Goal: Task Accomplishment & Management: Use online tool/utility

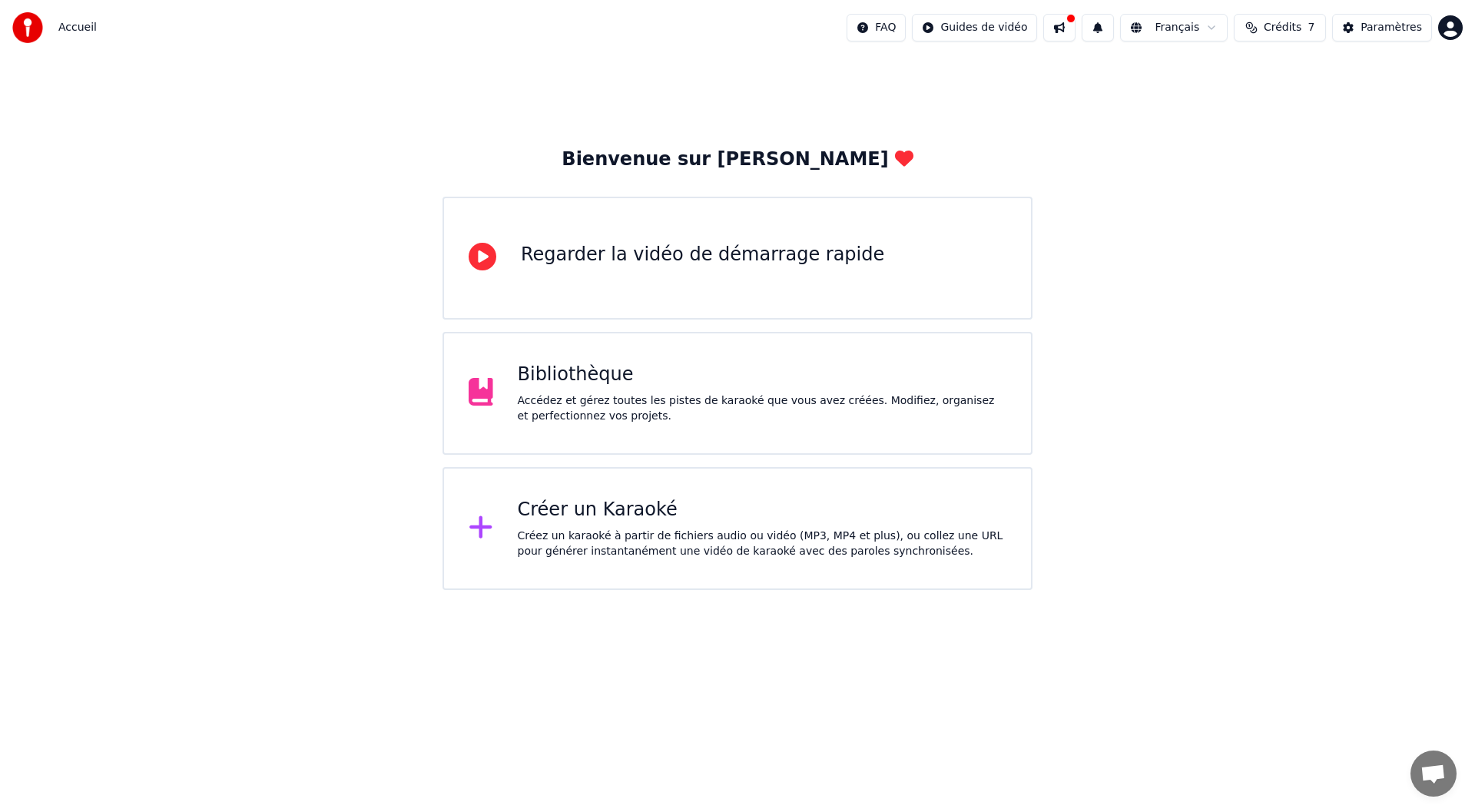
click at [613, 526] on div "Créer un Karaoké Créez un karaoké à partir de fichiers audio ou vidéo (MP3, MP4…" at bounding box center [763, 529] width 489 height 62
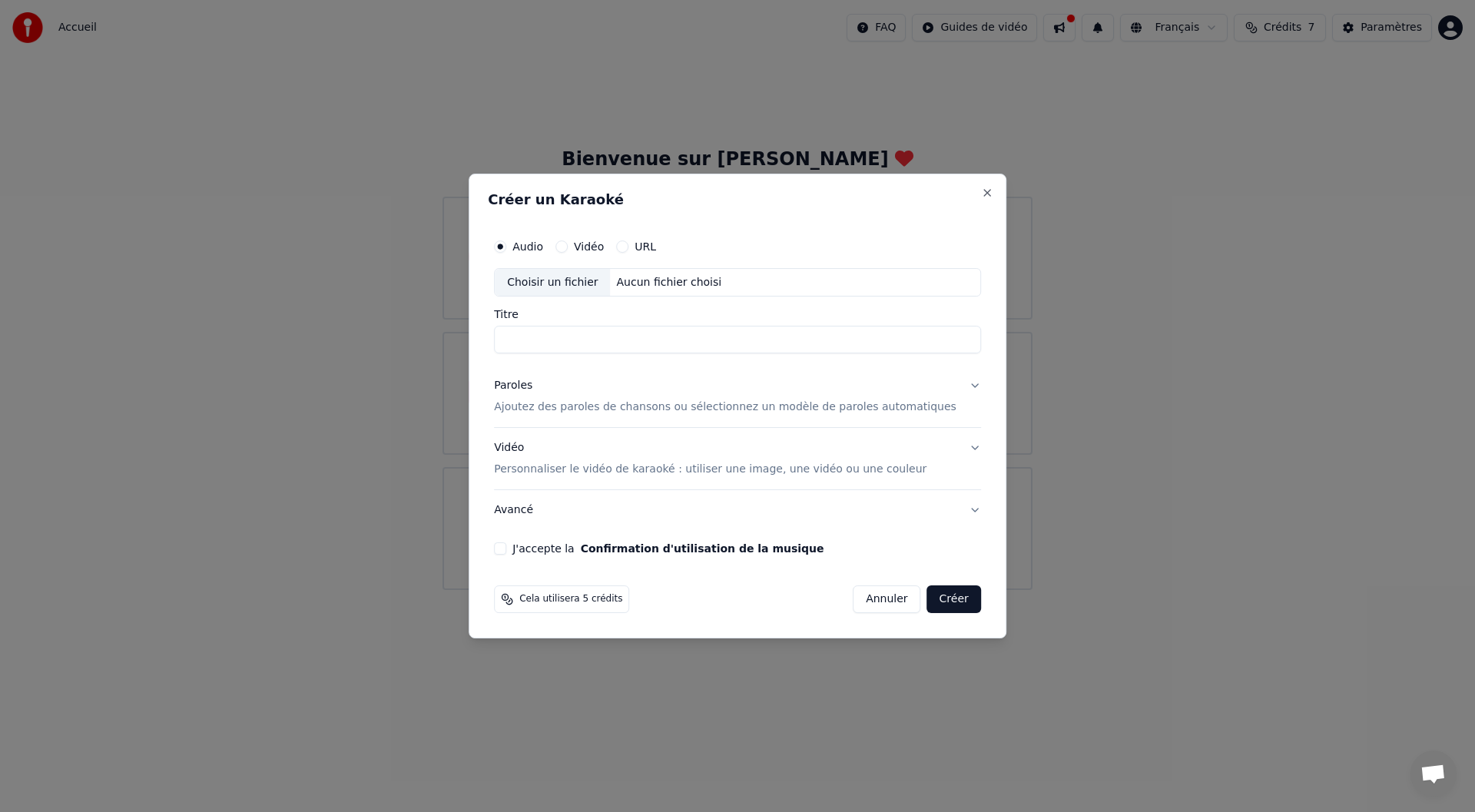
click at [572, 286] on div "Choisir un fichier" at bounding box center [553, 282] width 116 height 28
click at [581, 337] on input "**********" at bounding box center [738, 340] width 487 height 28
drag, startPoint x: 735, startPoint y: 339, endPoint x: 585, endPoint y: 346, distance: 150.2
click at [585, 346] on input "**********" at bounding box center [738, 340] width 487 height 28
click at [502, 358] on div "**********" at bounding box center [737, 406] width 538 height 465
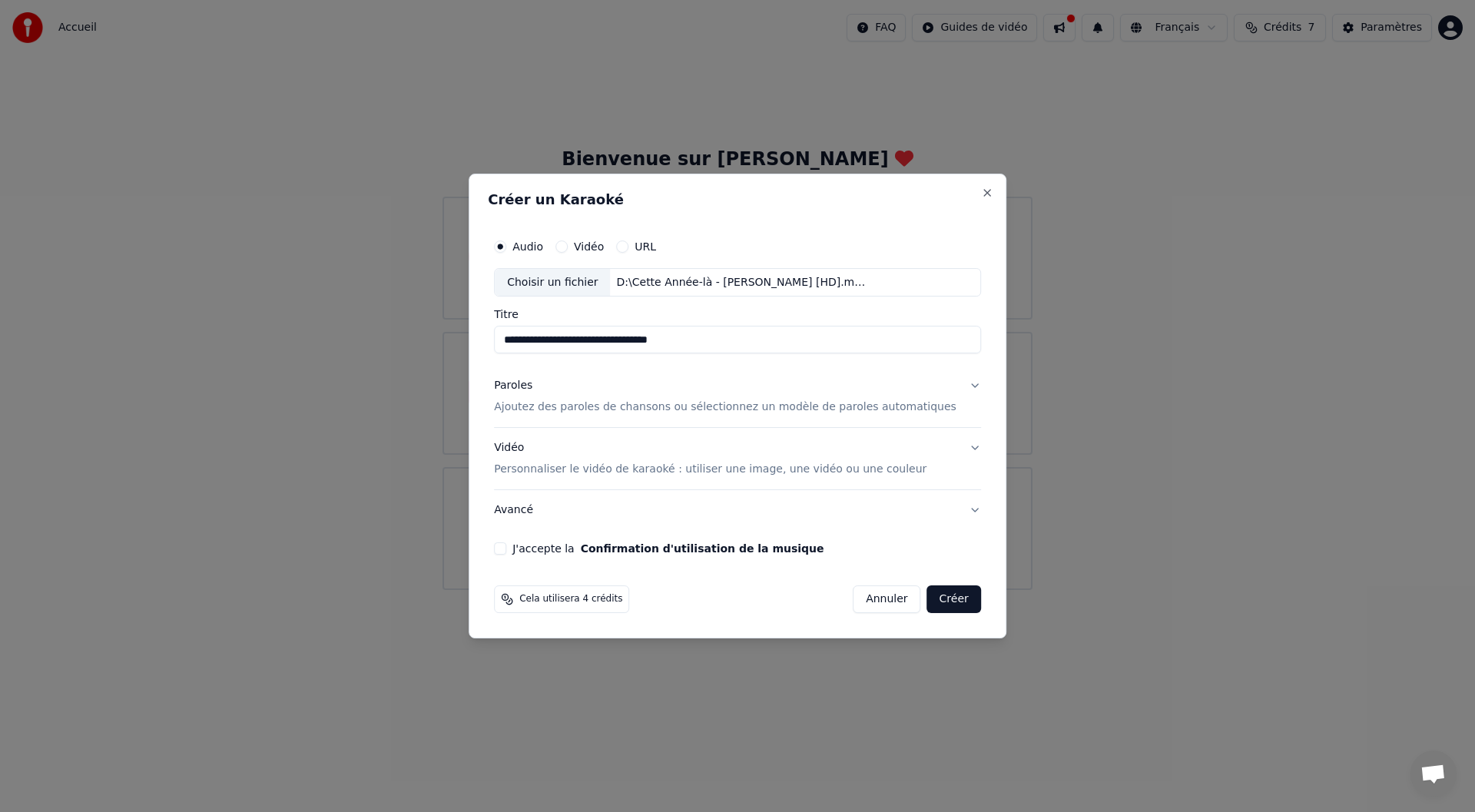
click at [557, 336] on input "**********" at bounding box center [738, 340] width 487 height 28
drag, startPoint x: 611, startPoint y: 340, endPoint x: 640, endPoint y: 337, distance: 29.2
click at [640, 337] on input "**********" at bounding box center [738, 340] width 487 height 28
click at [598, 336] on input "**********" at bounding box center [738, 340] width 487 height 28
click at [564, 336] on input "**********" at bounding box center [738, 340] width 487 height 28
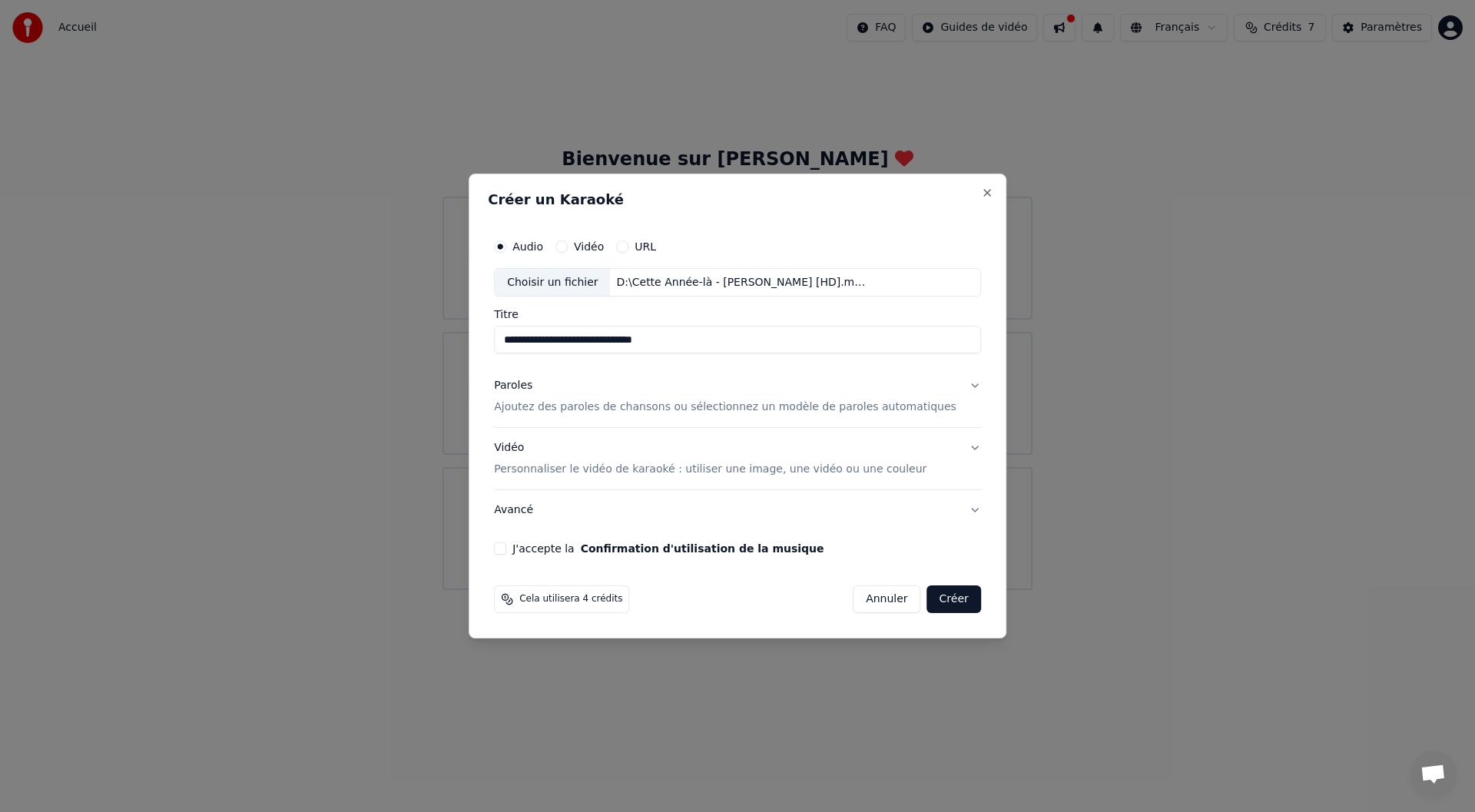
click at [772, 343] on input "**********" at bounding box center [738, 340] width 487 height 28
click at [605, 343] on input "**********" at bounding box center [738, 340] width 487 height 28
click at [729, 328] on input "**********" at bounding box center [738, 340] width 487 height 28
type input "**********"
click at [527, 408] on p "Ajoutez des paroles de chansons ou sélectionnez un modèle de paroles automatiqu…" at bounding box center [725, 407] width 462 height 15
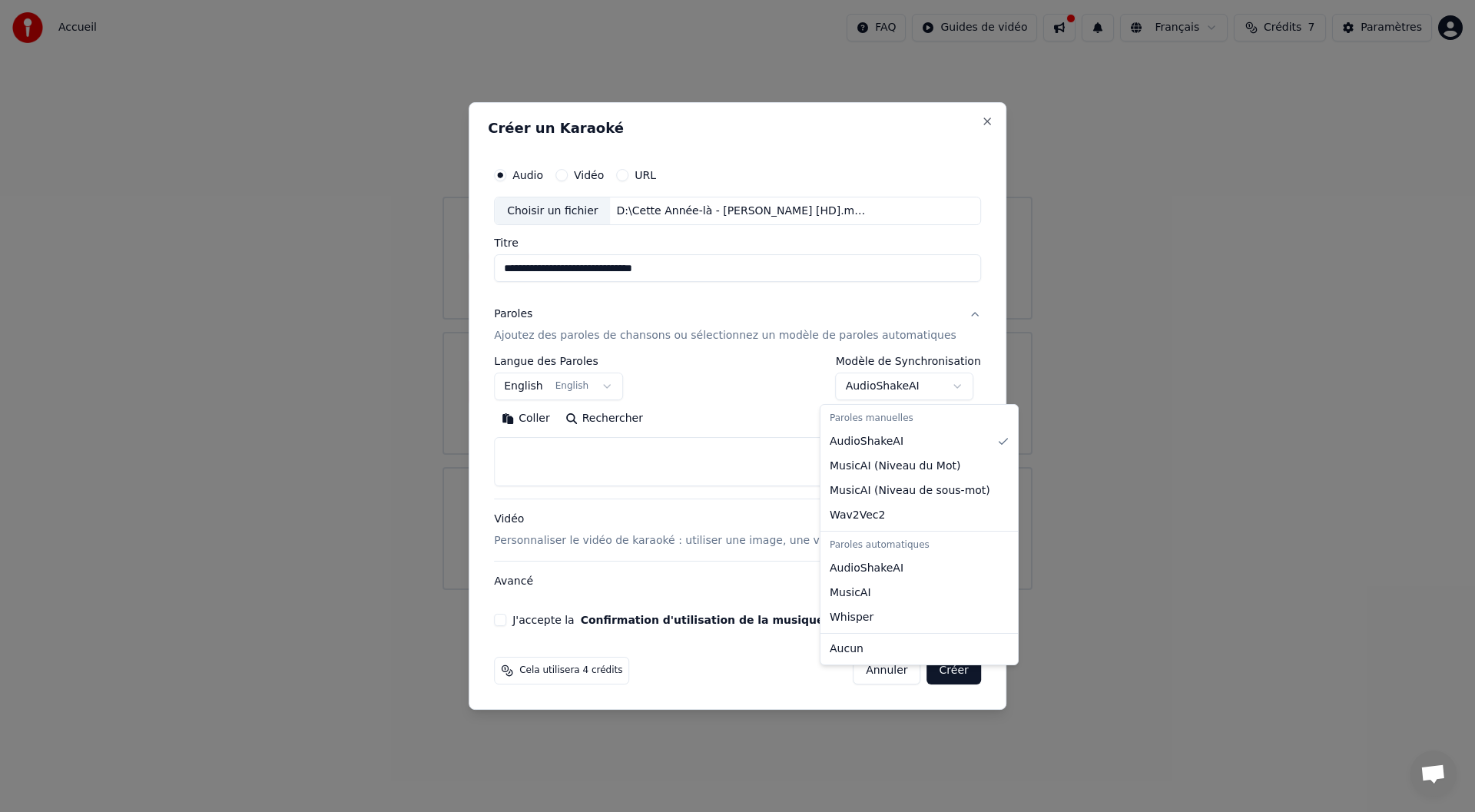
click at [860, 387] on body "**********" at bounding box center [737, 295] width 1475 height 589
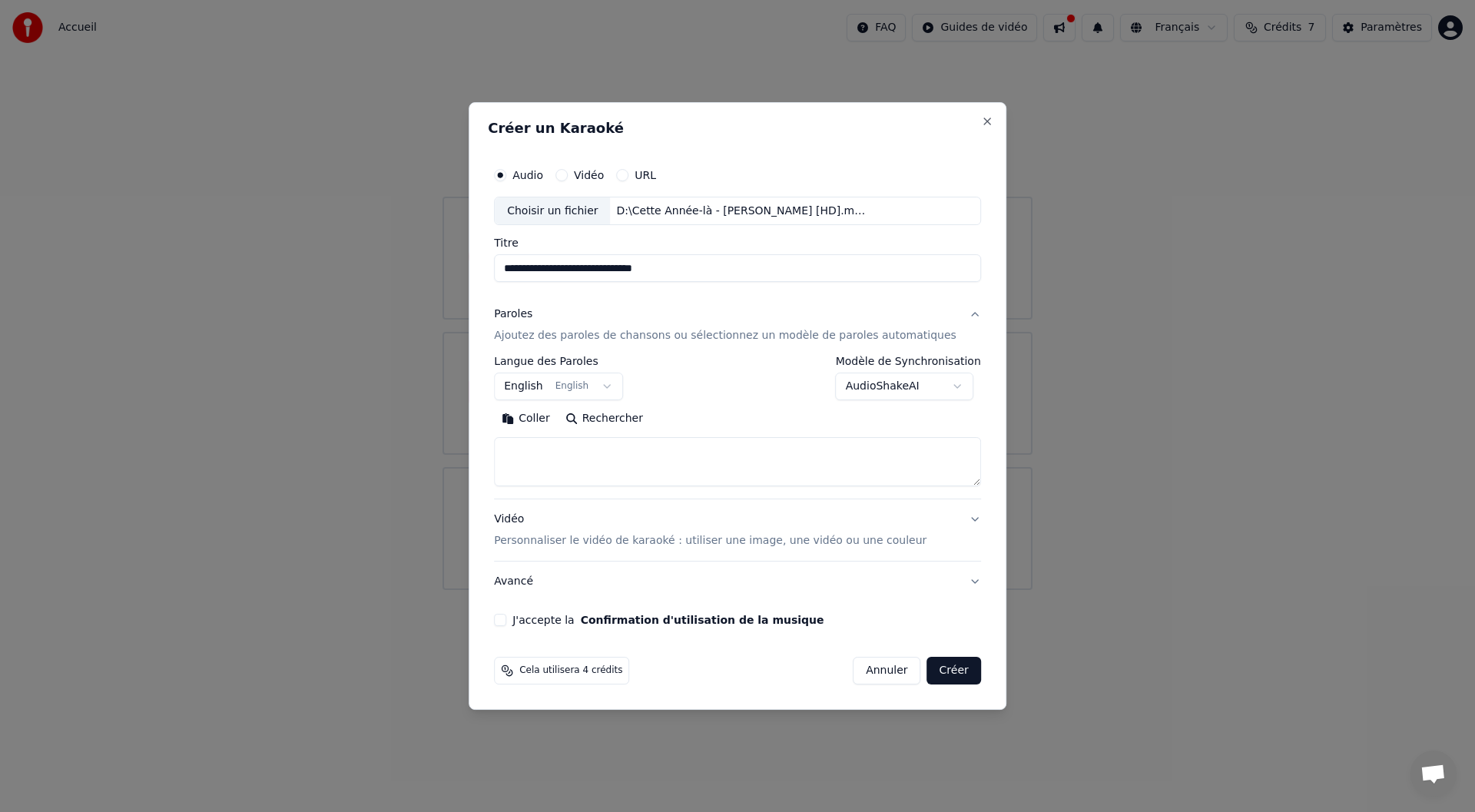
click at [892, 389] on body "**********" at bounding box center [737, 295] width 1475 height 589
click at [871, 374] on body "**********" at bounding box center [737, 295] width 1475 height 589
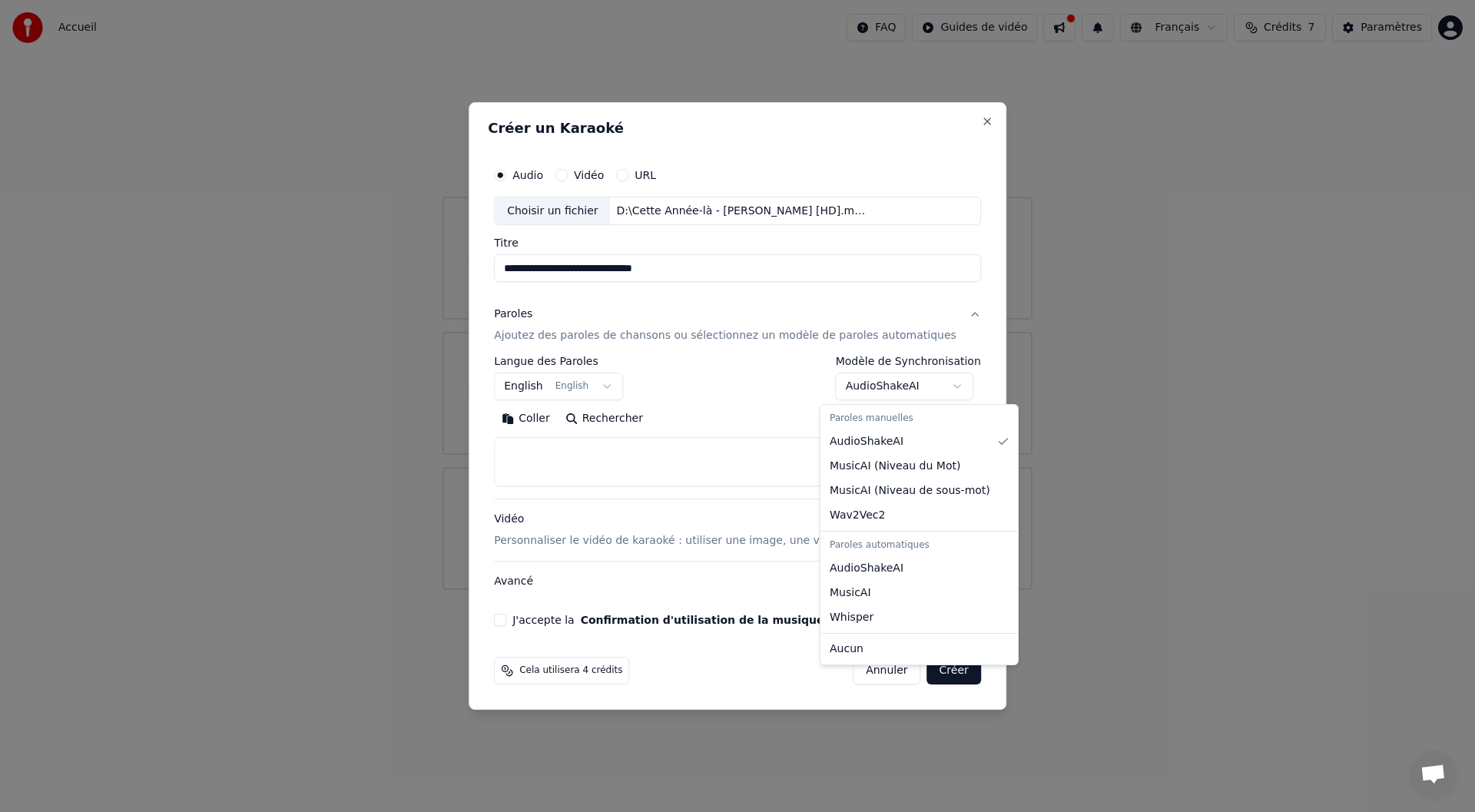
click at [761, 381] on body "**********" at bounding box center [737, 295] width 1475 height 589
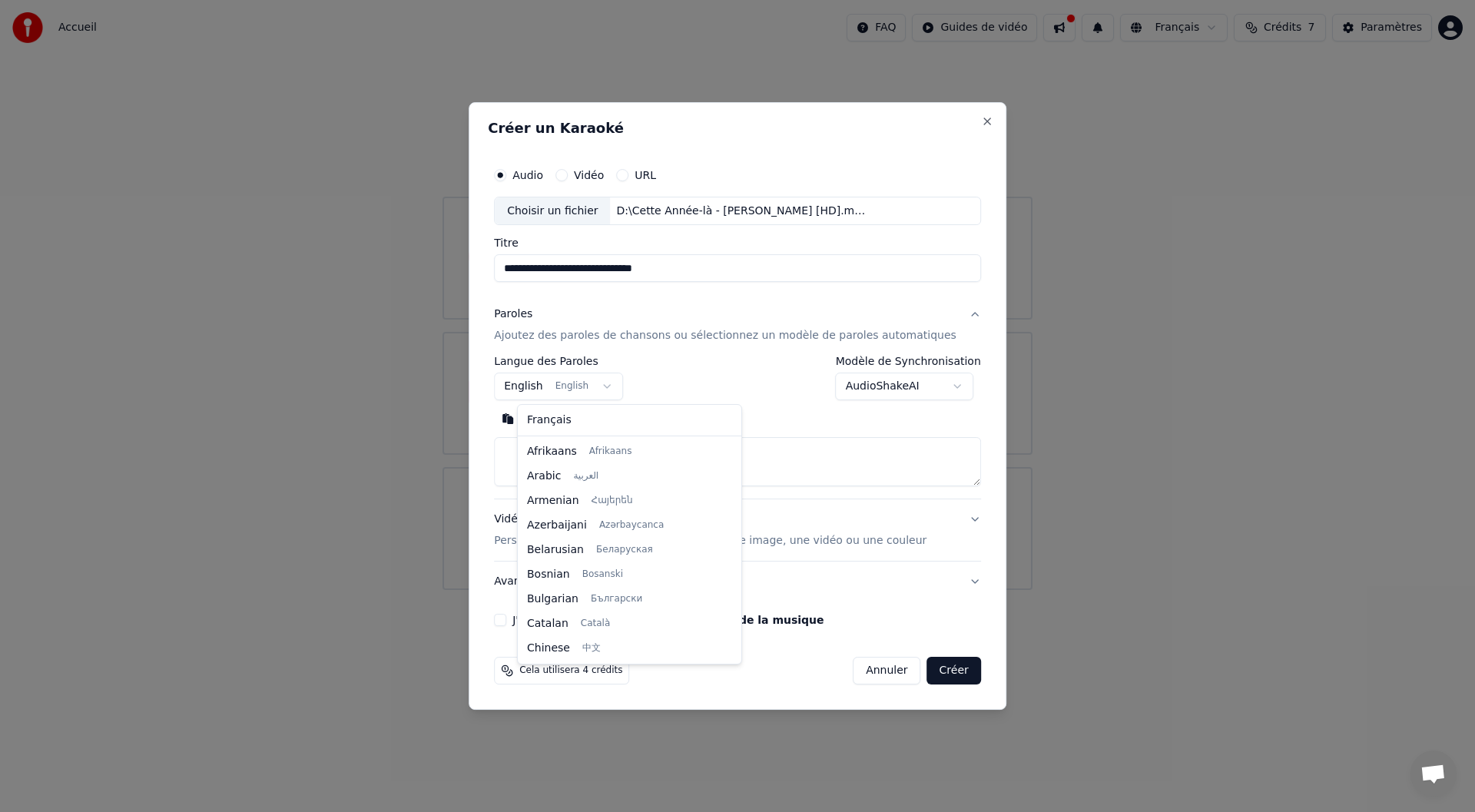
click at [579, 381] on body "**********" at bounding box center [737, 295] width 1475 height 589
select select "**"
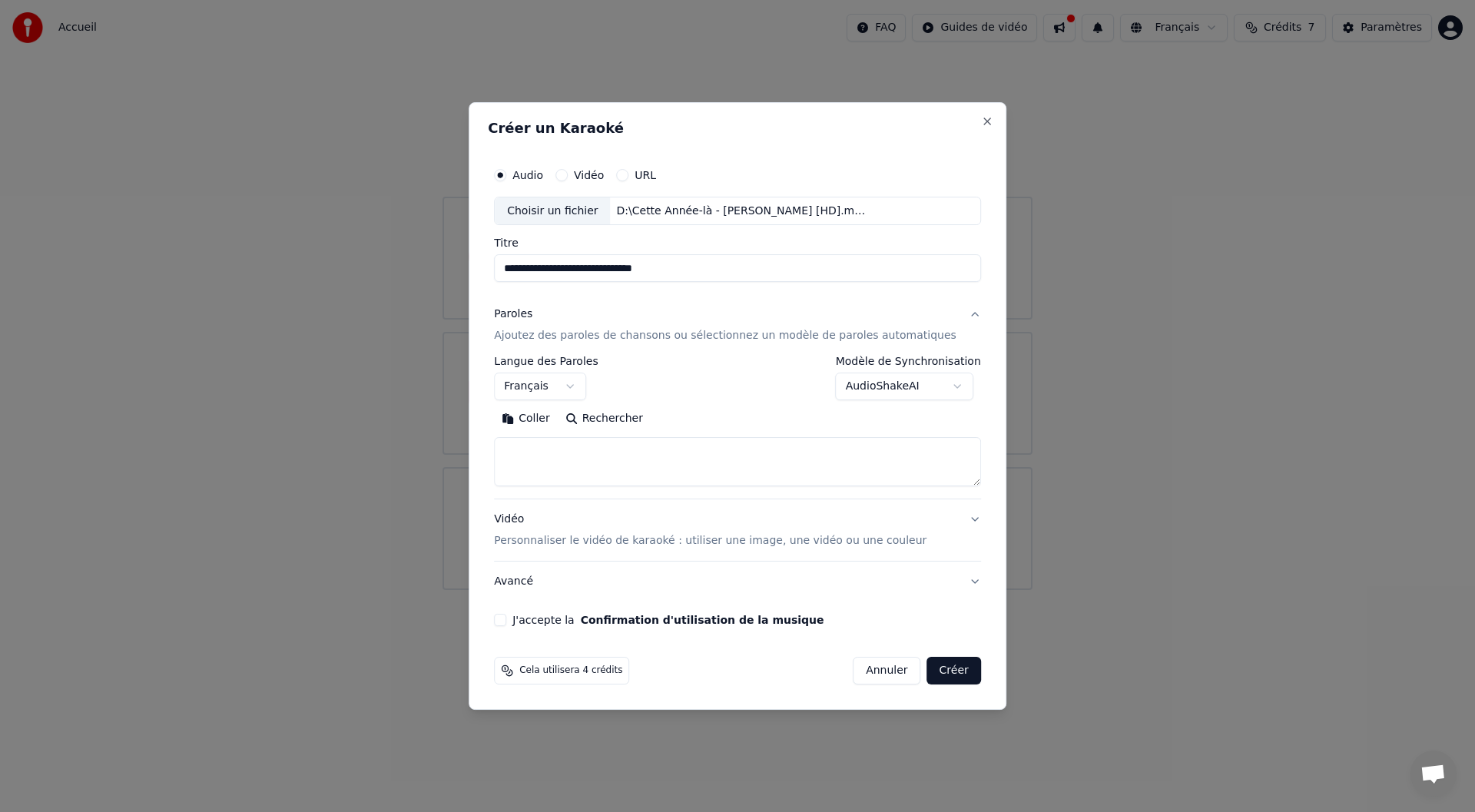
click at [864, 390] on body "**********" at bounding box center [737, 295] width 1475 height 589
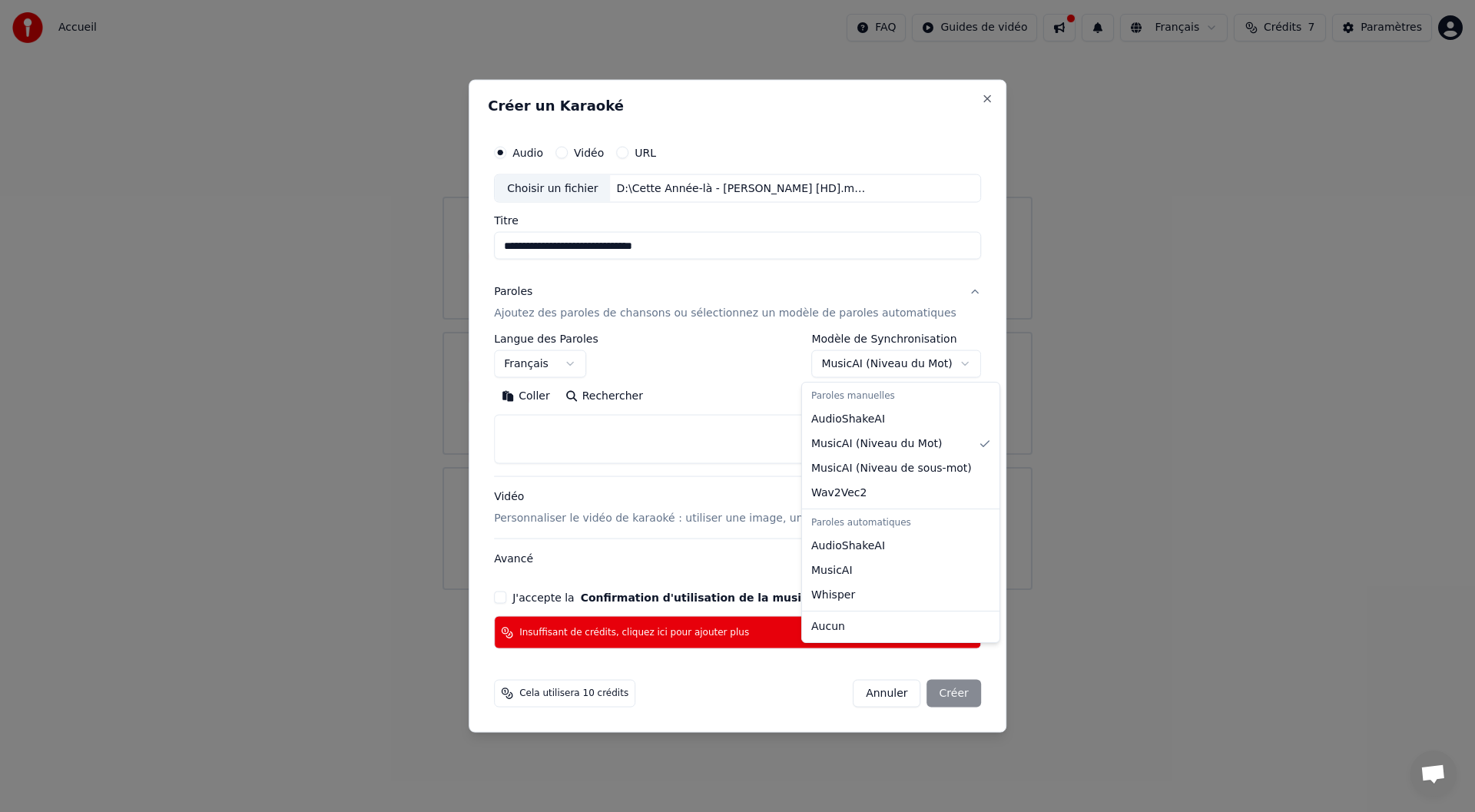
click at [831, 367] on body "**********" at bounding box center [737, 295] width 1475 height 589
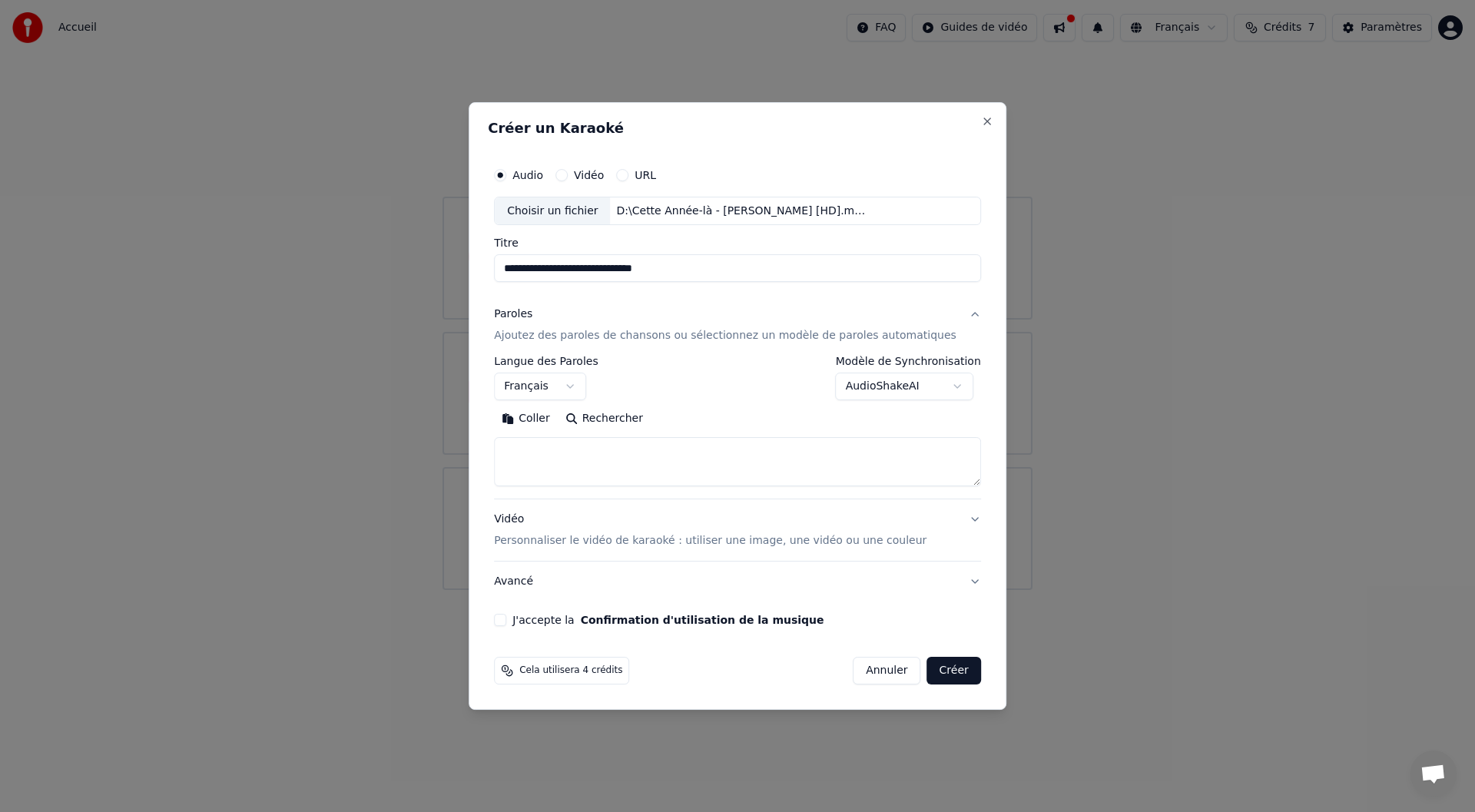
click at [507, 618] on button "J'accepte la Confirmation d'utilisation de la musique" at bounding box center [500, 619] width 13 height 13
click at [862, 384] on body "**********" at bounding box center [737, 295] width 1475 height 589
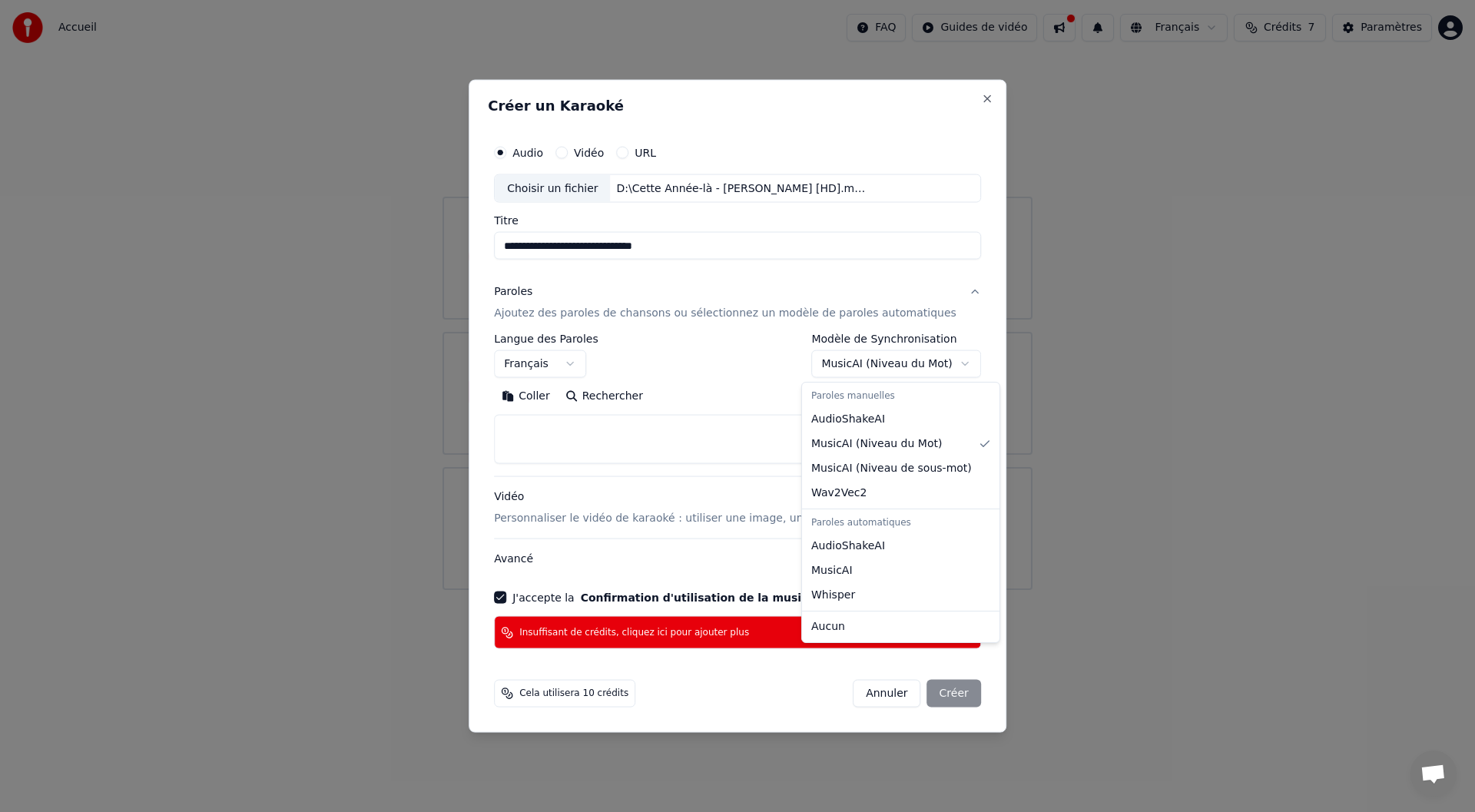
click at [867, 361] on body "**********" at bounding box center [737, 295] width 1475 height 589
click at [873, 363] on body "**********" at bounding box center [737, 295] width 1475 height 589
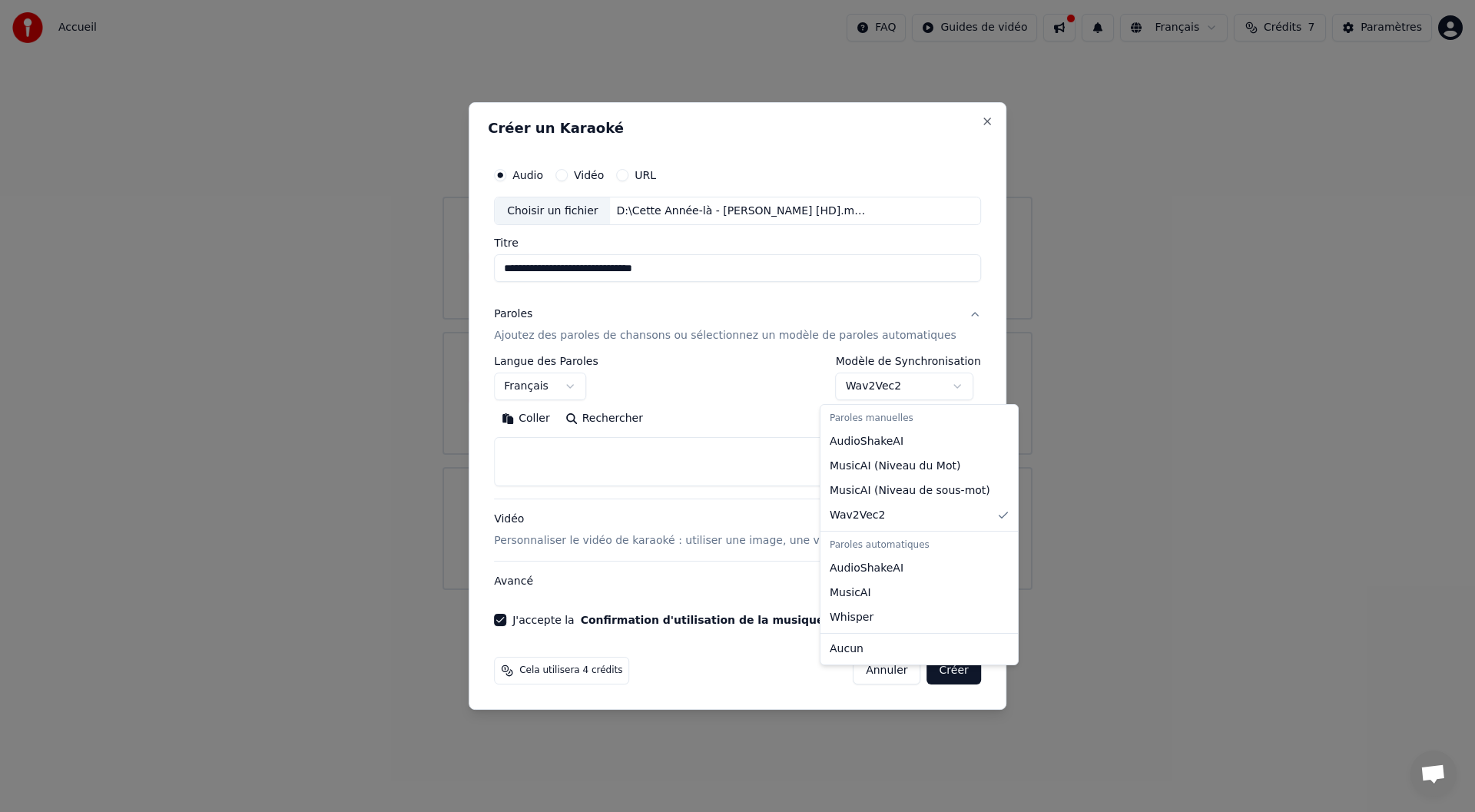
click at [863, 389] on body "**********" at bounding box center [737, 295] width 1475 height 589
select select "**********"
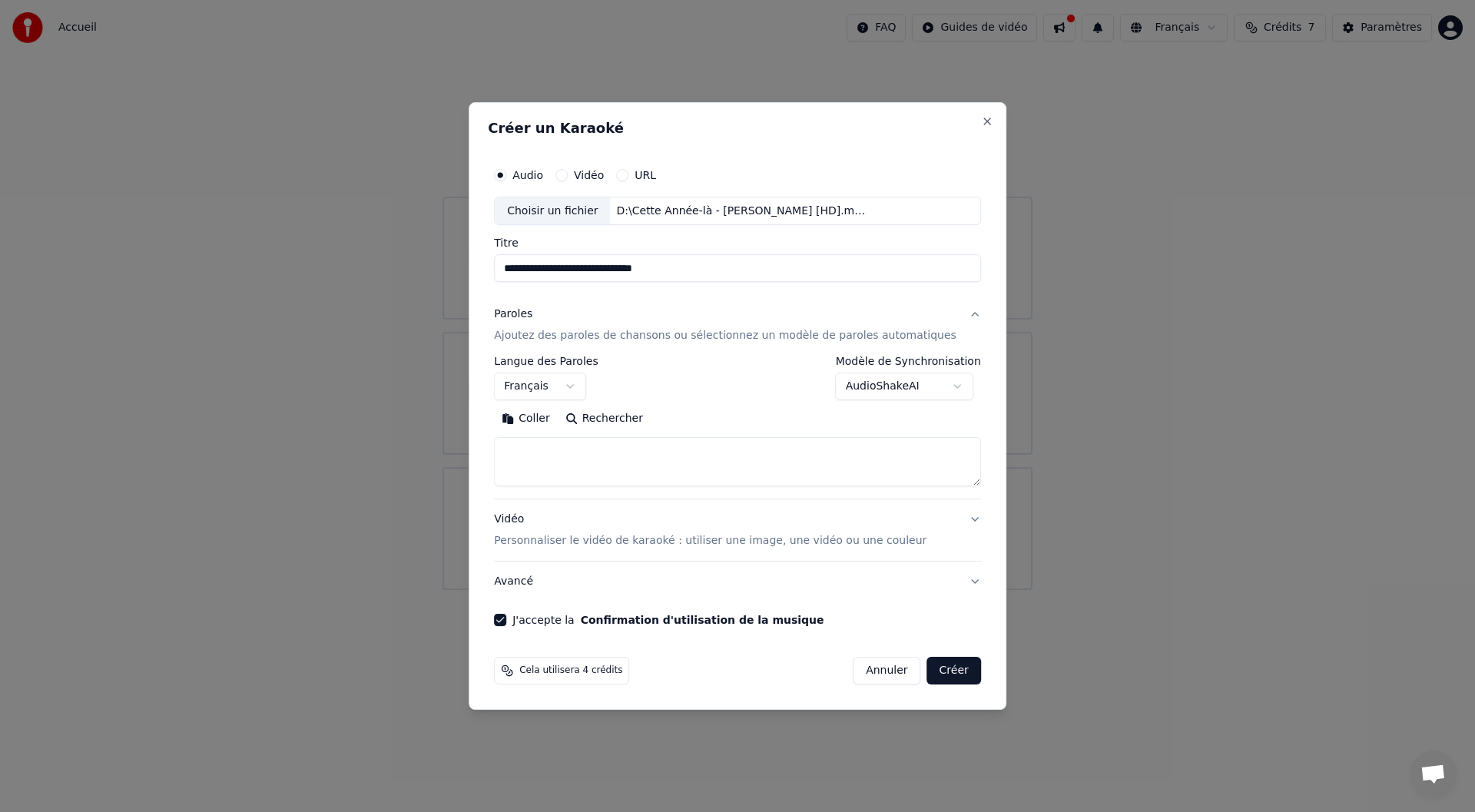
click at [624, 465] on textarea at bounding box center [738, 462] width 487 height 49
paste textarea "**********"
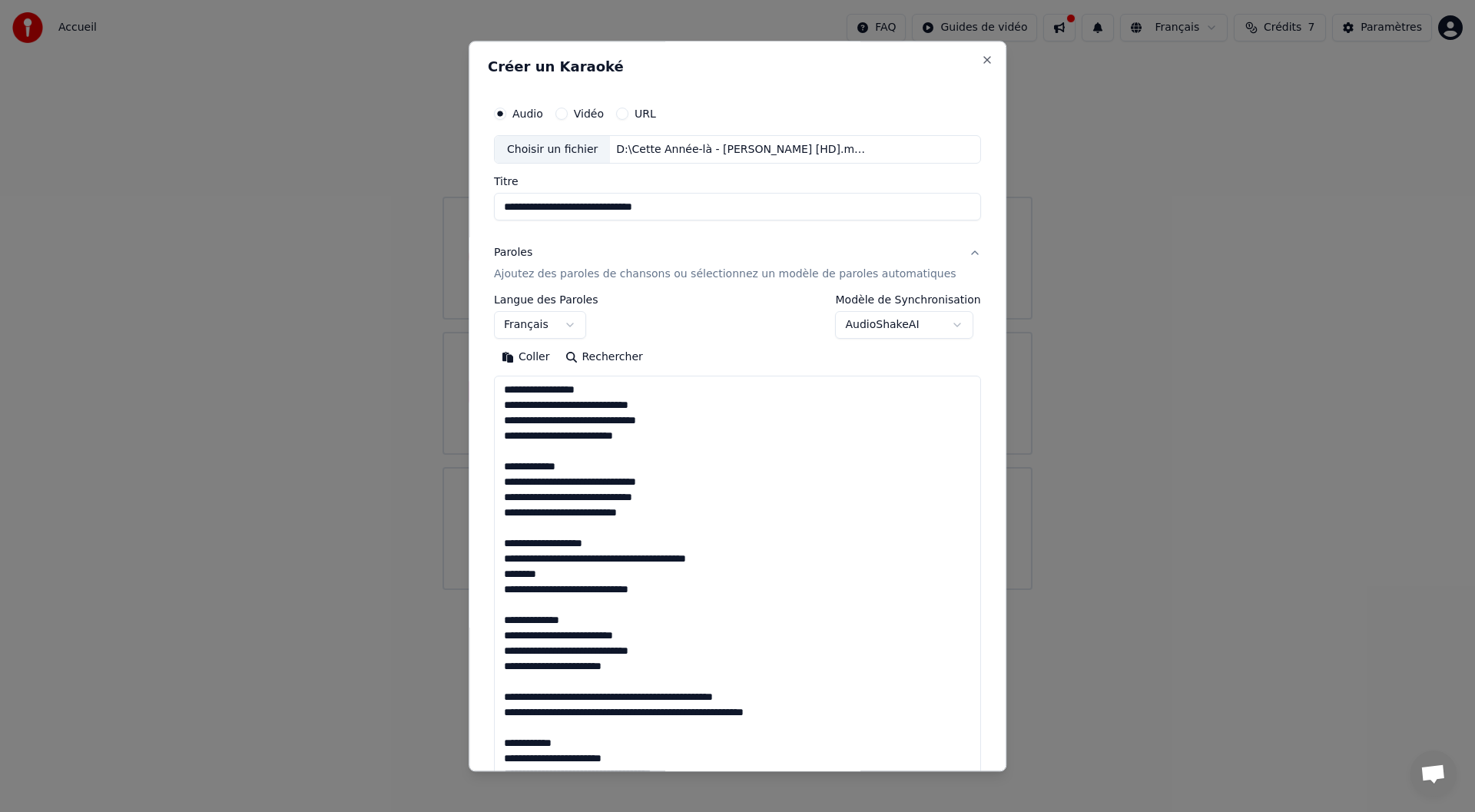
scroll to position [649, 0]
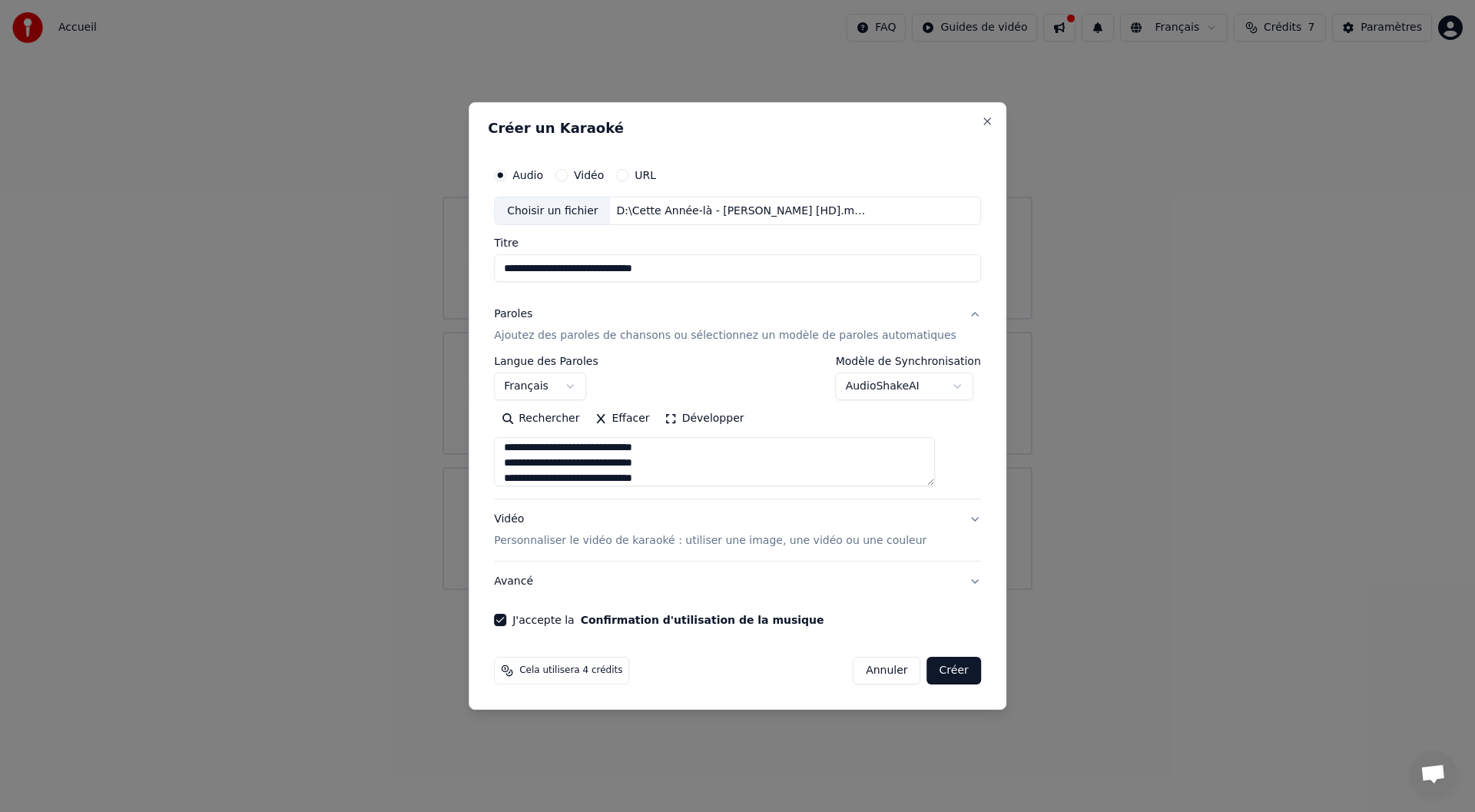
click at [707, 421] on button "Développer" at bounding box center [705, 420] width 94 height 25
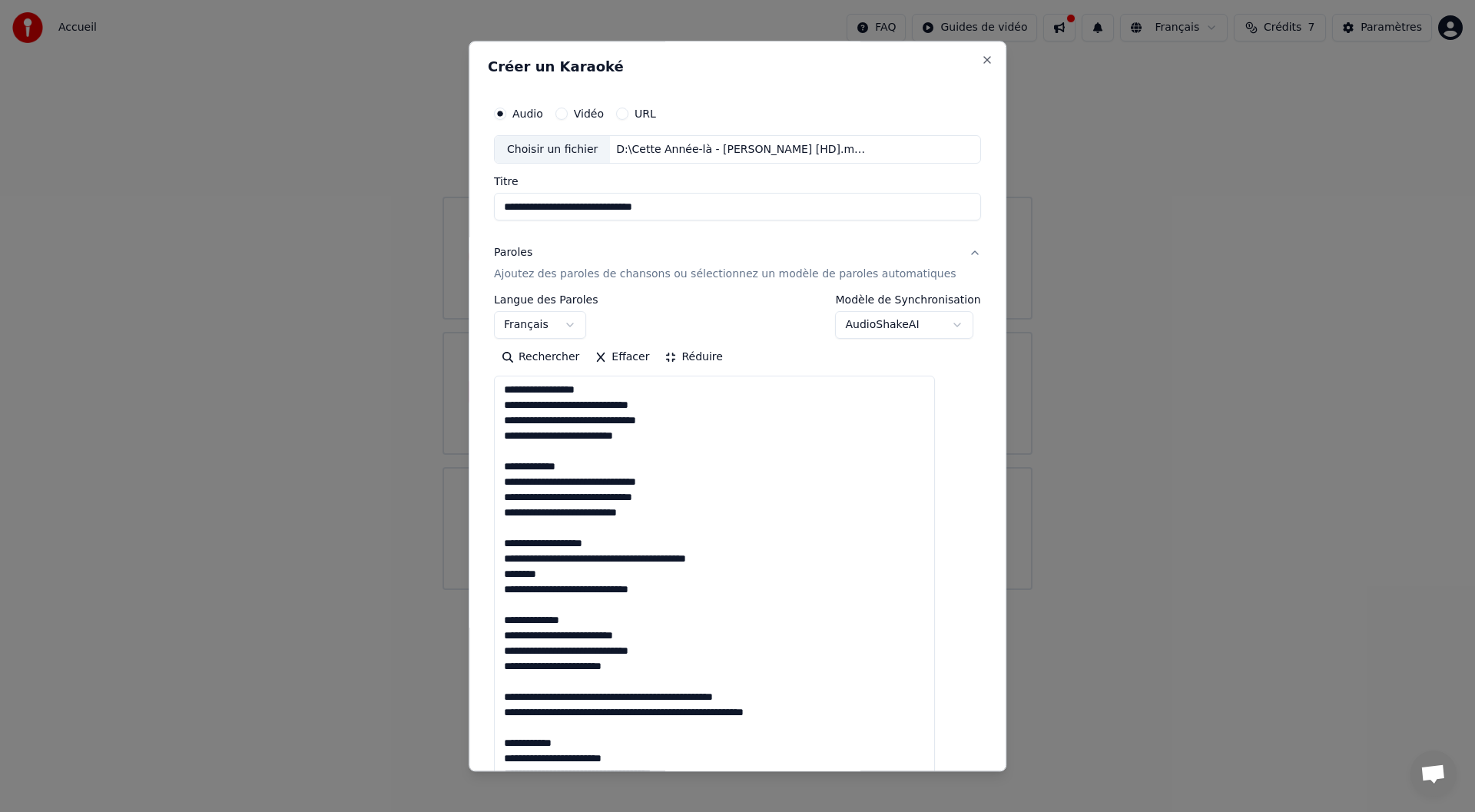
scroll to position [2, 0]
click at [534, 576] on textarea at bounding box center [715, 728] width 441 height 703
click at [570, 574] on textarea at bounding box center [715, 728] width 441 height 703
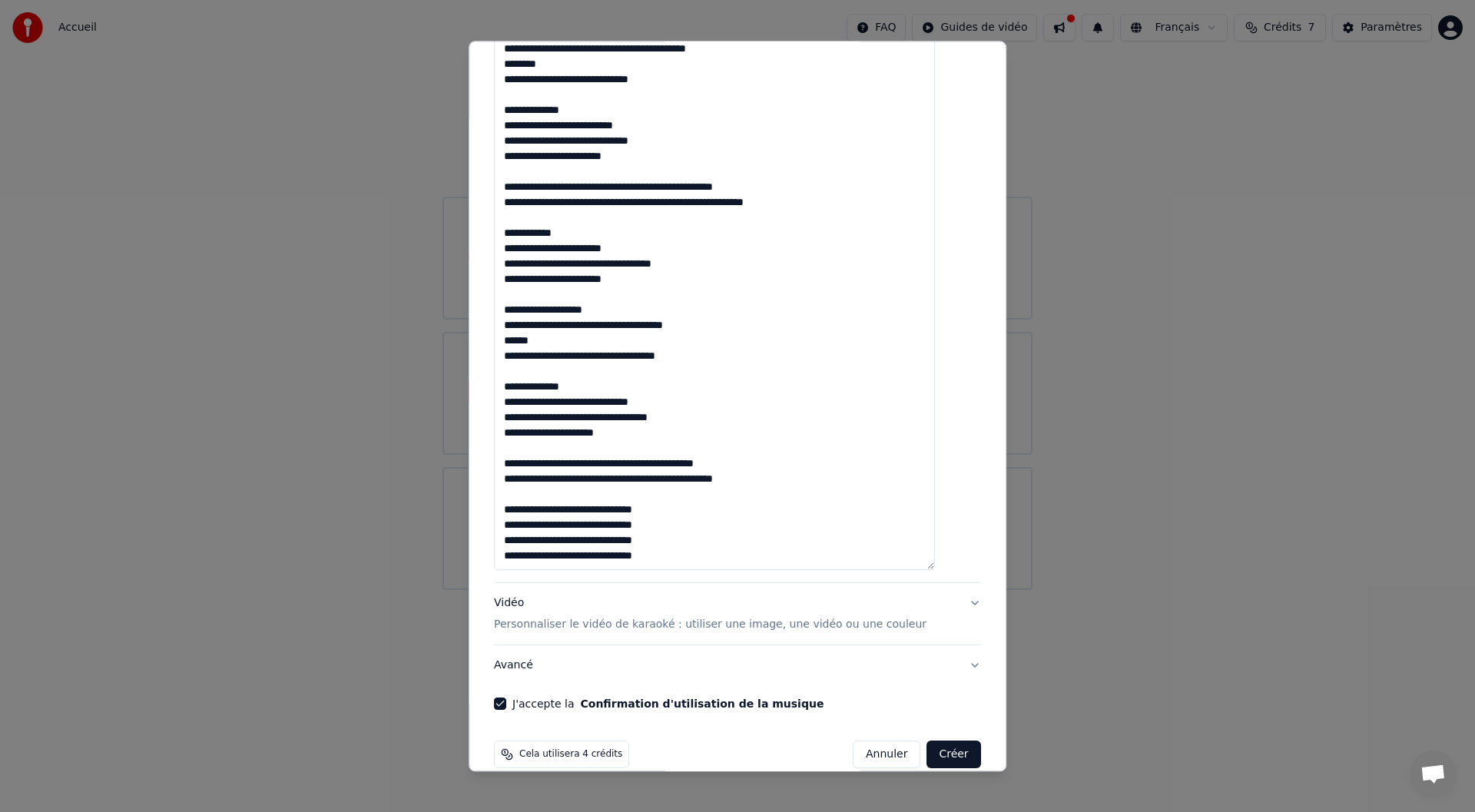
scroll to position [531, 0]
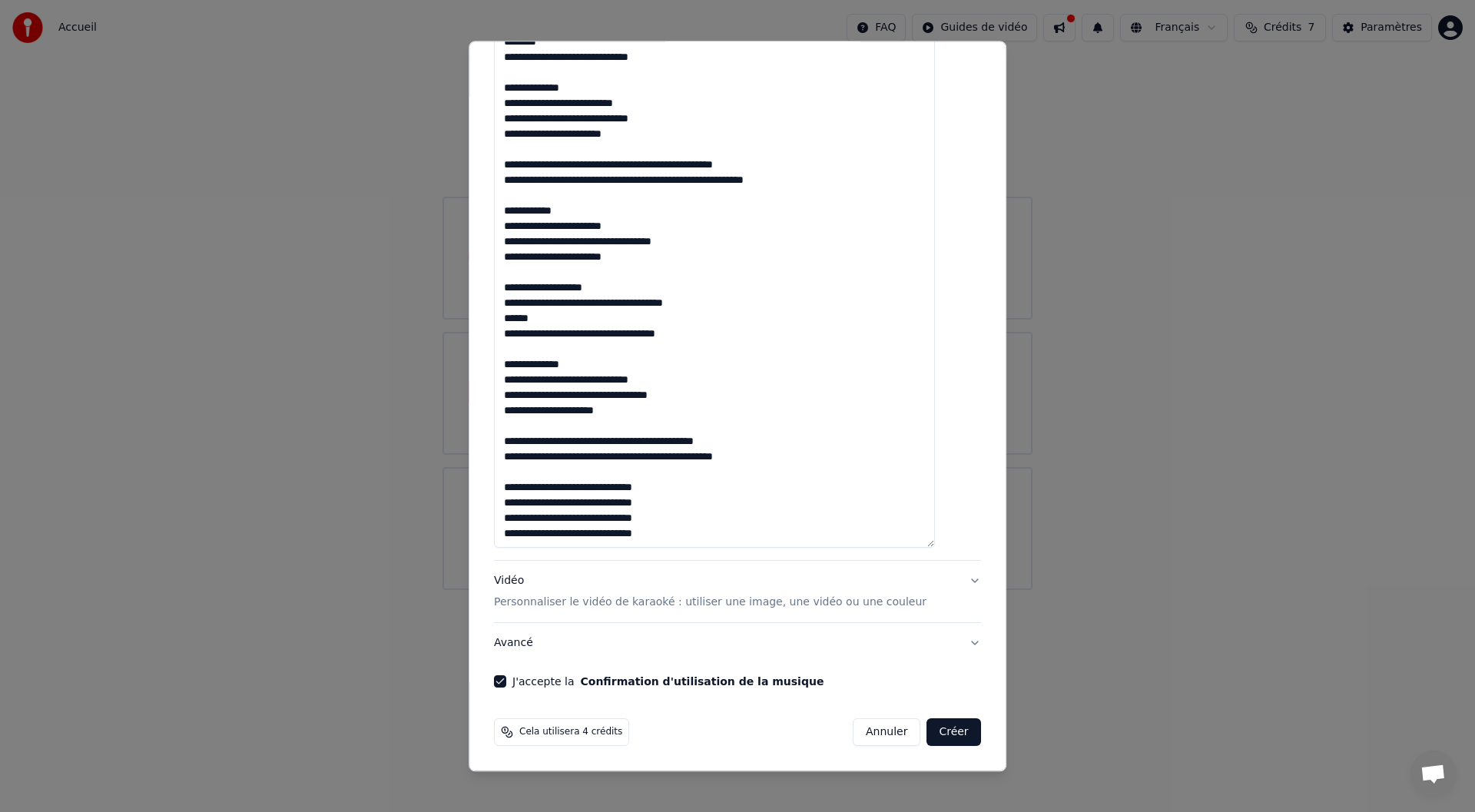
type textarea "**********"
click at [631, 600] on p "Personnaliser le vidéo de karaoké : utiliser une image, une vidéo ou une couleur" at bounding box center [710, 603] width 433 height 15
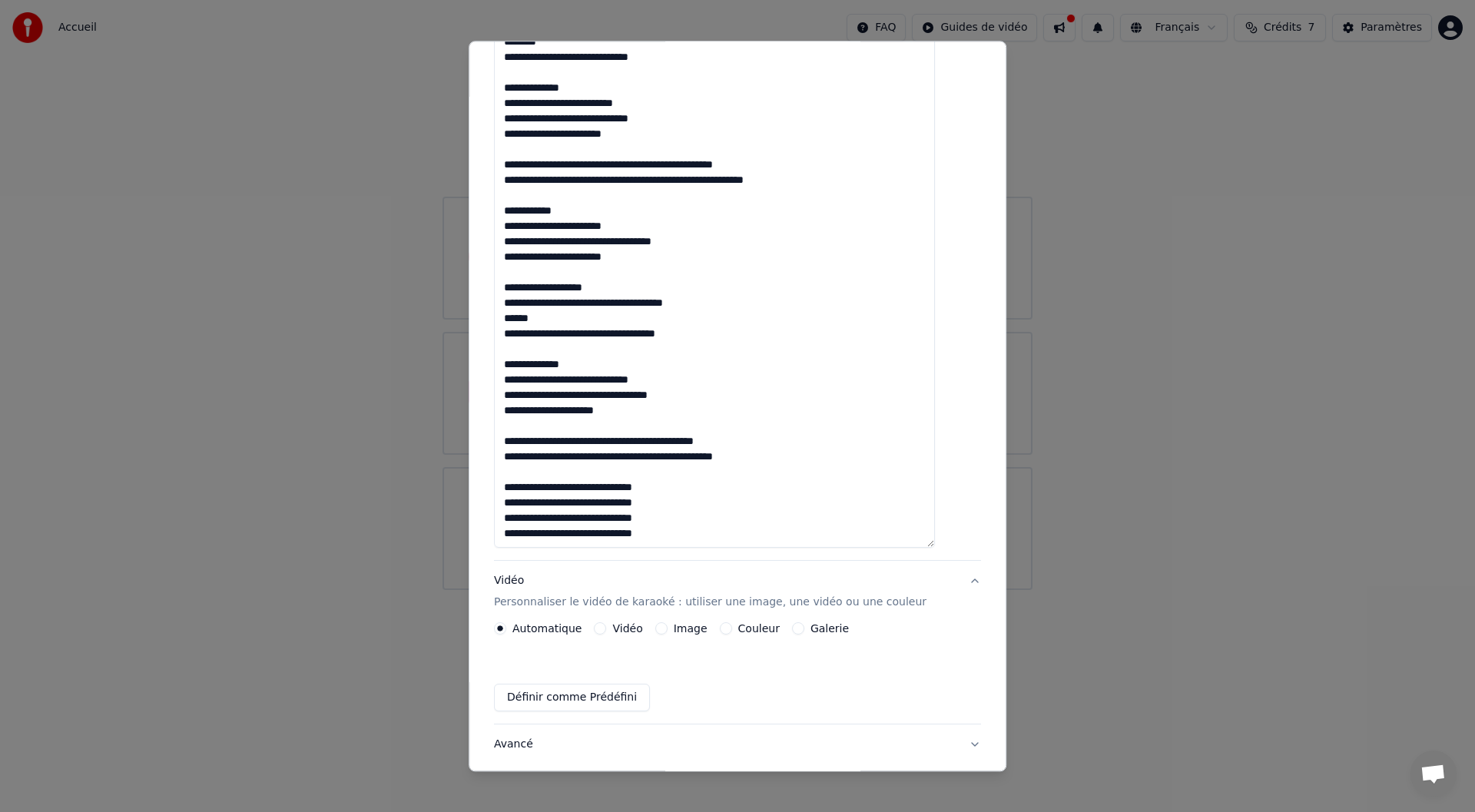
scroll to position [0, 0]
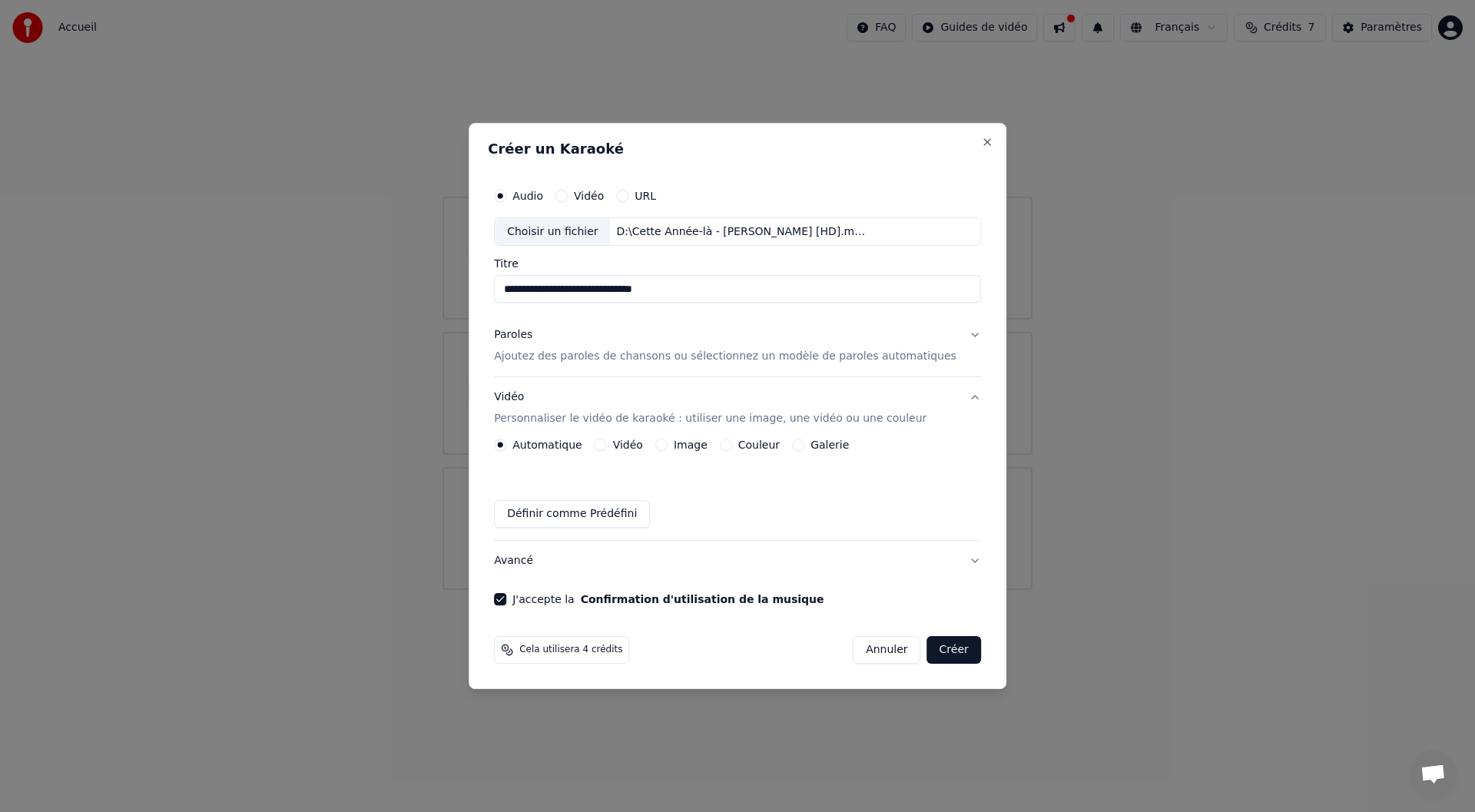
click at [600, 351] on p "Ajoutez des paroles de chansons ou sélectionnez un modèle de paroles automatiqu…" at bounding box center [725, 357] width 462 height 15
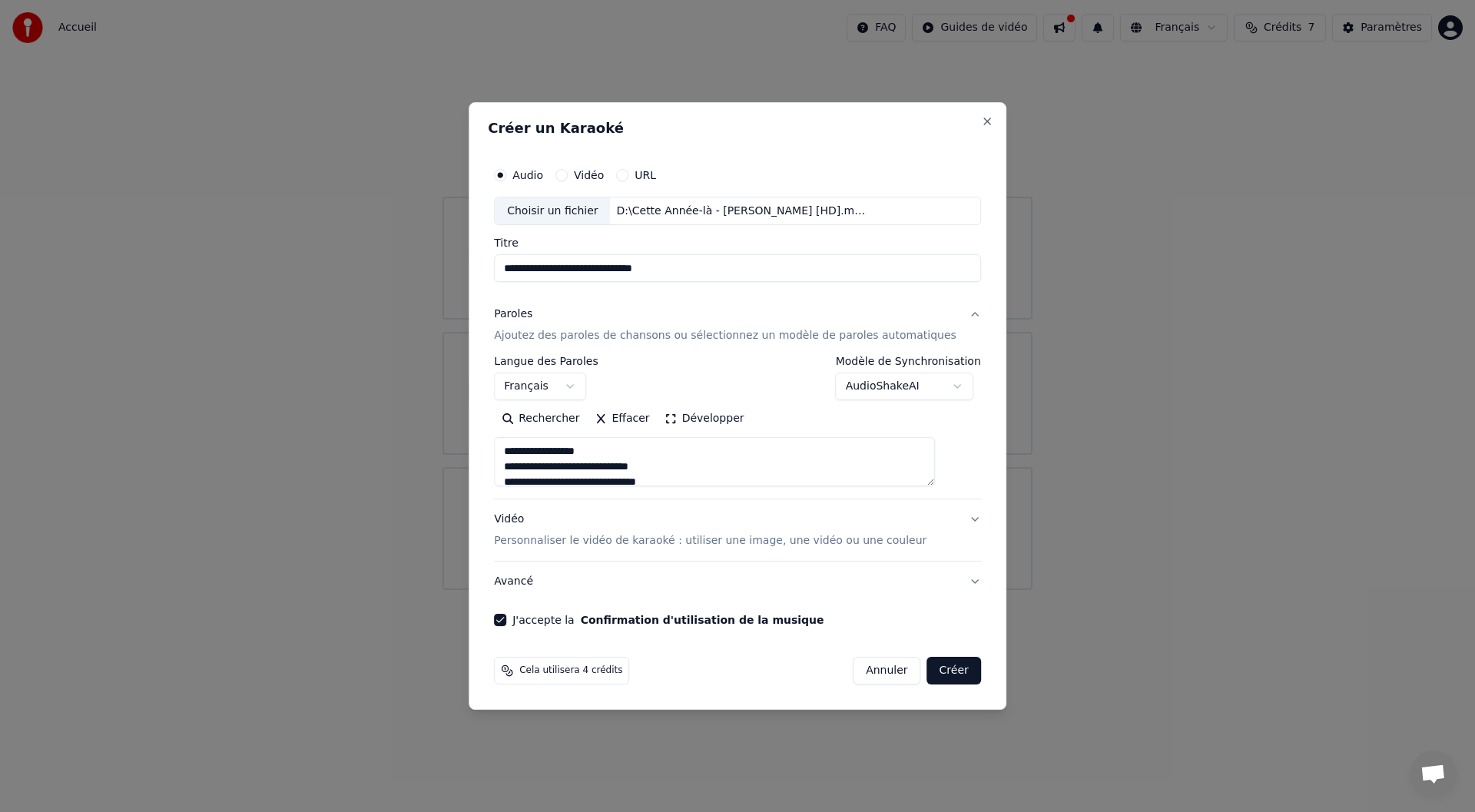
click at [633, 545] on p "Personnaliser le vidéo de karaoké : utiliser une image, une vidéo ou une couleur" at bounding box center [710, 540] width 433 height 15
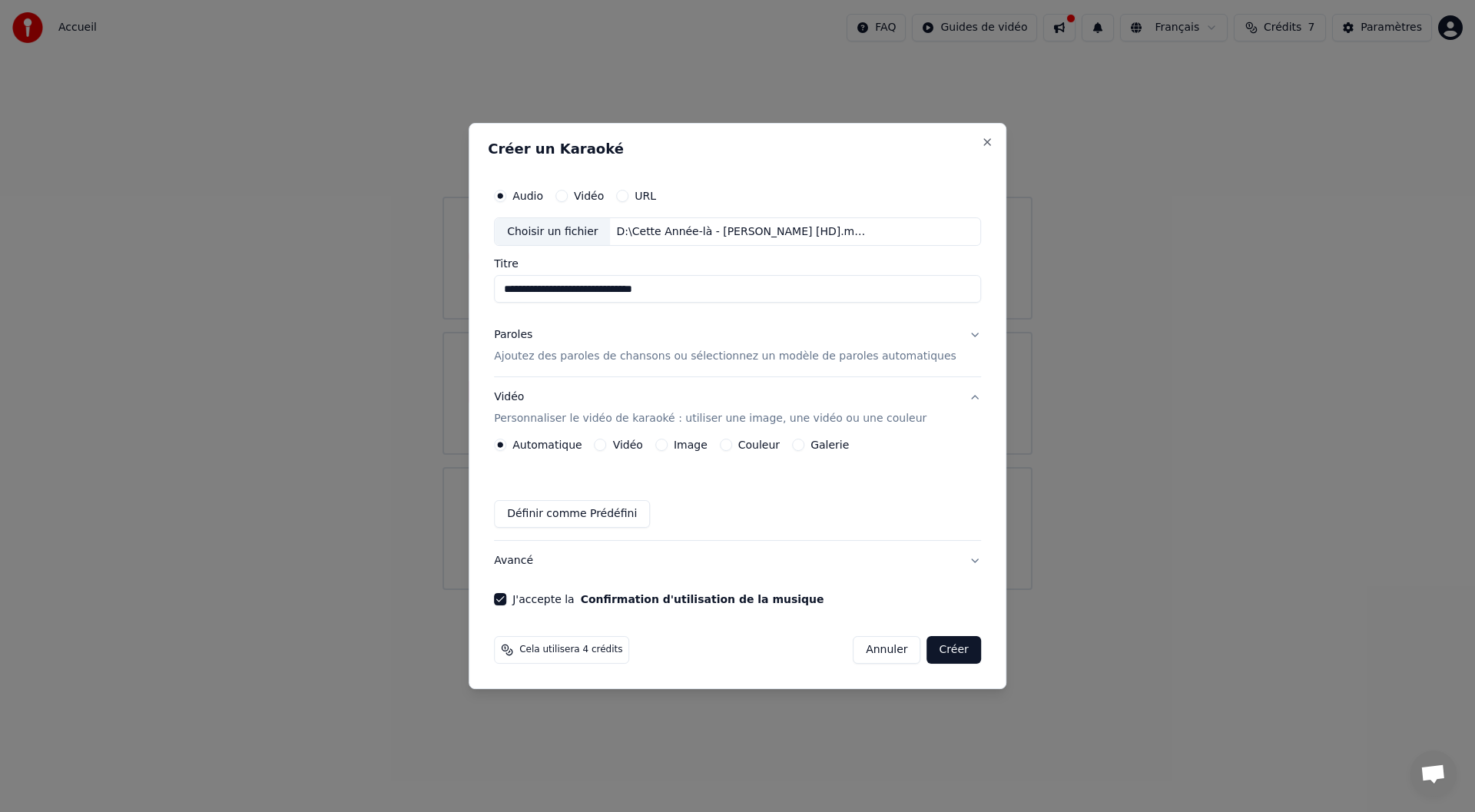
click at [707, 442] on label "Image" at bounding box center [690, 444] width 34 height 11
click at [668, 442] on button "Image" at bounding box center [661, 444] width 13 height 13
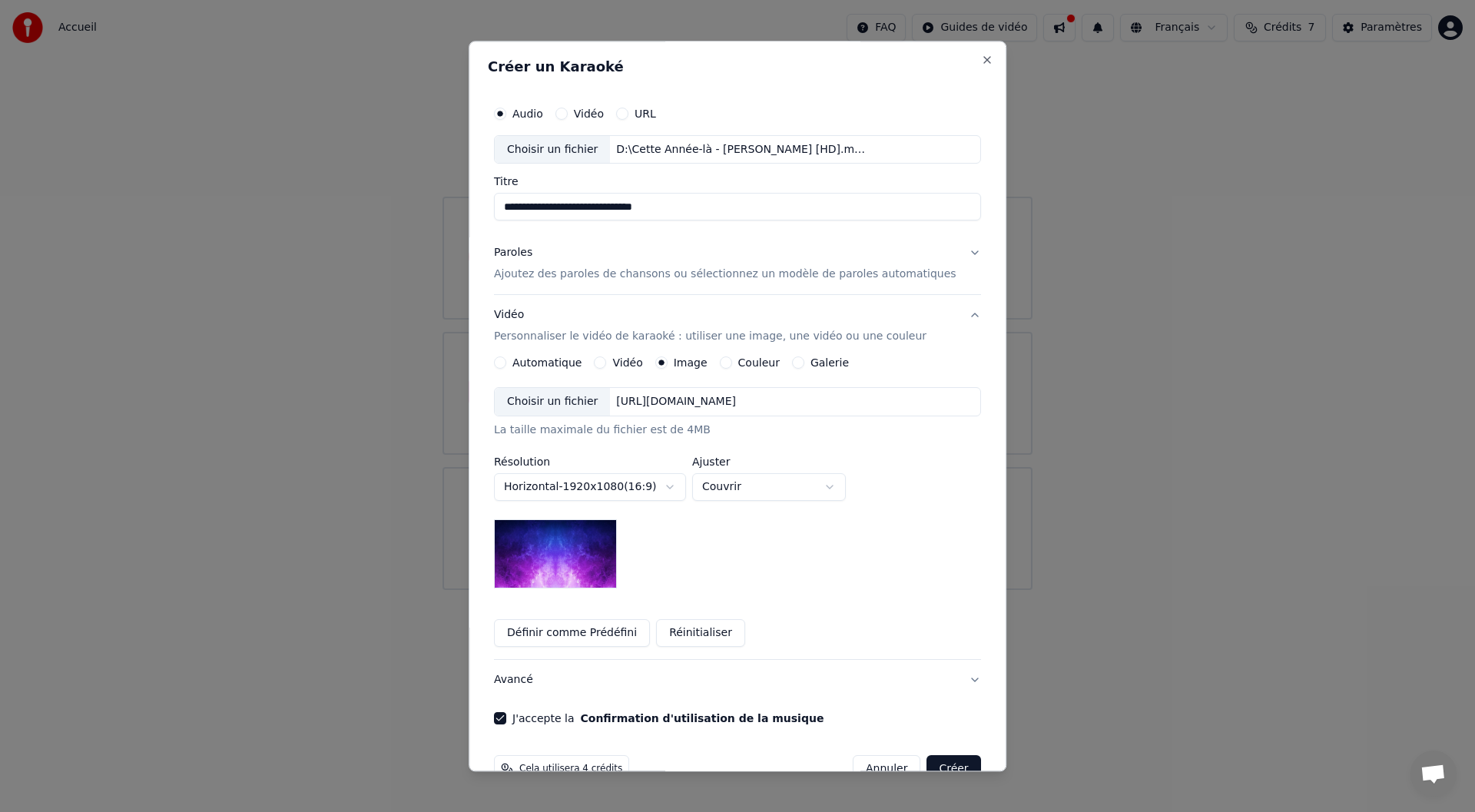
click at [573, 396] on div "Choisir un fichier" at bounding box center [553, 403] width 116 height 28
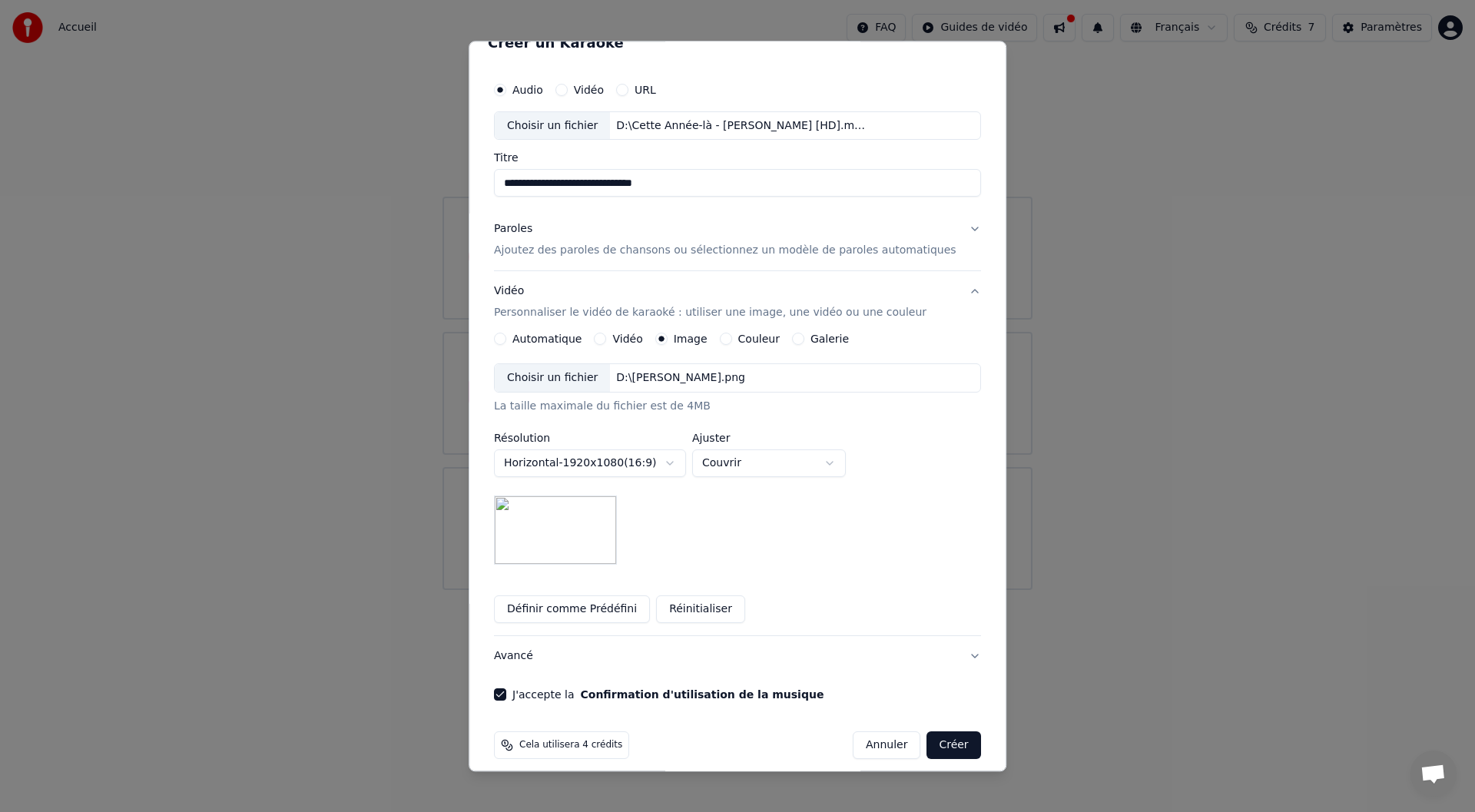
scroll to position [37, 0]
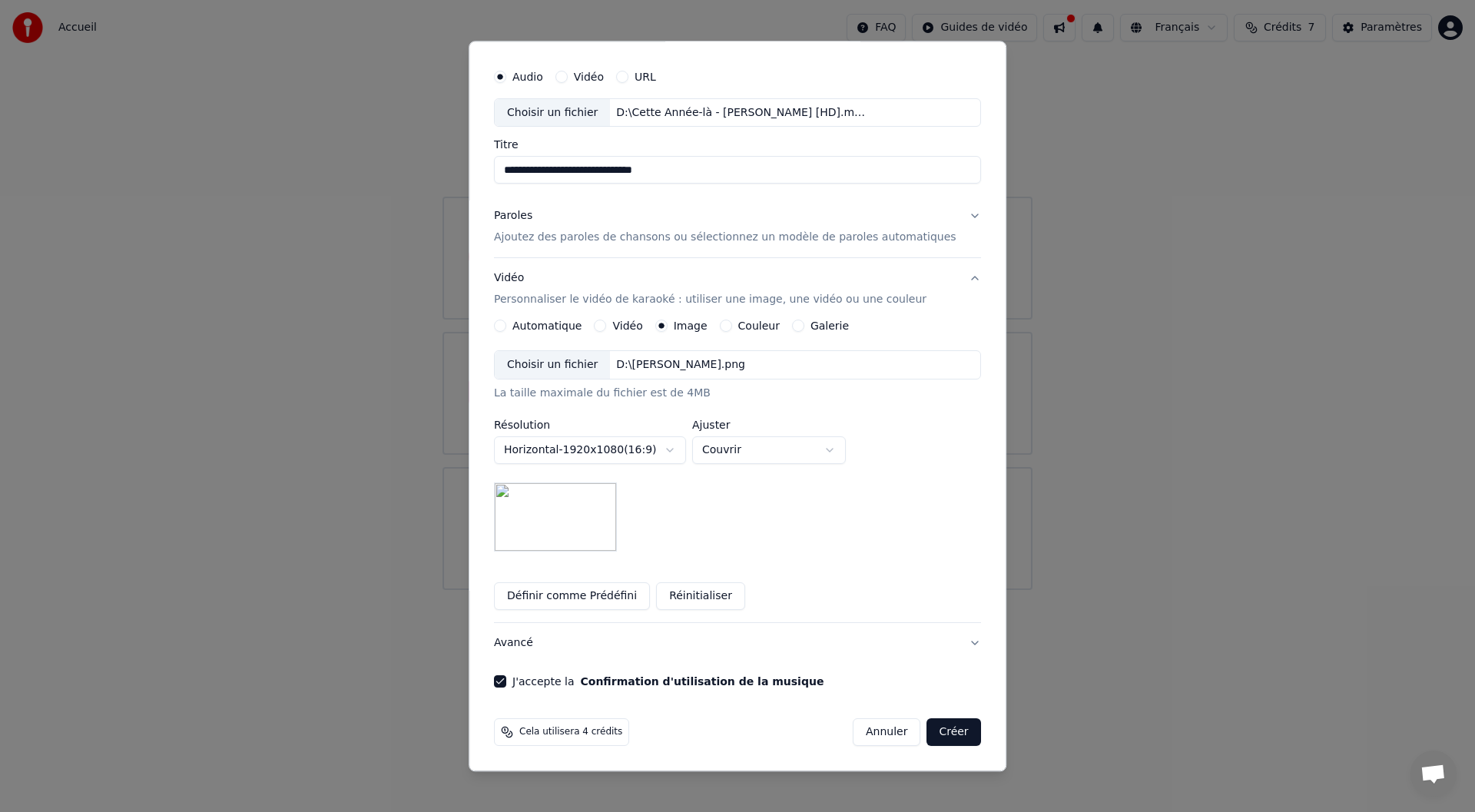
click at [733, 444] on body "**********" at bounding box center [737, 295] width 1475 height 589
click at [753, 453] on body "**********" at bounding box center [737, 295] width 1475 height 589
click at [738, 455] on body "**********" at bounding box center [737, 295] width 1475 height 589
select select "*****"
click at [610, 450] on body "**********" at bounding box center [737, 295] width 1475 height 589
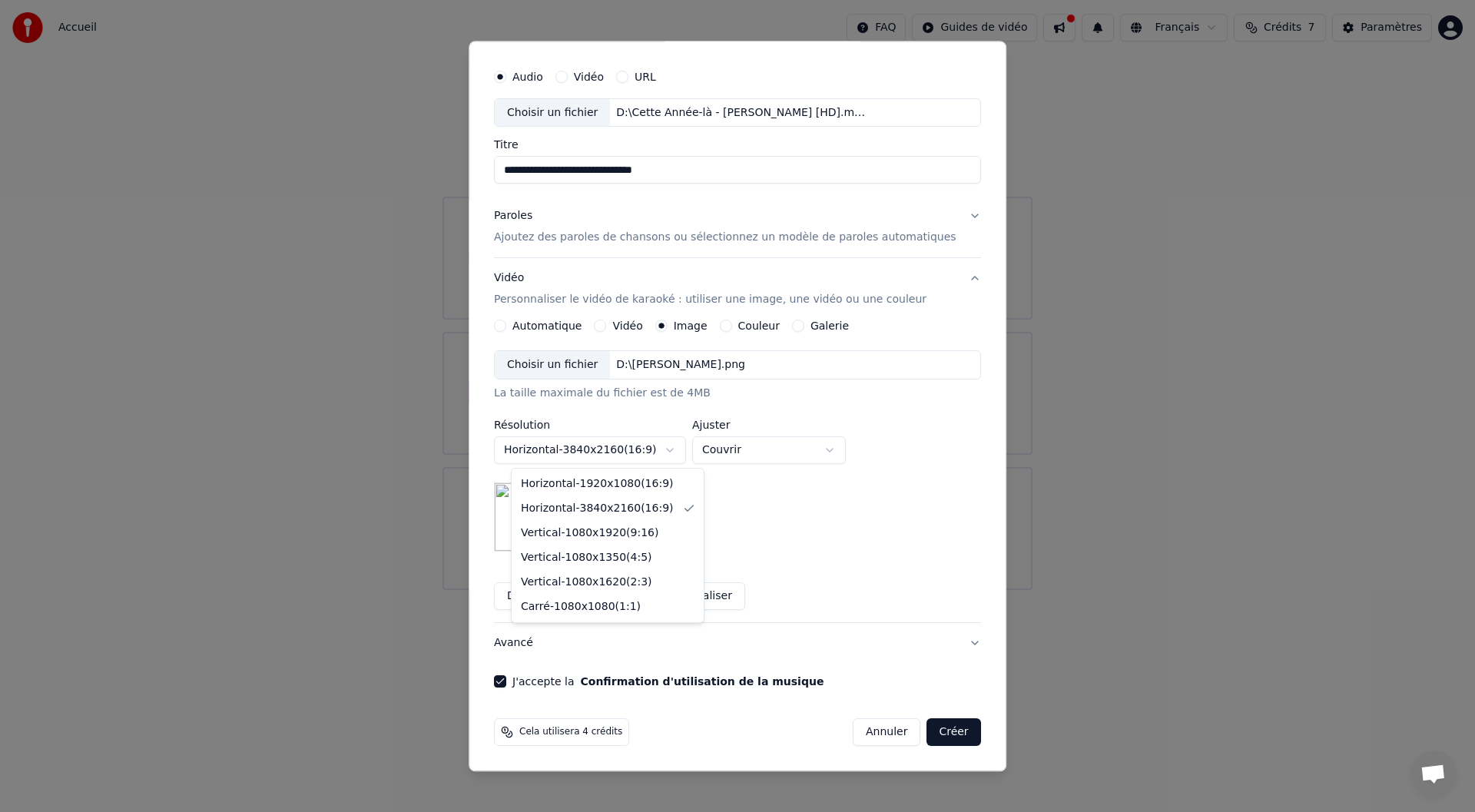
click at [641, 445] on body "**********" at bounding box center [737, 295] width 1475 height 589
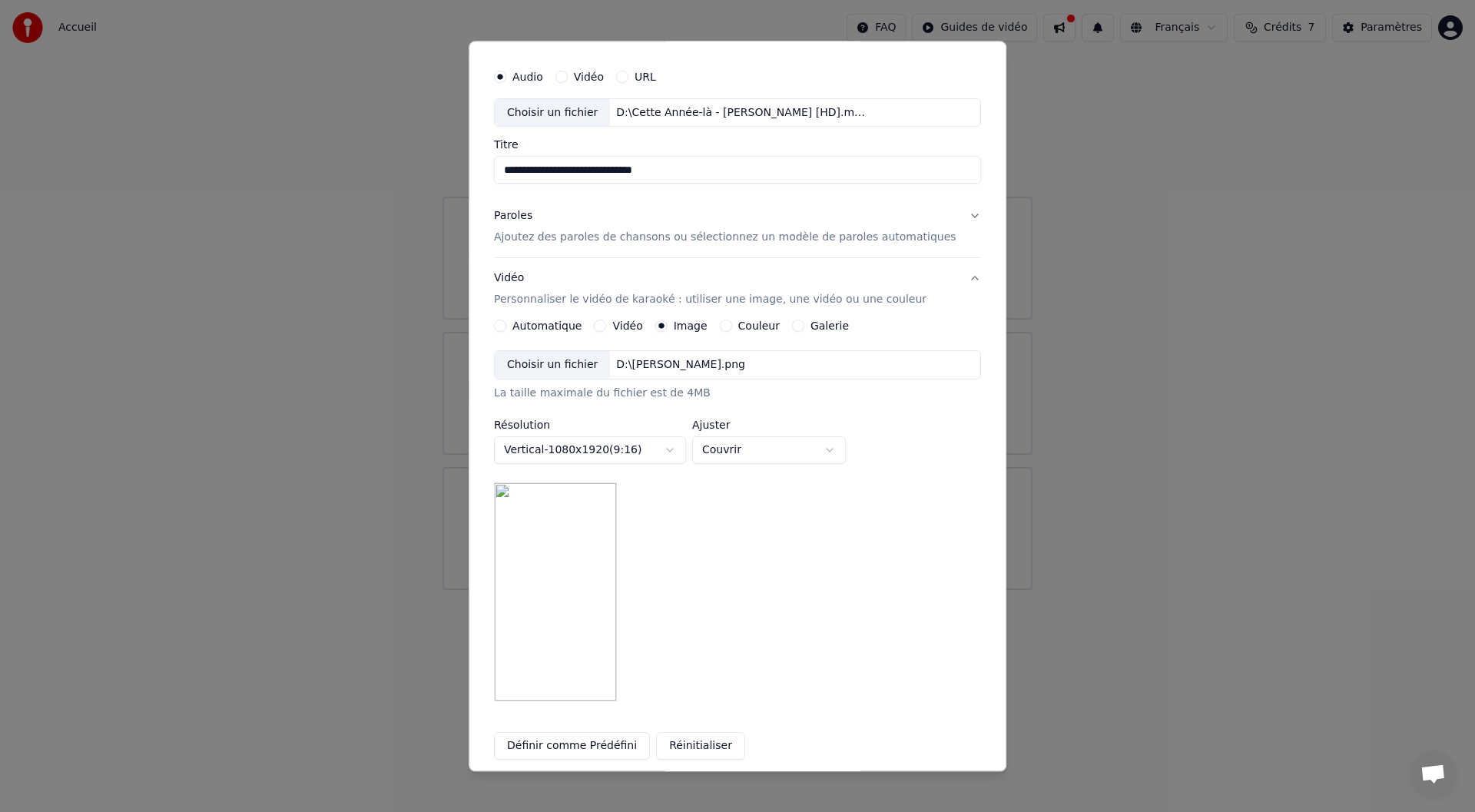
click at [636, 458] on body "**********" at bounding box center [737, 295] width 1475 height 589
click at [644, 460] on body "**********" at bounding box center [737, 295] width 1475 height 589
click at [651, 462] on body "**********" at bounding box center [737, 295] width 1475 height 589
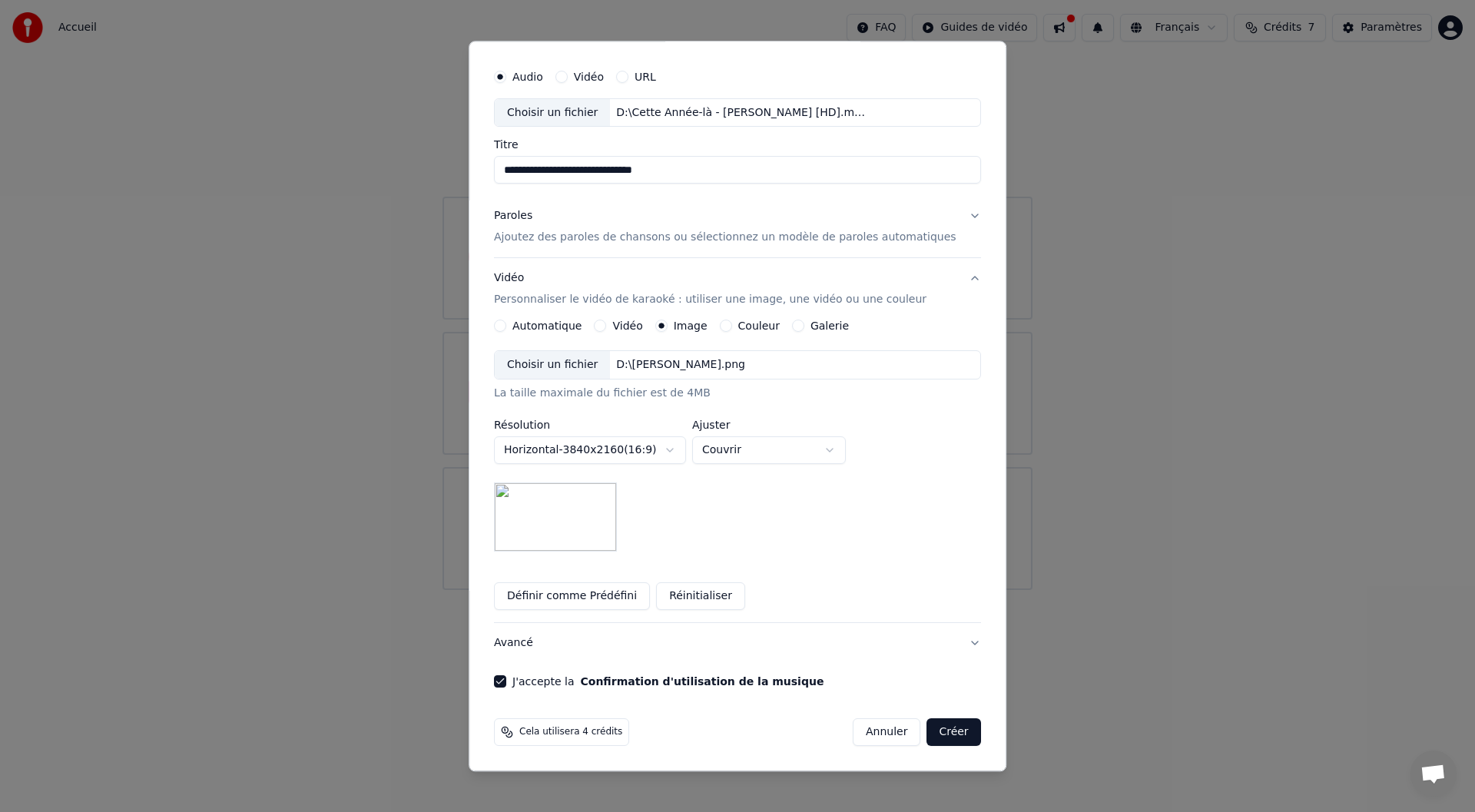
click at [678, 468] on div "**********" at bounding box center [738, 451] width 487 height 201
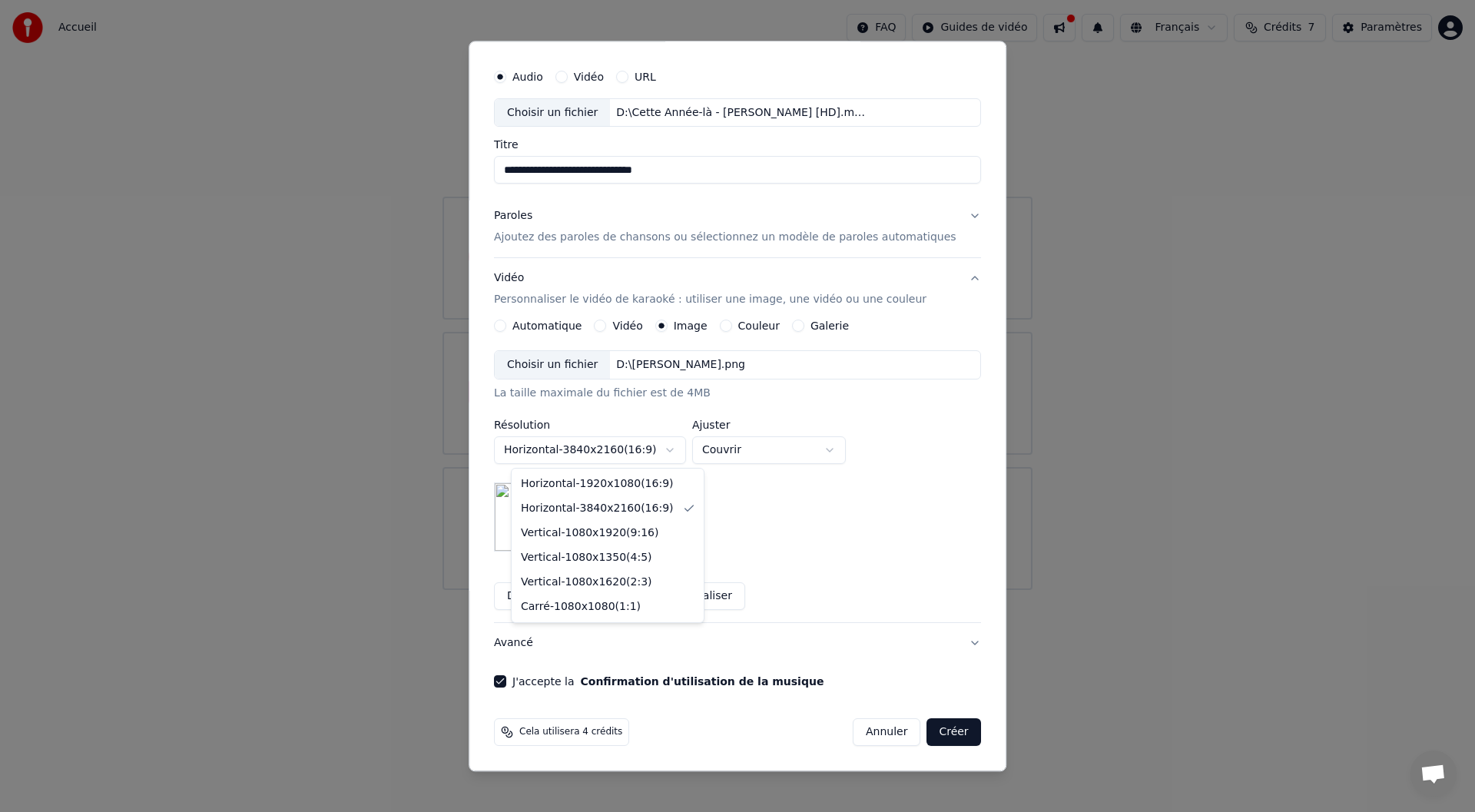
click at [679, 457] on body "**********" at bounding box center [737, 295] width 1475 height 589
select select "*********"
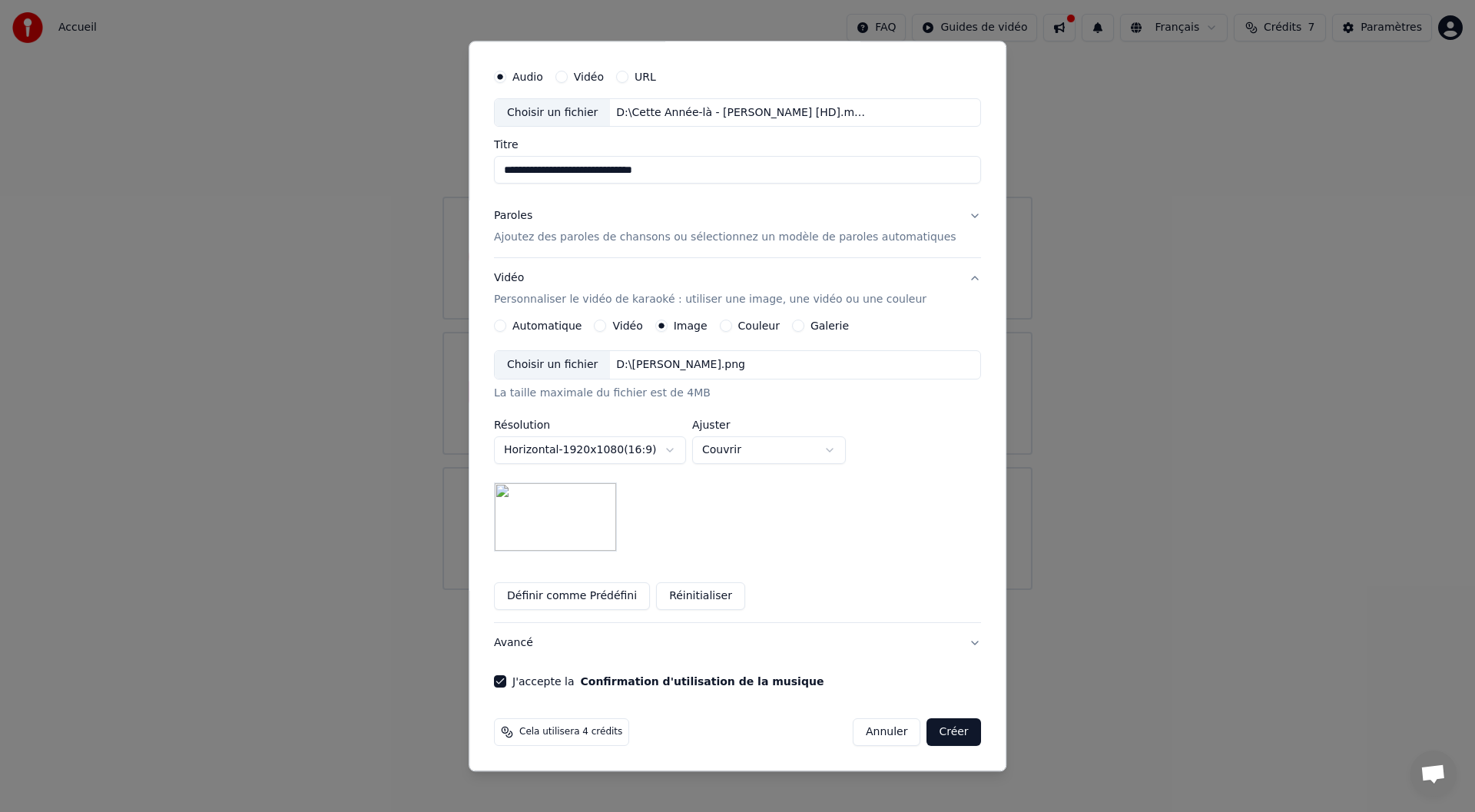
click at [621, 432] on div "**********" at bounding box center [590, 442] width 192 height 44
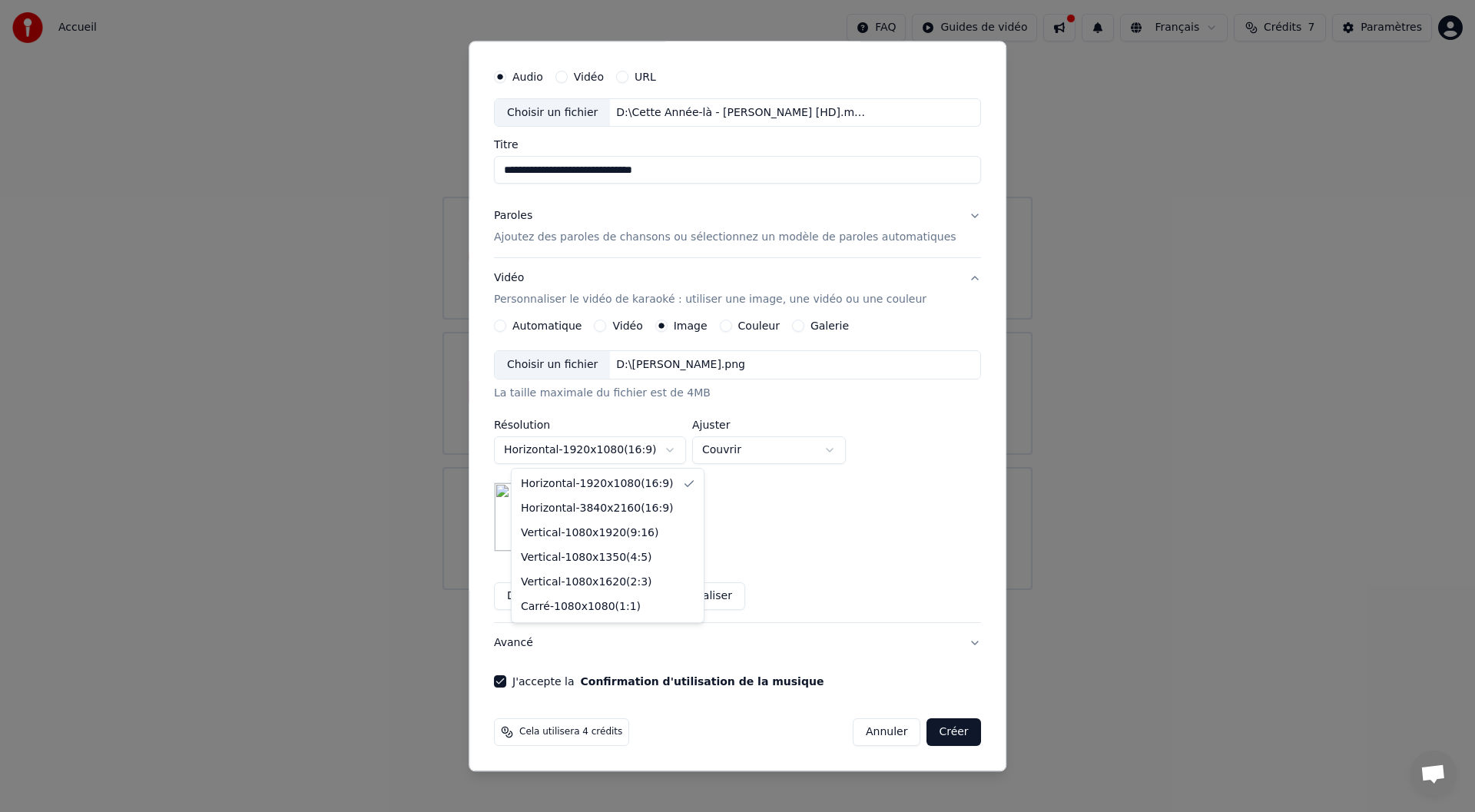
click at [623, 448] on body "**********" at bounding box center [737, 295] width 1475 height 589
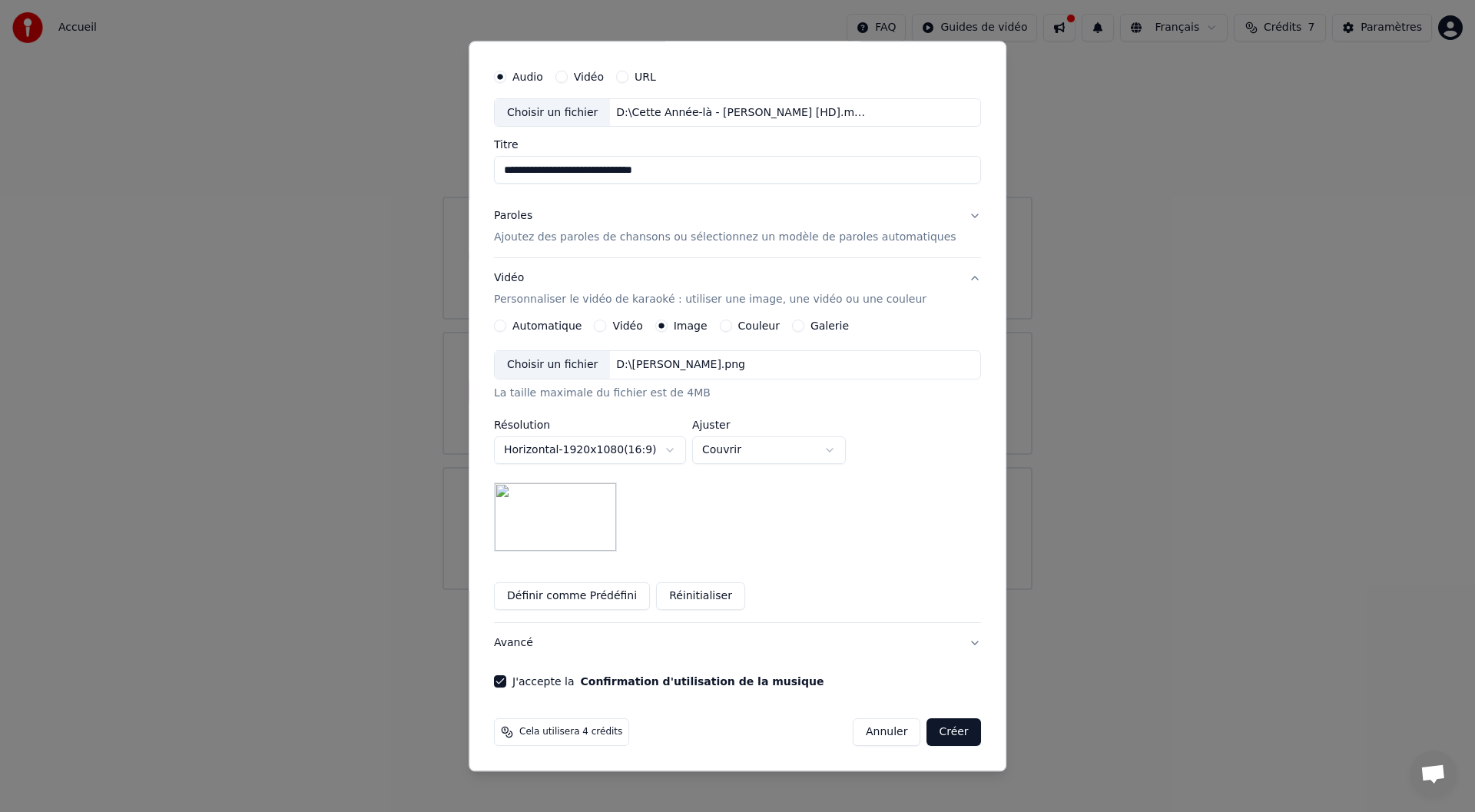
click at [763, 442] on body "**********" at bounding box center [737, 295] width 1475 height 589
select select "*******"
click at [670, 449] on body "**********" at bounding box center [737, 295] width 1475 height 589
click at [804, 506] on div "**********" at bounding box center [738, 451] width 487 height 201
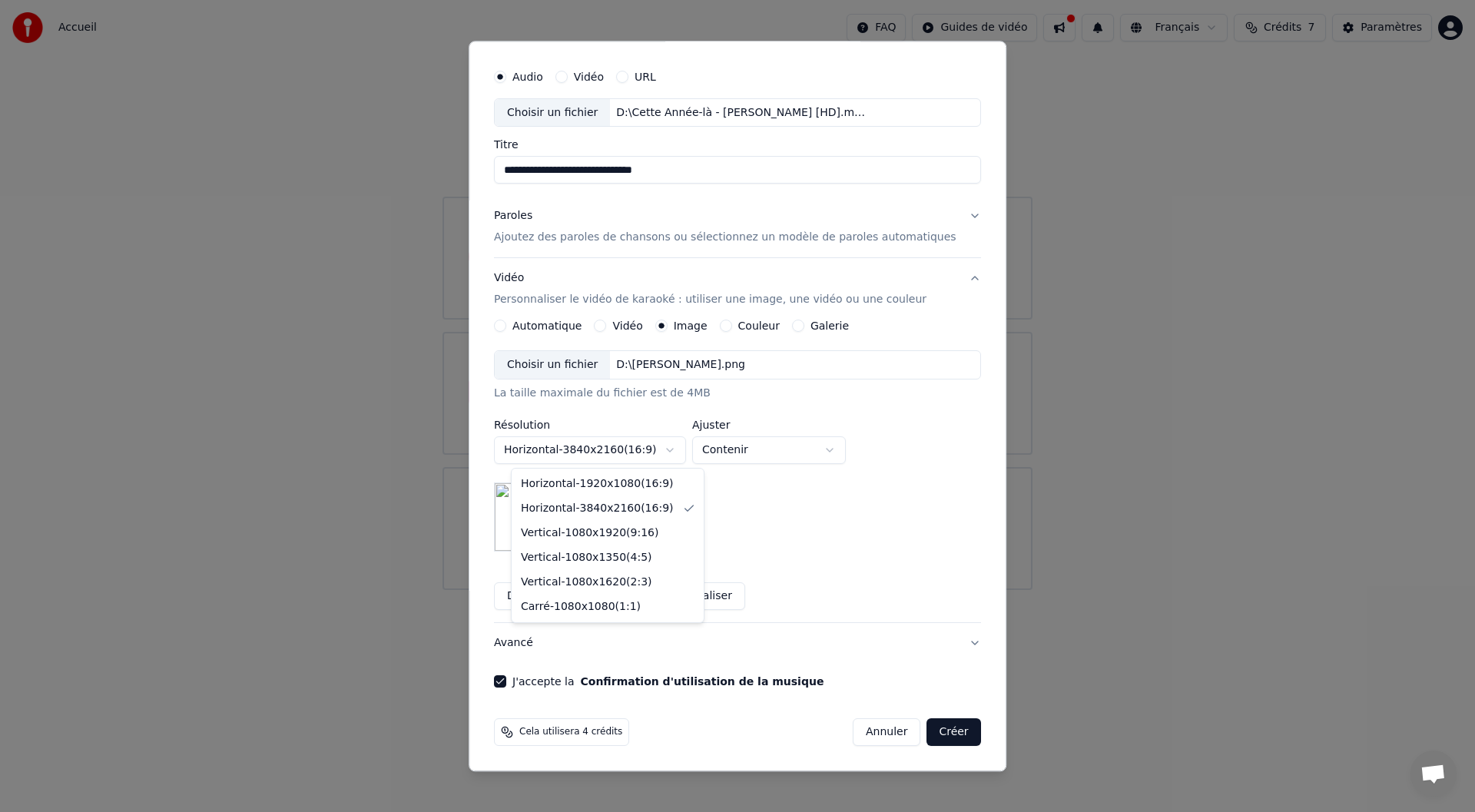
click at [677, 448] on body "**********" at bounding box center [737, 295] width 1475 height 589
select select "*********"
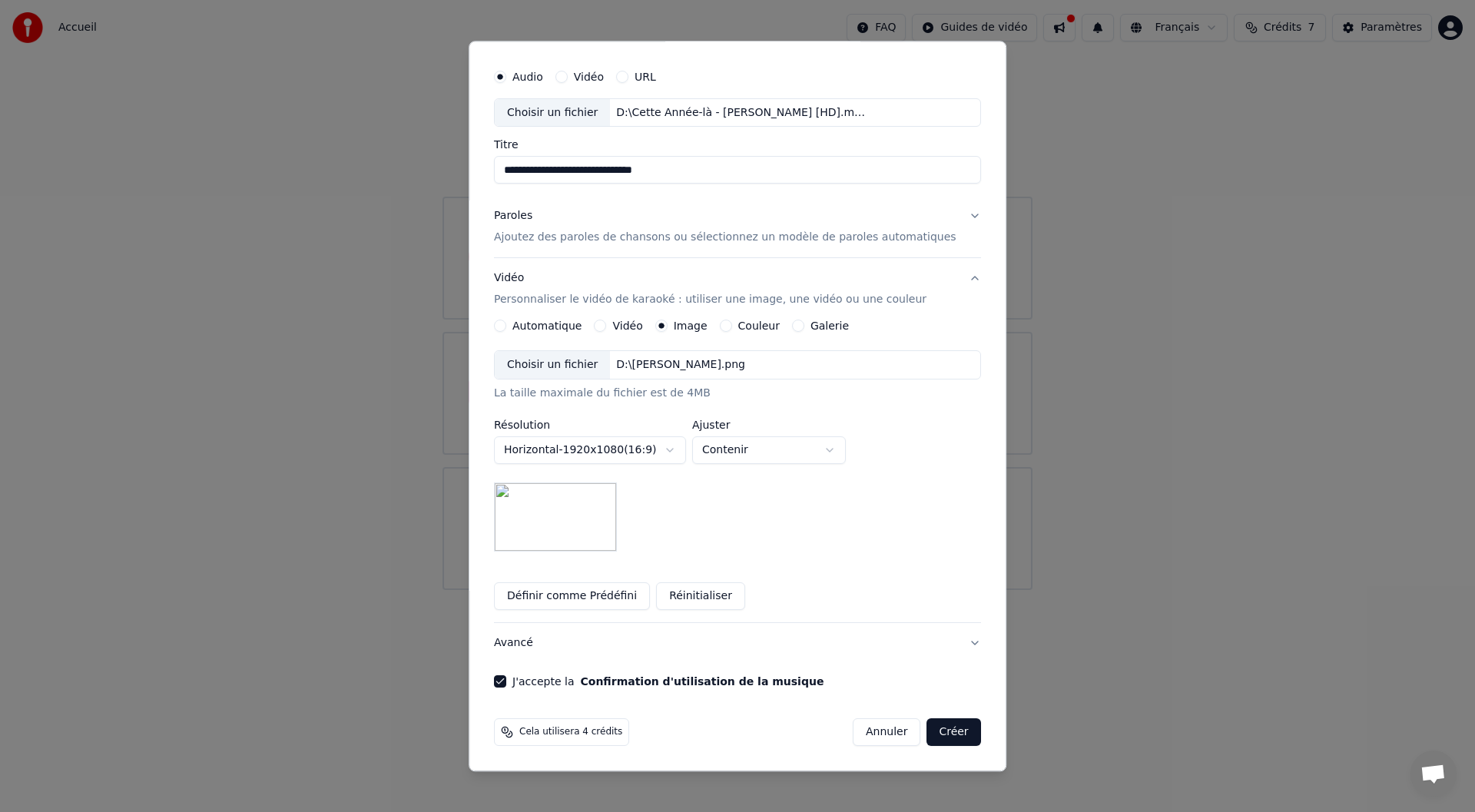
click at [776, 511] on div "**********" at bounding box center [738, 451] width 487 height 201
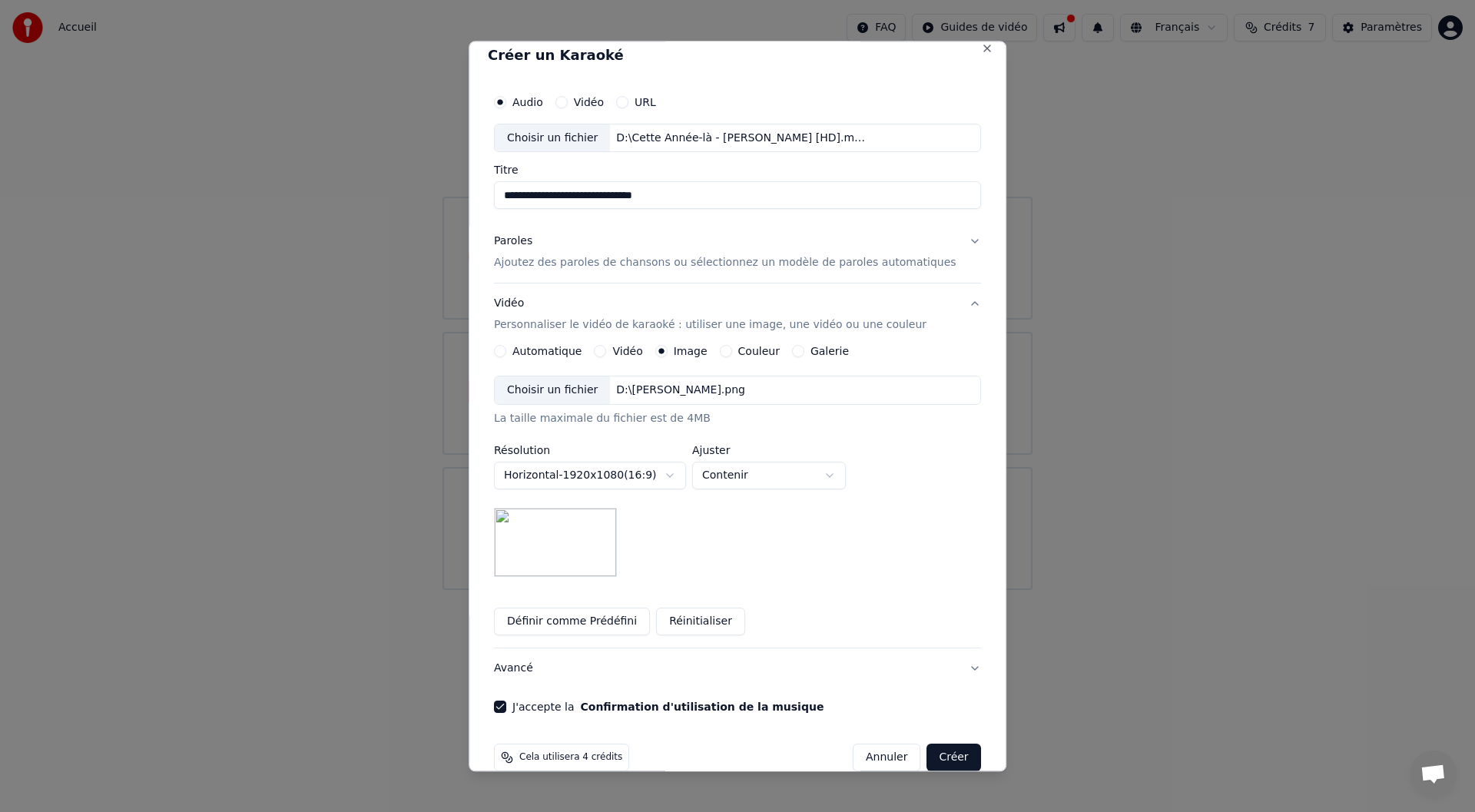
scroll to position [0, 0]
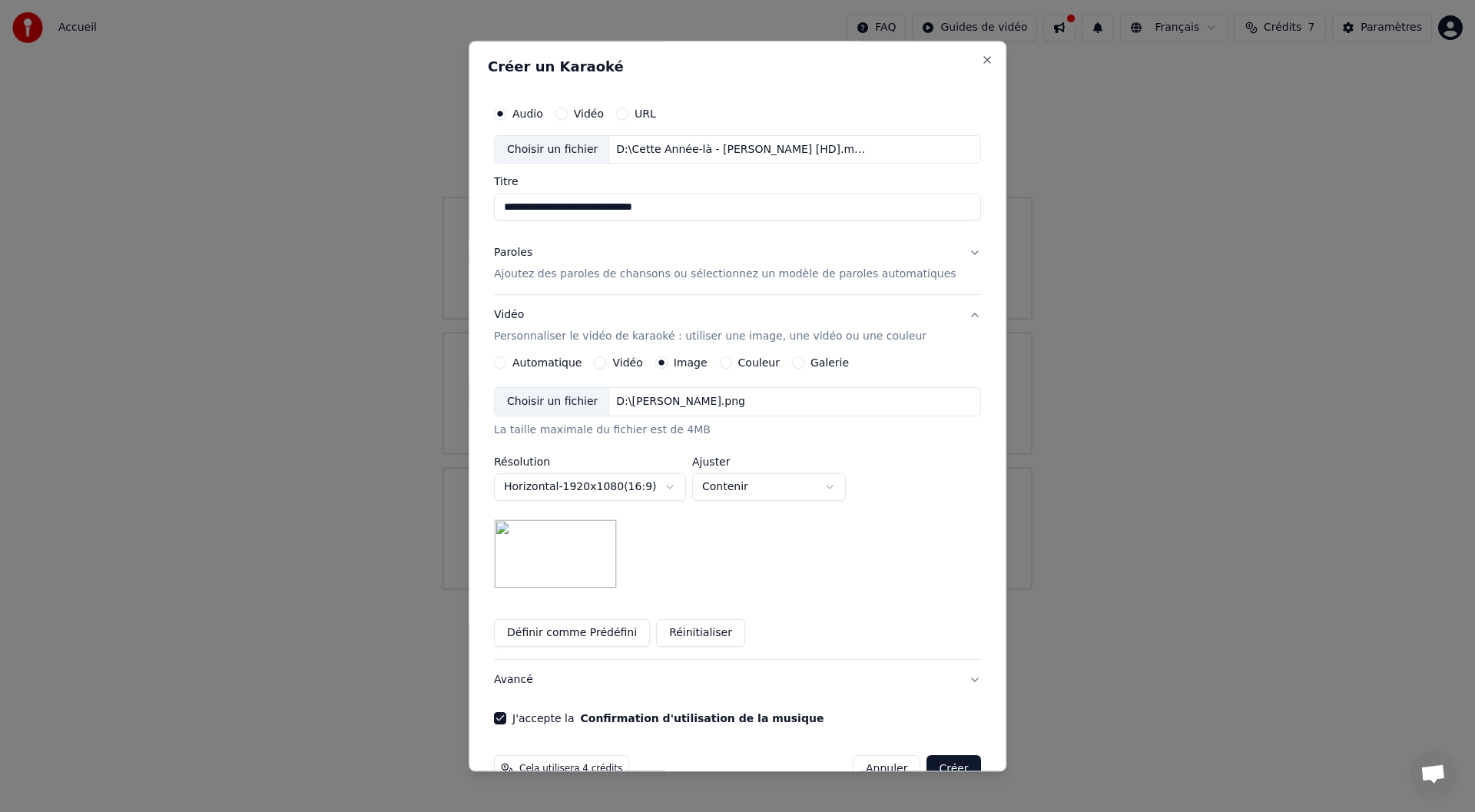
click at [605, 286] on button "Paroles Ajoutez des paroles de chansons ou sélectionnez un modèle de paroles au…" at bounding box center [738, 264] width 487 height 62
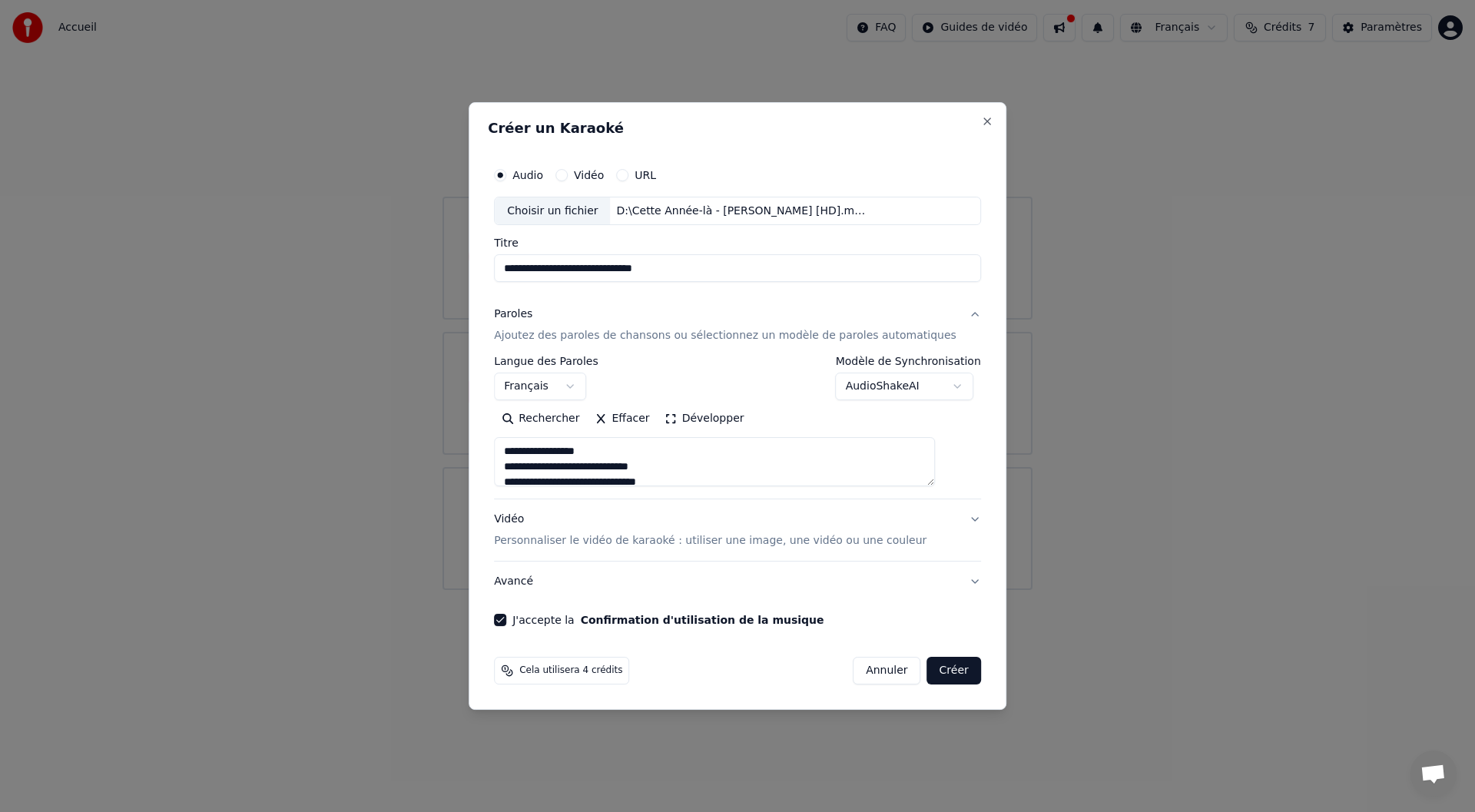
click at [933, 676] on button "Créer" at bounding box center [955, 670] width 54 height 28
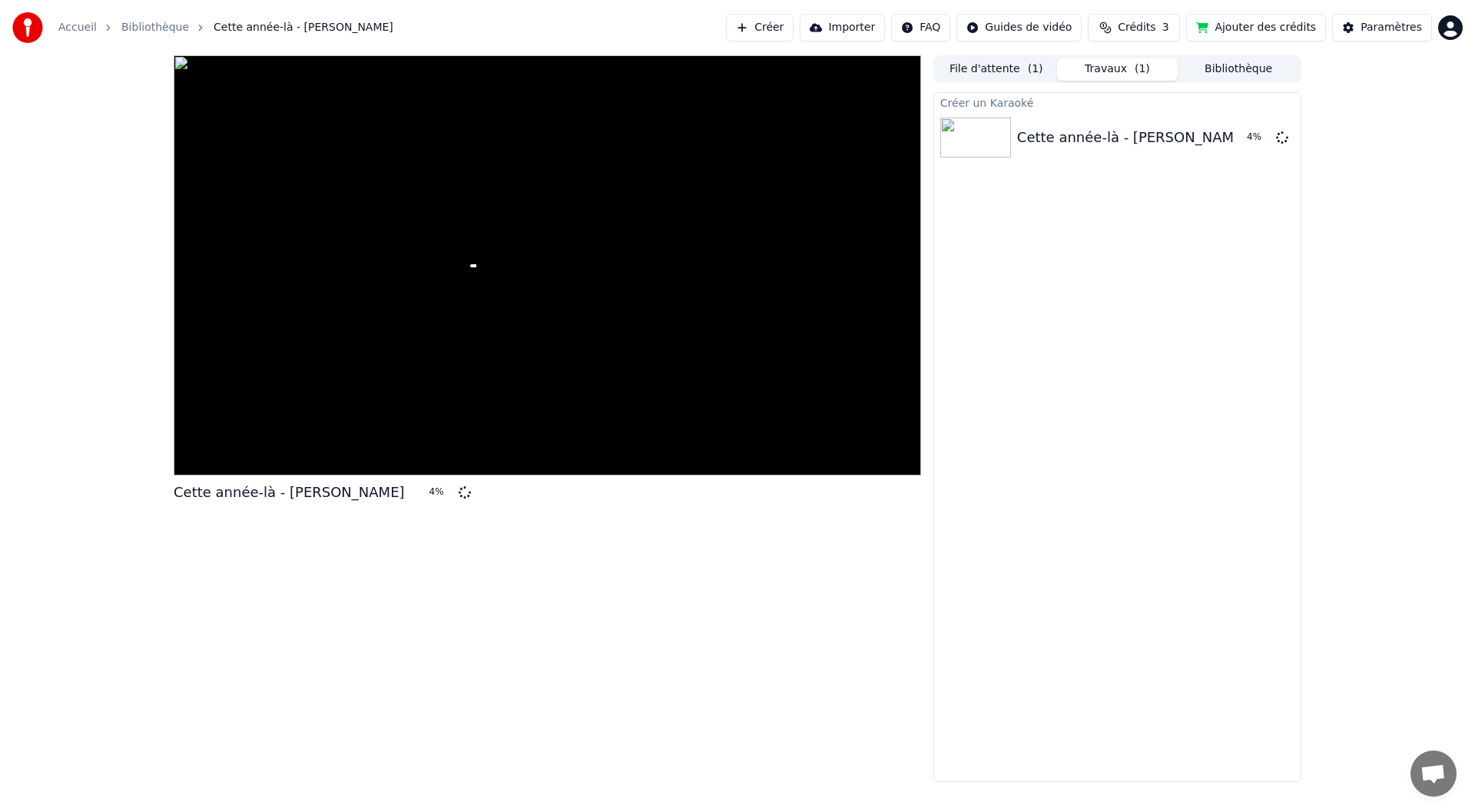
click at [1238, 38] on button "Ajouter des crédits" at bounding box center [1255, 27] width 140 height 28
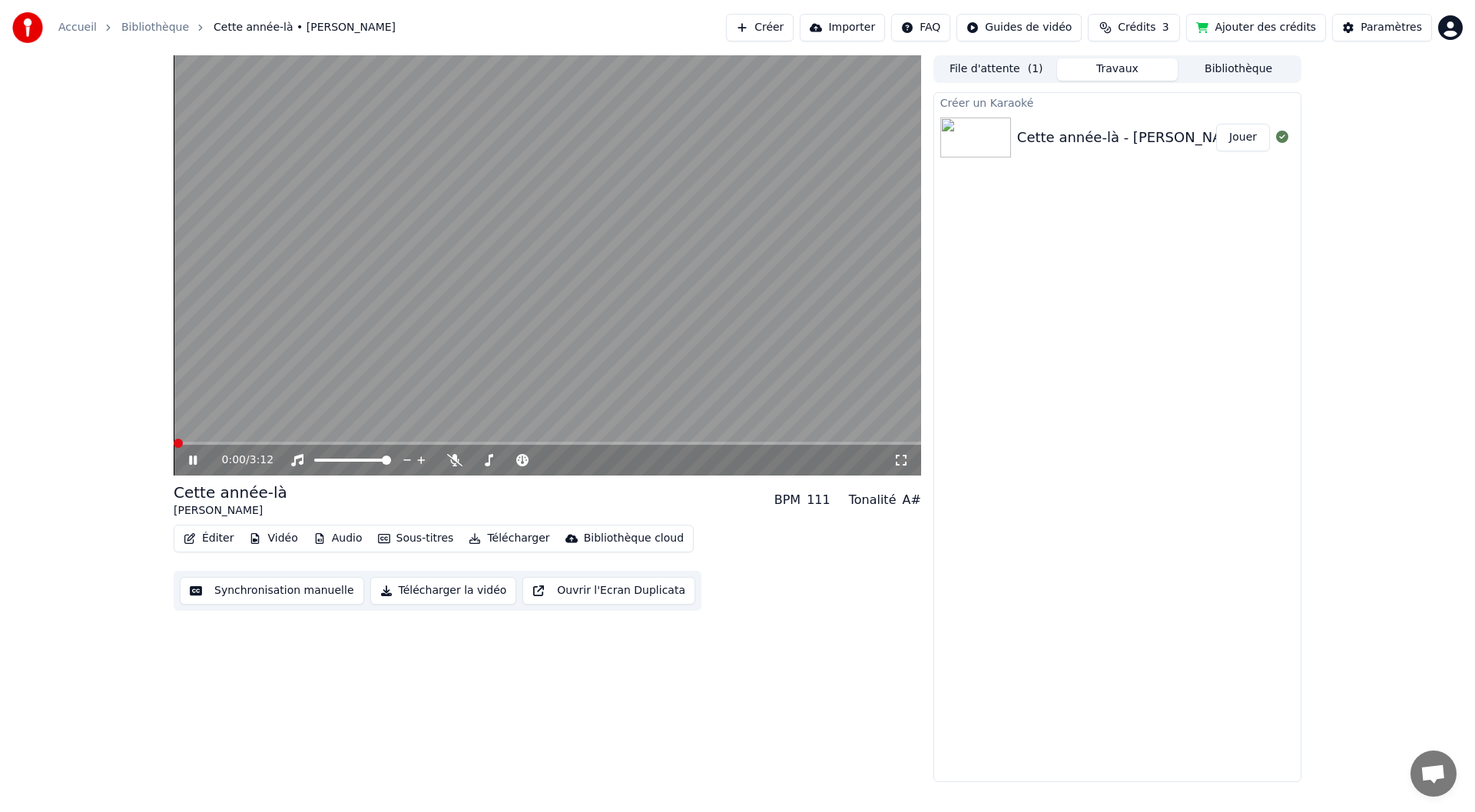
click at [173, 438] on span at bounding box center [178, 443] width 10 height 10
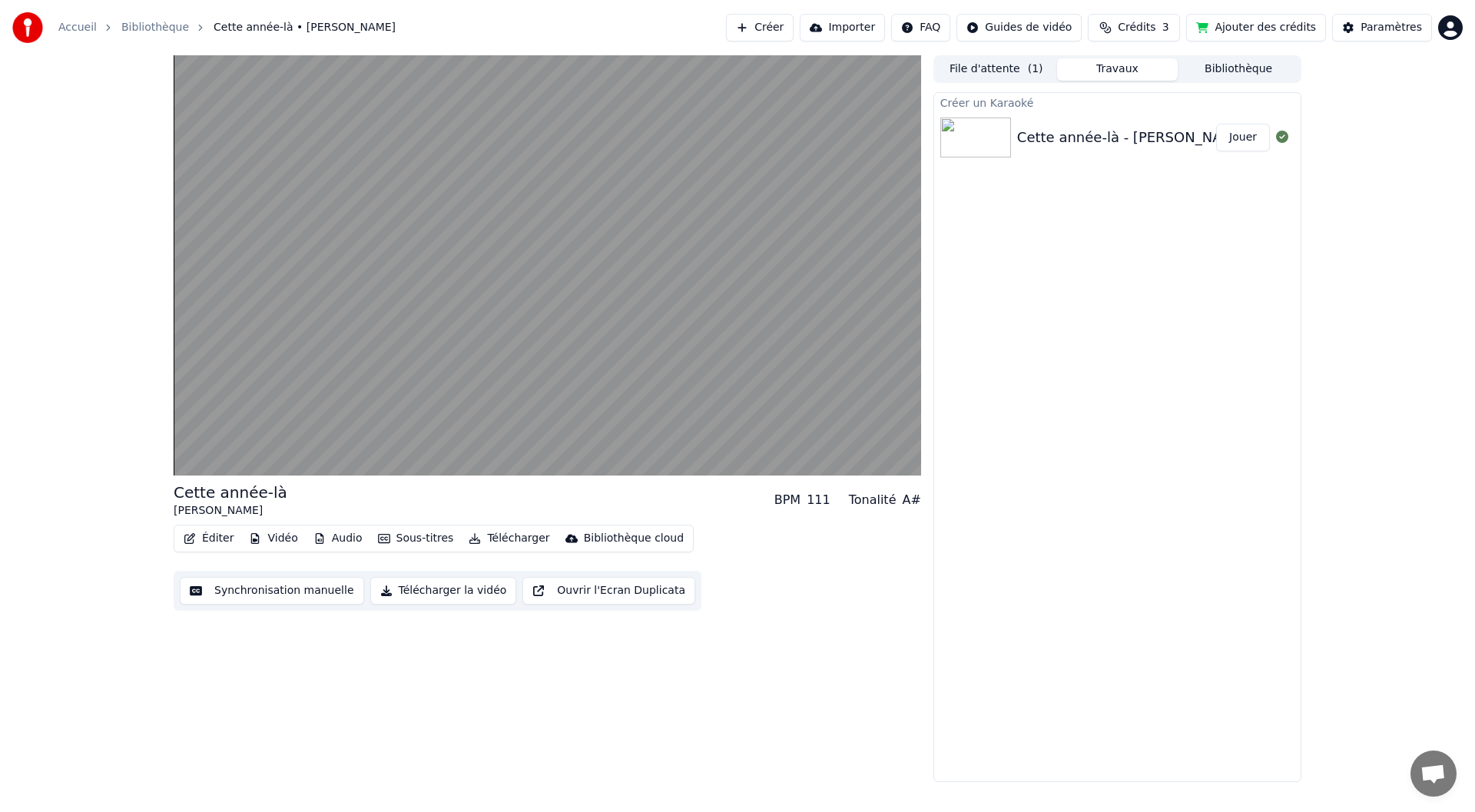
click at [234, 582] on button "Synchronisation manuelle" at bounding box center [272, 590] width 184 height 28
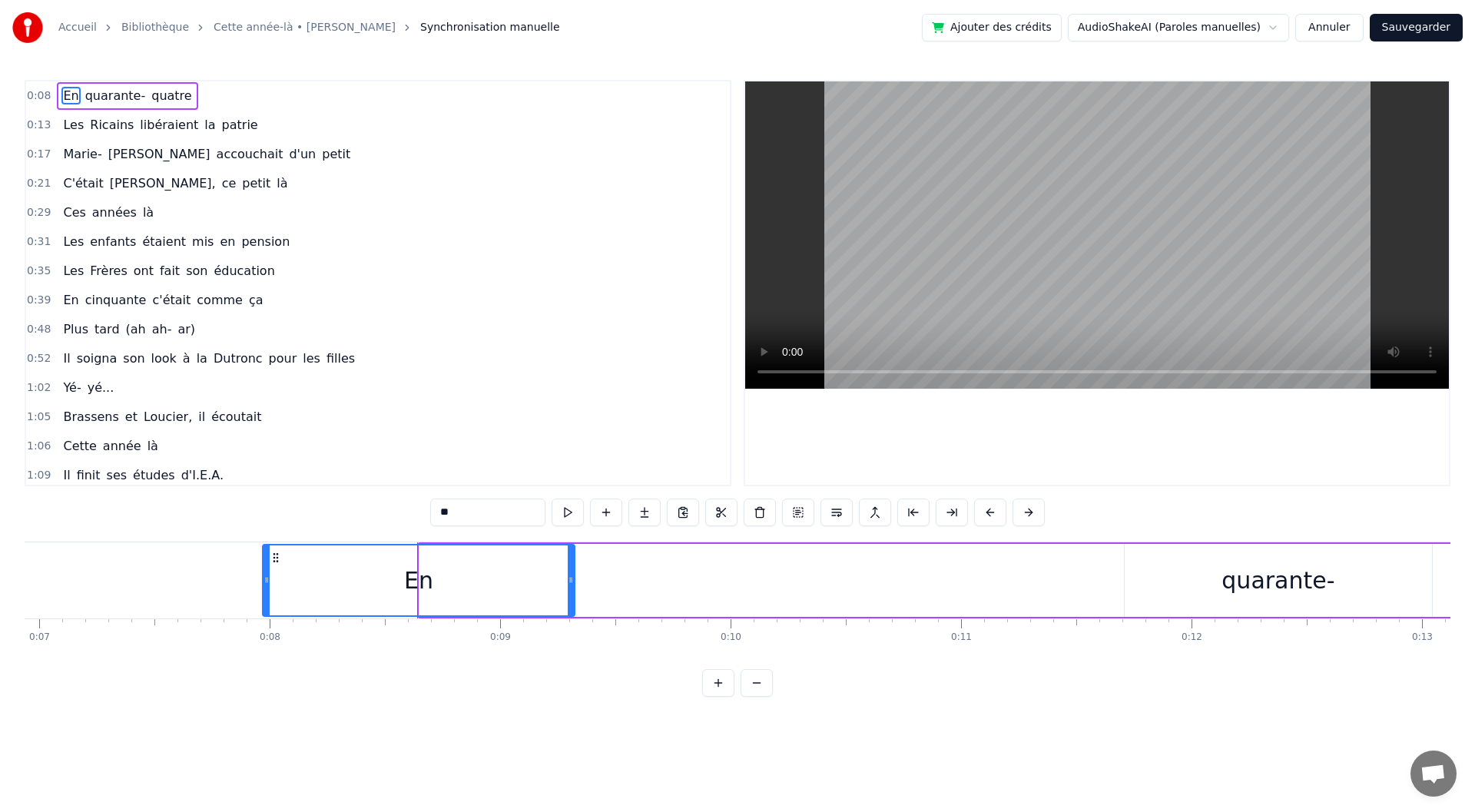
scroll to position [0, 1574]
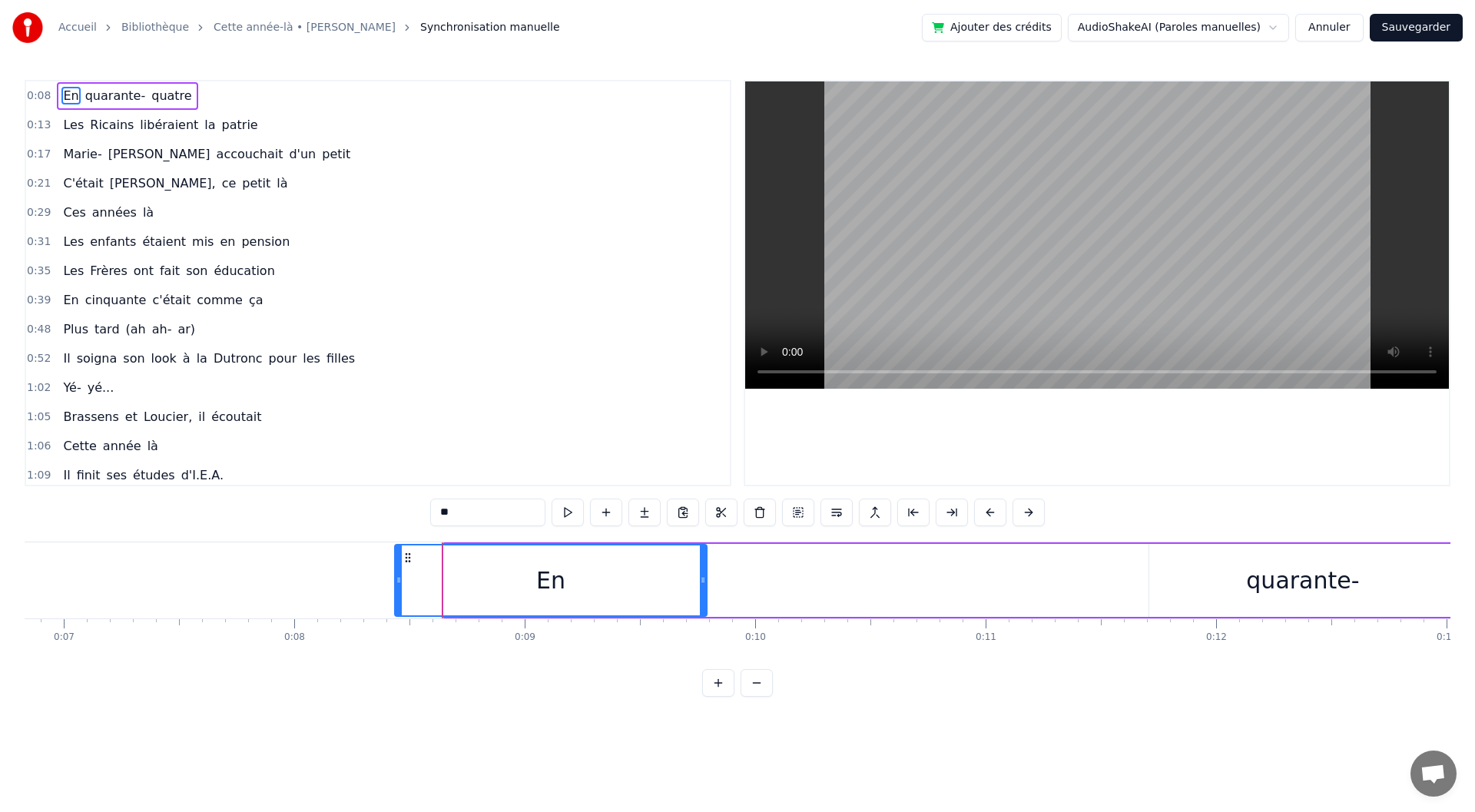
drag, startPoint x: 252, startPoint y: 557, endPoint x: 407, endPoint y: 558, distance: 155.0
click at [407, 558] on circle at bounding box center [406, 557] width 1 height 1
click at [706, 579] on div "En" at bounding box center [550, 581] width 313 height 73
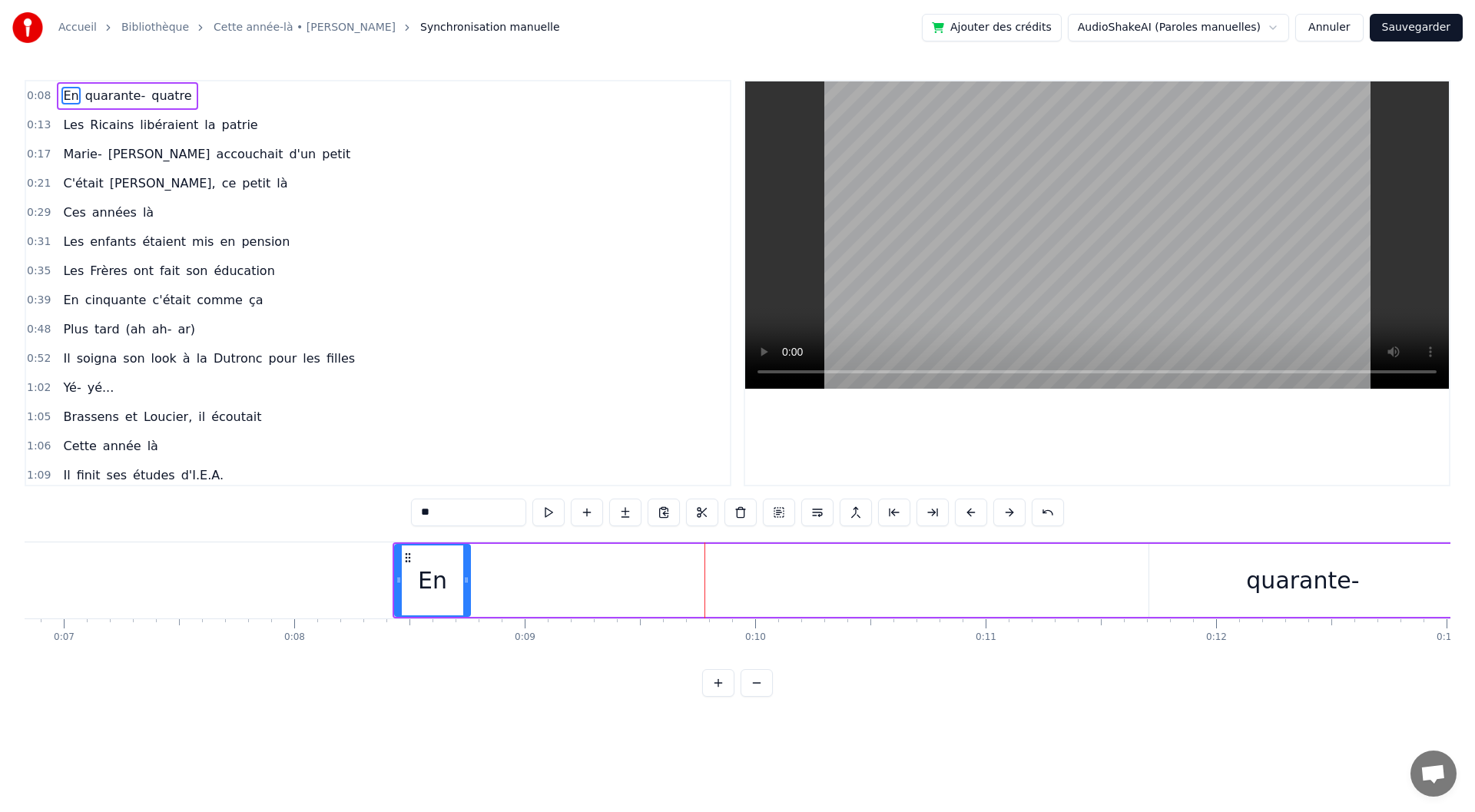
drag, startPoint x: 703, startPoint y: 580, endPoint x: 467, endPoint y: 576, distance: 236.0
click at [467, 576] on icon at bounding box center [466, 580] width 6 height 13
click at [1244, 576] on div "quarante-" at bounding box center [1303, 581] width 307 height 73
type input "*********"
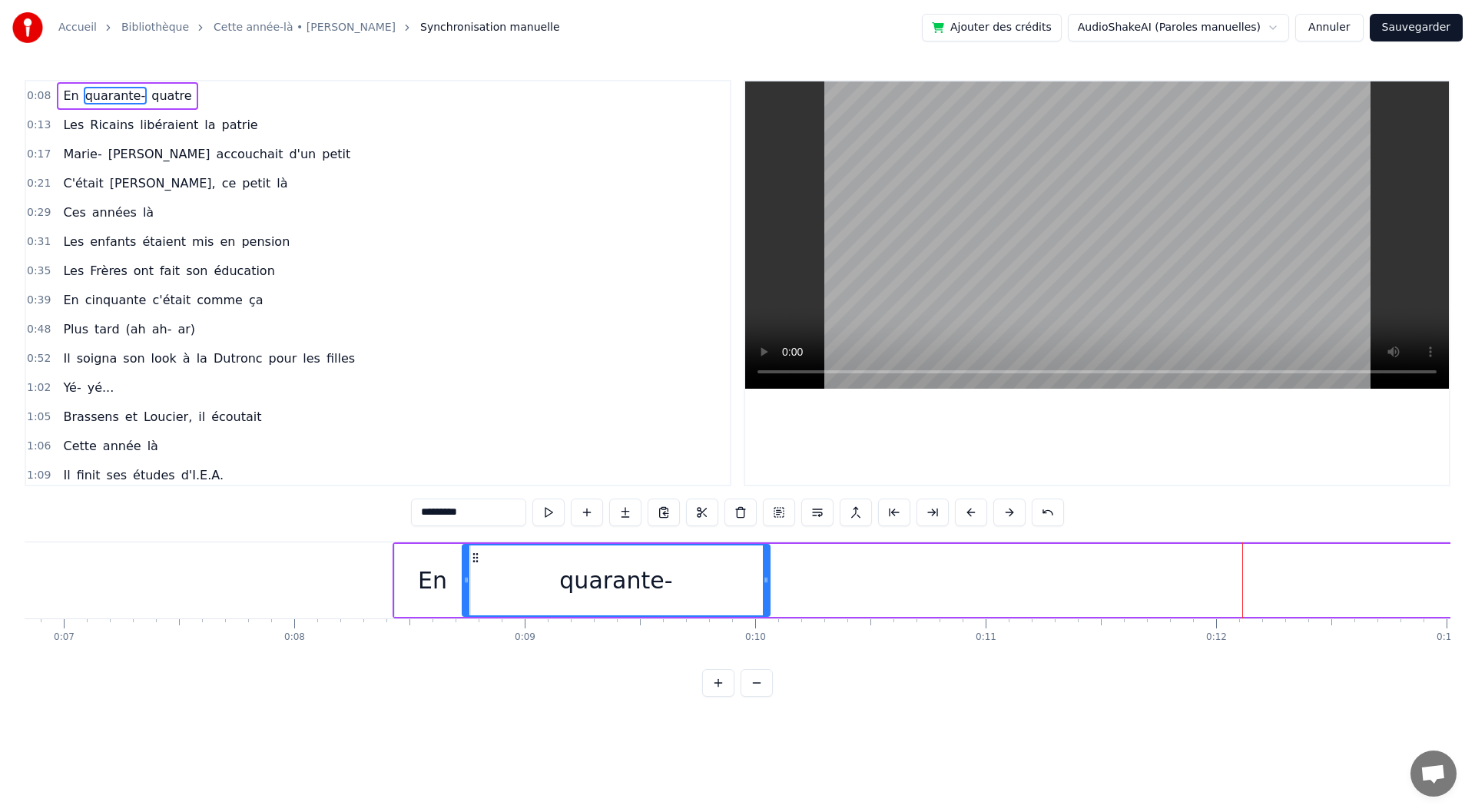
drag, startPoint x: 1157, startPoint y: 560, endPoint x: 474, endPoint y: 567, distance: 683.0
click at [474, 567] on div "quarante-" at bounding box center [616, 580] width 305 height 70
click at [1280, 581] on div "En quarante- quatre" at bounding box center [1023, 580] width 1260 height 76
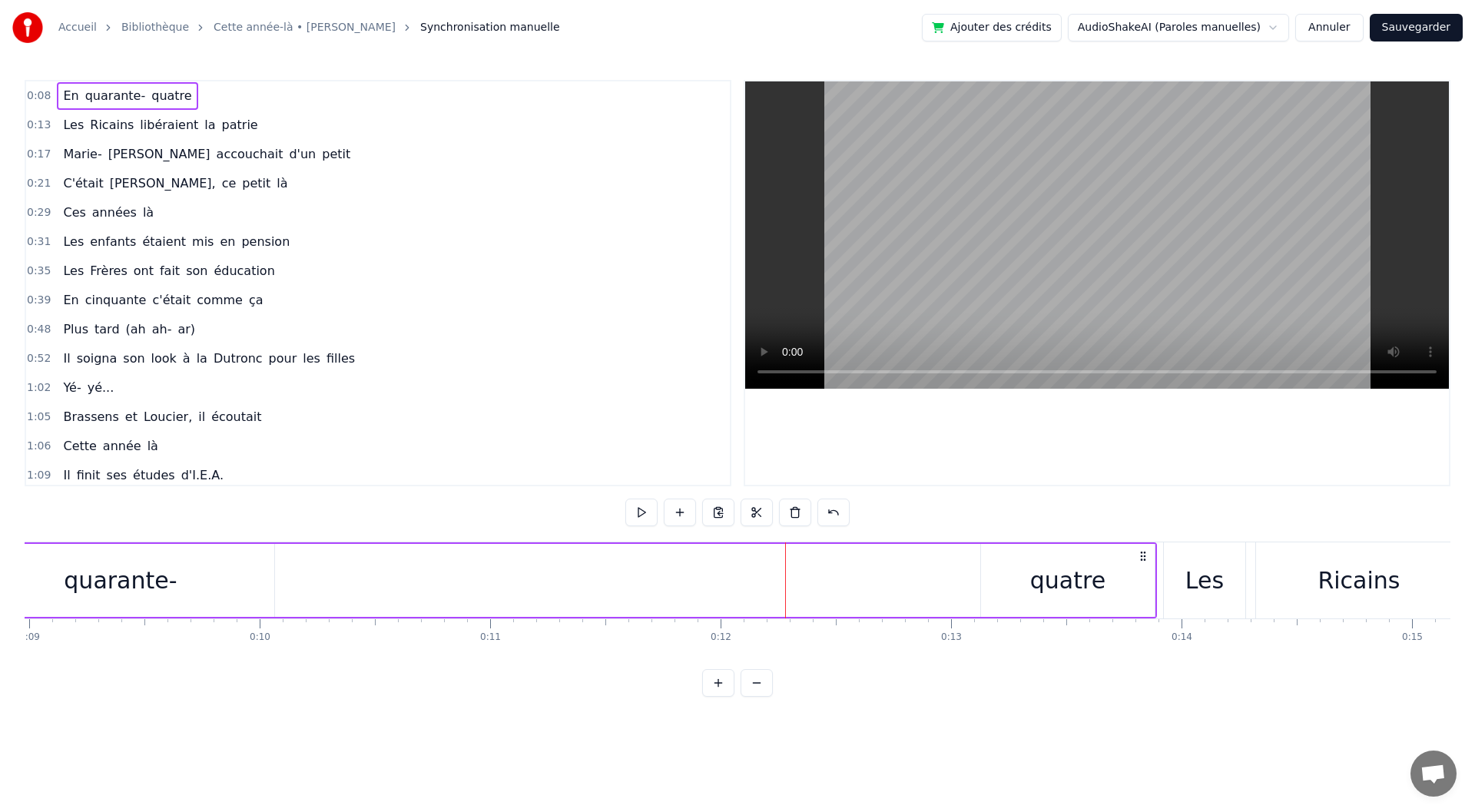
scroll to position [0, 2094]
click at [829, 568] on div "En quarante- quatre" at bounding box center [503, 580] width 1260 height 76
click at [913, 563] on div "En quarante- quatre" at bounding box center [503, 580] width 1260 height 76
click at [1072, 561] on div "quatre" at bounding box center [1044, 581] width 173 height 73
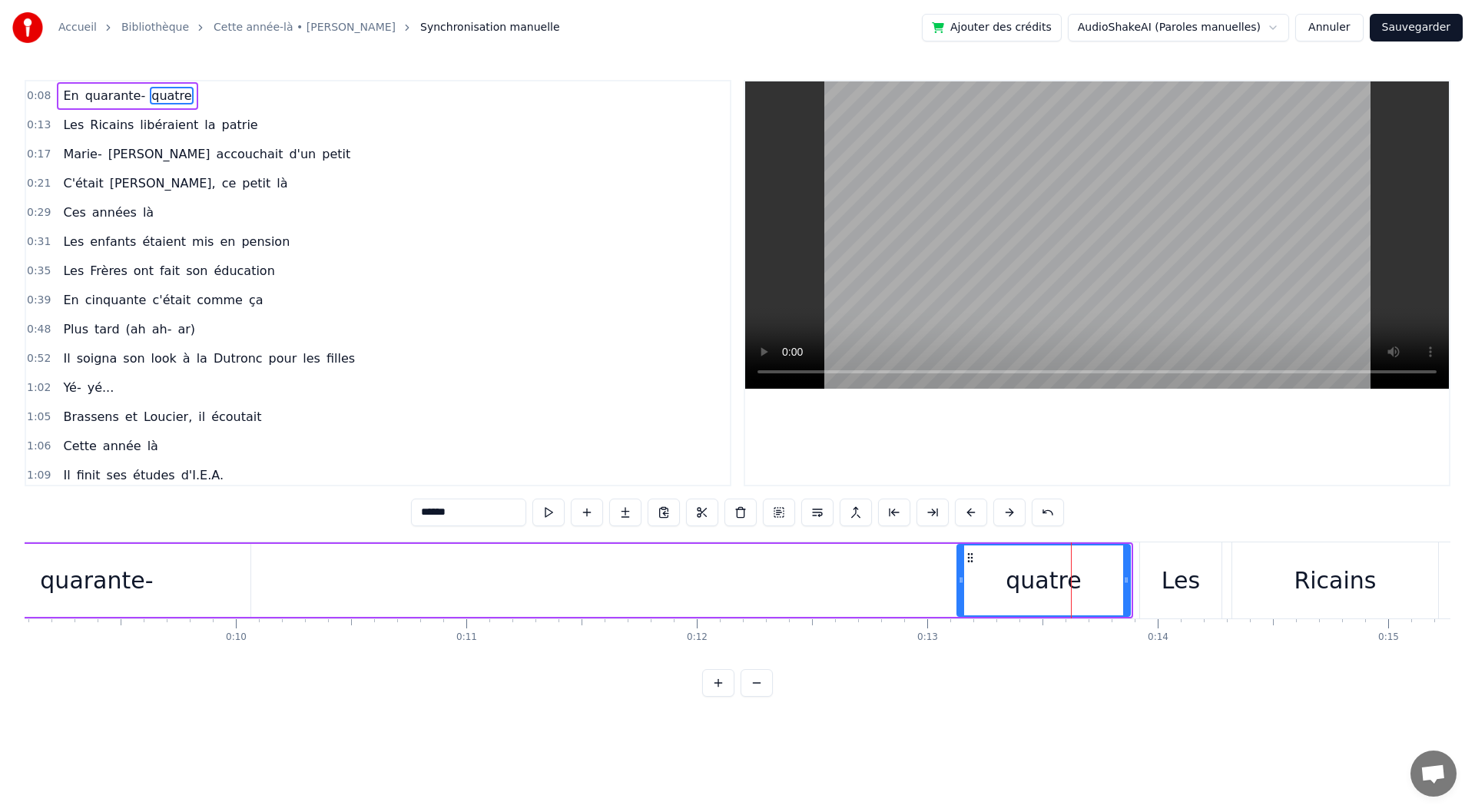
drag, startPoint x: 1128, startPoint y: 582, endPoint x: 1127, endPoint y: 571, distance: 11.0
click at [1127, 571] on div at bounding box center [1126, 580] width 6 height 70
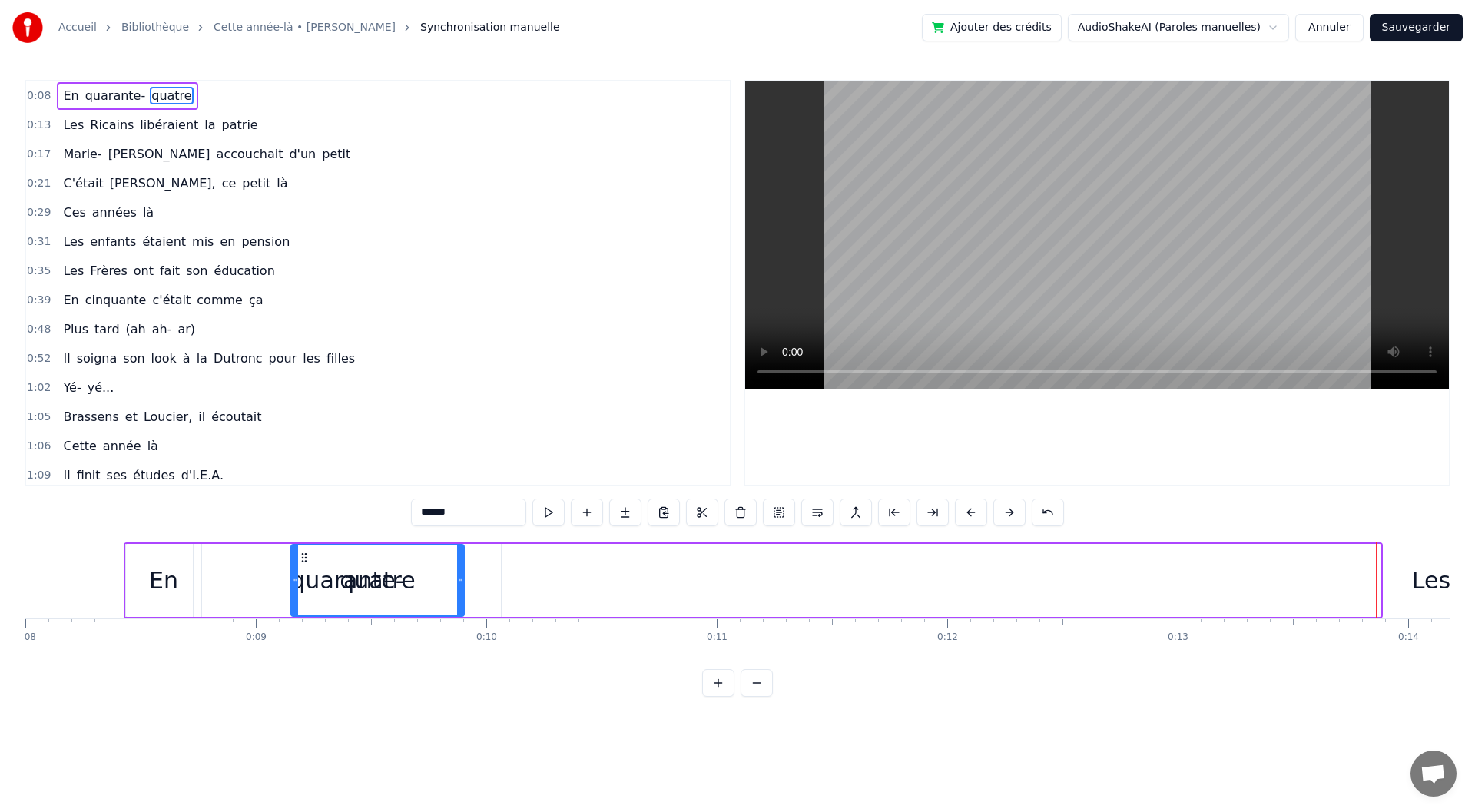
scroll to position [0, 1819]
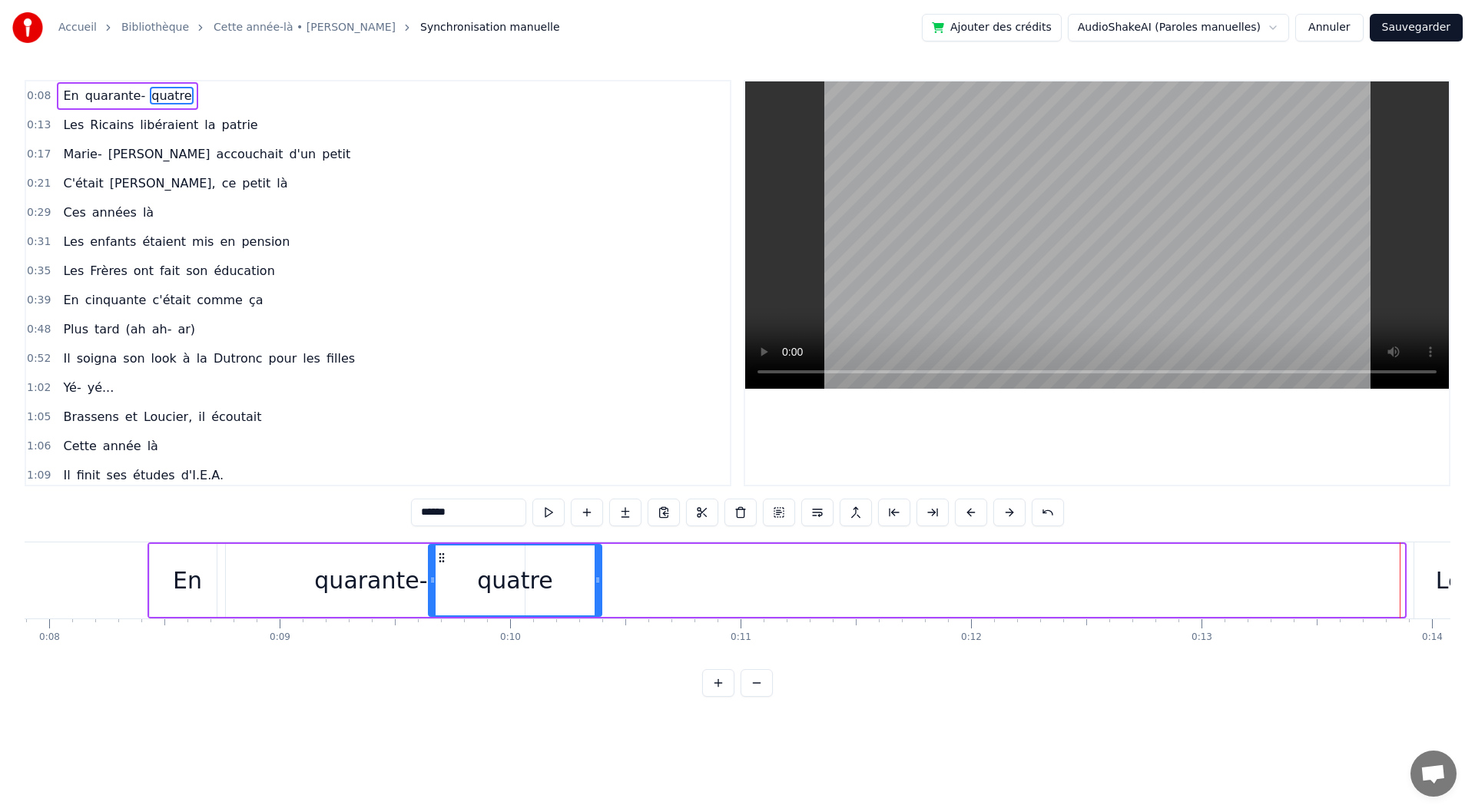
drag, startPoint x: 970, startPoint y: 558, endPoint x: 435, endPoint y: 582, distance: 535.5
click at [438, 582] on div "quatre" at bounding box center [515, 580] width 171 height 70
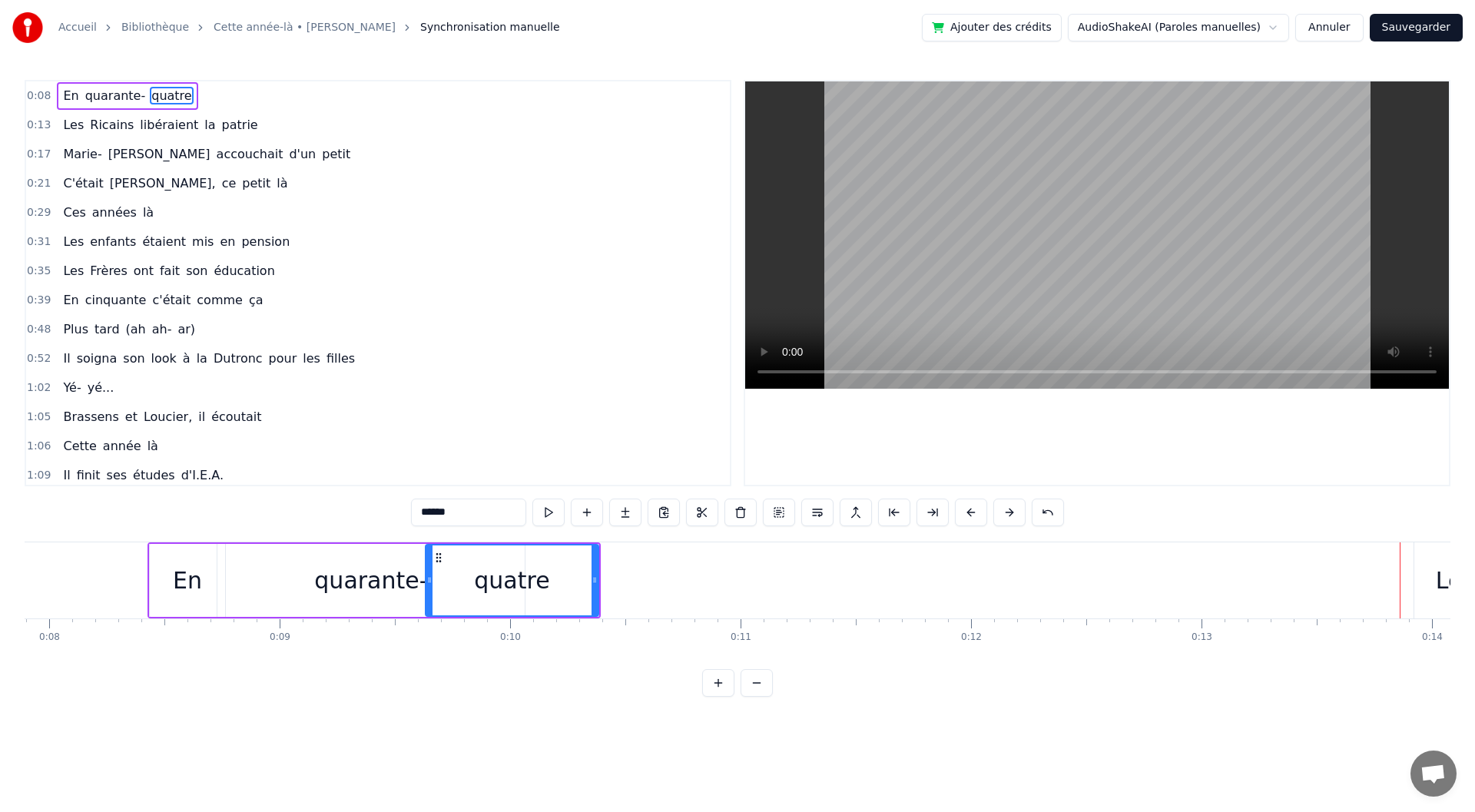
click at [324, 583] on div "quarante-" at bounding box center [370, 581] width 113 height 35
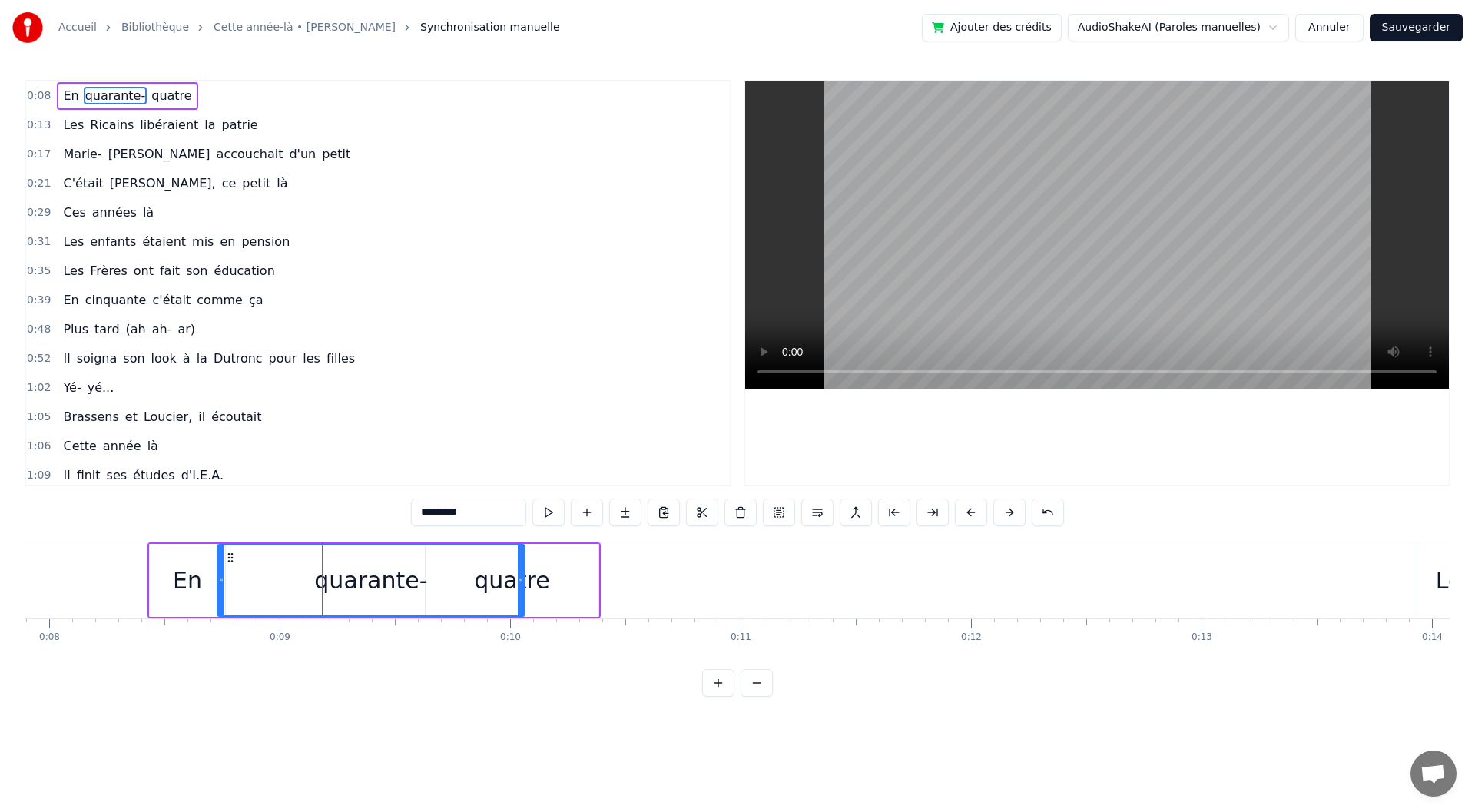
click at [172, 601] on div "En" at bounding box center [188, 581] width 75 height 73
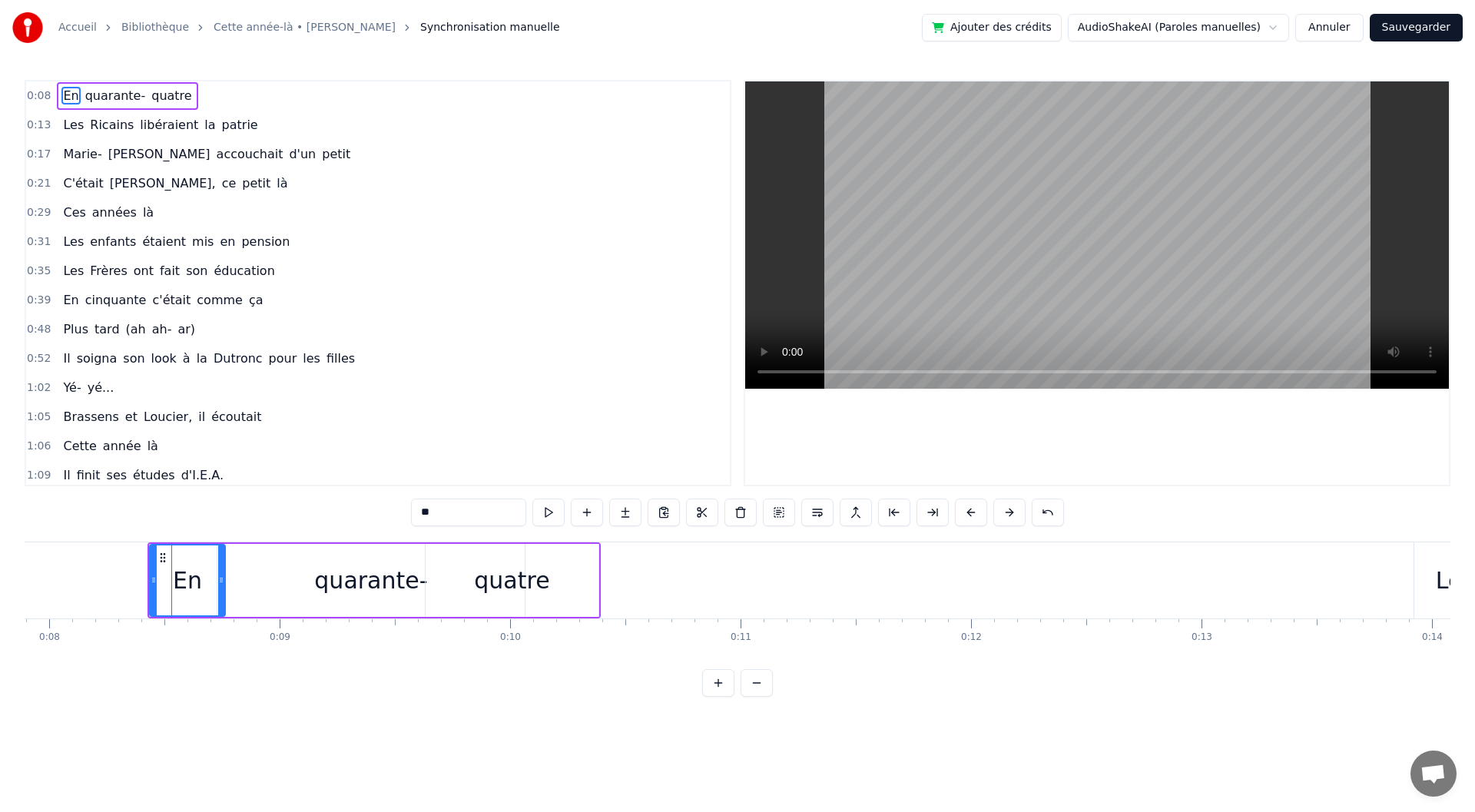
click at [289, 616] on div "quarante-" at bounding box center [371, 581] width 309 height 73
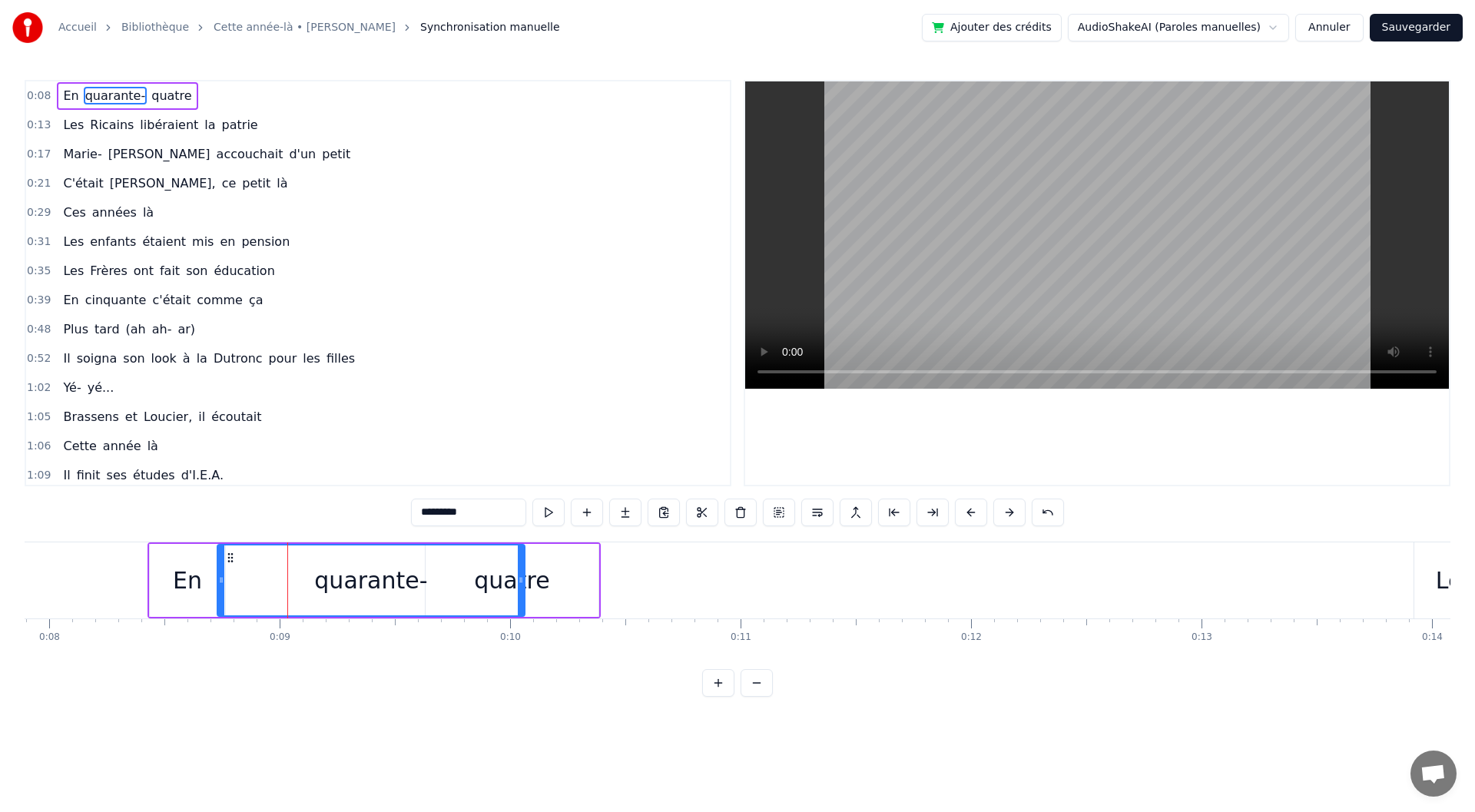
click at [508, 597] on div "quarante-" at bounding box center [370, 580] width 305 height 70
click at [568, 593] on div "quatre" at bounding box center [512, 581] width 172 height 73
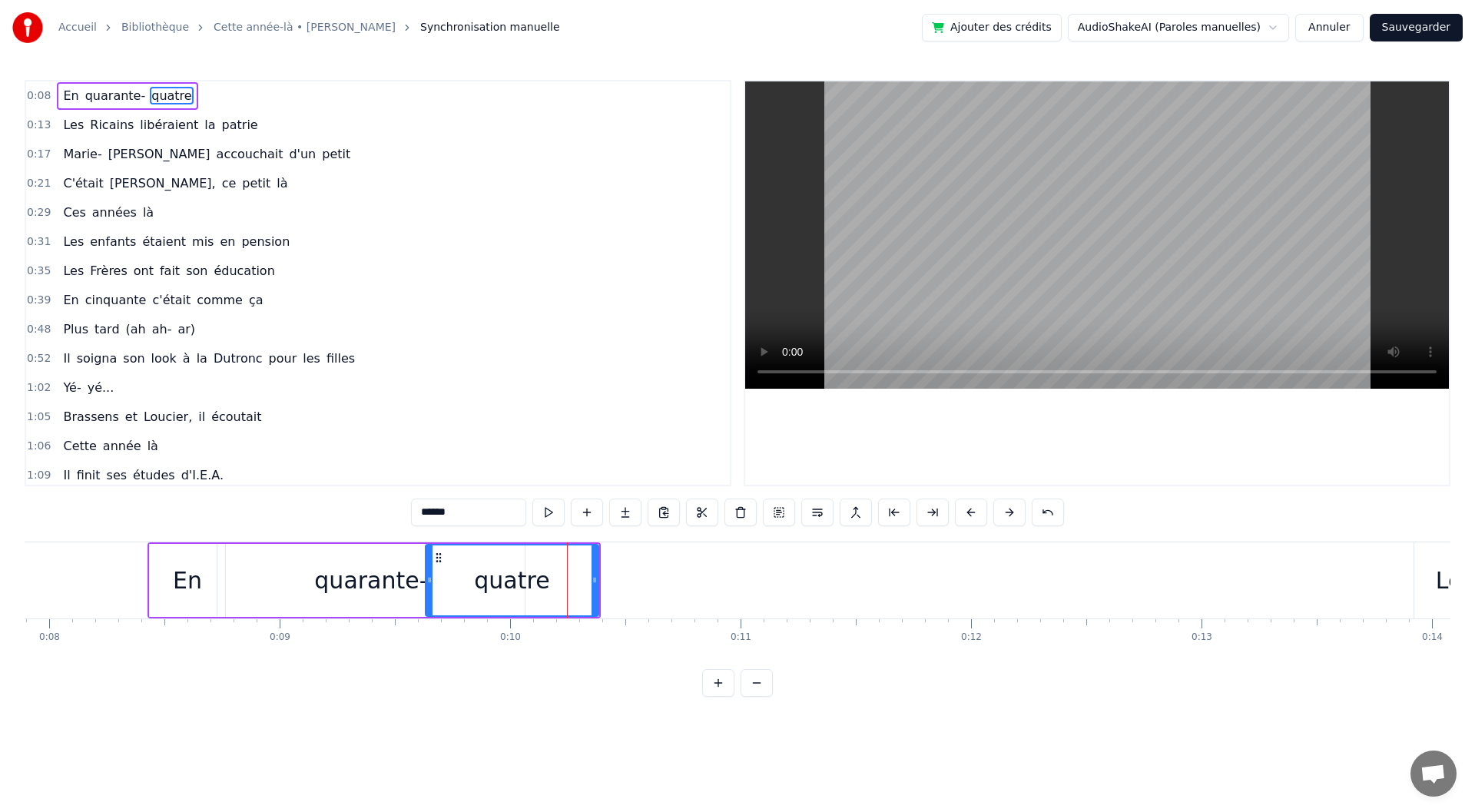
click at [198, 589] on div "En" at bounding box center [187, 581] width 29 height 35
type input "**"
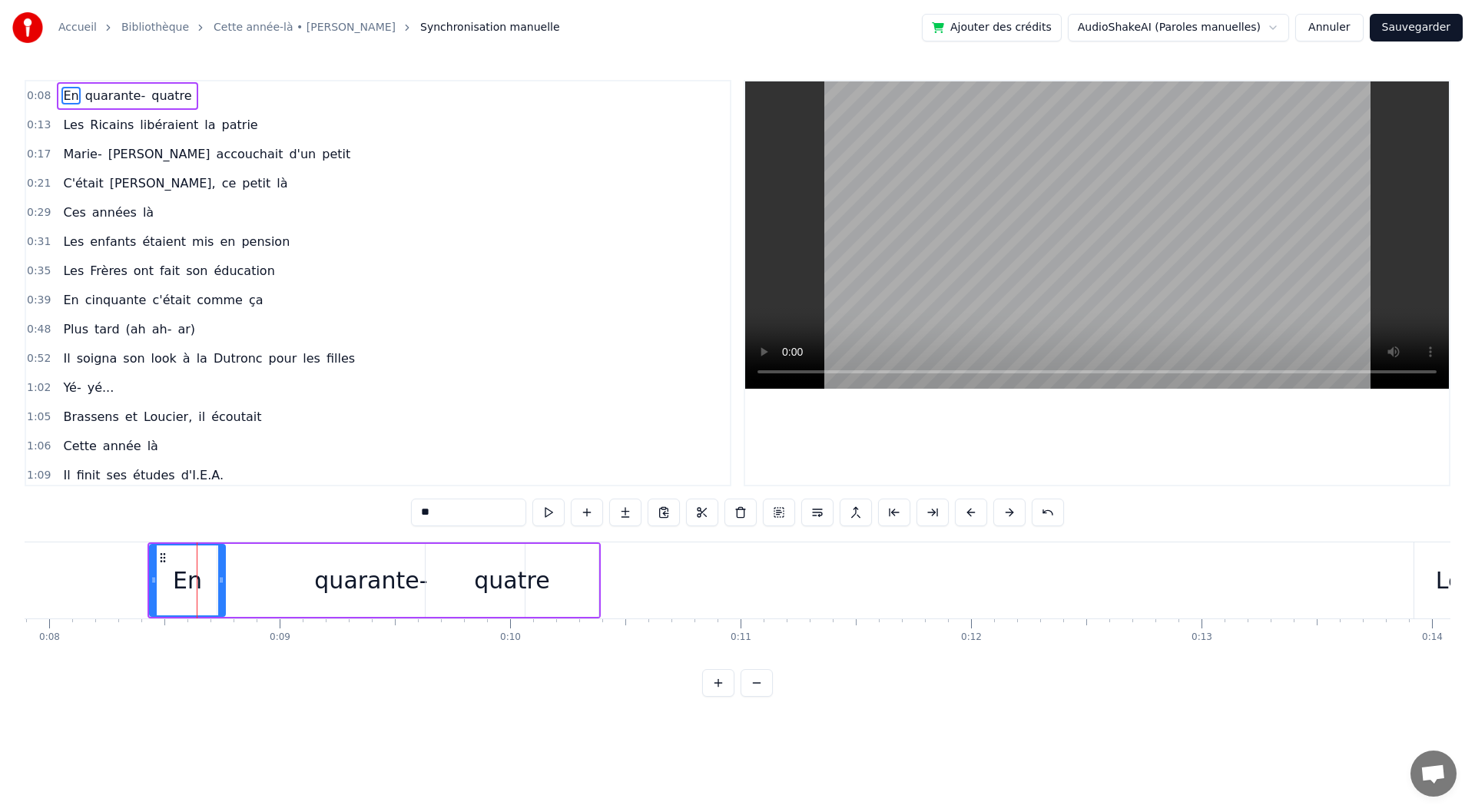
click at [178, 545] on div "En" at bounding box center [187, 580] width 74 height 70
click at [180, 542] on div "En quarante- quatre" at bounding box center [374, 580] width 454 height 76
click at [127, 96] on span "quarante-" at bounding box center [116, 95] width 64 height 17
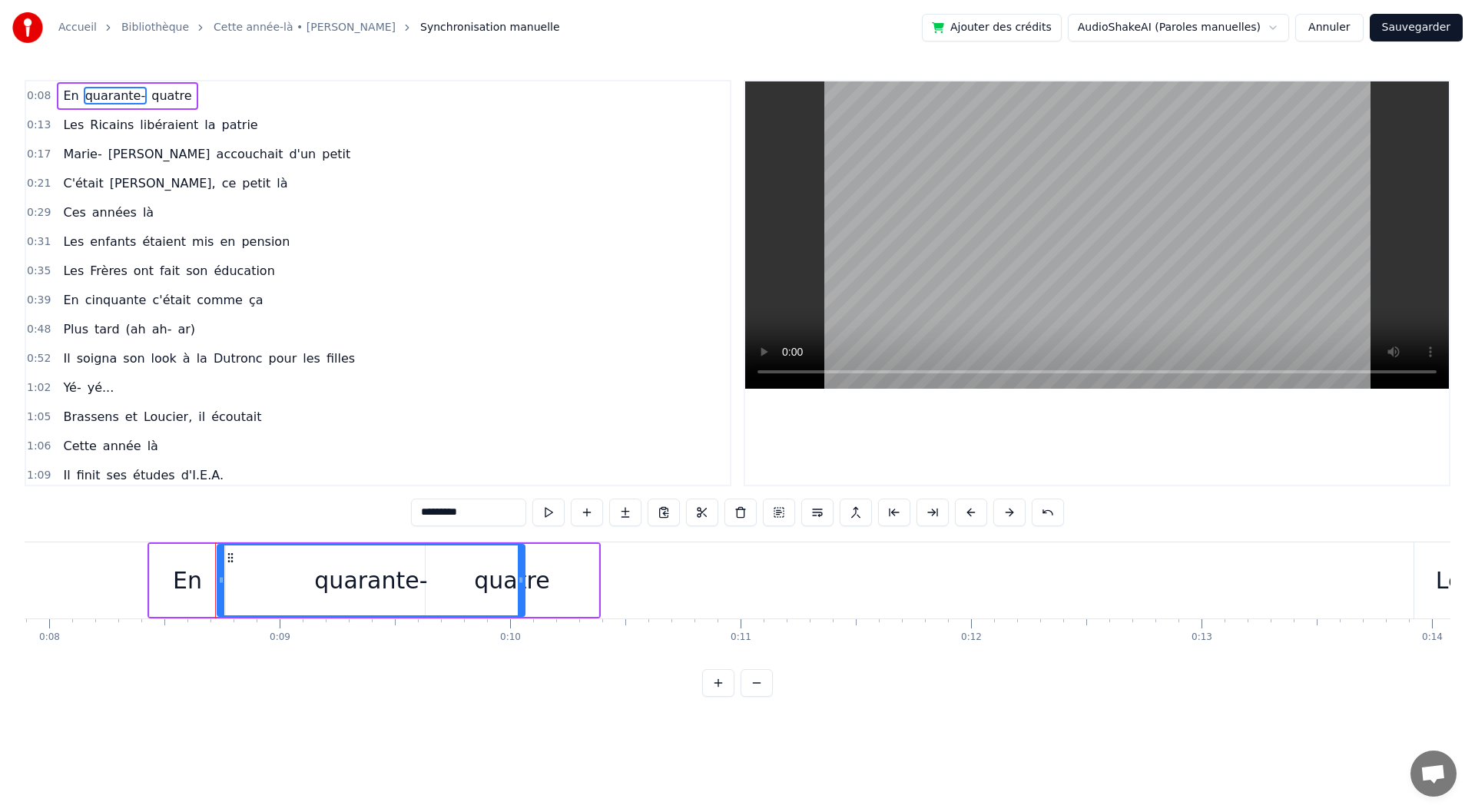
click at [92, 97] on span "quarante-" at bounding box center [116, 95] width 64 height 17
click at [225, 97] on div "0:08 En quarante- quatre" at bounding box center [378, 96] width 703 height 29
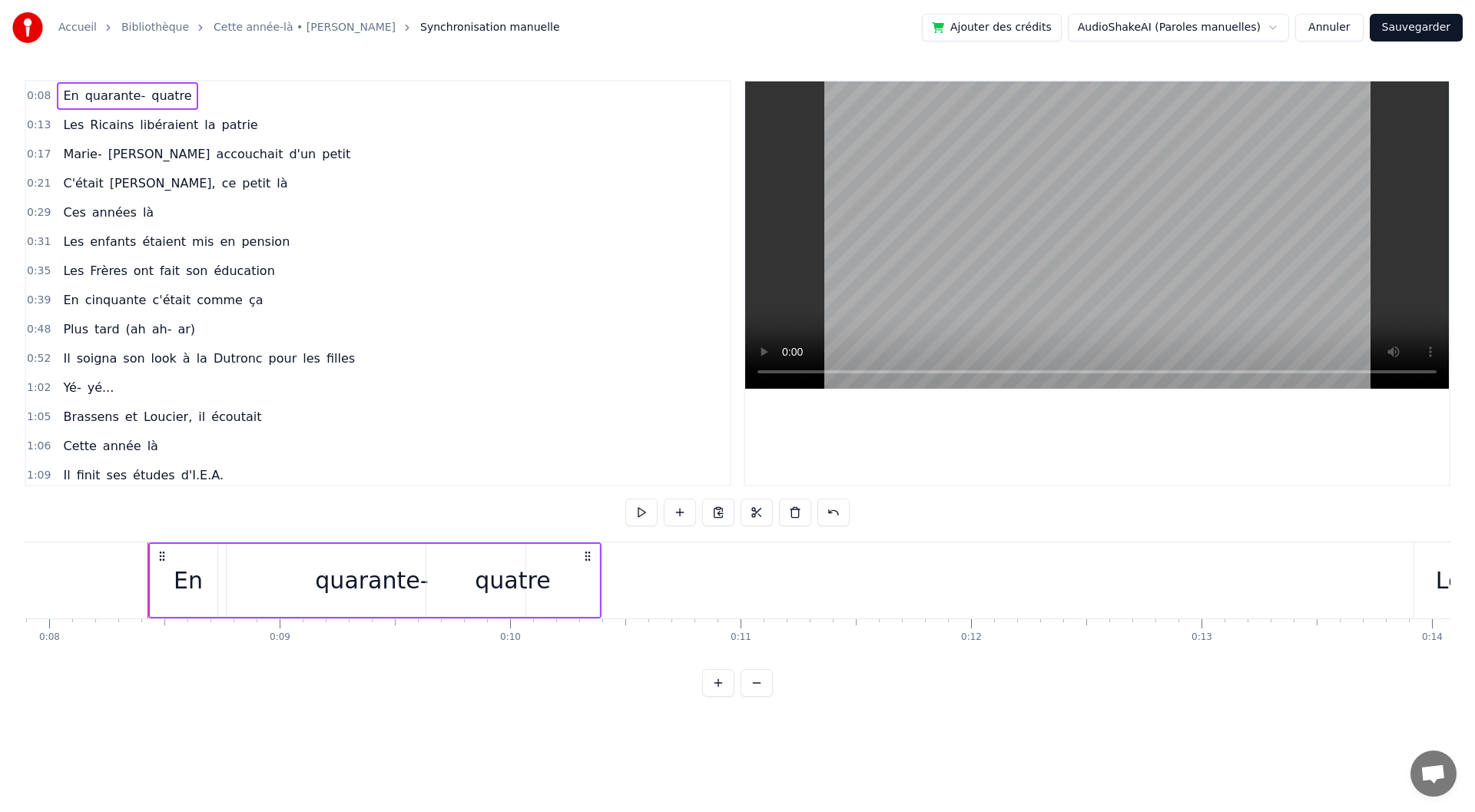
click at [589, 553] on icon at bounding box center [588, 556] width 13 height 13
click at [352, 574] on div "quarante-" at bounding box center [371, 581] width 113 height 35
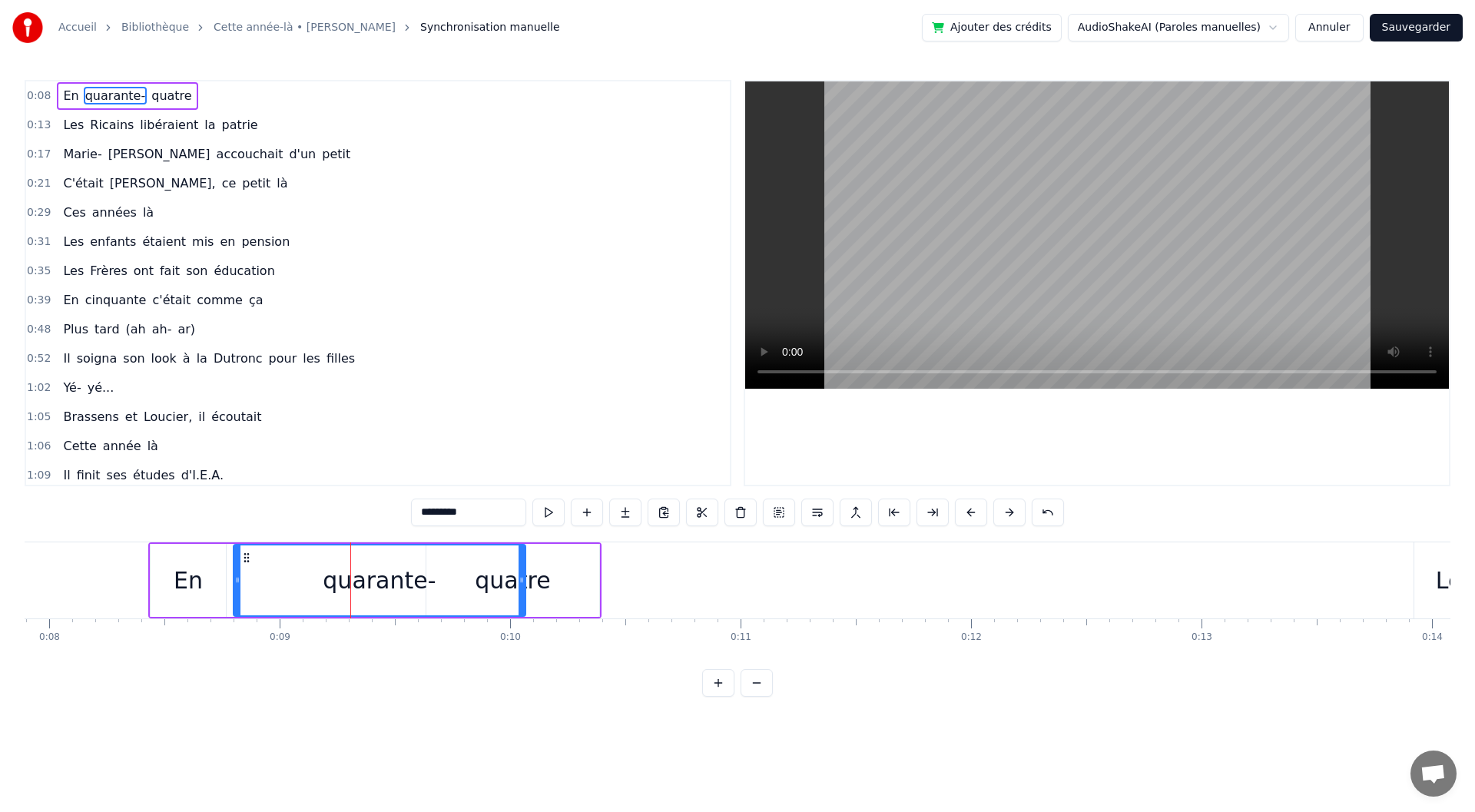
drag, startPoint x: 224, startPoint y: 578, endPoint x: 239, endPoint y: 581, distance: 15.3
click at [239, 581] on icon at bounding box center [237, 580] width 6 height 13
drag, startPoint x: 523, startPoint y: 582, endPoint x: 398, endPoint y: 566, distance: 126.0
click at [398, 566] on div at bounding box center [396, 580] width 6 height 70
click at [472, 587] on div "quatre" at bounding box center [513, 581] width 172 height 73
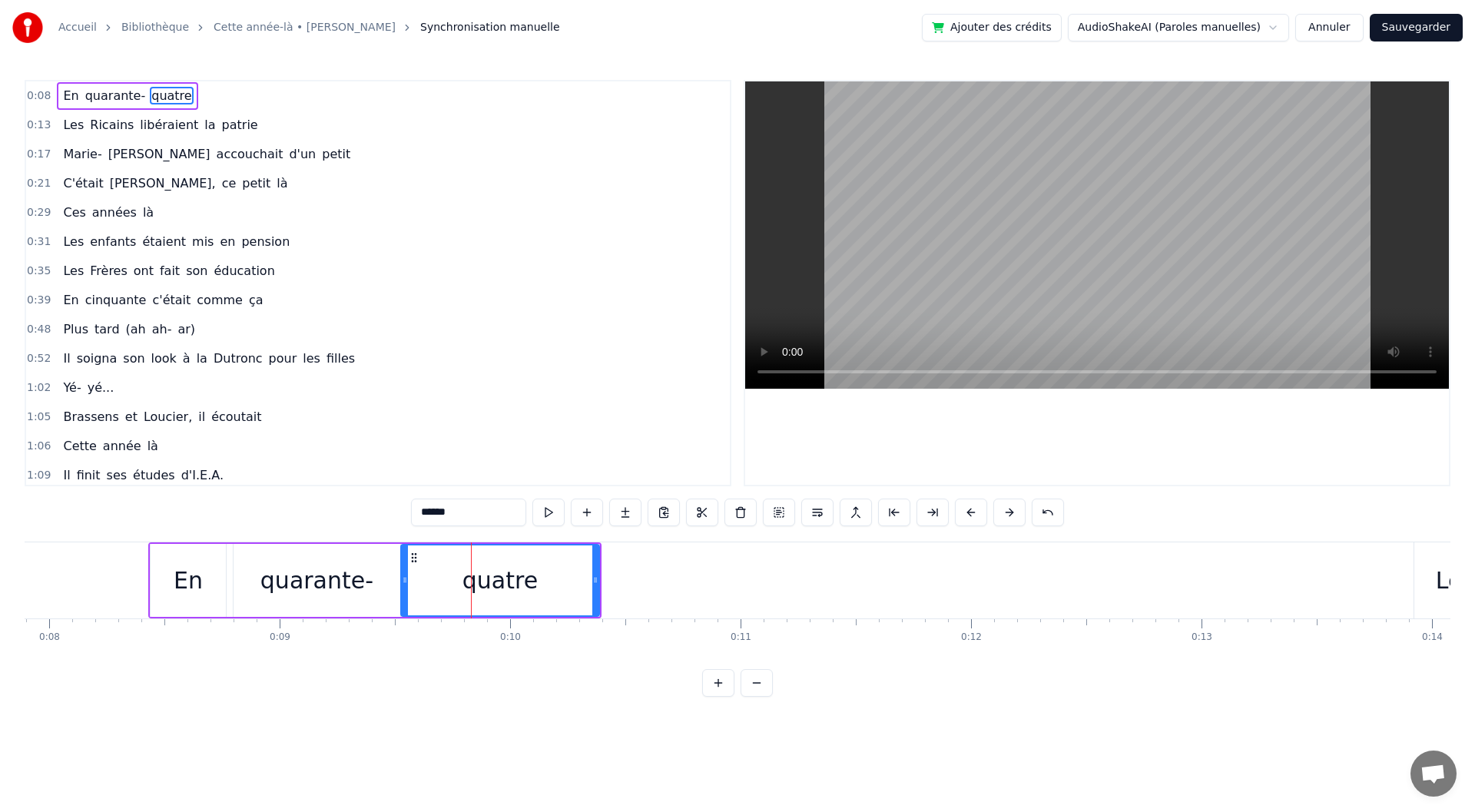
drag, startPoint x: 431, startPoint y: 579, endPoint x: 405, endPoint y: 576, distance: 26.2
click at [405, 576] on icon at bounding box center [405, 580] width 6 height 13
drag, startPoint x: 595, startPoint y: 580, endPoint x: 509, endPoint y: 576, distance: 86.1
click at [509, 576] on icon at bounding box center [509, 580] width 6 height 13
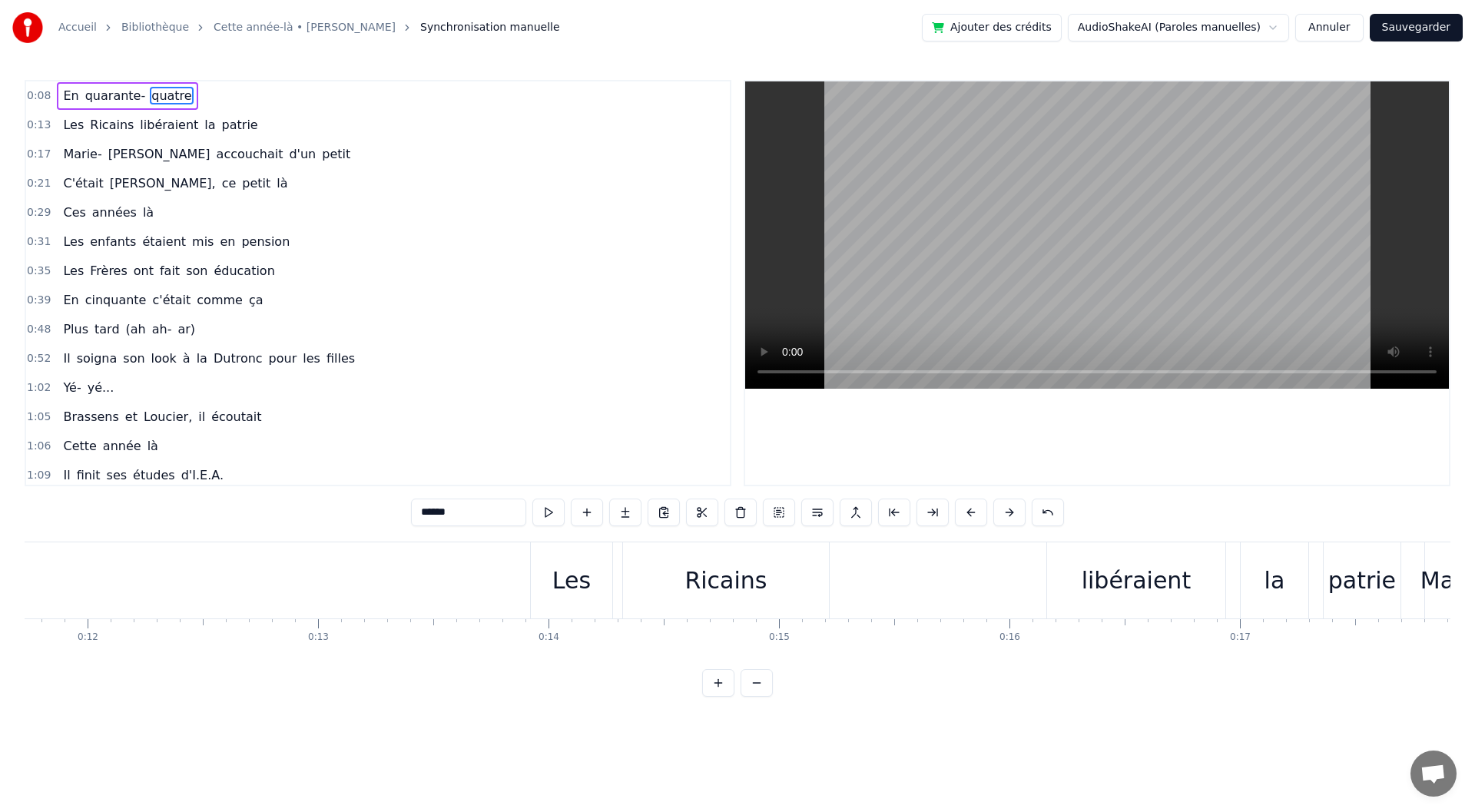
scroll to position [0, 2434]
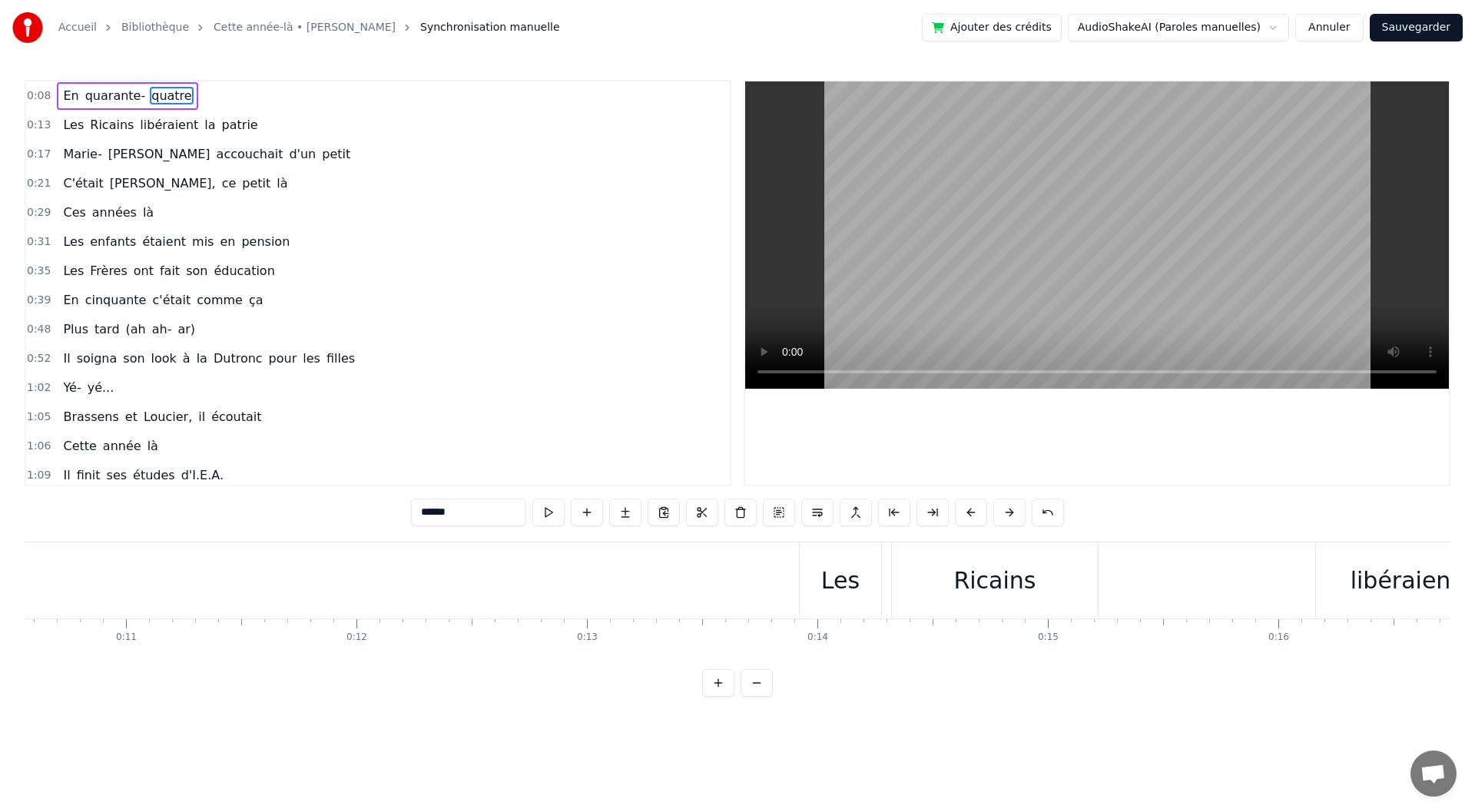
click at [840, 555] on div "Les" at bounding box center [840, 580] width 82 height 76
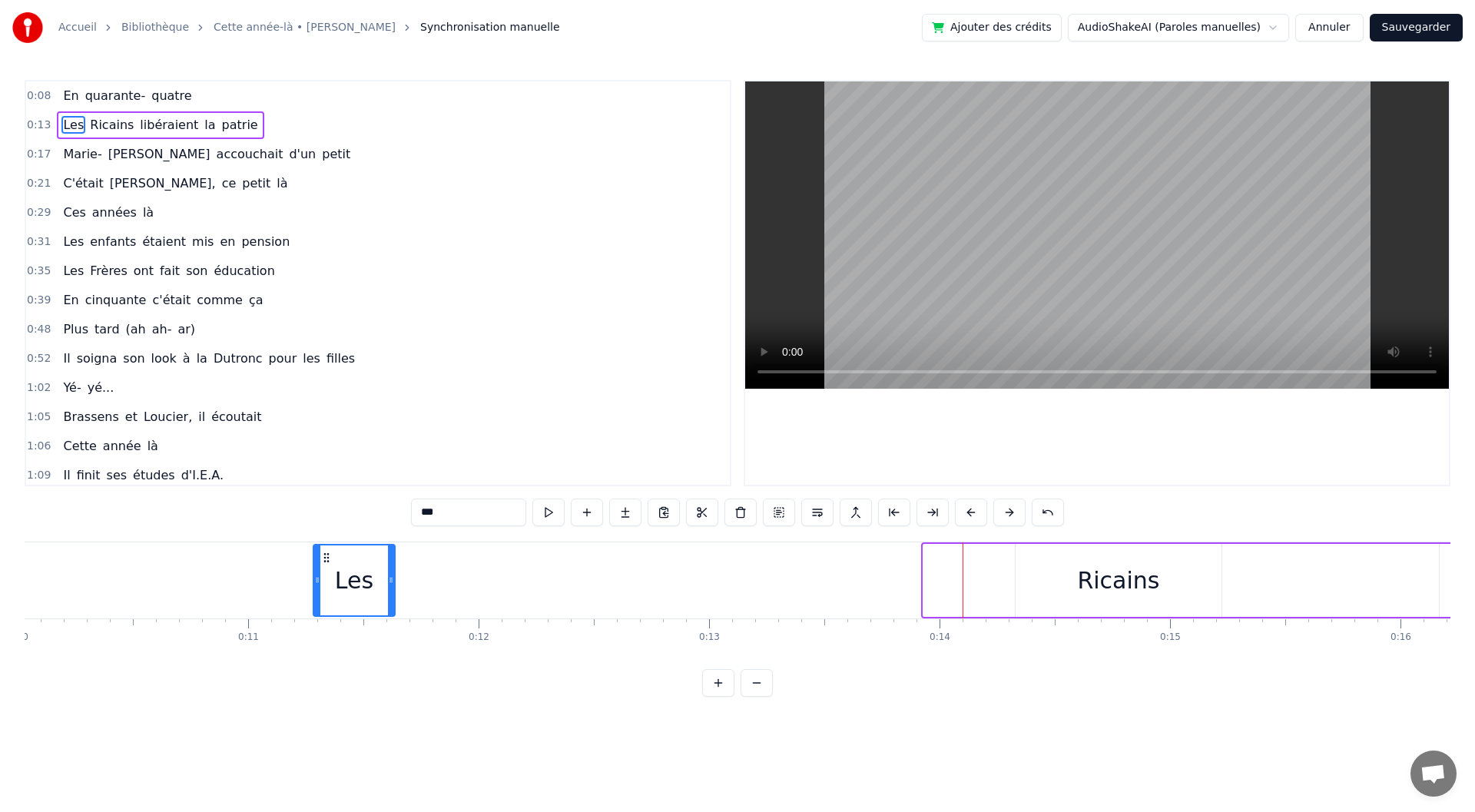
scroll to position [0, 2293]
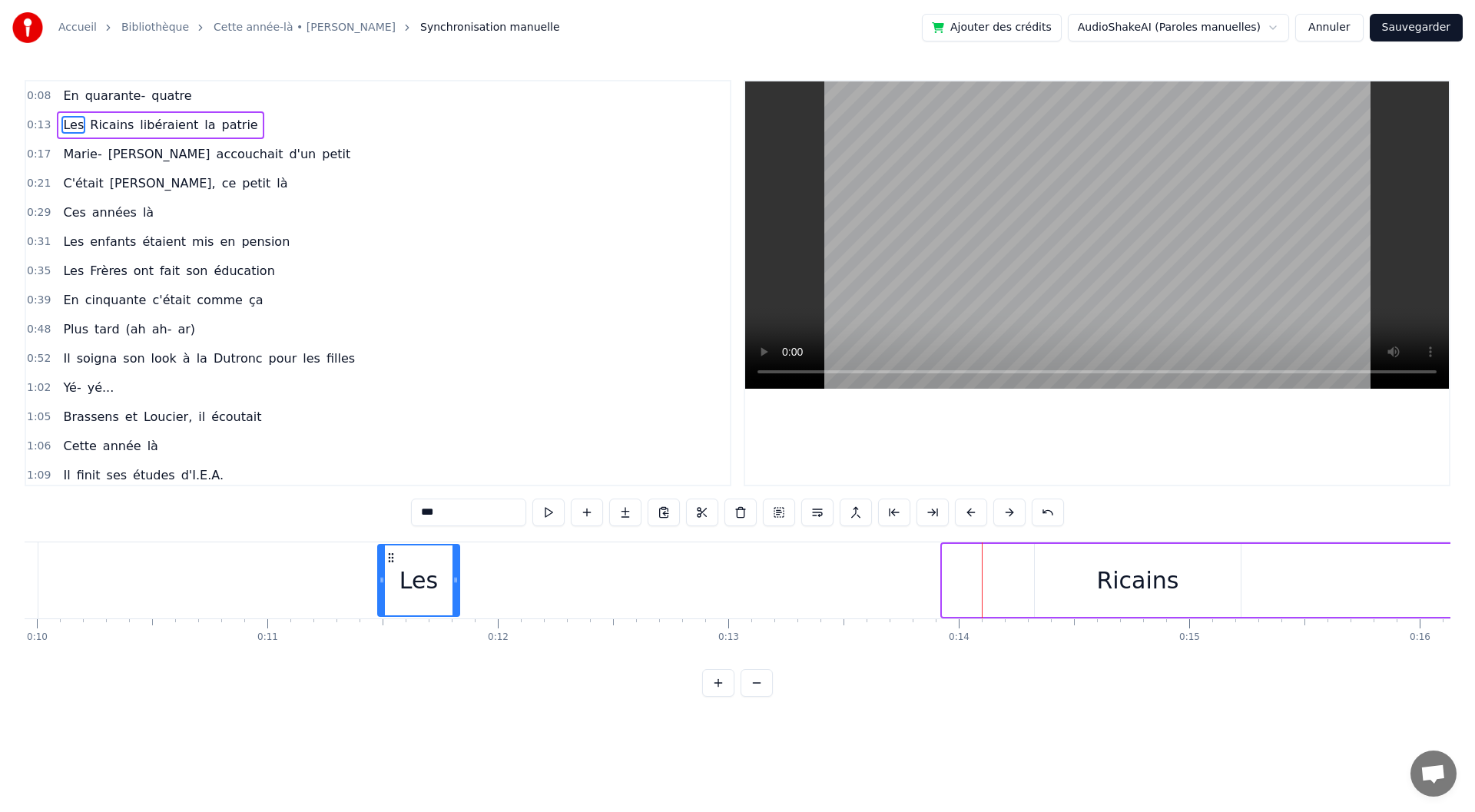
drag, startPoint x: 816, startPoint y: 555, endPoint x: 393, endPoint y: 570, distance: 423.3
click at [393, 570] on div "Les" at bounding box center [418, 580] width 80 height 70
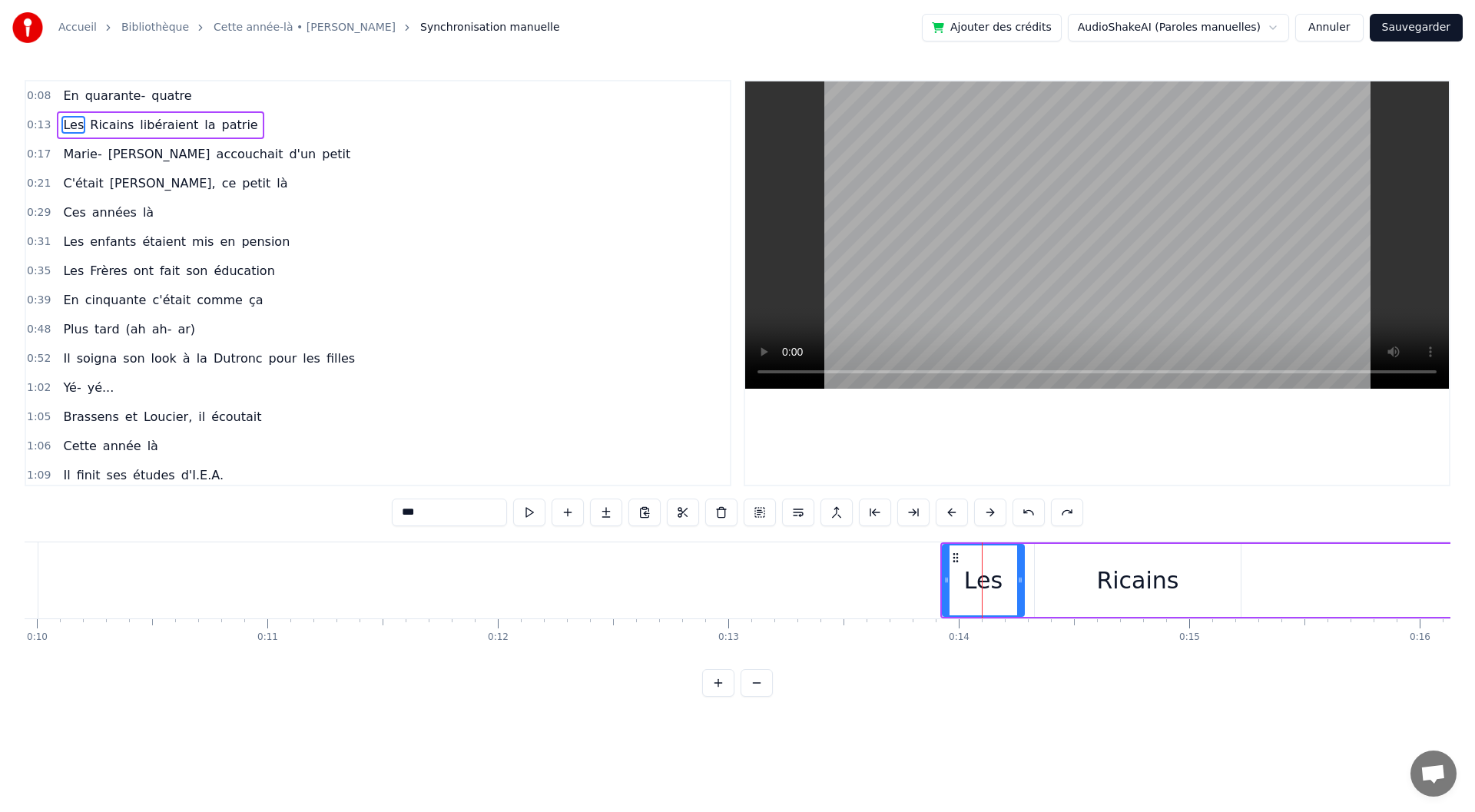
click at [1085, 571] on div "Ricains" at bounding box center [1138, 581] width 206 height 73
type input "*******"
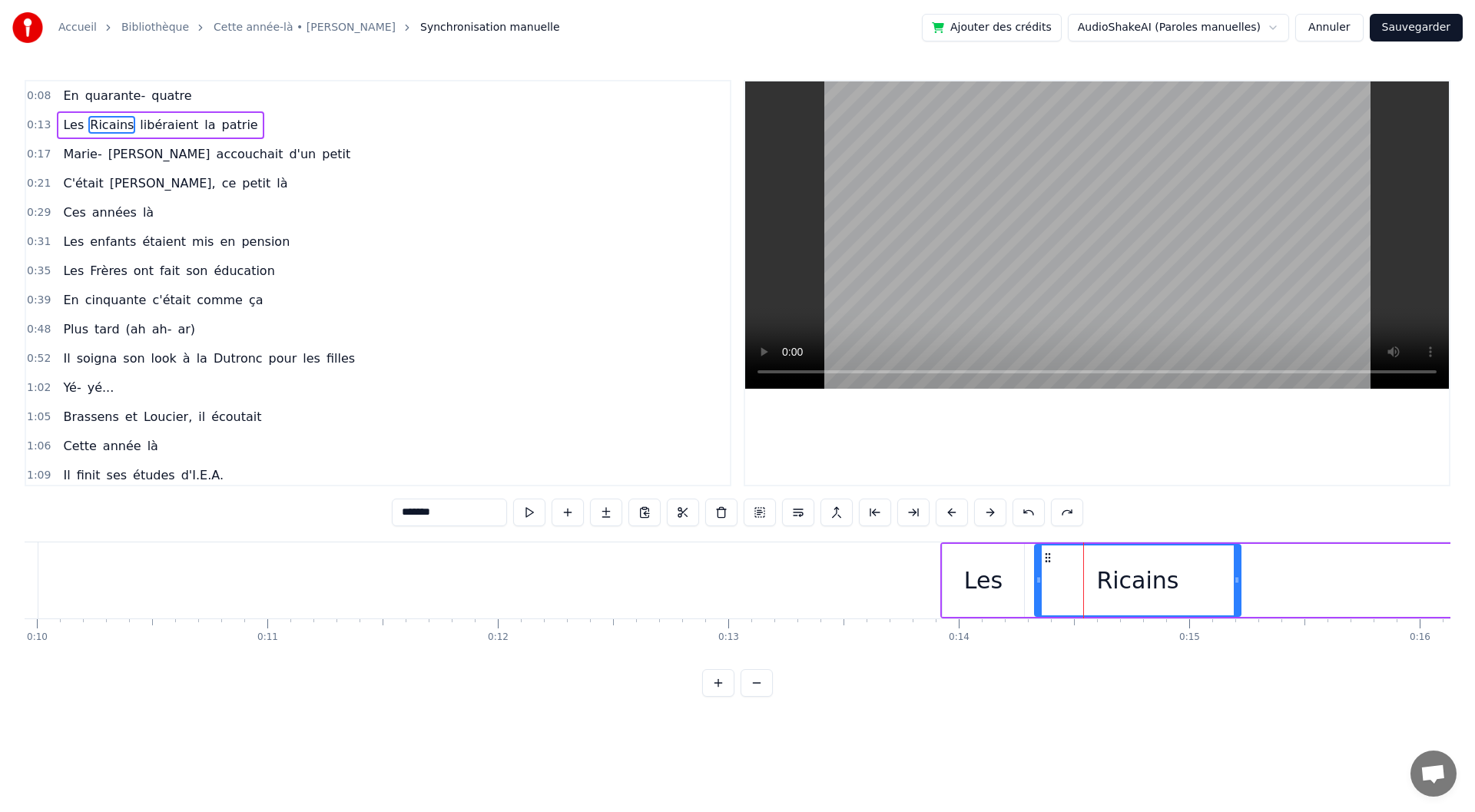
click at [1038, 542] on div "Les Ricains libéraient la patrie" at bounding box center [1378, 580] width 875 height 76
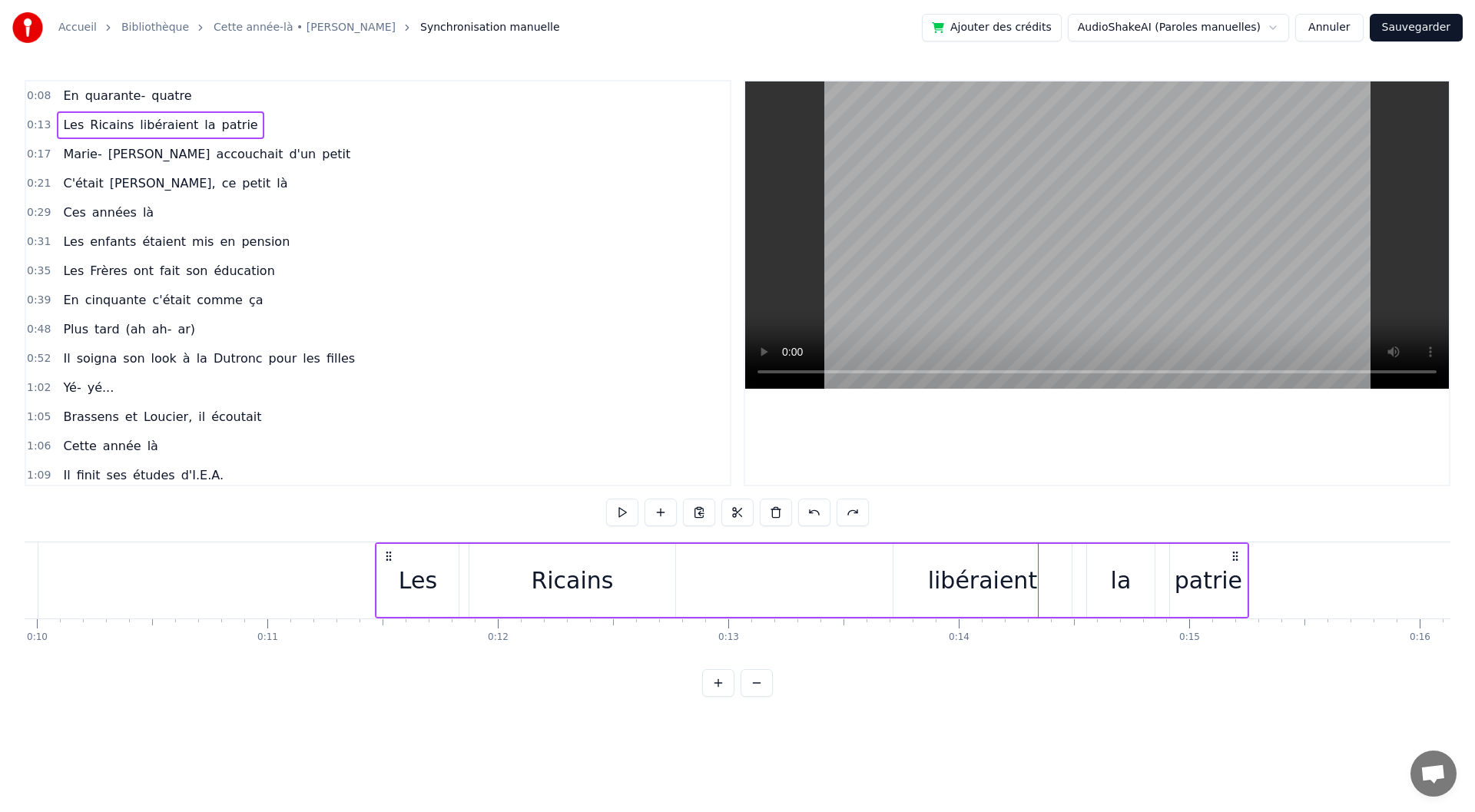
drag, startPoint x: 954, startPoint y: 557, endPoint x: 389, endPoint y: 560, distance: 565.0
click at [389, 560] on icon at bounding box center [388, 556] width 13 height 13
click at [560, 593] on div "Ricains" at bounding box center [571, 581] width 82 height 35
click at [398, 559] on div "Les" at bounding box center [418, 581] width 82 height 73
click at [405, 559] on div "Les" at bounding box center [417, 580] width 80 height 70
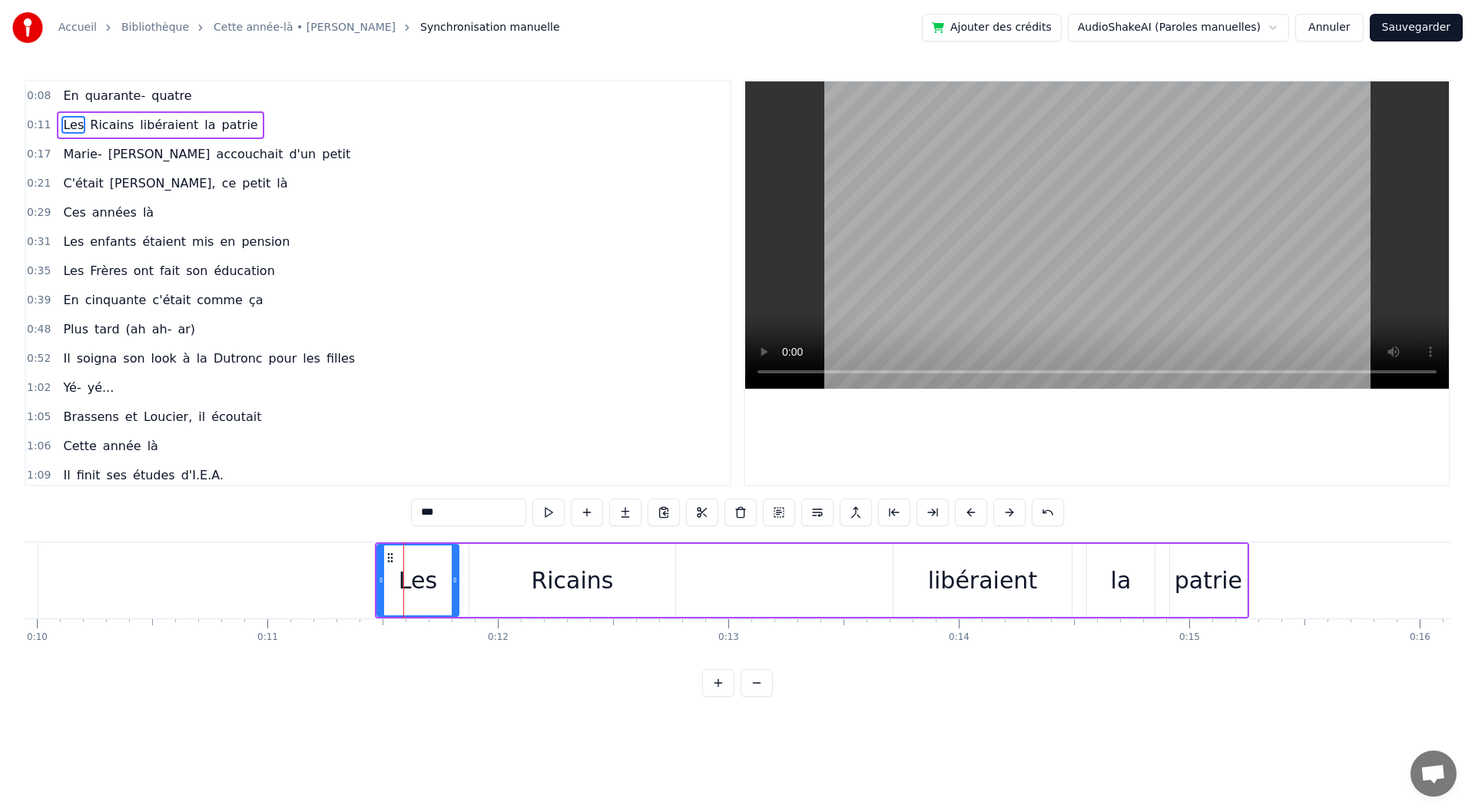
click at [539, 576] on div "Ricains" at bounding box center [571, 581] width 82 height 35
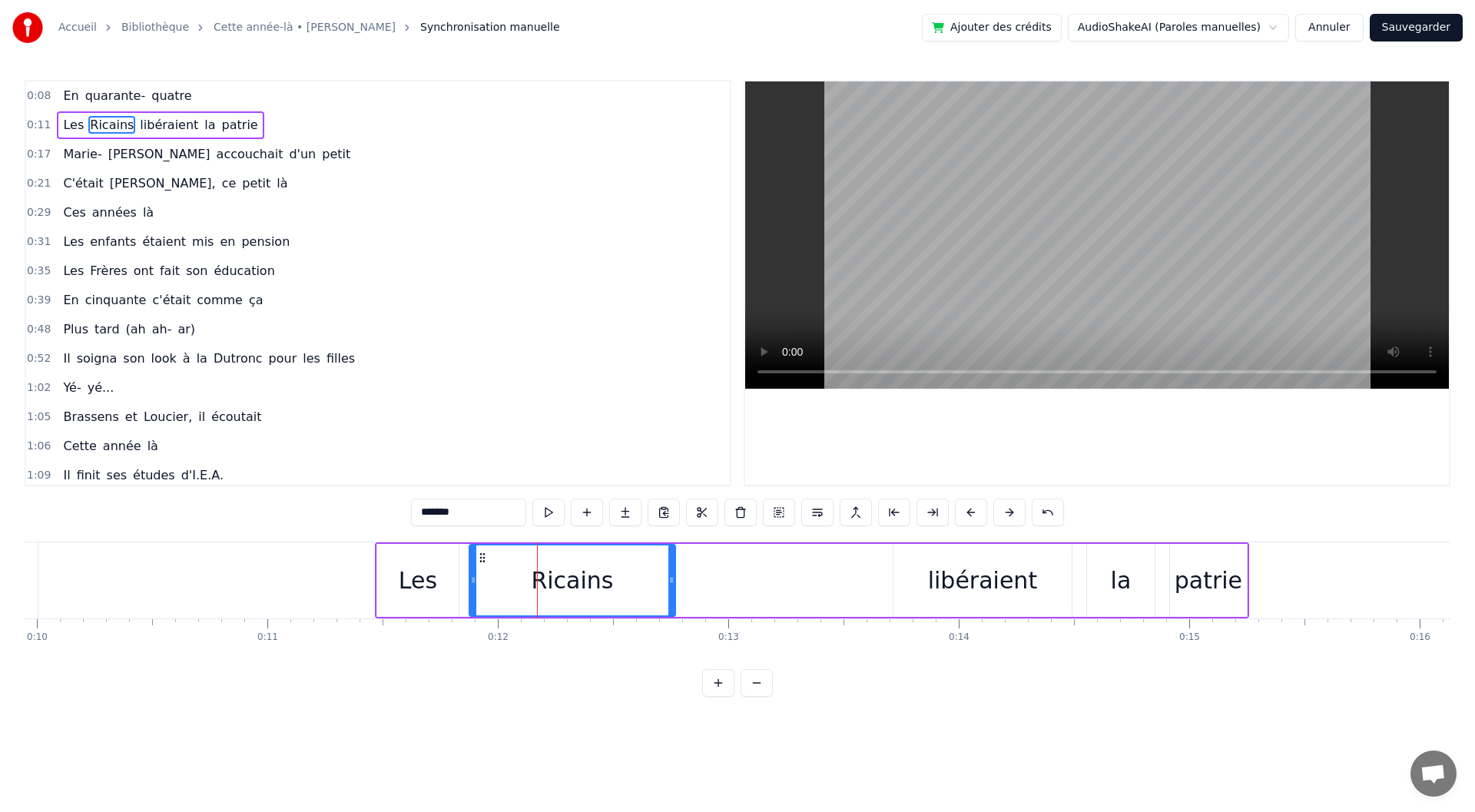
click at [406, 567] on div "Les" at bounding box center [418, 581] width 39 height 35
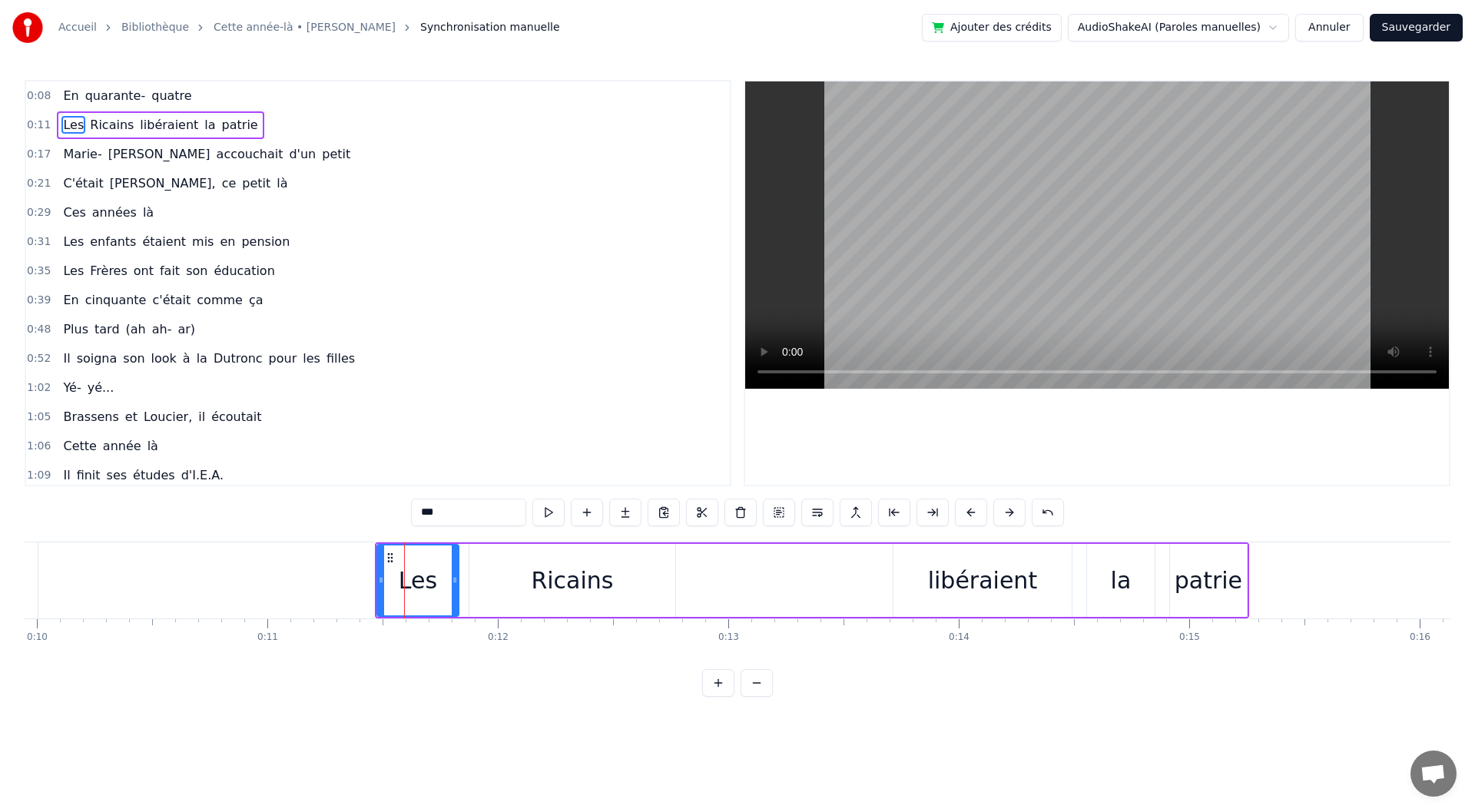
click at [499, 545] on div "Ricains" at bounding box center [572, 581] width 206 height 73
type input "*******"
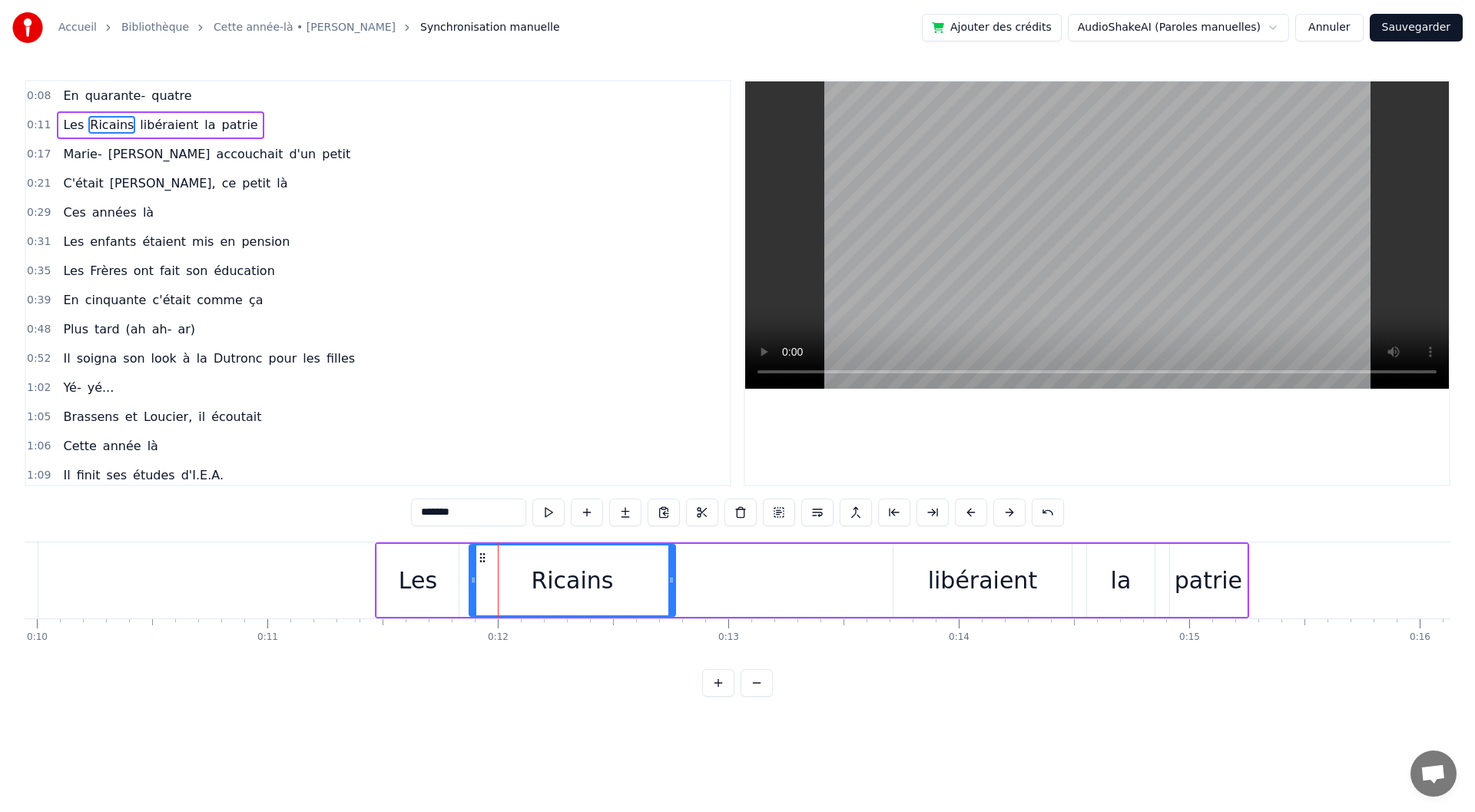
click at [499, 544] on div "Ricains" at bounding box center [571, 581] width 207 height 73
click at [605, 546] on div "Ricains" at bounding box center [572, 580] width 204 height 70
click at [607, 538] on div "0:08 En quarante- quatre 0:11 Les [DEMOGRAPHIC_DATA] libéraient la patrie 0:17 …" at bounding box center [738, 388] width 1426 height 616
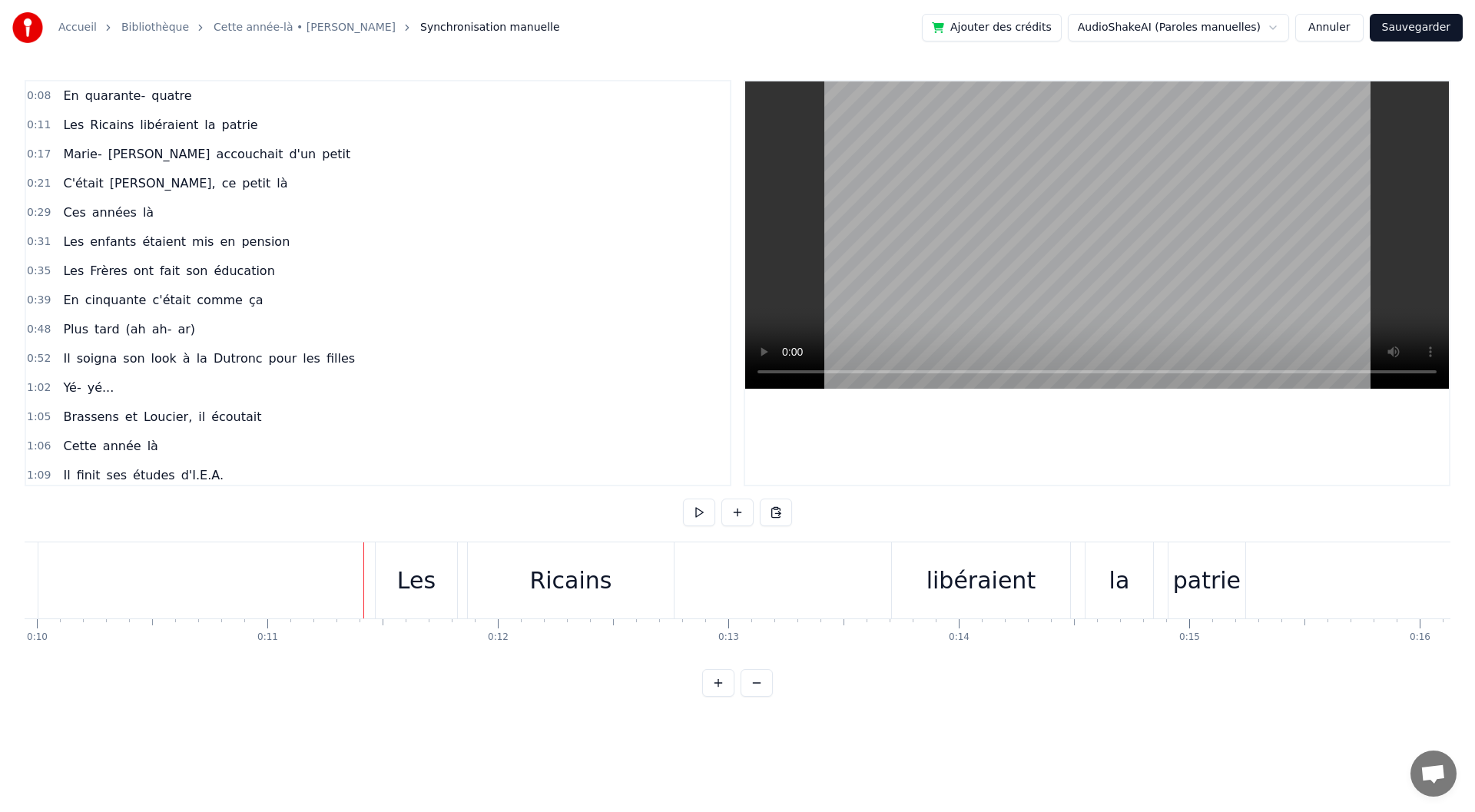
click at [429, 559] on div "Les" at bounding box center [416, 580] width 82 height 76
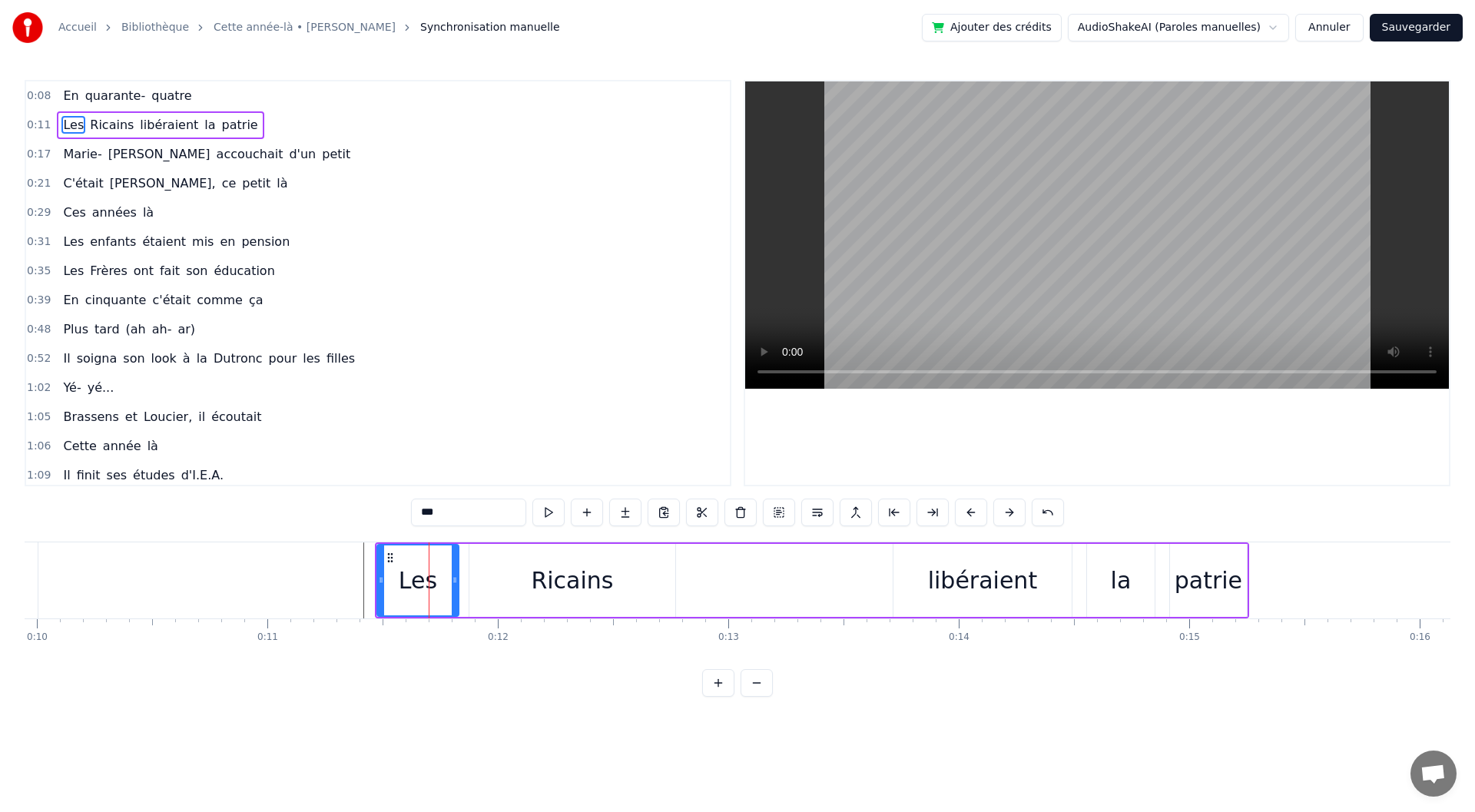
click at [382, 573] on div at bounding box center [381, 580] width 6 height 70
click at [62, 123] on span "Les" at bounding box center [73, 124] width 24 height 17
click at [276, 139] on div "0:11 Les Ricains libéraient la patrie" at bounding box center [378, 125] width 703 height 29
click at [385, 557] on icon at bounding box center [386, 556] width 13 height 13
click at [1228, 571] on div "patrie" at bounding box center [1206, 581] width 67 height 35
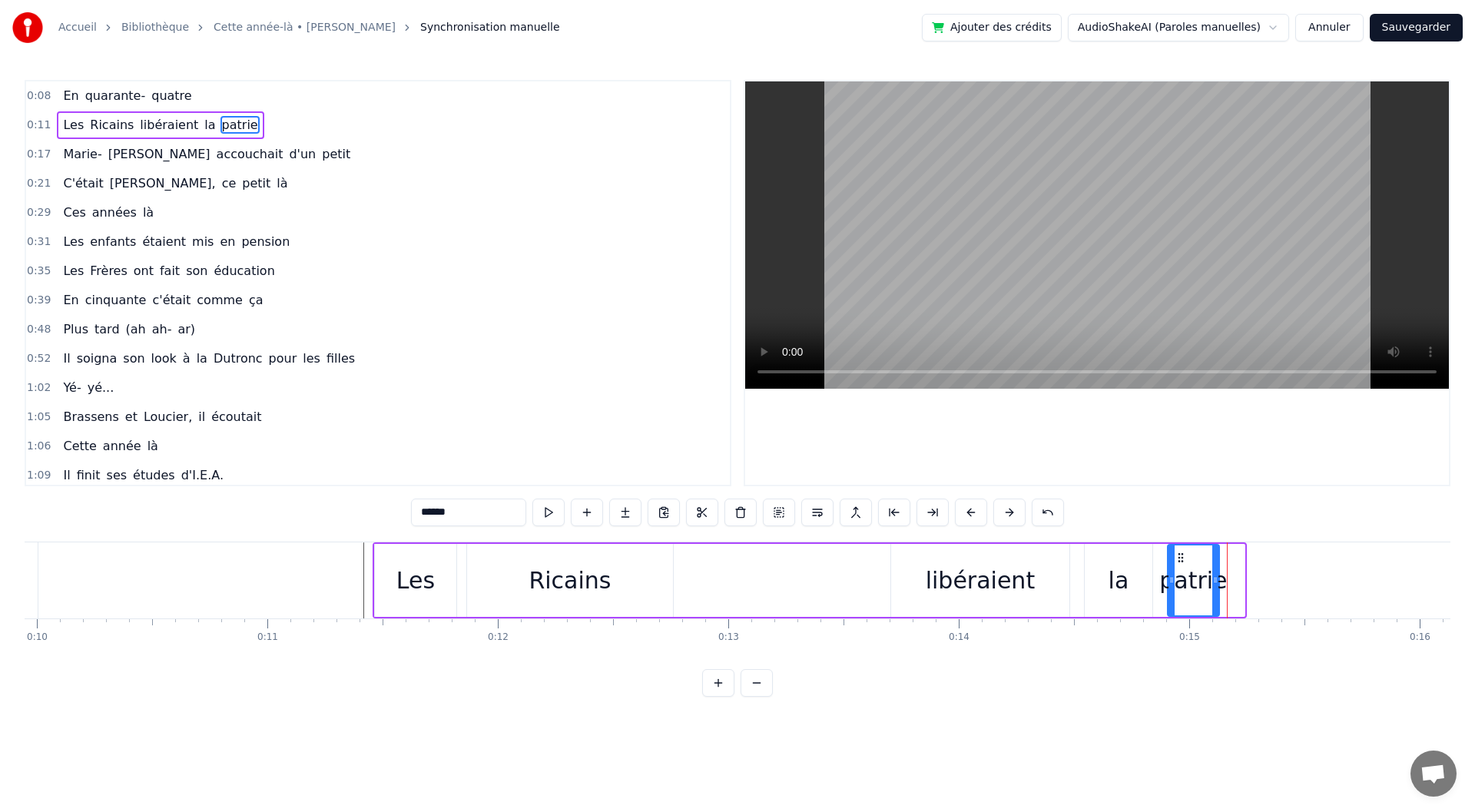
drag, startPoint x: 1237, startPoint y: 580, endPoint x: 1211, endPoint y: 577, distance: 26.2
click at [1212, 577] on icon at bounding box center [1215, 580] width 6 height 13
drag, startPoint x: 1172, startPoint y: 576, endPoint x: 1098, endPoint y: 568, distance: 74.4
click at [1098, 568] on div at bounding box center [1097, 580] width 6 height 70
click at [505, 577] on div "Ricains" at bounding box center [570, 581] width 206 height 73
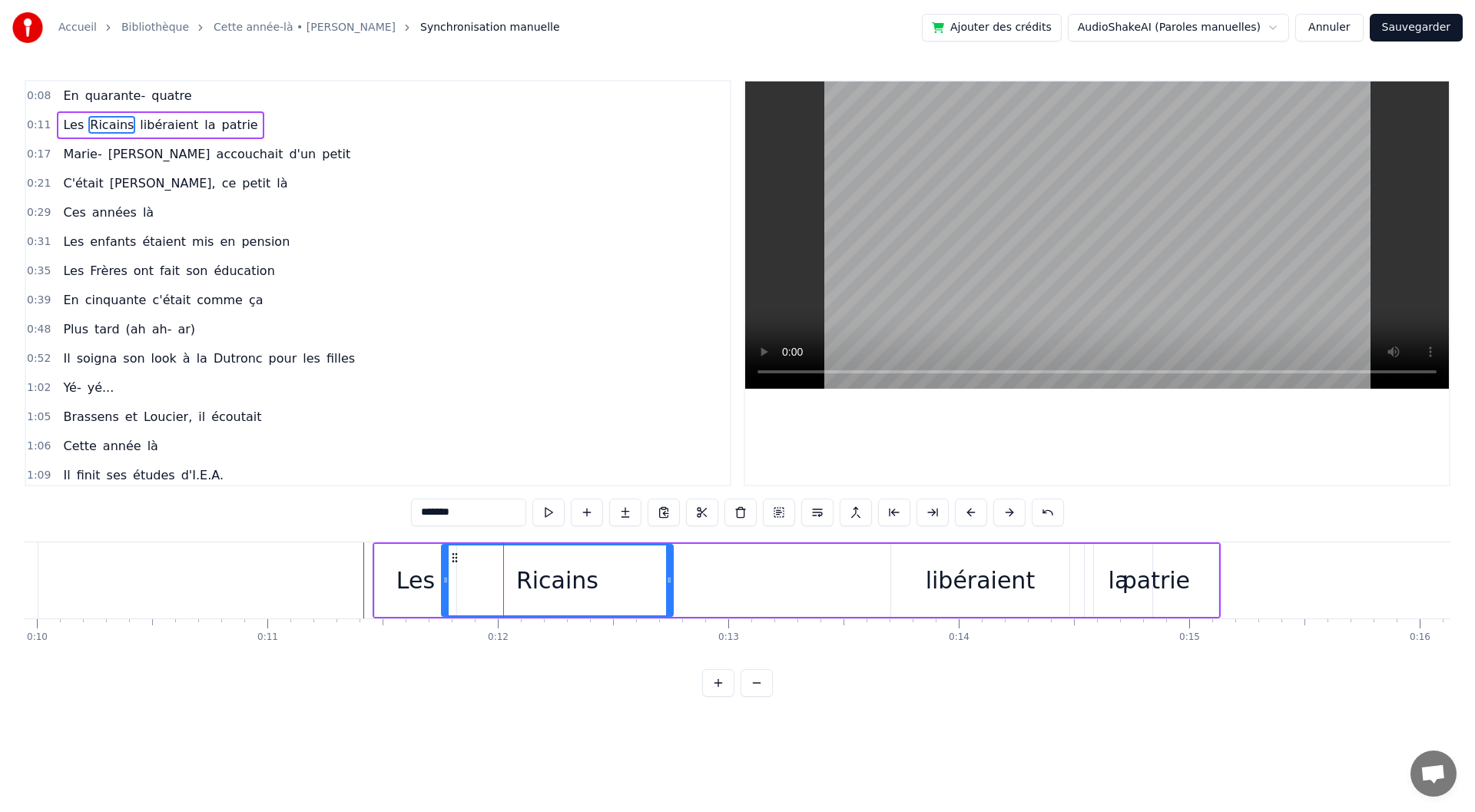
drag, startPoint x: 467, startPoint y: 585, endPoint x: 442, endPoint y: 584, distance: 25.0
click at [442, 584] on icon at bounding box center [445, 580] width 6 height 13
click at [673, 584] on div "Ricains" at bounding box center [558, 581] width 233 height 73
drag, startPoint x: 670, startPoint y: 584, endPoint x: 597, endPoint y: 588, distance: 73.1
click at [597, 588] on div at bounding box center [596, 580] width 6 height 70
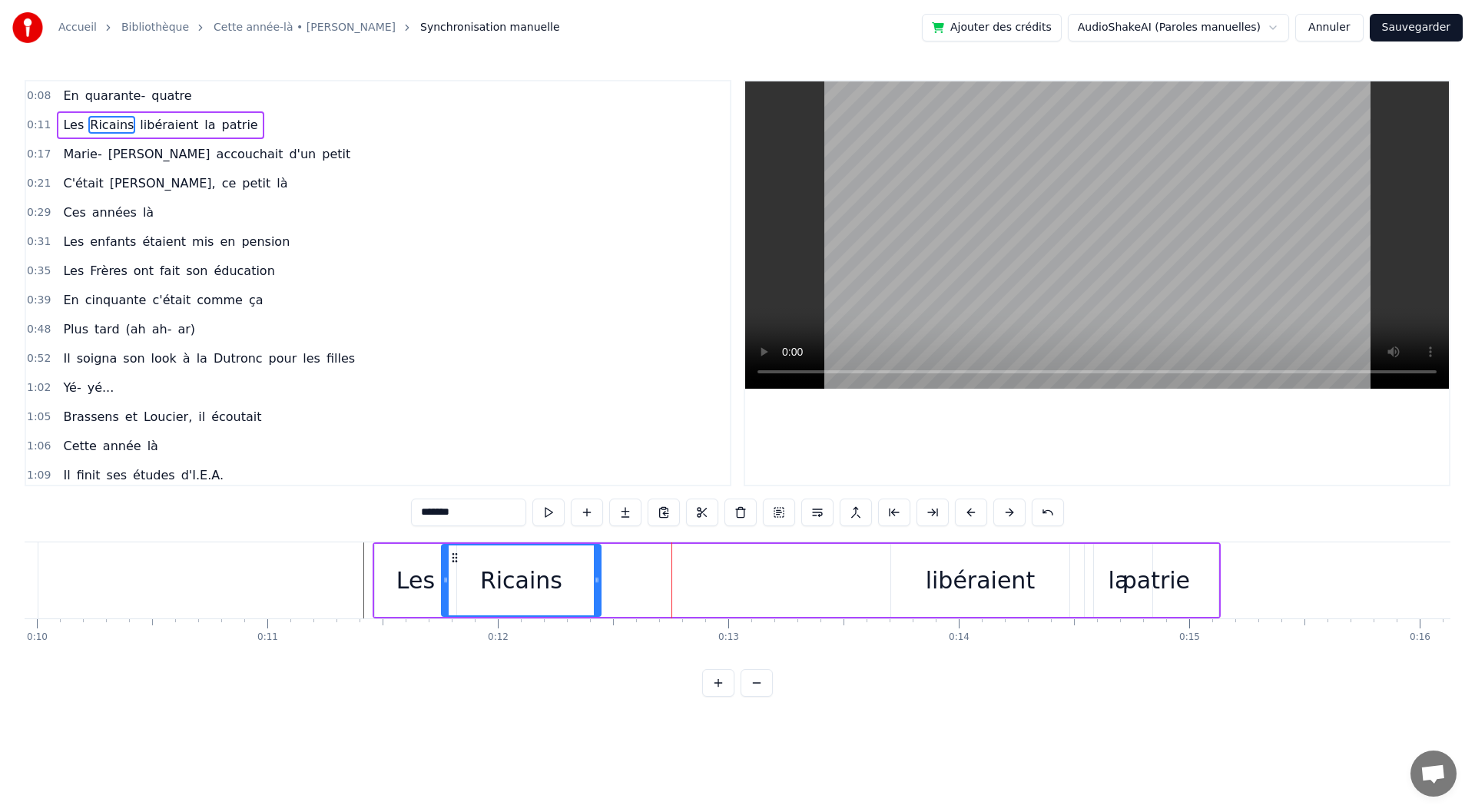
click at [597, 589] on div at bounding box center [596, 580] width 6 height 70
click at [996, 563] on div "libéraient" at bounding box center [980, 581] width 109 height 35
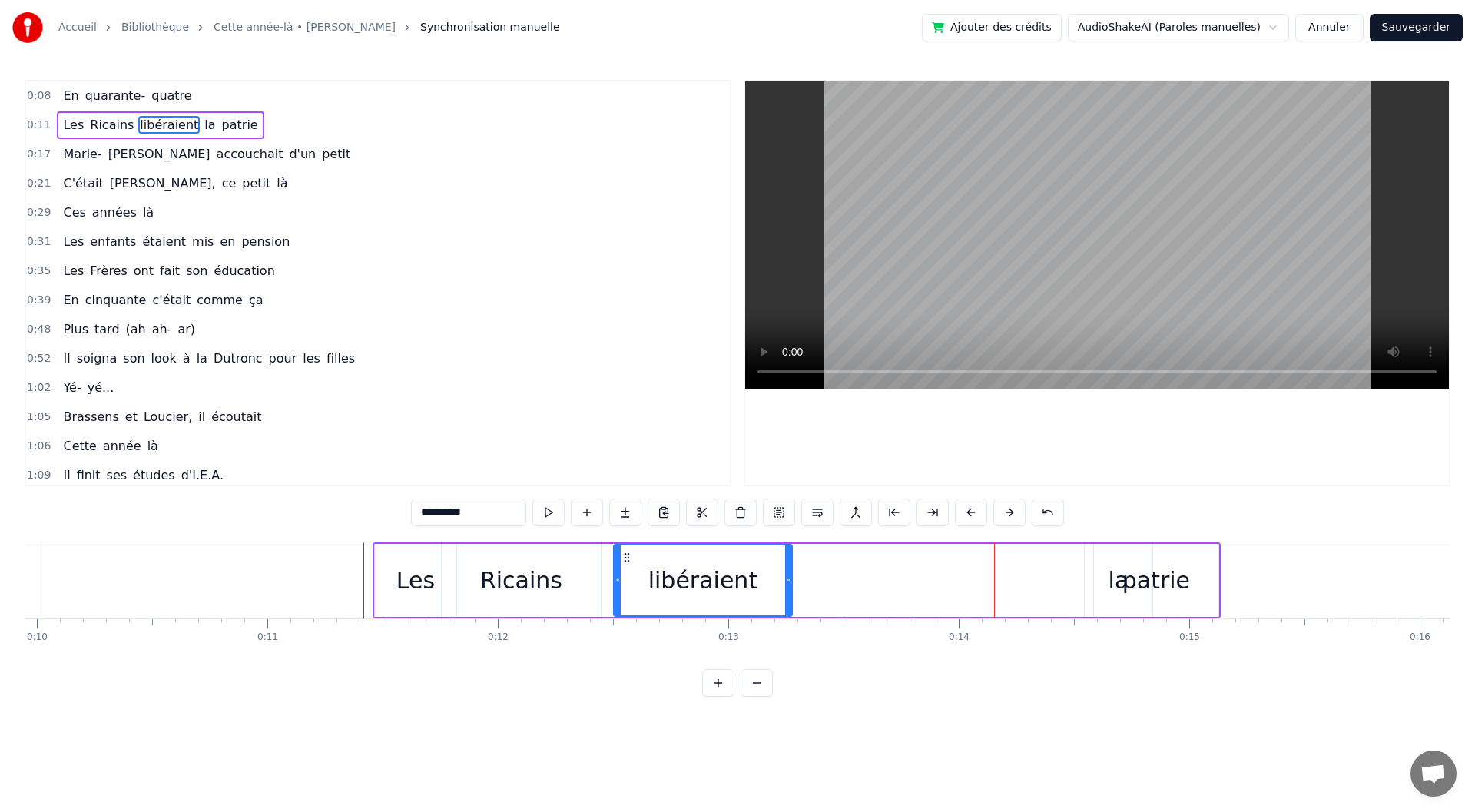
drag, startPoint x: 902, startPoint y: 560, endPoint x: 624, endPoint y: 563, distance: 278.0
click at [624, 563] on div "libéraient" at bounding box center [702, 580] width 176 height 70
drag, startPoint x: 789, startPoint y: 582, endPoint x: 856, endPoint y: 582, distance: 67.0
click at [856, 582] on circle at bounding box center [855, 582] width 1 height 1
click at [1118, 570] on div "patrie" at bounding box center [1156, 581] width 124 height 73
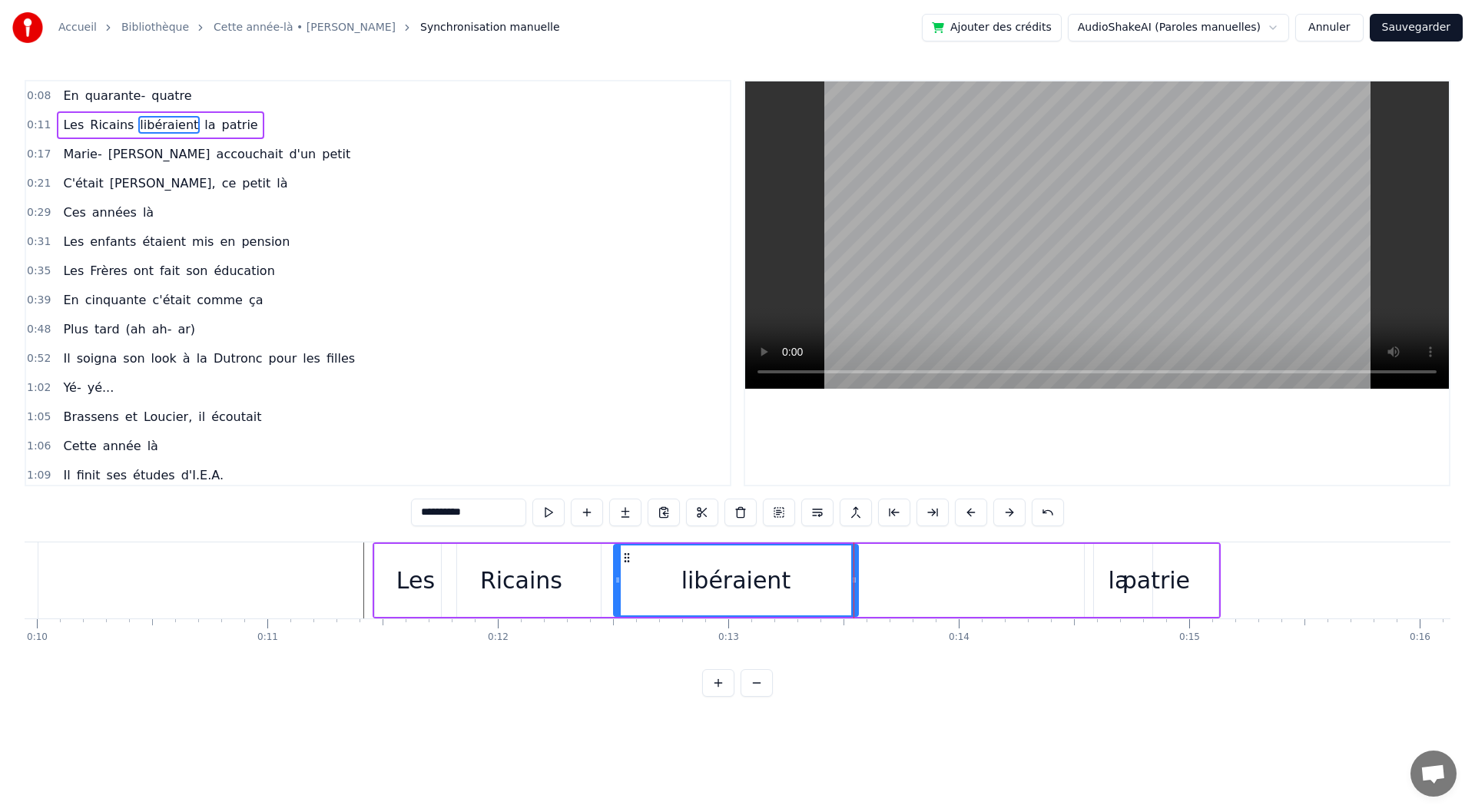
type input "******"
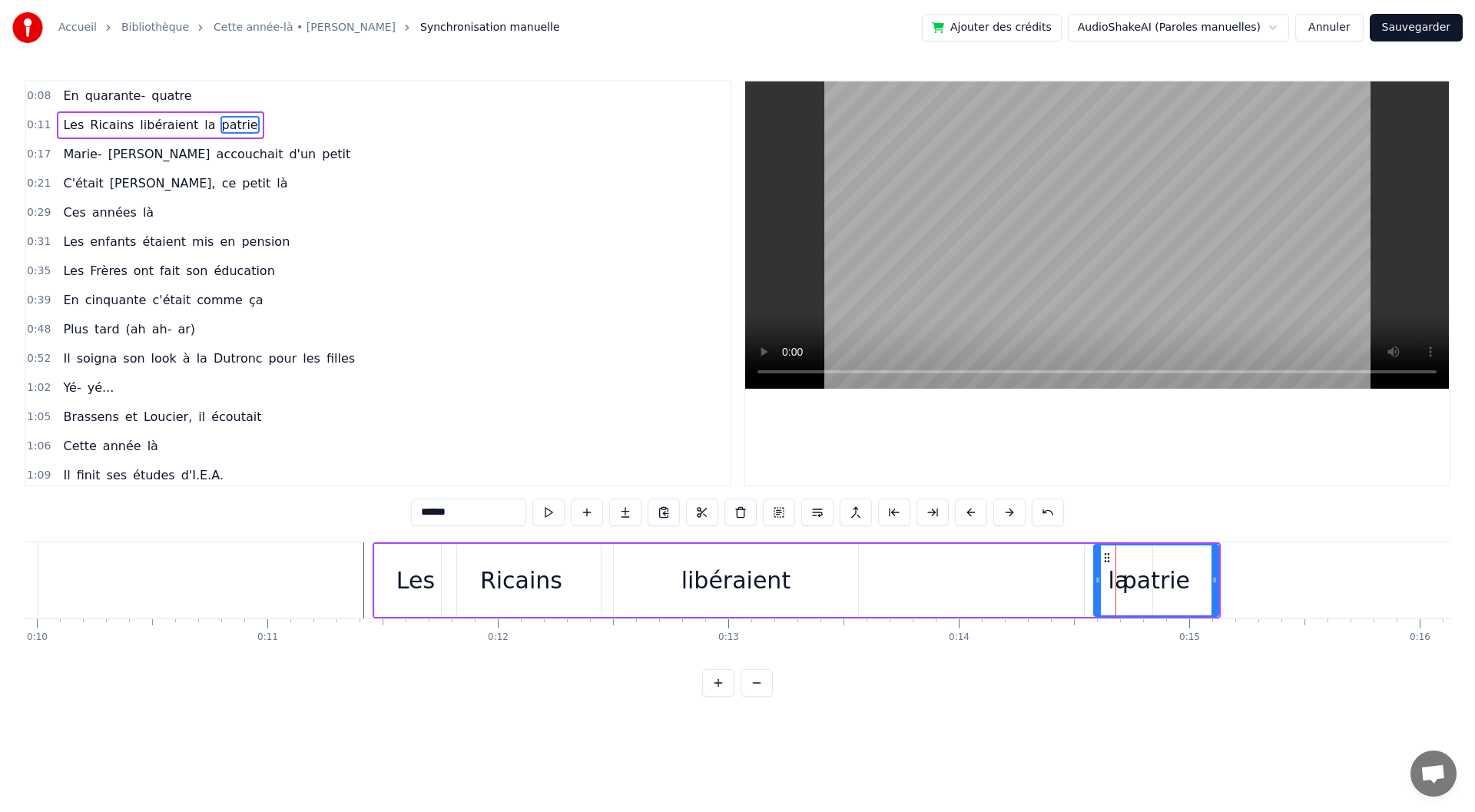
click at [1122, 583] on div "patrie" at bounding box center [1156, 580] width 123 height 70
click at [1129, 582] on div "patrie" at bounding box center [1156, 581] width 67 height 35
drag, startPoint x: 1097, startPoint y: 581, endPoint x: 1147, endPoint y: 581, distance: 50.0
click at [1147, 581] on icon at bounding box center [1148, 580] width 6 height 13
click at [1083, 575] on div "Les Ricains libéraient la patrie" at bounding box center [797, 580] width 848 height 76
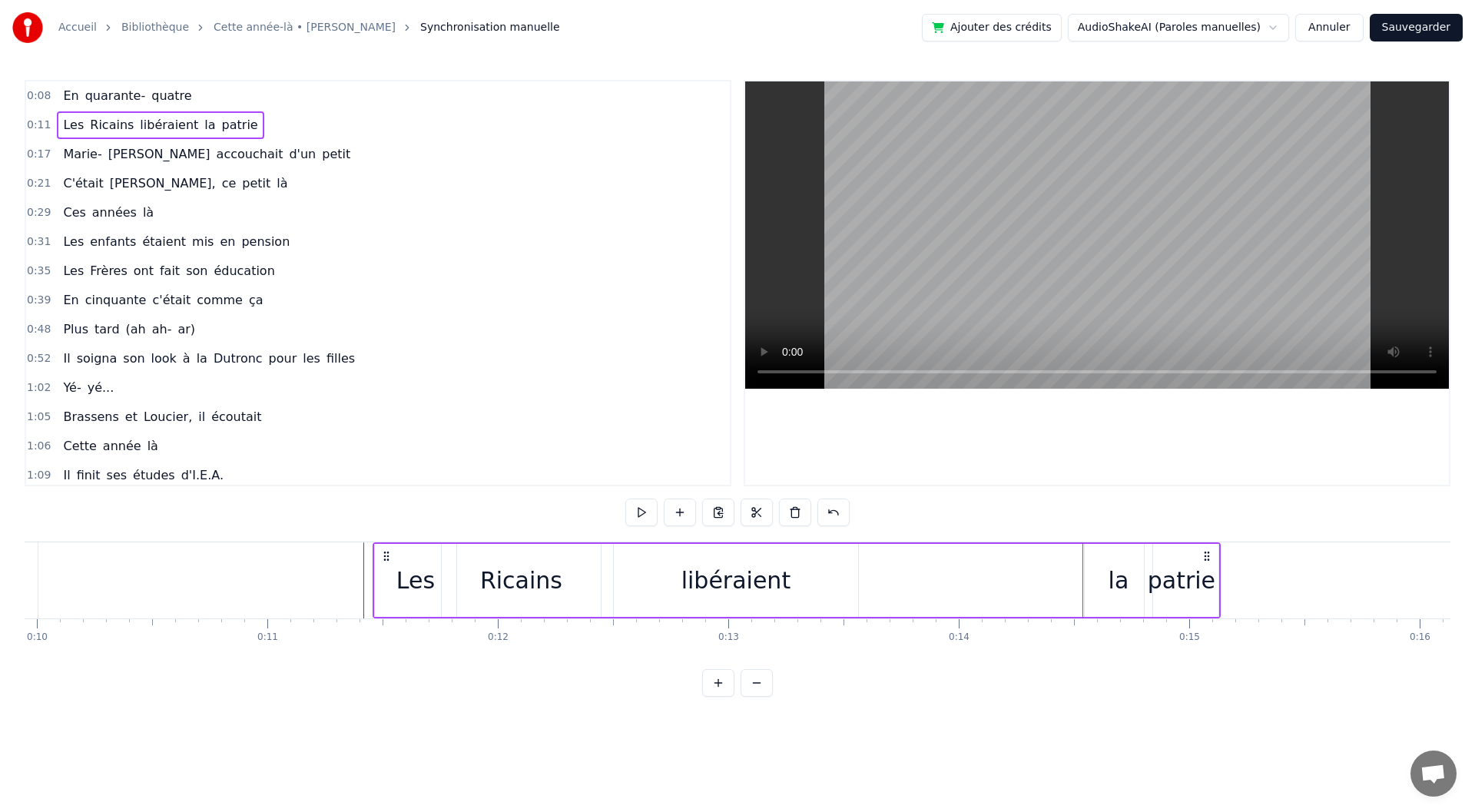
click at [1124, 572] on div "la" at bounding box center [1119, 581] width 21 height 35
drag, startPoint x: 1097, startPoint y: 552, endPoint x: 856, endPoint y: 551, distance: 241.0
click at [856, 552] on icon at bounding box center [856, 558] width 13 height 13
click at [1158, 586] on div "patrie" at bounding box center [1181, 581] width 67 height 35
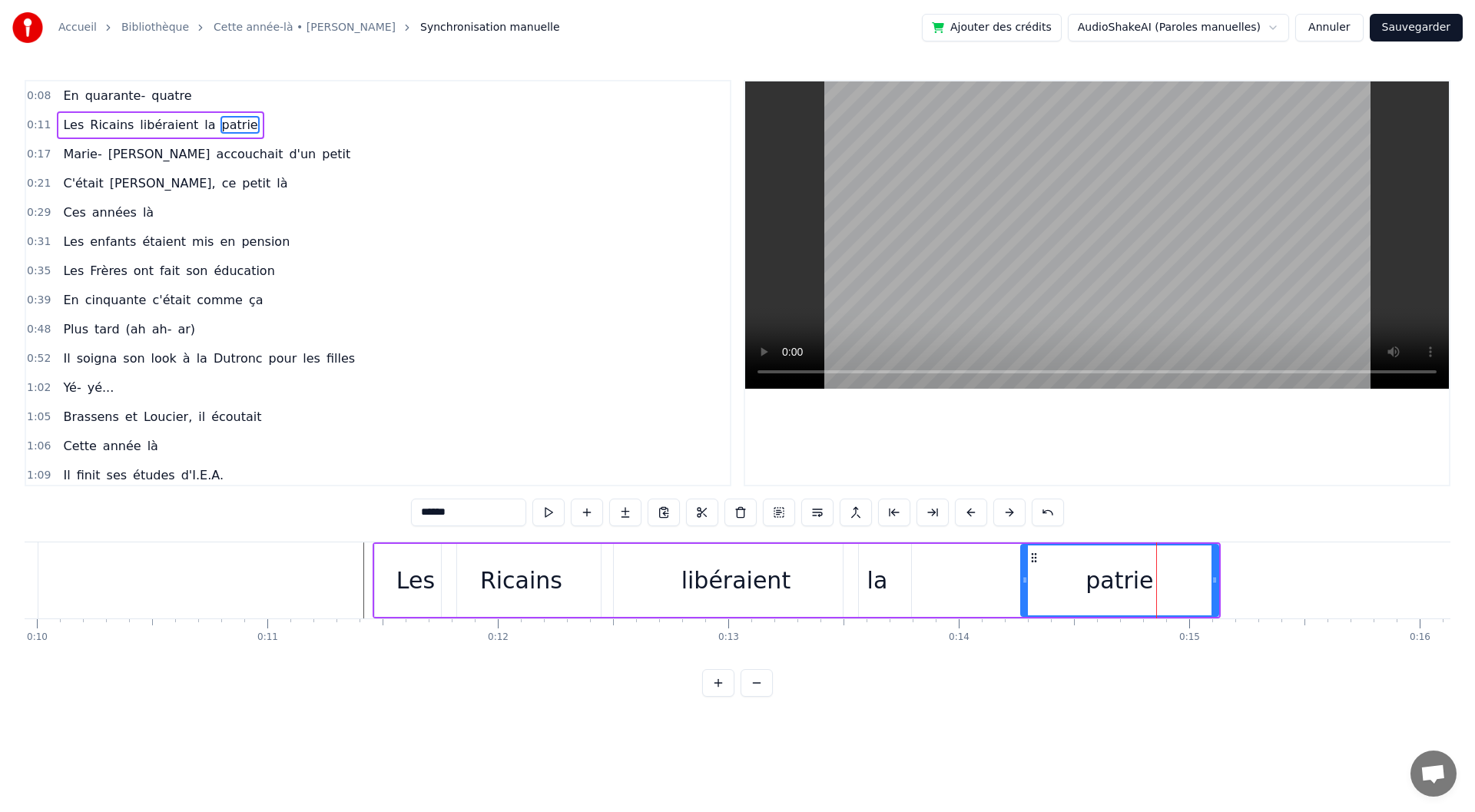
drag, startPoint x: 1146, startPoint y: 567, endPoint x: 1020, endPoint y: 571, distance: 126.1
click at [1022, 571] on div at bounding box center [1025, 580] width 6 height 70
click at [1034, 557] on icon at bounding box center [1028, 558] width 13 height 13
click at [879, 582] on div "la" at bounding box center [878, 581] width 21 height 35
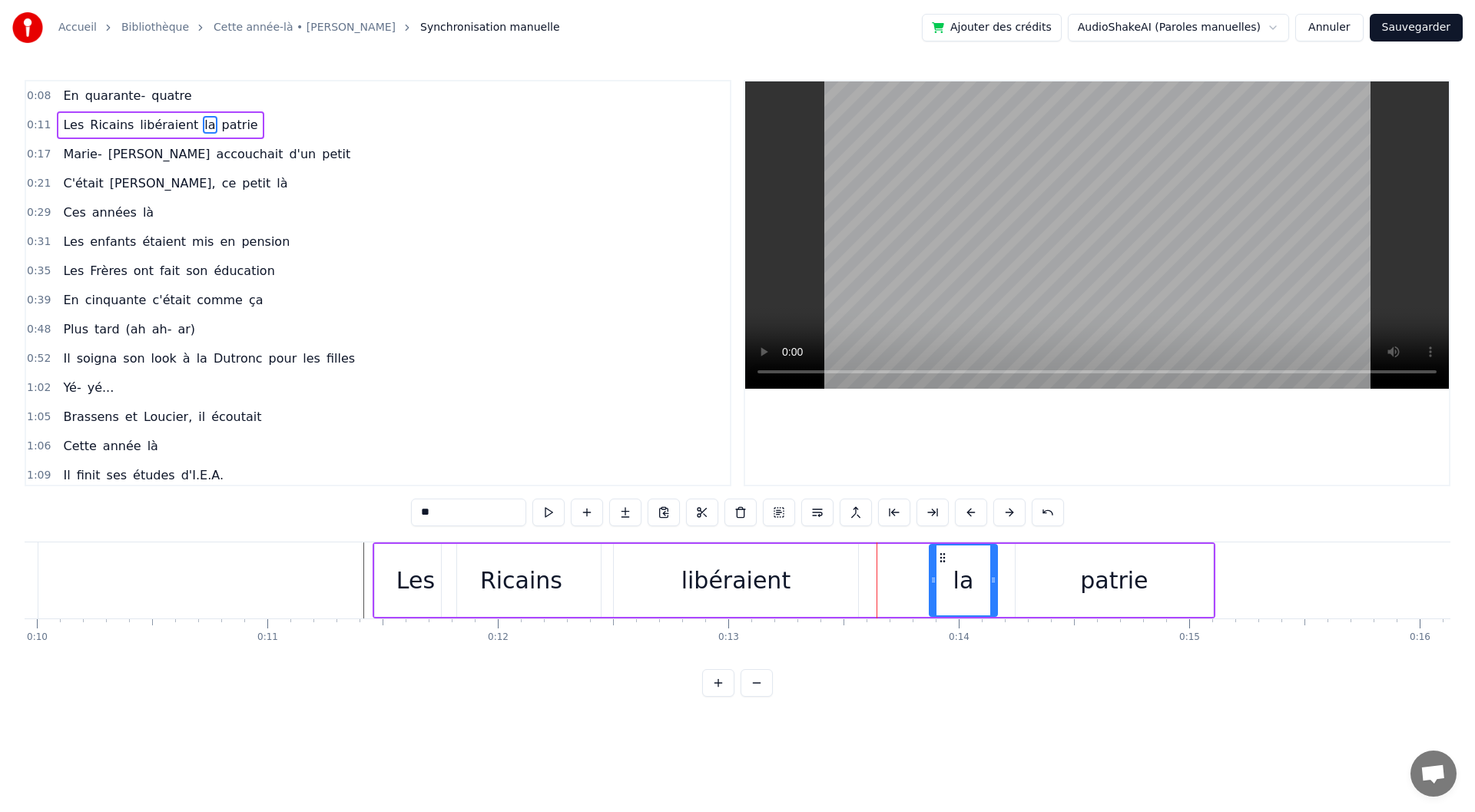
drag, startPoint x: 865, startPoint y: 555, endPoint x: 943, endPoint y: 557, distance: 78.0
click at [943, 557] on icon at bounding box center [942, 558] width 13 height 13
click at [803, 567] on div "libéraient" at bounding box center [736, 581] width 245 height 73
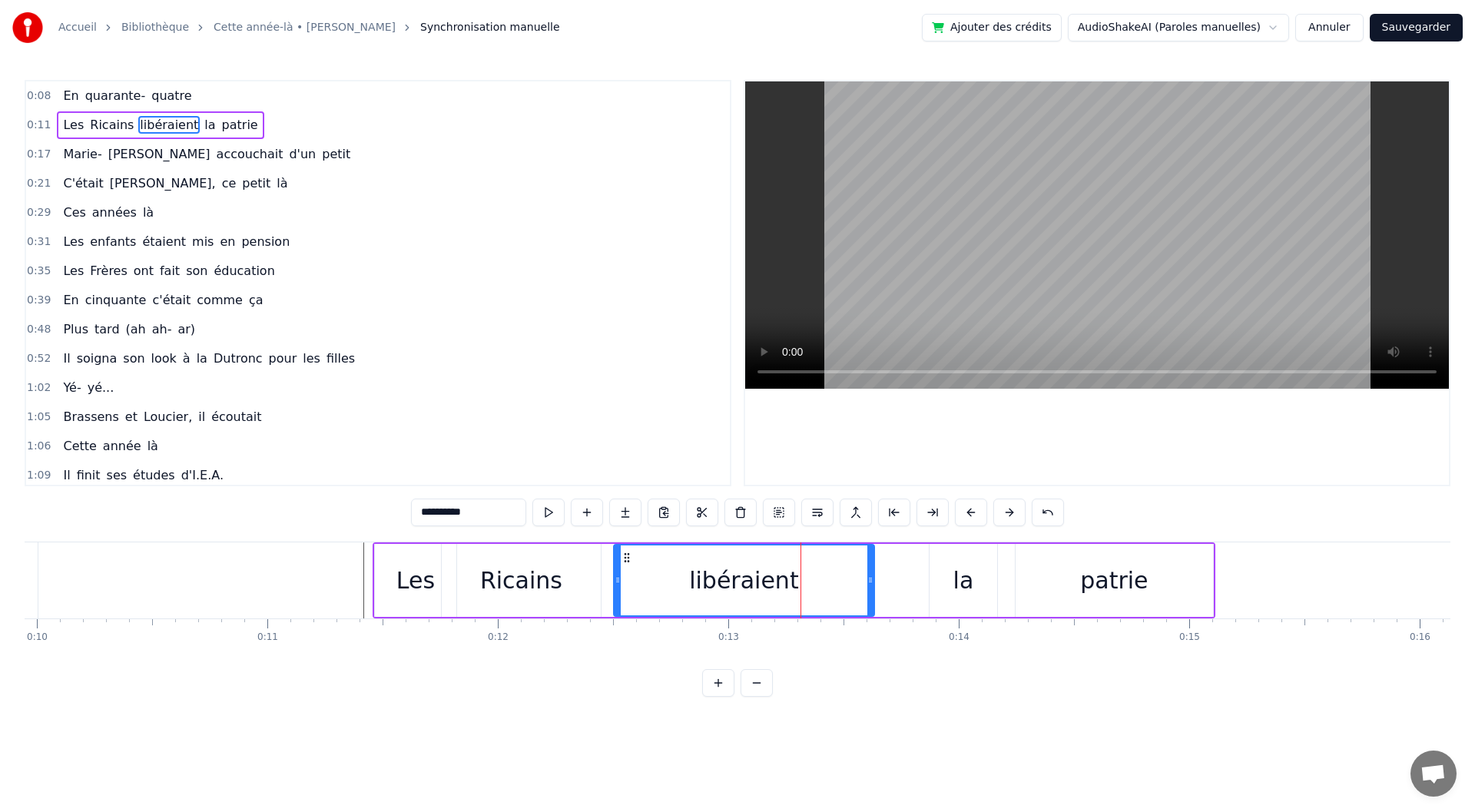
drag, startPoint x: 856, startPoint y: 581, endPoint x: 871, endPoint y: 574, distance: 16.6
click at [871, 574] on icon at bounding box center [870, 580] width 6 height 13
click at [982, 576] on div "la" at bounding box center [963, 581] width 67 height 73
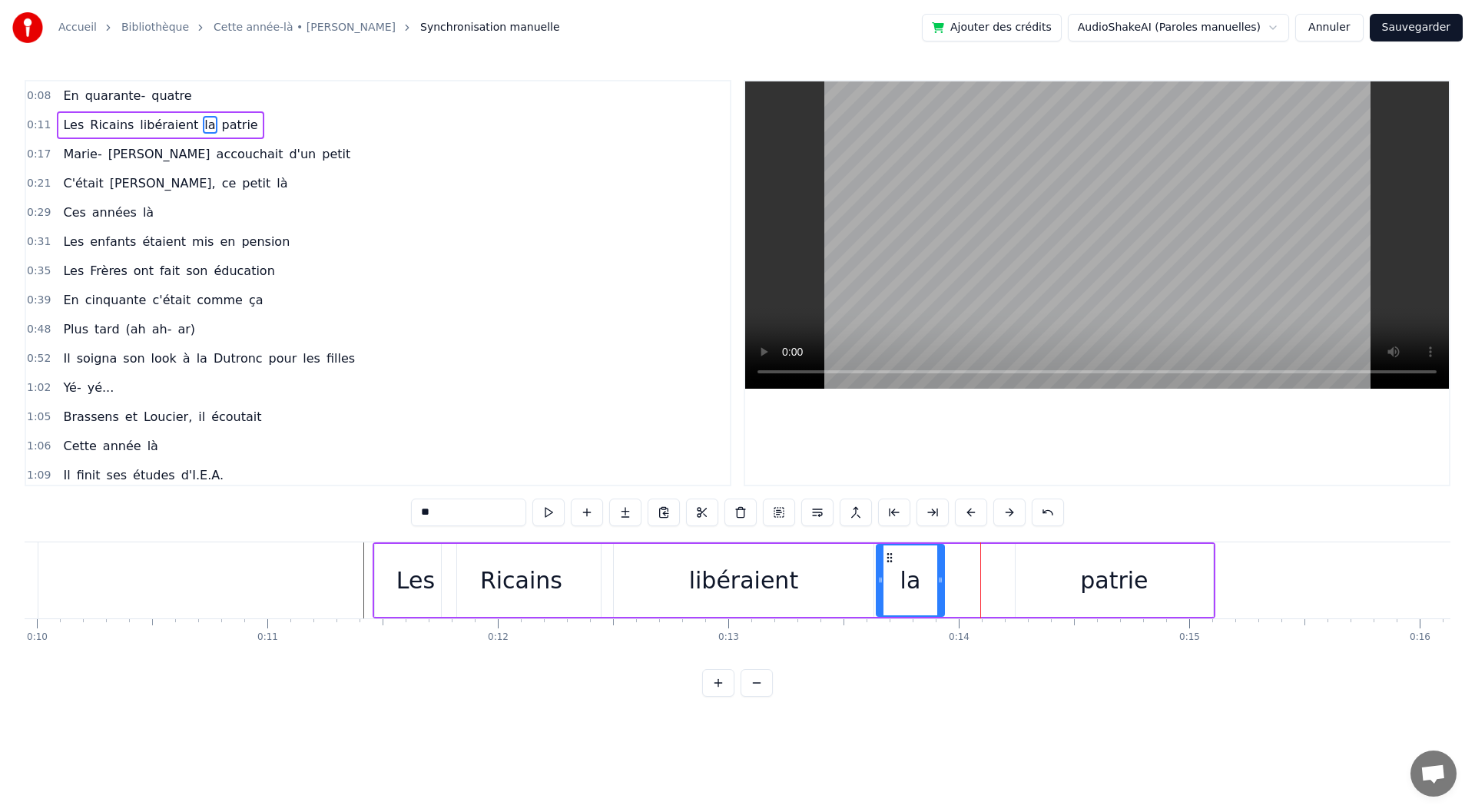
drag, startPoint x: 940, startPoint y: 552, endPoint x: 882, endPoint y: 554, distance: 58.0
click at [883, 554] on icon at bounding box center [889, 558] width 13 height 13
click at [1039, 571] on div "patrie" at bounding box center [1114, 581] width 198 height 73
type input "******"
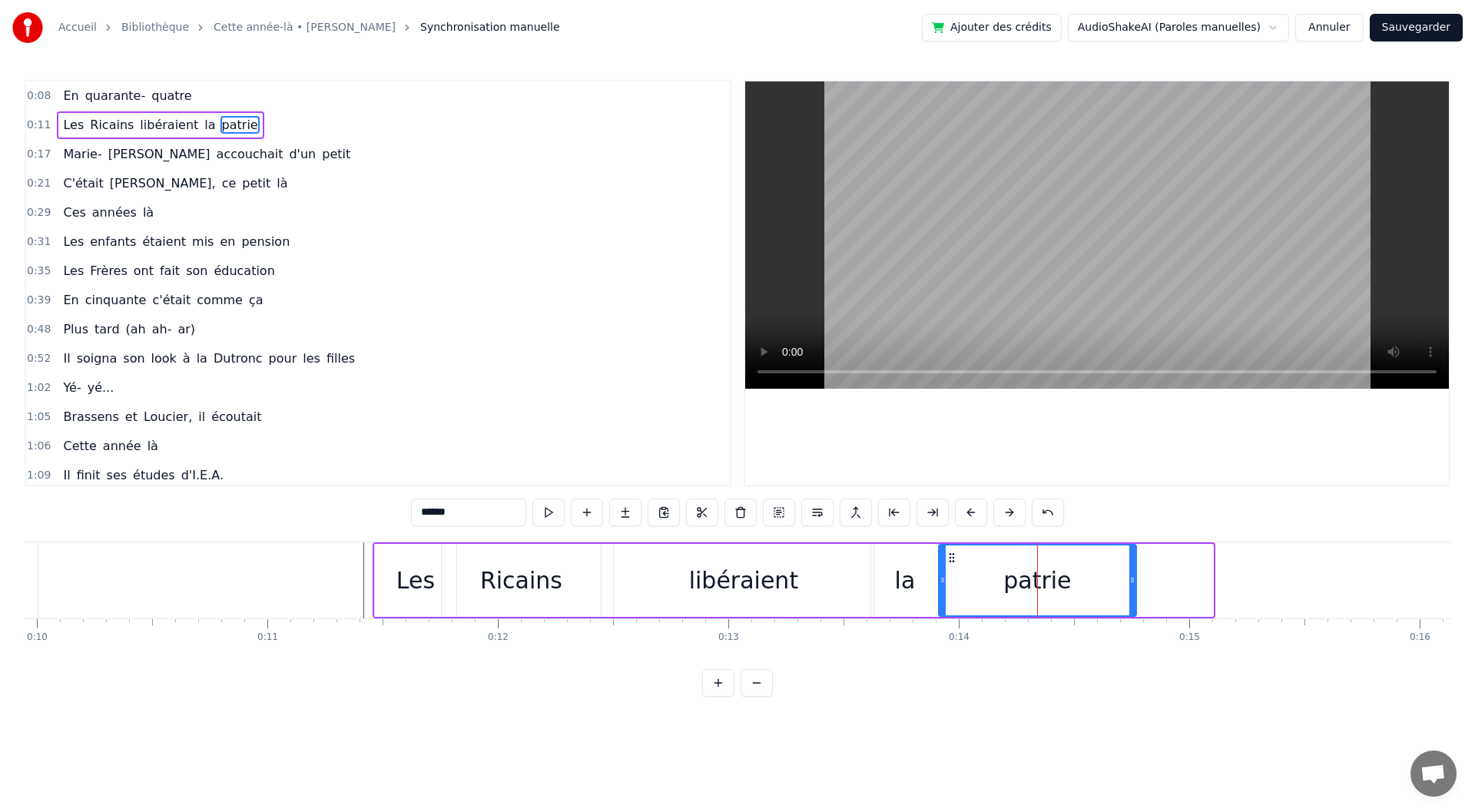
drag, startPoint x: 1026, startPoint y: 552, endPoint x: 950, endPoint y: 557, distance: 76.2
click at [950, 557] on icon at bounding box center [952, 558] width 13 height 13
drag, startPoint x: 1135, startPoint y: 579, endPoint x: 1222, endPoint y: 570, distance: 87.5
click at [1216, 570] on div at bounding box center [1213, 580] width 6 height 70
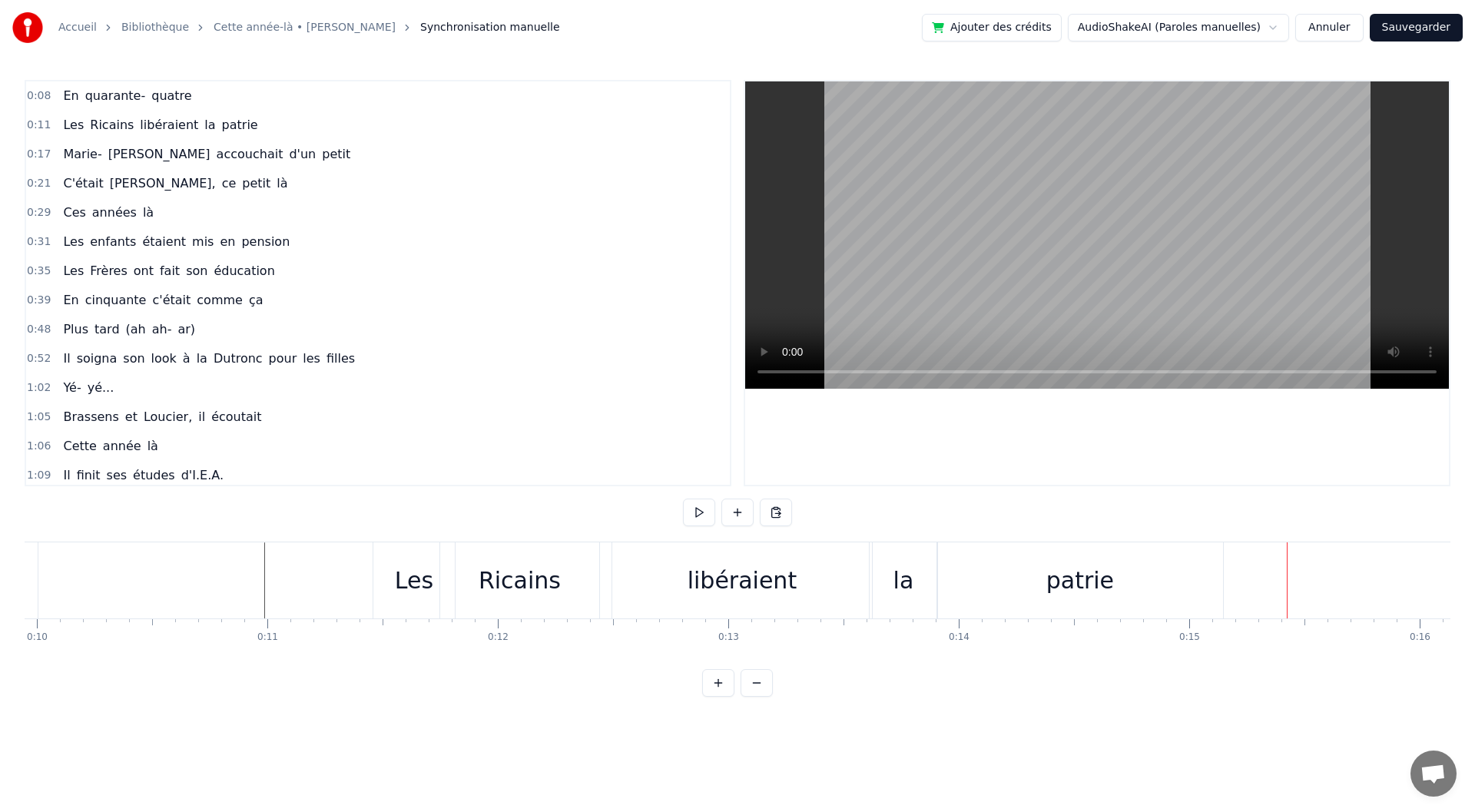
click at [724, 637] on div "0:13" at bounding box center [729, 638] width 21 height 13
click at [724, 586] on div "libéraient" at bounding box center [742, 581] width 109 height 35
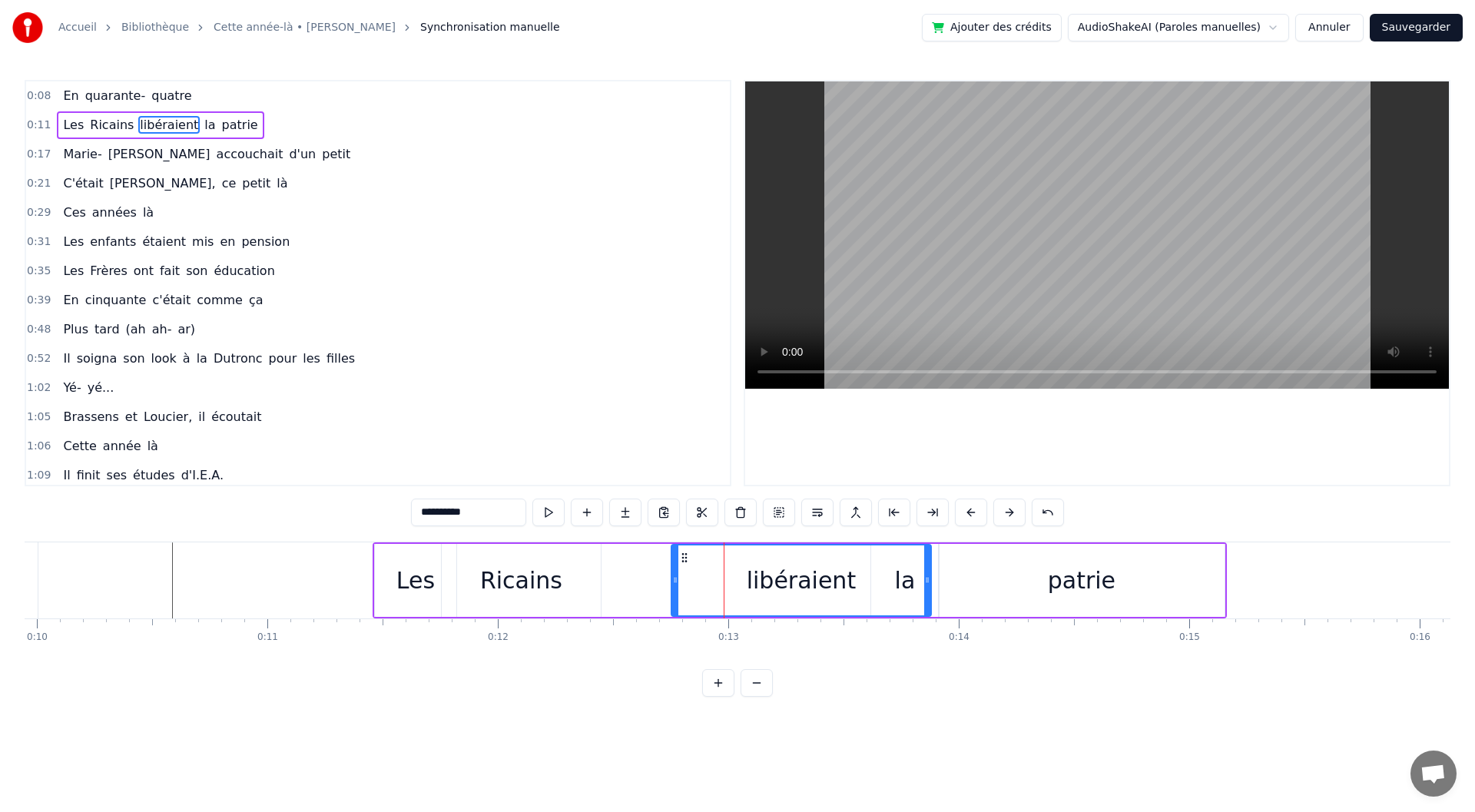
drag, startPoint x: 628, startPoint y: 554, endPoint x: 685, endPoint y: 556, distance: 57.0
click at [685, 556] on icon at bounding box center [684, 558] width 13 height 13
click at [898, 576] on div "libéraient" at bounding box center [802, 580] width 258 height 70
click at [549, 578] on div "Ricains" at bounding box center [520, 581] width 82 height 35
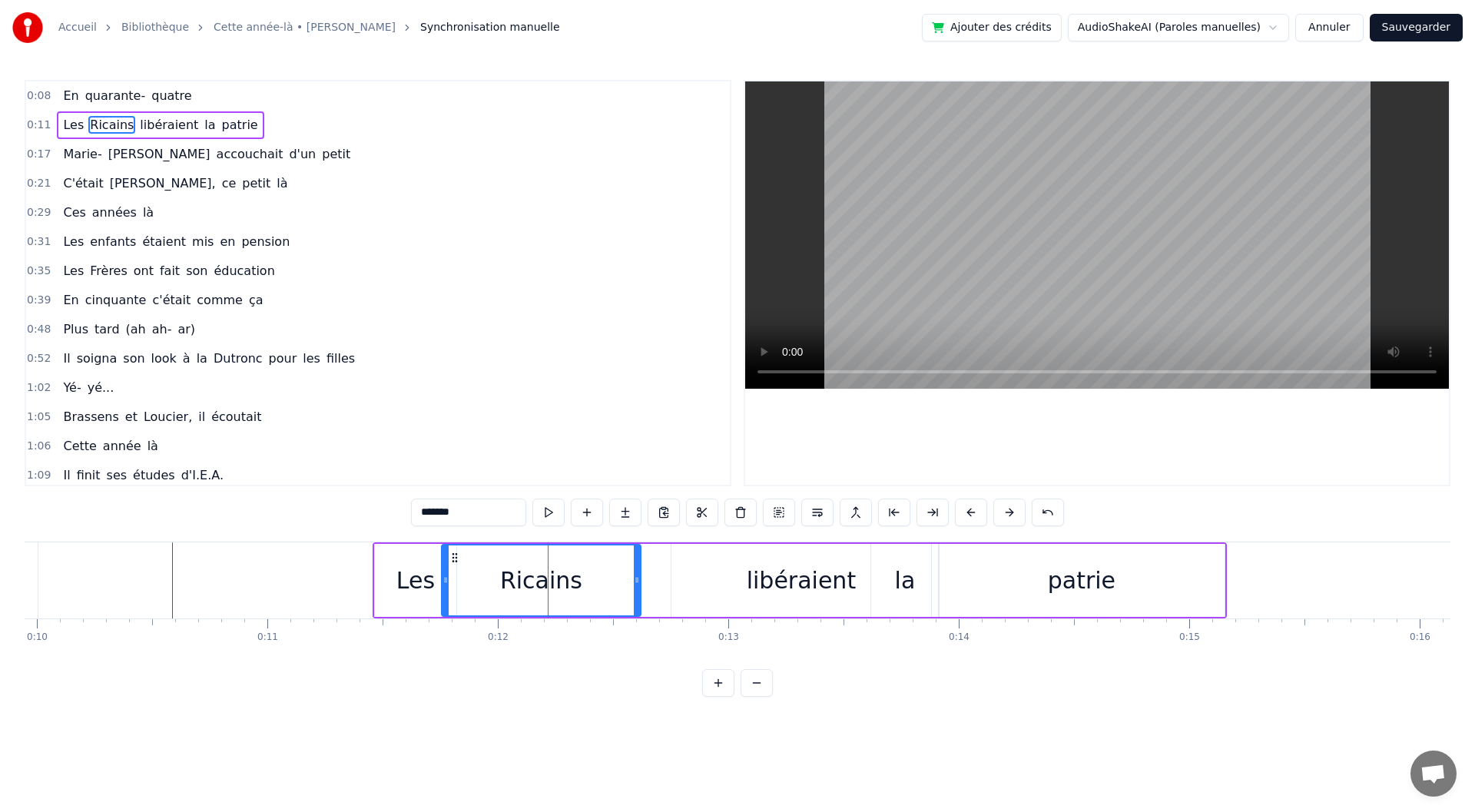
drag, startPoint x: 597, startPoint y: 579, endPoint x: 638, endPoint y: 579, distance: 41.0
click at [638, 579] on circle at bounding box center [638, 578] width 1 height 1
click at [770, 595] on div "libéraient" at bounding box center [801, 581] width 109 height 35
type input "**********"
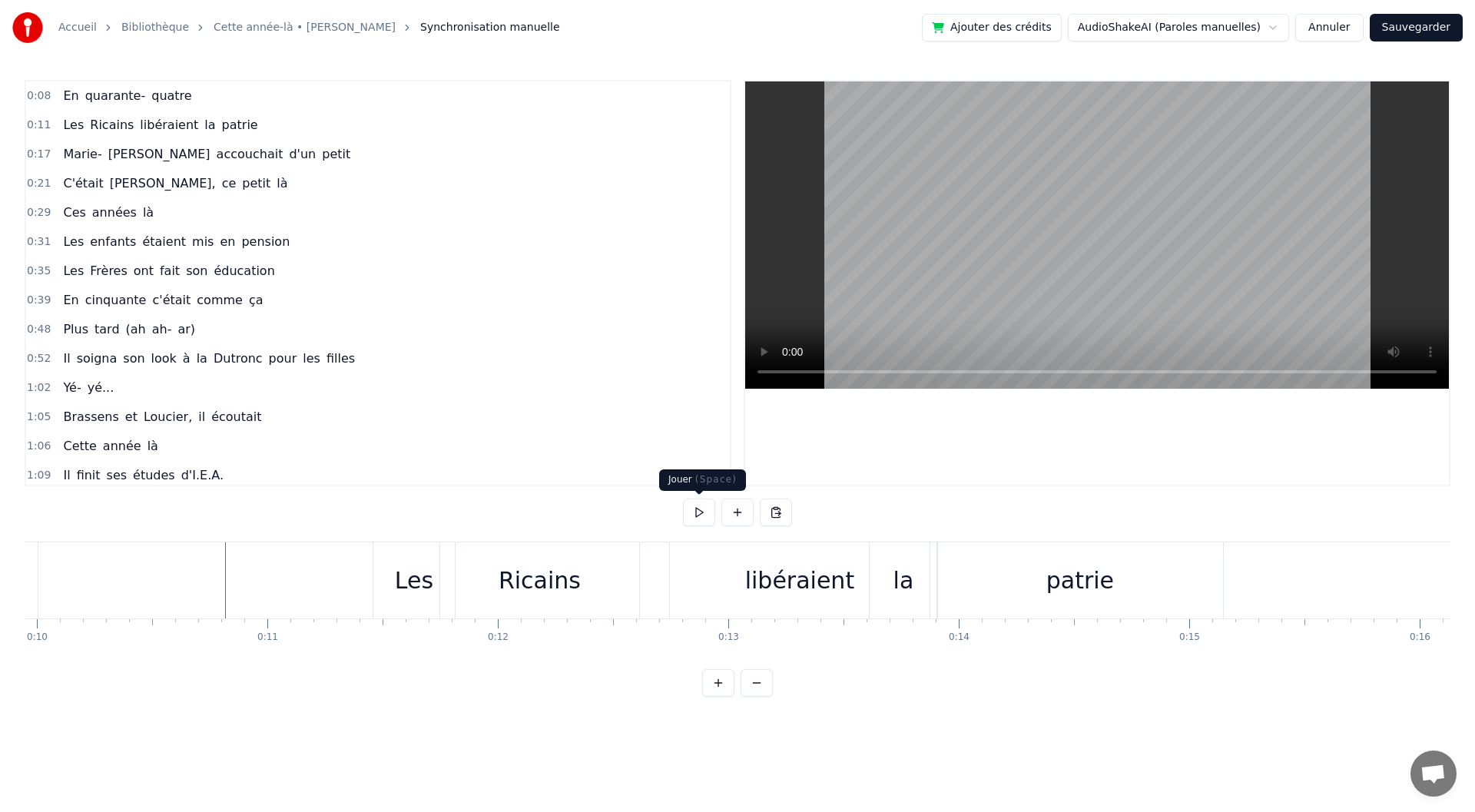
click at [695, 512] on button at bounding box center [698, 512] width 32 height 28
click at [513, 601] on div "Ricains" at bounding box center [540, 580] width 199 height 76
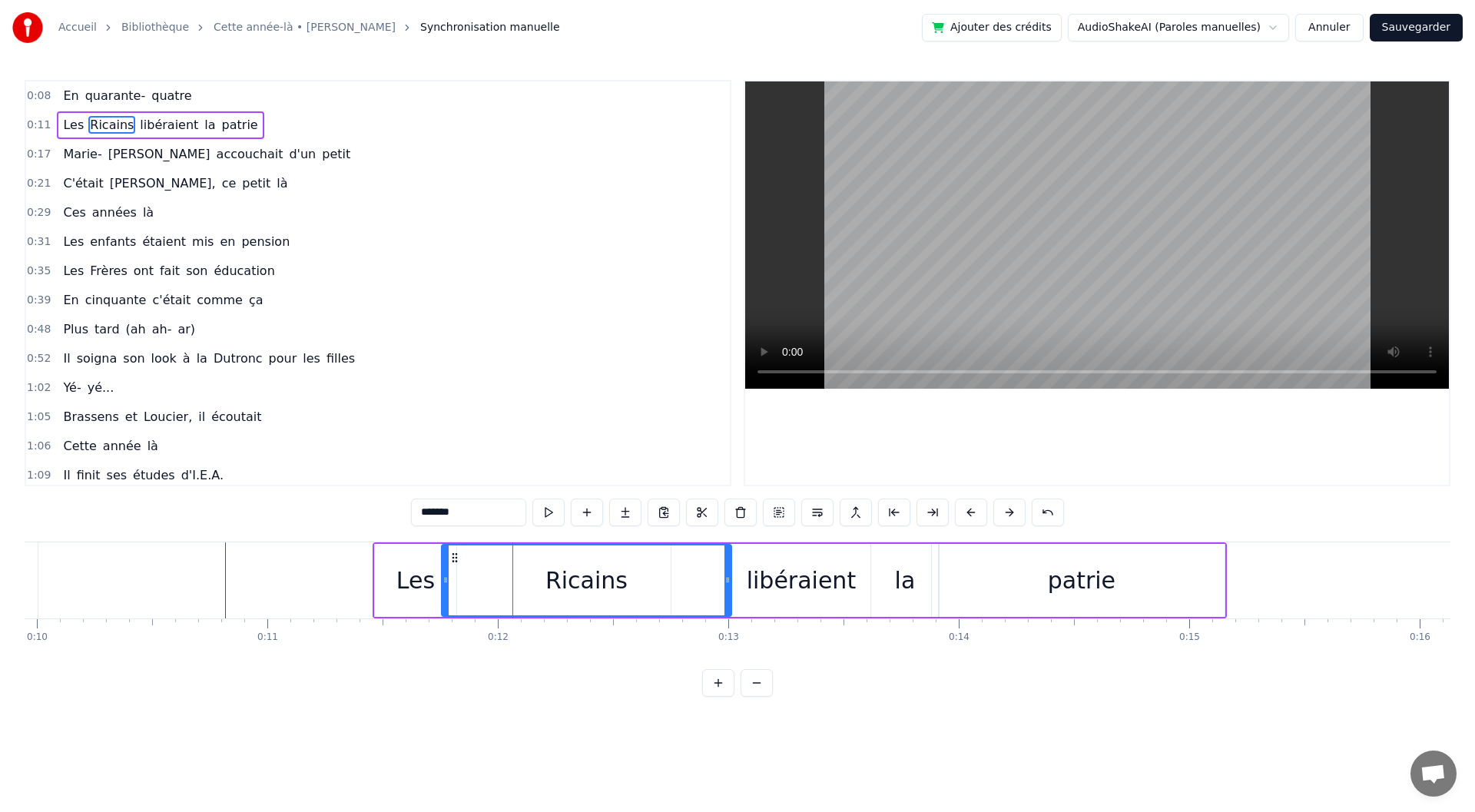
drag, startPoint x: 638, startPoint y: 578, endPoint x: 728, endPoint y: 578, distance: 90.0
click at [728, 578] on icon at bounding box center [727, 580] width 6 height 13
click at [783, 585] on div "libéraient" at bounding box center [801, 581] width 109 height 35
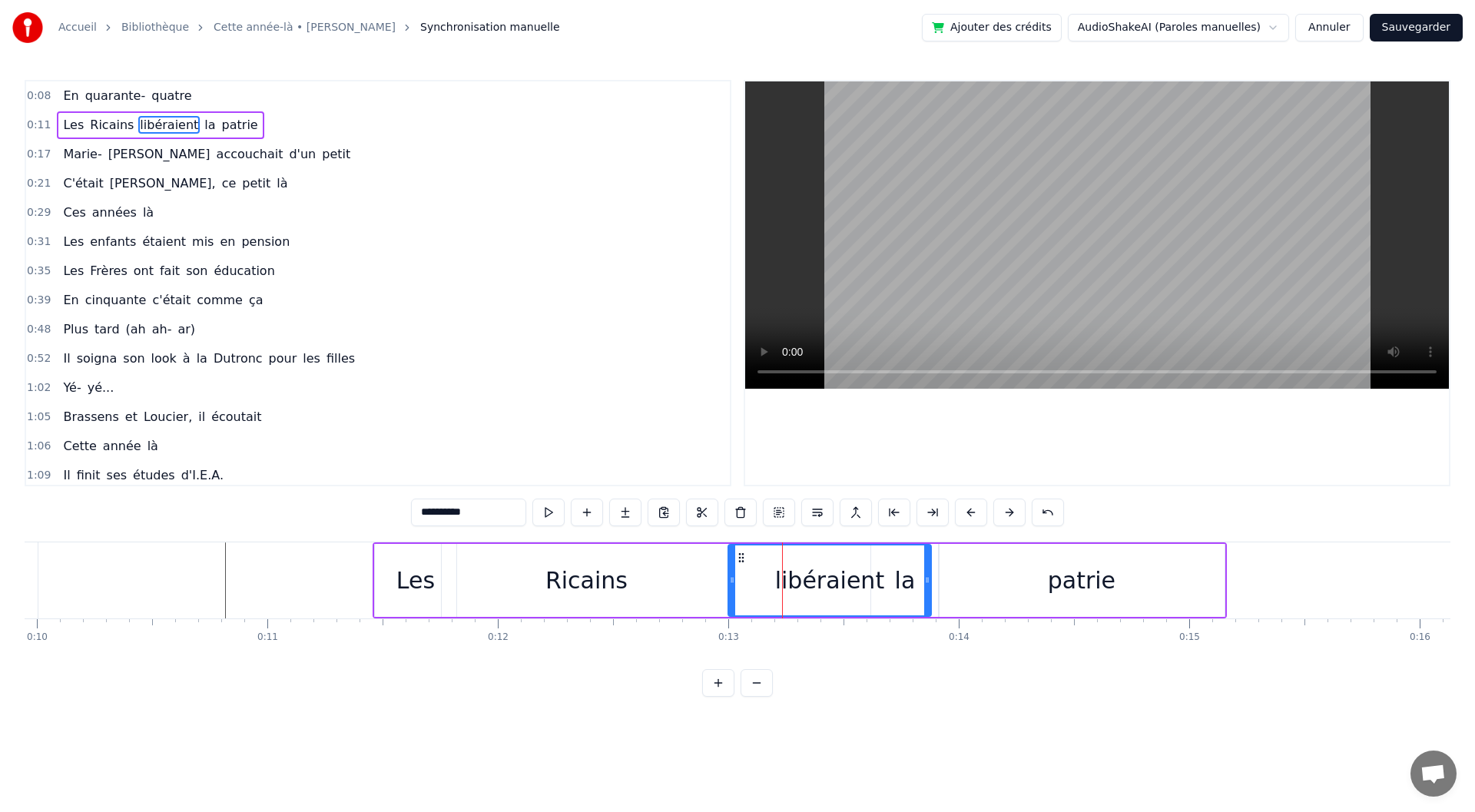
drag, startPoint x: 675, startPoint y: 574, endPoint x: 732, endPoint y: 575, distance: 57.0
click at [732, 575] on icon at bounding box center [732, 580] width 6 height 13
click at [909, 579] on div "libéraient" at bounding box center [830, 580] width 201 height 70
click at [954, 575] on div "patrie" at bounding box center [1082, 581] width 286 height 73
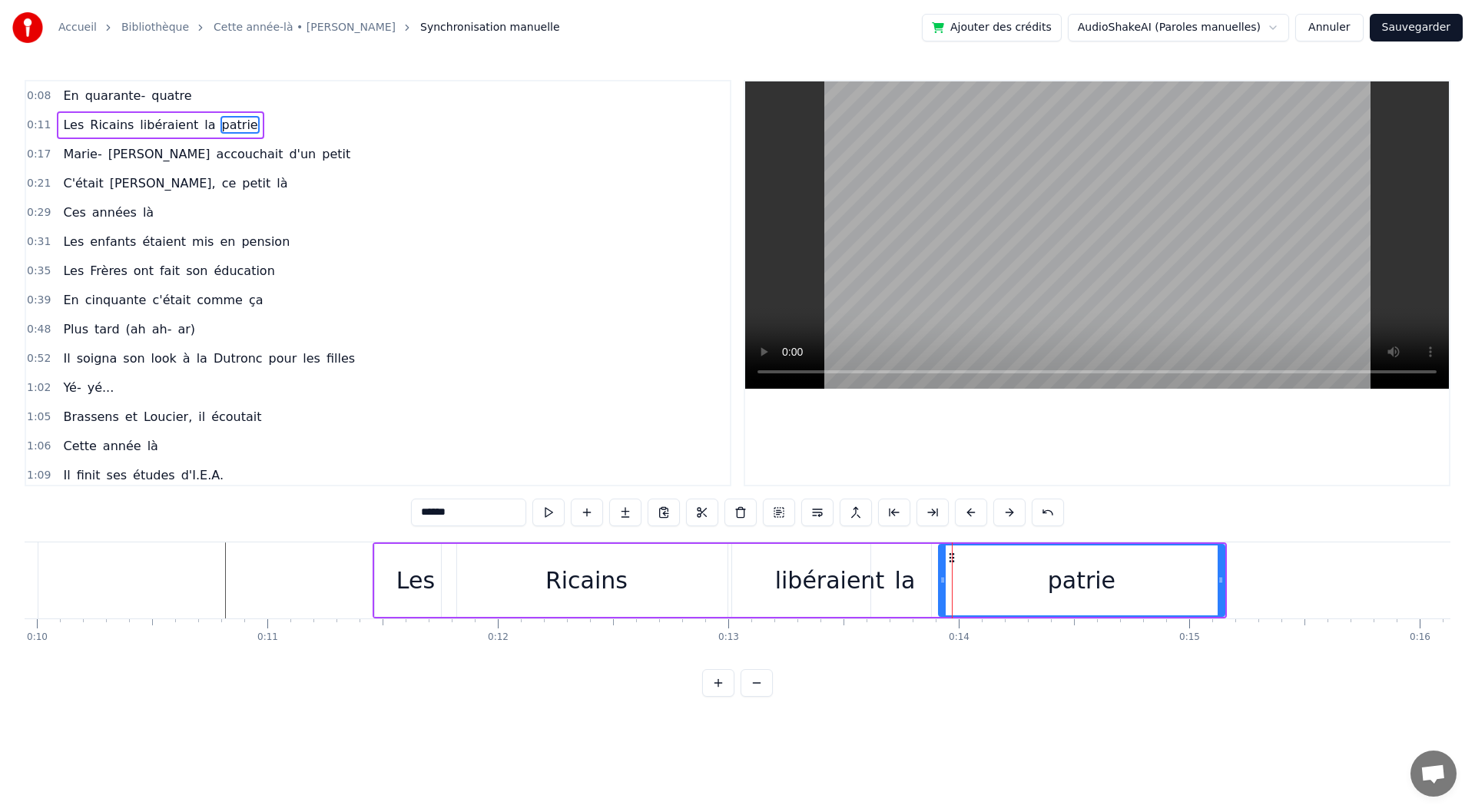
click at [914, 573] on div "la" at bounding box center [905, 581] width 67 height 73
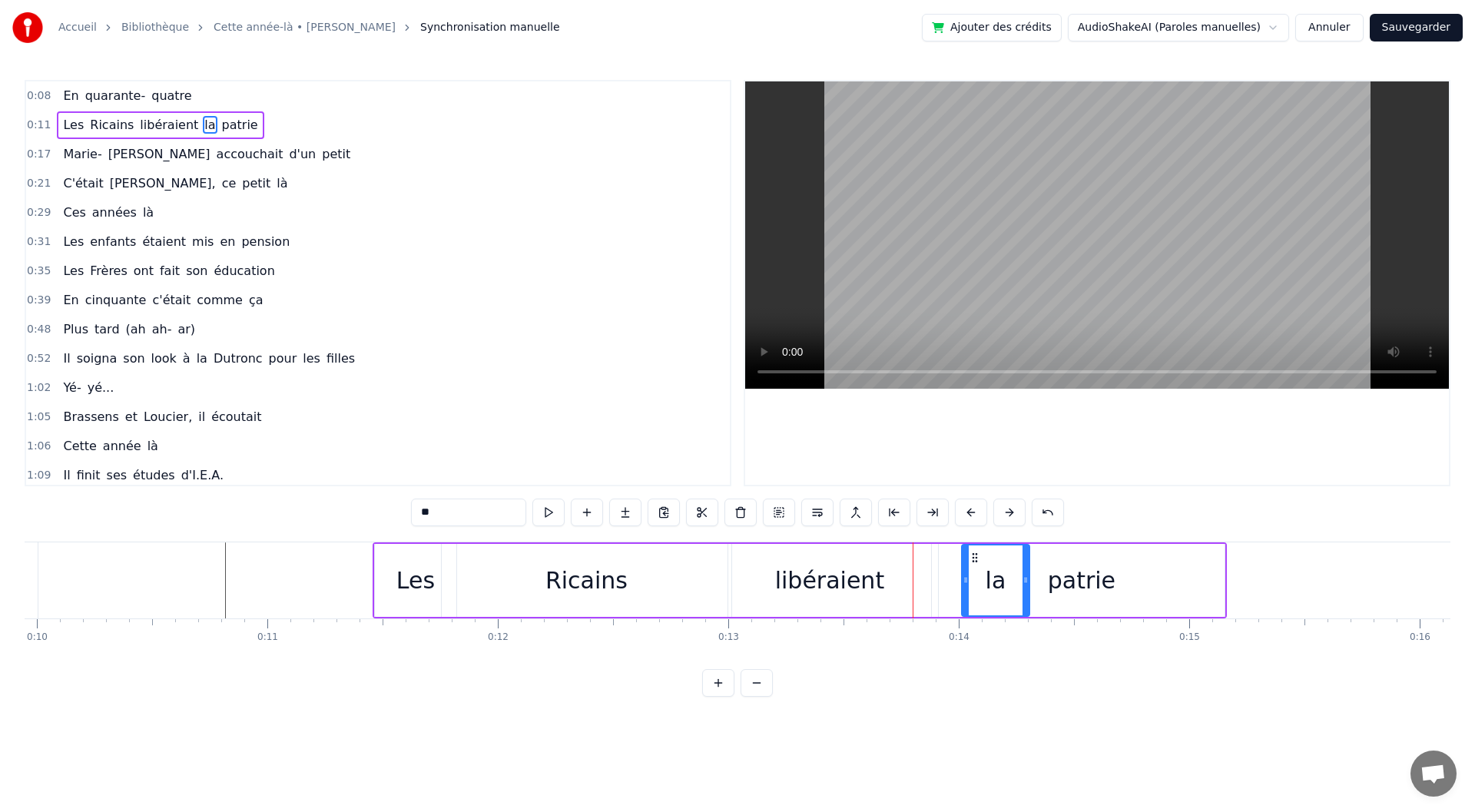
drag, startPoint x: 884, startPoint y: 554, endPoint x: 973, endPoint y: 551, distance: 89.1
click at [1065, 566] on div "patrie" at bounding box center [1082, 581] width 67 height 35
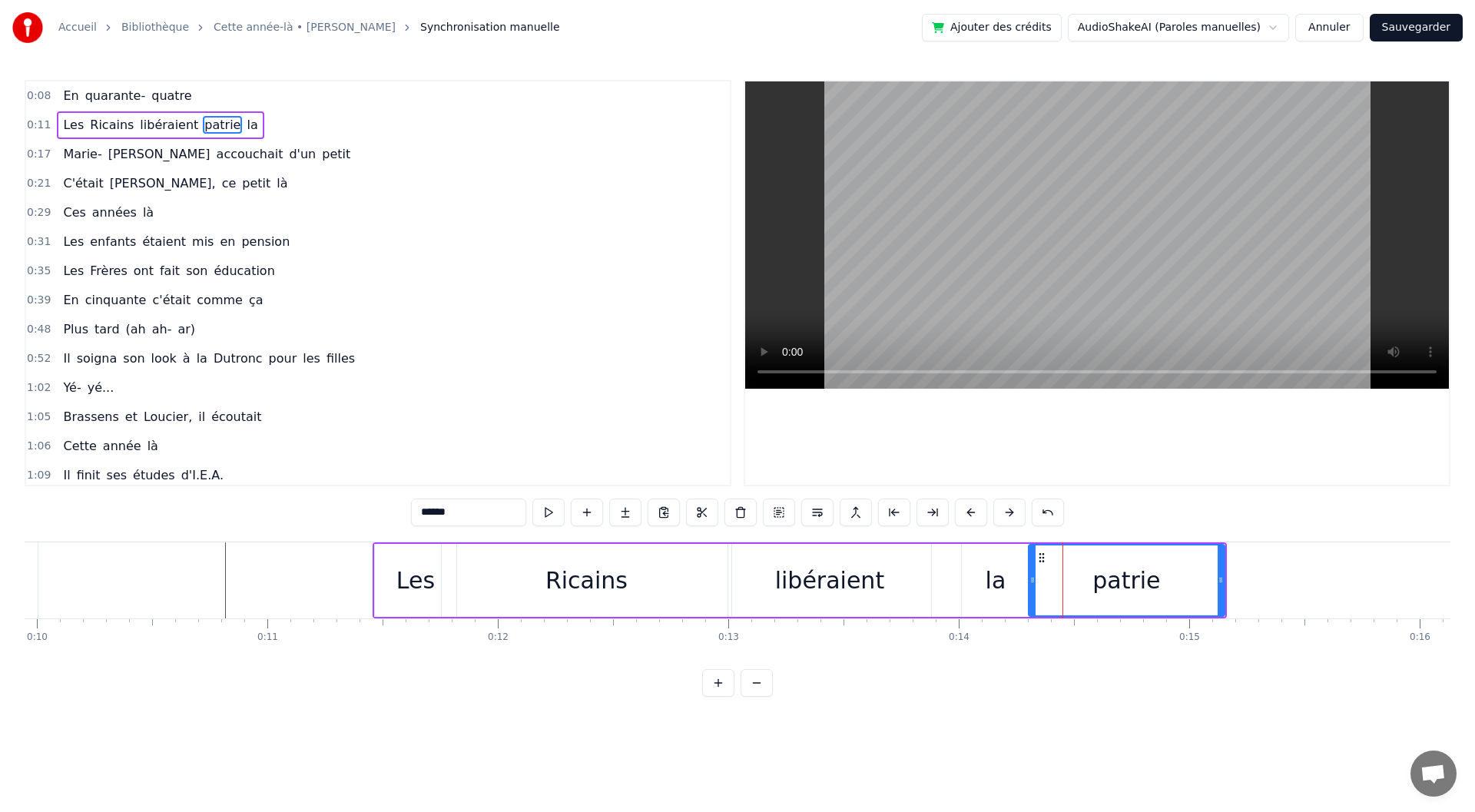
drag, startPoint x: 942, startPoint y: 586, endPoint x: 1032, endPoint y: 581, distance: 90.1
click at [990, 589] on div "la" at bounding box center [996, 581] width 21 height 35
click at [932, 593] on div "libéraient" at bounding box center [830, 581] width 204 height 73
type input "**********"
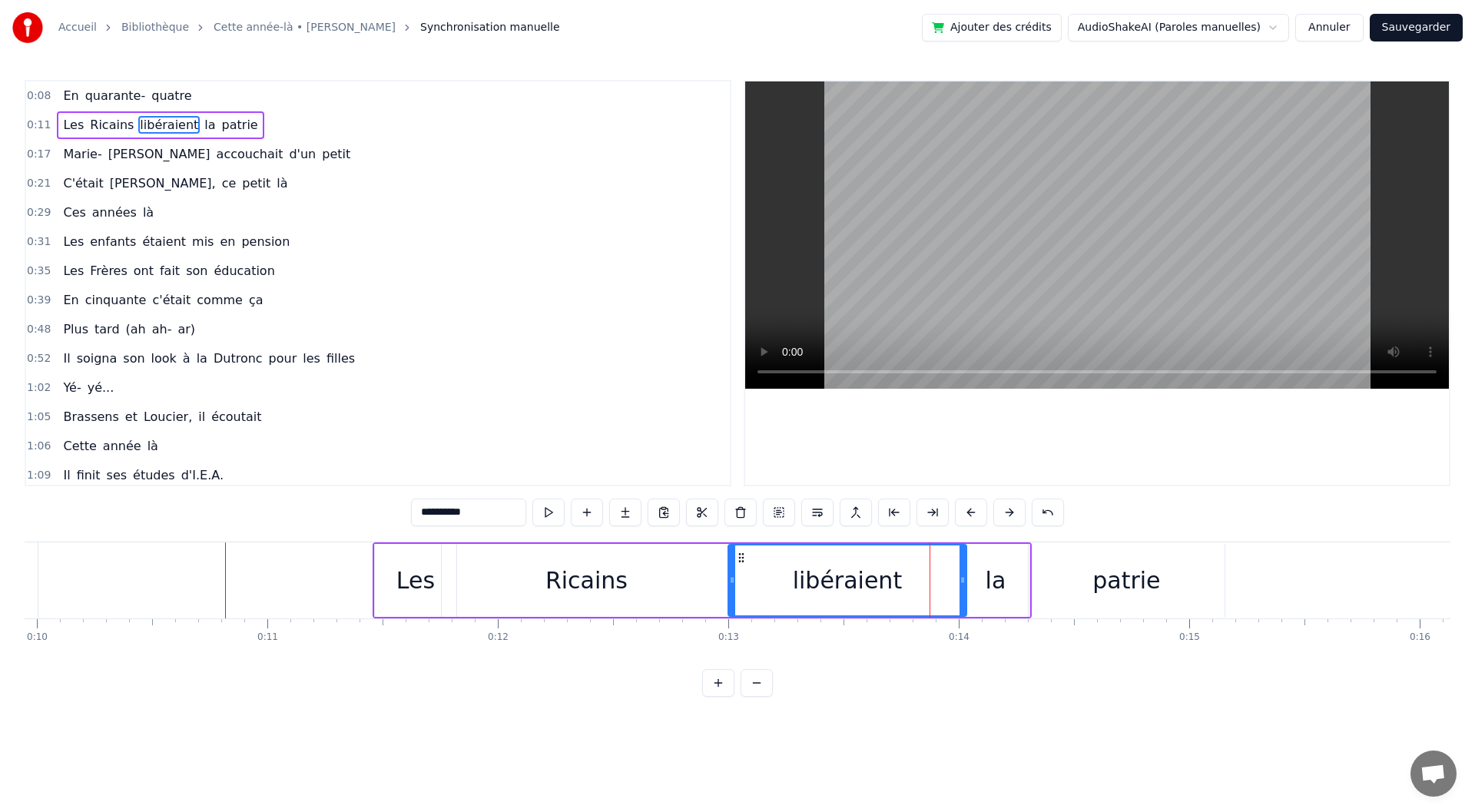
drag, startPoint x: 926, startPoint y: 580, endPoint x: 961, endPoint y: 579, distance: 35.0
click at [961, 579] on icon at bounding box center [962, 580] width 6 height 13
click at [739, 579] on icon at bounding box center [739, 580] width 6 height 13
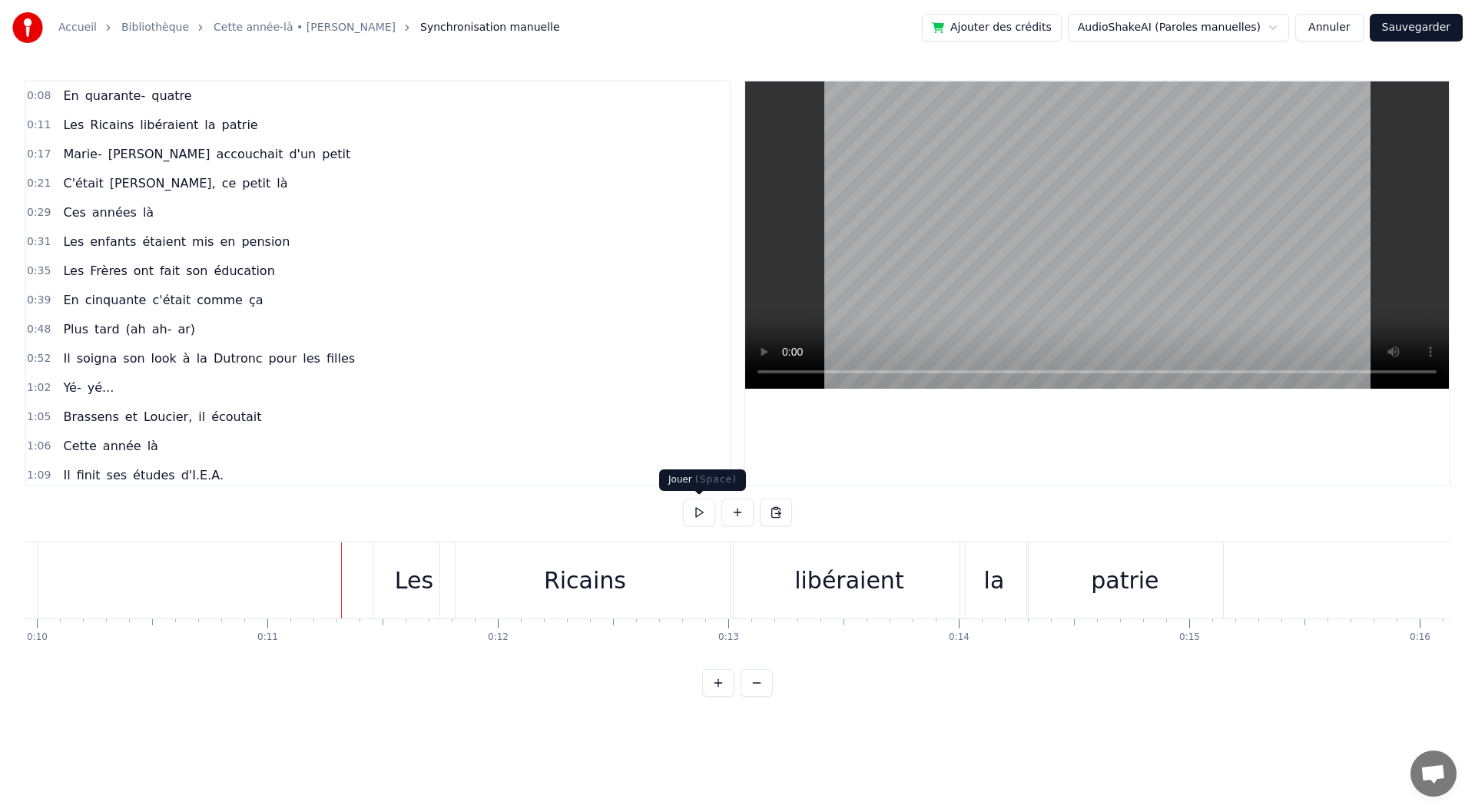
click at [693, 514] on button at bounding box center [698, 512] width 32 height 28
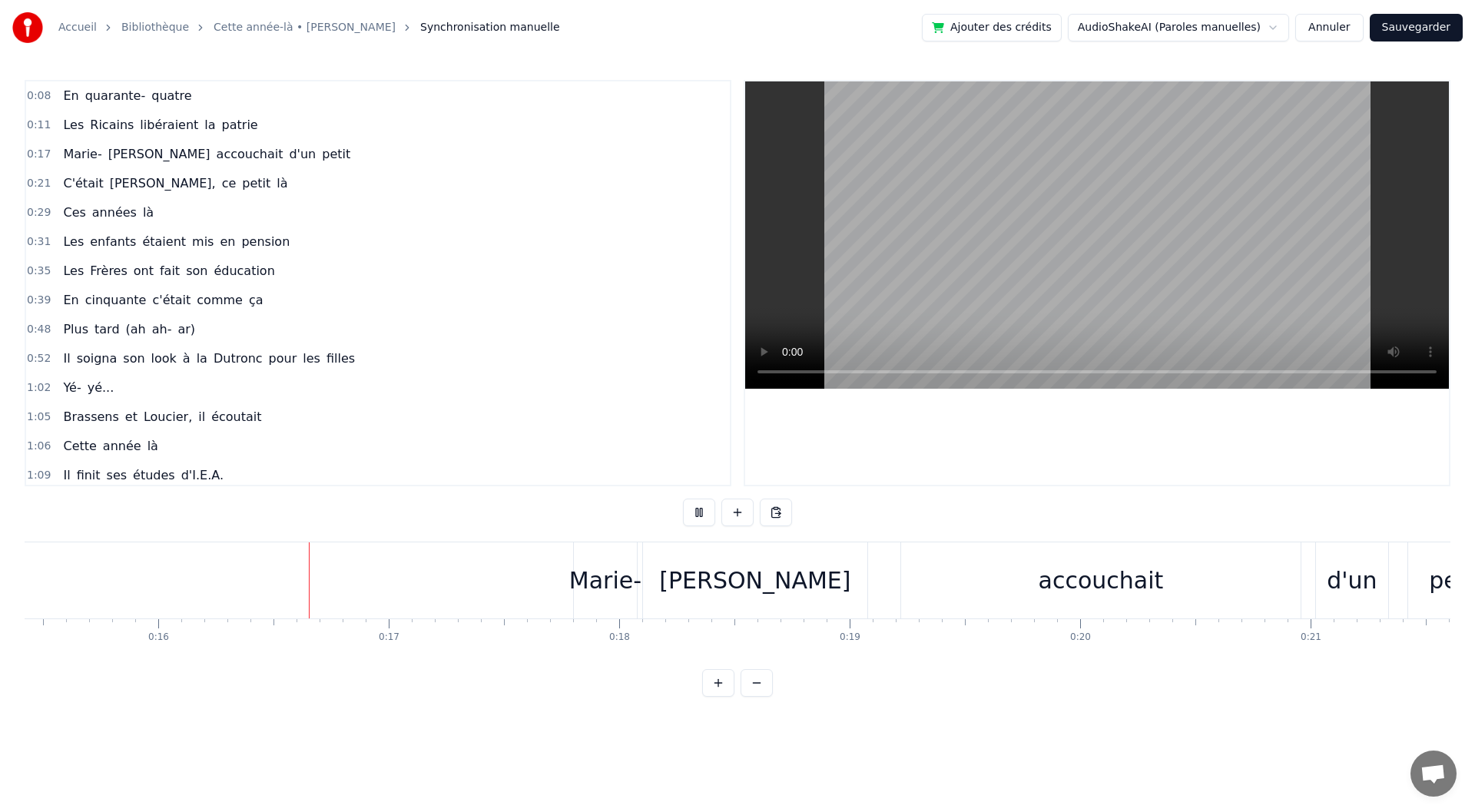
scroll to position [0, 3622]
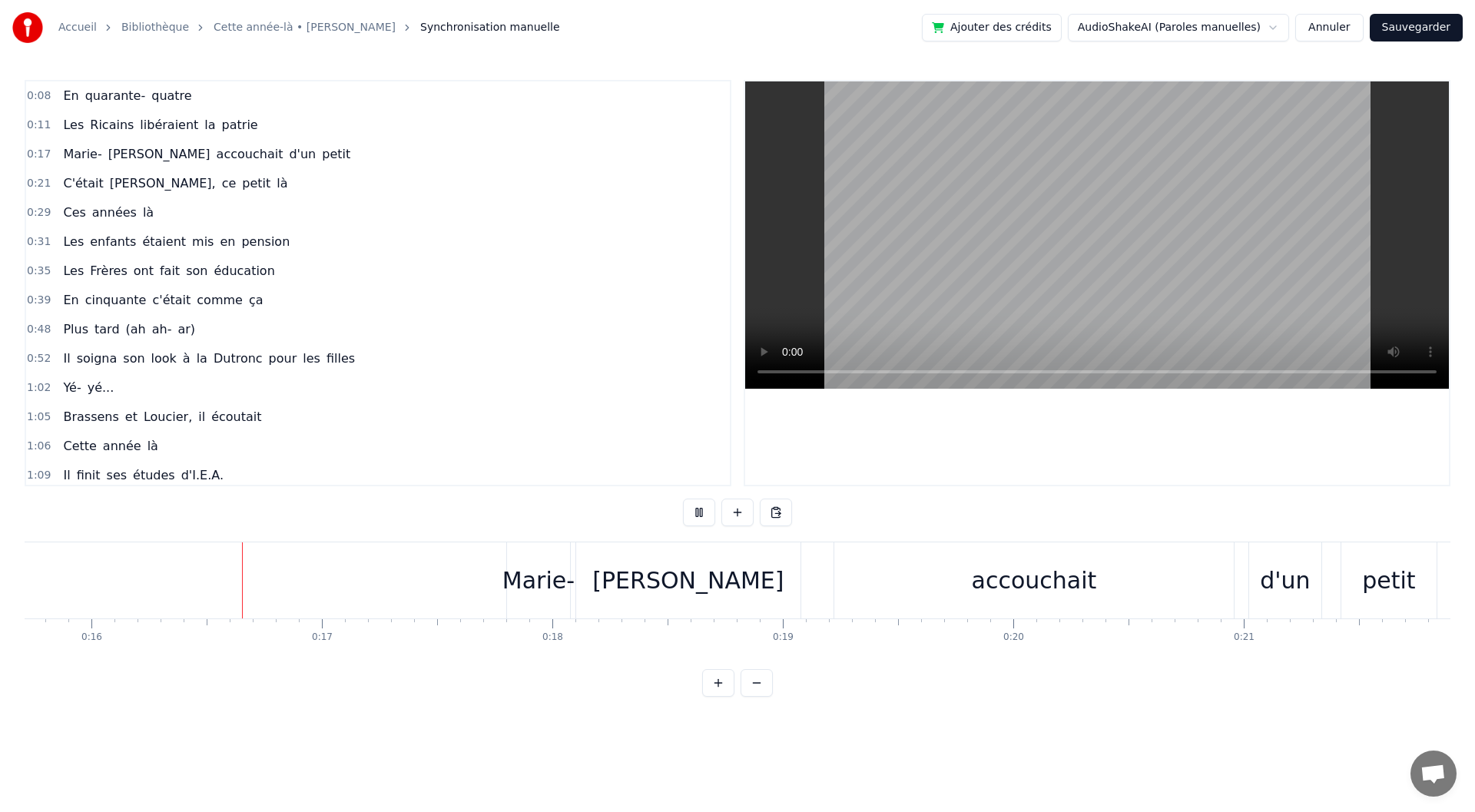
click at [693, 518] on button at bounding box center [698, 512] width 32 height 28
click at [277, 150] on div "0:17 [PERSON_NAME] accouchait d'un petit" at bounding box center [378, 154] width 703 height 29
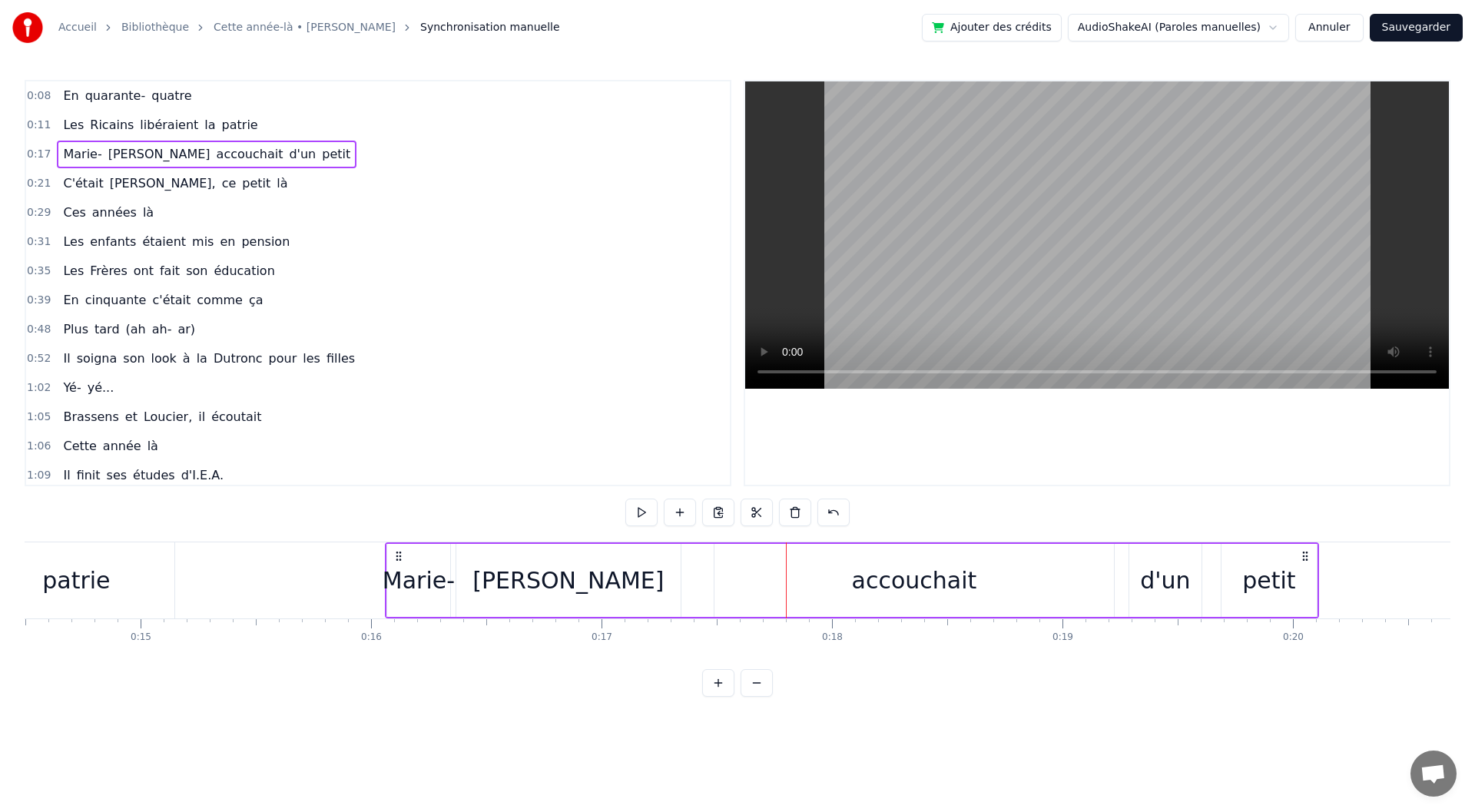
scroll to position [0, 3340]
drag, startPoint x: 520, startPoint y: 556, endPoint x: 409, endPoint y: 544, distance: 111.6
click at [409, 544] on div "[PERSON_NAME] accouchait d'un petit" at bounding box center [863, 580] width 935 height 76
drag, startPoint x: 410, startPoint y: 549, endPoint x: 389, endPoint y: 548, distance: 21.0
click at [389, 548] on div "[PERSON_NAME] accouchait d'un petit" at bounding box center [839, 580] width 935 height 76
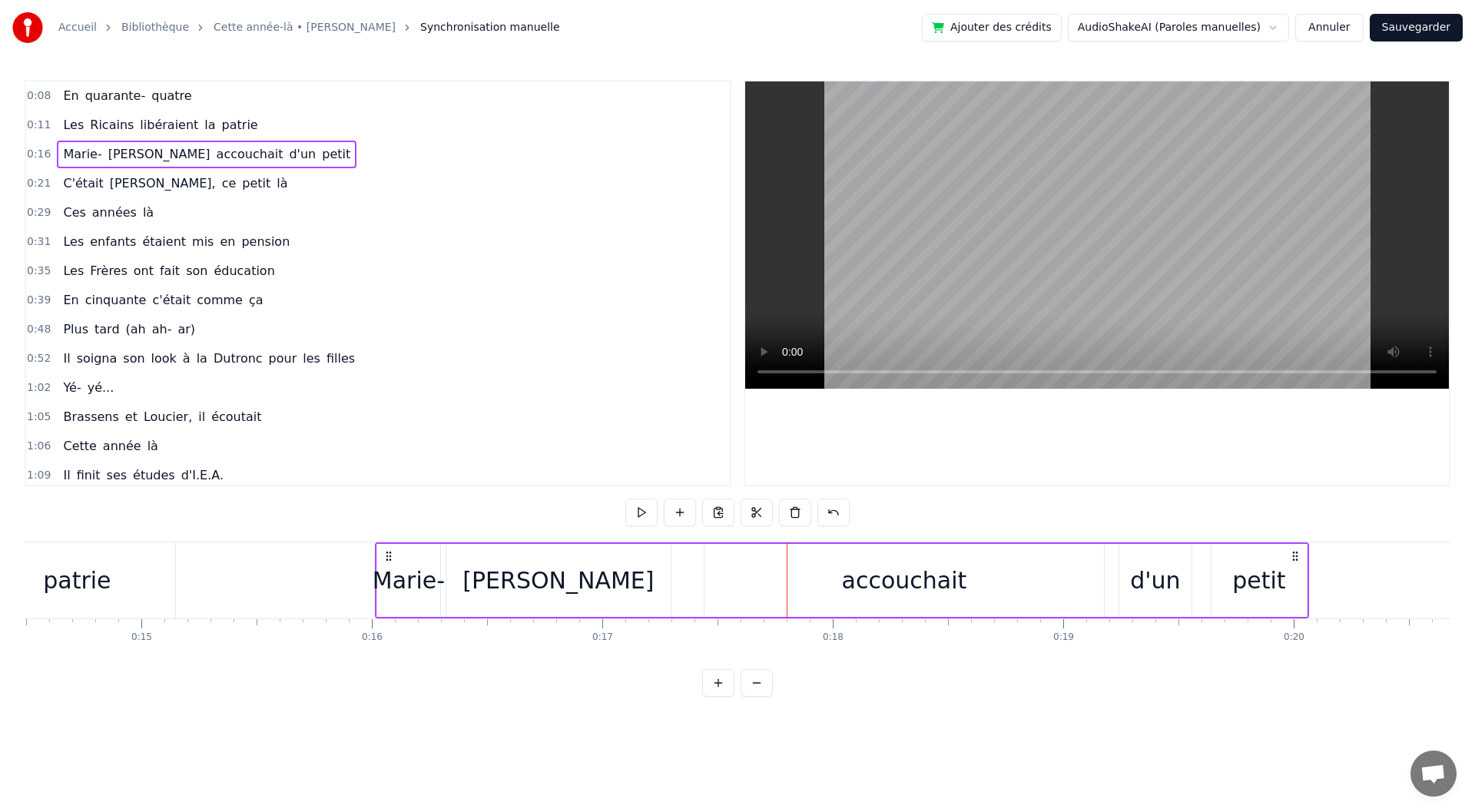
click at [421, 585] on div "Marie-" at bounding box center [408, 581] width 72 height 35
drag, startPoint x: 436, startPoint y: 580, endPoint x: 468, endPoint y: 580, distance: 32.0
click at [468, 580] on icon at bounding box center [468, 580] width 6 height 13
click at [525, 586] on div "[PERSON_NAME]" at bounding box center [558, 581] width 192 height 35
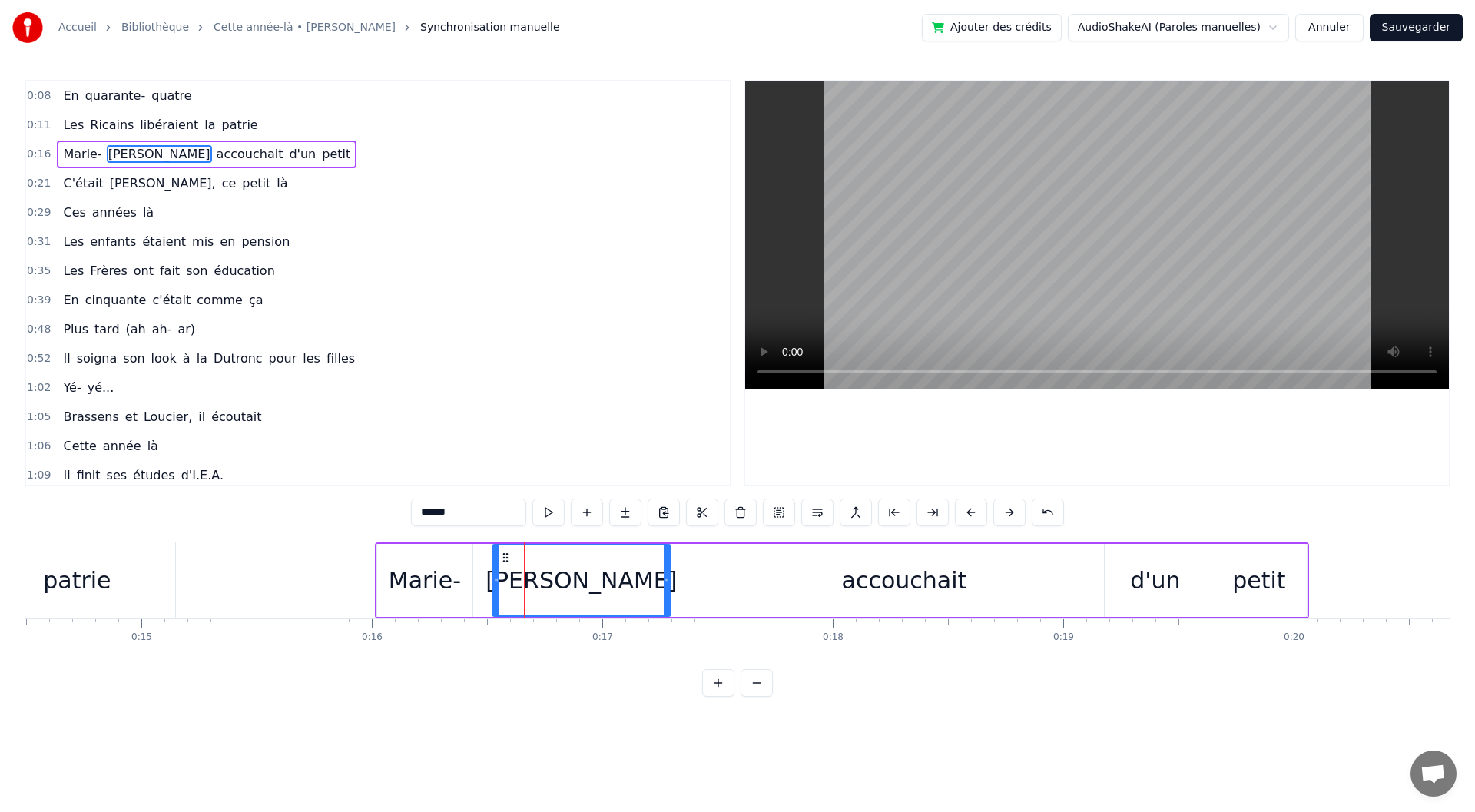
drag, startPoint x: 449, startPoint y: 579, endPoint x: 495, endPoint y: 579, distance: 46.0
click at [495, 579] on icon at bounding box center [496, 580] width 6 height 13
click at [871, 579] on div "accouchait" at bounding box center [905, 581] width 125 height 35
type input "**********"
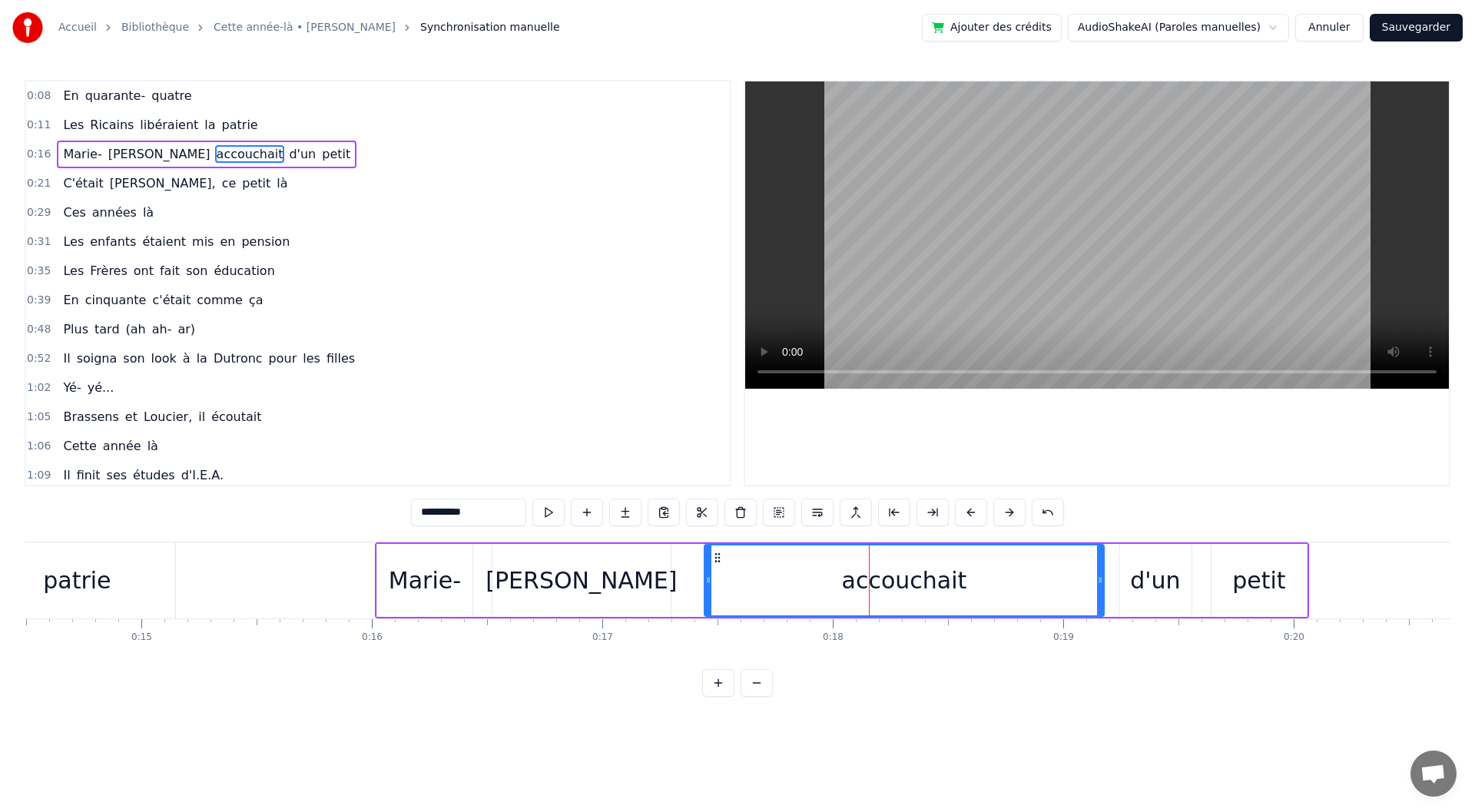
click at [711, 579] on div "accouchait" at bounding box center [904, 580] width 398 height 70
drag, startPoint x: 709, startPoint y: 579, endPoint x: 676, endPoint y: 581, distance: 33.1
click at [676, 581] on icon at bounding box center [675, 580] width 6 height 13
drag, startPoint x: 1101, startPoint y: 579, endPoint x: 996, endPoint y: 581, distance: 105.0
click at [996, 581] on icon at bounding box center [997, 580] width 6 height 13
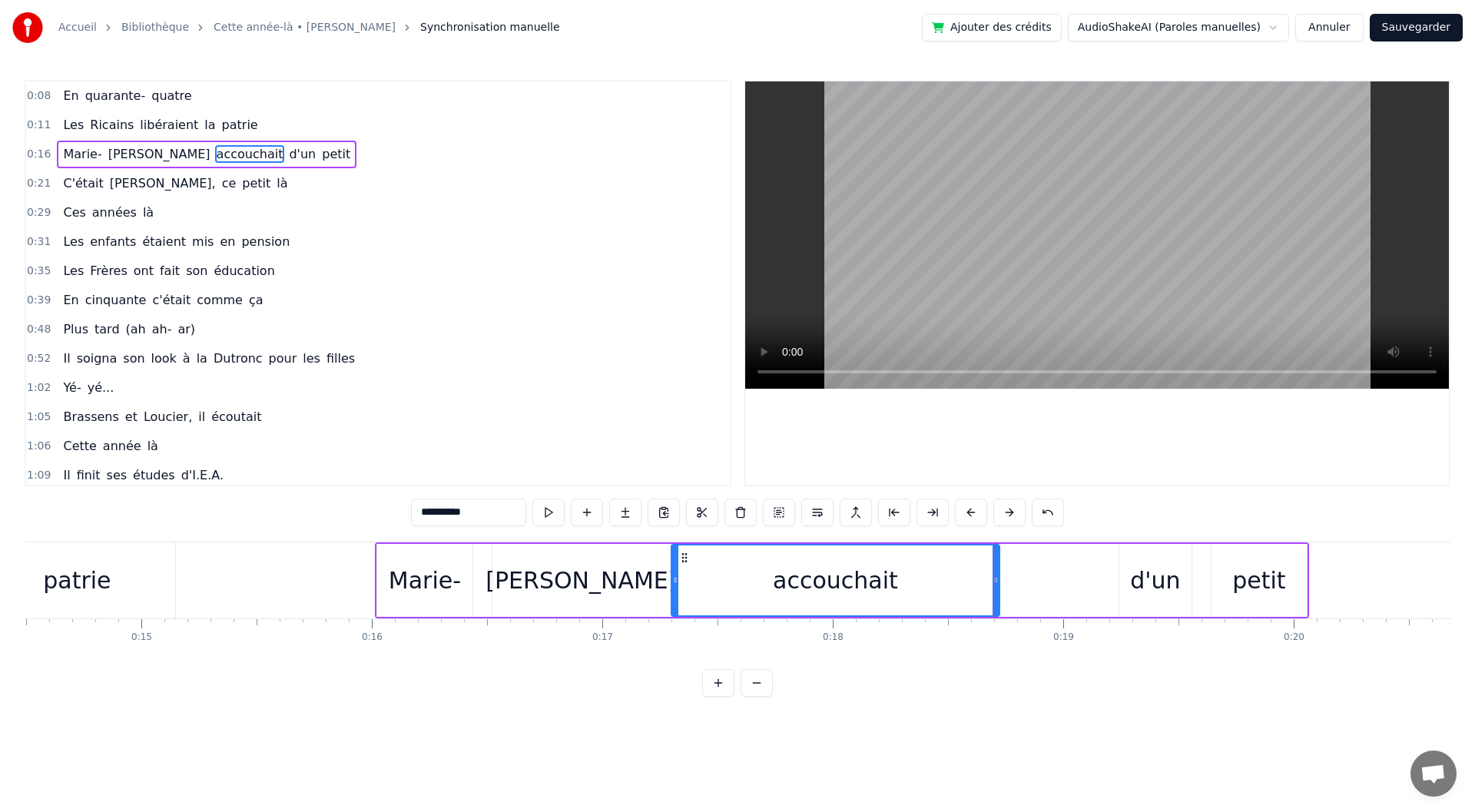
click at [1193, 579] on div "[PERSON_NAME] accouchait d'un petit" at bounding box center [842, 580] width 935 height 76
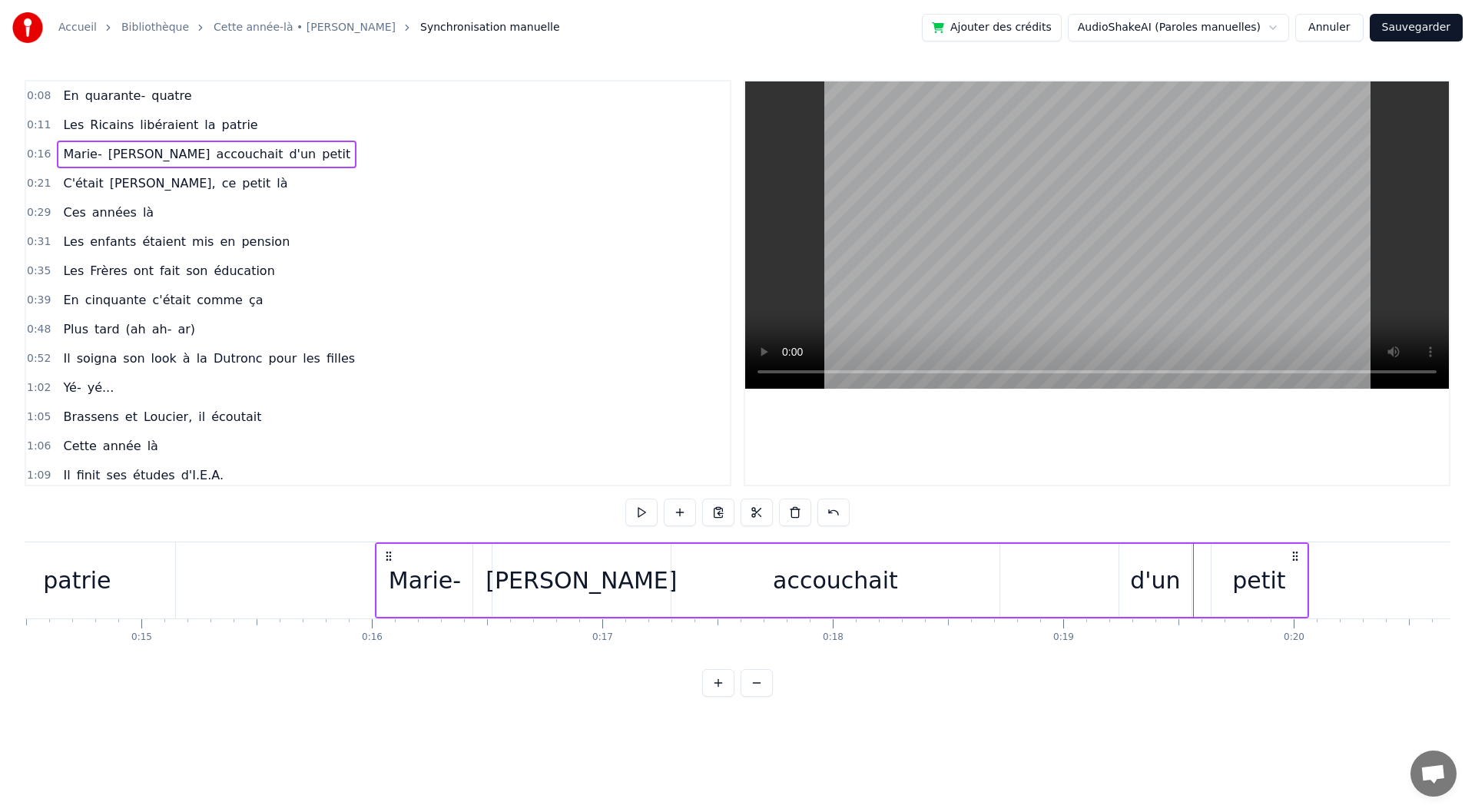
click at [1164, 579] on div "d'un" at bounding box center [1155, 581] width 50 height 35
drag, startPoint x: 1136, startPoint y: 556, endPoint x: 1016, endPoint y: 564, distance: 120.3
click at [1016, 564] on div "d'un" at bounding box center [1035, 580] width 70 height 70
click at [1185, 575] on div "[PERSON_NAME] accouchait d'un petit" at bounding box center [842, 580] width 935 height 76
click at [1231, 560] on div "petit" at bounding box center [1259, 581] width 95 height 73
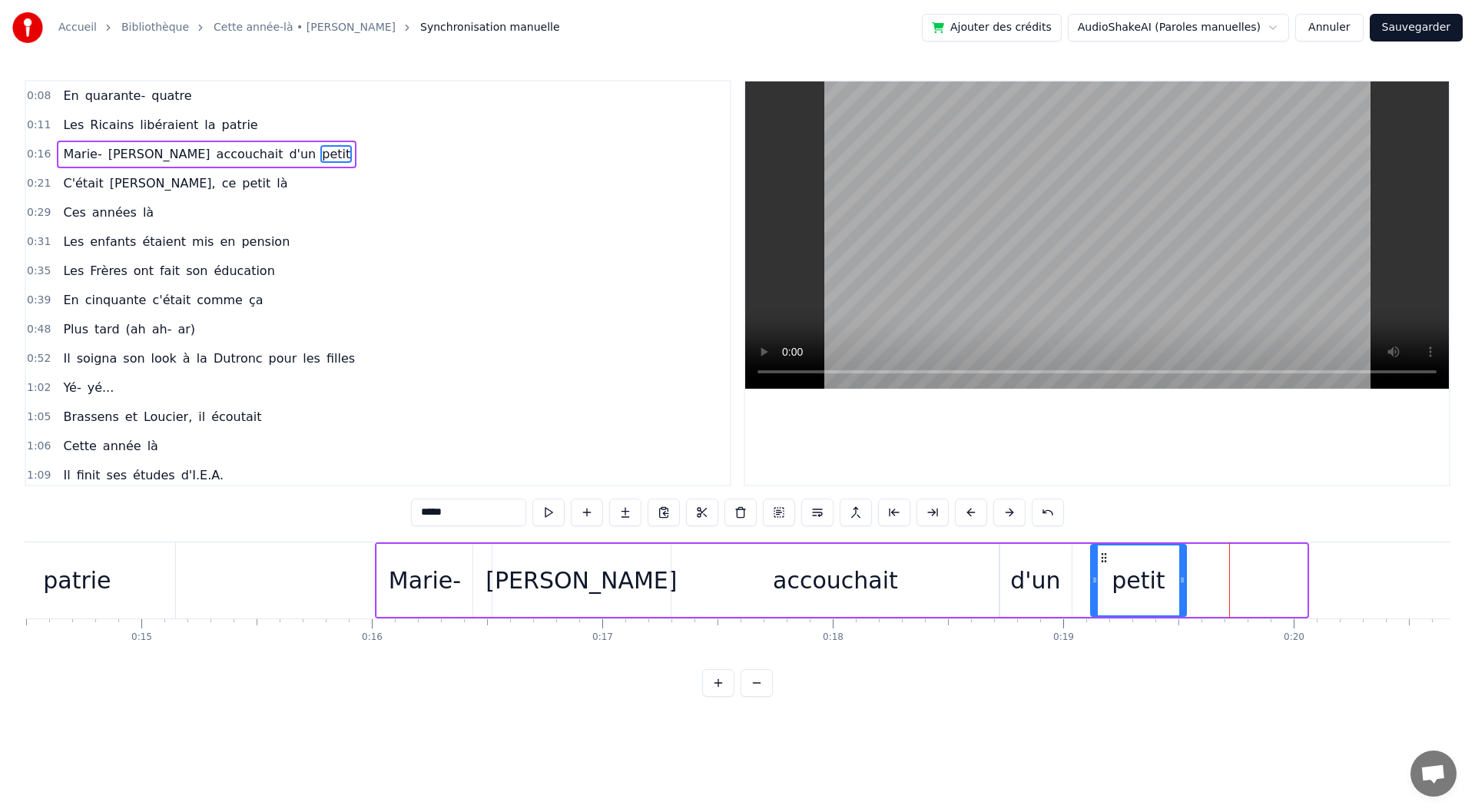
drag, startPoint x: 1224, startPoint y: 560, endPoint x: 1103, endPoint y: 565, distance: 121.1
click at [1103, 565] on div "petit" at bounding box center [1138, 580] width 93 height 70
drag, startPoint x: 1183, startPoint y: 579, endPoint x: 1198, endPoint y: 579, distance: 15.0
click at [1198, 579] on icon at bounding box center [1197, 580] width 6 height 13
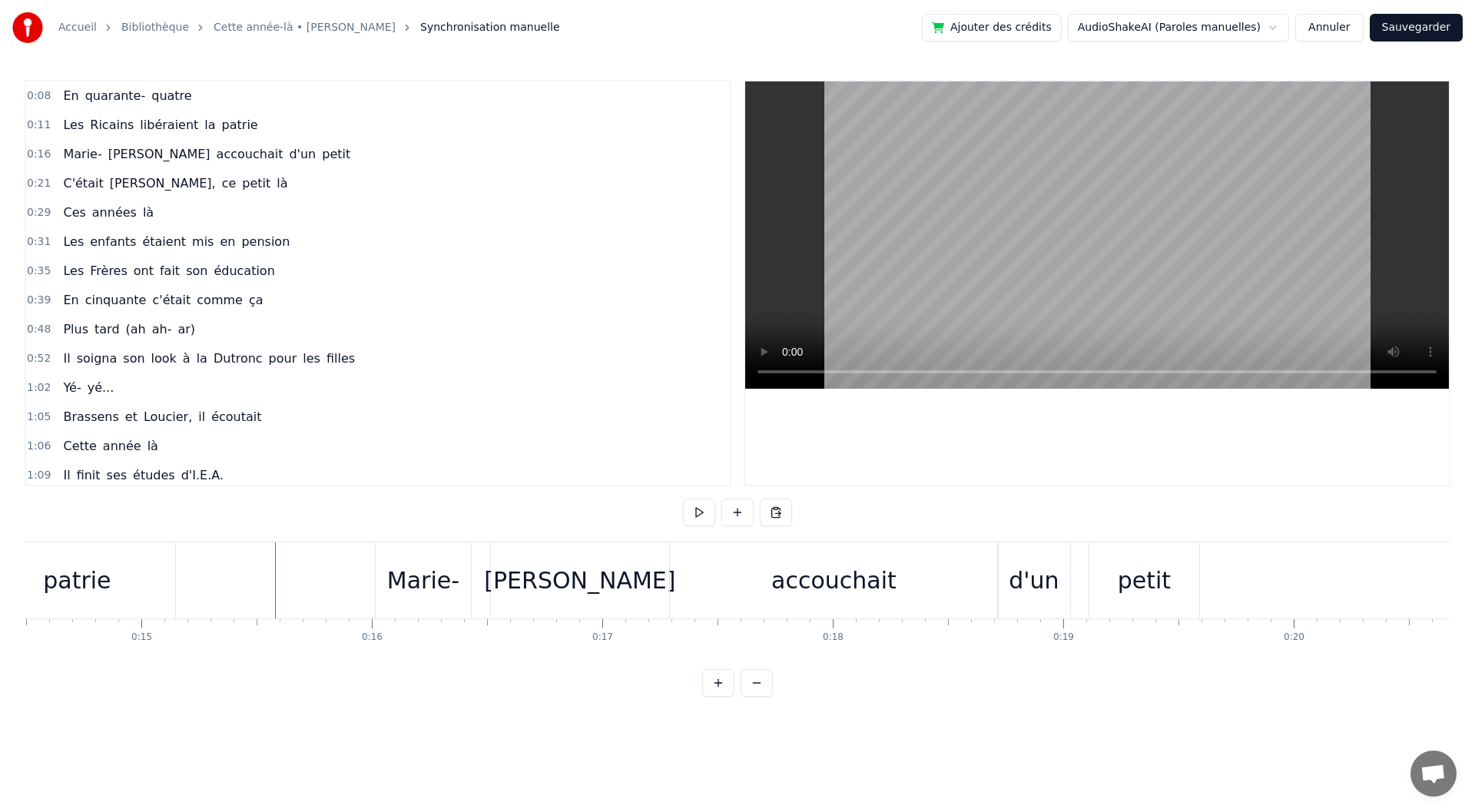
click at [704, 513] on button at bounding box center [698, 512] width 32 height 28
click at [580, 585] on div "[PERSON_NAME]" at bounding box center [579, 581] width 192 height 35
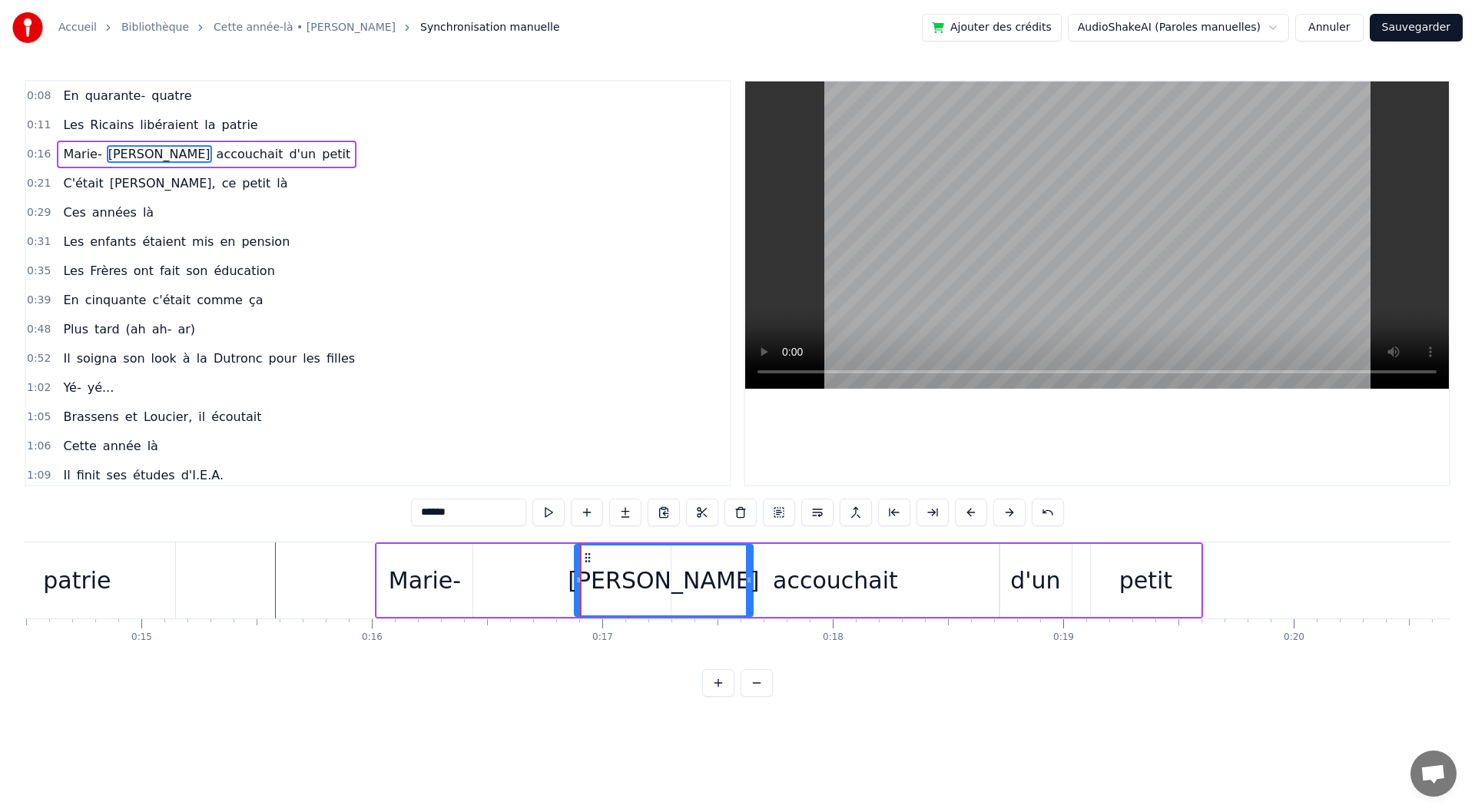
drag, startPoint x: 506, startPoint y: 557, endPoint x: 588, endPoint y: 559, distance: 82.0
click at [588, 559] on icon at bounding box center [588, 558] width 13 height 13
click at [458, 580] on div "Marie-" at bounding box center [425, 581] width 72 height 35
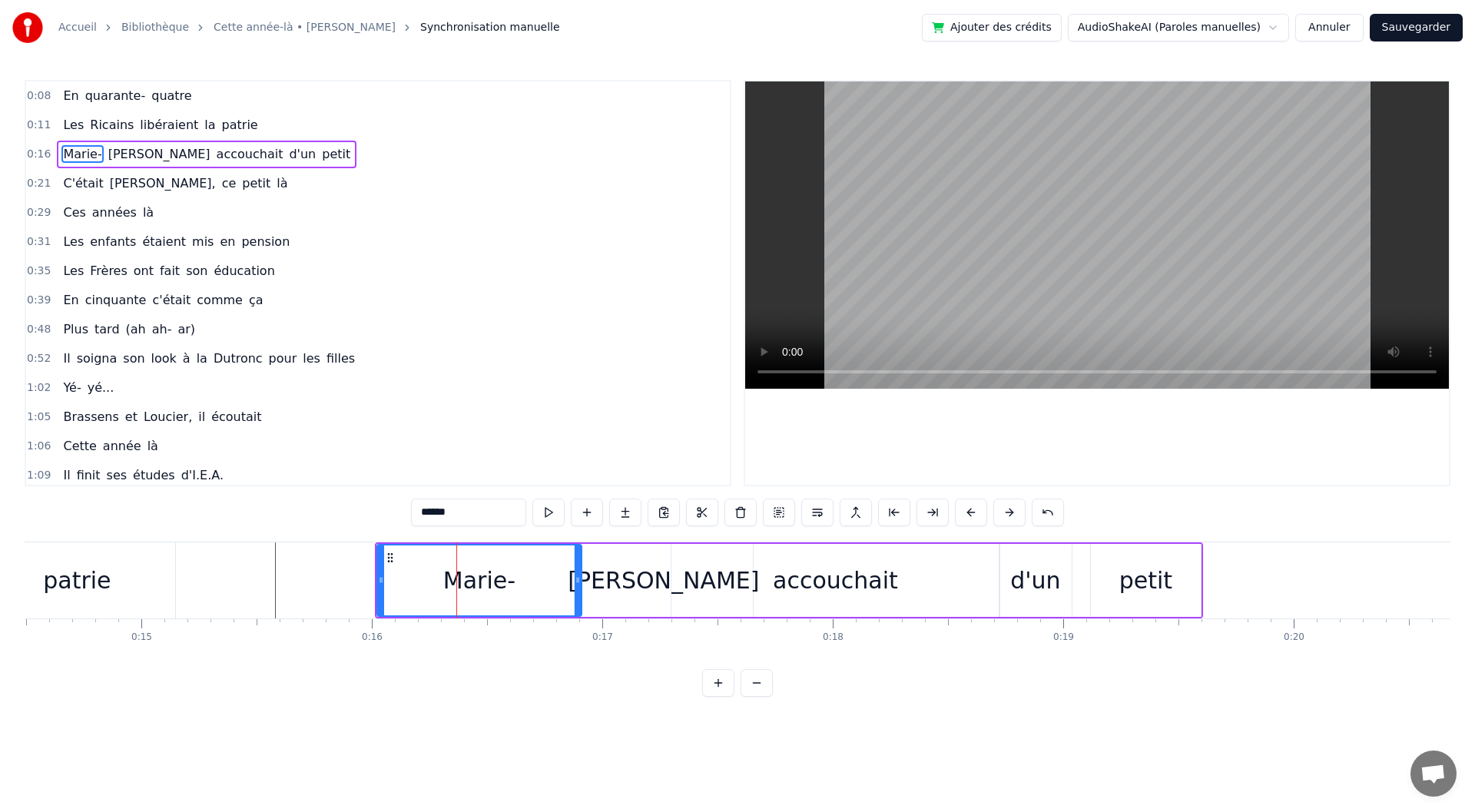
drag, startPoint x: 467, startPoint y: 580, endPoint x: 577, endPoint y: 582, distance: 110.0
click at [577, 582] on icon at bounding box center [578, 580] width 6 height 13
click at [633, 584] on div "[PERSON_NAME]" at bounding box center [663, 581] width 192 height 35
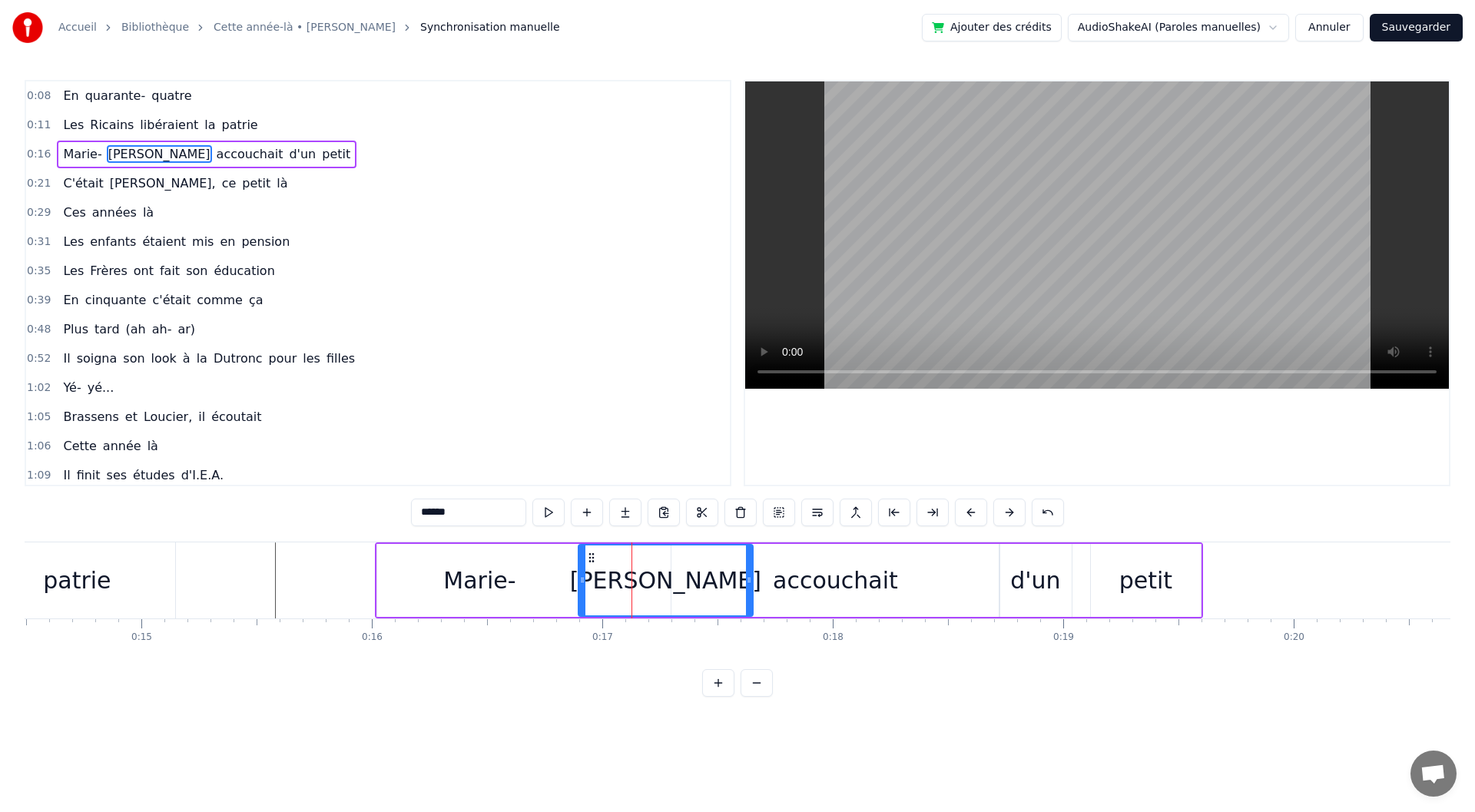
click at [581, 586] on div at bounding box center [582, 580] width 6 height 70
click at [808, 582] on div "accouchait" at bounding box center [835, 581] width 125 height 35
type input "**********"
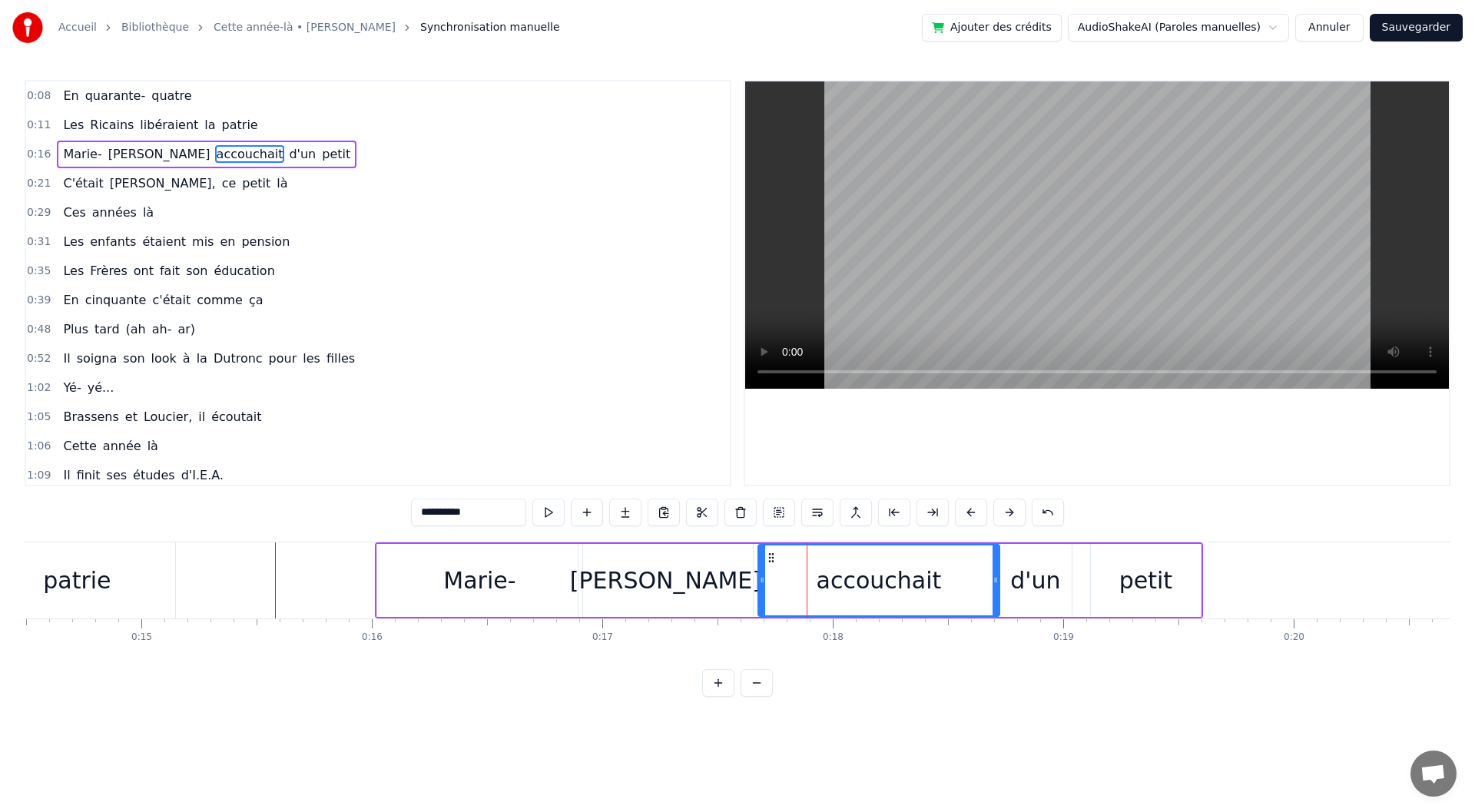
drag, startPoint x: 673, startPoint y: 580, endPoint x: 760, endPoint y: 582, distance: 87.0
click at [760, 582] on icon at bounding box center [762, 580] width 6 height 13
click at [990, 580] on icon at bounding box center [988, 580] width 6 height 13
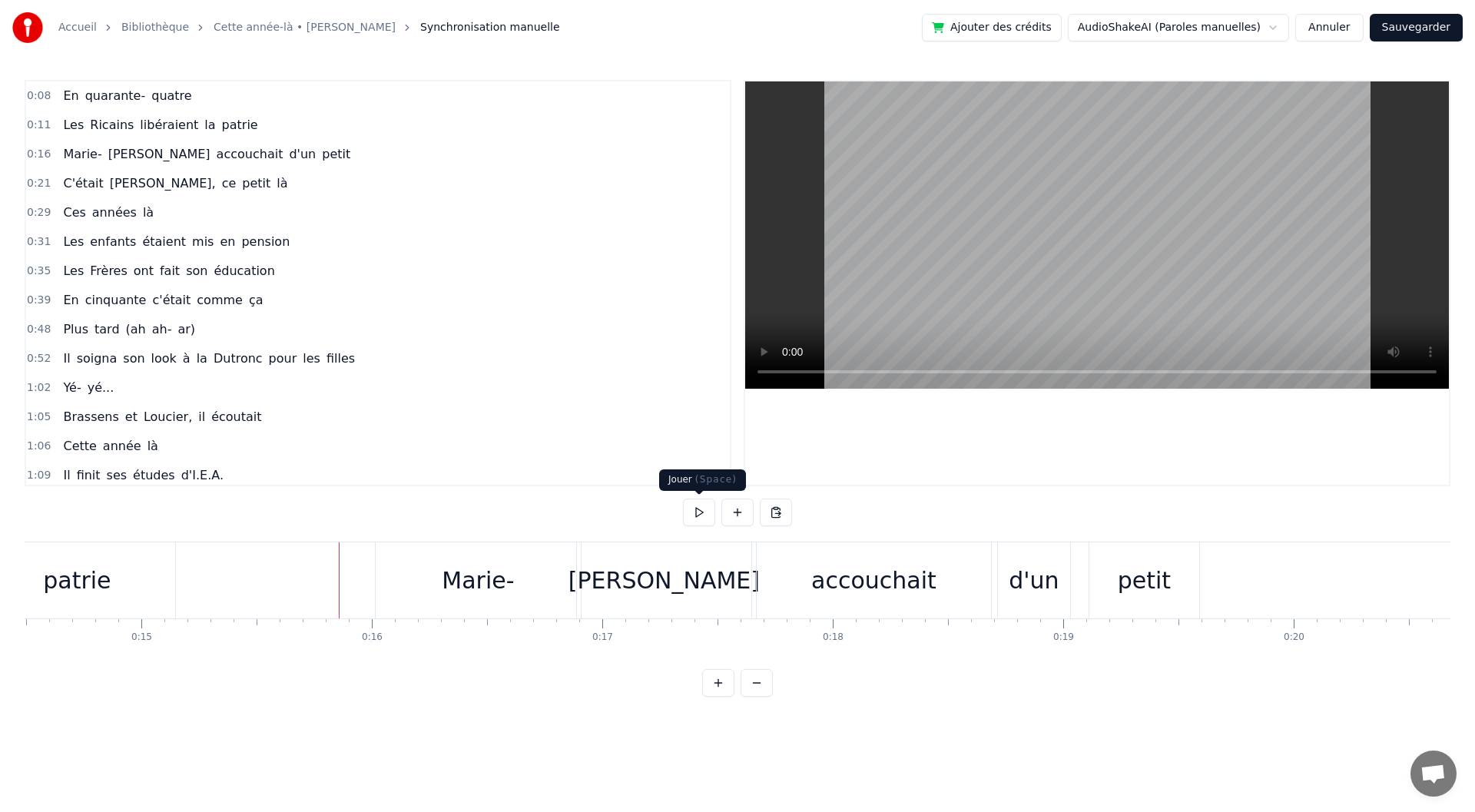
click at [694, 518] on button at bounding box center [698, 512] width 32 height 28
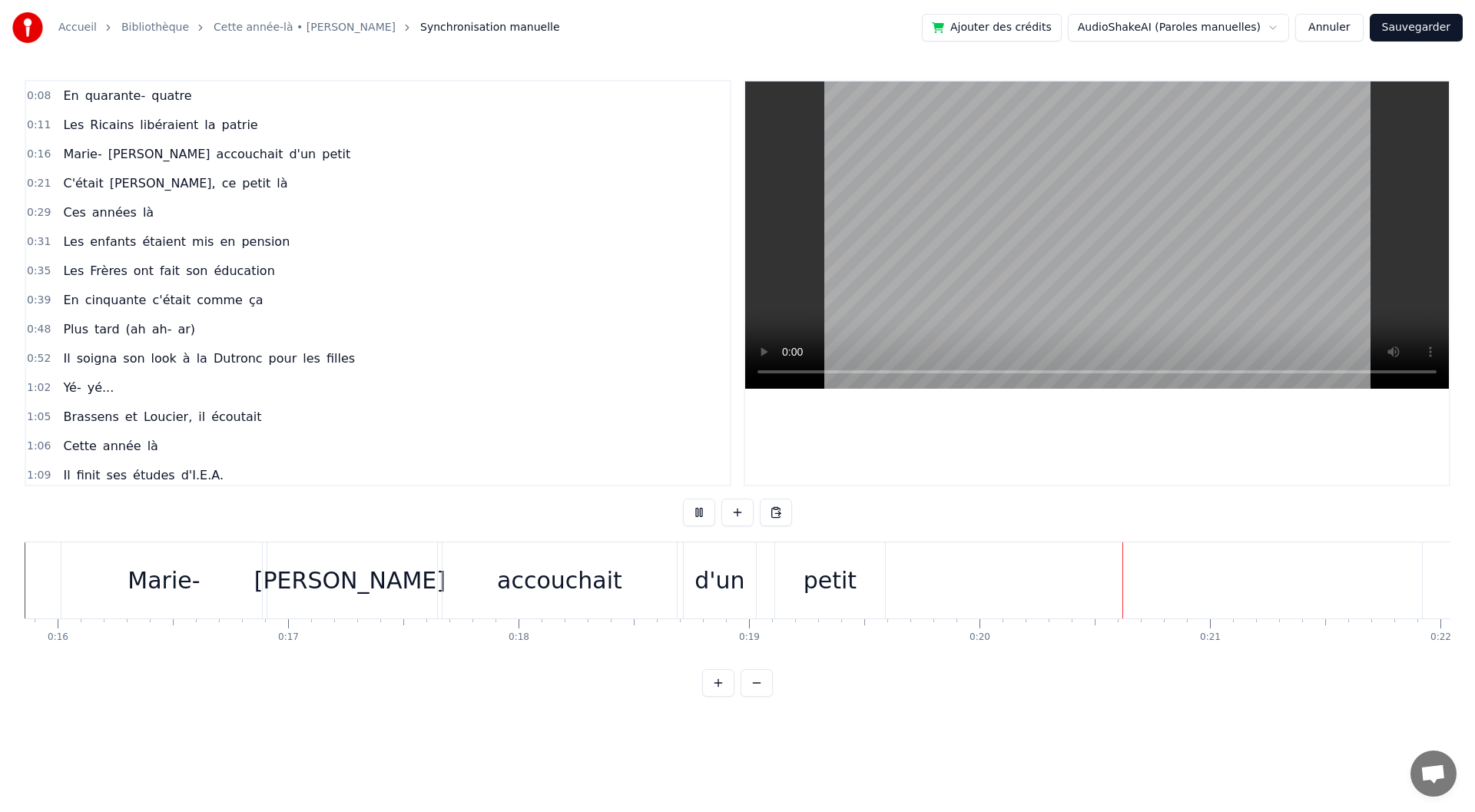
click at [694, 518] on button at bounding box center [698, 512] width 32 height 28
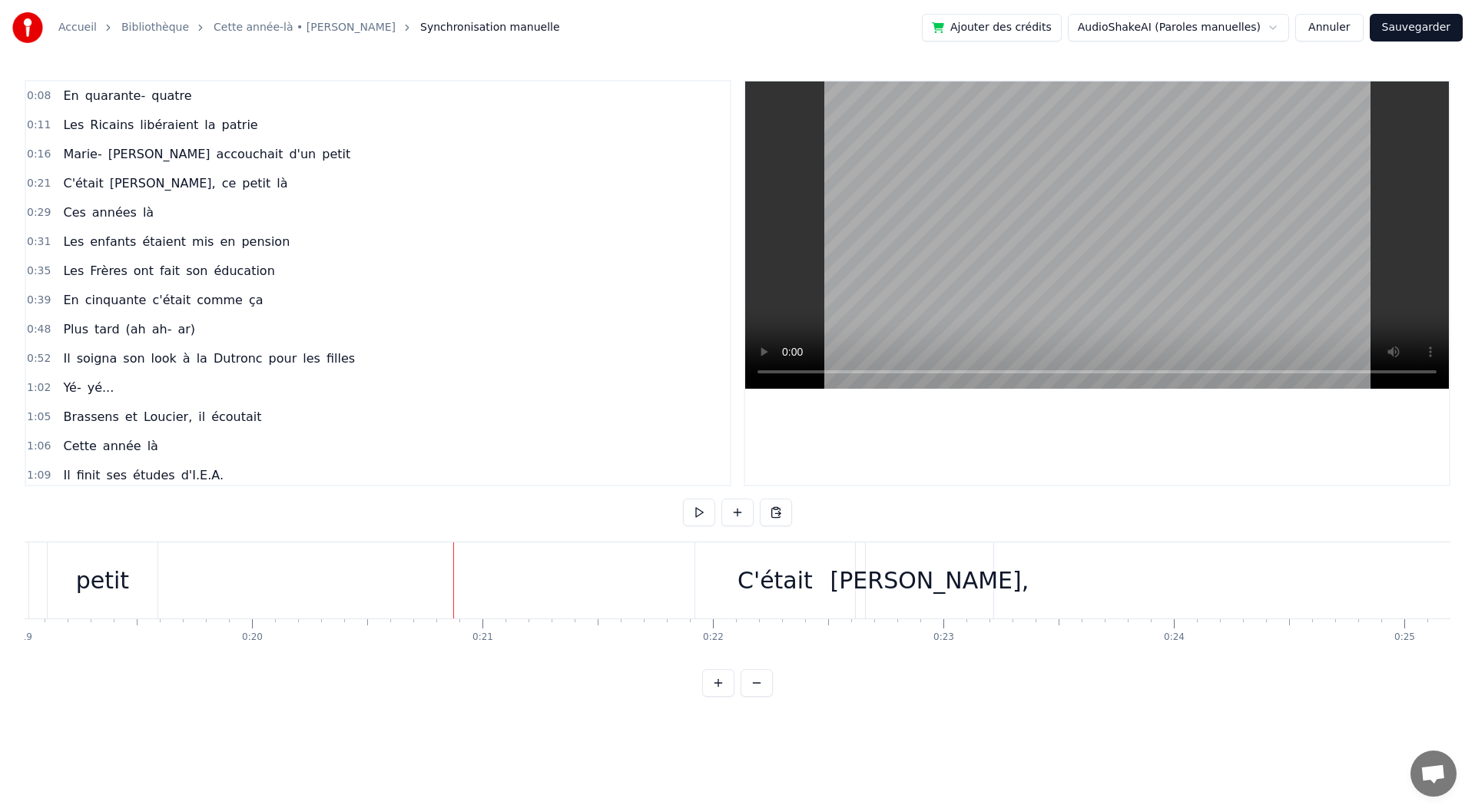
scroll to position [0, 4529]
click at [226, 182] on div "0:21 C'était [PERSON_NAME], ce petit là" at bounding box center [378, 183] width 703 height 29
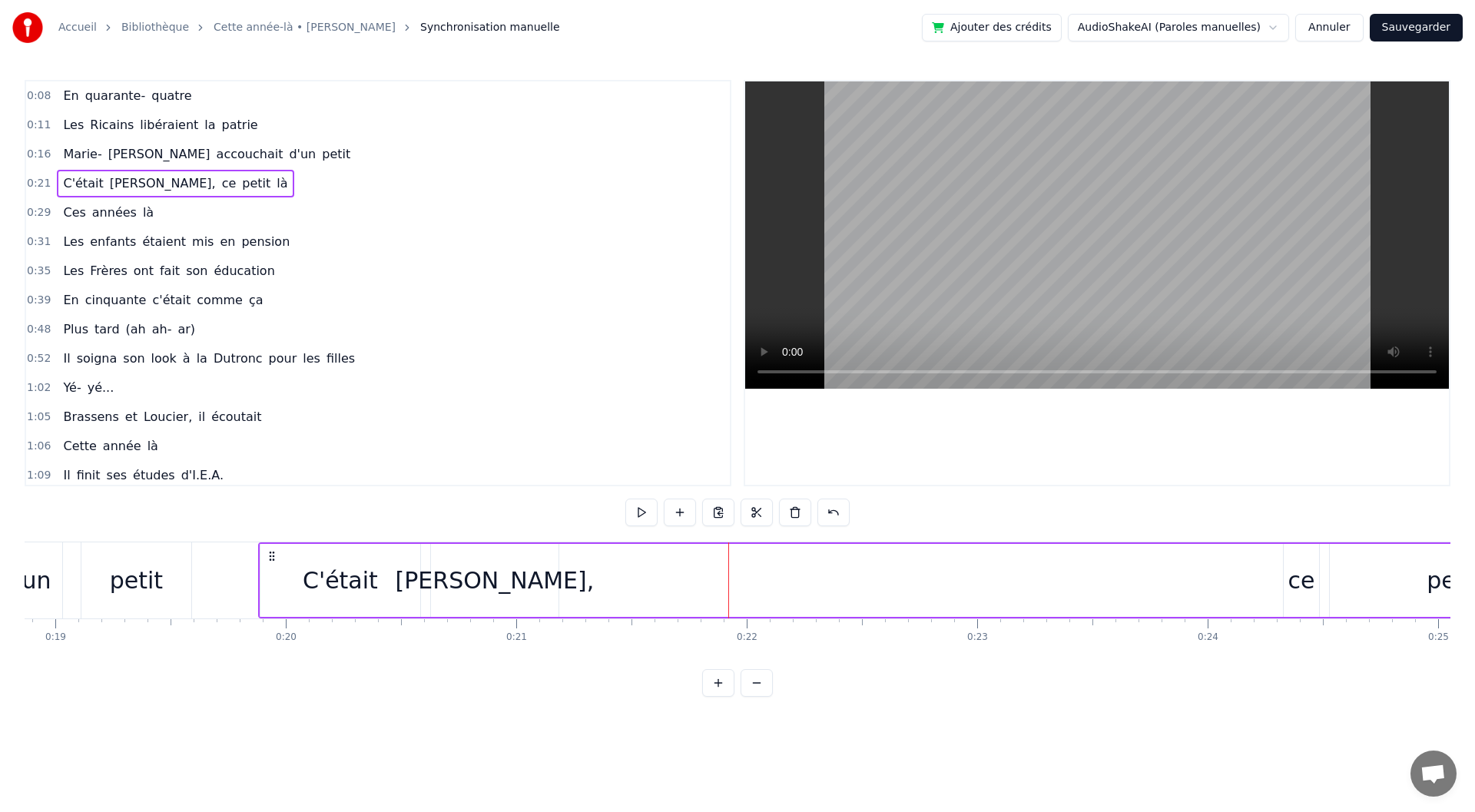
scroll to position [0, 4340]
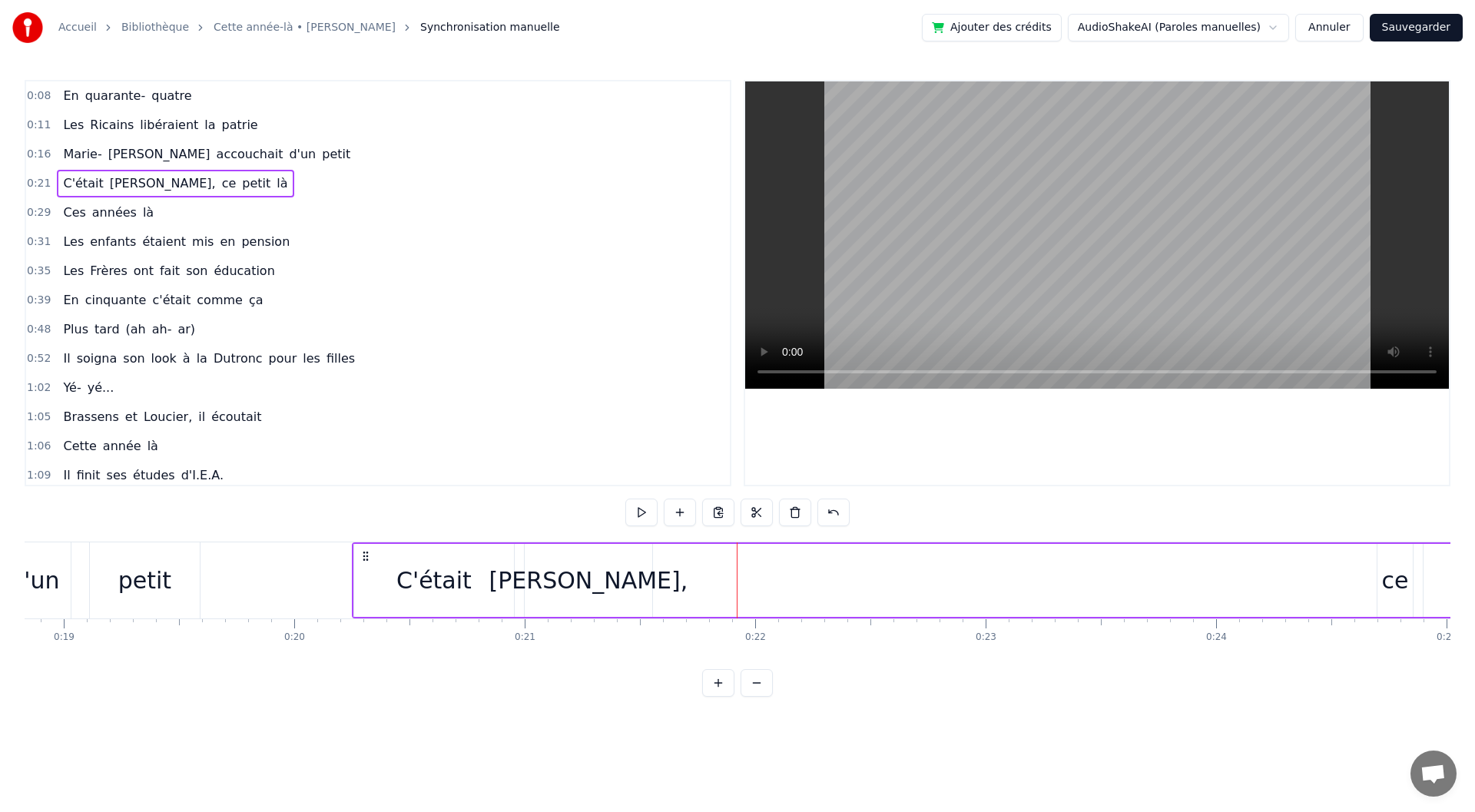
drag, startPoint x: 560, startPoint y: 555, endPoint x: 364, endPoint y: 552, distance: 196.0
click at [364, 552] on icon at bounding box center [365, 556] width 13 height 13
click at [1401, 563] on div "ce" at bounding box center [1395, 581] width 27 height 35
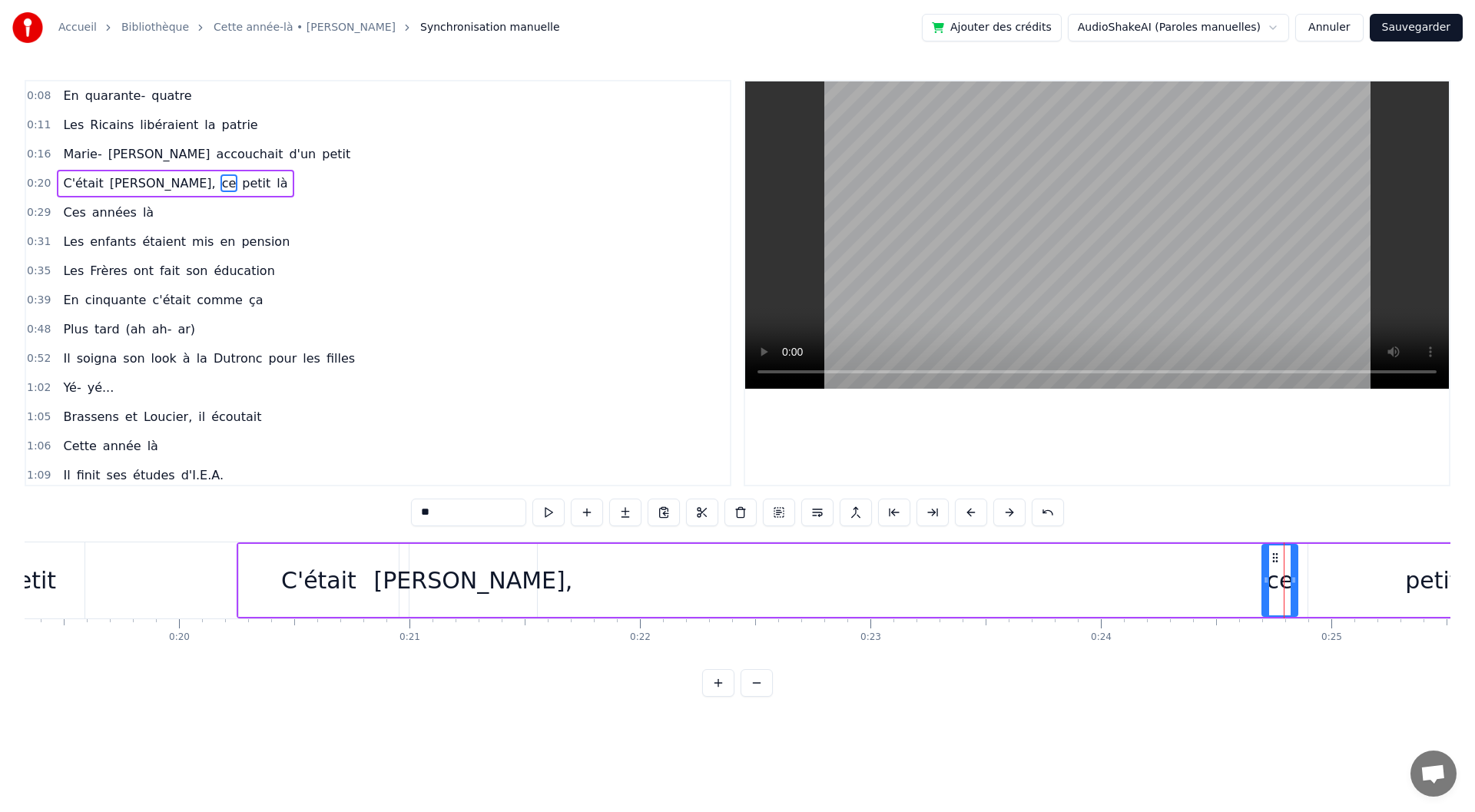
scroll to position [0, 4675]
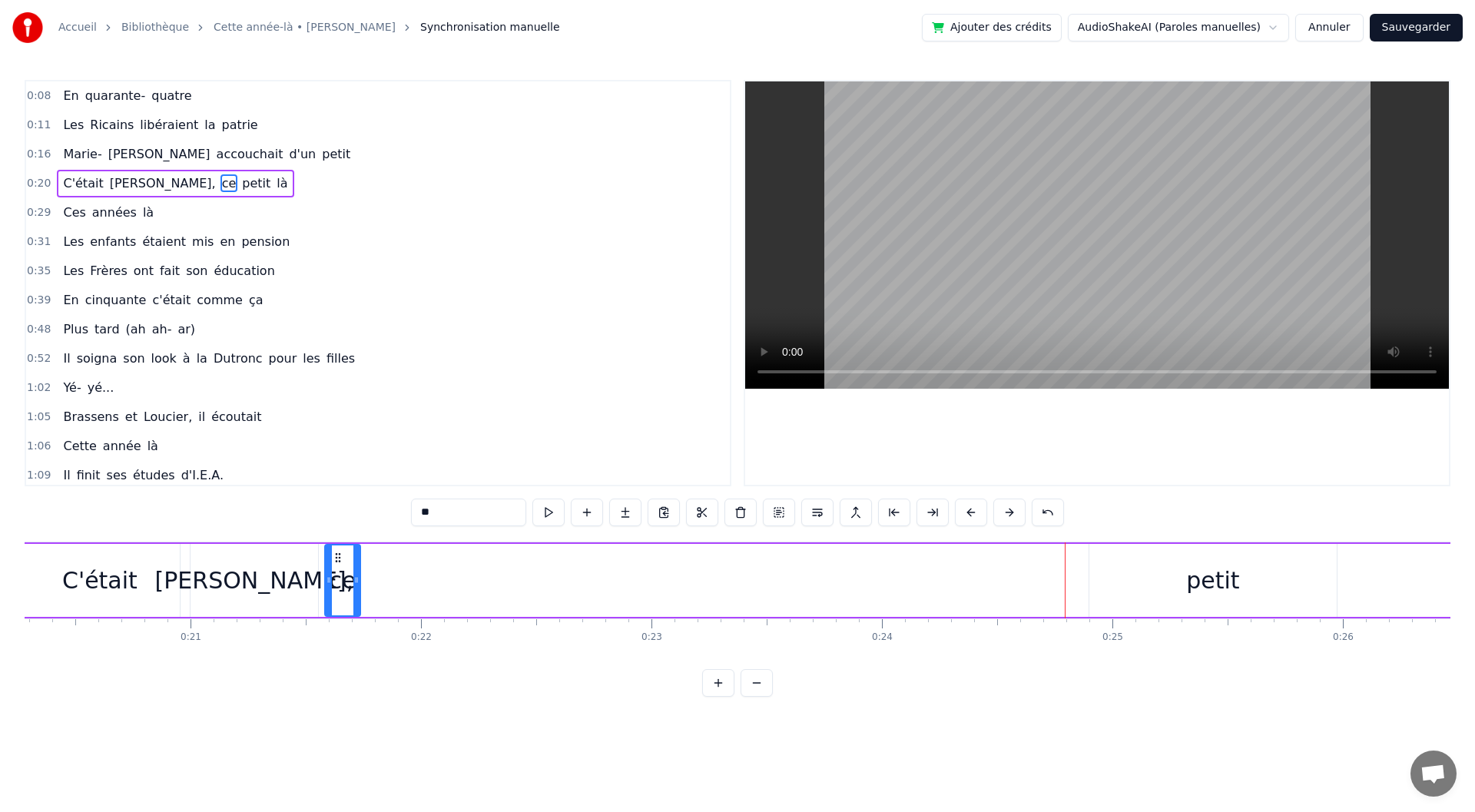
drag, startPoint x: 1057, startPoint y: 553, endPoint x: 339, endPoint y: 570, distance: 718.2
click at [339, 570] on div "ce" at bounding box center [342, 580] width 34 height 70
click at [1174, 571] on div "petit" at bounding box center [1213, 581] width 248 height 73
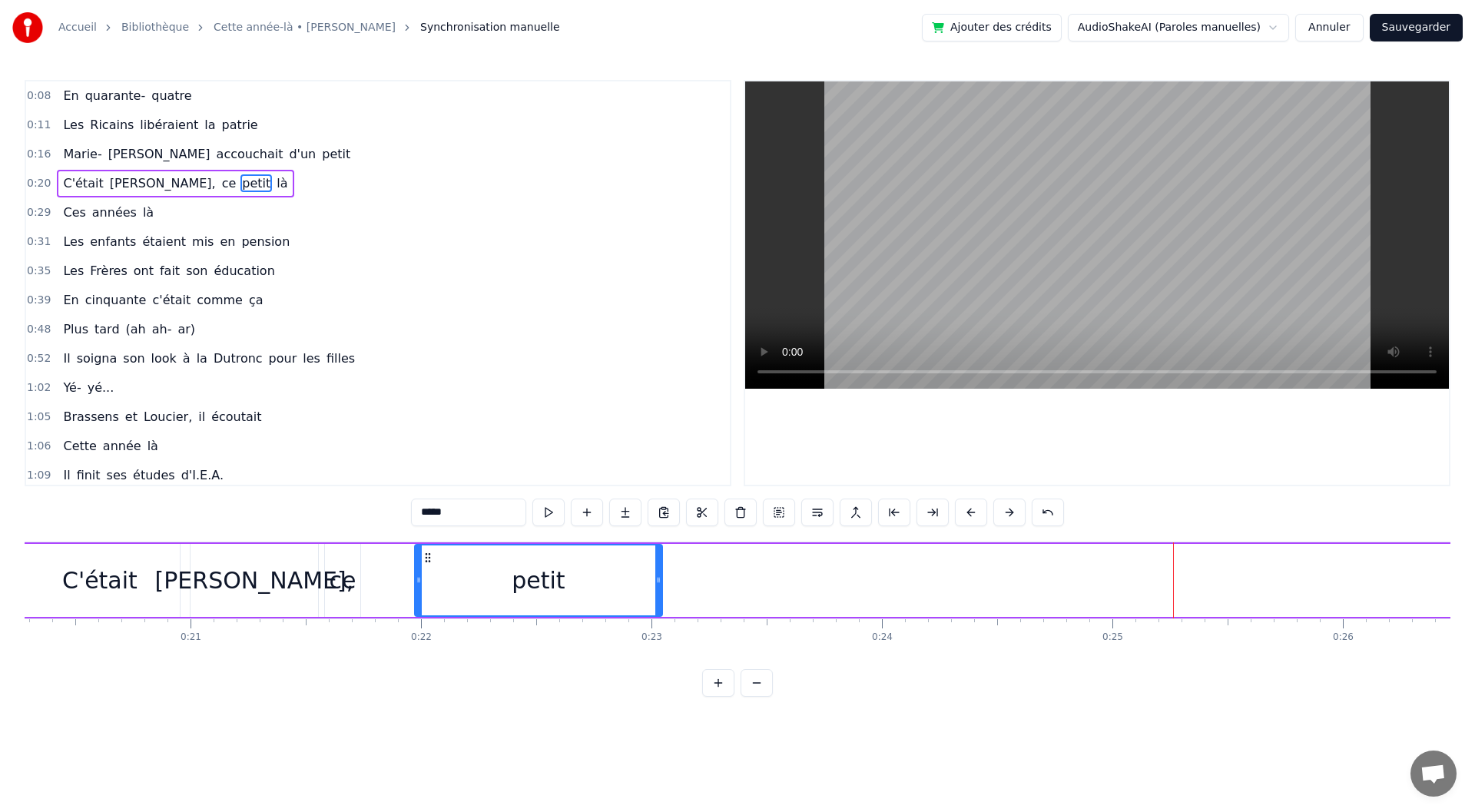
drag, startPoint x: 1105, startPoint y: 555, endPoint x: 516, endPoint y: 574, distance: 589.3
click at [429, 571] on div "petit" at bounding box center [538, 580] width 246 height 70
drag, startPoint x: 659, startPoint y: 575, endPoint x: 602, endPoint y: 582, distance: 57.4
click at [602, 582] on icon at bounding box center [600, 580] width 6 height 13
drag, startPoint x: 419, startPoint y: 579, endPoint x: 458, endPoint y: 577, distance: 39.1
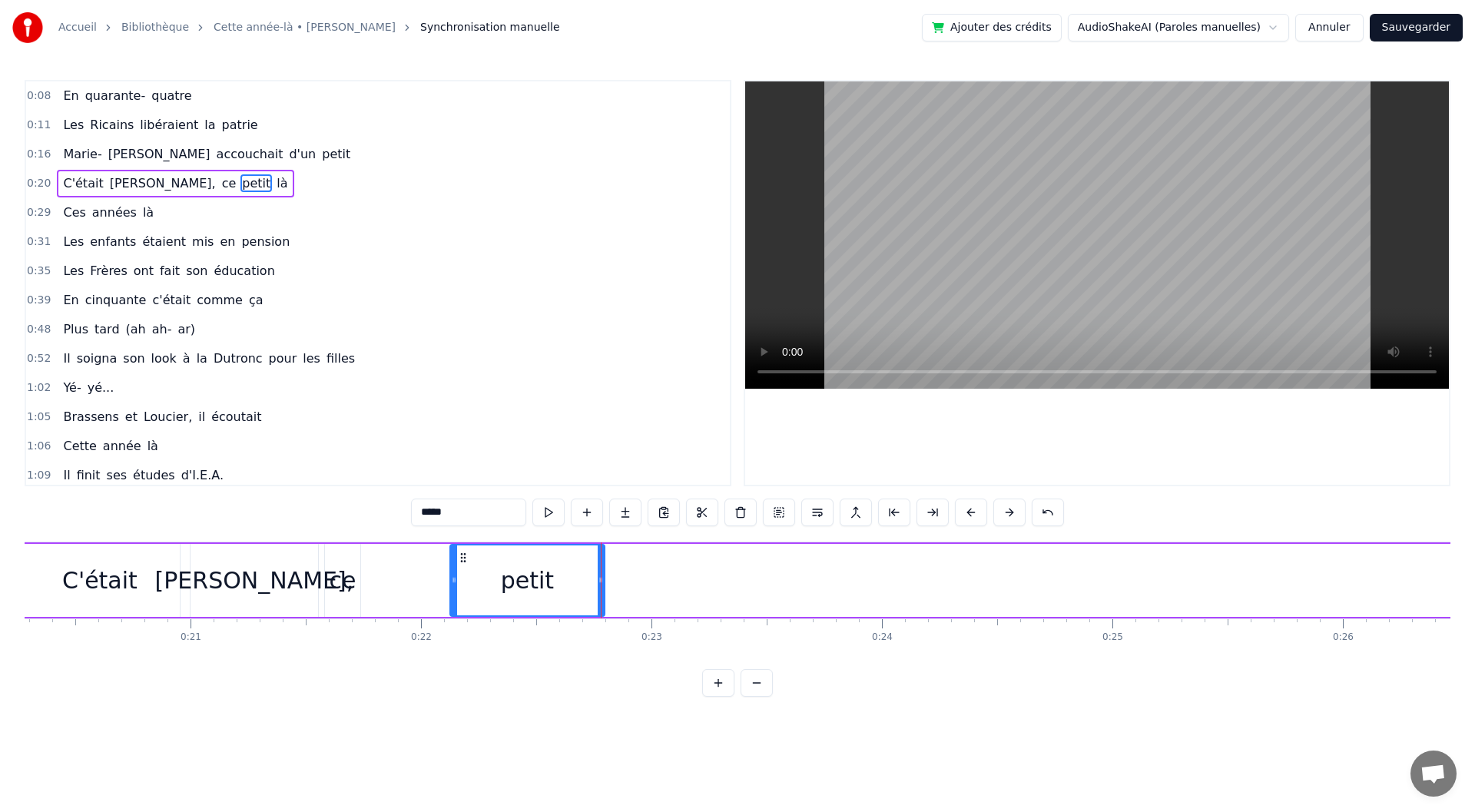
click at [458, 577] on icon at bounding box center [454, 580] width 6 height 13
click at [286, 589] on div "[PERSON_NAME]," at bounding box center [254, 581] width 199 height 35
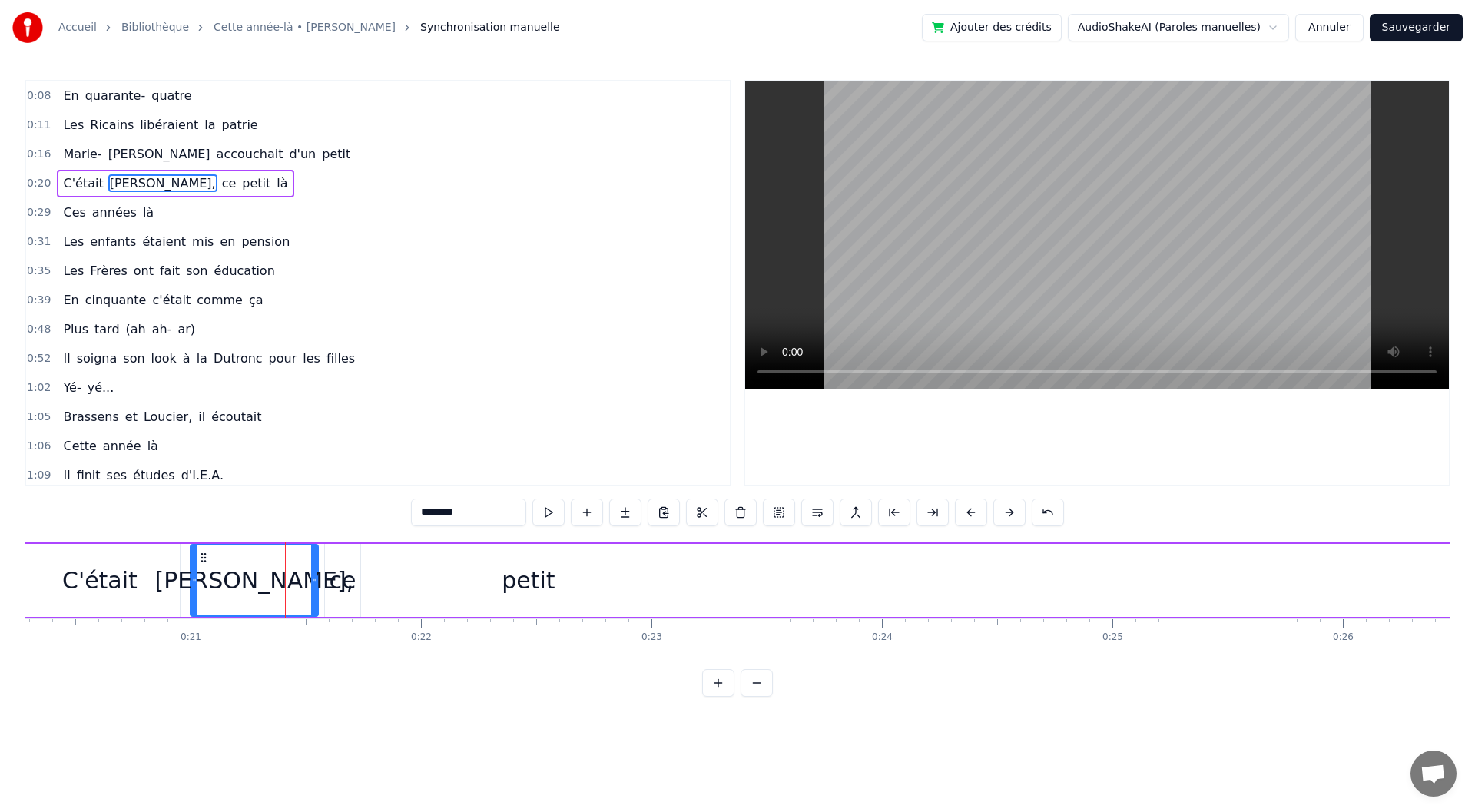
click at [342, 587] on div "ce" at bounding box center [342, 581] width 27 height 35
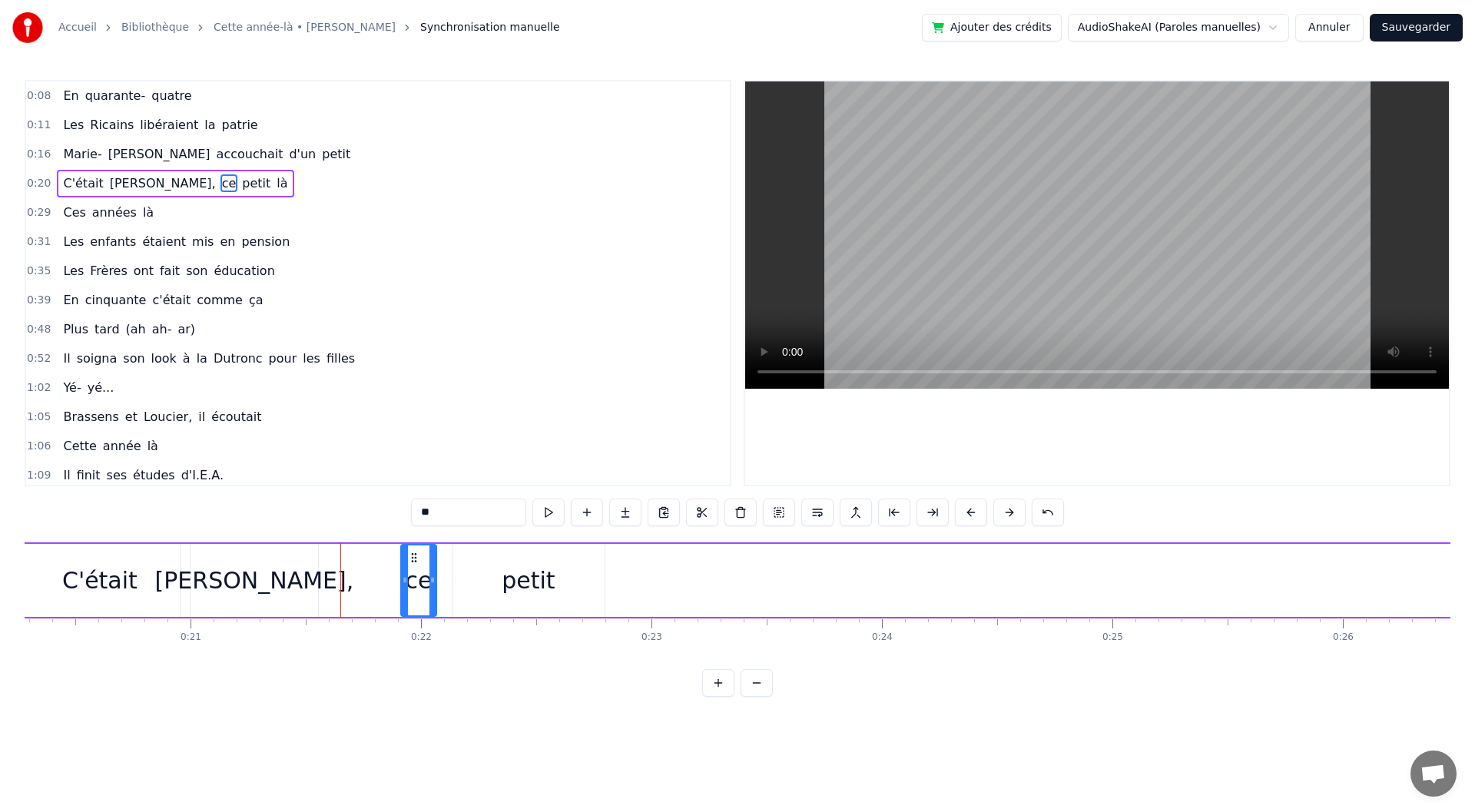
drag, startPoint x: 333, startPoint y: 558, endPoint x: 409, endPoint y: 552, distance: 76.2
click at [409, 552] on icon at bounding box center [413, 558] width 13 height 13
click at [295, 589] on div "[PERSON_NAME]," at bounding box center [254, 581] width 199 height 35
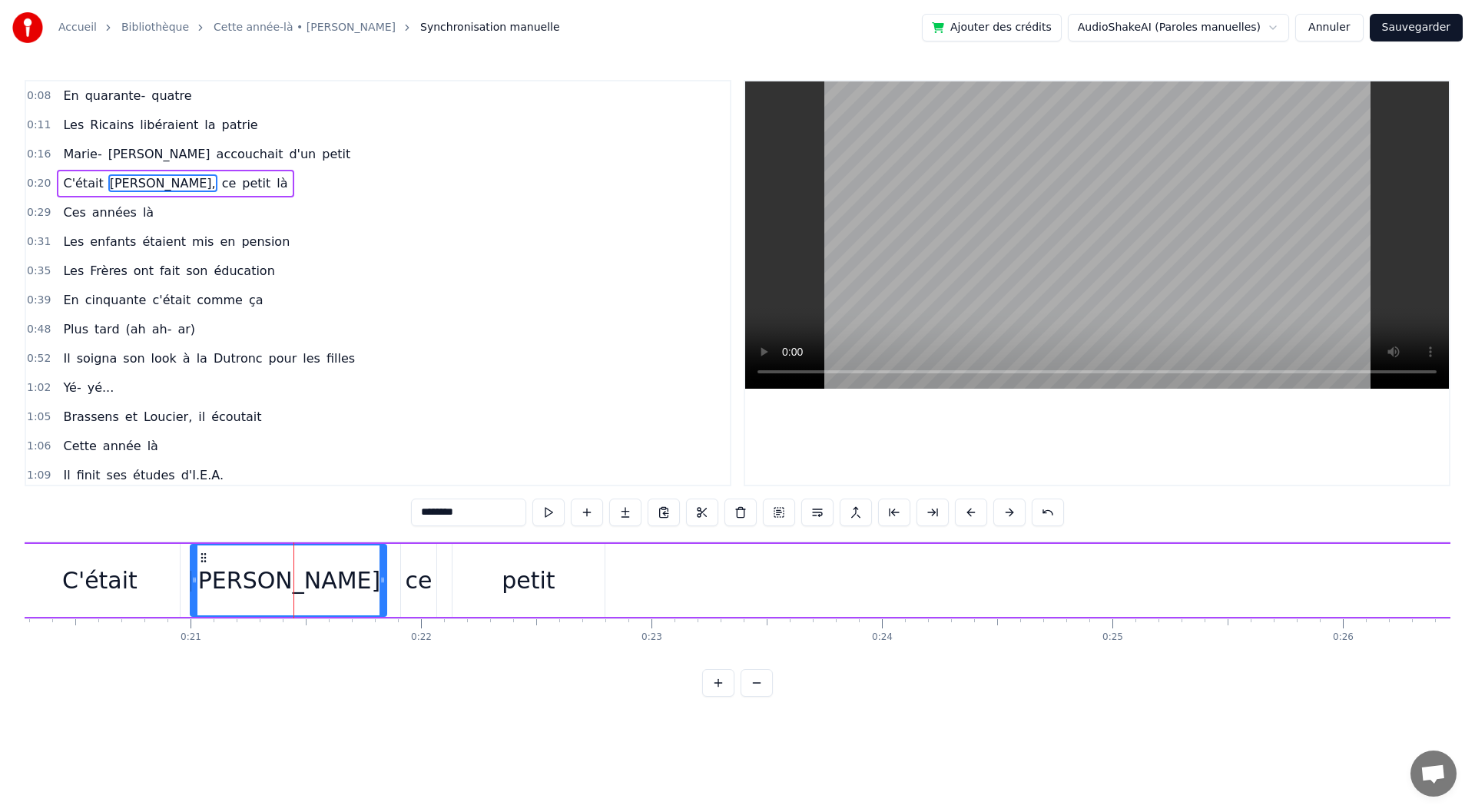
drag, startPoint x: 314, startPoint y: 586, endPoint x: 382, endPoint y: 581, distance: 68.2
click at [382, 581] on icon at bounding box center [382, 580] width 6 height 13
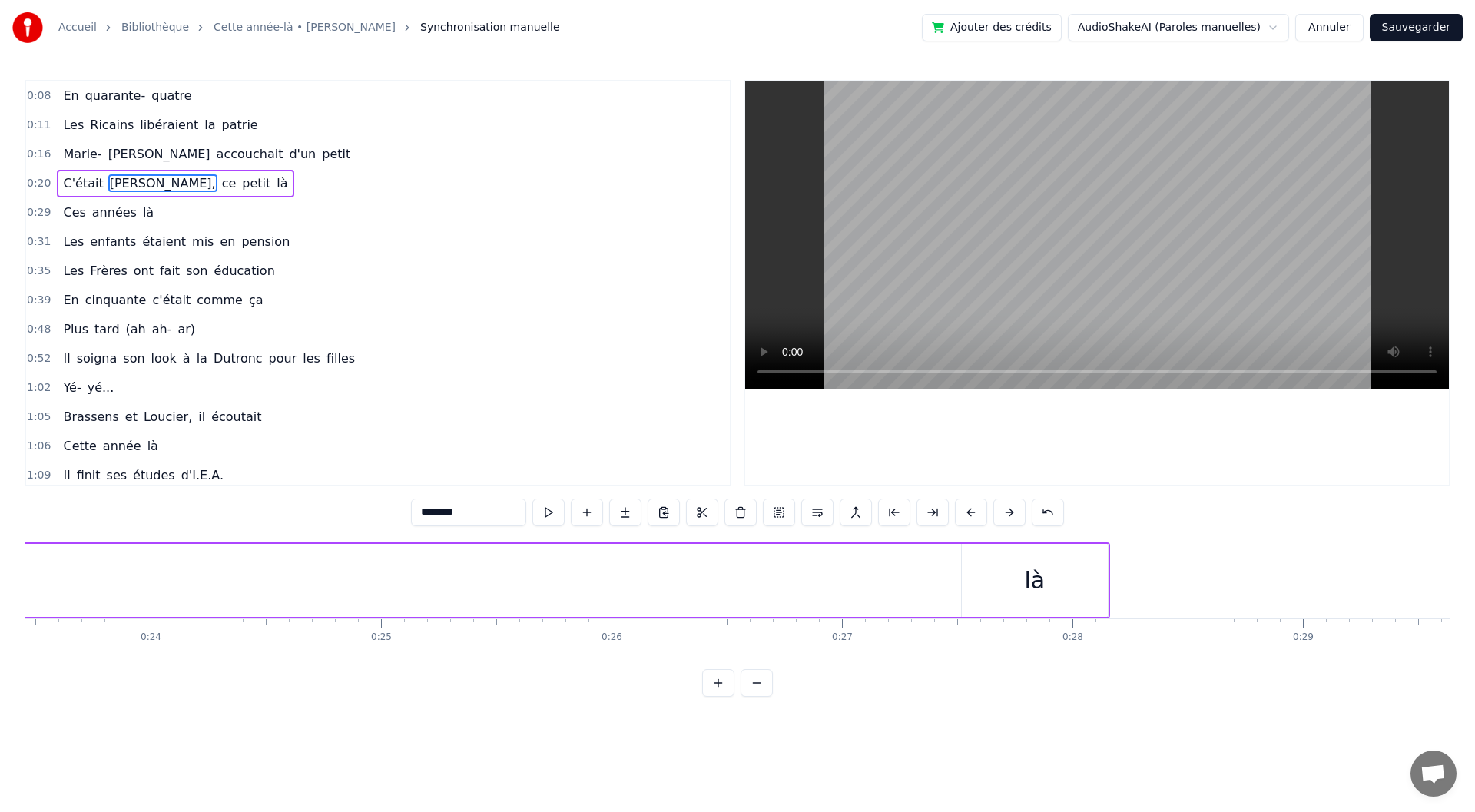
scroll to position [0, 5429]
click at [981, 575] on div "là" at bounding box center [1013, 581] width 146 height 73
type input "**"
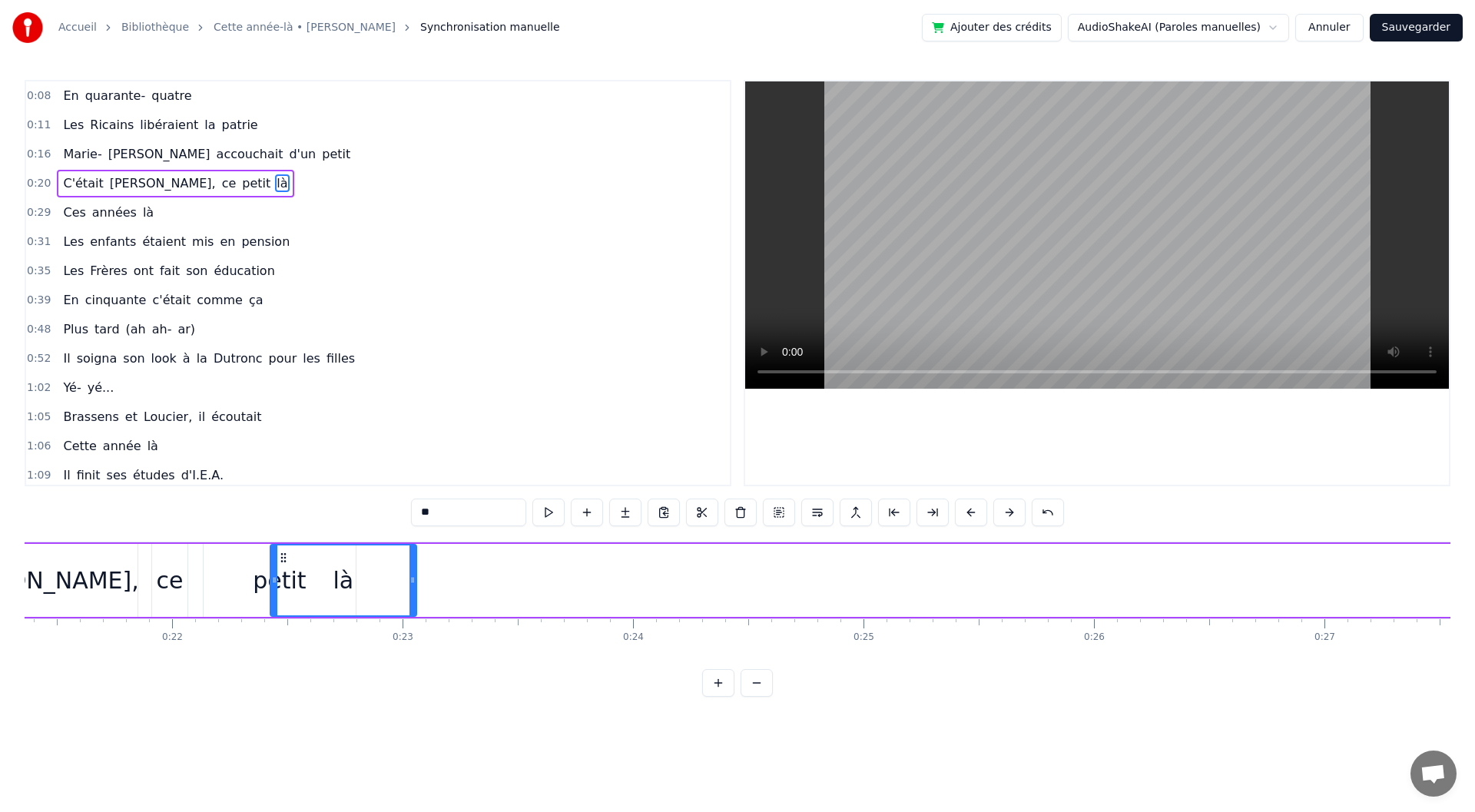
scroll to position [0, 4905]
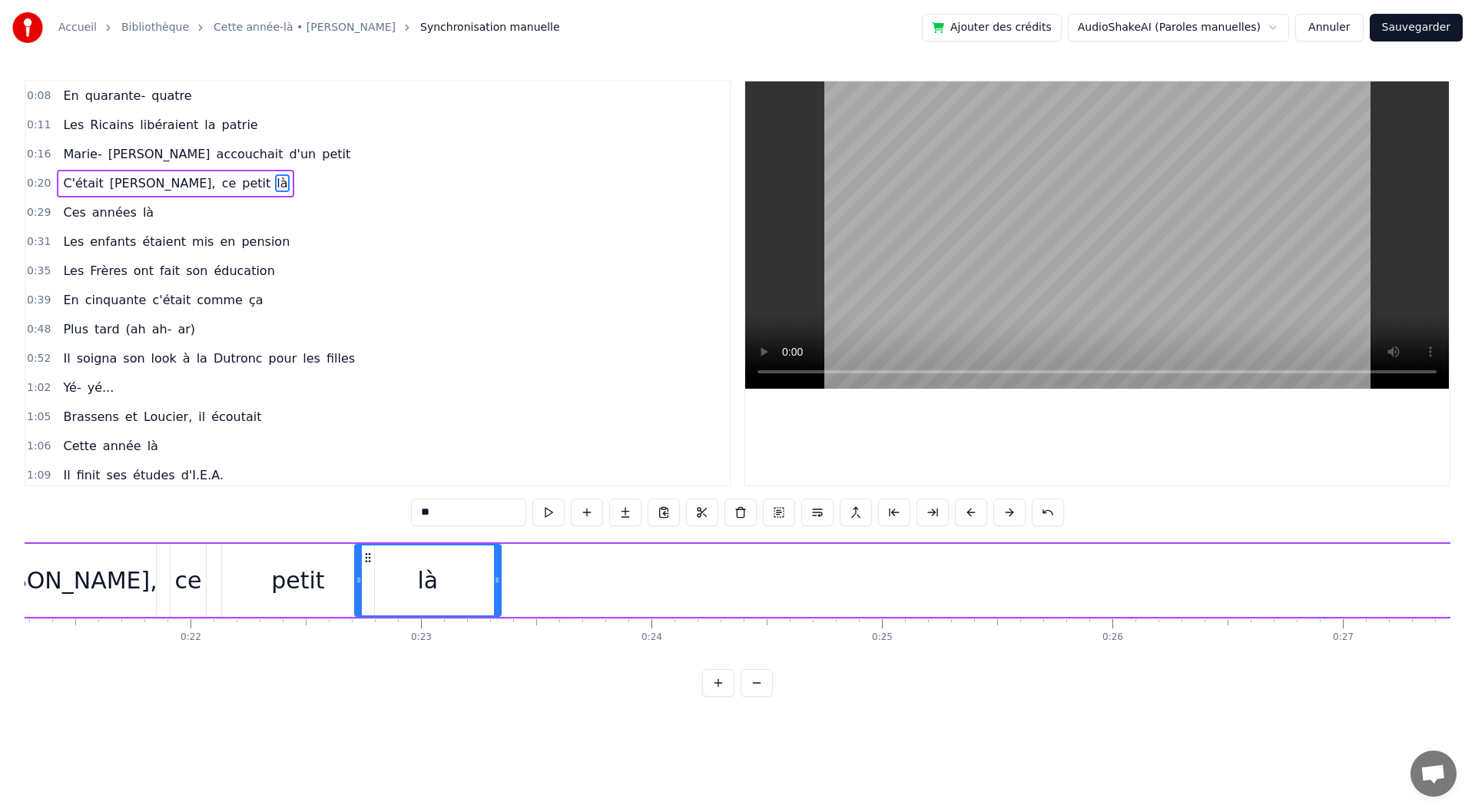
drag, startPoint x: 949, startPoint y: 553, endPoint x: 365, endPoint y: 578, distance: 584.5
click at [365, 578] on div "là" at bounding box center [428, 580] width 145 height 70
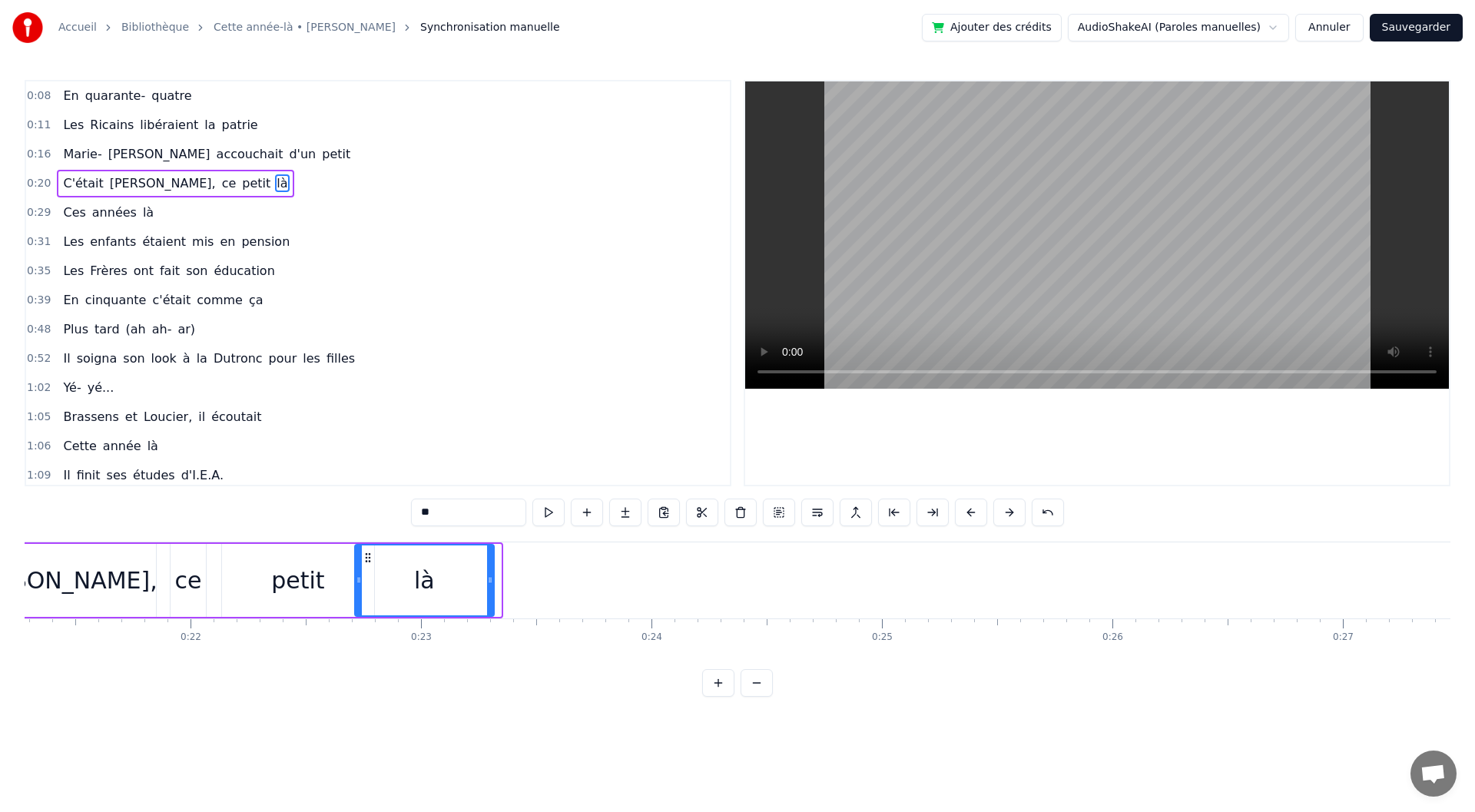
drag, startPoint x: 499, startPoint y: 583, endPoint x: 487, endPoint y: 583, distance: 12.0
click at [487, 583] on icon at bounding box center [490, 580] width 6 height 13
drag, startPoint x: 360, startPoint y: 574, endPoint x: 377, endPoint y: 578, distance: 17.5
click at [377, 578] on icon at bounding box center [375, 580] width 6 height 13
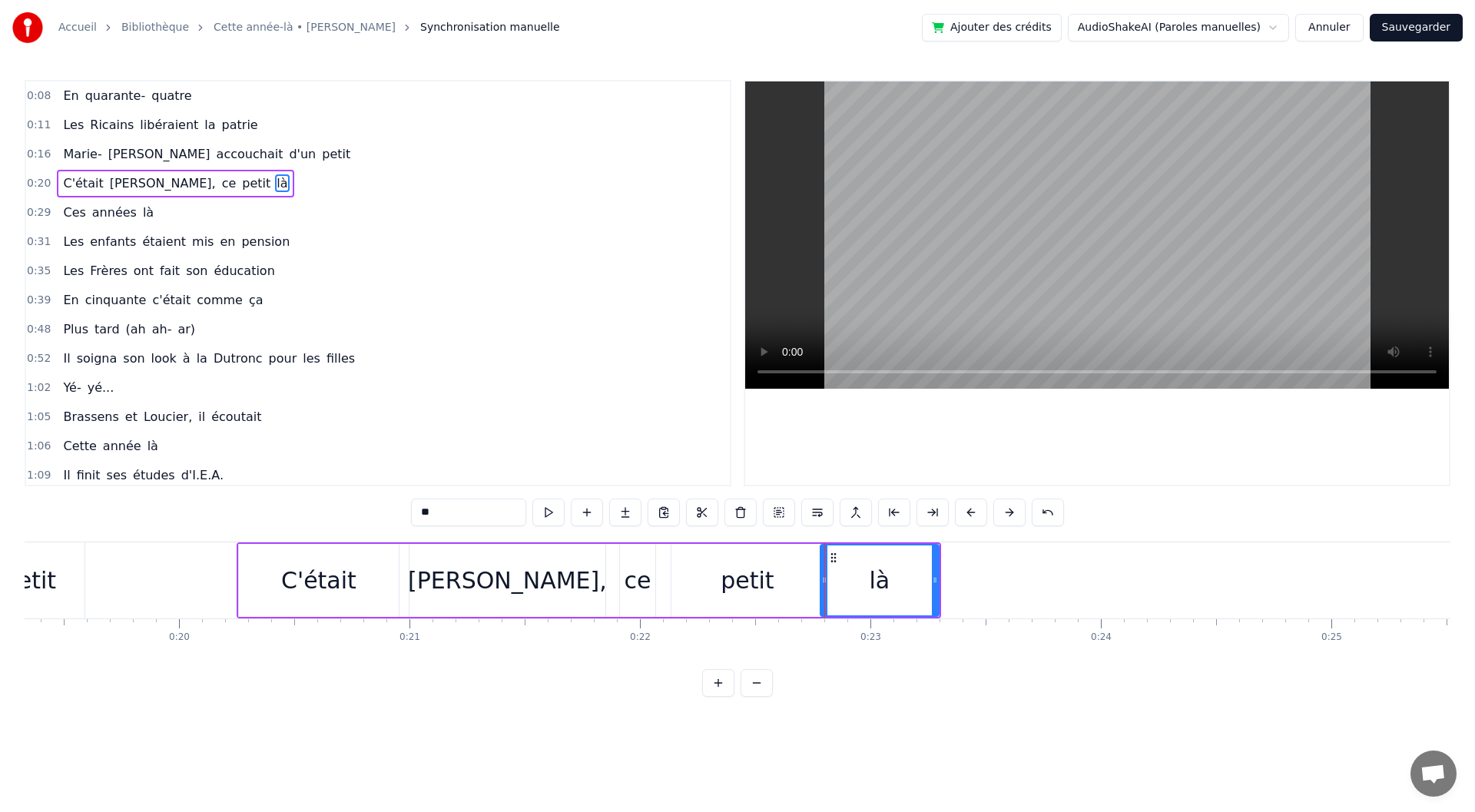
scroll to position [0, 4407]
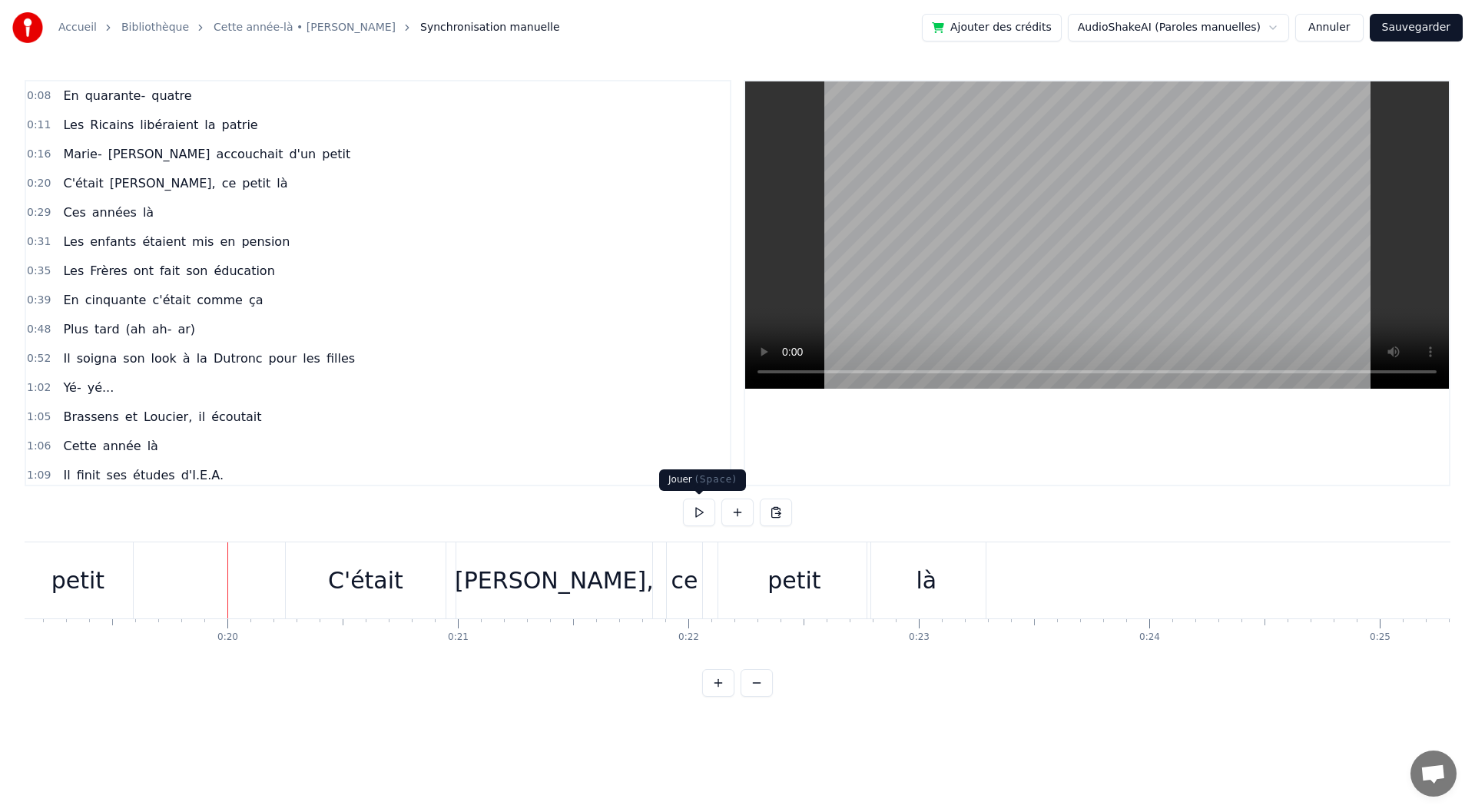
click at [690, 513] on button at bounding box center [698, 512] width 32 height 28
click at [687, 507] on button at bounding box center [698, 512] width 32 height 28
click at [964, 591] on div "là" at bounding box center [926, 580] width 119 height 76
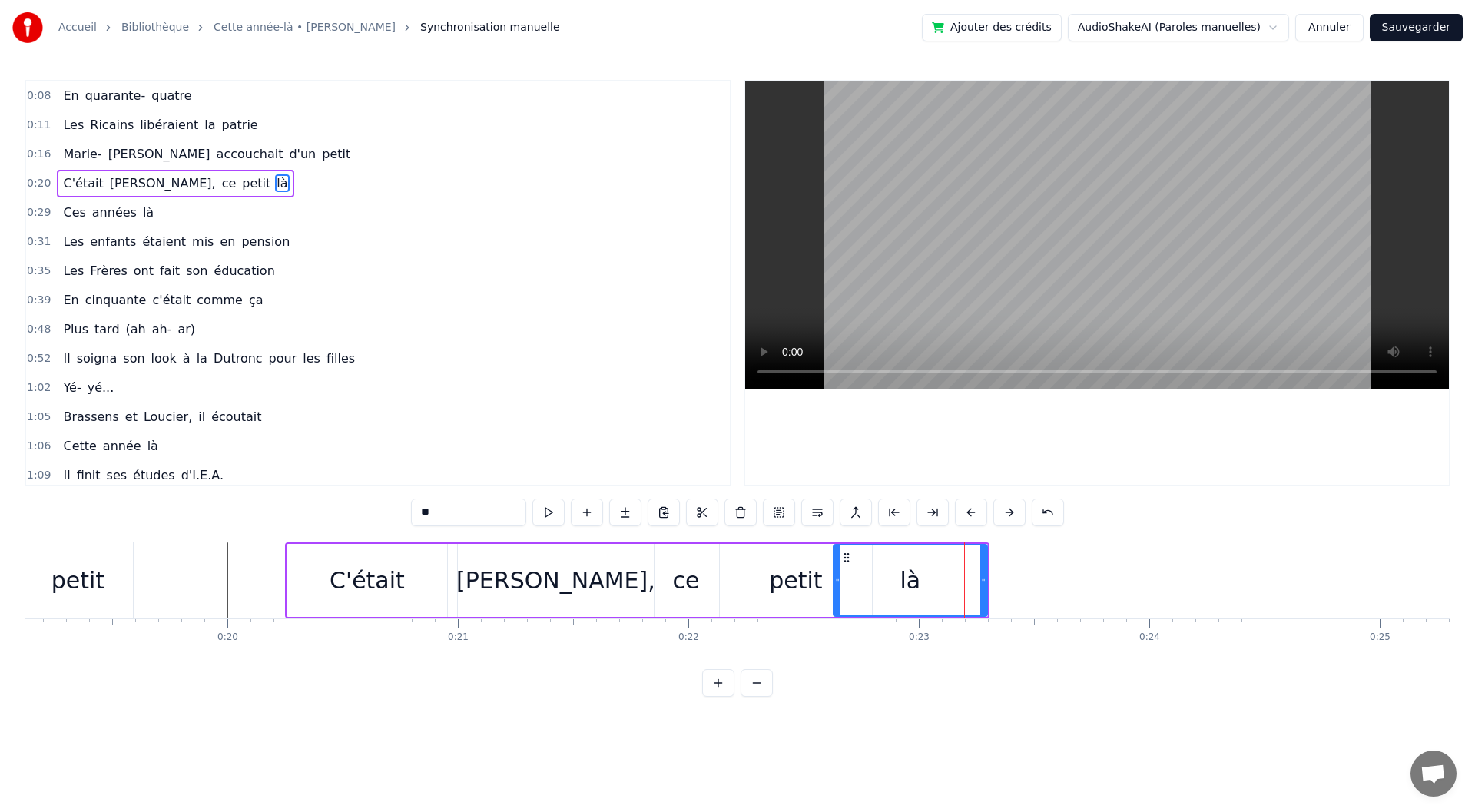
drag, startPoint x: 871, startPoint y: 582, endPoint x: 835, endPoint y: 577, distance: 36.3
click at [835, 577] on icon at bounding box center [837, 580] width 6 height 13
click at [778, 605] on div "petit" at bounding box center [796, 581] width 152 height 73
type input "*****"
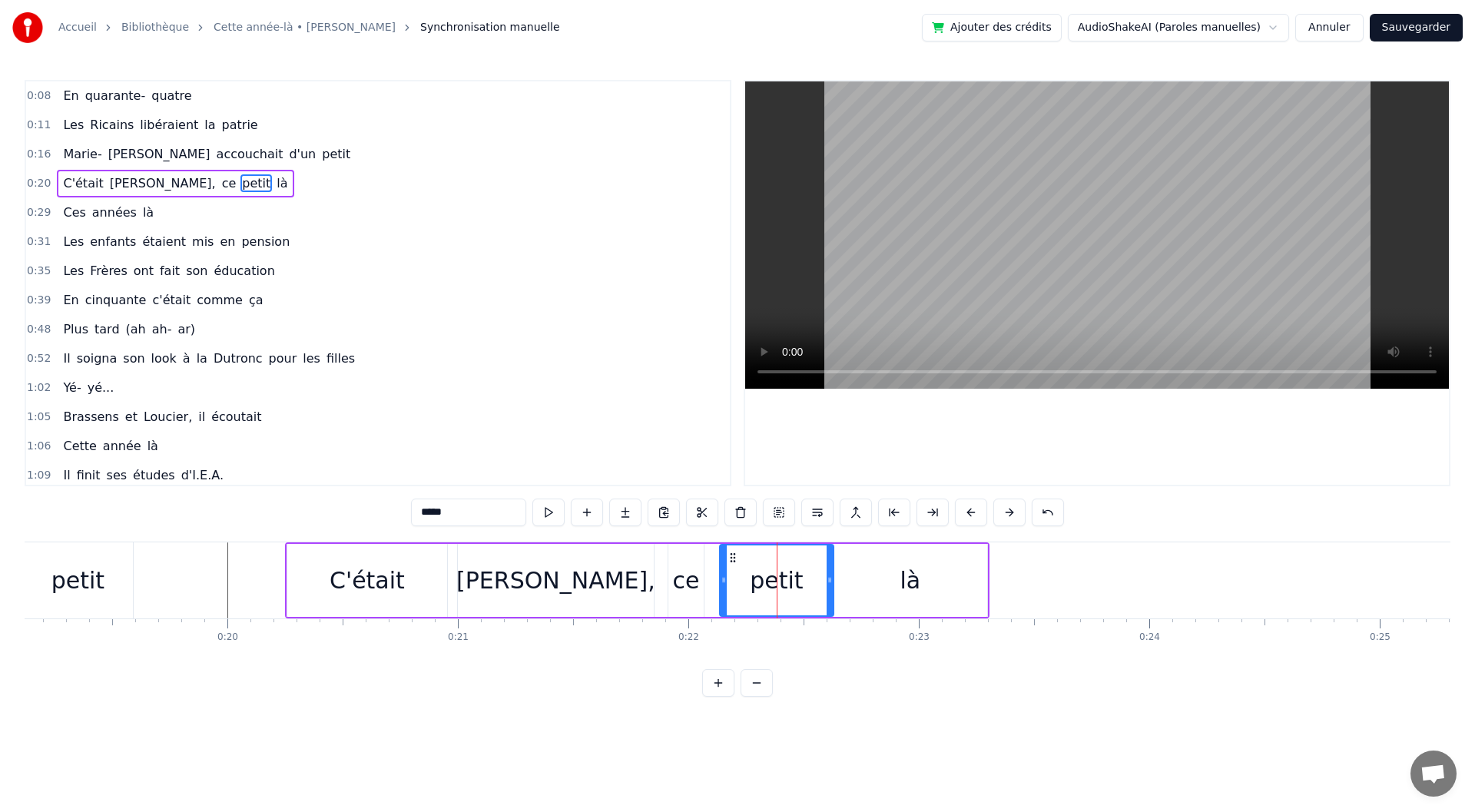
drag, startPoint x: 867, startPoint y: 578, endPoint x: 829, endPoint y: 579, distance: 38.0
click at [829, 579] on icon at bounding box center [830, 580] width 6 height 13
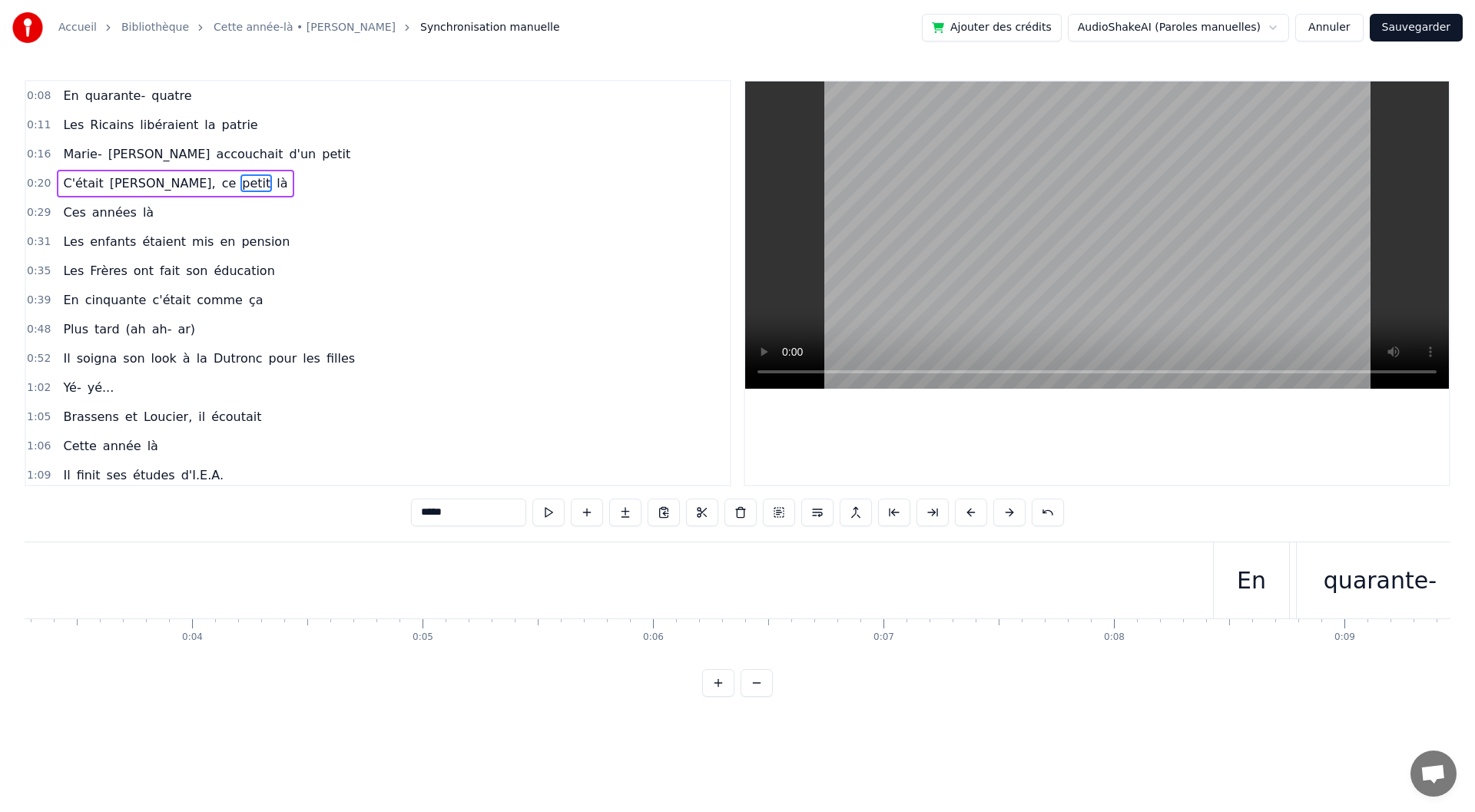
scroll to position [0, 0]
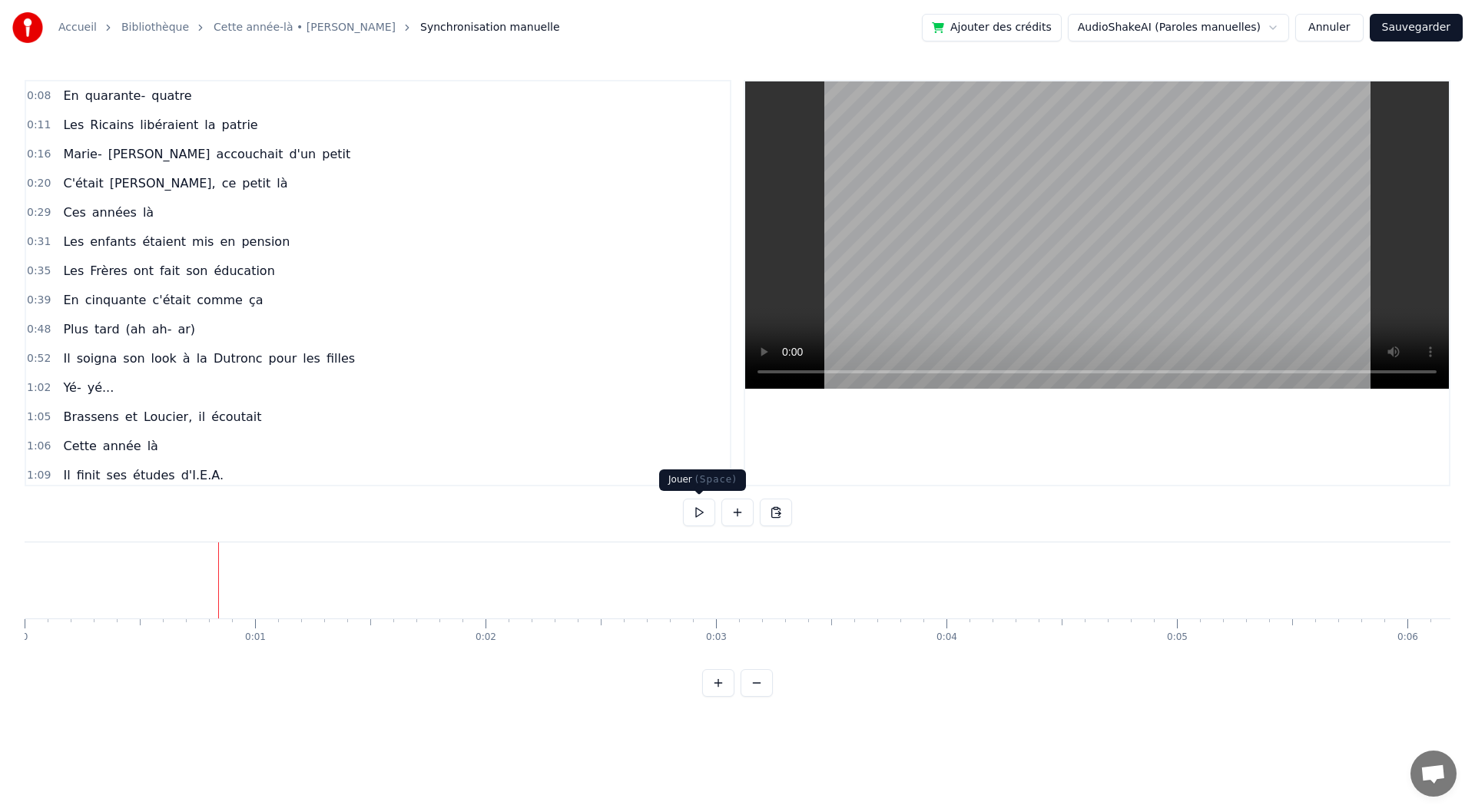
click at [693, 520] on button at bounding box center [698, 512] width 32 height 28
click at [1011, 584] on div "quatre" at bounding box center [1002, 581] width 75 height 35
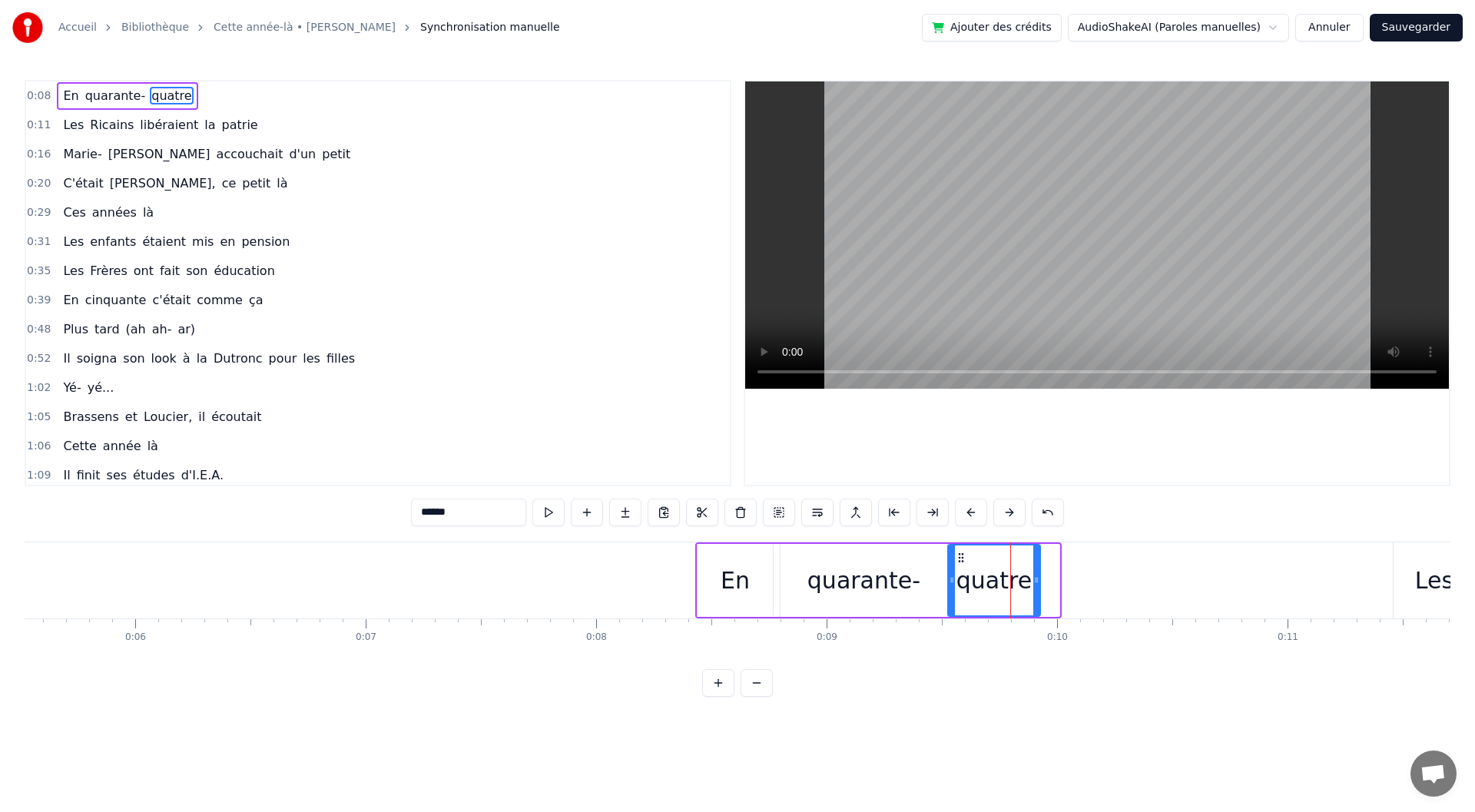
drag, startPoint x: 1057, startPoint y: 581, endPoint x: 1038, endPoint y: 581, distance: 19.0
click at [1038, 581] on icon at bounding box center [1037, 580] width 6 height 13
drag, startPoint x: 951, startPoint y: 589, endPoint x: 935, endPoint y: 586, distance: 16.3
click at [935, 586] on div at bounding box center [935, 580] width 6 height 70
drag, startPoint x: 933, startPoint y: 589, endPoint x: 918, endPoint y: 588, distance: 15.0
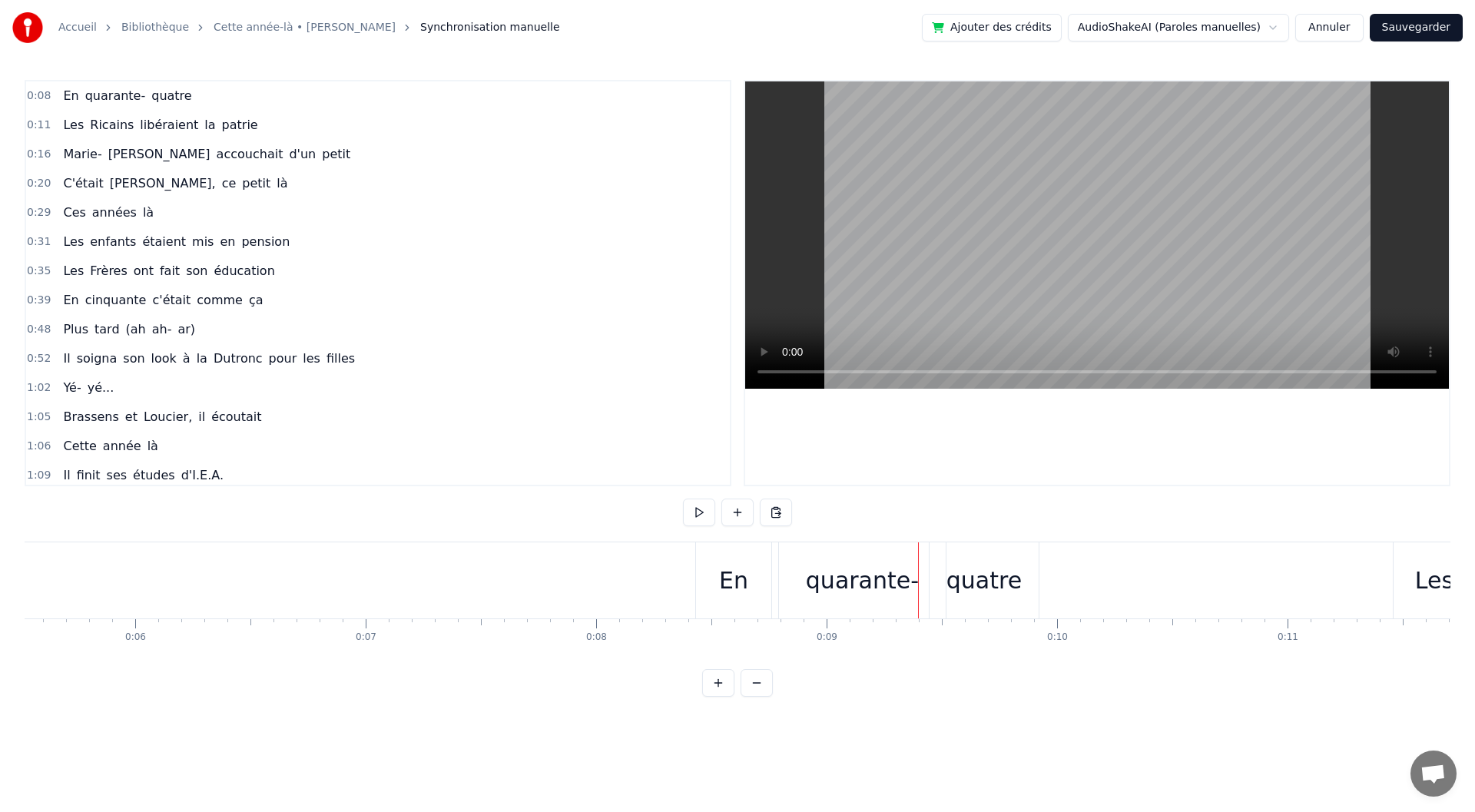
click at [859, 593] on div "quarante-" at bounding box center [862, 581] width 113 height 35
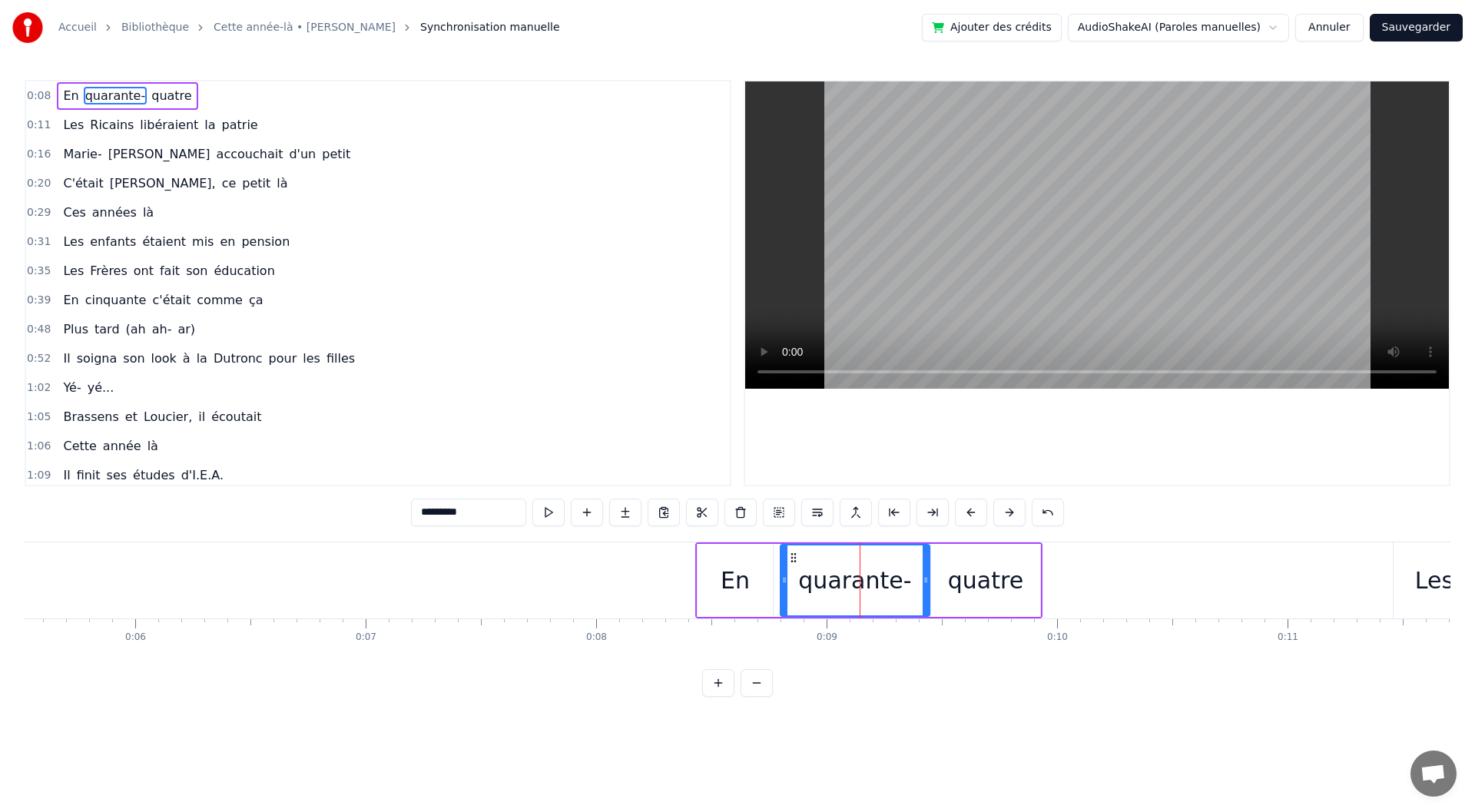
drag, startPoint x: 944, startPoint y: 575, endPoint x: 927, endPoint y: 575, distance: 17.0
click at [927, 575] on icon at bounding box center [926, 580] width 6 height 13
click at [950, 577] on div "quatre" at bounding box center [986, 581] width 109 height 73
type input "******"
drag, startPoint x: 932, startPoint y: 578, endPoint x: 924, endPoint y: 578, distance: 8.0
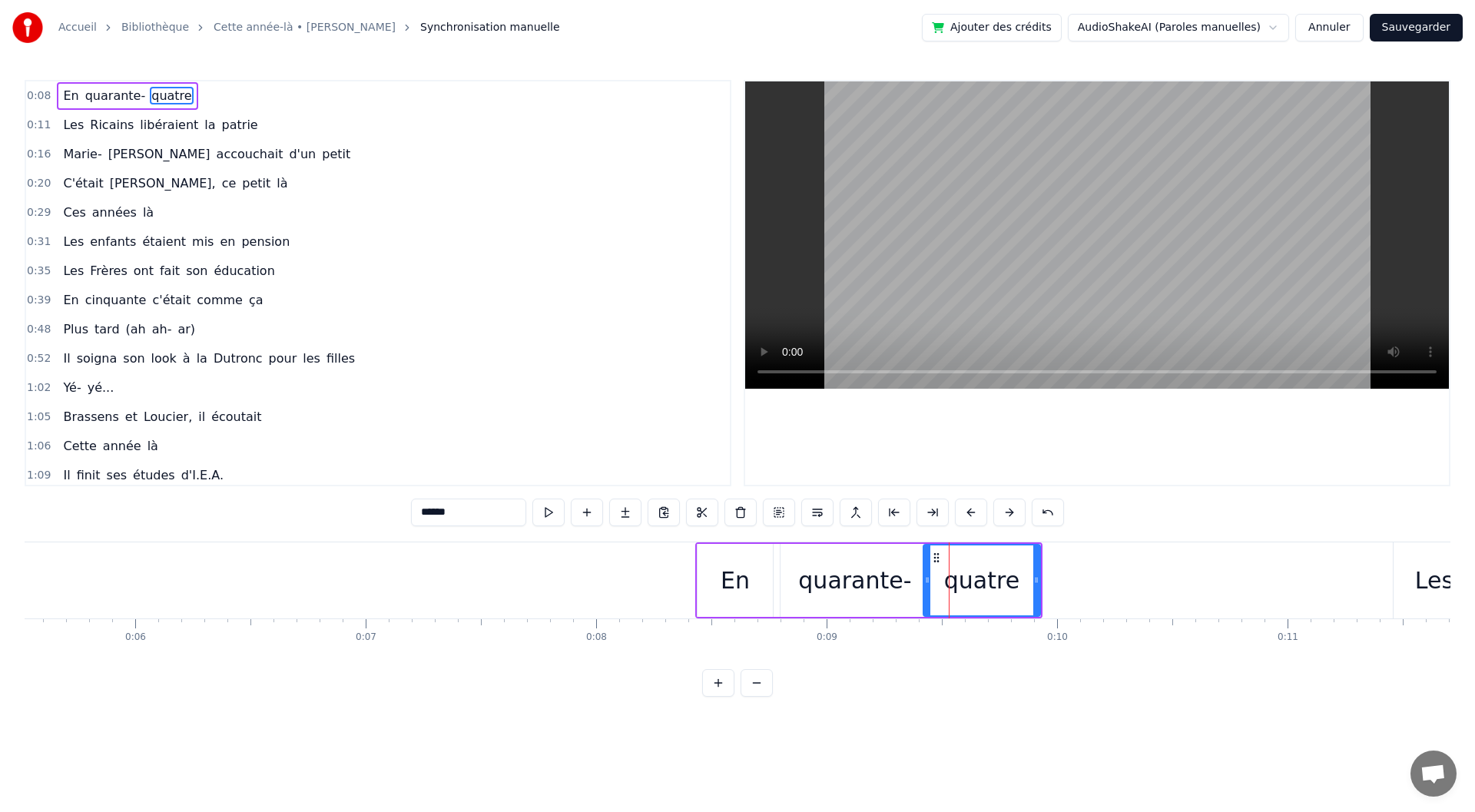
click at [924, 578] on icon at bounding box center [927, 580] width 6 height 13
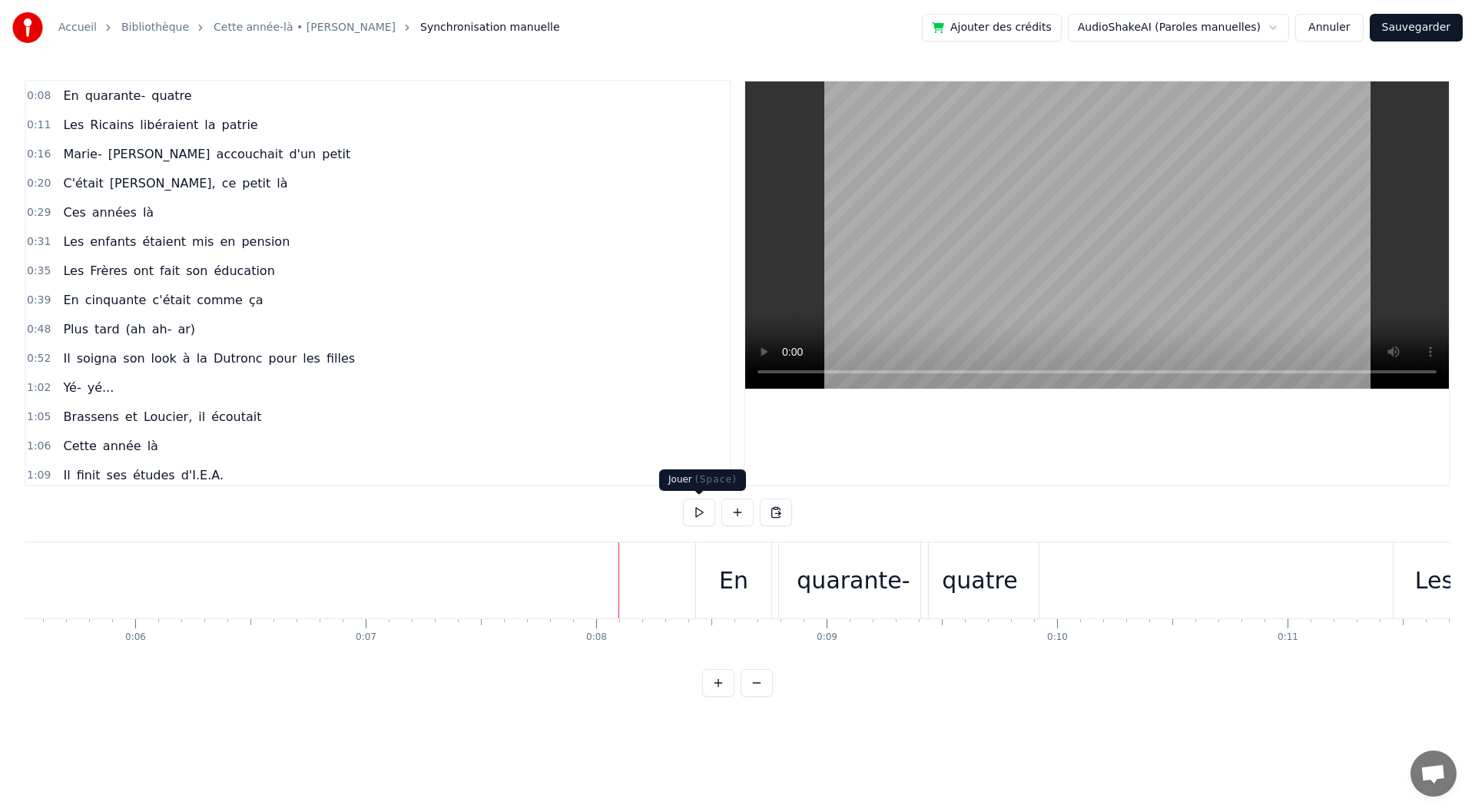
click at [701, 521] on button at bounding box center [698, 512] width 32 height 28
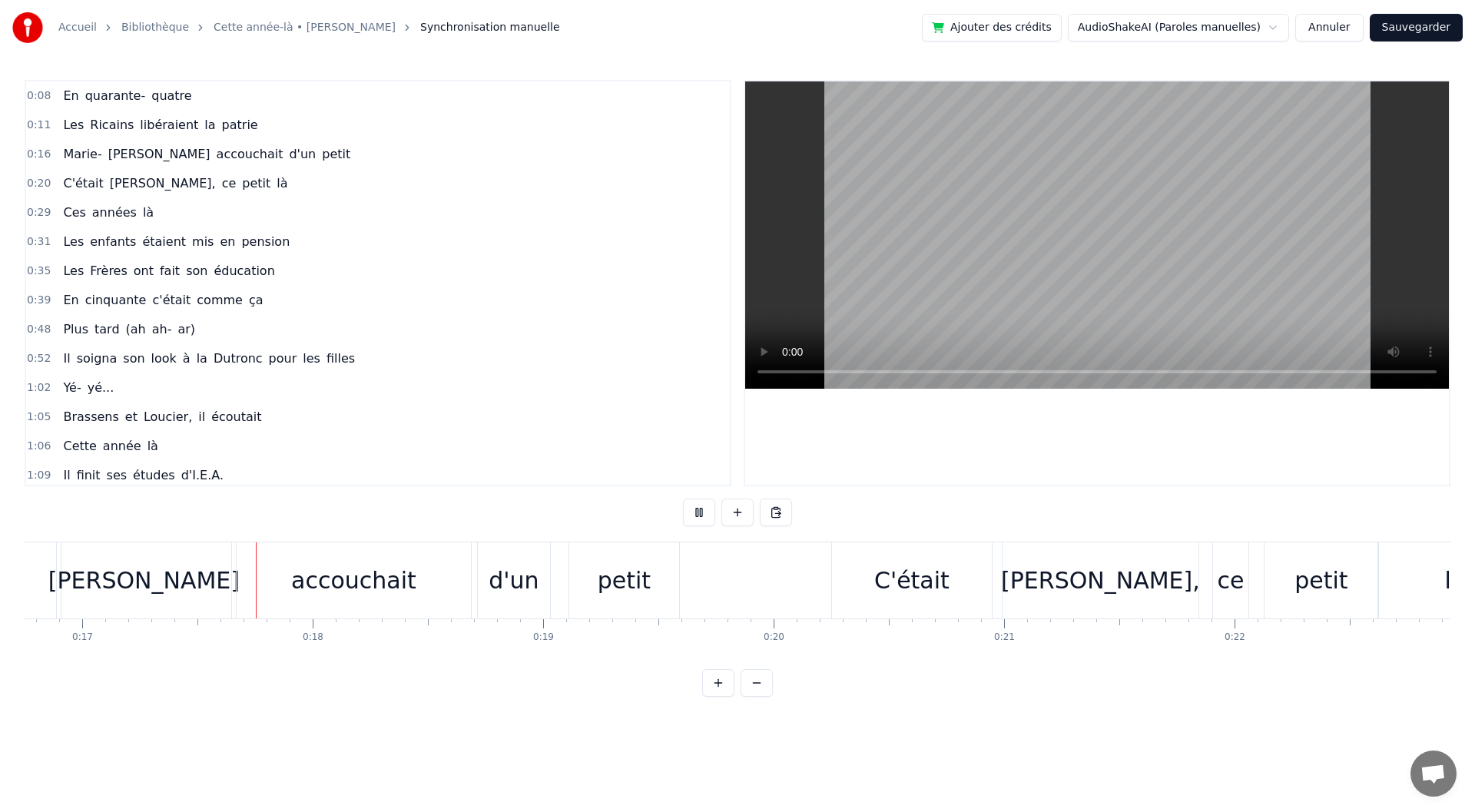
scroll to position [0, 3862]
click at [701, 521] on button at bounding box center [698, 512] width 32 height 28
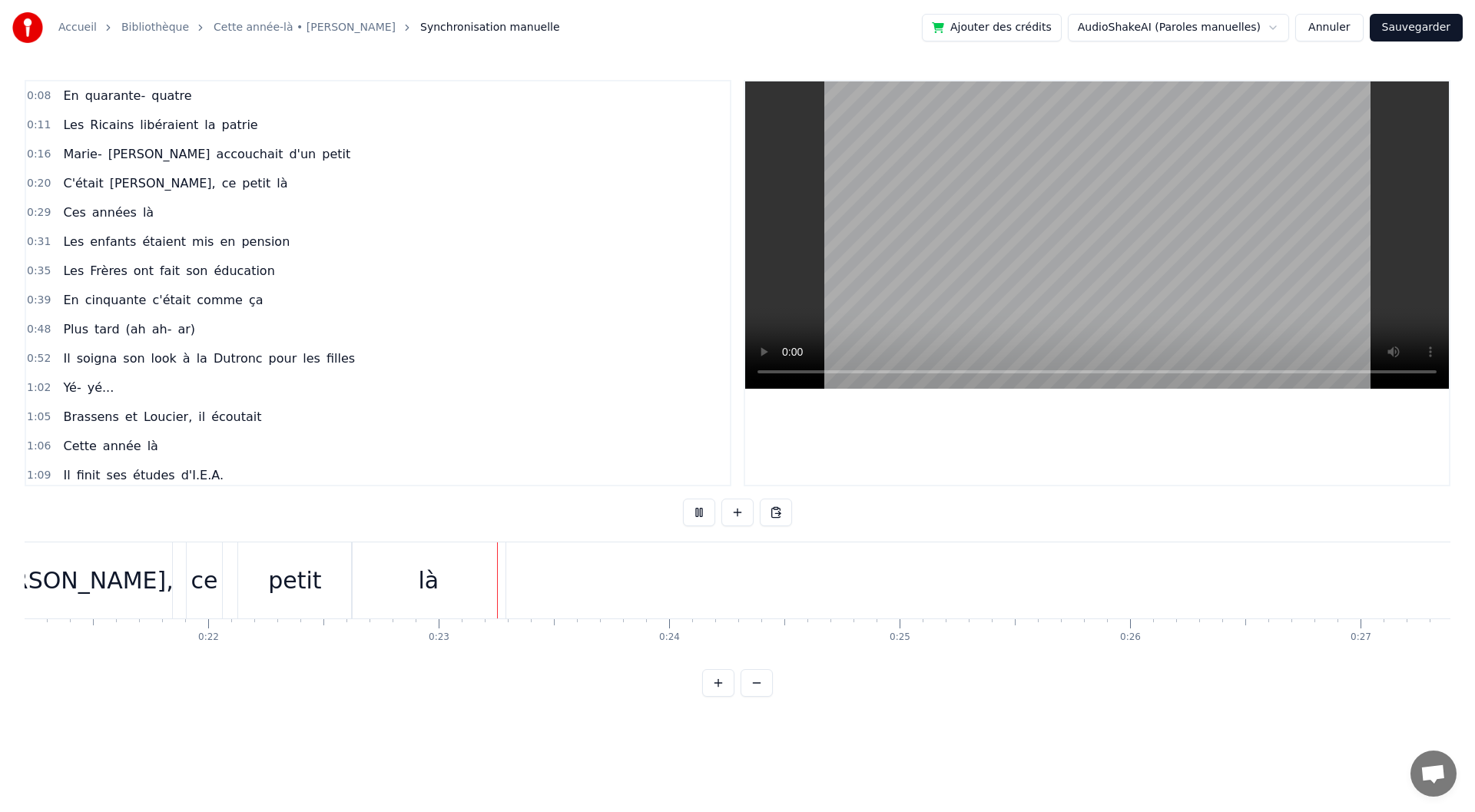
scroll to position [0, 5167]
click at [701, 521] on button at bounding box center [698, 512] width 32 height 28
click at [159, 214] on div "0:29 Ces années là" at bounding box center [378, 213] width 703 height 29
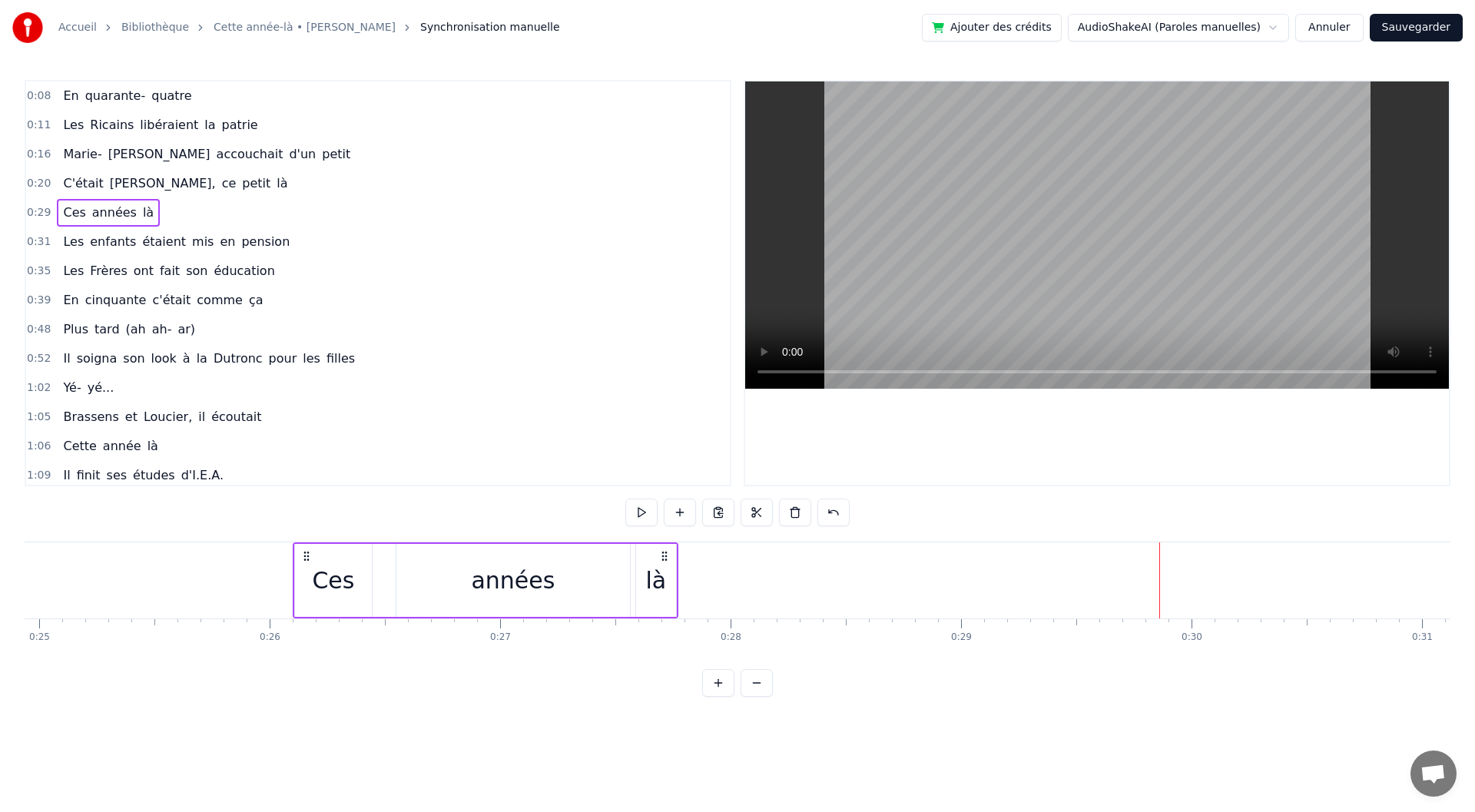
scroll to position [0, 5745]
drag, startPoint x: 1028, startPoint y: 552, endPoint x: 330, endPoint y: 581, distance: 698.6
click at [330, 581] on div "Ces années là" at bounding box center [510, 580] width 385 height 76
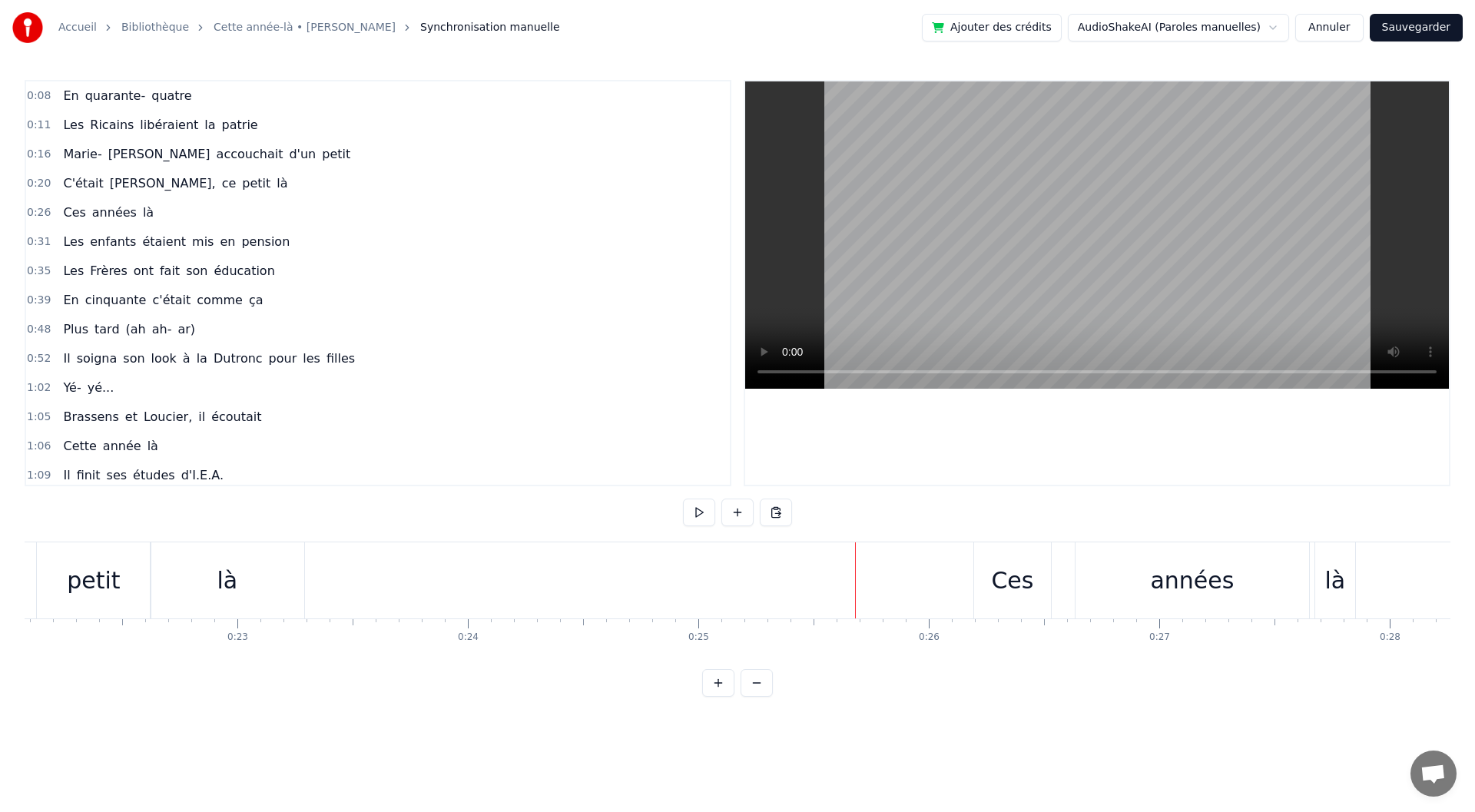
scroll to position [0, 5356]
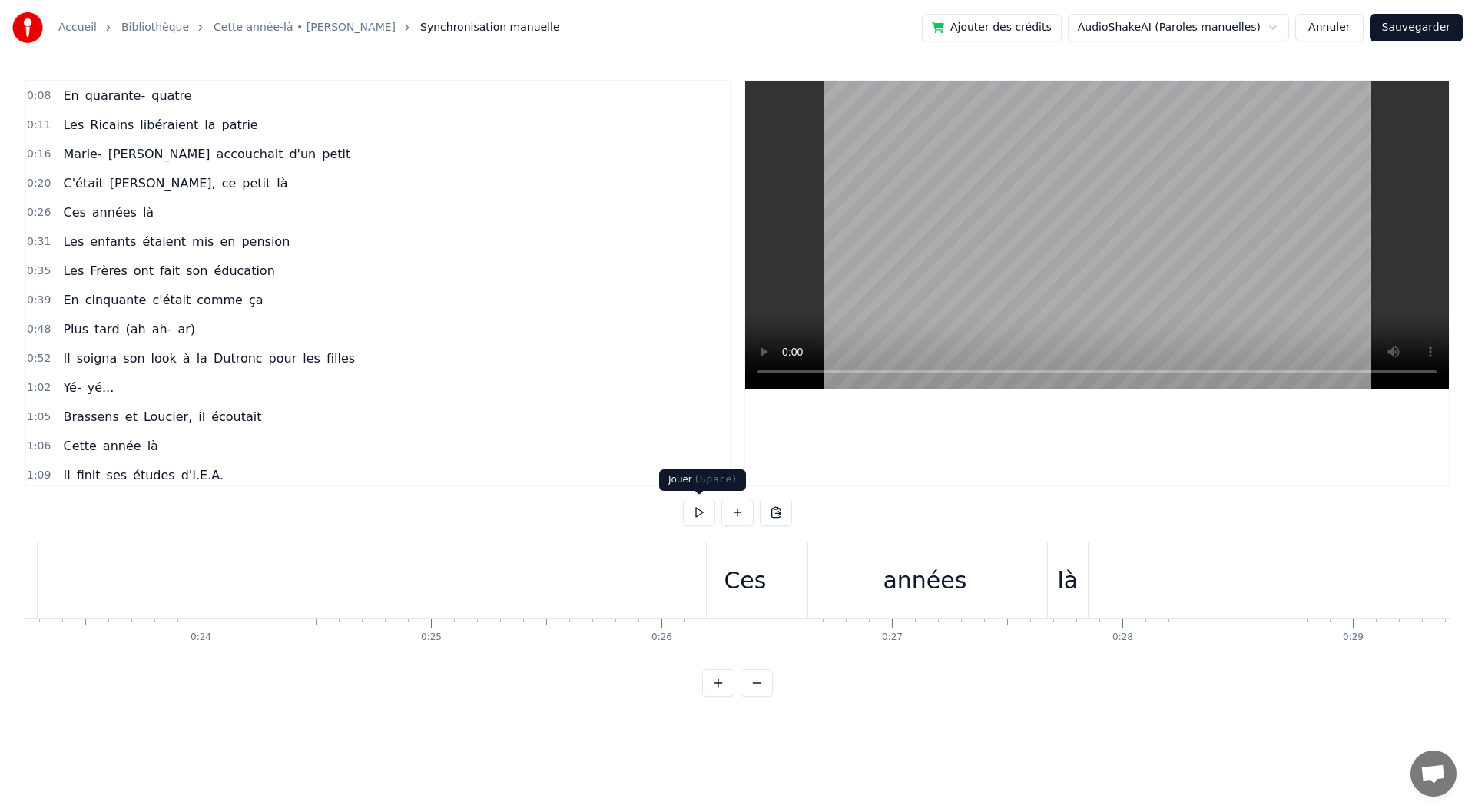
click at [692, 511] on button at bounding box center [698, 512] width 32 height 28
click at [961, 593] on div "années" at bounding box center [925, 580] width 233 height 76
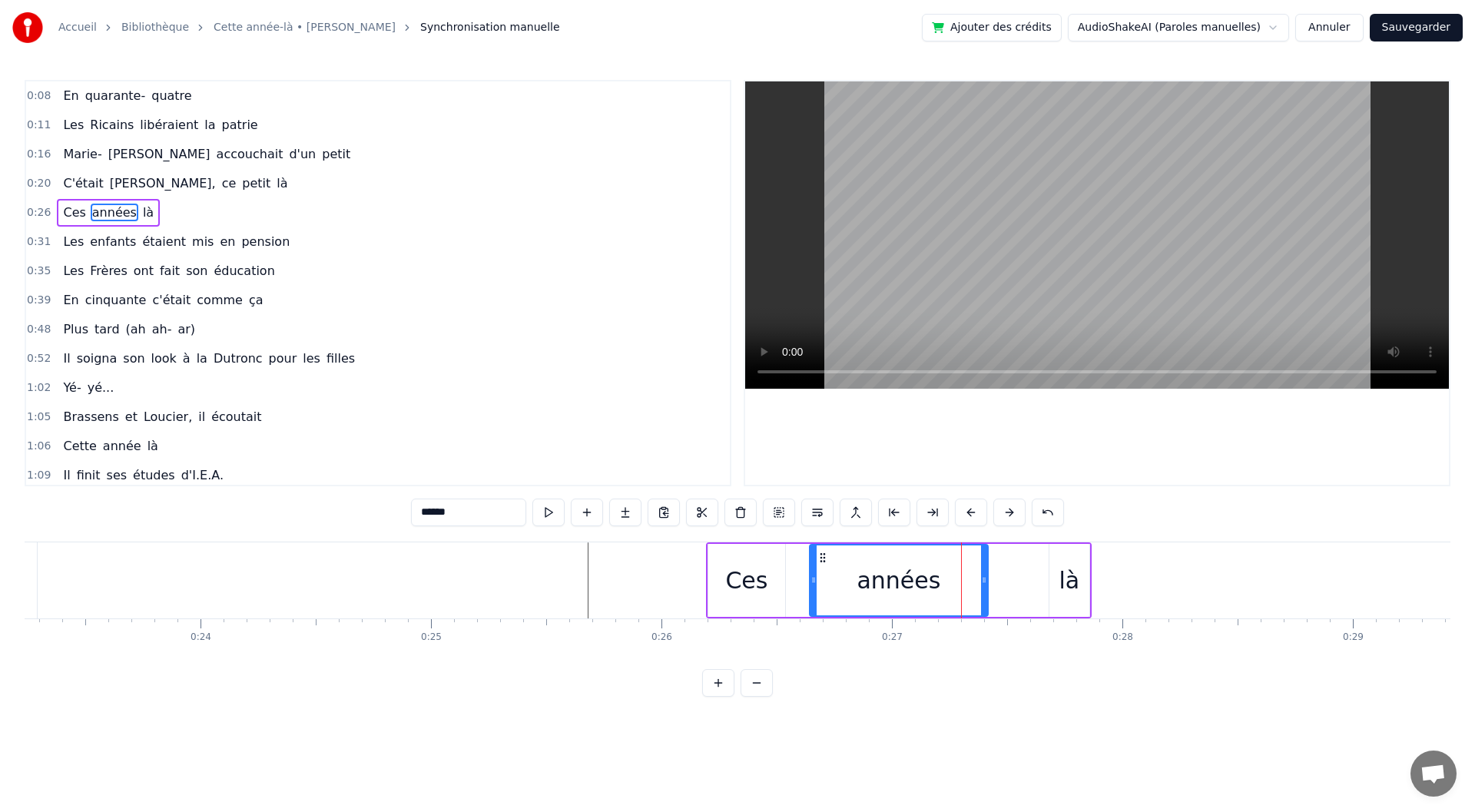
drag, startPoint x: 1040, startPoint y: 575, endPoint x: 985, endPoint y: 577, distance: 55.0
click at [985, 577] on icon at bounding box center [984, 580] width 6 height 13
click at [1051, 576] on div "là" at bounding box center [1068, 581] width 40 height 73
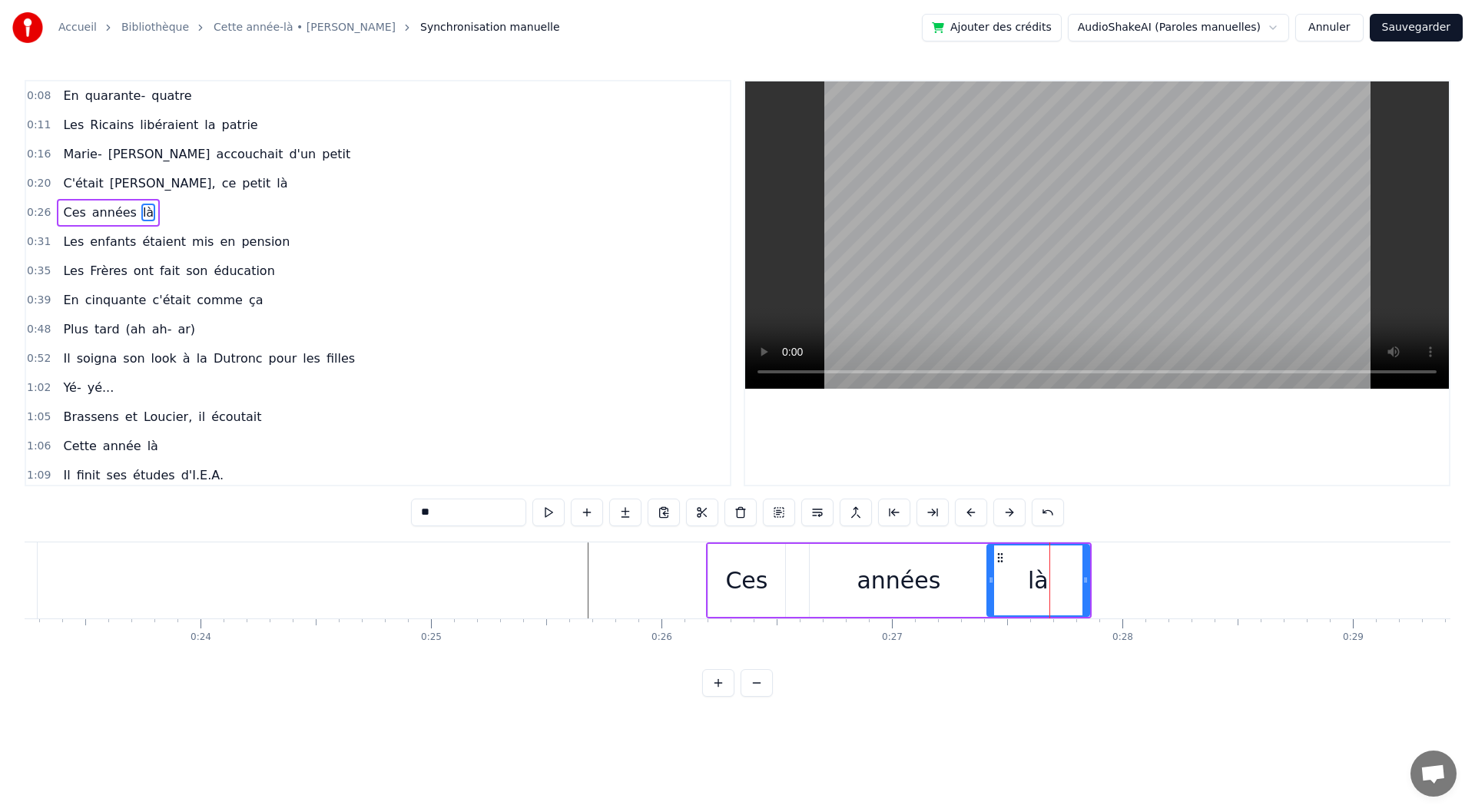
drag, startPoint x: 1051, startPoint y: 578, endPoint x: 988, endPoint y: 582, distance: 63.1
click at [988, 582] on icon at bounding box center [991, 580] width 6 height 13
drag, startPoint x: 1088, startPoint y: 586, endPoint x: 1076, endPoint y: 586, distance: 12.0
click at [1076, 586] on icon at bounding box center [1074, 580] width 6 height 13
click at [931, 599] on div "années" at bounding box center [899, 581] width 178 height 73
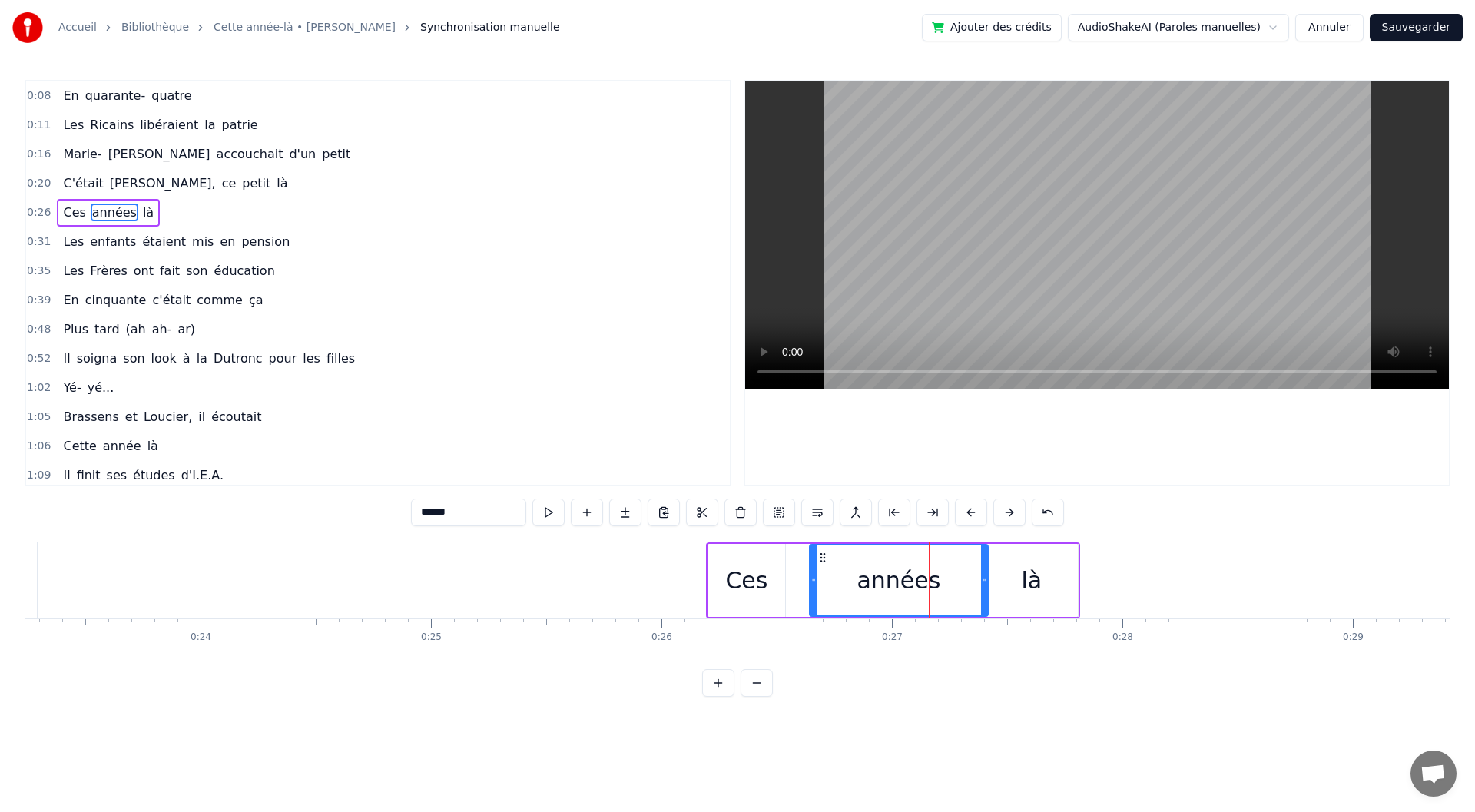
click at [988, 588] on div "années" at bounding box center [899, 581] width 180 height 73
drag, startPoint x: 984, startPoint y: 587, endPoint x: 940, endPoint y: 582, distance: 44.3
click at [940, 582] on div at bounding box center [941, 580] width 6 height 70
click at [1003, 582] on div "là" at bounding box center [1032, 581] width 92 height 73
type input "**"
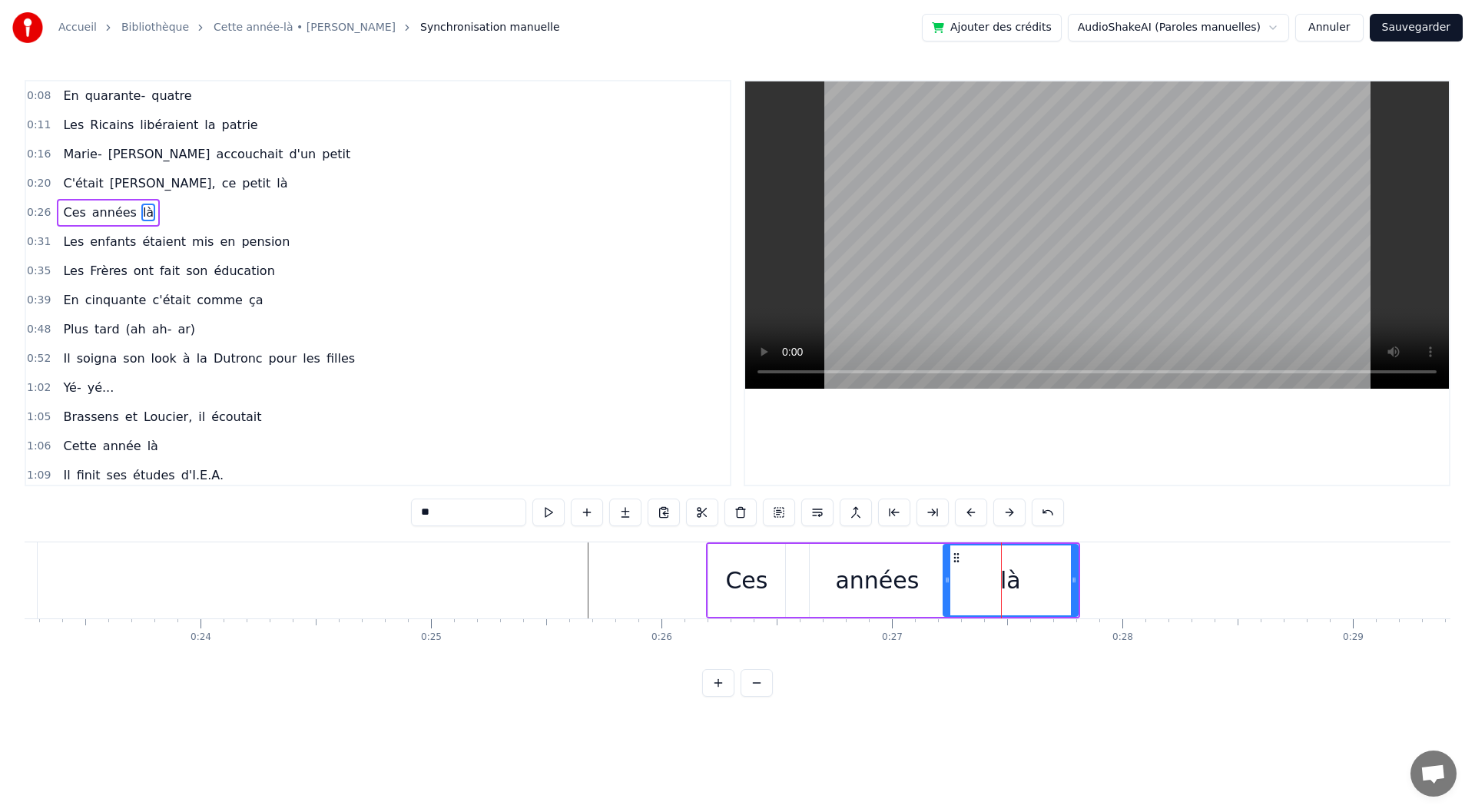
drag, startPoint x: 987, startPoint y: 582, endPoint x: 944, endPoint y: 582, distance: 43.0
click at [944, 582] on icon at bounding box center [947, 580] width 6 height 13
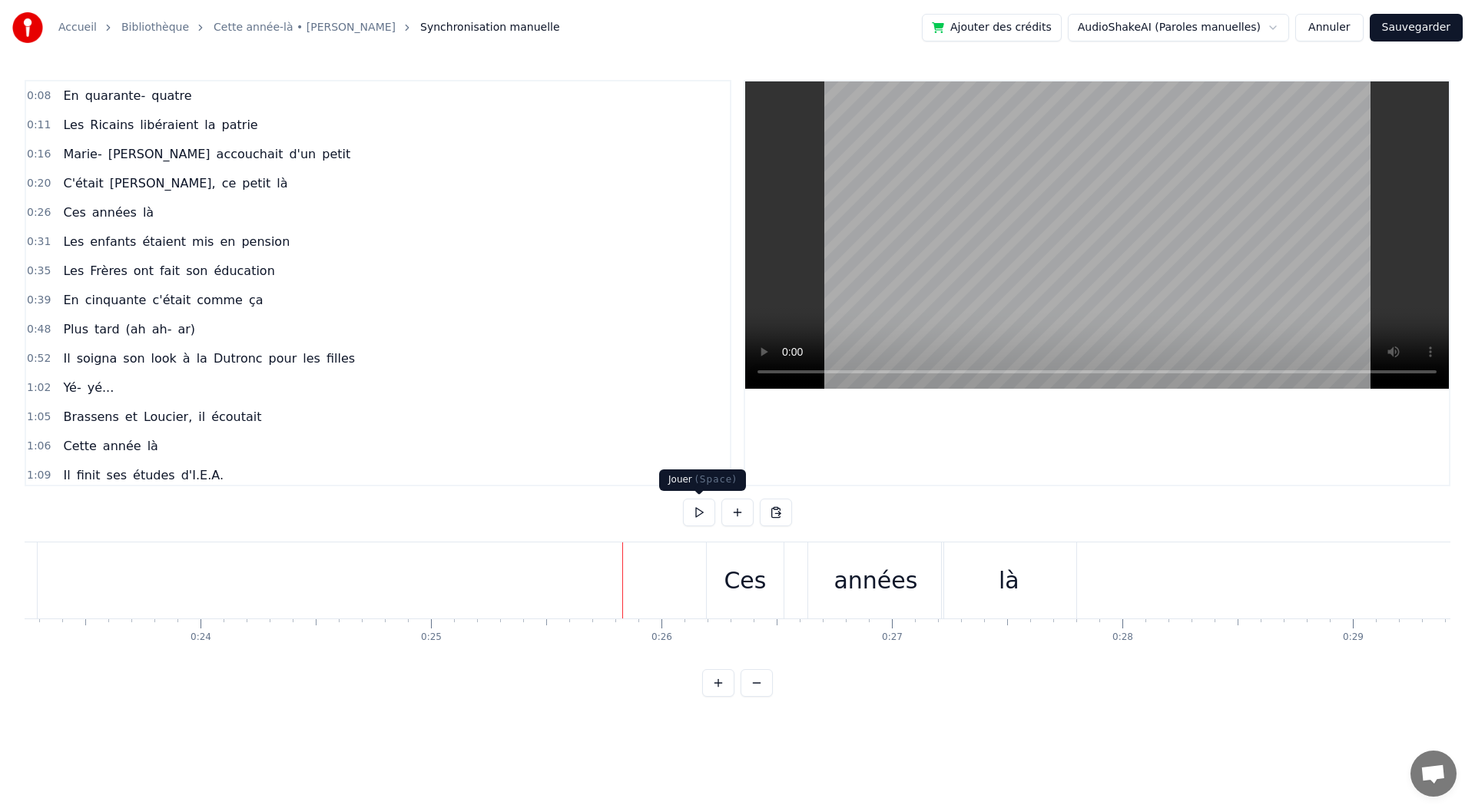
click at [704, 510] on button at bounding box center [698, 512] width 32 height 28
click at [705, 510] on button at bounding box center [698, 512] width 32 height 28
click at [848, 579] on div "années" at bounding box center [875, 581] width 84 height 35
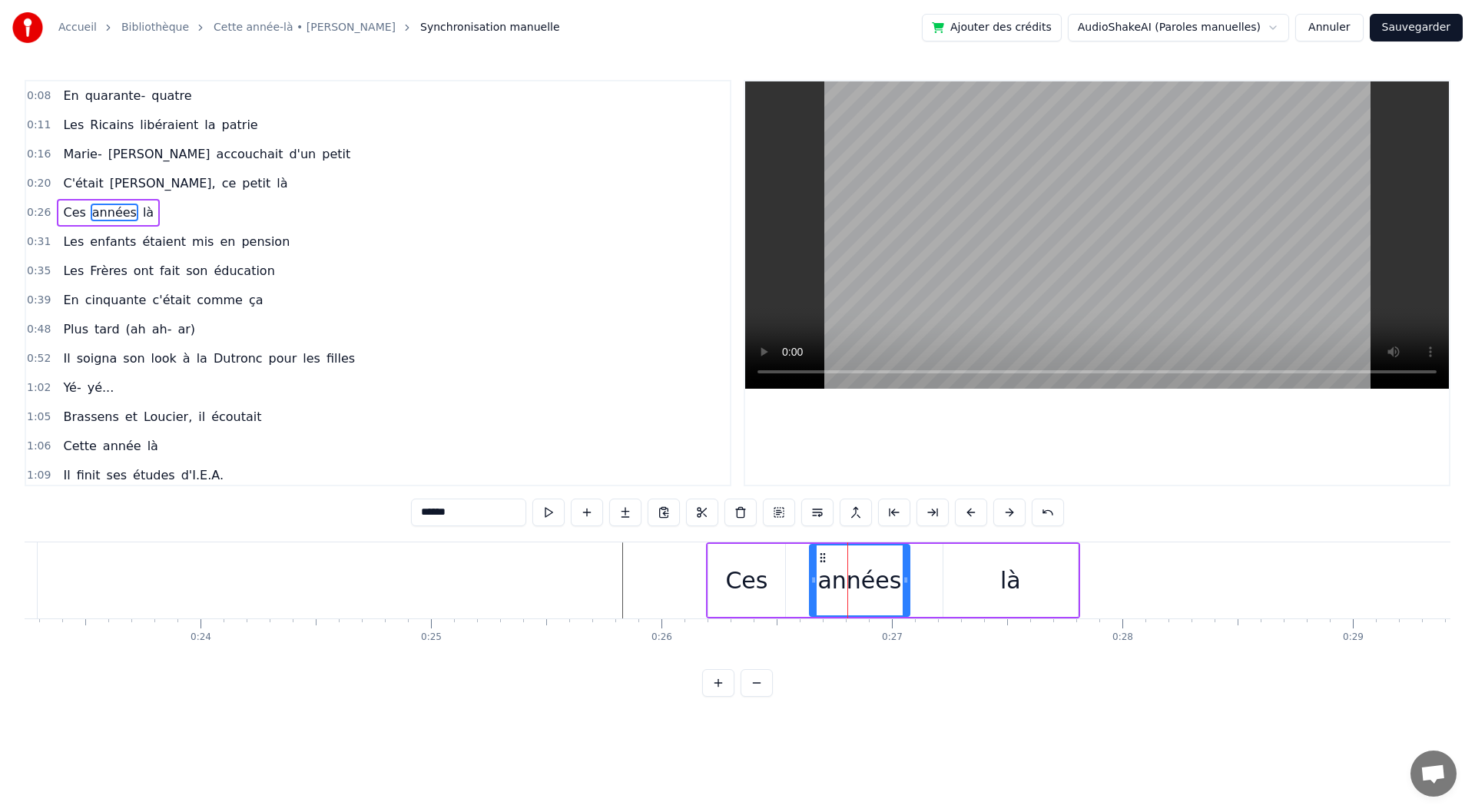
drag, startPoint x: 939, startPoint y: 585, endPoint x: 905, endPoint y: 587, distance: 34.1
click at [905, 587] on div at bounding box center [906, 580] width 6 height 70
click at [1020, 587] on div "là" at bounding box center [1011, 581] width 135 height 73
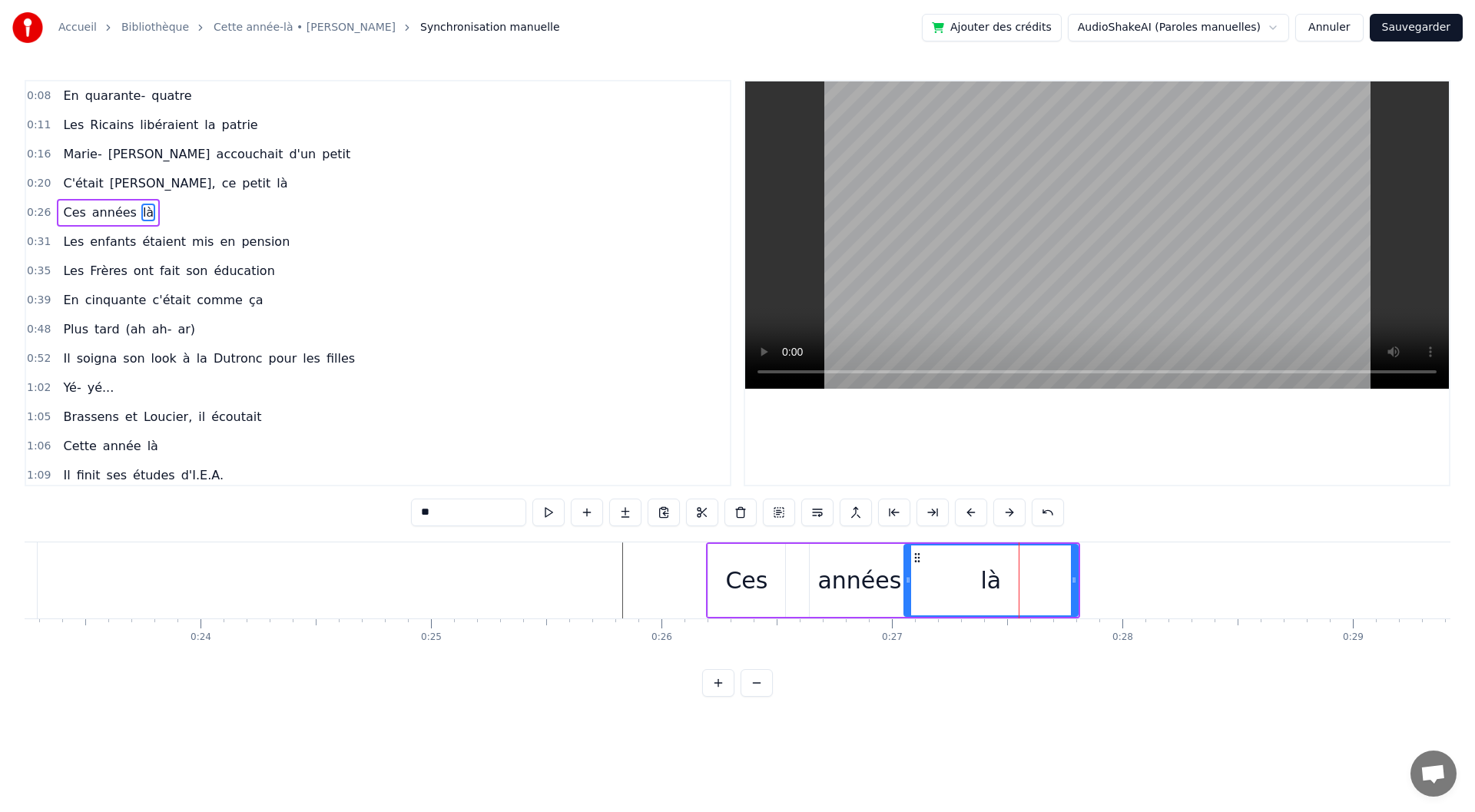
drag, startPoint x: 947, startPoint y: 583, endPoint x: 909, endPoint y: 582, distance: 38.0
click at [909, 582] on icon at bounding box center [908, 580] width 6 height 13
drag, startPoint x: 1075, startPoint y: 581, endPoint x: 1034, endPoint y: 583, distance: 41.0
click at [1034, 583] on icon at bounding box center [1032, 580] width 6 height 13
click at [826, 593] on div "années" at bounding box center [859, 581] width 84 height 35
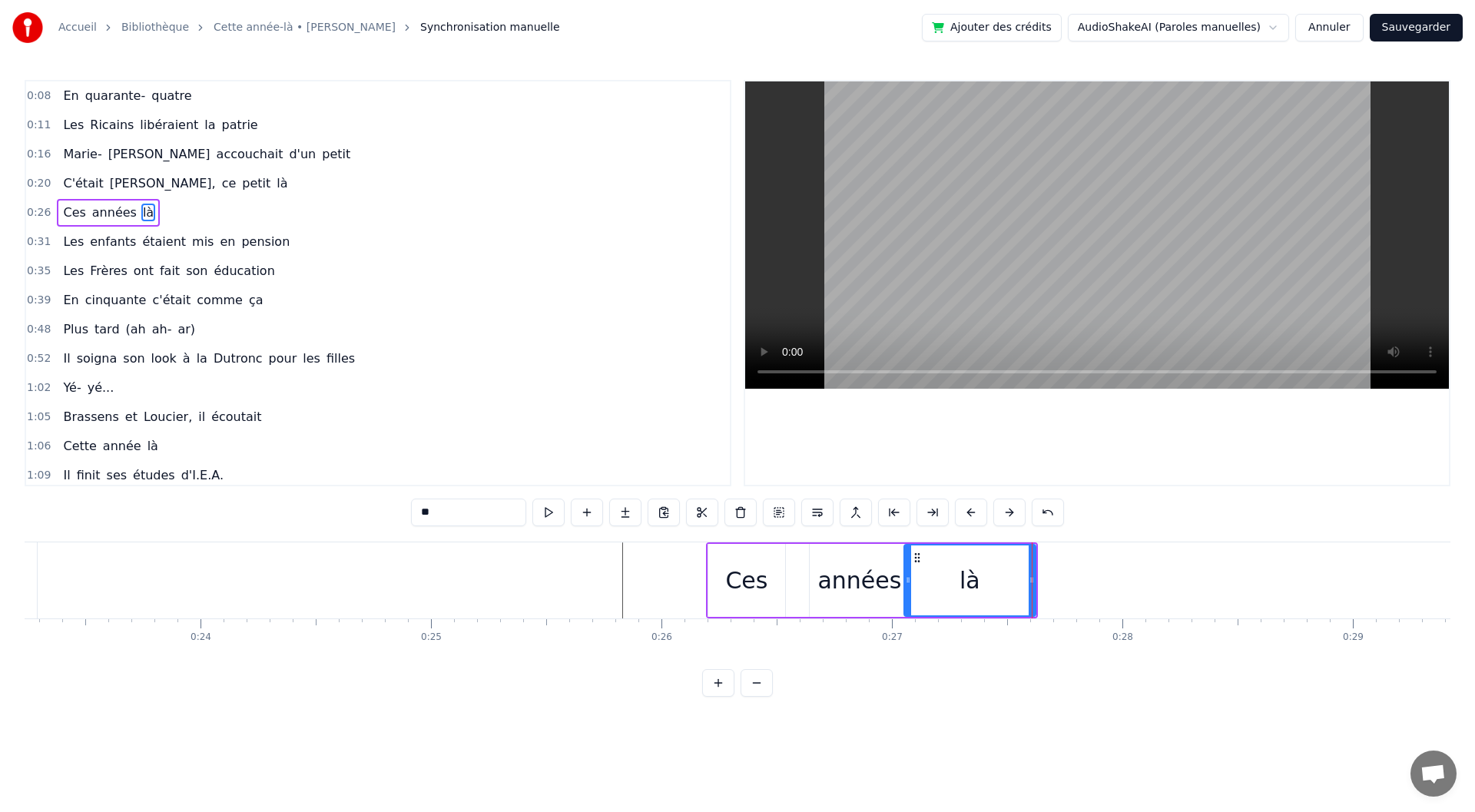
type input "******"
drag, startPoint x: 812, startPoint y: 585, endPoint x: 801, endPoint y: 584, distance: 11.0
click at [801, 584] on icon at bounding box center [802, 580] width 6 height 13
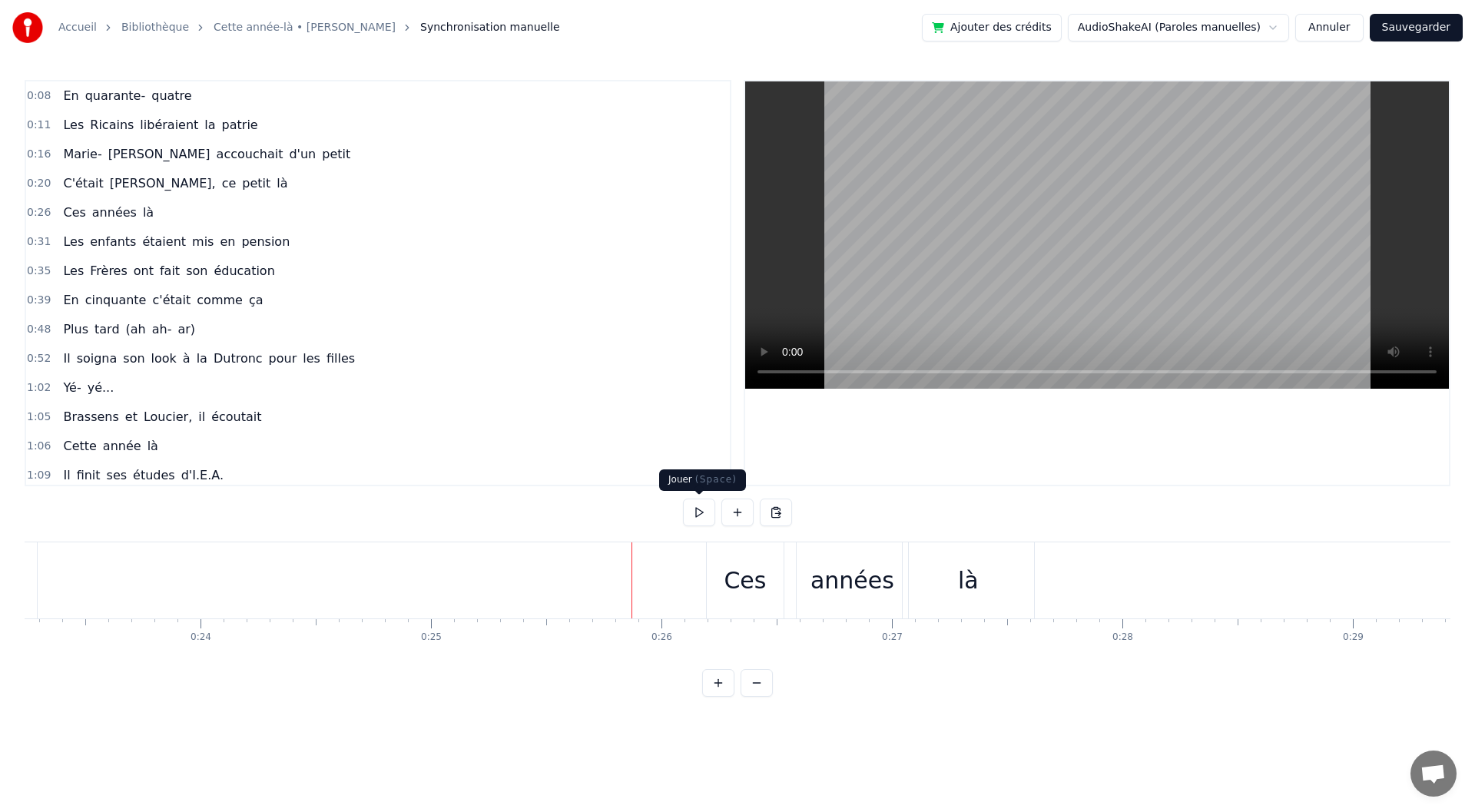
click at [696, 522] on button at bounding box center [698, 512] width 32 height 28
click at [262, 249] on div "Les enfants étaient mis en pension" at bounding box center [176, 242] width 239 height 28
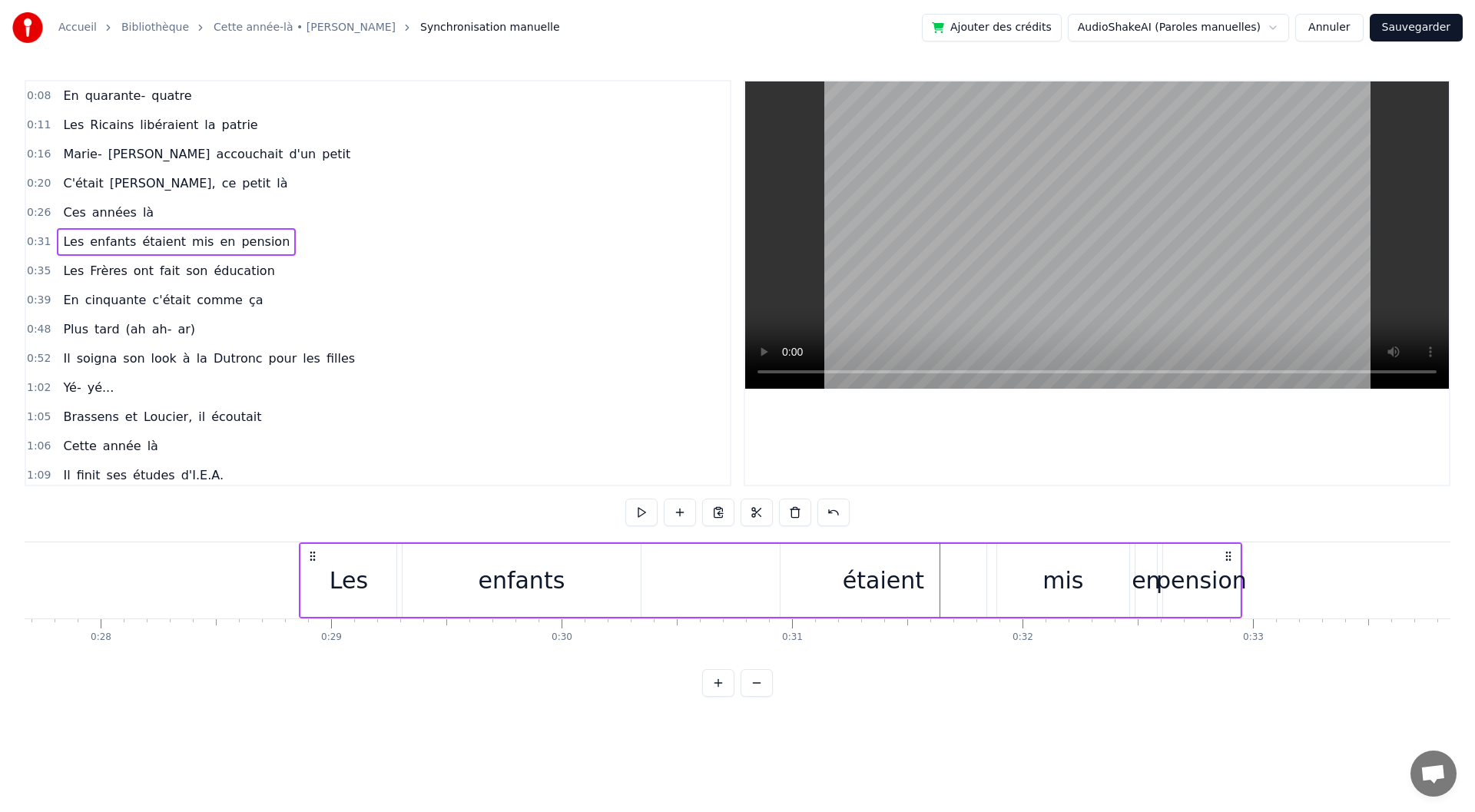
scroll to position [0, 6364]
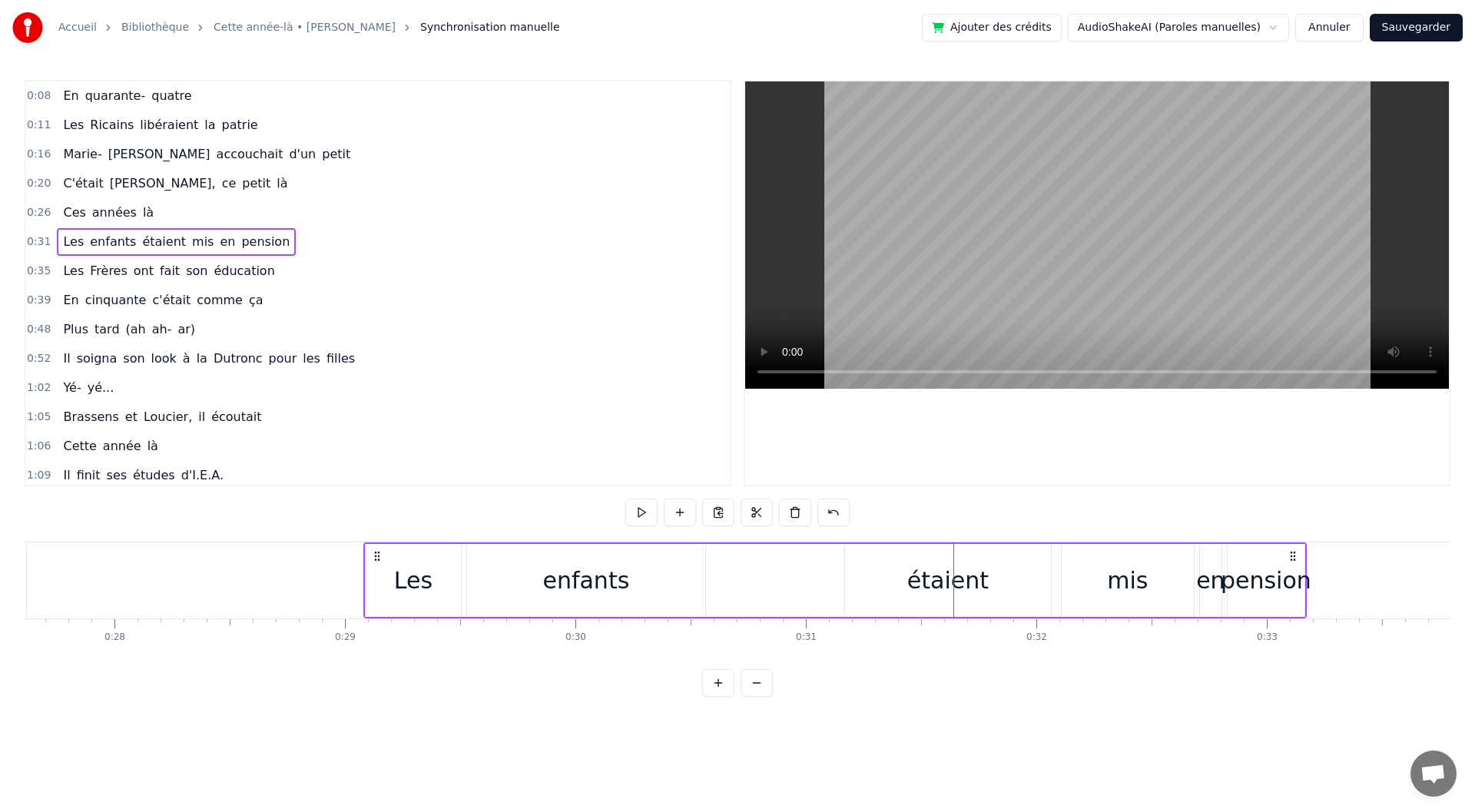
drag, startPoint x: 781, startPoint y: 552, endPoint x: 378, endPoint y: 556, distance: 403.0
click at [378, 556] on icon at bounding box center [377, 556] width 13 height 13
click at [450, 584] on div "Les" at bounding box center [413, 581] width 95 height 73
drag, startPoint x: 454, startPoint y: 582, endPoint x: 411, endPoint y: 582, distance: 43.0
click at [411, 582] on icon at bounding box center [414, 580] width 6 height 13
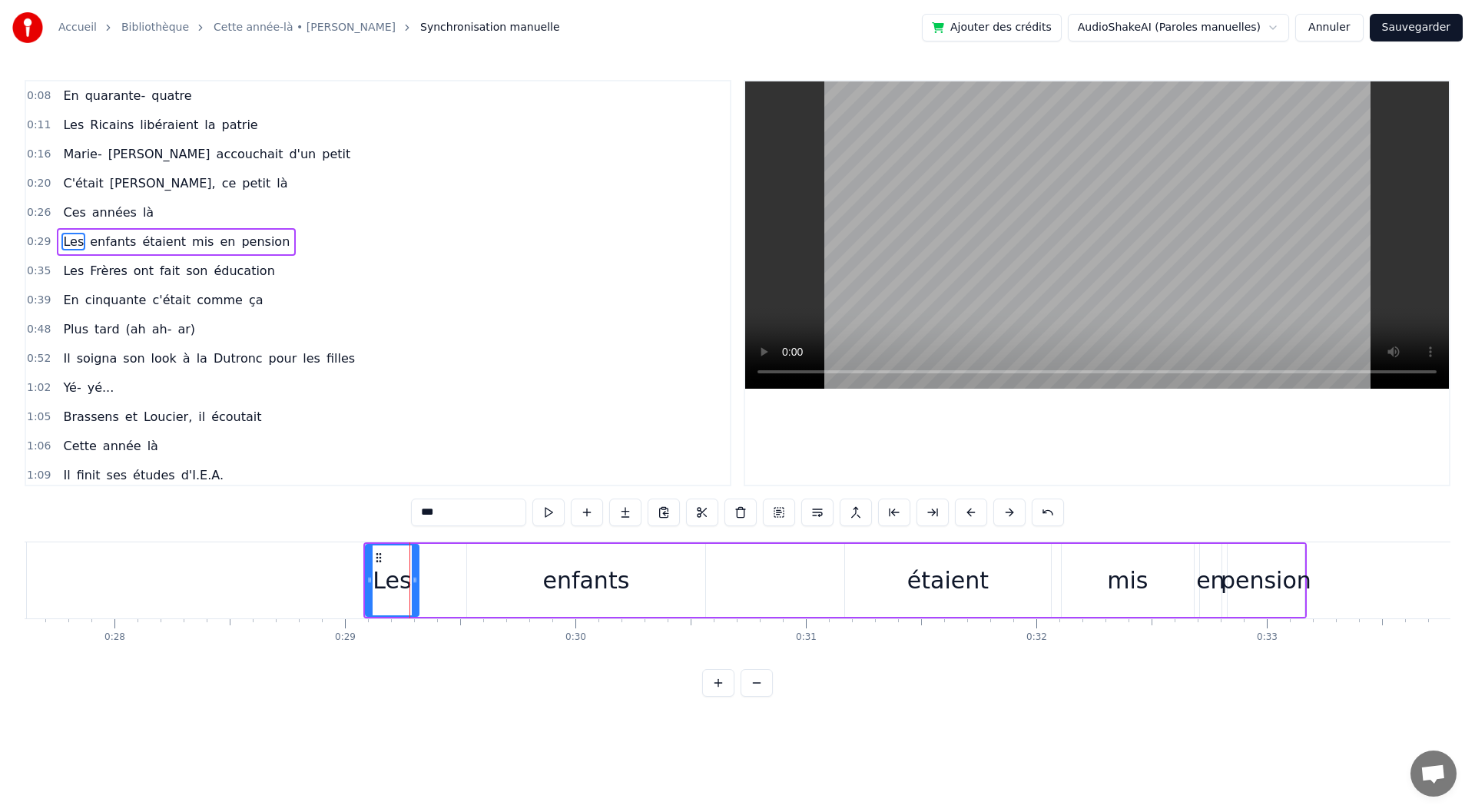
click at [575, 579] on div "enfants" at bounding box center [586, 581] width 87 height 35
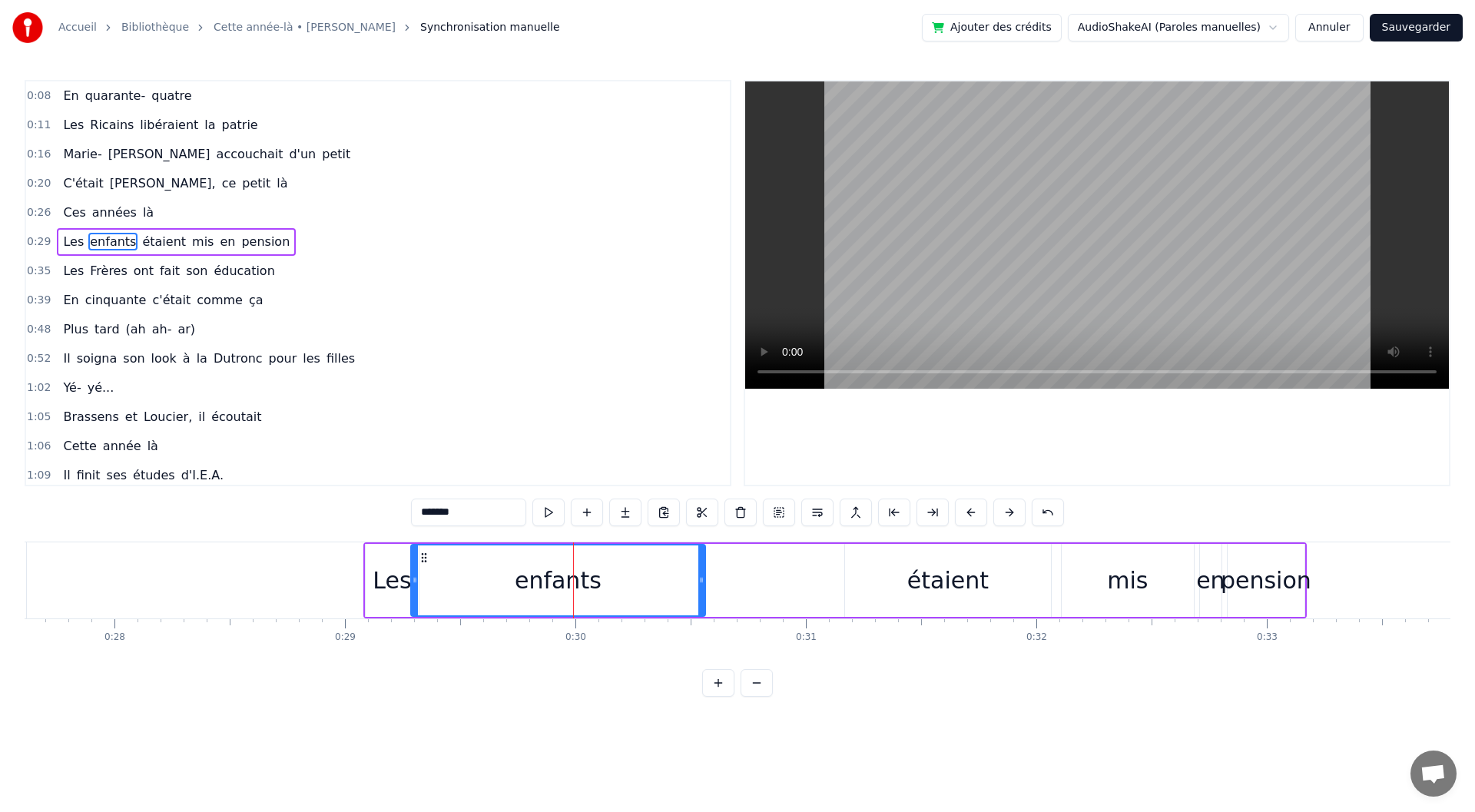
drag, startPoint x: 472, startPoint y: 576, endPoint x: 415, endPoint y: 575, distance: 57.0
click at [415, 575] on icon at bounding box center [414, 580] width 6 height 13
drag, startPoint x: 698, startPoint y: 584, endPoint x: 587, endPoint y: 583, distance: 111.0
click at [588, 583] on icon at bounding box center [591, 580] width 6 height 13
click at [945, 566] on div "étaient" at bounding box center [948, 581] width 82 height 35
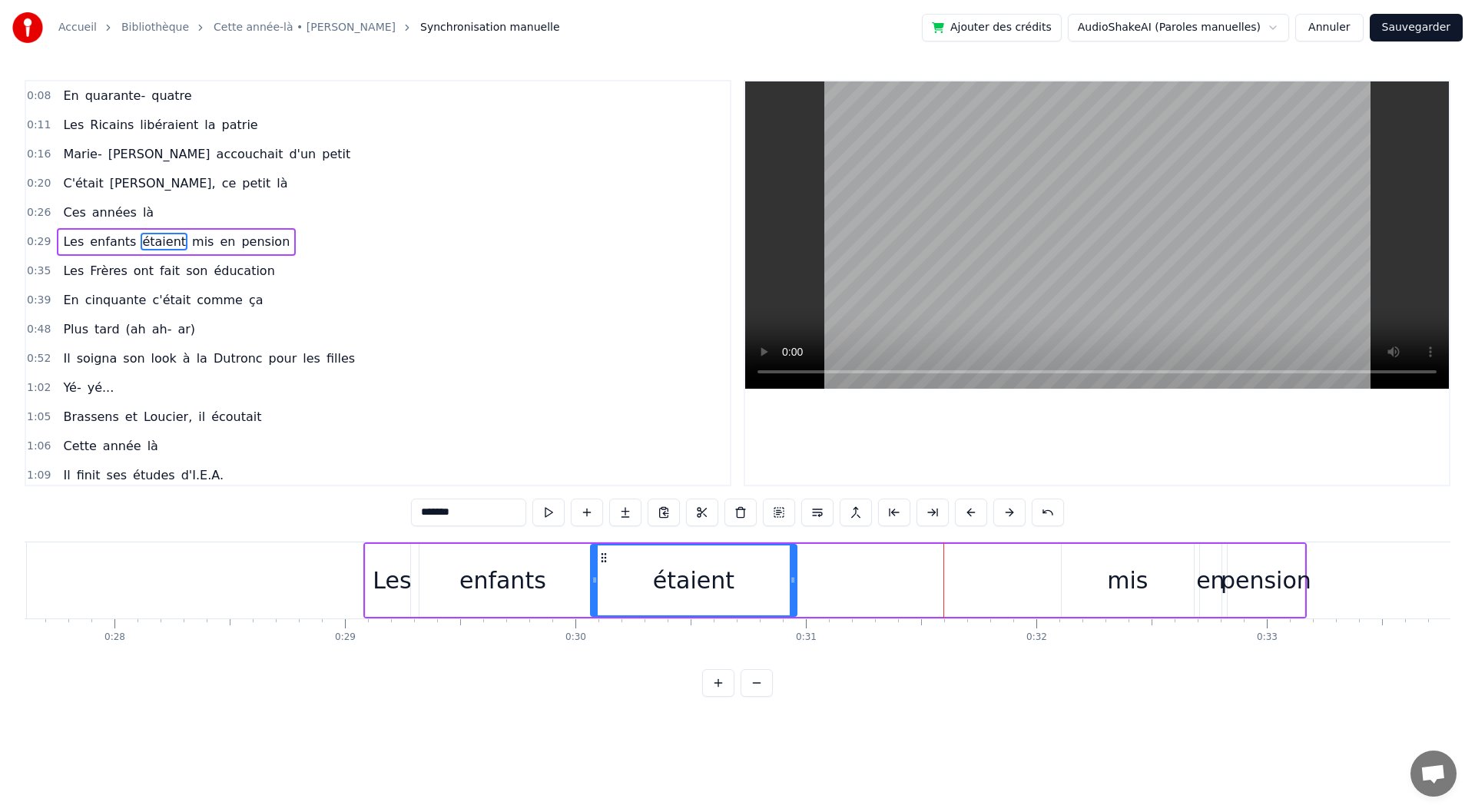
drag, startPoint x: 858, startPoint y: 556, endPoint x: 604, endPoint y: 559, distance: 254.0
click at [604, 559] on icon at bounding box center [603, 558] width 13 height 13
drag, startPoint x: 791, startPoint y: 582, endPoint x: 709, endPoint y: 579, distance: 82.1
click at [709, 579] on icon at bounding box center [710, 580] width 6 height 13
click at [1133, 575] on div "mis" at bounding box center [1127, 581] width 40 height 35
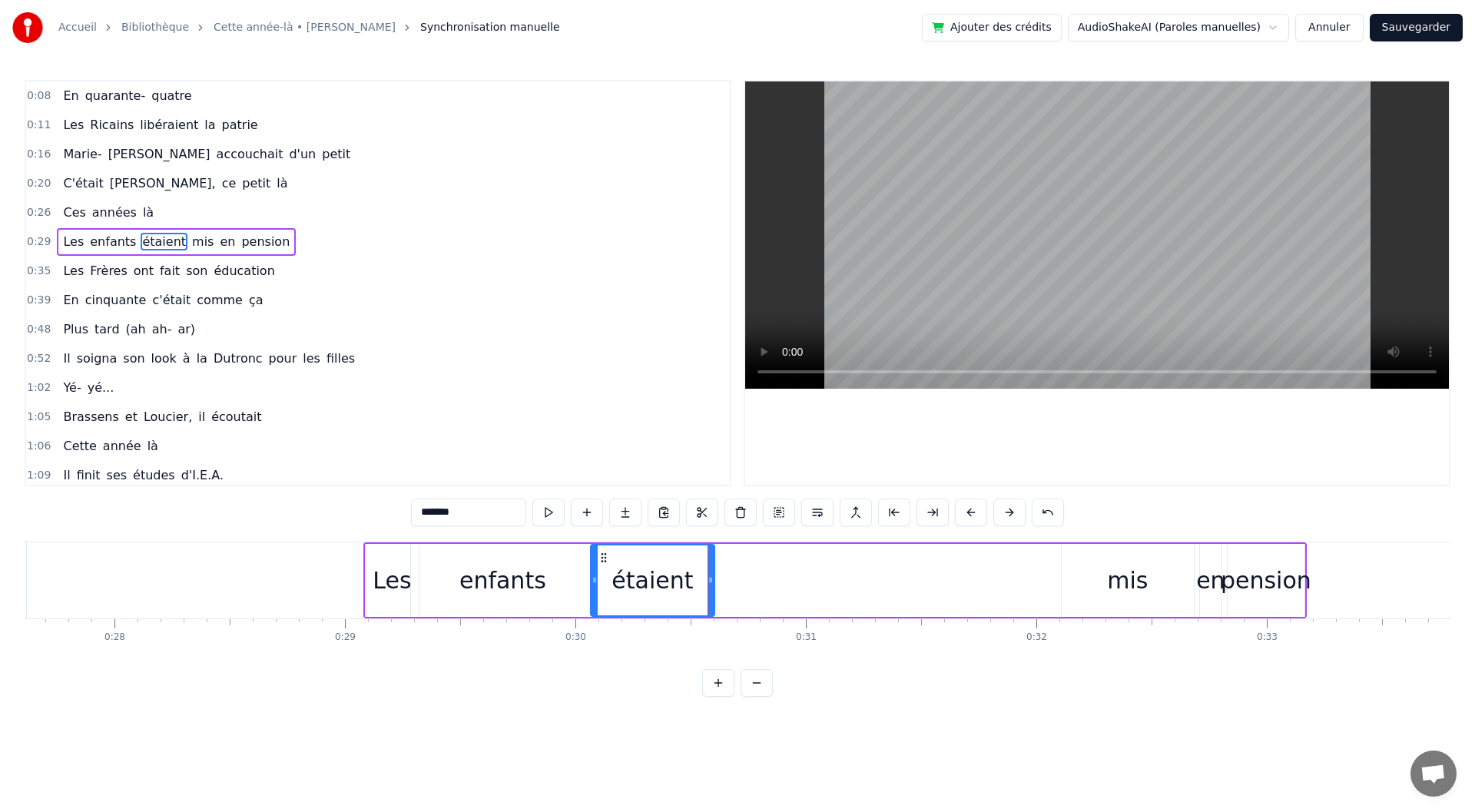
type input "***"
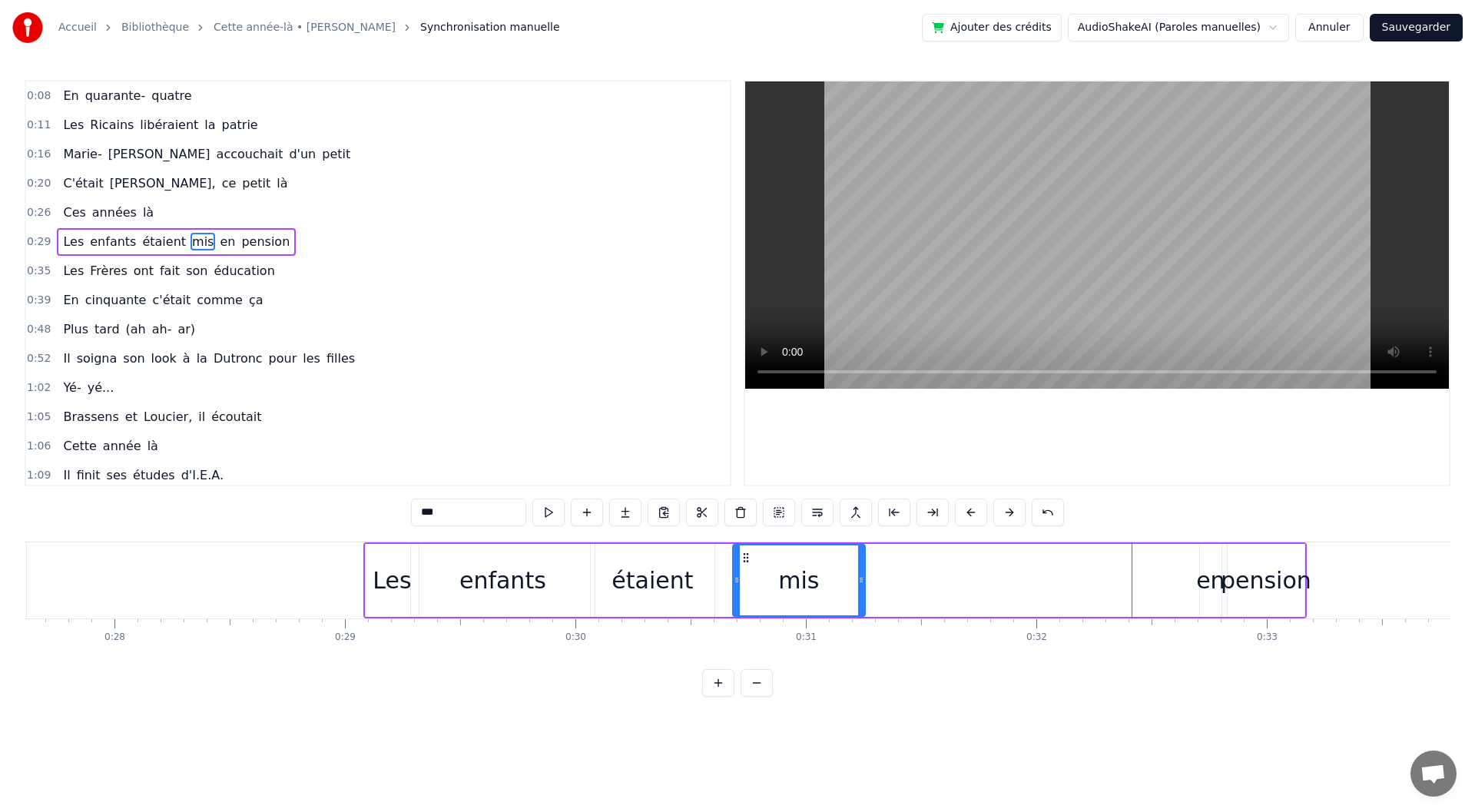
drag, startPoint x: 1073, startPoint y: 557, endPoint x: 745, endPoint y: 572, distance: 328.3
click at [745, 572] on div "mis" at bounding box center [800, 580] width 131 height 70
click at [1187, 560] on div "Les enfants étaient mis en pension" at bounding box center [834, 580] width 943 height 76
click at [1158, 570] on div "Les enfants étaient mis en pension" at bounding box center [834, 580] width 943 height 76
click at [1204, 569] on div "en" at bounding box center [1211, 581] width 29 height 35
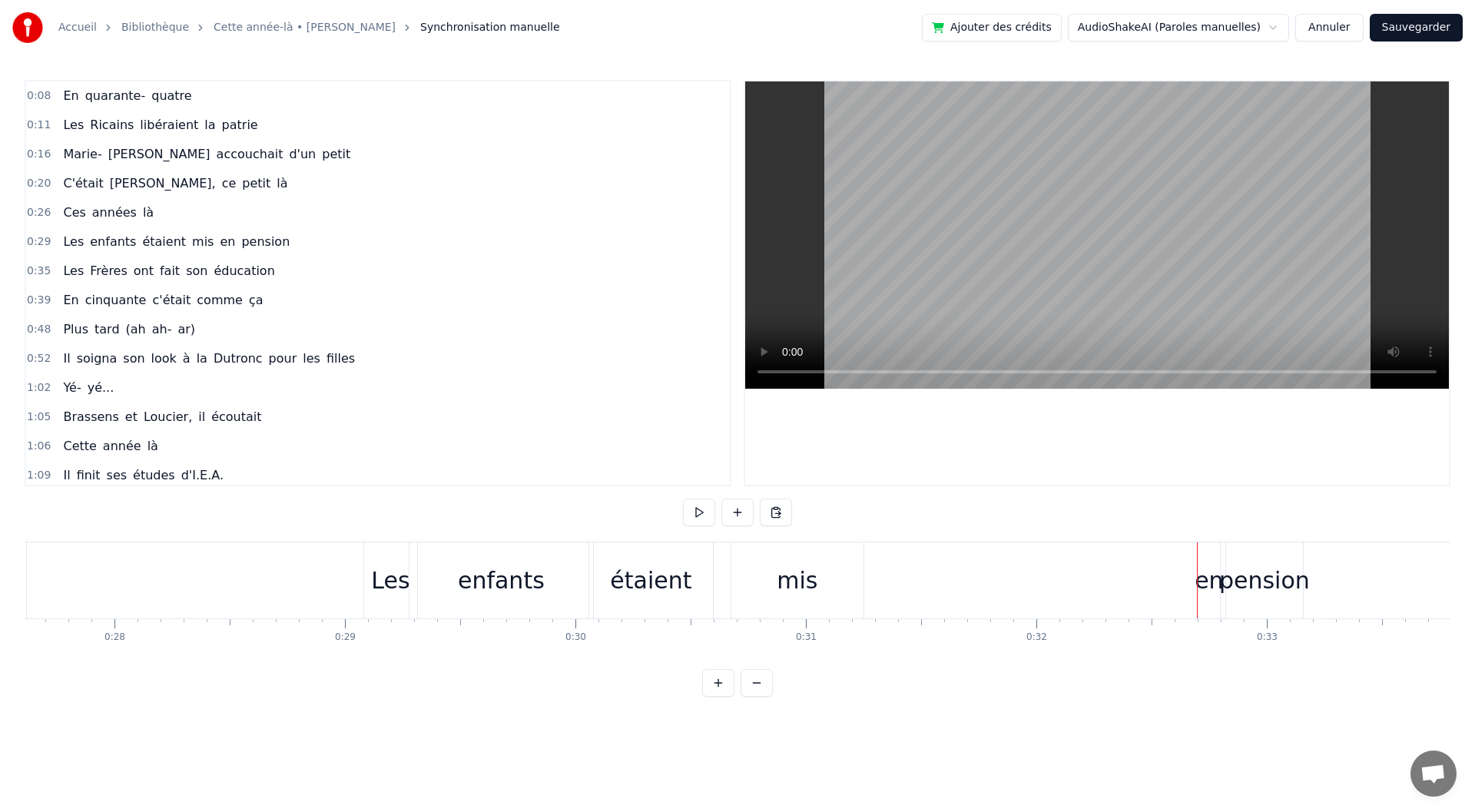
click at [1129, 651] on div "En quarante- quatre Les [DEMOGRAPHIC_DATA] libéraient la [PERSON_NAME] accoucha…" at bounding box center [738, 599] width 1426 height 116
click at [1225, 584] on div "pension" at bounding box center [1265, 581] width 91 height 35
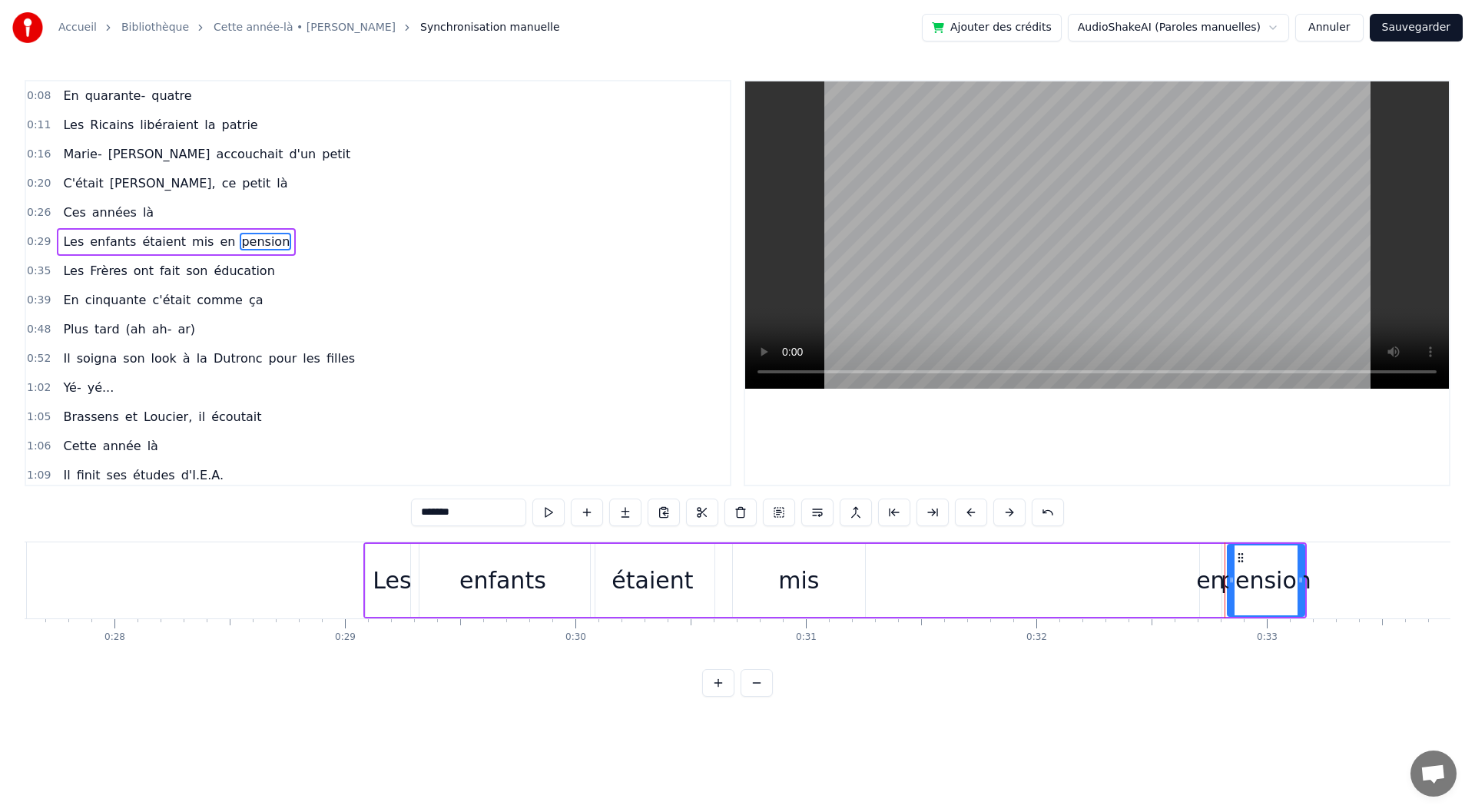
click at [1208, 583] on div "en" at bounding box center [1211, 581] width 29 height 35
drag, startPoint x: 1205, startPoint y: 582, endPoint x: 1194, endPoint y: 582, distance: 11.0
click at [1194, 582] on icon at bounding box center [1193, 580] width 6 height 13
drag, startPoint x: 1201, startPoint y: 562, endPoint x: 889, endPoint y: 582, distance: 312.6
click at [889, 582] on div "en" at bounding box center [893, 580] width 32 height 70
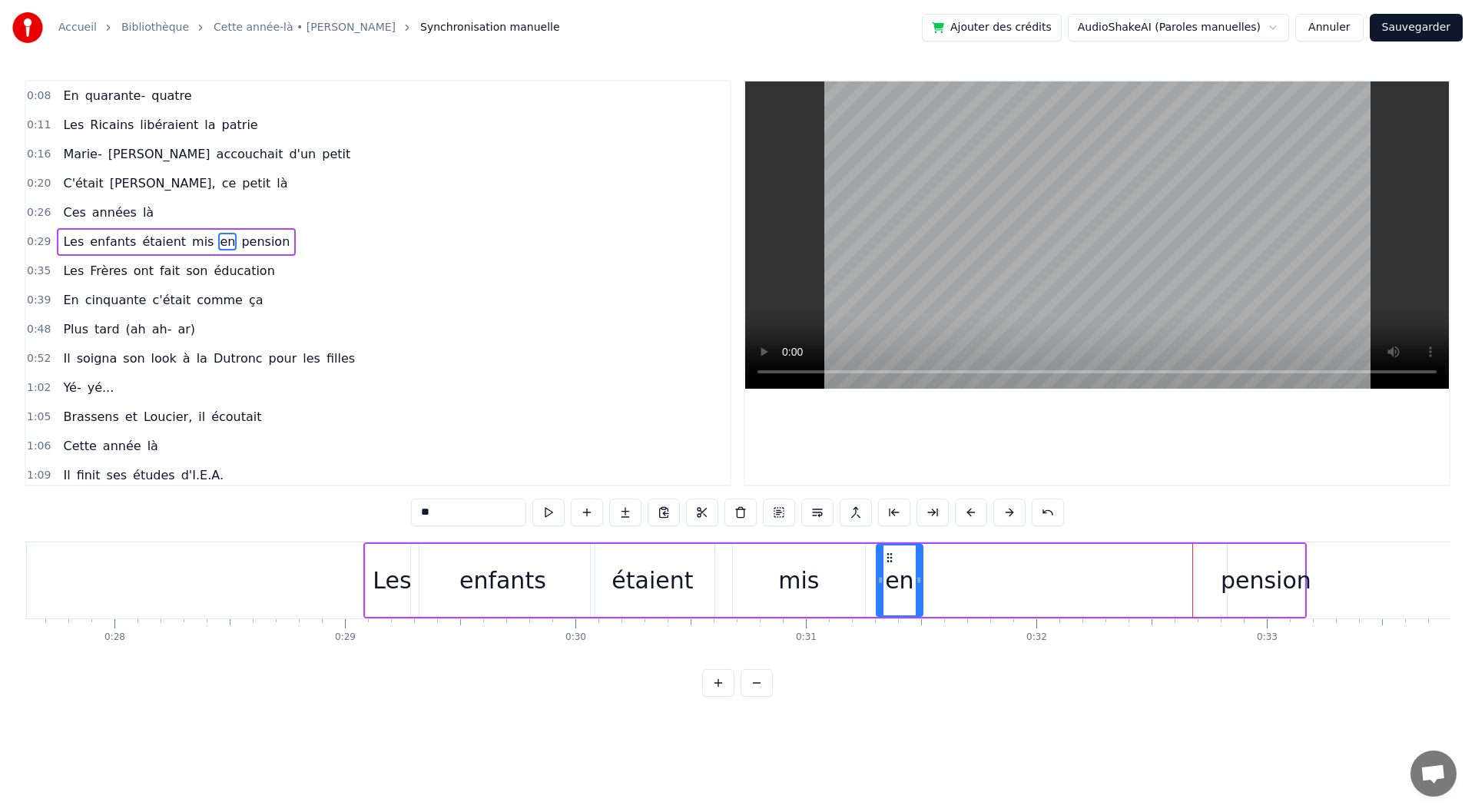
drag, startPoint x: 905, startPoint y: 582, endPoint x: 918, endPoint y: 578, distance: 13.6
click at [918, 578] on icon at bounding box center [919, 580] width 6 height 13
click at [820, 585] on div "mis" at bounding box center [799, 581] width 132 height 73
drag, startPoint x: 863, startPoint y: 576, endPoint x: 920, endPoint y: 579, distance: 57.1
click at [870, 578] on icon at bounding box center [869, 580] width 6 height 13
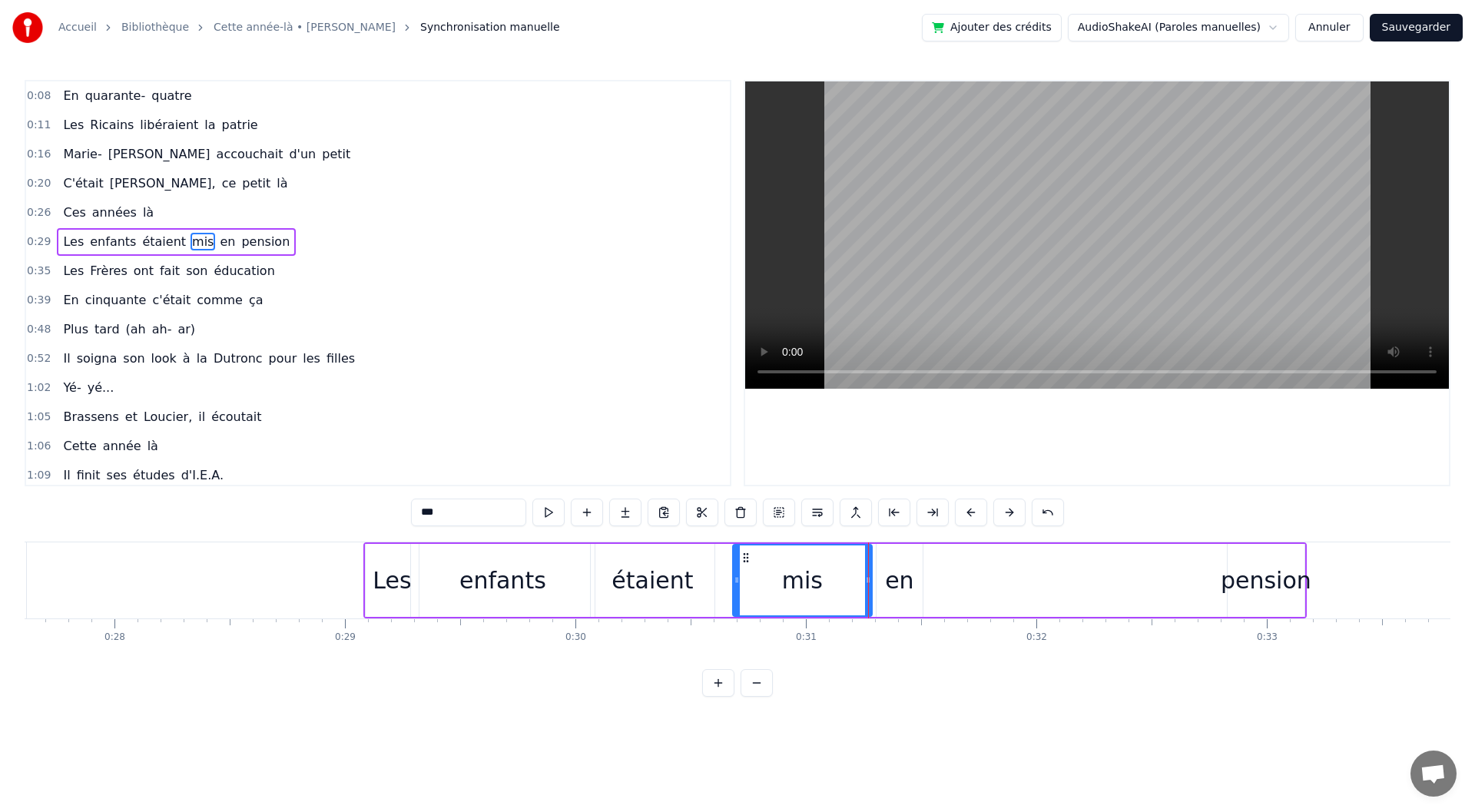
click at [1242, 572] on div "pension" at bounding box center [1266, 581] width 91 height 35
type input "*******"
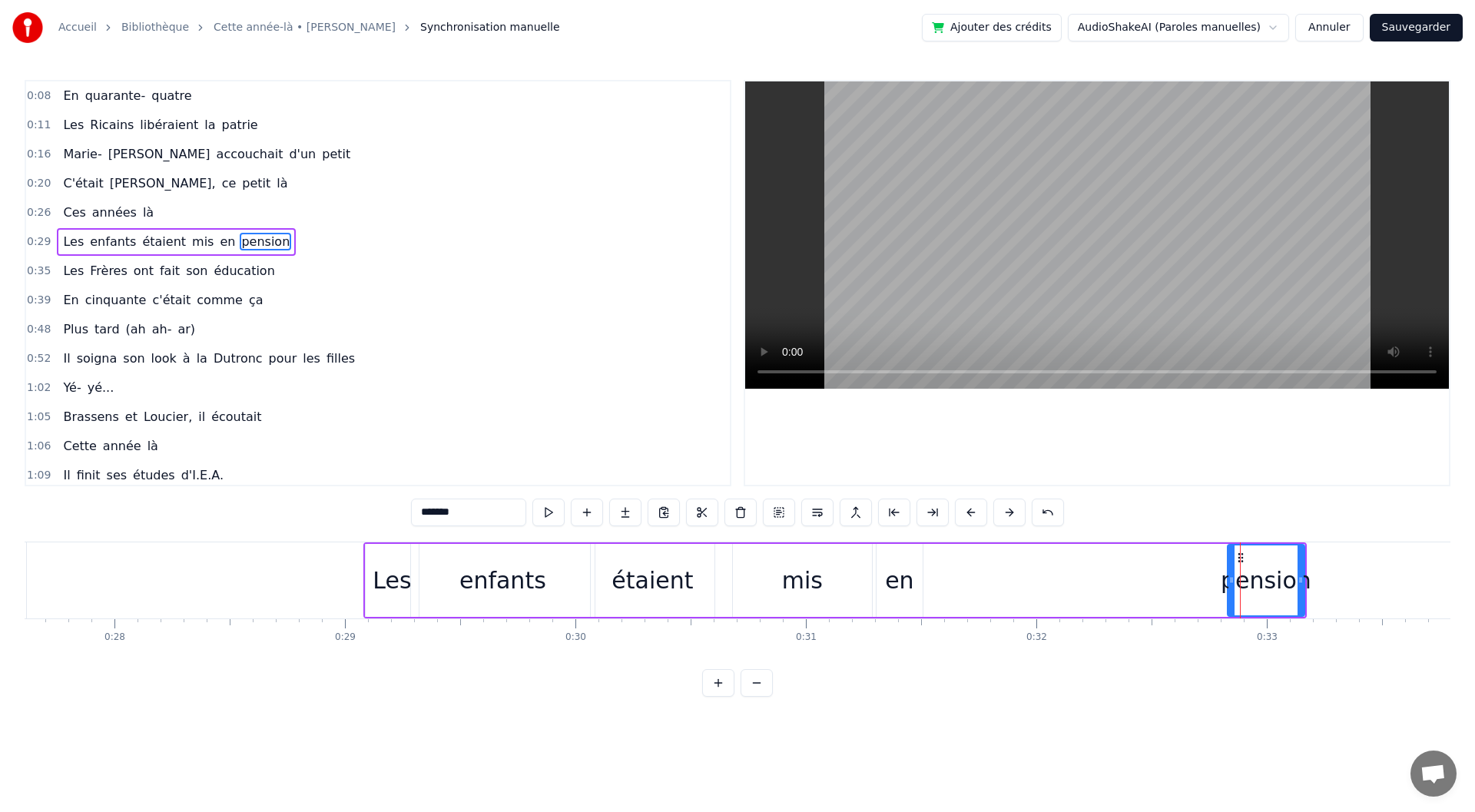
click at [1227, 577] on div "pension" at bounding box center [1266, 581] width 91 height 35
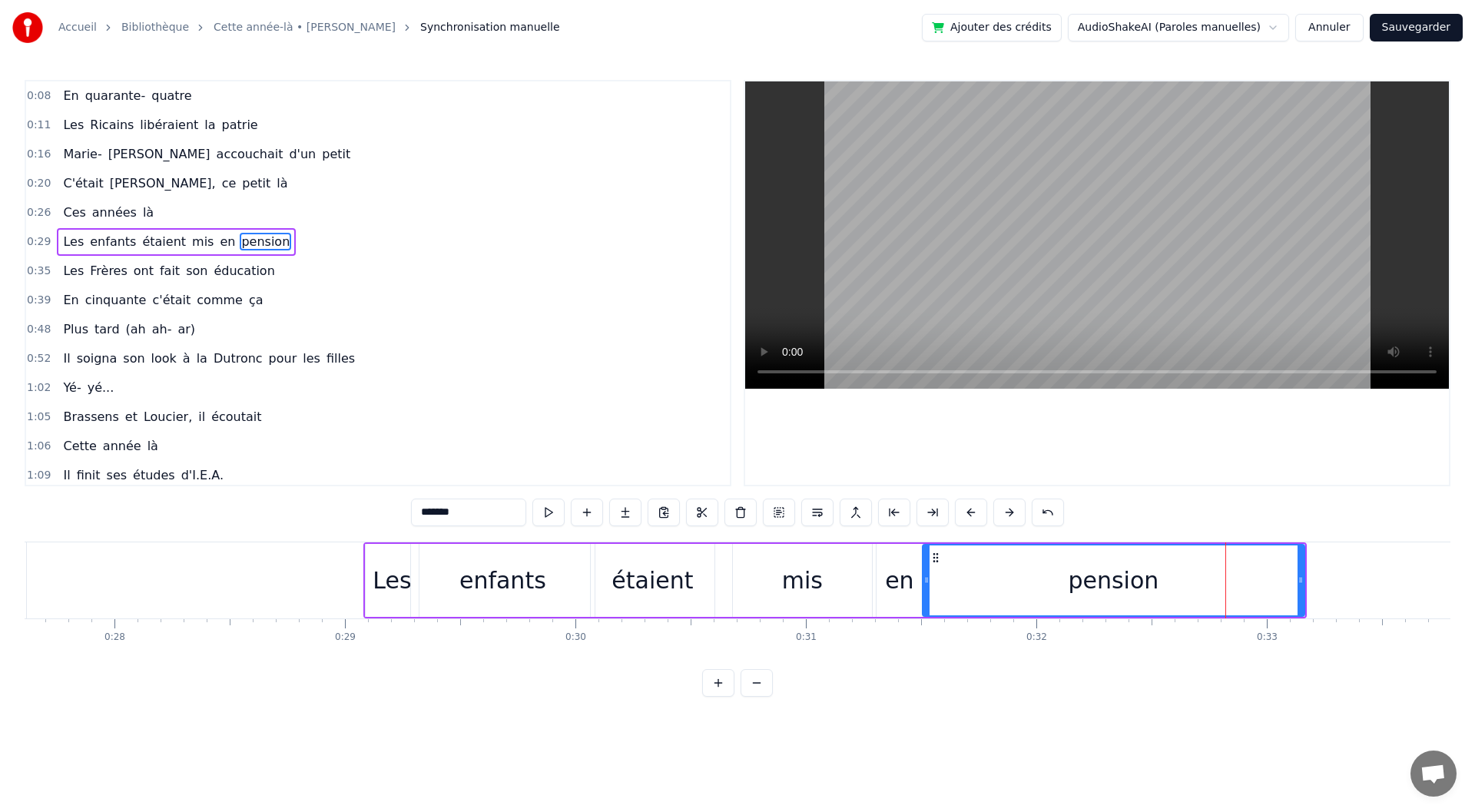
drag, startPoint x: 1229, startPoint y: 581, endPoint x: 928, endPoint y: 589, distance: 301.1
click at [928, 589] on div at bounding box center [927, 580] width 6 height 70
drag, startPoint x: 1302, startPoint y: 578, endPoint x: 1281, endPoint y: 580, distance: 21.1
click at [1281, 580] on icon at bounding box center [1280, 580] width 6 height 13
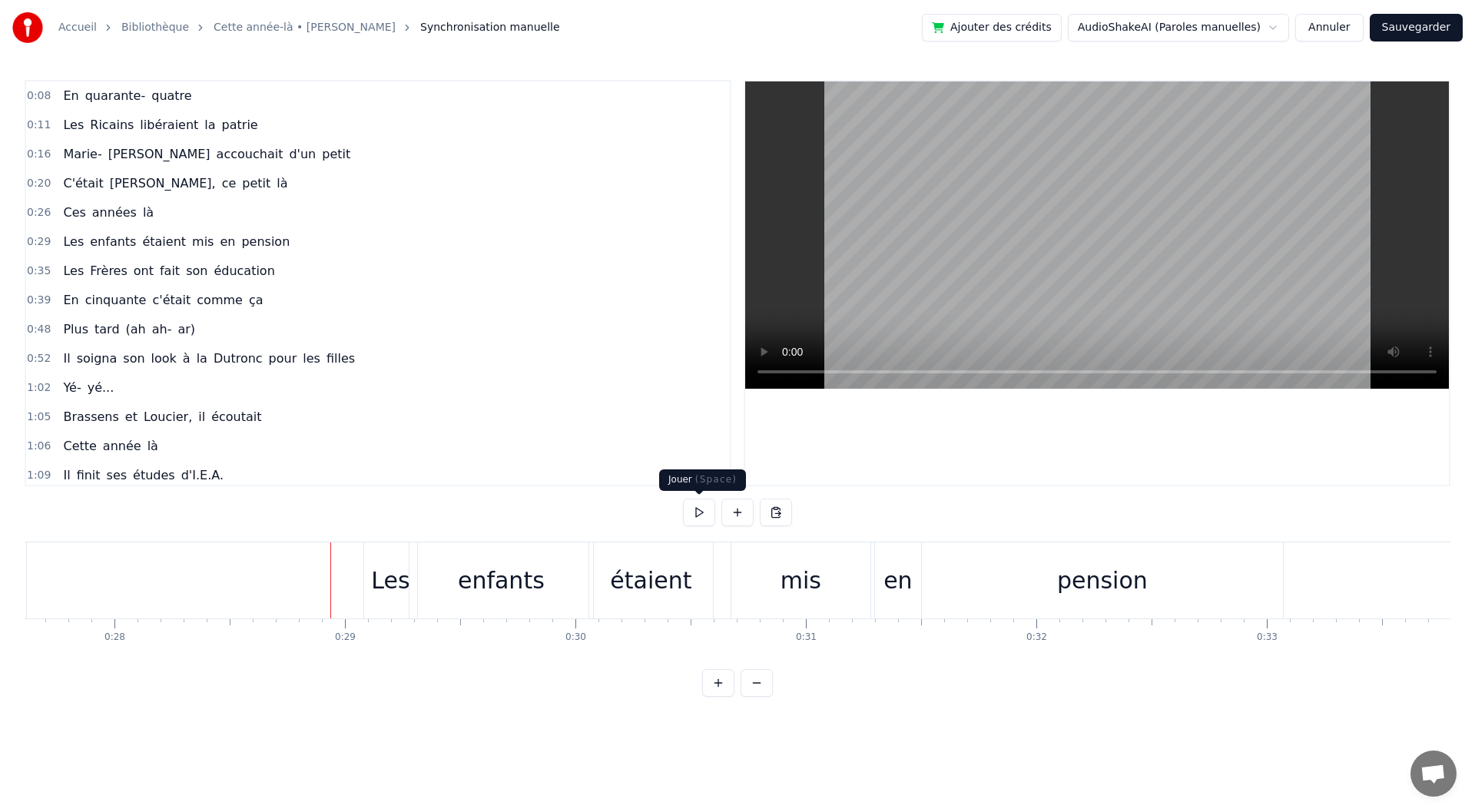
click at [710, 507] on button at bounding box center [698, 512] width 32 height 28
click at [908, 595] on div "en" at bounding box center [898, 581] width 29 height 35
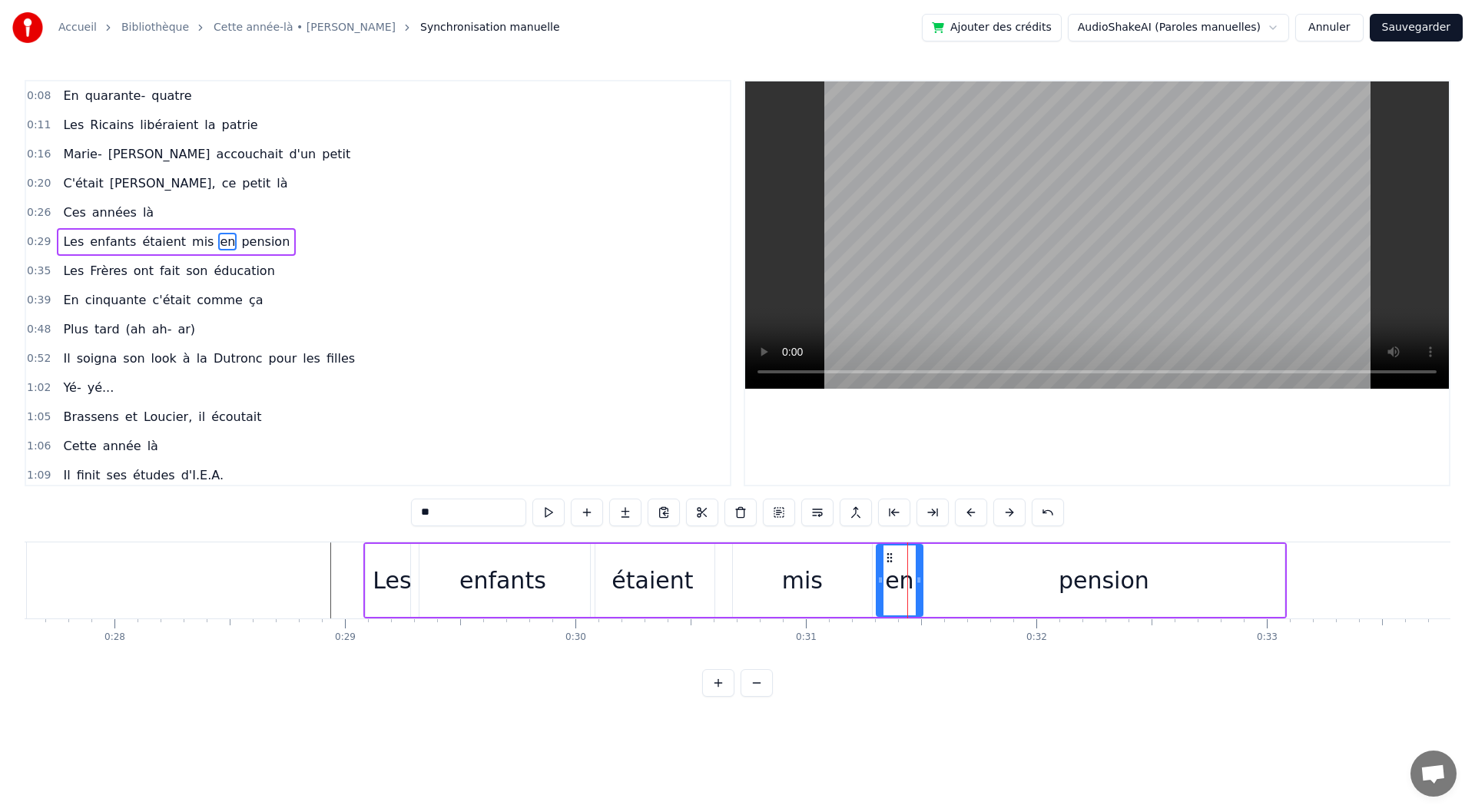
click at [612, 578] on div "étaient" at bounding box center [652, 581] width 123 height 73
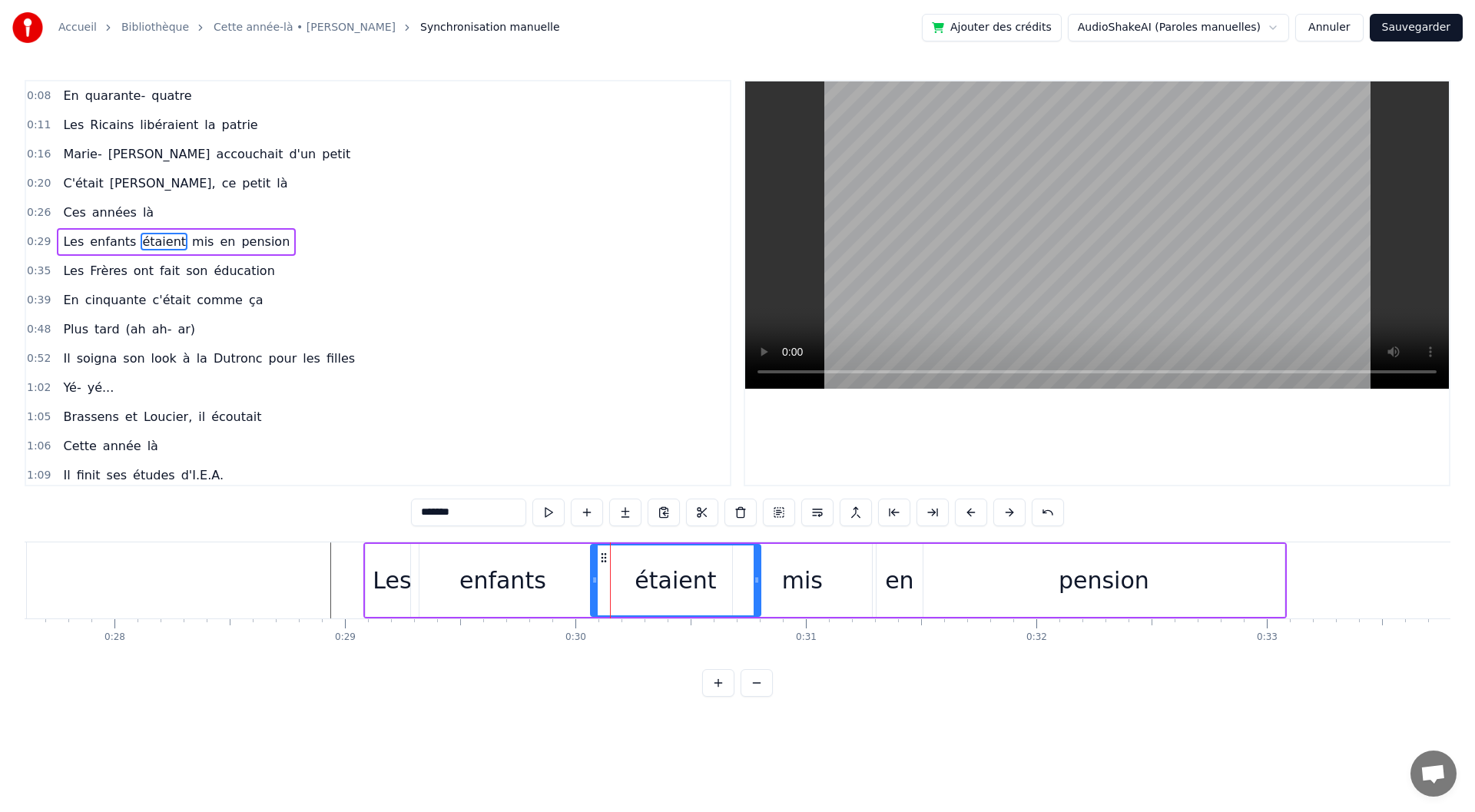
drag, startPoint x: 712, startPoint y: 586, endPoint x: 758, endPoint y: 589, distance: 46.1
click at [758, 589] on div at bounding box center [756, 580] width 6 height 70
click at [810, 589] on div "mis" at bounding box center [803, 581] width 40 height 35
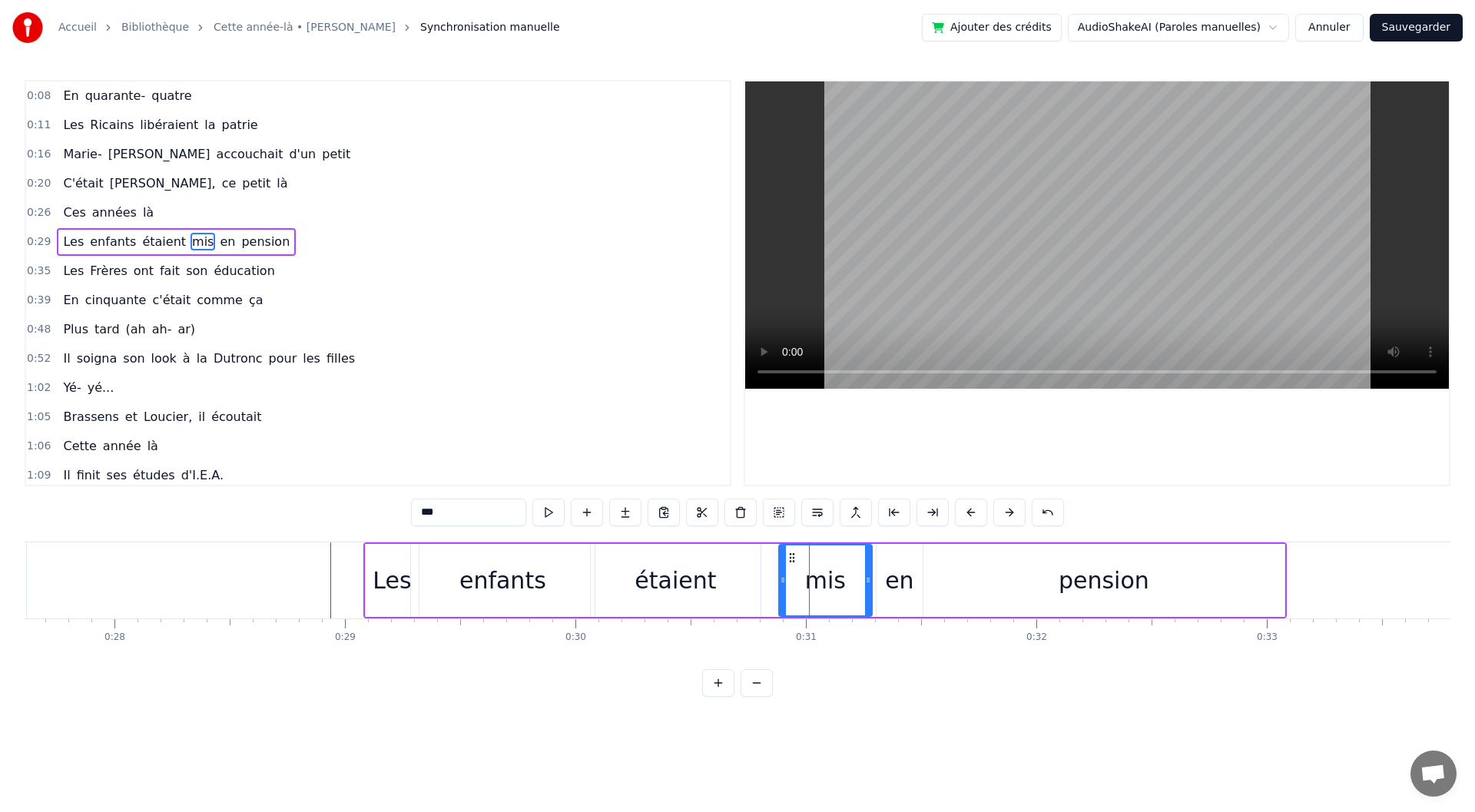
drag, startPoint x: 738, startPoint y: 582, endPoint x: 783, endPoint y: 583, distance: 45.0
click at [783, 583] on icon at bounding box center [782, 580] width 6 height 13
click at [882, 585] on div "en" at bounding box center [900, 581] width 46 height 73
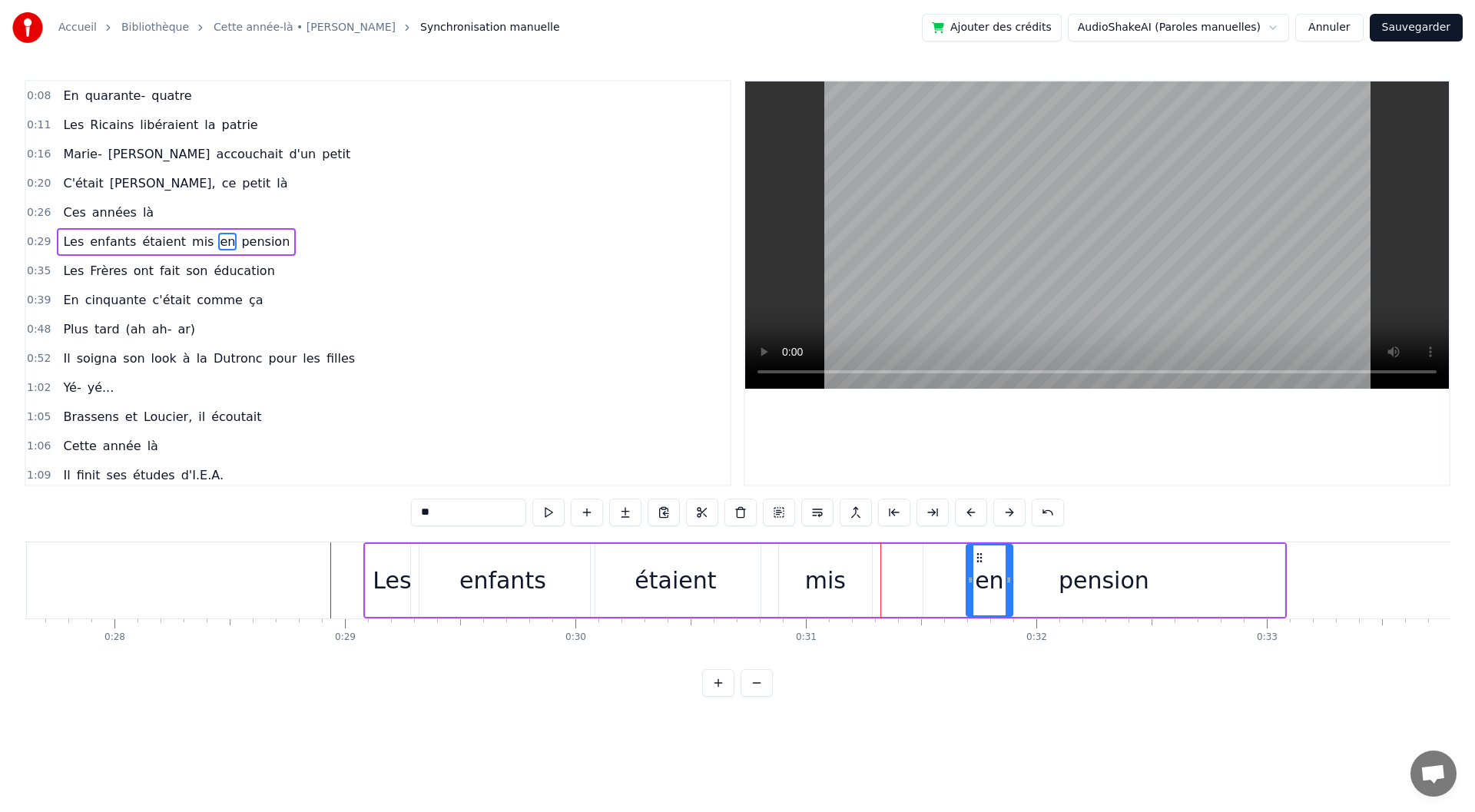
drag, startPoint x: 889, startPoint y: 552, endPoint x: 979, endPoint y: 550, distance: 90.0
click at [1116, 580] on div "pension" at bounding box center [1104, 581] width 91 height 35
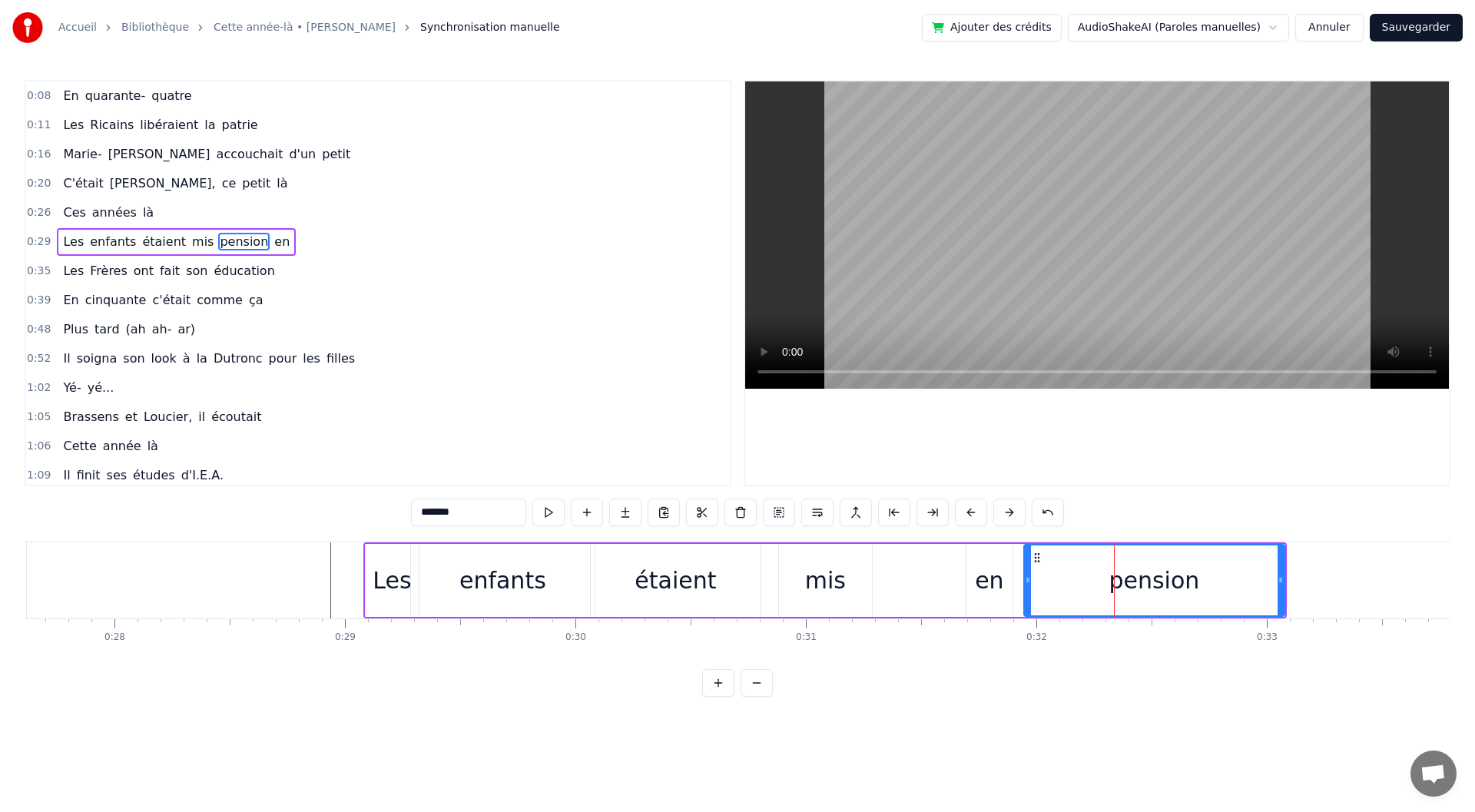
drag, startPoint x: 928, startPoint y: 582, endPoint x: 1030, endPoint y: 579, distance: 102.0
click at [996, 587] on div "en" at bounding box center [989, 581] width 29 height 35
type input "**"
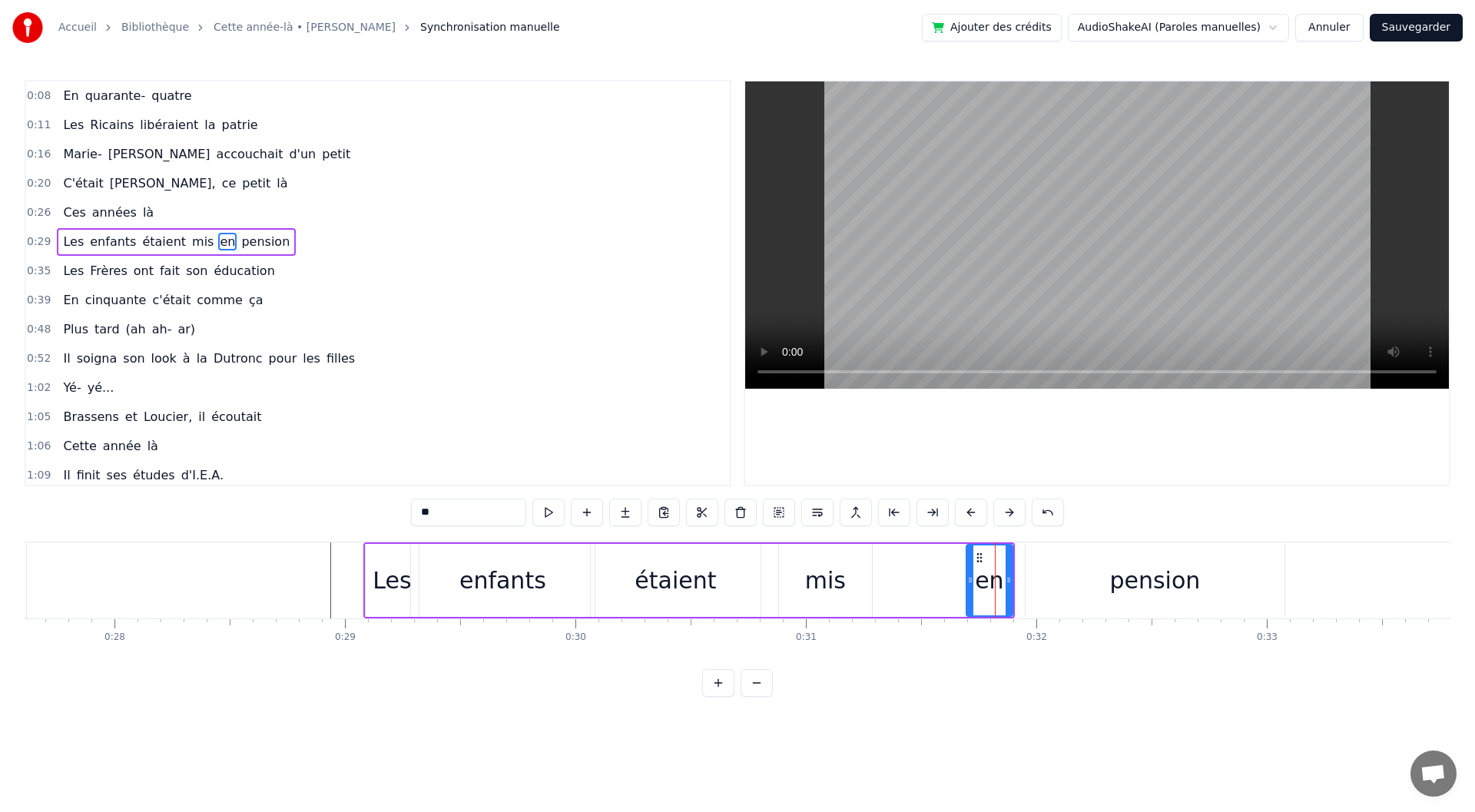
click at [913, 591] on div "Les enfants étaient mis en pension" at bounding box center [689, 580] width 651 height 76
click at [779, 596] on div "mis" at bounding box center [826, 581] width 92 height 73
drag, startPoint x: 872, startPoint y: 587, endPoint x: 881, endPoint y: 586, distance: 9.1
click at [881, 586] on div "Les enfants étaient mis en pension" at bounding box center [689, 580] width 651 height 76
click at [827, 589] on div "mis" at bounding box center [826, 581] width 40 height 35
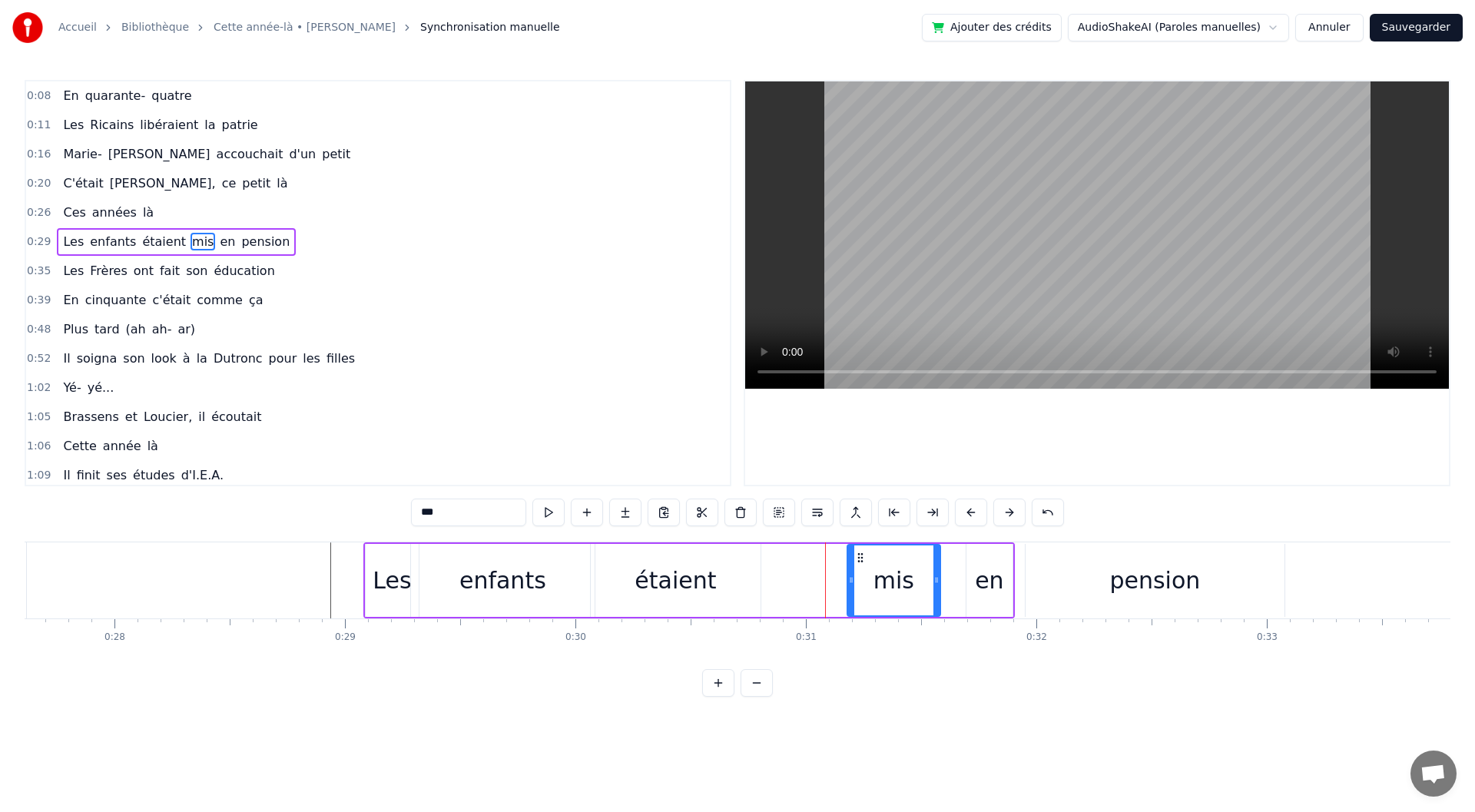
drag, startPoint x: 798, startPoint y: 556, endPoint x: 862, endPoint y: 559, distance: 64.1
click at [862, 559] on icon at bounding box center [860, 558] width 13 height 13
click at [999, 570] on div "en" at bounding box center [989, 581] width 29 height 35
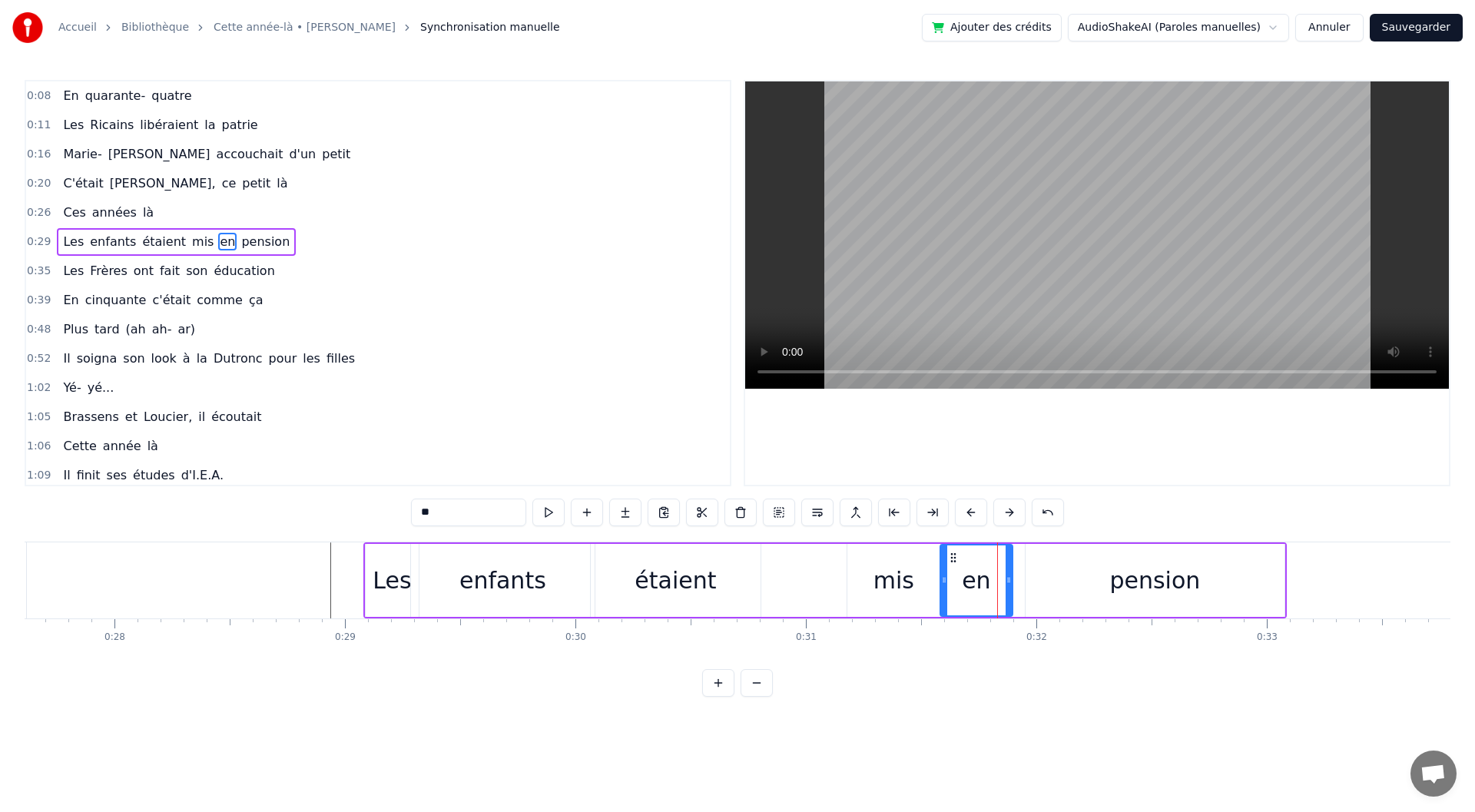
drag, startPoint x: 966, startPoint y: 571, endPoint x: 940, endPoint y: 571, distance: 26.0
click at [941, 571] on div at bounding box center [944, 580] width 6 height 70
click at [723, 589] on div "étaient" at bounding box center [675, 581] width 170 height 73
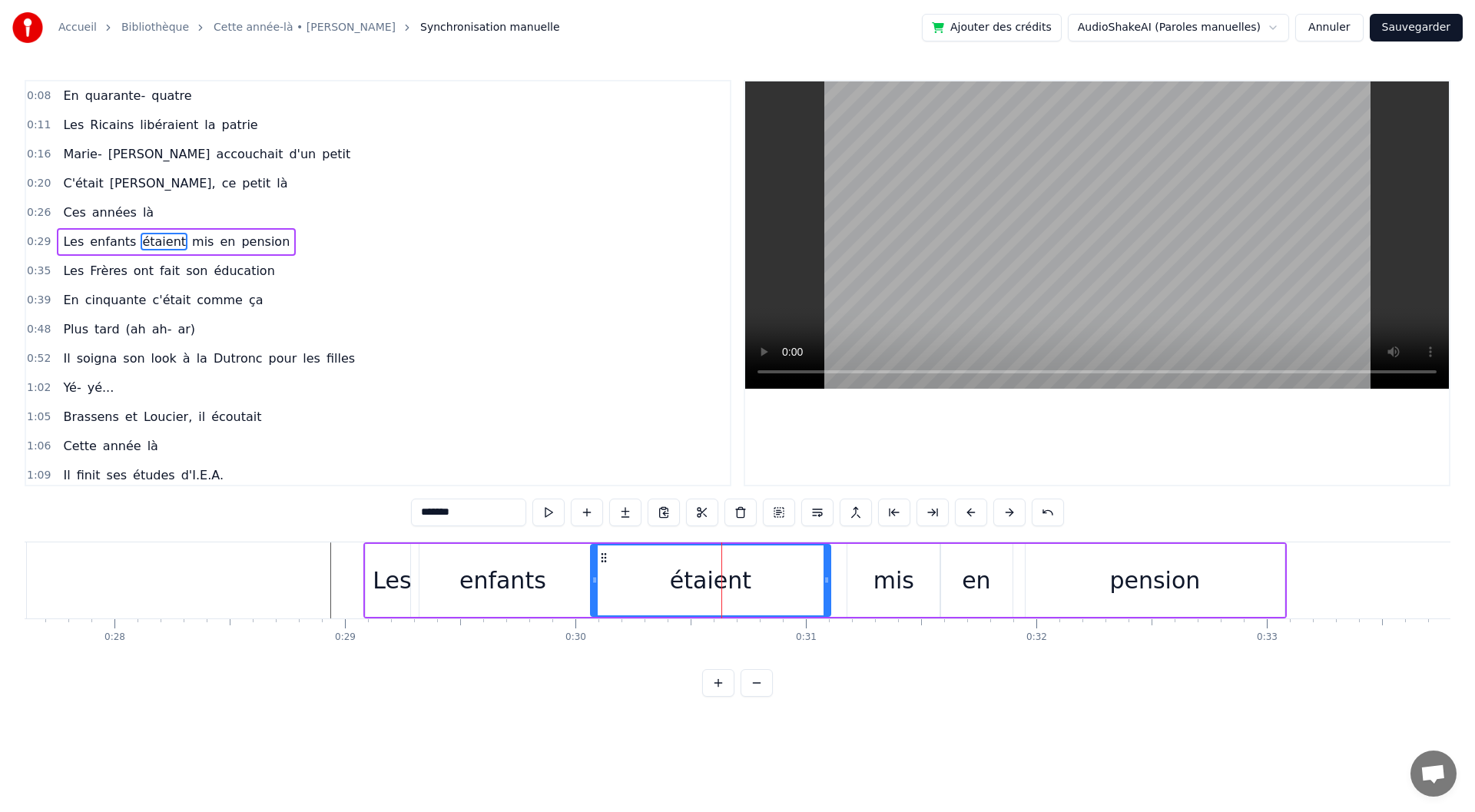
drag, startPoint x: 757, startPoint y: 581, endPoint x: 827, endPoint y: 579, distance: 70.0
click at [827, 579] on icon at bounding box center [827, 580] width 6 height 13
drag, startPoint x: 594, startPoint y: 579, endPoint x: 637, endPoint y: 584, distance: 43.3
click at [637, 584] on icon at bounding box center [637, 580] width 6 height 13
click at [534, 590] on div "enfants" at bounding box center [503, 581] width 87 height 35
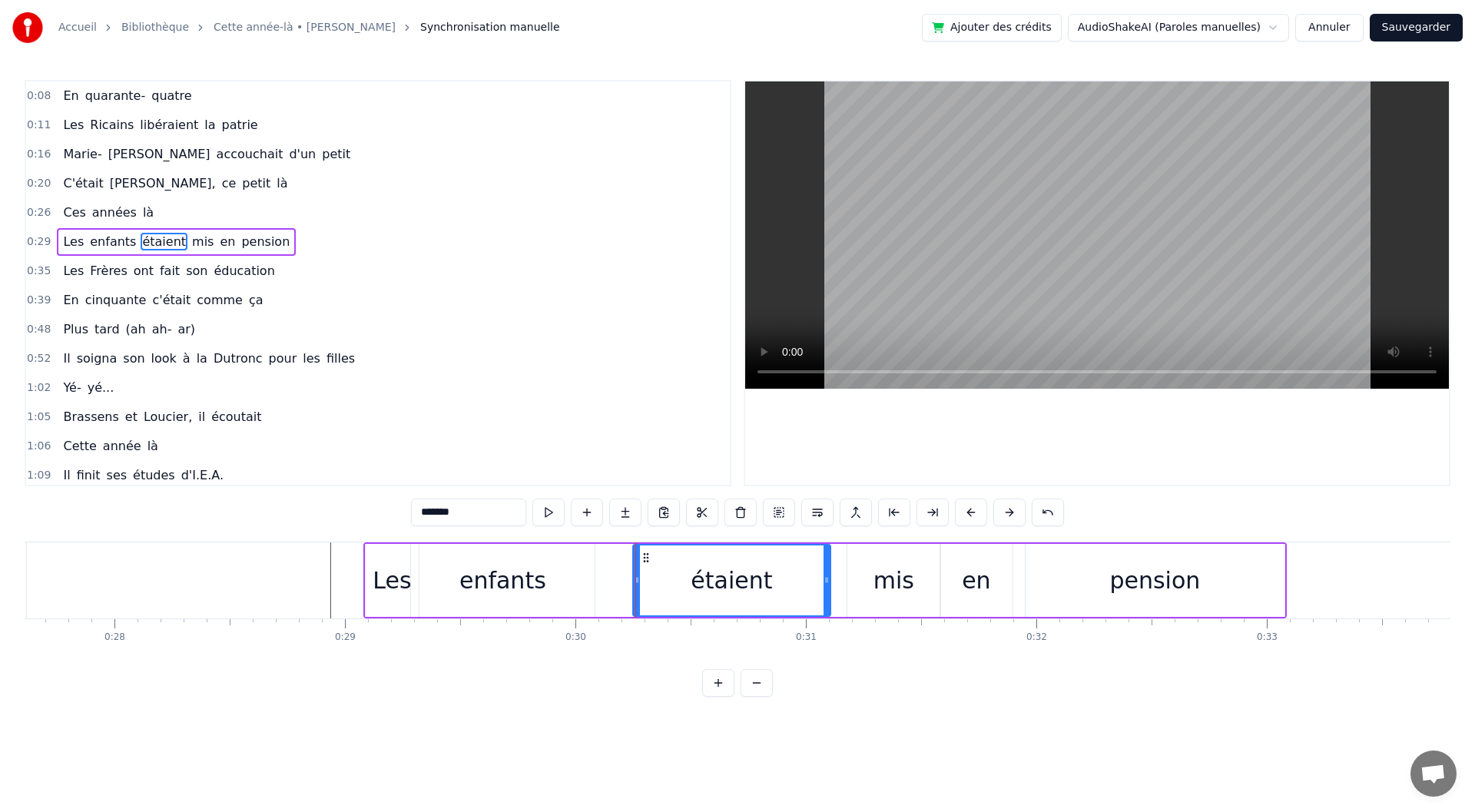
type input "*******"
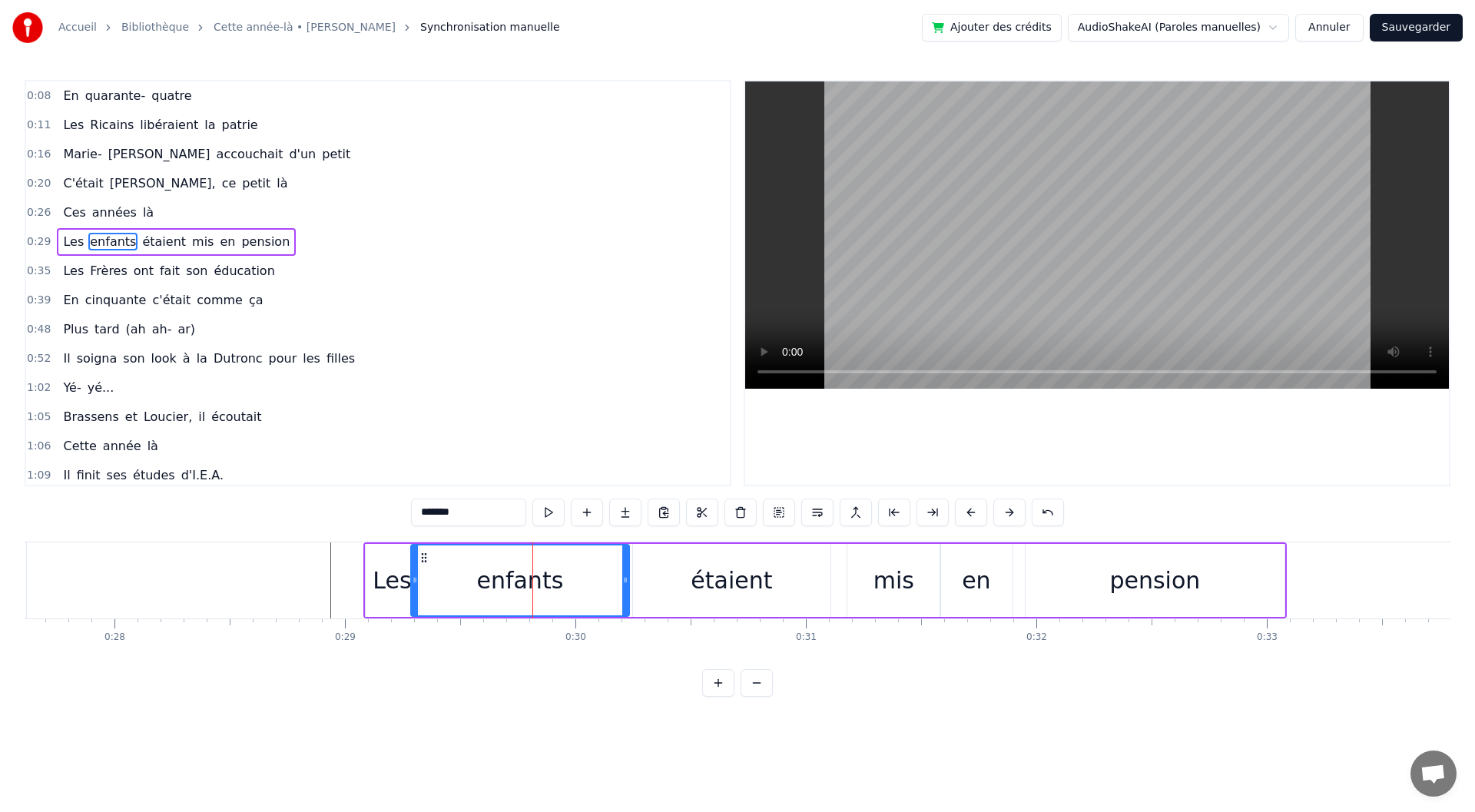
drag, startPoint x: 592, startPoint y: 580, endPoint x: 634, endPoint y: 579, distance: 42.0
click at [628, 579] on icon at bounding box center [625, 580] width 6 height 13
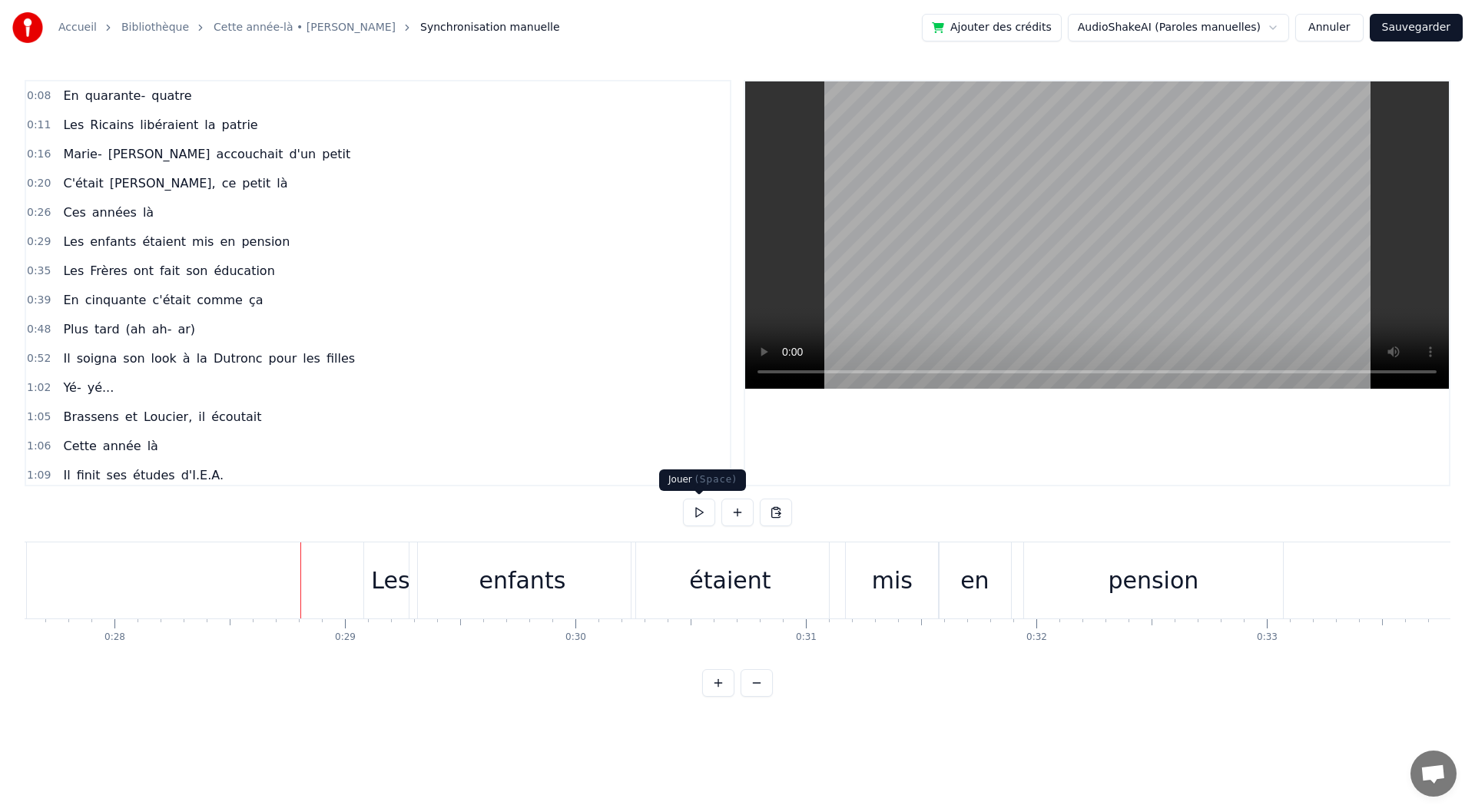
click at [703, 511] on button at bounding box center [698, 512] width 32 height 28
click at [1090, 567] on div "pension" at bounding box center [1153, 580] width 259 height 76
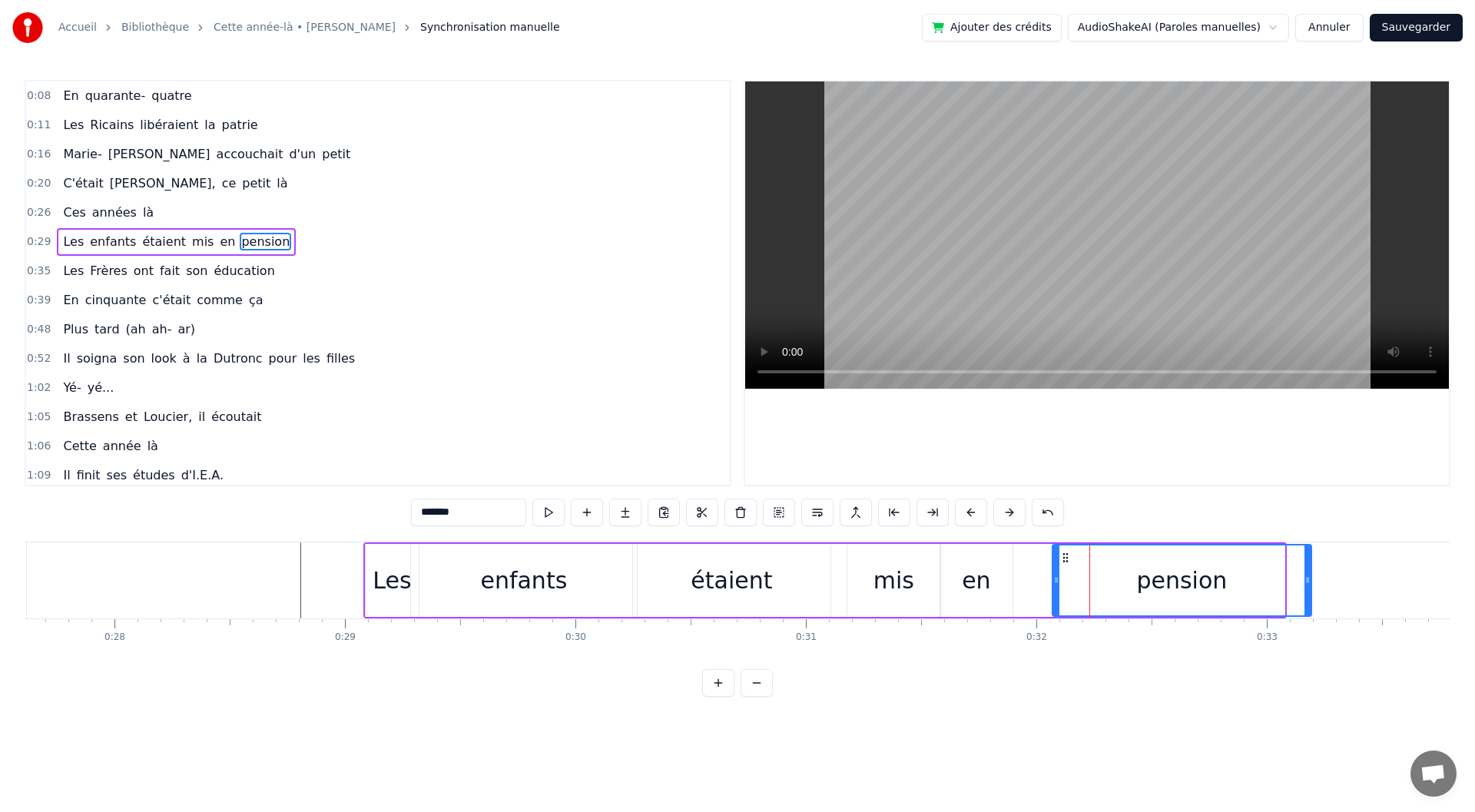
drag, startPoint x: 1041, startPoint y: 557, endPoint x: 1068, endPoint y: 556, distance: 27.0
click at [1068, 556] on icon at bounding box center [1066, 558] width 13 height 13
drag, startPoint x: 1053, startPoint y: 581, endPoint x: 1040, endPoint y: 579, distance: 13.2
click at [1045, 578] on icon at bounding box center [1048, 580] width 6 height 13
click at [977, 589] on div "en" at bounding box center [976, 581] width 29 height 35
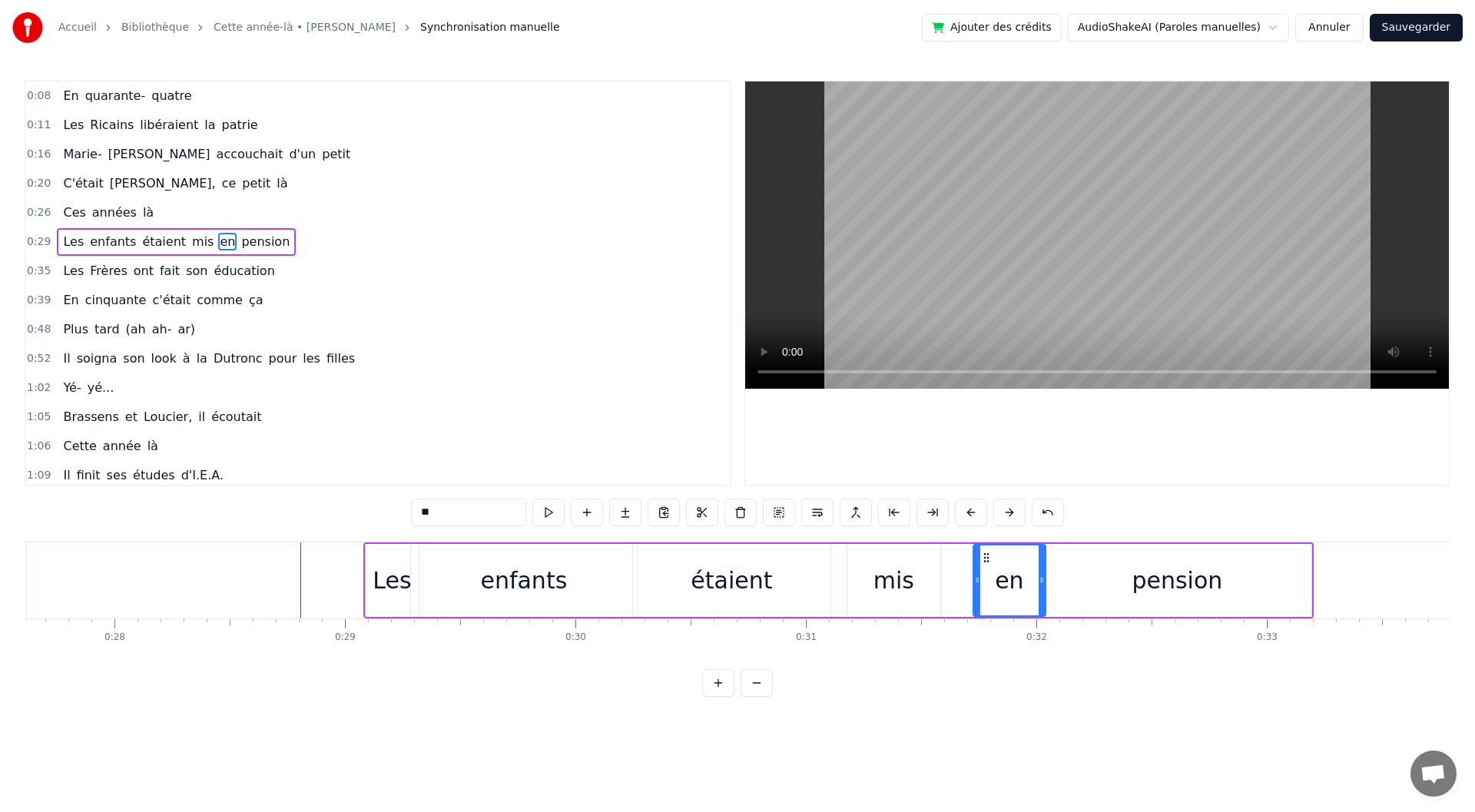
drag, startPoint x: 954, startPoint y: 553, endPoint x: 987, endPoint y: 554, distance: 33.0
click at [987, 554] on icon at bounding box center [987, 558] width 13 height 13
click at [904, 573] on div "mis" at bounding box center [894, 581] width 40 height 35
drag, startPoint x: 859, startPoint y: 557, endPoint x: 879, endPoint y: 558, distance: 20.0
click at [879, 558] on circle at bounding box center [878, 557] width 1 height 1
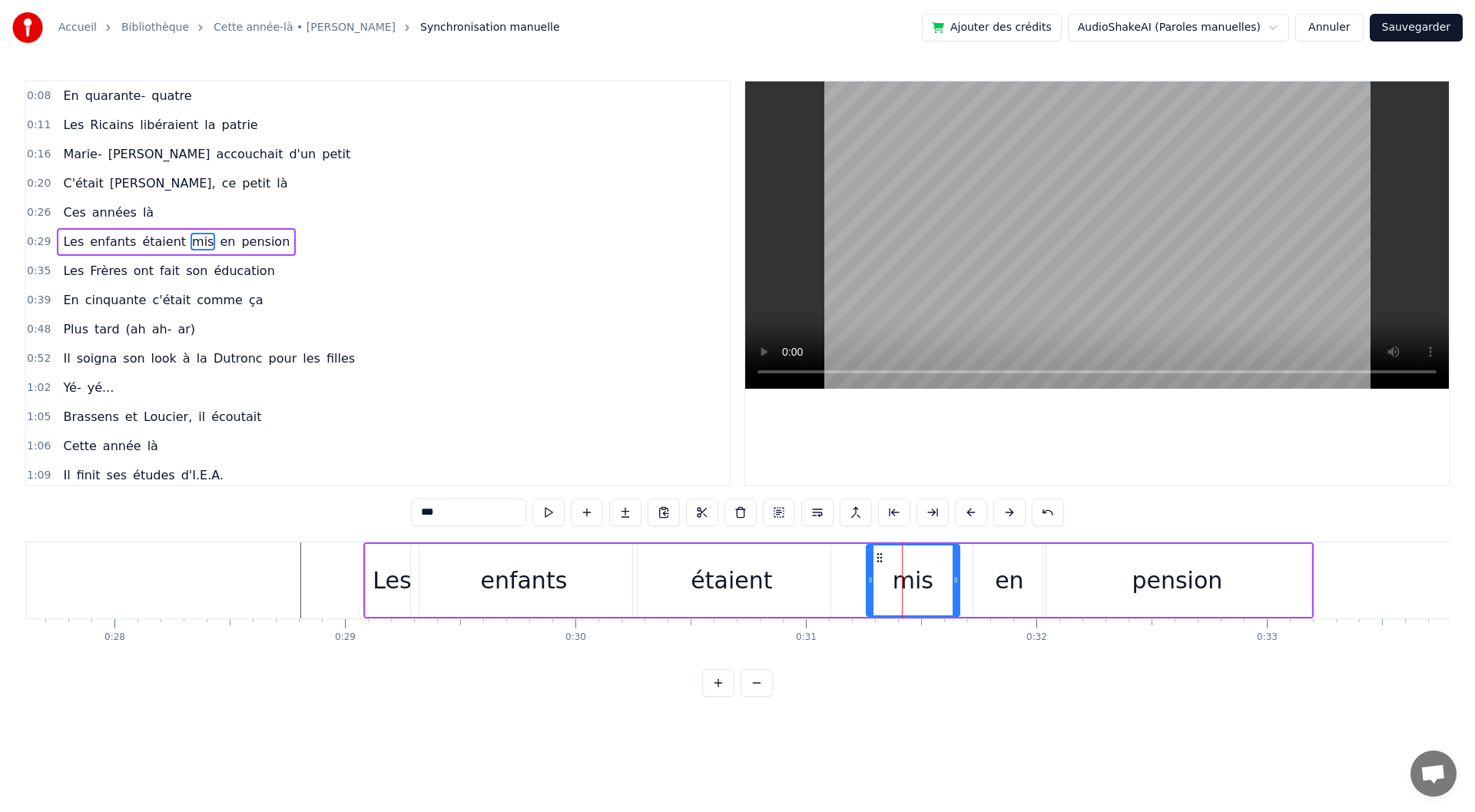
click at [738, 585] on div "étaient" at bounding box center [731, 581] width 82 height 35
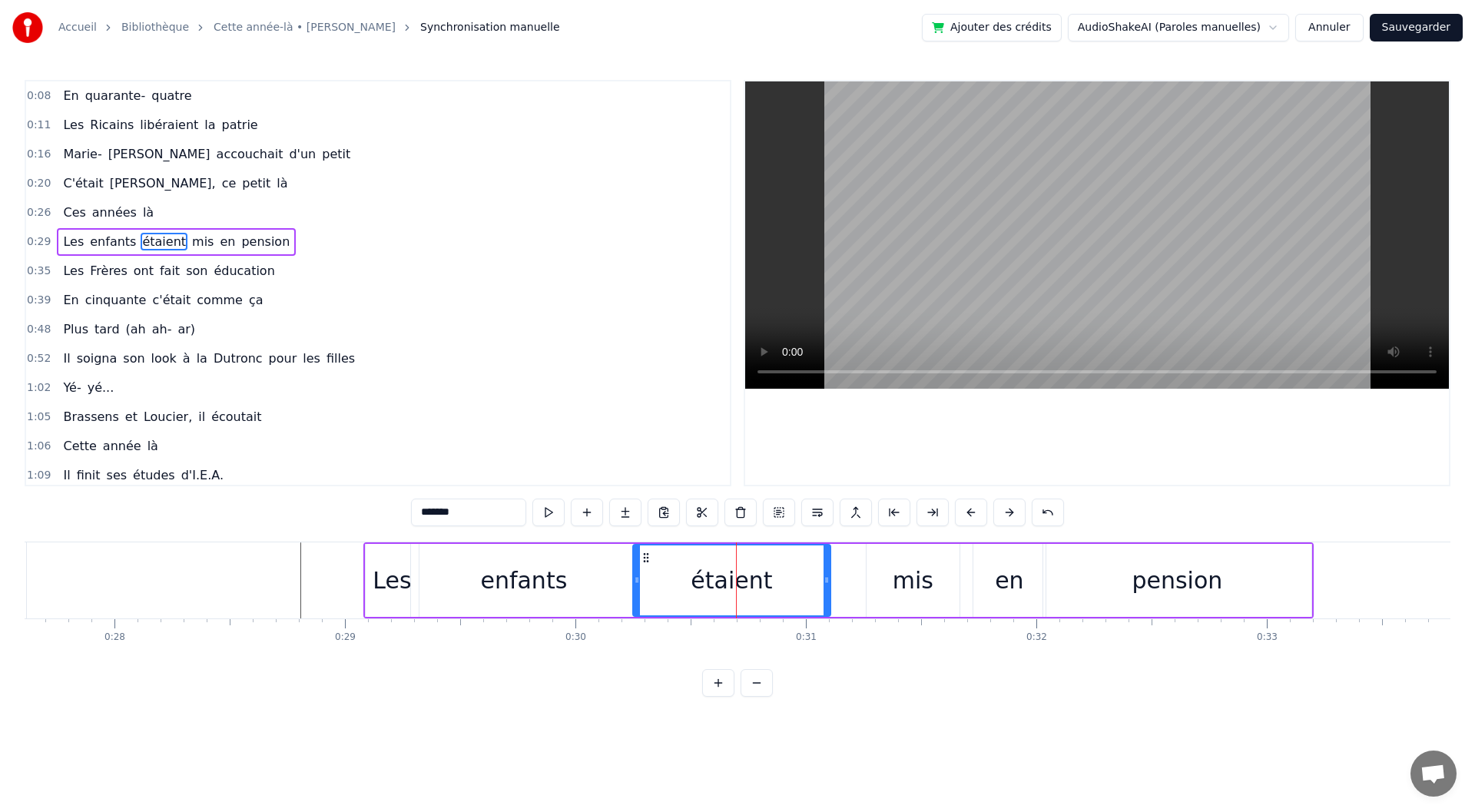
click at [447, 568] on div "enfants" at bounding box center [524, 581] width 225 height 73
type input "*******"
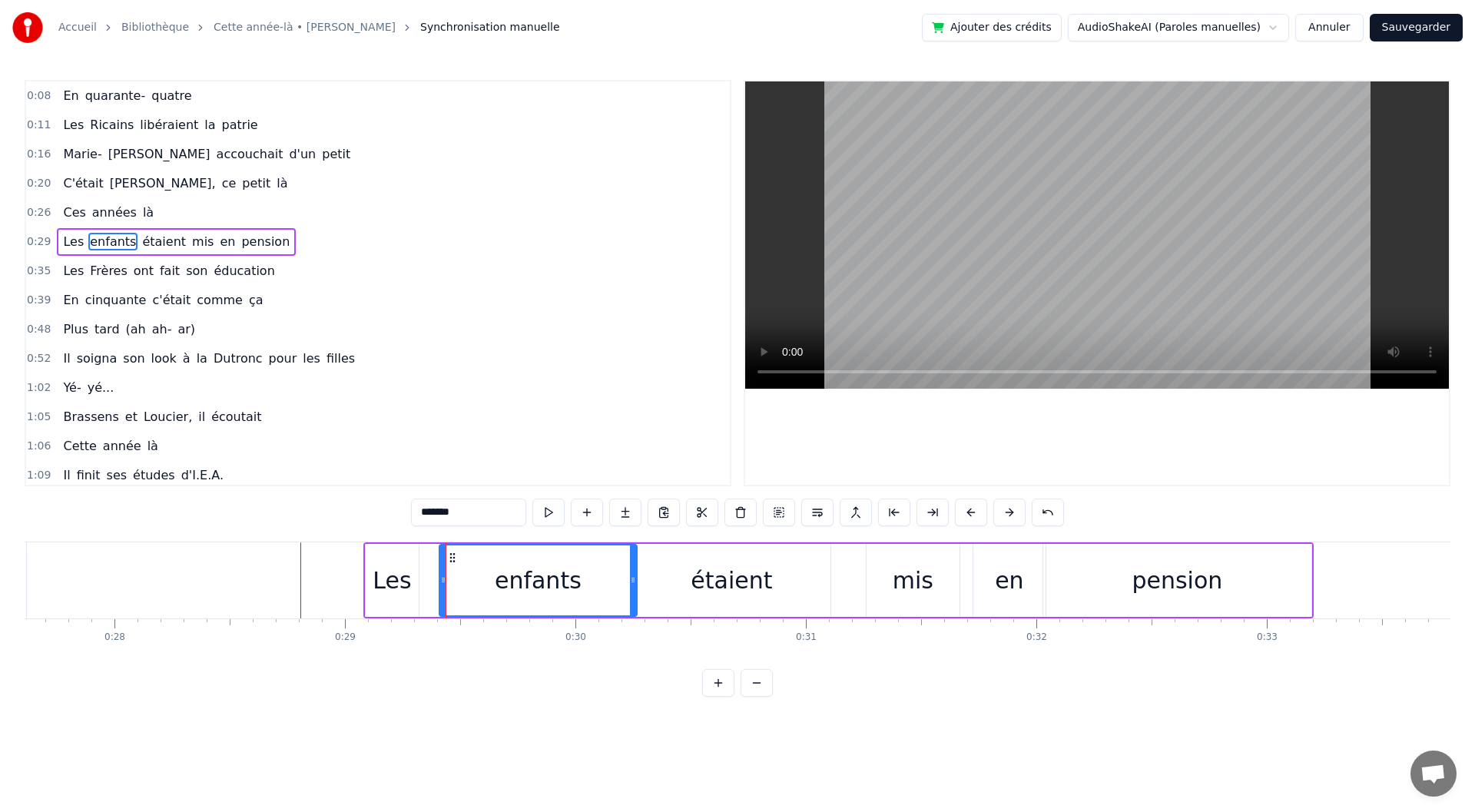
drag, startPoint x: 415, startPoint y: 578, endPoint x: 443, endPoint y: 581, distance: 28.2
click at [443, 581] on icon at bounding box center [443, 580] width 6 height 13
click at [640, 579] on icon at bounding box center [639, 580] width 6 height 13
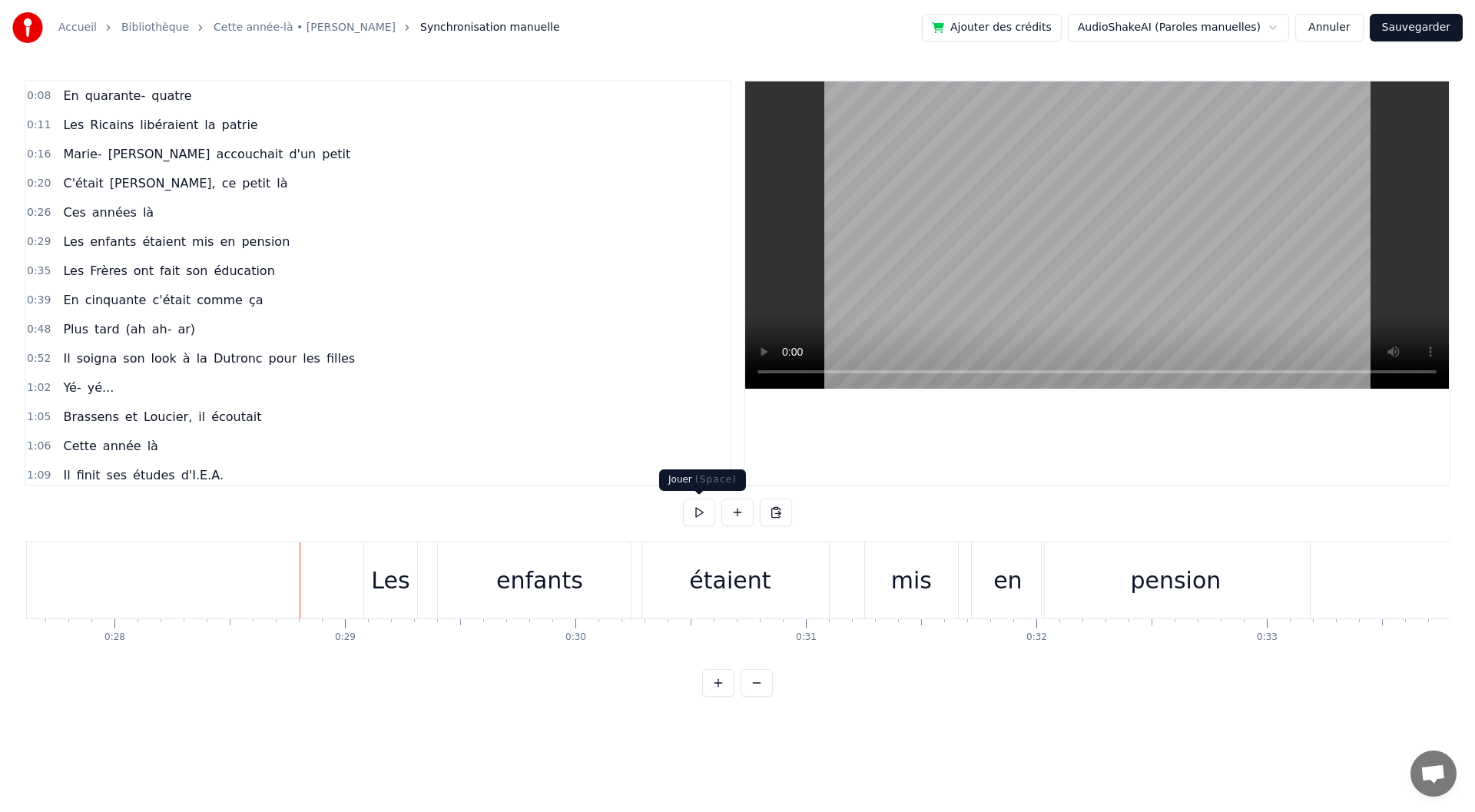
click at [700, 517] on button at bounding box center [698, 512] width 32 height 28
click at [793, 583] on div "étaient" at bounding box center [730, 580] width 198 height 76
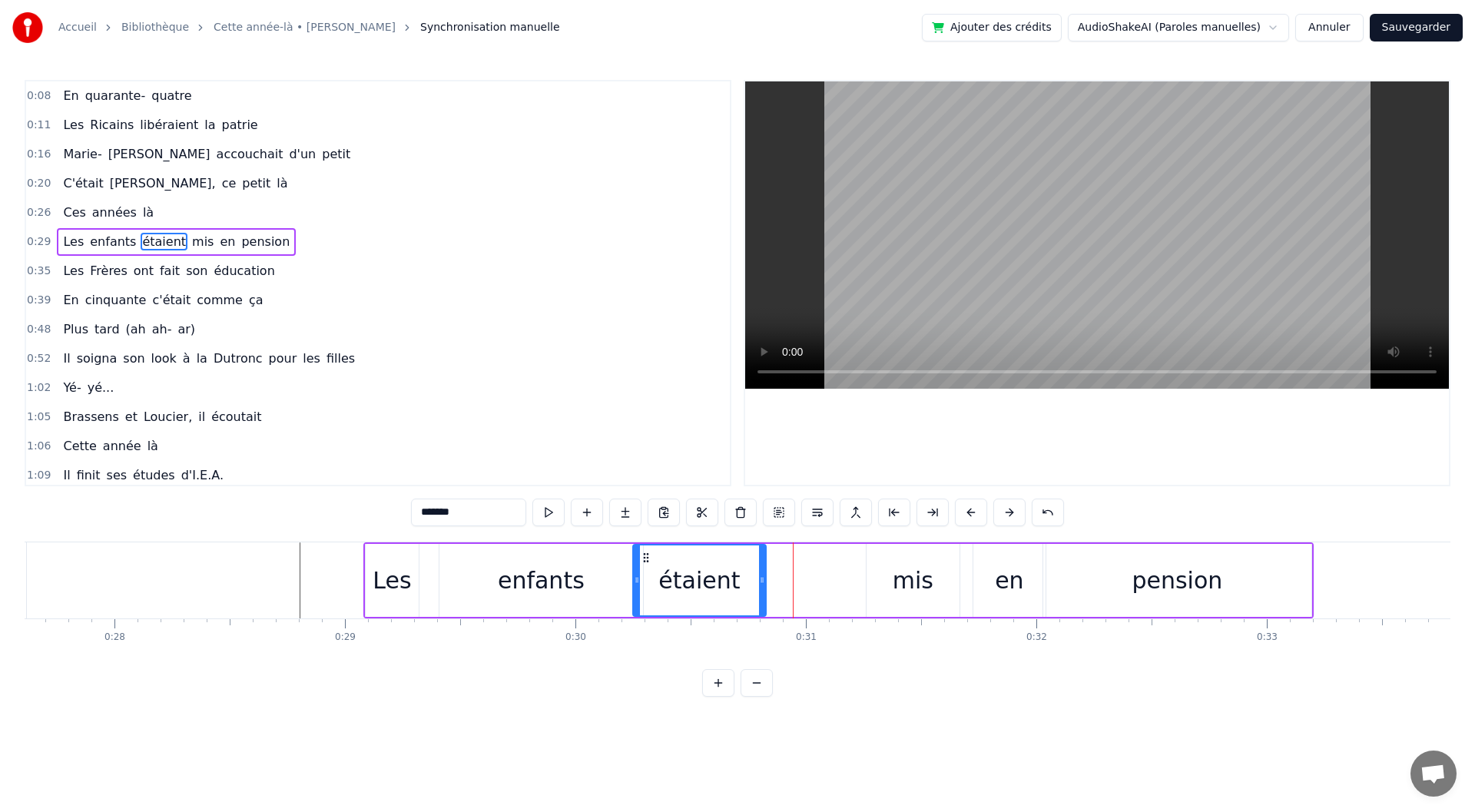
drag, startPoint x: 825, startPoint y: 586, endPoint x: 764, endPoint y: 589, distance: 61.1
click at [764, 589] on div at bounding box center [762, 580] width 6 height 70
click at [893, 585] on div "mis" at bounding box center [913, 581] width 92 height 73
drag, startPoint x: 880, startPoint y: 557, endPoint x: 774, endPoint y: 571, distance: 106.9
click at [774, 571] on div "mis" at bounding box center [806, 580] width 92 height 70
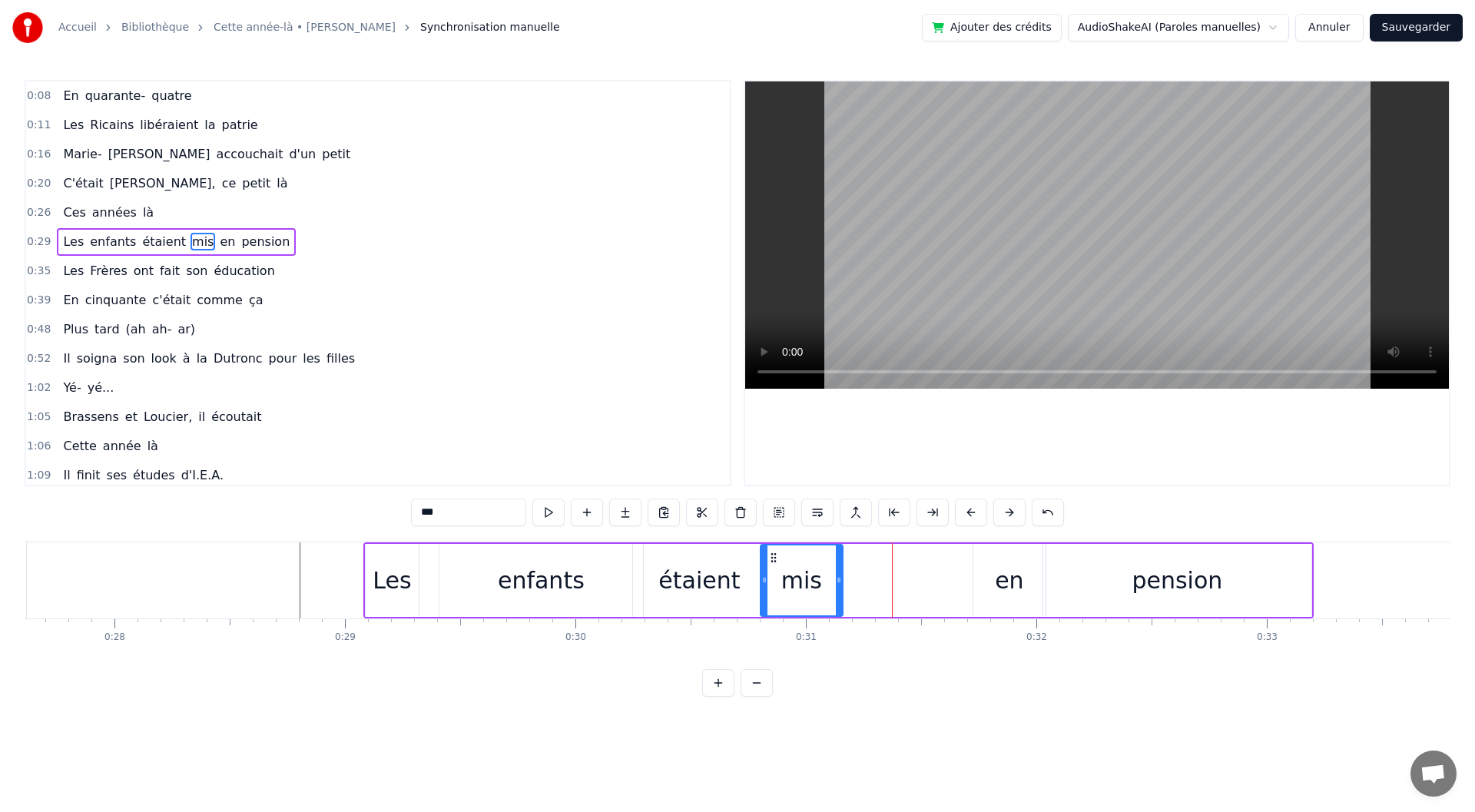
drag, startPoint x: 849, startPoint y: 585, endPoint x: 838, endPoint y: 586, distance: 11.0
click at [838, 586] on div at bounding box center [839, 580] width 6 height 70
drag, startPoint x: 840, startPoint y: 580, endPoint x: 859, endPoint y: 579, distance: 19.0
click at [859, 579] on icon at bounding box center [858, 580] width 6 height 13
click at [1010, 585] on div "en" at bounding box center [1010, 581] width 29 height 35
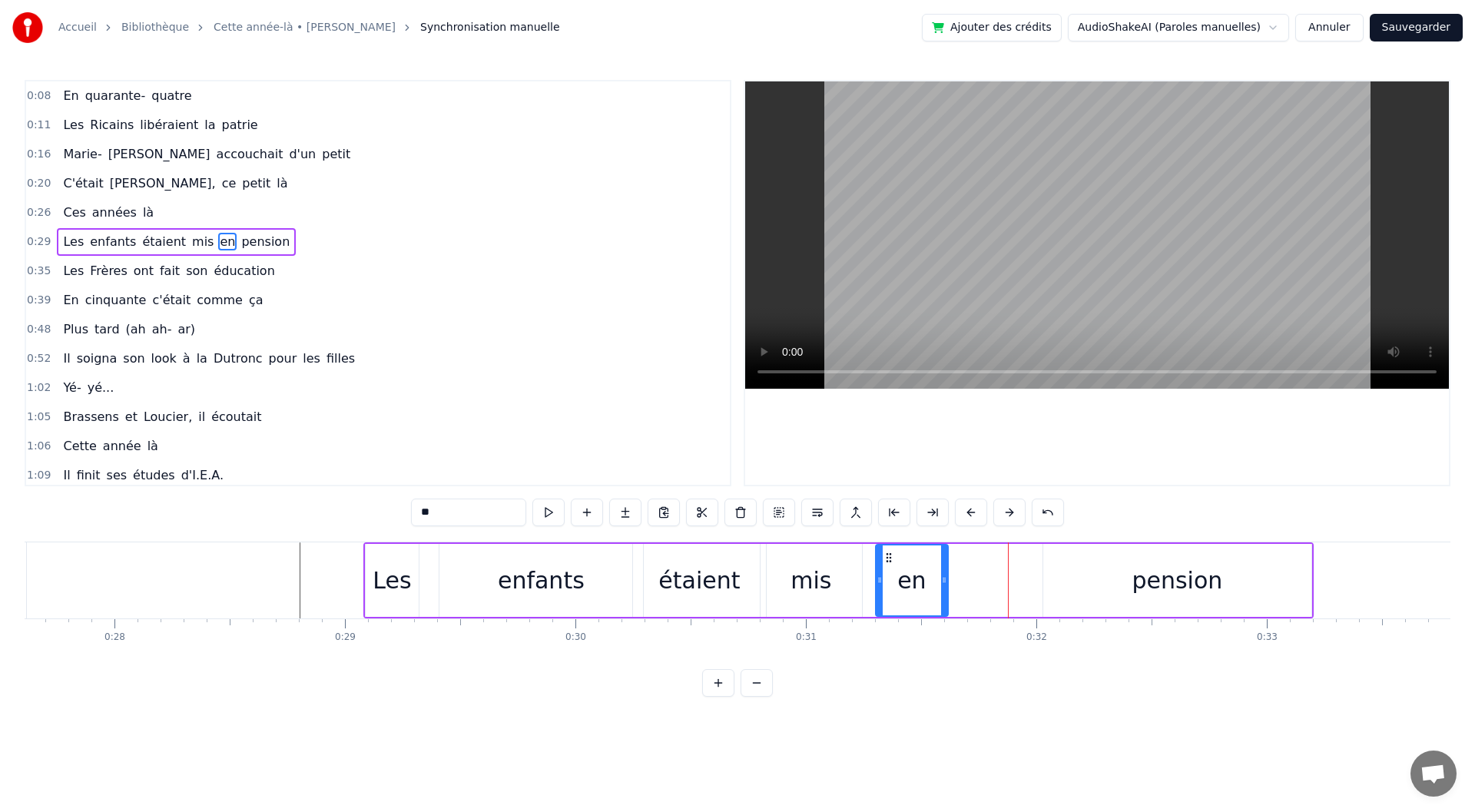
drag, startPoint x: 988, startPoint y: 558, endPoint x: 891, endPoint y: 569, distance: 97.6
click at [891, 569] on div "en" at bounding box center [911, 580] width 70 height 70
click at [1059, 582] on div "pension" at bounding box center [1177, 581] width 268 height 73
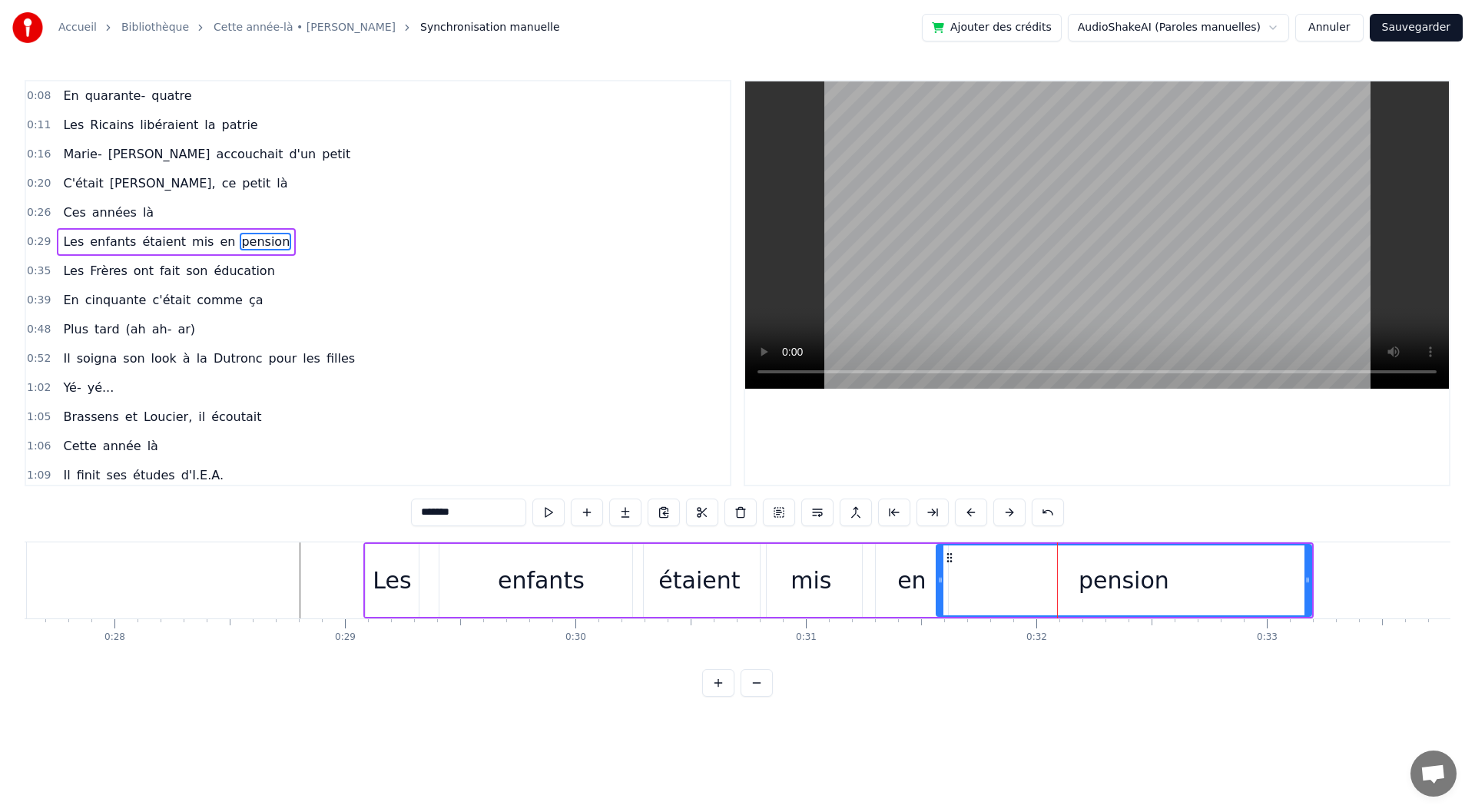
drag, startPoint x: 1043, startPoint y: 580, endPoint x: 936, endPoint y: 586, distance: 107.2
click at [937, 586] on div at bounding box center [940, 580] width 6 height 70
click at [606, 577] on div "enfants" at bounding box center [540, 581] width 203 height 73
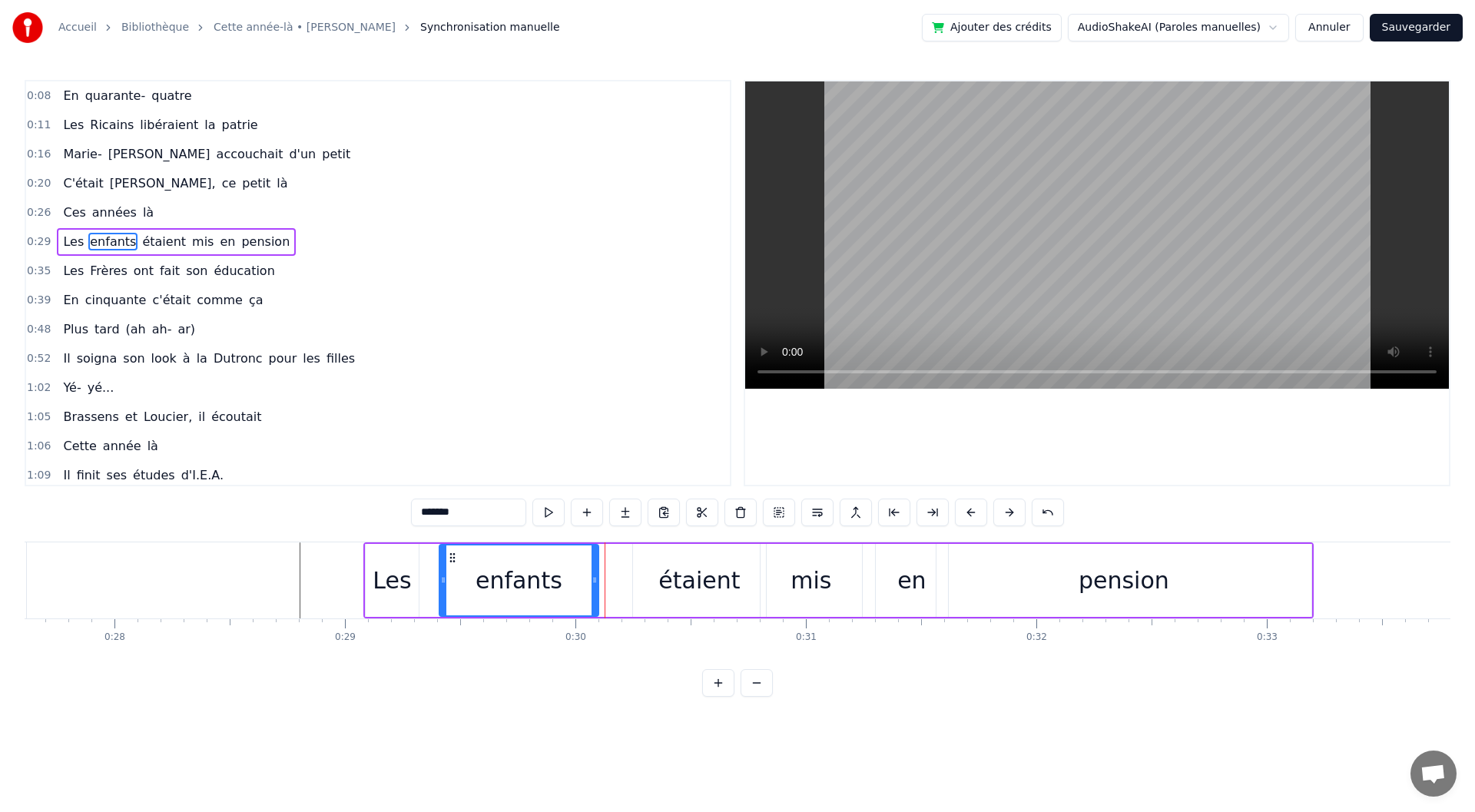
drag, startPoint x: 641, startPoint y: 579, endPoint x: 596, endPoint y: 582, distance: 45.1
click at [596, 582] on icon at bounding box center [594, 580] width 6 height 13
click at [655, 582] on div "étaient" at bounding box center [699, 581] width 133 height 73
type input "*******"
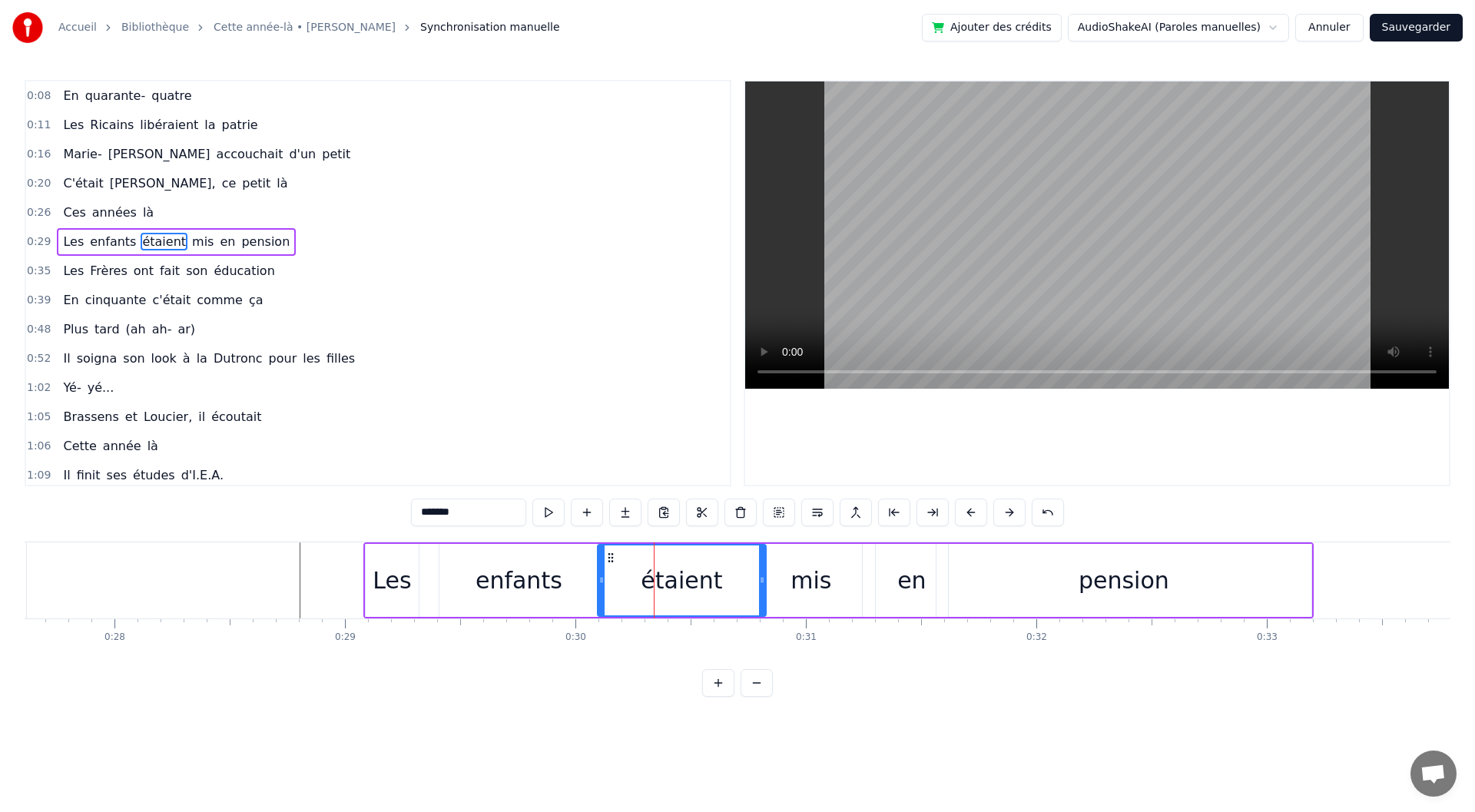
drag, startPoint x: 636, startPoint y: 582, endPoint x: 601, endPoint y: 582, distance: 35.0
click at [601, 582] on icon at bounding box center [601, 580] width 6 height 13
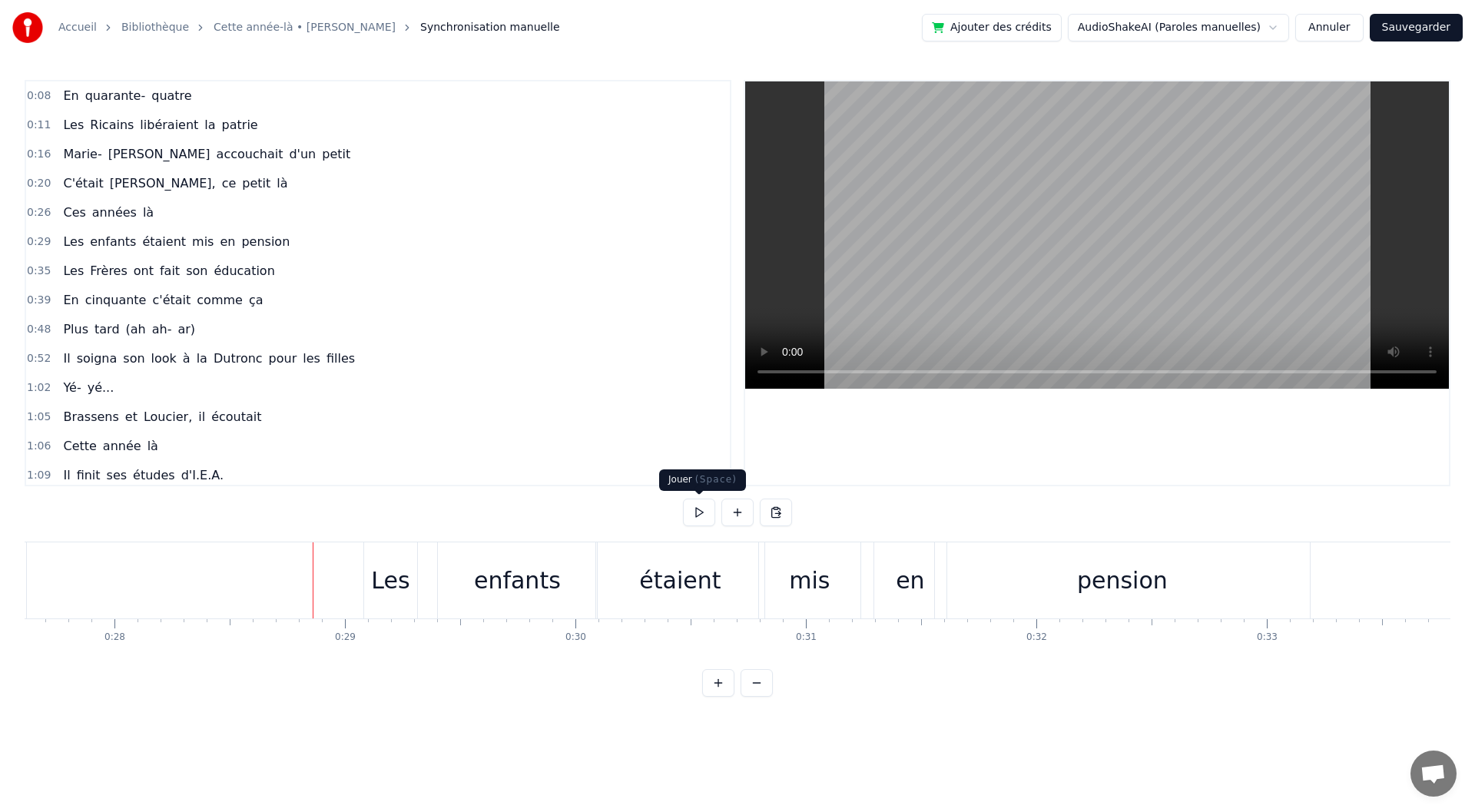
click at [703, 514] on button at bounding box center [698, 512] width 32 height 28
click at [703, 513] on button at bounding box center [698, 512] width 32 height 28
click at [916, 586] on div "en" at bounding box center [910, 581] width 29 height 35
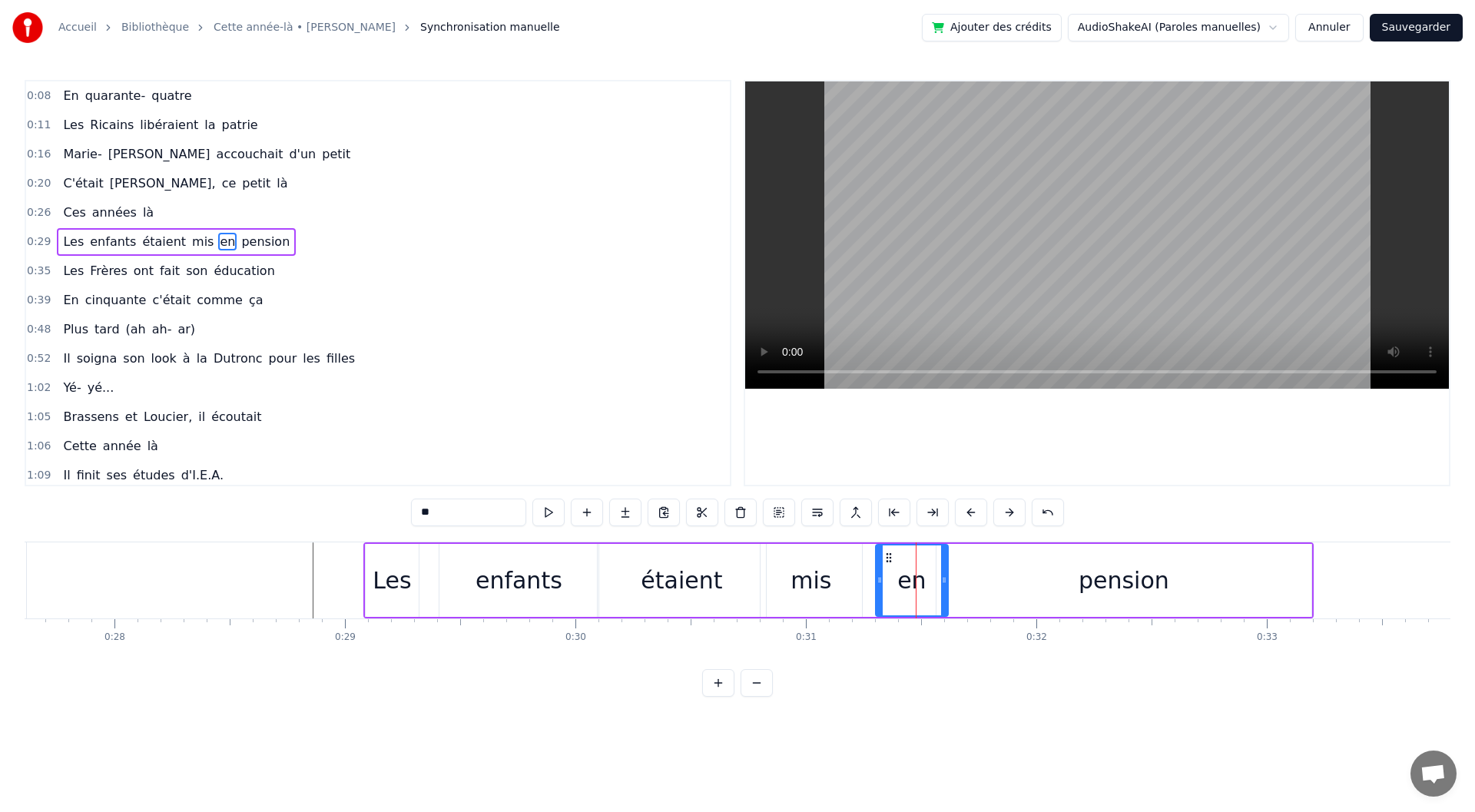
click at [1067, 579] on div "pension" at bounding box center [1123, 581] width 375 height 73
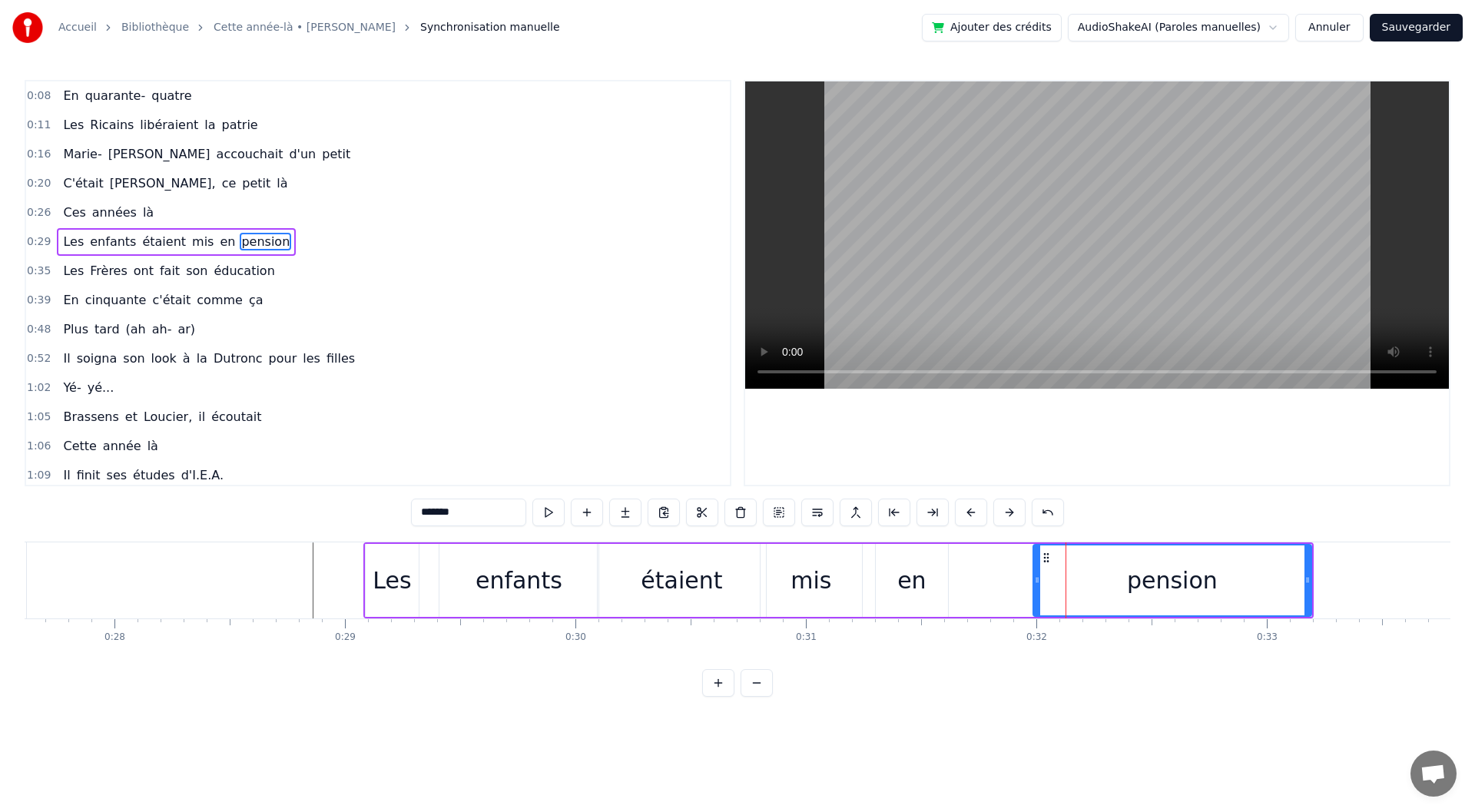
drag, startPoint x: 939, startPoint y: 585, endPoint x: 1037, endPoint y: 582, distance: 98.0
click at [1037, 582] on icon at bounding box center [1037, 580] width 6 height 13
click at [893, 595] on div "en" at bounding box center [911, 581] width 72 height 73
type input "**"
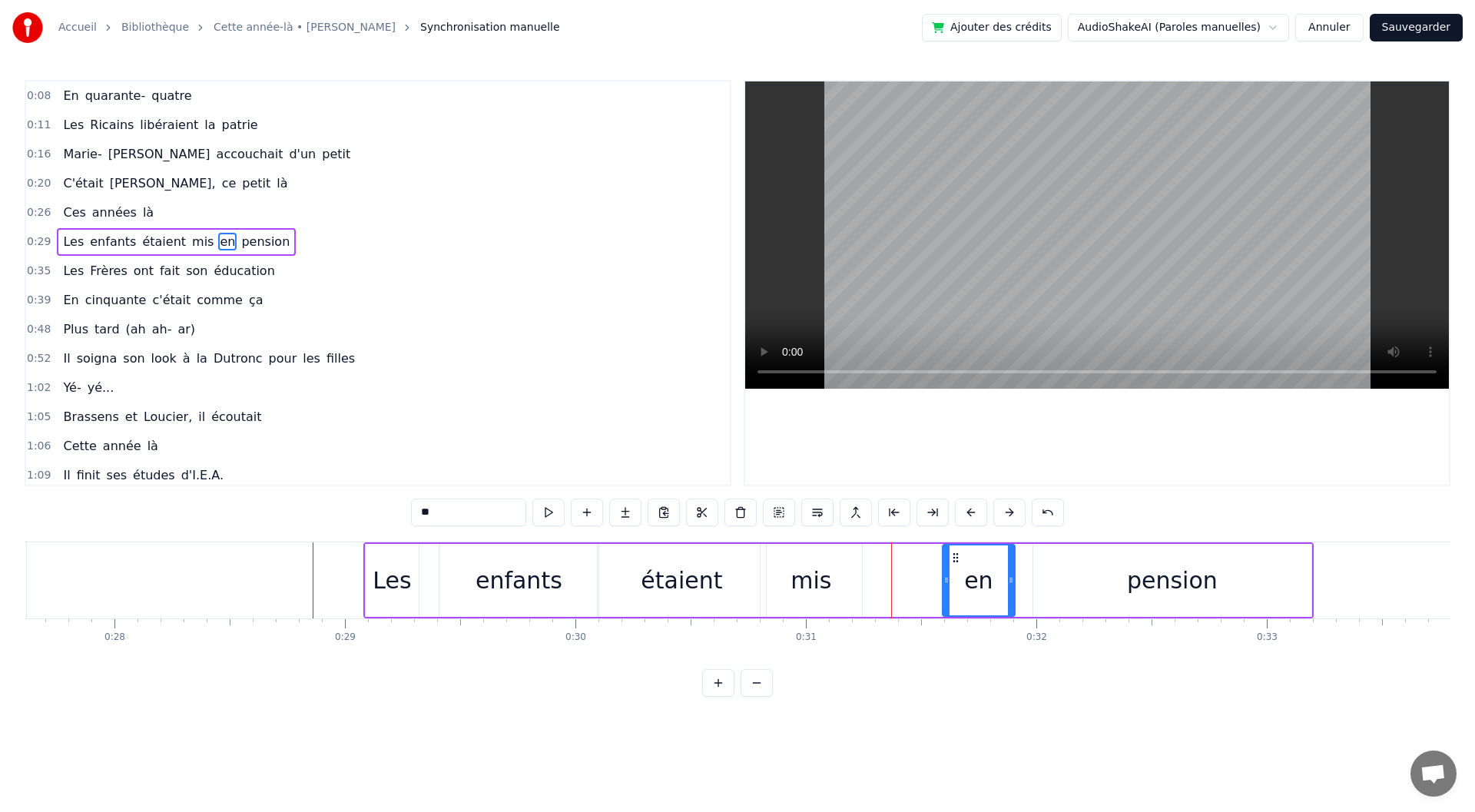
drag, startPoint x: 887, startPoint y: 557, endPoint x: 954, endPoint y: 555, distance: 67.0
click at [954, 555] on icon at bounding box center [956, 558] width 13 height 13
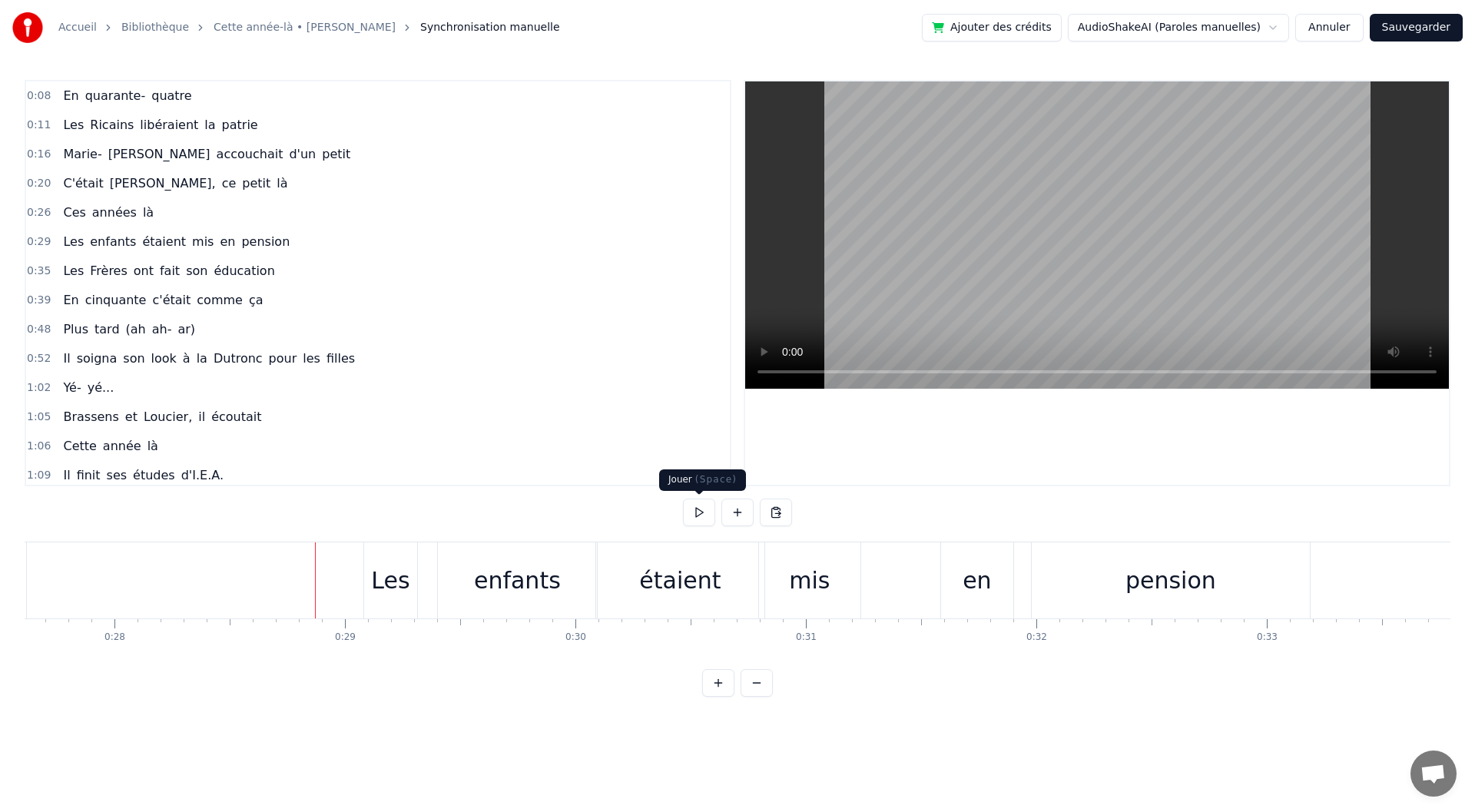
click at [702, 508] on button at bounding box center [698, 512] width 32 height 28
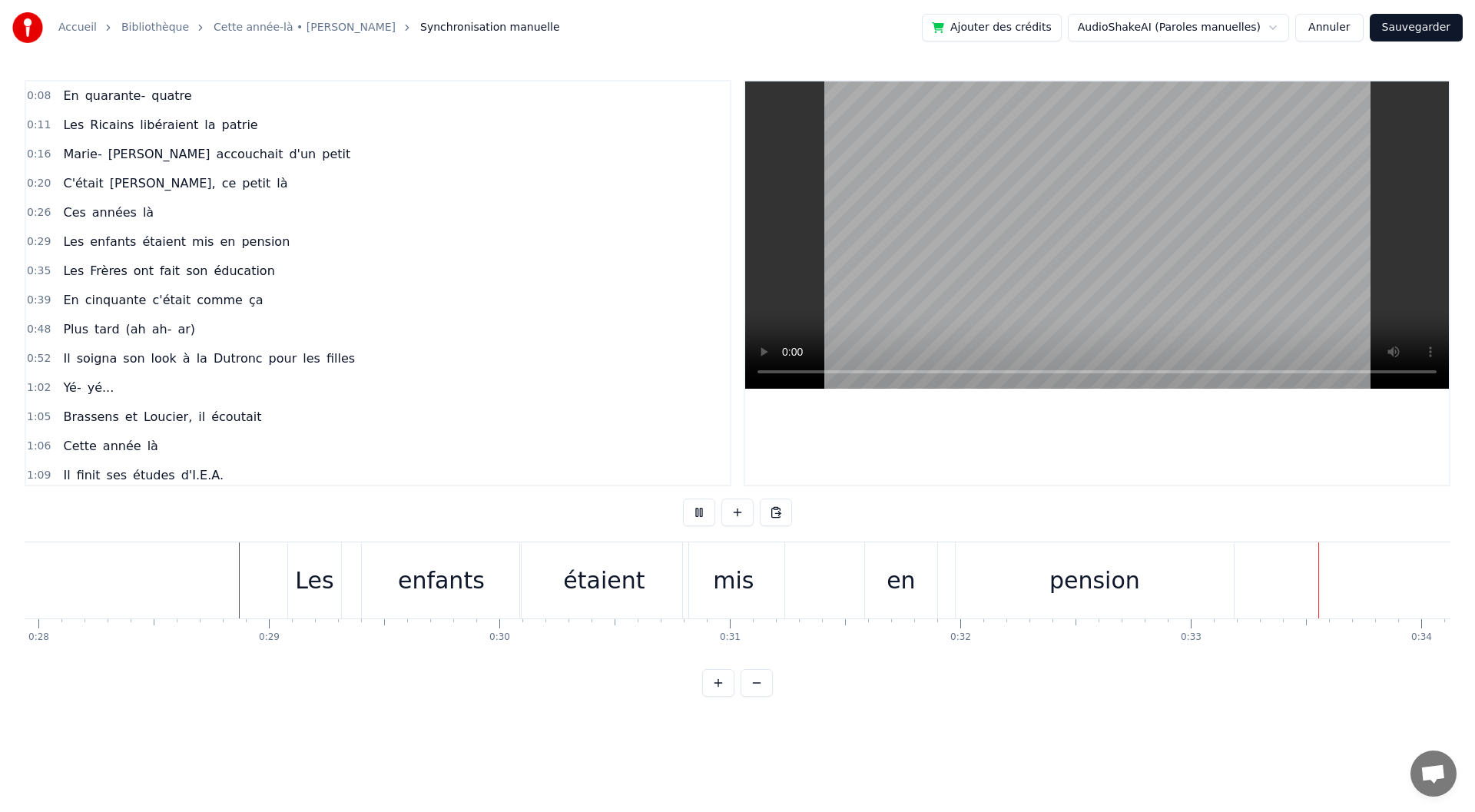
click at [702, 508] on button at bounding box center [698, 512] width 32 height 28
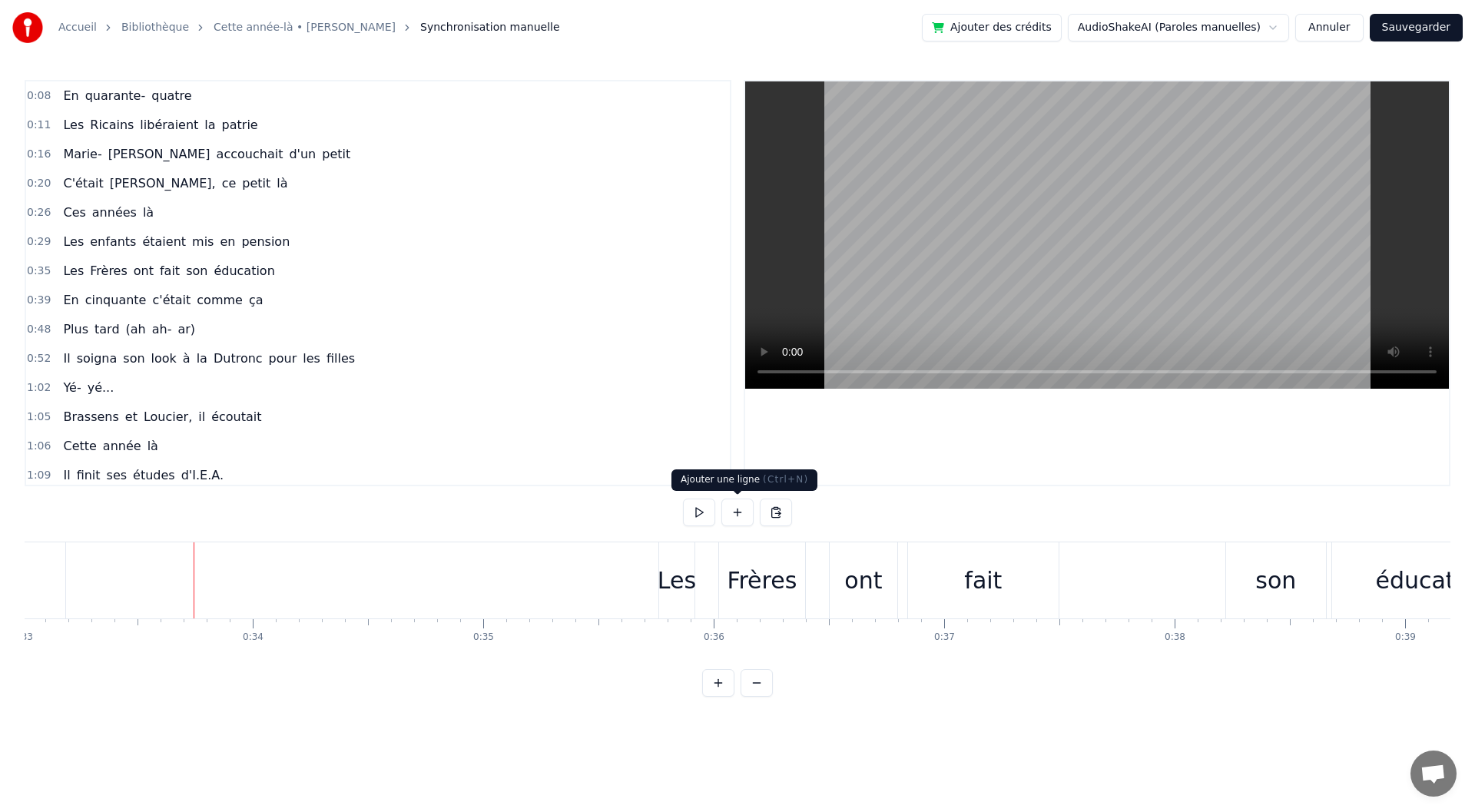
scroll to position [0, 7668]
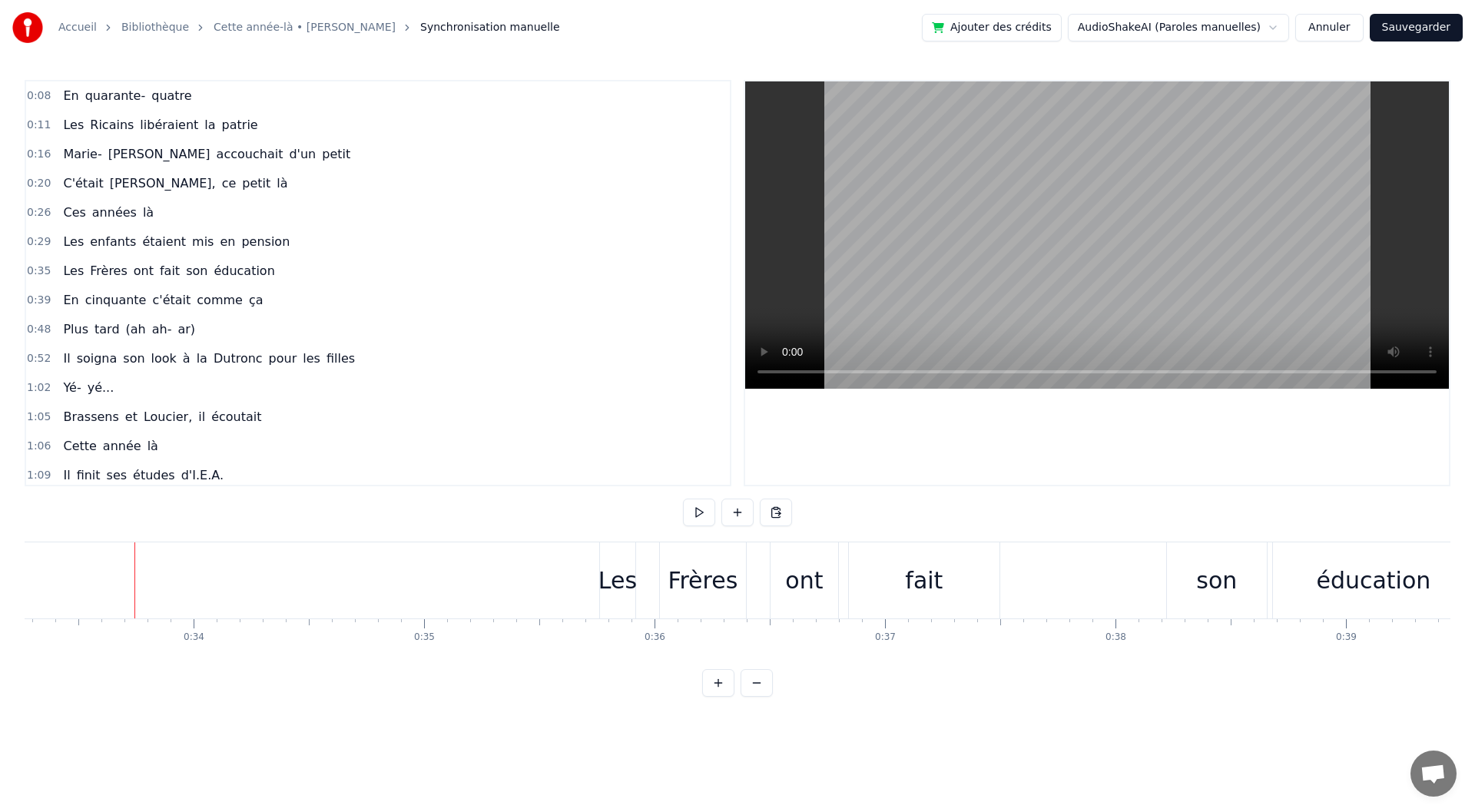
click at [258, 275] on div "0:35 Les Frères ont fait son éducation" at bounding box center [378, 271] width 703 height 29
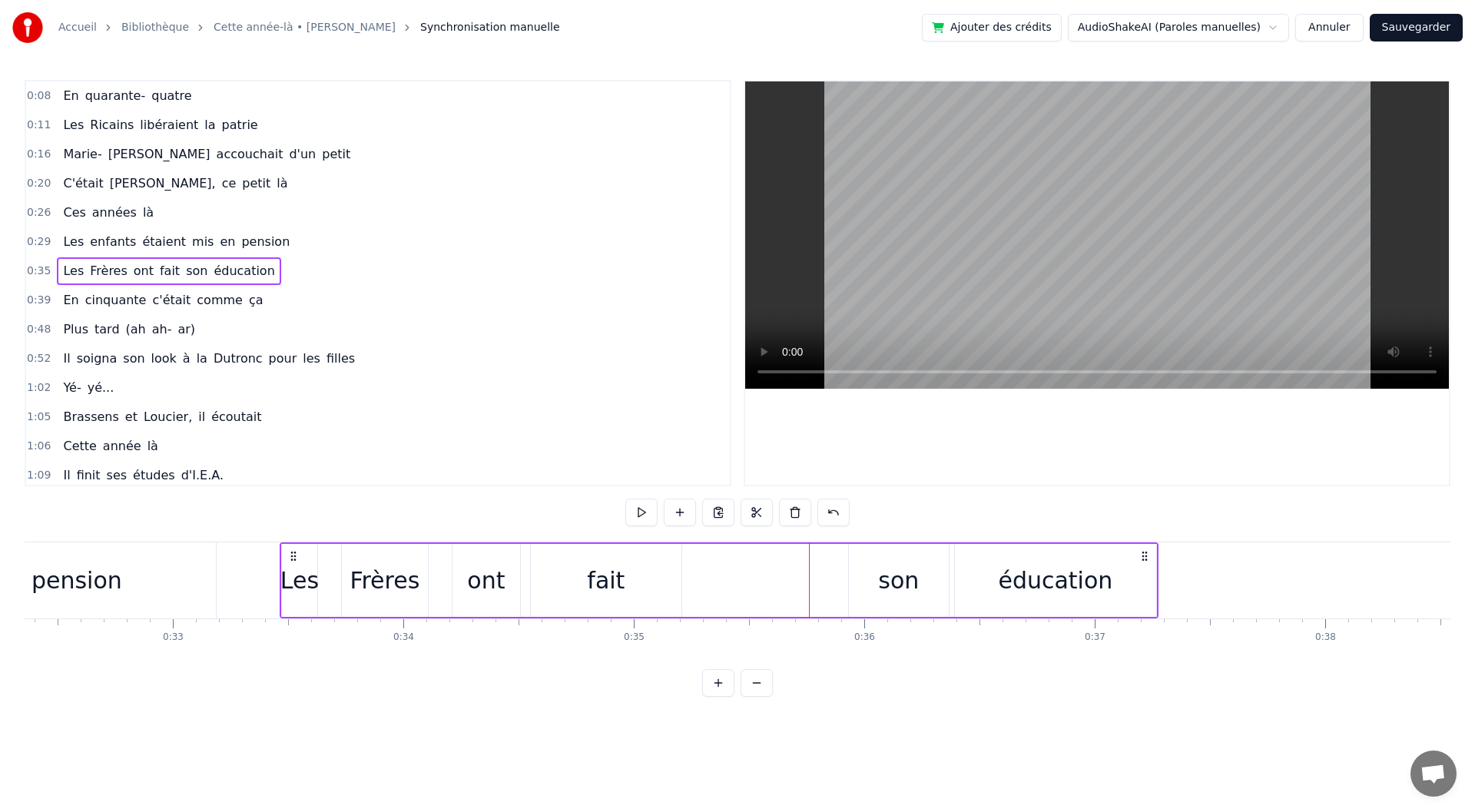
scroll to position [0, 7449]
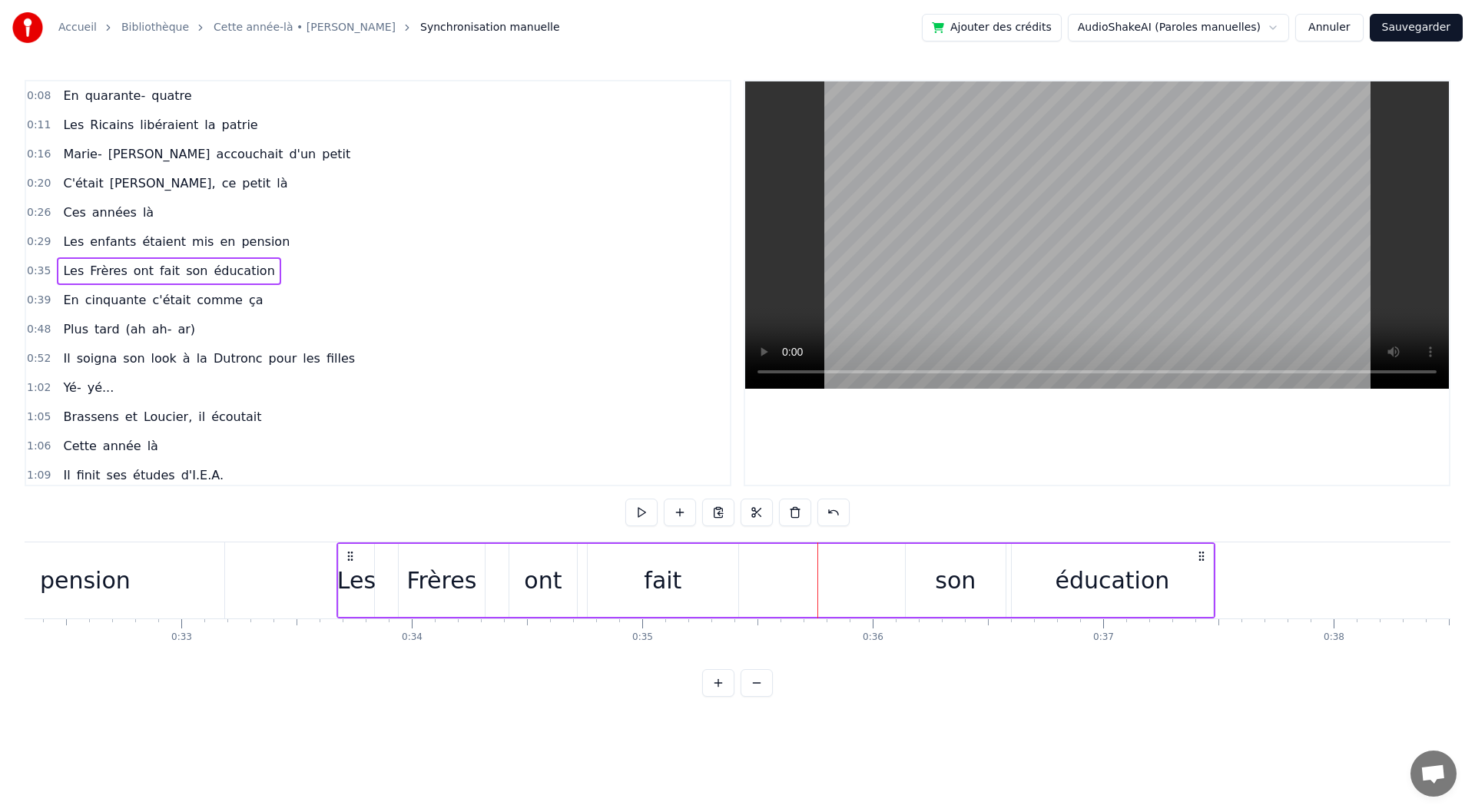
drag, startPoint x: 613, startPoint y: 559, endPoint x: 351, endPoint y: 546, distance: 262.3
click at [351, 546] on div "Les Frères ont fait son éducation" at bounding box center [776, 580] width 879 height 76
click at [523, 586] on div "ont" at bounding box center [543, 581] width 67 height 73
drag, startPoint x: 521, startPoint y: 556, endPoint x: 505, endPoint y: 552, distance: 16.5
click at [505, 552] on icon at bounding box center [505, 558] width 13 height 13
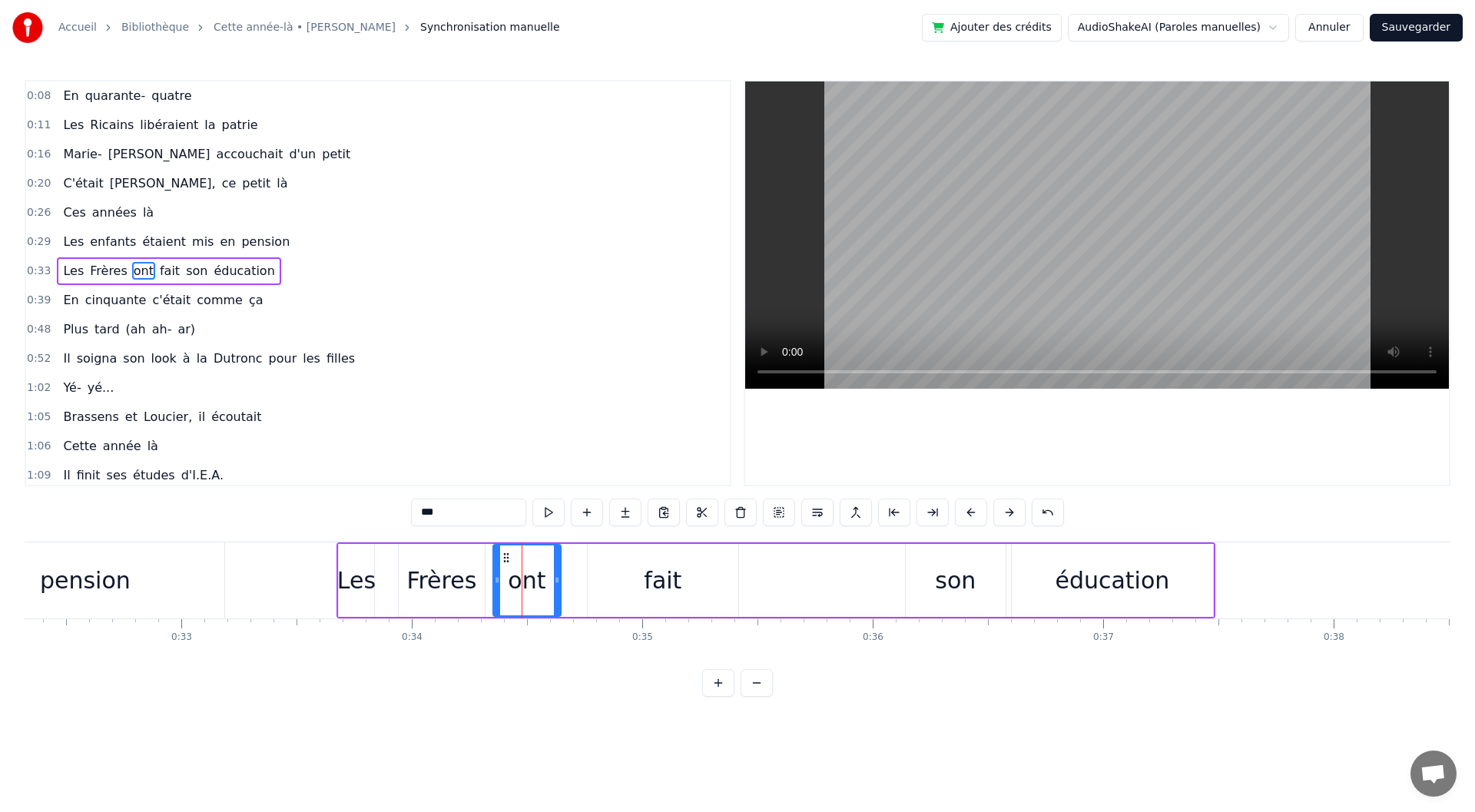
click at [629, 564] on div "fait" at bounding box center [663, 581] width 150 height 73
type input "****"
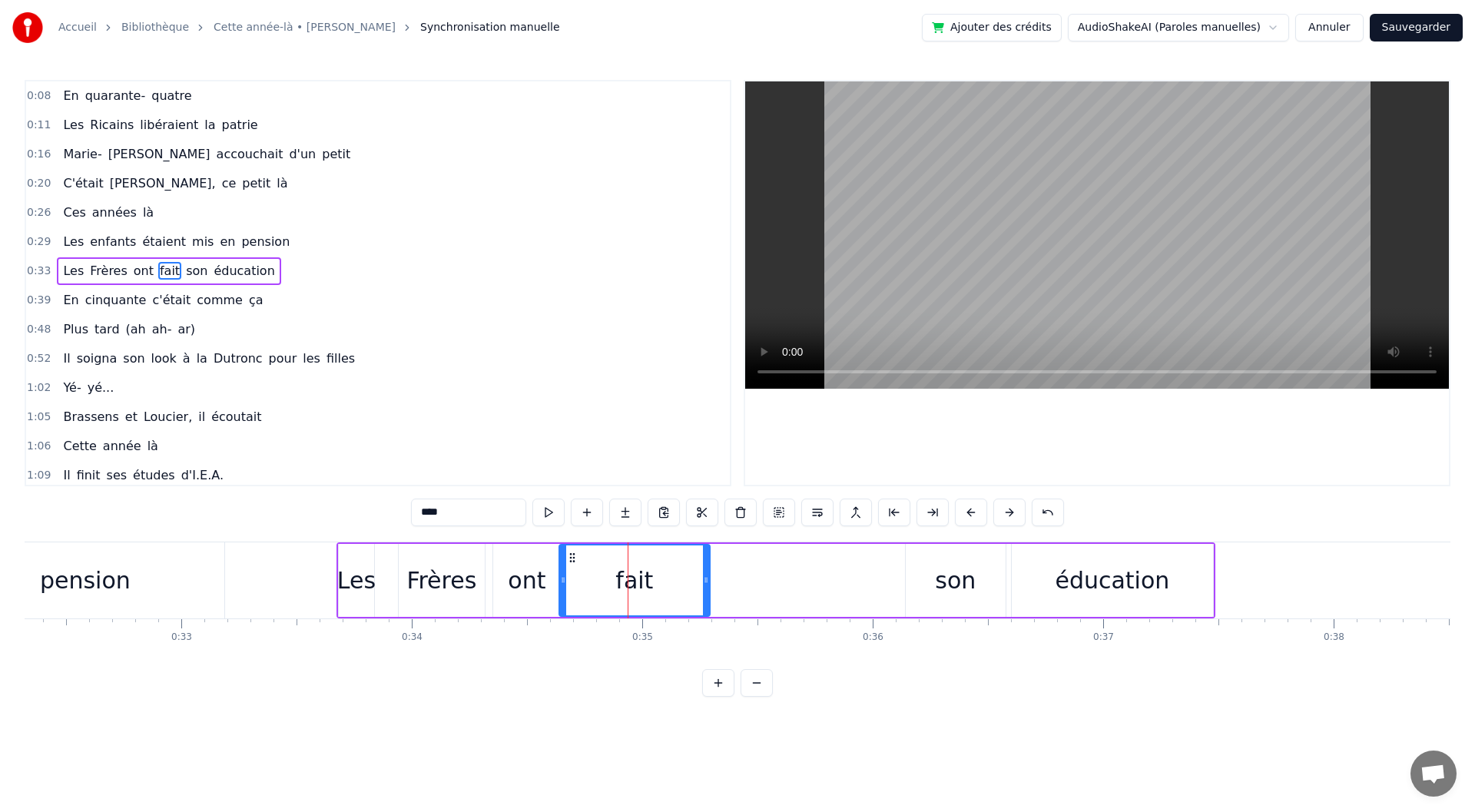
drag, startPoint x: 597, startPoint y: 562, endPoint x: 567, endPoint y: 556, distance: 30.6
click at [567, 556] on icon at bounding box center [572, 558] width 13 height 13
drag, startPoint x: 702, startPoint y: 581, endPoint x: 650, endPoint y: 583, distance: 52.0
click at [654, 583] on icon at bounding box center [657, 580] width 6 height 13
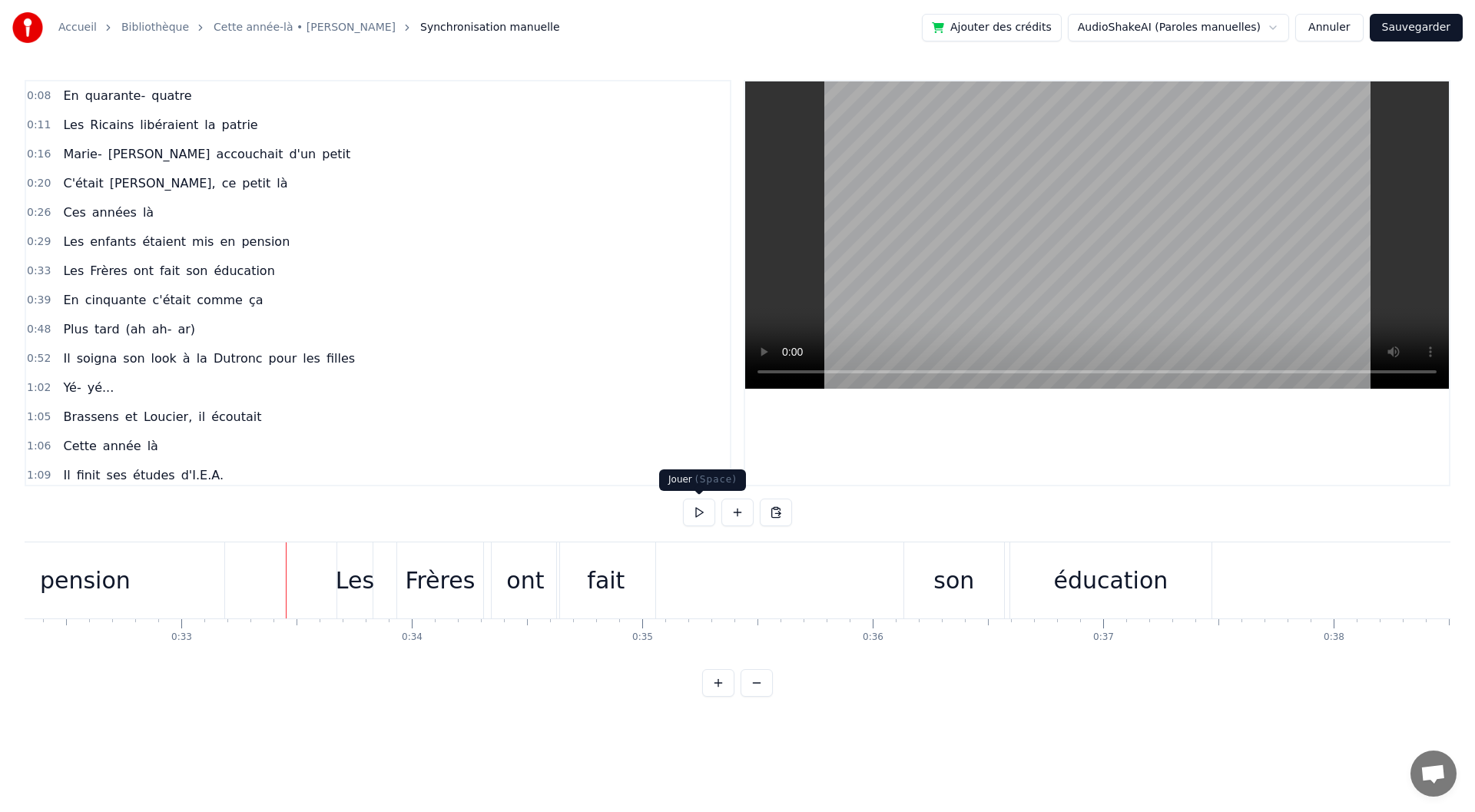
click at [695, 508] on button at bounding box center [698, 512] width 32 height 28
drag, startPoint x: 689, startPoint y: 514, endPoint x: 761, endPoint y: 531, distance: 74.0
click at [690, 514] on button at bounding box center [698, 512] width 32 height 28
click at [945, 578] on div "son" at bounding box center [954, 581] width 40 height 35
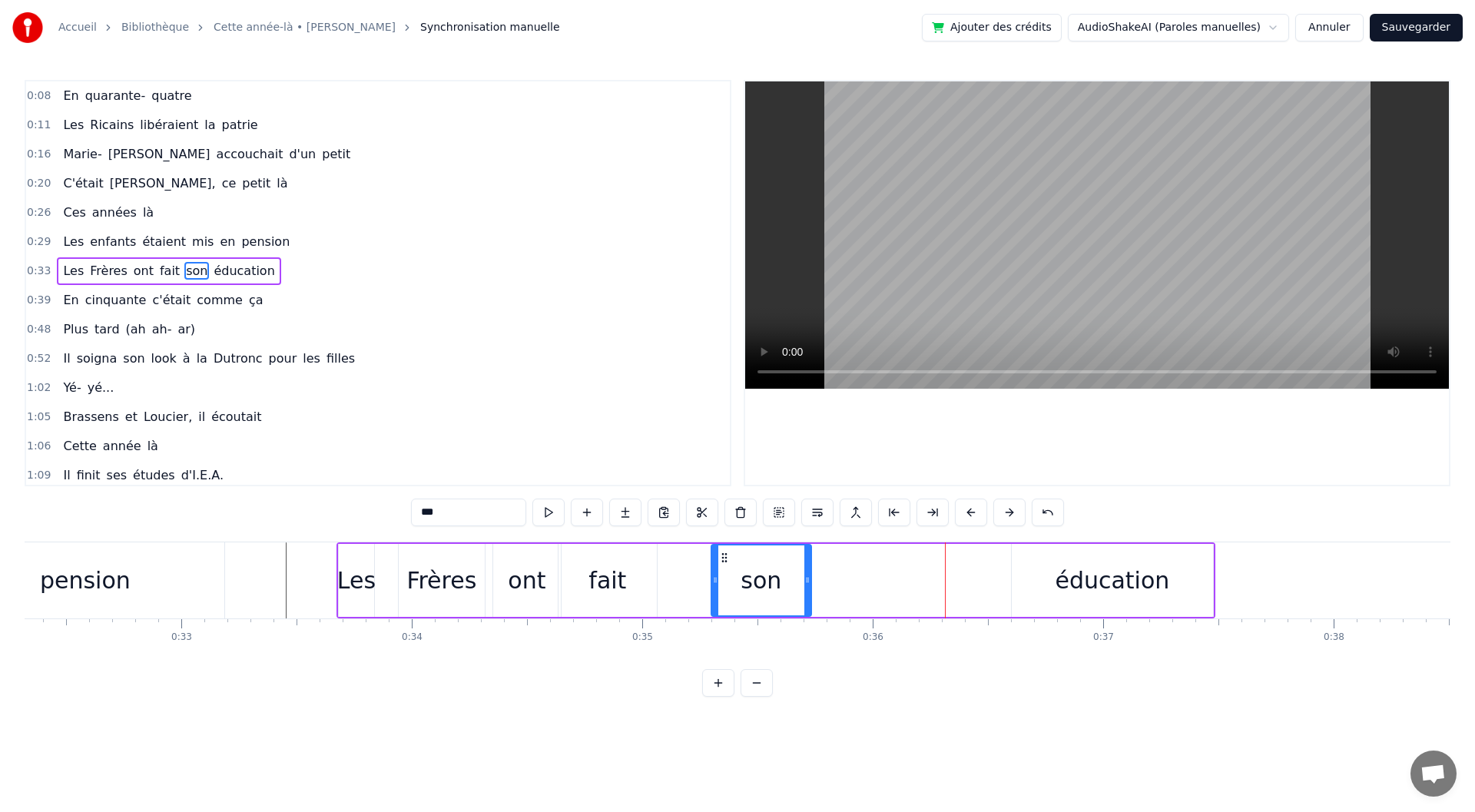
drag, startPoint x: 919, startPoint y: 556, endPoint x: 724, endPoint y: 556, distance: 195.0
click at [724, 556] on icon at bounding box center [724, 558] width 13 height 13
click at [1132, 575] on div "éducation" at bounding box center [1112, 581] width 115 height 35
type input "*********"
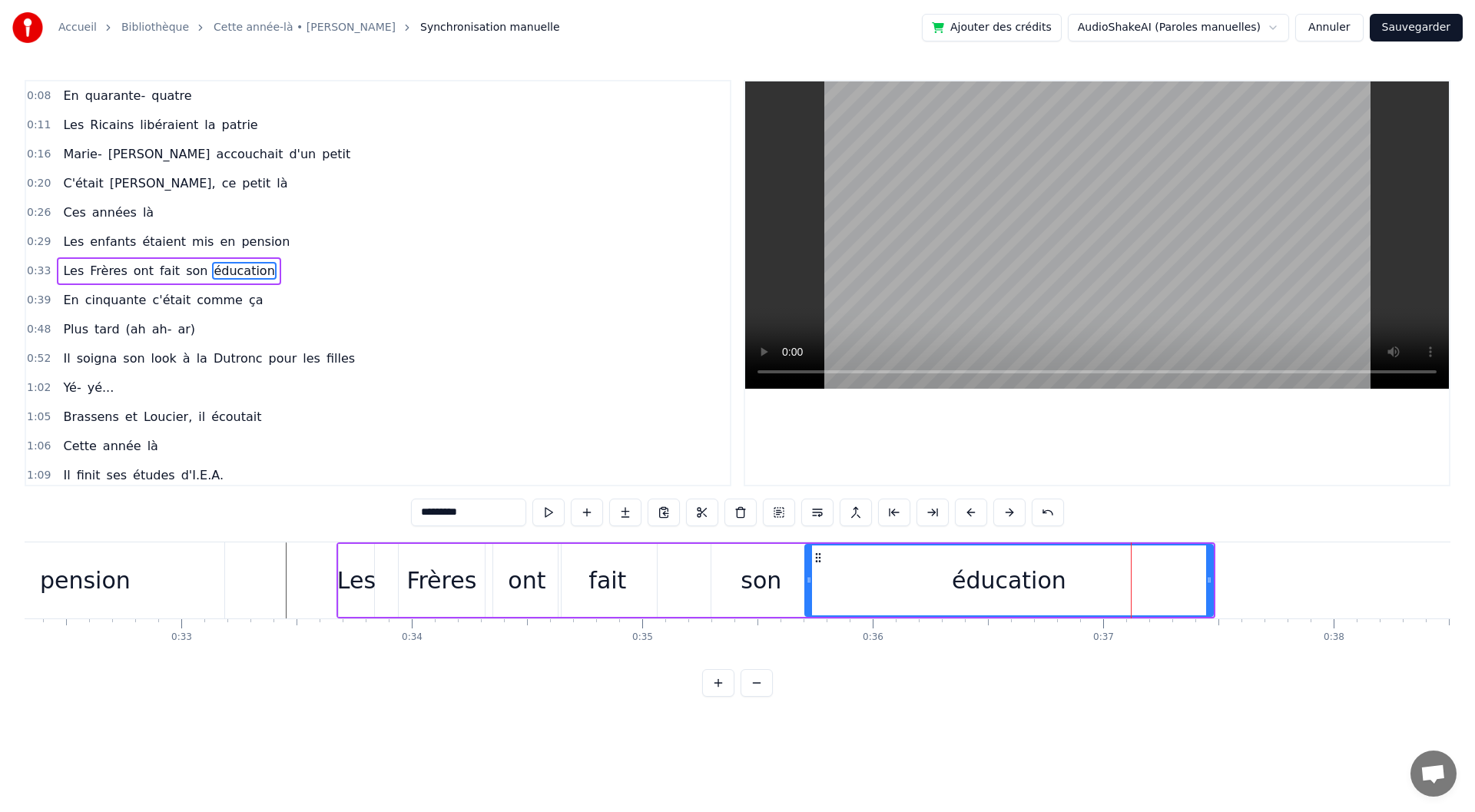
drag, startPoint x: 1016, startPoint y: 579, endPoint x: 810, endPoint y: 579, distance: 206.0
click at [810, 579] on circle at bounding box center [810, 578] width 1 height 1
drag, startPoint x: 1208, startPoint y: 577, endPoint x: 1237, endPoint y: 580, distance: 29.2
click at [1243, 579] on icon at bounding box center [1246, 580] width 6 height 13
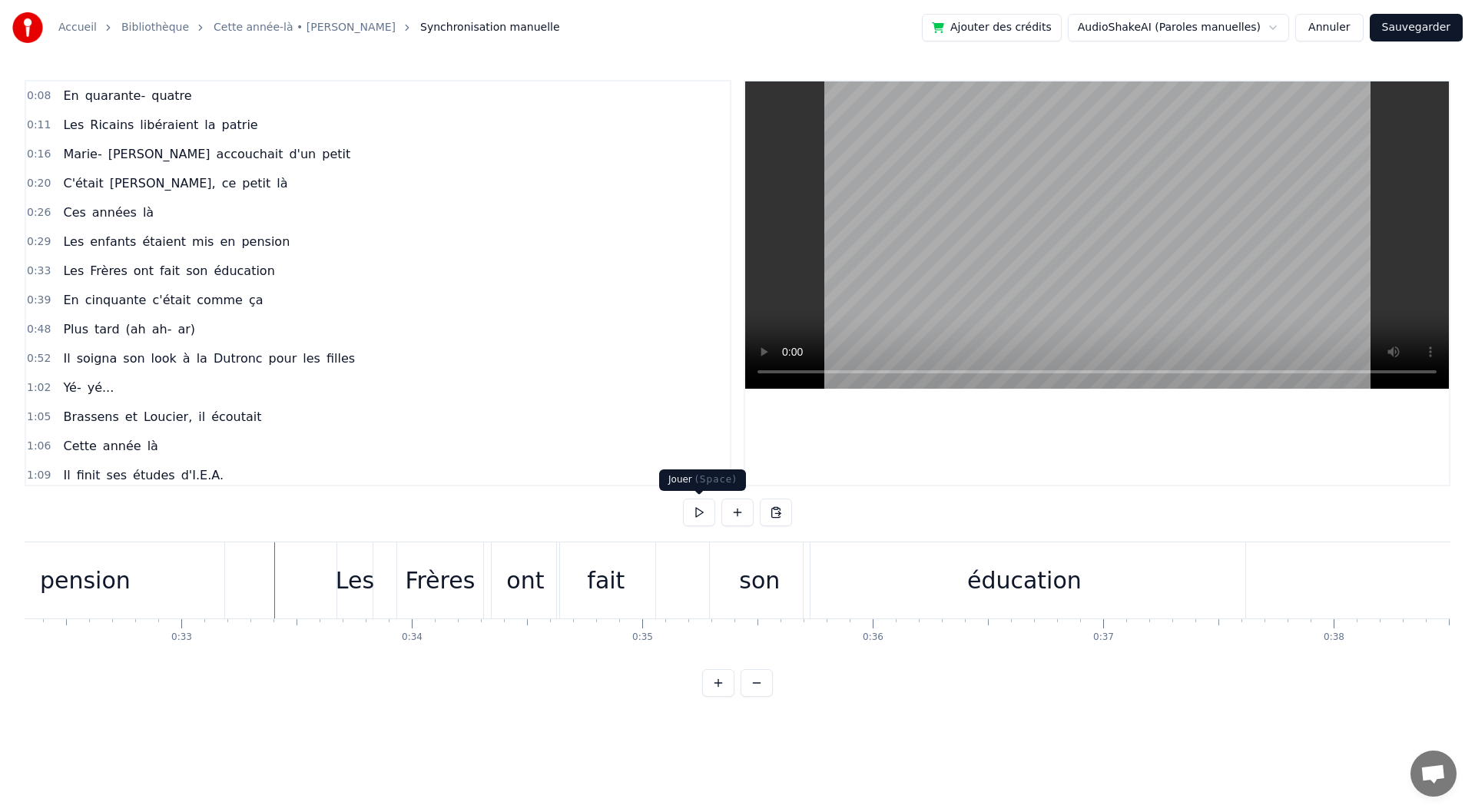
click at [705, 518] on button at bounding box center [698, 512] width 32 height 28
click at [605, 598] on div "fait" at bounding box center [606, 580] width 98 height 76
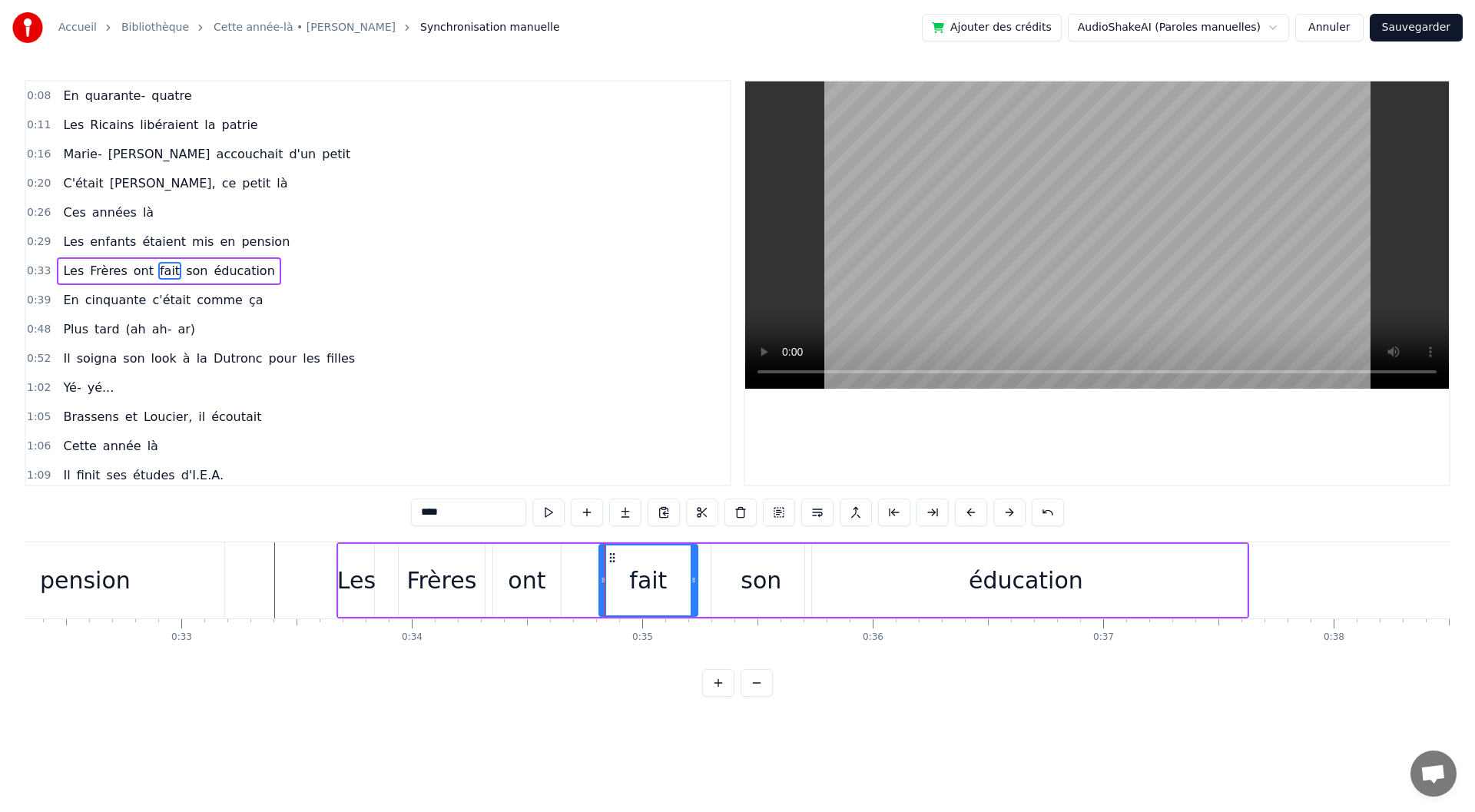
drag, startPoint x: 575, startPoint y: 557, endPoint x: 617, endPoint y: 556, distance: 42.0
click at [617, 556] on icon at bounding box center [612, 558] width 13 height 13
click at [740, 564] on div "son" at bounding box center [761, 581] width 100 height 73
type input "***"
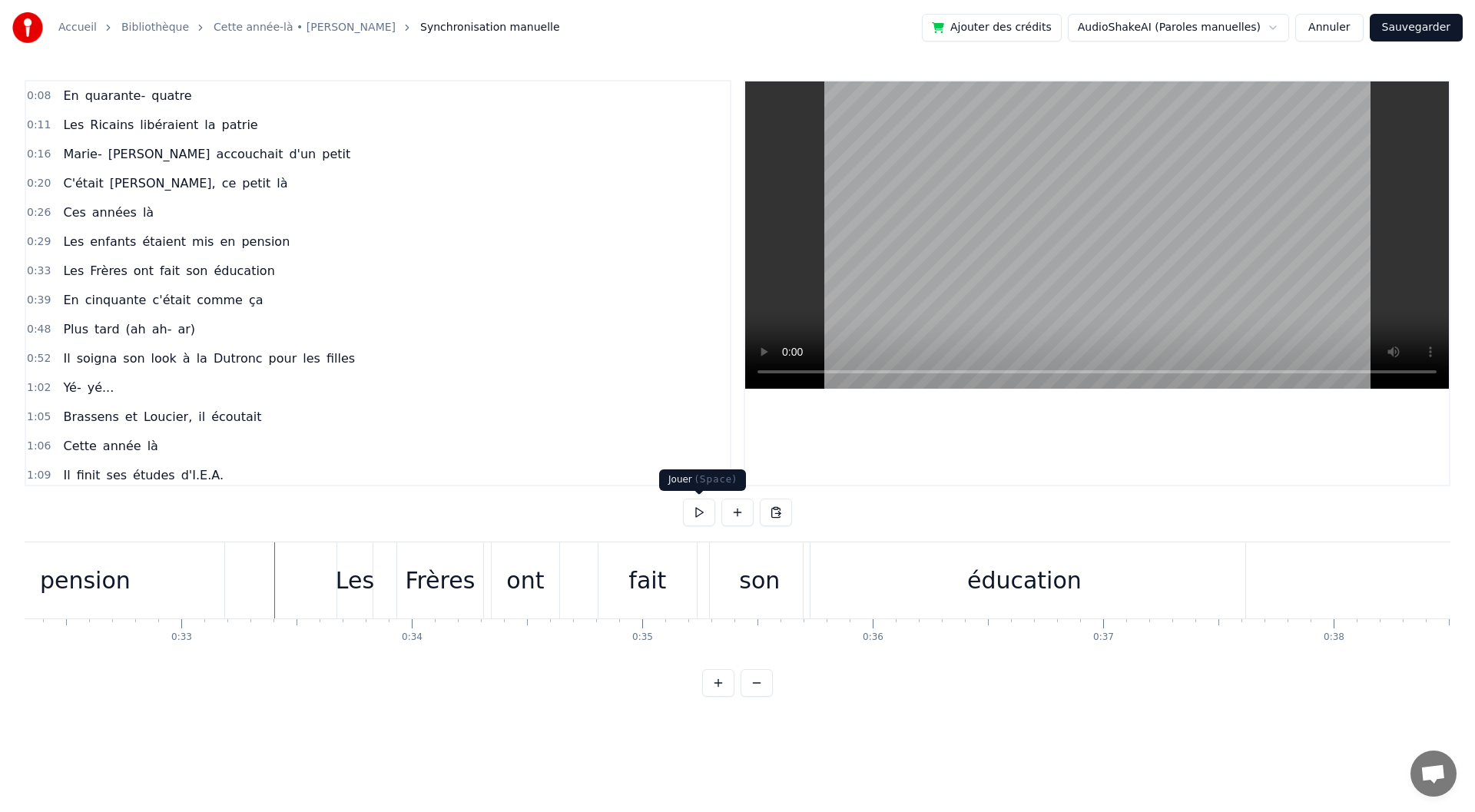
click at [693, 511] on button at bounding box center [698, 512] width 32 height 28
click at [686, 515] on button at bounding box center [698, 512] width 32 height 28
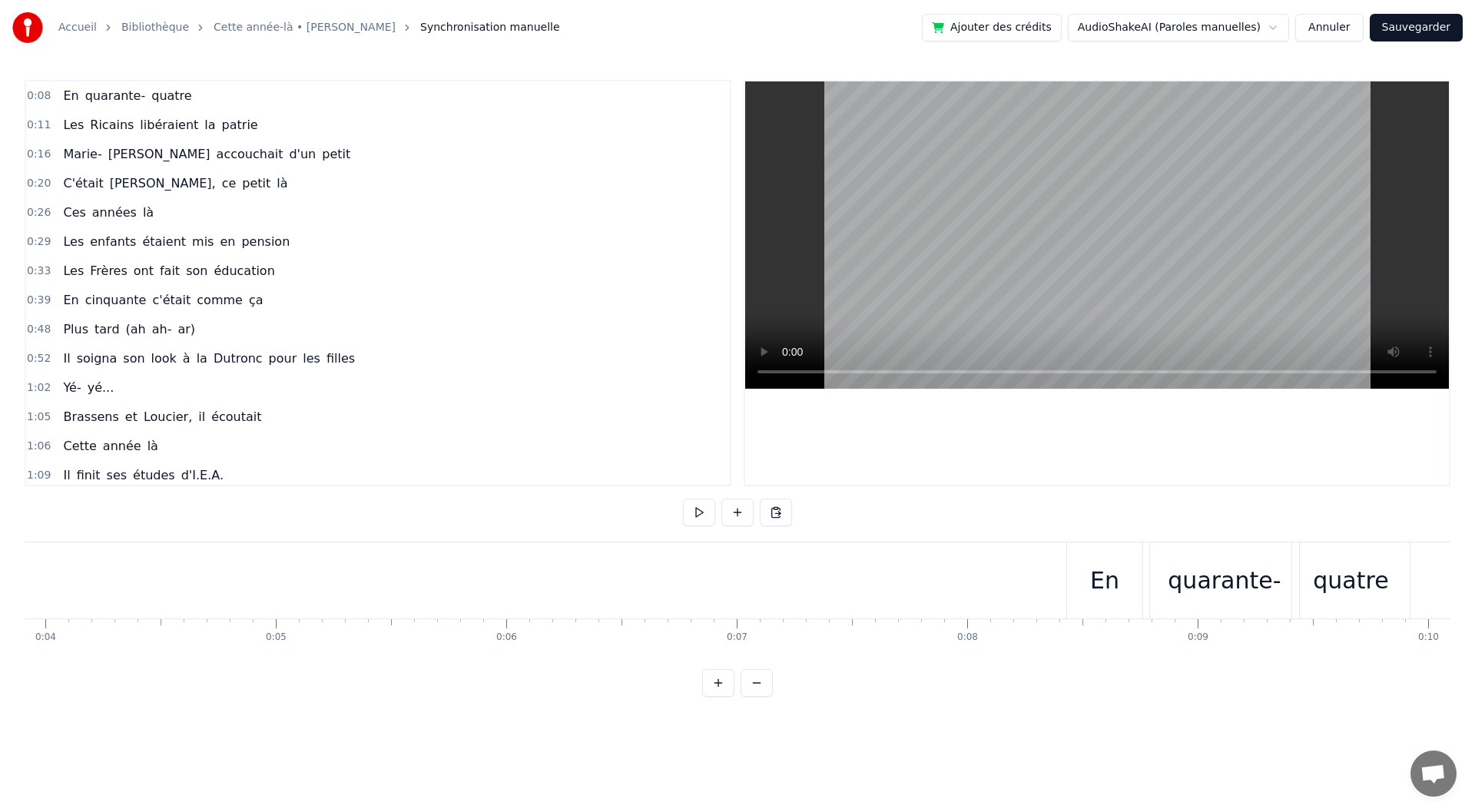
scroll to position [0, 681]
click at [703, 519] on button at bounding box center [698, 512] width 32 height 28
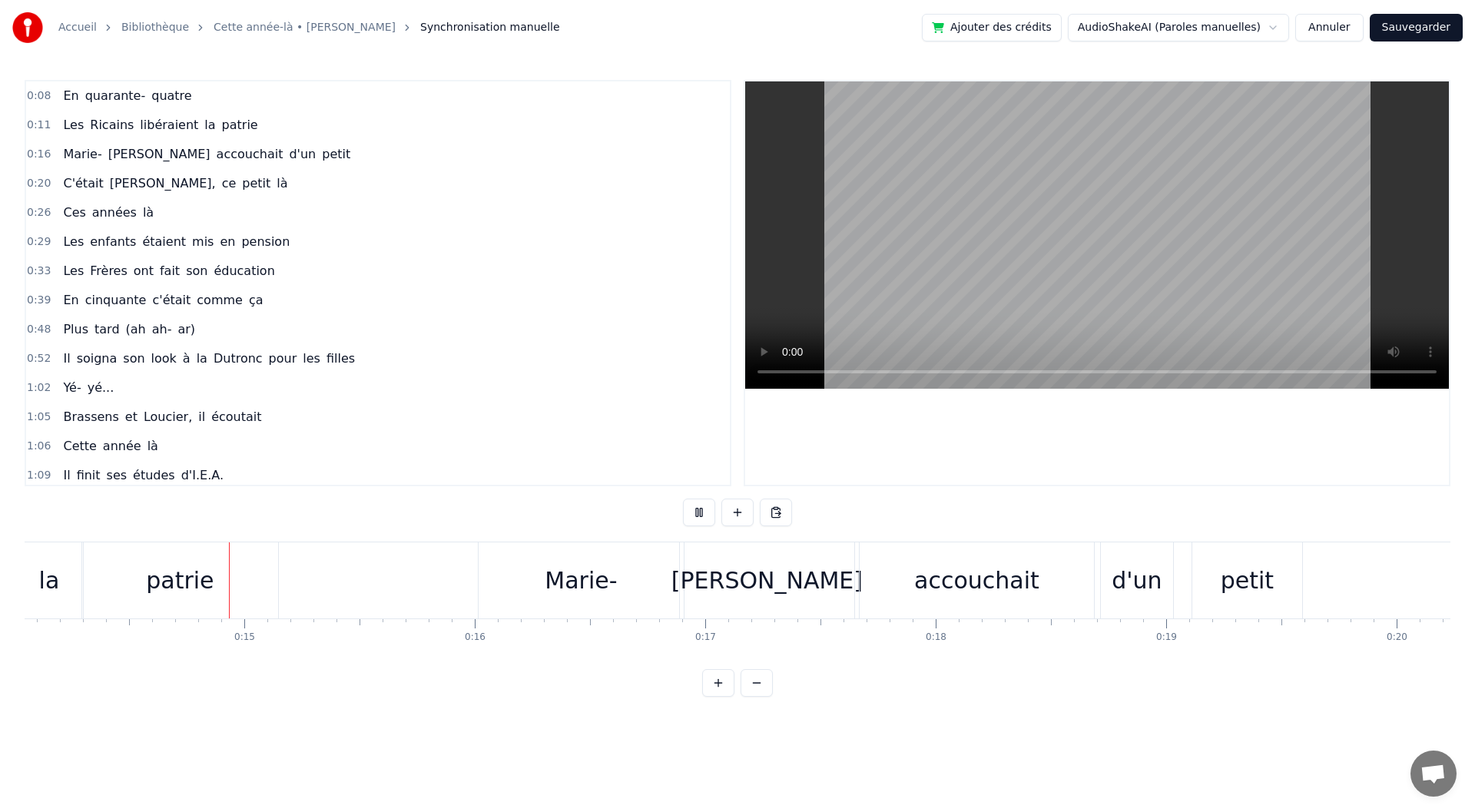
scroll to position [0, 3238]
click at [703, 519] on button at bounding box center [698, 512] width 32 height 28
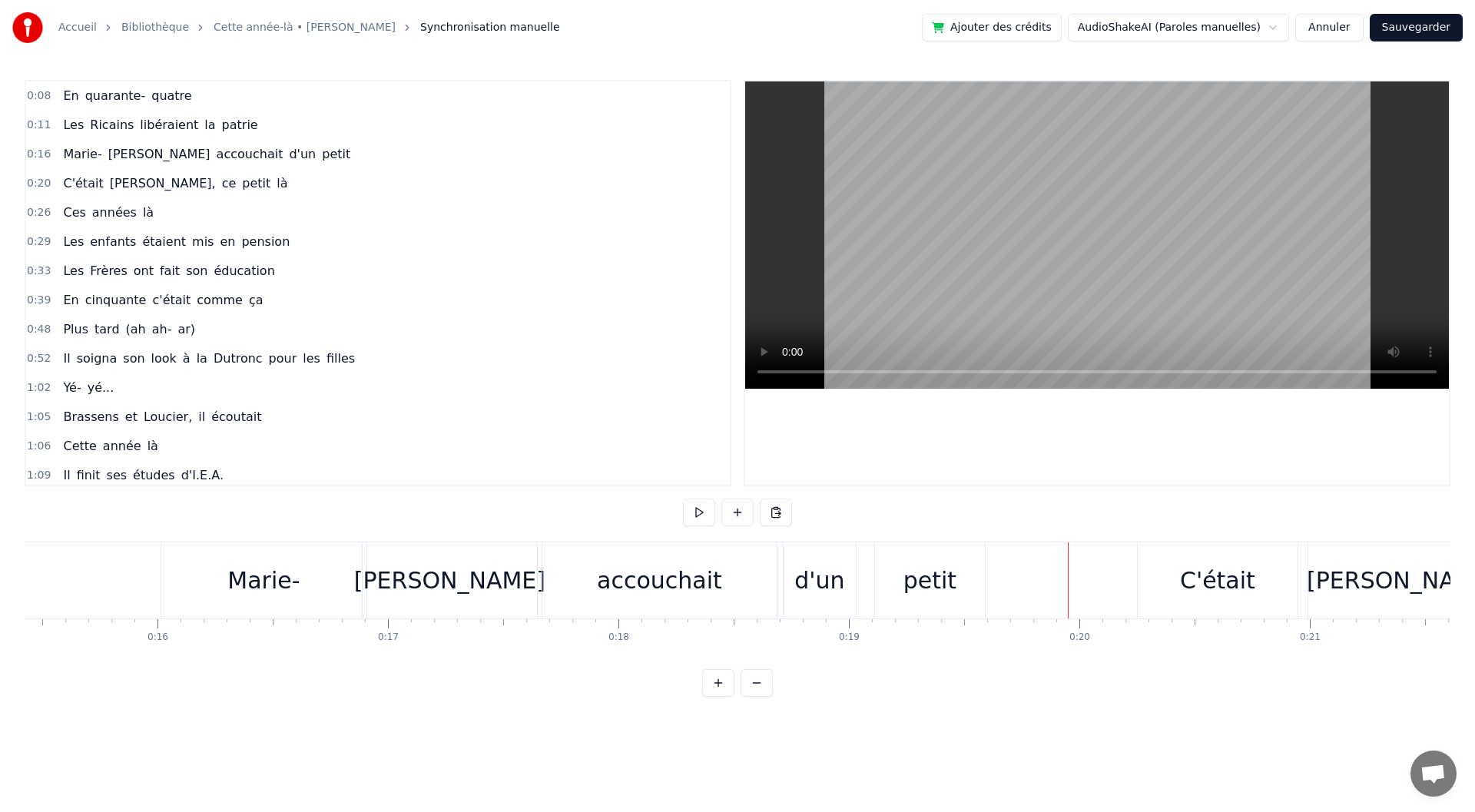
scroll to position [0, 3603]
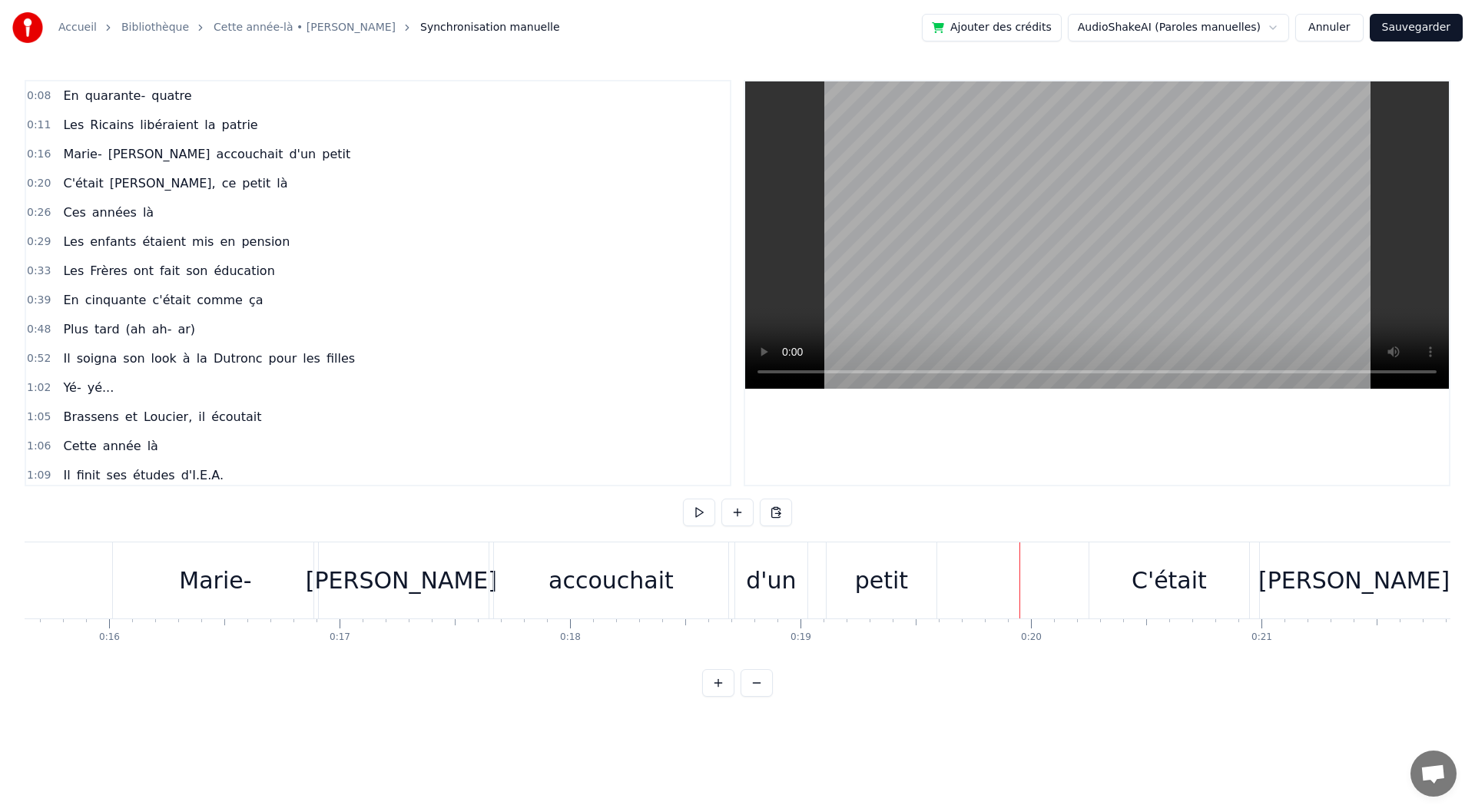
click at [607, 553] on div "accouchait" at bounding box center [611, 580] width 234 height 76
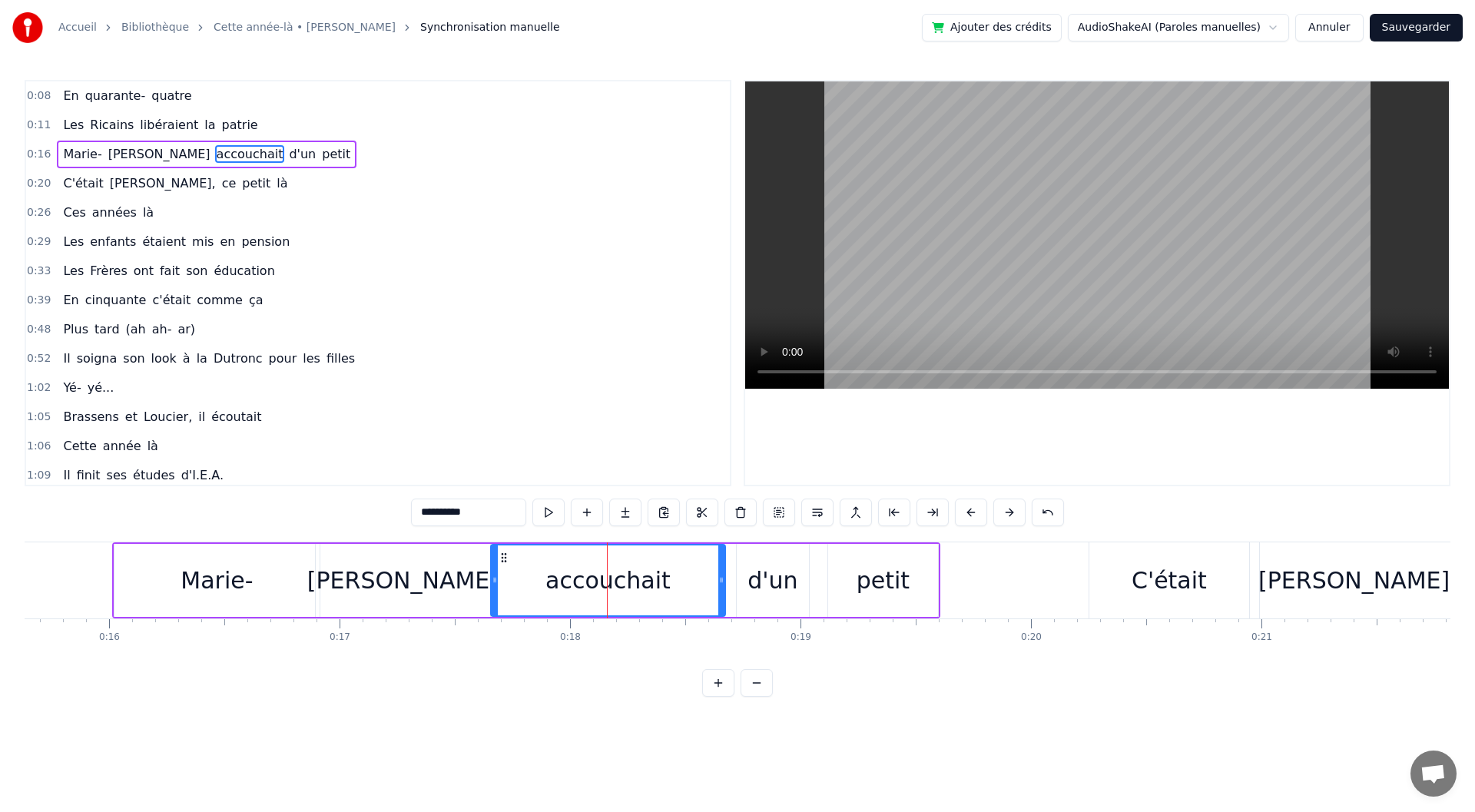
click at [502, 556] on icon at bounding box center [504, 558] width 13 height 13
click at [772, 585] on div "d'un" at bounding box center [773, 581] width 50 height 35
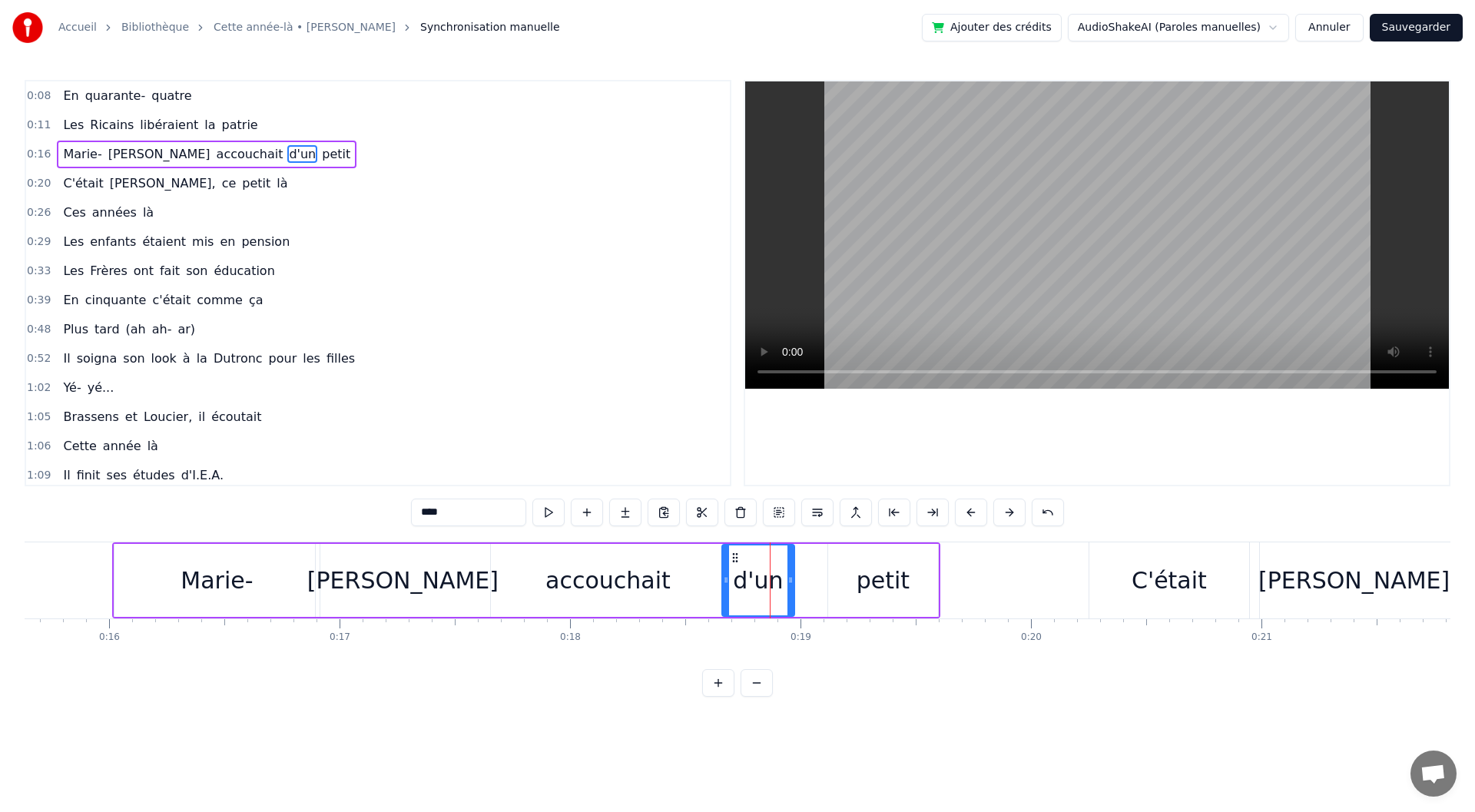
drag, startPoint x: 749, startPoint y: 553, endPoint x: 731, endPoint y: 555, distance: 18.1
click at [733, 554] on circle at bounding box center [733, 553] width 1 height 1
click at [866, 577] on div "petit" at bounding box center [882, 581] width 53 height 35
type input "*****"
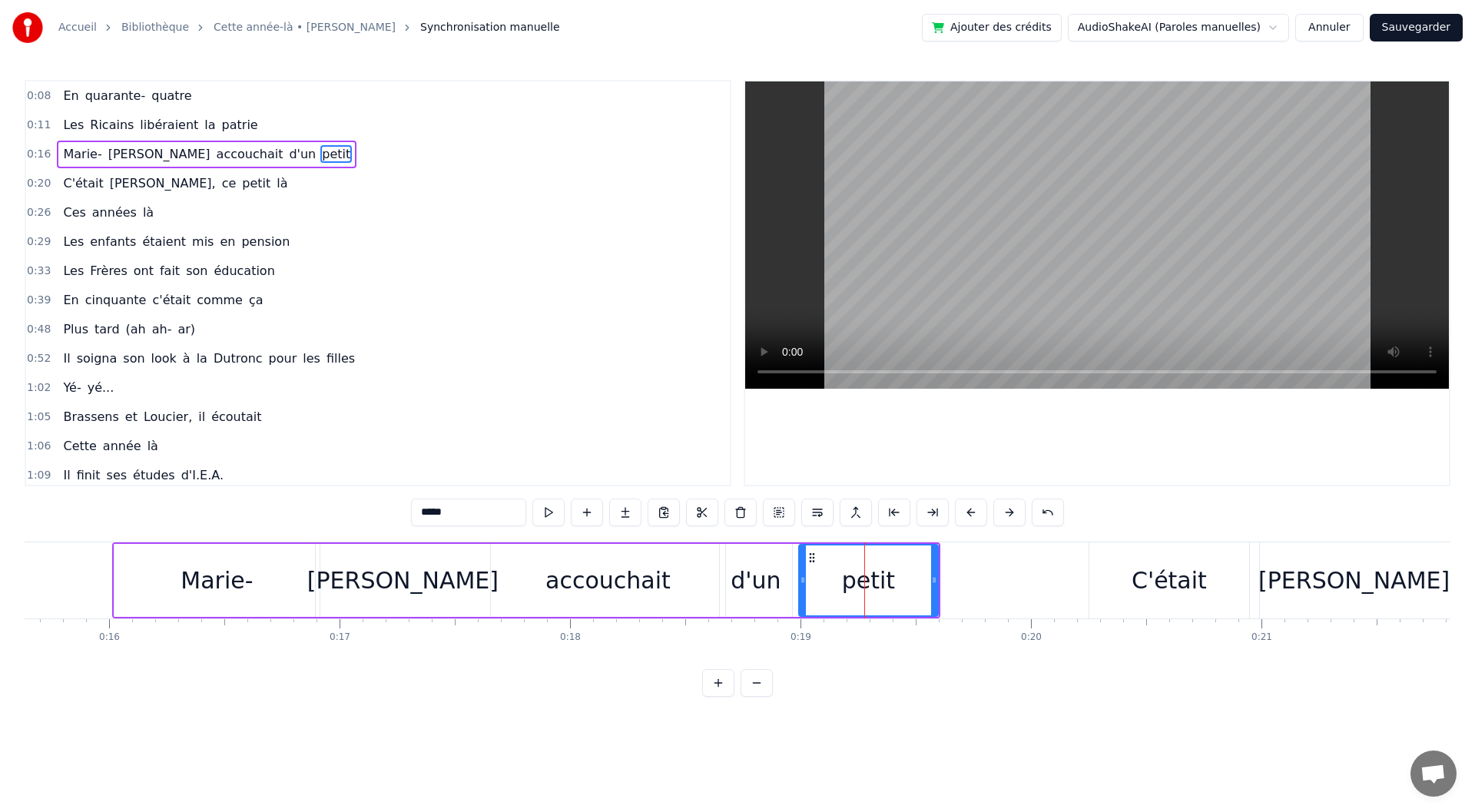
drag, startPoint x: 830, startPoint y: 571, endPoint x: 802, endPoint y: 572, distance: 28.0
click at [802, 572] on div at bounding box center [803, 580] width 6 height 70
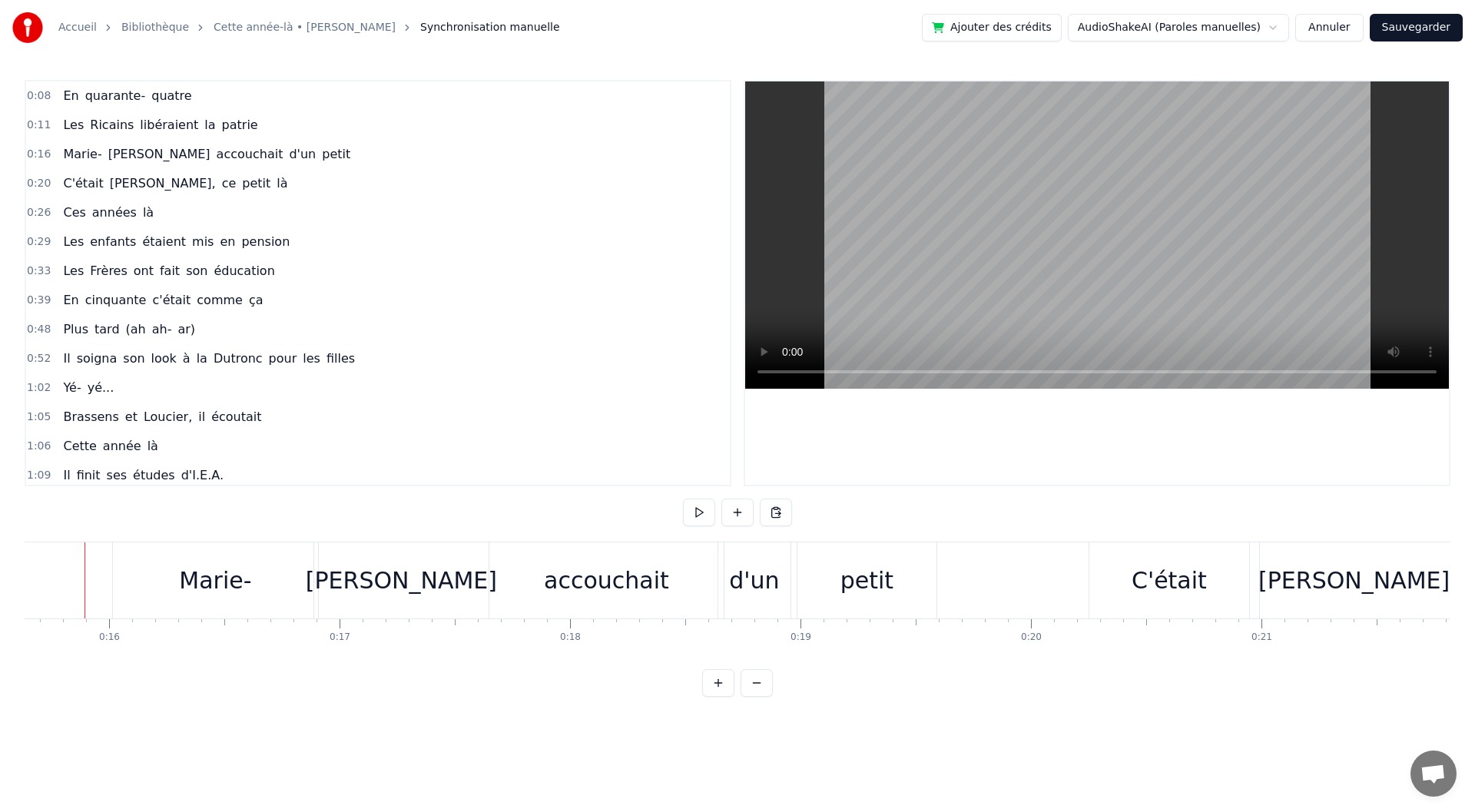
scroll to position [0, 3587]
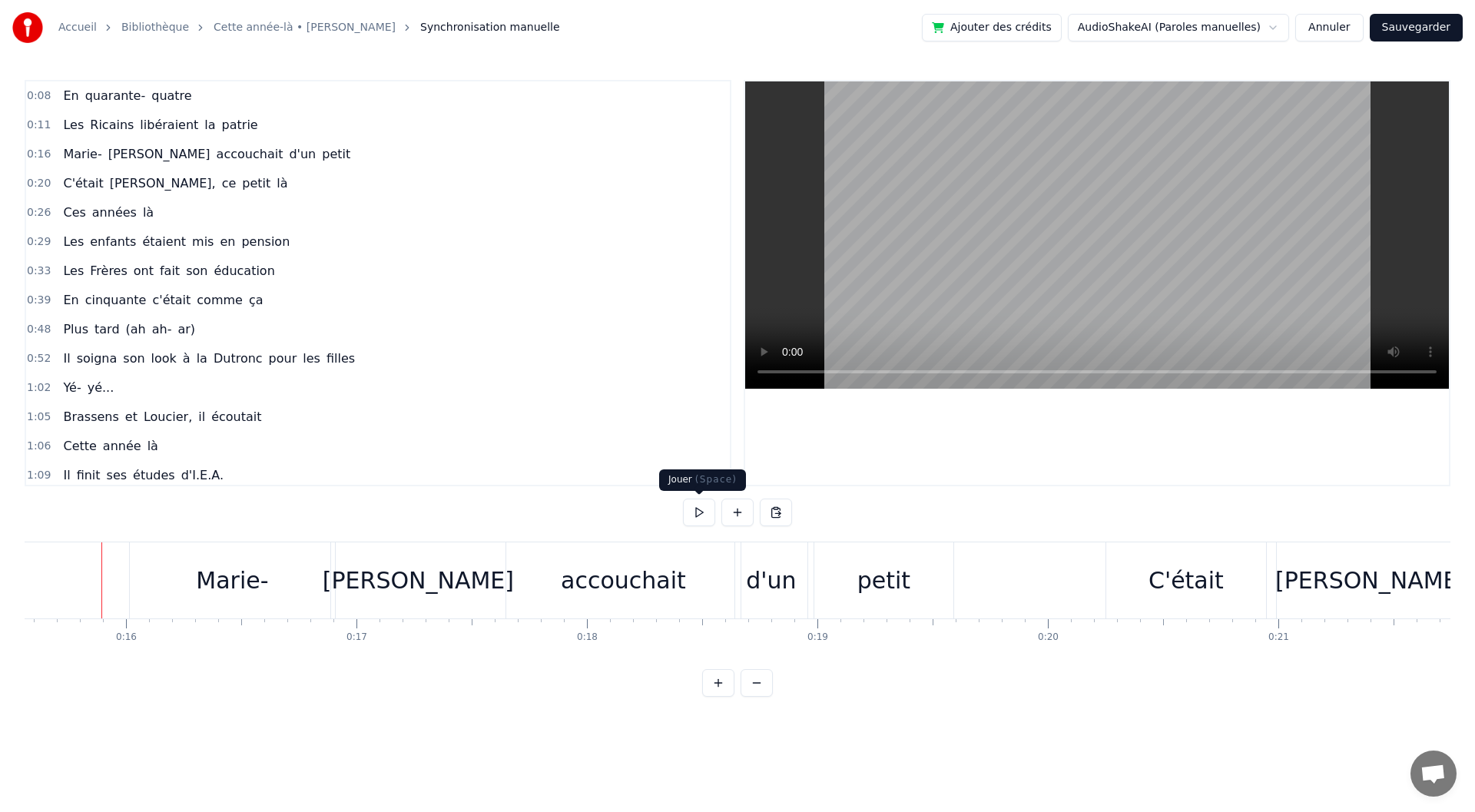
click at [708, 501] on button at bounding box center [698, 512] width 32 height 28
click at [686, 586] on div "accouchait" at bounding box center [623, 580] width 234 height 76
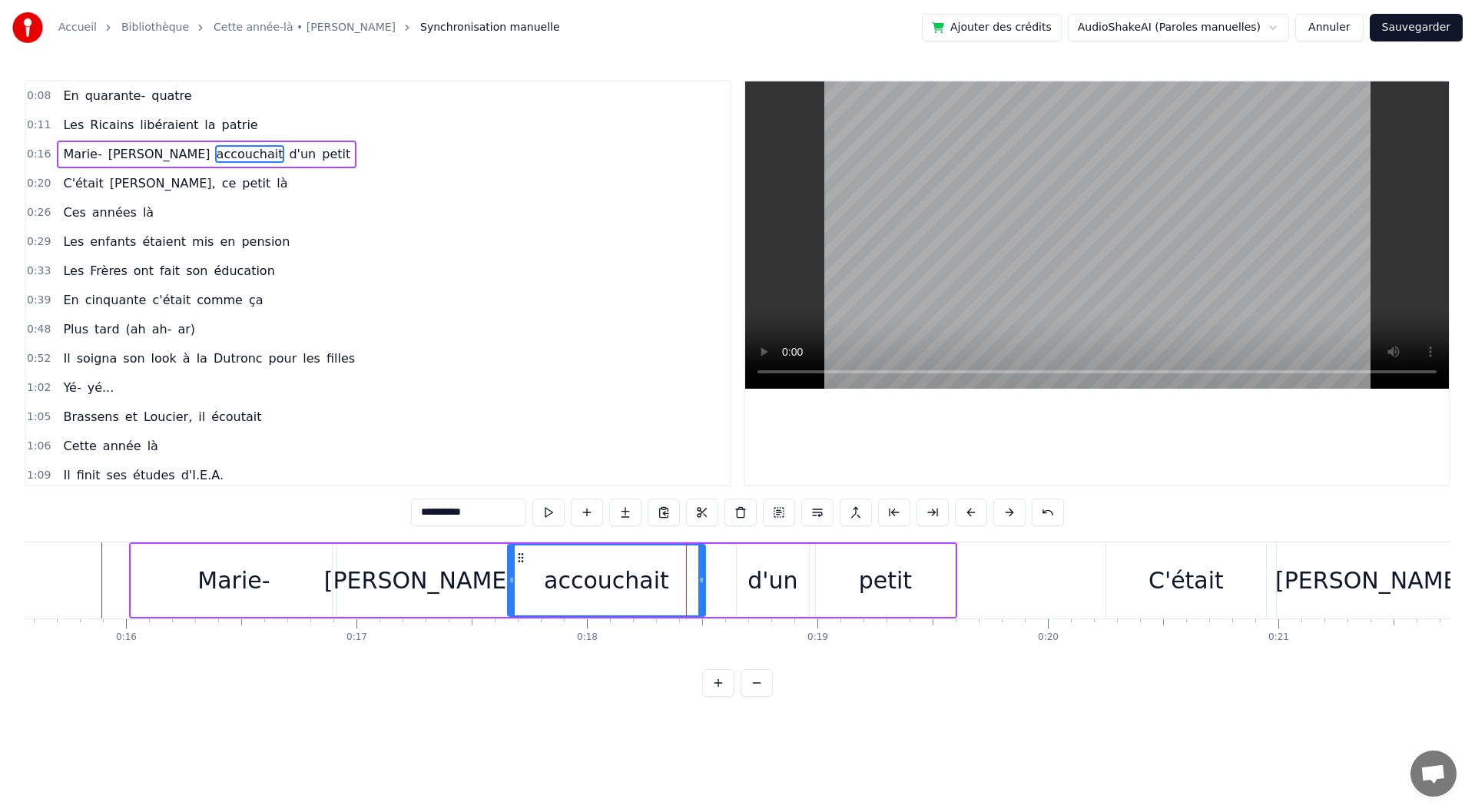
drag, startPoint x: 738, startPoint y: 587, endPoint x: 701, endPoint y: 583, distance: 37.2
click at [701, 583] on div at bounding box center [701, 580] width 6 height 70
click at [769, 595] on div "d'un" at bounding box center [773, 581] width 50 height 35
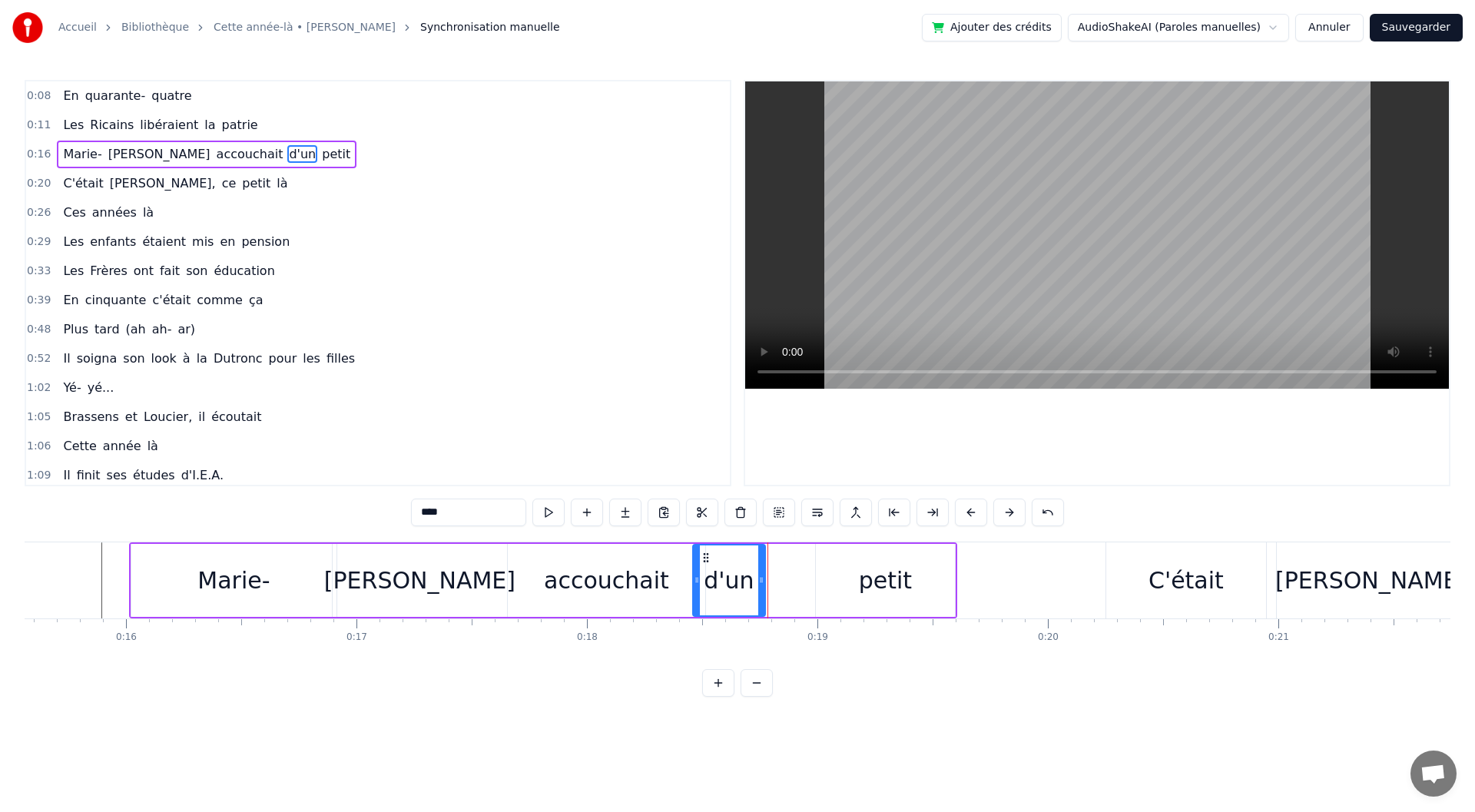
drag, startPoint x: 749, startPoint y: 556, endPoint x: 704, endPoint y: 558, distance: 45.0
click at [704, 558] on icon at bounding box center [706, 558] width 13 height 13
click at [838, 589] on div "petit" at bounding box center [885, 581] width 139 height 73
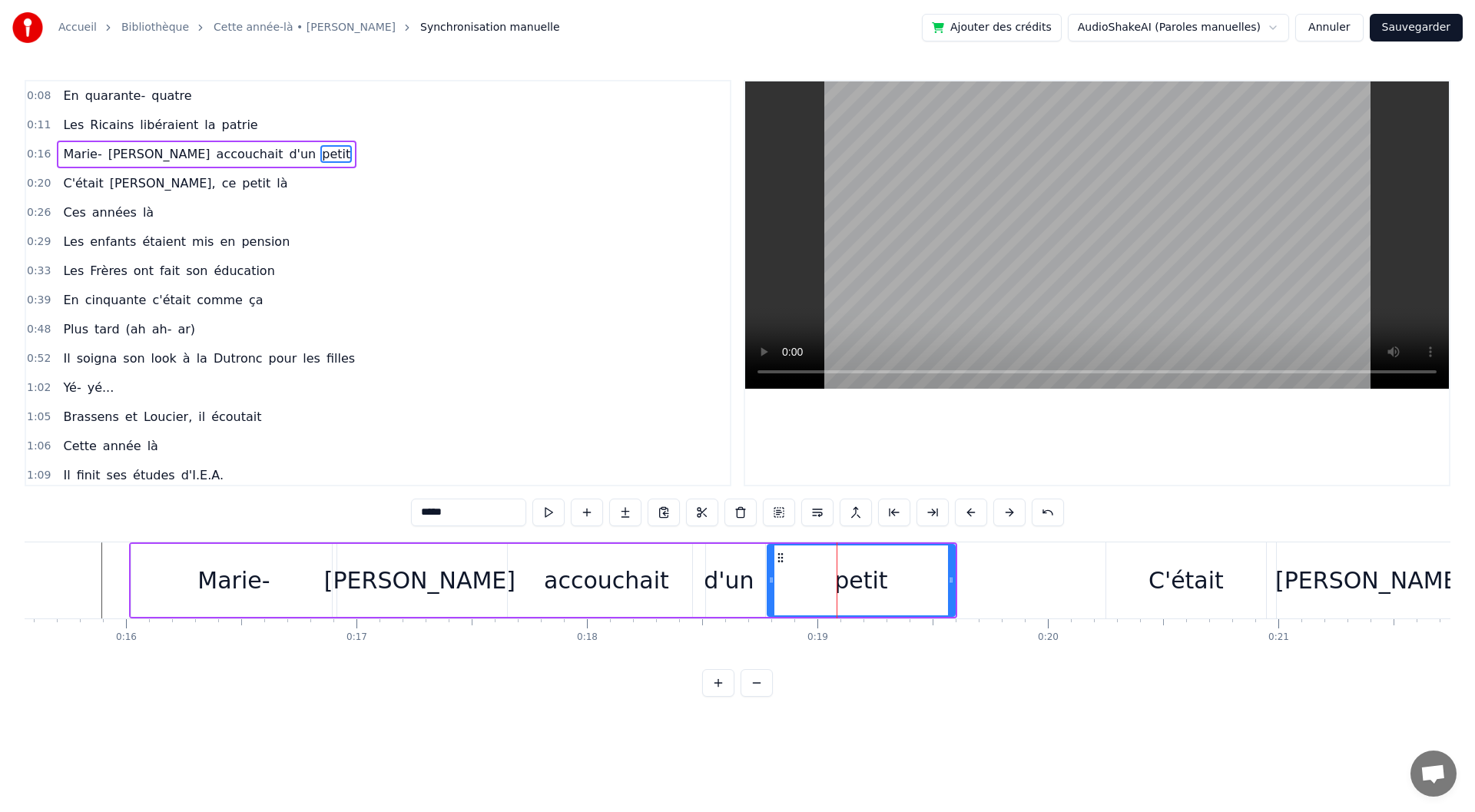
drag, startPoint x: 816, startPoint y: 582, endPoint x: 768, endPoint y: 577, distance: 48.3
click at [768, 577] on icon at bounding box center [771, 580] width 6 height 13
click at [701, 583] on div "d'un" at bounding box center [728, 581] width 72 height 73
click at [642, 582] on div "accouchait" at bounding box center [607, 581] width 125 height 35
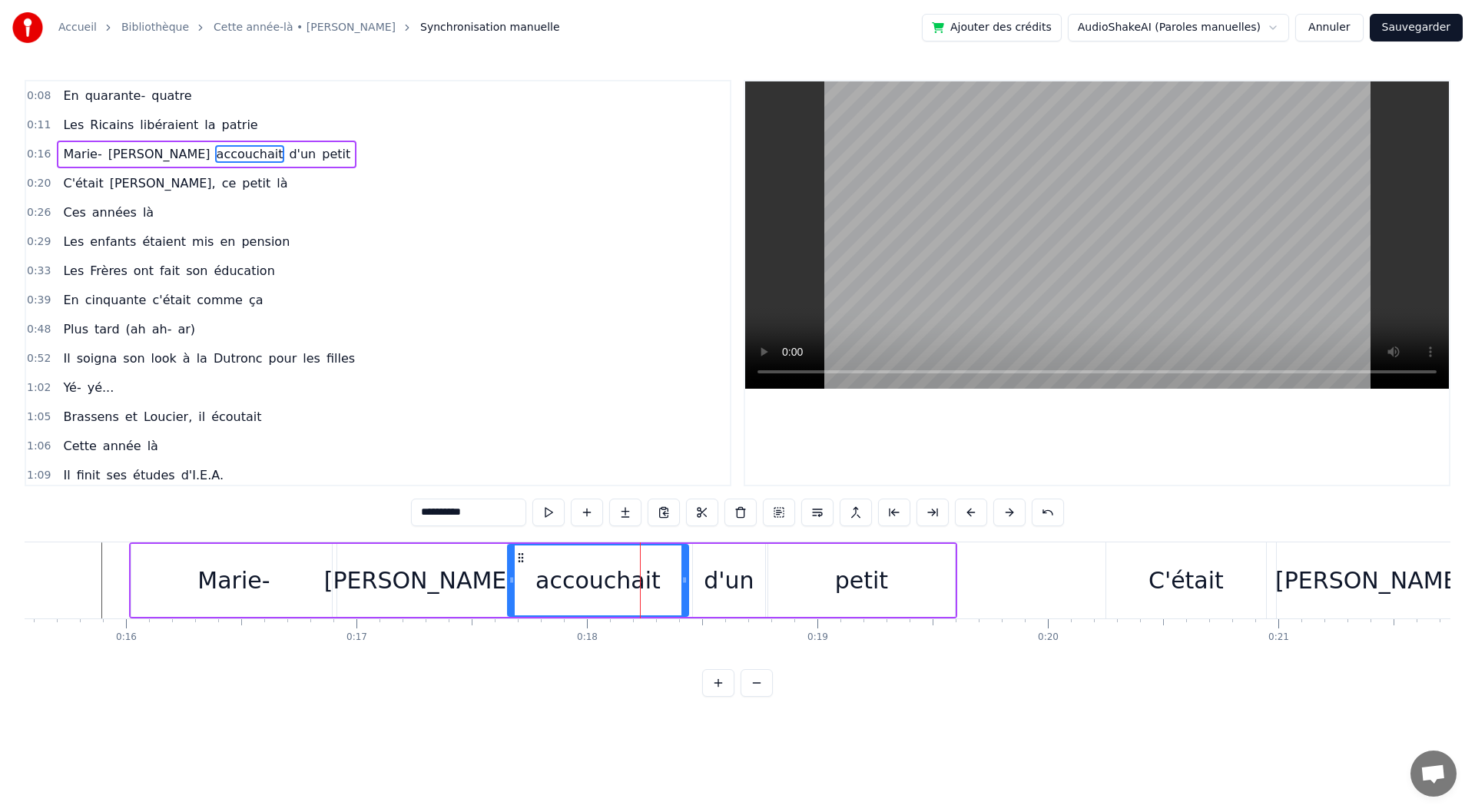
drag, startPoint x: 701, startPoint y: 582, endPoint x: 683, endPoint y: 582, distance: 18.0
click at [683, 582] on icon at bounding box center [684, 580] width 6 height 13
click at [487, 576] on div "[PERSON_NAME]" at bounding box center [419, 581] width 174 height 73
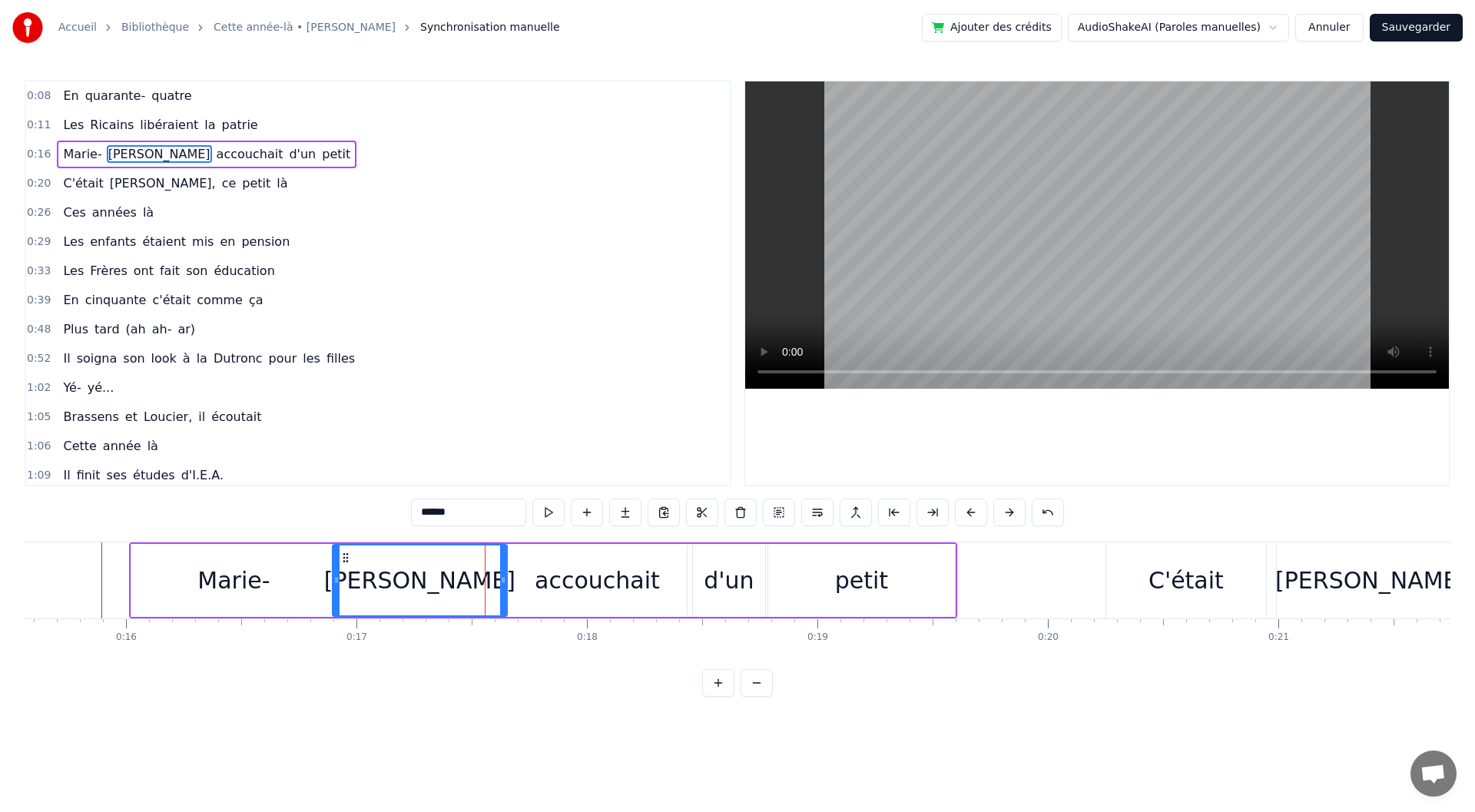
click at [273, 576] on div "Marie-" at bounding box center [233, 581] width 205 height 73
type input "******"
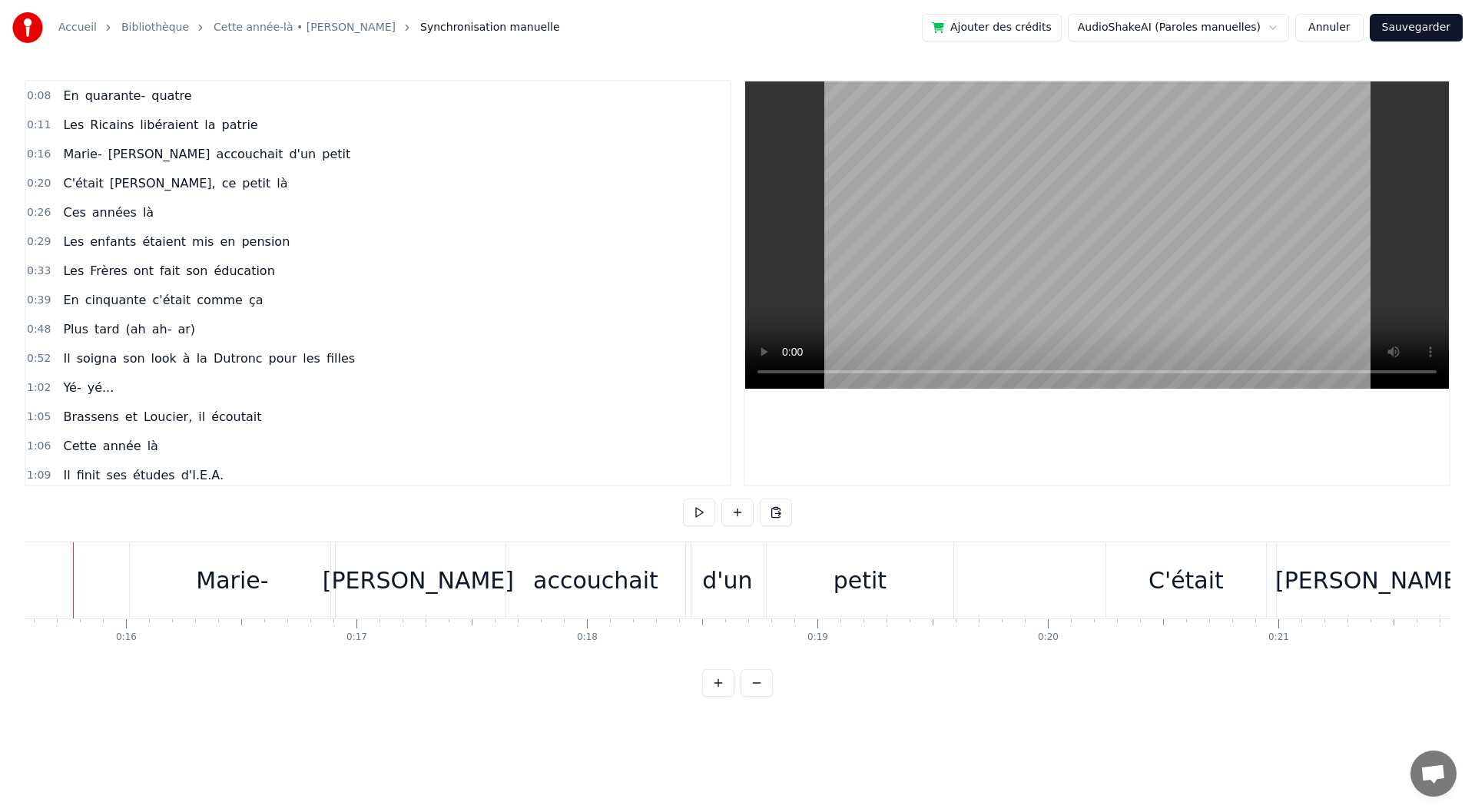
scroll to position [0, 3558]
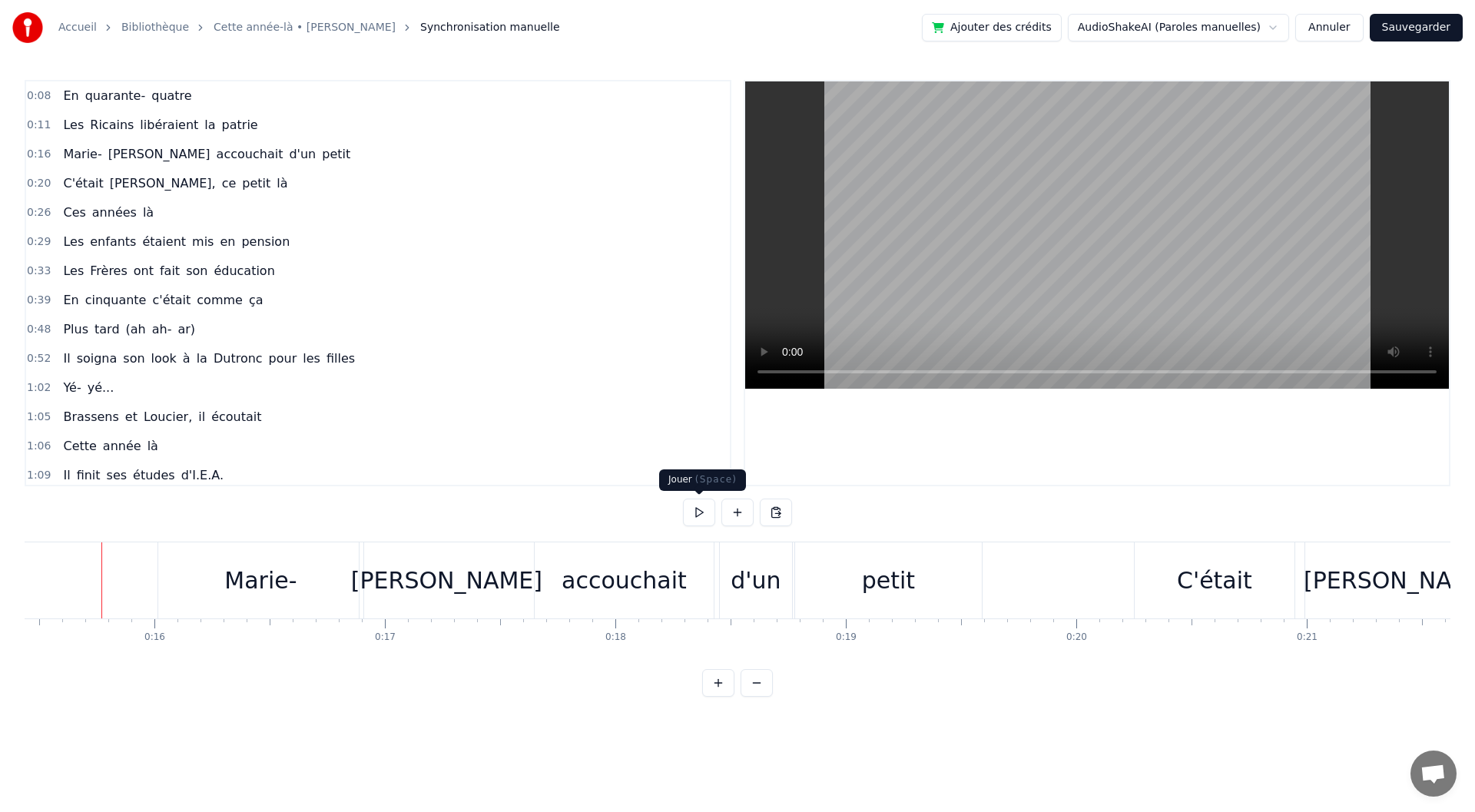
click at [710, 518] on button at bounding box center [698, 512] width 32 height 28
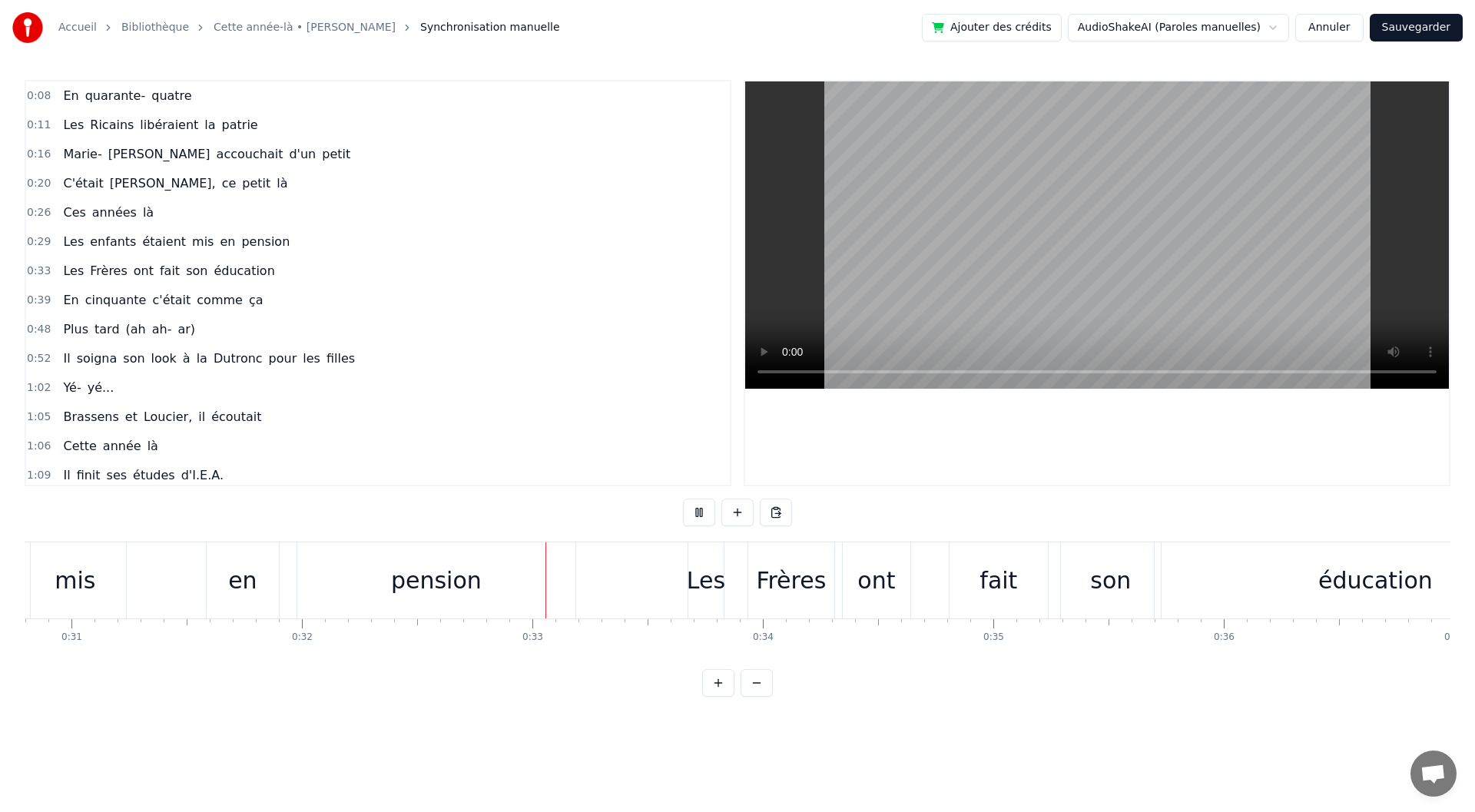
scroll to position [0, 7408]
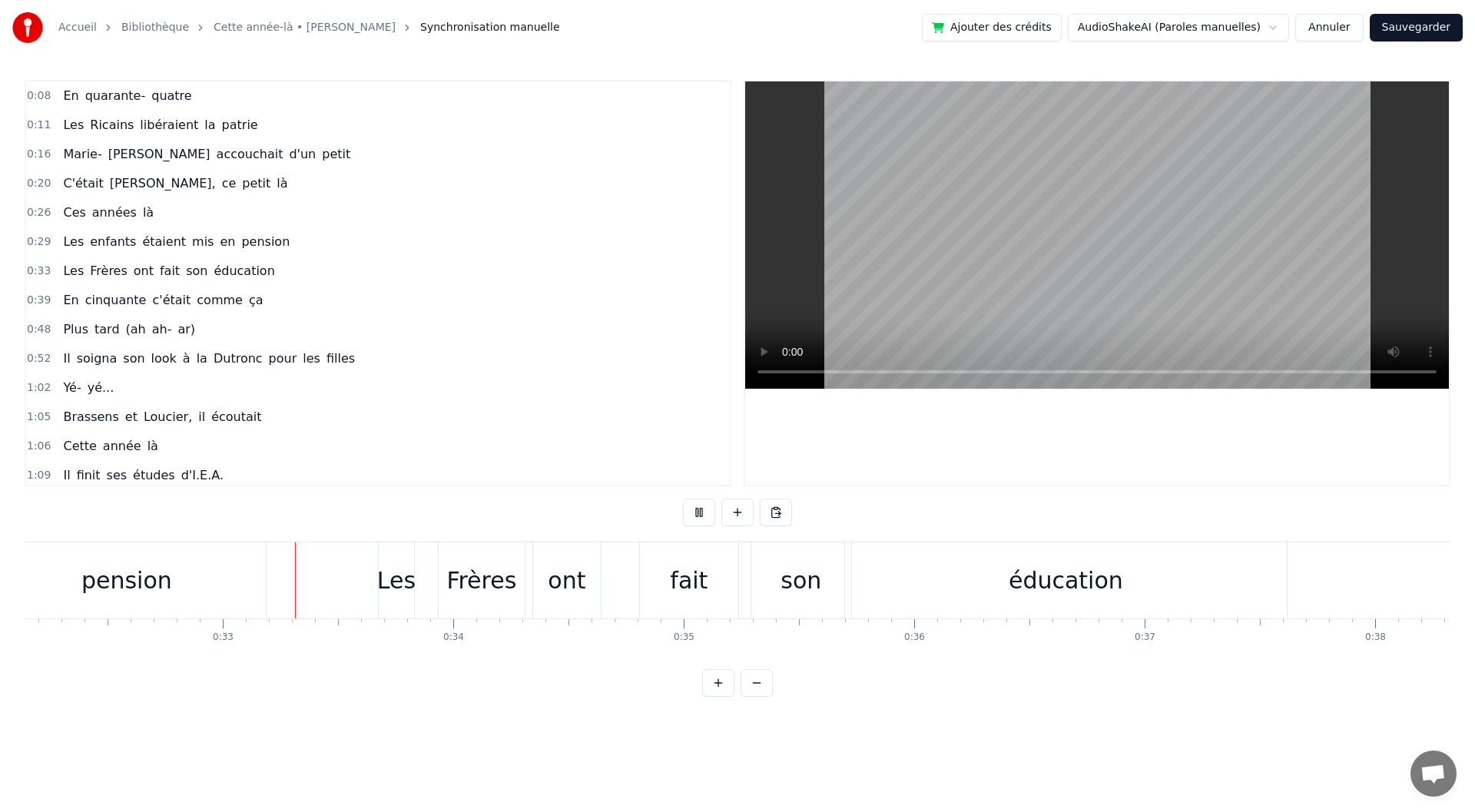
click at [709, 519] on button at bounding box center [698, 512] width 32 height 28
click at [232, 593] on div "pension" at bounding box center [126, 580] width 278 height 76
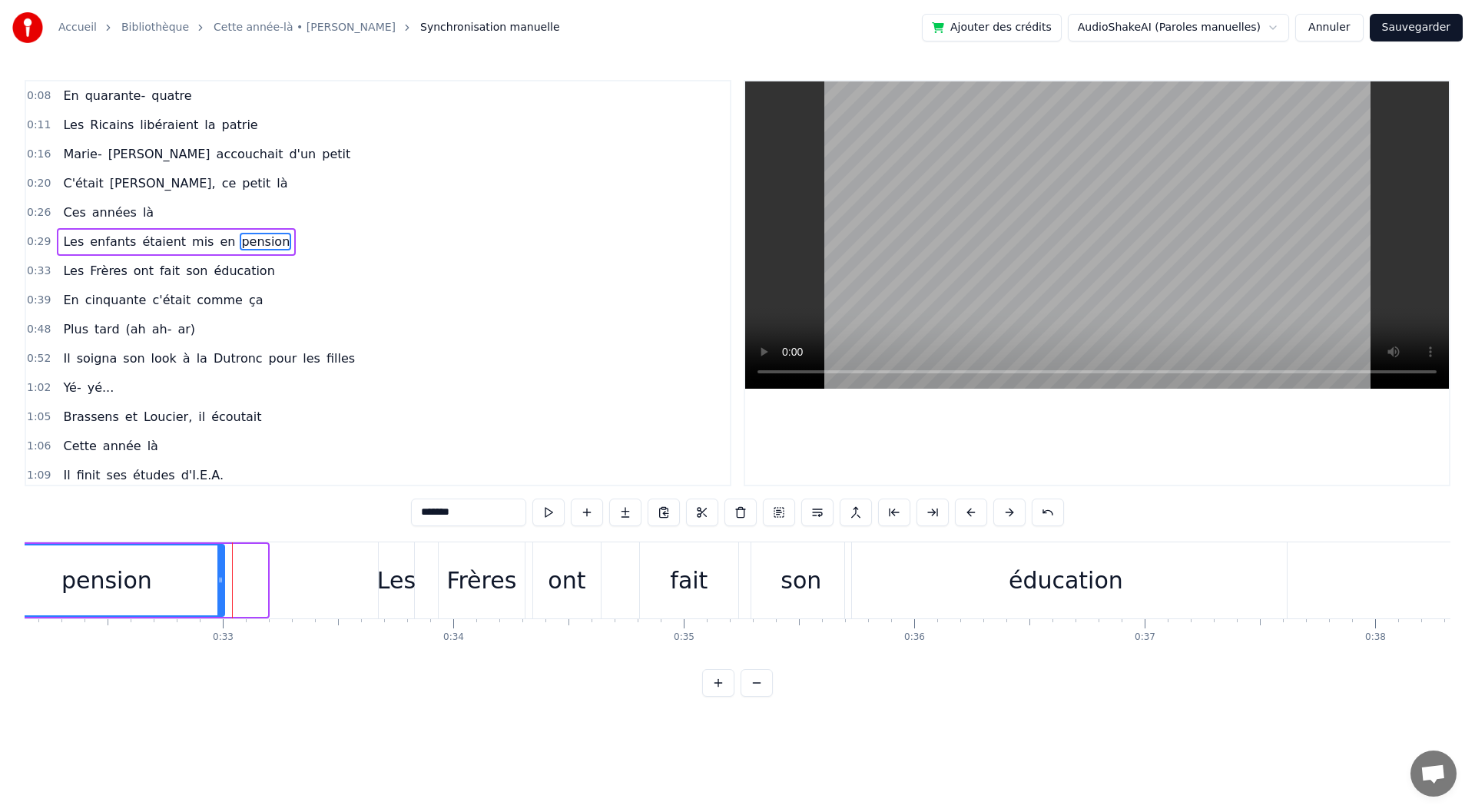
drag, startPoint x: 265, startPoint y: 579, endPoint x: 222, endPoint y: 575, distance: 43.2
click at [222, 575] on icon at bounding box center [221, 580] width 6 height 13
click at [538, 518] on button at bounding box center [548, 512] width 32 height 28
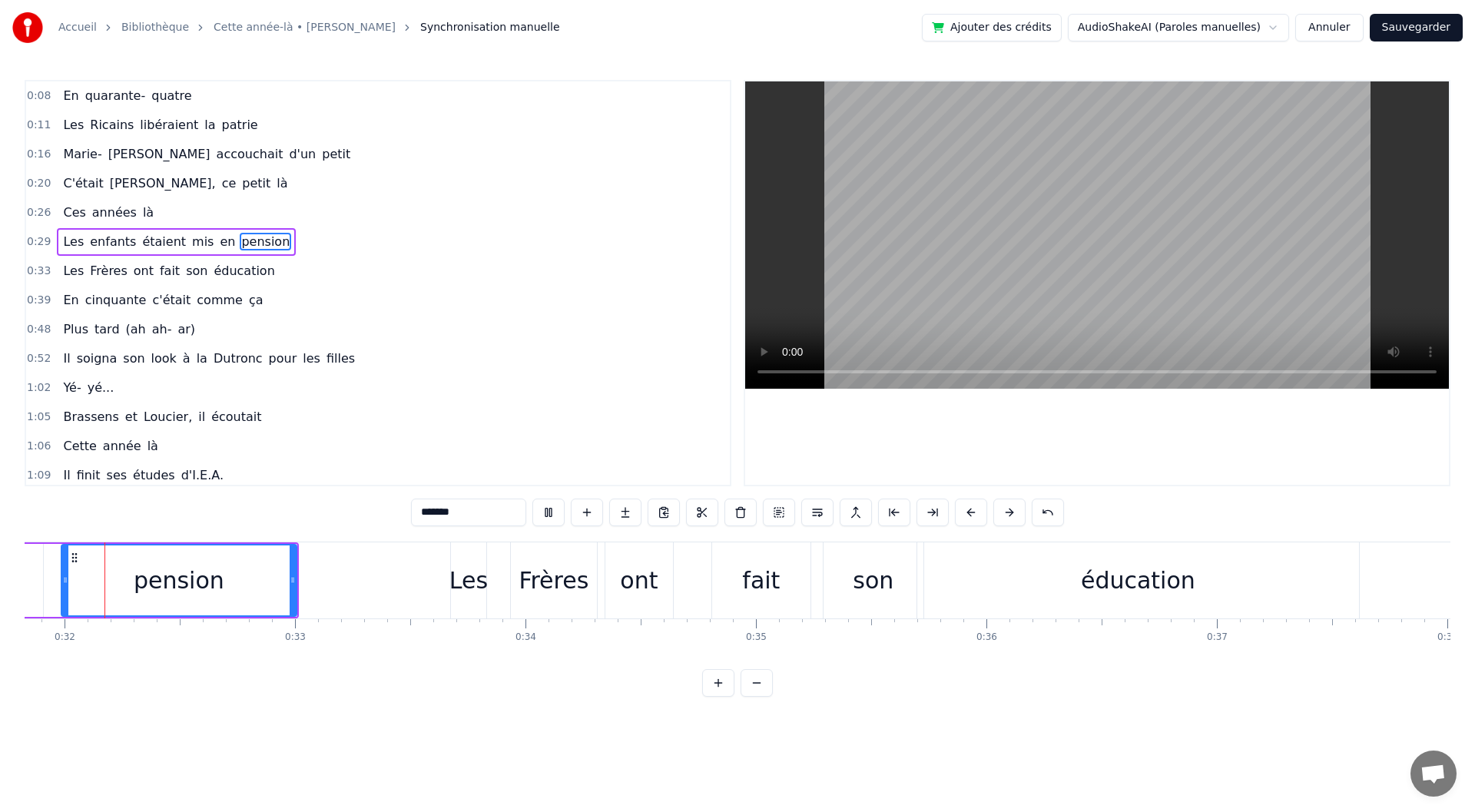
scroll to position [0, 7293]
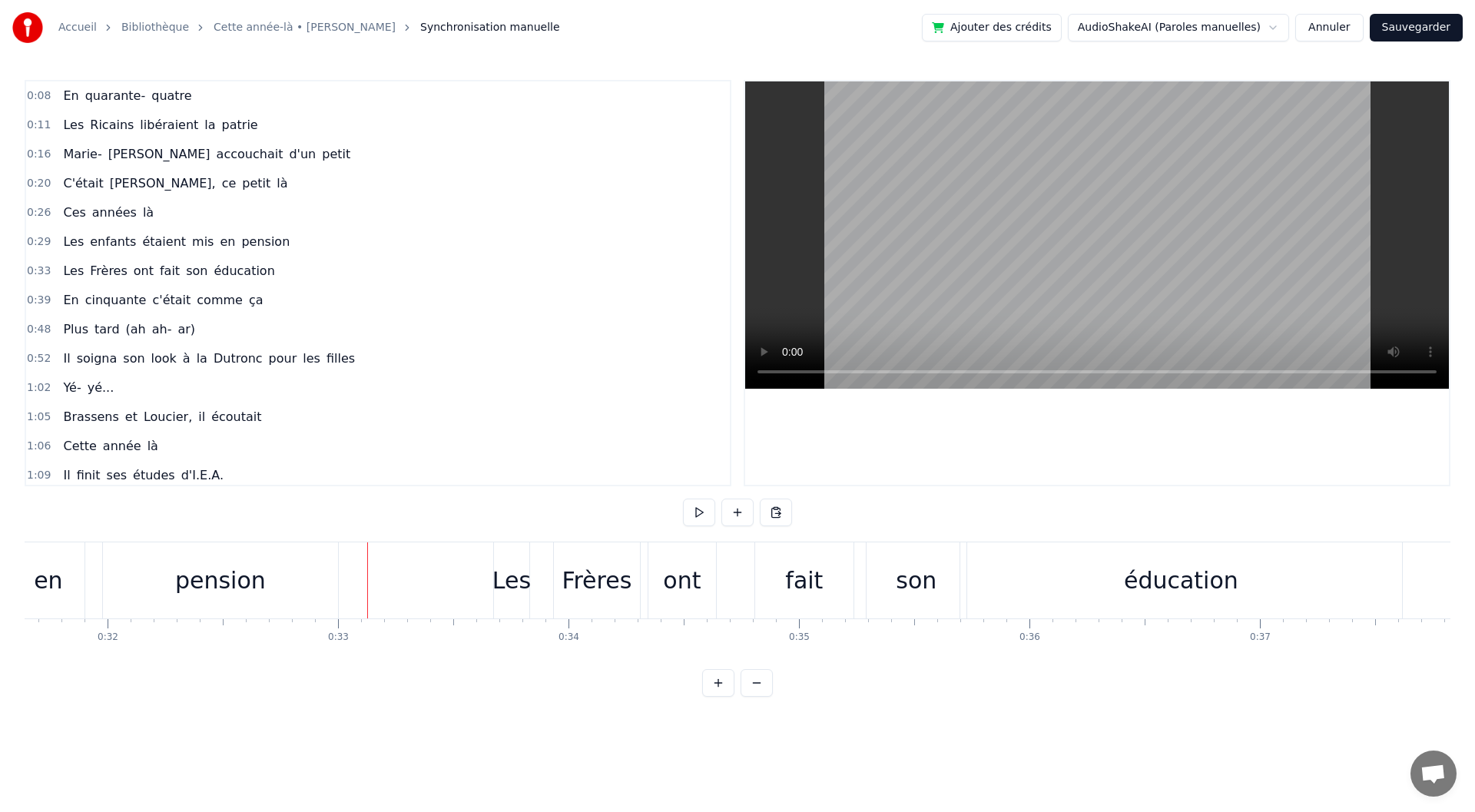
click at [702, 516] on button at bounding box center [698, 512] width 32 height 28
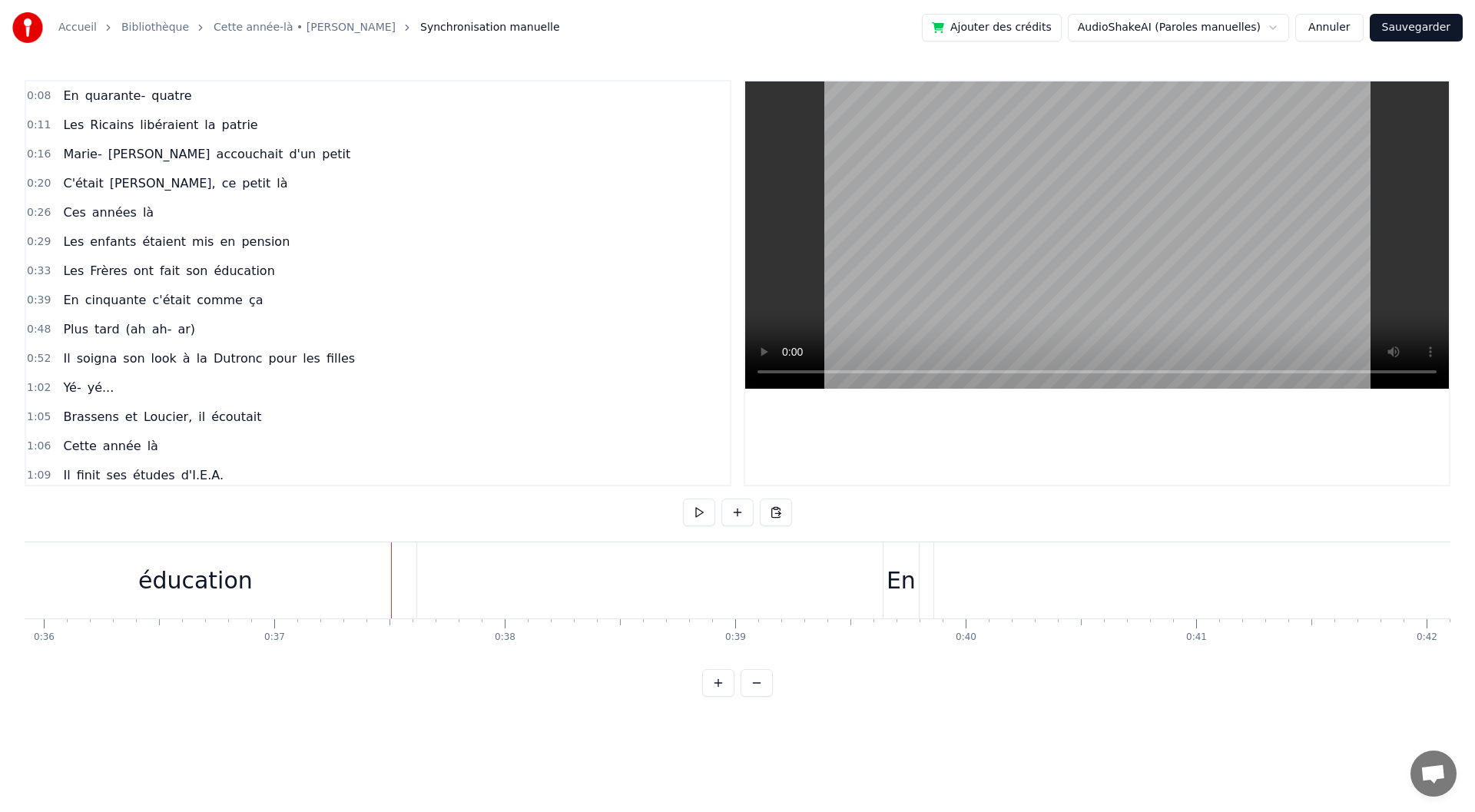
scroll to position [0, 8034]
click at [442, 580] on div "éducation" at bounding box center [439, 581] width 115 height 35
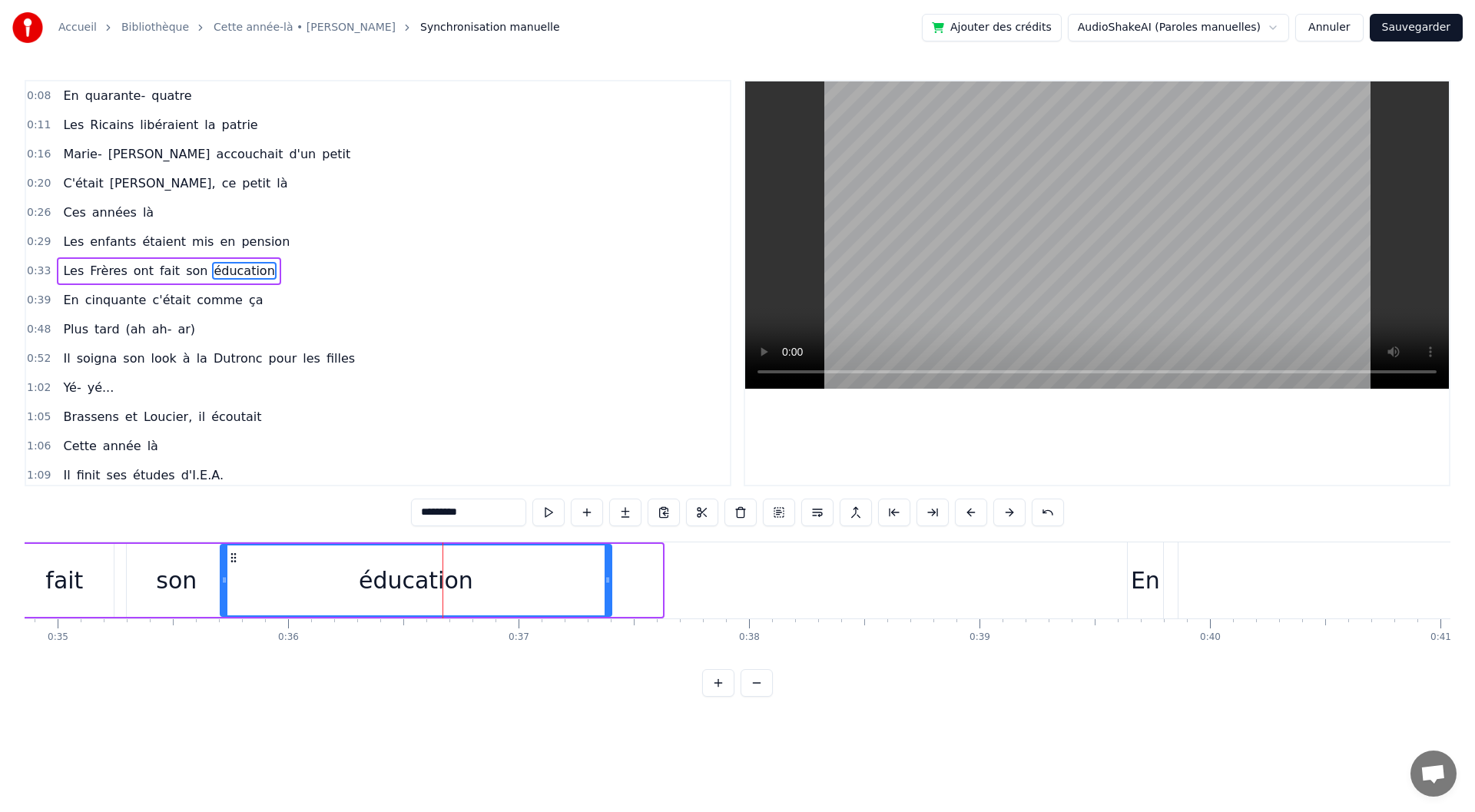
drag, startPoint x: 655, startPoint y: 577, endPoint x: 605, endPoint y: 584, distance: 50.5
click at [605, 584] on icon at bounding box center [608, 580] width 6 height 13
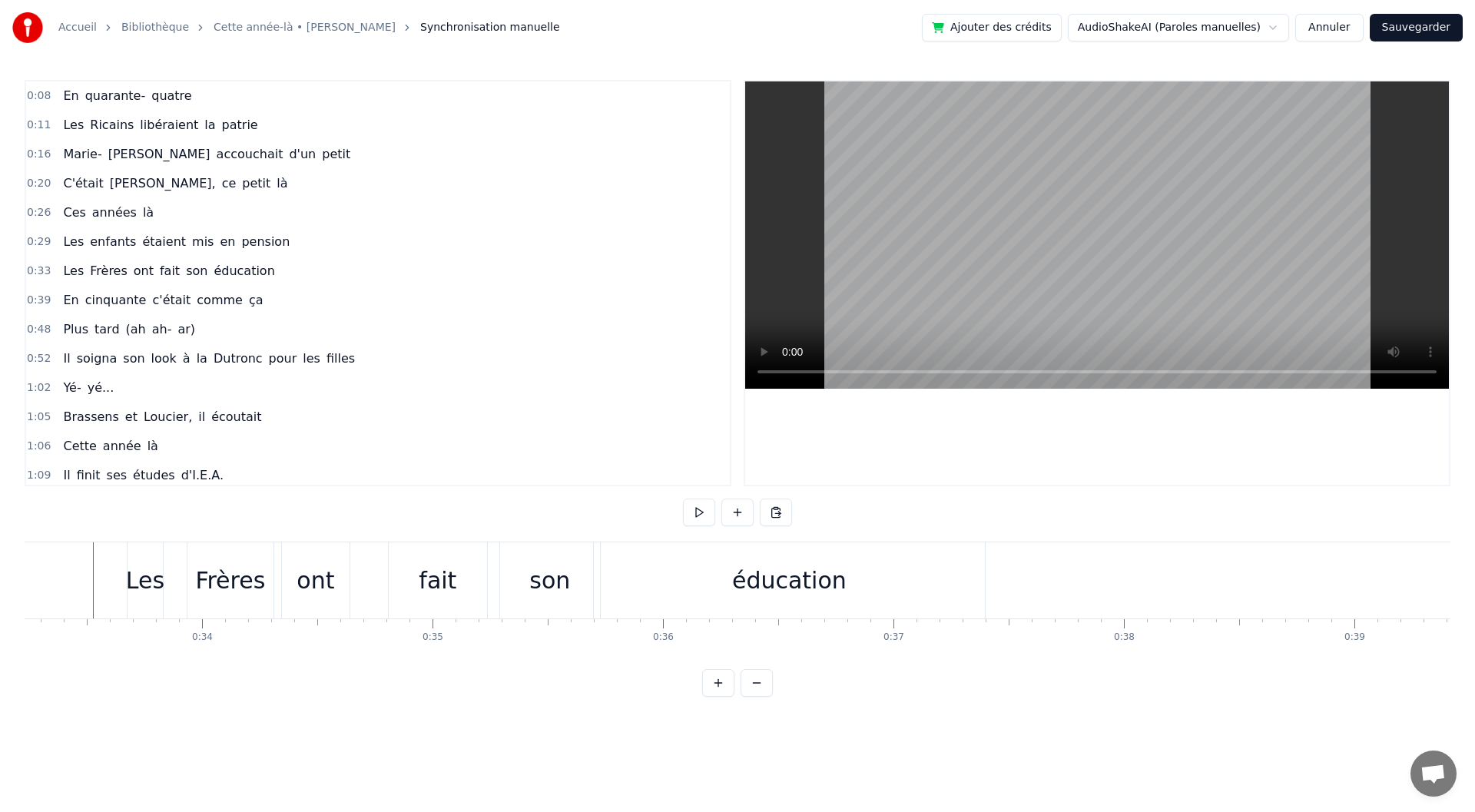
scroll to position [0, 7651]
click at [697, 503] on button at bounding box center [698, 512] width 32 height 28
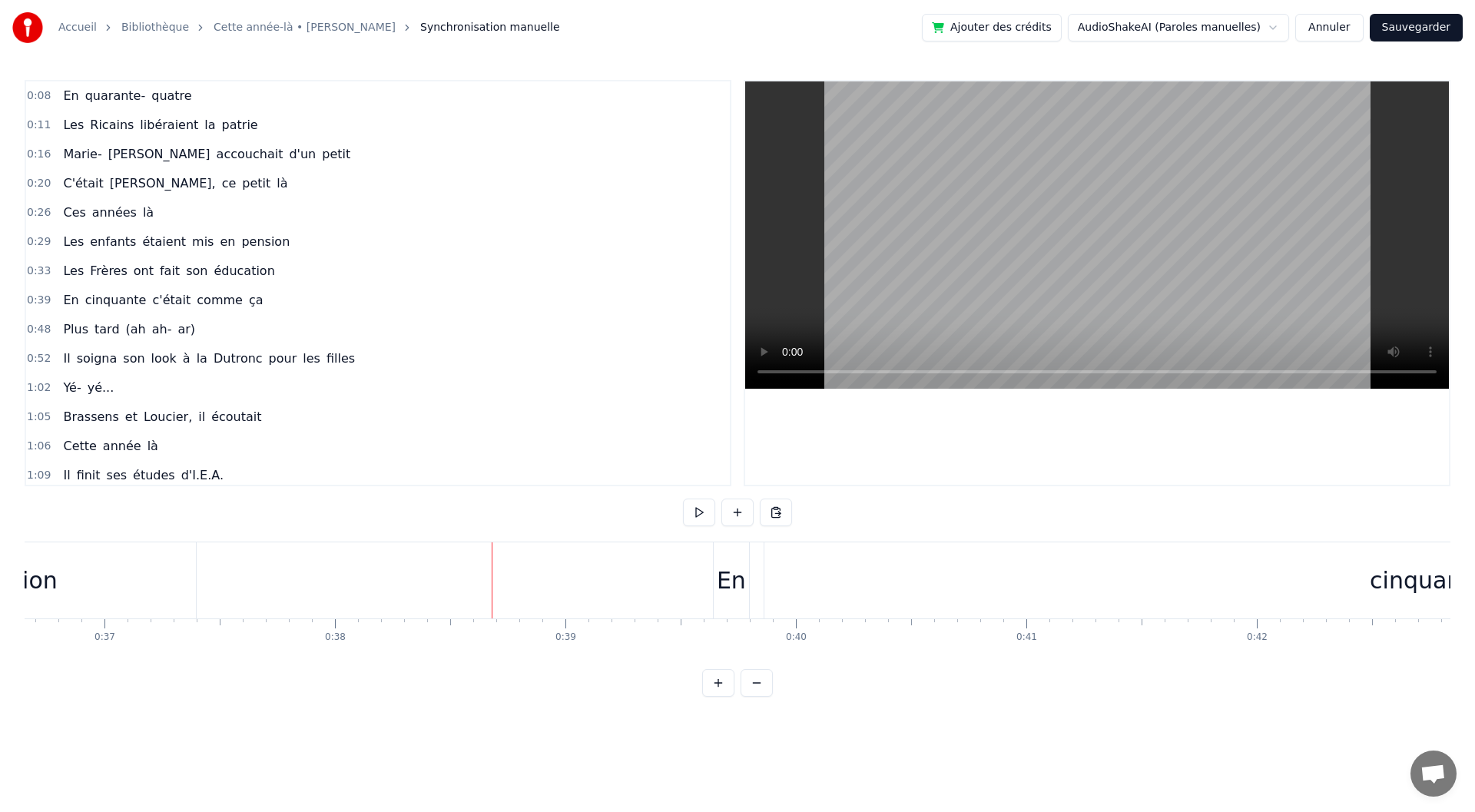
scroll to position [0, 8595]
click at [255, 302] on div "0:39 En cinquante c'était comme ça" at bounding box center [378, 301] width 703 height 29
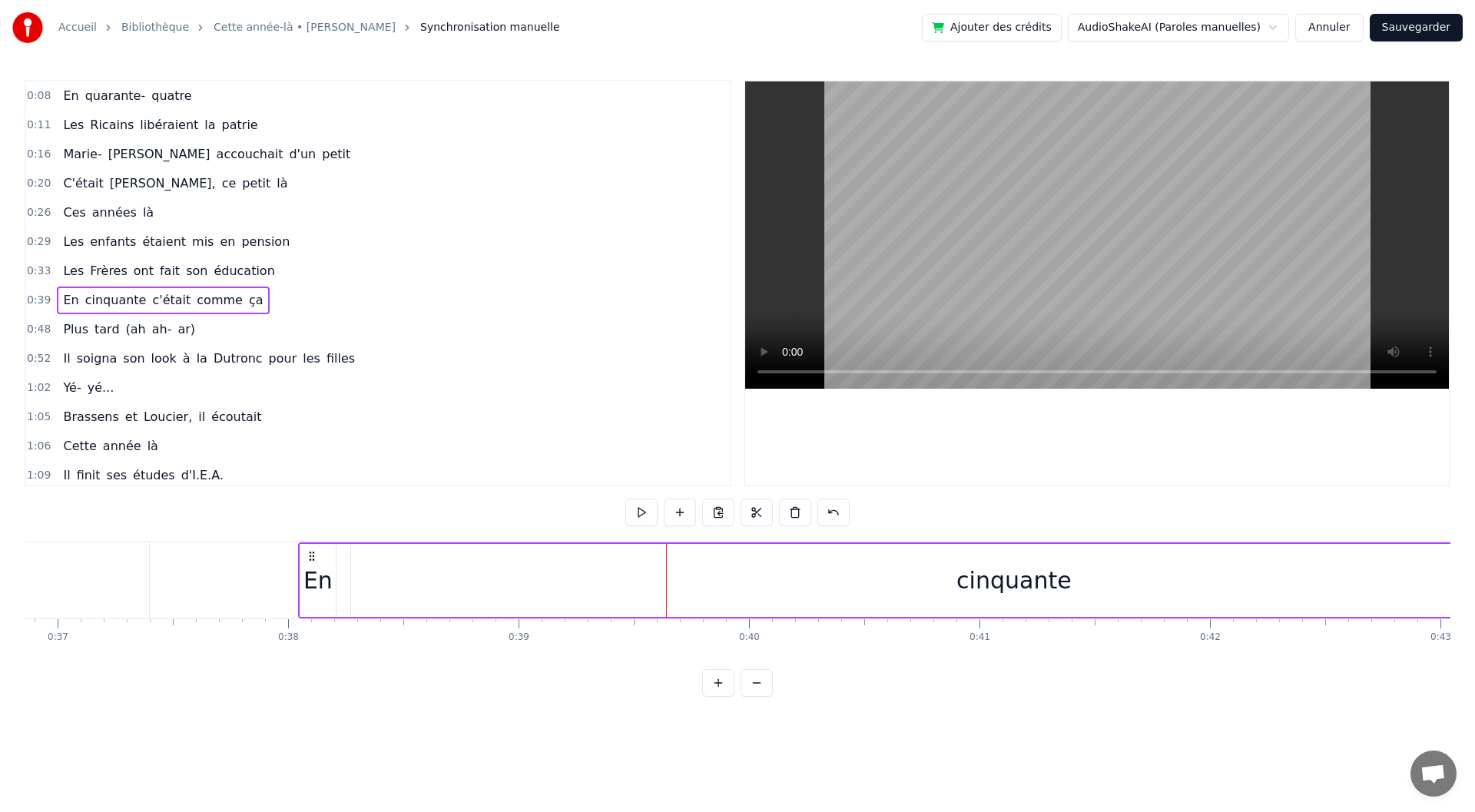
scroll to position [0, 8492]
drag, startPoint x: 581, startPoint y: 557, endPoint x: 354, endPoint y: 537, distance: 227.9
click at [354, 537] on div "0:08 En quarante- quatre 0:11 Les [DEMOGRAPHIC_DATA] libéraient la patrie 0:16 …" at bounding box center [738, 388] width 1426 height 616
click at [932, 581] on div "cinquante" at bounding box center [1055, 581] width 1326 height 73
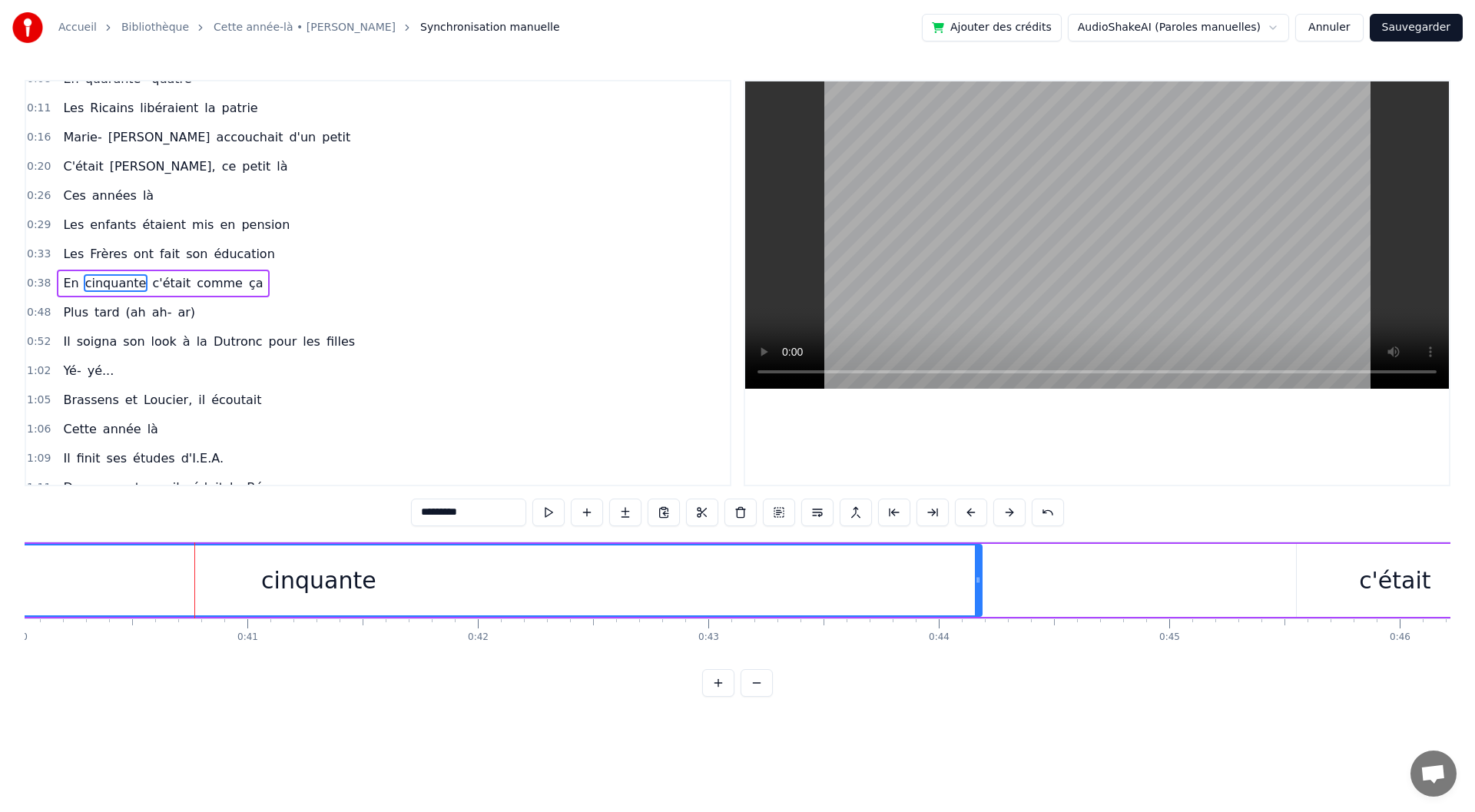
scroll to position [0, 9277]
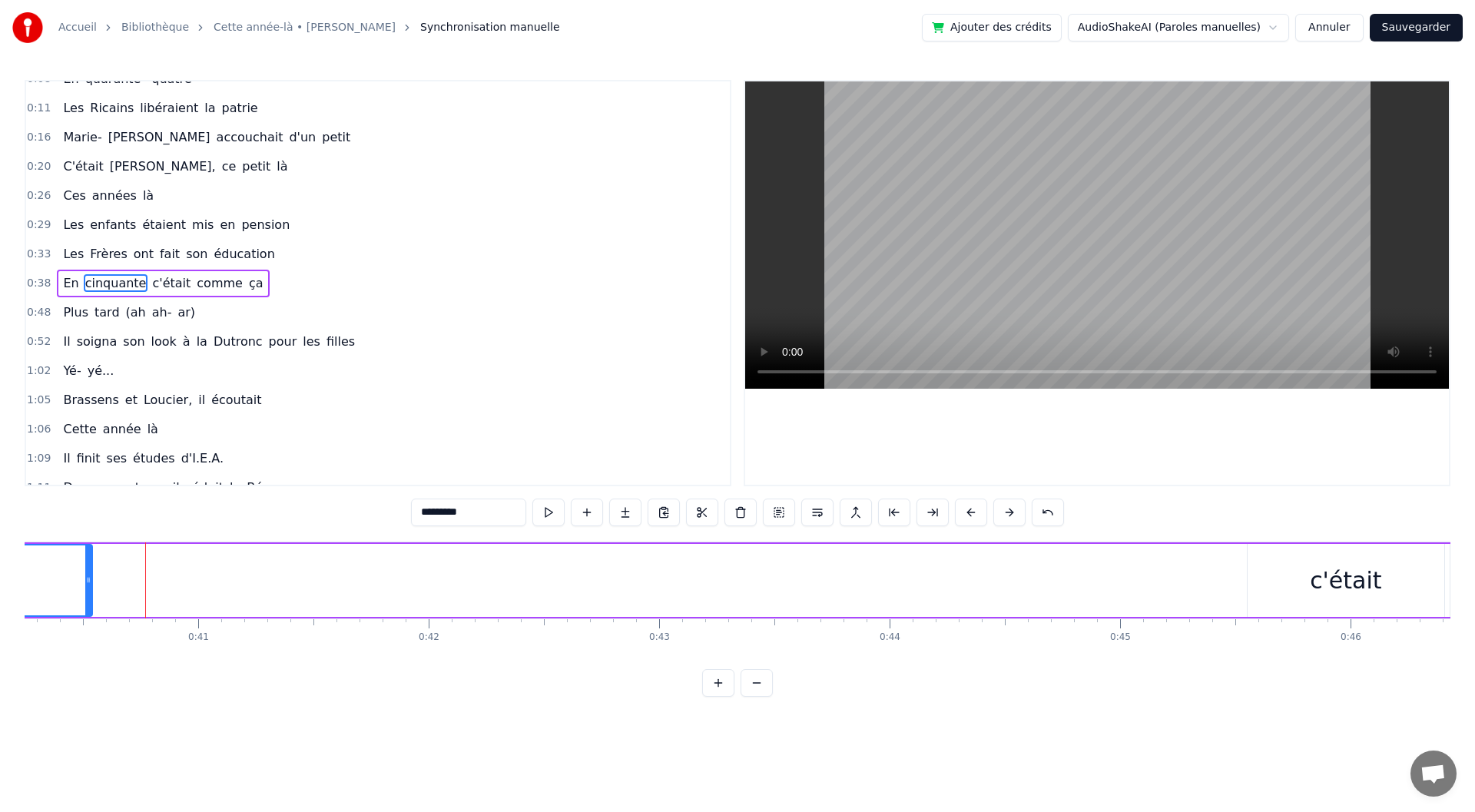
drag, startPoint x: 929, startPoint y: 579, endPoint x: 88, endPoint y: 585, distance: 841.0
click at [88, 585] on icon at bounding box center [89, 580] width 6 height 13
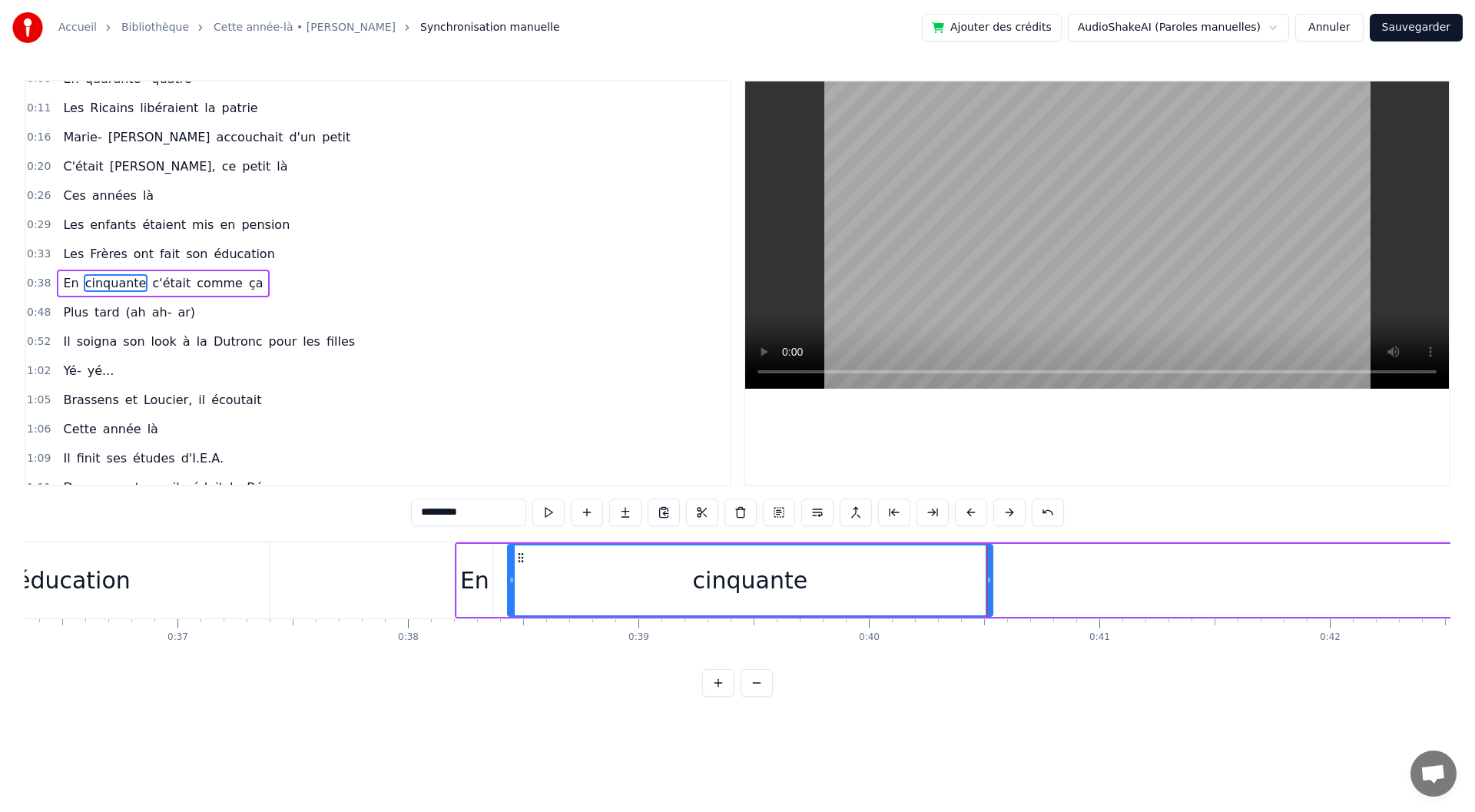
scroll to position [0, 8424]
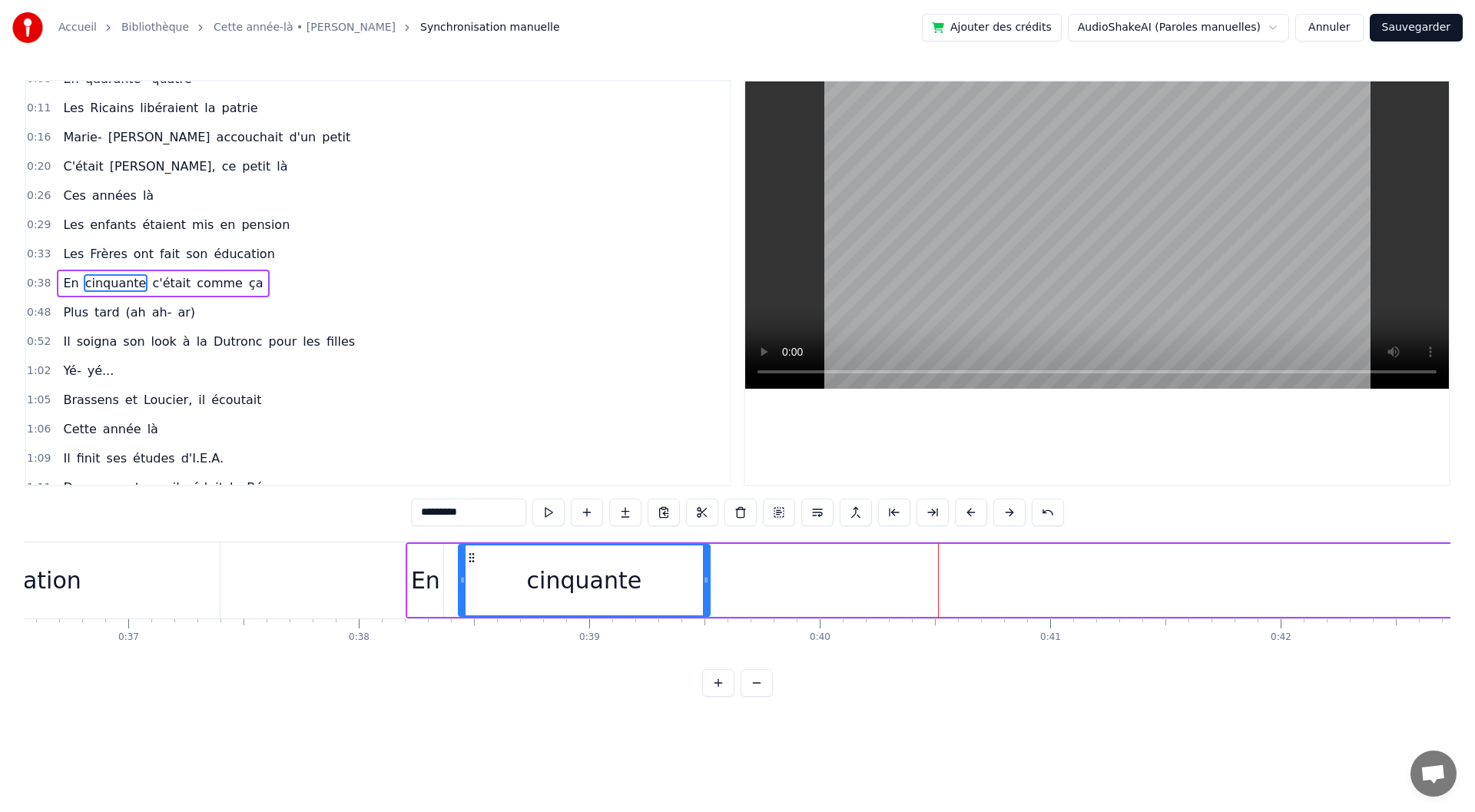
drag, startPoint x: 940, startPoint y: 578, endPoint x: 707, endPoint y: 585, distance: 233.1
click at [707, 585] on icon at bounding box center [706, 580] width 6 height 13
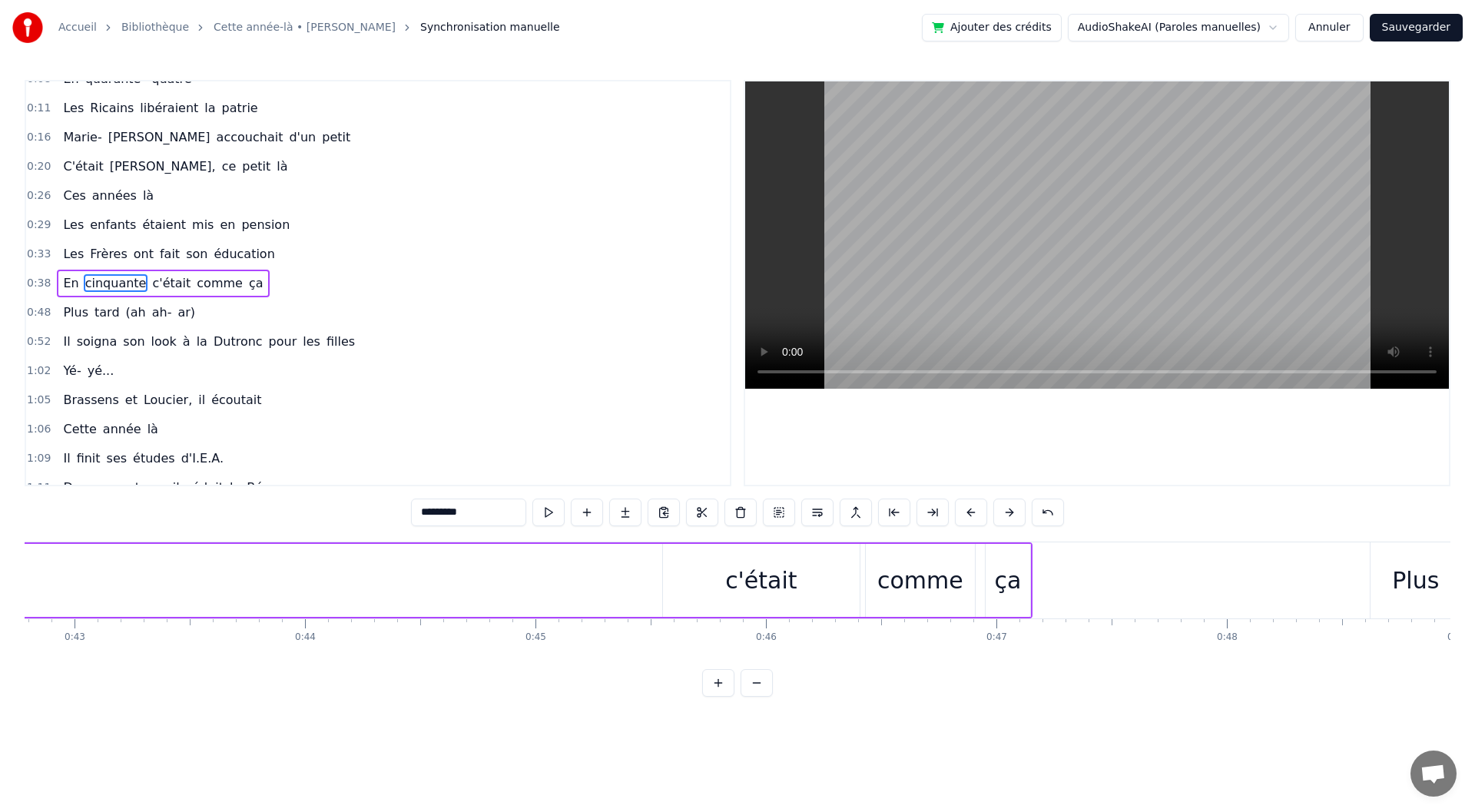
scroll to position [0, 9910]
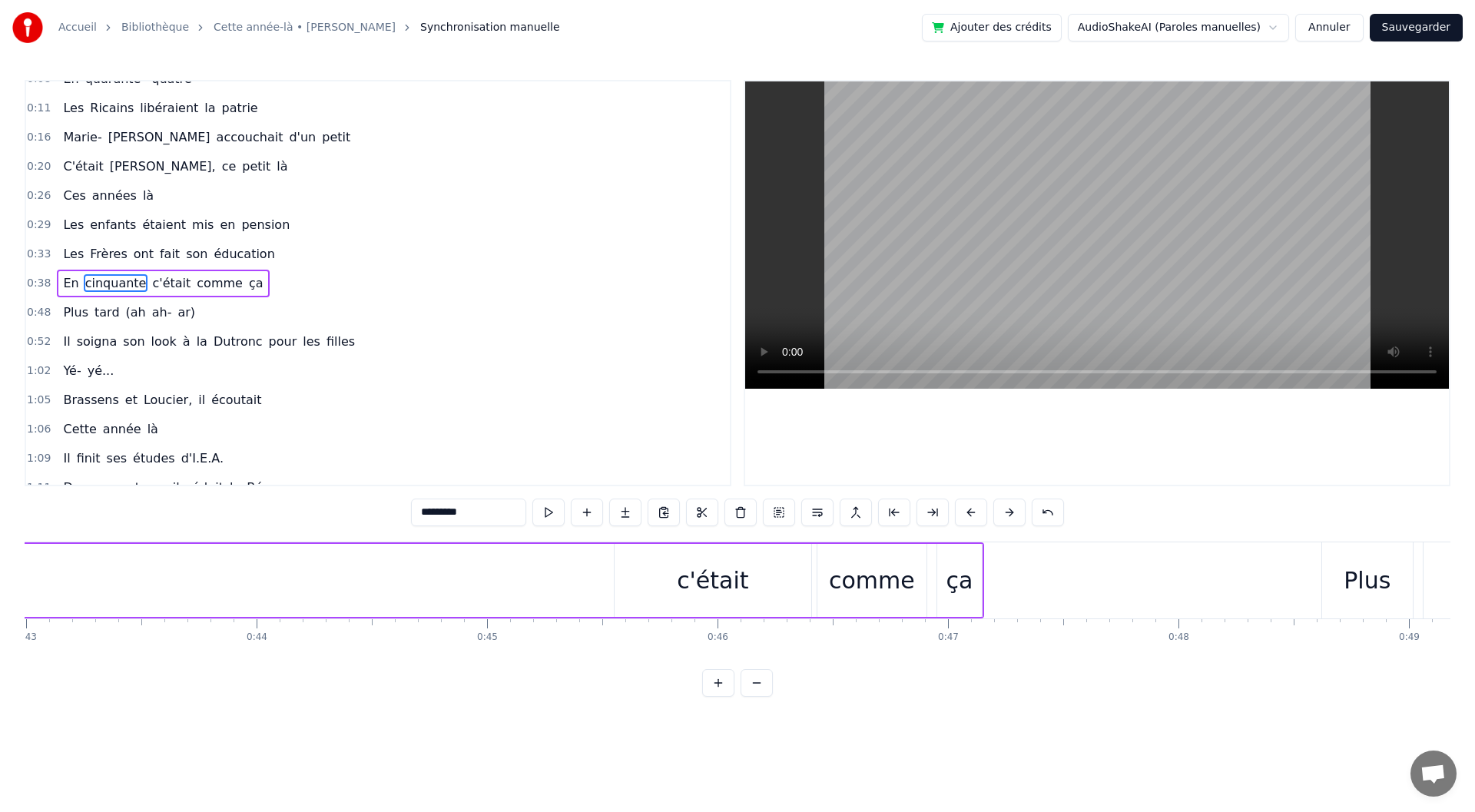
click at [683, 582] on div "c'était" at bounding box center [713, 581] width 71 height 35
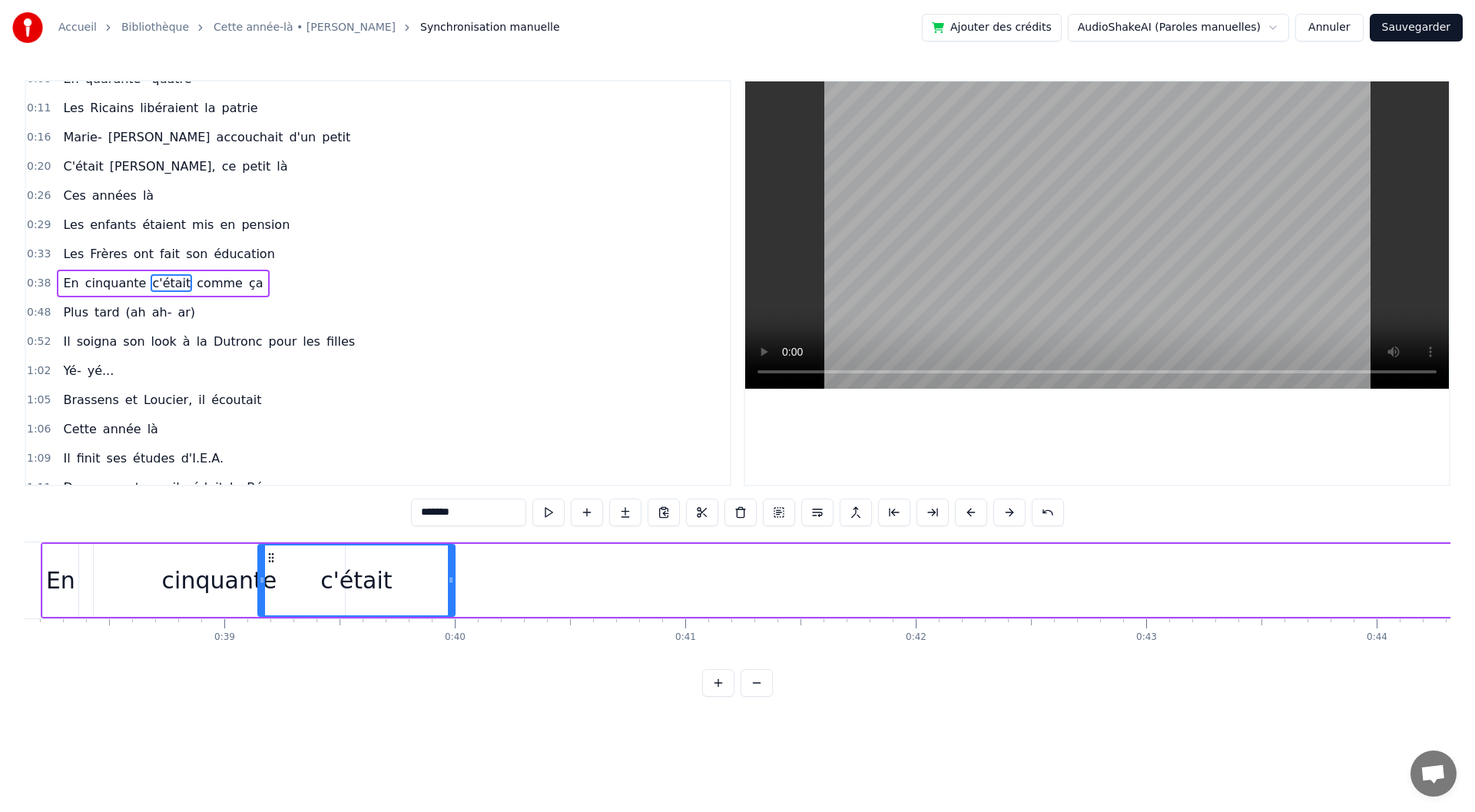
scroll to position [0, 8781]
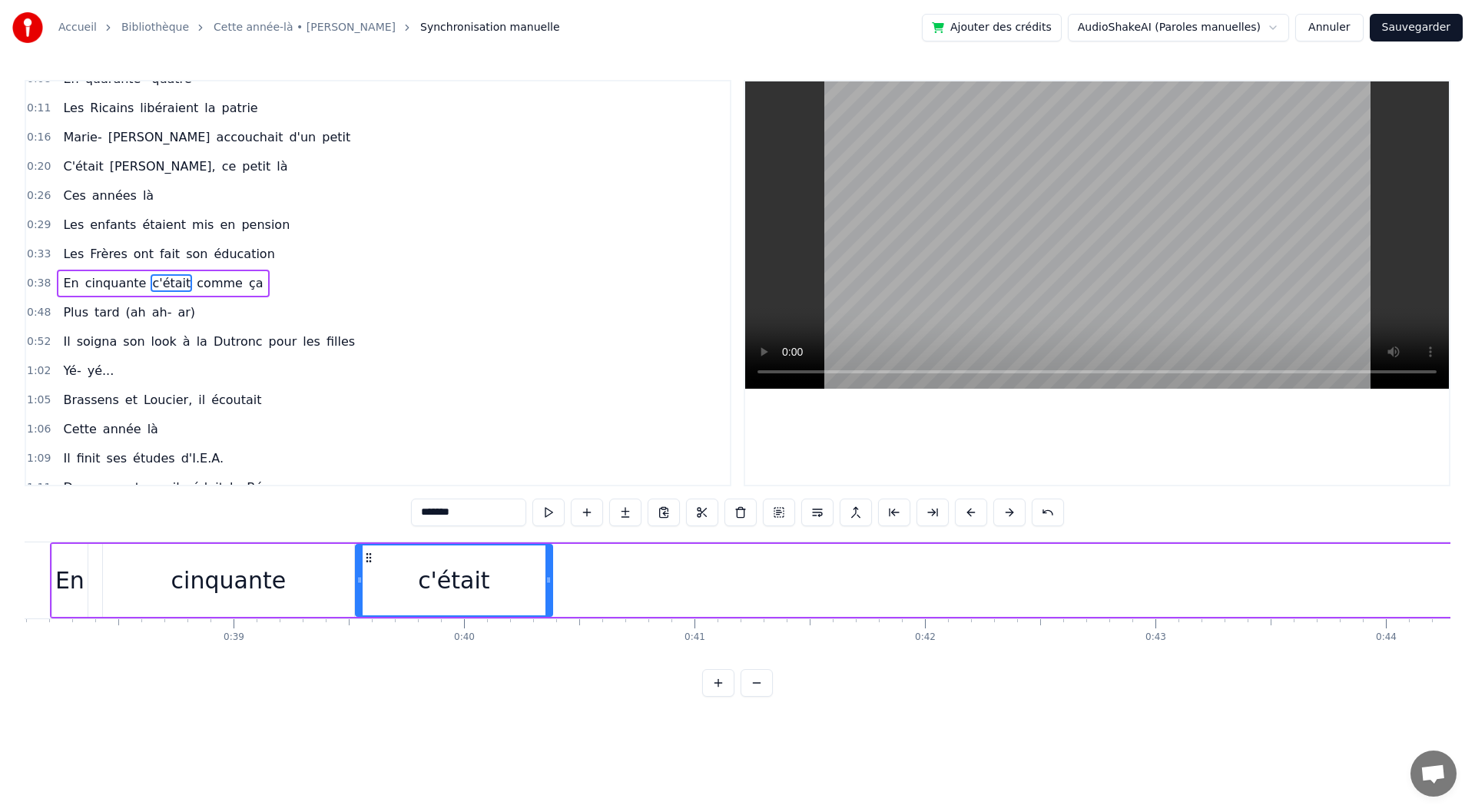
drag, startPoint x: 613, startPoint y: 559, endPoint x: 370, endPoint y: 593, distance: 245.4
click at [370, 593] on div "c'était" at bounding box center [454, 580] width 196 height 70
click at [548, 581] on div "c'était" at bounding box center [454, 581] width 198 height 73
drag, startPoint x: 548, startPoint y: 581, endPoint x: 490, endPoint y: 584, distance: 58.1
click at [490, 584] on icon at bounding box center [490, 580] width 6 height 13
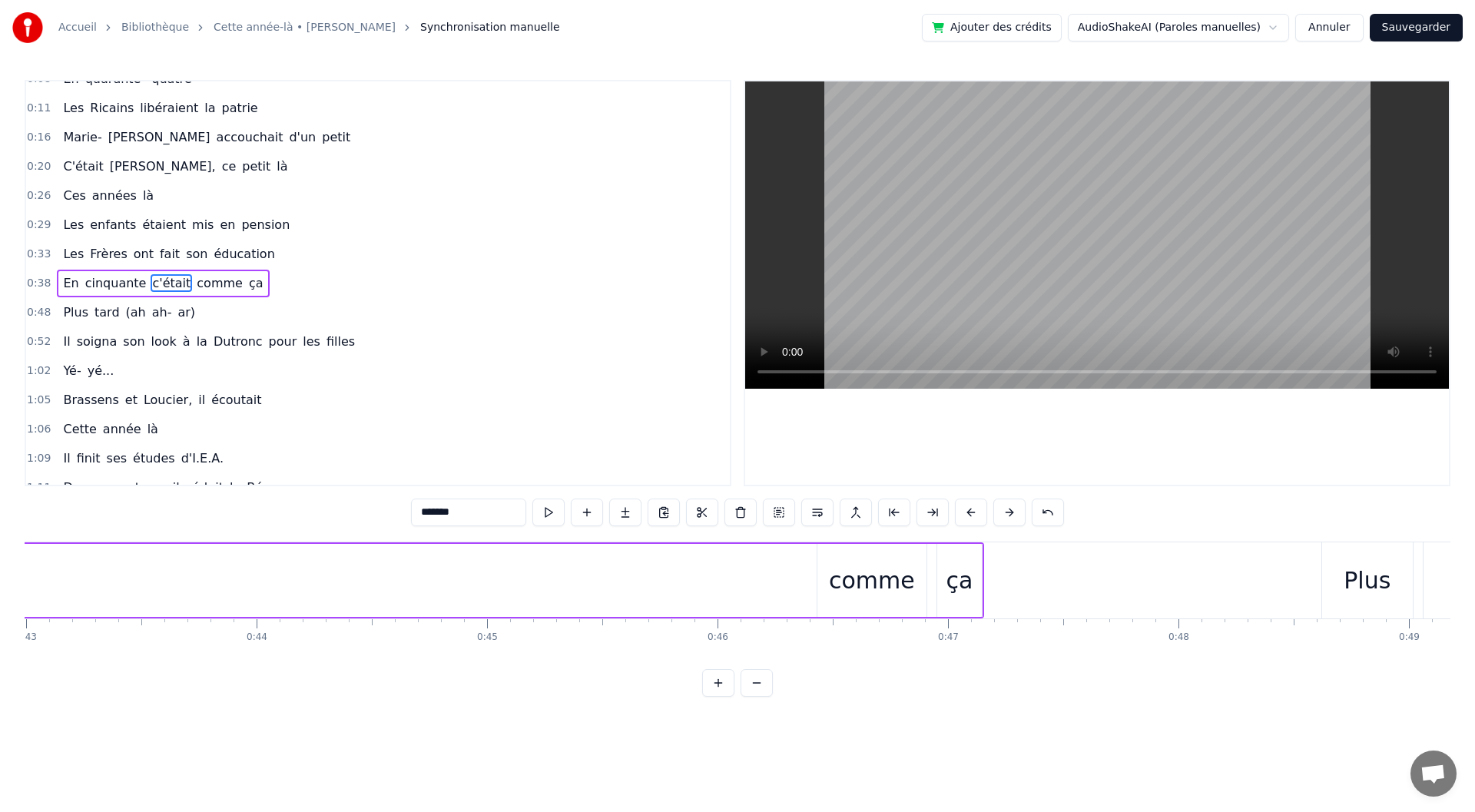
scroll to position [0, 9958]
click at [838, 580] on div "comme" at bounding box center [823, 581] width 86 height 35
type input "*****"
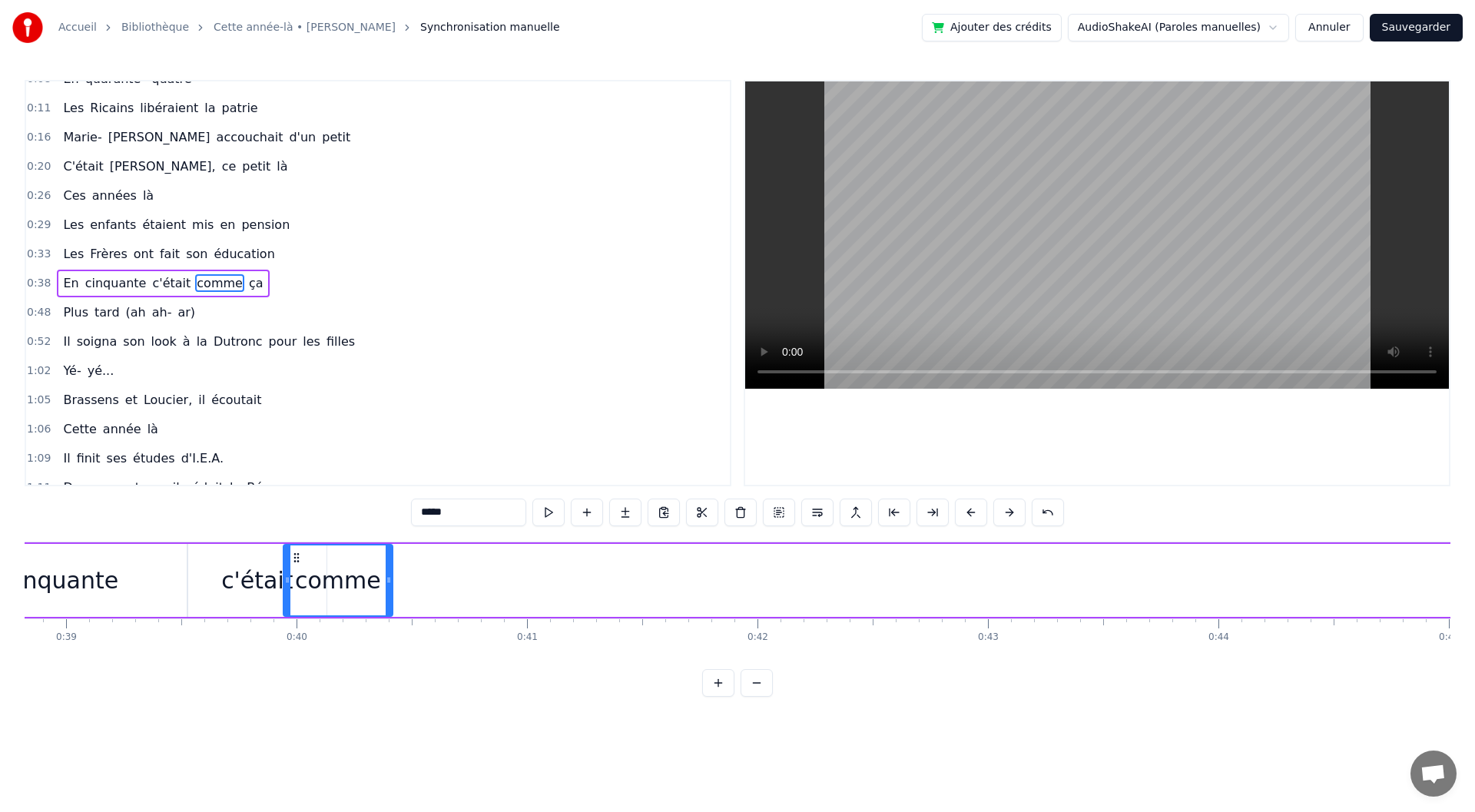
scroll to position [0, 8941]
drag, startPoint x: 780, startPoint y: 552, endPoint x: 327, endPoint y: 624, distance: 458.7
click at [354, 605] on div "comme" at bounding box center [398, 580] width 108 height 70
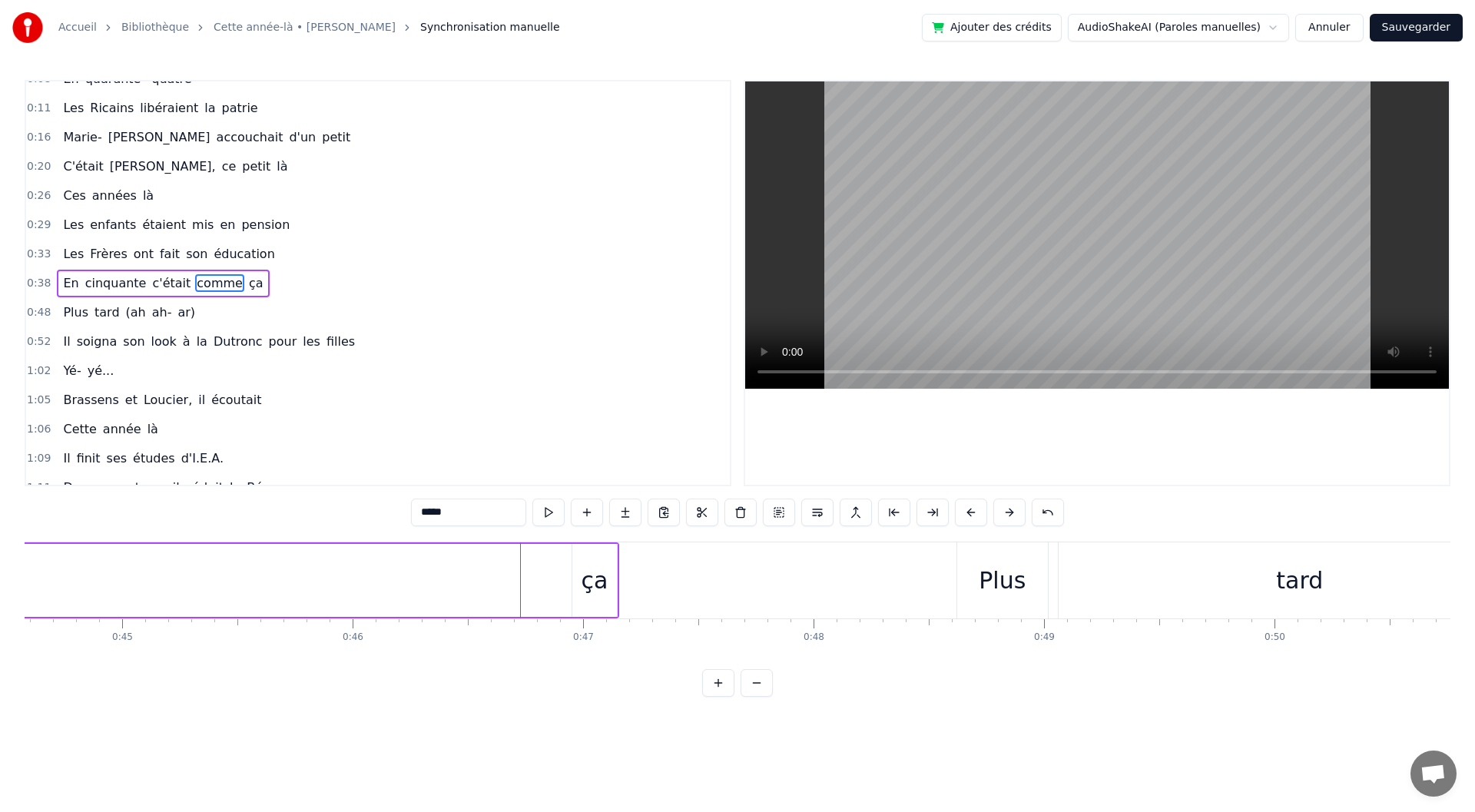
scroll to position [0, 10178]
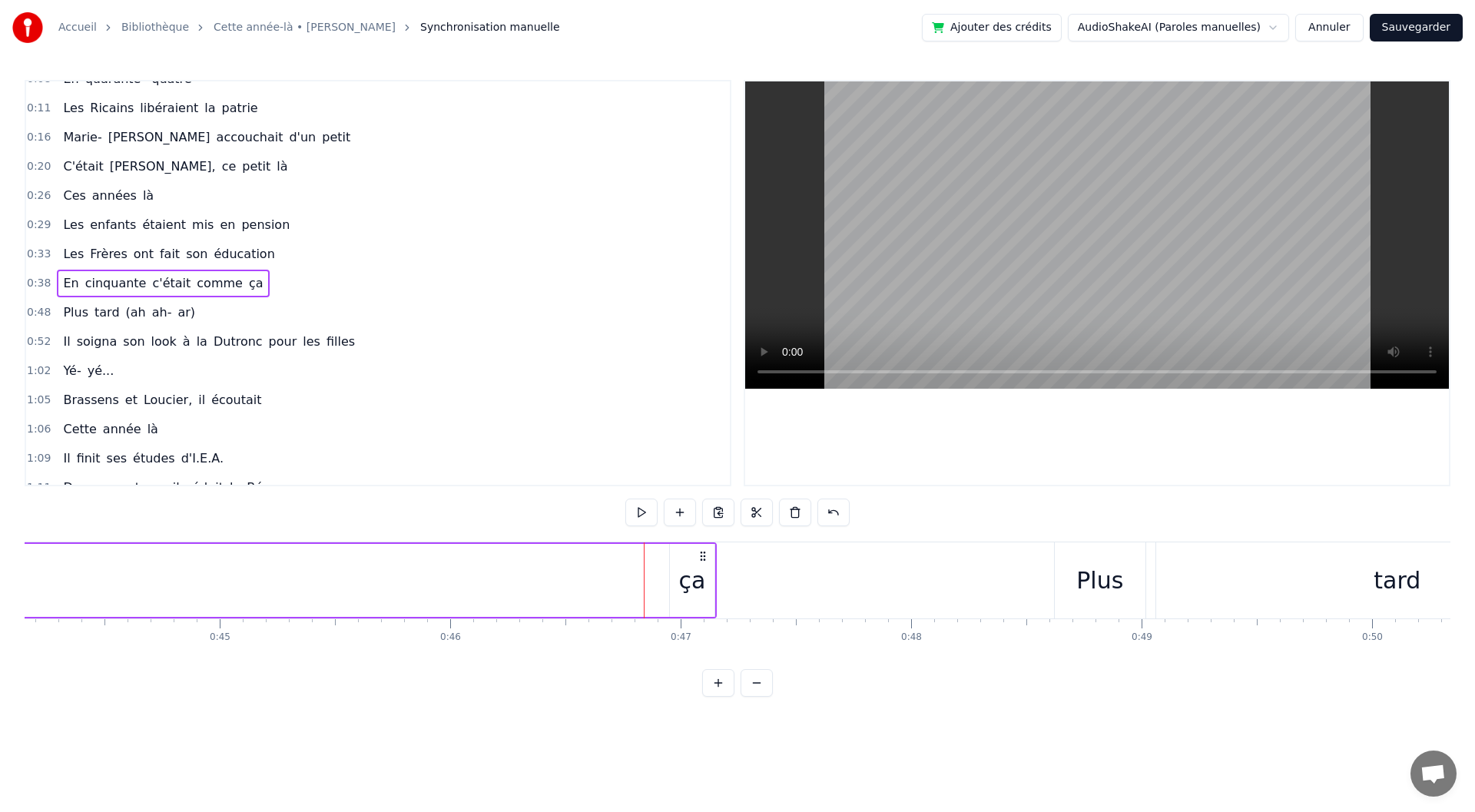
click at [682, 557] on div "ça" at bounding box center [692, 581] width 44 height 73
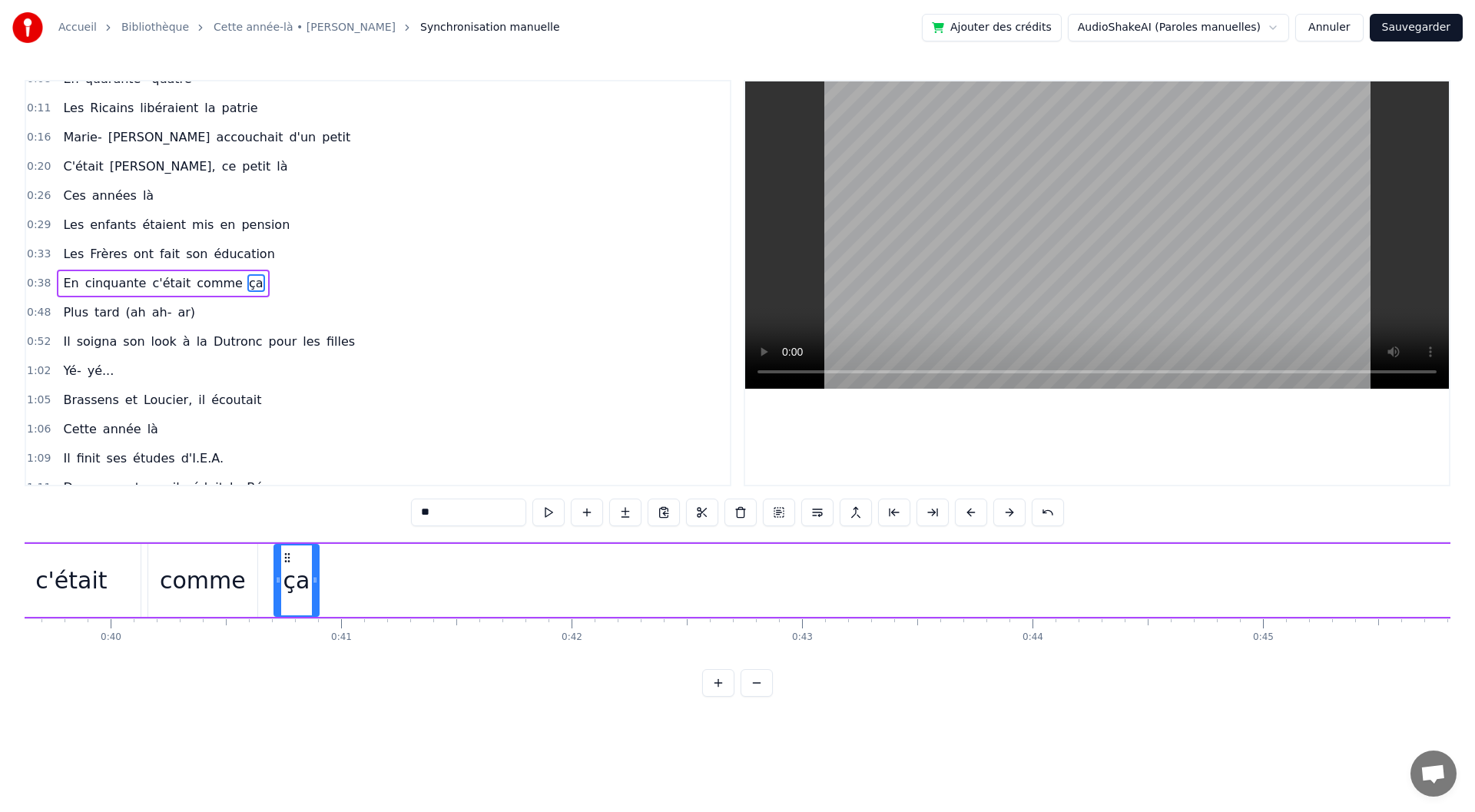
scroll to position [0, 9103]
drag, startPoint x: 682, startPoint y: 557, endPoint x: 321, endPoint y: 598, distance: 363.3
click at [321, 598] on div "ça" at bounding box center [331, 580] width 43 height 70
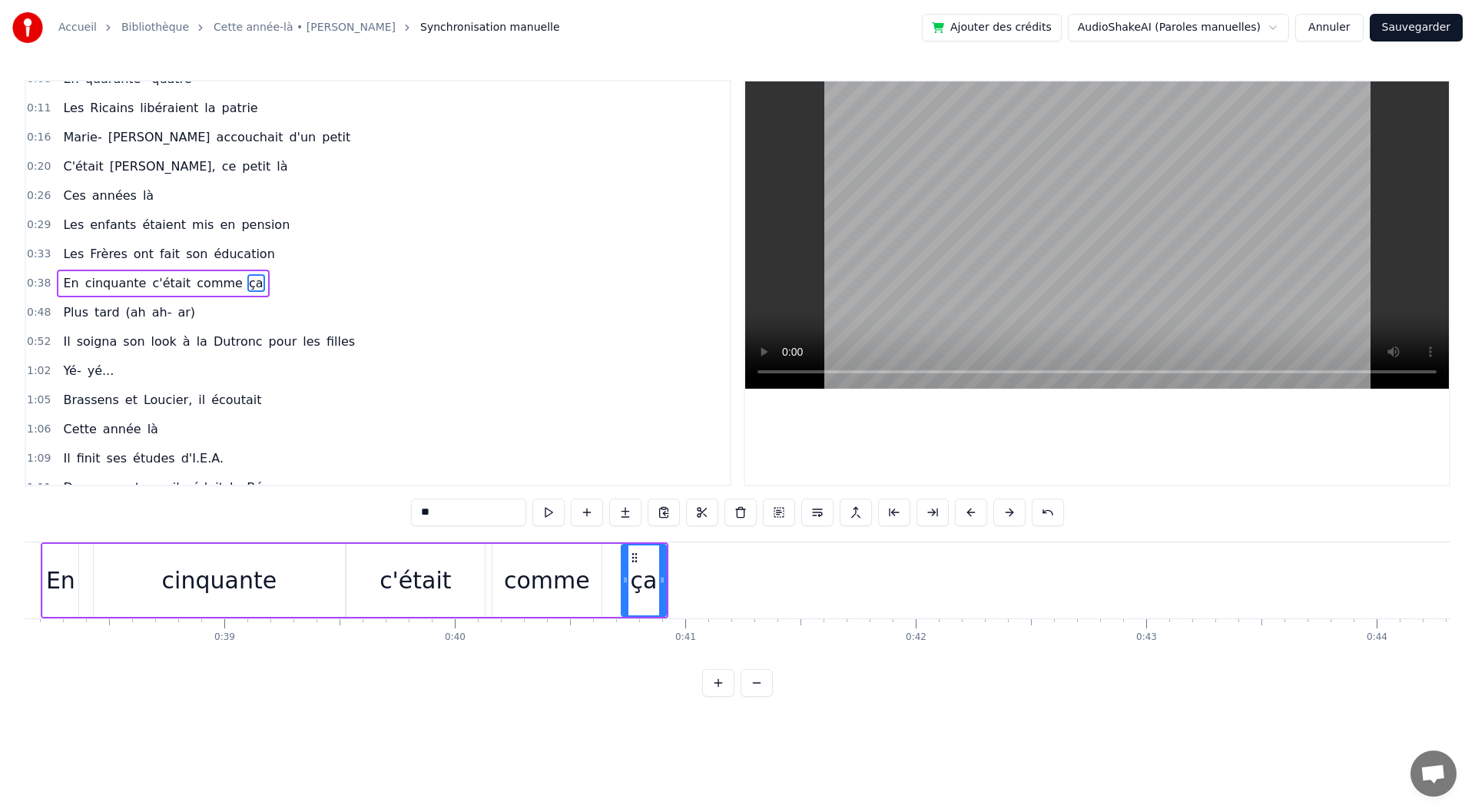
scroll to position [0, 8521]
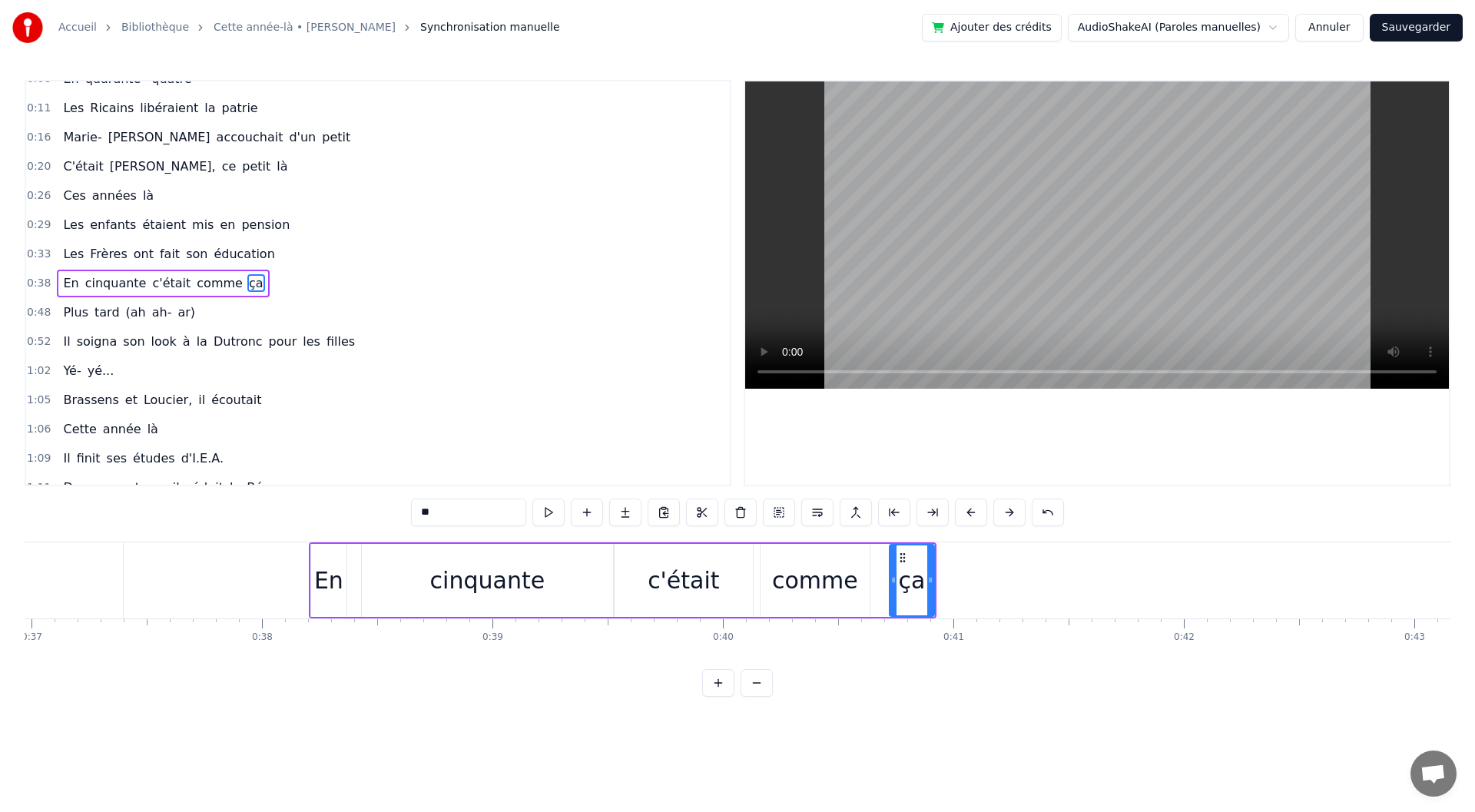
click at [461, 590] on div "cinquante" at bounding box center [488, 581] width 116 height 35
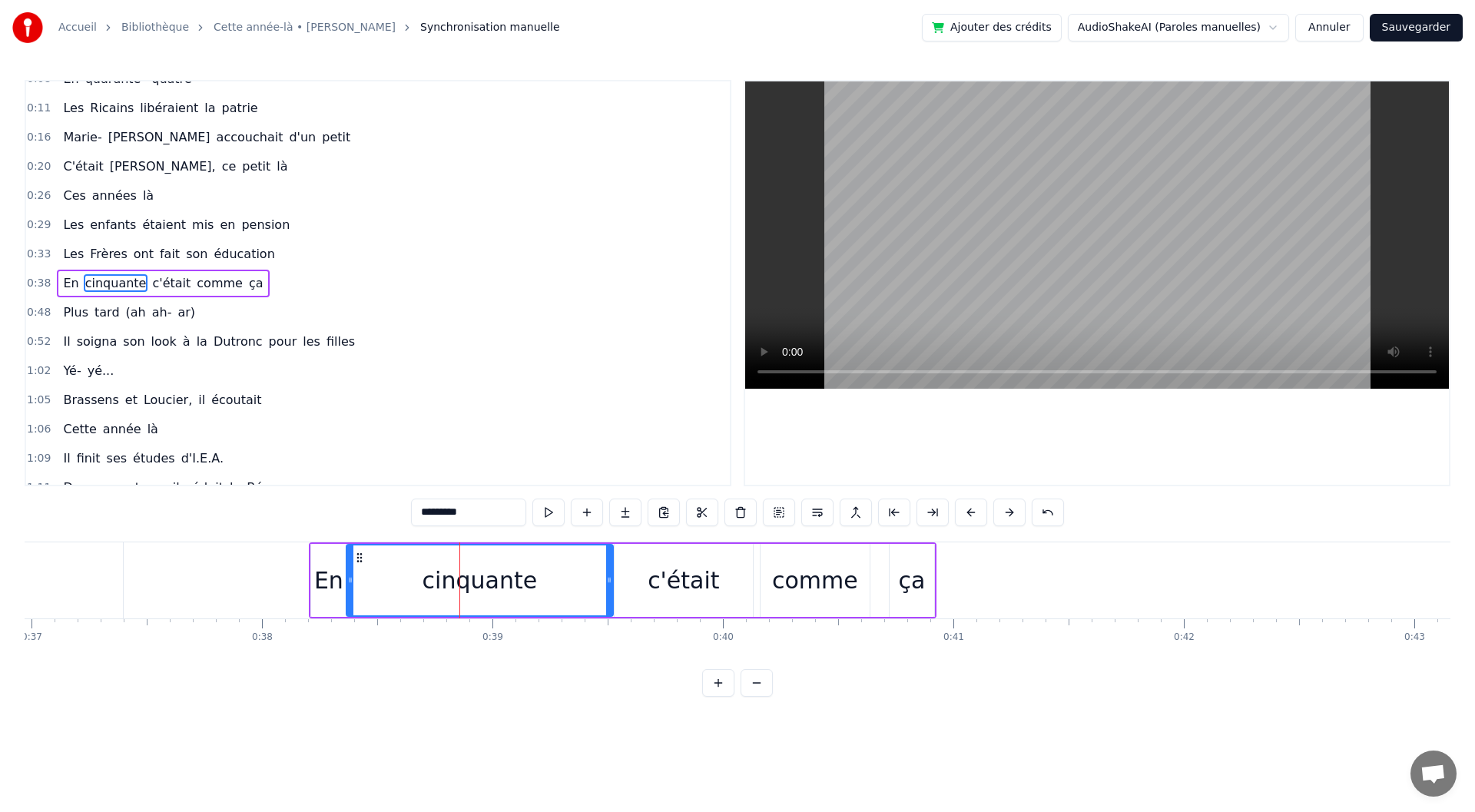
drag, startPoint x: 364, startPoint y: 585, endPoint x: 349, endPoint y: 586, distance: 15.0
click at [349, 586] on icon at bounding box center [350, 580] width 6 height 13
drag, startPoint x: 608, startPoint y: 579, endPoint x: 481, endPoint y: 591, distance: 127.6
click at [484, 591] on div at bounding box center [487, 580] width 6 height 70
click at [677, 581] on div "c'était" at bounding box center [683, 581] width 71 height 35
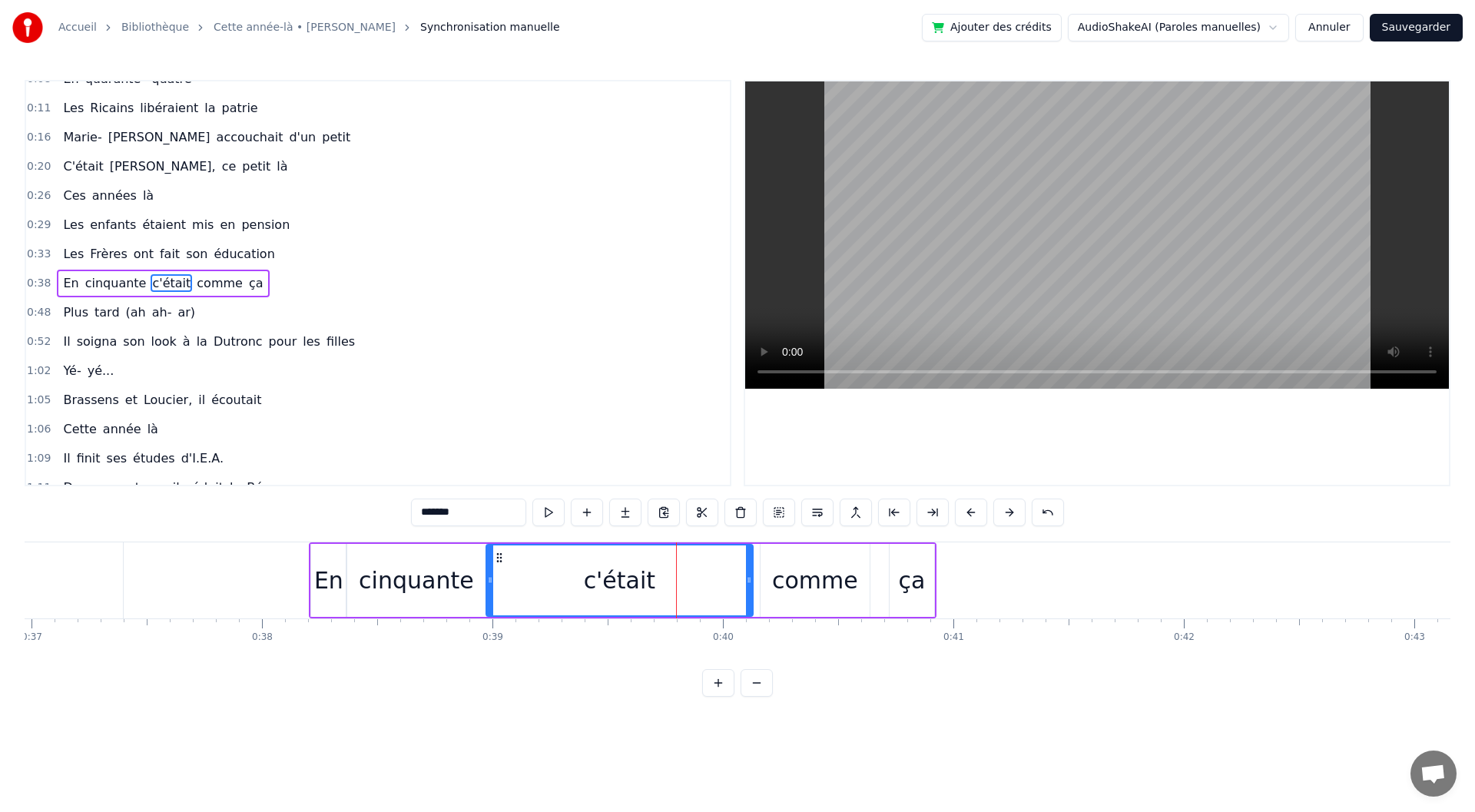
drag, startPoint x: 620, startPoint y: 581, endPoint x: 491, endPoint y: 593, distance: 129.6
click at [491, 593] on div at bounding box center [490, 580] width 6 height 70
drag, startPoint x: 746, startPoint y: 573, endPoint x: 662, endPoint y: 586, distance: 85.0
click at [662, 586] on div at bounding box center [665, 580] width 6 height 70
click at [806, 579] on div "comme" at bounding box center [814, 581] width 86 height 35
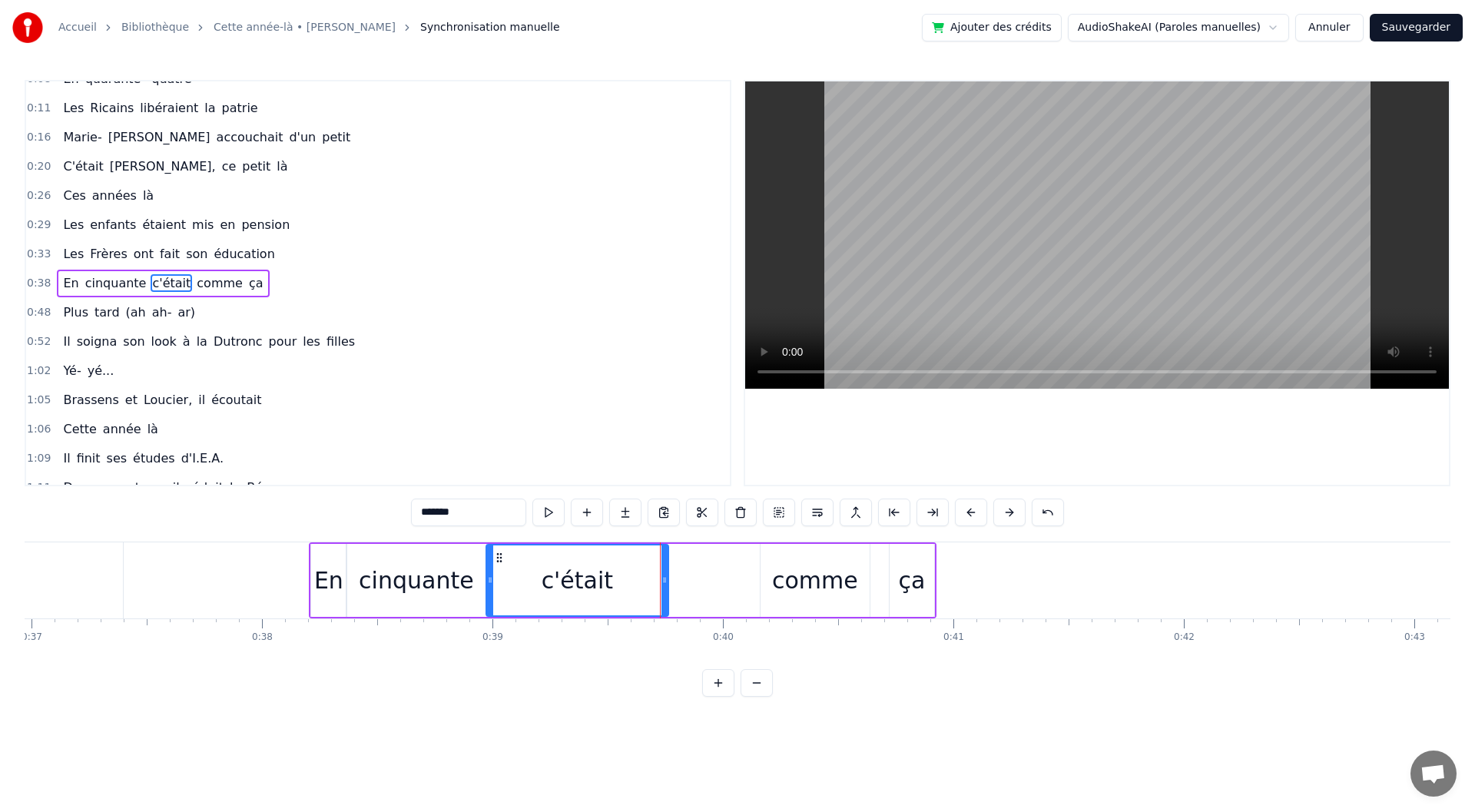
type input "*****"
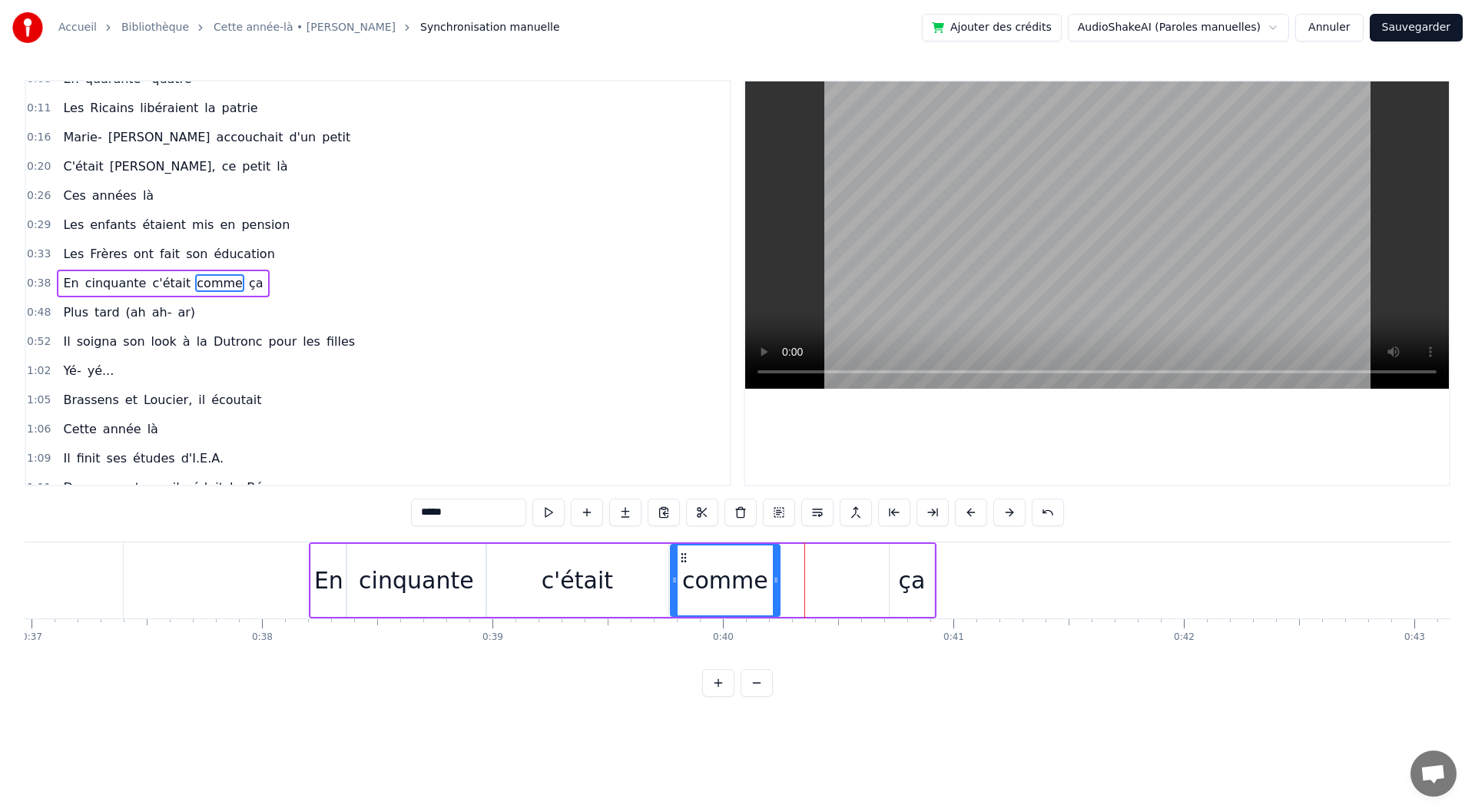
drag, startPoint x: 767, startPoint y: 556, endPoint x: 682, endPoint y: 564, distance: 85.4
click at [682, 564] on div "comme" at bounding box center [725, 580] width 108 height 70
click at [770, 586] on div at bounding box center [770, 580] width 6 height 70
click at [886, 586] on div "En cinquante c'était comme ça" at bounding box center [623, 580] width 628 height 76
click at [909, 585] on div "ça" at bounding box center [911, 581] width 27 height 35
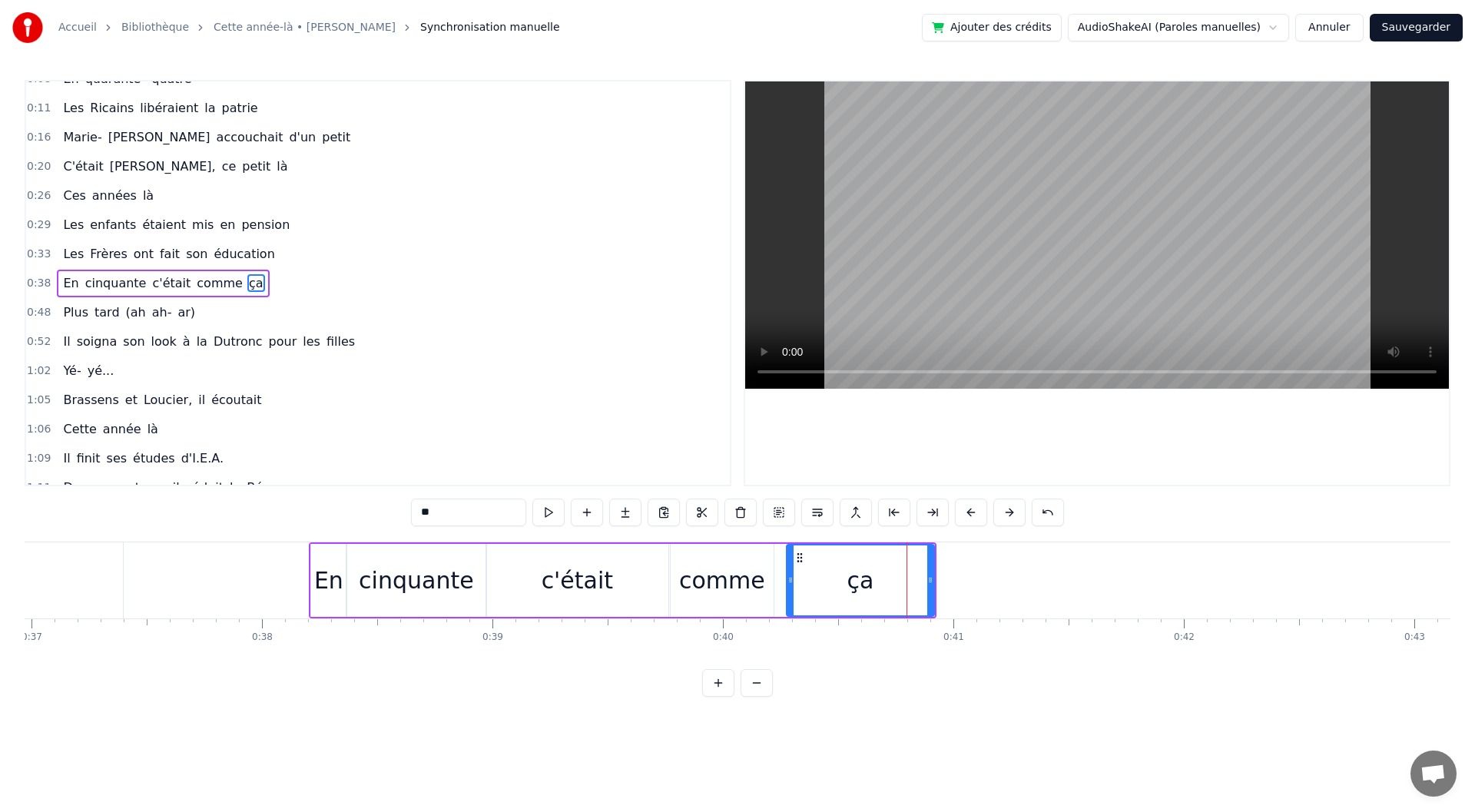
drag, startPoint x: 890, startPoint y: 571, endPoint x: 787, endPoint y: 580, distance: 103.4
click at [787, 580] on div at bounding box center [790, 580] width 6 height 70
drag, startPoint x: 933, startPoint y: 583, endPoint x: 895, endPoint y: 571, distance: 39.8
click at [895, 571] on div at bounding box center [892, 580] width 6 height 70
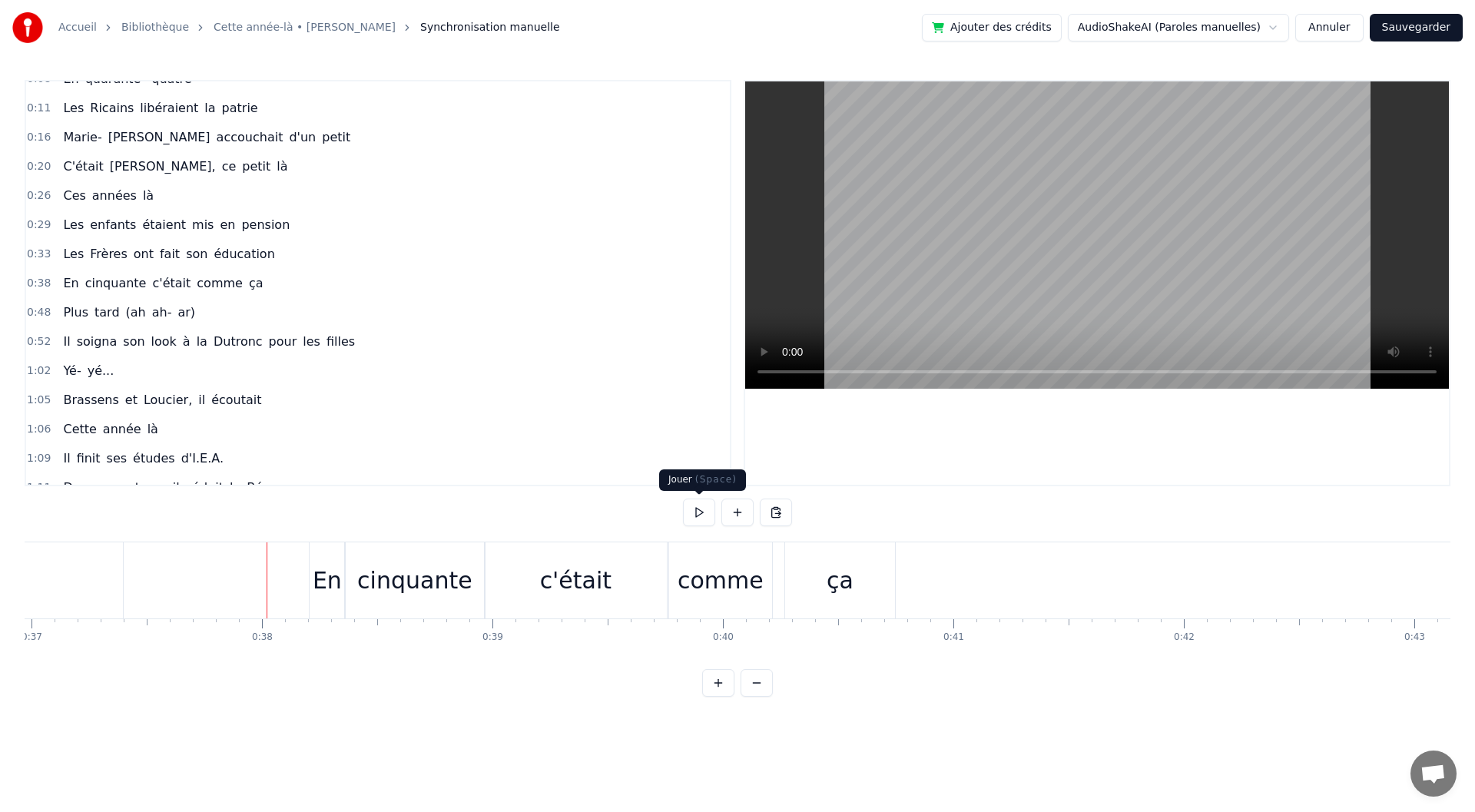
click at [698, 521] on button at bounding box center [698, 512] width 32 height 28
click at [458, 593] on div "cinquante" at bounding box center [415, 581] width 116 height 35
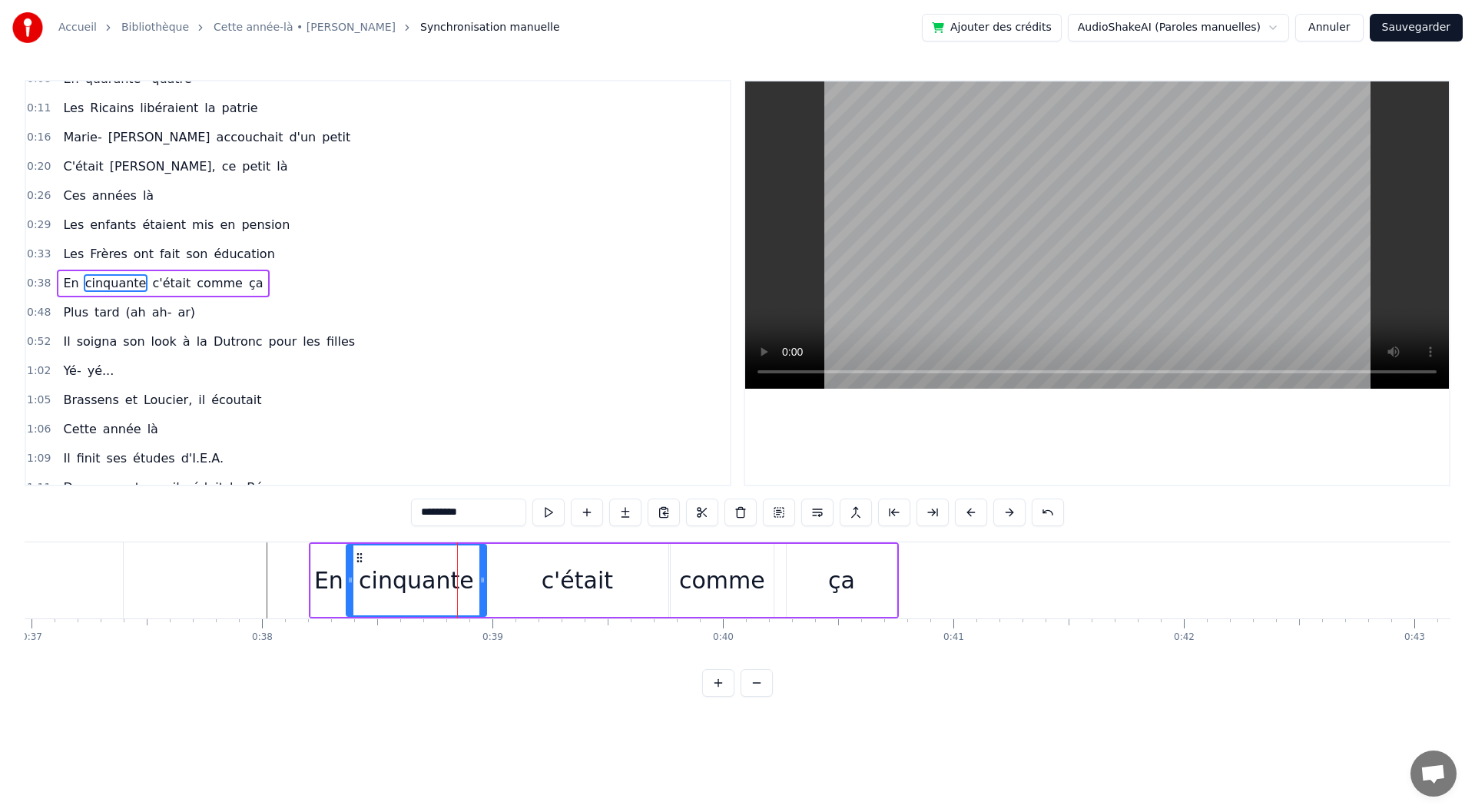
click at [534, 589] on div "c'était" at bounding box center [577, 581] width 182 height 73
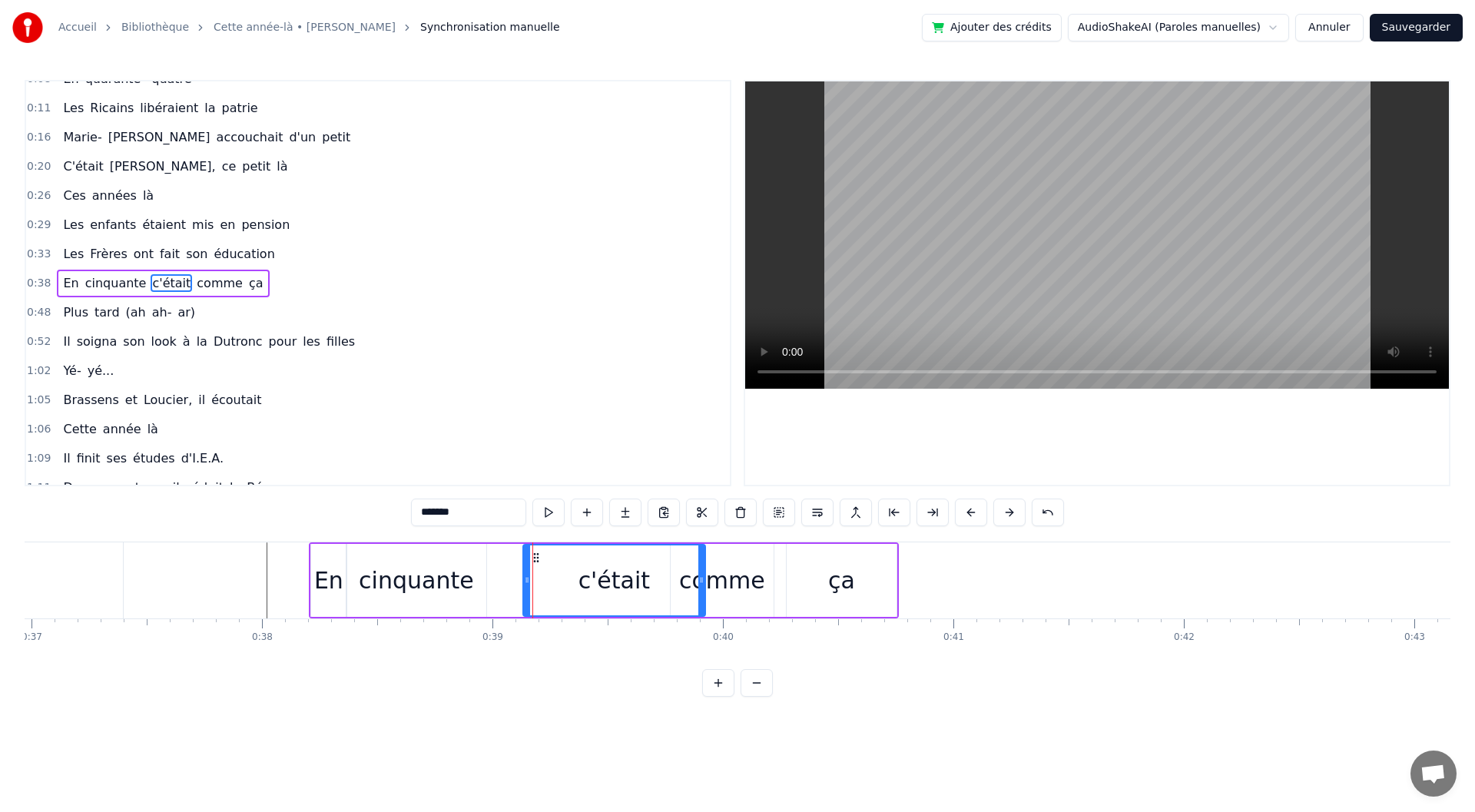
drag, startPoint x: 499, startPoint y: 552, endPoint x: 536, endPoint y: 551, distance: 37.0
click at [536, 552] on icon at bounding box center [536, 558] width 13 height 13
drag, startPoint x: 703, startPoint y: 585, endPoint x: 666, endPoint y: 583, distance: 37.1
click at [666, 583] on icon at bounding box center [667, 580] width 6 height 13
drag, startPoint x: 525, startPoint y: 579, endPoint x: 537, endPoint y: 580, distance: 12.0
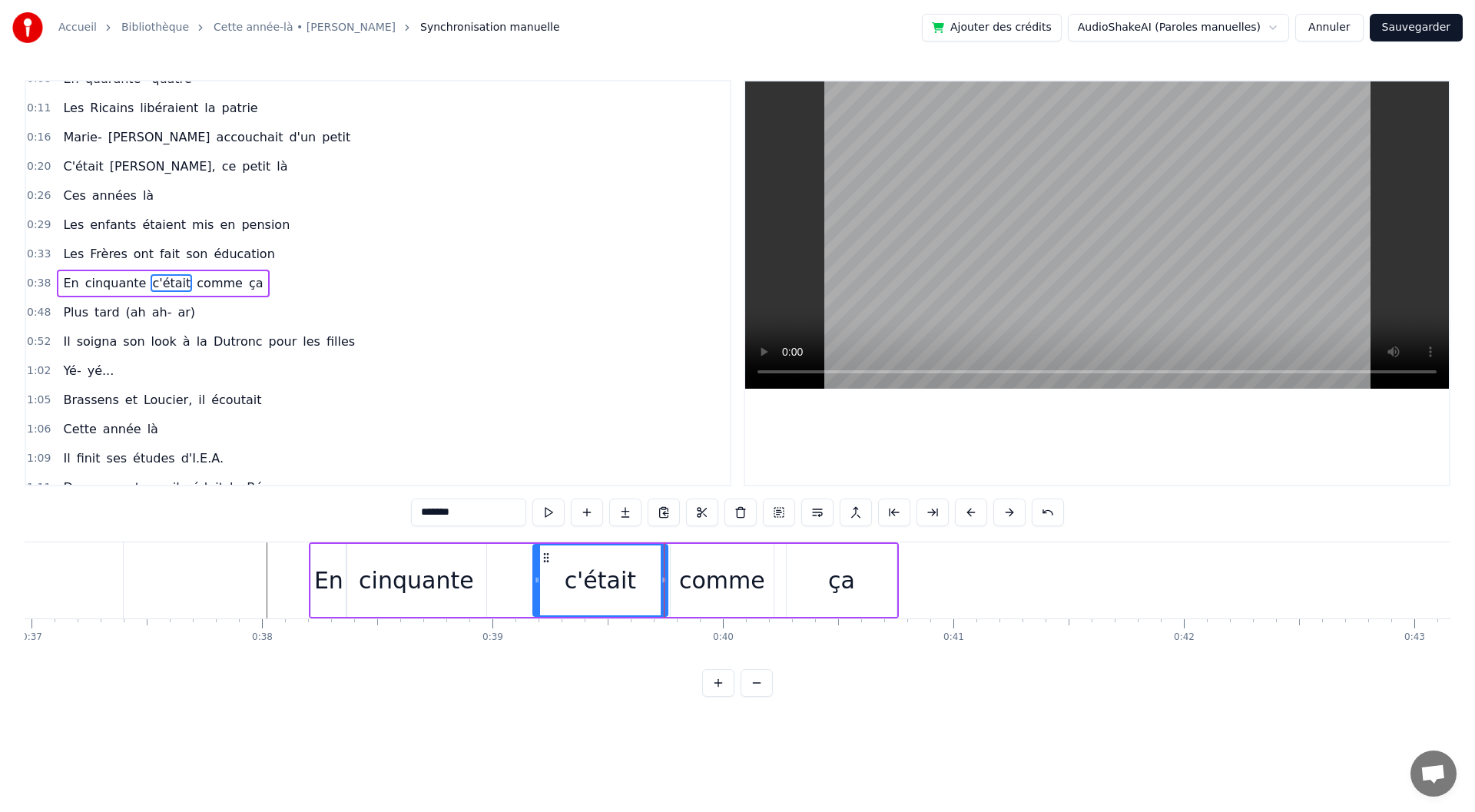
click at [537, 580] on icon at bounding box center [537, 580] width 6 height 13
click at [438, 588] on div "cinquante" at bounding box center [416, 581] width 116 height 35
type input "*********"
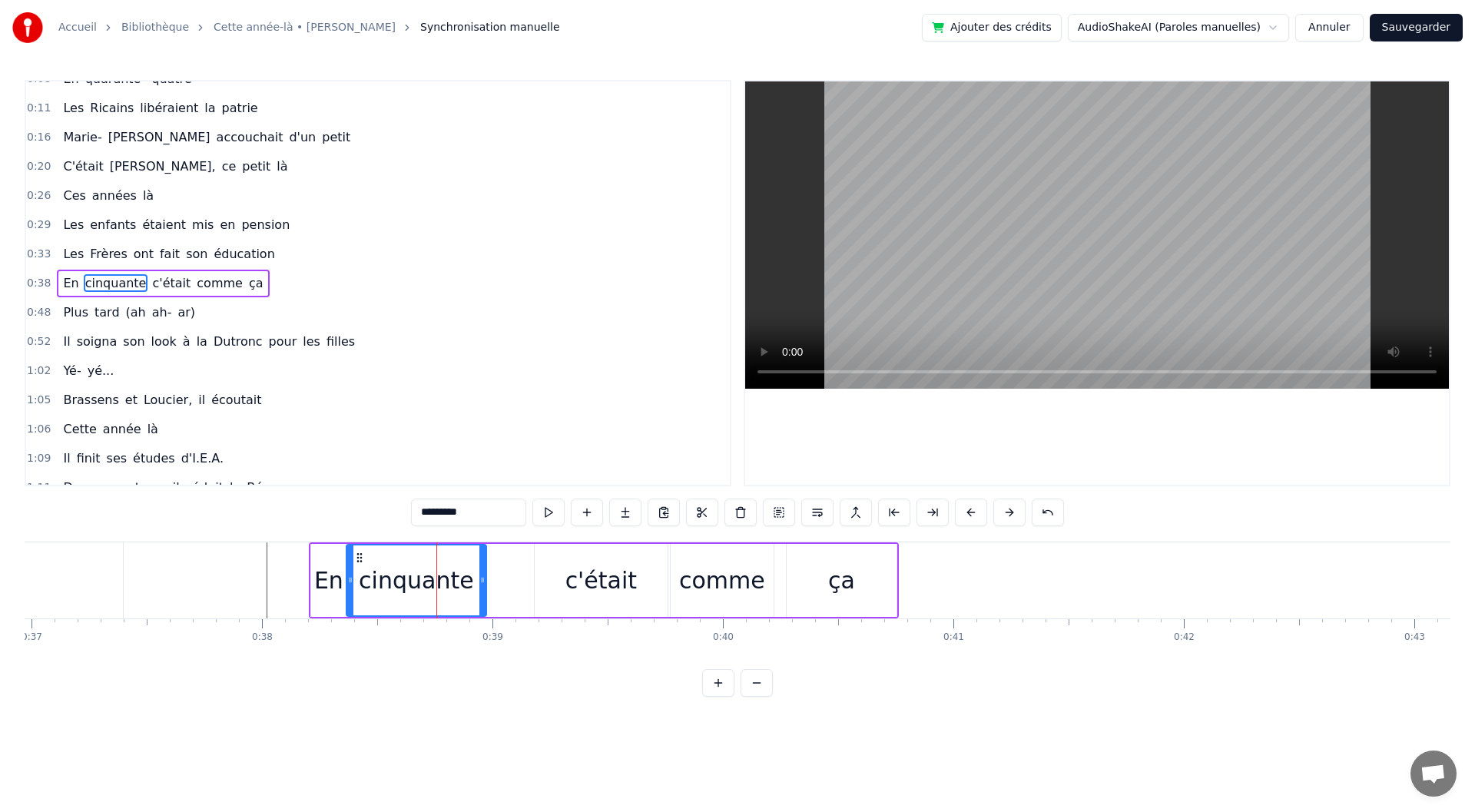
drag, startPoint x: 486, startPoint y: 586, endPoint x: 514, endPoint y: 585, distance: 28.0
click at [523, 585] on div "En cinquante c'était comme ça" at bounding box center [604, 580] width 590 height 76
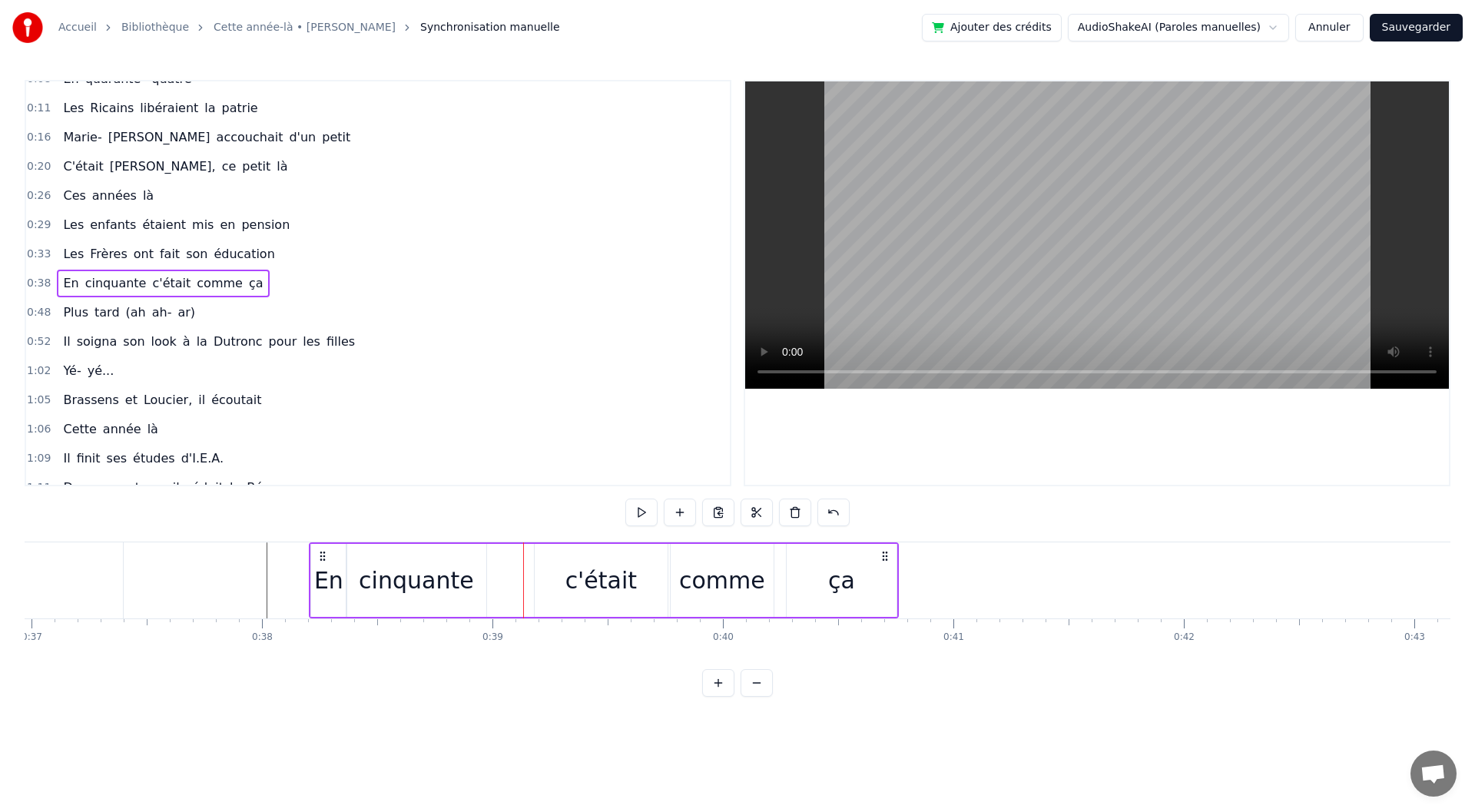
click at [461, 579] on div "cinquante" at bounding box center [416, 581] width 116 height 35
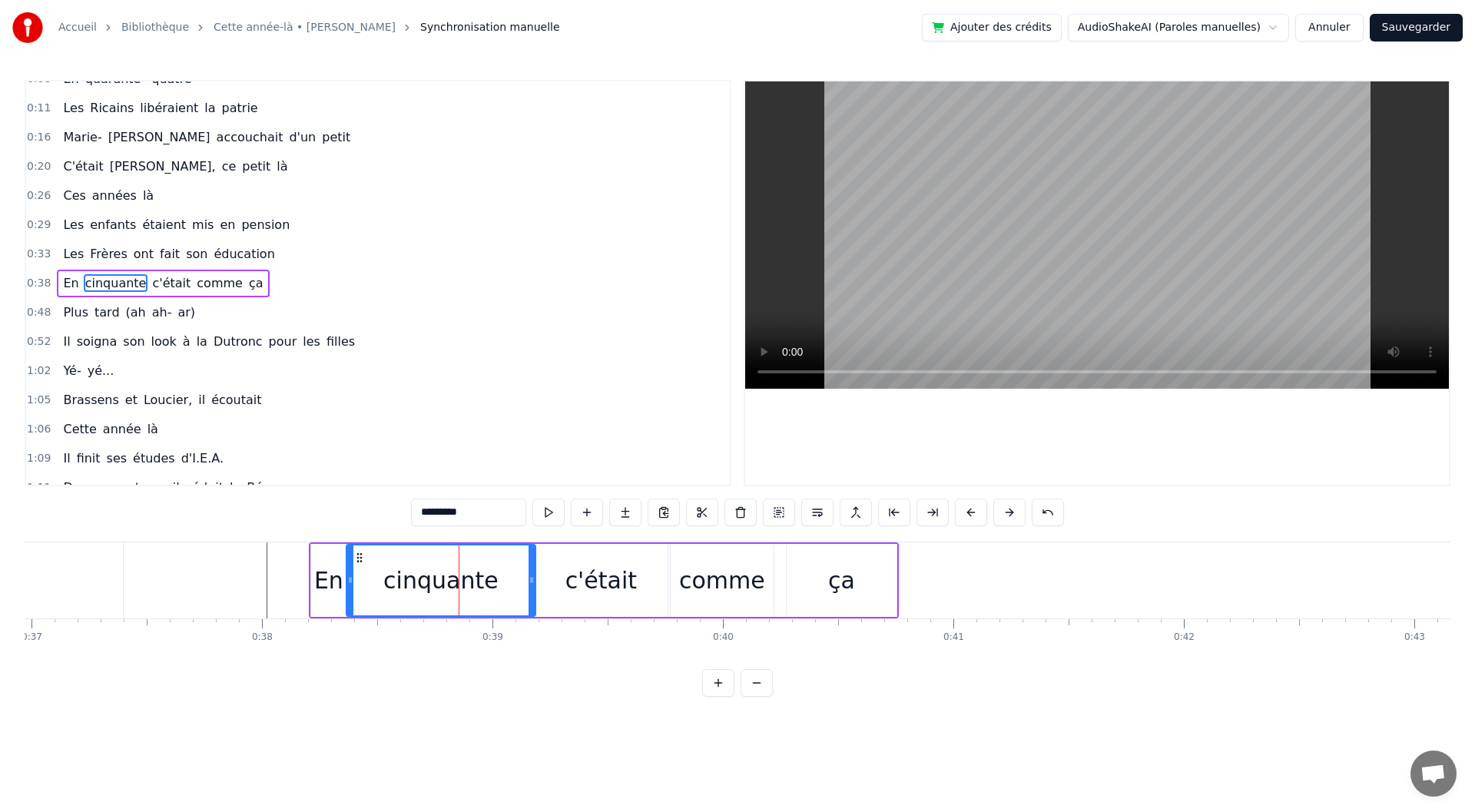
drag, startPoint x: 483, startPoint y: 579, endPoint x: 532, endPoint y: 579, distance: 49.0
click at [532, 579] on icon at bounding box center [532, 580] width 6 height 13
click at [625, 587] on div "c'était" at bounding box center [601, 581] width 71 height 35
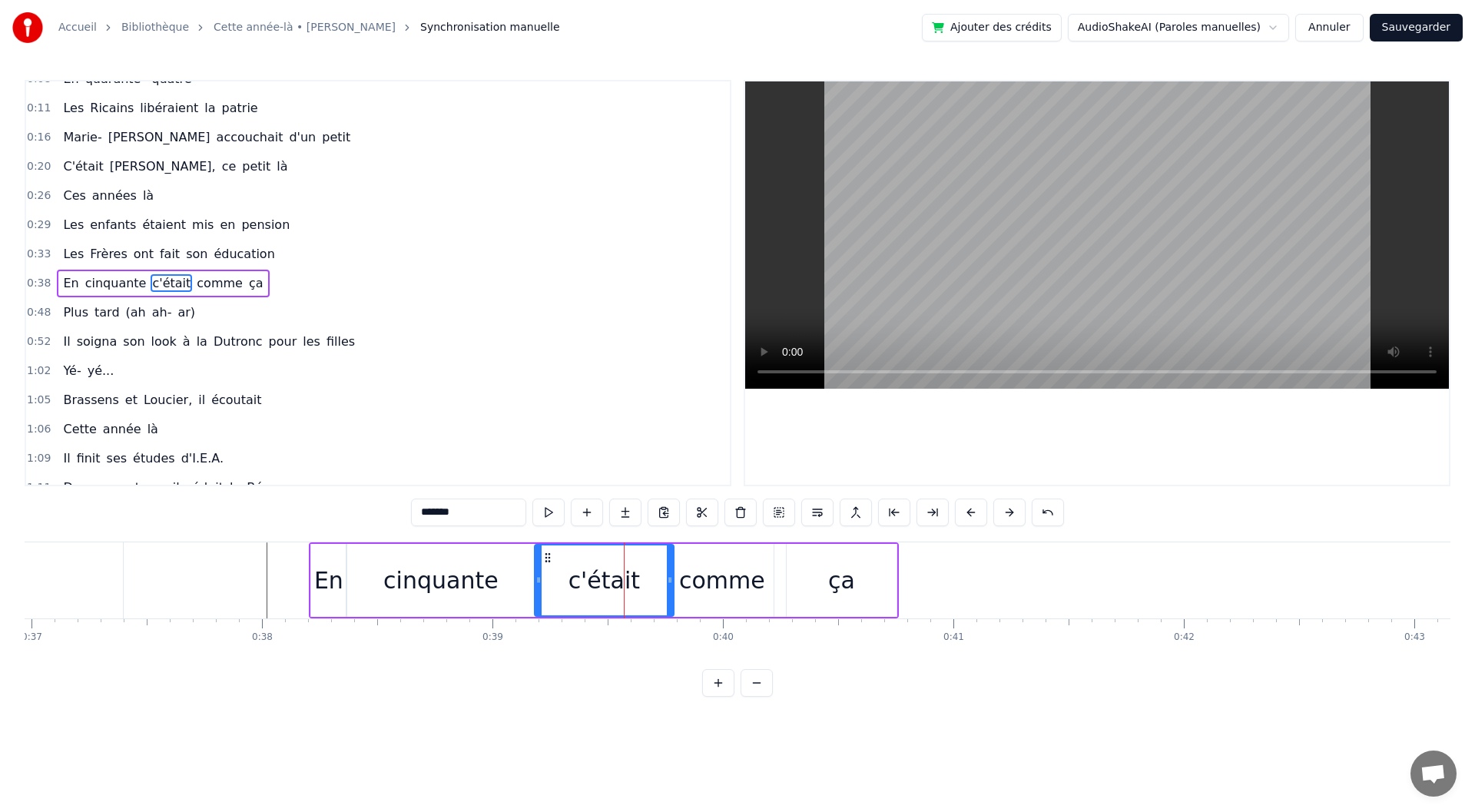
click at [670, 582] on icon at bounding box center [670, 580] width 6 height 13
click at [714, 582] on div "comme" at bounding box center [722, 581] width 86 height 35
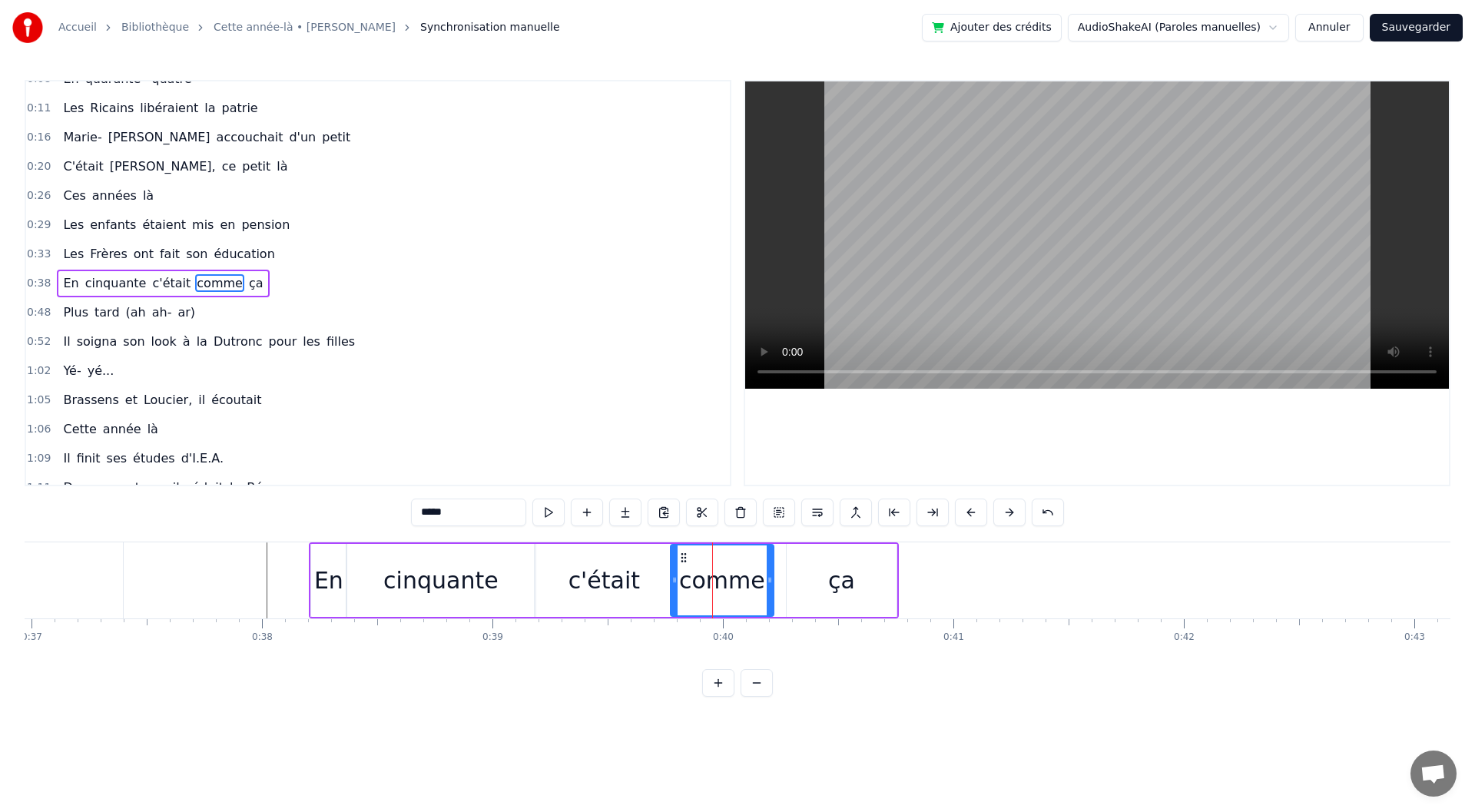
click at [809, 586] on div "ça" at bounding box center [842, 581] width 110 height 73
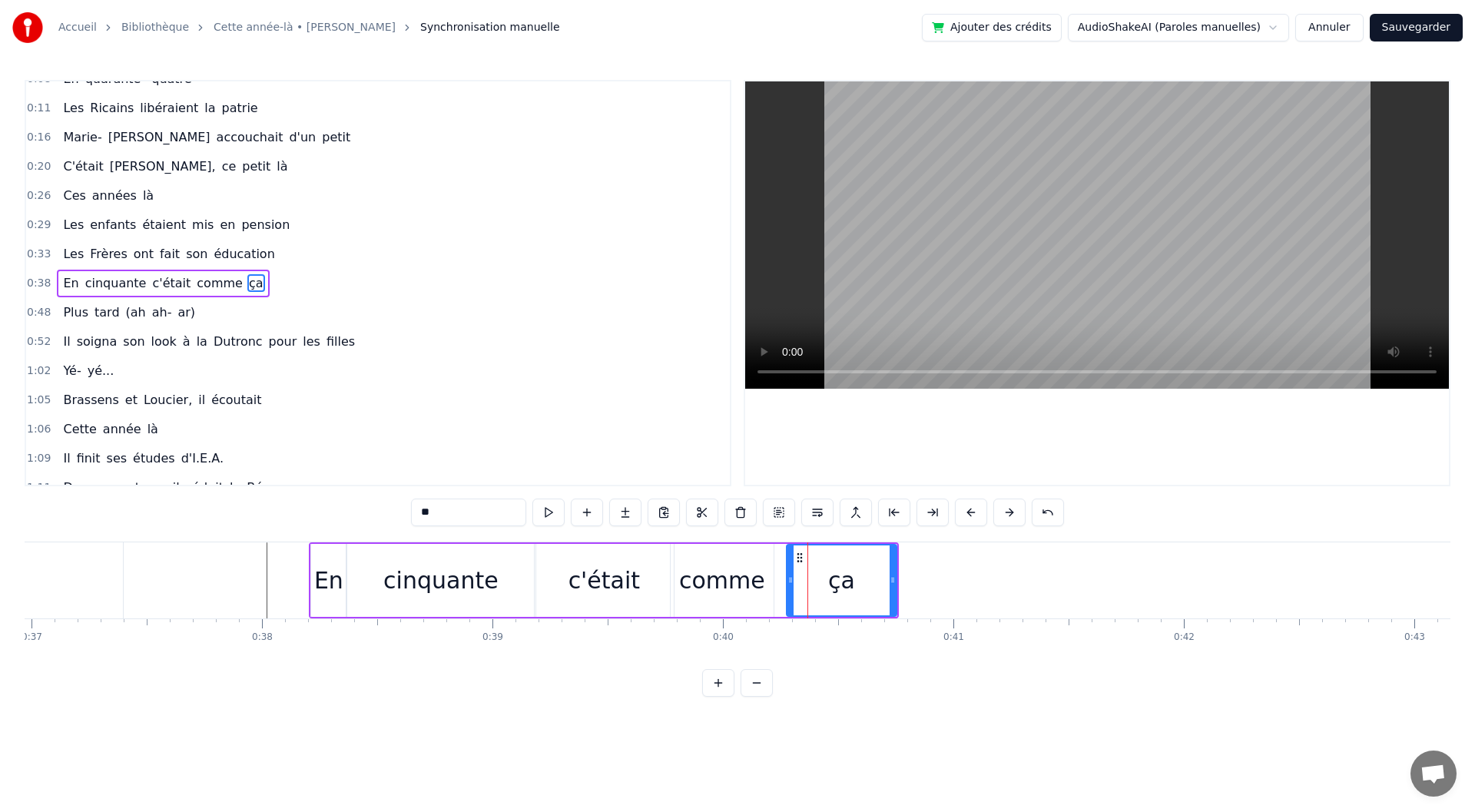
click at [759, 589] on div "comme" at bounding box center [722, 581] width 86 height 35
drag, startPoint x: 771, startPoint y: 587, endPoint x: 795, endPoint y: 584, distance: 24.2
click at [795, 584] on div at bounding box center [794, 580] width 6 height 70
click at [809, 582] on div "ça" at bounding box center [842, 581] width 110 height 73
type input "**"
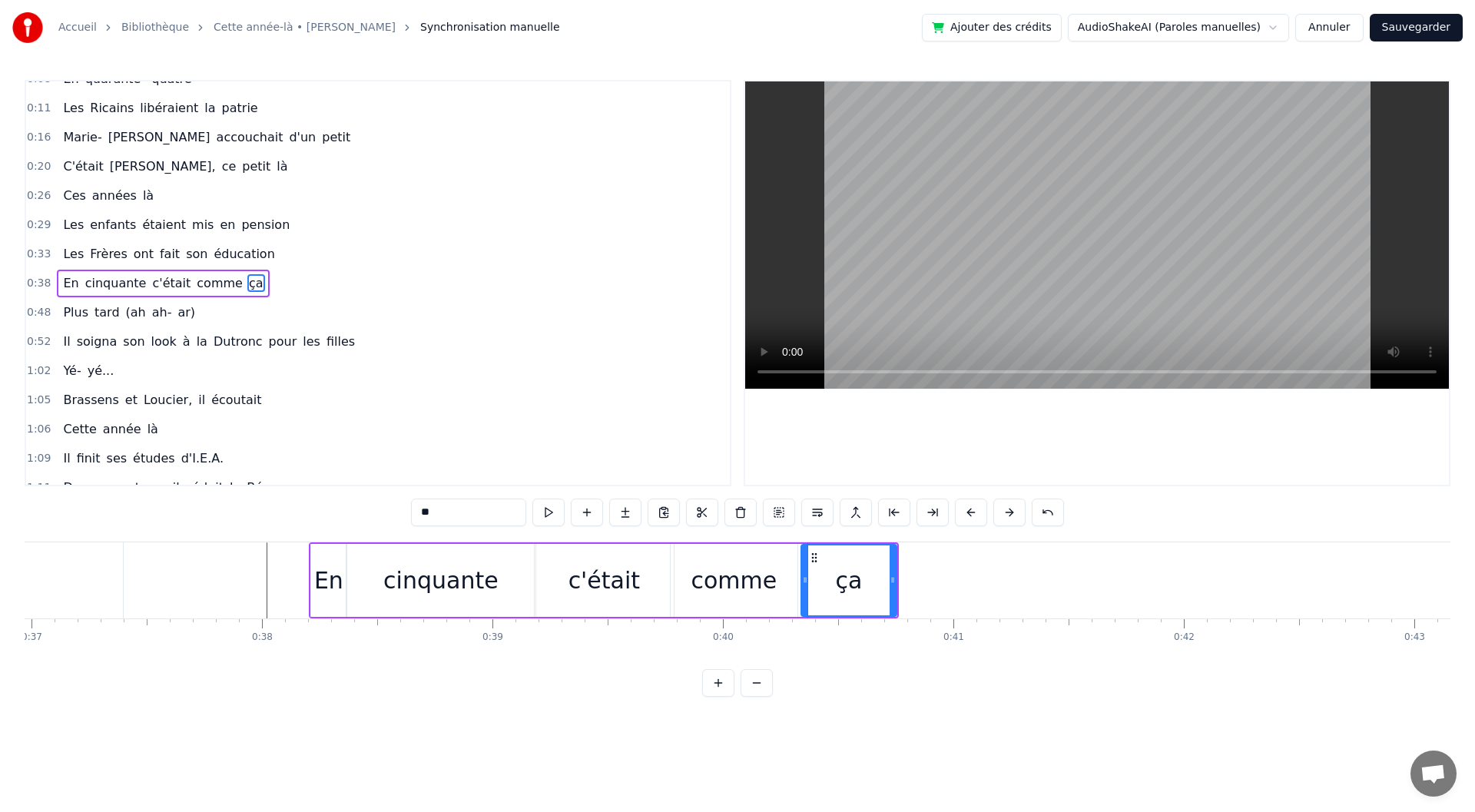
drag, startPoint x: 791, startPoint y: 585, endPoint x: 806, endPoint y: 585, distance: 15.0
click at [806, 585] on icon at bounding box center [805, 580] width 6 height 13
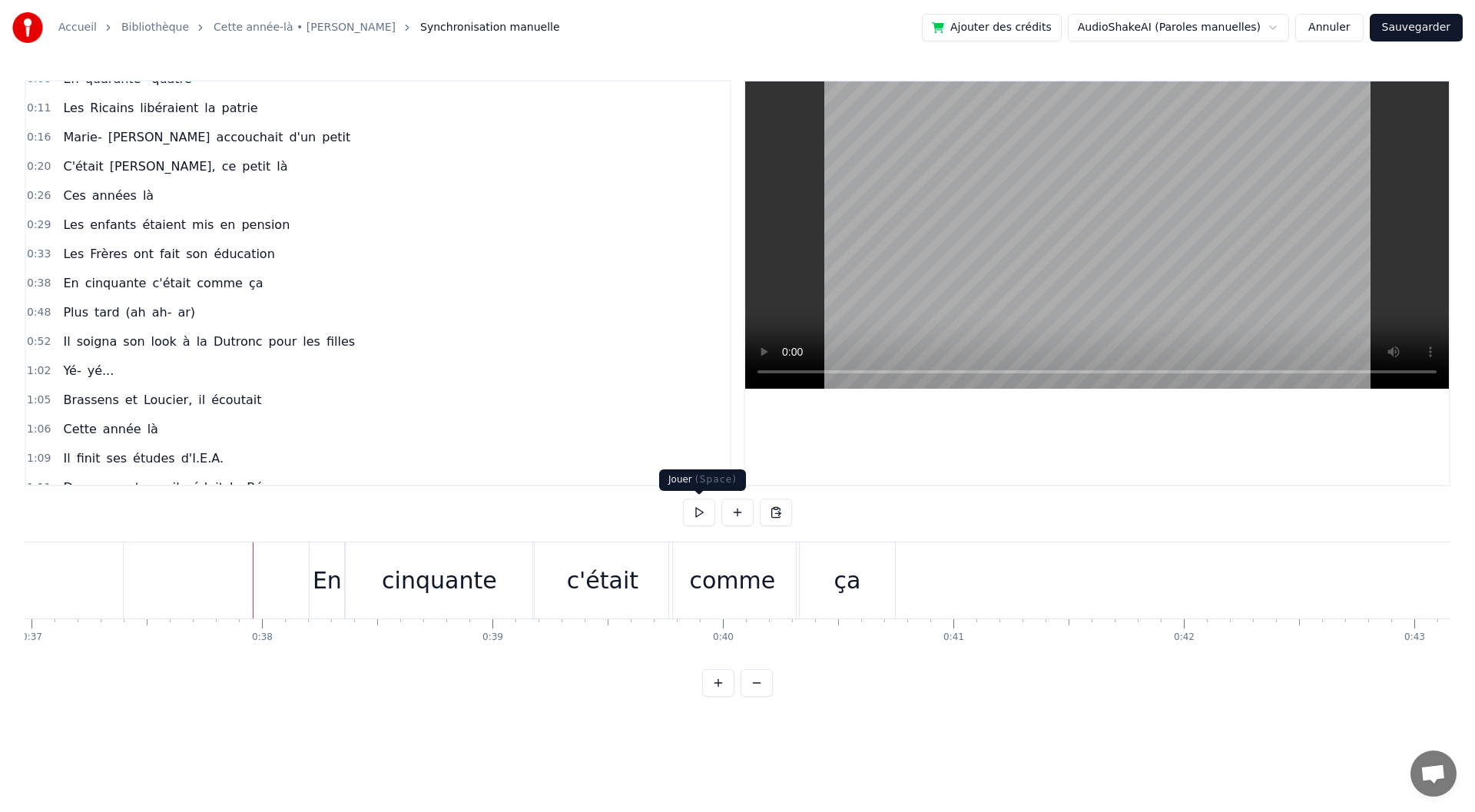
click at [703, 514] on button at bounding box center [698, 512] width 32 height 28
click at [690, 522] on button at bounding box center [698, 512] width 32 height 28
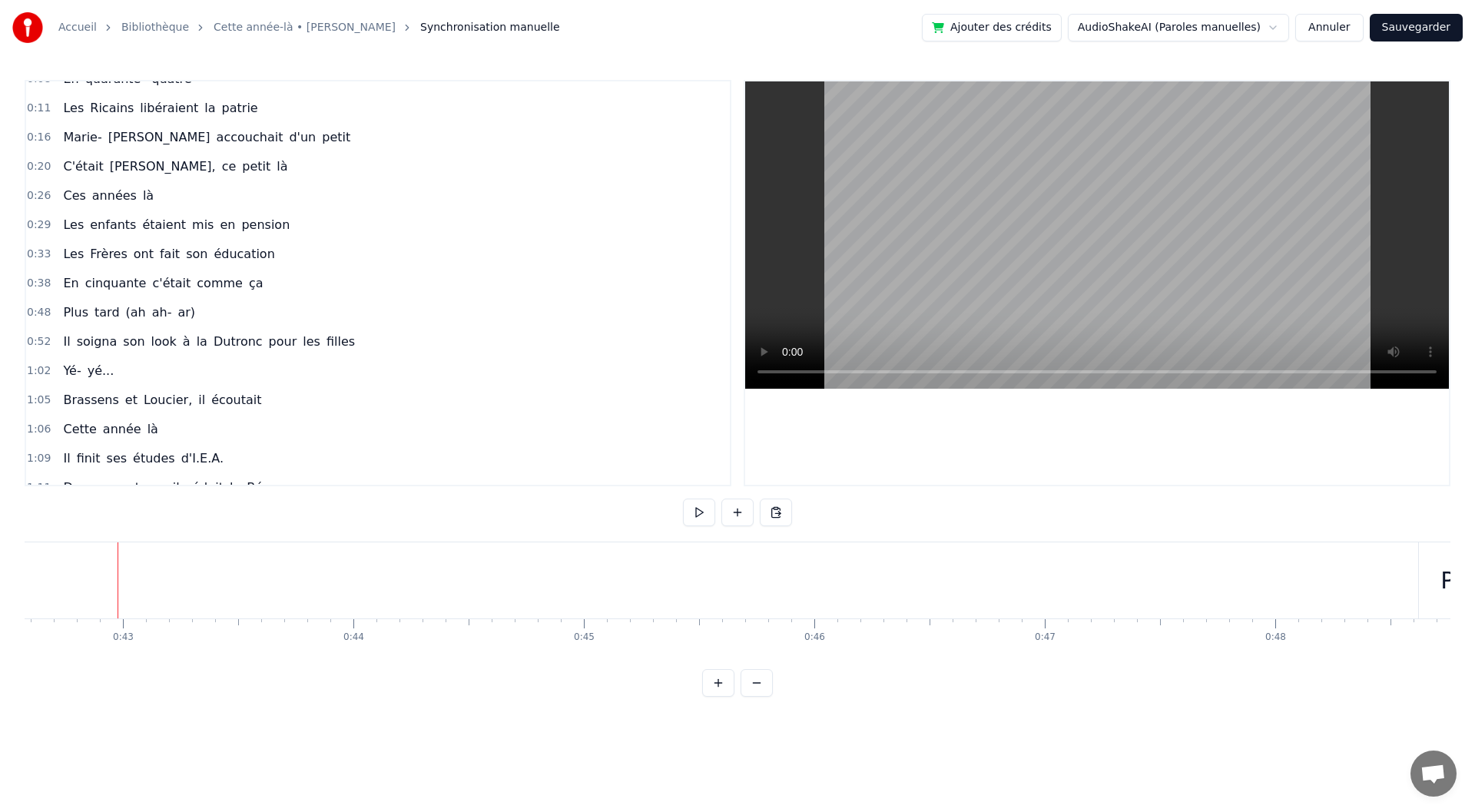
scroll to position [0, 9829]
click at [188, 320] on div "0:48 Plus tard (ah ah- ar)" at bounding box center [378, 312] width 703 height 29
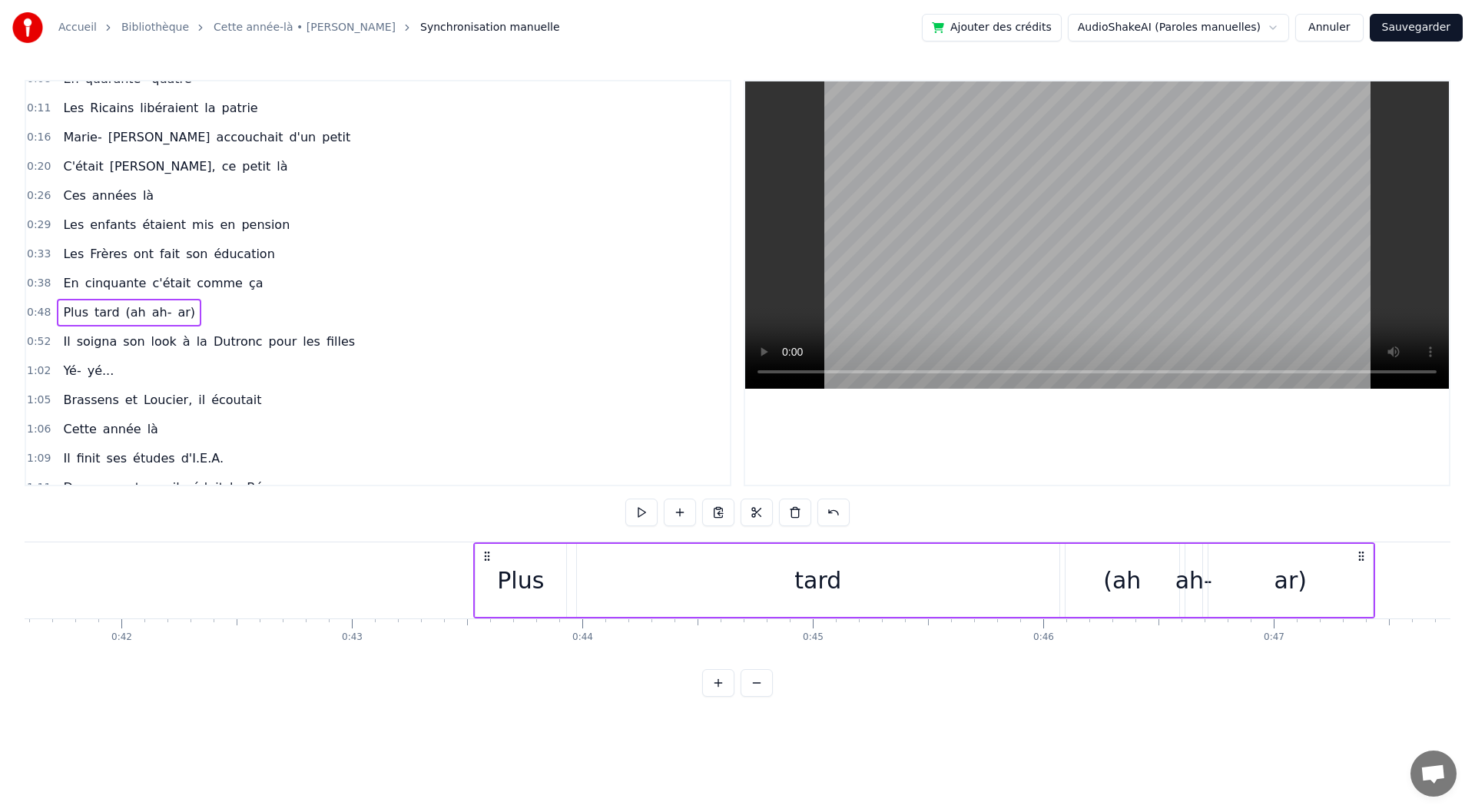
scroll to position [0, 9582]
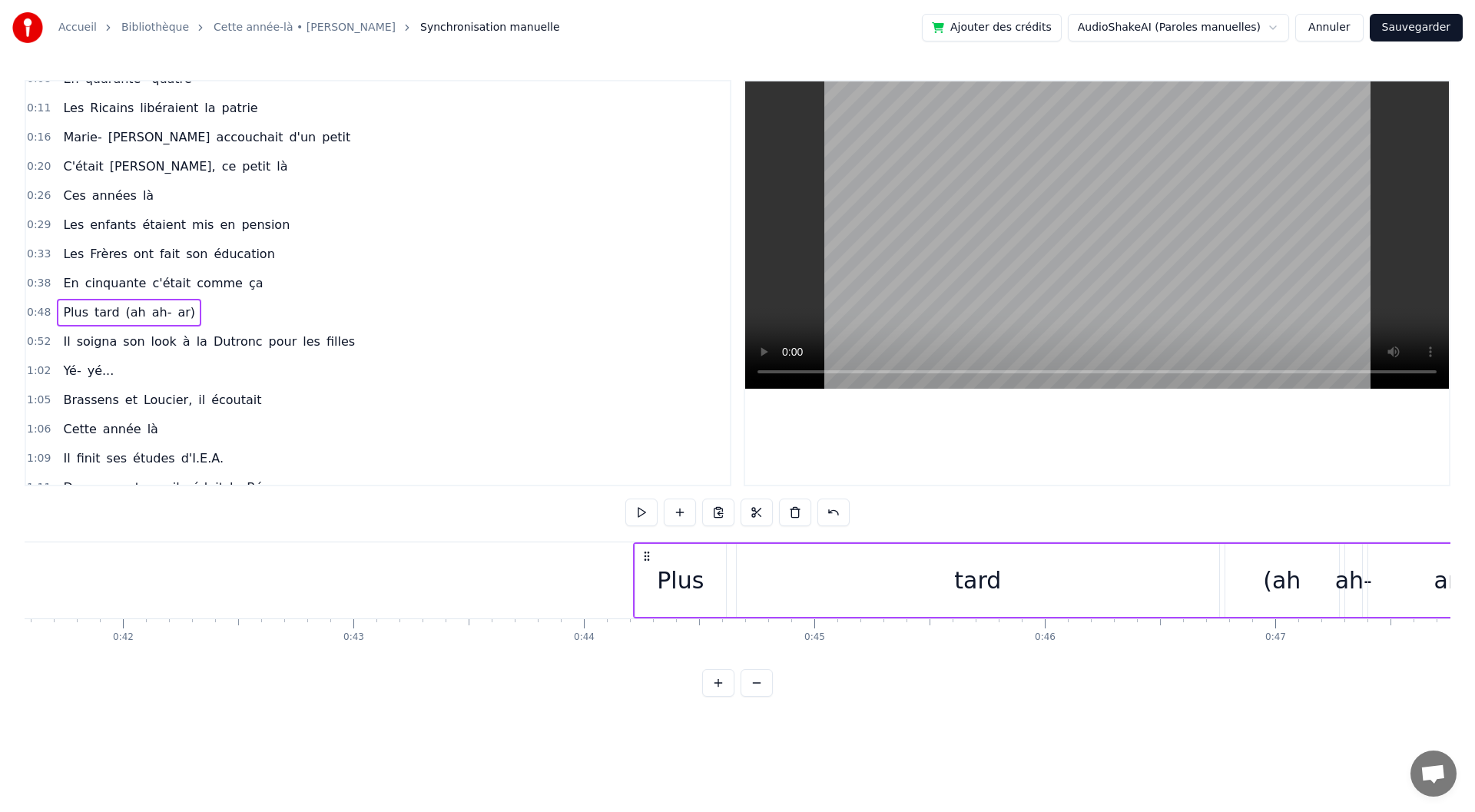
drag, startPoint x: 119, startPoint y: 552, endPoint x: 649, endPoint y: 540, distance: 530.1
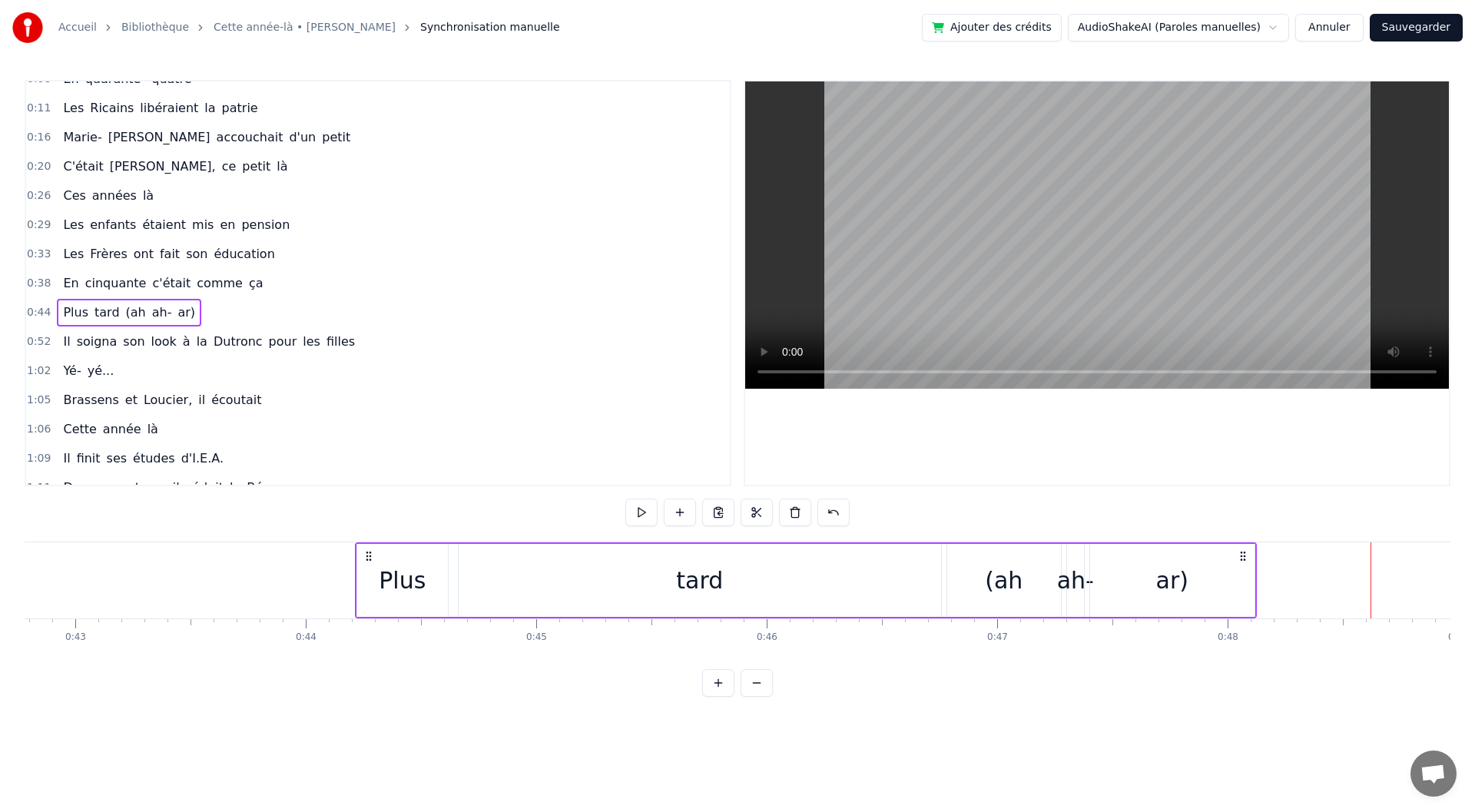
scroll to position [0, 9910]
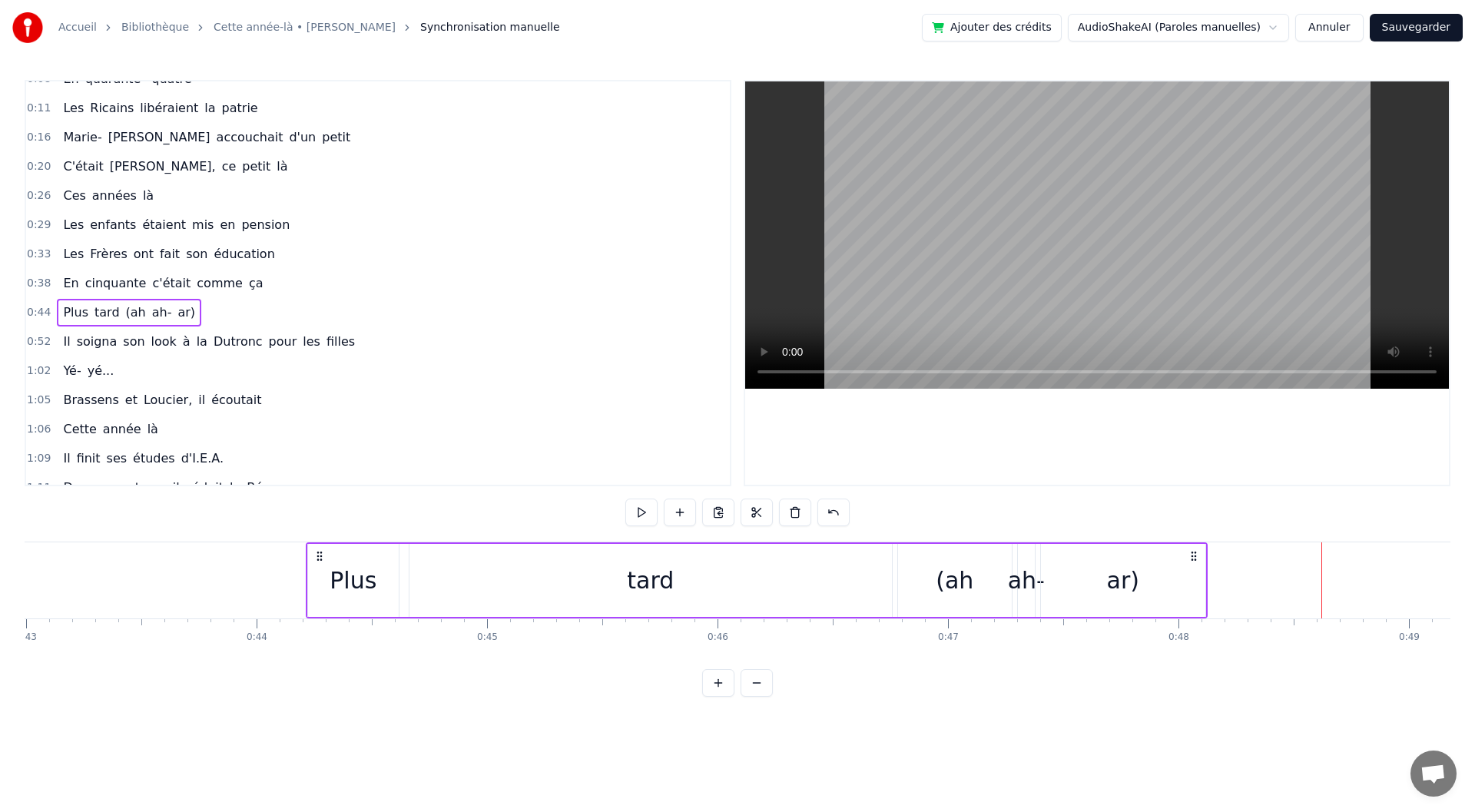
click at [588, 588] on div "tard" at bounding box center [650, 581] width 483 height 73
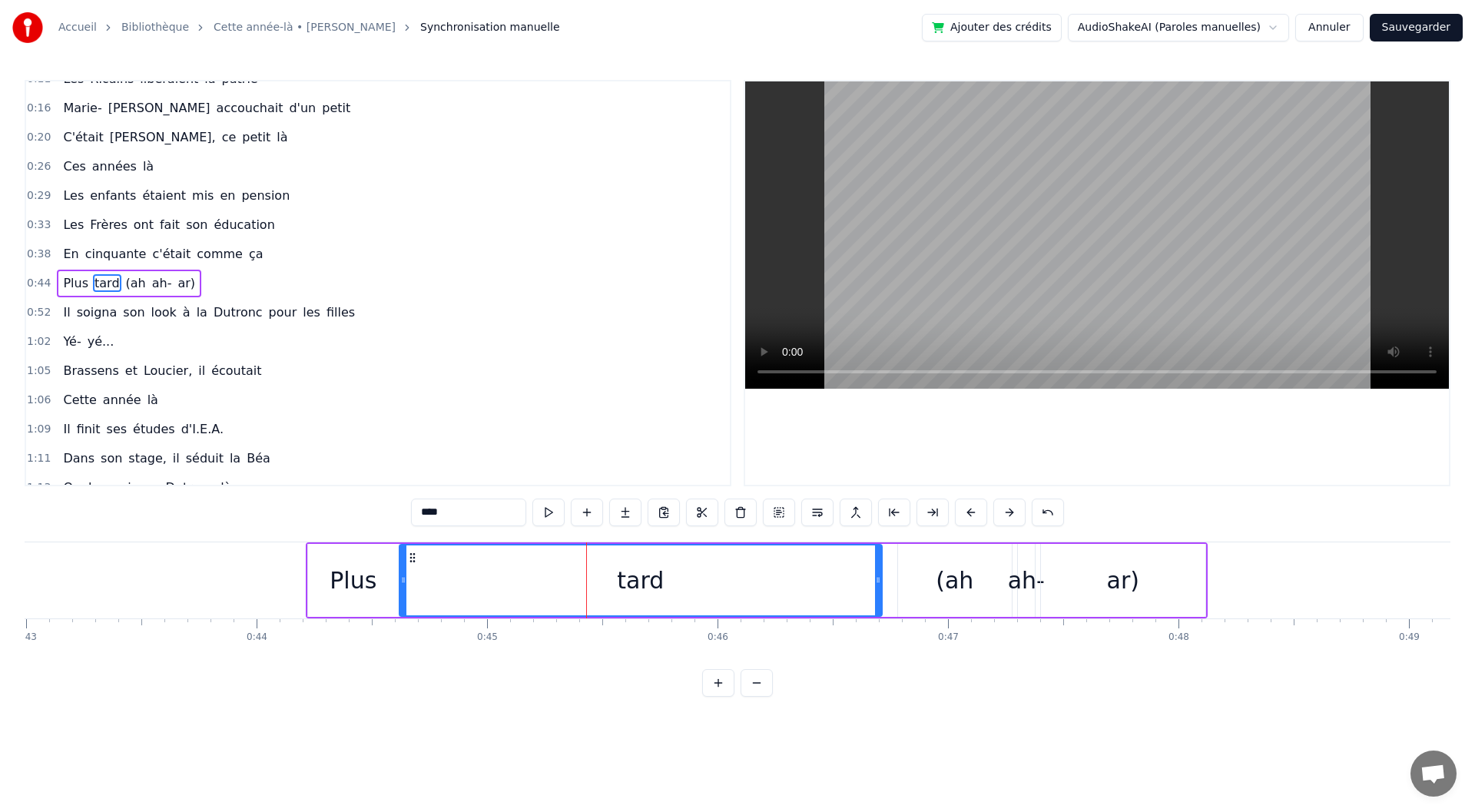
drag, startPoint x: 423, startPoint y: 556, endPoint x: 412, endPoint y: 556, distance: 11.0
click at [412, 556] on icon at bounding box center [412, 558] width 13 height 13
drag, startPoint x: 875, startPoint y: 596, endPoint x: 631, endPoint y: 594, distance: 244.0
click at [631, 594] on div at bounding box center [631, 580] width 6 height 70
click at [999, 552] on div "(ah" at bounding box center [955, 581] width 114 height 73
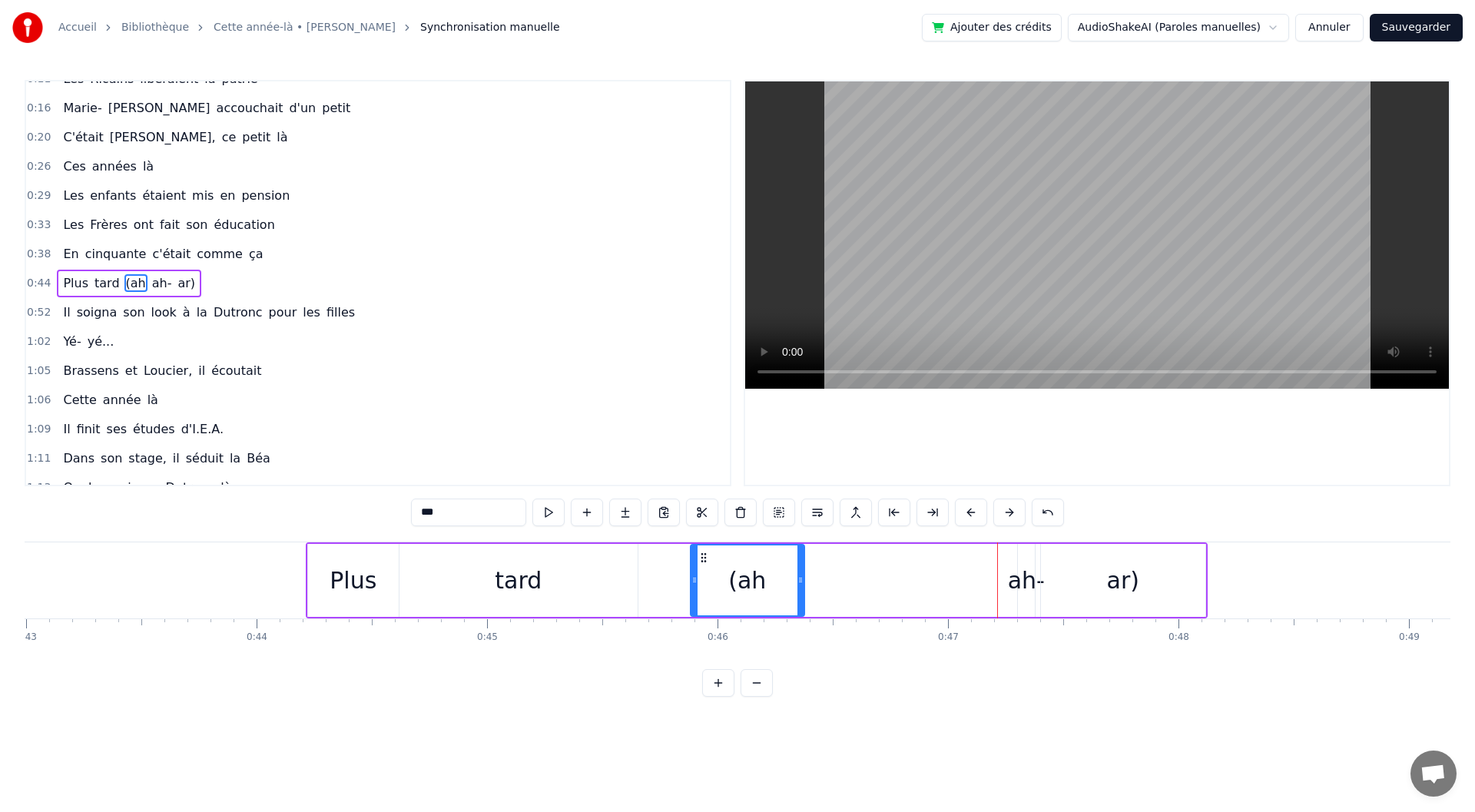
drag, startPoint x: 909, startPoint y: 560, endPoint x: 702, endPoint y: 571, distance: 207.3
click at [702, 571] on div "(ah" at bounding box center [748, 580] width 112 height 70
drag, startPoint x: 799, startPoint y: 589, endPoint x: 841, endPoint y: 585, distance: 42.2
click at [841, 585] on div at bounding box center [838, 580] width 6 height 70
click at [1010, 578] on div "ah-" at bounding box center [1026, 581] width 37 height 35
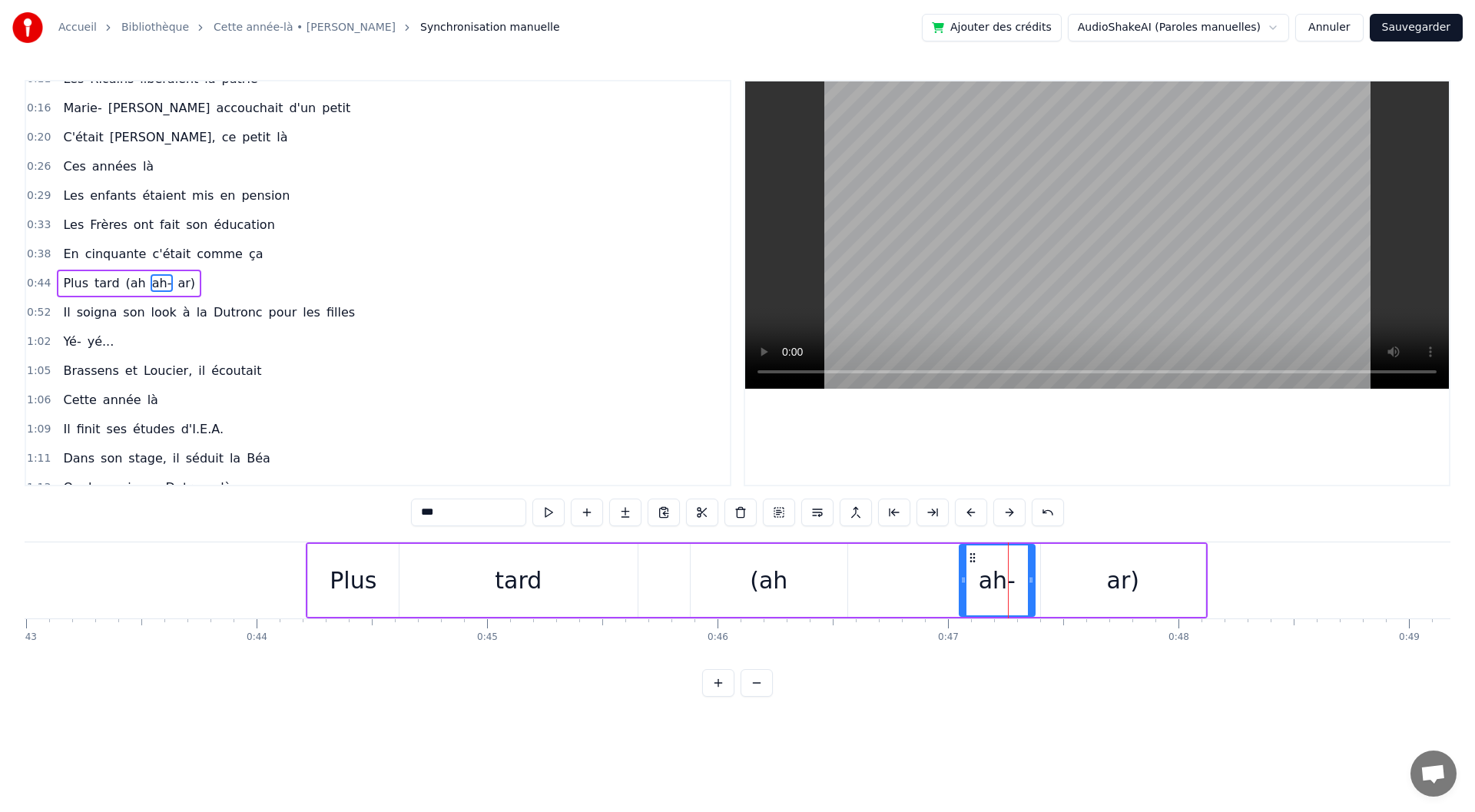
drag, startPoint x: 1014, startPoint y: 581, endPoint x: 961, endPoint y: 586, distance: 53.2
click at [961, 586] on icon at bounding box center [963, 580] width 6 height 13
drag, startPoint x: 974, startPoint y: 558, endPoint x: 901, endPoint y: 562, distance: 73.1
click at [901, 562] on icon at bounding box center [899, 558] width 13 height 13
drag, startPoint x: 955, startPoint y: 582, endPoint x: 1008, endPoint y: 582, distance: 53.0
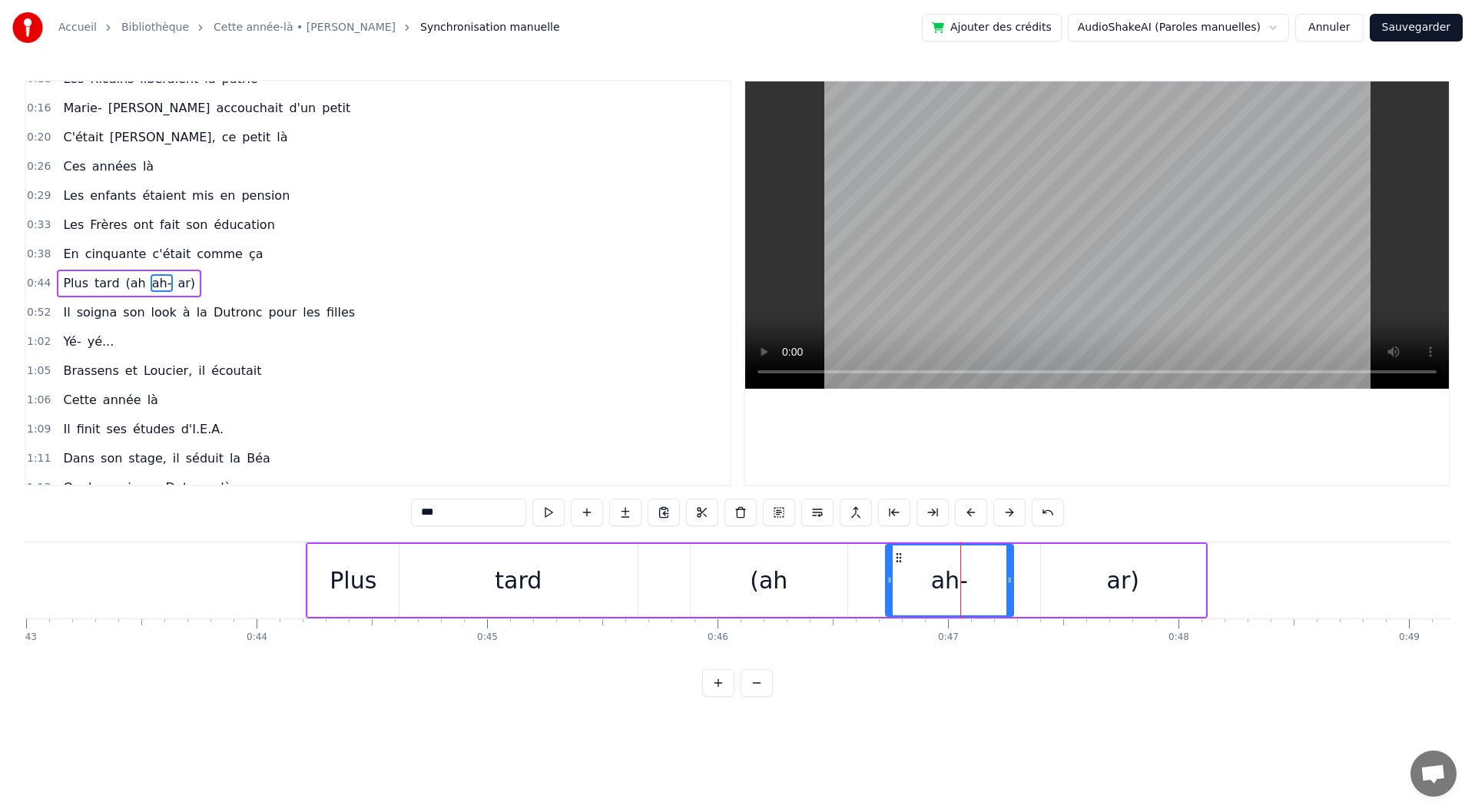
click at [1008, 582] on icon at bounding box center [1010, 580] width 6 height 13
click at [1106, 575] on div "ar)" at bounding box center [1123, 581] width 165 height 73
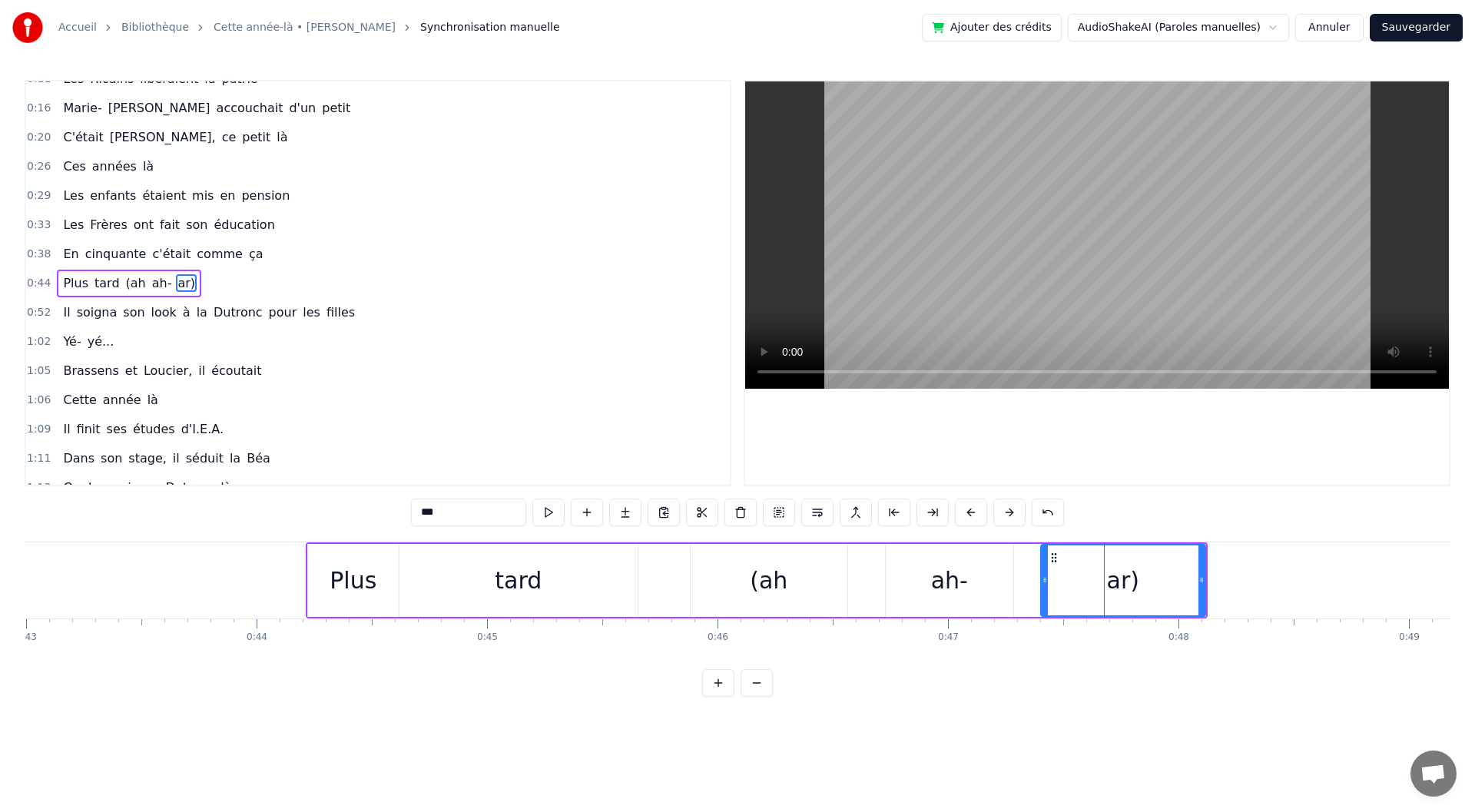
click at [955, 587] on div "ah-" at bounding box center [950, 581] width 37 height 35
type input "***"
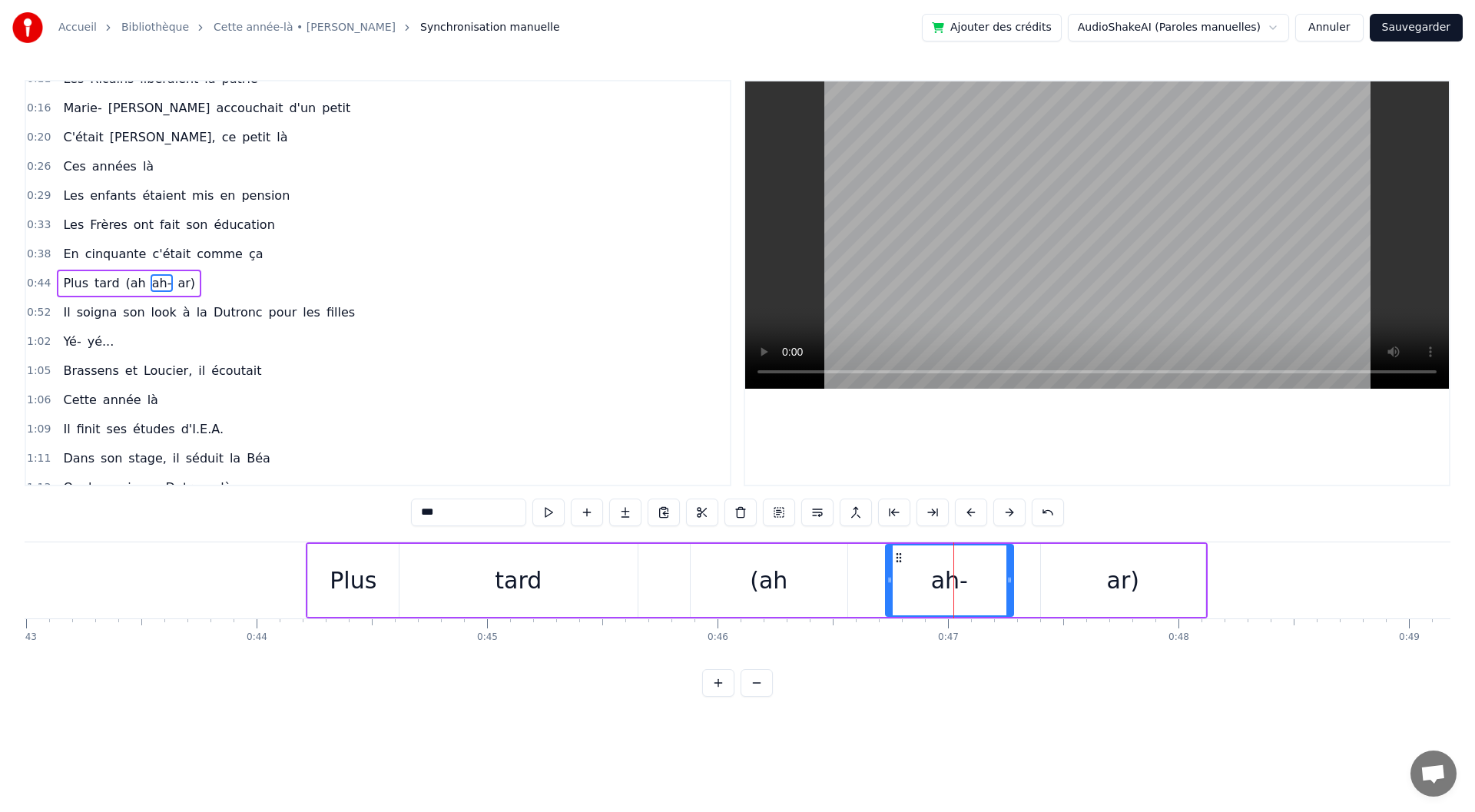
drag, startPoint x: 1014, startPoint y: 577, endPoint x: 1027, endPoint y: 578, distance: 13.0
click at [1027, 578] on div "Plus tard (ah ah- ar)" at bounding box center [756, 580] width 902 height 76
click at [986, 586] on div "ah-" at bounding box center [950, 581] width 127 height 73
drag, startPoint x: 1011, startPoint y: 583, endPoint x: 1031, endPoint y: 583, distance: 20.0
click at [1031, 583] on icon at bounding box center [1029, 580] width 6 height 13
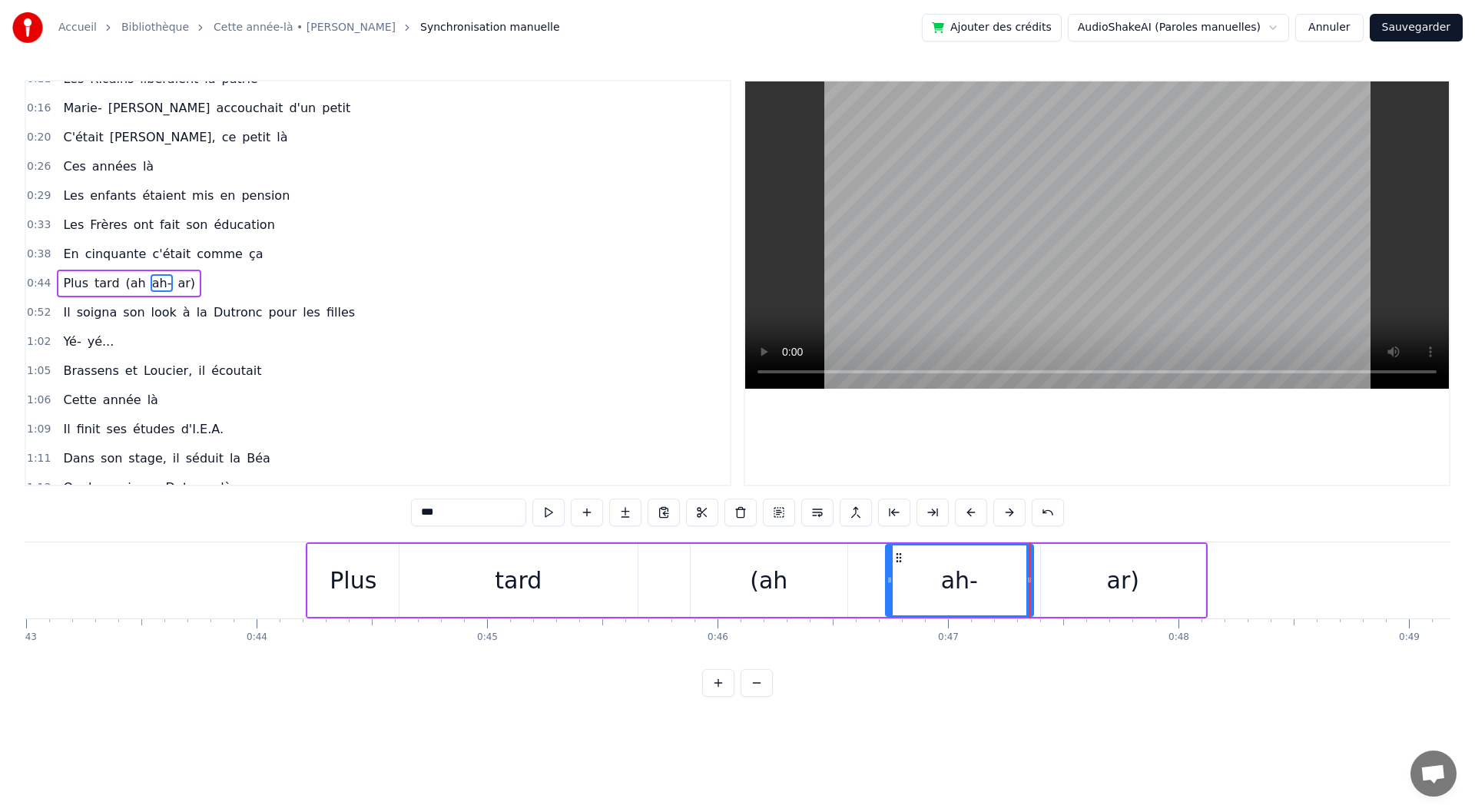
click at [1074, 579] on div "ar)" at bounding box center [1123, 581] width 165 height 73
type input "***"
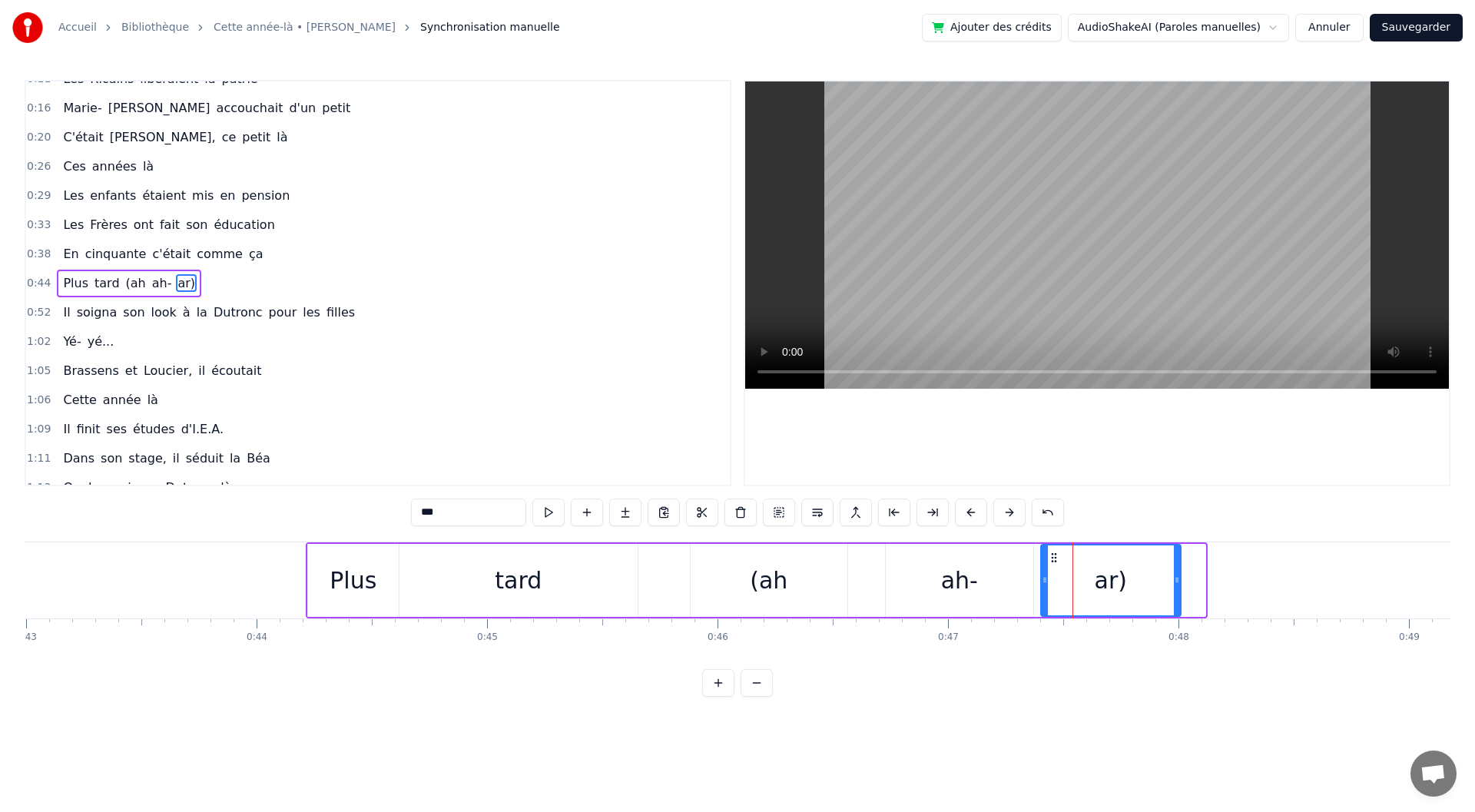
drag, startPoint x: 1203, startPoint y: 580, endPoint x: 1140, endPoint y: 588, distance: 63.5
click at [1176, 583] on icon at bounding box center [1177, 580] width 6 height 13
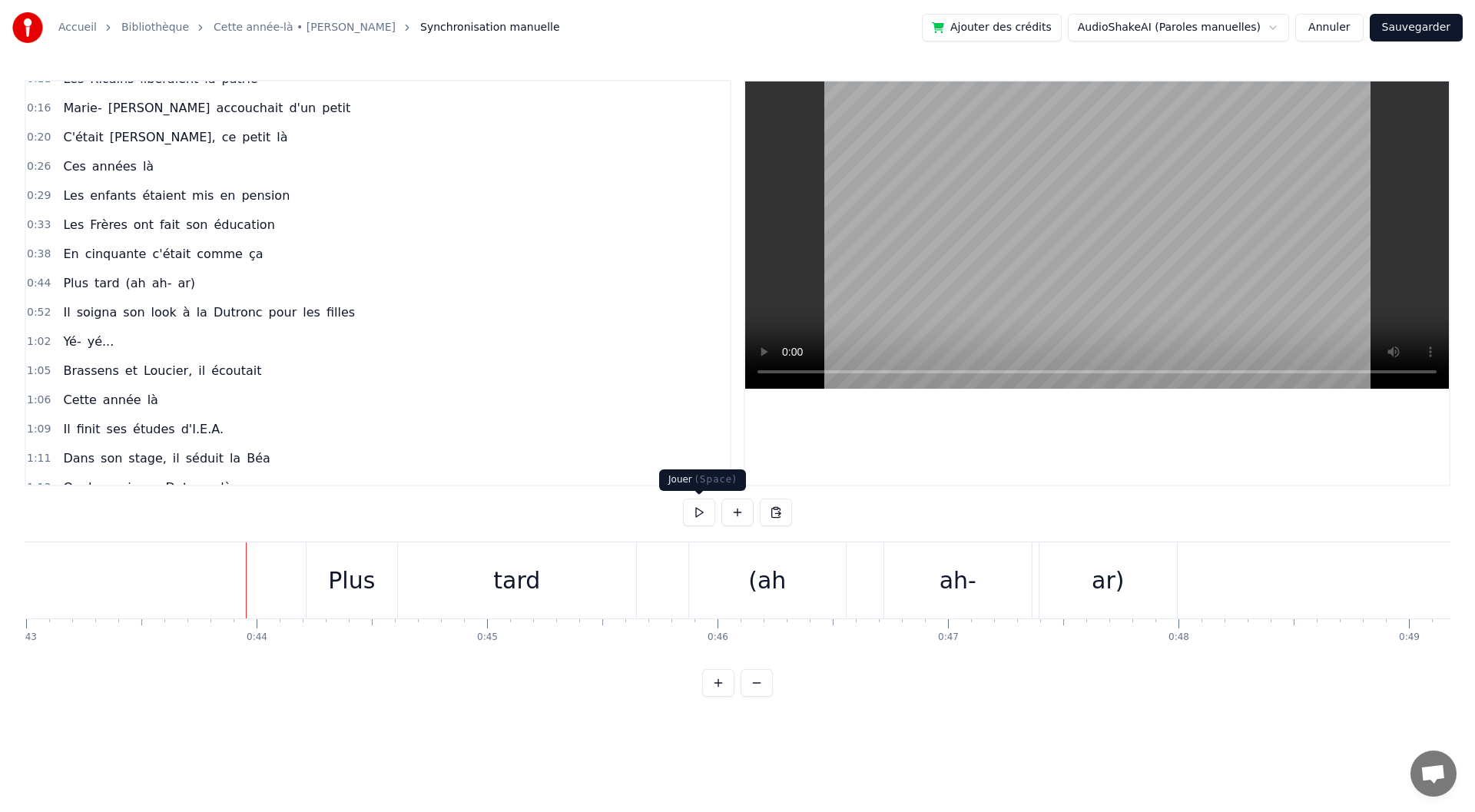
click at [691, 519] on button at bounding box center [698, 512] width 32 height 28
click at [818, 596] on div "(ah" at bounding box center [767, 580] width 157 height 76
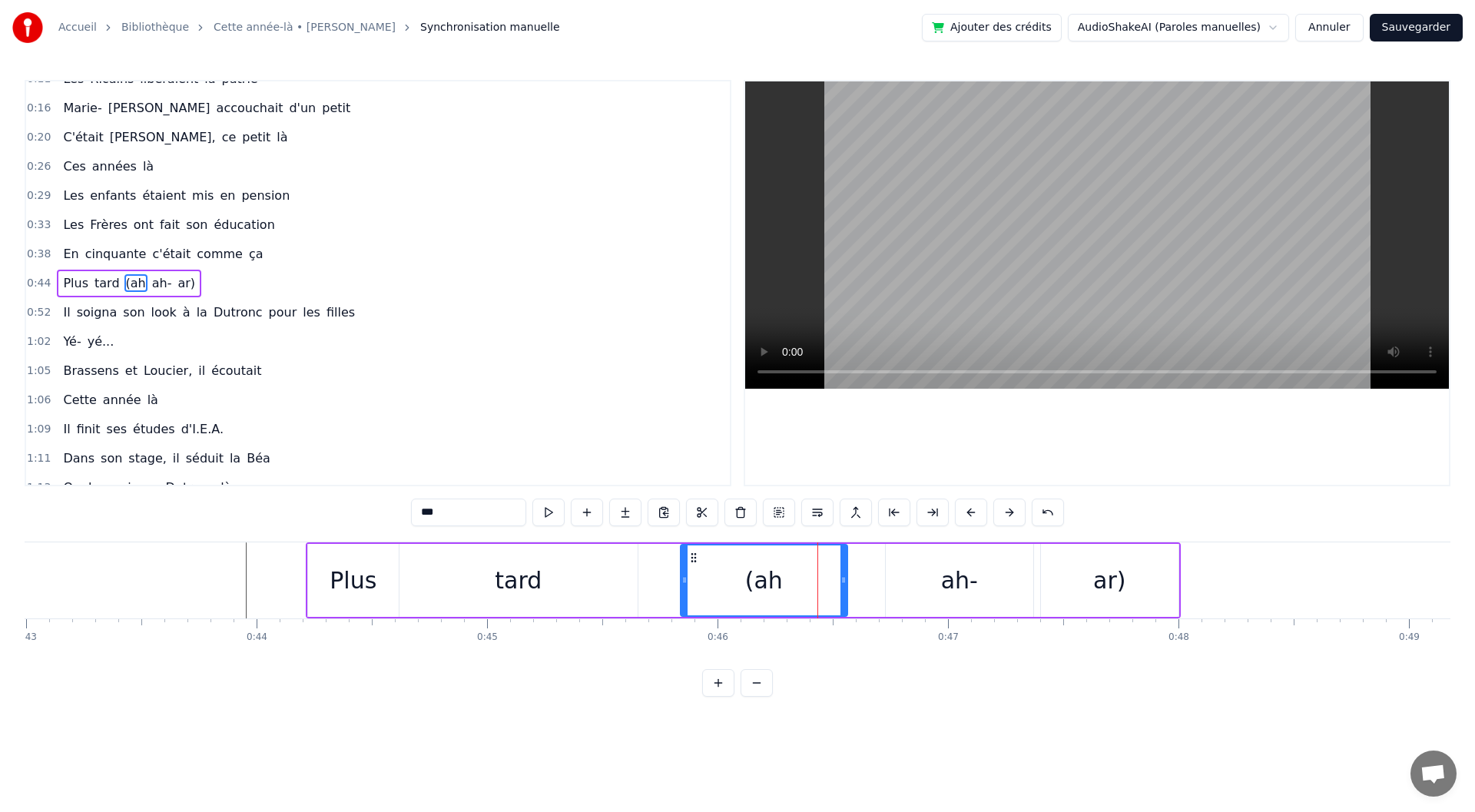
drag, startPoint x: 696, startPoint y: 577, endPoint x: 685, endPoint y: 578, distance: 11.0
click at [685, 578] on icon at bounding box center [684, 580] width 6 height 13
drag, startPoint x: 843, startPoint y: 579, endPoint x: 769, endPoint y: 580, distance: 74.0
click at [769, 580] on icon at bounding box center [770, 580] width 6 height 13
drag, startPoint x: 954, startPoint y: 586, endPoint x: 935, endPoint y: 587, distance: 19.0
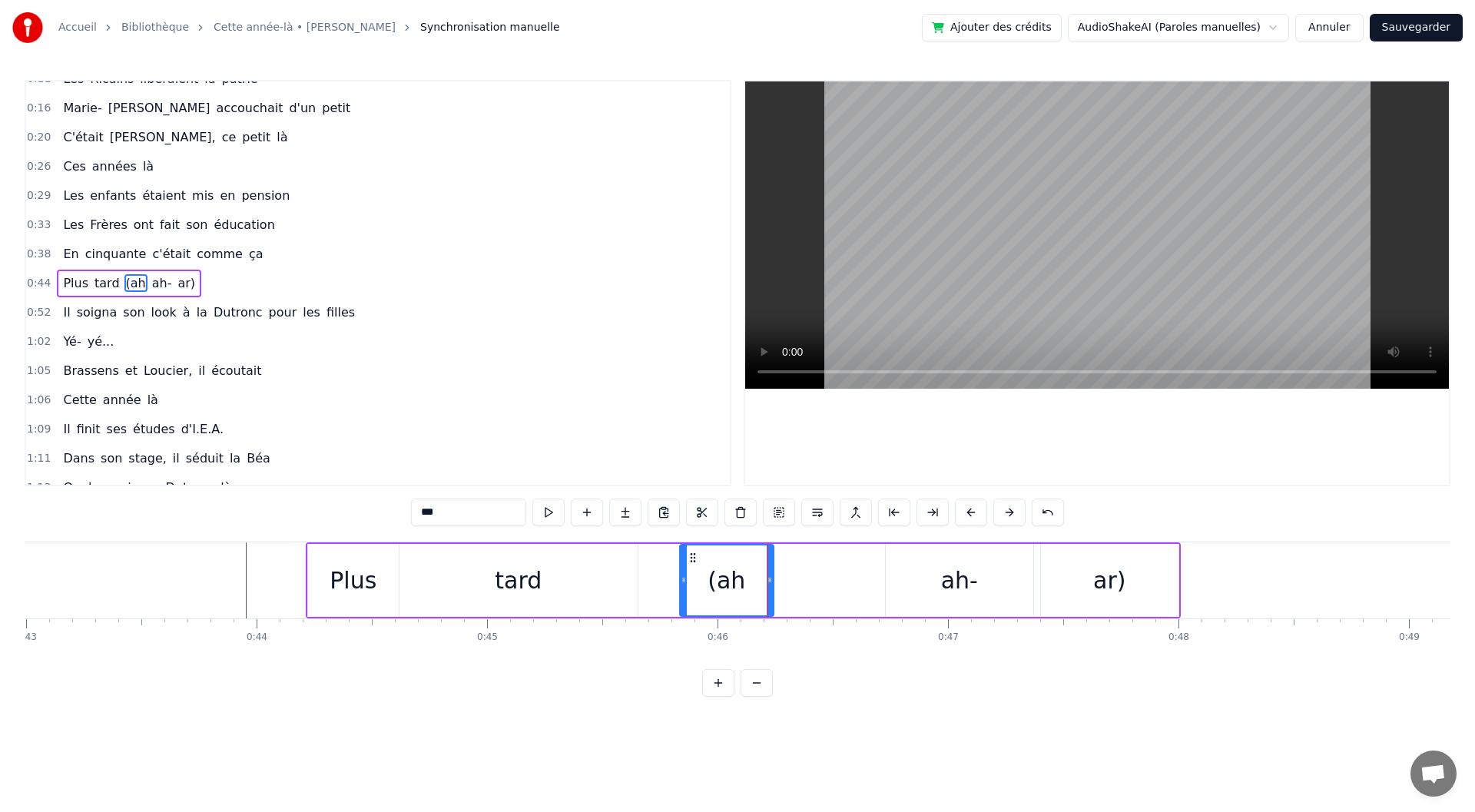
click at [954, 586] on div "ah-" at bounding box center [960, 581] width 37 height 35
type input "***"
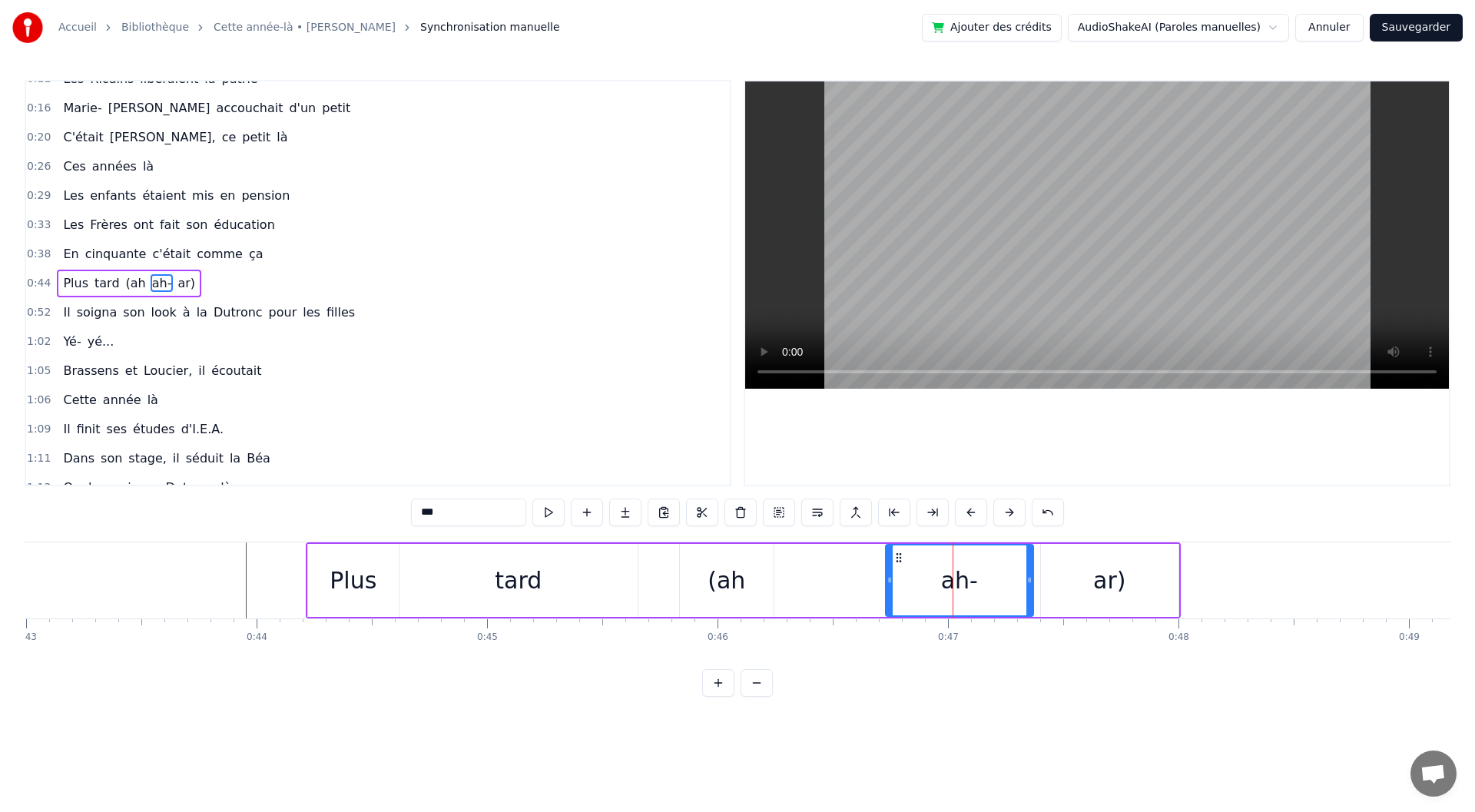
click at [882, 580] on div "Plus tard (ah ah- ar)" at bounding box center [743, 580] width 875 height 76
click at [907, 564] on div "ah-" at bounding box center [960, 581] width 147 height 73
click at [521, 589] on div "tard" at bounding box center [518, 581] width 47 height 35
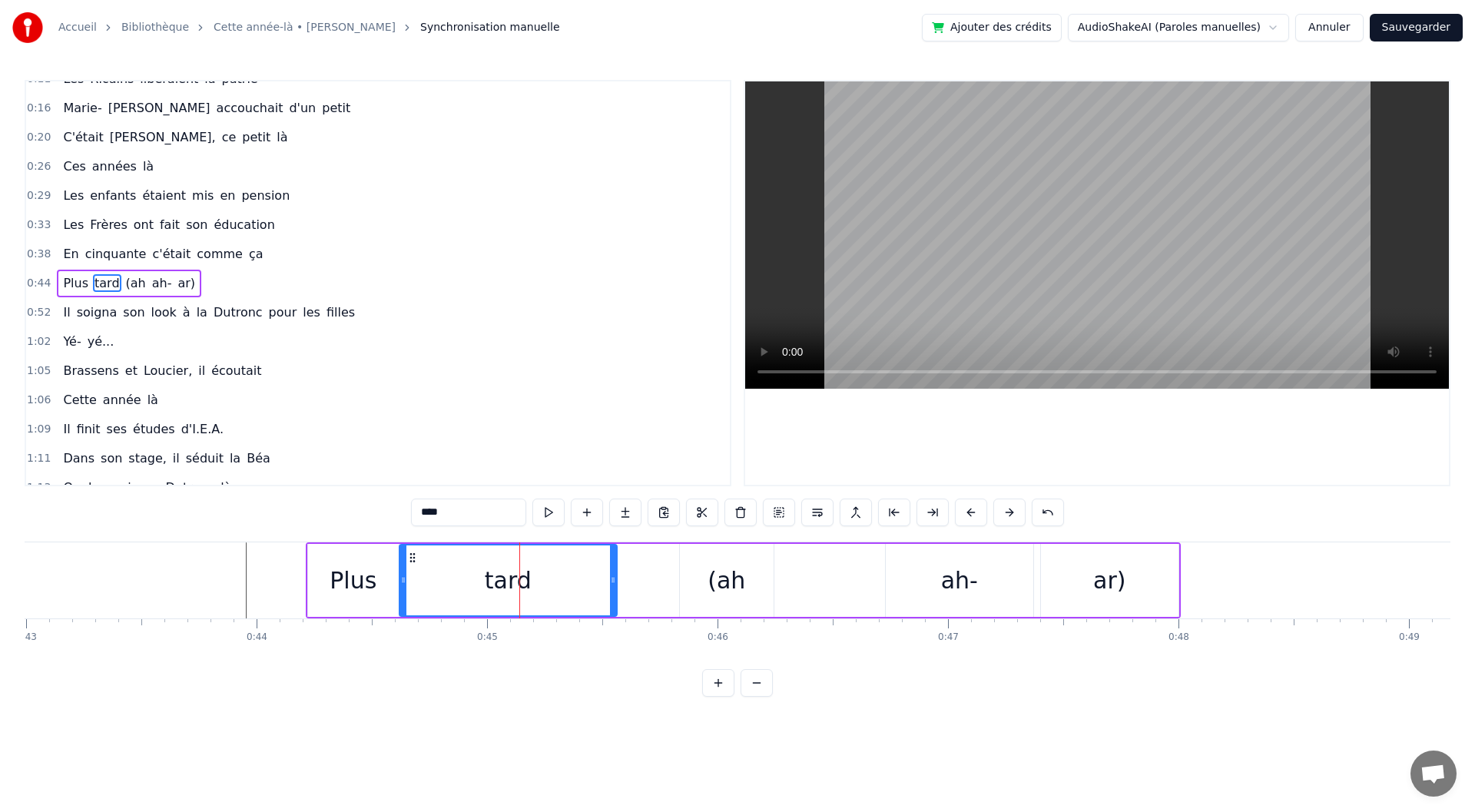
drag, startPoint x: 632, startPoint y: 577, endPoint x: 609, endPoint y: 579, distance: 23.1
click at [610, 579] on icon at bounding box center [613, 580] width 6 height 13
click at [761, 580] on div "(ah" at bounding box center [726, 581] width 93 height 73
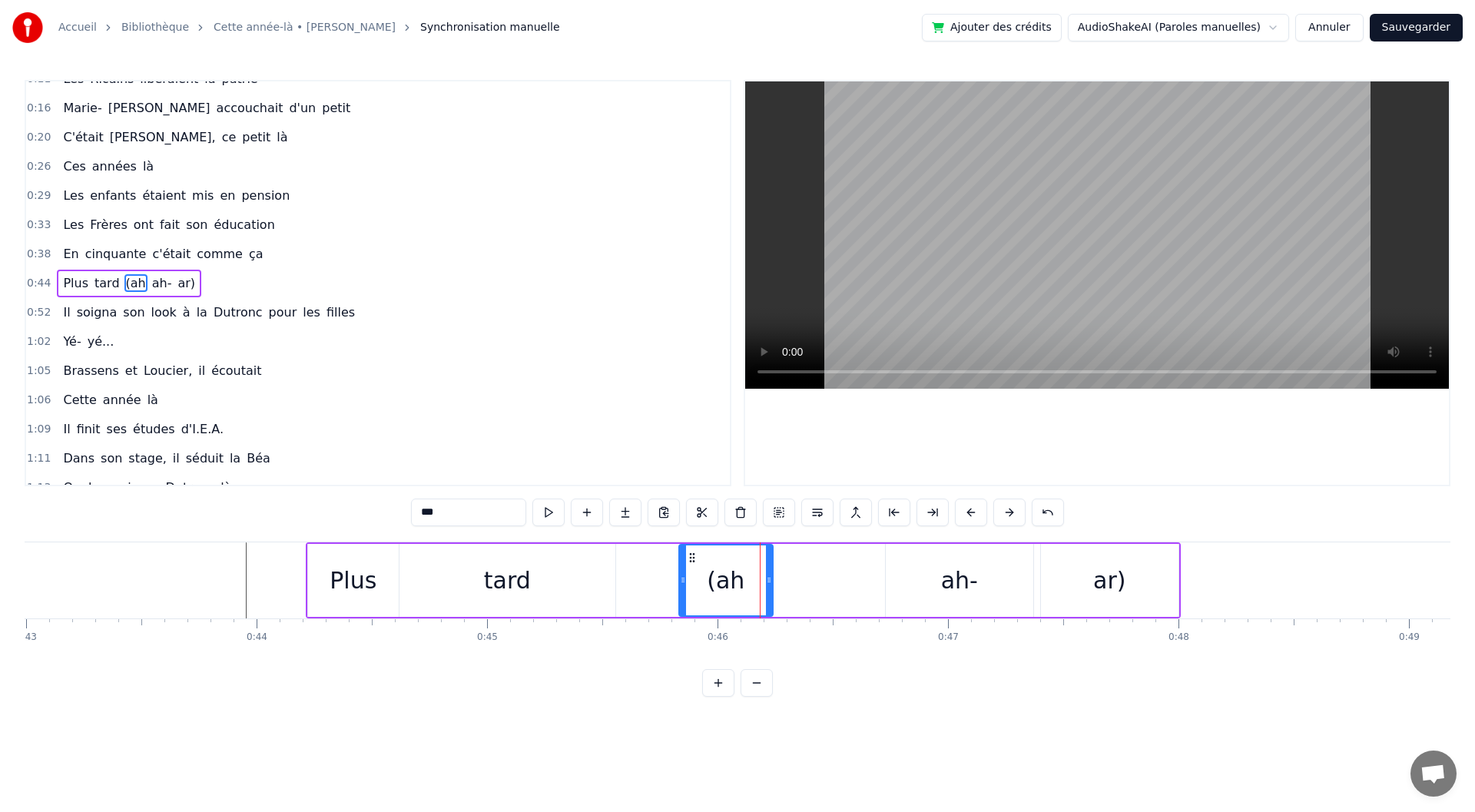
click at [691, 556] on icon at bounding box center [692, 558] width 13 height 13
click at [933, 577] on div "ah-" at bounding box center [960, 581] width 147 height 73
drag, startPoint x: 901, startPoint y: 555, endPoint x: 839, endPoint y: 574, distance: 64.8
click at [758, 569] on div "ah-" at bounding box center [817, 580] width 146 height 70
drag, startPoint x: 887, startPoint y: 584, endPoint x: 806, endPoint y: 591, distance: 81.3
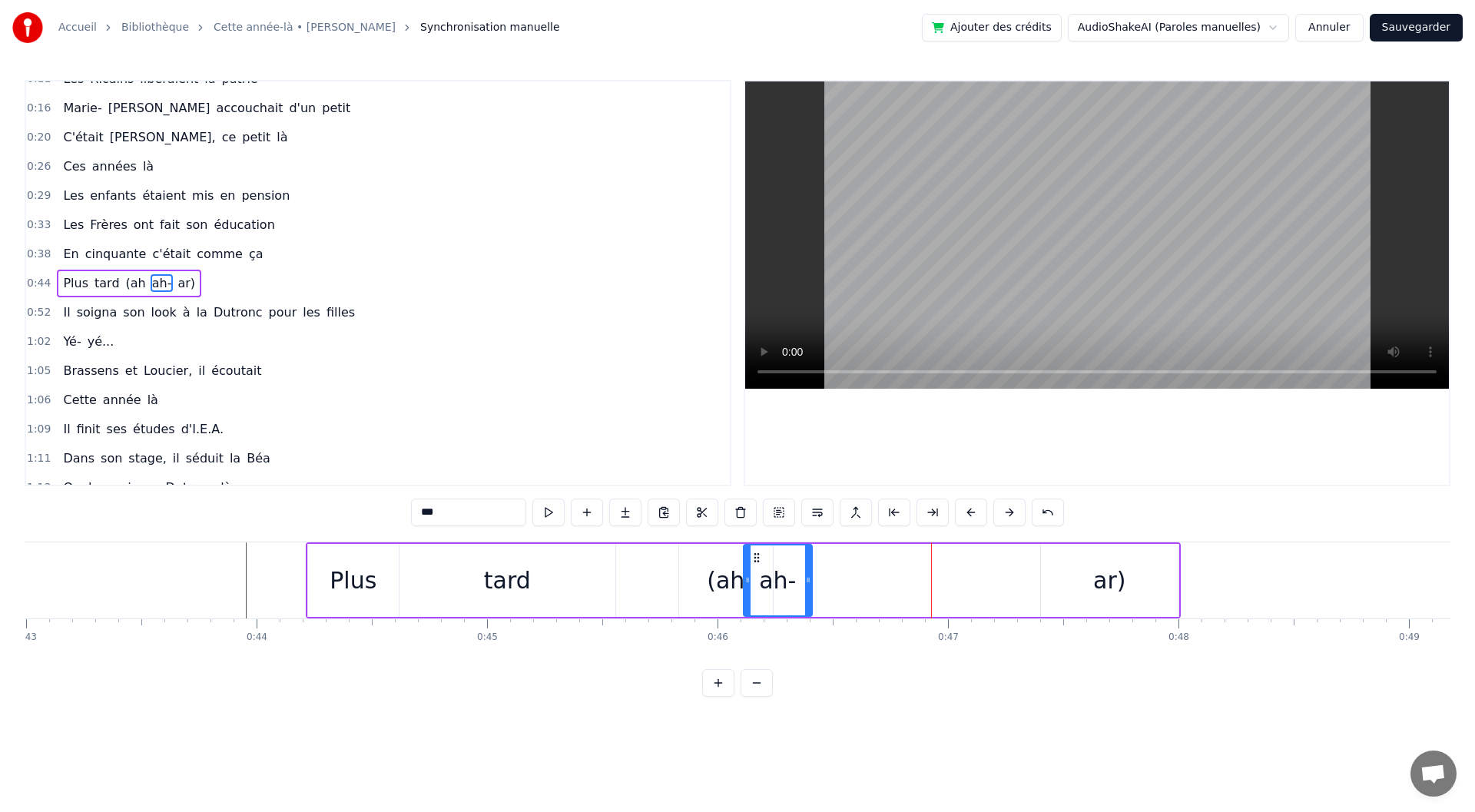
click at [806, 591] on div at bounding box center [808, 580] width 6 height 70
click at [754, 580] on icon at bounding box center [751, 580] width 6 height 13
click at [1041, 582] on div "ar)" at bounding box center [1110, 581] width 138 height 73
type input "***"
drag, startPoint x: 1050, startPoint y: 554, endPoint x: 806, endPoint y: 571, distance: 244.6
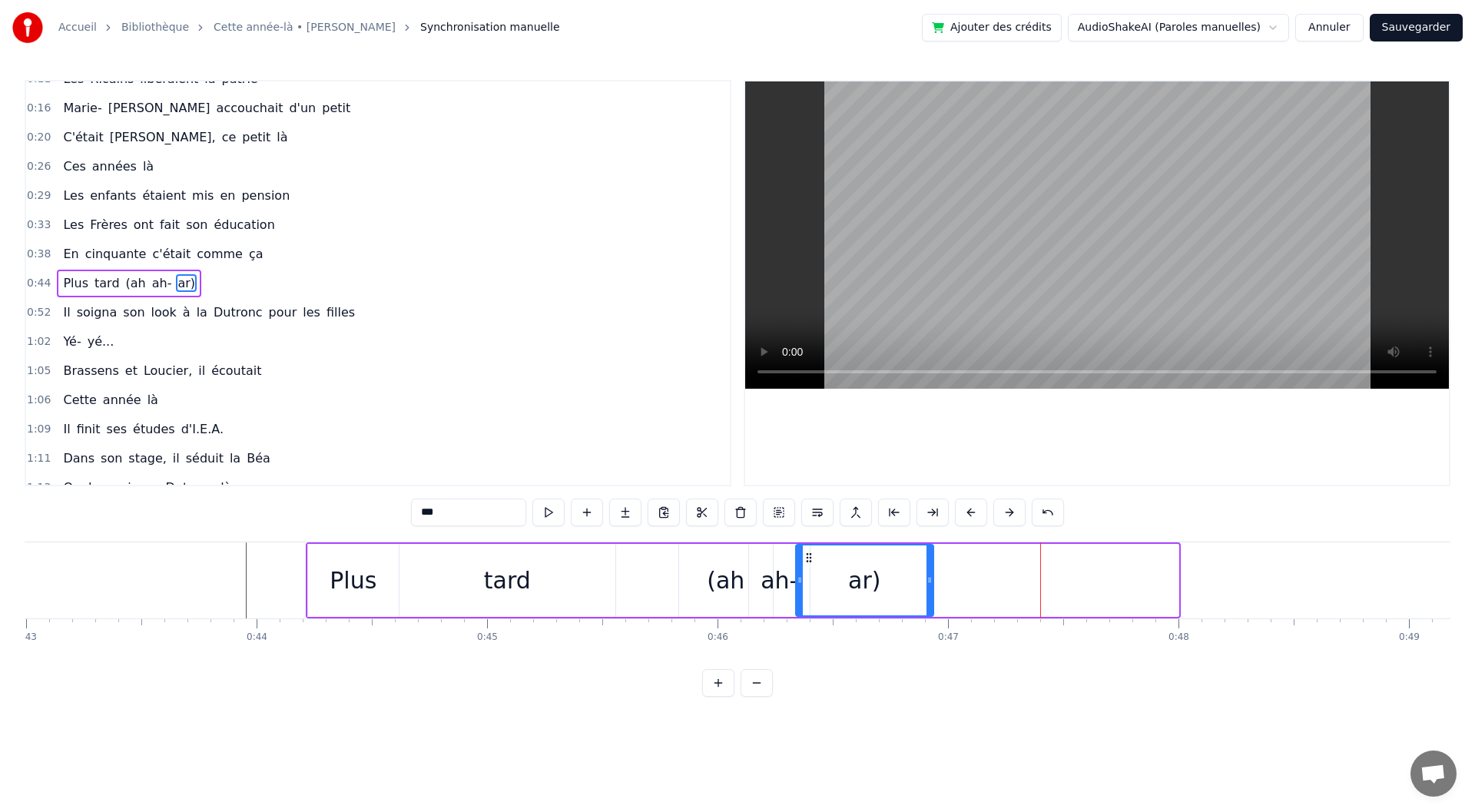
click at [806, 571] on div "ar)" at bounding box center [864, 580] width 136 height 70
drag, startPoint x: 930, startPoint y: 589, endPoint x: 861, endPoint y: 589, distance: 69.0
click at [861, 589] on div at bounding box center [862, 580] width 6 height 70
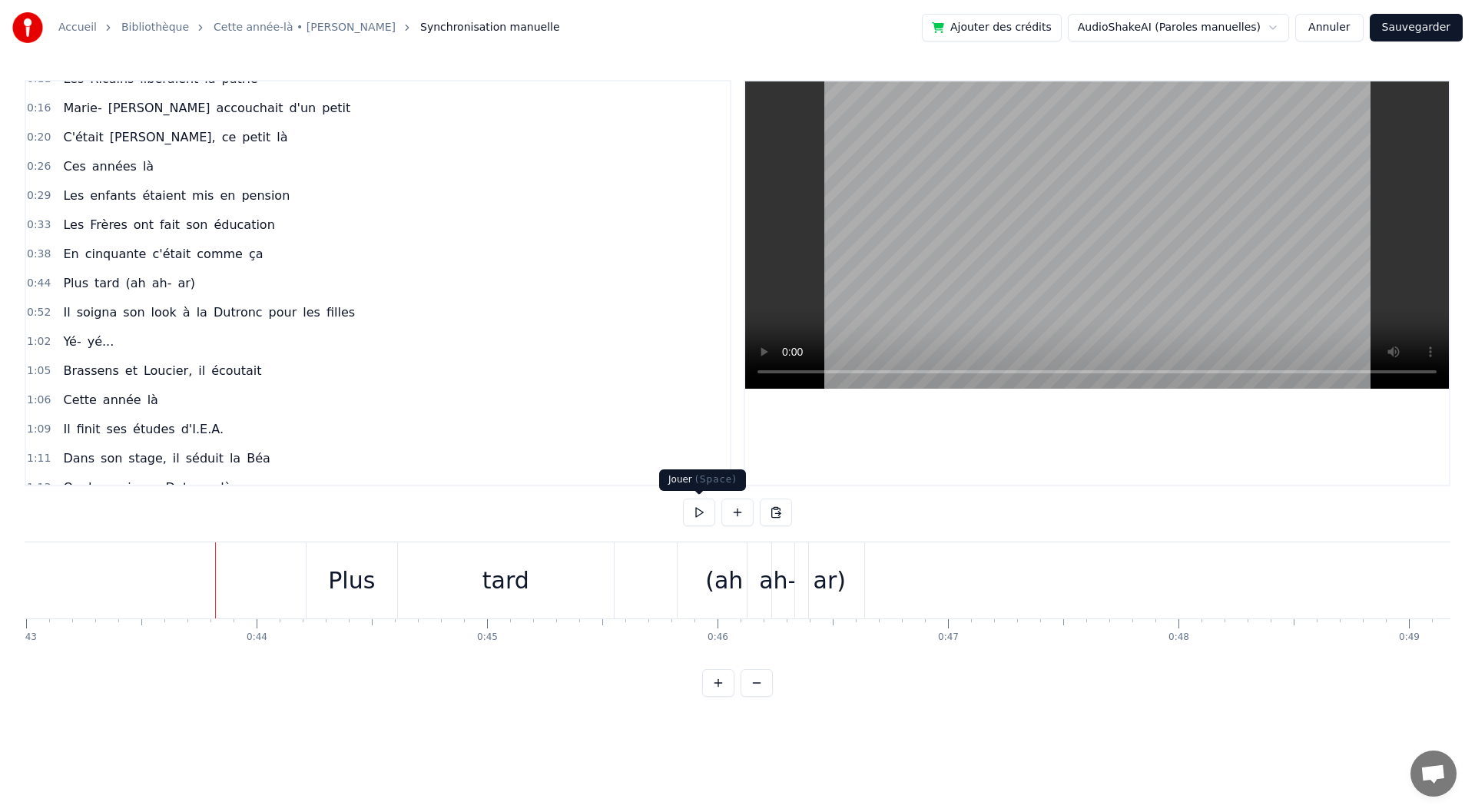
click at [693, 511] on button at bounding box center [698, 512] width 32 height 28
click at [693, 511] on button at bounding box center [698, 512] width 32 height 28
click at [842, 592] on div "ar)" at bounding box center [830, 581] width 32 height 35
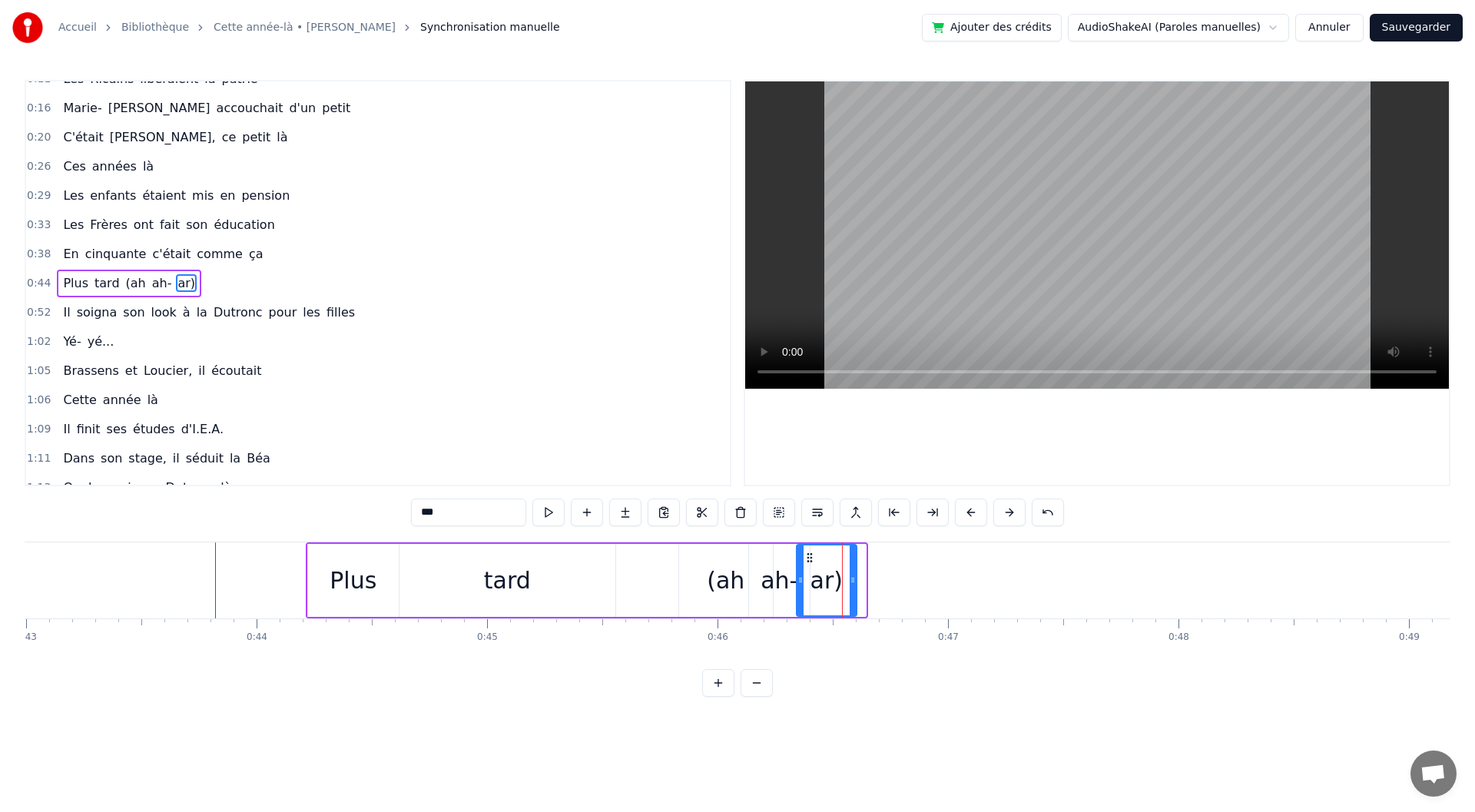
drag, startPoint x: 863, startPoint y: 582, endPoint x: 854, endPoint y: 582, distance: 9.0
click at [854, 582] on circle at bounding box center [853, 582] width 1 height 1
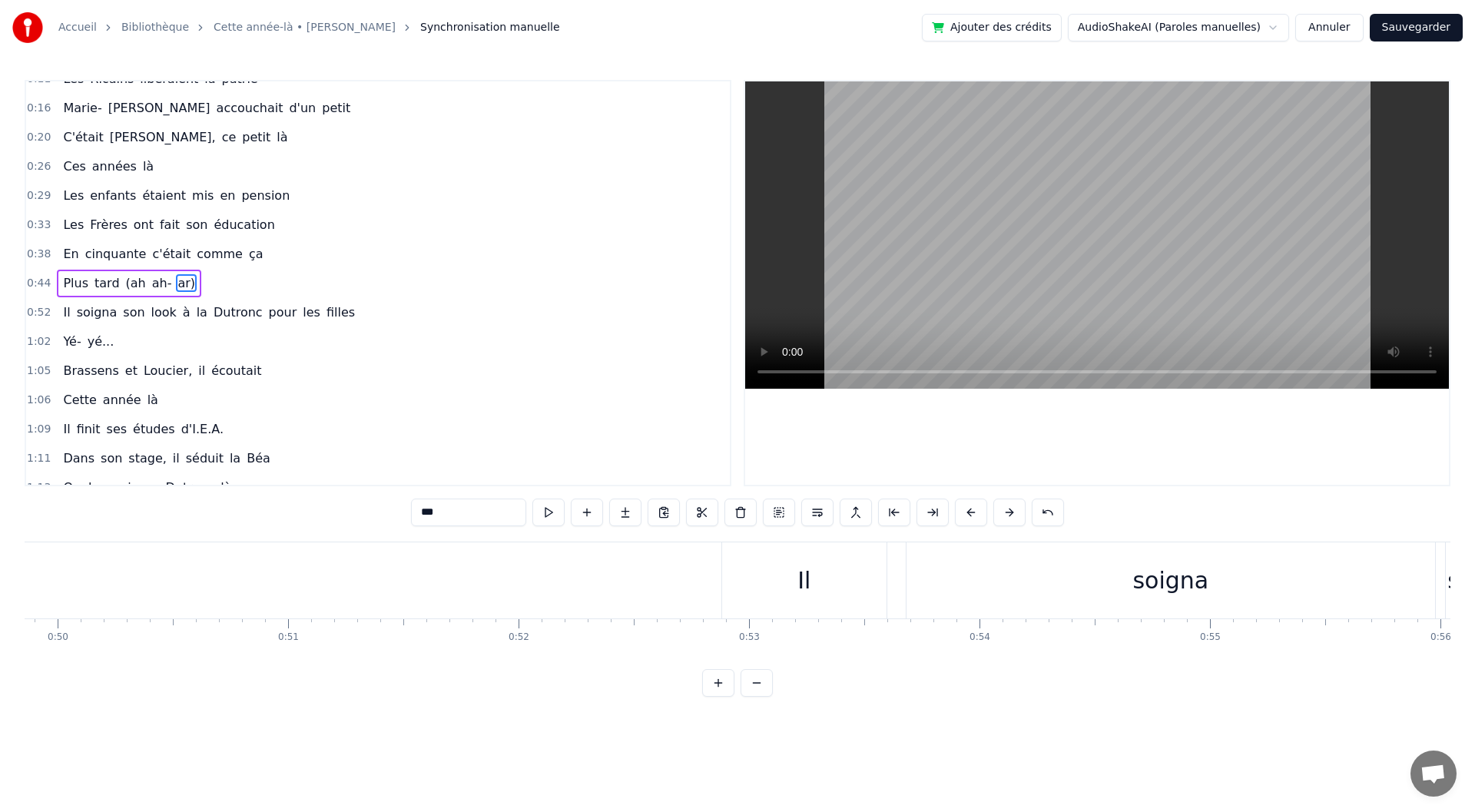
scroll to position [0, 11590]
click at [329, 317] on div "Il soigna son look à la Dutronc pour les filles" at bounding box center [209, 312] width 304 height 28
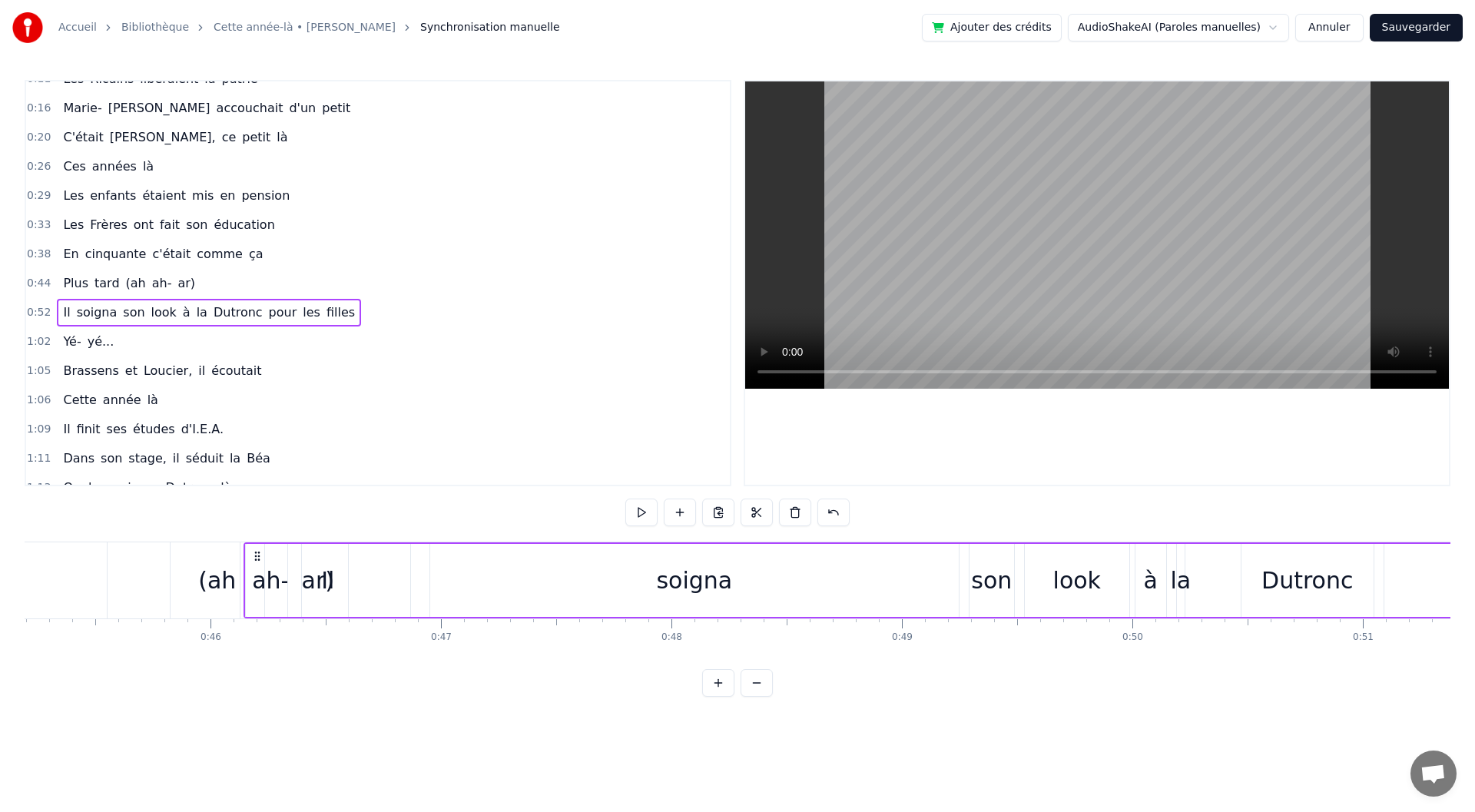
scroll to position [0, 10411]
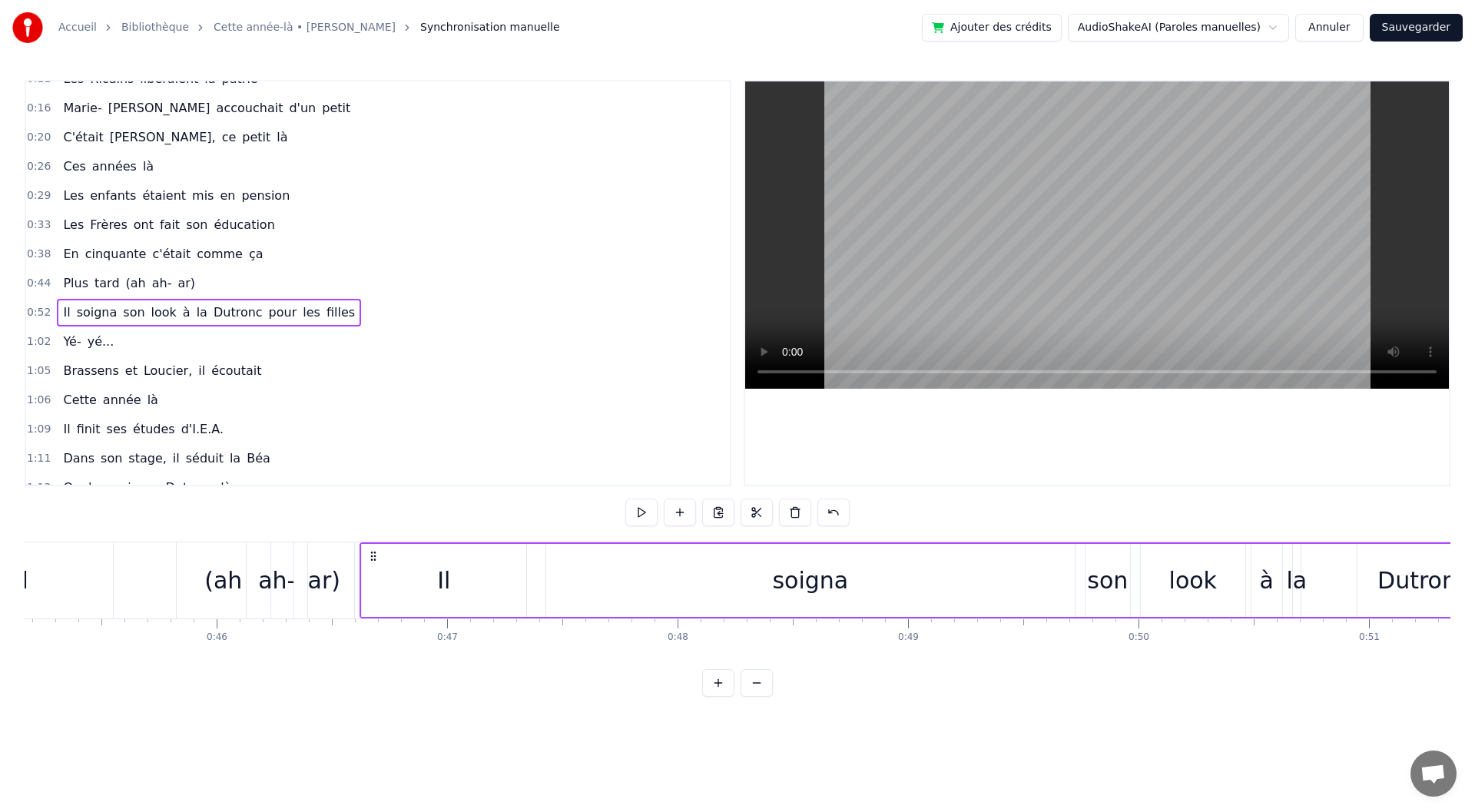
drag, startPoint x: 638, startPoint y: 555, endPoint x: 374, endPoint y: 582, distance: 265.4
click at [374, 582] on div "Il soigna son look à la Dutronc pour les filles" at bounding box center [1433, 580] width 2147 height 76
click at [295, 586] on div "ar)" at bounding box center [325, 580] width 62 height 76
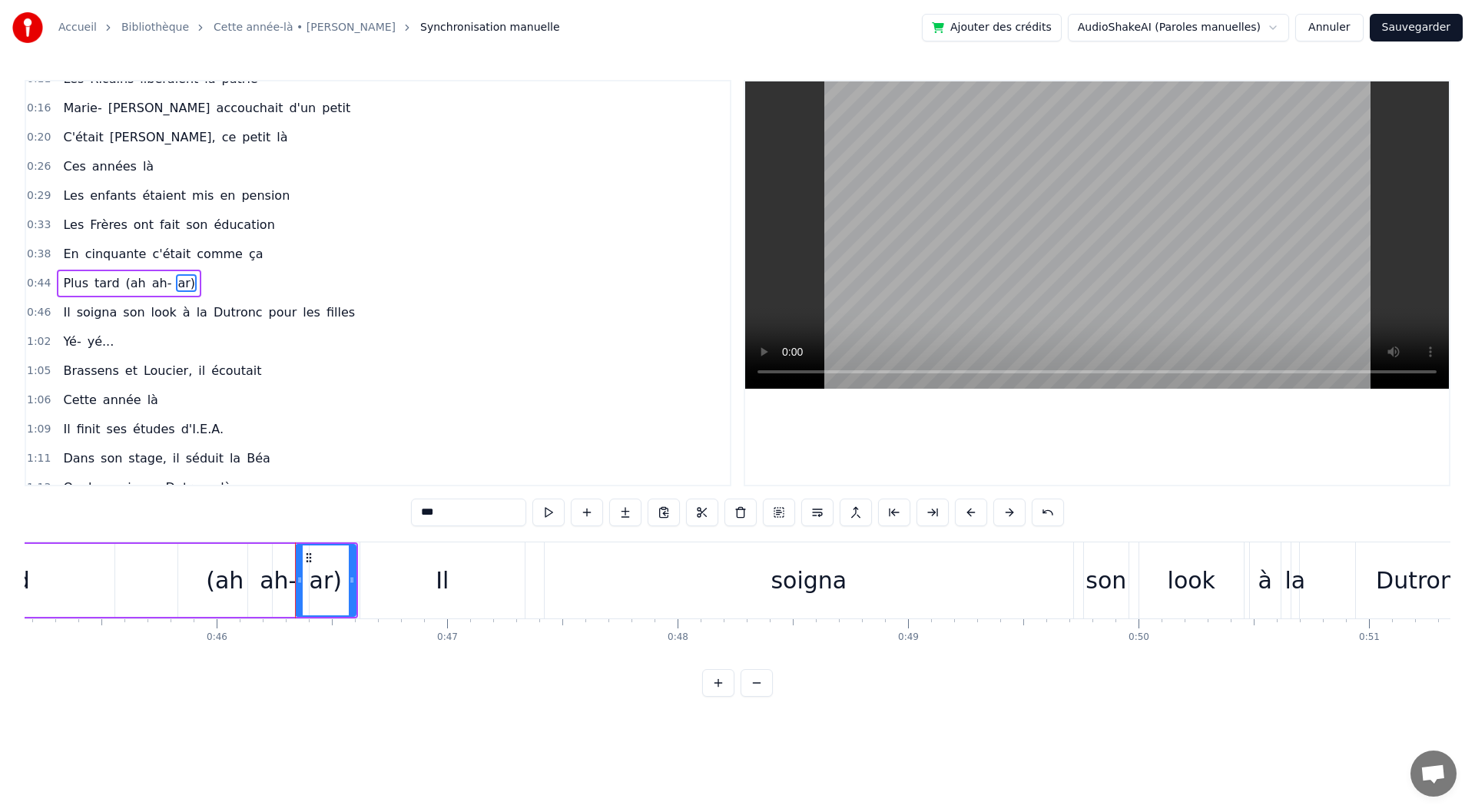
click at [393, 589] on div "Il" at bounding box center [442, 580] width 165 height 76
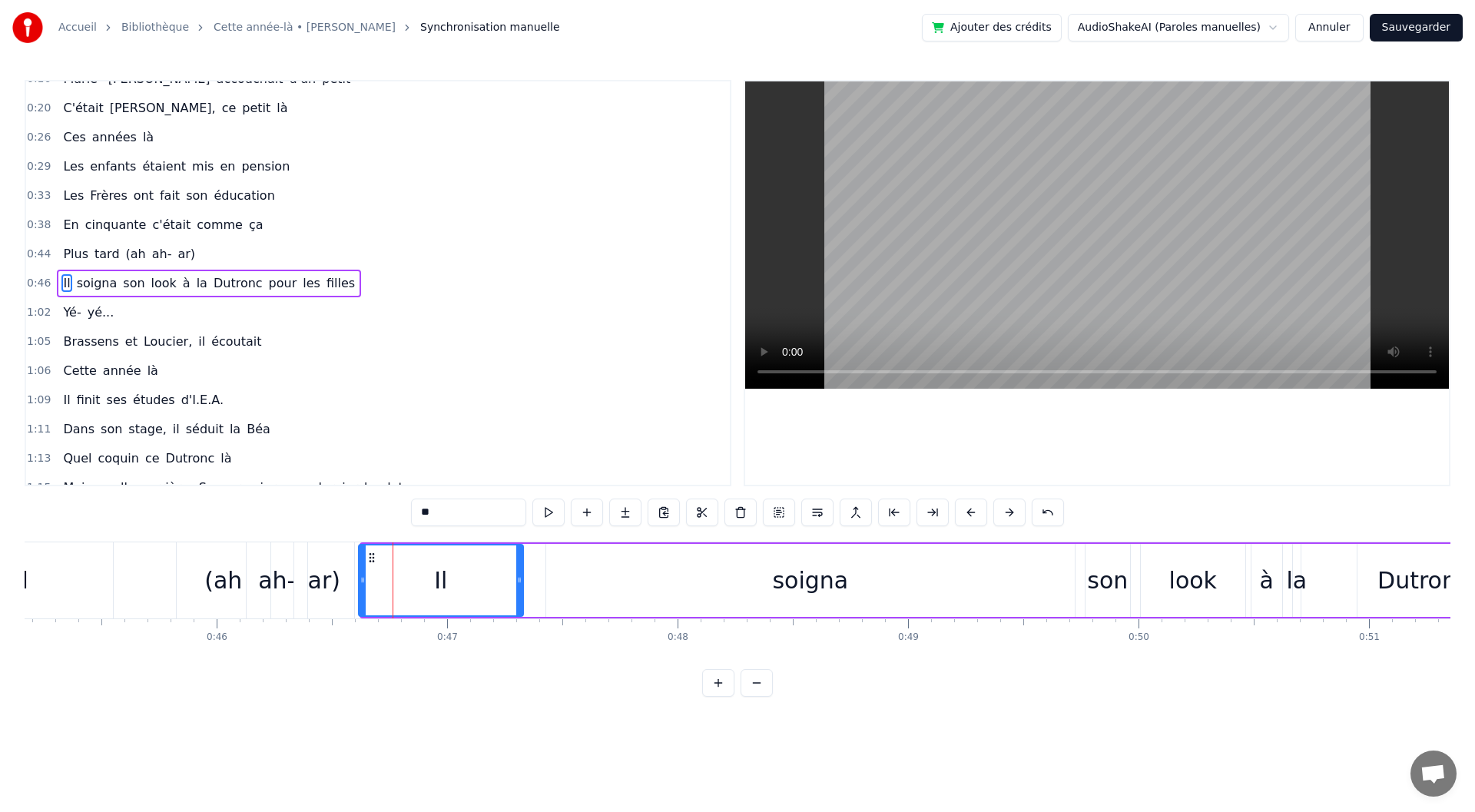
click at [370, 553] on circle at bounding box center [370, 553] width 1 height 1
drag, startPoint x: 519, startPoint y: 579, endPoint x: 433, endPoint y: 574, distance: 86.1
click at [433, 574] on icon at bounding box center [433, 580] width 6 height 13
drag, startPoint x: 362, startPoint y: 586, endPoint x: 378, endPoint y: 588, distance: 16.1
click at [378, 588] on div at bounding box center [377, 580] width 6 height 70
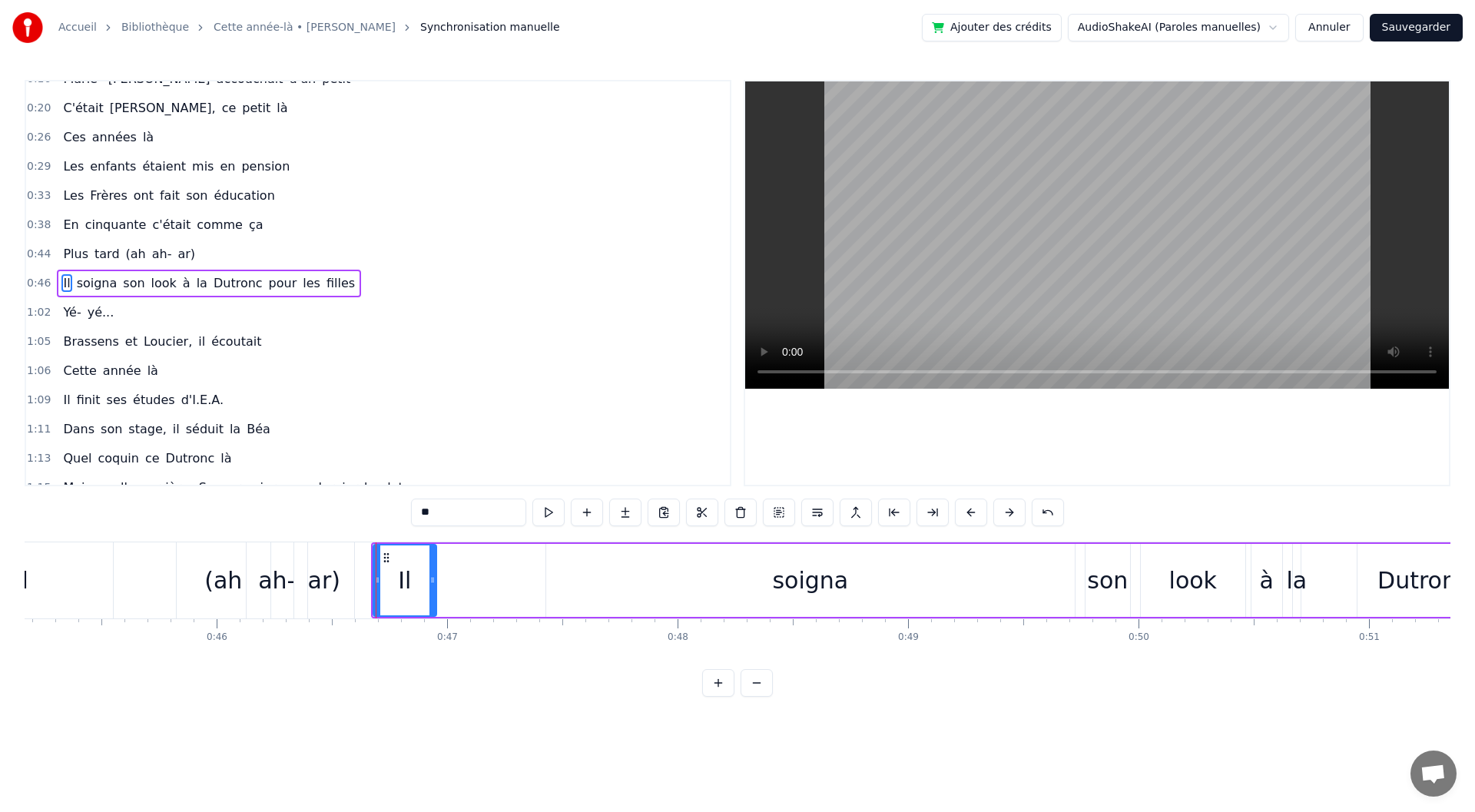
click at [592, 589] on div "soigna" at bounding box center [810, 581] width 529 height 73
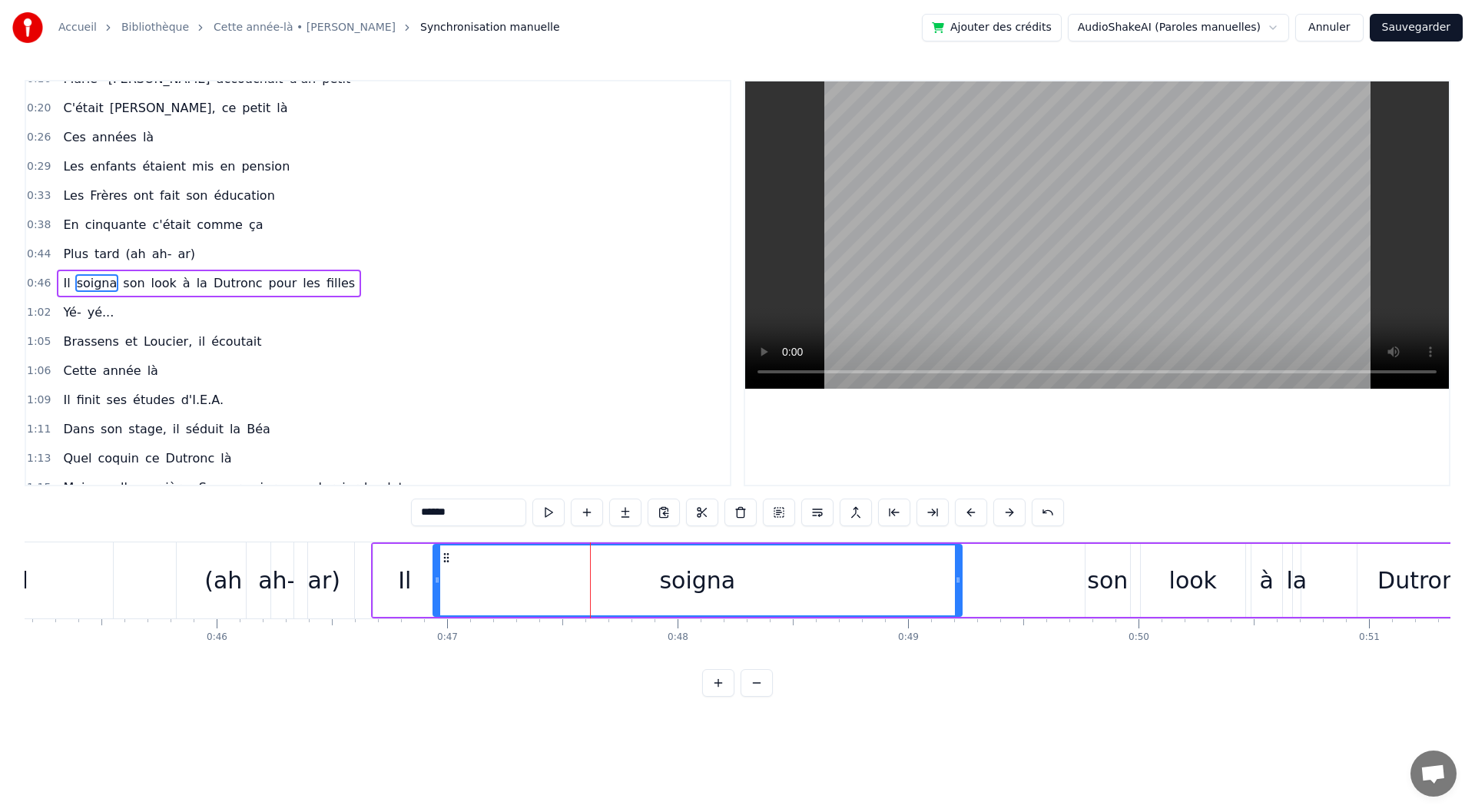
drag, startPoint x: 560, startPoint y: 551, endPoint x: 447, endPoint y: 561, distance: 113.4
click at [447, 561] on icon at bounding box center [446, 558] width 13 height 13
drag, startPoint x: 957, startPoint y: 577, endPoint x: 674, endPoint y: 588, distance: 283.2
click at [674, 588] on div at bounding box center [676, 580] width 6 height 70
click at [1098, 568] on div "son" at bounding box center [1107, 581] width 40 height 35
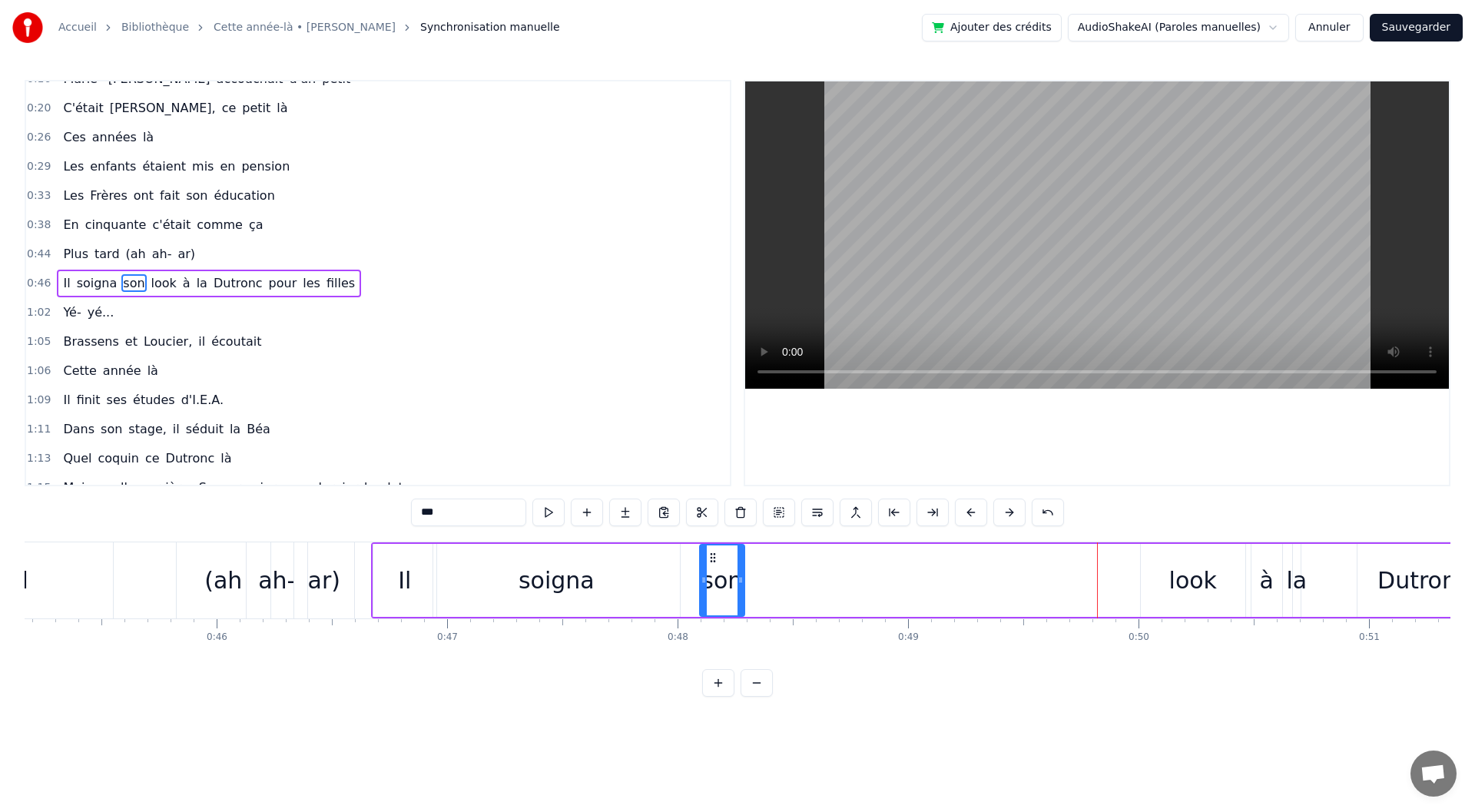
drag, startPoint x: 1099, startPoint y: 553, endPoint x: 714, endPoint y: 574, distance: 385.6
click at [714, 574] on div "son" at bounding box center [722, 580] width 43 height 70
click at [1172, 571] on div "look" at bounding box center [1193, 581] width 47 height 35
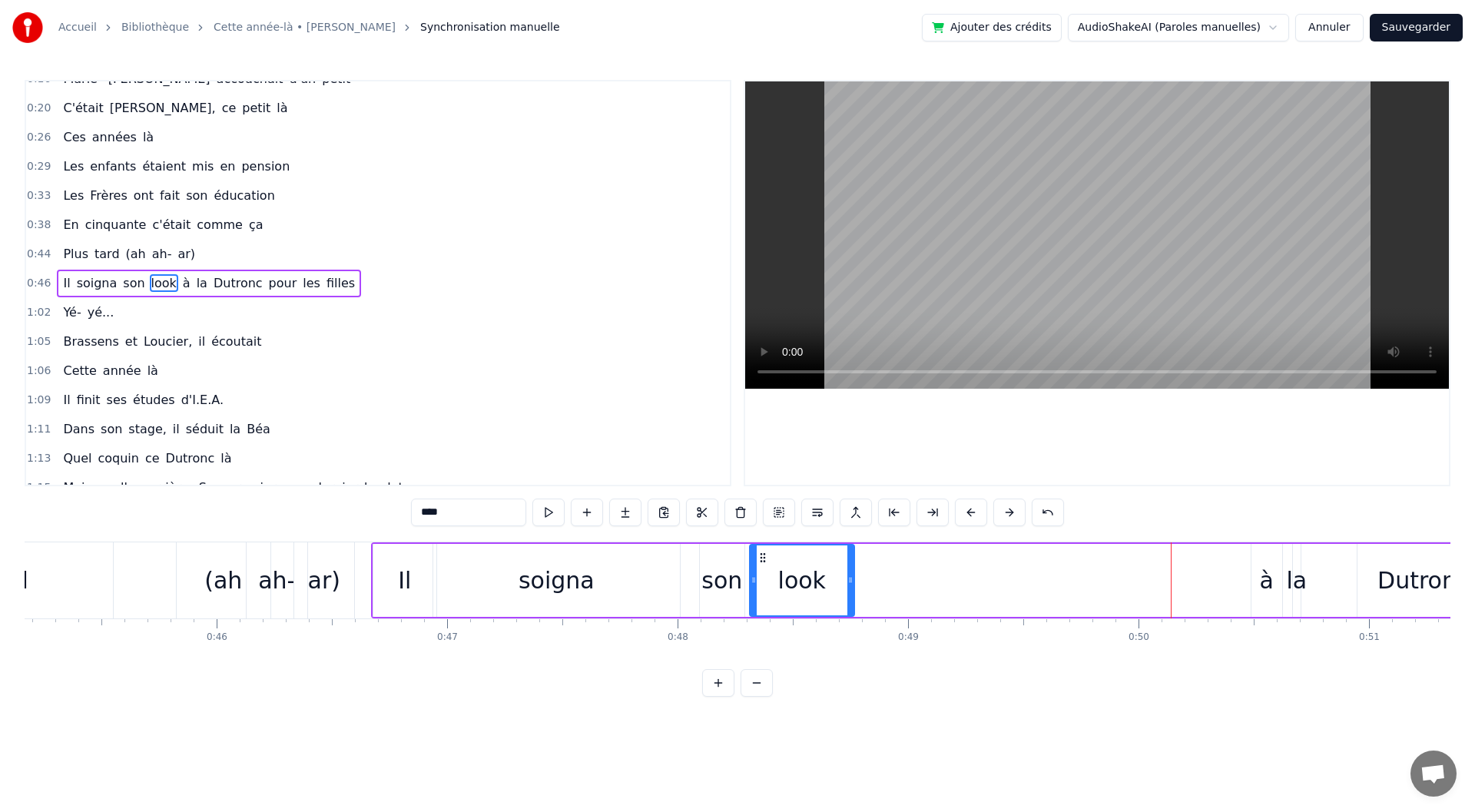
drag, startPoint x: 1154, startPoint y: 560, endPoint x: 763, endPoint y: 586, distance: 391.9
click at [763, 586] on div "look" at bounding box center [802, 580] width 103 height 70
drag, startPoint x: 852, startPoint y: 589, endPoint x: 807, endPoint y: 590, distance: 45.0
click at [807, 590] on div at bounding box center [806, 580] width 6 height 70
click at [1257, 557] on div "à" at bounding box center [1267, 581] width 31 height 73
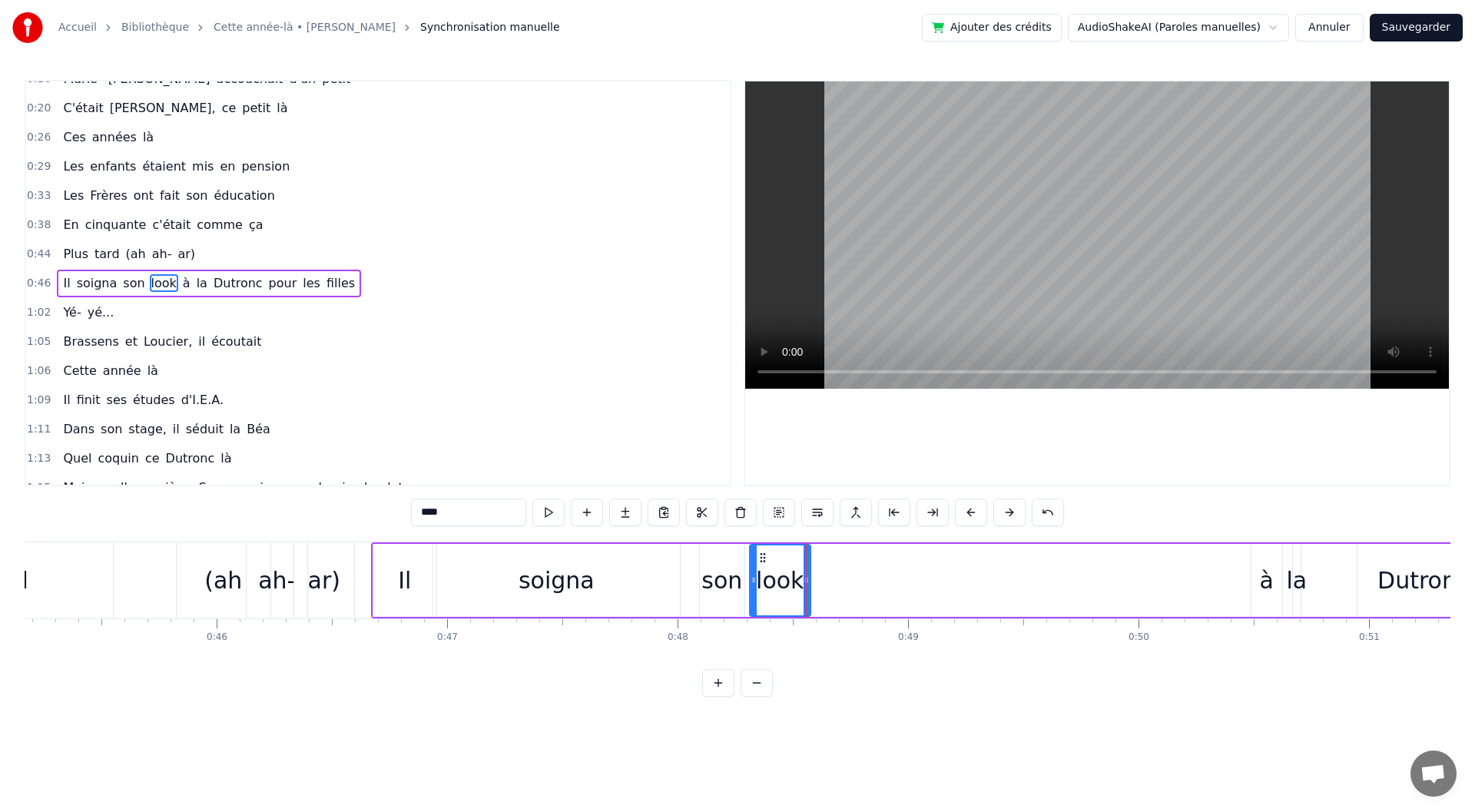
type input "*"
drag, startPoint x: 1264, startPoint y: 560, endPoint x: 828, endPoint y: 583, distance: 436.6
click at [828, 583] on div "à" at bounding box center [830, 580] width 29 height 70
drag, startPoint x: 844, startPoint y: 586, endPoint x: 857, endPoint y: 584, distance: 13.2
click at [856, 584] on icon at bounding box center [854, 580] width 6 height 13
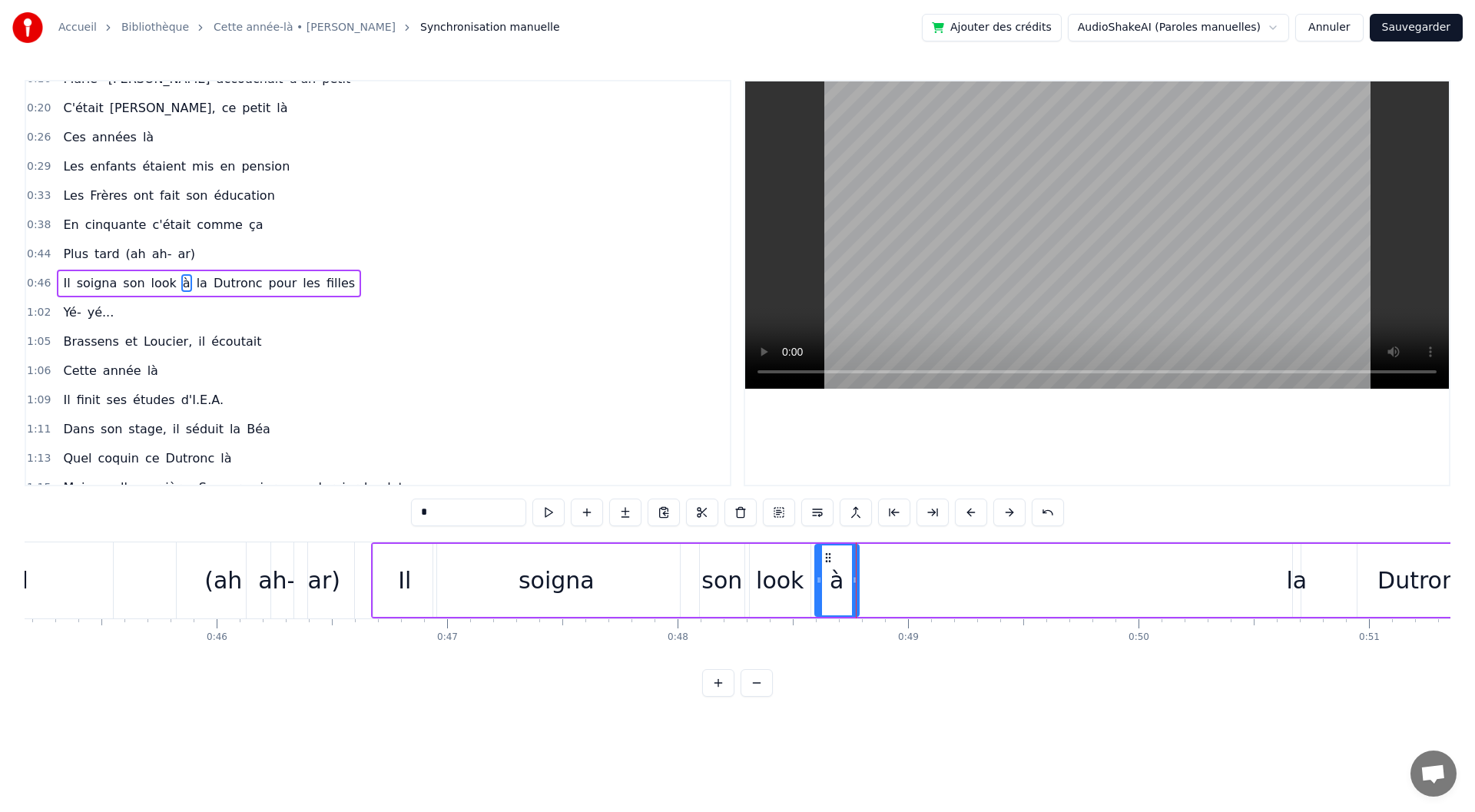
click at [1332, 578] on div "Il soigna son look à la Dutronc pour les filles" at bounding box center [1438, 580] width 2135 height 76
click at [1294, 583] on div "la" at bounding box center [1297, 581] width 21 height 35
drag, startPoint x: 1293, startPoint y: 575, endPoint x: 1326, endPoint y: 585, distance: 34.5
click at [1327, 585] on icon at bounding box center [1330, 580] width 6 height 13
drag, startPoint x: 1306, startPoint y: 560, endPoint x: 870, endPoint y: 578, distance: 436.4
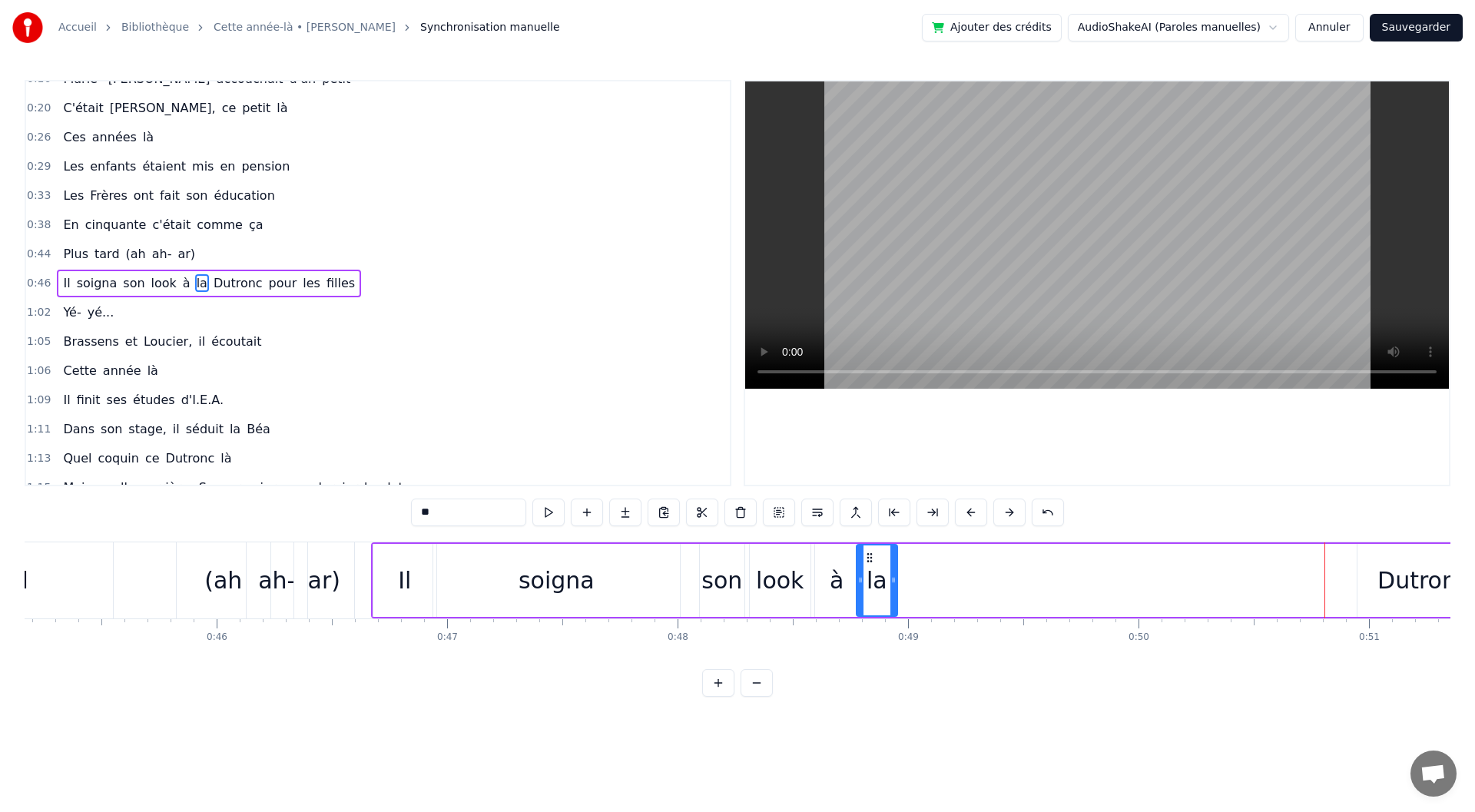
click at [870, 578] on div "la" at bounding box center [877, 580] width 40 height 70
drag, startPoint x: 893, startPoint y: 583, endPoint x: 903, endPoint y: 583, distance: 10.0
click at [903, 583] on icon at bounding box center [903, 580] width 6 height 13
click at [1364, 586] on div "Dutronc" at bounding box center [1423, 581] width 132 height 73
type input "*******"
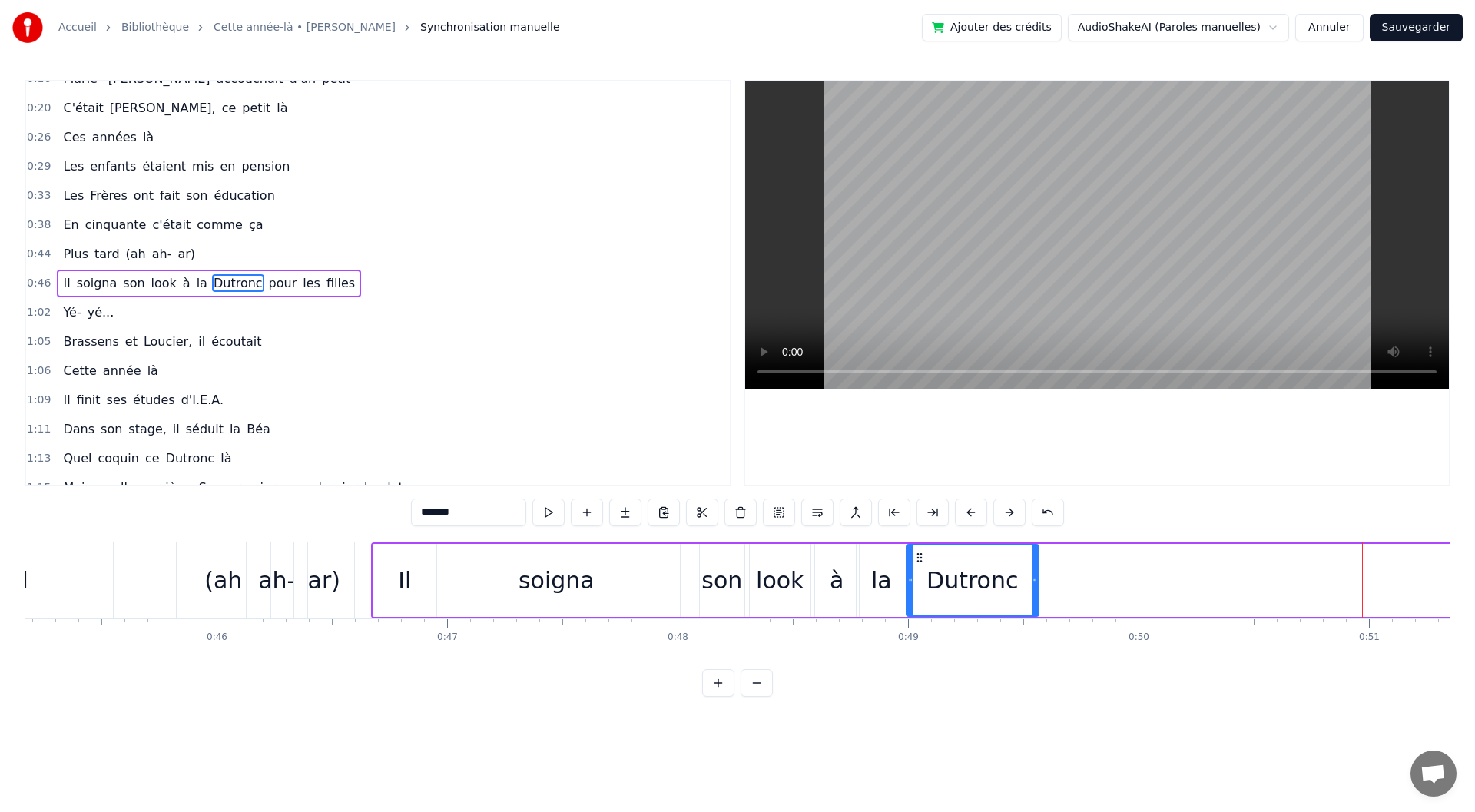
drag, startPoint x: 1374, startPoint y: 553, endPoint x: 923, endPoint y: 579, distance: 451.7
click at [923, 579] on div "Dutronc" at bounding box center [973, 580] width 131 height 70
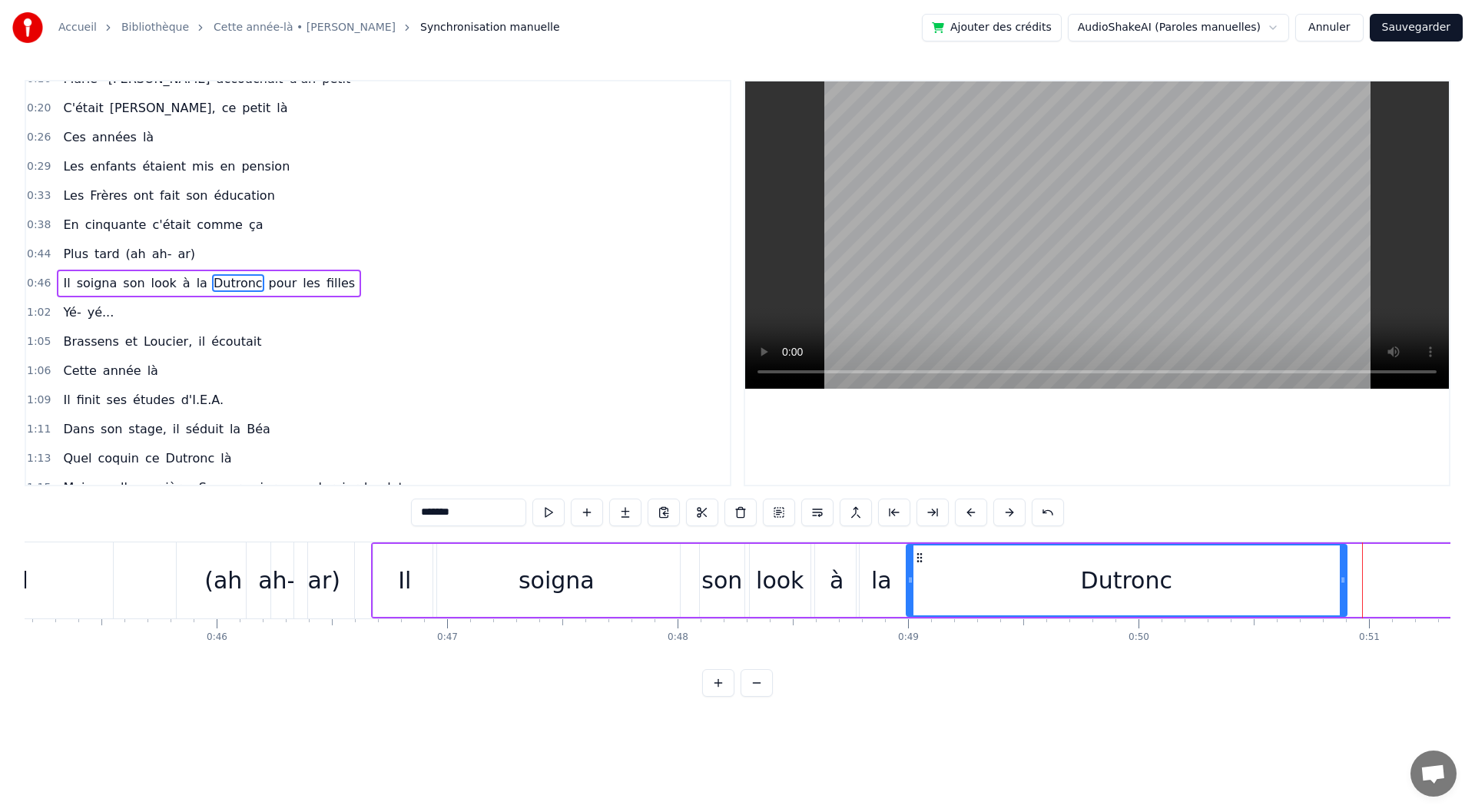
drag, startPoint x: 1038, startPoint y: 582, endPoint x: 1345, endPoint y: 575, distance: 307.1
click at [1345, 575] on icon at bounding box center [1343, 580] width 6 height 13
click at [139, 582] on div "Plus tard (ah ah- ar)" at bounding box center [81, 580] width 553 height 76
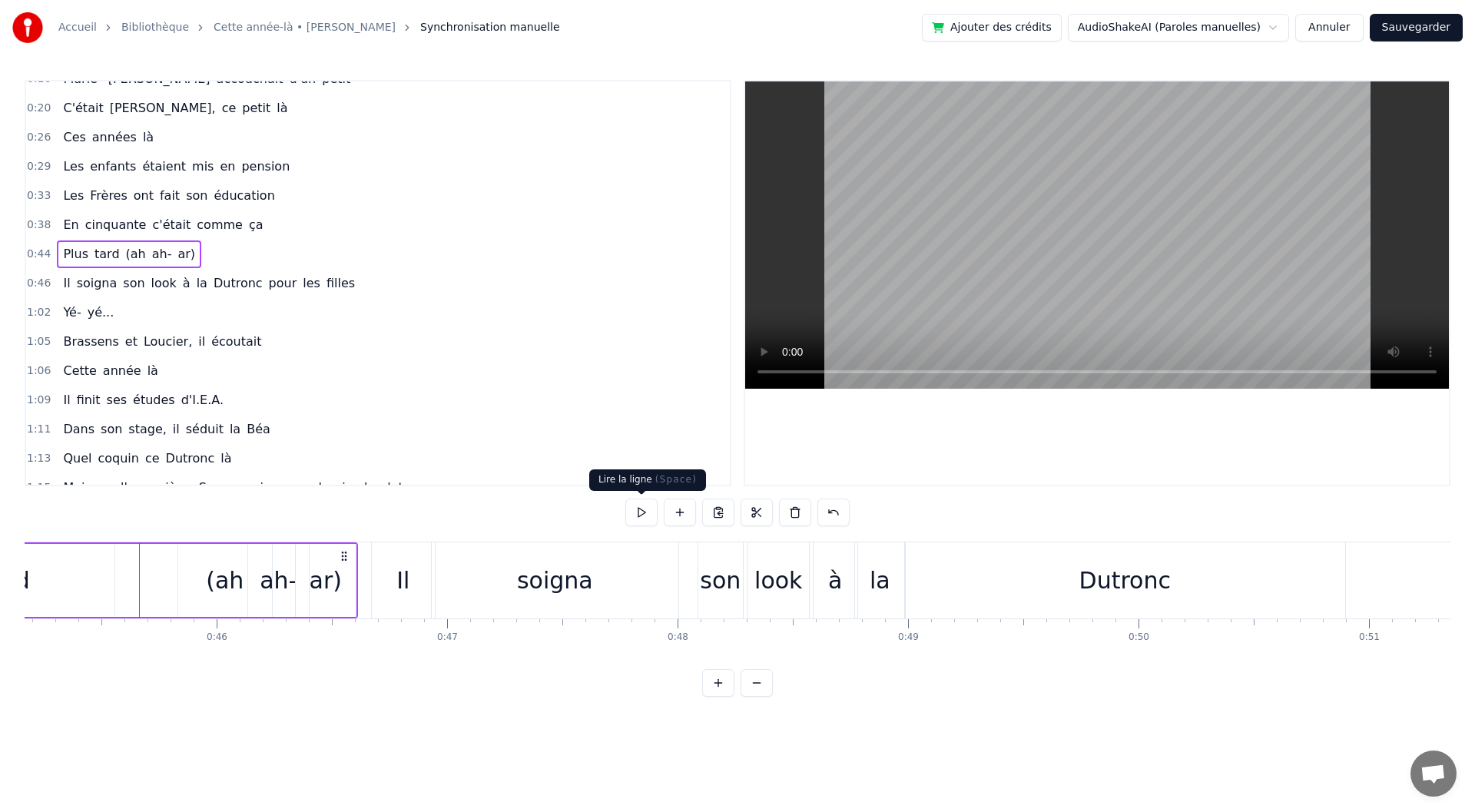
click at [637, 514] on button at bounding box center [641, 512] width 32 height 28
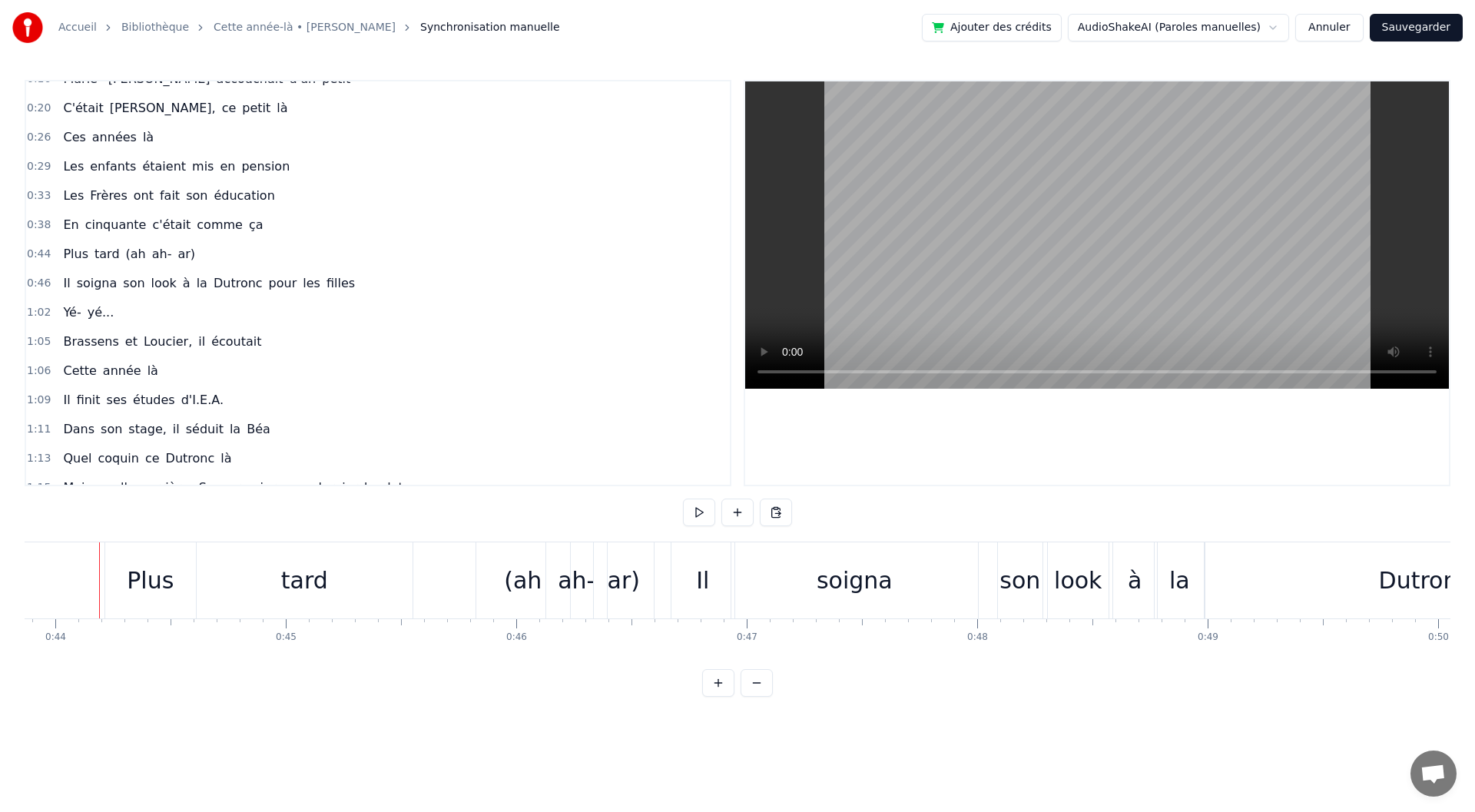
scroll to position [0, 10109]
click at [700, 521] on button at bounding box center [698, 512] width 32 height 28
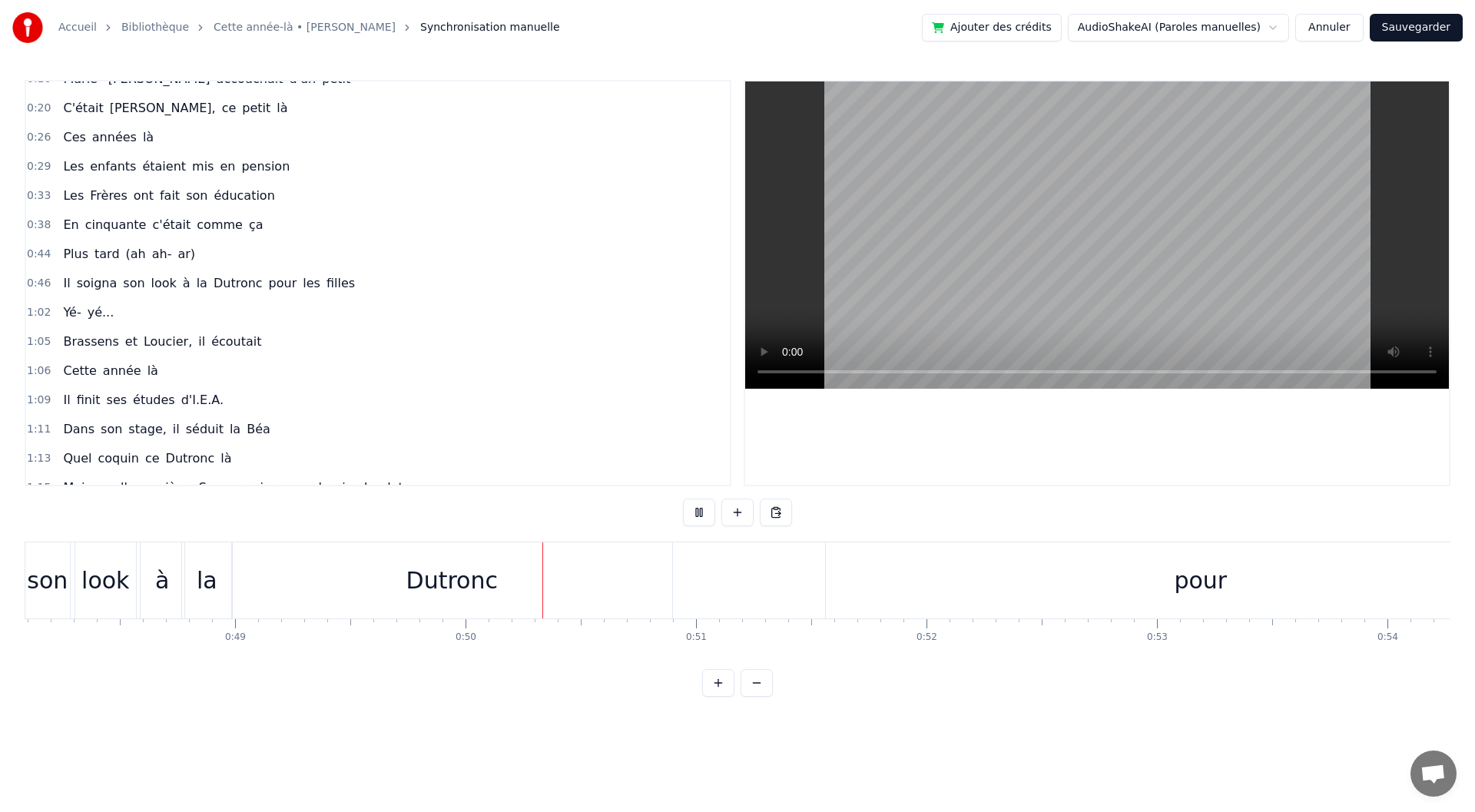
scroll to position [0, 11392]
click at [700, 521] on button at bounding box center [698, 512] width 32 height 28
click at [843, 601] on div "pour" at bounding box center [892, 580] width 750 height 76
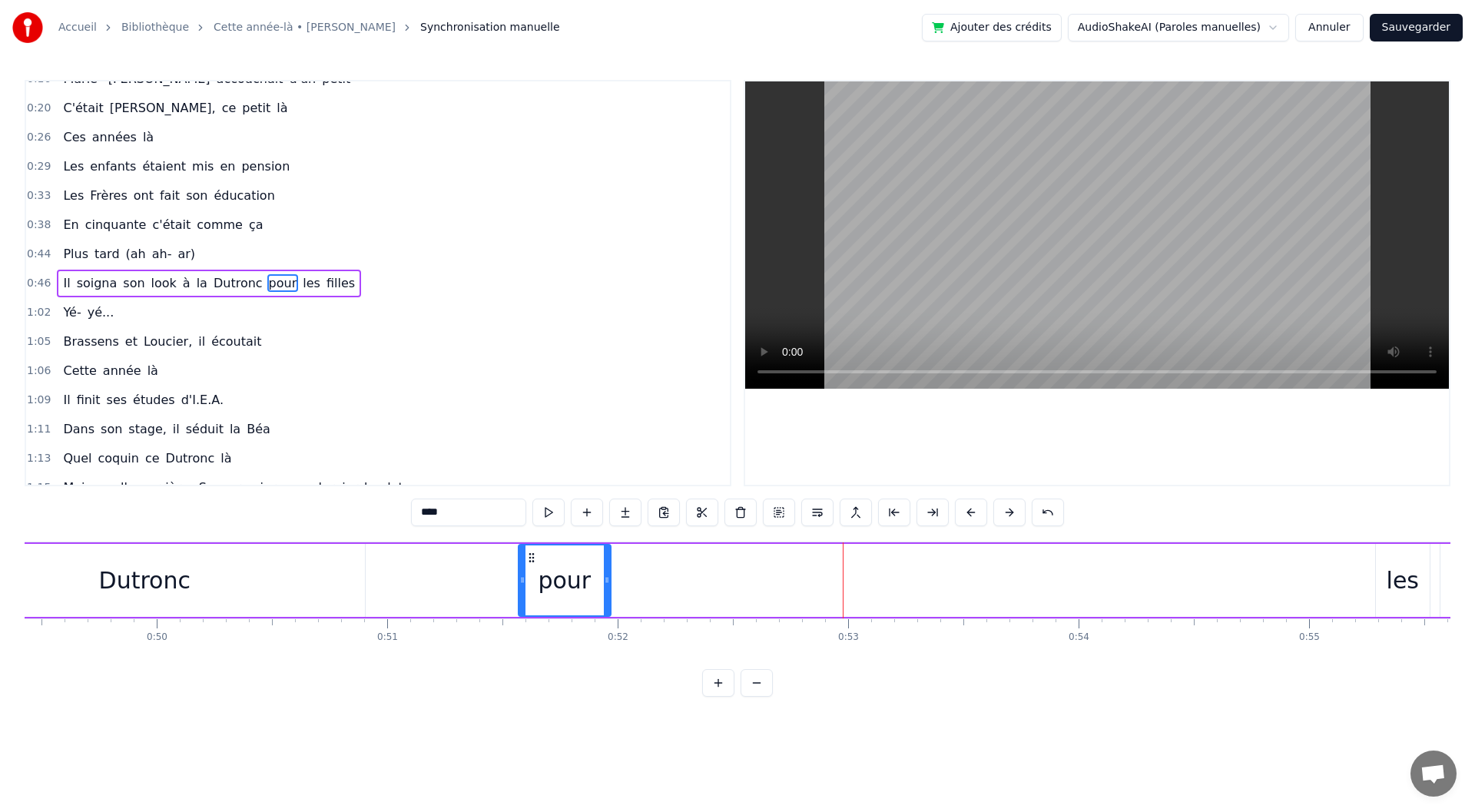
drag, startPoint x: 1266, startPoint y: 589, endPoint x: 609, endPoint y: 601, distance: 657.1
click at [609, 601] on div at bounding box center [607, 580] width 6 height 70
click at [1396, 574] on div "les" at bounding box center [1402, 581] width 32 height 35
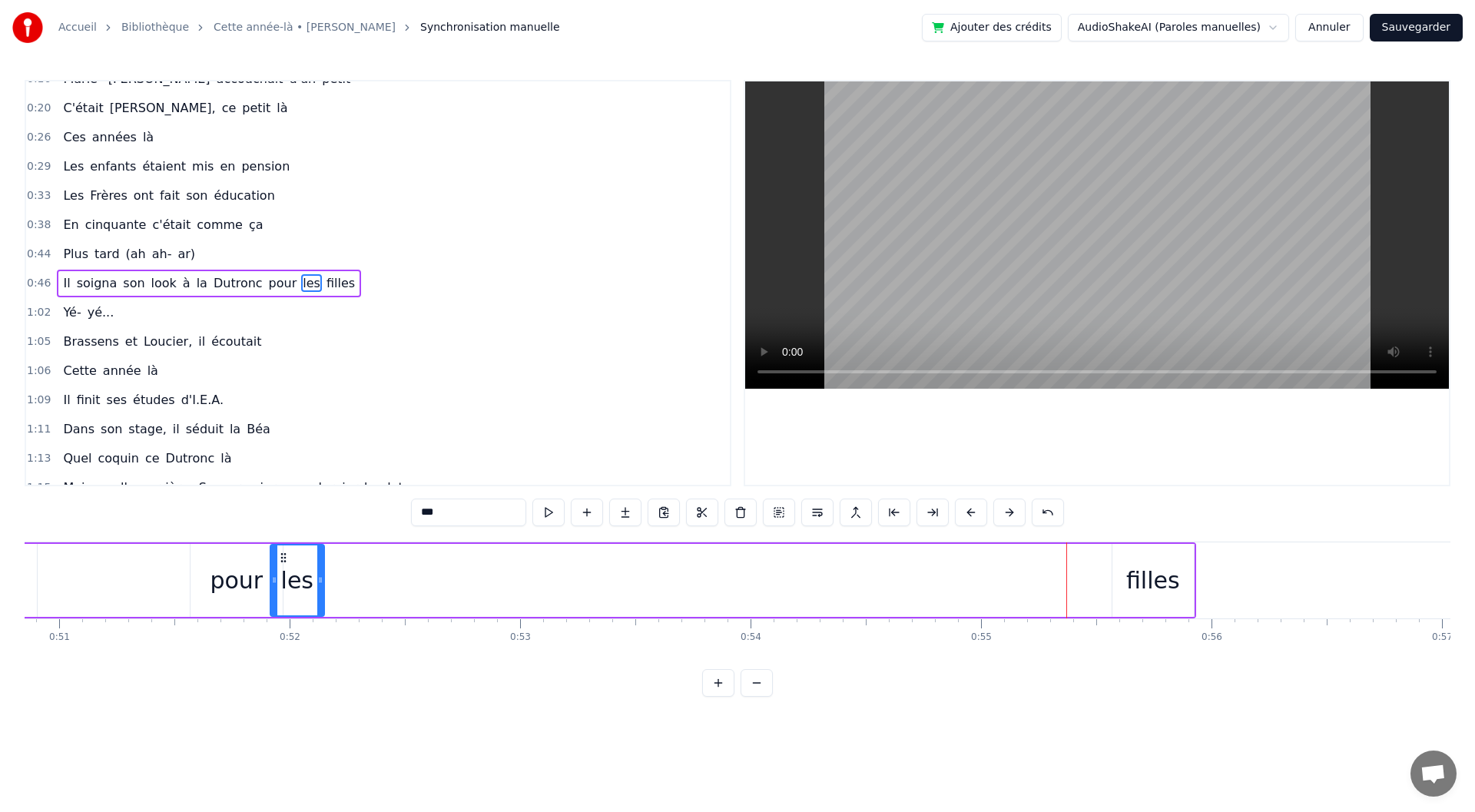
scroll to position [0, 11691]
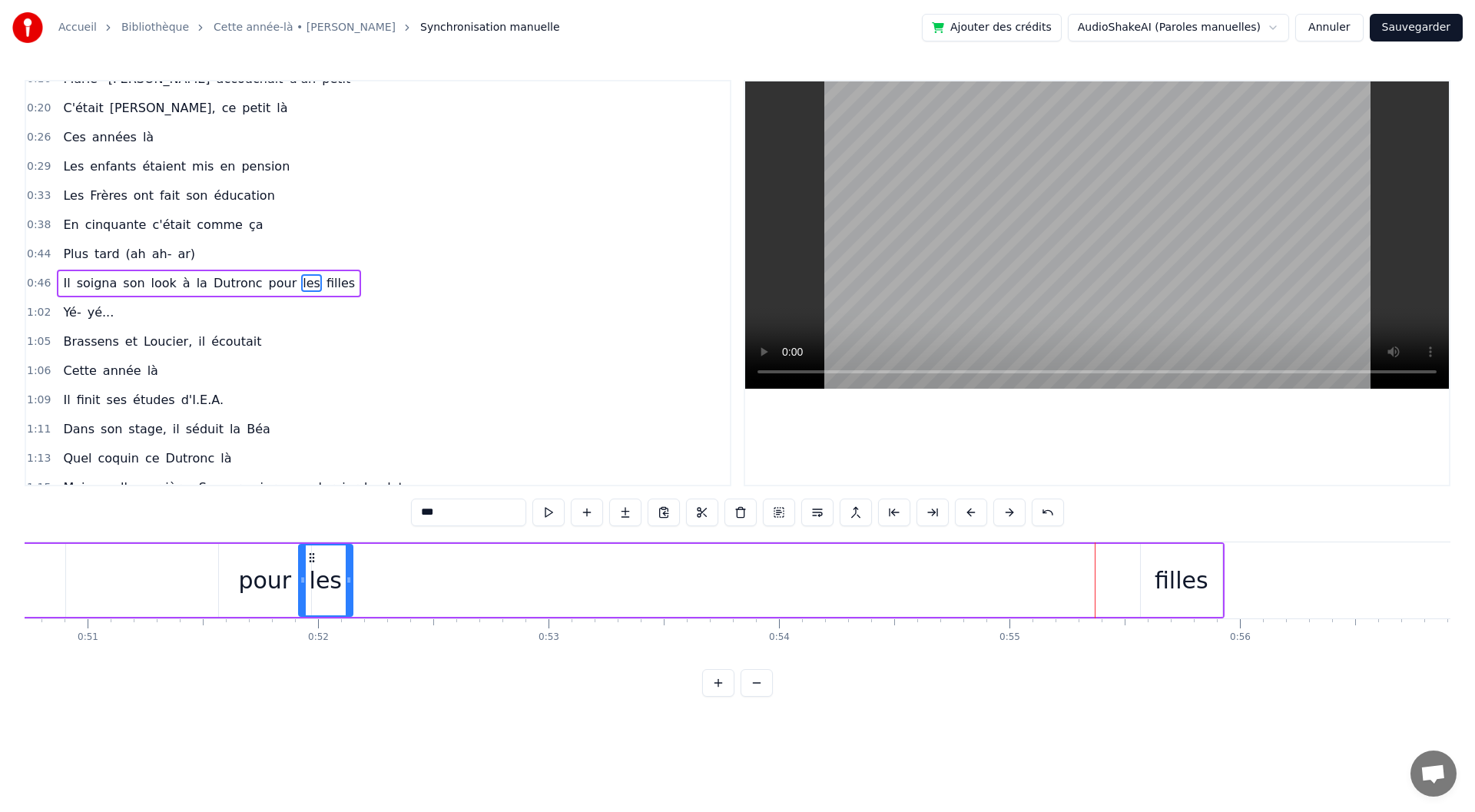
drag, startPoint x: 1048, startPoint y: 556, endPoint x: 297, endPoint y: 596, distance: 752.1
click at [300, 596] on div "les" at bounding box center [326, 580] width 52 height 70
drag, startPoint x: 295, startPoint y: 556, endPoint x: 314, endPoint y: 560, distance: 19.4
click at [314, 560] on icon at bounding box center [315, 558] width 13 height 13
click at [1144, 560] on div "filles" at bounding box center [1183, 581] width 82 height 73
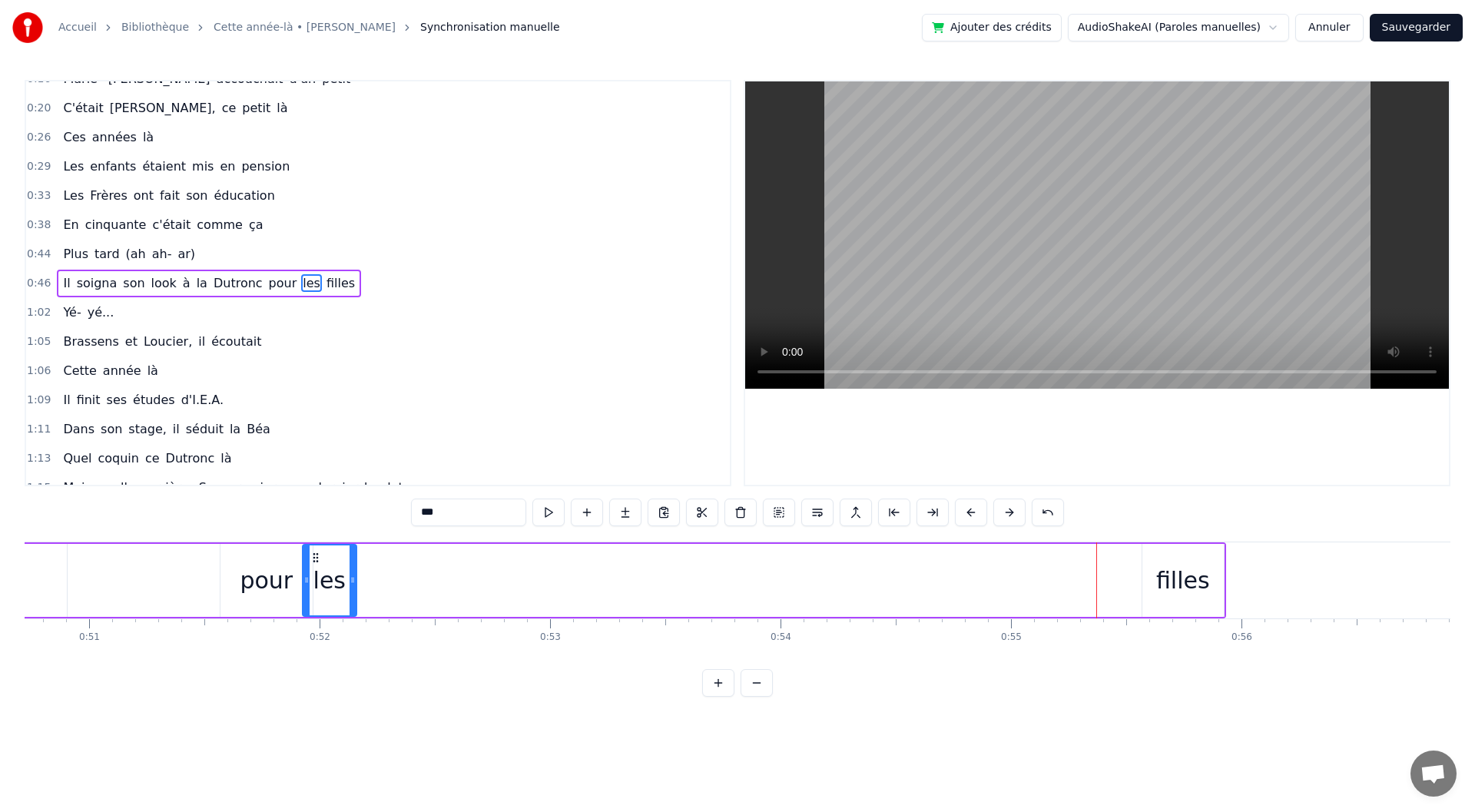
type input "******"
drag, startPoint x: 1154, startPoint y: 557, endPoint x: 373, endPoint y: 576, distance: 781.2
click at [374, 576] on div "filles" at bounding box center [398, 580] width 80 height 70
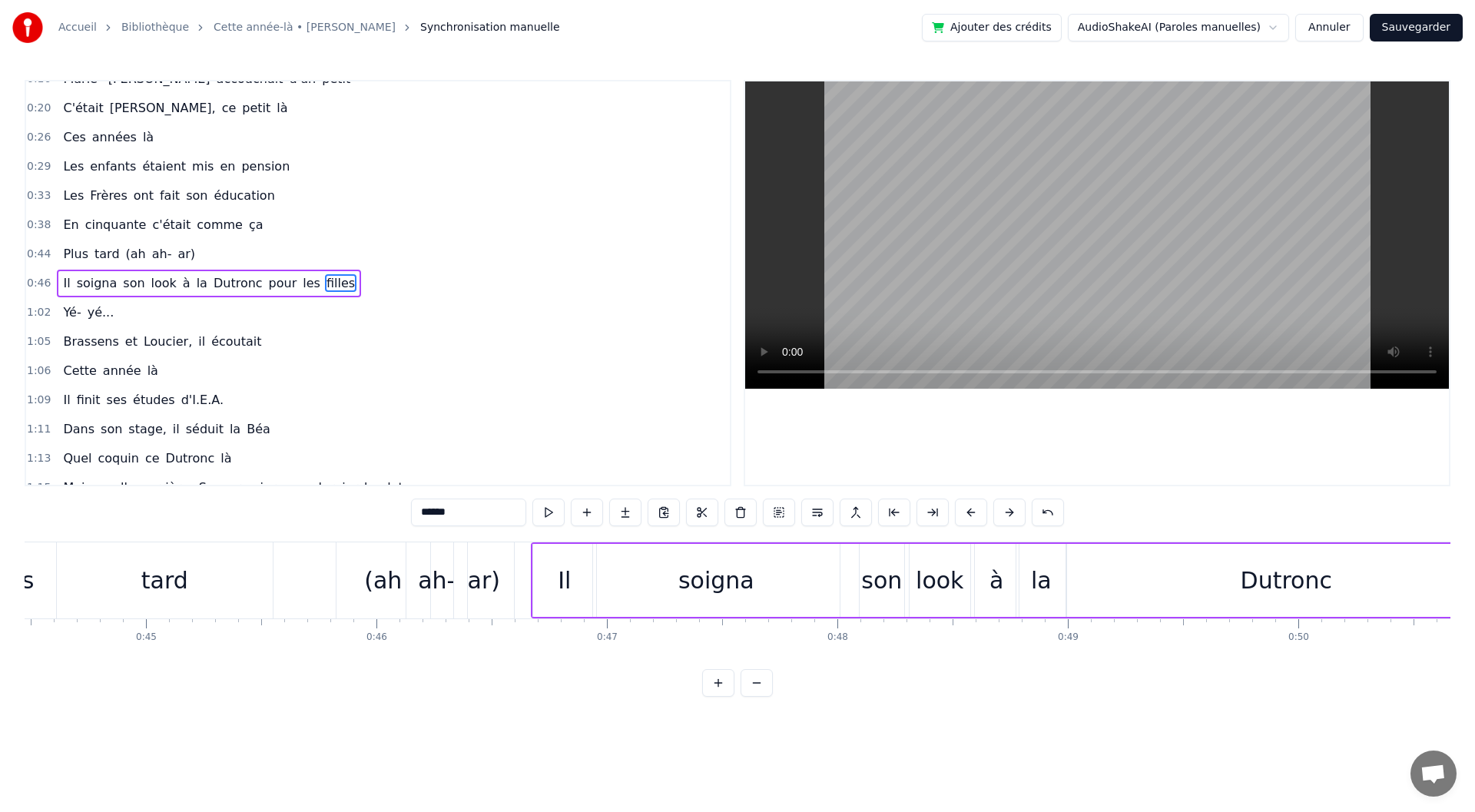
scroll to position [0, 10226]
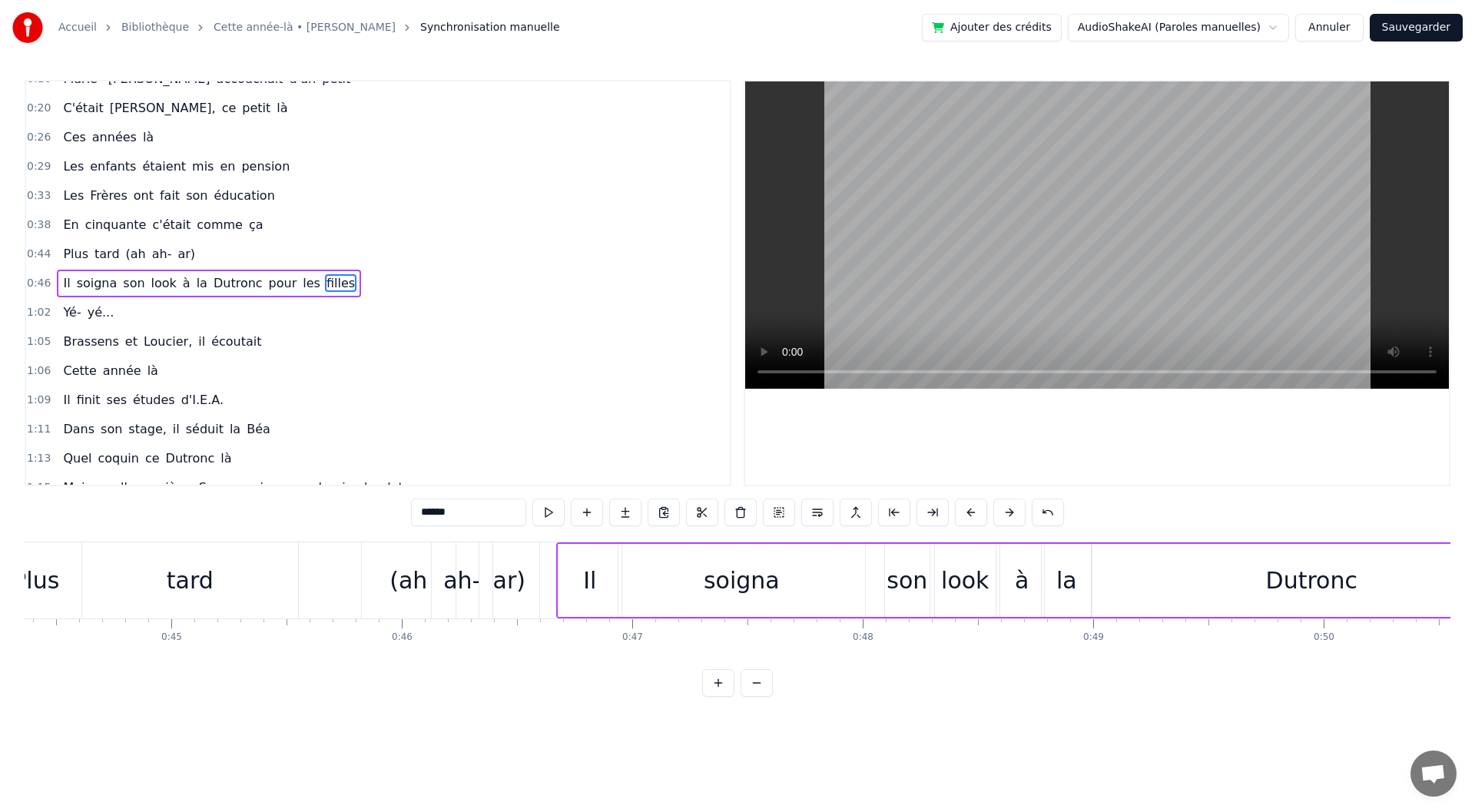
click at [325, 577] on div "Plus tard (ah ah- ar)" at bounding box center [267, 580] width 553 height 76
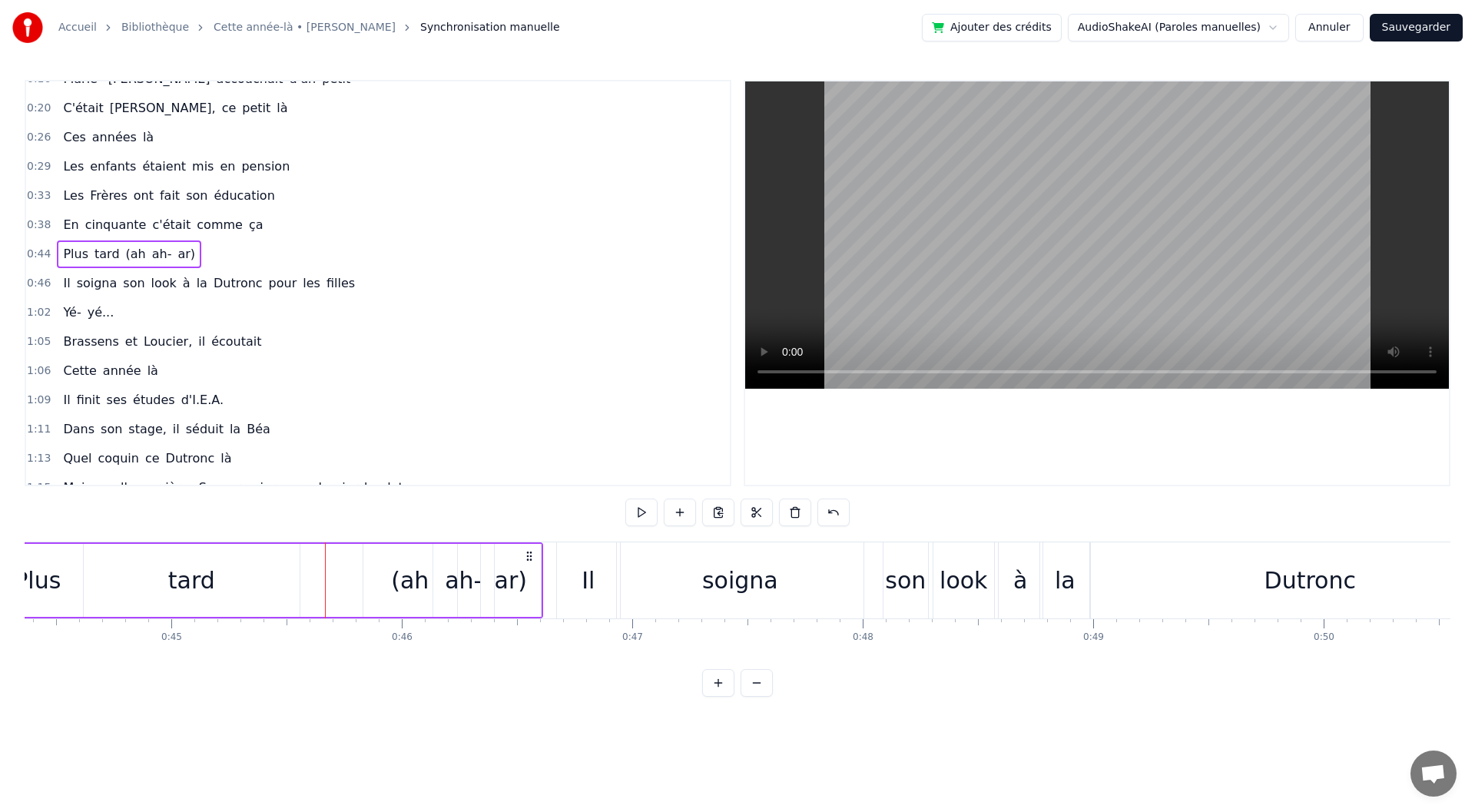
click at [556, 566] on div "Il" at bounding box center [588, 580] width 65 height 76
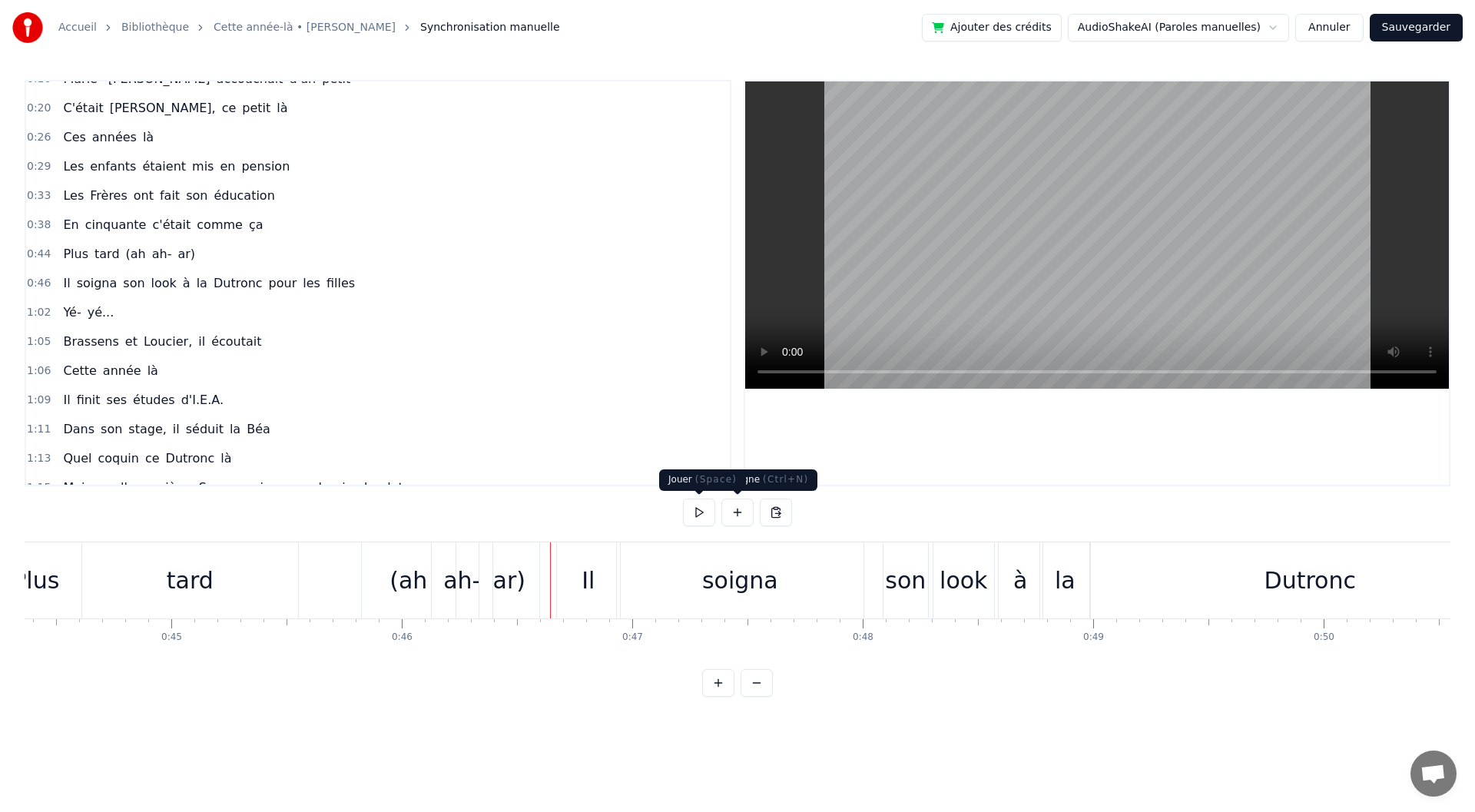
click at [708, 515] on button at bounding box center [698, 512] width 32 height 28
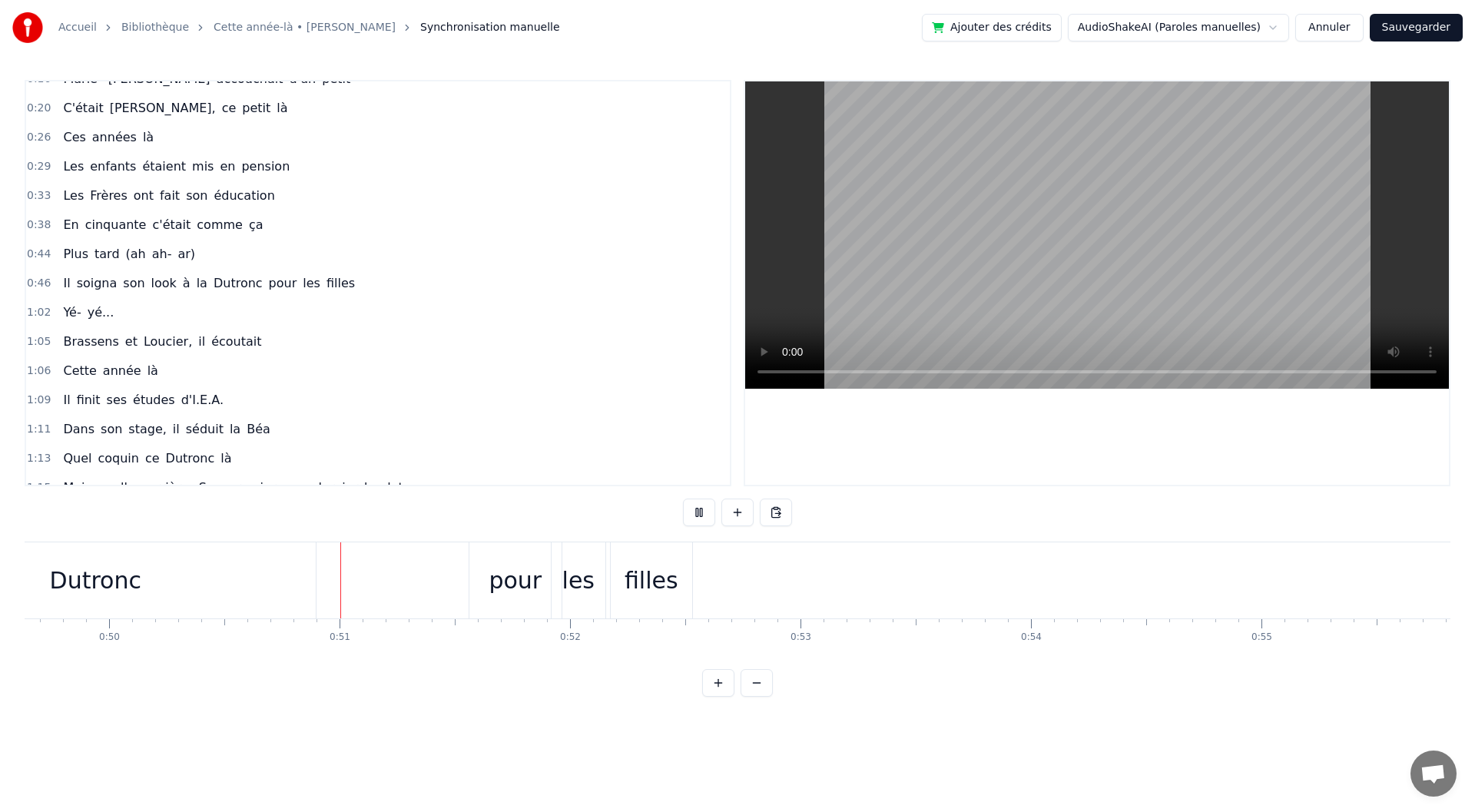
scroll to position [0, 11517]
click at [708, 515] on button at bounding box center [698, 512] width 32 height 28
click at [431, 607] on div "pour" at bounding box center [439, 580] width 92 height 76
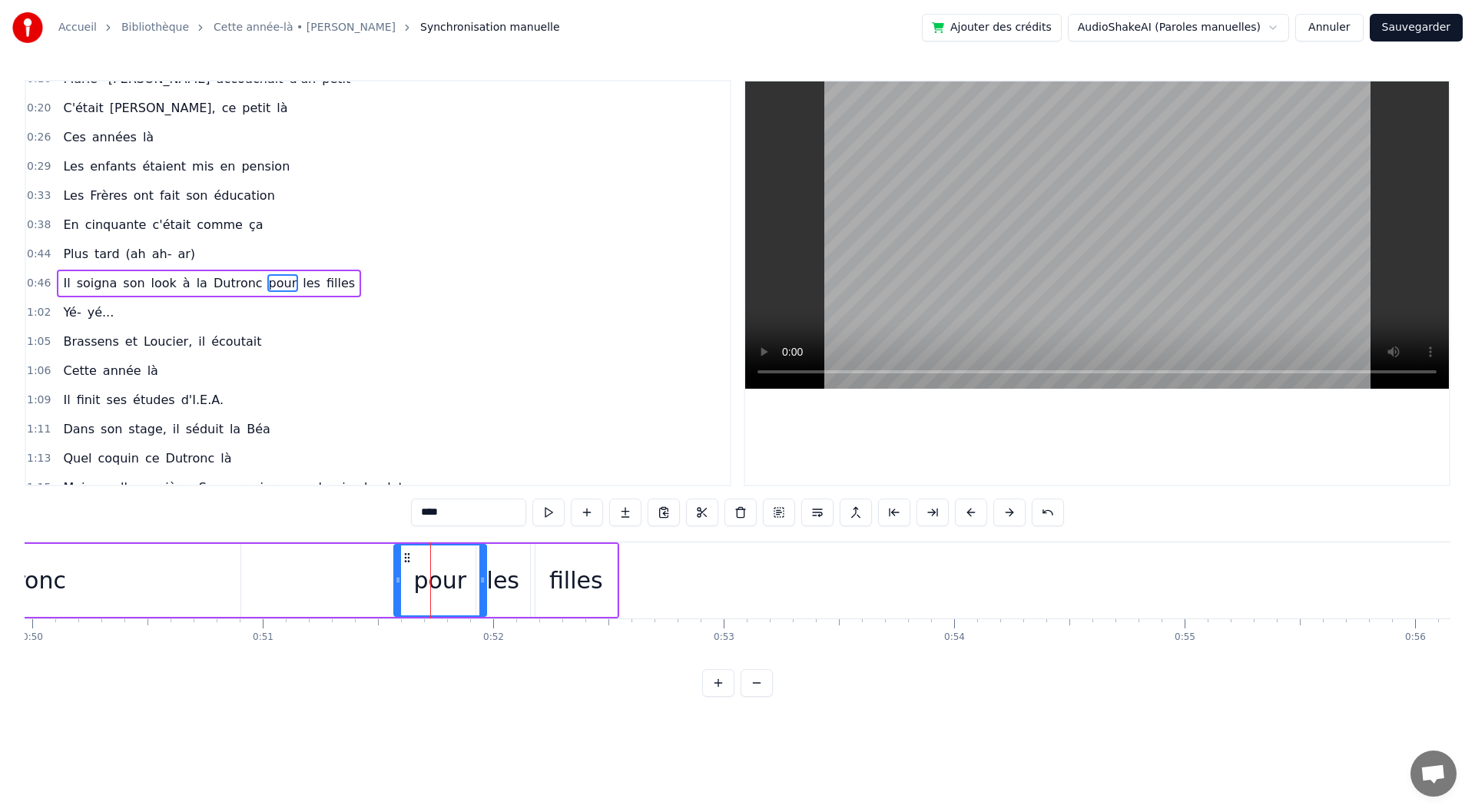
click at [237, 599] on div "Dutronc" at bounding box center [20, 581] width 440 height 73
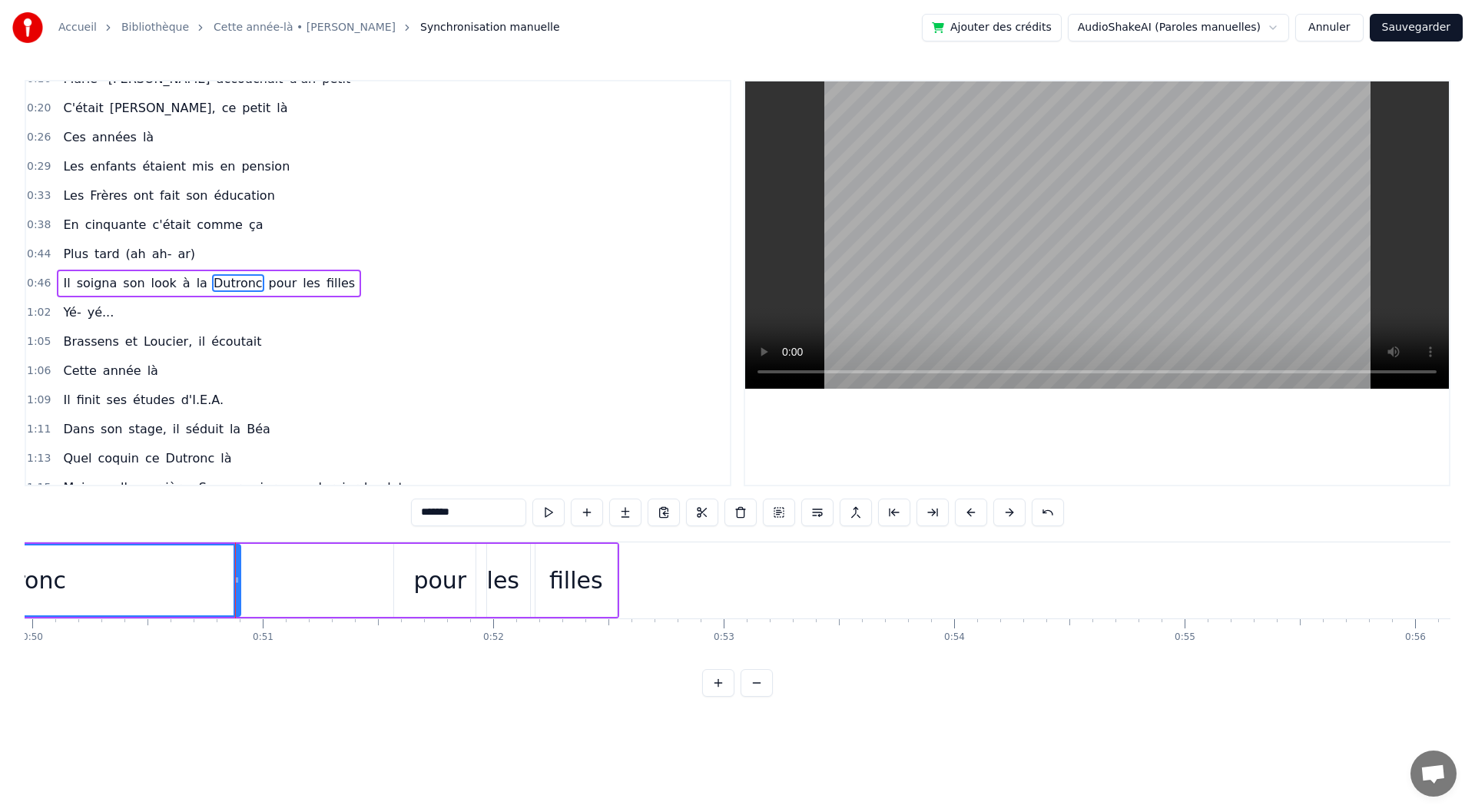
click at [208, 600] on div "Dutronc" at bounding box center [19, 580] width 438 height 70
drag, startPoint x: 237, startPoint y: 583, endPoint x: 198, endPoint y: 584, distance: 39.0
click at [198, 584] on icon at bounding box center [199, 580] width 6 height 13
click at [452, 580] on div "pour" at bounding box center [439, 581] width 53 height 35
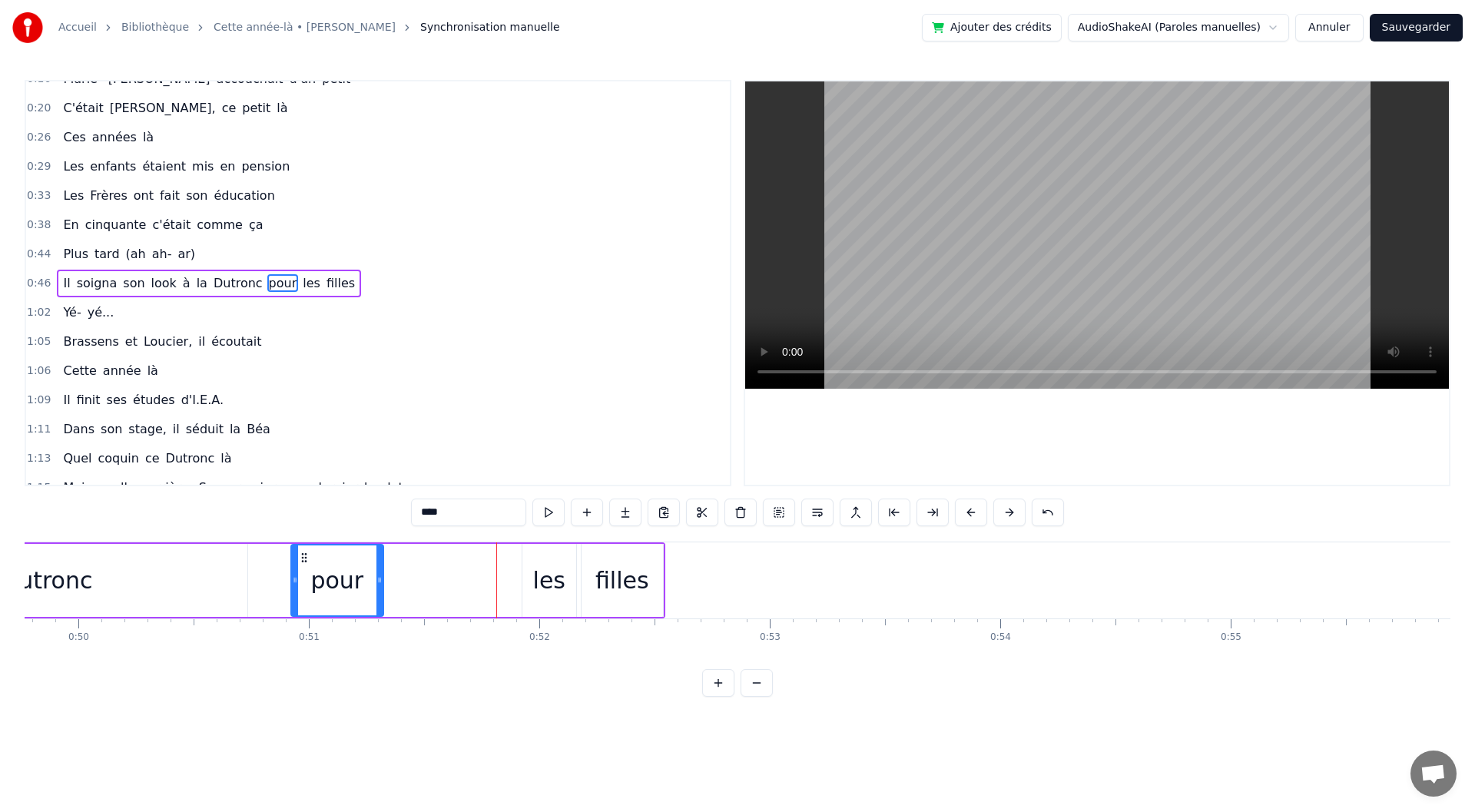
scroll to position [0, 11466]
drag, startPoint x: 404, startPoint y: 556, endPoint x: 337, endPoint y: 567, distance: 67.9
click at [337, 567] on div "pour" at bounding box center [373, 580] width 91 height 70
click at [548, 582] on div "les" at bounding box center [554, 581] width 32 height 35
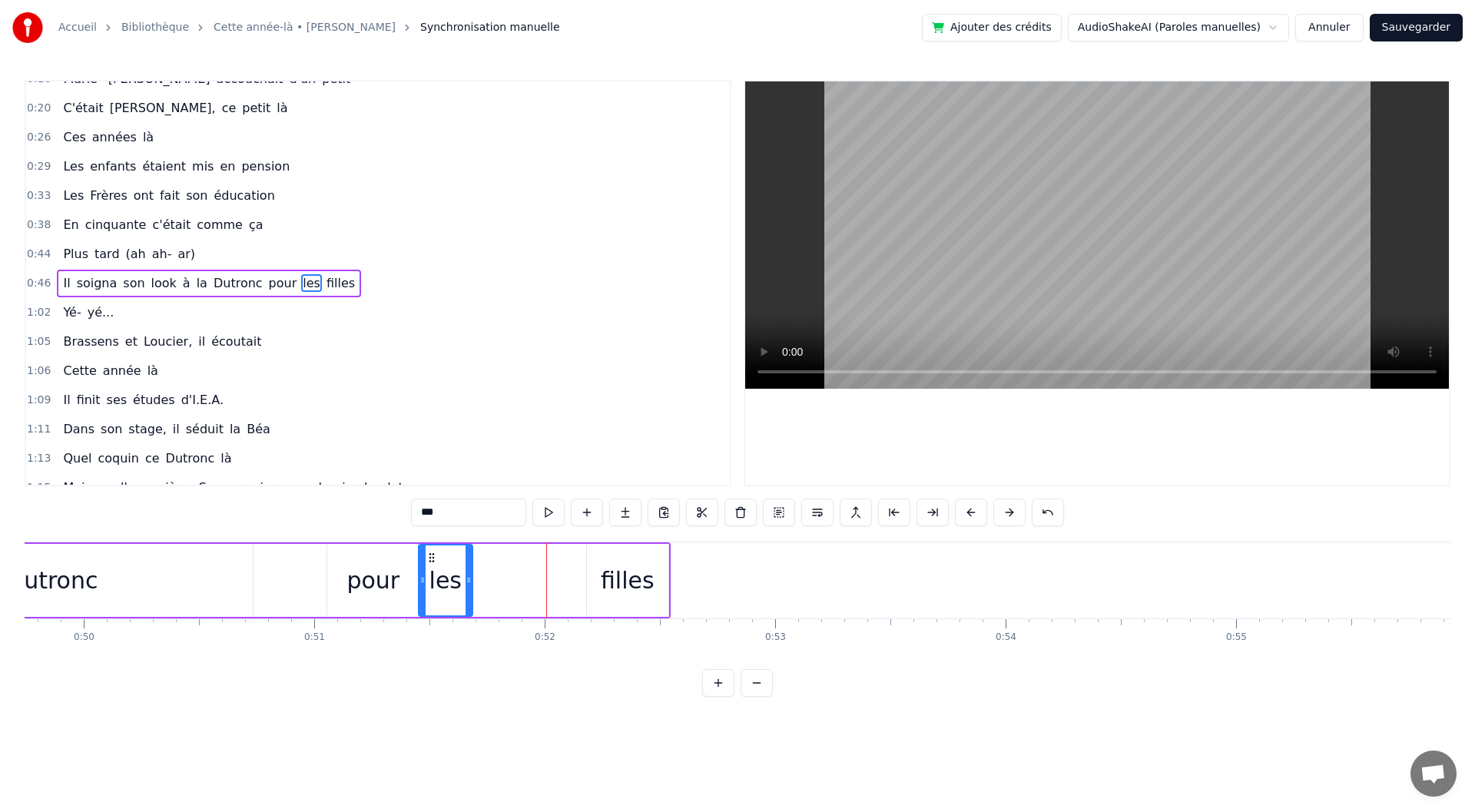
drag, startPoint x: 539, startPoint y: 556, endPoint x: 427, endPoint y: 563, distance: 112.2
click at [427, 563] on icon at bounding box center [432, 558] width 13 height 13
click at [598, 572] on div "filles" at bounding box center [627, 581] width 82 height 73
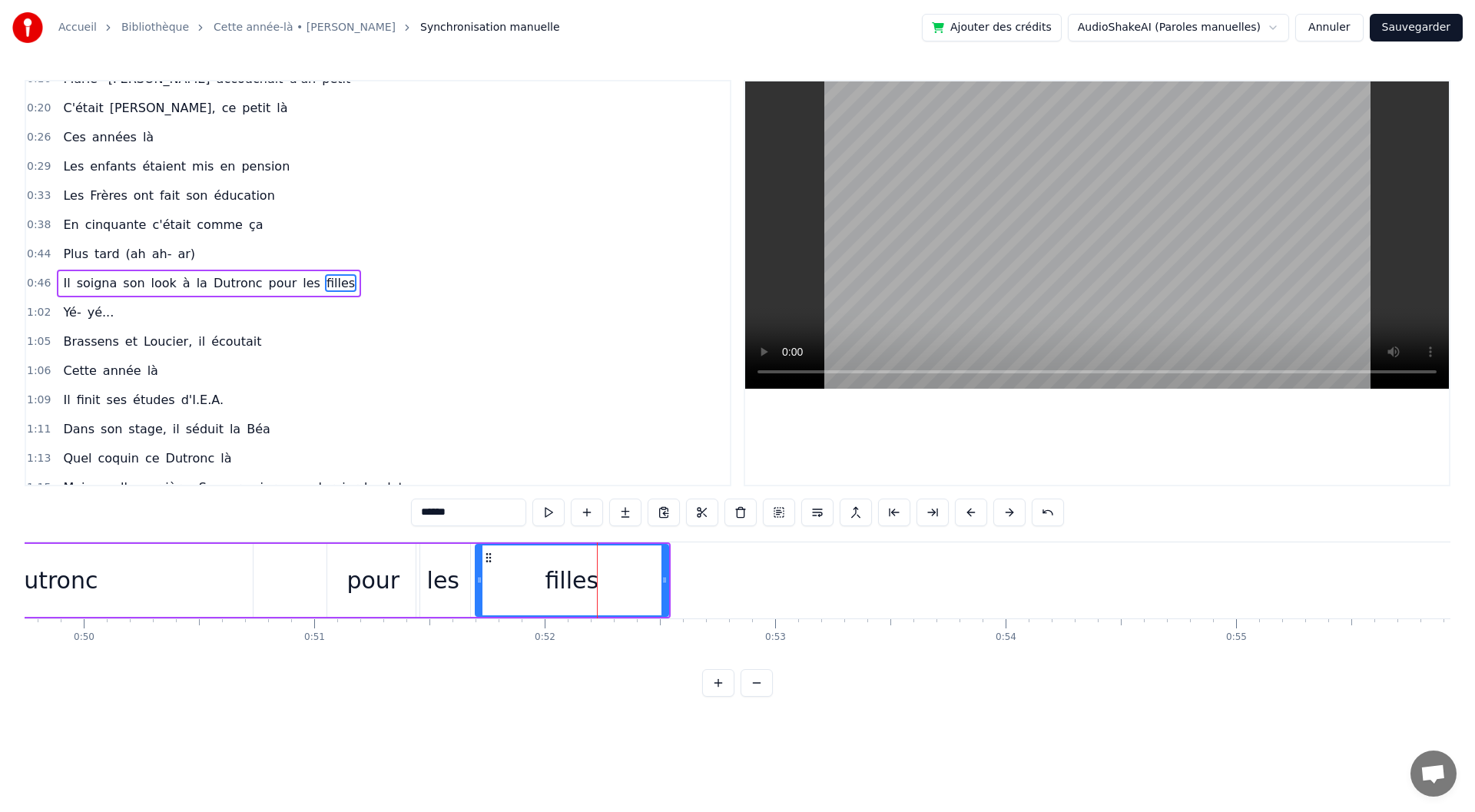
drag, startPoint x: 588, startPoint y: 581, endPoint x: 476, endPoint y: 588, distance: 112.2
click at [476, 588] on div at bounding box center [479, 580] width 6 height 70
drag, startPoint x: 666, startPoint y: 588, endPoint x: 640, endPoint y: 603, distance: 30.0
click at [666, 587] on div at bounding box center [665, 580] width 6 height 70
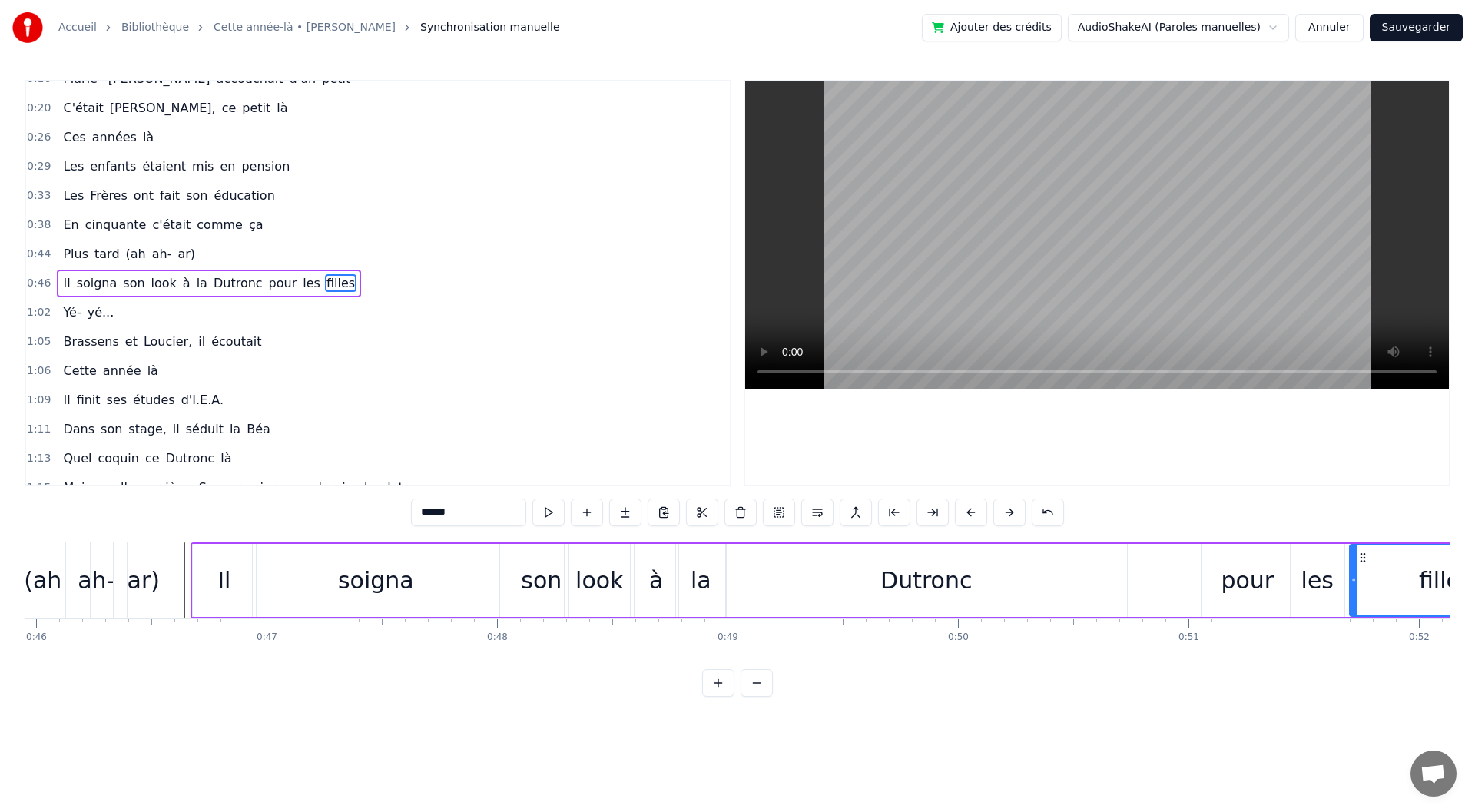
scroll to position [0, 10348]
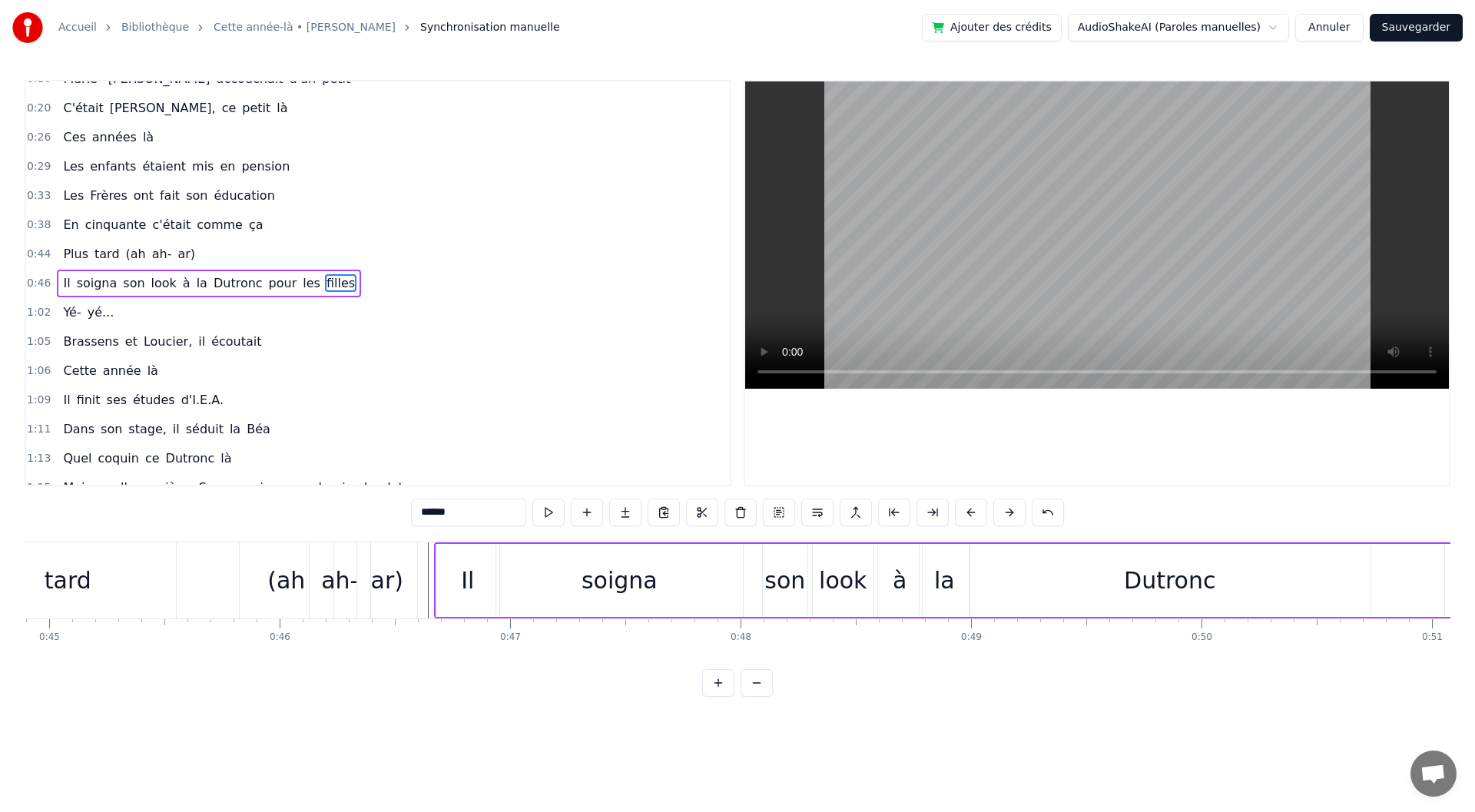
click at [461, 578] on div "Il" at bounding box center [467, 581] width 13 height 35
drag, startPoint x: 452, startPoint y: 556, endPoint x: 466, endPoint y: 556, distance: 14.0
click at [466, 556] on icon at bounding box center [463, 558] width 13 height 13
click at [507, 585] on icon at bounding box center [504, 580] width 6 height 13
drag, startPoint x: 602, startPoint y: 589, endPoint x: 564, endPoint y: 592, distance: 38.1
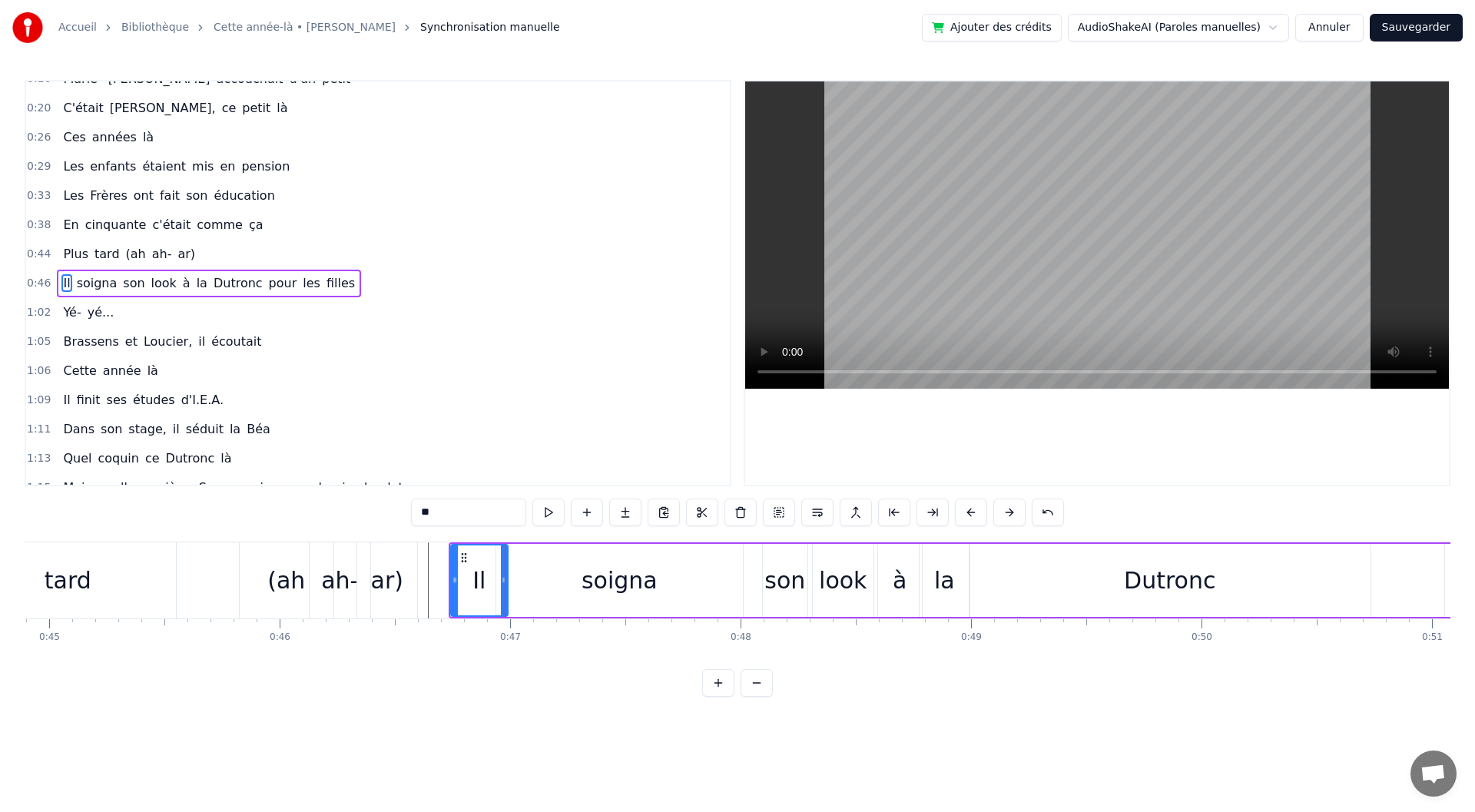
click at [602, 589] on div "soigna" at bounding box center [619, 581] width 76 height 35
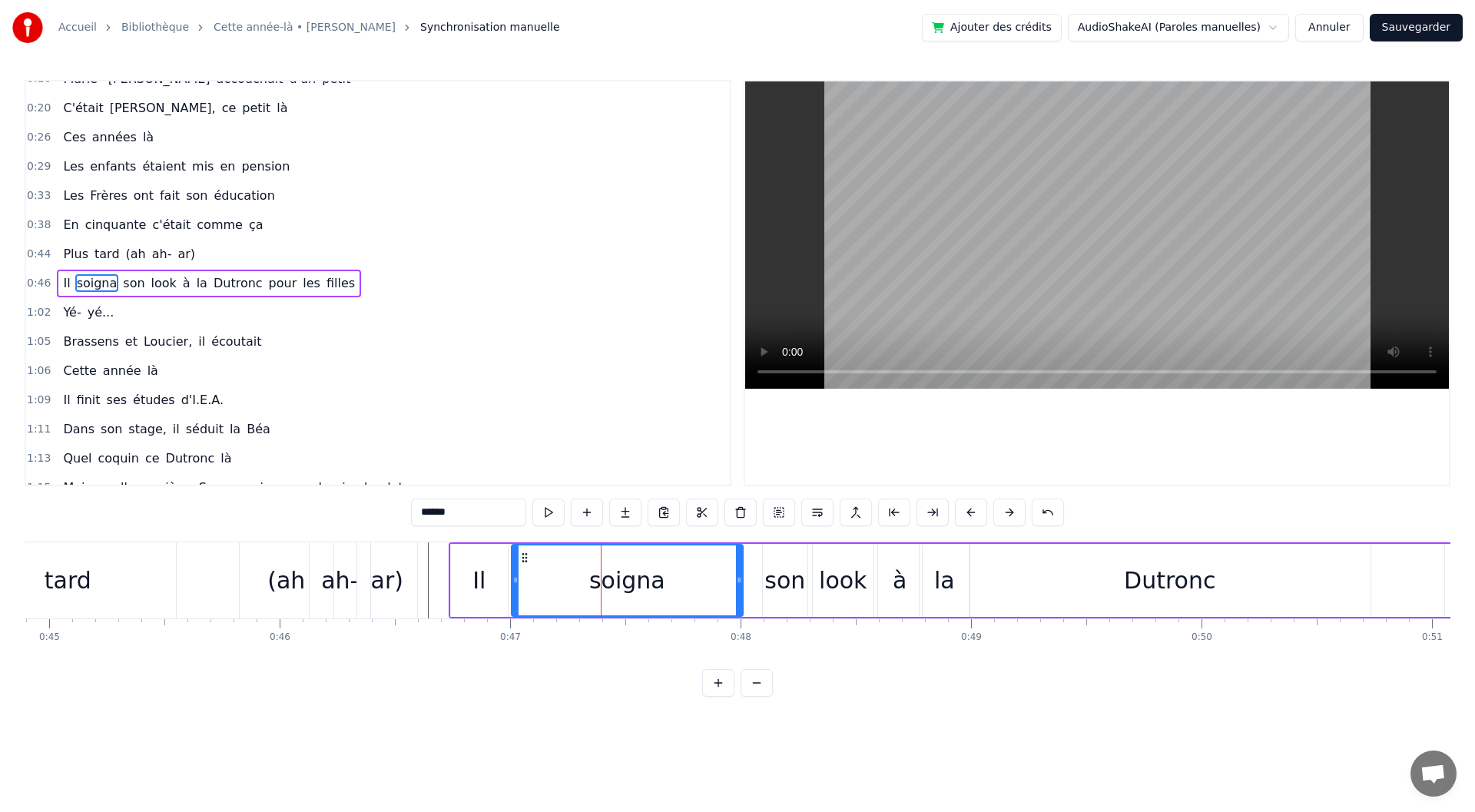
drag, startPoint x: 502, startPoint y: 583, endPoint x: 518, endPoint y: 581, distance: 16.1
click at [518, 581] on icon at bounding box center [515, 580] width 6 height 13
drag, startPoint x: 736, startPoint y: 578, endPoint x: 698, endPoint y: 583, distance: 38.3
click at [698, 583] on icon at bounding box center [700, 580] width 6 height 13
click at [795, 580] on div "son" at bounding box center [784, 581] width 40 height 35
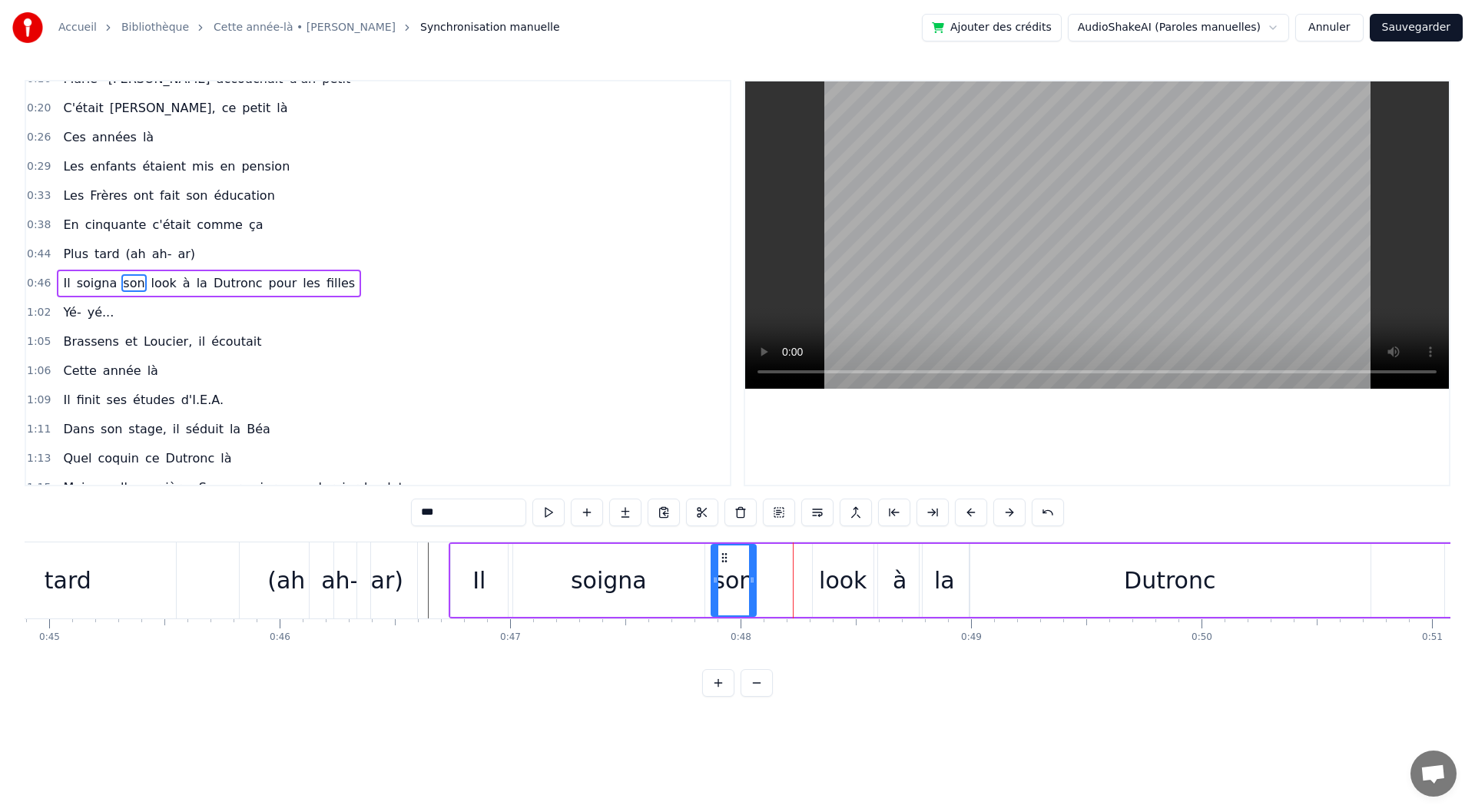
drag, startPoint x: 773, startPoint y: 559, endPoint x: 723, endPoint y: 563, distance: 50.2
click at [723, 563] on icon at bounding box center [724, 558] width 13 height 13
drag, startPoint x: 752, startPoint y: 575, endPoint x: 761, endPoint y: 575, distance: 9.0
click at [760, 575] on icon at bounding box center [756, 580] width 6 height 13
click at [709, 586] on icon at bounding box center [708, 580] width 6 height 13
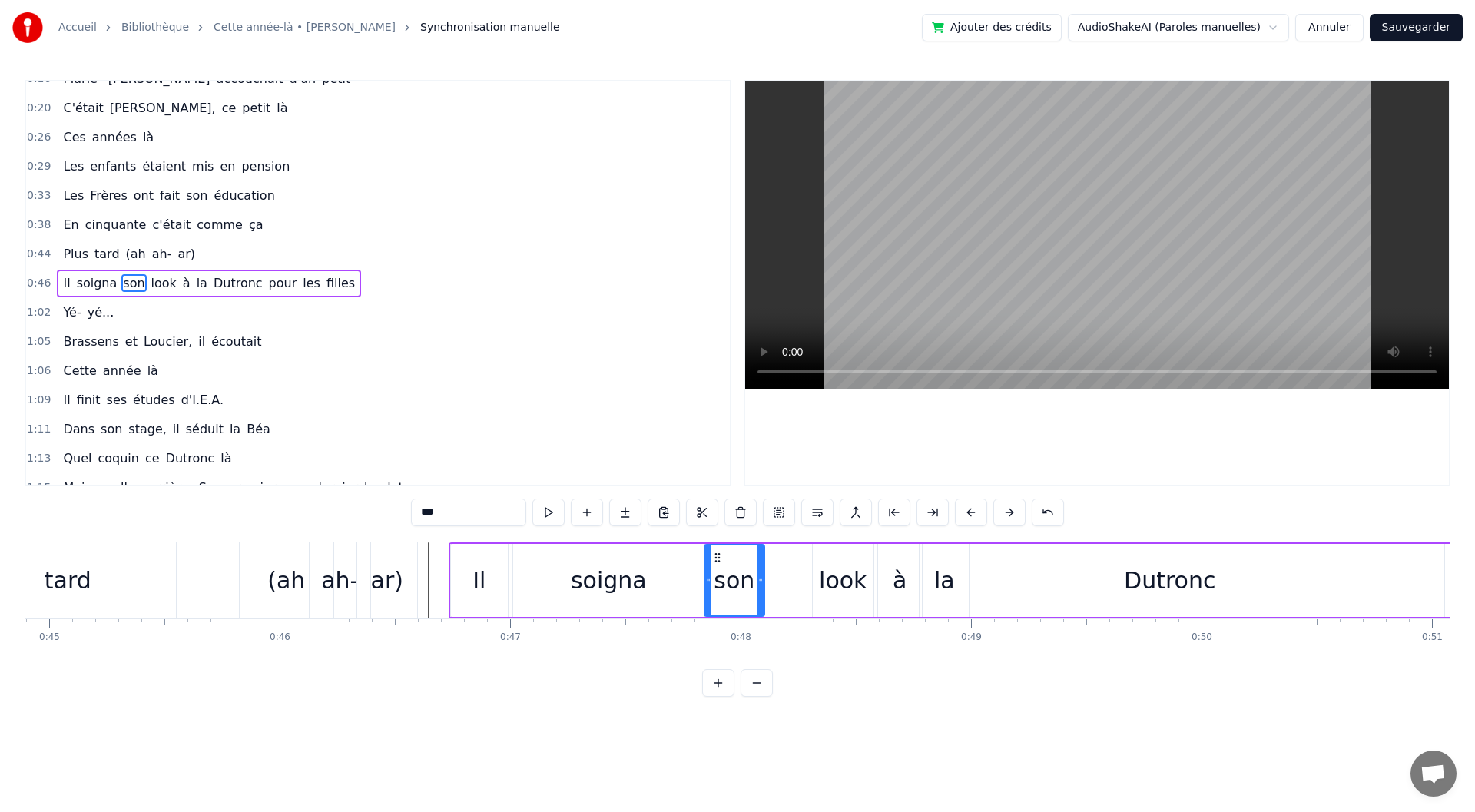
click at [850, 583] on div "look" at bounding box center [842, 581] width 47 height 35
drag, startPoint x: 818, startPoint y: 579, endPoint x: 763, endPoint y: 586, distance: 55.4
click at [763, 586] on icon at bounding box center [762, 580] width 6 height 13
drag, startPoint x: 871, startPoint y: 587, endPoint x: 832, endPoint y: 589, distance: 39.1
click at [832, 589] on div at bounding box center [831, 580] width 6 height 70
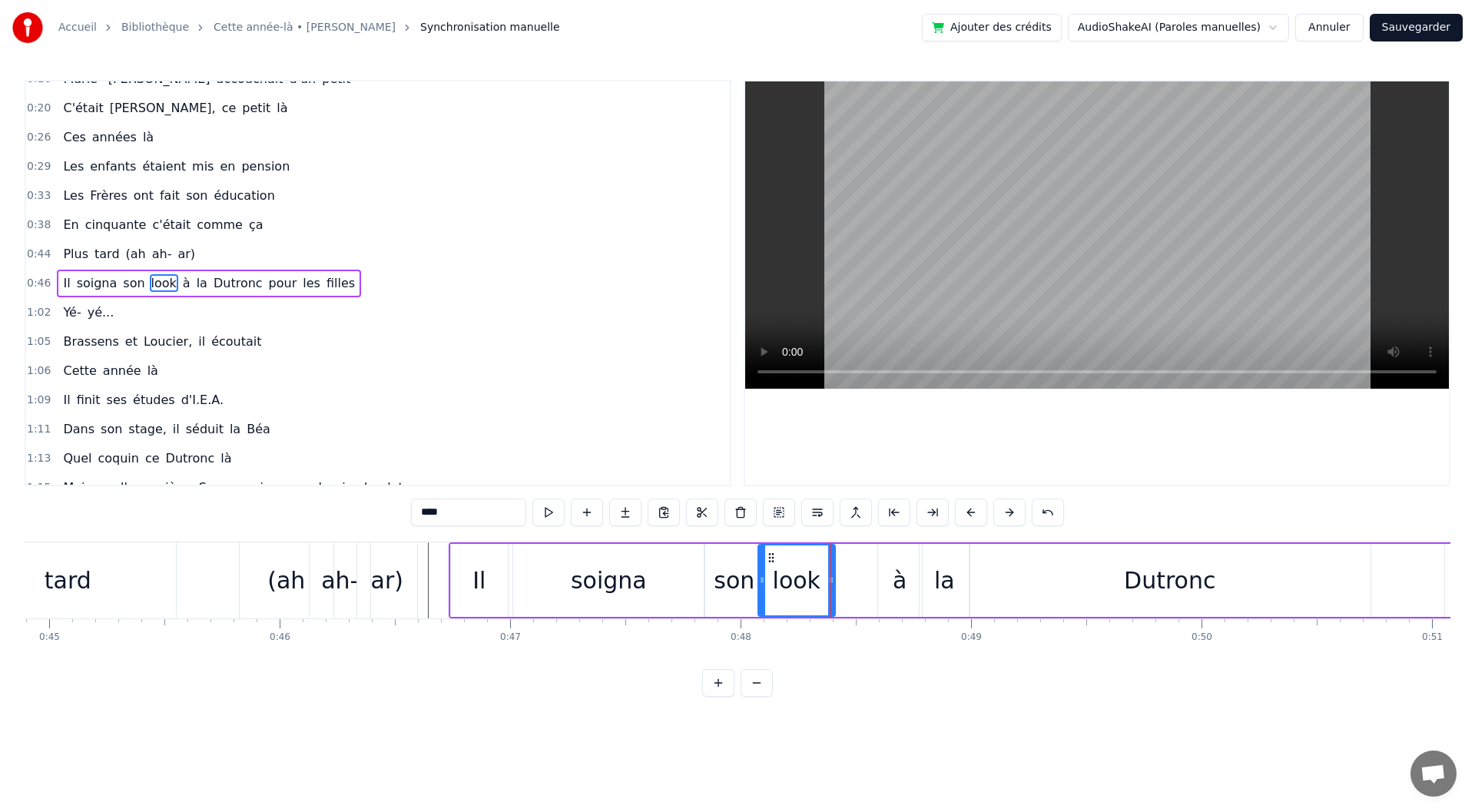
click at [905, 582] on div "à" at bounding box center [900, 581] width 13 height 35
drag, startPoint x: 889, startPoint y: 558, endPoint x: 840, endPoint y: 563, distance: 49.3
click at [840, 563] on icon at bounding box center [841, 558] width 13 height 13
click at [933, 573] on div "la" at bounding box center [945, 581] width 50 height 73
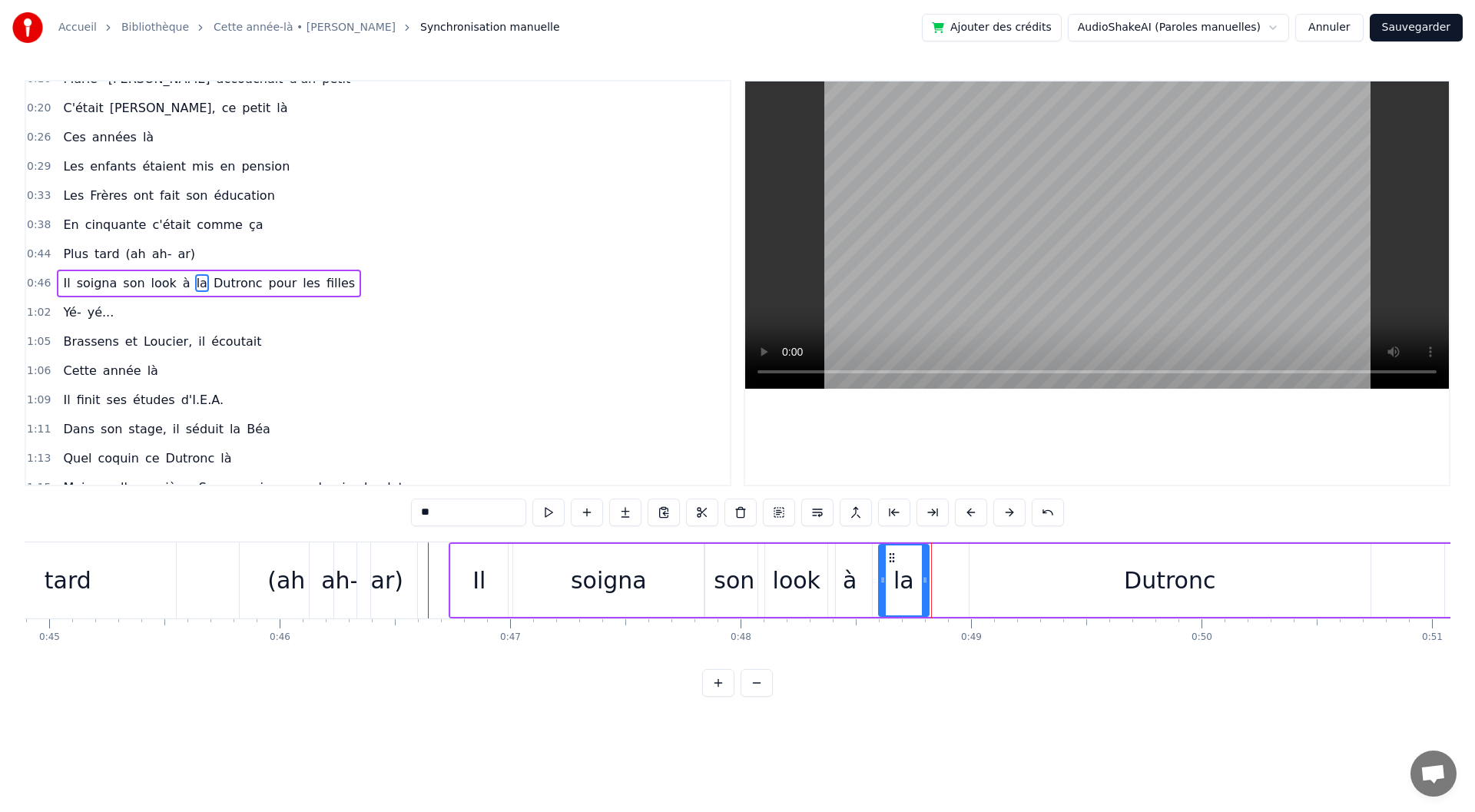
drag, startPoint x: 932, startPoint y: 555, endPoint x: 891, endPoint y: 561, distance: 41.4
click at [891, 561] on icon at bounding box center [892, 558] width 13 height 13
click at [1015, 582] on div "Dutronc" at bounding box center [1170, 581] width 401 height 73
type input "*******"
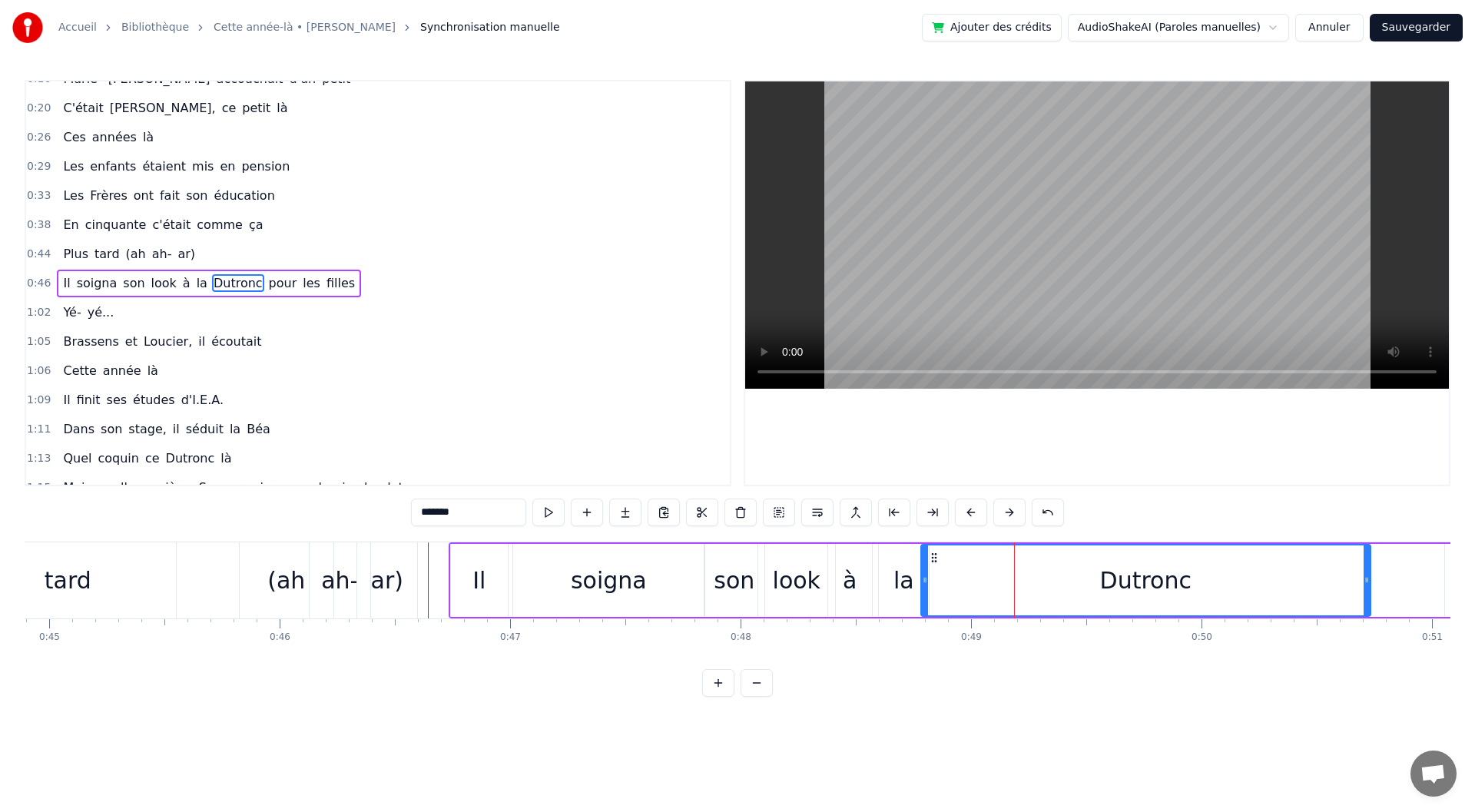
drag, startPoint x: 975, startPoint y: 582, endPoint x: 928, endPoint y: 586, distance: 47.2
click at [928, 586] on div at bounding box center [925, 580] width 6 height 70
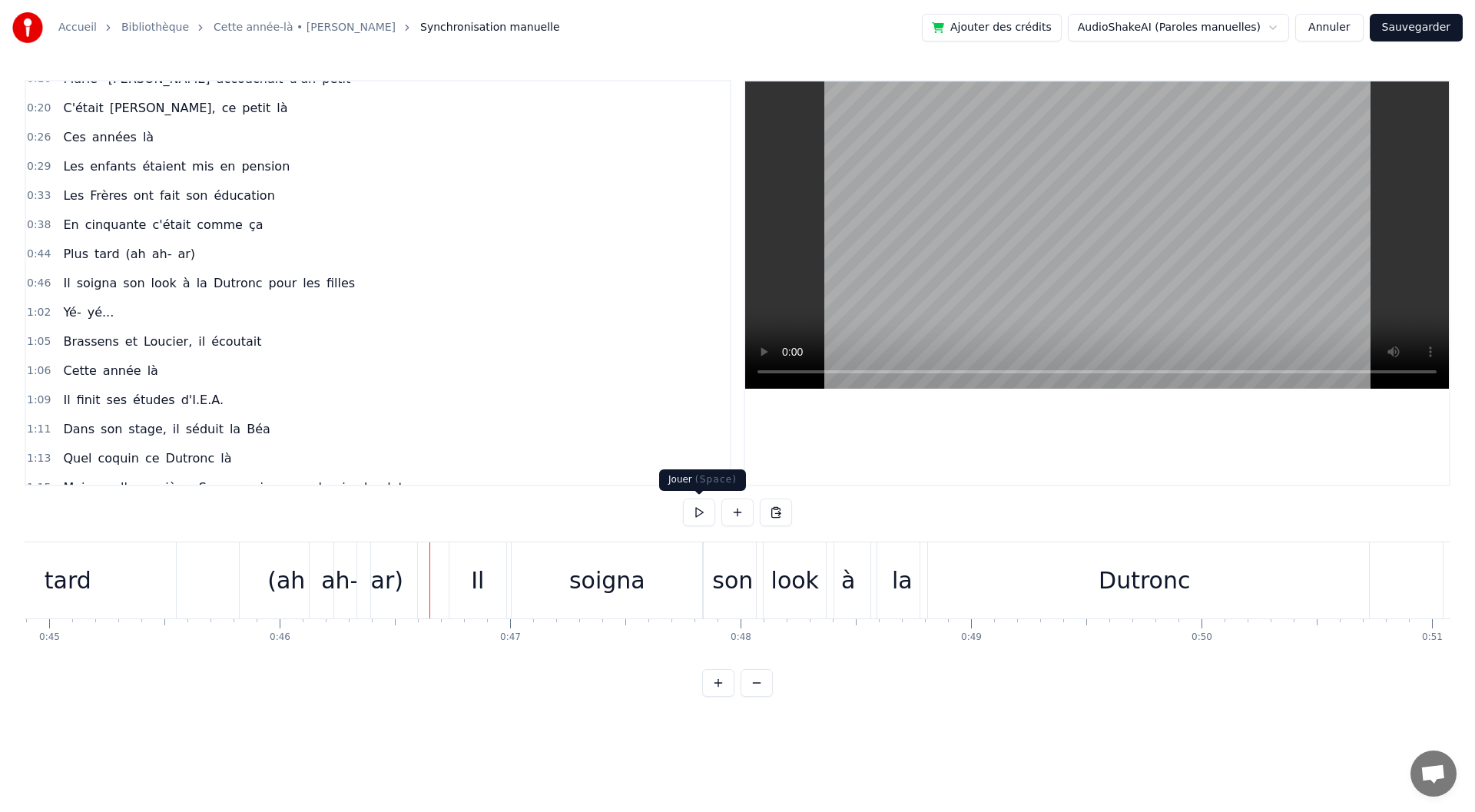
click at [699, 507] on button at bounding box center [698, 512] width 32 height 28
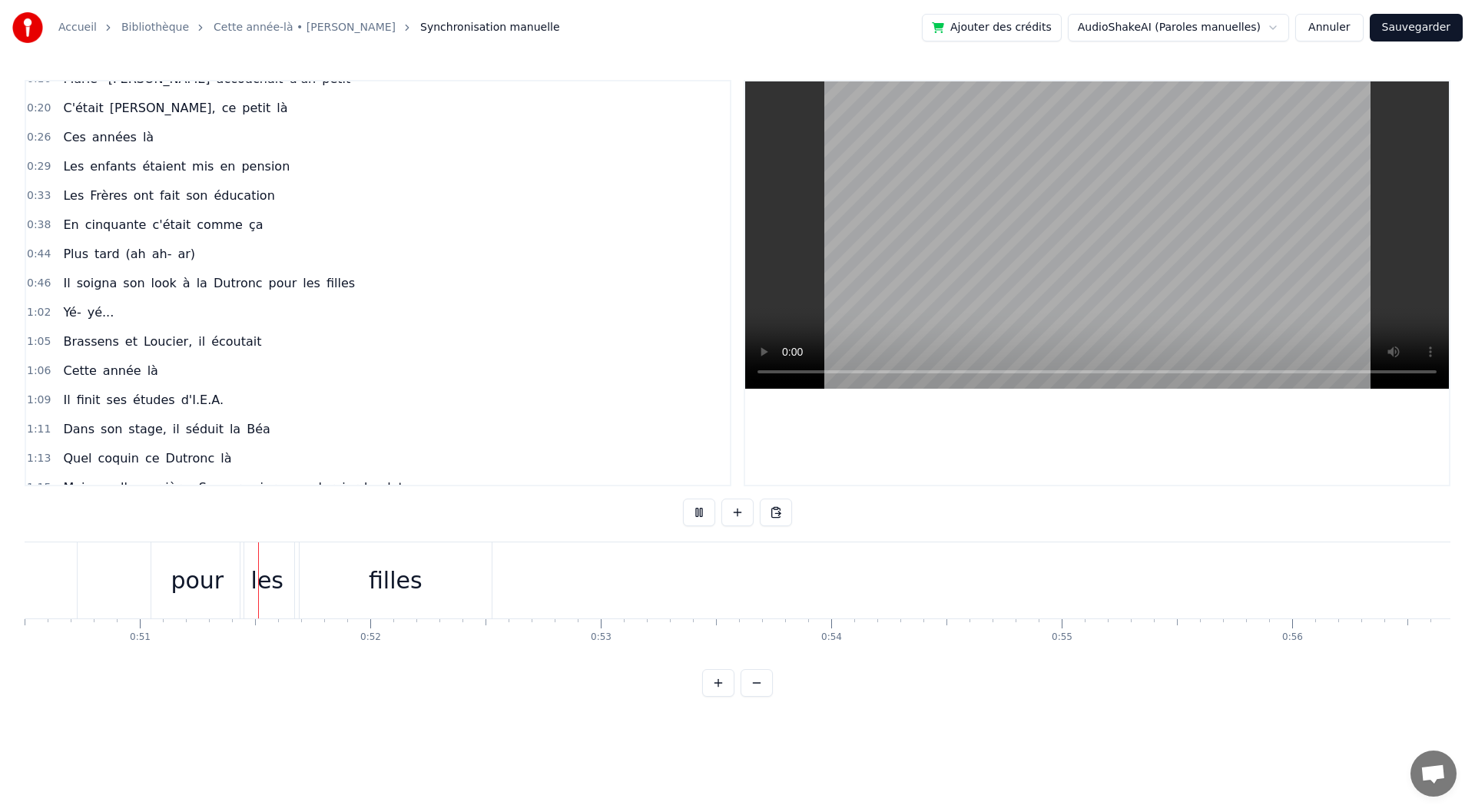
scroll to position [0, 11642]
click at [701, 500] on button at bounding box center [698, 512] width 32 height 28
click at [172, 314] on div "1:02 Yé- yé..." at bounding box center [378, 312] width 703 height 29
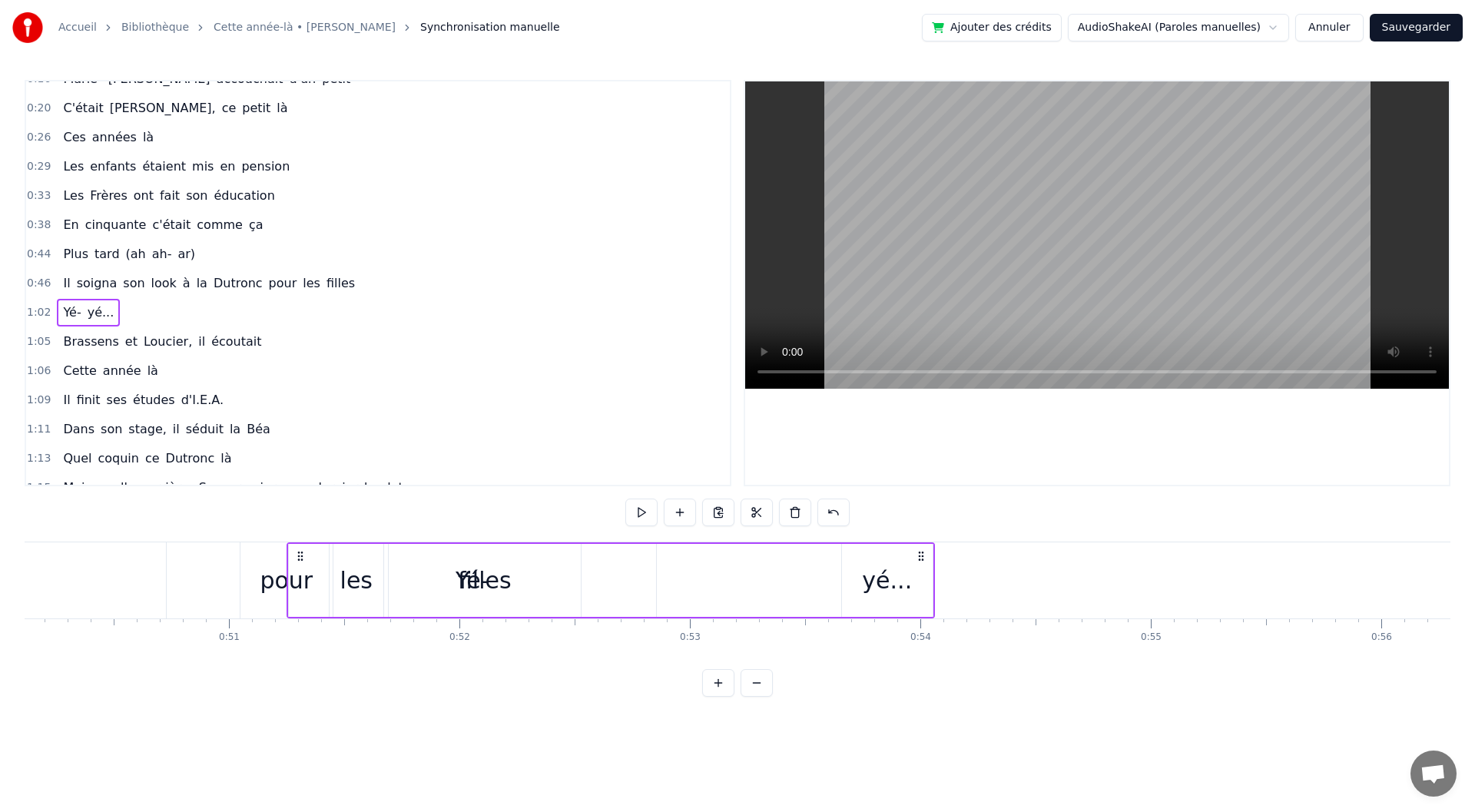
scroll to position [0, 11546]
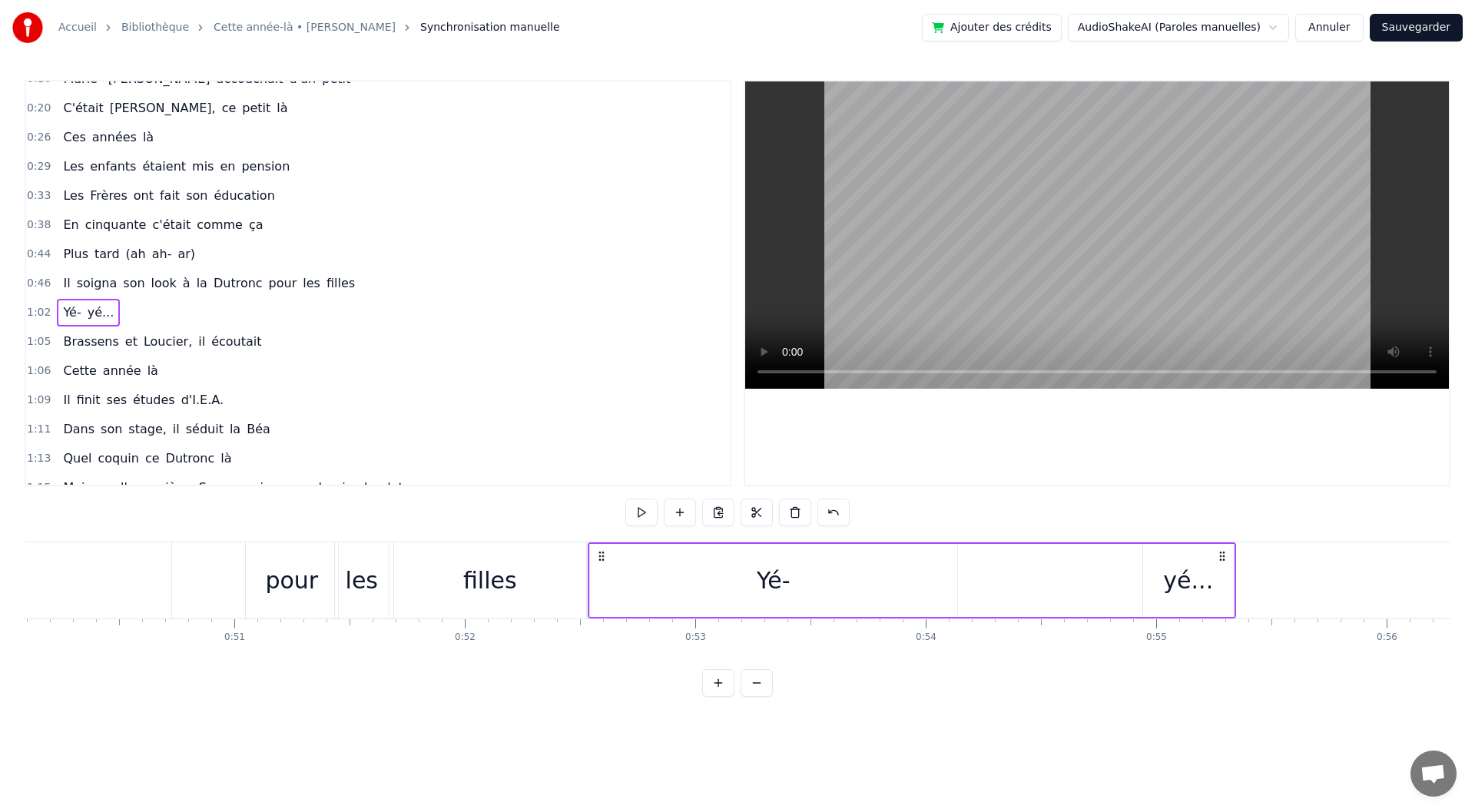
drag, startPoint x: 114, startPoint y: 558, endPoint x: 599, endPoint y: 576, distance: 485.3
click at [599, 576] on div "Yé- yé..." at bounding box center [911, 580] width 648 height 76
click at [909, 580] on div "Yé-" at bounding box center [773, 581] width 367 height 73
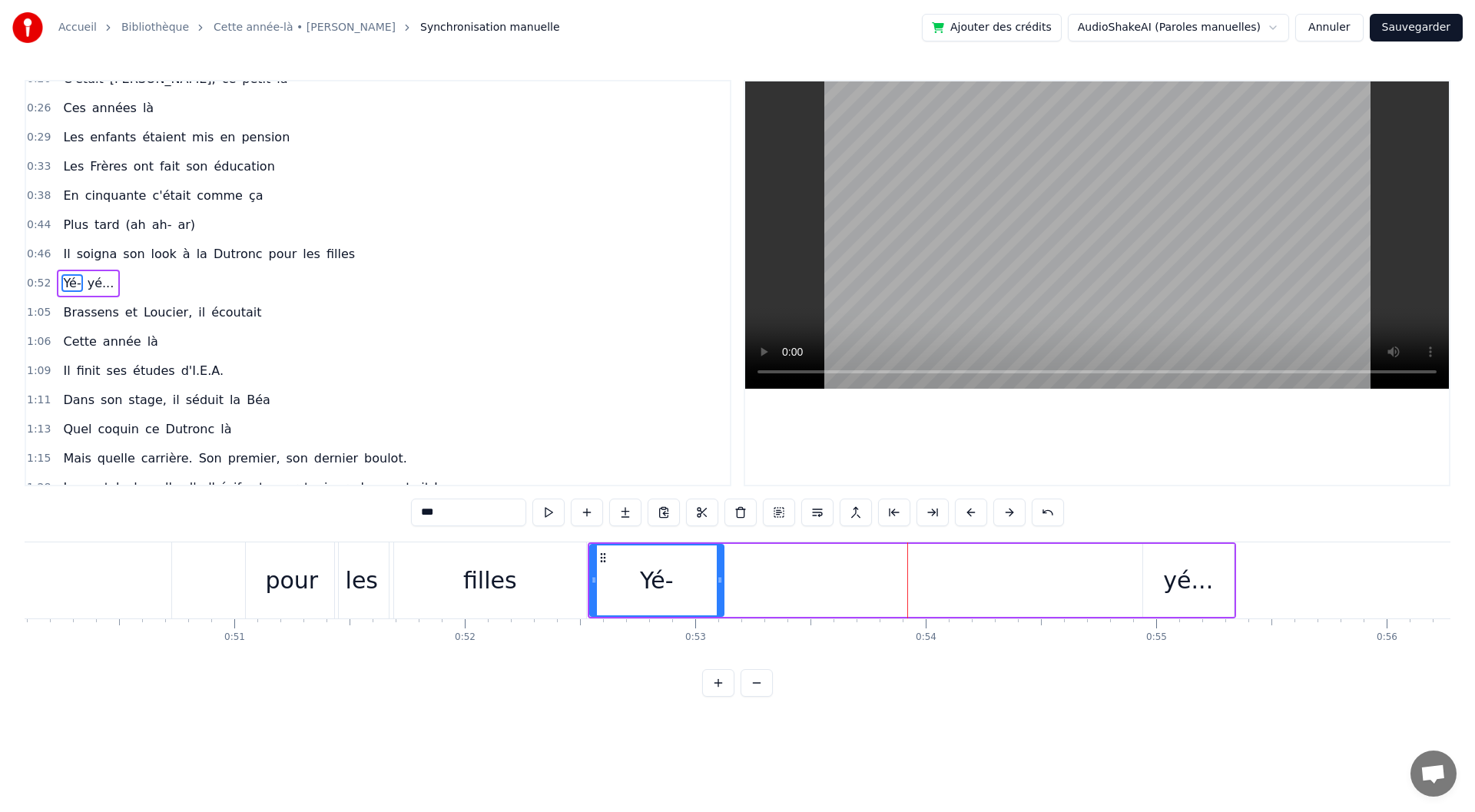
drag, startPoint x: 955, startPoint y: 576, endPoint x: 722, endPoint y: 571, distance: 233.1
click at [722, 571] on div at bounding box center [720, 580] width 6 height 70
click at [973, 580] on div "Yé- yé..." at bounding box center [911, 580] width 648 height 76
click at [1077, 578] on div "Yé- yé..." at bounding box center [911, 580] width 648 height 76
click at [1178, 566] on div "yé..." at bounding box center [1188, 581] width 50 height 35
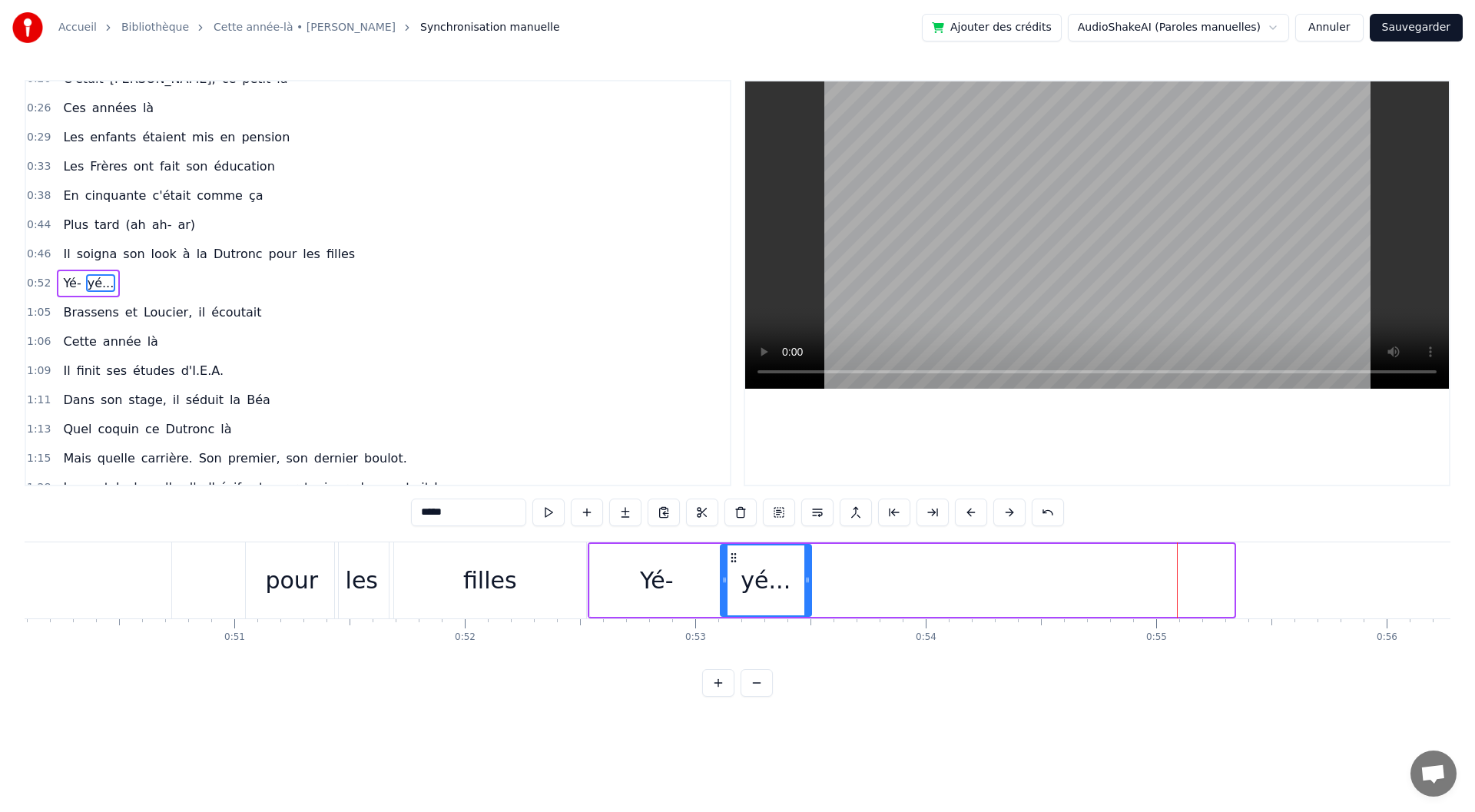
drag, startPoint x: 1155, startPoint y: 555, endPoint x: 733, endPoint y: 570, distance: 422.3
click at [733, 570] on div "yé..." at bounding box center [766, 580] width 90 height 70
drag, startPoint x: 812, startPoint y: 585, endPoint x: 803, endPoint y: 586, distance: 9.1
click at [803, 586] on div "Yé- yé..." at bounding box center [700, 580] width 225 height 76
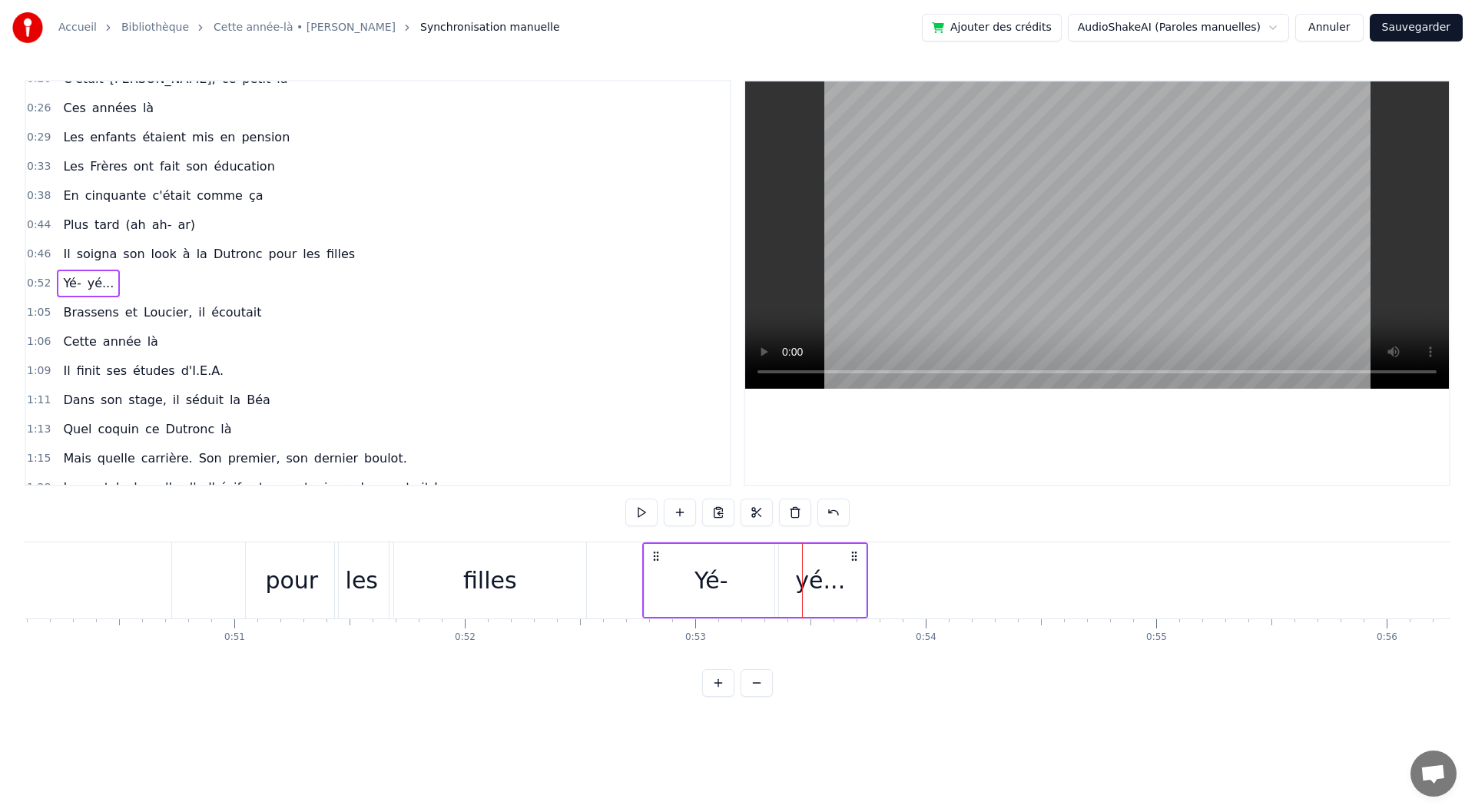
drag, startPoint x: 598, startPoint y: 552, endPoint x: 654, endPoint y: 552, distance: 56.0
click at [654, 552] on icon at bounding box center [656, 556] width 13 height 13
click at [721, 582] on div "Yé-" at bounding box center [712, 581] width 34 height 35
drag, startPoint x: 775, startPoint y: 581, endPoint x: 745, endPoint y: 582, distance: 30.0
click at [745, 582] on icon at bounding box center [745, 580] width 6 height 13
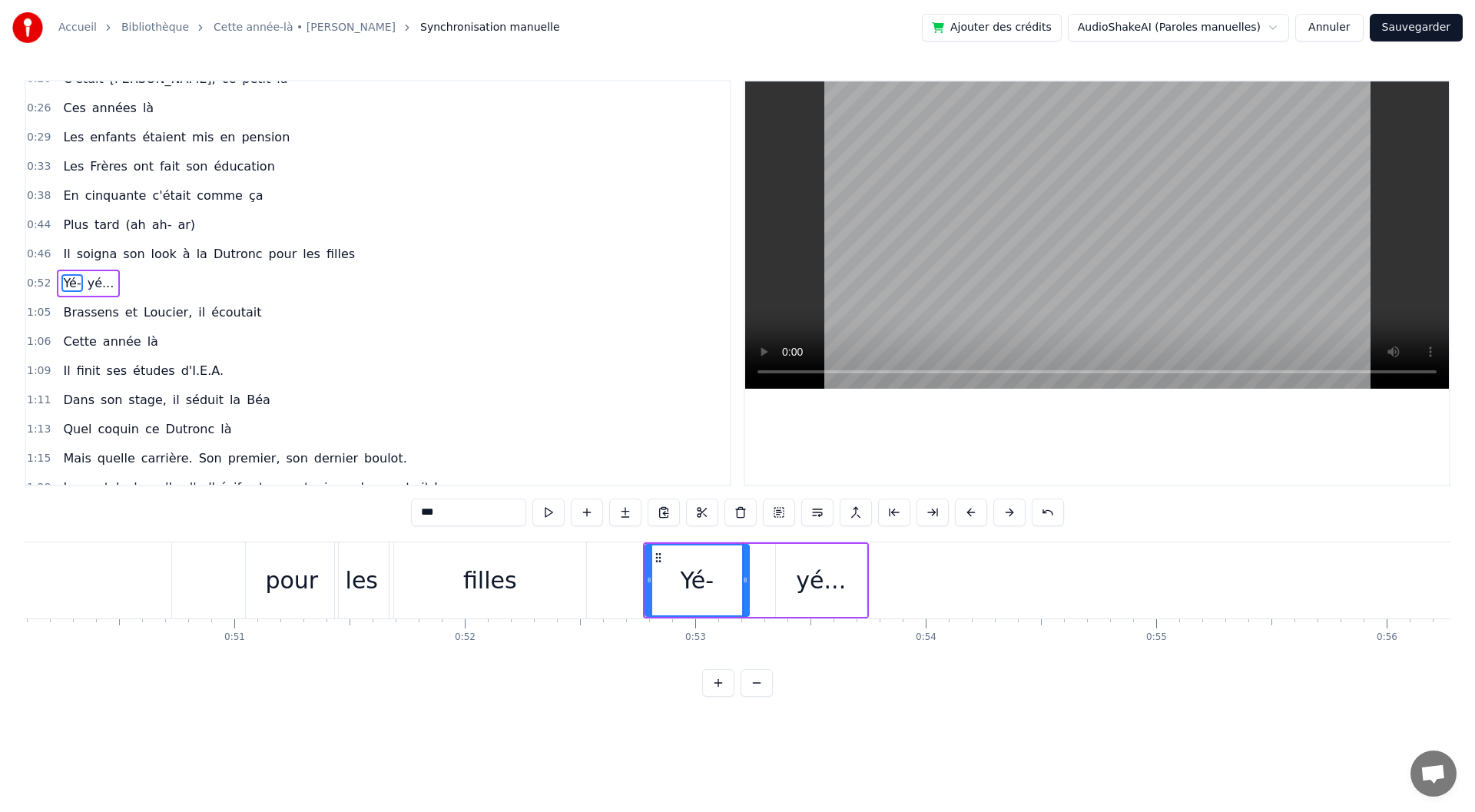
click at [793, 582] on div "yé..." at bounding box center [821, 581] width 91 height 73
type input "*****"
drag, startPoint x: 778, startPoint y: 573, endPoint x: 750, endPoint y: 575, distance: 28.1
click at [761, 575] on div at bounding box center [764, 580] width 6 height 70
drag, startPoint x: 861, startPoint y: 581, endPoint x: 844, endPoint y: 579, distance: 17.1
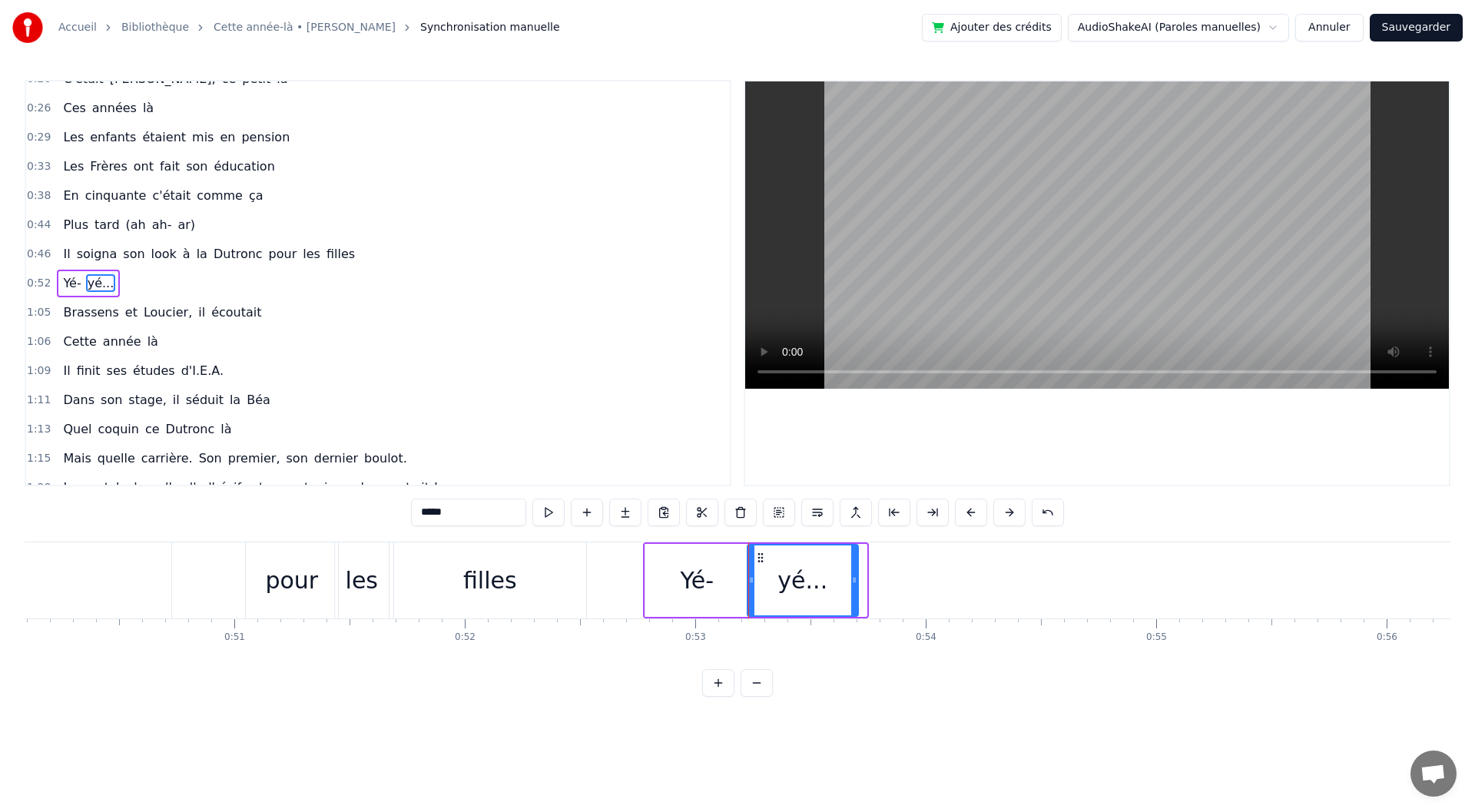
click at [852, 579] on icon at bounding box center [855, 580] width 6 height 13
click at [759, 581] on icon at bounding box center [758, 580] width 6 height 13
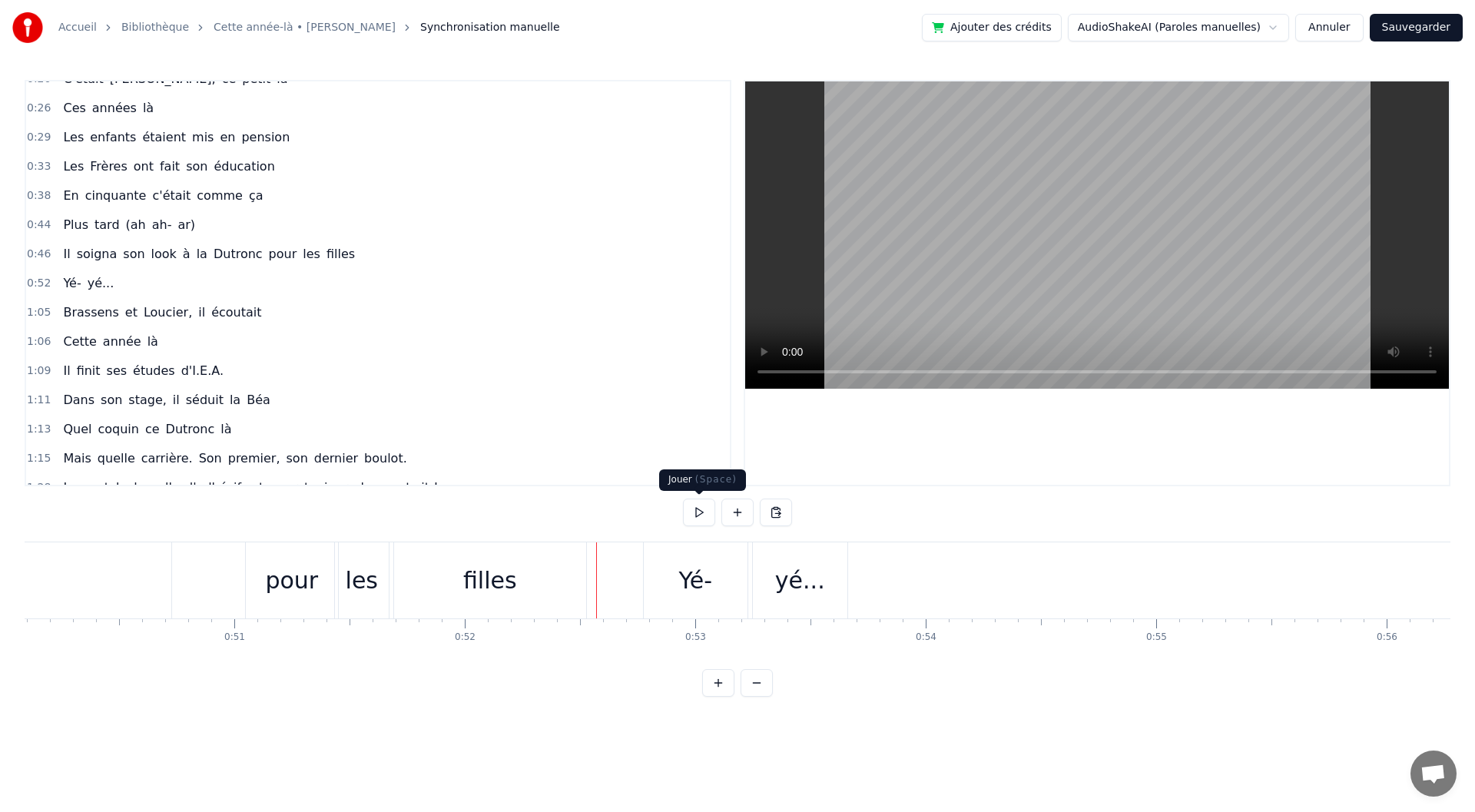
click at [693, 514] on button at bounding box center [698, 512] width 32 height 28
click at [791, 597] on div "yé..." at bounding box center [801, 581] width 50 height 35
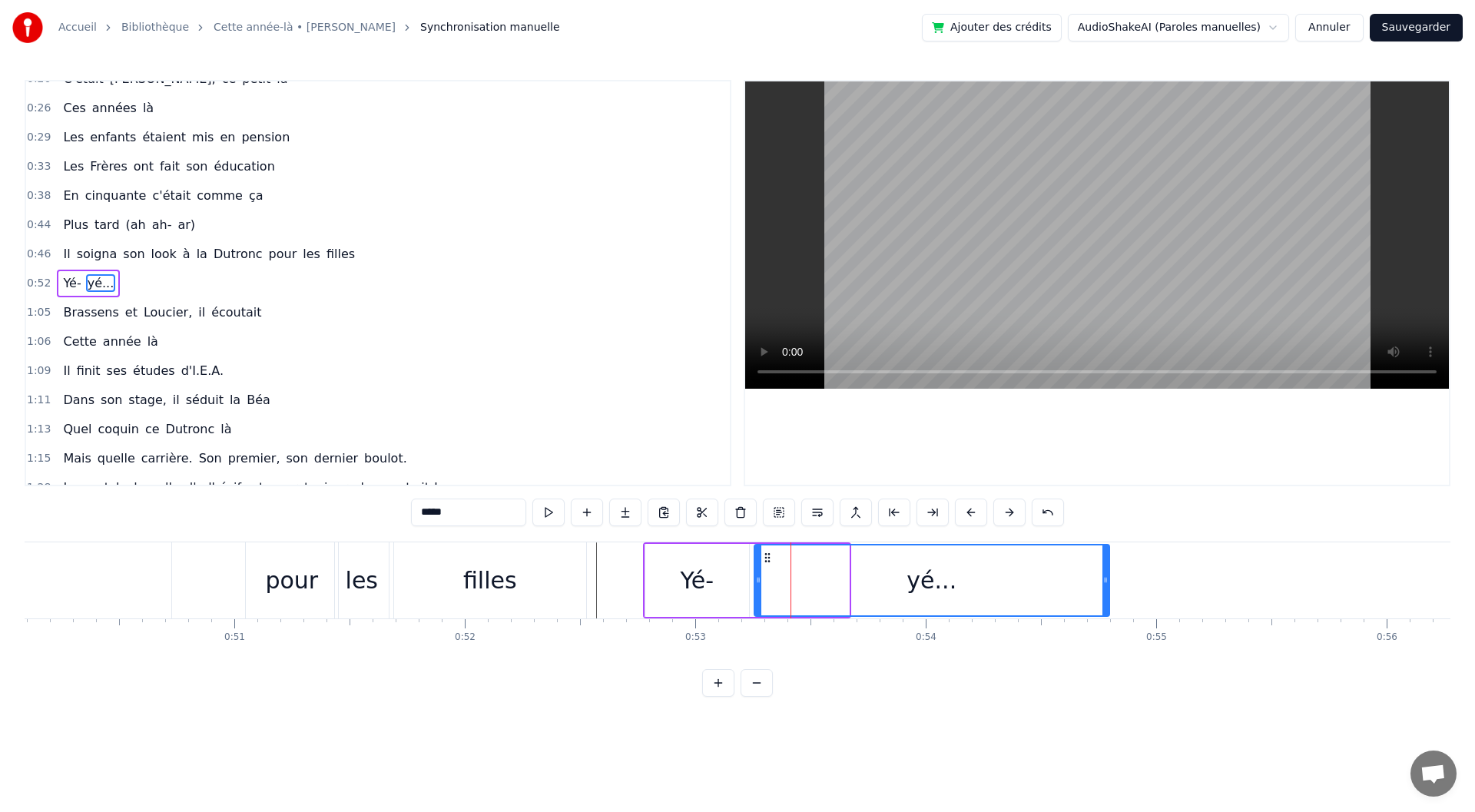
drag, startPoint x: 843, startPoint y: 581, endPoint x: 1103, endPoint y: 584, distance: 260.0
click at [1103, 584] on icon at bounding box center [1105, 580] width 6 height 13
click at [707, 593] on div "Yé-" at bounding box center [697, 581] width 34 height 35
type input "***"
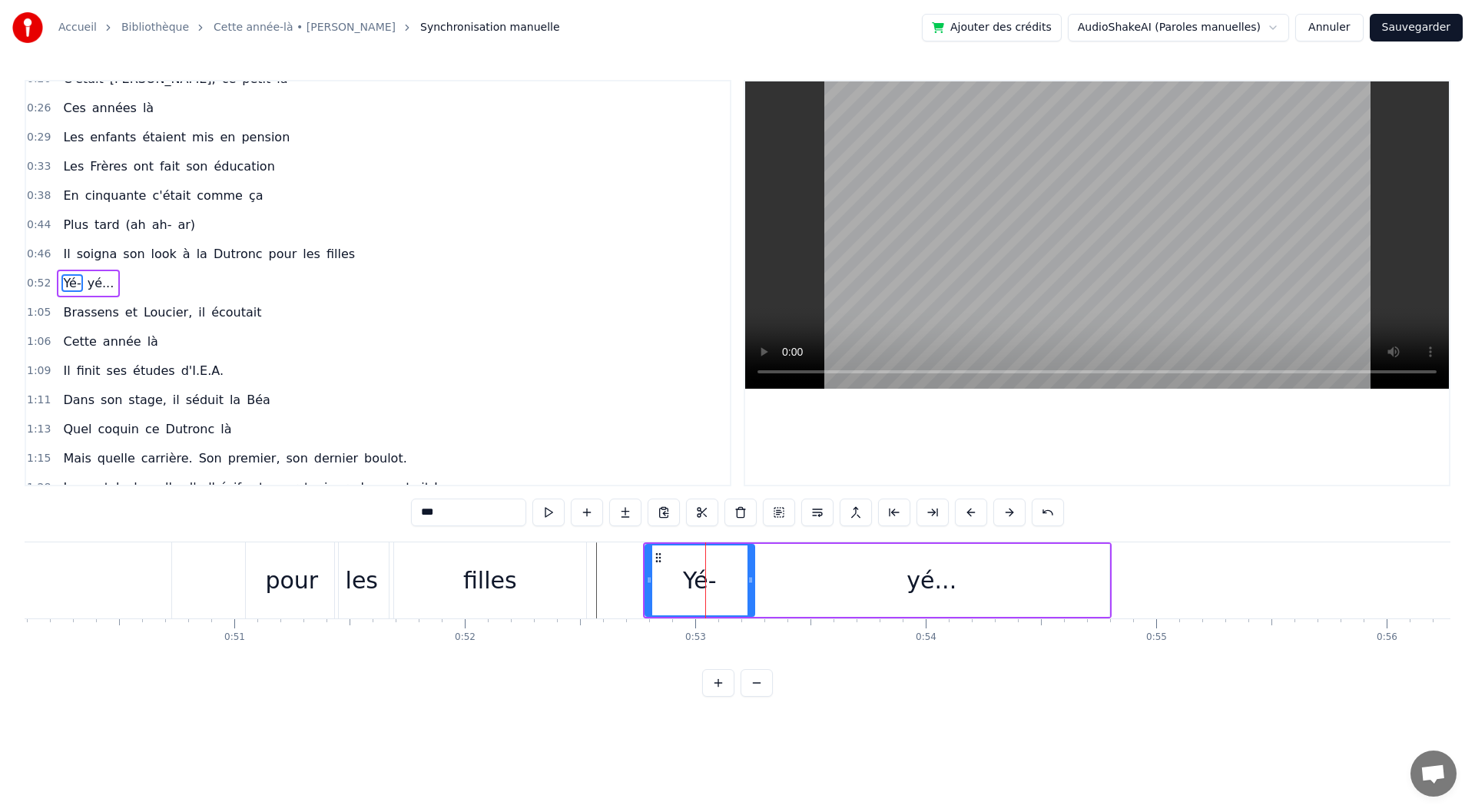
click at [751, 586] on icon at bounding box center [751, 580] width 6 height 13
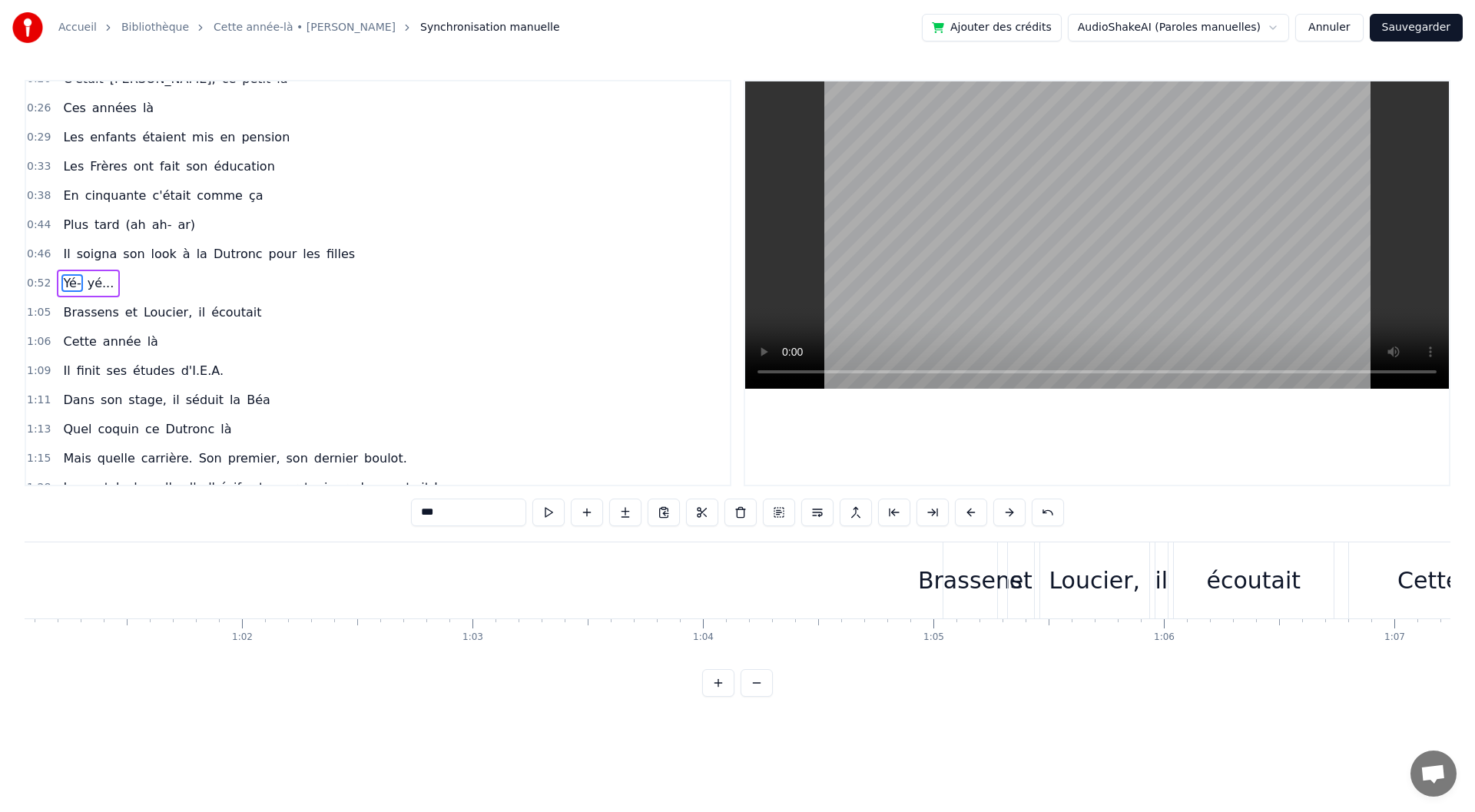
scroll to position [0, 14049]
click at [249, 312] on div "1:05 [PERSON_NAME] et Loucier, il écoutait" at bounding box center [378, 312] width 703 height 29
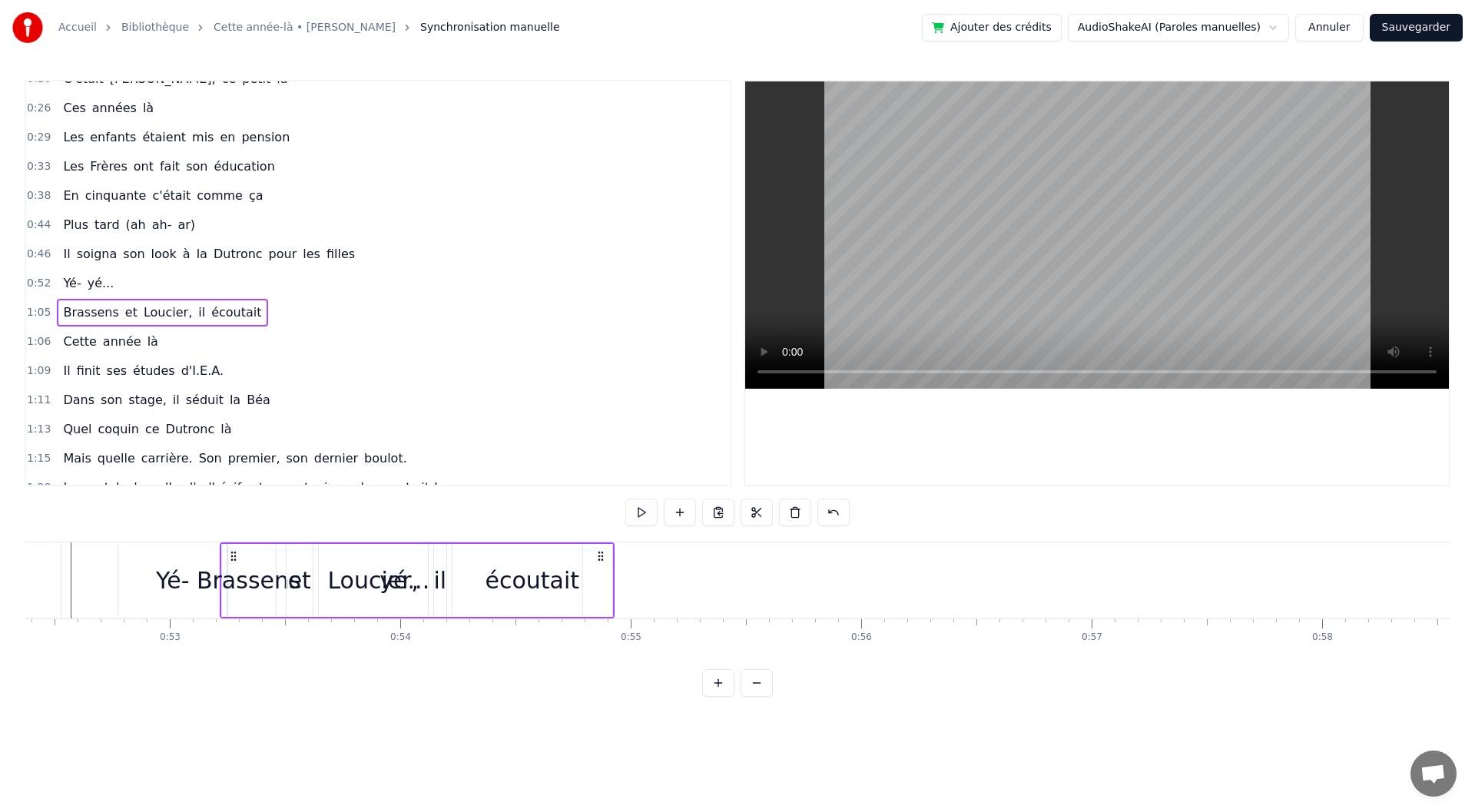
scroll to position [0, 12057]
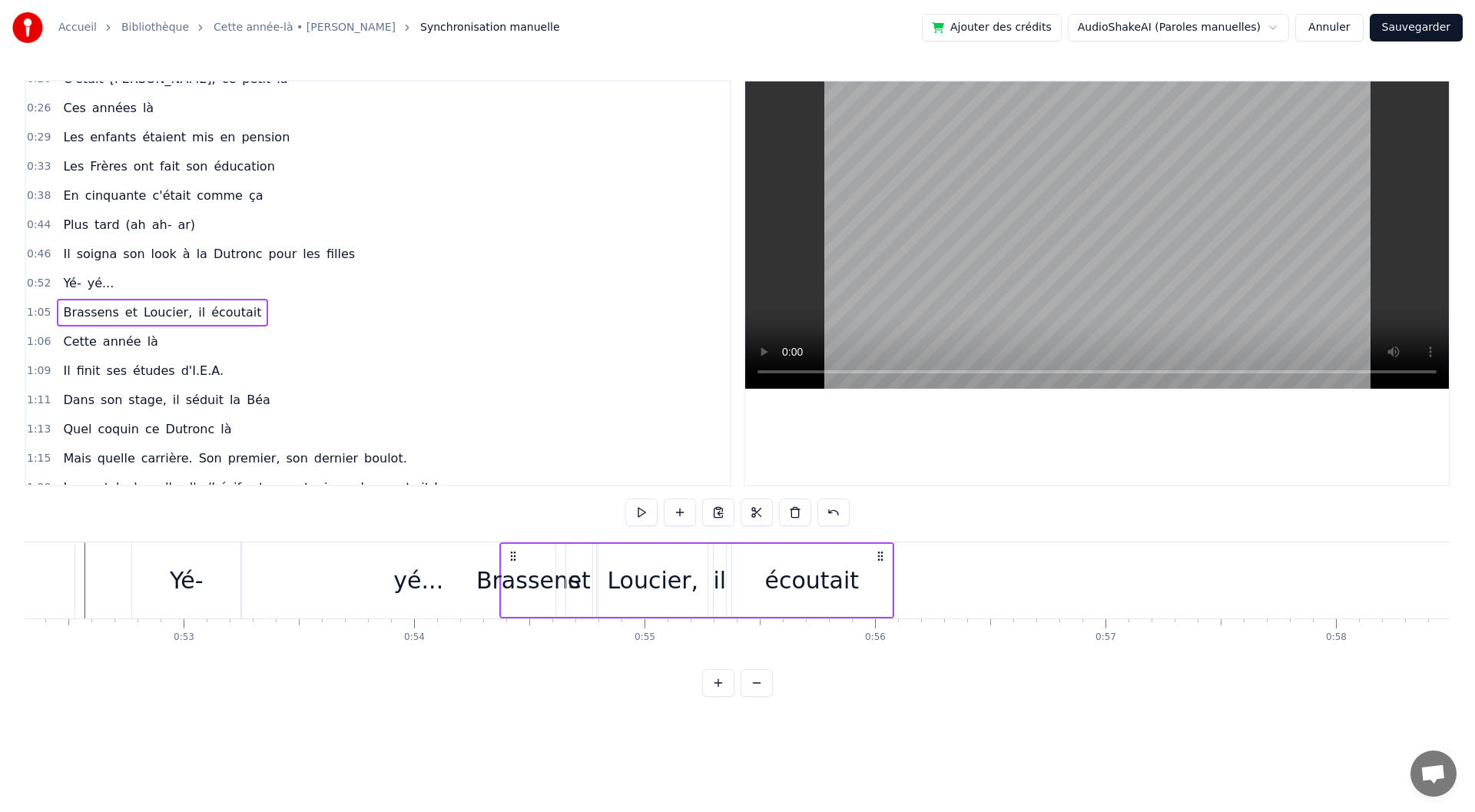
drag, startPoint x: 981, startPoint y: 552, endPoint x: 513, endPoint y: 579, distance: 468.8
click at [513, 579] on div "Brassens et Loucier, il écoutait" at bounding box center [697, 580] width 395 height 76
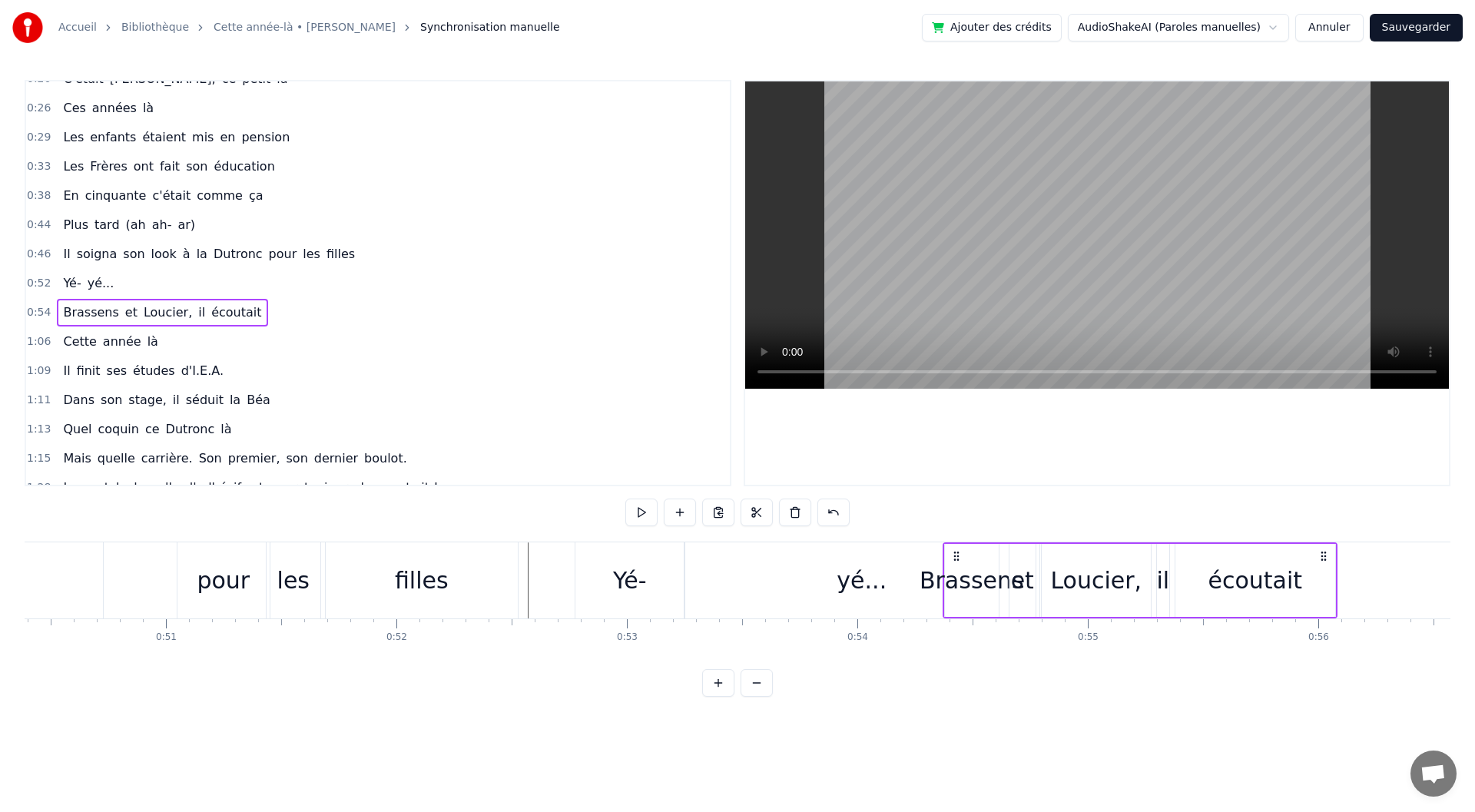
click at [513, 597] on div "filles" at bounding box center [421, 580] width 192 height 76
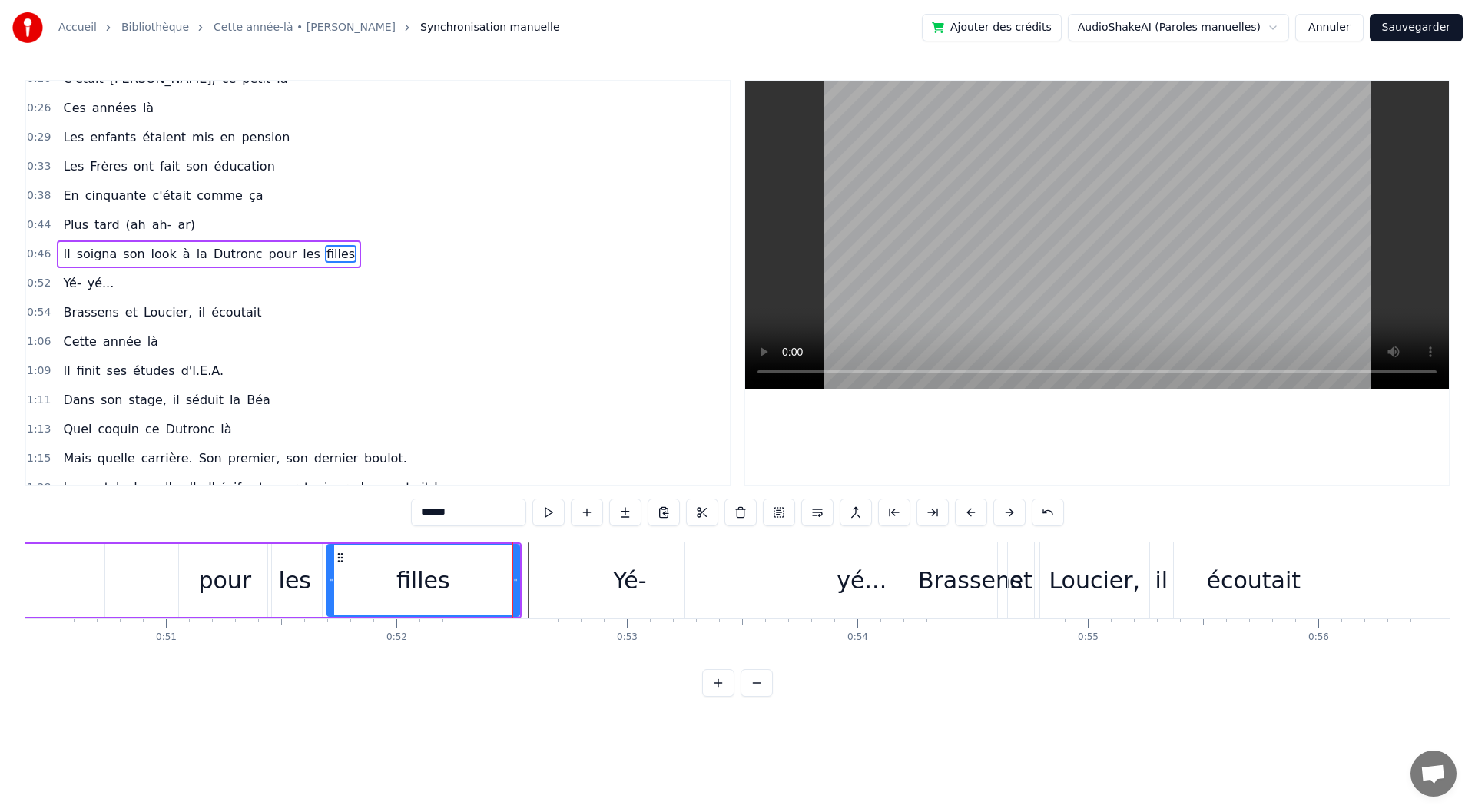
scroll to position [75, 0]
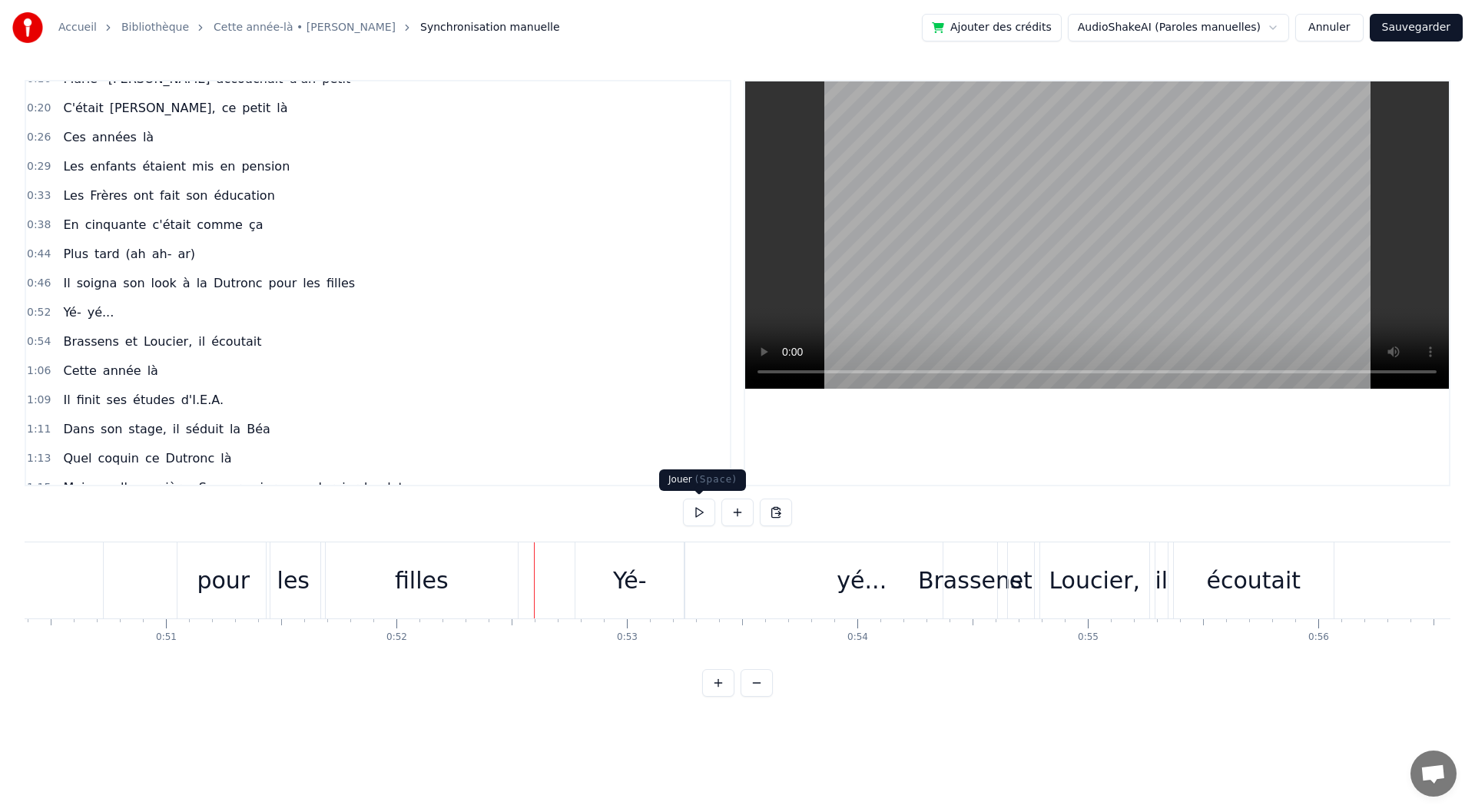
click at [692, 515] on button at bounding box center [698, 512] width 32 height 28
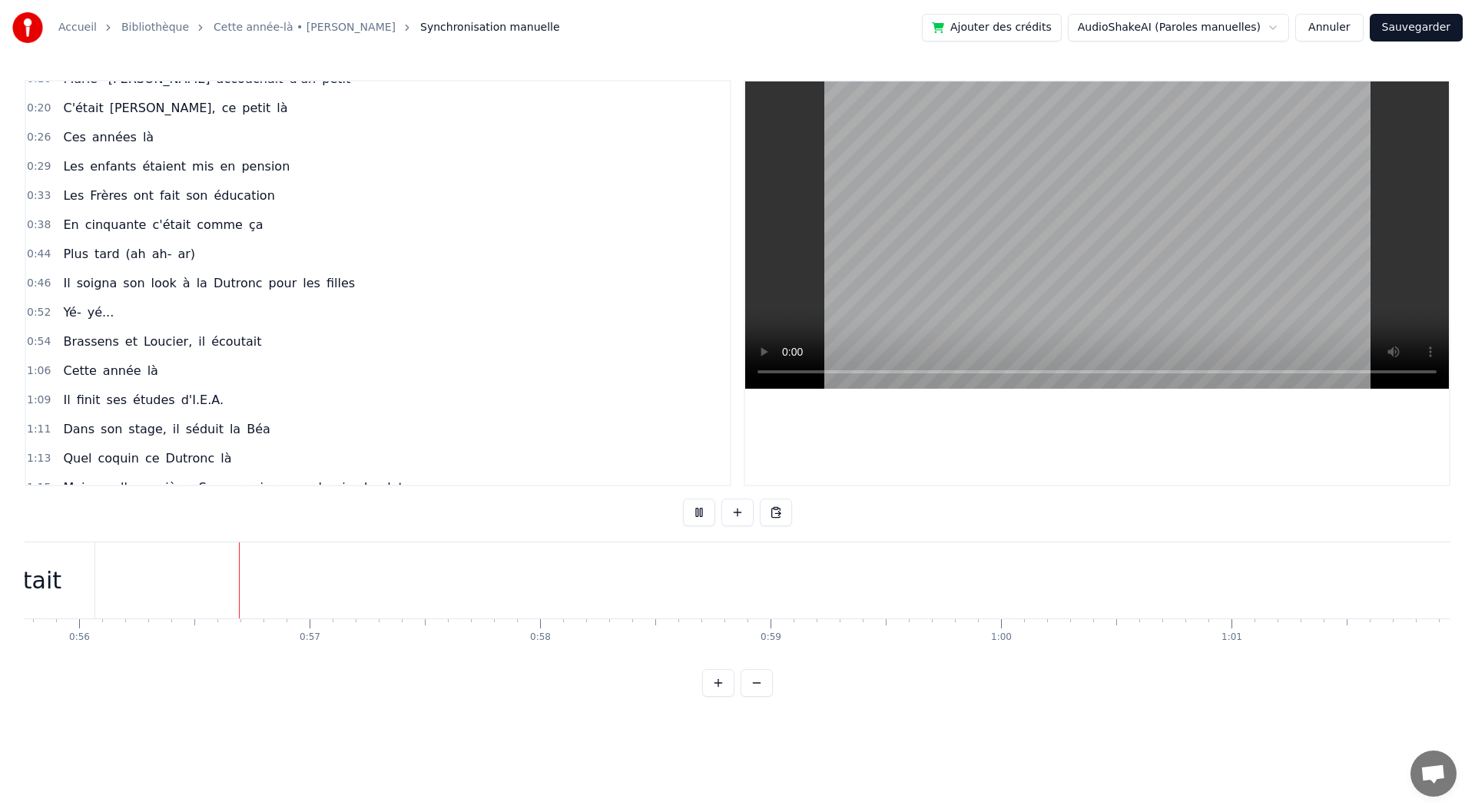
click at [693, 515] on button at bounding box center [698, 512] width 32 height 28
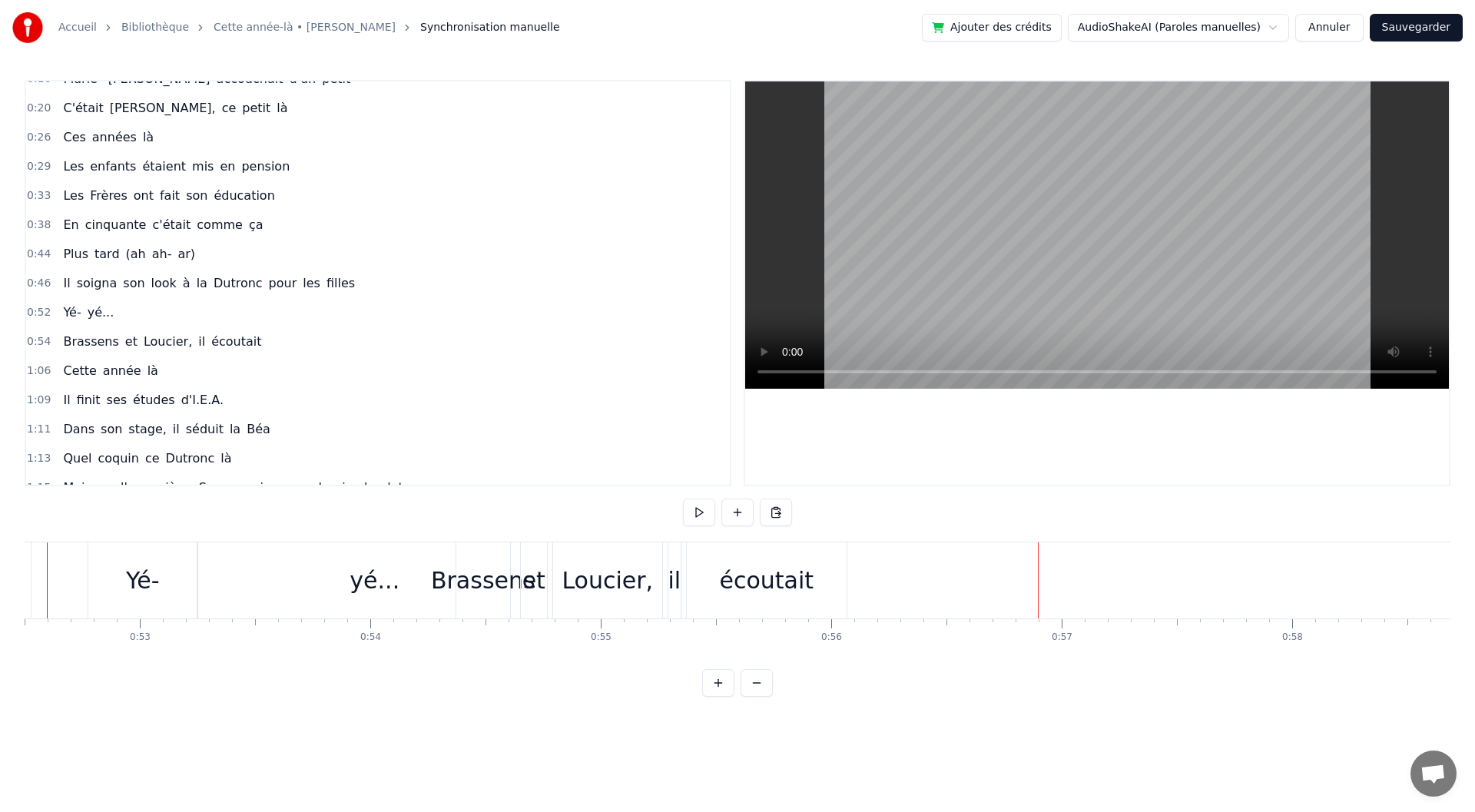
scroll to position [0, 12077]
click at [511, 585] on div "Brassens" at bounding box center [508, 581] width 104 height 35
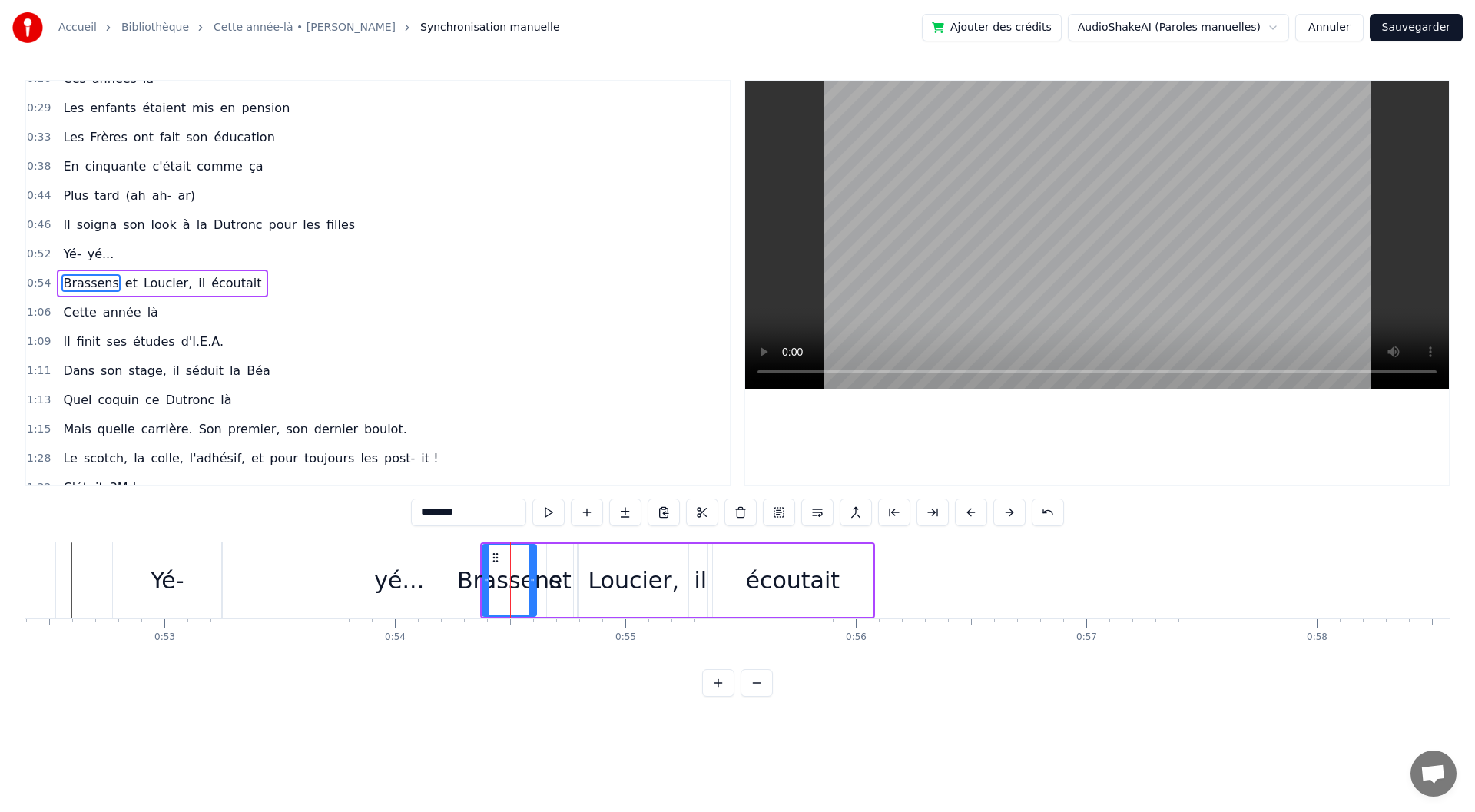
click at [843, 582] on div "écoutait" at bounding box center [793, 581] width 160 height 73
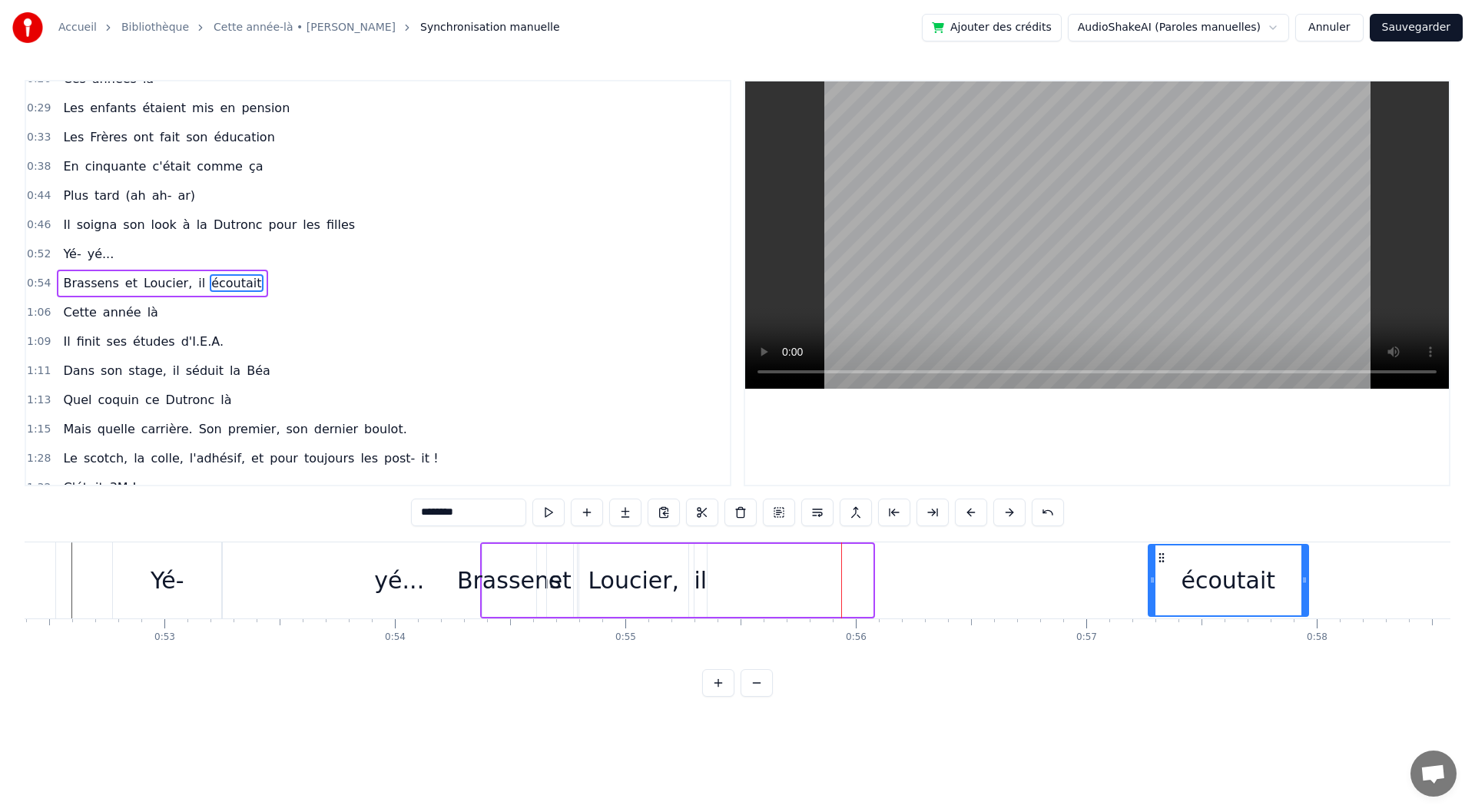
drag, startPoint x: 732, startPoint y: 557, endPoint x: 1168, endPoint y: 566, distance: 436.1
click at [1168, 566] on div "écoutait" at bounding box center [1228, 580] width 158 height 70
click at [705, 563] on div "il" at bounding box center [700, 581] width 13 height 35
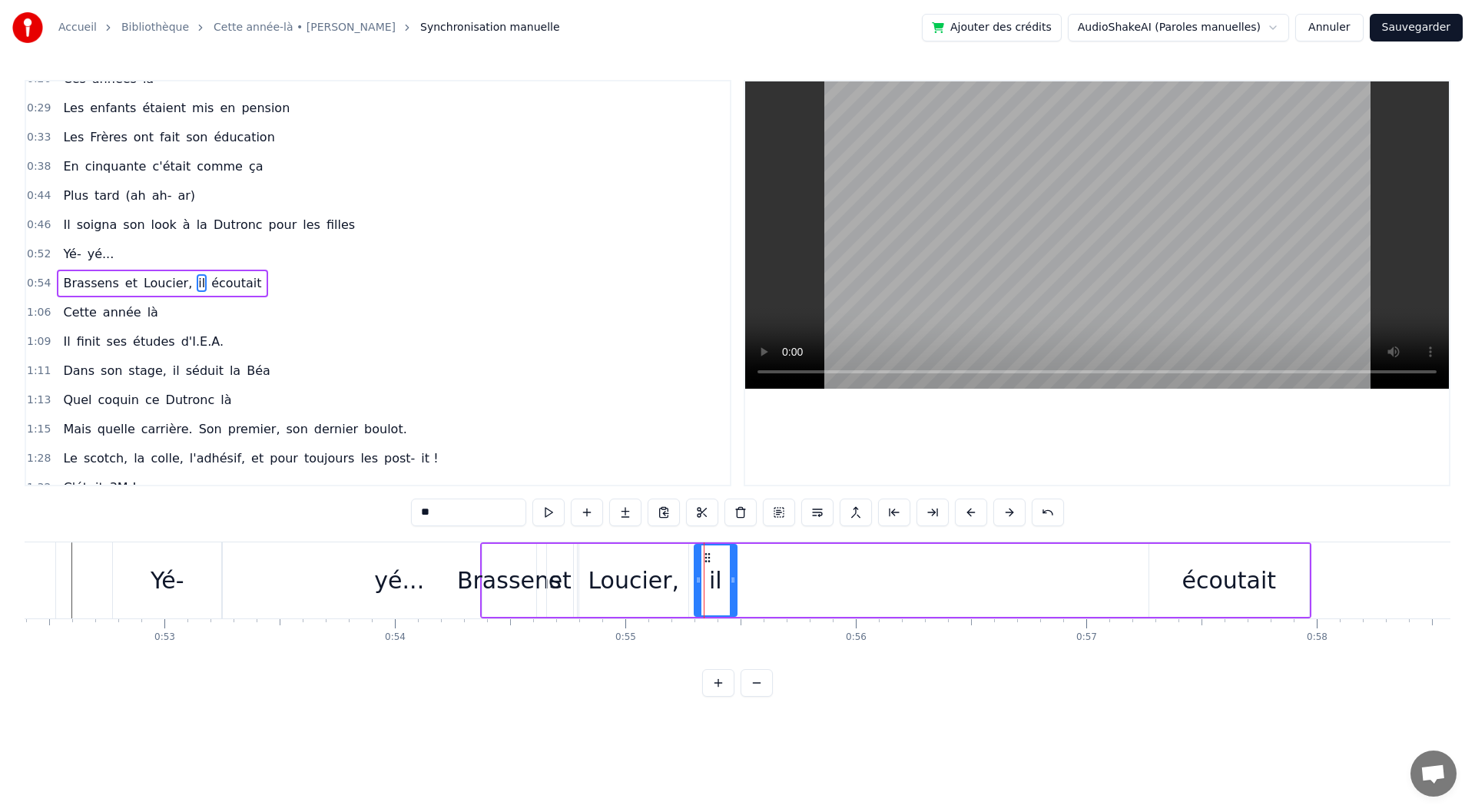
drag, startPoint x: 704, startPoint y: 581, endPoint x: 737, endPoint y: 581, distance: 33.0
click at [736, 581] on icon at bounding box center [733, 580] width 6 height 13
drag, startPoint x: 710, startPoint y: 555, endPoint x: 1113, endPoint y: 552, distance: 403.0
click at [1107, 552] on icon at bounding box center [1100, 558] width 13 height 13
click at [503, 594] on div "Brassens" at bounding box center [510, 581] width 104 height 35
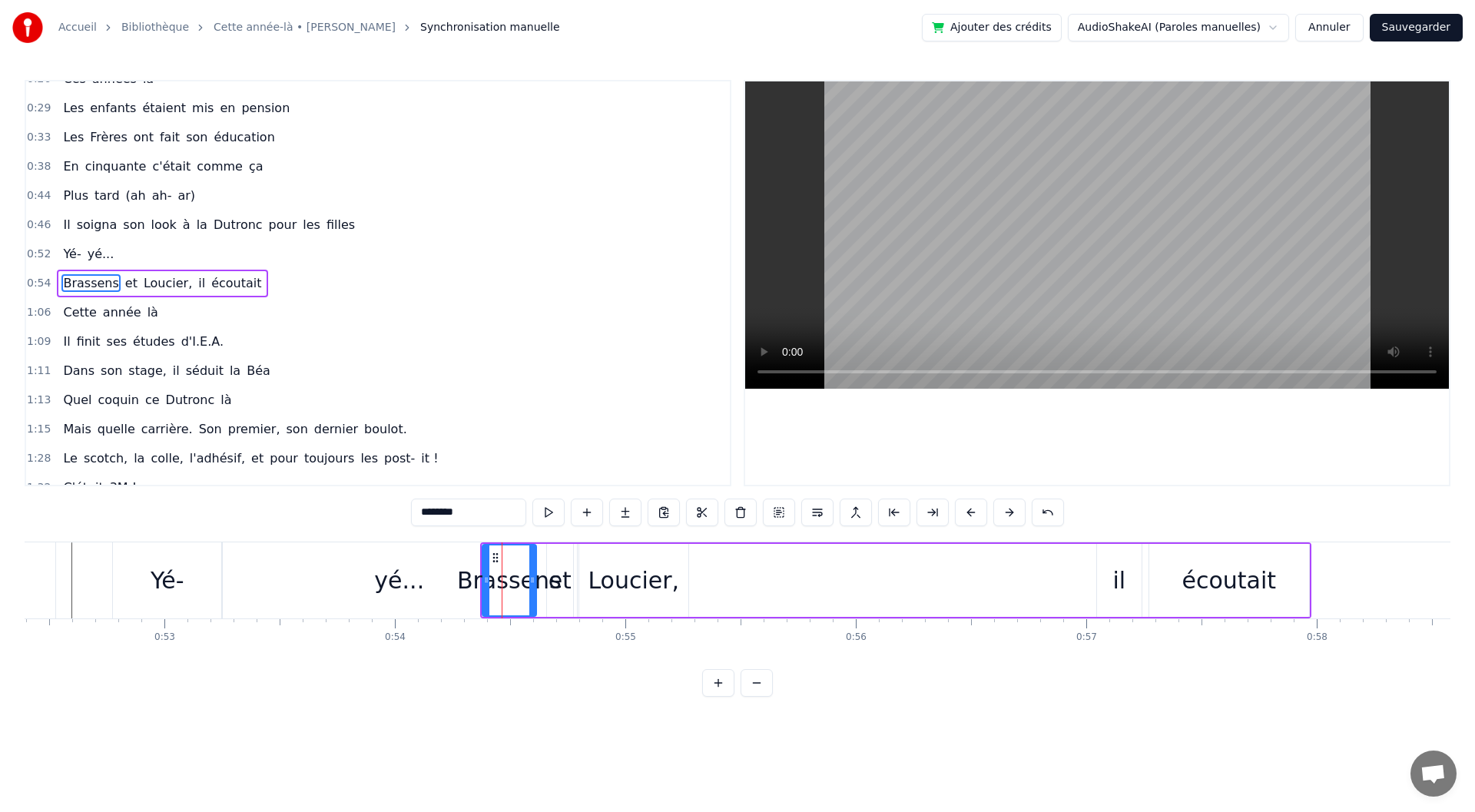
click at [651, 581] on div "Loucier," at bounding box center [633, 581] width 92 height 35
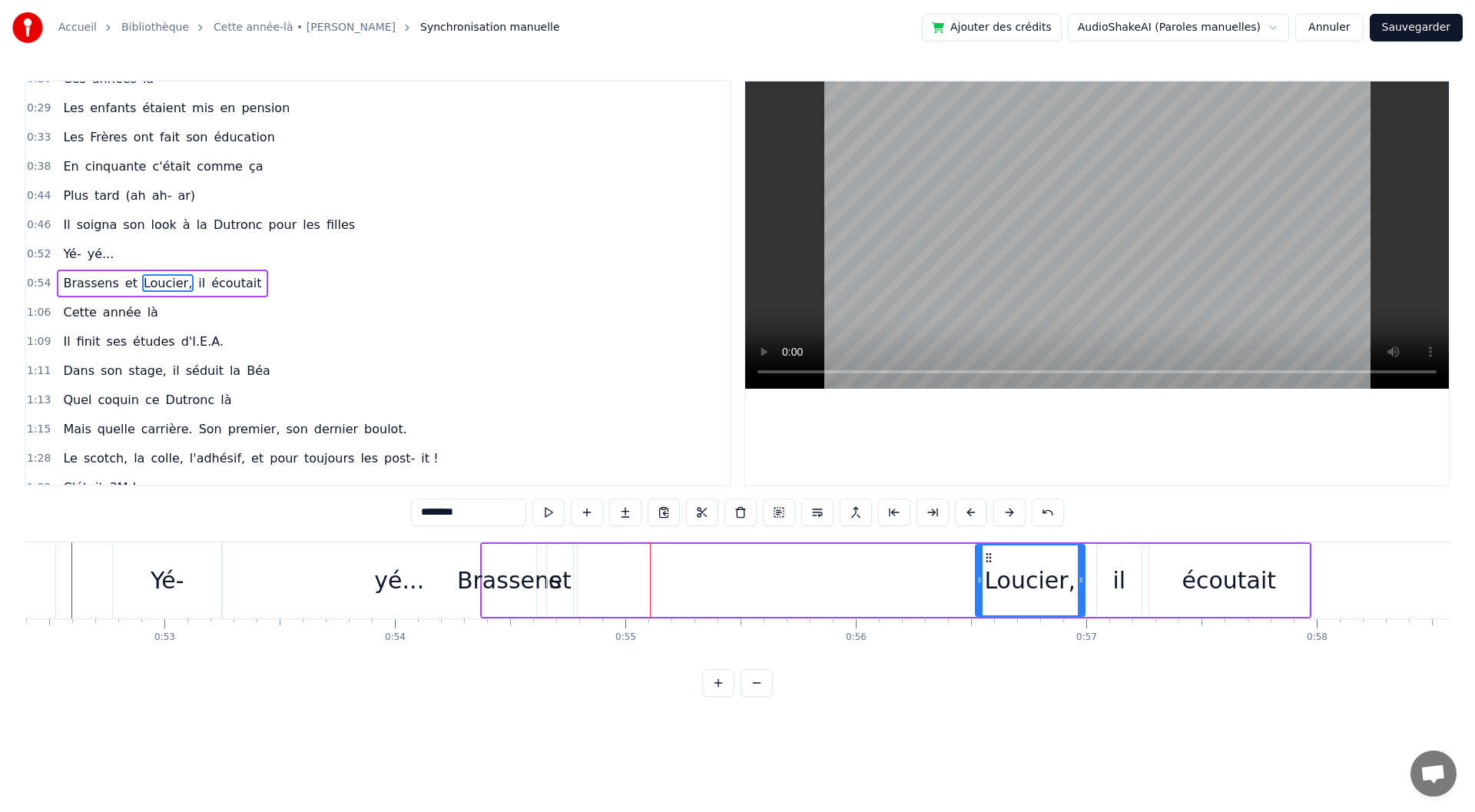
drag, startPoint x: 593, startPoint y: 556, endPoint x: 998, endPoint y: 563, distance: 405.1
click at [995, 563] on icon at bounding box center [988, 558] width 13 height 13
click at [524, 579] on div "Brassens" at bounding box center [510, 581] width 104 height 35
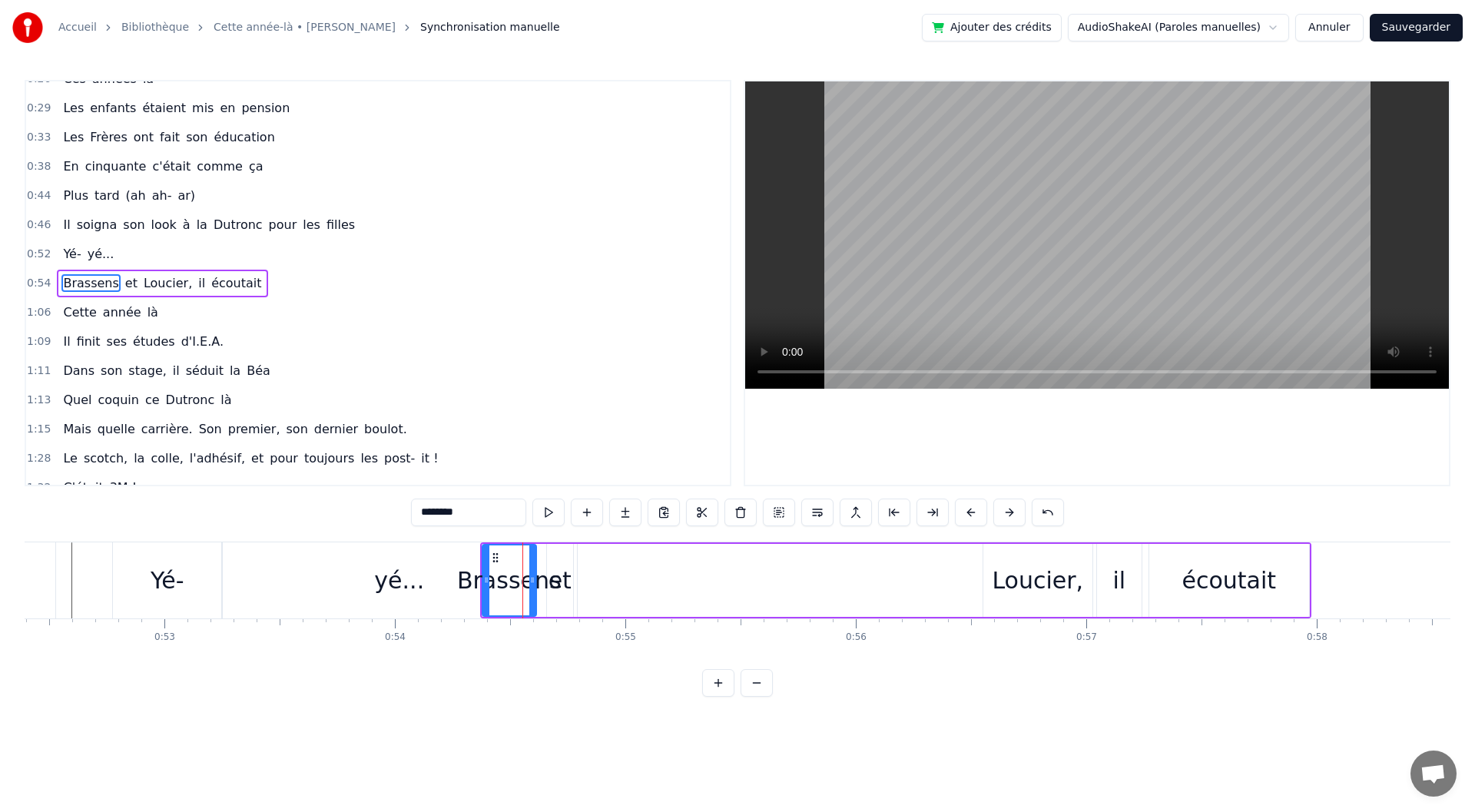
click at [559, 582] on div "et" at bounding box center [560, 581] width 23 height 35
drag, startPoint x: 556, startPoint y: 553, endPoint x: 912, endPoint y: 563, distance: 356.1
click at [938, 553] on icon at bounding box center [939, 558] width 13 height 13
click at [521, 592] on div "Brassens" at bounding box center [510, 581] width 104 height 35
type input "********"
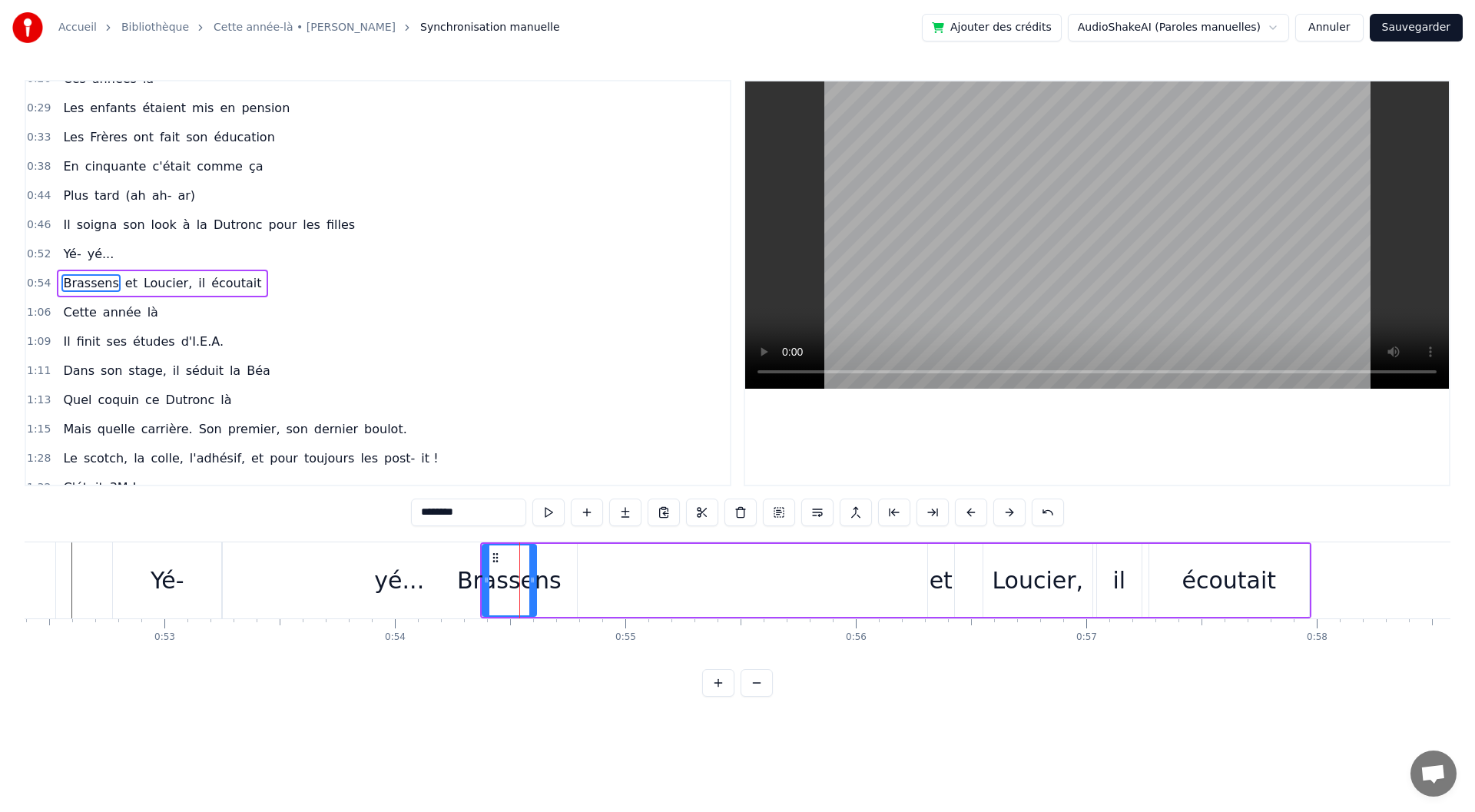
drag, startPoint x: 566, startPoint y: 577, endPoint x: 806, endPoint y: 582, distance: 240.1
click at [806, 582] on div "Brassens et Loucier, il écoutait" at bounding box center [895, 580] width 831 height 76
click at [518, 589] on div "Brassens" at bounding box center [510, 581] width 104 height 35
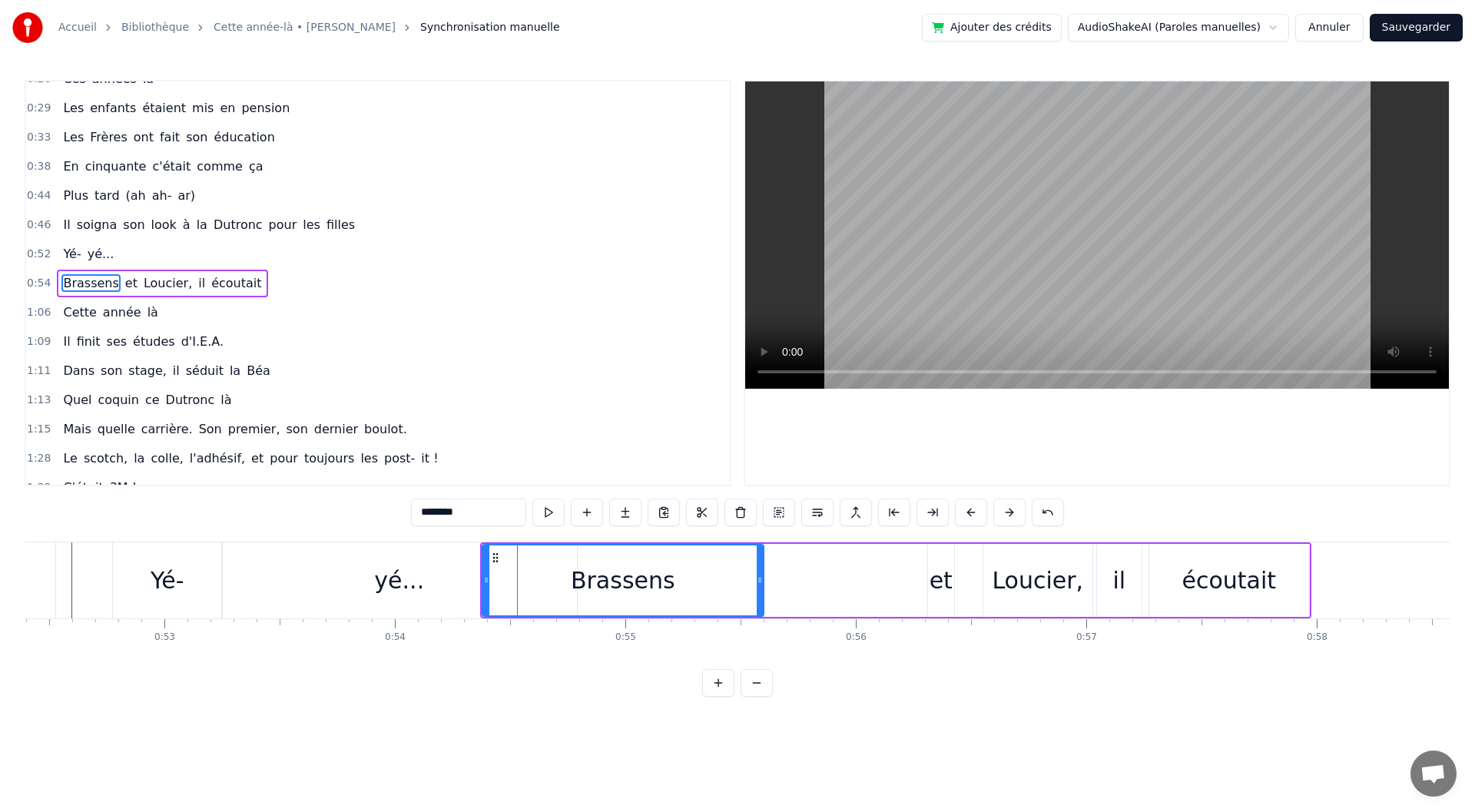
drag, startPoint x: 532, startPoint y: 579, endPoint x: 759, endPoint y: 581, distance: 227.0
click at [759, 581] on icon at bounding box center [760, 580] width 6 height 13
click at [954, 588] on div "et" at bounding box center [941, 581] width 28 height 73
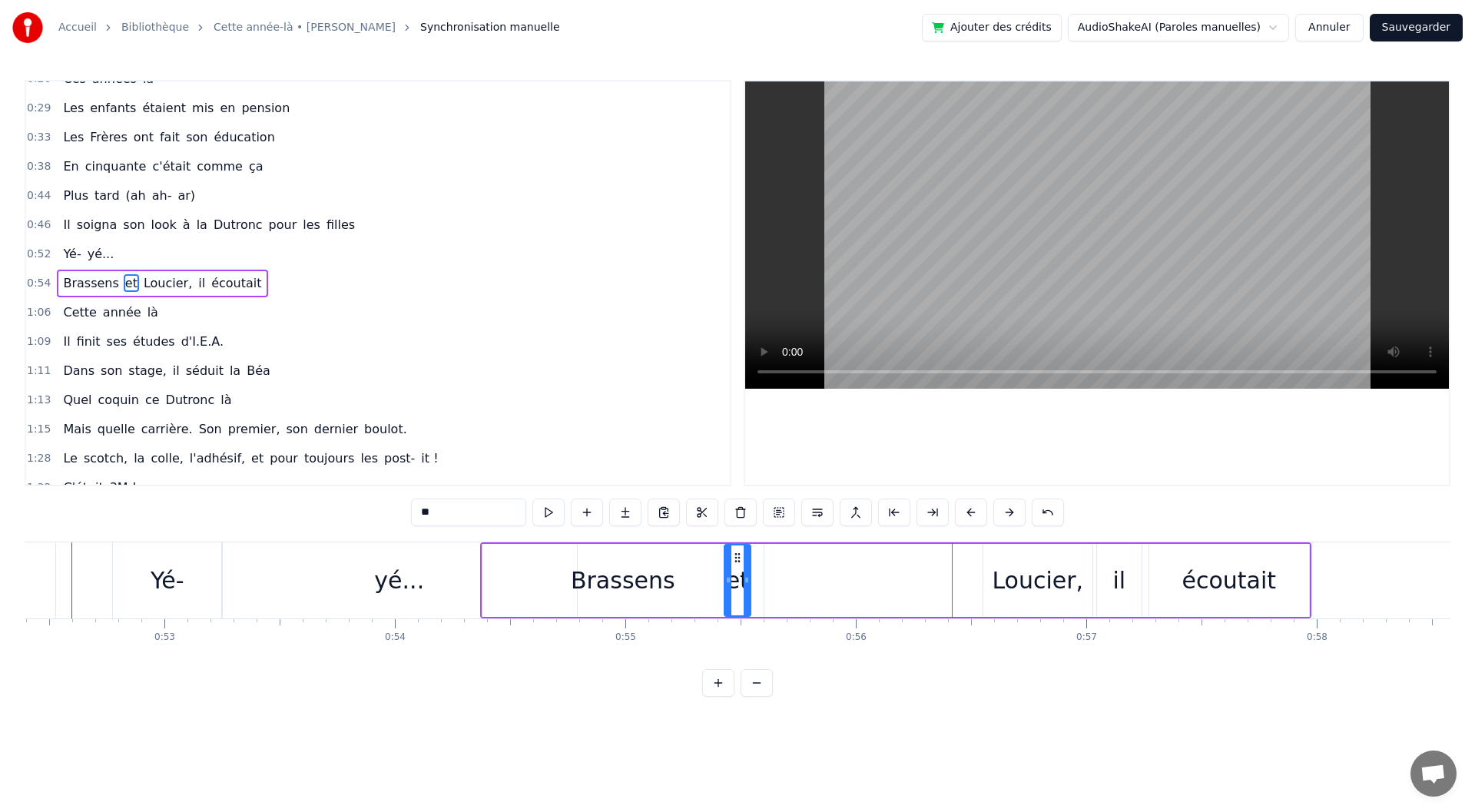
drag, startPoint x: 944, startPoint y: 552, endPoint x: 731, endPoint y: 568, distance: 213.6
click at [731, 568] on div "et" at bounding box center [738, 580] width 25 height 70
drag, startPoint x: 738, startPoint y: 586, endPoint x: 757, endPoint y: 587, distance: 19.0
click at [757, 587] on div at bounding box center [756, 580] width 6 height 70
click at [1040, 582] on div "Loucier," at bounding box center [1038, 581] width 92 height 35
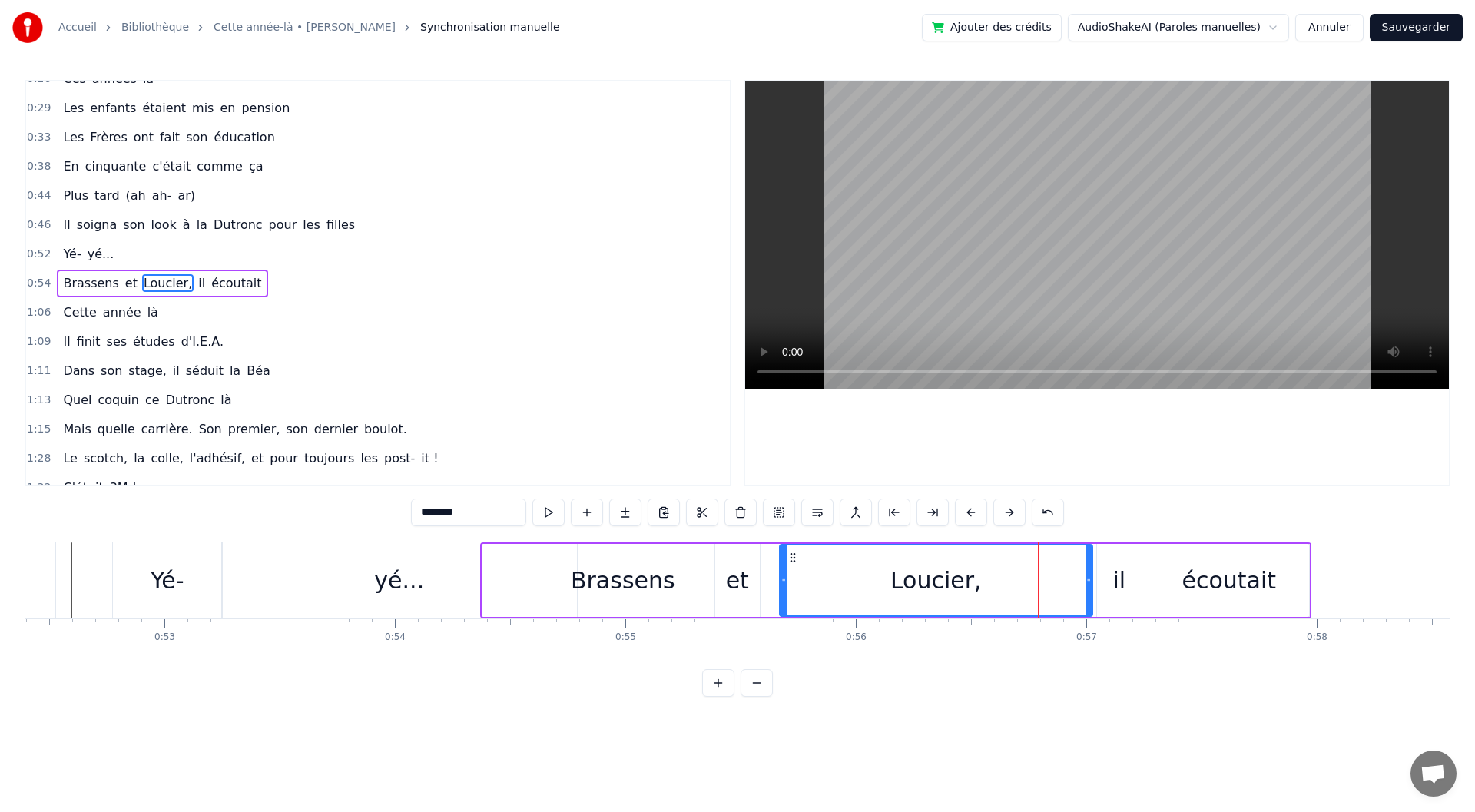
drag, startPoint x: 985, startPoint y: 582, endPoint x: 780, endPoint y: 597, distance: 205.5
click at [780, 597] on div at bounding box center [783, 580] width 6 height 70
drag, startPoint x: 1088, startPoint y: 582, endPoint x: 1009, endPoint y: 597, distance: 80.4
click at [1009, 597] on div at bounding box center [1010, 580] width 6 height 70
click at [1117, 592] on div "il" at bounding box center [1119, 581] width 13 height 35
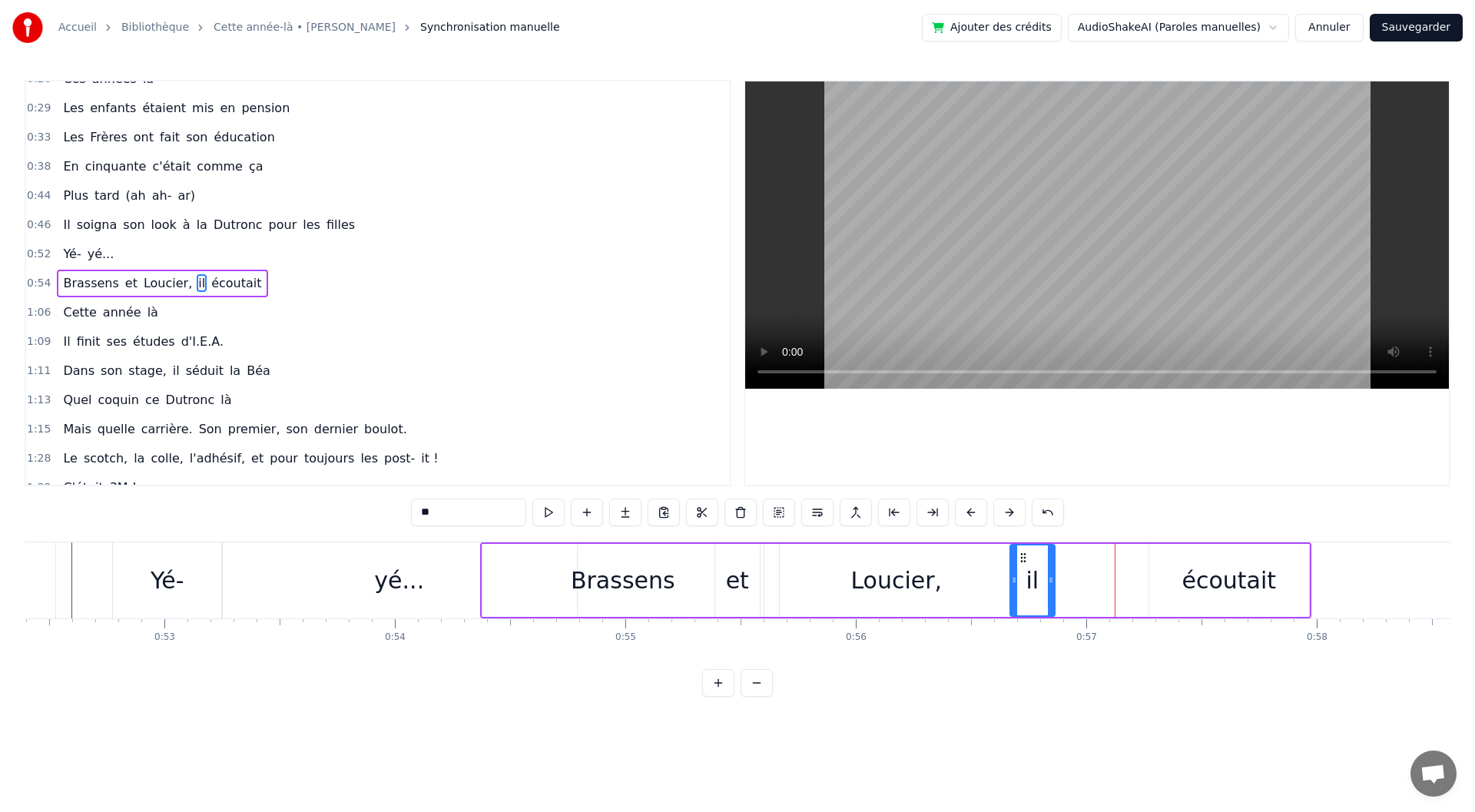
drag, startPoint x: 1098, startPoint y: 553, endPoint x: 1022, endPoint y: 555, distance: 76.0
click at [1022, 555] on icon at bounding box center [1023, 558] width 13 height 13
click at [921, 600] on div "Loucier," at bounding box center [896, 581] width 233 height 73
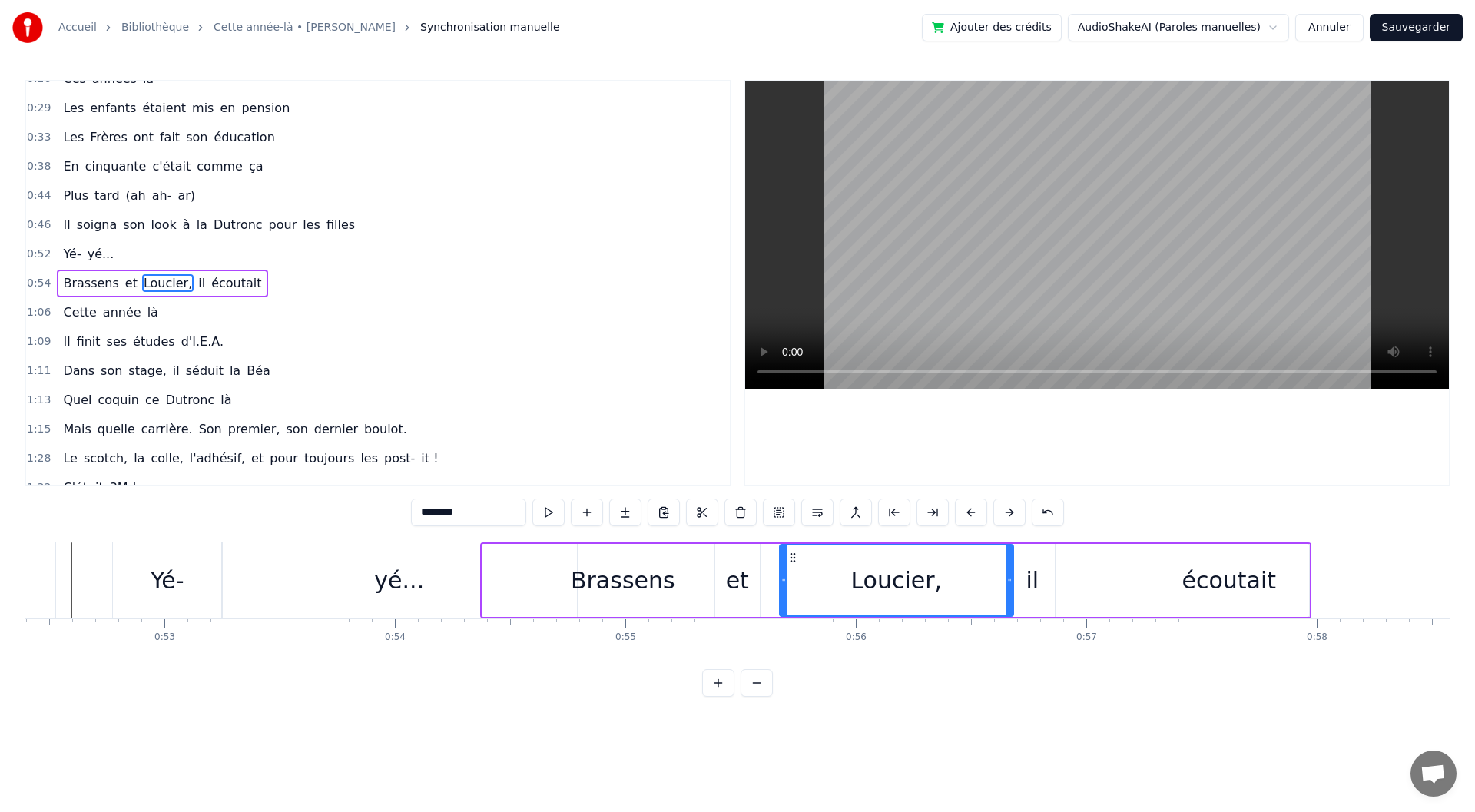
click at [1195, 579] on div "écoutait" at bounding box center [1229, 581] width 94 height 35
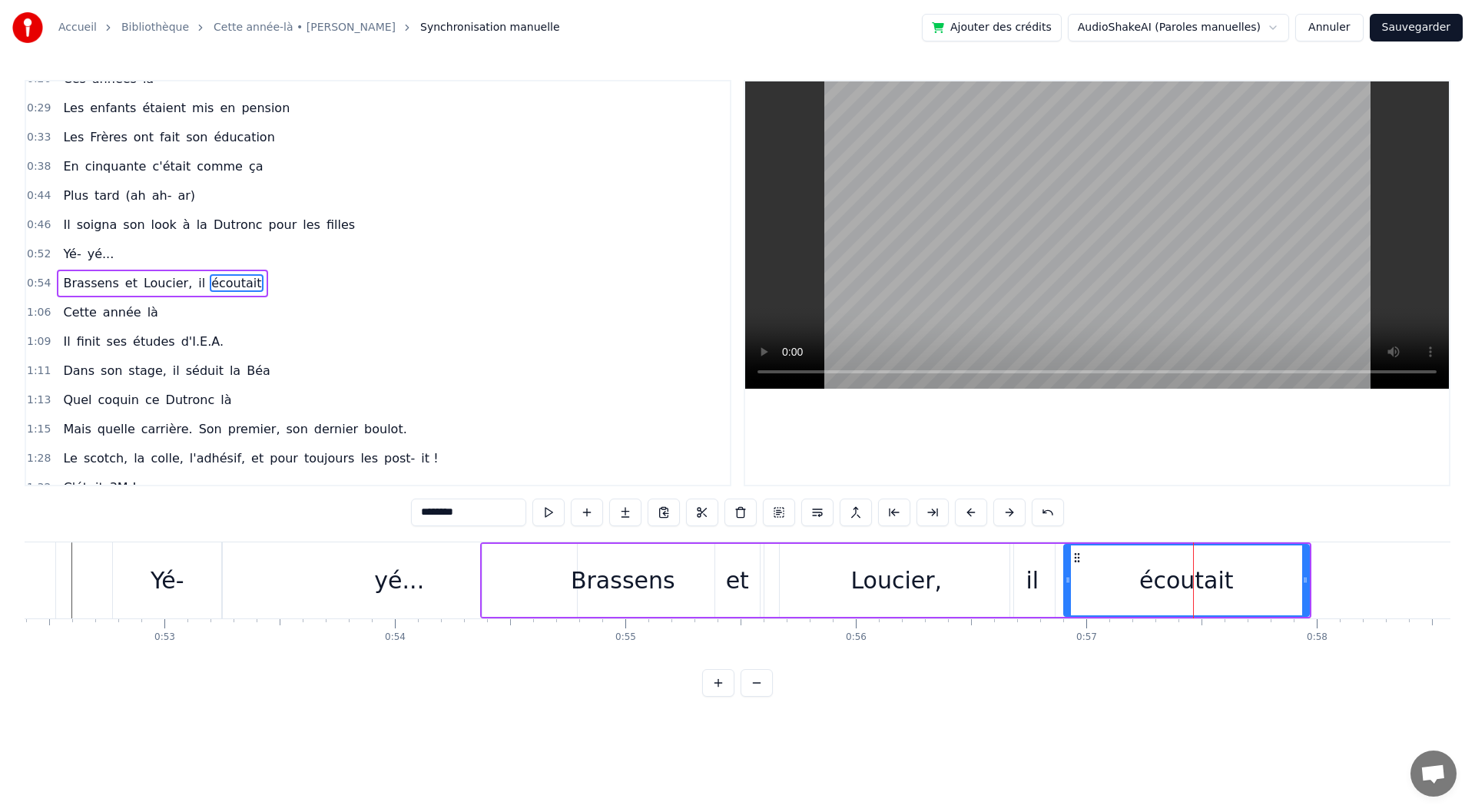
drag, startPoint x: 1155, startPoint y: 579, endPoint x: 1070, endPoint y: 586, distance: 85.3
click at [1070, 586] on icon at bounding box center [1067, 580] width 6 height 13
drag, startPoint x: 1305, startPoint y: 582, endPoint x: 1362, endPoint y: 573, distance: 57.7
click at [1362, 573] on div at bounding box center [1363, 580] width 6 height 70
click at [462, 599] on div "yé..." at bounding box center [399, 580] width 355 height 76
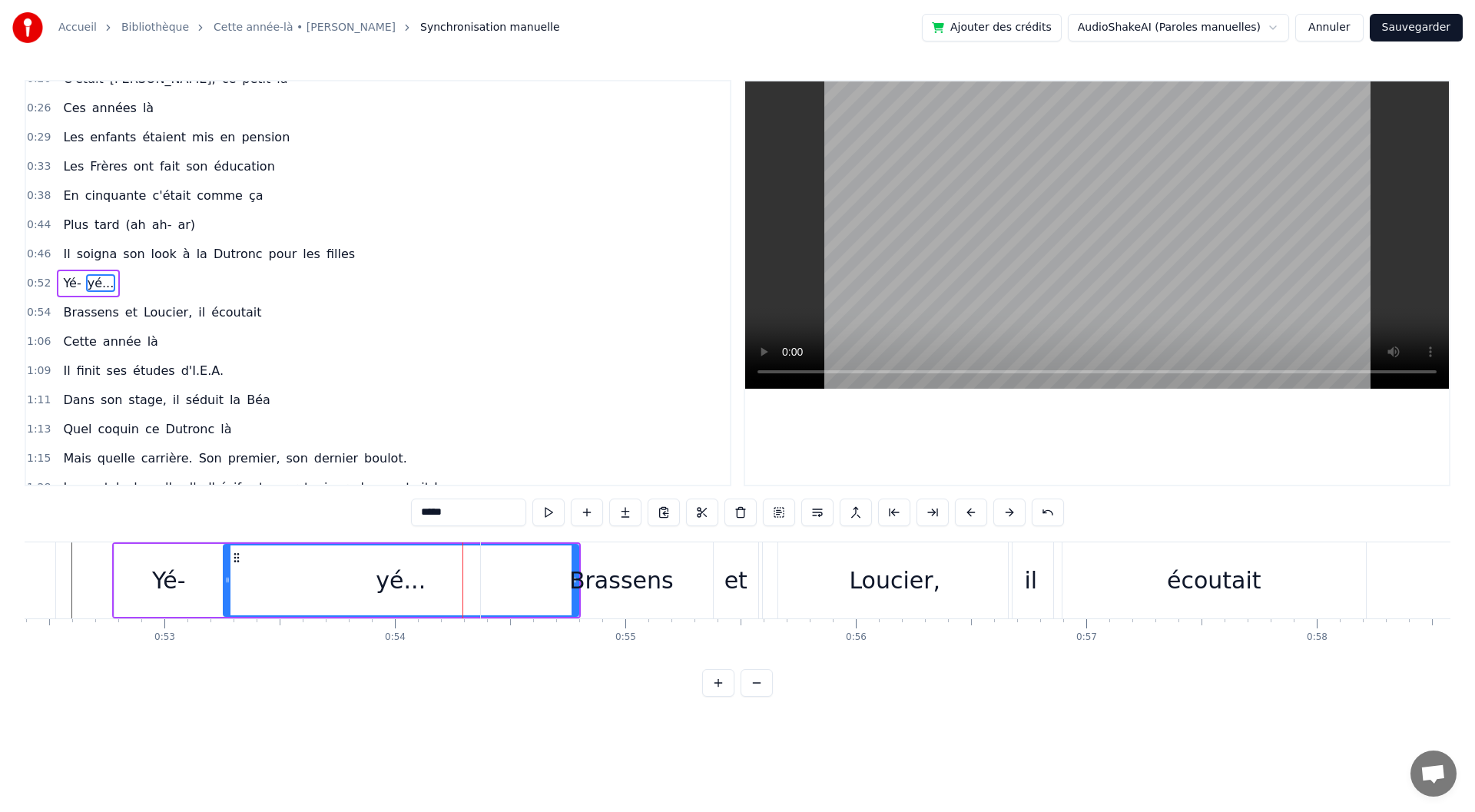
click at [601, 599] on div "Brassens" at bounding box center [621, 580] width 281 height 76
type input "********"
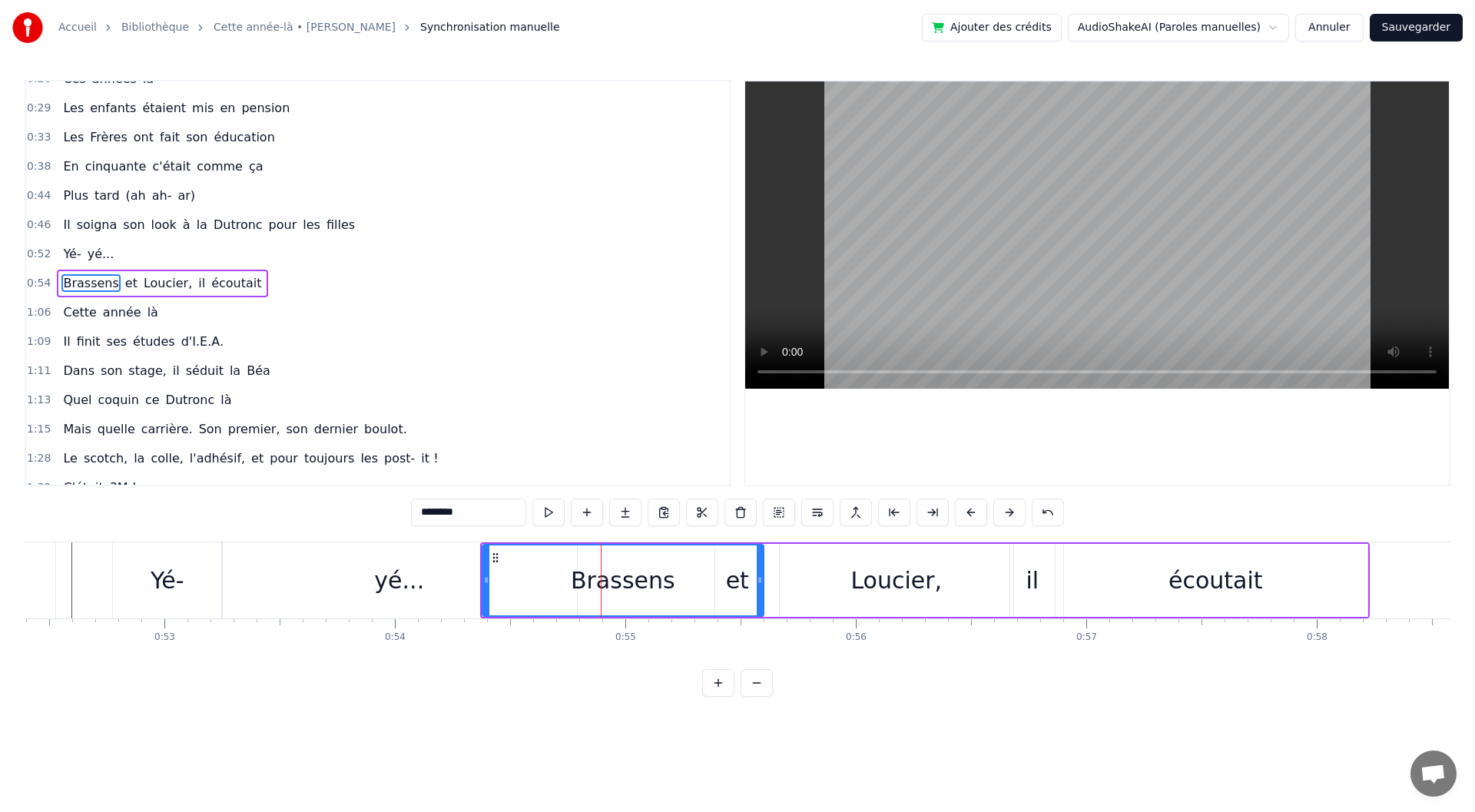
click at [494, 558] on circle at bounding box center [493, 557] width 1 height 1
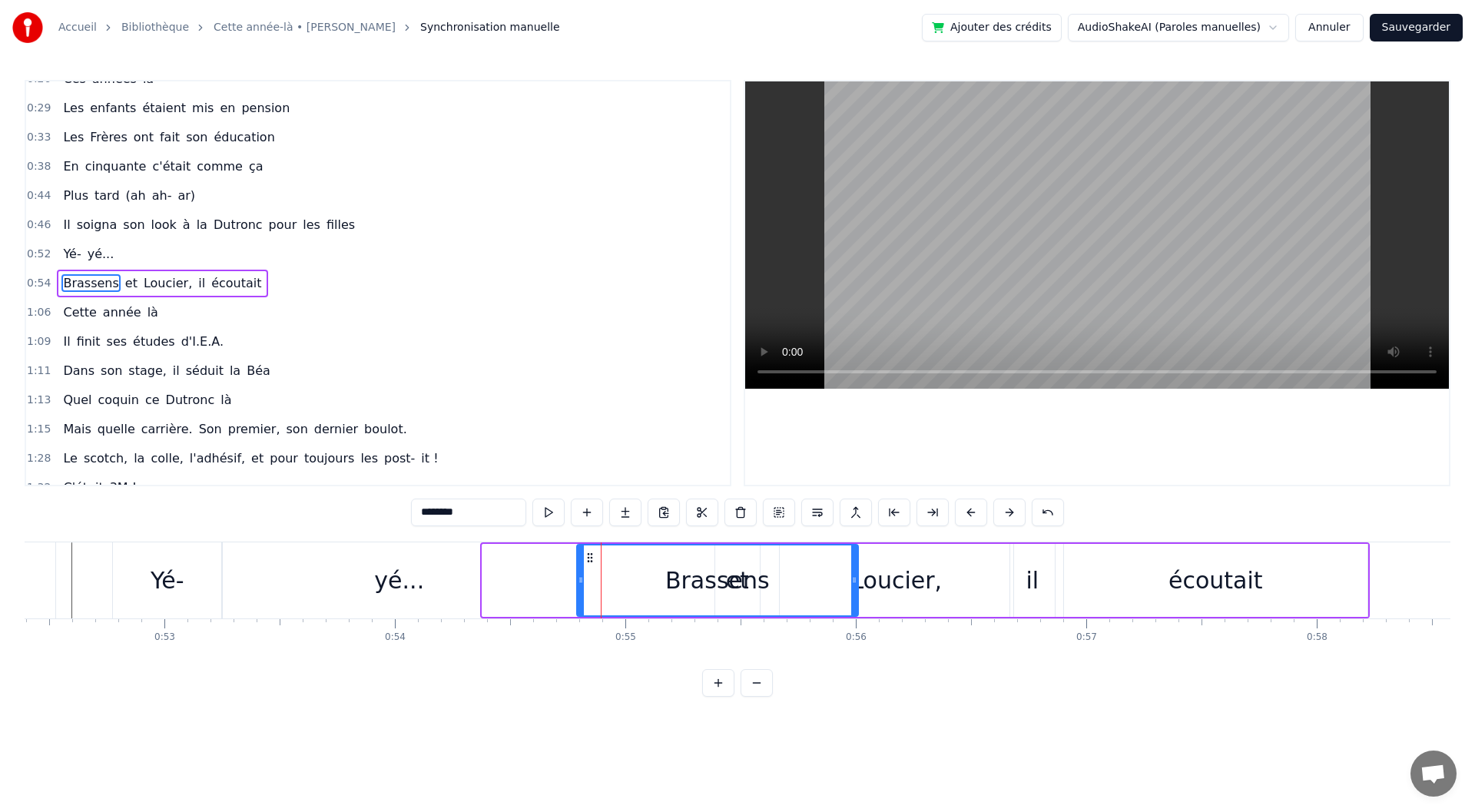
drag, startPoint x: 498, startPoint y: 557, endPoint x: 593, endPoint y: 563, distance: 95.2
click at [593, 563] on icon at bounding box center [590, 558] width 13 height 13
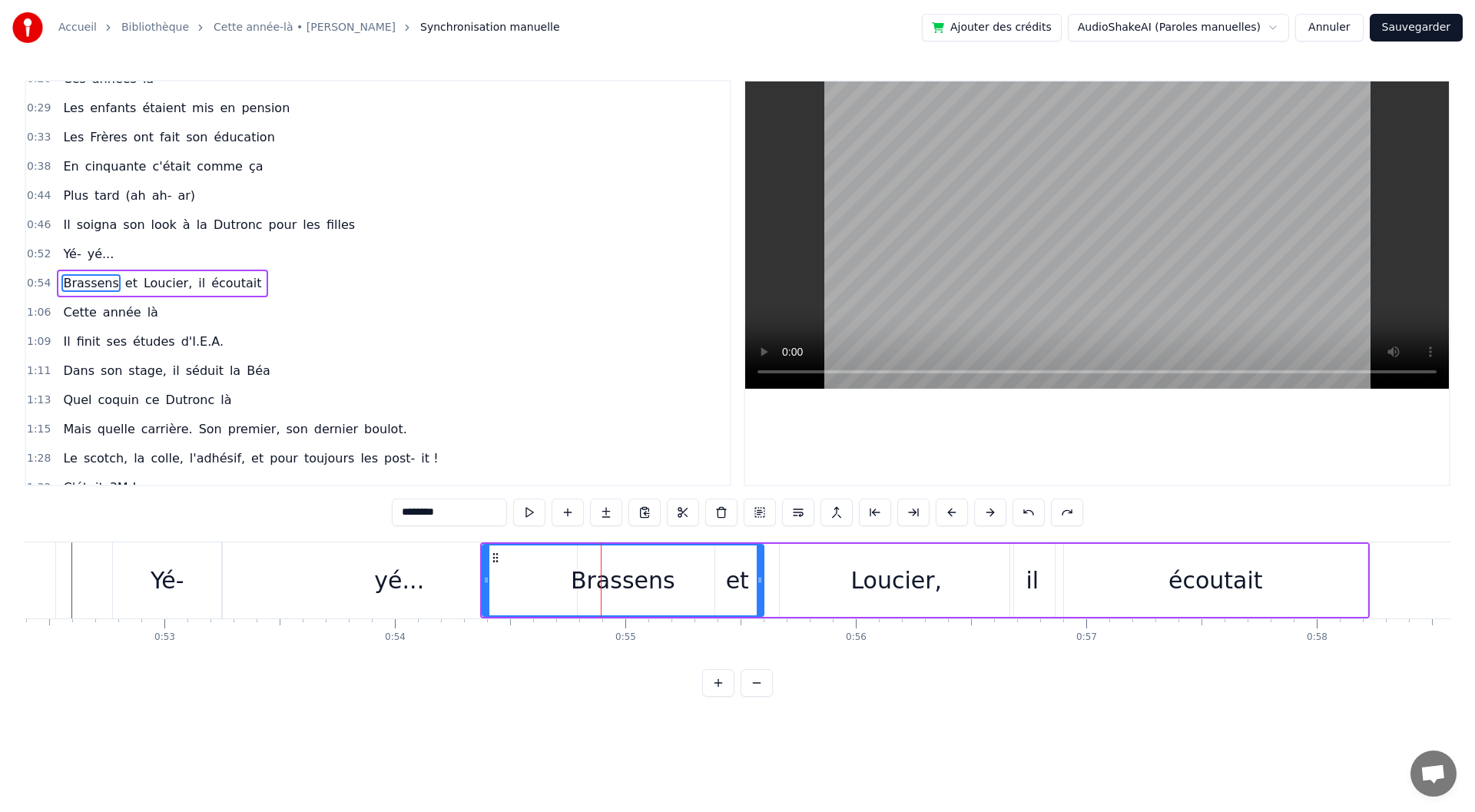
click at [228, 295] on div "Brassens et Loucier, il écoutait" at bounding box center [162, 283] width 211 height 28
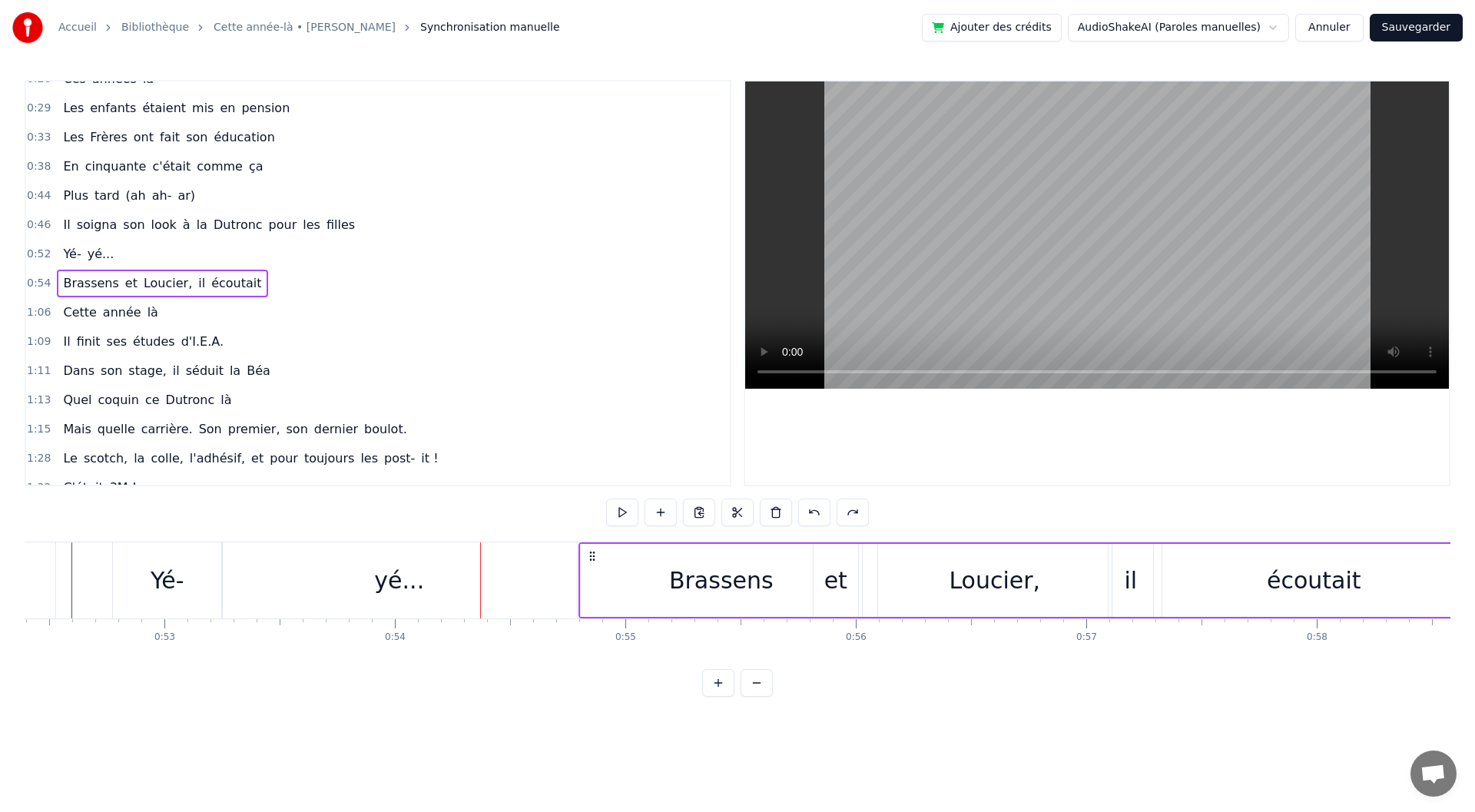
drag, startPoint x: 495, startPoint y: 558, endPoint x: 593, endPoint y: 553, distance: 98.1
click at [593, 553] on icon at bounding box center [592, 556] width 13 height 13
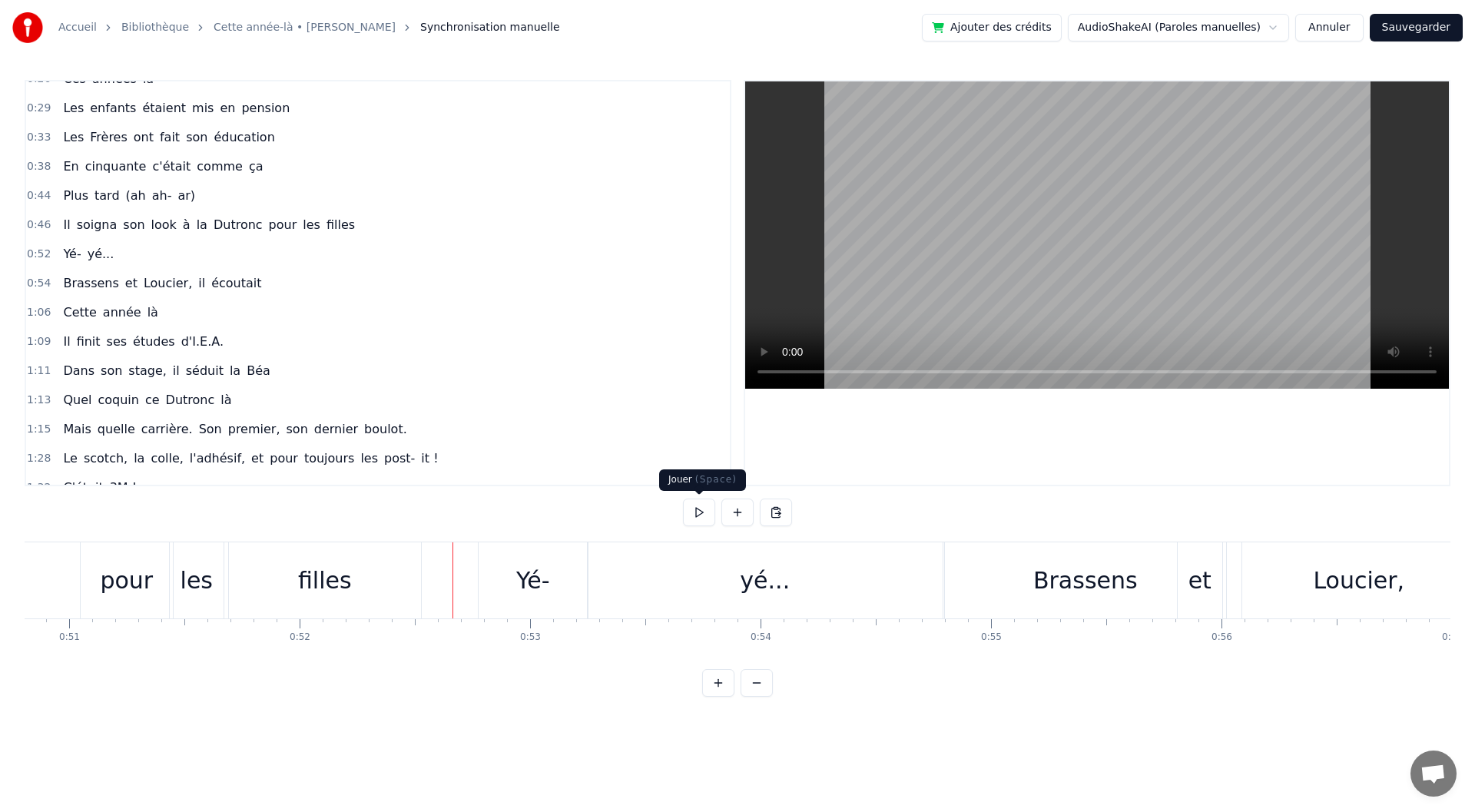
click at [694, 511] on button at bounding box center [698, 512] width 32 height 28
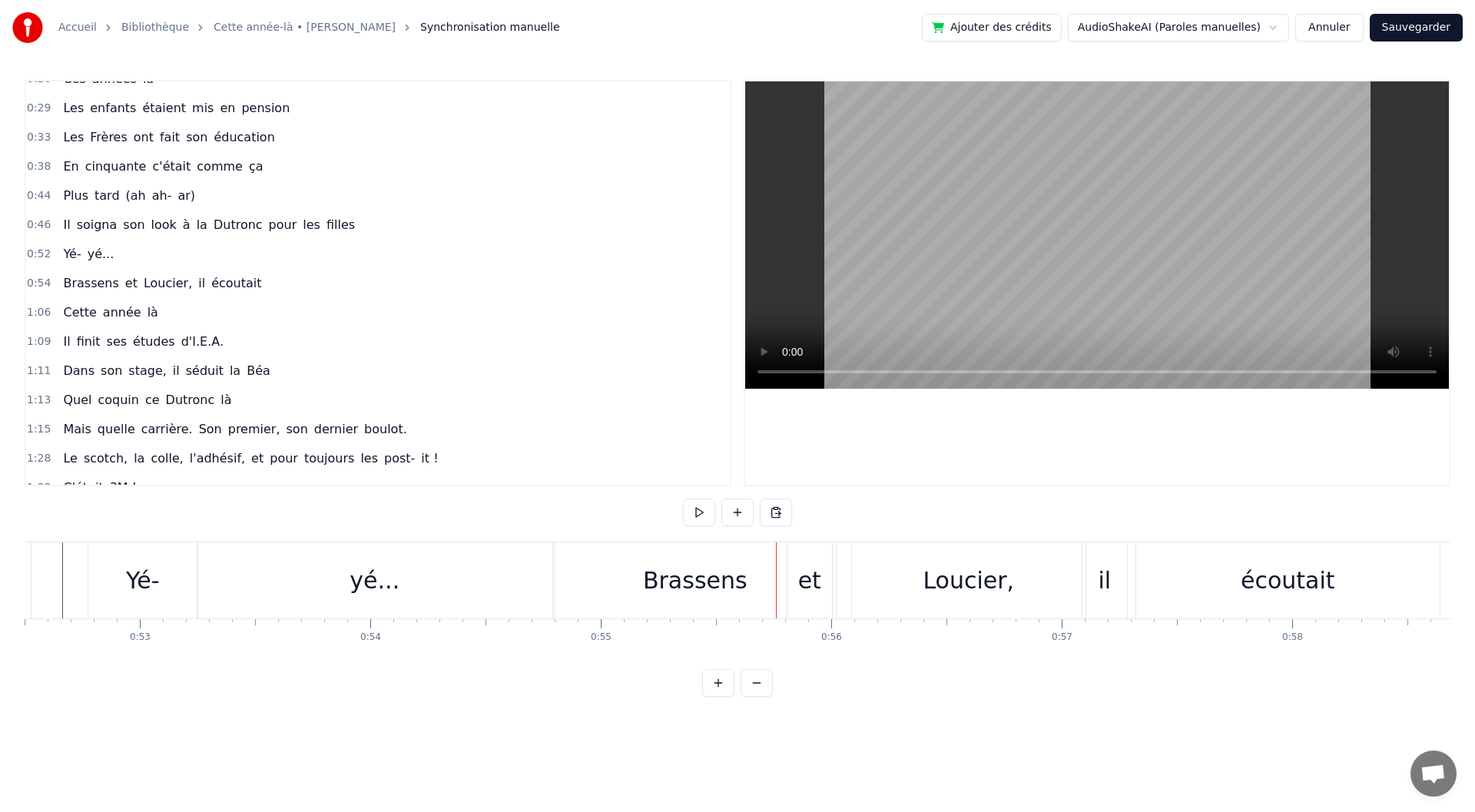
scroll to position [0, 12320]
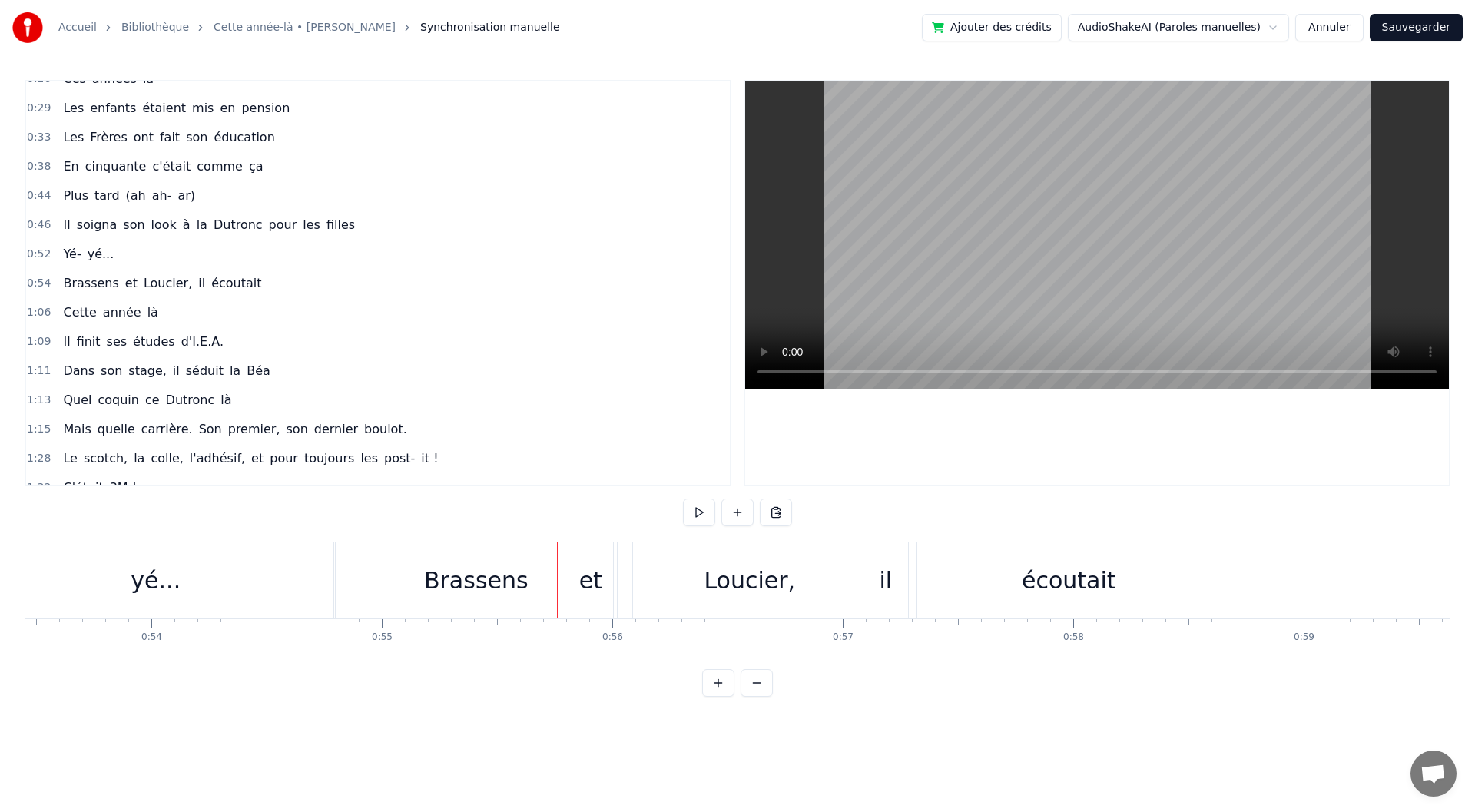
click at [462, 604] on div "Brassens" at bounding box center [477, 580] width 281 height 76
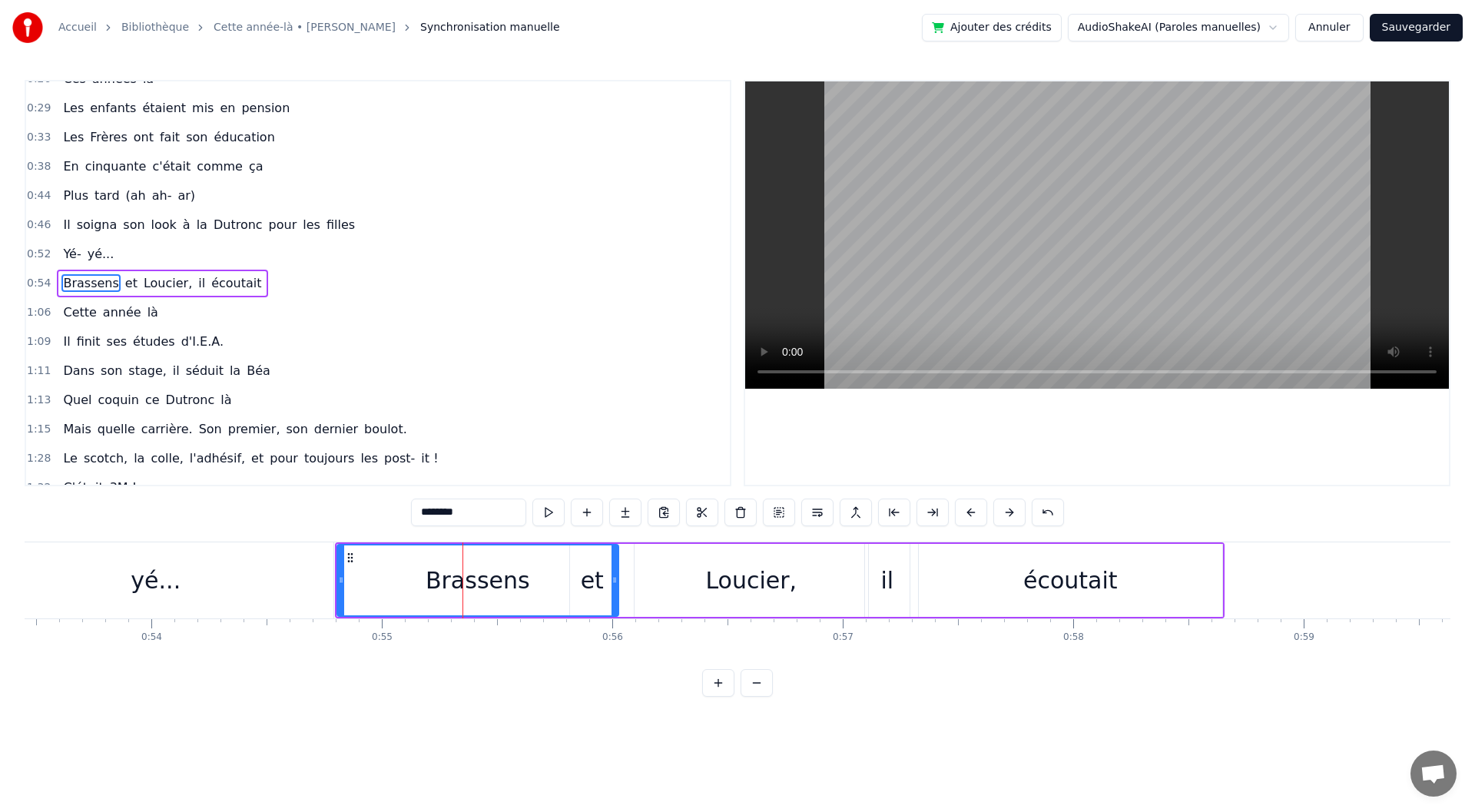
click at [233, 294] on div "Brassens et Loucier, il écoutait" at bounding box center [162, 283] width 211 height 28
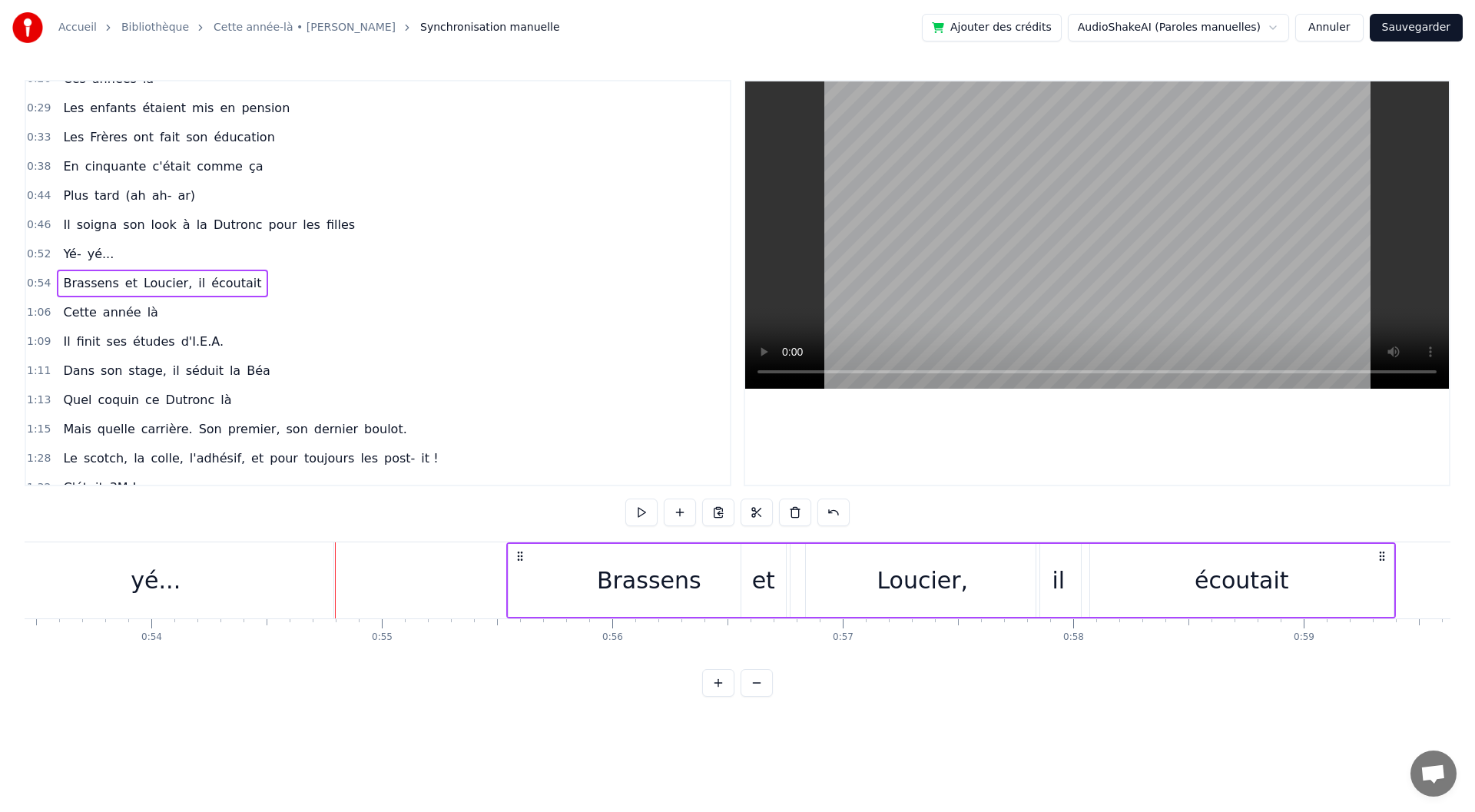
drag, startPoint x: 349, startPoint y: 552, endPoint x: 521, endPoint y: 554, distance: 172.0
click at [521, 554] on icon at bounding box center [520, 556] width 13 height 13
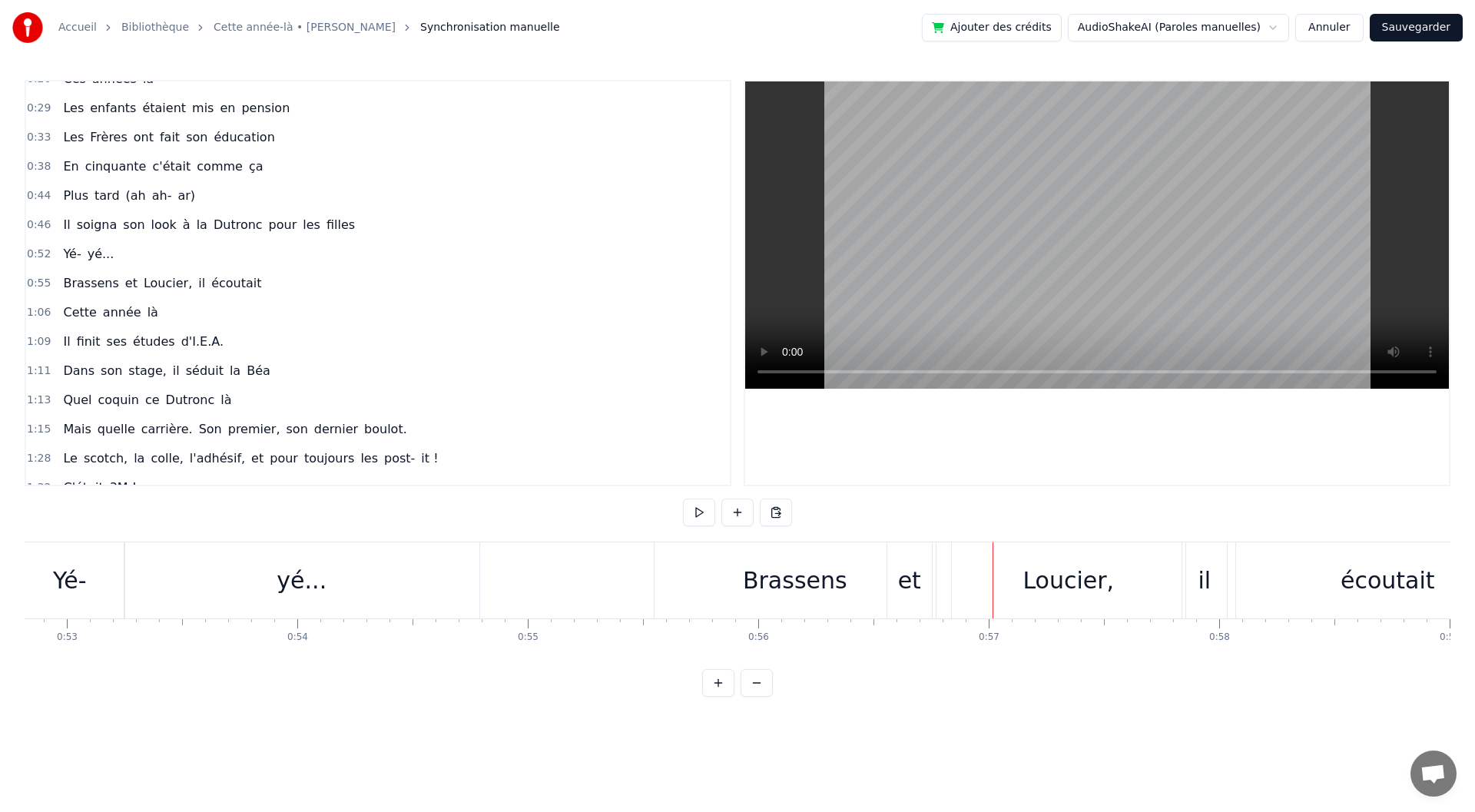
scroll to position [0, 12295]
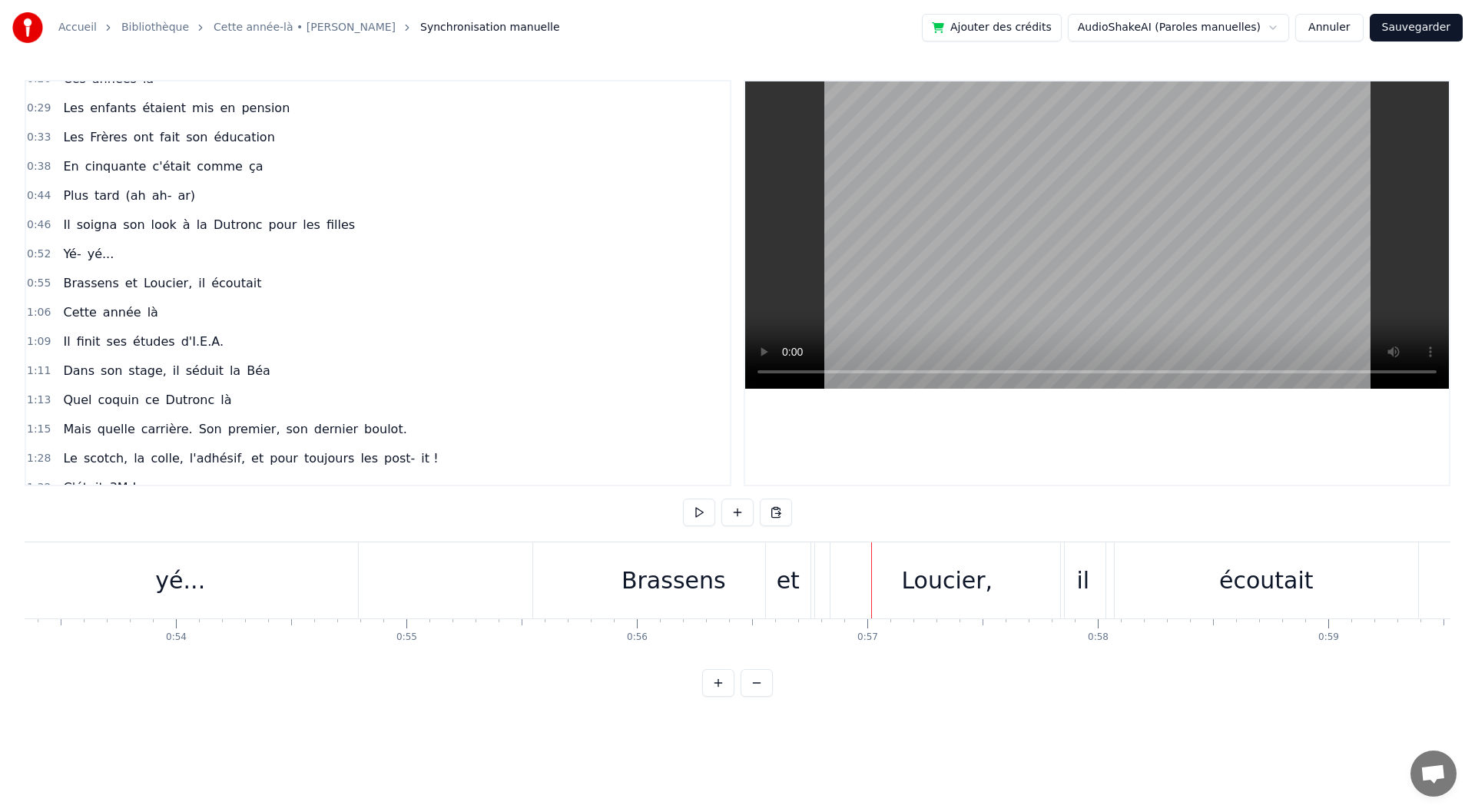
click at [593, 586] on div "Brassens" at bounding box center [673, 580] width 281 height 76
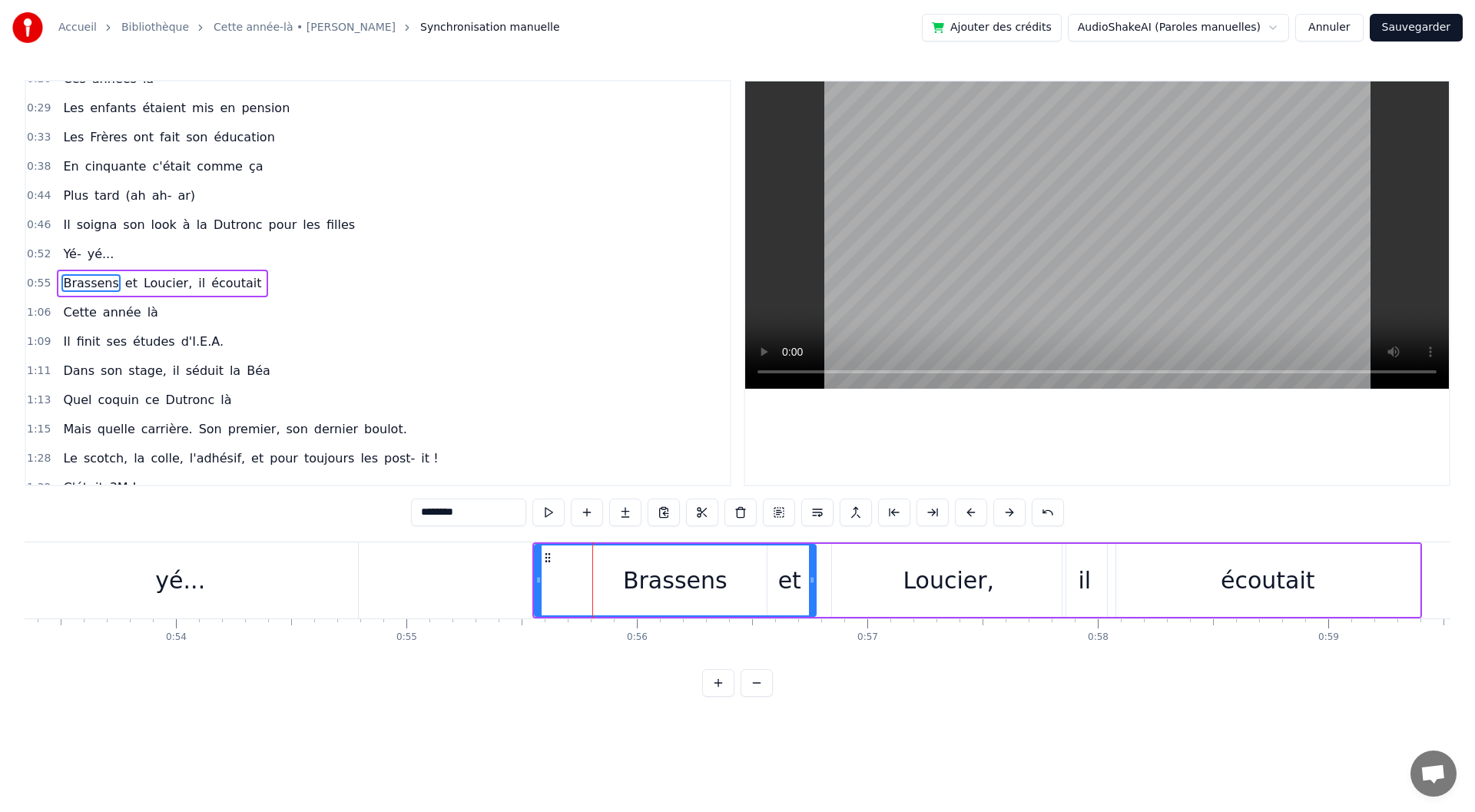
click at [758, 588] on div "Brassens" at bounding box center [675, 580] width 279 height 70
click at [721, 583] on div "Brassens" at bounding box center [675, 580] width 279 height 70
drag, startPoint x: 809, startPoint y: 584, endPoint x: 744, endPoint y: 587, distance: 65.1
click at [745, 587] on div at bounding box center [748, 580] width 6 height 70
drag, startPoint x: 744, startPoint y: 590, endPoint x: 697, endPoint y: 591, distance: 47.0
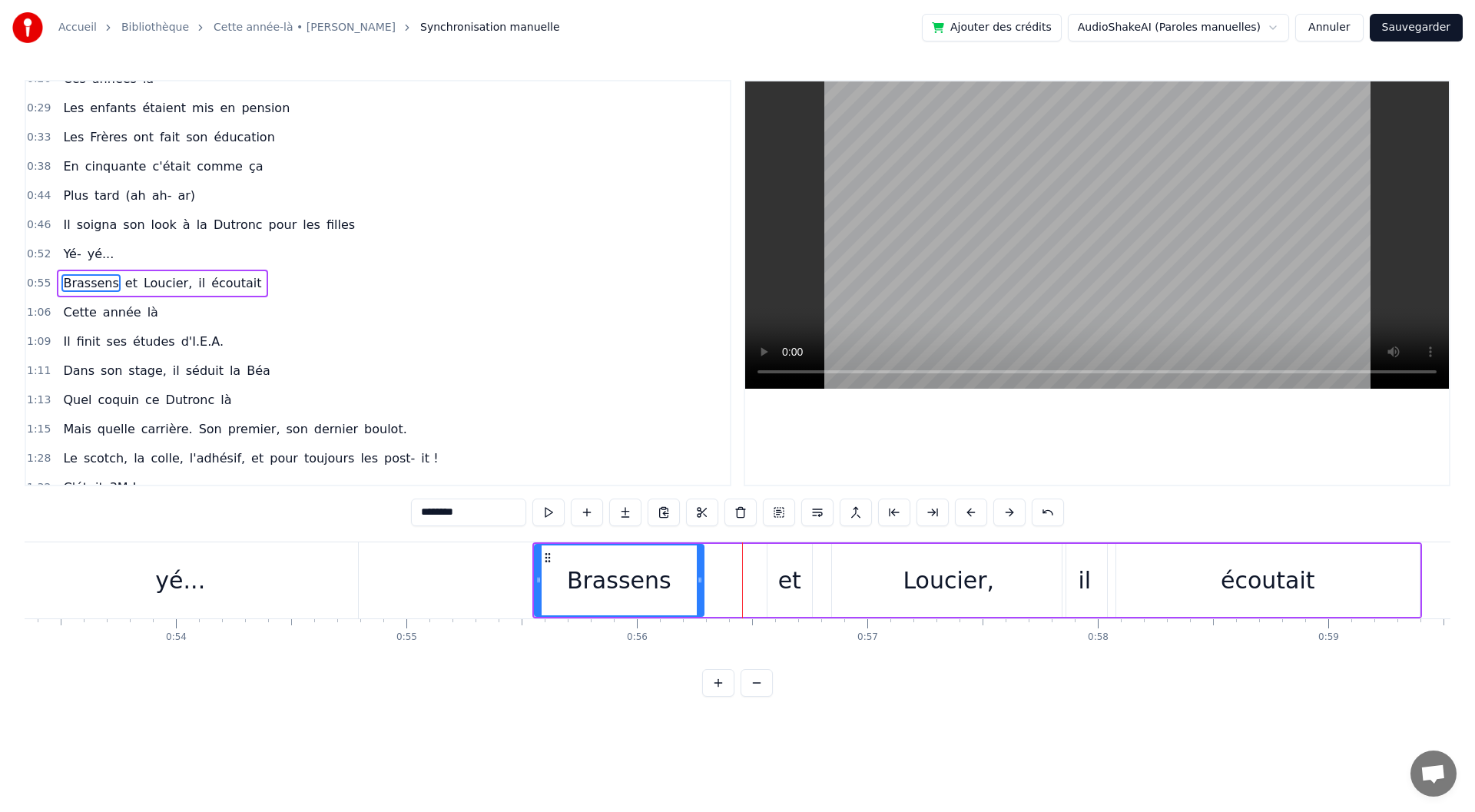
click at [697, 591] on div at bounding box center [699, 580] width 6 height 70
click at [778, 580] on div "et" at bounding box center [790, 581] width 44 height 73
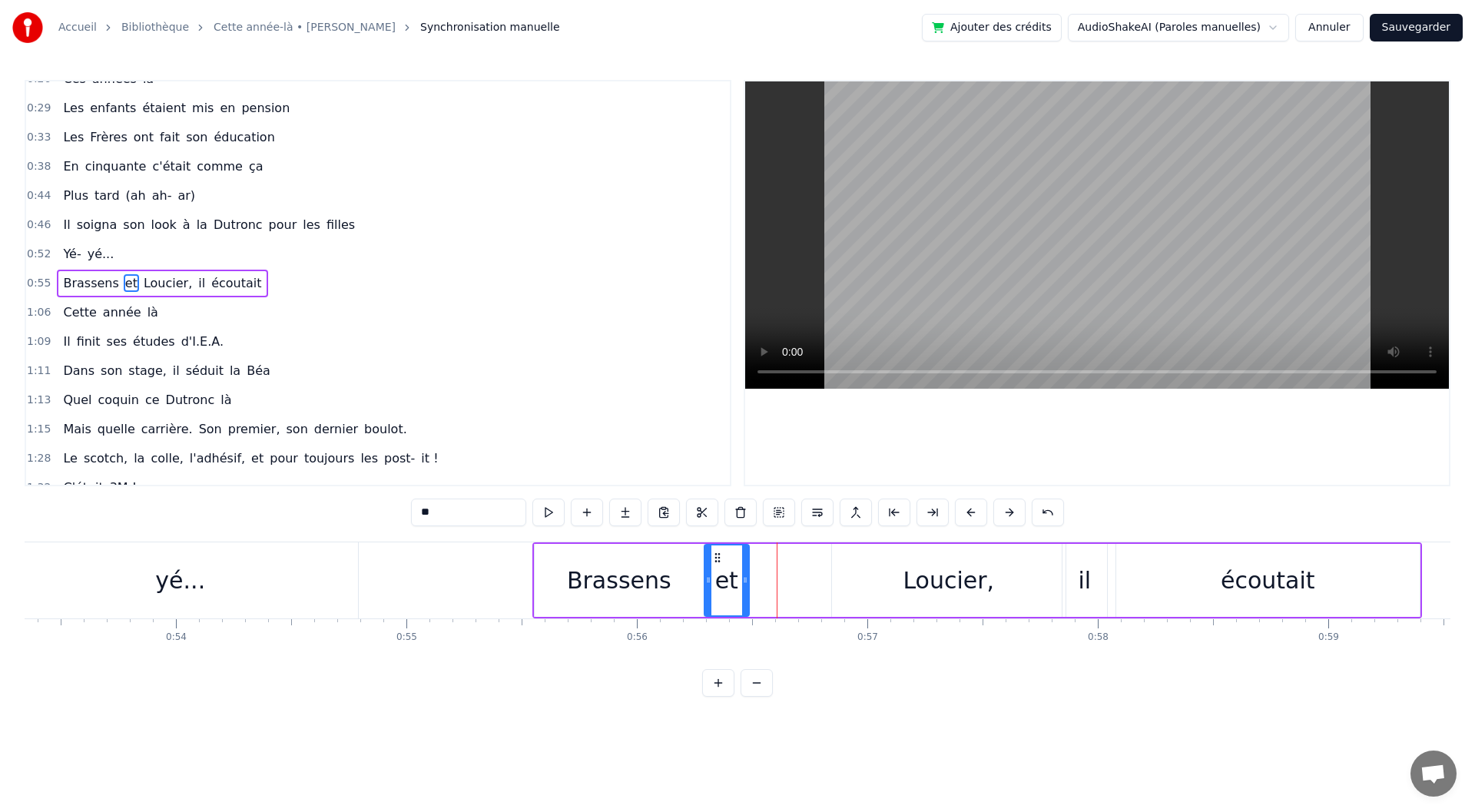
drag, startPoint x: 778, startPoint y: 559, endPoint x: 715, endPoint y: 560, distance: 63.0
click at [715, 560] on icon at bounding box center [717, 558] width 13 height 13
click at [753, 577] on icon at bounding box center [753, 580] width 6 height 13
click at [935, 573] on div "Loucier," at bounding box center [948, 581] width 92 height 35
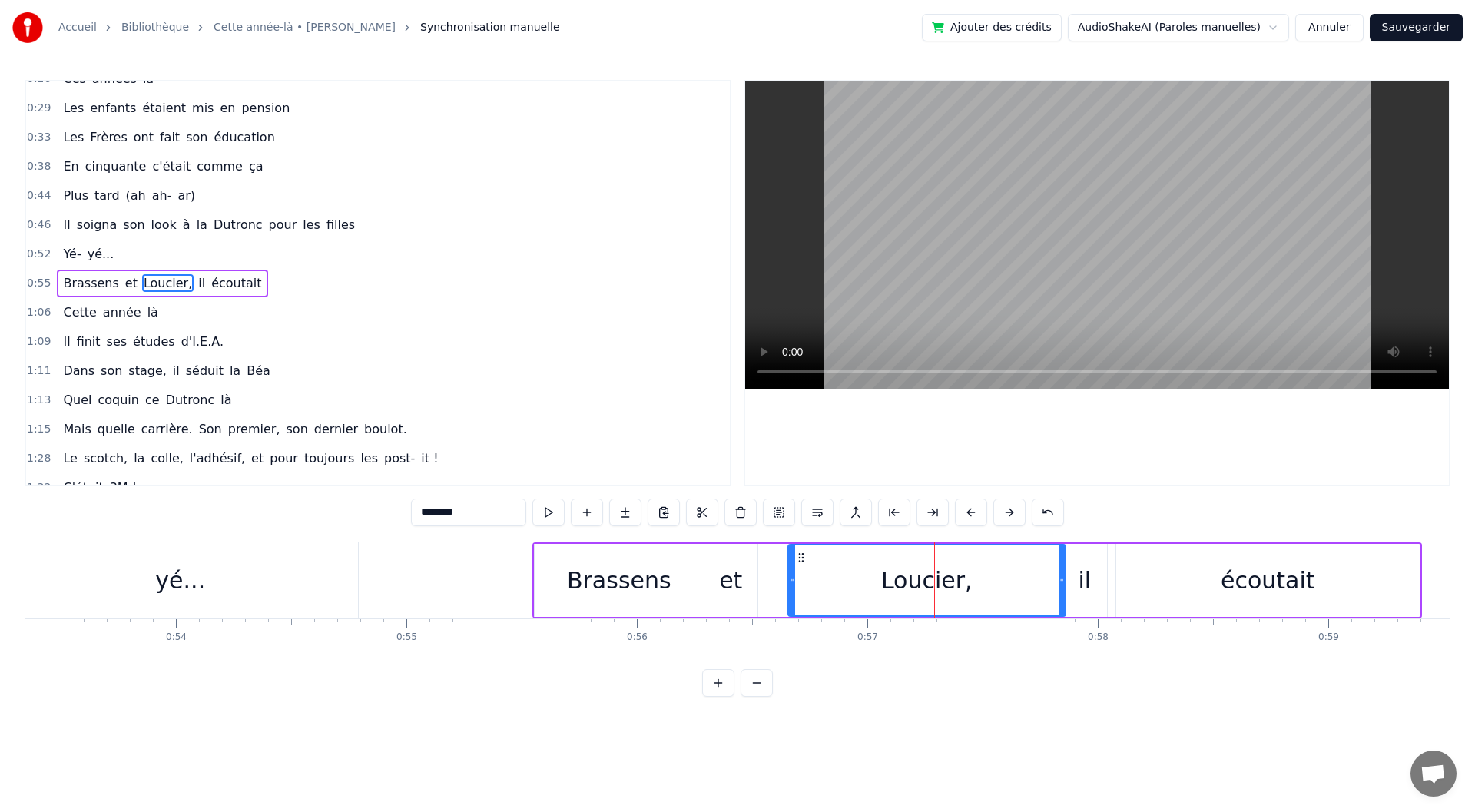
drag, startPoint x: 835, startPoint y: 571, endPoint x: 791, endPoint y: 576, distance: 44.3
click at [791, 576] on div at bounding box center [792, 580] width 6 height 70
click at [711, 587] on div "et" at bounding box center [730, 581] width 53 height 73
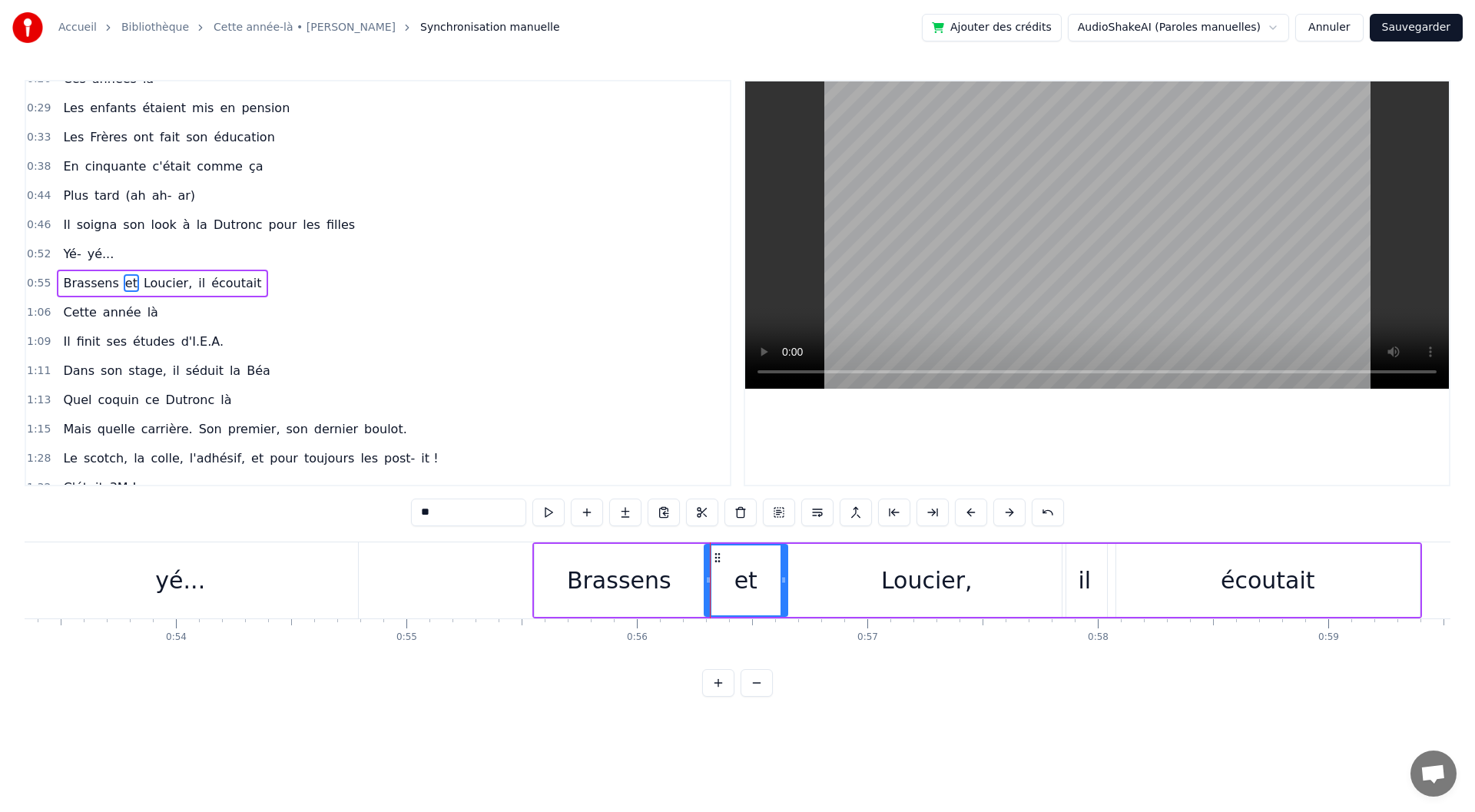
drag, startPoint x: 753, startPoint y: 589, endPoint x: 783, endPoint y: 590, distance: 30.0
click at [783, 590] on div at bounding box center [783, 580] width 6 height 70
click at [892, 593] on div "Loucier," at bounding box center [927, 581] width 92 height 35
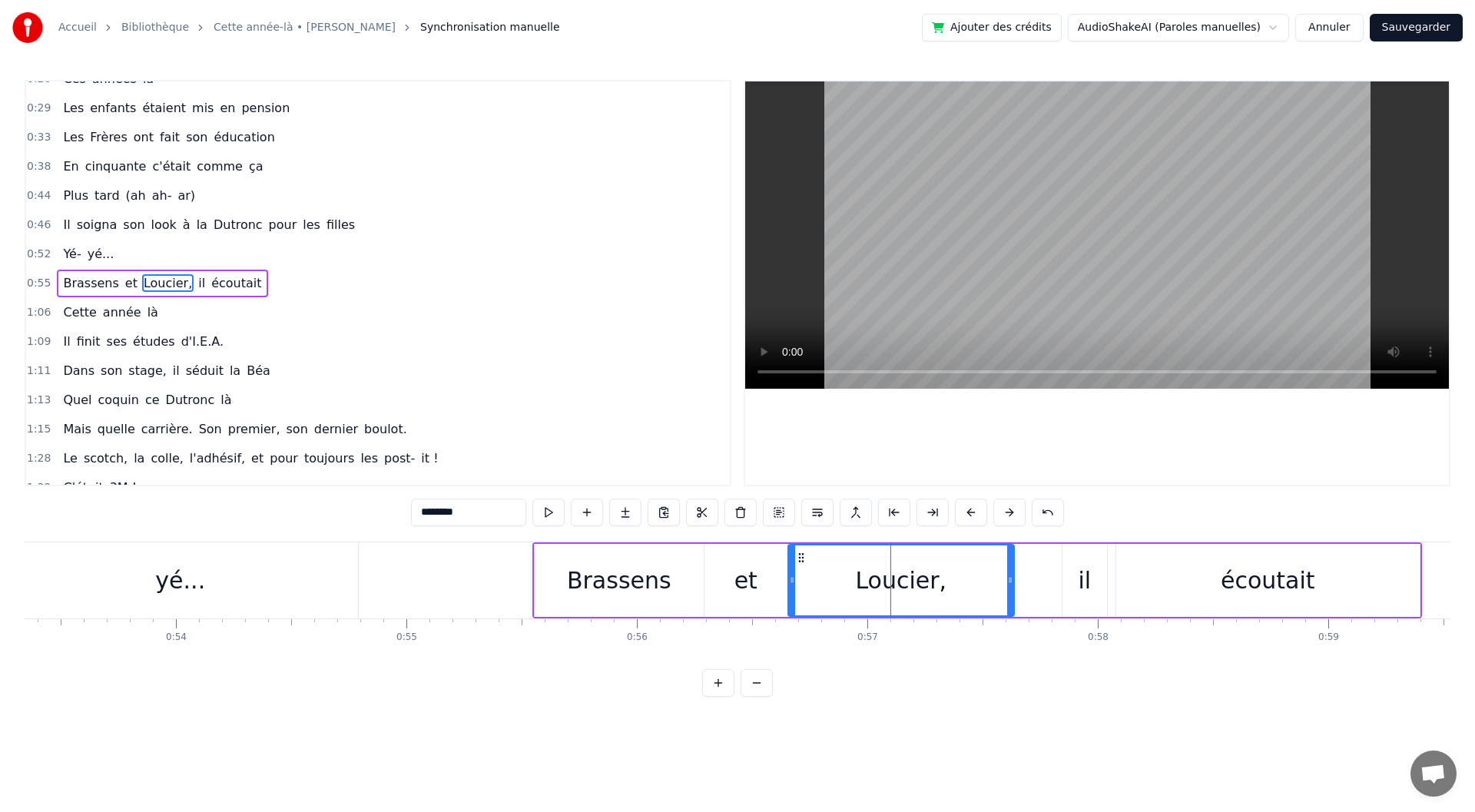
drag, startPoint x: 1061, startPoint y: 589, endPoint x: 1010, endPoint y: 593, distance: 51.2
click at [1010, 593] on div at bounding box center [1011, 580] width 6 height 70
click at [1091, 582] on div "il" at bounding box center [1085, 581] width 13 height 35
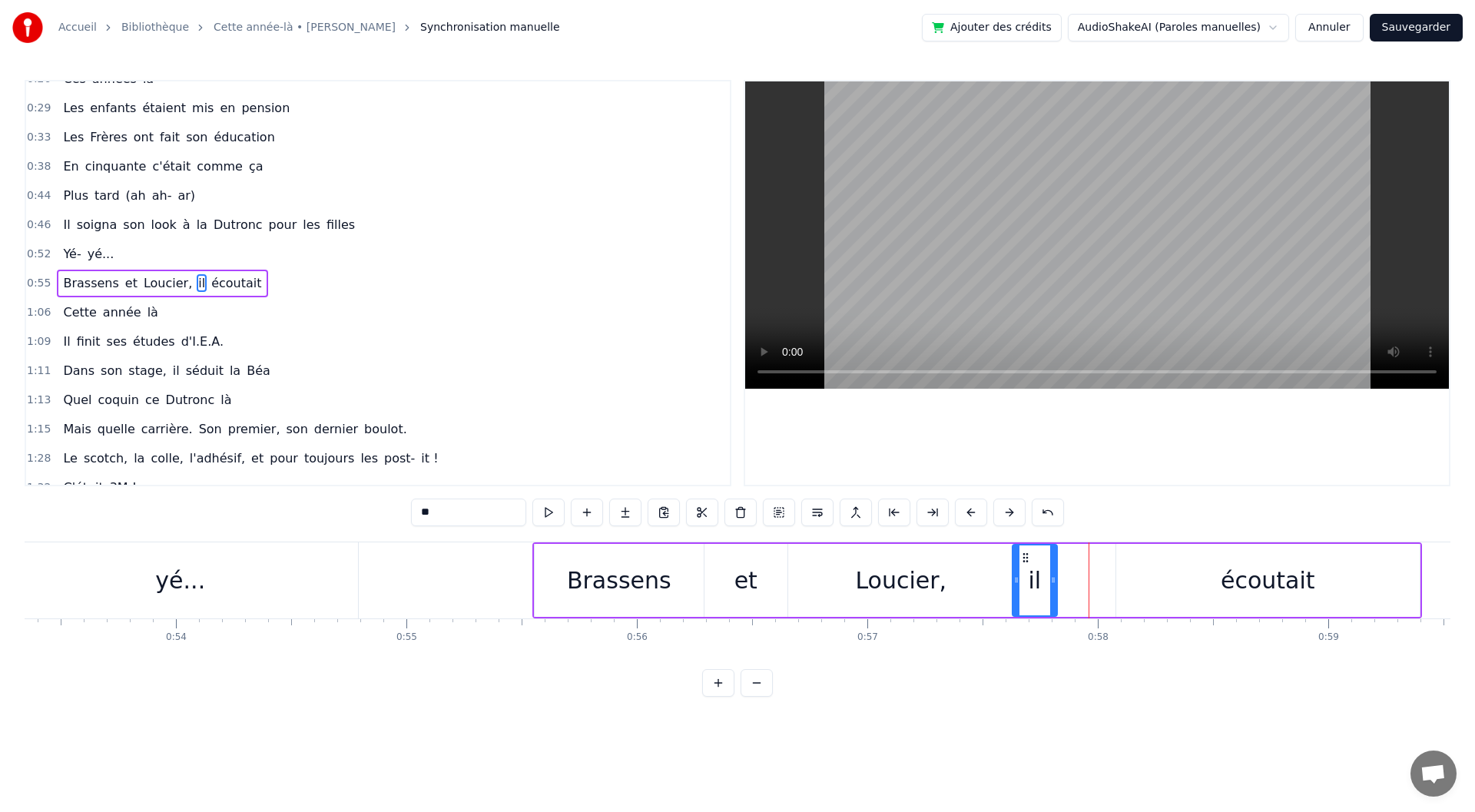
drag, startPoint x: 1077, startPoint y: 554, endPoint x: 1027, endPoint y: 560, distance: 50.4
click at [1027, 560] on icon at bounding box center [1025, 558] width 13 height 13
click at [1192, 580] on div "écoutait" at bounding box center [1268, 581] width 303 height 73
type input "********"
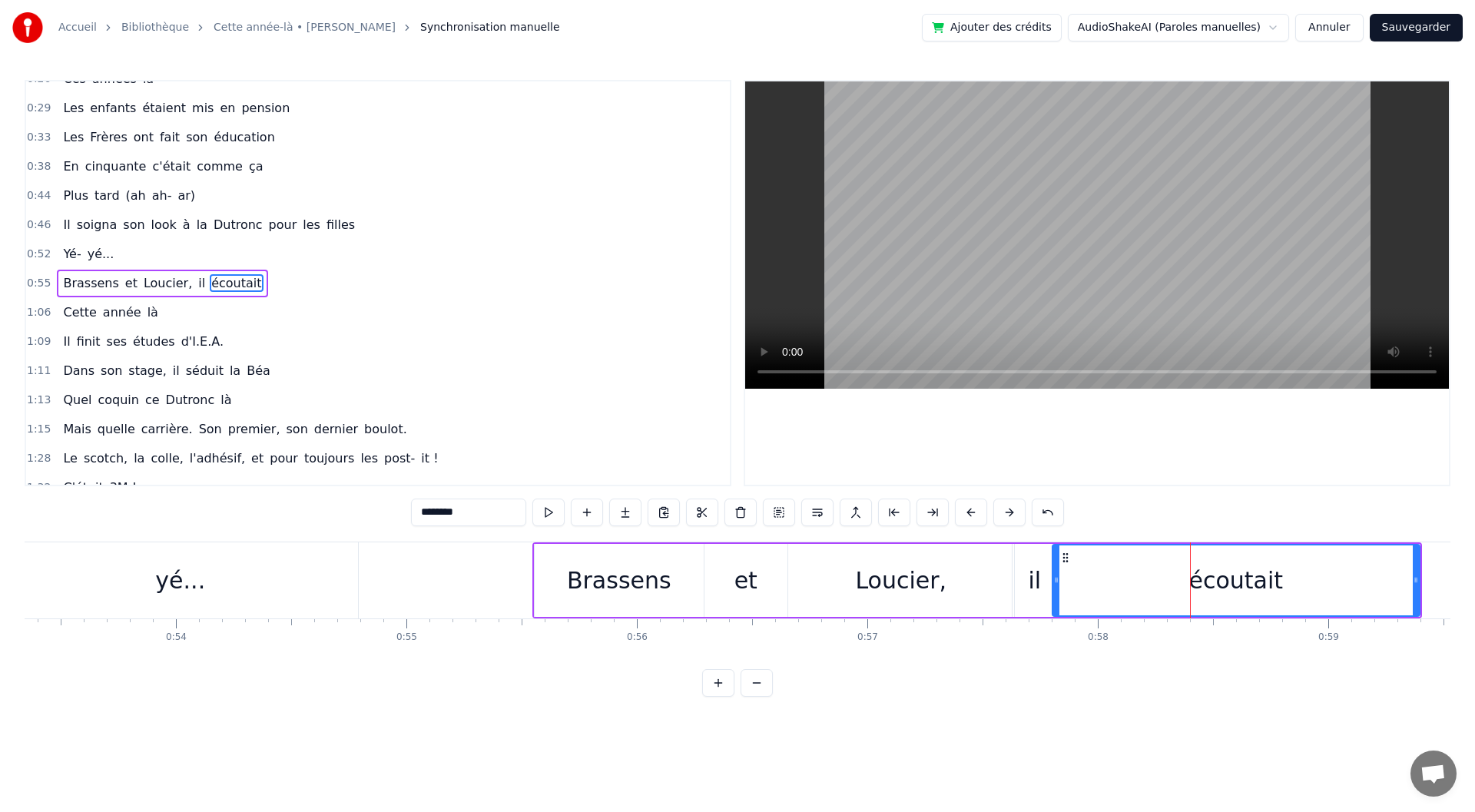
drag, startPoint x: 1119, startPoint y: 586, endPoint x: 1056, endPoint y: 593, distance: 63.4
click at [1056, 593] on div at bounding box center [1056, 580] width 6 height 70
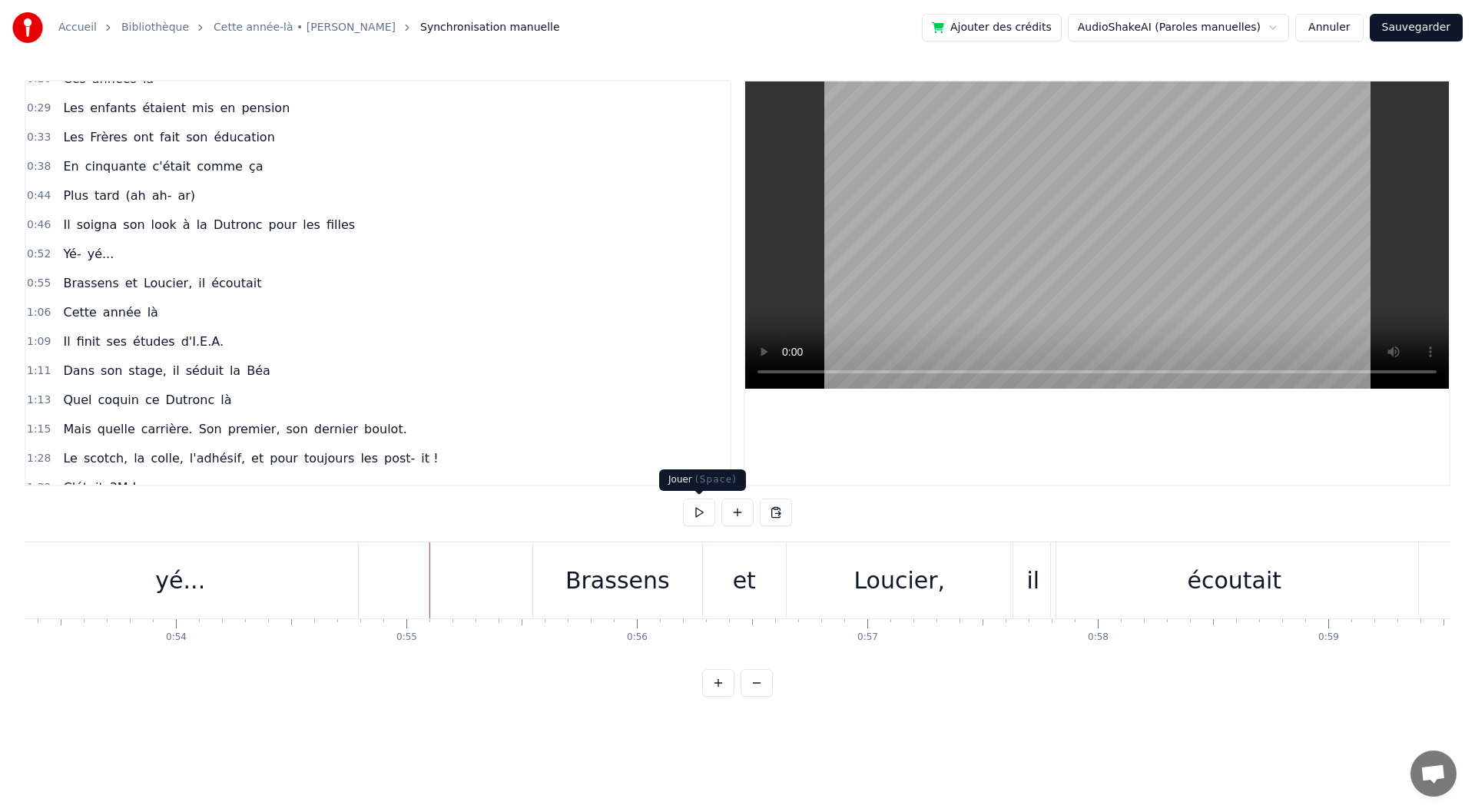
click at [698, 511] on button at bounding box center [698, 512] width 32 height 28
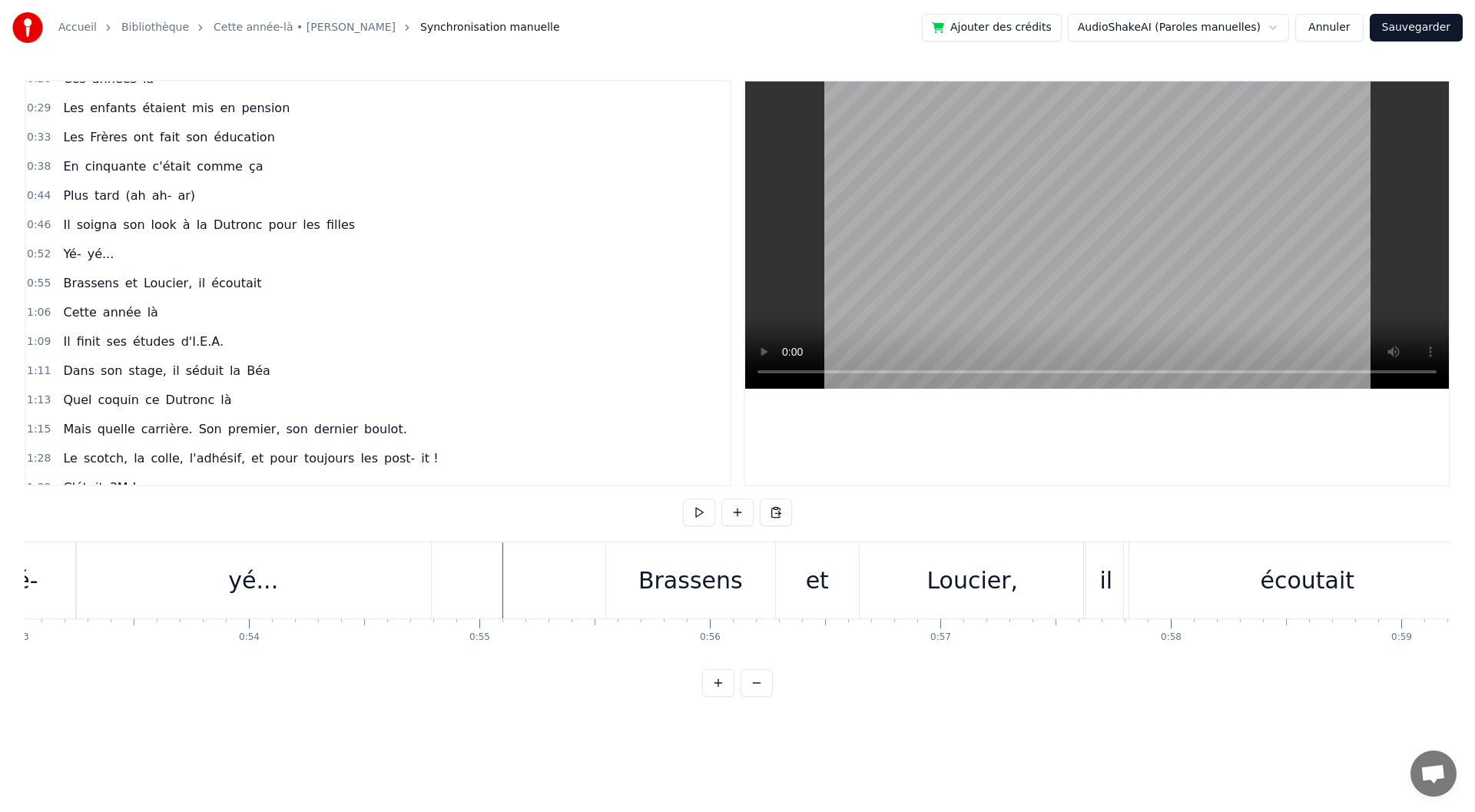
scroll to position [0, 12028]
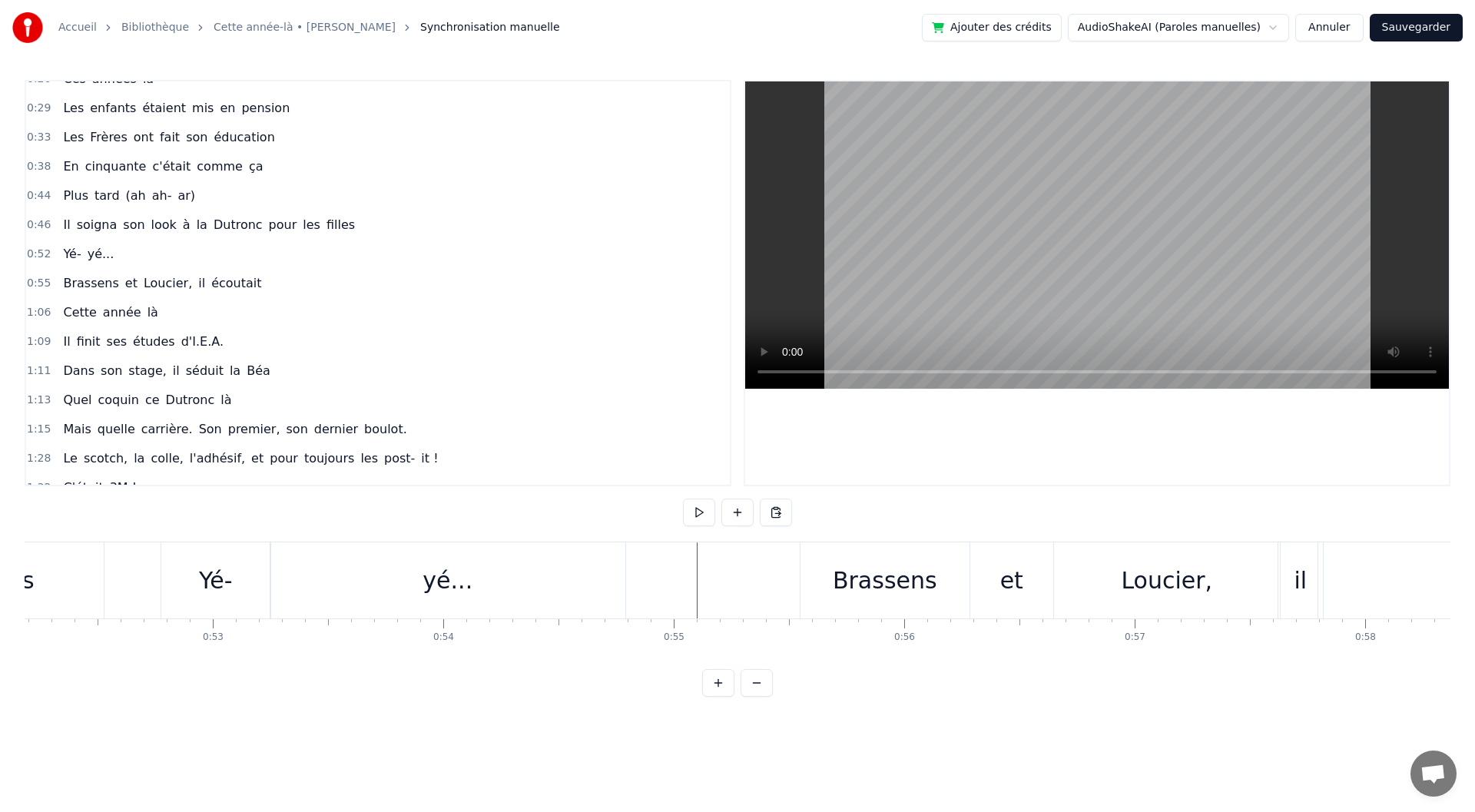
click at [700, 512] on button at bounding box center [698, 512] width 32 height 28
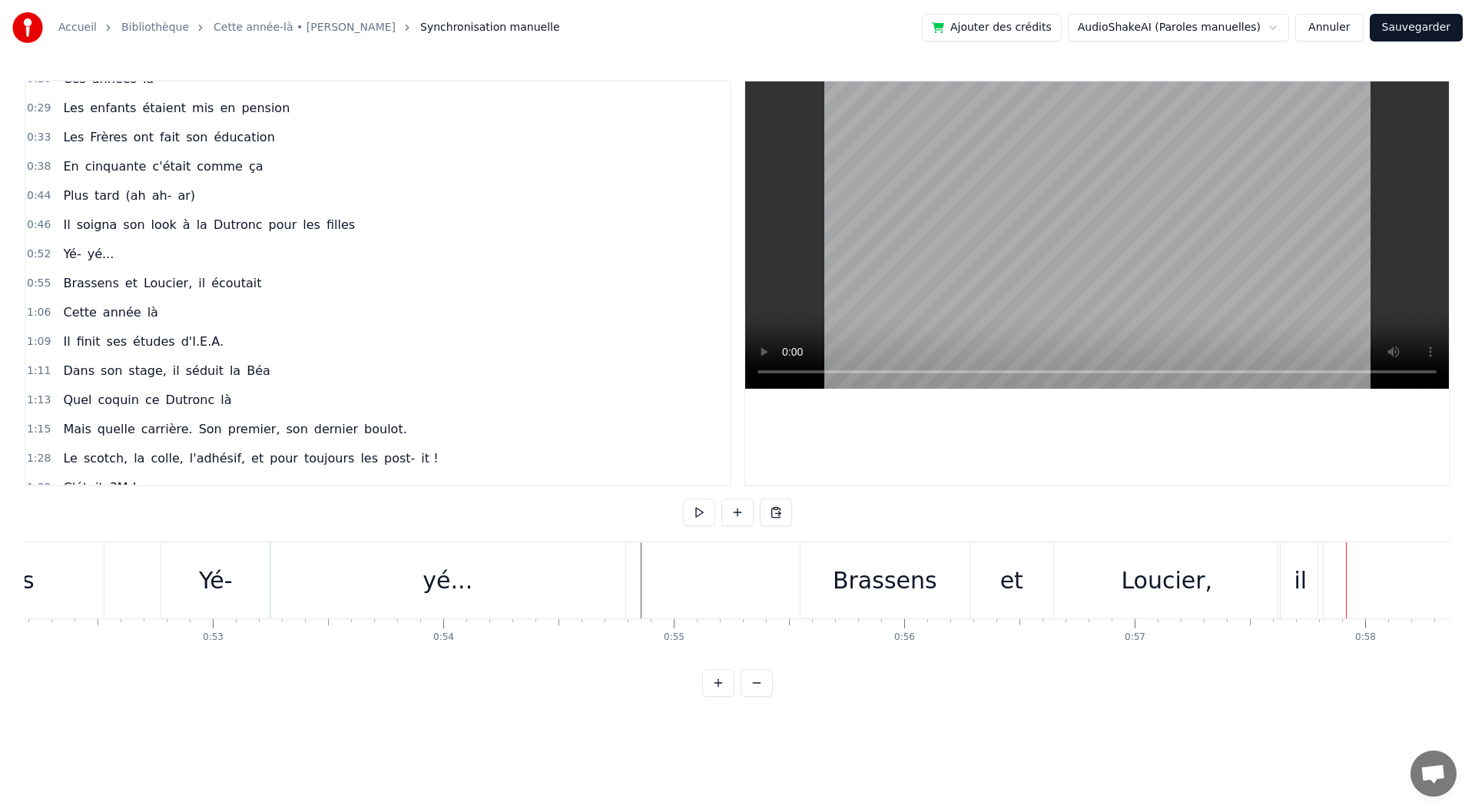
click at [700, 512] on button at bounding box center [698, 512] width 32 height 28
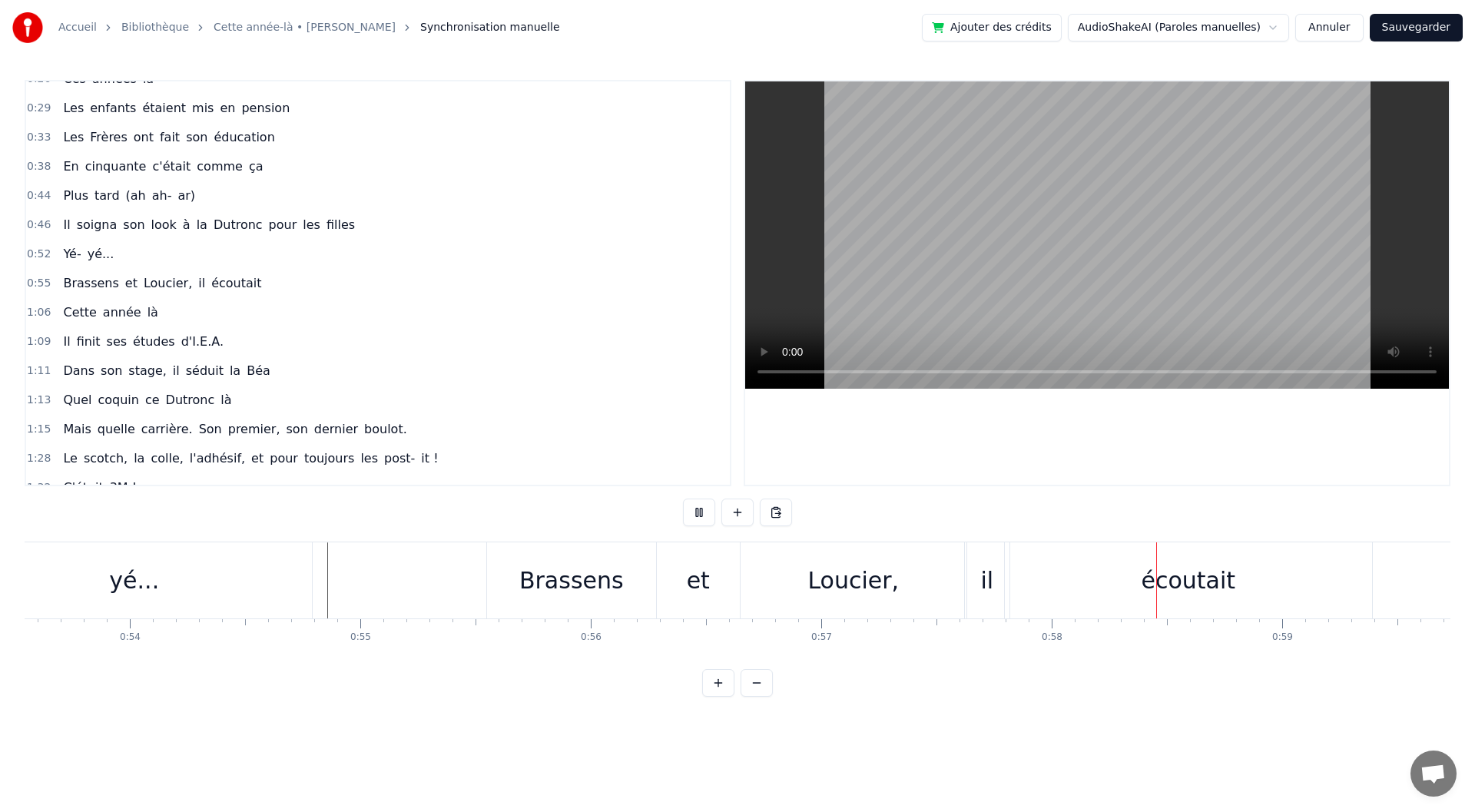
click at [700, 512] on button at bounding box center [698, 512] width 32 height 28
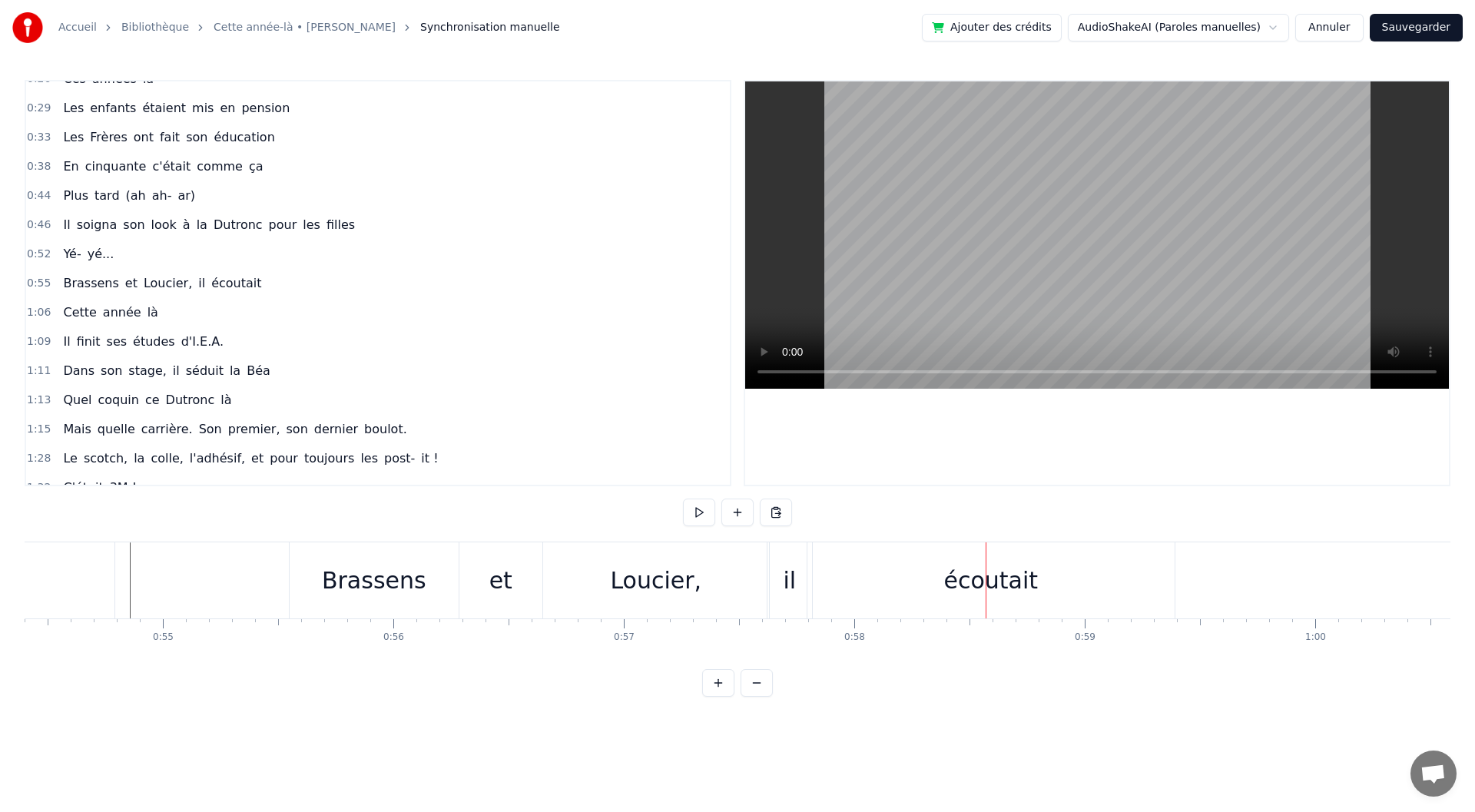
scroll to position [0, 12540]
click at [355, 584] on div "Brassens" at bounding box center [373, 581] width 104 height 35
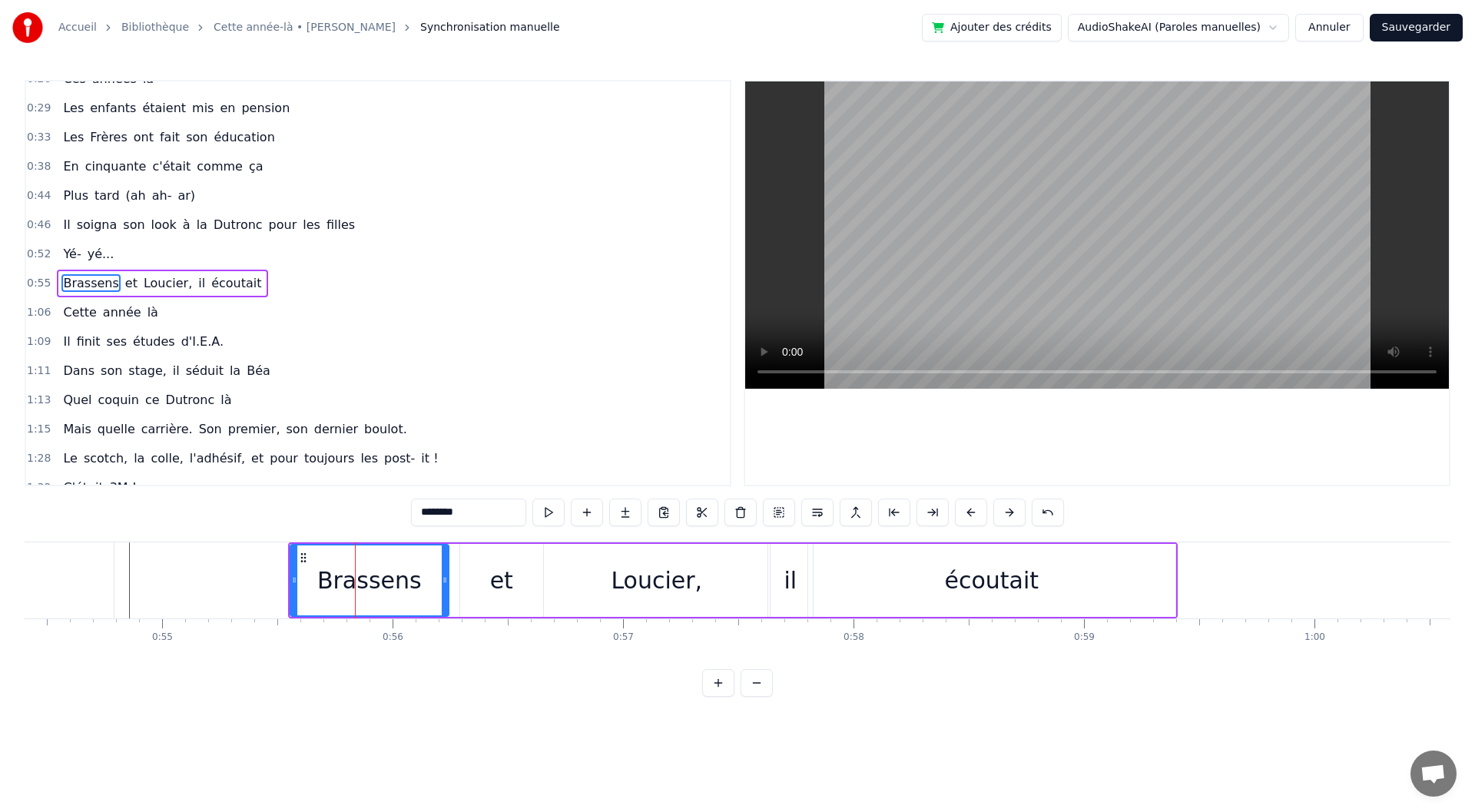
drag, startPoint x: 454, startPoint y: 581, endPoint x: 442, endPoint y: 587, distance: 13.4
click at [442, 587] on div at bounding box center [445, 580] width 6 height 70
click at [514, 598] on div "et" at bounding box center [502, 581] width 83 height 73
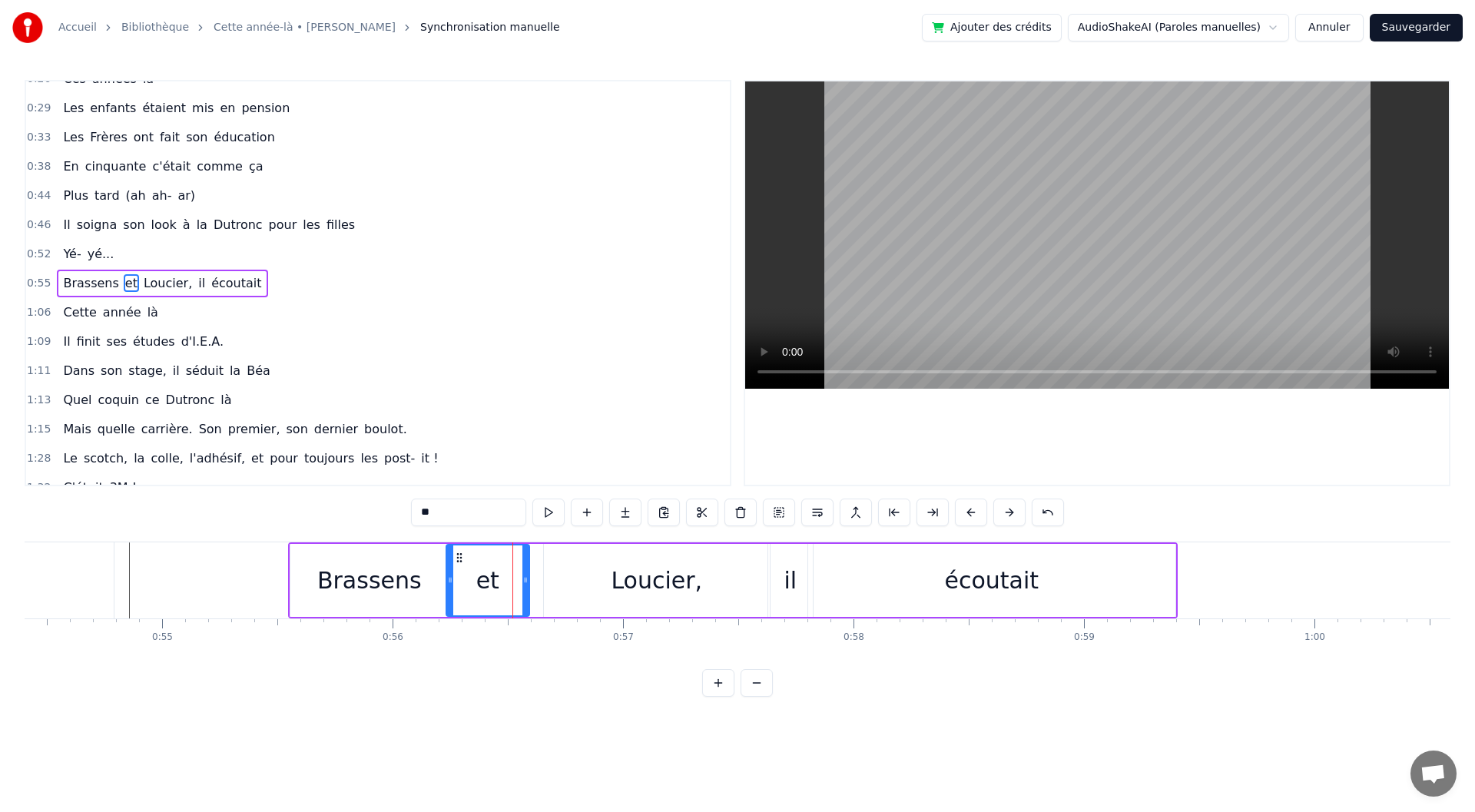
drag, startPoint x: 476, startPoint y: 560, endPoint x: 461, endPoint y: 559, distance: 15.0
click at [461, 559] on icon at bounding box center [460, 558] width 13 height 13
drag, startPoint x: 524, startPoint y: 584, endPoint x: 540, endPoint y: 589, distance: 16.8
click at [541, 589] on div at bounding box center [543, 580] width 6 height 70
click at [623, 601] on div "Loucier," at bounding box center [657, 581] width 225 height 73
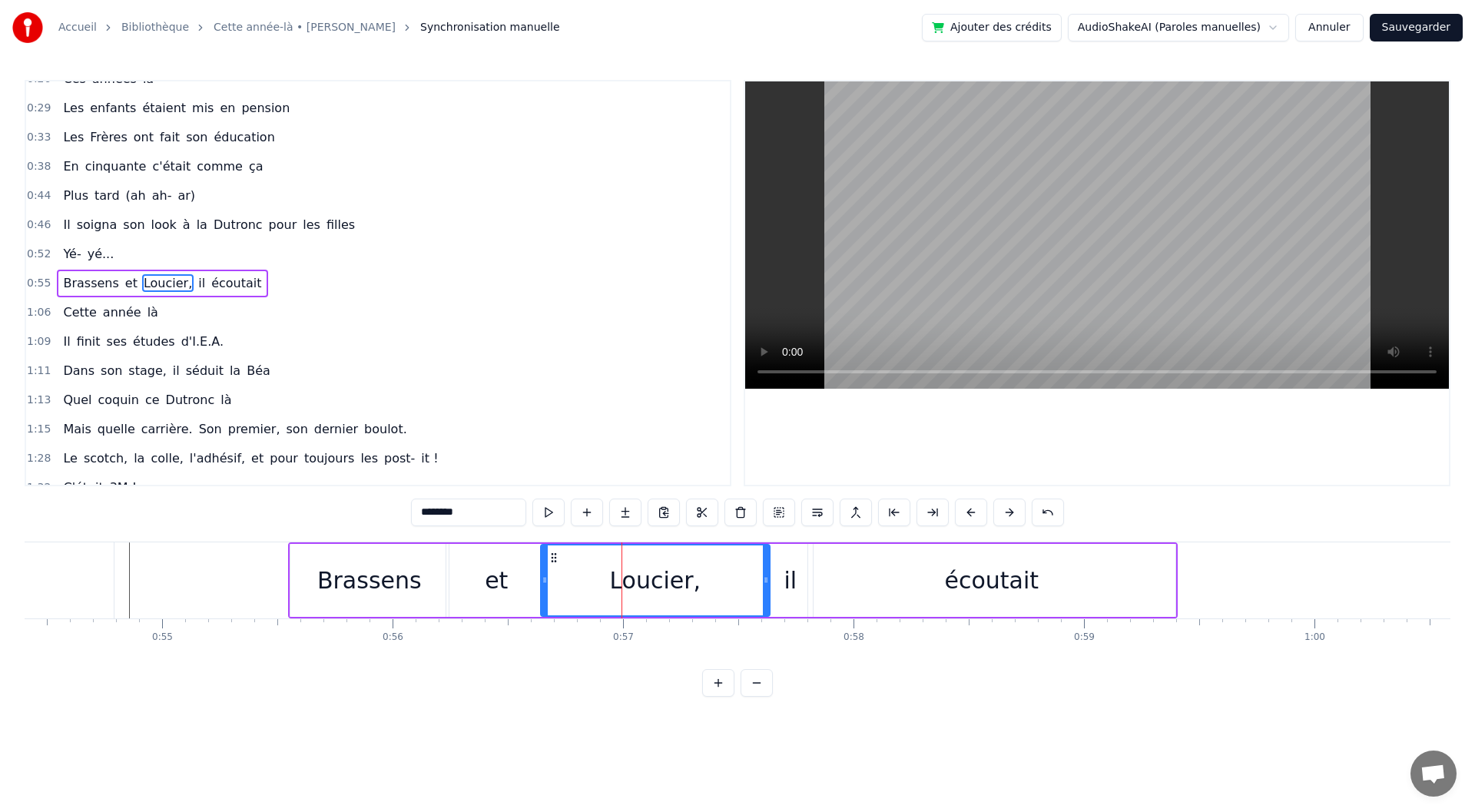
click at [544, 579] on icon at bounding box center [544, 580] width 6 height 13
drag, startPoint x: 768, startPoint y: 579, endPoint x: 698, endPoint y: 582, distance: 70.1
click at [698, 582] on icon at bounding box center [696, 580] width 6 height 13
click at [792, 582] on div "il" at bounding box center [790, 581] width 13 height 35
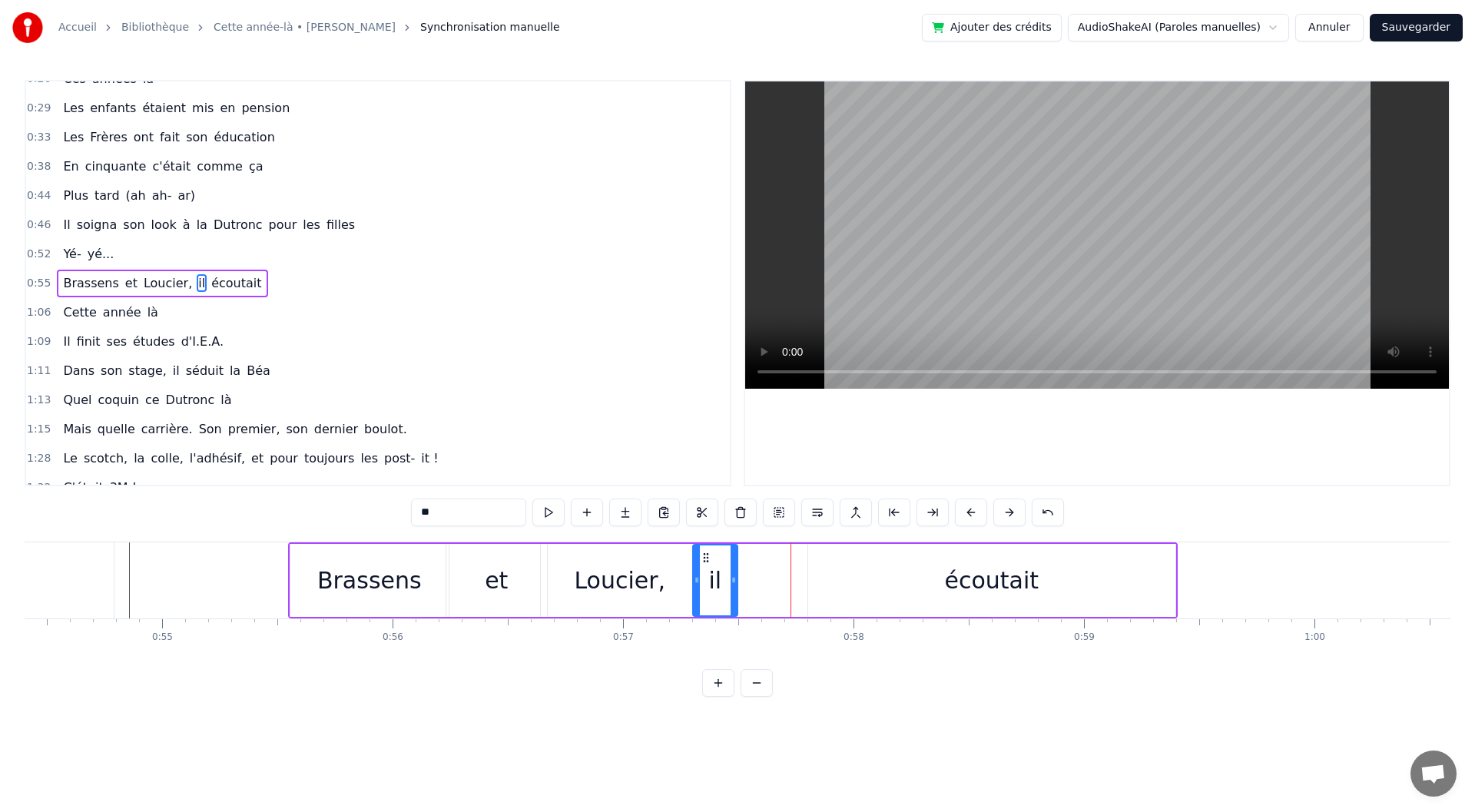
drag, startPoint x: 779, startPoint y: 556, endPoint x: 703, endPoint y: 556, distance: 76.0
click at [703, 556] on icon at bounding box center [706, 558] width 13 height 13
drag, startPoint x: 736, startPoint y: 573, endPoint x: 760, endPoint y: 575, distance: 24.1
click at [759, 575] on div at bounding box center [756, 580] width 6 height 70
click at [871, 580] on div "écoutait" at bounding box center [991, 581] width 367 height 73
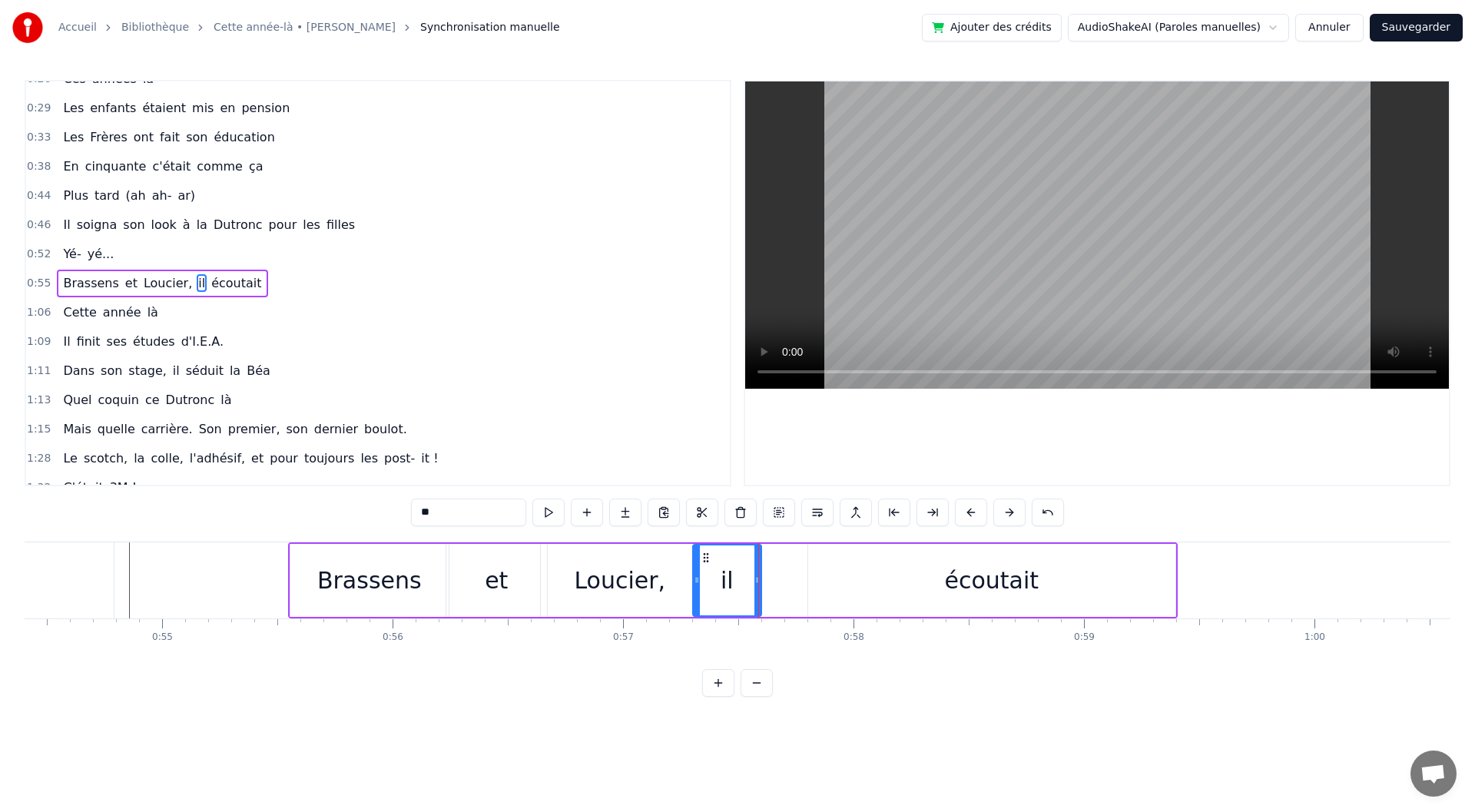
type input "********"
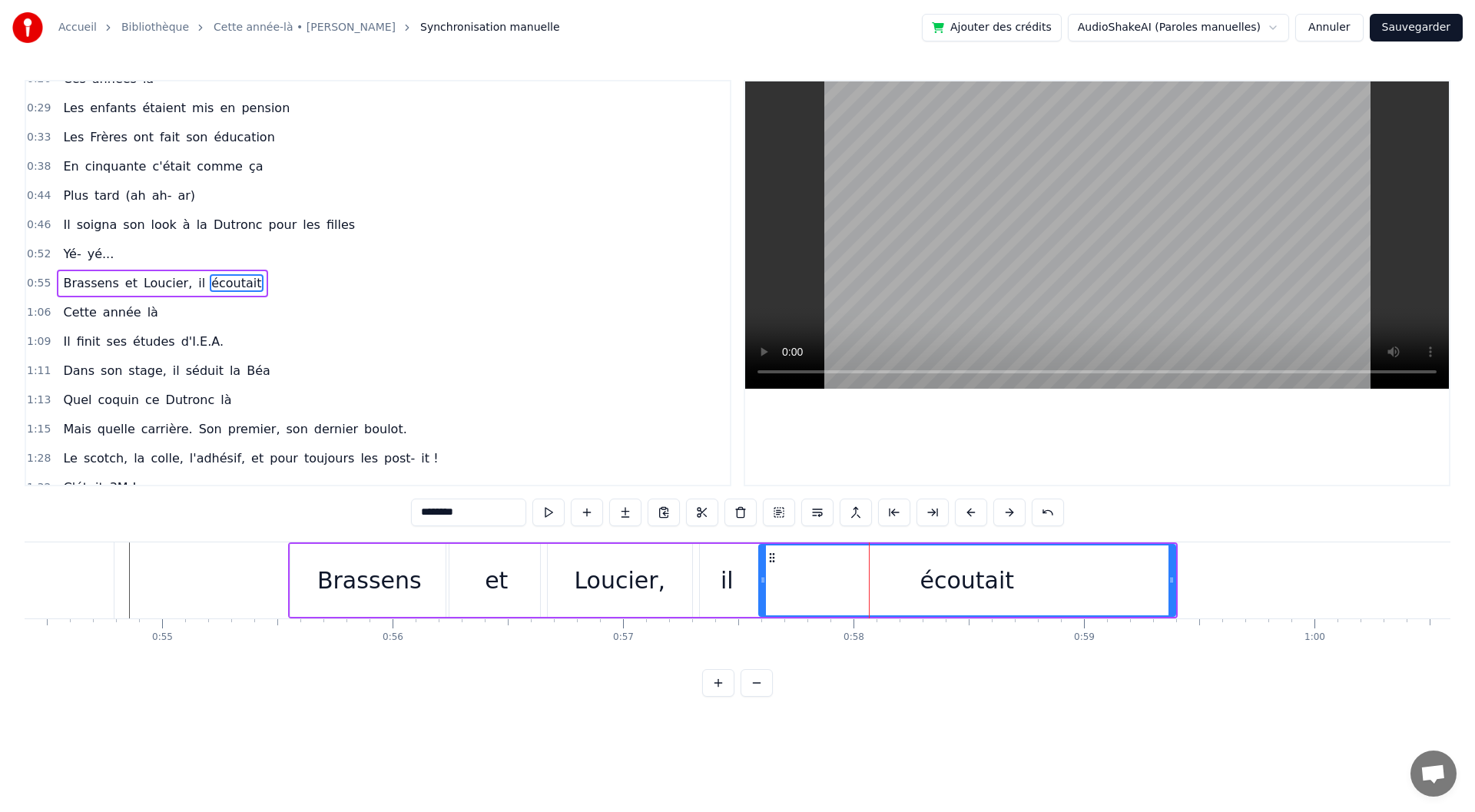
drag, startPoint x: 814, startPoint y: 567, endPoint x: 764, endPoint y: 573, distance: 50.4
click at [764, 573] on div at bounding box center [763, 580] width 6 height 70
drag, startPoint x: 1172, startPoint y: 582, endPoint x: 1253, endPoint y: 584, distance: 81.0
click at [1253, 584] on icon at bounding box center [1253, 580] width 6 height 13
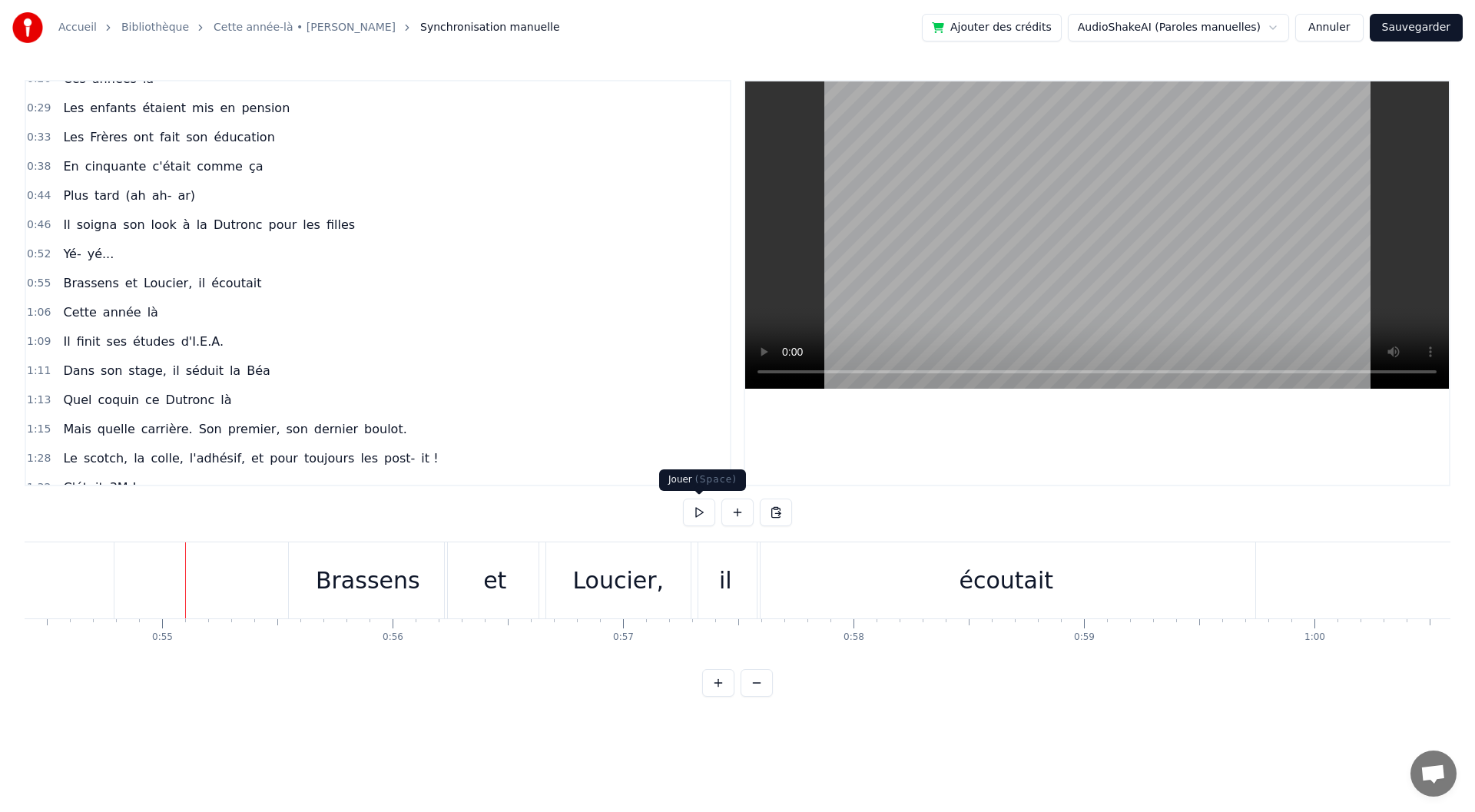
click at [707, 511] on button at bounding box center [698, 512] width 32 height 28
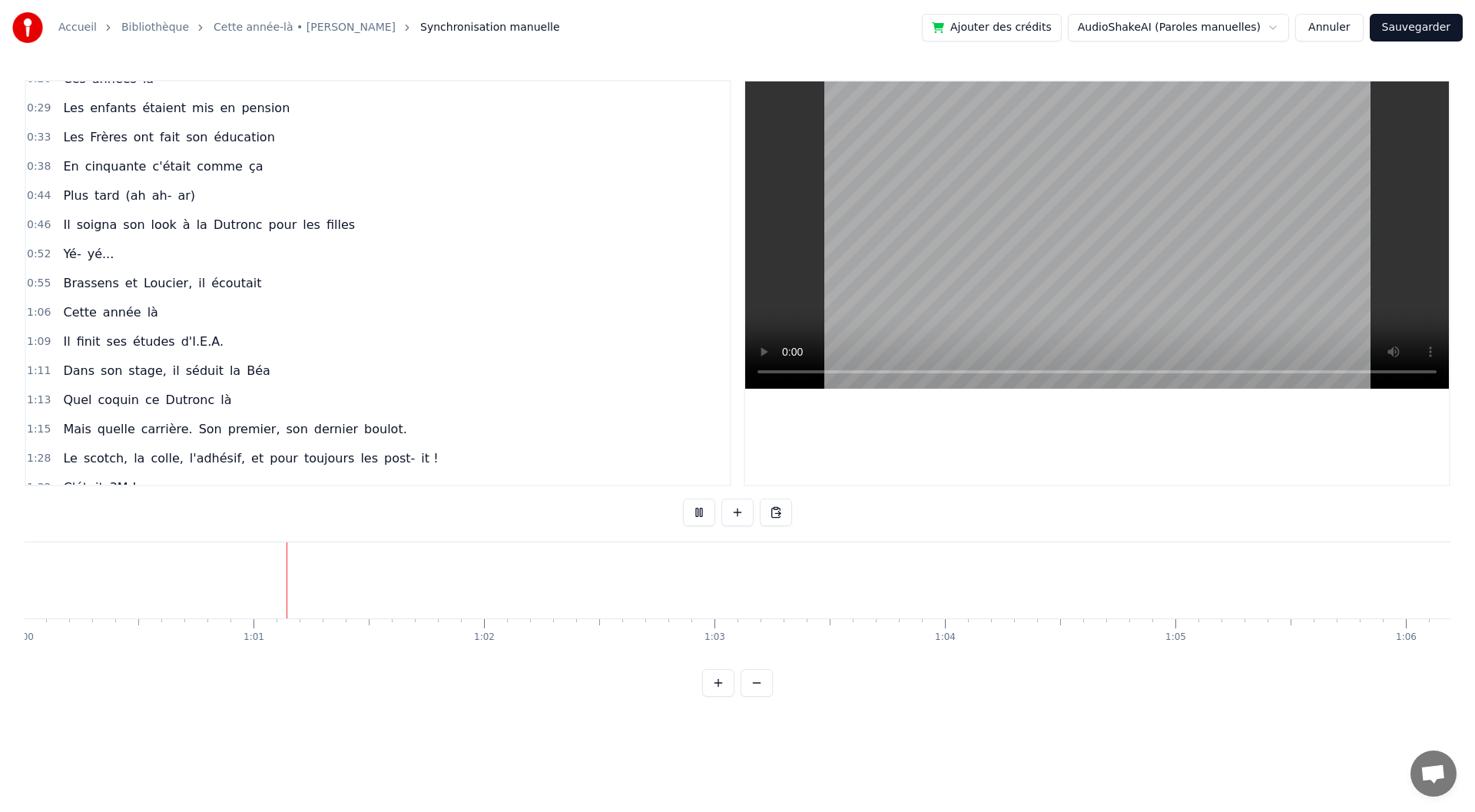
scroll to position [0, 13833]
click at [708, 511] on button at bounding box center [698, 512] width 32 height 28
click at [491, 595] on div "écoutait" at bounding box center [374, 580] width 498 height 76
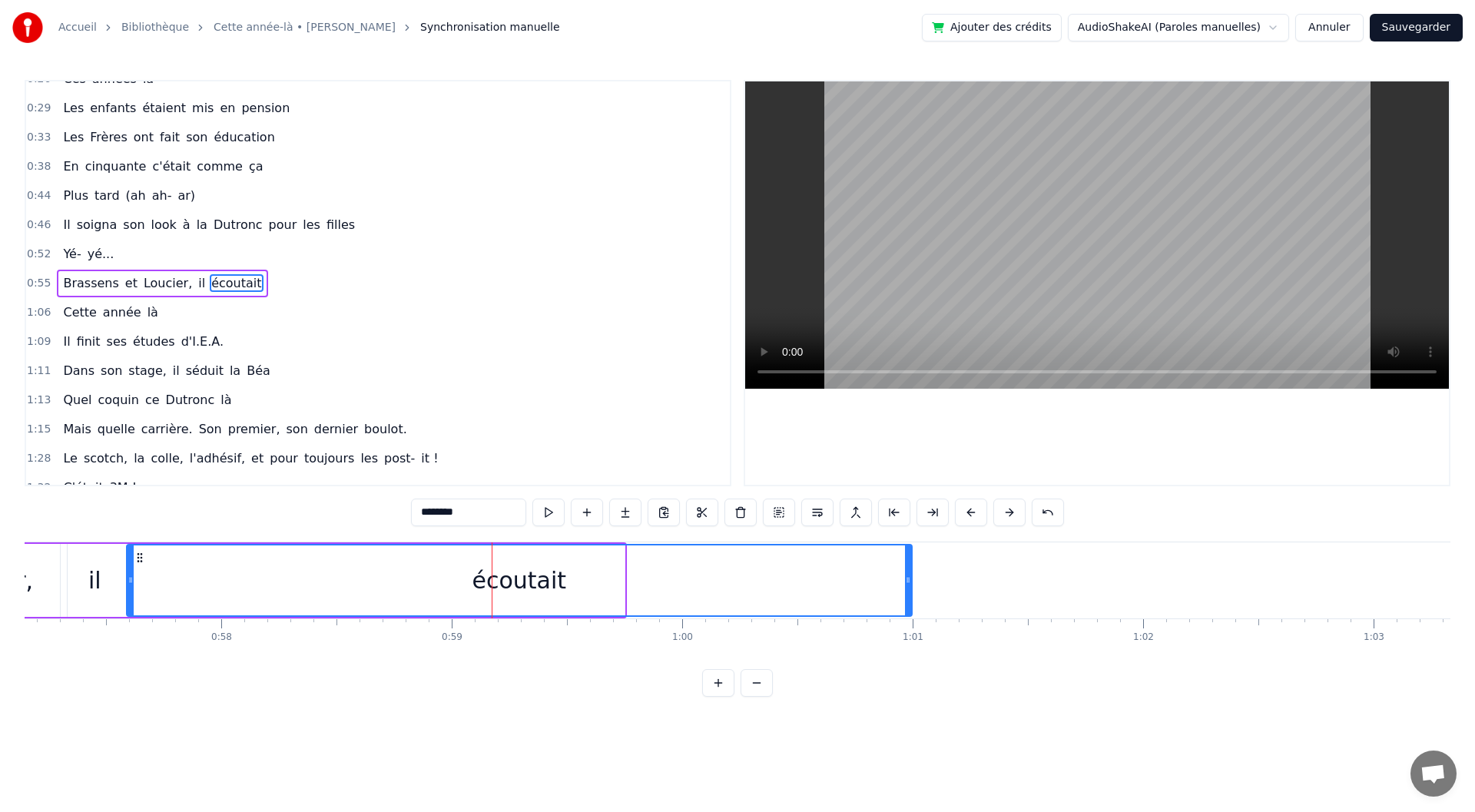
drag, startPoint x: 619, startPoint y: 588, endPoint x: 906, endPoint y: 595, distance: 287.1
click at [906, 595] on div at bounding box center [908, 580] width 6 height 70
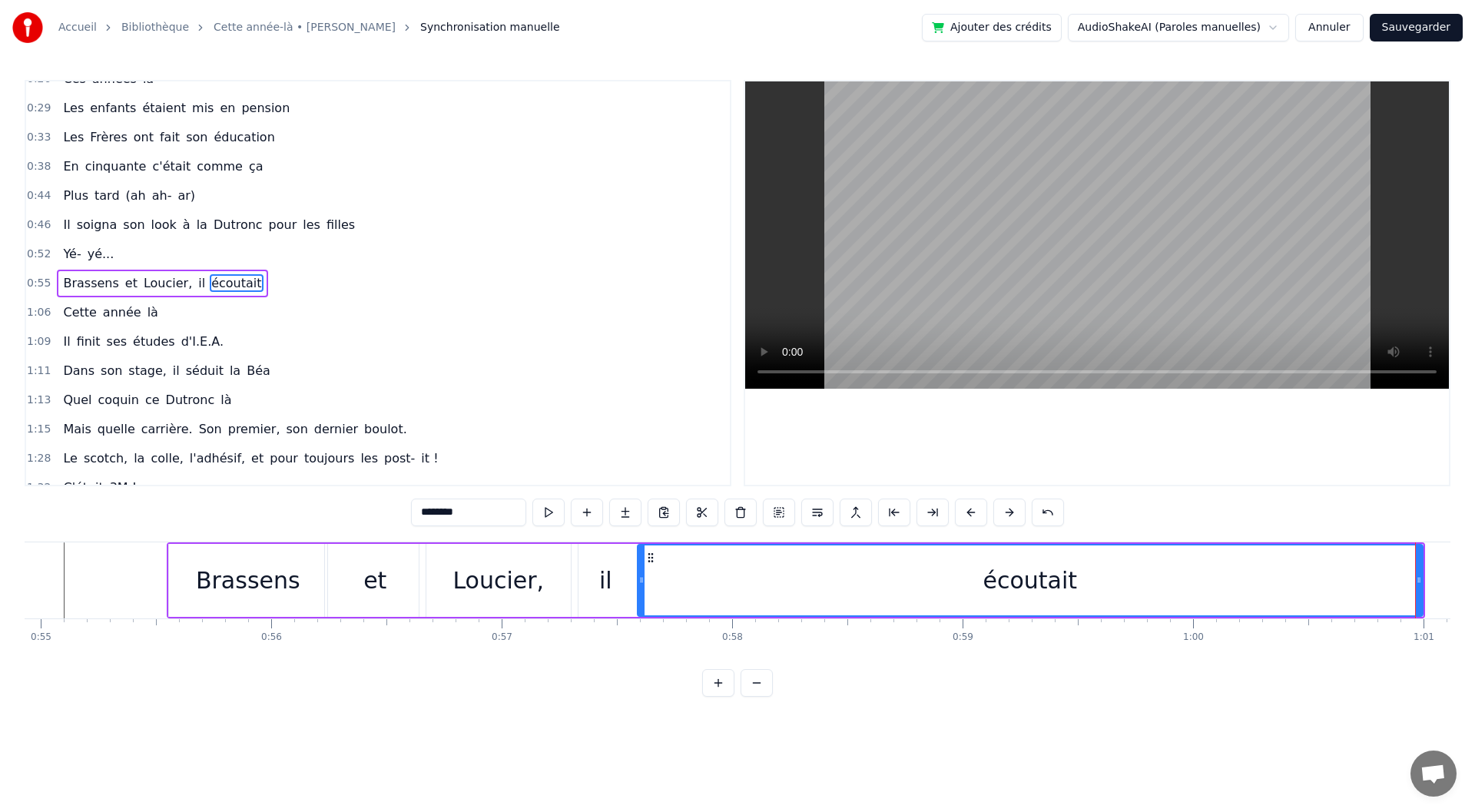
scroll to position [0, 12539]
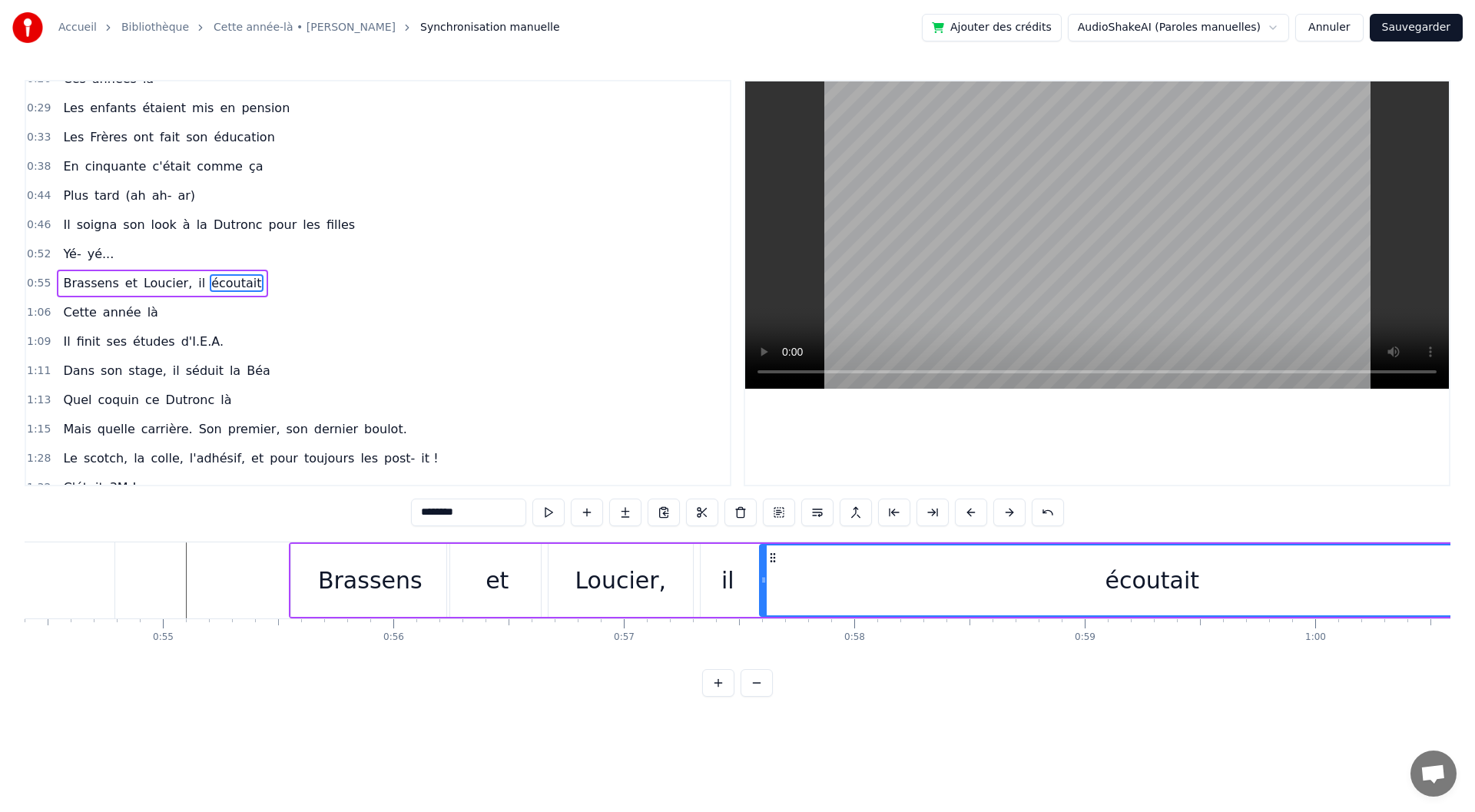
click at [383, 587] on div "Brassens" at bounding box center [370, 581] width 104 height 35
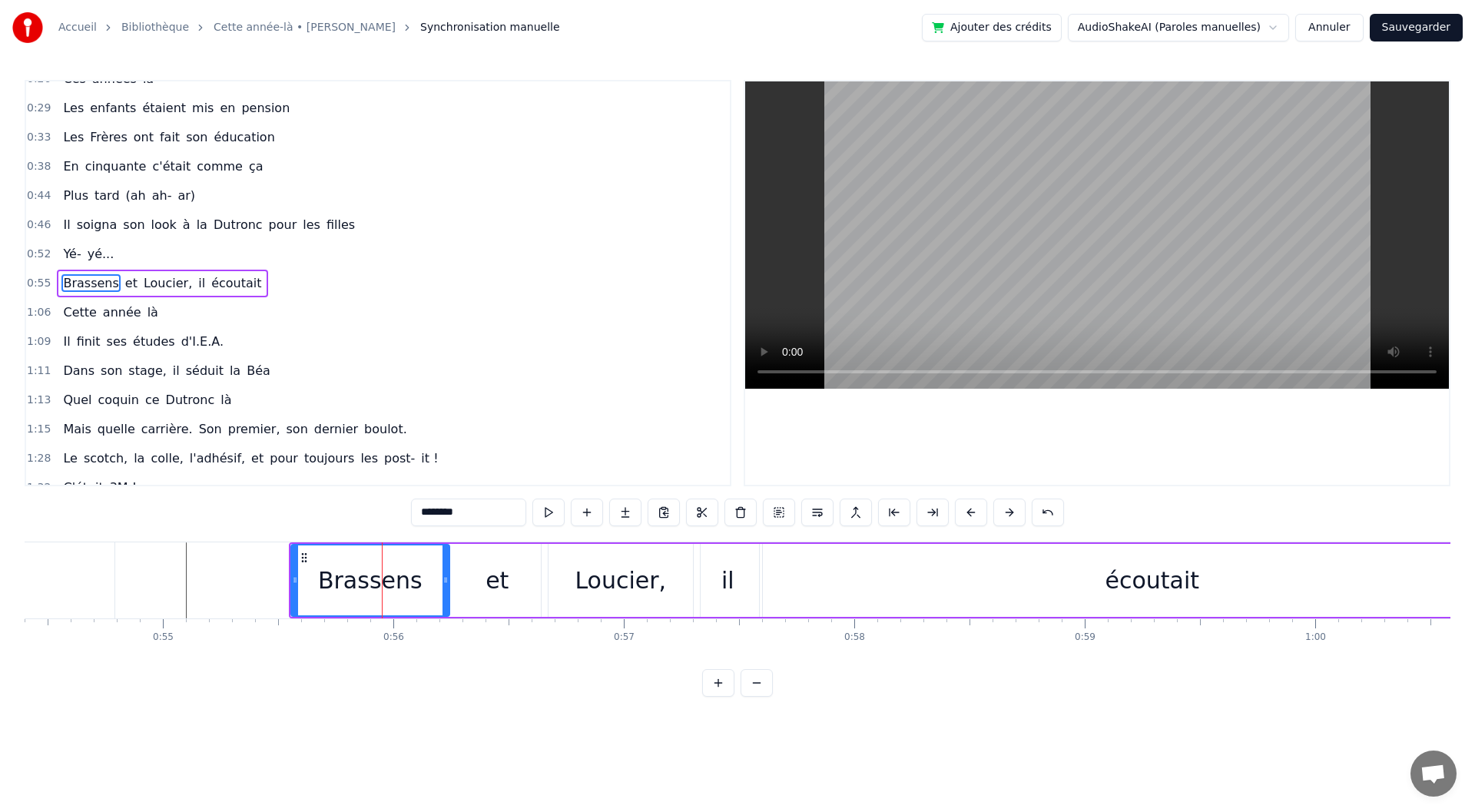
click at [471, 585] on div "et" at bounding box center [497, 581] width 100 height 73
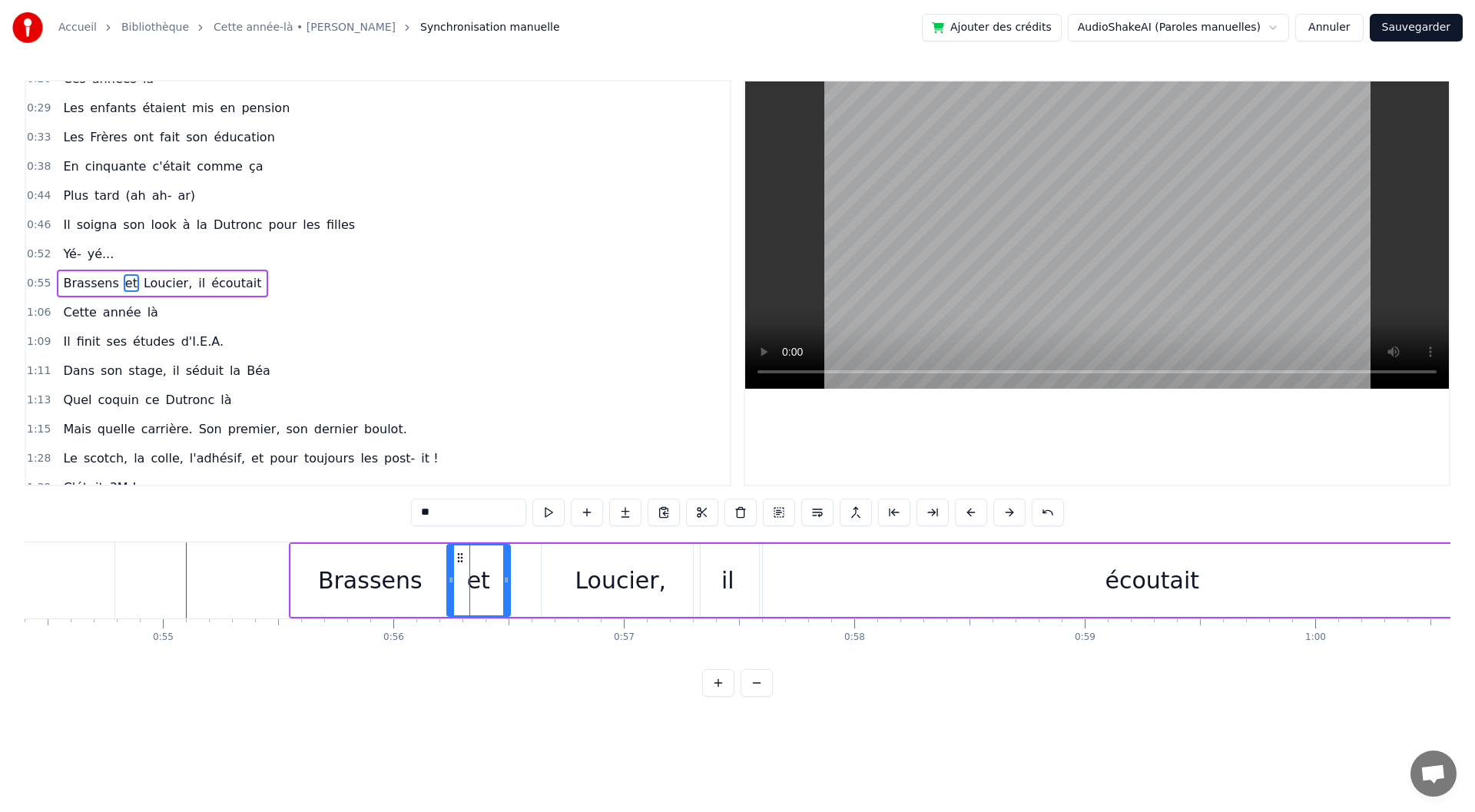
drag, startPoint x: 543, startPoint y: 590, endPoint x: 506, endPoint y: 593, distance: 37.1
click at [506, 593] on div at bounding box center [506, 580] width 6 height 70
click at [590, 589] on div "Loucier," at bounding box center [620, 581] width 92 height 35
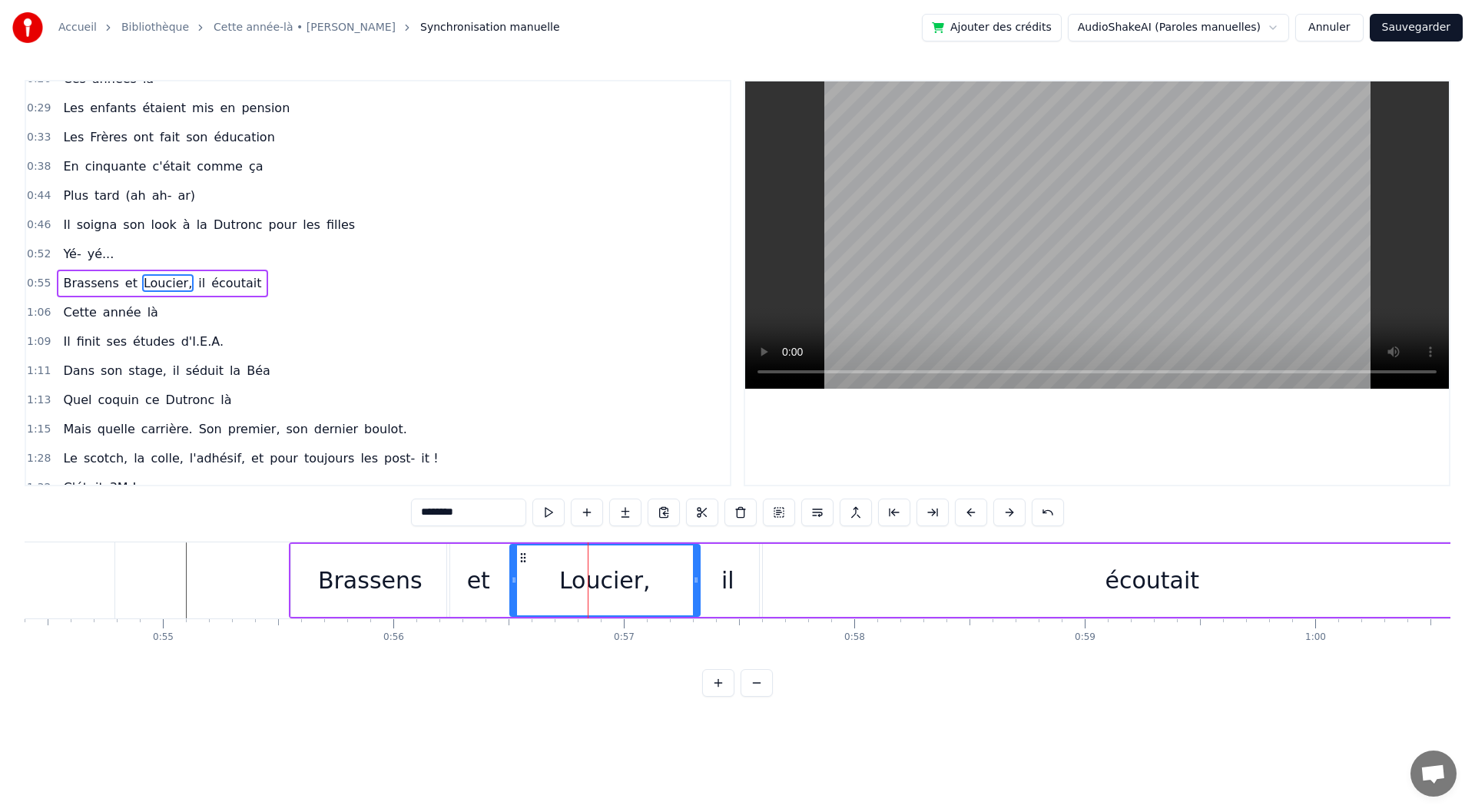
drag, startPoint x: 545, startPoint y: 584, endPoint x: 514, endPoint y: 586, distance: 31.1
click at [514, 586] on div at bounding box center [514, 580] width 6 height 70
click at [695, 596] on div at bounding box center [696, 580] width 6 height 70
click at [739, 592] on div "il" at bounding box center [727, 581] width 68 height 73
drag, startPoint x: 757, startPoint y: 585, endPoint x: 745, endPoint y: 586, distance: 12.0
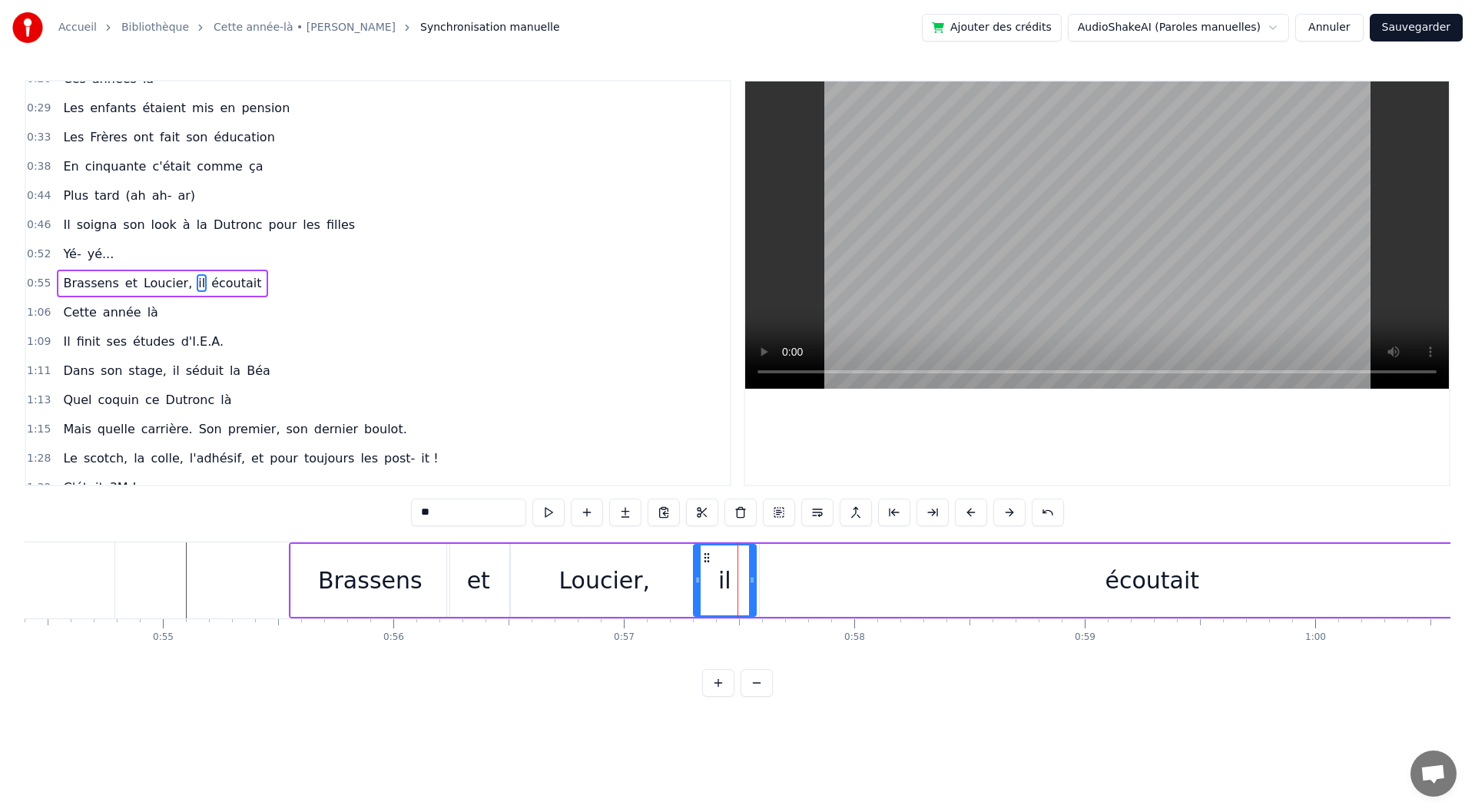
click at [750, 586] on icon at bounding box center [752, 580] width 6 height 13
click at [700, 586] on icon at bounding box center [702, 580] width 6 height 13
drag, startPoint x: 747, startPoint y: 594, endPoint x: 761, endPoint y: 594, distance: 14.0
click at [760, 594] on div at bounding box center [756, 580] width 6 height 70
click at [856, 603] on div "écoutait" at bounding box center [1152, 581] width 785 height 73
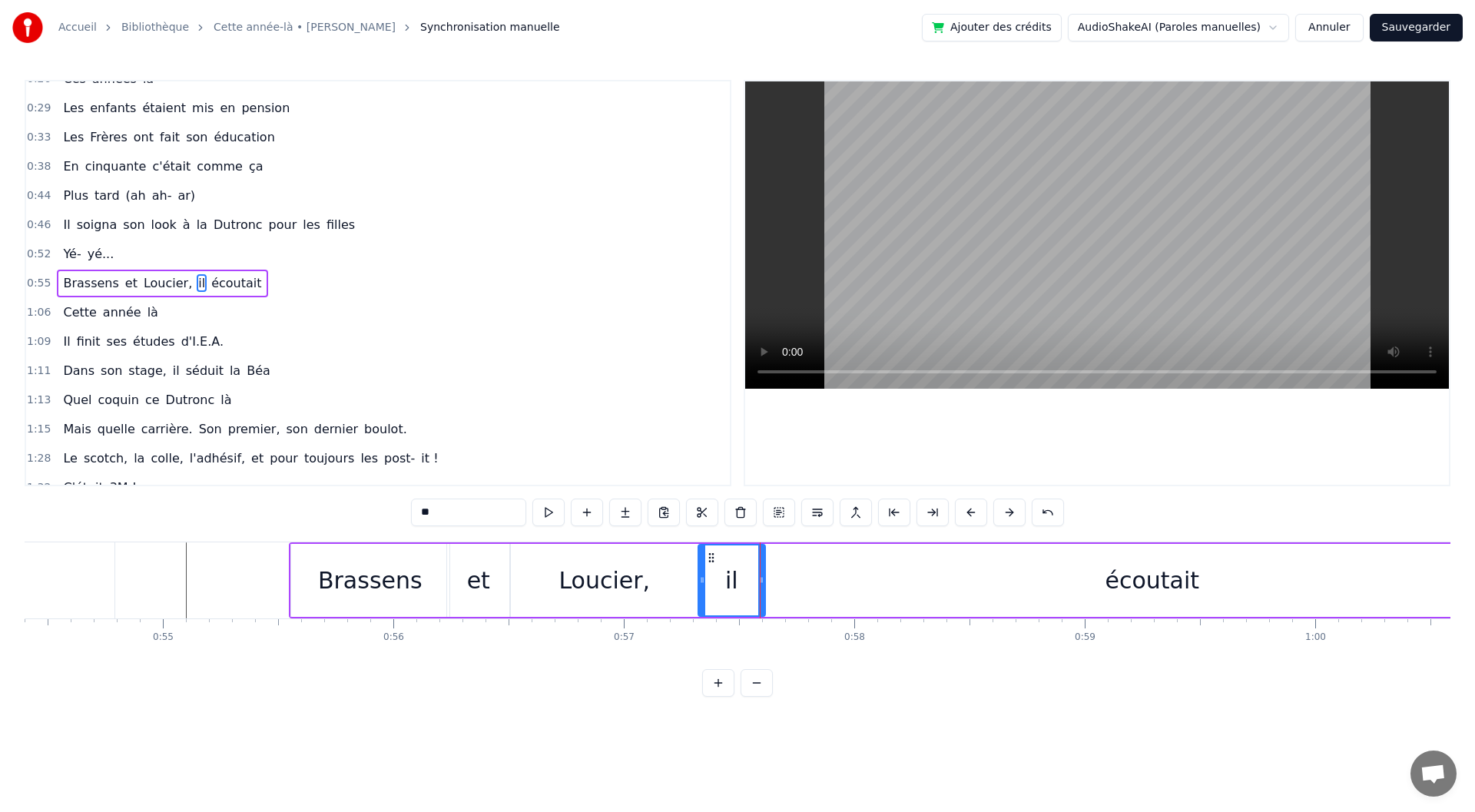
type input "********"
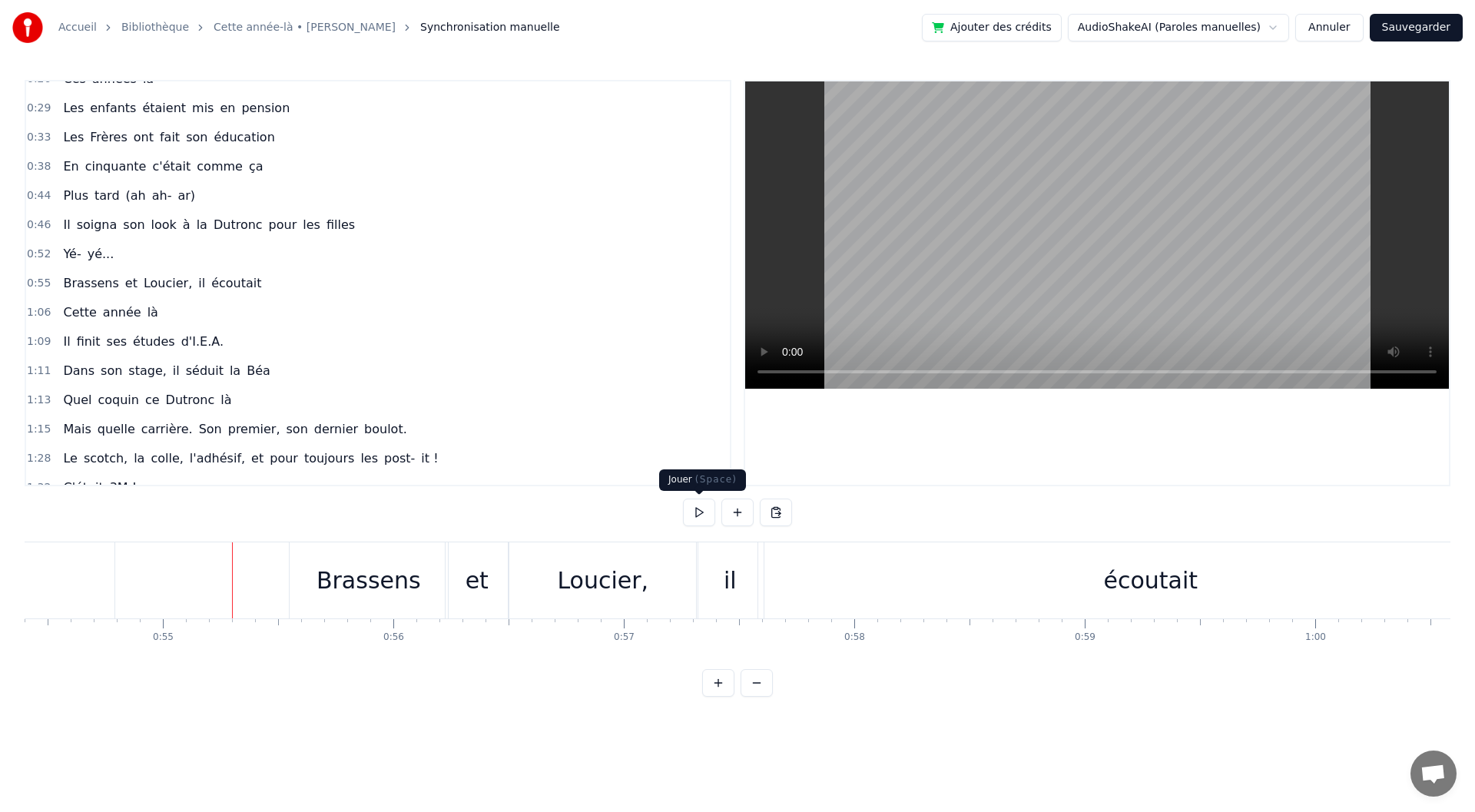
click at [692, 517] on button at bounding box center [698, 512] width 32 height 28
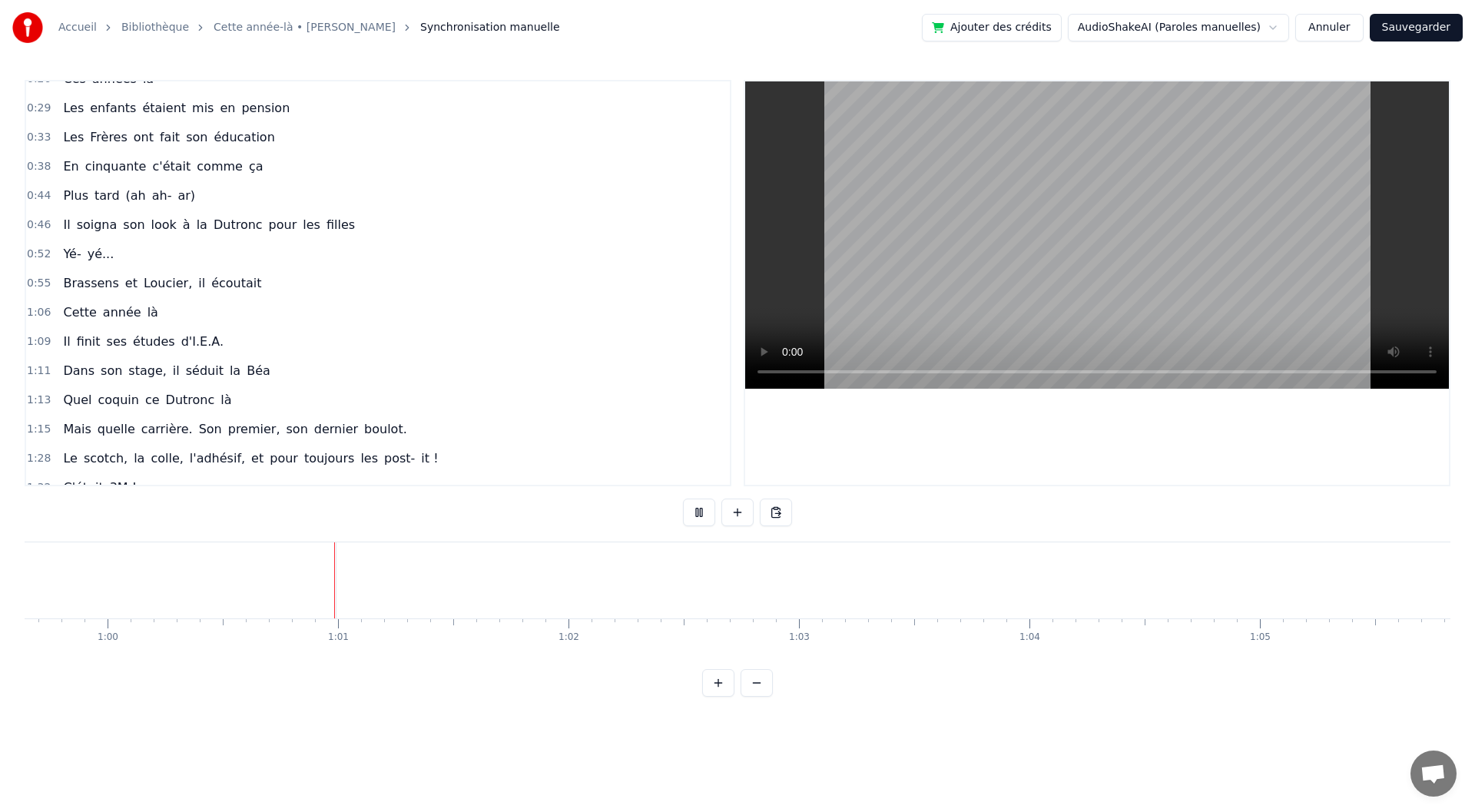
scroll to position [0, 13819]
click at [695, 516] on button at bounding box center [698, 512] width 32 height 28
click at [172, 309] on div "1:06 Cette année là" at bounding box center [378, 312] width 703 height 29
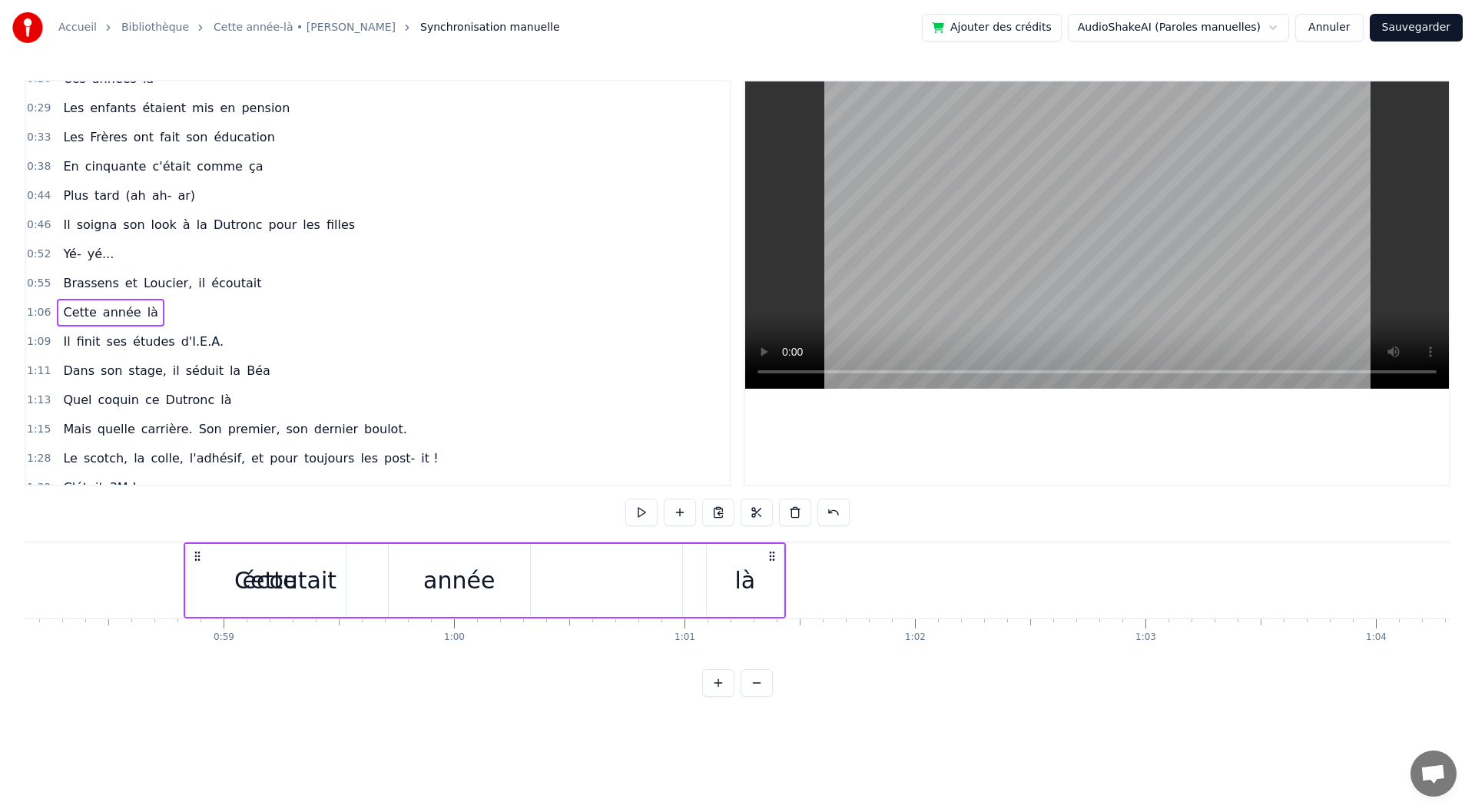
scroll to position [0, 13387]
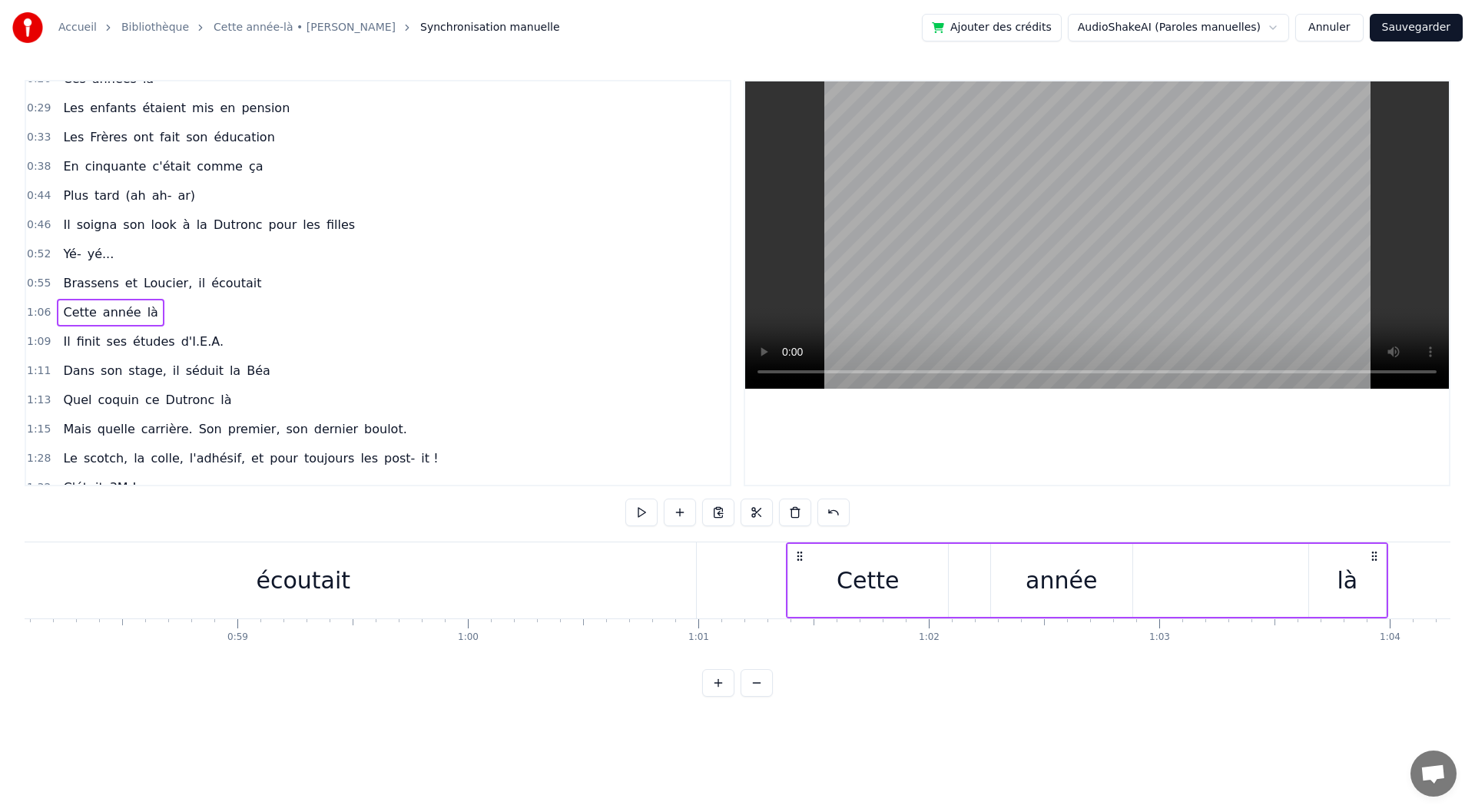
drag, startPoint x: 119, startPoint y: 554, endPoint x: 799, endPoint y: 560, distance: 680.0
click at [803, 557] on icon at bounding box center [800, 556] width 13 height 13
click at [864, 585] on div "Cette" at bounding box center [867, 581] width 63 height 35
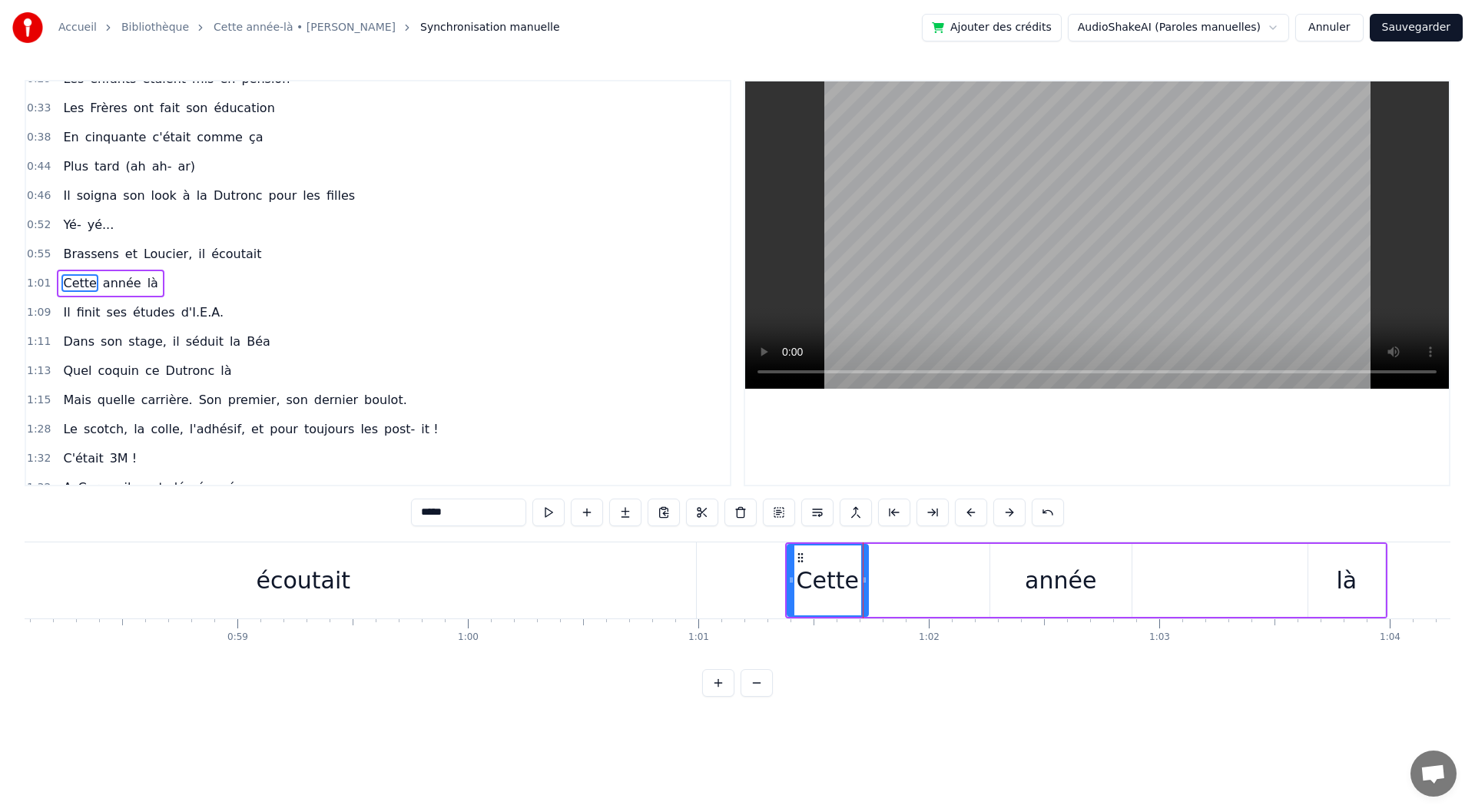
drag, startPoint x: 943, startPoint y: 585, endPoint x: 864, endPoint y: 593, distance: 79.4
click at [864, 593] on div at bounding box center [864, 580] width 6 height 70
click at [1046, 605] on div "année" at bounding box center [1061, 581] width 142 height 73
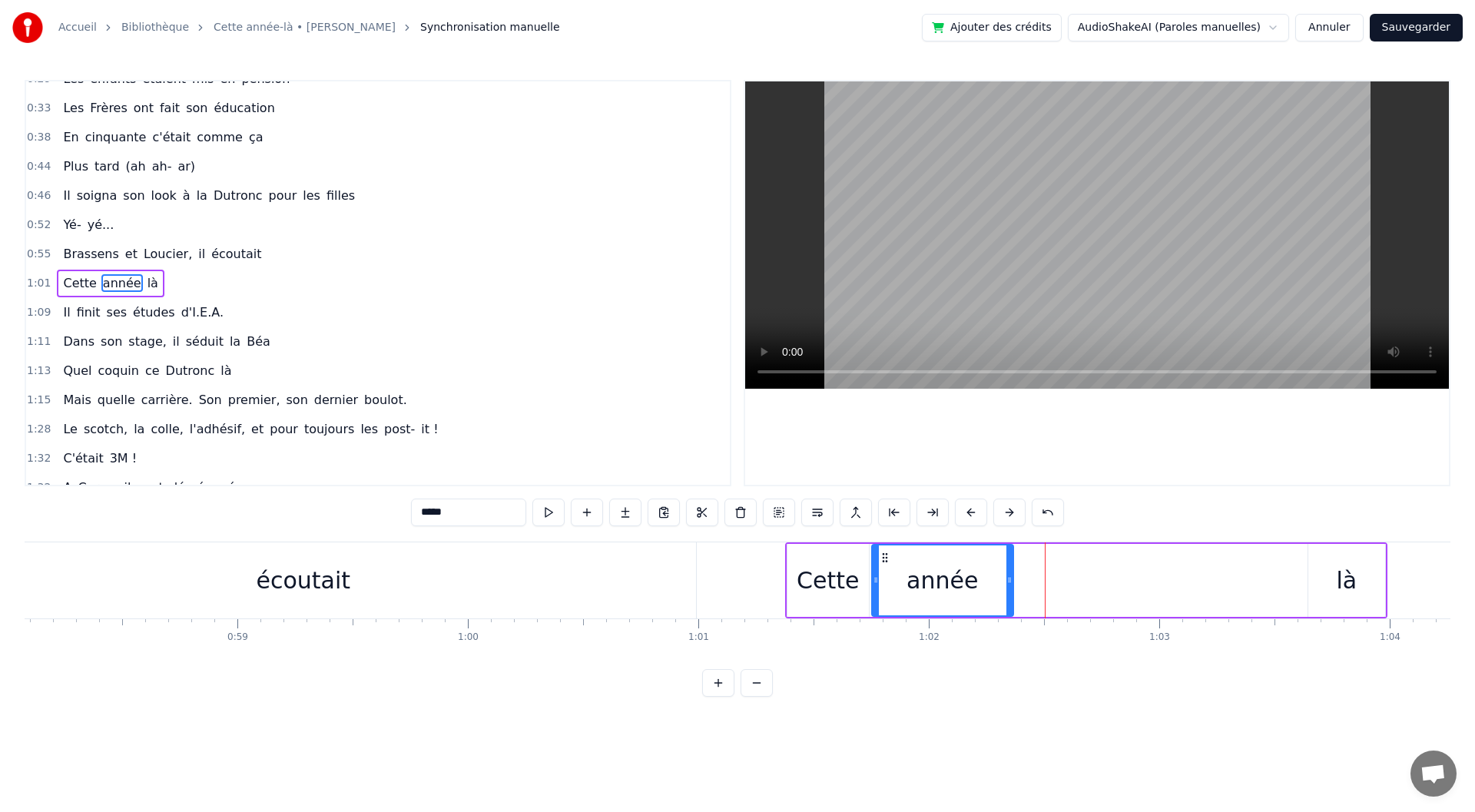
drag, startPoint x: 1007, startPoint y: 554, endPoint x: 888, endPoint y: 559, distance: 119.1
click at [888, 559] on icon at bounding box center [884, 558] width 13 height 13
drag, startPoint x: 1011, startPoint y: 581, endPoint x: 1027, endPoint y: 582, distance: 16.0
click at [1027, 582] on icon at bounding box center [1026, 580] width 6 height 13
click at [1350, 581] on div "là" at bounding box center [1347, 581] width 21 height 35
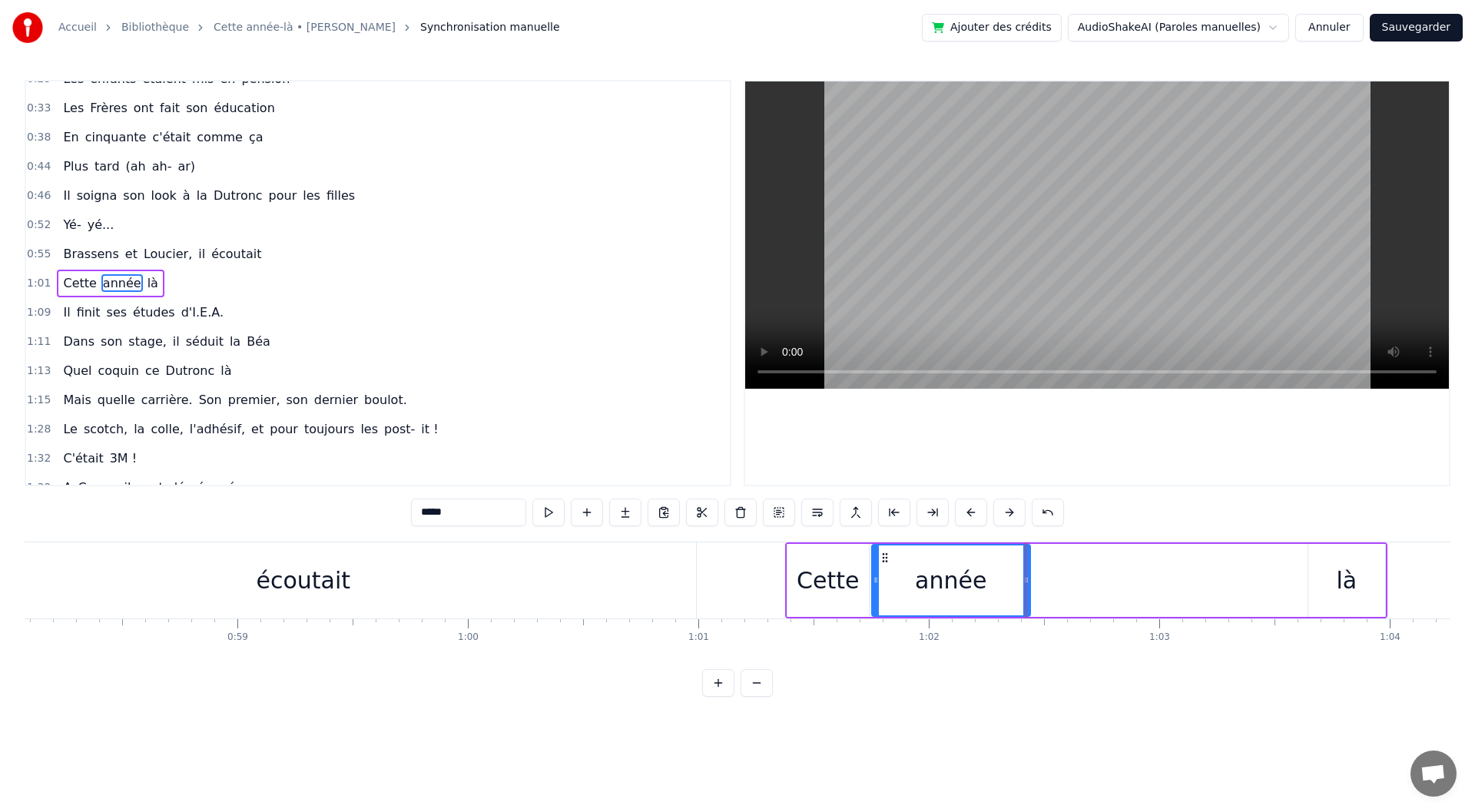
type input "**"
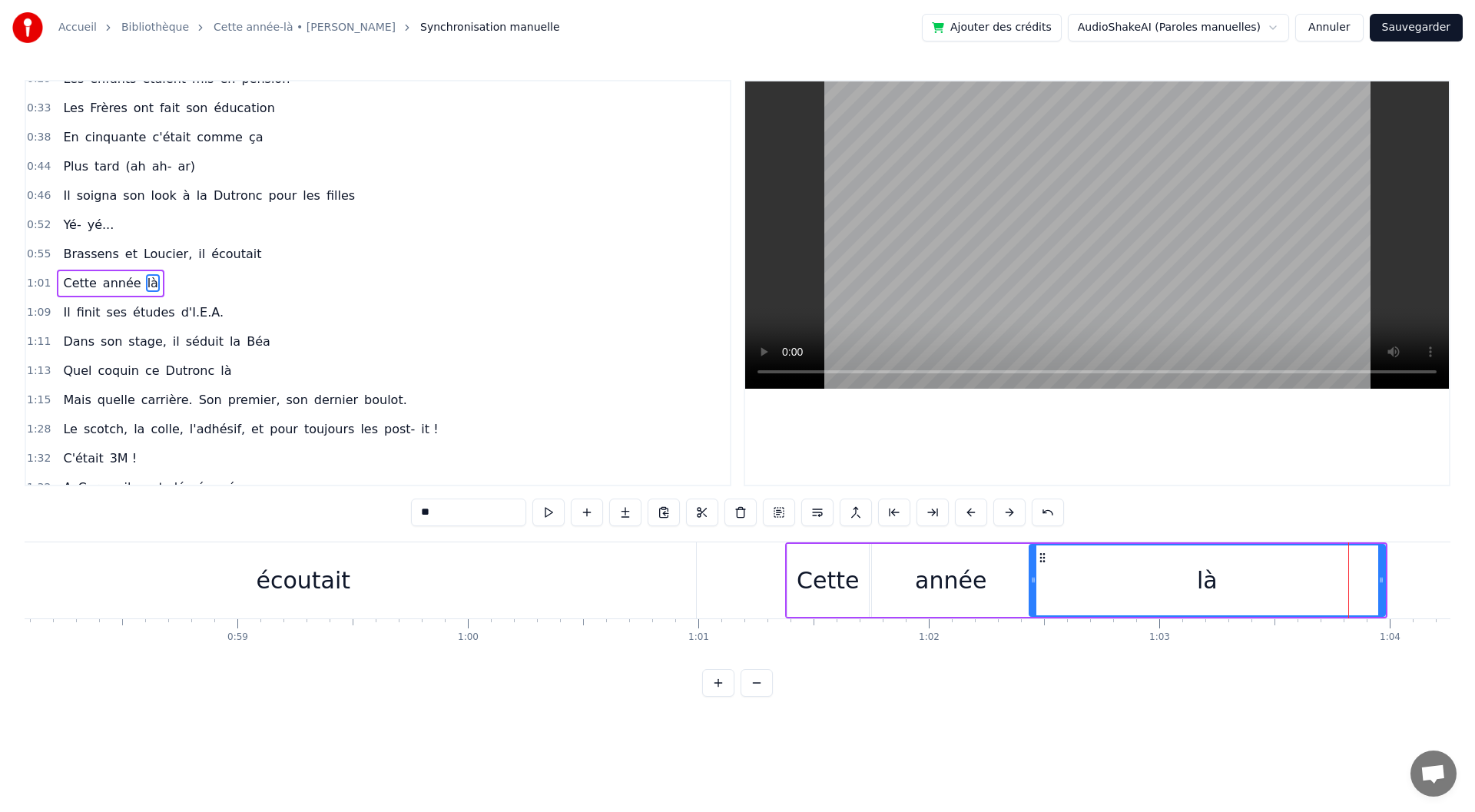
drag, startPoint x: 1311, startPoint y: 581, endPoint x: 1032, endPoint y: 598, distance: 279.5
click at [1032, 598] on div at bounding box center [1033, 580] width 6 height 70
drag, startPoint x: 1382, startPoint y: 582, endPoint x: 1325, endPoint y: 585, distance: 57.1
click at [1325, 585] on icon at bounding box center [1325, 580] width 6 height 13
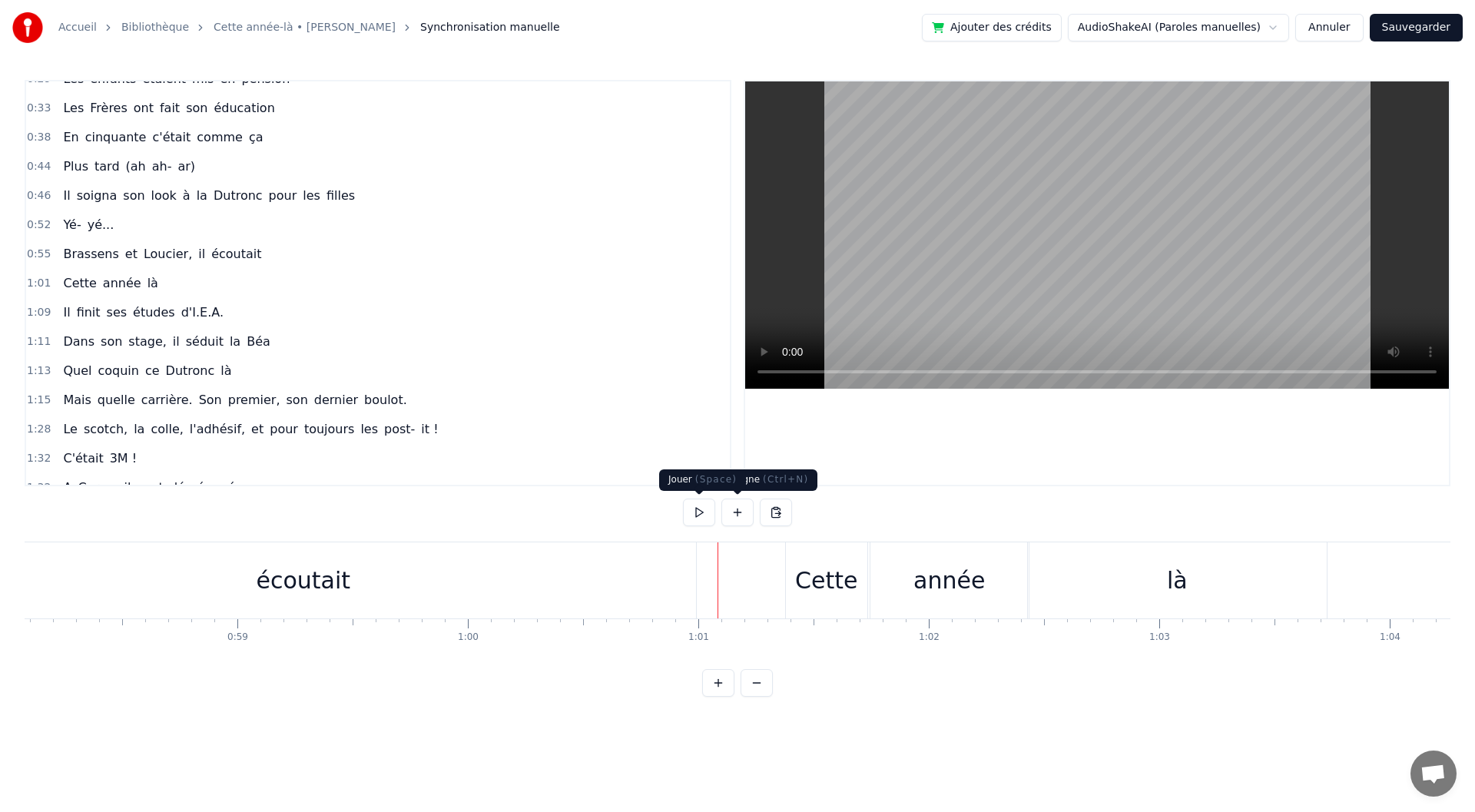
click at [711, 506] on button at bounding box center [698, 512] width 32 height 28
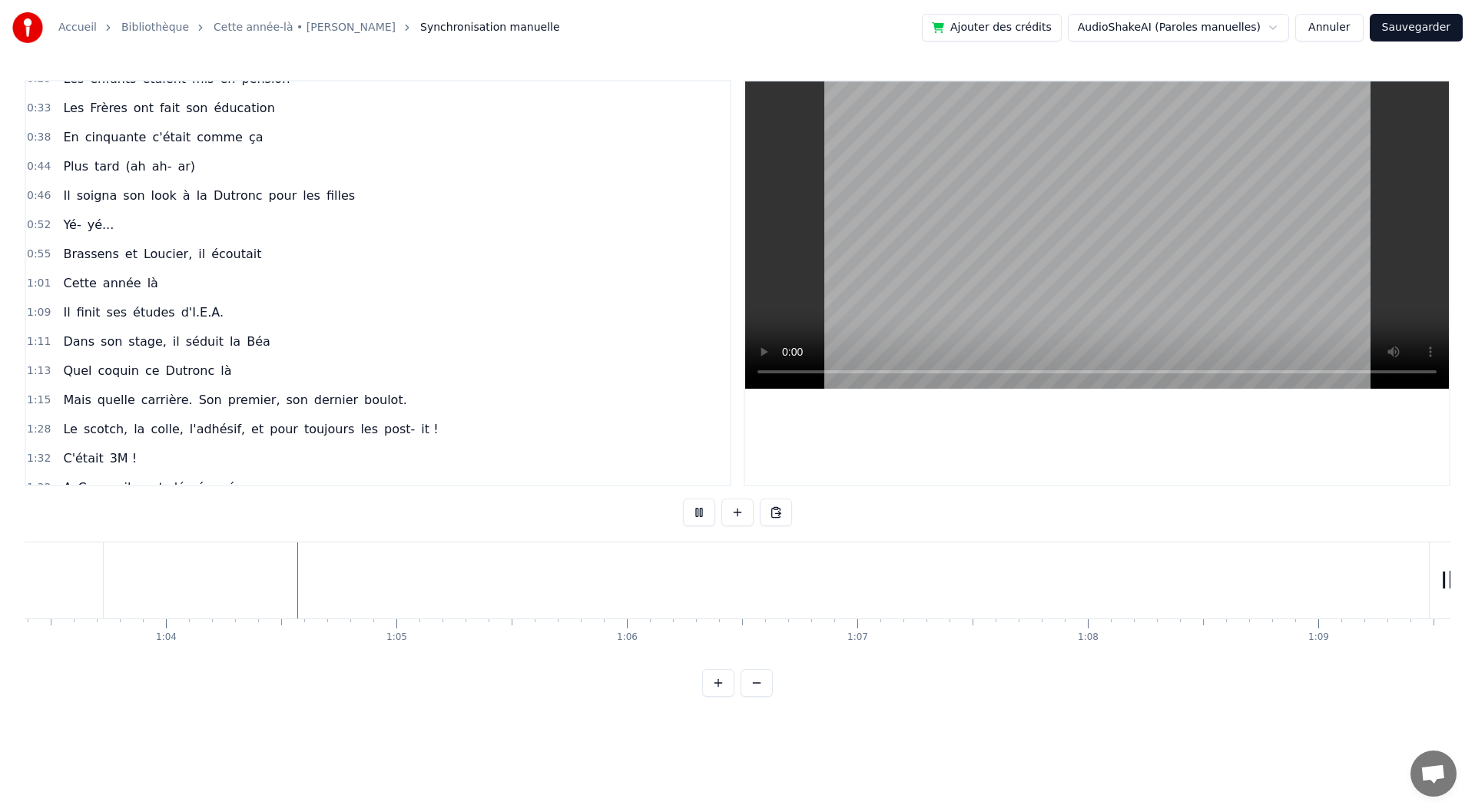
click at [711, 506] on button at bounding box center [698, 512] width 32 height 28
click at [211, 316] on div "1:09 Il finit ses études d'I.E.A." at bounding box center [378, 312] width 703 height 29
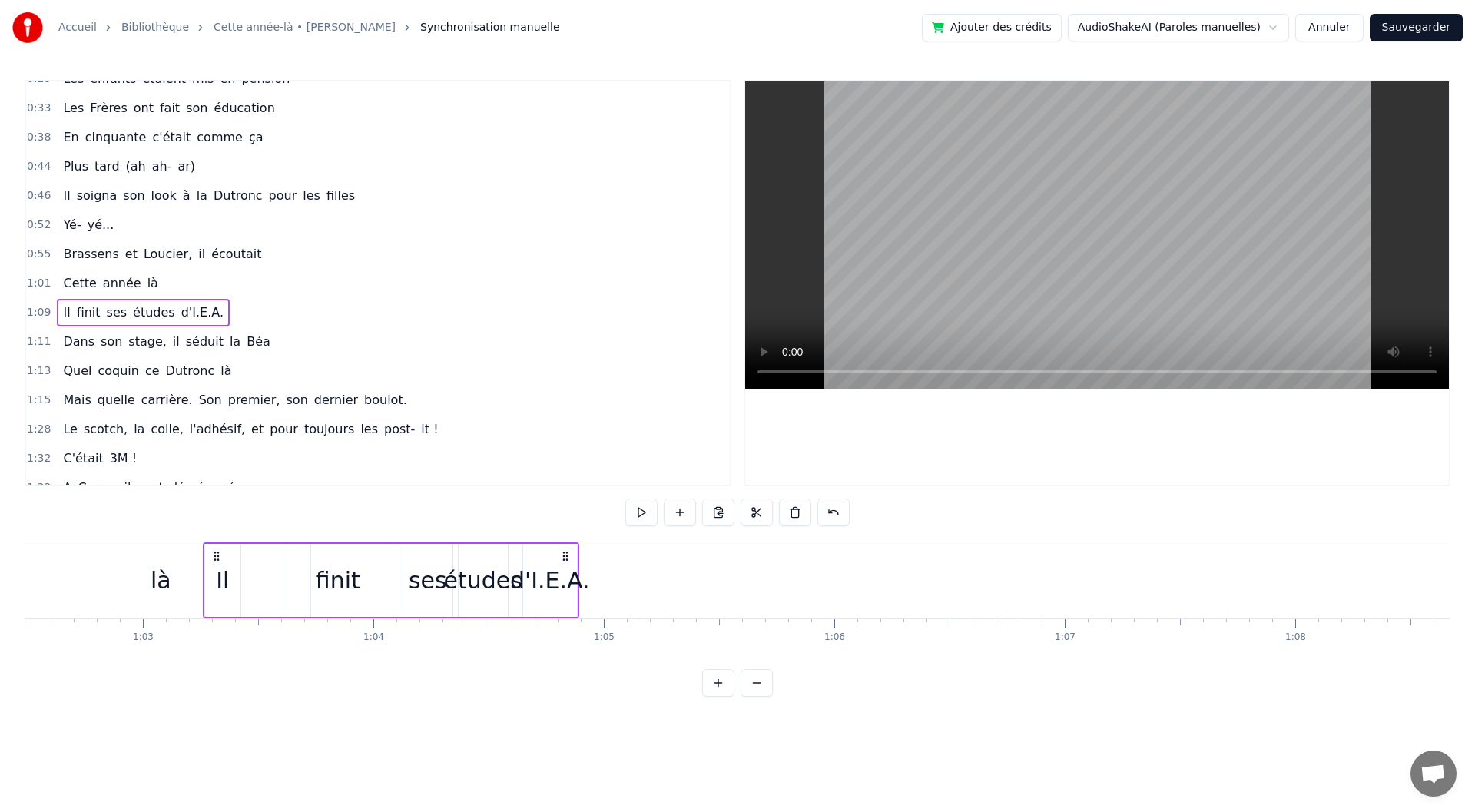
scroll to position [0, 14382]
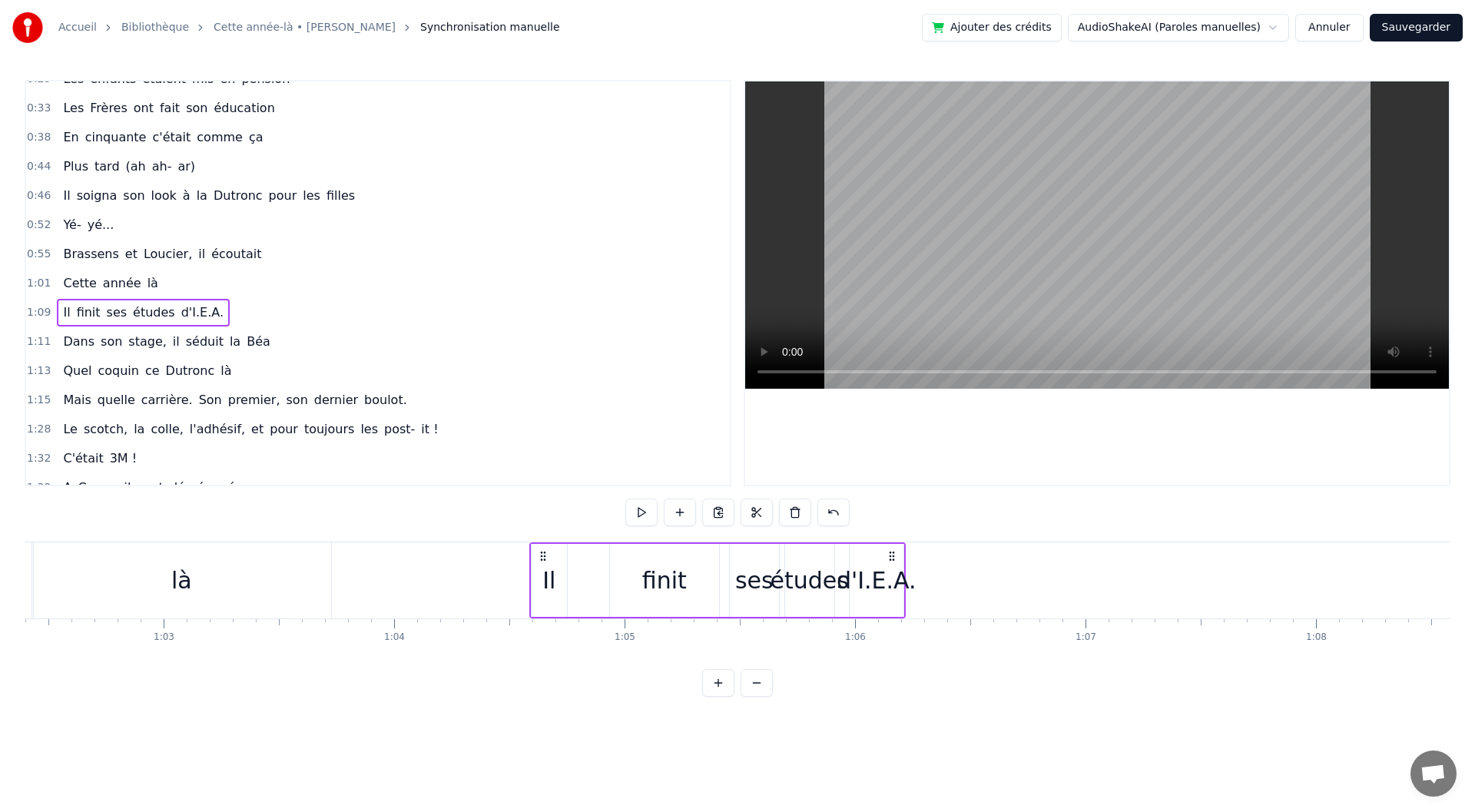
drag, startPoint x: 119, startPoint y: 550, endPoint x: 546, endPoint y: 551, distance: 427.0
click at [546, 551] on icon at bounding box center [542, 556] width 13 height 13
click at [589, 575] on div "Il finit ses études d'I.E.A." at bounding box center [717, 580] width 377 height 76
click at [627, 581] on div "finit" at bounding box center [664, 581] width 109 height 73
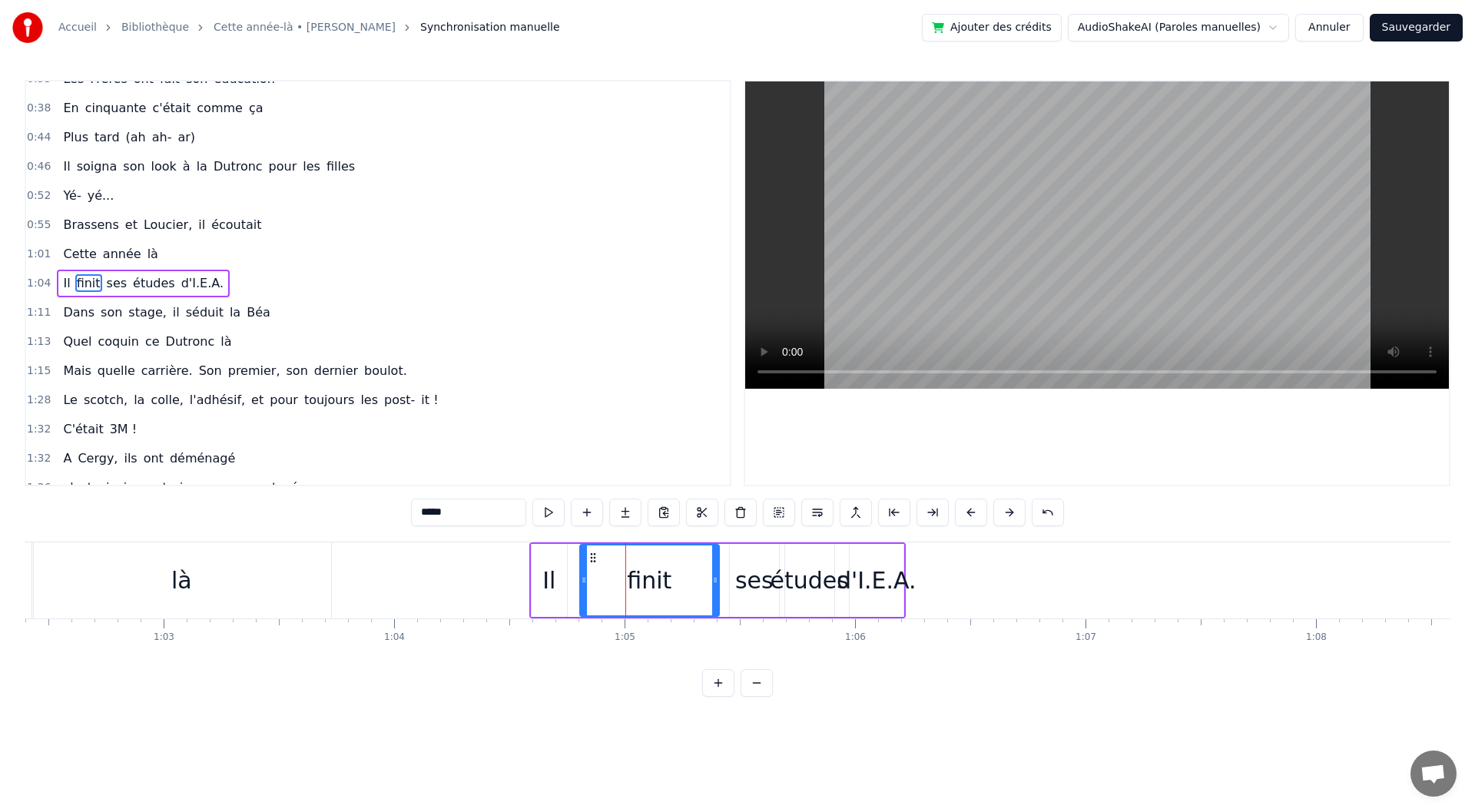
drag, startPoint x: 616, startPoint y: 568, endPoint x: 586, endPoint y: 569, distance: 30.0
click at [586, 569] on div at bounding box center [584, 580] width 6 height 70
drag, startPoint x: 719, startPoint y: 579, endPoint x: 709, endPoint y: 576, distance: 10.4
click at [709, 576] on div "finit" at bounding box center [649, 581] width 141 height 73
drag, startPoint x: 718, startPoint y: 579, endPoint x: 710, endPoint y: 578, distance: 8.1
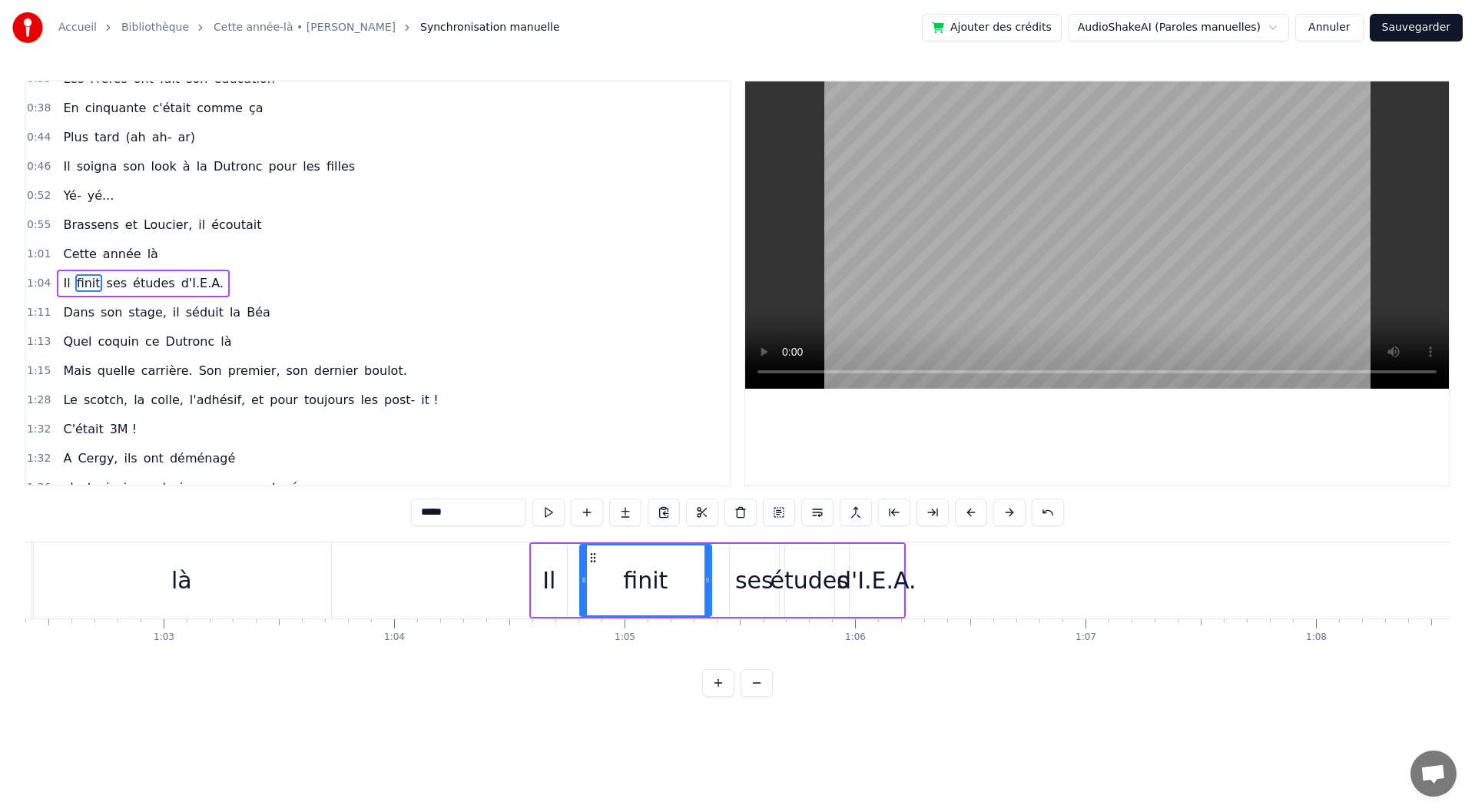
click at [710, 578] on icon at bounding box center [707, 580] width 6 height 13
click at [787, 585] on div "études" at bounding box center [809, 581] width 78 height 35
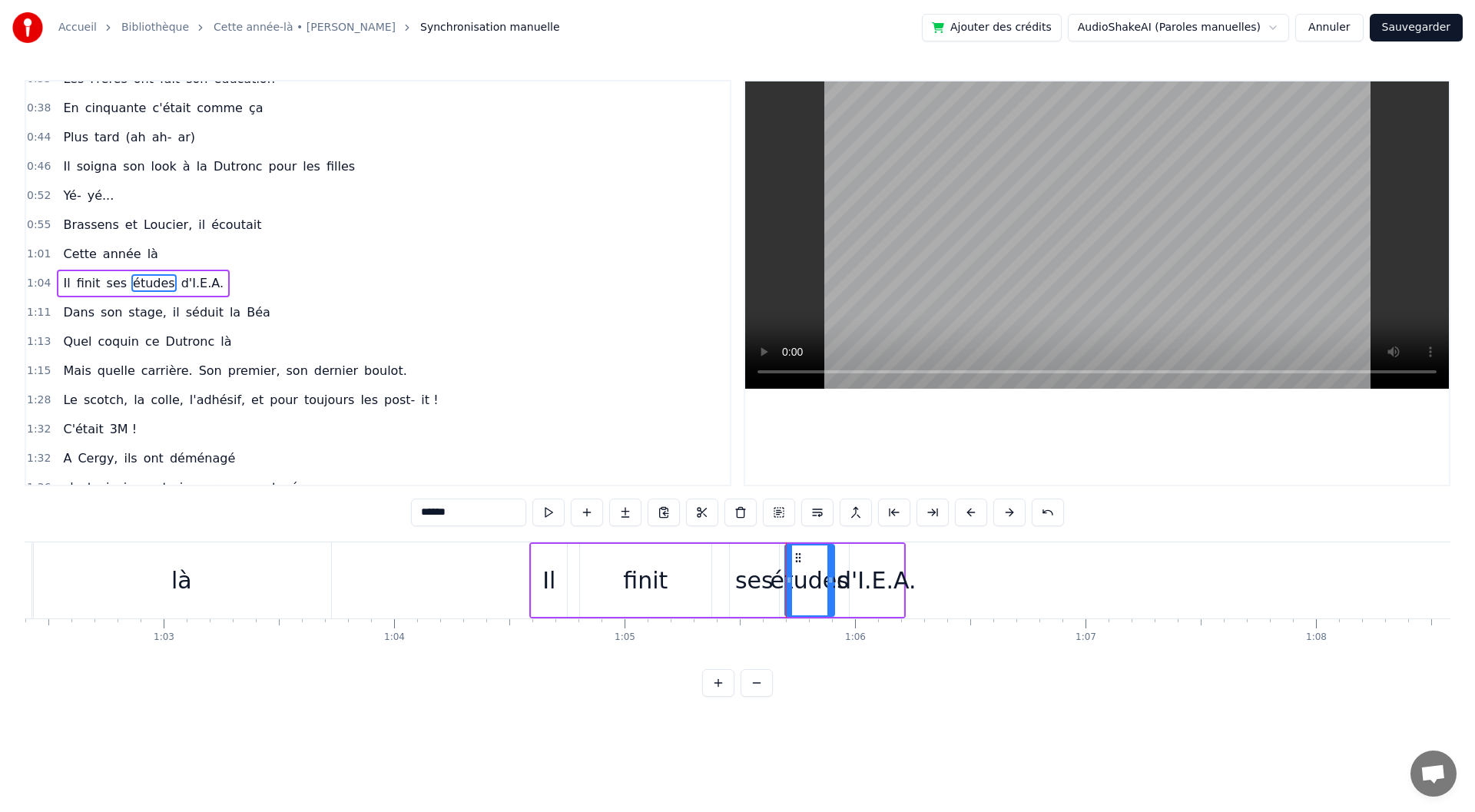
click at [885, 585] on div "d'I.E.A." at bounding box center [876, 581] width 80 height 35
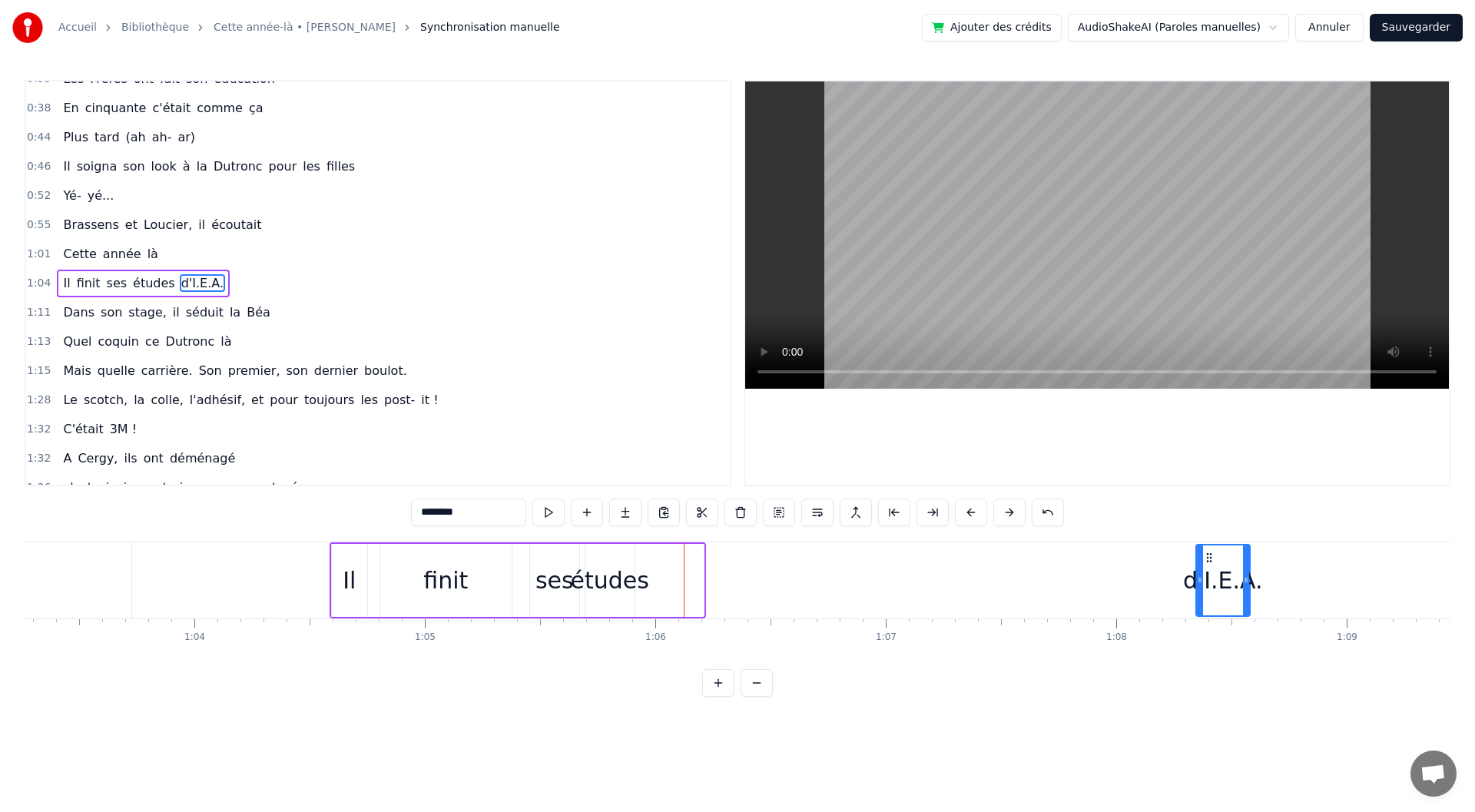
scroll to position [0, 14599]
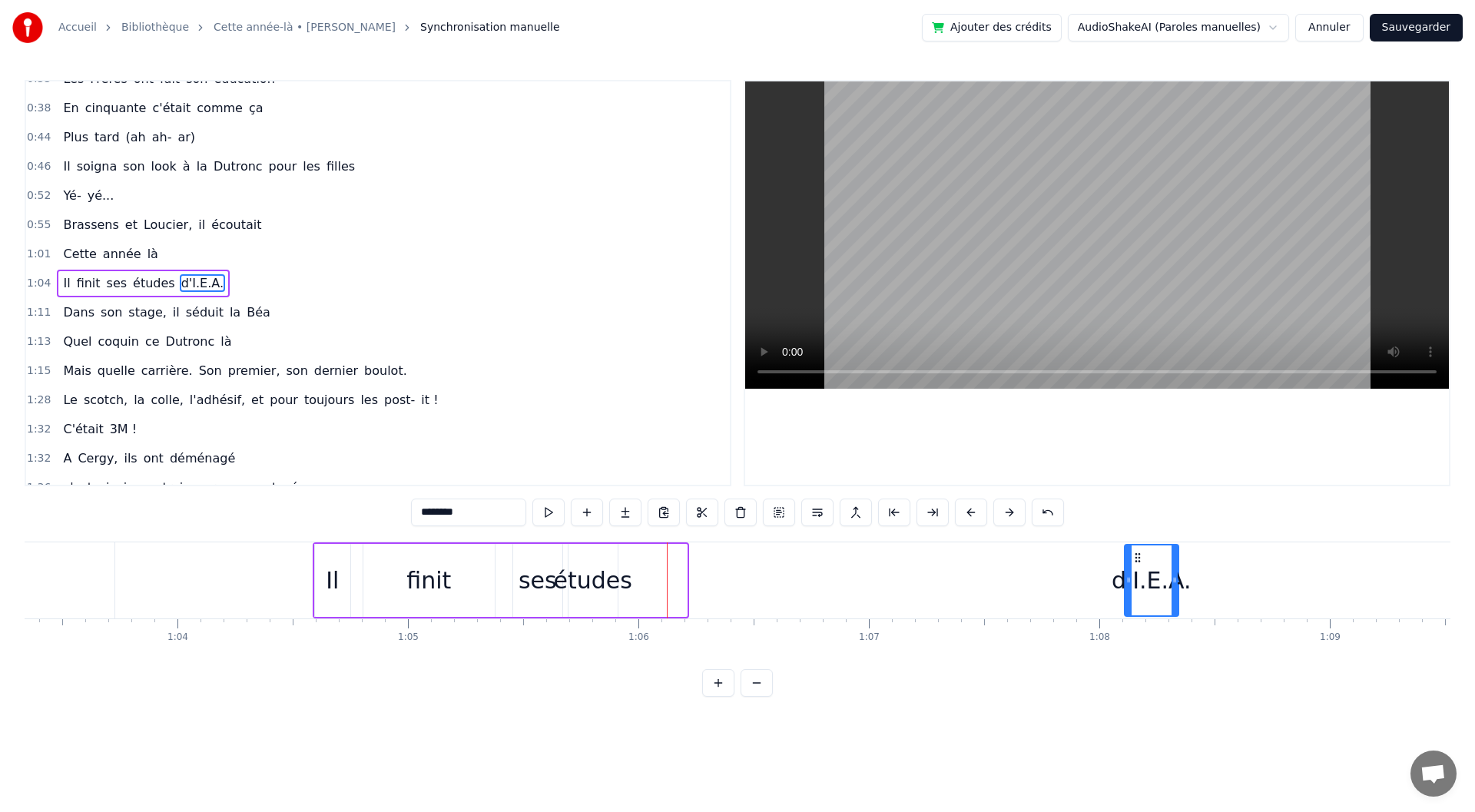
drag, startPoint x: 863, startPoint y: 558, endPoint x: 1139, endPoint y: 561, distance: 276.0
click at [1139, 561] on icon at bounding box center [1138, 558] width 13 height 13
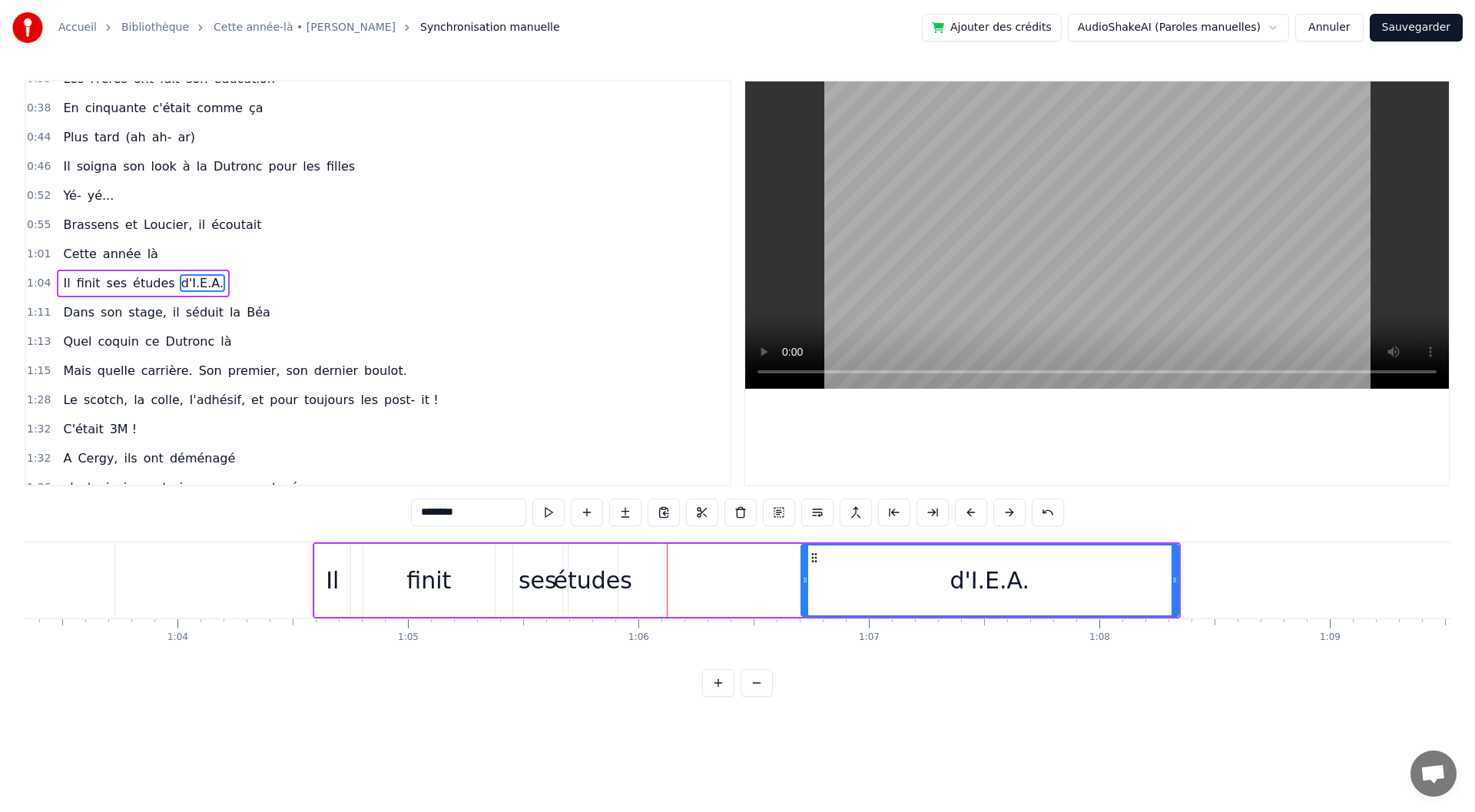
drag, startPoint x: 1126, startPoint y: 582, endPoint x: 803, endPoint y: 590, distance: 323.1
click at [803, 590] on div at bounding box center [805, 580] width 6 height 70
click at [561, 583] on div "études" at bounding box center [593, 581] width 78 height 35
type input "******"
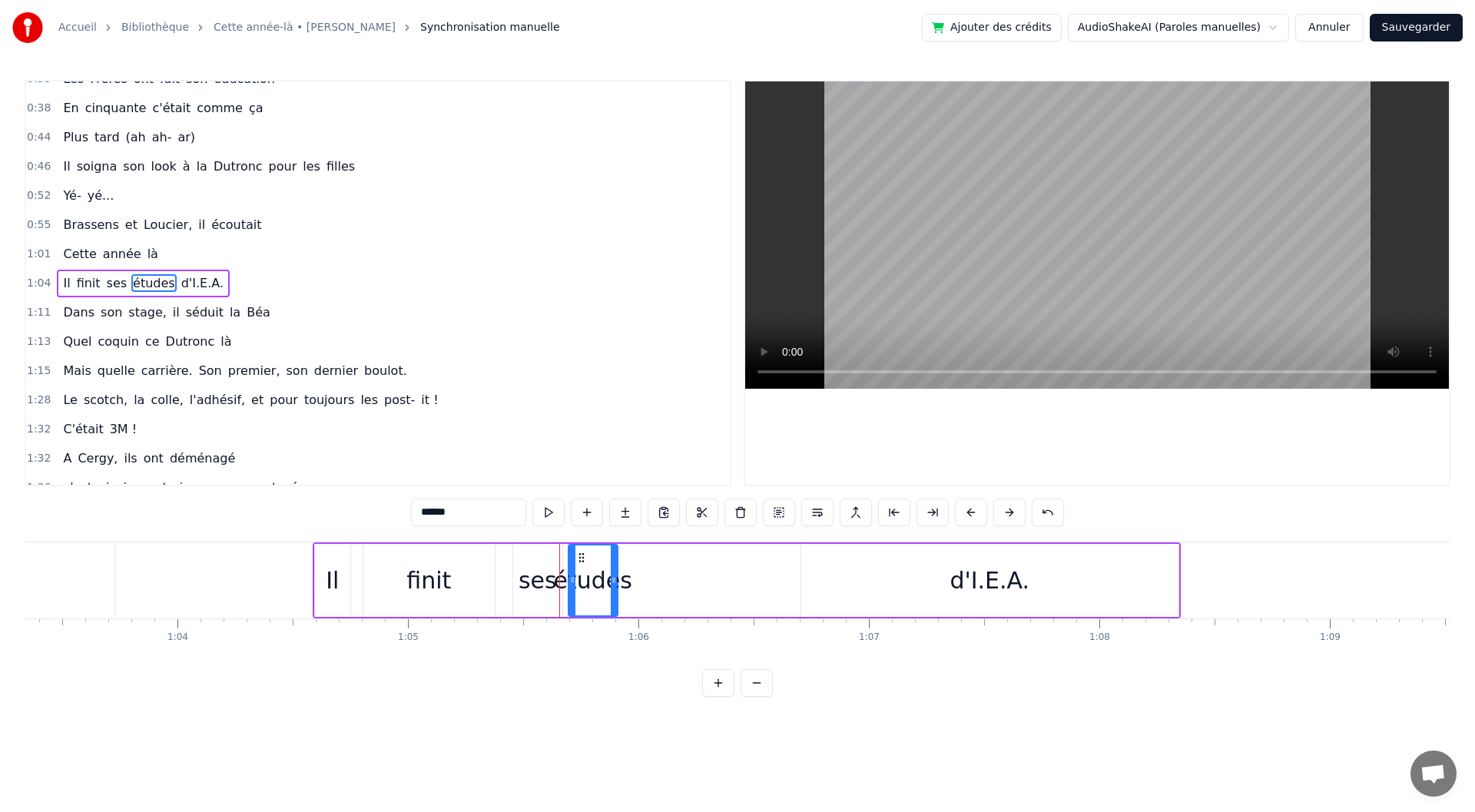
drag, startPoint x: 628, startPoint y: 583, endPoint x: 644, endPoint y: 585, distance: 16.1
click at [647, 585] on div "Il finit ses études d'I.E.A." at bounding box center [747, 580] width 868 height 76
click at [614, 582] on div "études" at bounding box center [593, 581] width 78 height 35
drag, startPoint x: 616, startPoint y: 582, endPoint x: 764, endPoint y: 586, distance: 148.1
click at [764, 586] on div at bounding box center [762, 580] width 6 height 70
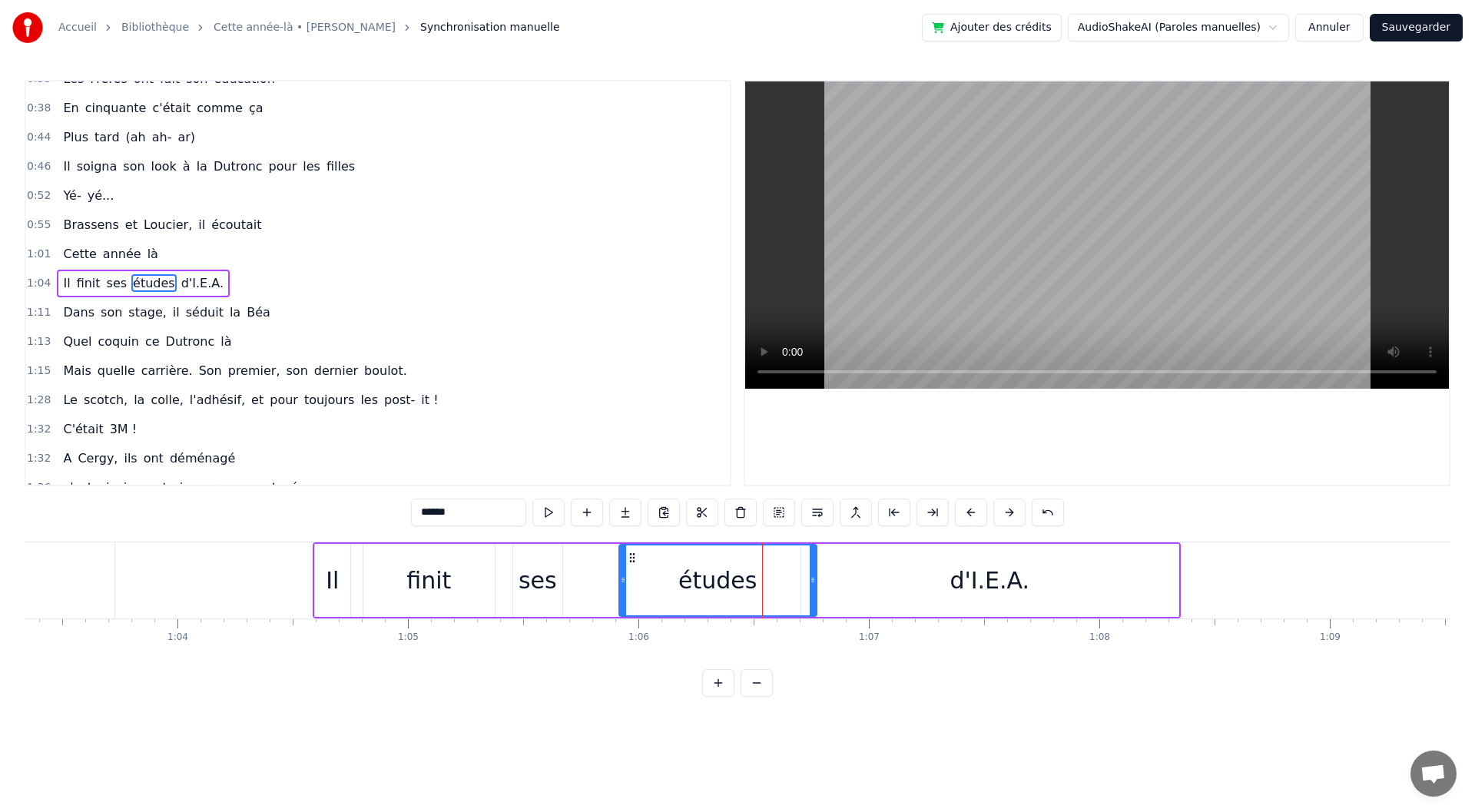
drag, startPoint x: 581, startPoint y: 559, endPoint x: 632, endPoint y: 563, distance: 51.2
click at [632, 563] on icon at bounding box center [632, 558] width 13 height 13
click at [540, 577] on div "ses" at bounding box center [538, 581] width 39 height 35
type input "***"
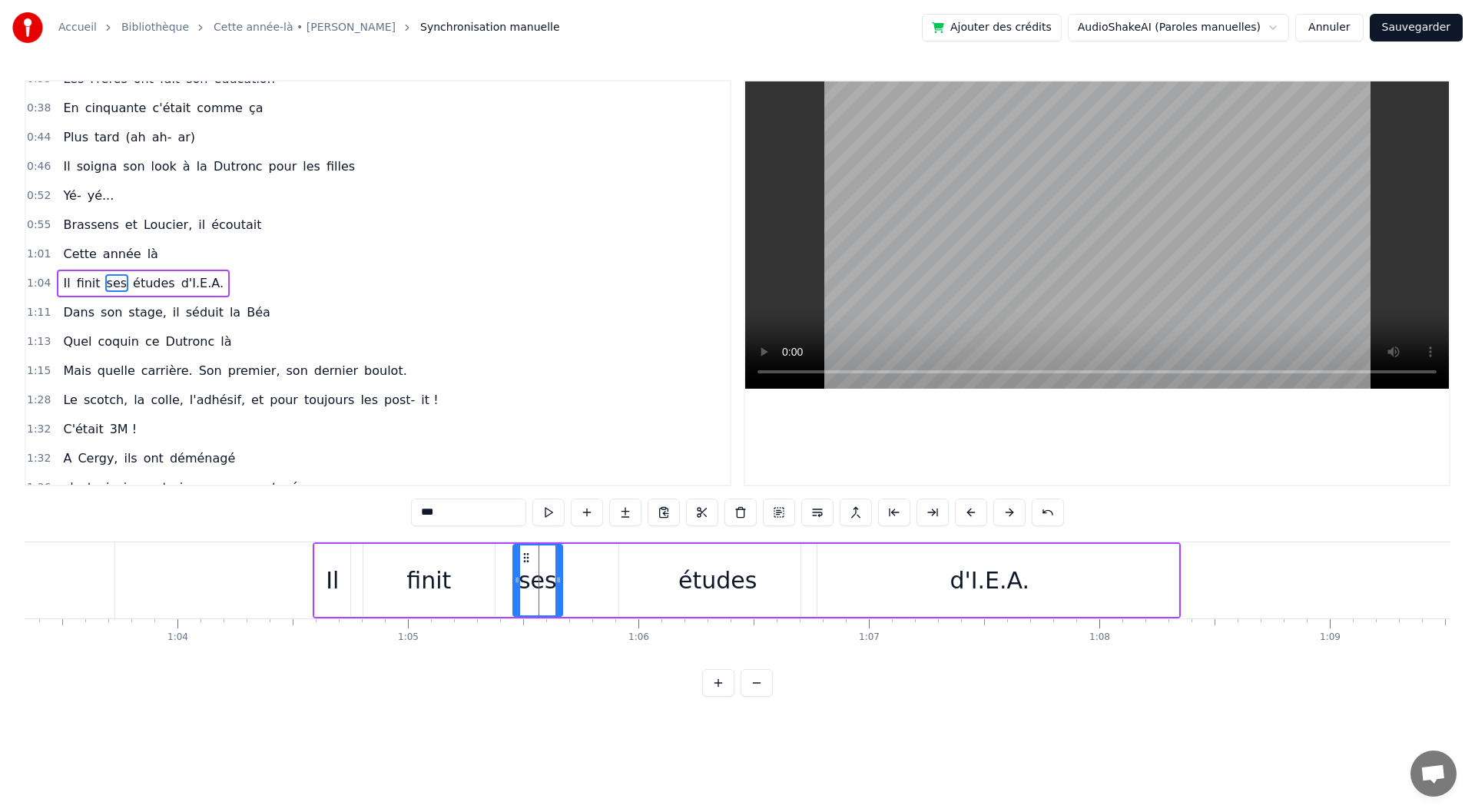
drag, startPoint x: 562, startPoint y: 576, endPoint x: 570, endPoint y: 576, distance: 8.0
click at [570, 576] on div "Il finit ses études d'I.E.A." at bounding box center [747, 580] width 868 height 76
click at [545, 577] on div "ses" at bounding box center [538, 581] width 39 height 35
drag, startPoint x: 561, startPoint y: 578, endPoint x: 579, endPoint y: 581, distance: 18.2
click at [579, 581] on icon at bounding box center [577, 580] width 6 height 13
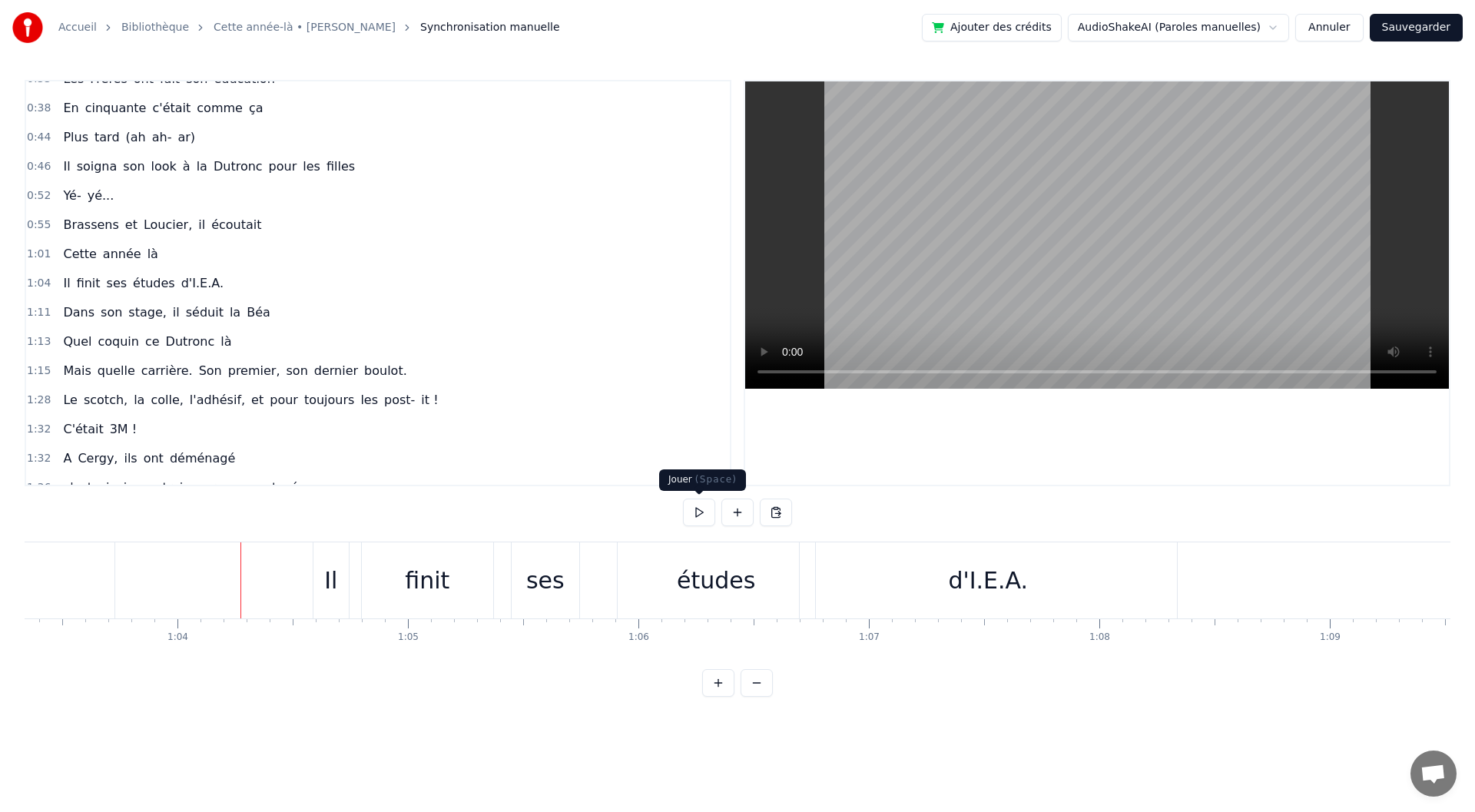
click at [691, 506] on button at bounding box center [698, 512] width 32 height 28
click at [687, 507] on button at bounding box center [698, 512] width 32 height 28
click at [1033, 606] on div "d'I.E.A." at bounding box center [988, 580] width 378 height 76
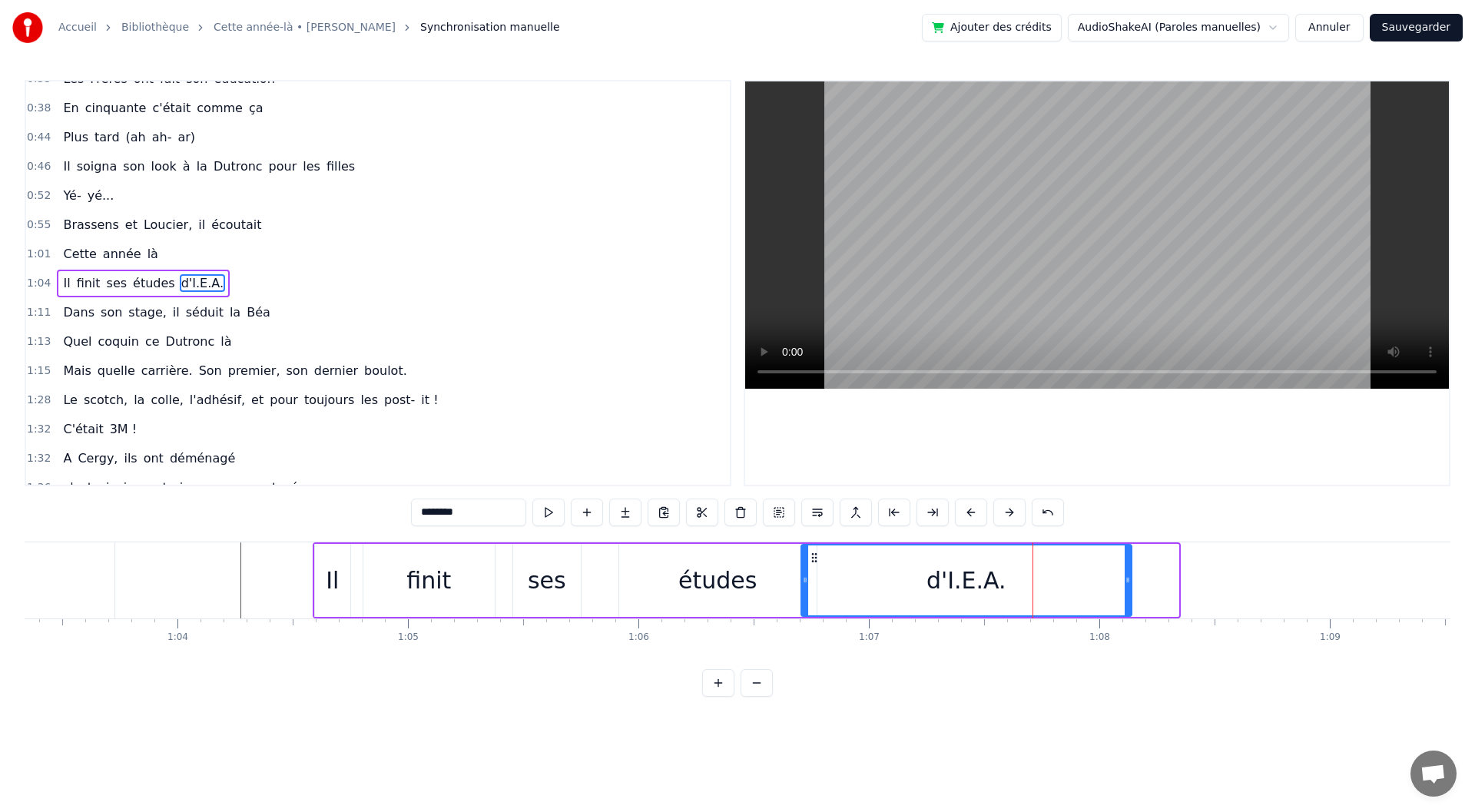
drag, startPoint x: 1174, startPoint y: 584, endPoint x: 1128, endPoint y: 586, distance: 46.0
click at [1128, 586] on div at bounding box center [1128, 580] width 6 height 70
drag, startPoint x: 803, startPoint y: 585, endPoint x: 815, endPoint y: 586, distance: 12.0
click at [815, 586] on icon at bounding box center [818, 580] width 6 height 13
click at [736, 586] on div "études" at bounding box center [717, 581] width 78 height 35
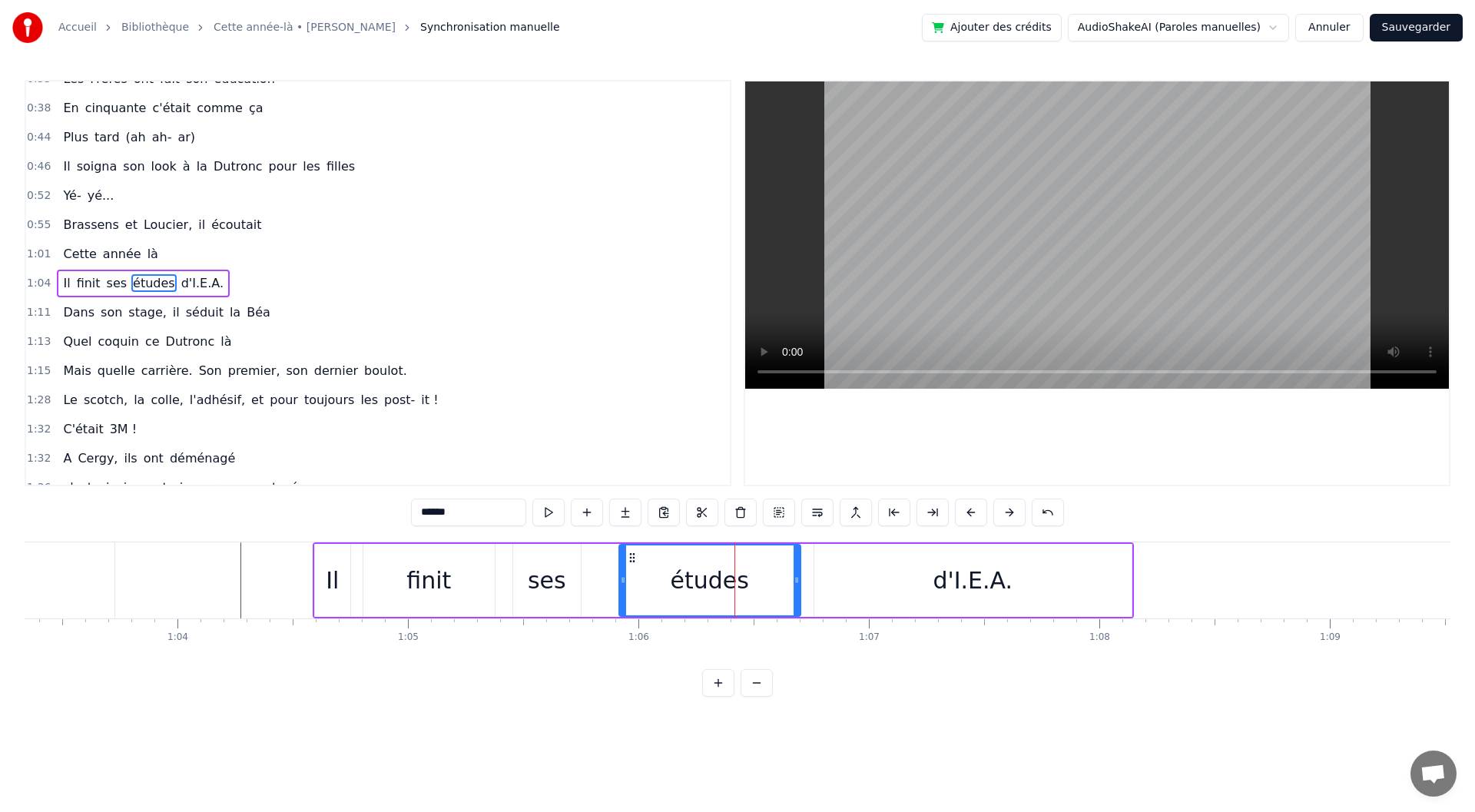
drag, startPoint x: 812, startPoint y: 582, endPoint x: 796, endPoint y: 582, distance: 16.0
click at [796, 582] on icon at bounding box center [797, 580] width 6 height 13
click at [826, 585] on div "d'I.E.A." at bounding box center [972, 581] width 317 height 73
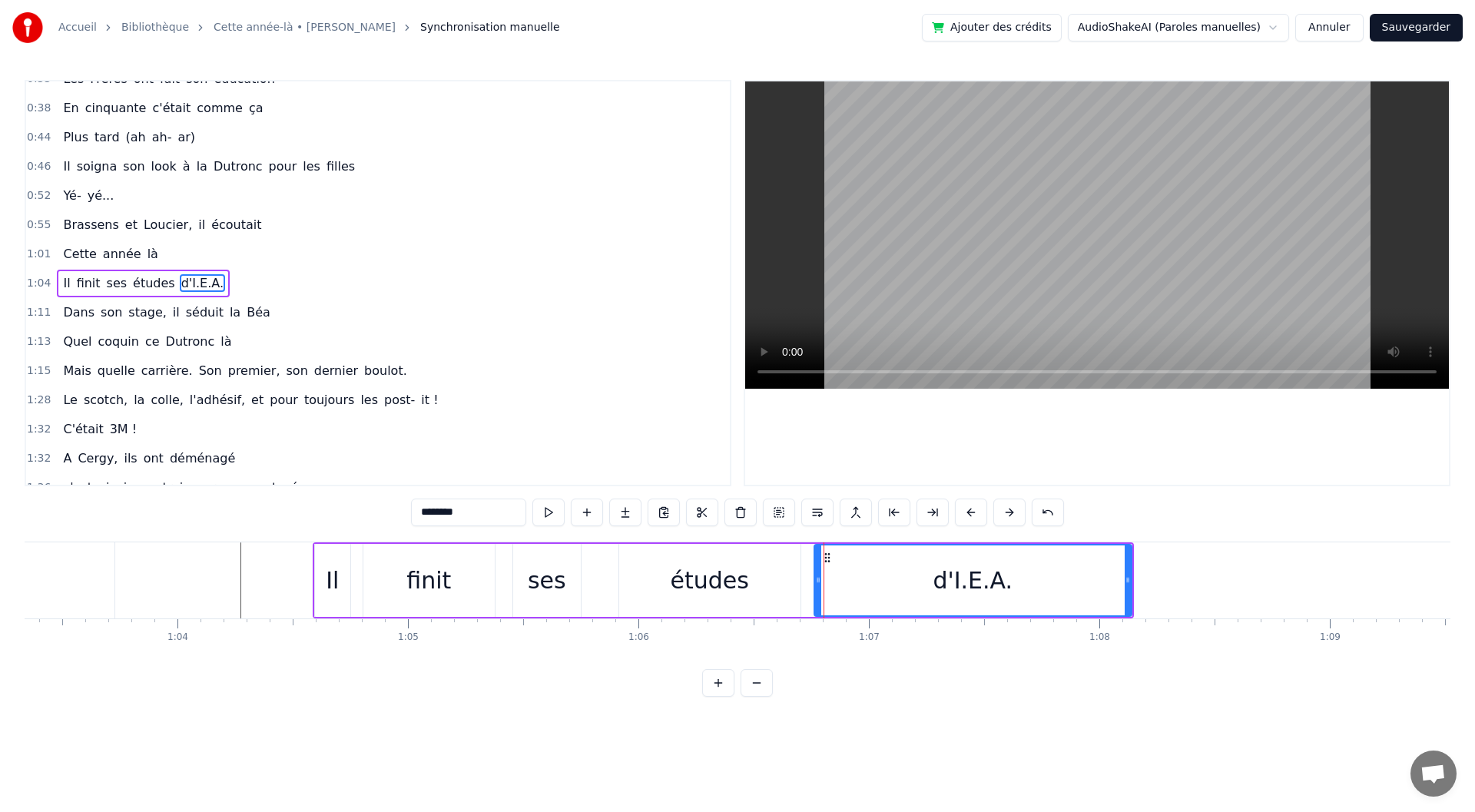
click at [814, 581] on div "d'I.E.A." at bounding box center [973, 581] width 319 height 73
drag, startPoint x: 818, startPoint y: 581, endPoint x: 803, endPoint y: 580, distance: 15.0
click at [803, 580] on icon at bounding box center [804, 580] width 6 height 13
click at [621, 579] on div "études" at bounding box center [710, 581] width 181 height 73
type input "******"
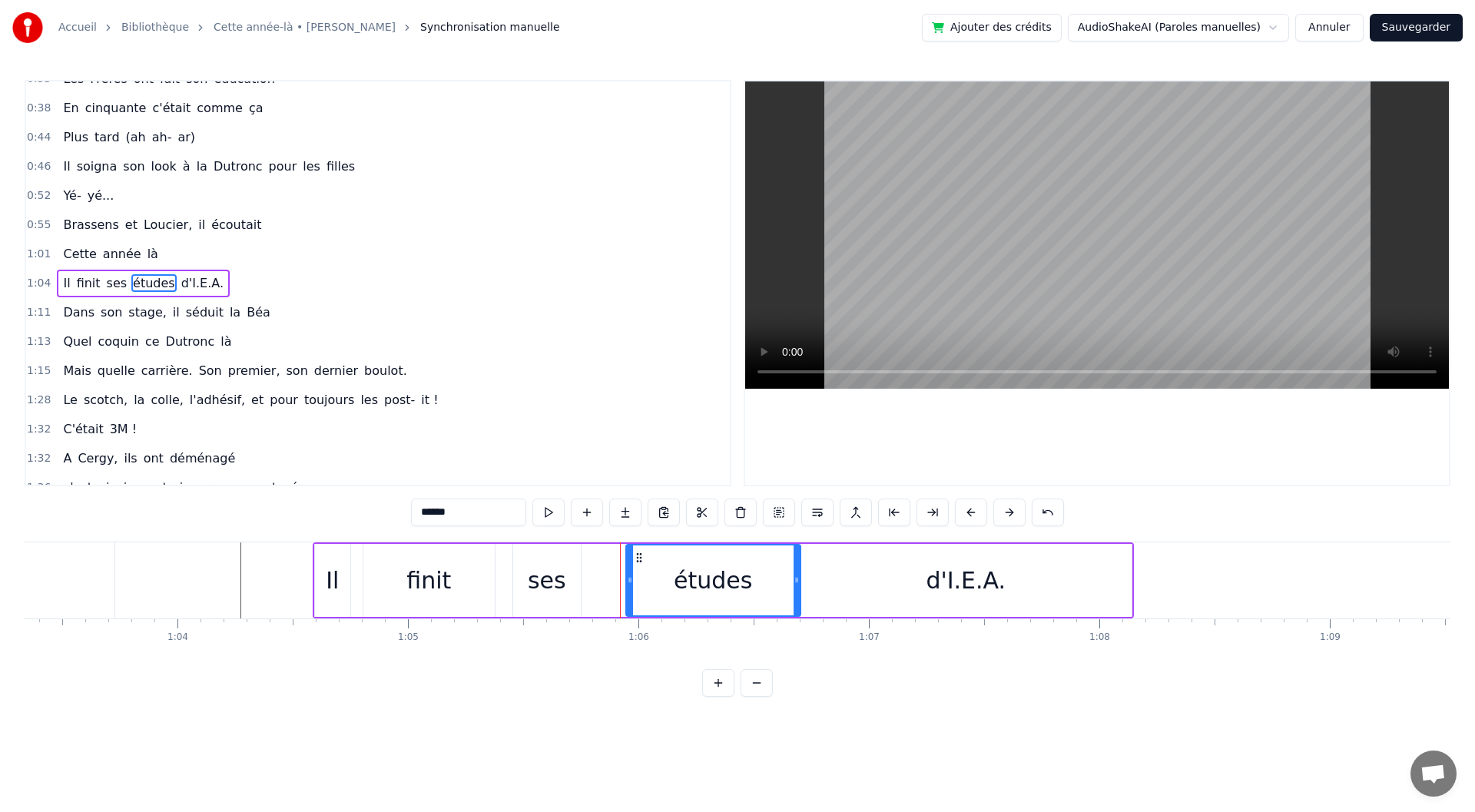
click at [630, 579] on icon at bounding box center [630, 580] width 6 height 13
click at [586, 586] on div "Il finit ses études d'I.E.A." at bounding box center [724, 580] width 822 height 76
click at [533, 582] on div "ses" at bounding box center [547, 581] width 39 height 35
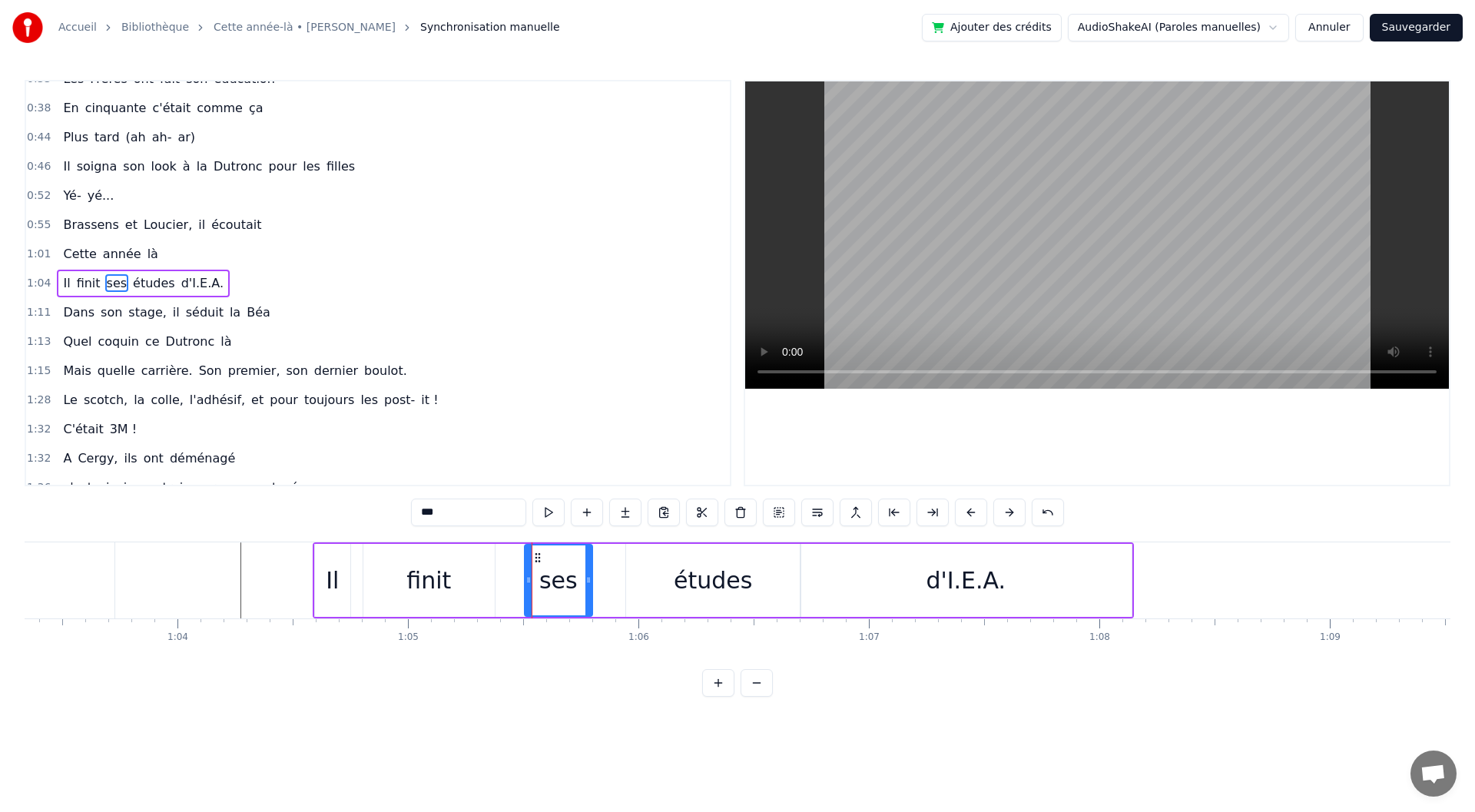
drag, startPoint x: 529, startPoint y: 554, endPoint x: 540, endPoint y: 556, distance: 11.2
click at [540, 556] on icon at bounding box center [538, 558] width 13 height 13
click at [415, 602] on div "finit" at bounding box center [429, 581] width 131 height 73
type input "*****"
drag, startPoint x: 492, startPoint y: 586, endPoint x: 521, endPoint y: 585, distance: 29.0
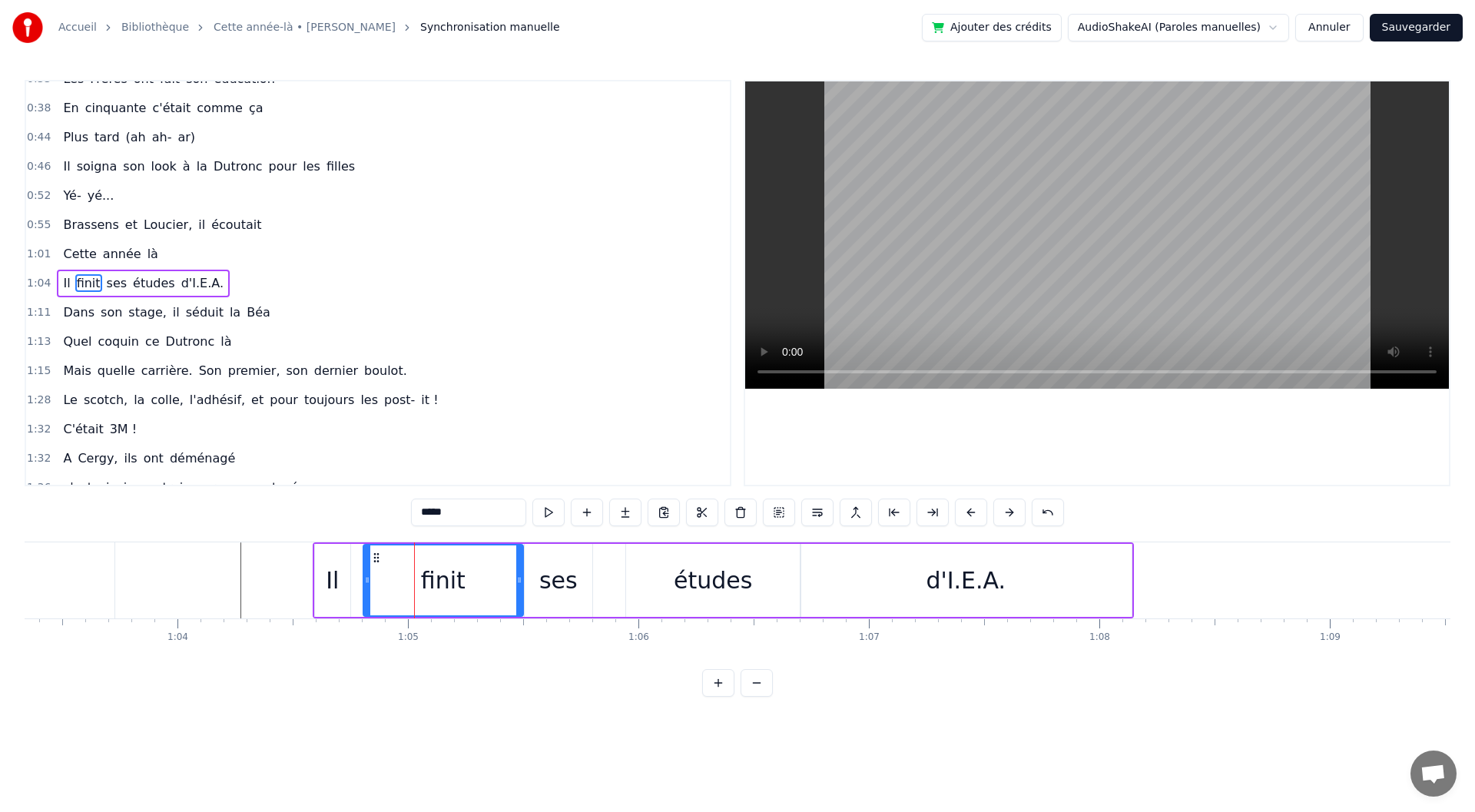
click at [521, 585] on div at bounding box center [519, 580] width 6 height 70
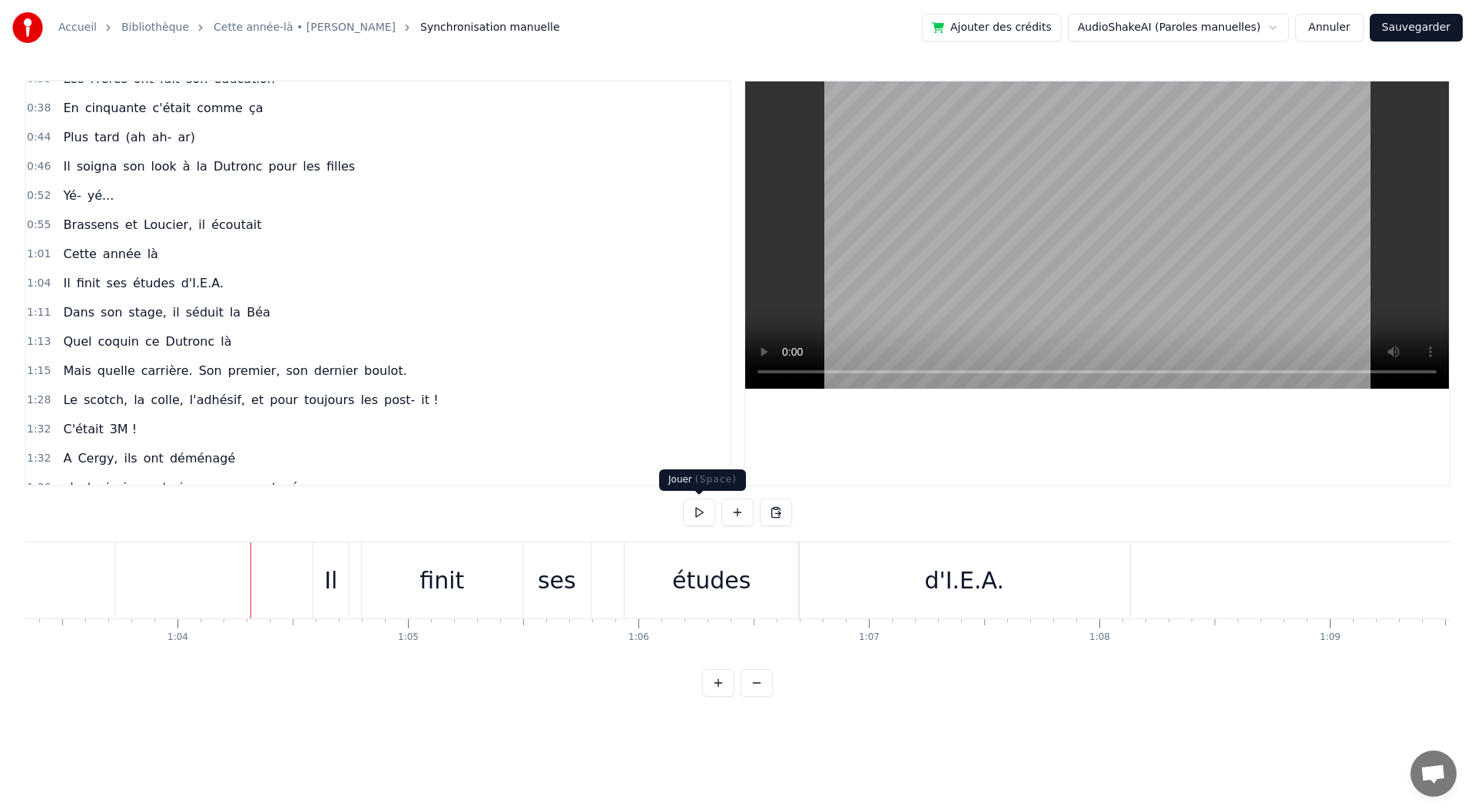
click at [692, 513] on button at bounding box center [698, 512] width 32 height 28
click at [677, 515] on div "0:08 En quarante- quatre 0:11 Les [DEMOGRAPHIC_DATA] libéraient la patrie 0:16 …" at bounding box center [738, 388] width 1426 height 616
click at [678, 515] on div "0:08 En quarante- quatre 0:11 Les [DEMOGRAPHIC_DATA] libéraient la patrie 0:16 …" at bounding box center [738, 388] width 1426 height 616
click at [692, 514] on button at bounding box center [698, 512] width 32 height 28
click at [456, 593] on div "finit" at bounding box center [441, 581] width 44 height 35
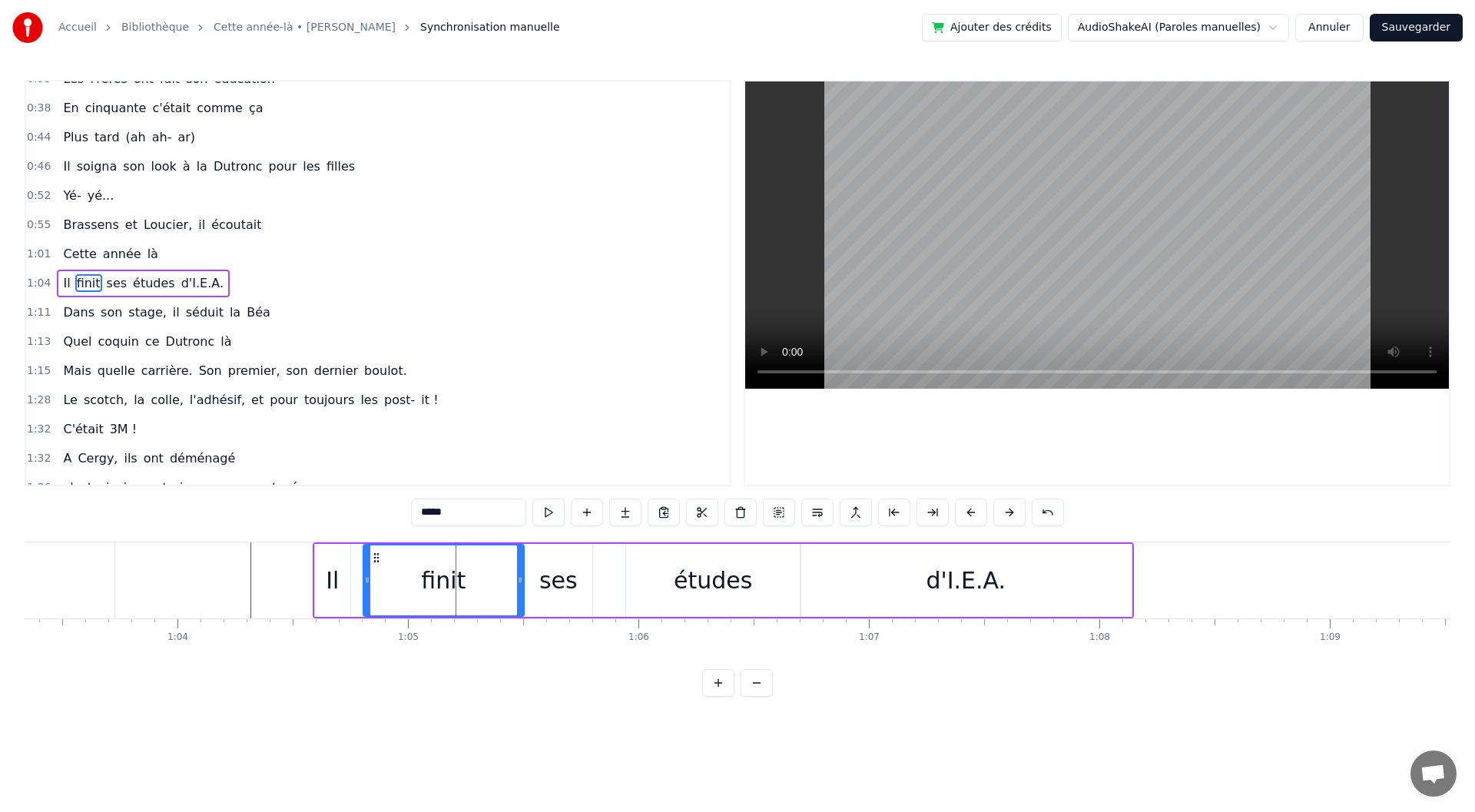
click at [541, 583] on div "ses" at bounding box center [559, 581] width 67 height 73
drag, startPoint x: 538, startPoint y: 549, endPoint x: 564, endPoint y: 556, distance: 26.9
click at [564, 556] on div "ses" at bounding box center [558, 580] width 66 height 70
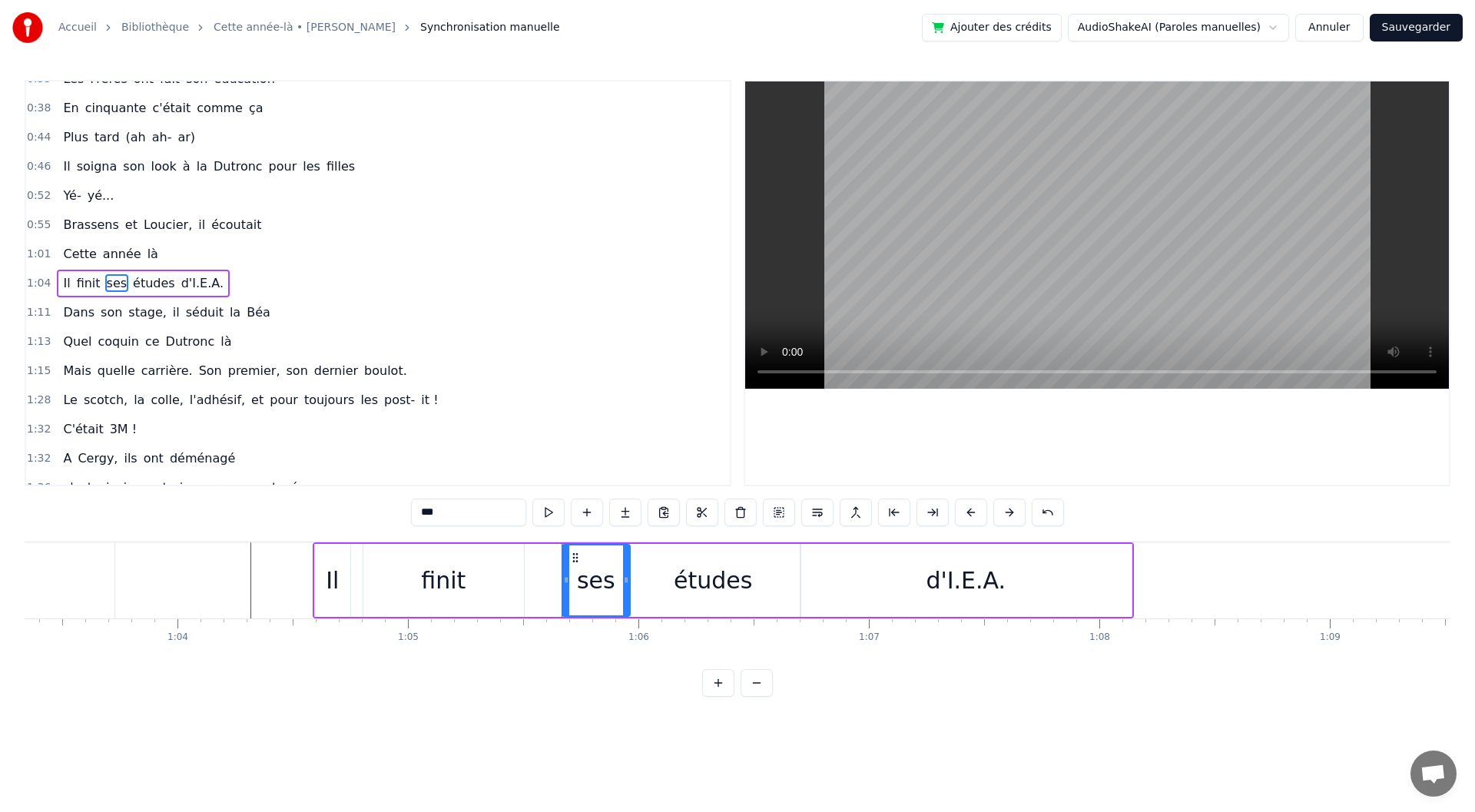
drag, startPoint x: 539, startPoint y: 557, endPoint x: 576, endPoint y: 558, distance: 37.0
click at [576, 558] on circle at bounding box center [576, 557] width 1 height 1
click at [673, 582] on div "études" at bounding box center [713, 581] width 174 height 73
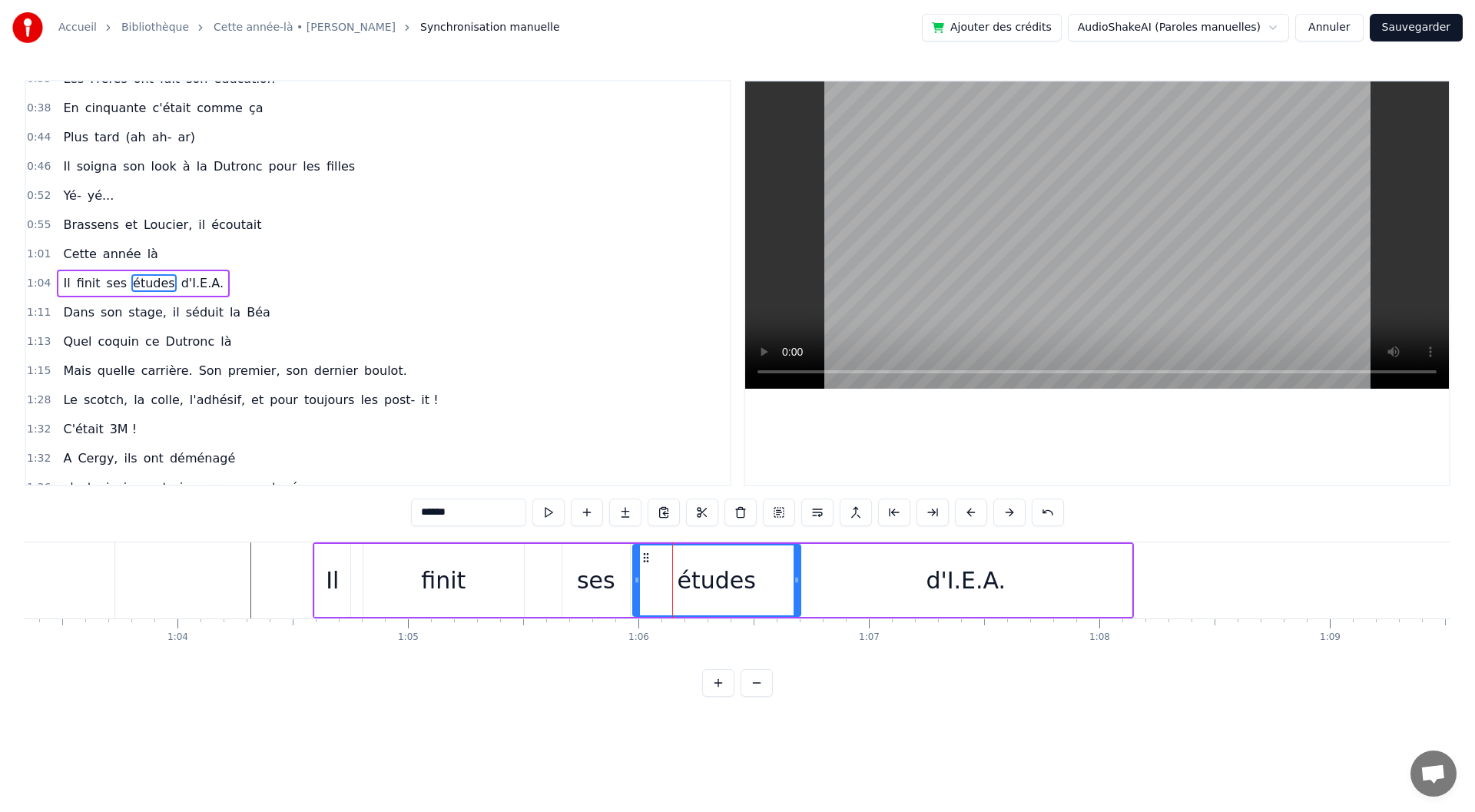
click at [638, 579] on icon at bounding box center [637, 580] width 6 height 13
click at [473, 586] on div "finit" at bounding box center [443, 581] width 161 height 73
type input "*****"
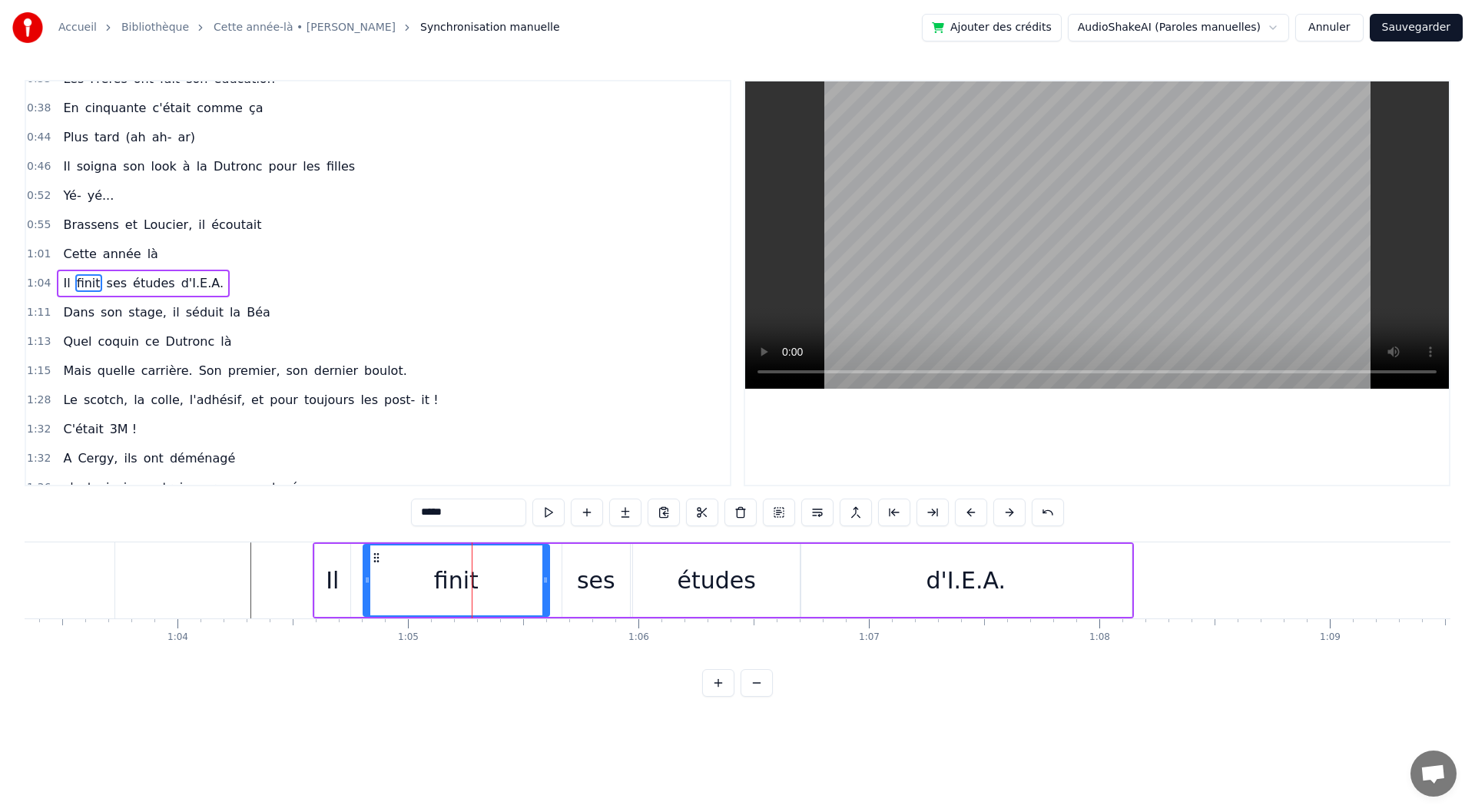
drag, startPoint x: 521, startPoint y: 579, endPoint x: 552, endPoint y: 579, distance: 31.0
click at [548, 579] on icon at bounding box center [545, 580] width 6 height 13
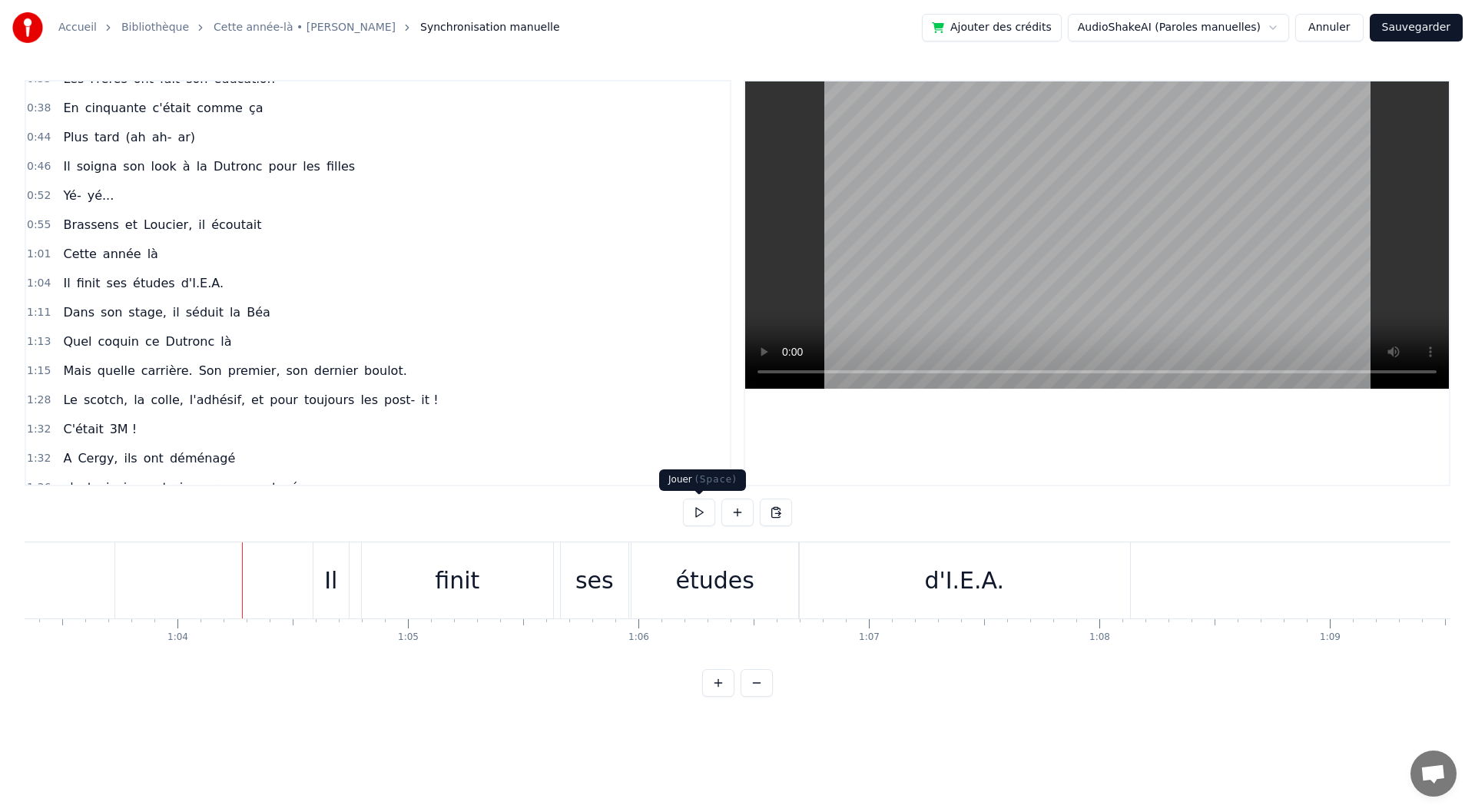
click at [688, 511] on button at bounding box center [698, 512] width 32 height 28
click at [684, 514] on button at bounding box center [698, 512] width 32 height 28
click at [252, 314] on div "1:11 Dans son stage, il séduit la Béa" at bounding box center [378, 312] width 703 height 29
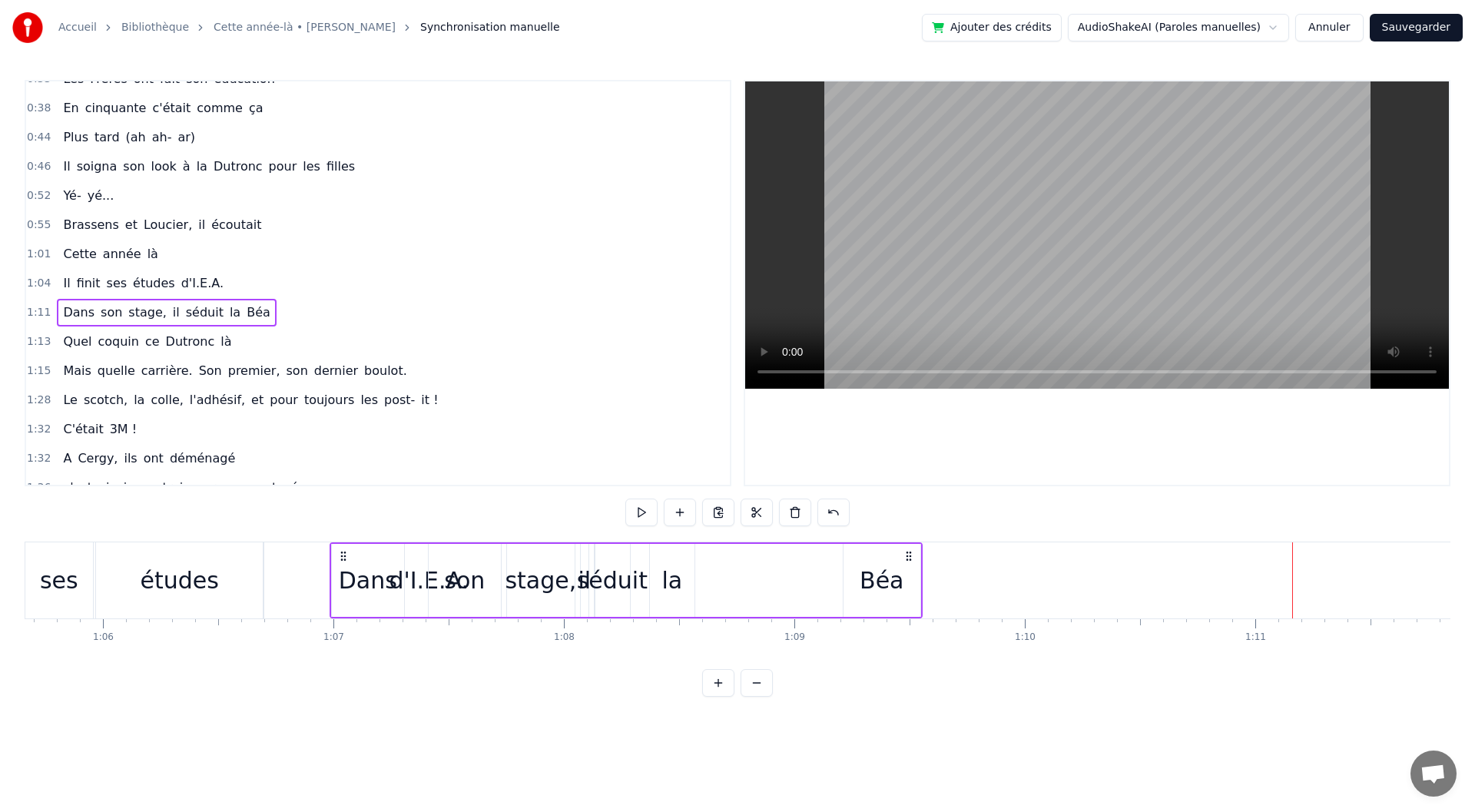
scroll to position [0, 15121]
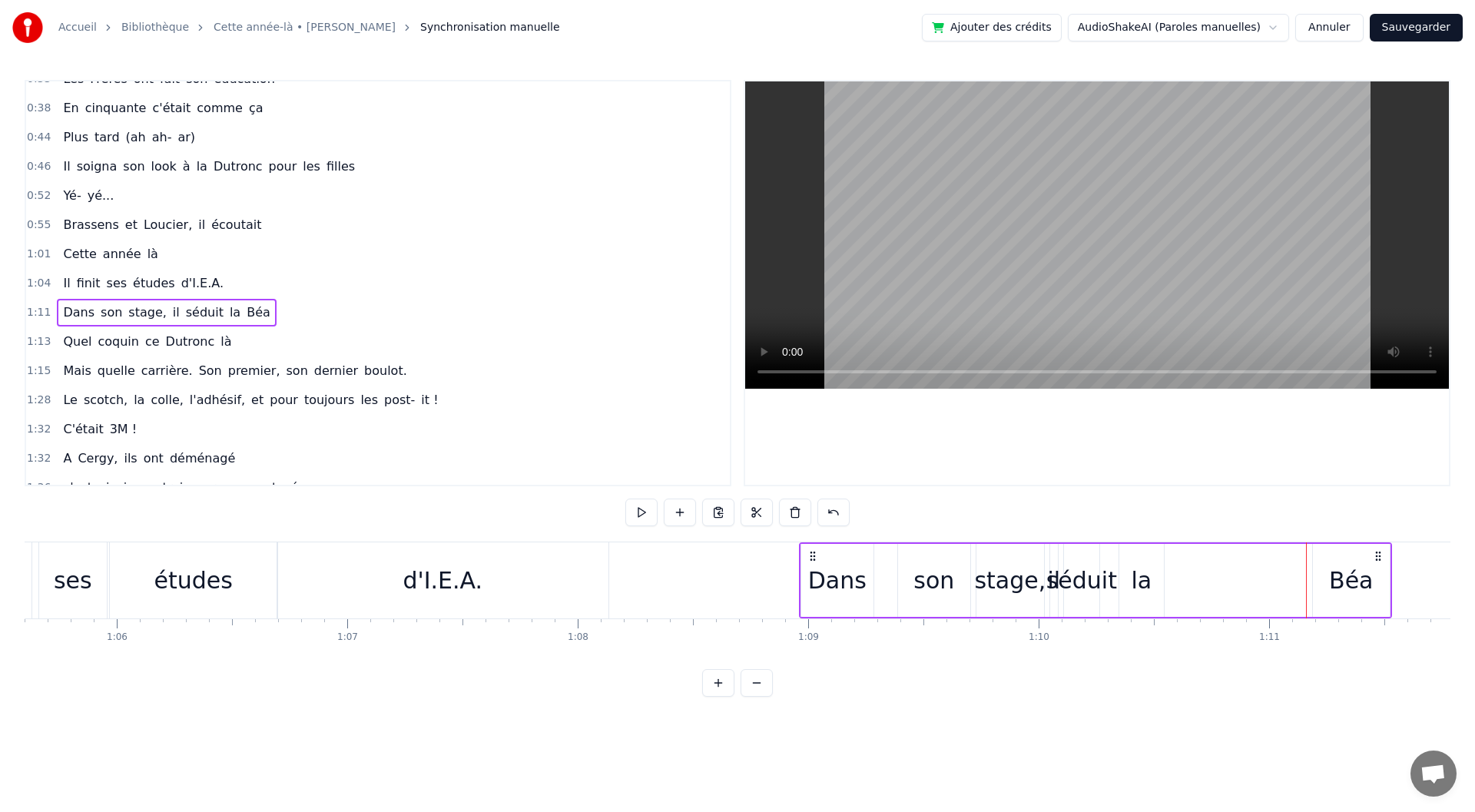
drag, startPoint x: 119, startPoint y: 549, endPoint x: 816, endPoint y: 561, distance: 697.1
click at [816, 561] on icon at bounding box center [812, 556] width 13 height 13
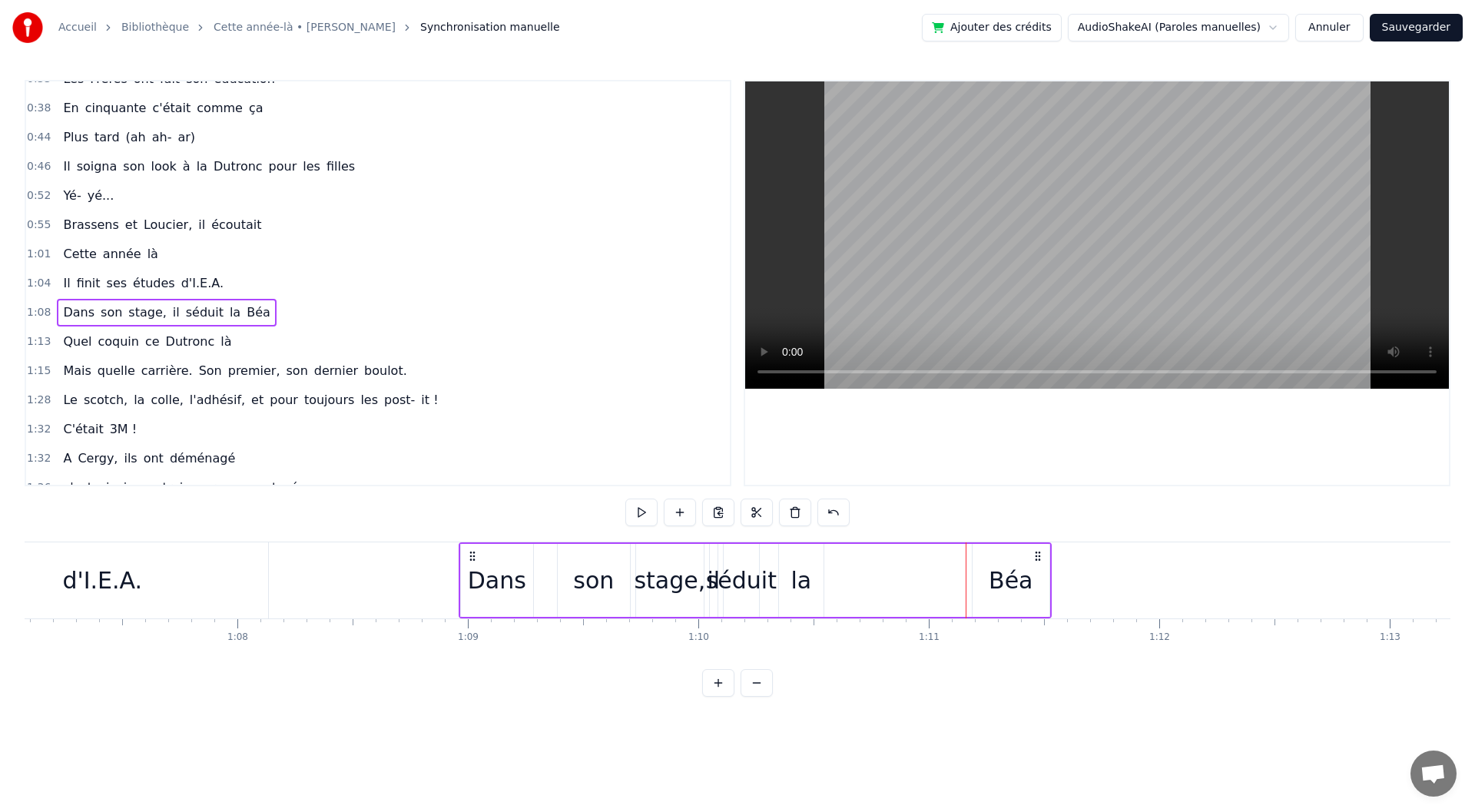
scroll to position [0, 15681]
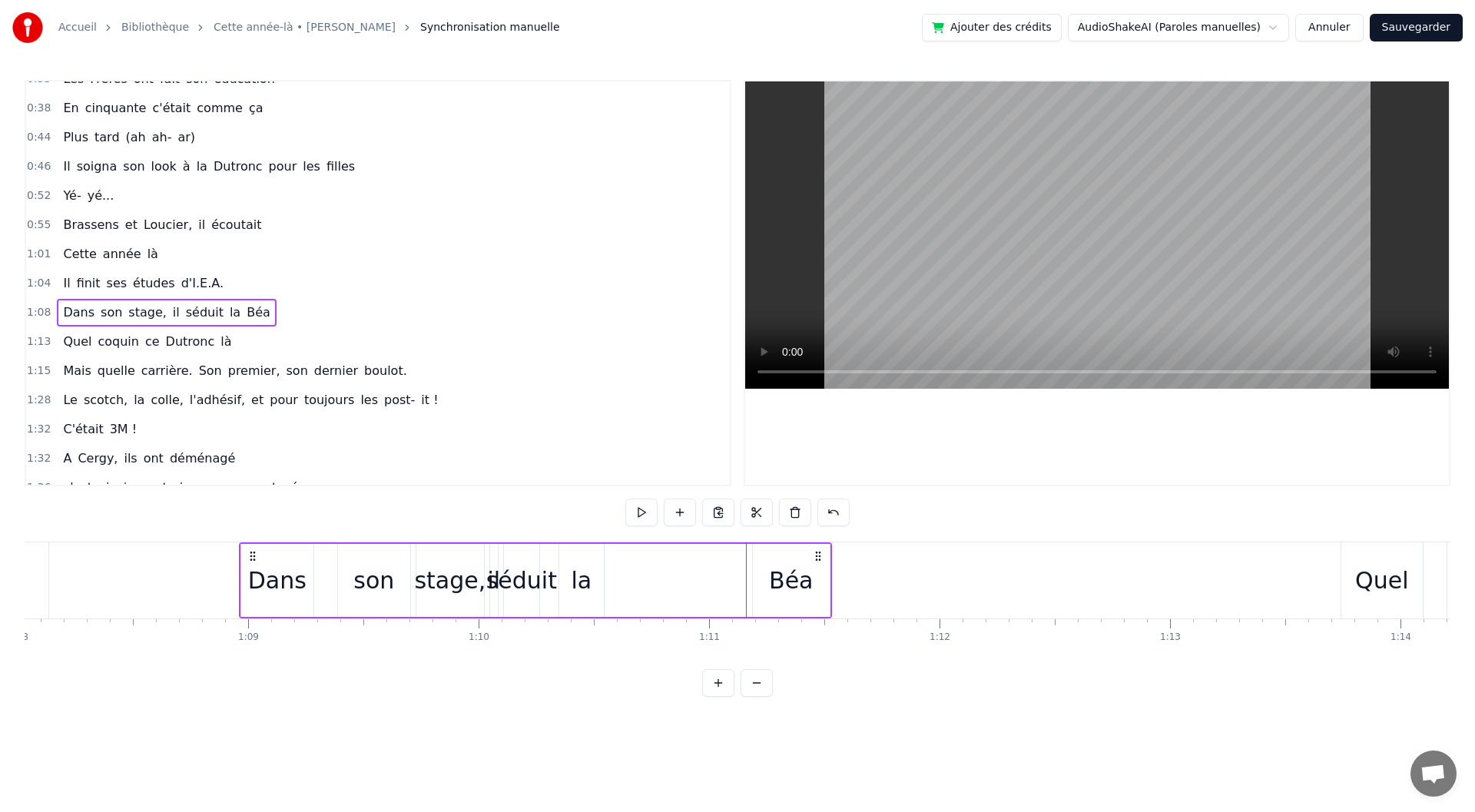
click at [799, 567] on div "Béa" at bounding box center [790, 581] width 43 height 35
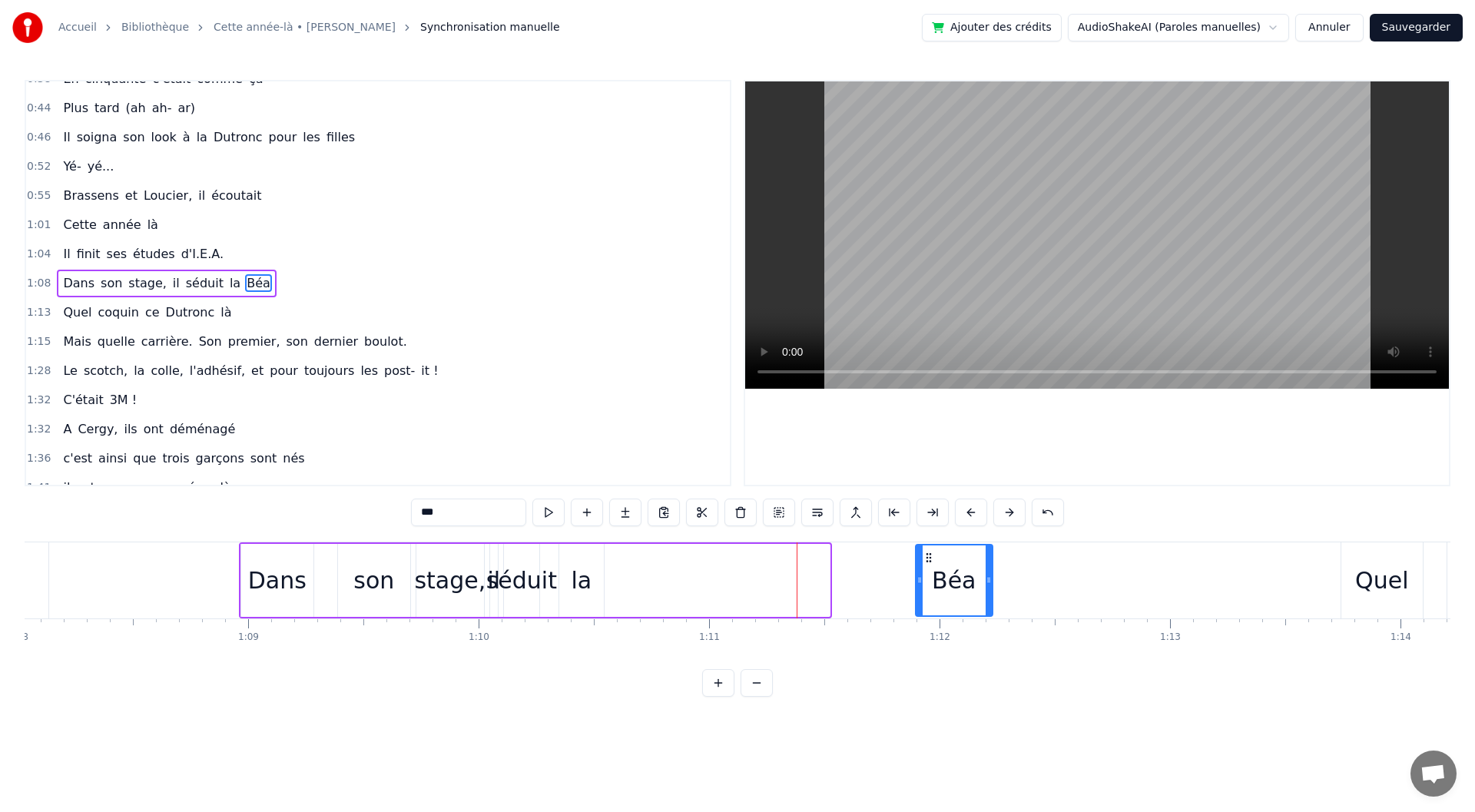
drag, startPoint x: 764, startPoint y: 557, endPoint x: 927, endPoint y: 558, distance: 163.0
click at [927, 558] on circle at bounding box center [927, 557] width 1 height 1
drag, startPoint x: 988, startPoint y: 572, endPoint x: 1129, endPoint y: 577, distance: 141.1
click at [1129, 577] on div at bounding box center [1128, 580] width 6 height 70
click at [579, 587] on div "la" at bounding box center [582, 581] width 21 height 35
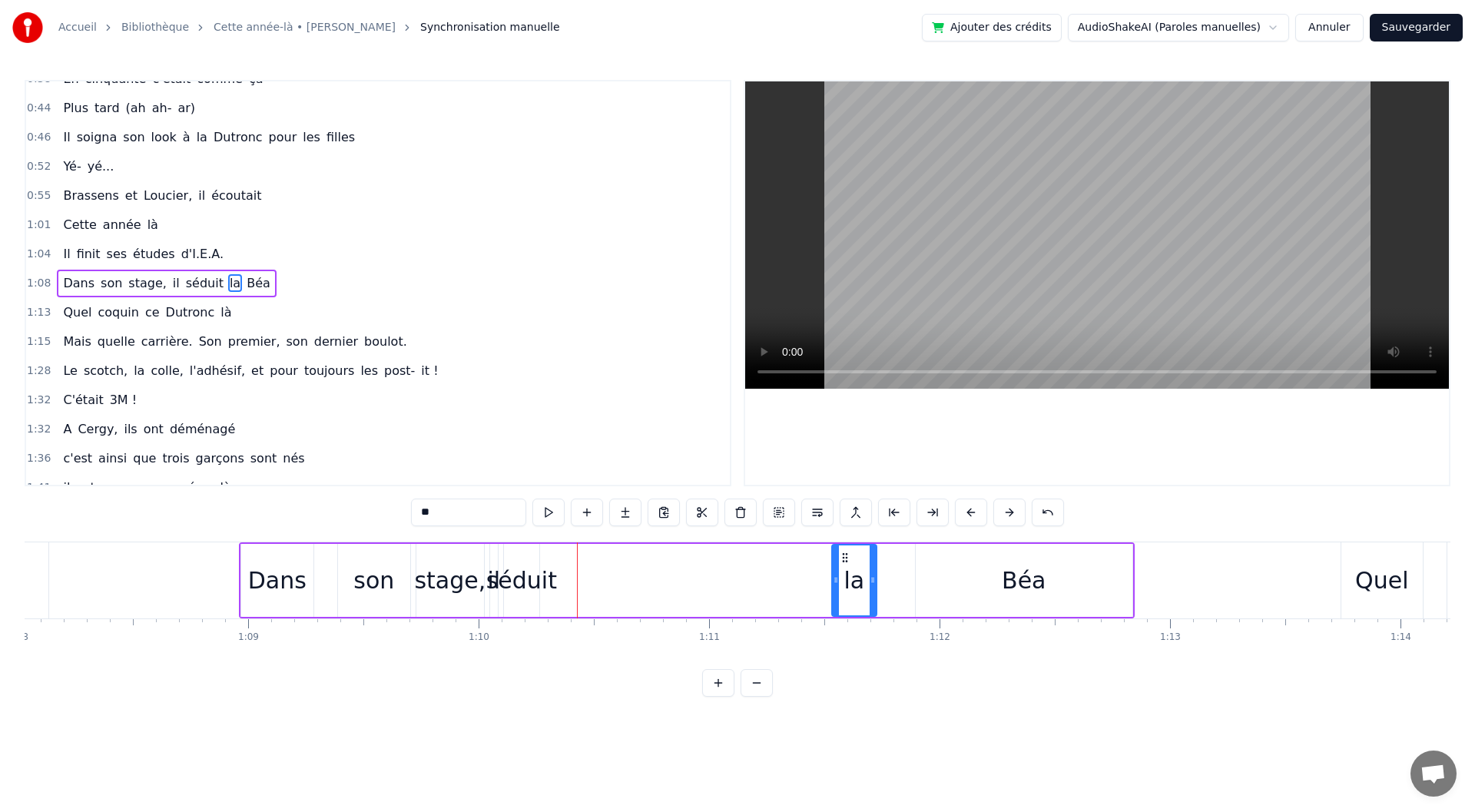
drag, startPoint x: 571, startPoint y: 558, endPoint x: 844, endPoint y: 559, distance: 273.0
click at [844, 559] on icon at bounding box center [845, 558] width 13 height 13
click
type input "******"
drag, startPoint x: 540, startPoint y: 567, endPoint x: 571, endPoint y: 574, distance: 31.8
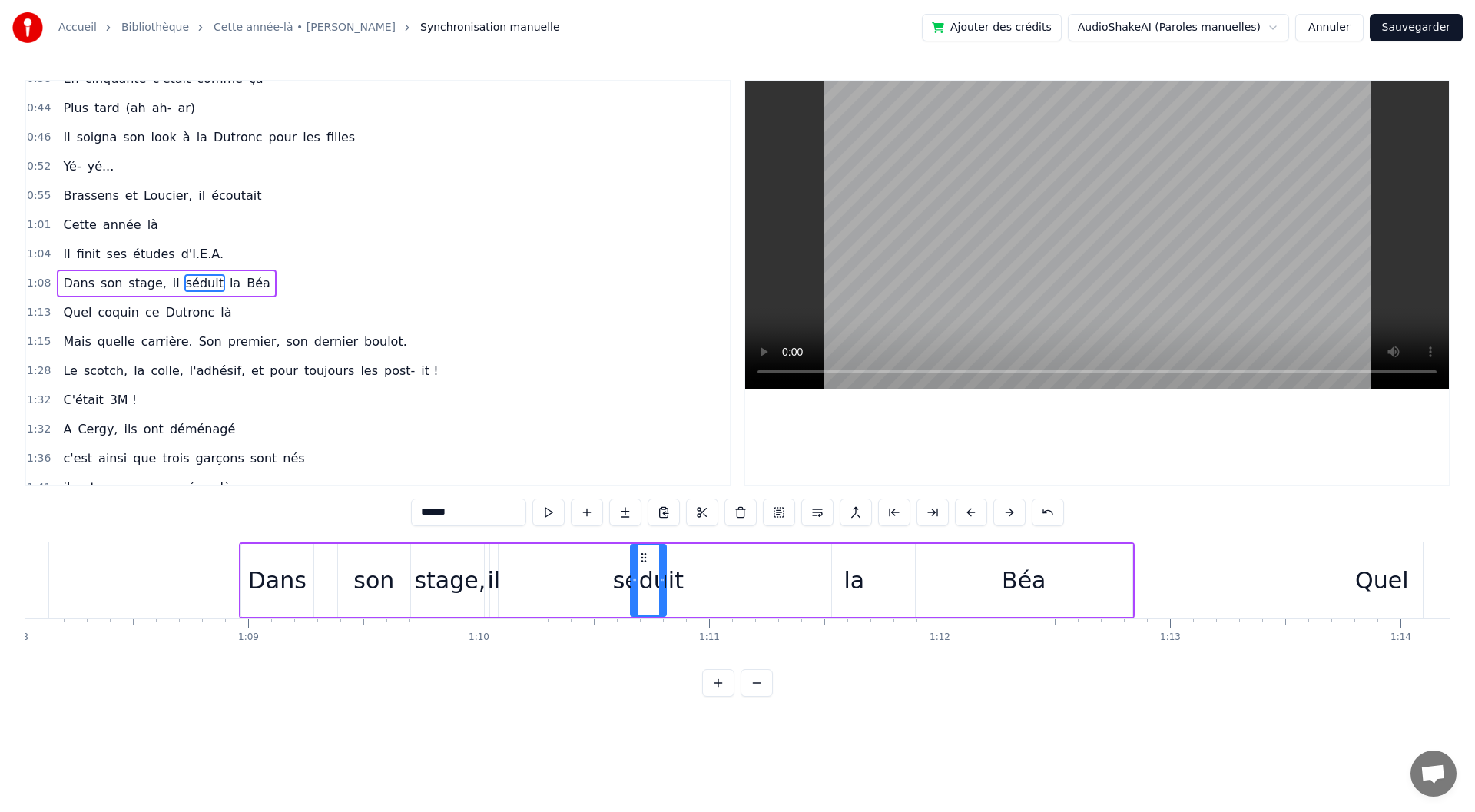
drag, startPoint x: 517, startPoint y: 555, endPoint x: 645, endPoint y: 558, distance: 128.0
drag, startPoint x: 665, startPoint y: 573, endPoint x: 818, endPoint y: 575, distance: 153.0
drag, startPoint x: 634, startPoint y: 586, endPoint x: 554, endPoint y: 588, distance: 80.0
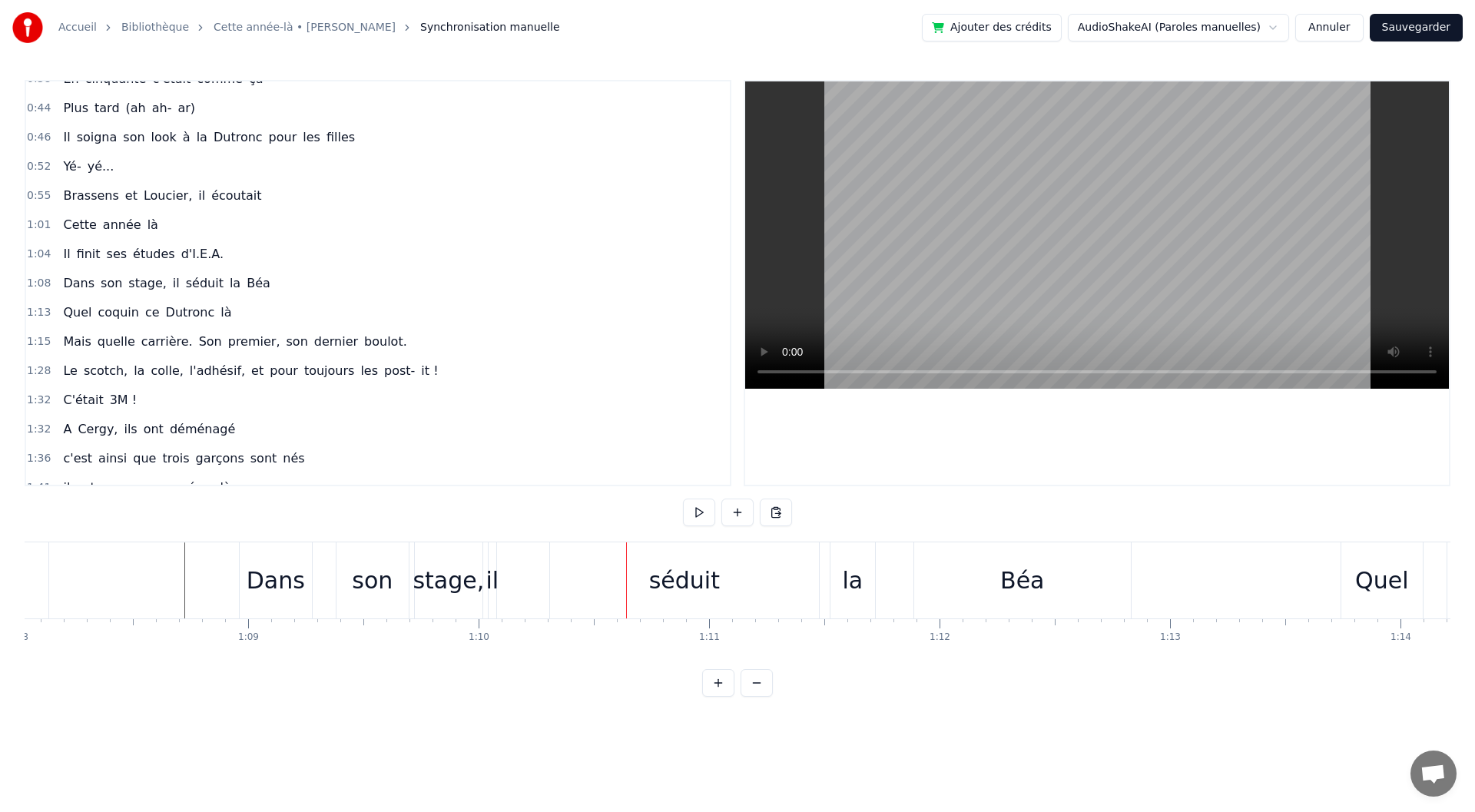
click at [478, 586] on div "stage," at bounding box center [448, 581] width 71 height 35
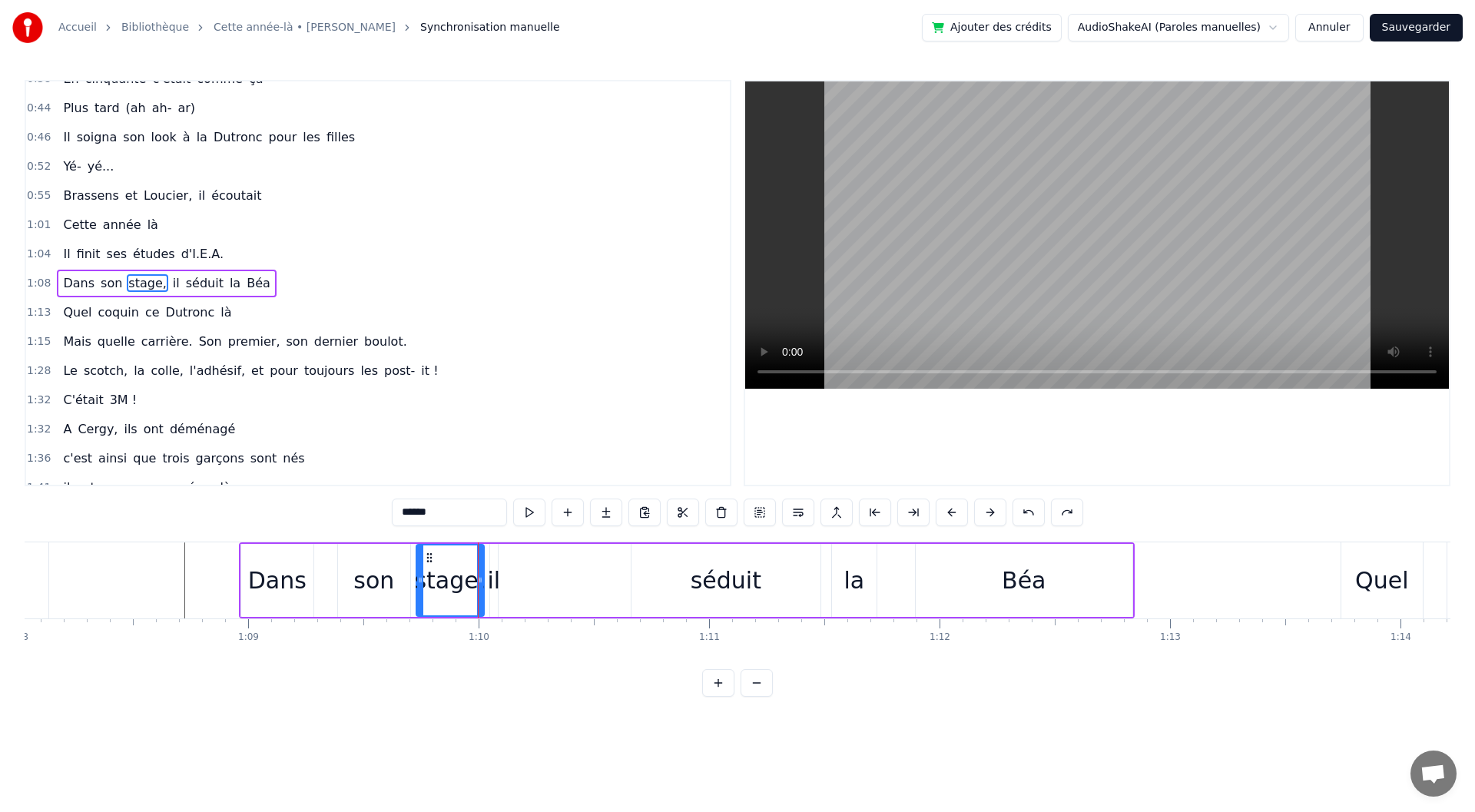
click at [480, 581] on icon at bounding box center [480, 580] width 6 height 13
click at [507, 576] on div "Dans son stage, il séduit la Béa" at bounding box center [687, 580] width 896 height 76
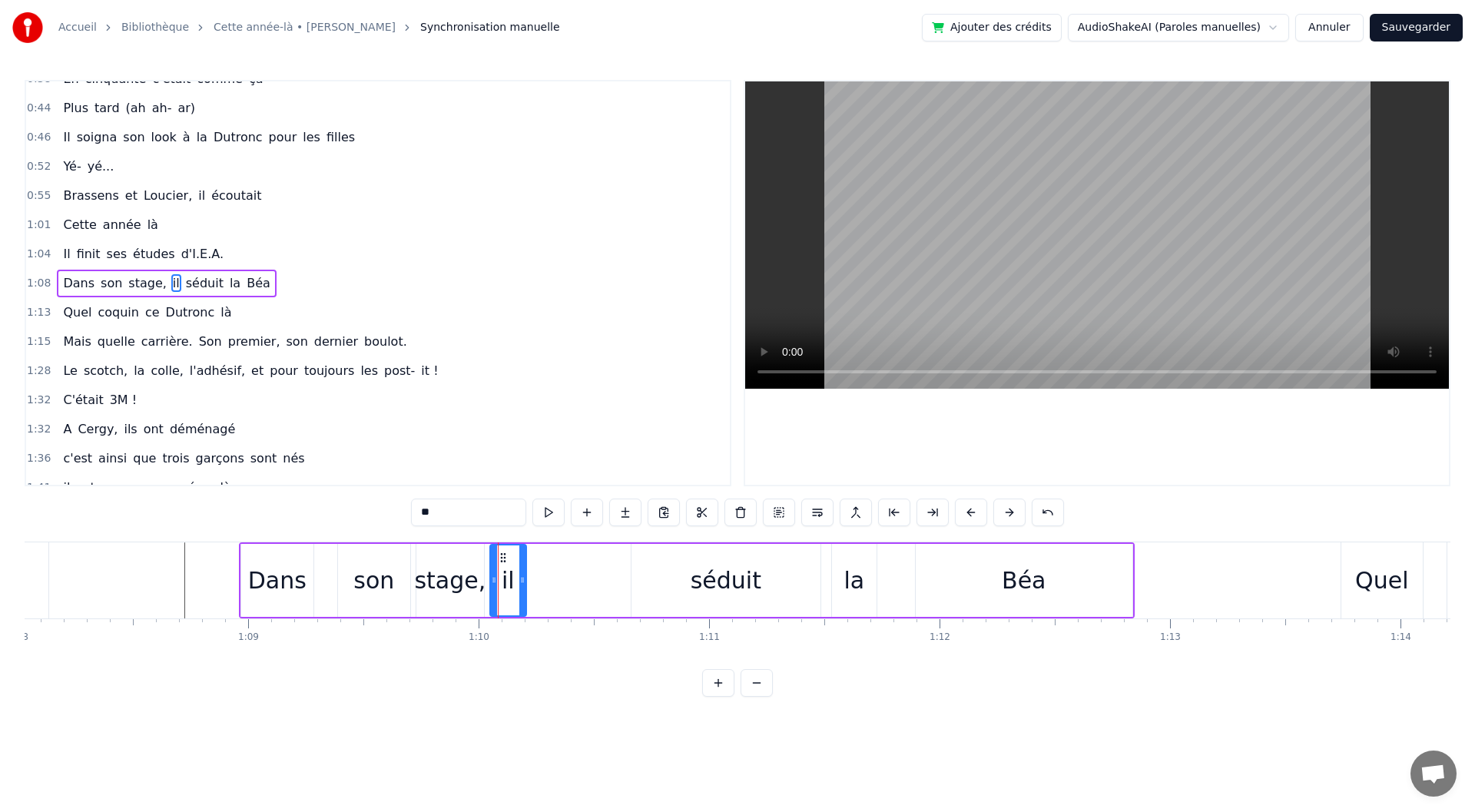
drag, startPoint x: 495, startPoint y: 582, endPoint x: 529, endPoint y: 581, distance: 34.0
drag, startPoint x: 501, startPoint y: 555, endPoint x: 555, endPoint y: 557, distance: 54.0
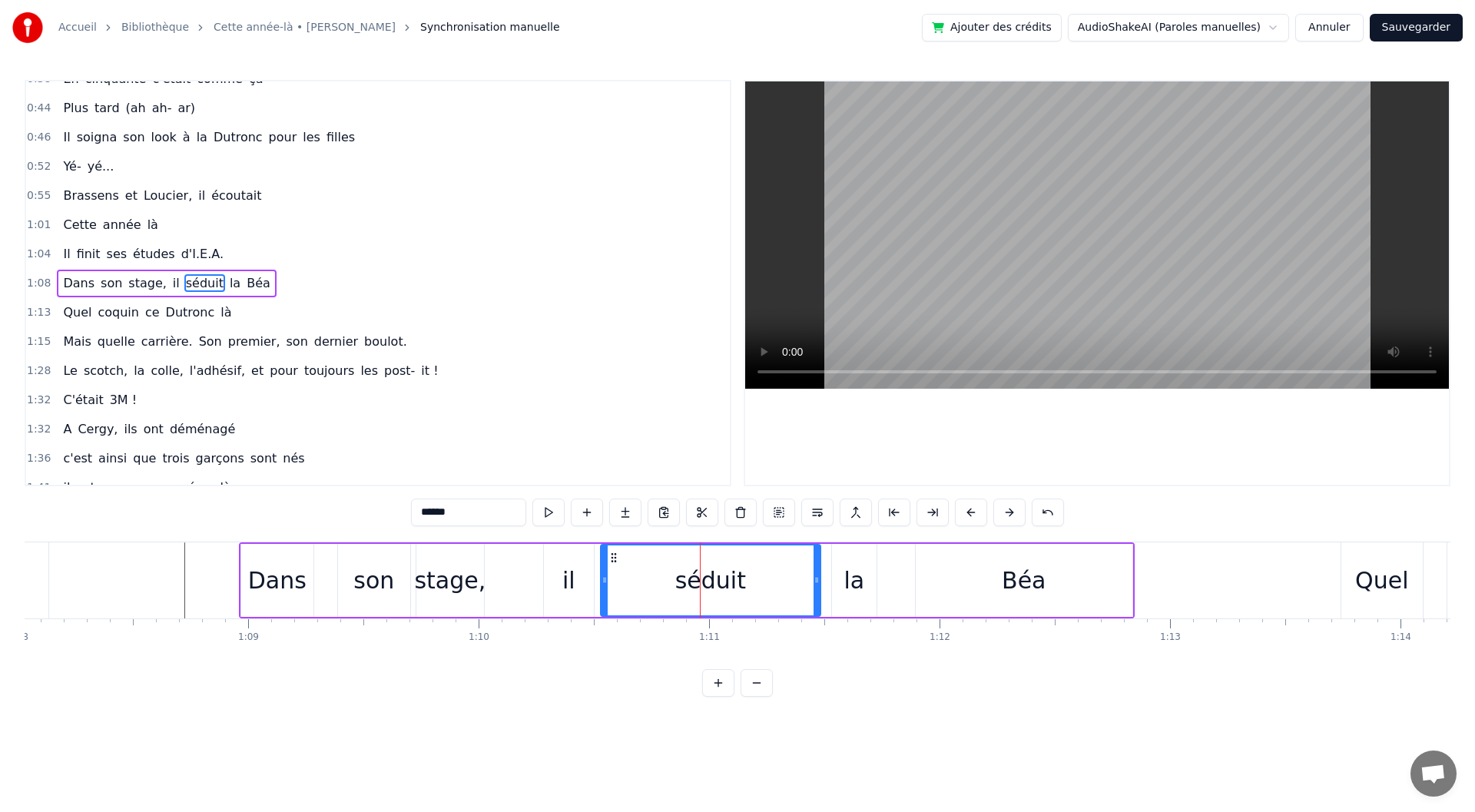
drag, startPoint x: 632, startPoint y: 587, endPoint x: 601, endPoint y: 589, distance: 31.1
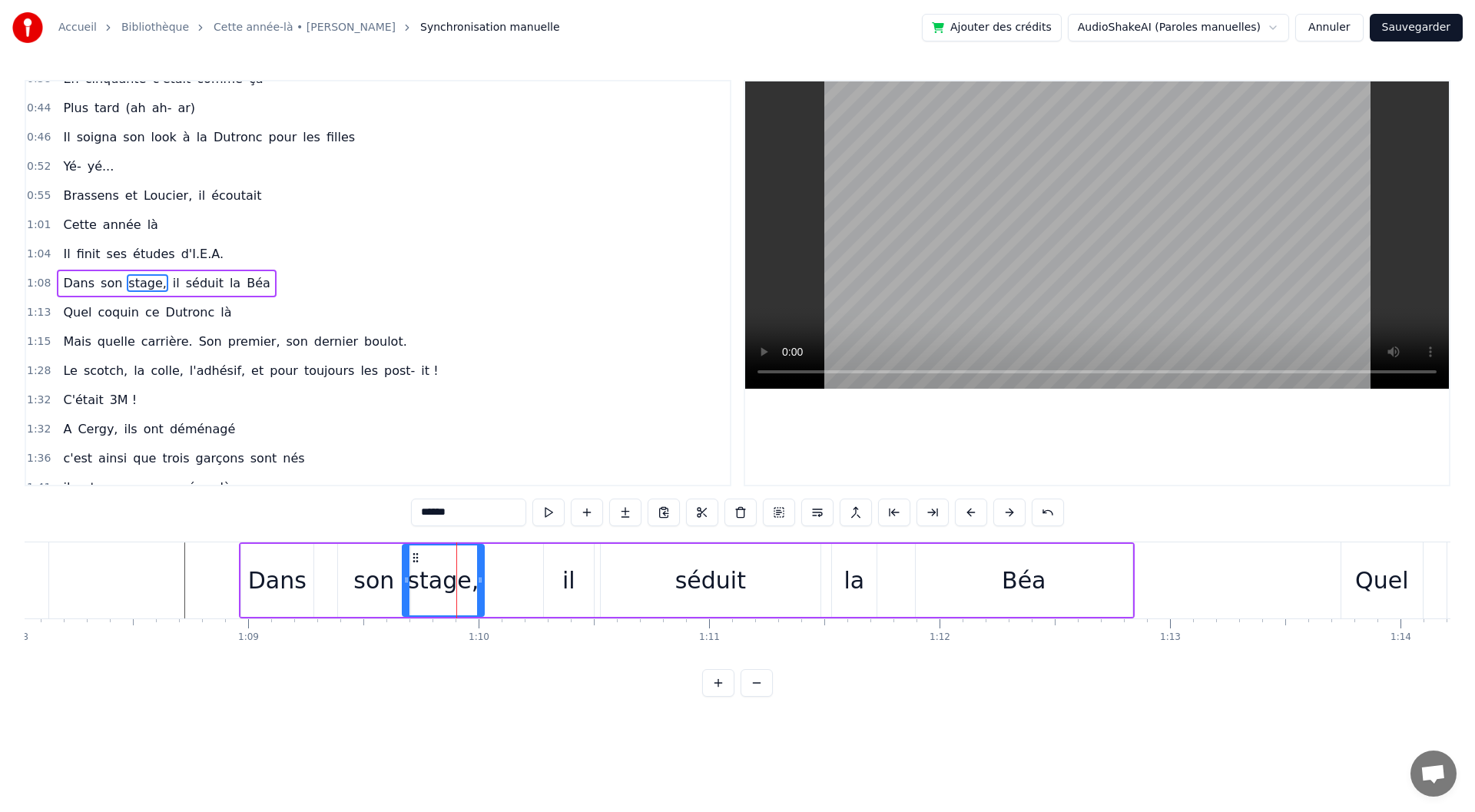
drag, startPoint x: 419, startPoint y: 592, endPoint x: 405, endPoint y: 592, distance: 14.0
drag, startPoint x: 351, startPoint y: 551, endPoint x: 343, endPoint y: 552, distance: 8.1
drag, startPoint x: 397, startPoint y: 577, endPoint x: 384, endPoint y: 579, distance: 13.2
type input "******"
drag, startPoint x: 402, startPoint y: 578, endPoint x: 389, endPoint y: 579, distance: 13.0
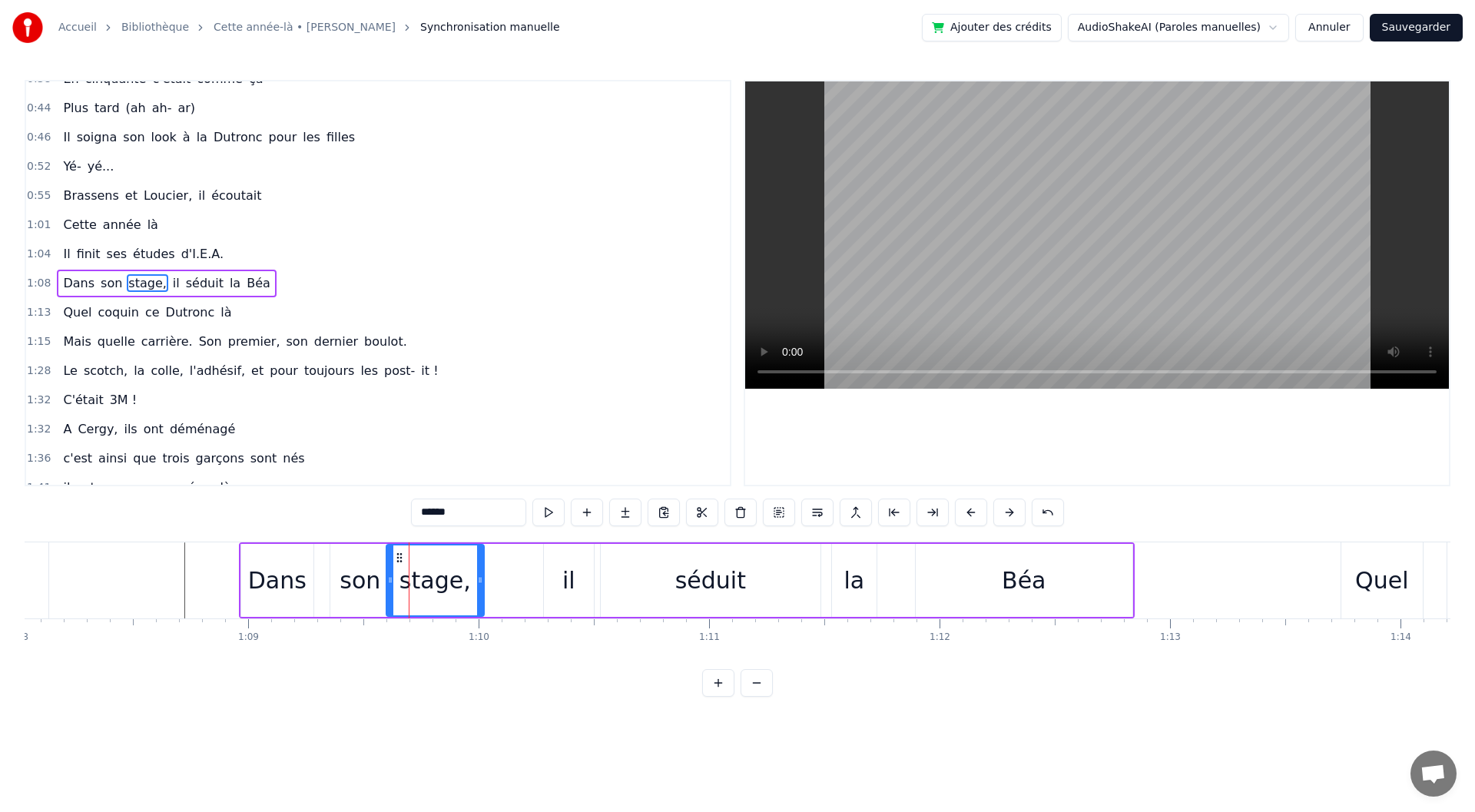
drag, startPoint x: 404, startPoint y: 584, endPoint x: 388, endPoint y: 585, distance: 16.0
drag, startPoint x: 477, startPoint y: 588, endPoint x: 544, endPoint y: 588, distance: 67.0
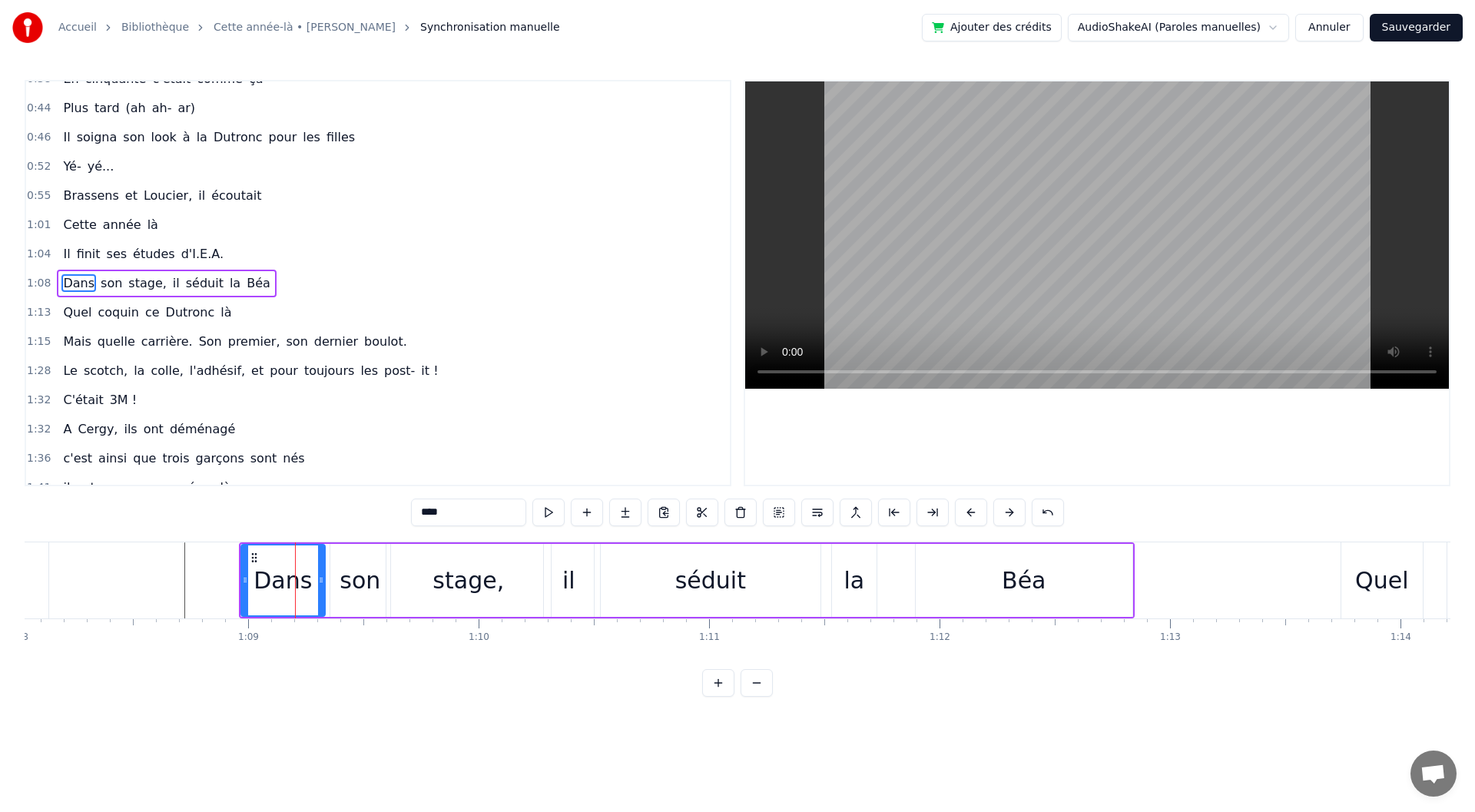
drag, startPoint x: 309, startPoint y: 579, endPoint x: 319, endPoint y: 579, distance: 10.0
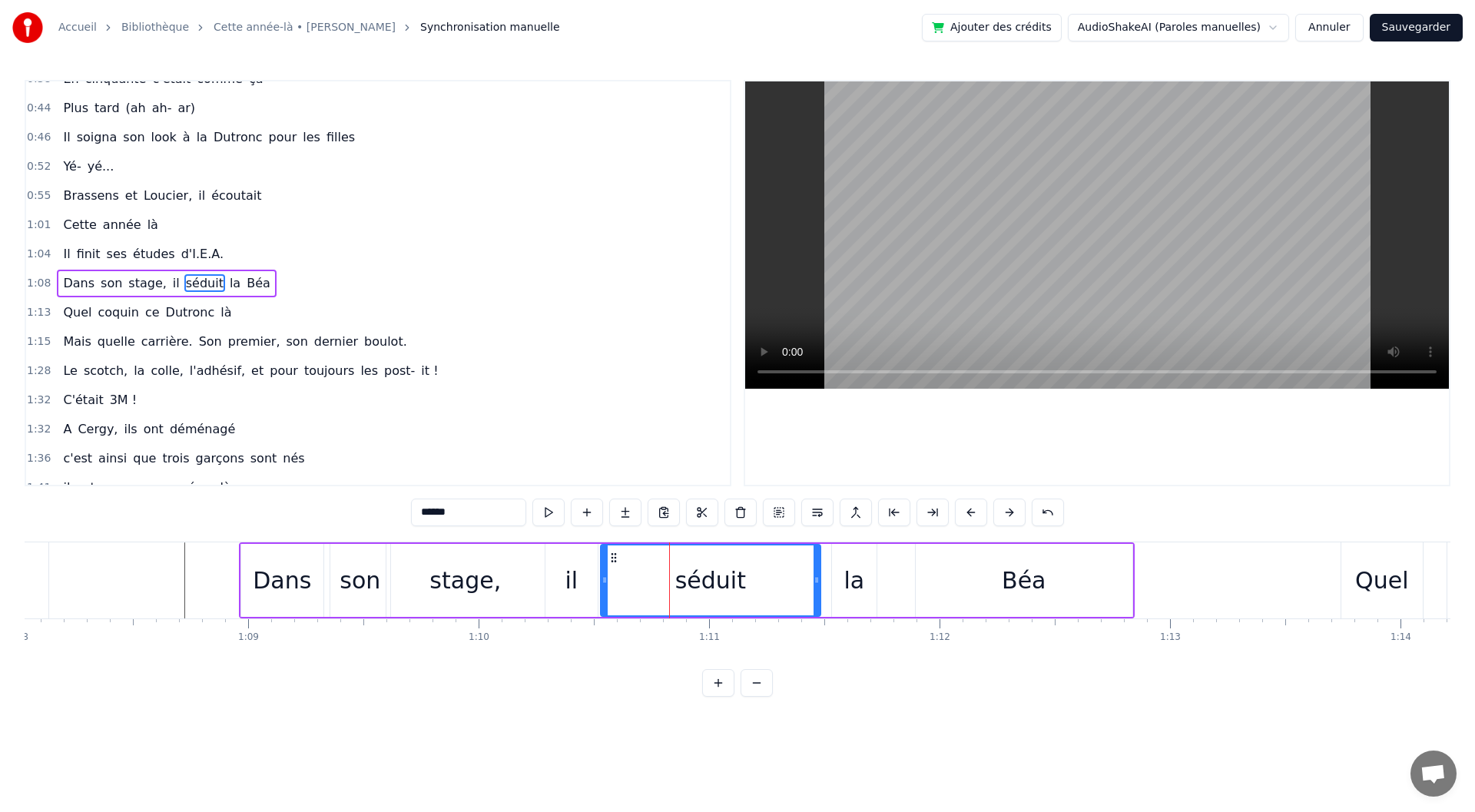
type input "**"
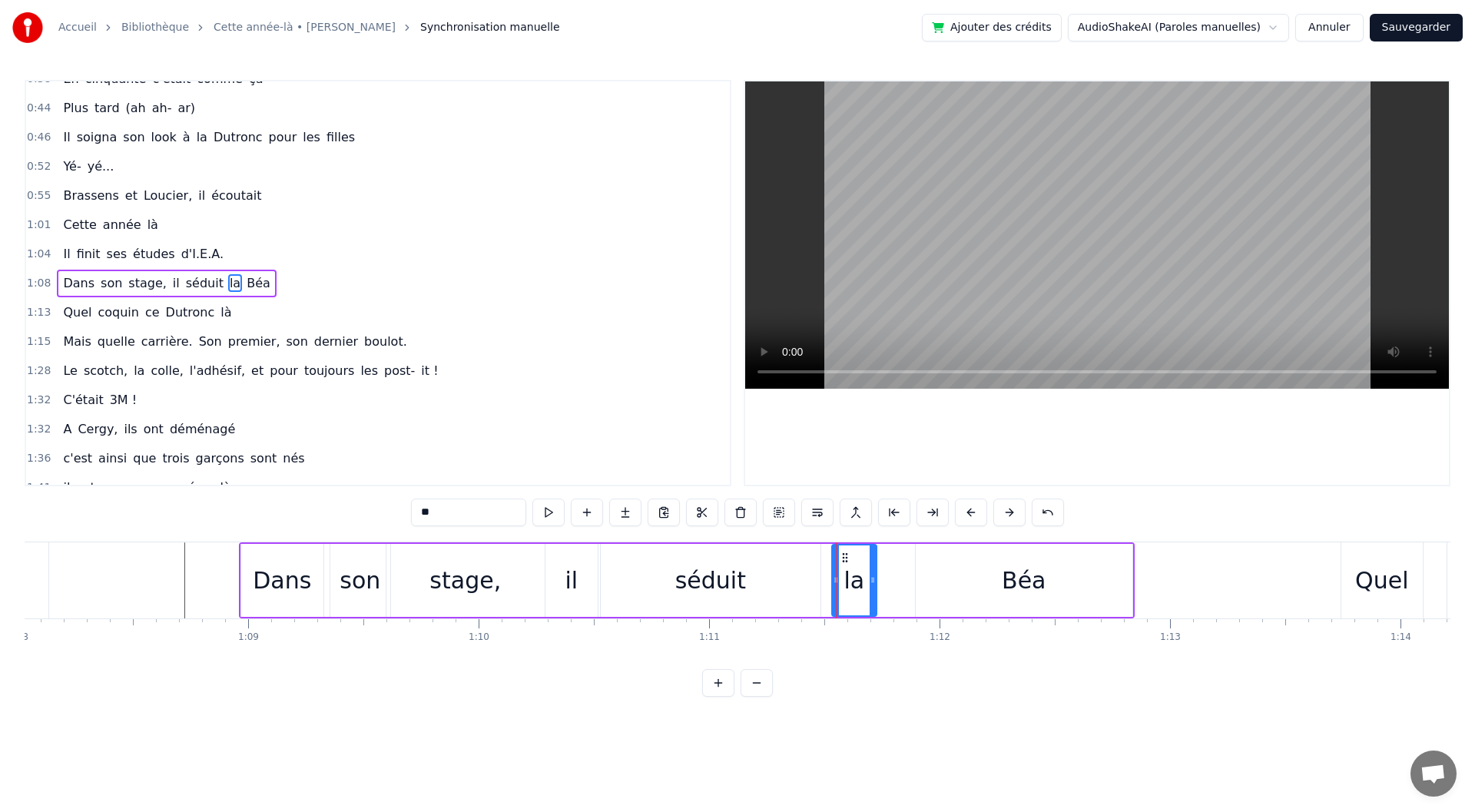
drag, startPoint x: 836, startPoint y: 583, endPoint x: 829, endPoint y: 585, distance: 7.3
drag, startPoint x: 836, startPoint y: 584, endPoint x: 827, endPoint y: 586, distance: 9.2
type input "***"
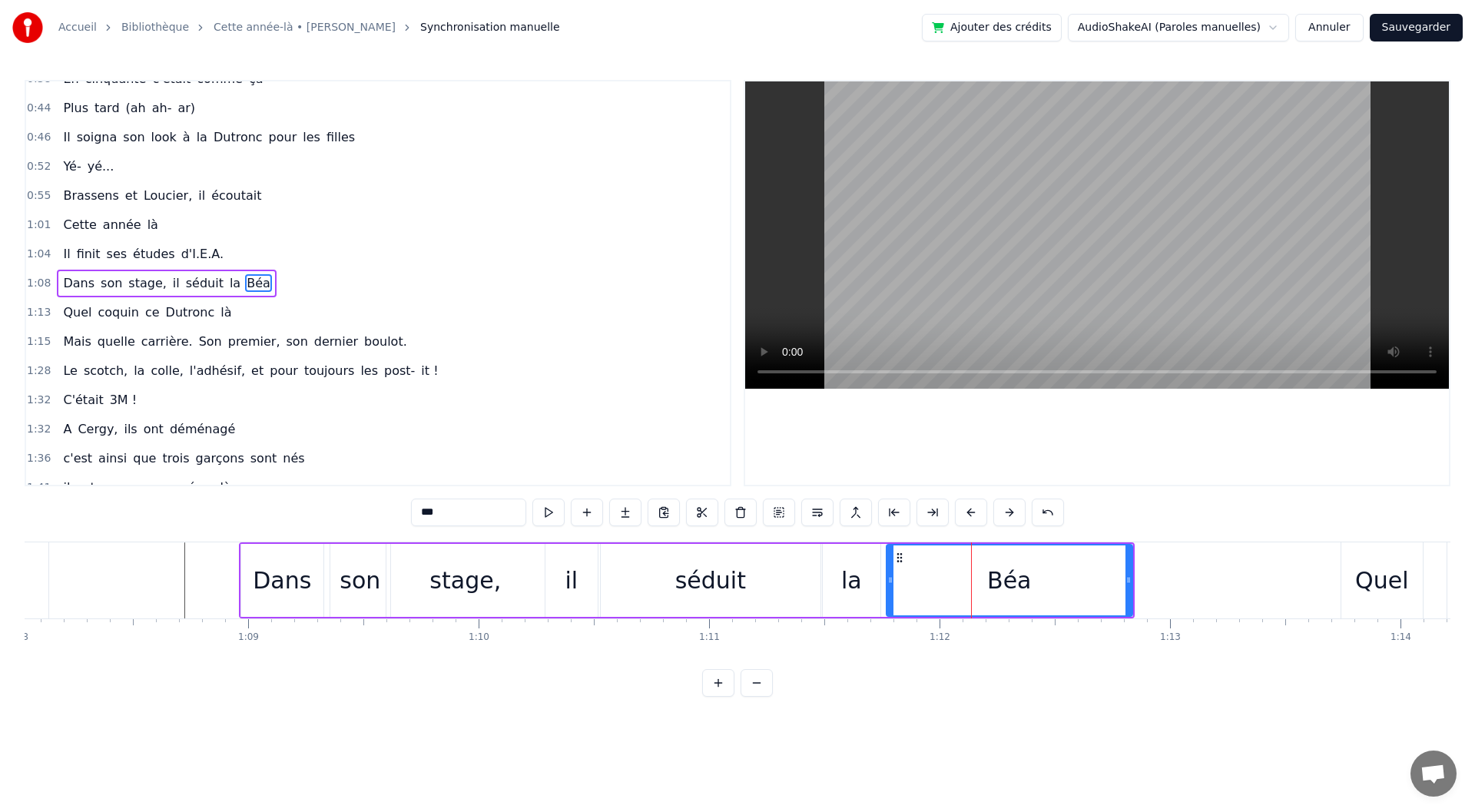
drag, startPoint x: 920, startPoint y: 584, endPoint x: 890, endPoint y: 587, distance: 30.1
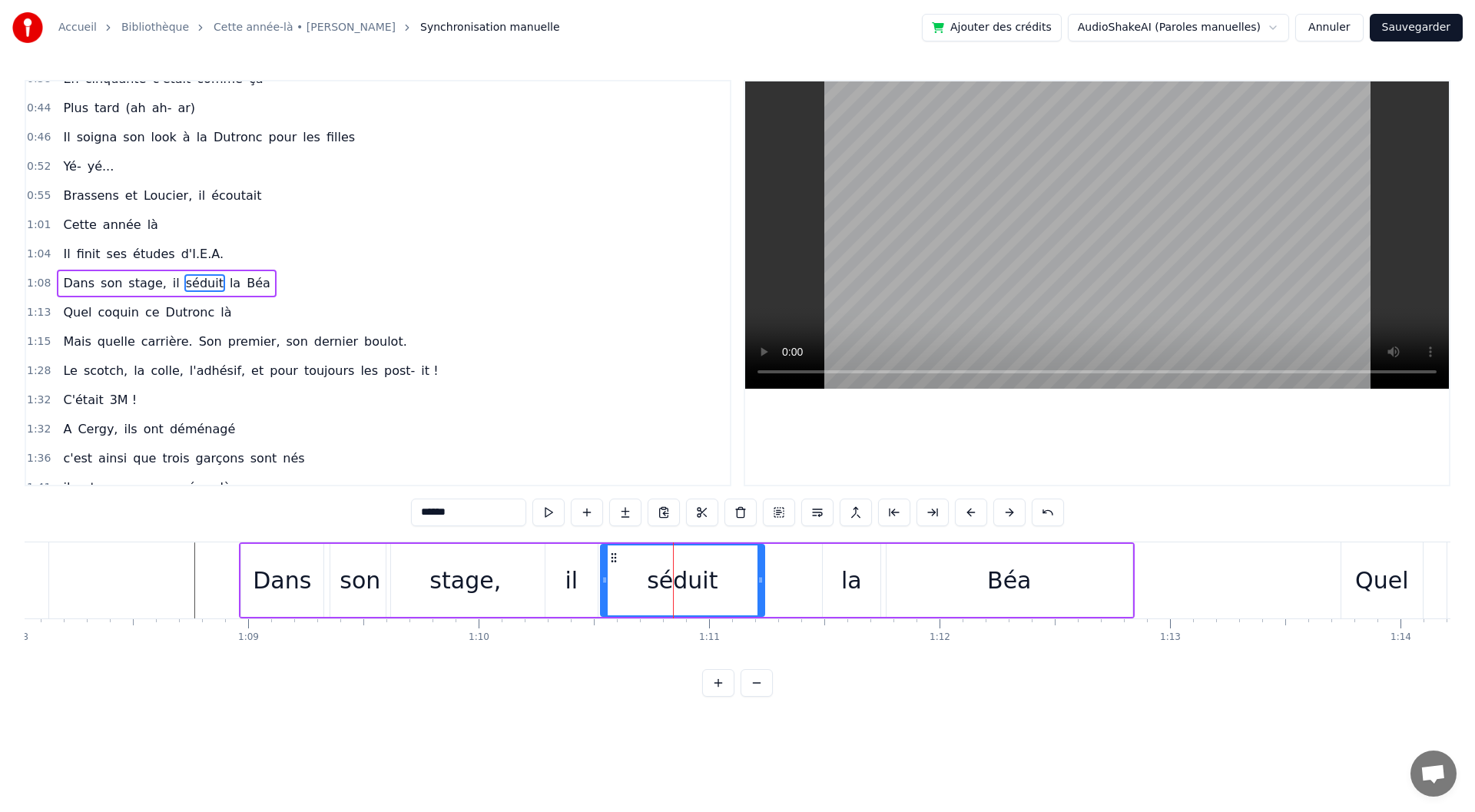
drag, startPoint x: 818, startPoint y: 581, endPoint x: 762, endPoint y: 582, distance: 56.0
drag, startPoint x: 856, startPoint y: 582, endPoint x: 823, endPoint y: 578, distance: 33.2
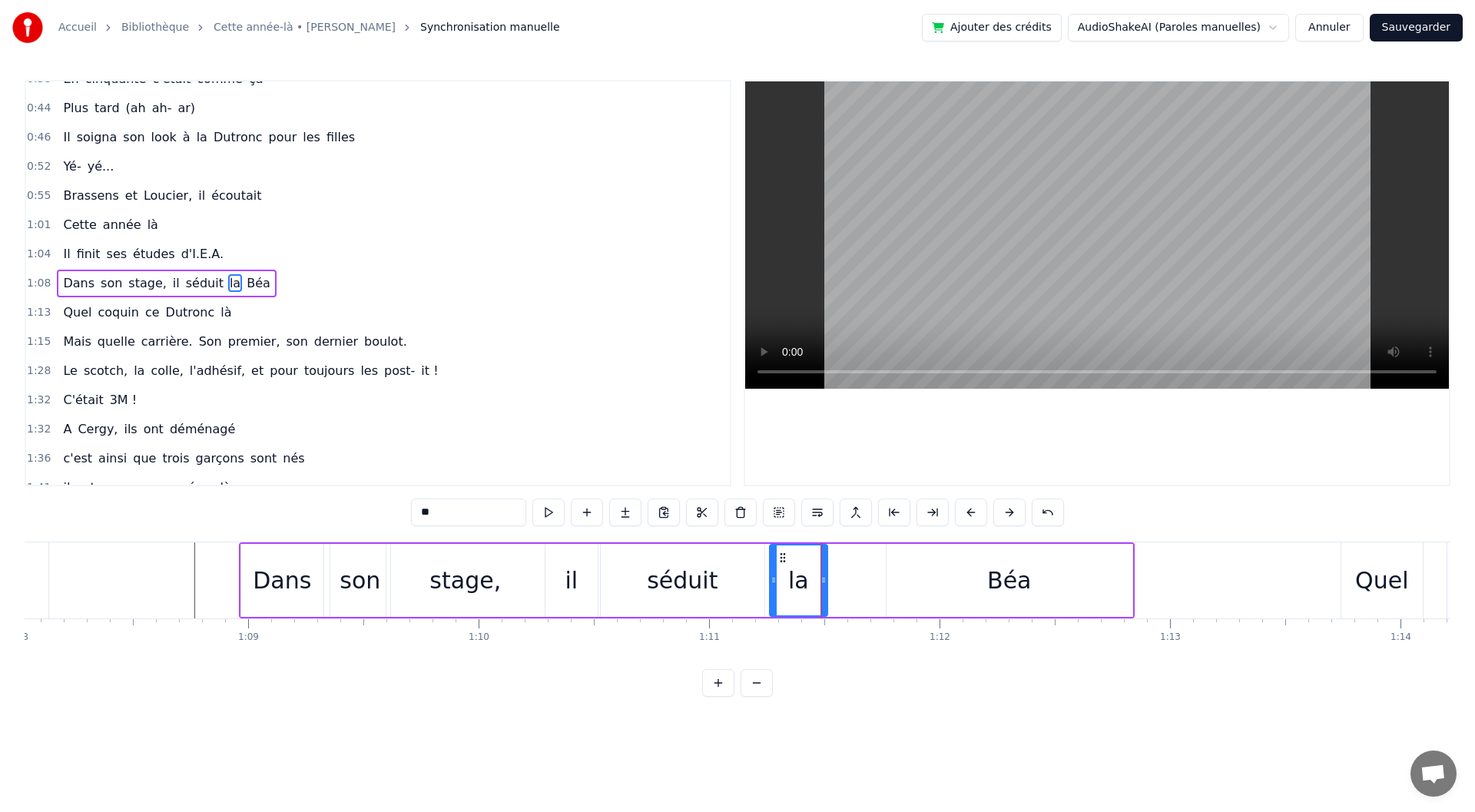
drag, startPoint x: 835, startPoint y: 556, endPoint x: 782, endPoint y: 560, distance: 53.2
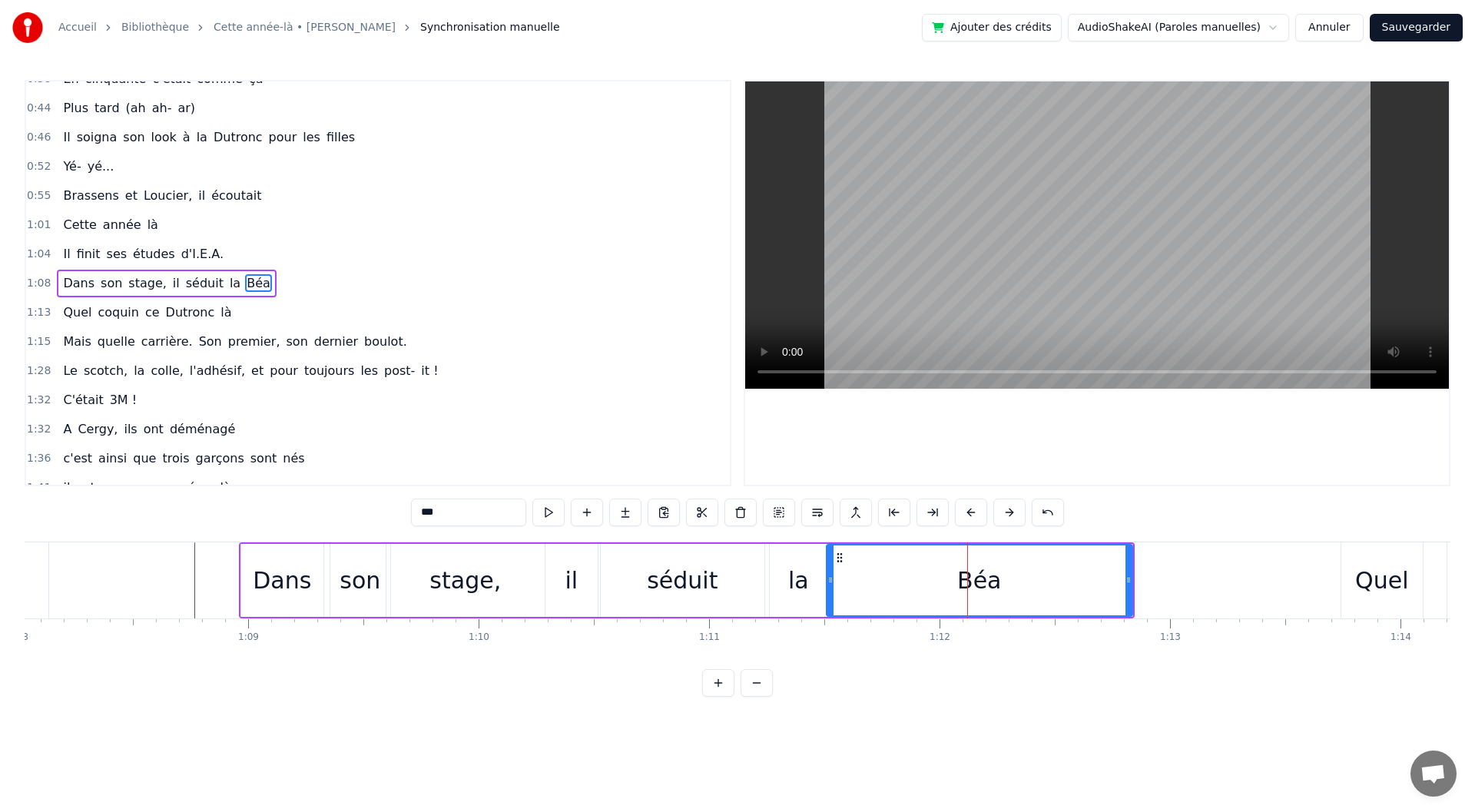
drag, startPoint x: 890, startPoint y: 586, endPoint x: 830, endPoint y: 583, distance: 60.1
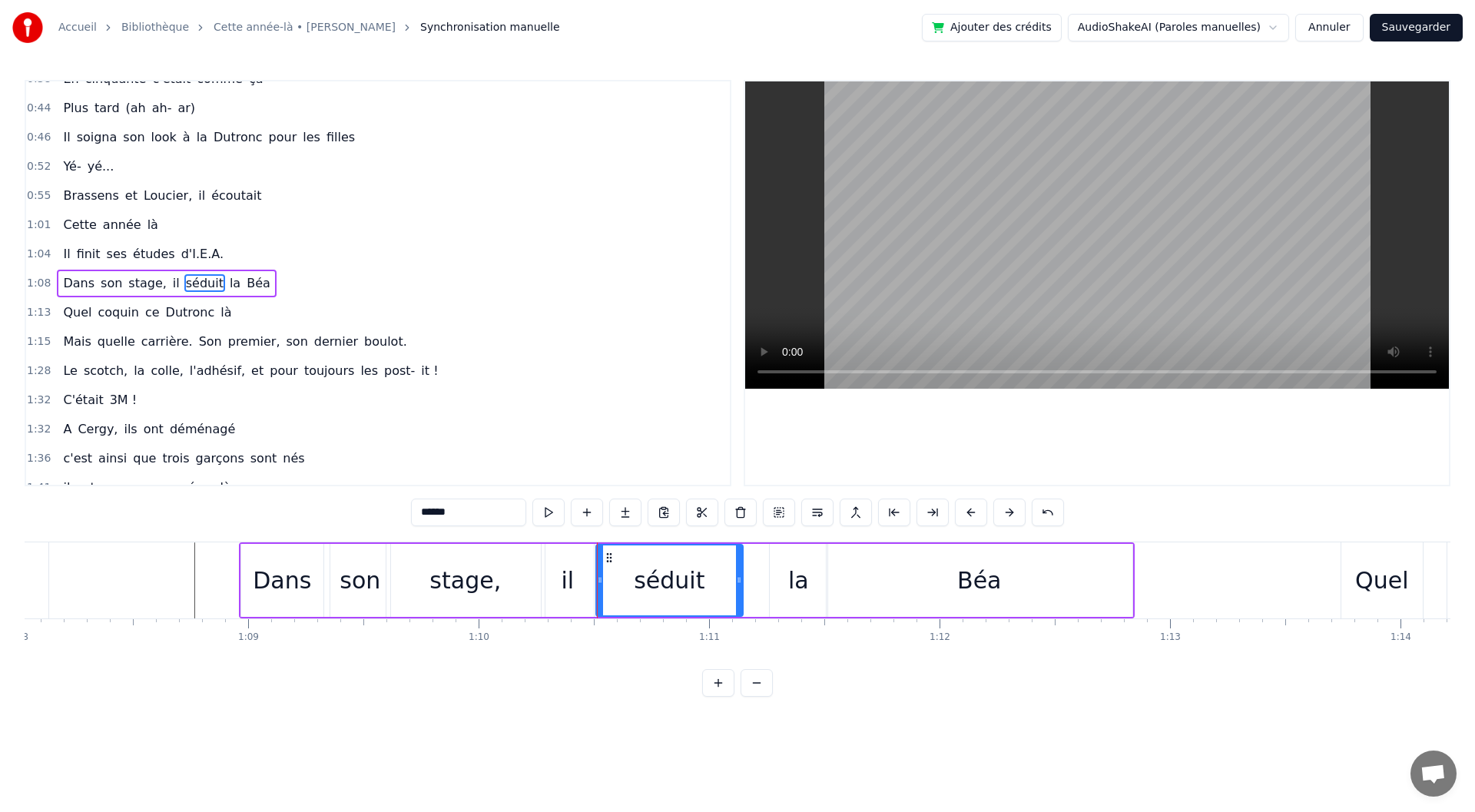
drag, startPoint x: 758, startPoint y: 586, endPoint x: 737, endPoint y: 586, distance: 21.0
type input "**"
drag, startPoint x: 784, startPoint y: 559, endPoint x: 757, endPoint y: 556, distance: 27.2
drag, startPoint x: 796, startPoint y: 565, endPoint x: 806, endPoint y: 567, distance: 10.2
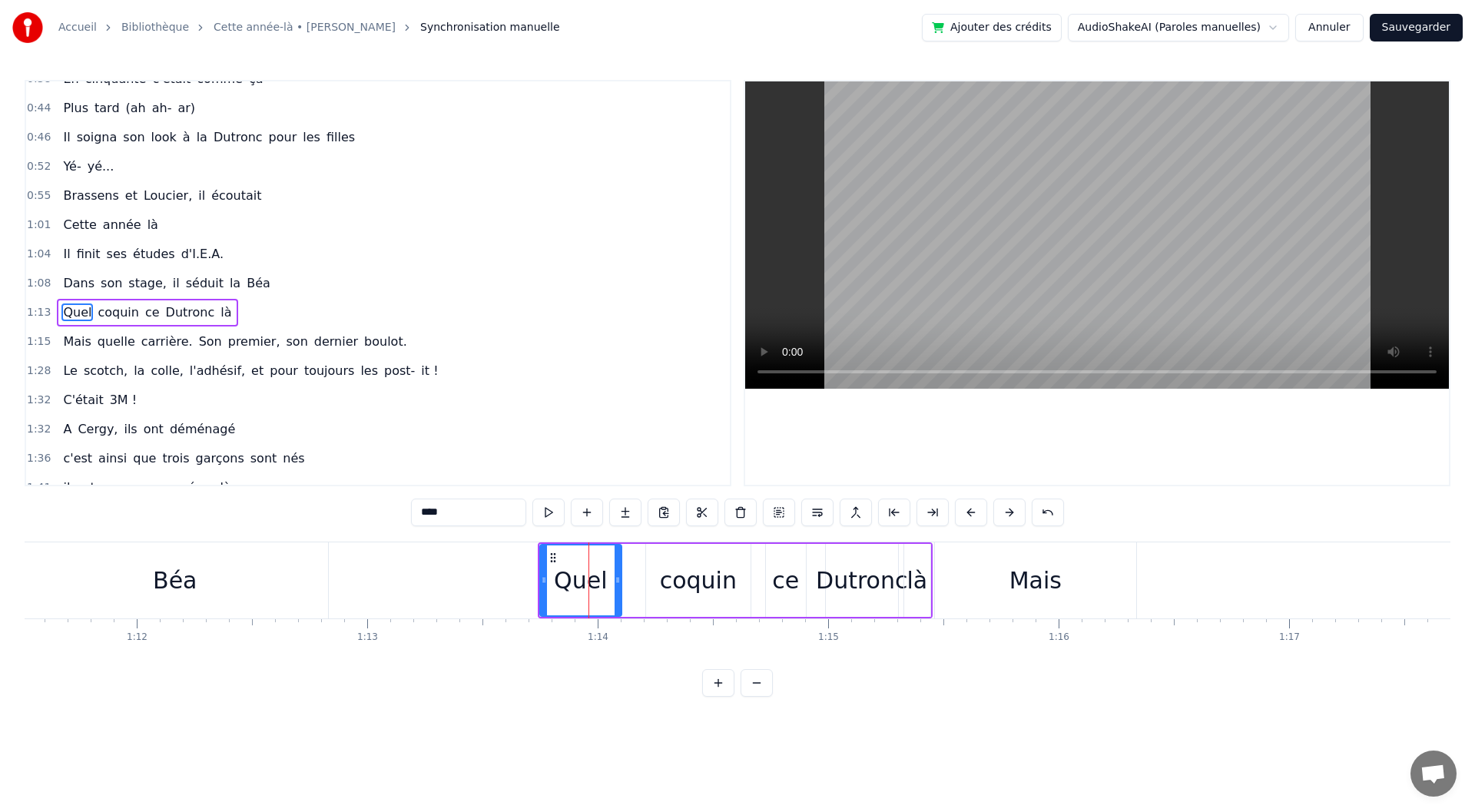
scroll to position [250, 0]
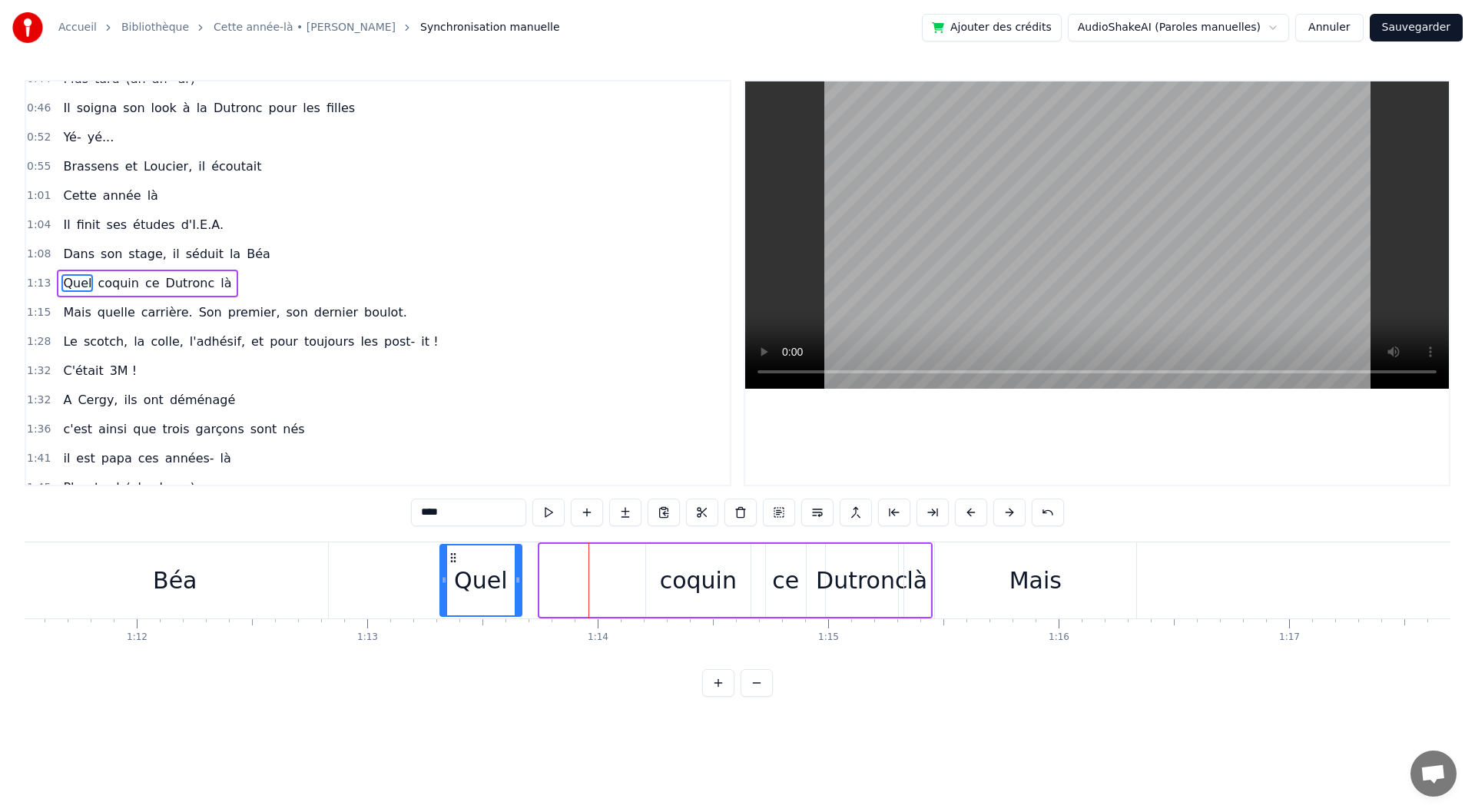
drag, startPoint x: 555, startPoint y: 552, endPoint x: 455, endPoint y: 558, distance: 100.2
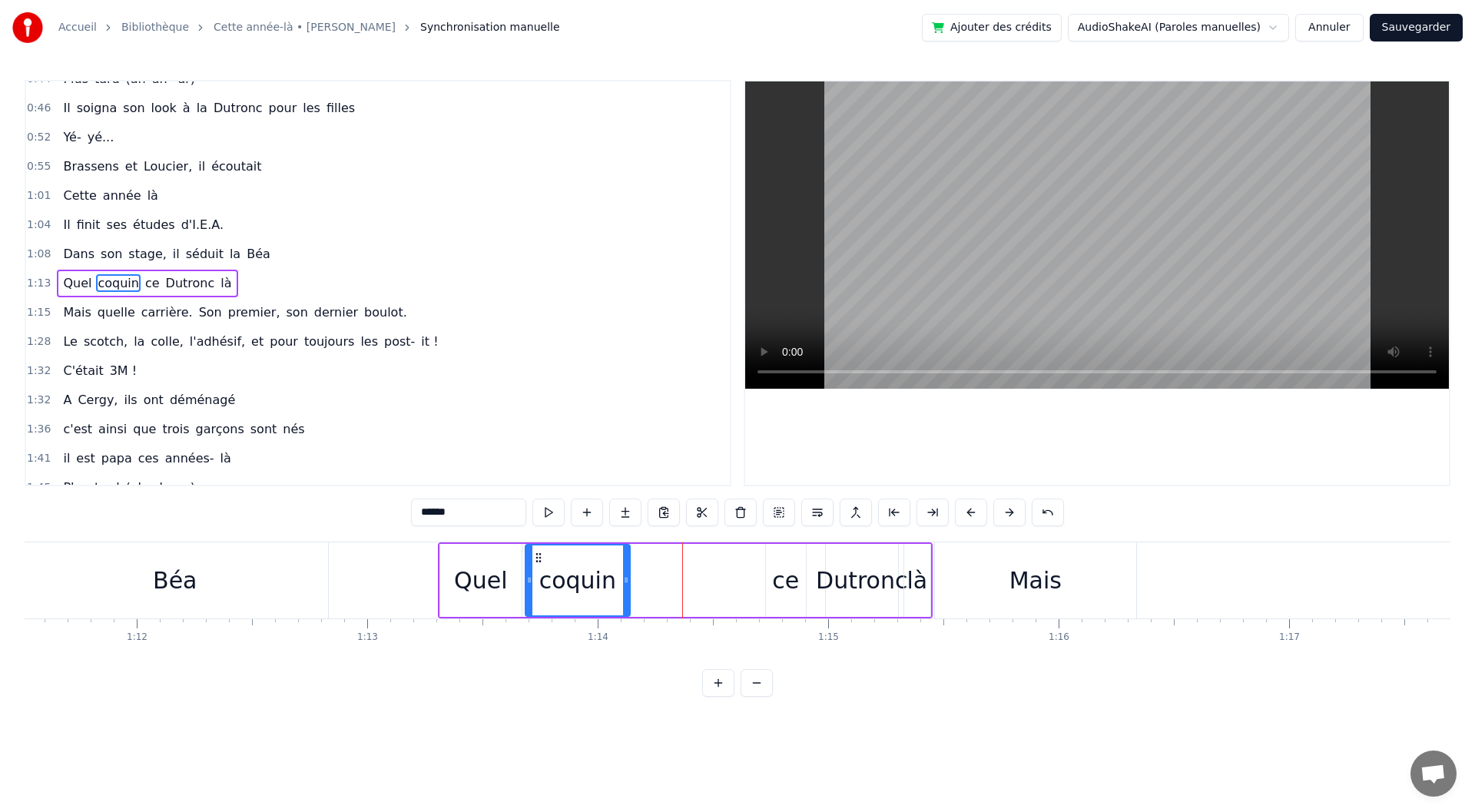
drag, startPoint x: 658, startPoint y: 555, endPoint x: 537, endPoint y: 561, distance: 121.1
type input "***"
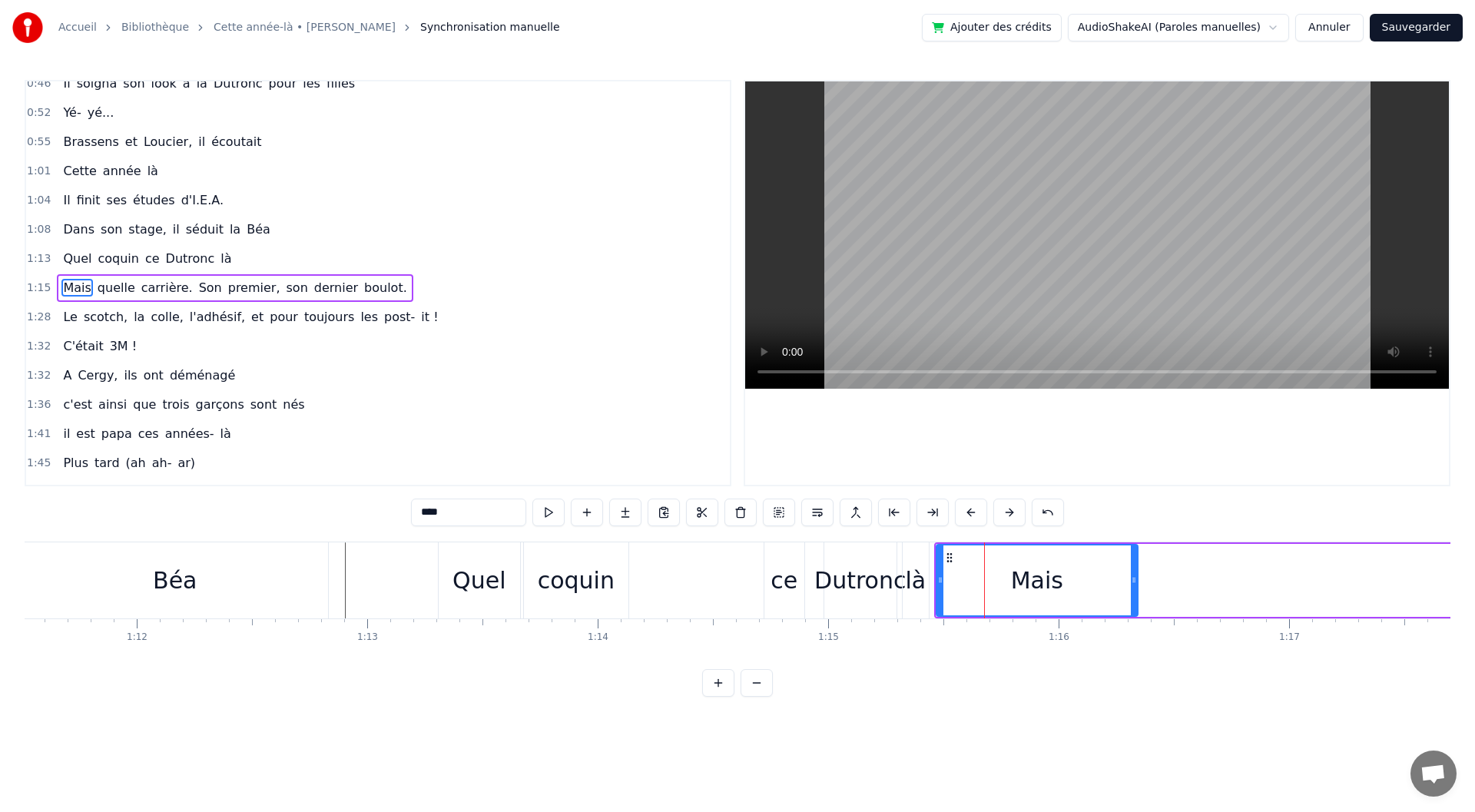
scroll to position [279, 0]
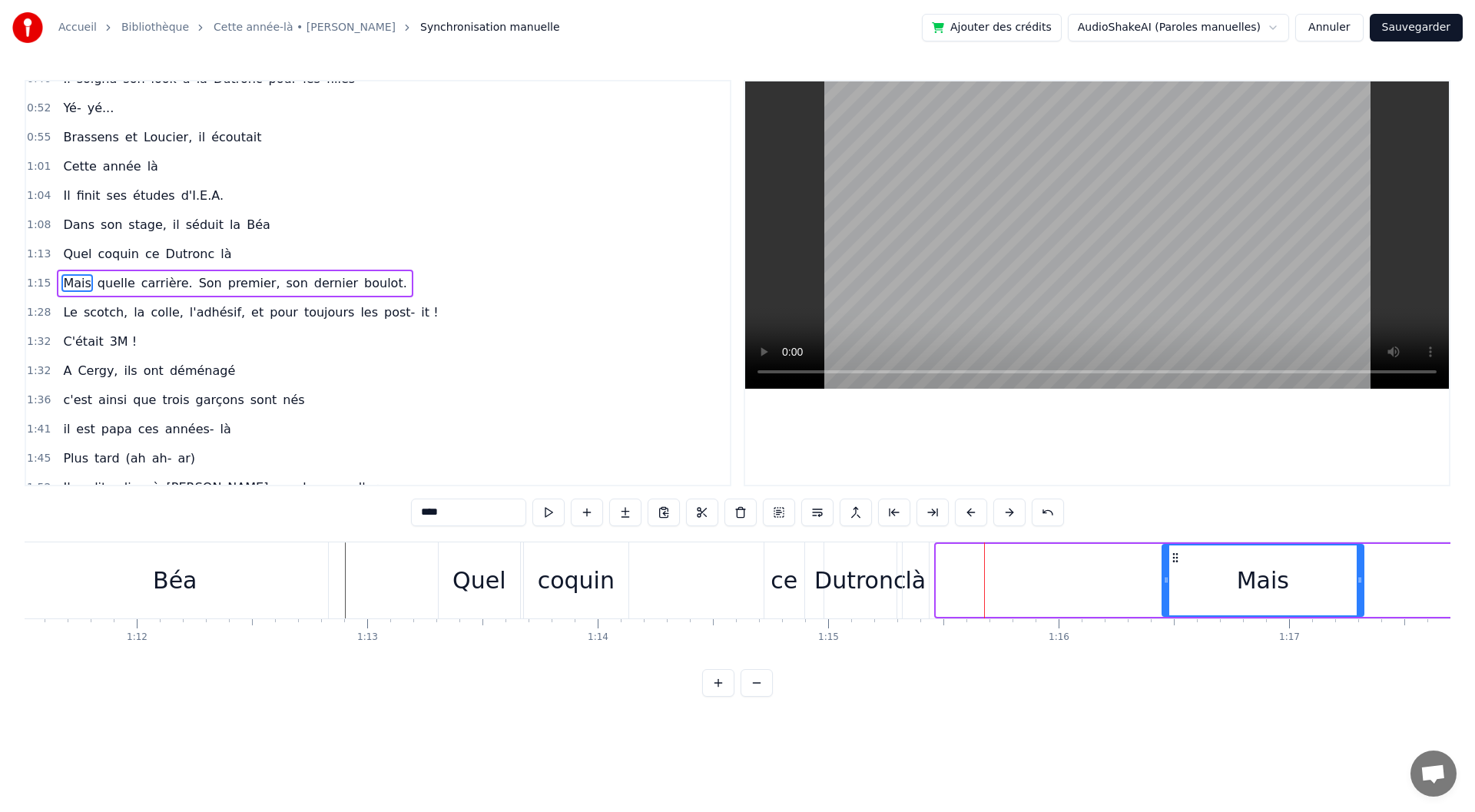
drag, startPoint x: 950, startPoint y: 554, endPoint x: 1175, endPoint y: 552, distance: 225.0
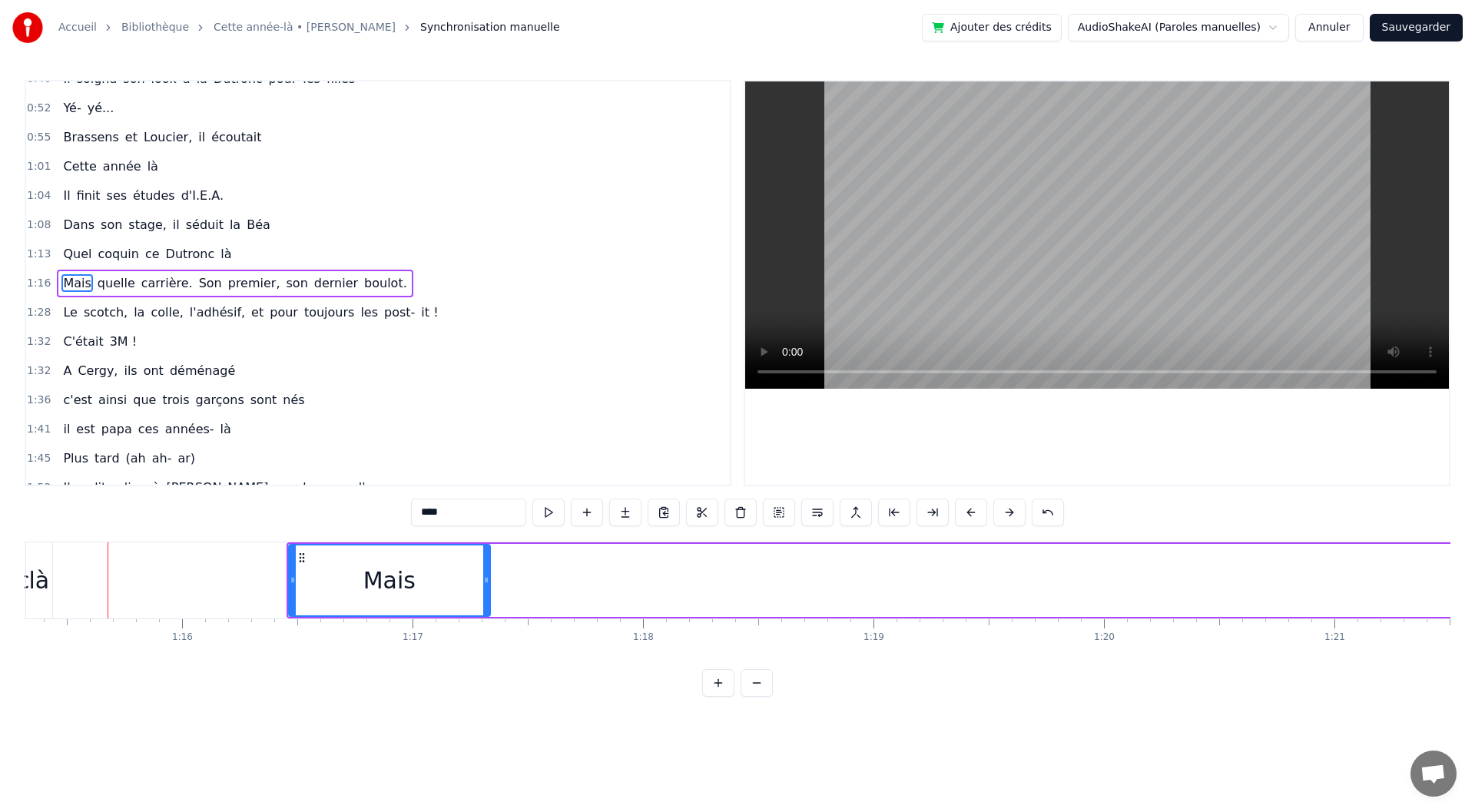
scroll to position [0, 17311]
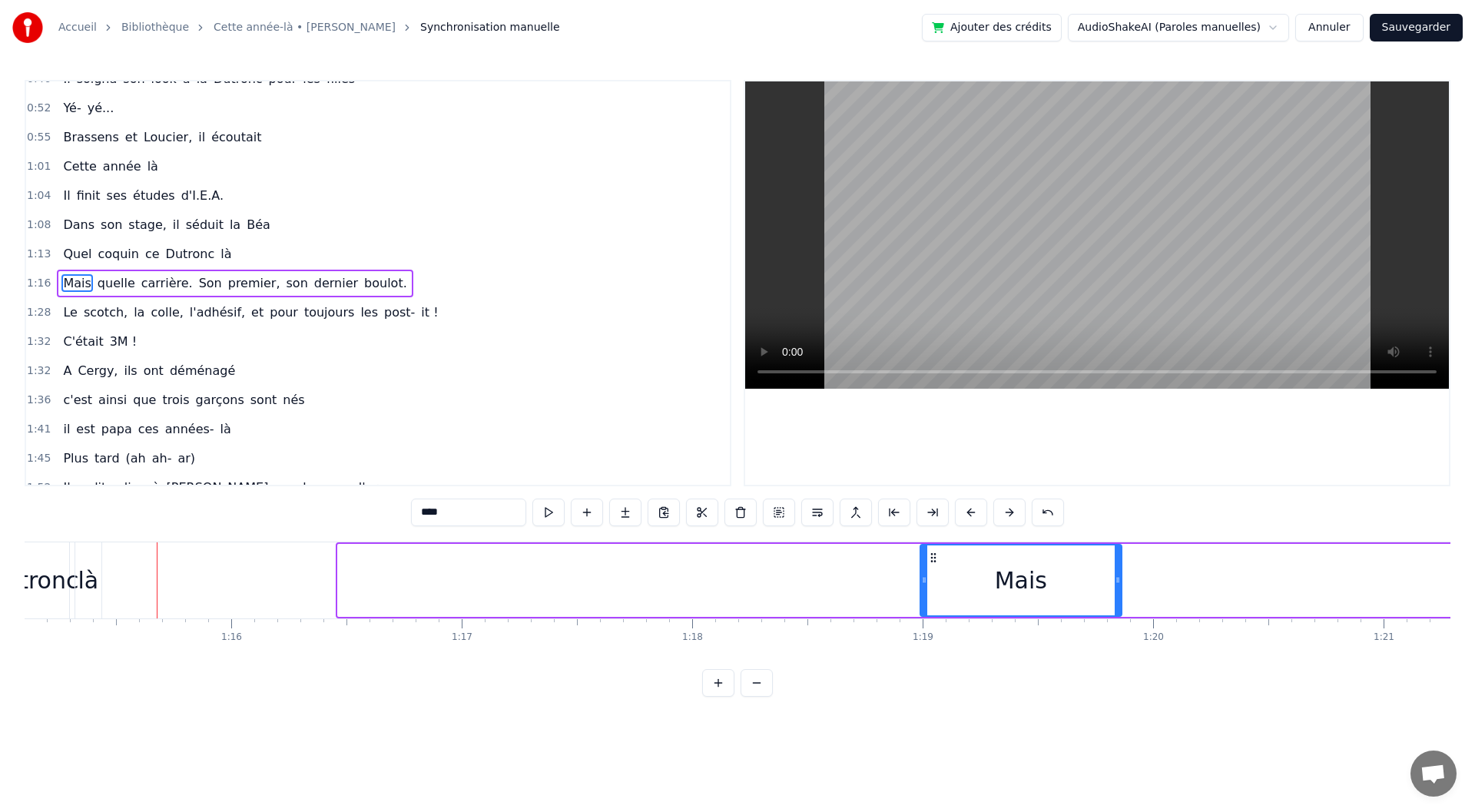
drag, startPoint x: 351, startPoint y: 556, endPoint x: 934, endPoint y: 565, distance: 583.1
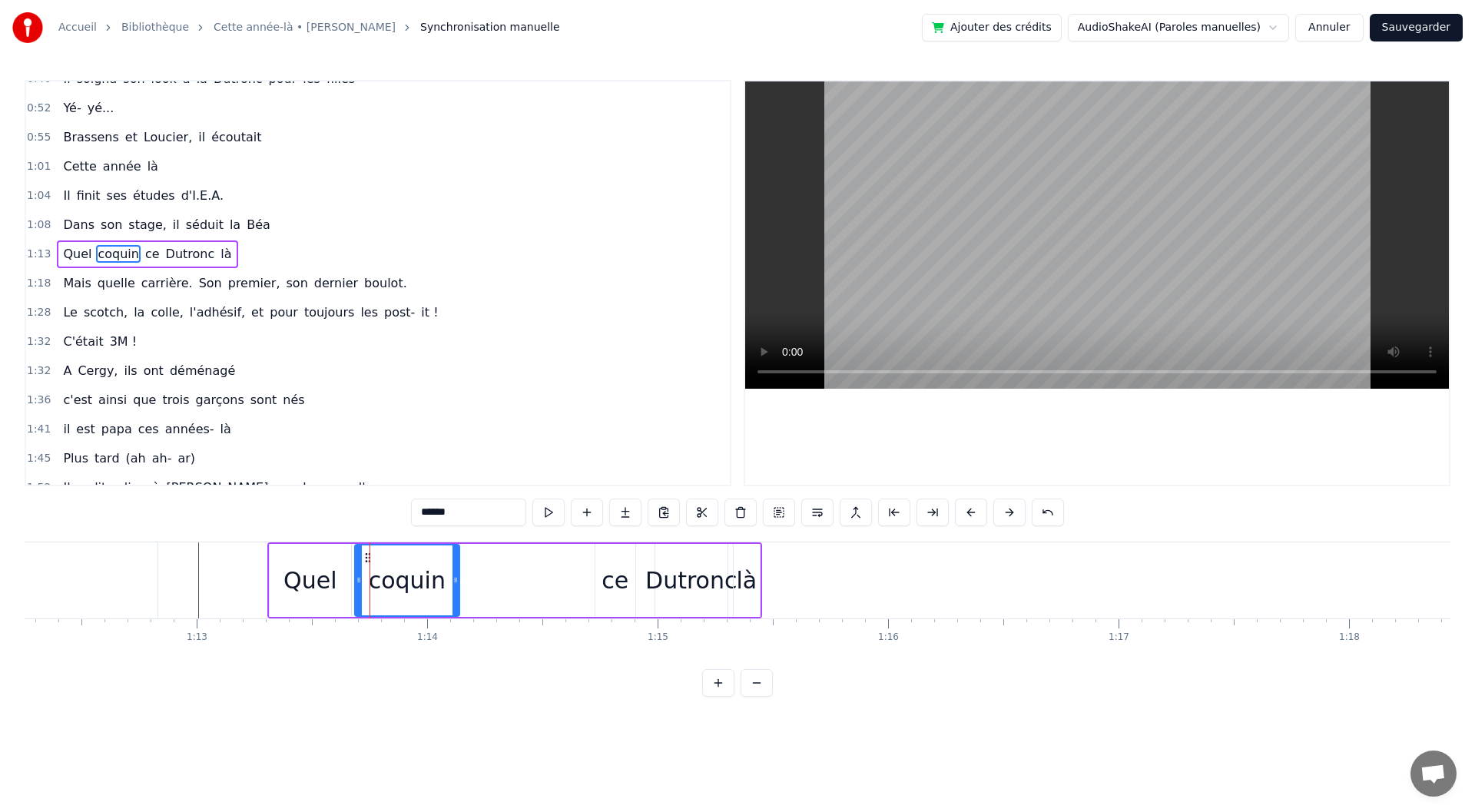
scroll to position [250, 0]
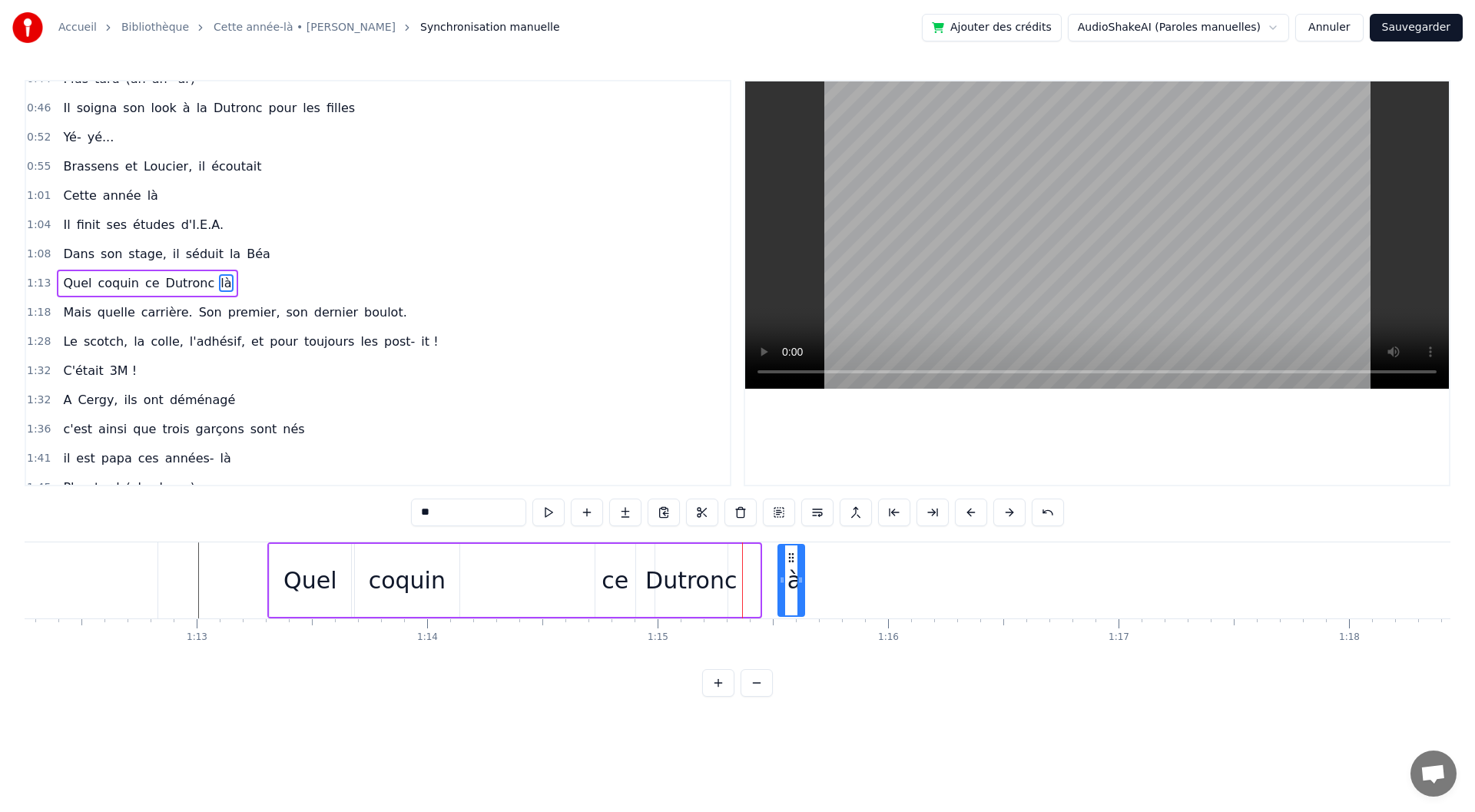
drag, startPoint x: 747, startPoint y: 556, endPoint x: 792, endPoint y: 563, distance: 45.5
drag, startPoint x: 803, startPoint y: 580, endPoint x: 986, endPoint y: 573, distance: 183.1
drag, startPoint x: 793, startPoint y: 559, endPoint x: 812, endPoint y: 556, distance: 19.2
type input "*******"
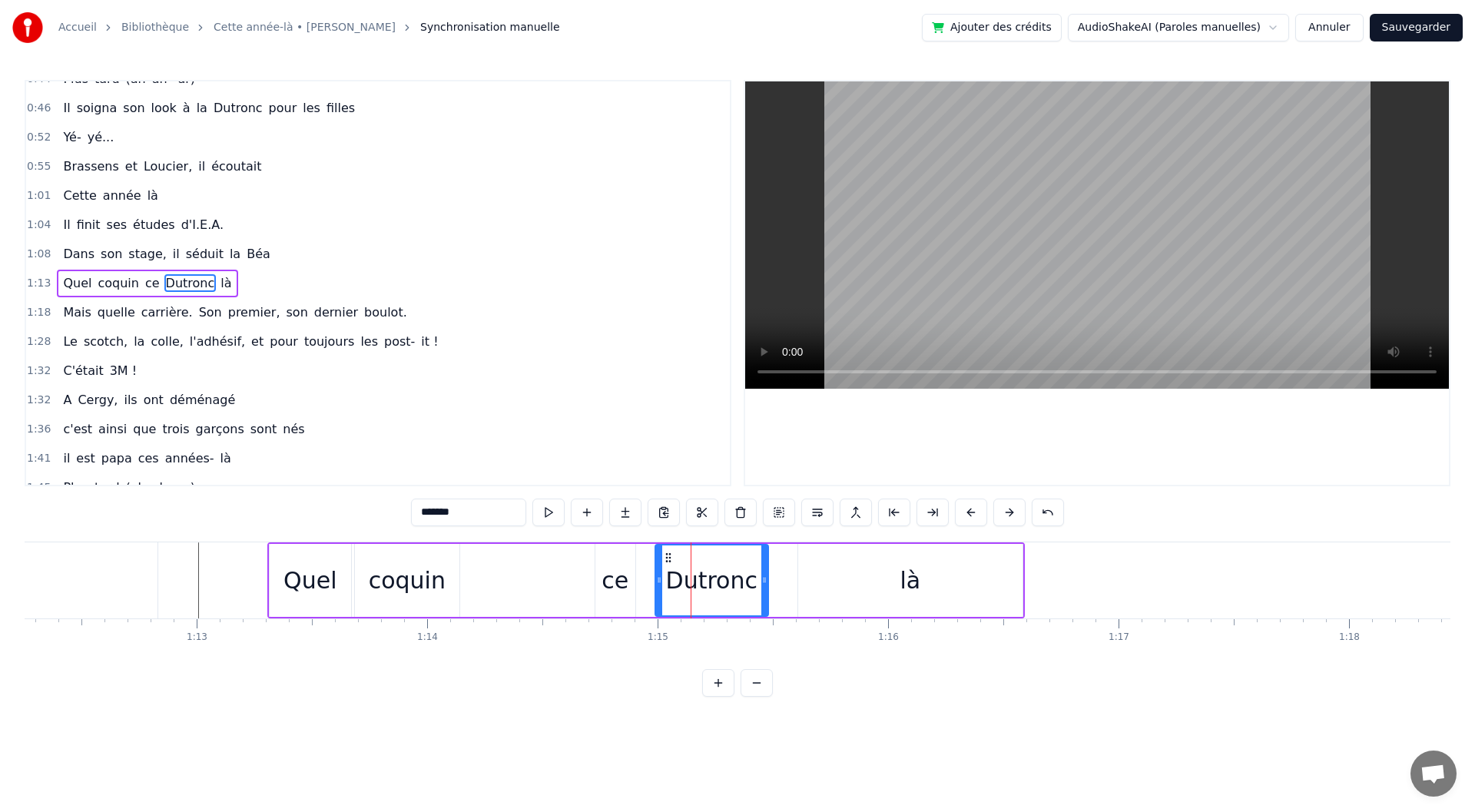
drag, startPoint x: 725, startPoint y: 580, endPoint x: 766, endPoint y: 583, distance: 41.1
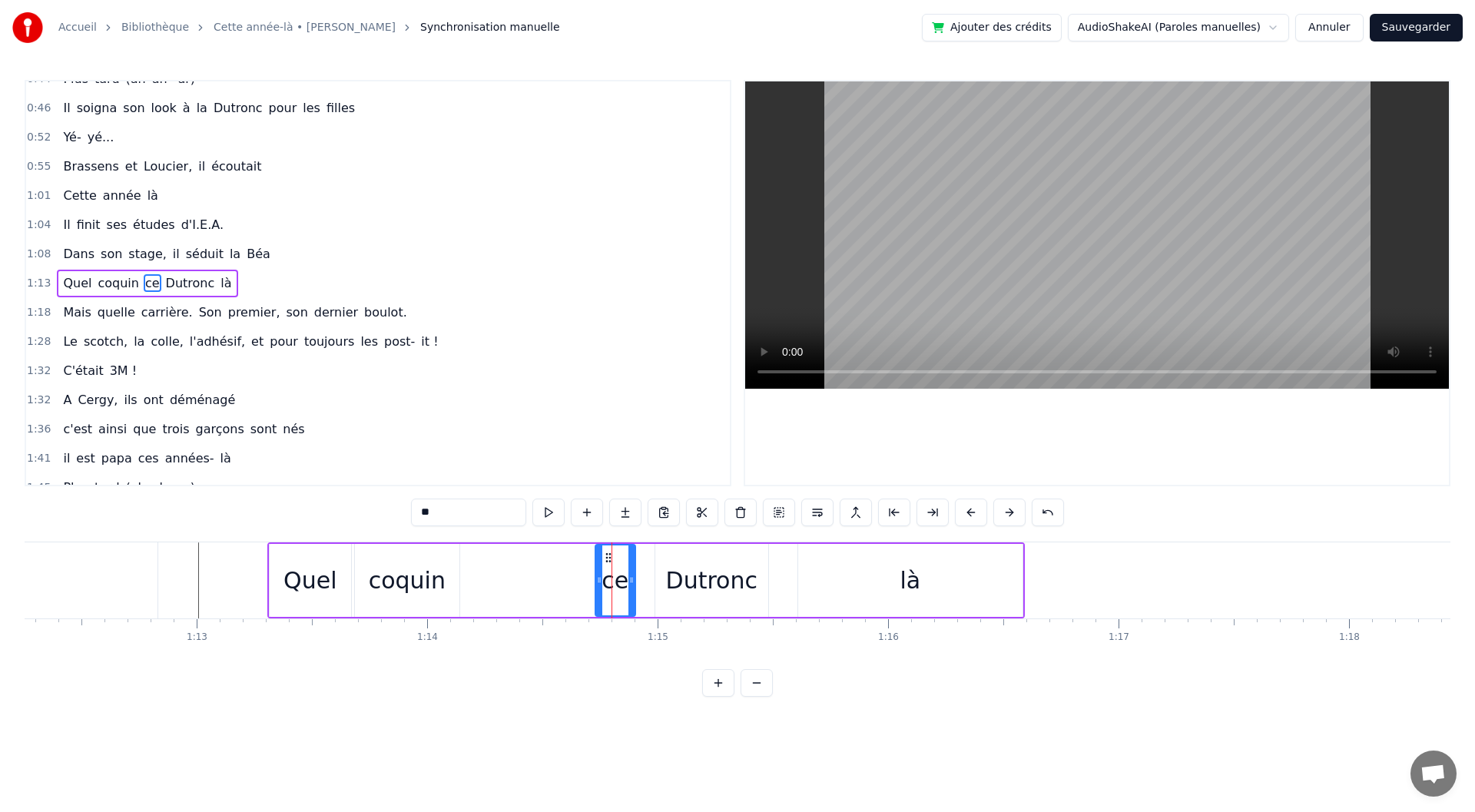
type input "******"
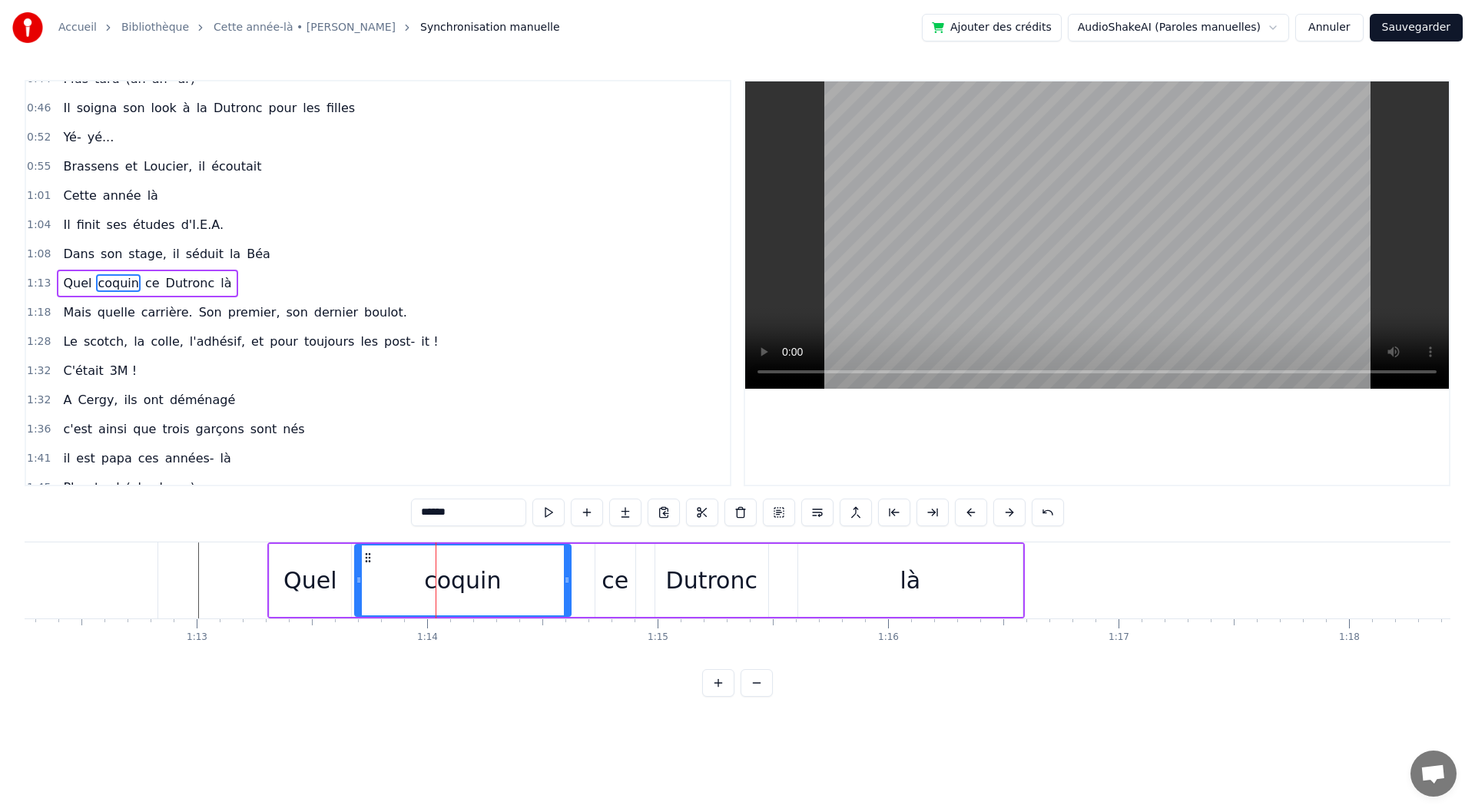
drag, startPoint x: 458, startPoint y: 586, endPoint x: 578, endPoint y: 586, distance: 120.0
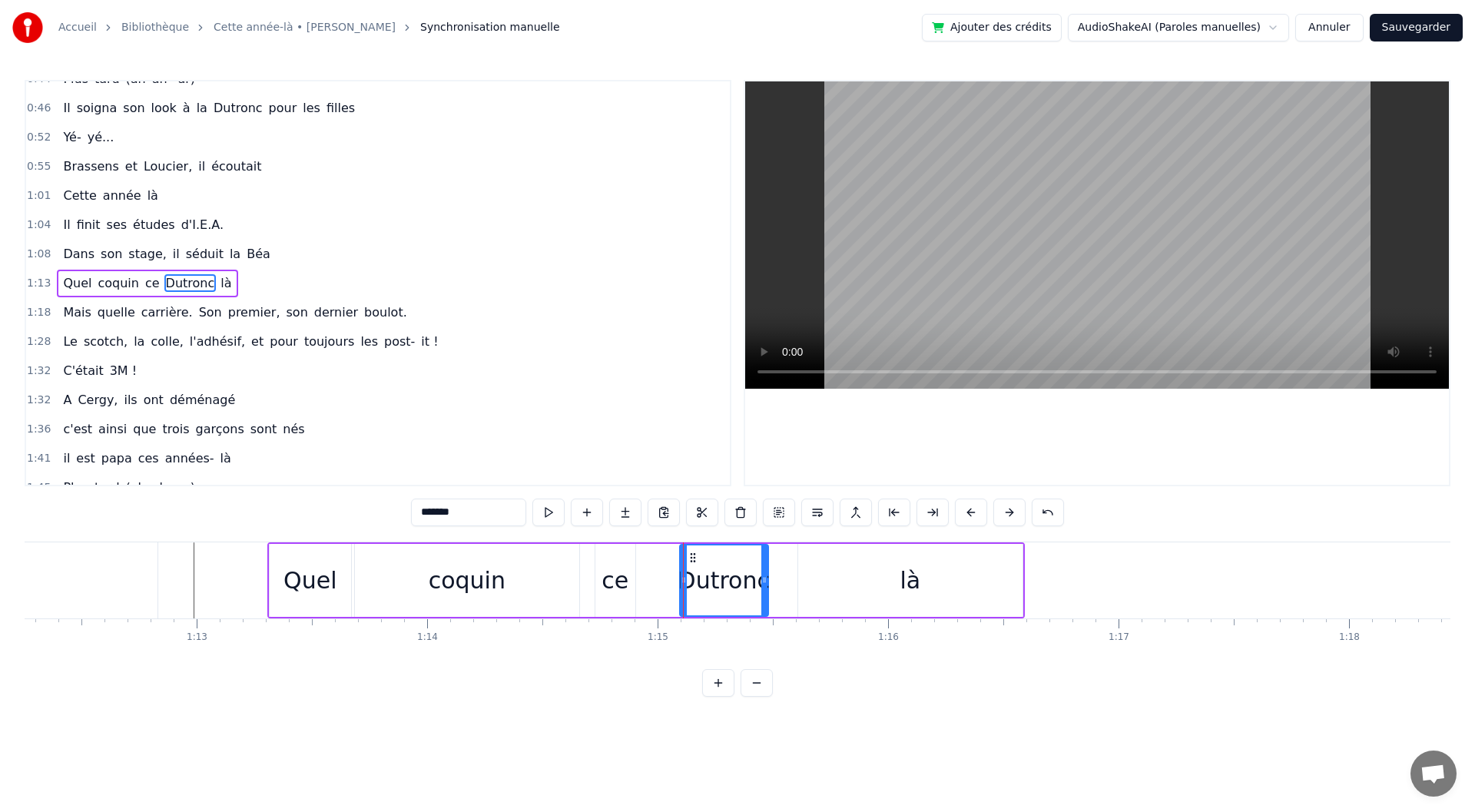
drag, startPoint x: 662, startPoint y: 577, endPoint x: 693, endPoint y: 579, distance: 31.1
drag, startPoint x: 764, startPoint y: 586, endPoint x: 832, endPoint y: 587, distance: 68.0
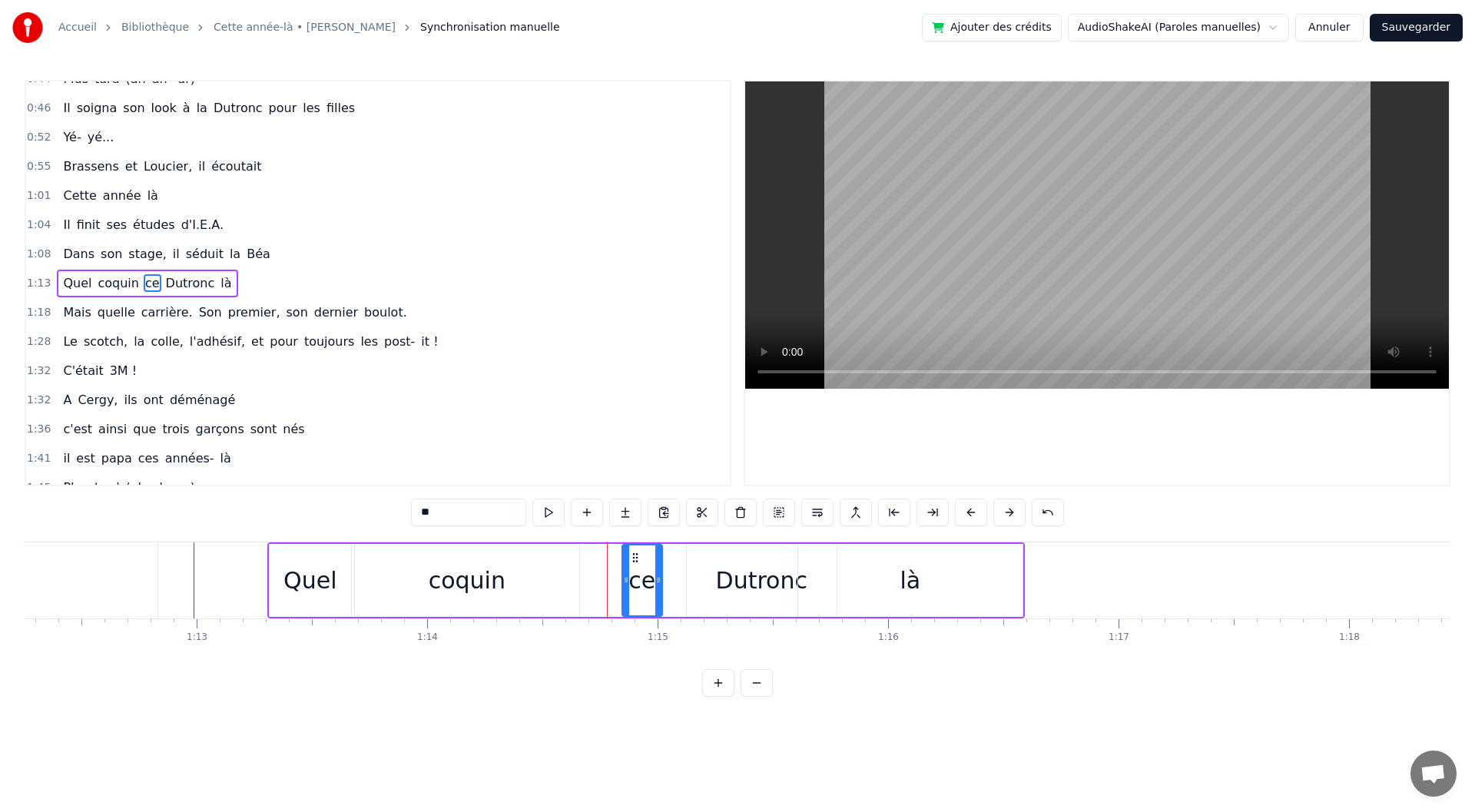
drag, startPoint x: 606, startPoint y: 552, endPoint x: 633, endPoint y: 560, distance: 28.2
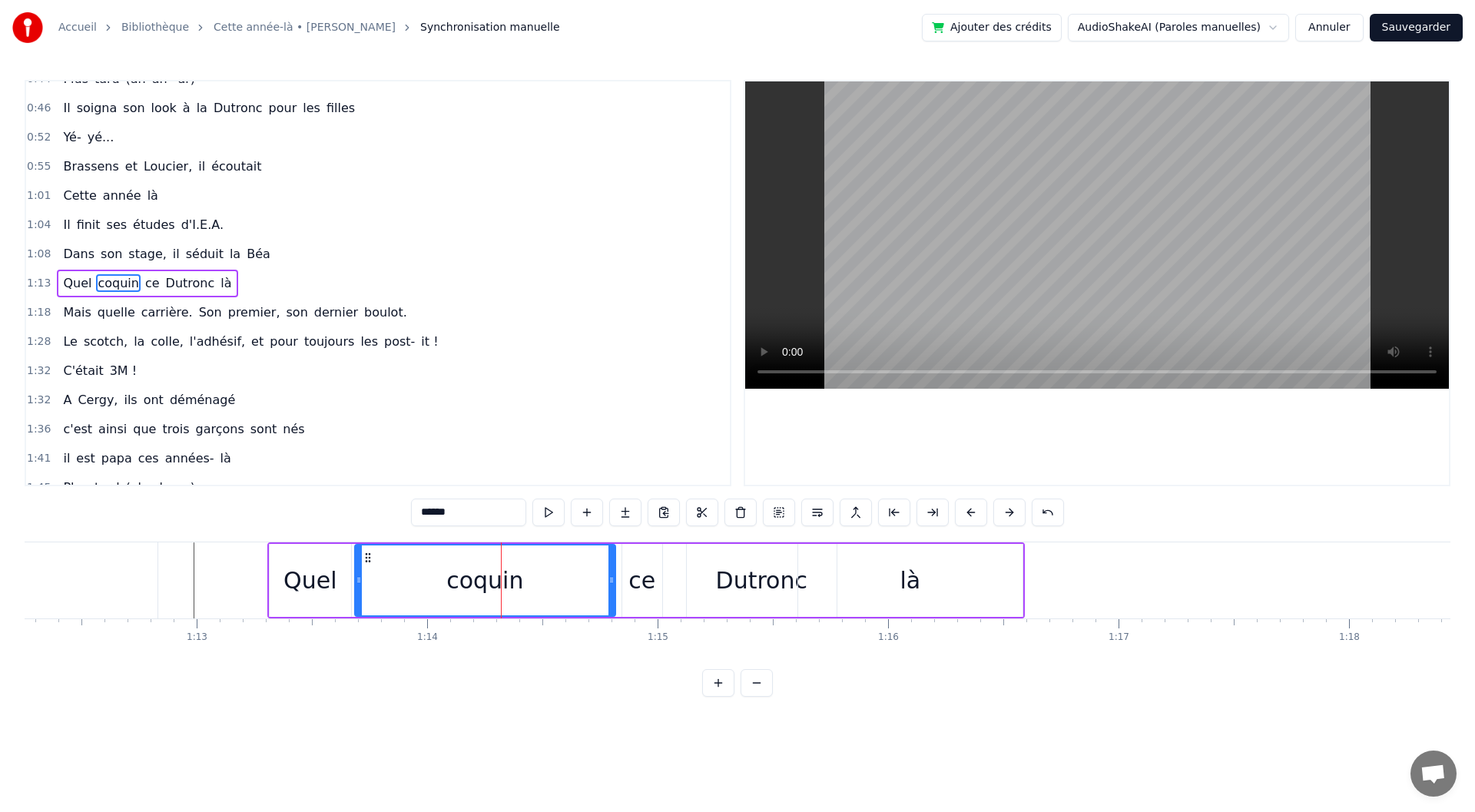
drag, startPoint x: 575, startPoint y: 582, endPoint x: 613, endPoint y: 582, distance: 38.0
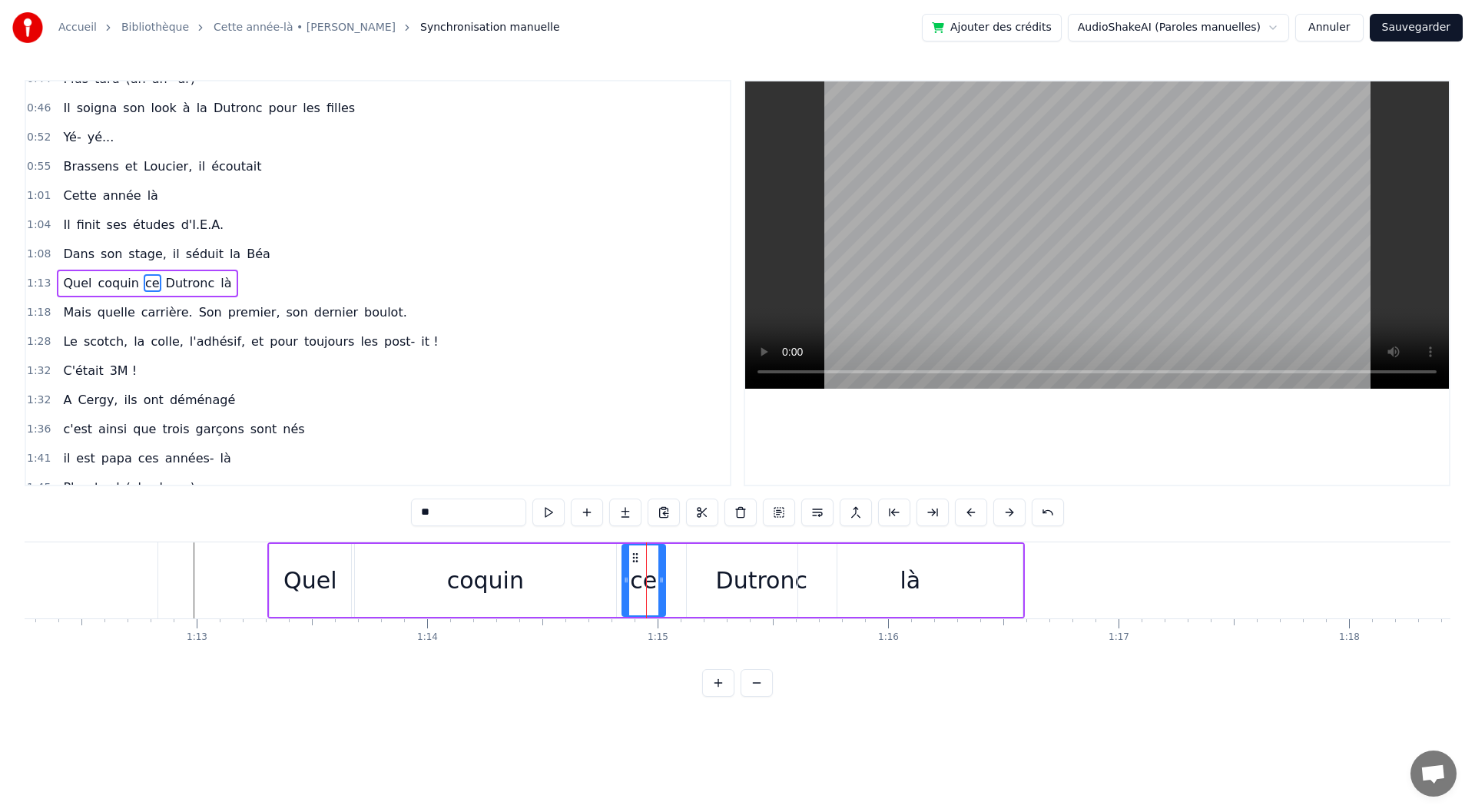
drag, startPoint x: 658, startPoint y: 597, endPoint x: 669, endPoint y: 597, distance: 11.0
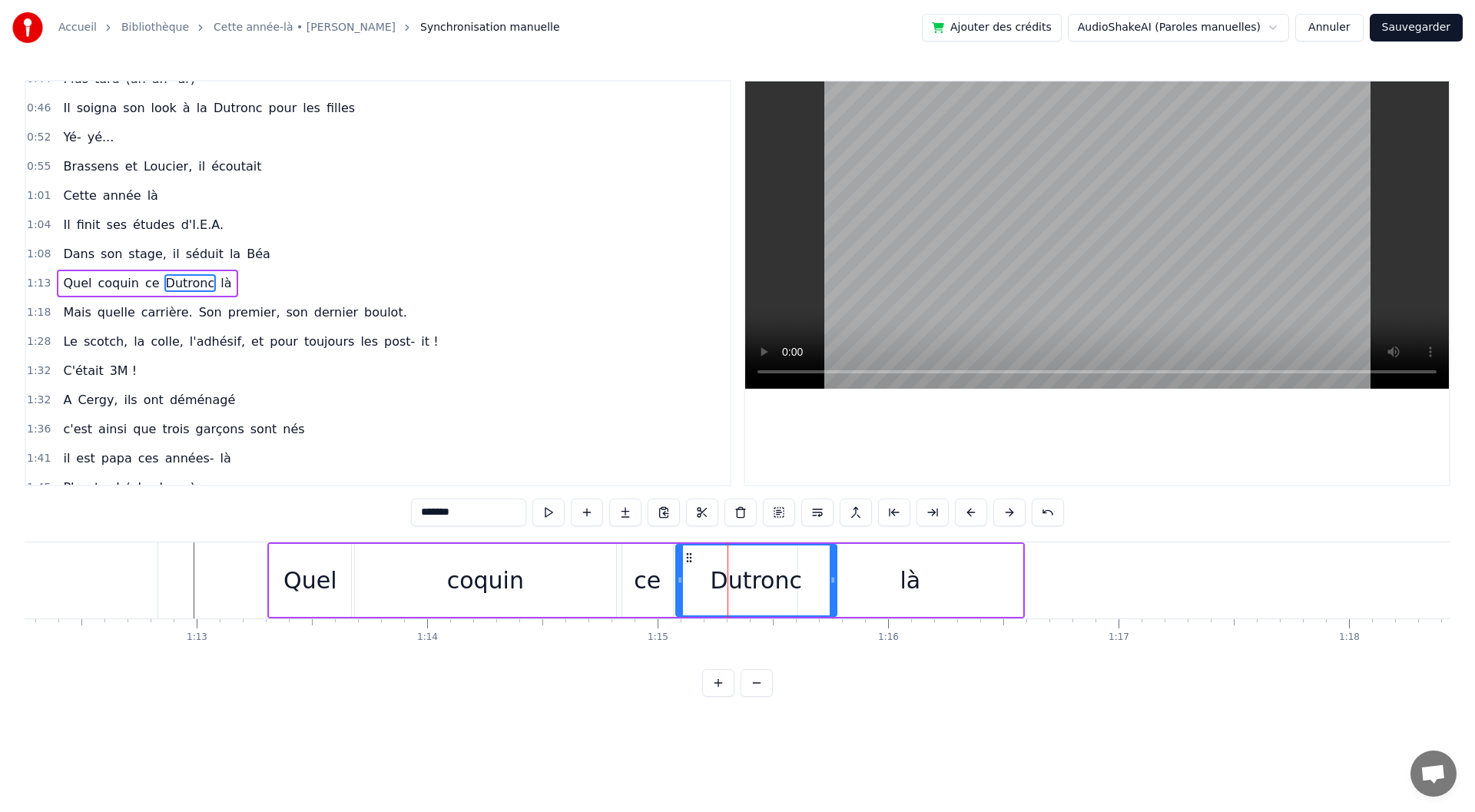
drag, startPoint x: 689, startPoint y: 591, endPoint x: 677, endPoint y: 591, distance: 12.0
drag, startPoint x: 832, startPoint y: 598, endPoint x: 825, endPoint y: 599, distance: 7.1
type input "**"
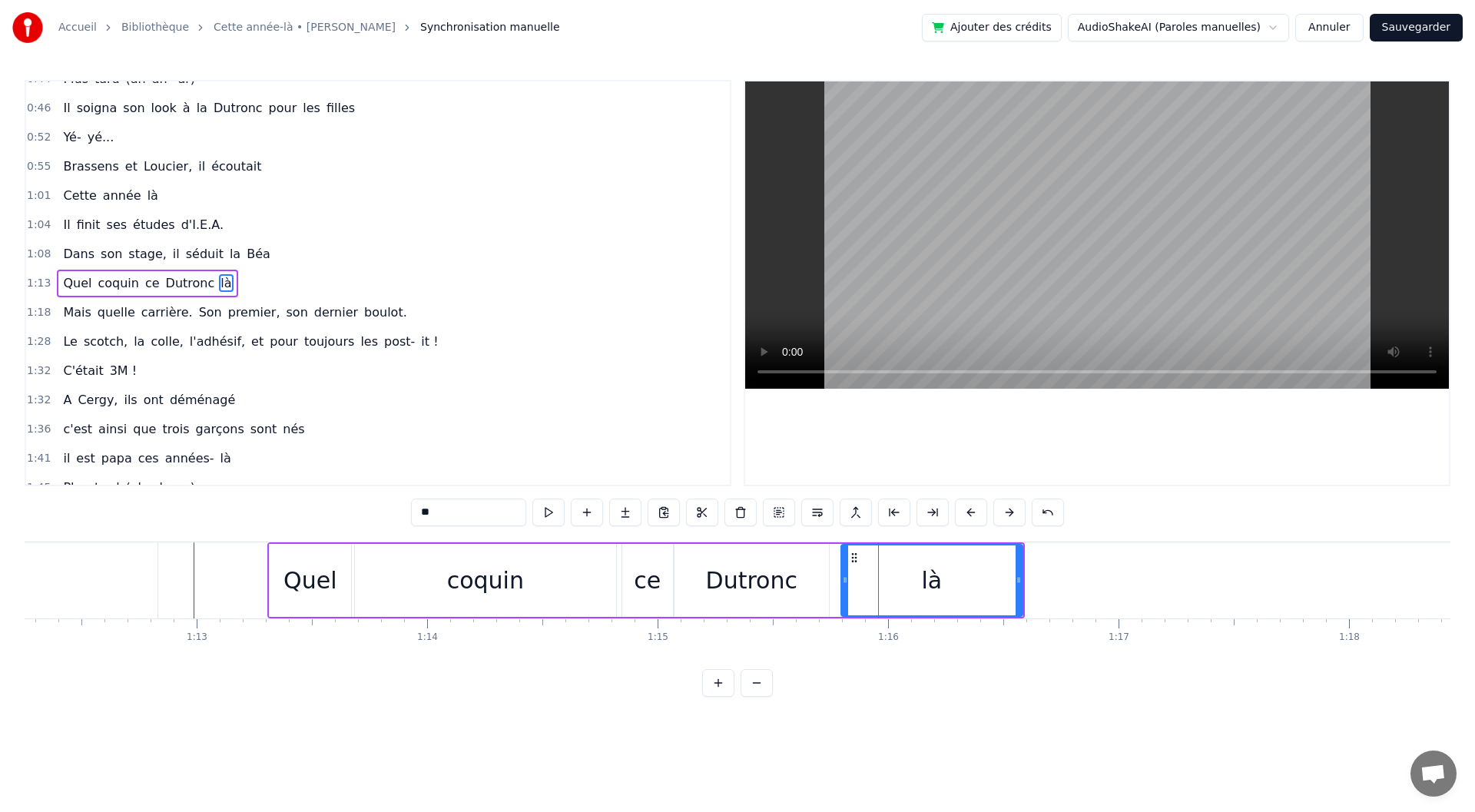
drag, startPoint x: 803, startPoint y: 585, endPoint x: 850, endPoint y: 581, distance: 47.2
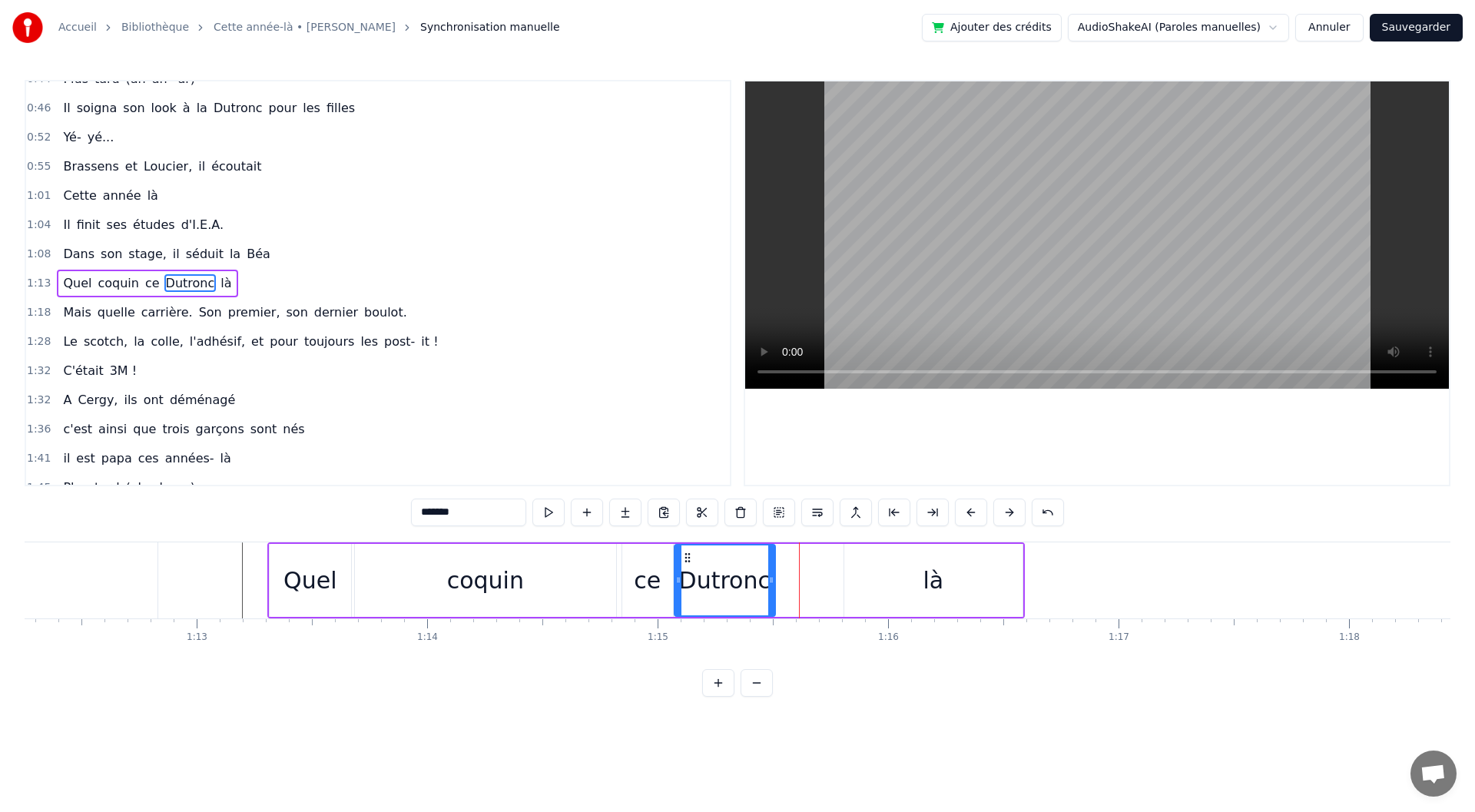
drag, startPoint x: 827, startPoint y: 593, endPoint x: 773, endPoint y: 585, distance: 54.6
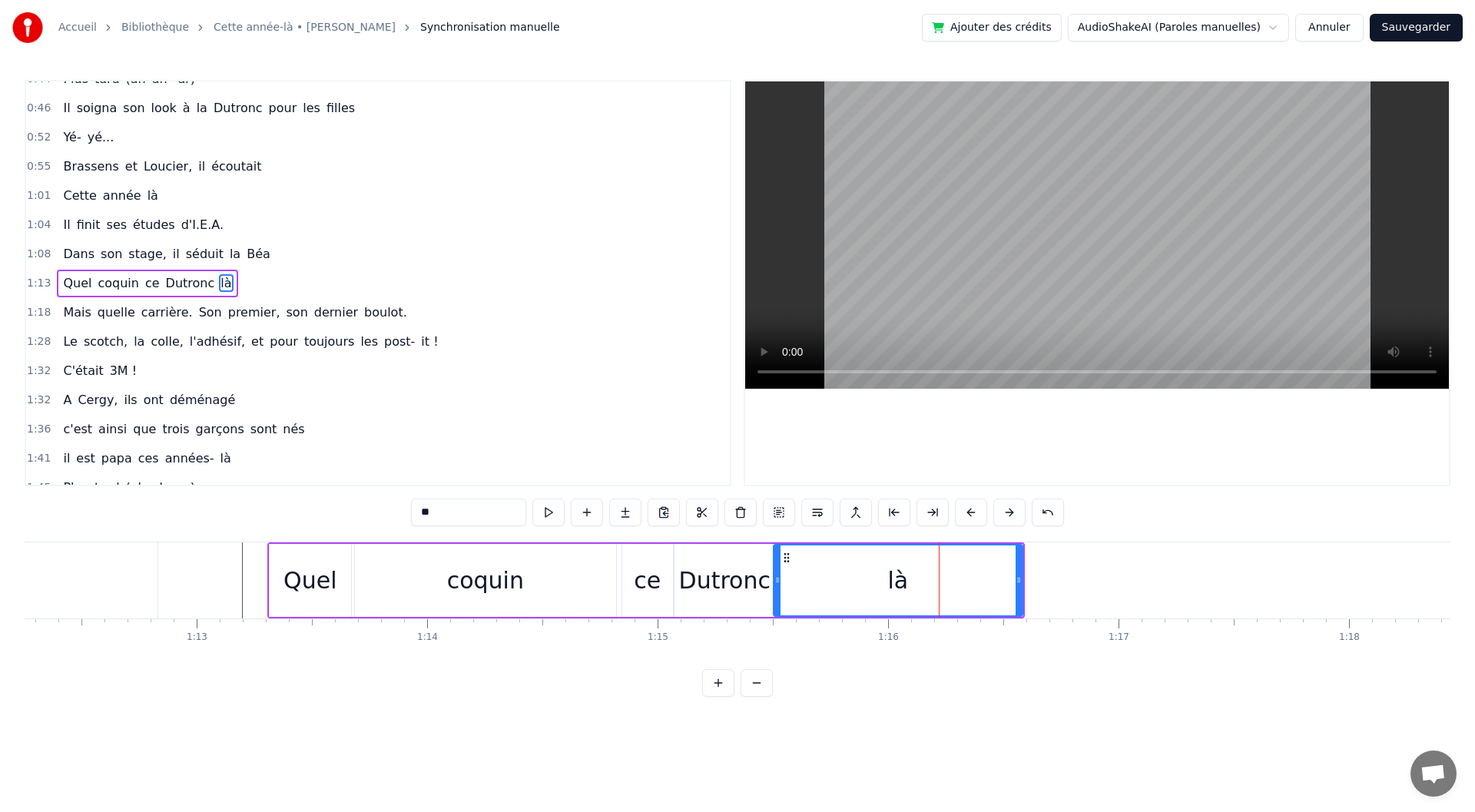
drag, startPoint x: 848, startPoint y: 581, endPoint x: 777, endPoint y: 589, distance: 71.4
drag, startPoint x: 1019, startPoint y: 579, endPoint x: 950, endPoint y: 589, distance: 69.7
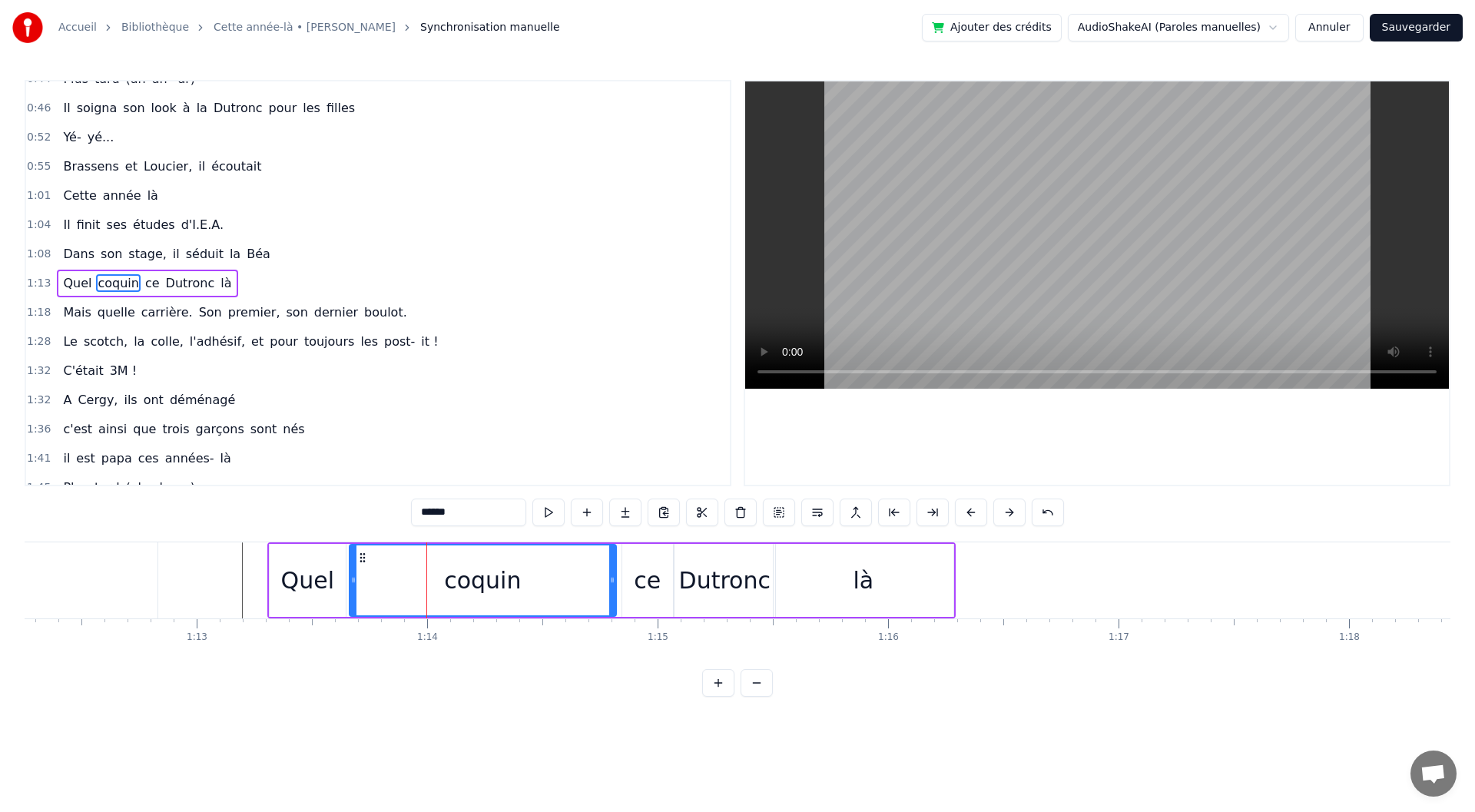
drag, startPoint x: 361, startPoint y: 593, endPoint x: 353, endPoint y: 593, distance: 8.0
drag, startPoint x: 609, startPoint y: 581, endPoint x: 568, endPoint y: 589, distance: 41.8
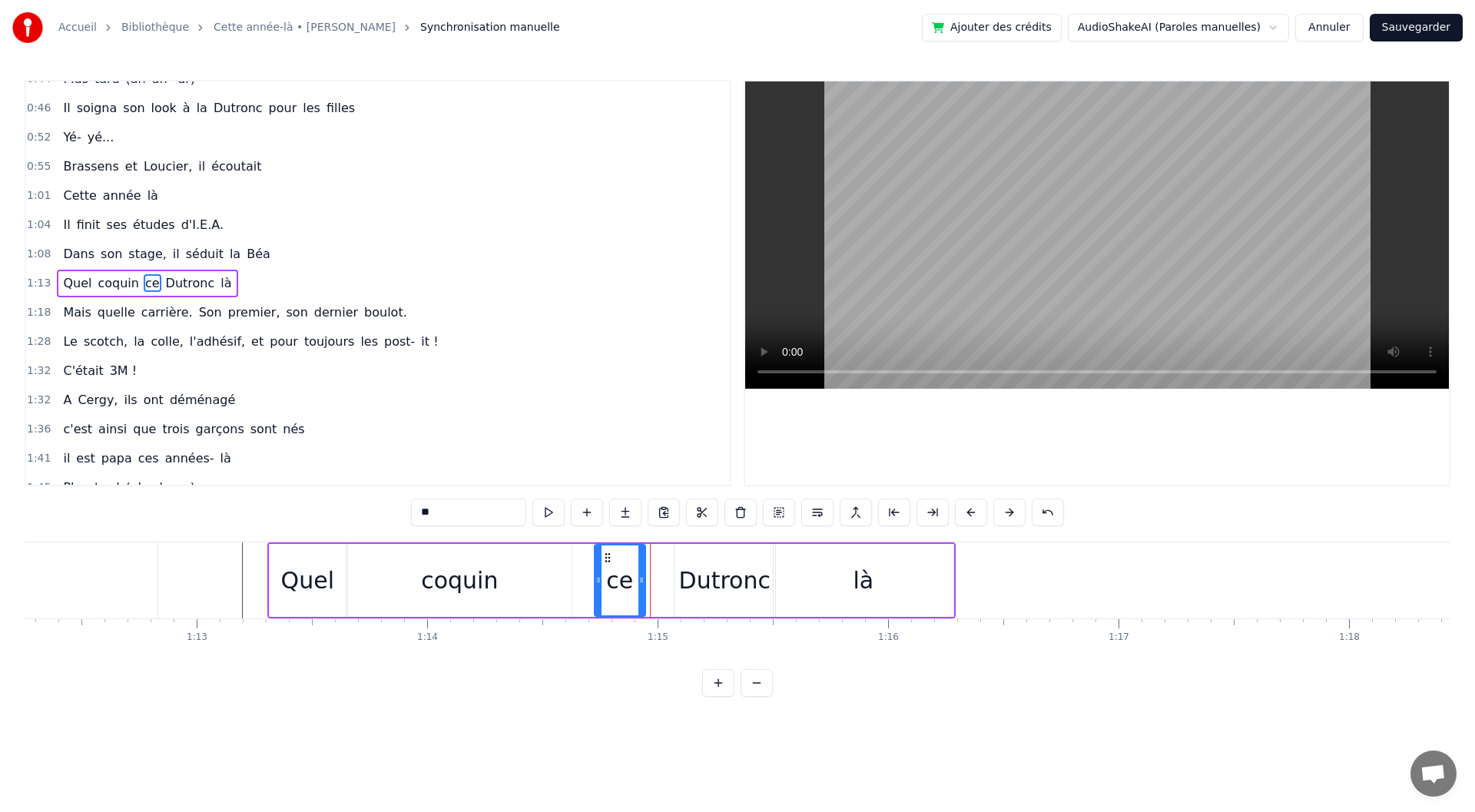
drag, startPoint x: 637, startPoint y: 559, endPoint x: 610, endPoint y: 560, distance: 27.0
drag, startPoint x: 675, startPoint y: 578, endPoint x: 645, endPoint y: 582, distance: 30.3
drag, startPoint x: 771, startPoint y: 582, endPoint x: 760, endPoint y: 582, distance: 11.0
type input "**"
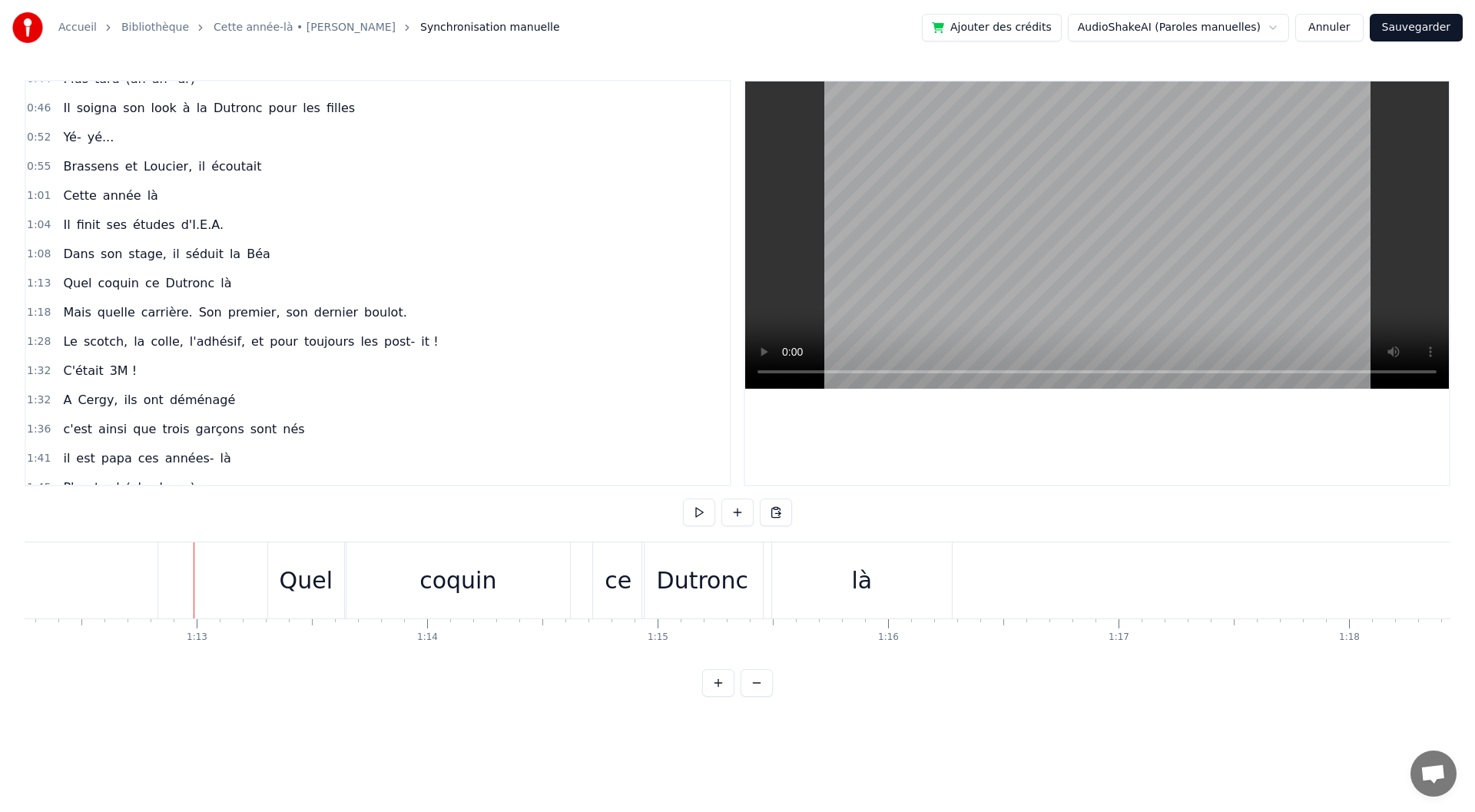
drag, startPoint x: 711, startPoint y: 527, endPoint x: 704, endPoint y: 519, distance: 10.6
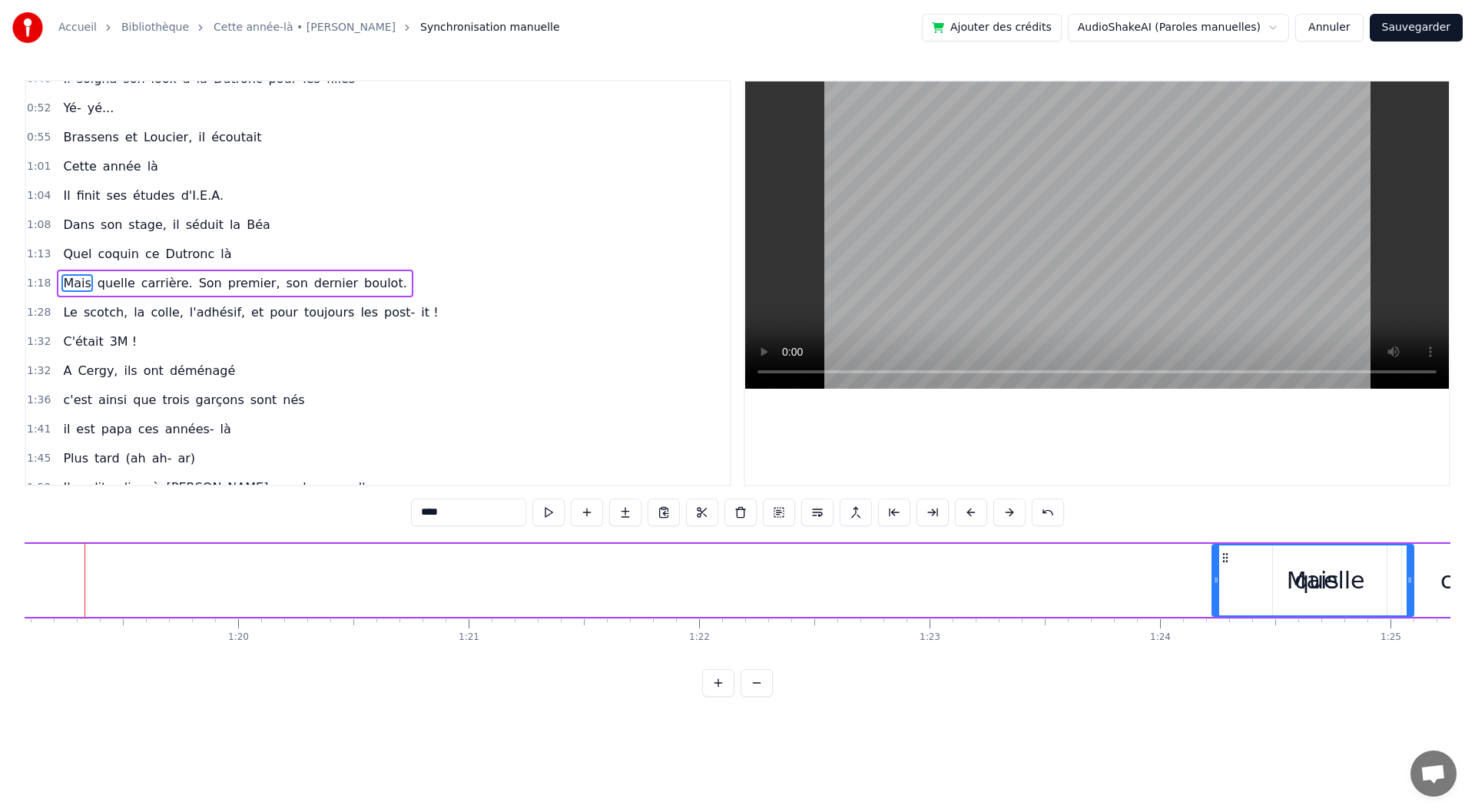
scroll to position [0, 18237]
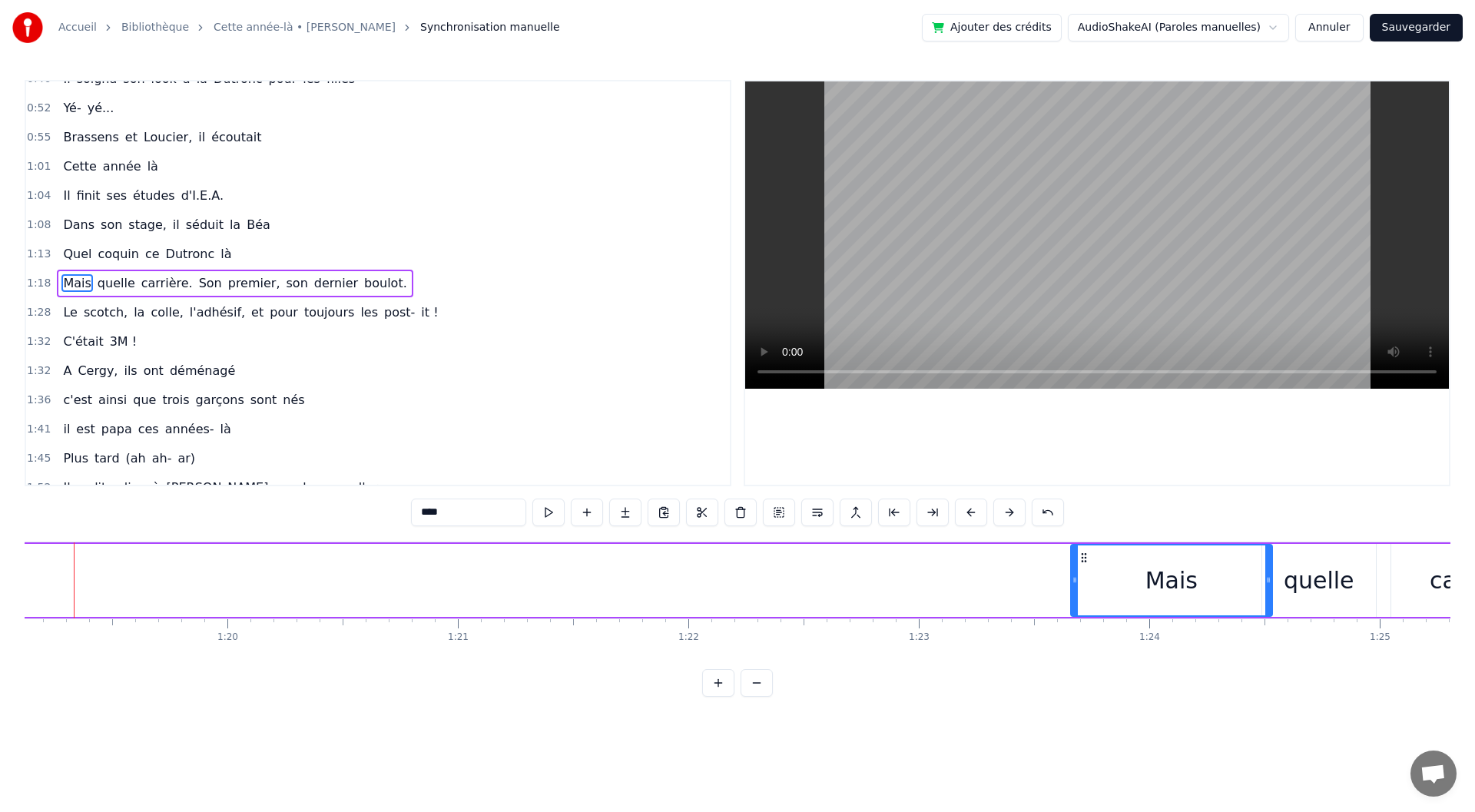
drag, startPoint x: 290, startPoint y: 556, endPoint x: 1087, endPoint y: 575, distance: 797.2
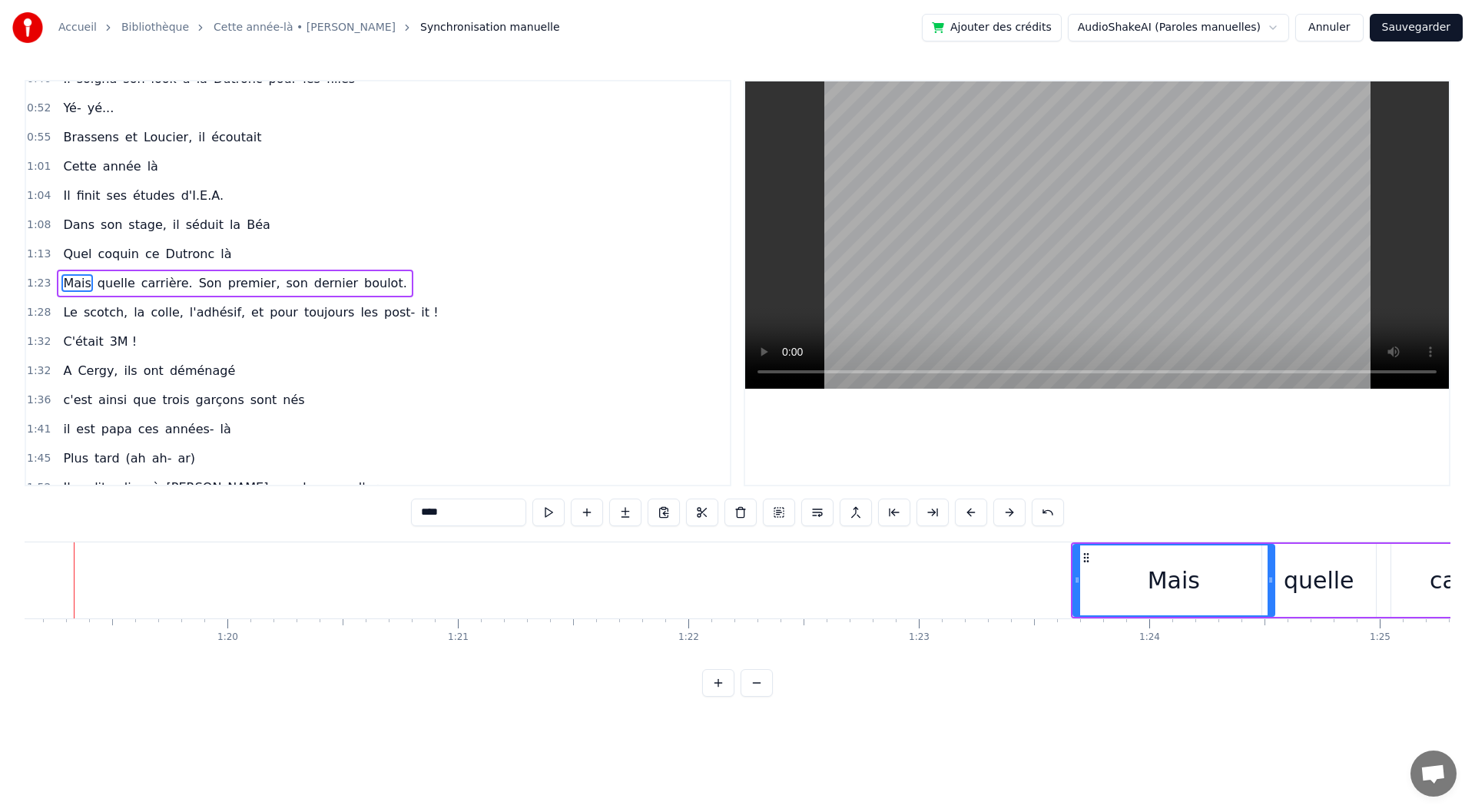
drag, startPoint x: 622, startPoint y: 655, endPoint x: 646, endPoint y: 654, distance: 24.0
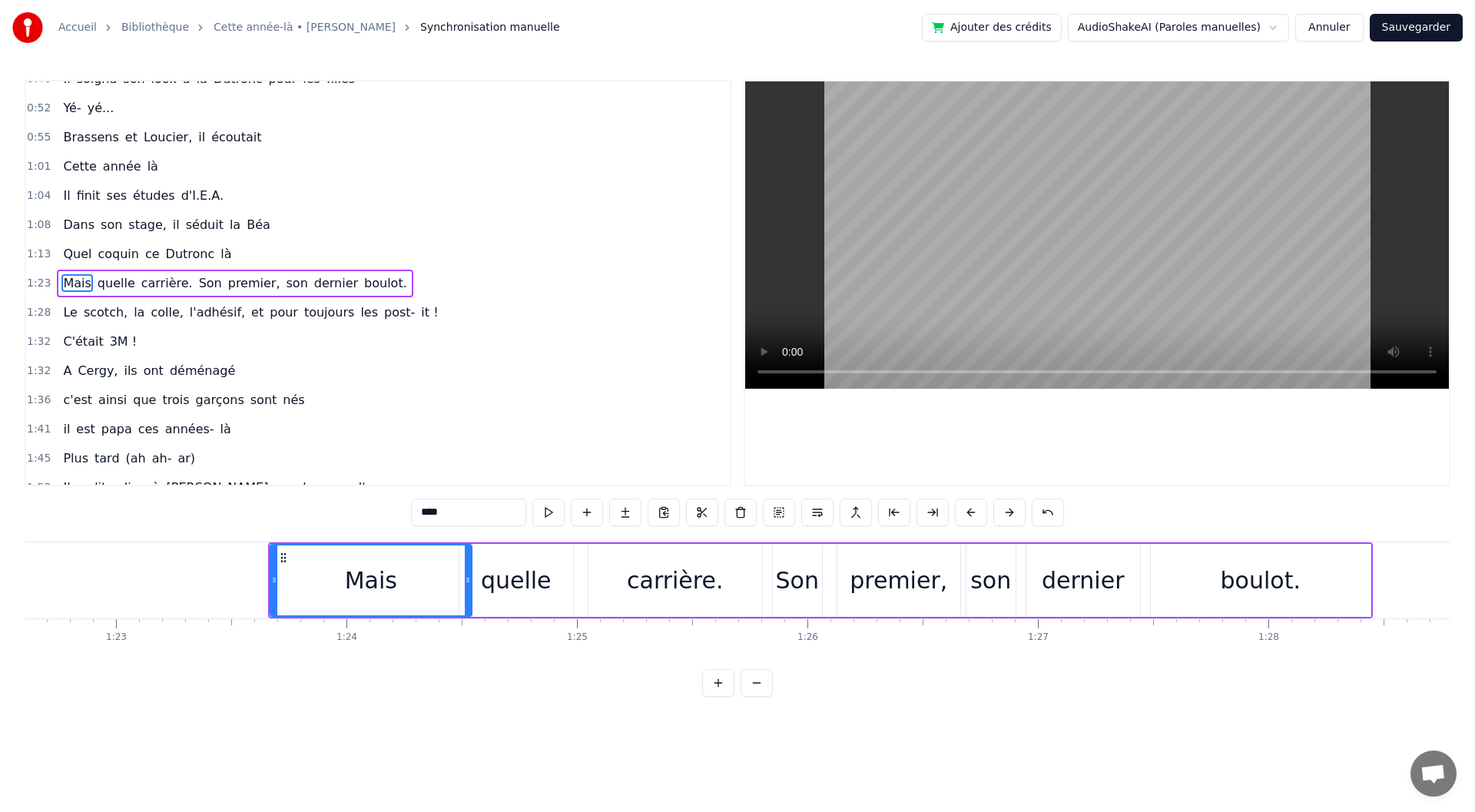
scroll to position [0, 18991]
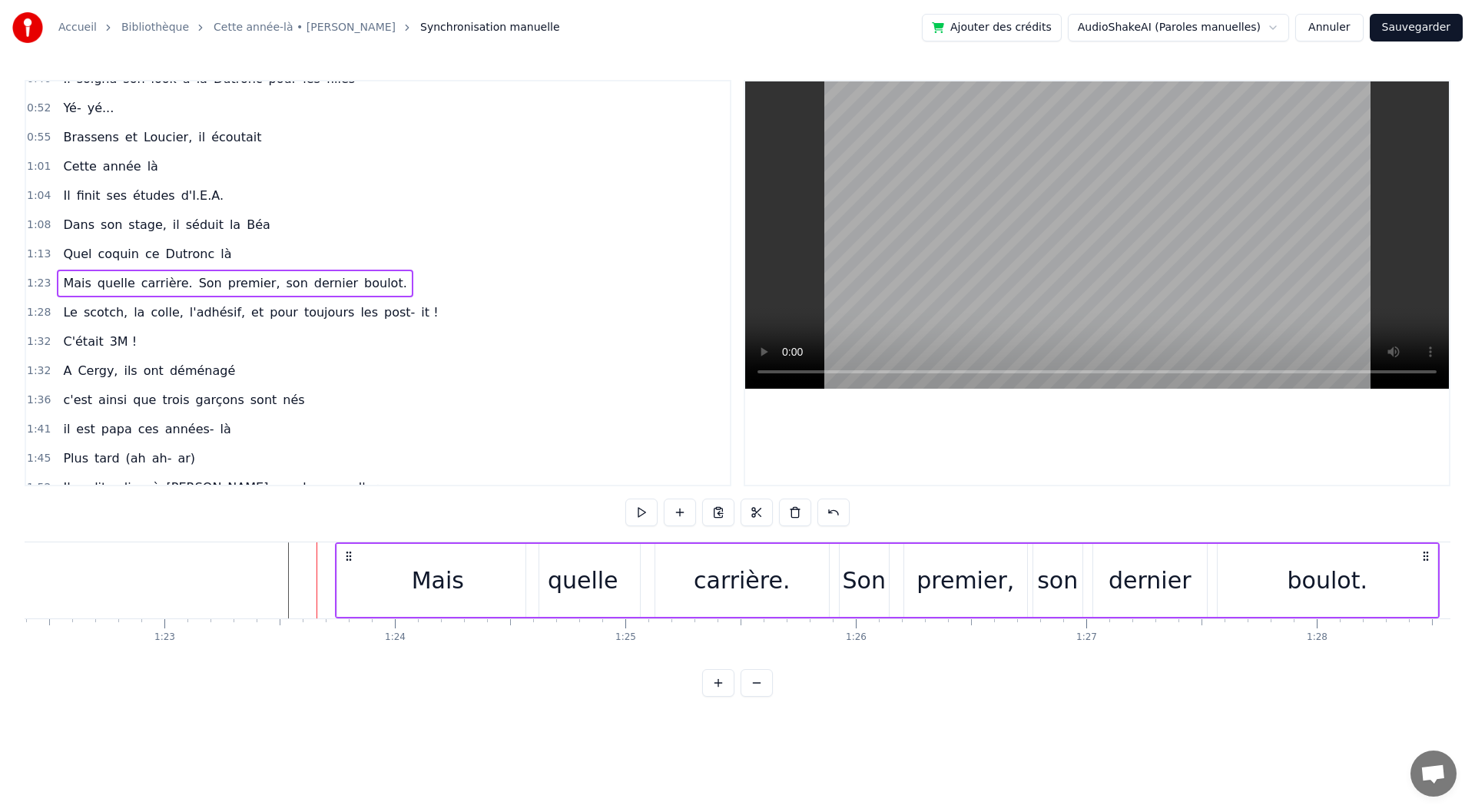
drag, startPoint x: 326, startPoint y: 549, endPoint x: 344, endPoint y: 548, distance: 18.0
drag, startPoint x: 531, startPoint y: 581, endPoint x: 563, endPoint y: 585, distance: 32.2
drag, startPoint x: 634, startPoint y: 588, endPoint x: 618, endPoint y: 588, distance: 16.0
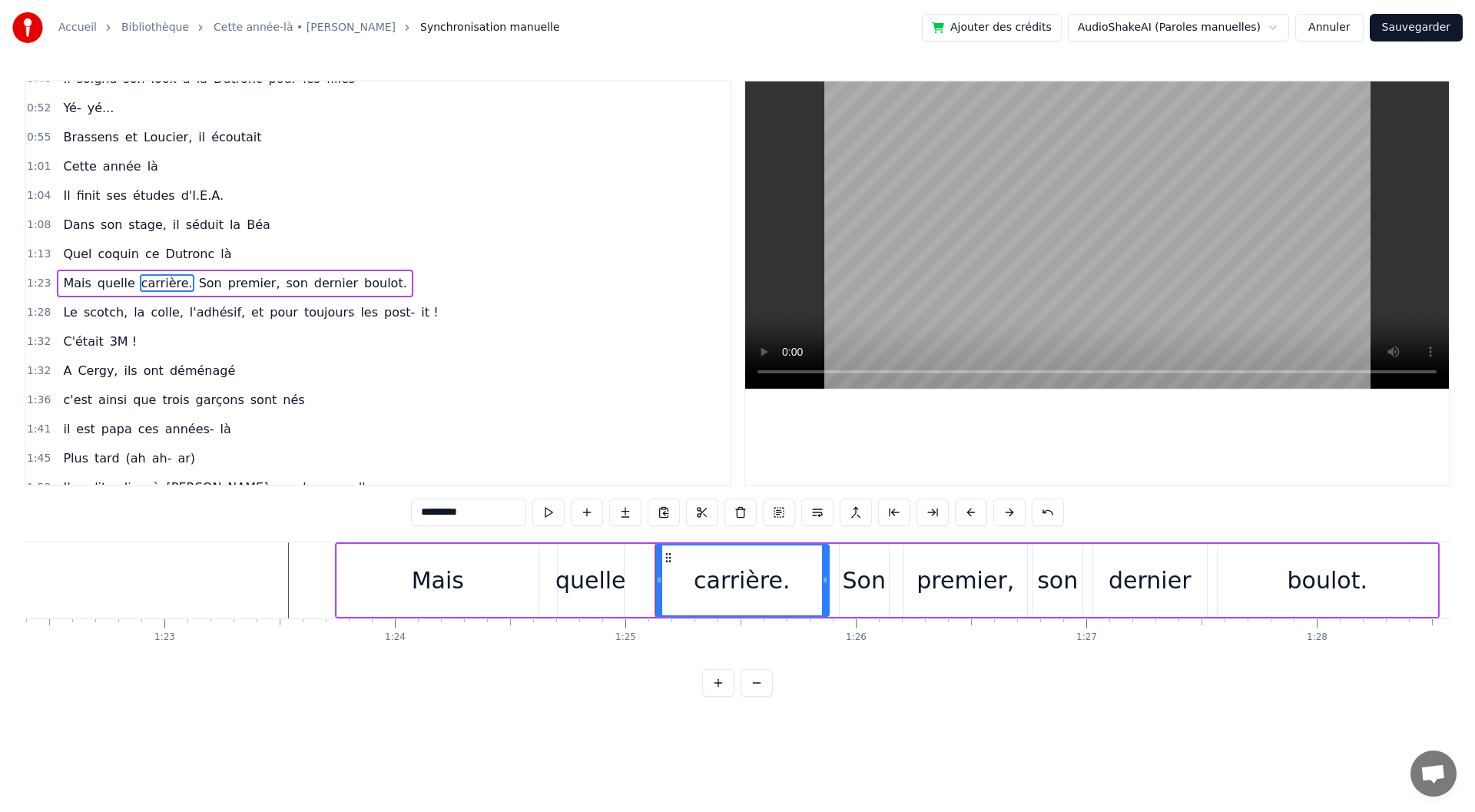
type input "****"
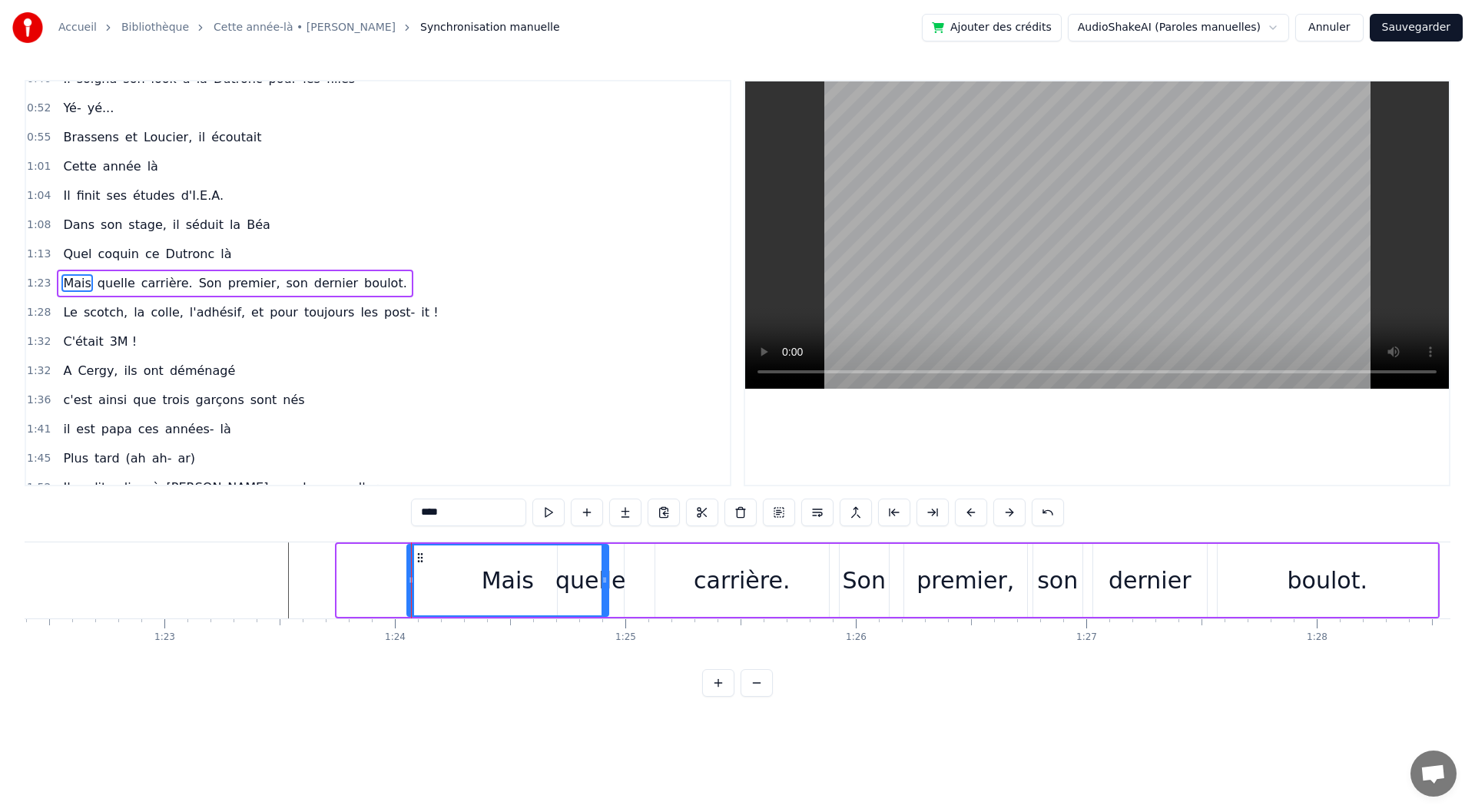
drag, startPoint x: 350, startPoint y: 558, endPoint x: 419, endPoint y: 558, distance: 69.0
drag, startPoint x: 605, startPoint y: 586, endPoint x: 473, endPoint y: 589, distance: 132.0
drag, startPoint x: 419, startPoint y: 554, endPoint x: 484, endPoint y: 552, distance: 65.0
drag, startPoint x: 533, startPoint y: 567, endPoint x: 544, endPoint y: 567, distance: 11.0
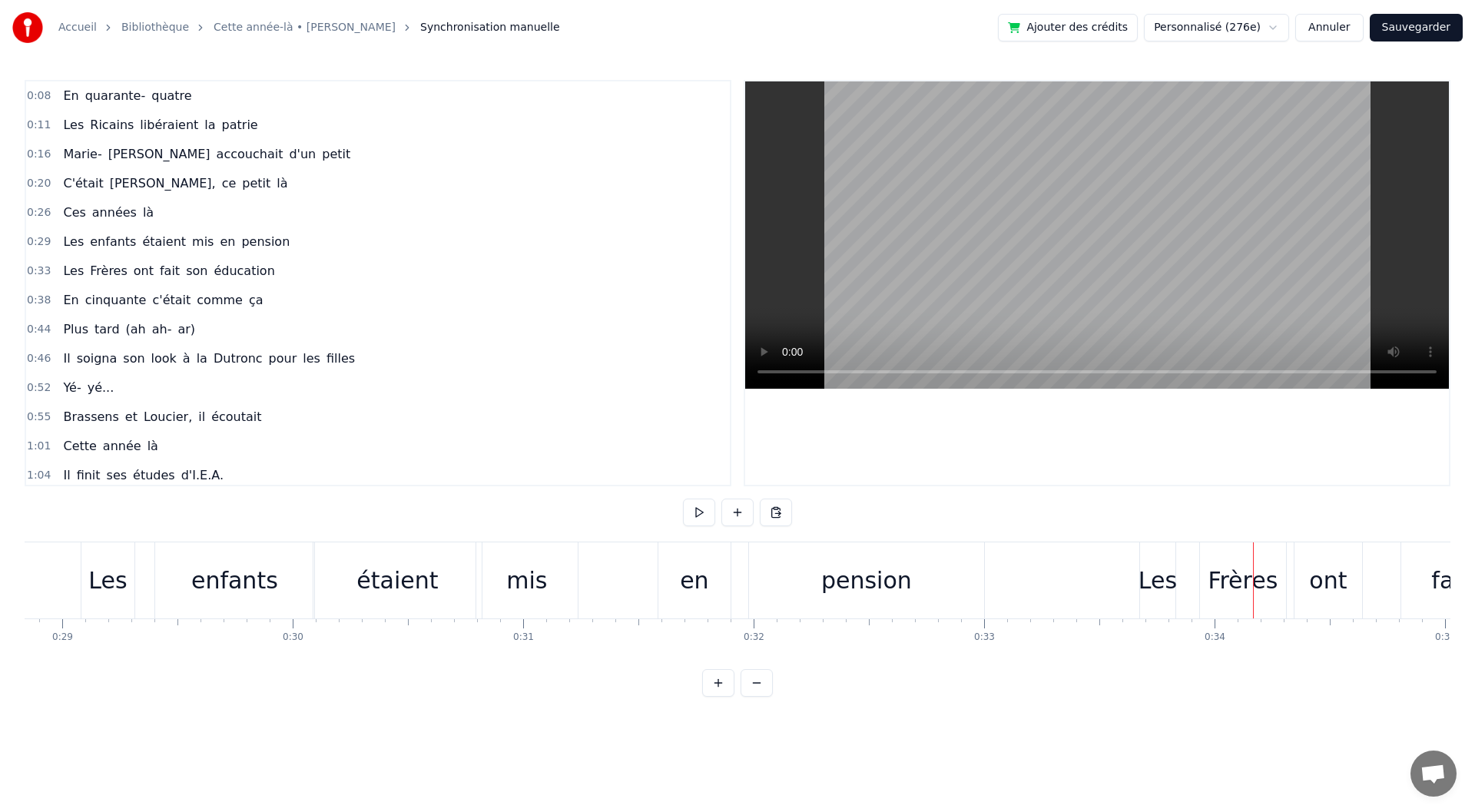
scroll to position [0, 6258]
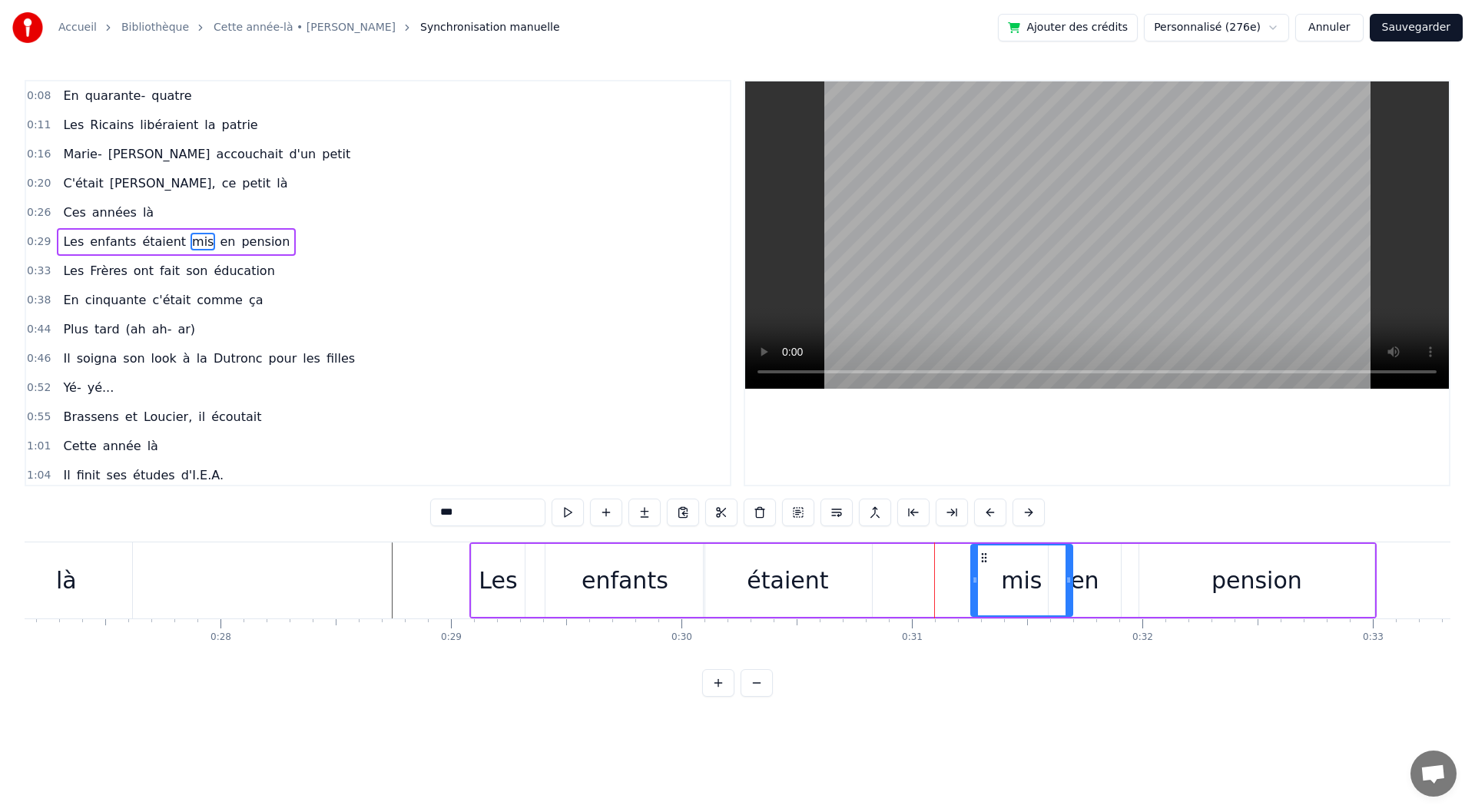
drag, startPoint x: 878, startPoint y: 554, endPoint x: 982, endPoint y: 560, distance: 104.2
drag, startPoint x: 1068, startPoint y: 580, endPoint x: 1028, endPoint y: 579, distance: 40.0
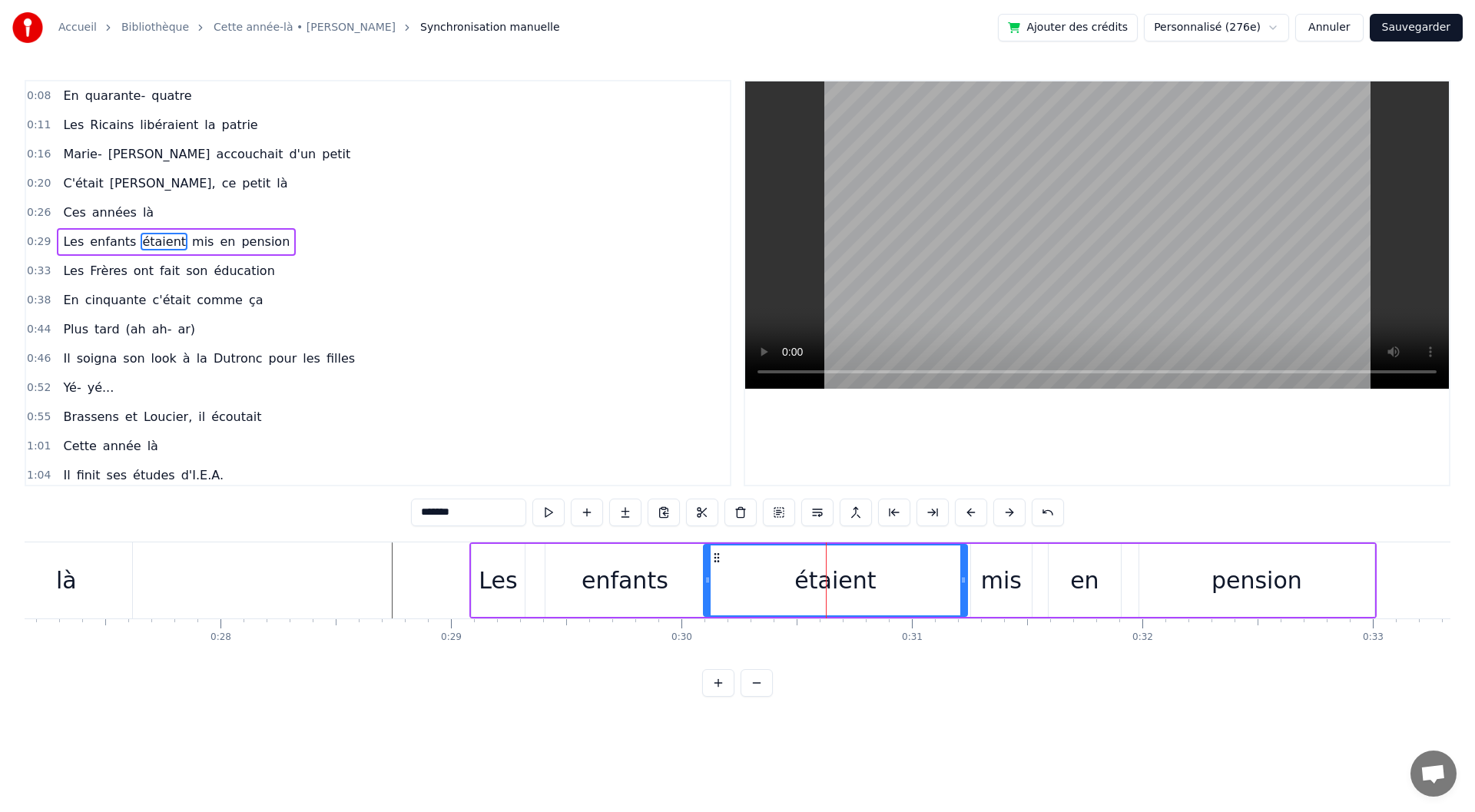
drag, startPoint x: 869, startPoint y: 579, endPoint x: 964, endPoint y: 580, distance: 95.0
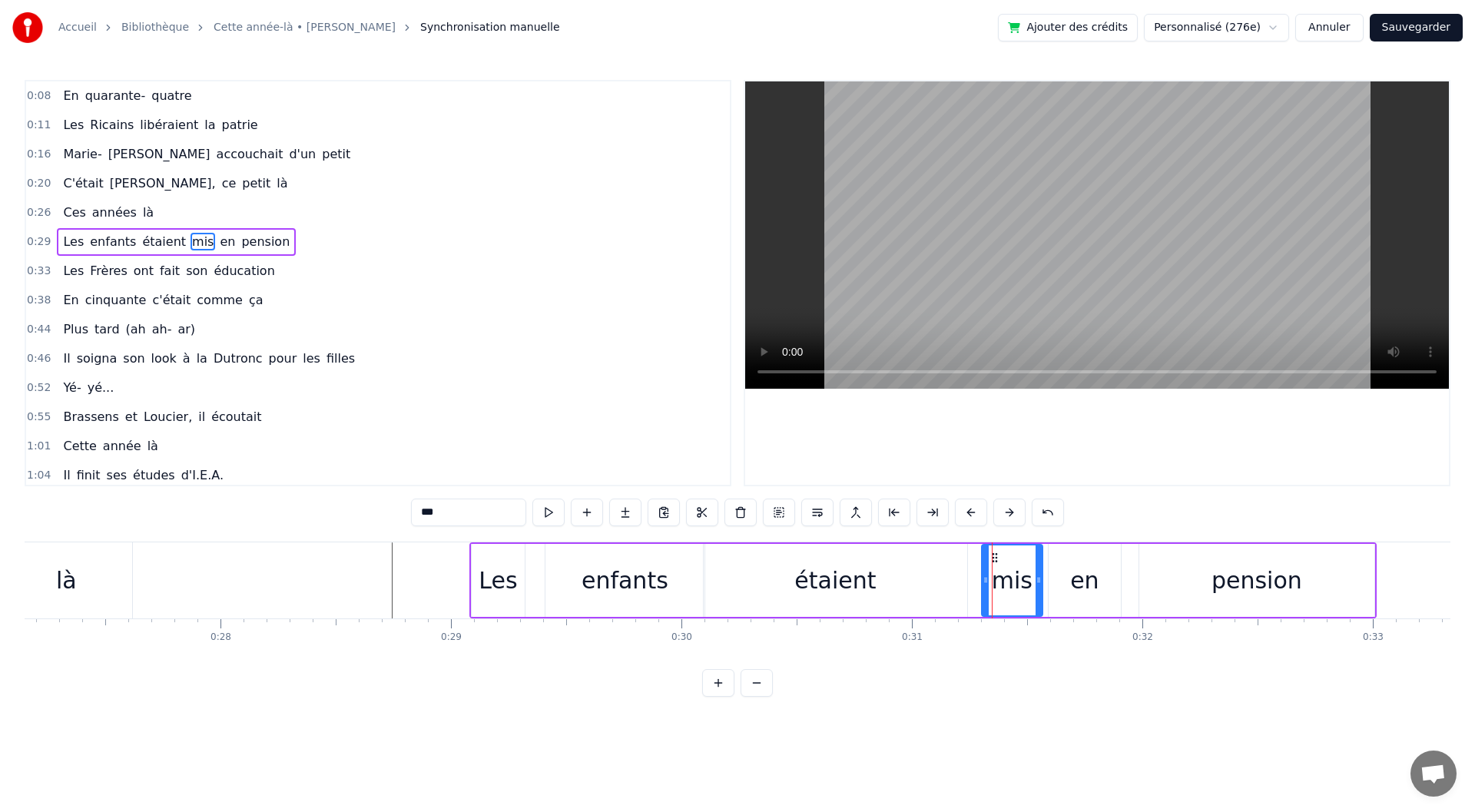
drag, startPoint x: 981, startPoint y: 554, endPoint x: 992, endPoint y: 554, distance: 11.0
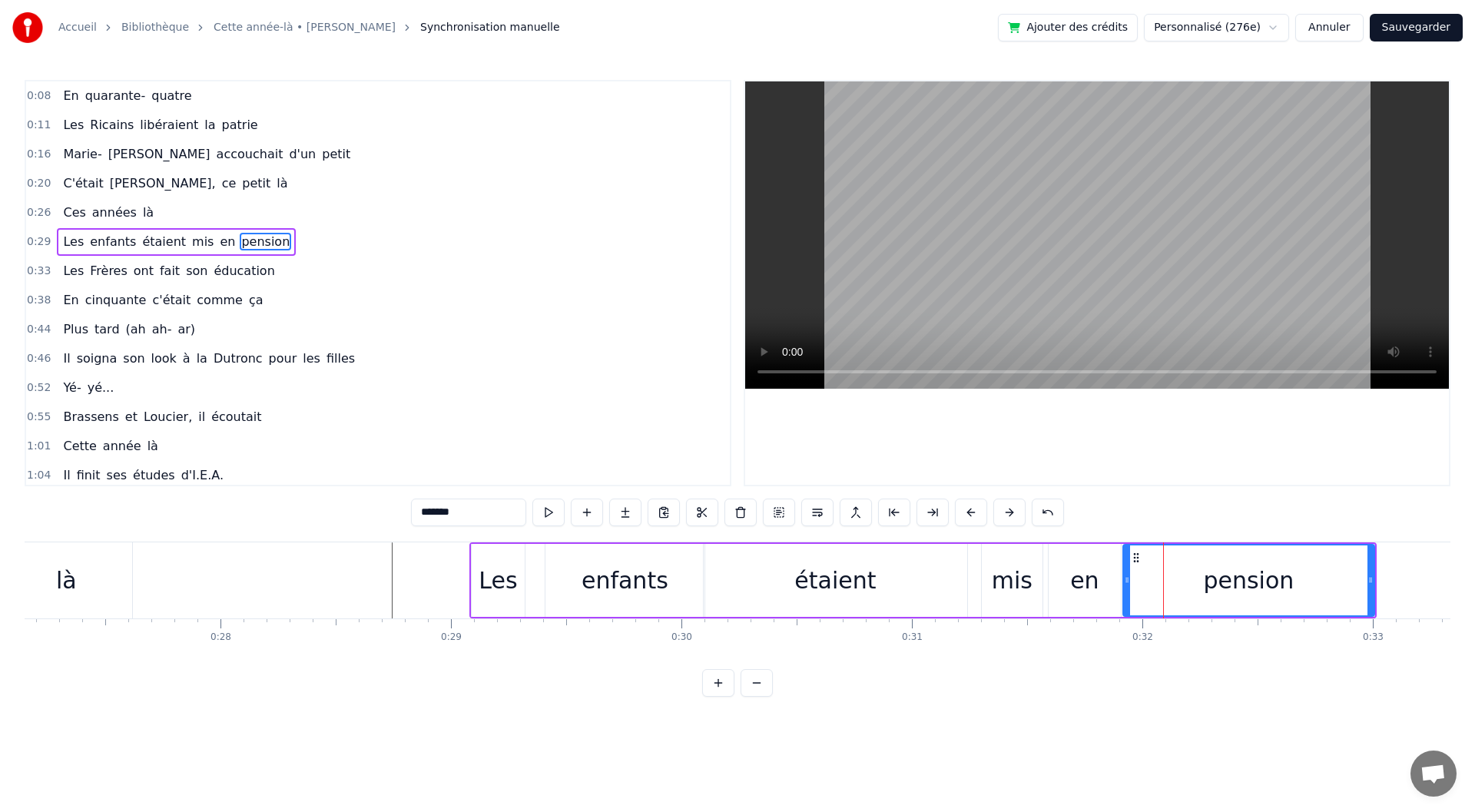
drag, startPoint x: 1144, startPoint y: 567, endPoint x: 1127, endPoint y: 570, distance: 17.3
type input "*******"
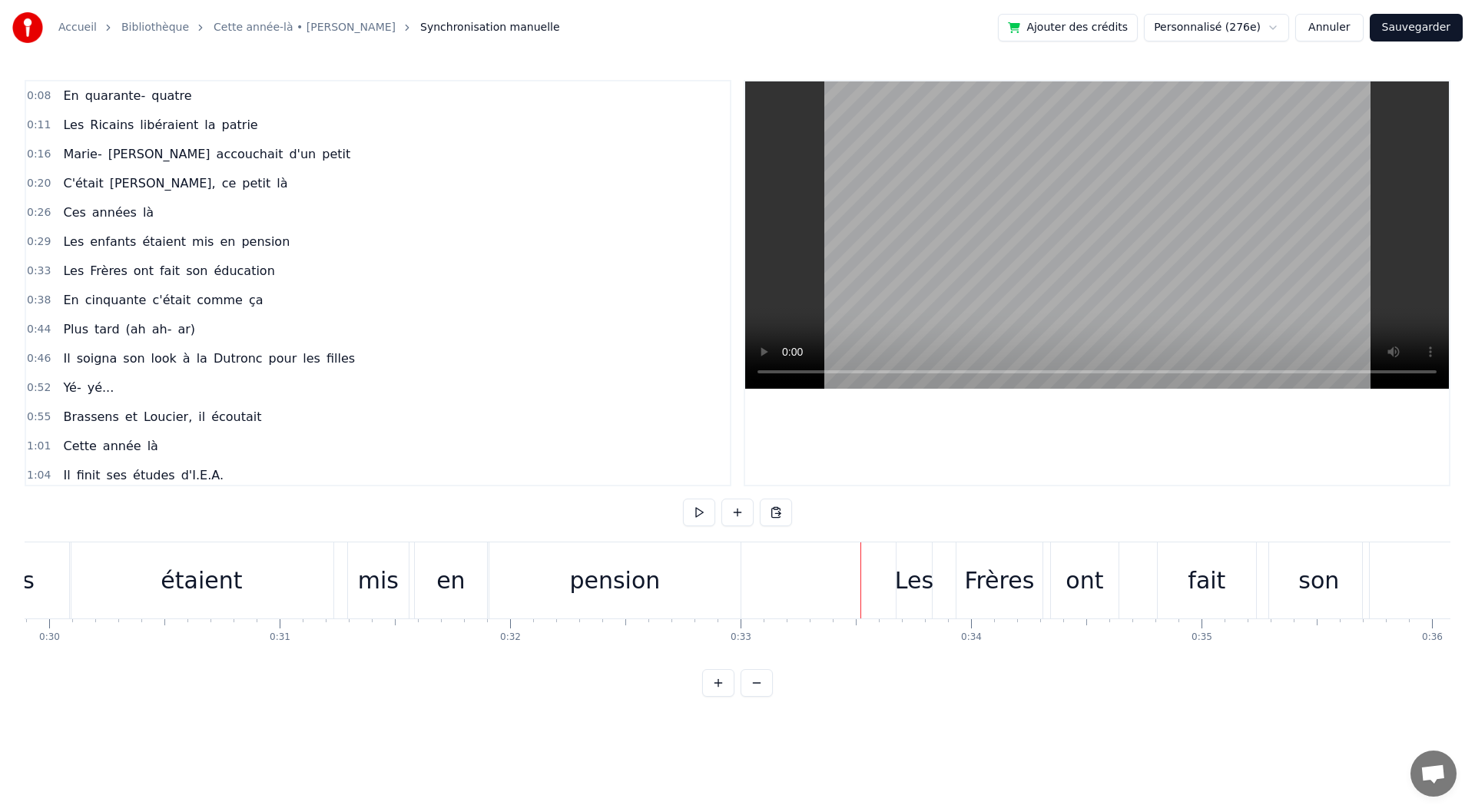
scroll to position [0, 6914]
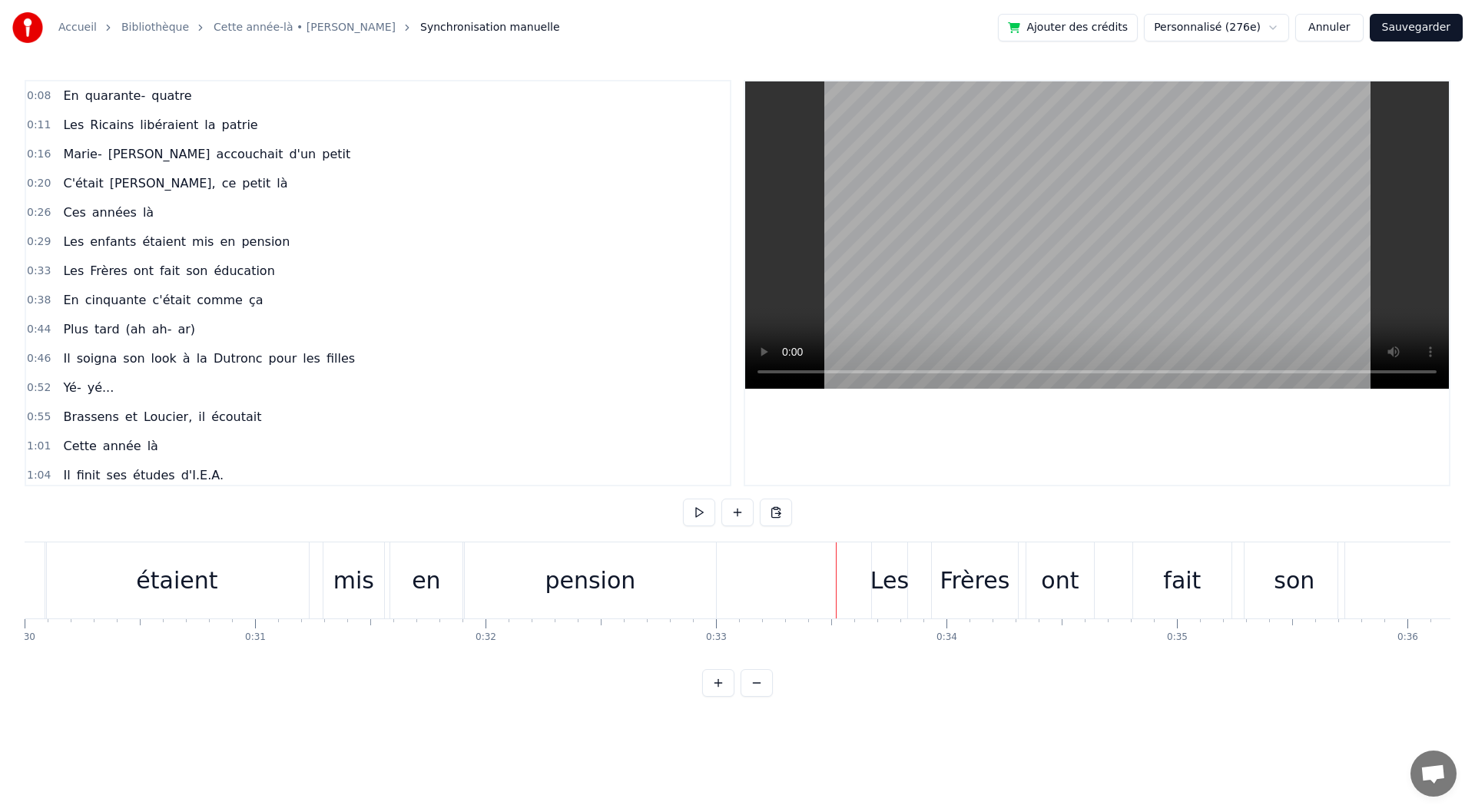
drag, startPoint x: 292, startPoint y: 669, endPoint x: 282, endPoint y: 669, distance: 10.0
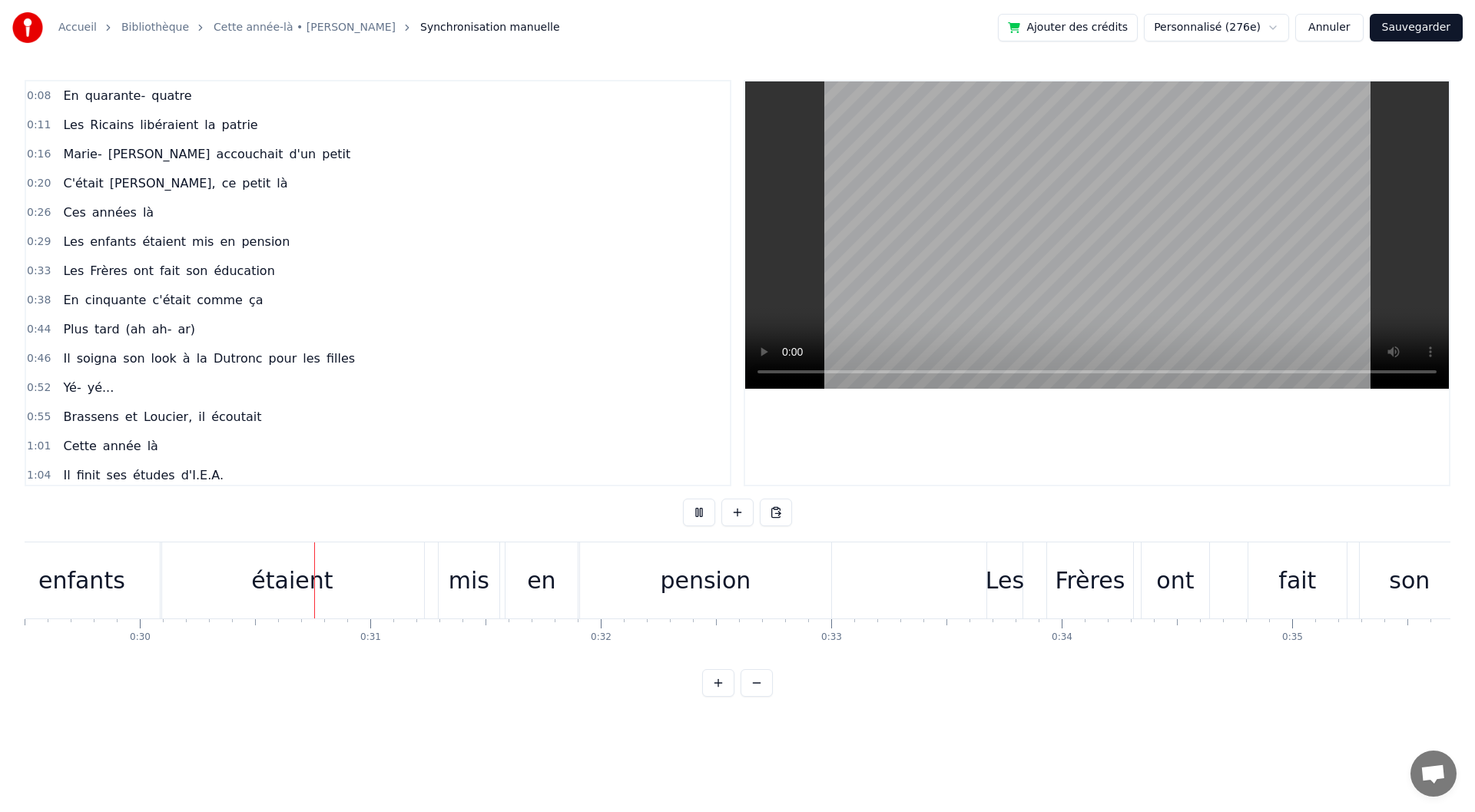
scroll to position [0, 6851]
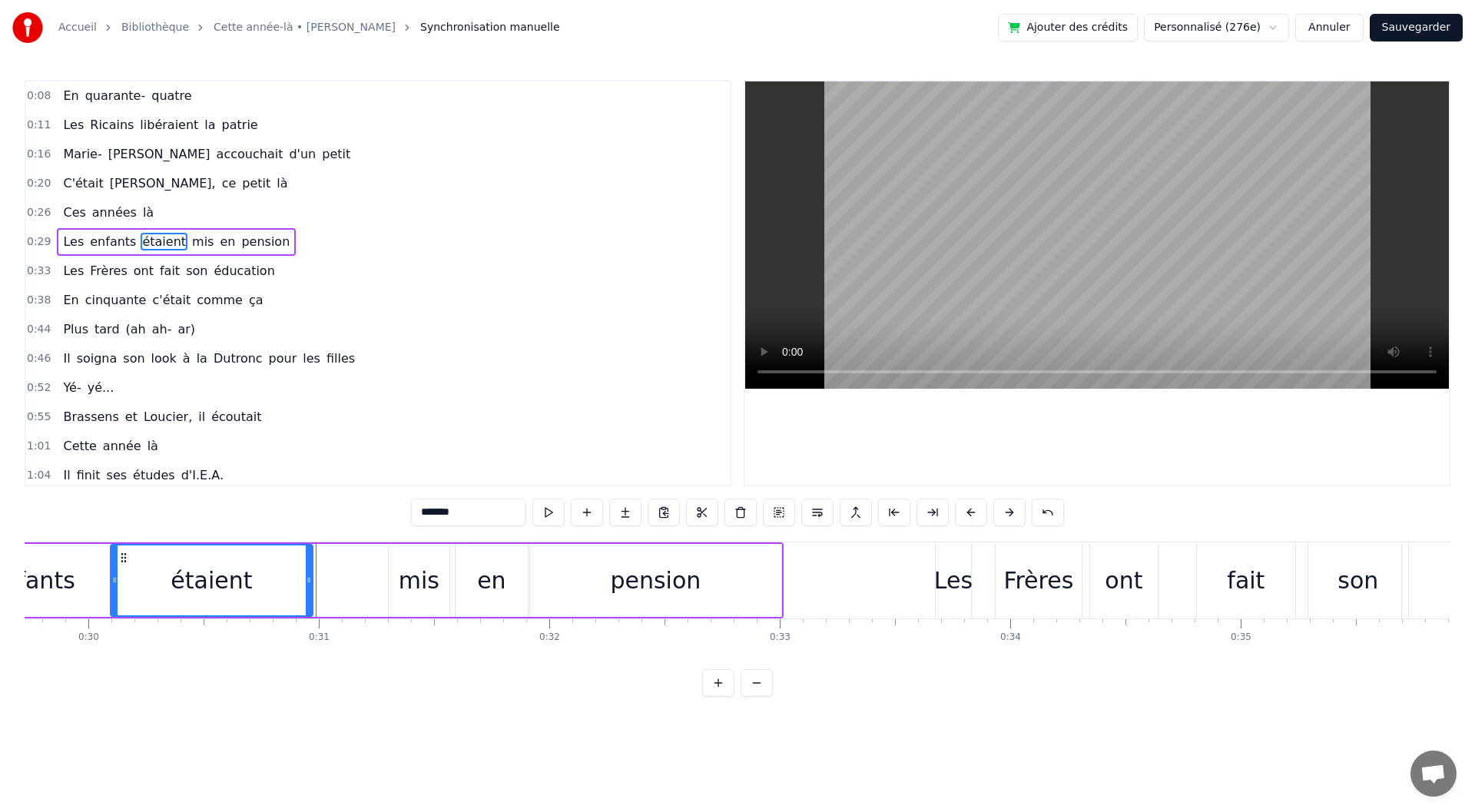
drag, startPoint x: 371, startPoint y: 589, endPoint x: 309, endPoint y: 589, distance: 62.0
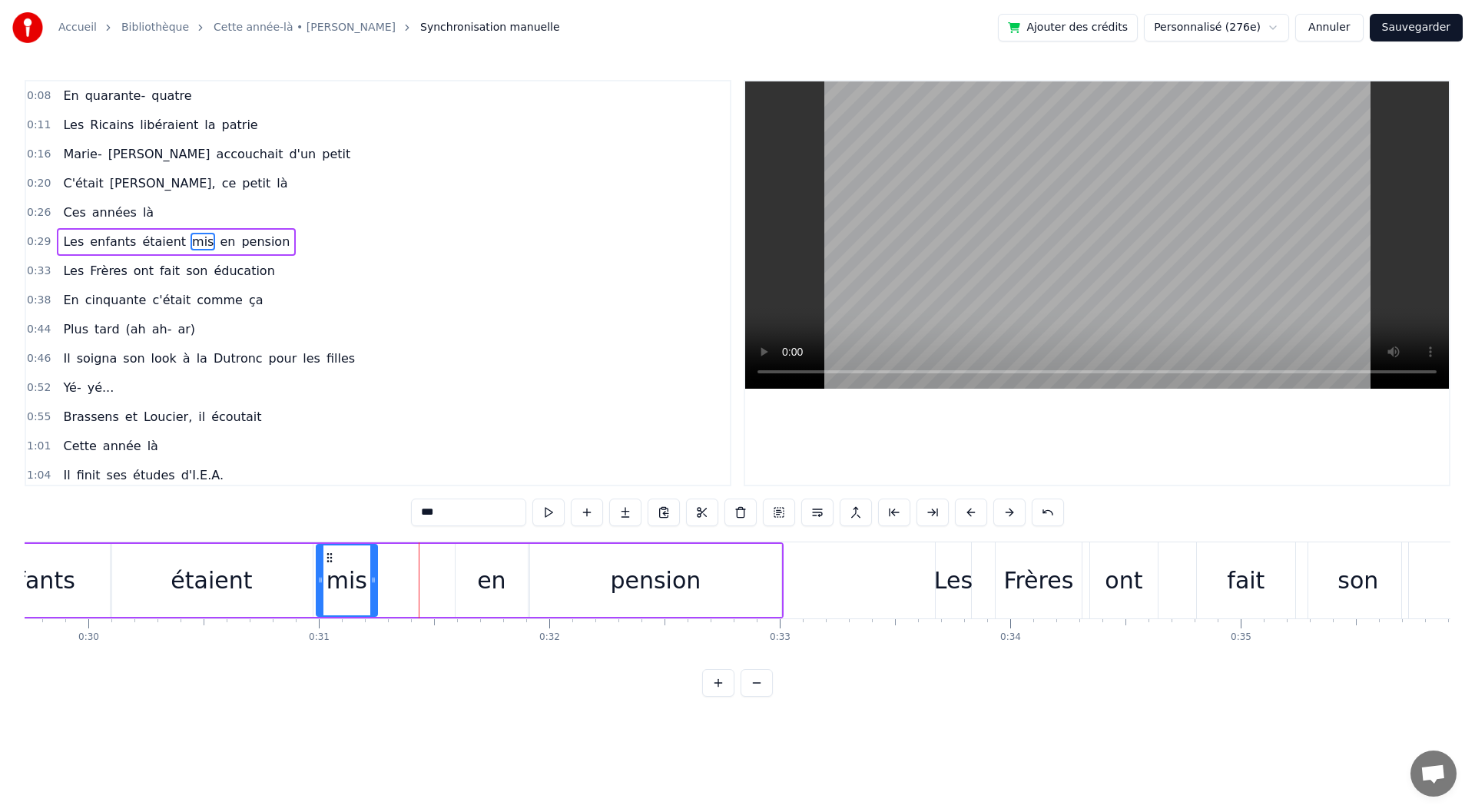
drag, startPoint x: 396, startPoint y: 553, endPoint x: 327, endPoint y: 558, distance: 69.2
drag, startPoint x: 375, startPoint y: 575, endPoint x: 389, endPoint y: 575, distance: 14.0
drag, startPoint x: 469, startPoint y: 557, endPoint x: 404, endPoint y: 562, distance: 65.2
type input "*******"
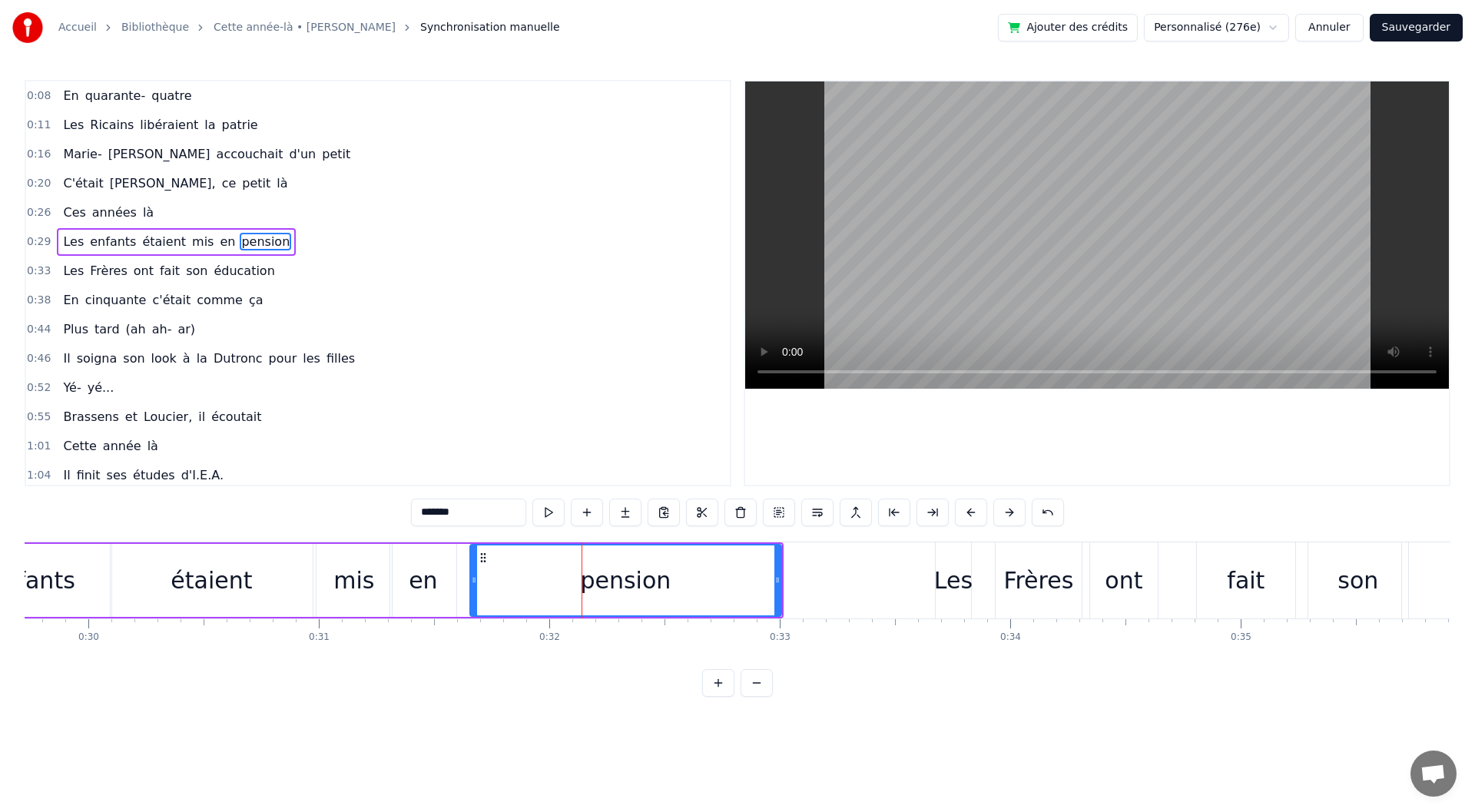
drag, startPoint x: 533, startPoint y: 580, endPoint x: 472, endPoint y: 589, distance: 61.7
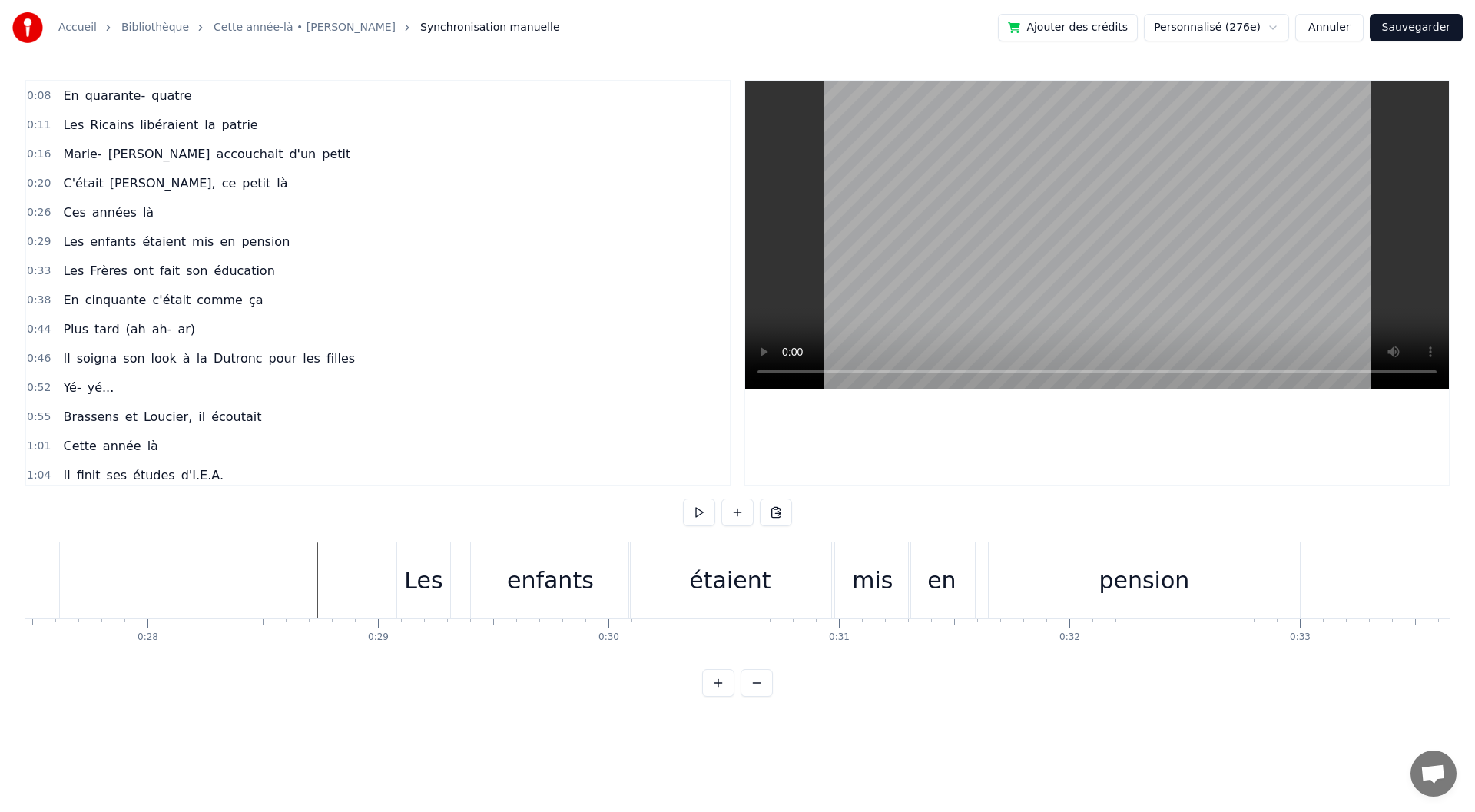
scroll to position [0, 6549]
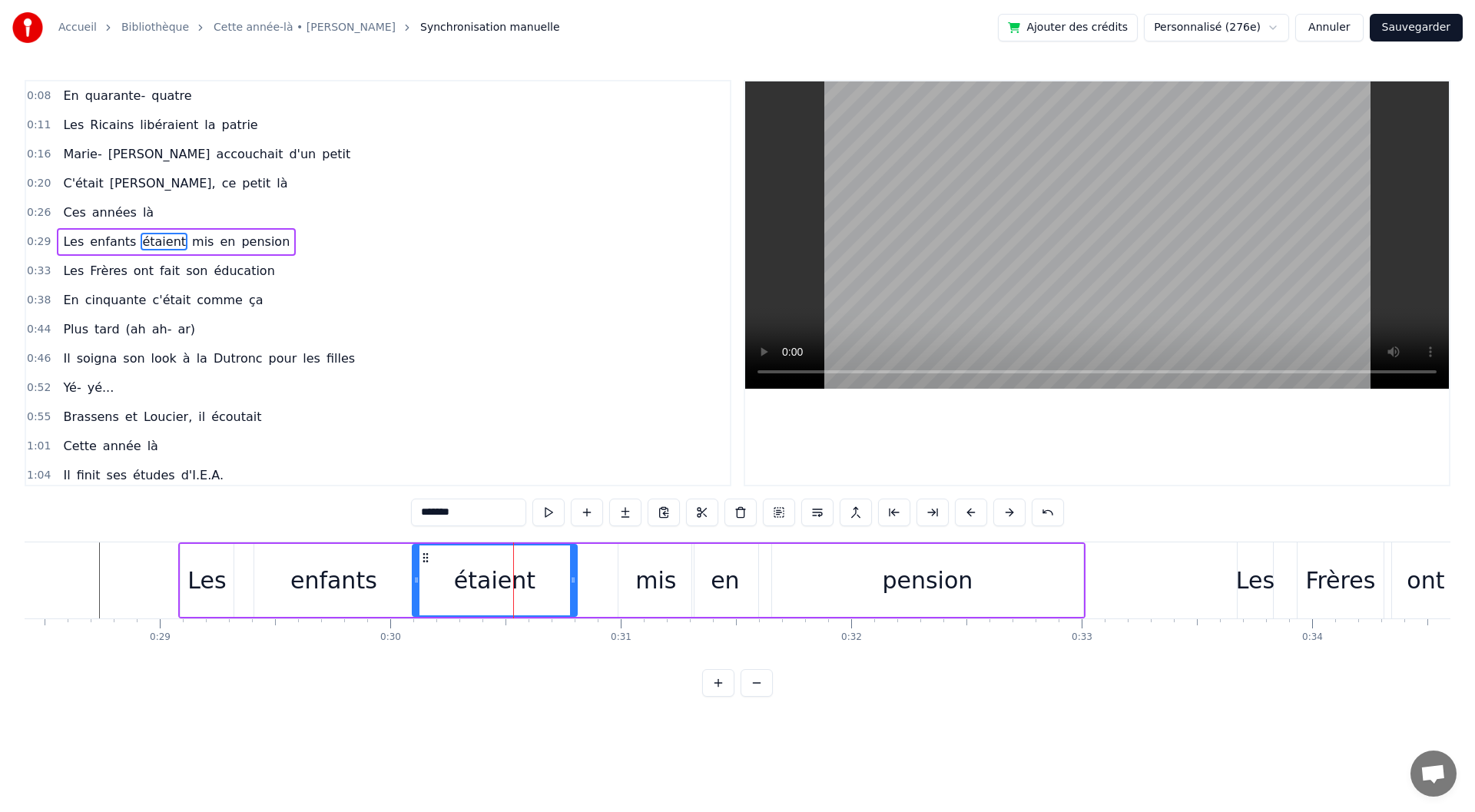
drag, startPoint x: 613, startPoint y: 574, endPoint x: 571, endPoint y: 576, distance: 42.0
type input "***"
drag, startPoint x: 634, startPoint y: 559, endPoint x: 588, endPoint y: 560, distance: 46.0
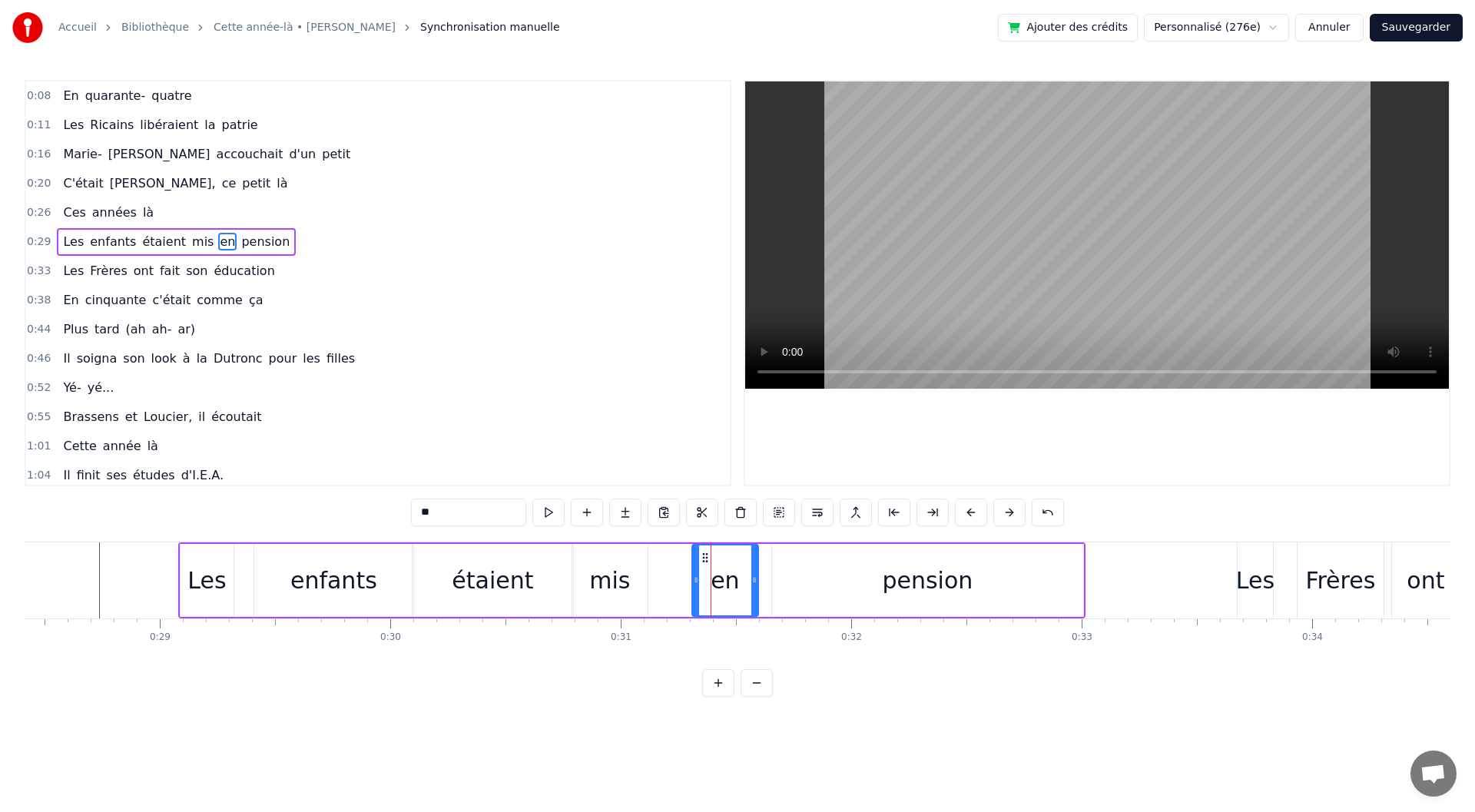
drag, startPoint x: 701, startPoint y: 548, endPoint x: 654, endPoint y: 556, distance: 47.7
drag, startPoint x: 691, startPoint y: 559, endPoint x: 655, endPoint y: 561, distance: 36.1
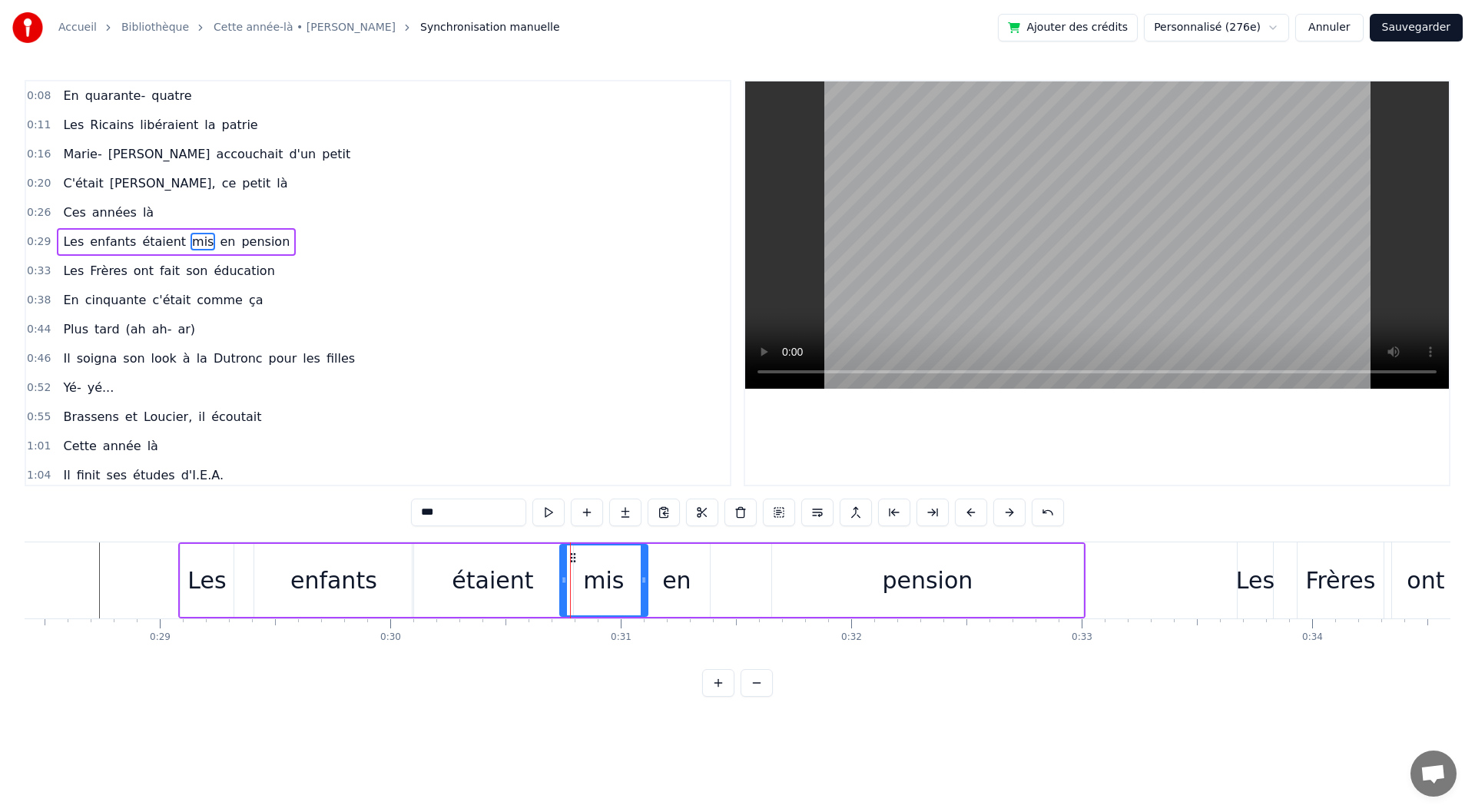
drag, startPoint x: 576, startPoint y: 582, endPoint x: 564, endPoint y: 585, distance: 12.4
drag, startPoint x: 644, startPoint y: 586, endPoint x: 626, endPoint y: 589, distance: 18.2
drag, startPoint x: 644, startPoint y: 579, endPoint x: 620, endPoint y: 582, distance: 24.2
drag, startPoint x: 706, startPoint y: 583, endPoint x: 696, endPoint y: 585, distance: 10.2
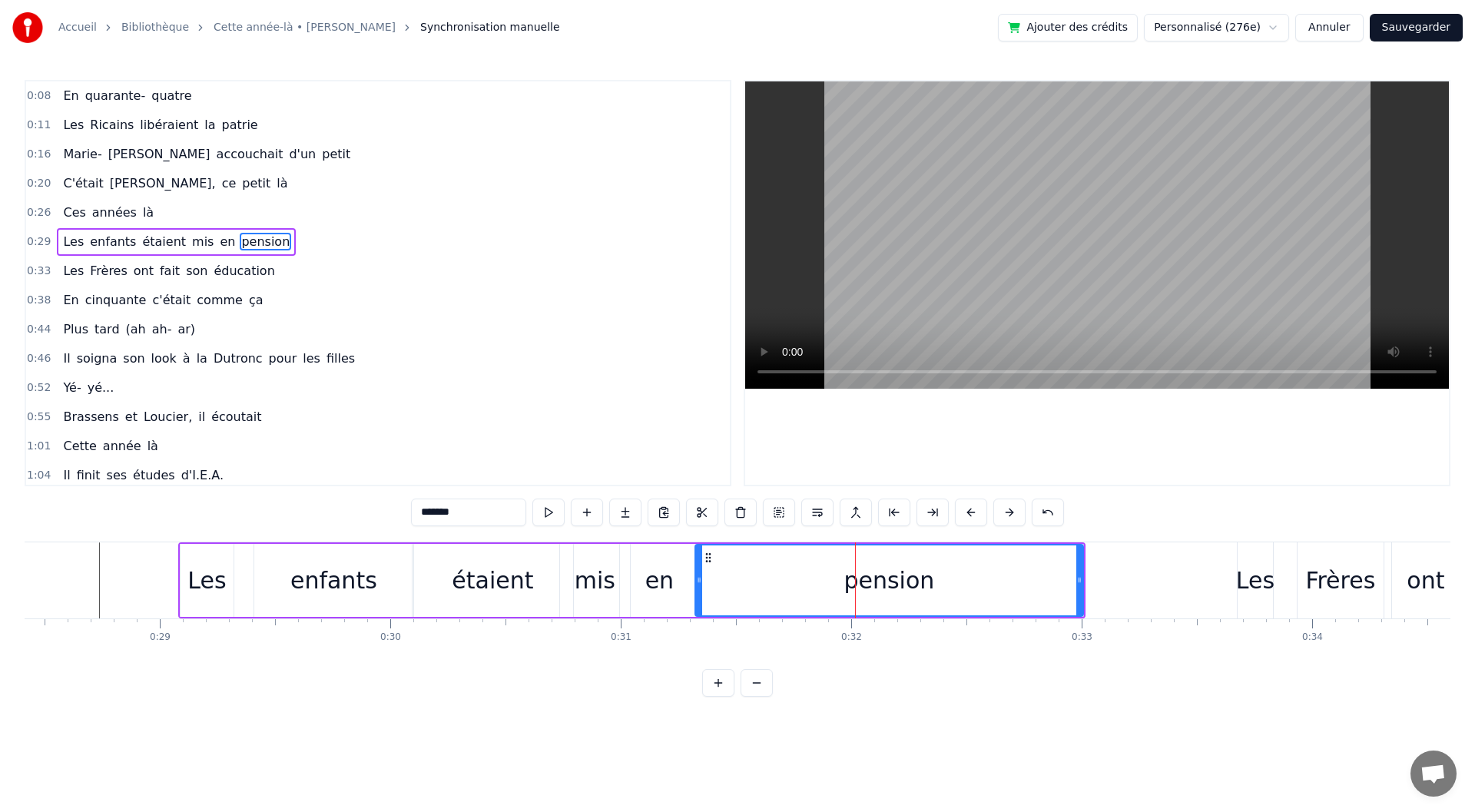
drag, startPoint x: 776, startPoint y: 587, endPoint x: 698, endPoint y: 591, distance: 78.1
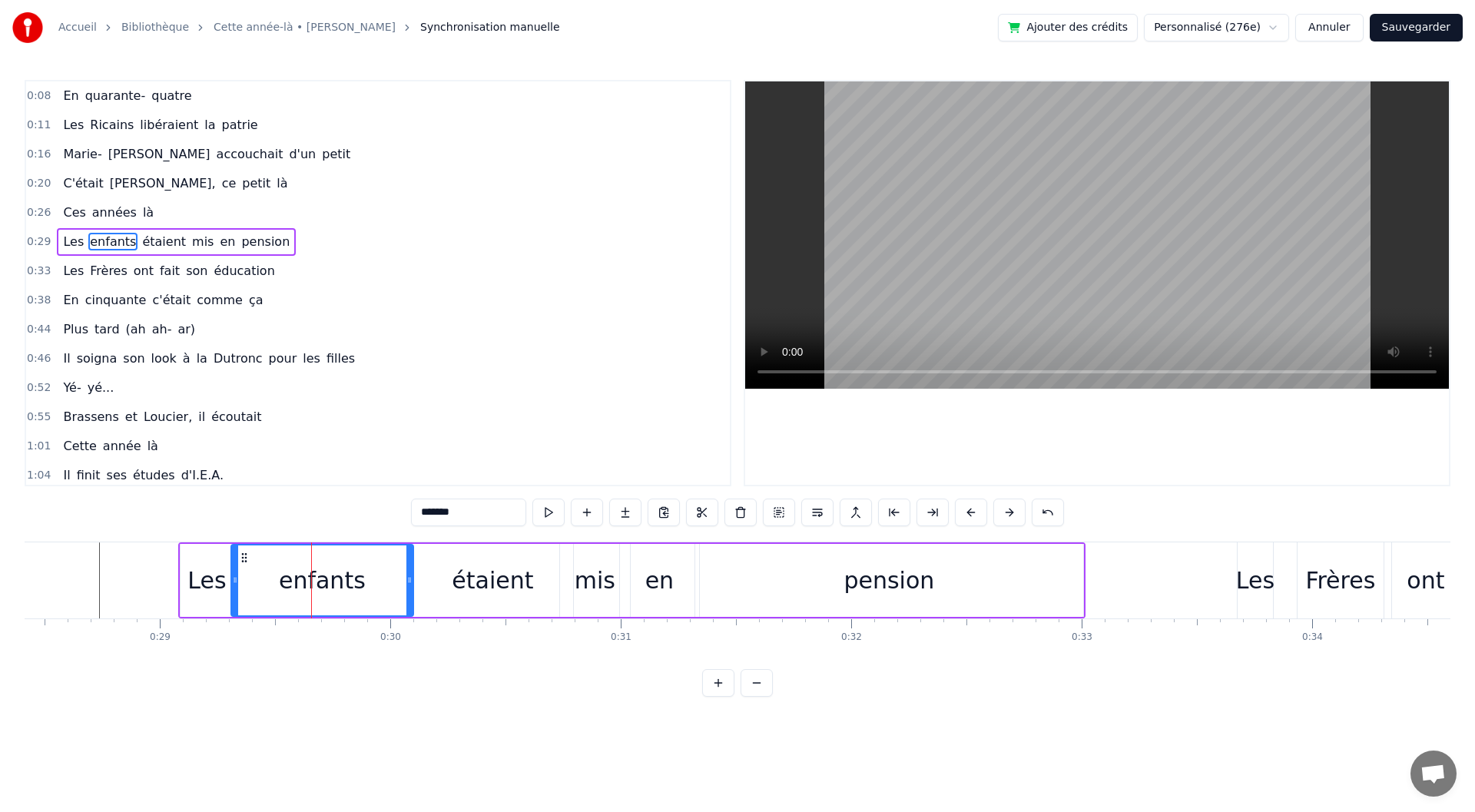
drag, startPoint x: 254, startPoint y: 583, endPoint x: 231, endPoint y: 584, distance: 23.0
type input "*******"
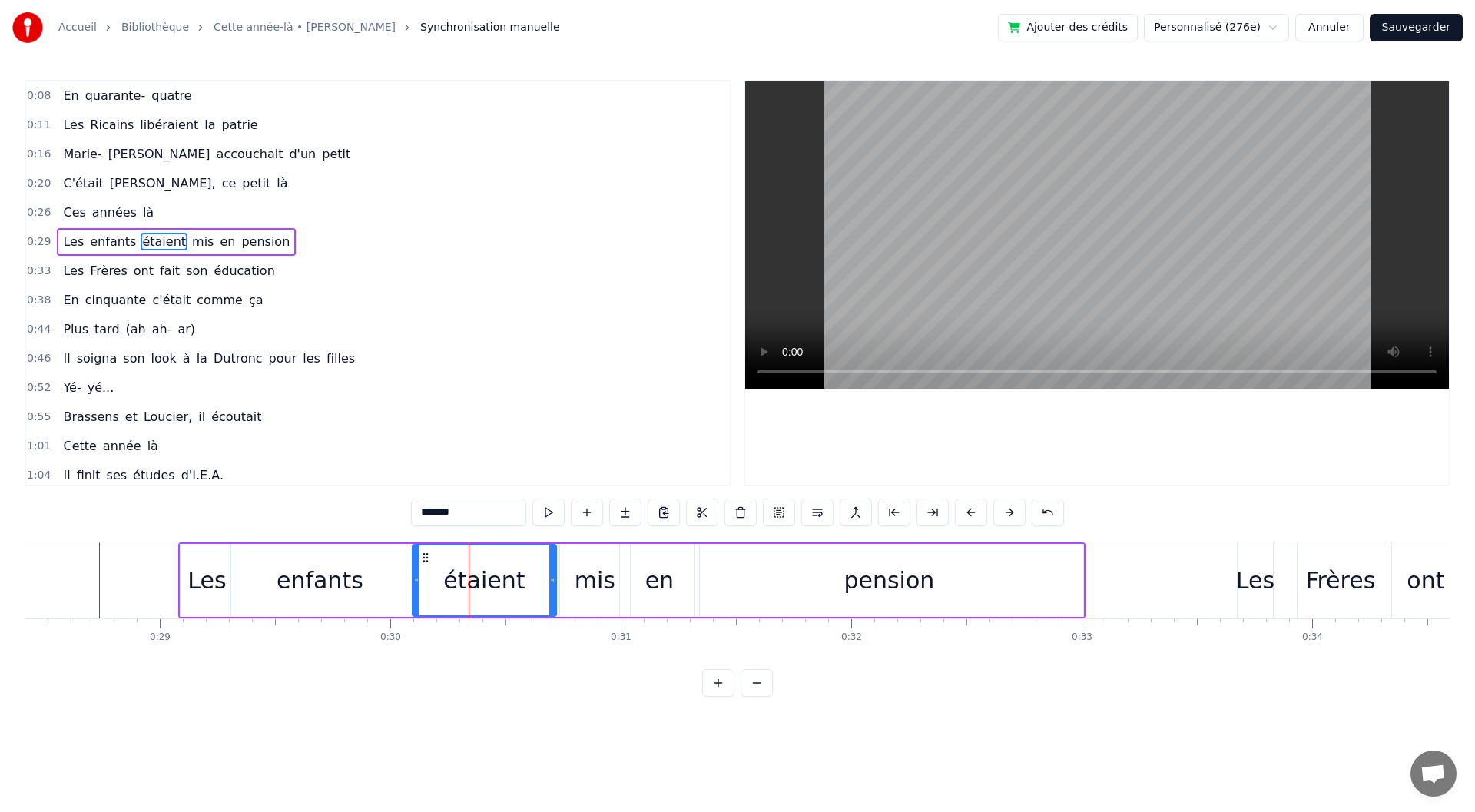
drag, startPoint x: 569, startPoint y: 586, endPoint x: 550, endPoint y: 587, distance: 19.0
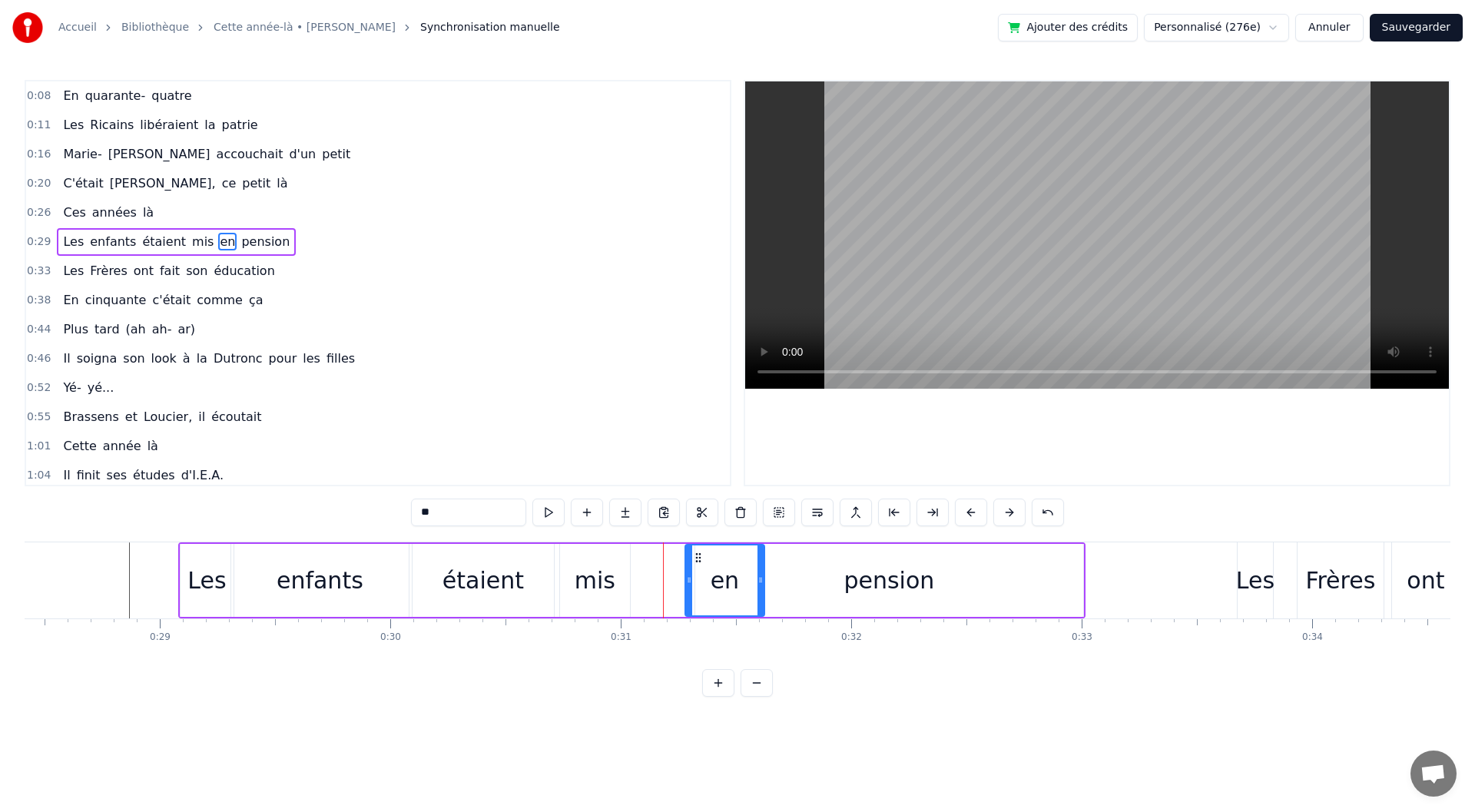
drag, startPoint x: 633, startPoint y: 559, endPoint x: 695, endPoint y: 552, distance: 62.4
drag, startPoint x: 760, startPoint y: 589, endPoint x: 749, endPoint y: 591, distance: 11.2
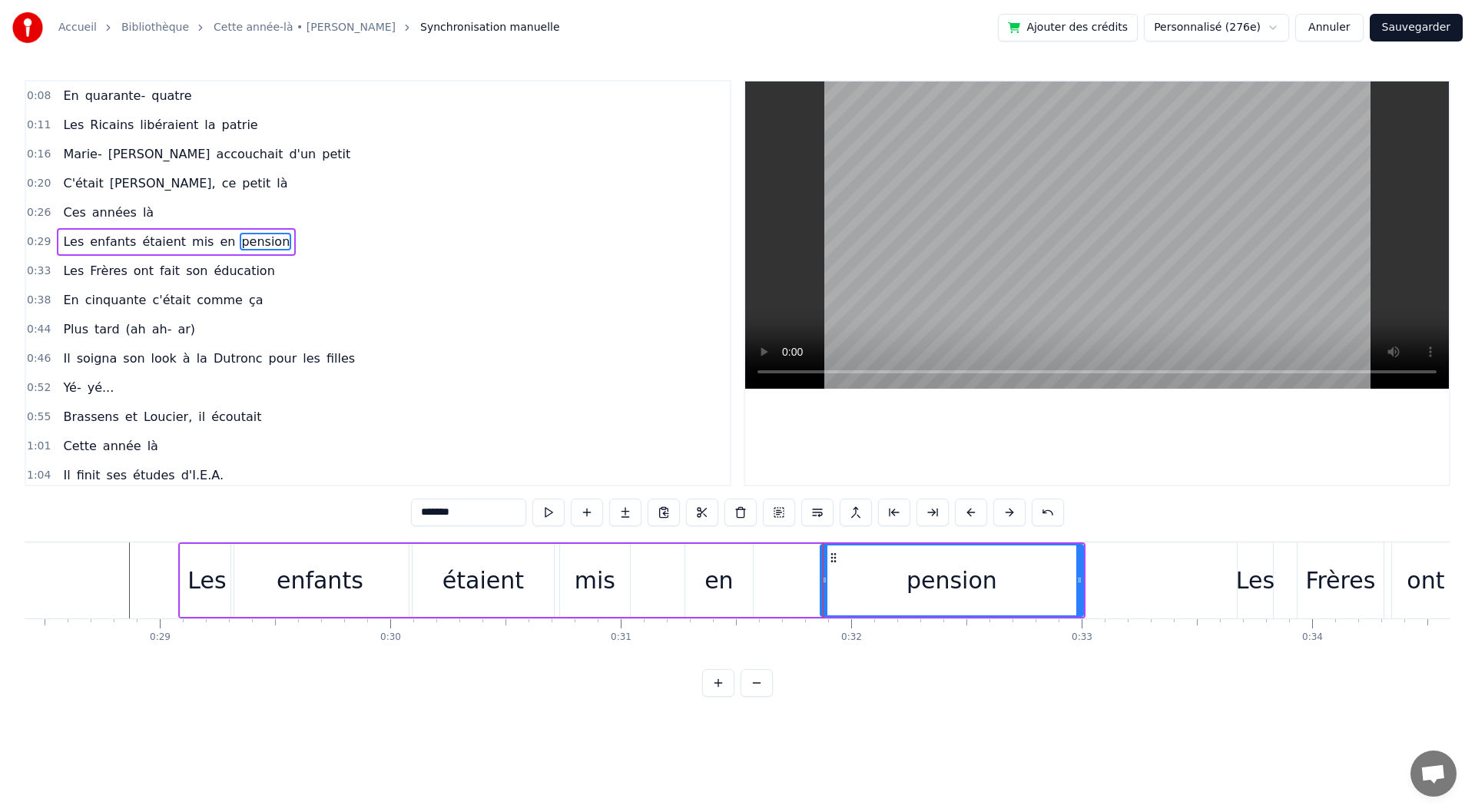
drag, startPoint x: 700, startPoint y: 579, endPoint x: 826, endPoint y: 579, distance: 126.0
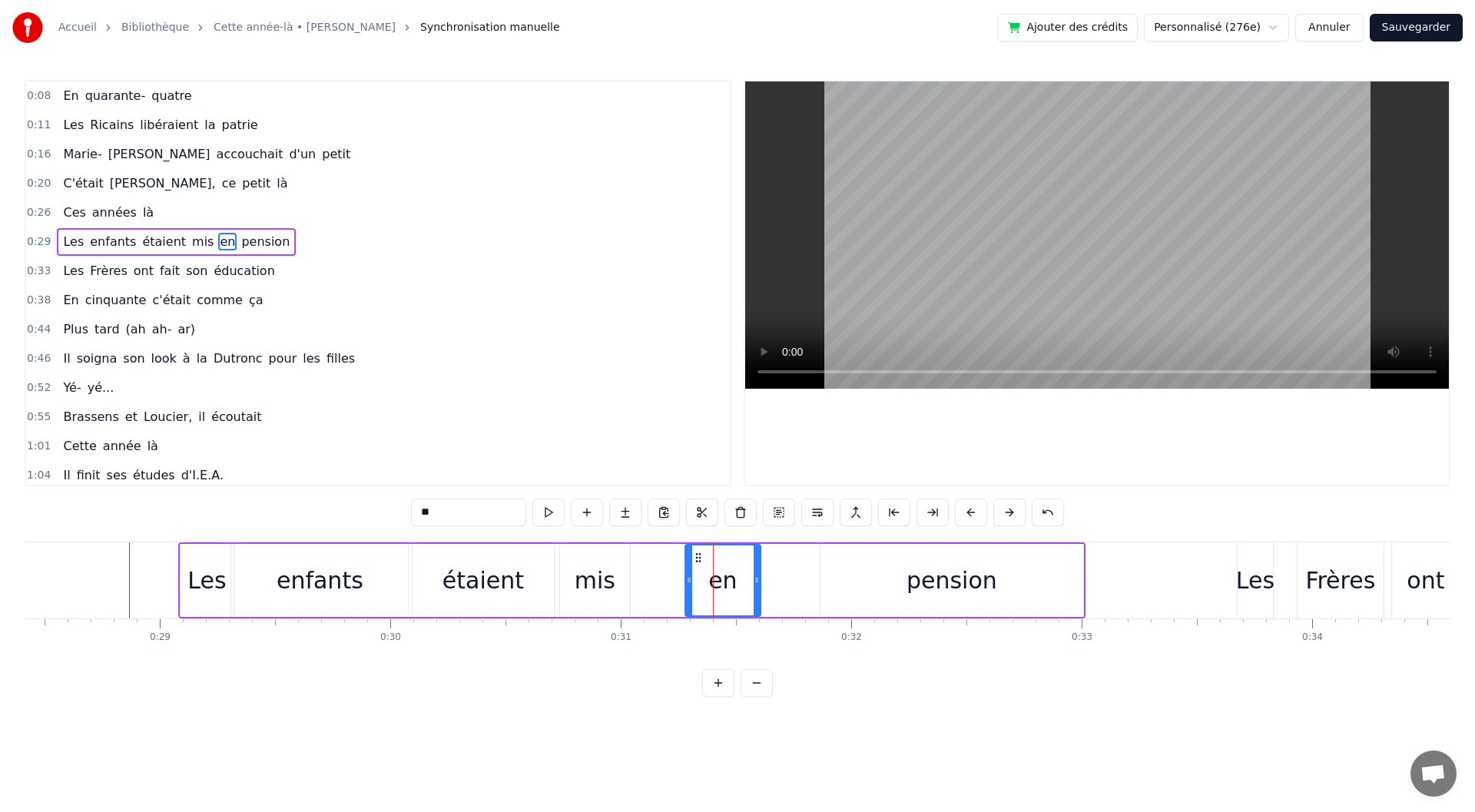
drag, startPoint x: 751, startPoint y: 583, endPoint x: 761, endPoint y: 583, distance: 10.0
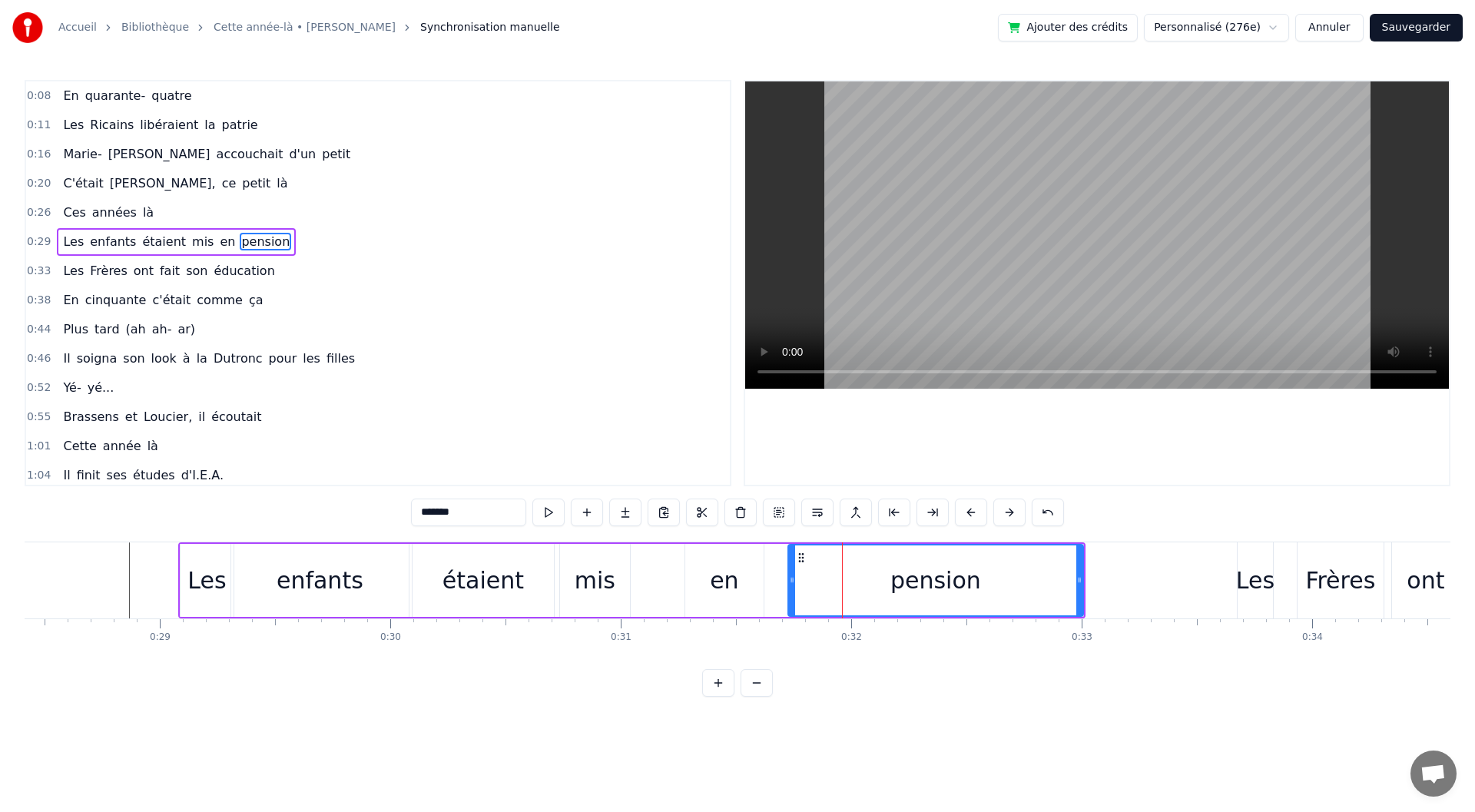
drag, startPoint x: 822, startPoint y: 583, endPoint x: 782, endPoint y: 586, distance: 40.1
type input "**"
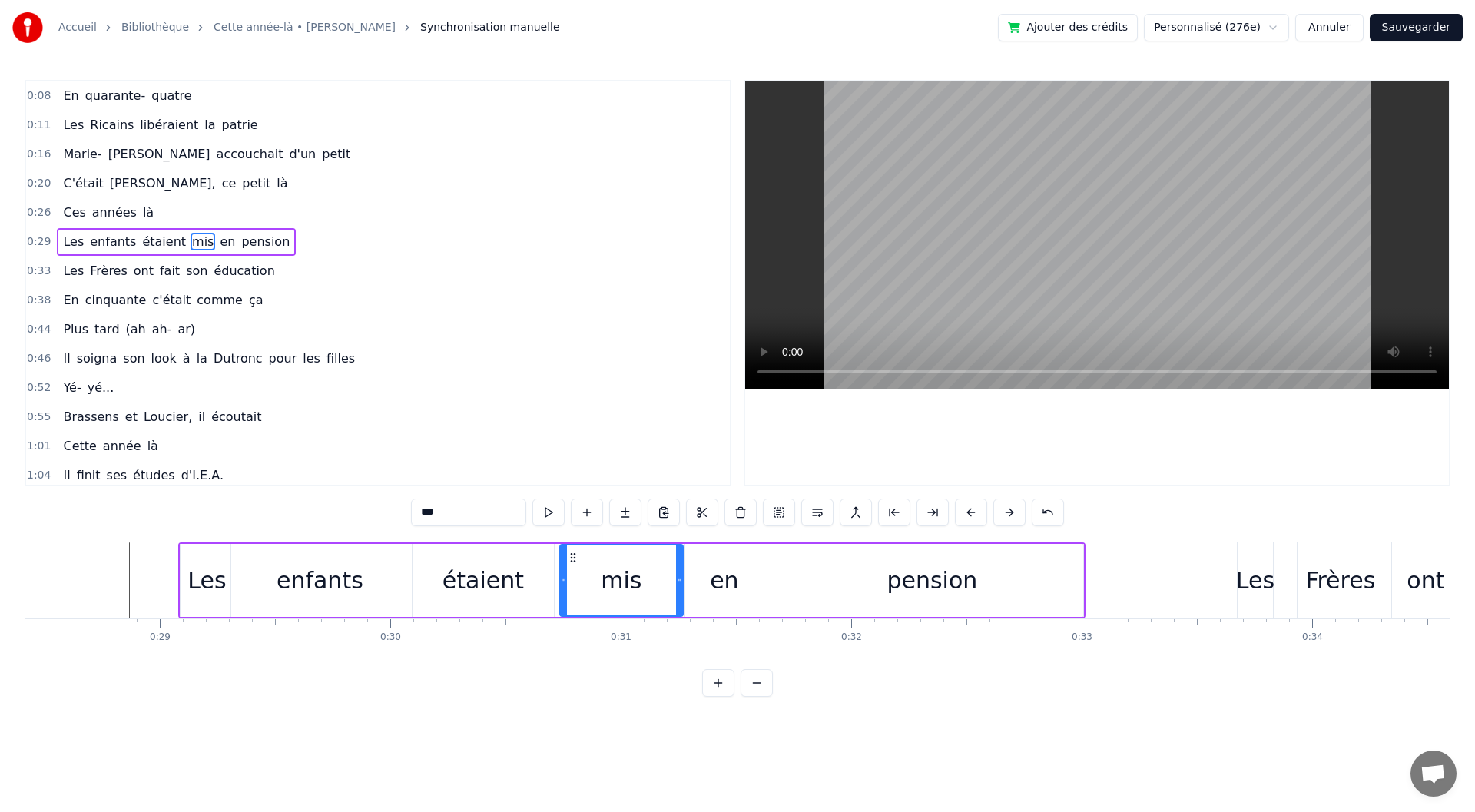
drag, startPoint x: 624, startPoint y: 576, endPoint x: 677, endPoint y: 582, distance: 53.3
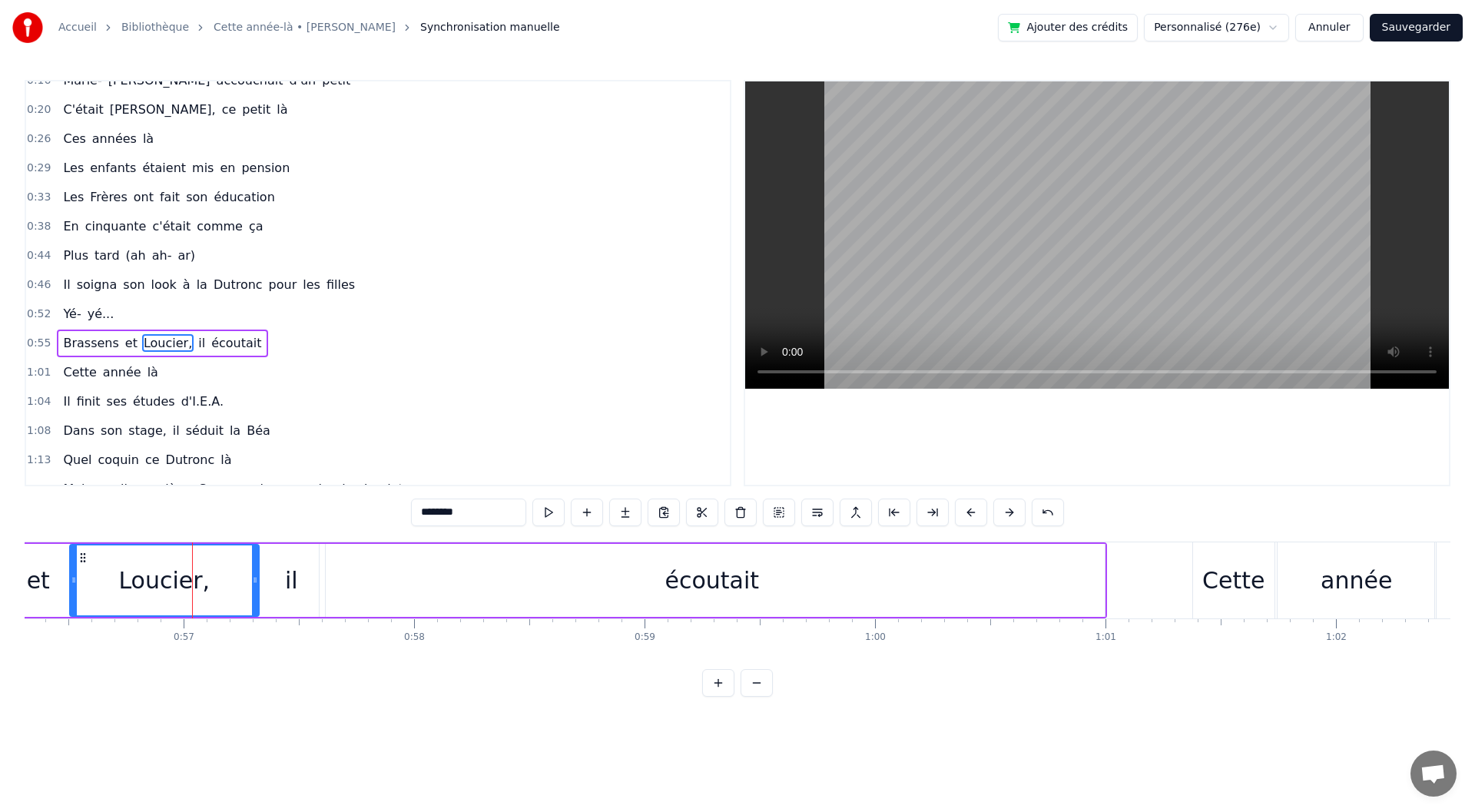
scroll to position [134, 0]
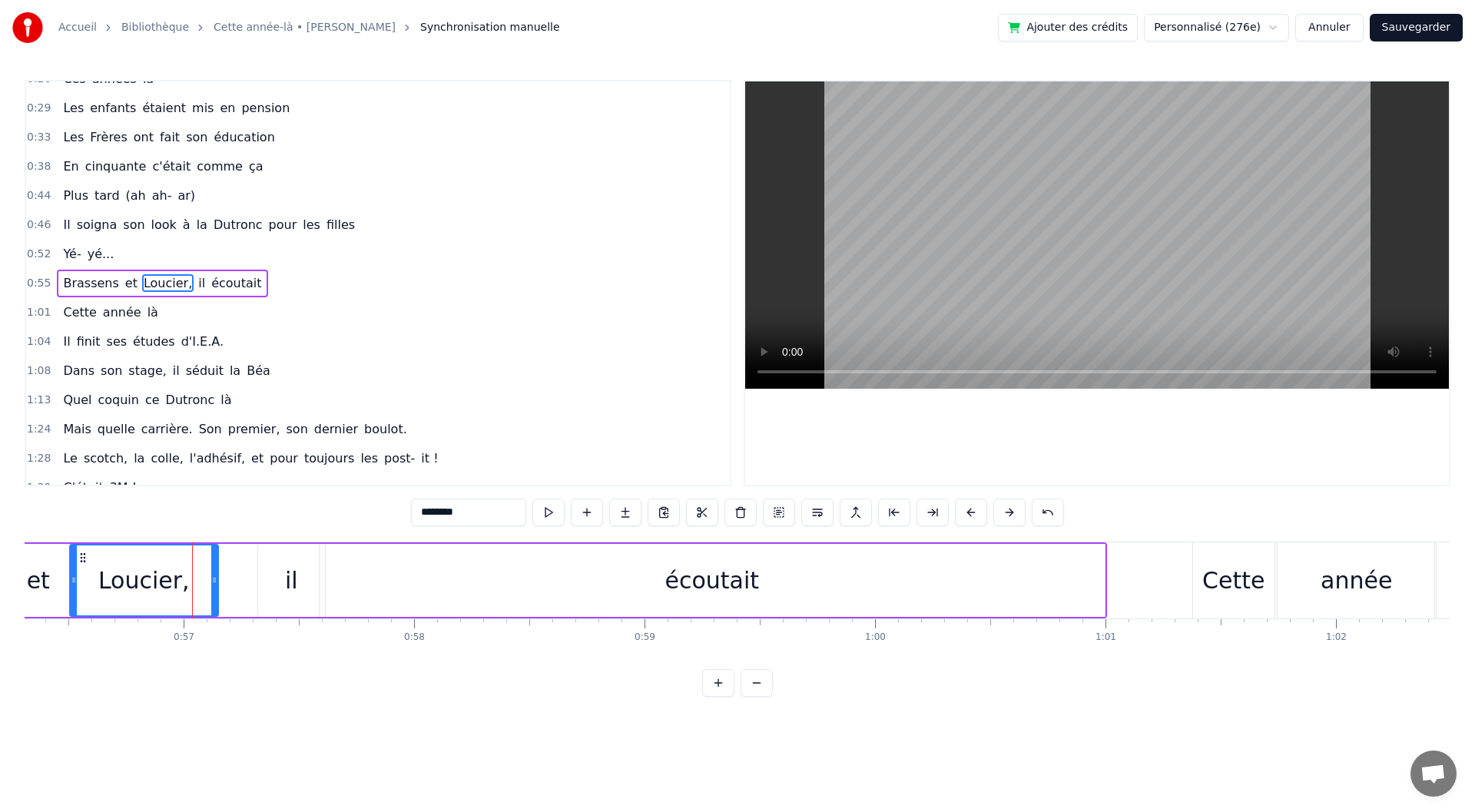
drag, startPoint x: 243, startPoint y: 597, endPoint x: 211, endPoint y: 598, distance: 32.0
type input "**"
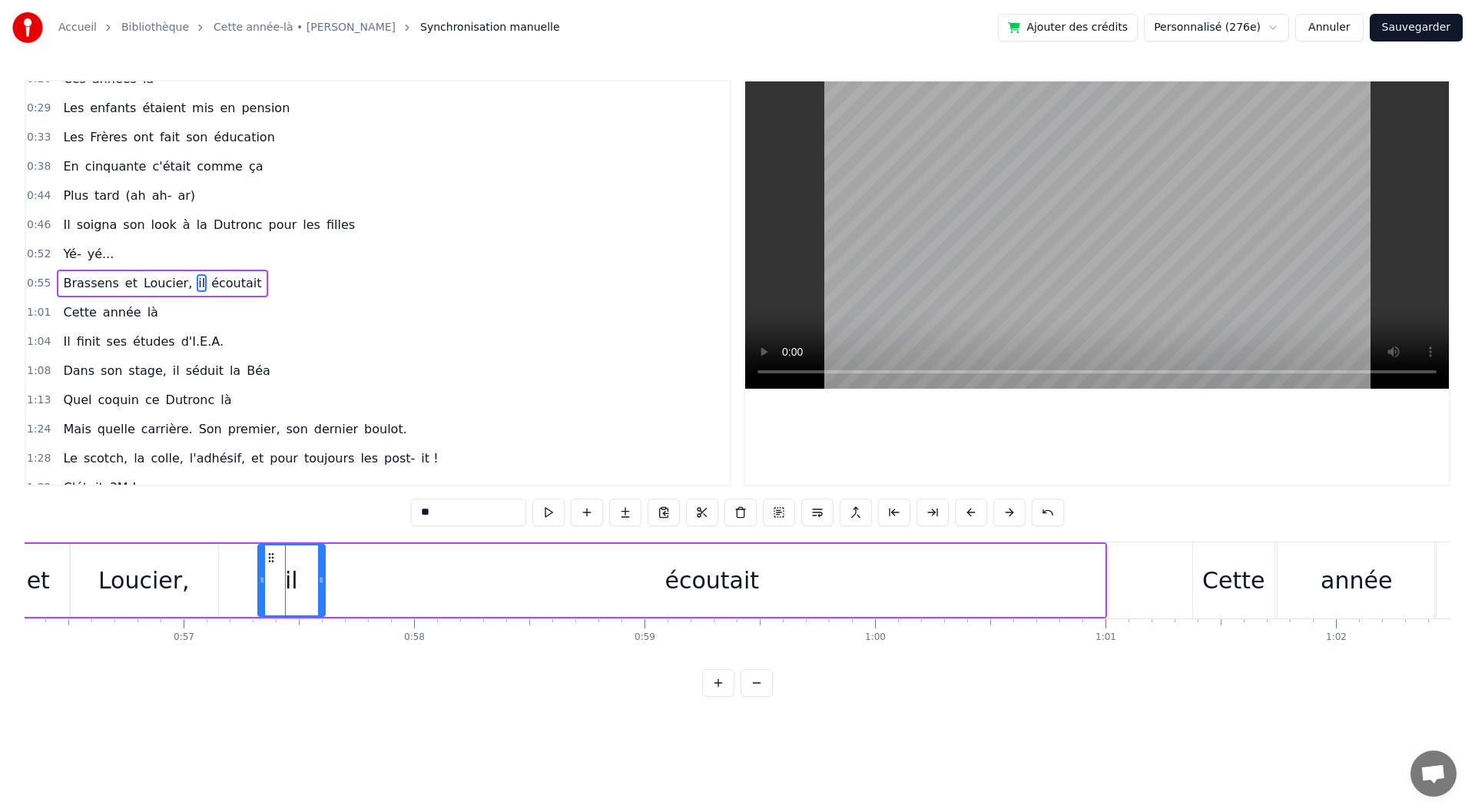
drag, startPoint x: 272, startPoint y: 549, endPoint x: 250, endPoint y: 560, distance: 24.6
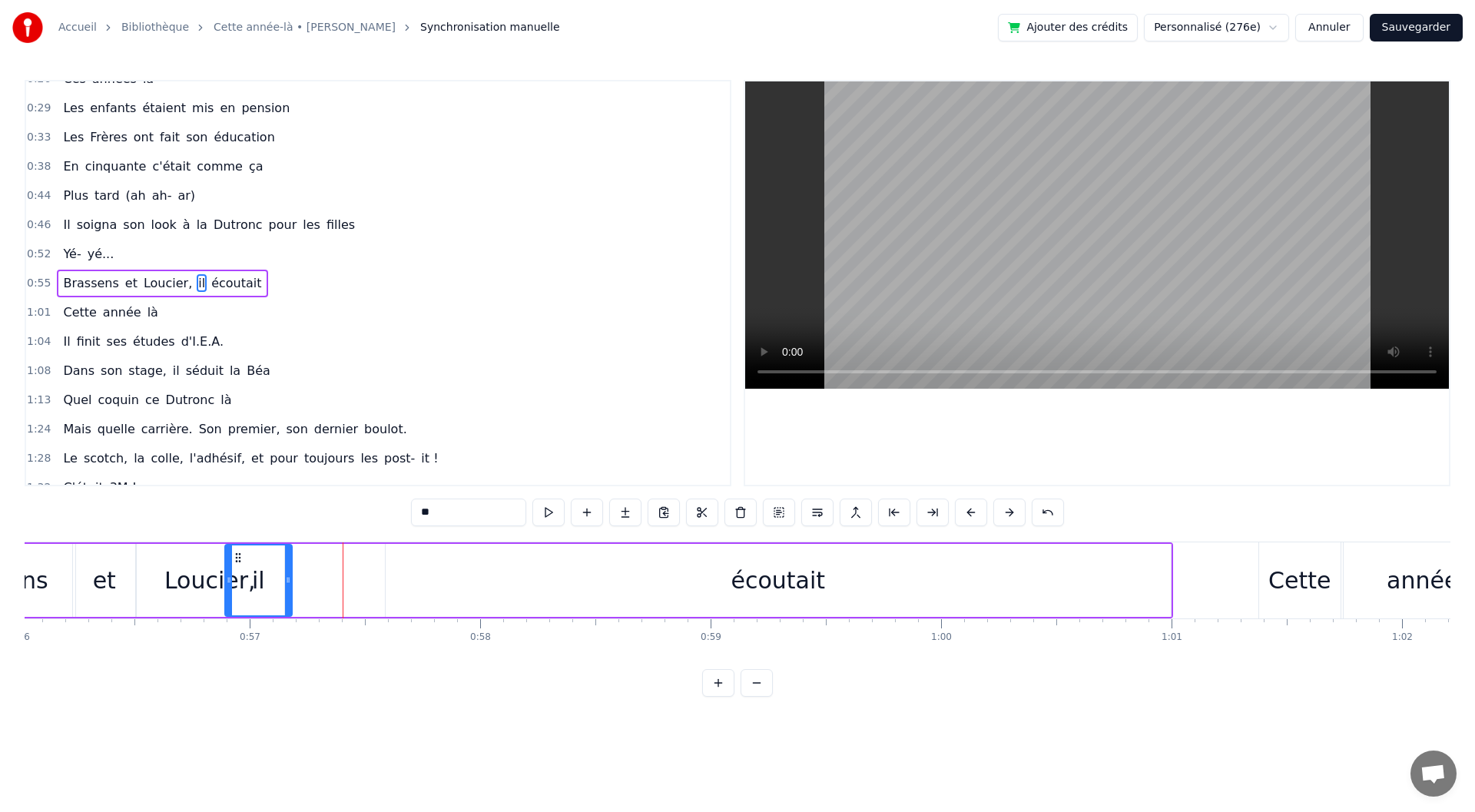
scroll to position [0, 12830]
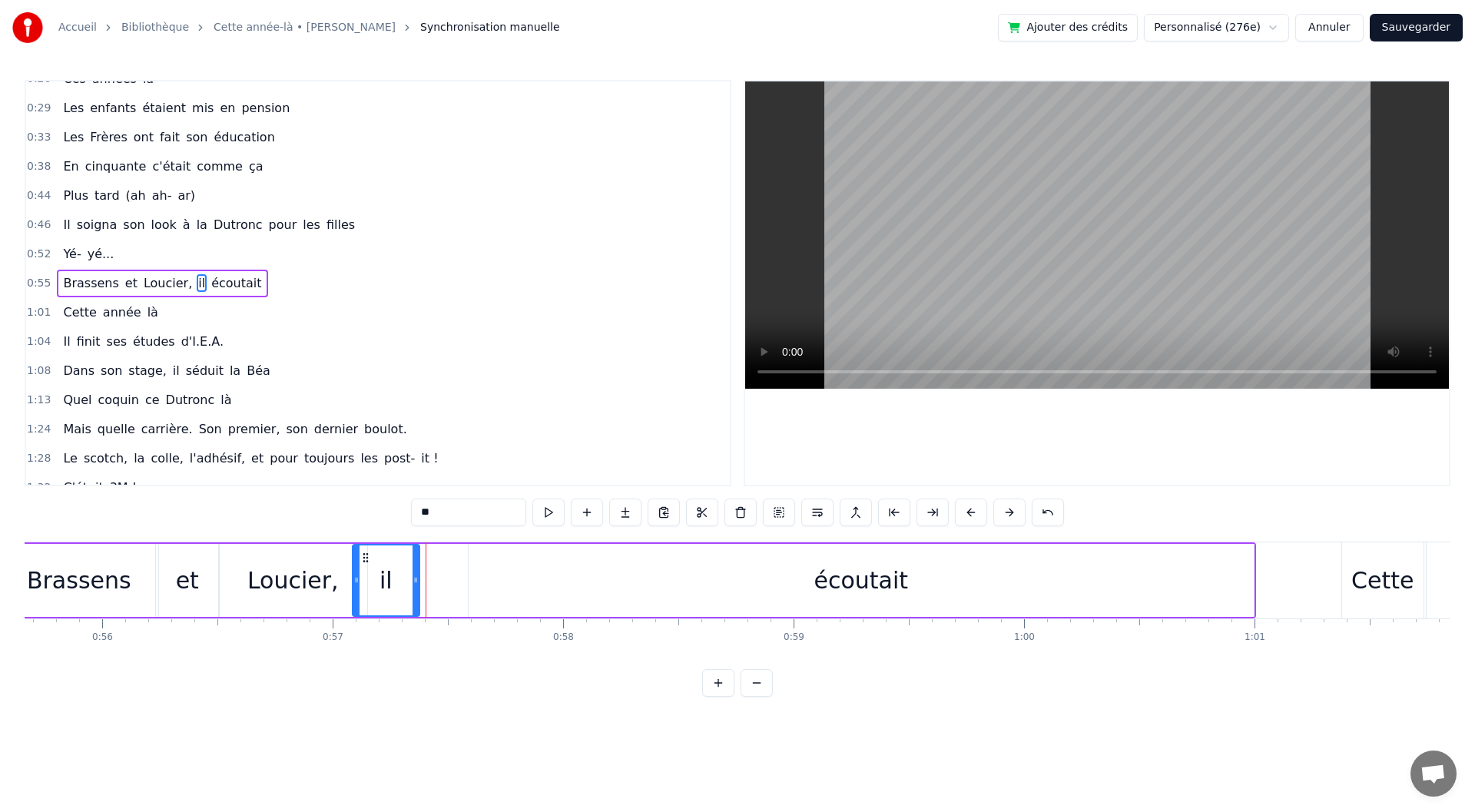
drag, startPoint x: 267, startPoint y: 552, endPoint x: 361, endPoint y: 564, distance: 94.8
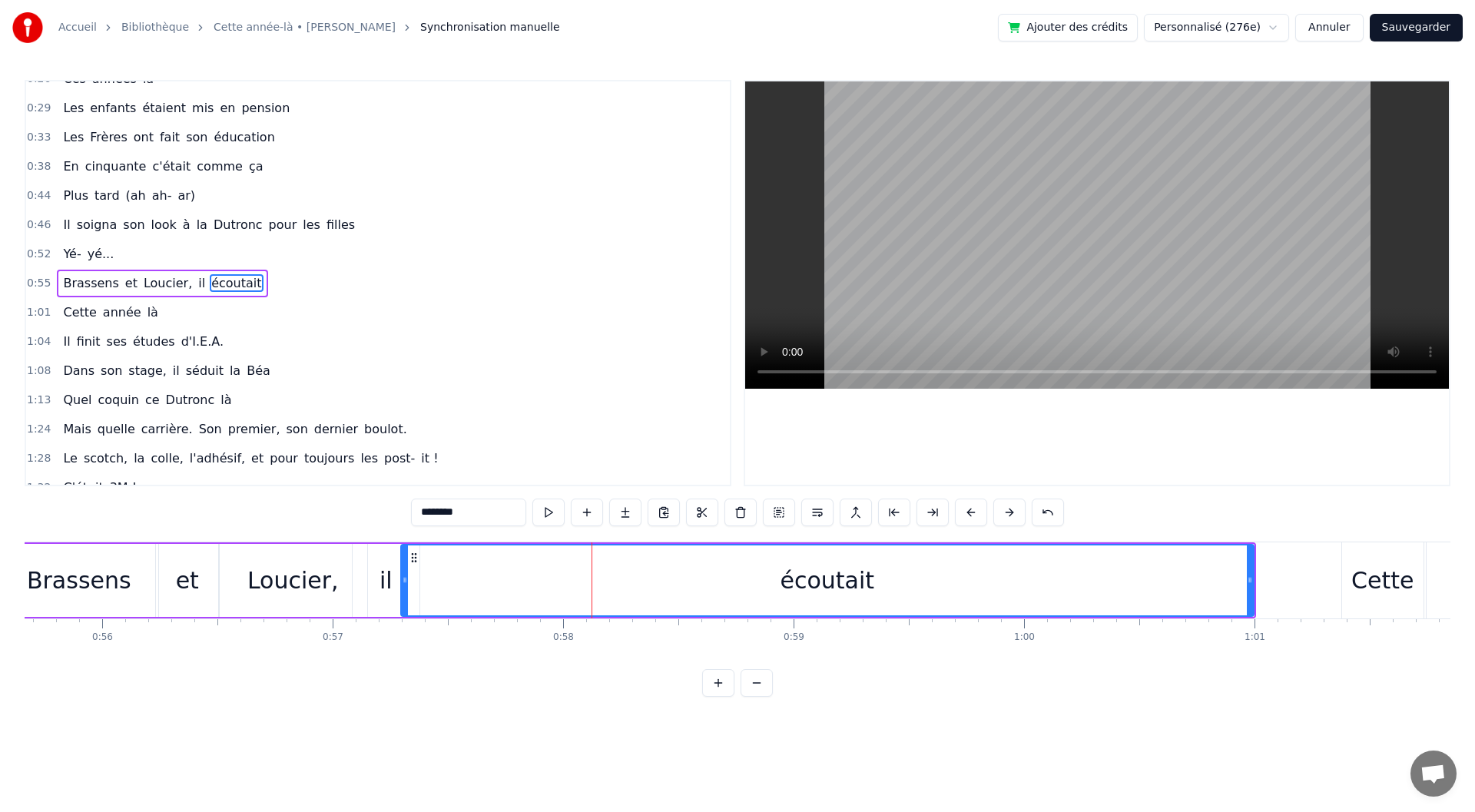
drag, startPoint x: 469, startPoint y: 584, endPoint x: 402, endPoint y: 584, distance: 67.0
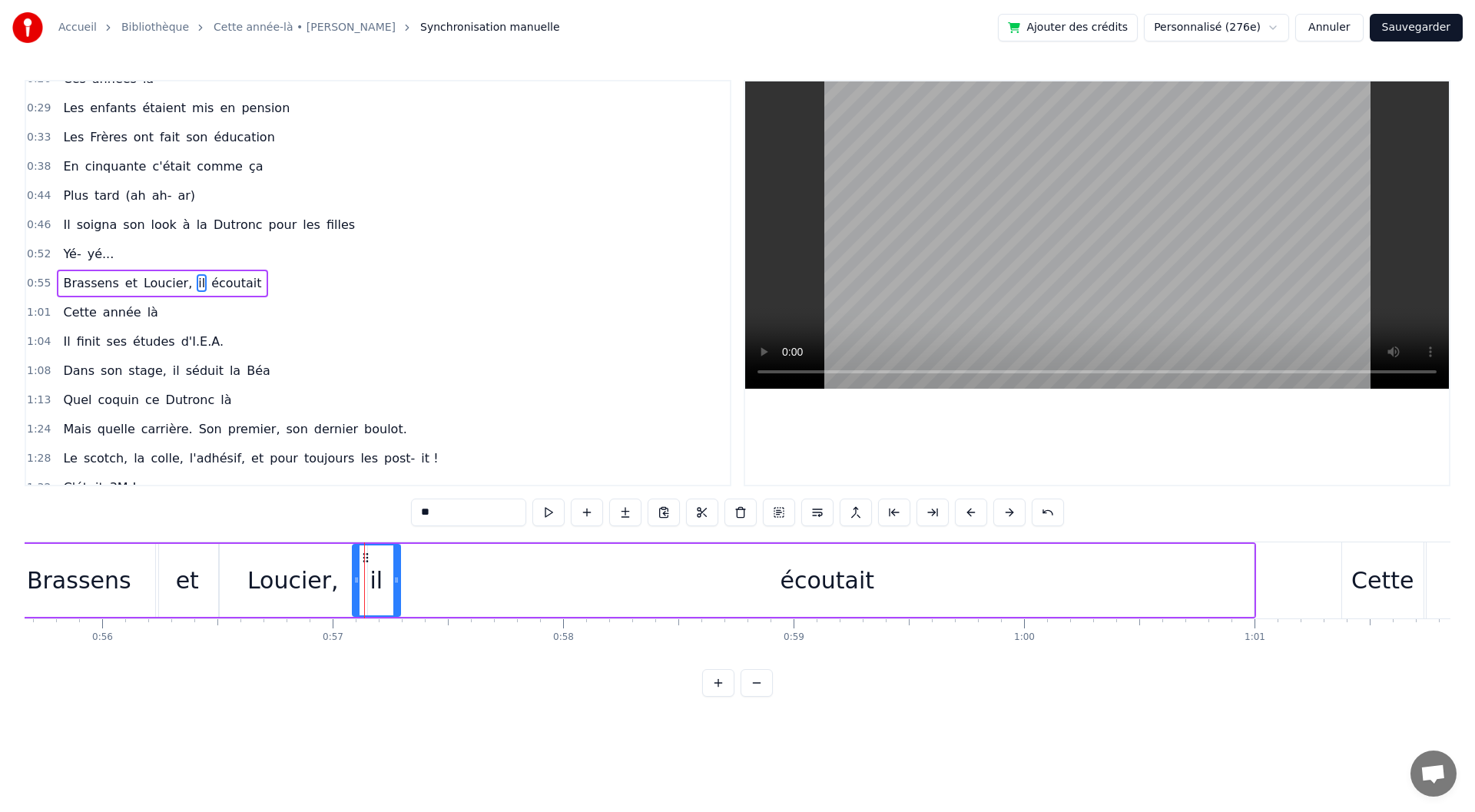
drag, startPoint x: 414, startPoint y: 582, endPoint x: 395, endPoint y: 586, distance: 19.4
drag, startPoint x: 364, startPoint y: 582, endPoint x: 351, endPoint y: 582, distance: 13.0
type input "********"
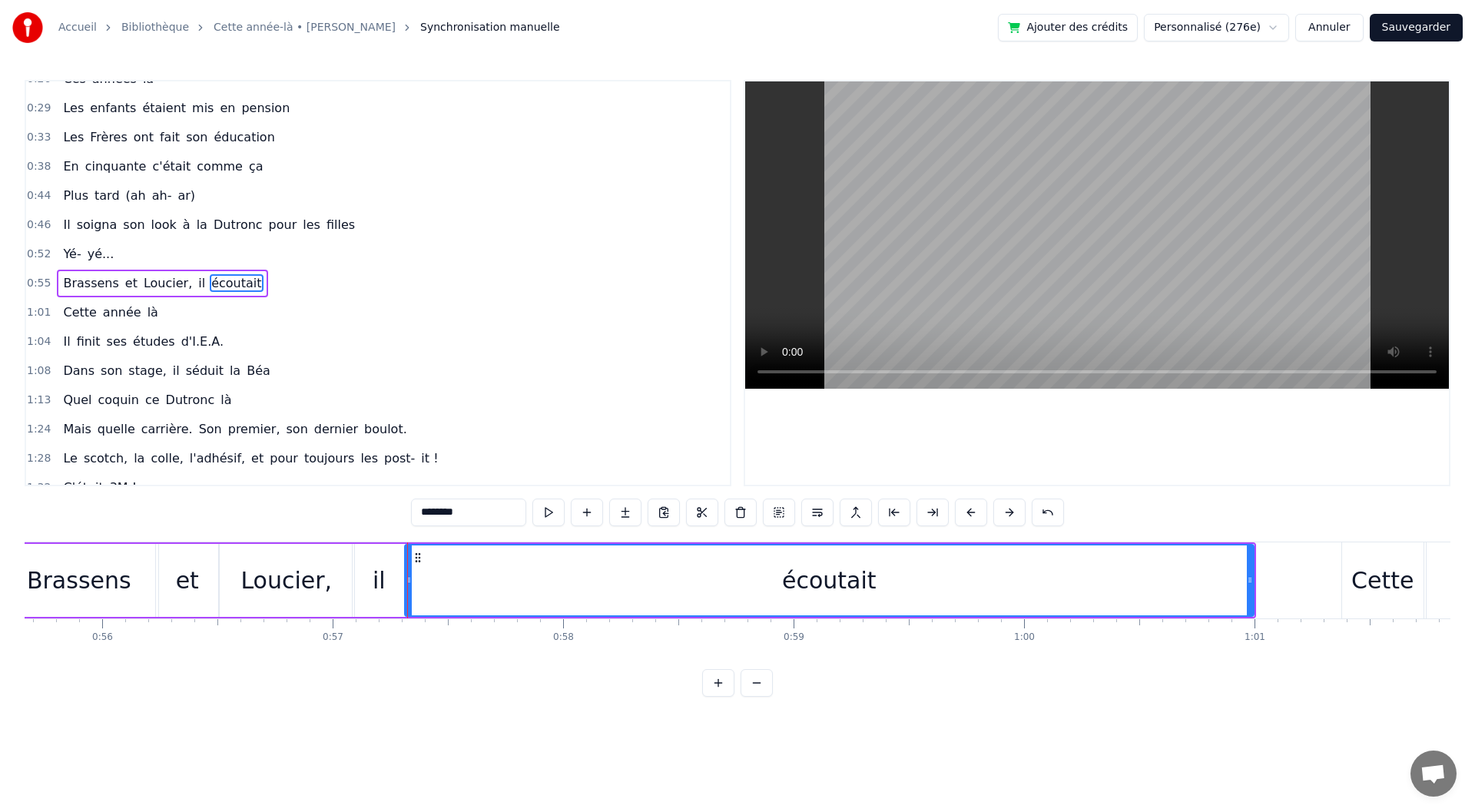
scroll to position [0, 12466]
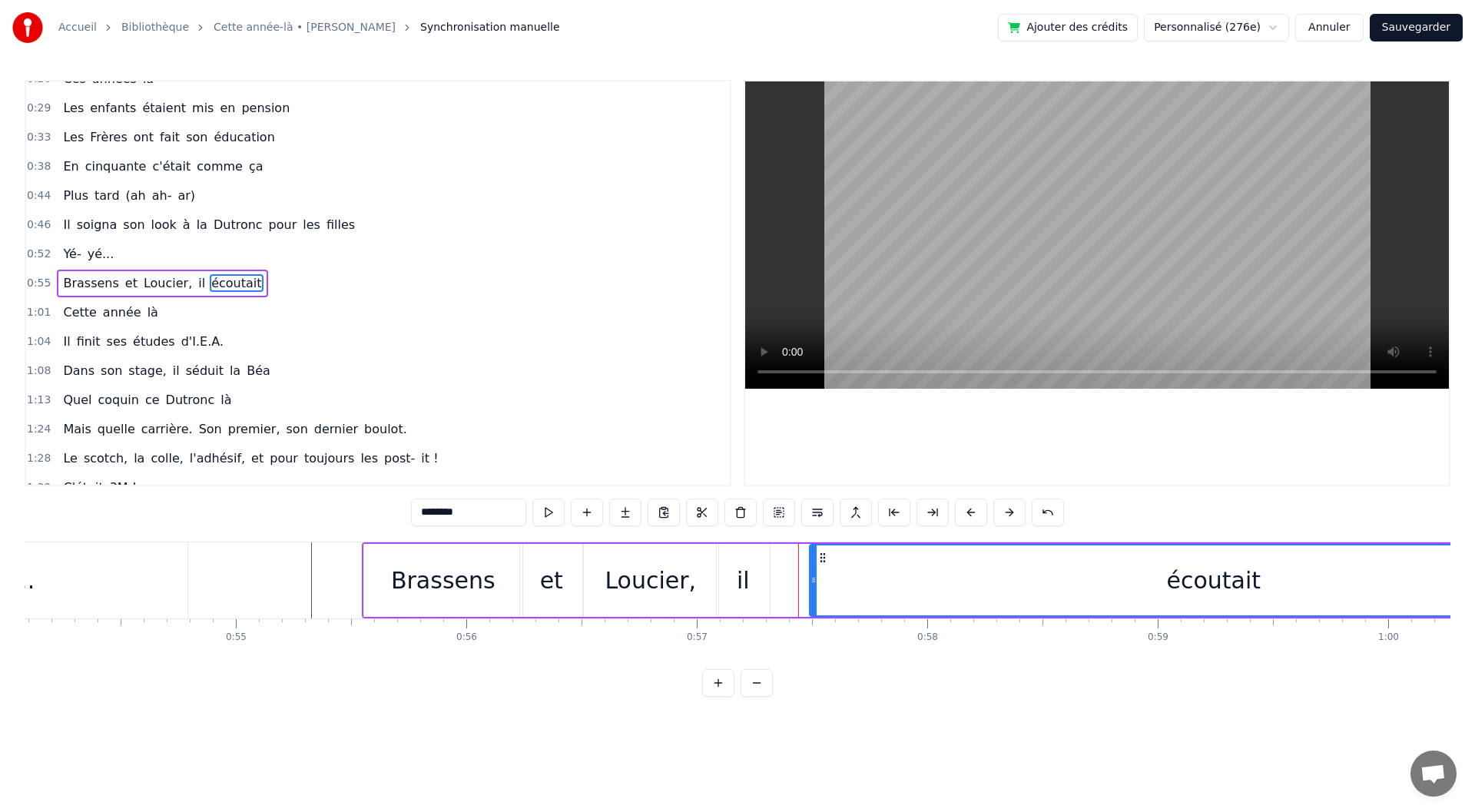
drag, startPoint x: 771, startPoint y: 579, endPoint x: 811, endPoint y: 574, distance: 40.3
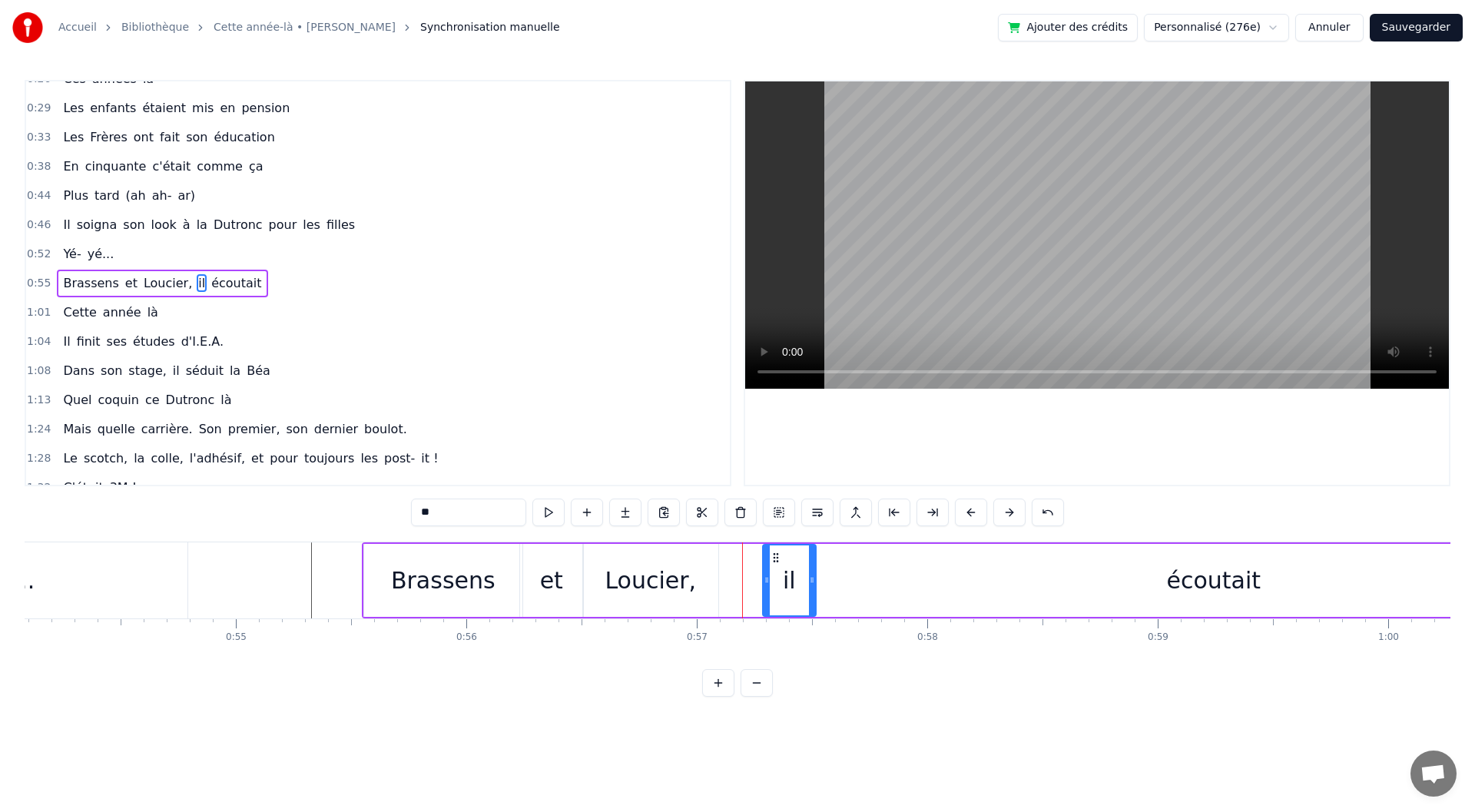
drag, startPoint x: 729, startPoint y: 560, endPoint x: 776, endPoint y: 562, distance: 47.0
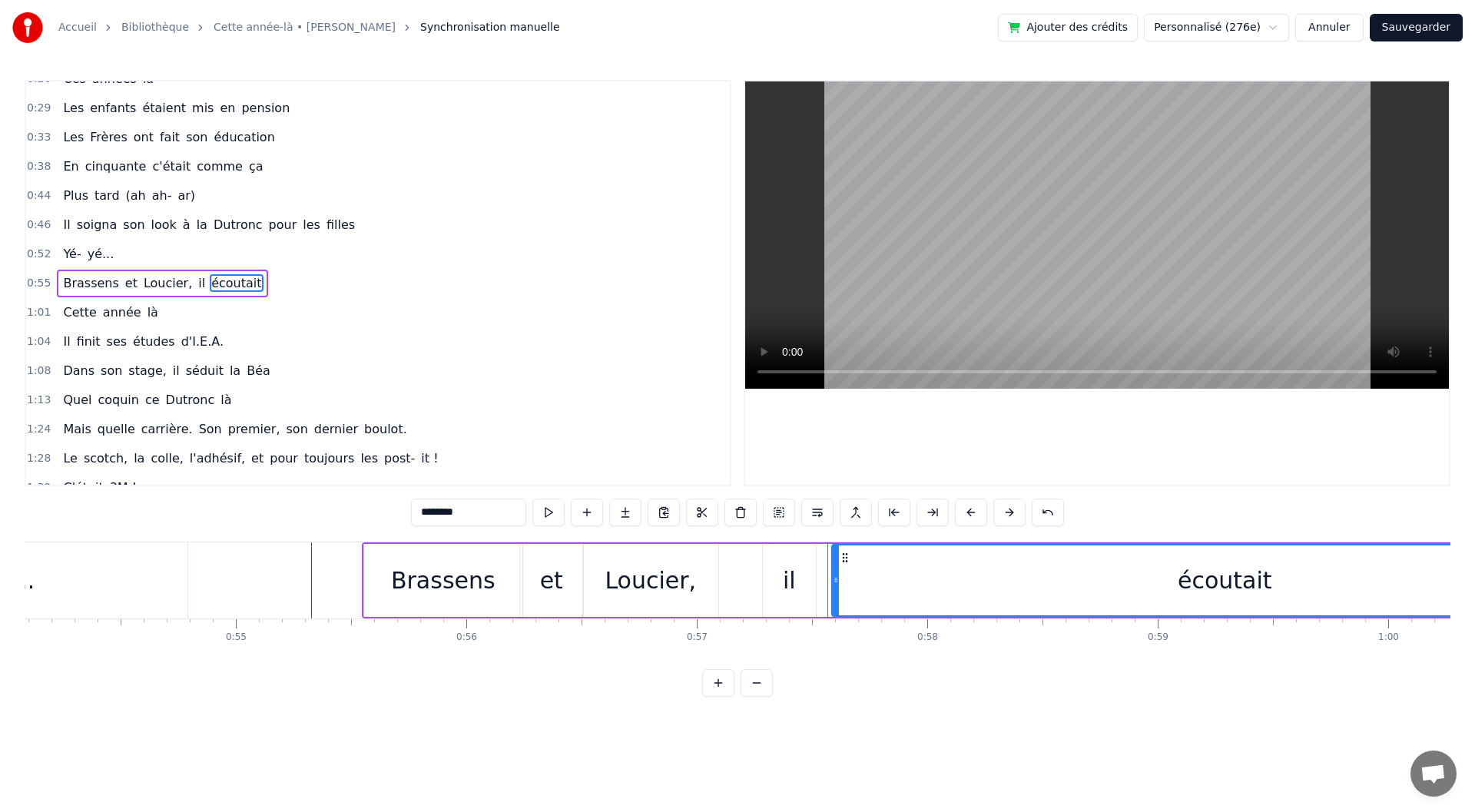
drag, startPoint x: 815, startPoint y: 584, endPoint x: 837, endPoint y: 586, distance: 22.1
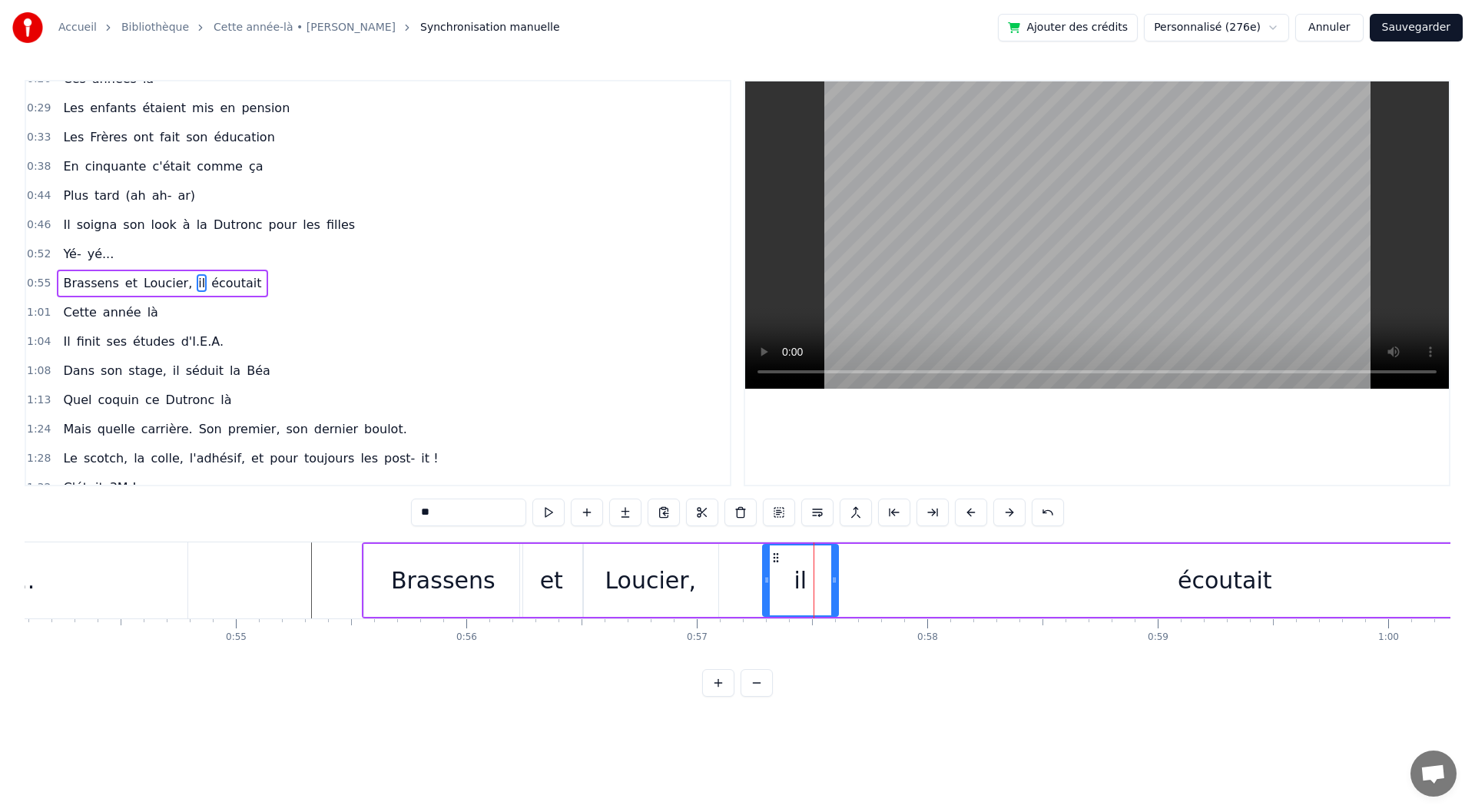
drag, startPoint x: 813, startPoint y: 586, endPoint x: 835, endPoint y: 586, distance: 22.0
type input "********"
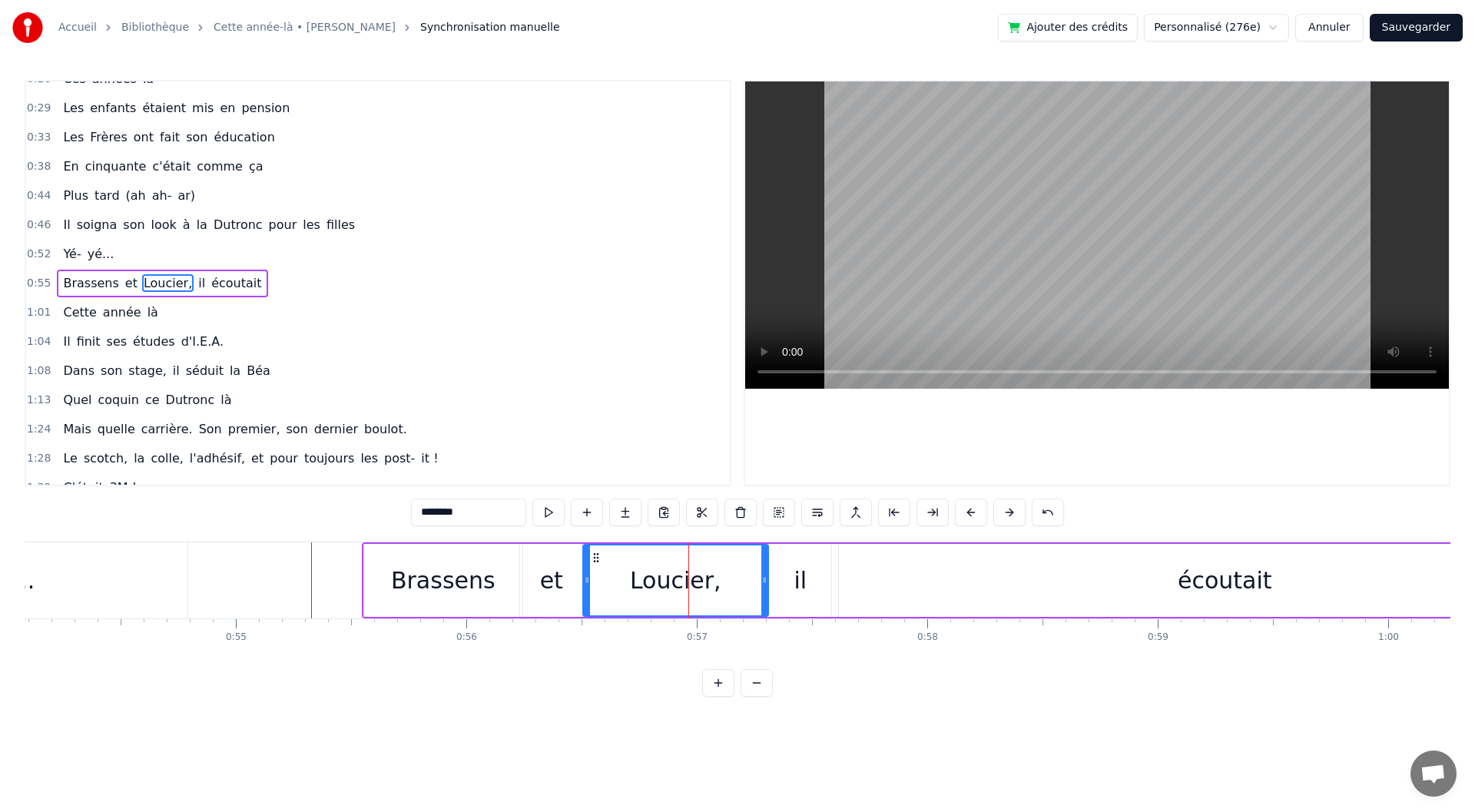
drag, startPoint x: 716, startPoint y: 583, endPoint x: 766, endPoint y: 586, distance: 50.1
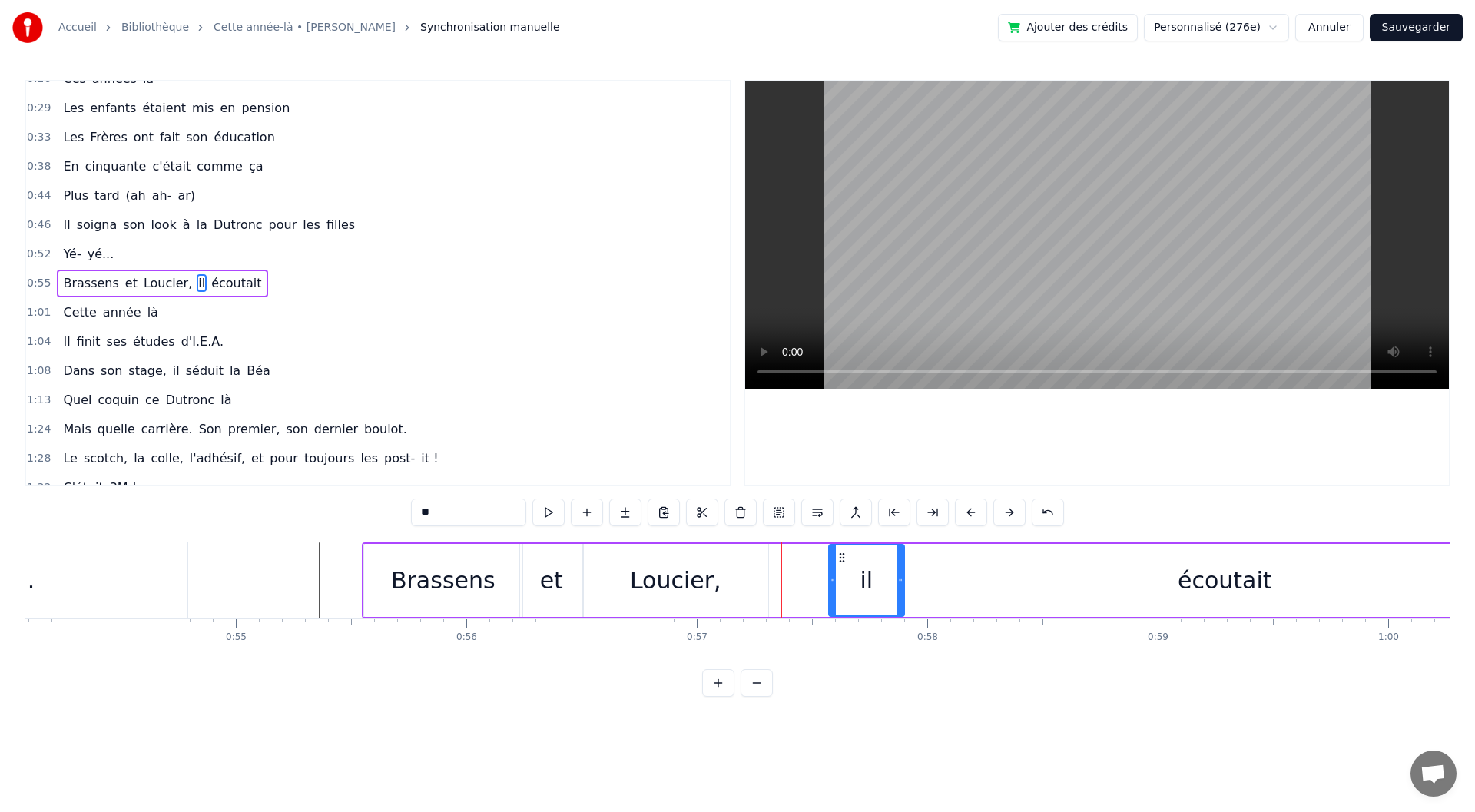
drag, startPoint x: 778, startPoint y: 555, endPoint x: 844, endPoint y: 562, distance: 66.4
drag, startPoint x: 901, startPoint y: 575, endPoint x: 882, endPoint y: 577, distance: 19.1
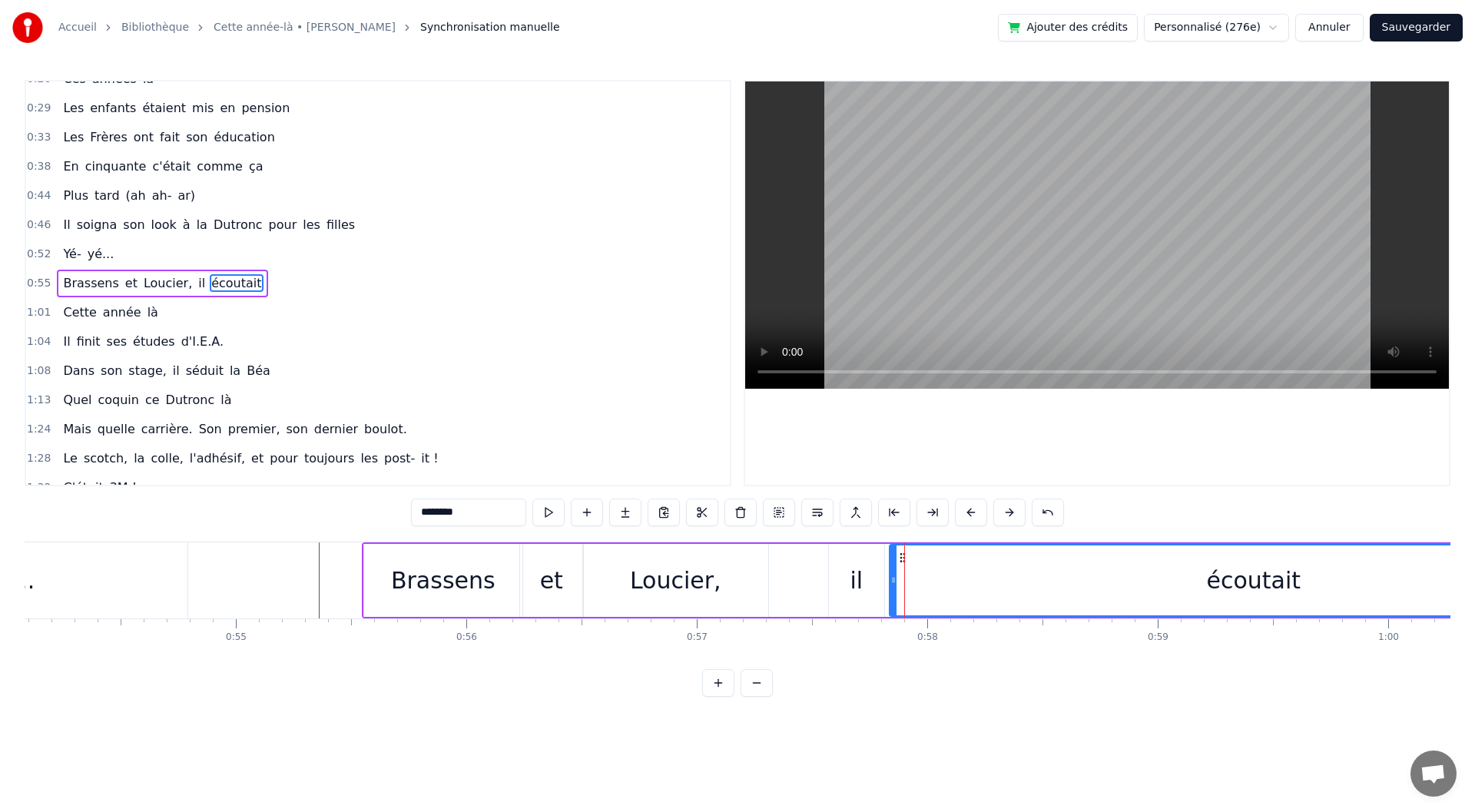
drag, startPoint x: 836, startPoint y: 583, endPoint x: 893, endPoint y: 582, distance: 57.0
type input "********"
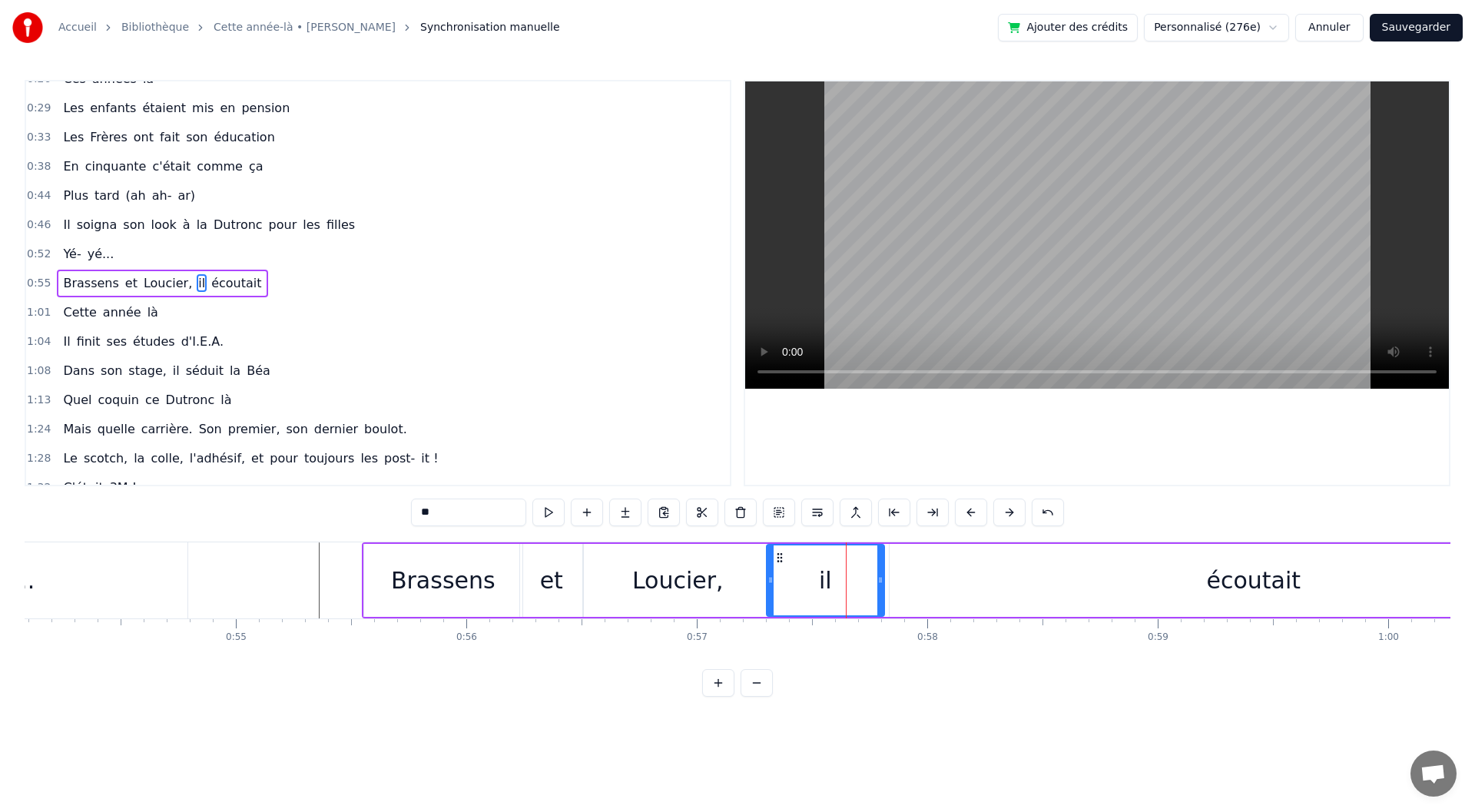
drag, startPoint x: 833, startPoint y: 578, endPoint x: 772, endPoint y: 587, distance: 61.7
drag, startPoint x: 878, startPoint y: 589, endPoint x: 842, endPoint y: 594, distance: 36.3
type input "********"
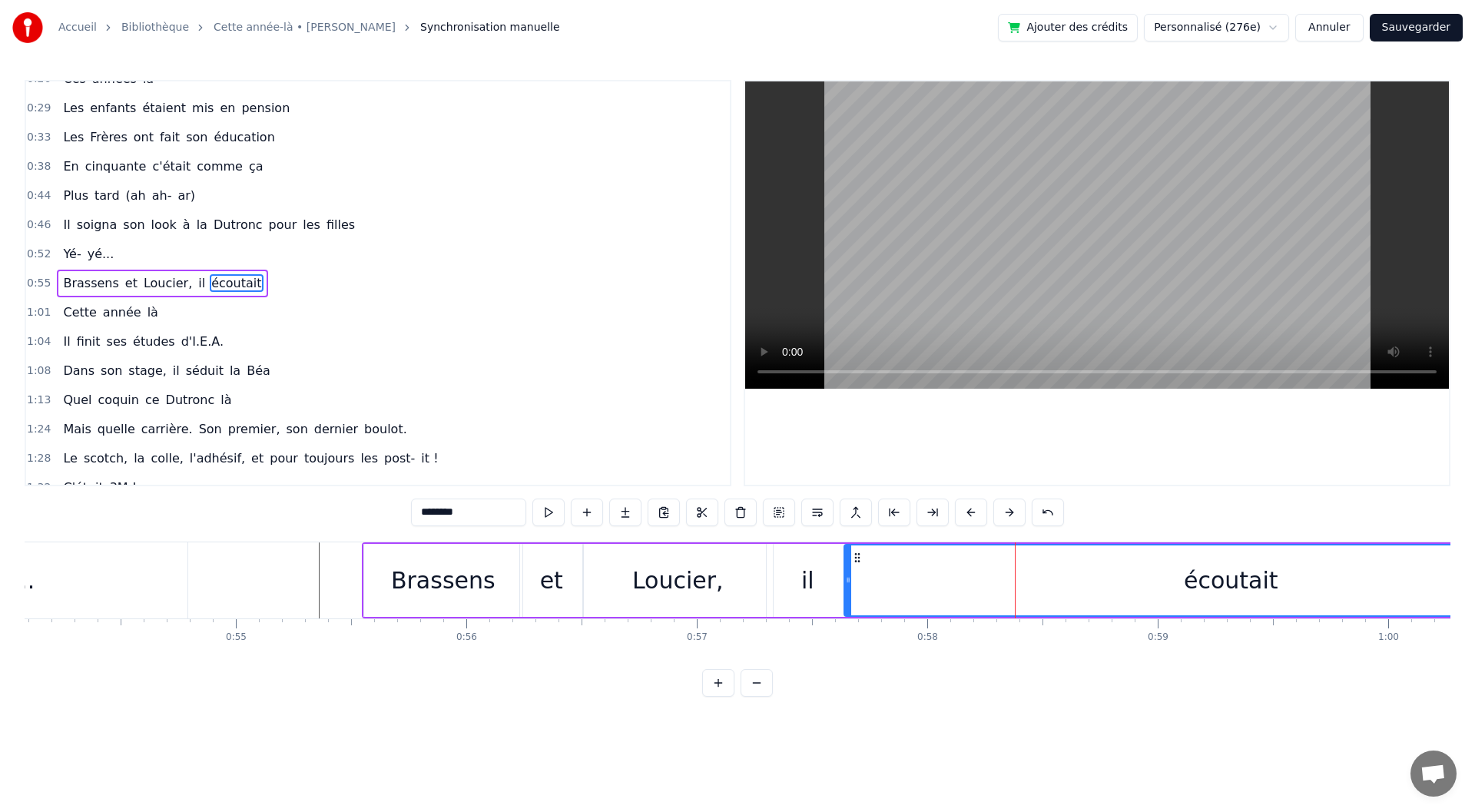
drag, startPoint x: 893, startPoint y: 589, endPoint x: 848, endPoint y: 594, distance: 45.3
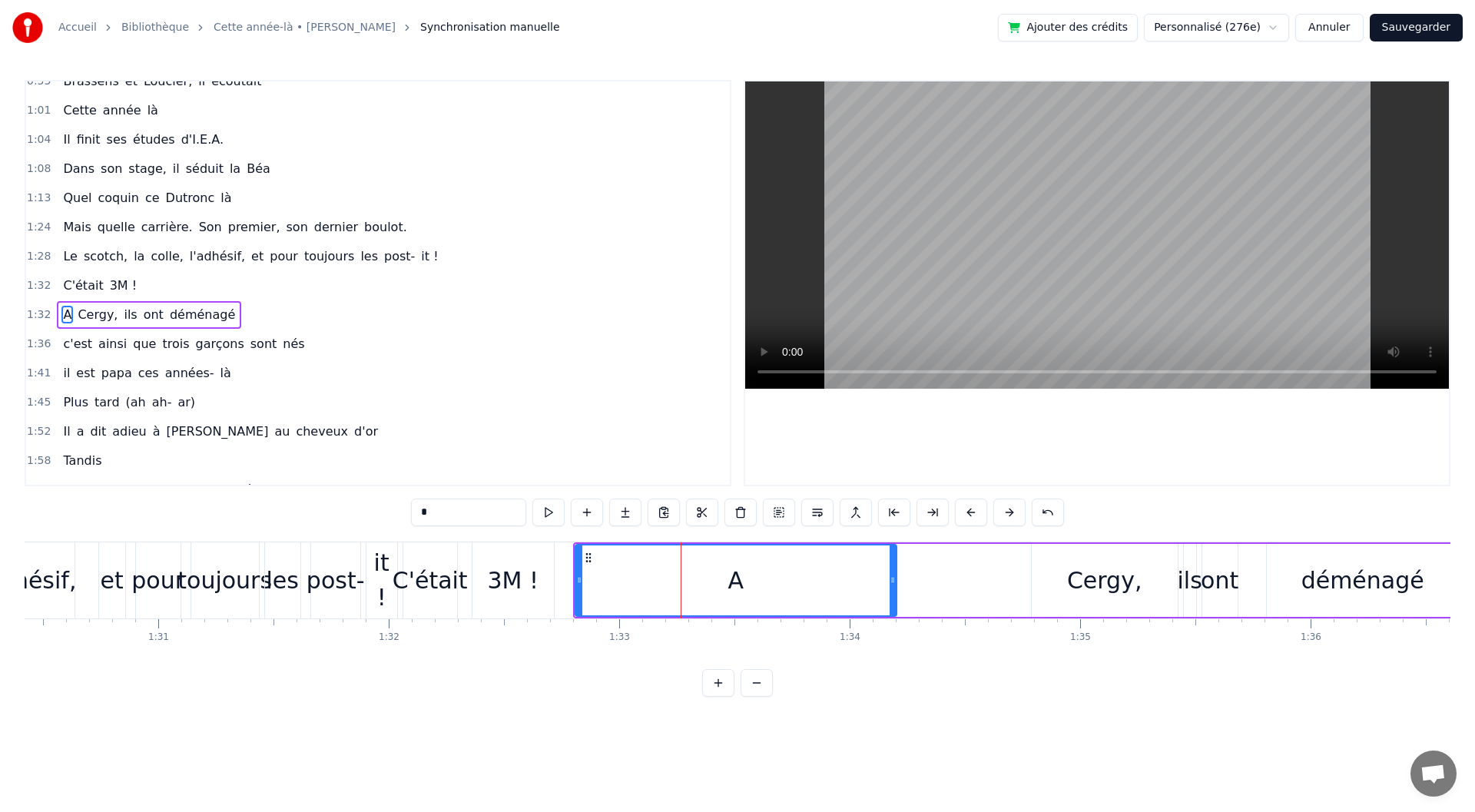
scroll to position [367, 0]
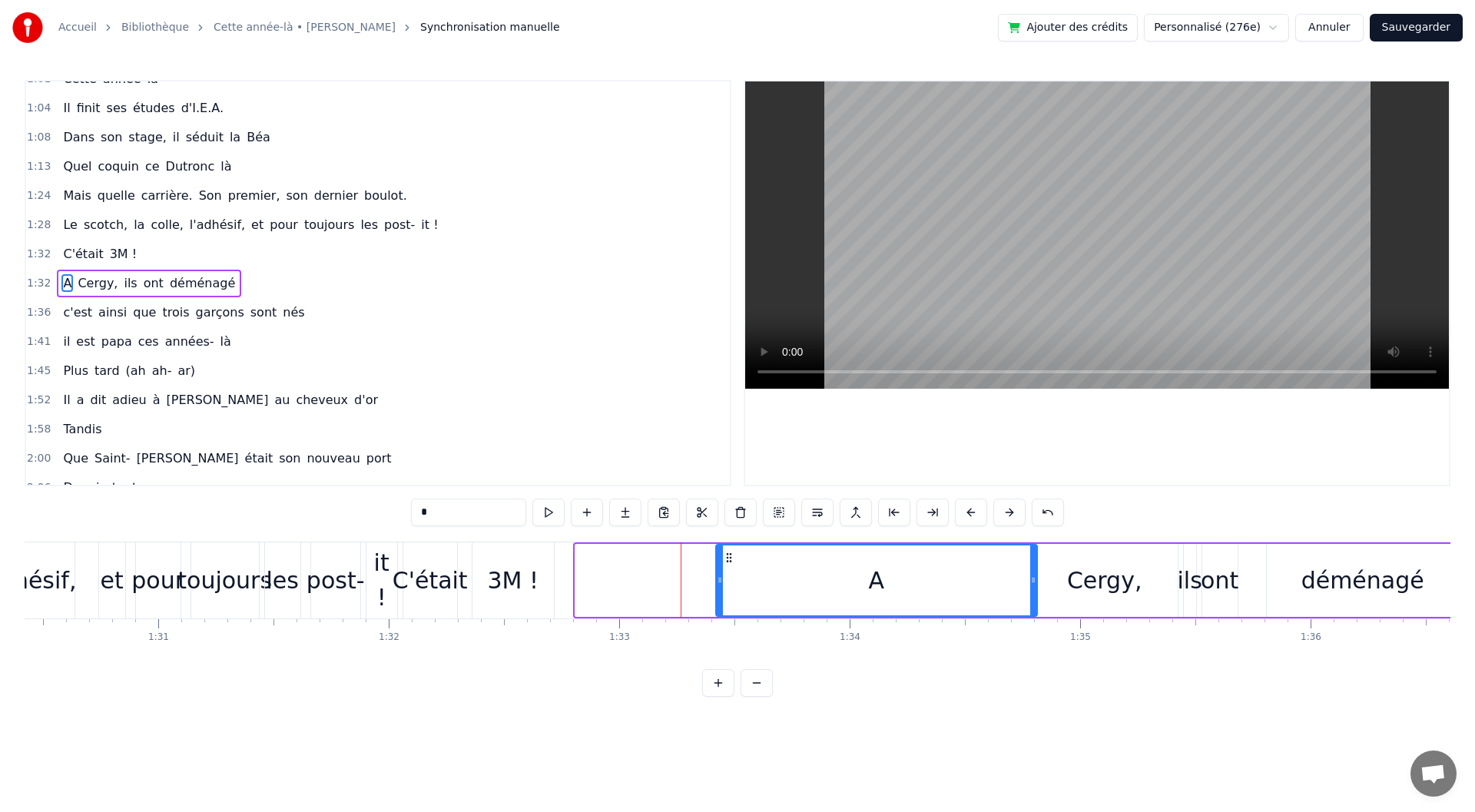
drag, startPoint x: 590, startPoint y: 556, endPoint x: 730, endPoint y: 576, distance: 141.4
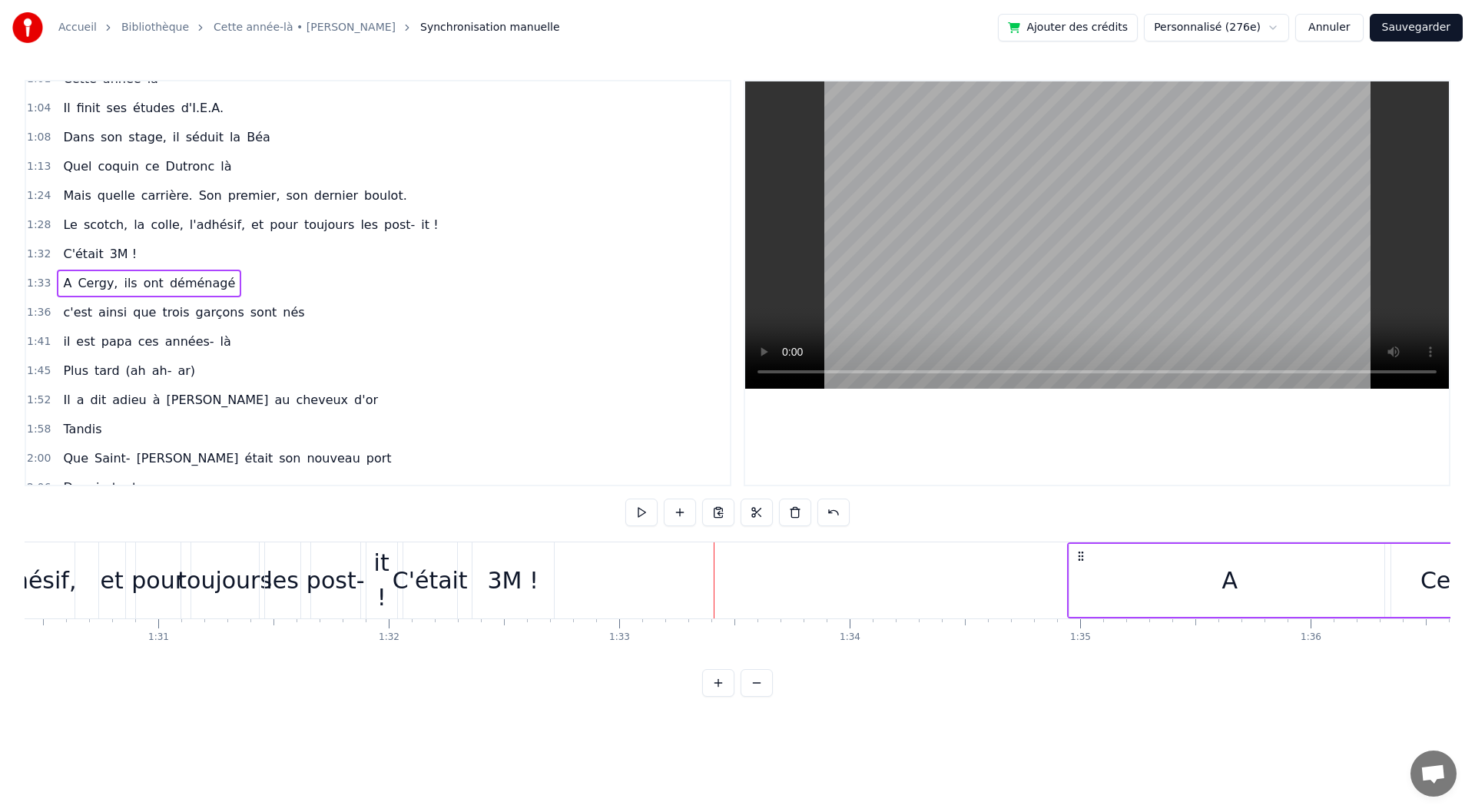
drag, startPoint x: 726, startPoint y: 555, endPoint x: 1057, endPoint y: 537, distance: 331.5
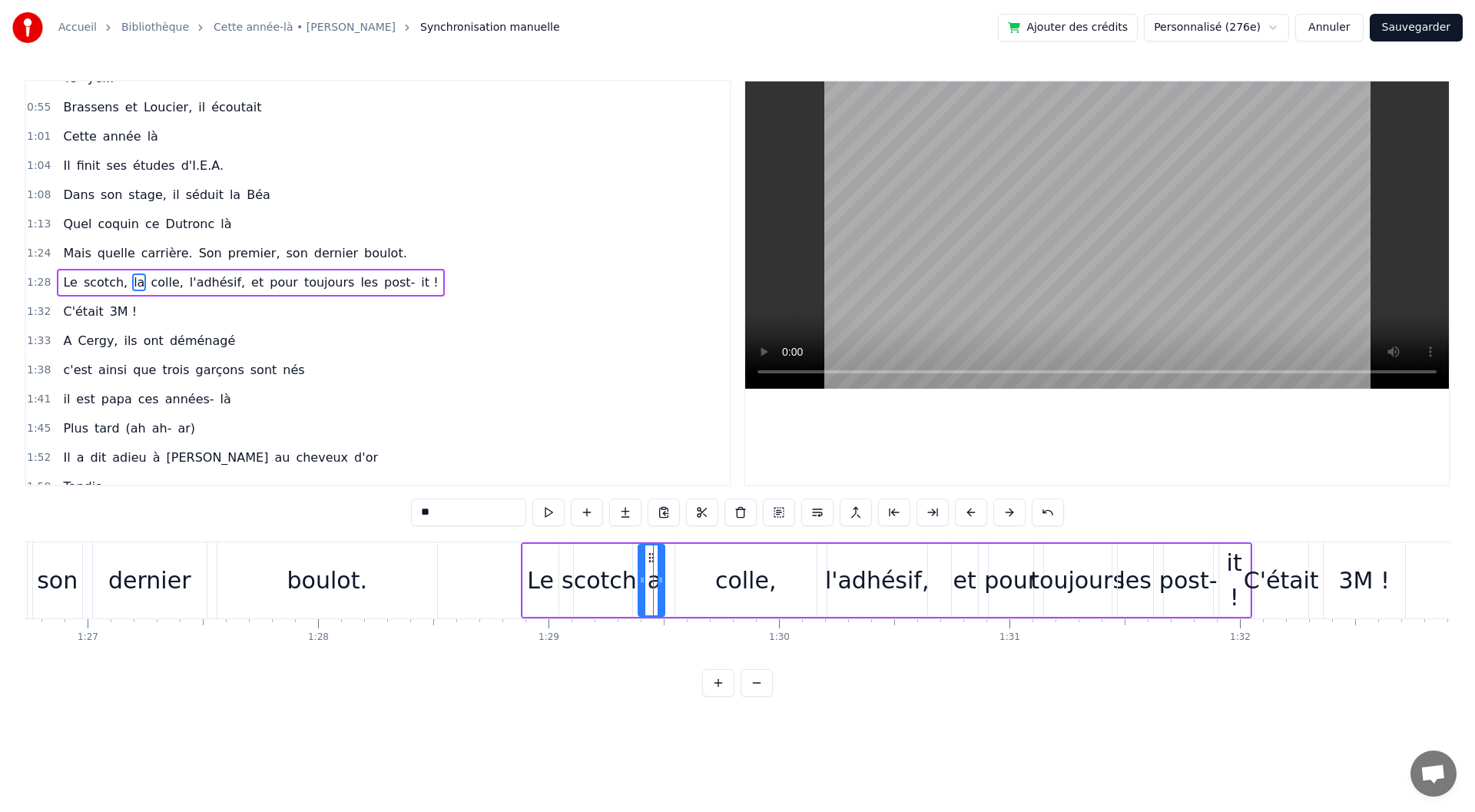
scroll to position [309, 0]
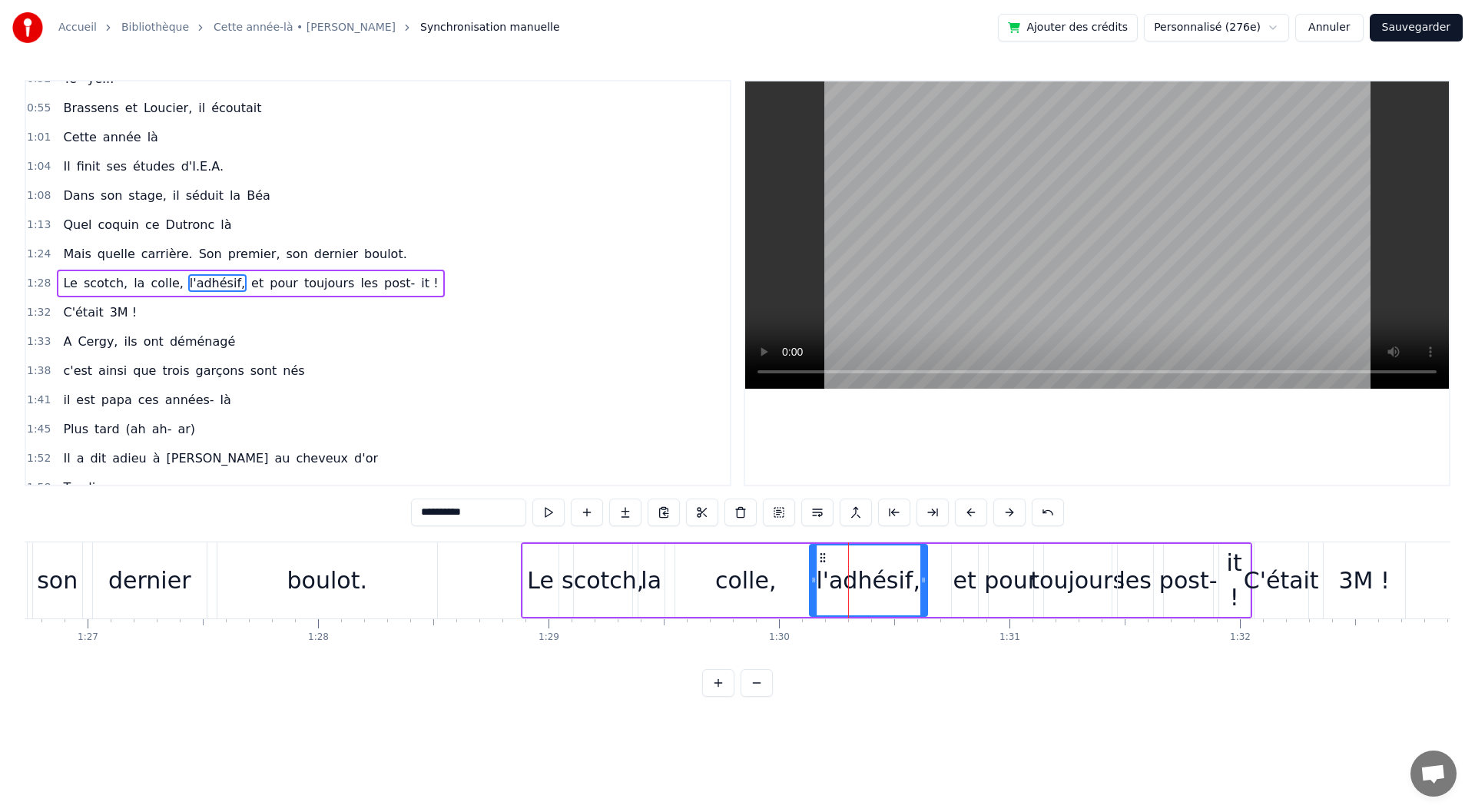
drag, startPoint x: 830, startPoint y: 586, endPoint x: 813, endPoint y: 589, distance: 17.3
drag, startPoint x: 967, startPoint y: 553, endPoint x: 950, endPoint y: 556, distance: 17.3
drag, startPoint x: 958, startPoint y: 569, endPoint x: 967, endPoint y: 571, distance: 9.2
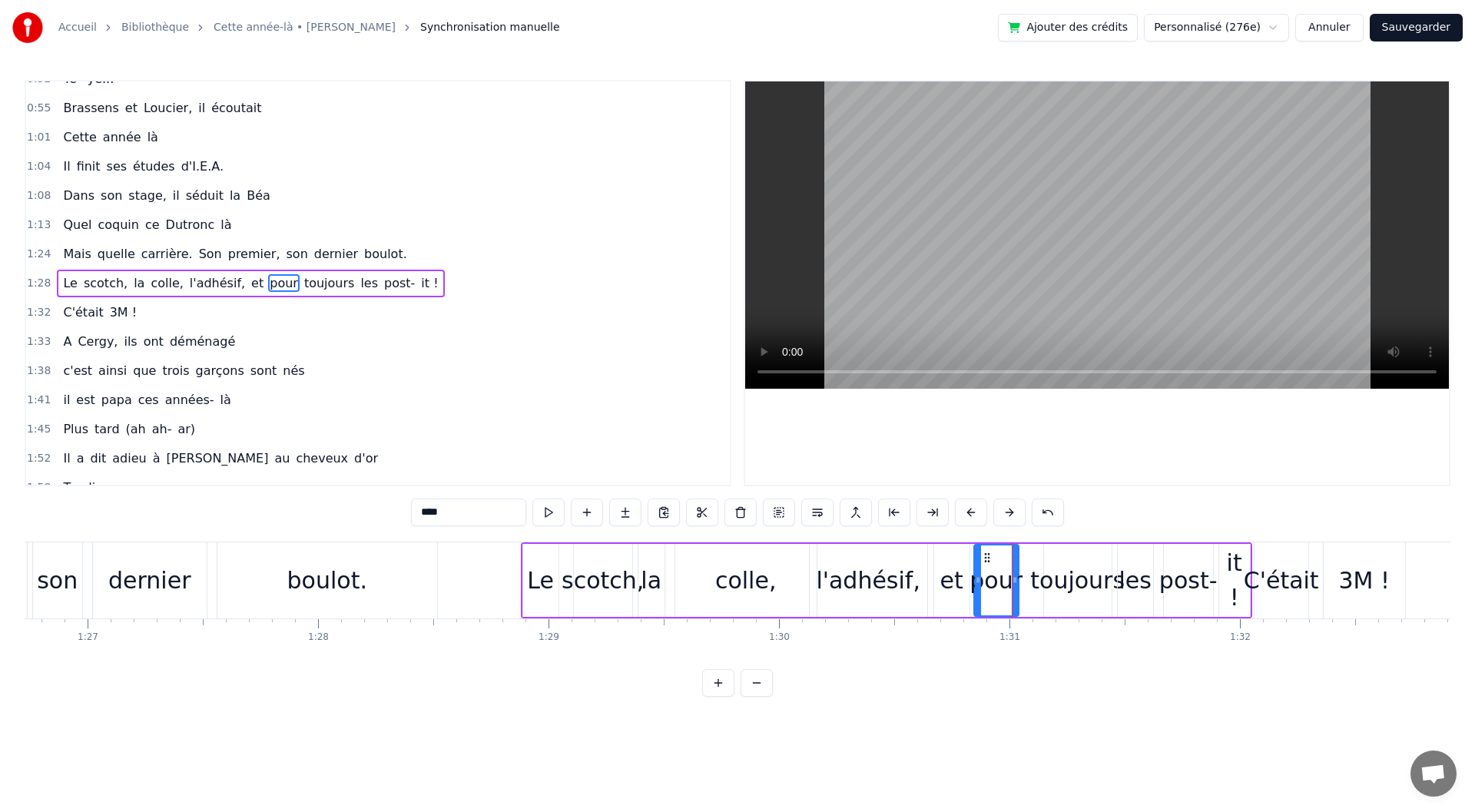
drag, startPoint x: 1001, startPoint y: 560, endPoint x: 987, endPoint y: 560, distance: 14.0
drag, startPoint x: 1015, startPoint y: 581, endPoint x: 1027, endPoint y: 583, distance: 12.2
type input "********"
drag, startPoint x: 1046, startPoint y: 590, endPoint x: 1037, endPoint y: 592, distance: 9.2
drag, startPoint x: 1231, startPoint y: 554, endPoint x: 1220, endPoint y: 559, distance: 12.1
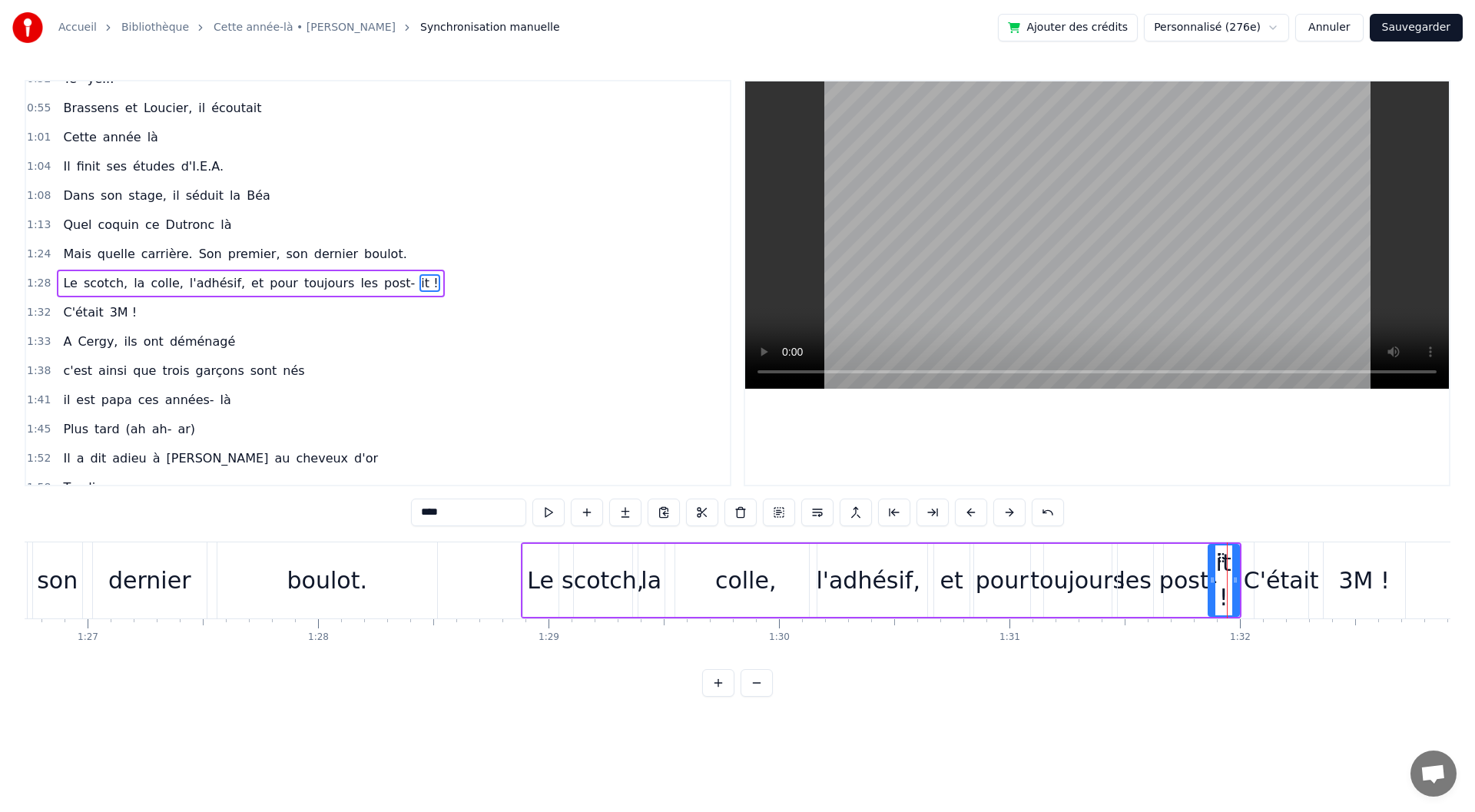
type input "*****"
drag, startPoint x: 1174, startPoint y: 561, endPoint x: 1161, endPoint y: 560, distance: 13.0
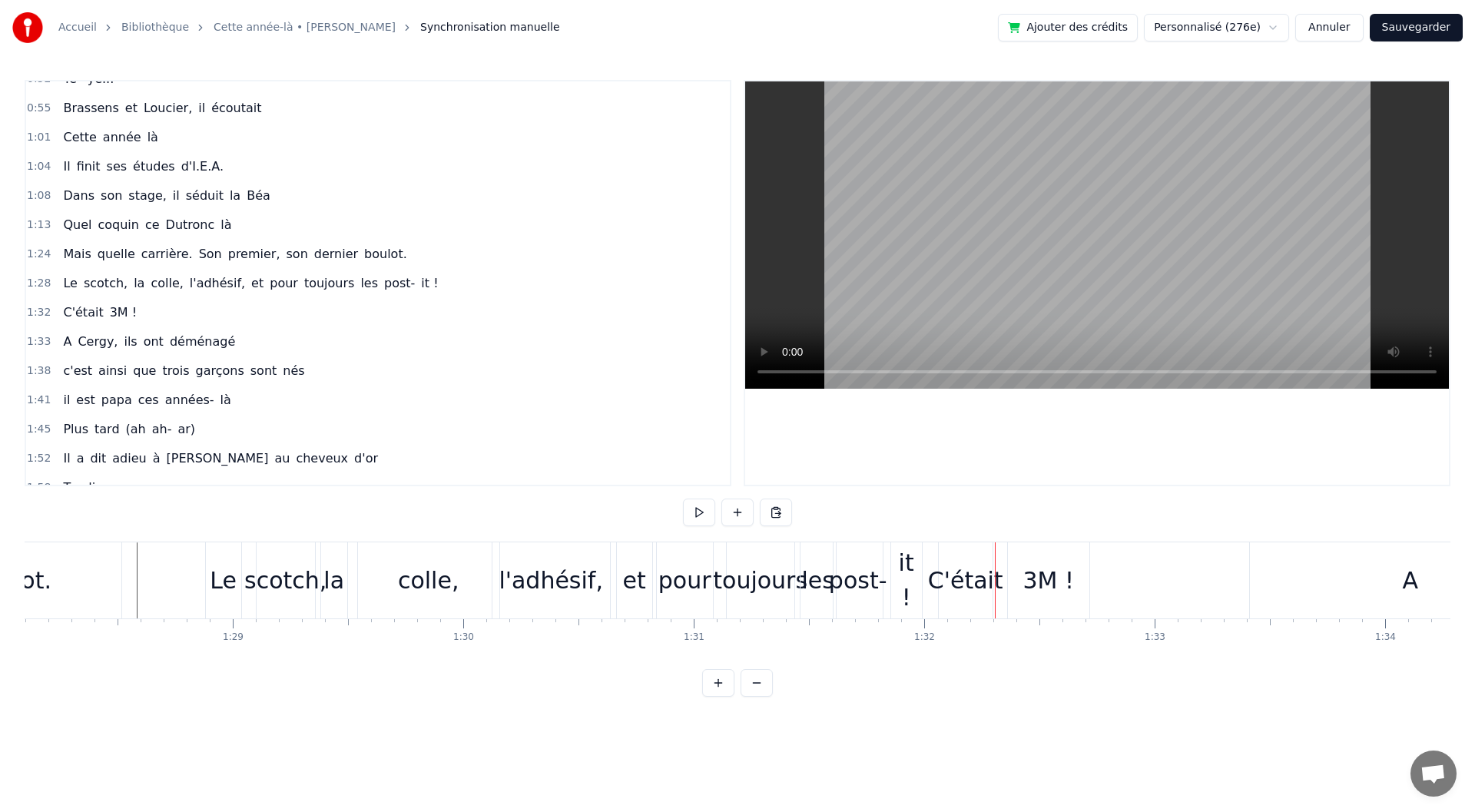
scroll to position [0, 20427]
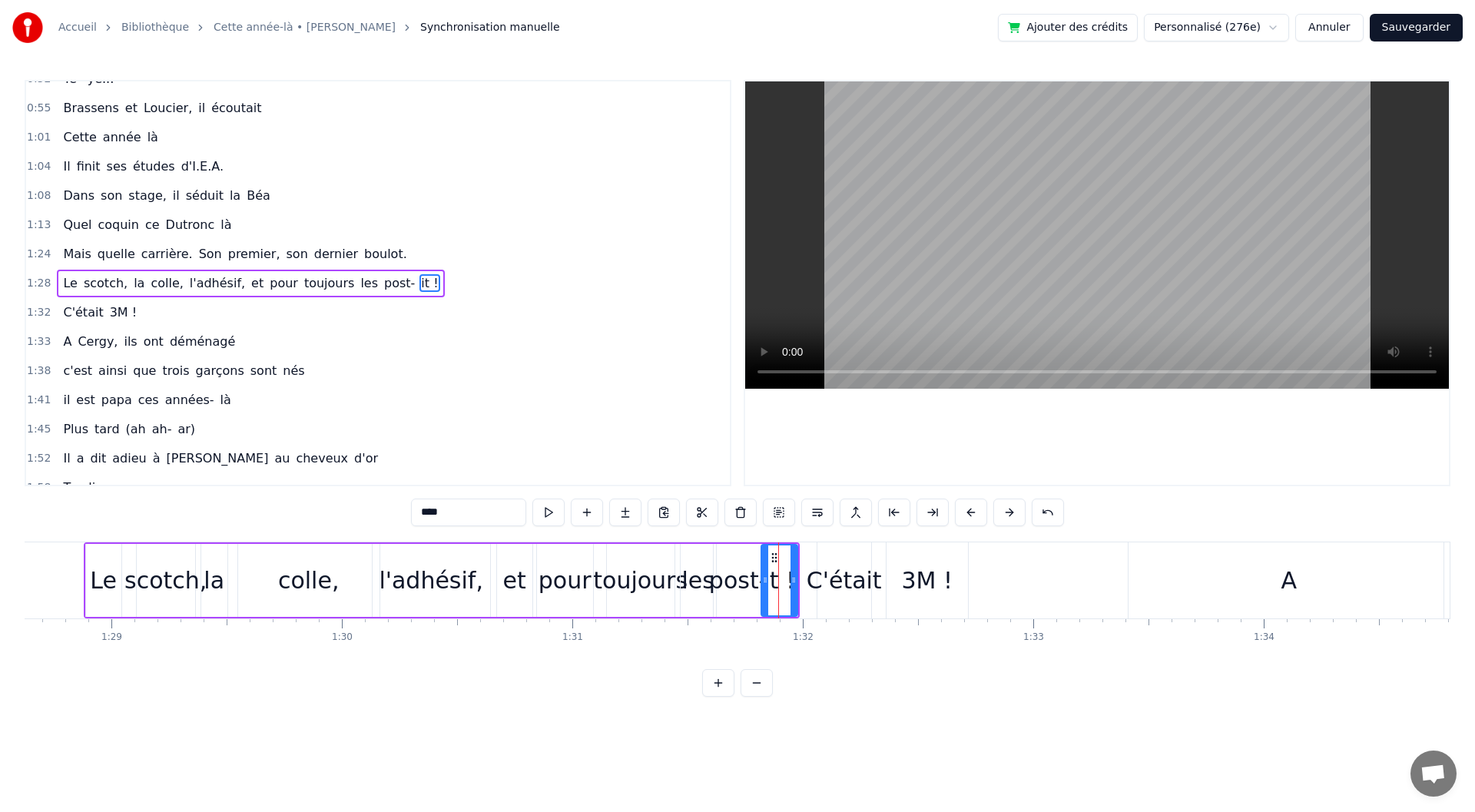
drag, startPoint x: 767, startPoint y: 586, endPoint x: 750, endPoint y: 588, distance: 17.1
drag, startPoint x: 672, startPoint y: 589, endPoint x: 661, endPoint y: 589, distance: 11.0
drag, startPoint x: 681, startPoint y: 586, endPoint x: 672, endPoint y: 587, distance: 9.1
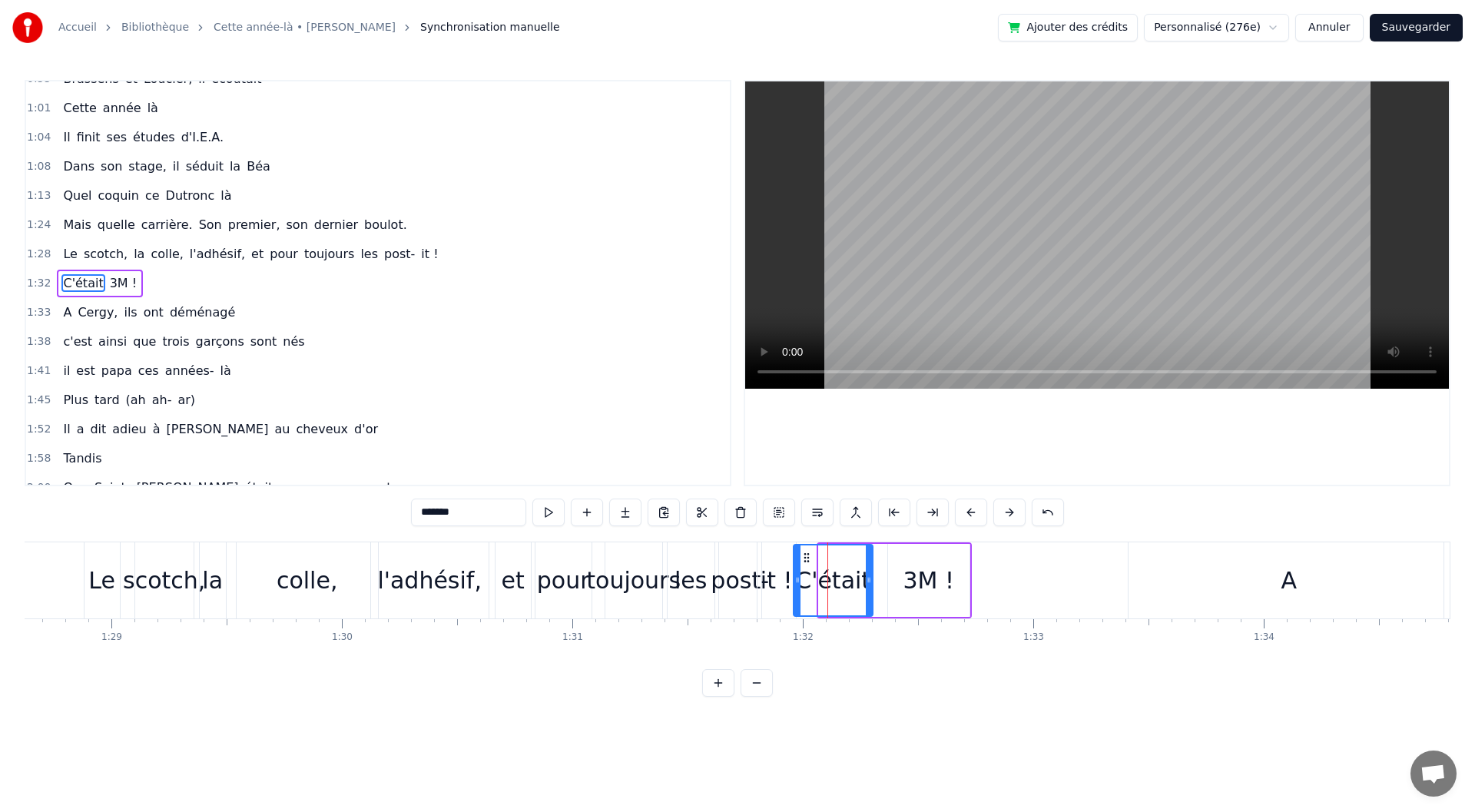
drag, startPoint x: 822, startPoint y: 583, endPoint x: 797, endPoint y: 586, distance: 25.2
type input "****"
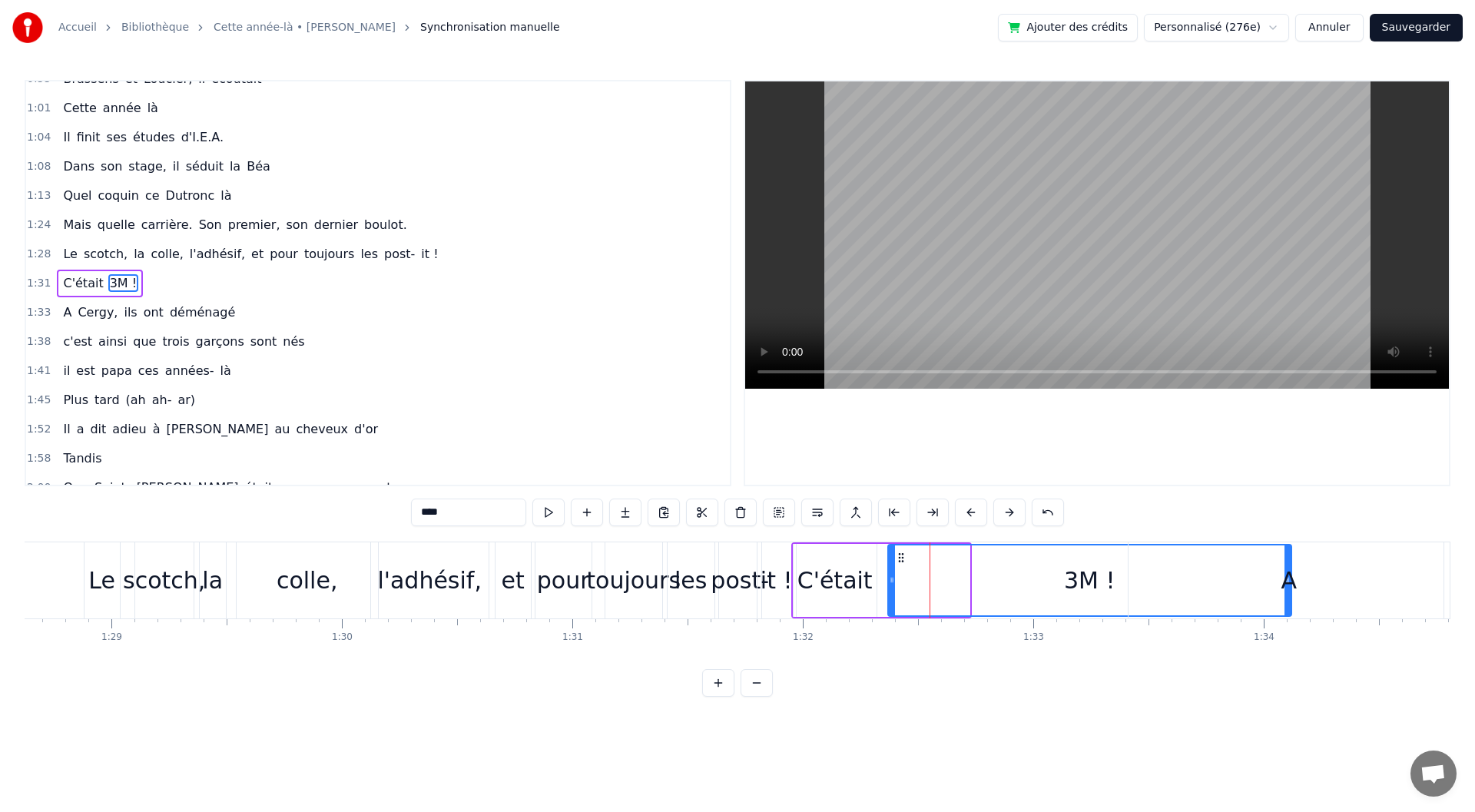
drag, startPoint x: 965, startPoint y: 589, endPoint x: 1287, endPoint y: 592, distance: 322.0
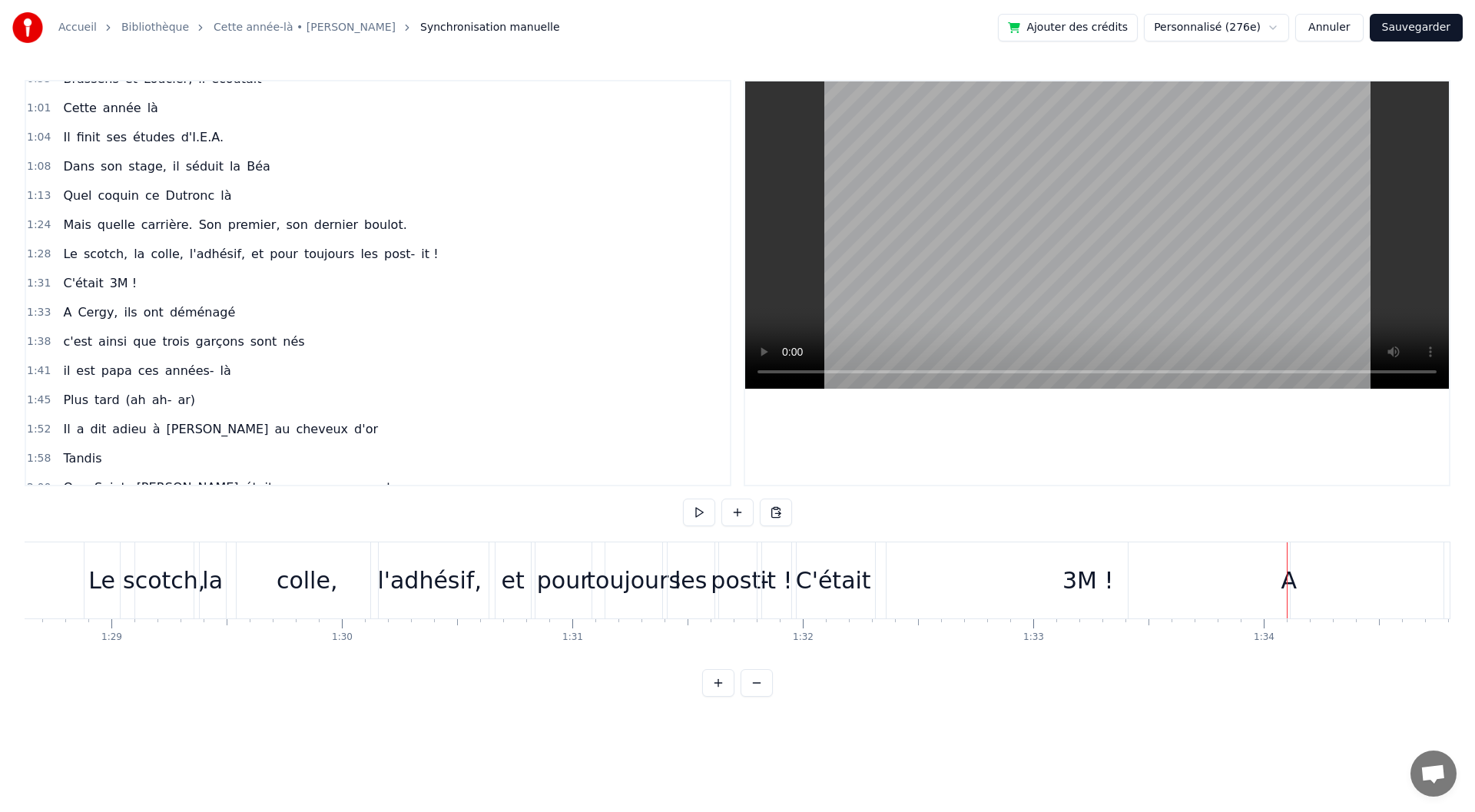
scroll to position [367, 0]
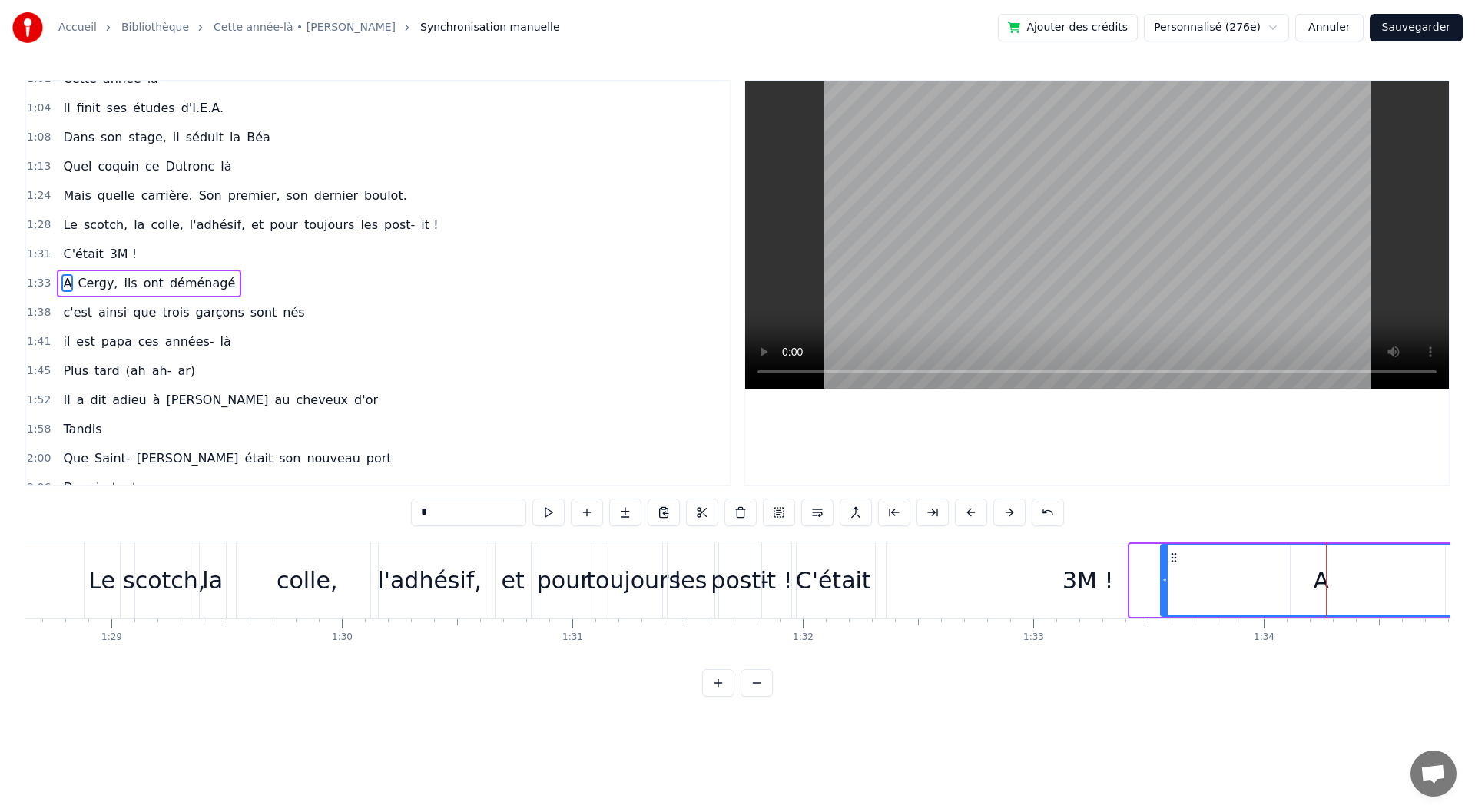
drag, startPoint x: 1141, startPoint y: 558, endPoint x: 1179, endPoint y: 556, distance: 38.1
drag, startPoint x: 1172, startPoint y: 582, endPoint x: 1417, endPoint y: 575, distance: 245.1
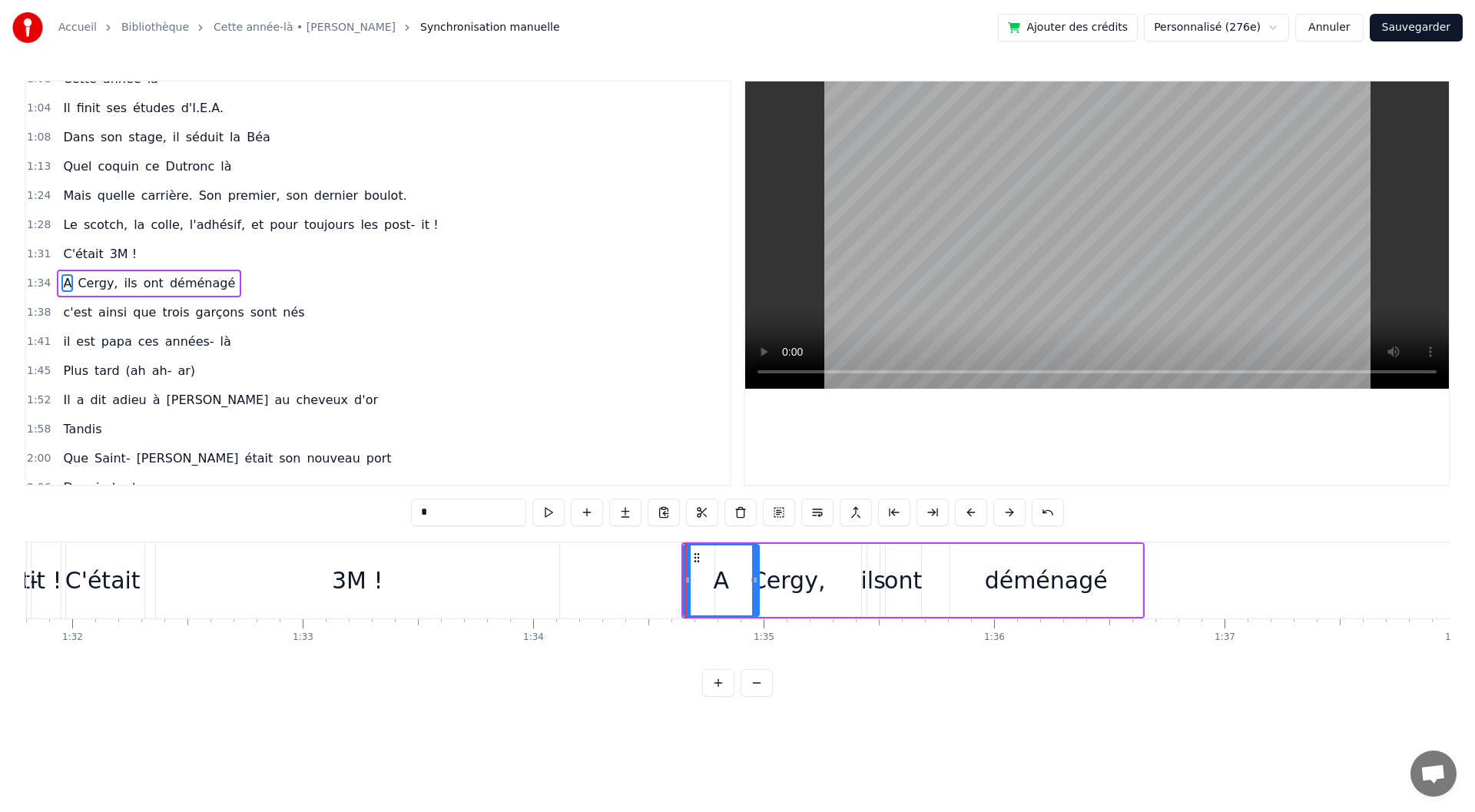
scroll to position [0, 21110]
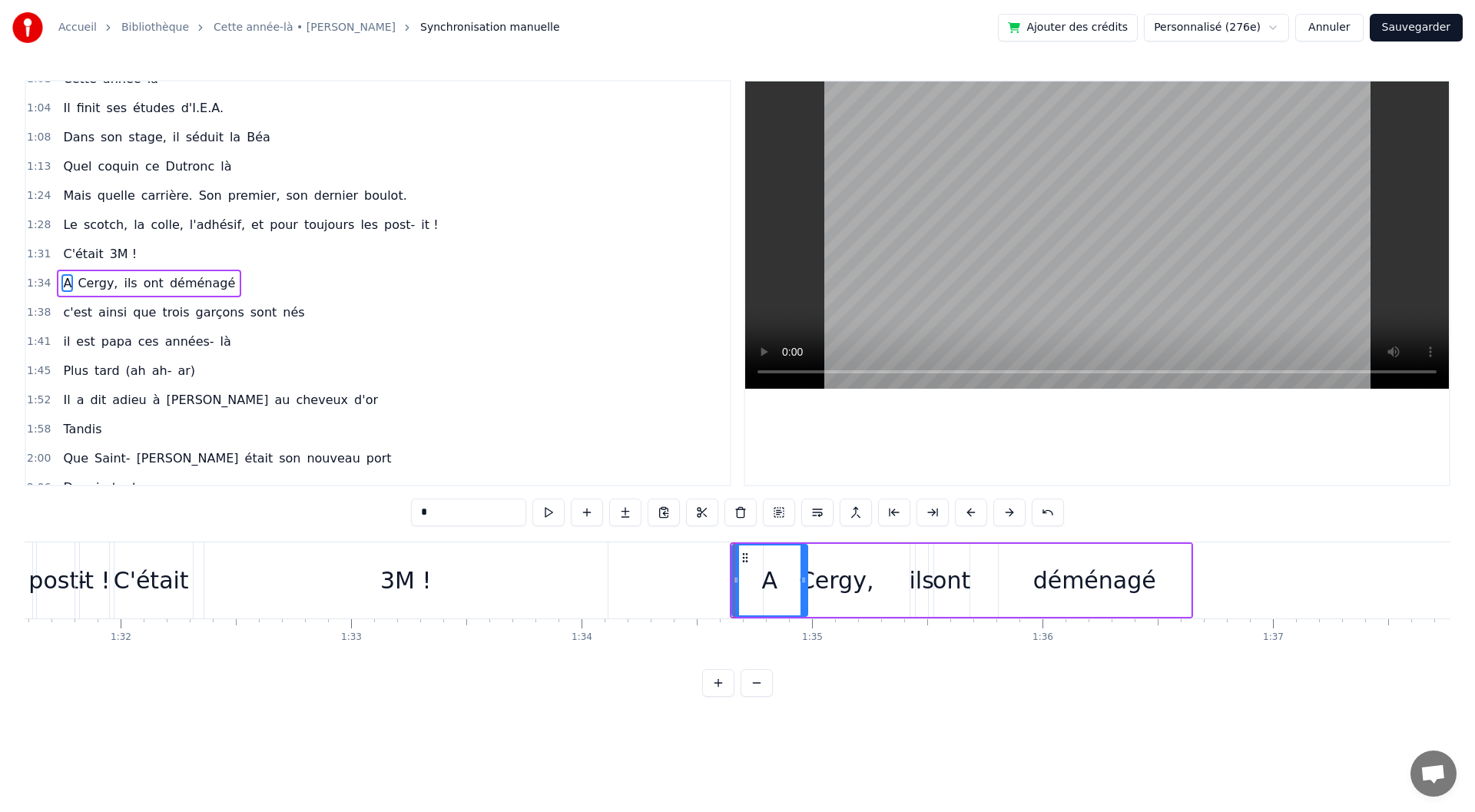
type input "****"
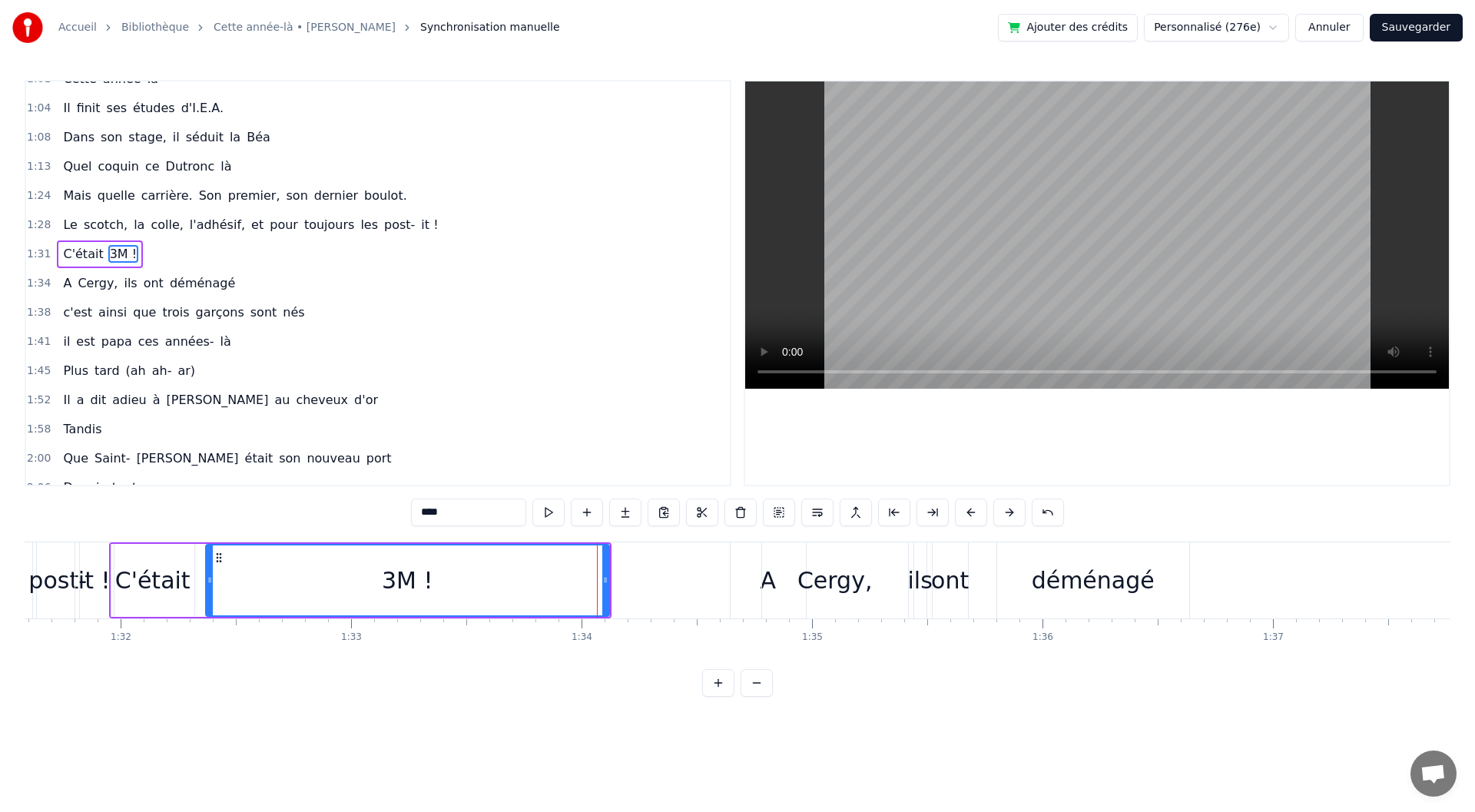
scroll to position [338, 0]
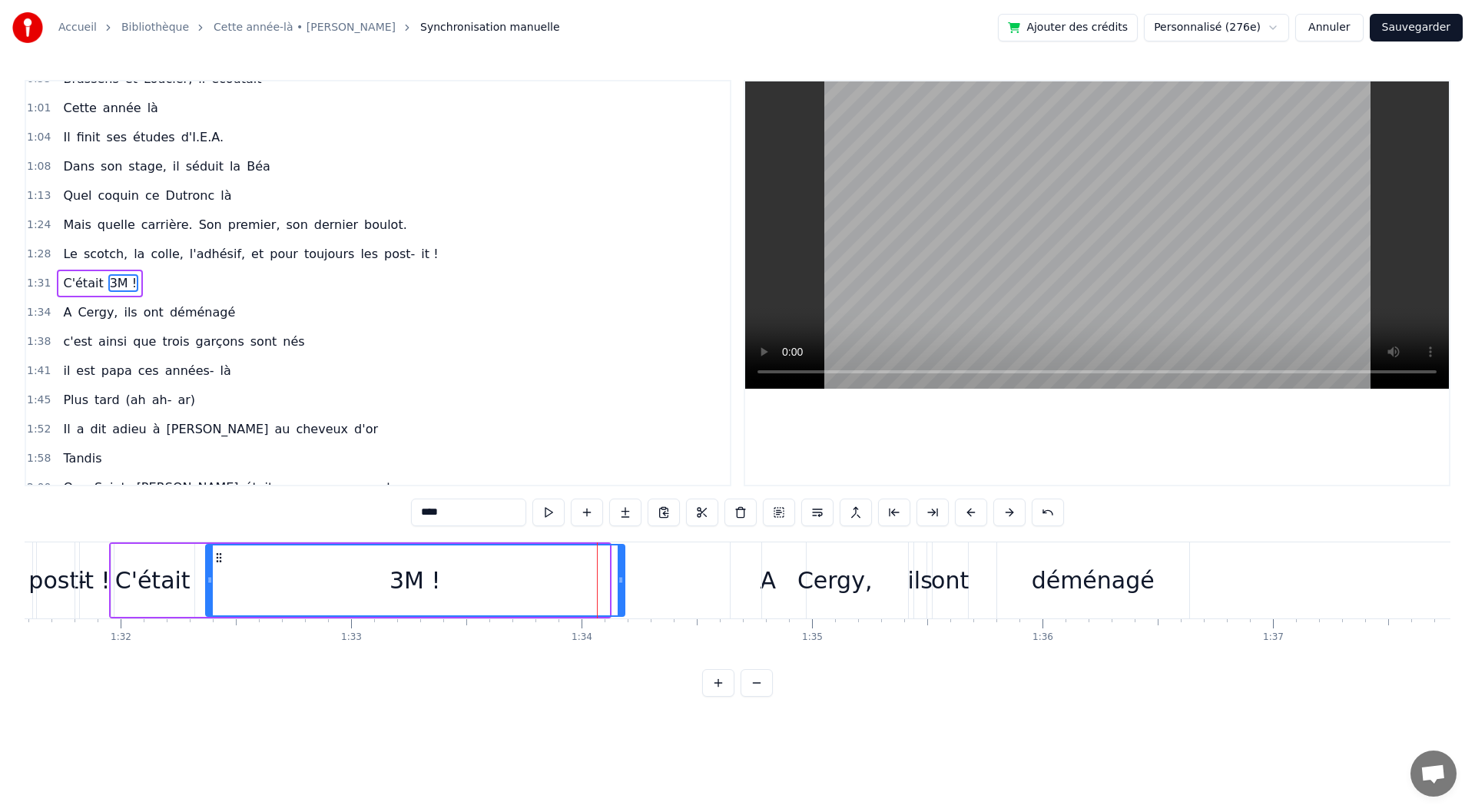
drag, startPoint x: 605, startPoint y: 590, endPoint x: 620, endPoint y: 591, distance: 15.0
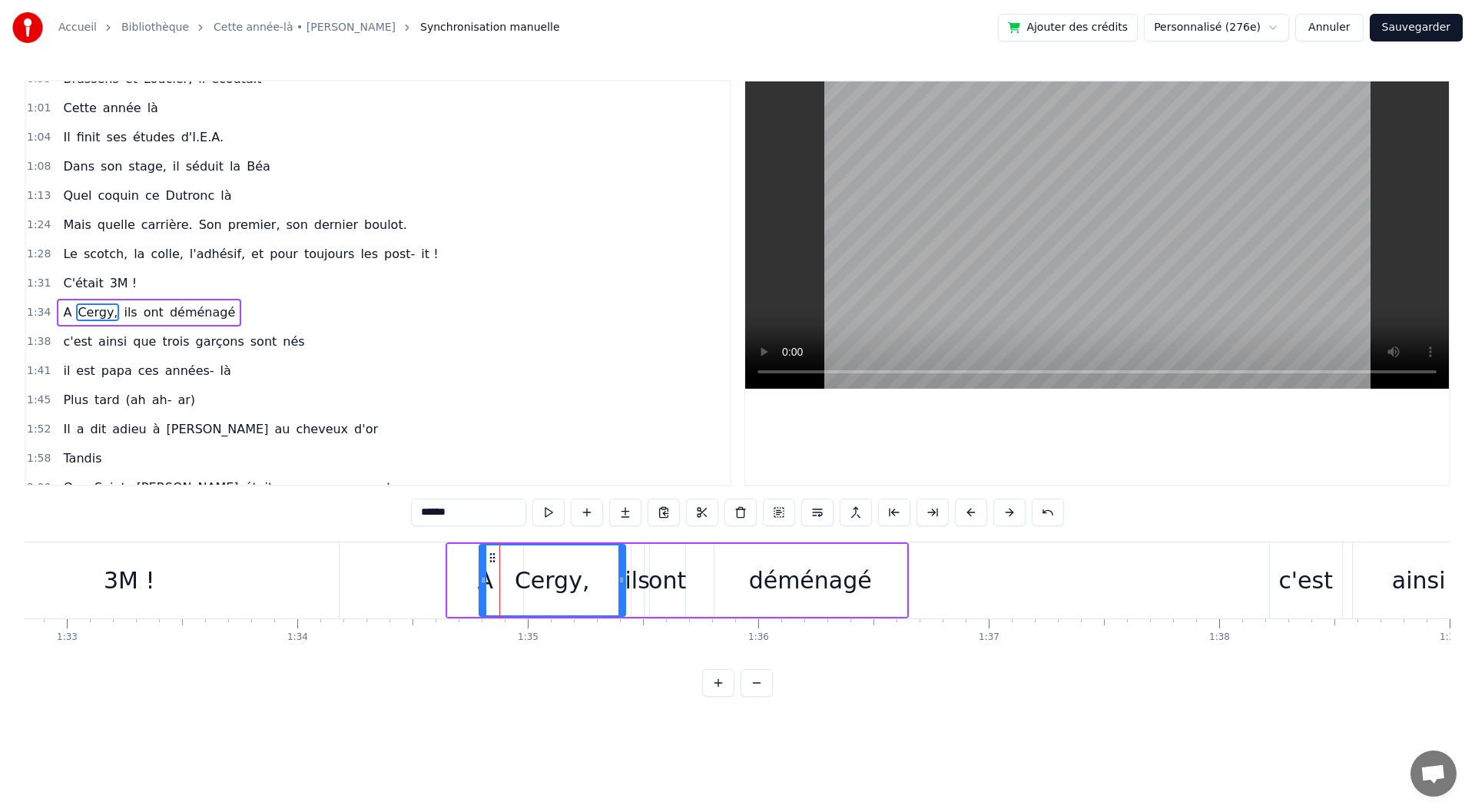
scroll to position [367, 0]
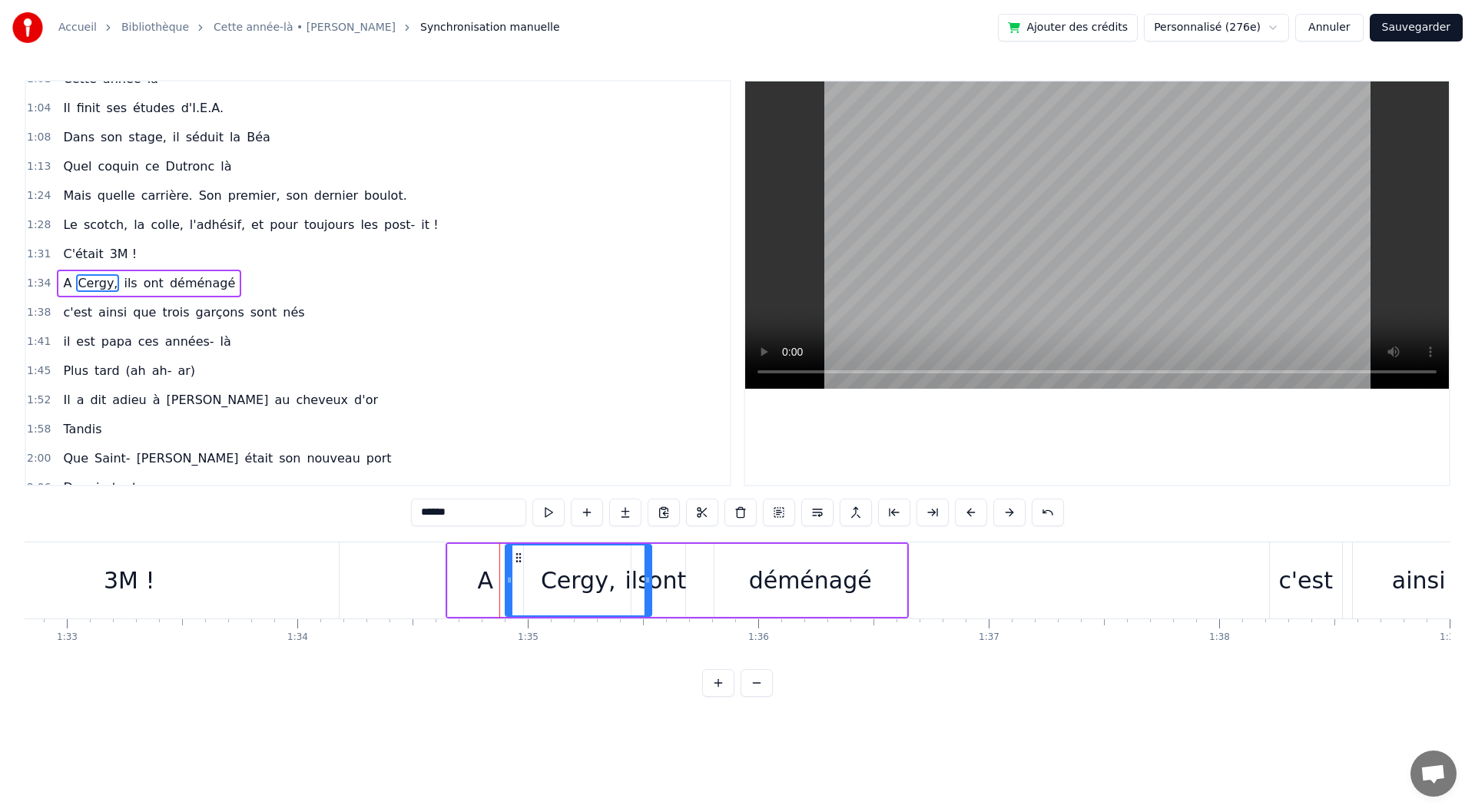
drag, startPoint x: 491, startPoint y: 556, endPoint x: 517, endPoint y: 556, distance: 26.0
drag, startPoint x: 466, startPoint y: 557, endPoint x: 494, endPoint y: 557, distance: 28.0
type input "********"
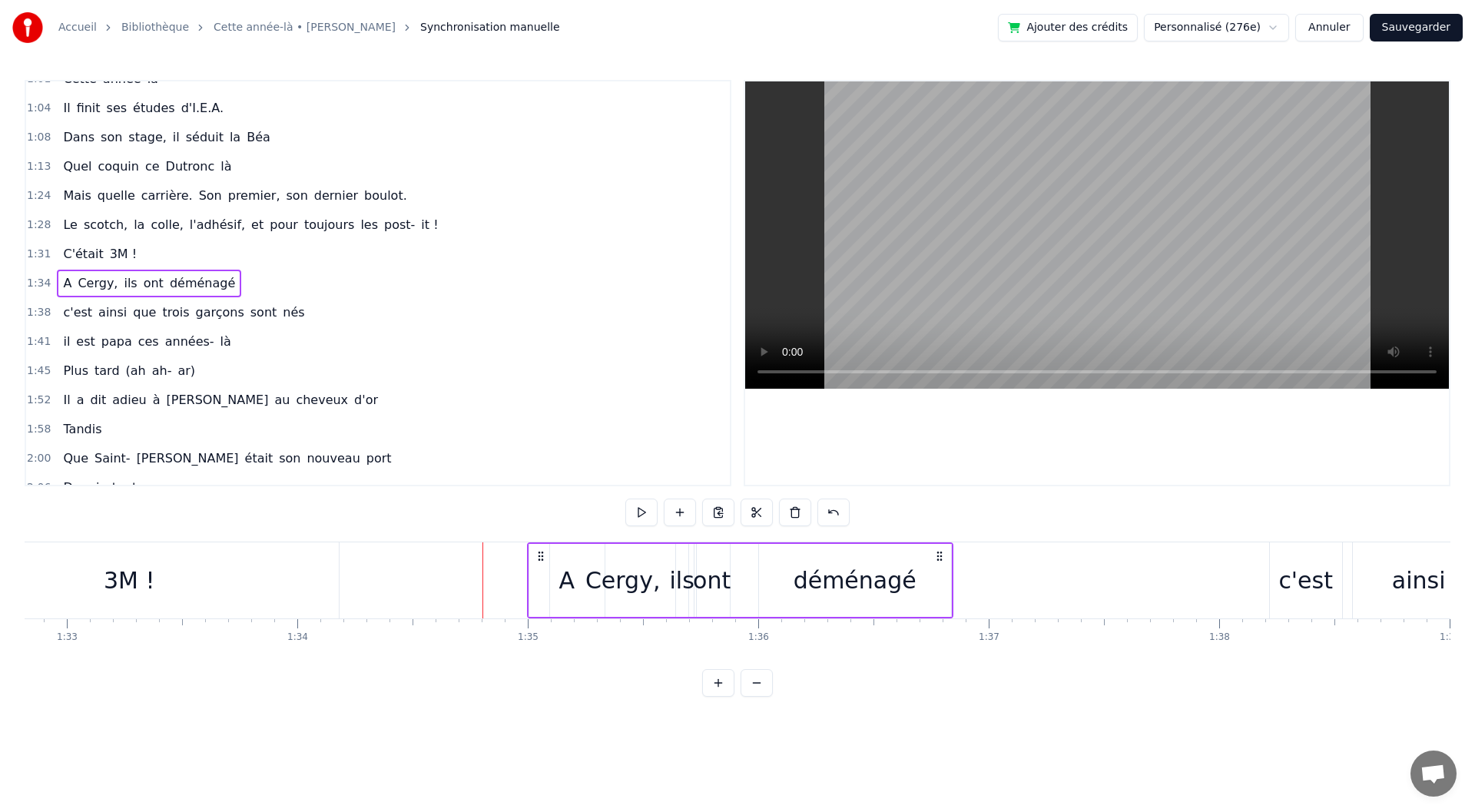
drag, startPoint x: 494, startPoint y: 560, endPoint x: 539, endPoint y: 556, distance: 45.2
drag, startPoint x: 603, startPoint y: 585, endPoint x: 556, endPoint y: 587, distance: 47.0
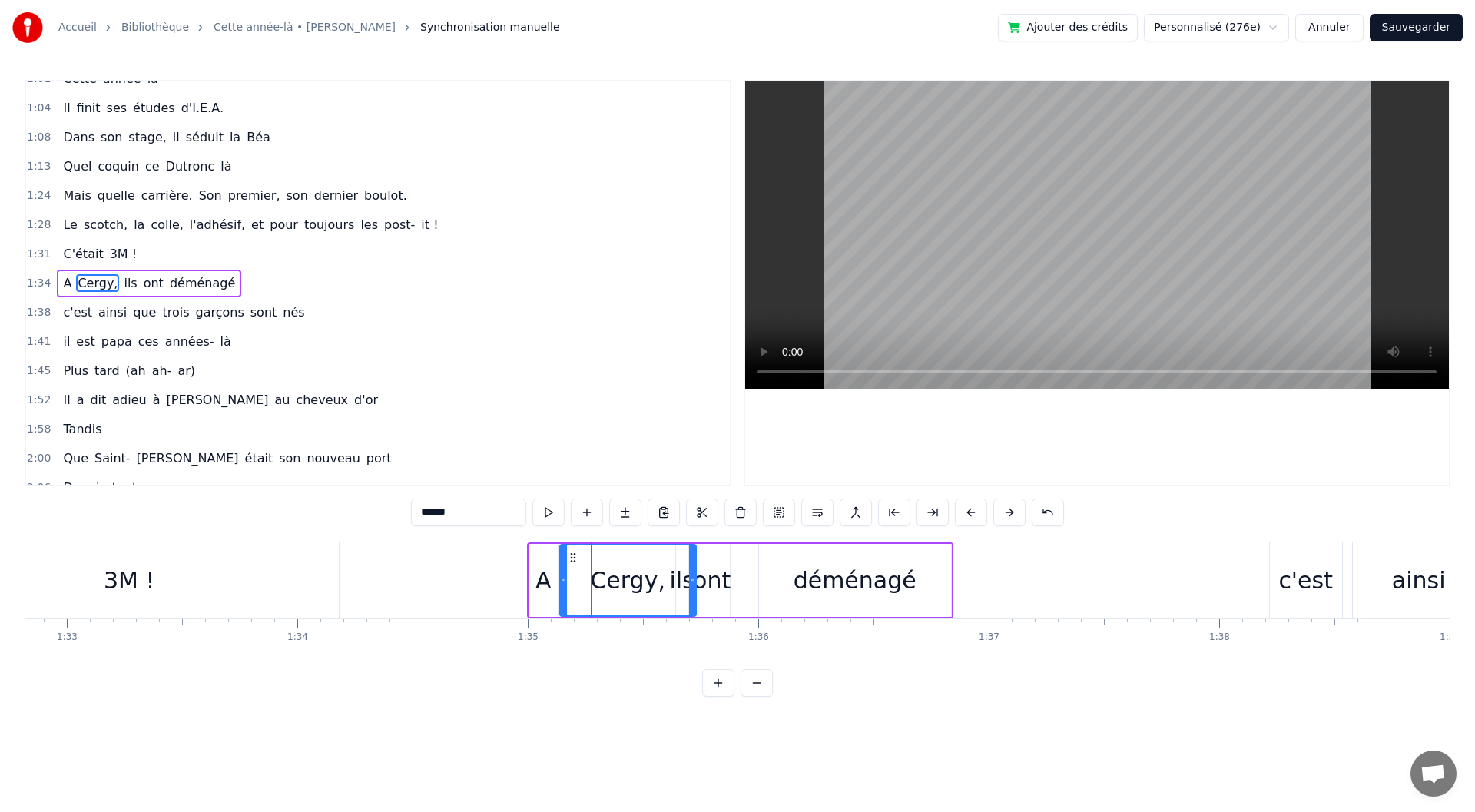
drag, startPoint x: 556, startPoint y: 580, endPoint x: 566, endPoint y: 581, distance: 10.0
drag, startPoint x: 694, startPoint y: 593, endPoint x: 674, endPoint y: 594, distance: 20.0
type input "********"
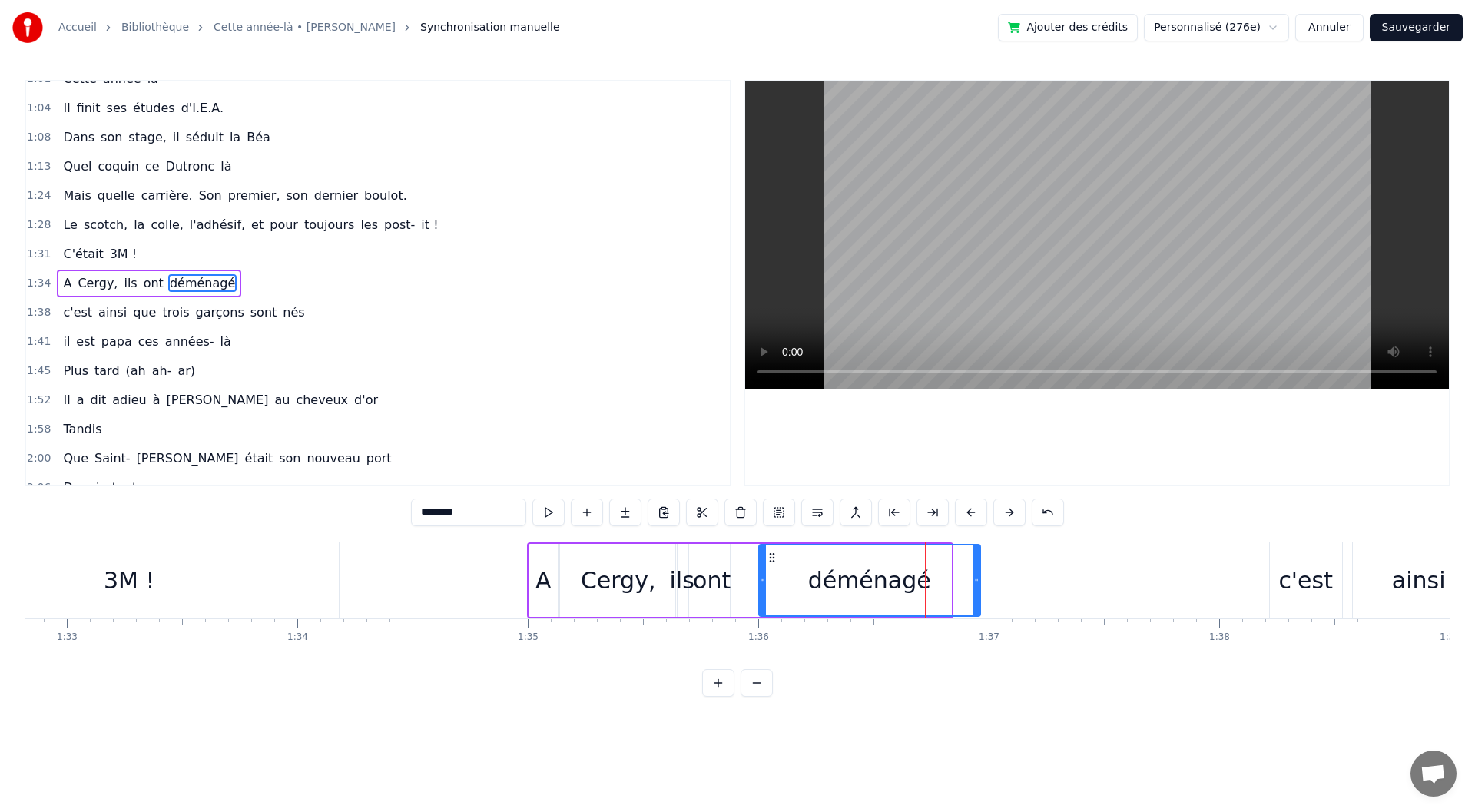
drag, startPoint x: 944, startPoint y: 586, endPoint x: 973, endPoint y: 585, distance: 29.0
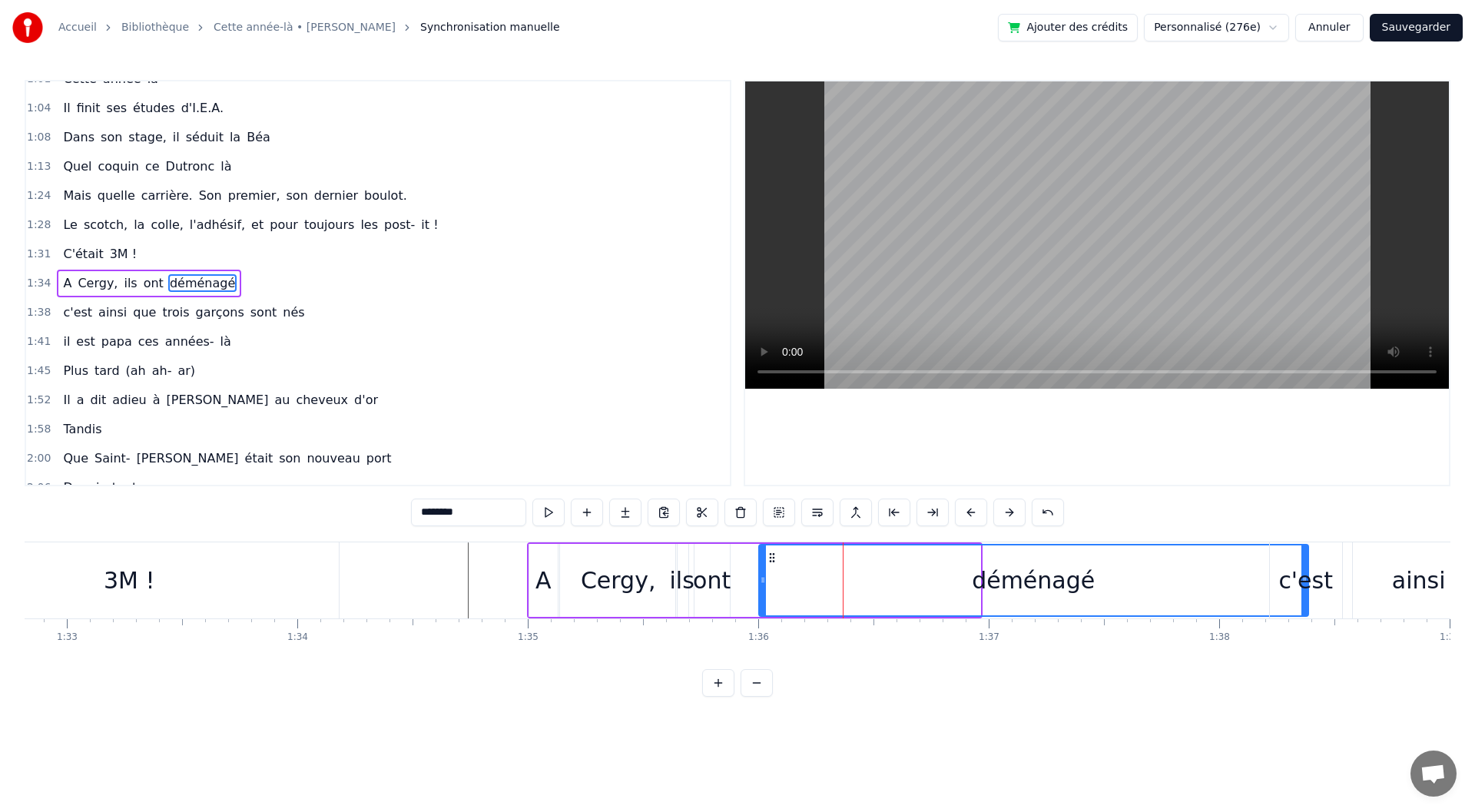
drag, startPoint x: 977, startPoint y: 589, endPoint x: 1305, endPoint y: 584, distance: 328.0
type input "*****"
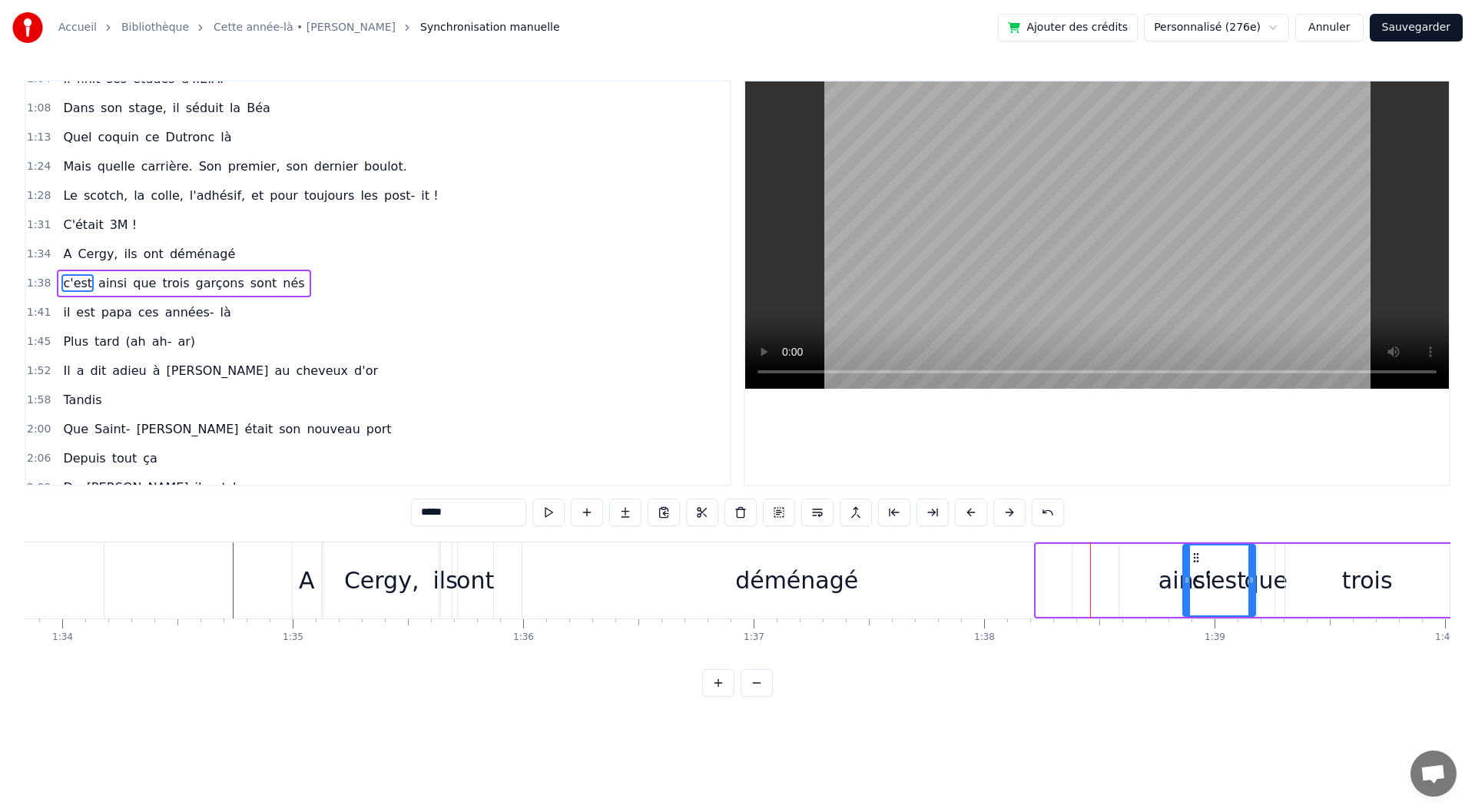
scroll to position [0, 21649]
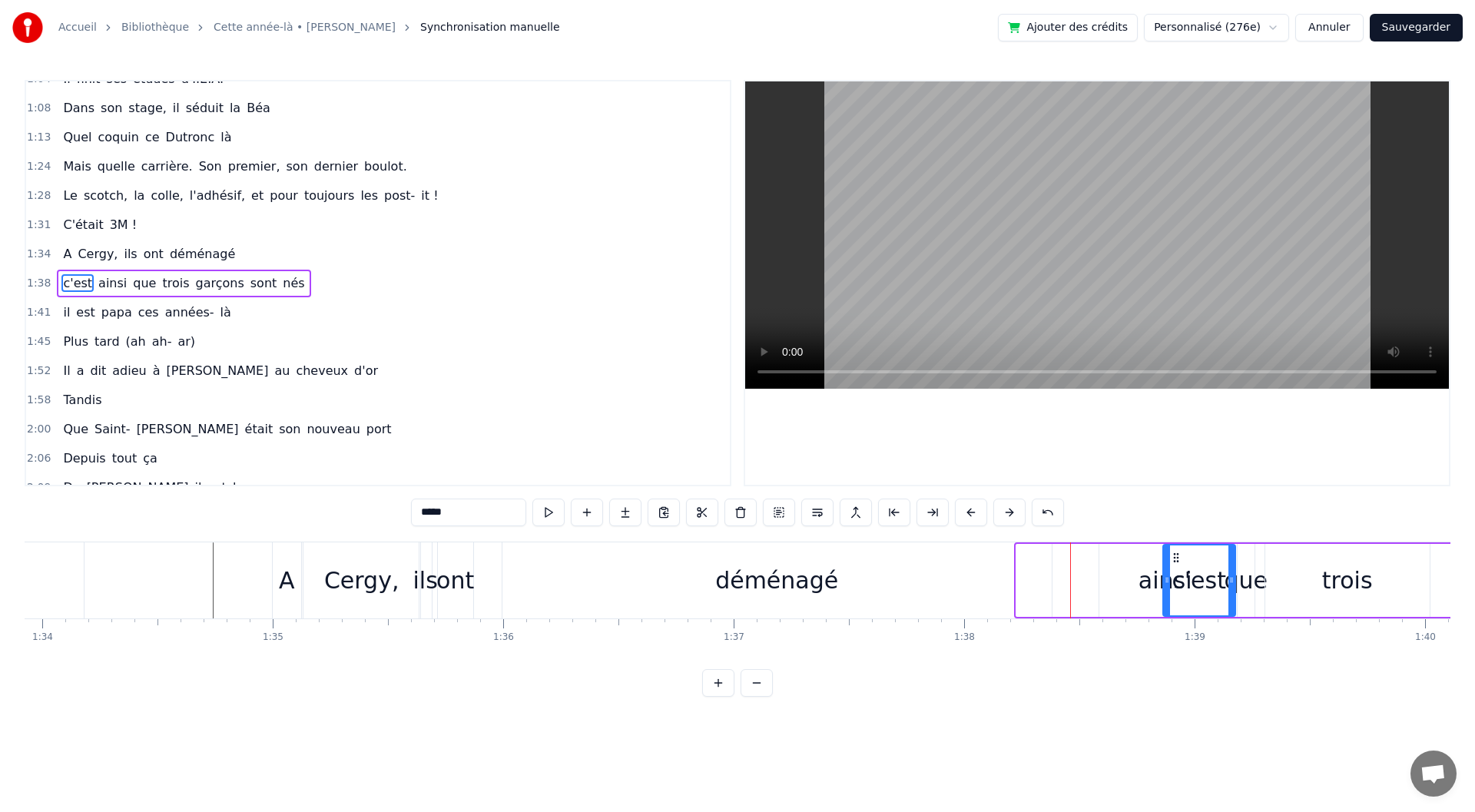
drag, startPoint x: 1287, startPoint y: 558, endPoint x: 1168, endPoint y: 569, distance: 119.5
drag, startPoint x: 1026, startPoint y: 548, endPoint x: 1157, endPoint y: 556, distance: 131.2
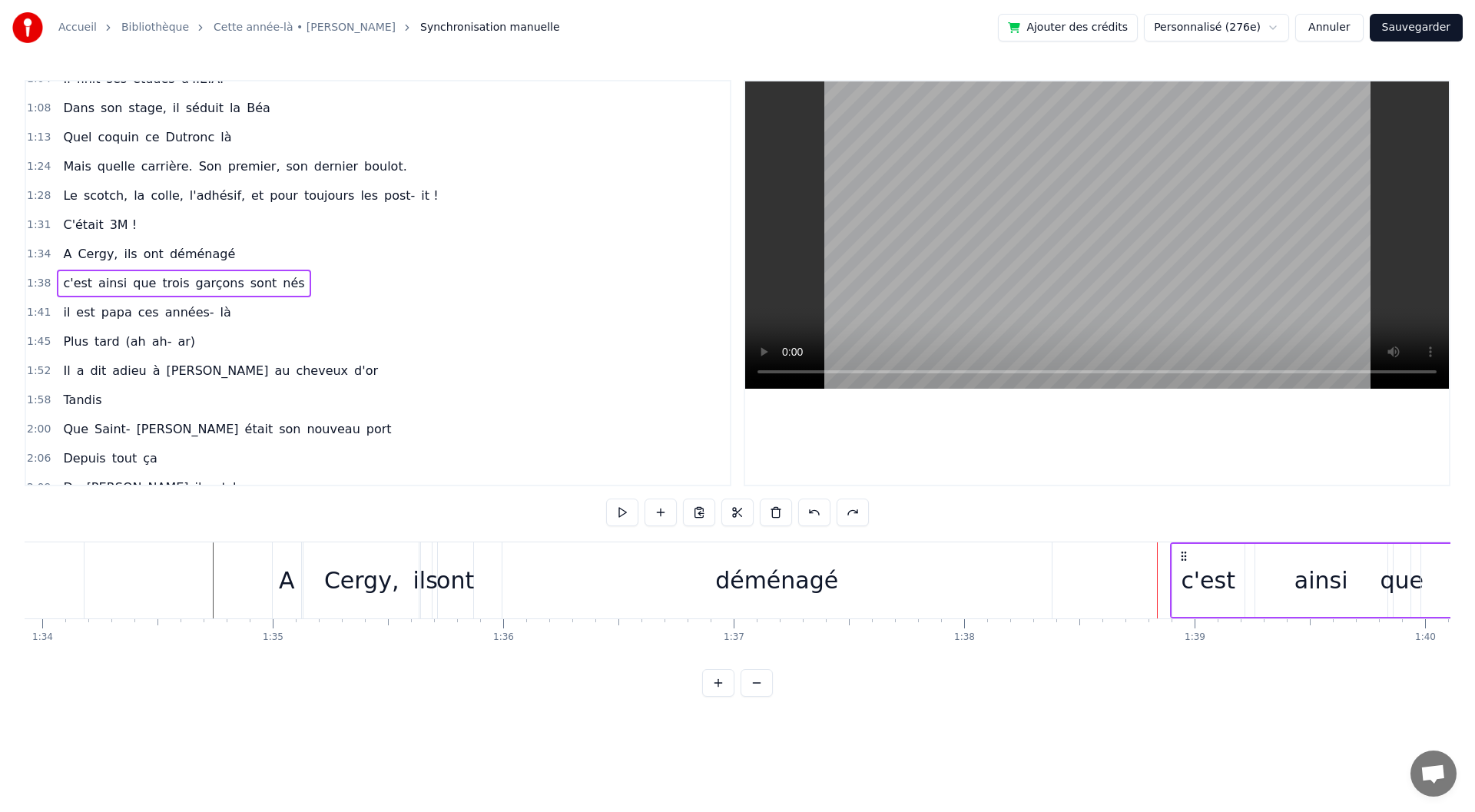
drag, startPoint x: 1021, startPoint y: 558, endPoint x: 1177, endPoint y: 552, distance: 156.1
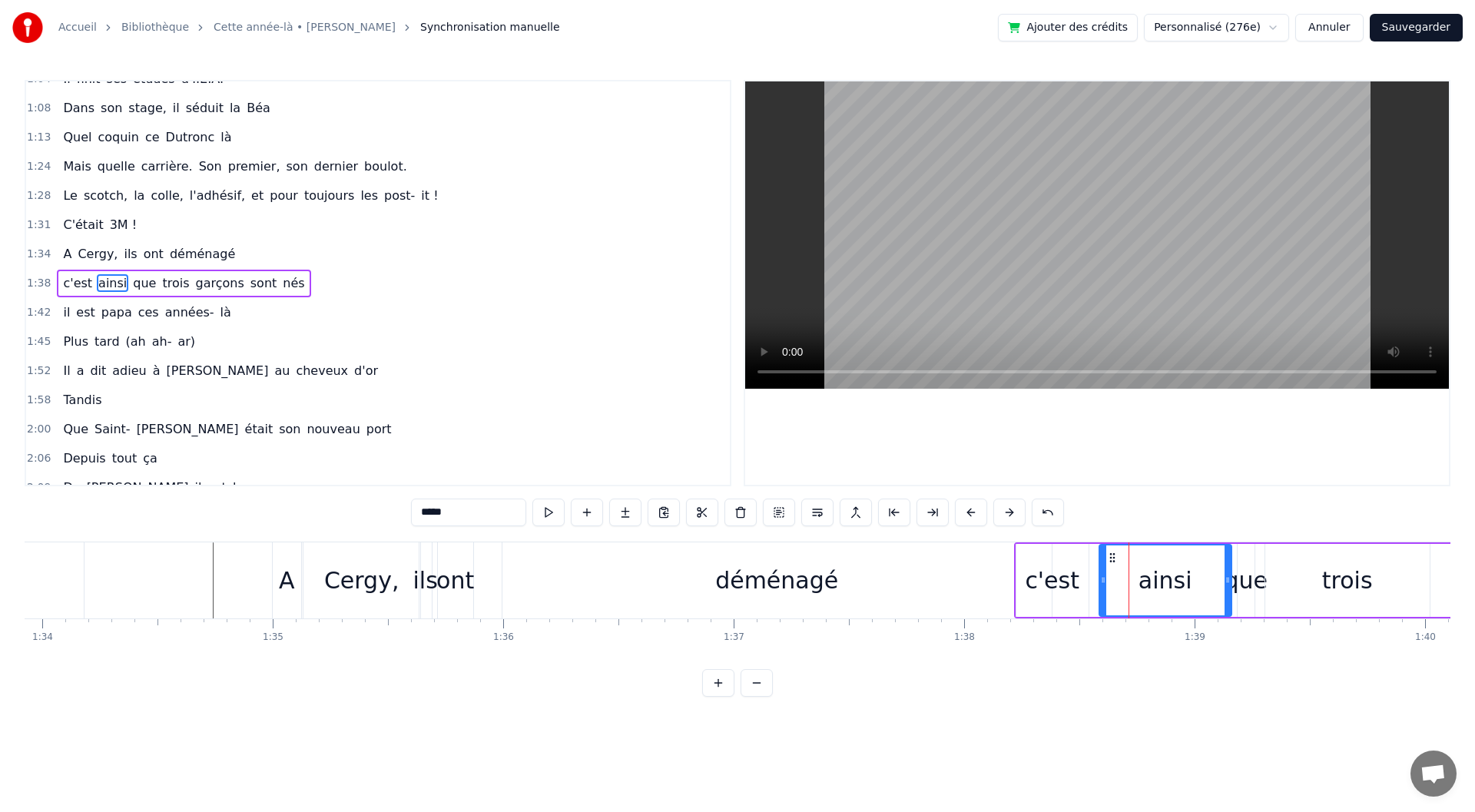
type input "*****"
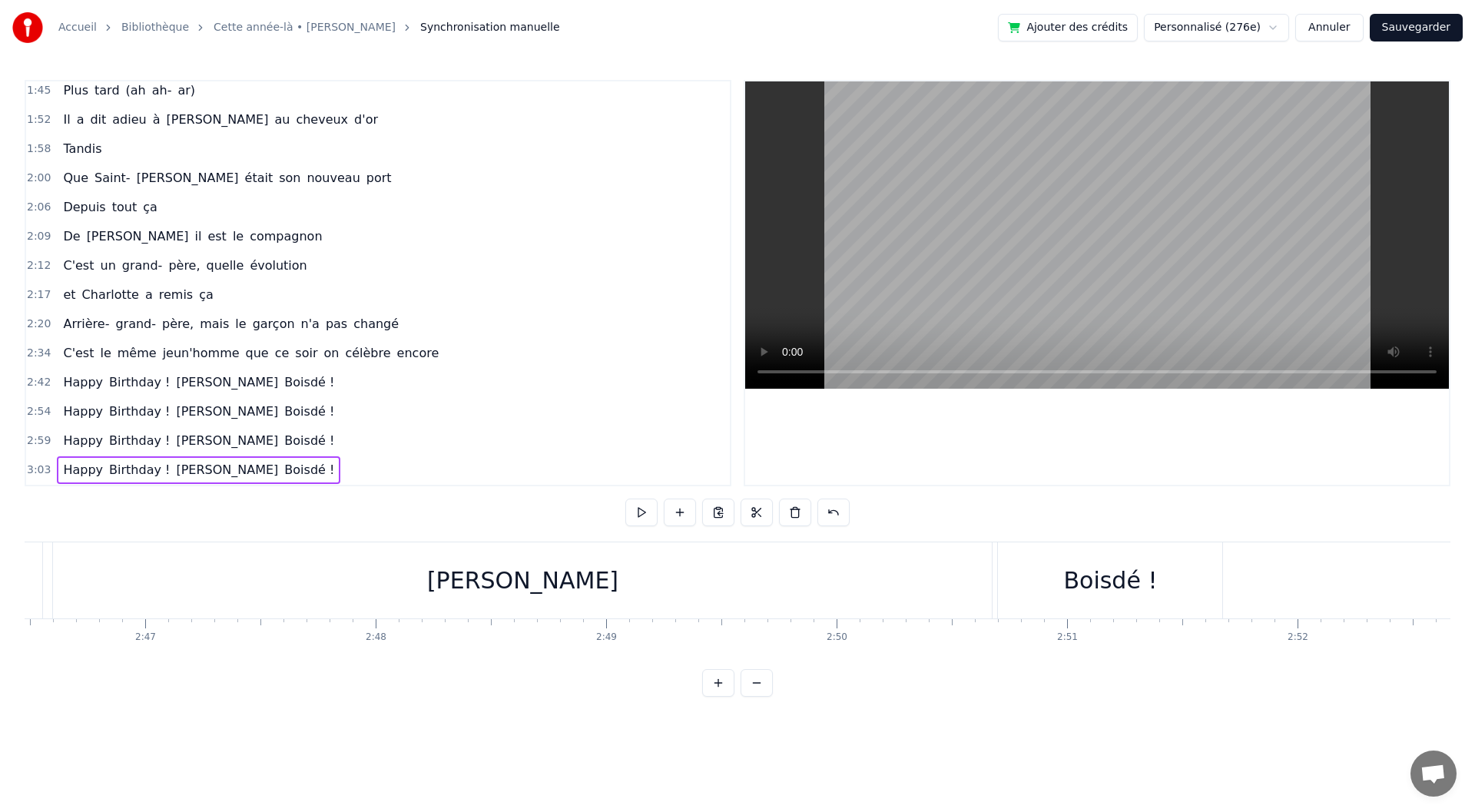
scroll to position [0, 38202]
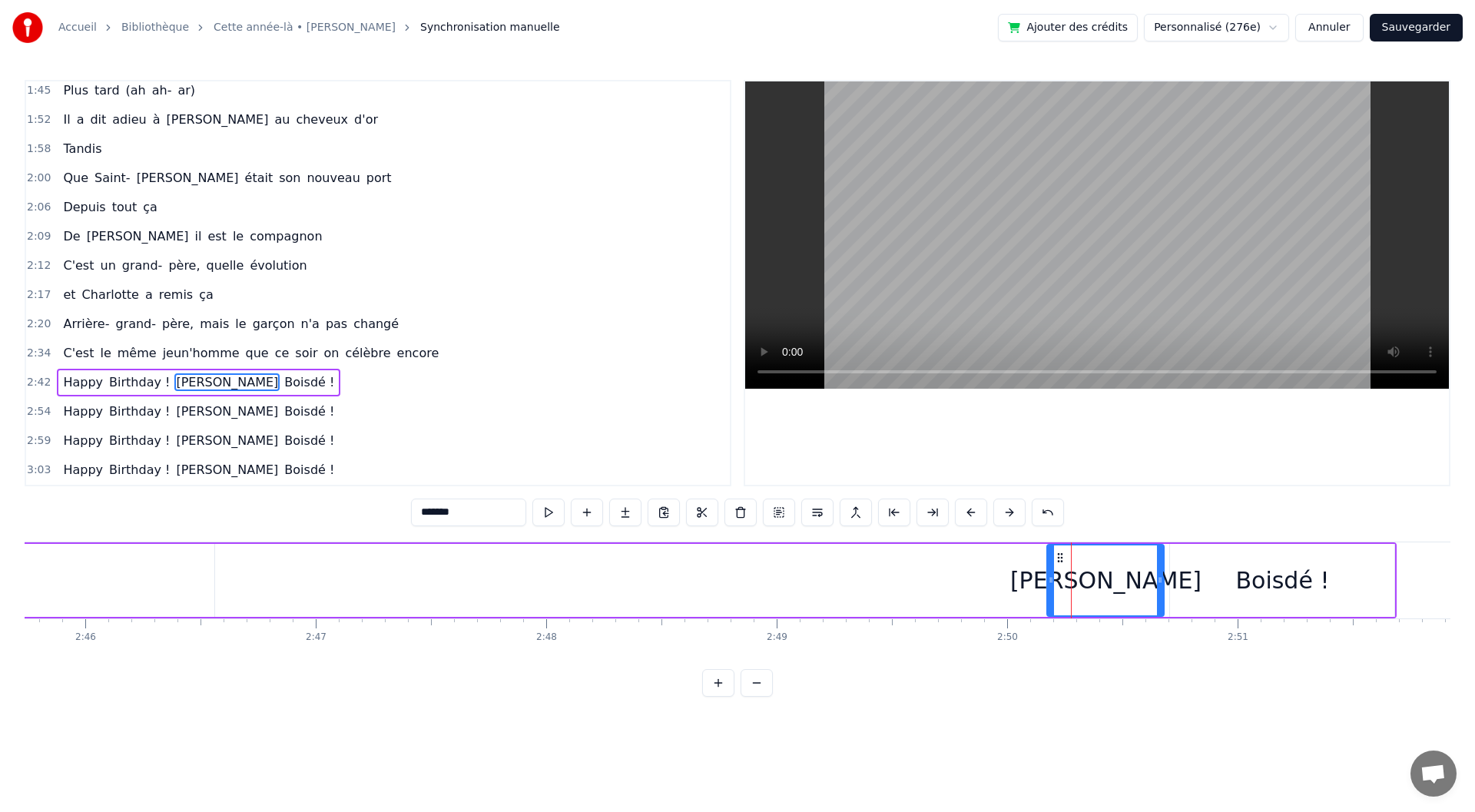
drag, startPoint x: 228, startPoint y: 582, endPoint x: 1050, endPoint y: 589, distance: 822.0
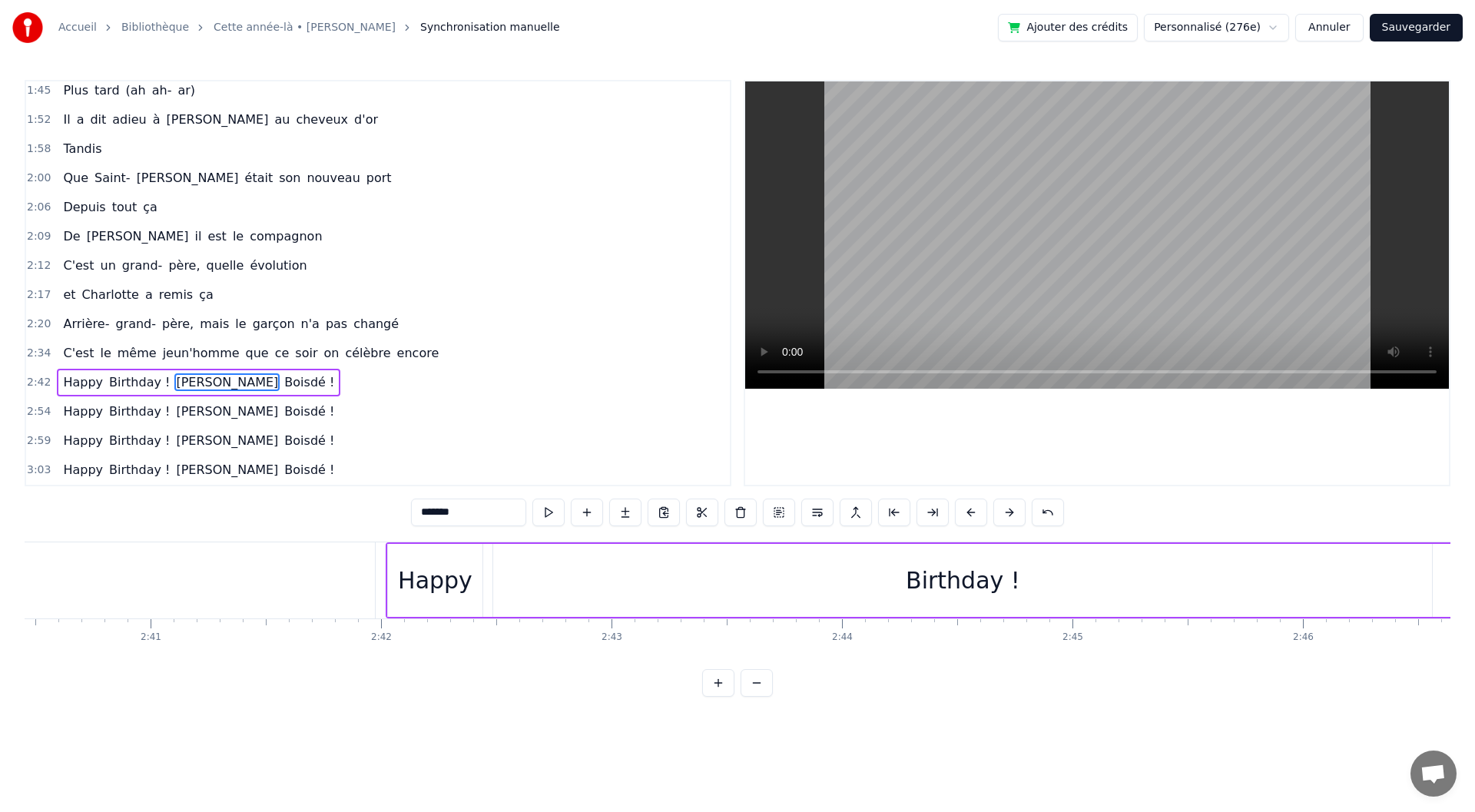
scroll to position [0, 36863]
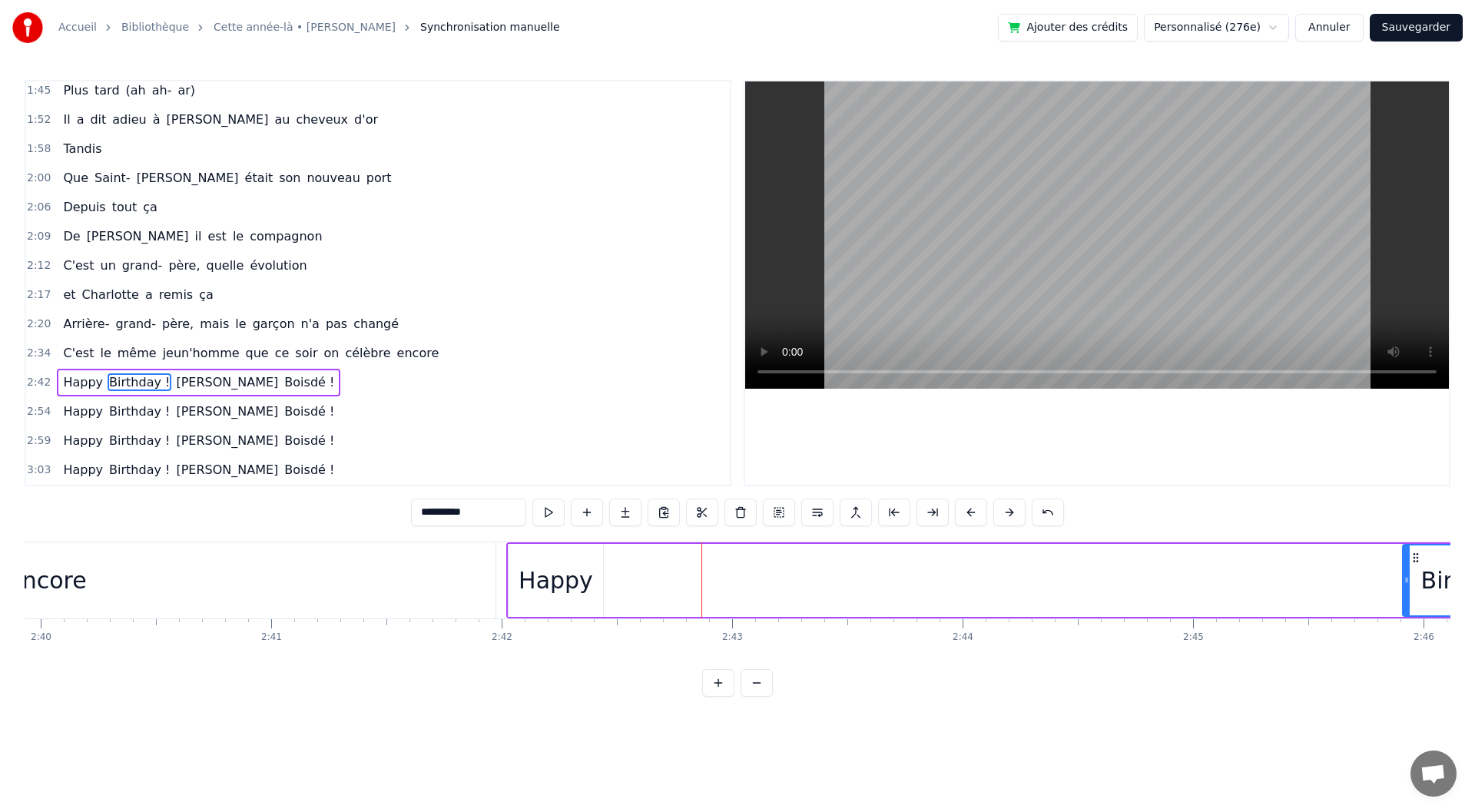
drag, startPoint x: 616, startPoint y: 587, endPoint x: 1404, endPoint y: 595, distance: 788.0
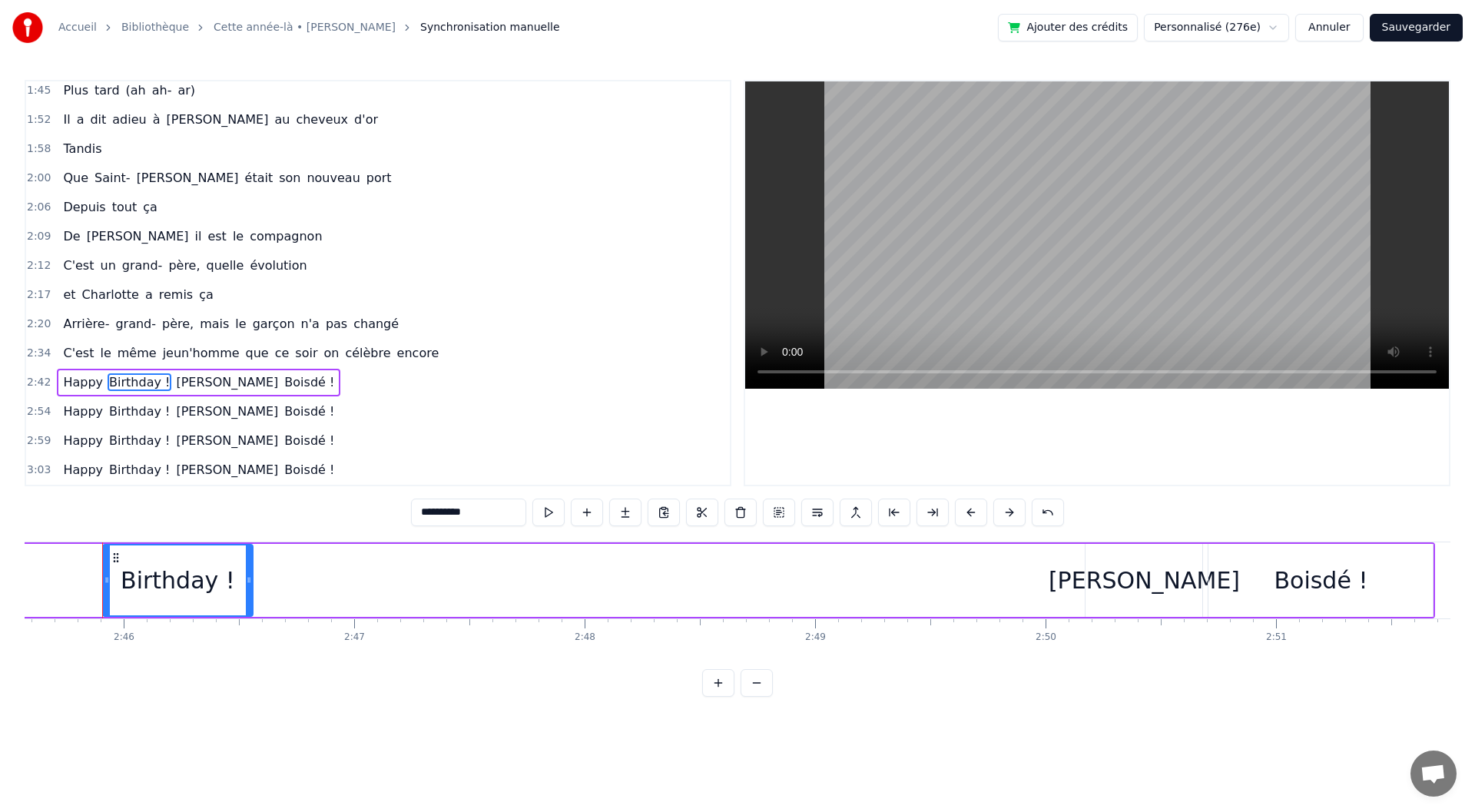
scroll to position [0, 38164]
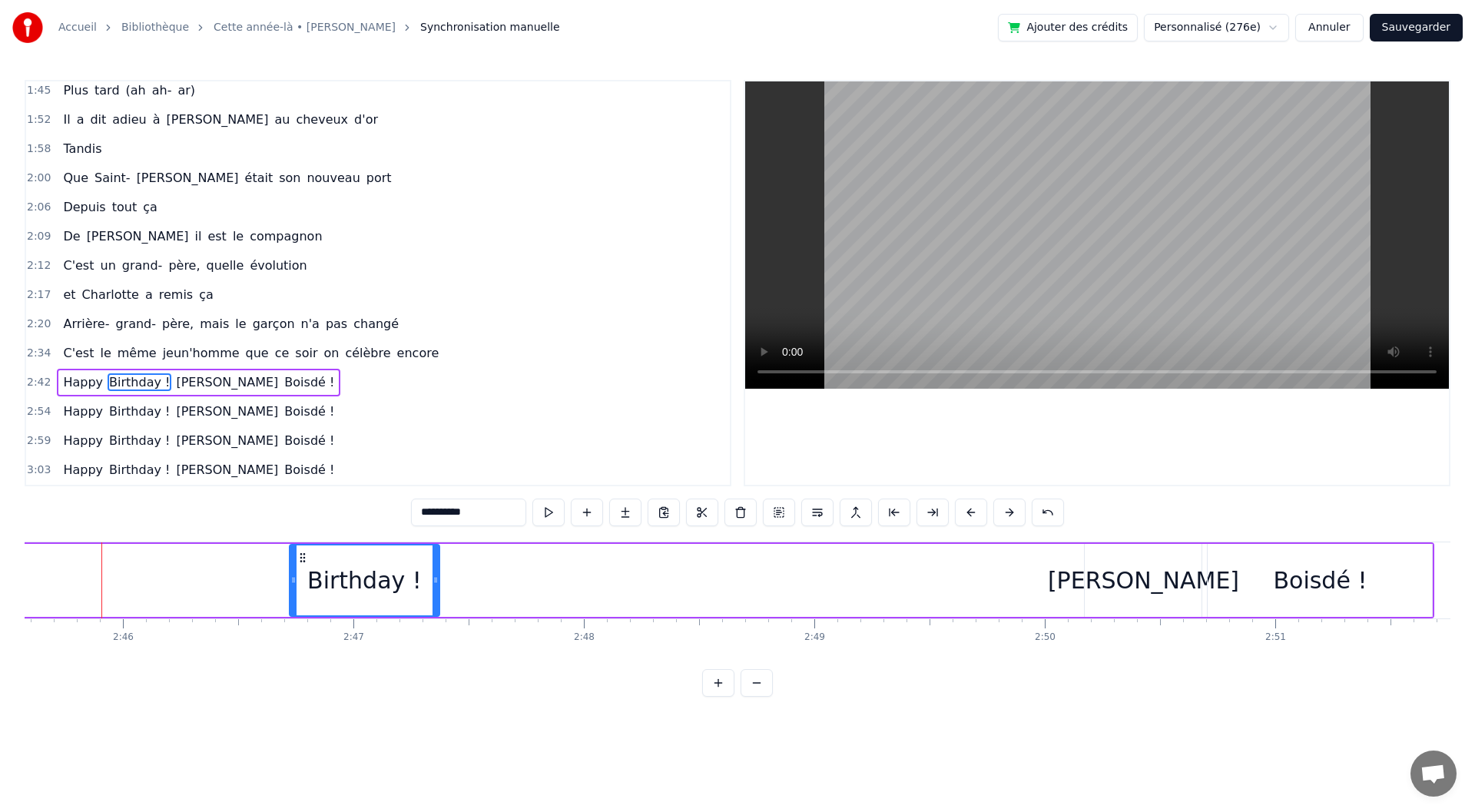
drag, startPoint x: 116, startPoint y: 556, endPoint x: 303, endPoint y: 567, distance: 187.3
drag, startPoint x: 436, startPoint y: 590, endPoint x: 535, endPoint y: 591, distance: 99.0
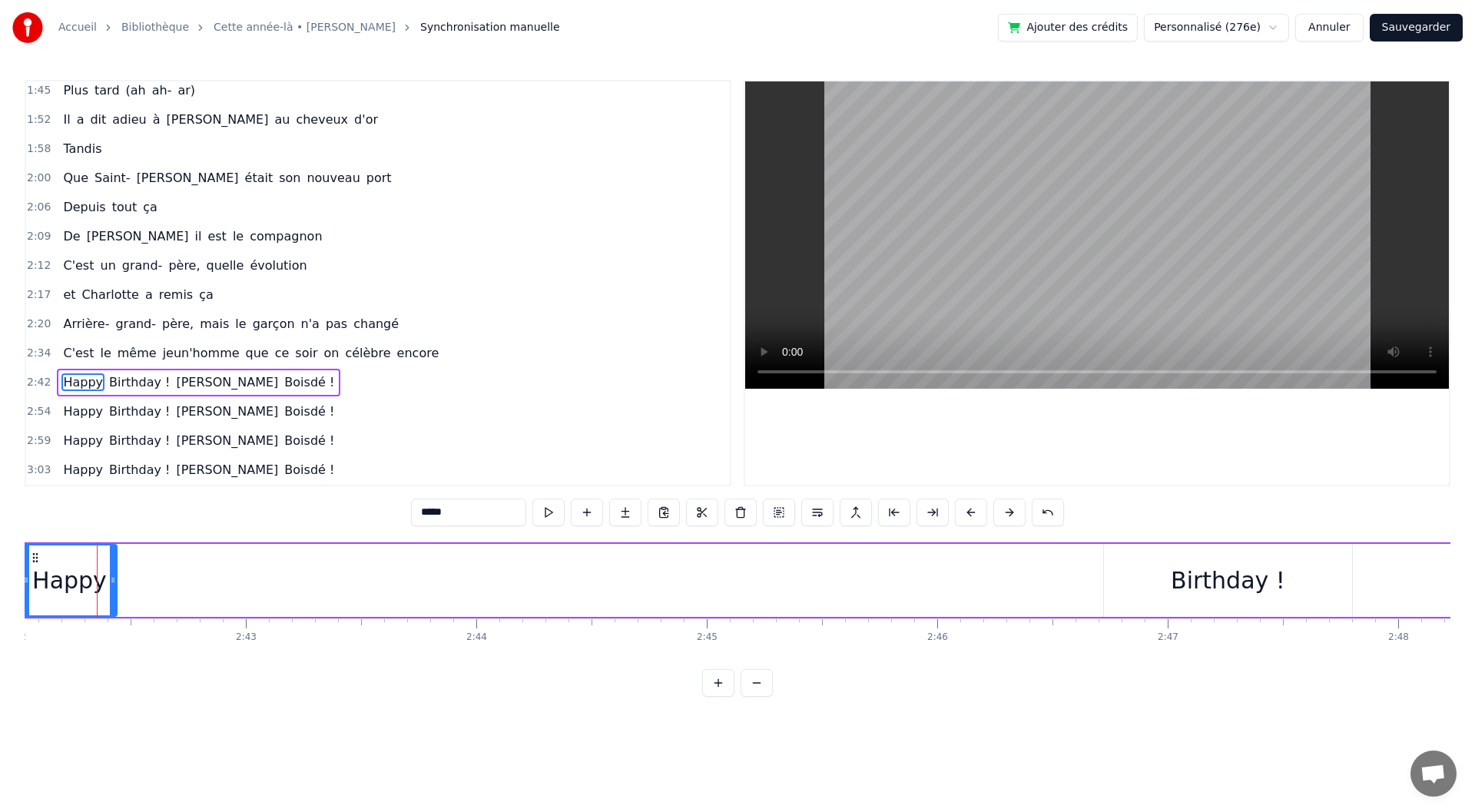
scroll to position [0, 37345]
drag, startPoint x: 42, startPoint y: 558, endPoint x: 943, endPoint y: 588, distance: 901.5
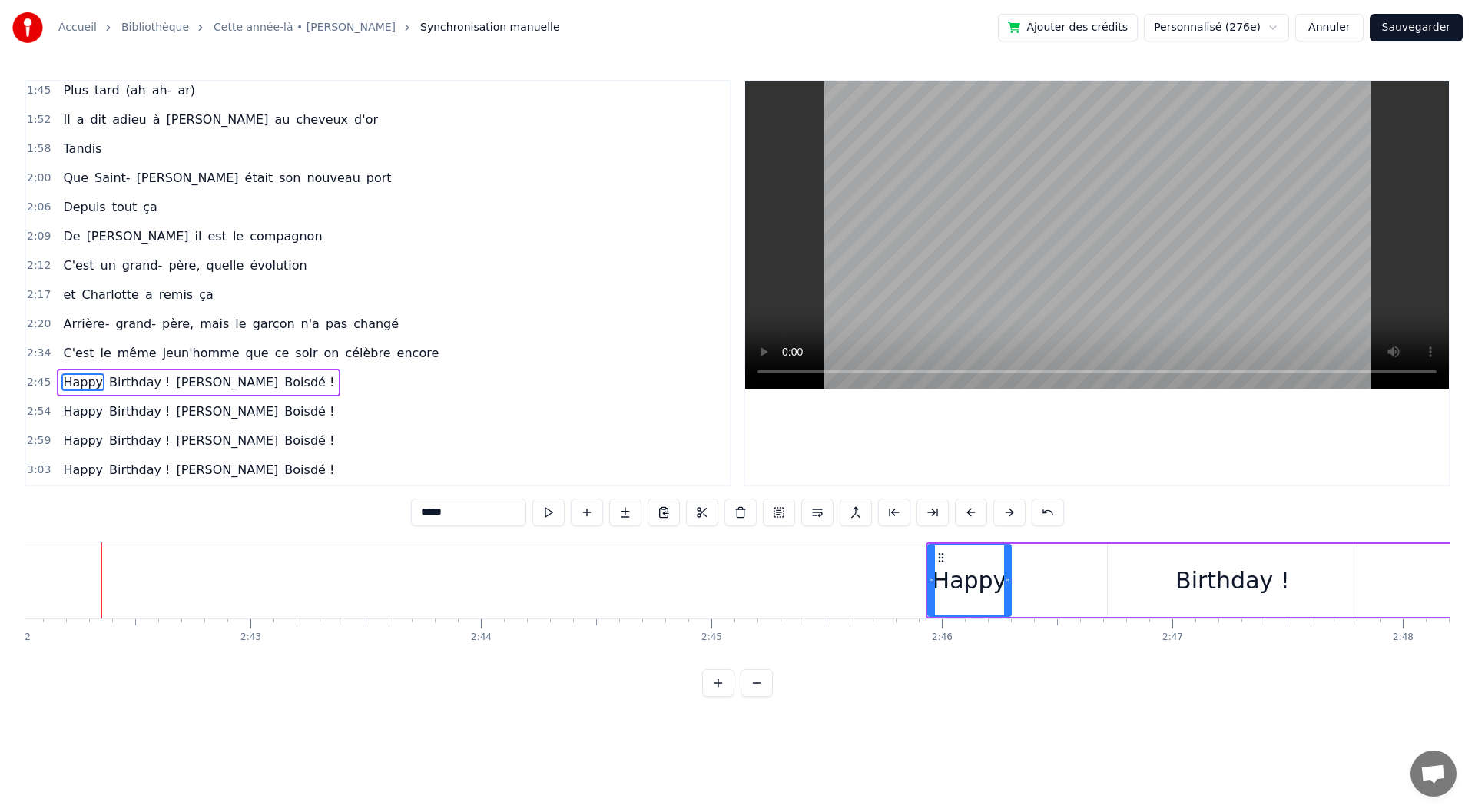
drag, startPoint x: 1018, startPoint y: 587, endPoint x: 1008, endPoint y: 589, distance: 10.2
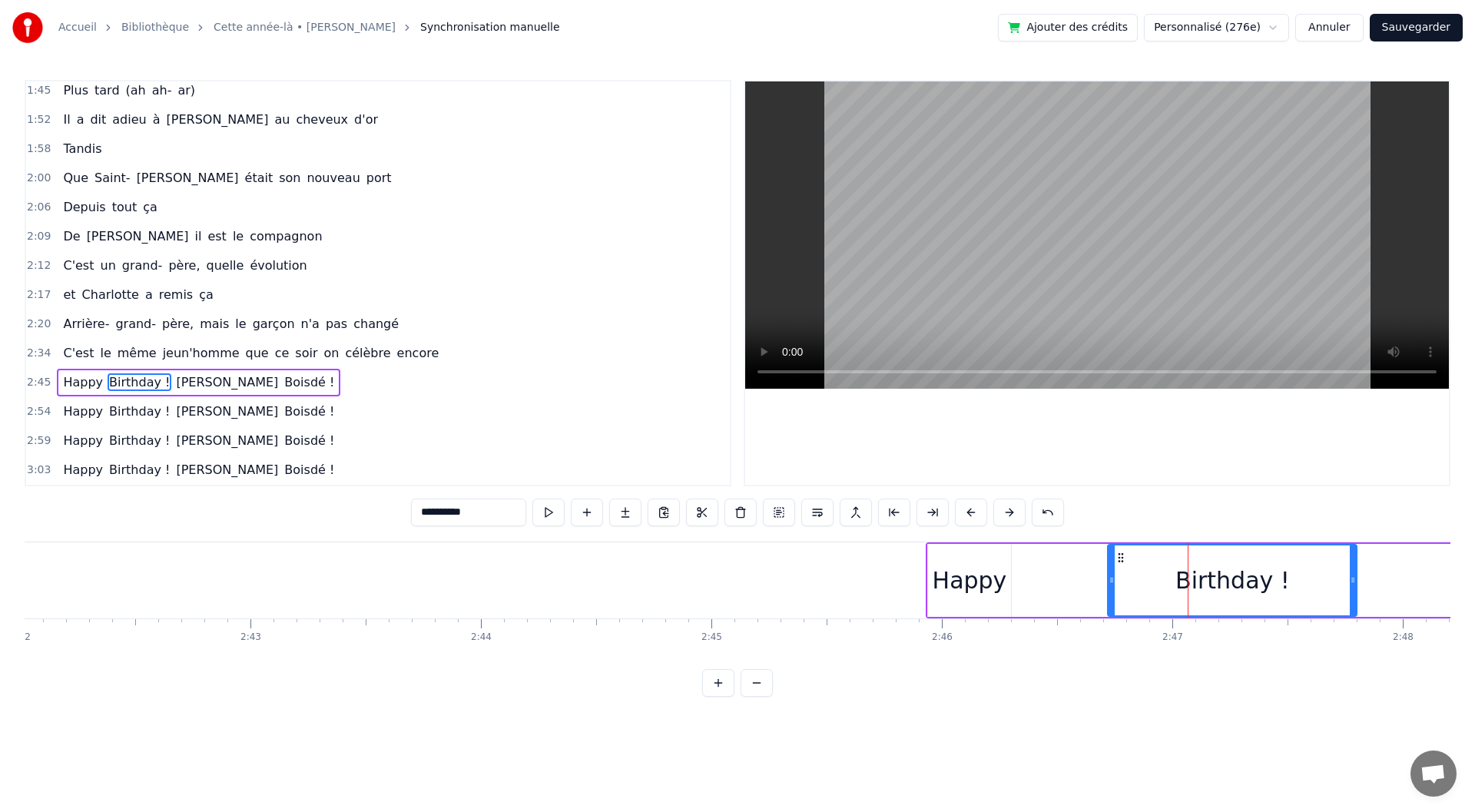
type input "*****"
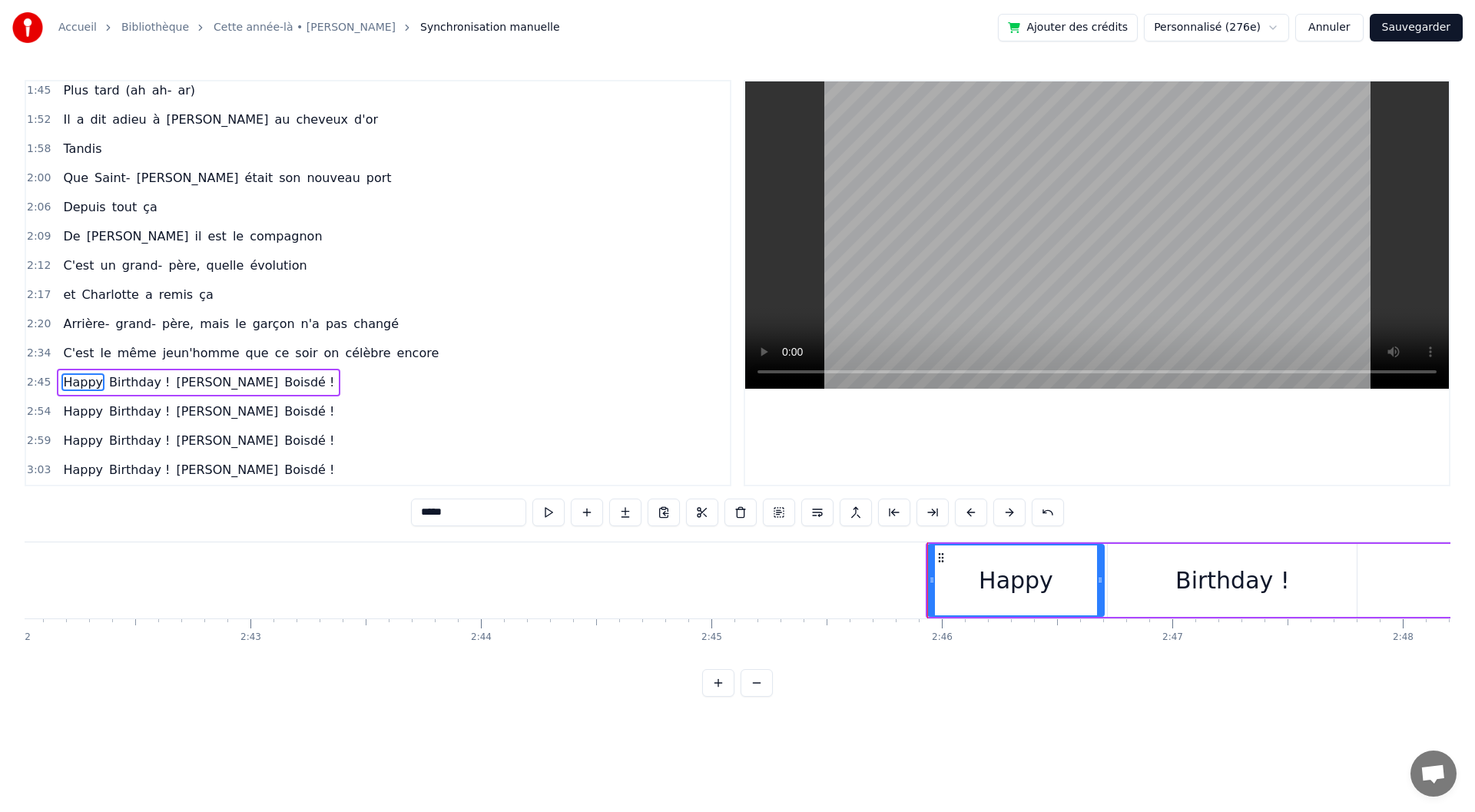
drag, startPoint x: 1011, startPoint y: 588, endPoint x: 1104, endPoint y: 589, distance: 93.0
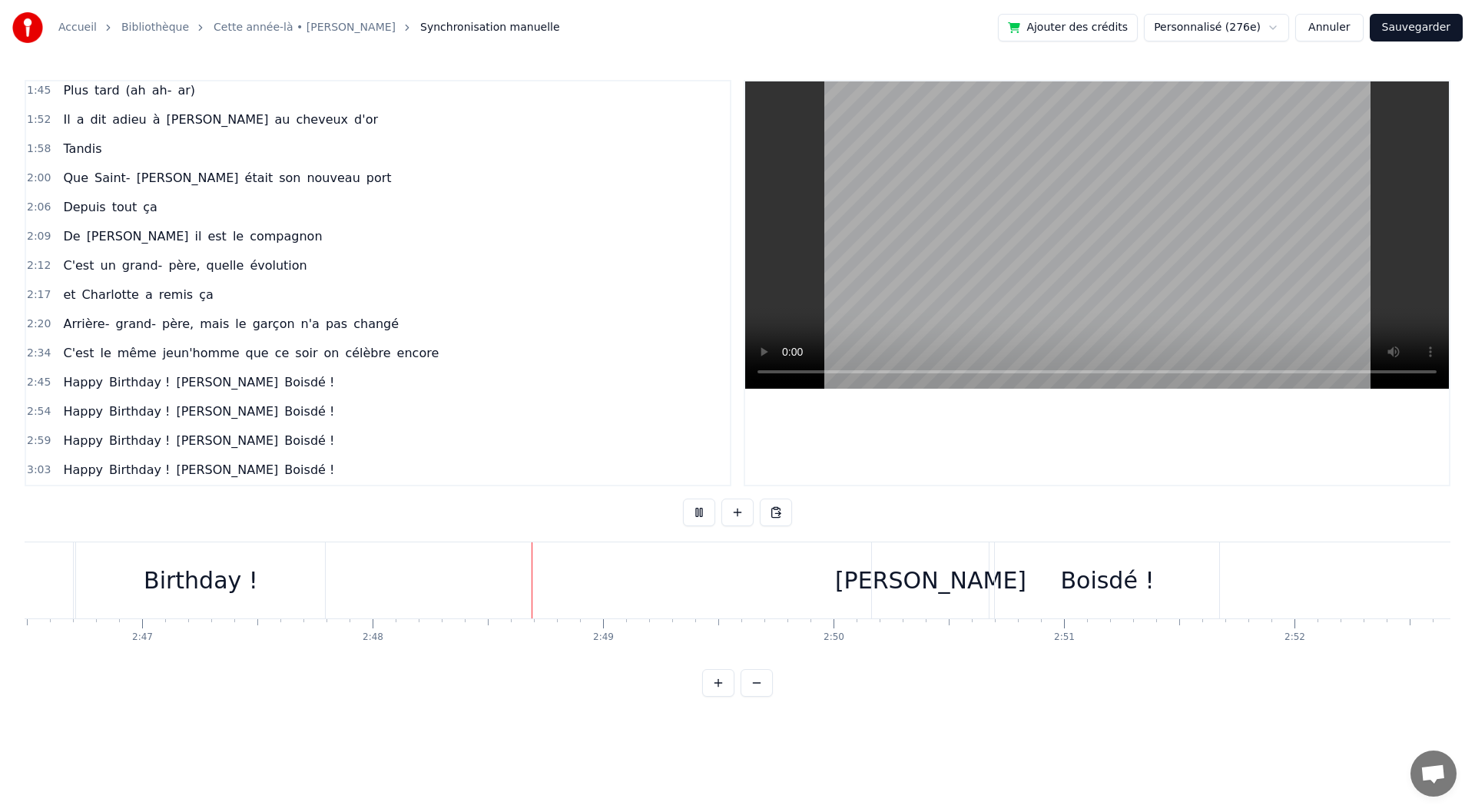
scroll to position [0, 38666]
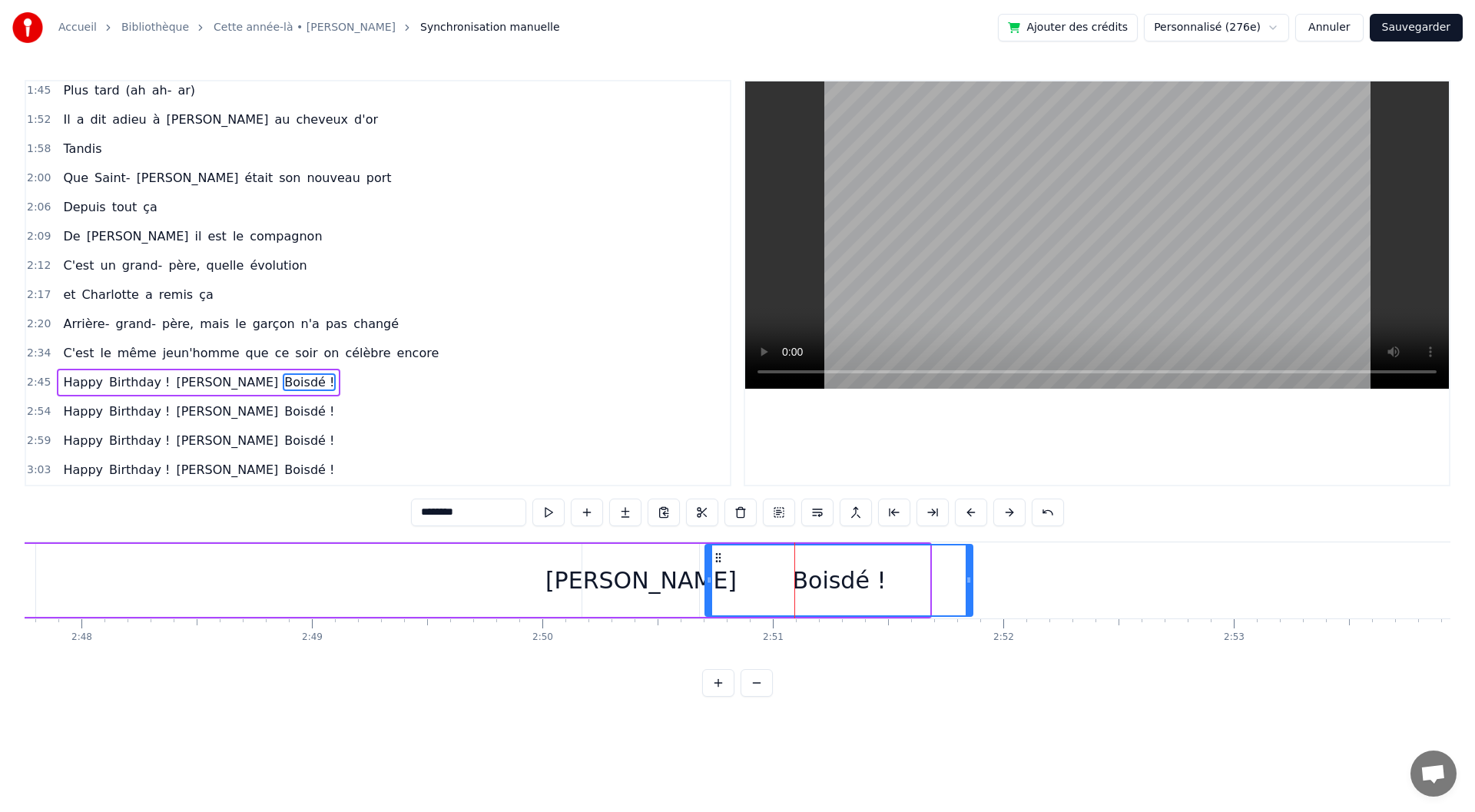
drag, startPoint x: 927, startPoint y: 579, endPoint x: 969, endPoint y: 579, distance: 42.0
drag, startPoint x: 711, startPoint y: 593, endPoint x: 772, endPoint y: 592, distance: 61.0
type input "*******"
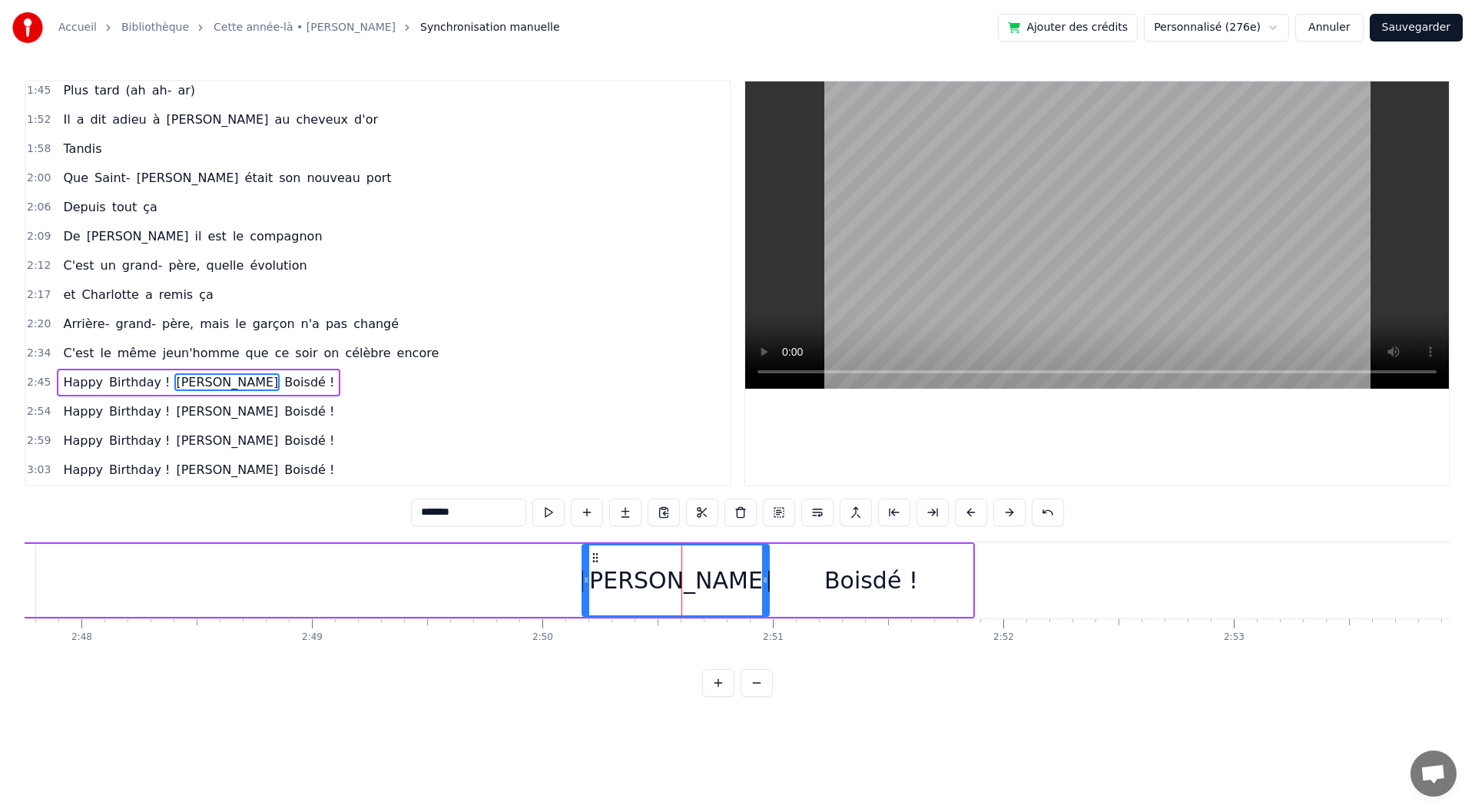
drag, startPoint x: 694, startPoint y: 589, endPoint x: 764, endPoint y: 593, distance: 70.1
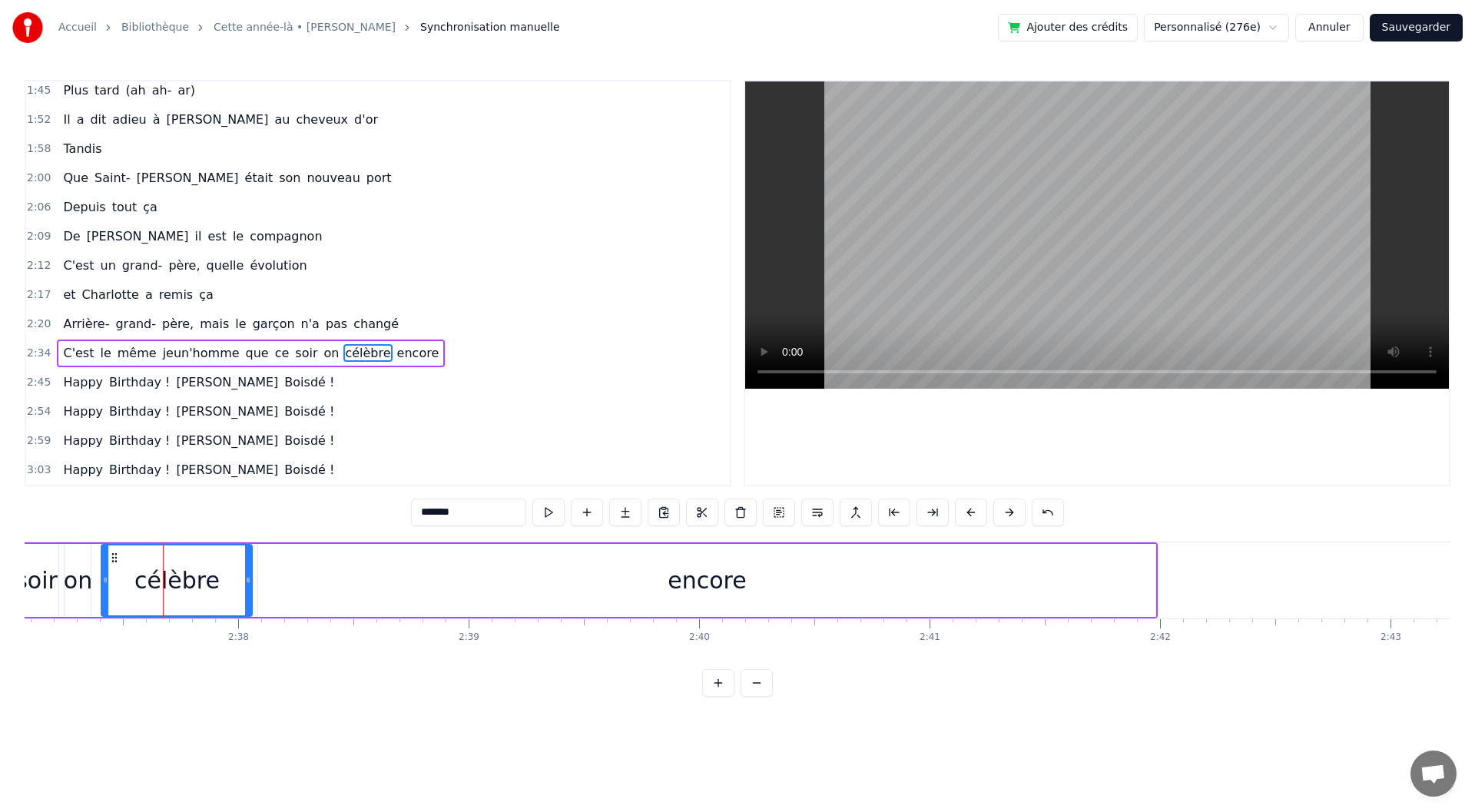
scroll to position [0, 36132]
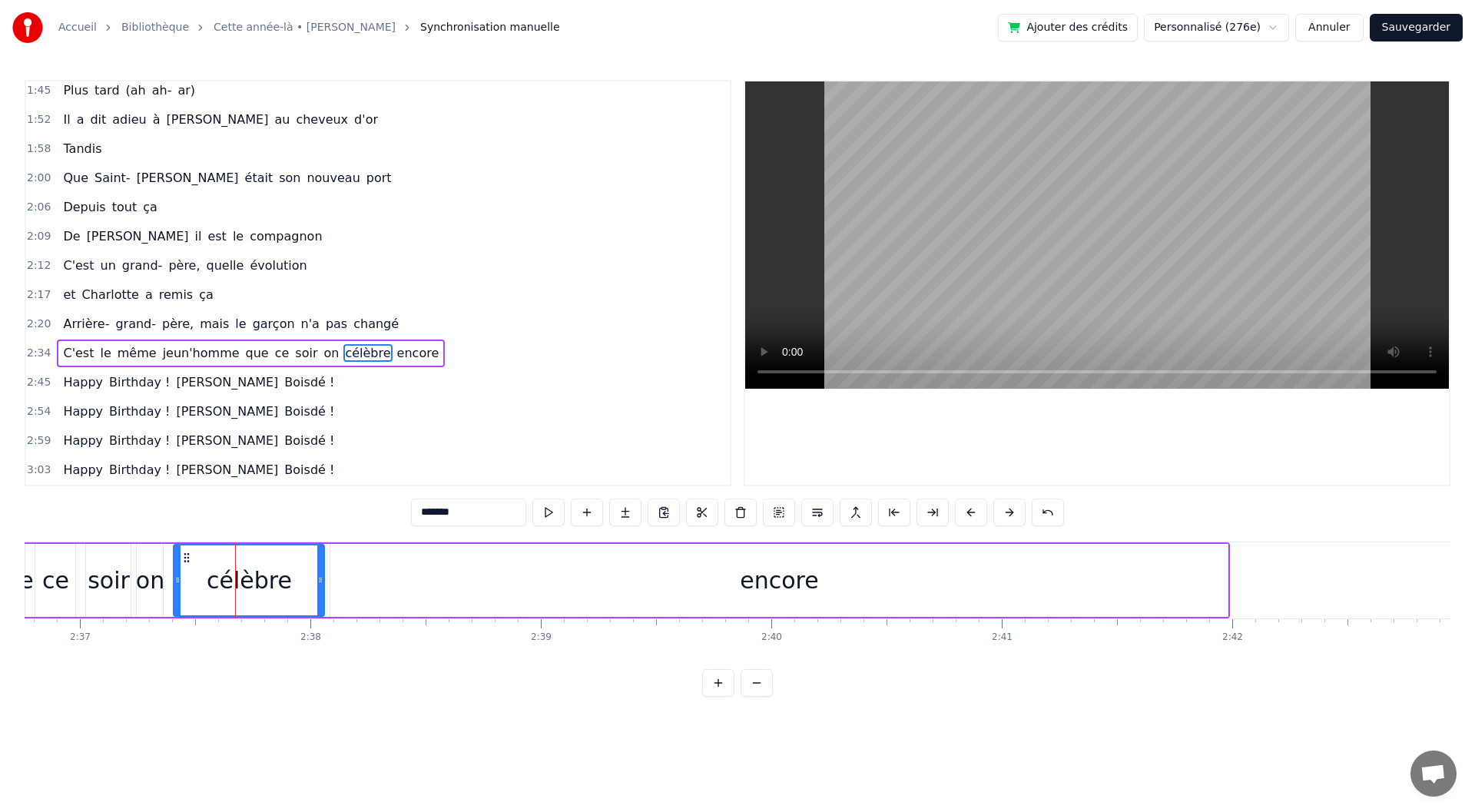
type input "******"
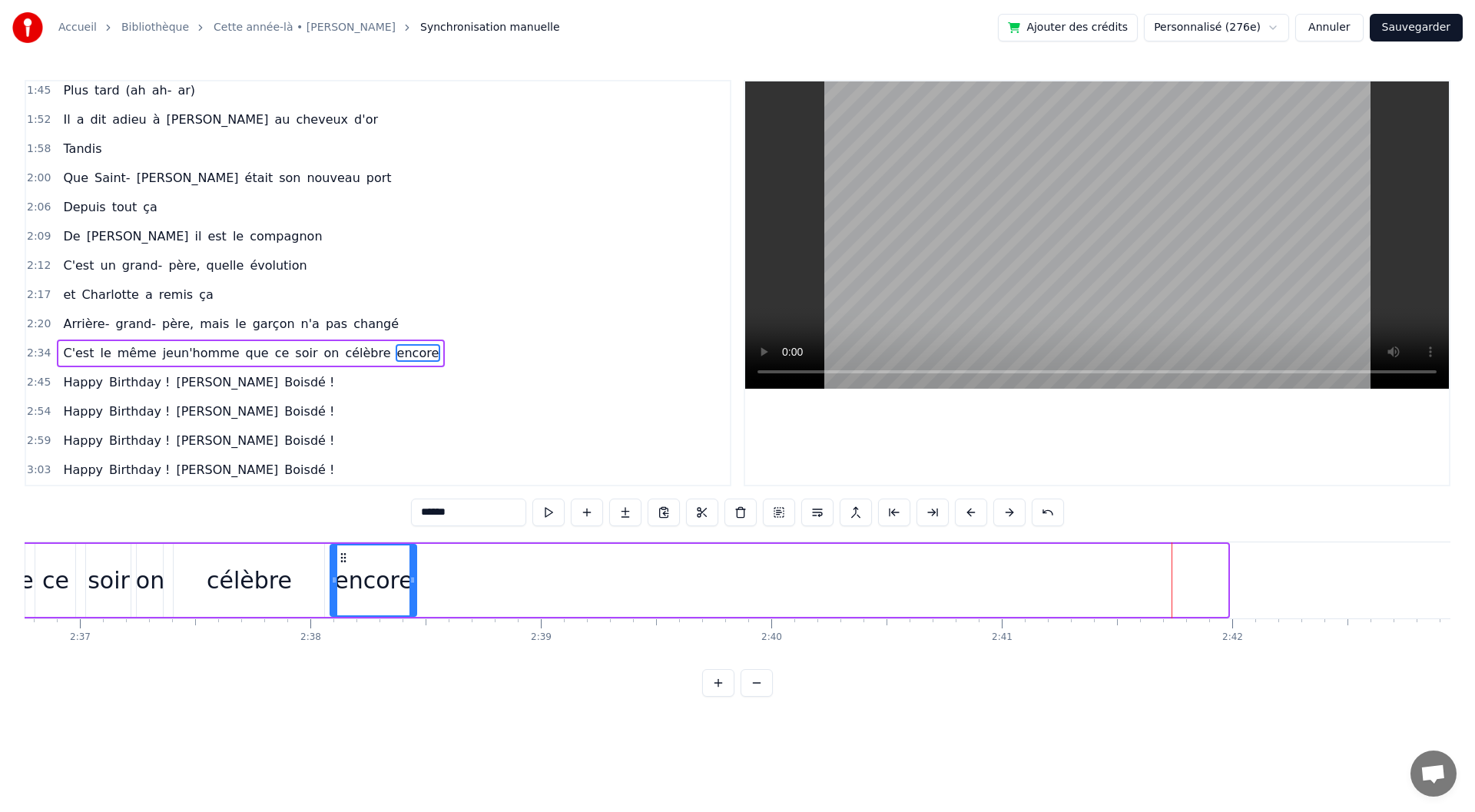
drag, startPoint x: 1225, startPoint y: 580, endPoint x: 412, endPoint y: 581, distance: 813.0
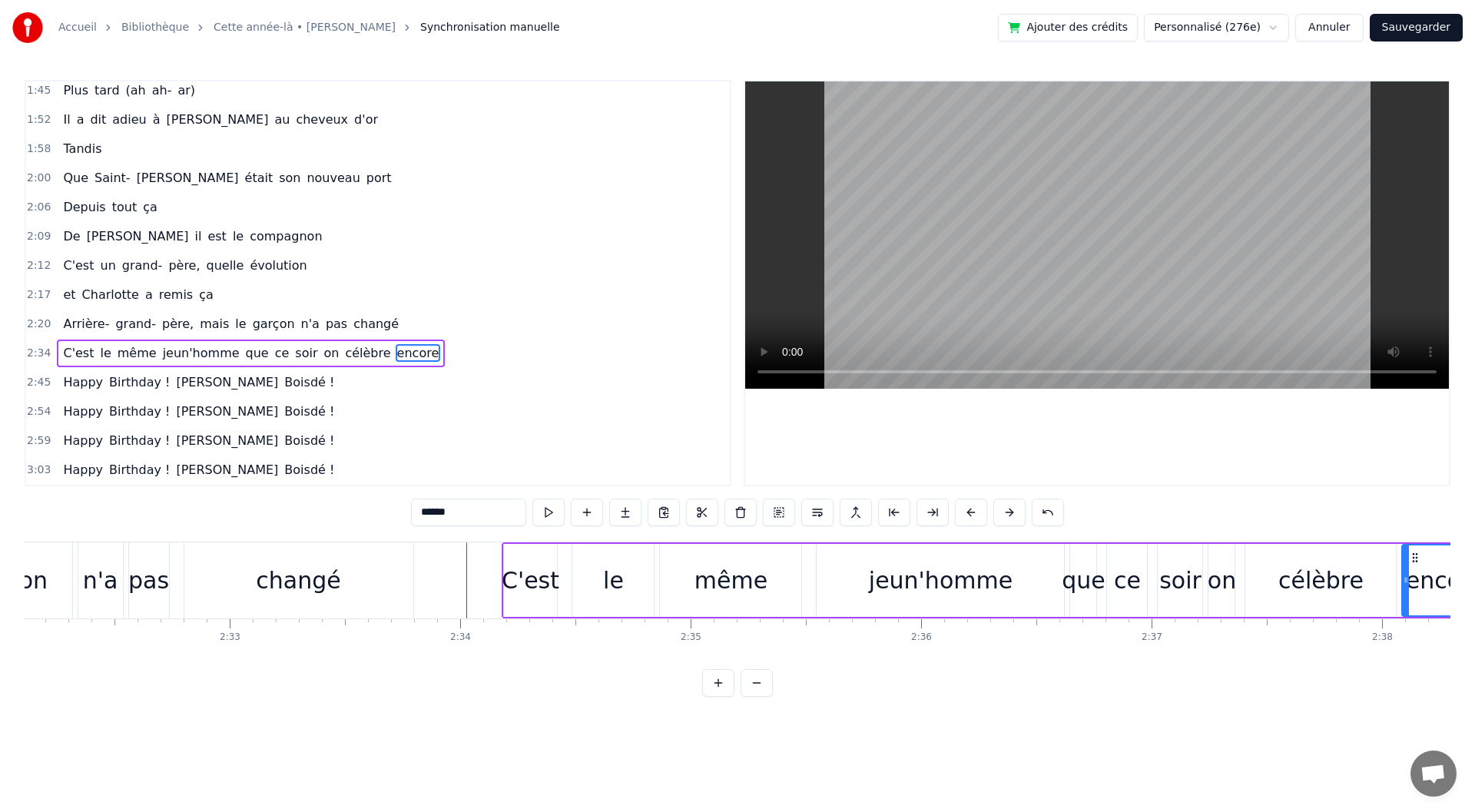
scroll to position [0, 34988]
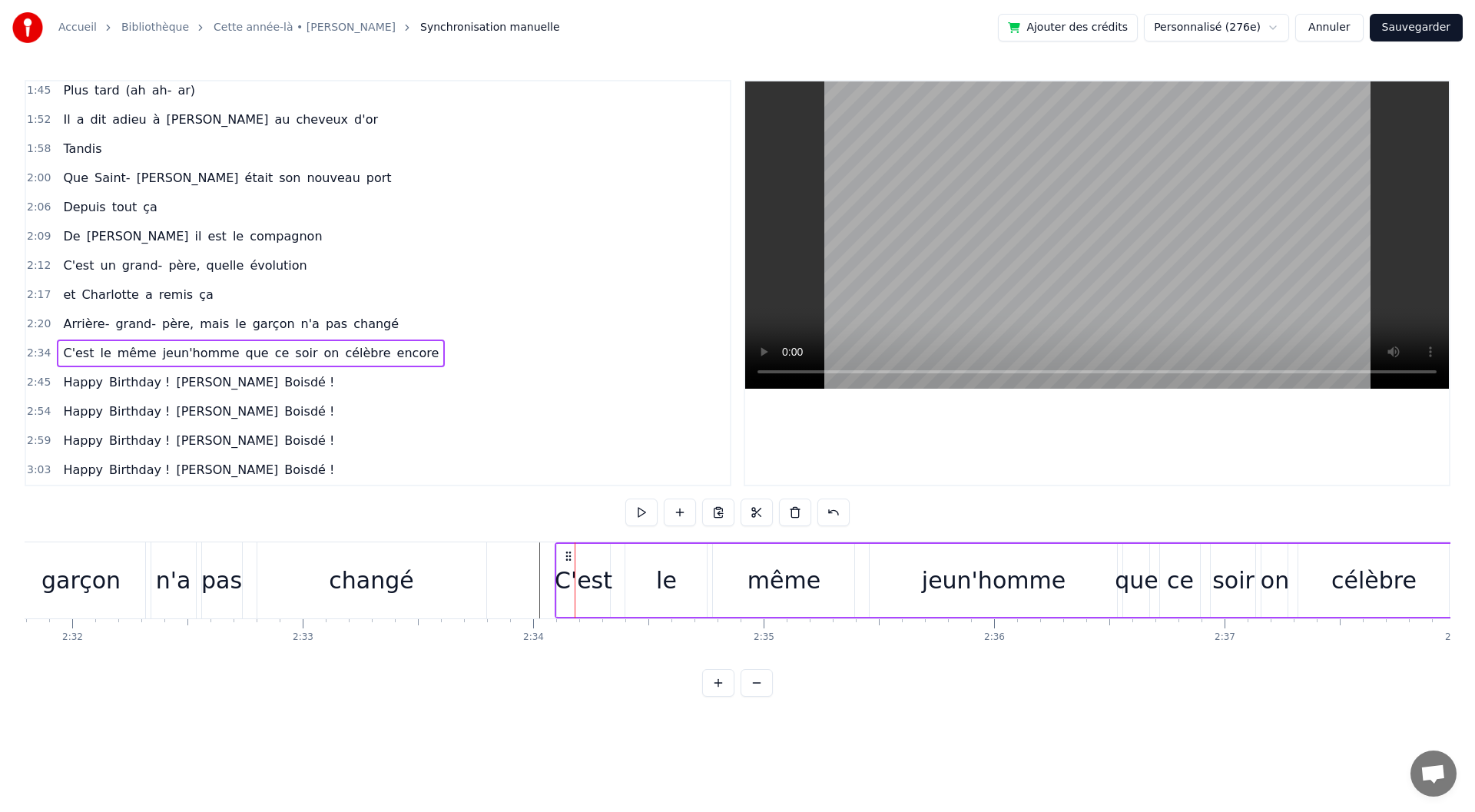
drag, startPoint x: 586, startPoint y: 552, endPoint x: 566, endPoint y: 555, distance: 20.2
drag, startPoint x: 638, startPoint y: 555, endPoint x: 626, endPoint y: 556, distance: 12.0
drag, startPoint x: 691, startPoint y: 580, endPoint x: 677, endPoint y: 582, distance: 14.1
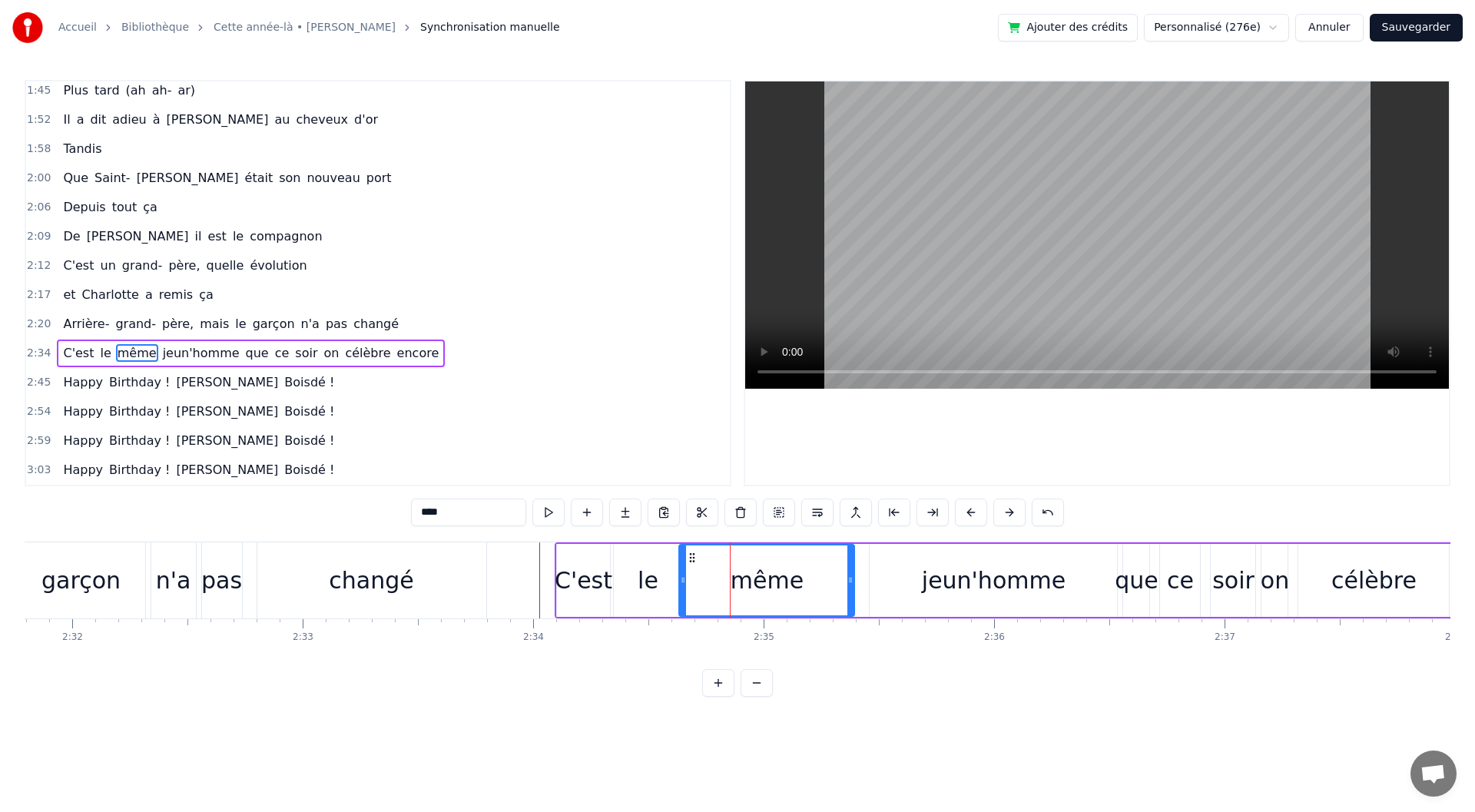
drag, startPoint x: 719, startPoint y: 571, endPoint x: 685, endPoint y: 572, distance: 34.0
drag, startPoint x: 852, startPoint y: 586, endPoint x: 818, endPoint y: 588, distance: 34.1
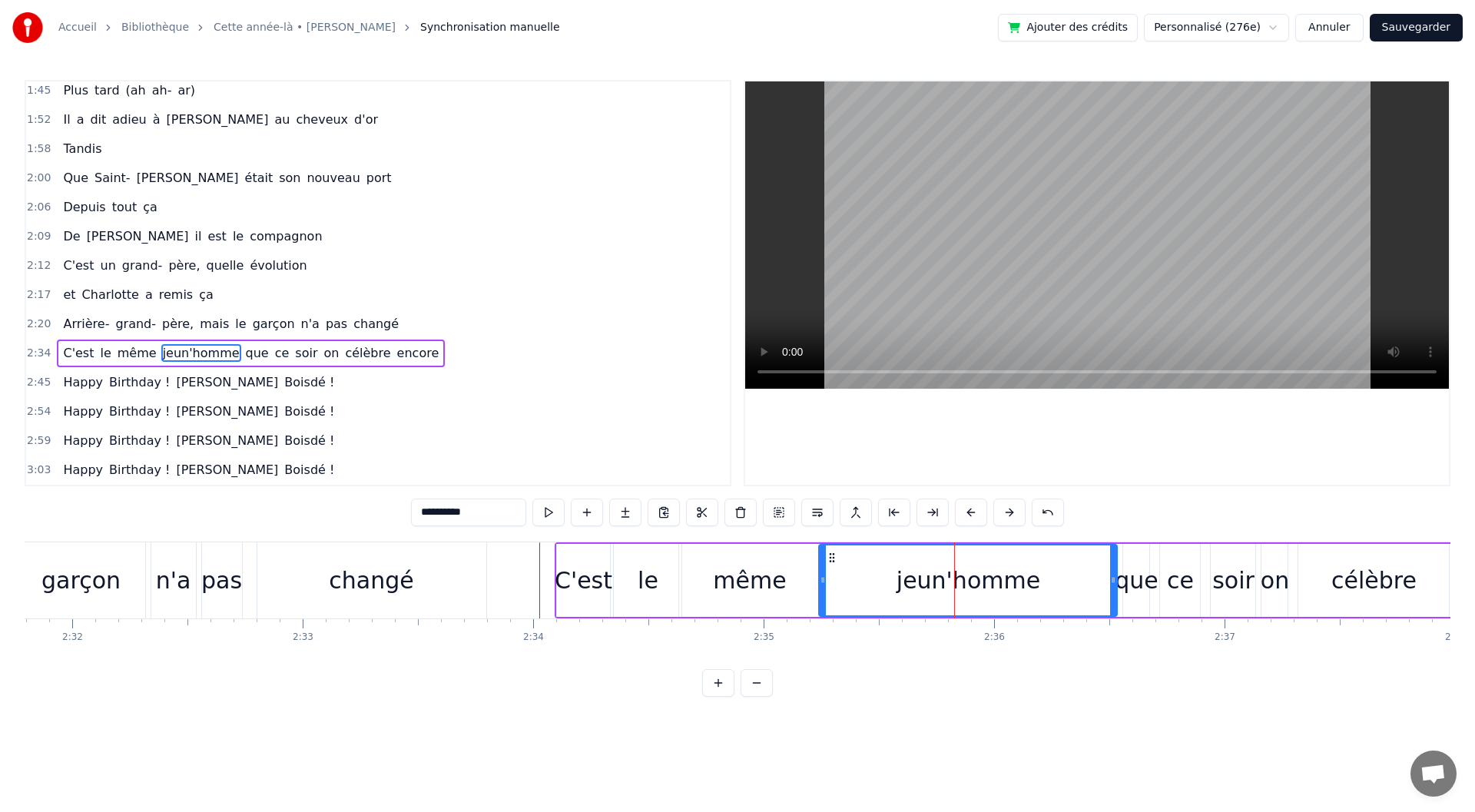
drag, startPoint x: 873, startPoint y: 586, endPoint x: 822, endPoint y: 589, distance: 51.1
drag, startPoint x: 1117, startPoint y: 589, endPoint x: 1003, endPoint y: 586, distance: 114.0
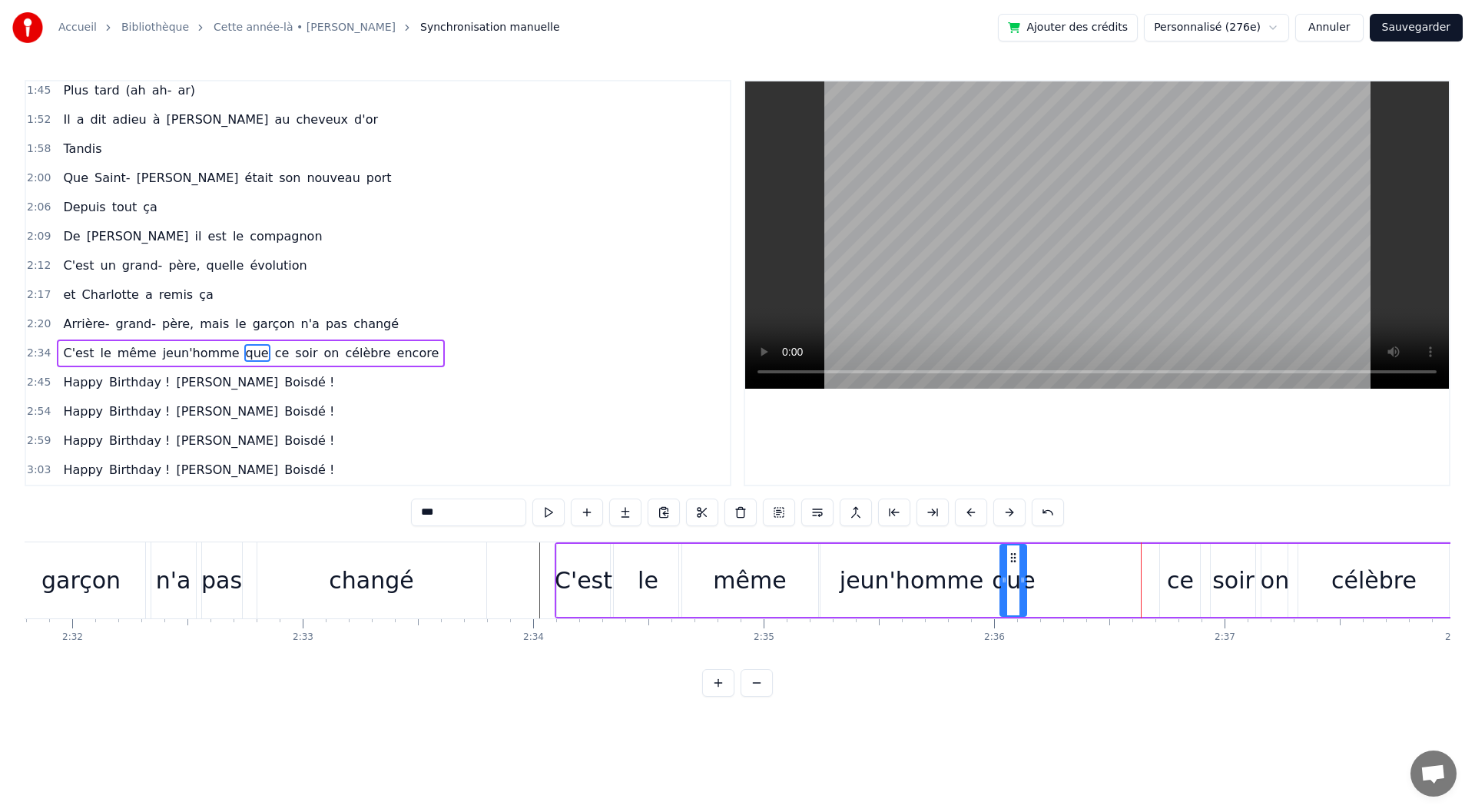
drag, startPoint x: 1136, startPoint y: 552, endPoint x: 1013, endPoint y: 556, distance: 123.1
type input "**"
drag, startPoint x: 1174, startPoint y: 552, endPoint x: 1054, endPoint y: 559, distance: 120.2
drag, startPoint x: 1222, startPoint y: 555, endPoint x: 1101, endPoint y: 558, distance: 121.0
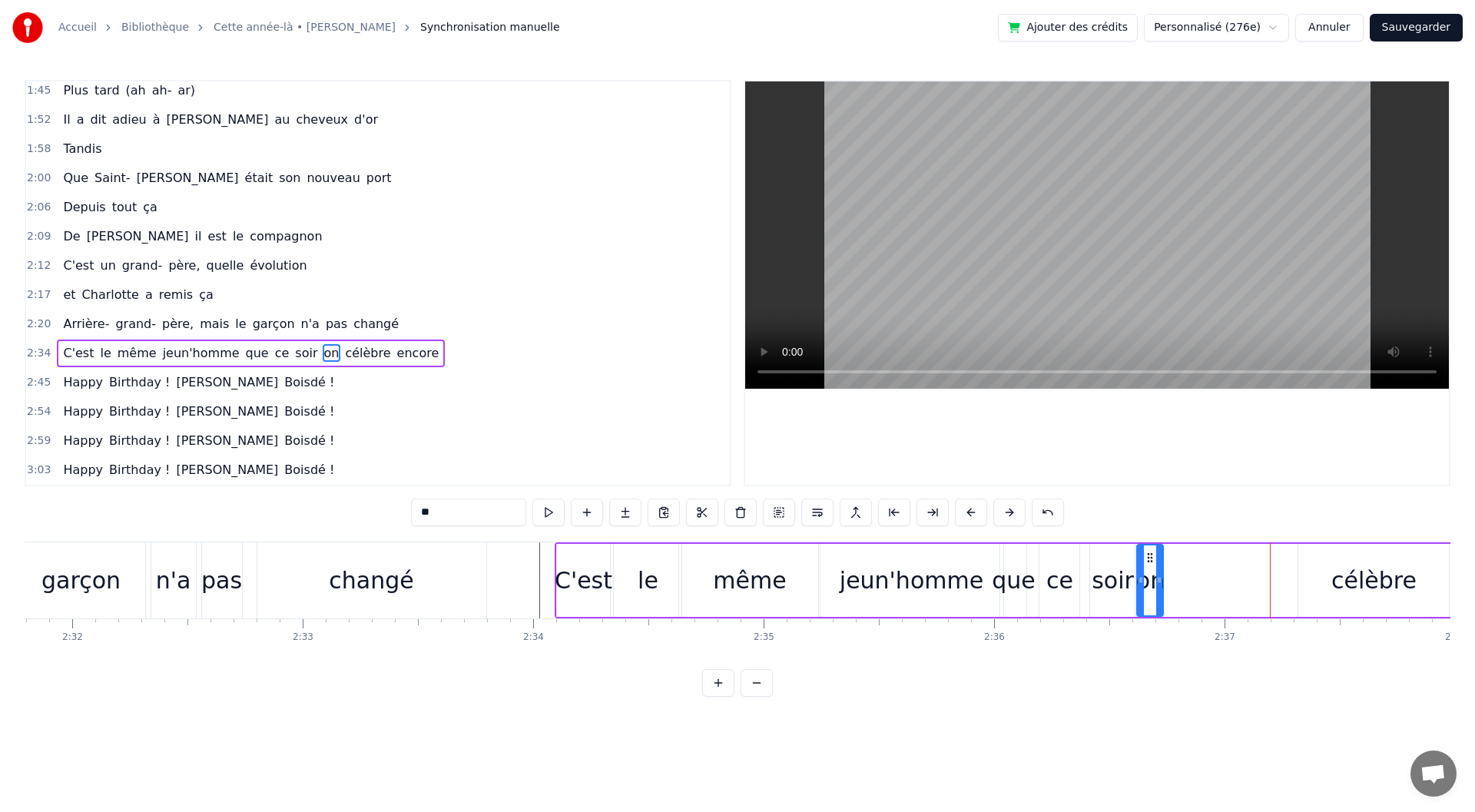
drag, startPoint x: 1276, startPoint y: 552, endPoint x: 1151, endPoint y: 557, distance: 125.1
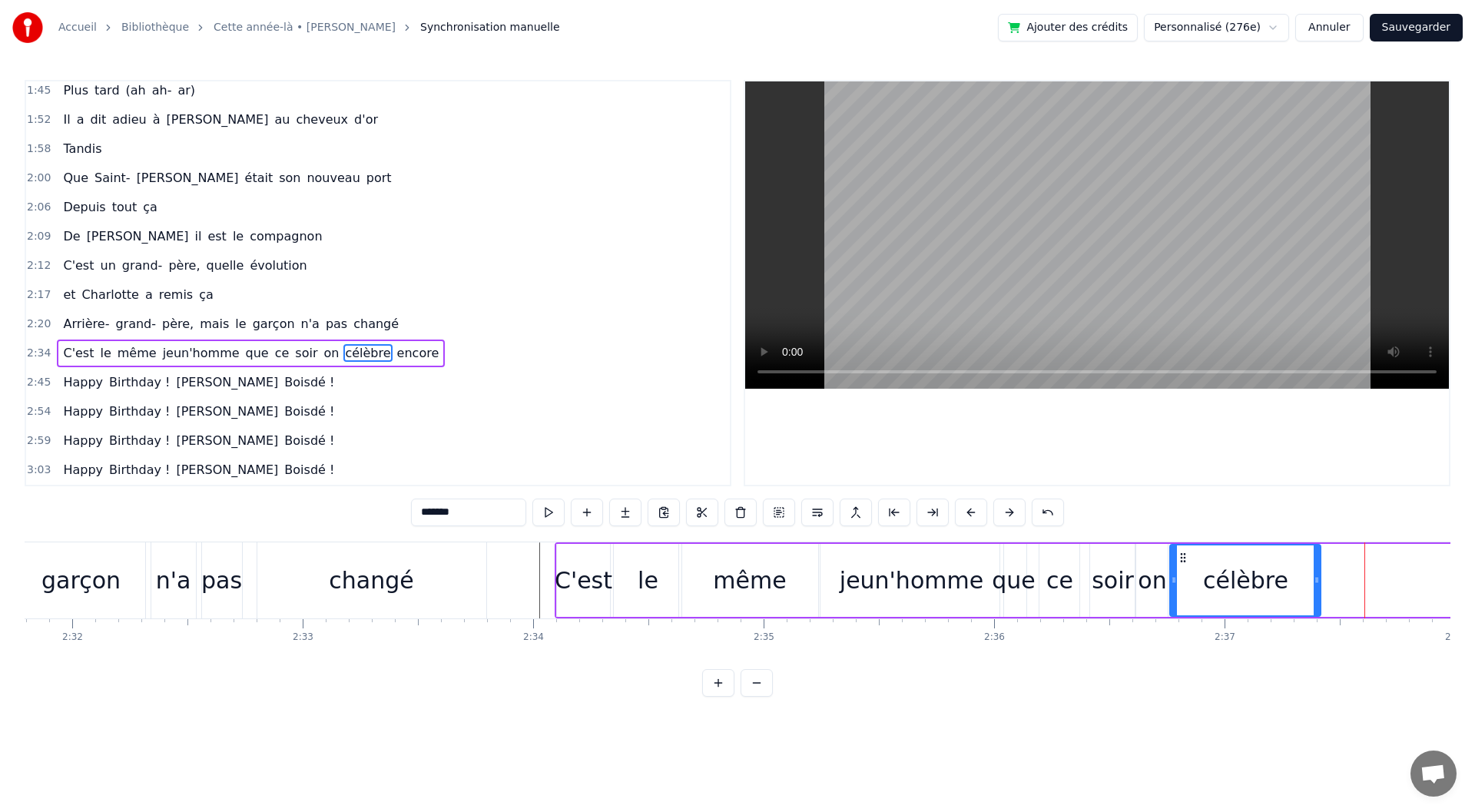
drag, startPoint x: 1309, startPoint y: 555, endPoint x: 1181, endPoint y: 553, distance: 128.0
drag, startPoint x: 1318, startPoint y: 591, endPoint x: 1300, endPoint y: 592, distance: 18.0
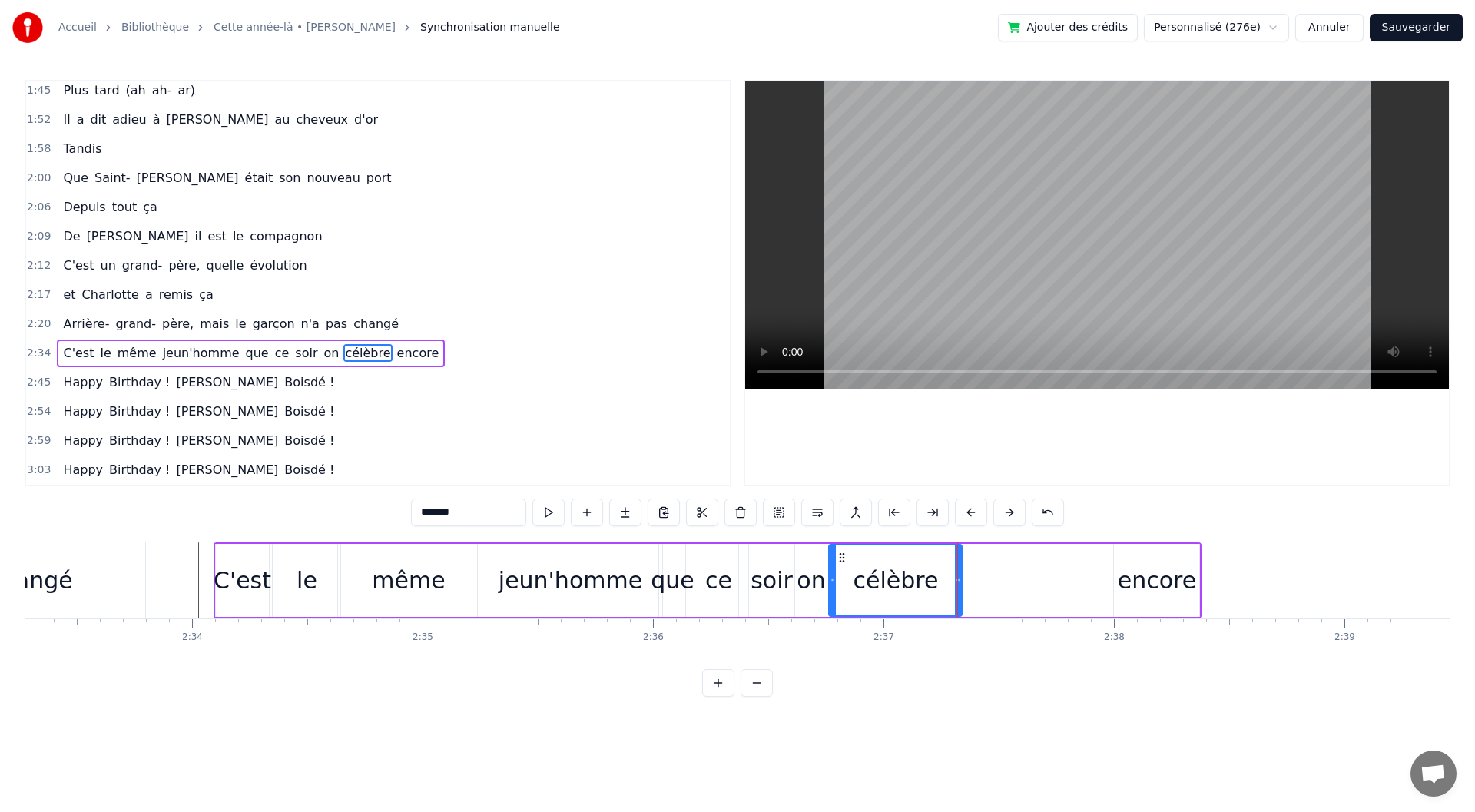
scroll to position [0, 35281]
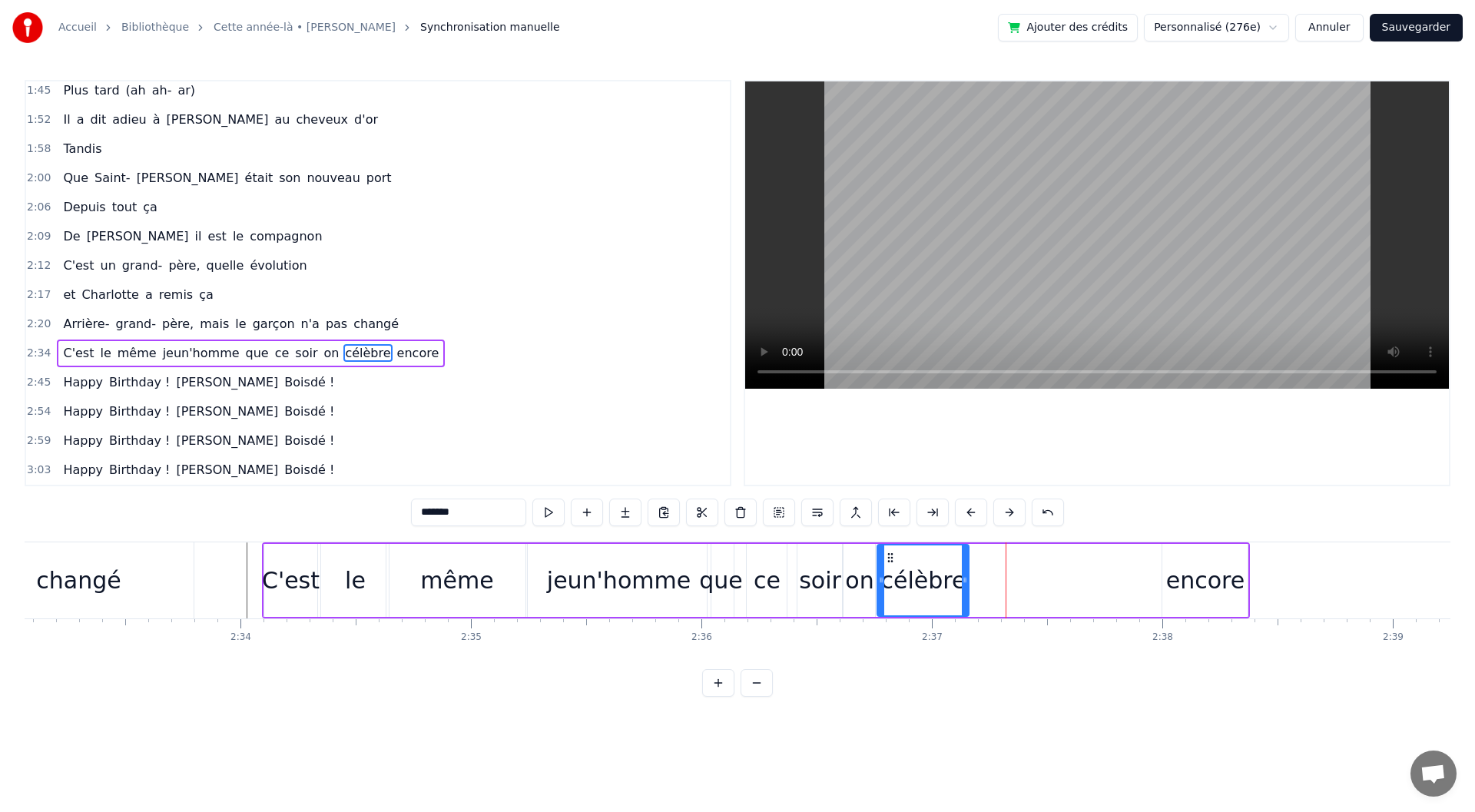
drag, startPoint x: 1008, startPoint y: 582, endPoint x: 965, endPoint y: 582, distance: 43.0
type input "******"
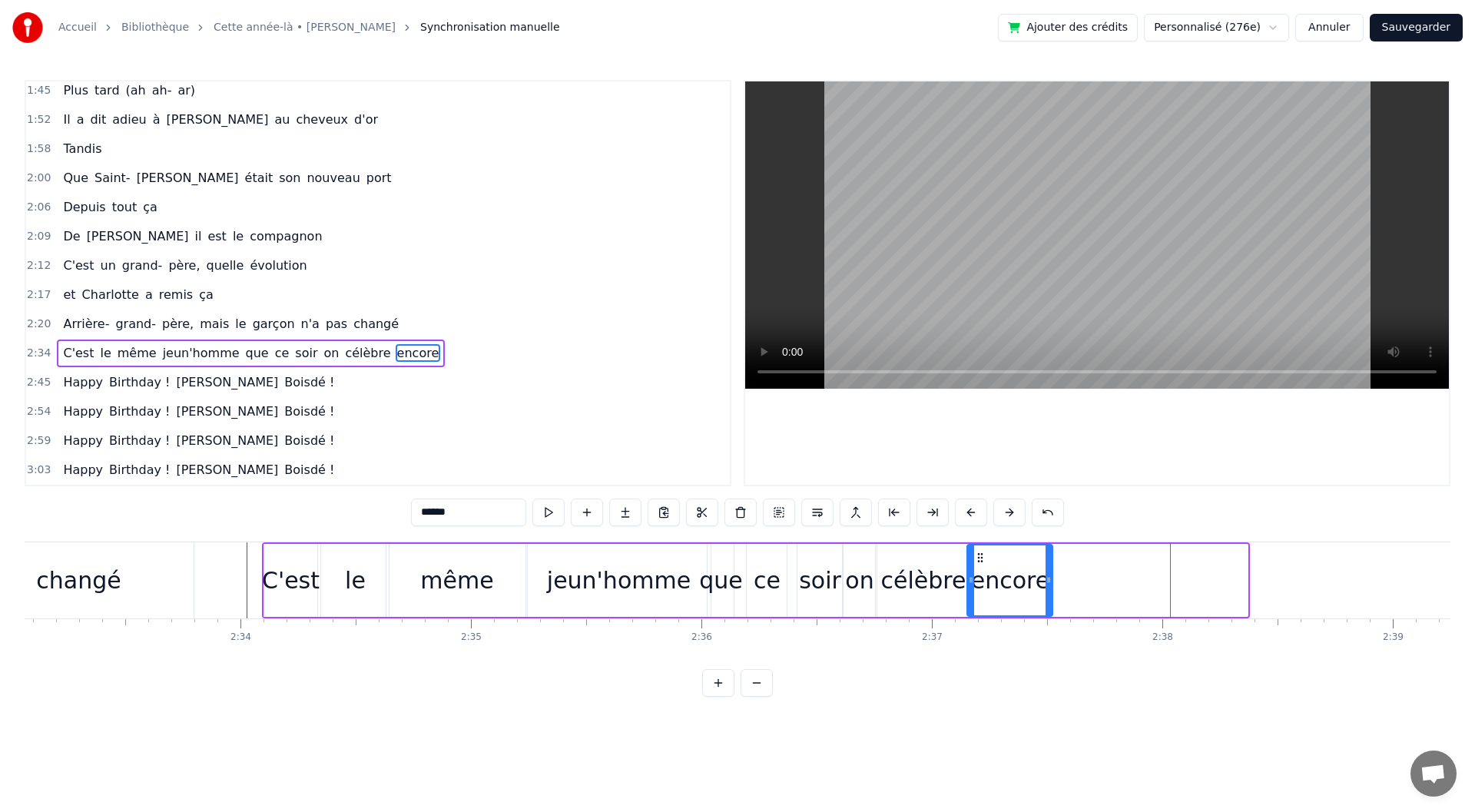
drag, startPoint x: 1178, startPoint y: 554, endPoint x: 983, endPoint y: 566, distance: 195.4
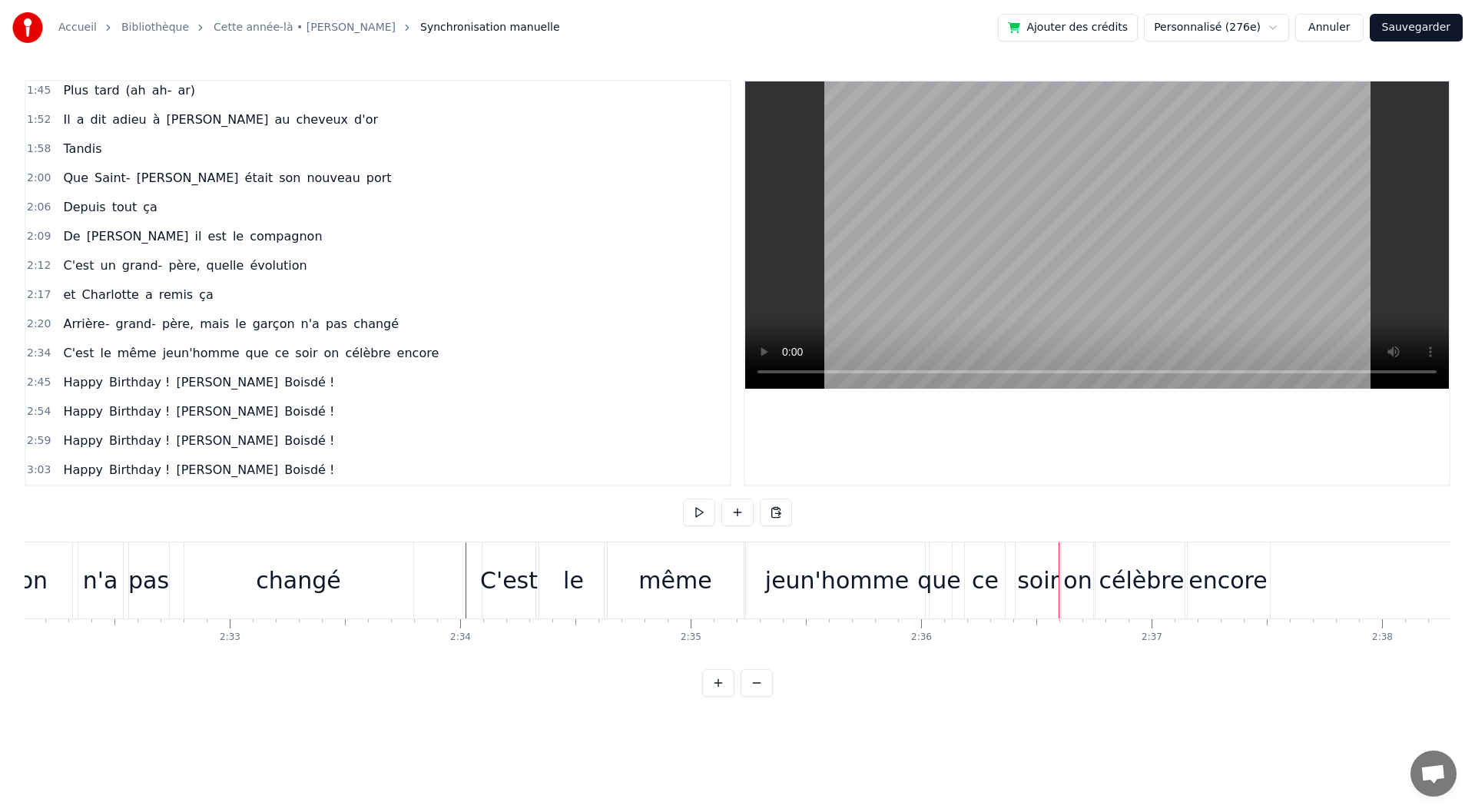
scroll to position [0, 35085]
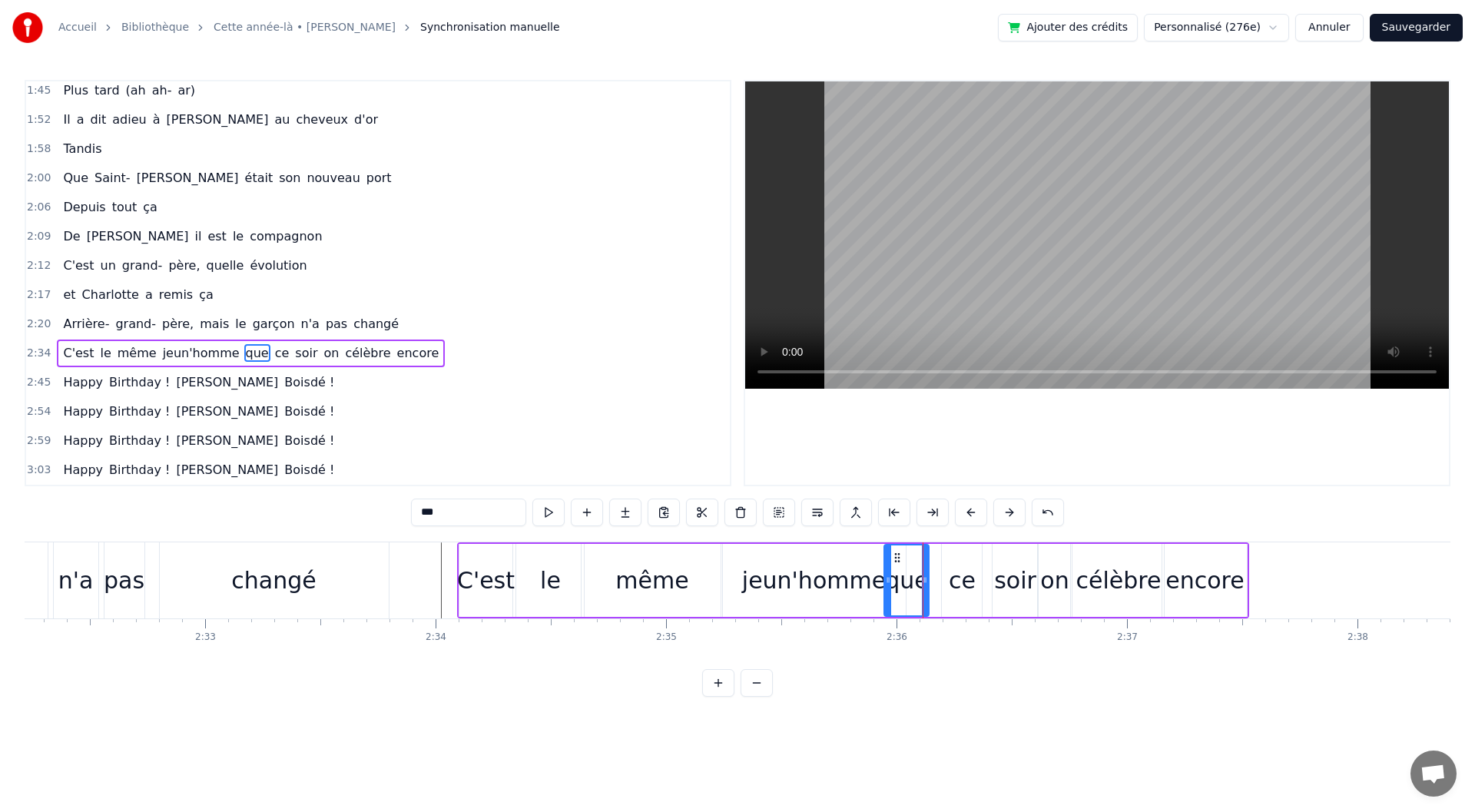
drag, startPoint x: 909, startPoint y: 554, endPoint x: 888, endPoint y: 557, distance: 21.2
drag, startPoint x: 926, startPoint y: 581, endPoint x: 904, endPoint y: 584, distance: 22.2
drag, startPoint x: 954, startPoint y: 558, endPoint x: 918, endPoint y: 560, distance: 36.1
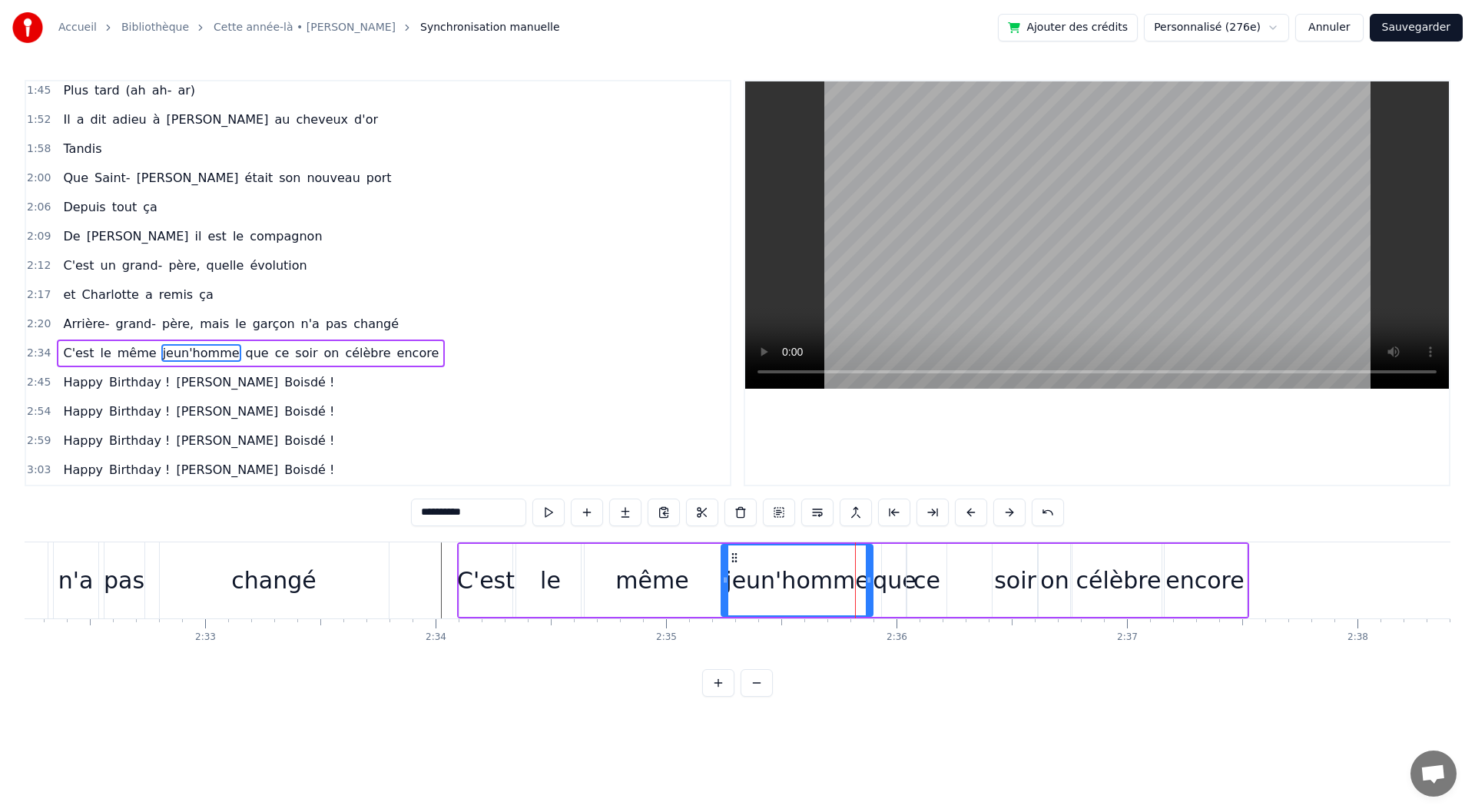
drag, startPoint x: 904, startPoint y: 589, endPoint x: 874, endPoint y: 590, distance: 30.0
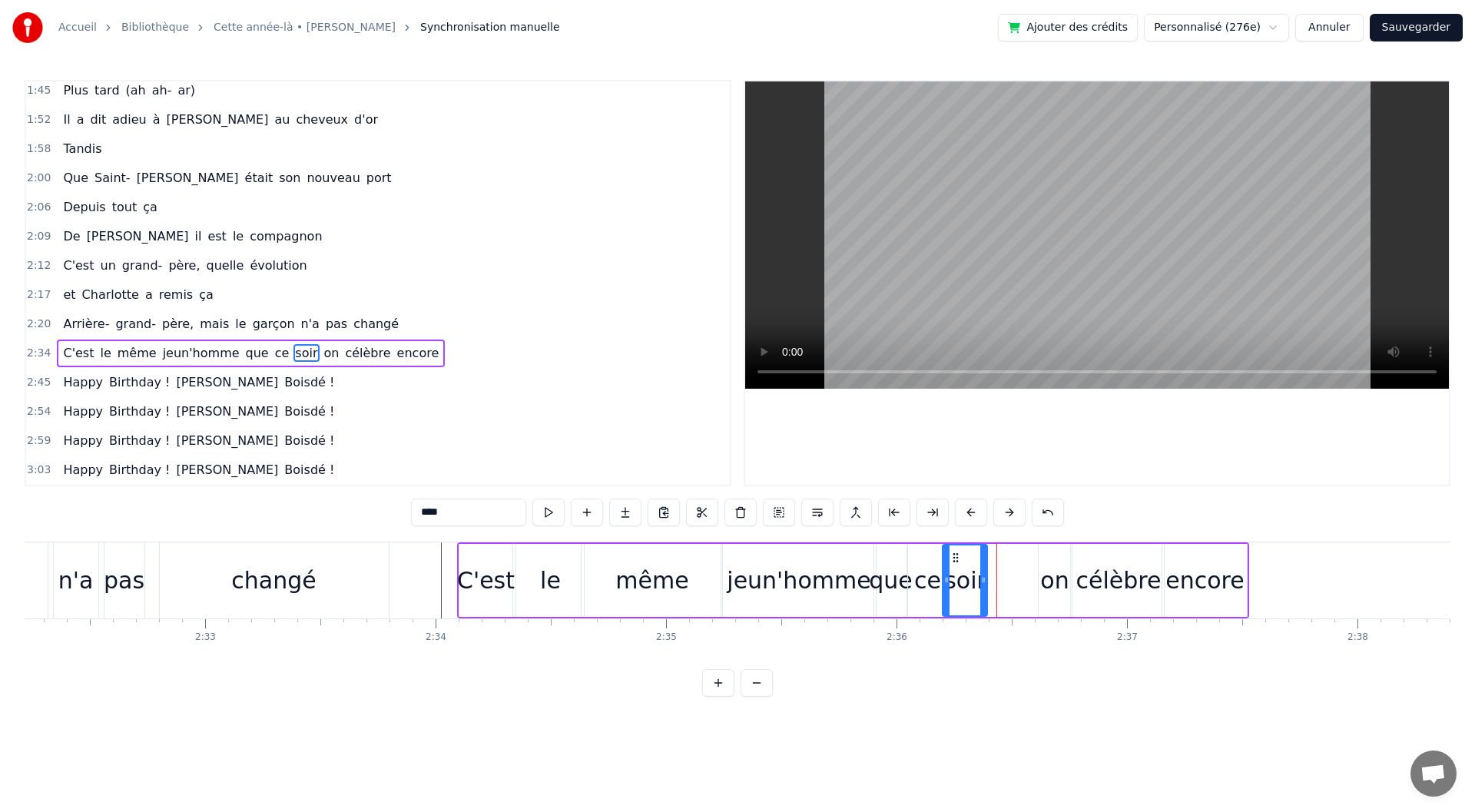
drag, startPoint x: 1006, startPoint y: 554, endPoint x: 956, endPoint y: 557, distance: 50.1
drag, startPoint x: 985, startPoint y: 582, endPoint x: 998, endPoint y: 582, distance: 13.0
drag, startPoint x: 1052, startPoint y: 552, endPoint x: 1011, endPoint y: 558, distance: 41.4
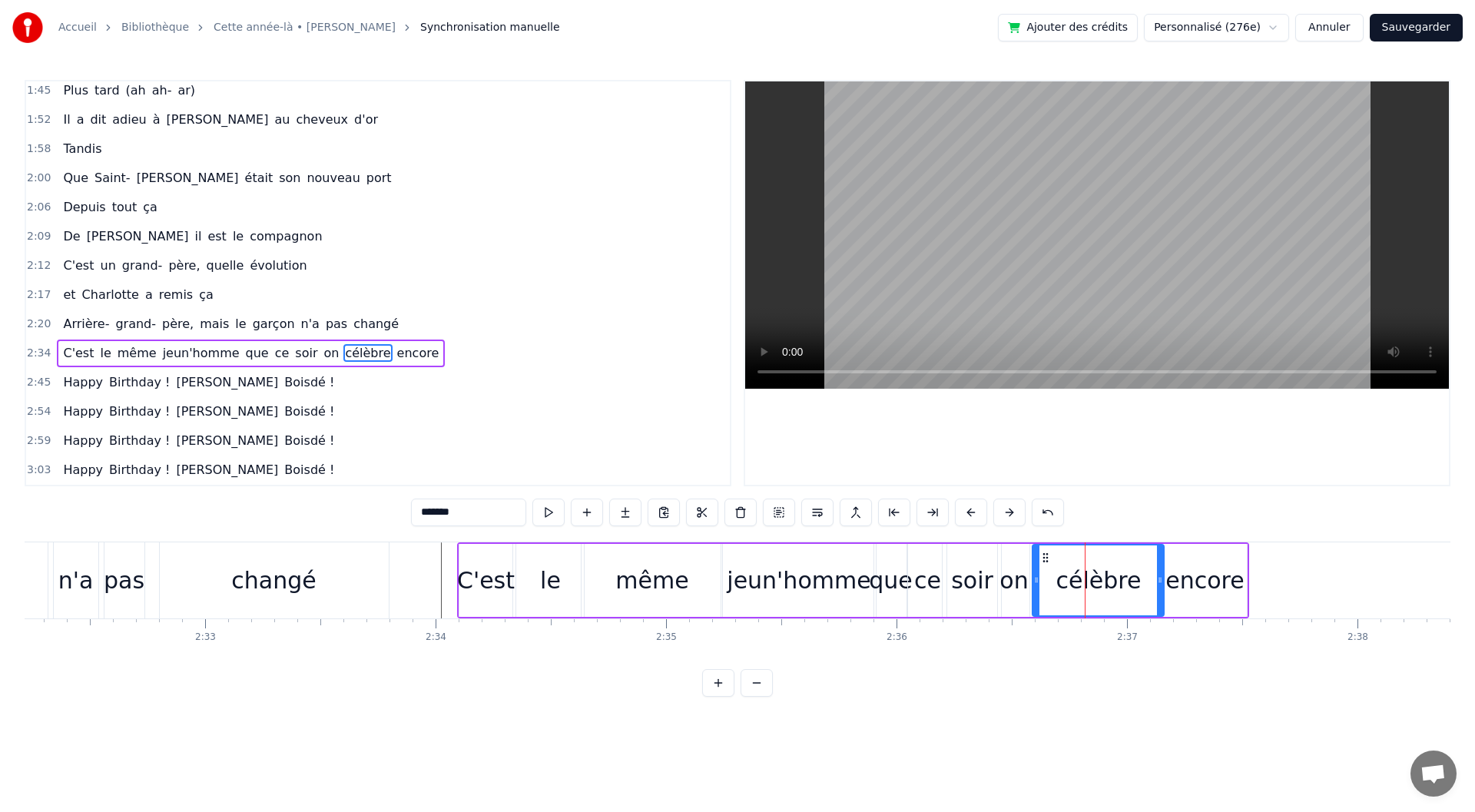
drag, startPoint x: 1075, startPoint y: 580, endPoint x: 1035, endPoint y: 581, distance: 40.0
drag, startPoint x: 1161, startPoint y: 586, endPoint x: 1129, endPoint y: 588, distance: 32.1
type input "******"
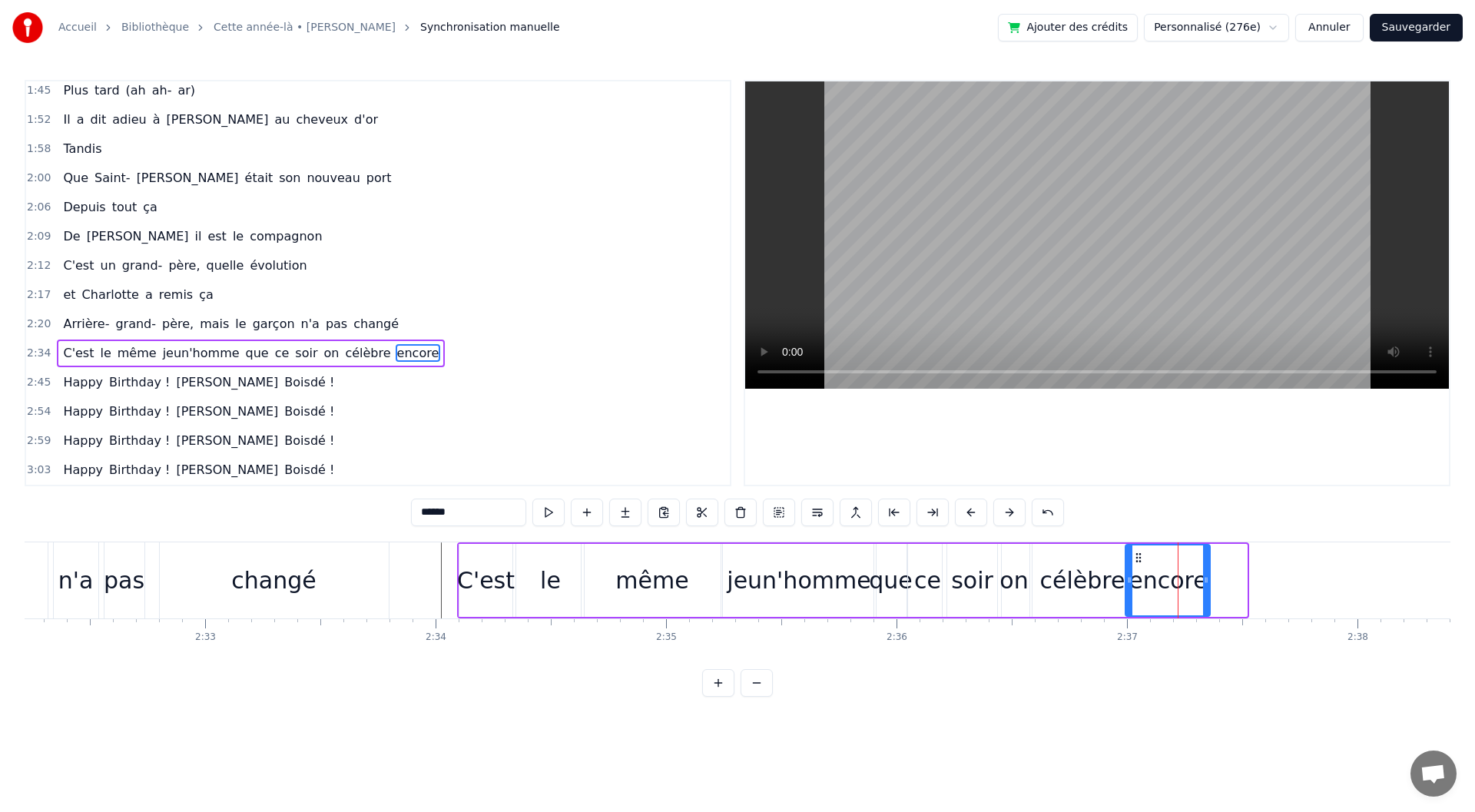
drag, startPoint x: 1174, startPoint y: 554, endPoint x: 1138, endPoint y: 561, distance: 36.7
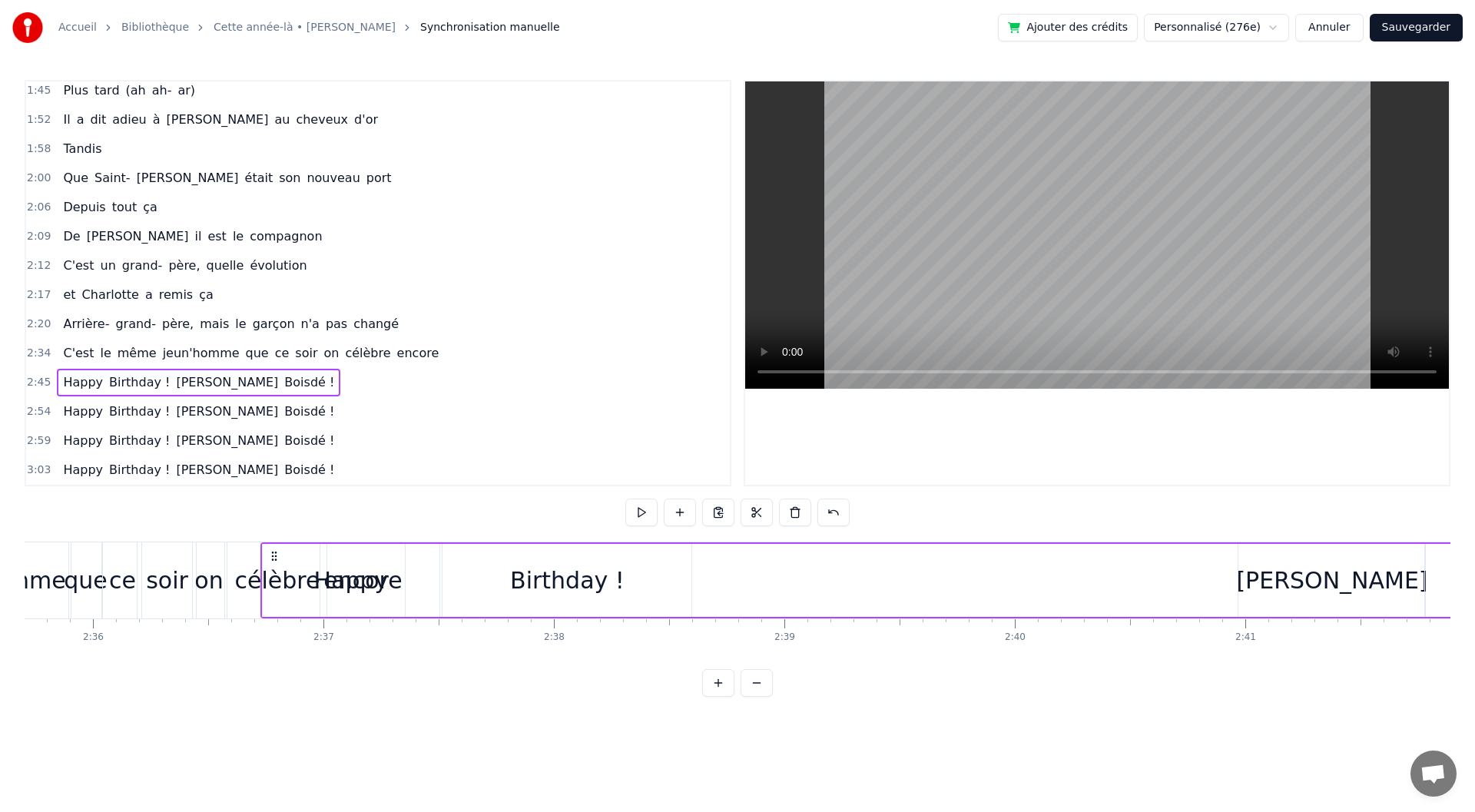
scroll to position [0, 35880]
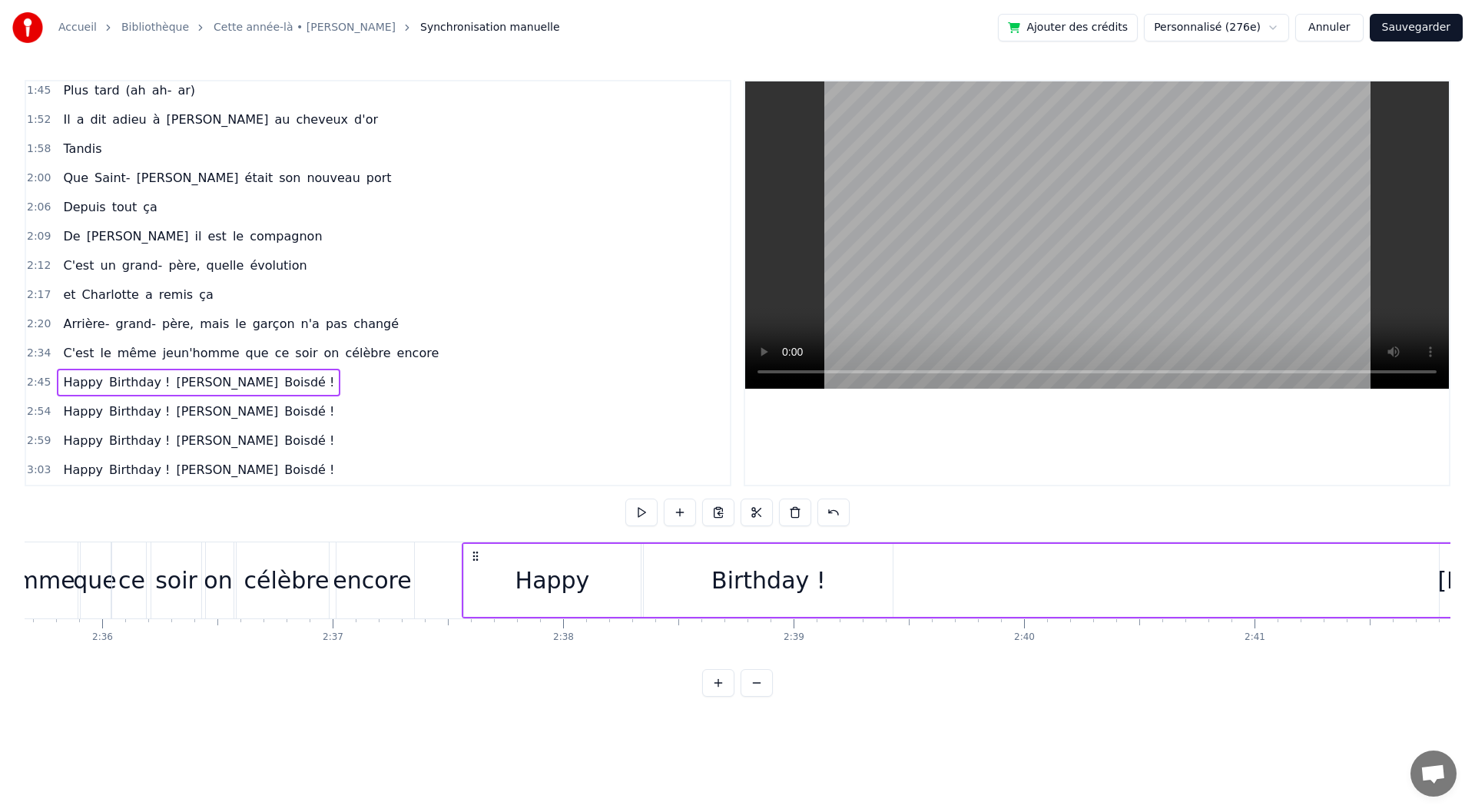
drag, startPoint x: 117, startPoint y: 561, endPoint x: 476, endPoint y: 589, distance: 360.1
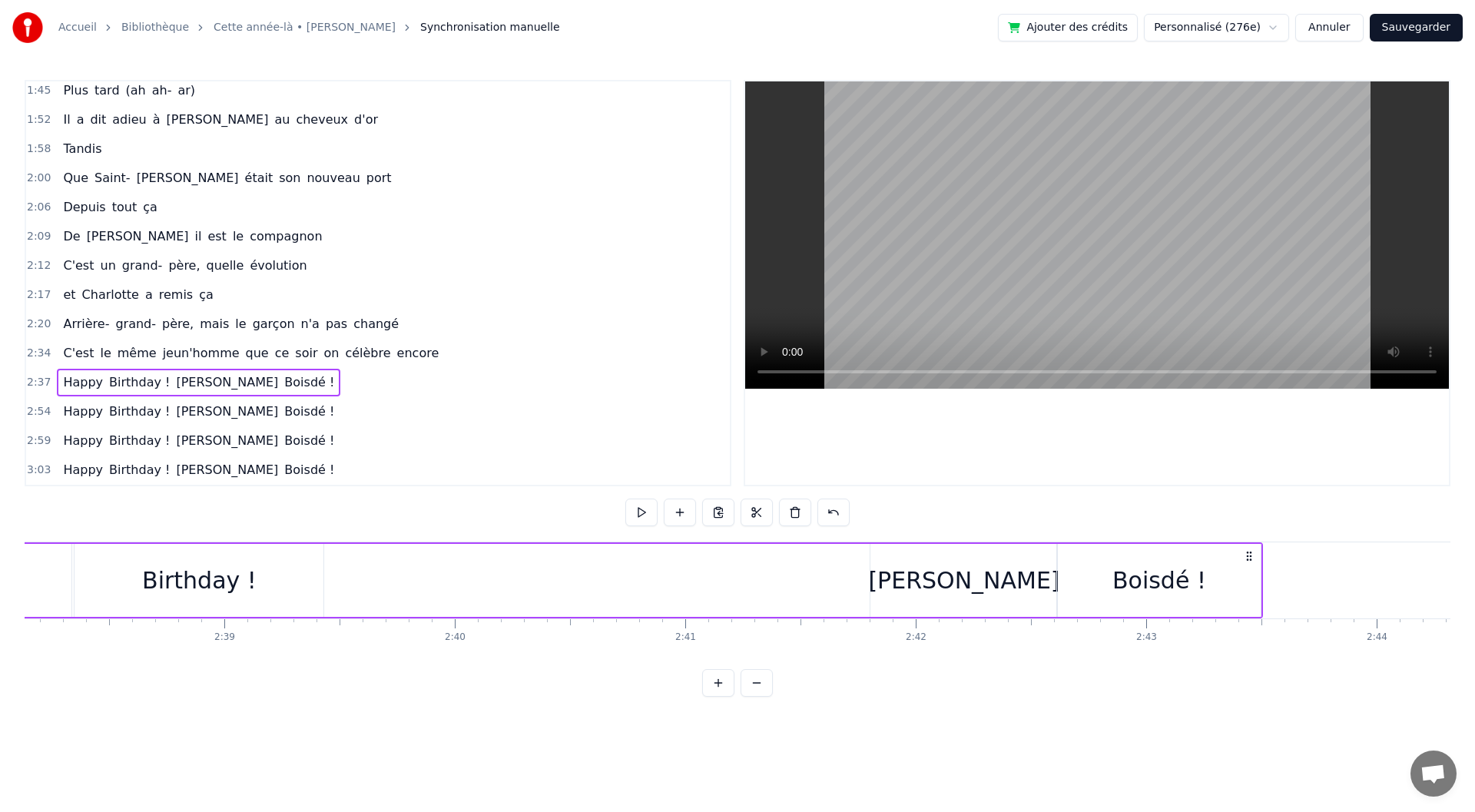
scroll to position [0, 36497]
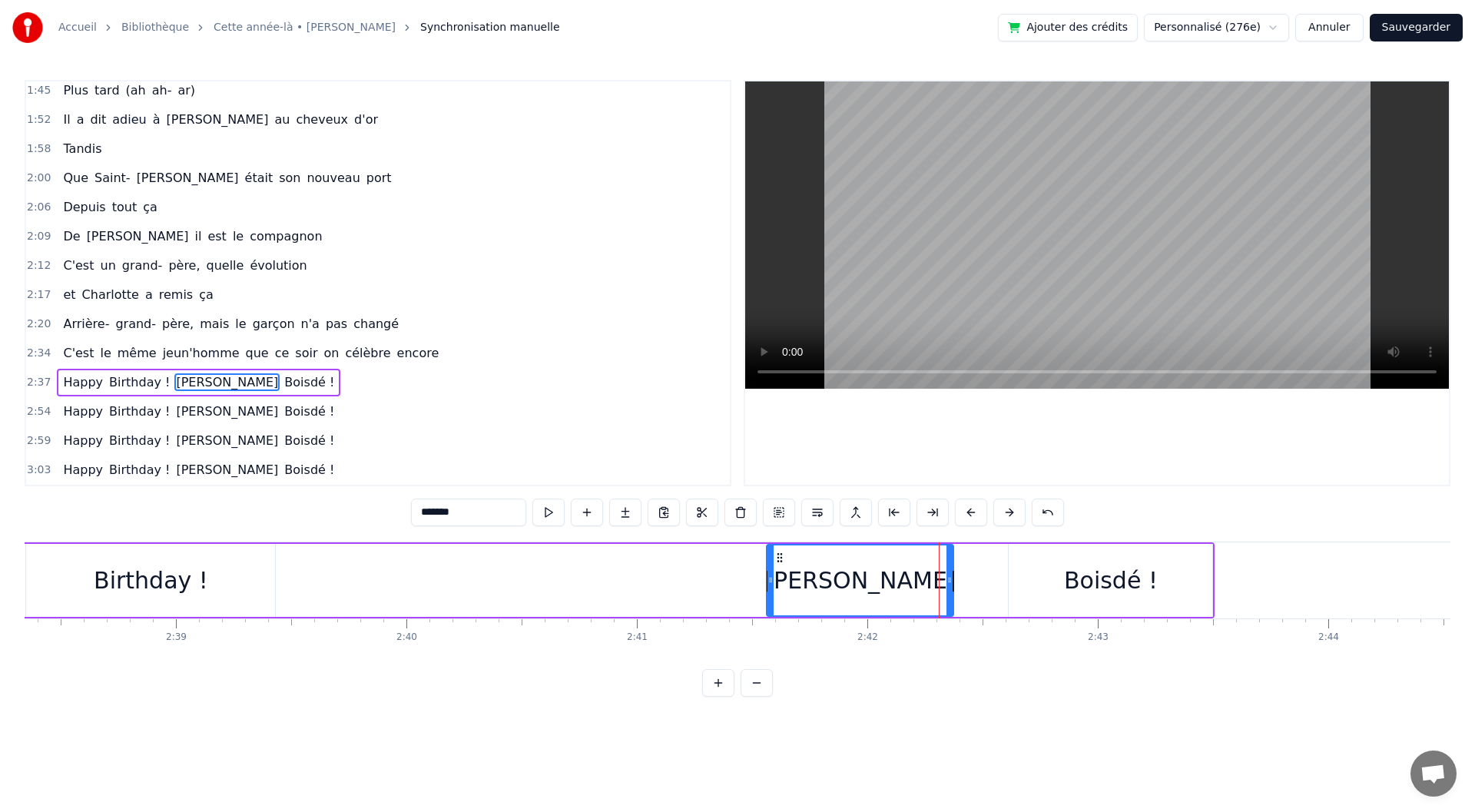
drag, startPoint x: 840, startPoint y: 556, endPoint x: 784, endPoint y: 560, distance: 56.1
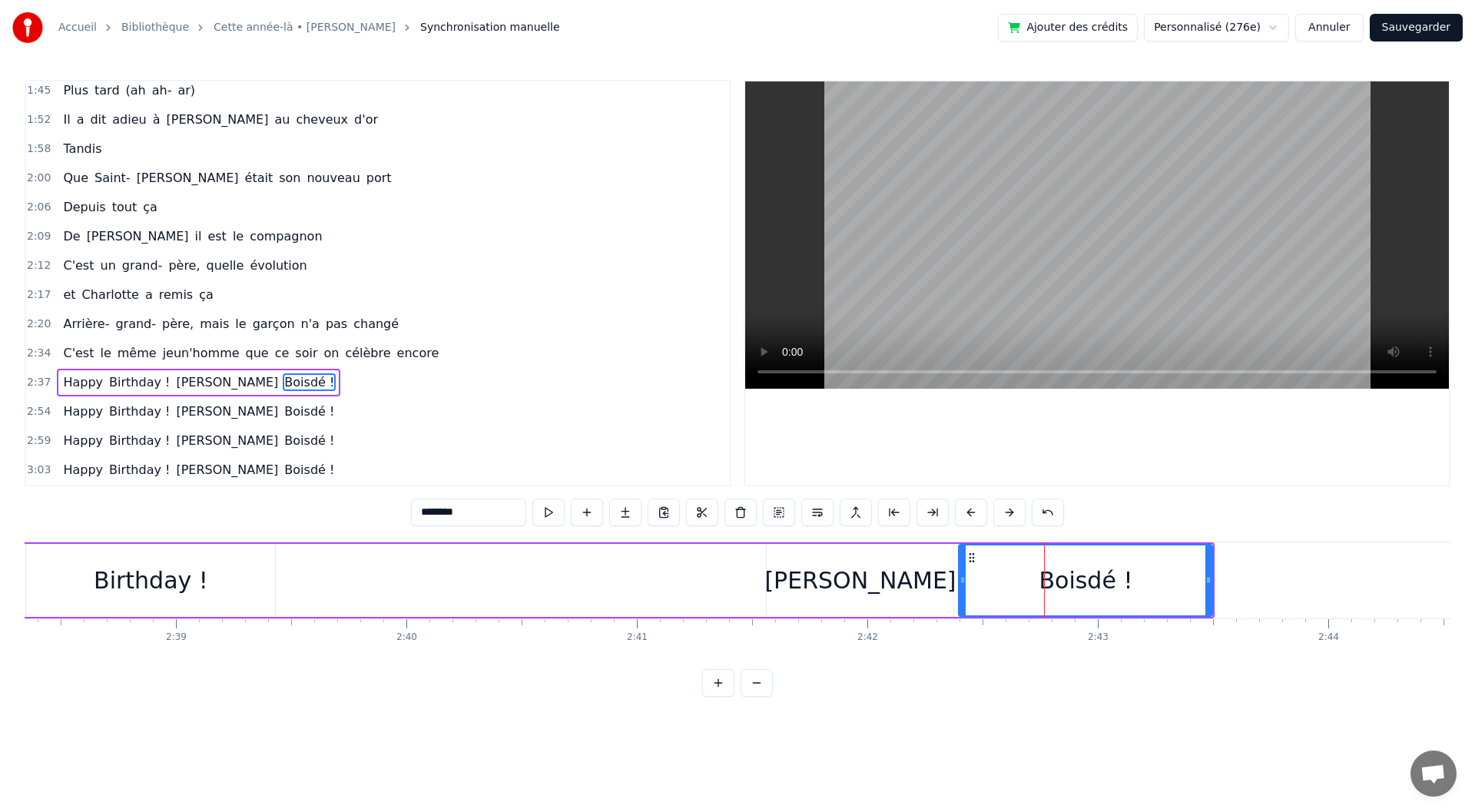
drag, startPoint x: 1011, startPoint y: 581, endPoint x: 961, endPoint y: 586, distance: 50.2
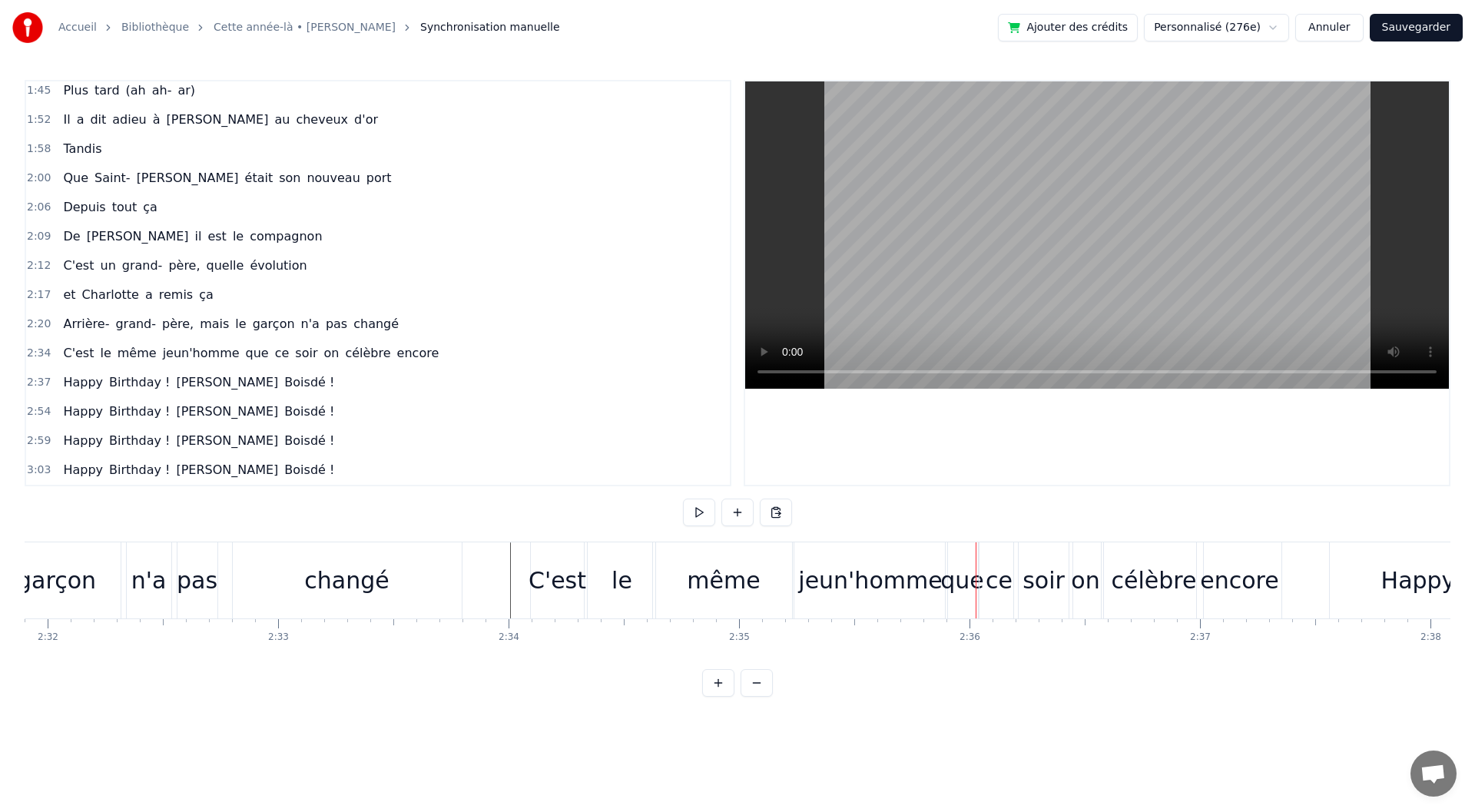
scroll to position [0, 35036]
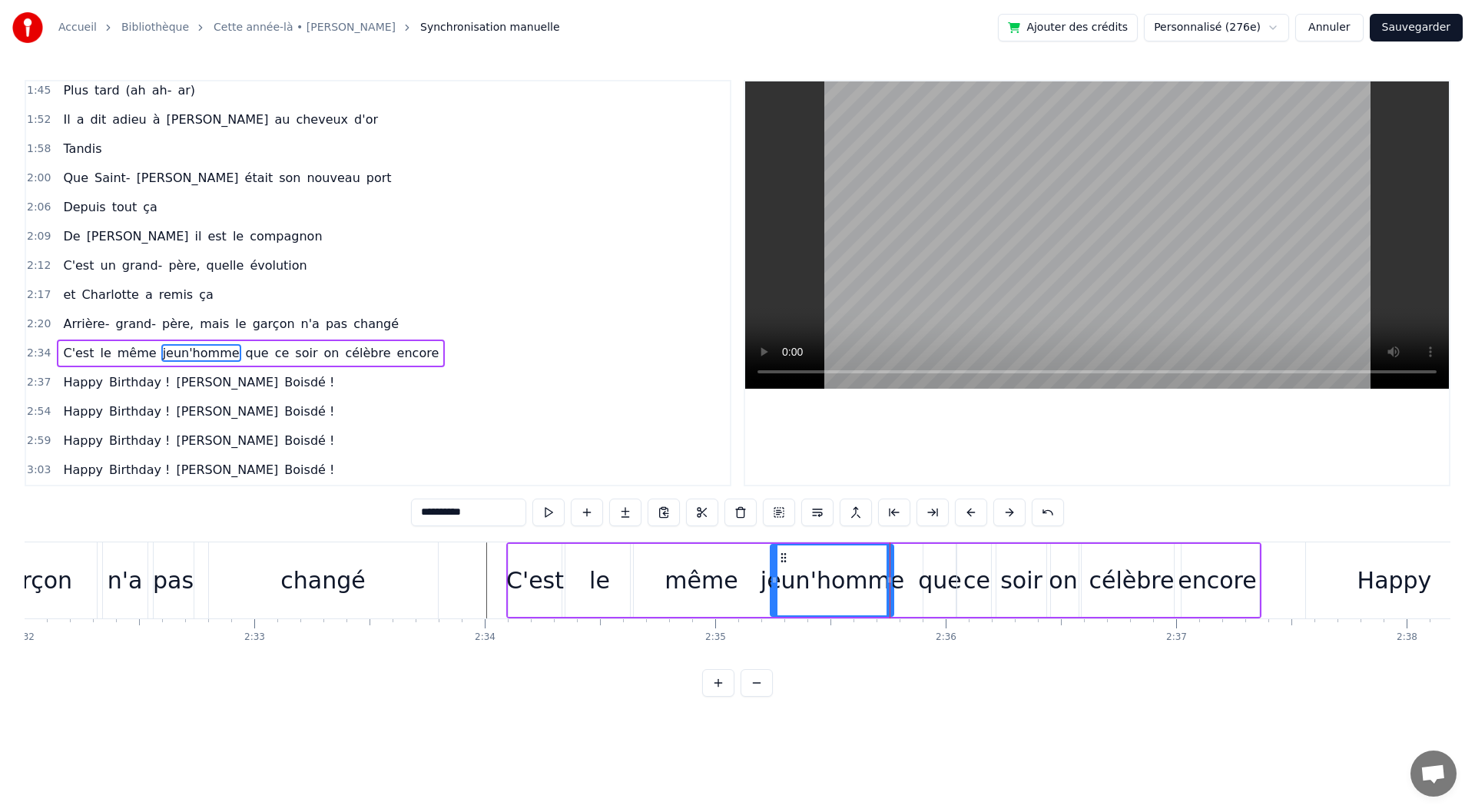
drag, startPoint x: 918, startPoint y: 583, endPoint x: 886, endPoint y: 586, distance: 32.1
drag, startPoint x: 937, startPoint y: 560, endPoint x: 908, endPoint y: 560, distance: 29.0
drag, startPoint x: 924, startPoint y: 571, endPoint x: 936, endPoint y: 574, distance: 12.4
drag, startPoint x: 773, startPoint y: 588, endPoint x: 772, endPoint y: 596, distance: 8.1
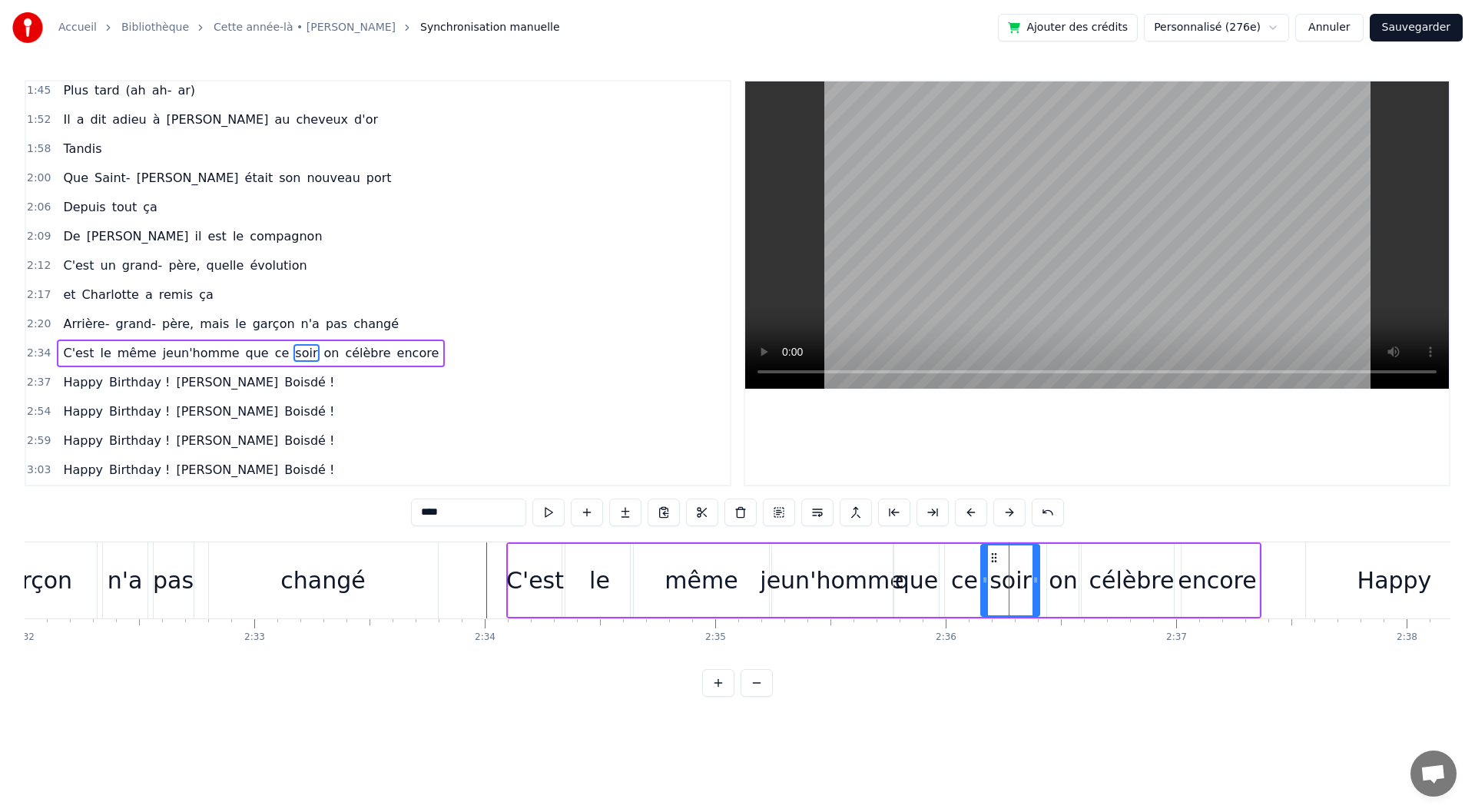
drag, startPoint x: 1005, startPoint y: 558, endPoint x: 994, endPoint y: 557, distance: 11.0
drag, startPoint x: 1048, startPoint y: 573, endPoint x: 1038, endPoint y: 576, distance: 10.4
type input "*******"
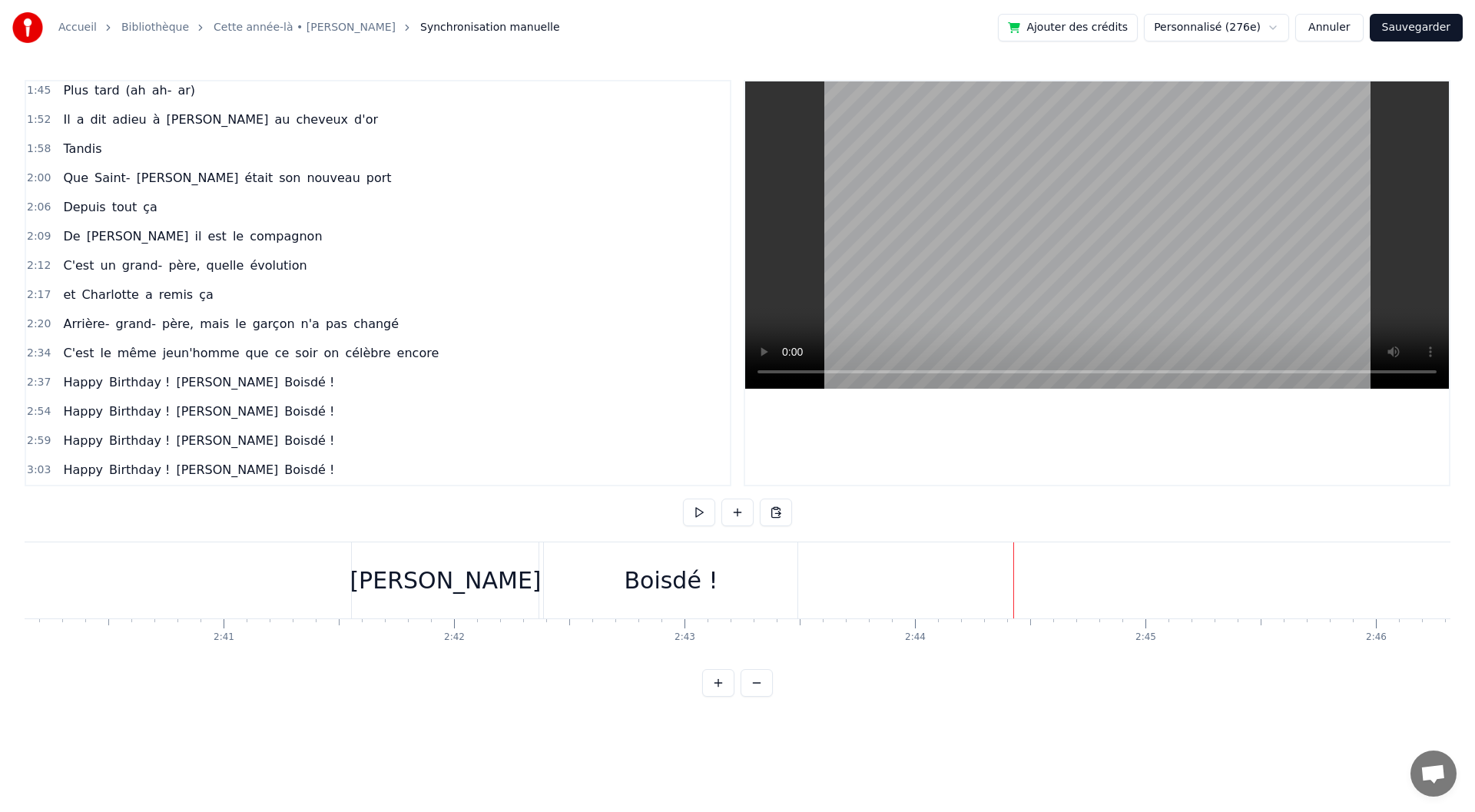
scroll to position [0, 36571]
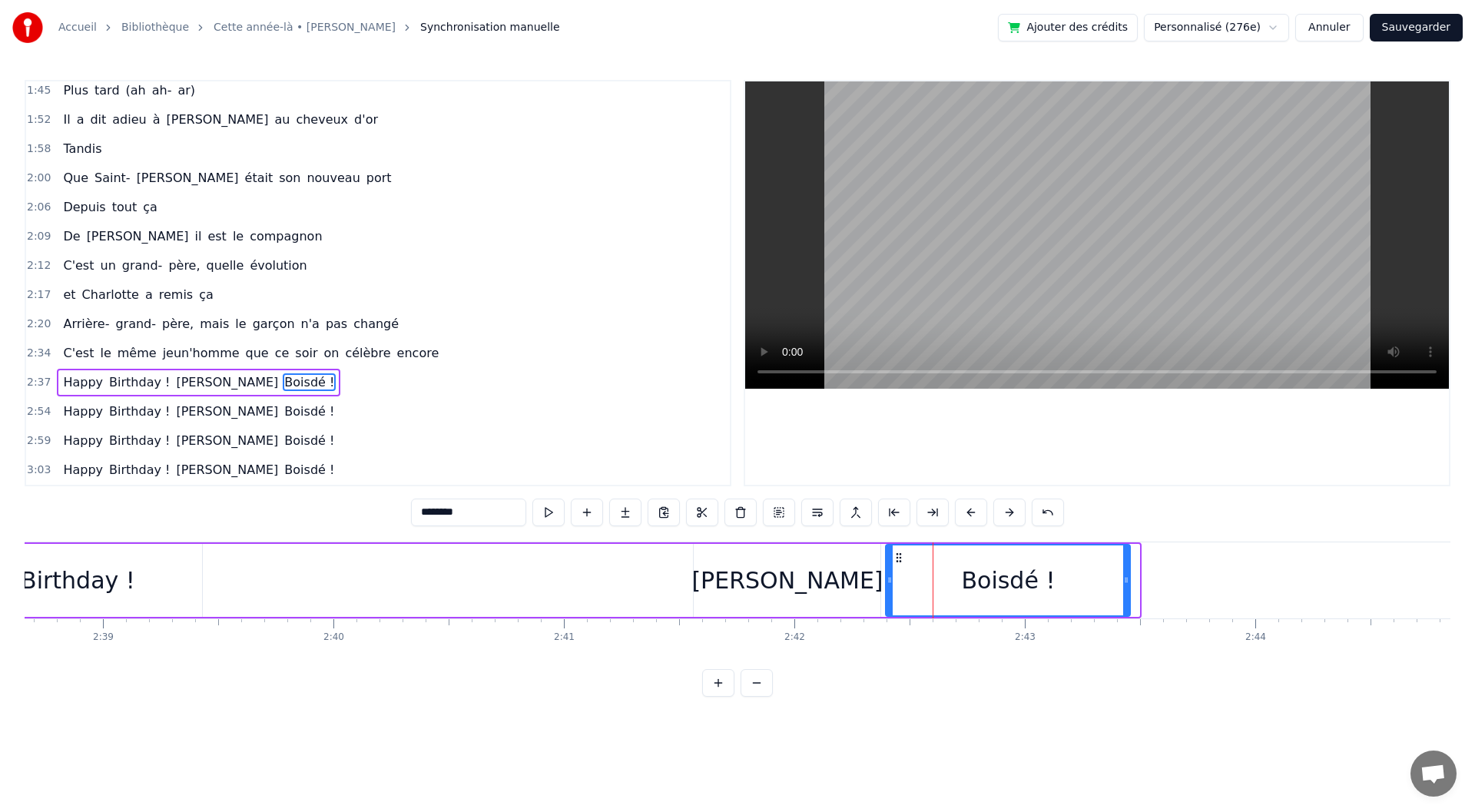
drag, startPoint x: 1139, startPoint y: 591, endPoint x: 1129, endPoint y: 593, distance: 10.2
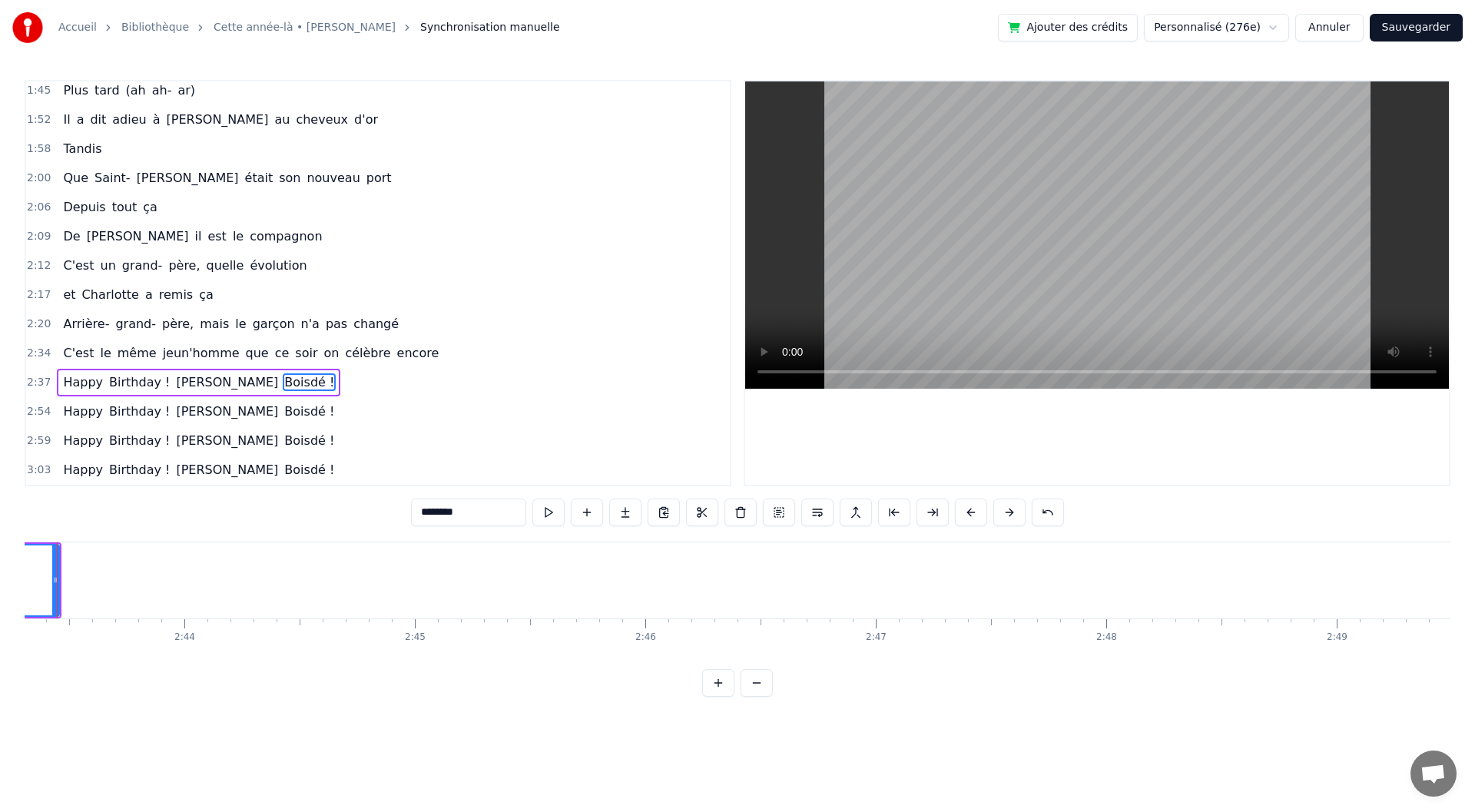
scroll to position [0, 37715]
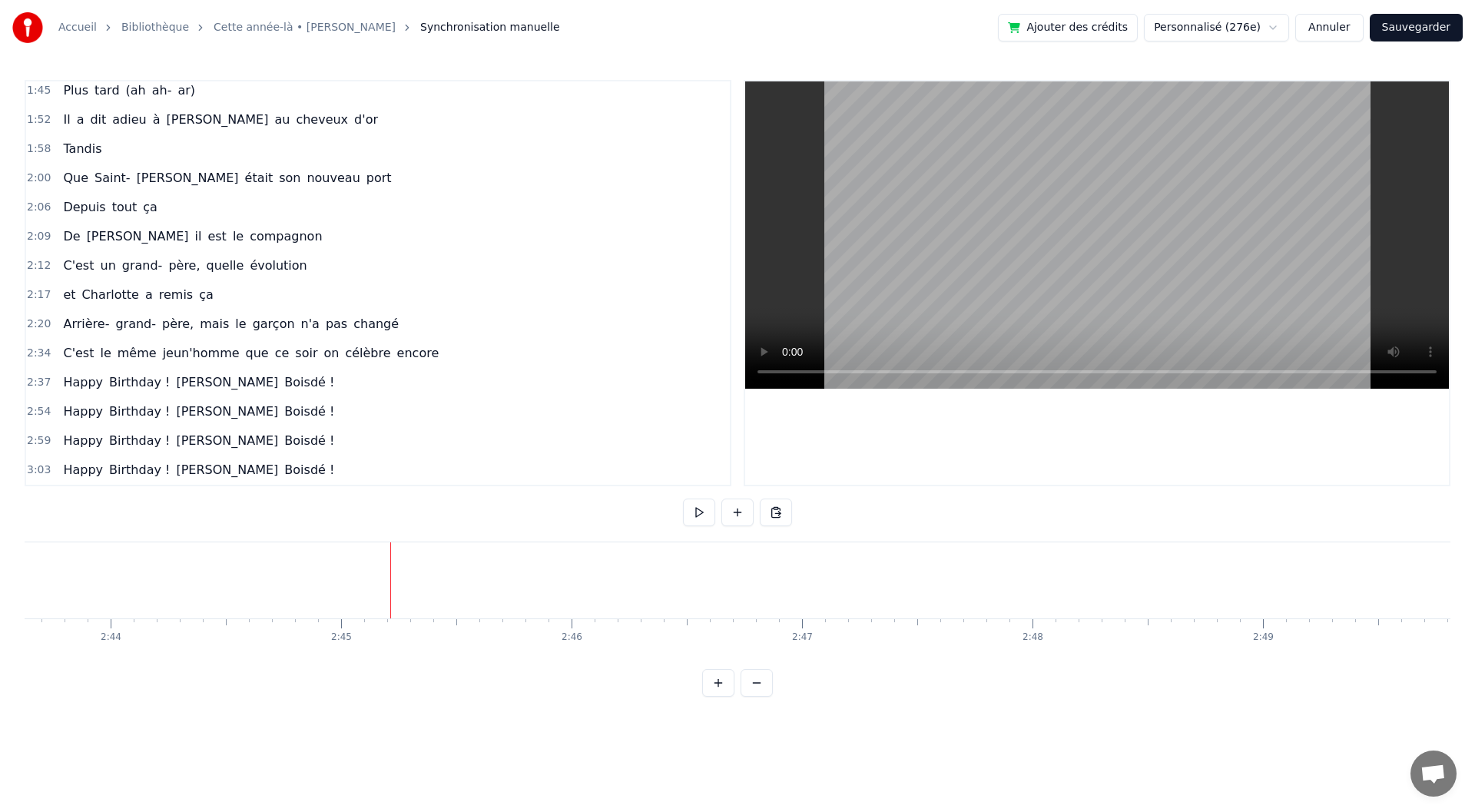
drag, startPoint x: 703, startPoint y: 527, endPoint x: 696, endPoint y: 513, distance: 15.7
drag, startPoint x: 263, startPoint y: 415, endPoint x: 253, endPoint y: 420, distance: 11.2
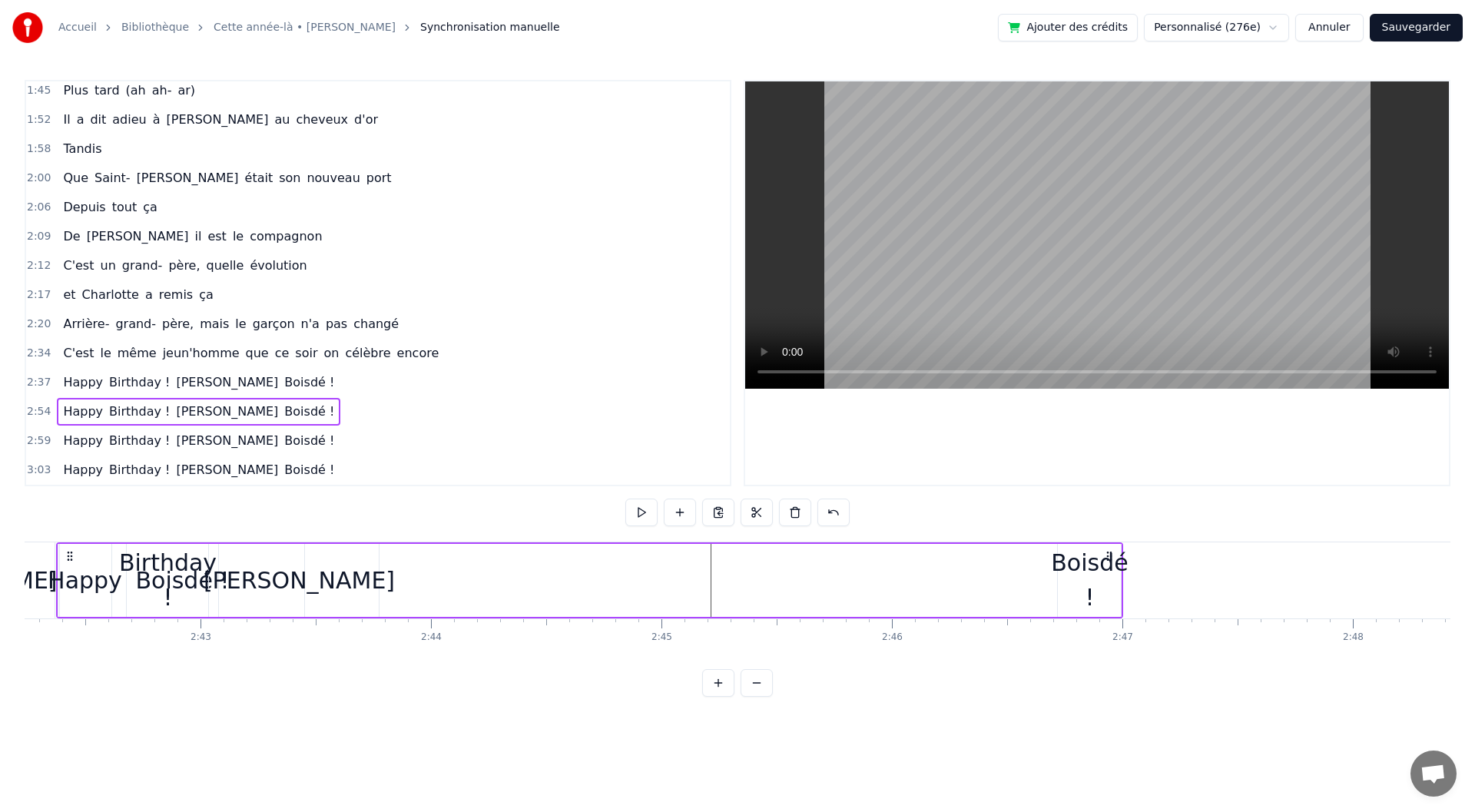
scroll to position [0, 37261]
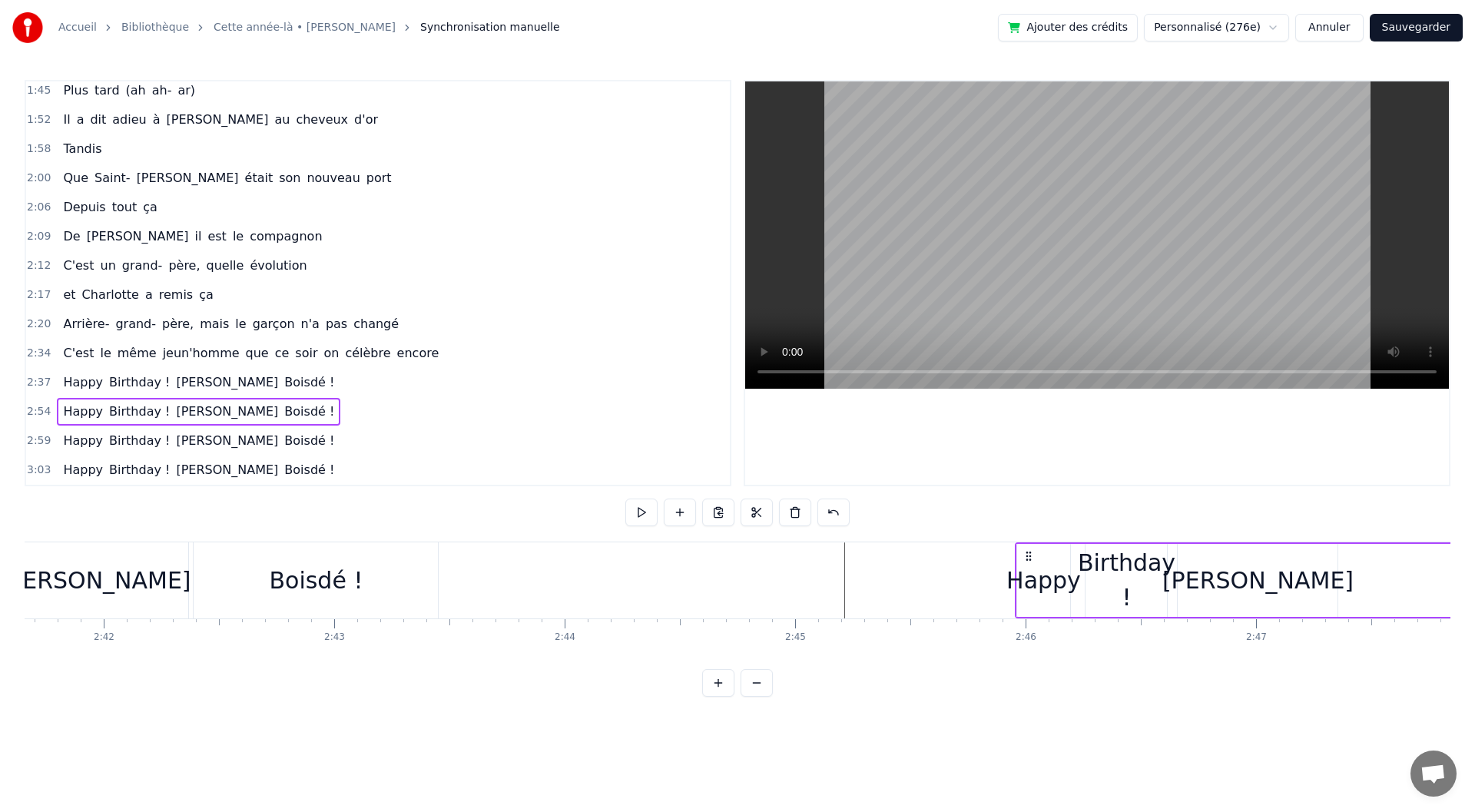
drag, startPoint x: 118, startPoint y: 561, endPoint x: 1030, endPoint y: 599, distance: 912.8
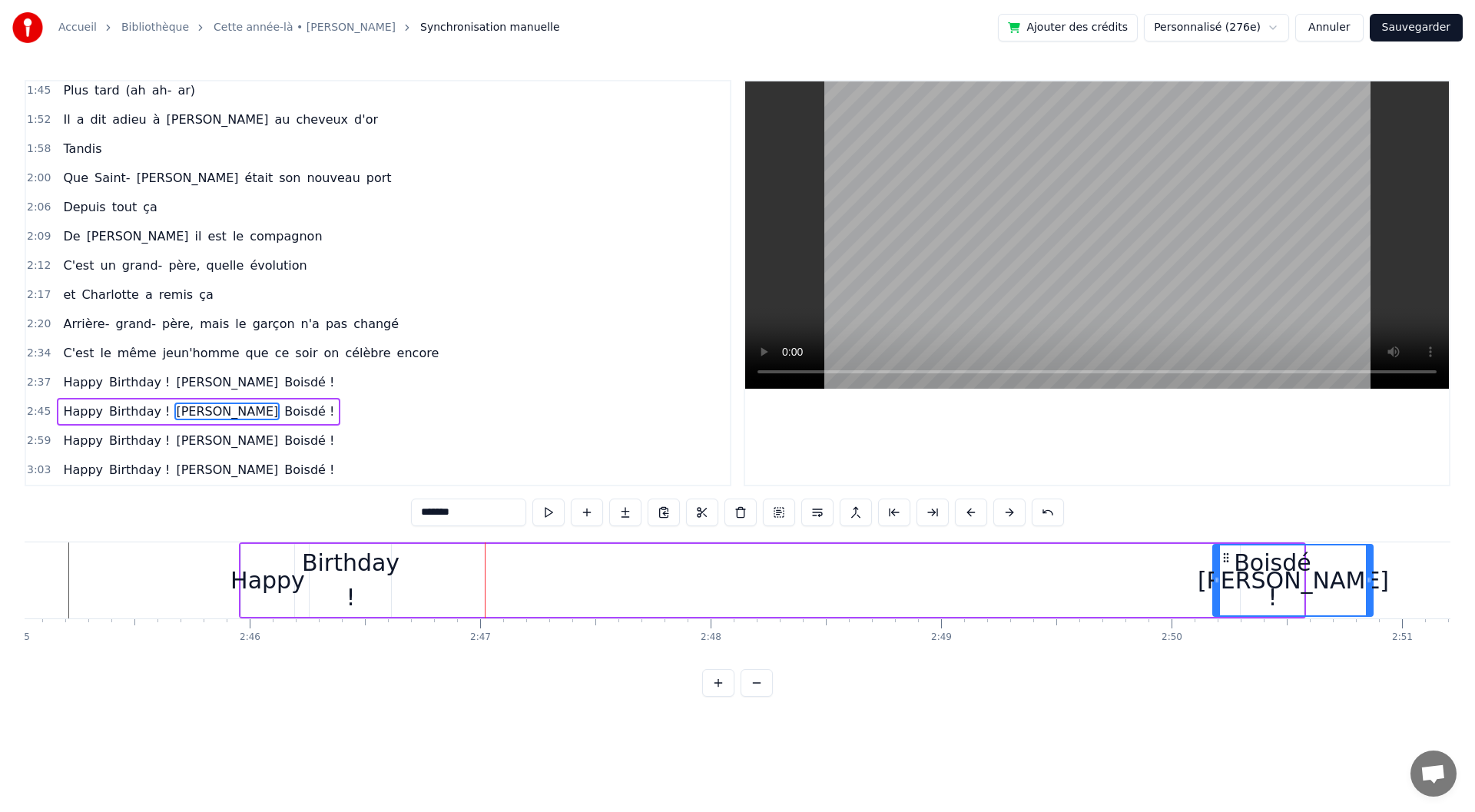
scroll to position [0, 38038]
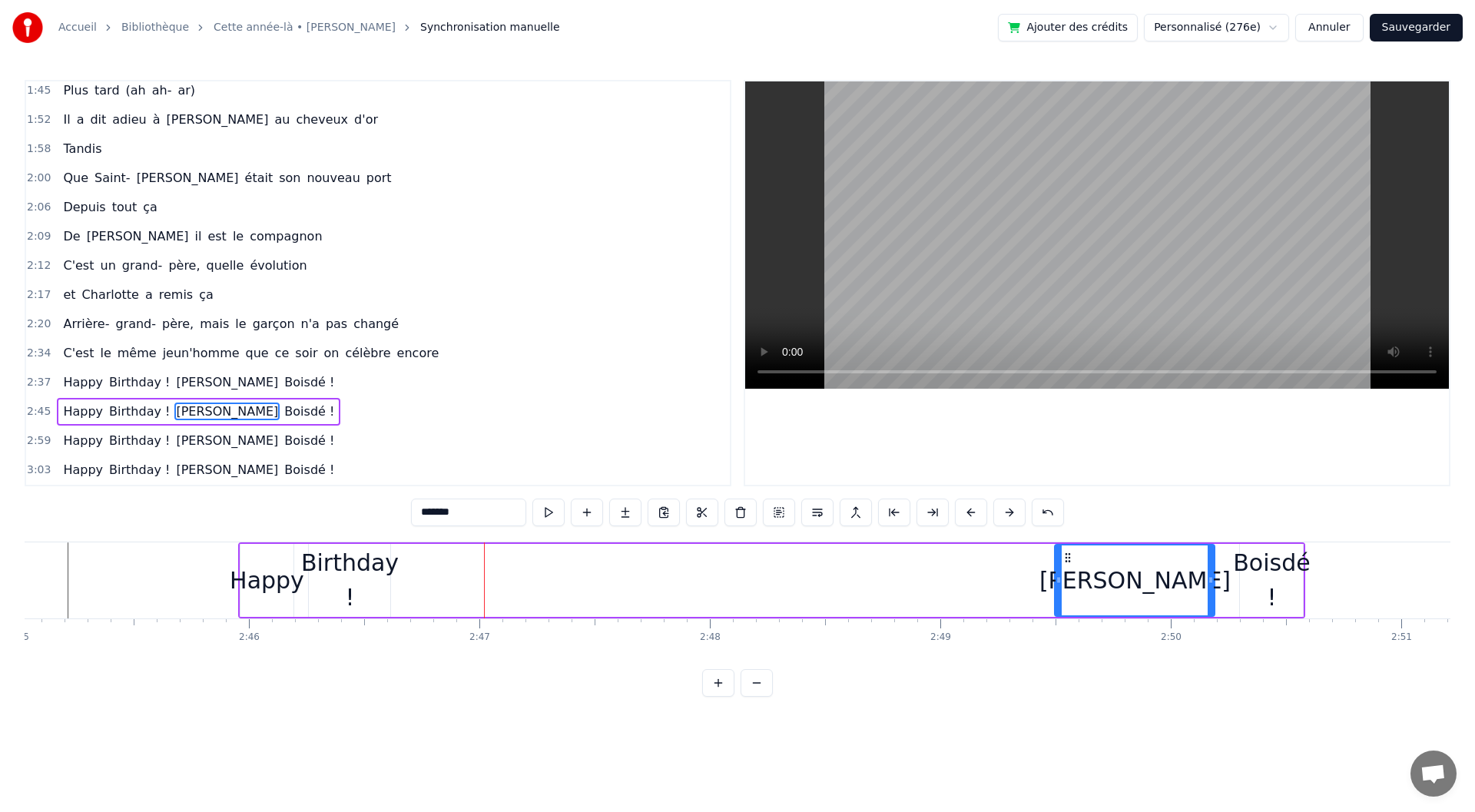
drag, startPoint x: 1198, startPoint y: 556, endPoint x: 1065, endPoint y: 567, distance: 133.5
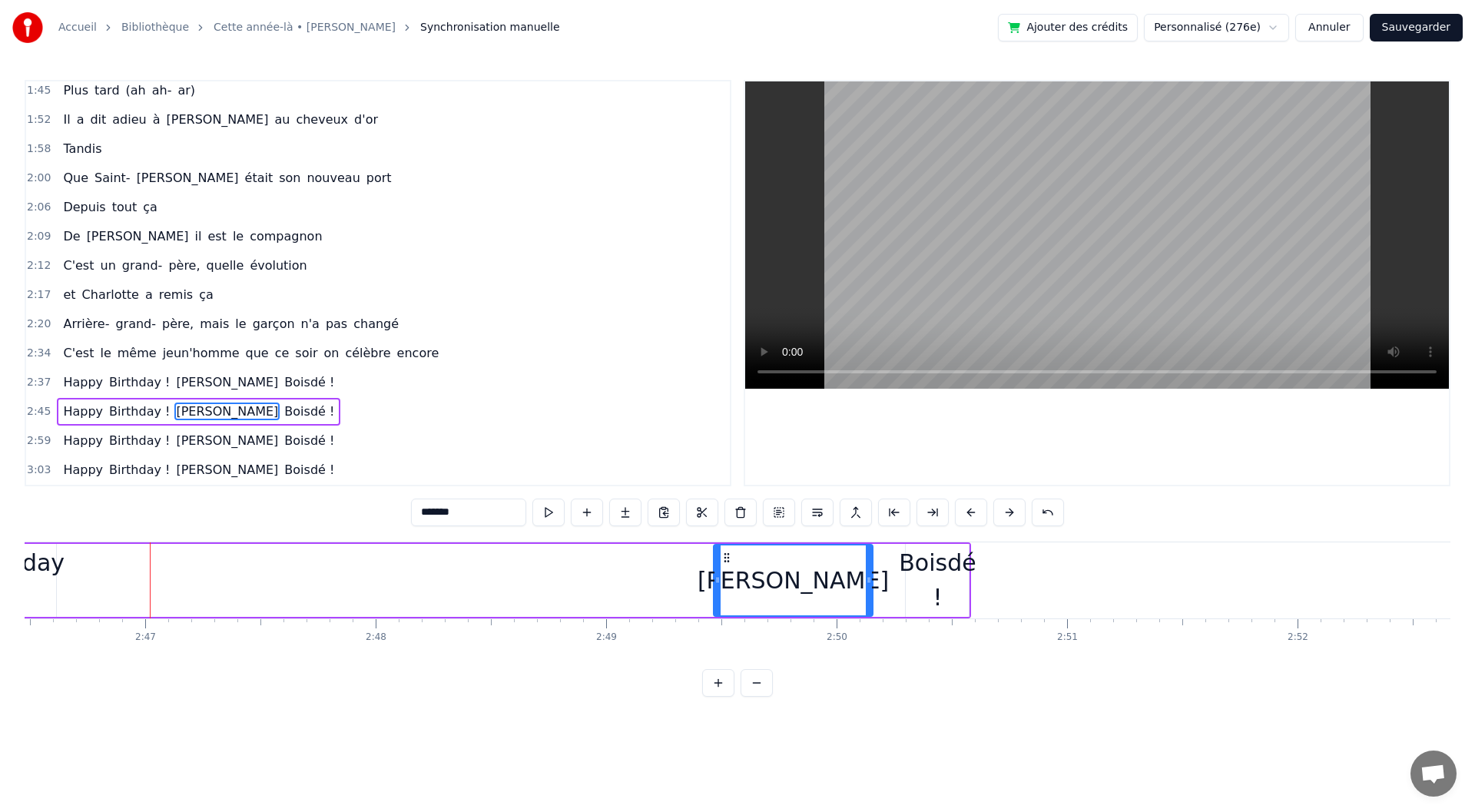
scroll to position [0, 38299]
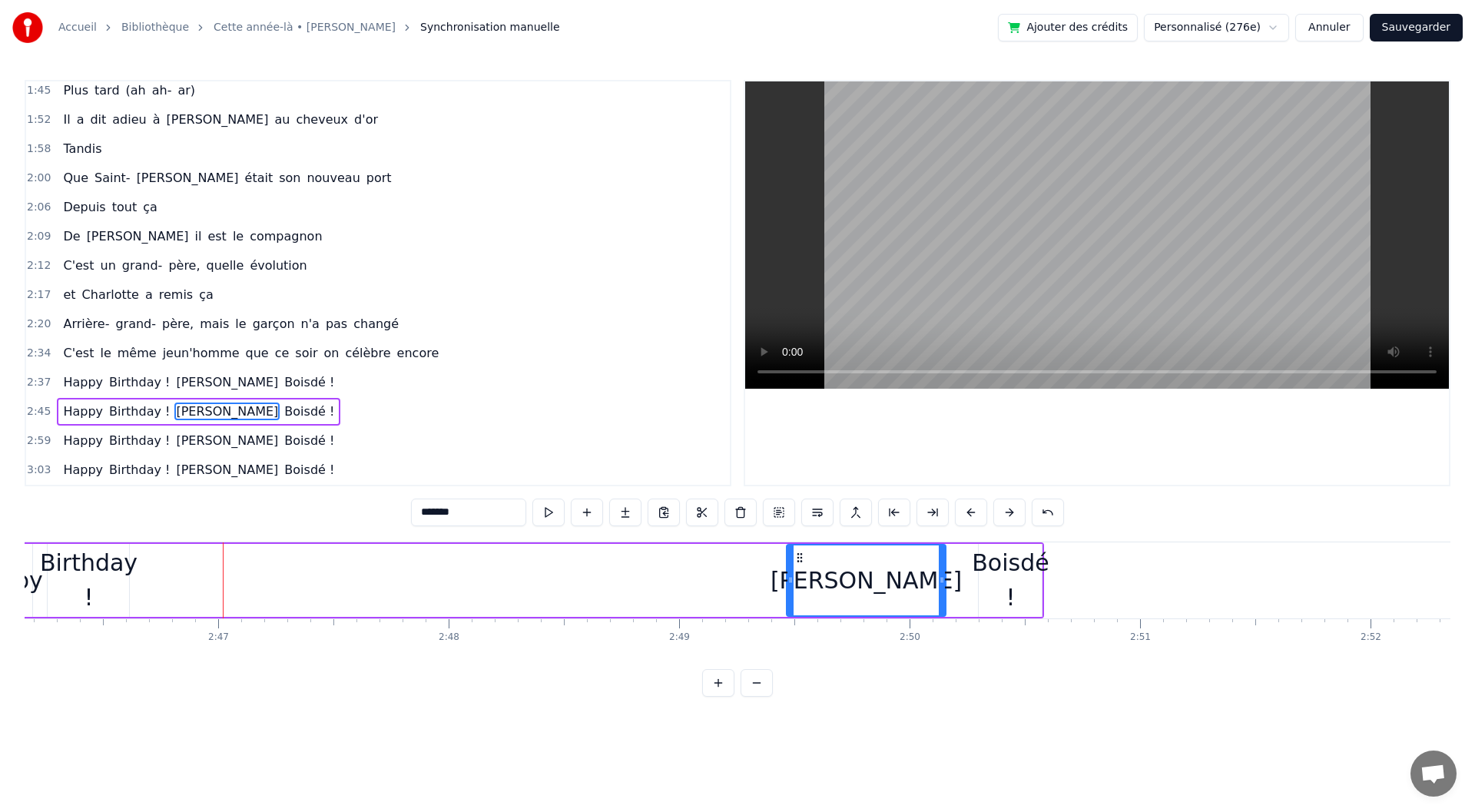
type input "********"
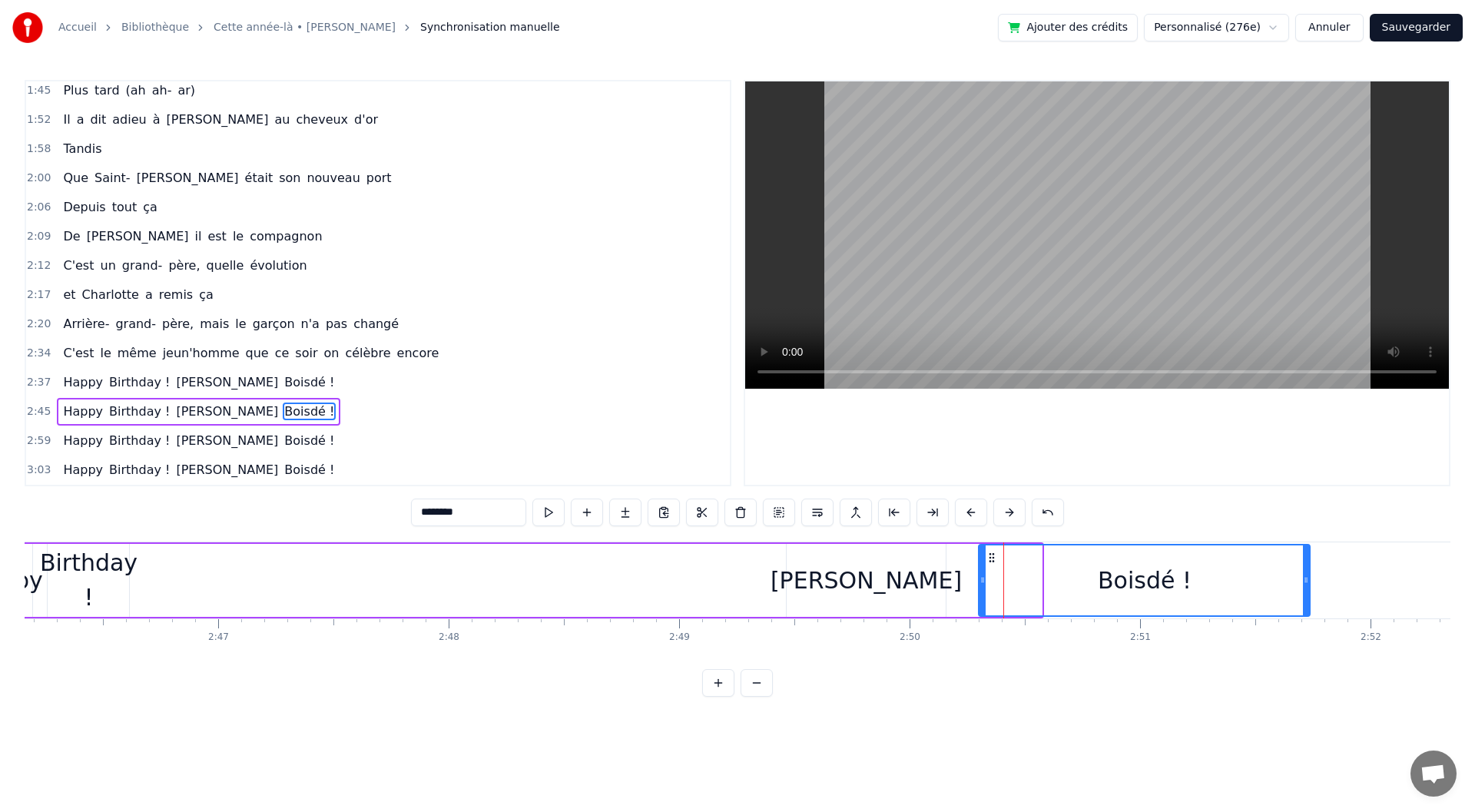
drag, startPoint x: 1040, startPoint y: 583, endPoint x: 1263, endPoint y: 589, distance: 223.1
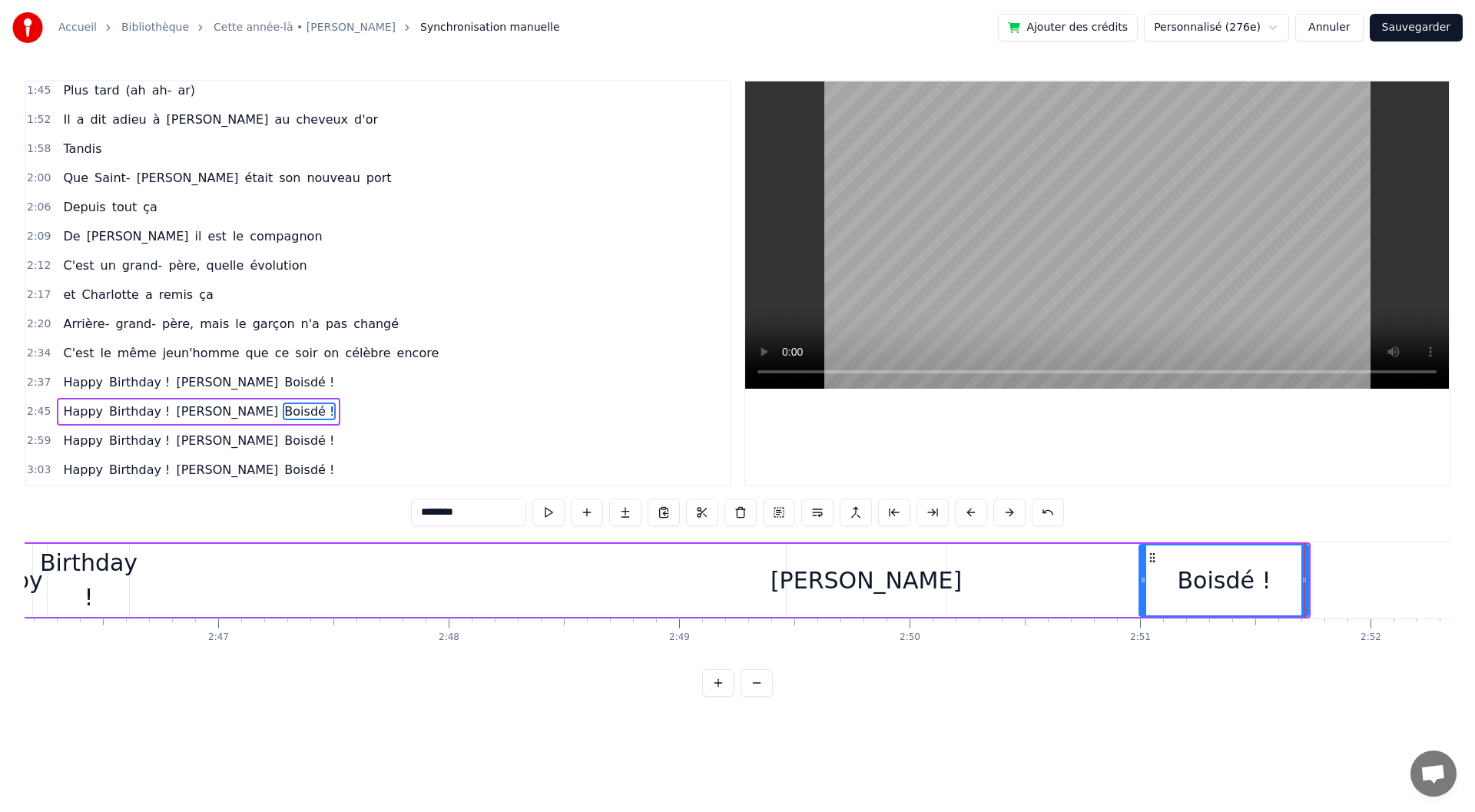
drag, startPoint x: 984, startPoint y: 589, endPoint x: 1144, endPoint y: 589, distance: 160.0
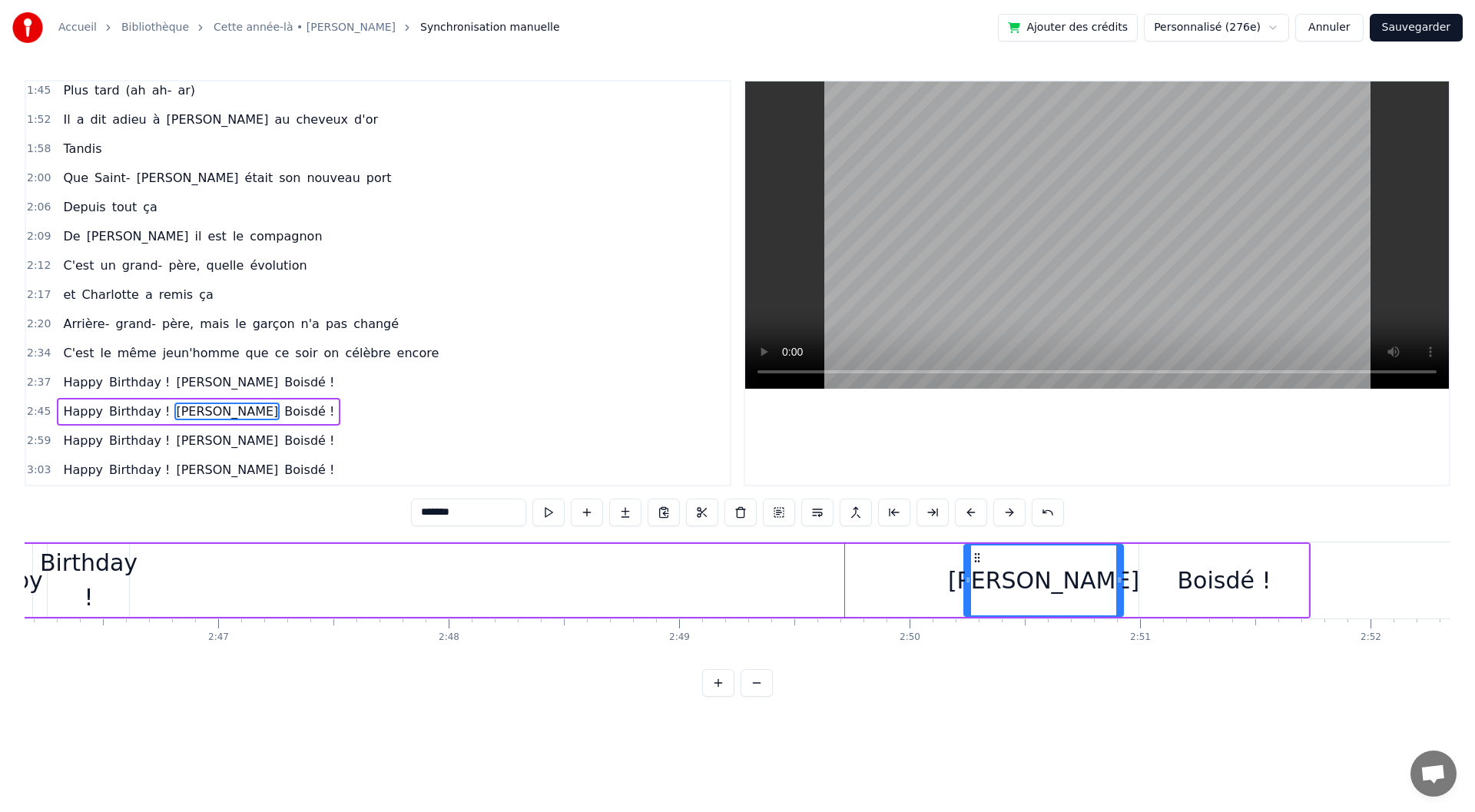
drag, startPoint x: 799, startPoint y: 556, endPoint x: 976, endPoint y: 560, distance: 177.0
type input "**********"
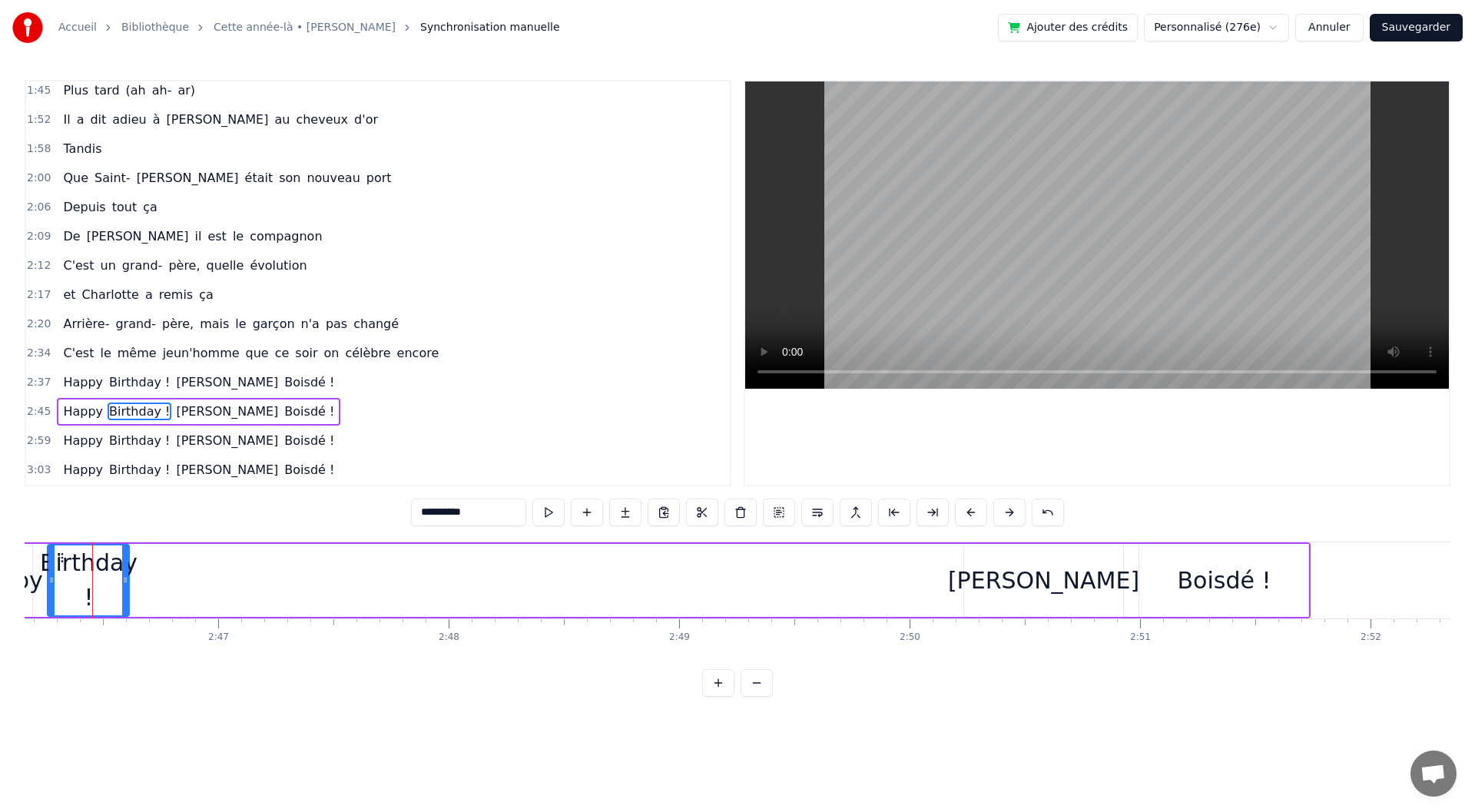
scroll to position [0, 38290]
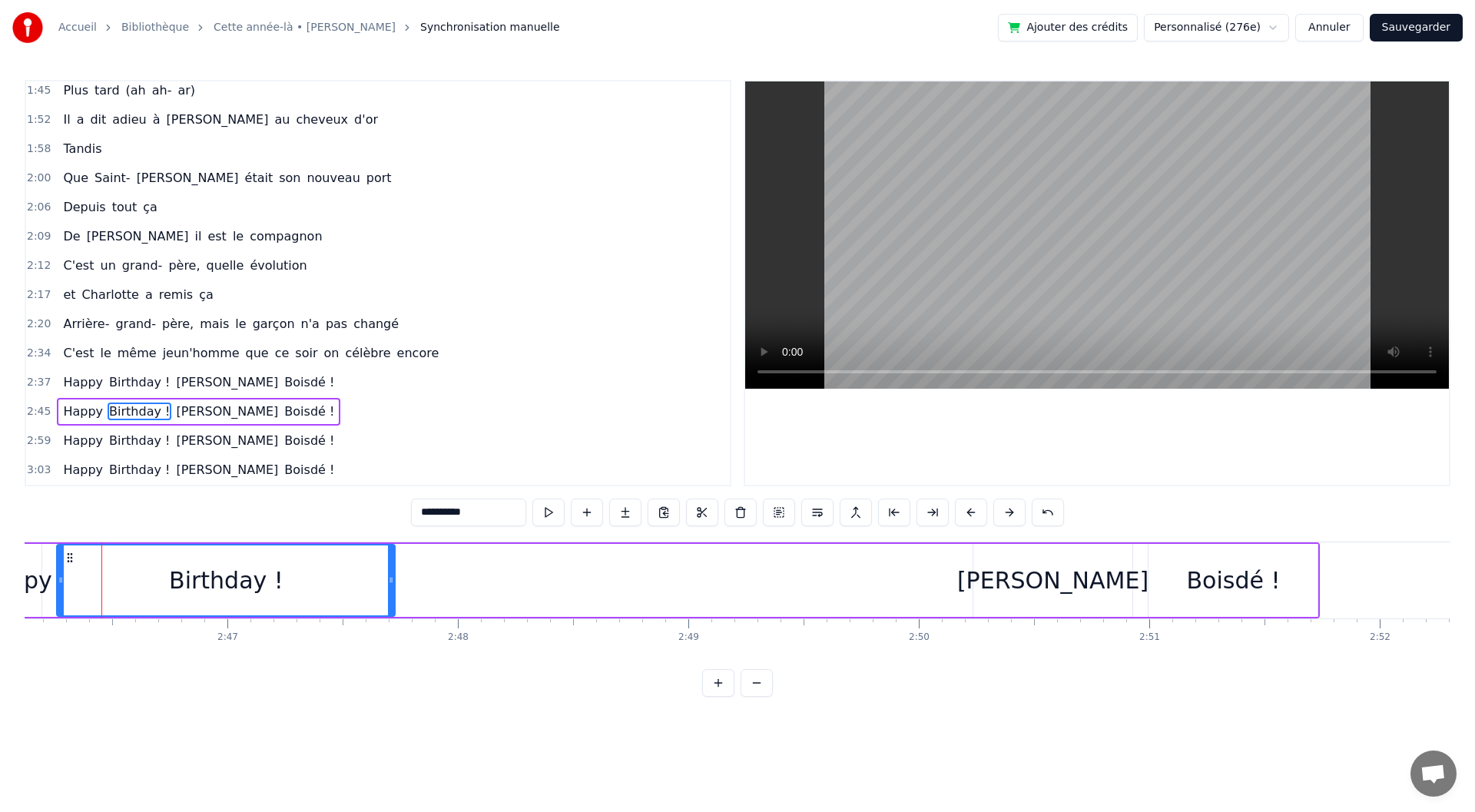
drag, startPoint x: 137, startPoint y: 582, endPoint x: 391, endPoint y: 595, distance: 254.3
drag, startPoint x: 58, startPoint y: 584, endPoint x: 74, endPoint y: 587, distance: 16.3
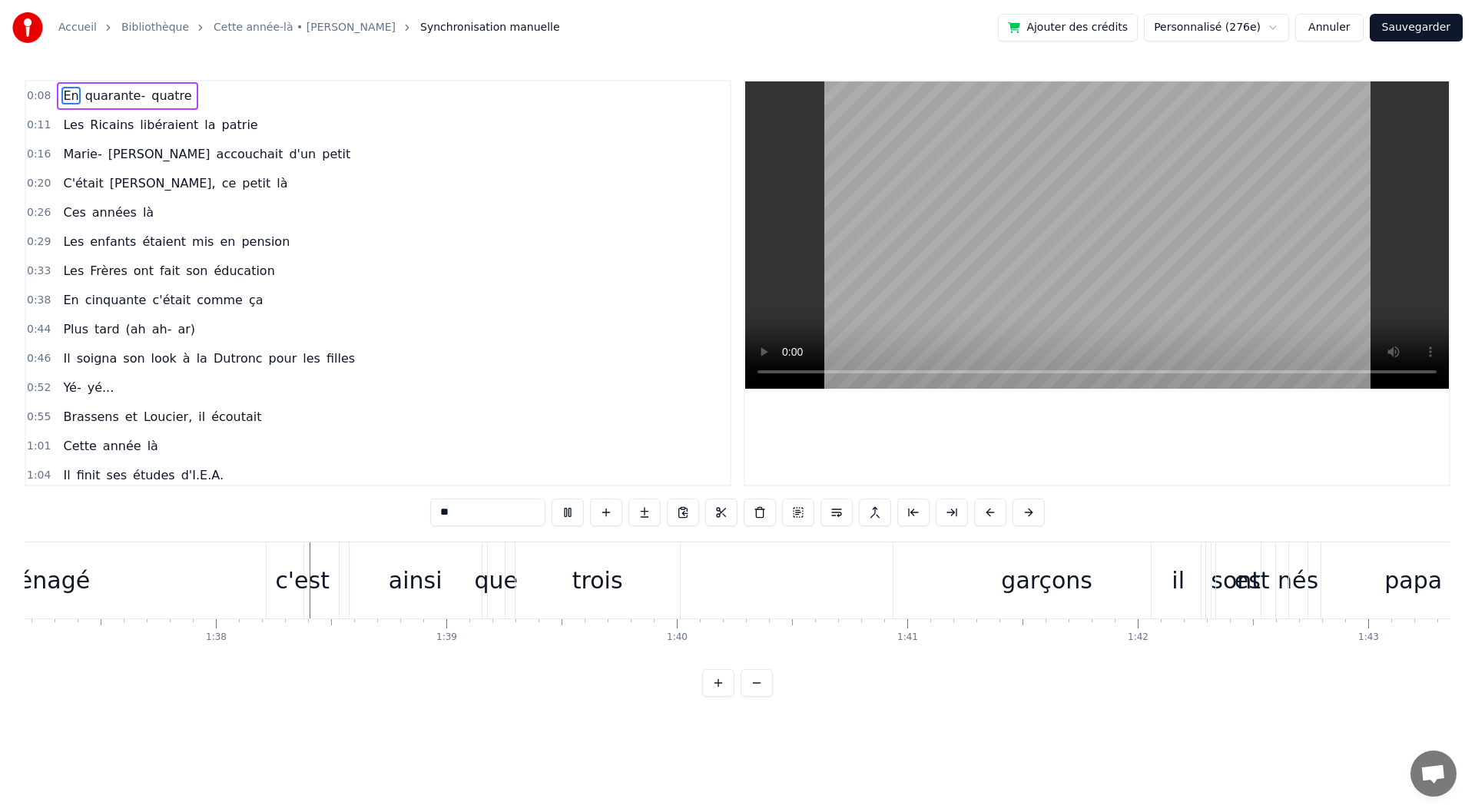
scroll to position [0, 22471]
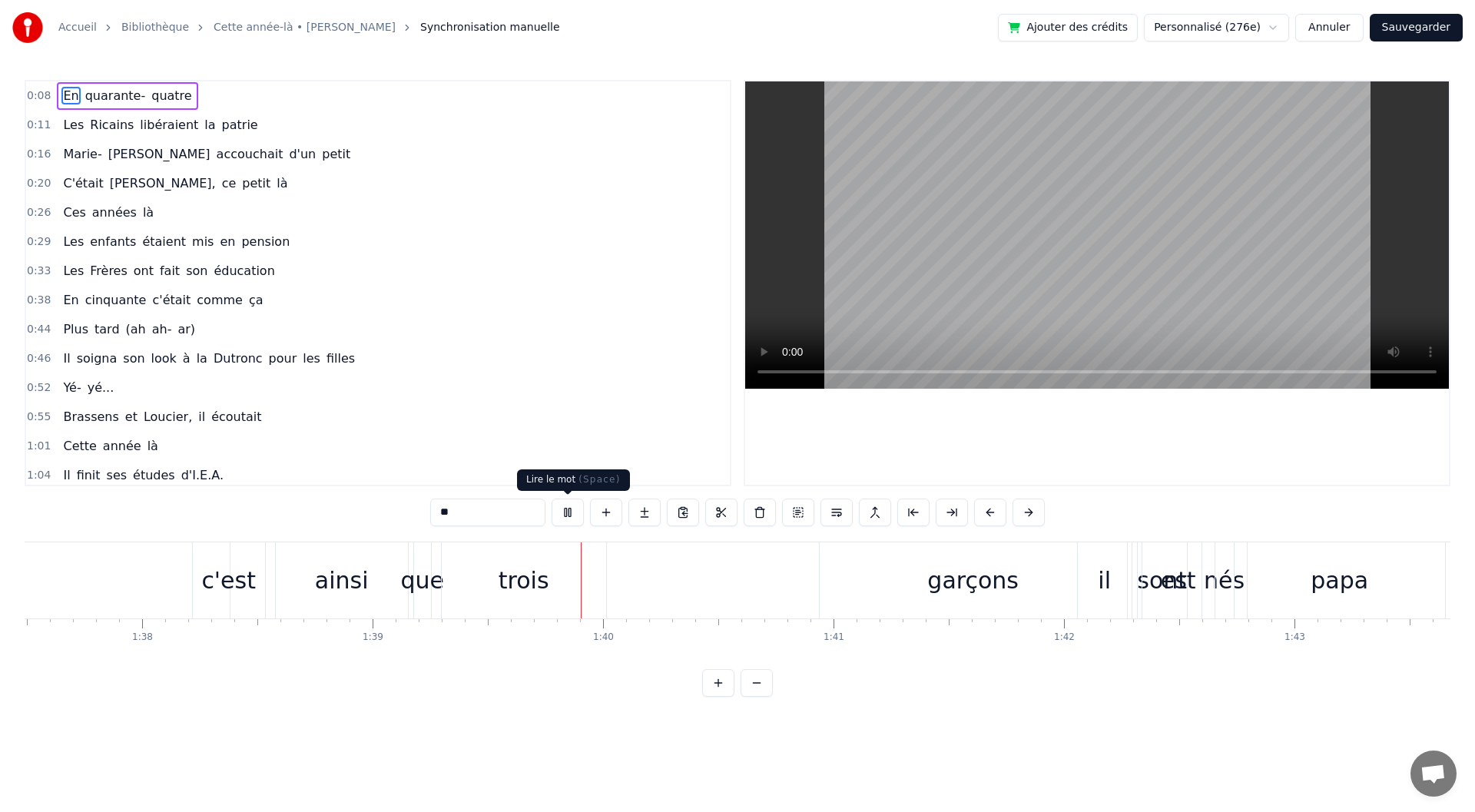
click at [575, 505] on button at bounding box center [567, 512] width 32 height 28
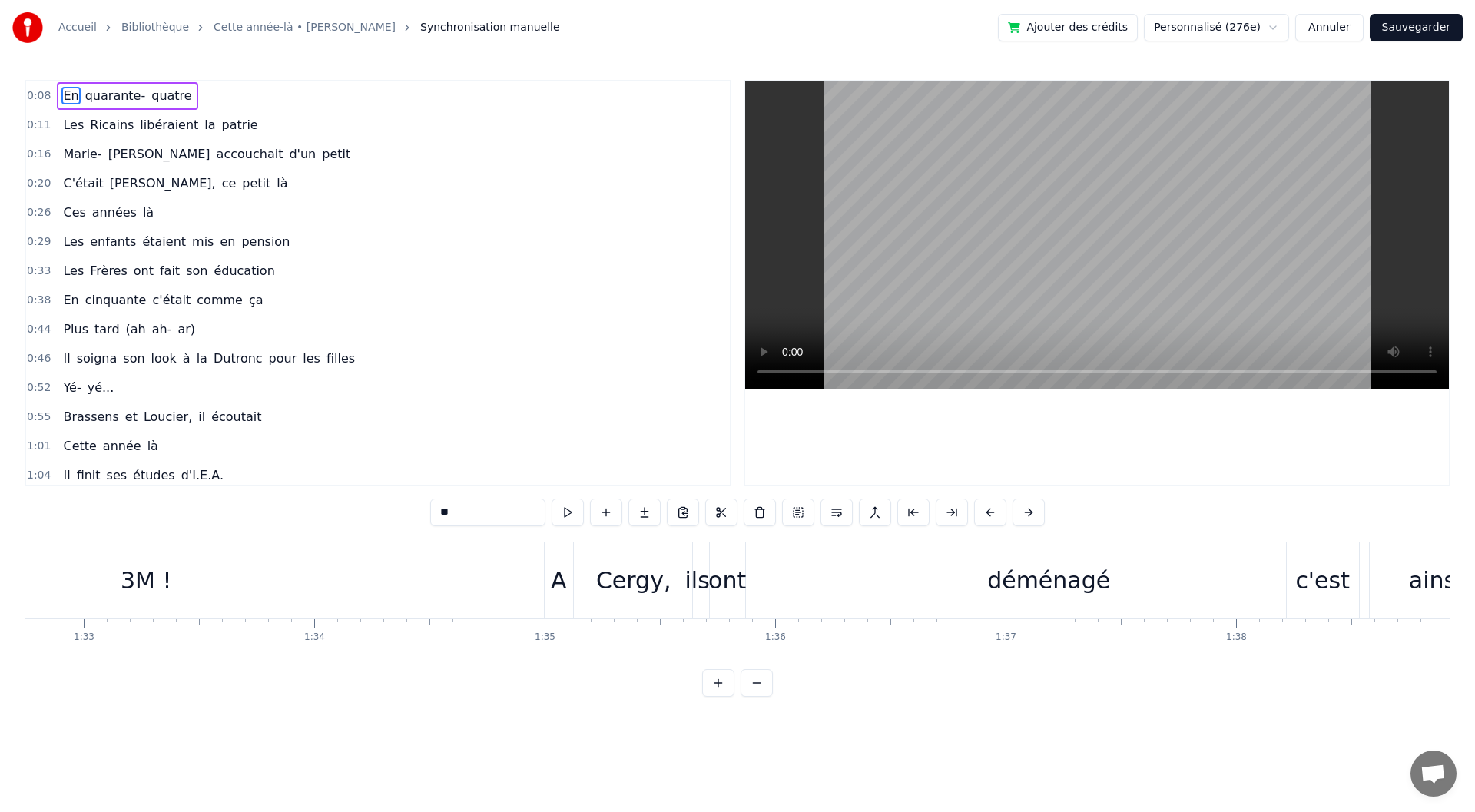
scroll to position [0, 21255]
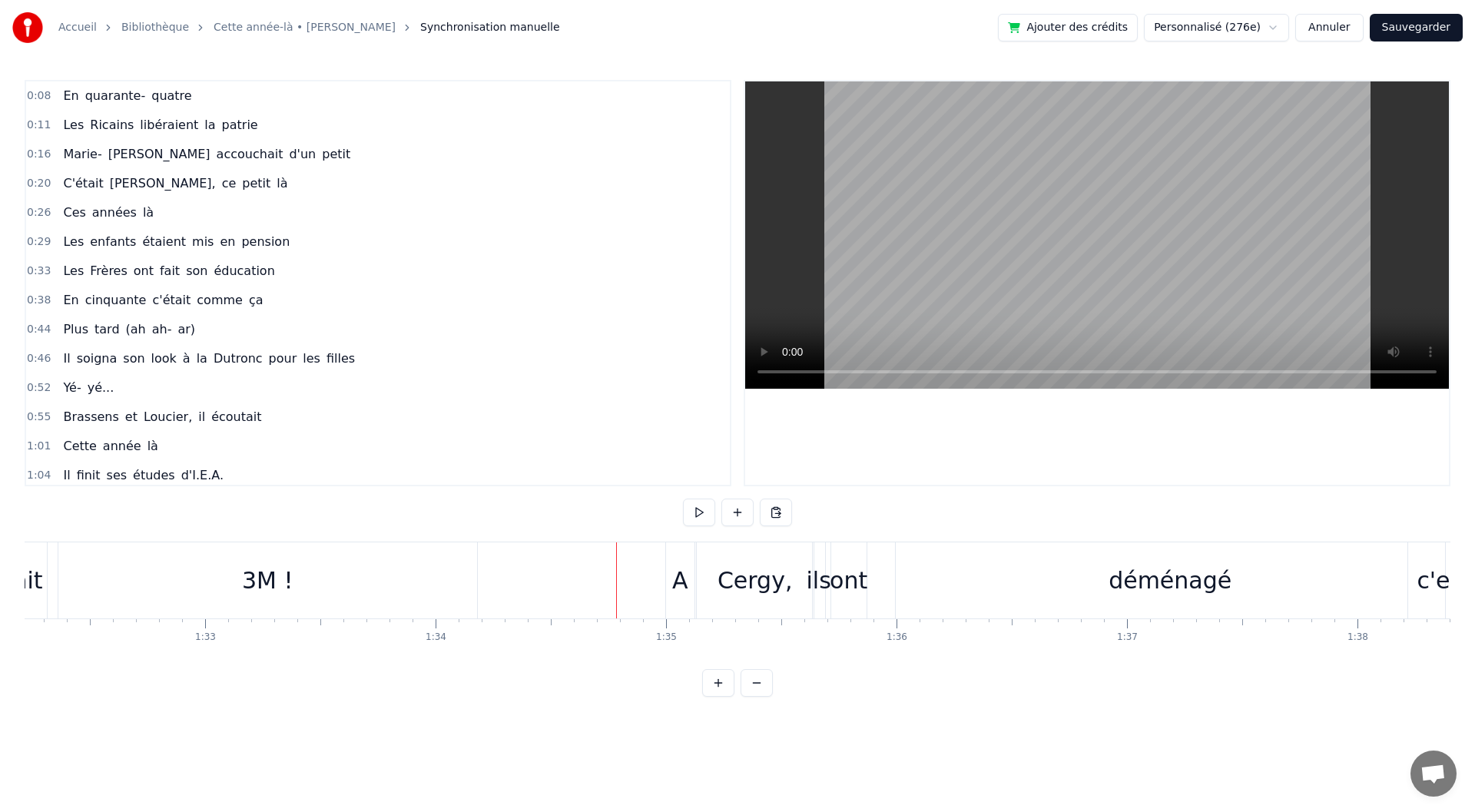
click at [777, 585] on div "Cergy," at bounding box center [755, 581] width 75 height 35
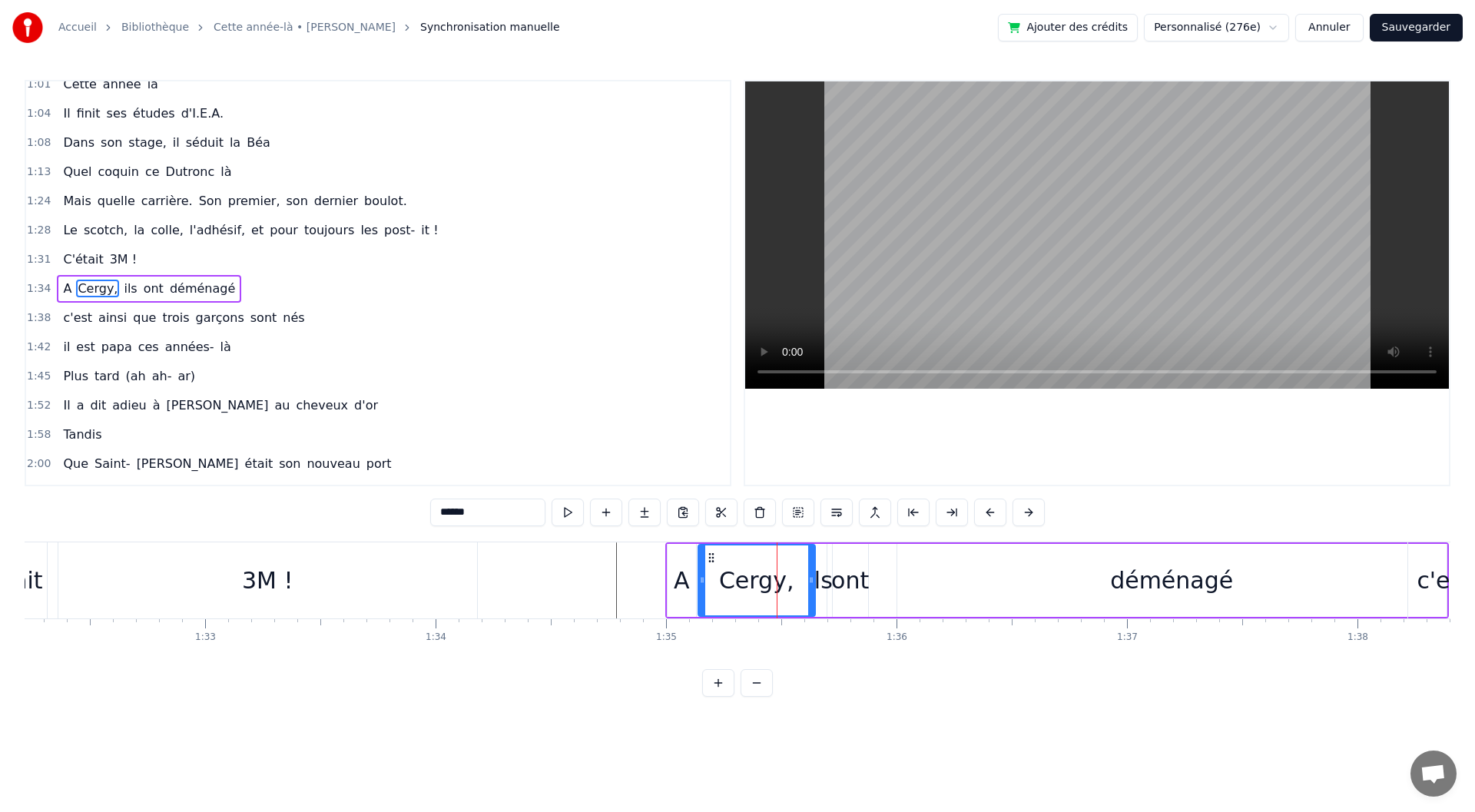
scroll to position [367, 0]
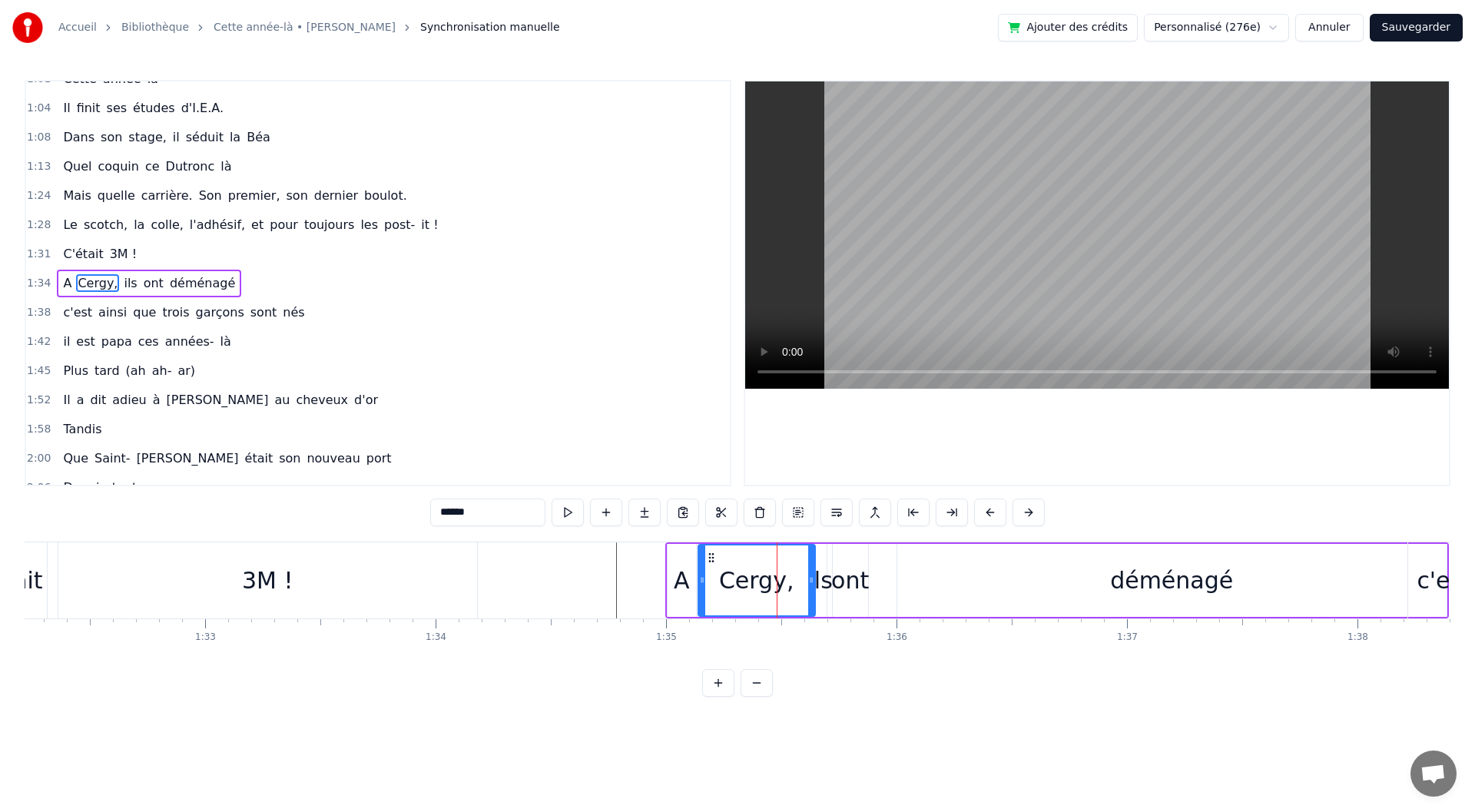
click at [820, 586] on div "ils" at bounding box center [821, 581] width 25 height 35
click at [836, 586] on div "ont" at bounding box center [850, 581] width 38 height 35
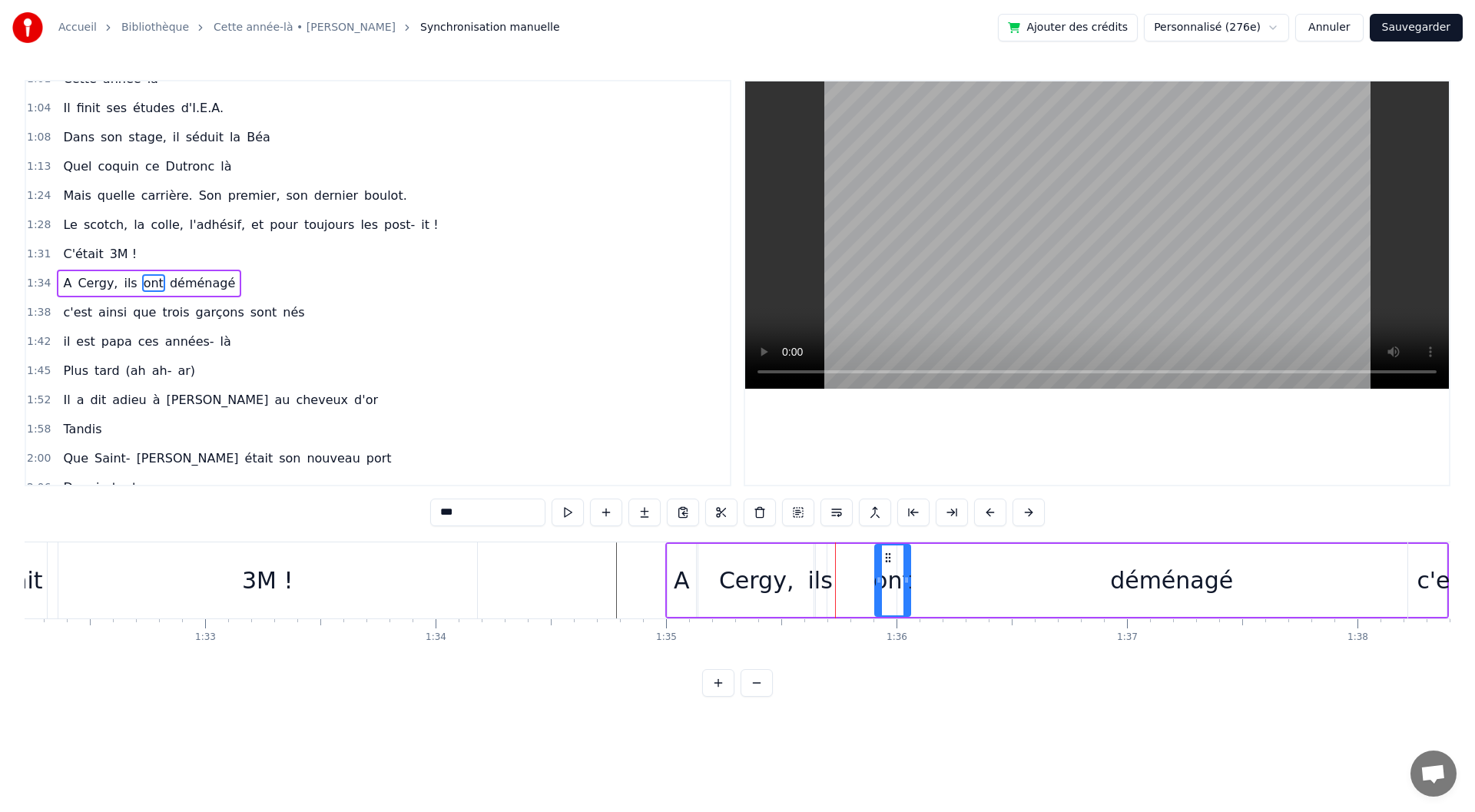
drag, startPoint x: 845, startPoint y: 555, endPoint x: 887, endPoint y: 556, distance: 42.0
click at [887, 556] on icon at bounding box center [888, 558] width 13 height 13
drag, startPoint x: 908, startPoint y: 576, endPoint x: 923, endPoint y: 578, distance: 15.1
click at [916, 577] on icon at bounding box center [915, 580] width 6 height 13
click at [1028, 594] on div "déménagé" at bounding box center [1172, 581] width 549 height 73
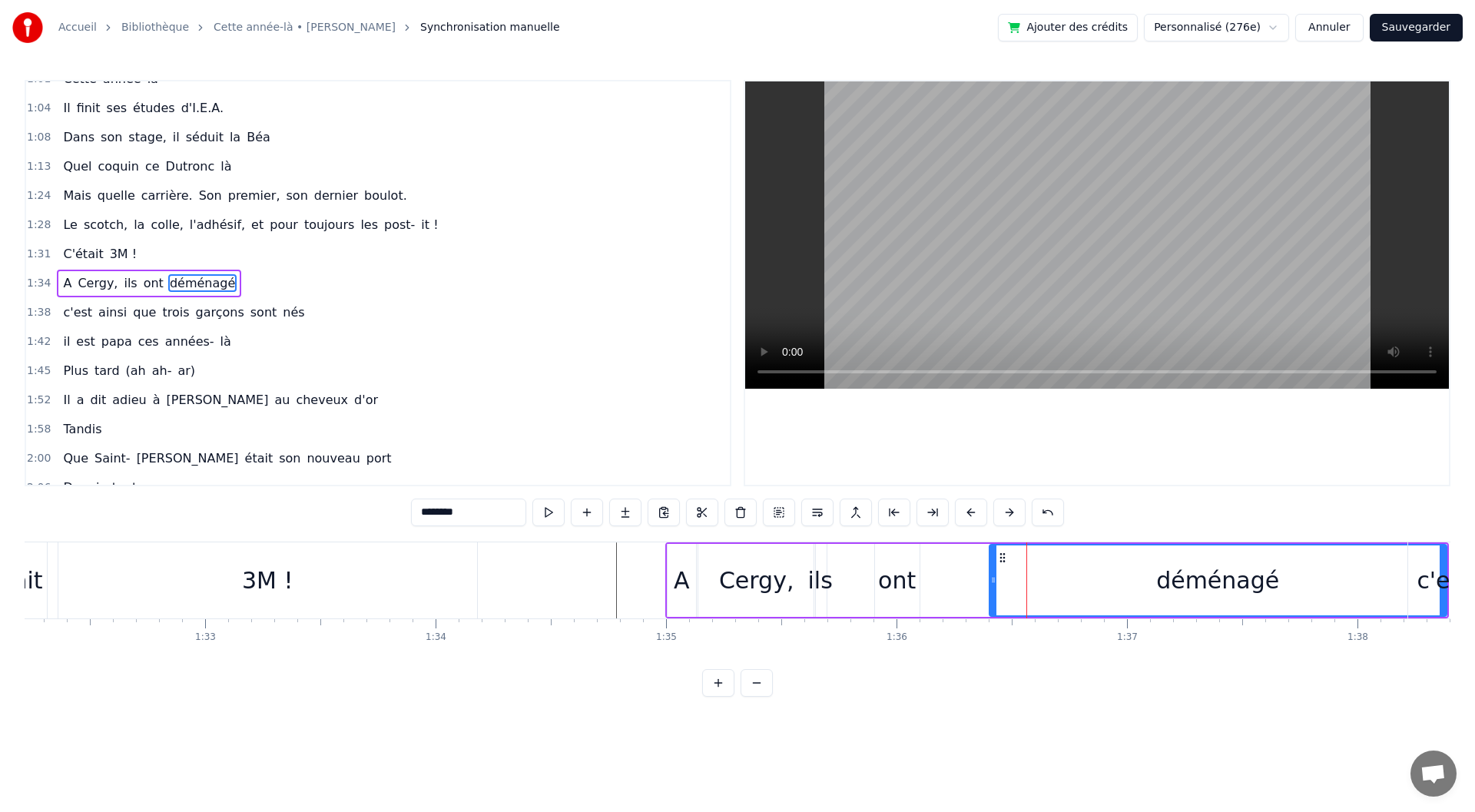
drag, startPoint x: 899, startPoint y: 582, endPoint x: 992, endPoint y: 588, distance: 93.2
click at [992, 588] on div at bounding box center [993, 580] width 6 height 70
click at [896, 586] on div "ont" at bounding box center [897, 581] width 38 height 35
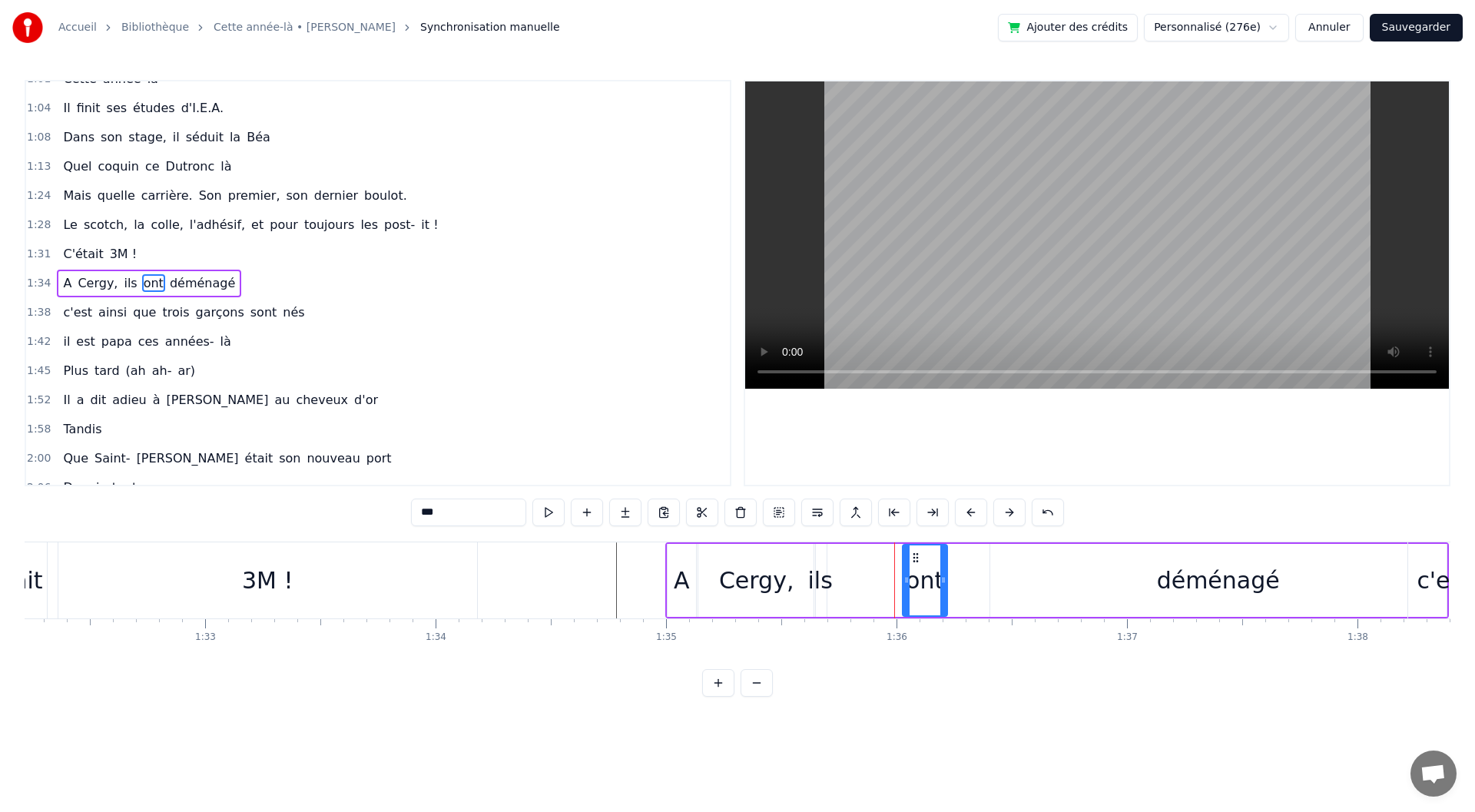
drag, startPoint x: 888, startPoint y: 561, endPoint x: 916, endPoint y: 558, distance: 28.2
click at [916, 558] on icon at bounding box center [915, 558] width 13 height 13
click at [950, 580] on icon at bounding box center [948, 580] width 6 height 13
click at [813, 585] on div "ils" at bounding box center [821, 581] width 25 height 35
drag, startPoint x: 824, startPoint y: 579, endPoint x: 868, endPoint y: 580, distance: 44.0
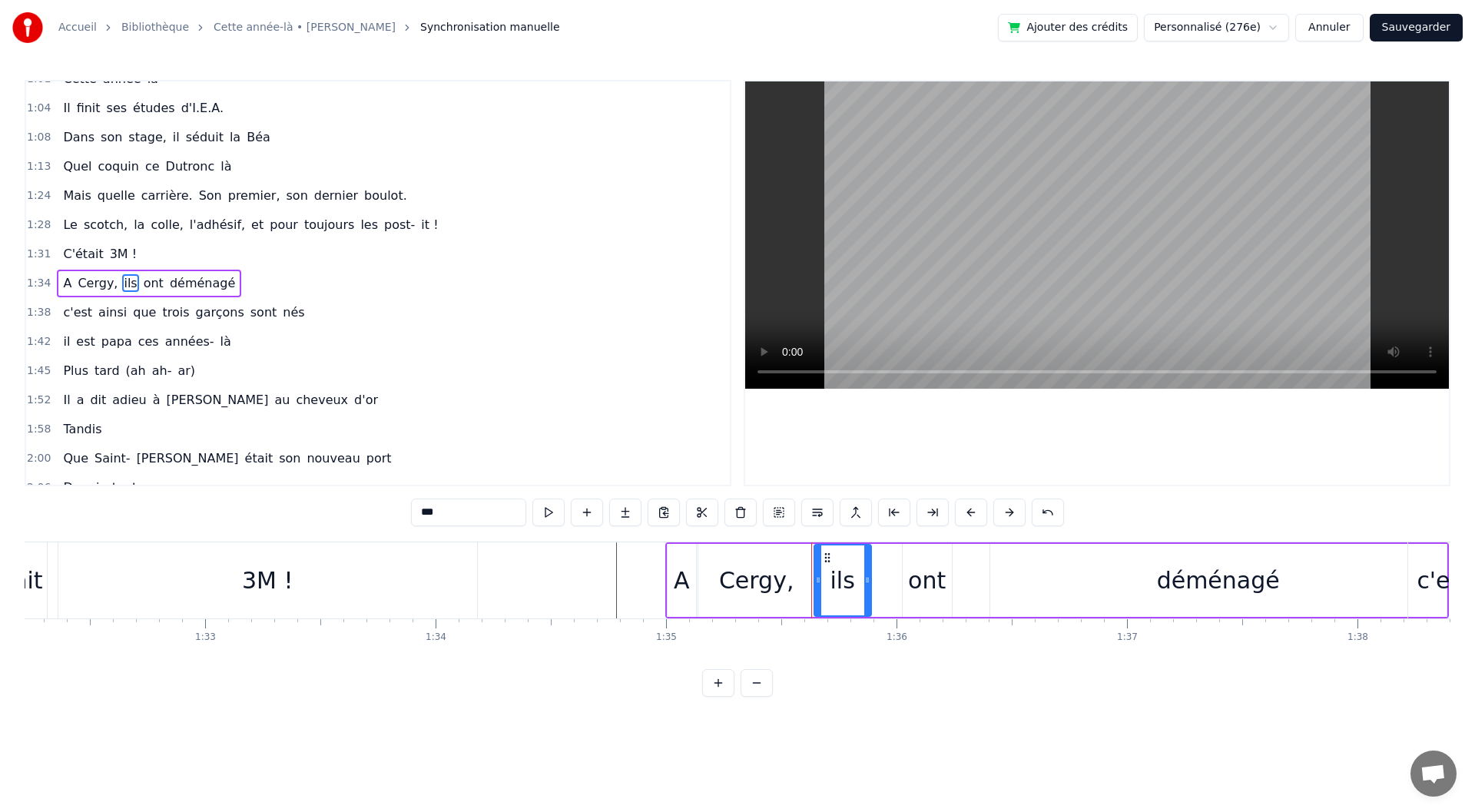
click at [868, 580] on icon at bounding box center [867, 580] width 6 height 13
drag, startPoint x: 818, startPoint y: 581, endPoint x: 836, endPoint y: 581, distance: 18.0
click at [836, 581] on icon at bounding box center [834, 580] width 6 height 13
drag, startPoint x: 848, startPoint y: 560, endPoint x: 913, endPoint y: 574, distance: 66.5
click at [882, 561] on circle at bounding box center [882, 561] width 1 height 1
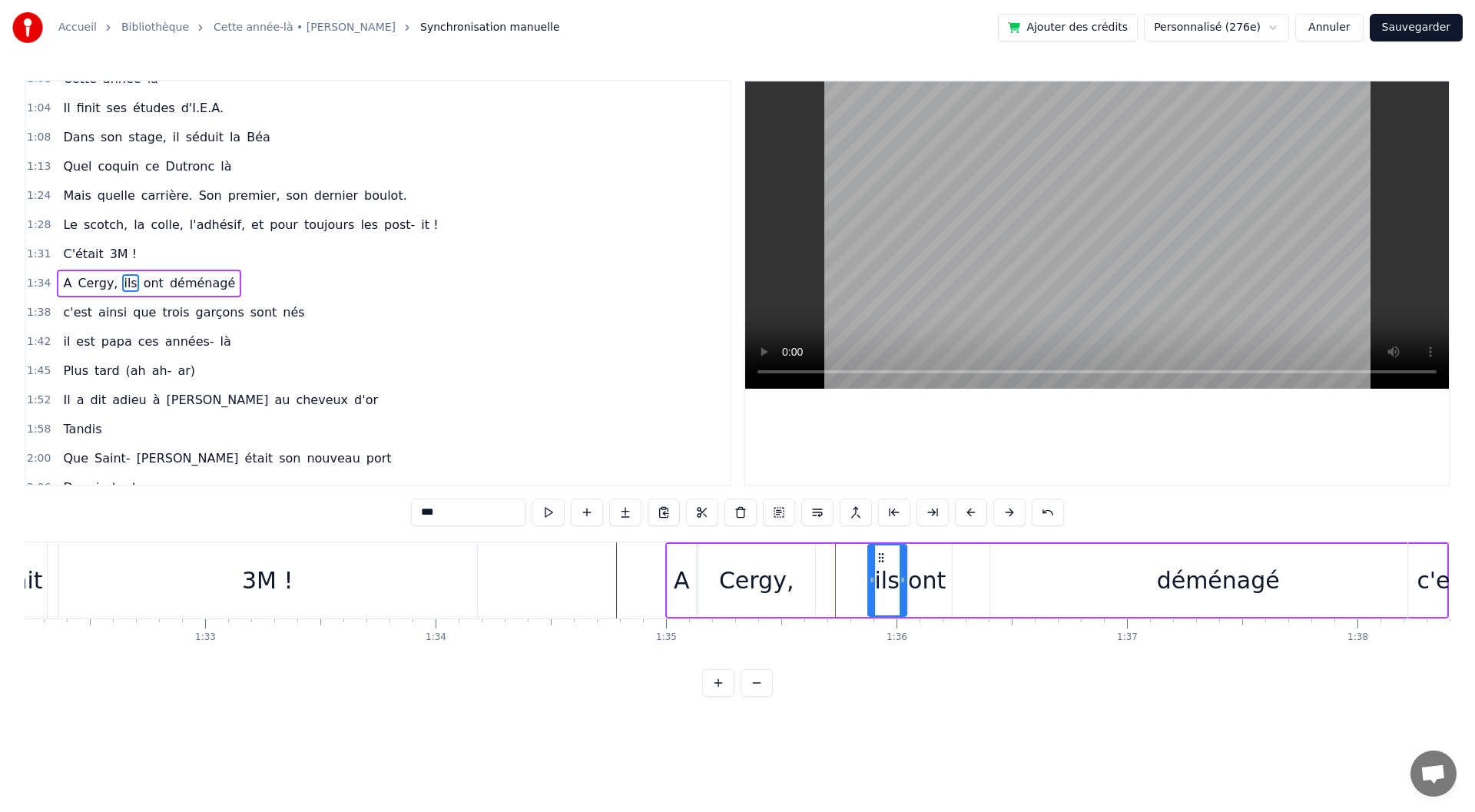
click at [927, 579] on div "ont" at bounding box center [927, 581] width 38 height 35
click at [924, 557] on circle at bounding box center [924, 557] width 1 height 1
click at [787, 578] on div "Cergy," at bounding box center [756, 581] width 75 height 35
type input "******"
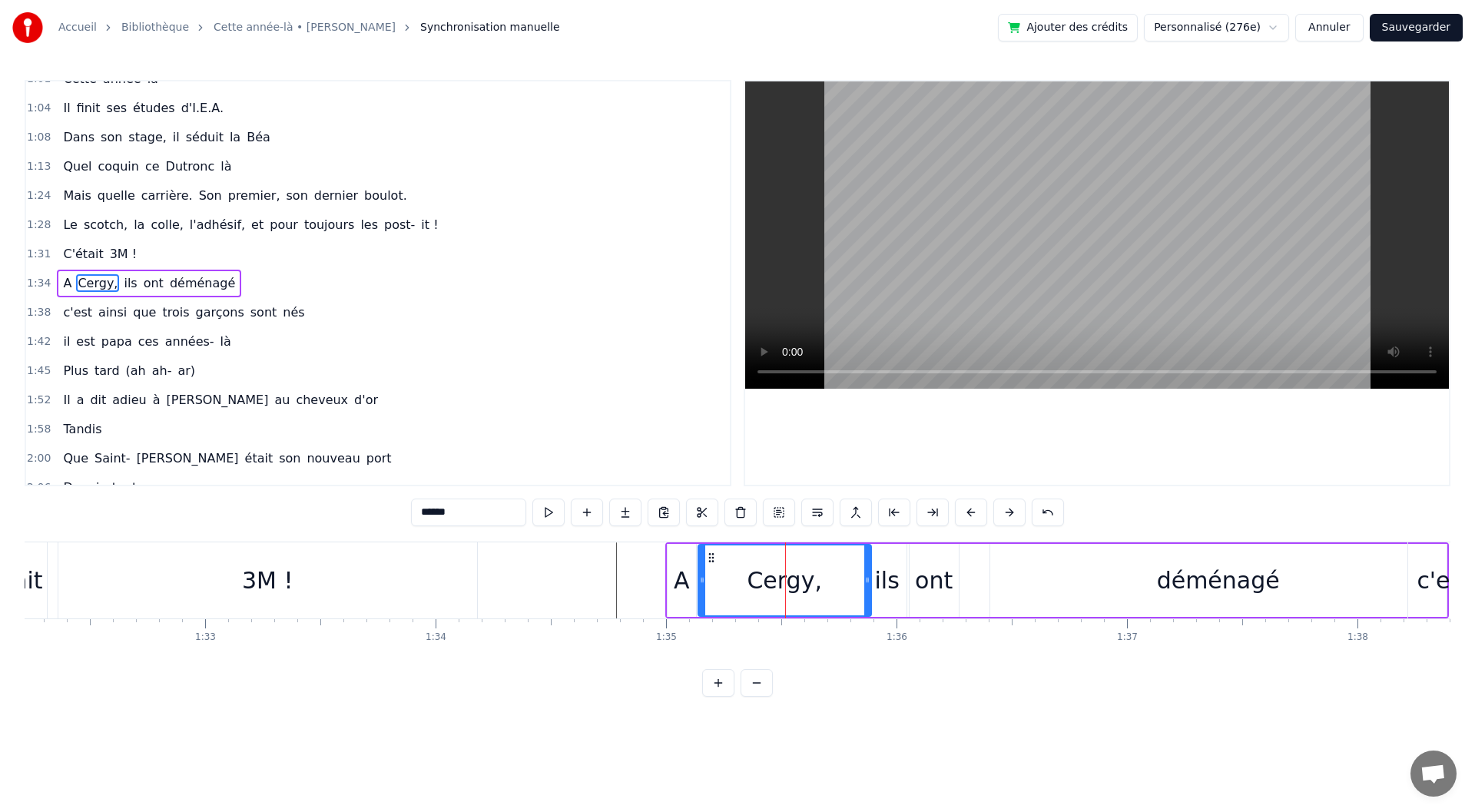
drag, startPoint x: 812, startPoint y: 586, endPoint x: 756, endPoint y: 591, distance: 56.2
click at [867, 590] on div at bounding box center [867, 580] width 6 height 70
click at [542, 579] on div at bounding box center [944, 580] width 44351 height 76
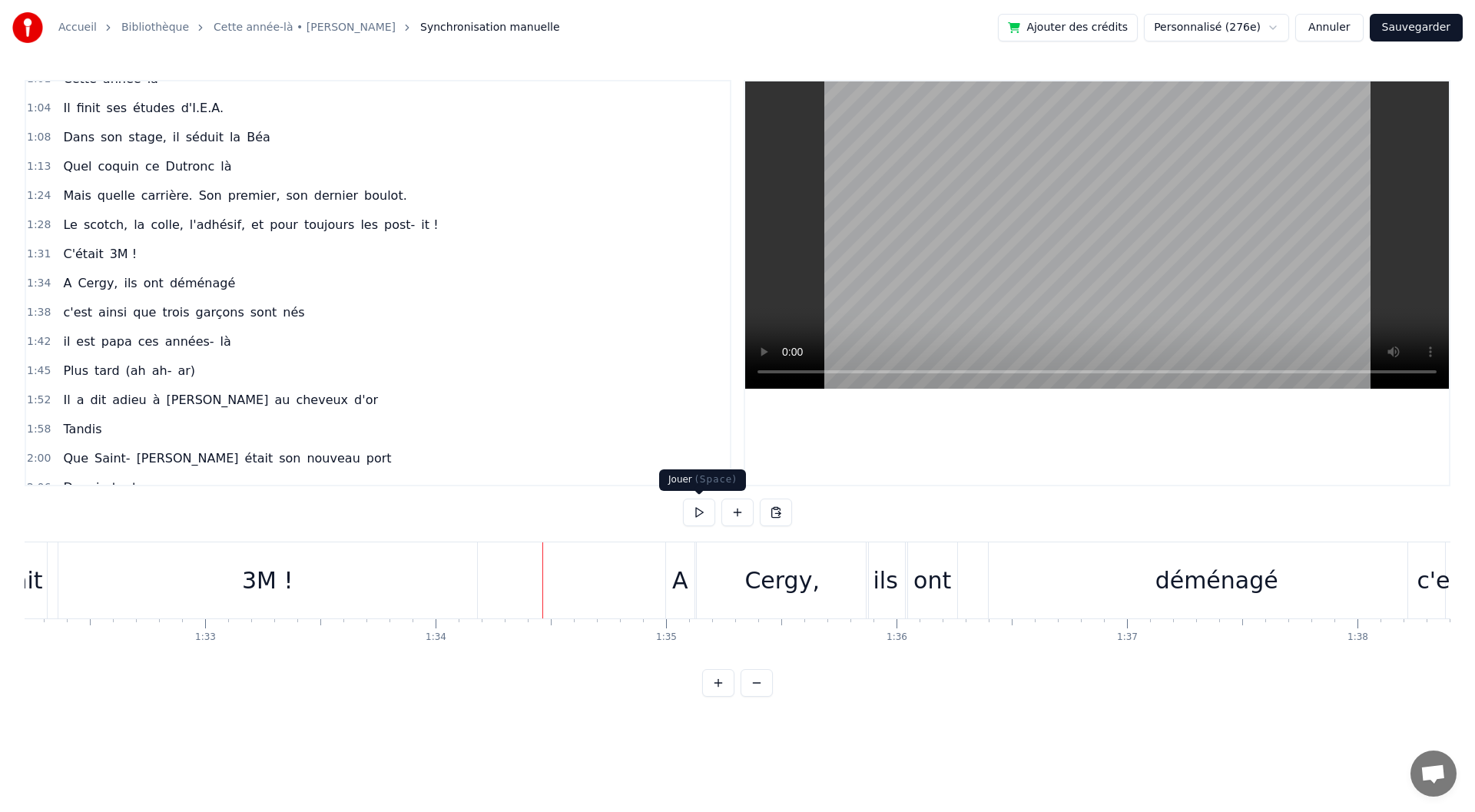
click at [709, 521] on button at bounding box center [698, 512] width 32 height 28
click at [921, 563] on div "ont" at bounding box center [932, 581] width 38 height 35
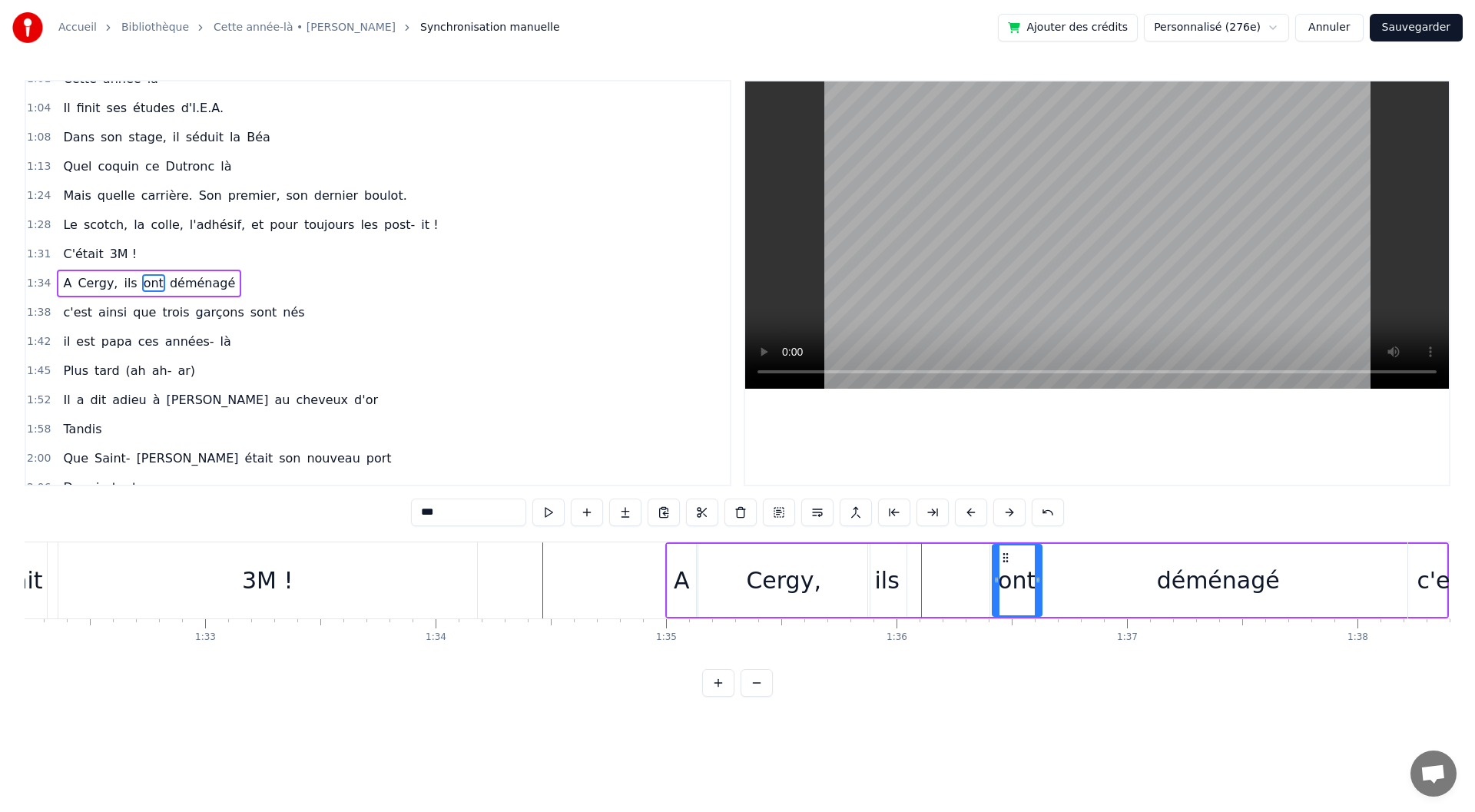
drag, startPoint x: 924, startPoint y: 558, endPoint x: 1007, endPoint y: 570, distance: 83.9
click at [888, 562] on div "ils" at bounding box center [887, 581] width 39 height 73
drag, startPoint x: 879, startPoint y: 555, endPoint x: 961, endPoint y: 563, distance: 82.4
click at [961, 563] on icon at bounding box center [963, 558] width 13 height 13
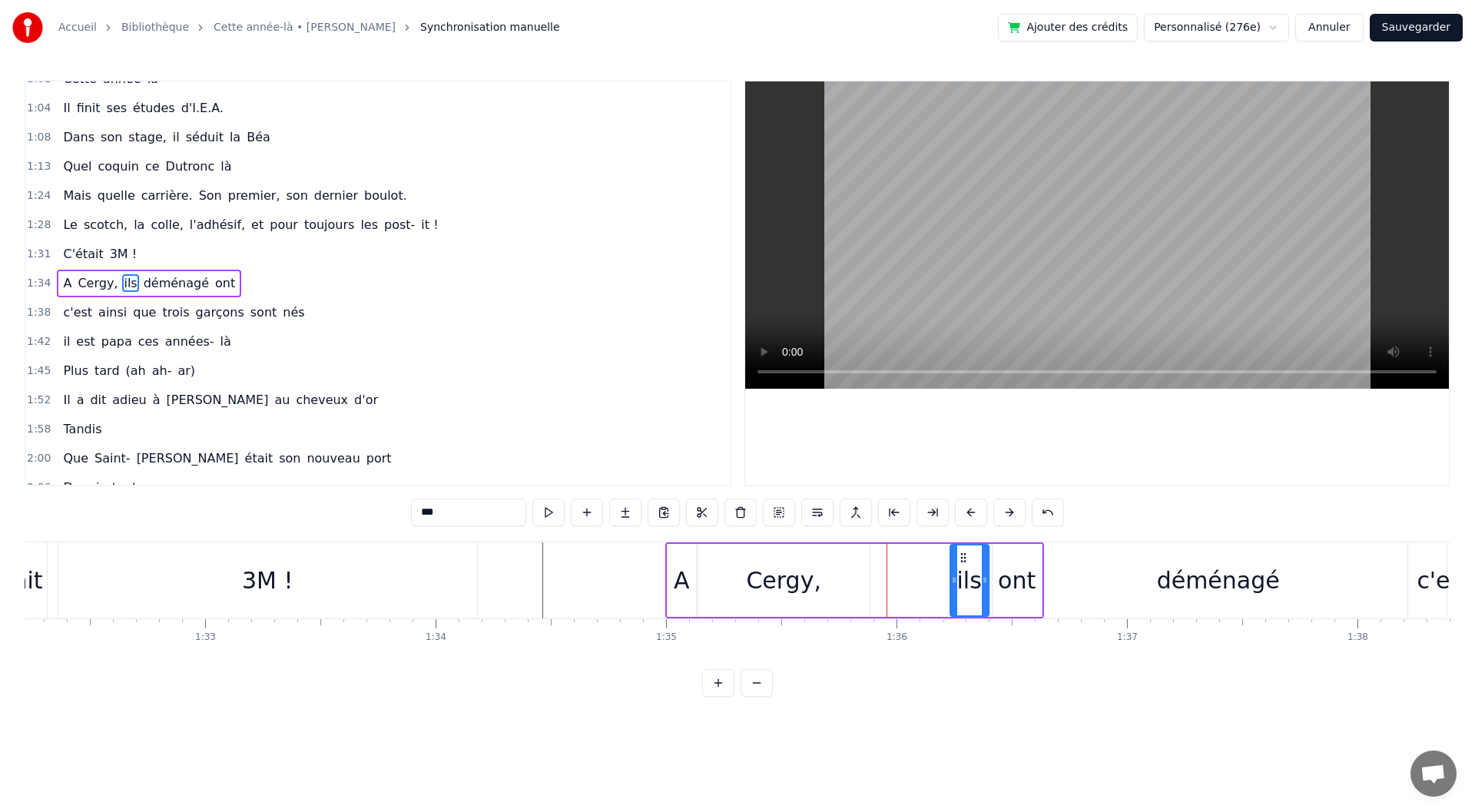
click at [1130, 586] on div "déménagé" at bounding box center [1219, 581] width 457 height 73
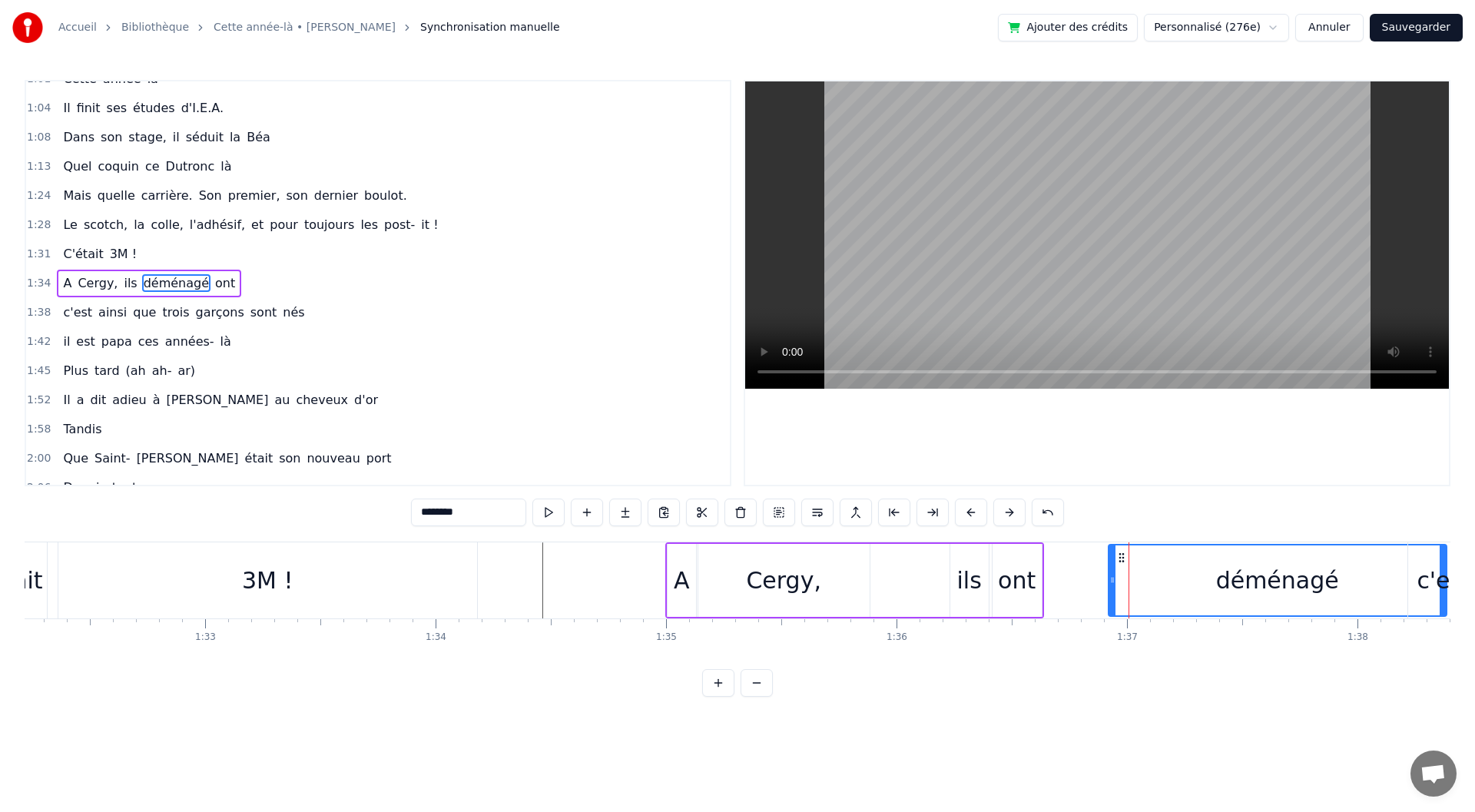
drag, startPoint x: 999, startPoint y: 581, endPoint x: 1113, endPoint y: 587, distance: 114.2
click at [750, 579] on div "Cergy," at bounding box center [784, 581] width 171 height 73
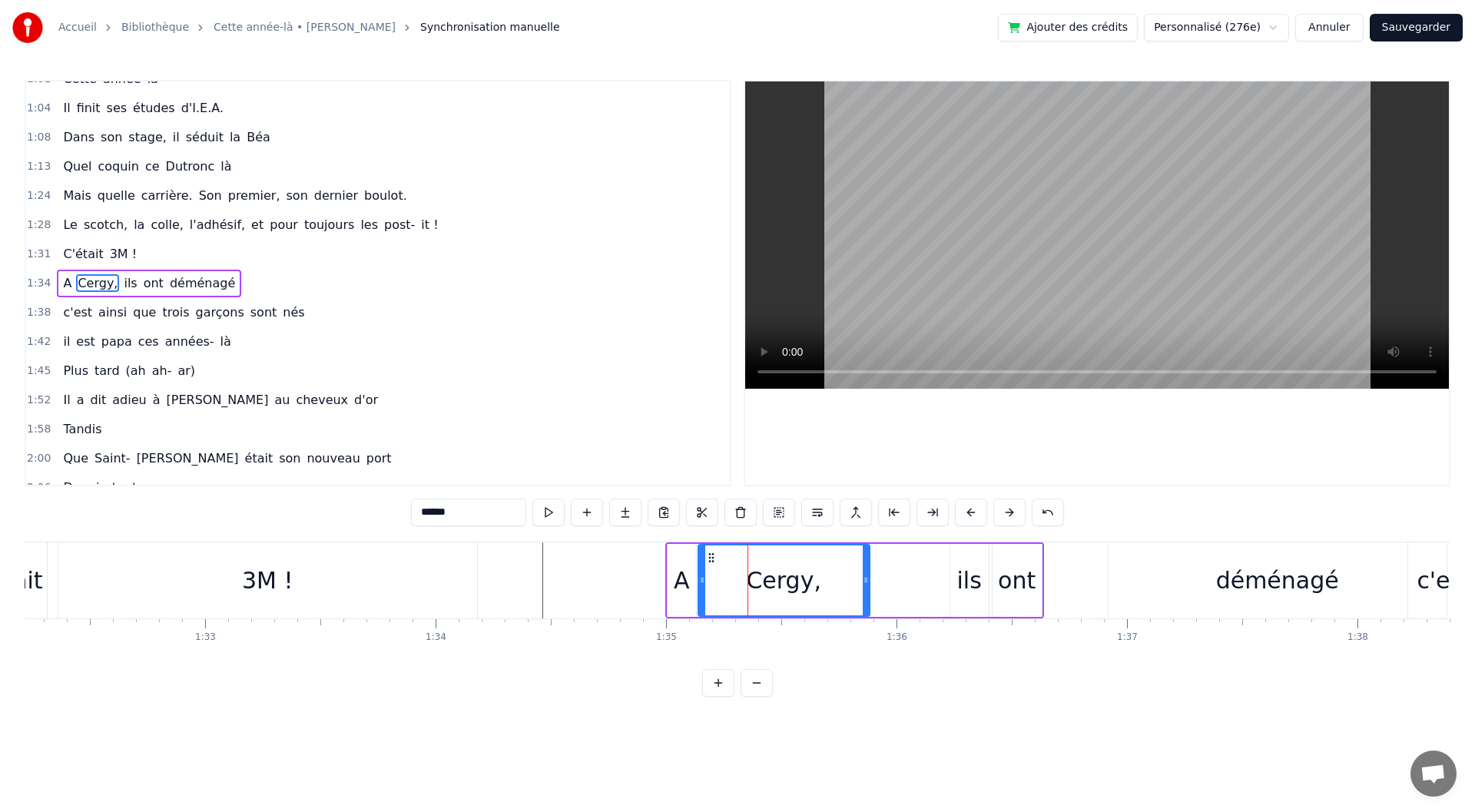
click at [962, 580] on div "ils" at bounding box center [970, 581] width 25 height 35
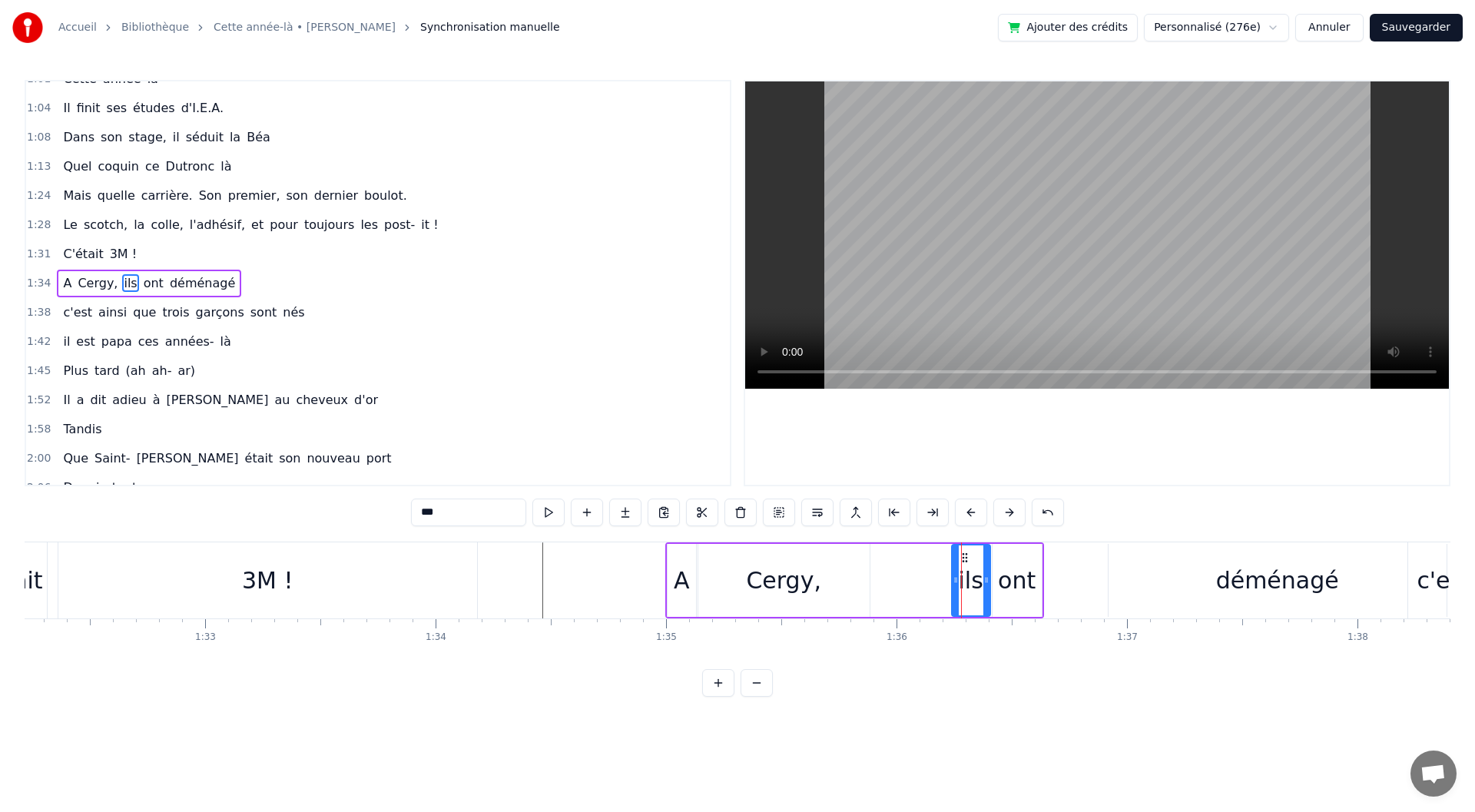
click at [967, 563] on div "ils" at bounding box center [971, 580] width 37 height 70
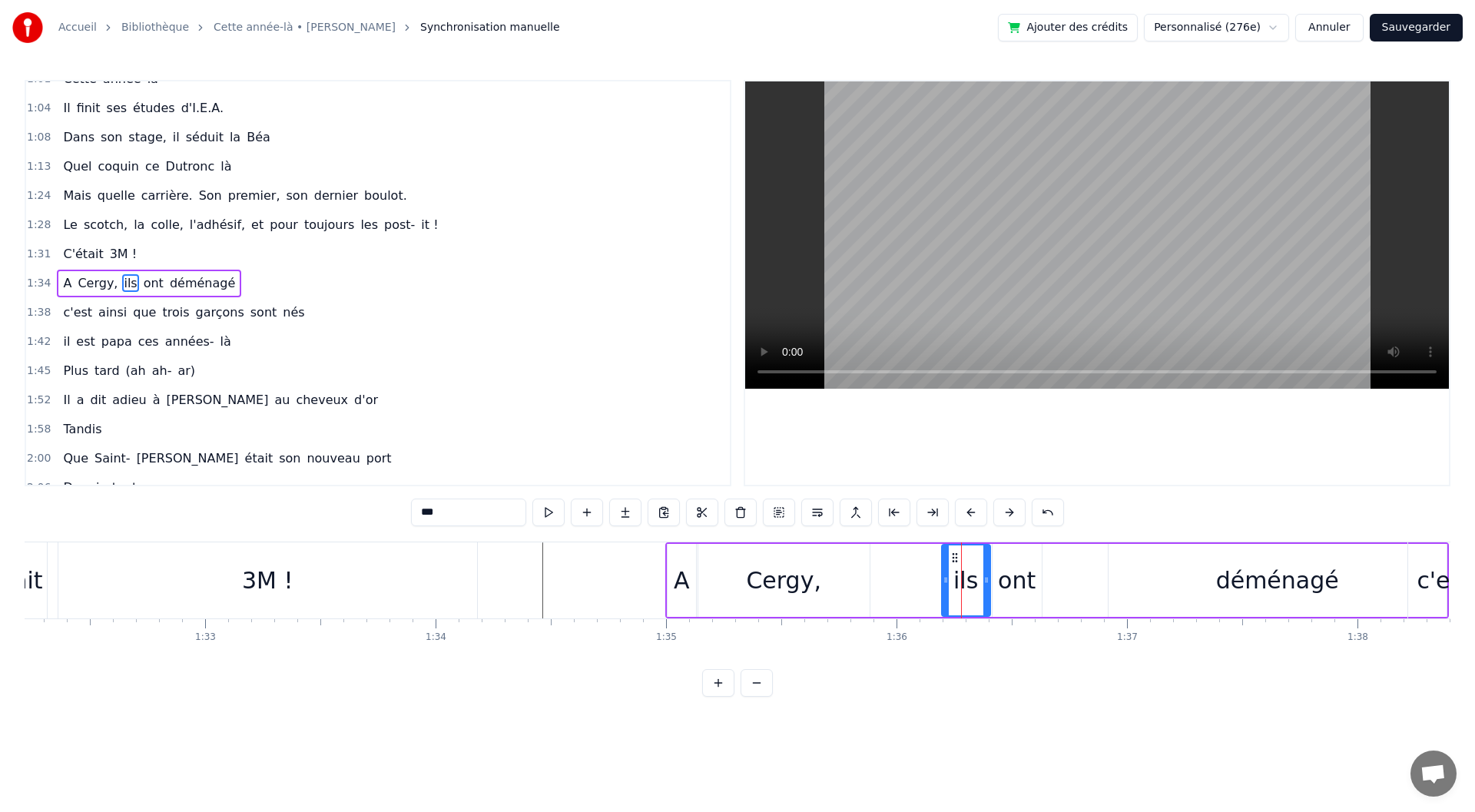
drag, startPoint x: 956, startPoint y: 588, endPoint x: 946, endPoint y: 589, distance: 10.0
click at [946, 589] on div at bounding box center [946, 580] width 6 height 70
click at [943, 579] on icon at bounding box center [942, 580] width 6 height 13
click at [1014, 585] on div "ont" at bounding box center [1016, 581] width 38 height 35
type input "***"
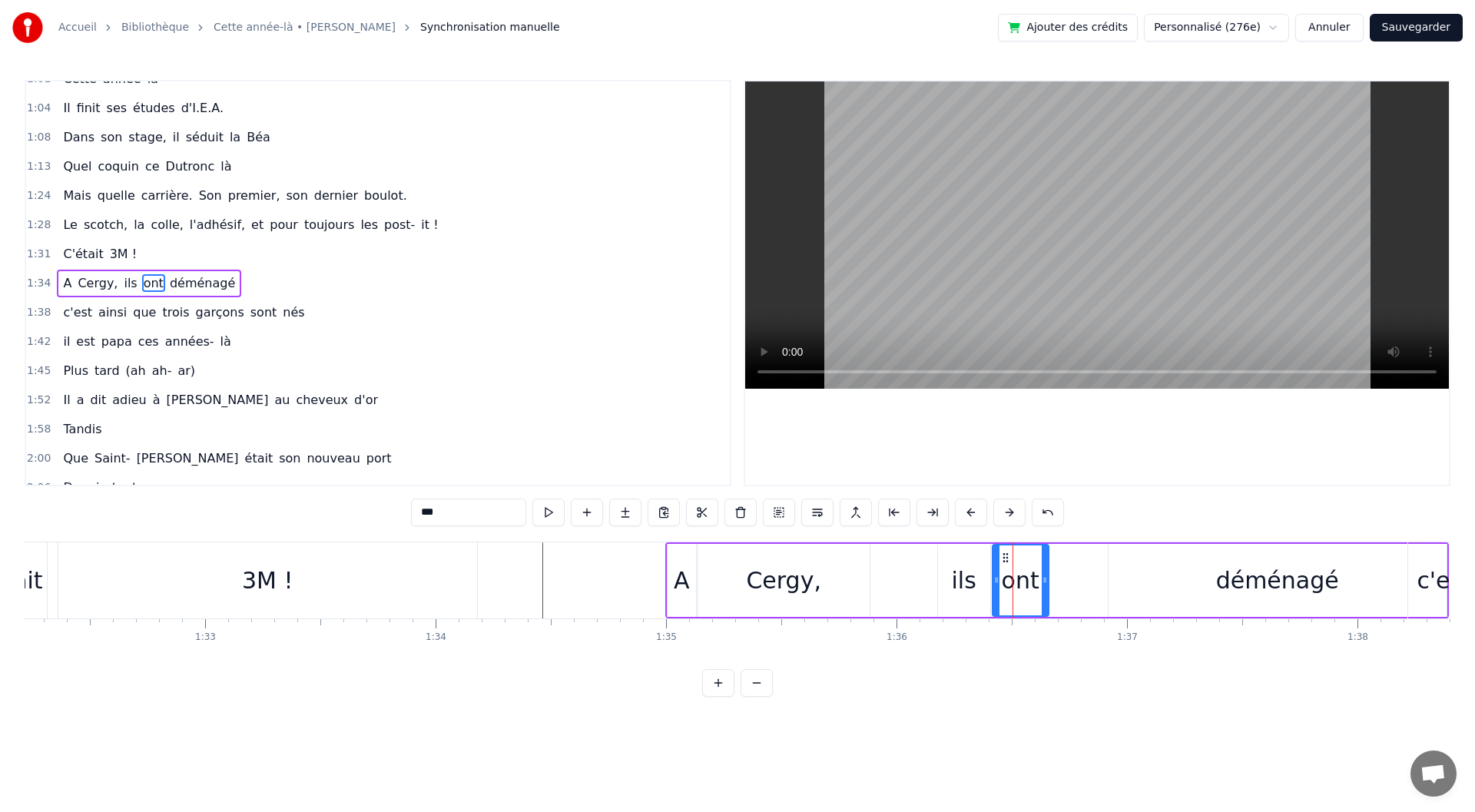
click at [1042, 584] on icon at bounding box center [1044, 580] width 6 height 13
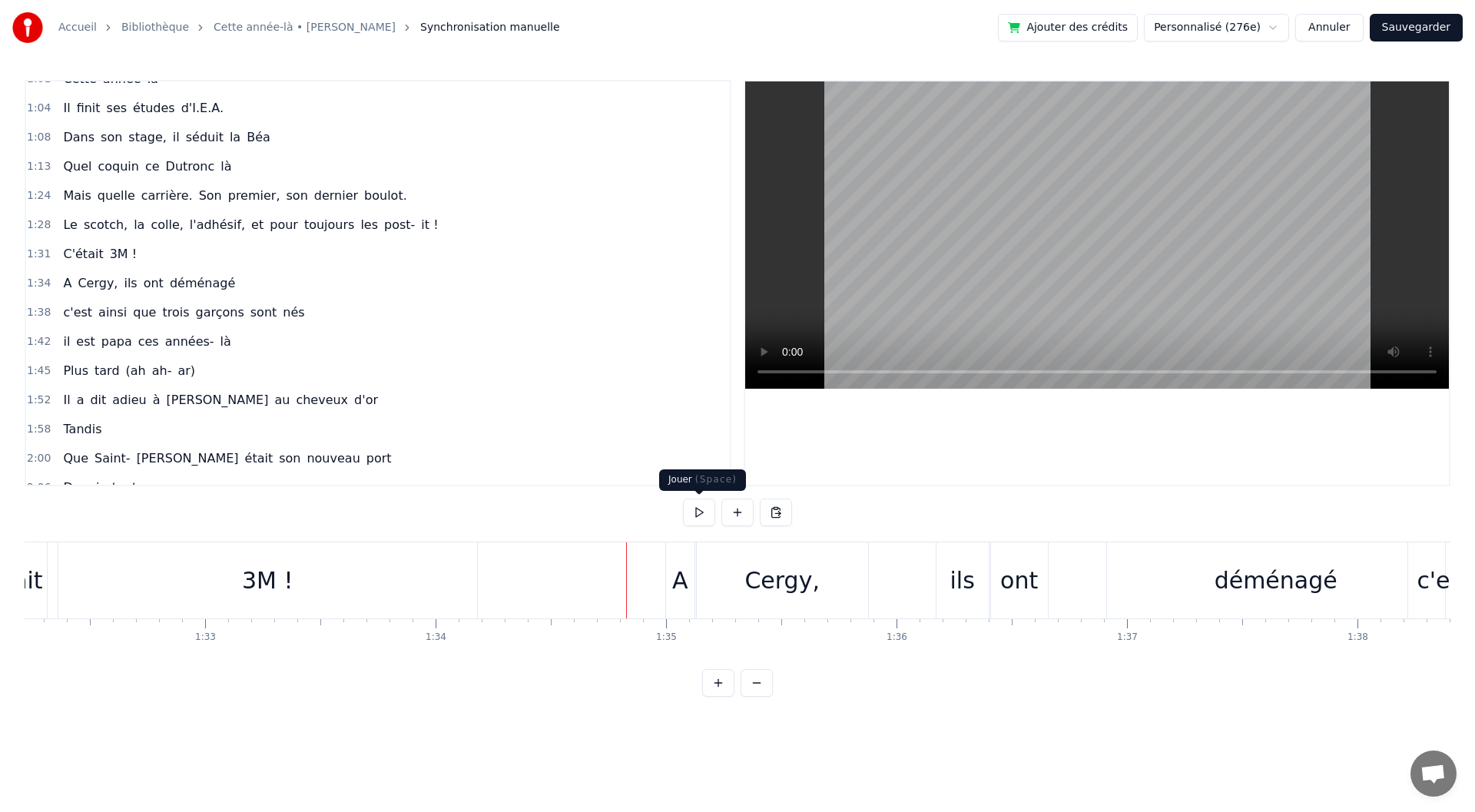
click at [701, 514] on button at bounding box center [698, 512] width 32 height 28
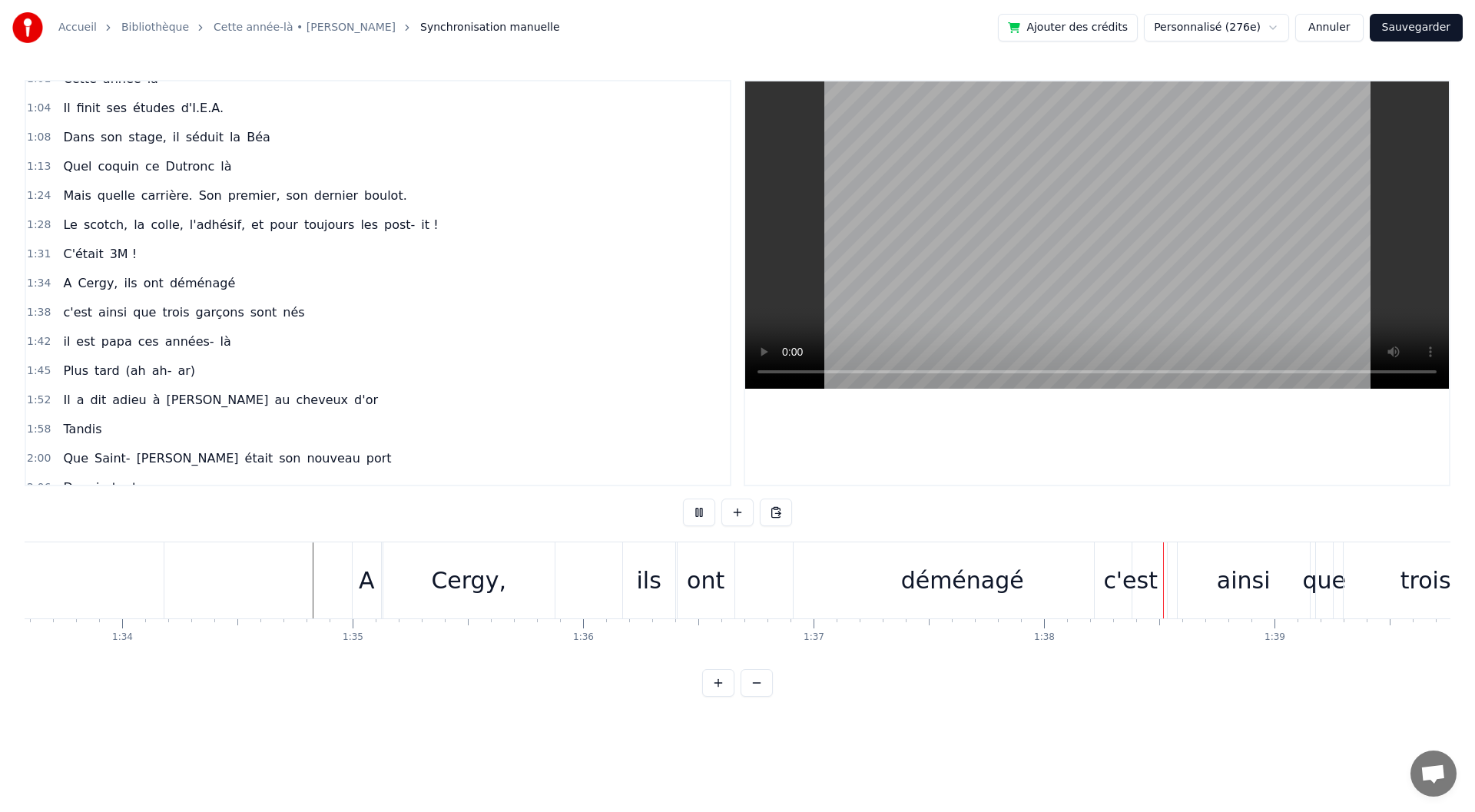
click at [701, 514] on button at bounding box center [698, 512] width 32 height 28
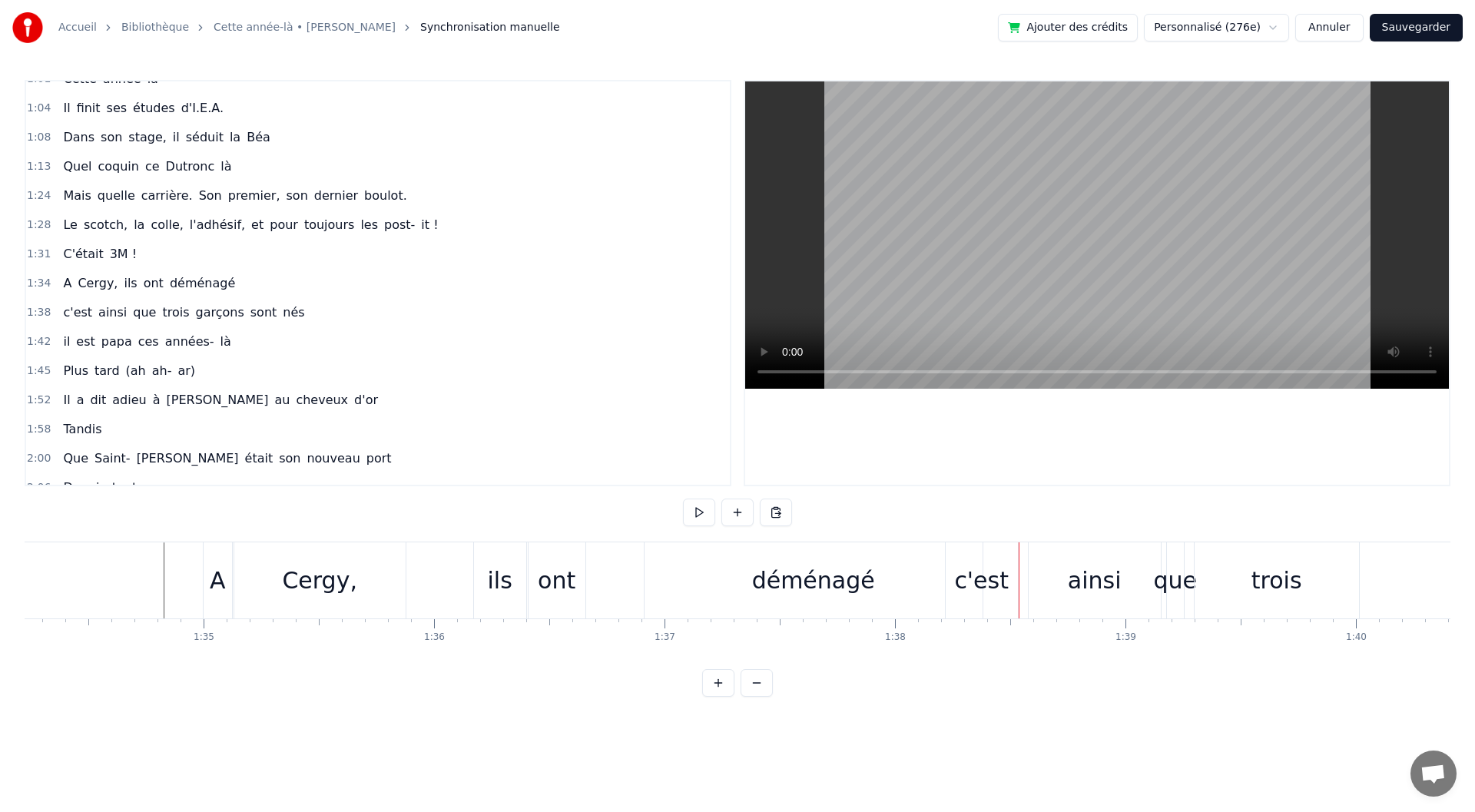
scroll to position [0, 21597]
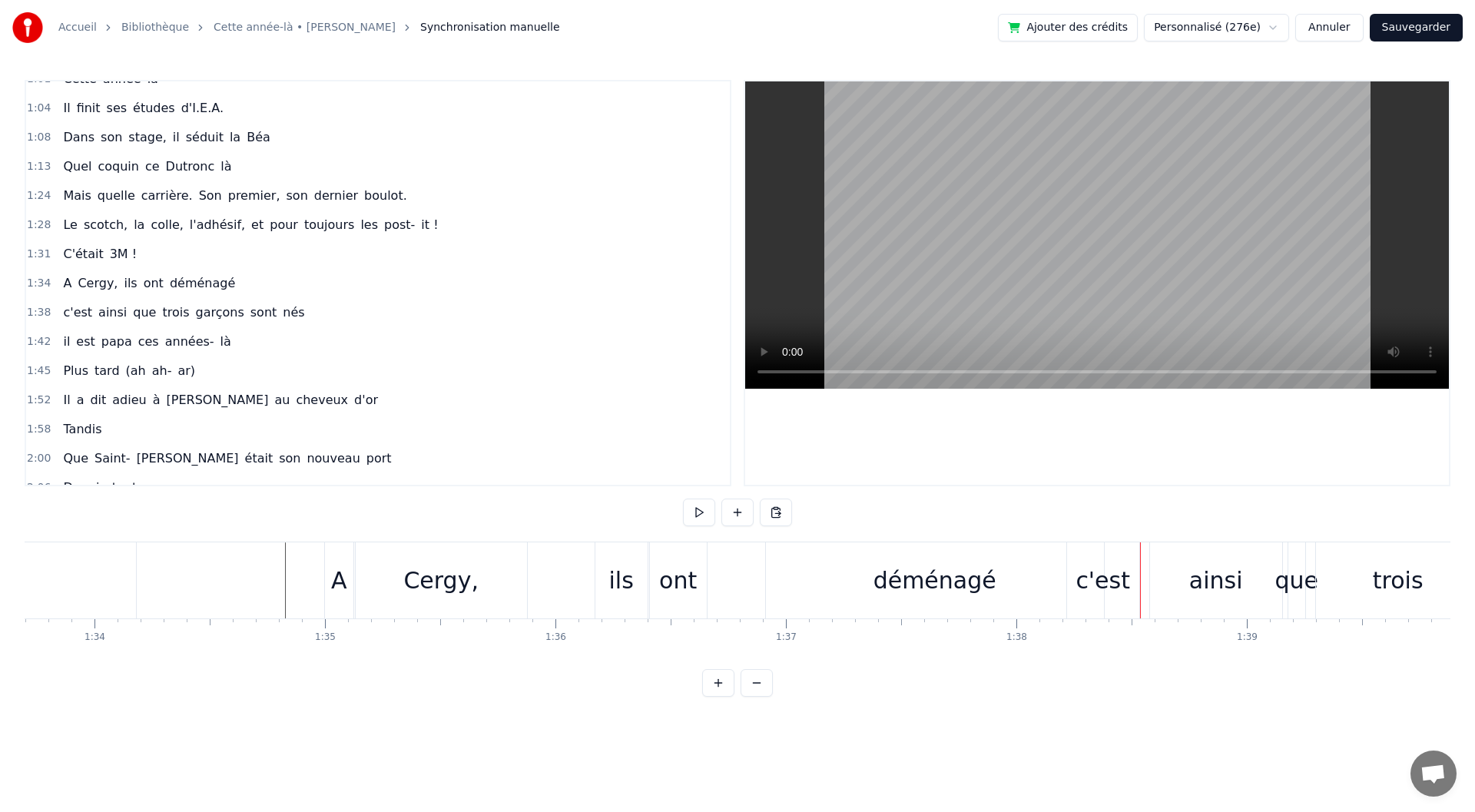
click at [343, 571] on div "A" at bounding box center [339, 581] width 16 height 35
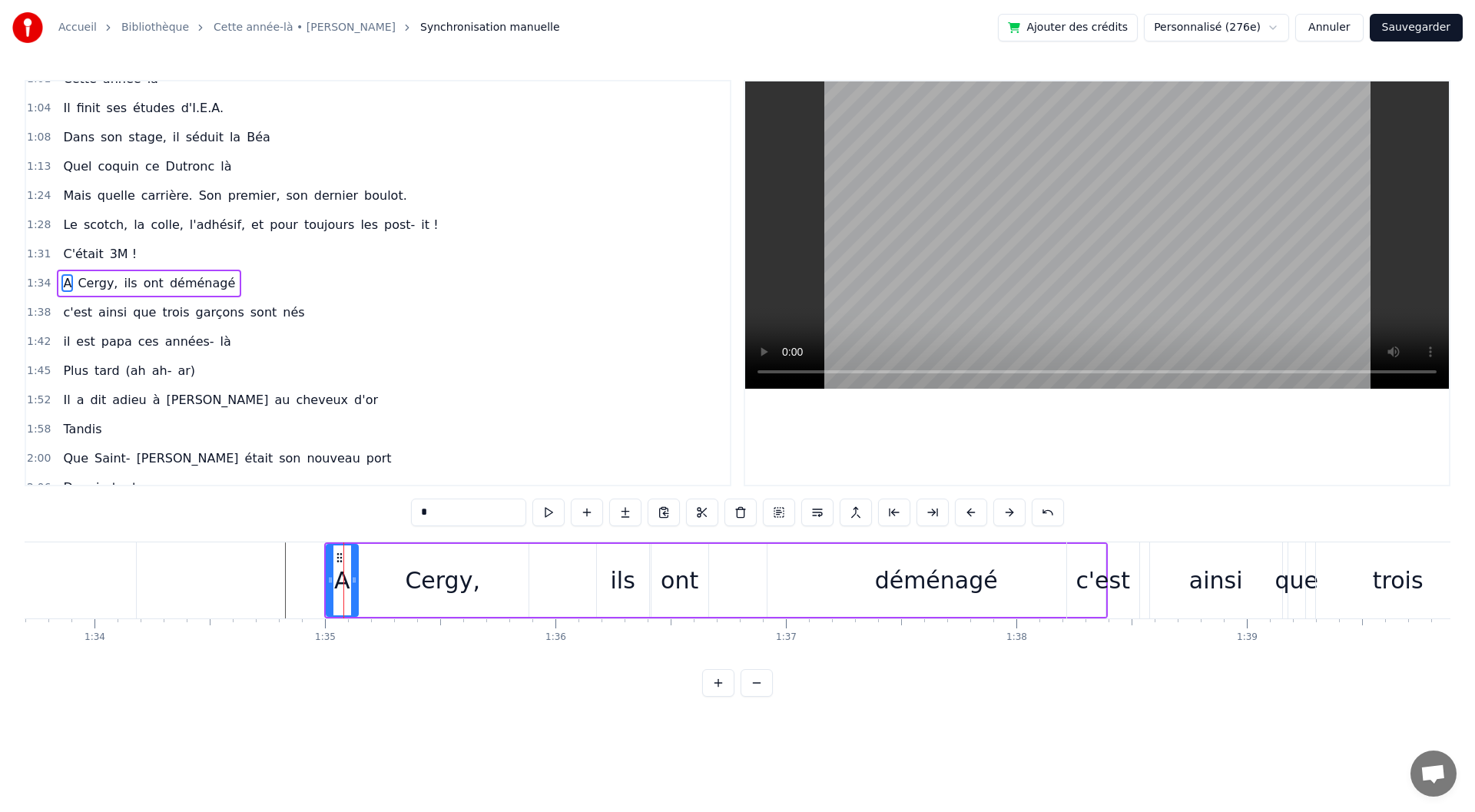
click at [354, 575] on icon at bounding box center [354, 580] width 6 height 13
click at [406, 586] on div "Cergy," at bounding box center [443, 581] width 171 height 73
click at [366, 589] on div at bounding box center [367, 580] width 6 height 70
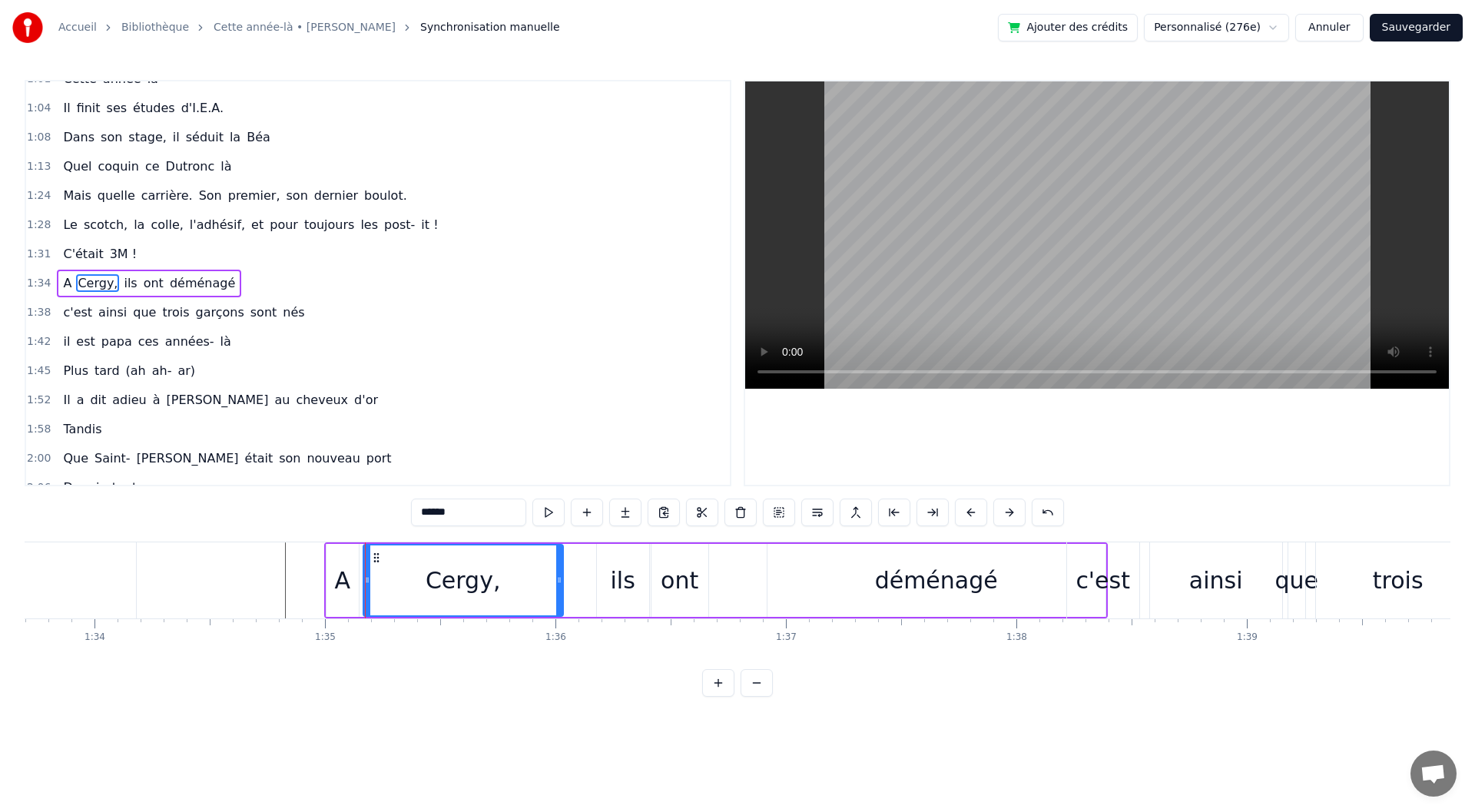
drag, startPoint x: 525, startPoint y: 597, endPoint x: 560, endPoint y: 605, distance: 35.9
click at [560, 605] on div at bounding box center [559, 580] width 6 height 70
click at [606, 603] on div "ils" at bounding box center [623, 581] width 52 height 73
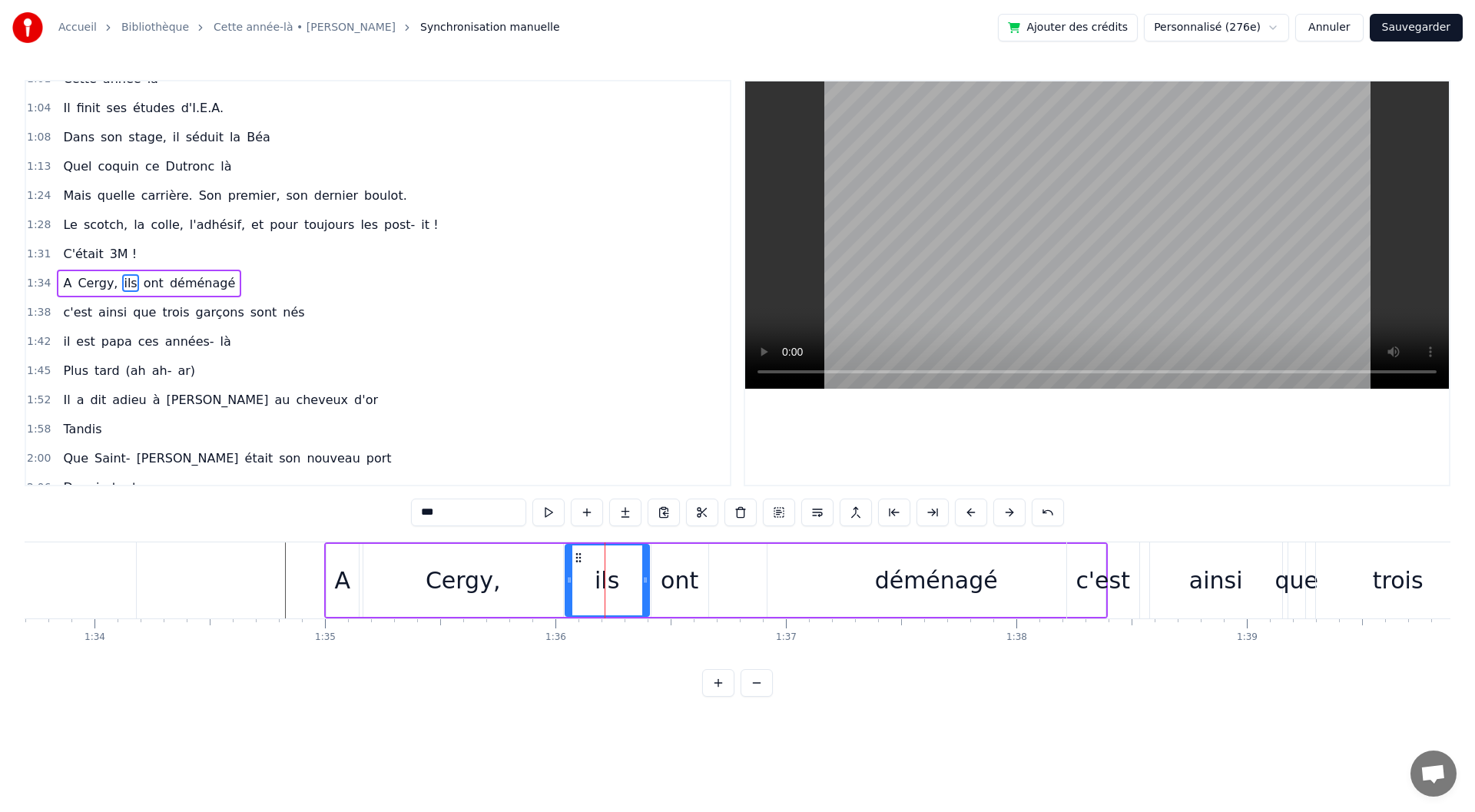
drag, startPoint x: 601, startPoint y: 589, endPoint x: 569, endPoint y: 589, distance: 32.0
click at [569, 589] on div at bounding box center [569, 580] width 6 height 70
click at [643, 589] on div at bounding box center [642, 580] width 6 height 70
click at [659, 594] on div "ont" at bounding box center [679, 581] width 57 height 73
click at [646, 594] on div at bounding box center [648, 580] width 6 height 70
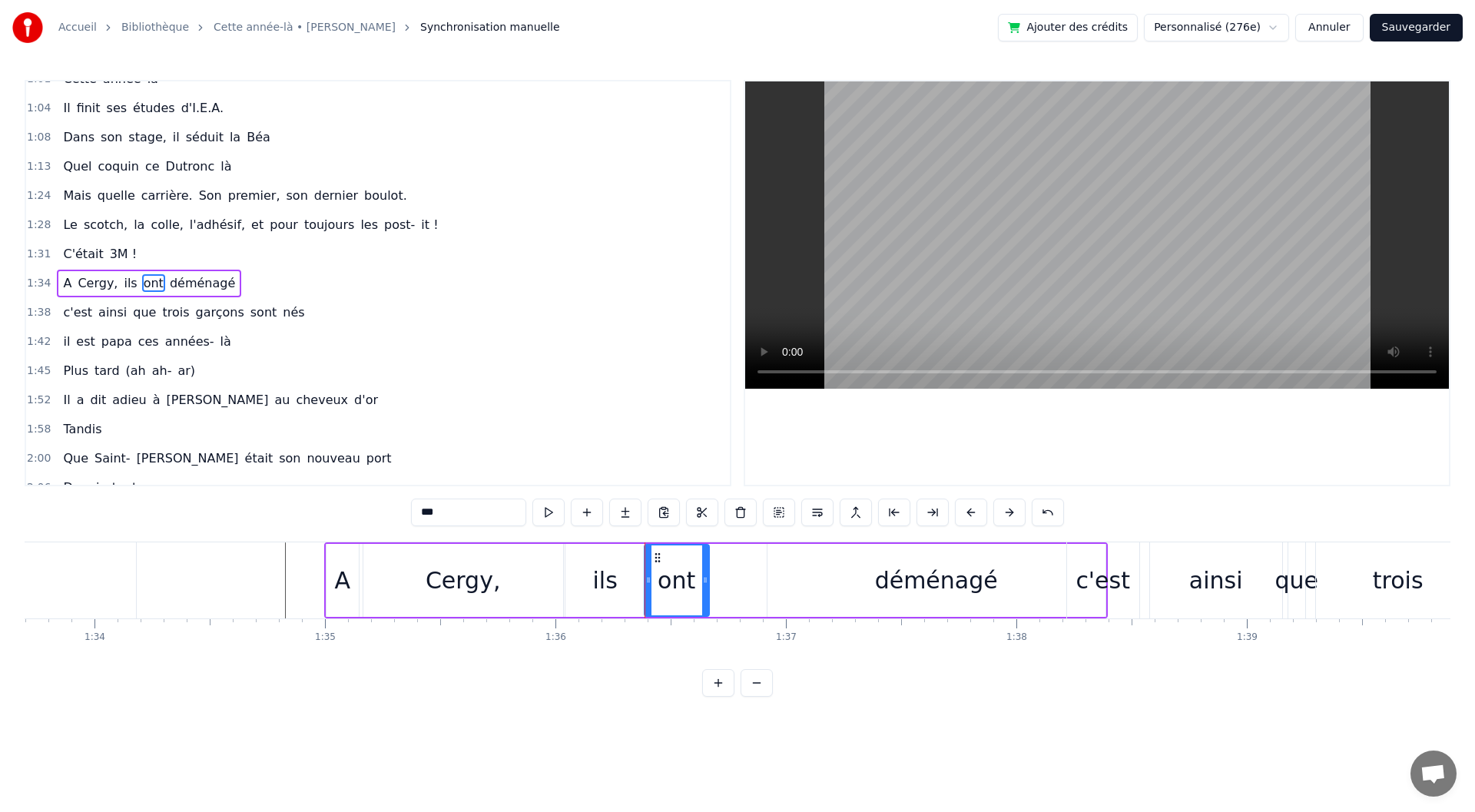
click at [705, 601] on div at bounding box center [705, 580] width 6 height 70
click at [844, 601] on div "déménagé" at bounding box center [936, 581] width 338 height 73
type input "********"
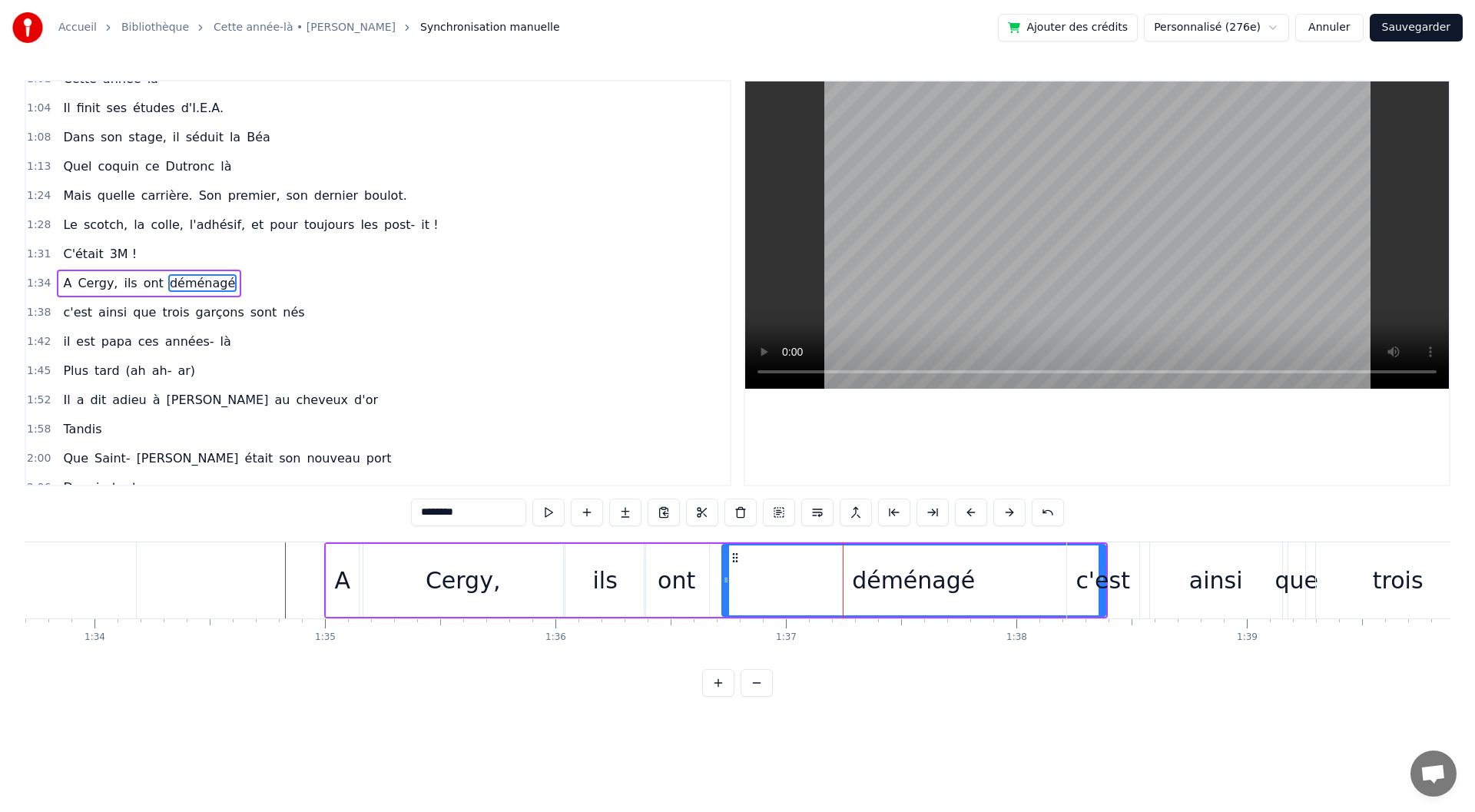
drag, startPoint x: 771, startPoint y: 594, endPoint x: 725, endPoint y: 597, distance: 46.1
click at [725, 597] on div at bounding box center [725, 580] width 6 height 70
click at [273, 563] on div at bounding box center [603, 580] width 44351 height 76
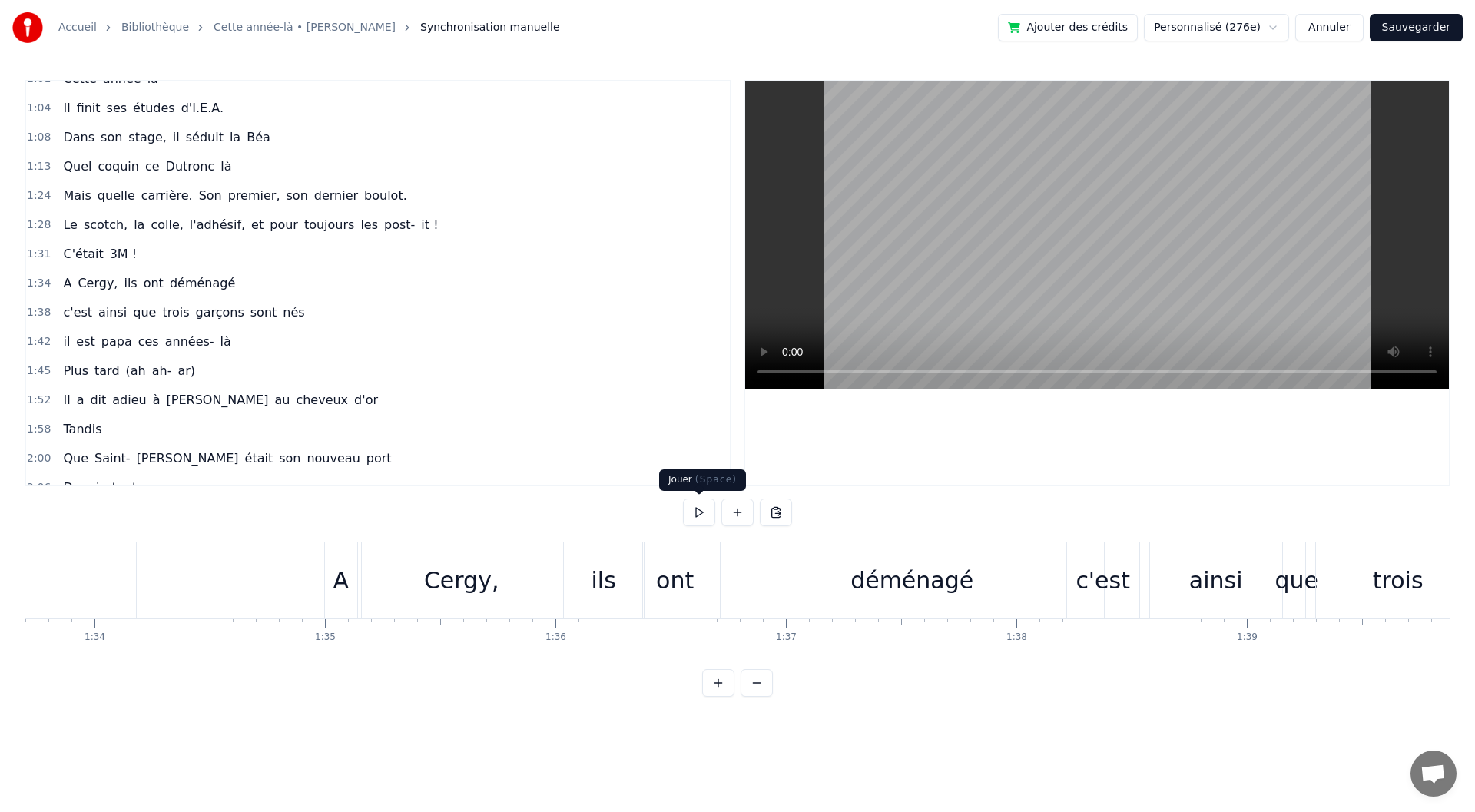
click at [696, 507] on button at bounding box center [698, 512] width 32 height 28
click at [1129, 578] on div "c'est" at bounding box center [1103, 580] width 72 height 76
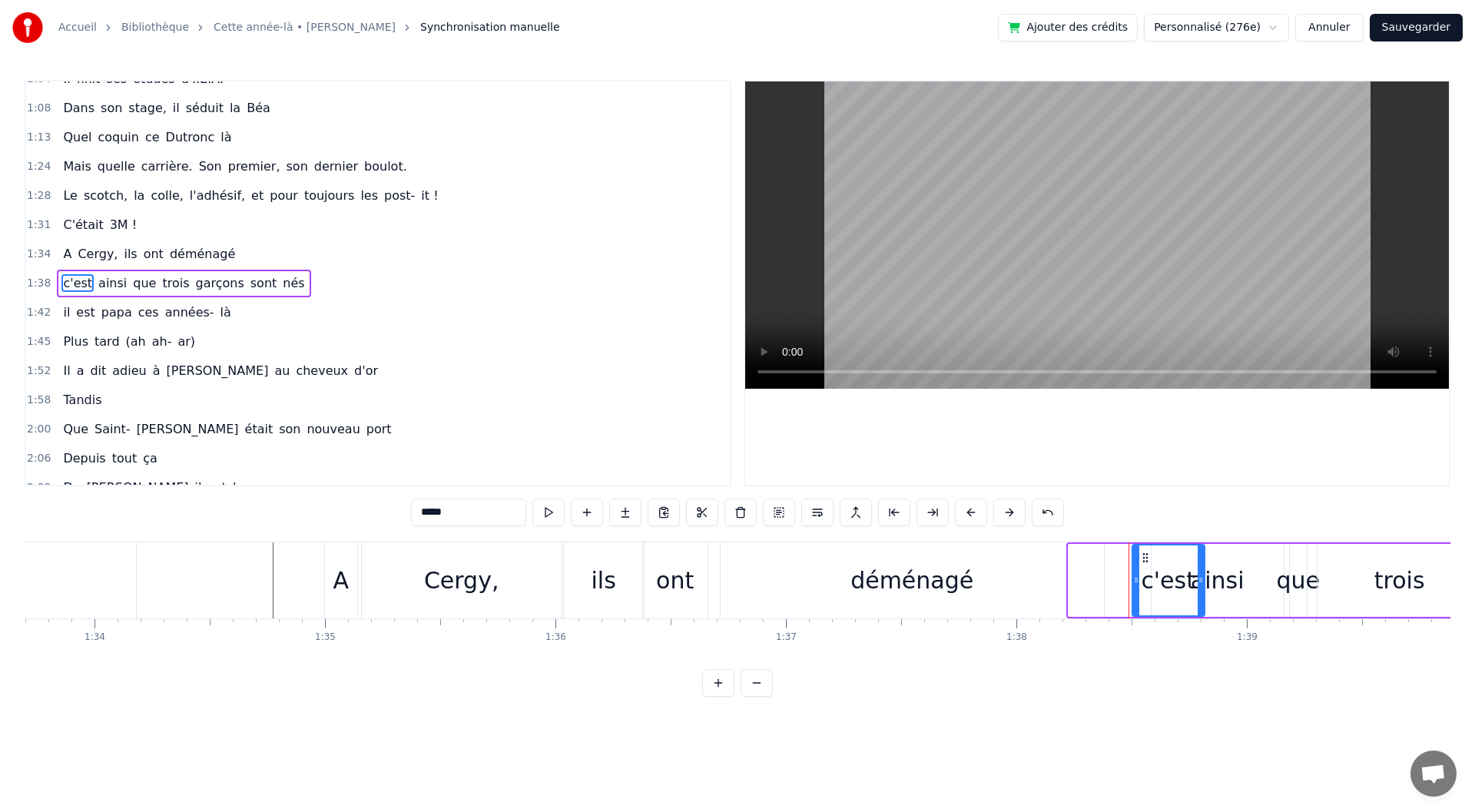
drag, startPoint x: 1079, startPoint y: 556, endPoint x: 1144, endPoint y: 556, distance: 65.0
click at [1144, 556] on icon at bounding box center [1146, 558] width 13 height 13
click at [1197, 586] on div at bounding box center [1197, 580] width 6 height 70
click at [1237, 590] on div "ainsi" at bounding box center [1218, 581] width 54 height 35
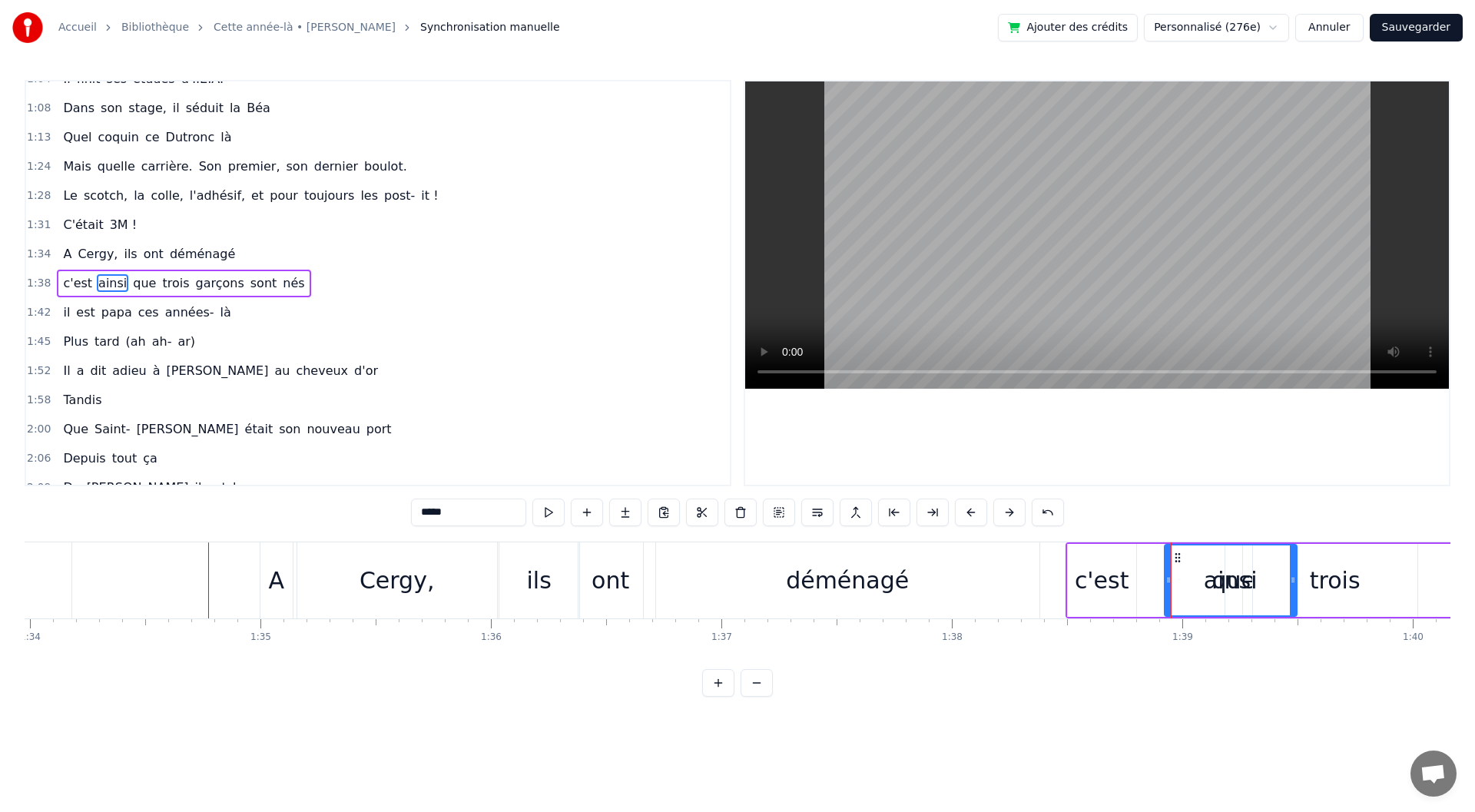
scroll to position [0, 21664]
click at [1169, 559] on div "En quarante- quatre Les [DEMOGRAPHIC_DATA] libéraient la [PERSON_NAME] accoucha…" at bounding box center [536, 580] width 44351 height 77
click at [1251, 584] on div "ainsi" at bounding box center [1222, 580] width 131 height 70
click at [1231, 587] on div "ainsi" at bounding box center [1222, 581] width 54 height 35
drag, startPoint x: 1282, startPoint y: 586, endPoint x: 1210, endPoint y: 593, distance: 72.3
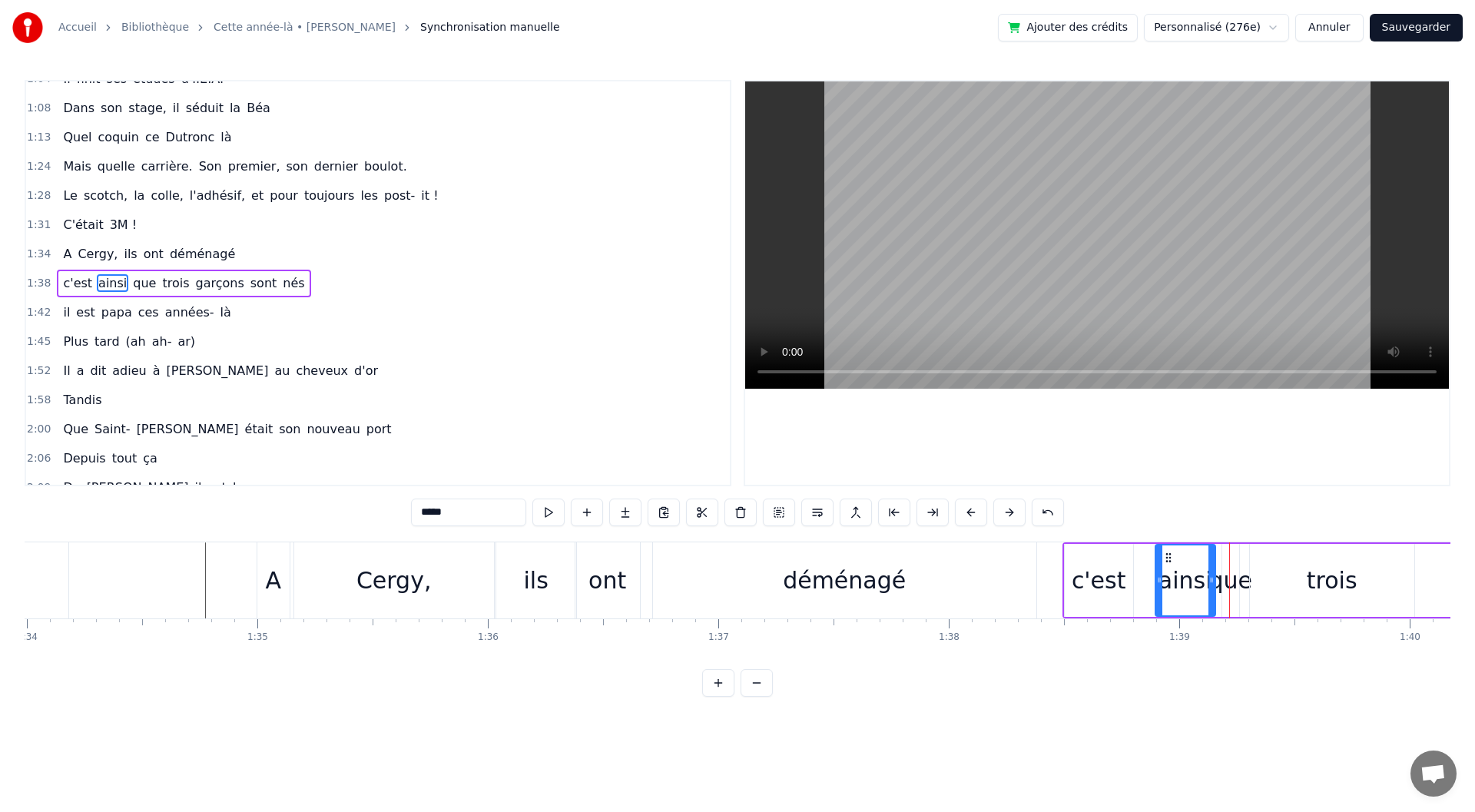
click at [1210, 593] on div at bounding box center [1211, 580] width 6 height 70
click at [1076, 546] on div "c'est" at bounding box center [1098, 581] width 68 height 73
click at [1077, 559] on icon at bounding box center [1077, 558] width 13 height 13
click at [281, 290] on span "nés" at bounding box center [294, 283] width 25 height 17
type input "***"
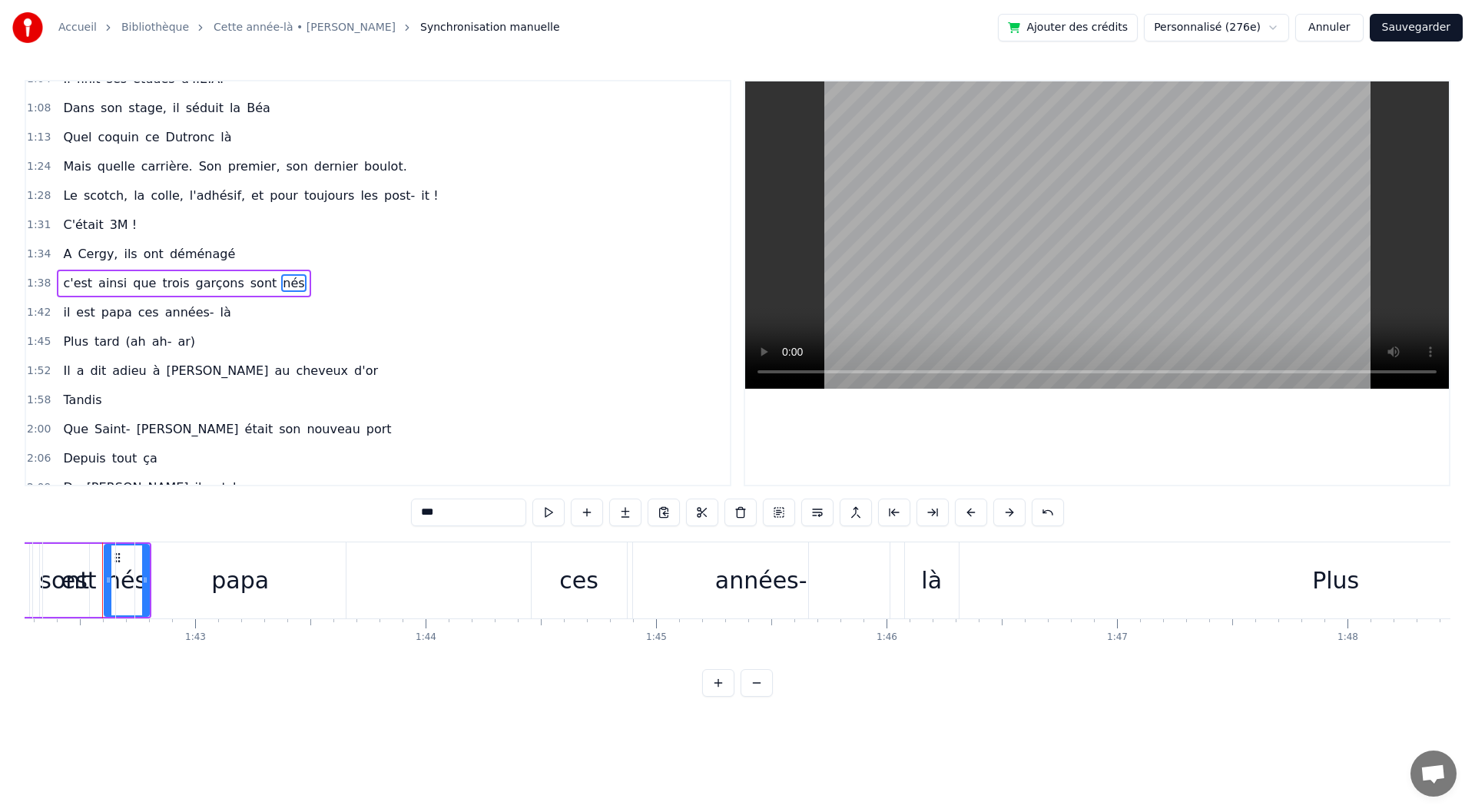
click at [261, 297] on div "c'est ainsi que trois garçons sont nés" at bounding box center [183, 283] width 253 height 28
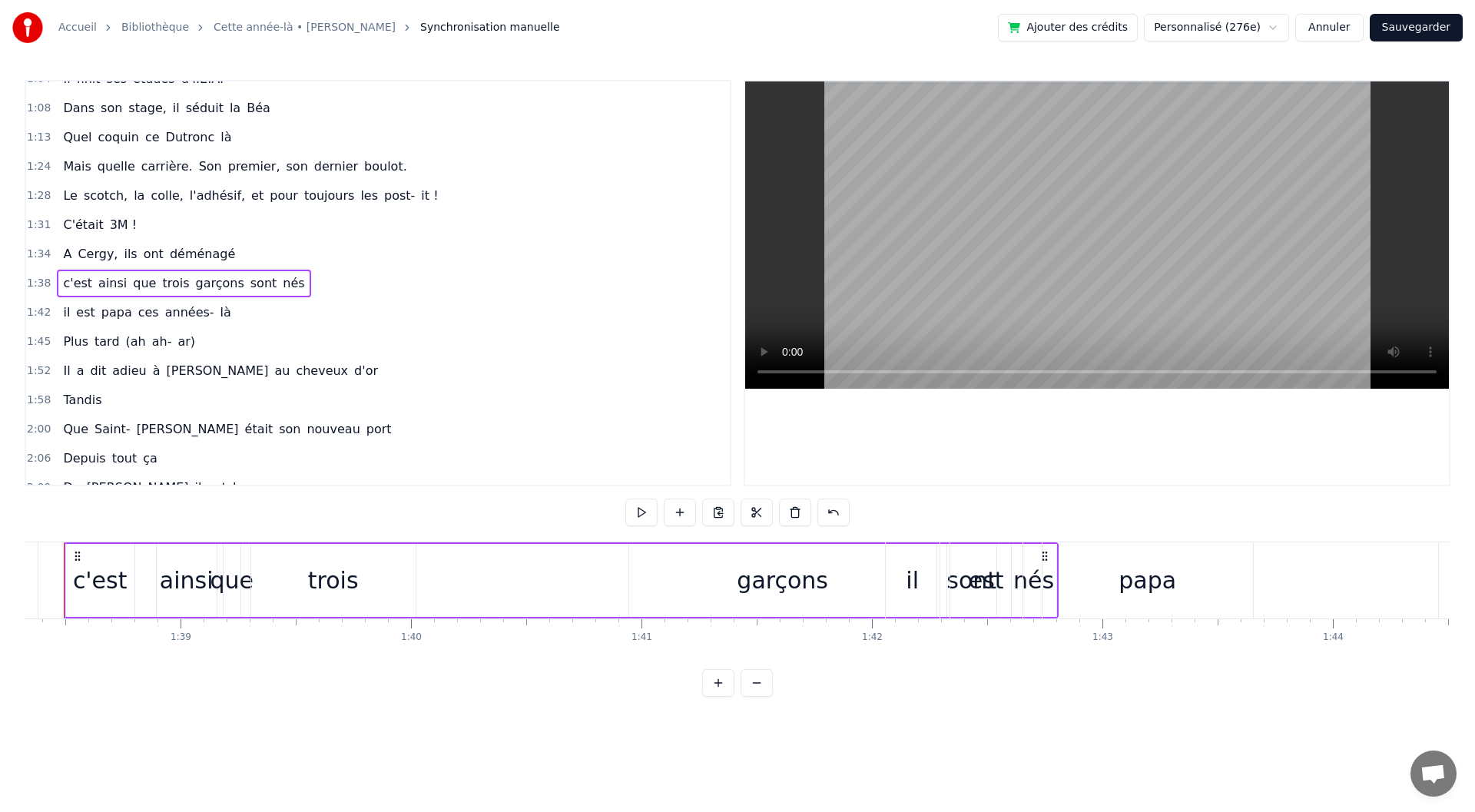
scroll to position [0, 22625]
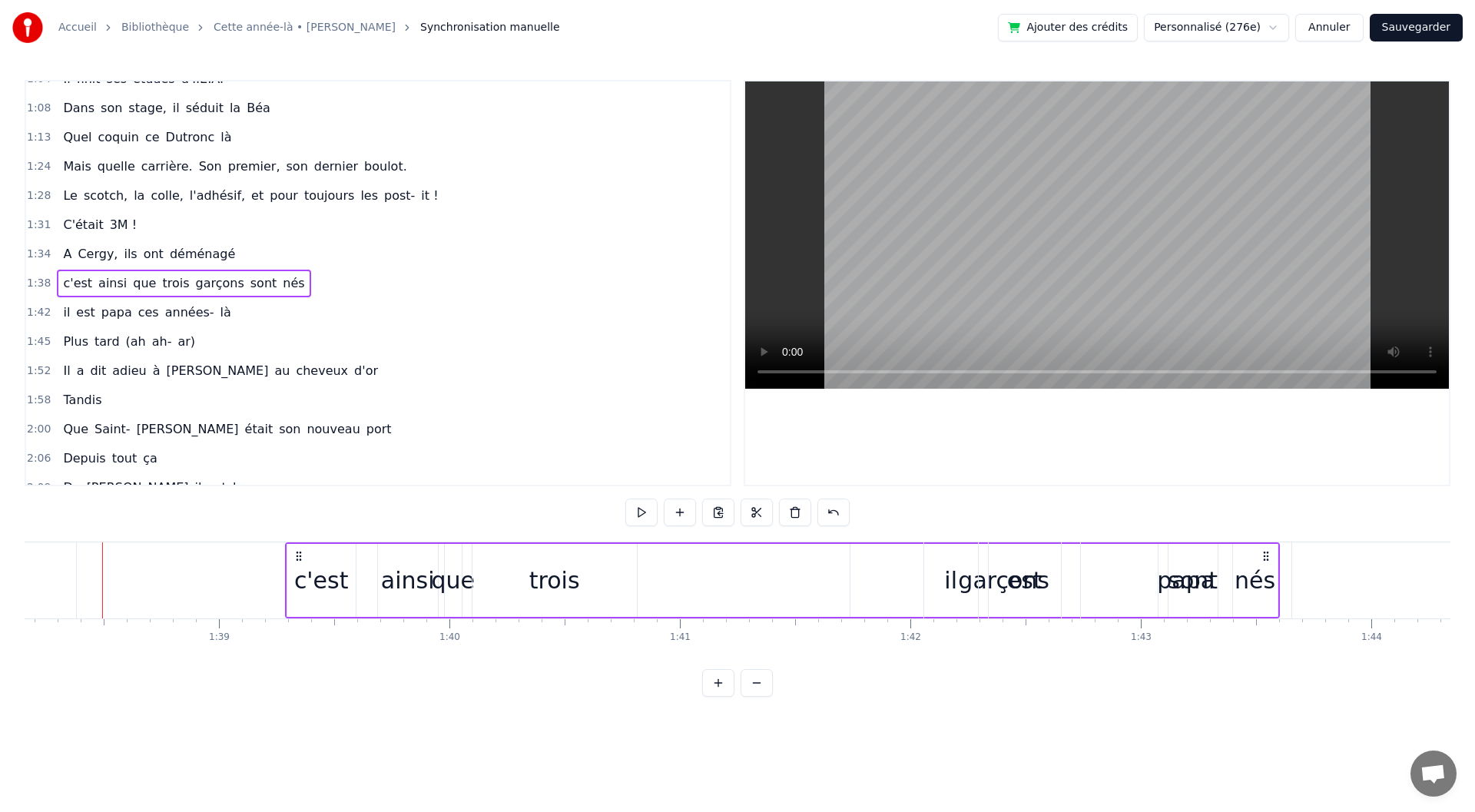
drag, startPoint x: 110, startPoint y: 552, endPoint x: 294, endPoint y: 563, distance: 184.3
click at [294, 563] on div "c'est ainsi que trois garçons sont nés" at bounding box center [782, 580] width 995 height 76
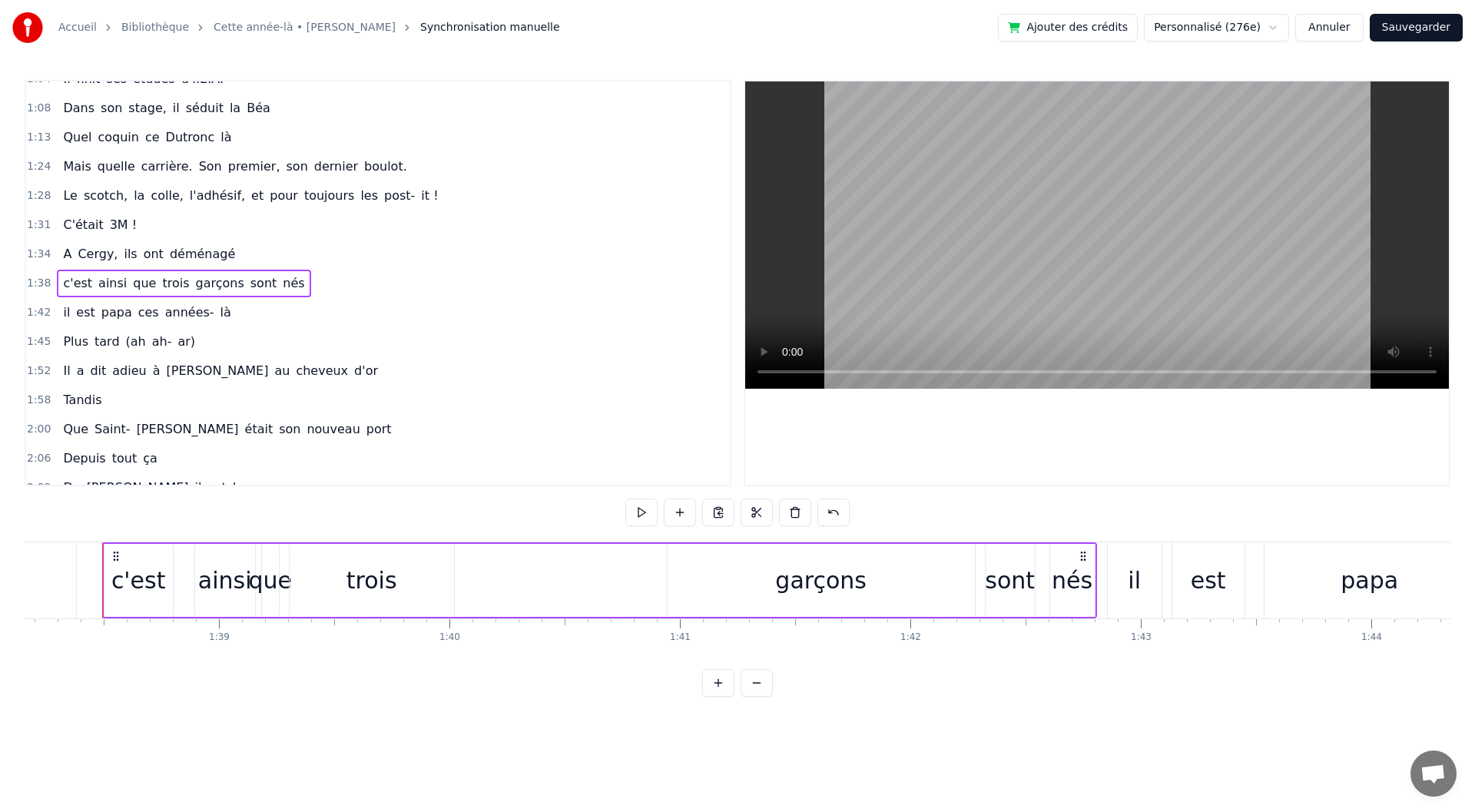
click at [222, 319] on div "1:42 il est [DEMOGRAPHIC_DATA] ces années- là" at bounding box center [378, 312] width 703 height 29
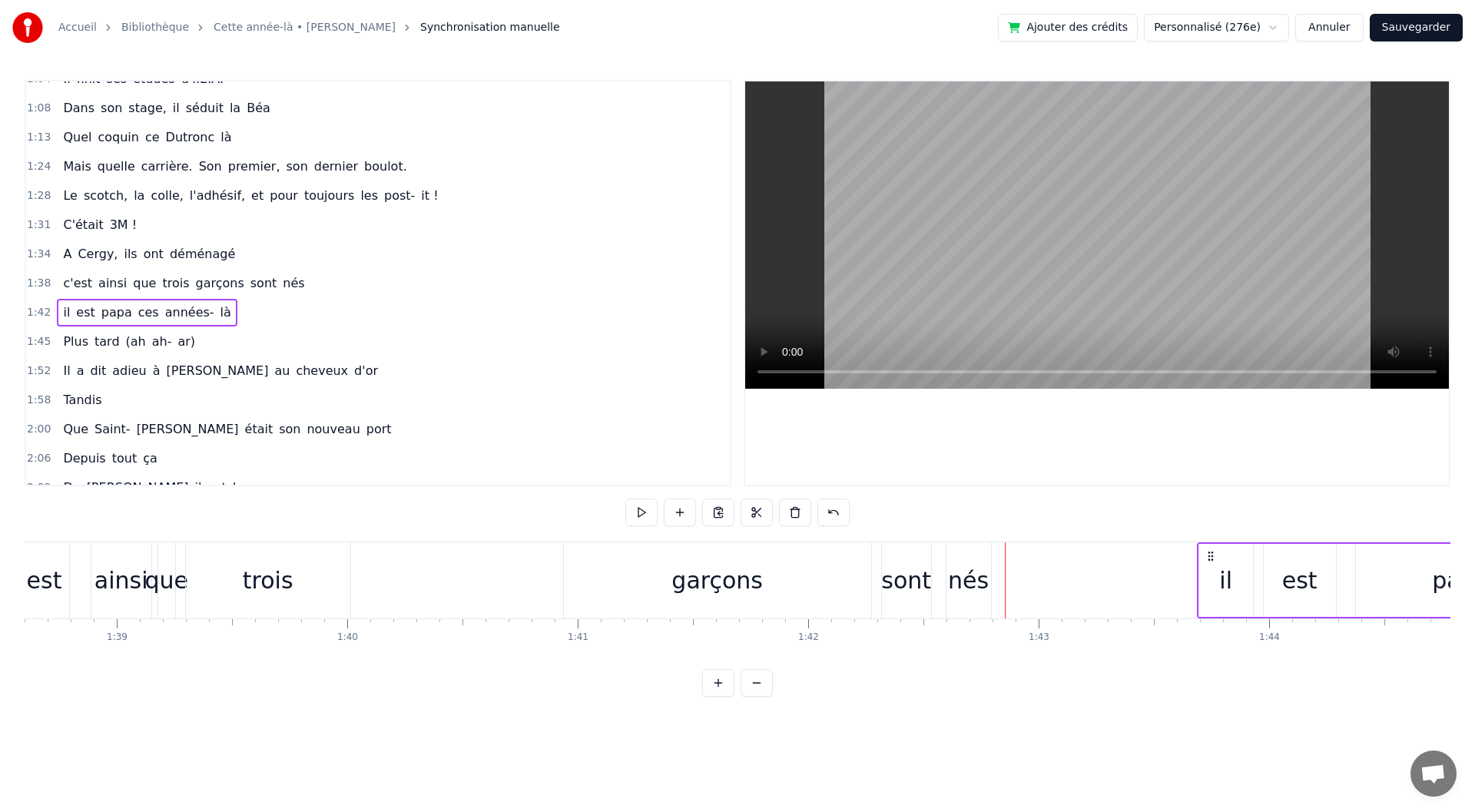
scroll to position [0, 22768]
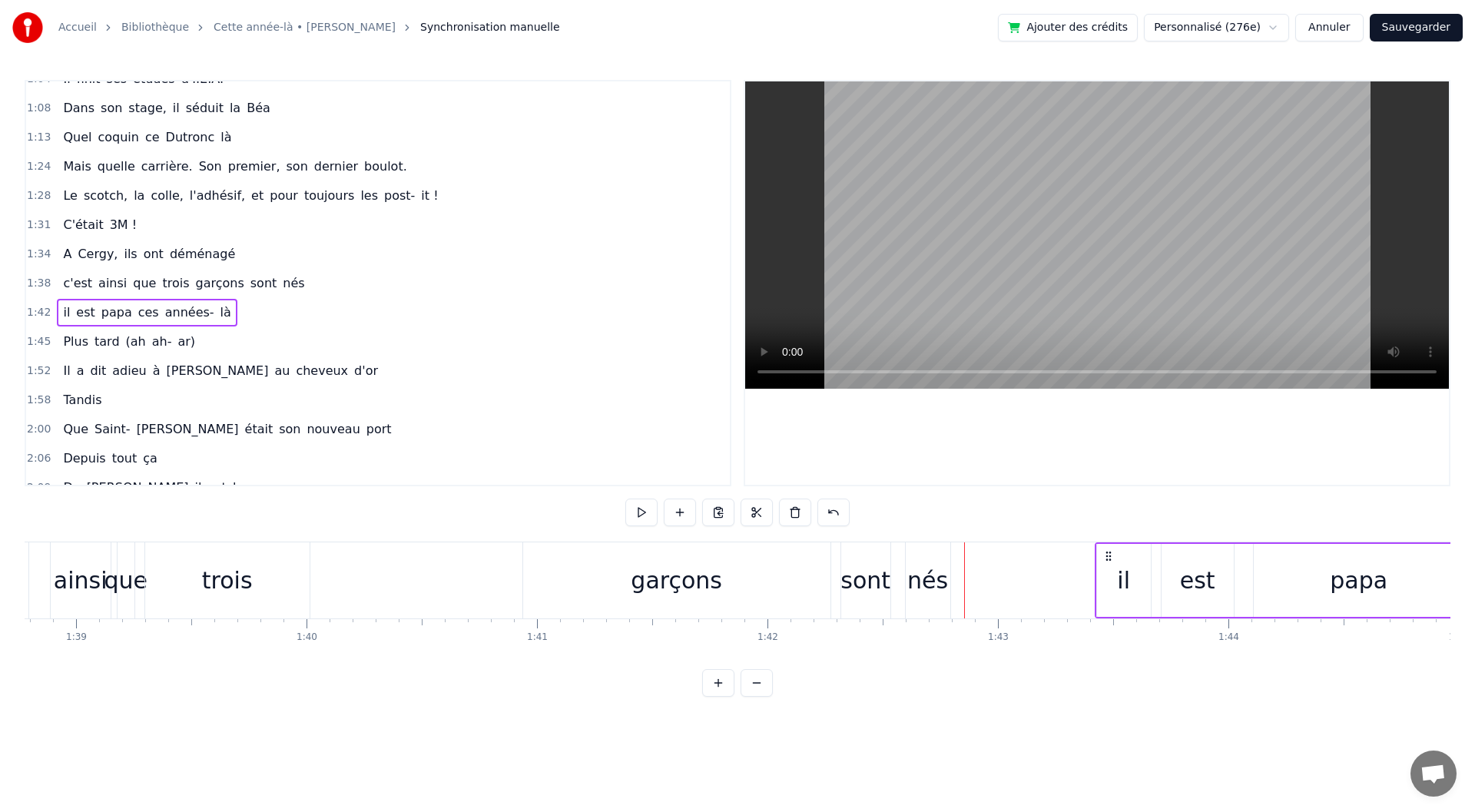
drag, startPoint x: 1122, startPoint y: 559, endPoint x: 1110, endPoint y: 543, distance: 20.0
click at [195, 341] on div "1:46 Plus tard (ah ah- ar)" at bounding box center [378, 342] width 703 height 29
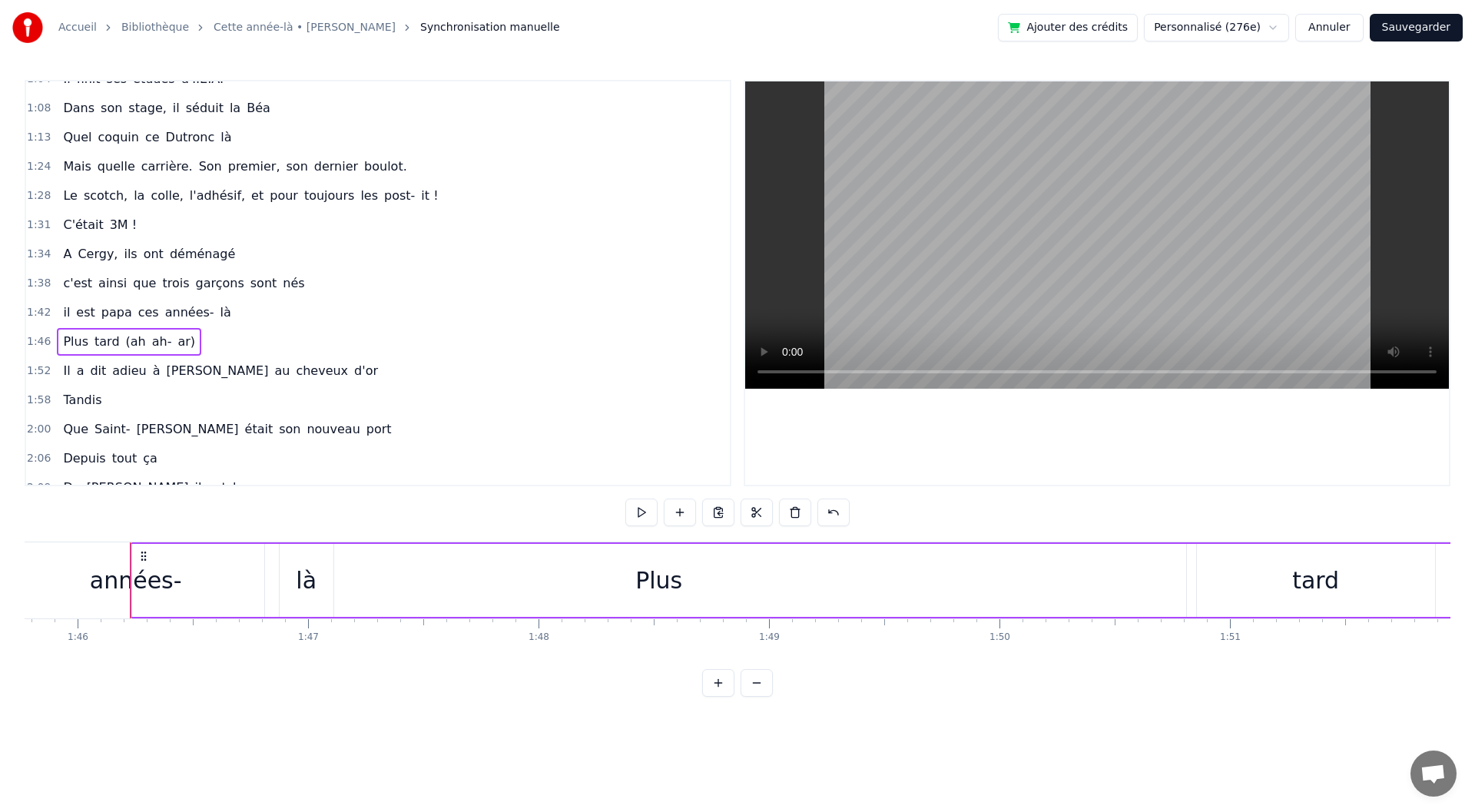
scroll to position [0, 24407]
click at [1144, 581] on div "Plus" at bounding box center [631, 581] width 1054 height 73
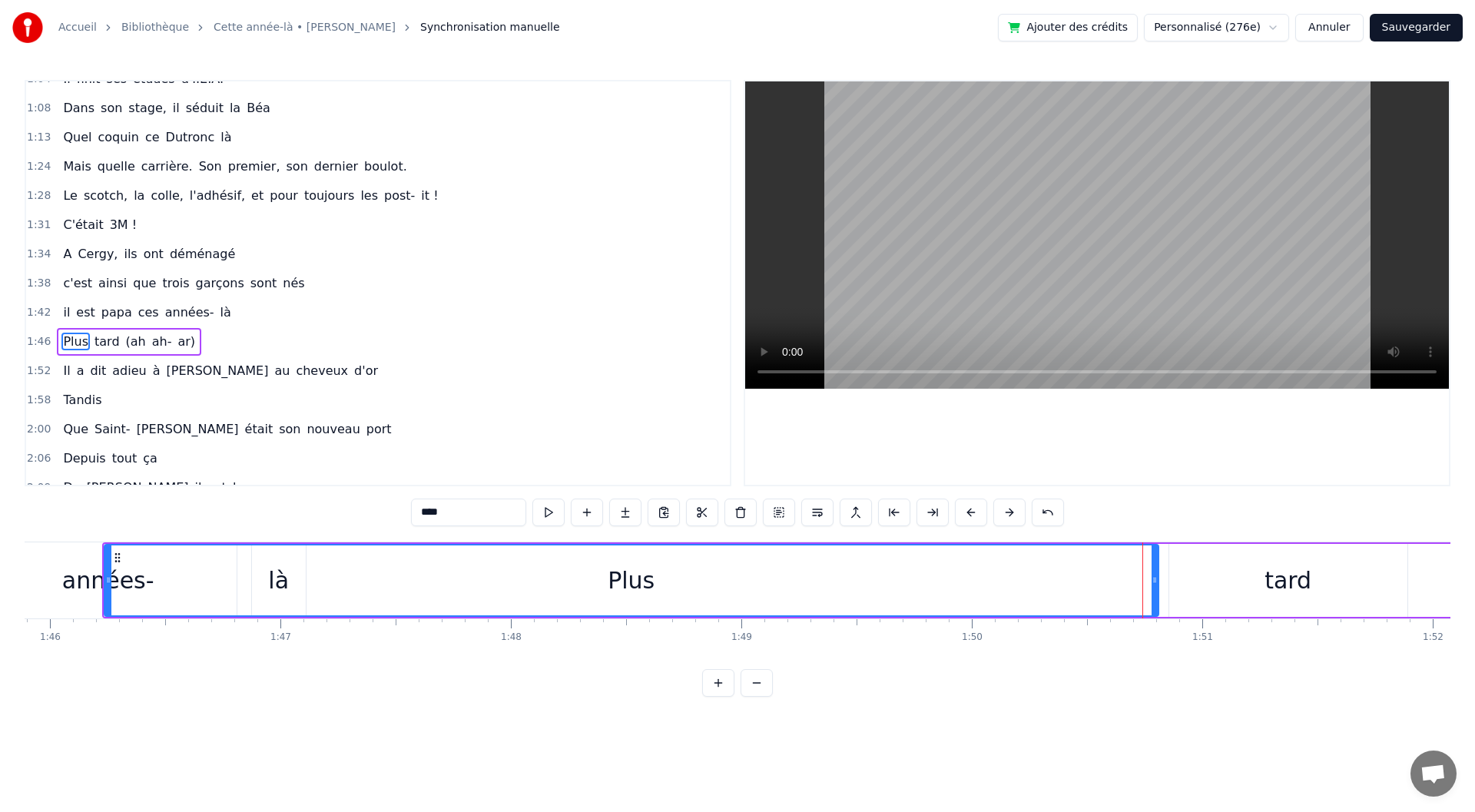
scroll to position [455, 0]
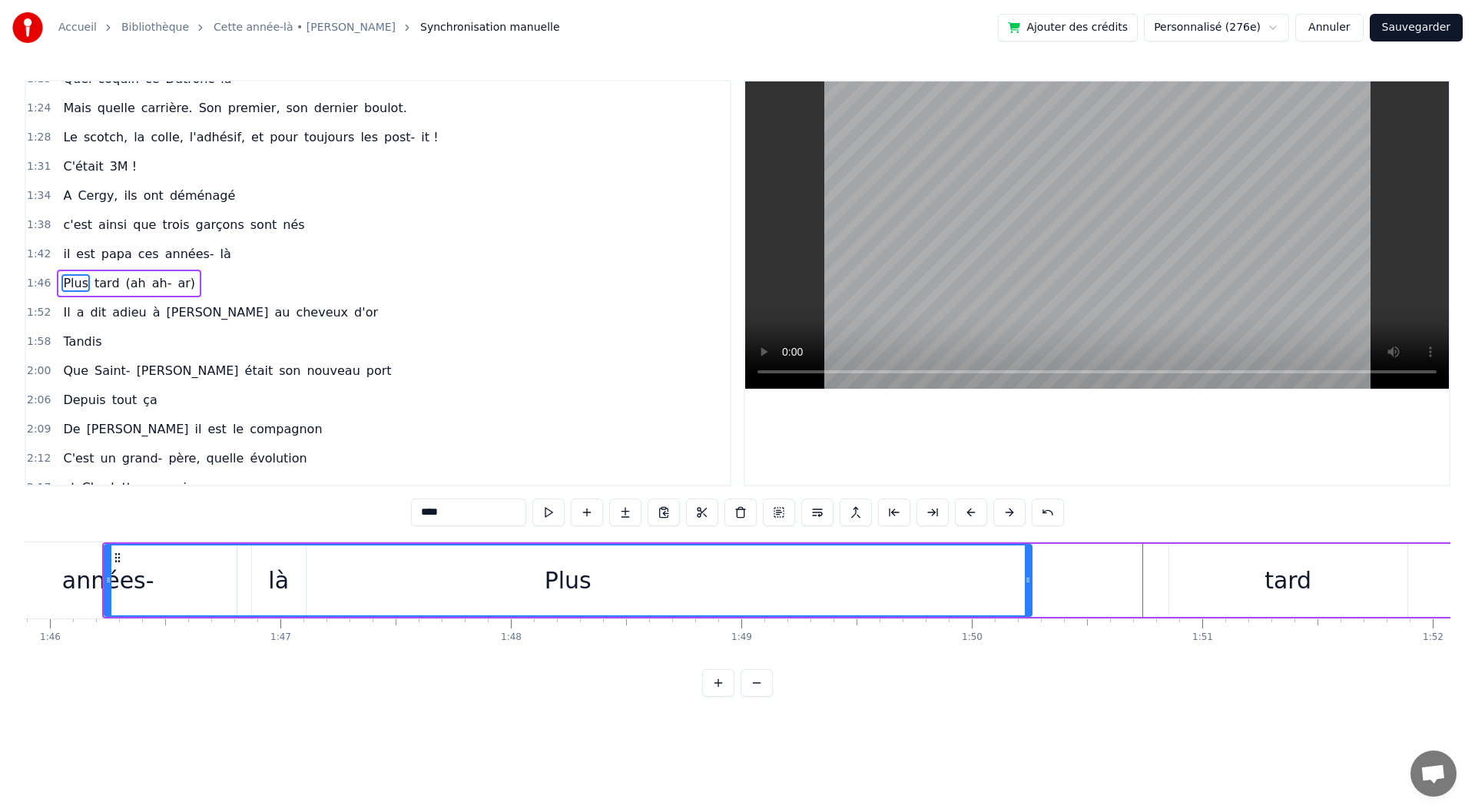
drag, startPoint x: 1152, startPoint y: 581, endPoint x: 1026, endPoint y: 580, distance: 126.0
click at [1026, 580] on icon at bounding box center [1028, 580] width 6 height 13
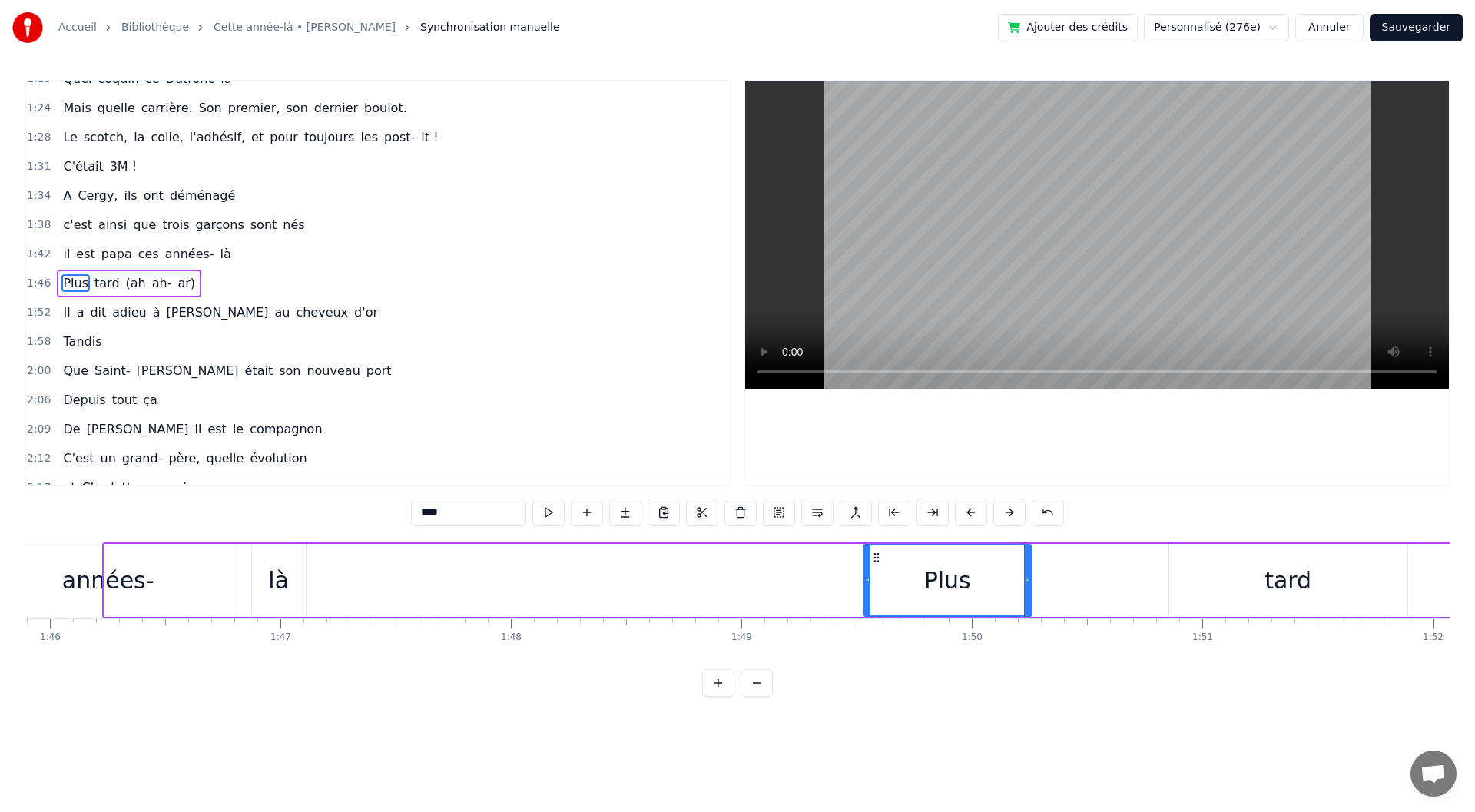
drag, startPoint x: 110, startPoint y: 591, endPoint x: 869, endPoint y: 613, distance: 759.3
click at [869, 613] on div at bounding box center [867, 580] width 6 height 70
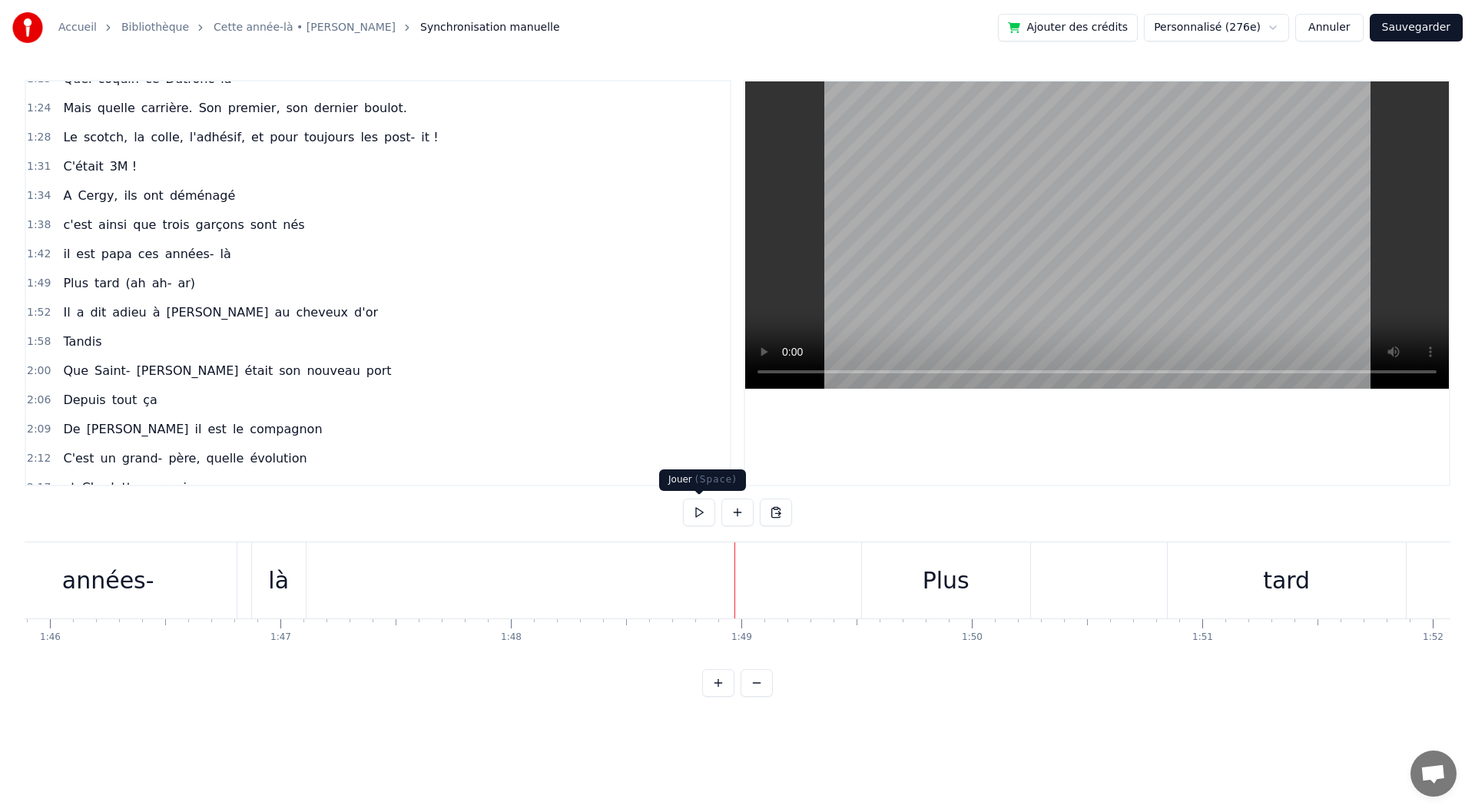
click at [693, 512] on button at bounding box center [698, 512] width 32 height 28
click at [879, 575] on div "Plus" at bounding box center [946, 580] width 169 height 76
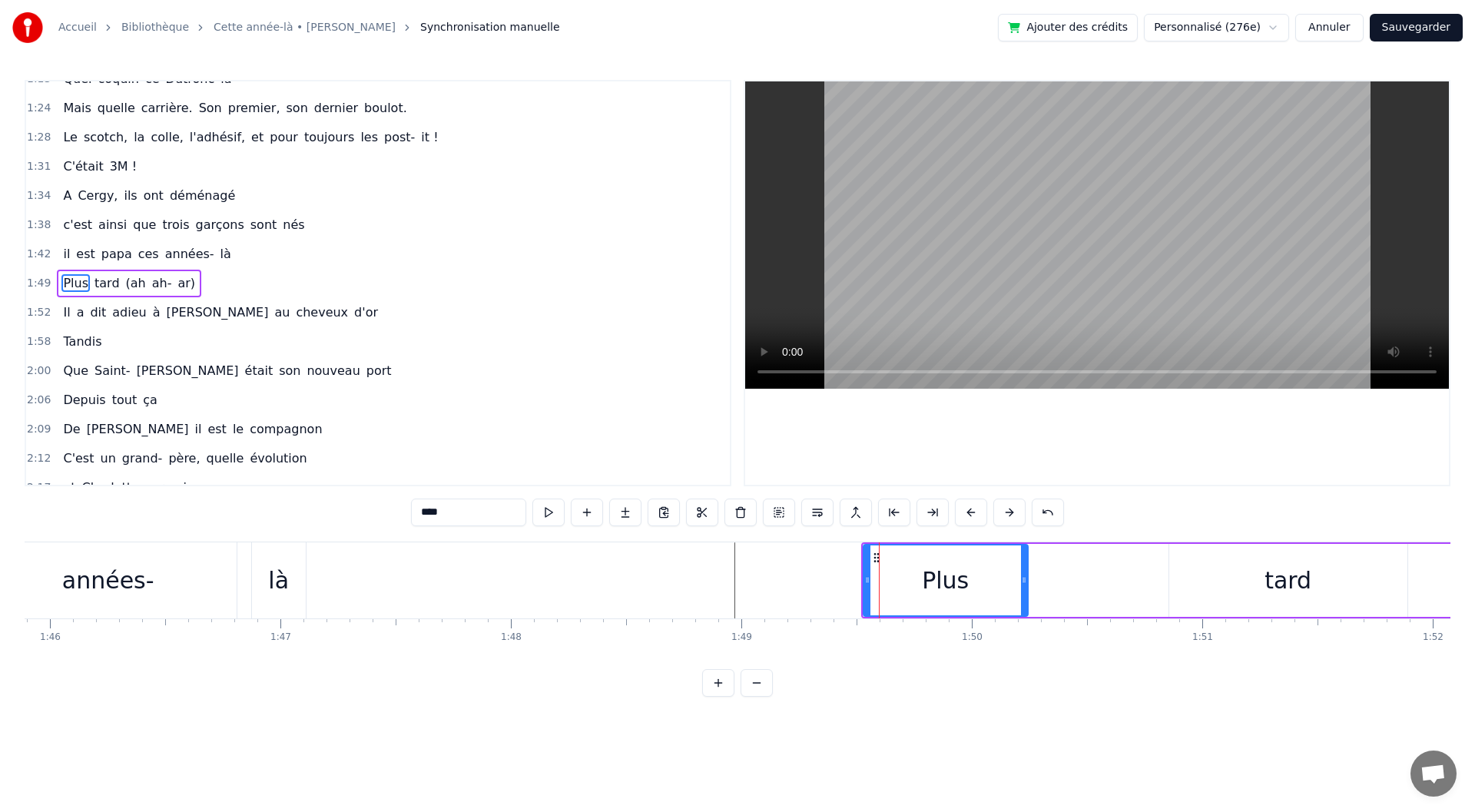
click at [1021, 576] on icon at bounding box center [1024, 580] width 6 height 13
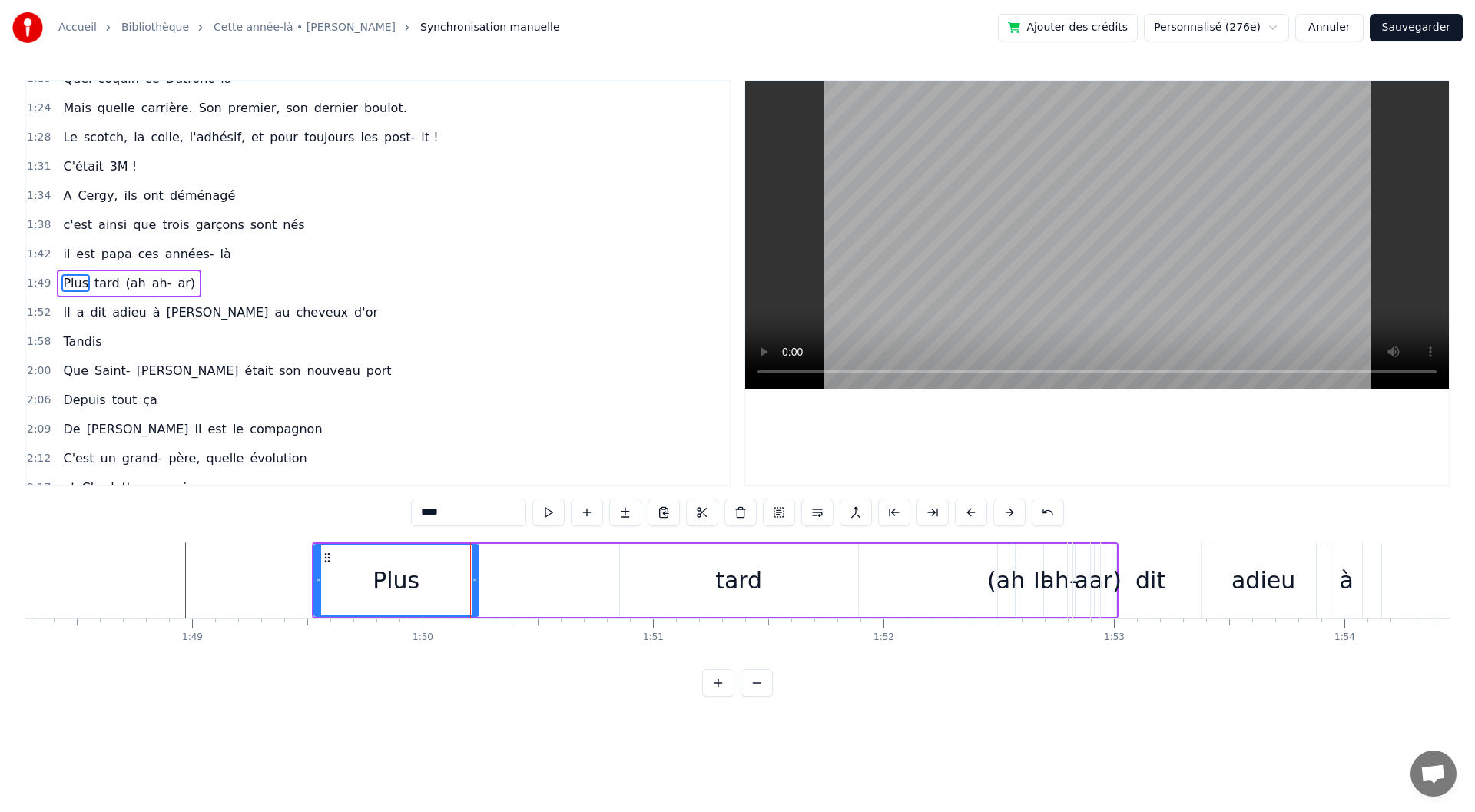
click at [794, 606] on div "tard" at bounding box center [739, 581] width 238 height 73
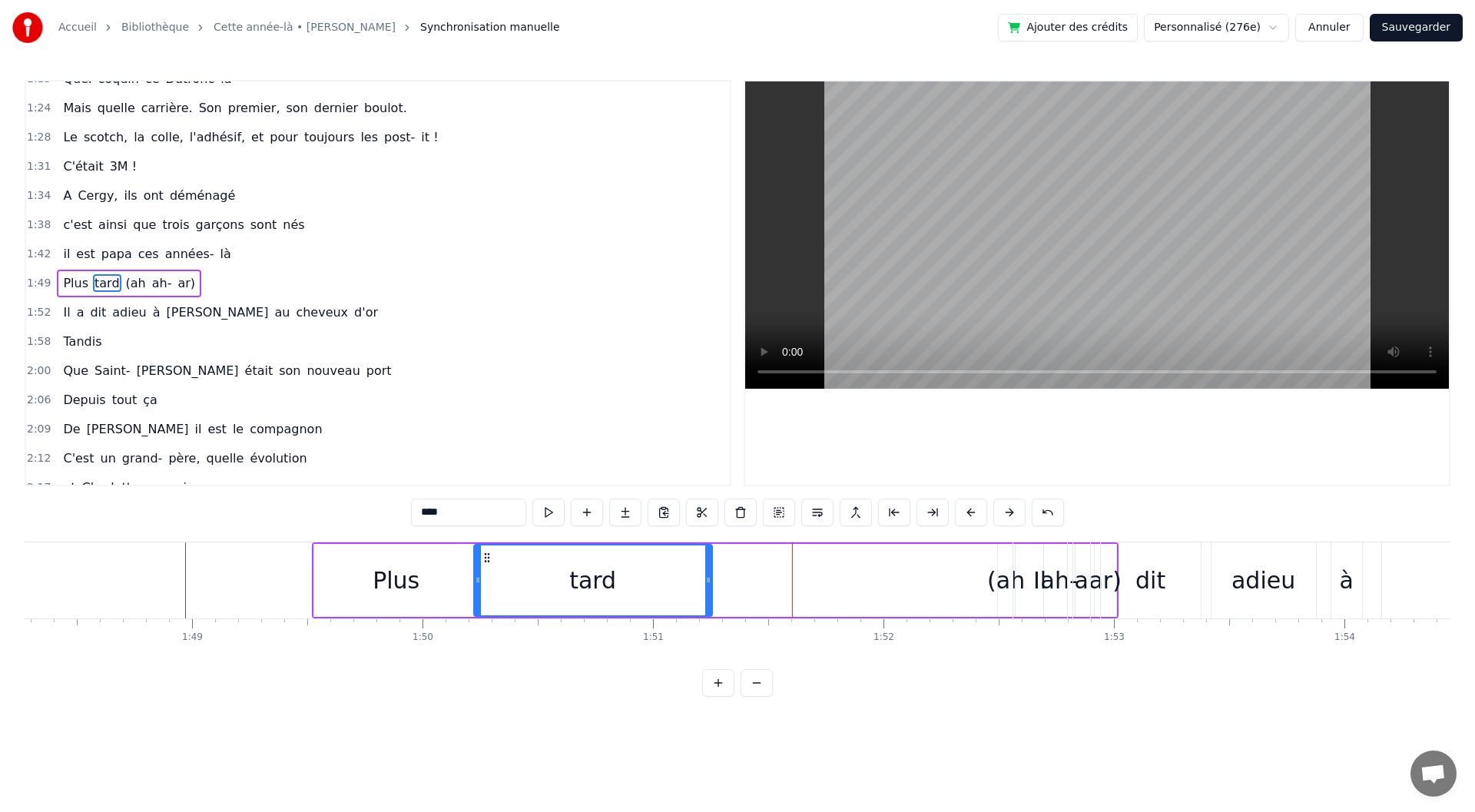
drag, startPoint x: 636, startPoint y: 558, endPoint x: 489, endPoint y: 555, distance: 147.0
click at [489, 555] on icon at bounding box center [487, 558] width 13 height 13
drag, startPoint x: 709, startPoint y: 596, endPoint x: 696, endPoint y: 596, distance: 13.0
click at [696, 596] on div at bounding box center [696, 580] width 6 height 70
click at [1008, 563] on div "(ah" at bounding box center [1006, 581] width 38 height 35
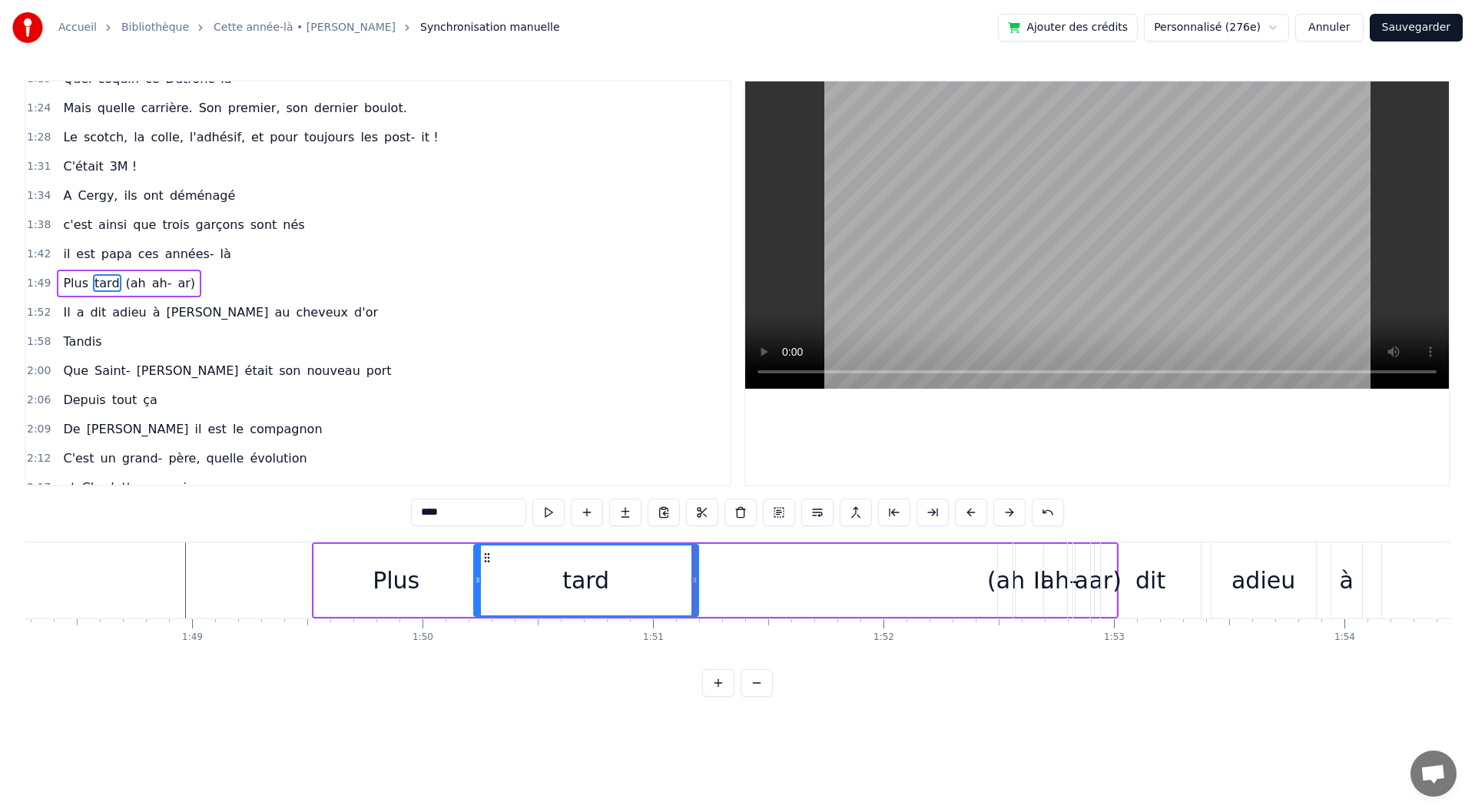
type input "***"
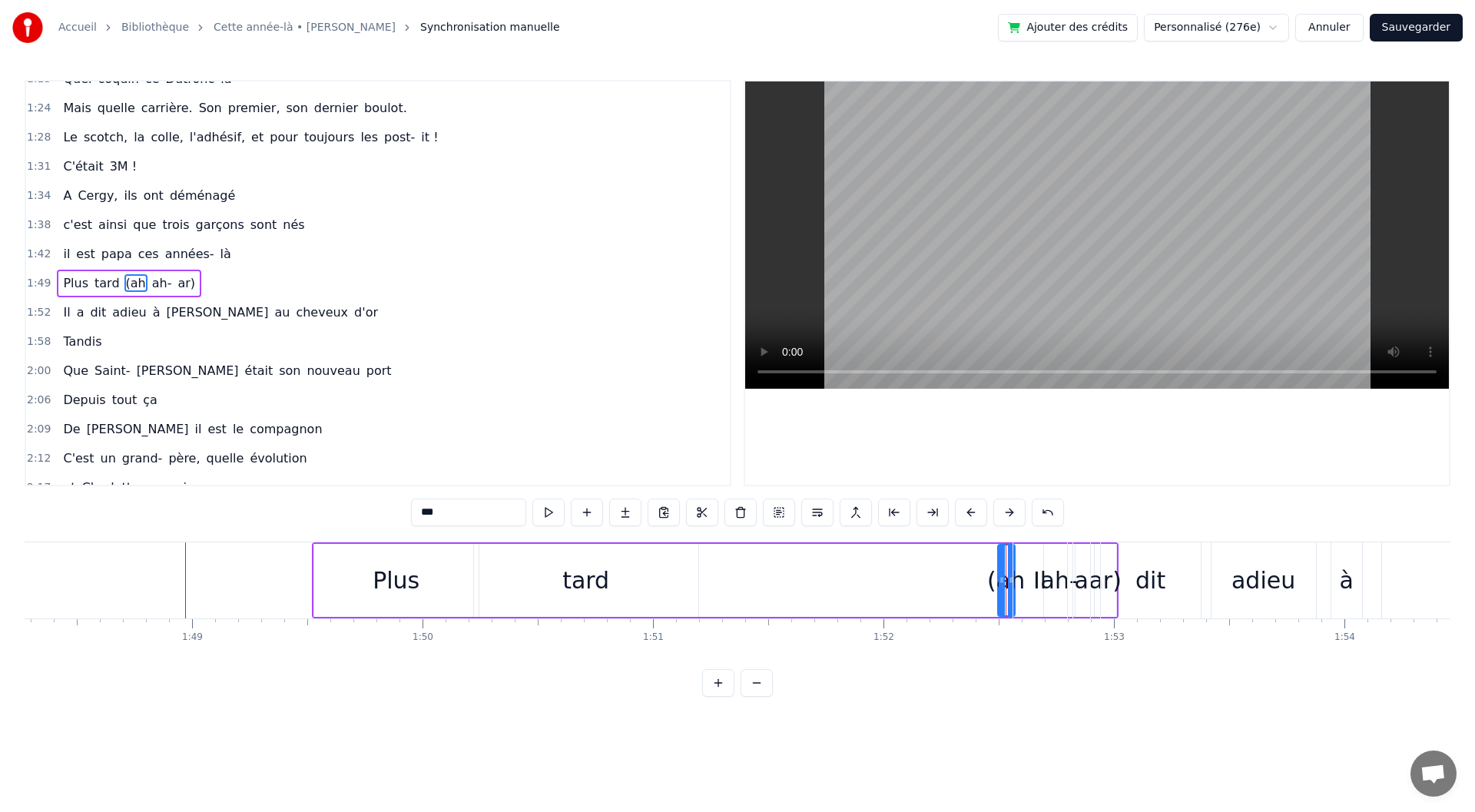
drag, startPoint x: 996, startPoint y: 566, endPoint x: 987, endPoint y: 569, distance: 9.5
click at [987, 569] on div "Plus tard (ah ah- ar)" at bounding box center [715, 580] width 806 height 76
click at [1005, 587] on div "(ah" at bounding box center [1006, 581] width 38 height 35
drag, startPoint x: 1002, startPoint y: 579, endPoint x: 981, endPoint y: 585, distance: 21.8
click at [981, 585] on icon at bounding box center [981, 580] width 6 height 13
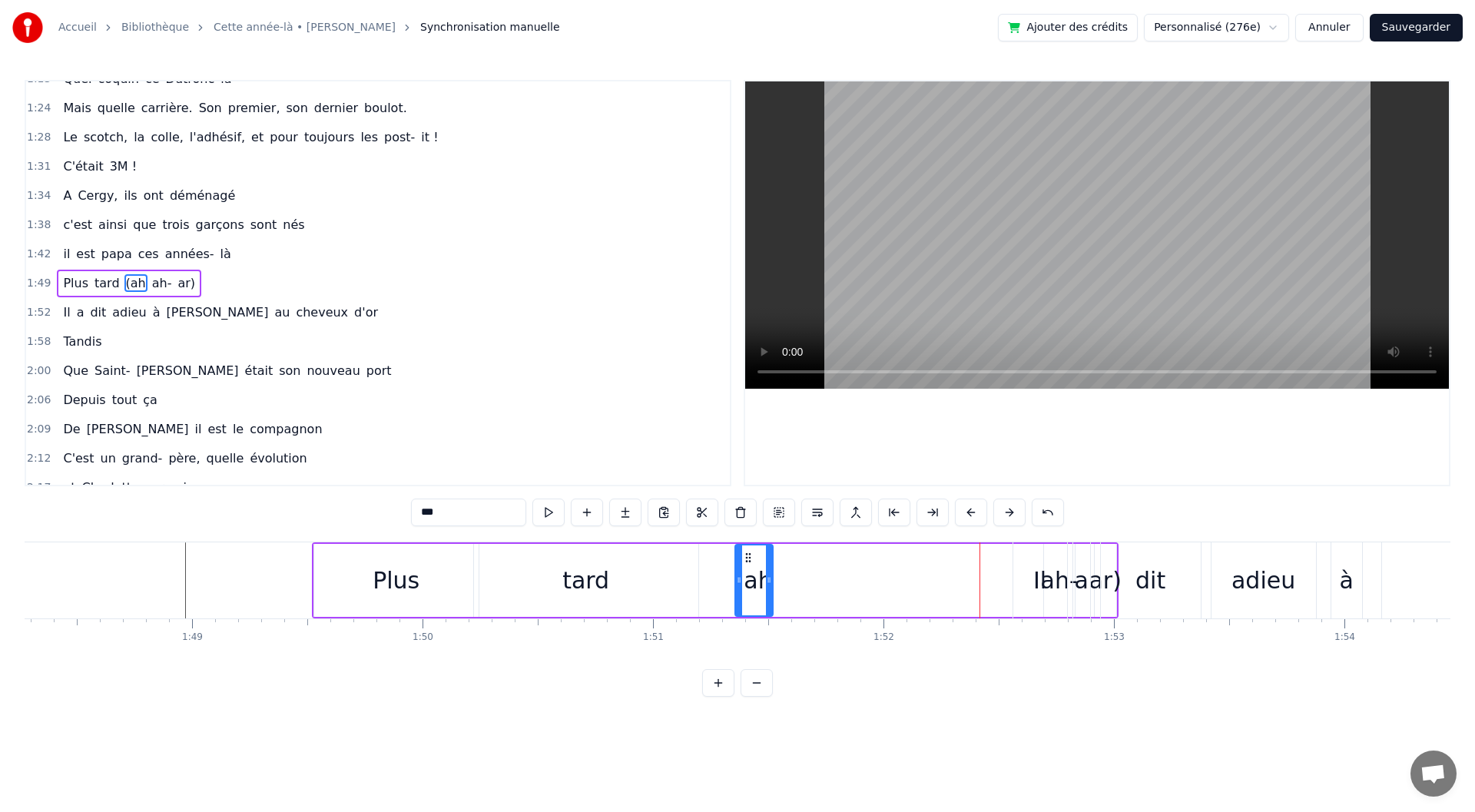
drag, startPoint x: 992, startPoint y: 555, endPoint x: 751, endPoint y: 565, distance: 241.2
click at [751, 565] on div "(ah" at bounding box center [753, 580] width 36 height 70
drag, startPoint x: 772, startPoint y: 580, endPoint x: 803, endPoint y: 584, distance: 31.3
click at [798, 584] on icon at bounding box center [794, 580] width 6 height 13
click at [1040, 572] on div "Il" at bounding box center [1040, 581] width 13 height 35
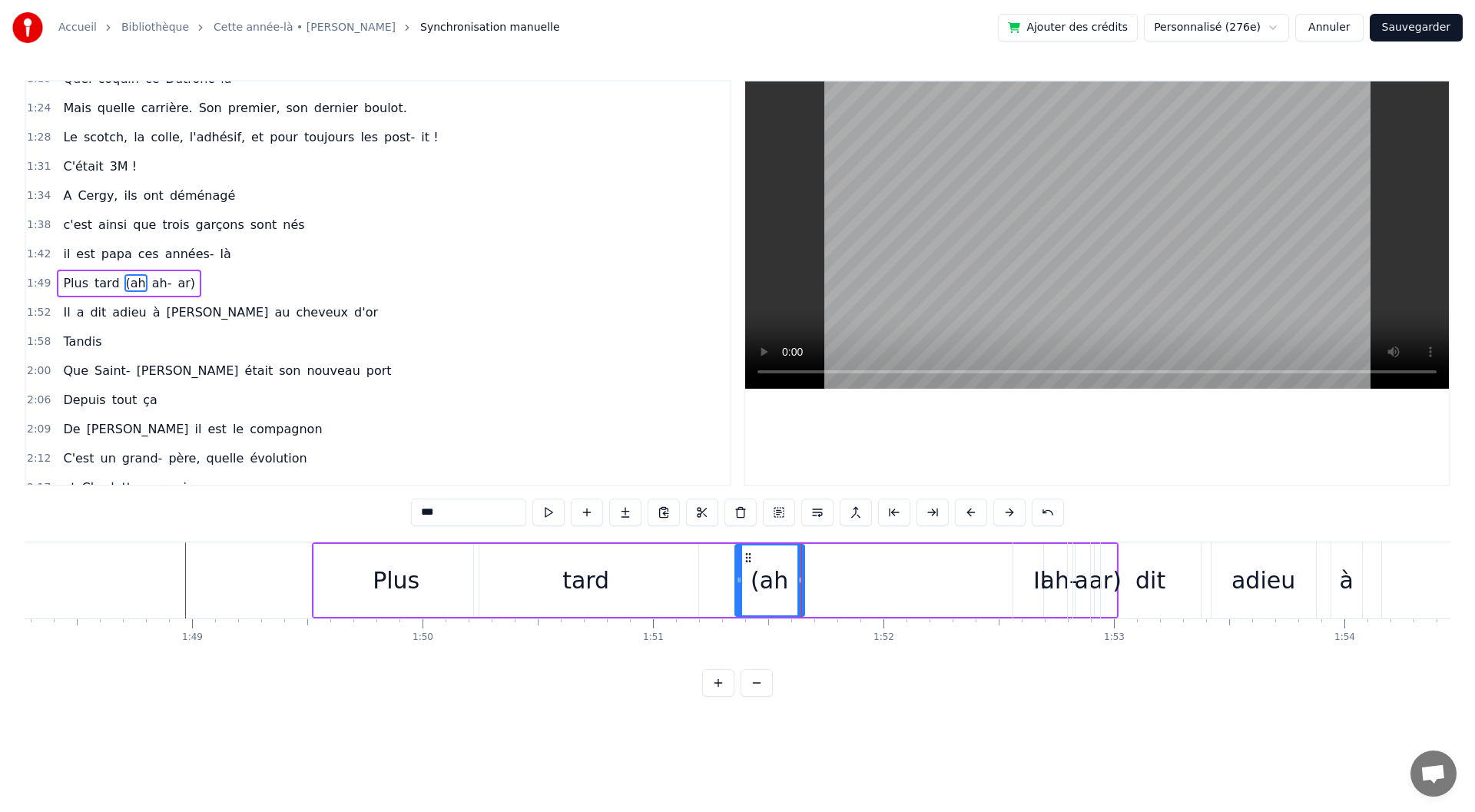
type input "**"
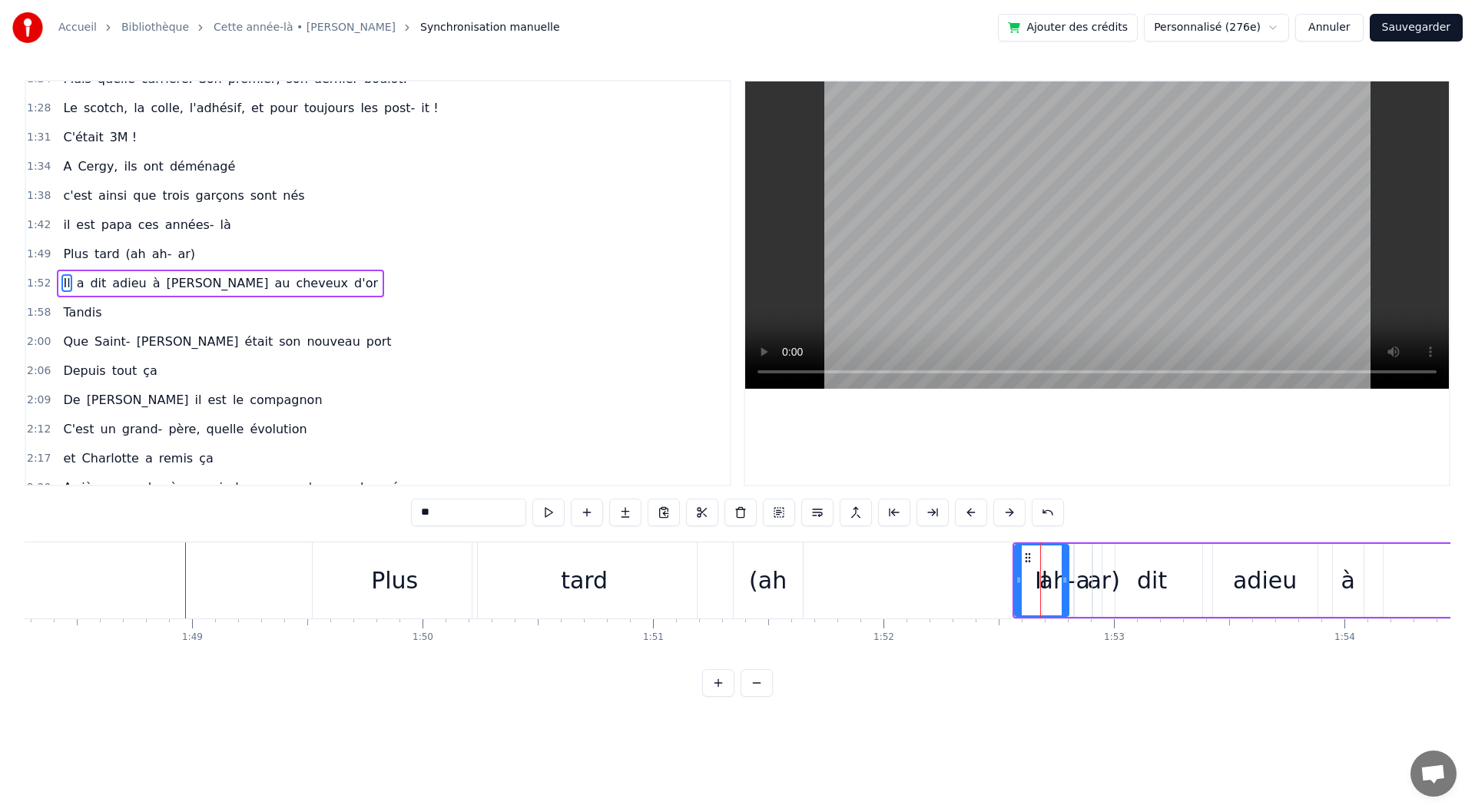
click at [948, 598] on div "Plus tard (ah ah- ar)" at bounding box center [715, 580] width 806 height 76
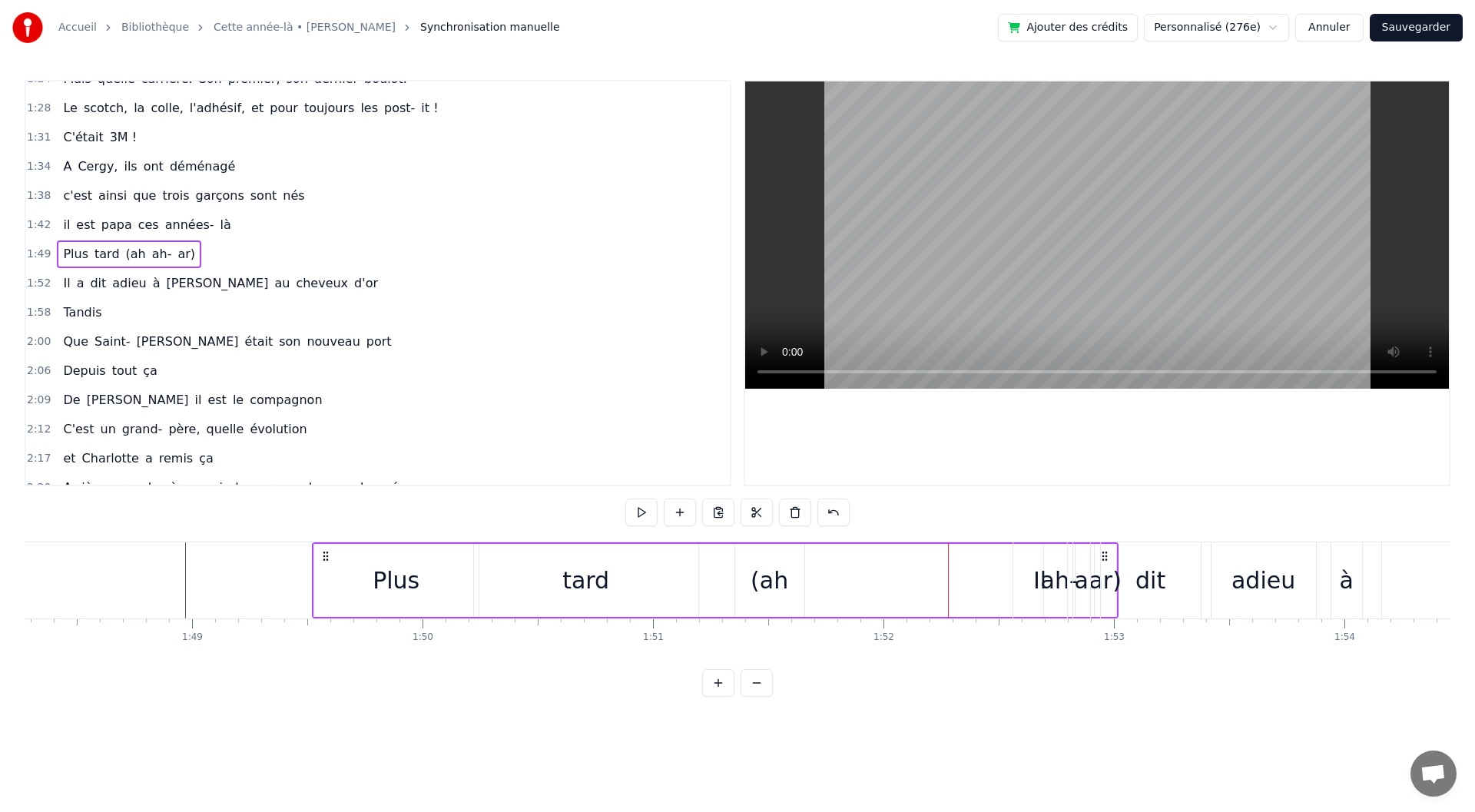
click at [1058, 581] on div "Il" at bounding box center [1040, 580] width 54 height 76
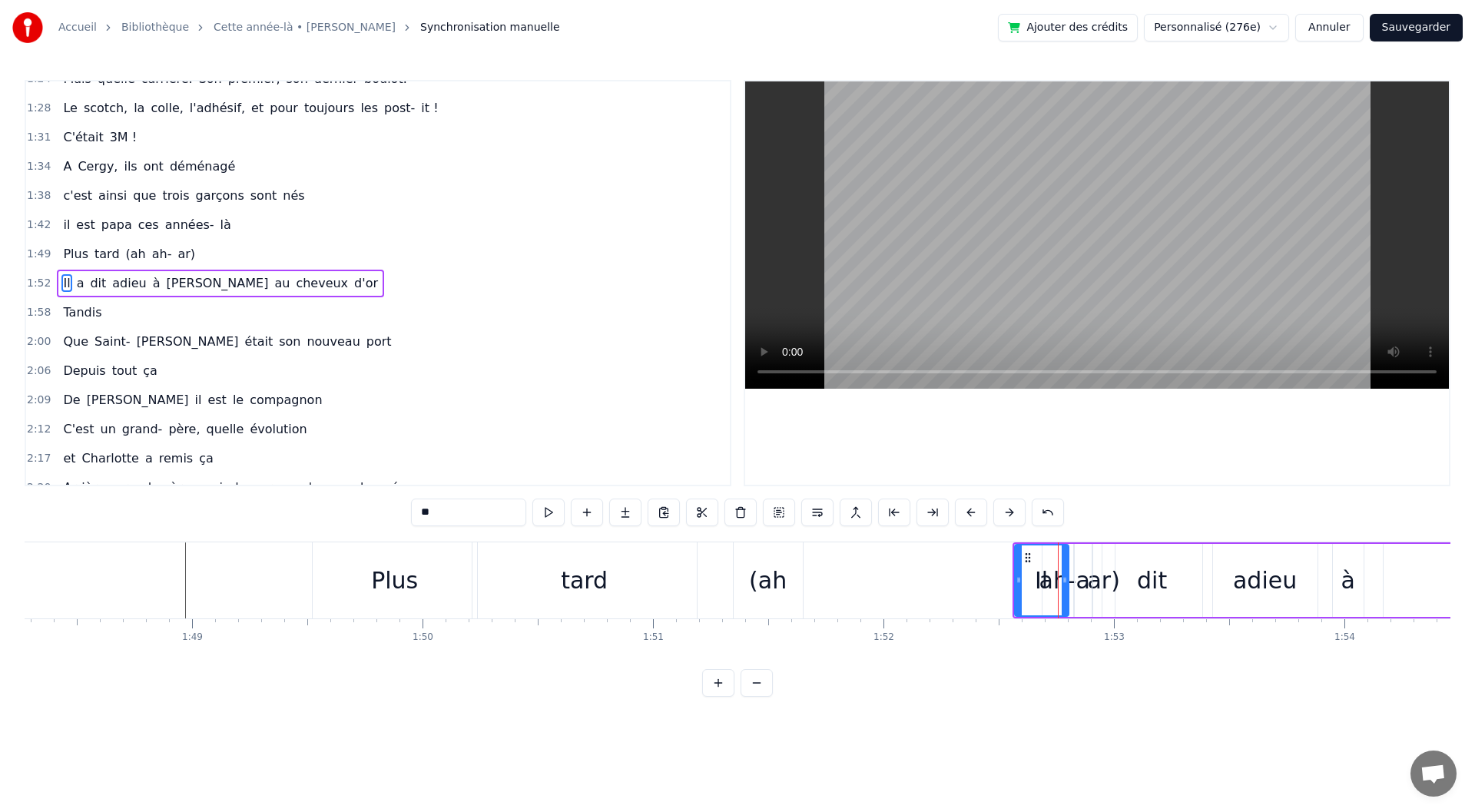
click at [1139, 577] on div "dit" at bounding box center [1151, 581] width 30 height 35
click at [1084, 578] on div "a" at bounding box center [1082, 581] width 13 height 35
type input "*"
click at [962, 592] on div "Plus tard (ah ah- ar)" at bounding box center [715, 580] width 806 height 76
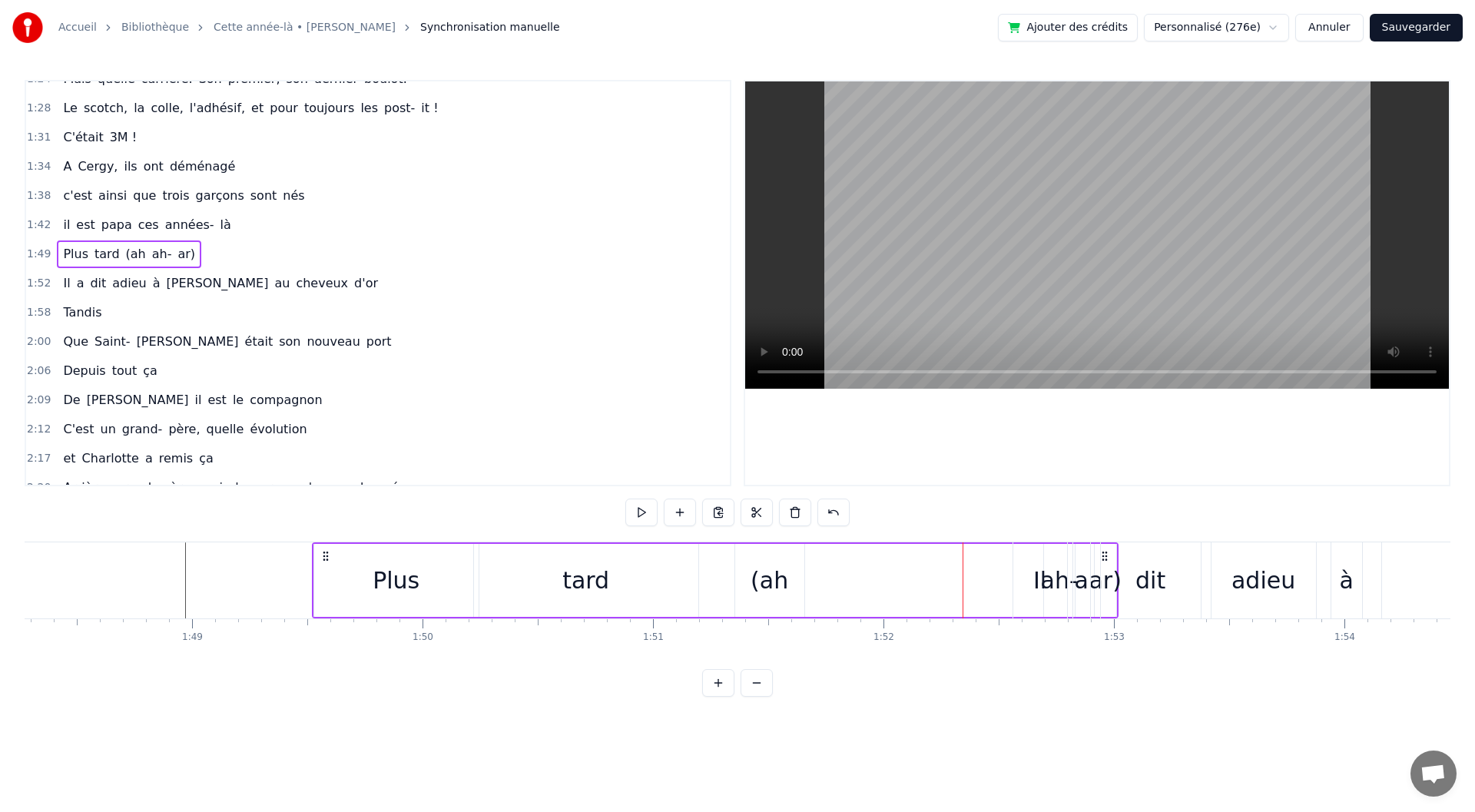
click at [356, 588] on div "Plus" at bounding box center [396, 581] width 165 height 73
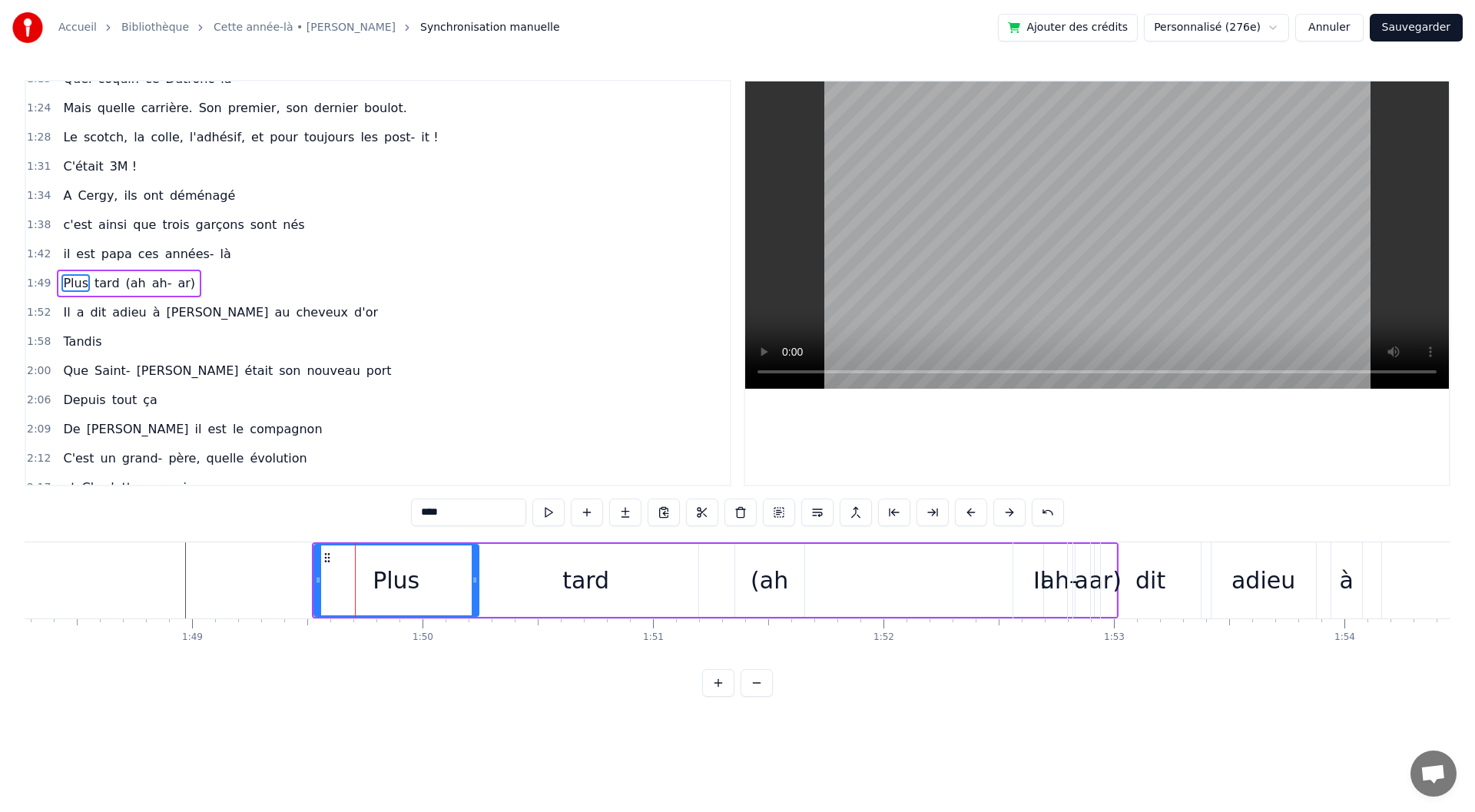
click at [537, 585] on div "tard" at bounding box center [586, 581] width 224 height 73
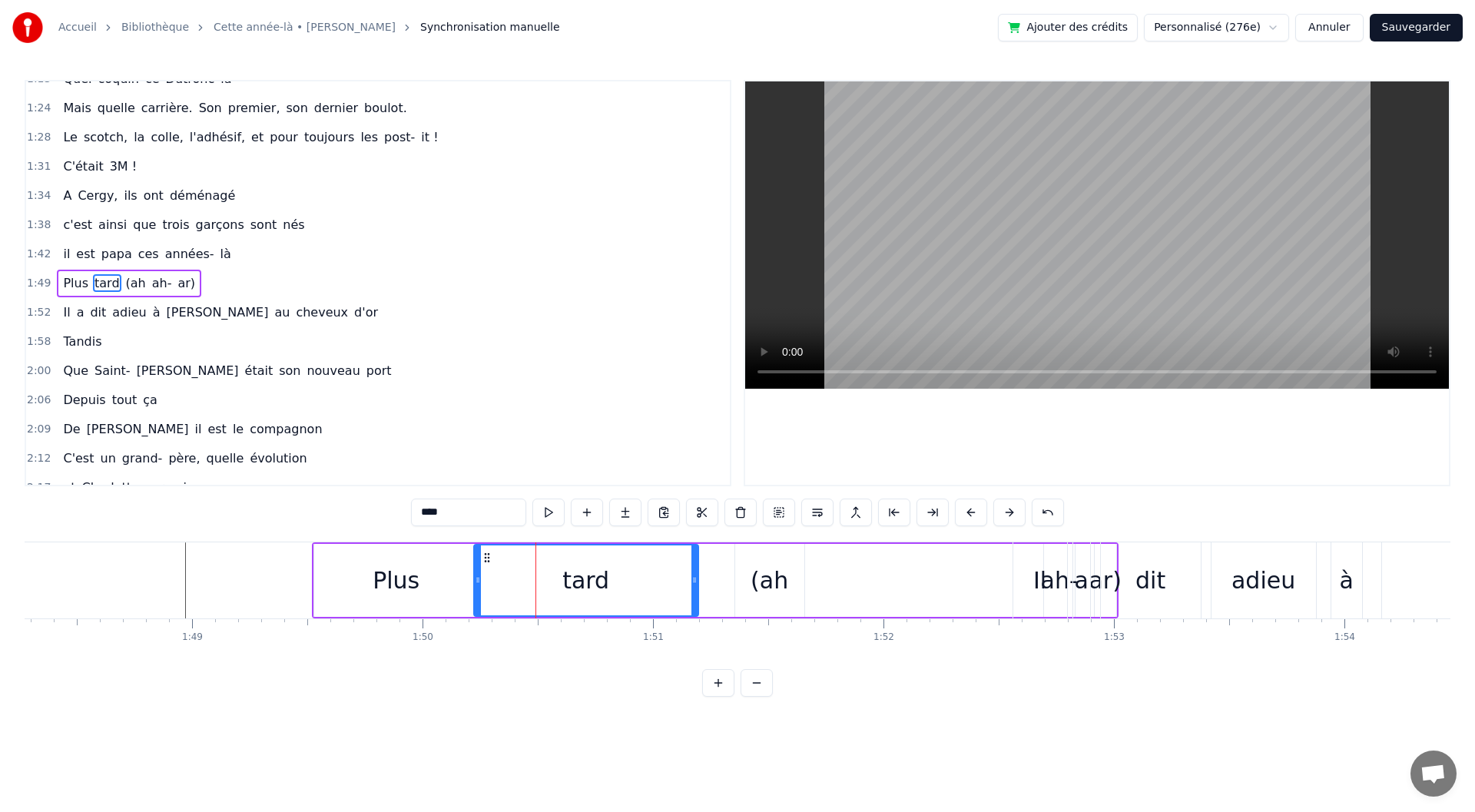
click at [150, 288] on span "ah-" at bounding box center [162, 283] width 23 height 17
type input "***"
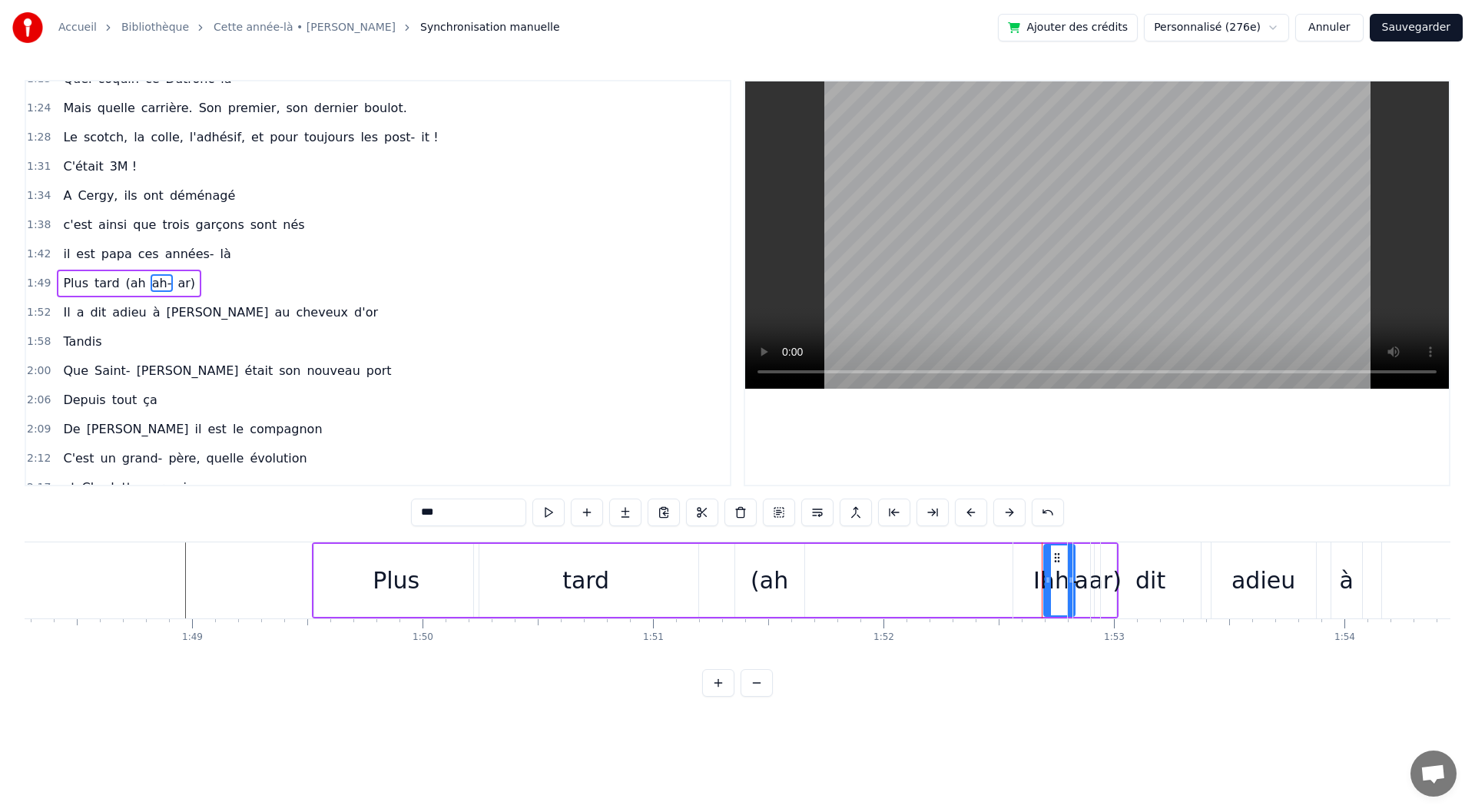
drag, startPoint x: 1053, startPoint y: 555, endPoint x: 987, endPoint y: 556, distance: 66.0
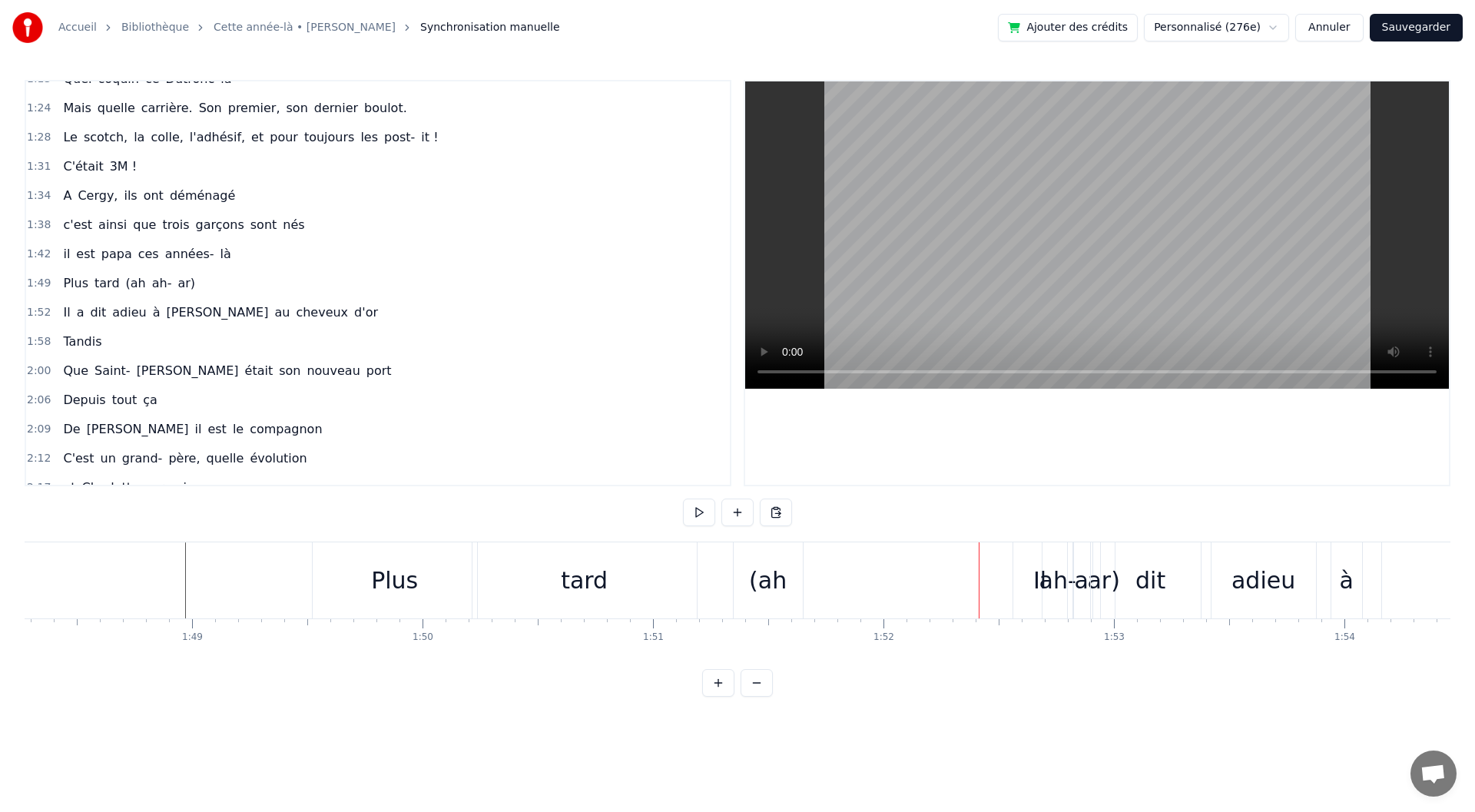
click at [150, 284] on span "ah-" at bounding box center [162, 283] width 23 height 17
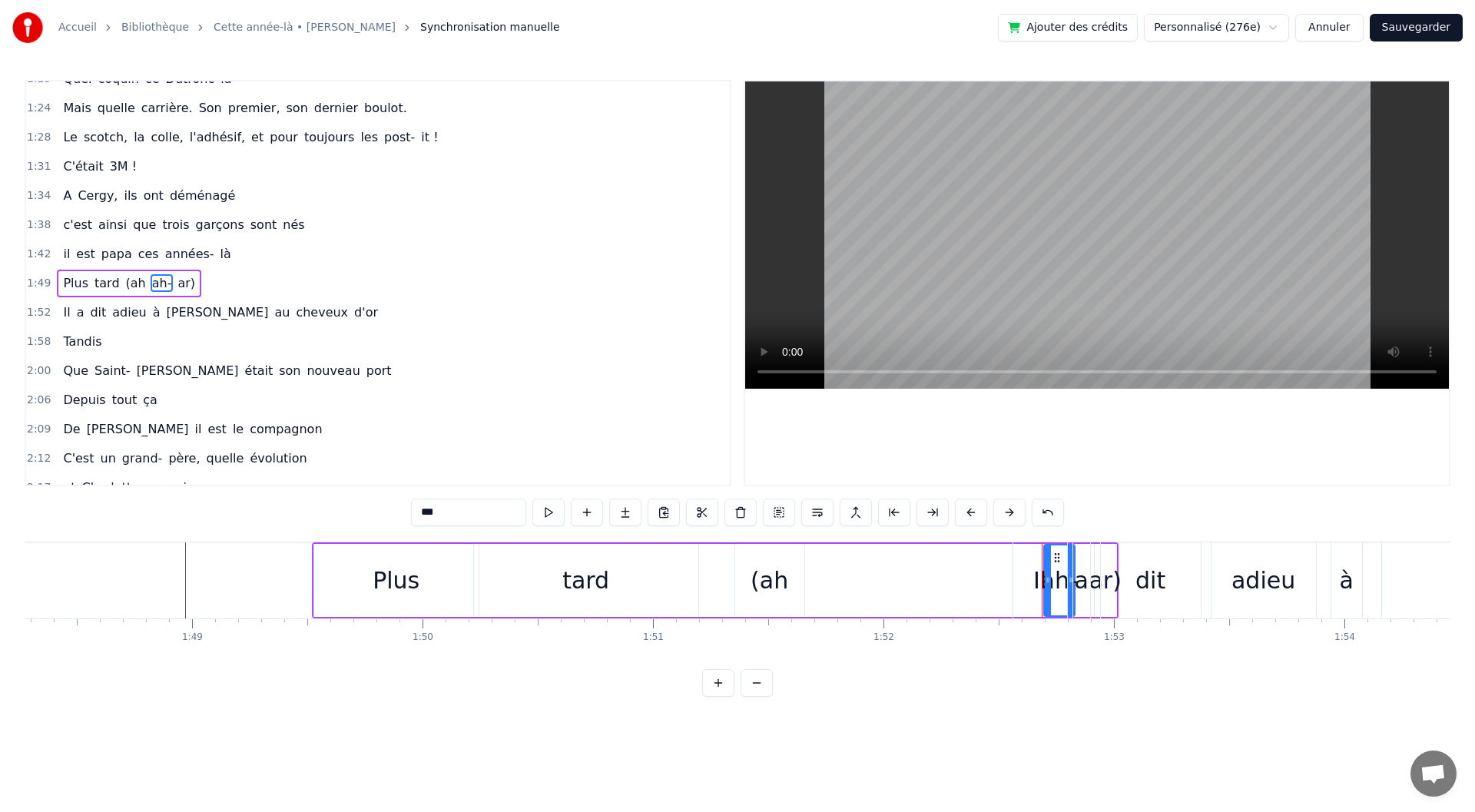
drag, startPoint x: 1055, startPoint y: 558, endPoint x: 995, endPoint y: 563, distance: 60.2
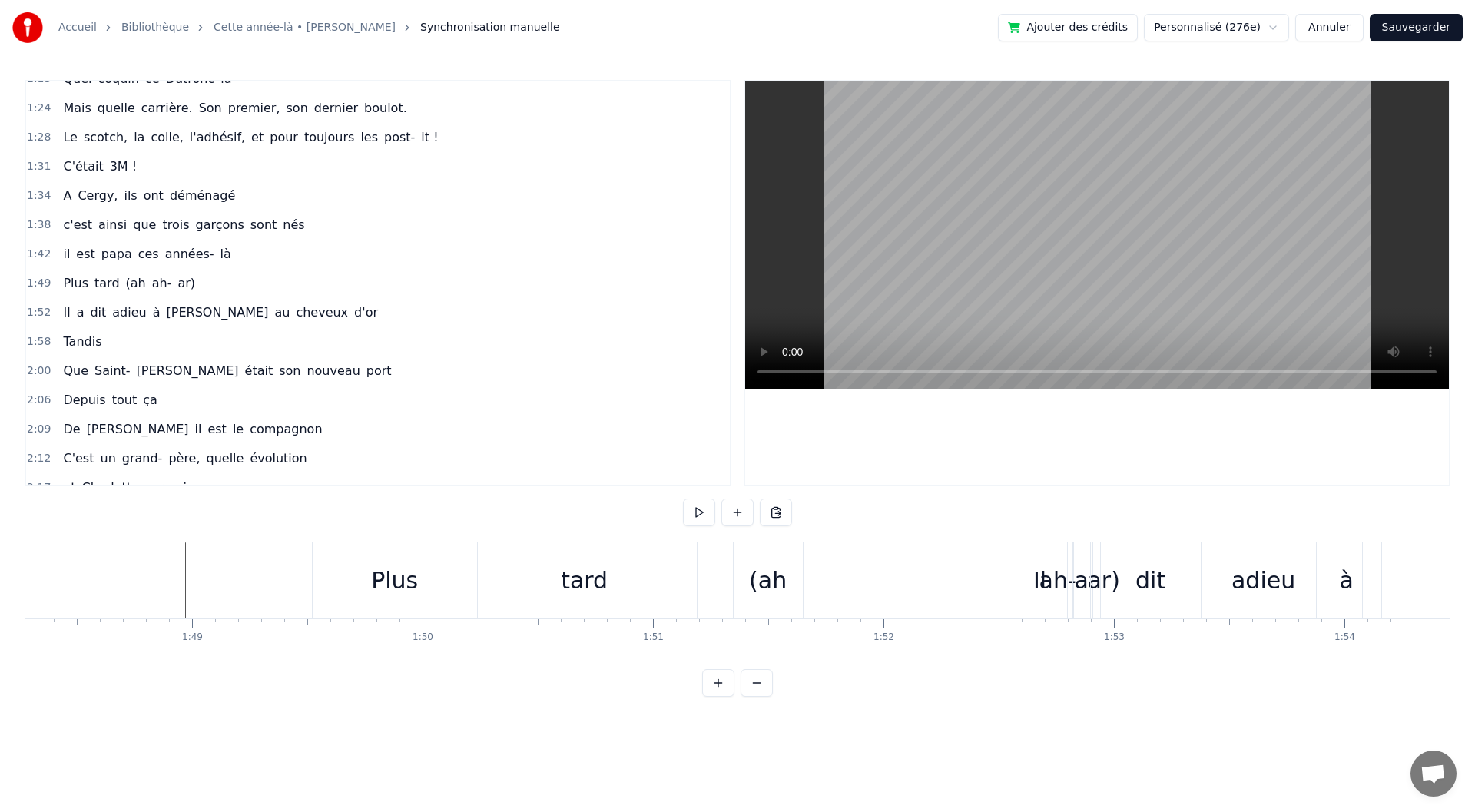
click at [194, 327] on div "1:58 Tandis" at bounding box center [378, 342] width 703 height 29
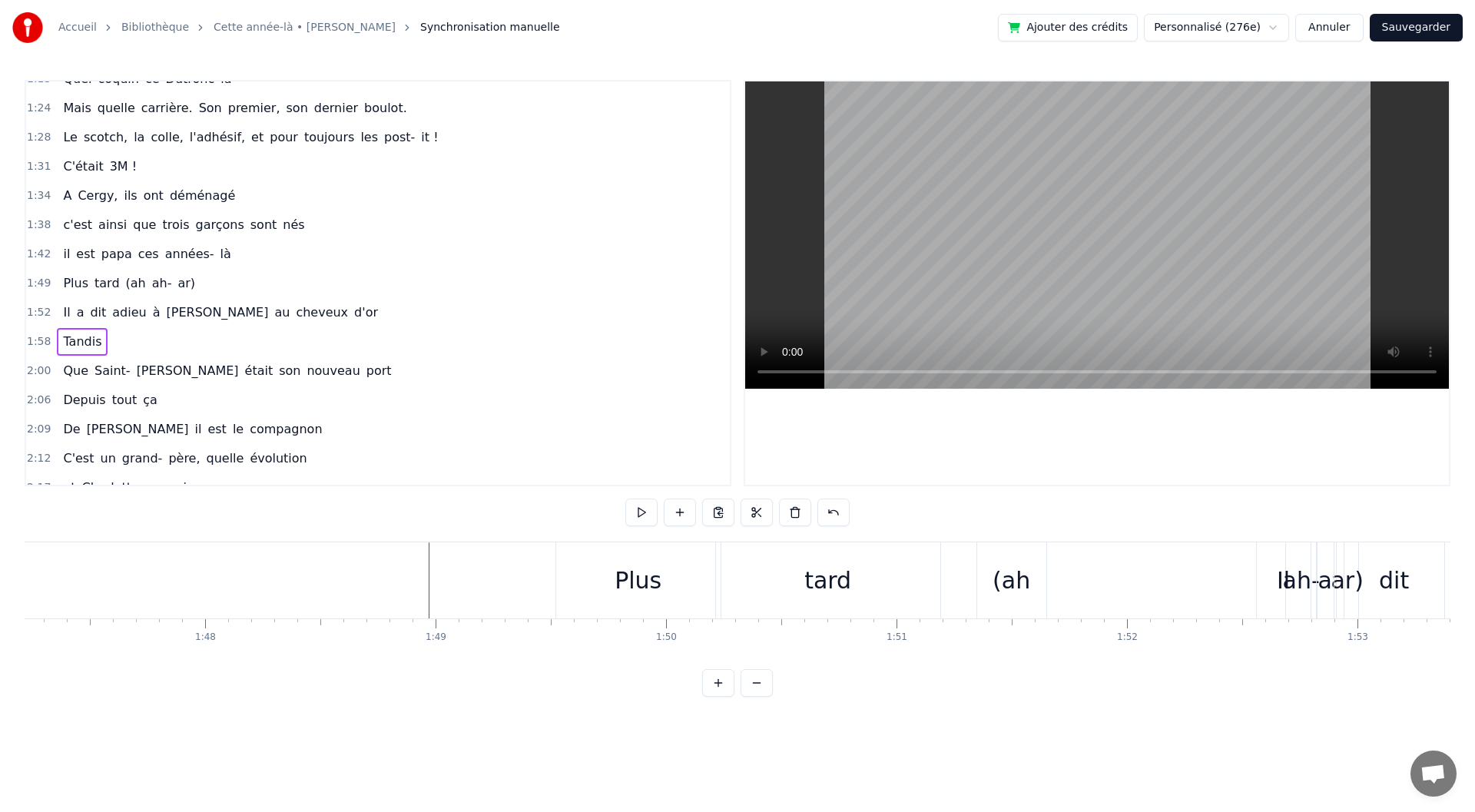
scroll to position [0, 24908]
click at [446, 576] on div "Plus" at bounding box center [442, 581] width 47 height 35
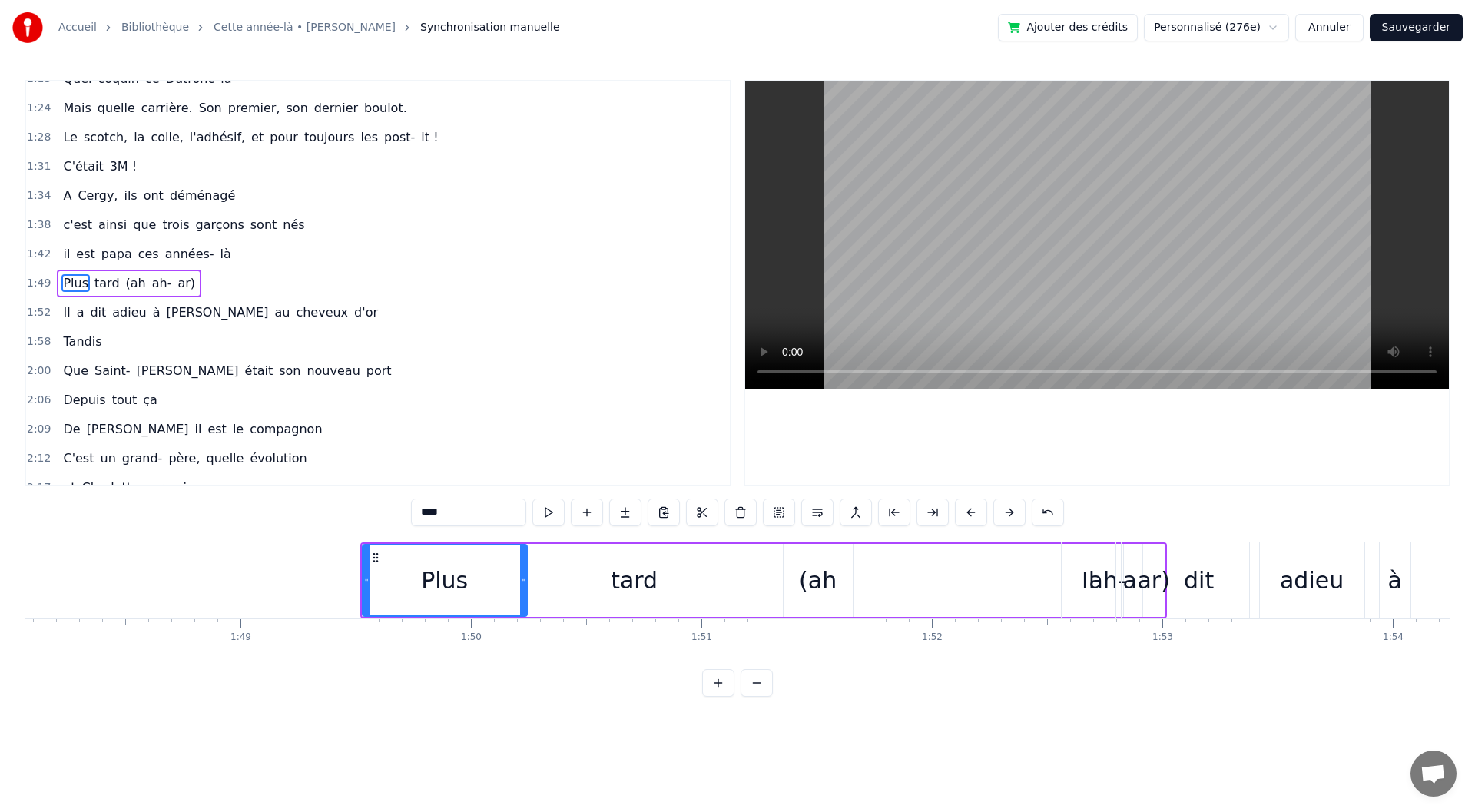
click at [575, 587] on div "tard" at bounding box center [634, 581] width 224 height 73
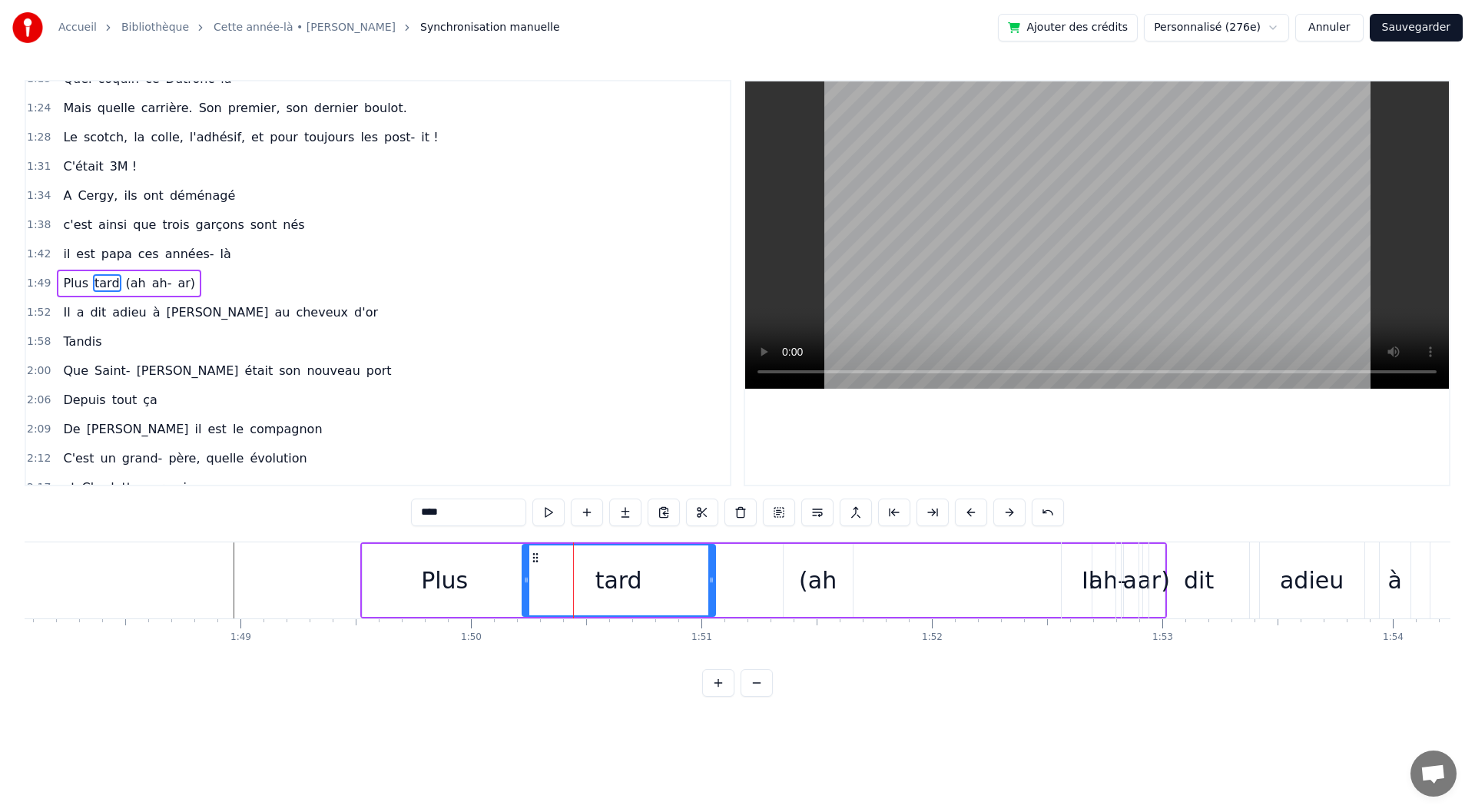
drag, startPoint x: 743, startPoint y: 590, endPoint x: 711, endPoint y: 593, distance: 32.1
click at [711, 593] on div at bounding box center [711, 580] width 6 height 70
click at [812, 595] on div "(ah" at bounding box center [817, 581] width 38 height 35
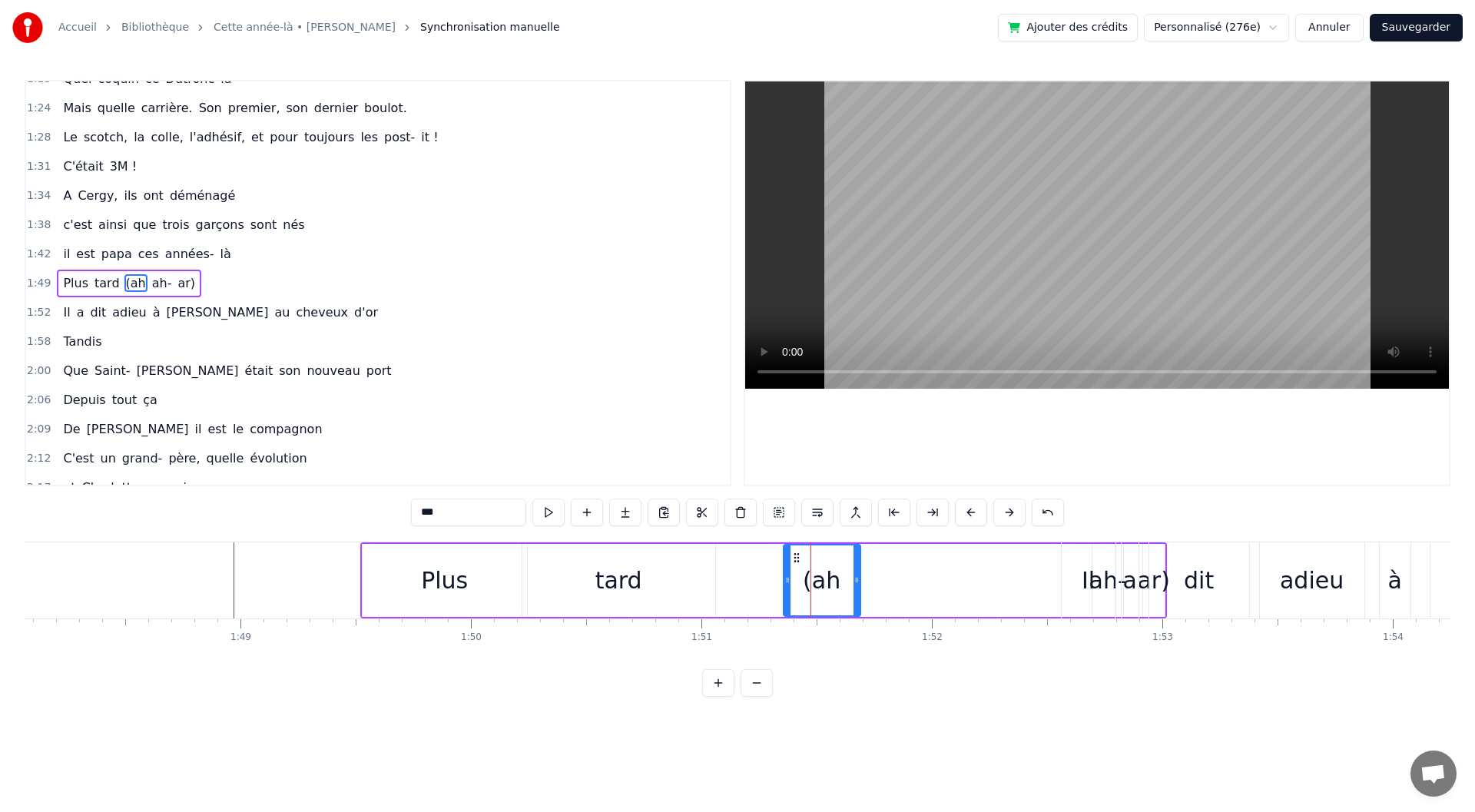
click at [858, 589] on div at bounding box center [856, 580] width 6 height 70
click at [1065, 589] on div "Il" at bounding box center [1089, 580] width 54 height 76
type input "**"
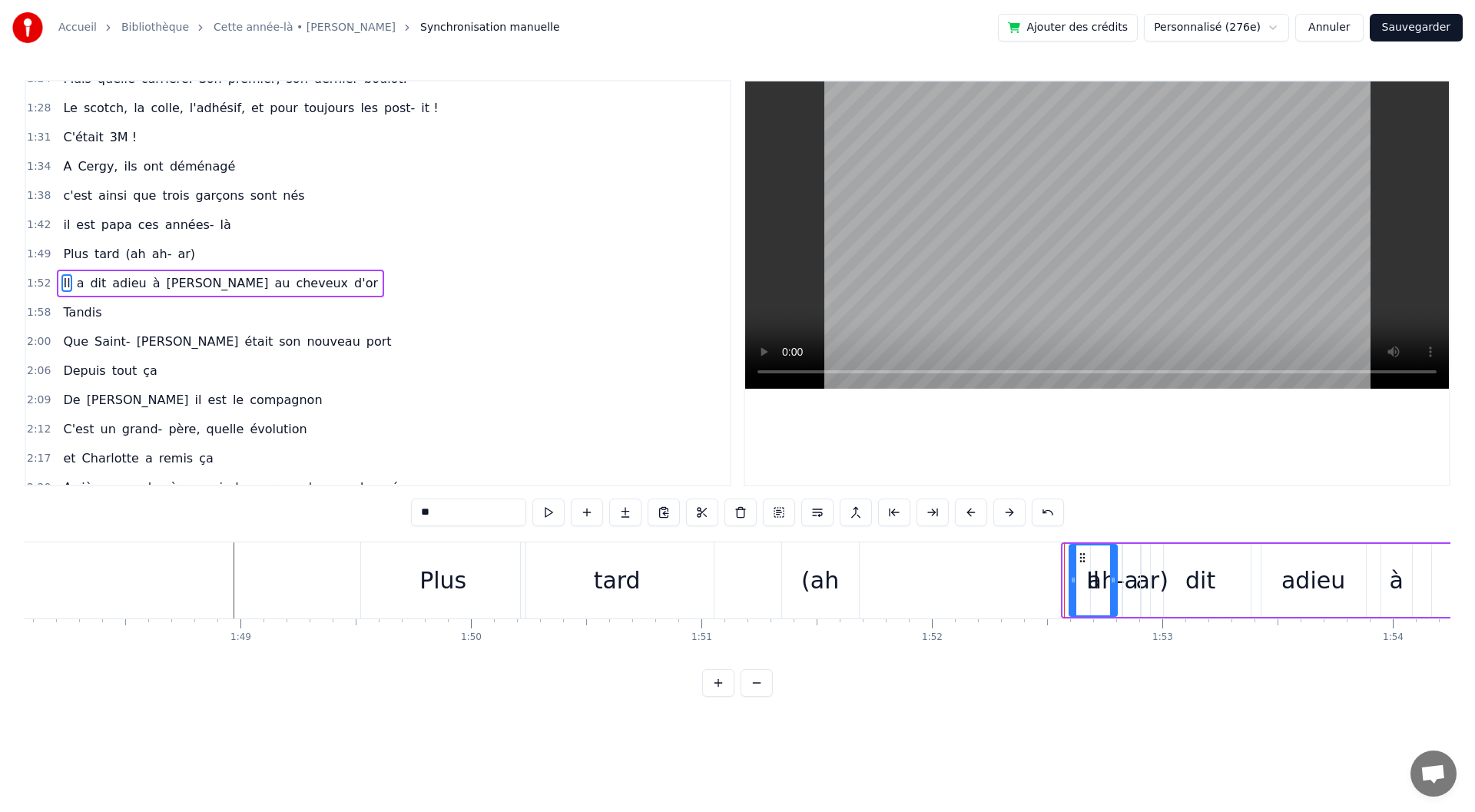
click at [1071, 587] on div at bounding box center [1073, 580] width 6 height 70
drag, startPoint x: 1086, startPoint y: 556, endPoint x: 1125, endPoint y: 556, distance: 39.0
click at [1125, 556] on icon at bounding box center [1121, 558] width 13 height 13
click at [1075, 569] on div "Plus tard (ah ah- ar)" at bounding box center [763, 580] width 806 height 76
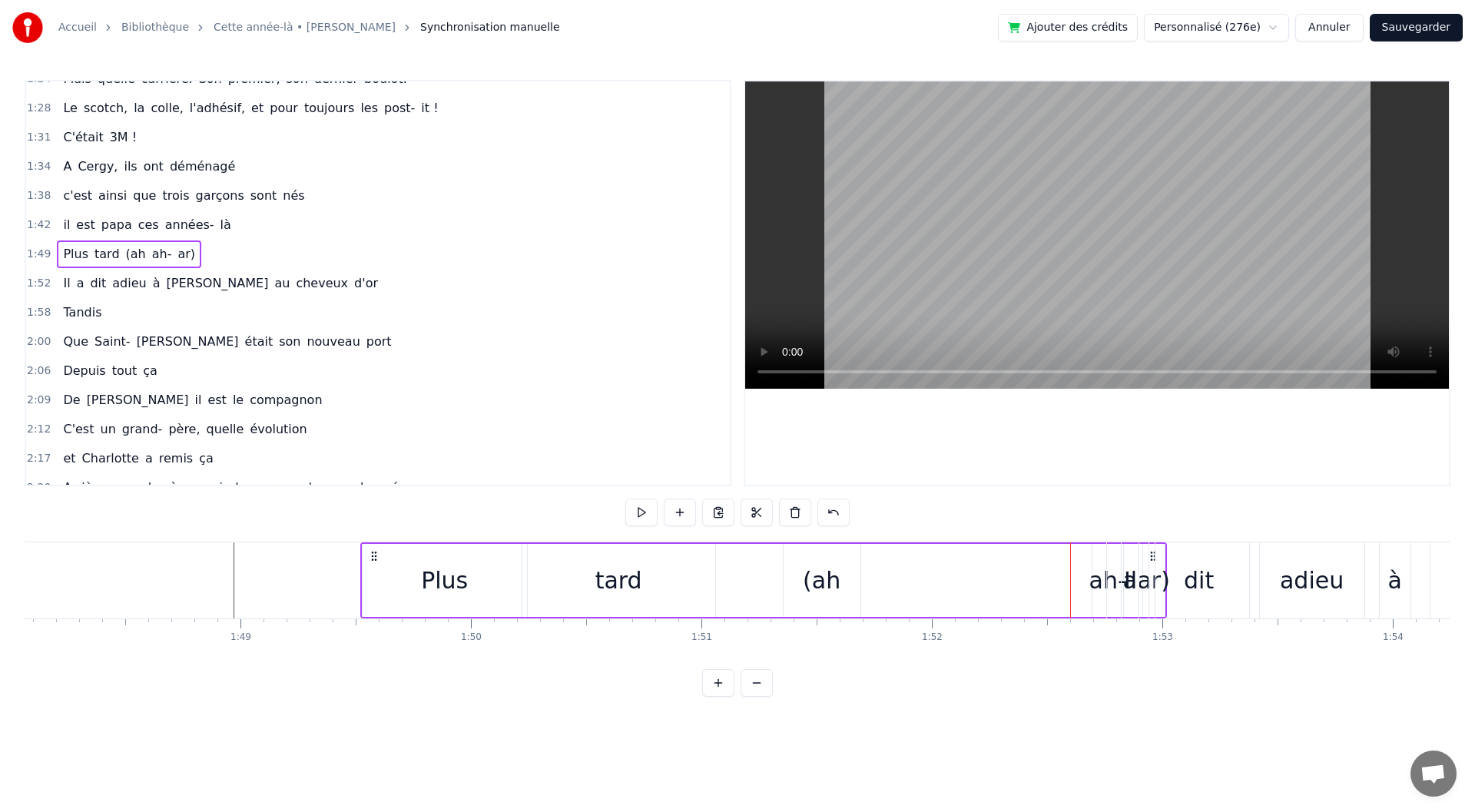
click at [1097, 574] on div "ah-" at bounding box center [1108, 581] width 37 height 35
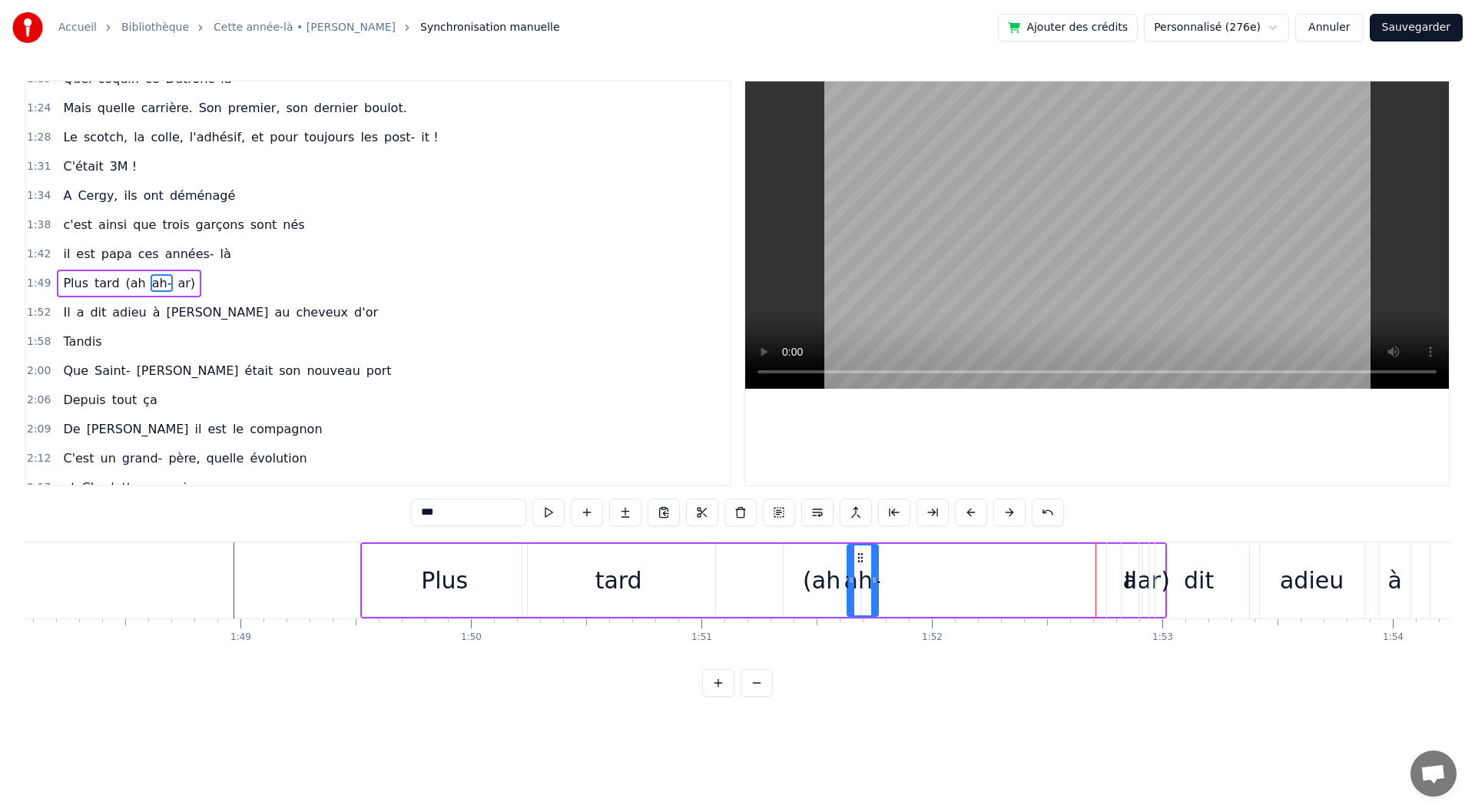
drag, startPoint x: 1104, startPoint y: 552, endPoint x: 859, endPoint y: 563, distance: 245.2
click at [859, 563] on div "ah-" at bounding box center [862, 580] width 29 height 70
drag, startPoint x: 877, startPoint y: 580, endPoint x: 901, endPoint y: 581, distance: 24.0
click at [897, 581] on icon at bounding box center [893, 580] width 6 height 13
click at [1117, 576] on div "Il" at bounding box center [1130, 580] width 47 height 76
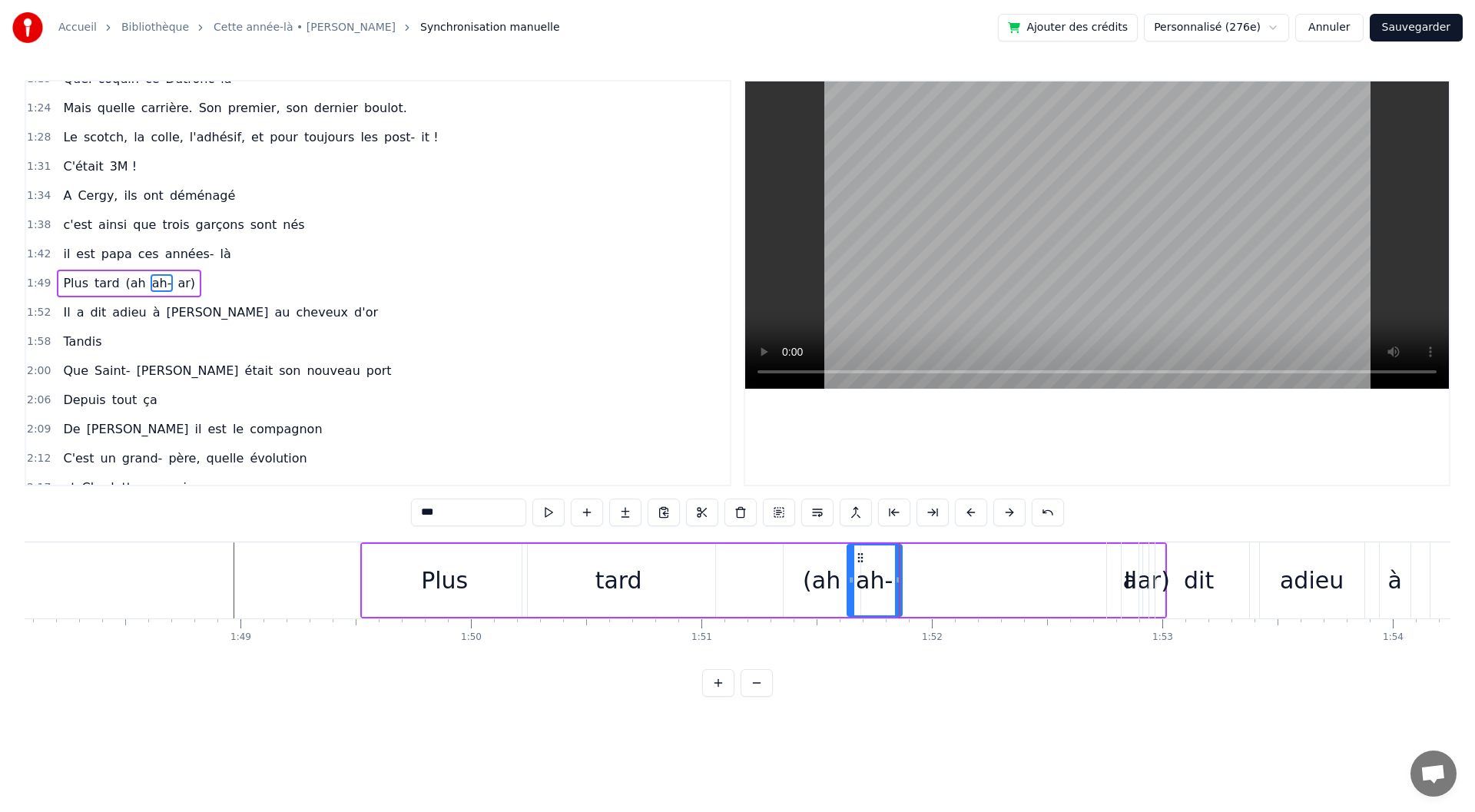
type input "**"
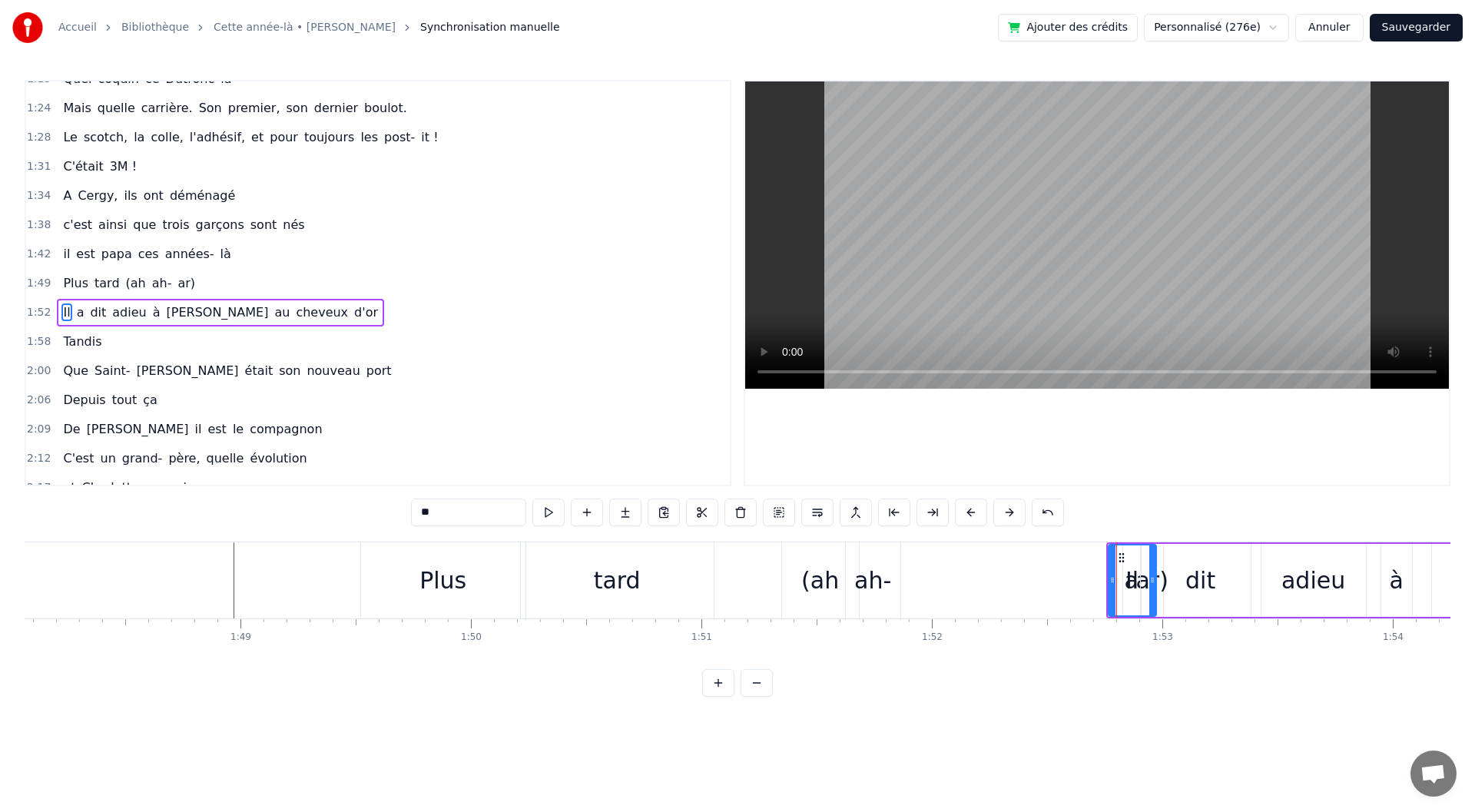
scroll to position [484, 0]
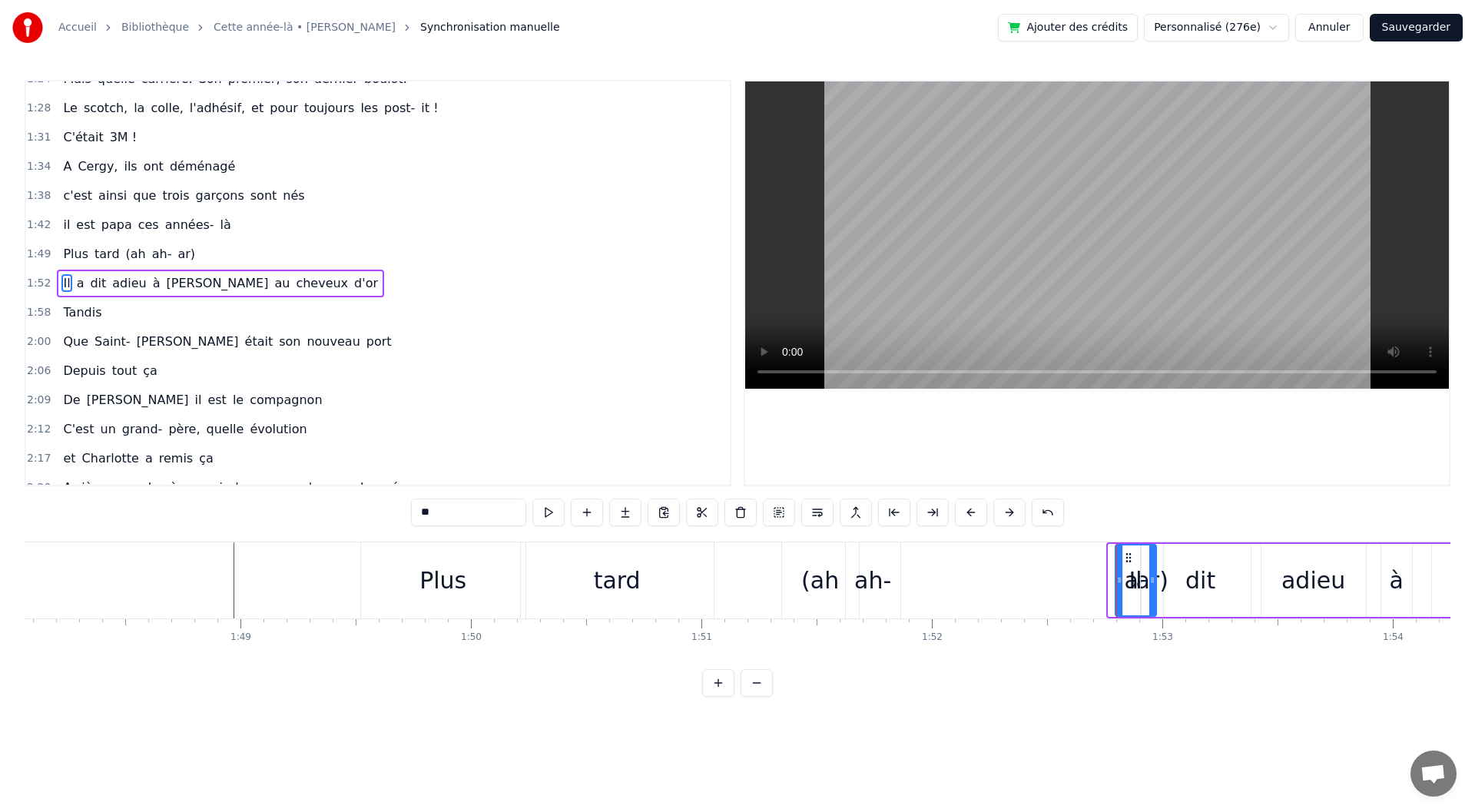
drag, startPoint x: 1114, startPoint y: 571, endPoint x: 1121, endPoint y: 571, distance: 7.0
click at [1121, 571] on div at bounding box center [1119, 580] width 6 height 70
click at [1106, 588] on div "Plus tard (ah ah- ar)" at bounding box center [763, 580] width 806 height 76
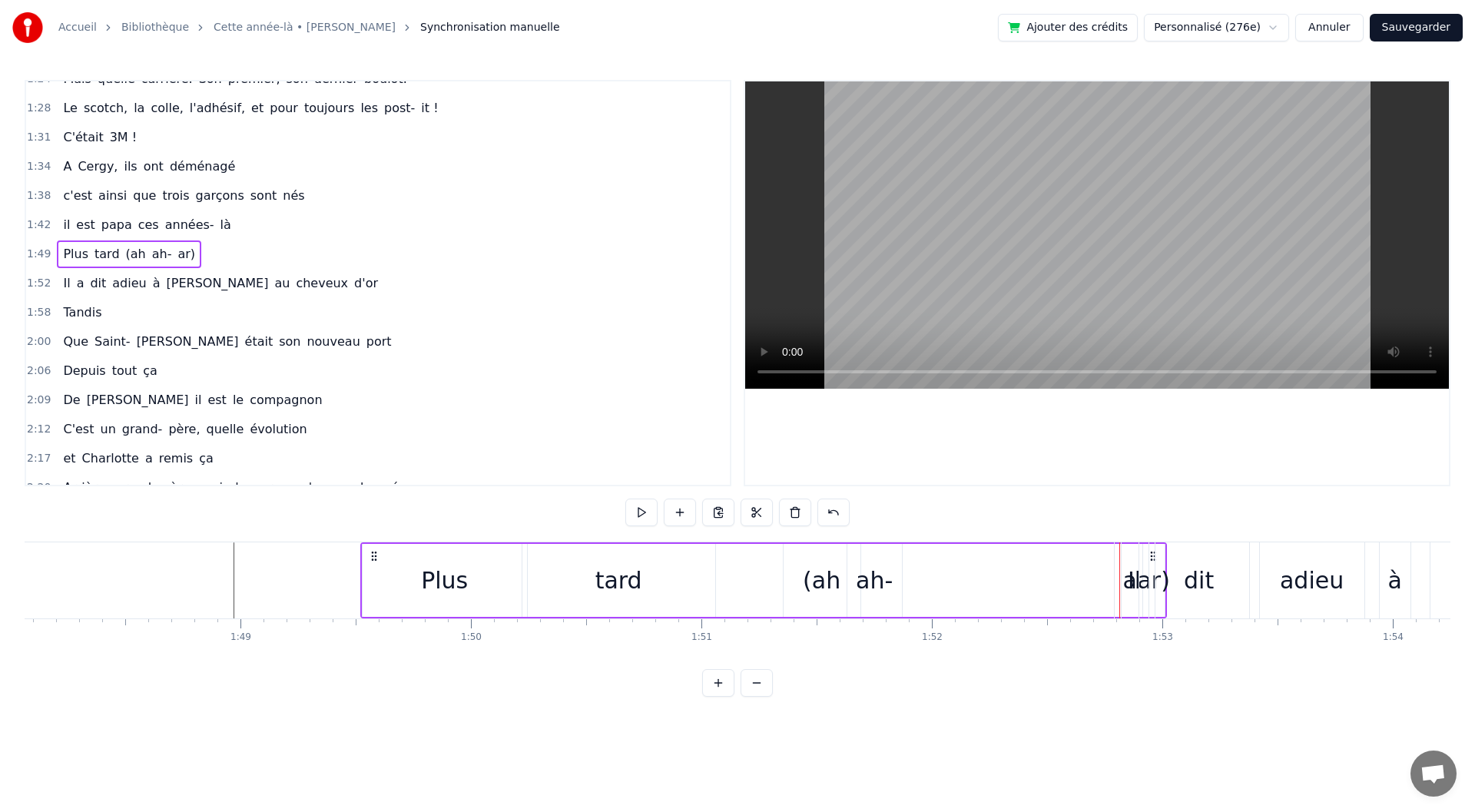
click at [1119, 587] on div "Il" at bounding box center [1134, 580] width 40 height 76
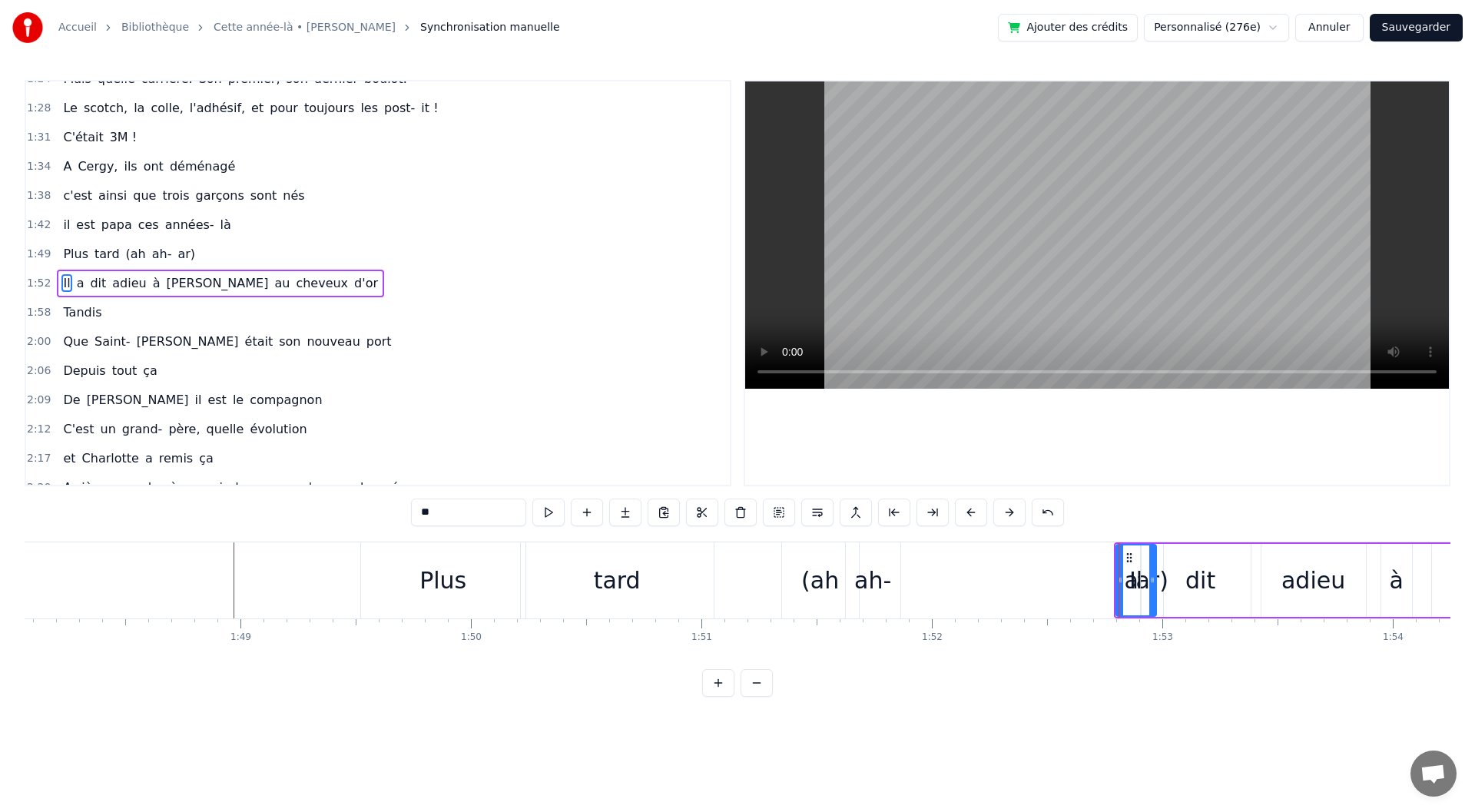
click at [1150, 566] on div "dit" at bounding box center [1200, 581] width 101 height 73
click at [1197, 576] on icon at bounding box center [1198, 580] width 6 height 13
click at [1123, 581] on div "a" at bounding box center [1132, 581] width 17 height 73
drag, startPoint x: 1137, startPoint y: 579, endPoint x: 1153, endPoint y: 579, distance: 16.0
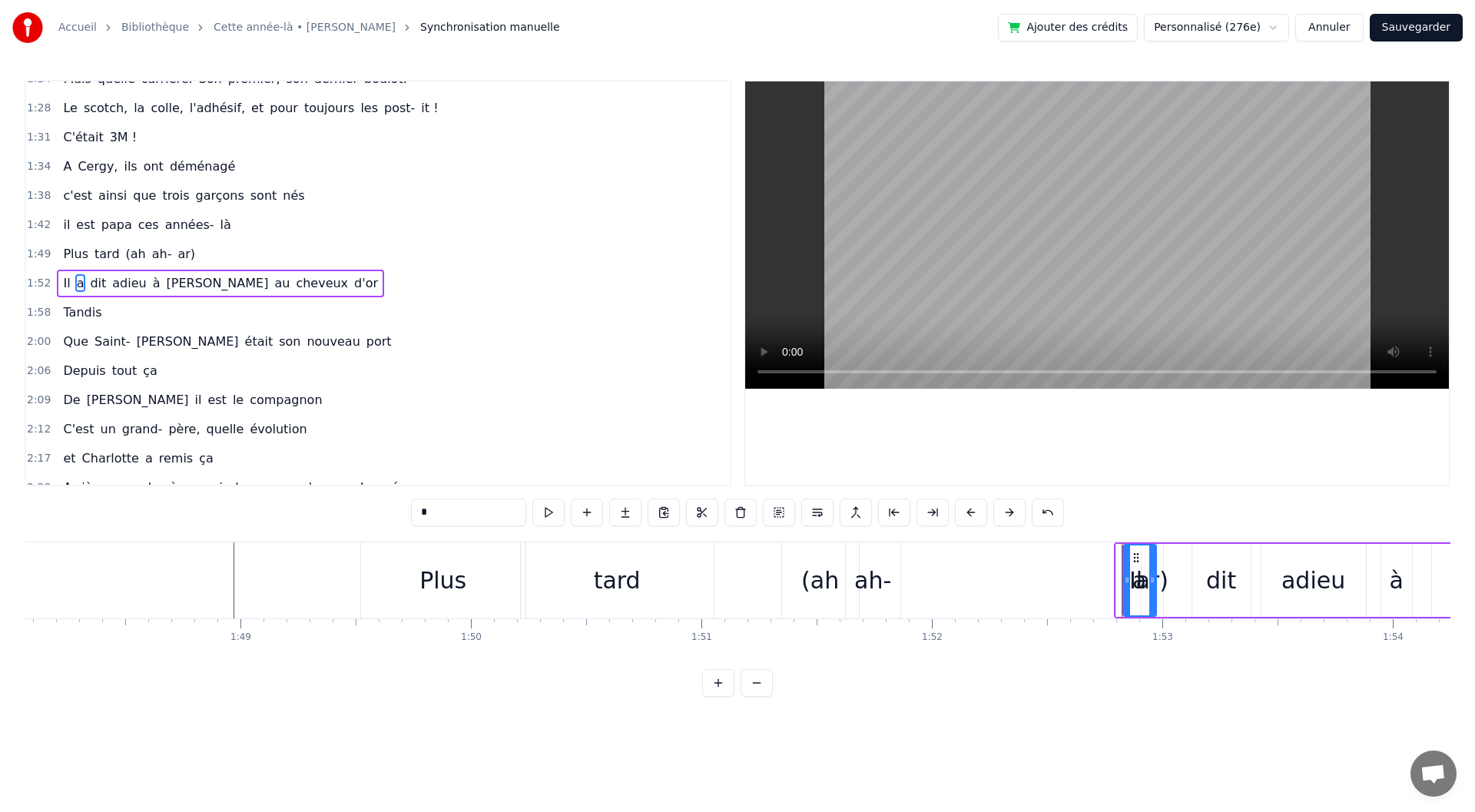
click at [1153, 579] on circle at bounding box center [1152, 578] width 1 height 1
drag, startPoint x: 1136, startPoint y: 559, endPoint x: 1175, endPoint y: 559, distance: 39.0
click at [1175, 559] on icon at bounding box center [1176, 558] width 13 height 13
click at [1133, 570] on div "Il" at bounding box center [1136, 581] width 13 height 35
type input "**"
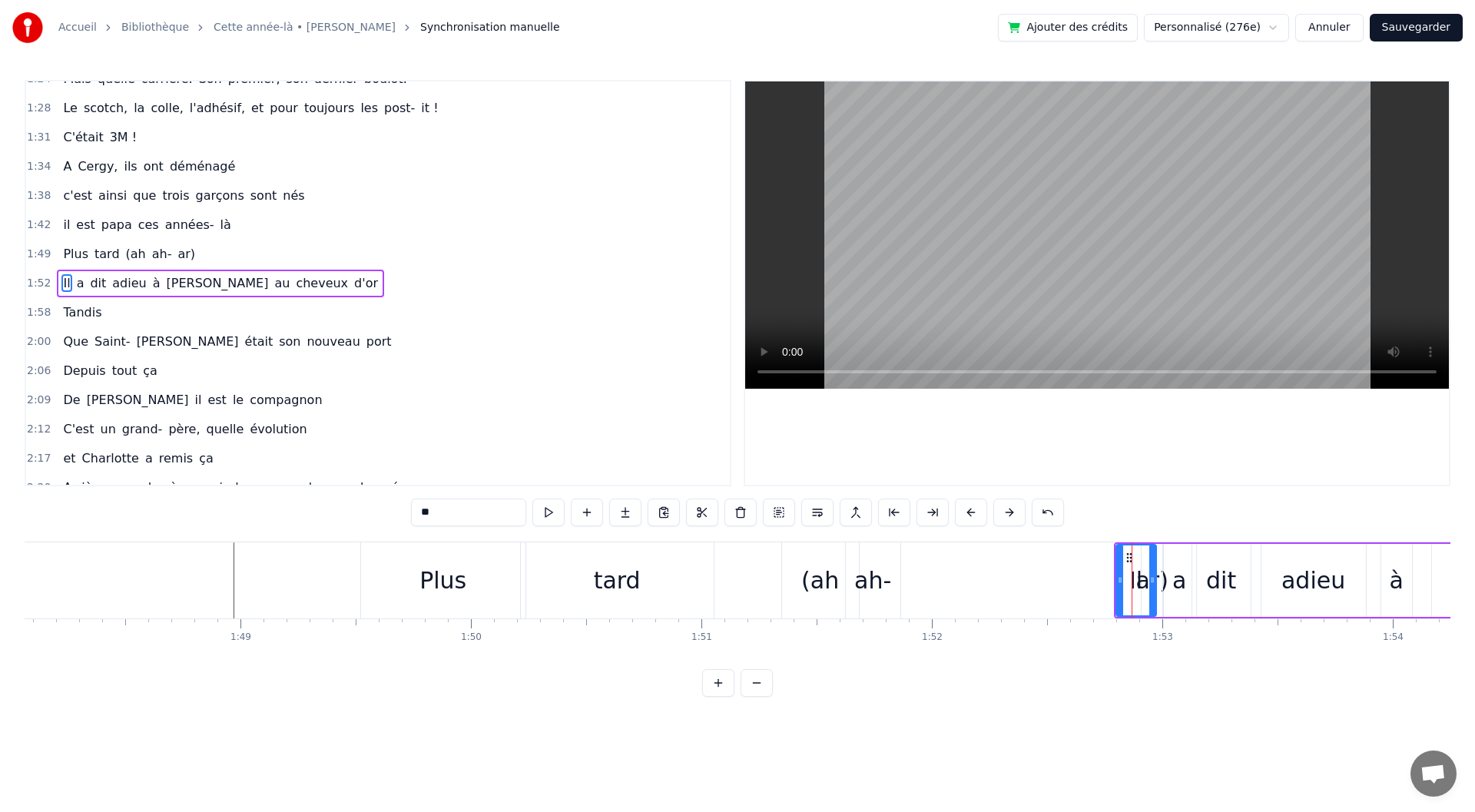
drag, startPoint x: 1098, startPoint y: 582, endPoint x: 1086, endPoint y: 584, distance: 12.2
click at [1098, 582] on div "Plus tard (ah ah- ar)" at bounding box center [763, 580] width 806 height 76
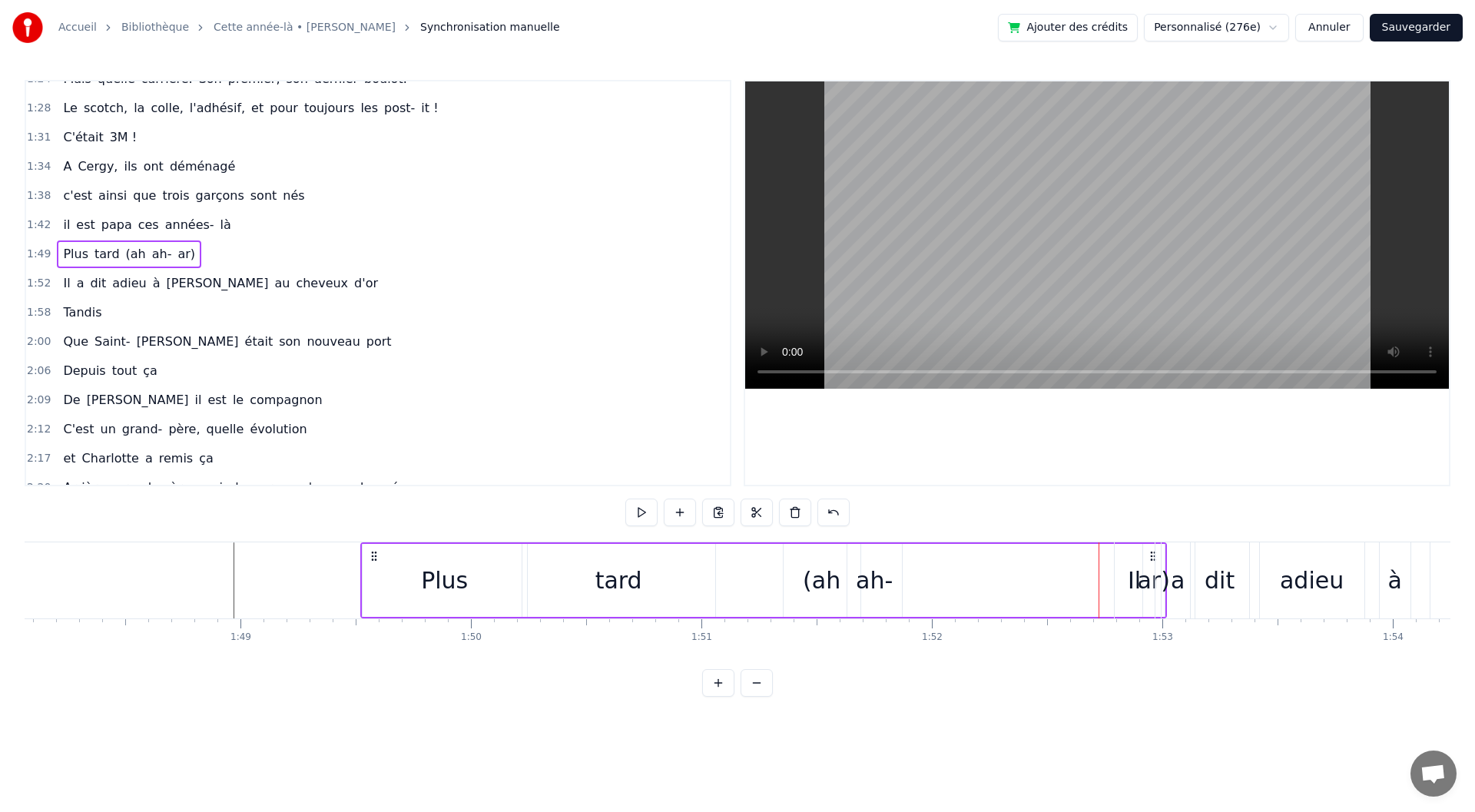
click at [978, 586] on div "Plus tard (ah ah- ar)" at bounding box center [763, 580] width 806 height 76
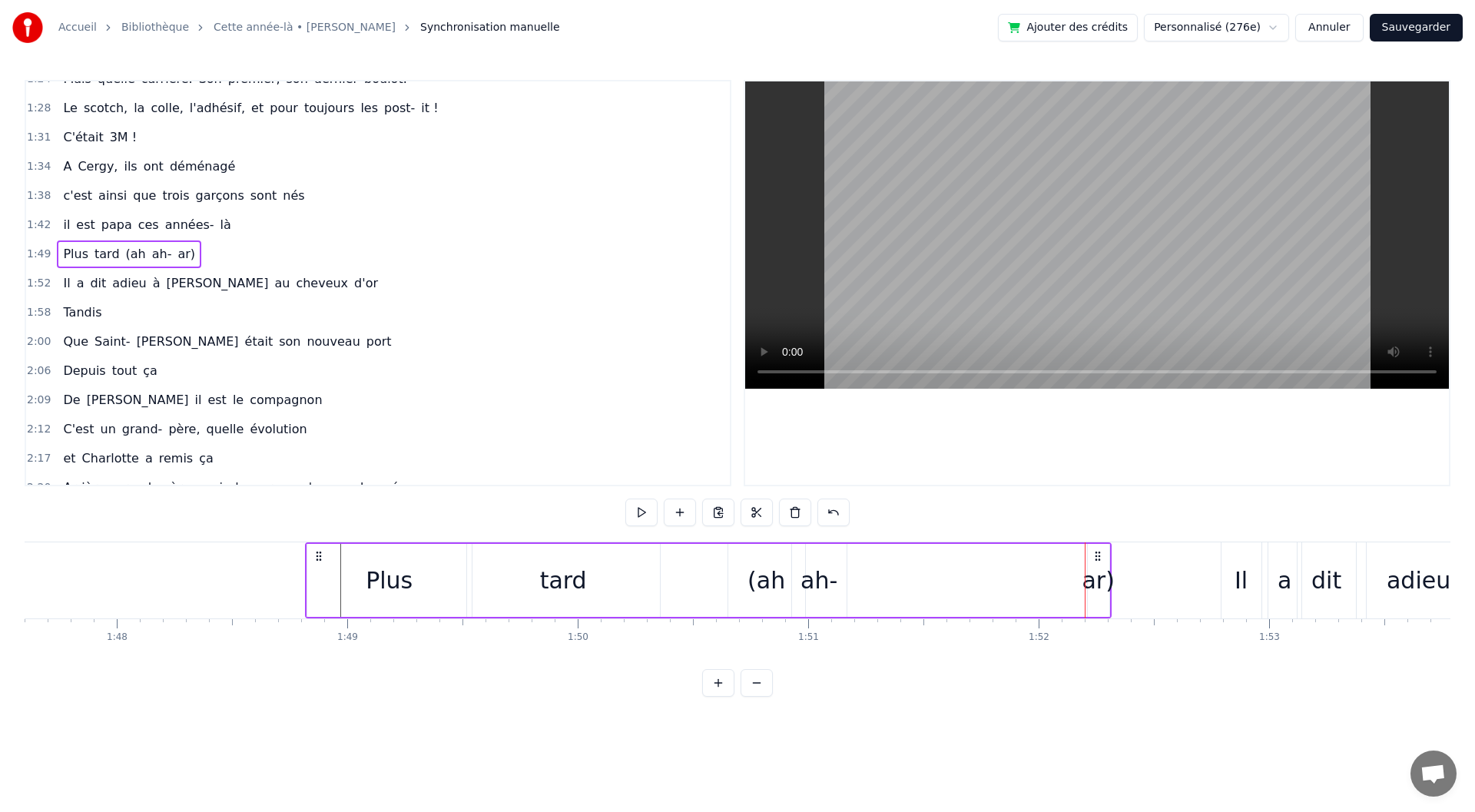
drag, startPoint x: 374, startPoint y: 556, endPoint x: 231, endPoint y: 552, distance: 143.1
click at [313, 552] on icon at bounding box center [319, 556] width 13 height 13
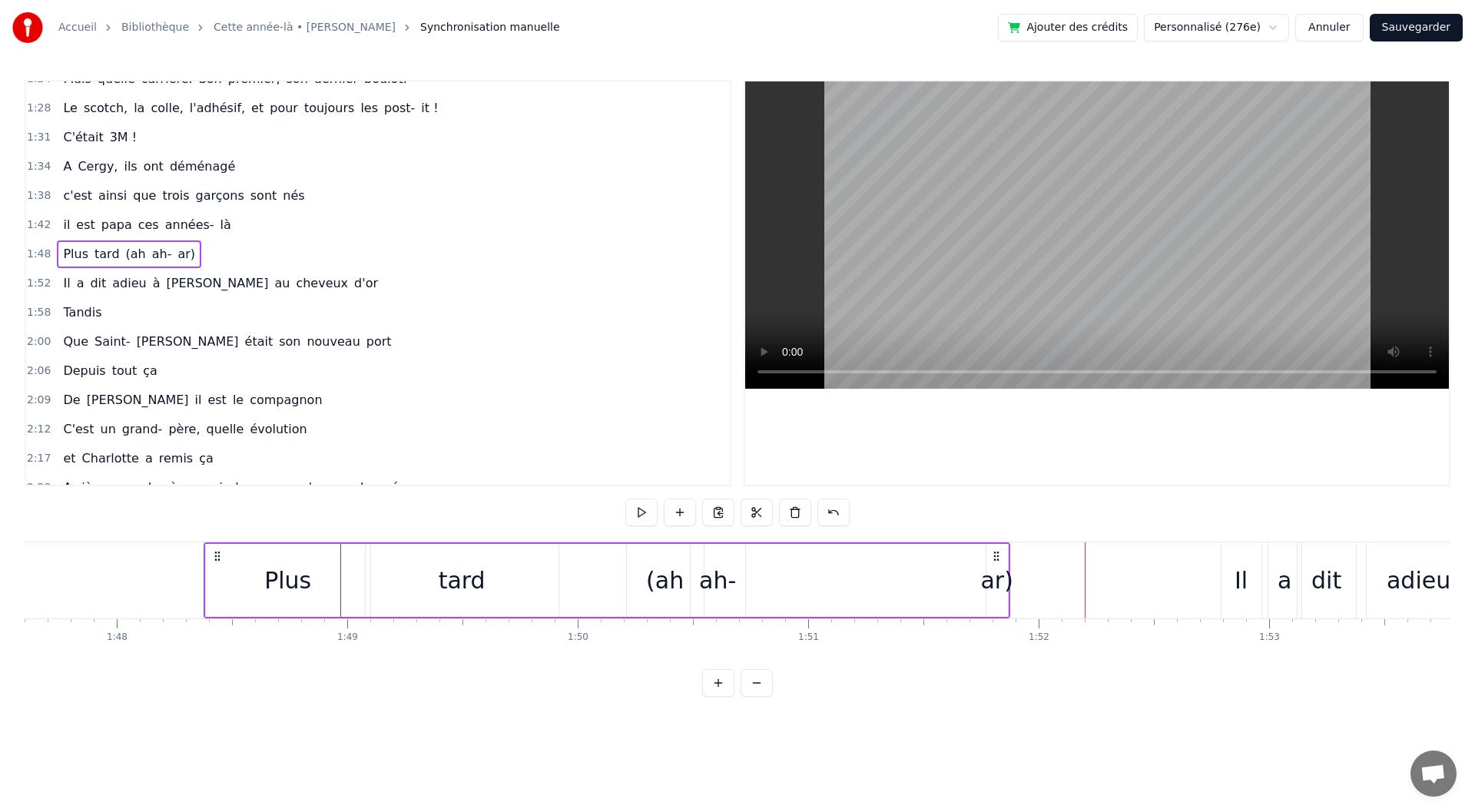
scroll to position [0, 24785]
click at [1009, 582] on div "ar)" at bounding box center [1012, 581] width 32 height 35
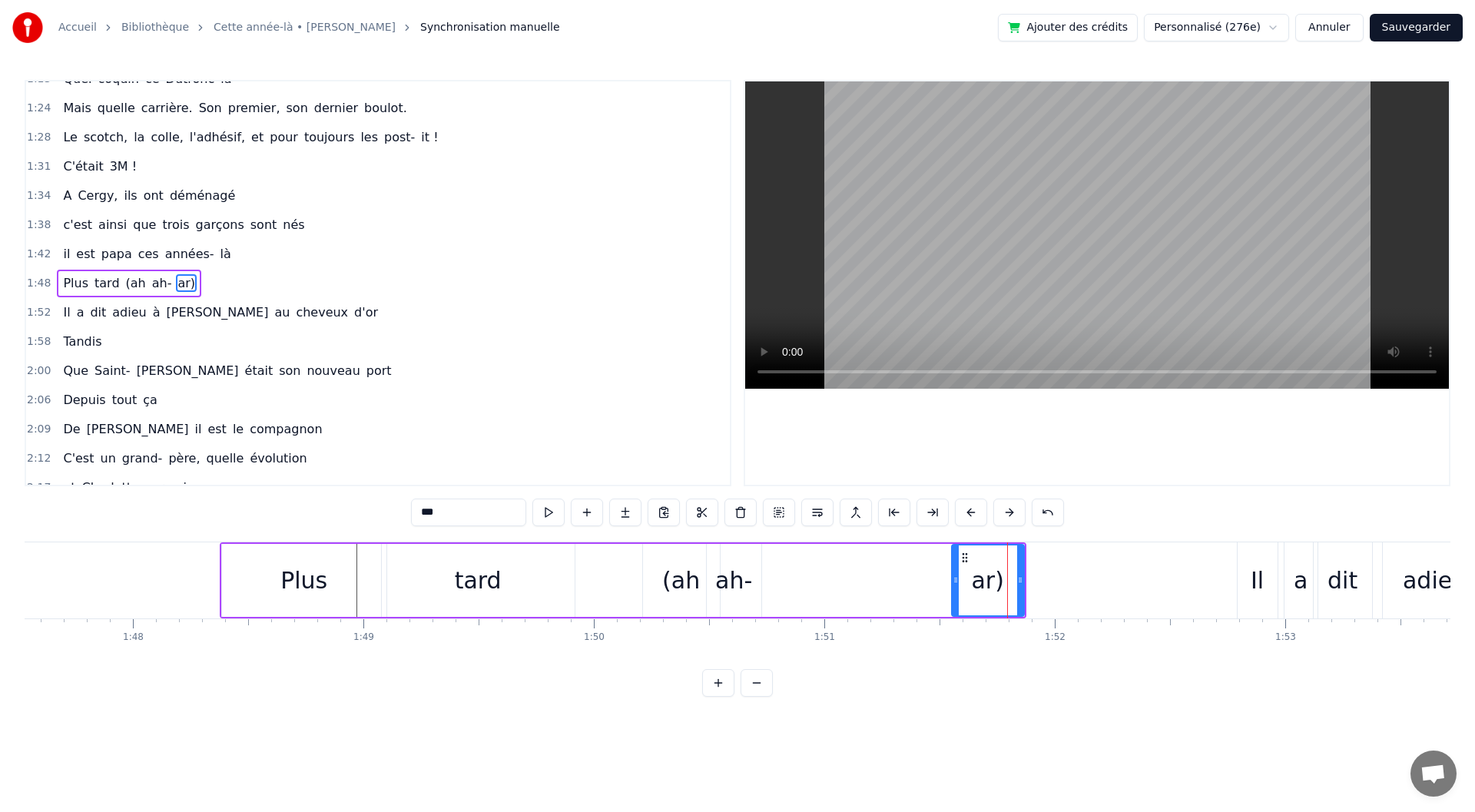
drag, startPoint x: 1004, startPoint y: 583, endPoint x: 937, endPoint y: 589, distance: 67.3
click at [953, 589] on div at bounding box center [956, 580] width 6 height 70
drag, startPoint x: 1020, startPoint y: 581, endPoint x: 978, endPoint y: 585, distance: 42.2
click at [981, 585] on icon at bounding box center [980, 580] width 6 height 13
click at [829, 585] on div "Plus tard (ah ah- ar)" at bounding box center [603, 580] width 767 height 76
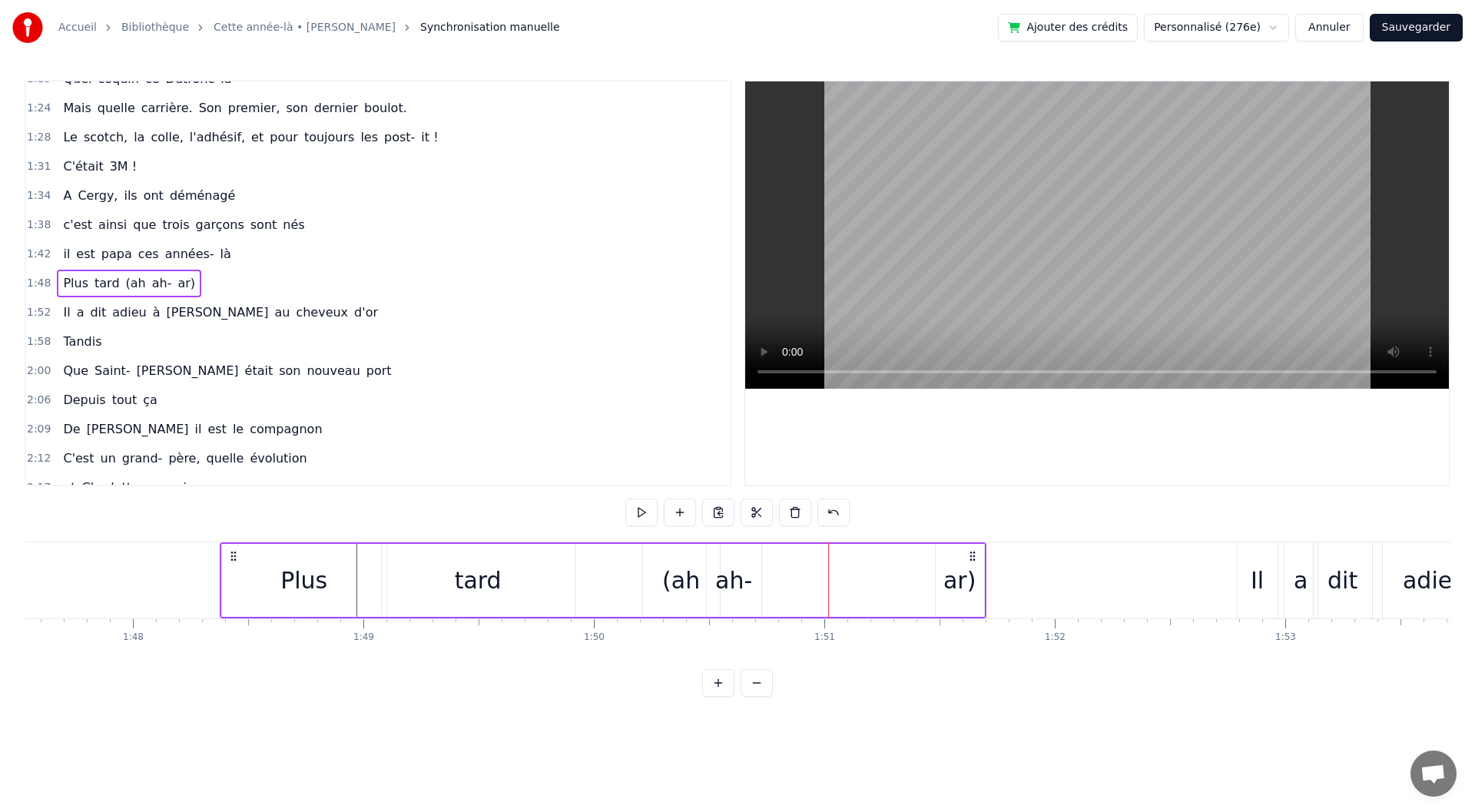
click at [944, 574] on div "ar)" at bounding box center [960, 581] width 48 height 73
drag, startPoint x: 949, startPoint y: 558, endPoint x: 764, endPoint y: 563, distance: 185.1
click at [764, 563] on icon at bounding box center [763, 558] width 13 height 13
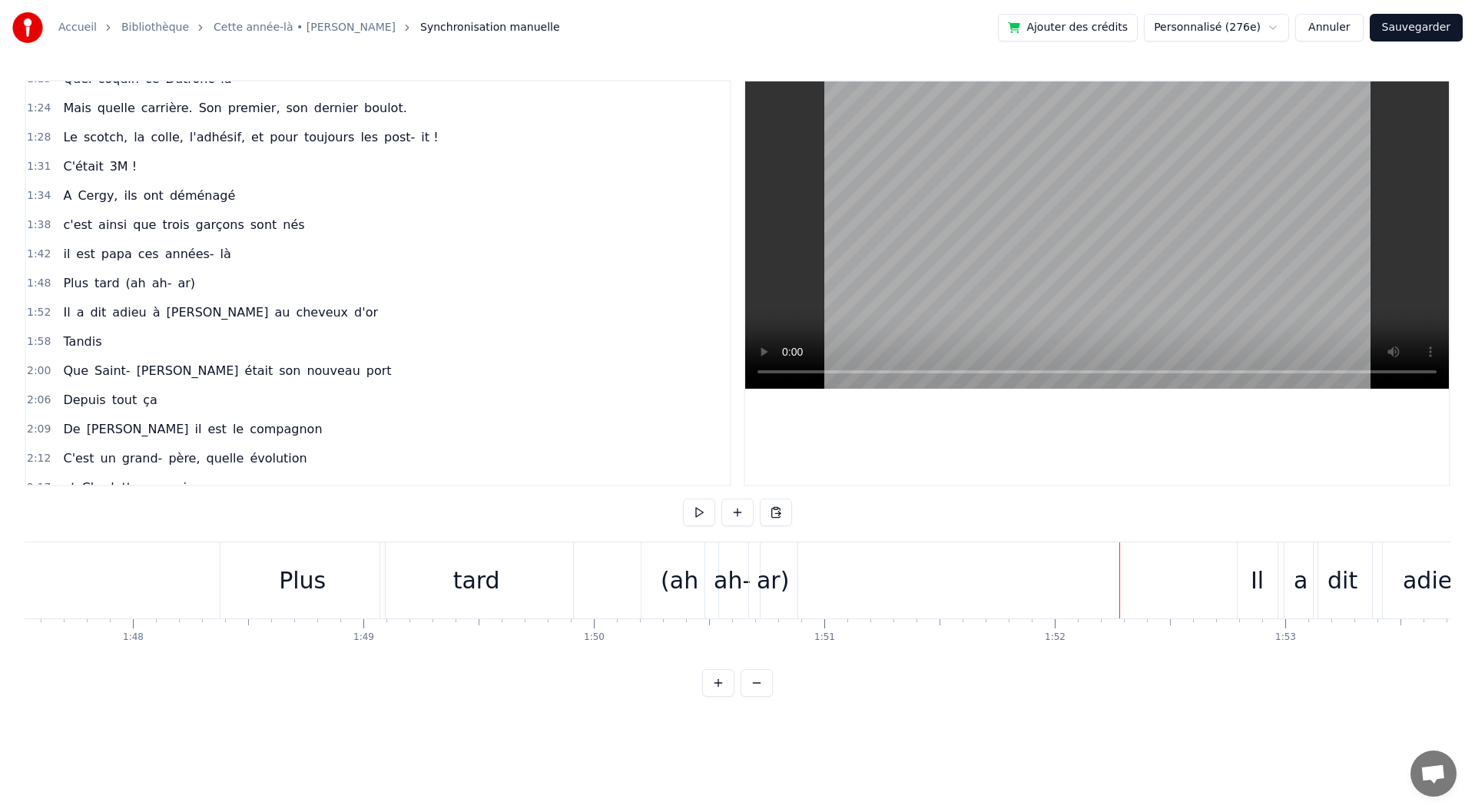
click at [1244, 582] on div "Il" at bounding box center [1257, 580] width 40 height 76
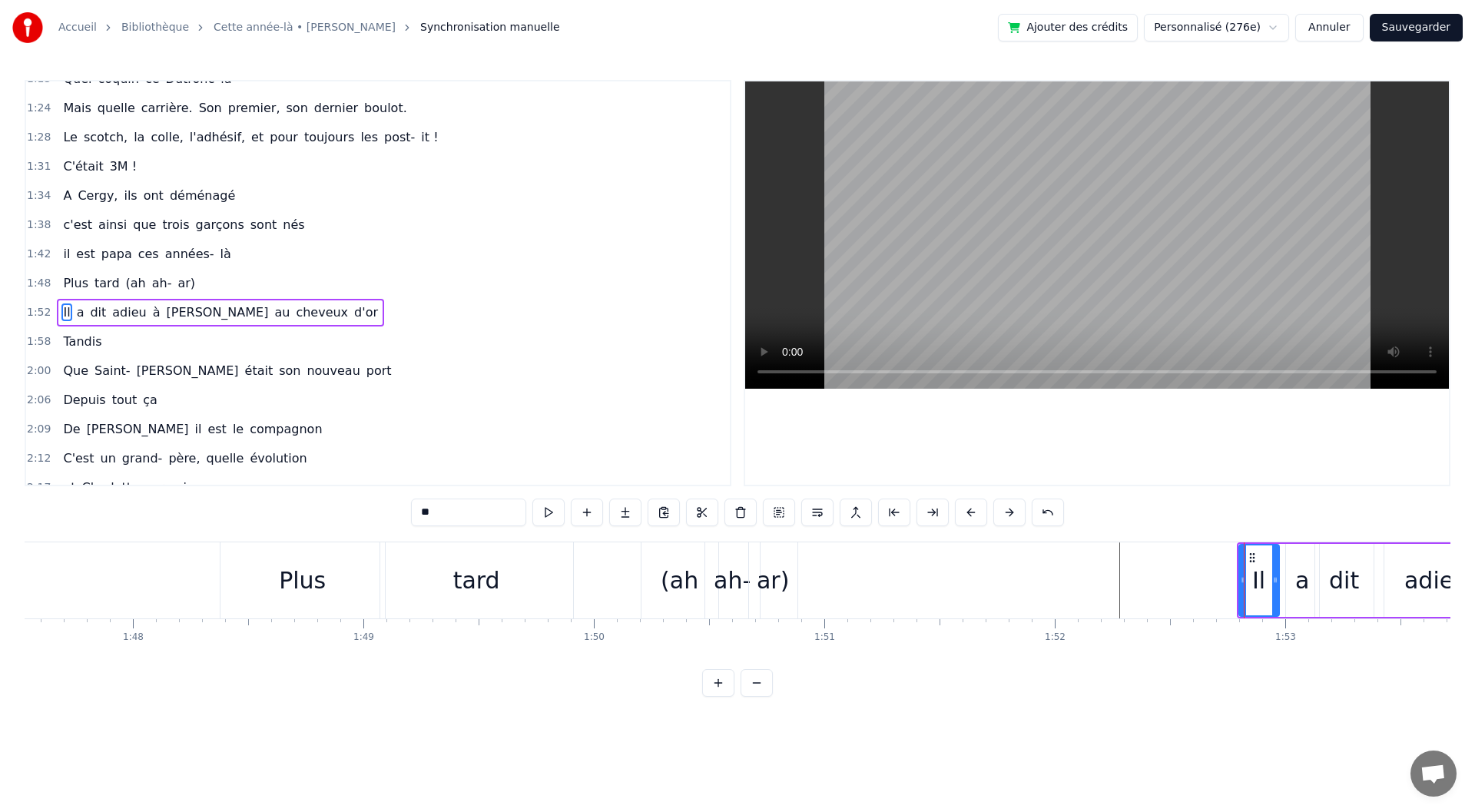
scroll to position [484, 0]
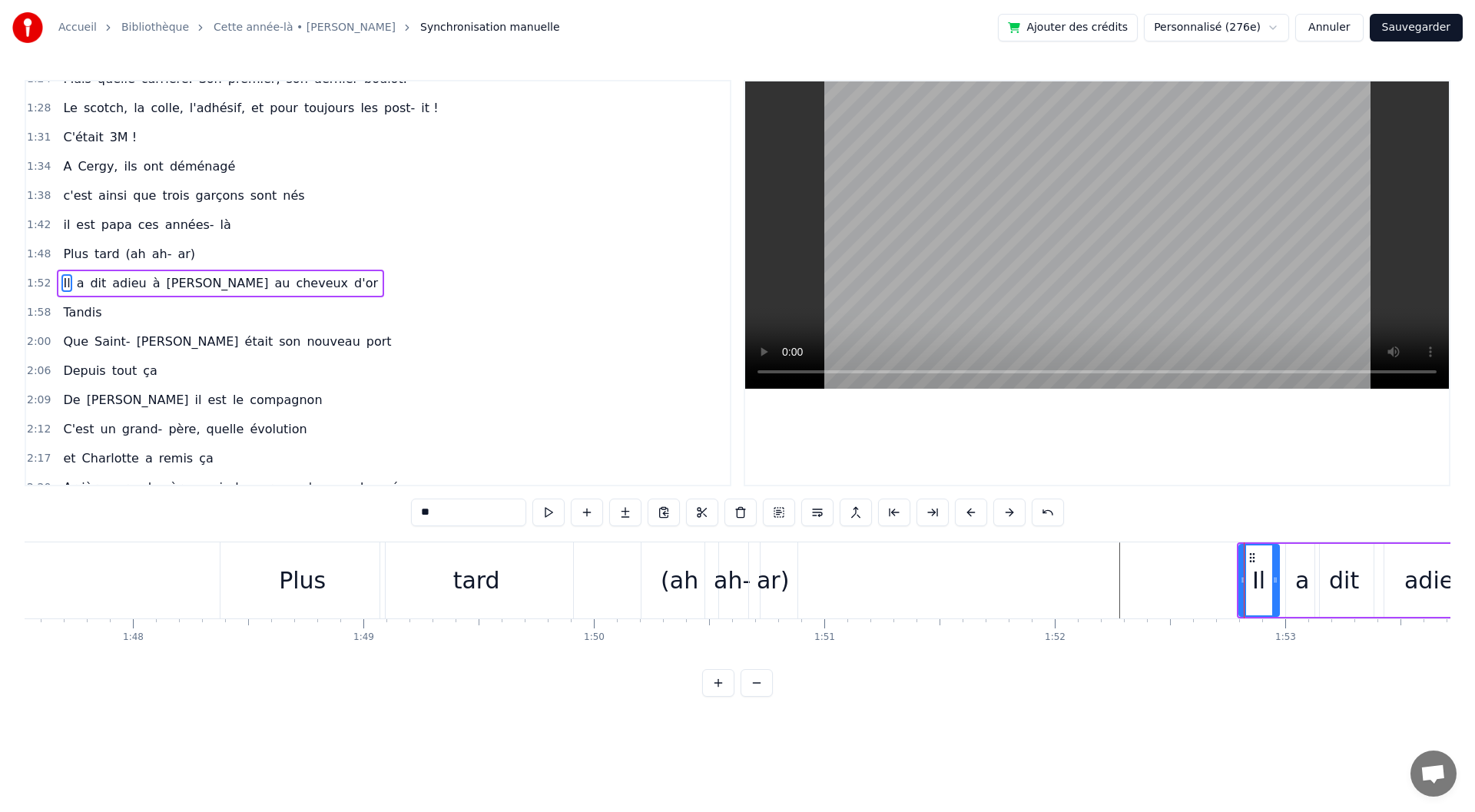
click at [1278, 584] on div "Il" at bounding box center [1259, 581] width 41 height 73
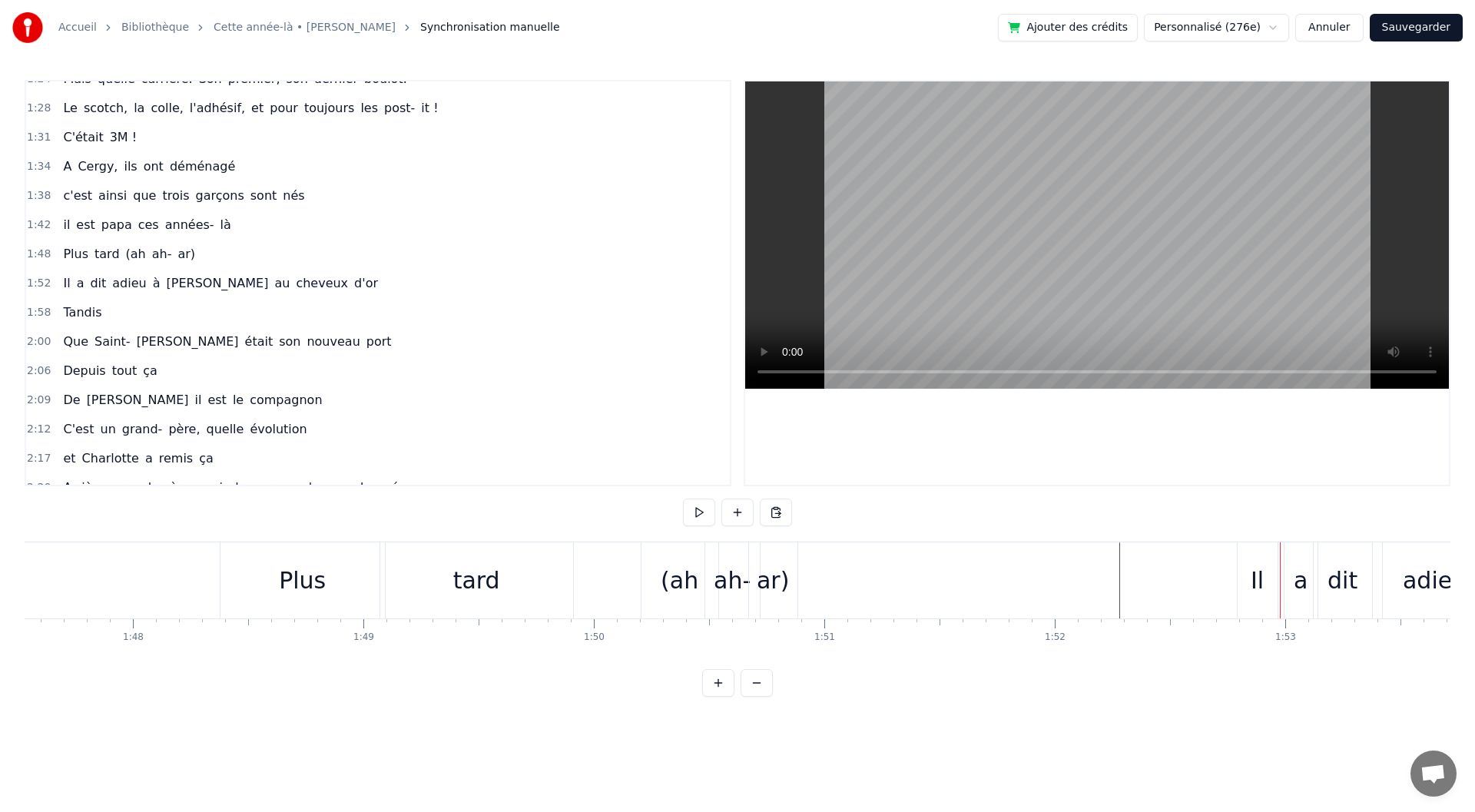
click at [249, 581] on div "Plus" at bounding box center [303, 580] width 165 height 76
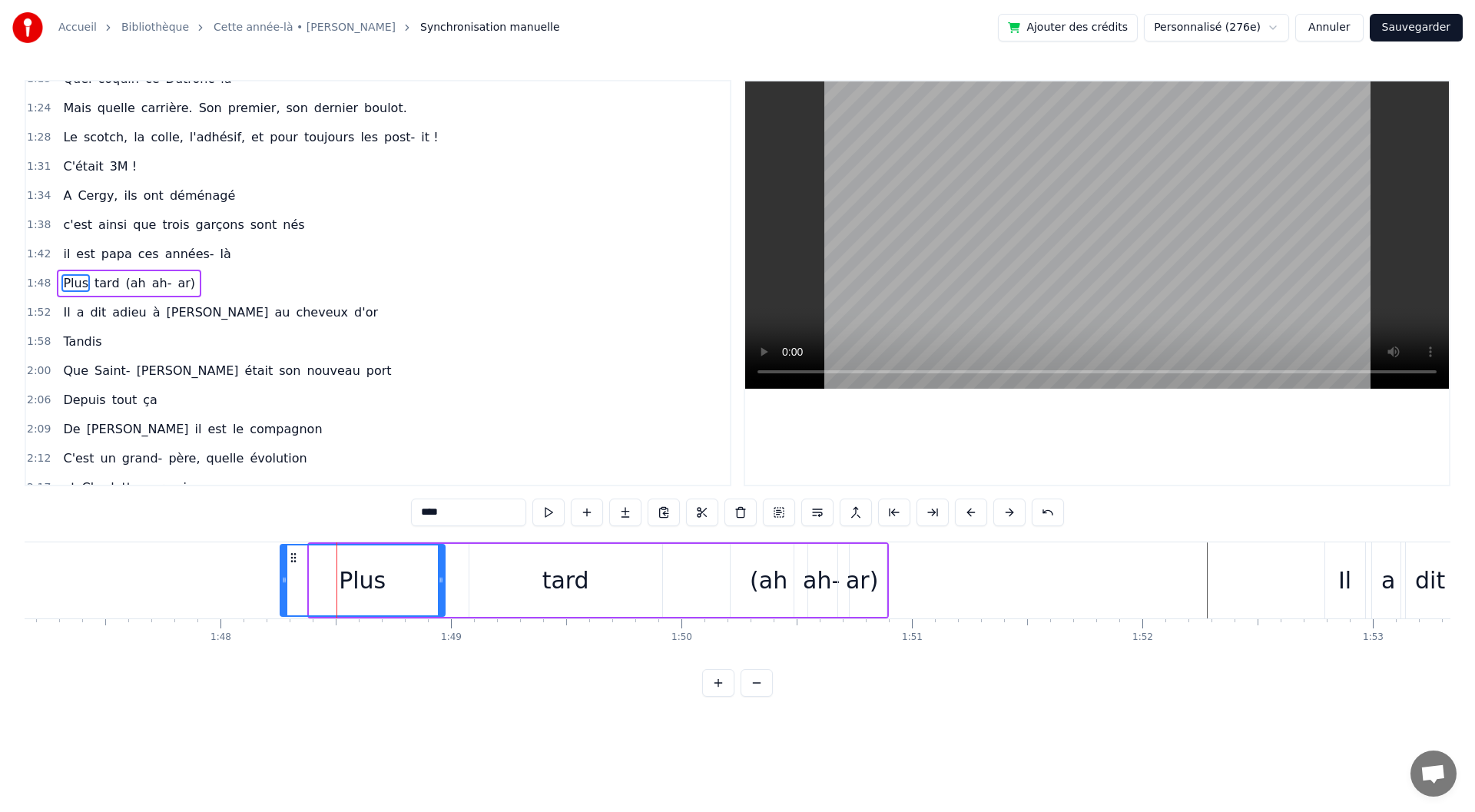
scroll to position [0, 24685]
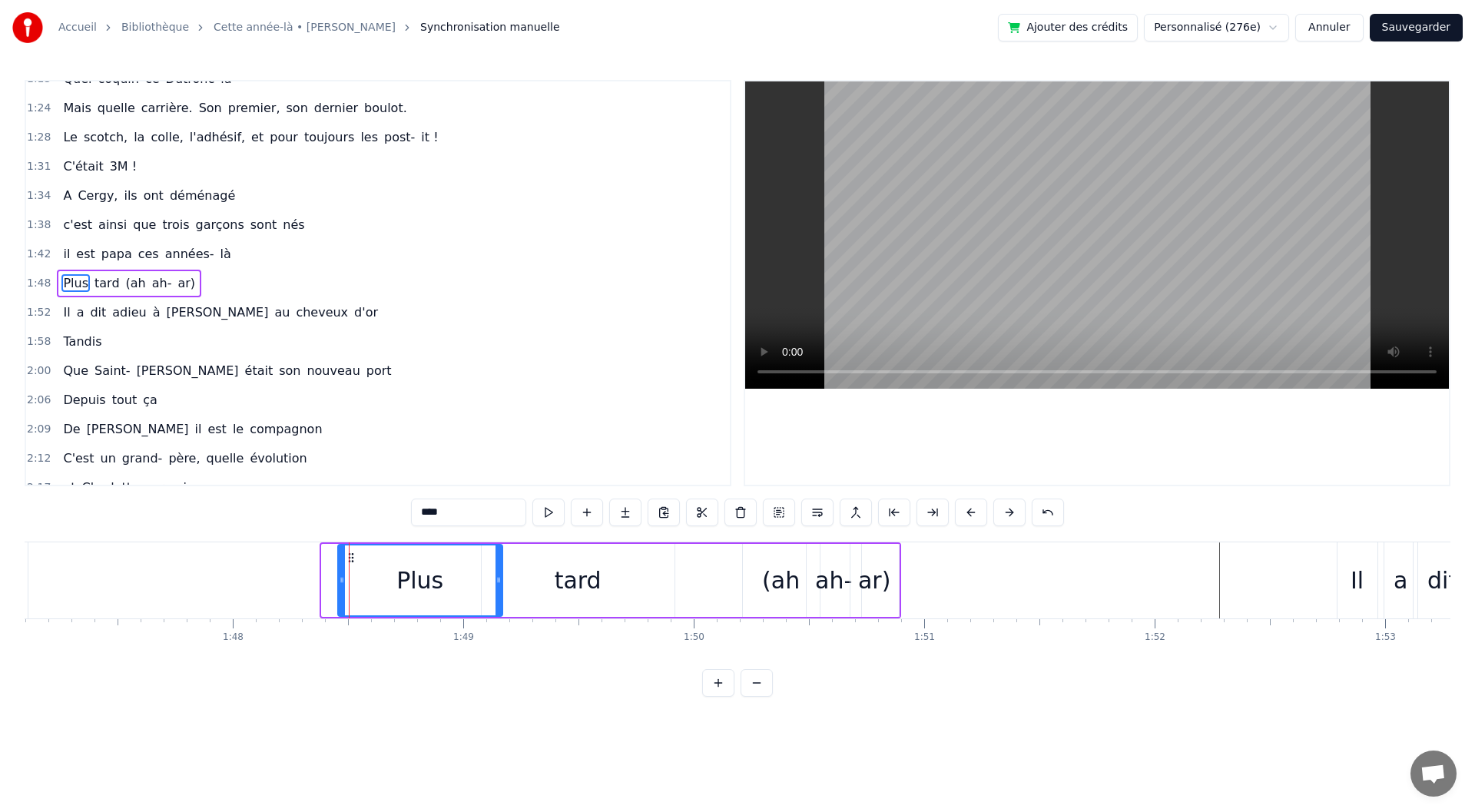
drag, startPoint x: 231, startPoint y: 557, endPoint x: 347, endPoint y: 555, distance: 116.0
click at [347, 555] on icon at bounding box center [351, 558] width 13 height 13
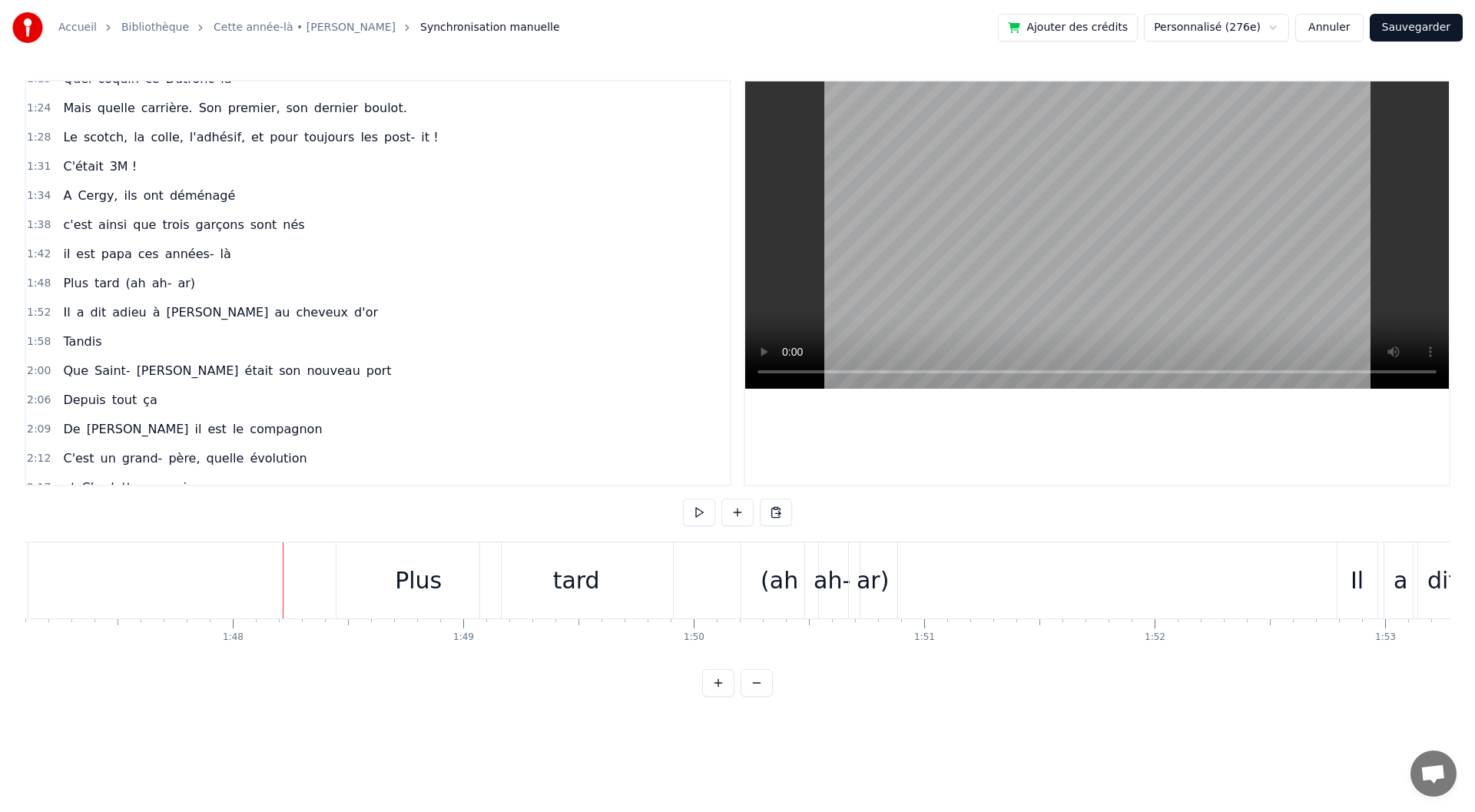
click at [187, 287] on div "1:48 Plus tard (ah ah- ar)" at bounding box center [378, 283] width 703 height 29
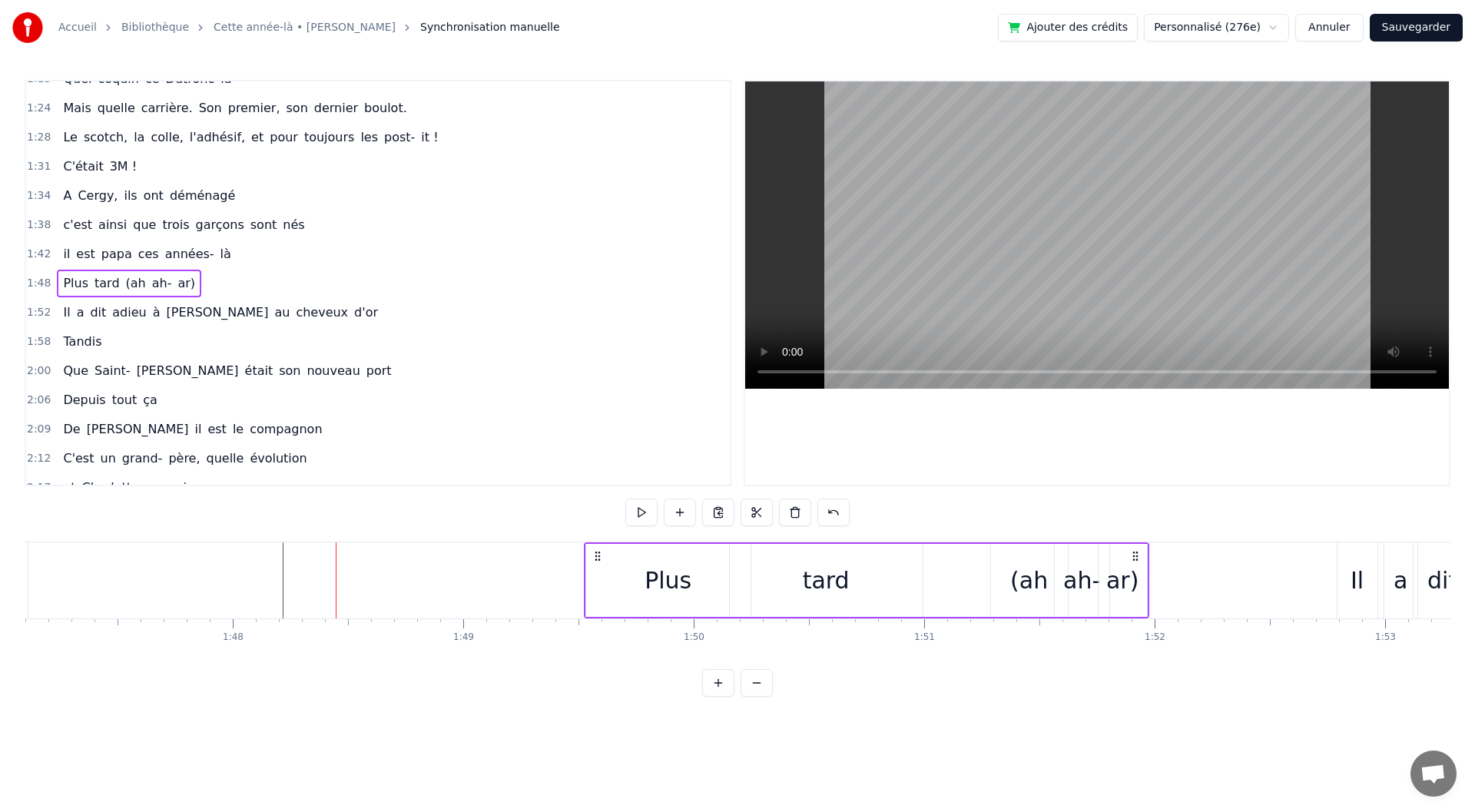
drag, startPoint x: 346, startPoint y: 554, endPoint x: 593, endPoint y: 563, distance: 247.2
click at [593, 563] on div "Plus tard (ah ah- ar)" at bounding box center [866, 580] width 566 height 76
click at [705, 589] on div "Plus" at bounding box center [668, 581] width 165 height 73
click at [750, 592] on div at bounding box center [747, 580] width 6 height 70
click at [794, 589] on div "tard" at bounding box center [827, 581] width 193 height 73
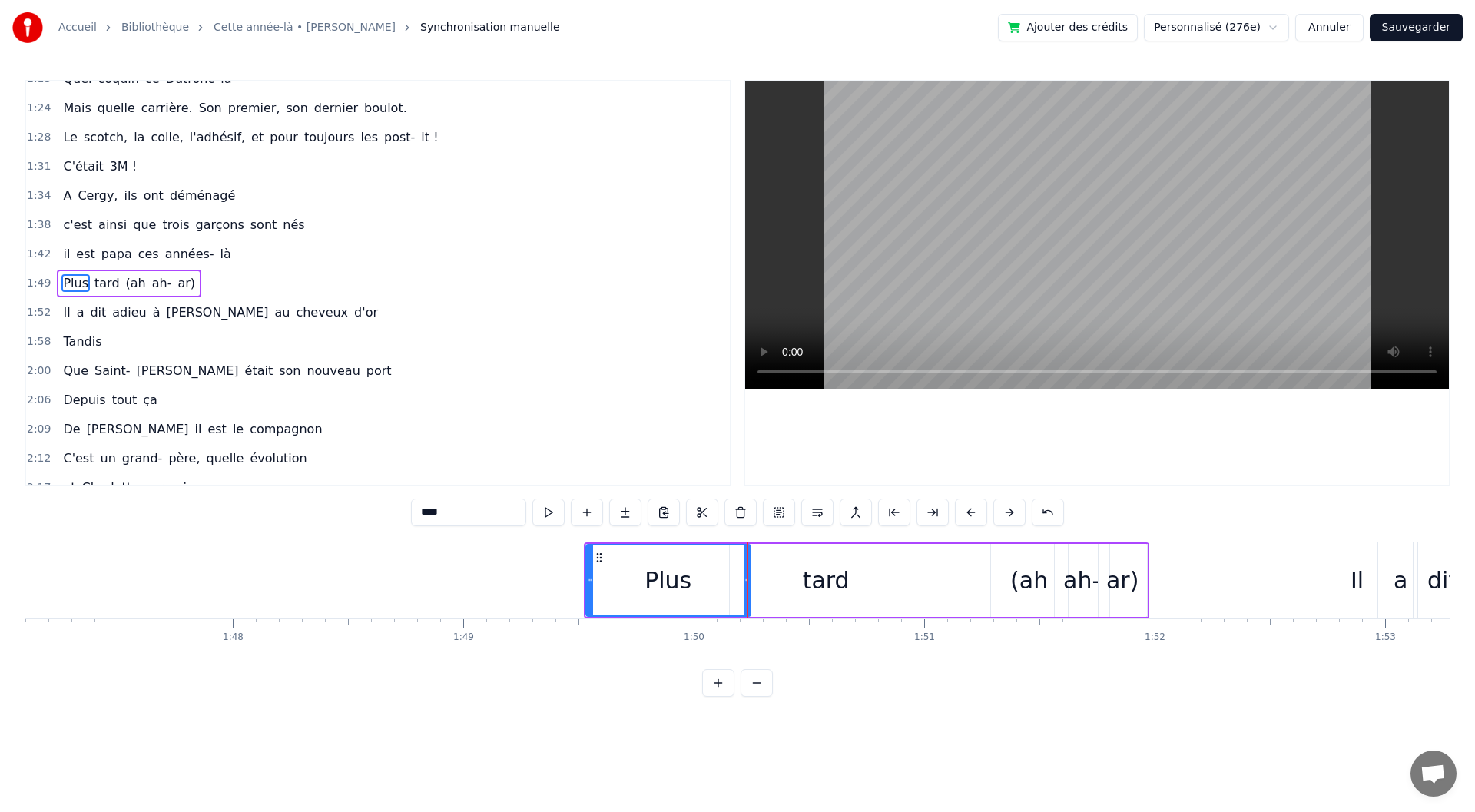
type input "****"
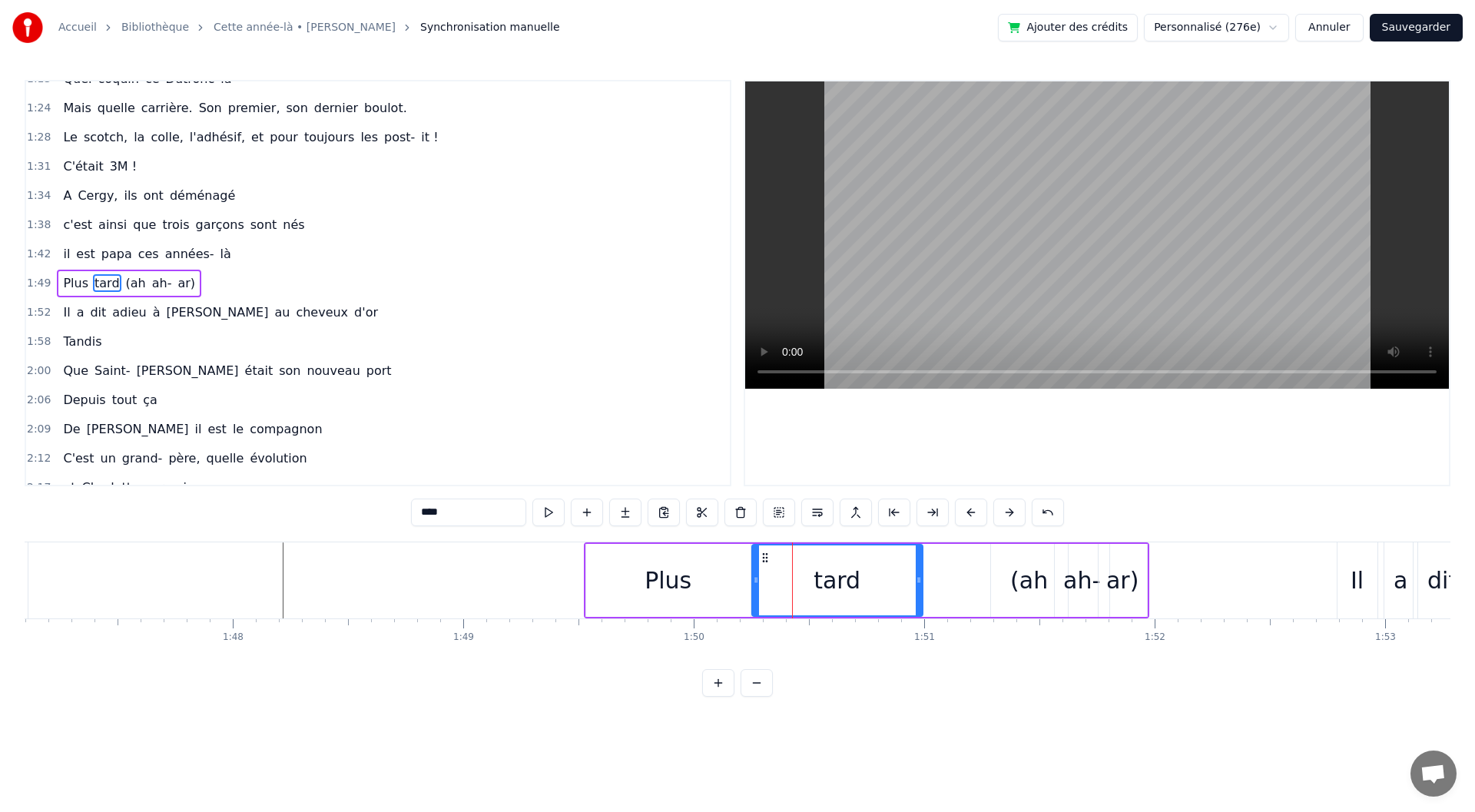
drag, startPoint x: 734, startPoint y: 585, endPoint x: 756, endPoint y: 585, distance: 22.0
click at [756, 585] on icon at bounding box center [756, 580] width 6 height 13
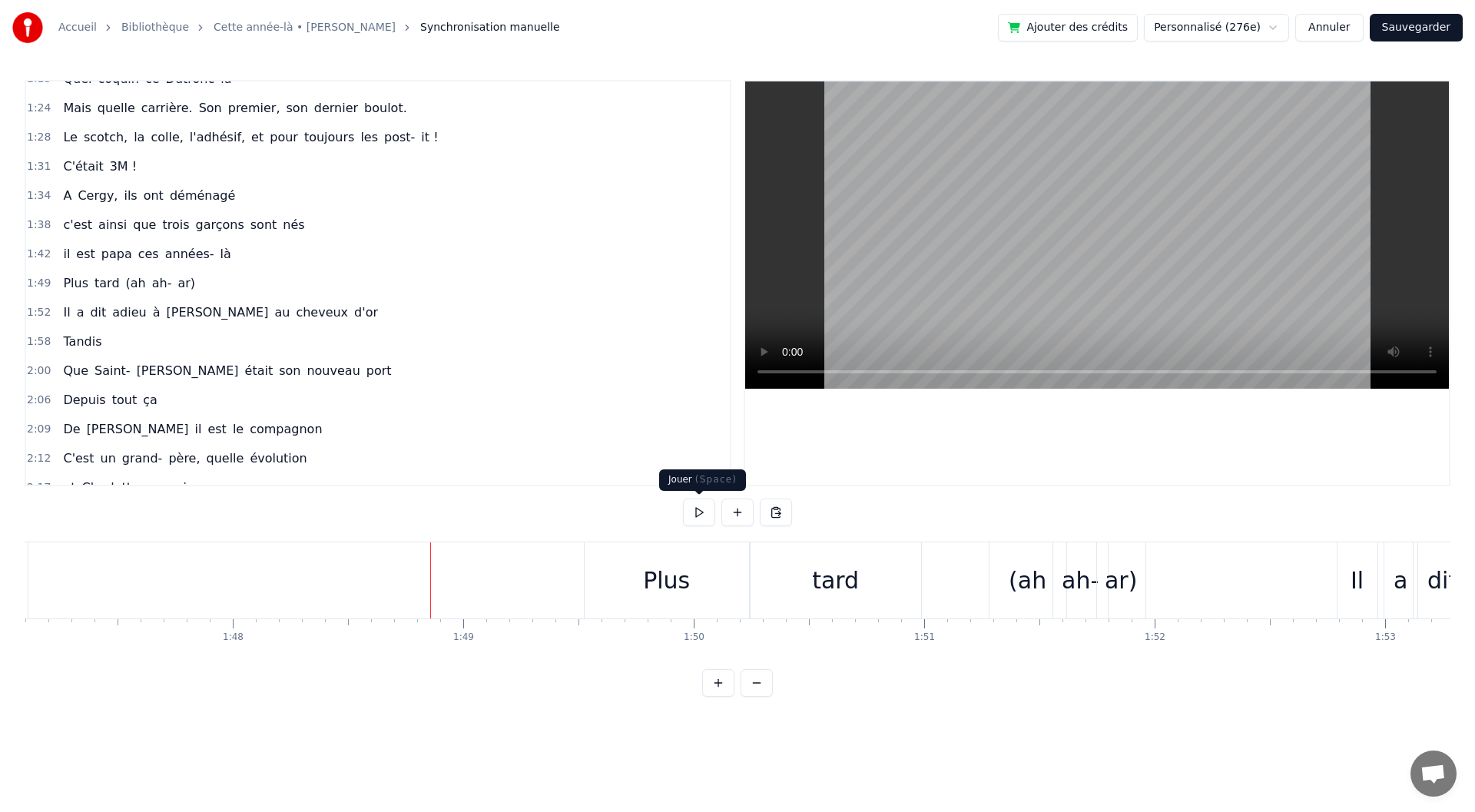
click at [701, 521] on button at bounding box center [698, 512] width 32 height 28
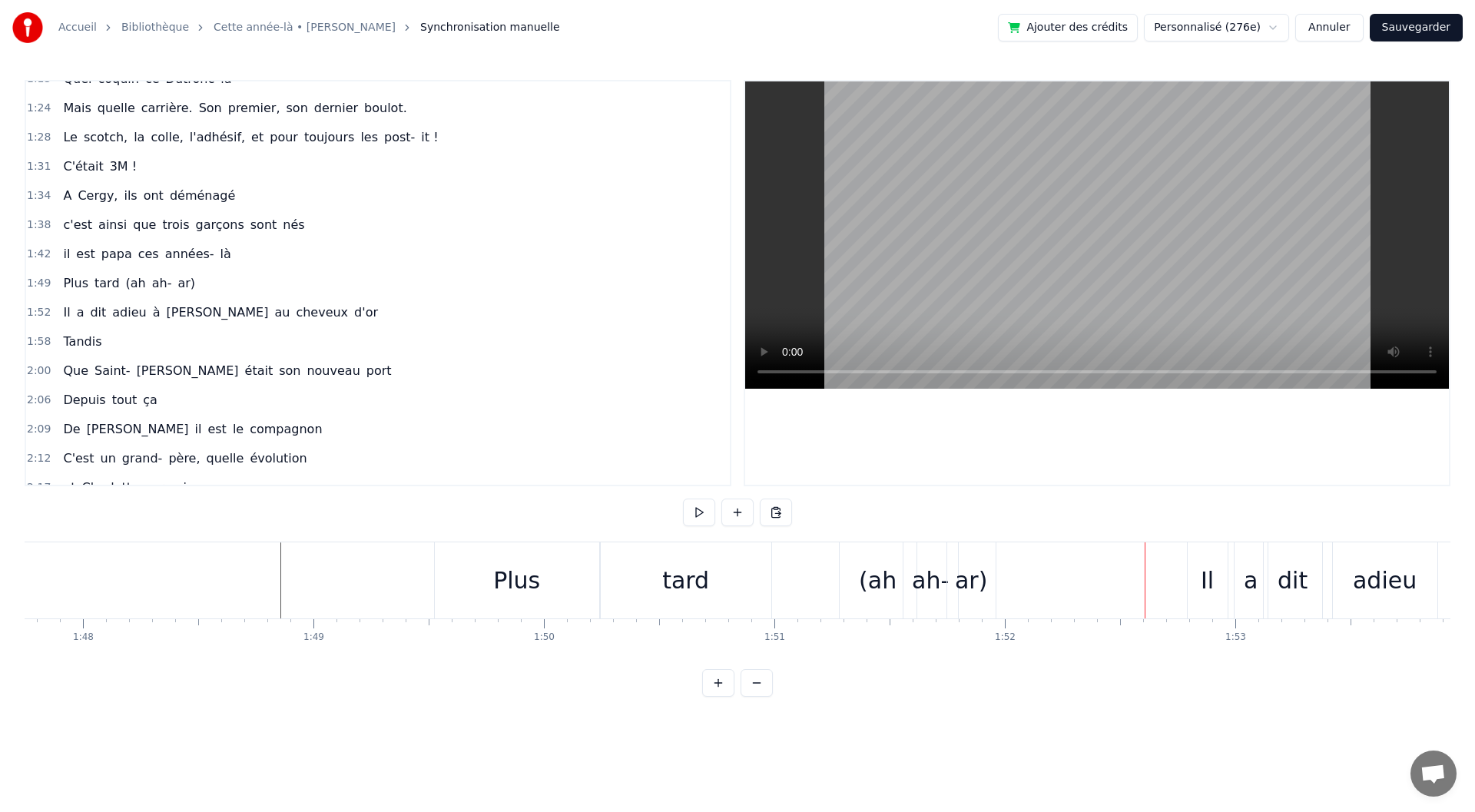
scroll to position [0, 25078]
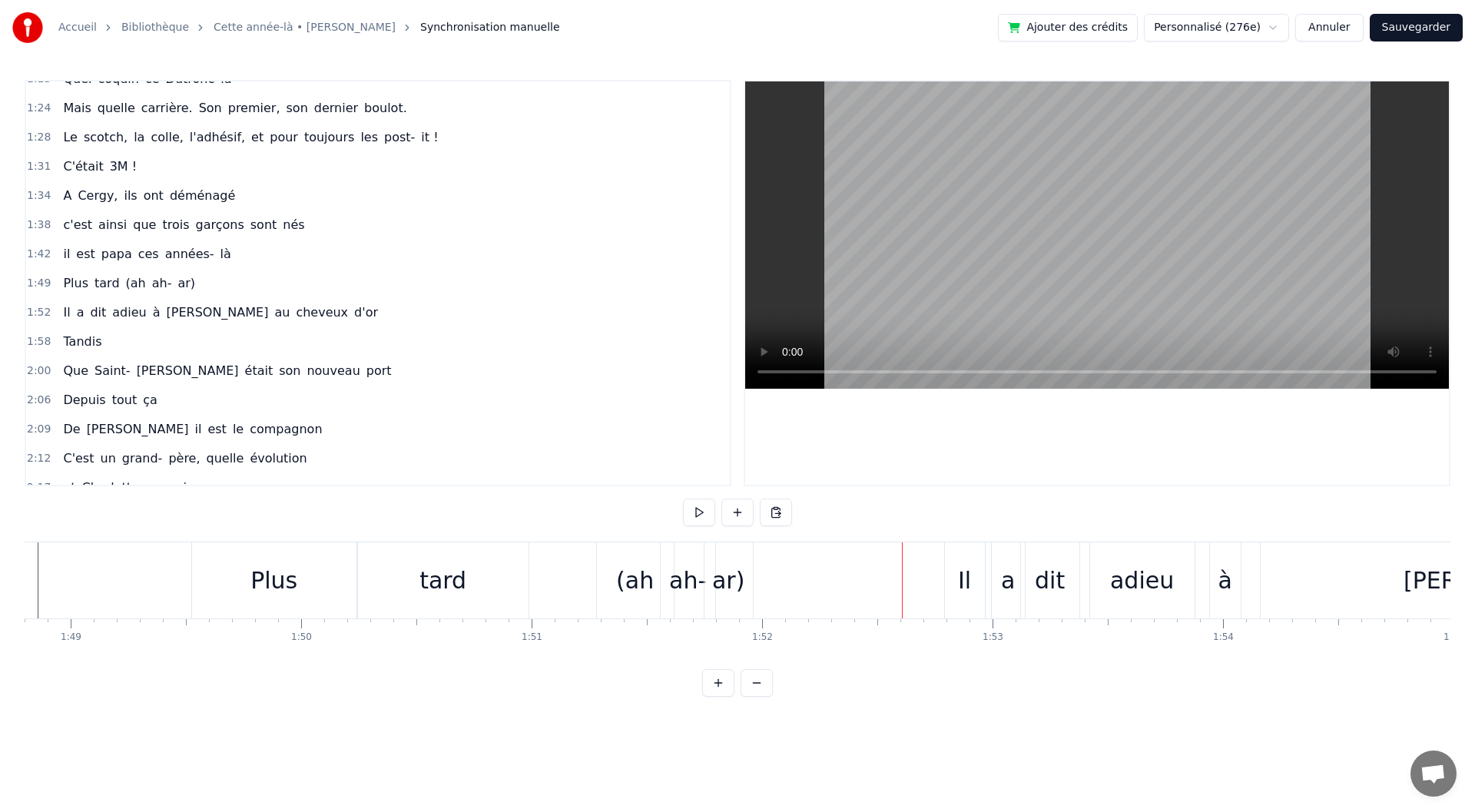
click at [747, 575] on div "ar)" at bounding box center [728, 580] width 48 height 76
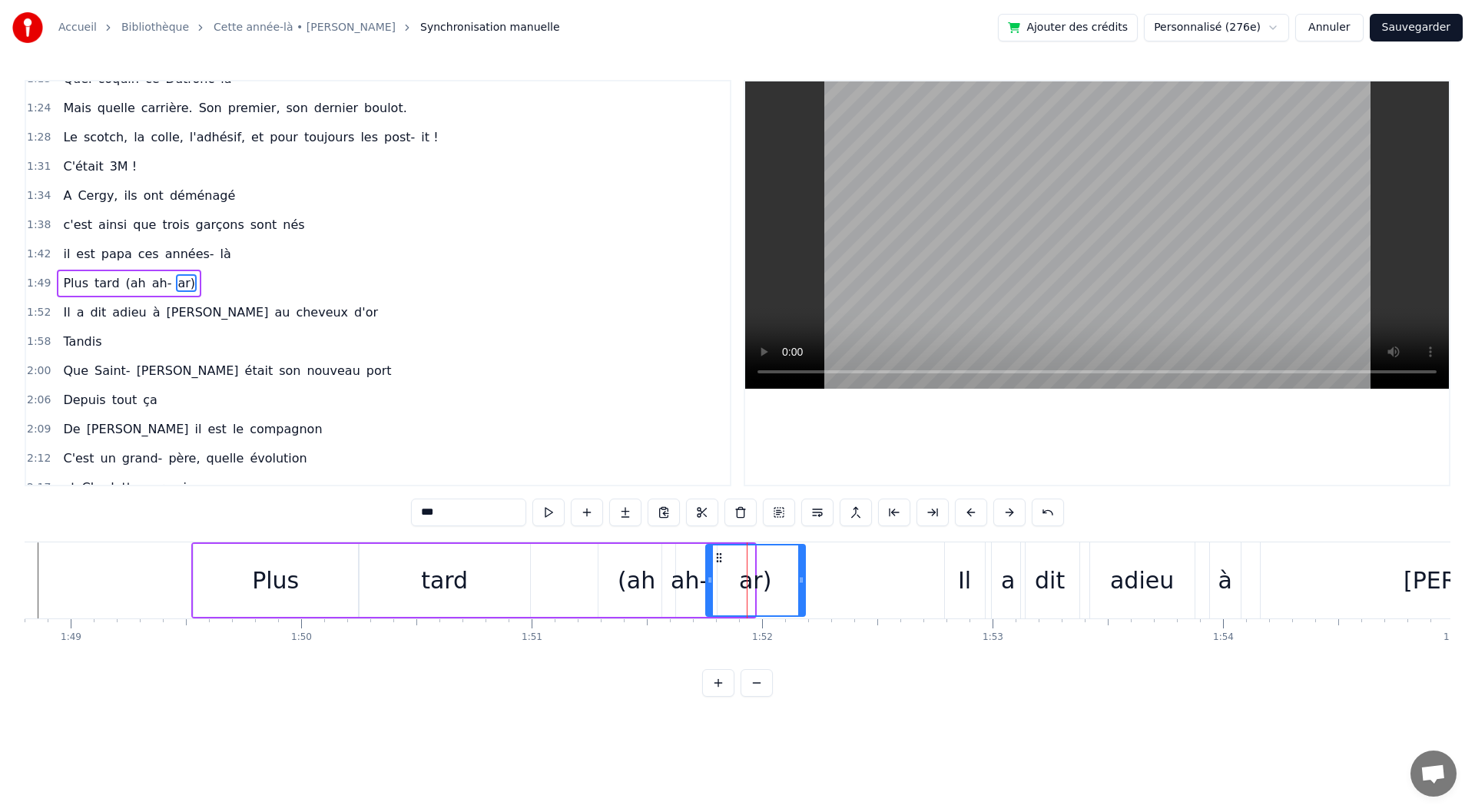
drag, startPoint x: 753, startPoint y: 575, endPoint x: 803, endPoint y: 583, distance: 50.6
click at [803, 583] on icon at bounding box center [802, 580] width 6 height 13
drag, startPoint x: 707, startPoint y: 593, endPoint x: 738, endPoint y: 594, distance: 31.0
click at [740, 593] on div at bounding box center [741, 580] width 6 height 70
click at [688, 595] on div "ah-" at bounding box center [689, 581] width 37 height 35
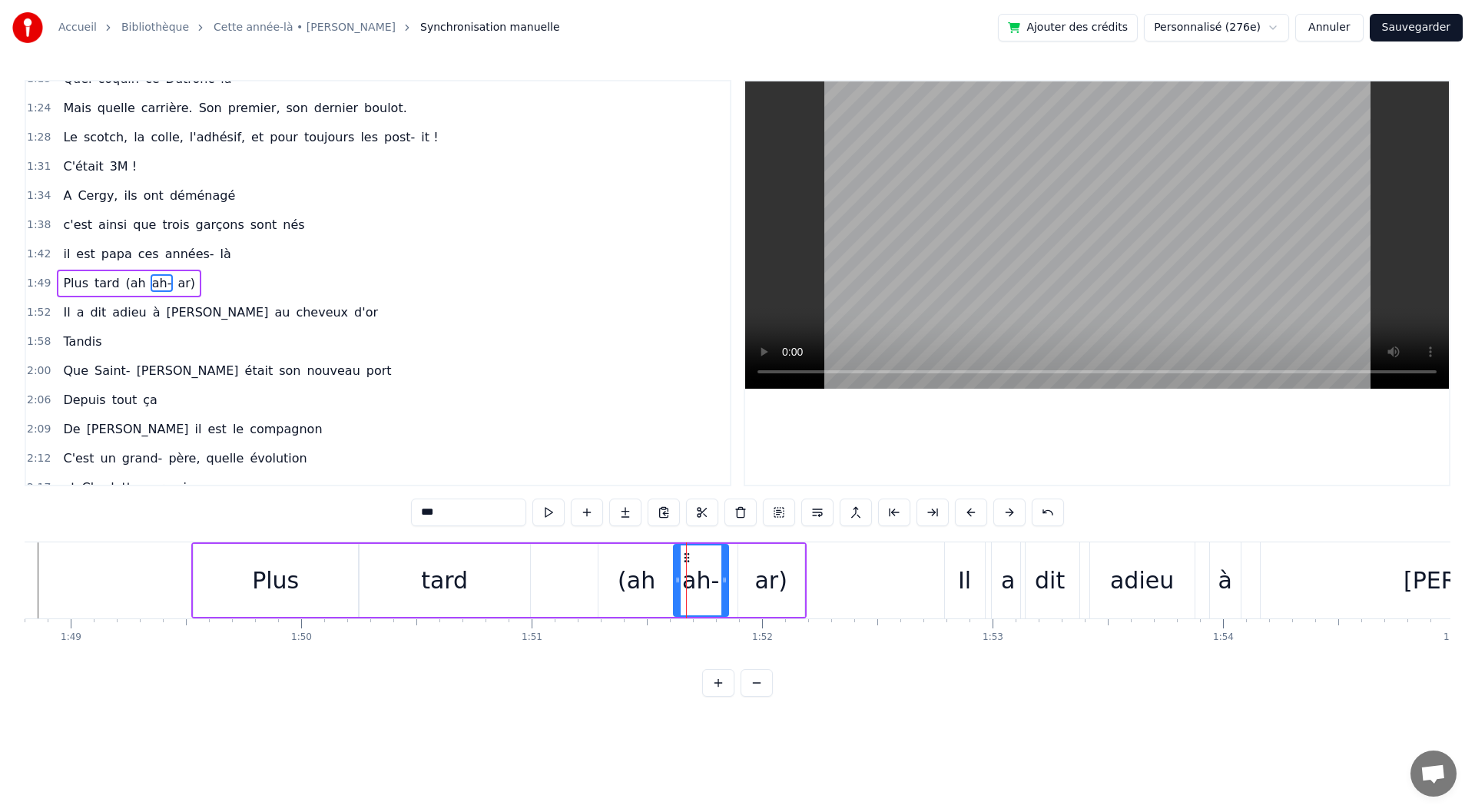
drag, startPoint x: 675, startPoint y: 556, endPoint x: 687, endPoint y: 558, distance: 12.2
click at [687, 558] on icon at bounding box center [687, 558] width 13 height 13
click at [640, 602] on div "(ah" at bounding box center [637, 581] width 77 height 73
drag, startPoint x: 603, startPoint y: 585, endPoint x: 620, endPoint y: 584, distance: 17.0
click at [620, 584] on icon at bounding box center [619, 580] width 6 height 13
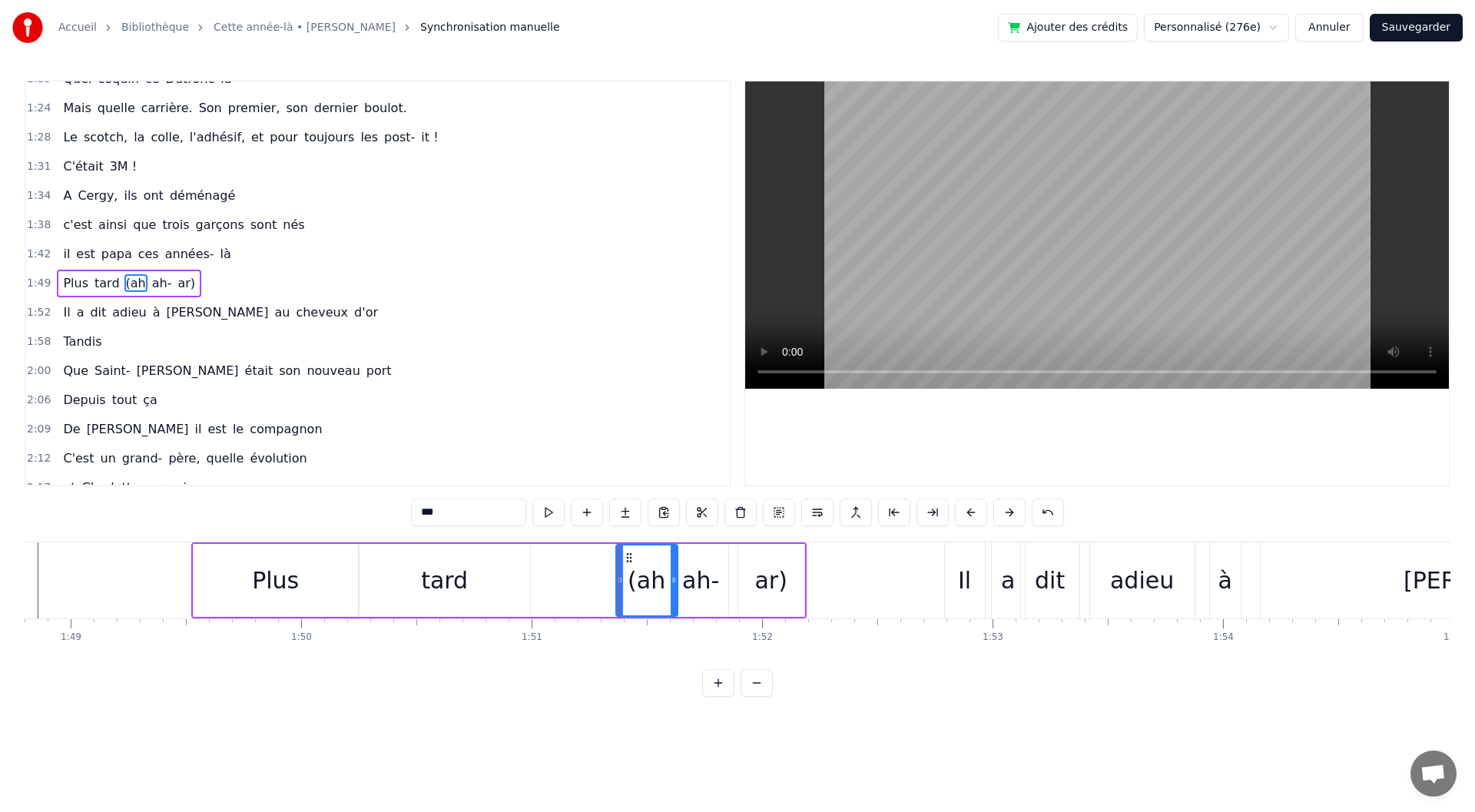
click at [673, 593] on div at bounding box center [673, 580] width 6 height 70
click at [698, 593] on div "ah-" at bounding box center [700, 581] width 37 height 35
drag, startPoint x: 689, startPoint y: 557, endPoint x: 701, endPoint y: 557, distance: 12.0
click at [700, 557] on circle at bounding box center [700, 557] width 1 height 1
click at [754, 583] on div "ar)" at bounding box center [771, 581] width 66 height 73
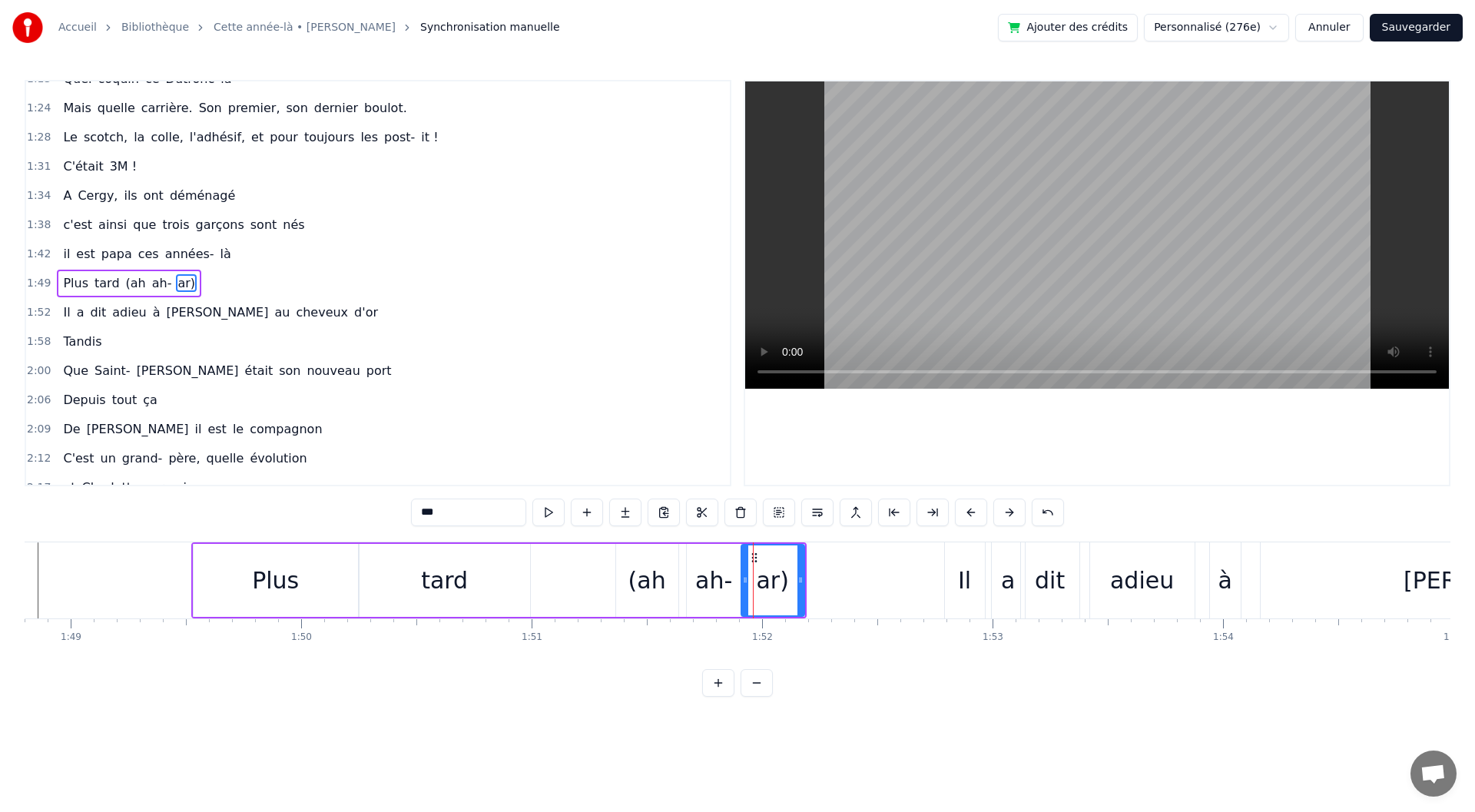
click at [749, 572] on div at bounding box center [745, 580] width 6 height 70
drag, startPoint x: 803, startPoint y: 592, endPoint x: 842, endPoint y: 589, distance: 39.1
click at [844, 589] on div at bounding box center [845, 580] width 6 height 70
drag, startPoint x: 746, startPoint y: 581, endPoint x: 755, endPoint y: 581, distance: 9.0
click at [755, 581] on icon at bounding box center [756, 580] width 6 height 13
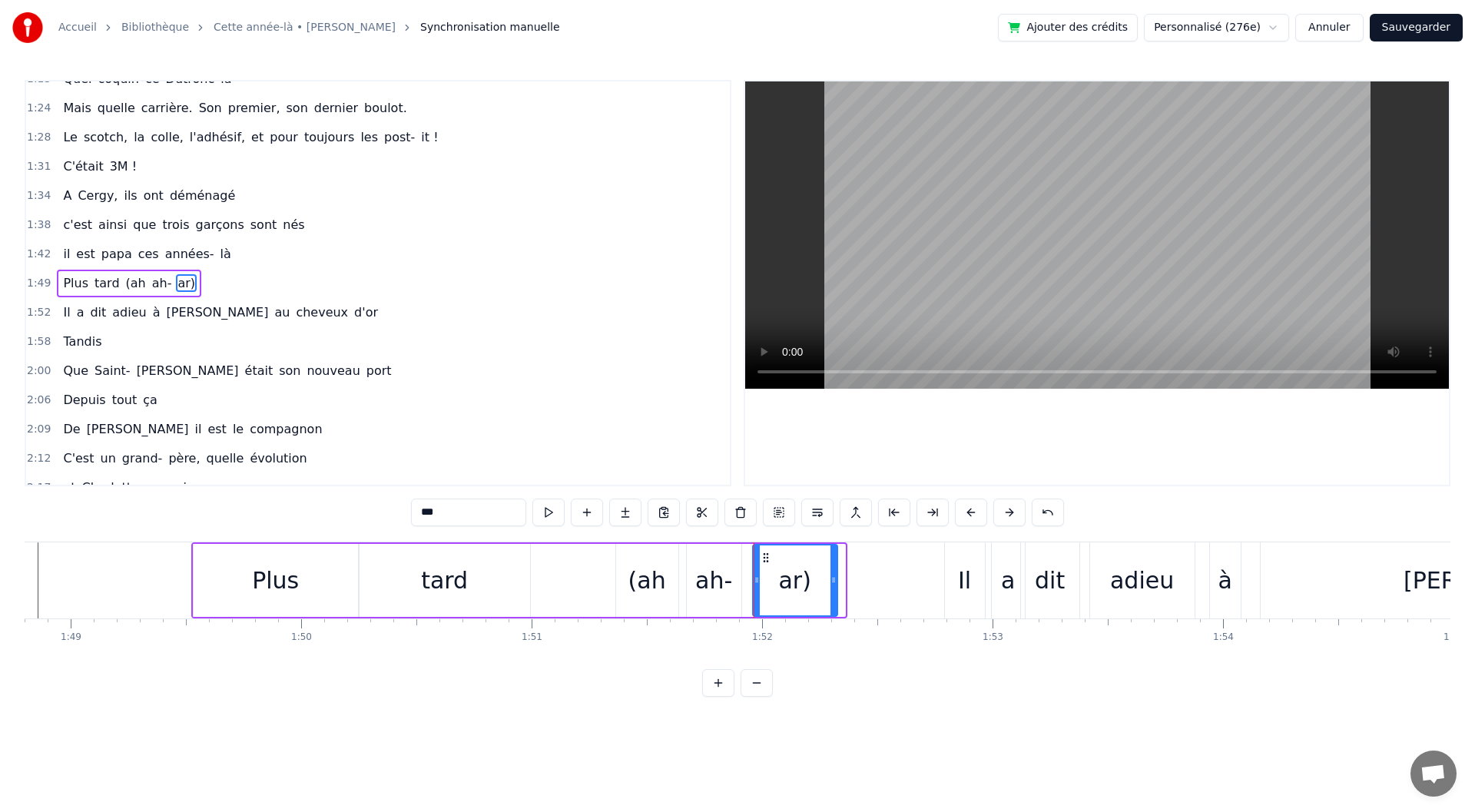
drag, startPoint x: 837, startPoint y: 589, endPoint x: 829, endPoint y: 591, distance: 8.2
click at [830, 591] on div at bounding box center [833, 580] width 6 height 70
drag, startPoint x: 756, startPoint y: 593, endPoint x: 737, endPoint y: 594, distance: 19.0
click at [750, 594] on div at bounding box center [752, 580] width 6 height 70
click at [702, 591] on div "ah-" at bounding box center [714, 581] width 37 height 35
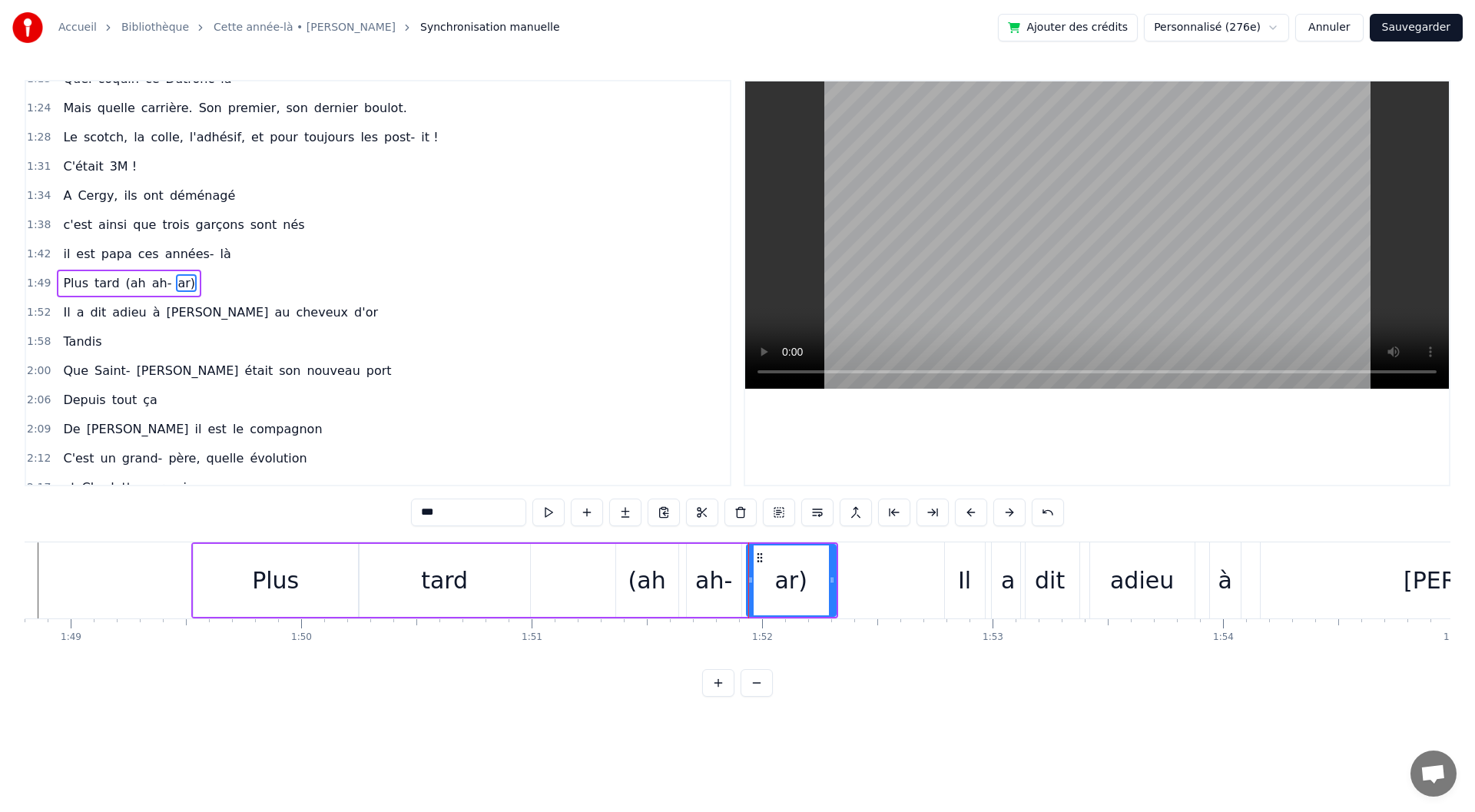
type input "***"
click at [688, 584] on icon at bounding box center [688, 580] width 6 height 13
click at [299, 317] on div "Il a dit adieu à [PERSON_NAME] au cheveux d'or" at bounding box center [221, 312] width 328 height 28
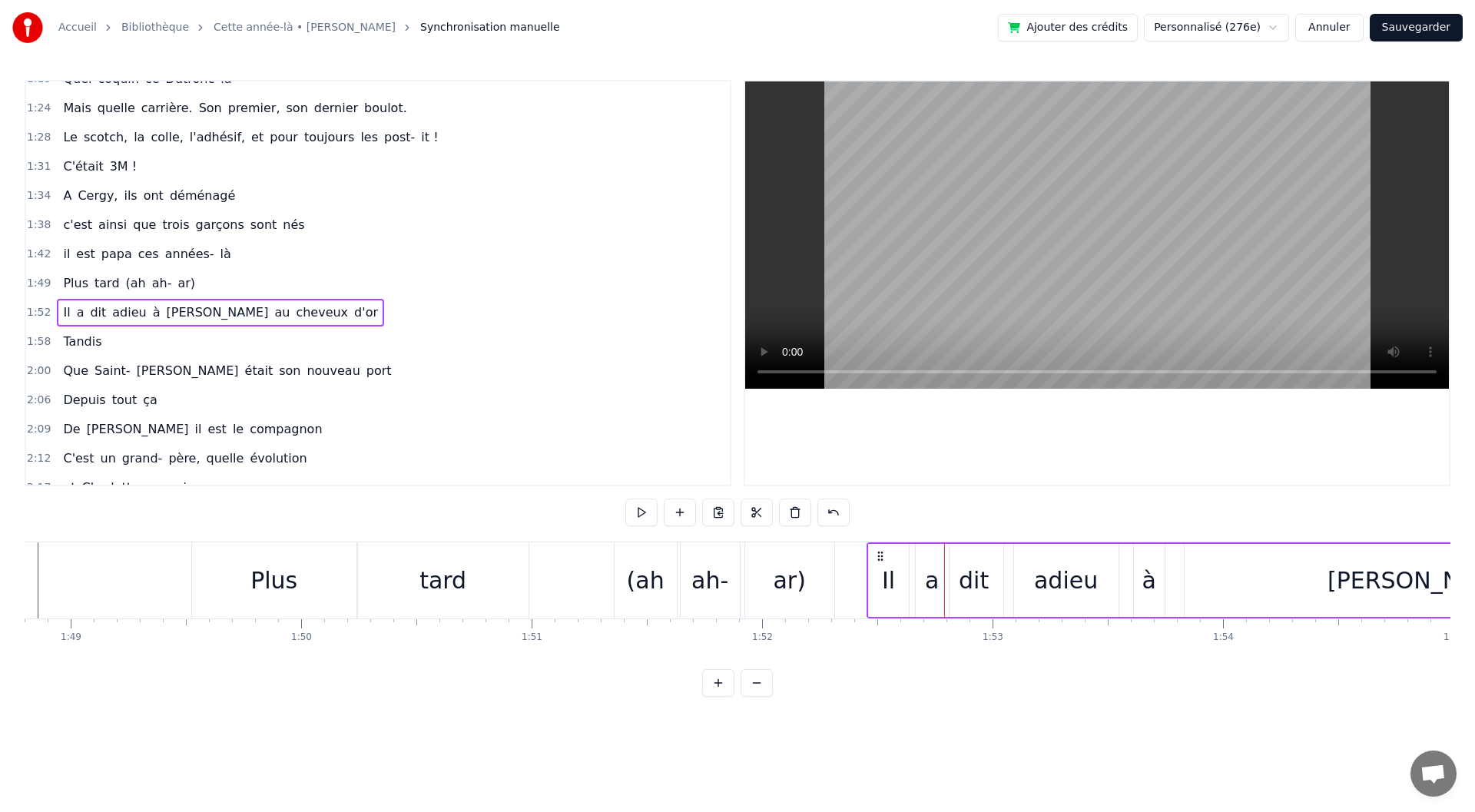
drag, startPoint x: 961, startPoint y: 554, endPoint x: 883, endPoint y: 554, distance: 78.0
click at [883, 554] on icon at bounding box center [881, 556] width 13 height 13
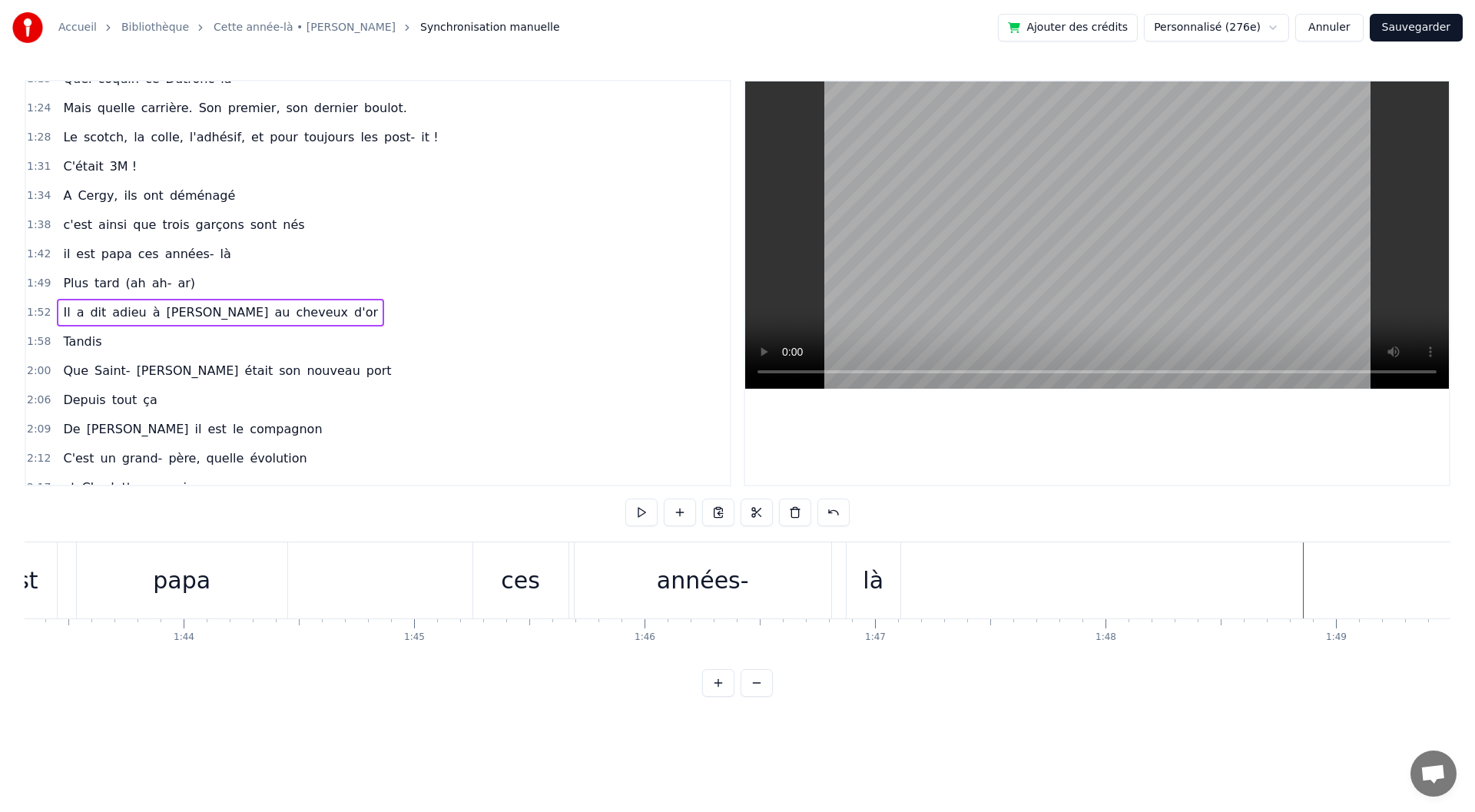
scroll to position [0, 23763]
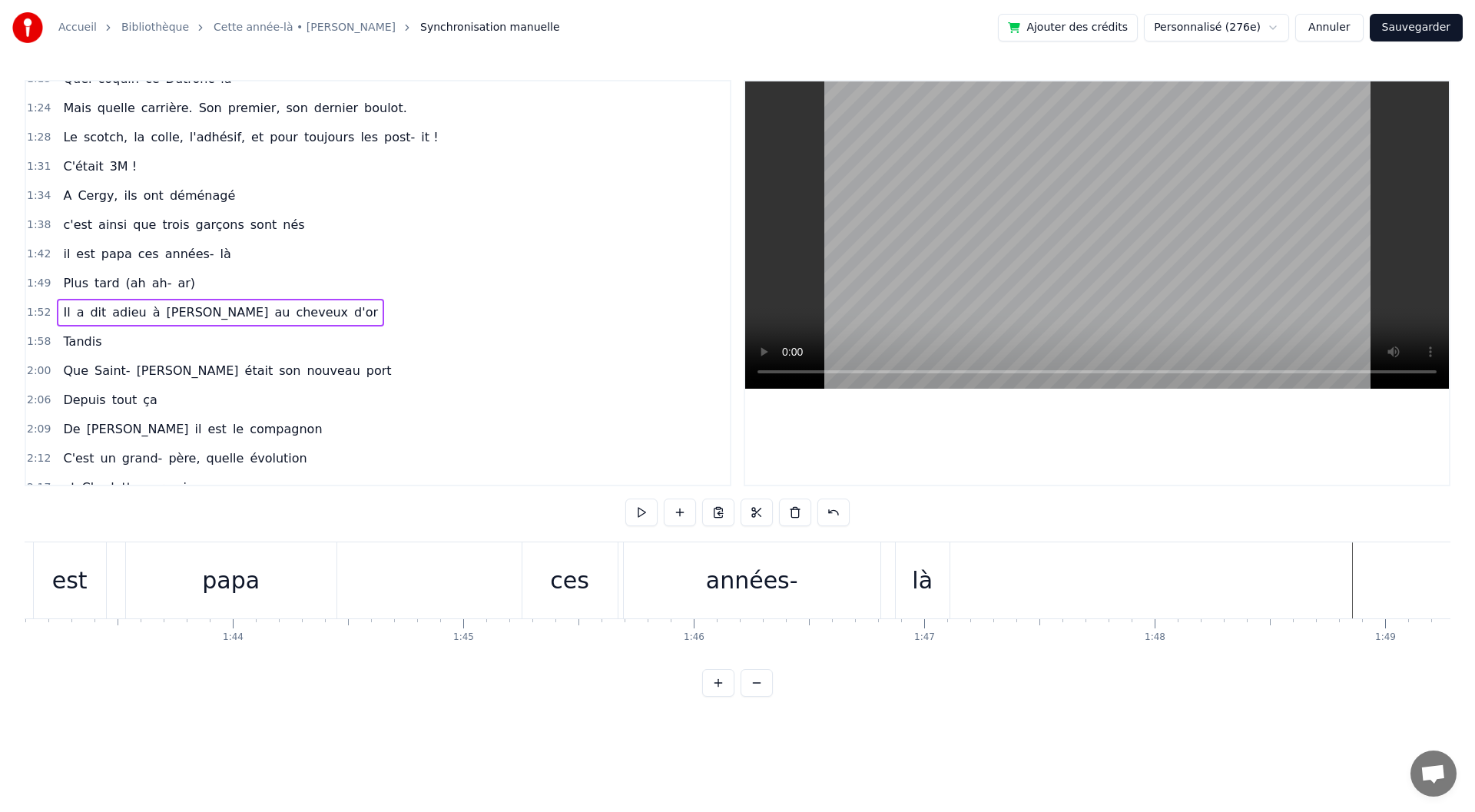
click at [467, 578] on div "il est [DEMOGRAPHIC_DATA] ces années- là" at bounding box center [461, 580] width 985 height 76
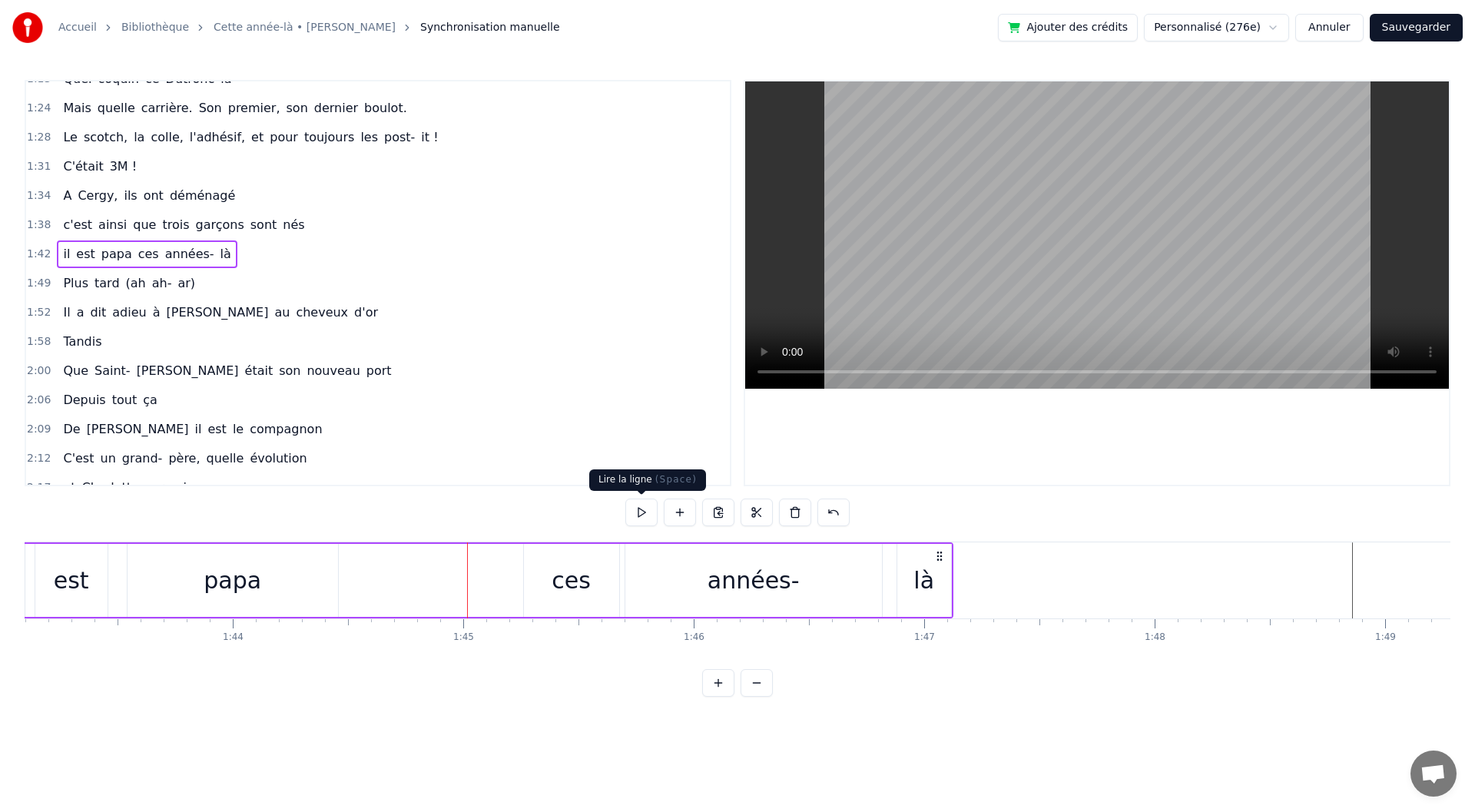
click at [644, 513] on button at bounding box center [641, 512] width 32 height 28
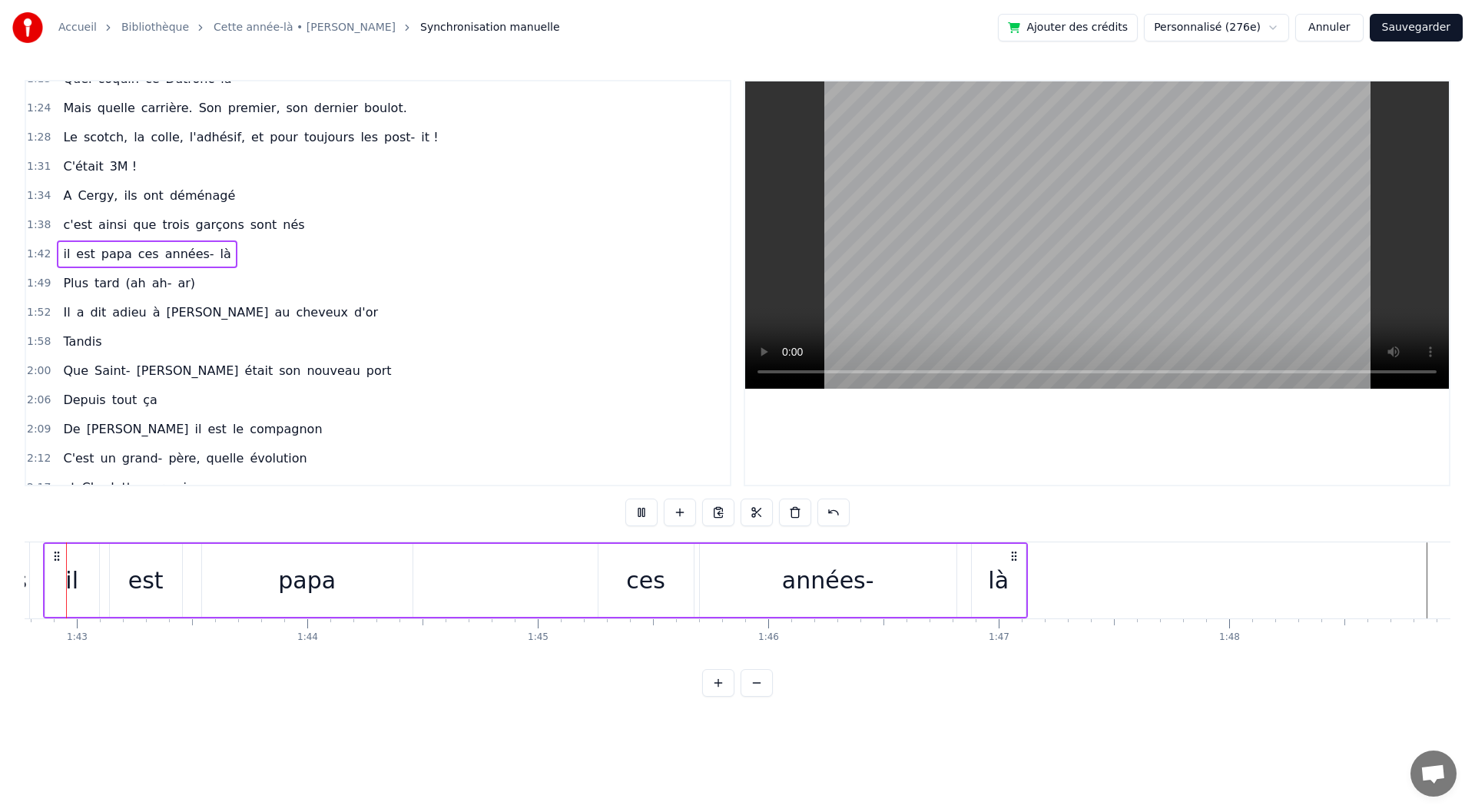
scroll to position [0, 23630]
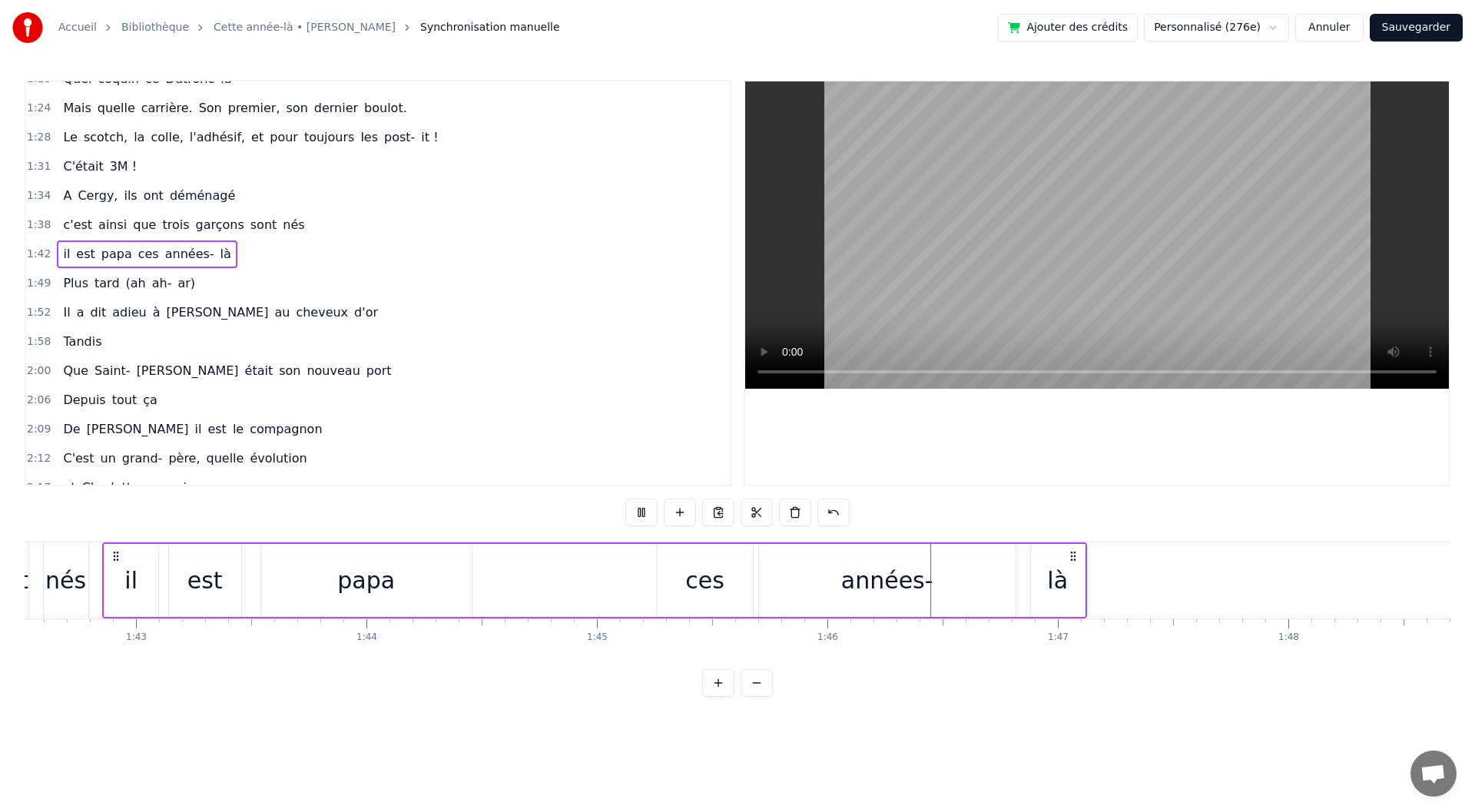
click at [644, 513] on button at bounding box center [641, 512] width 32 height 28
click at [641, 518] on button at bounding box center [641, 512] width 32 height 28
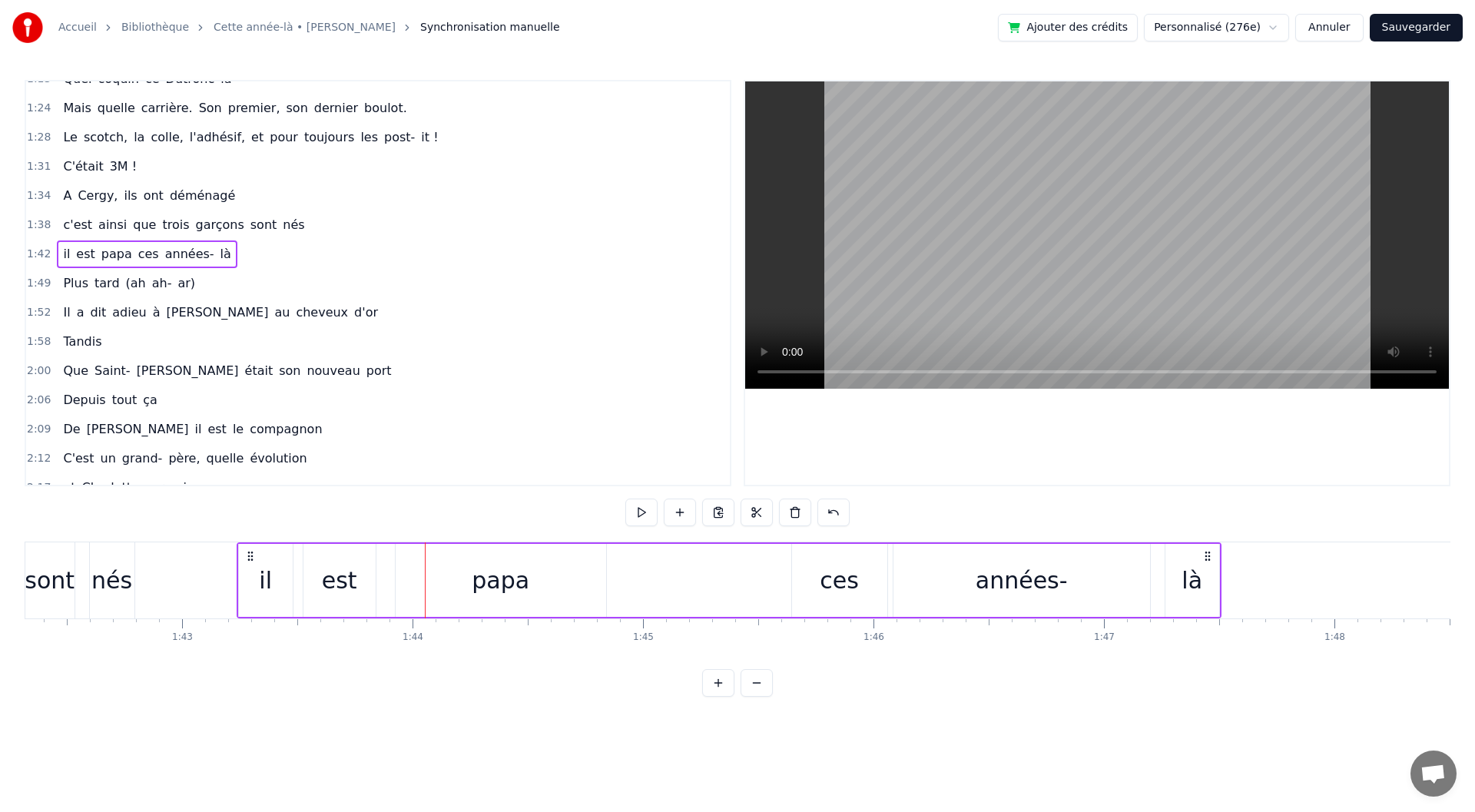
scroll to position [0, 23514]
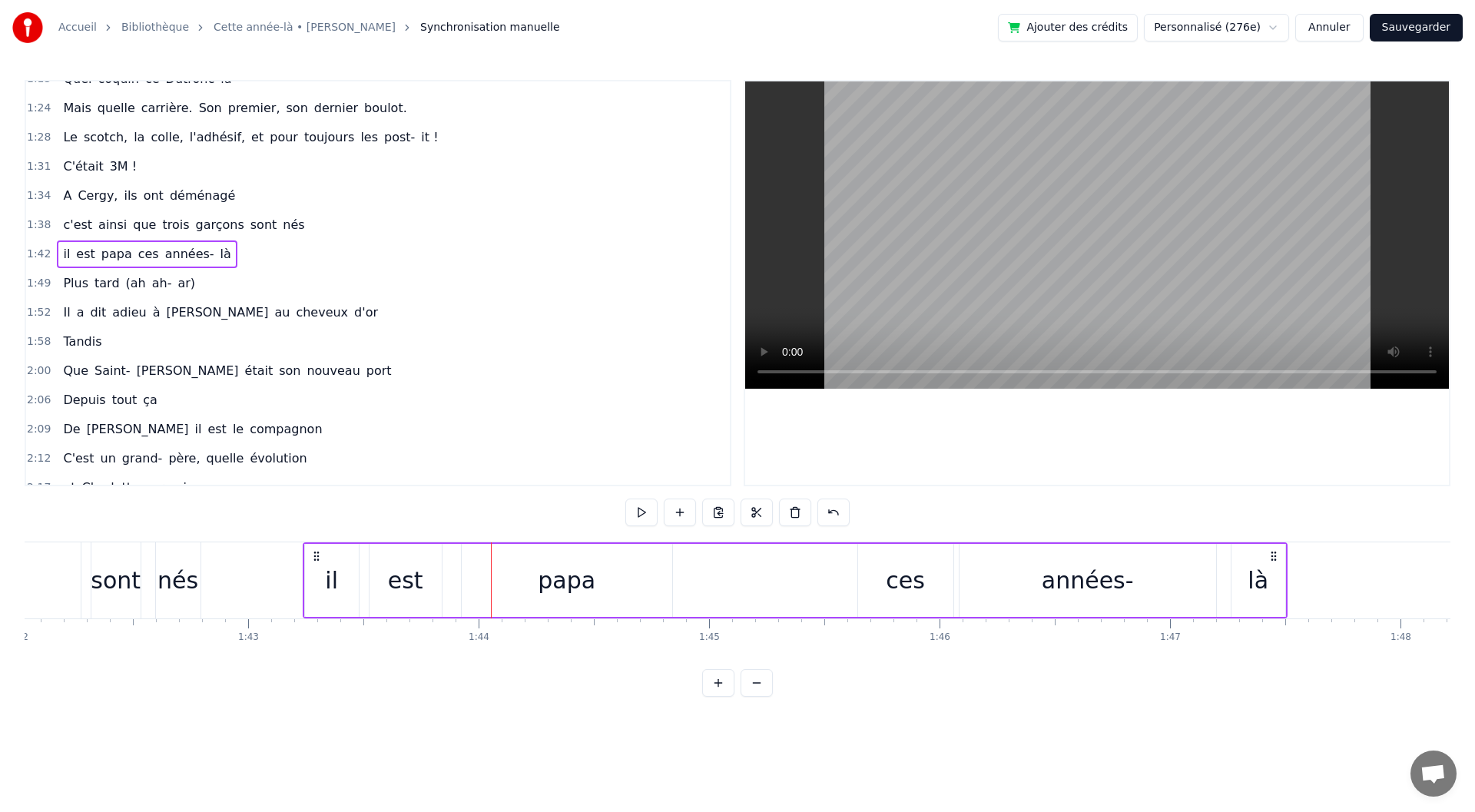
drag, startPoint x: 112, startPoint y: 559, endPoint x: 249, endPoint y: 555, distance: 137.1
click at [310, 555] on icon at bounding box center [316, 556] width 13 height 13
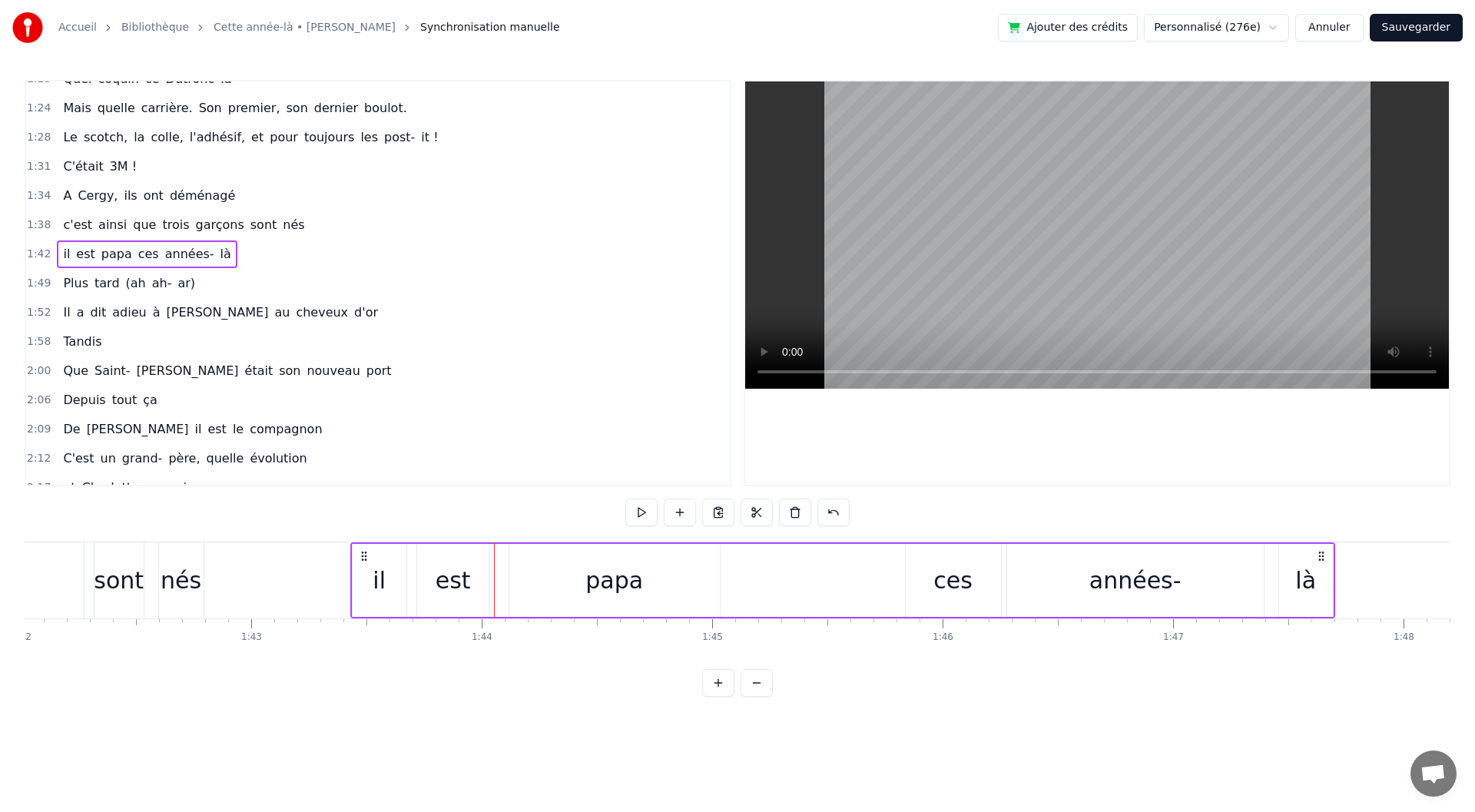
drag, startPoint x: 253, startPoint y: 560, endPoint x: 362, endPoint y: 564, distance: 109.1
click at [362, 564] on div "il est [DEMOGRAPHIC_DATA] ces années- là" at bounding box center [843, 580] width 985 height 76
drag, startPoint x: 402, startPoint y: 589, endPoint x: 415, endPoint y: 589, distance: 13.0
click at [415, 589] on div "il est [DEMOGRAPHIC_DATA] ces années- là" at bounding box center [843, 580] width 985 height 76
click at [373, 589] on div "il" at bounding box center [380, 581] width 54 height 73
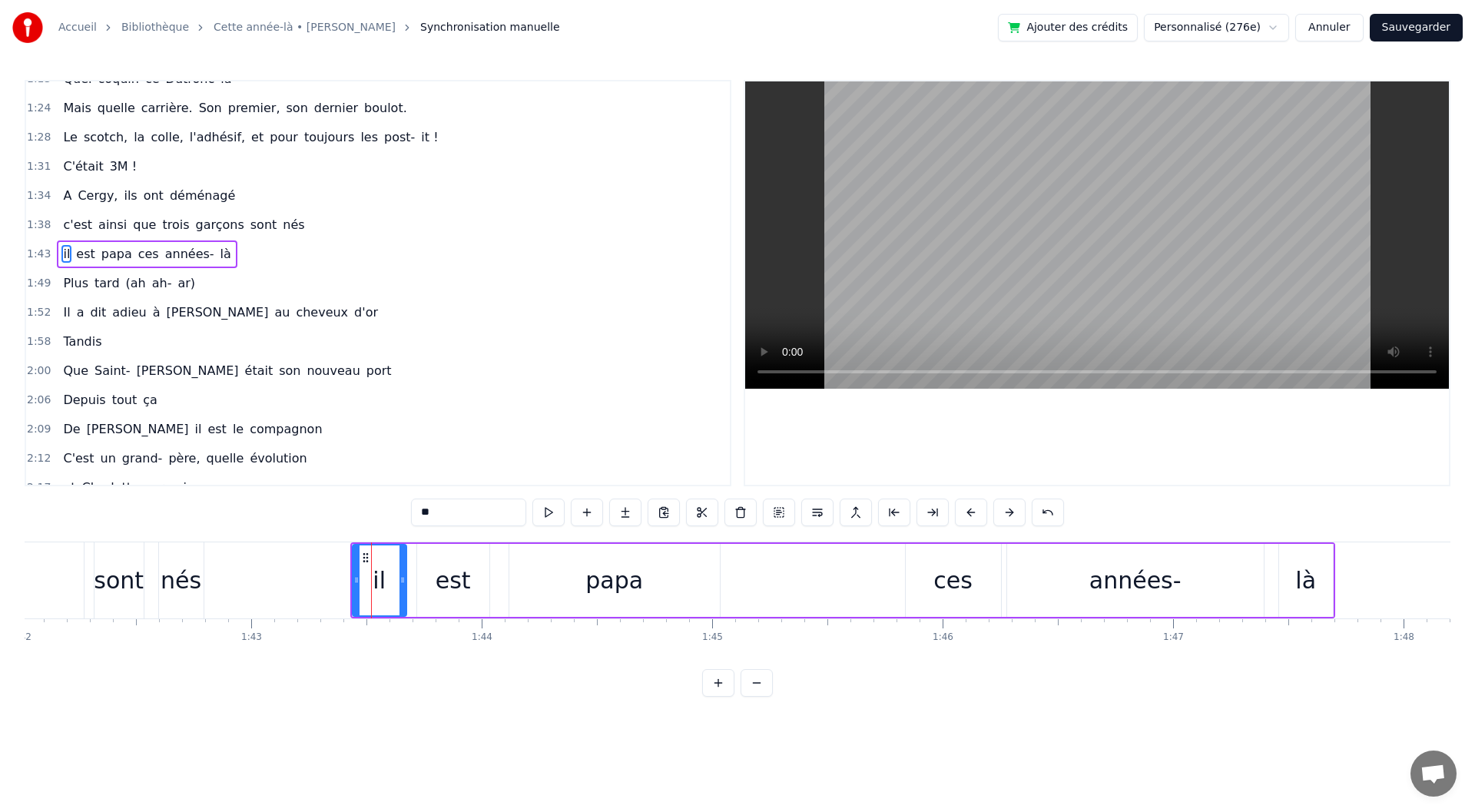
scroll to position [426, 0]
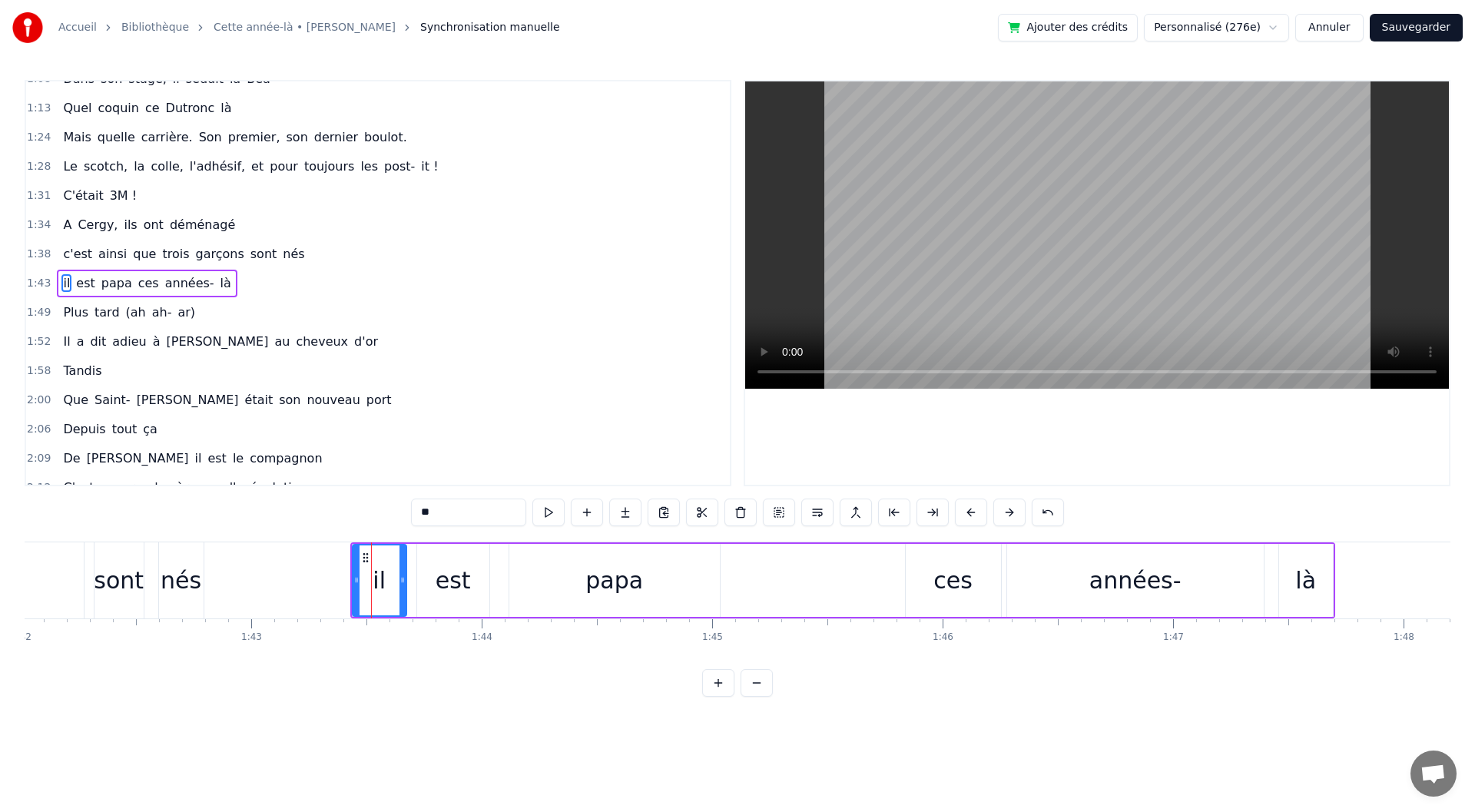
click at [435, 594] on div "est" at bounding box center [453, 581] width 72 height 73
drag, startPoint x: 487, startPoint y: 593, endPoint x: 513, endPoint y: 597, distance: 26.3
click at [513, 597] on div at bounding box center [510, 580] width 6 height 70
drag, startPoint x: 421, startPoint y: 594, endPoint x: 433, endPoint y: 594, distance: 12.0
click at [433, 594] on div at bounding box center [433, 580] width 6 height 70
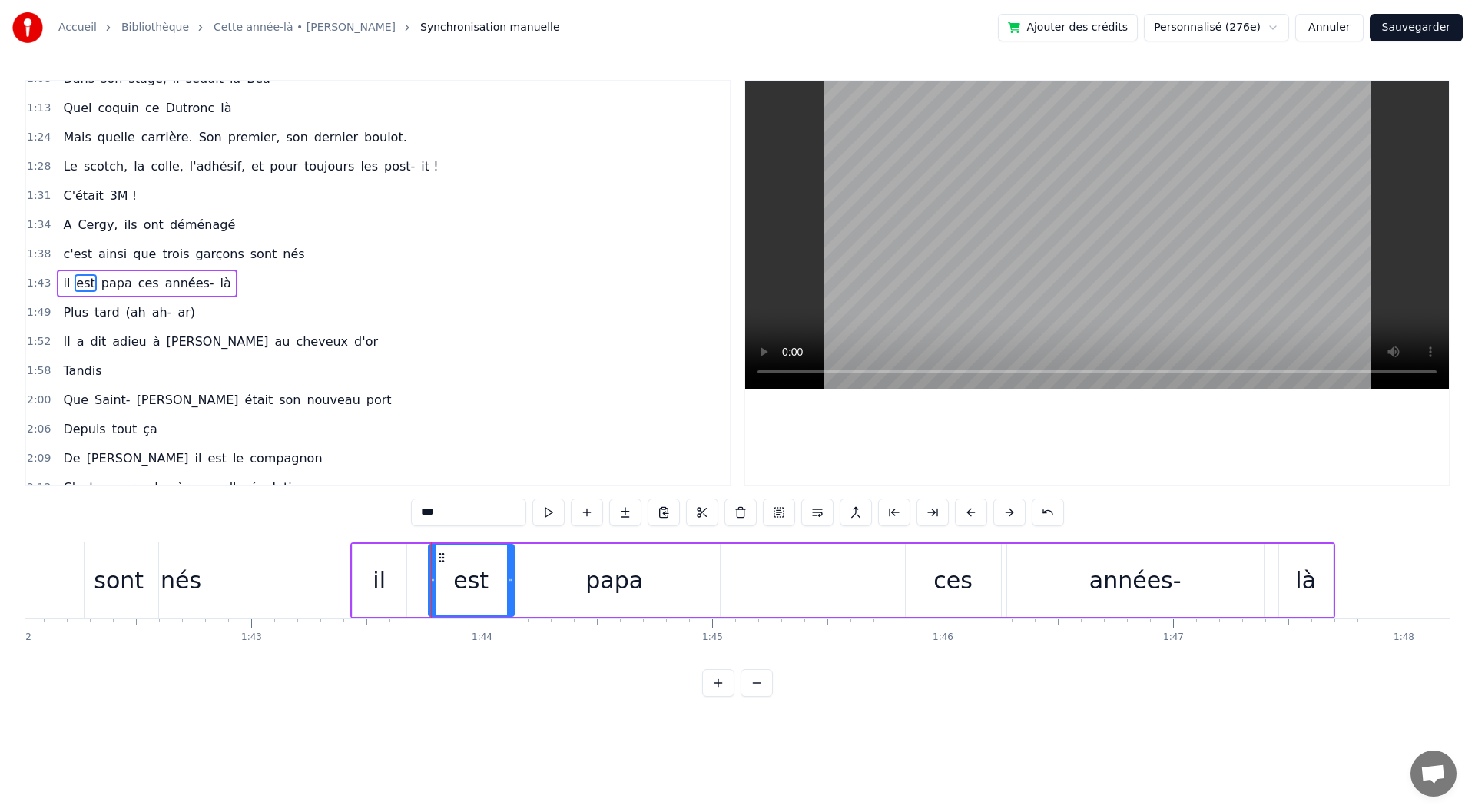
click at [392, 589] on div "il" at bounding box center [380, 581] width 54 height 73
drag, startPoint x: 404, startPoint y: 590, endPoint x: 419, endPoint y: 591, distance: 15.0
click at [419, 591] on div at bounding box center [418, 580] width 6 height 70
click at [487, 589] on div "est" at bounding box center [471, 581] width 86 height 73
click at [509, 592] on div at bounding box center [507, 580] width 6 height 70
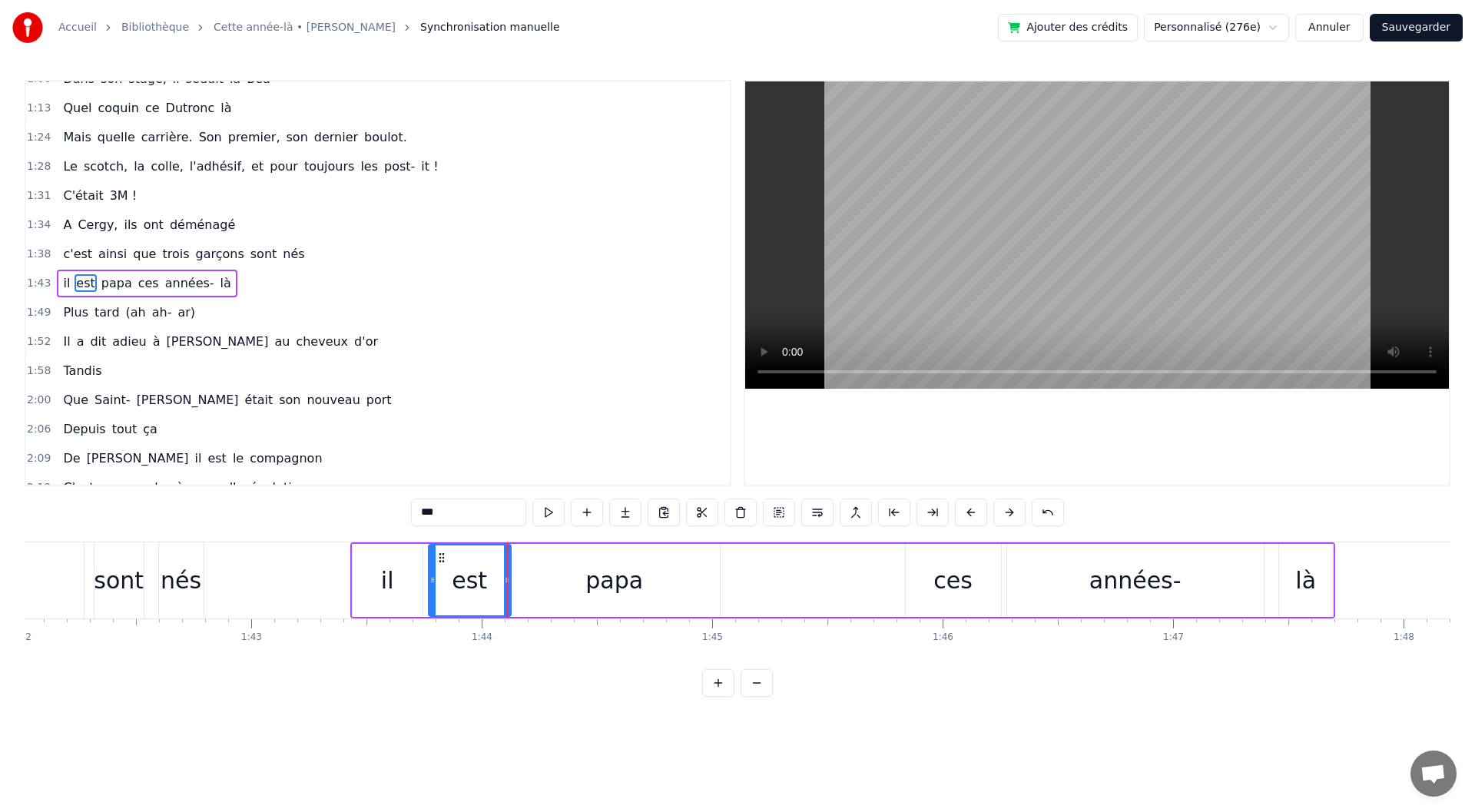
click at [577, 594] on div "papa" at bounding box center [615, 581] width 211 height 73
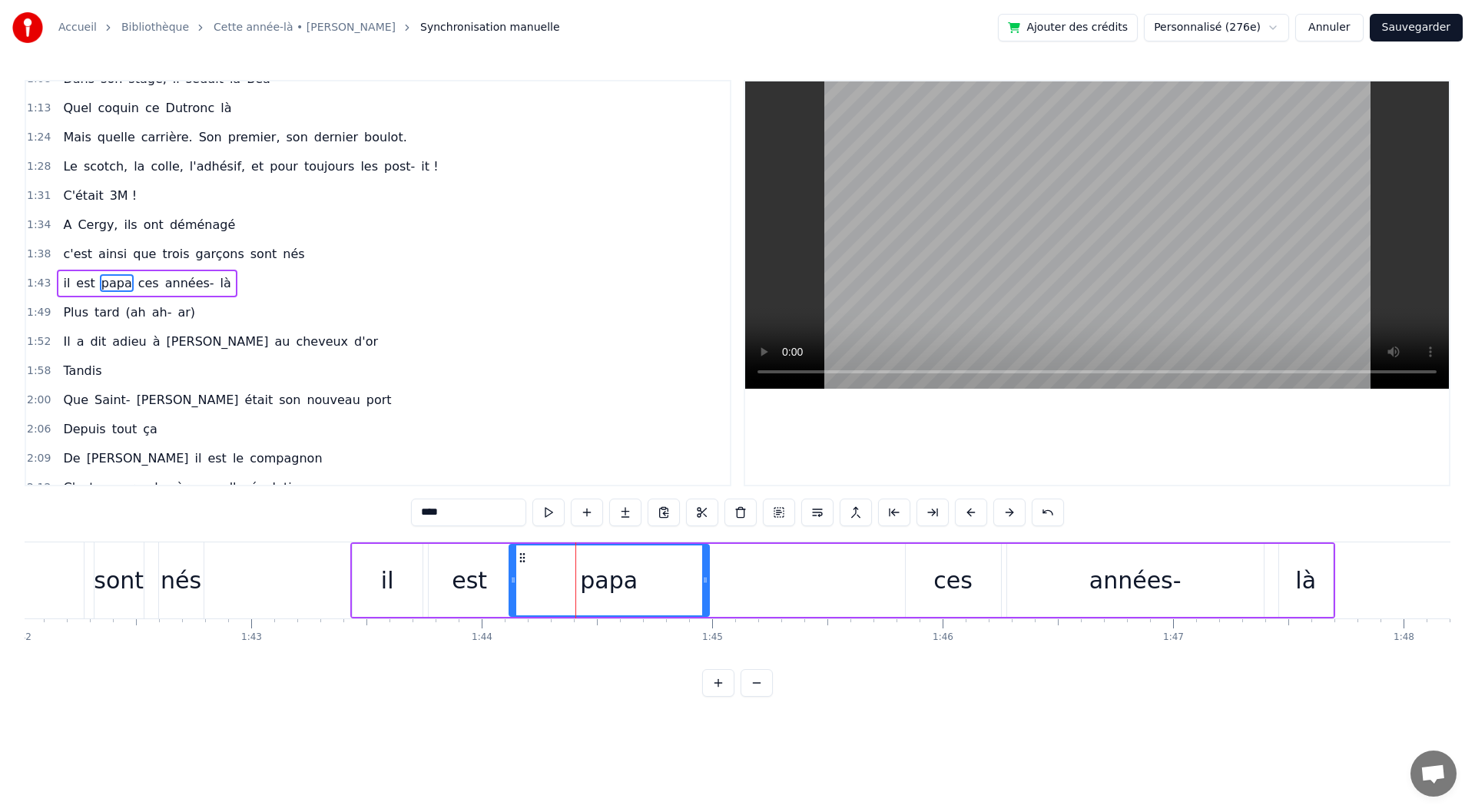
drag, startPoint x: 717, startPoint y: 589, endPoint x: 704, endPoint y: 589, distance: 13.0
click at [704, 589] on div at bounding box center [705, 580] width 6 height 70
click at [952, 578] on div "ces" at bounding box center [953, 581] width 40 height 35
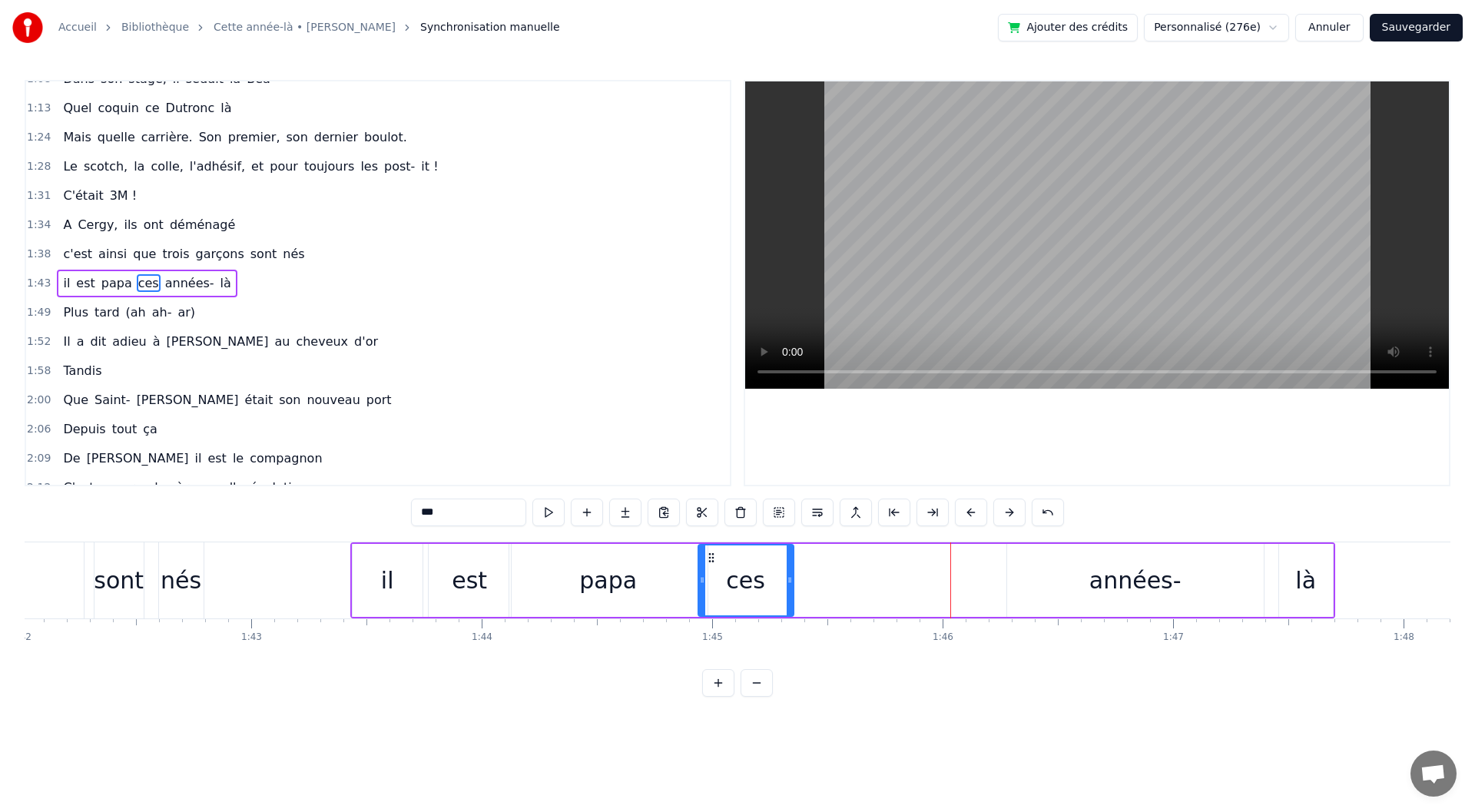
drag, startPoint x: 921, startPoint y: 554, endPoint x: 714, endPoint y: 565, distance: 207.3
click at [714, 565] on div "ces" at bounding box center [746, 580] width 93 height 70
click at [1056, 577] on div "années-" at bounding box center [1136, 581] width 256 height 73
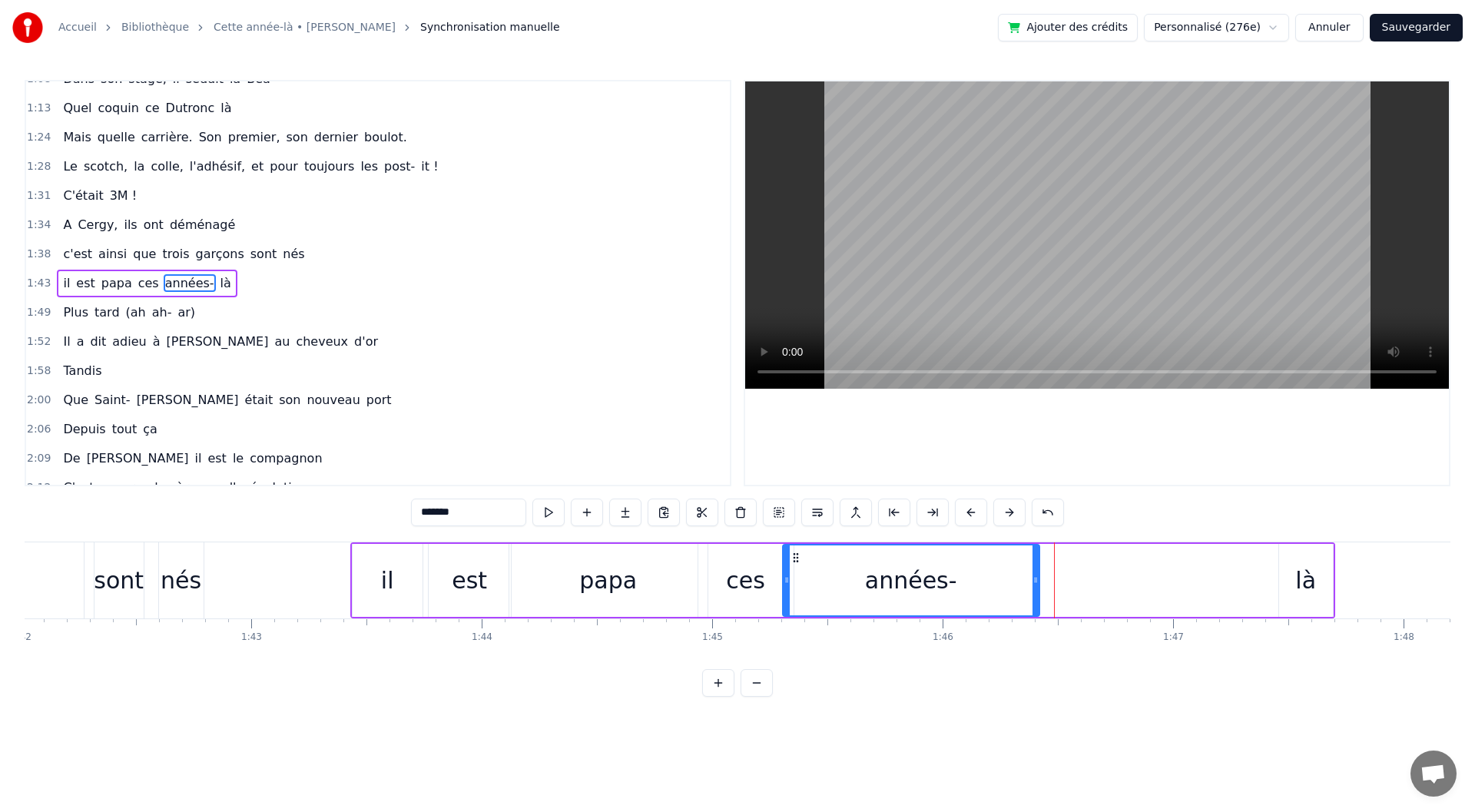
drag, startPoint x: 1019, startPoint y: 555, endPoint x: 795, endPoint y: 567, distance: 224.3
click at [795, 567] on div "années-" at bounding box center [910, 580] width 255 height 70
drag, startPoint x: 1034, startPoint y: 605, endPoint x: 893, endPoint y: 601, distance: 141.1
click at [893, 601] on div at bounding box center [895, 580] width 6 height 70
click at [1312, 565] on div "là" at bounding box center [1306, 581] width 21 height 35
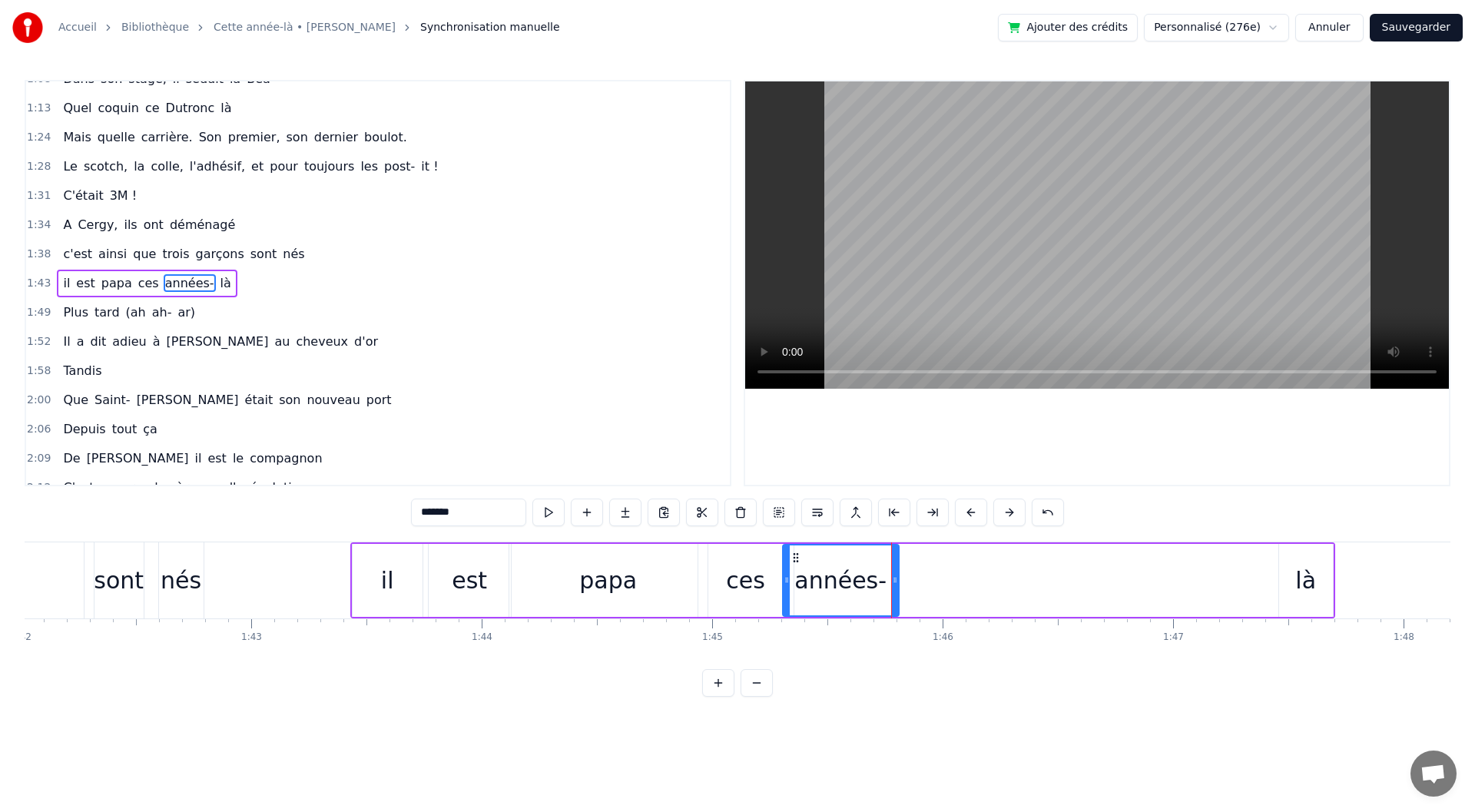
type input "**"
drag, startPoint x: 1290, startPoint y: 560, endPoint x: 909, endPoint y: 579, distance: 381.5
click at [909, 579] on div "là" at bounding box center [925, 580] width 52 height 70
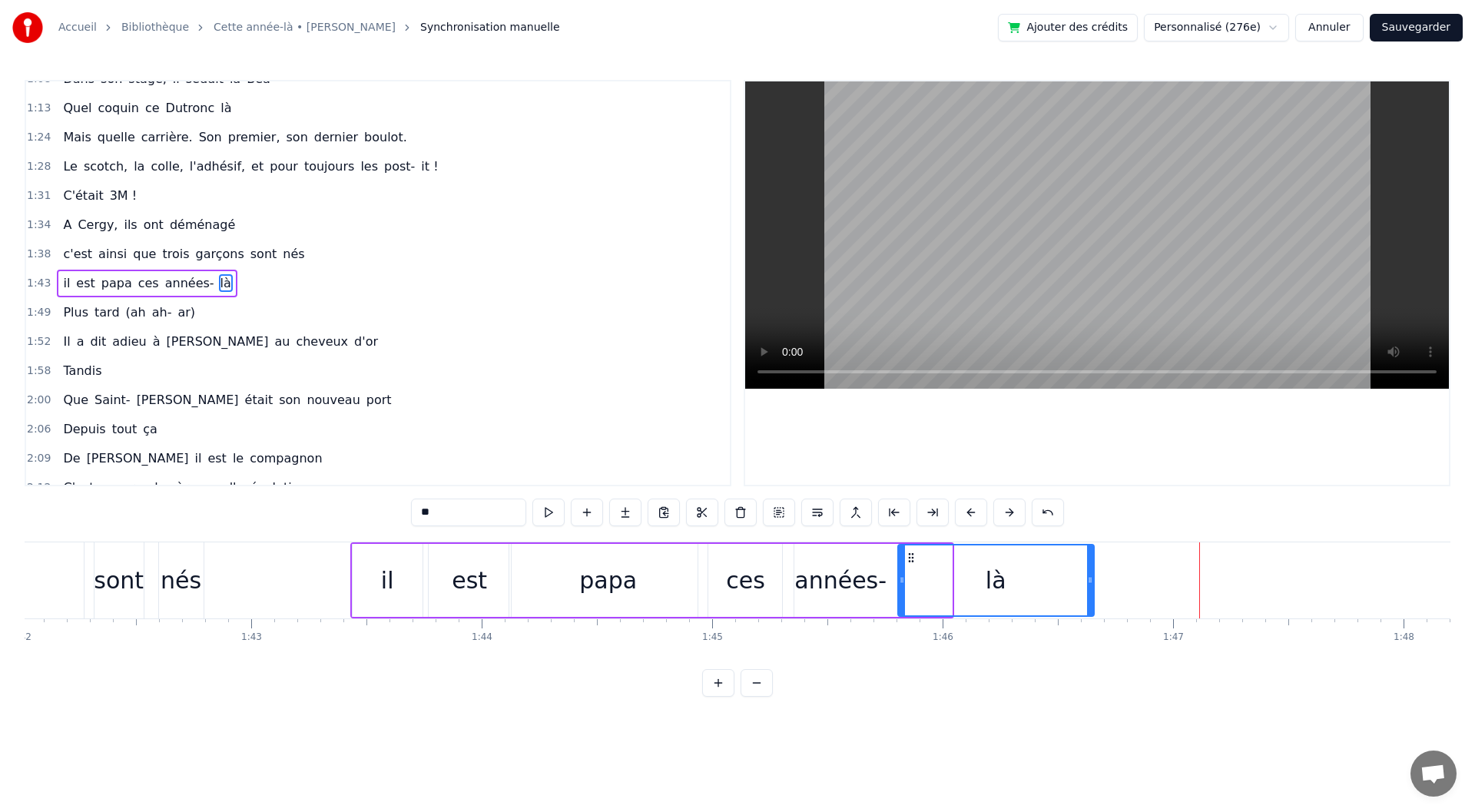
drag, startPoint x: 947, startPoint y: 589, endPoint x: 1090, endPoint y: 590, distance: 143.0
click at [1090, 590] on div at bounding box center [1090, 580] width 6 height 70
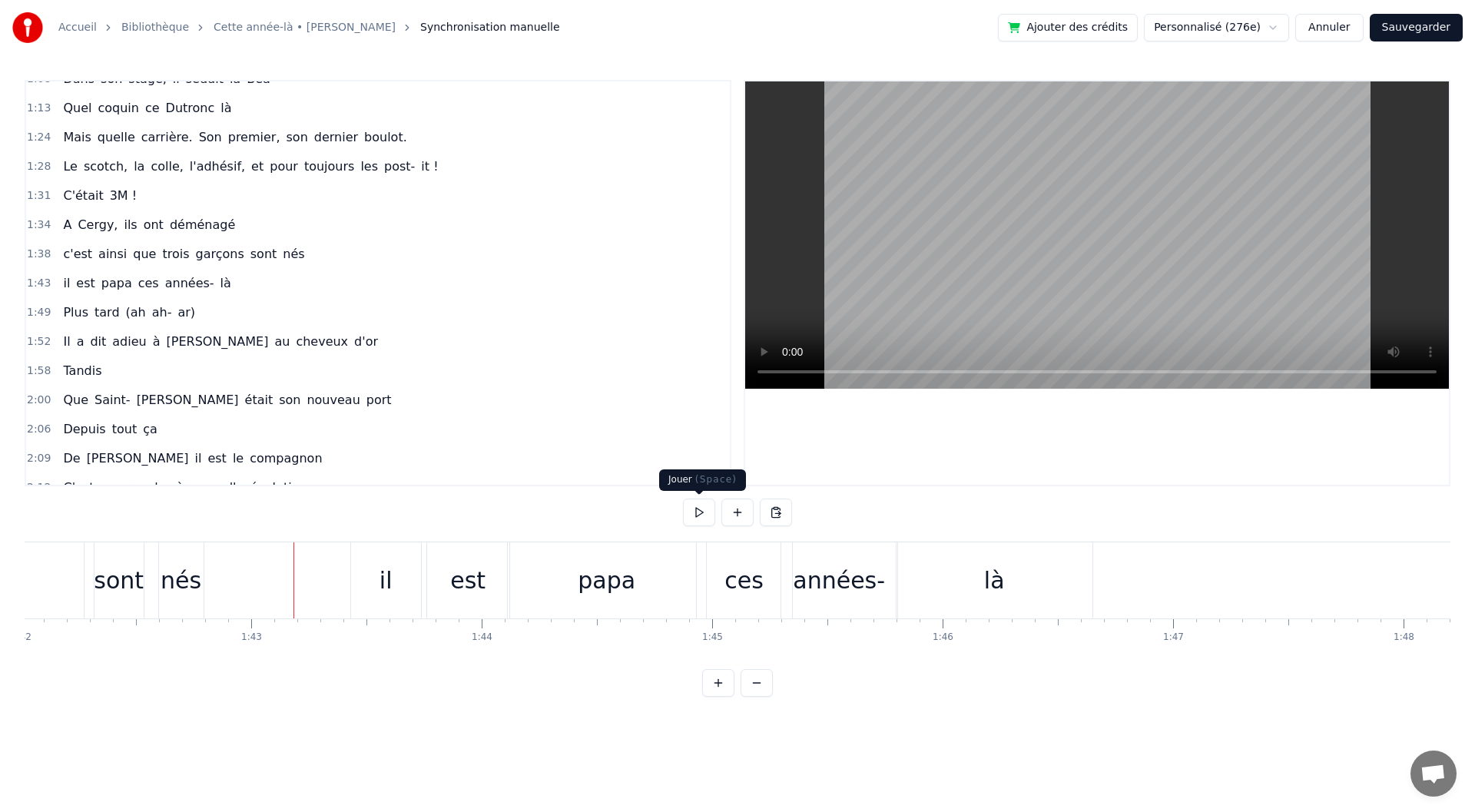
click at [689, 523] on button at bounding box center [698, 512] width 32 height 28
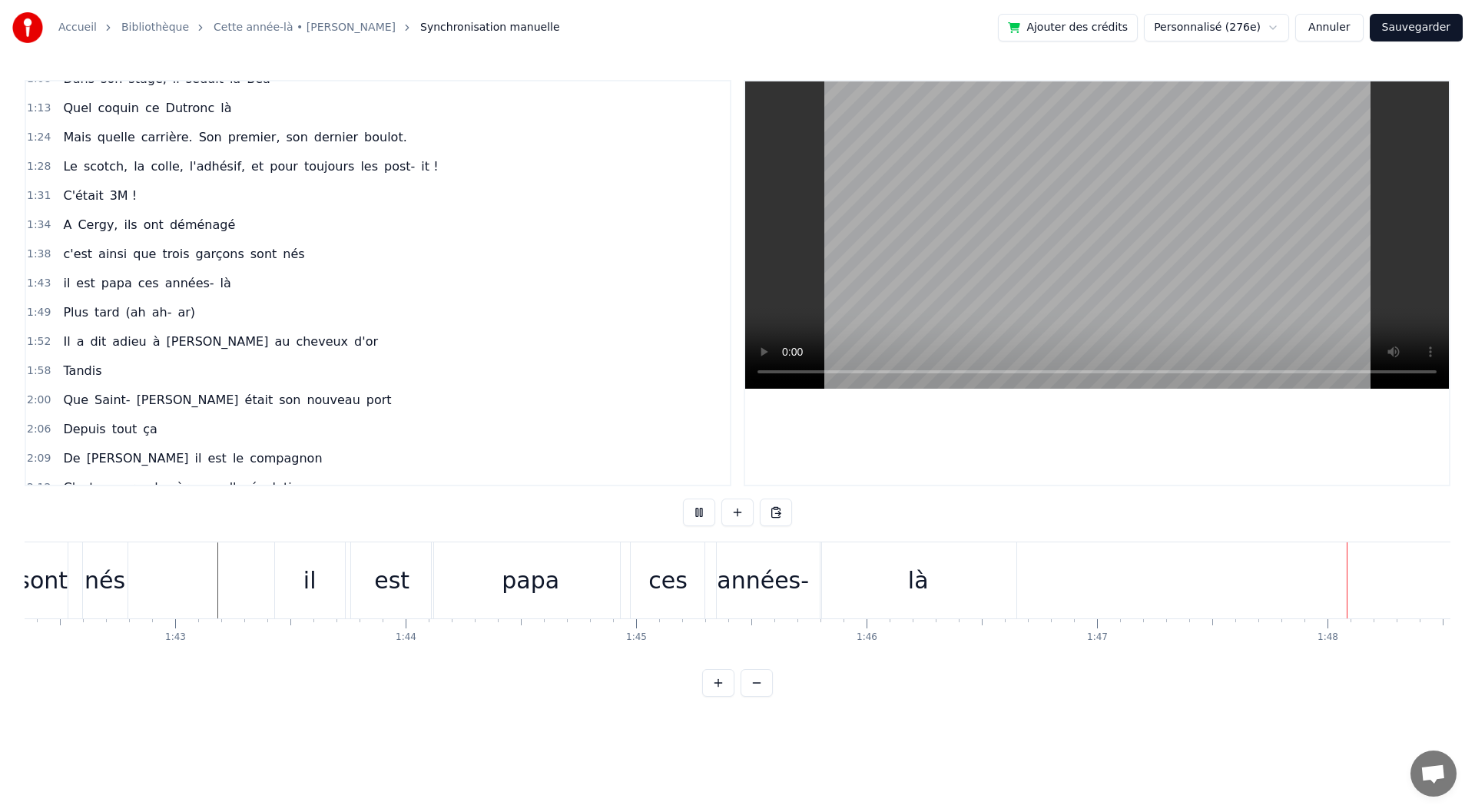
click at [689, 523] on button at bounding box center [698, 512] width 32 height 28
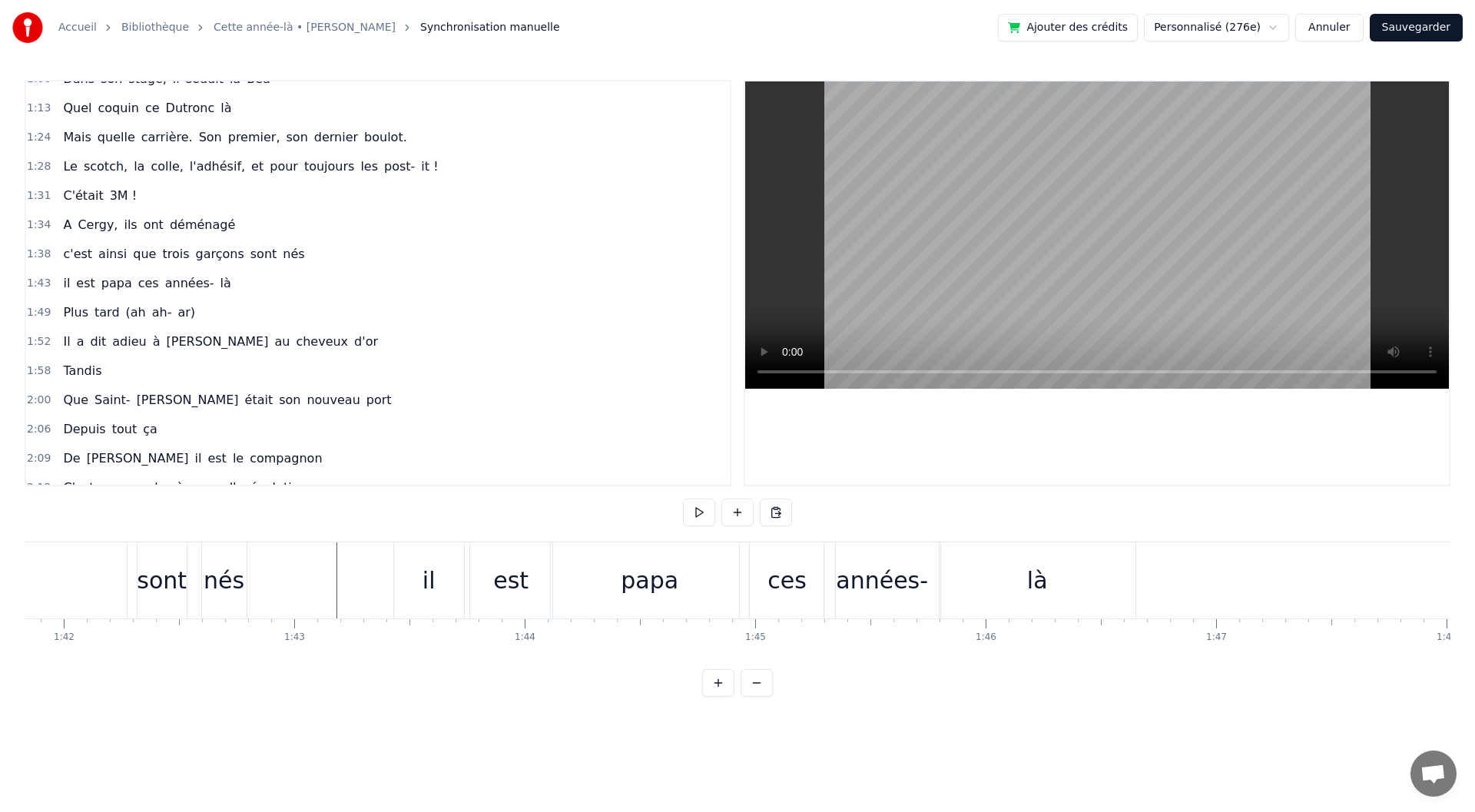
scroll to position [0, 23058]
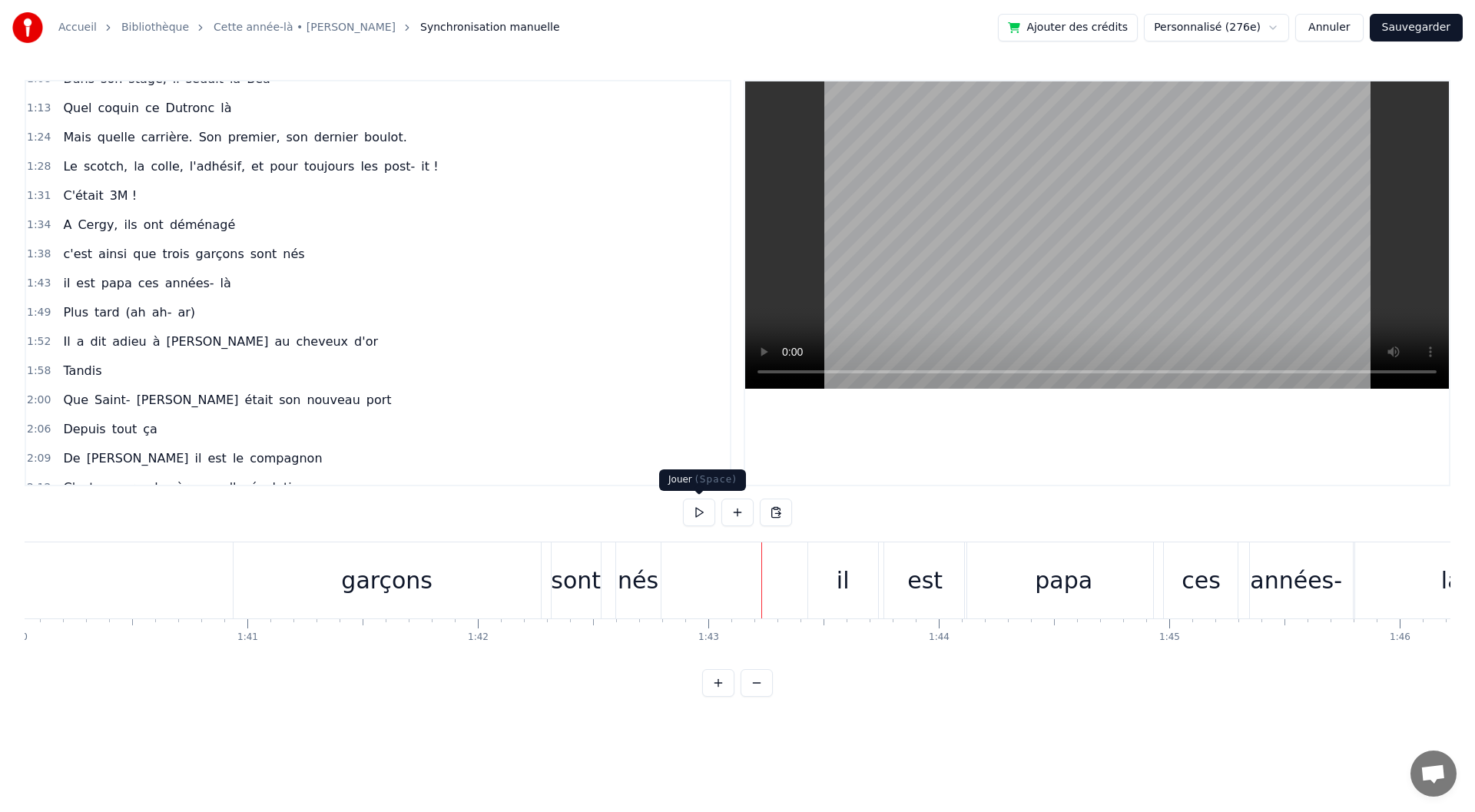
click at [699, 520] on button at bounding box center [698, 512] width 32 height 28
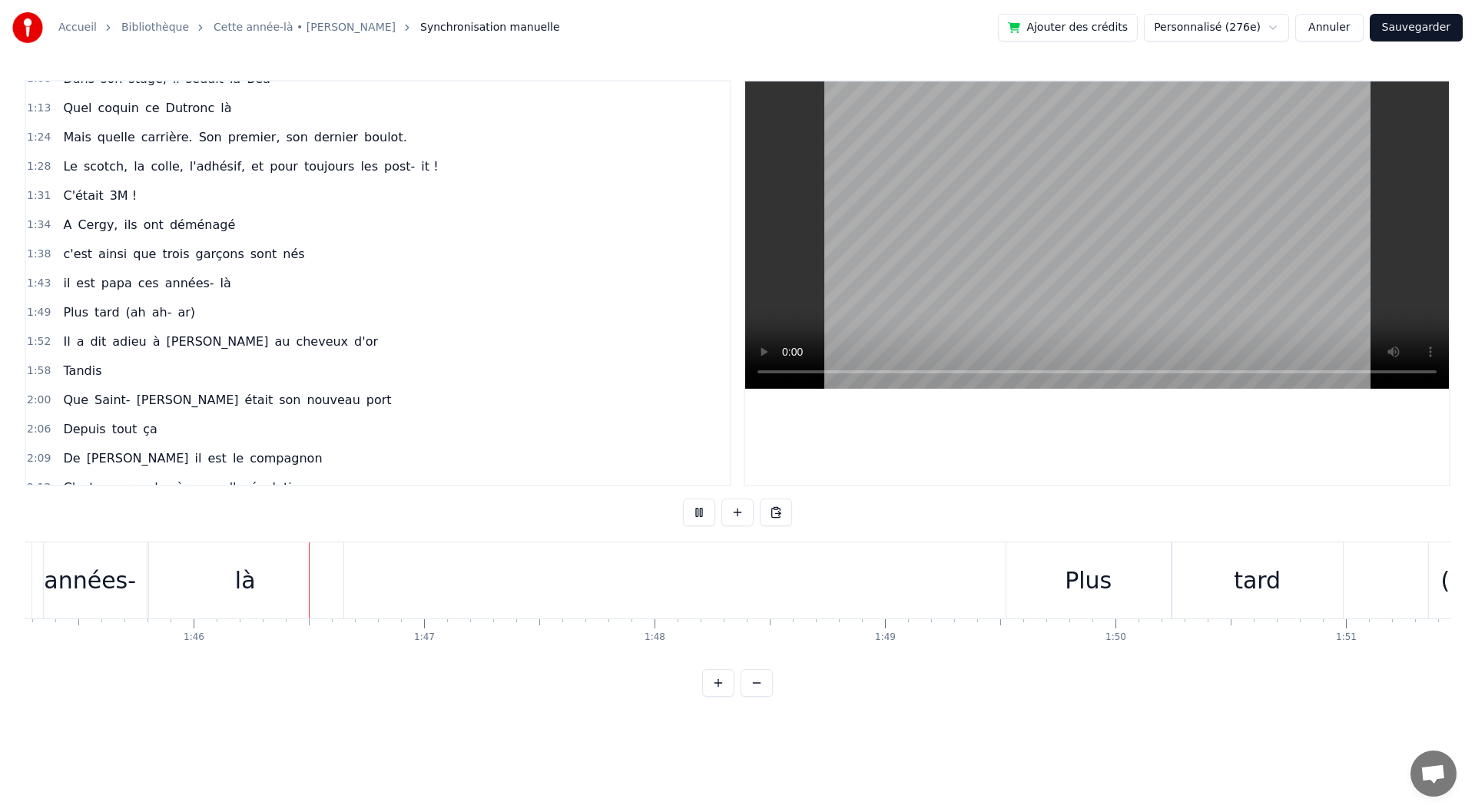
click at [699, 520] on button at bounding box center [698, 512] width 32 height 28
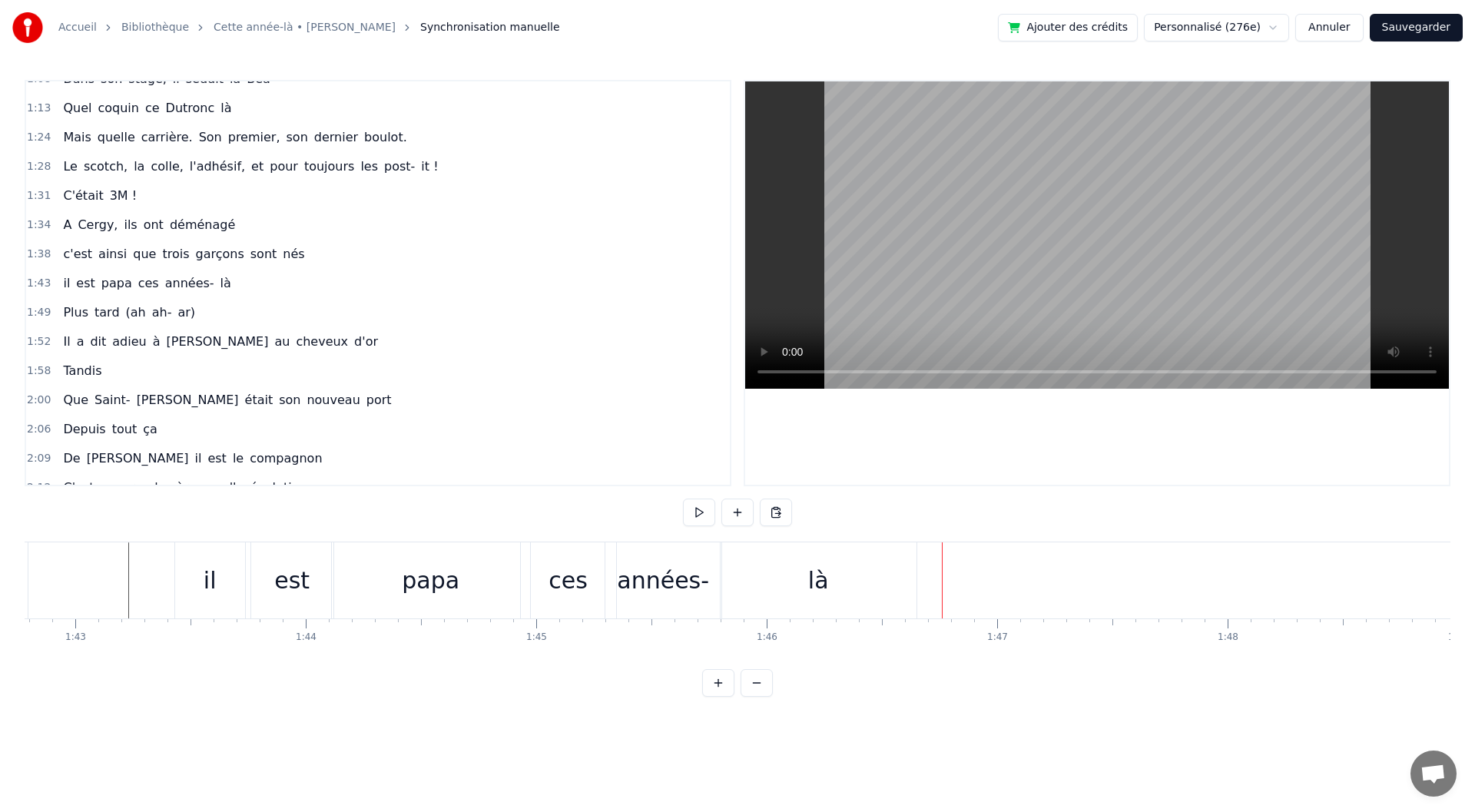
scroll to position [0, 23569]
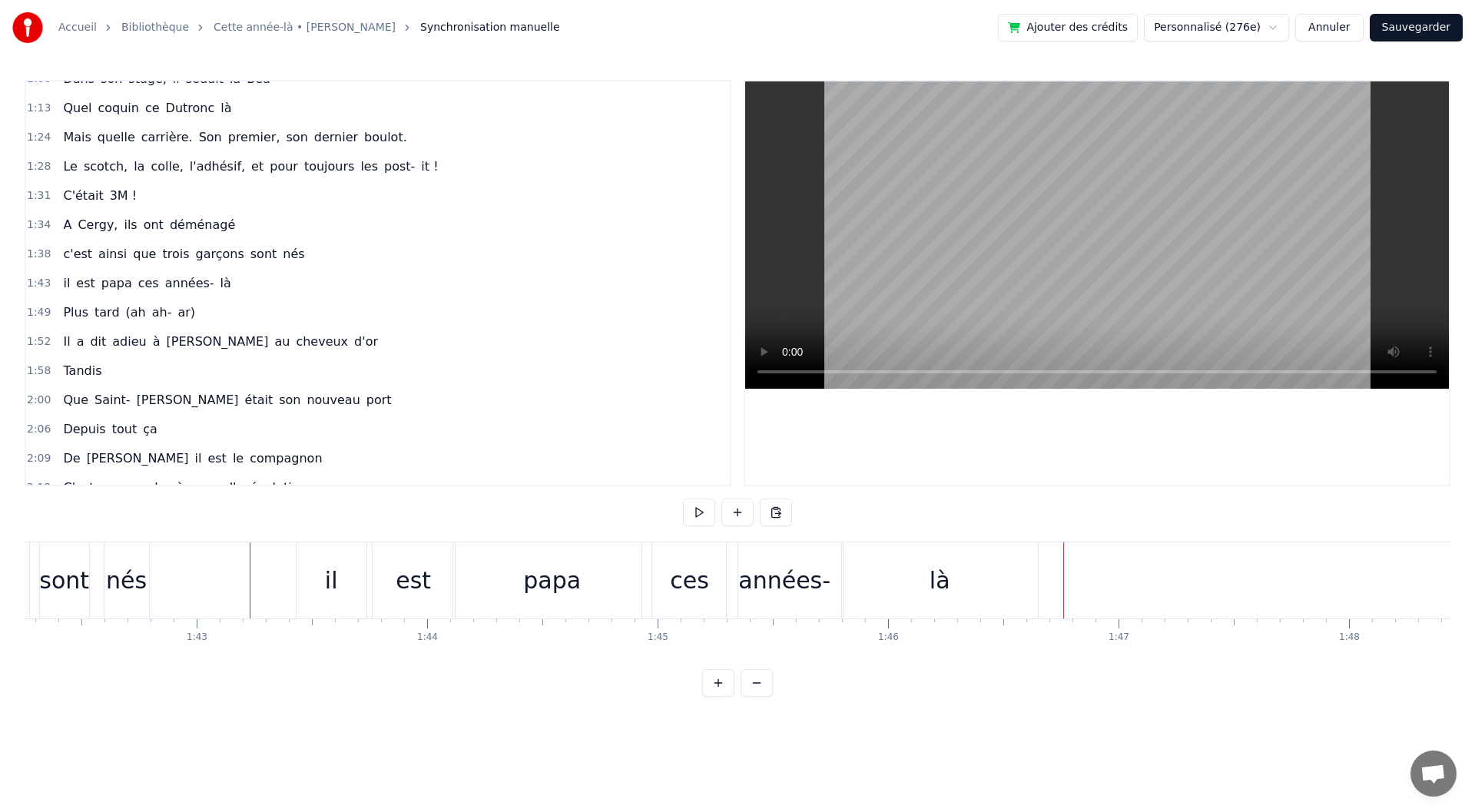
click at [393, 585] on div "est" at bounding box center [413, 580] width 82 height 76
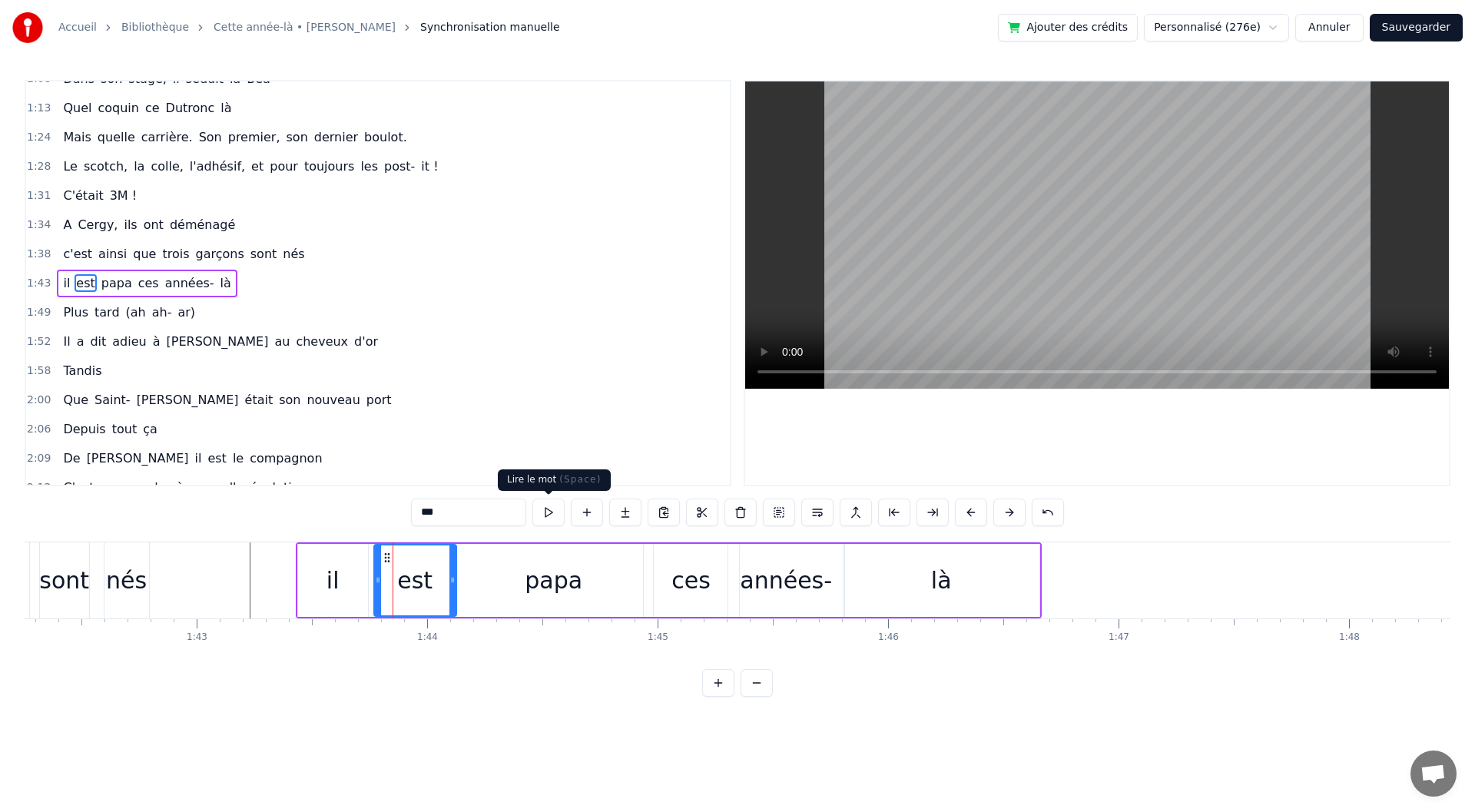
click at [548, 511] on button at bounding box center [548, 512] width 32 height 28
click at [511, 590] on div "papa" at bounding box center [554, 581] width 198 height 73
click at [552, 511] on button at bounding box center [548, 512] width 32 height 28
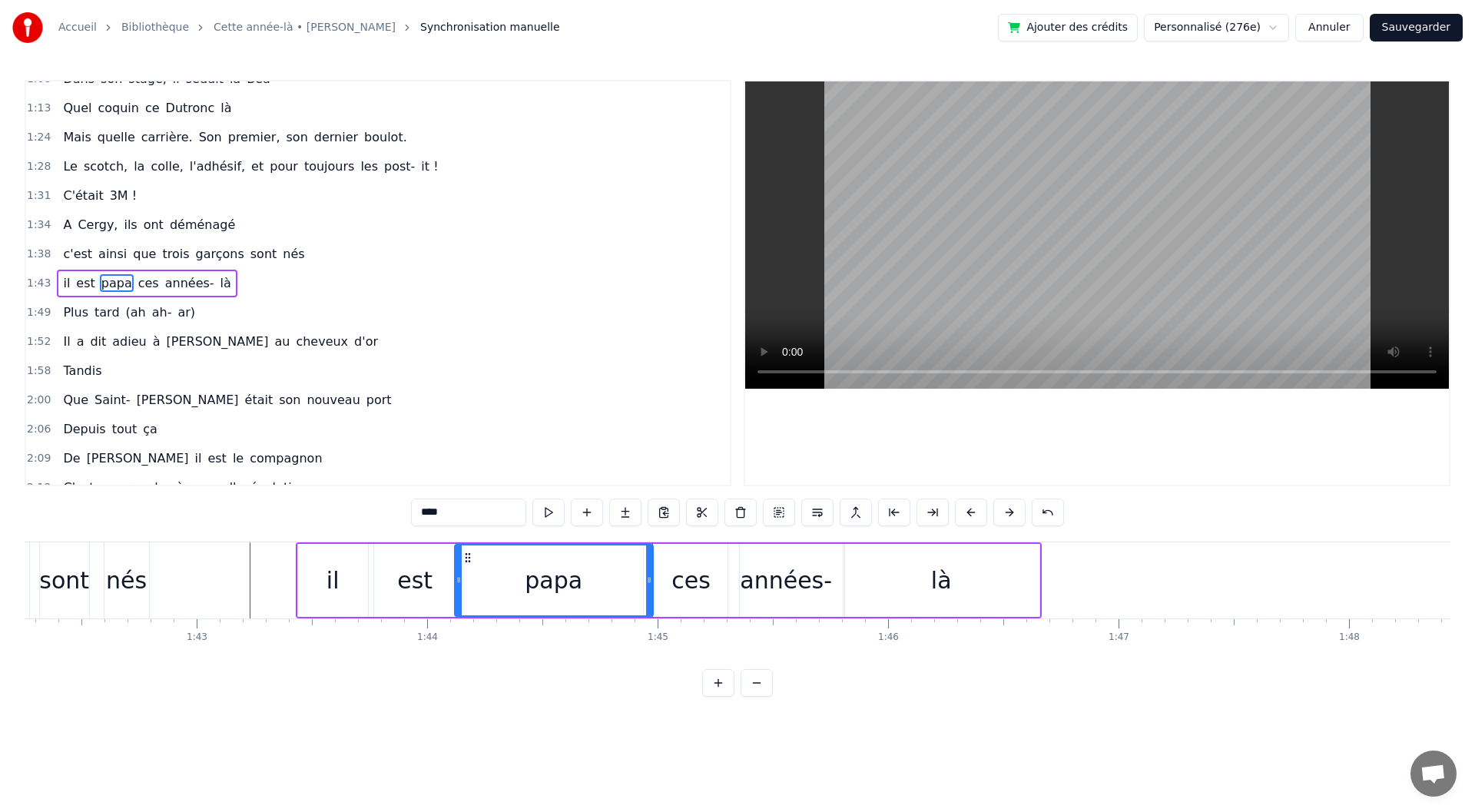
click at [673, 581] on div "ces" at bounding box center [691, 581] width 95 height 73
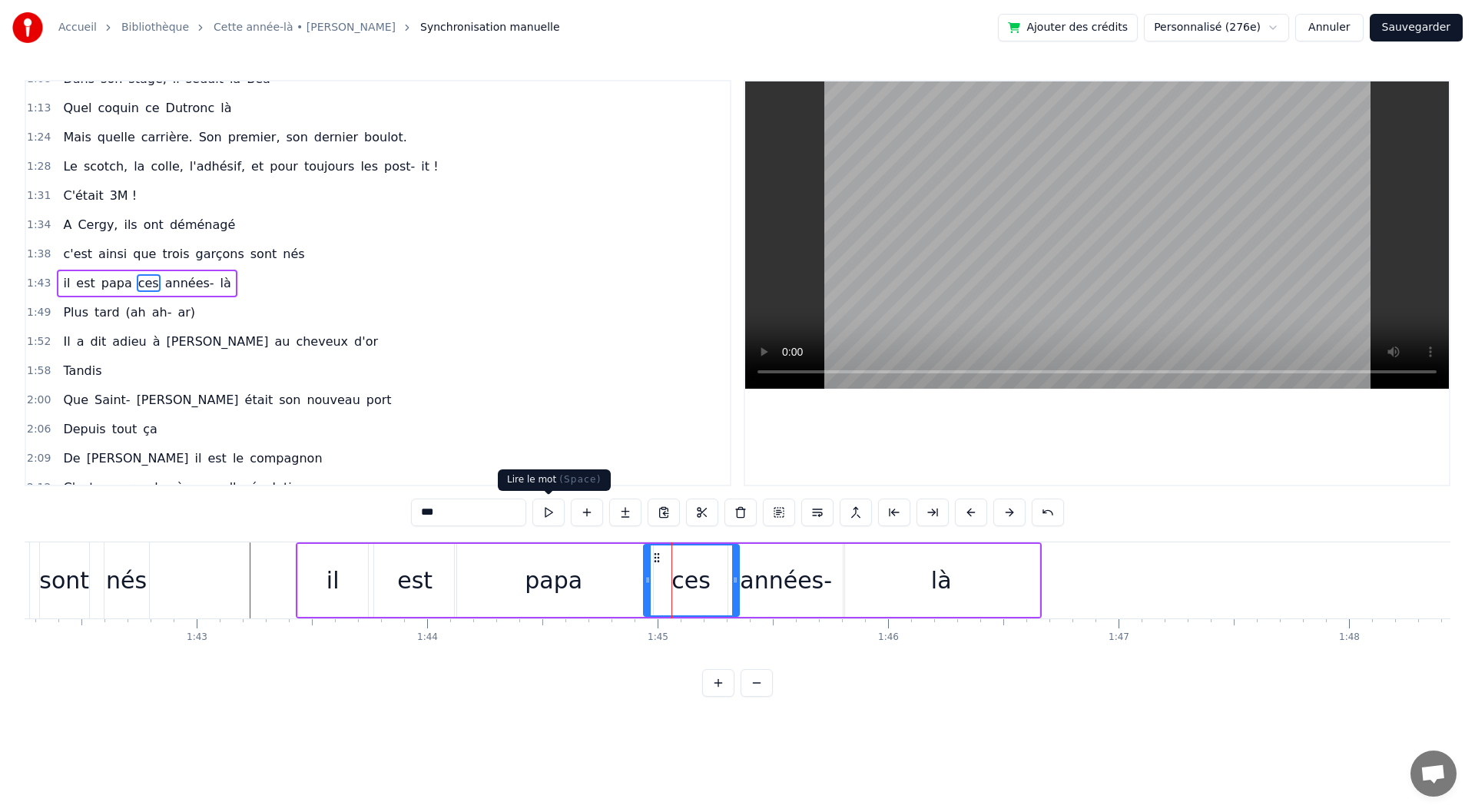
click at [597, 609] on div "papa" at bounding box center [554, 581] width 198 height 73
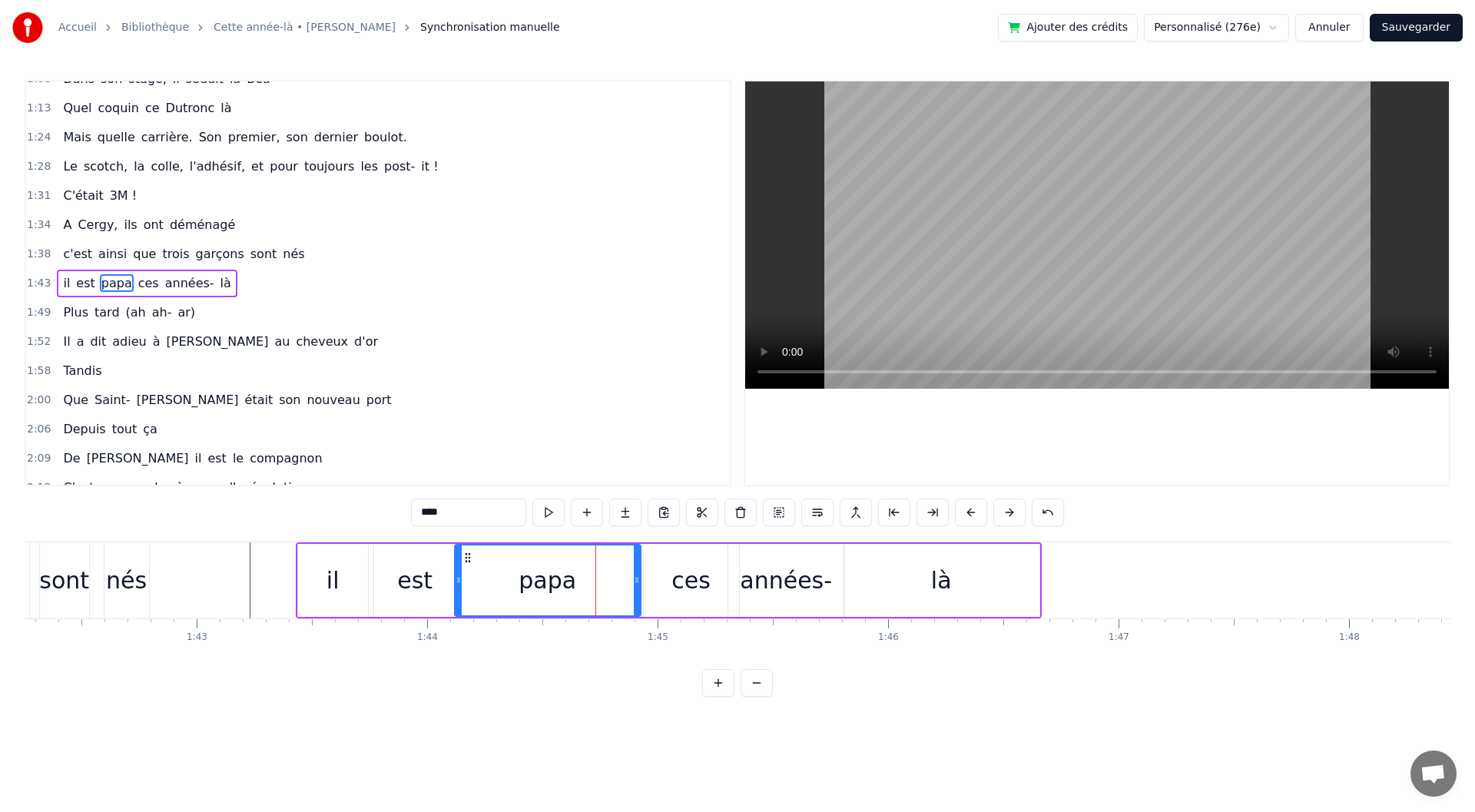
drag, startPoint x: 649, startPoint y: 589, endPoint x: 637, endPoint y: 589, distance: 12.0
click at [637, 589] on div at bounding box center [637, 580] width 6 height 70
click at [693, 586] on div "ces" at bounding box center [691, 581] width 40 height 35
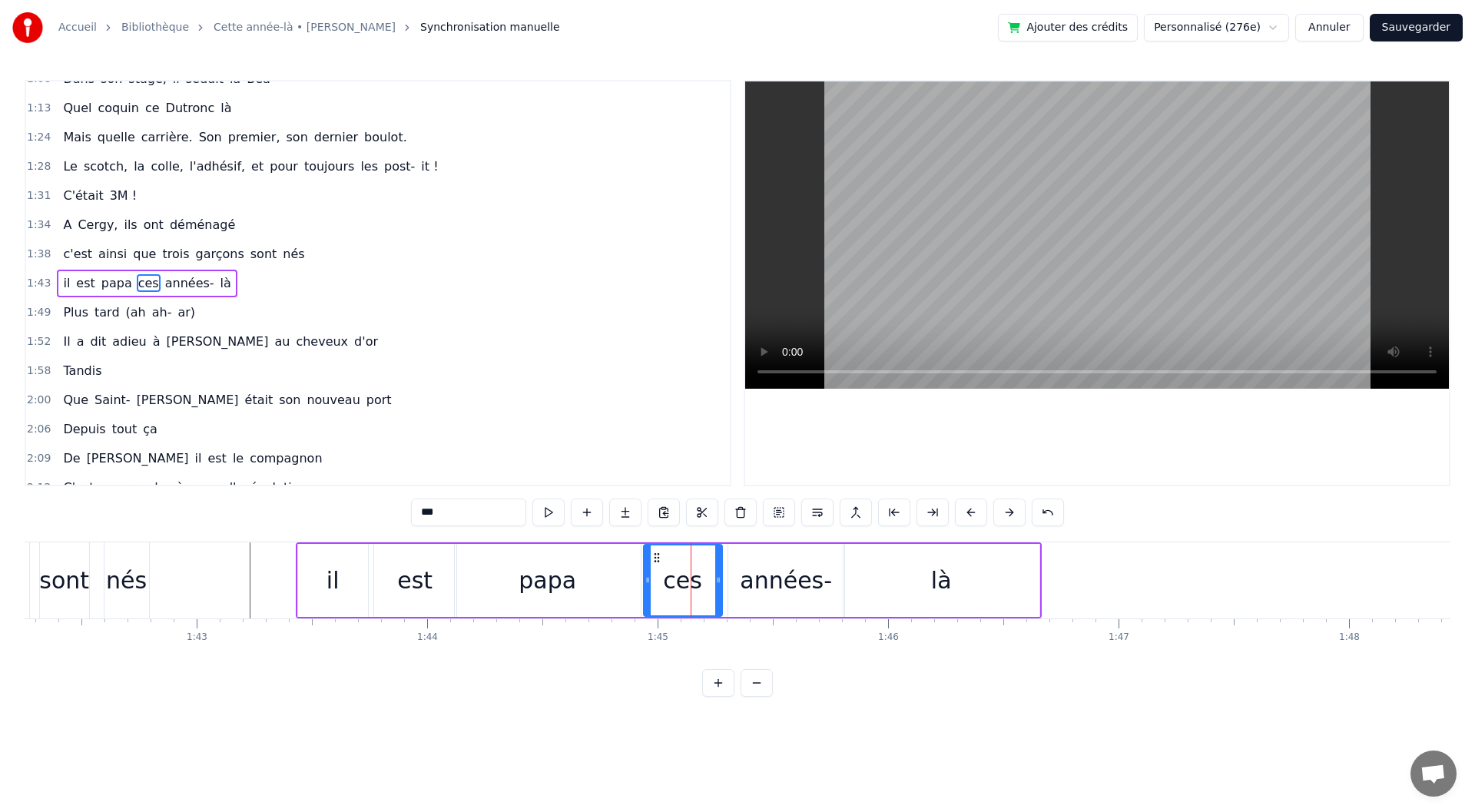
drag, startPoint x: 734, startPoint y: 587, endPoint x: 717, endPoint y: 589, distance: 17.1
click at [717, 589] on div at bounding box center [718, 580] width 6 height 70
click at [764, 593] on div "années-" at bounding box center [786, 581] width 92 height 35
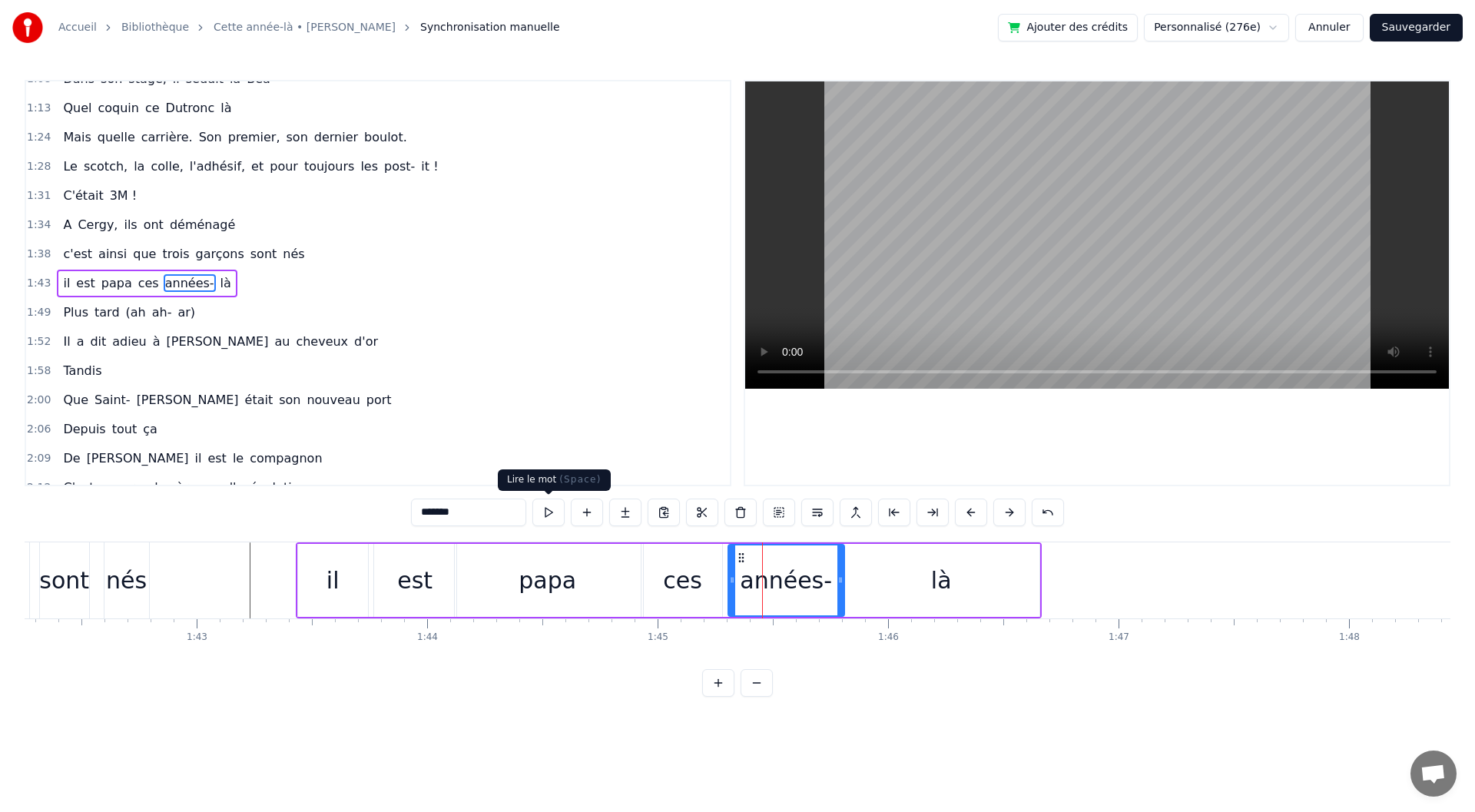
click at [548, 514] on button at bounding box center [548, 512] width 32 height 28
click at [323, 563] on div "il" at bounding box center [332, 581] width 70 height 73
type input "**"
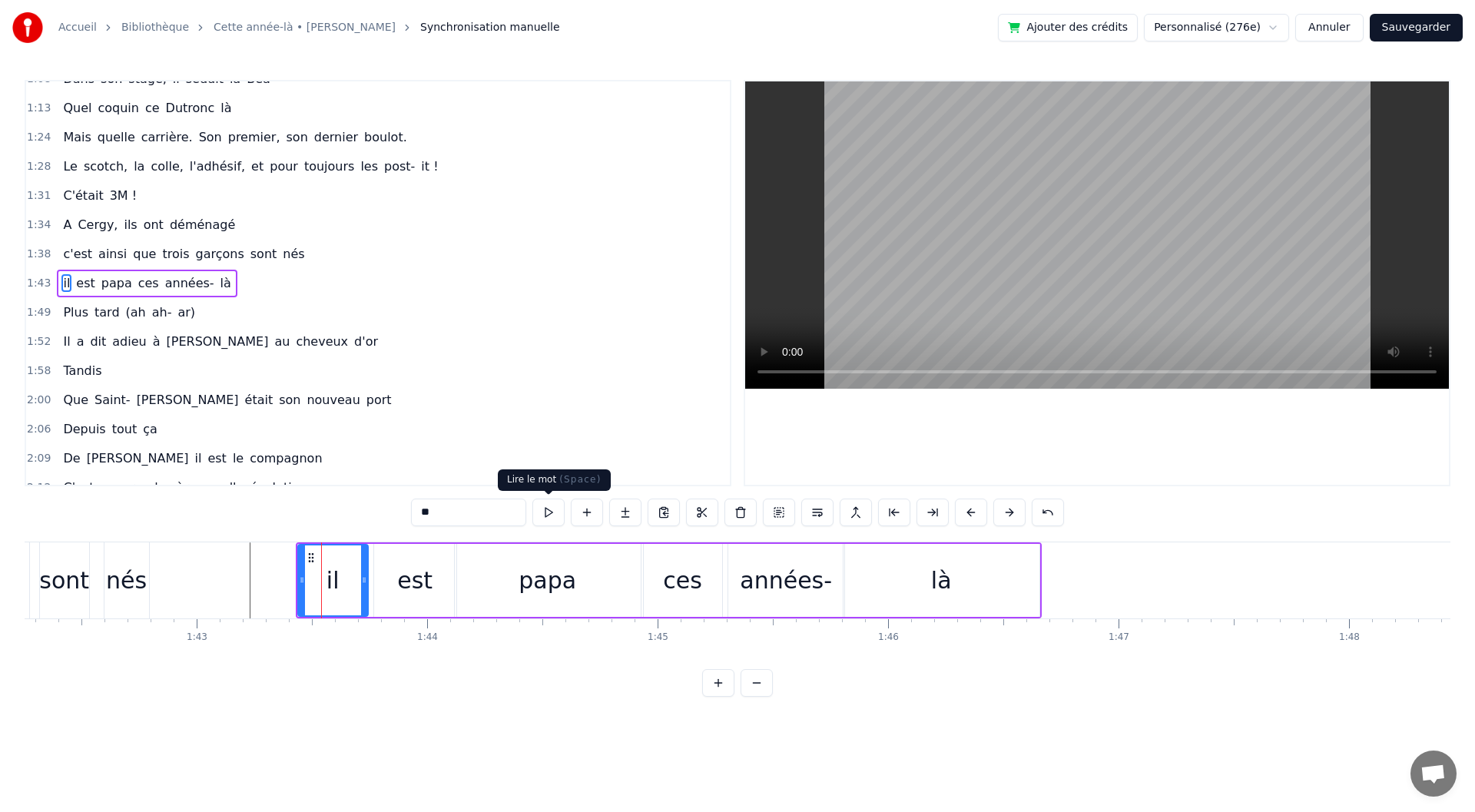
click at [552, 512] on button at bounding box center [548, 512] width 32 height 28
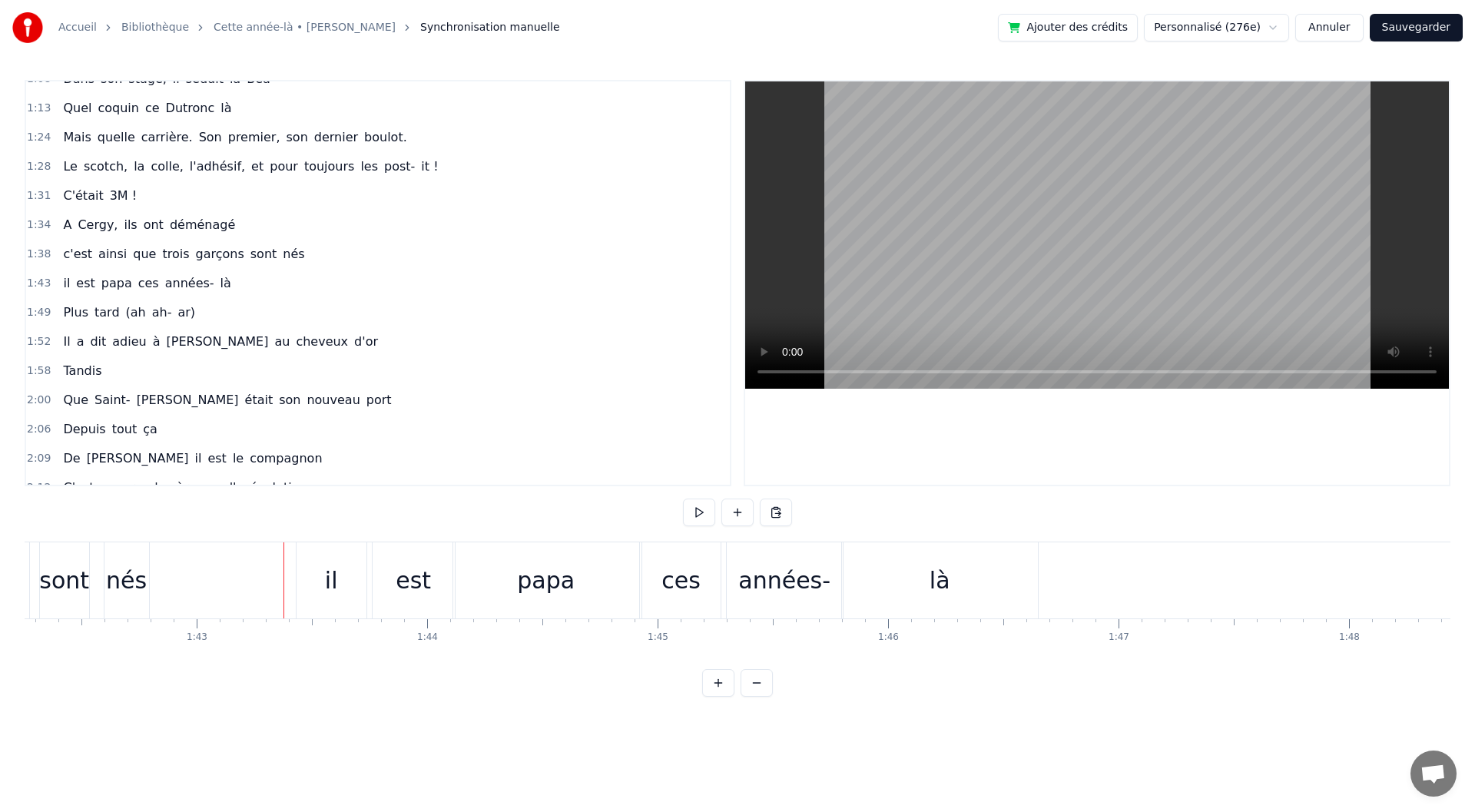
click at [692, 516] on button at bounding box center [698, 512] width 32 height 28
click at [691, 516] on button at bounding box center [698, 512] width 32 height 28
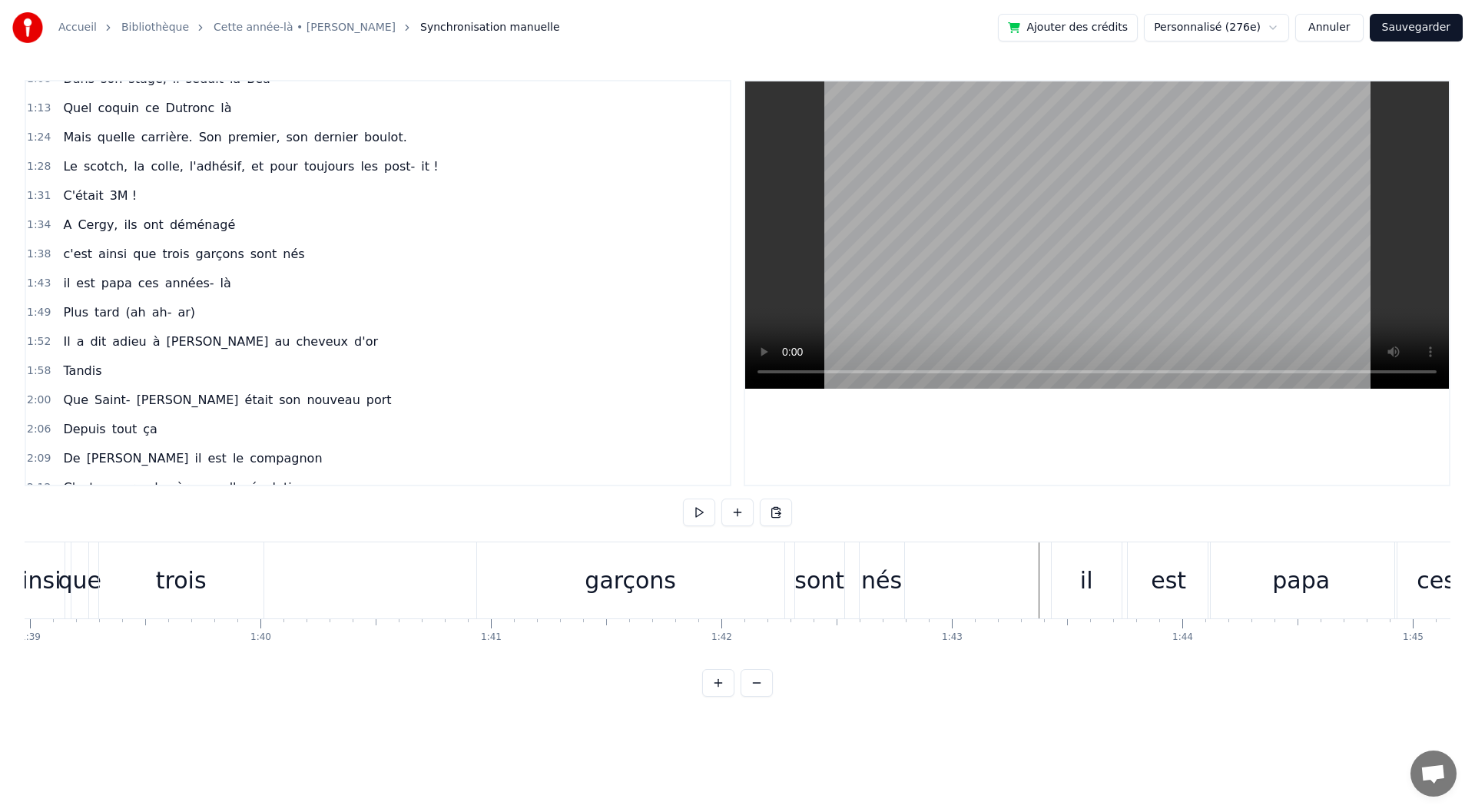
scroll to position [0, 22692]
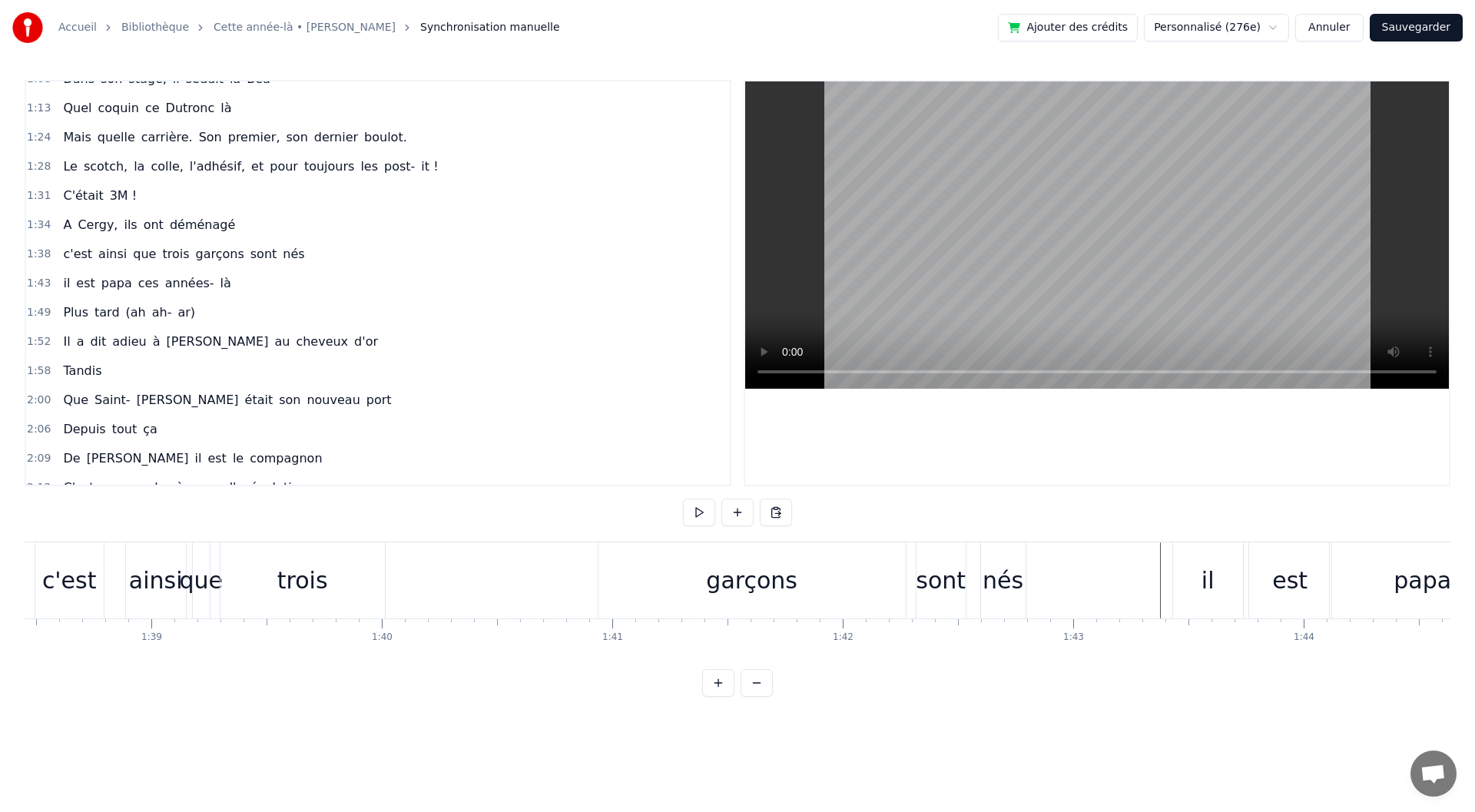
click at [751, 585] on div "garçons" at bounding box center [751, 581] width 92 height 35
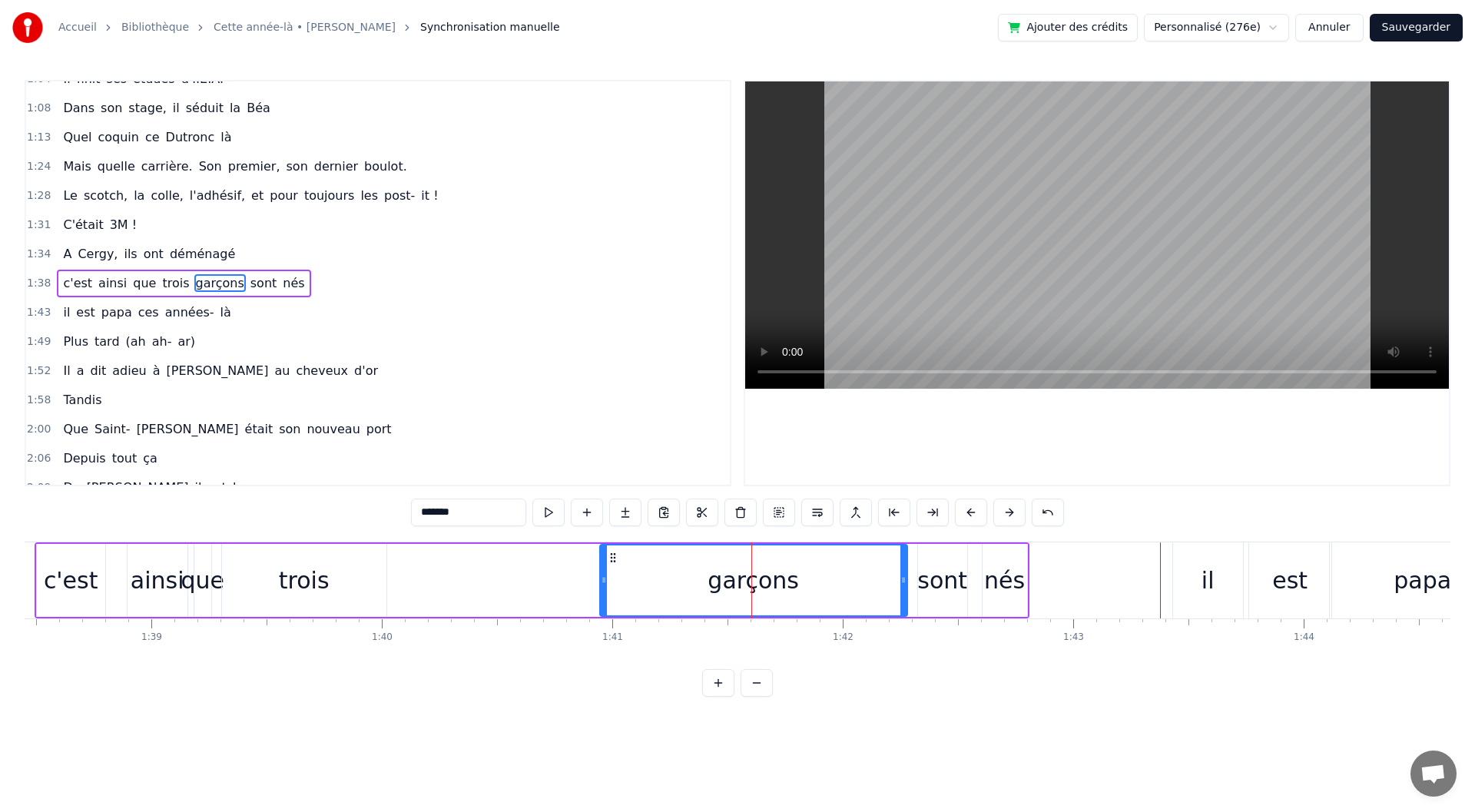
click at [40, 264] on div "1:34 A Cergy, ils ont déménagé" at bounding box center [378, 254] width 703 height 29
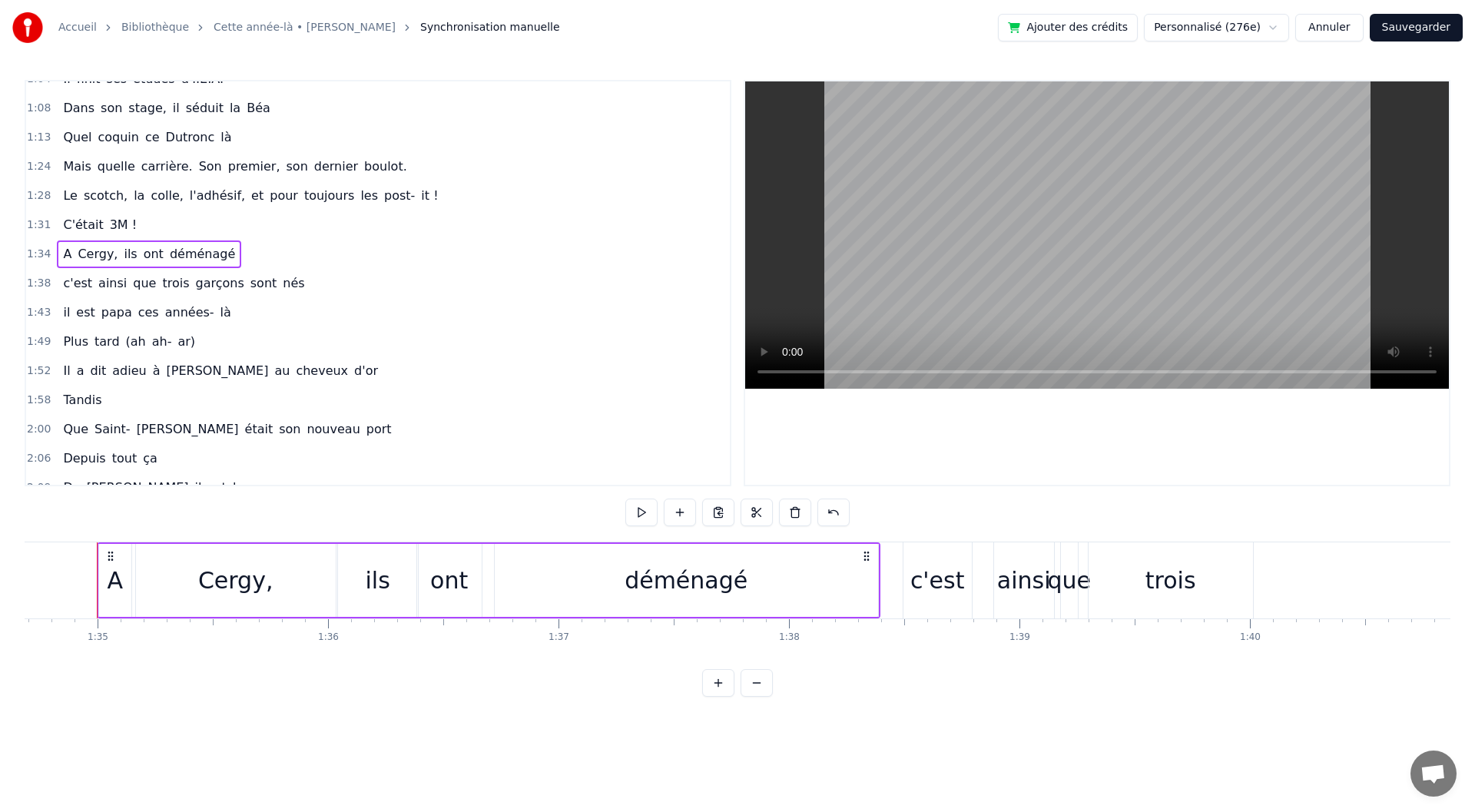
scroll to position [0, 21819]
click at [36, 287] on span "1:38" at bounding box center [39, 283] width 24 height 15
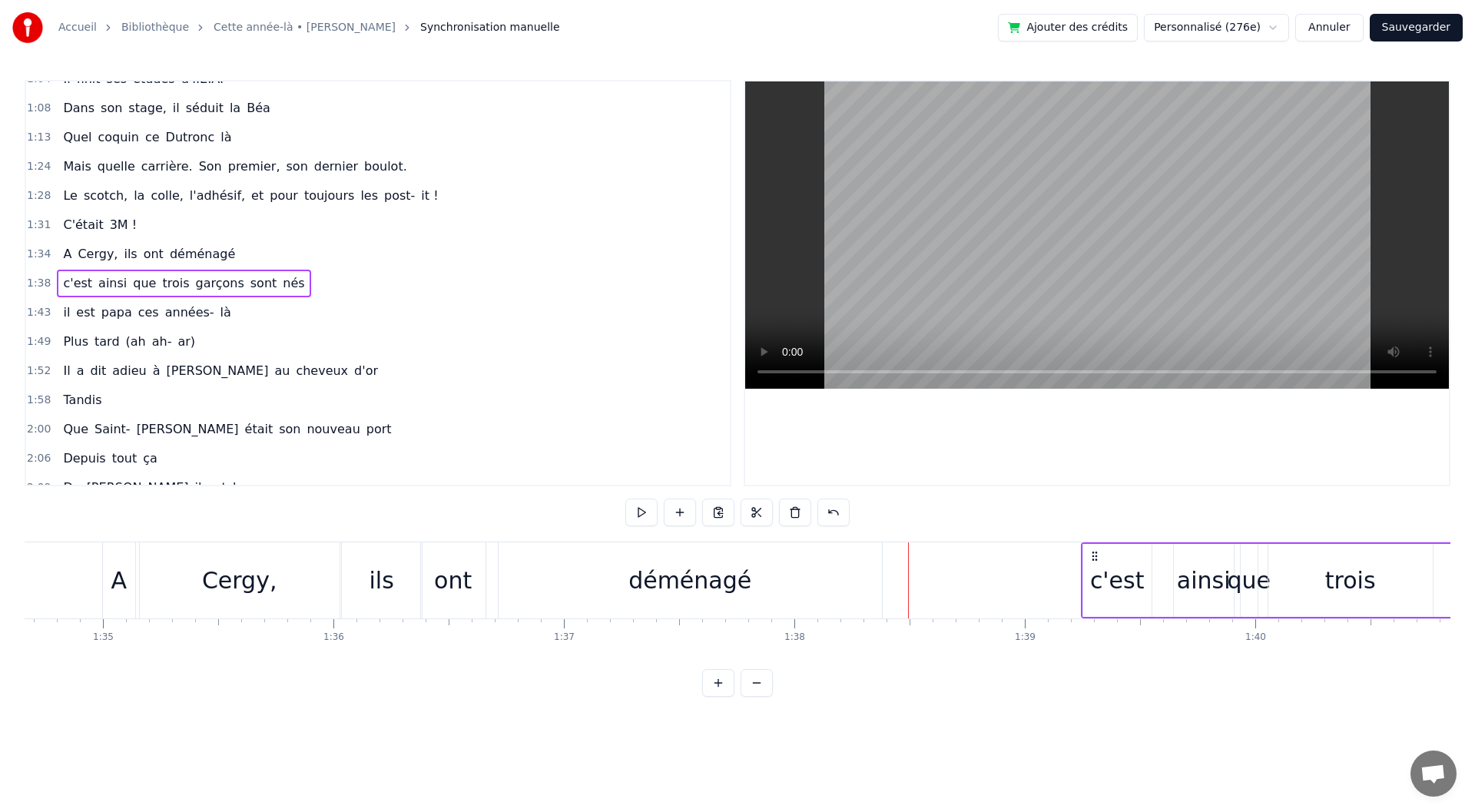
drag, startPoint x: 917, startPoint y: 553, endPoint x: 1098, endPoint y: 552, distance: 181.0
click at [1098, 552] on icon at bounding box center [1094, 556] width 13 height 13
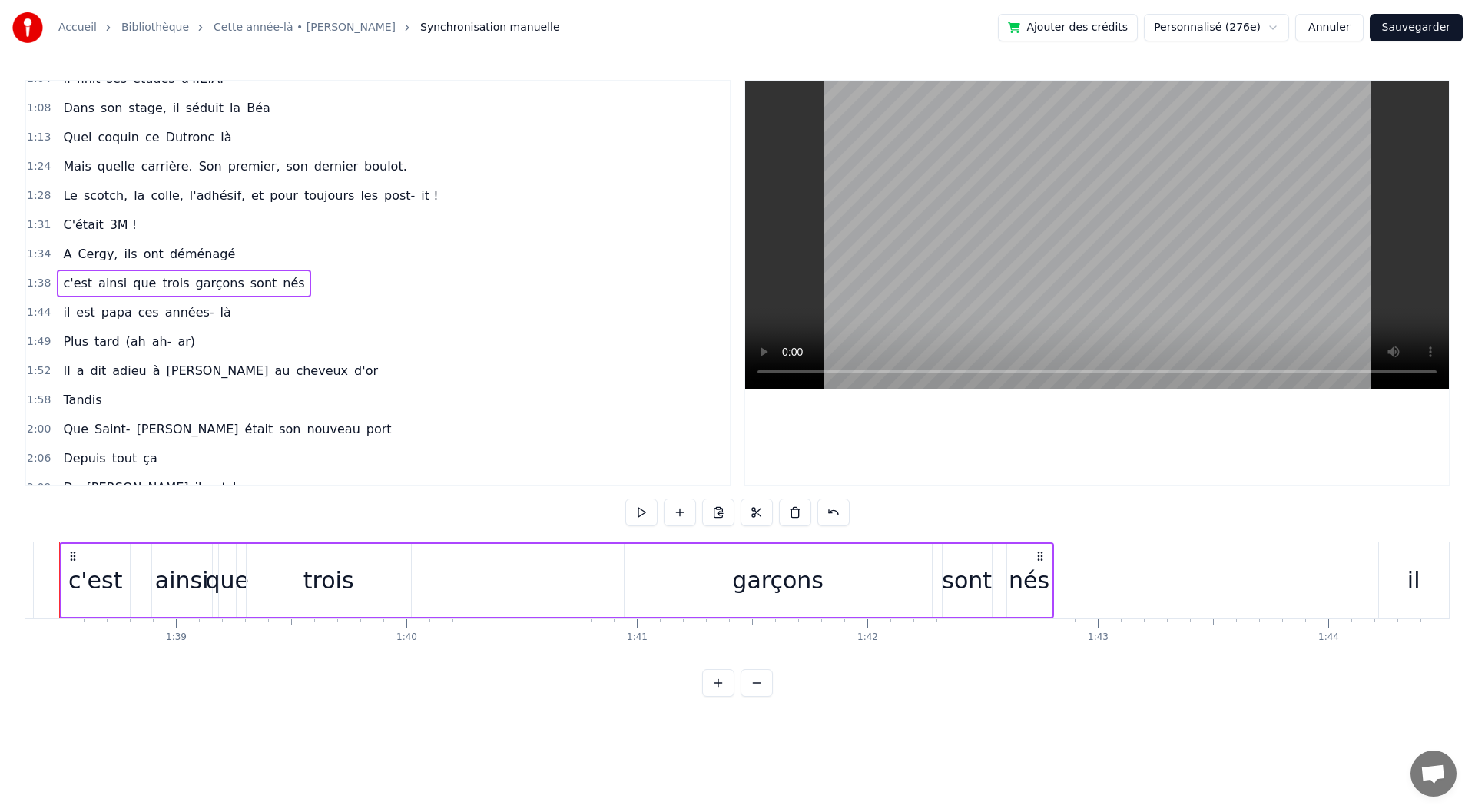
scroll to position [0, 22522]
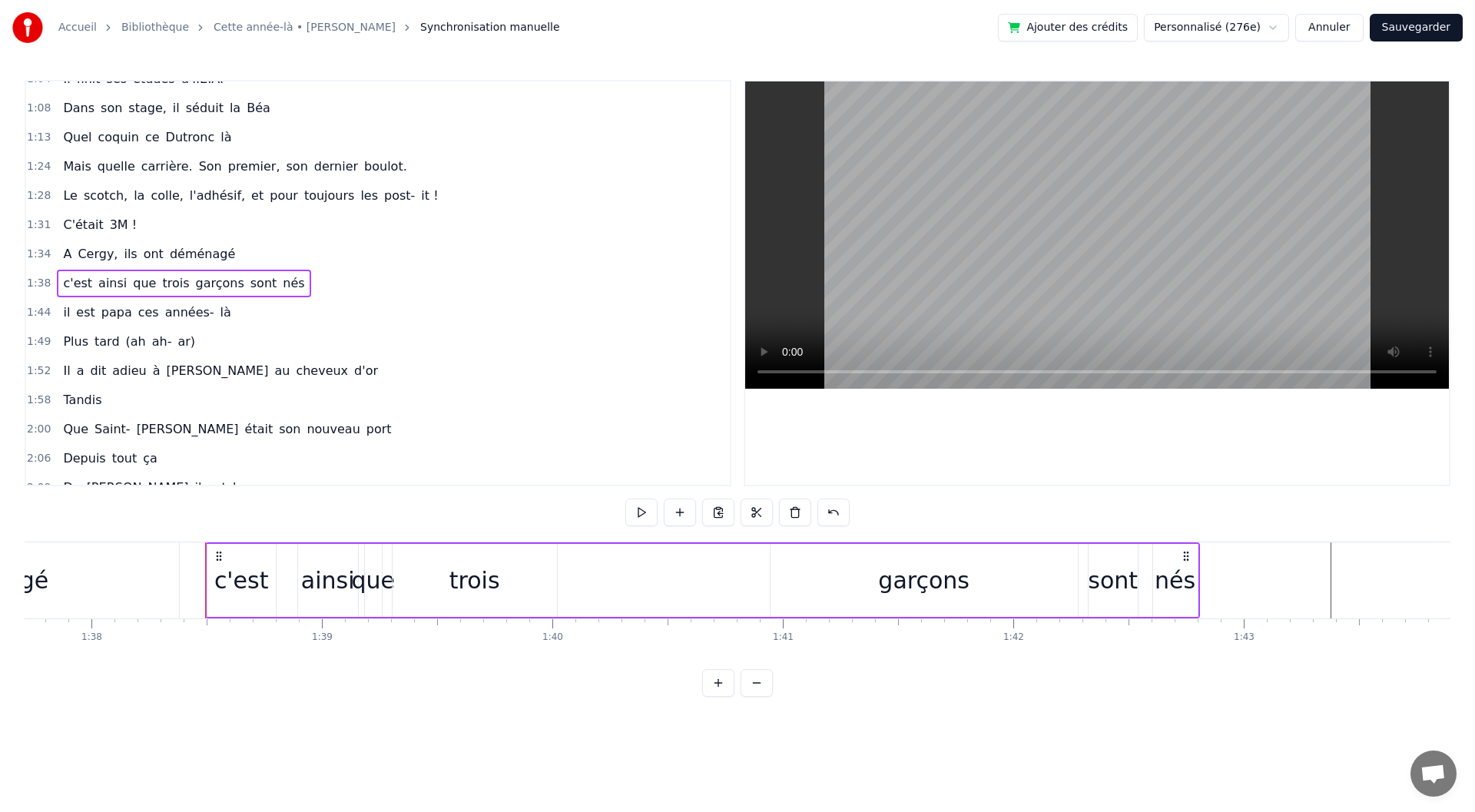
click at [898, 590] on div "garçons" at bounding box center [924, 581] width 92 height 35
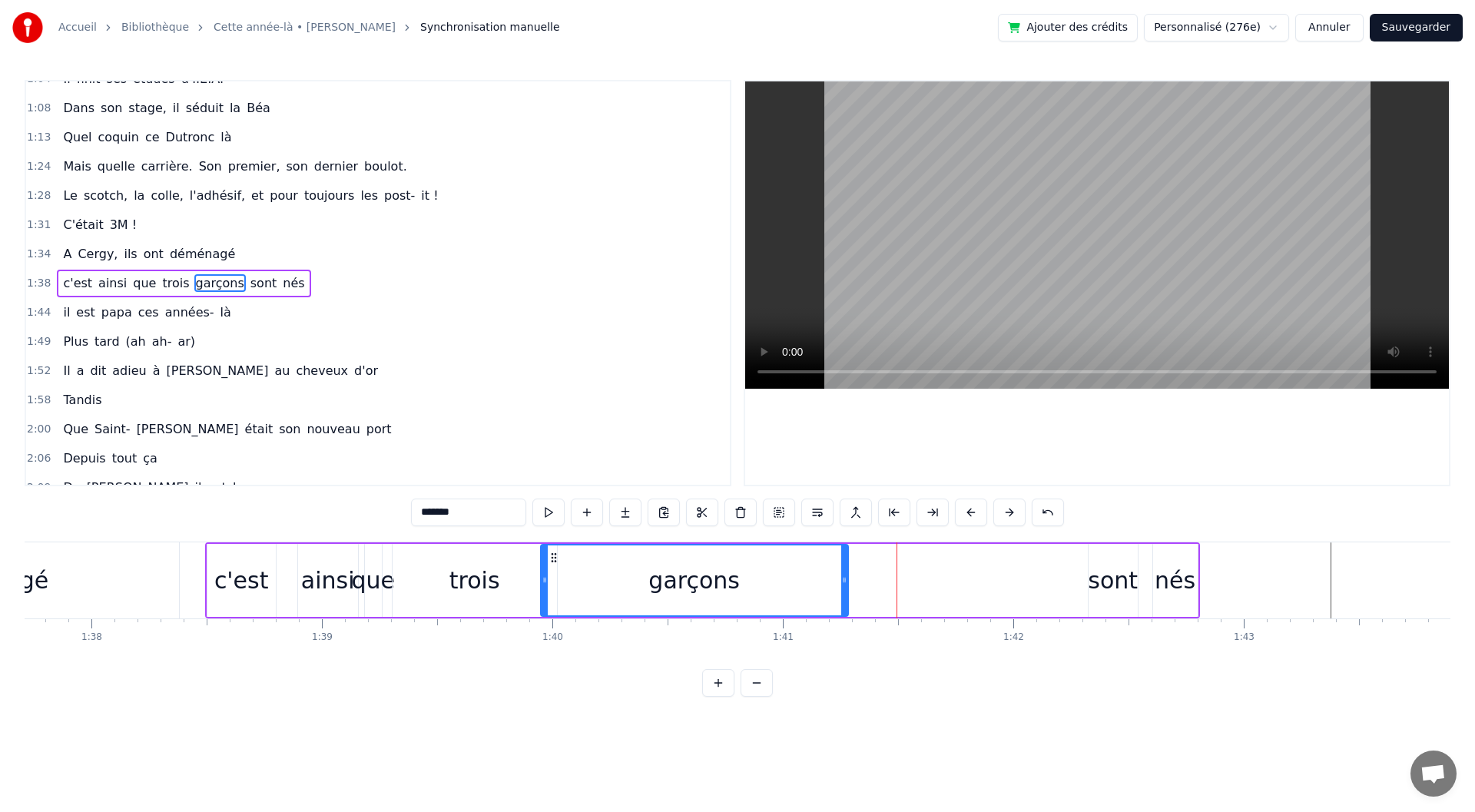
drag, startPoint x: 784, startPoint y: 558, endPoint x: 555, endPoint y: 563, distance: 229.1
click at [555, 563] on icon at bounding box center [554, 558] width 13 height 13
click at [1109, 569] on div "sont" at bounding box center [1113, 581] width 50 height 35
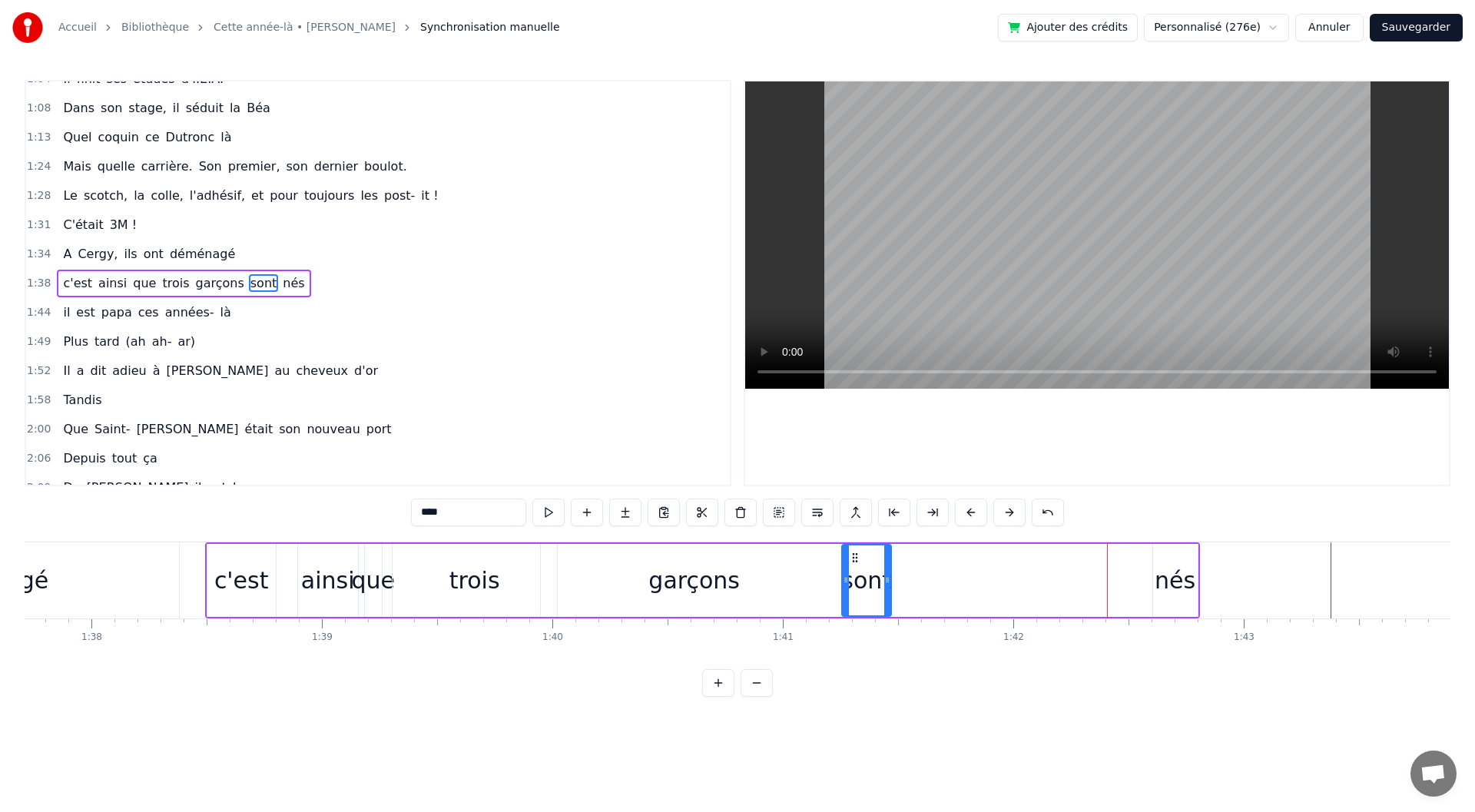
drag, startPoint x: 1103, startPoint y: 552, endPoint x: 841, endPoint y: 562, distance: 262.2
click at [849, 562] on icon at bounding box center [855, 558] width 13 height 13
click at [1166, 576] on div "nés" at bounding box center [1175, 581] width 40 height 35
drag, startPoint x: 1166, startPoint y: 554, endPoint x: 917, endPoint y: 559, distance: 249.1
click at [917, 559] on icon at bounding box center [918, 558] width 13 height 13
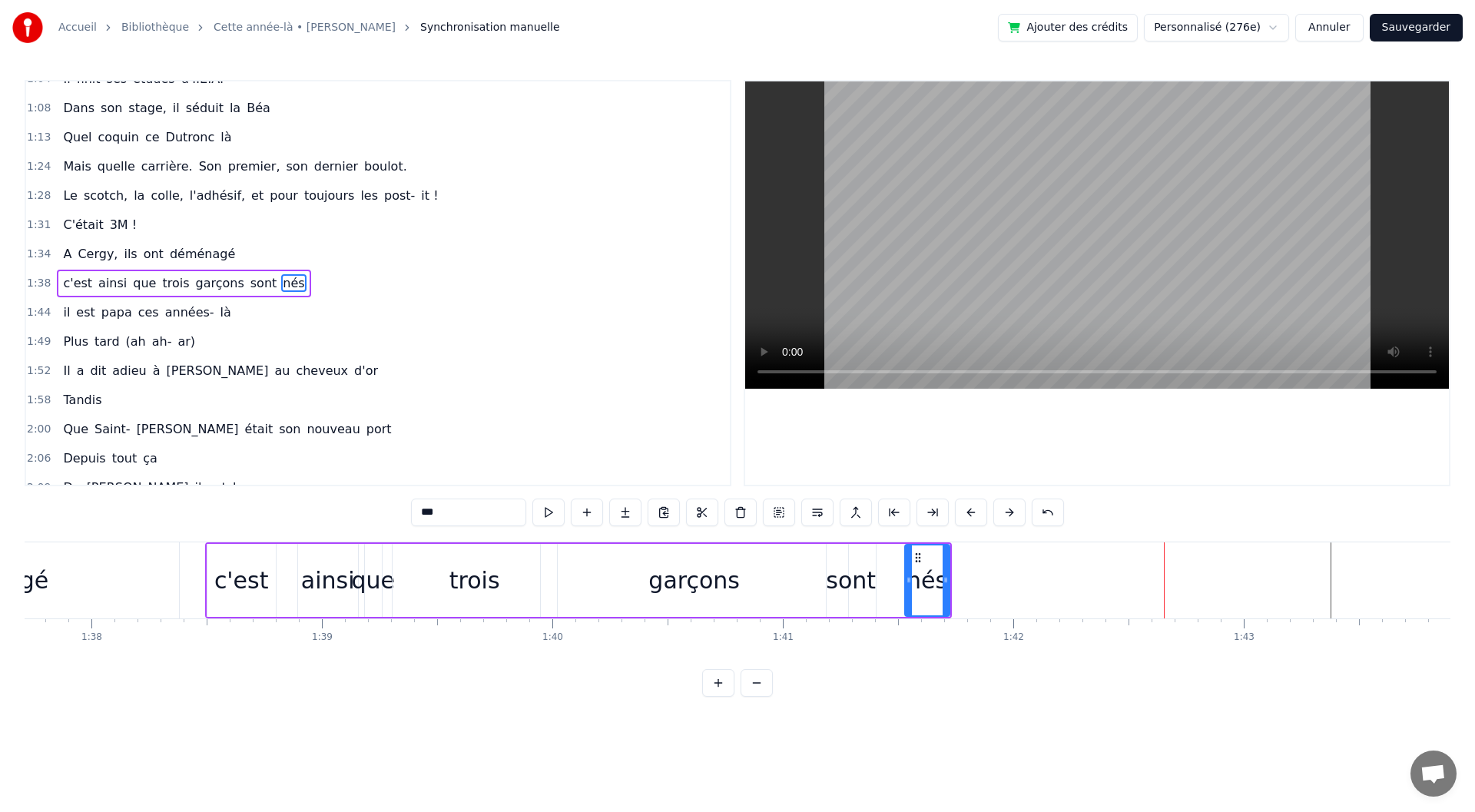
click at [222, 554] on div "c'est" at bounding box center [241, 581] width 68 height 73
type input "*****"
click at [257, 295] on div "c'est ainsi que trois garçons sont nés" at bounding box center [183, 283] width 253 height 28
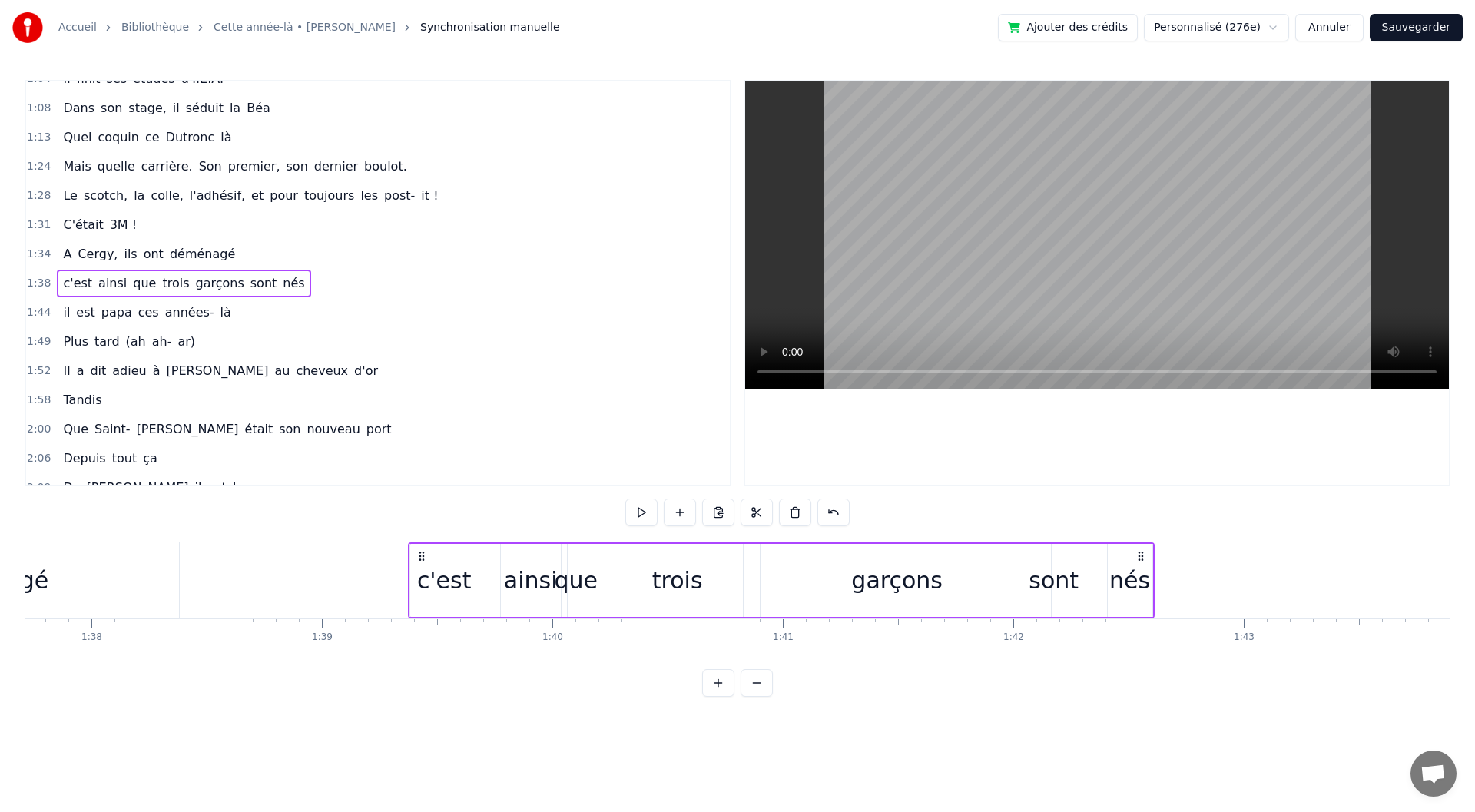
drag, startPoint x: 213, startPoint y: 552, endPoint x: 415, endPoint y: 557, distance: 202.1
click at [415, 557] on icon at bounding box center [421, 556] width 13 height 13
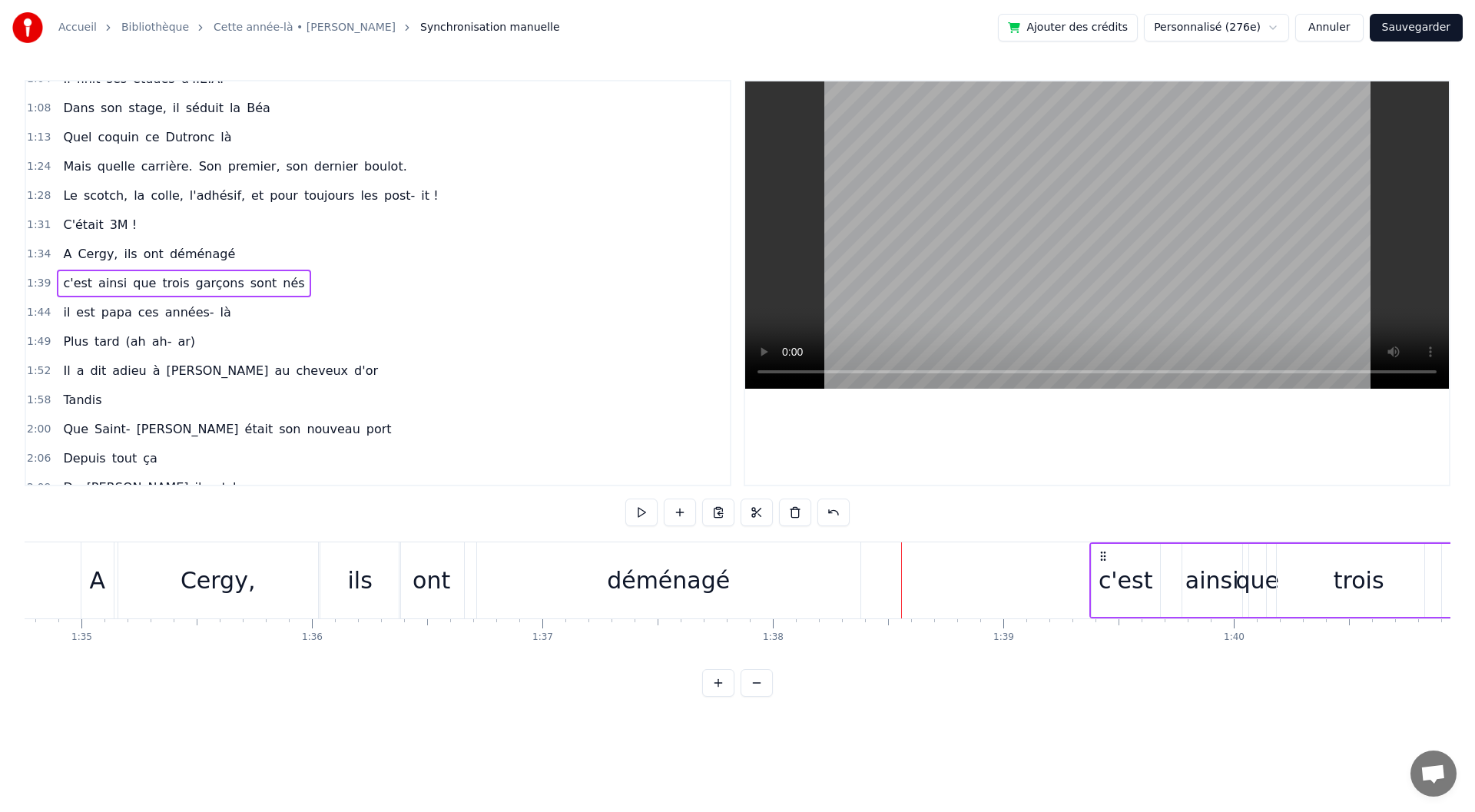
scroll to position [0, 21718]
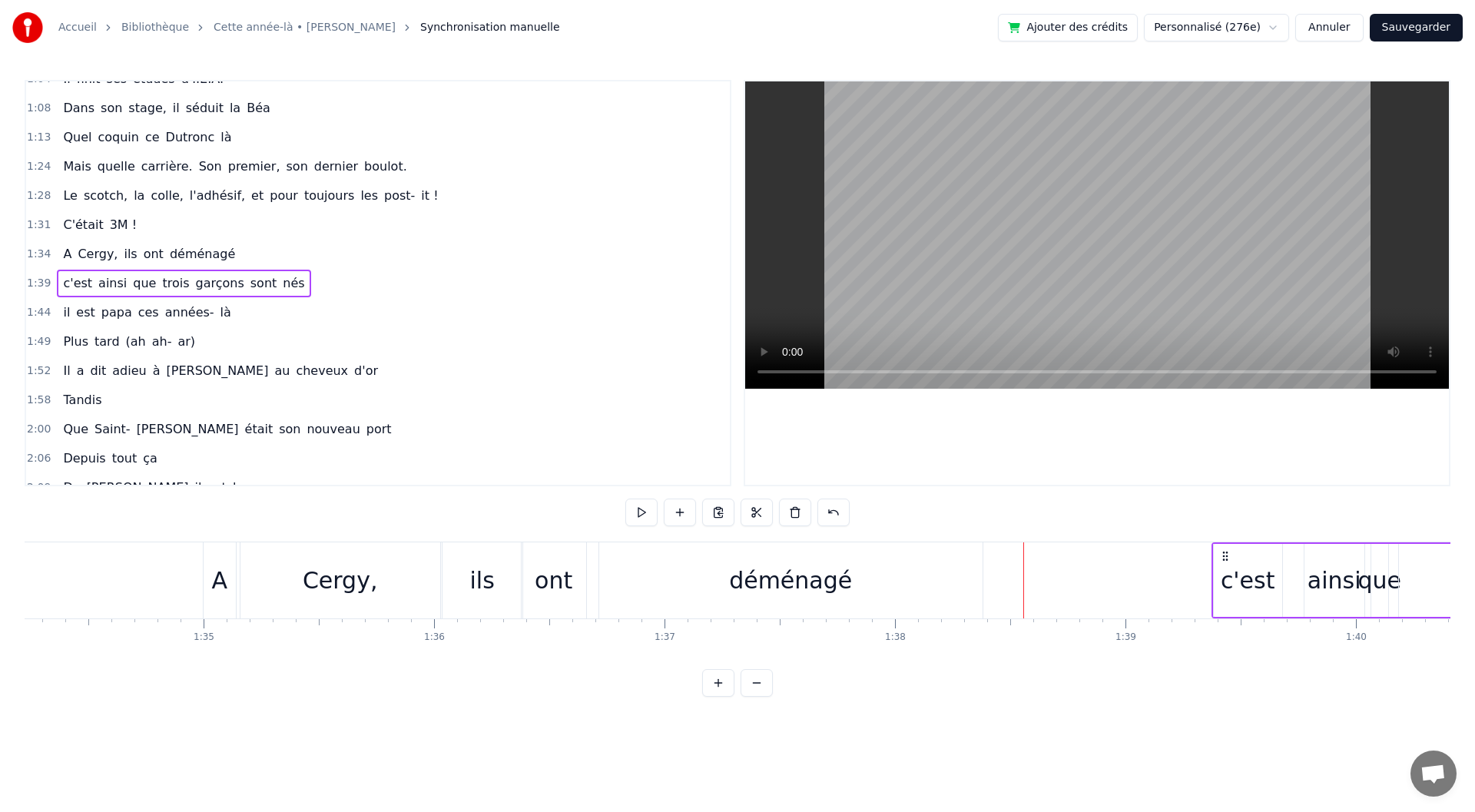
click at [726, 594] on div "déménagé" at bounding box center [791, 580] width 383 height 76
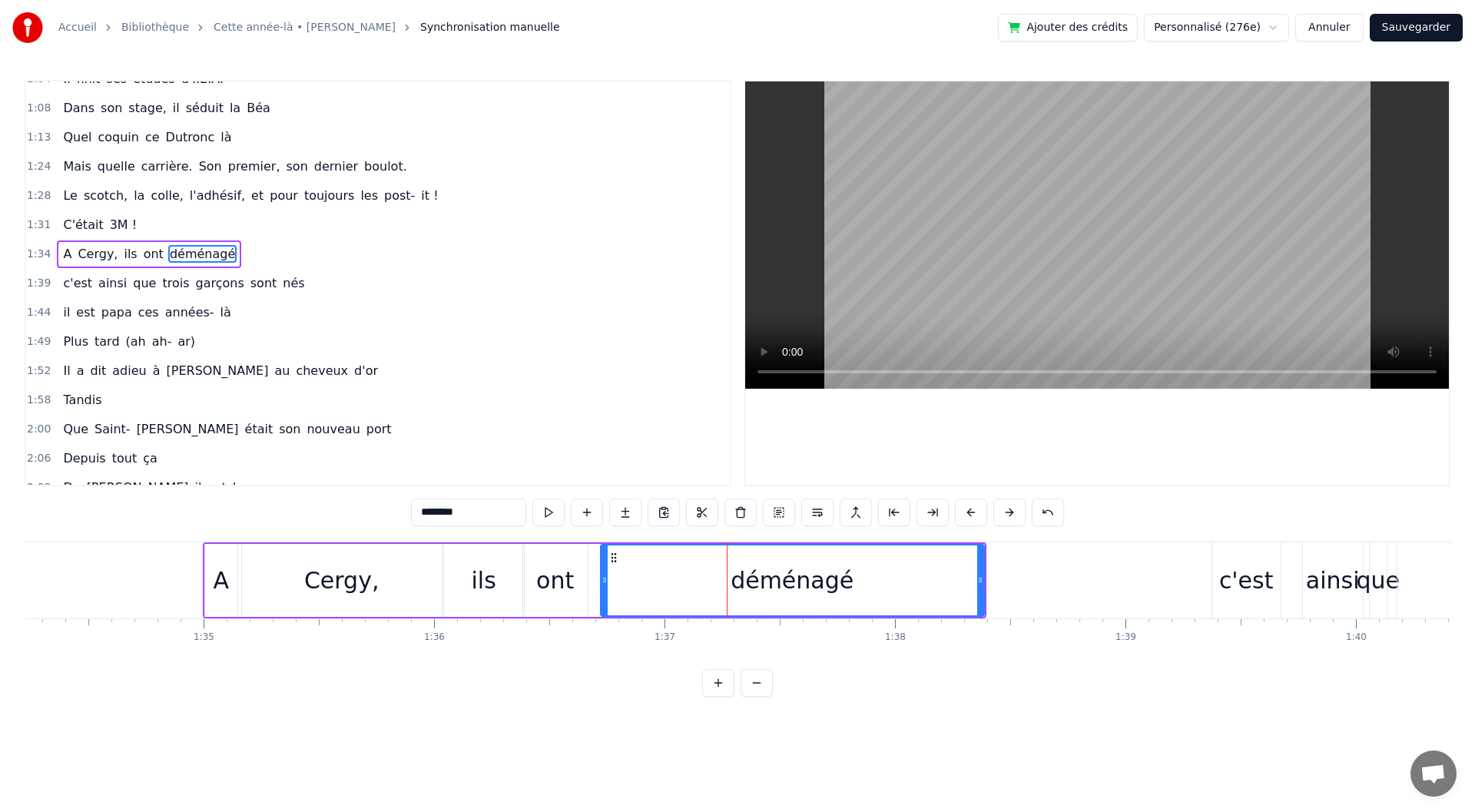
scroll to position [367, 0]
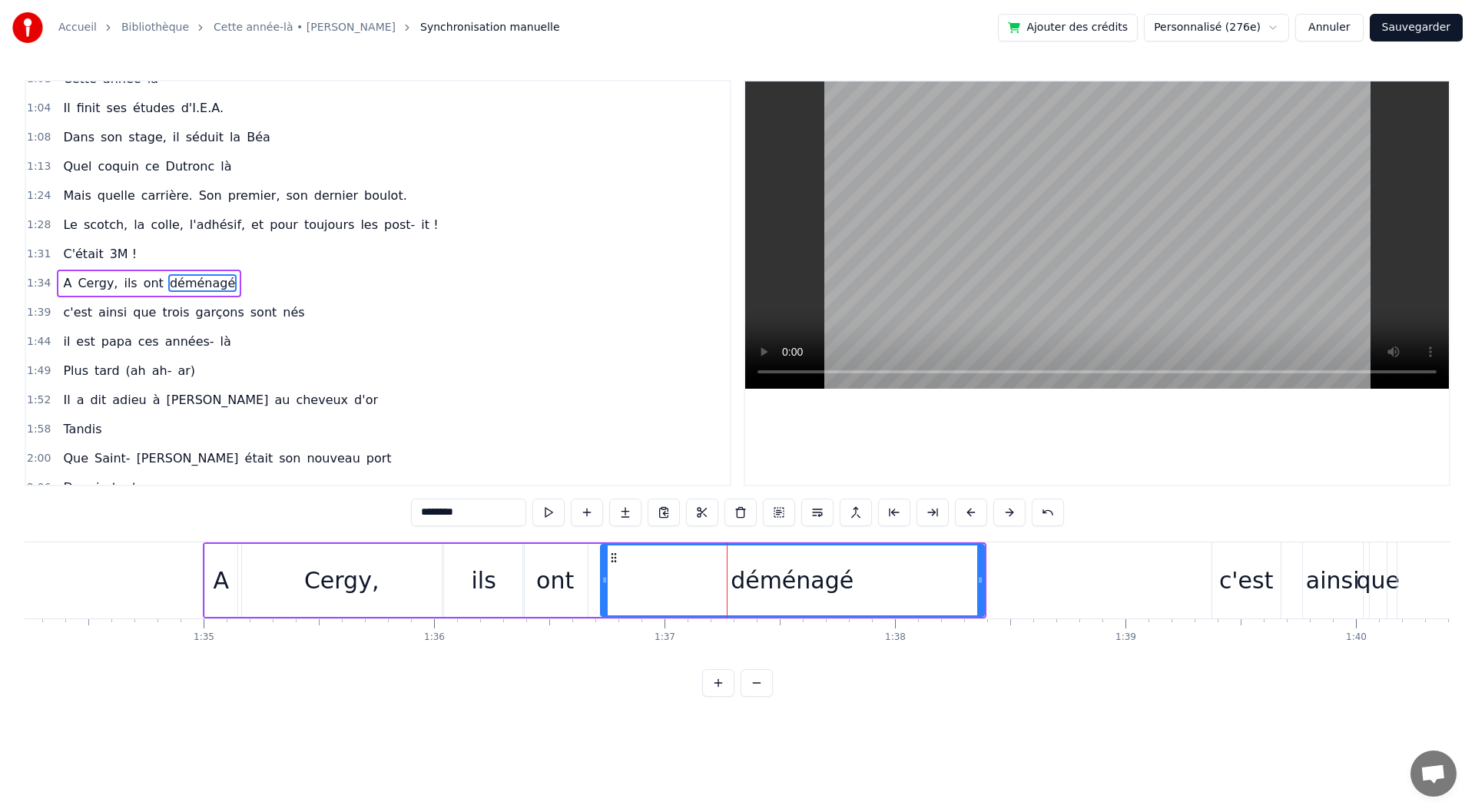
click at [140, 563] on div at bounding box center [482, 580] width 44351 height 76
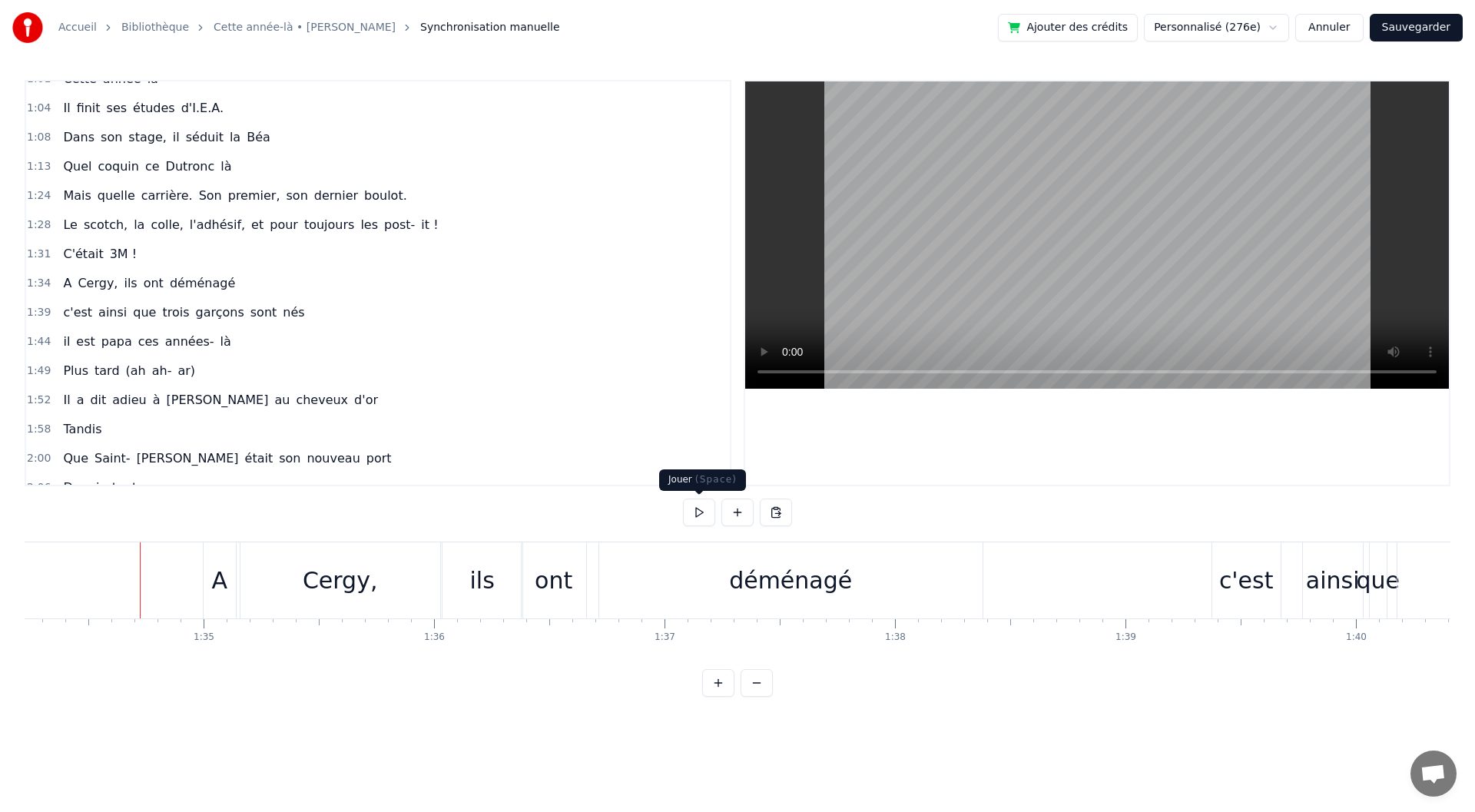
click at [711, 519] on button at bounding box center [698, 512] width 32 height 28
click at [705, 509] on button at bounding box center [698, 512] width 32 height 28
click at [544, 583] on div "ont" at bounding box center [553, 581] width 38 height 35
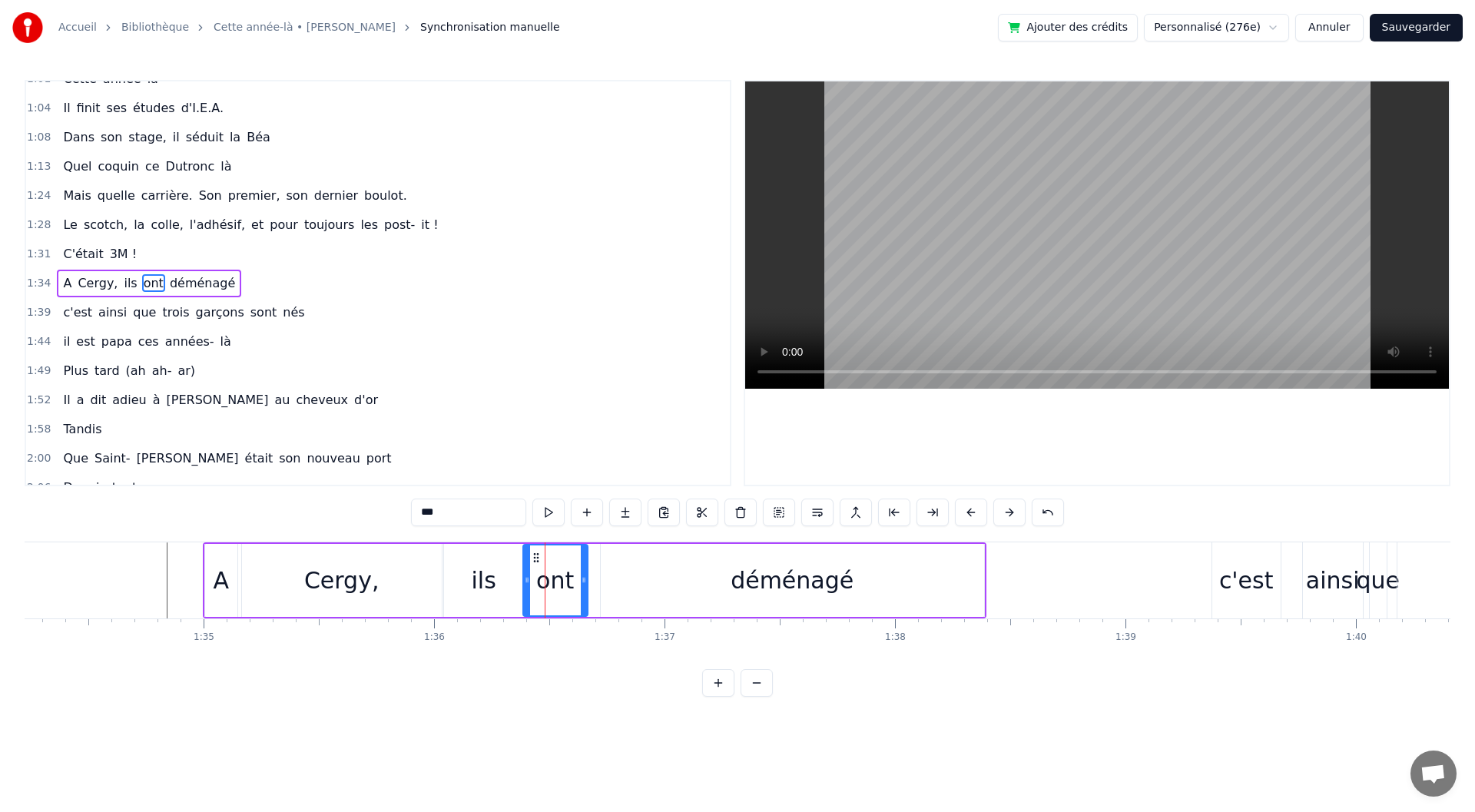
click at [619, 581] on div "déménagé" at bounding box center [793, 581] width 383 height 73
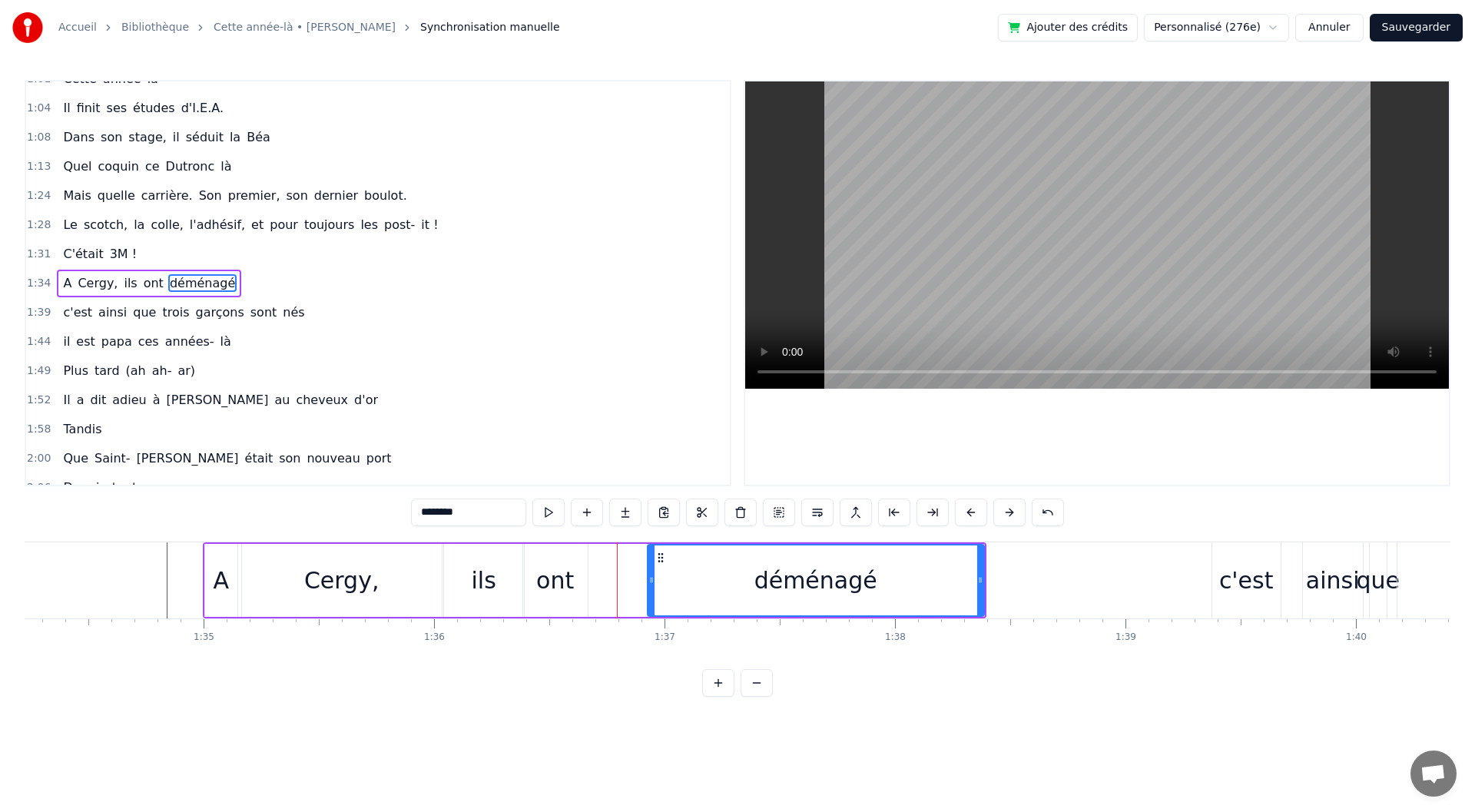
drag, startPoint x: 601, startPoint y: 588, endPoint x: 648, endPoint y: 593, distance: 47.3
click at [648, 593] on div at bounding box center [651, 580] width 6 height 70
click at [560, 579] on div "ont" at bounding box center [555, 581] width 38 height 35
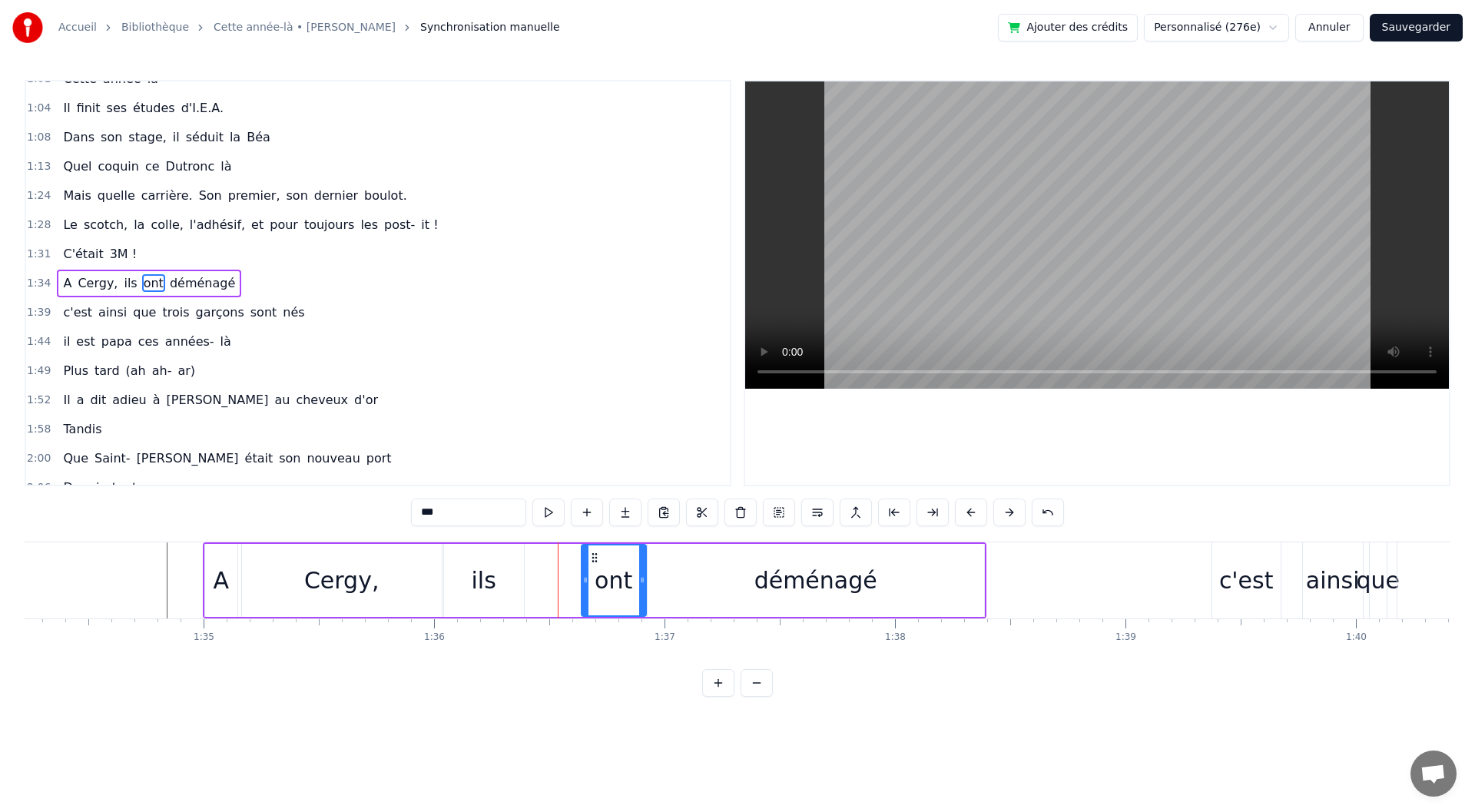
drag, startPoint x: 535, startPoint y: 557, endPoint x: 593, endPoint y: 556, distance: 58.0
click at [593, 556] on icon at bounding box center [594, 558] width 13 height 13
click at [476, 593] on div "ils" at bounding box center [485, 581] width 25 height 35
drag, startPoint x: 459, startPoint y: 553, endPoint x: 524, endPoint y: 554, distance: 65.0
click at [524, 554] on circle at bounding box center [523, 553] width 1 height 1
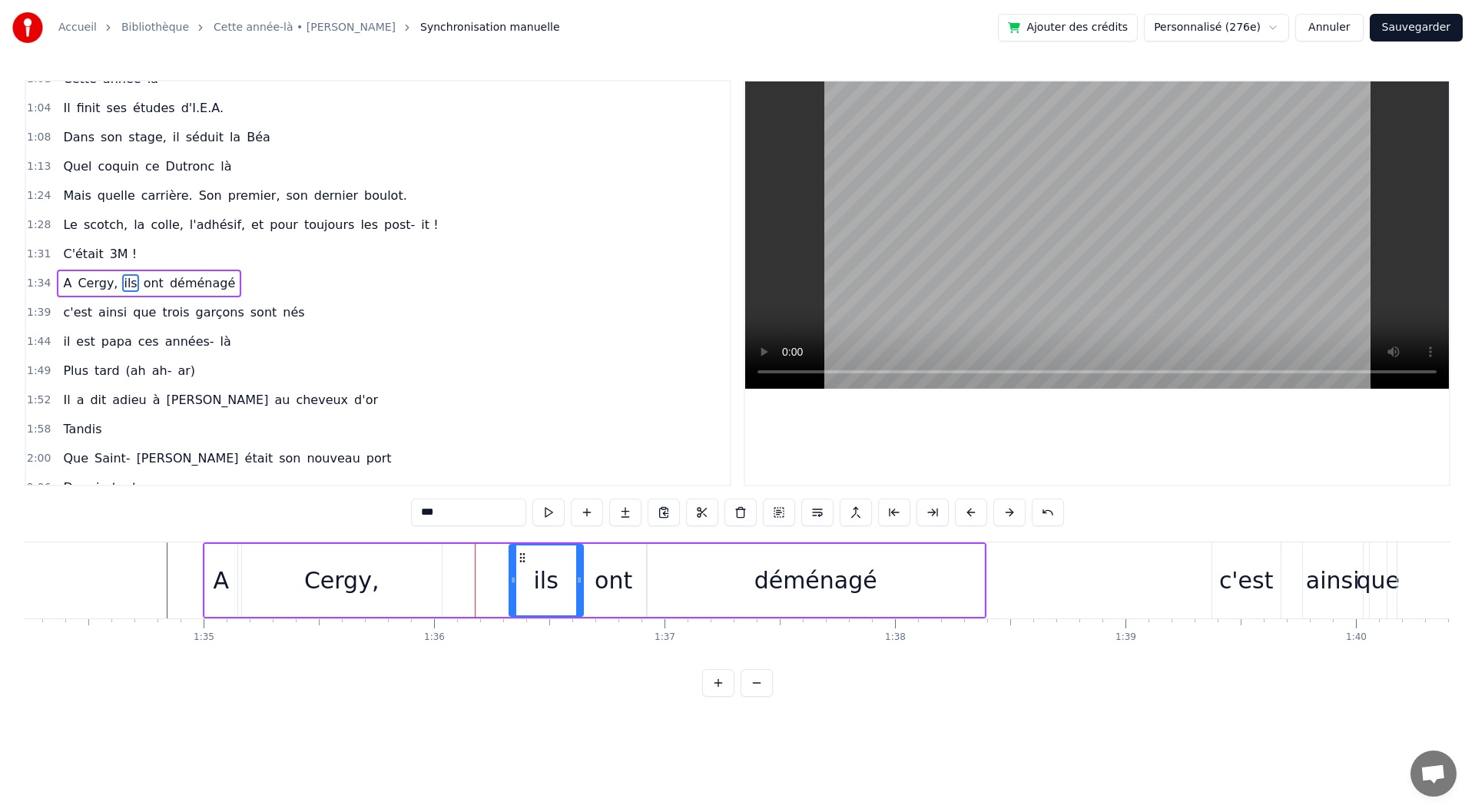
click at [577, 580] on icon at bounding box center [579, 580] width 6 height 13
click at [615, 584] on div "ont" at bounding box center [613, 581] width 38 height 35
drag, startPoint x: 594, startPoint y: 554, endPoint x: 608, endPoint y: 554, distance: 14.0
click at [608, 554] on circle at bounding box center [608, 553] width 1 height 1
click at [427, 577] on div "Cergy," at bounding box center [341, 581] width 199 height 73
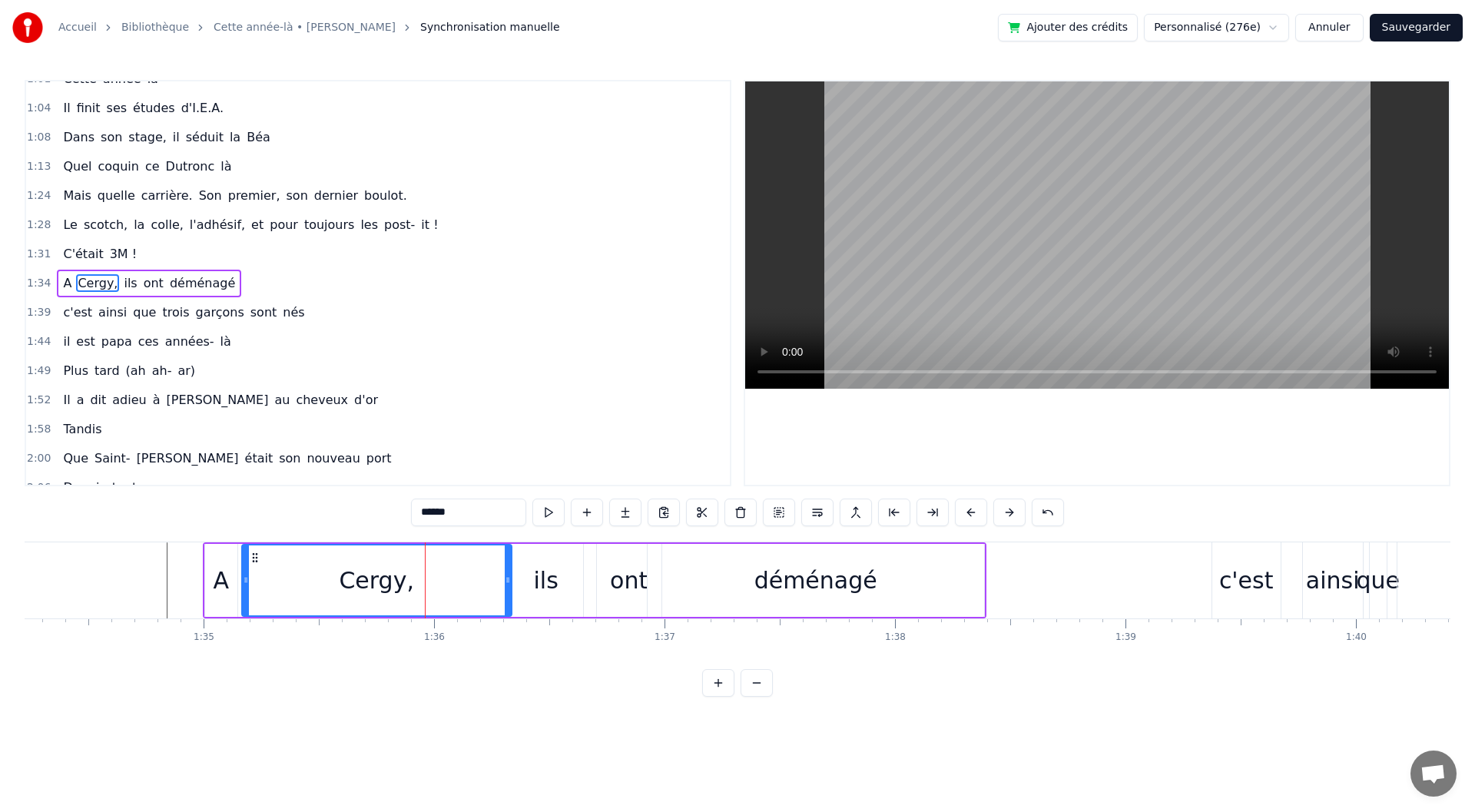
drag, startPoint x: 439, startPoint y: 582, endPoint x: 510, endPoint y: 584, distance: 71.0
click at [510, 584] on icon at bounding box center [508, 580] width 6 height 13
click at [543, 586] on div "ils" at bounding box center [546, 581] width 25 height 35
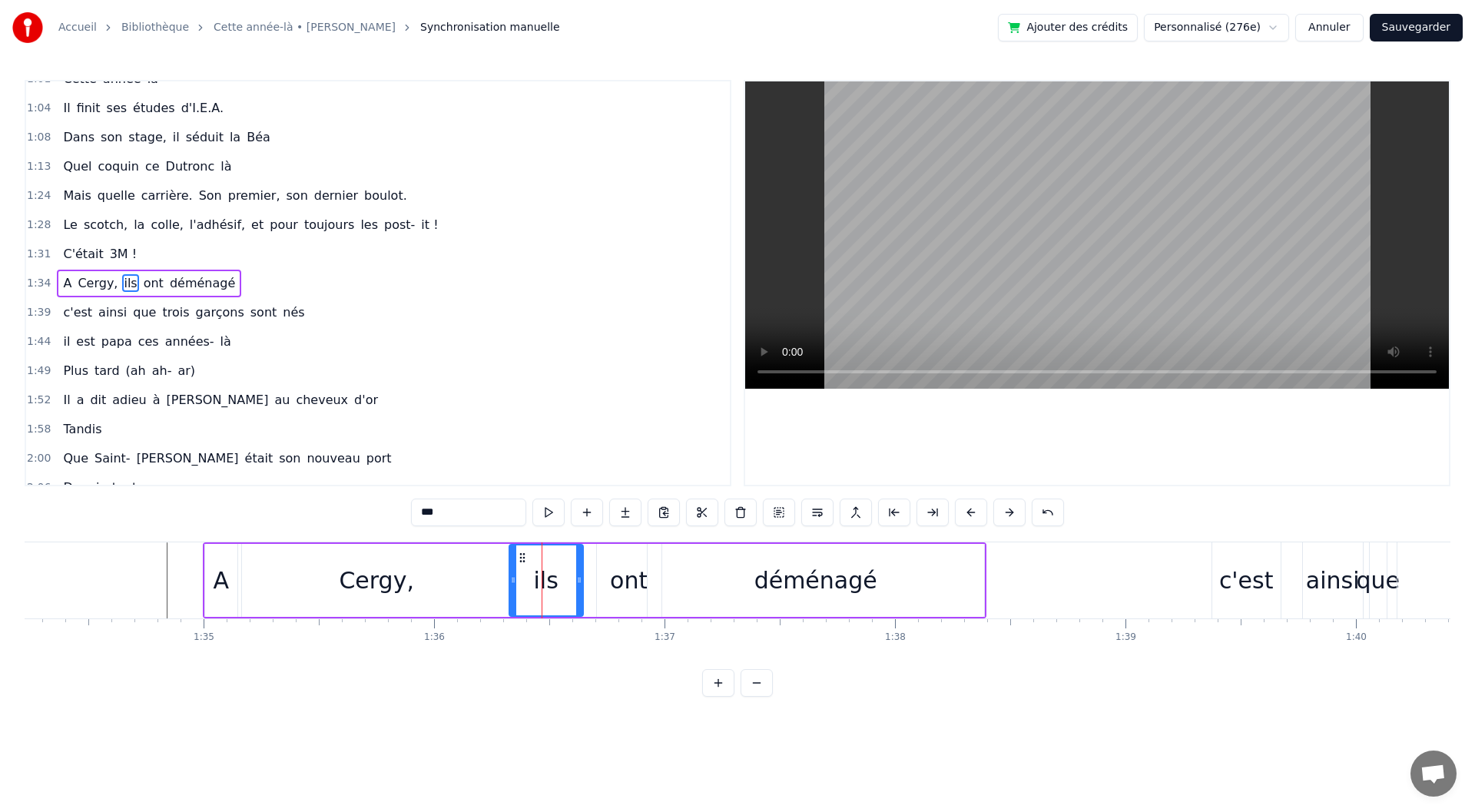
click at [543, 514] on button at bounding box center [548, 512] width 32 height 28
click at [615, 569] on div "ont" at bounding box center [628, 581] width 38 height 35
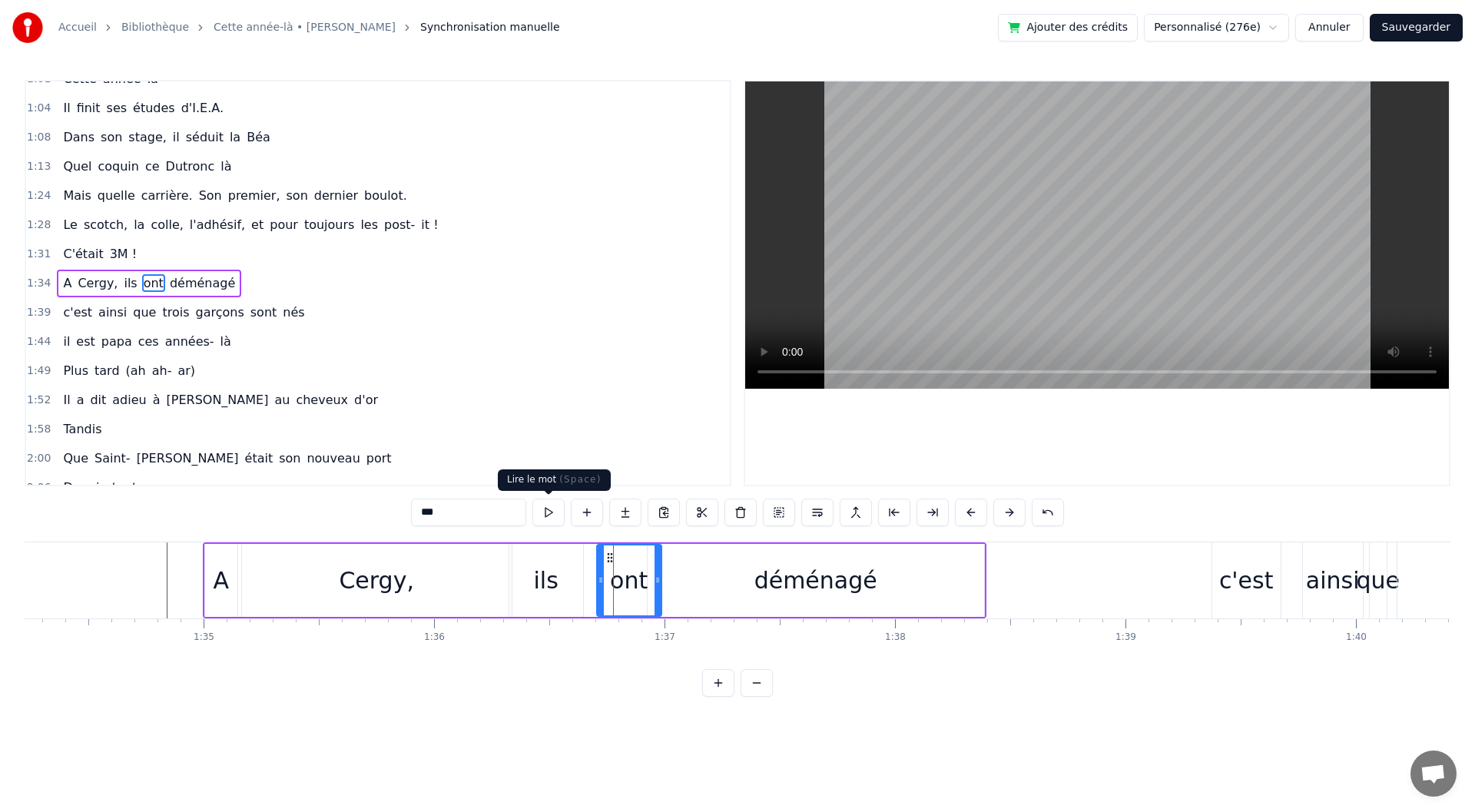
click at [553, 517] on button at bounding box center [548, 512] width 32 height 28
click at [600, 592] on div at bounding box center [598, 580] width 6 height 70
click at [651, 589] on div at bounding box center [651, 580] width 6 height 70
click at [741, 589] on div "déménagé" at bounding box center [815, 581] width 336 height 73
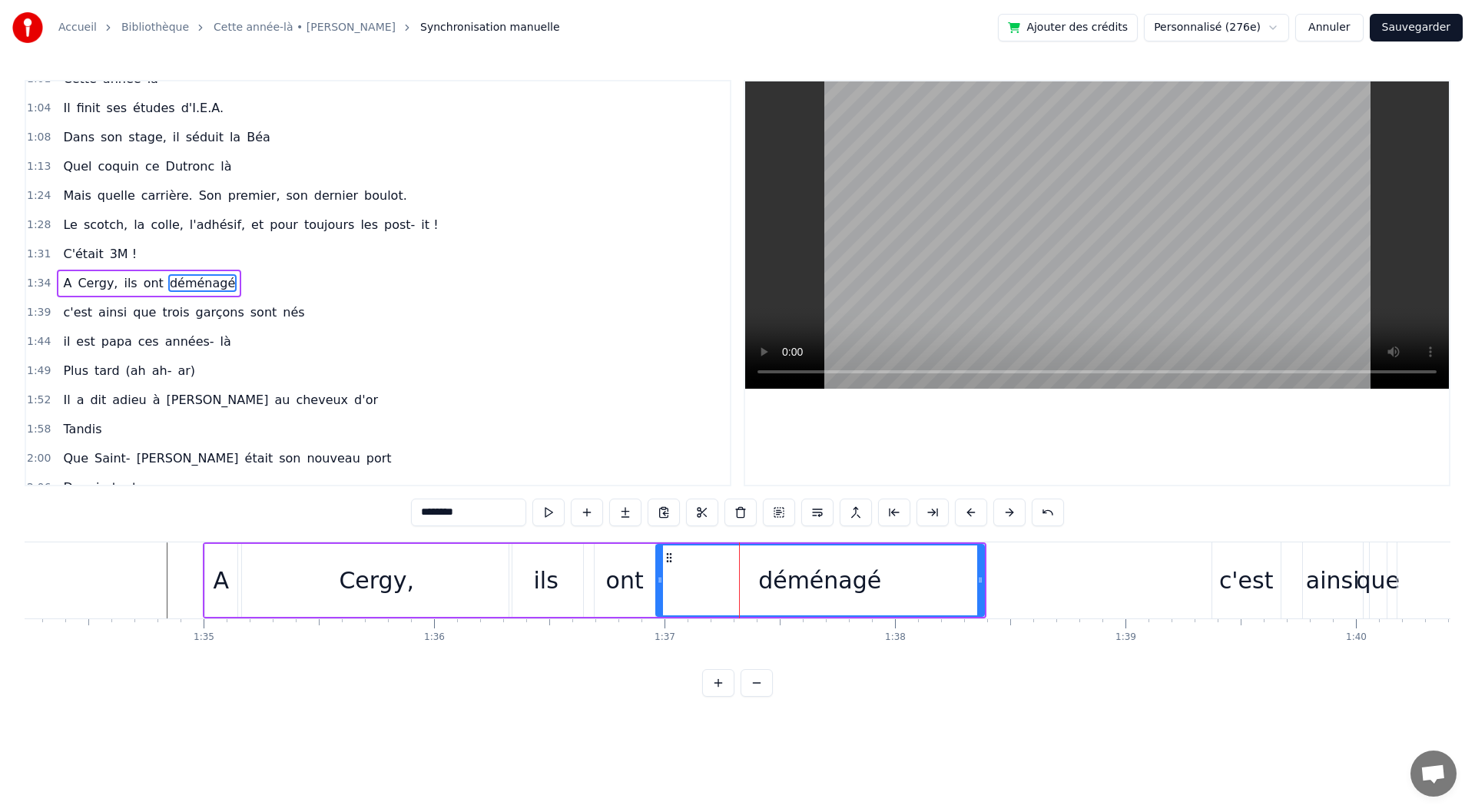
drag, startPoint x: 652, startPoint y: 589, endPoint x: 661, endPoint y: 588, distance: 9.1
click at [661, 588] on div at bounding box center [660, 580] width 6 height 70
click at [537, 590] on div "ils" at bounding box center [546, 581] width 25 height 35
type input "***"
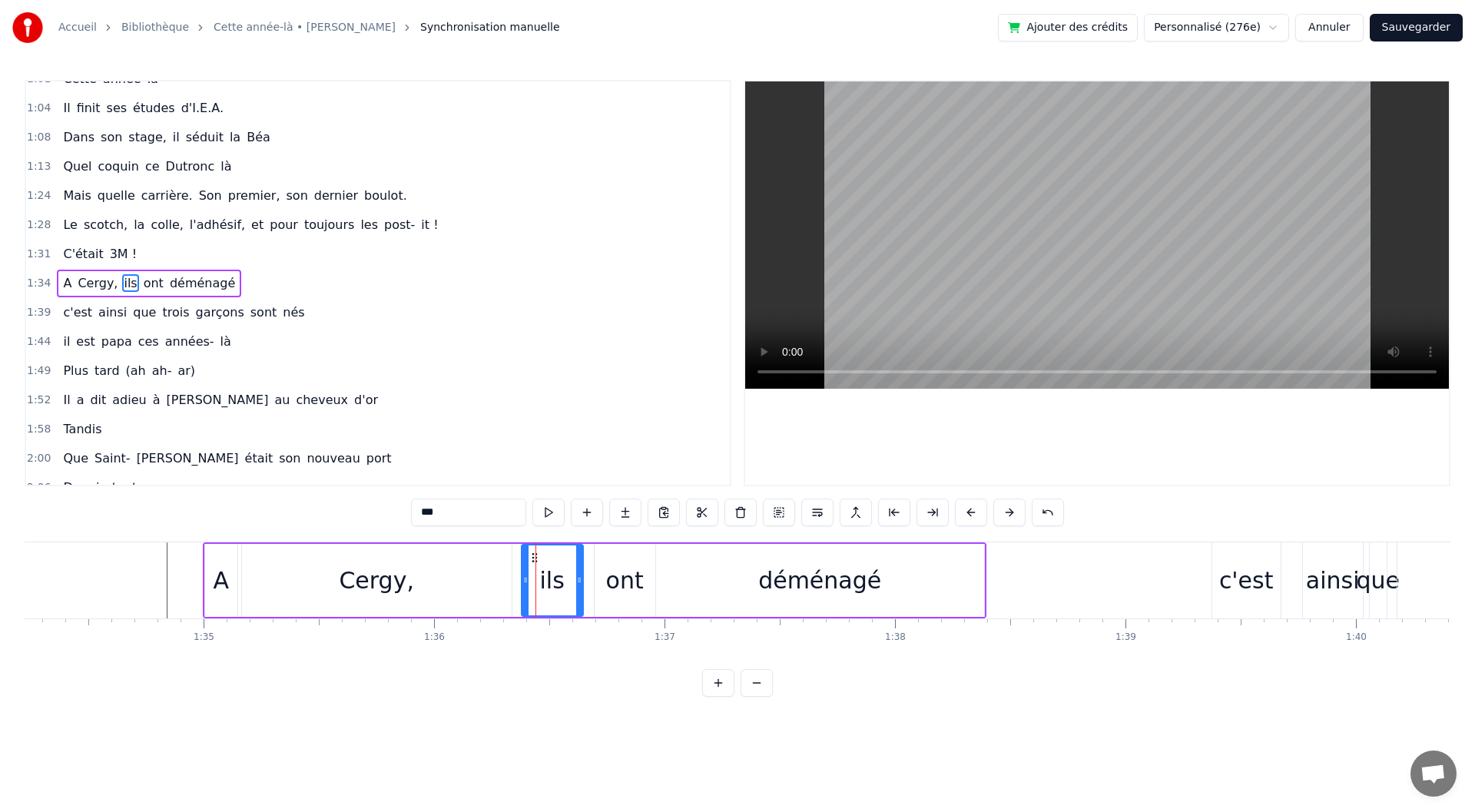
drag, startPoint x: 514, startPoint y: 597, endPoint x: 525, endPoint y: 595, distance: 11.2
click at [525, 595] on div at bounding box center [525, 580] width 6 height 70
click at [546, 519] on button at bounding box center [548, 512] width 32 height 28
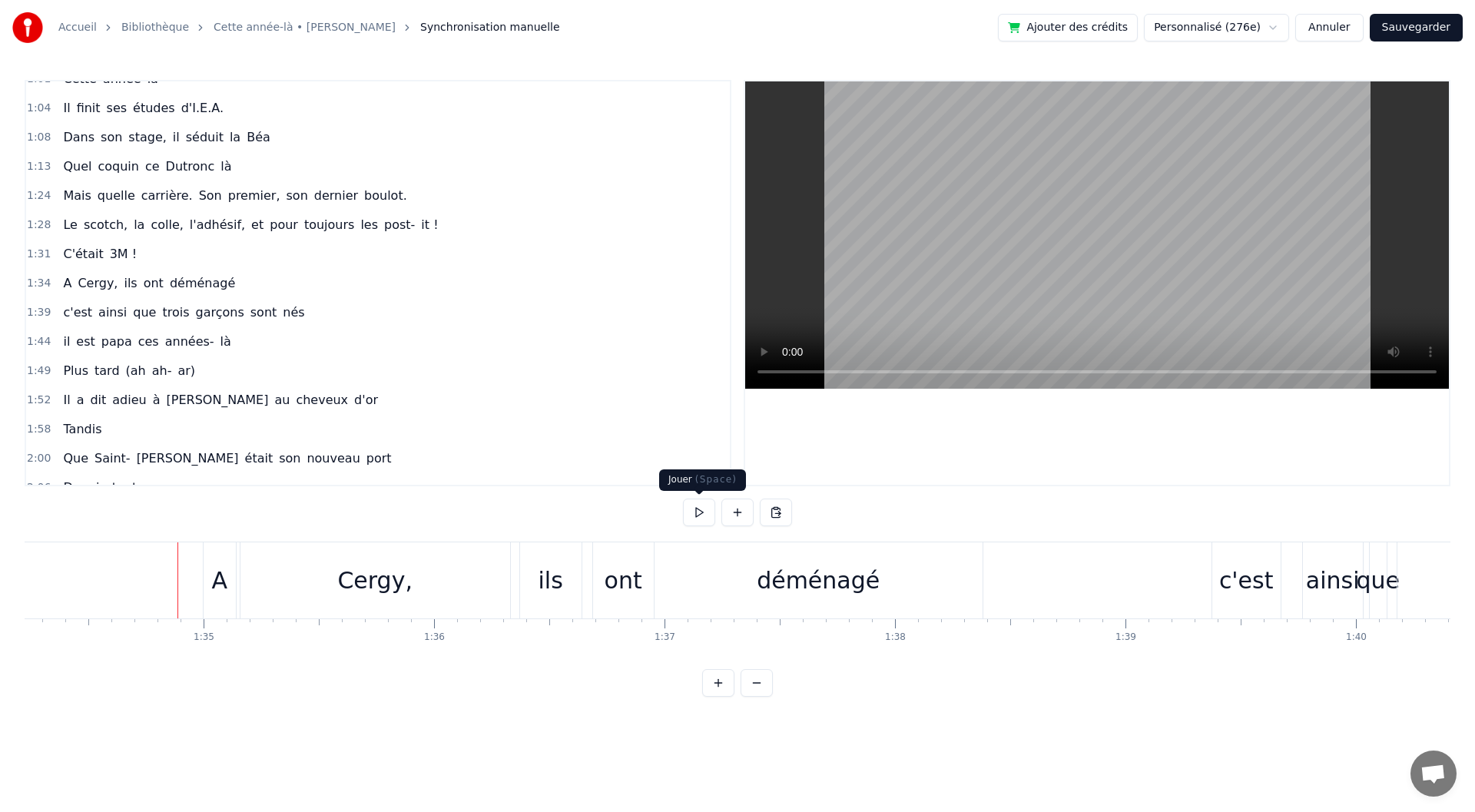
click at [693, 514] on button at bounding box center [698, 512] width 32 height 28
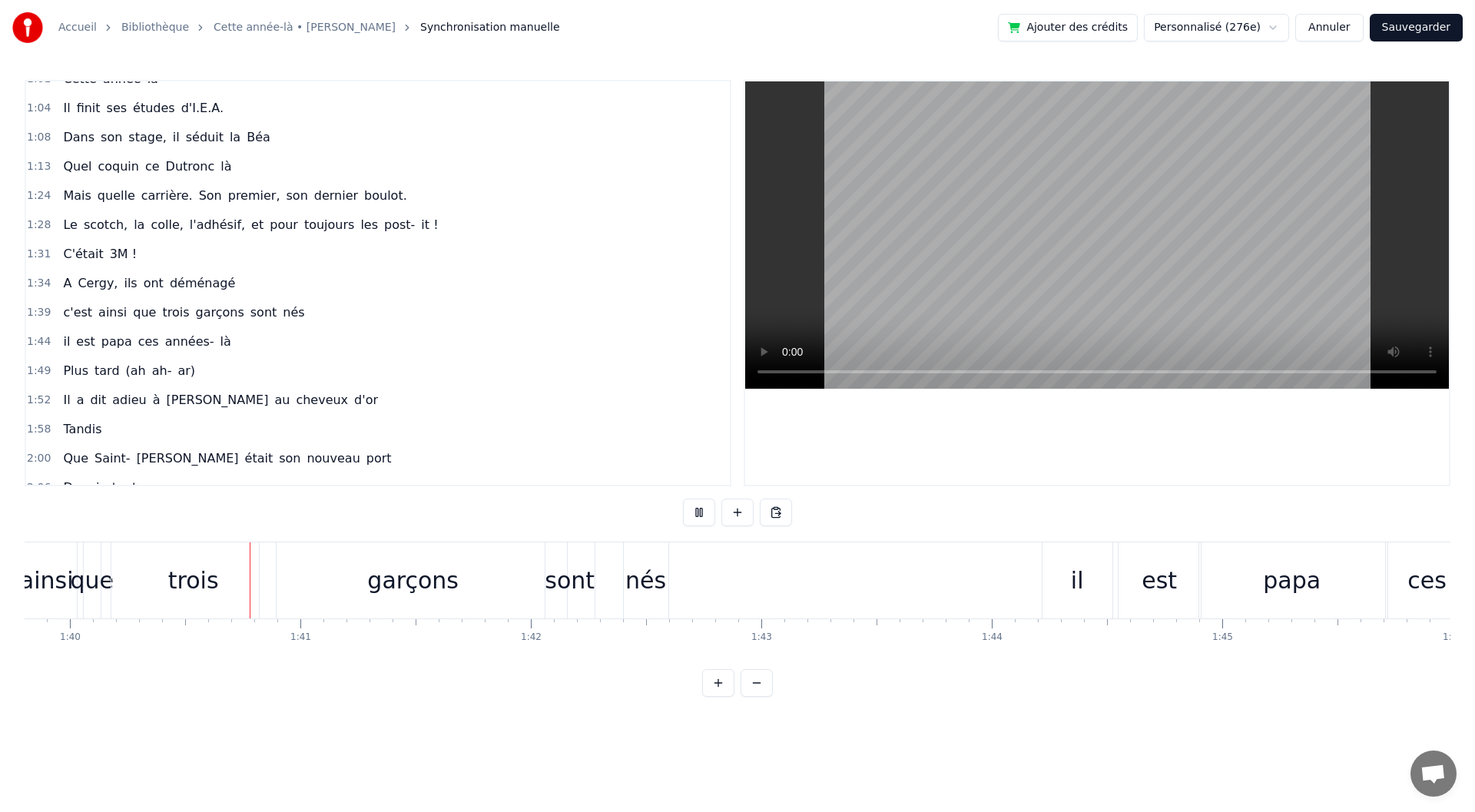
scroll to position [0, 23006]
click at [693, 513] on button at bounding box center [698, 512] width 32 height 28
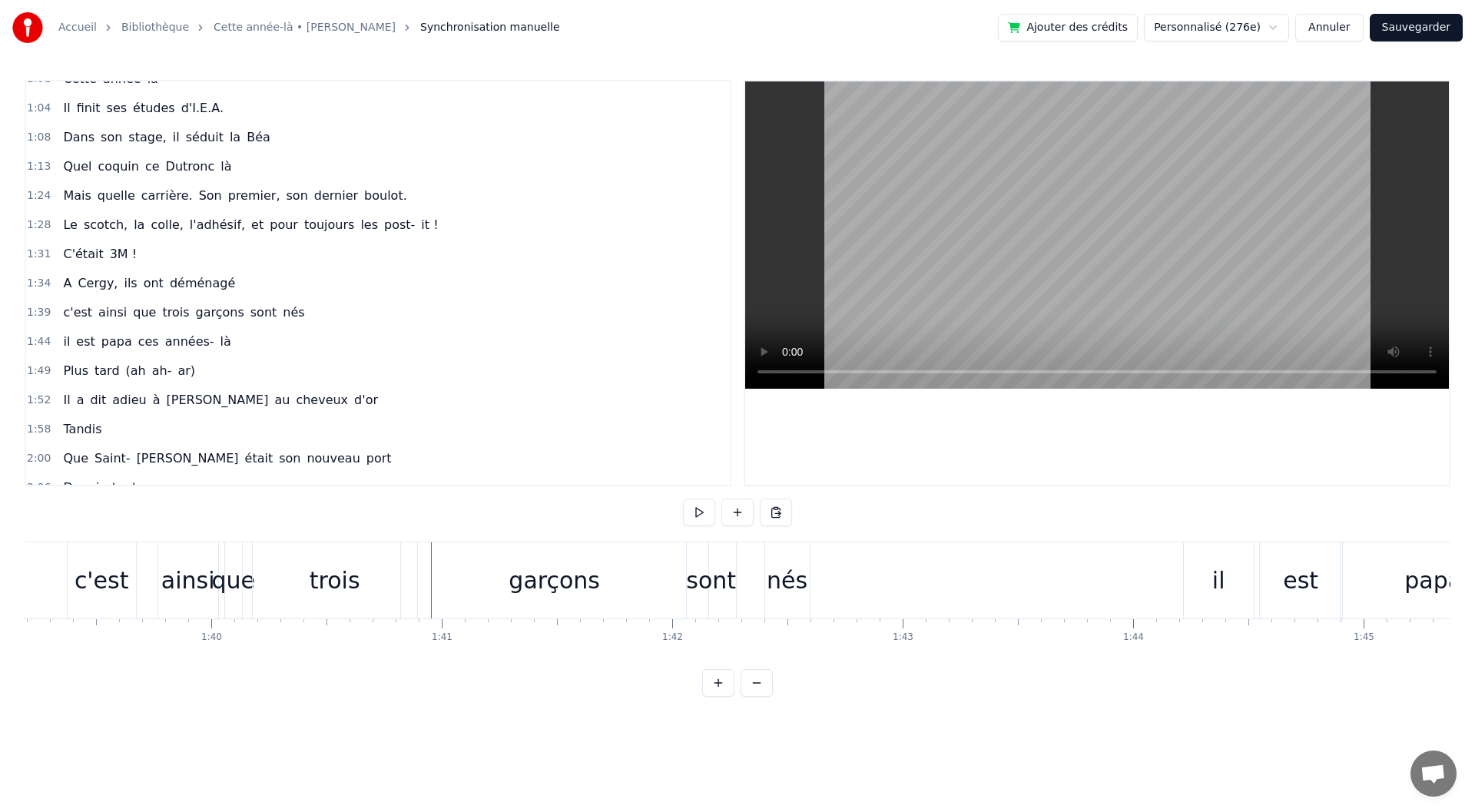
click at [768, 575] on div "nés" at bounding box center [787, 580] width 44 height 76
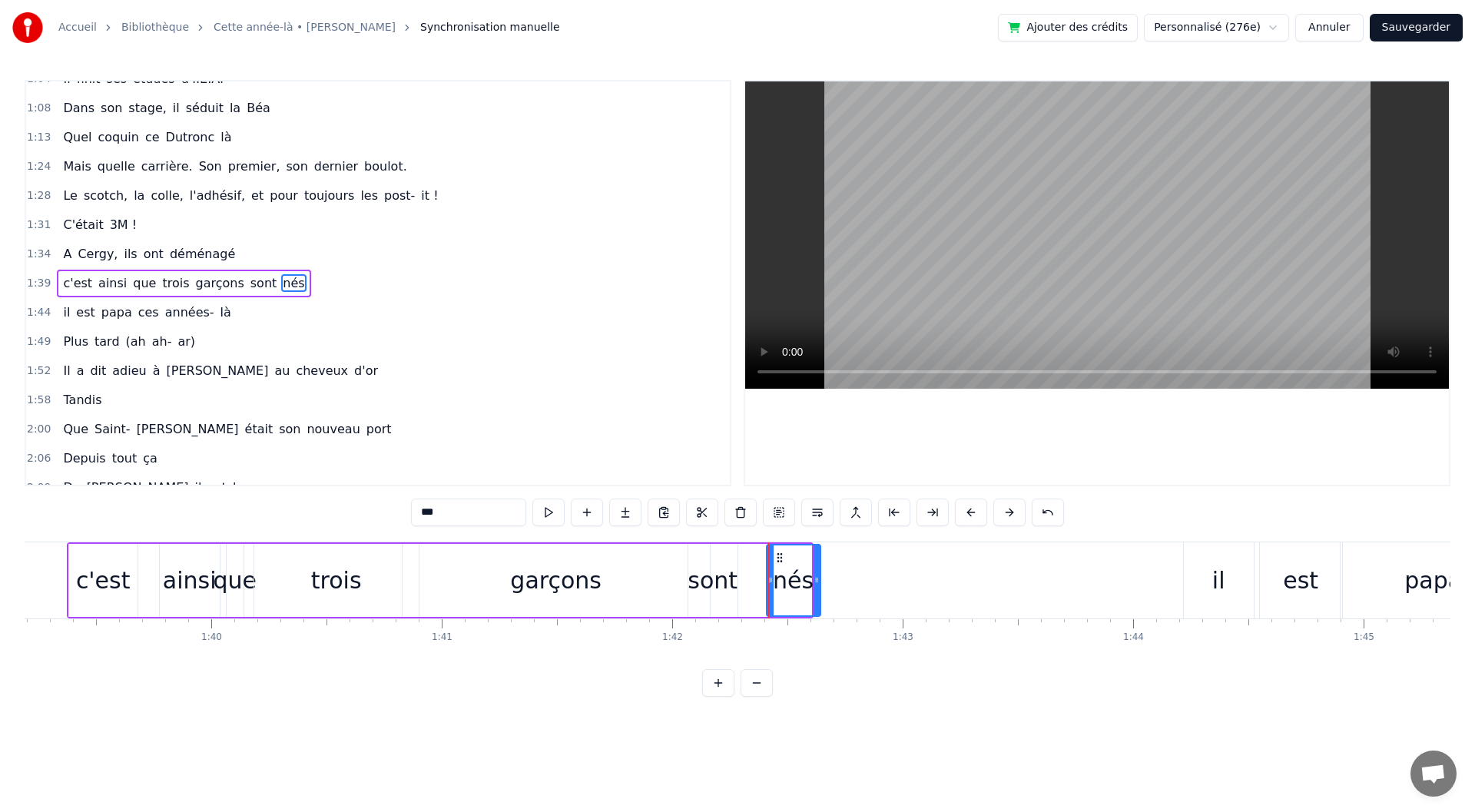
drag, startPoint x: 806, startPoint y: 574, endPoint x: 816, endPoint y: 575, distance: 10.0
click at [816, 575] on icon at bounding box center [817, 580] width 6 height 13
drag, startPoint x: 769, startPoint y: 580, endPoint x: 751, endPoint y: 584, distance: 18.4
click at [751, 584] on icon at bounding box center [752, 580] width 6 height 13
drag, startPoint x: 815, startPoint y: 592, endPoint x: 854, endPoint y: 590, distance: 39.1
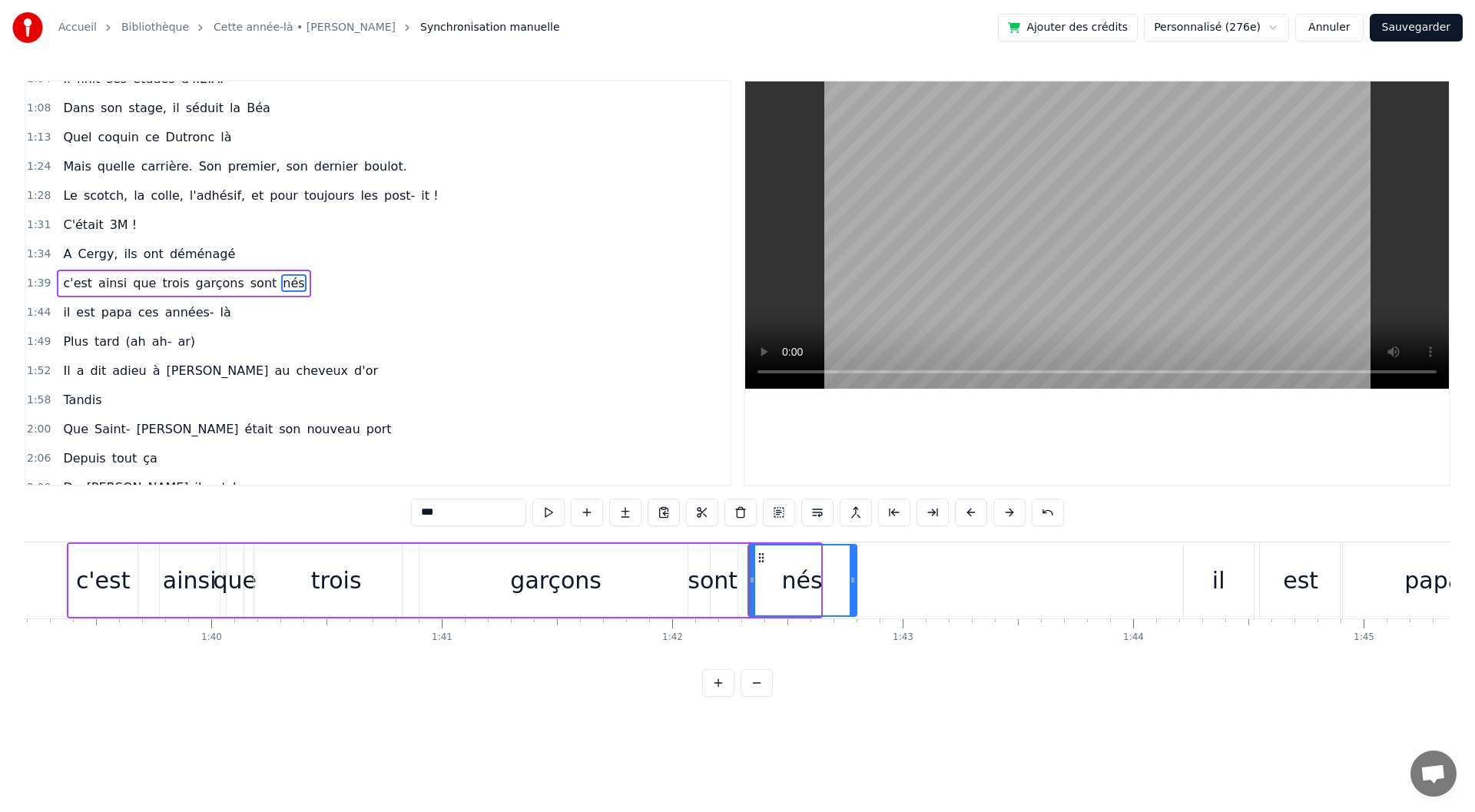
click at [854, 590] on div at bounding box center [853, 580] width 6 height 70
click at [556, 590] on div "garçons" at bounding box center [556, 581] width 92 height 35
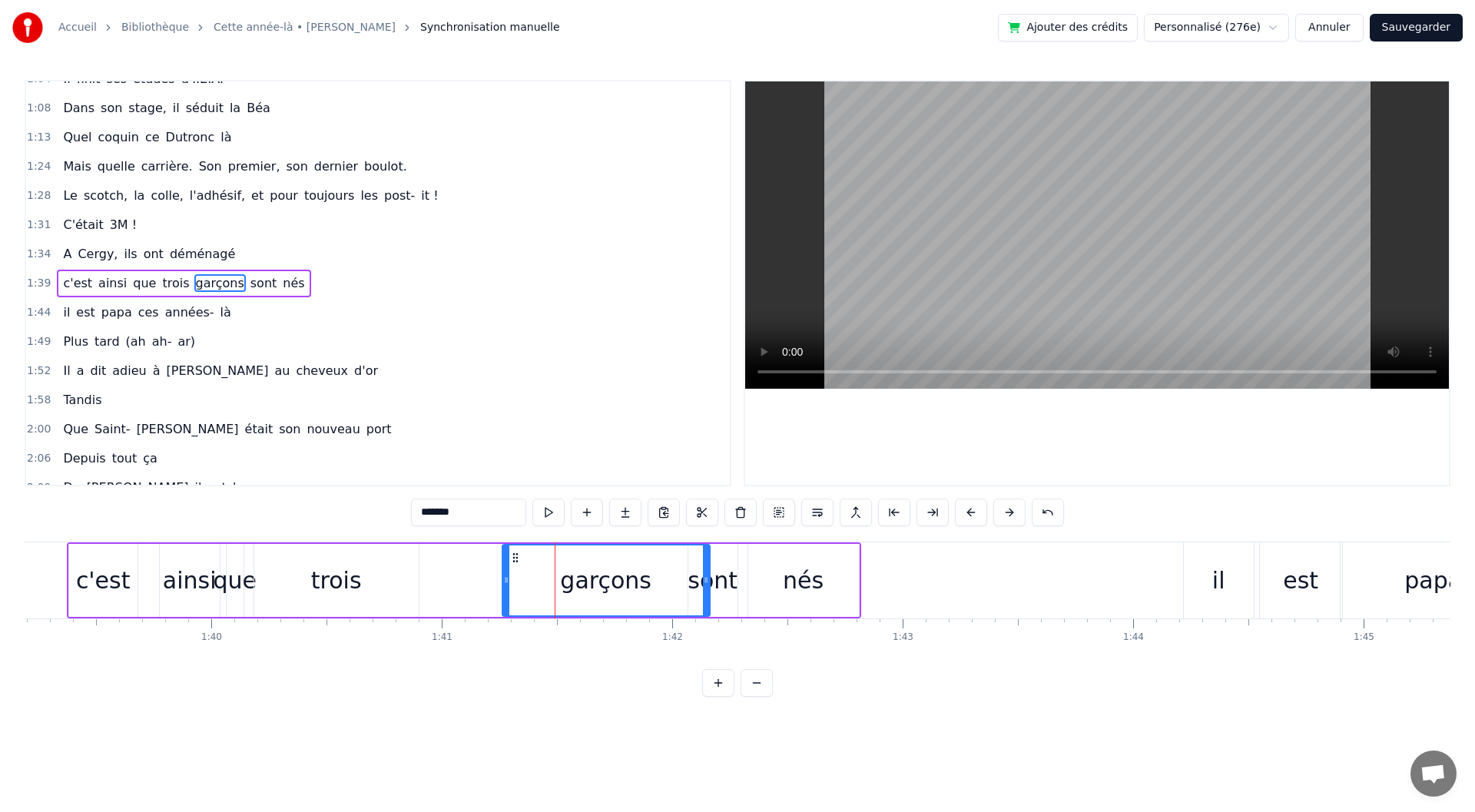
drag, startPoint x: 404, startPoint y: 580, endPoint x: 504, endPoint y: 588, distance: 100.3
click at [504, 588] on div at bounding box center [506, 580] width 6 height 70
drag, startPoint x: 707, startPoint y: 597, endPoint x: 668, endPoint y: 604, distance: 39.6
click at [668, 604] on div at bounding box center [666, 580] width 6 height 70
click at [546, 521] on button at bounding box center [548, 512] width 32 height 28
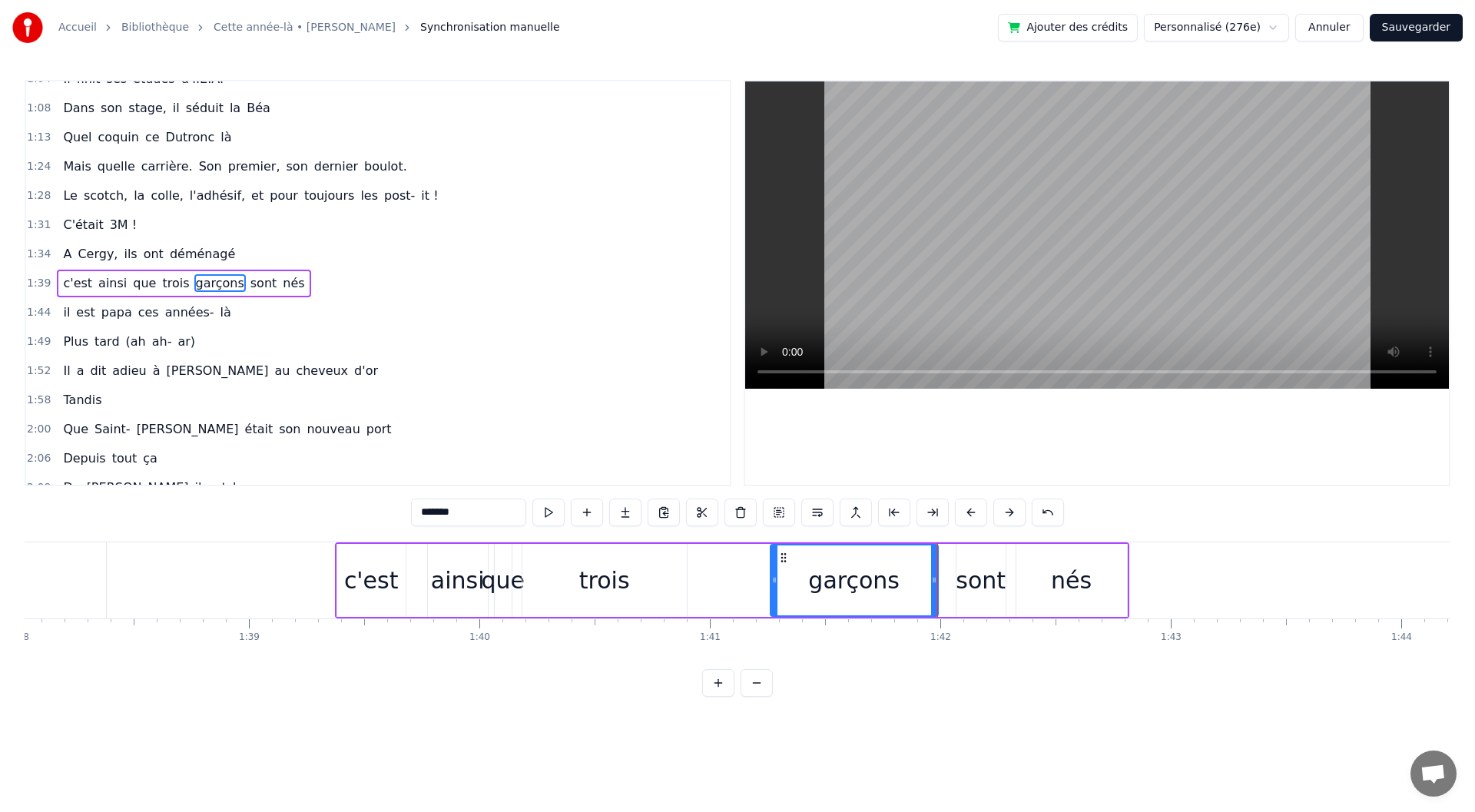
scroll to position [0, 22546]
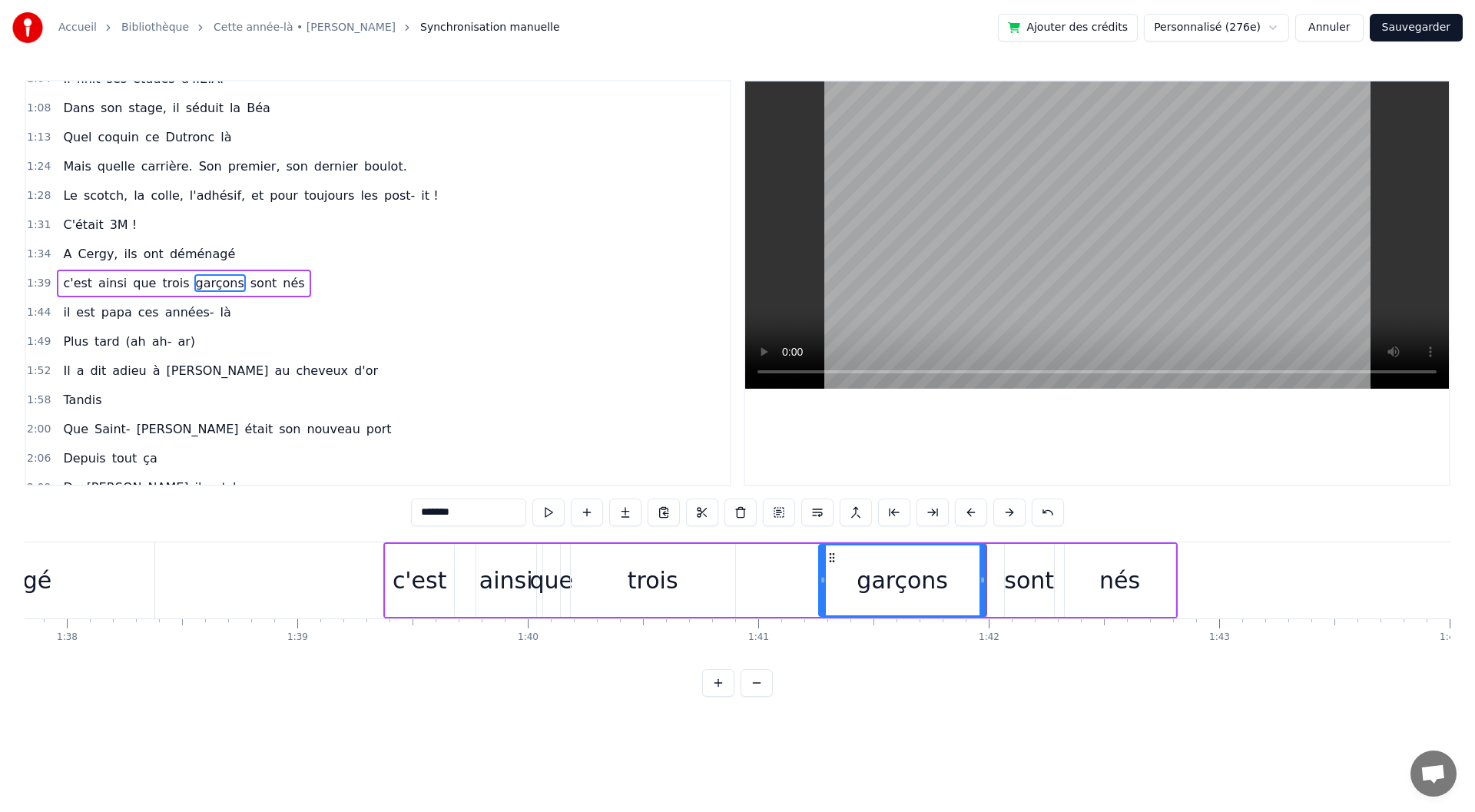
click at [671, 601] on div "trois" at bounding box center [653, 581] width 165 height 73
type input "*****"
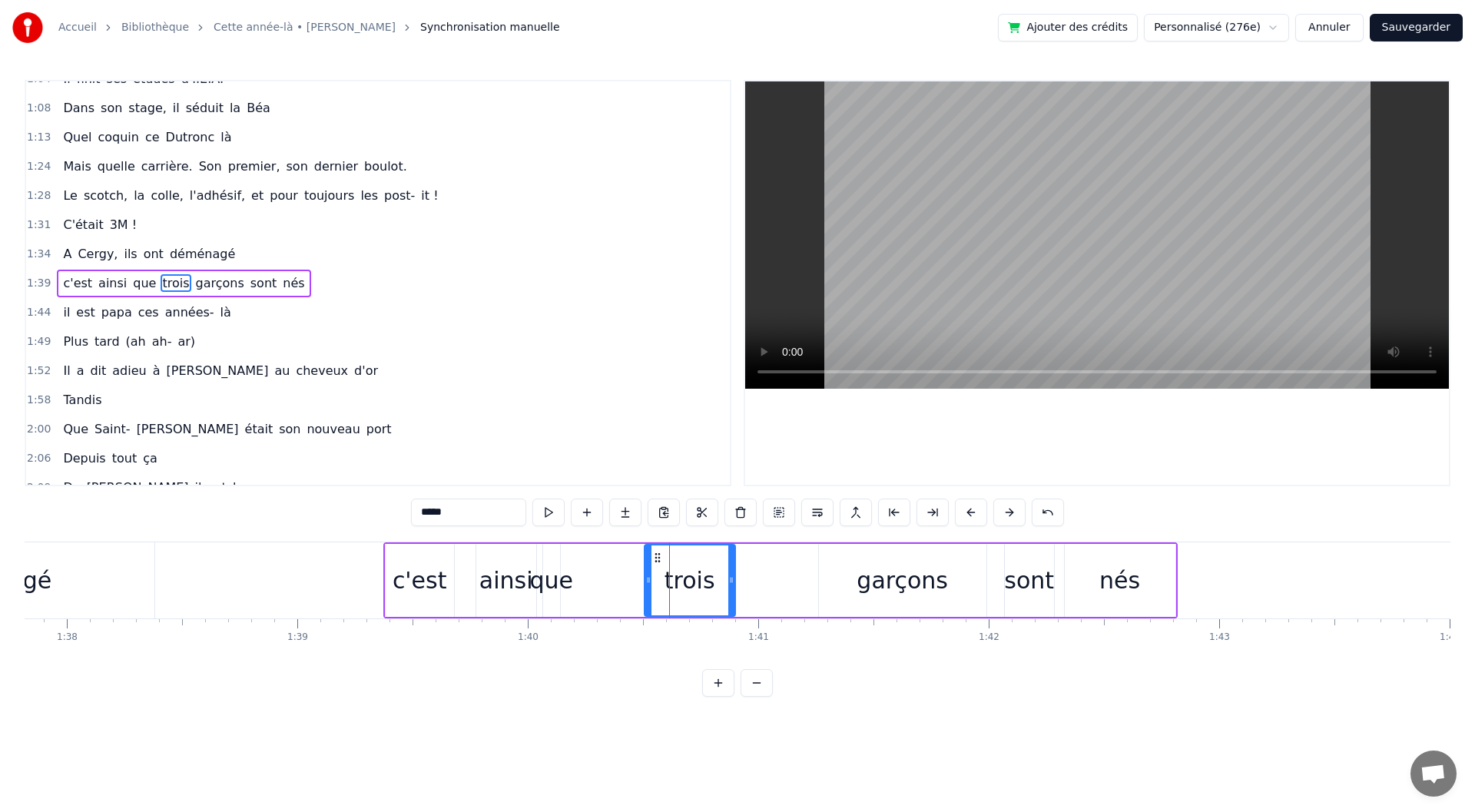
drag, startPoint x: 577, startPoint y: 578, endPoint x: 652, endPoint y: 591, distance: 76.1
click at [651, 591] on div at bounding box center [648, 580] width 6 height 70
click at [724, 597] on div at bounding box center [725, 580] width 6 height 70
drag, startPoint x: 697, startPoint y: 556, endPoint x: 750, endPoint y: 559, distance: 53.1
click at [750, 559] on icon at bounding box center [750, 558] width 13 height 13
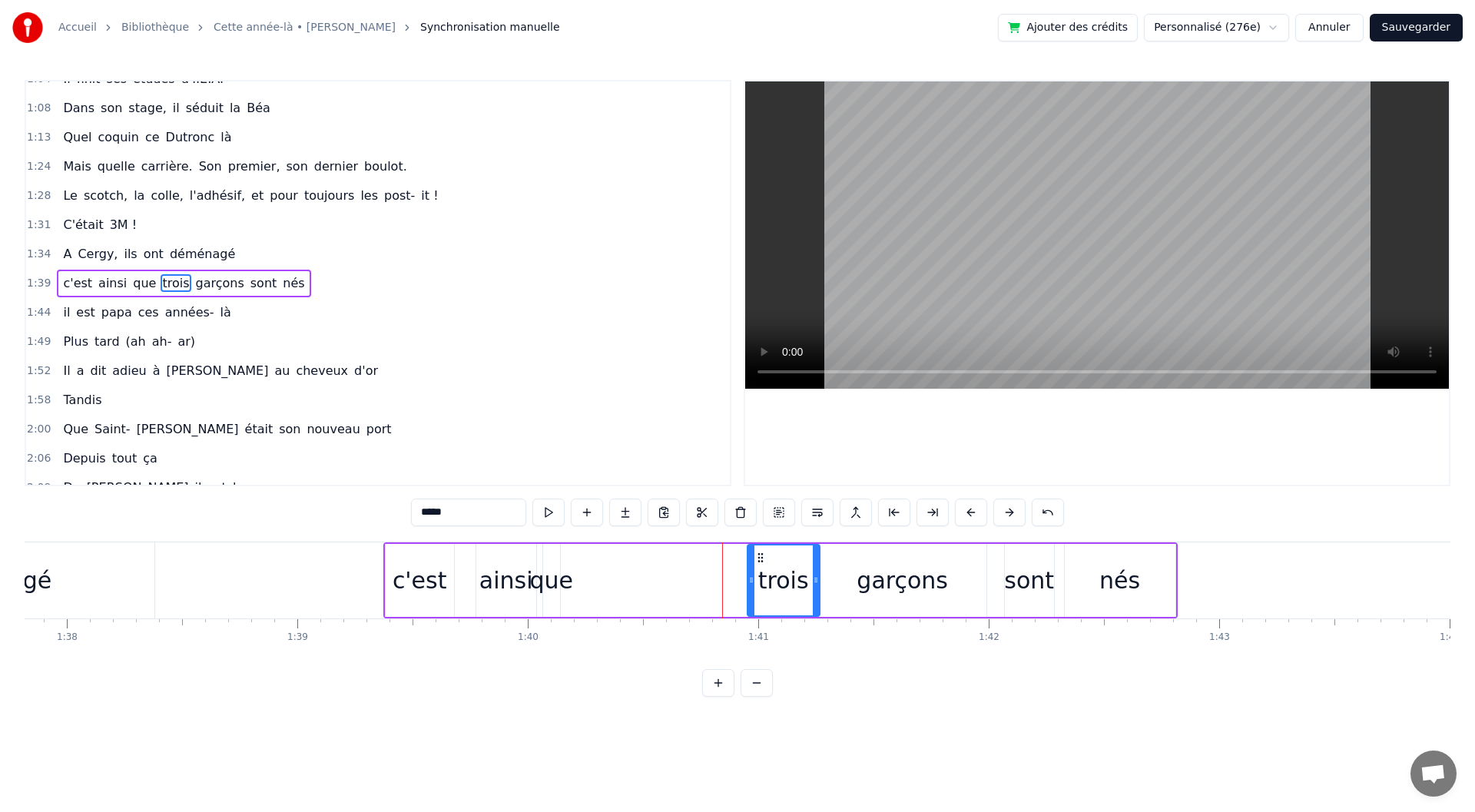
click at [749, 582] on icon at bounding box center [751, 580] width 6 height 13
click at [571, 592] on div "c'est ainsi que trois garçons sont nés" at bounding box center [780, 580] width 795 height 76
click at [557, 589] on div "que" at bounding box center [550, 581] width 43 height 35
drag, startPoint x: 559, startPoint y: 585, endPoint x: 588, endPoint y: 586, distance: 29.0
click at [582, 586] on div at bounding box center [579, 580] width 6 height 70
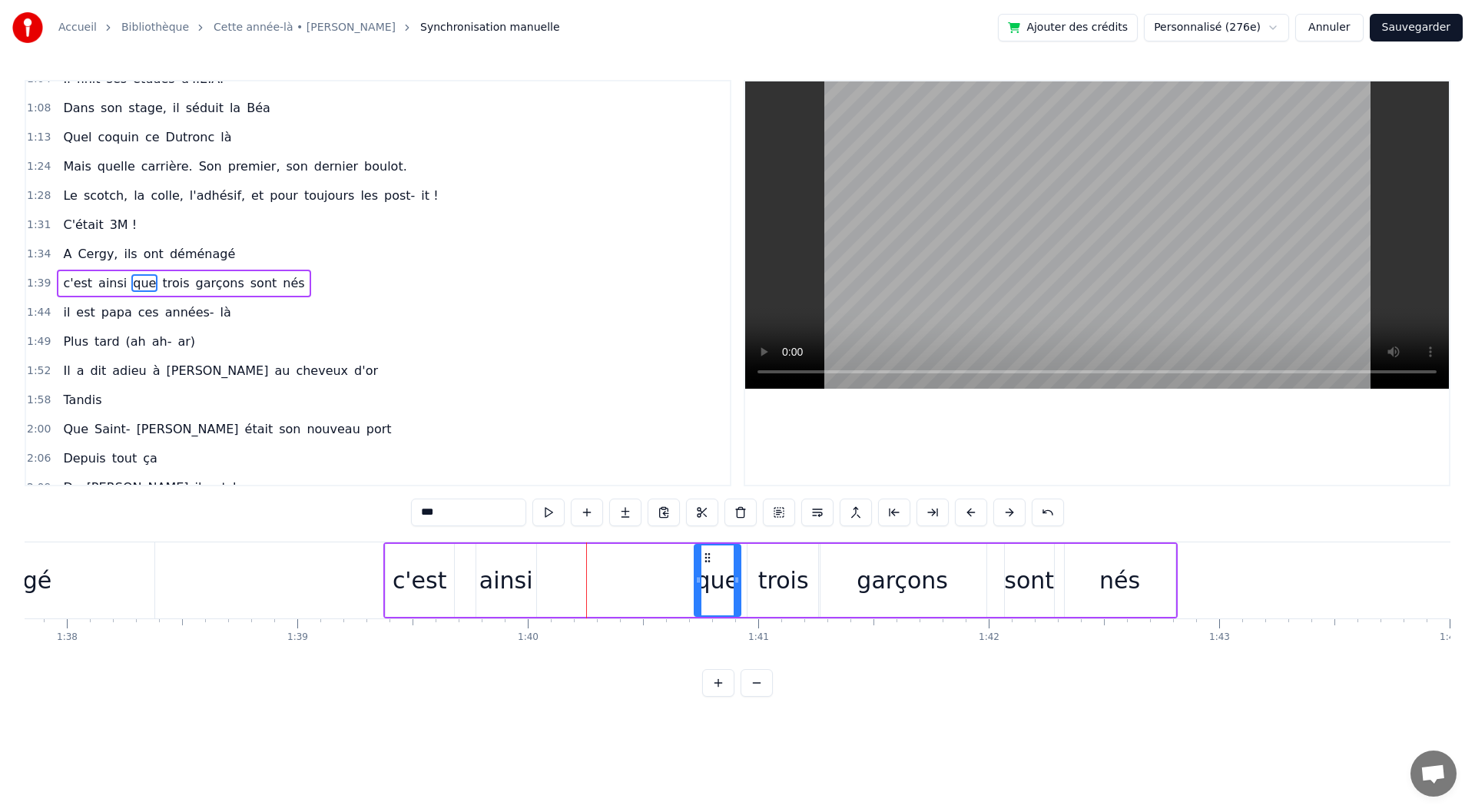
drag, startPoint x: 554, startPoint y: 556, endPoint x: 697, endPoint y: 568, distance: 143.5
click at [703, 567] on div "que" at bounding box center [718, 580] width 44 height 70
click at [513, 582] on div "ainsi" at bounding box center [507, 581] width 54 height 35
type input "*****"
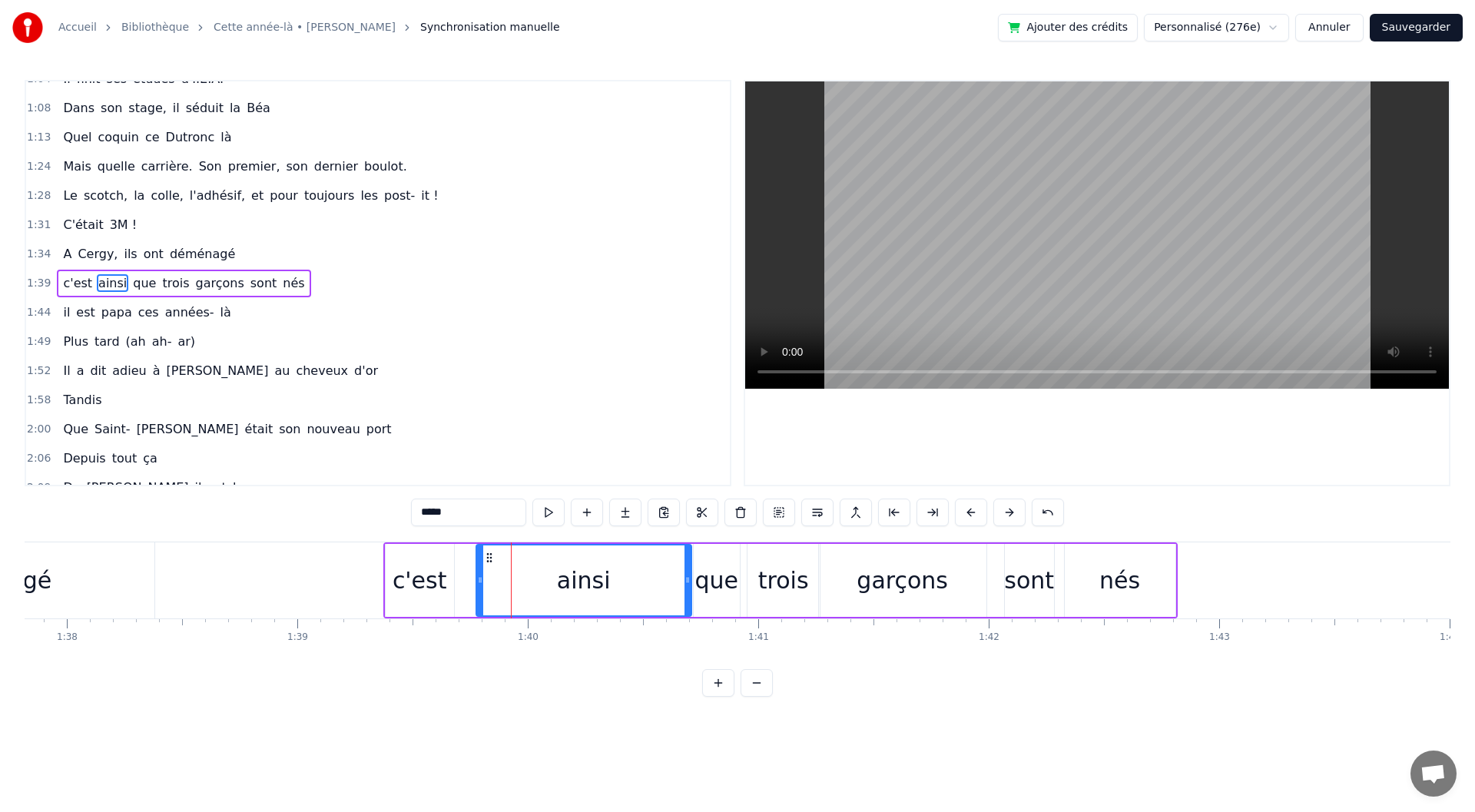
drag, startPoint x: 532, startPoint y: 583, endPoint x: 687, endPoint y: 592, distance: 155.3
click at [687, 592] on div at bounding box center [688, 580] width 6 height 70
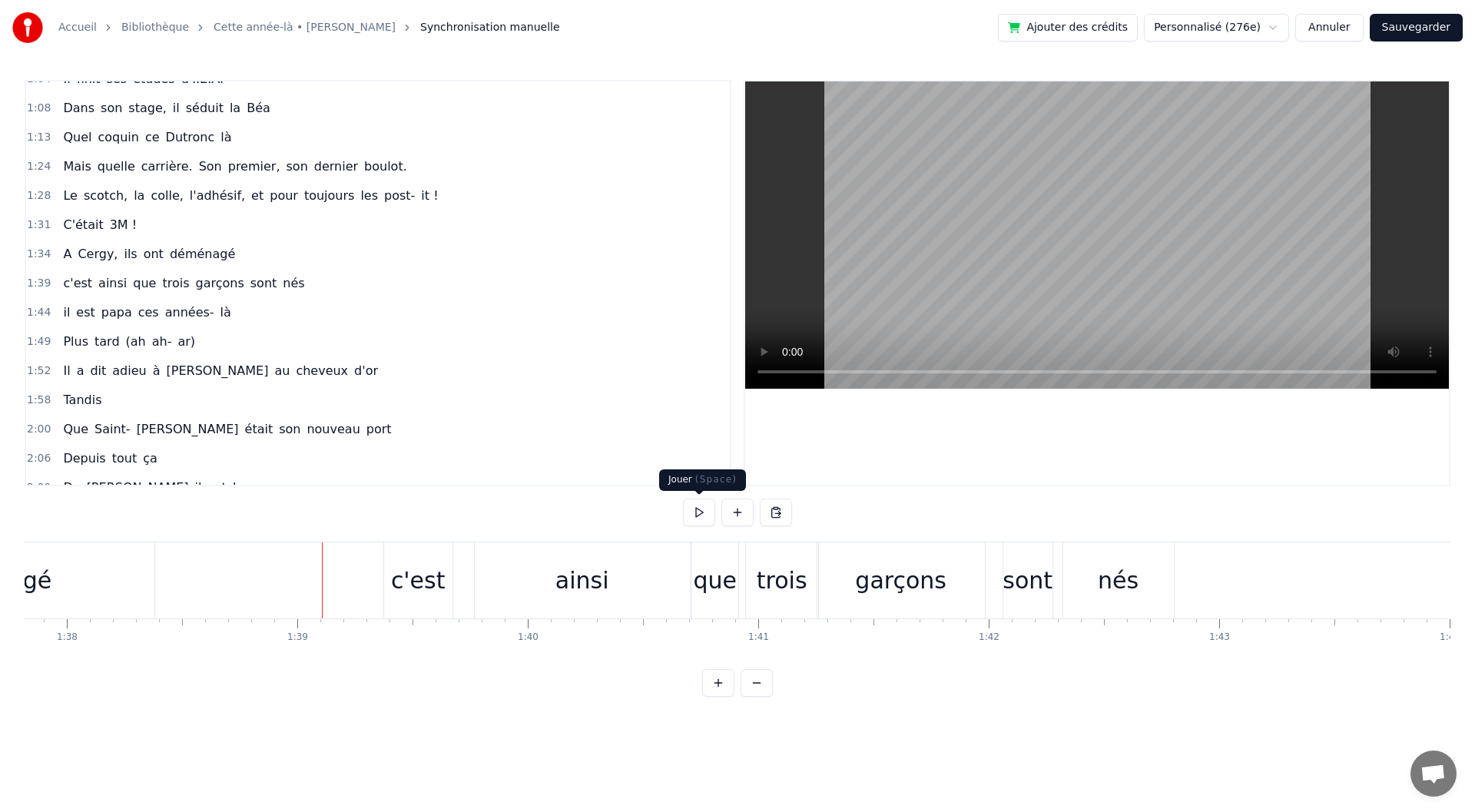
click at [693, 522] on button at bounding box center [698, 512] width 32 height 28
click at [505, 587] on div "ainsi" at bounding box center [582, 580] width 215 height 76
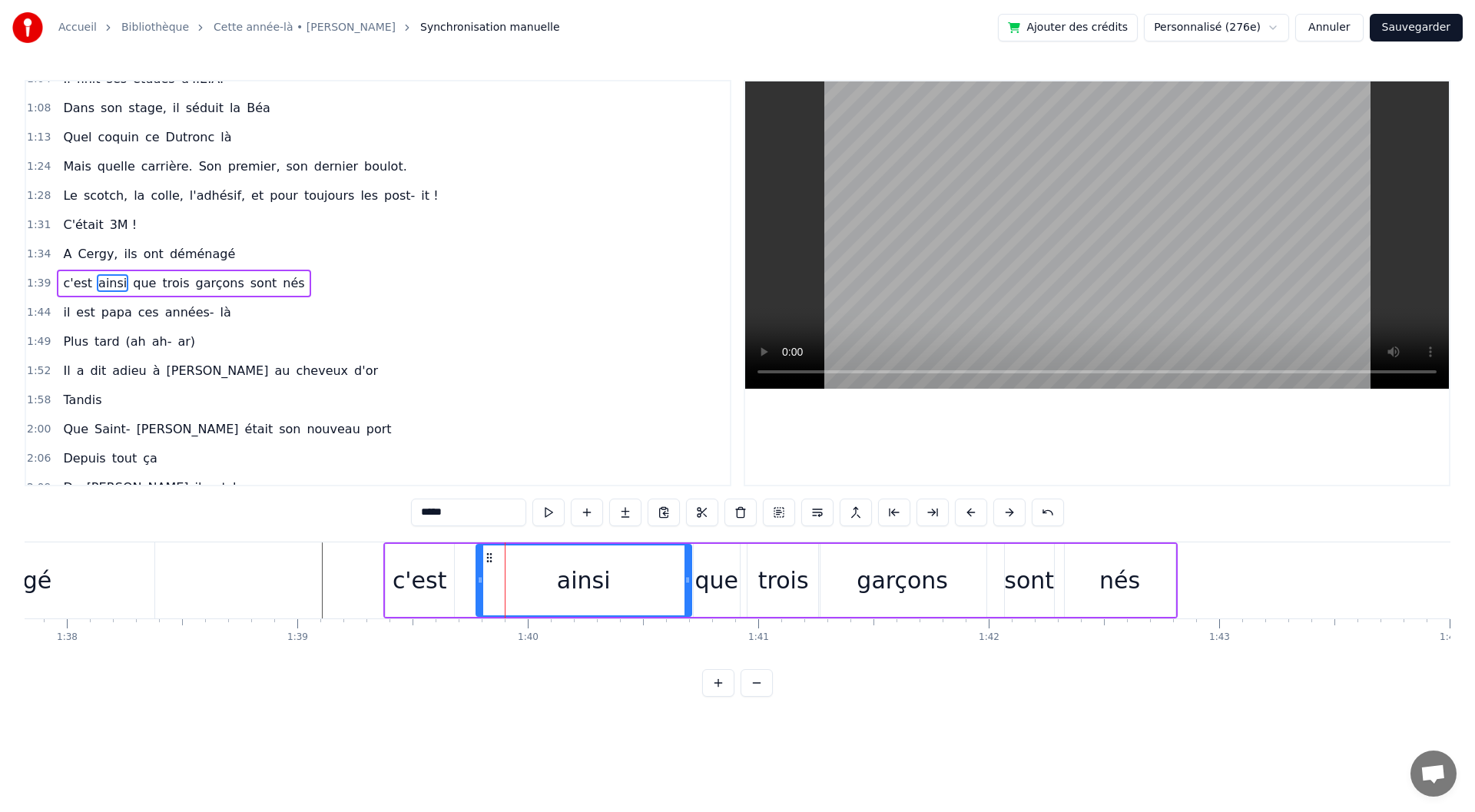
click at [454, 589] on div "c'est" at bounding box center [420, 581] width 70 height 73
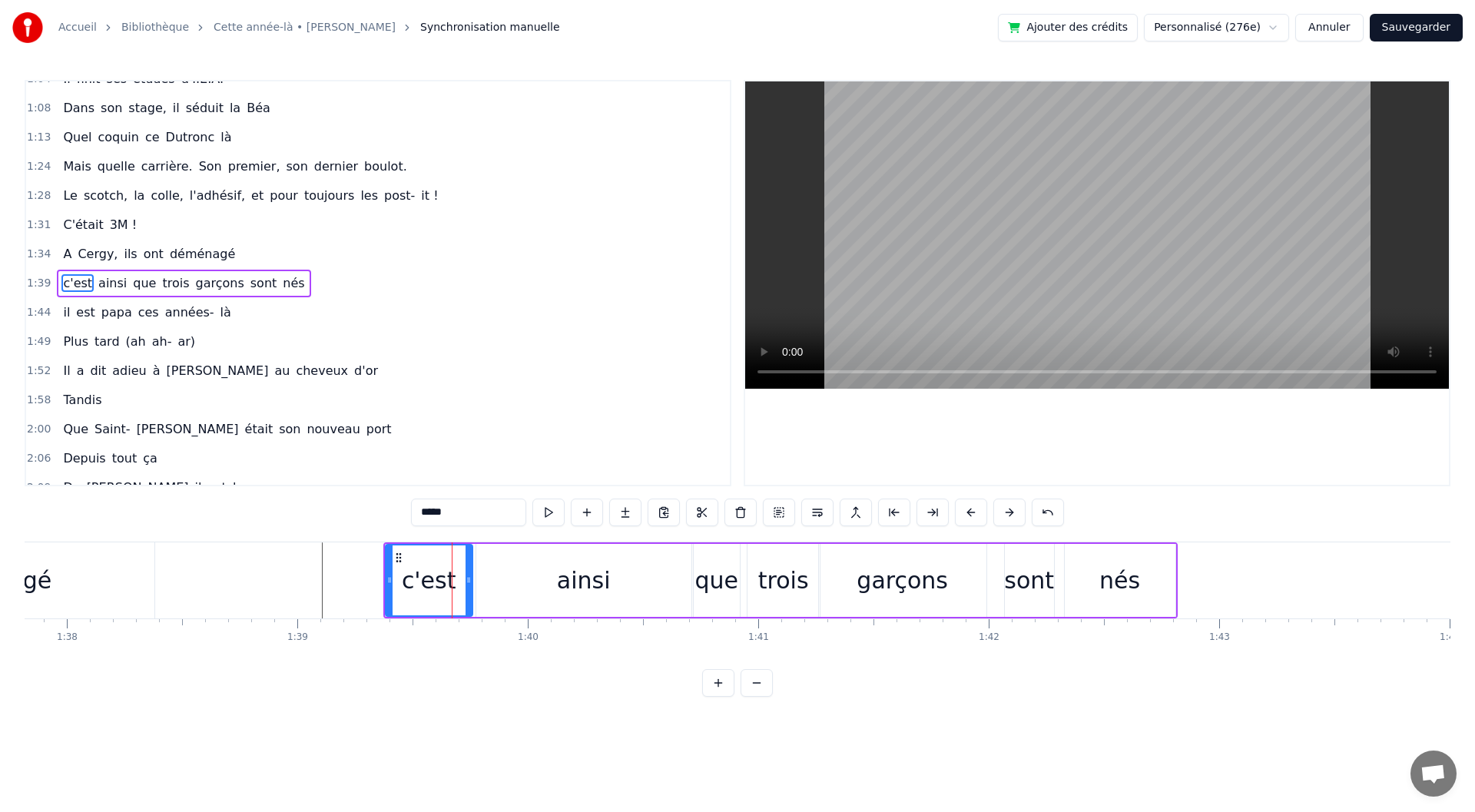
drag, startPoint x: 451, startPoint y: 589, endPoint x: 469, endPoint y: 592, distance: 18.2
click at [469, 592] on div at bounding box center [468, 580] width 6 height 70
click at [536, 596] on div "ainsi" at bounding box center [583, 581] width 215 height 73
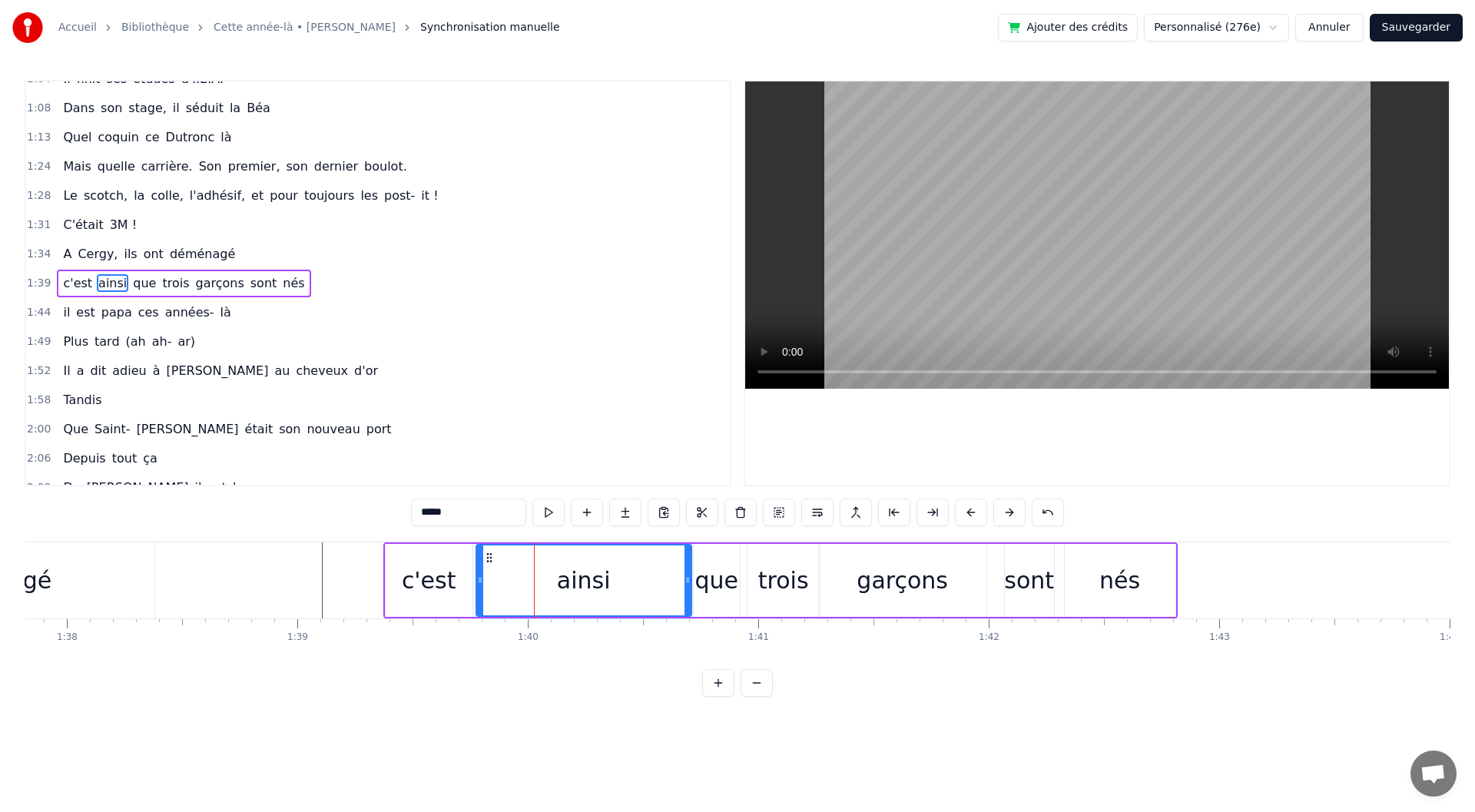
click at [713, 593] on div "que" at bounding box center [716, 581] width 43 height 35
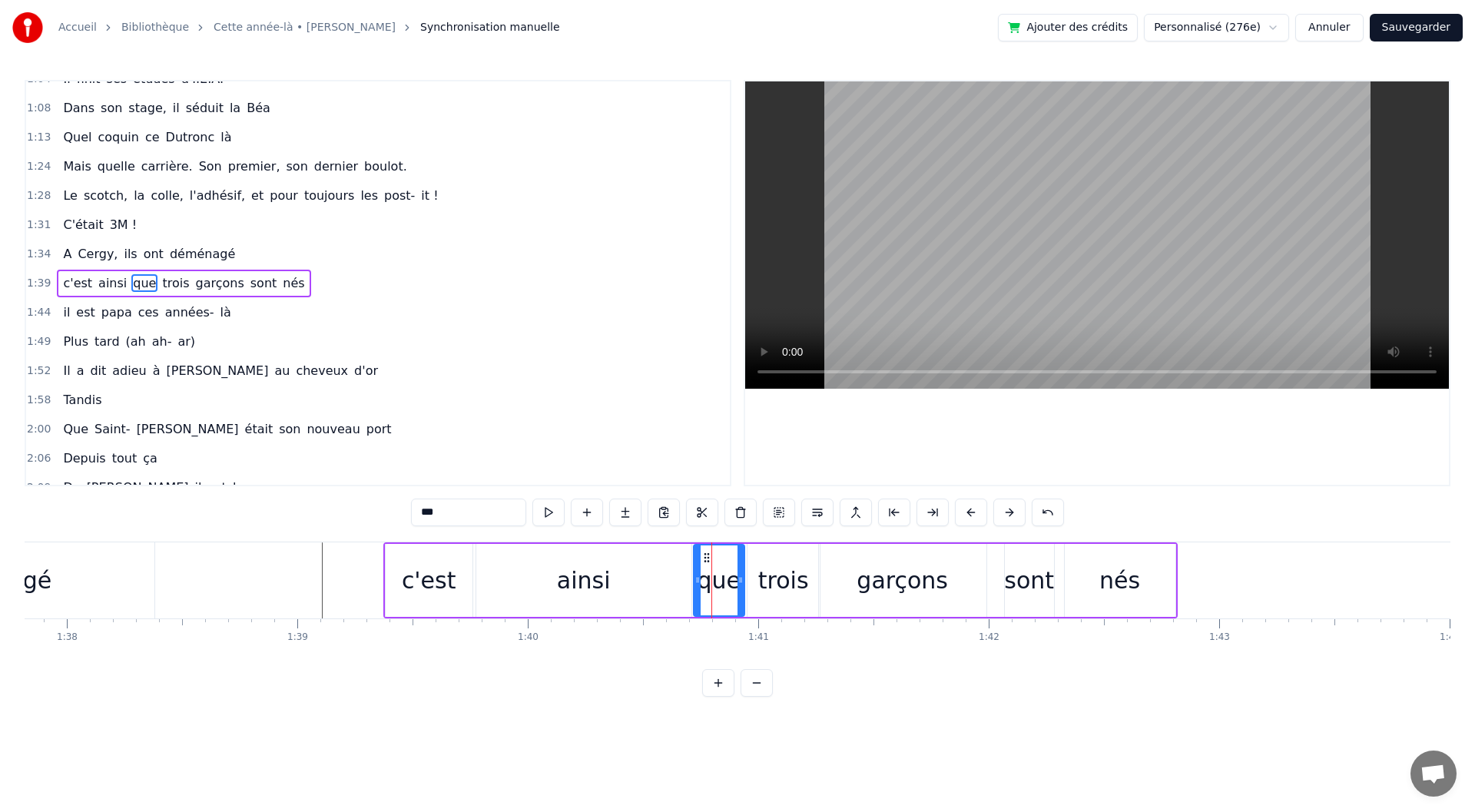
click at [741, 598] on div at bounding box center [741, 580] width 6 height 70
click at [783, 595] on div "trois" at bounding box center [783, 581] width 51 height 35
click at [807, 597] on div at bounding box center [809, 580] width 6 height 70
click at [861, 589] on div "garçons" at bounding box center [903, 581] width 168 height 73
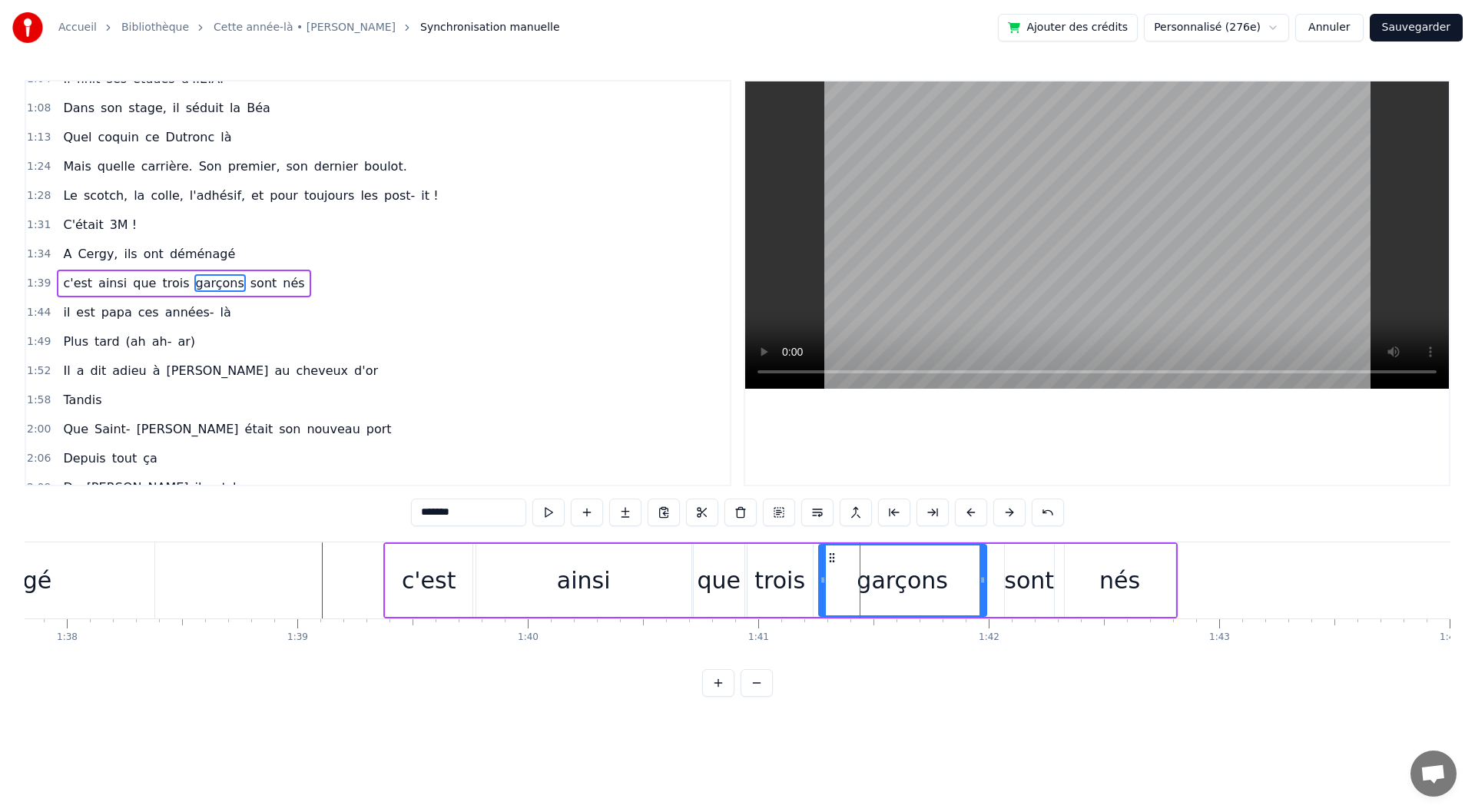
click at [1021, 586] on div "sont" at bounding box center [1029, 581] width 50 height 35
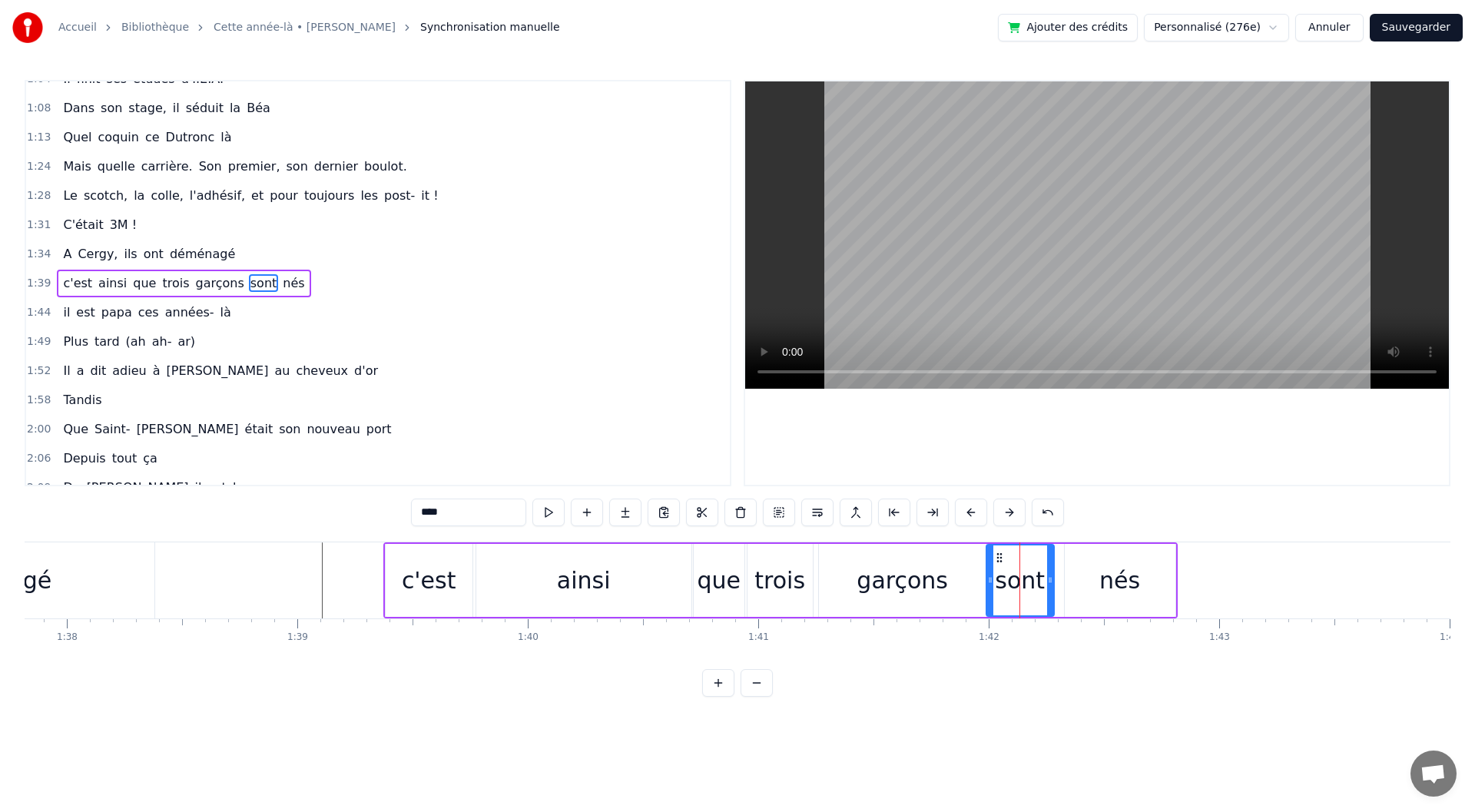
drag, startPoint x: 1009, startPoint y: 587, endPoint x: 990, endPoint y: 589, distance: 19.1
click at [990, 589] on div at bounding box center [990, 580] width 6 height 70
click at [1057, 593] on div at bounding box center [1056, 580] width 6 height 70
click at [1080, 590] on div "nés" at bounding box center [1119, 581] width 111 height 73
type input "***"
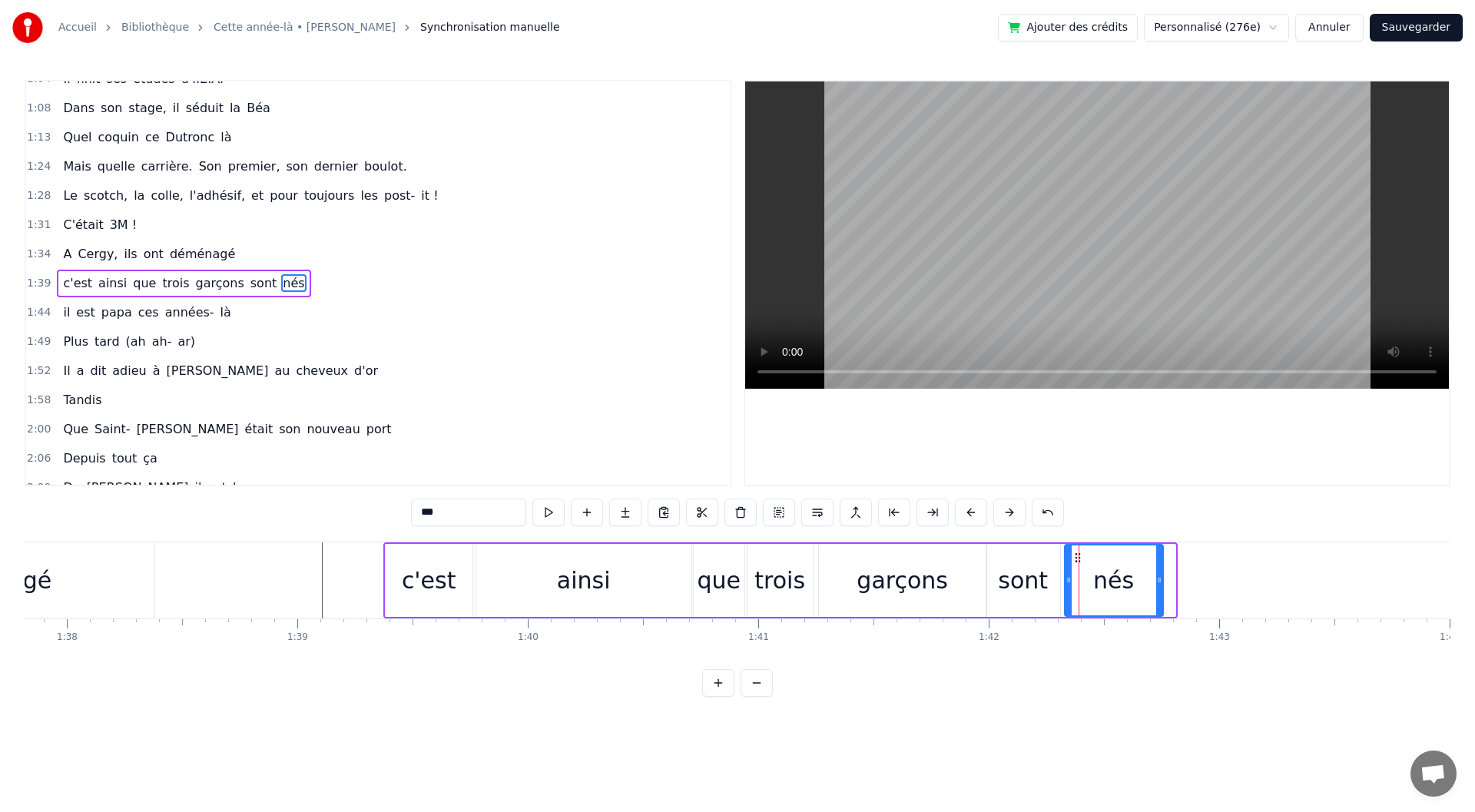
drag, startPoint x: 1172, startPoint y: 601, endPoint x: 1161, endPoint y: 597, distance: 11.7
click at [1161, 597] on div at bounding box center [1159, 580] width 6 height 70
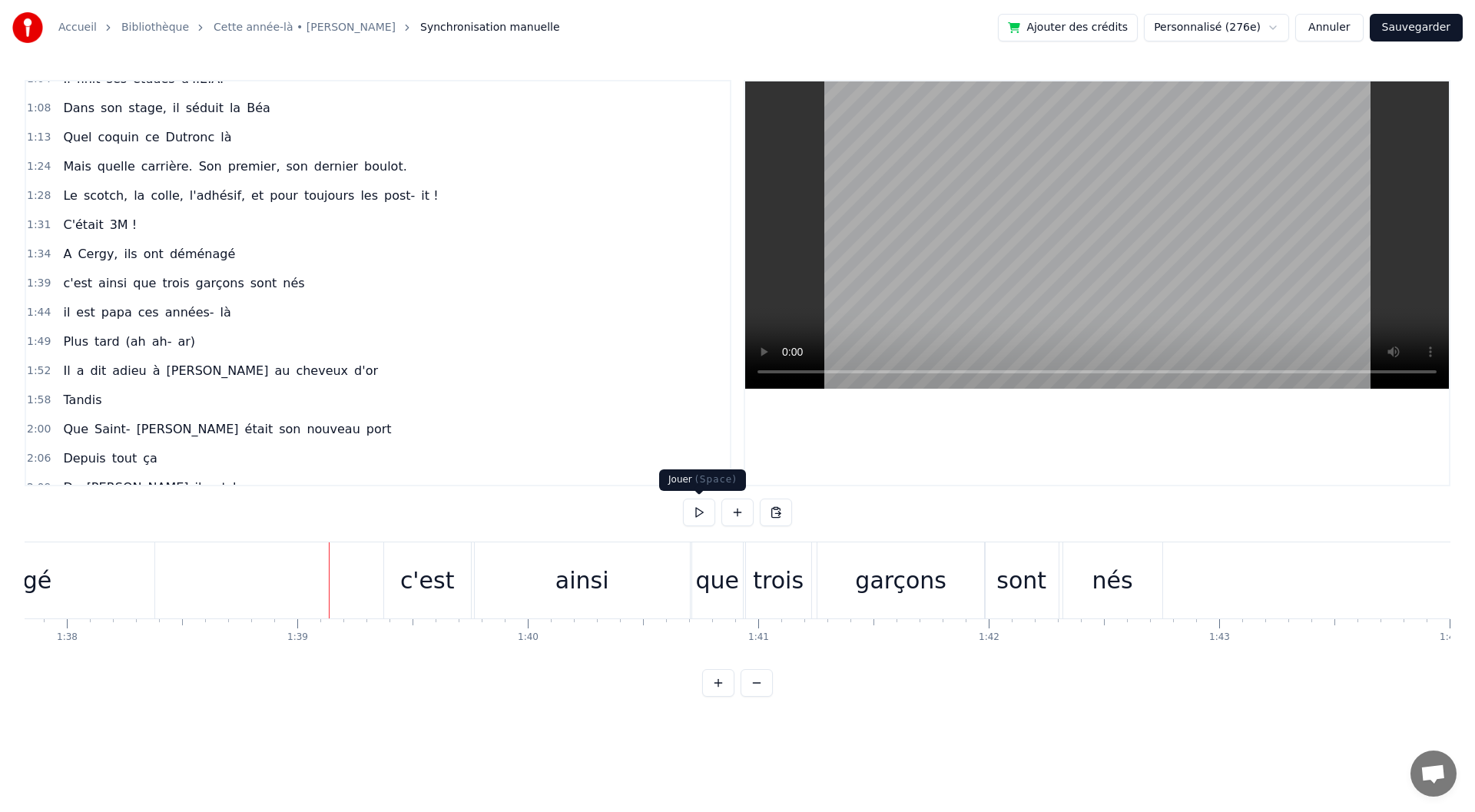
click at [695, 516] on button at bounding box center [698, 512] width 32 height 28
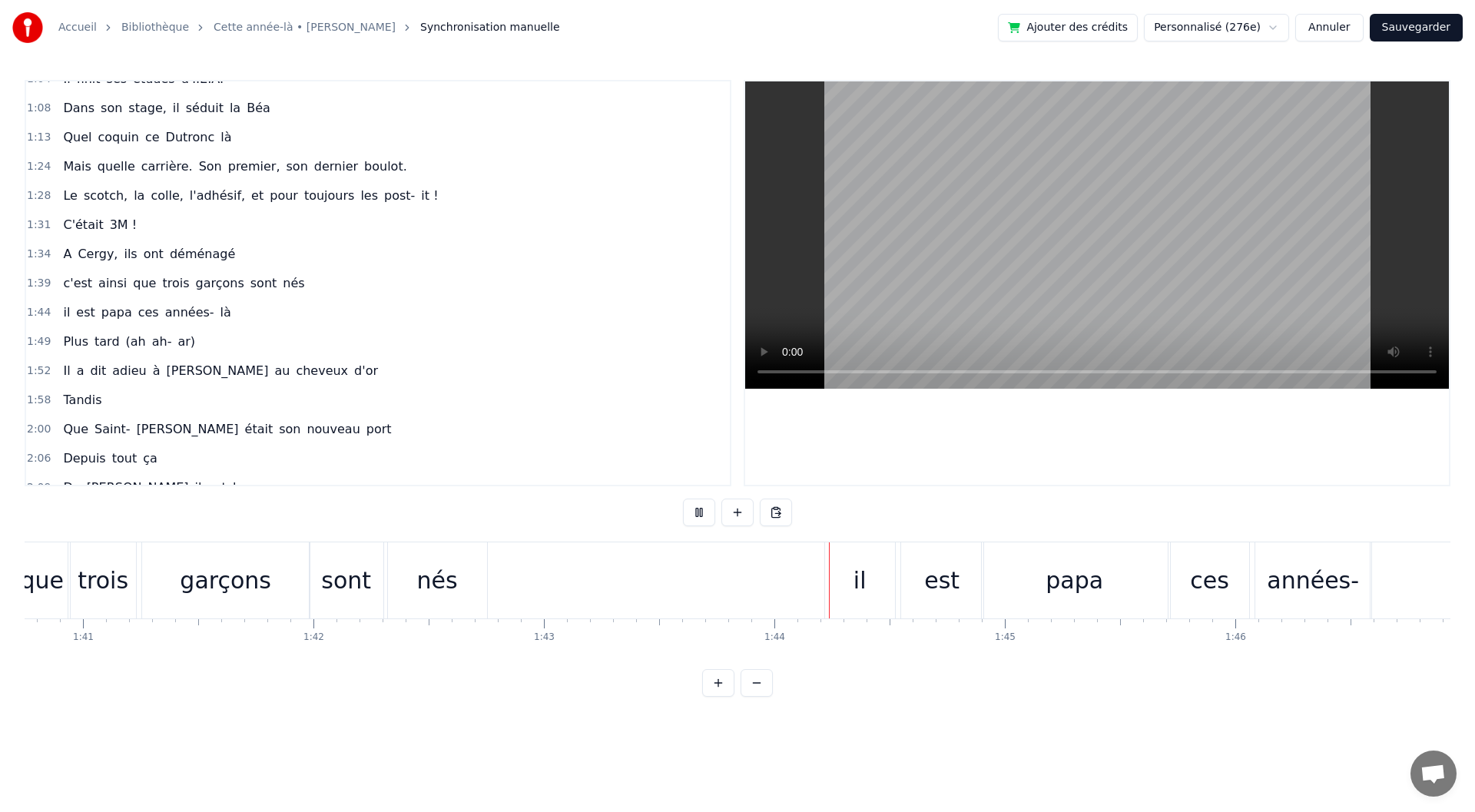
click at [695, 516] on button at bounding box center [698, 512] width 32 height 28
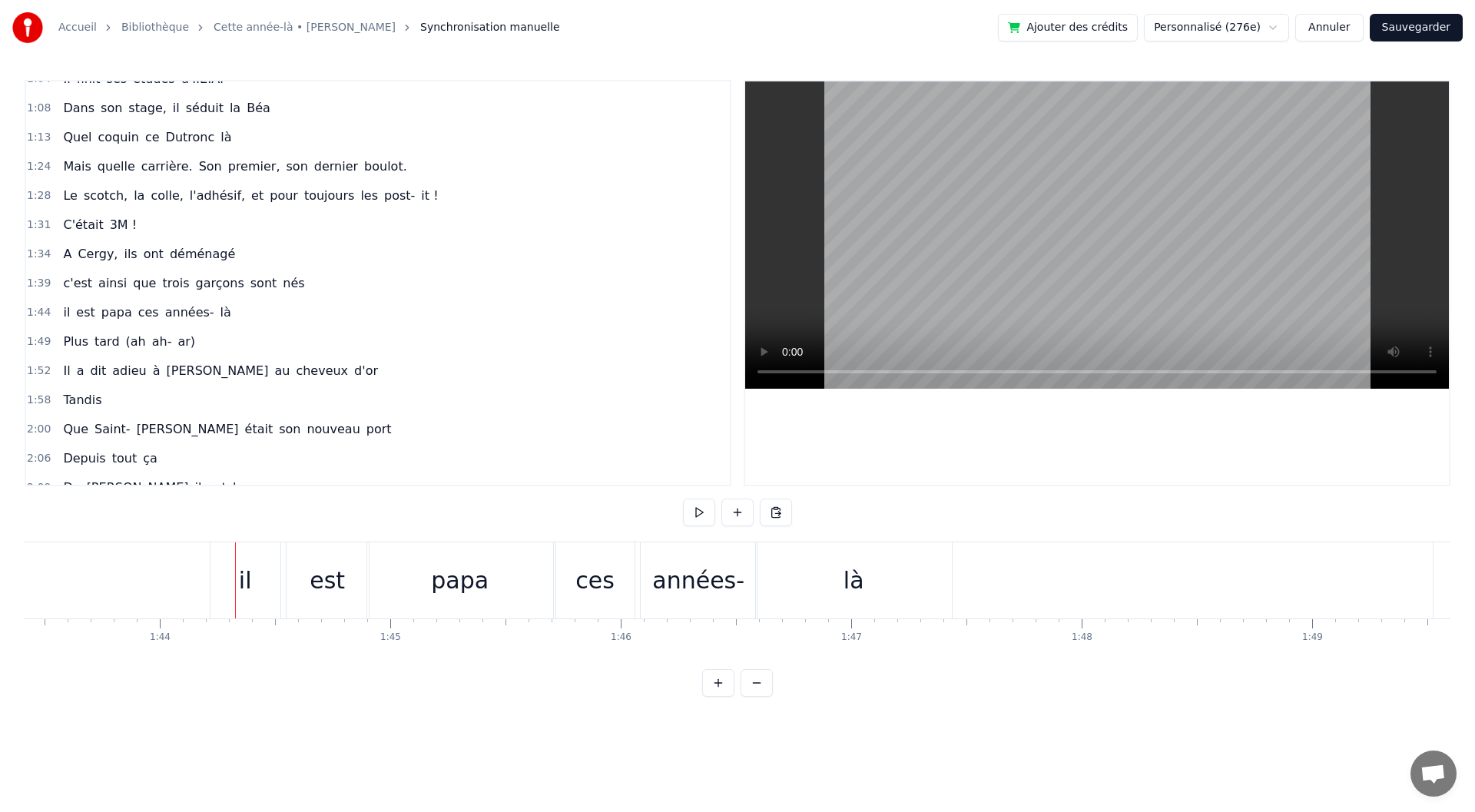
scroll to position [0, 23471]
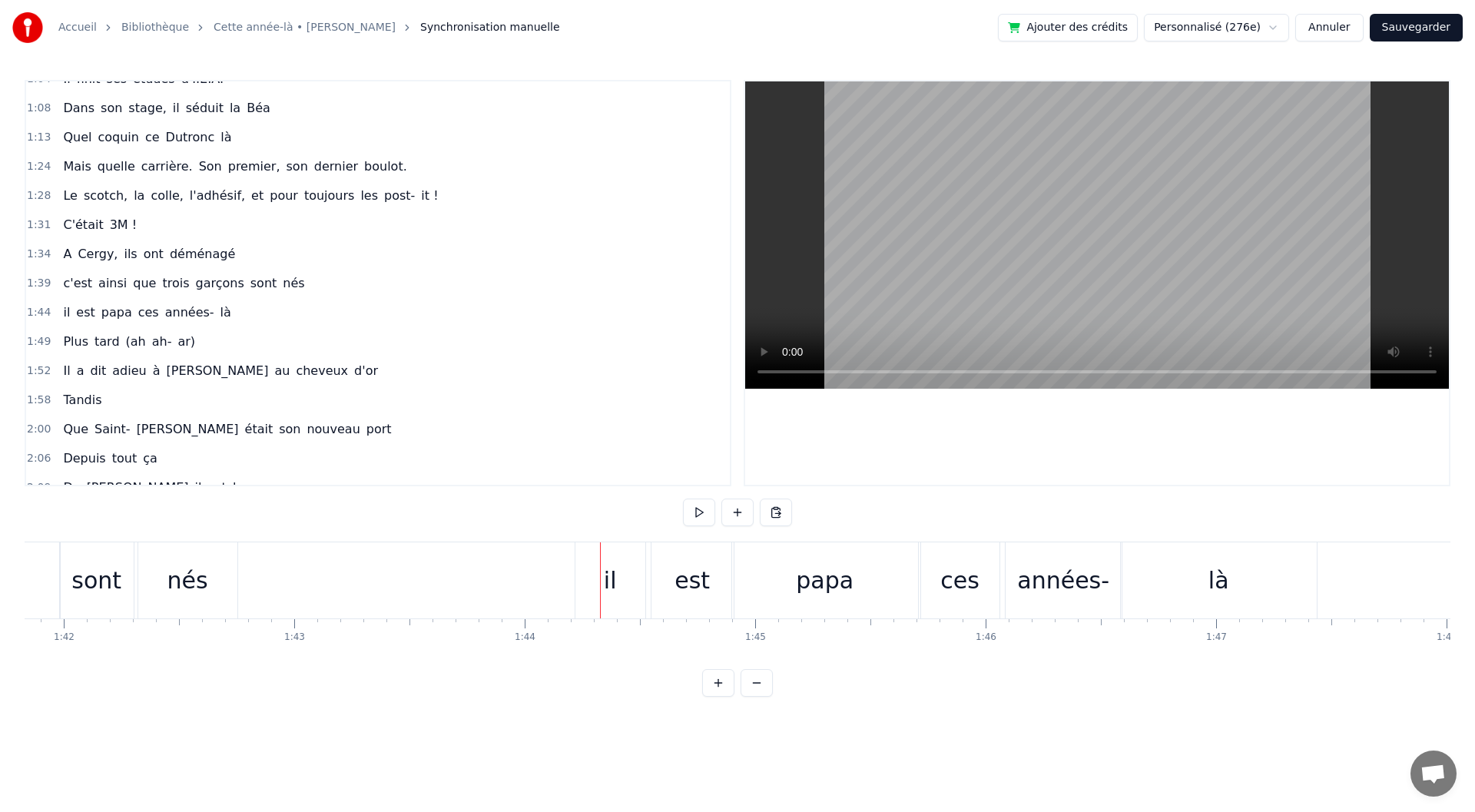
click at [220, 312] on div "1:44 il est [DEMOGRAPHIC_DATA] ces années- là" at bounding box center [378, 312] width 703 height 29
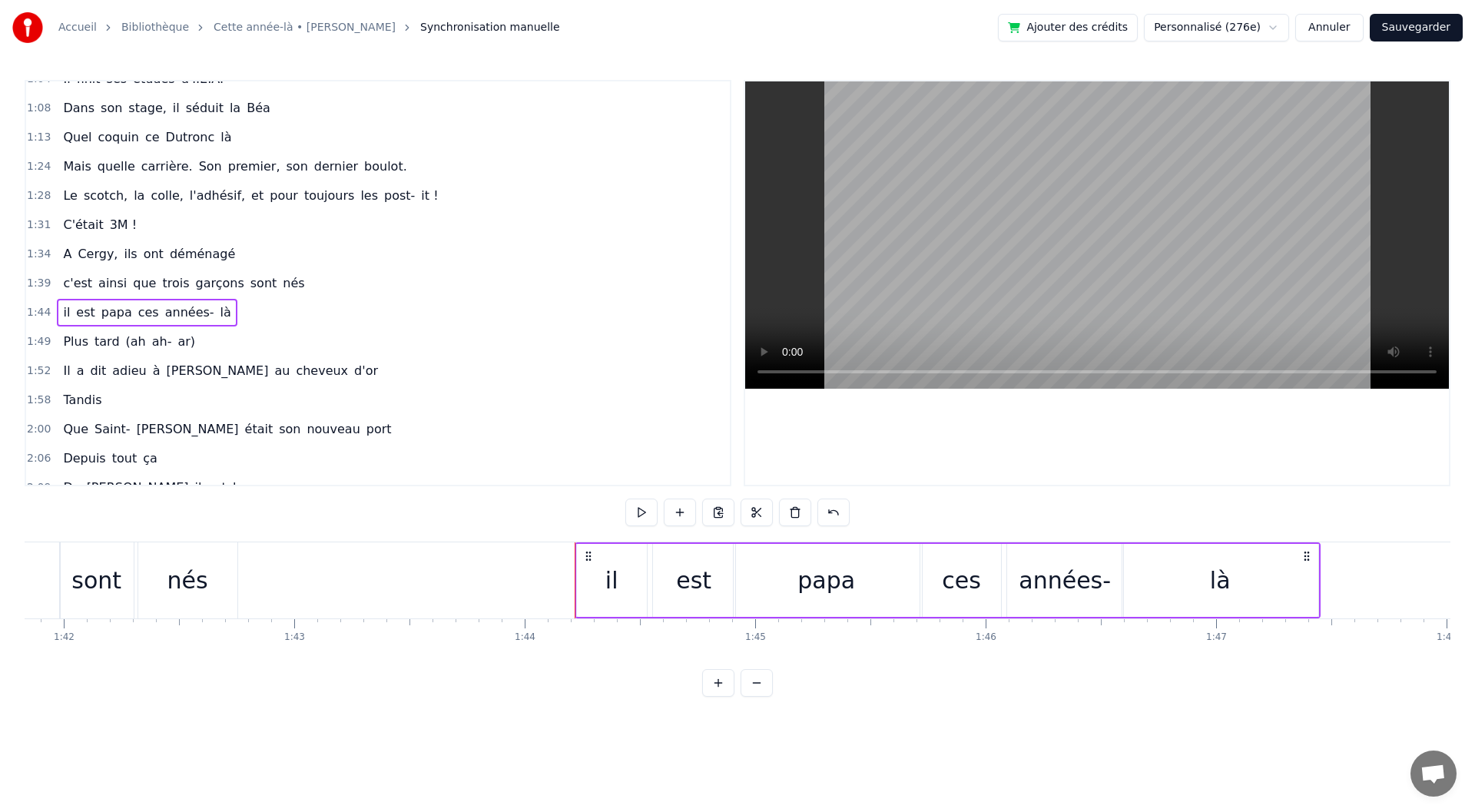
click at [215, 313] on div "1:44 il est [DEMOGRAPHIC_DATA] ces années- là" at bounding box center [378, 312] width 703 height 29
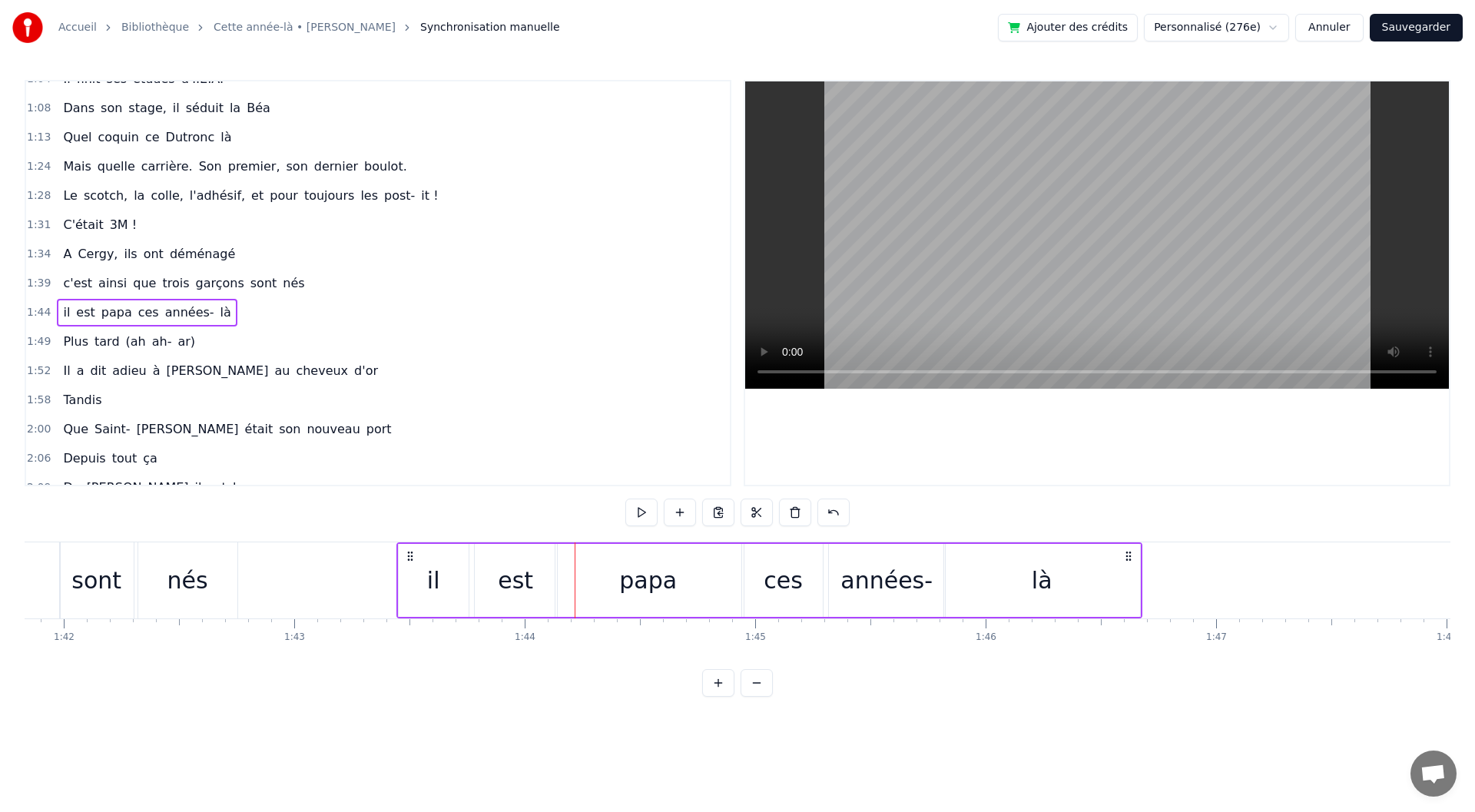
drag, startPoint x: 588, startPoint y: 551, endPoint x: 409, endPoint y: 543, distance: 179.2
click at [409, 543] on div "il est [DEMOGRAPHIC_DATA] ces années- là" at bounding box center [770, 580] width 746 height 76
click at [607, 568] on div "papa" at bounding box center [648, 581] width 186 height 73
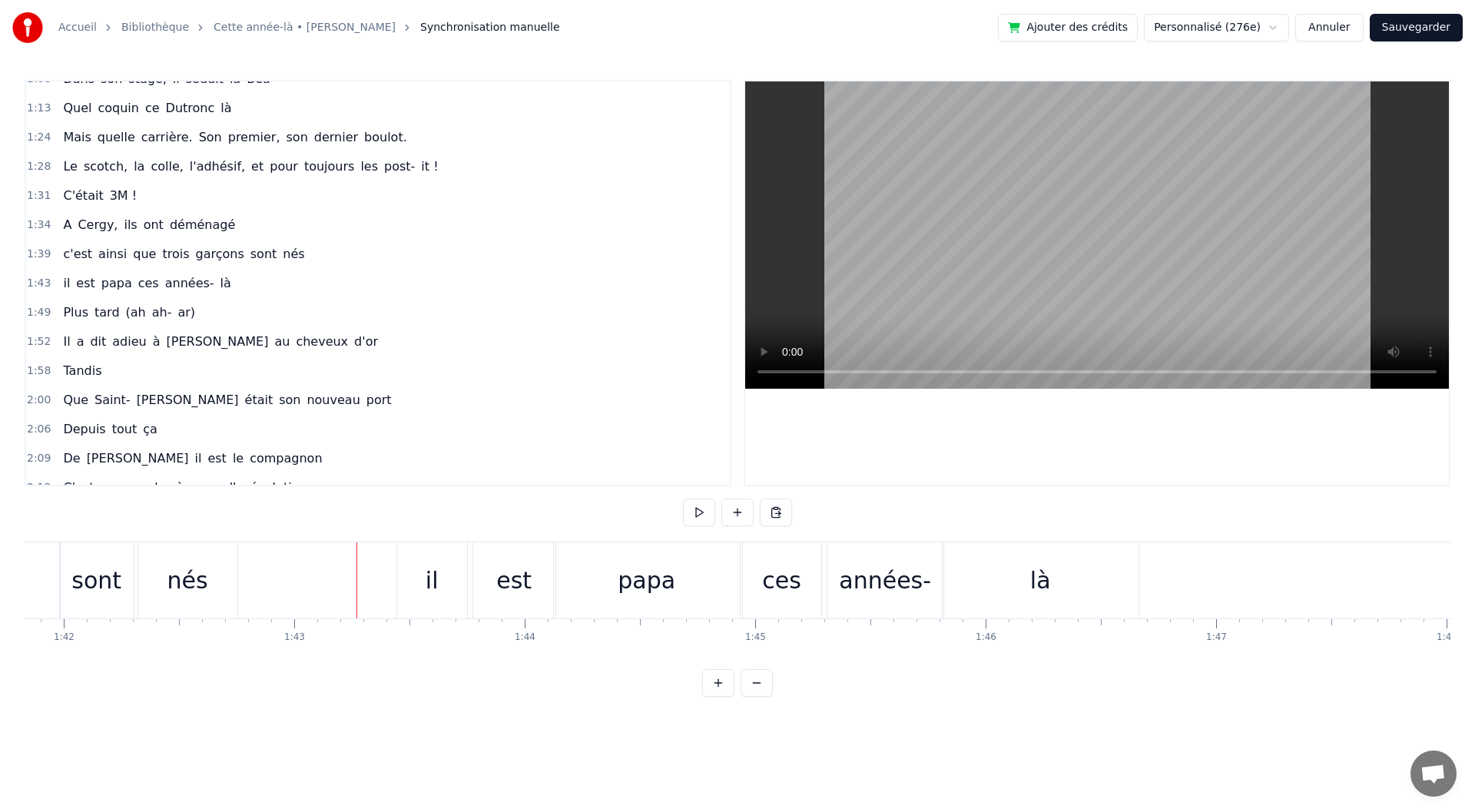
click at [681, 514] on div "0:08 En quarante- quatre 0:11 Les [DEMOGRAPHIC_DATA] libéraient la patrie 0:16 …" at bounding box center [738, 388] width 1426 height 616
click at [685, 514] on button at bounding box center [698, 512] width 32 height 28
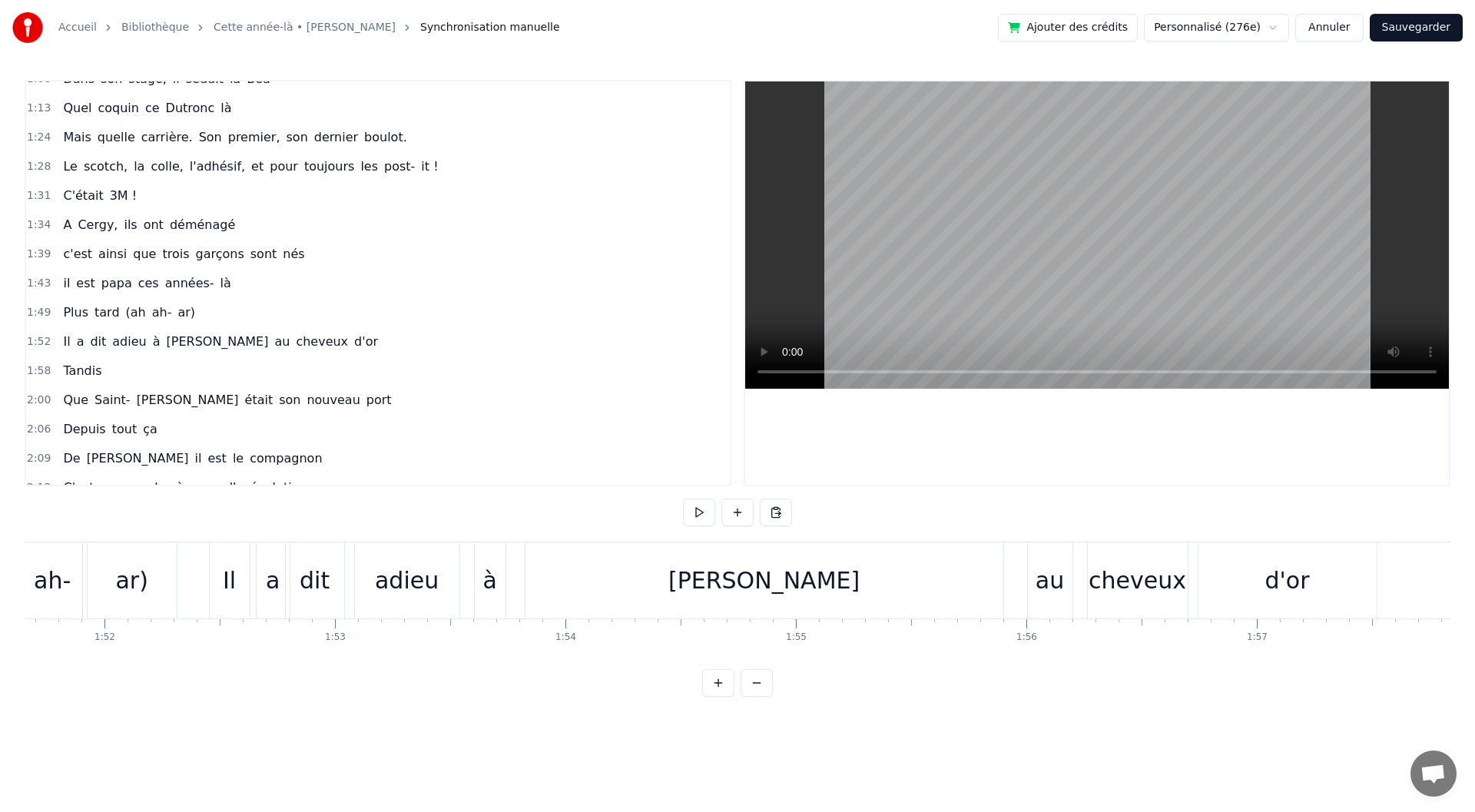
scroll to position [0, 25614]
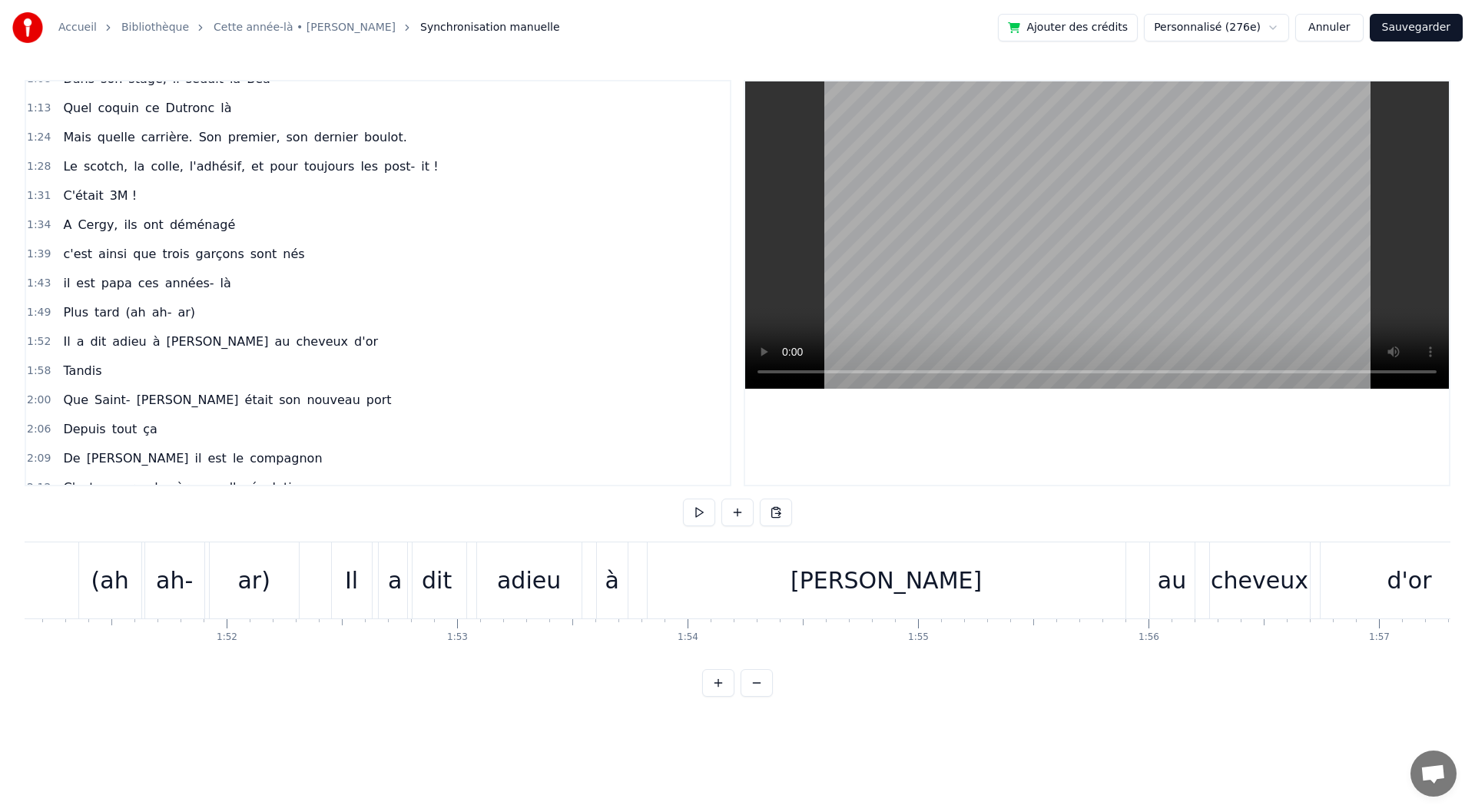
click at [294, 350] on span "cheveux" at bounding box center [321, 341] width 55 height 18
click at [287, 354] on div "Il a dit adieu à [PERSON_NAME] au cheveux d'or" at bounding box center [221, 342] width 328 height 28
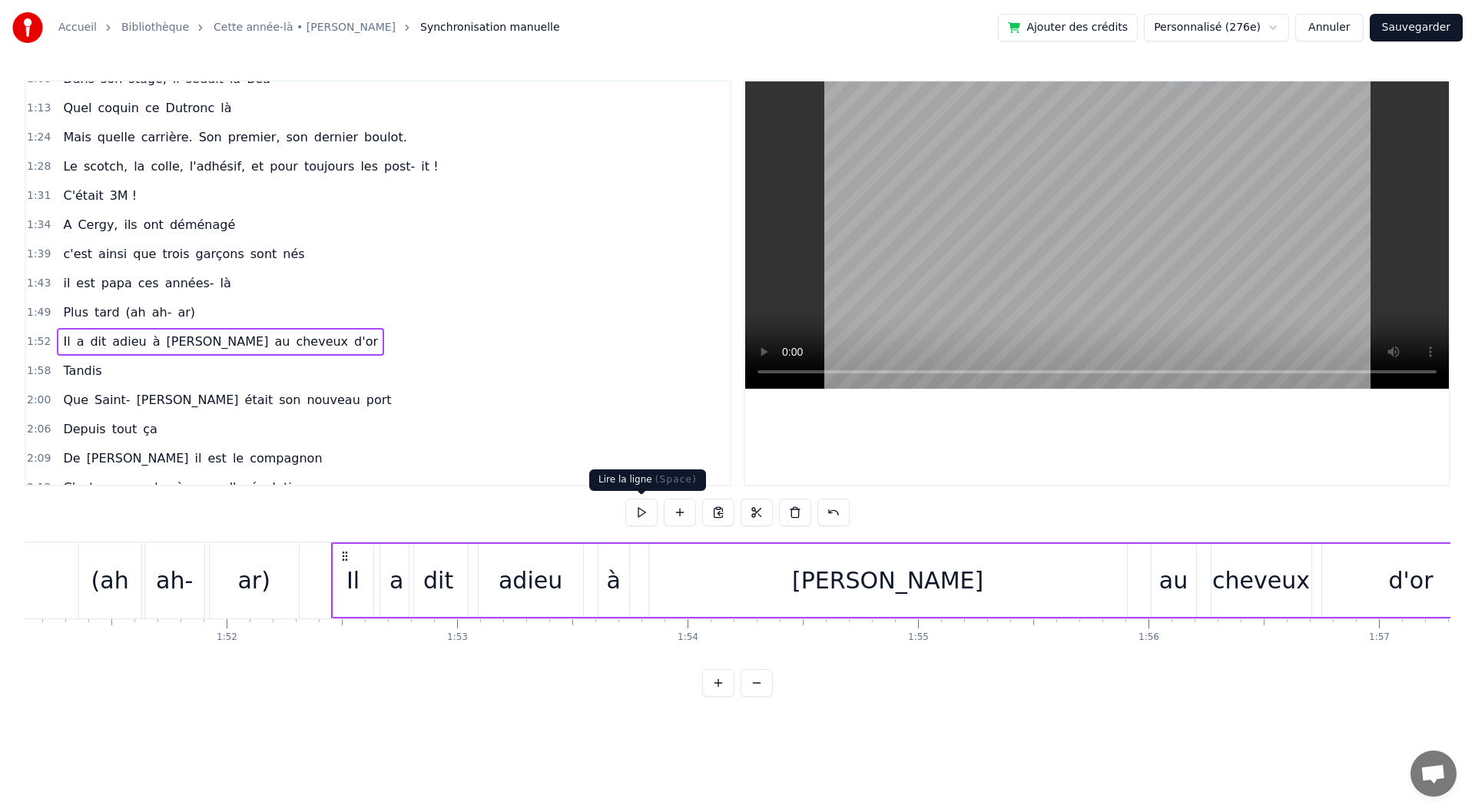
click at [641, 511] on button at bounding box center [641, 512] width 32 height 28
click at [613, 591] on div "à" at bounding box center [613, 581] width 13 height 35
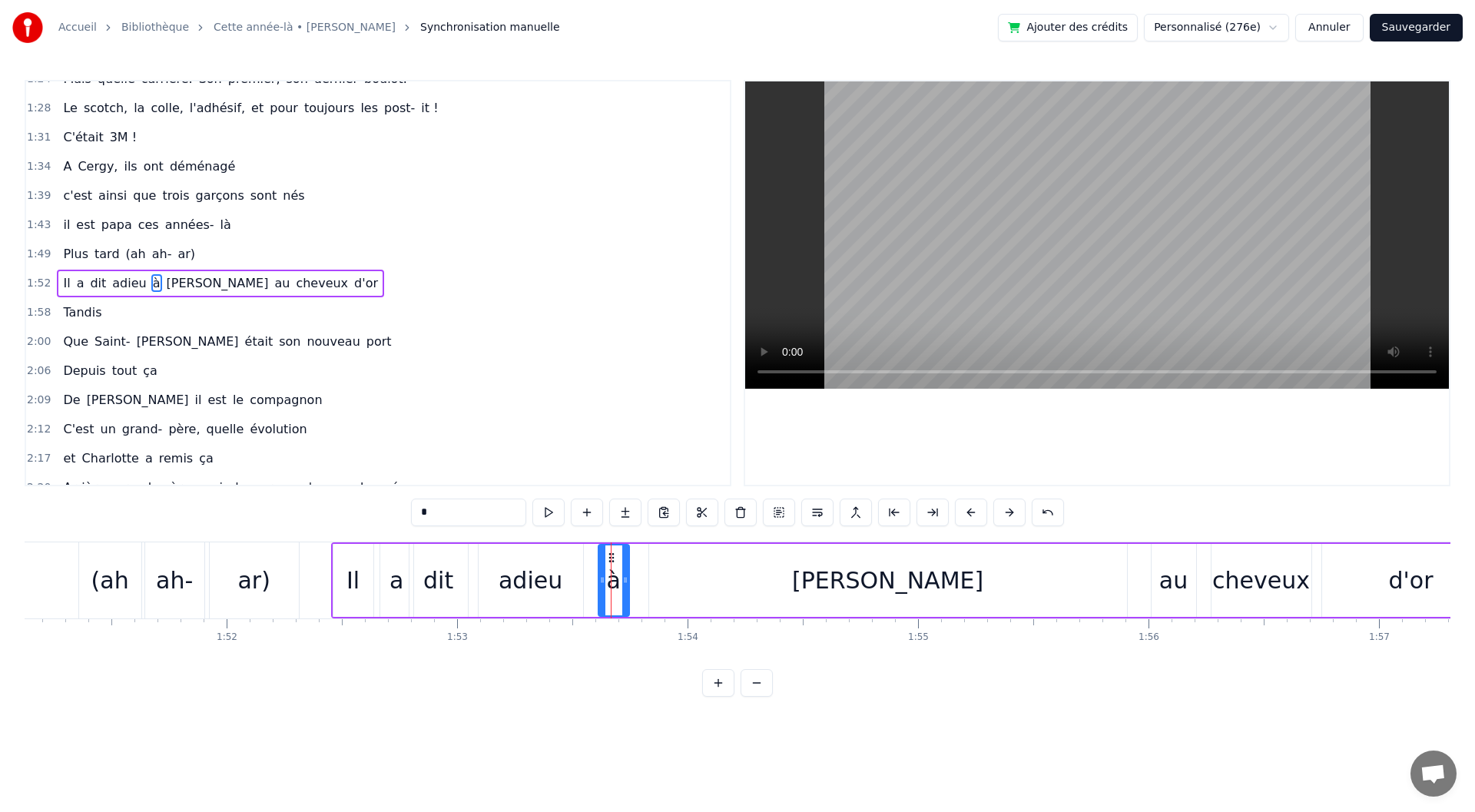
click at [750, 589] on div "[PERSON_NAME]" at bounding box center [888, 581] width 478 height 73
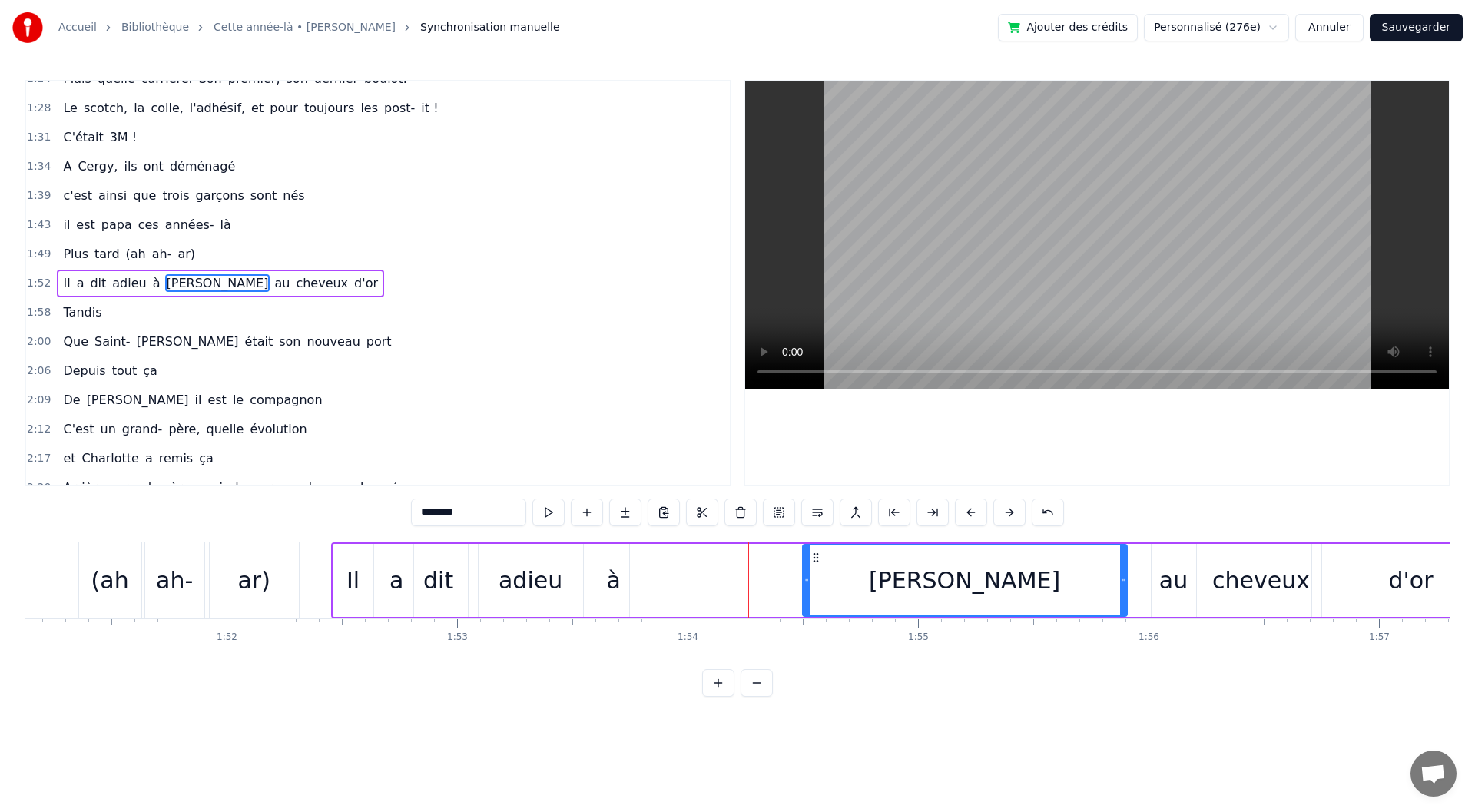
drag, startPoint x: 653, startPoint y: 588, endPoint x: 806, endPoint y: 592, distance: 153.1
click at [806, 592] on div at bounding box center [806, 580] width 6 height 70
click at [611, 567] on div "à" at bounding box center [613, 581] width 13 height 35
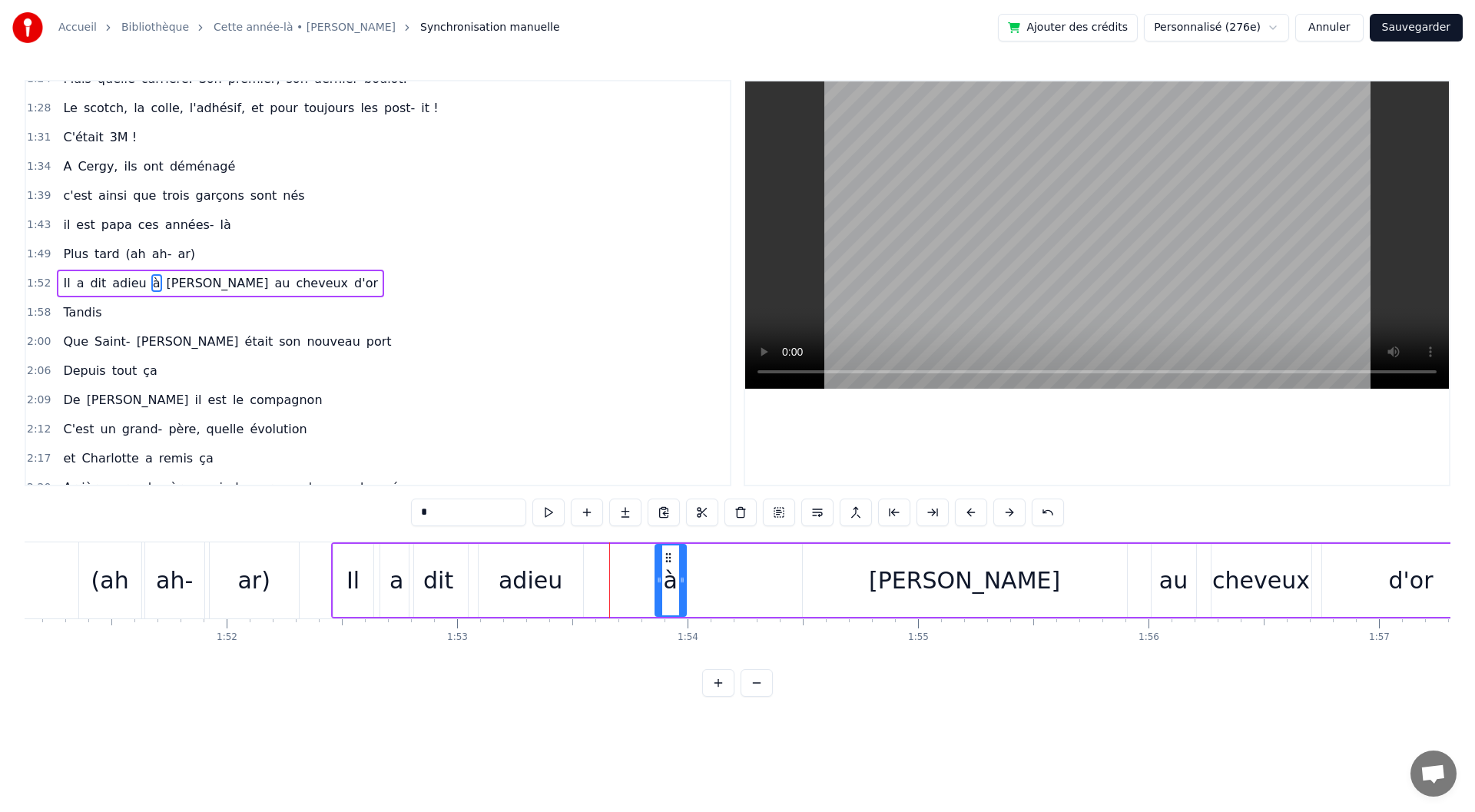
drag, startPoint x: 611, startPoint y: 559, endPoint x: 666, endPoint y: 564, distance: 55.2
click at [666, 564] on div "à" at bounding box center [671, 580] width 29 height 70
drag, startPoint x: 683, startPoint y: 575, endPoint x: 693, endPoint y: 577, distance: 10.2
click at [693, 577] on icon at bounding box center [690, 580] width 6 height 13
click at [556, 506] on button at bounding box center [548, 512] width 32 height 28
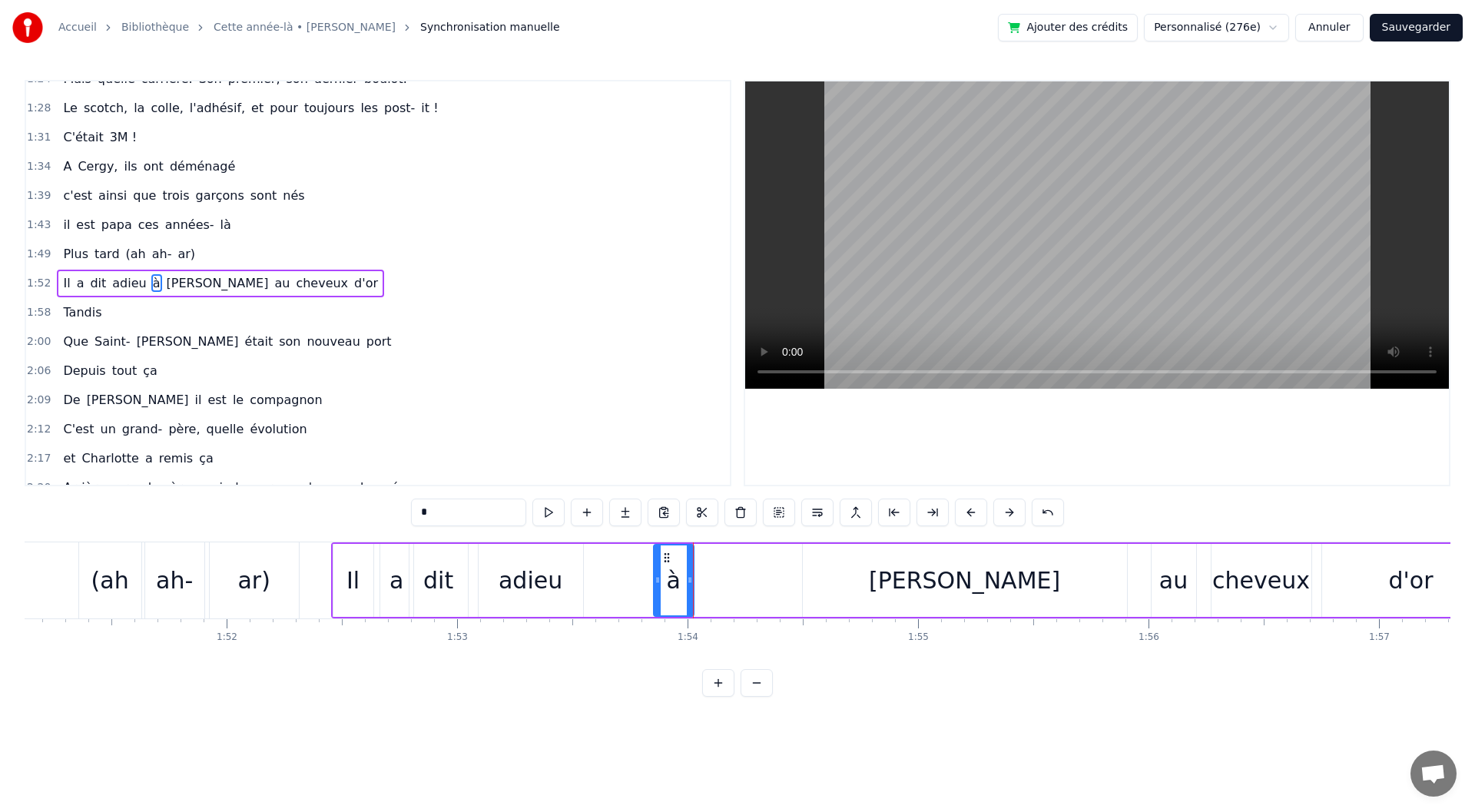
click at [535, 597] on div "adieu" at bounding box center [531, 581] width 104 height 73
drag, startPoint x: 582, startPoint y: 589, endPoint x: 651, endPoint y: 597, distance: 69.5
click at [651, 597] on div at bounding box center [649, 580] width 6 height 70
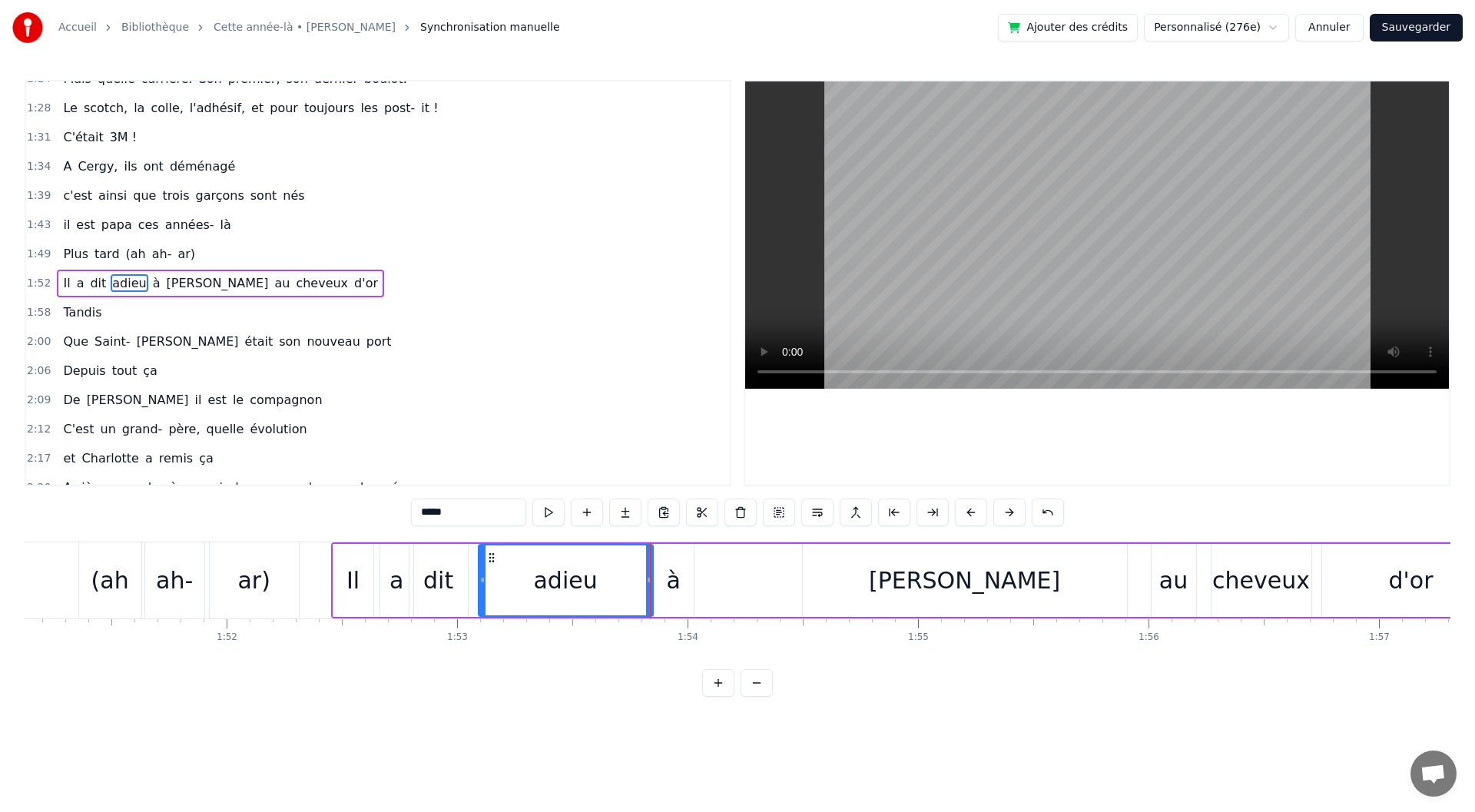
drag, startPoint x: 484, startPoint y: 589, endPoint x: 492, endPoint y: 589, distance: 8.0
click at [486, 589] on div at bounding box center [483, 580] width 6 height 70
click at [436, 588] on div "dit" at bounding box center [437, 581] width 30 height 35
drag, startPoint x: 422, startPoint y: 553, endPoint x: 443, endPoint y: 556, distance: 21.2
click at [443, 556] on icon at bounding box center [444, 558] width 13 height 13
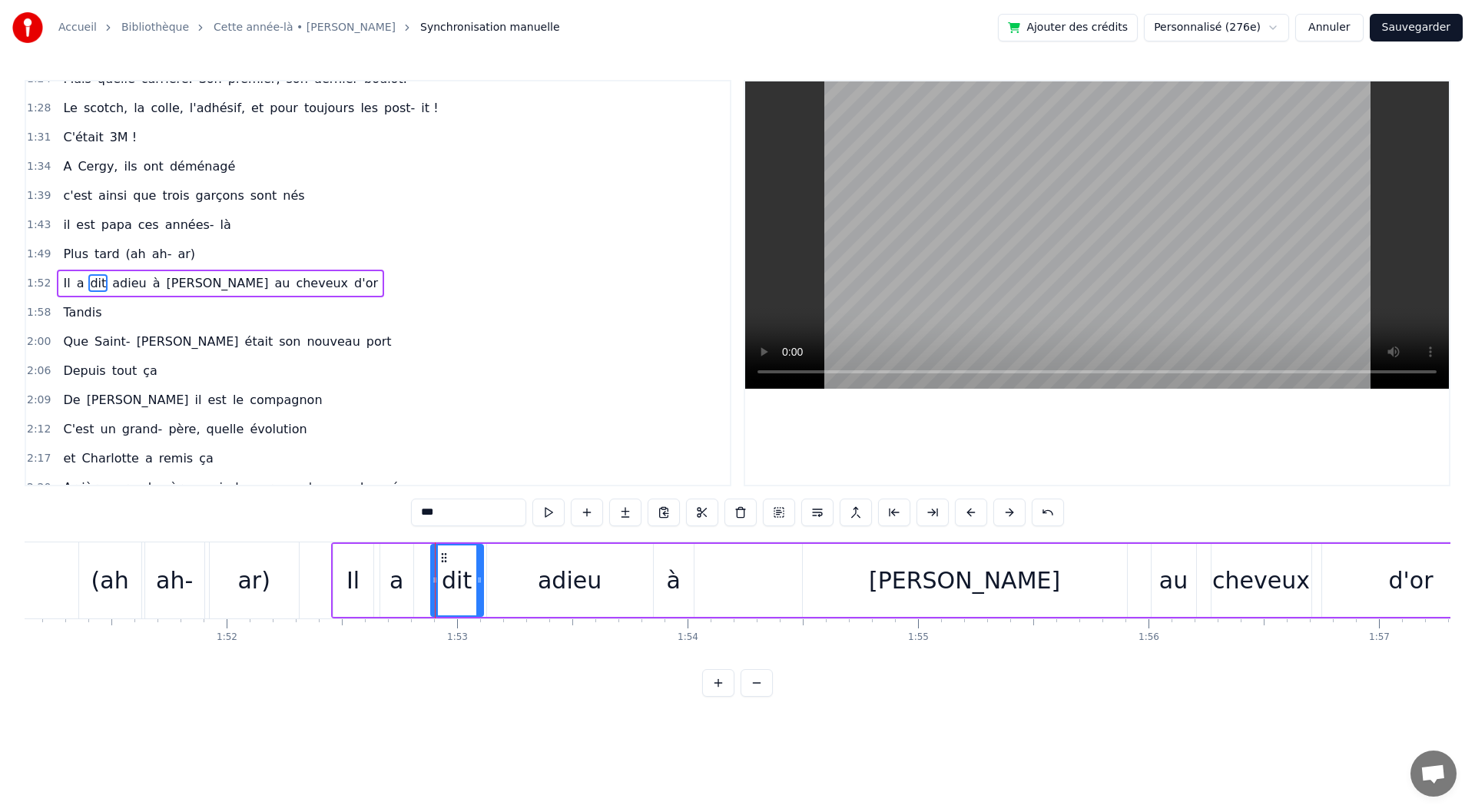
click at [476, 587] on div at bounding box center [479, 580] width 6 height 70
click at [394, 589] on div "a" at bounding box center [396, 581] width 13 height 35
type input "*"
drag, startPoint x: 392, startPoint y: 560, endPoint x: 402, endPoint y: 567, distance: 12.2
click at [411, 561] on circle at bounding box center [411, 561] width 1 height 1
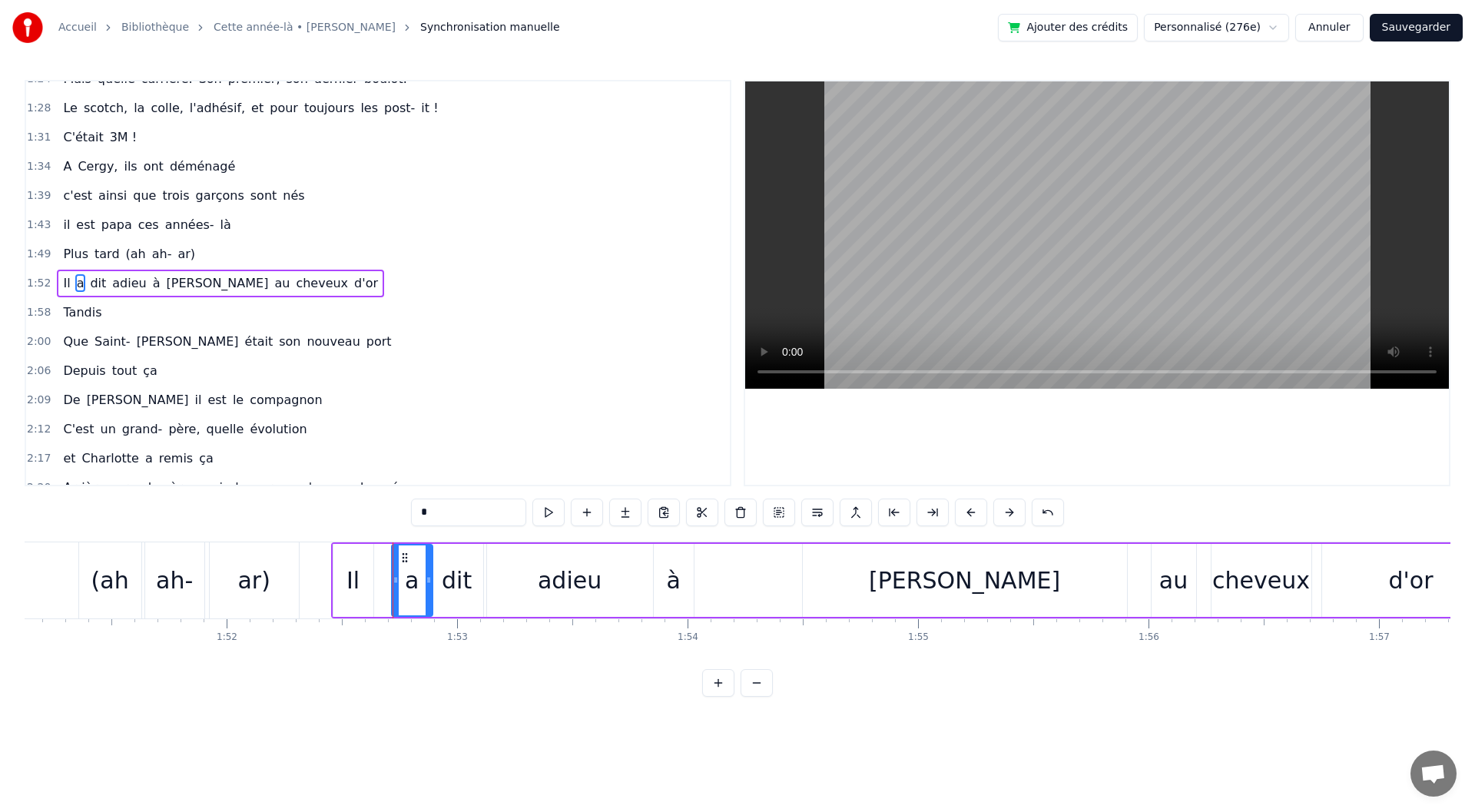
drag, startPoint x: 400, startPoint y: 589, endPoint x: 393, endPoint y: 587, distance: 7.3
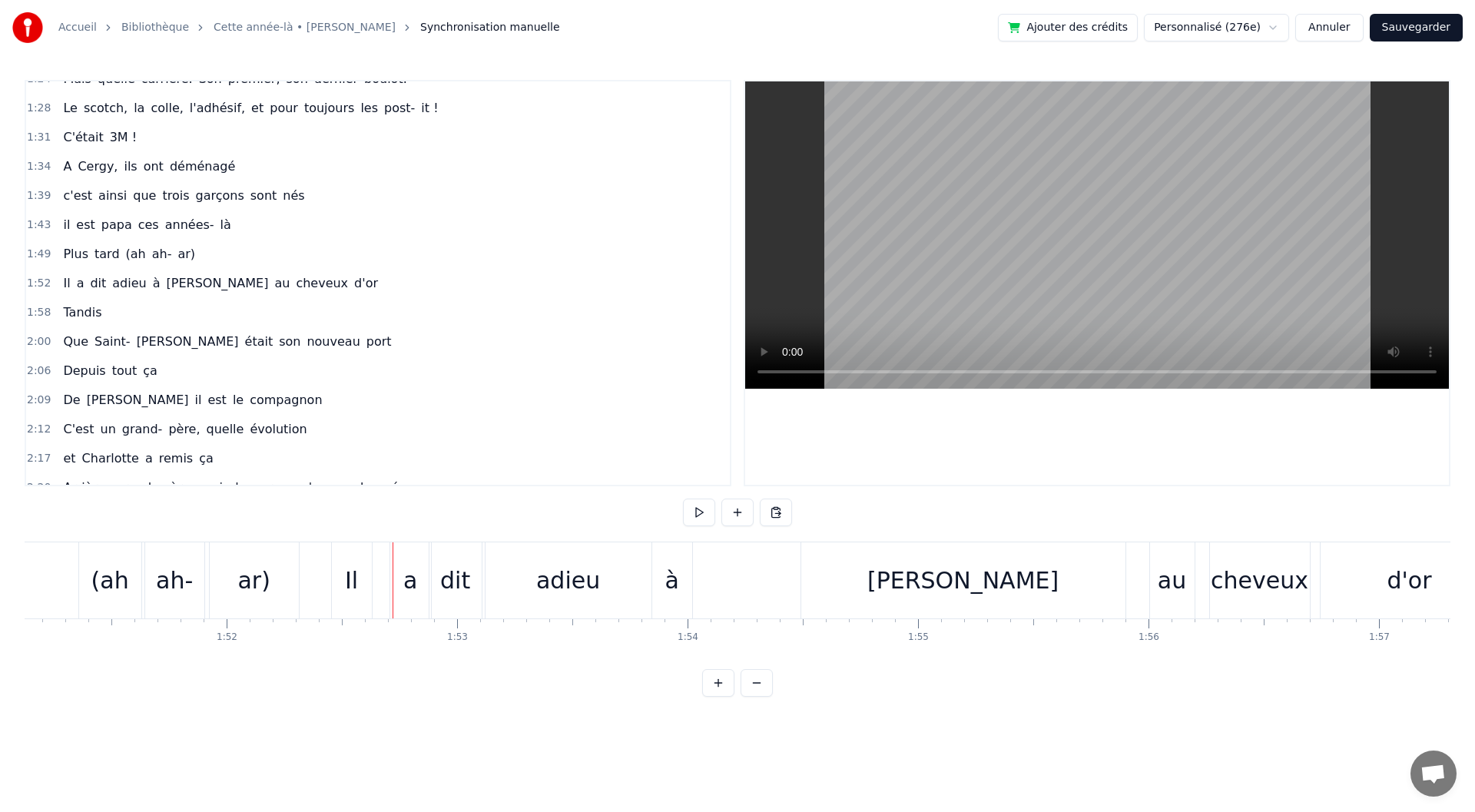
click at [409, 586] on div "a" at bounding box center [410, 581] width 13 height 35
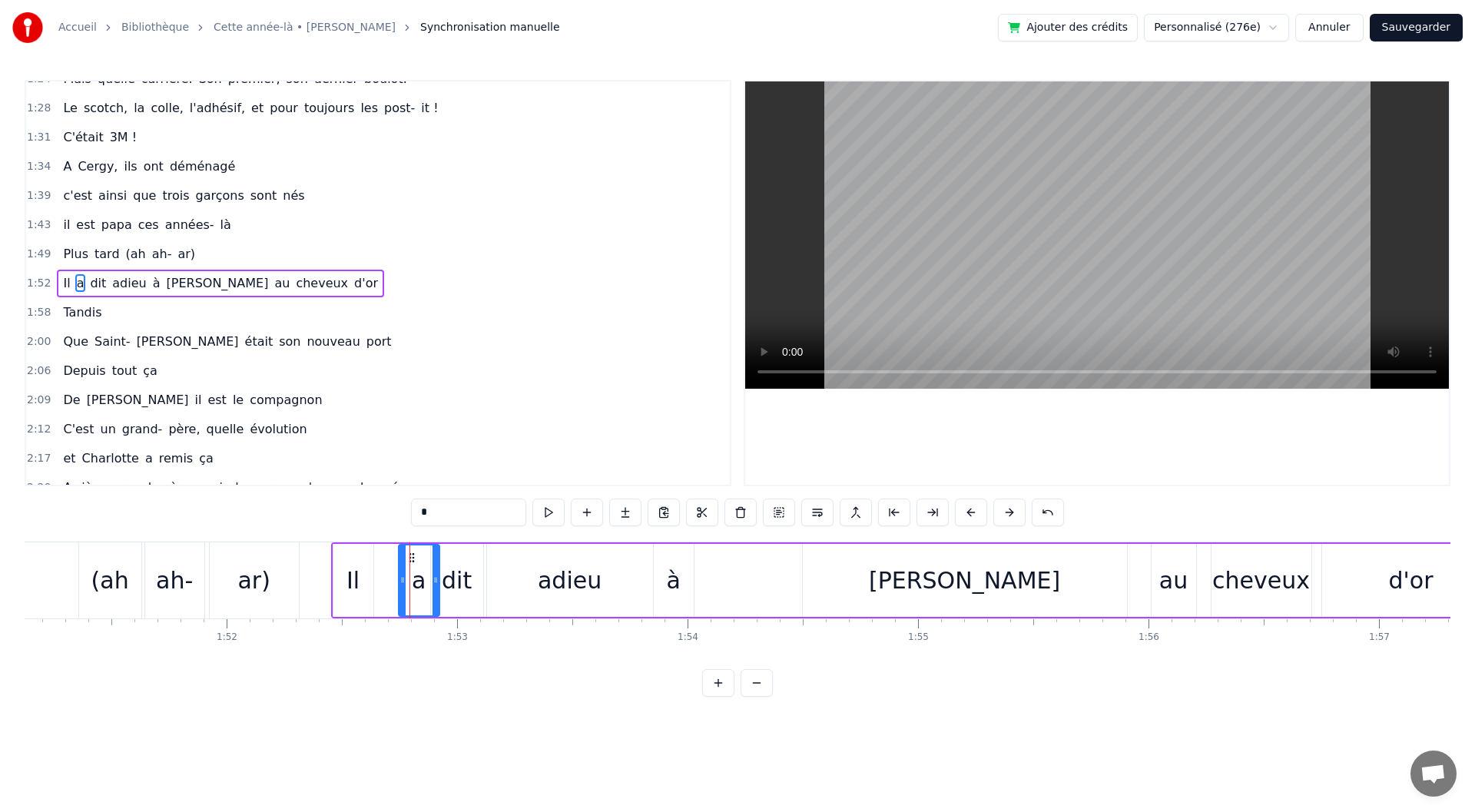
click at [368, 588] on div "Il" at bounding box center [353, 581] width 40 height 73
drag, startPoint x: 370, startPoint y: 588, endPoint x: 387, endPoint y: 588, distance: 17.0
click at [387, 588] on div at bounding box center [386, 580] width 6 height 70
click at [411, 587] on div "a" at bounding box center [419, 581] width 40 height 73
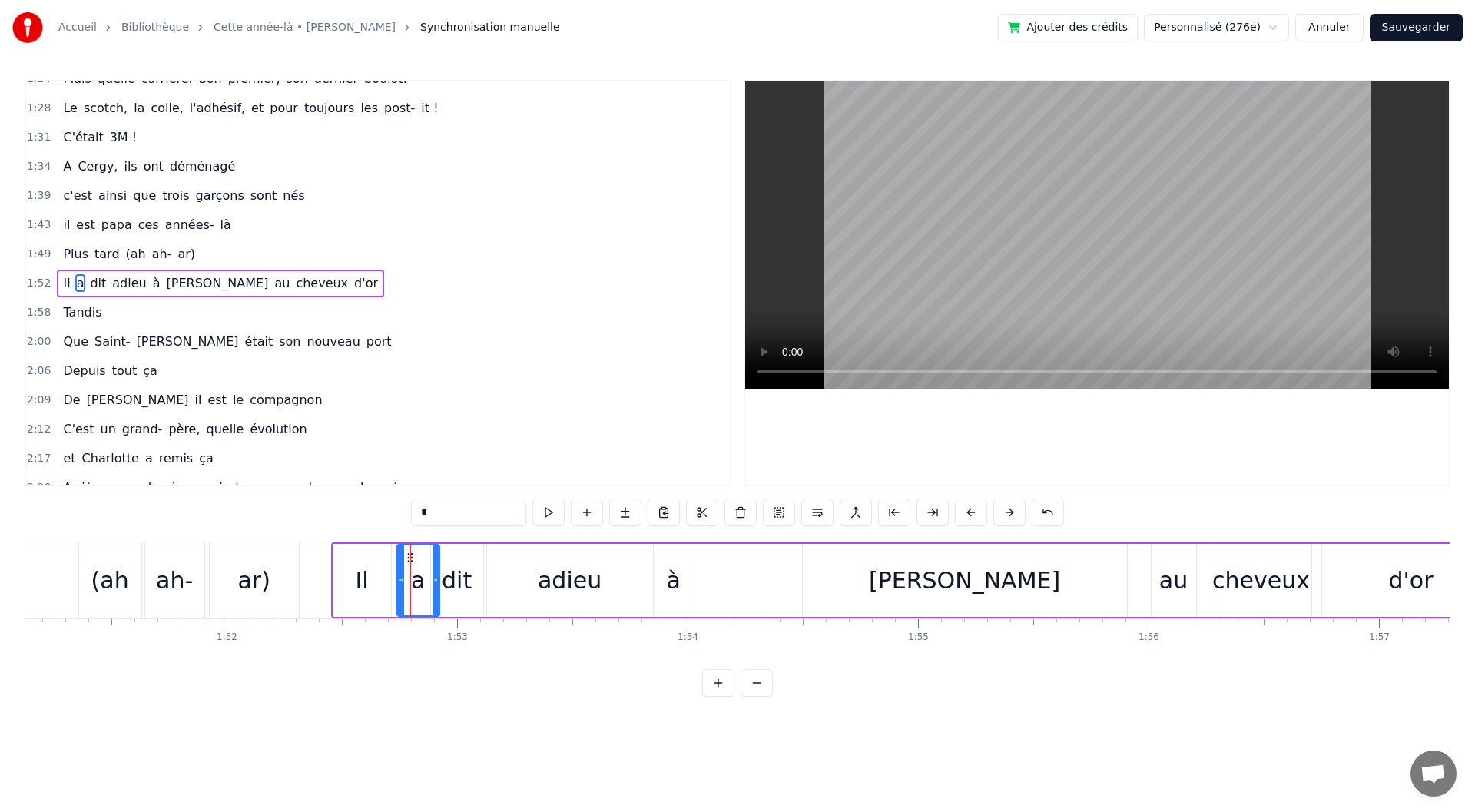
click at [401, 582] on icon at bounding box center [401, 580] width 6 height 13
click at [450, 584] on div "dit" at bounding box center [457, 581] width 30 height 35
click at [496, 582] on div "adieu" at bounding box center [570, 581] width 166 height 73
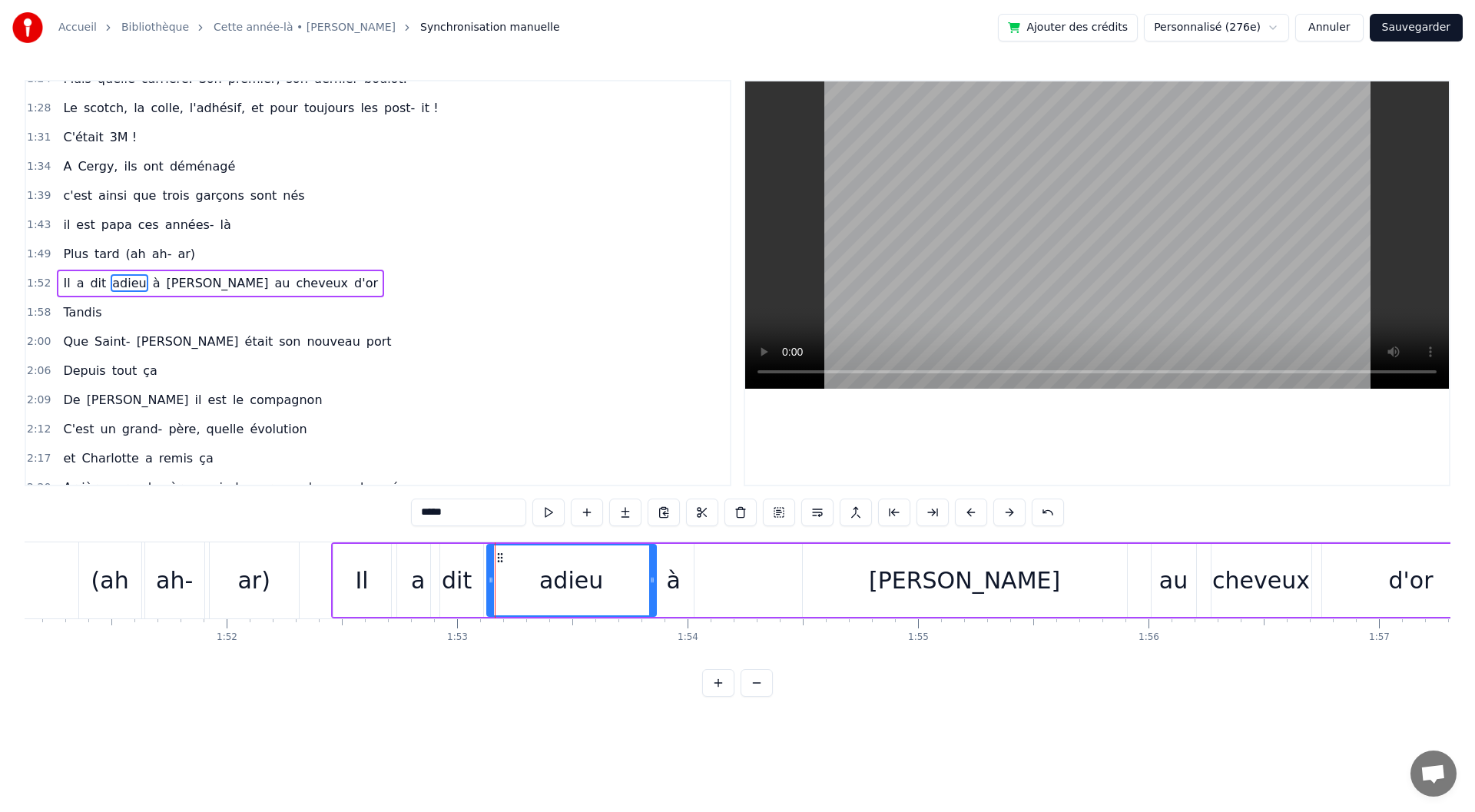
click at [650, 582] on icon at bounding box center [652, 580] width 6 height 13
click at [668, 585] on div "à" at bounding box center [672, 581] width 13 height 35
click at [692, 587] on div at bounding box center [693, 580] width 6 height 70
click at [821, 583] on div "[PERSON_NAME]" at bounding box center [964, 581] width 325 height 73
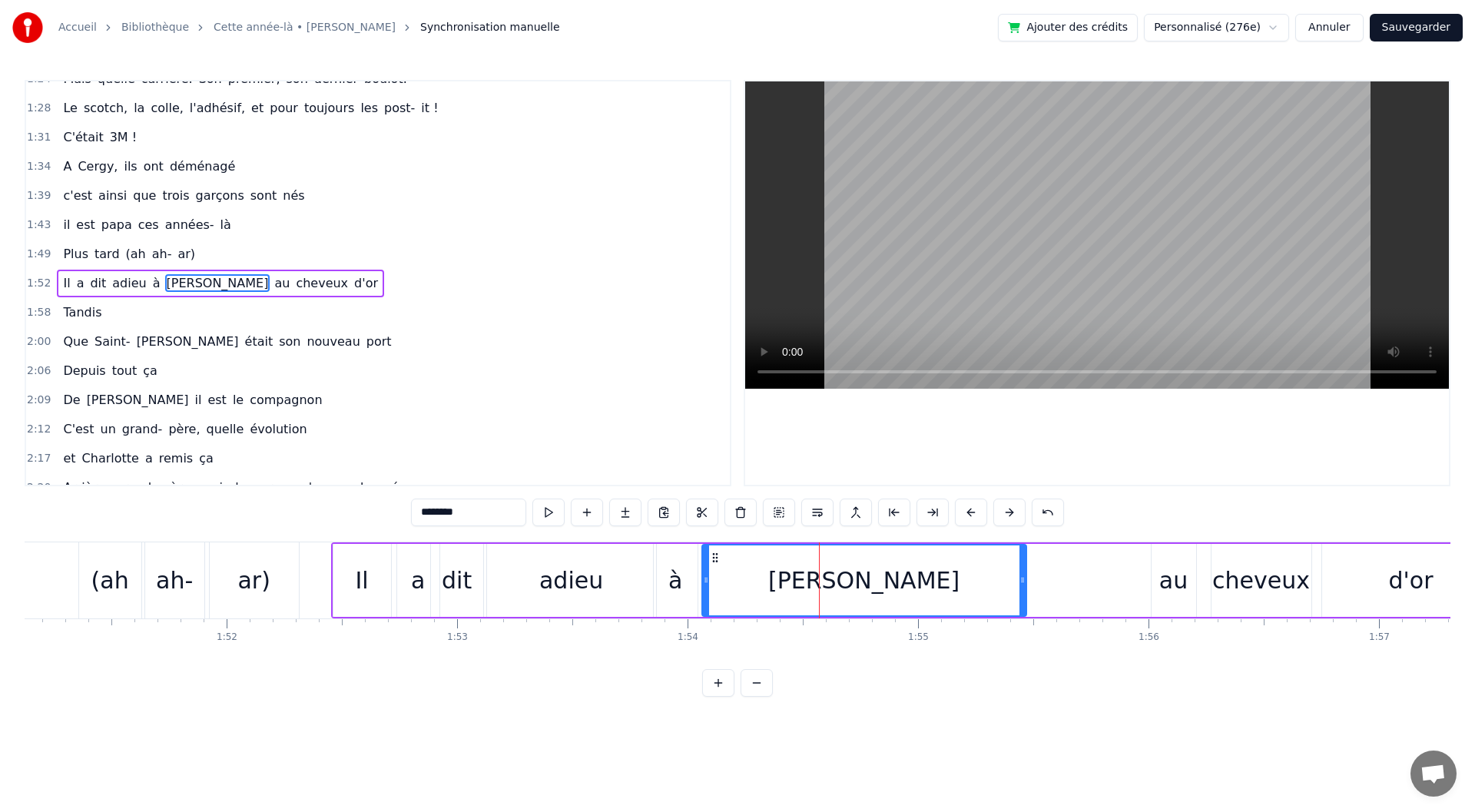
drag, startPoint x: 813, startPoint y: 553, endPoint x: 714, endPoint y: 564, distance: 99.6
click at [714, 564] on div "[PERSON_NAME]" at bounding box center [864, 580] width 323 height 70
drag, startPoint x: 1023, startPoint y: 581, endPoint x: 1076, endPoint y: 582, distance: 53.0
click at [1076, 582] on icon at bounding box center [1075, 580] width 6 height 13
click at [552, 518] on button at bounding box center [548, 512] width 32 height 28
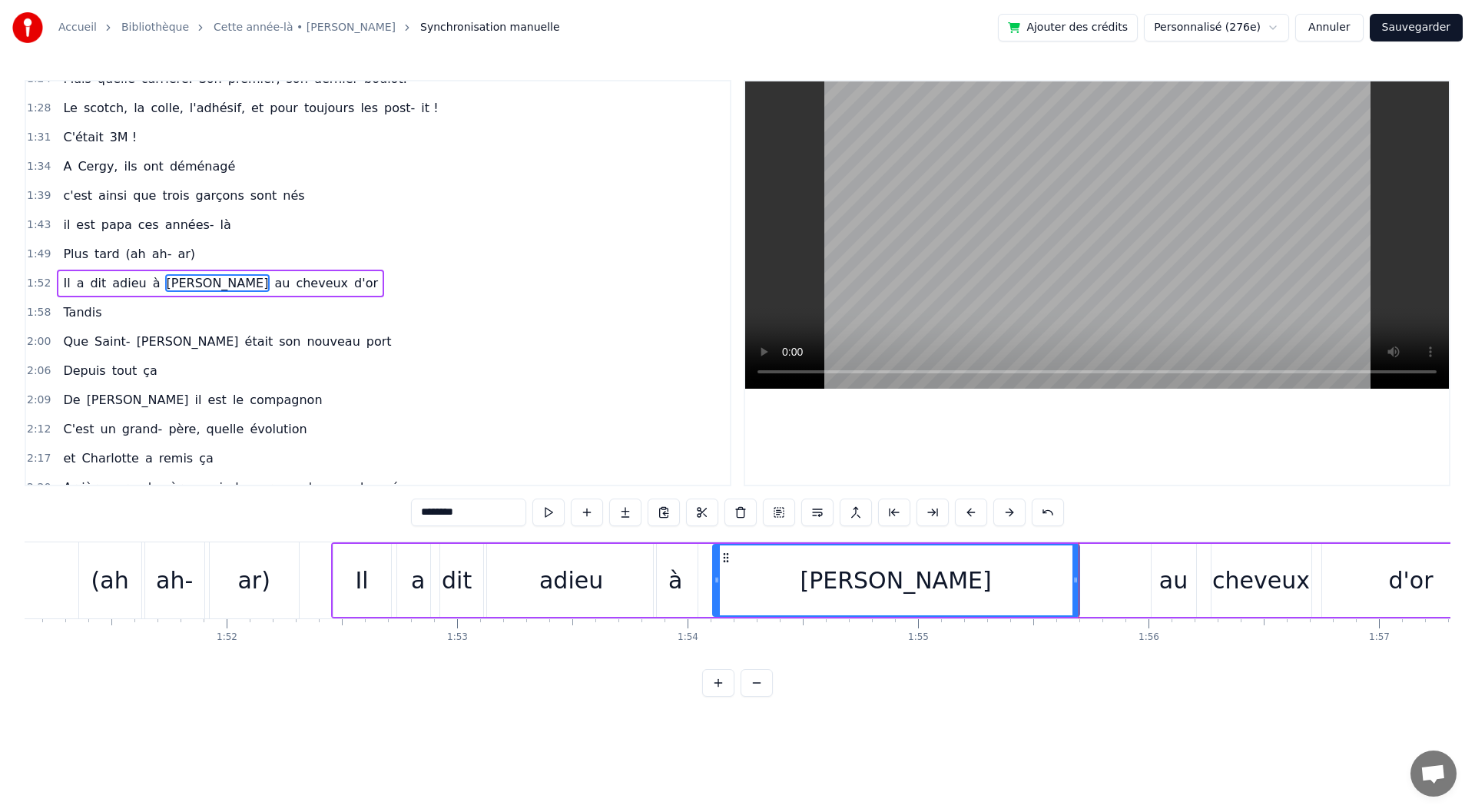
click at [714, 596] on div at bounding box center [717, 580] width 6 height 70
click at [667, 579] on div "à" at bounding box center [675, 581] width 43 height 73
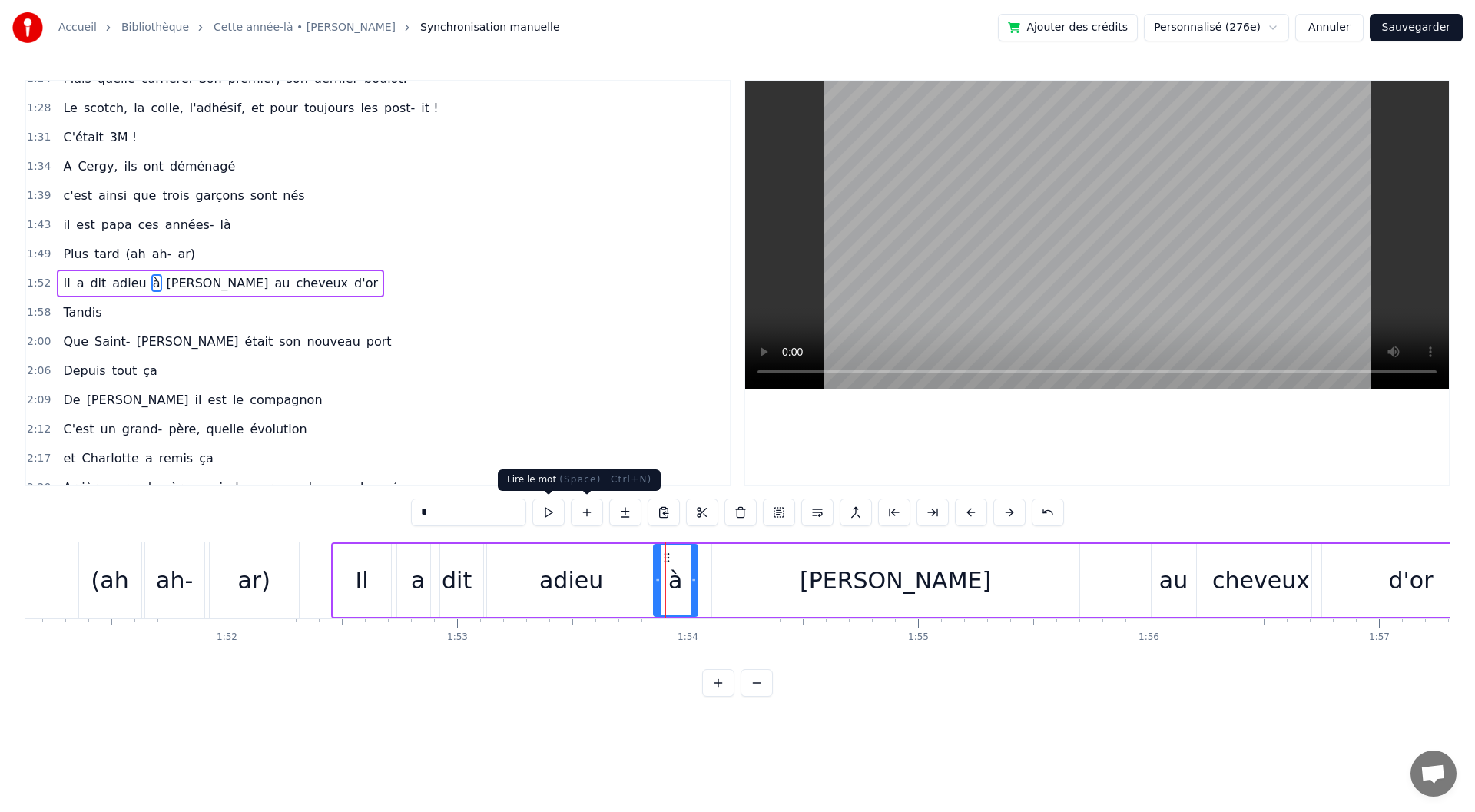
click at [541, 510] on button at bounding box center [548, 512] width 32 height 28
click at [700, 597] on div at bounding box center [699, 580] width 6 height 70
click at [656, 602] on div at bounding box center [654, 580] width 6 height 70
click at [699, 598] on div at bounding box center [698, 580] width 6 height 70
click at [742, 597] on div "[PERSON_NAME]" at bounding box center [895, 581] width 367 height 73
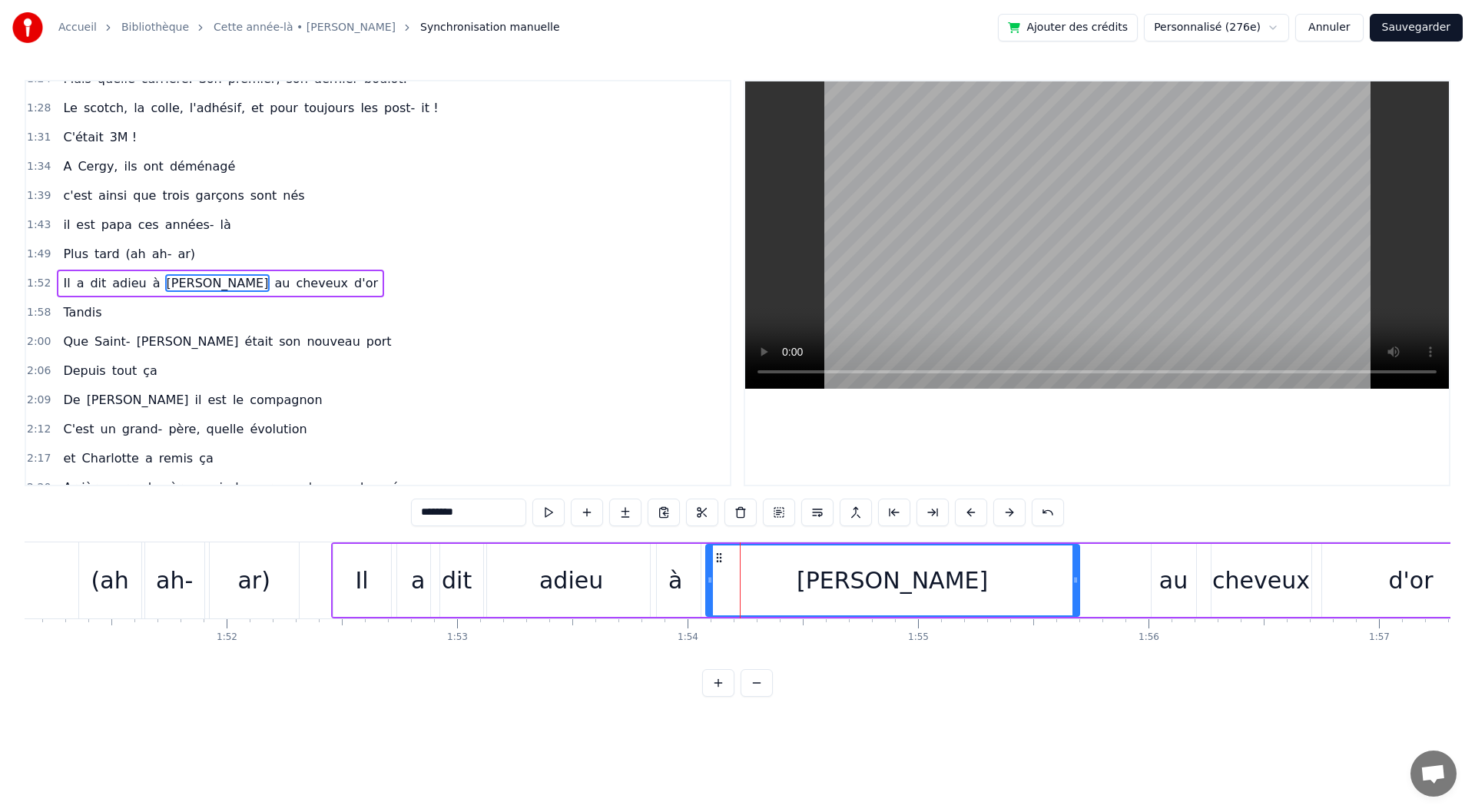
click at [709, 598] on div at bounding box center [710, 580] width 6 height 70
click at [629, 600] on div "adieu" at bounding box center [571, 581] width 169 height 73
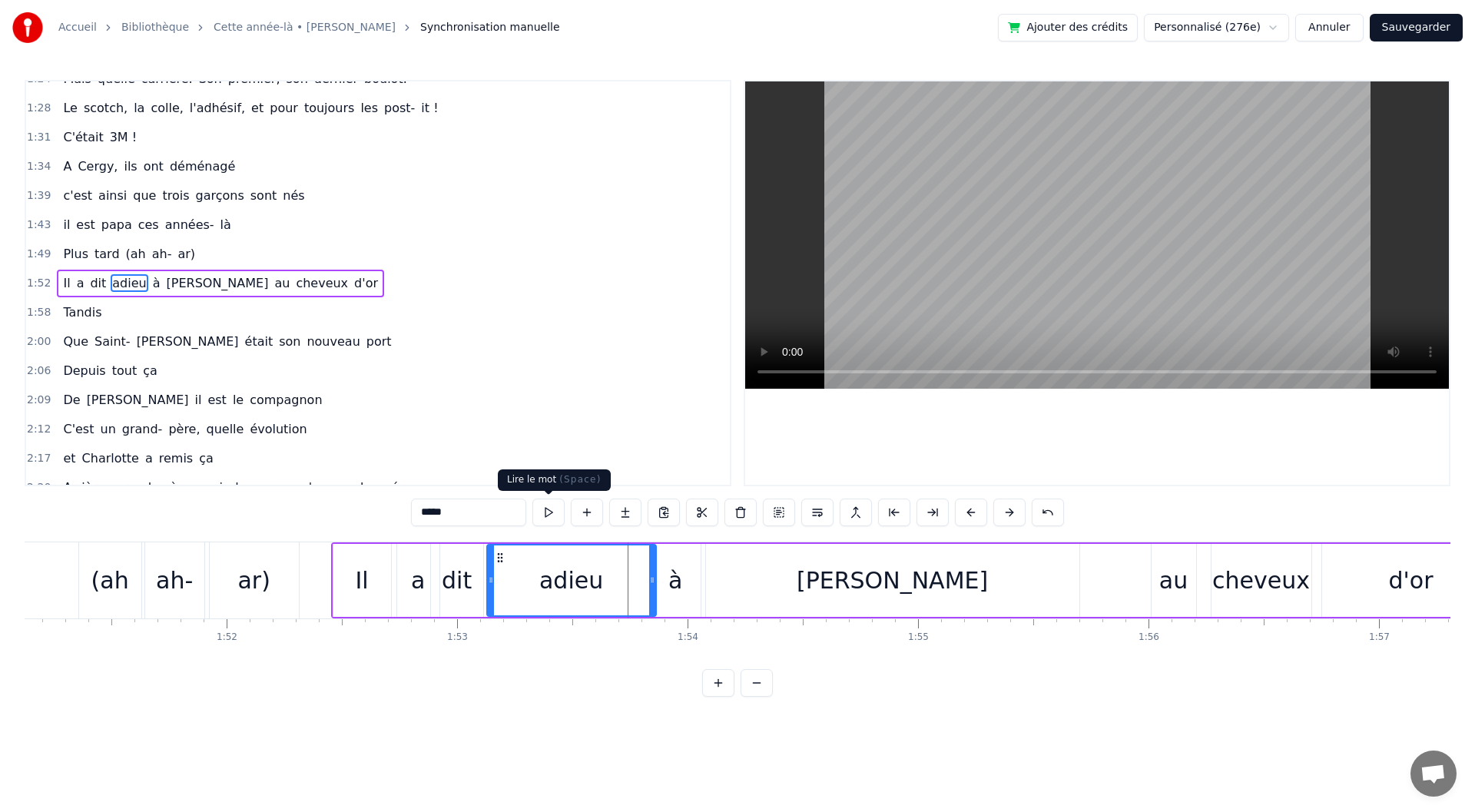
click at [556, 507] on button at bounding box center [548, 512] width 32 height 28
drag, startPoint x: 491, startPoint y: 590, endPoint x: 524, endPoint y: 591, distance: 33.0
click at [524, 591] on div at bounding box center [524, 580] width 6 height 70
click at [477, 587] on div "dit" at bounding box center [457, 581] width 52 height 73
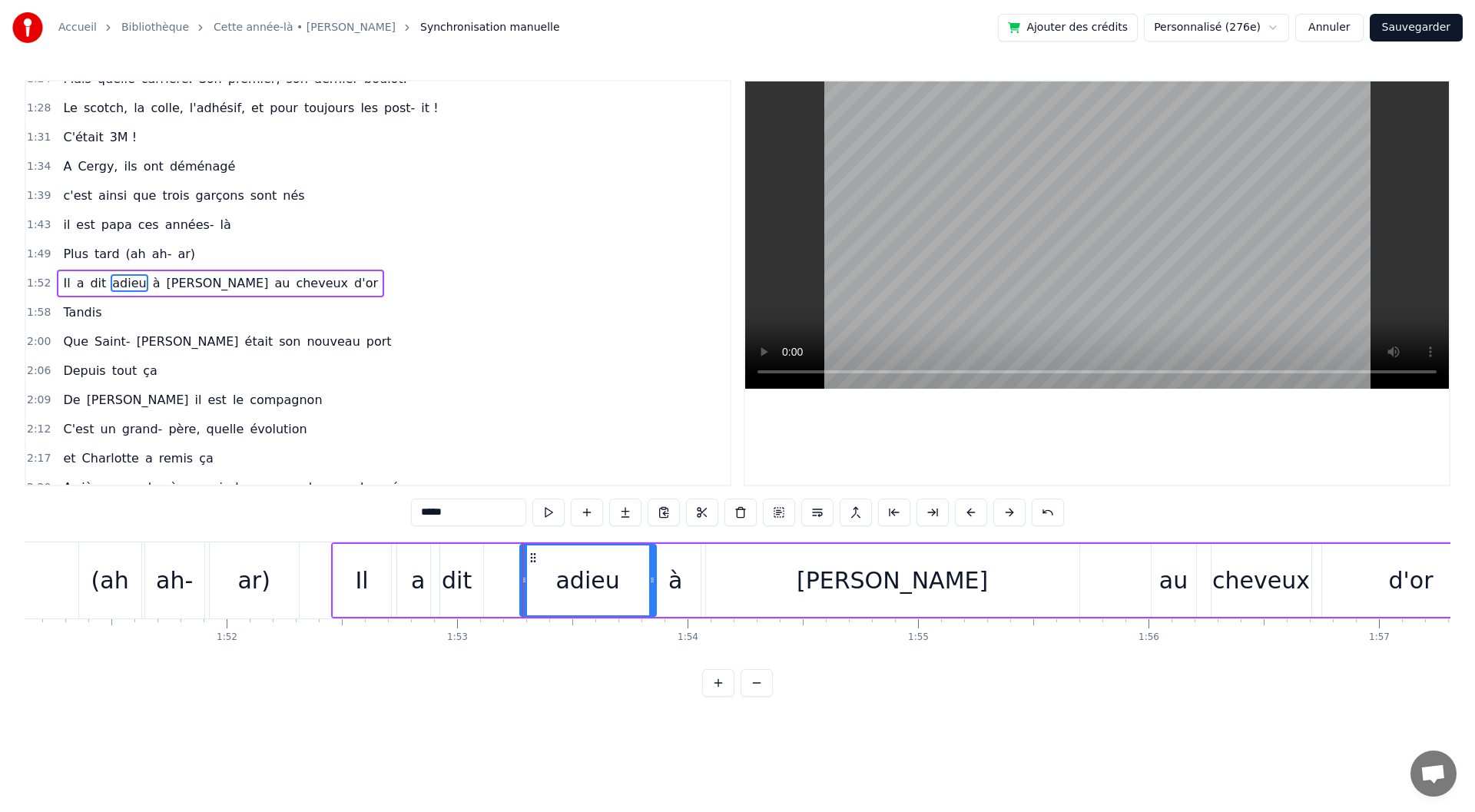
type input "***"
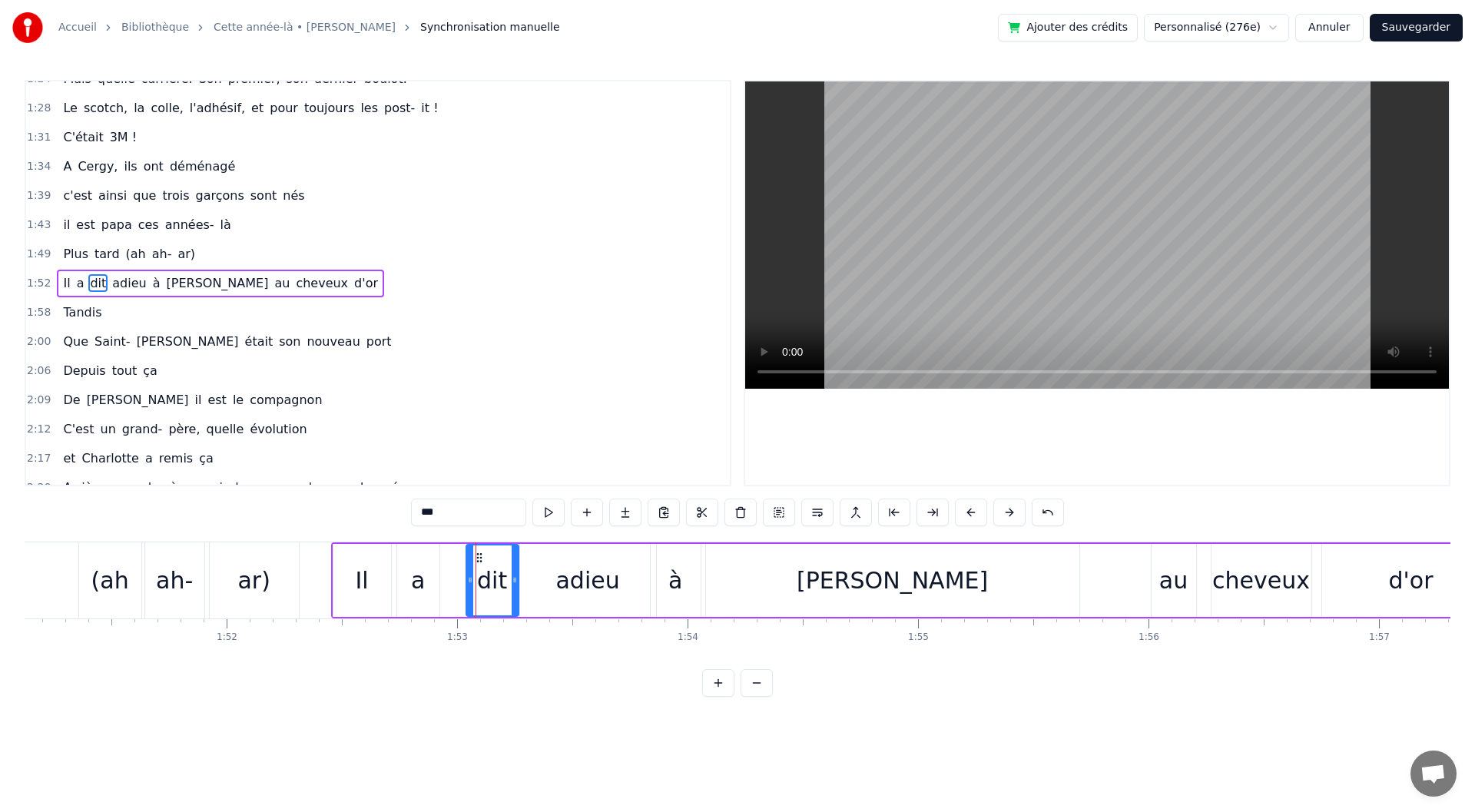
drag, startPoint x: 444, startPoint y: 556, endPoint x: 484, endPoint y: 561, distance: 40.3
click at [484, 561] on icon at bounding box center [479, 558] width 13 height 13
click at [553, 511] on button at bounding box center [548, 512] width 32 height 28
click at [468, 593] on div "Il a dit adieu à [PERSON_NAME] au cheveux d'or" at bounding box center [917, 580] width 1172 height 76
click at [427, 592] on div "a" at bounding box center [418, 581] width 42 height 73
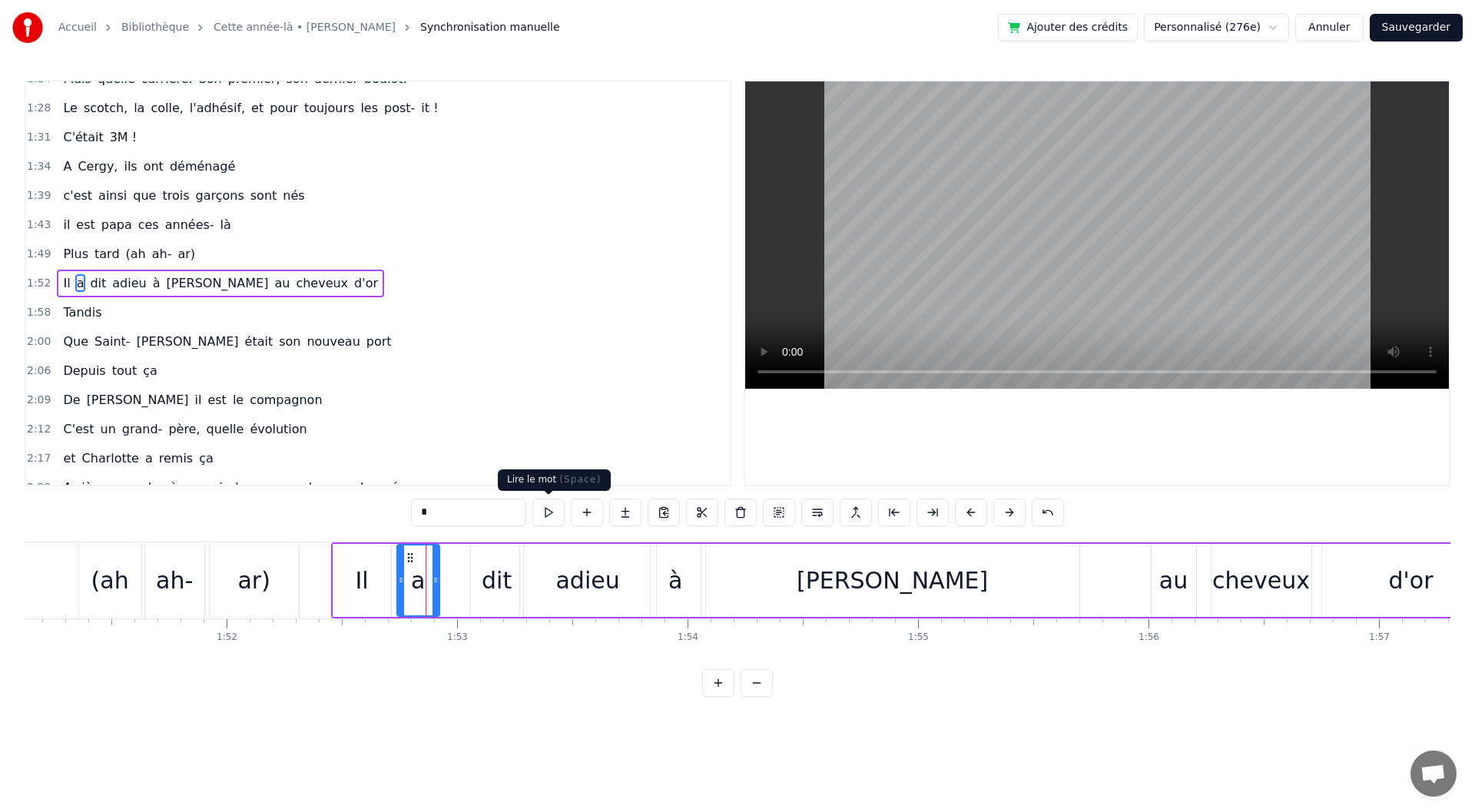
click at [538, 509] on button at bounding box center [548, 512] width 32 height 28
click at [344, 581] on div "Il" at bounding box center [362, 581] width 58 height 73
click at [551, 511] on button at bounding box center [548, 512] width 32 height 28
drag, startPoint x: 387, startPoint y: 599, endPoint x: 397, endPoint y: 597, distance: 10.2
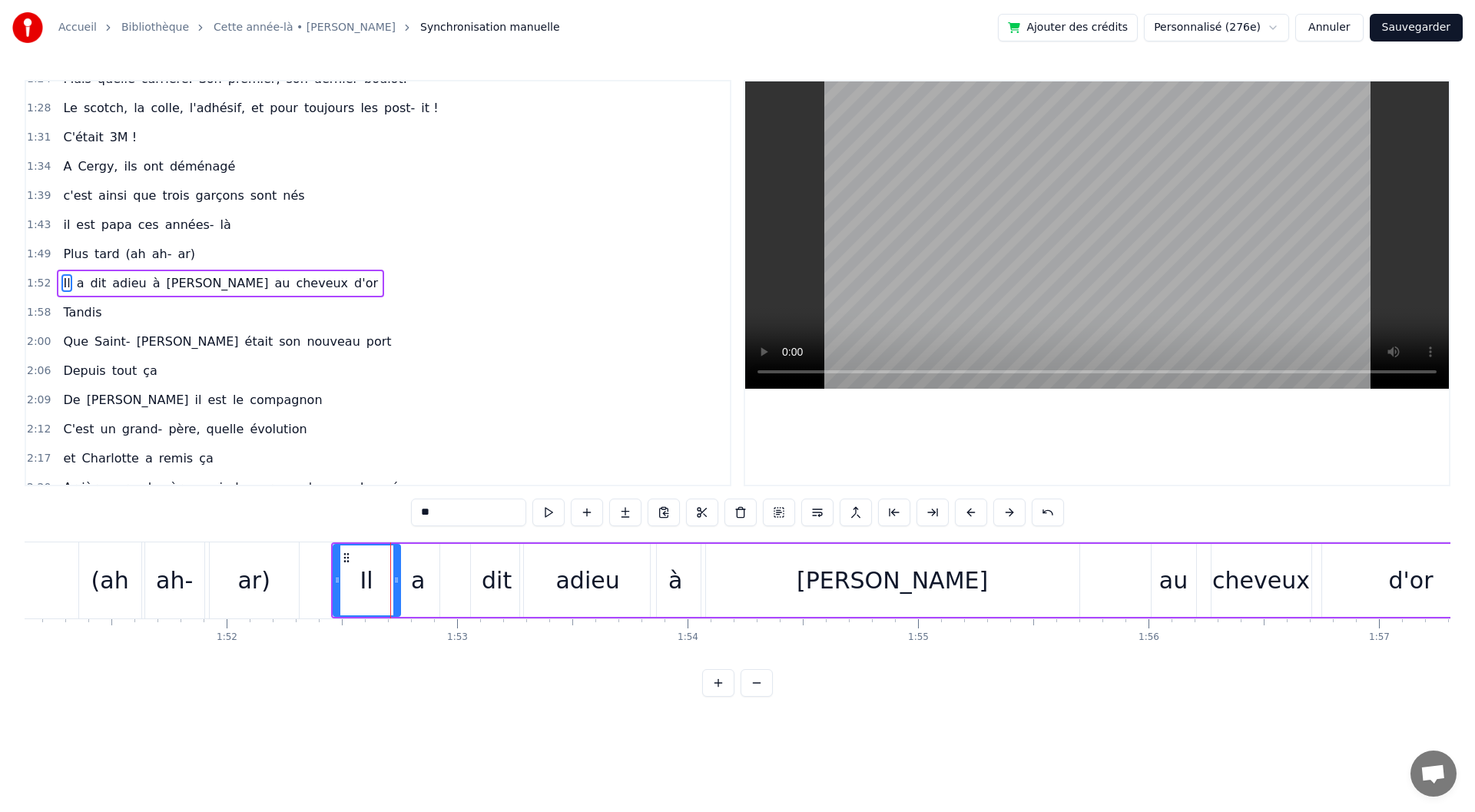
click at [397, 597] on div at bounding box center [396, 580] width 6 height 70
click at [431, 592] on div "a" at bounding box center [418, 581] width 42 height 73
click at [543, 514] on button at bounding box center [548, 512] width 32 height 28
click at [474, 588] on div "dit" at bounding box center [497, 581] width 52 height 73
drag, startPoint x: 472, startPoint y: 591, endPoint x: 441, endPoint y: 594, distance: 31.1
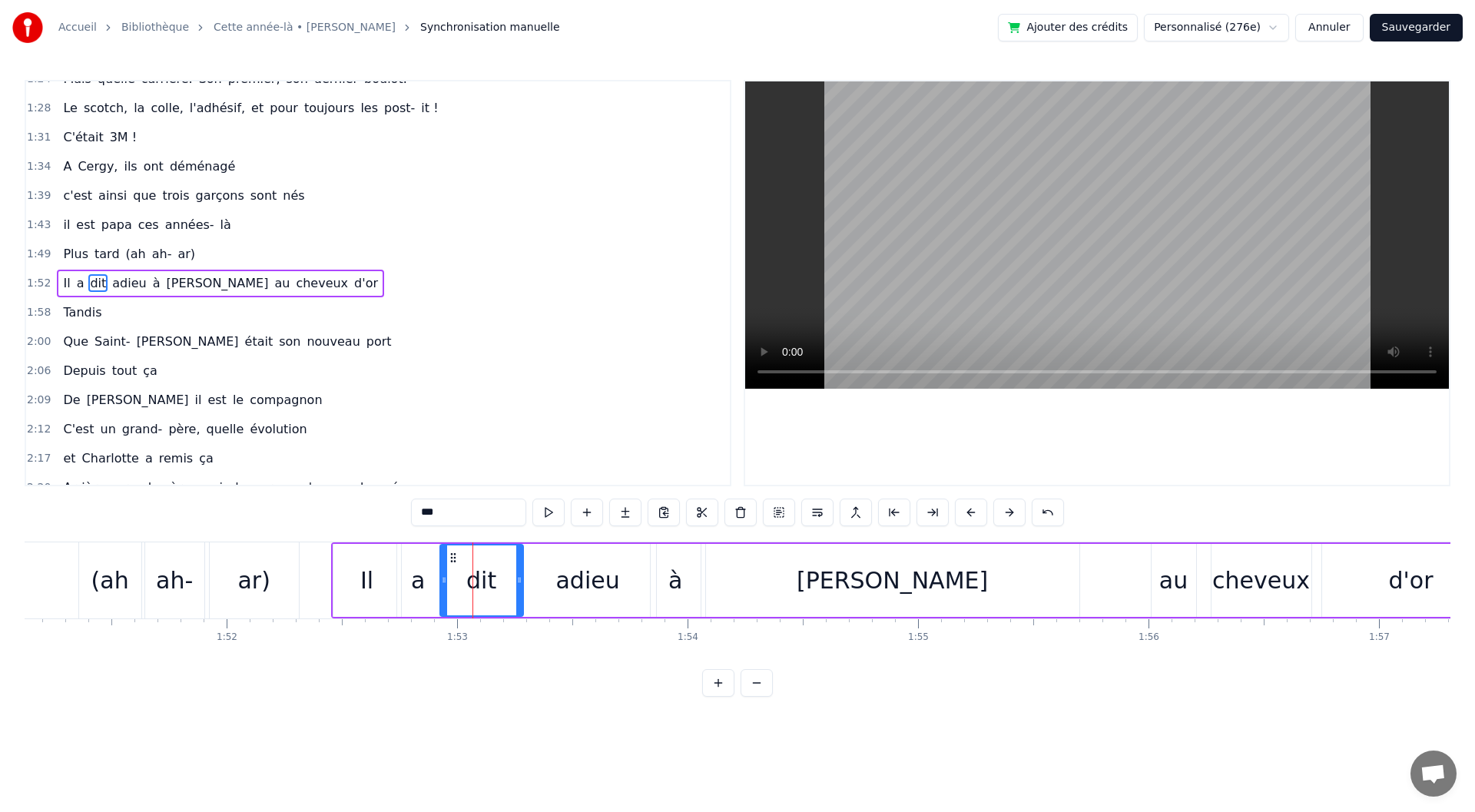
click at [441, 594] on div at bounding box center [444, 580] width 6 height 70
click at [550, 517] on button at bounding box center [548, 512] width 32 height 28
click at [437, 597] on div at bounding box center [437, 580] width 6 height 70
click at [410, 600] on div "a" at bounding box center [418, 581] width 42 height 73
click at [363, 572] on div "Il" at bounding box center [367, 581] width 13 height 35
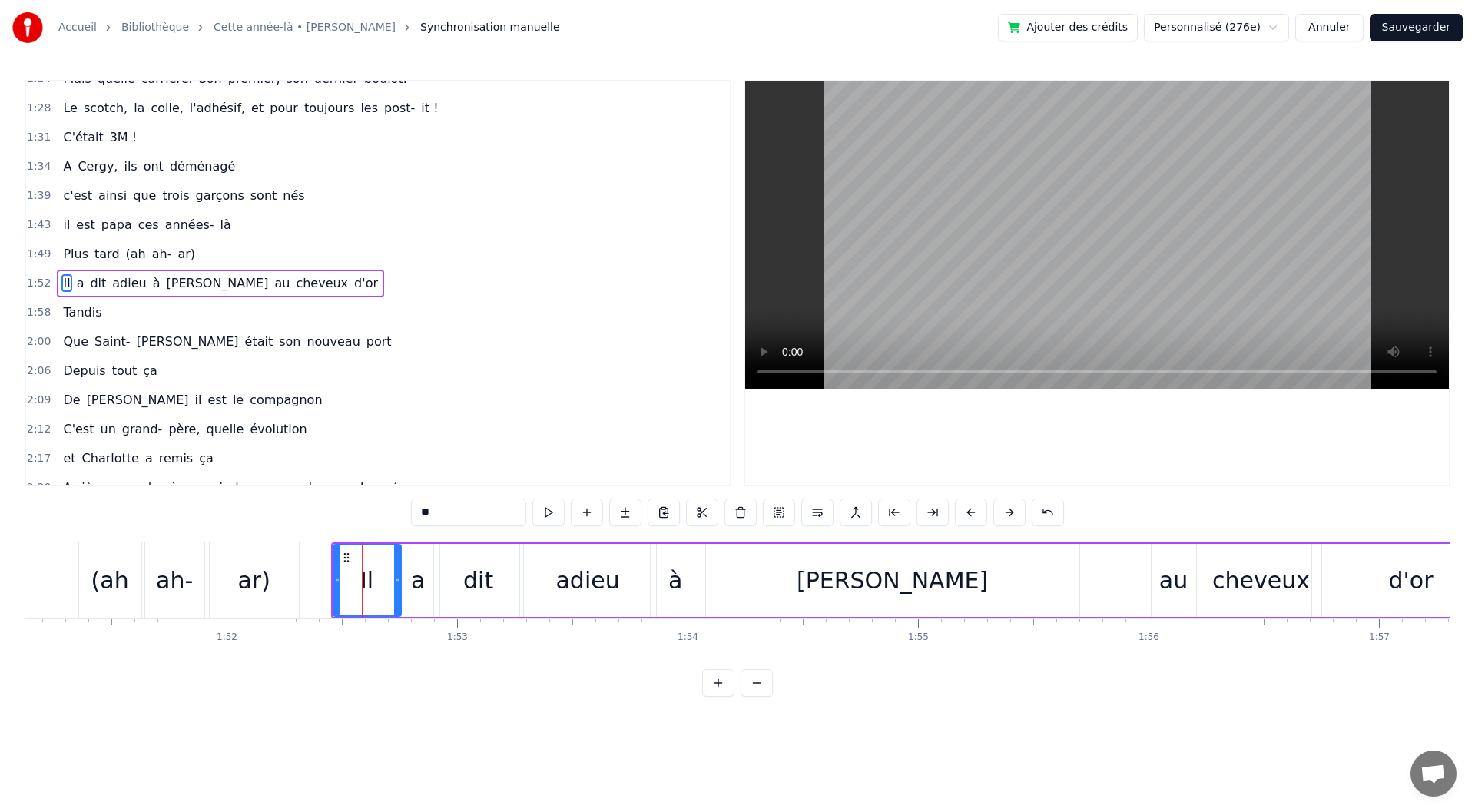
click at [474, 559] on div "dit" at bounding box center [479, 581] width 90 height 73
click at [550, 567] on div "adieu" at bounding box center [588, 581] width 136 height 73
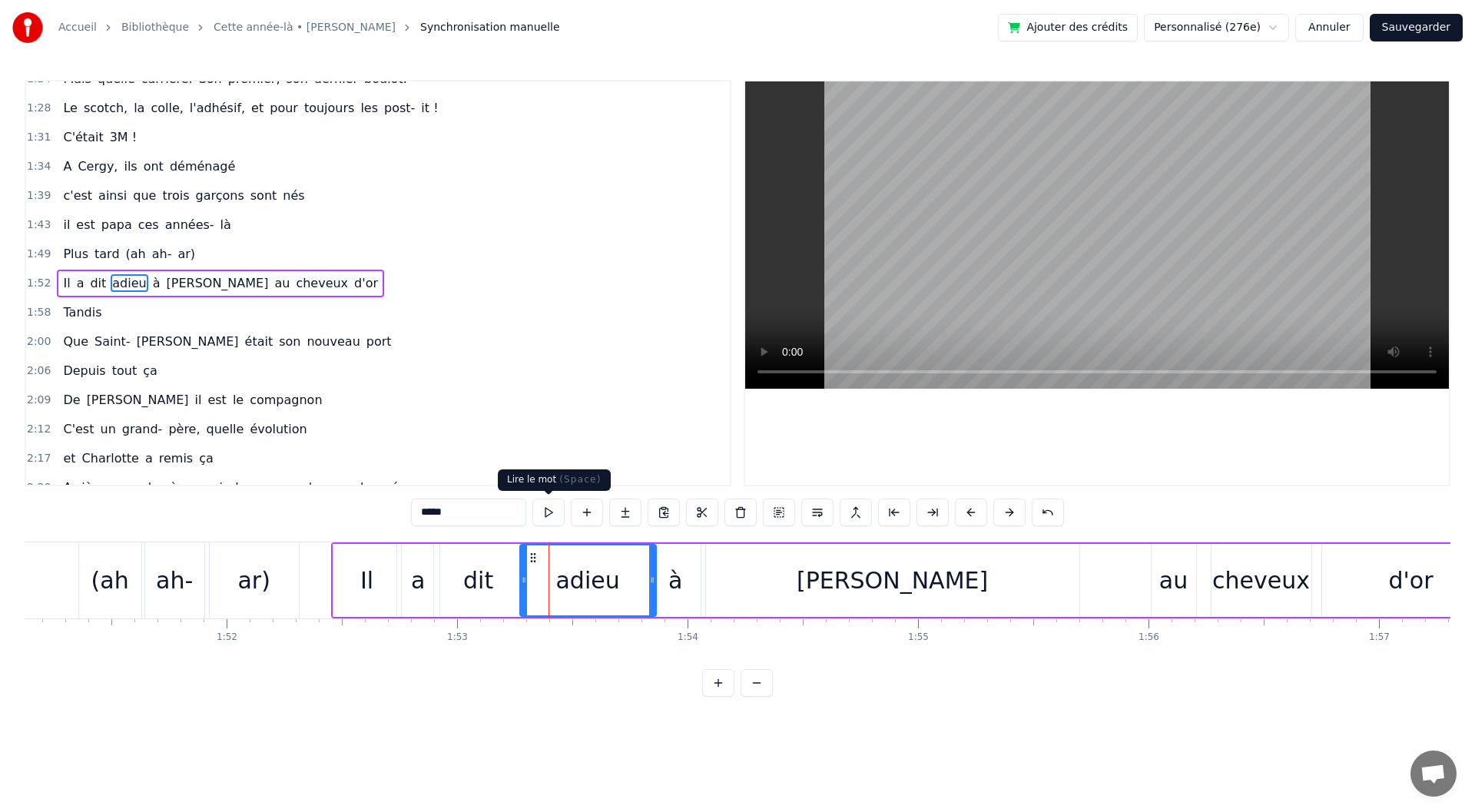
click at [548, 514] on button at bounding box center [548, 512] width 32 height 28
click at [685, 578] on div "à" at bounding box center [675, 581] width 50 height 73
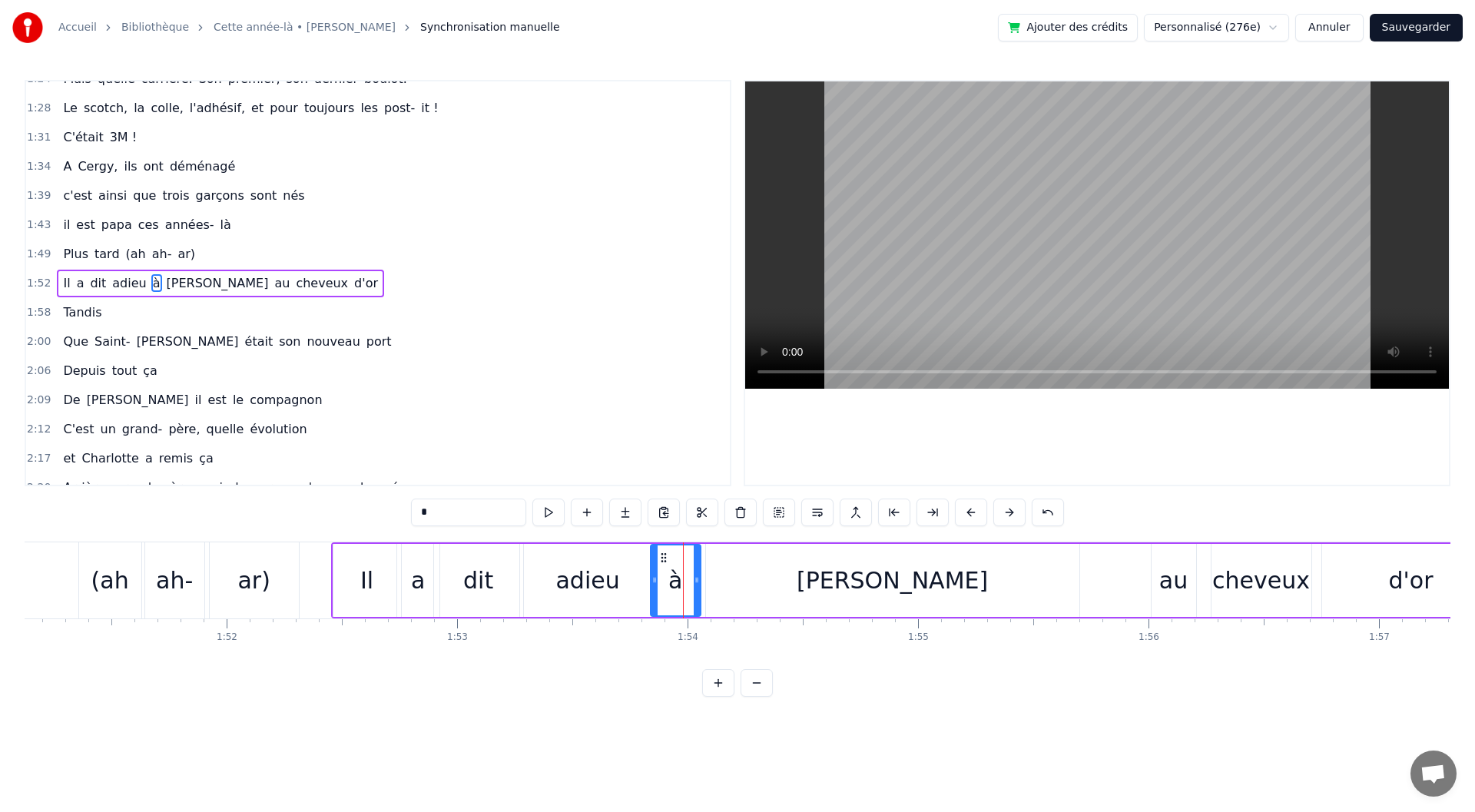
click at [536, 515] on button at bounding box center [548, 512] width 32 height 28
click at [764, 563] on div "[PERSON_NAME]" at bounding box center [893, 581] width 374 height 73
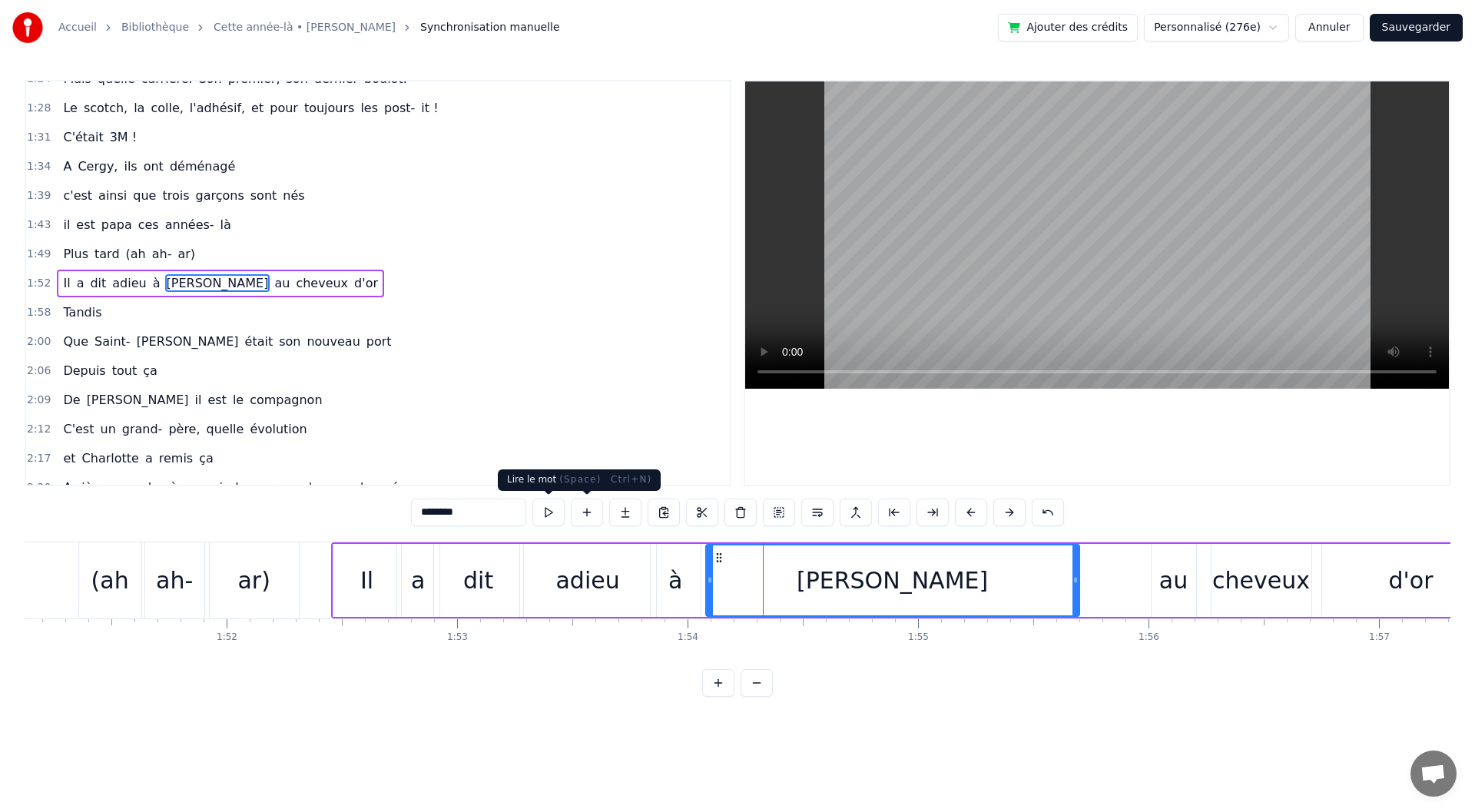
click at [552, 511] on button at bounding box center [548, 512] width 32 height 28
click at [1174, 587] on div "au" at bounding box center [1173, 581] width 29 height 35
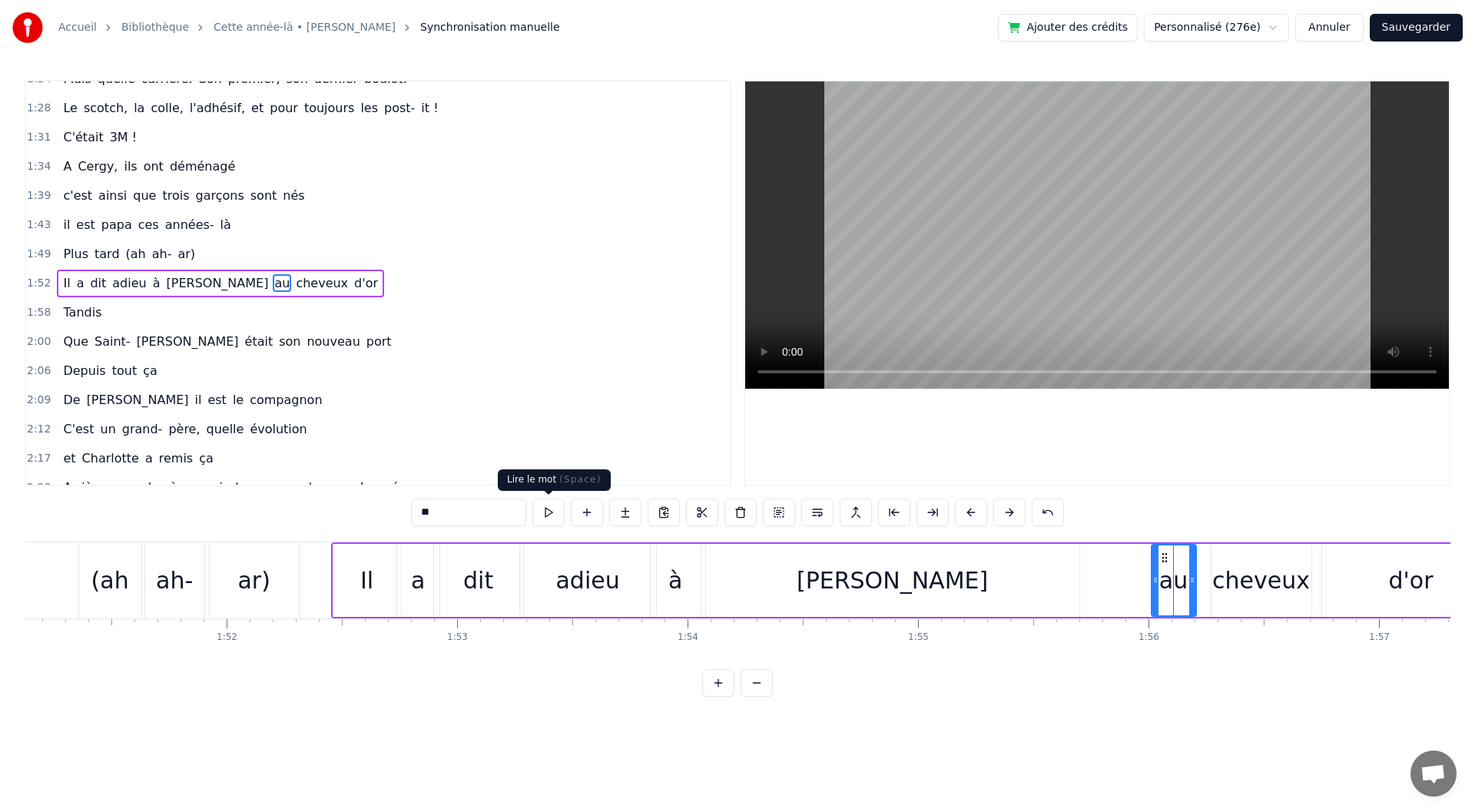
click at [540, 523] on button at bounding box center [548, 512] width 32 height 28
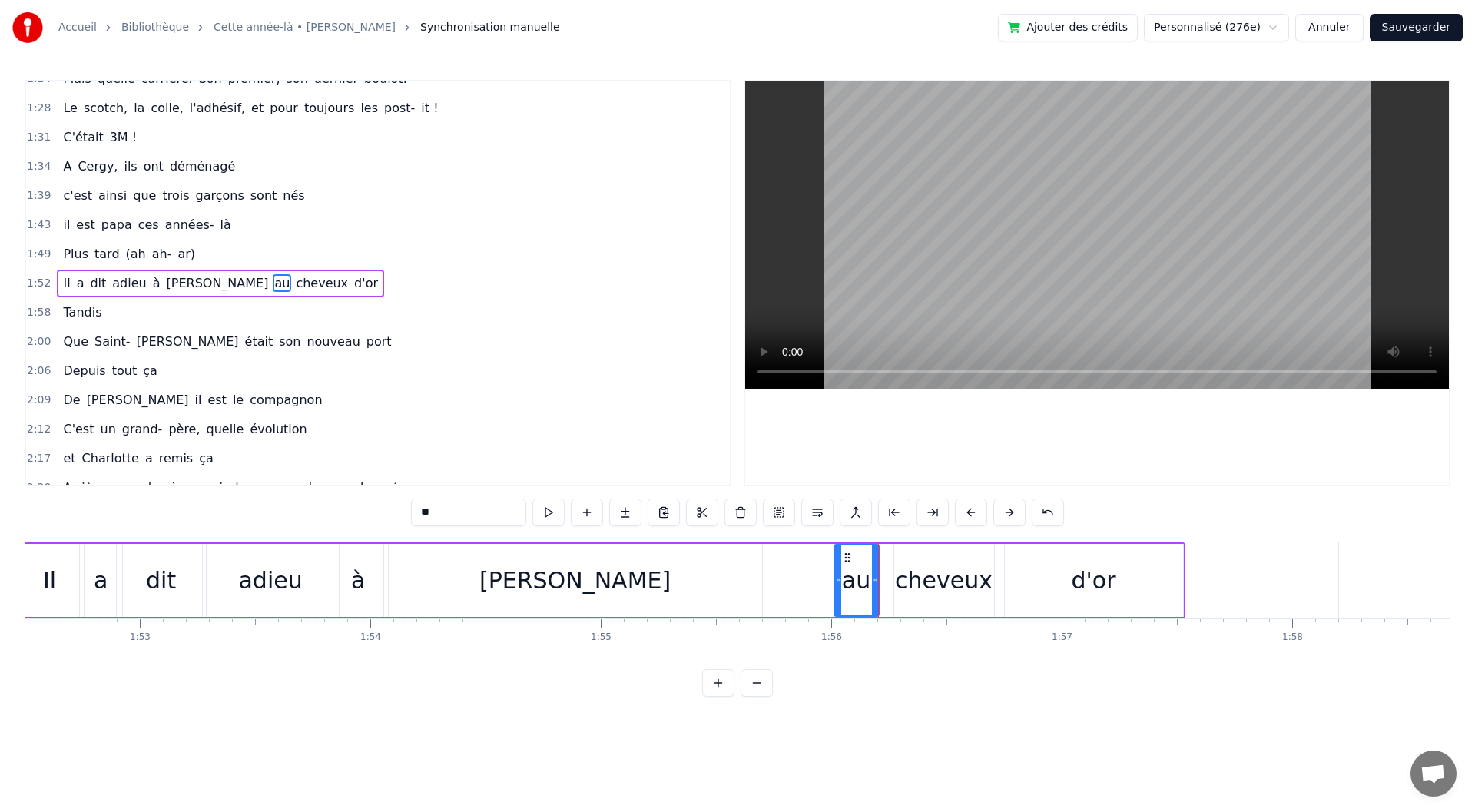
scroll to position [0, 25955]
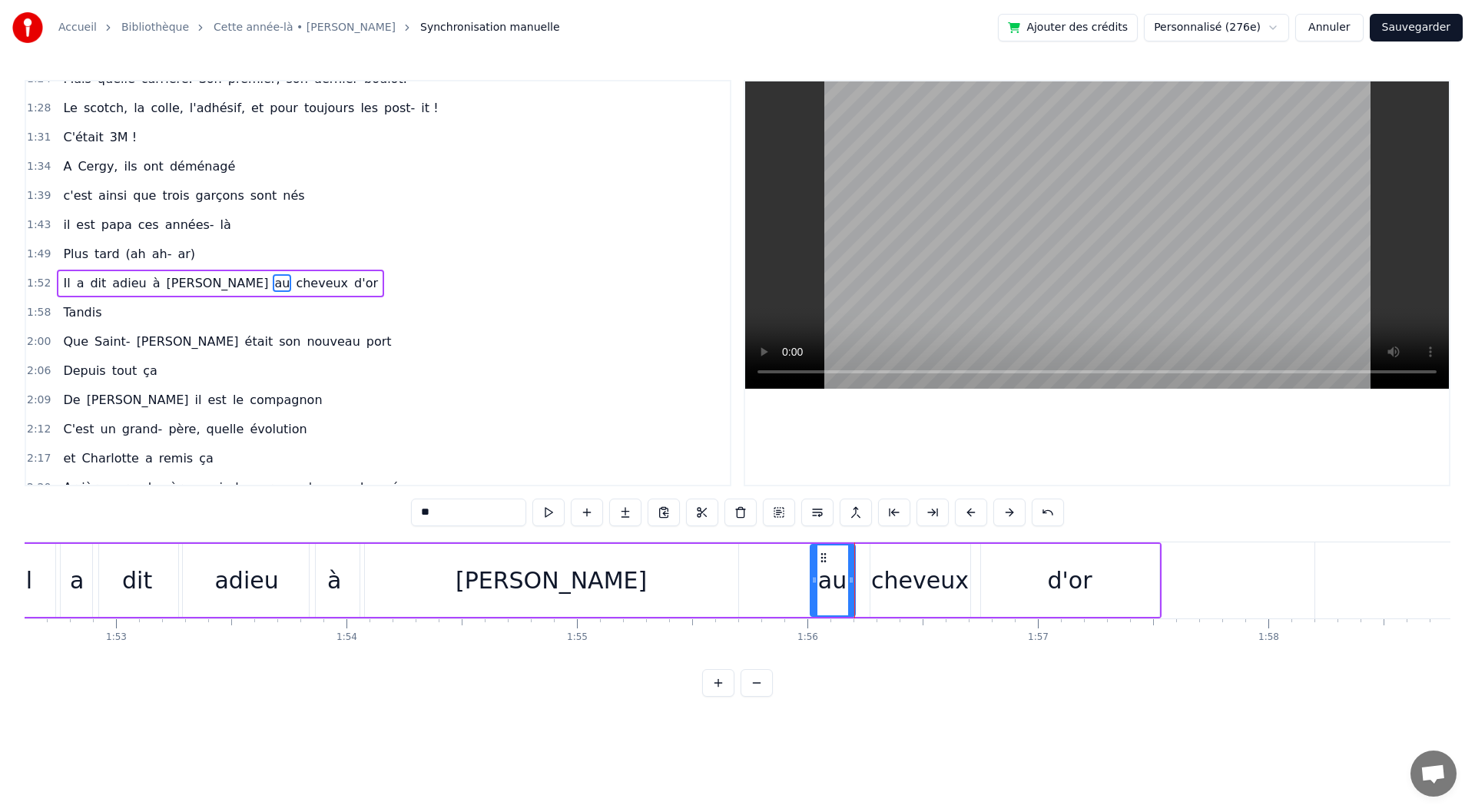
click at [1058, 584] on div "d'or" at bounding box center [1070, 581] width 44 height 35
type input "****"
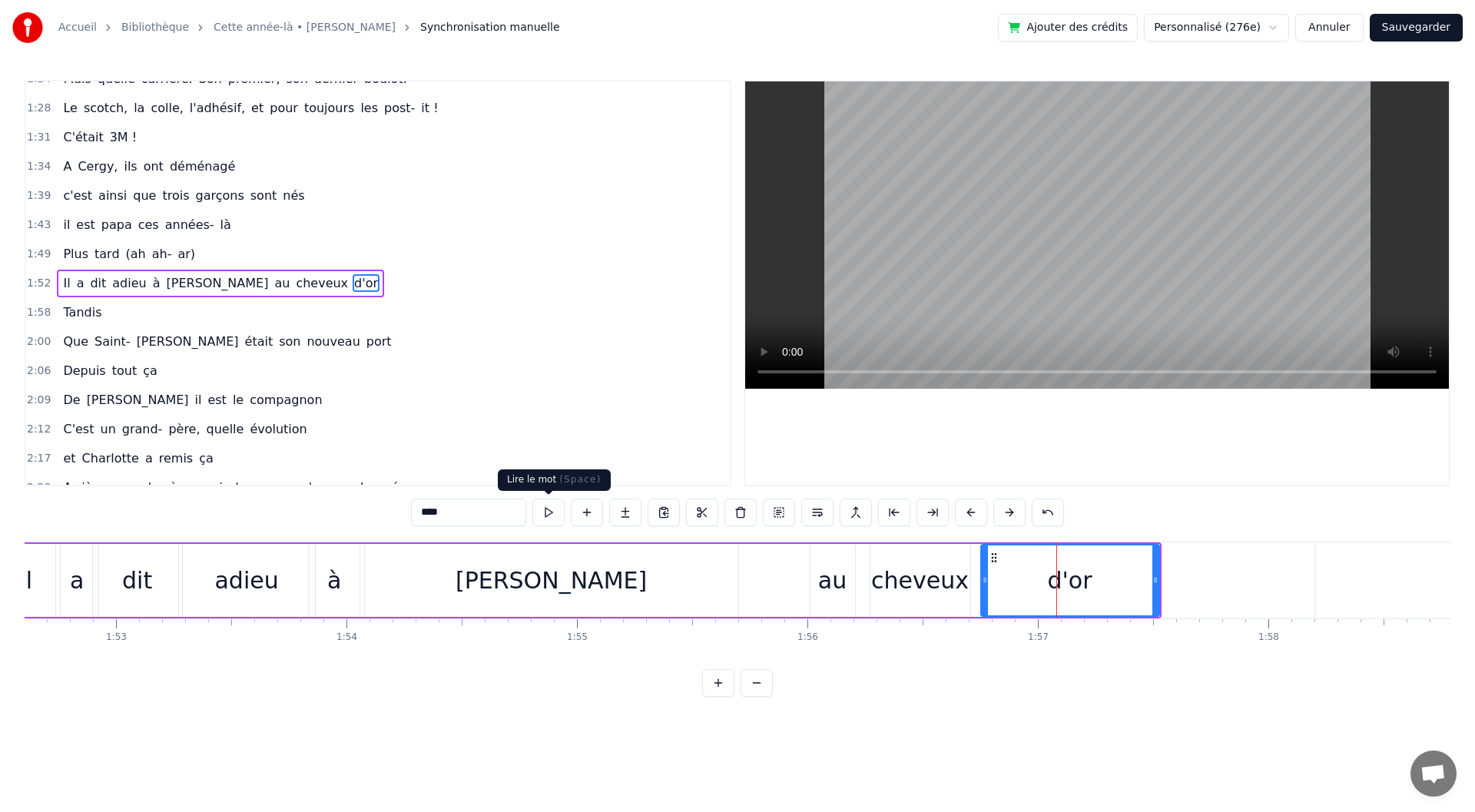
click at [544, 518] on button at bounding box center [548, 512] width 32 height 28
drag, startPoint x: 986, startPoint y: 579, endPoint x: 1025, endPoint y: 582, distance: 39.1
click at [1025, 582] on icon at bounding box center [1024, 580] width 6 height 13
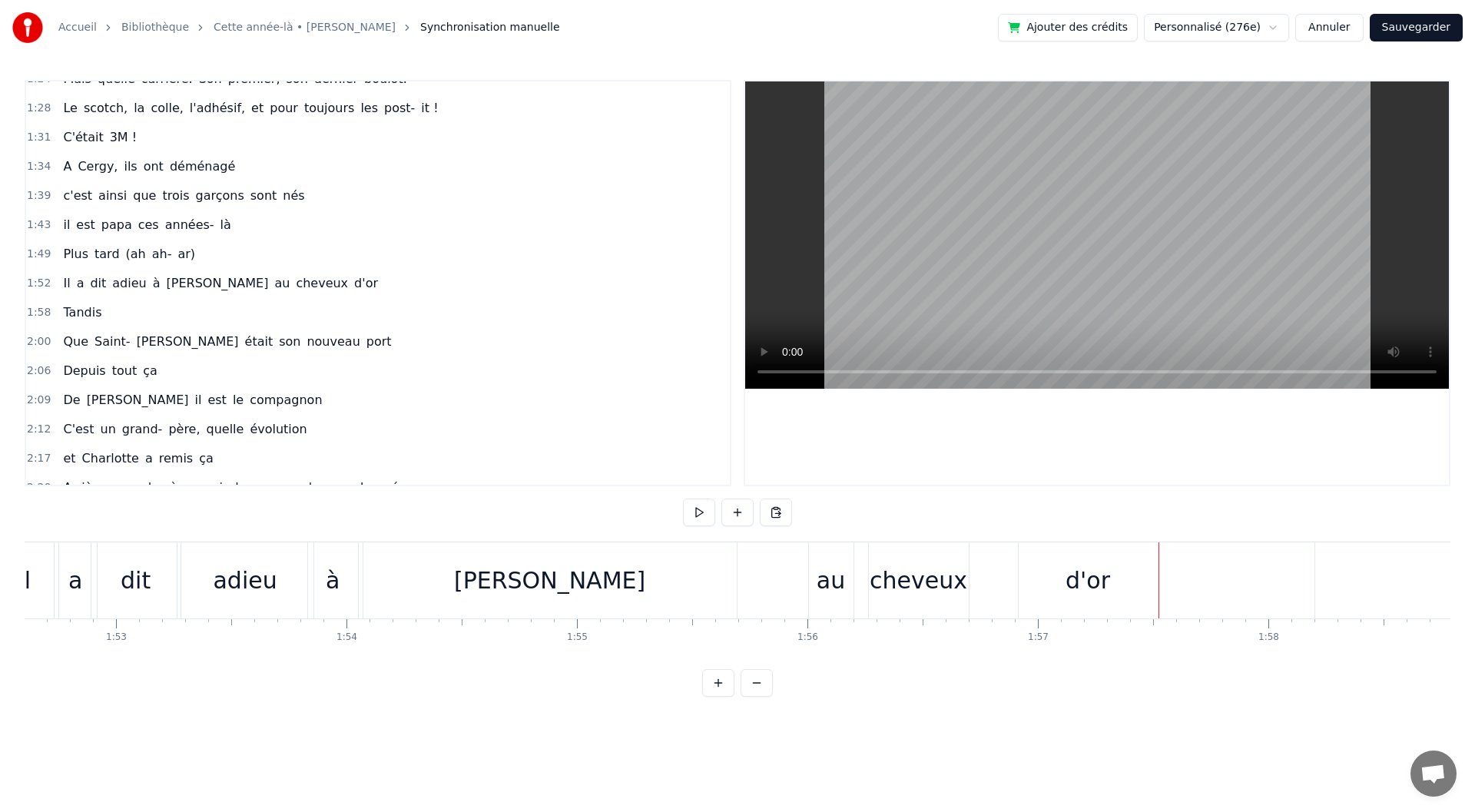
click at [1091, 593] on div "d'or" at bounding box center [1088, 581] width 44 height 35
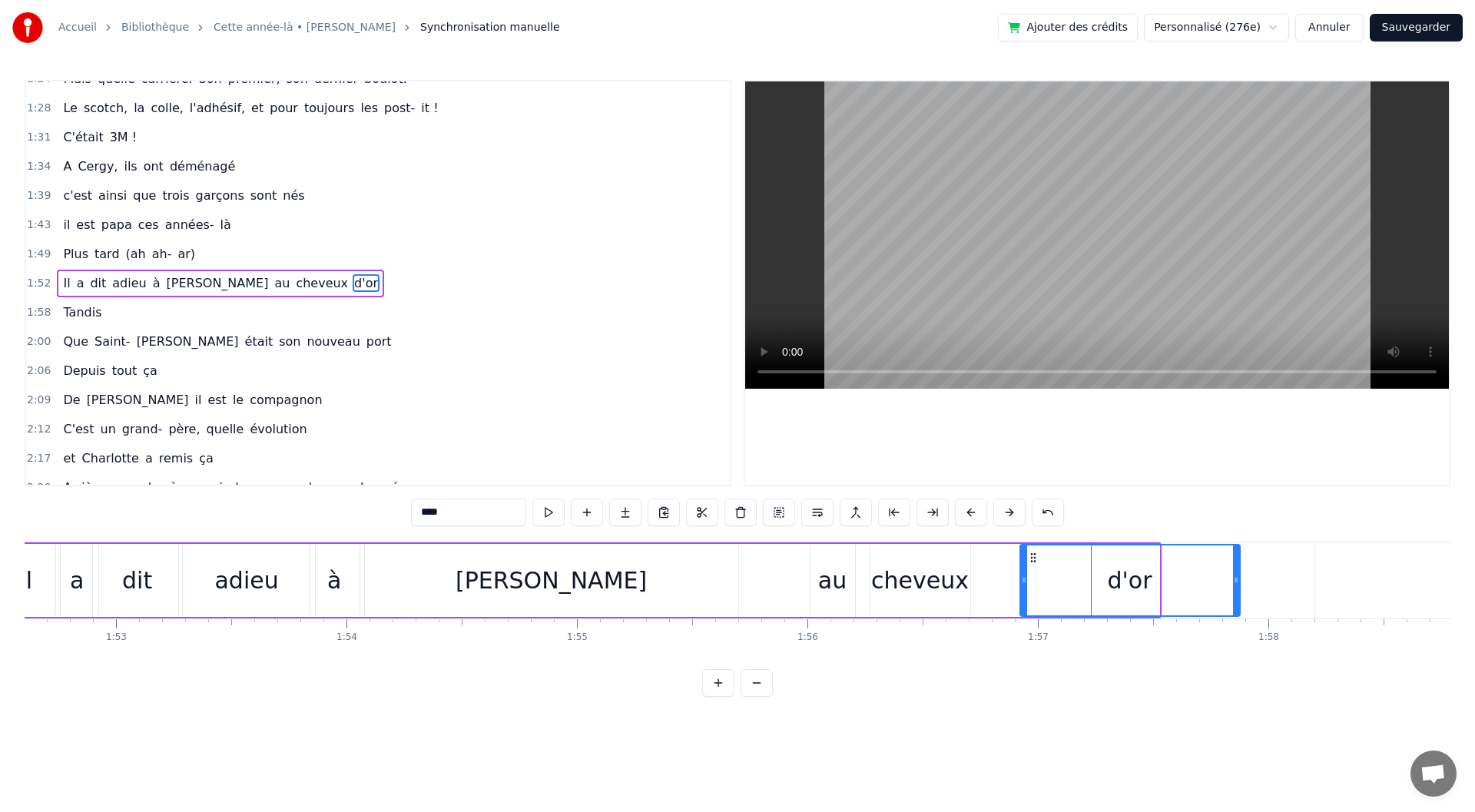
drag, startPoint x: 1157, startPoint y: 583, endPoint x: 1238, endPoint y: 579, distance: 81.1
click at [1239, 578] on icon at bounding box center [1236, 580] width 6 height 13
click at [943, 593] on div "cheveux" at bounding box center [919, 581] width 97 height 35
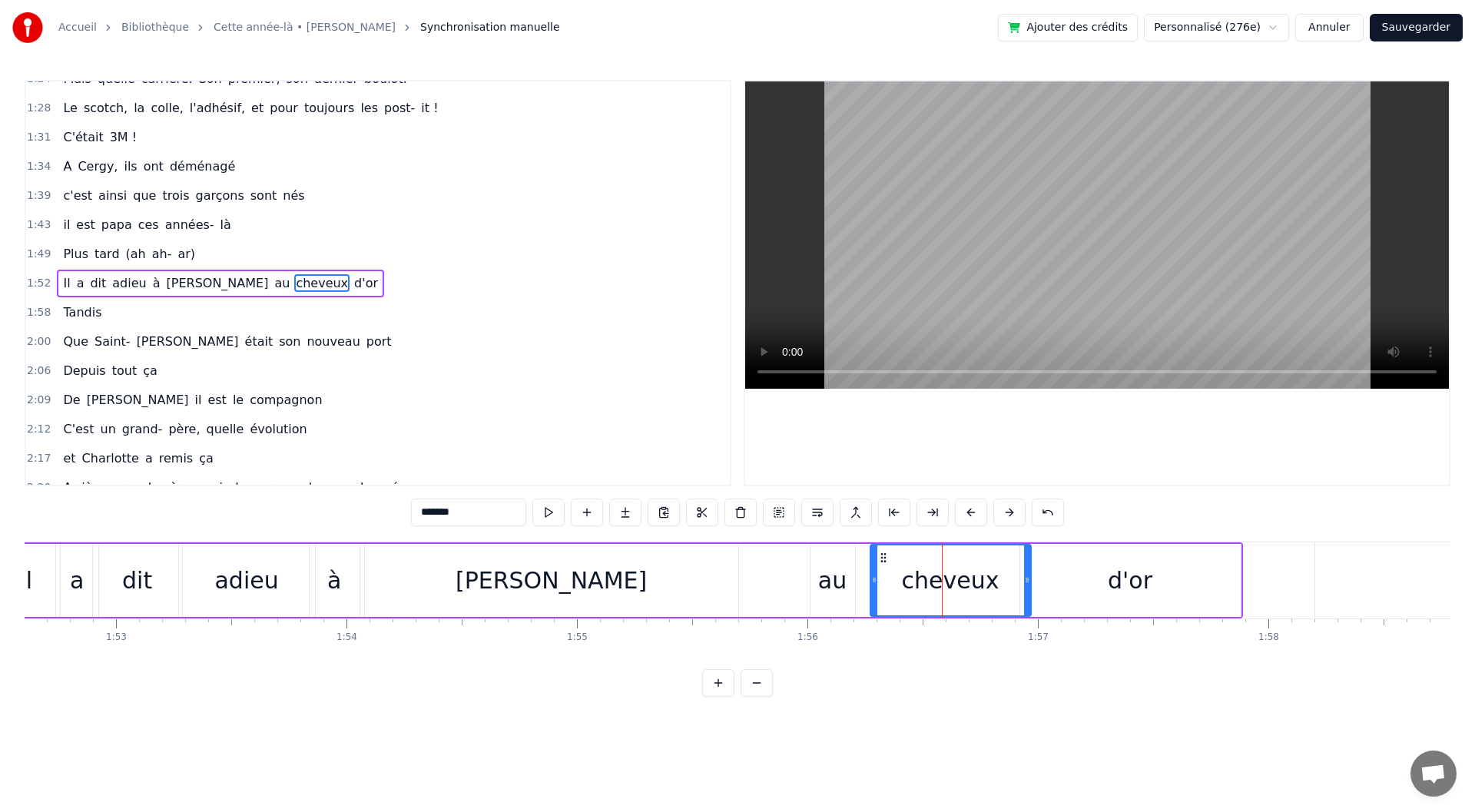
drag, startPoint x: 967, startPoint y: 588, endPoint x: 1030, endPoint y: 587, distance: 63.0
click at [1030, 587] on div at bounding box center [1027, 580] width 6 height 70
click at [1071, 597] on div "d'or" at bounding box center [1130, 581] width 221 height 73
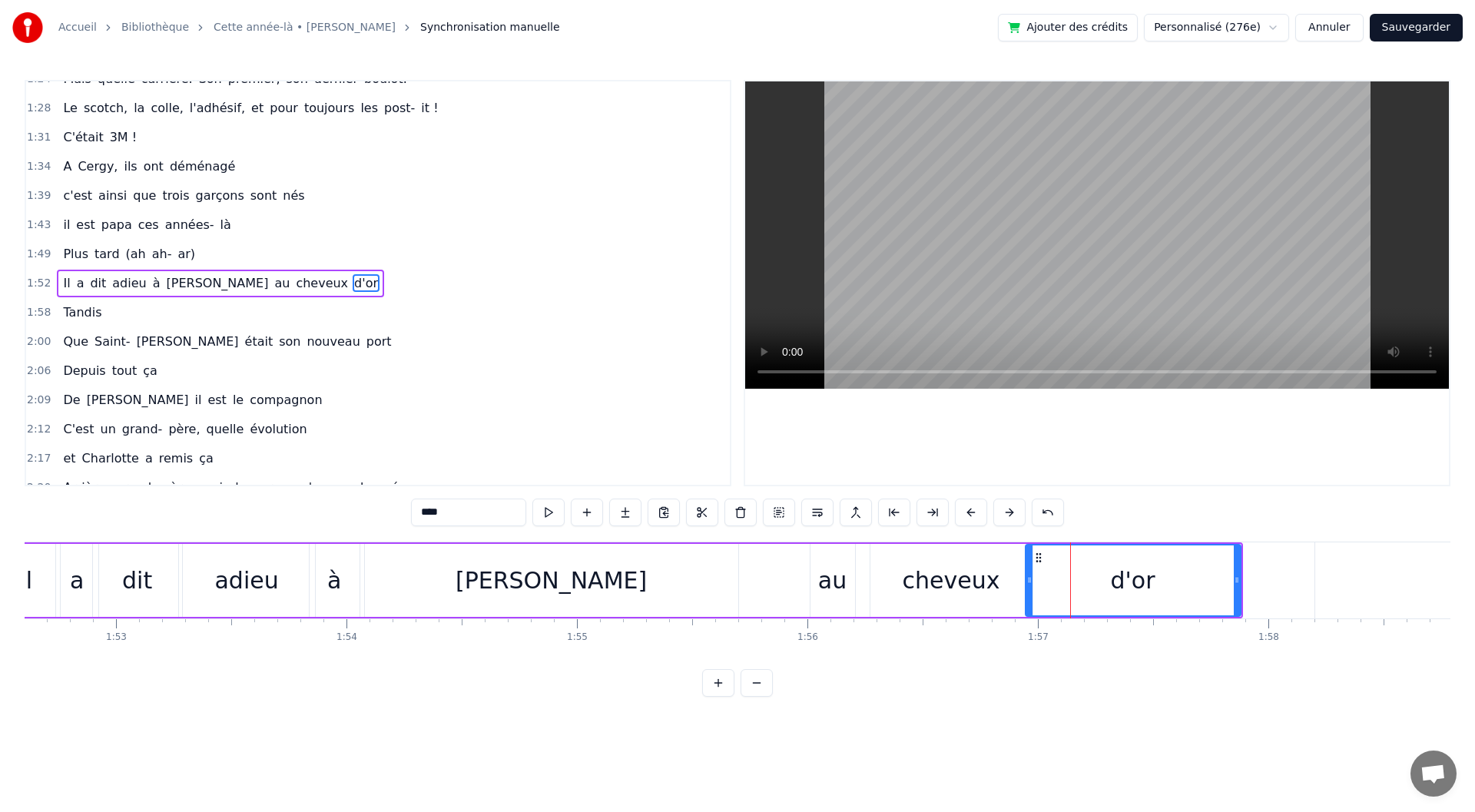
click at [1031, 588] on div at bounding box center [1029, 580] width 6 height 70
click at [990, 589] on div "cheveux" at bounding box center [951, 581] width 97 height 35
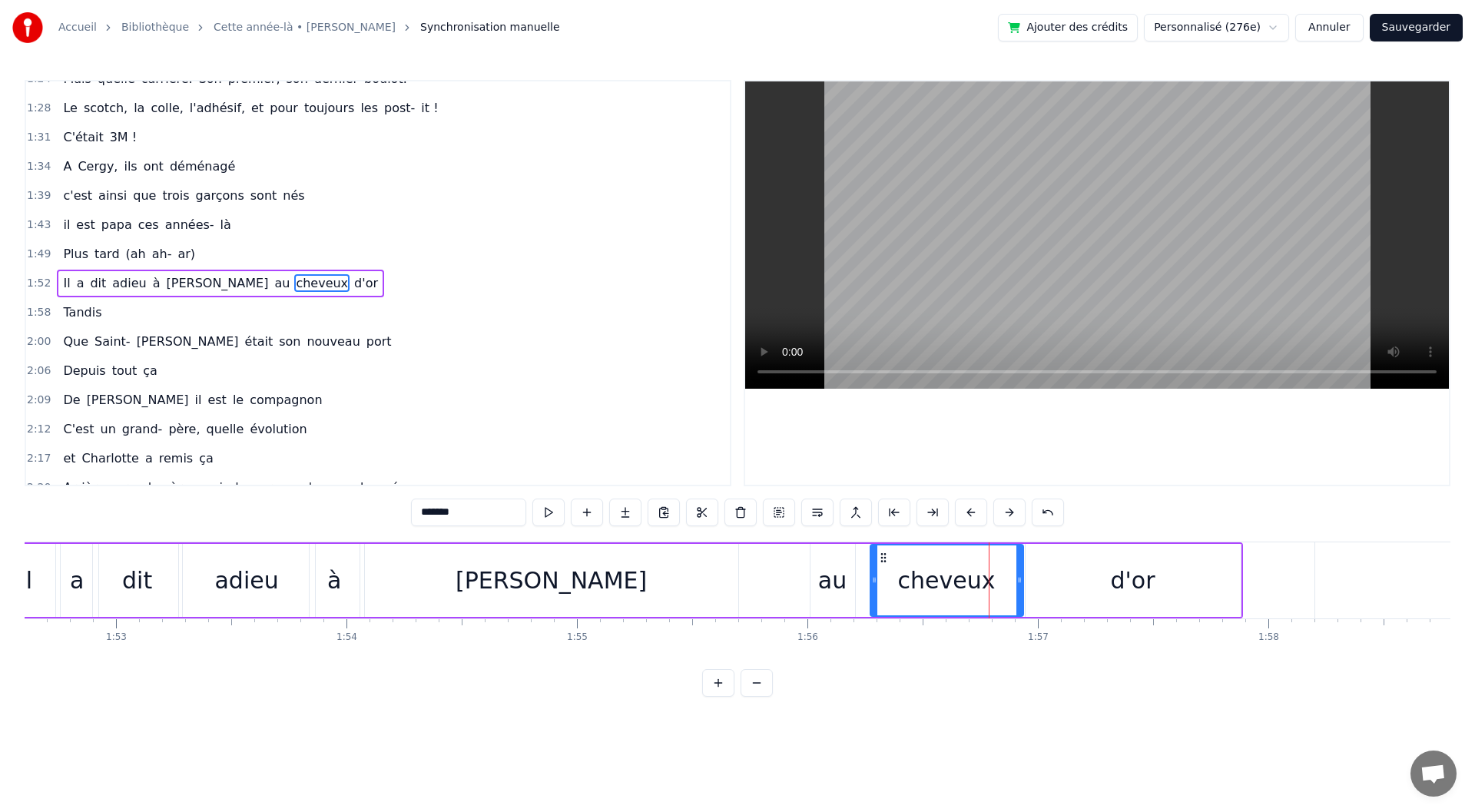
drag, startPoint x: 1029, startPoint y: 591, endPoint x: 1019, endPoint y: 593, distance: 10.2
click at [1019, 593] on div at bounding box center [1019, 580] width 6 height 70
click at [841, 593] on div "au" at bounding box center [832, 581] width 29 height 35
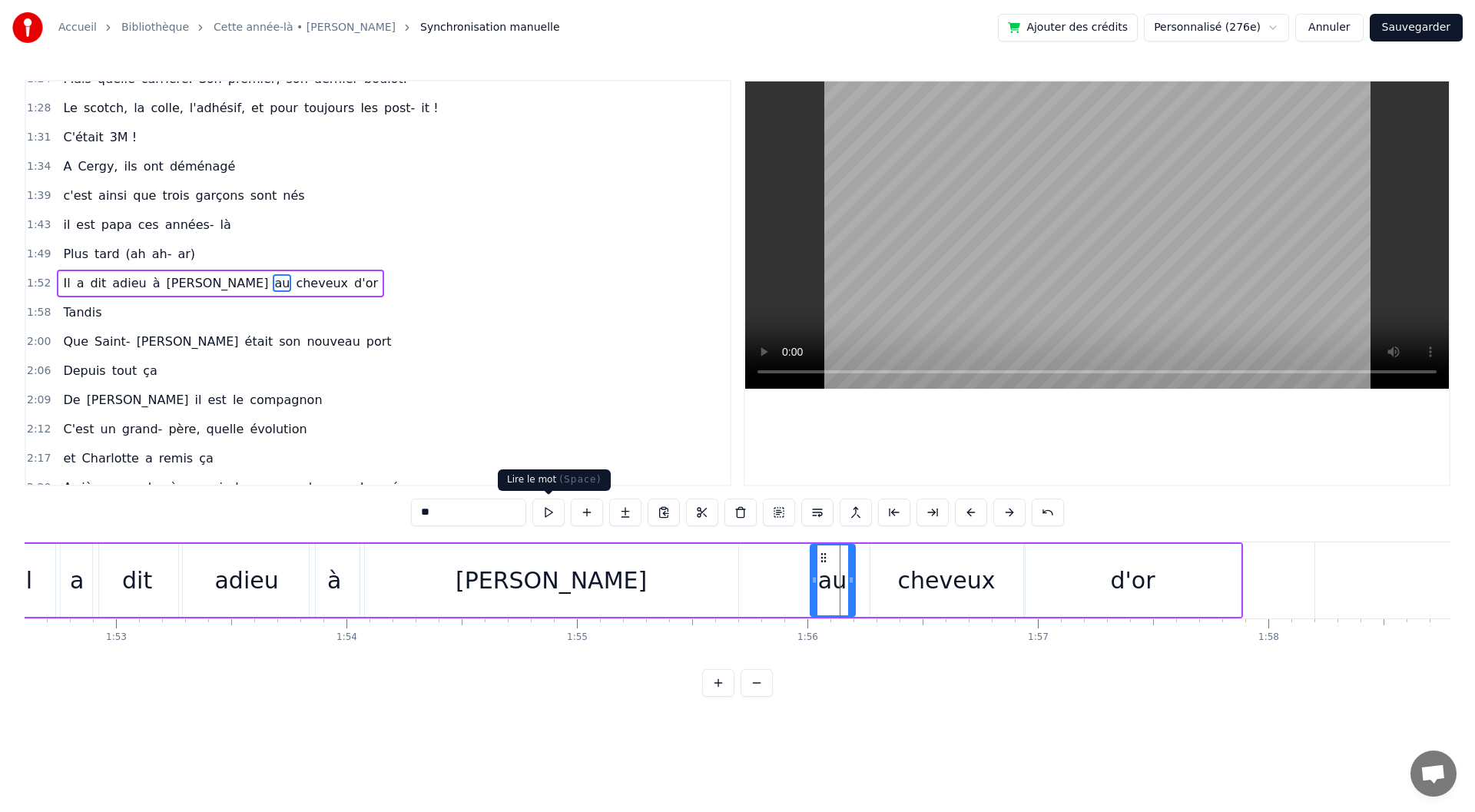
click at [544, 515] on button at bounding box center [548, 512] width 32 height 28
click at [882, 577] on div "cheveux" at bounding box center [947, 581] width 153 height 73
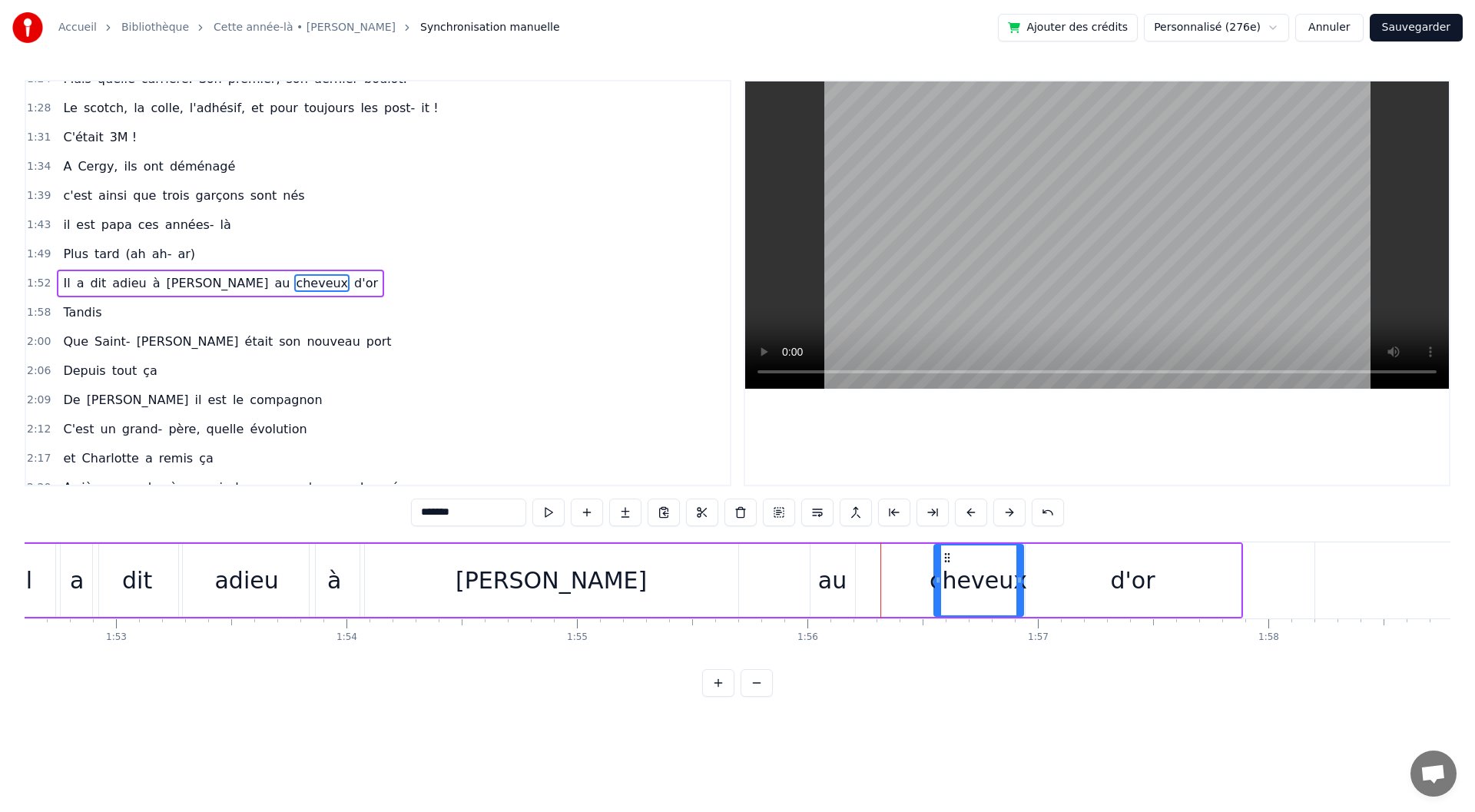
drag, startPoint x: 871, startPoint y: 586, endPoint x: 935, endPoint y: 584, distance: 64.0
click at [935, 584] on div at bounding box center [938, 580] width 6 height 70
click at [855, 593] on div "au" at bounding box center [833, 581] width 46 height 73
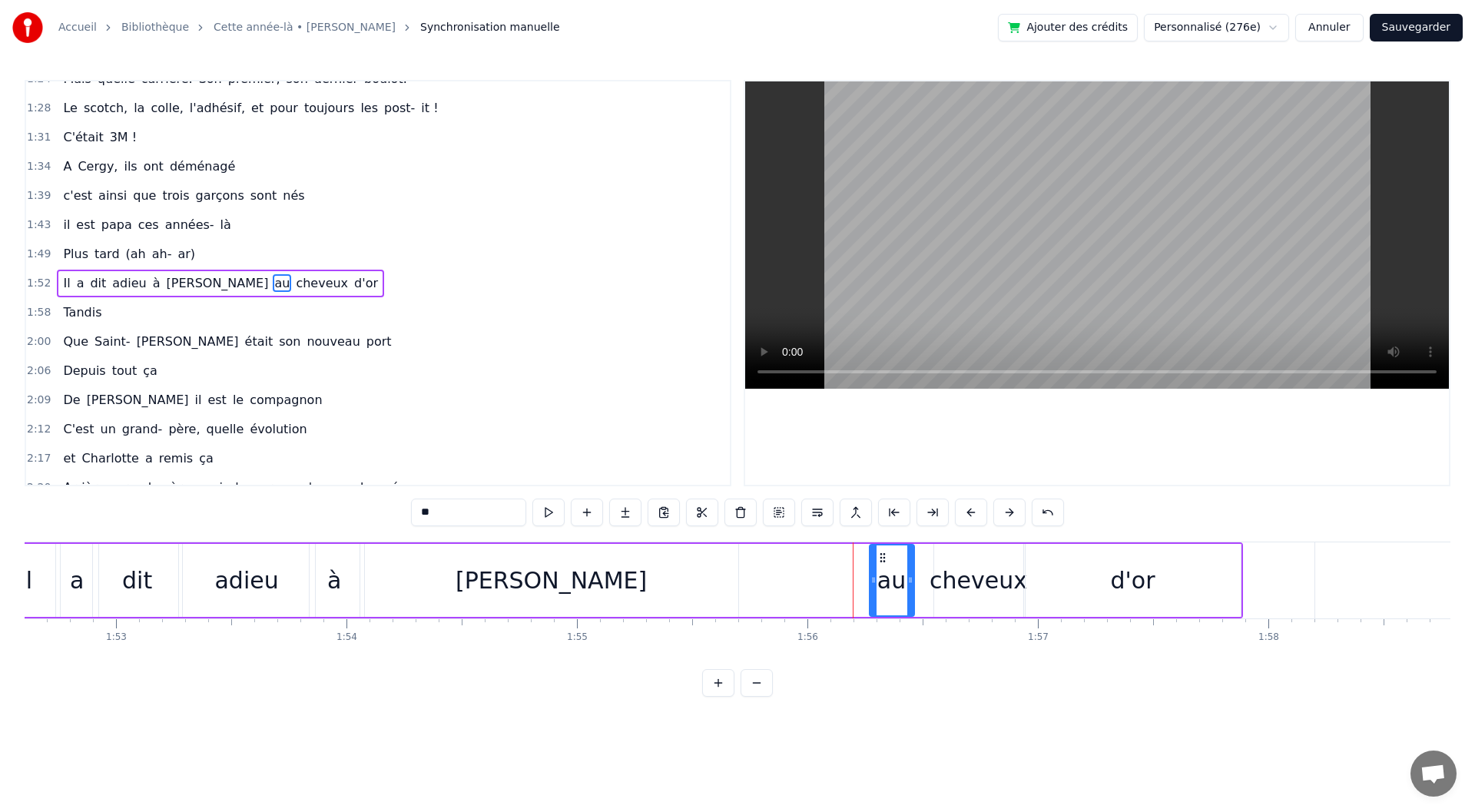
drag, startPoint x: 823, startPoint y: 554, endPoint x: 881, endPoint y: 556, distance: 58.0
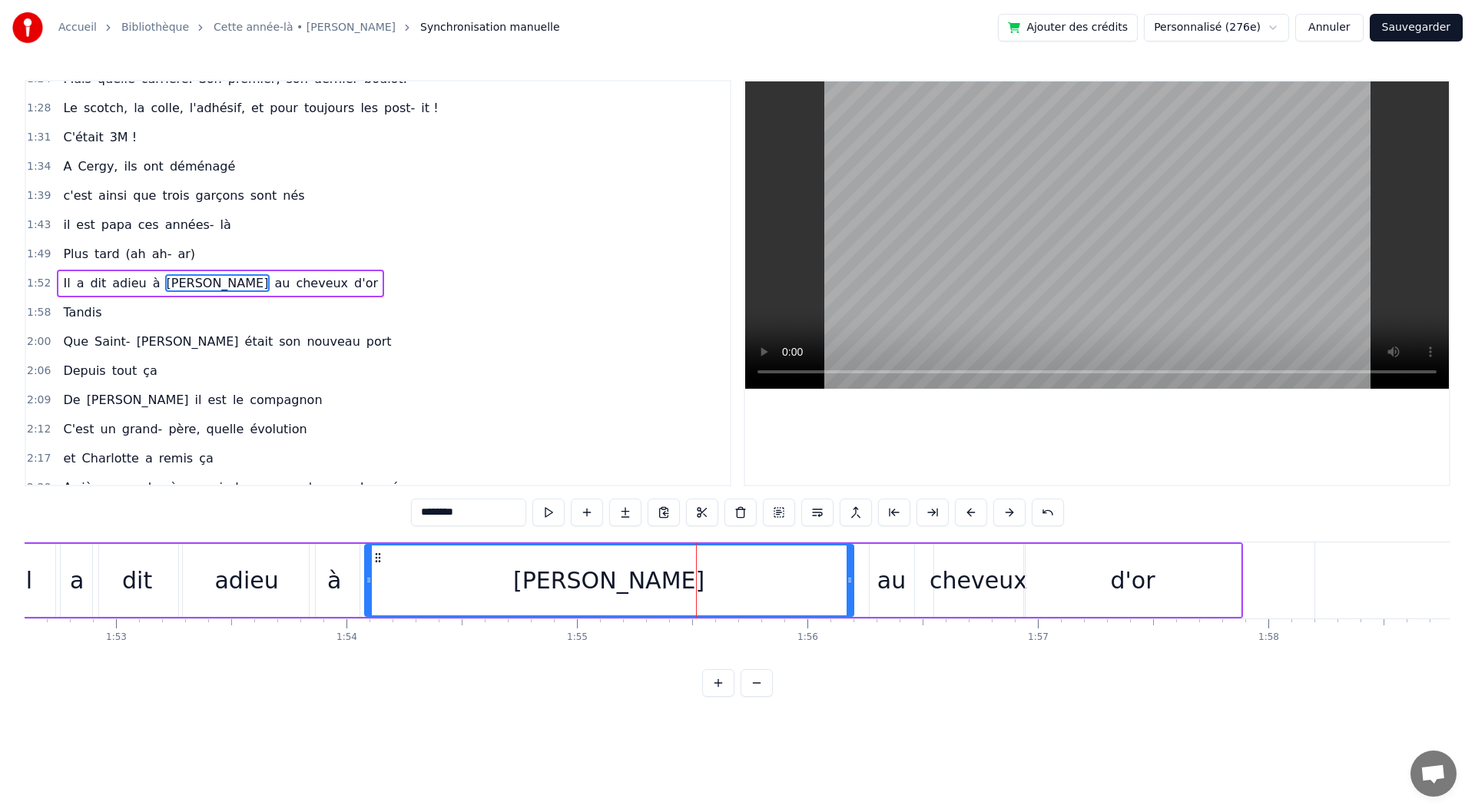
drag, startPoint x: 736, startPoint y: 582, endPoint x: 852, endPoint y: 593, distance: 116.5
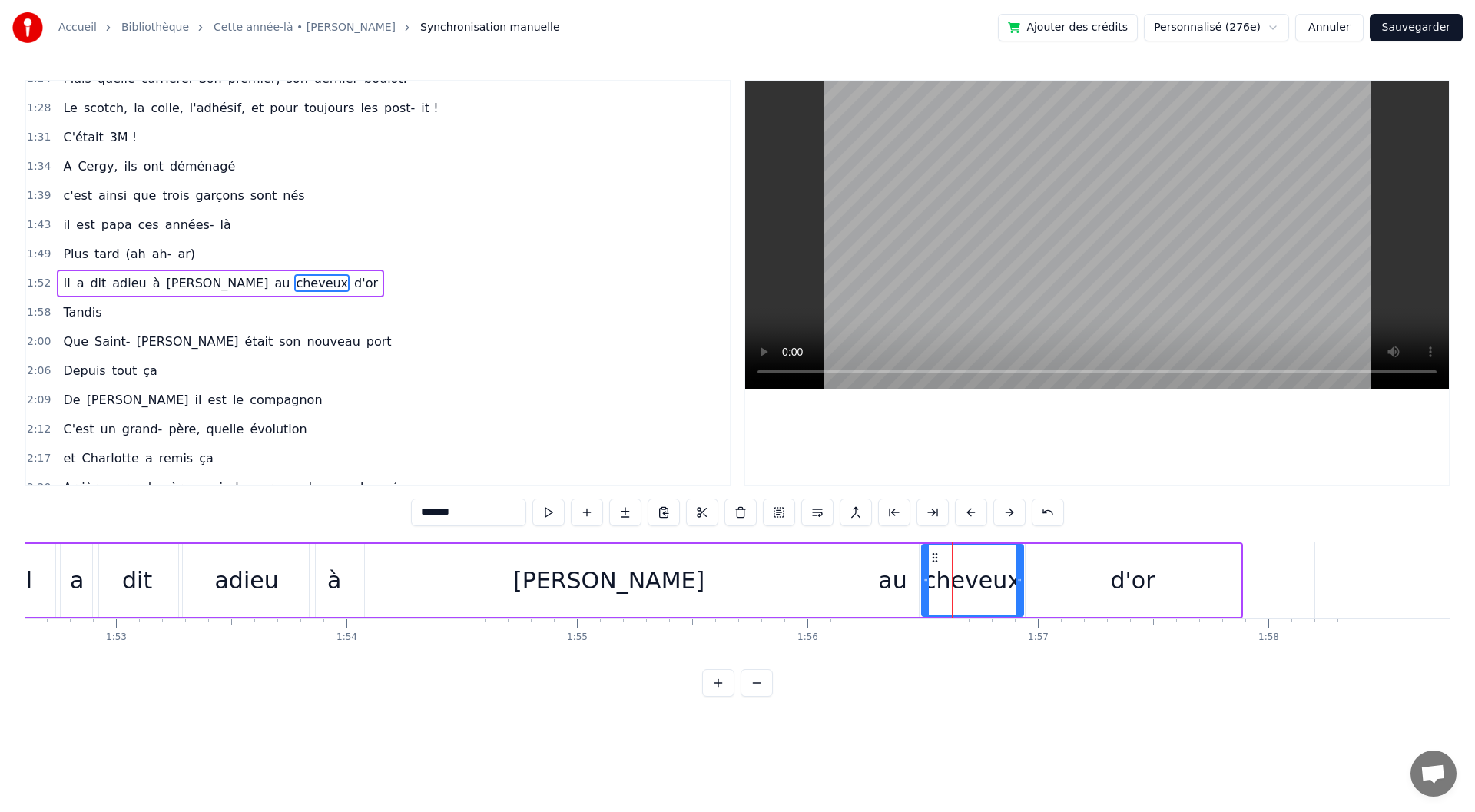
drag, startPoint x: 939, startPoint y: 595, endPoint x: 928, endPoint y: 597, distance: 11.2
drag, startPoint x: 1017, startPoint y: 598, endPoint x: 1028, endPoint y: 597, distance: 11.0
type input "****"
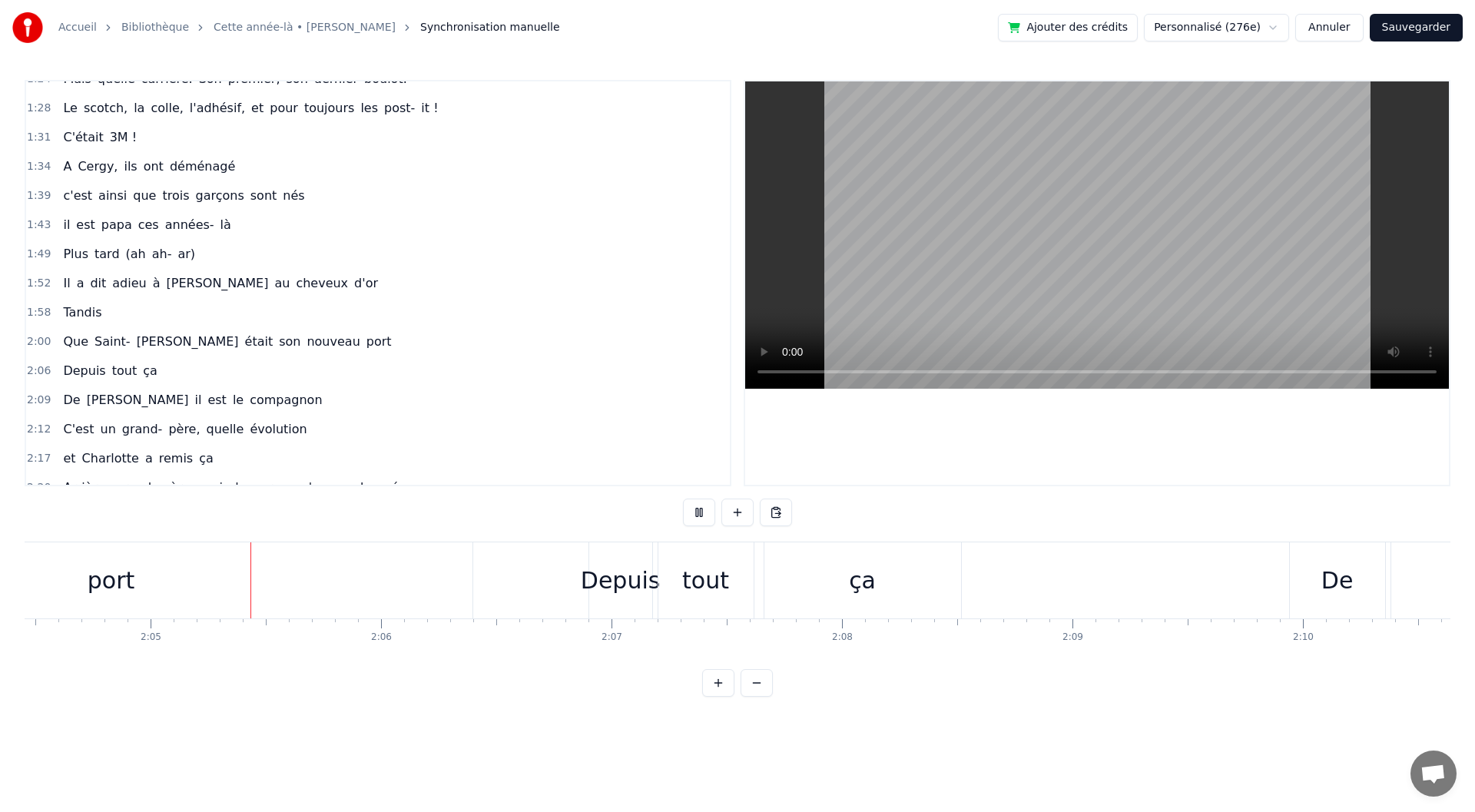
scroll to position [0, 28688]
click at [706, 511] on button at bounding box center [698, 512] width 32 height 28
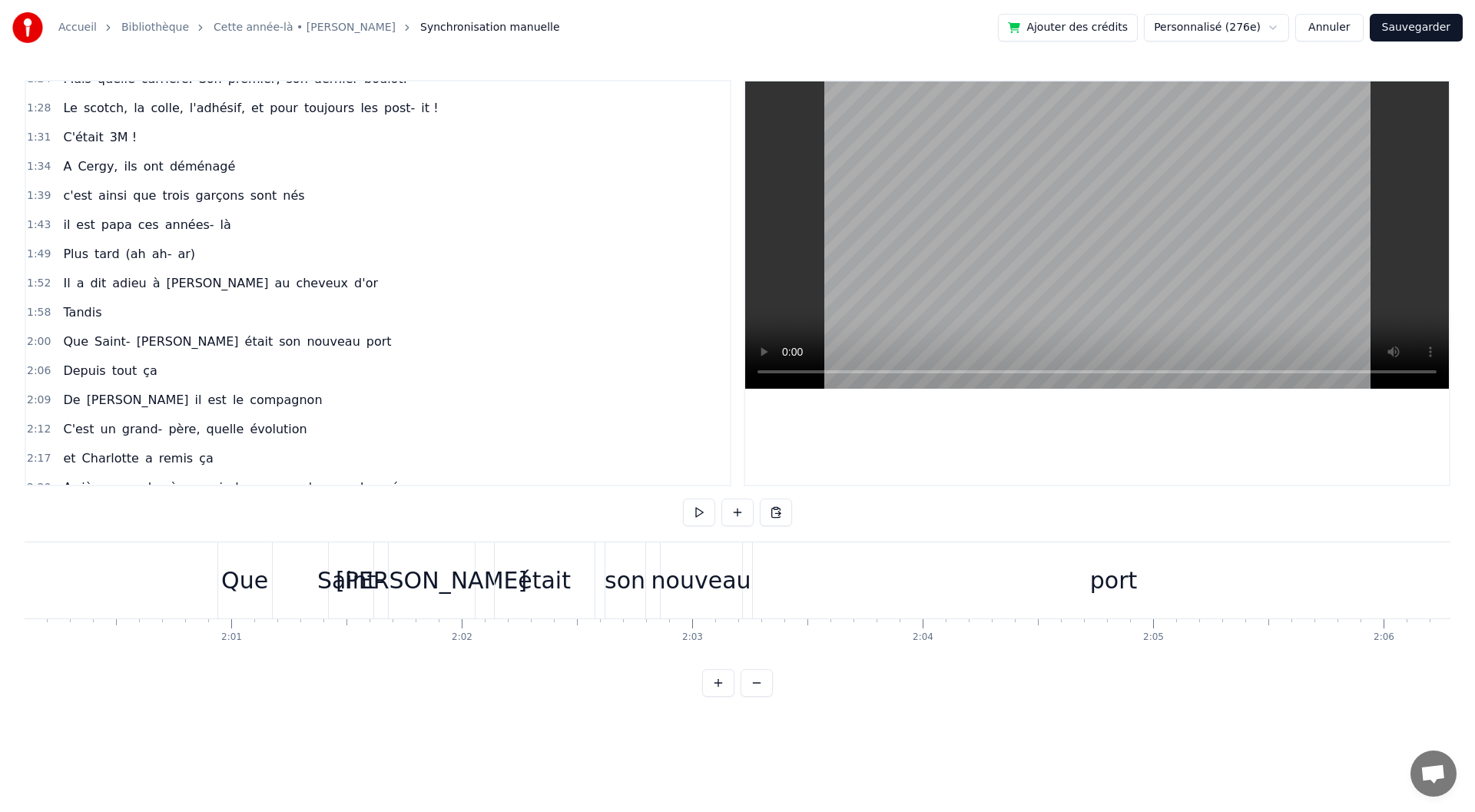
scroll to position [0, 27538]
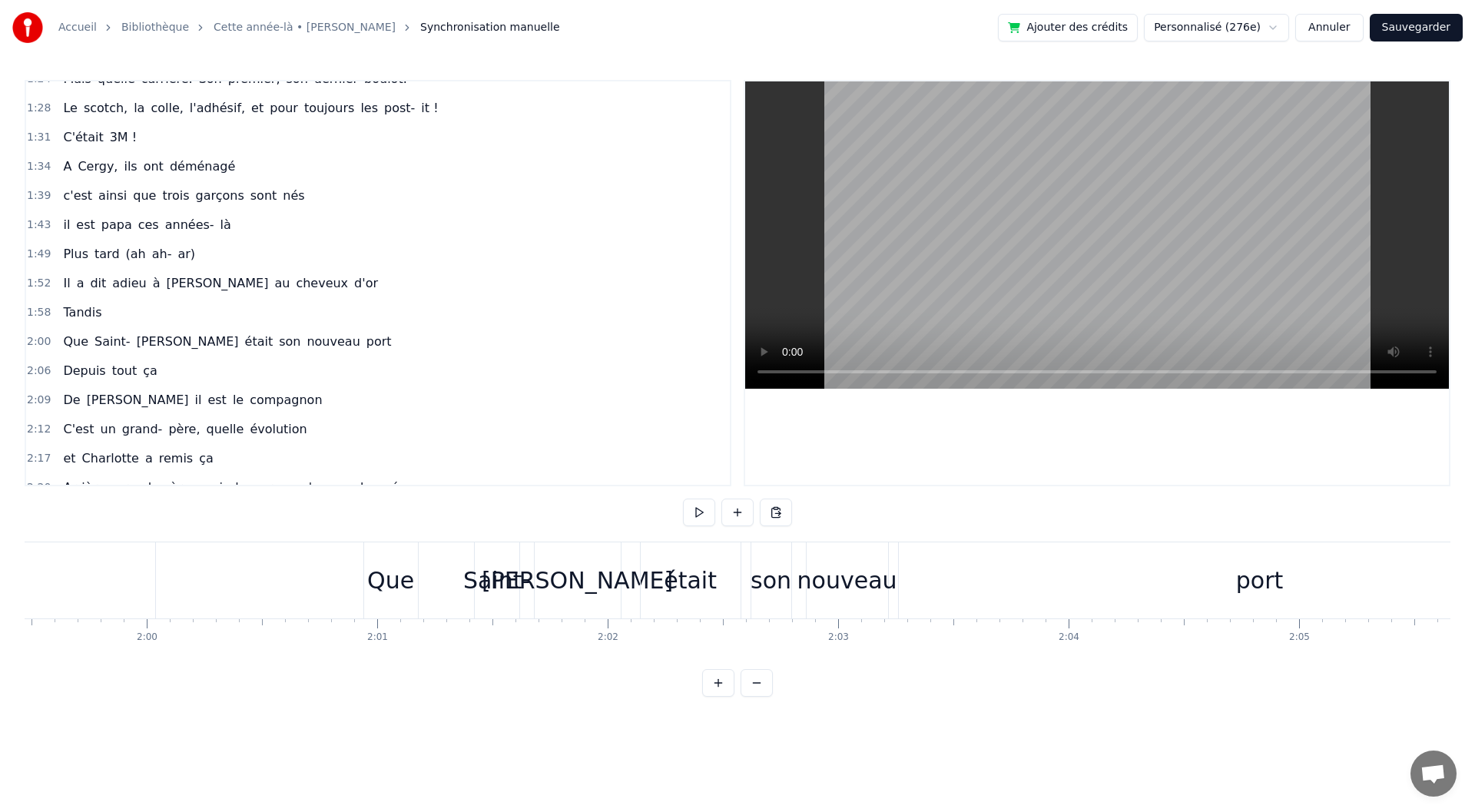
click at [811, 579] on div "nouveau" at bounding box center [848, 581] width 100 height 35
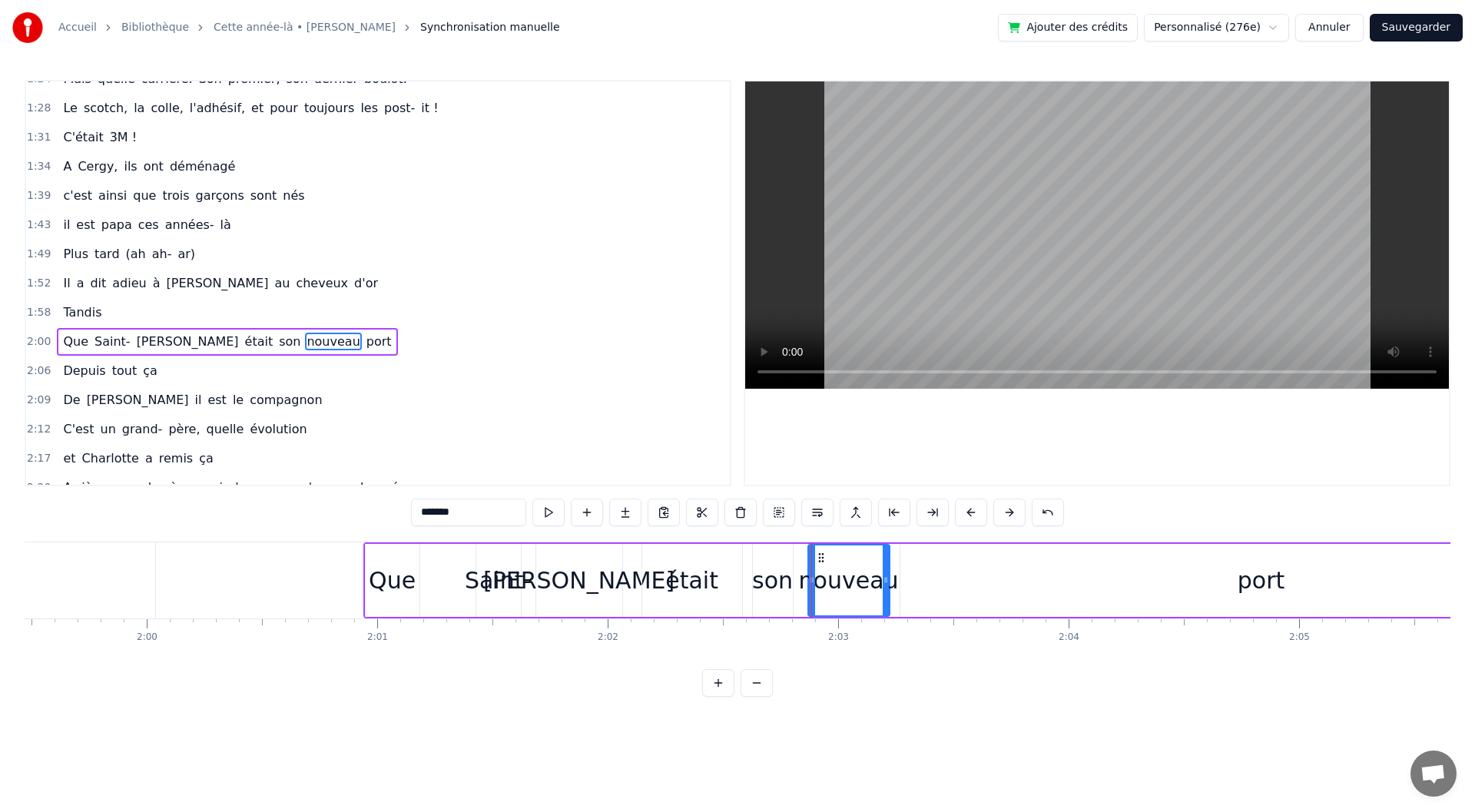
scroll to position [542, 0]
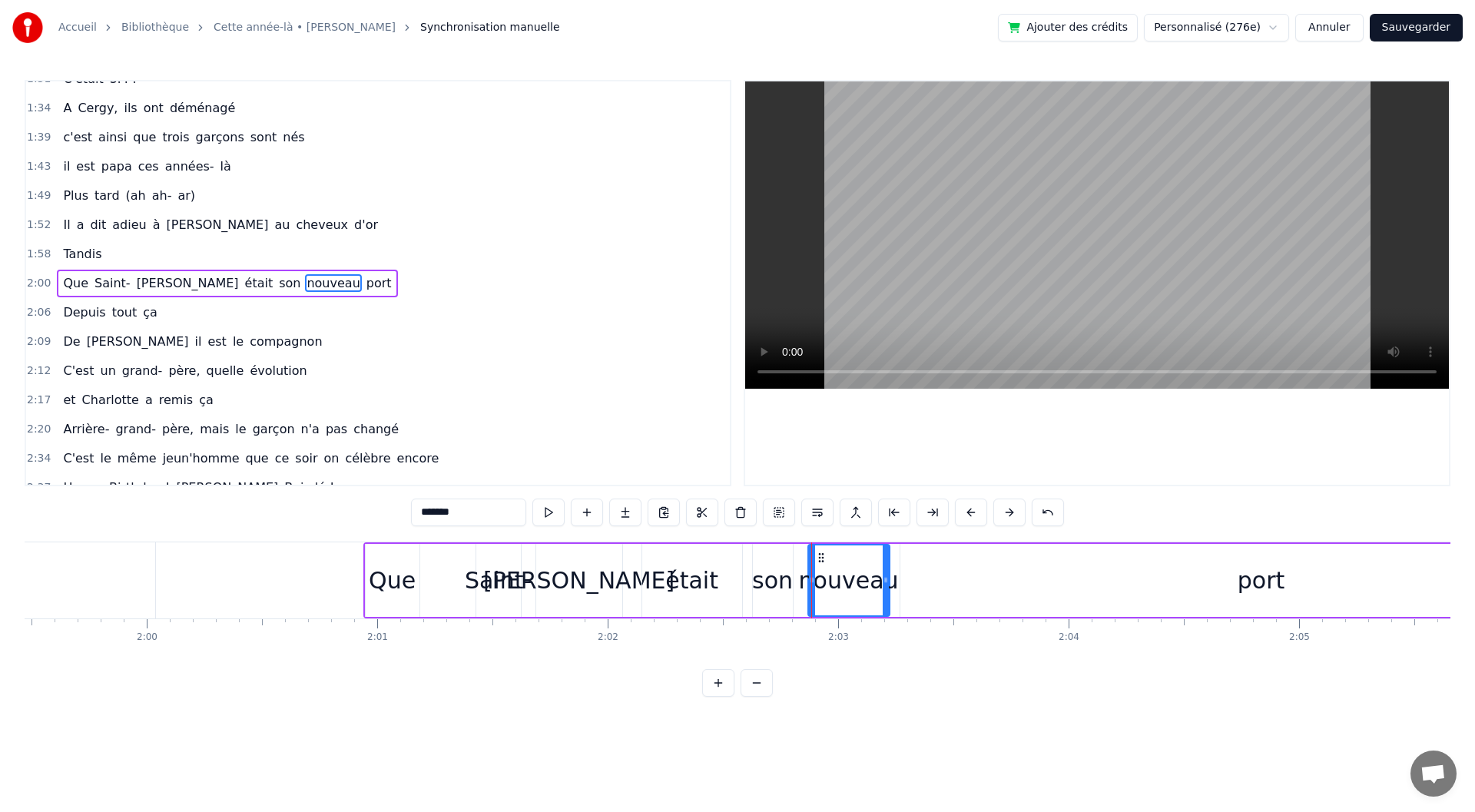
click at [480, 588] on div "Saint-" at bounding box center [497, 581] width 66 height 35
click at [385, 586] on div "Que" at bounding box center [392, 581] width 47 height 35
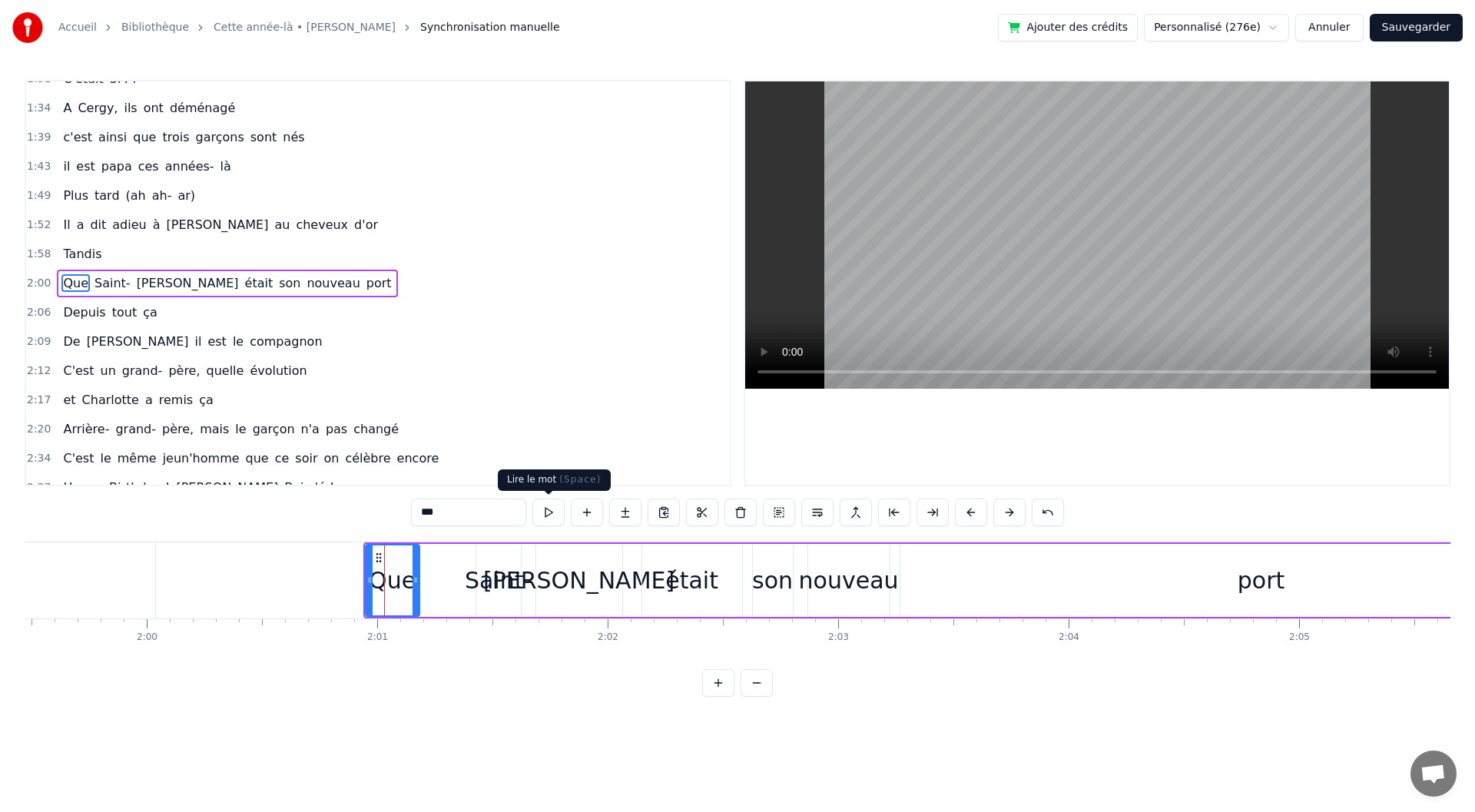
click at [546, 511] on button at bounding box center [548, 512] width 32 height 28
click at [366, 593] on div at bounding box center [365, 580] width 6 height 70
click at [473, 582] on div "Saint-" at bounding box center [497, 581] width 66 height 35
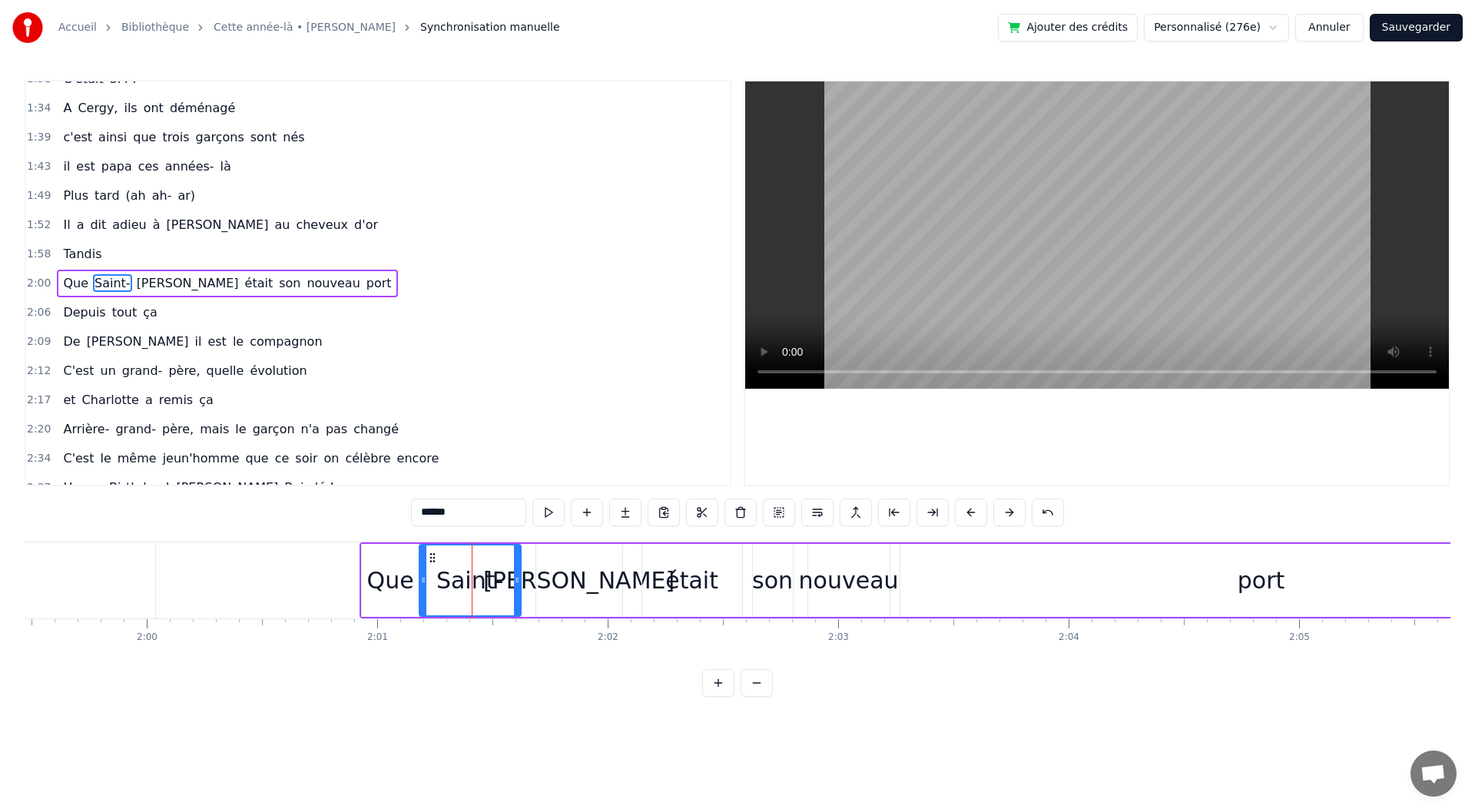
drag, startPoint x: 480, startPoint y: 586, endPoint x: 423, endPoint y: 588, distance: 57.0
click at [423, 588] on div at bounding box center [423, 580] width 6 height 70
drag, startPoint x: 518, startPoint y: 592, endPoint x: 488, endPoint y: 593, distance: 30.0
click at [488, 593] on div at bounding box center [487, 580] width 6 height 70
click at [547, 589] on div "[PERSON_NAME]" at bounding box center [579, 581] width 86 height 73
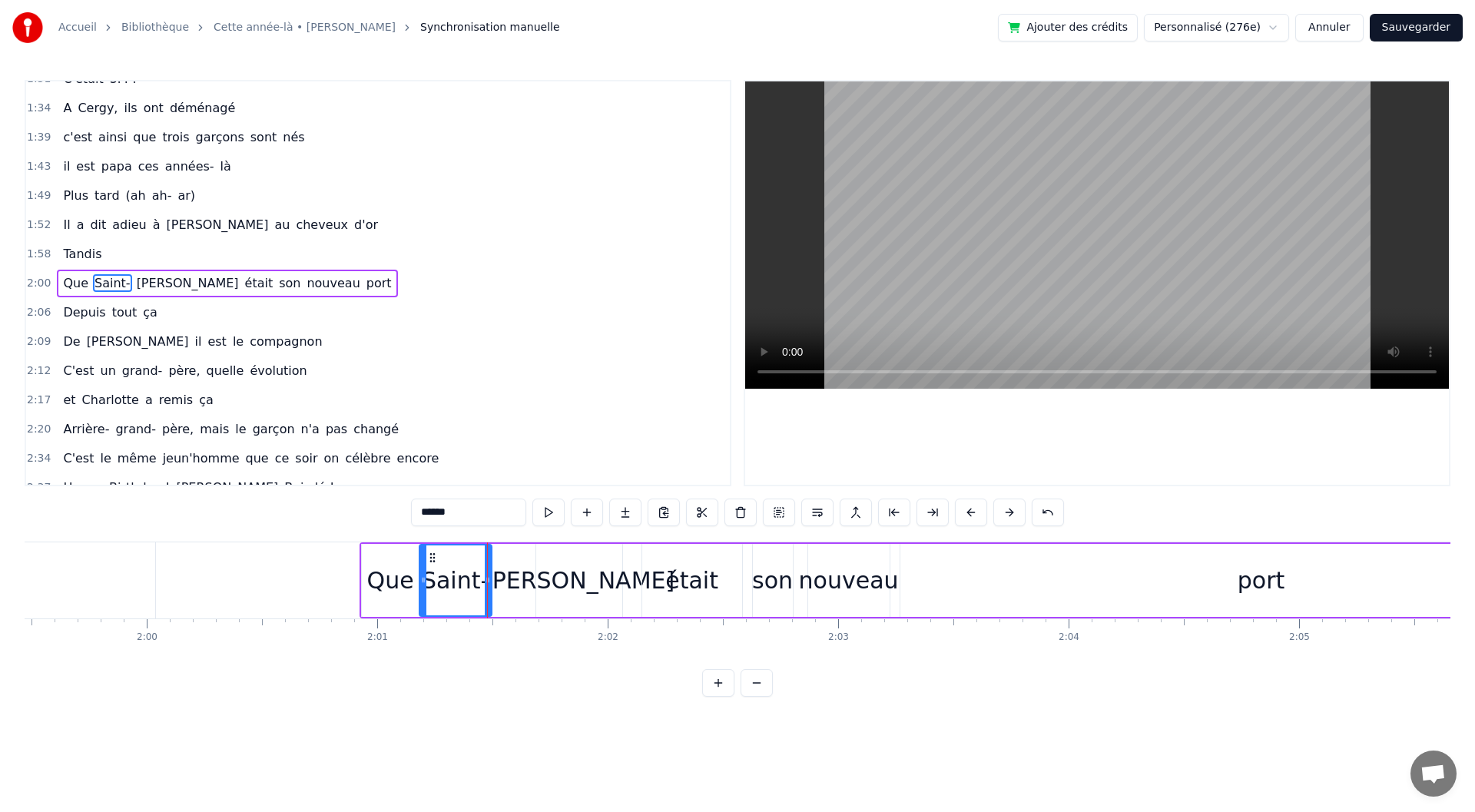
type input "******"
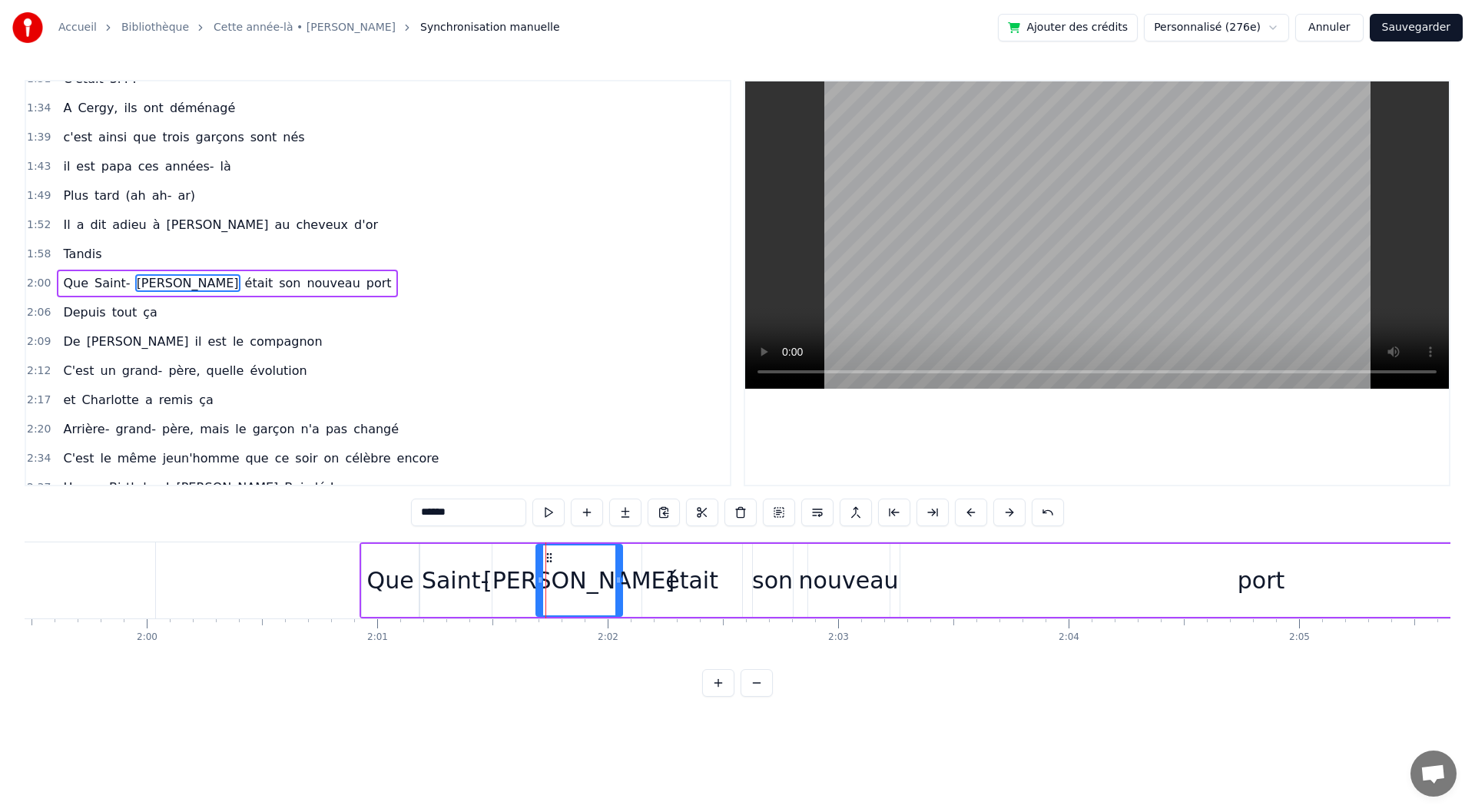
click at [533, 589] on div "Que Saint- Gilles était son nouveau port" at bounding box center [991, 580] width 1265 height 76
drag, startPoint x: 537, startPoint y: 587, endPoint x: 492, endPoint y: 587, distance: 45.0
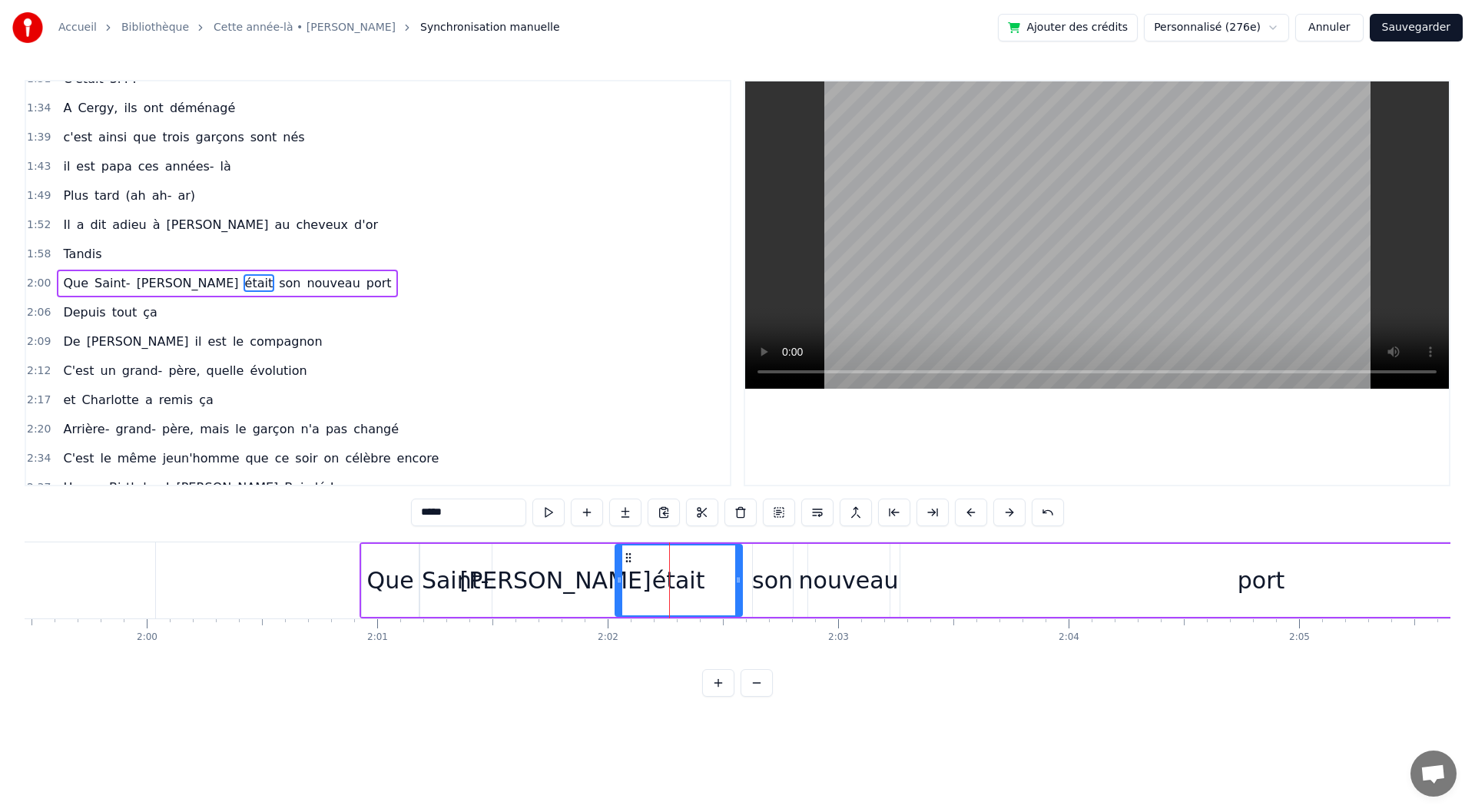
drag, startPoint x: 646, startPoint y: 585, endPoint x: 619, endPoint y: 585, distance: 27.0
drag, startPoint x: 740, startPoint y: 587, endPoint x: 730, endPoint y: 588, distance: 10.0
drag, startPoint x: 755, startPoint y: 584, endPoint x: 732, endPoint y: 584, distance: 23.0
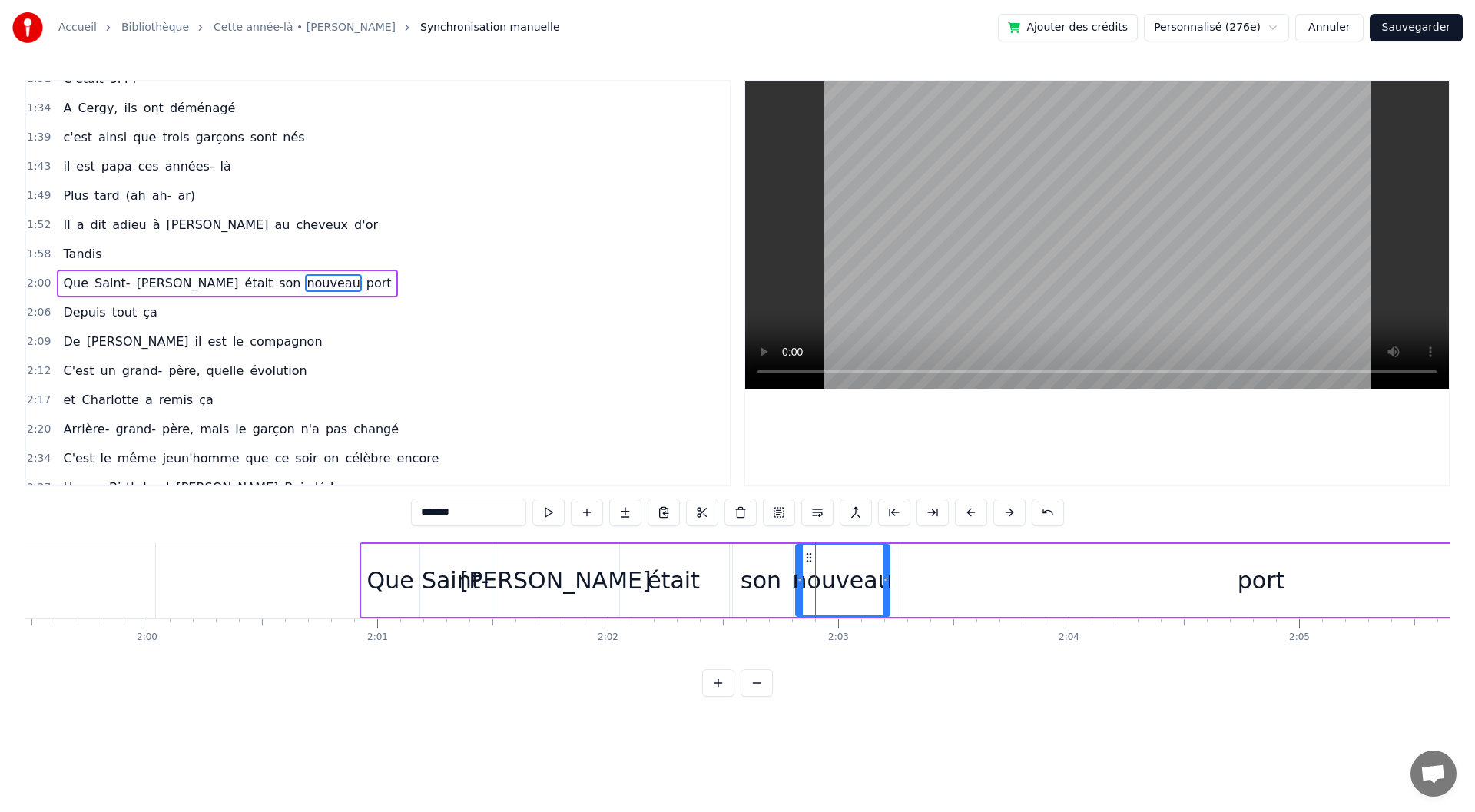
drag, startPoint x: 809, startPoint y: 583, endPoint x: 796, endPoint y: 584, distance: 13.0
type input "****"
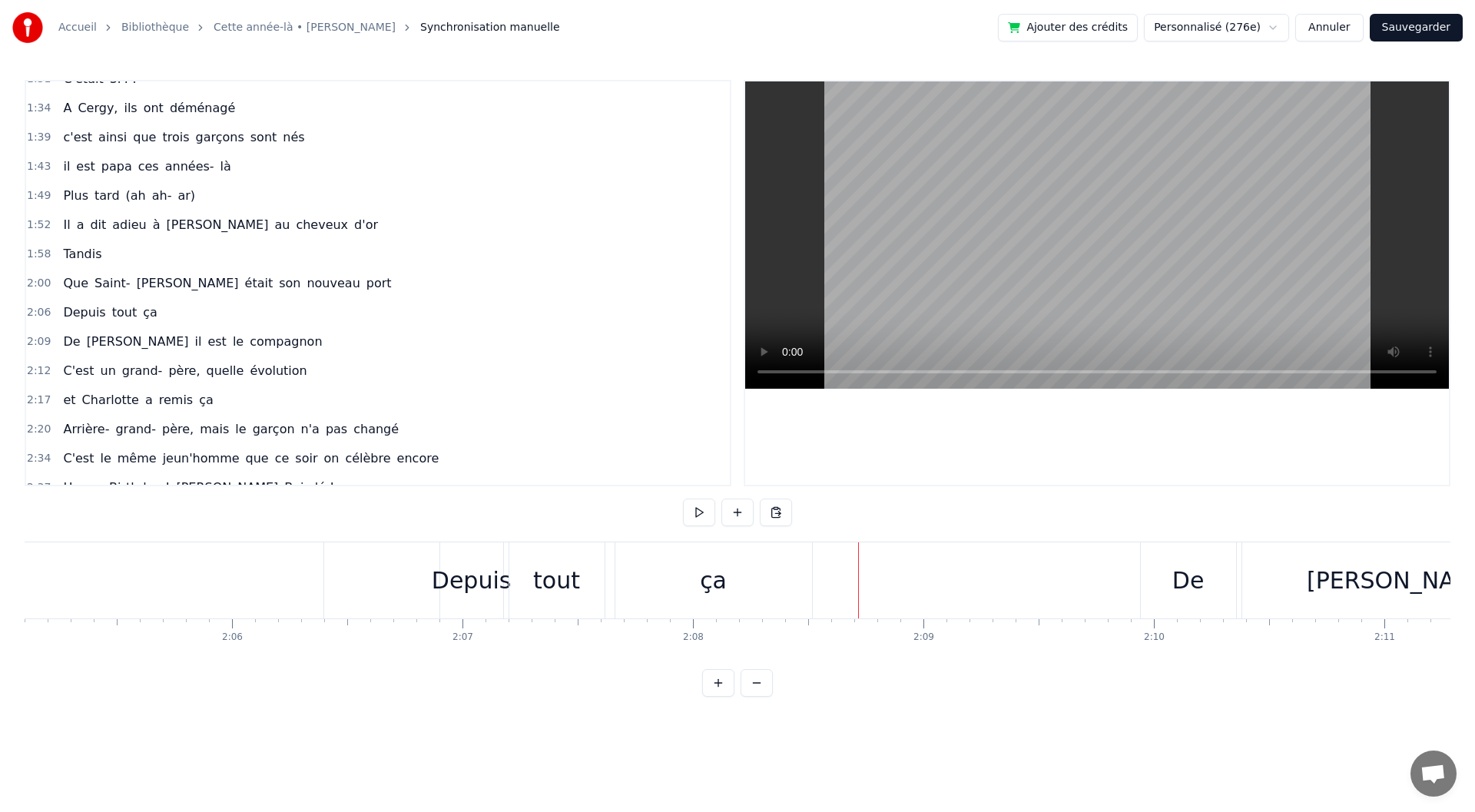
scroll to position [571, 0]
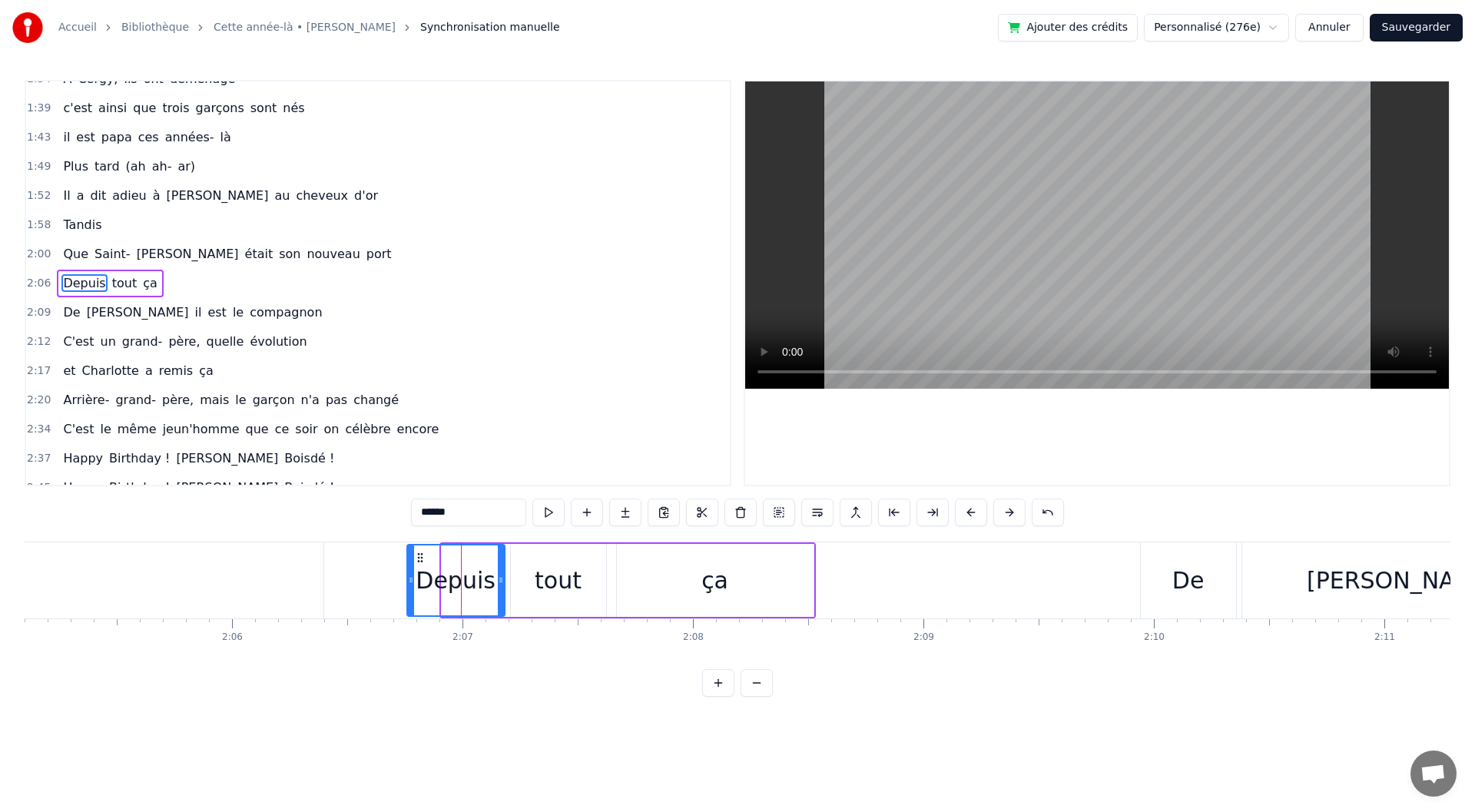
drag, startPoint x: 446, startPoint y: 607, endPoint x: 411, endPoint y: 608, distance: 35.0
click at [411, 608] on div at bounding box center [410, 580] width 6 height 70
click at [546, 511] on button at bounding box center [548, 512] width 32 height 28
drag, startPoint x: 410, startPoint y: 596, endPoint x: 434, endPoint y: 598, distance: 24.1
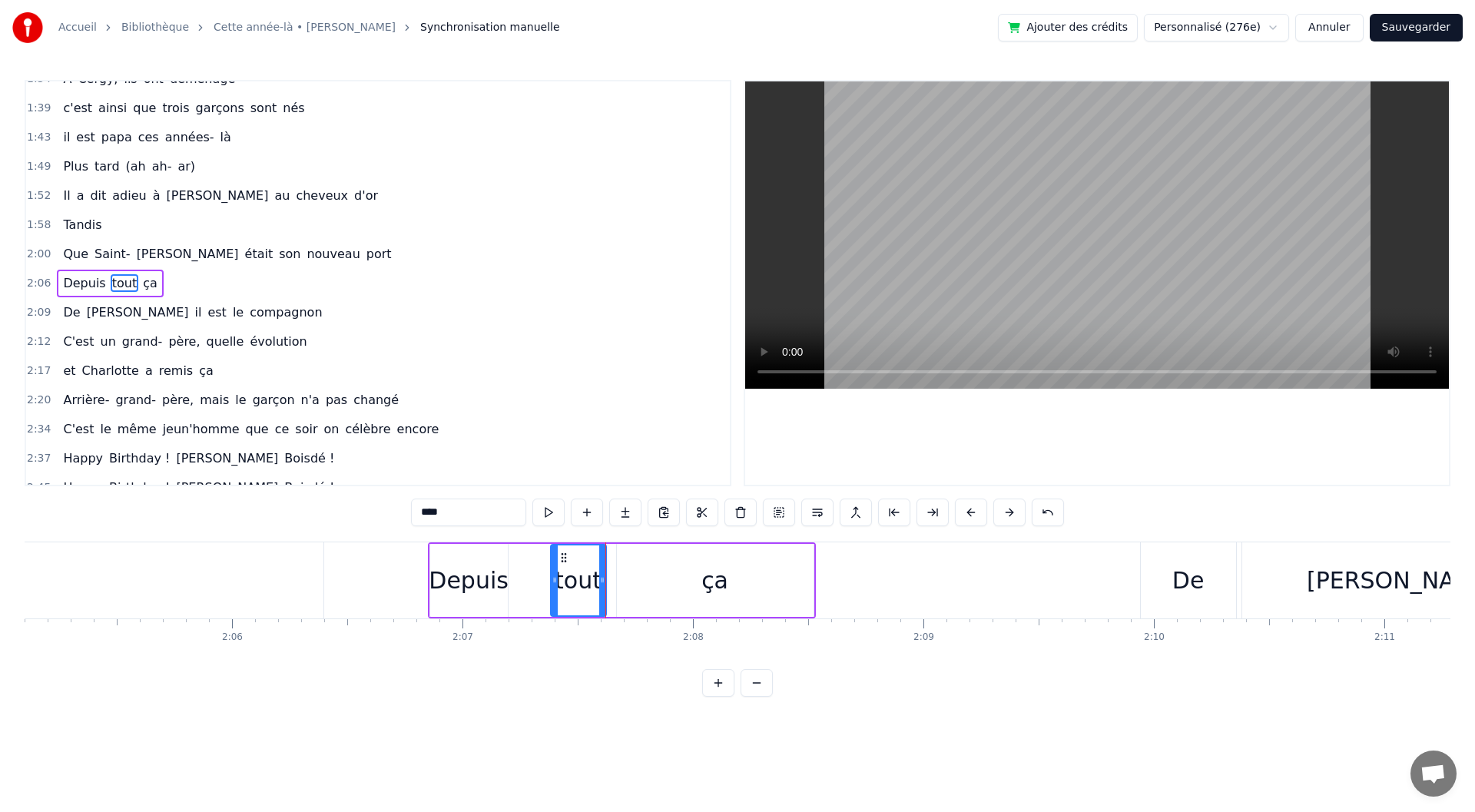
drag, startPoint x: 514, startPoint y: 595, endPoint x: 554, endPoint y: 592, distance: 40.1
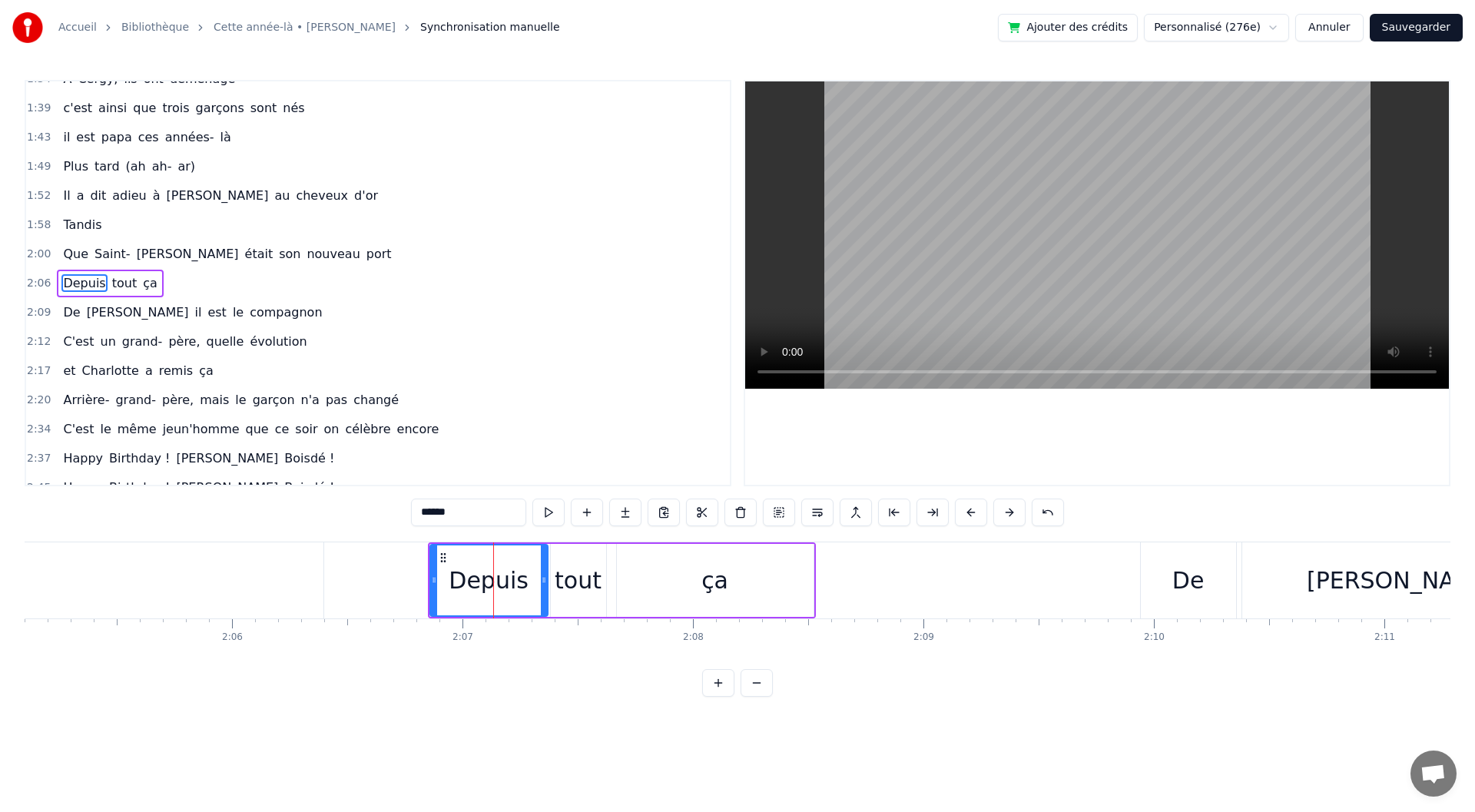
drag, startPoint x: 507, startPoint y: 591, endPoint x: 546, endPoint y: 597, distance: 39.5
drag, startPoint x: 545, startPoint y: 578, endPoint x: 525, endPoint y: 575, distance: 20.2
type input "****"
drag, startPoint x: 548, startPoint y: 581, endPoint x: 529, endPoint y: 579, distance: 19.1
drag, startPoint x: 547, startPoint y: 586, endPoint x: 528, endPoint y: 587, distance: 19.0
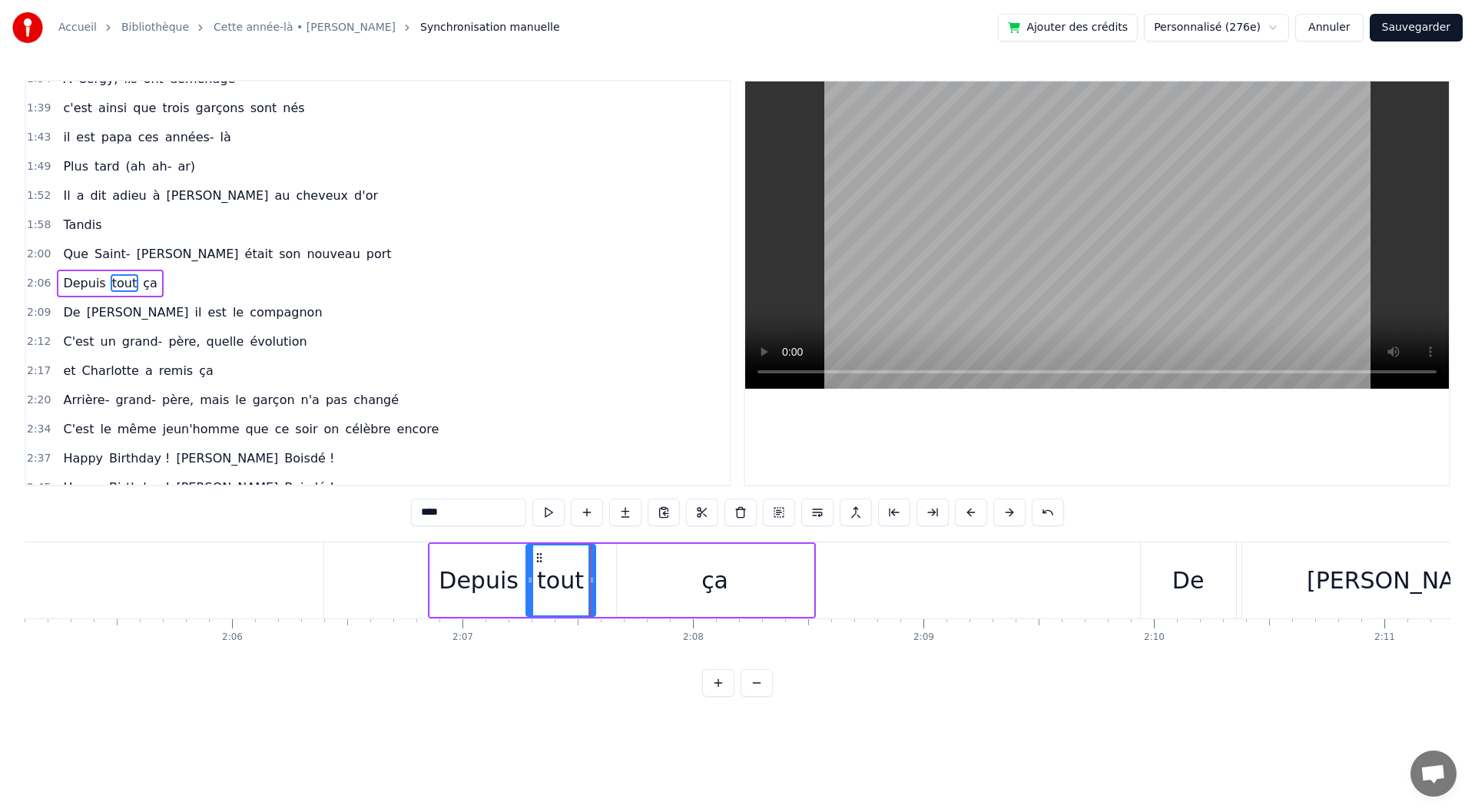
type input "**"
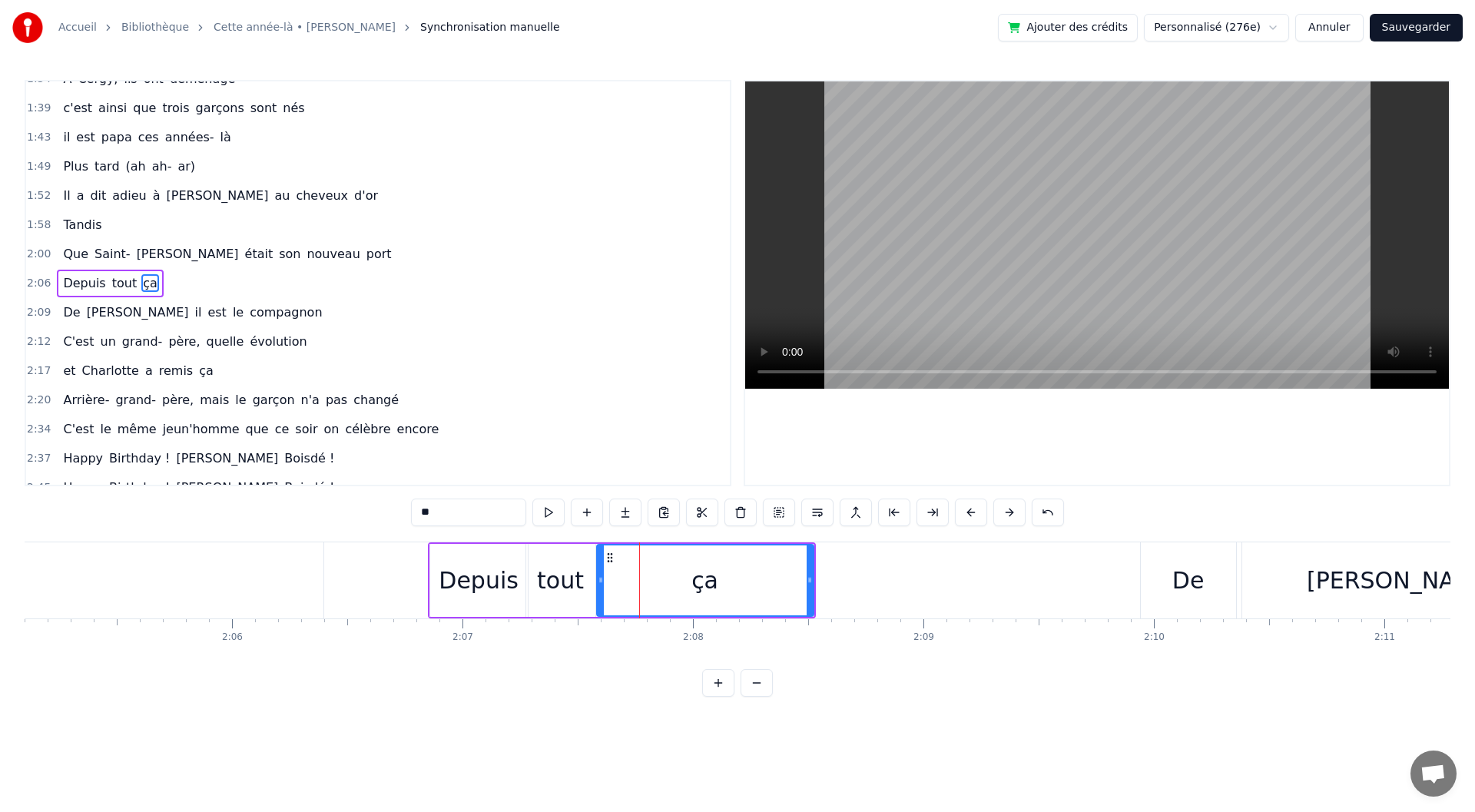
drag, startPoint x: 620, startPoint y: 592, endPoint x: 601, endPoint y: 593, distance: 19.0
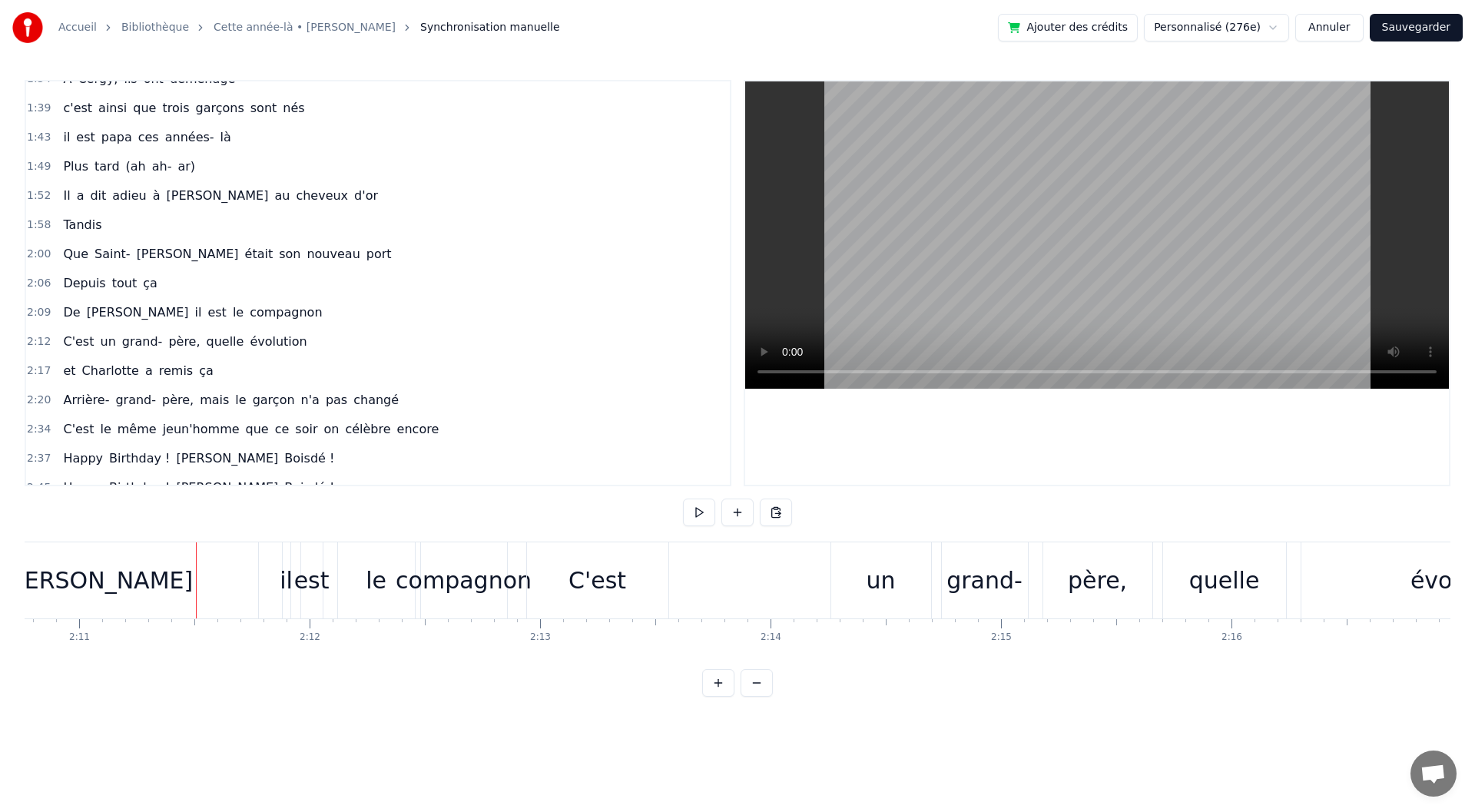
scroll to position [0, 29680]
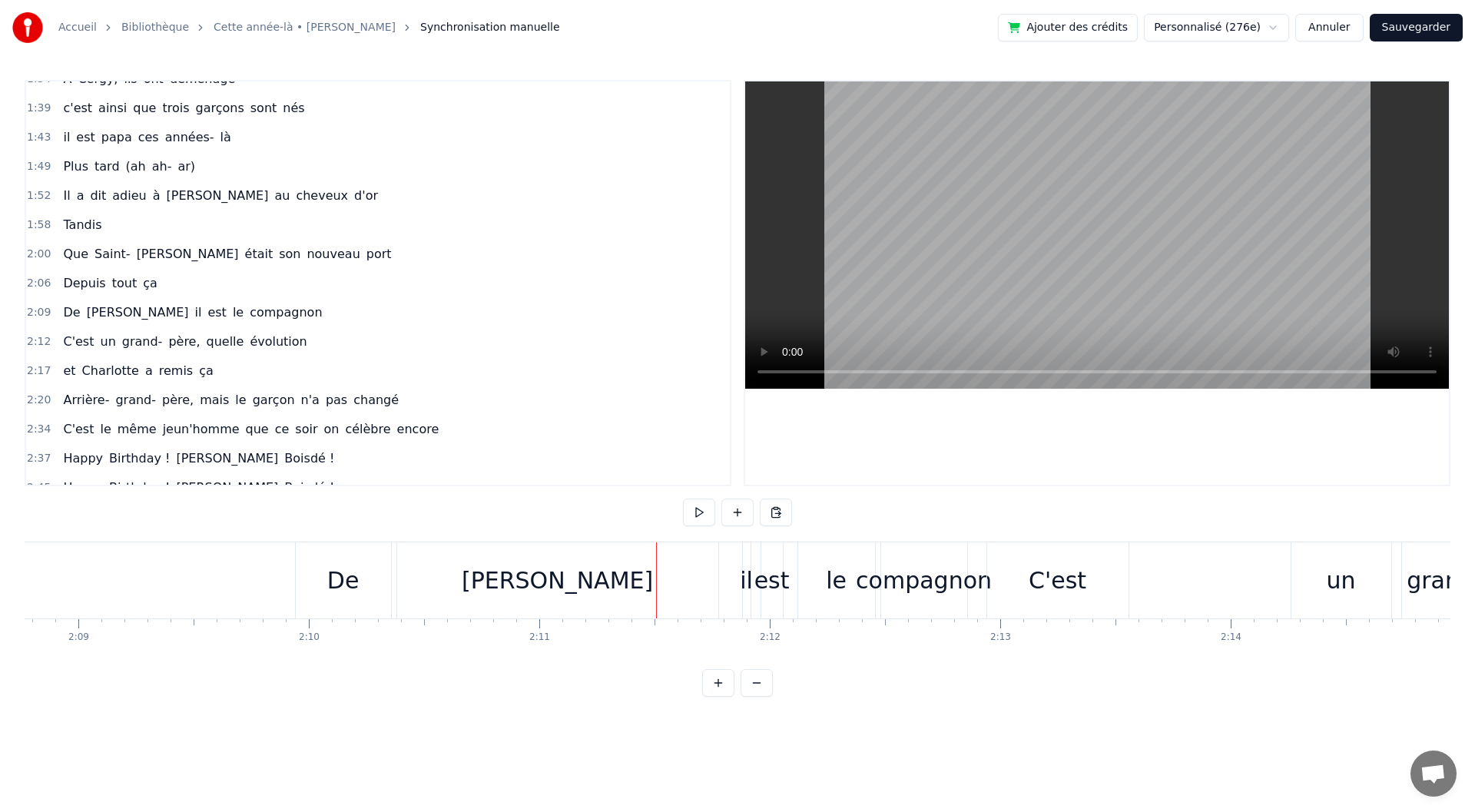
click at [345, 602] on div "De" at bounding box center [343, 580] width 95 height 76
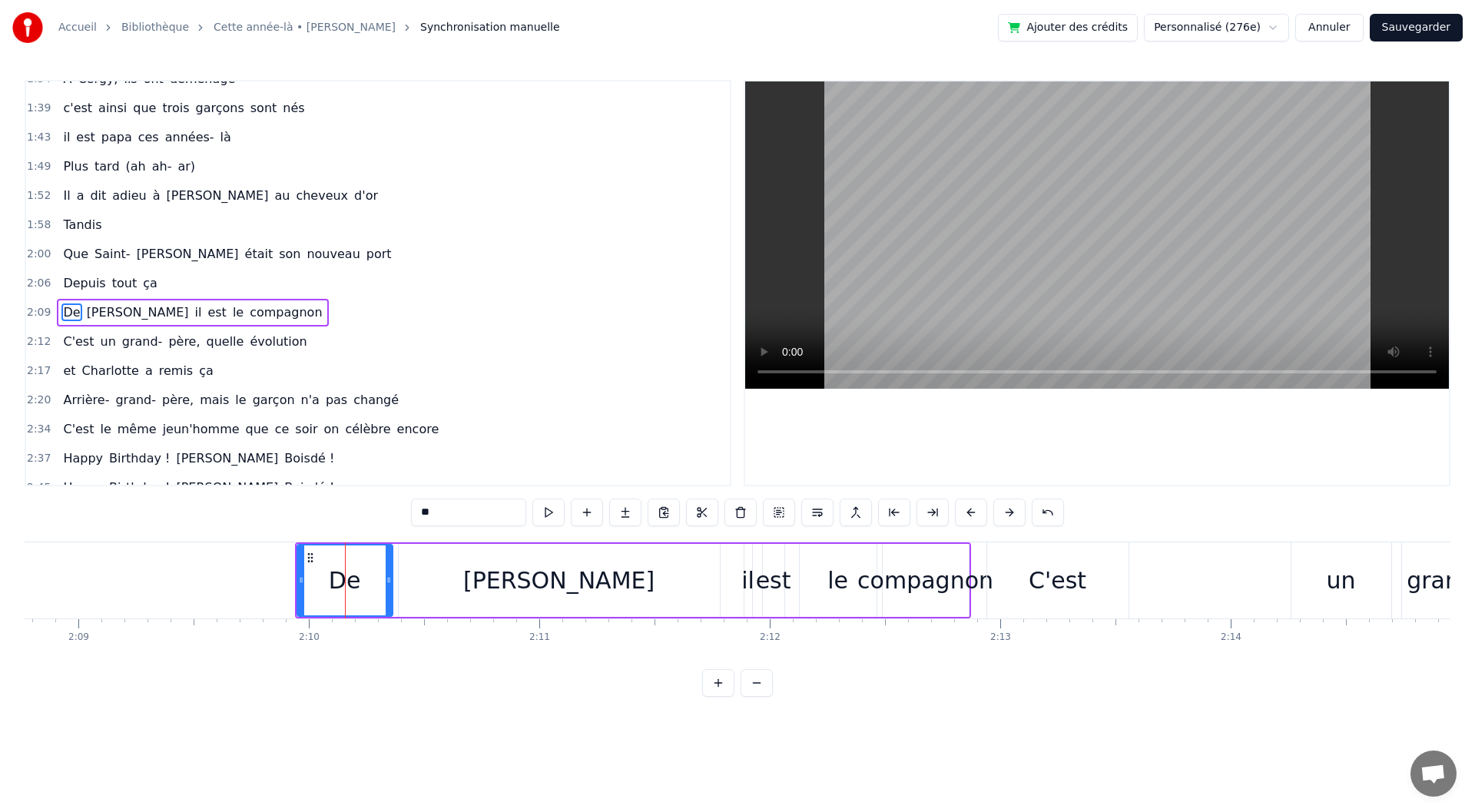
scroll to position [601, 0]
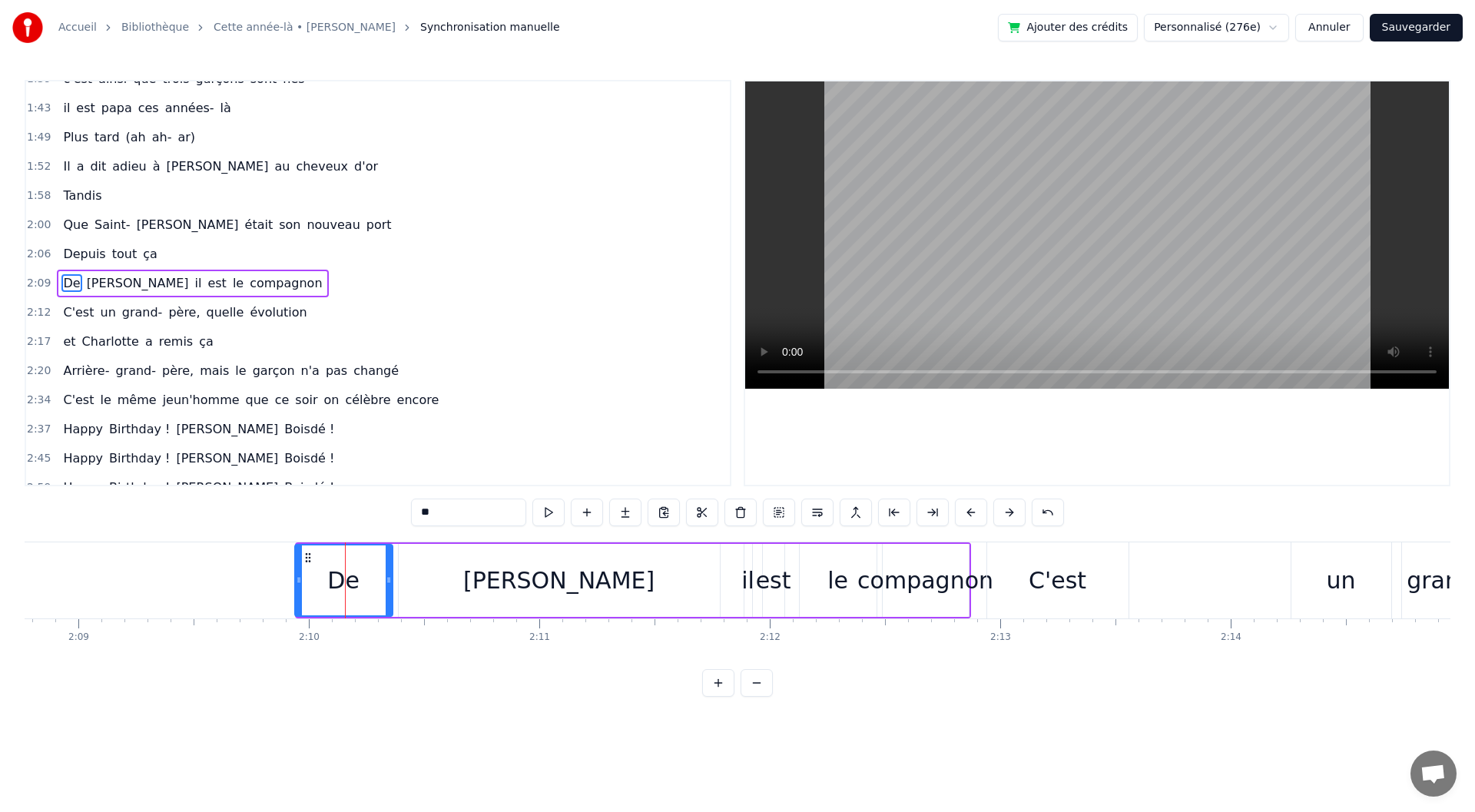
click at [298, 588] on div at bounding box center [299, 580] width 6 height 70
click at [385, 591] on div at bounding box center [388, 580] width 6 height 70
click at [485, 582] on div "[PERSON_NAME]" at bounding box center [559, 581] width 321 height 73
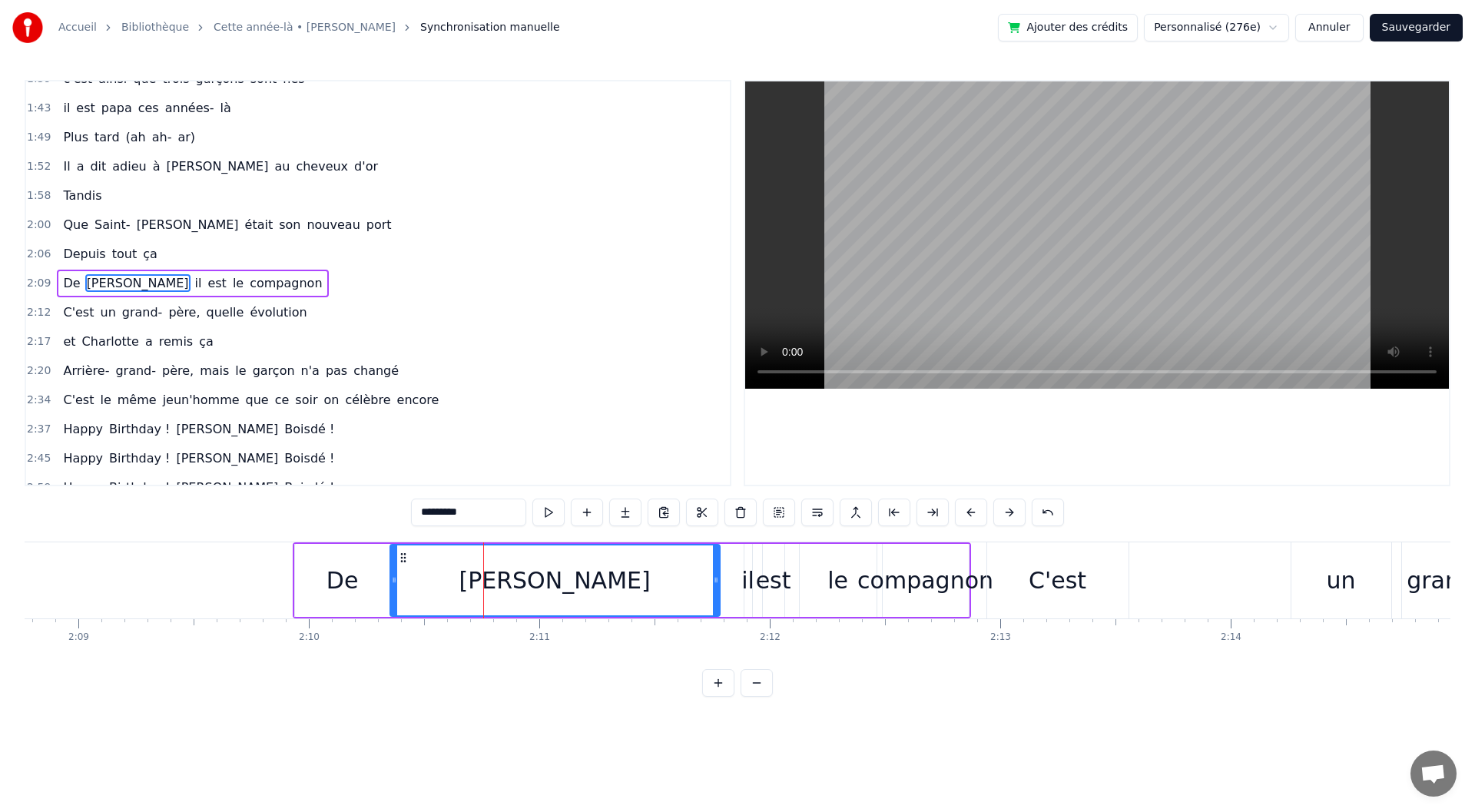
drag, startPoint x: 403, startPoint y: 594, endPoint x: 394, endPoint y: 593, distance: 9.1
click at [394, 593] on div at bounding box center [394, 580] width 6 height 70
drag, startPoint x: 719, startPoint y: 591, endPoint x: 611, endPoint y: 592, distance: 108.0
click at [611, 592] on div at bounding box center [608, 580] width 6 height 70
type input "**"
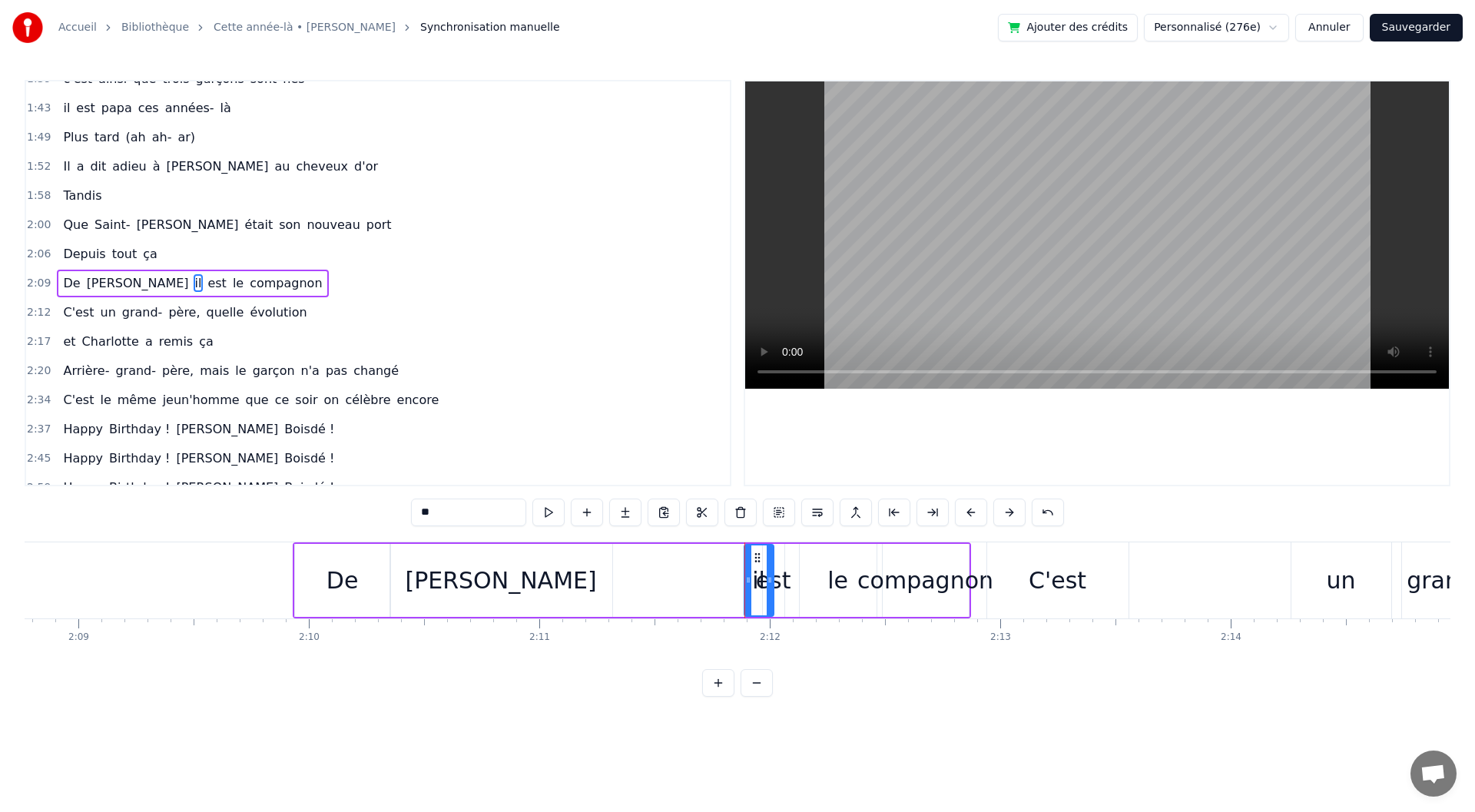
drag, startPoint x: 747, startPoint y: 583, endPoint x: 768, endPoint y: 589, distance: 21.8
drag, startPoint x: 754, startPoint y: 552, endPoint x: 618, endPoint y: 558, distance: 136.1
drag, startPoint x: 634, startPoint y: 570, endPoint x: 642, endPoint y: 571, distance: 8.1
type input "*********"
drag, startPoint x: 764, startPoint y: 575, endPoint x: 749, endPoint y: 579, distance: 15.5
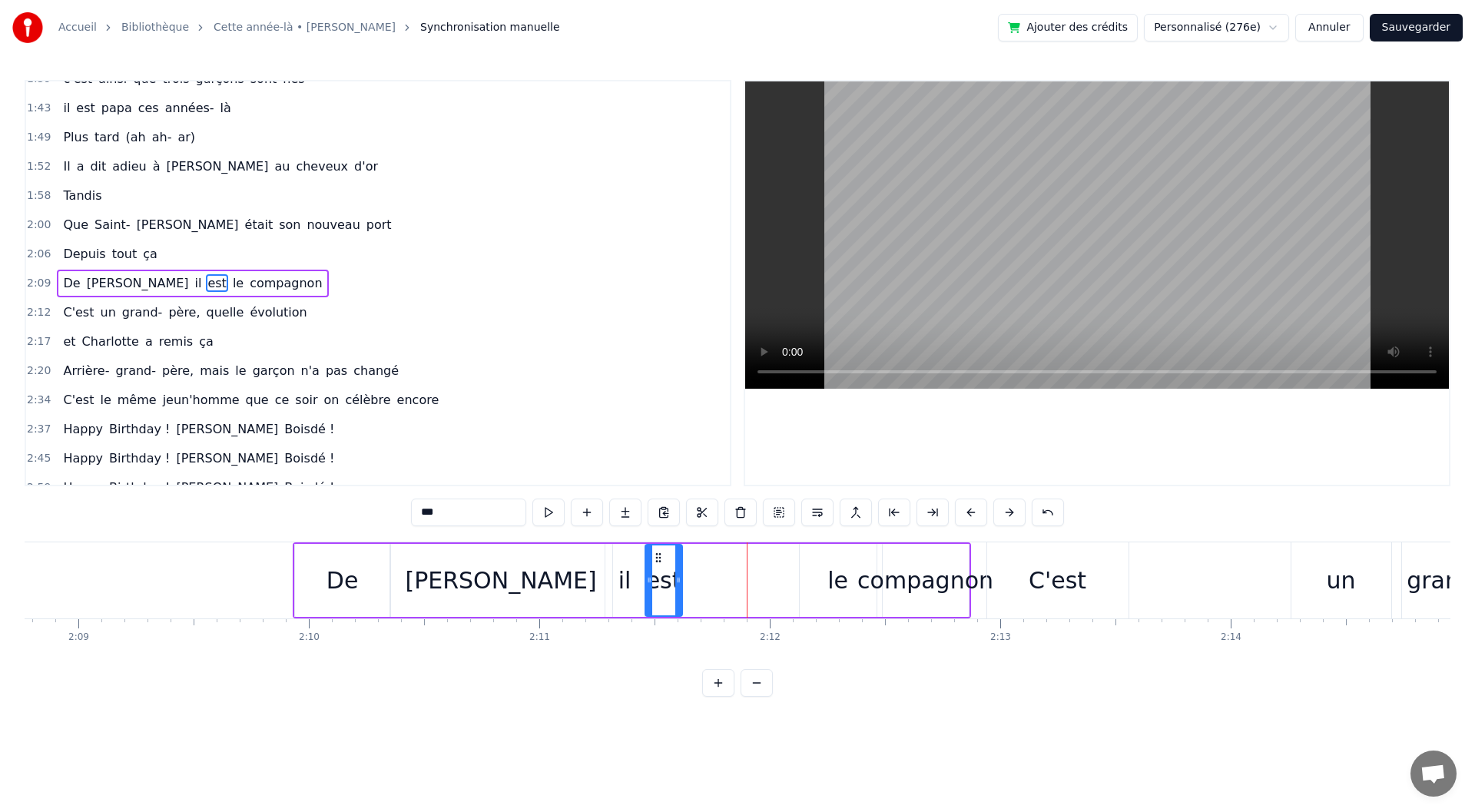
drag, startPoint x: 765, startPoint y: 556, endPoint x: 663, endPoint y: 554, distance: 102.0
drag, startPoint x: 677, startPoint y: 562, endPoint x: 685, endPoint y: 565, distance: 8.5
drag, startPoint x: 809, startPoint y: 556, endPoint x: 709, endPoint y: 557, distance: 100.0
drag, startPoint x: 772, startPoint y: 588, endPoint x: 754, endPoint y: 589, distance: 18.0
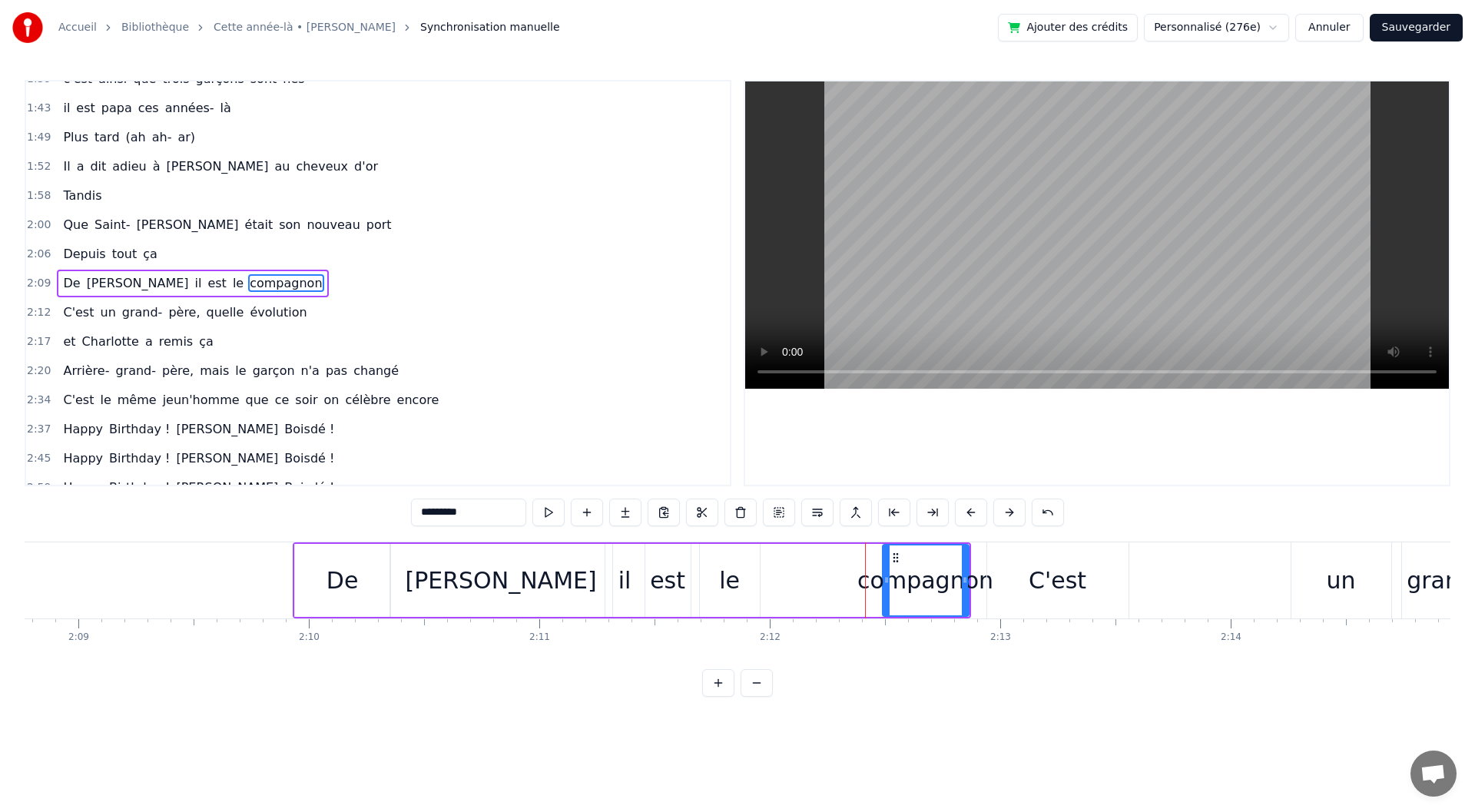
drag, startPoint x: 882, startPoint y: 584, endPoint x: 864, endPoint y: 586, distance: 18.1
drag, startPoint x: 885, startPoint y: 584, endPoint x: 787, endPoint y: 591, distance: 98.2
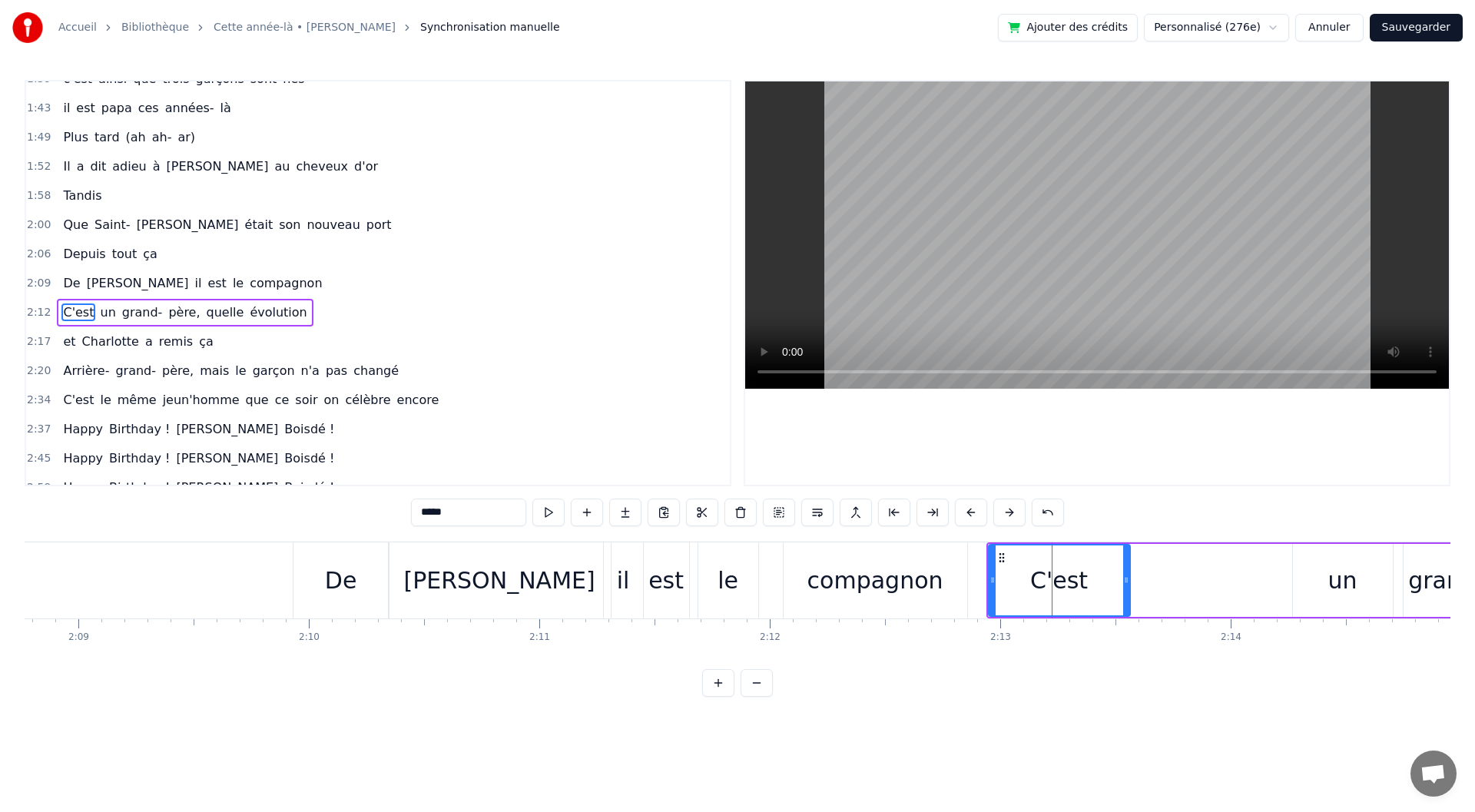
scroll to position [630, 0]
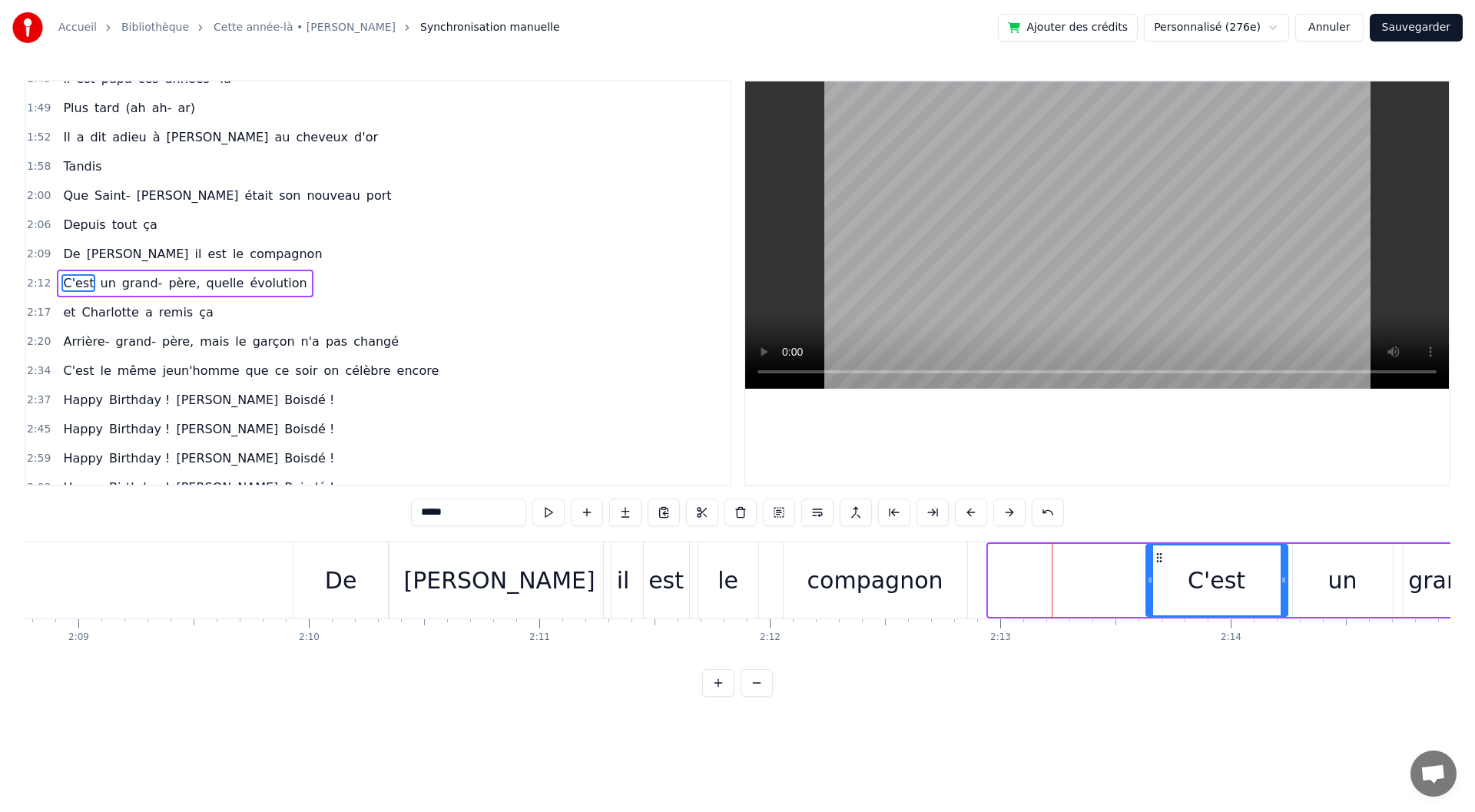
drag, startPoint x: 1003, startPoint y: 560, endPoint x: 1160, endPoint y: 560, distance: 157.0
drag, startPoint x: 1147, startPoint y: 579, endPoint x: 1171, endPoint y: 582, distance: 24.2
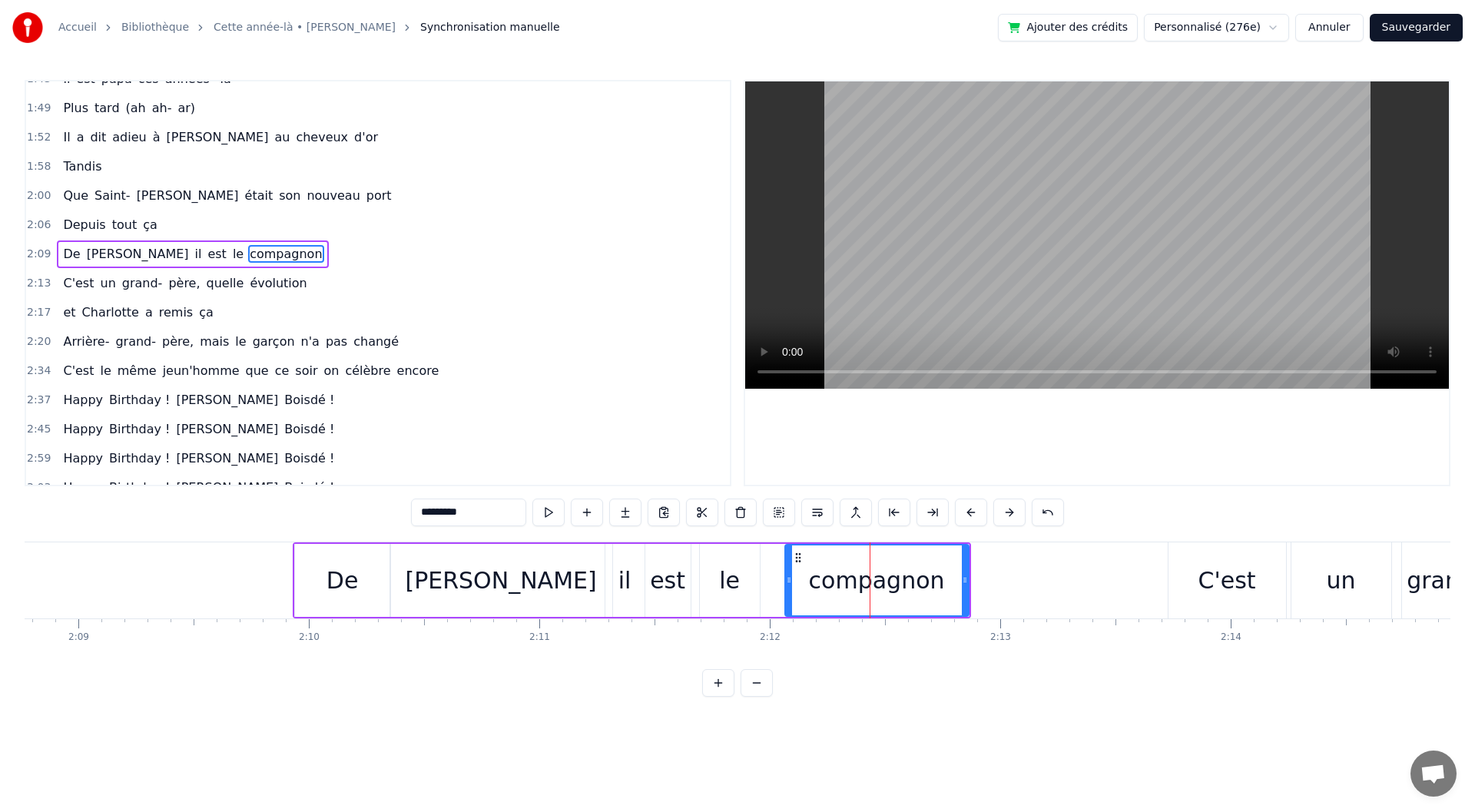
scroll to position [601, 0]
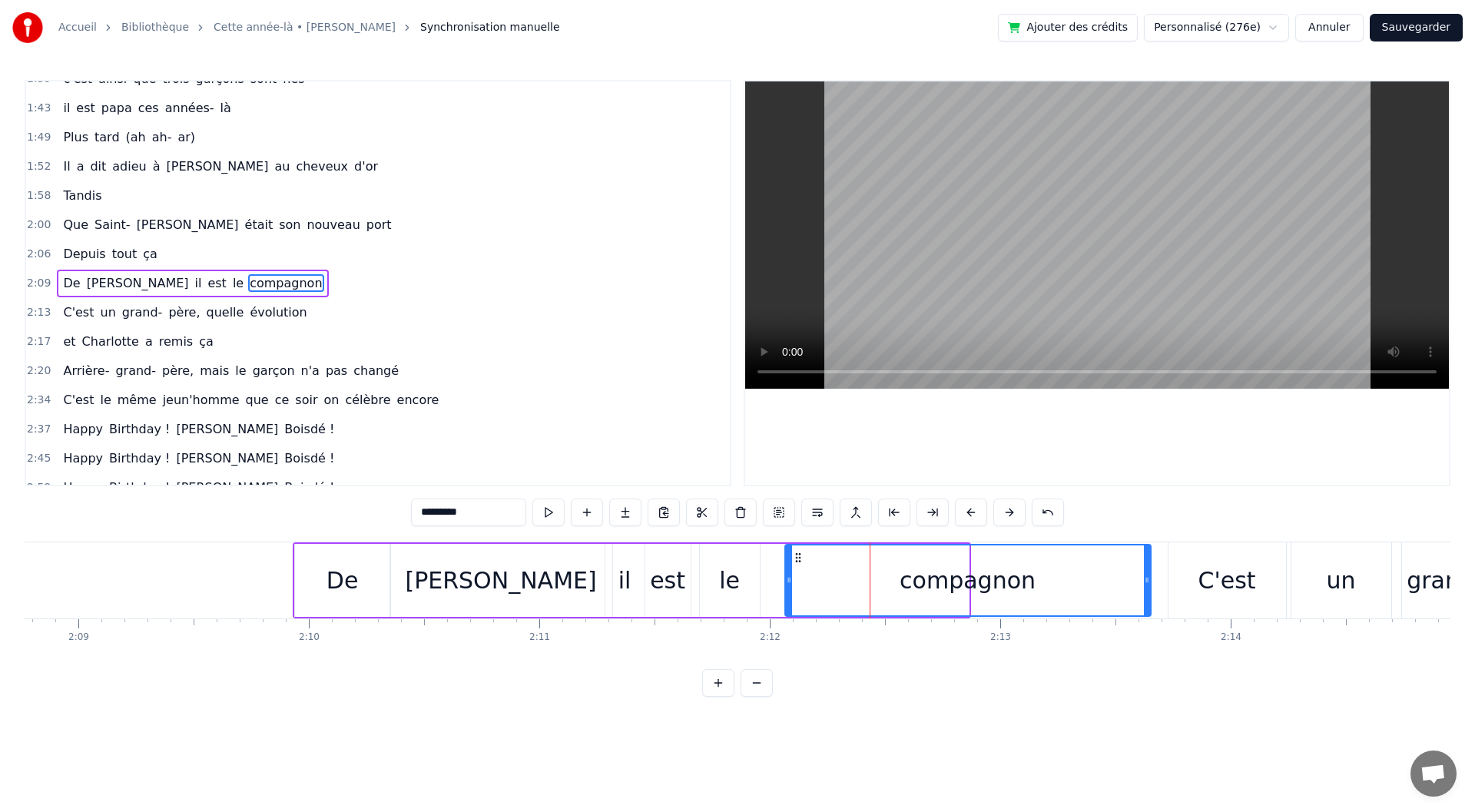
drag, startPoint x: 965, startPoint y: 586, endPoint x: 1127, endPoint y: 580, distance: 162.1
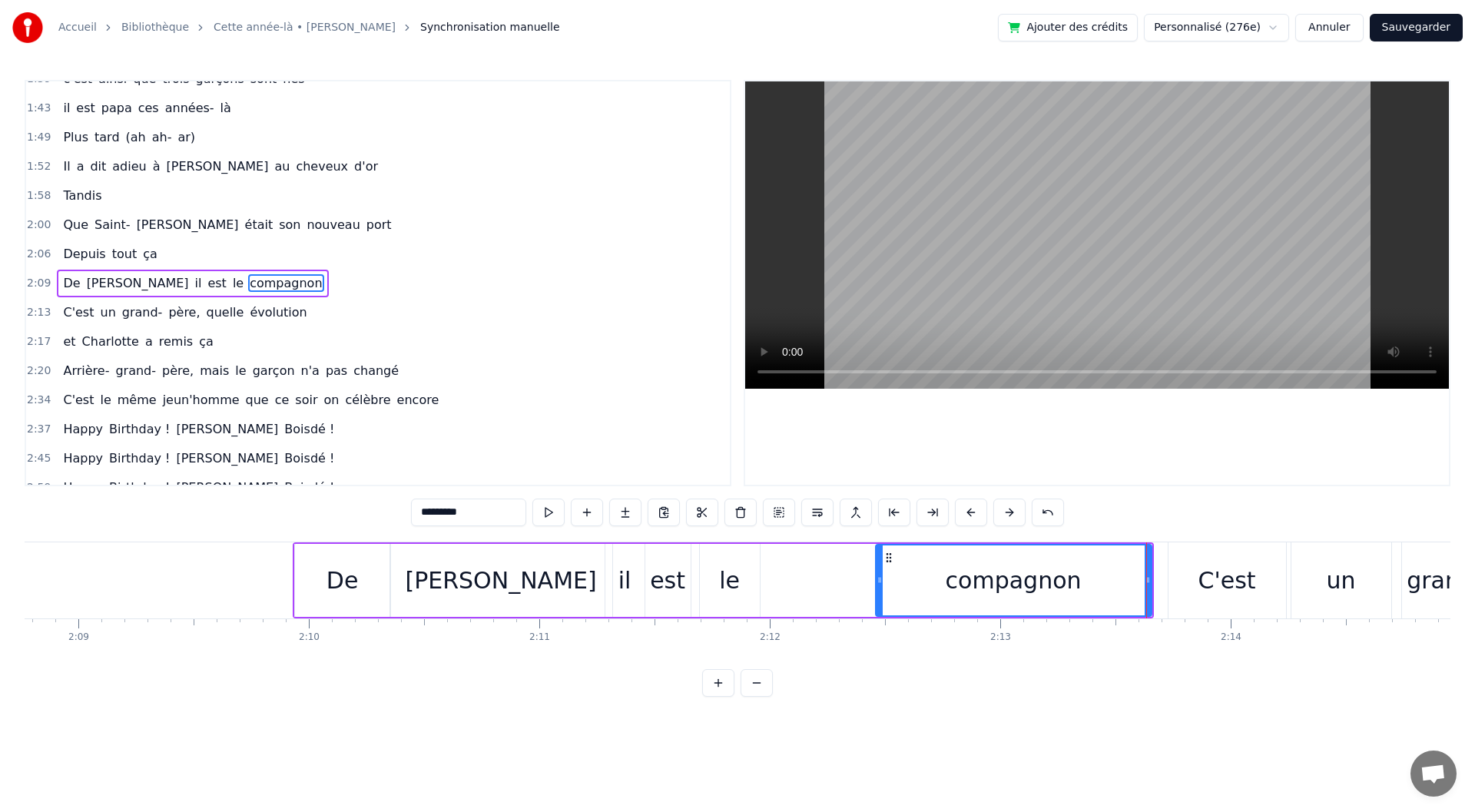
drag, startPoint x: 788, startPoint y: 586, endPoint x: 879, endPoint y: 585, distance: 91.0
drag, startPoint x: 876, startPoint y: 579, endPoint x: 789, endPoint y: 589, distance: 87.6
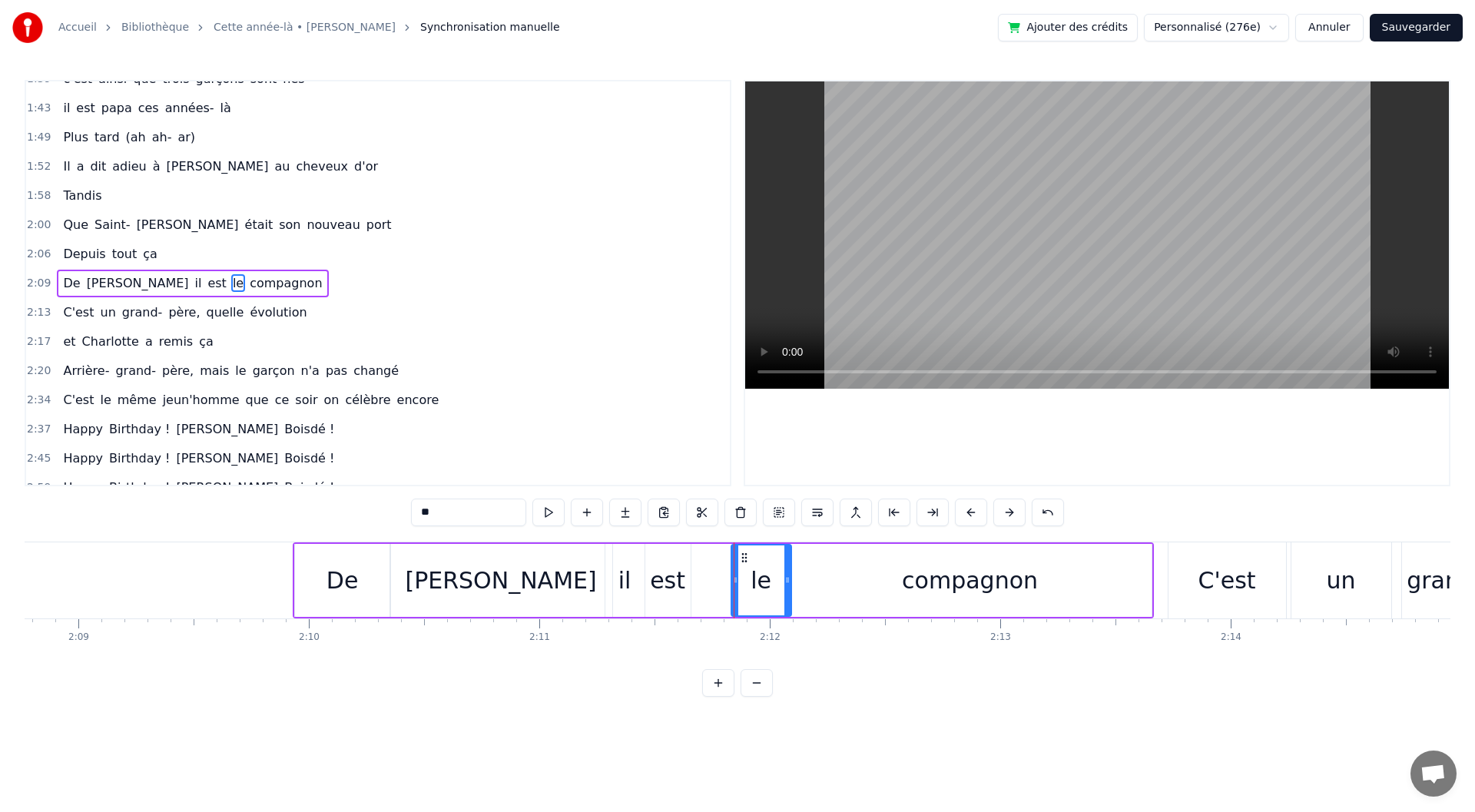
drag, startPoint x: 714, startPoint y: 555, endPoint x: 745, endPoint y: 553, distance: 31.1
drag, startPoint x: 686, startPoint y: 581, endPoint x: 695, endPoint y: 580, distance: 9.1
drag, startPoint x: 675, startPoint y: 556, endPoint x: 693, endPoint y: 556, distance: 18.0
type input "**"
drag, startPoint x: 643, startPoint y: 578, endPoint x: 651, endPoint y: 579, distance: 8.1
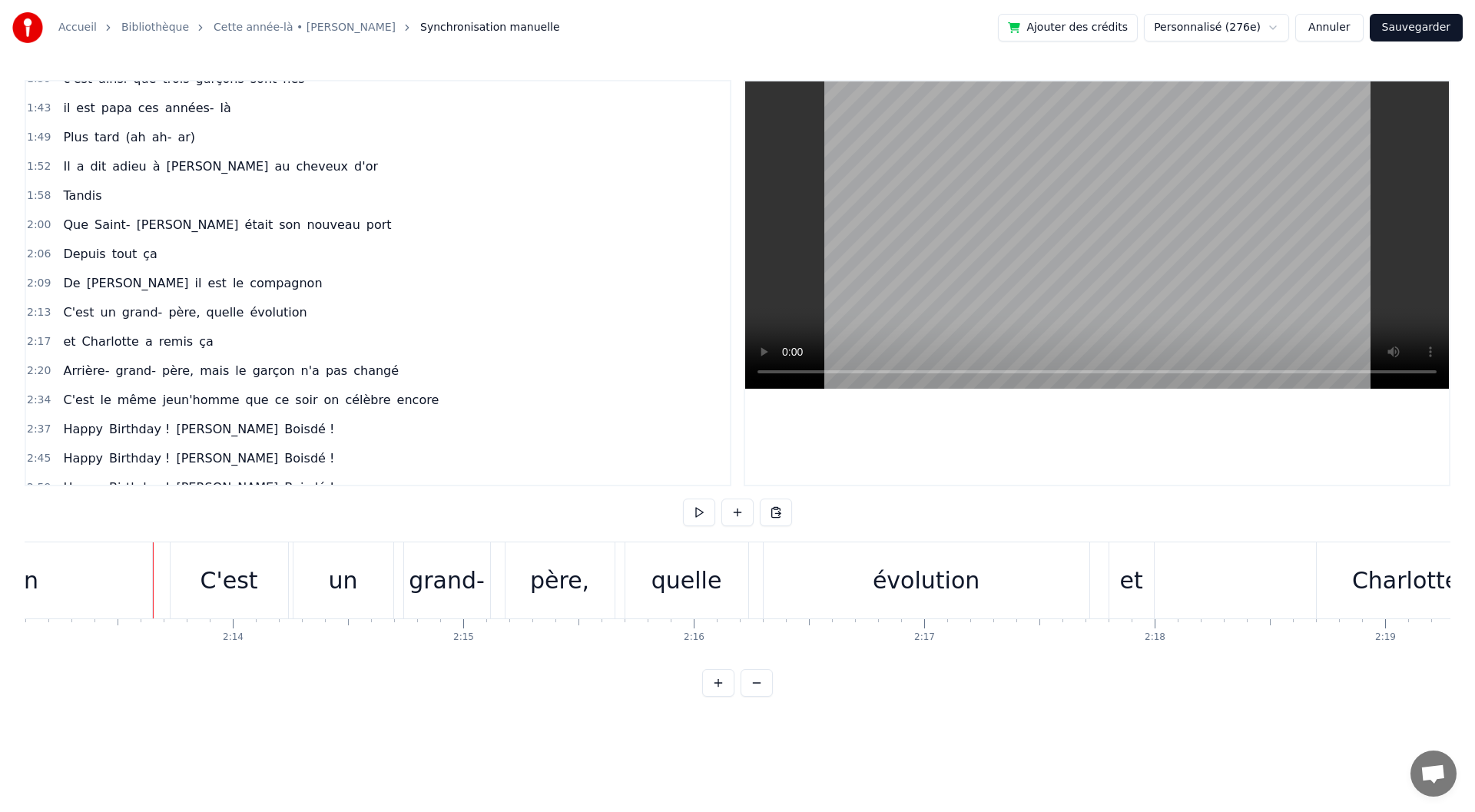
scroll to position [0, 30702]
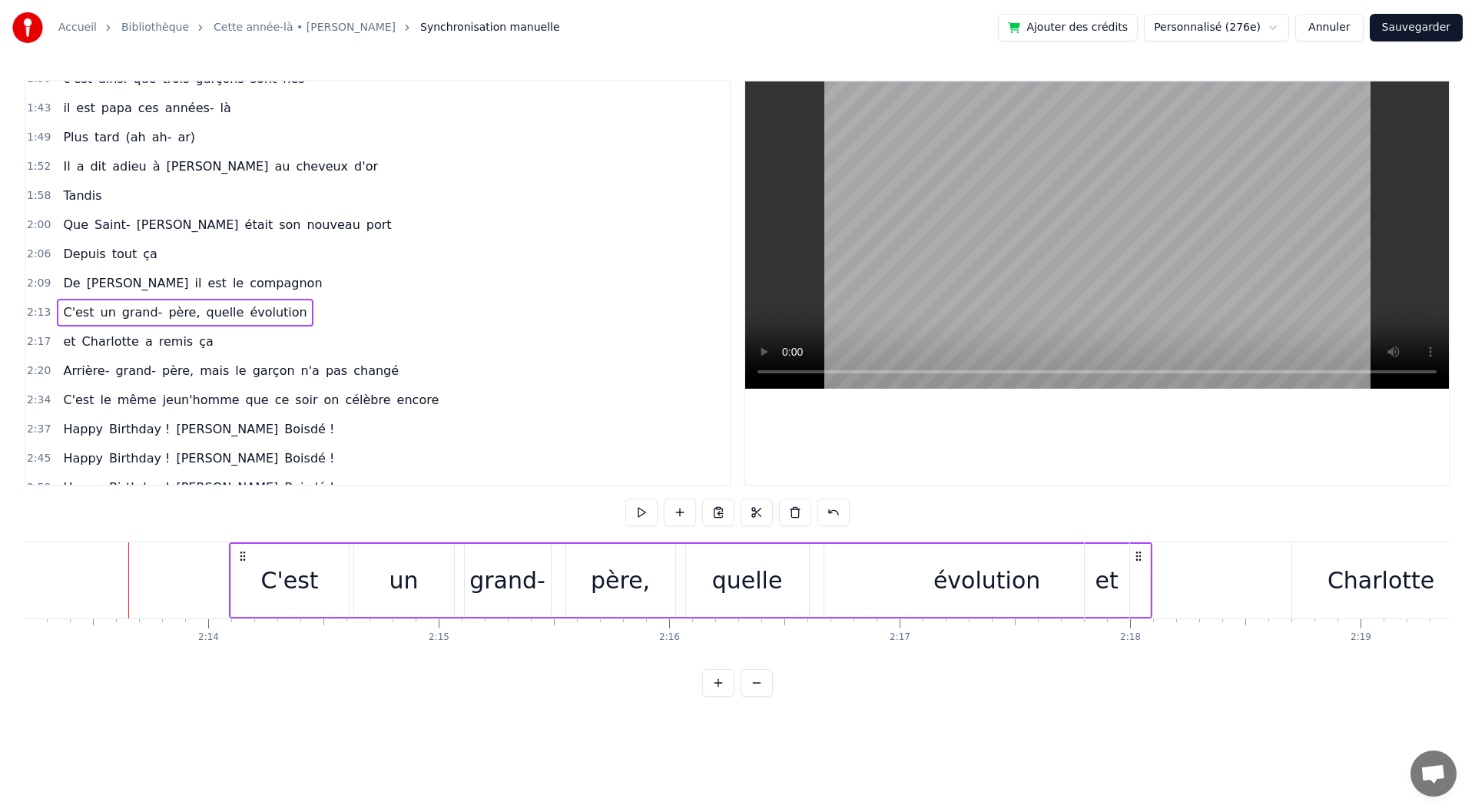
drag, startPoint x: 160, startPoint y: 551, endPoint x: 258, endPoint y: 553, distance: 98.0
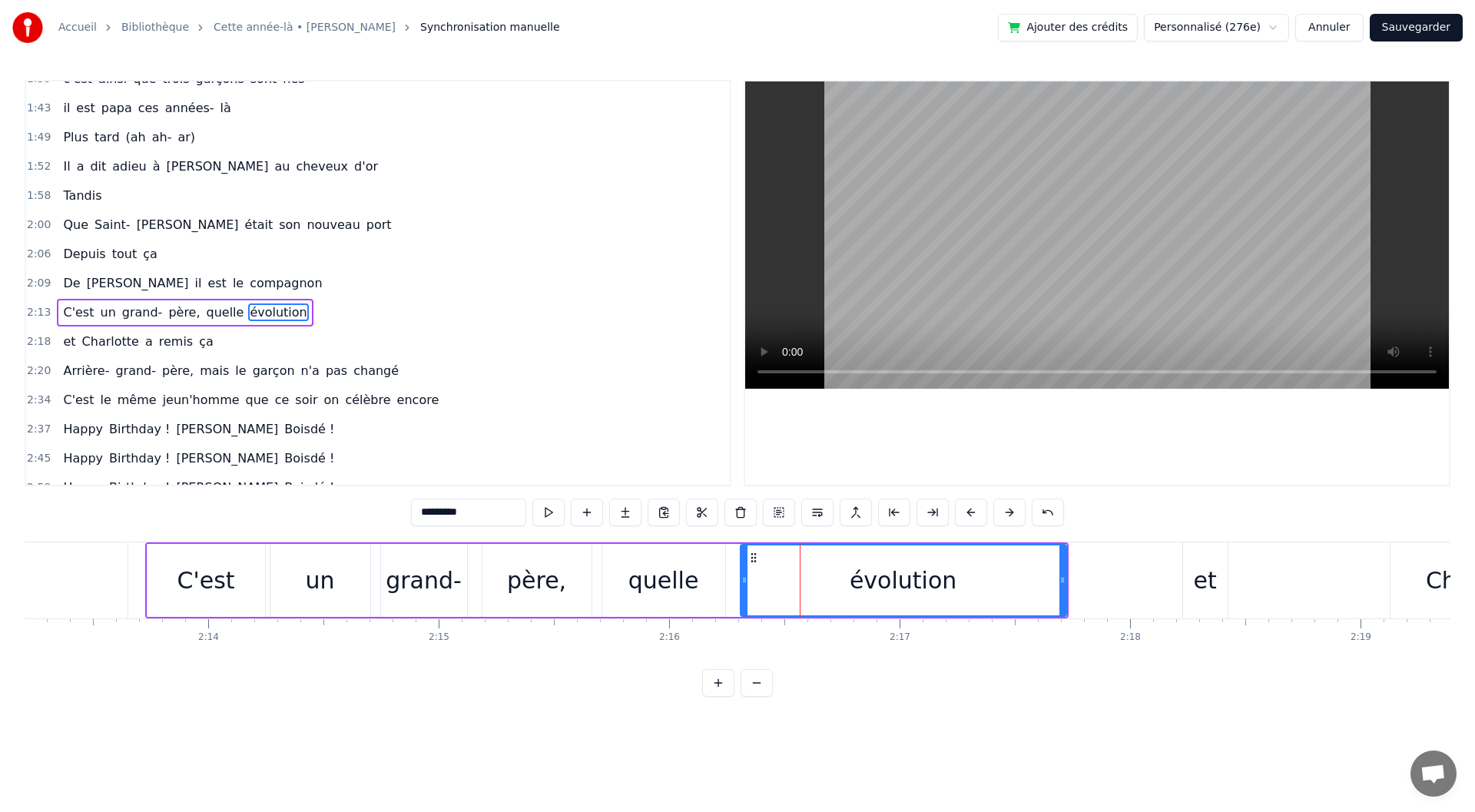
scroll to position [630, 0]
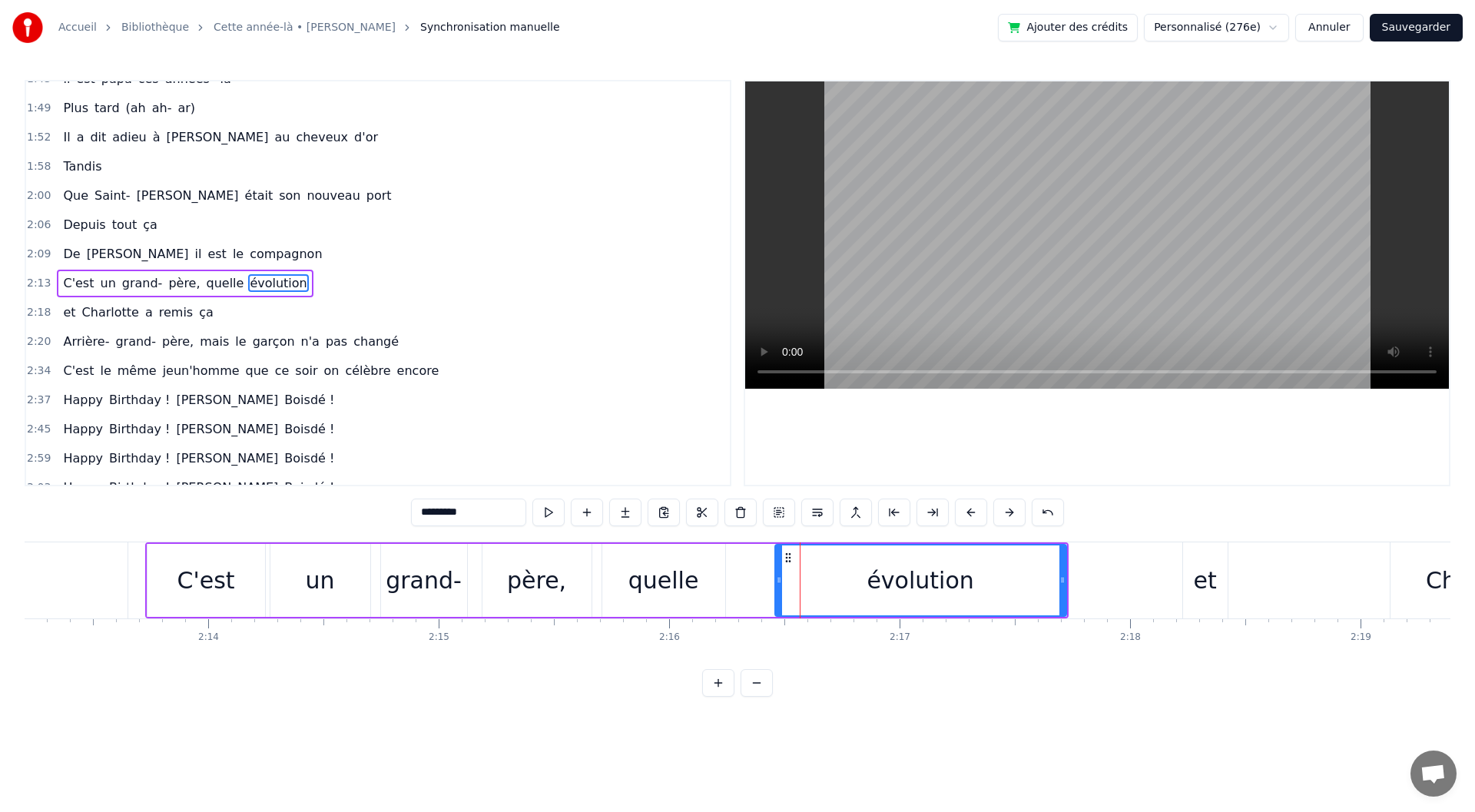
drag, startPoint x: 742, startPoint y: 591, endPoint x: 776, endPoint y: 596, distance: 34.4
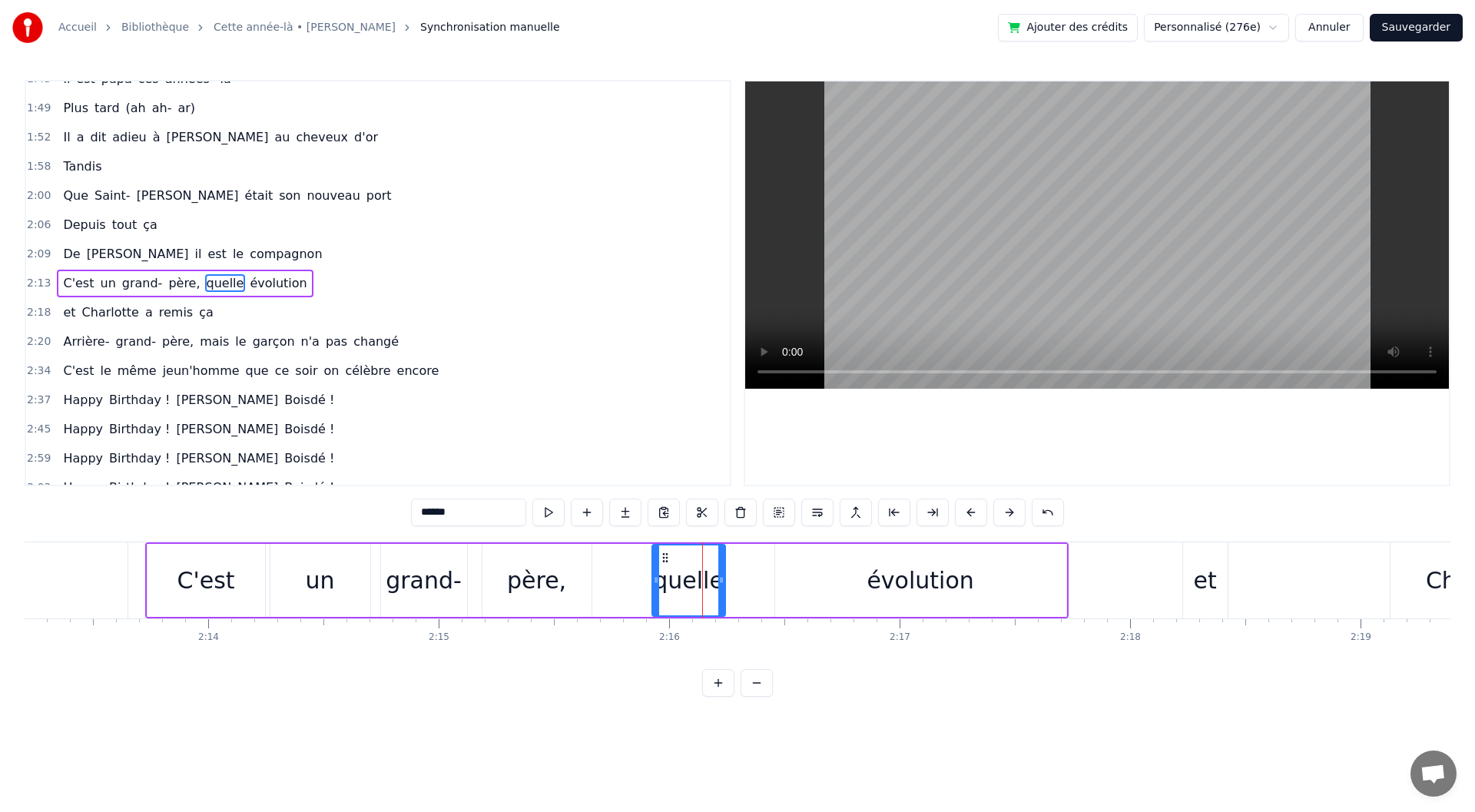
drag, startPoint x: 606, startPoint y: 581, endPoint x: 658, endPoint y: 586, distance: 52.2
drag, startPoint x: 666, startPoint y: 551, endPoint x: 724, endPoint y: 556, distance: 58.2
drag, startPoint x: 783, startPoint y: 582, endPoint x: 770, endPoint y: 583, distance: 13.0
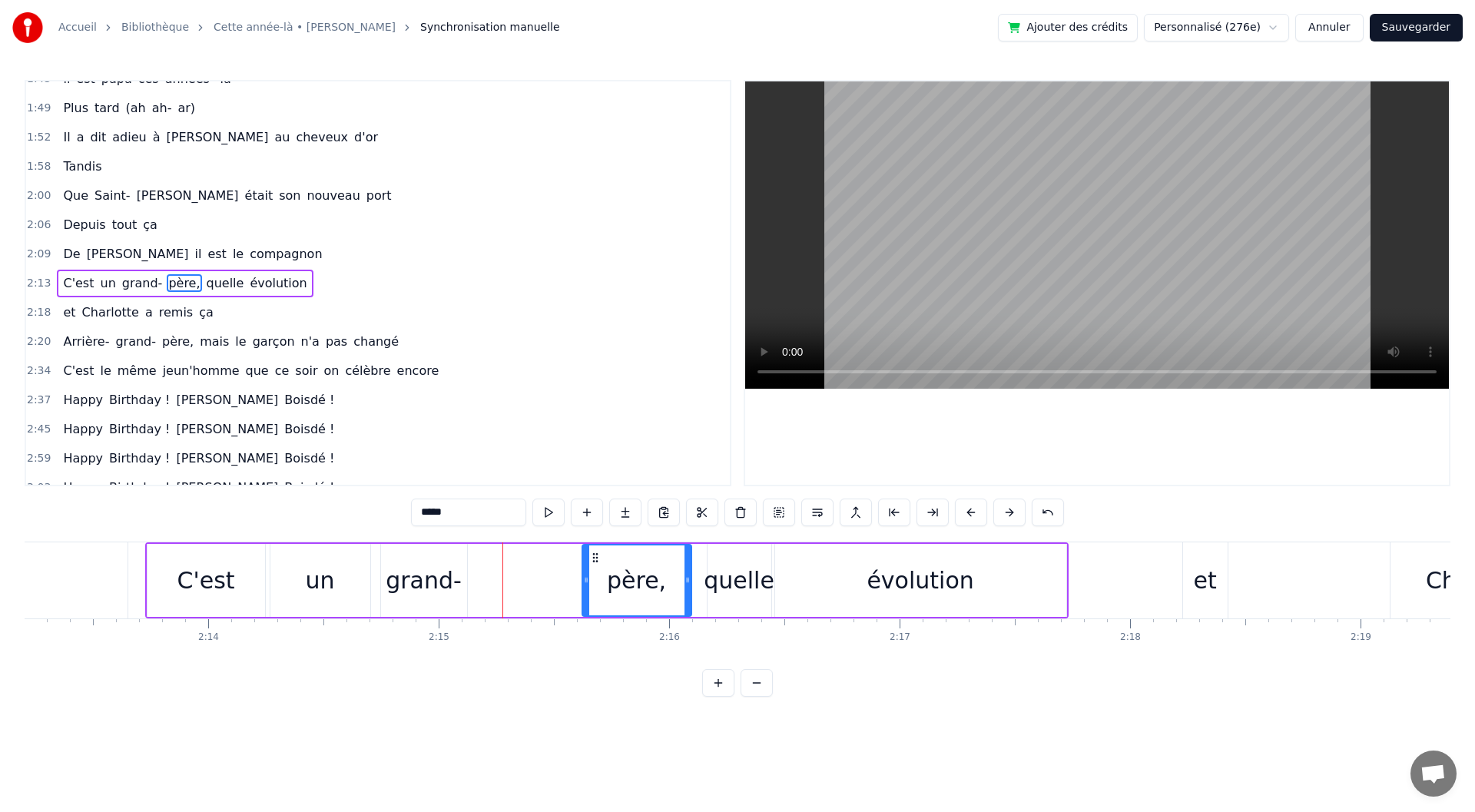
drag, startPoint x: 511, startPoint y: 558, endPoint x: 596, endPoint y: 562, distance: 85.1
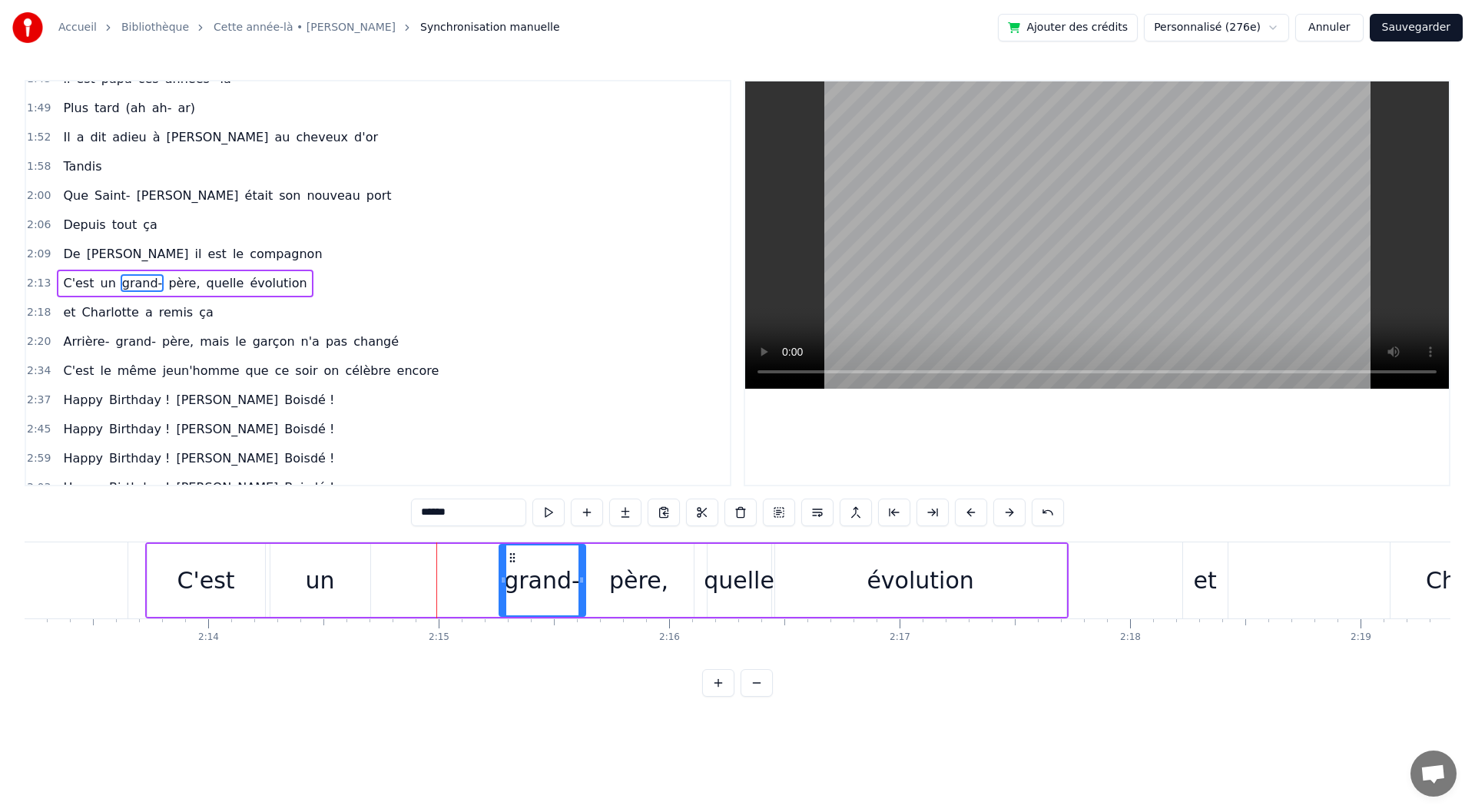
drag, startPoint x: 393, startPoint y: 556, endPoint x: 512, endPoint y: 563, distance: 119.2
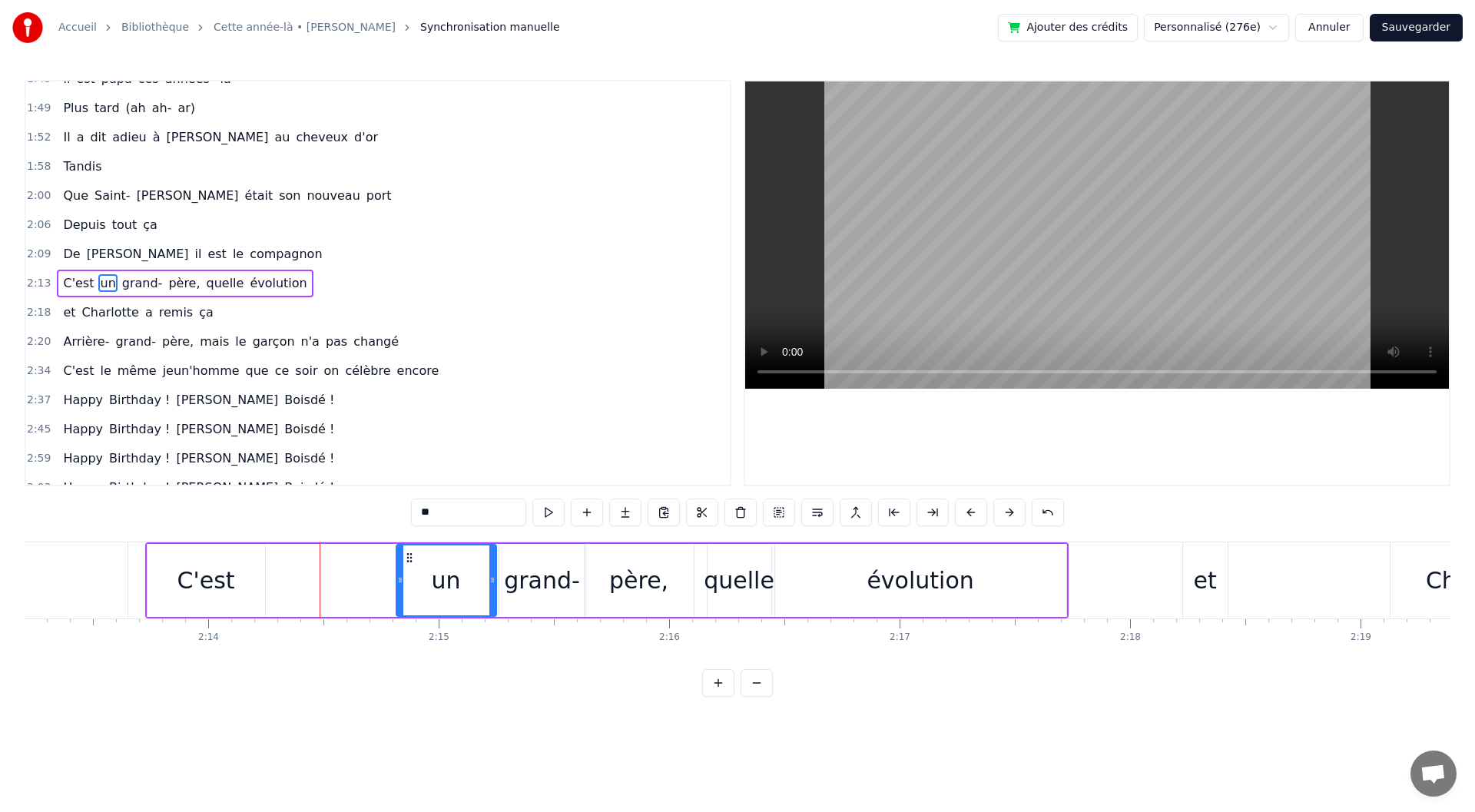
drag, startPoint x: 285, startPoint y: 555, endPoint x: 415, endPoint y: 553, distance: 130.0
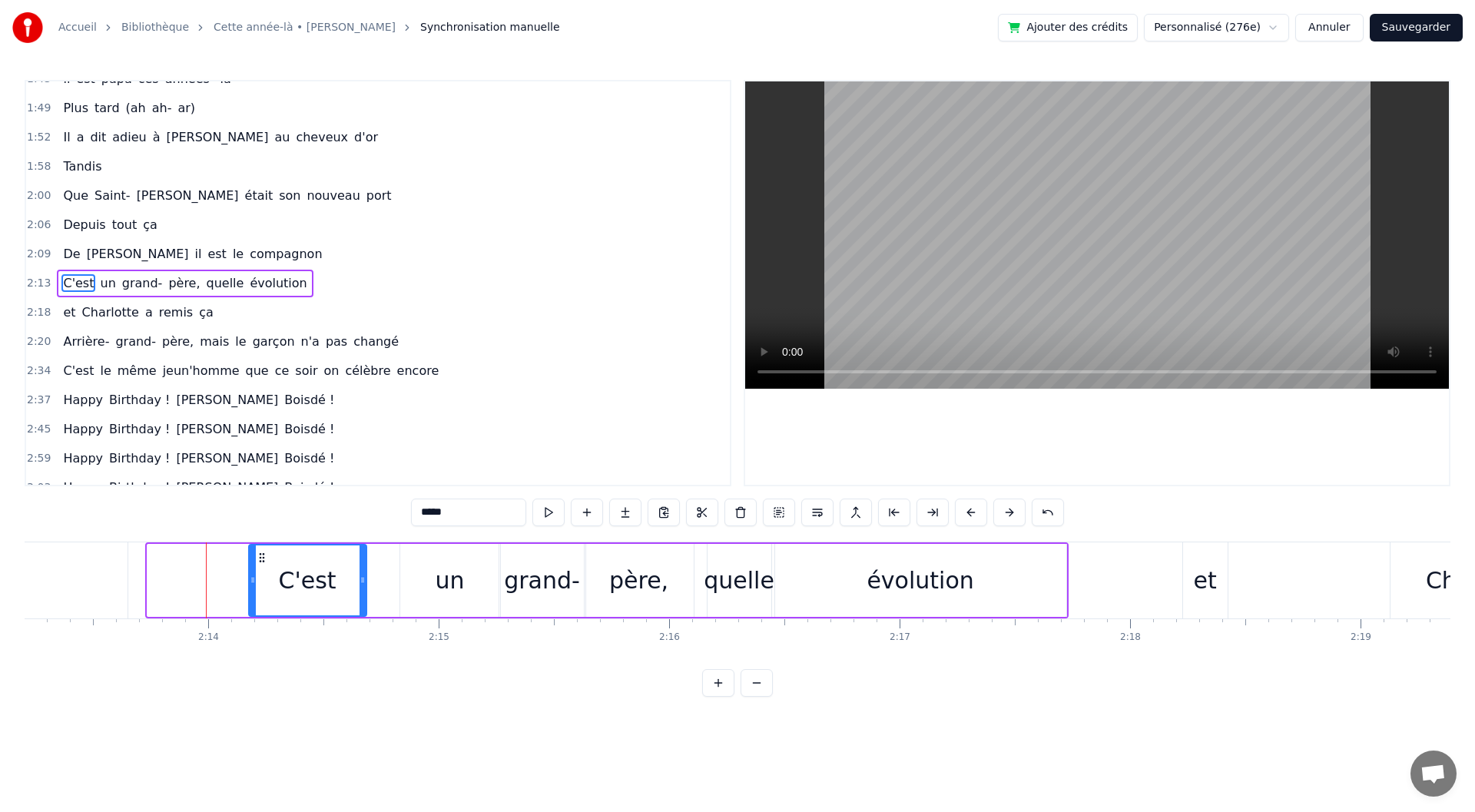
drag, startPoint x: 158, startPoint y: 555, endPoint x: 260, endPoint y: 560, distance: 102.1
type input "**"
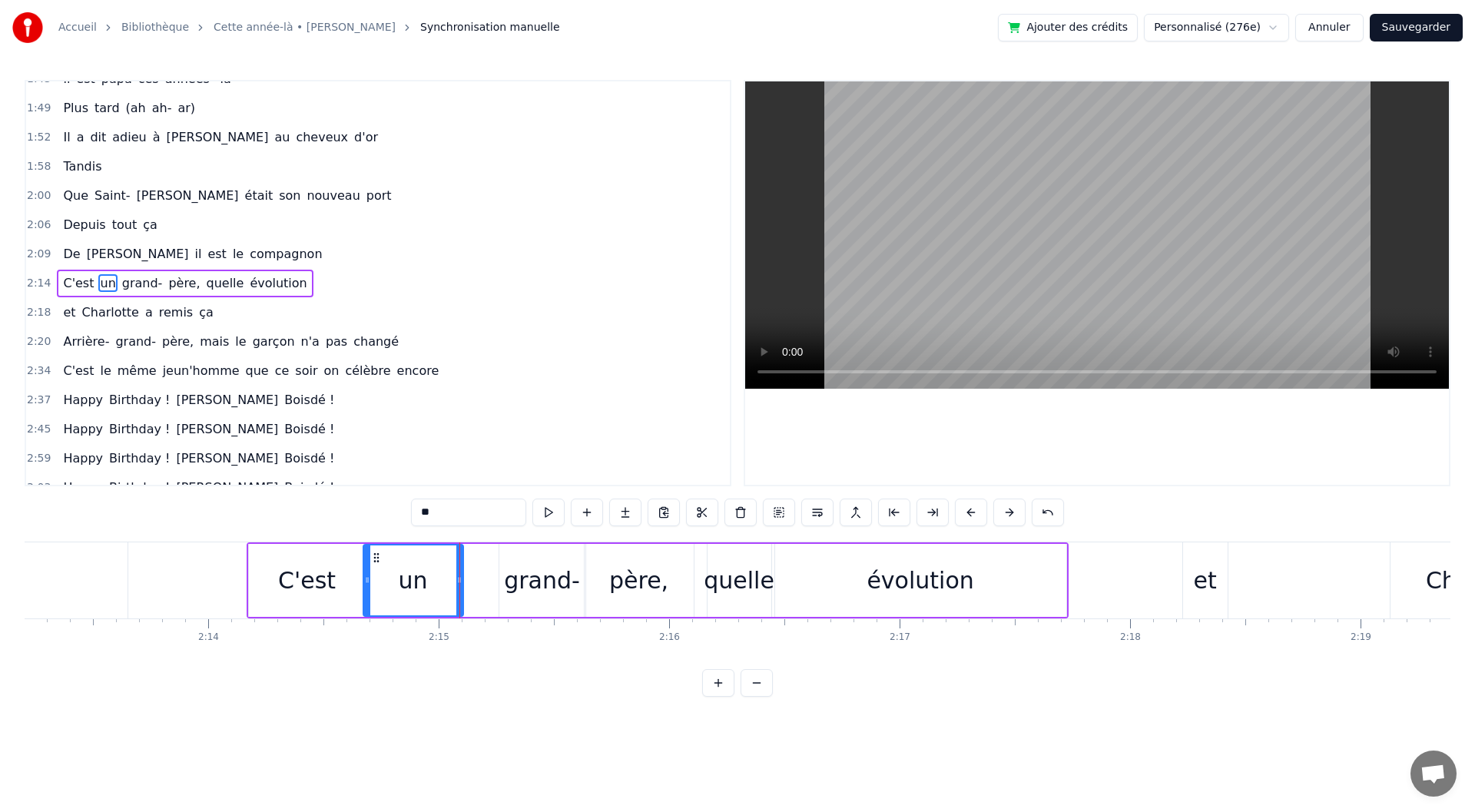
drag, startPoint x: 411, startPoint y: 556, endPoint x: 375, endPoint y: 556, distance: 36.0
drag, startPoint x: 461, startPoint y: 579, endPoint x: 453, endPoint y: 581, distance: 8.2
drag, startPoint x: 459, startPoint y: 584, endPoint x: 420, endPoint y: 589, distance: 39.3
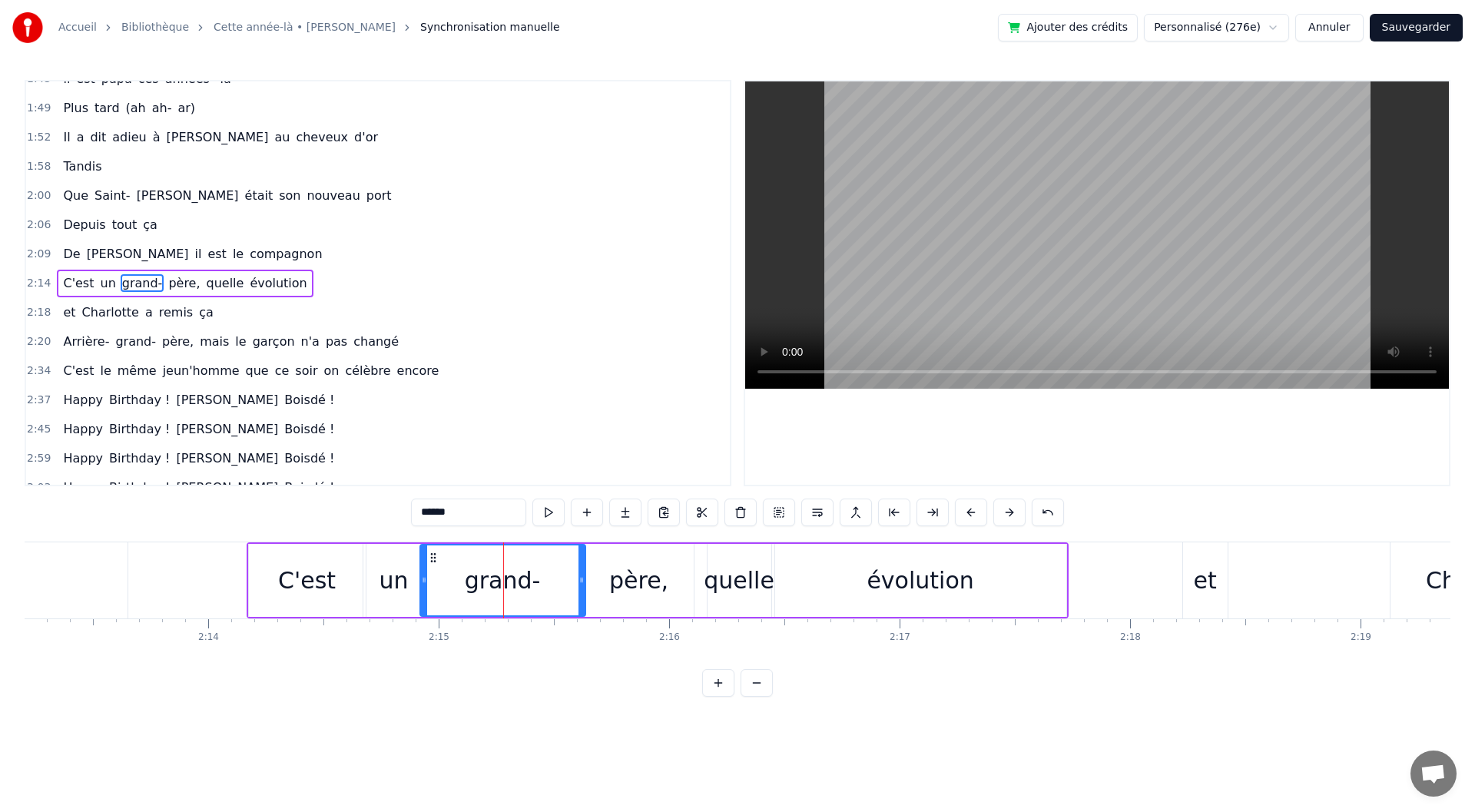
drag, startPoint x: 502, startPoint y: 587, endPoint x: 423, endPoint y: 592, distance: 79.2
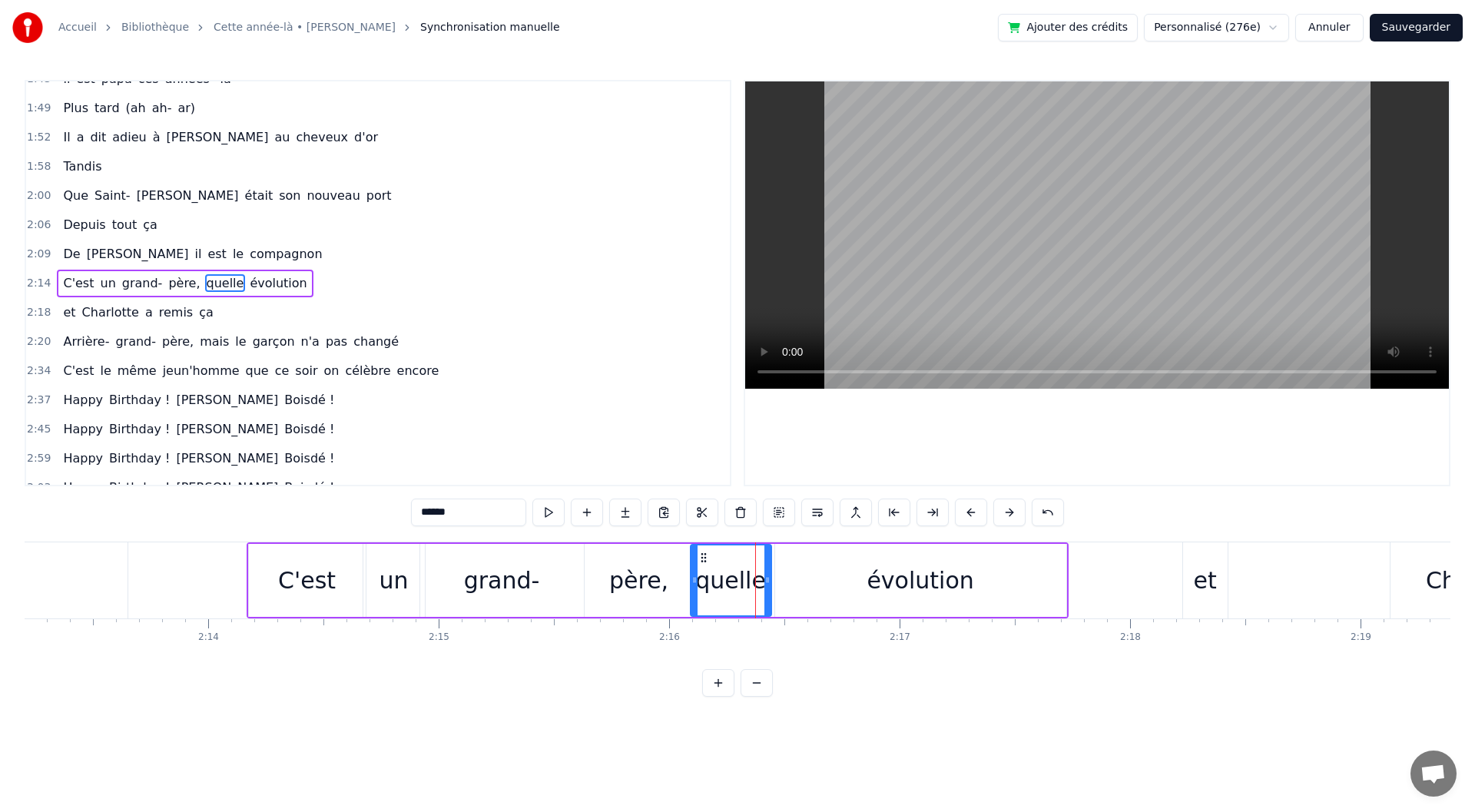
drag, startPoint x: 711, startPoint y: 589, endPoint x: 694, endPoint y: 591, distance: 17.1
type input "*********"
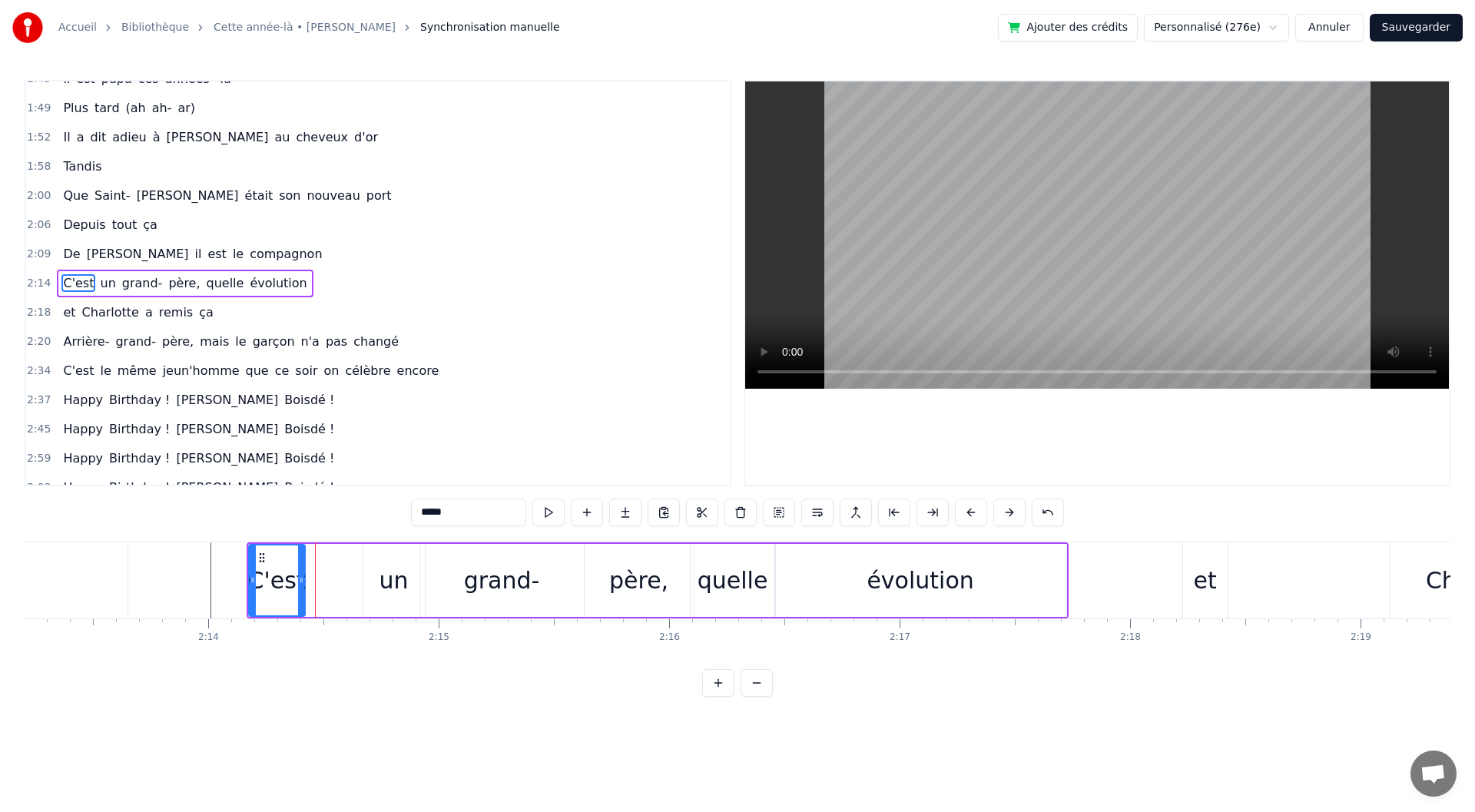
drag, startPoint x: 359, startPoint y: 598, endPoint x: 299, endPoint y: 597, distance: 60.0
drag, startPoint x: 376, startPoint y: 552, endPoint x: 319, endPoint y: 554, distance: 57.0
type input "******"
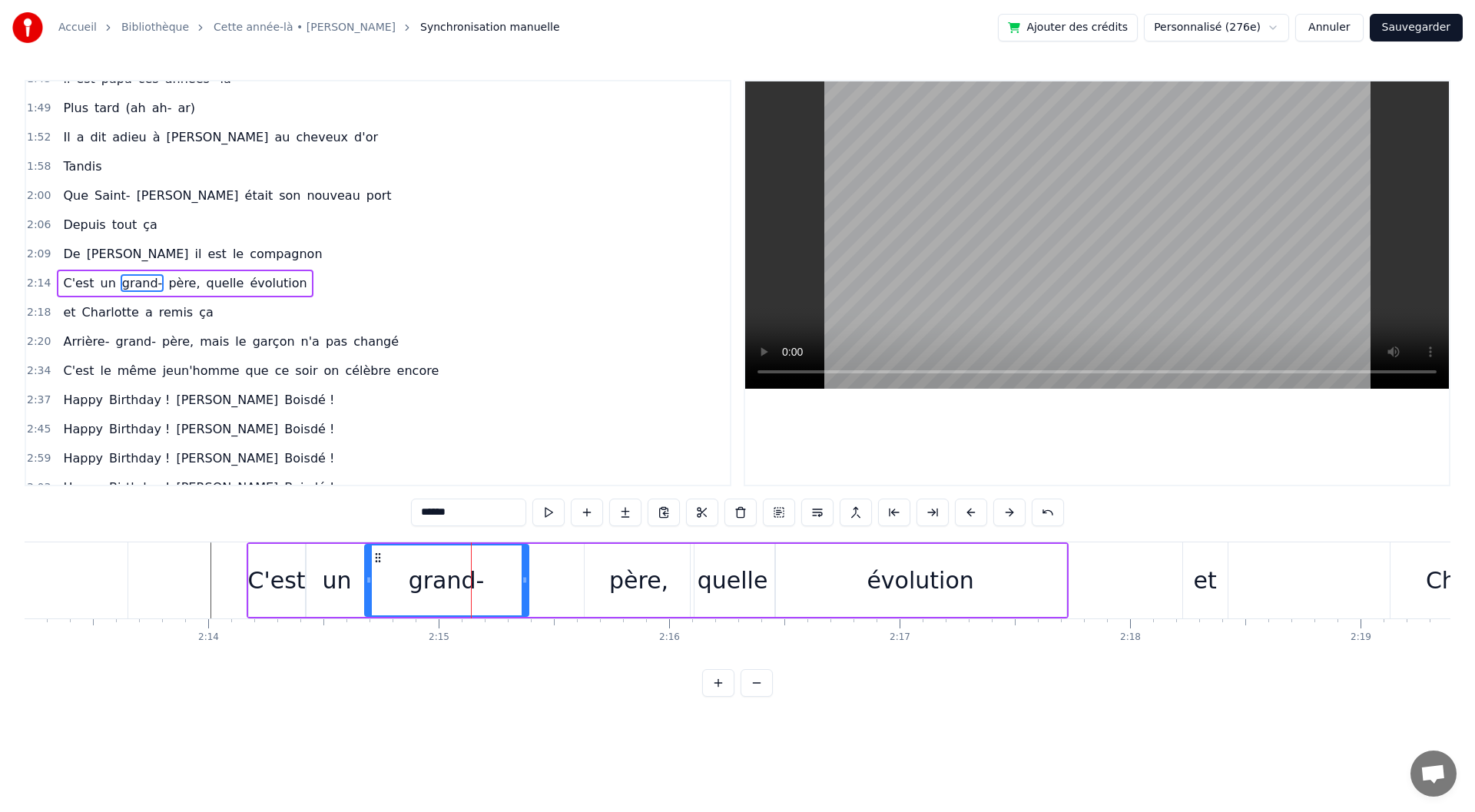
drag, startPoint x: 432, startPoint y: 554, endPoint x: 377, endPoint y: 555, distance: 55.0
drag, startPoint x: 523, startPoint y: 584, endPoint x: 471, endPoint y: 587, distance: 52.1
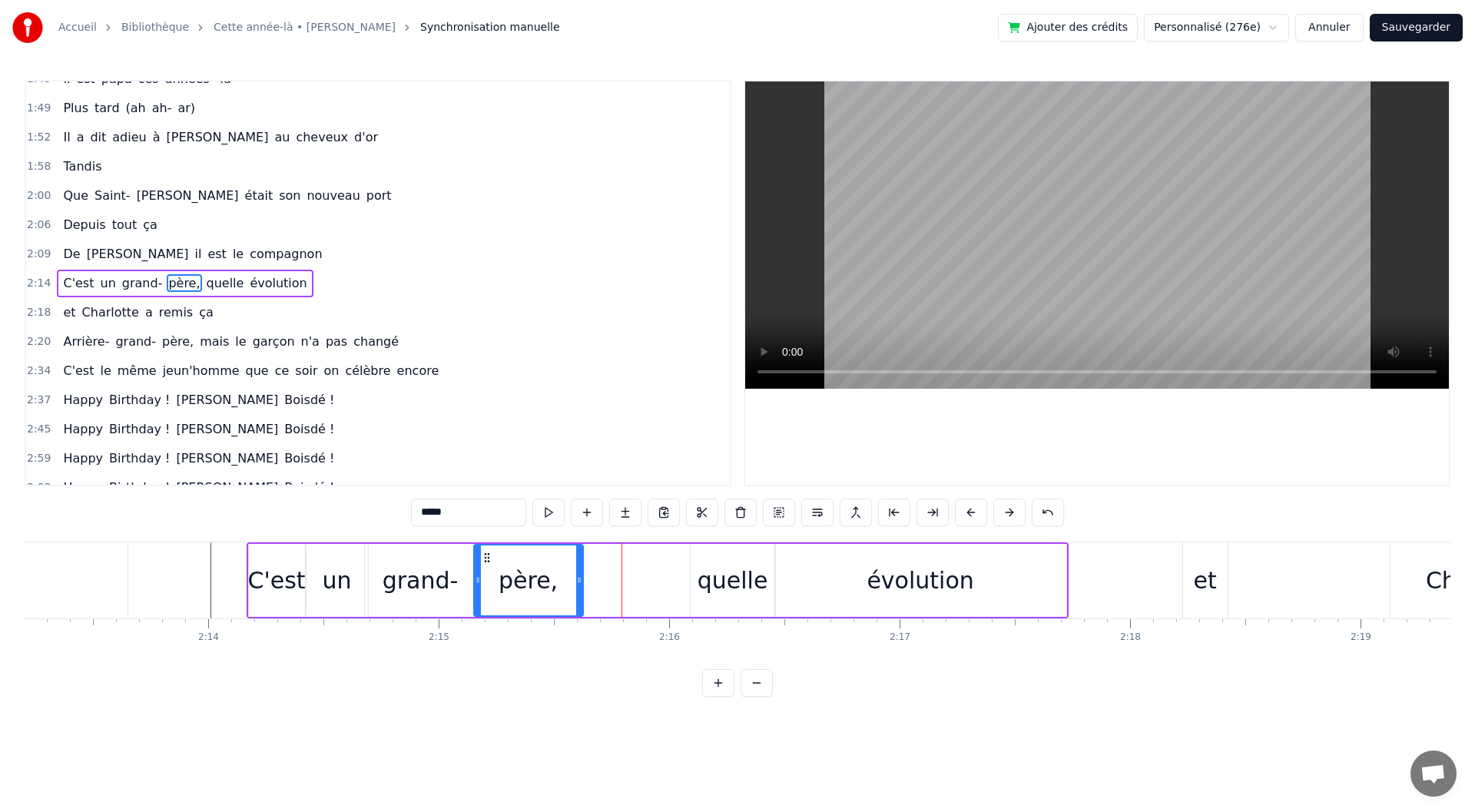
drag, startPoint x: 597, startPoint y: 553, endPoint x: 487, endPoint y: 563, distance: 110.5
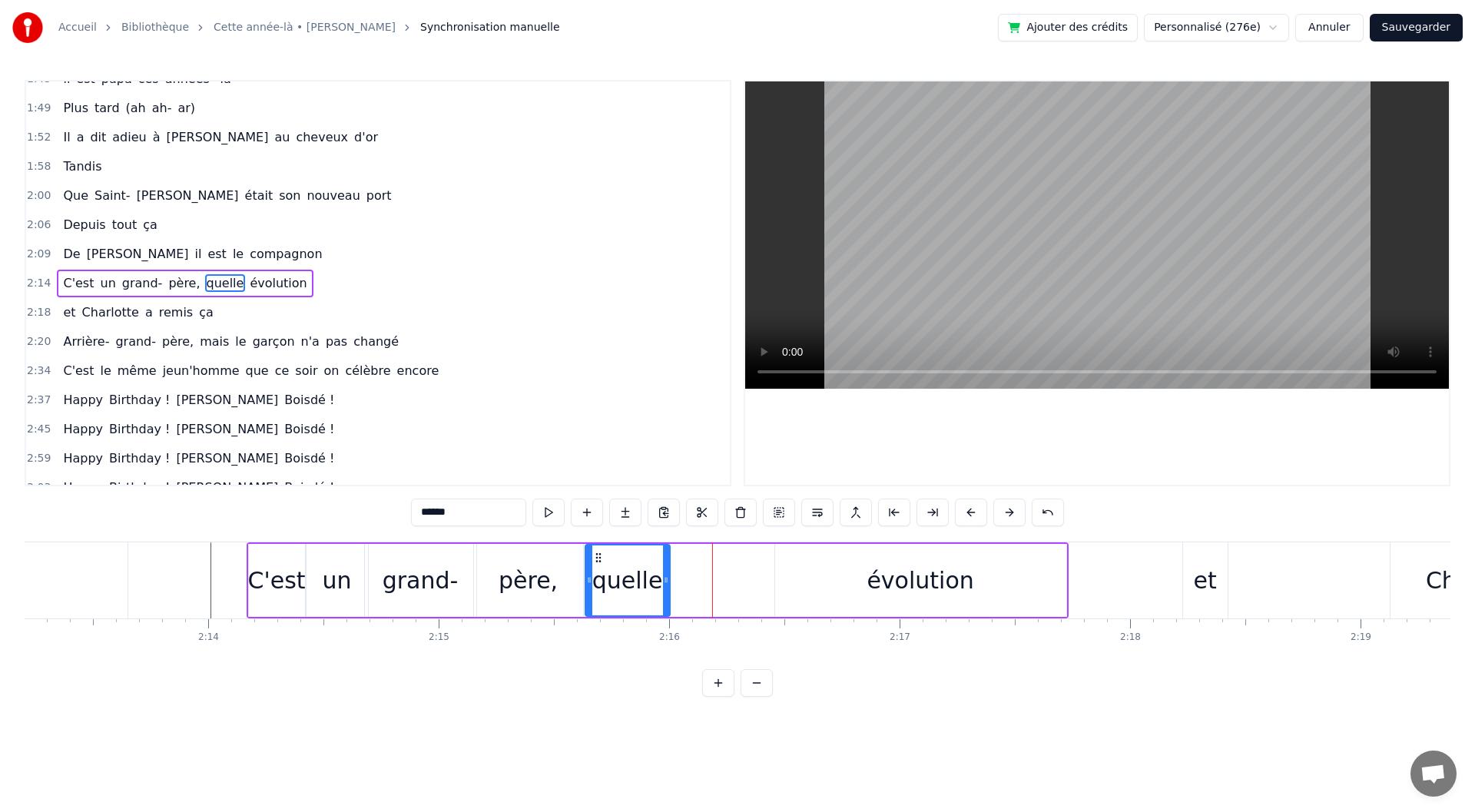
drag, startPoint x: 699, startPoint y: 555, endPoint x: 594, endPoint y: 558, distance: 105.0
drag, startPoint x: 666, startPoint y: 584, endPoint x: 715, endPoint y: 588, distance: 49.2
type input "*********"
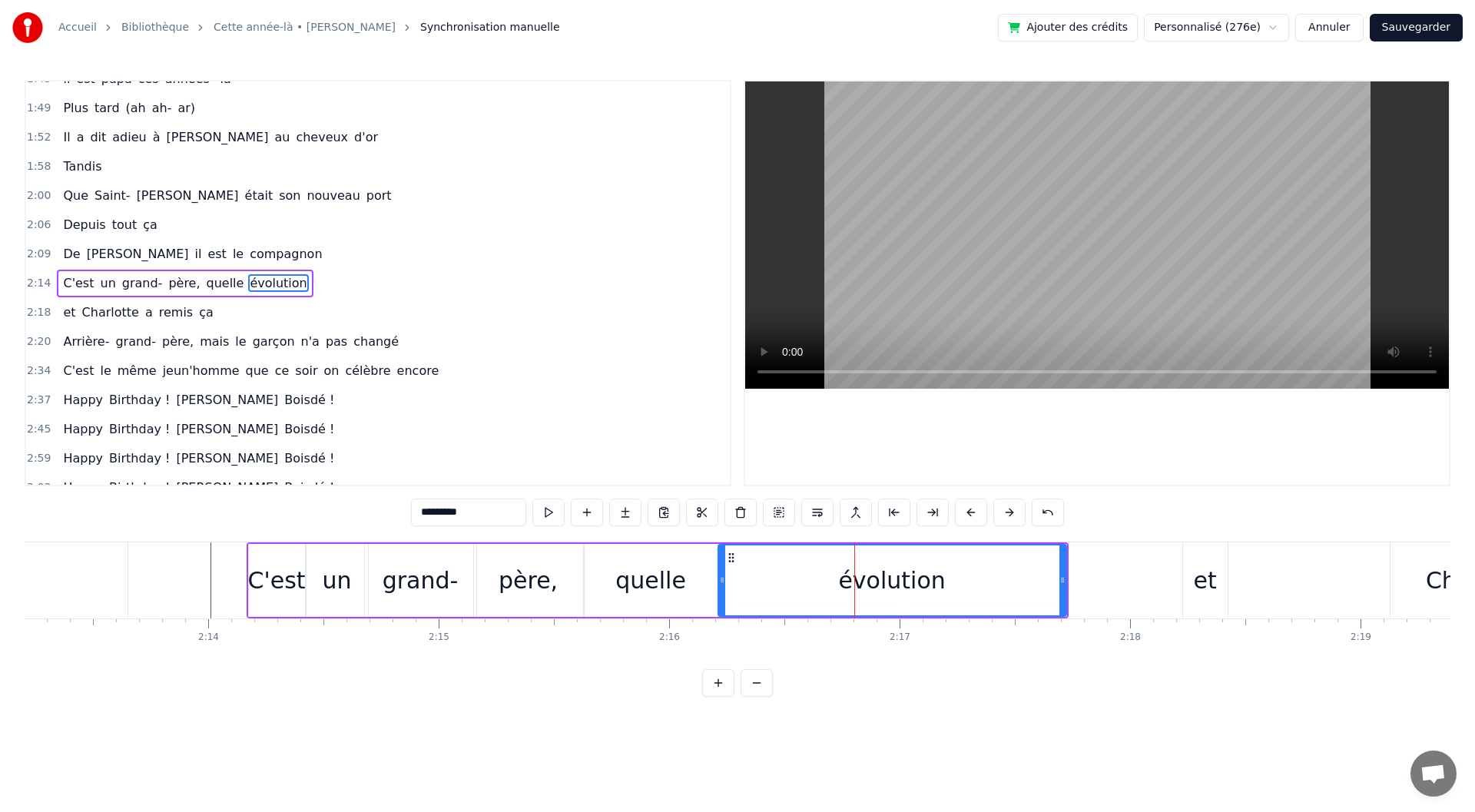
drag, startPoint x: 777, startPoint y: 588, endPoint x: 720, endPoint y: 586, distance: 57.0
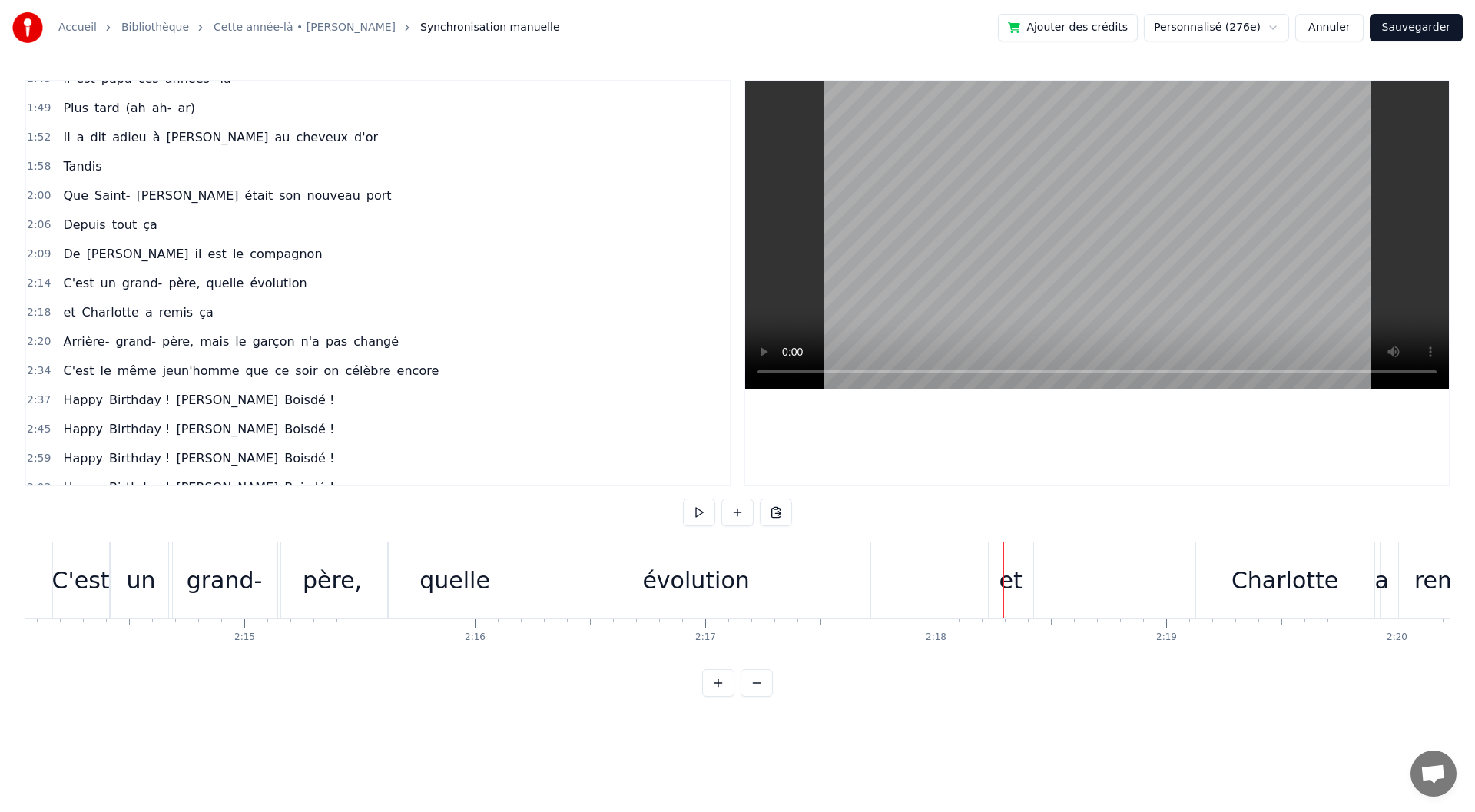
scroll to position [0, 30824]
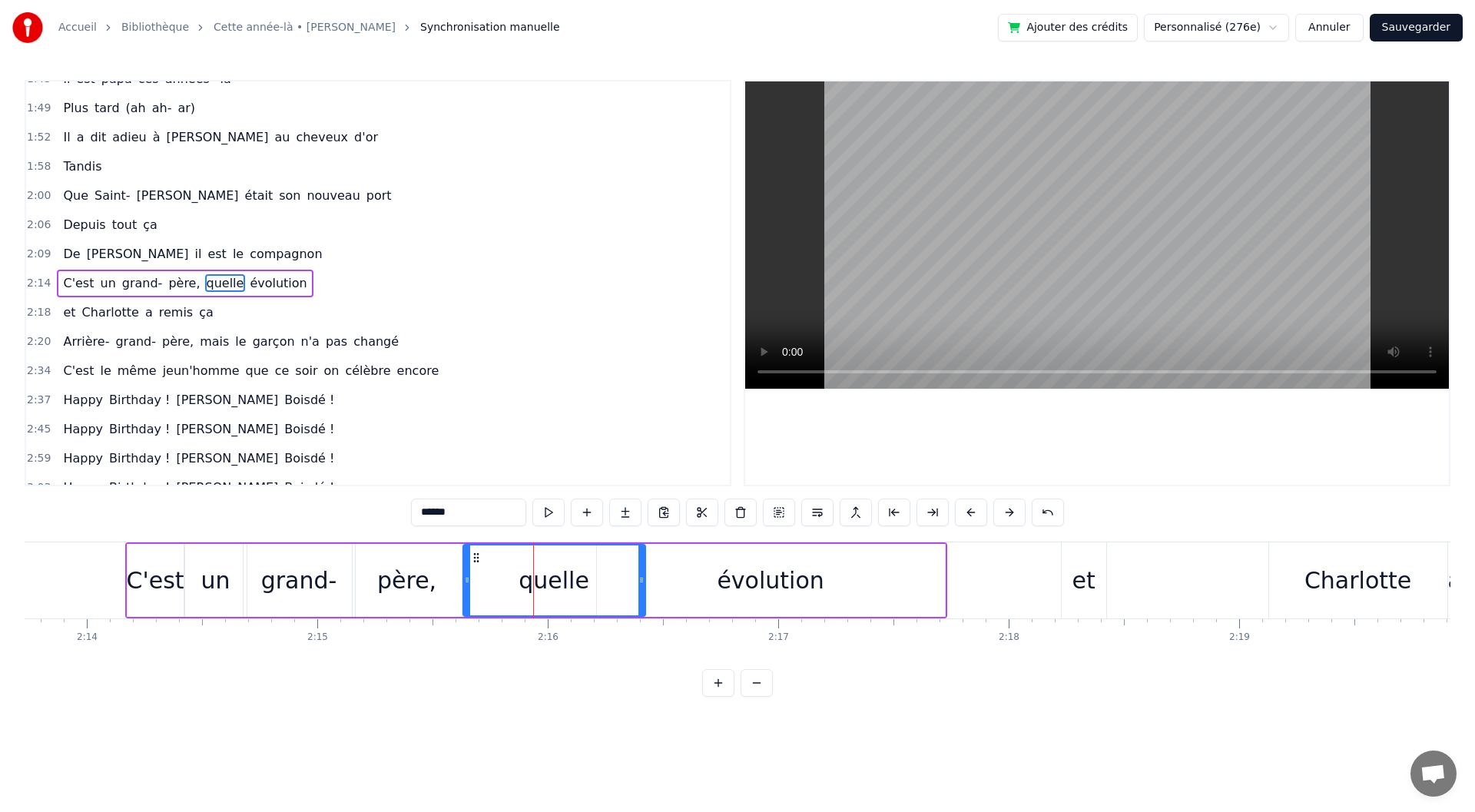
drag, startPoint x: 591, startPoint y: 586, endPoint x: 685, endPoint y: 588, distance: 94.0
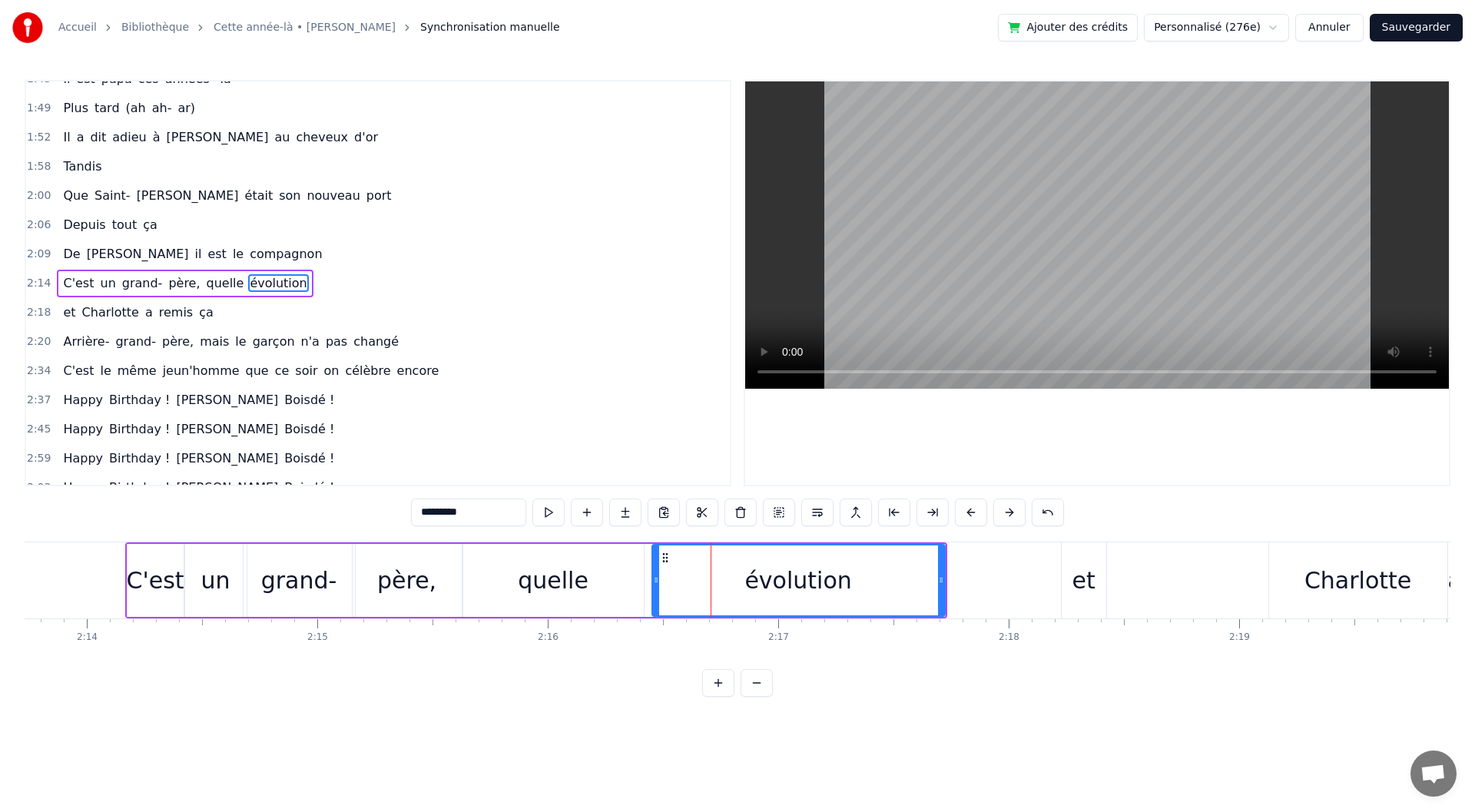
drag, startPoint x: 600, startPoint y: 587, endPoint x: 655, endPoint y: 597, distance: 55.9
type input "******"
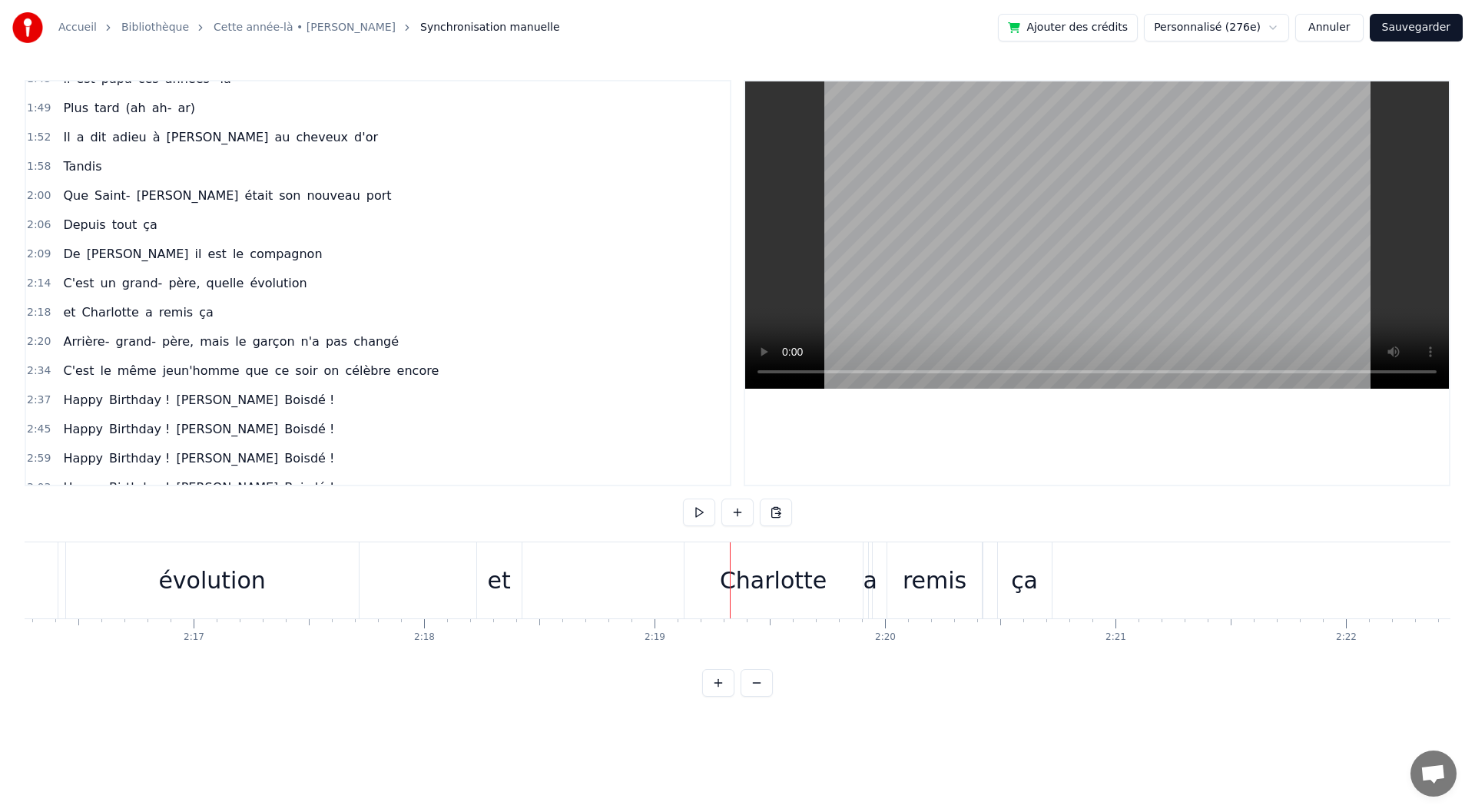
scroll to position [0, 31286]
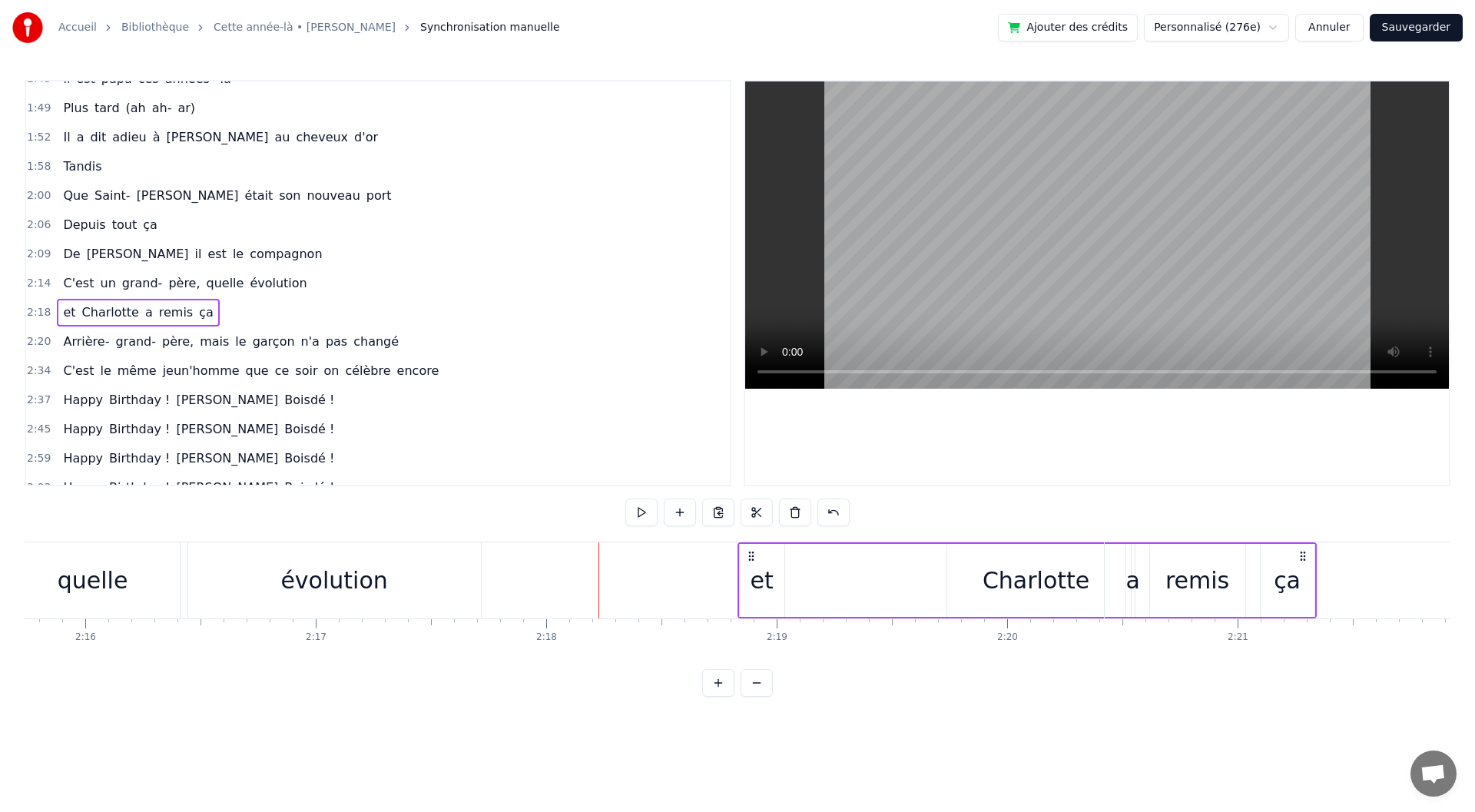
drag, startPoint x: 612, startPoint y: 556, endPoint x: 754, endPoint y: 557, distance: 142.0
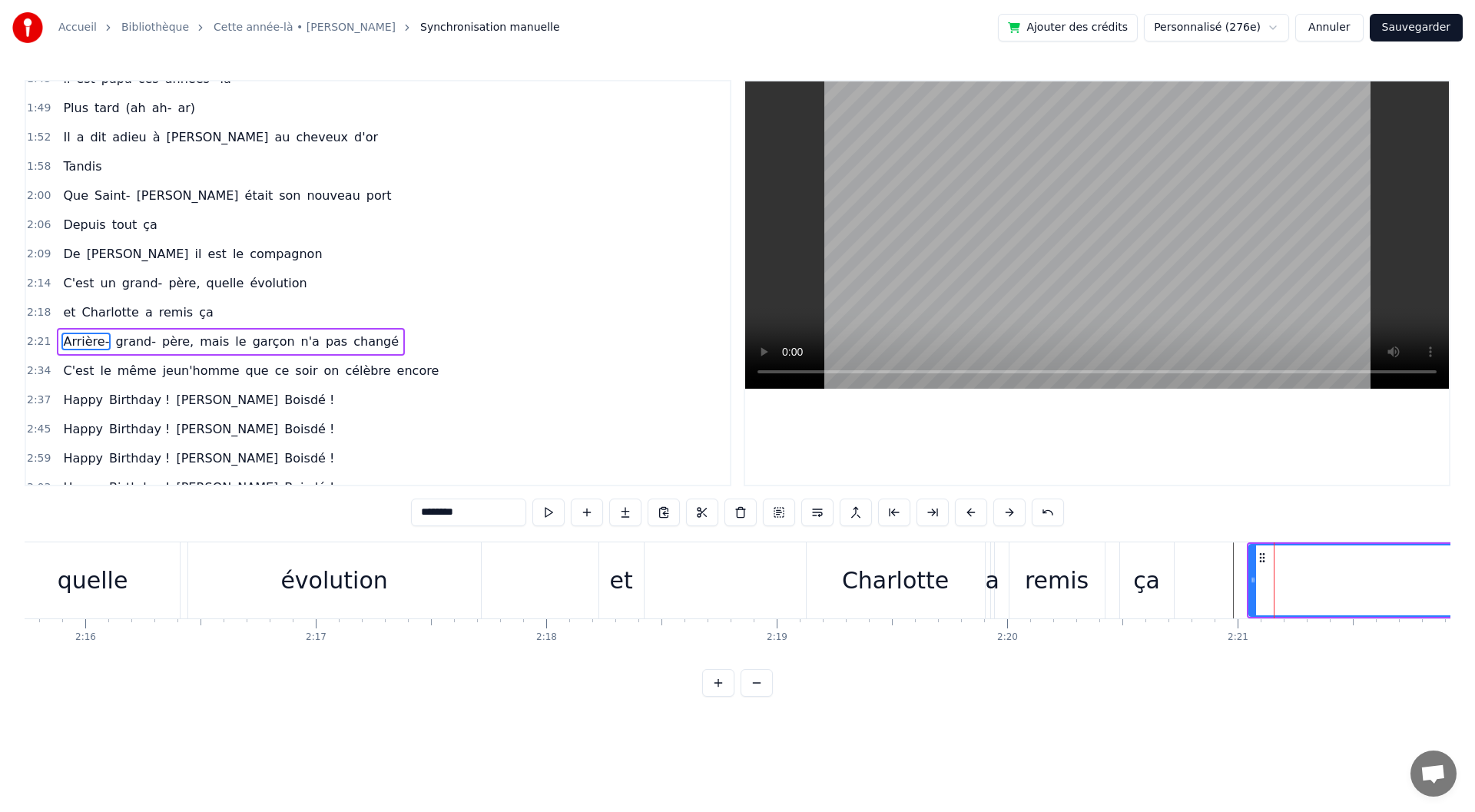
scroll to position [647, 0]
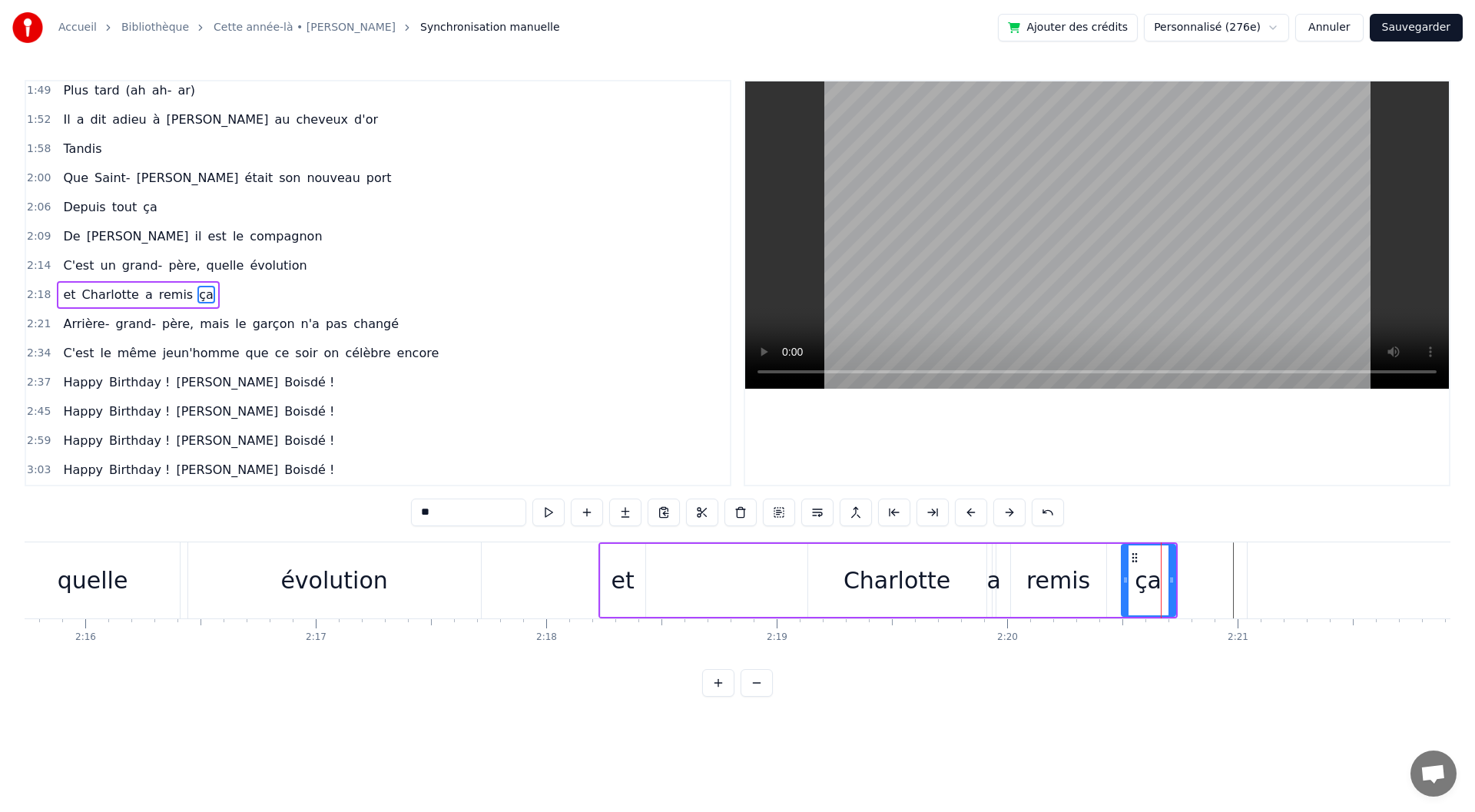
type input "********"
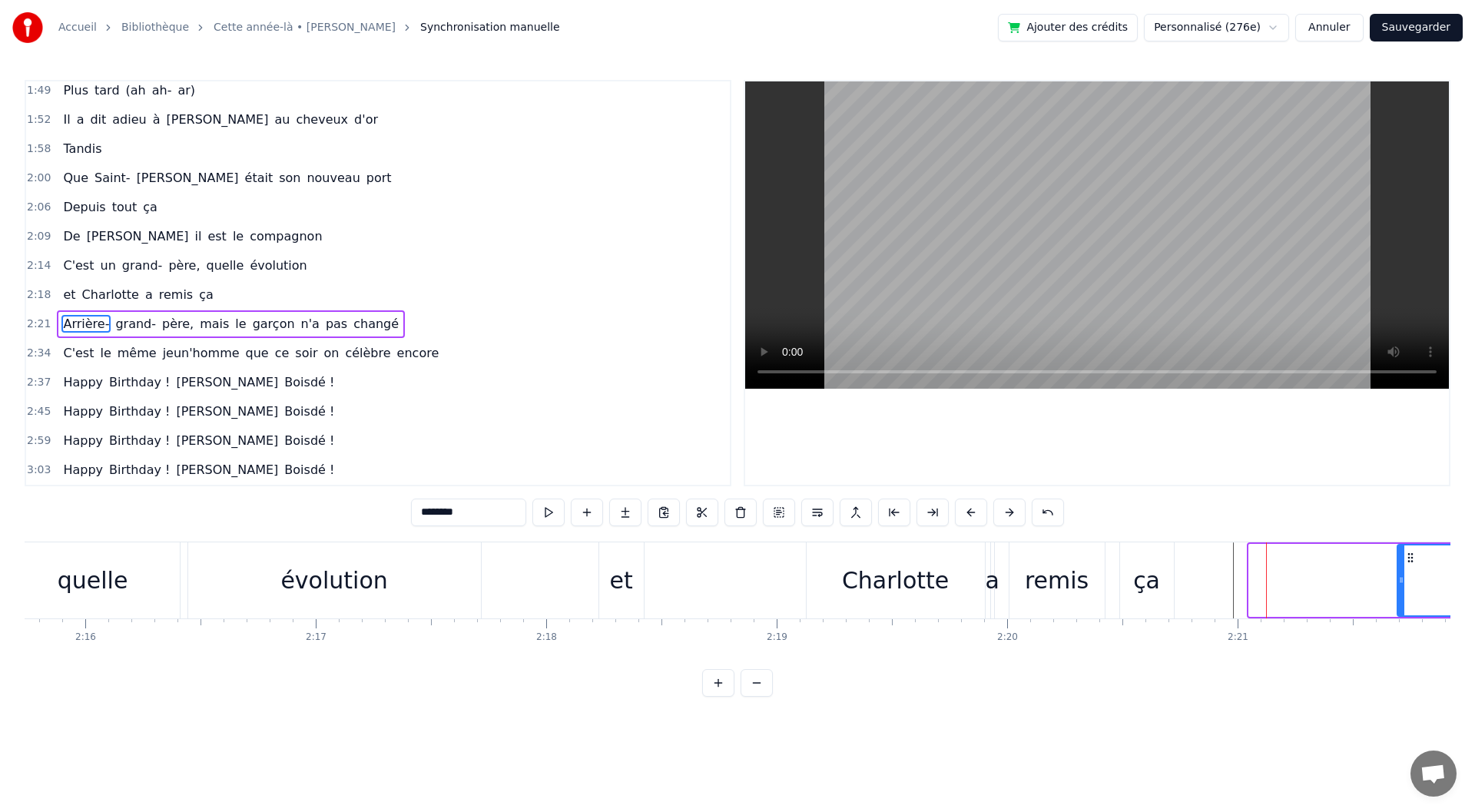
drag, startPoint x: 1253, startPoint y: 586, endPoint x: 1406, endPoint y: 585, distance: 153.0
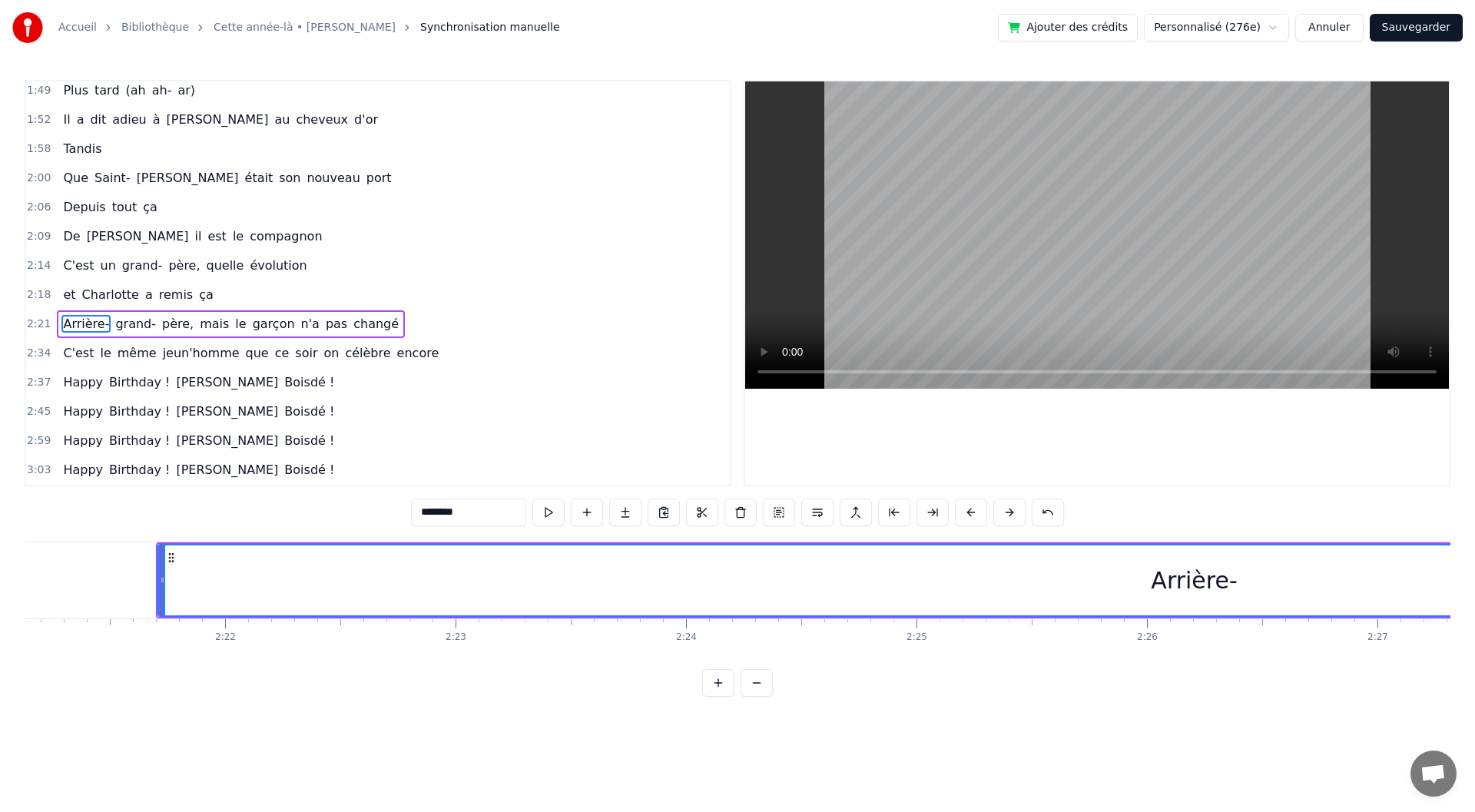
scroll to position [0, 32589]
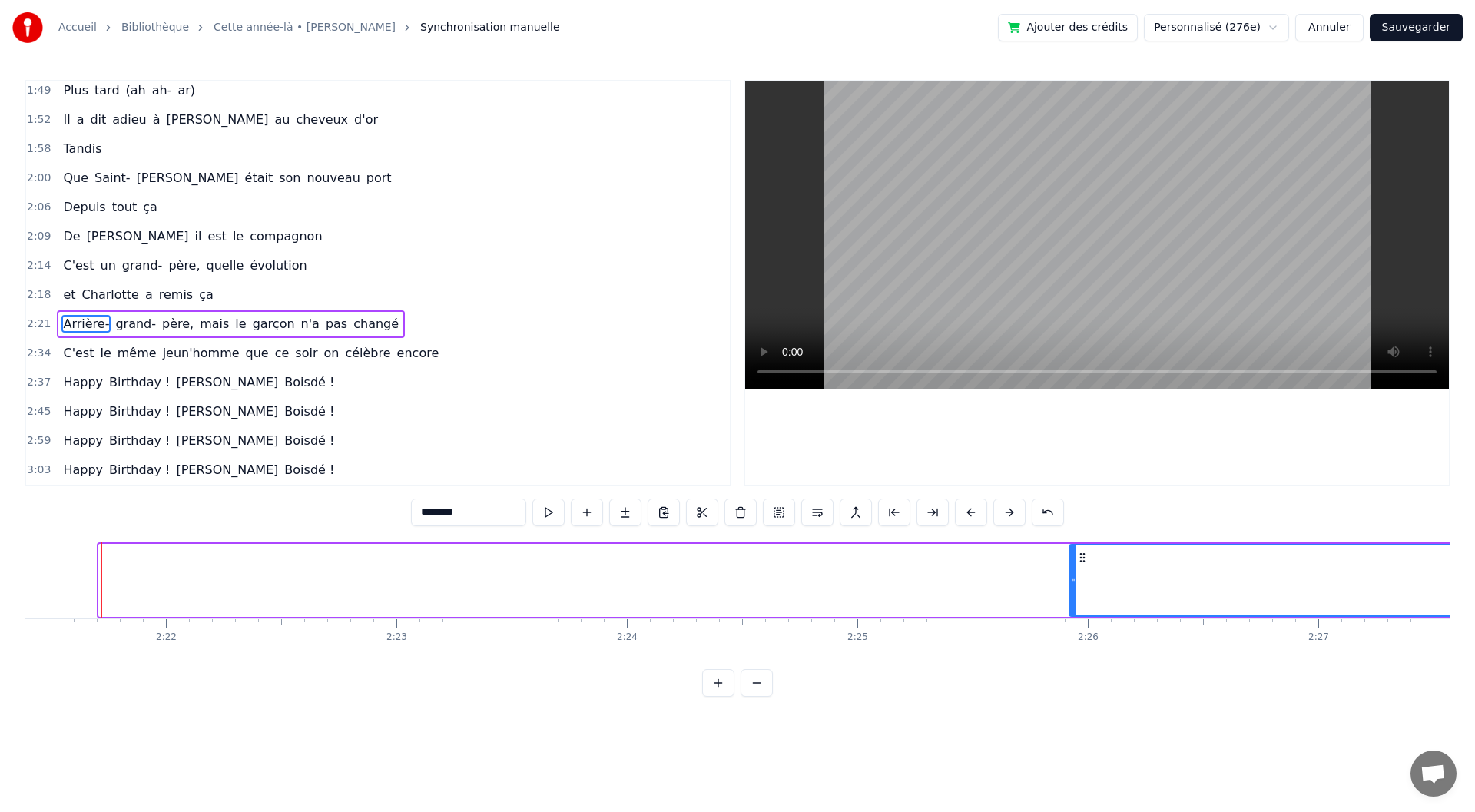
drag, startPoint x: 105, startPoint y: 578, endPoint x: 1116, endPoint y: 570, distance: 1011.0
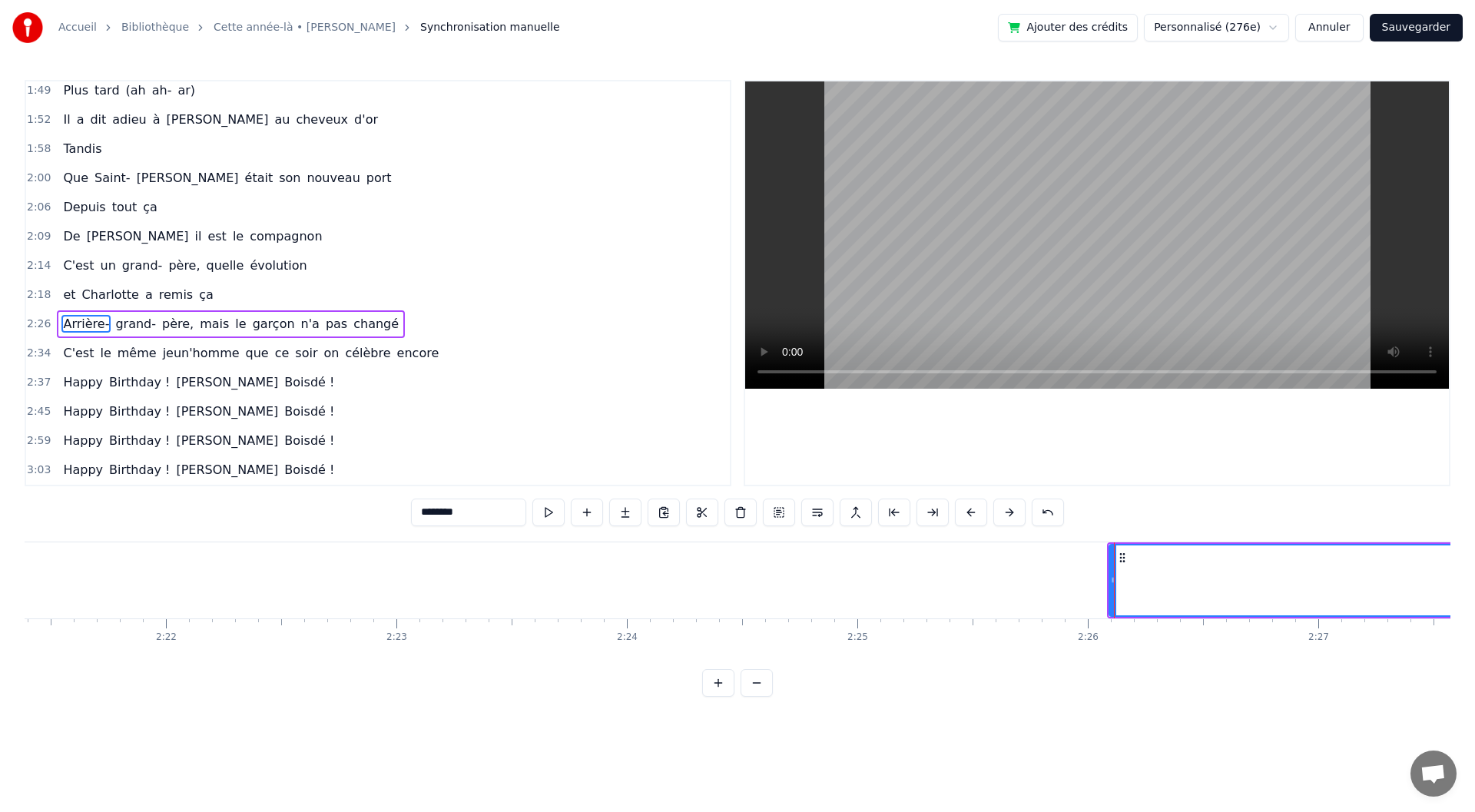
drag, startPoint x: 1083, startPoint y: 669, endPoint x: 1082, endPoint y: 655, distance: 14.0
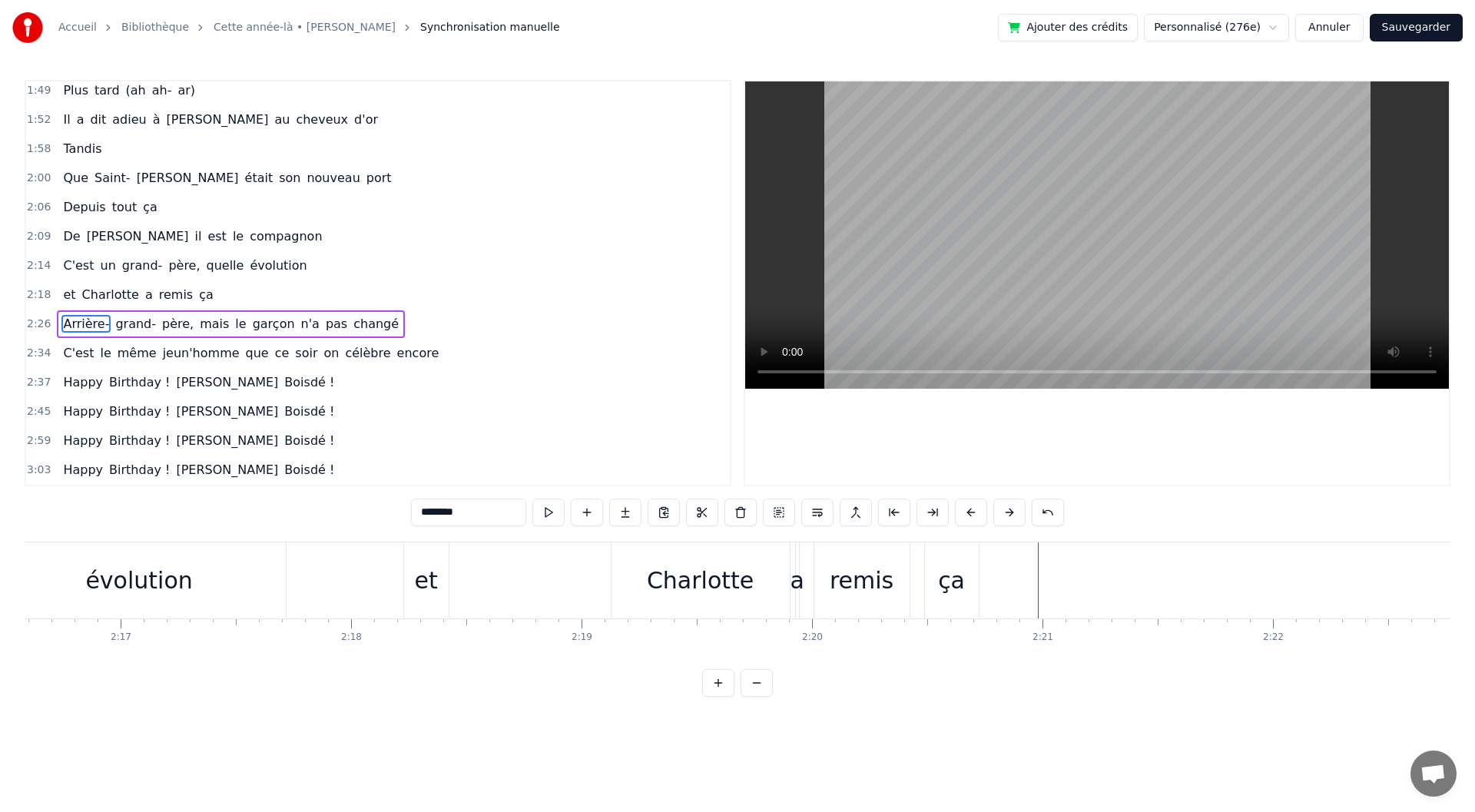
scroll to position [0, 31384]
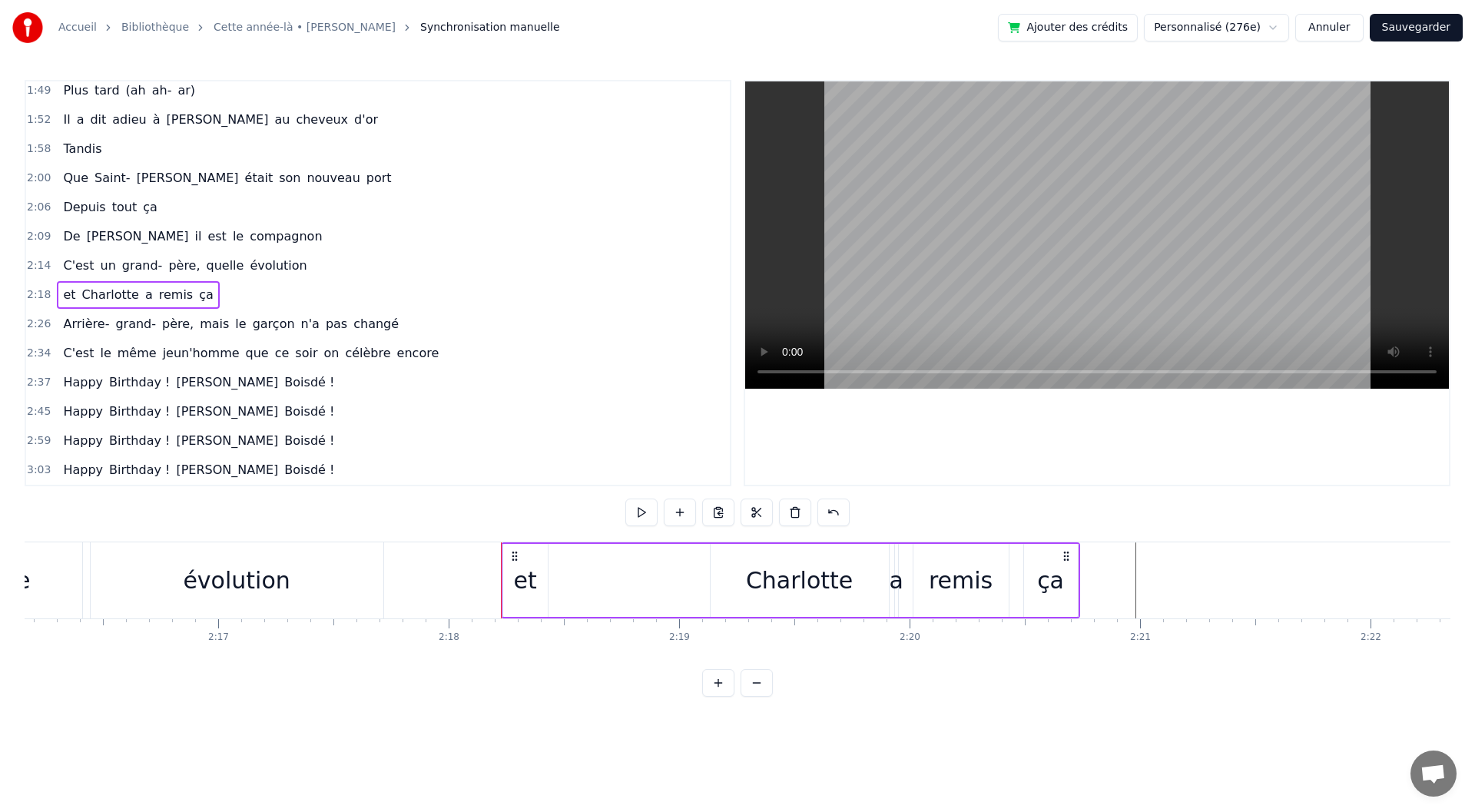
drag, startPoint x: 513, startPoint y: 548, endPoint x: 561, endPoint y: 549, distance: 48.0
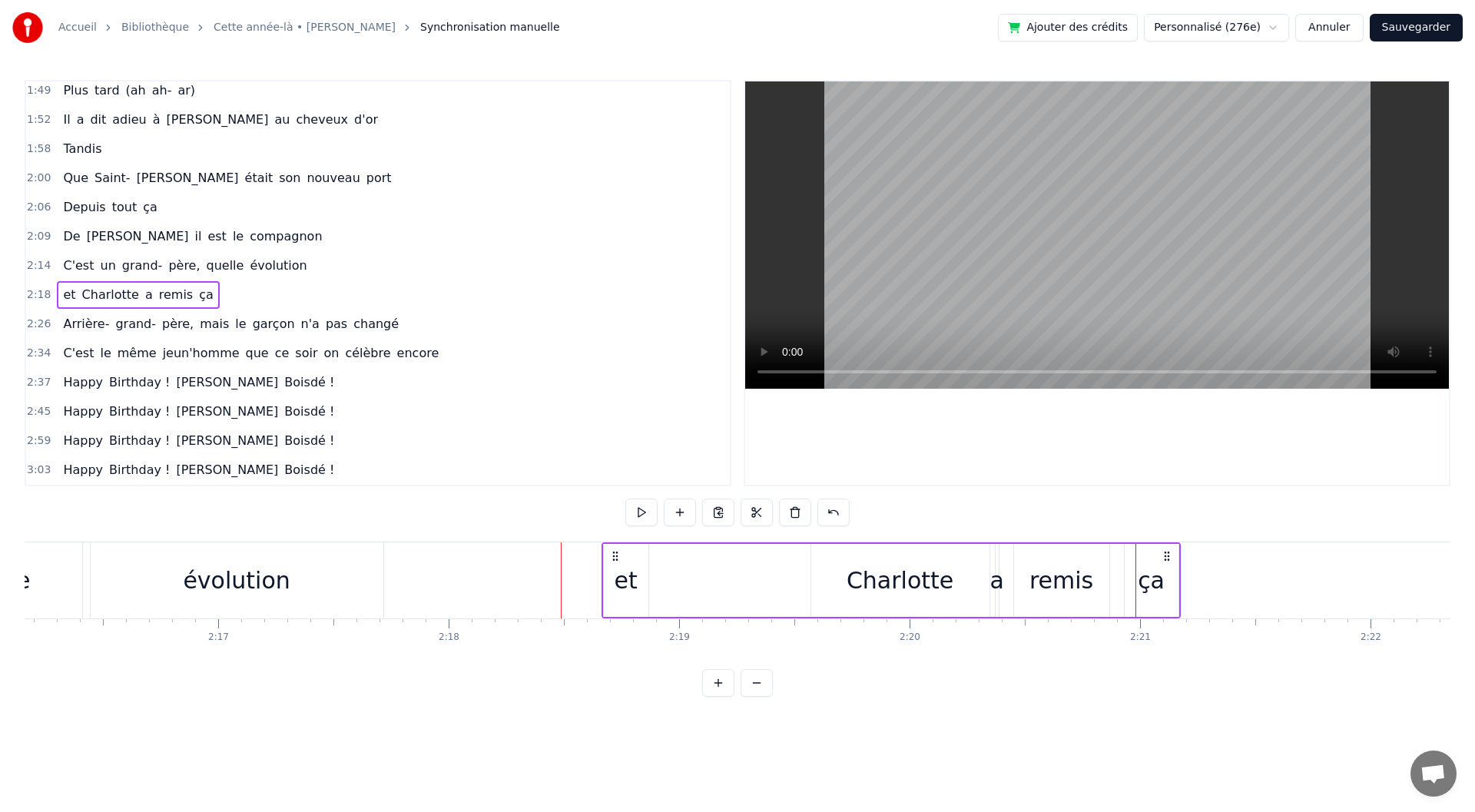
drag, startPoint x: 514, startPoint y: 554, endPoint x: 615, endPoint y: 550, distance: 101.1
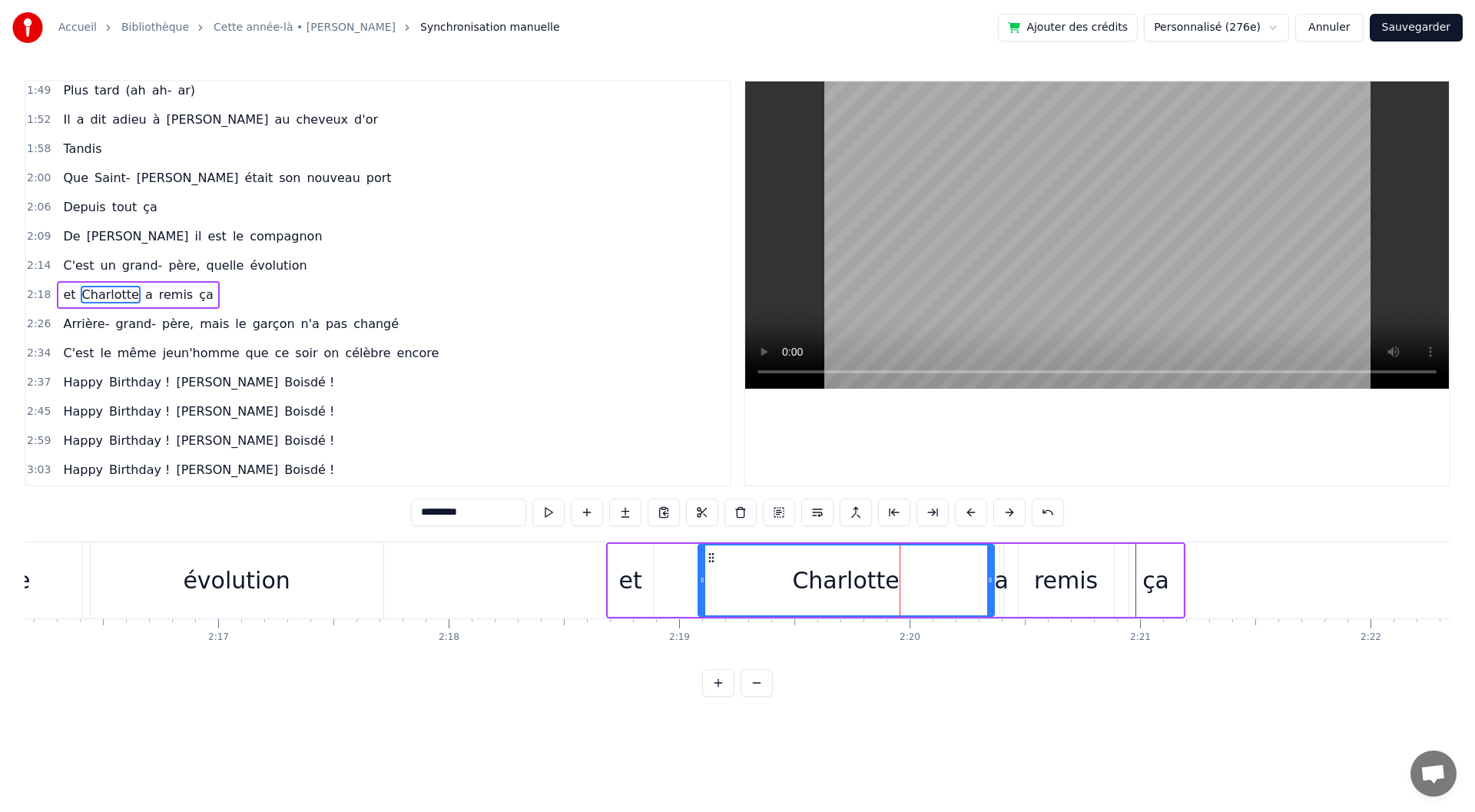
drag, startPoint x: 820, startPoint y: 583, endPoint x: 700, endPoint y: 577, distance: 120.1
drag, startPoint x: 991, startPoint y: 593, endPoint x: 961, endPoint y: 597, distance: 30.3
type input "*"
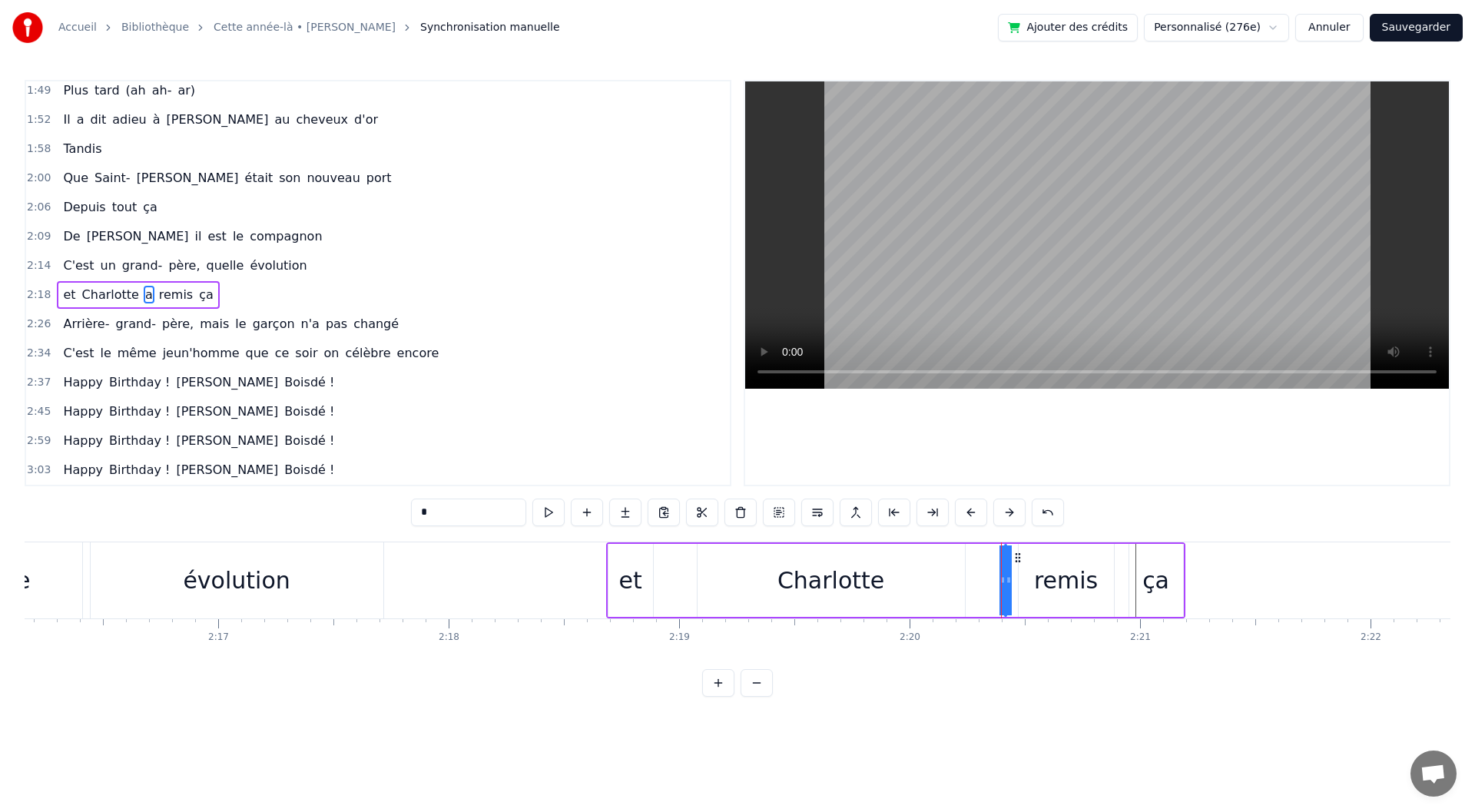
drag, startPoint x: 1005, startPoint y: 587, endPoint x: 1015, endPoint y: 586, distance: 10.0
drag, startPoint x: 999, startPoint y: 589, endPoint x: 1023, endPoint y: 589, distance: 24.0
drag, startPoint x: 1013, startPoint y: 557, endPoint x: 932, endPoint y: 560, distance: 81.1
drag, startPoint x: 942, startPoint y: 570, endPoint x: 961, endPoint y: 572, distance: 19.1
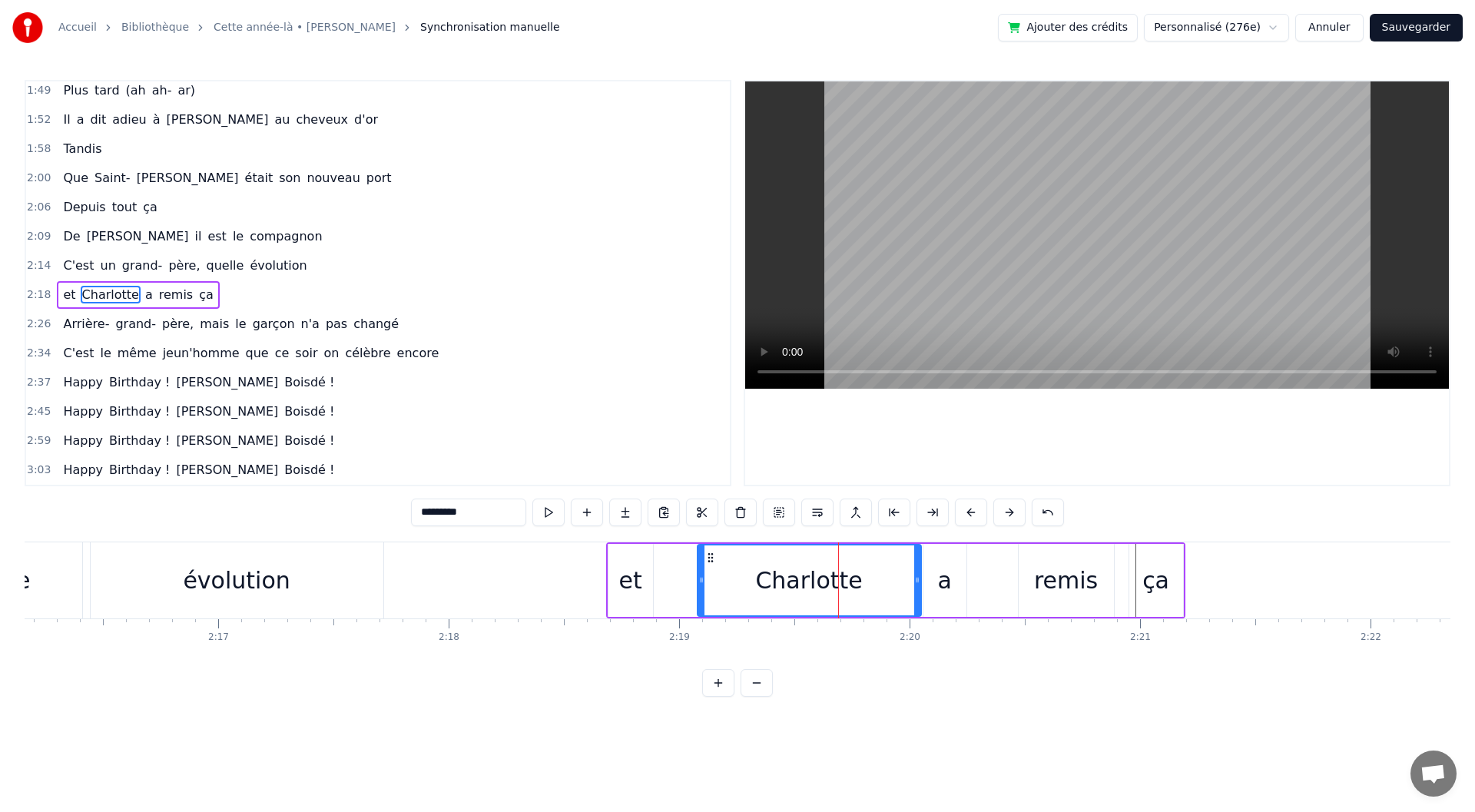
drag, startPoint x: 963, startPoint y: 589, endPoint x: 920, endPoint y: 591, distance: 43.0
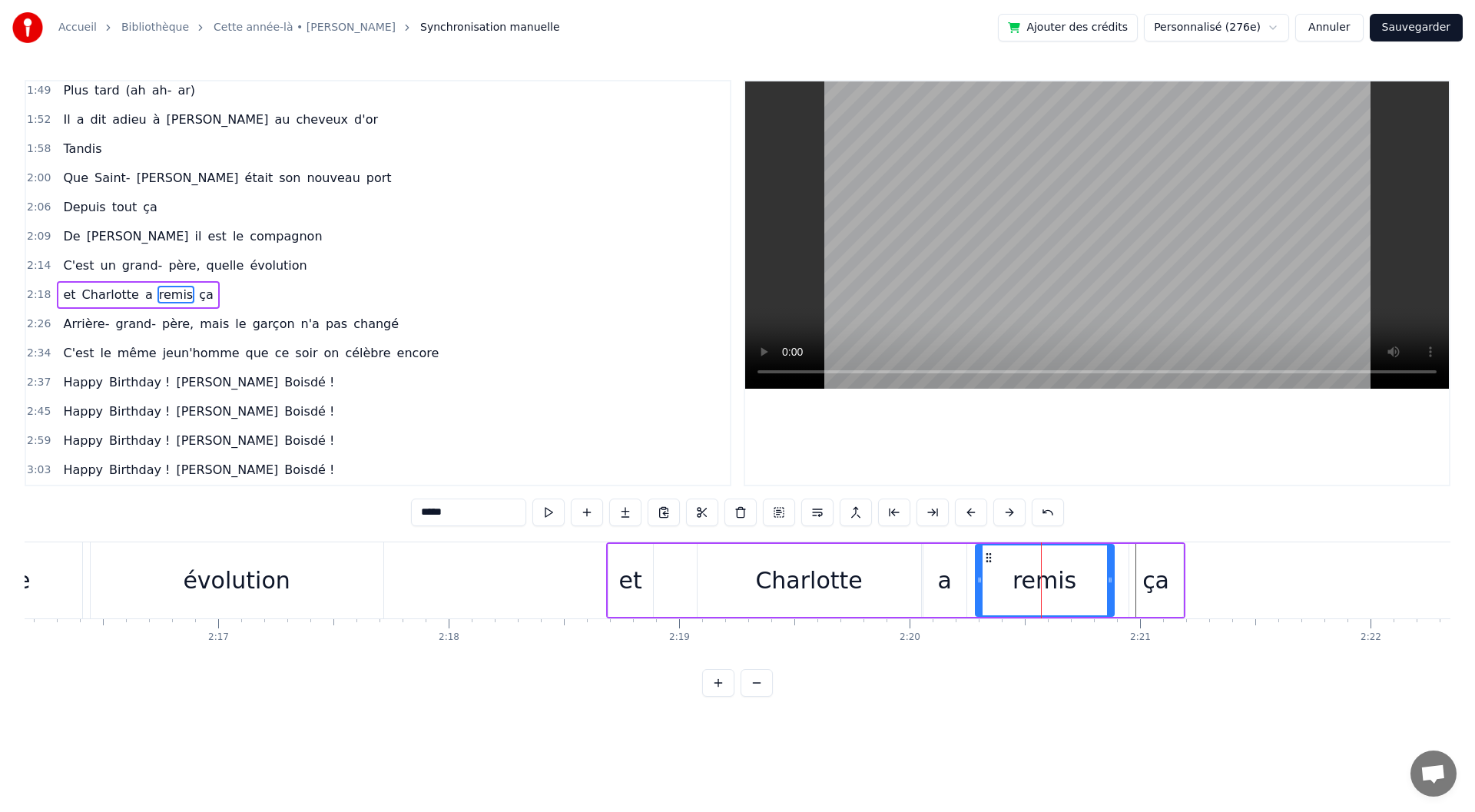
drag, startPoint x: 1025, startPoint y: 574, endPoint x: 982, endPoint y: 578, distance: 43.2
drag, startPoint x: 1110, startPoint y: 587, endPoint x: 1082, endPoint y: 589, distance: 28.1
type input "**"
drag, startPoint x: 1133, startPoint y: 591, endPoint x: 1085, endPoint y: 597, distance: 48.4
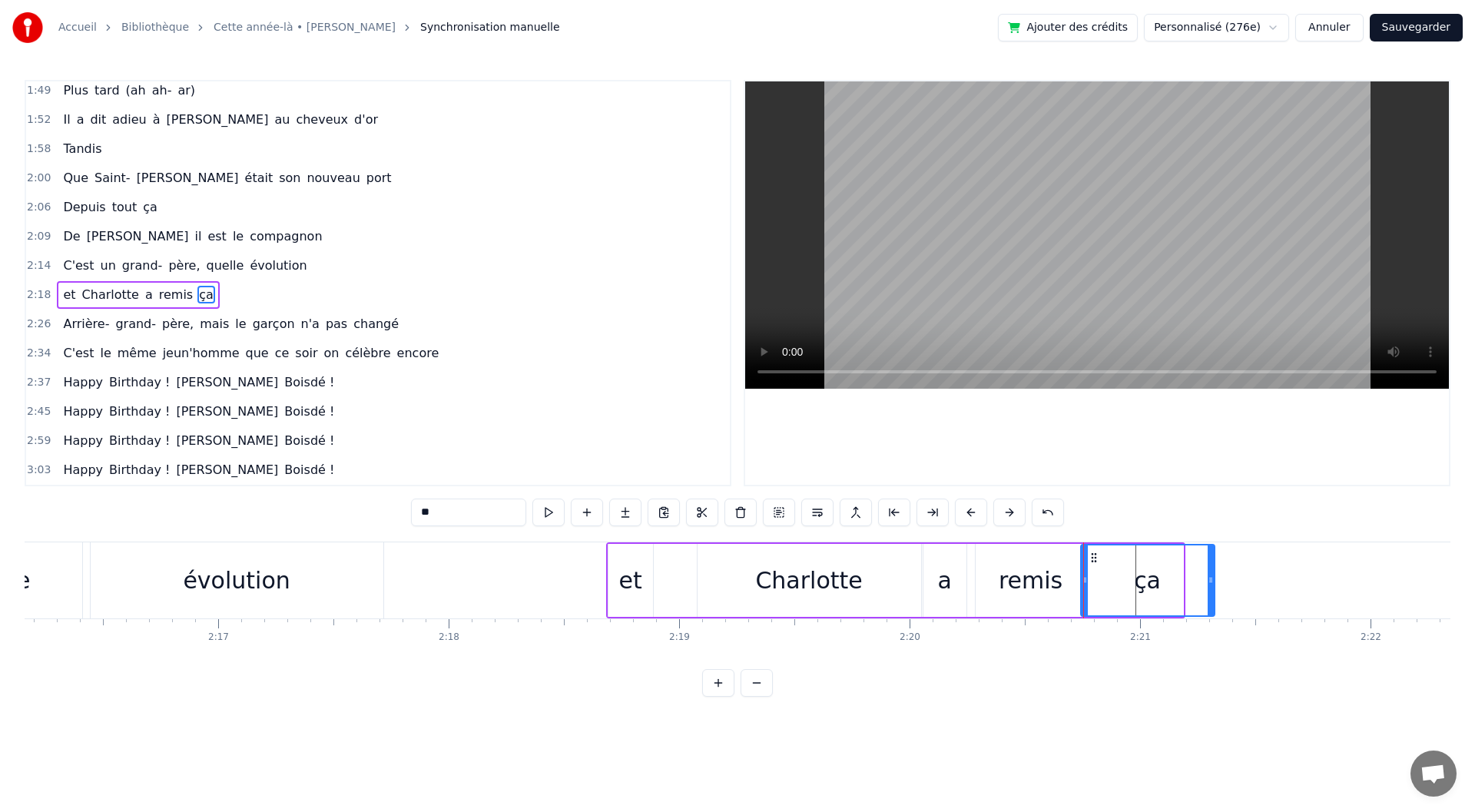
drag, startPoint x: 1181, startPoint y: 596, endPoint x: 1223, endPoint y: 589, distance: 42.6
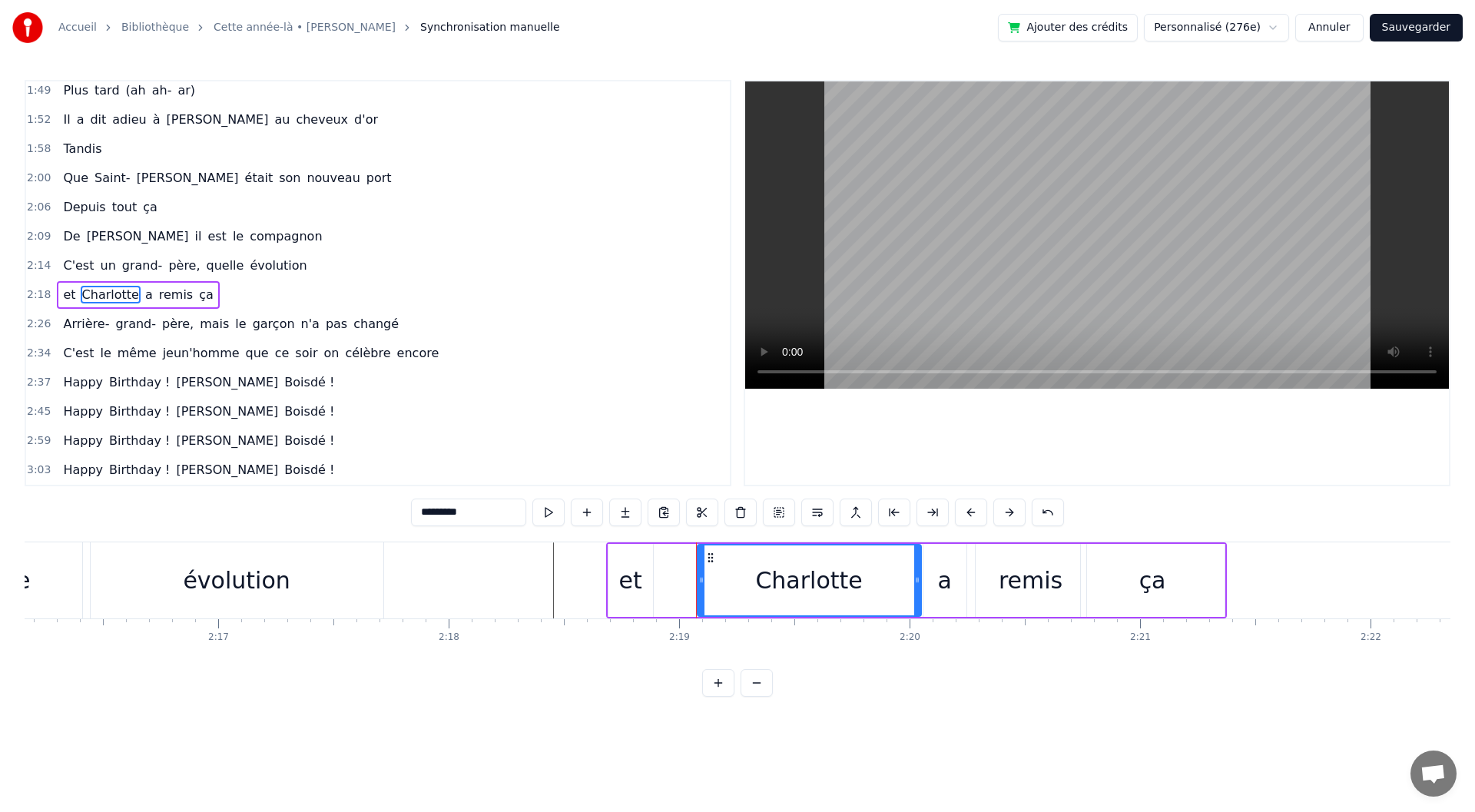
type input "**"
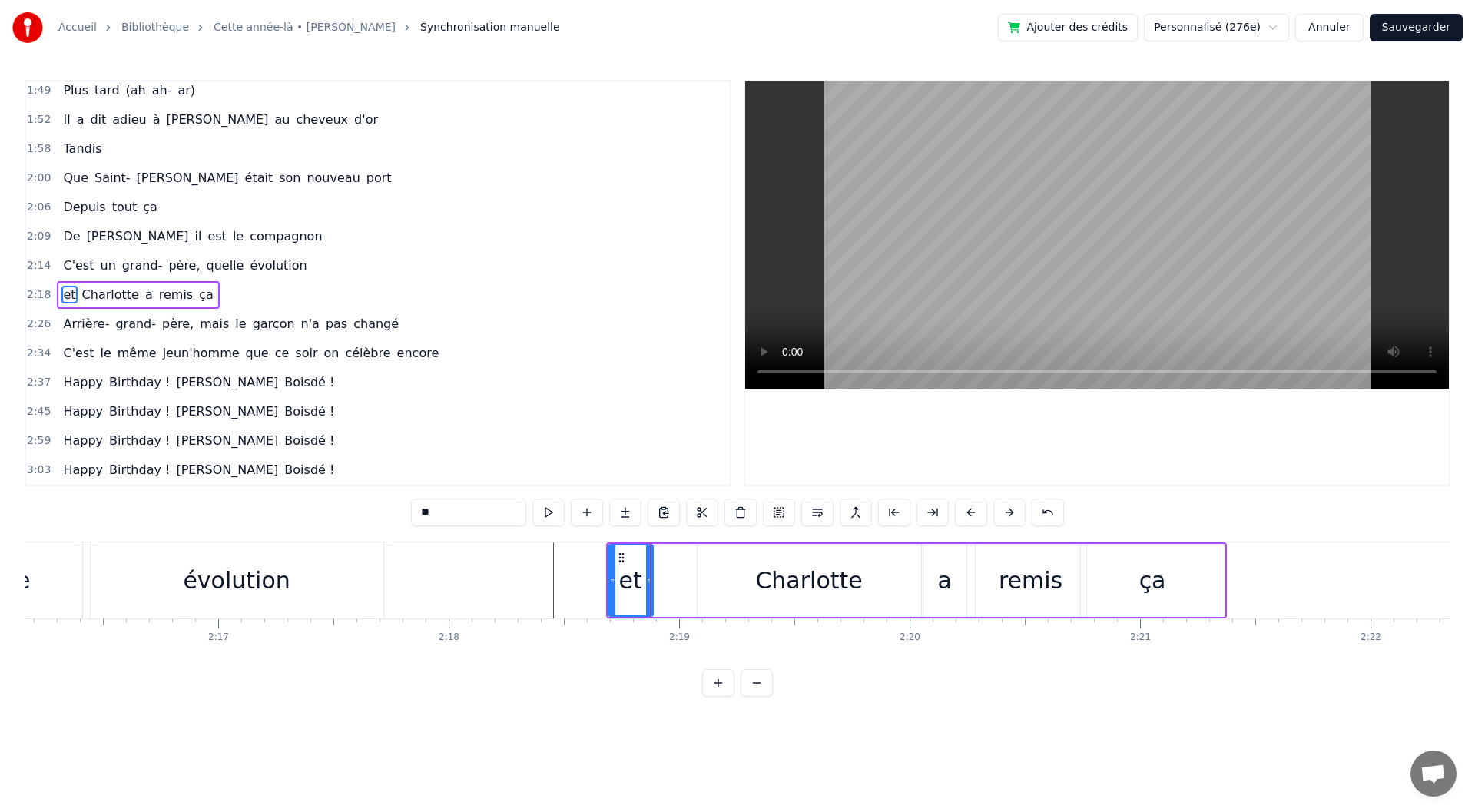
drag, startPoint x: 654, startPoint y: 591, endPoint x: 680, endPoint y: 595, distance: 26.3
drag, startPoint x: 651, startPoint y: 589, endPoint x: 695, endPoint y: 593, distance: 44.2
drag, startPoint x: 1091, startPoint y: 597, endPoint x: 1082, endPoint y: 597, distance: 9.0
type input "*****"
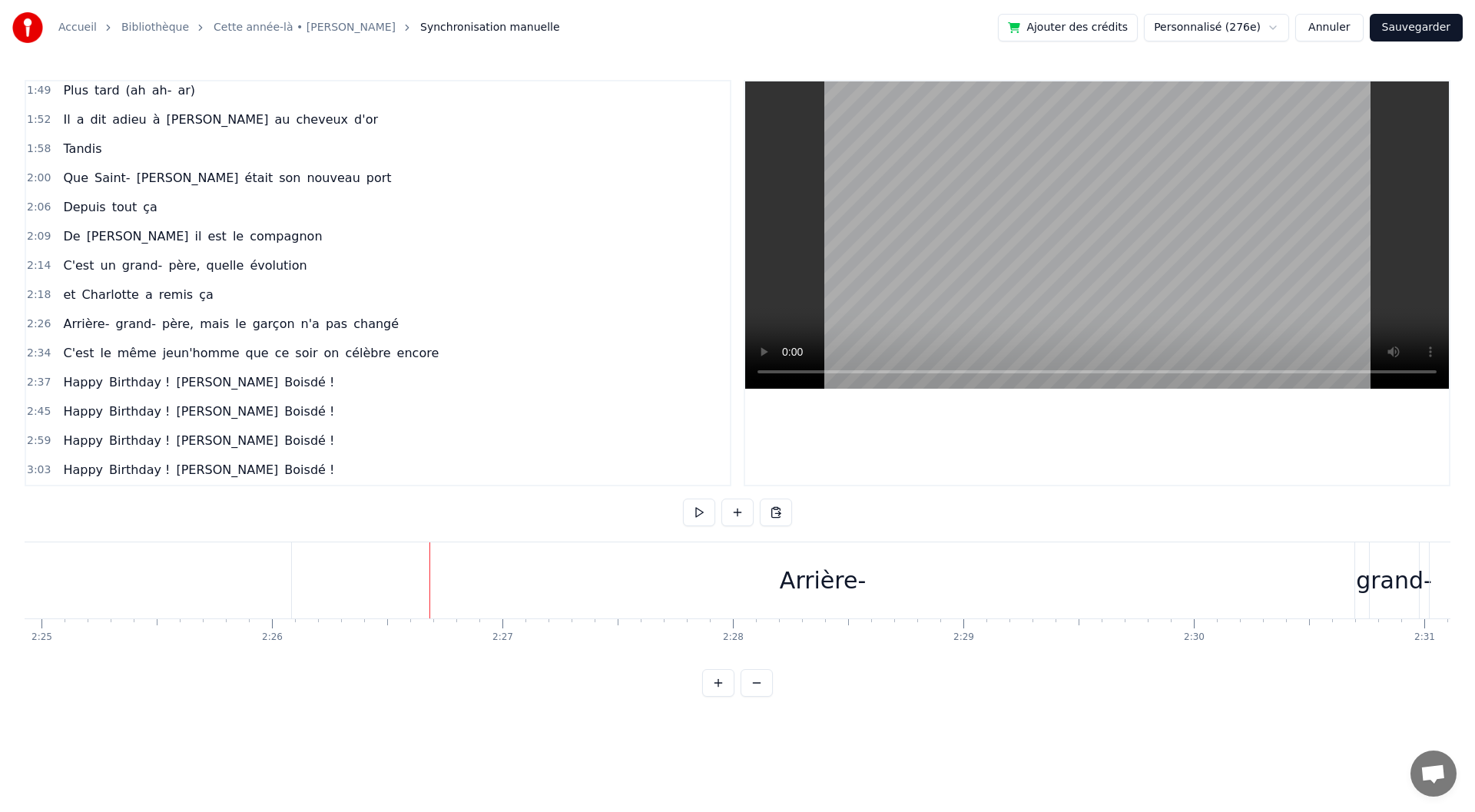
scroll to position [0, 33648]
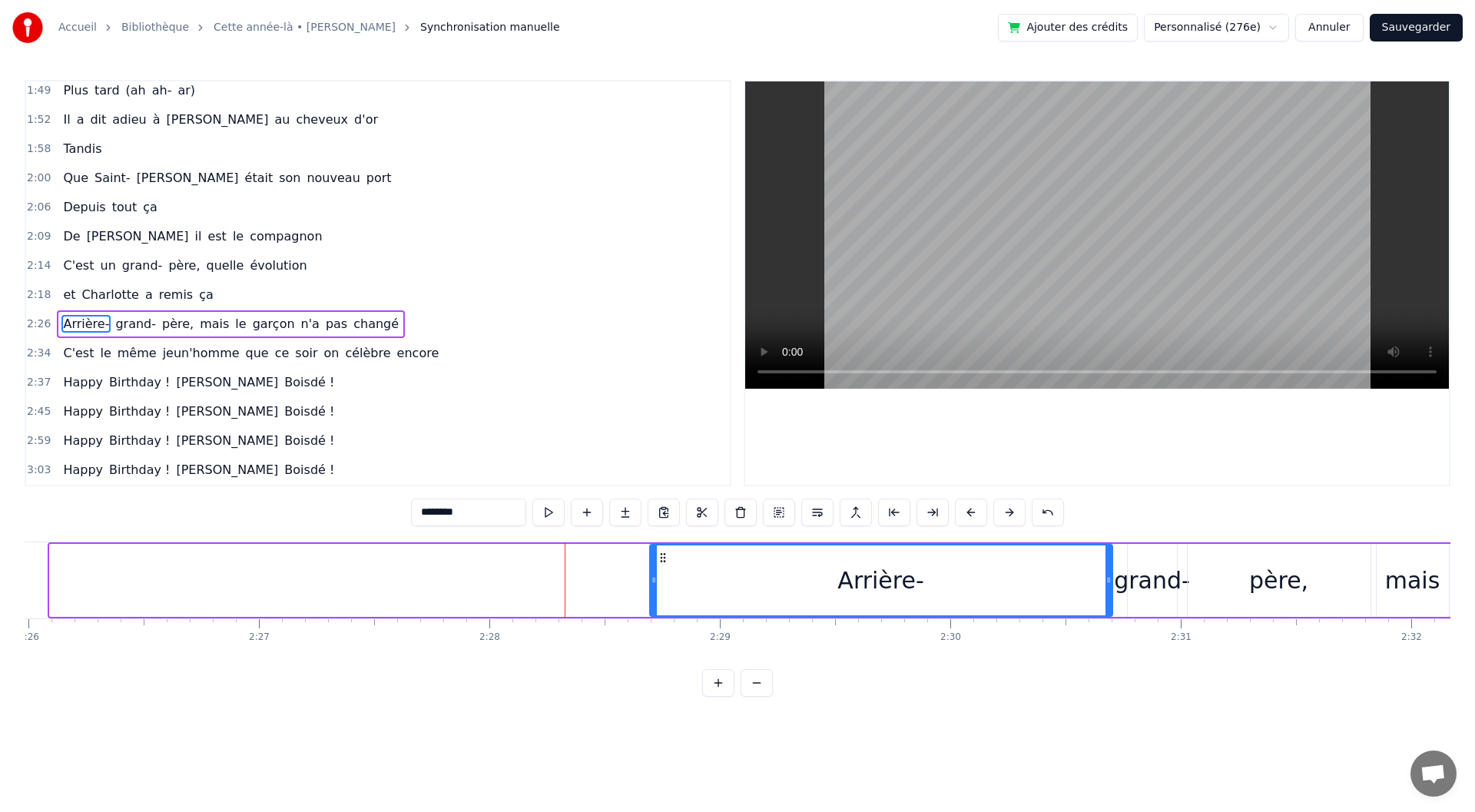
drag, startPoint x: 56, startPoint y: 587, endPoint x: 658, endPoint y: 616, distance: 602.7
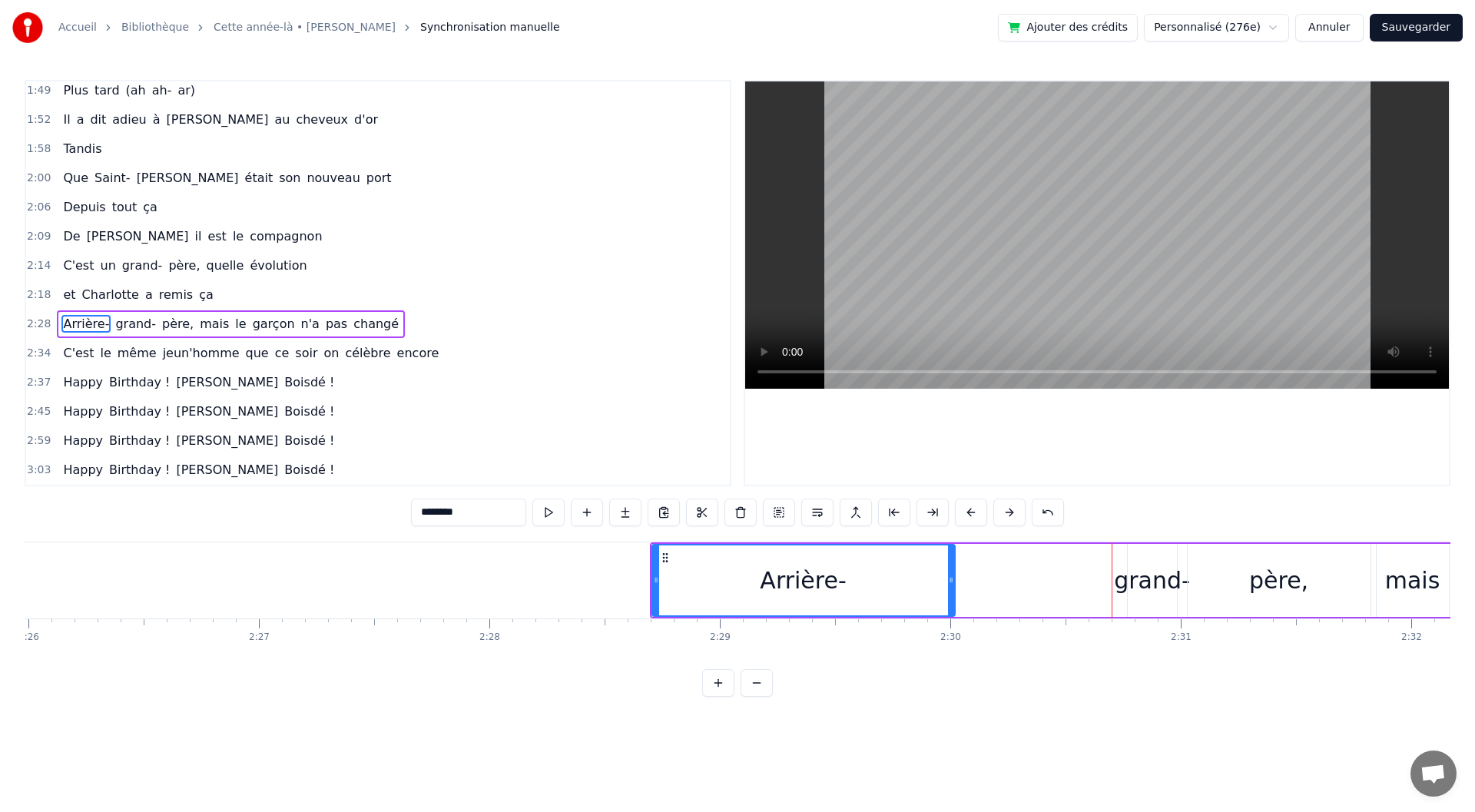
drag, startPoint x: 1107, startPoint y: 603, endPoint x: 950, endPoint y: 590, distance: 157.5
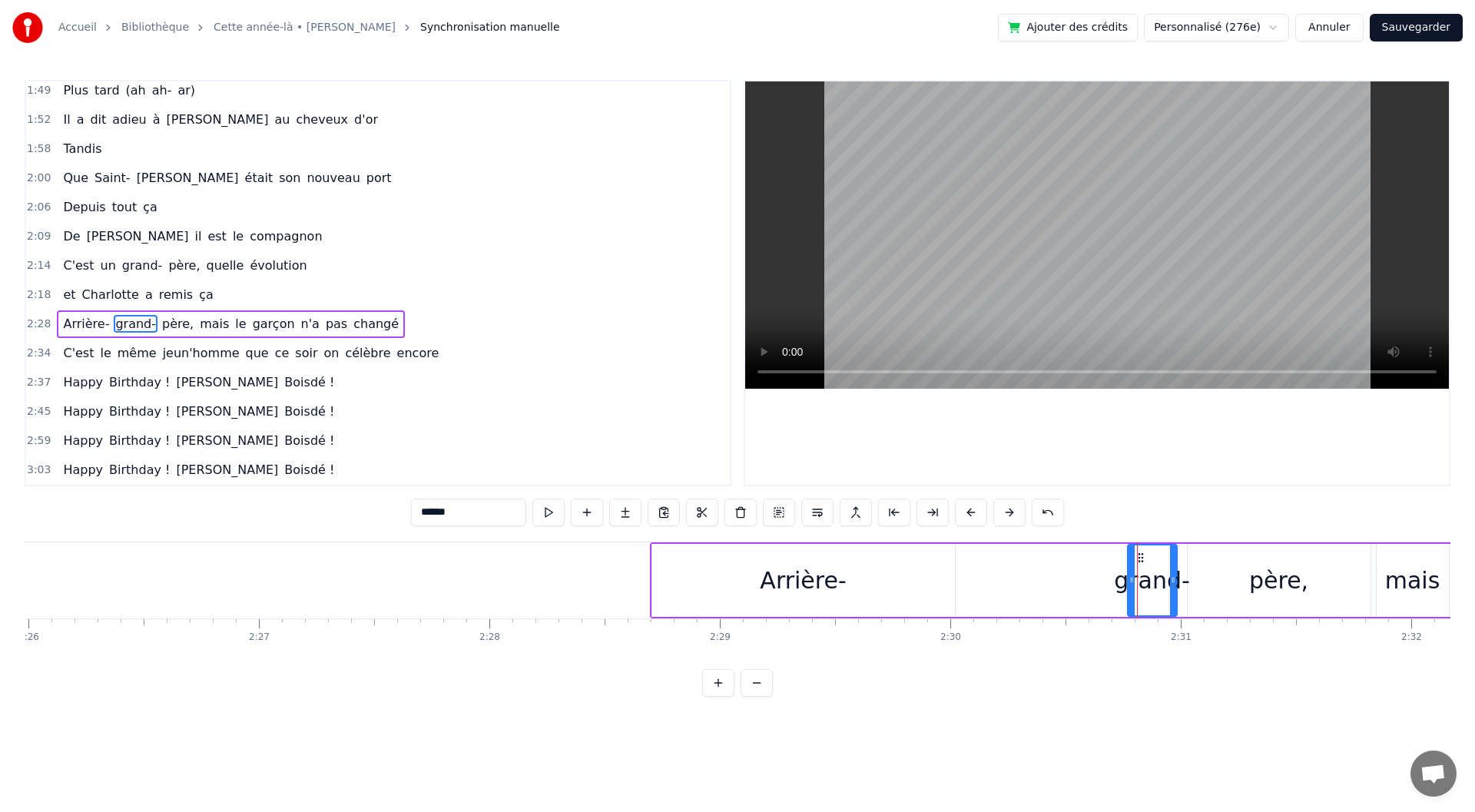
drag, startPoint x: 1126, startPoint y: 575, endPoint x: 1105, endPoint y: 582, distance: 22.1
drag, startPoint x: 1129, startPoint y: 583, endPoint x: 1114, endPoint y: 583, distance: 15.0
drag, startPoint x: 1127, startPoint y: 560, endPoint x: 981, endPoint y: 563, distance: 146.0
drag, startPoint x: 973, startPoint y: 597, endPoint x: 961, endPoint y: 597, distance: 12.0
type input "*****"
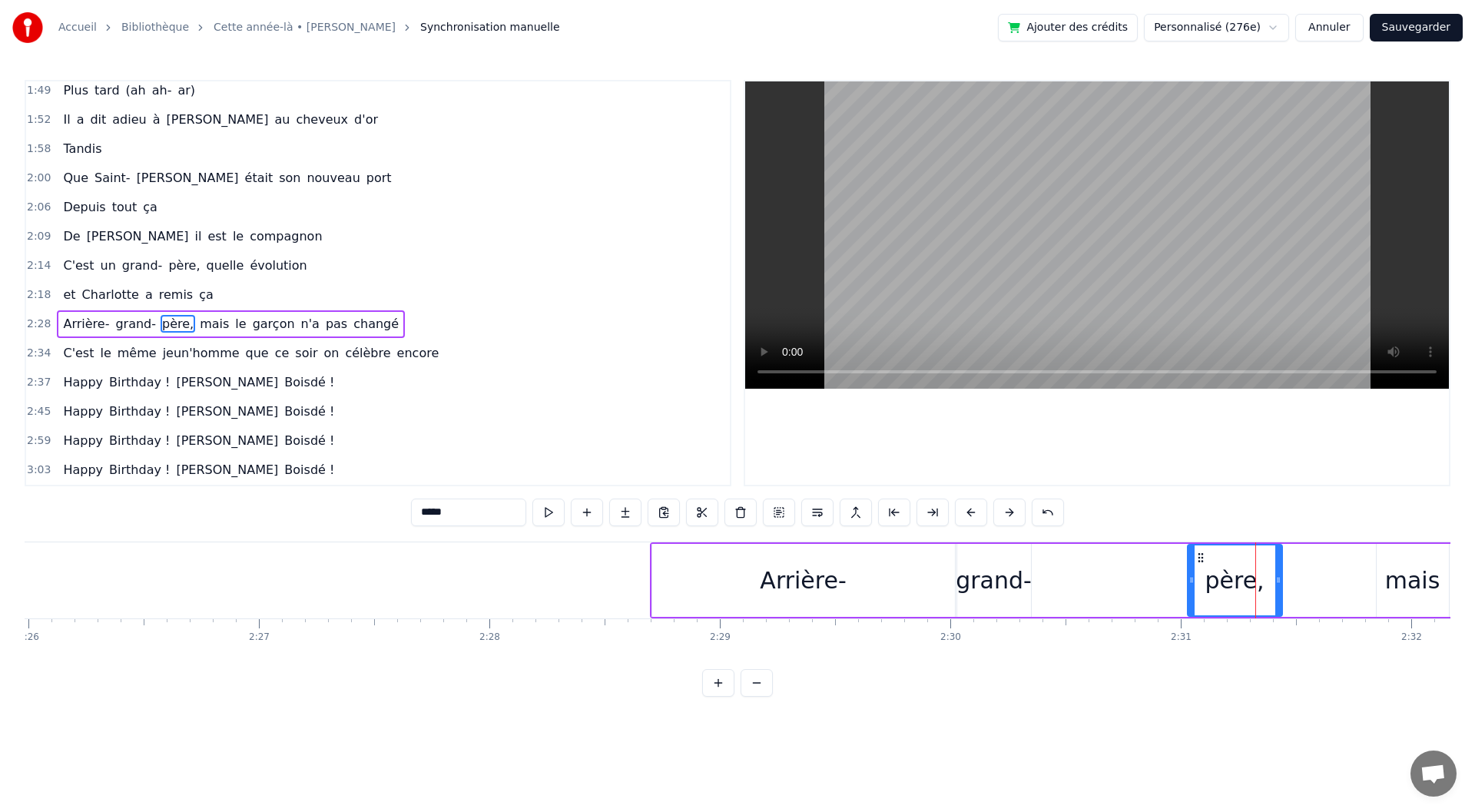
drag, startPoint x: 1364, startPoint y: 593, endPoint x: 1269, endPoint y: 594, distance: 95.0
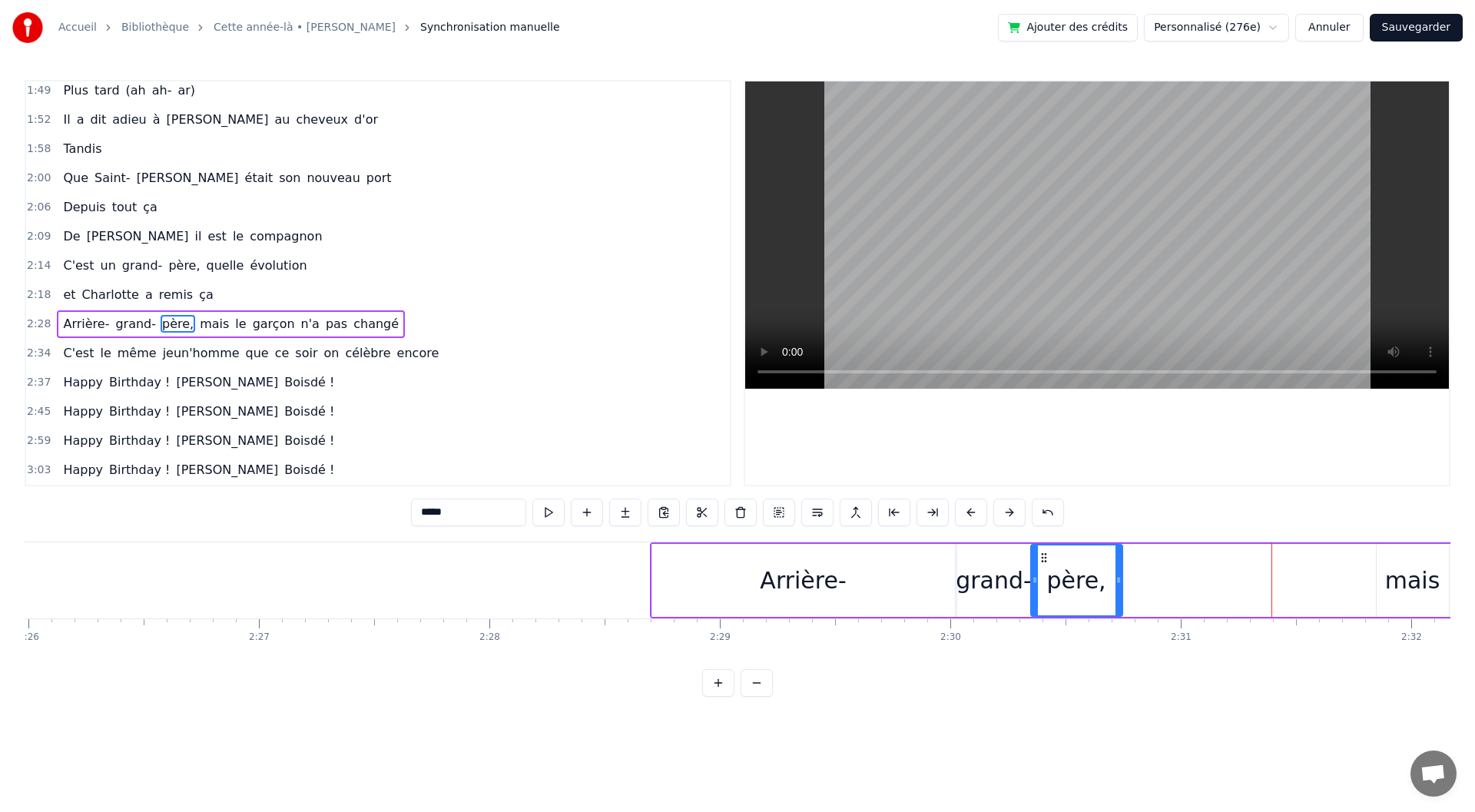
drag, startPoint x: 1193, startPoint y: 557, endPoint x: 1041, endPoint y: 563, distance: 152.1
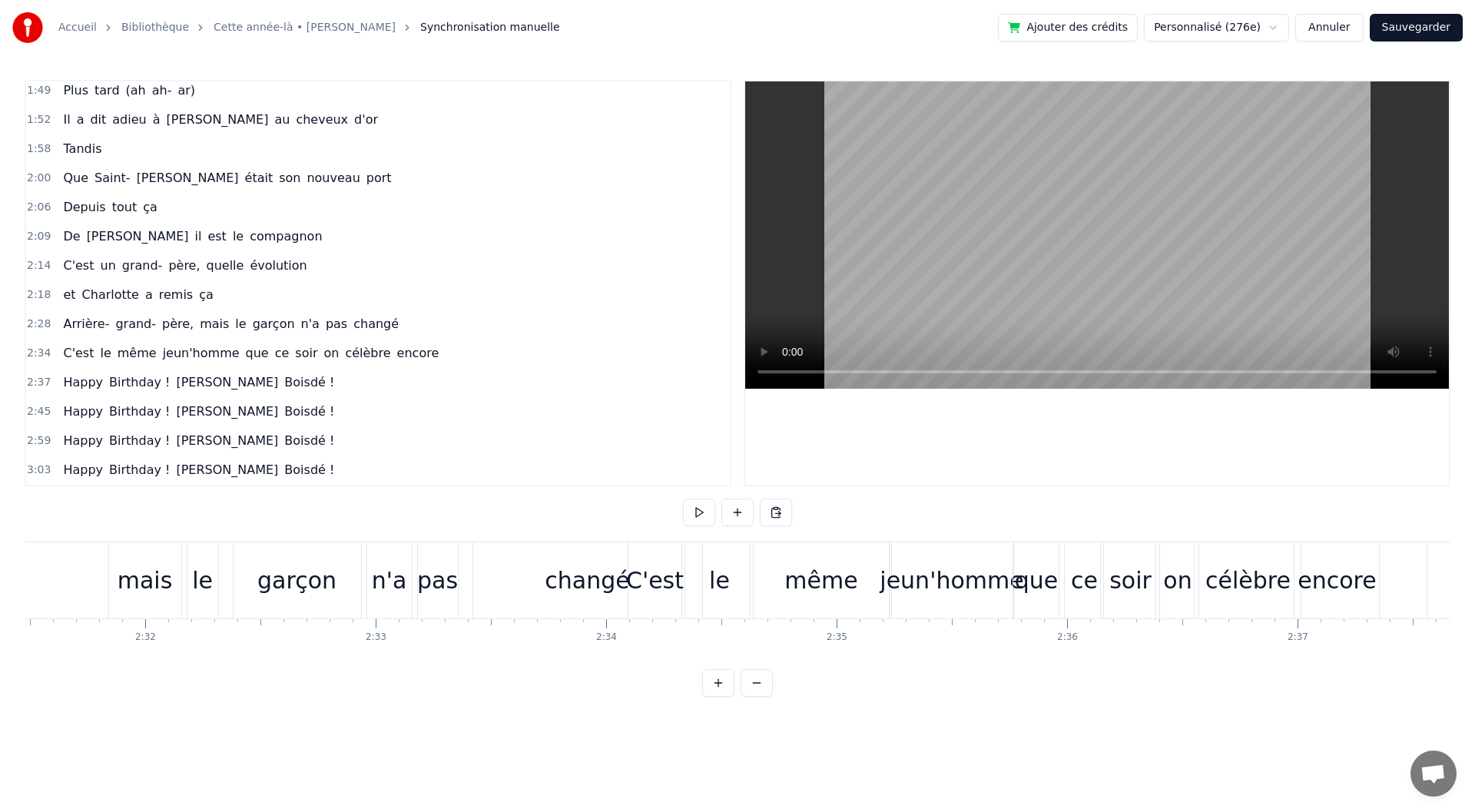
scroll to position [0, 34793]
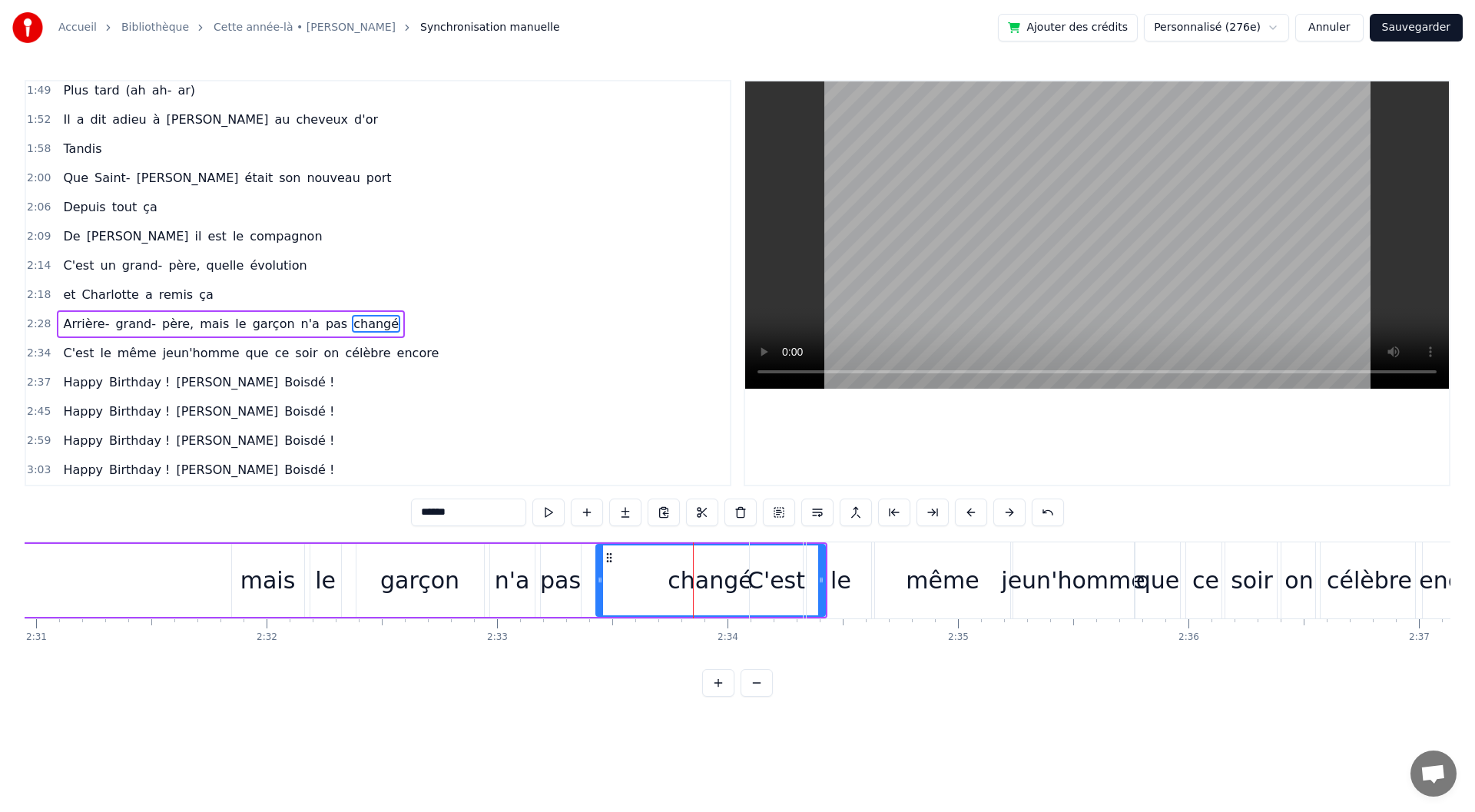
drag, startPoint x: 823, startPoint y: 579, endPoint x: 810, endPoint y: 579, distance: 13.0
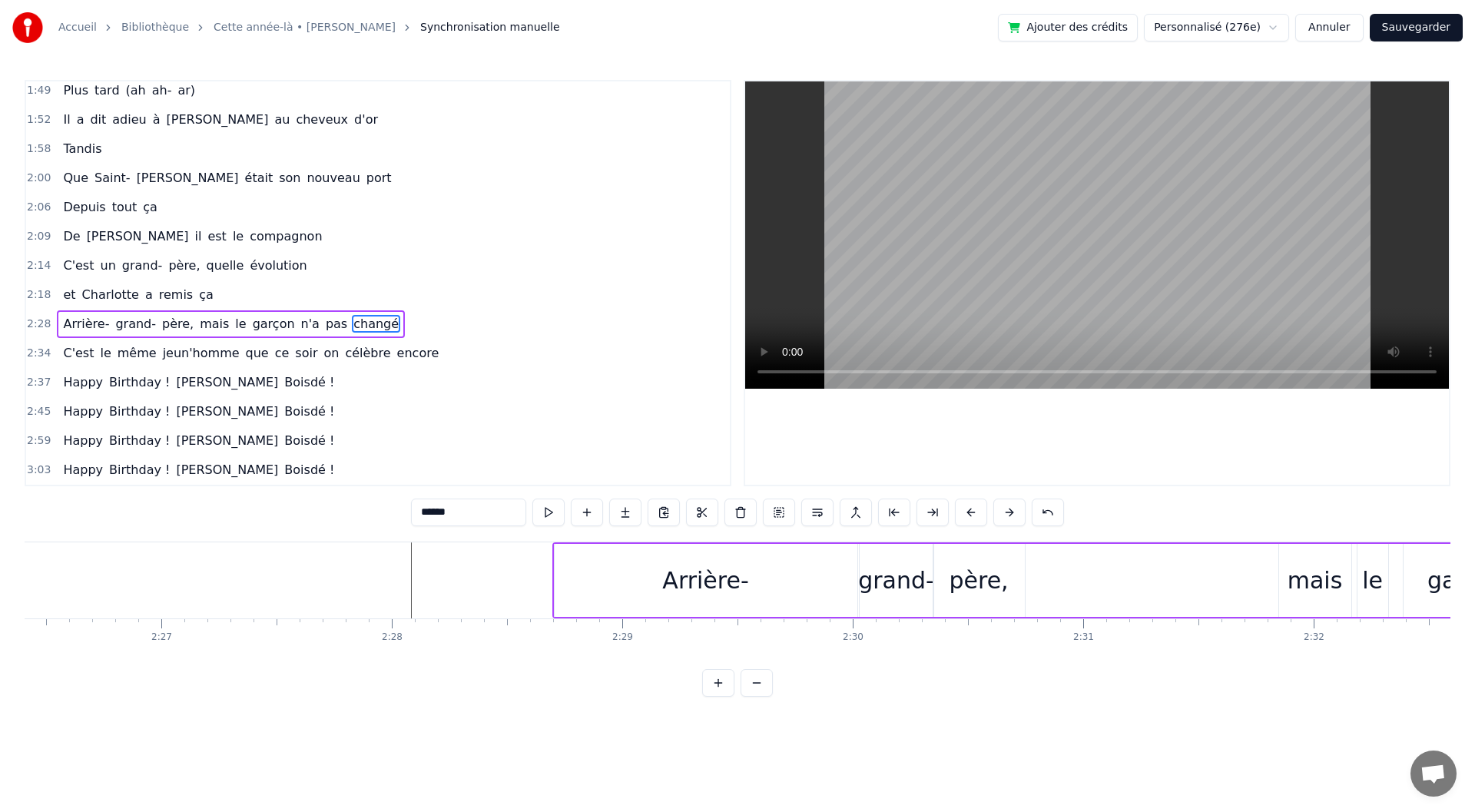
scroll to position [0, 33867]
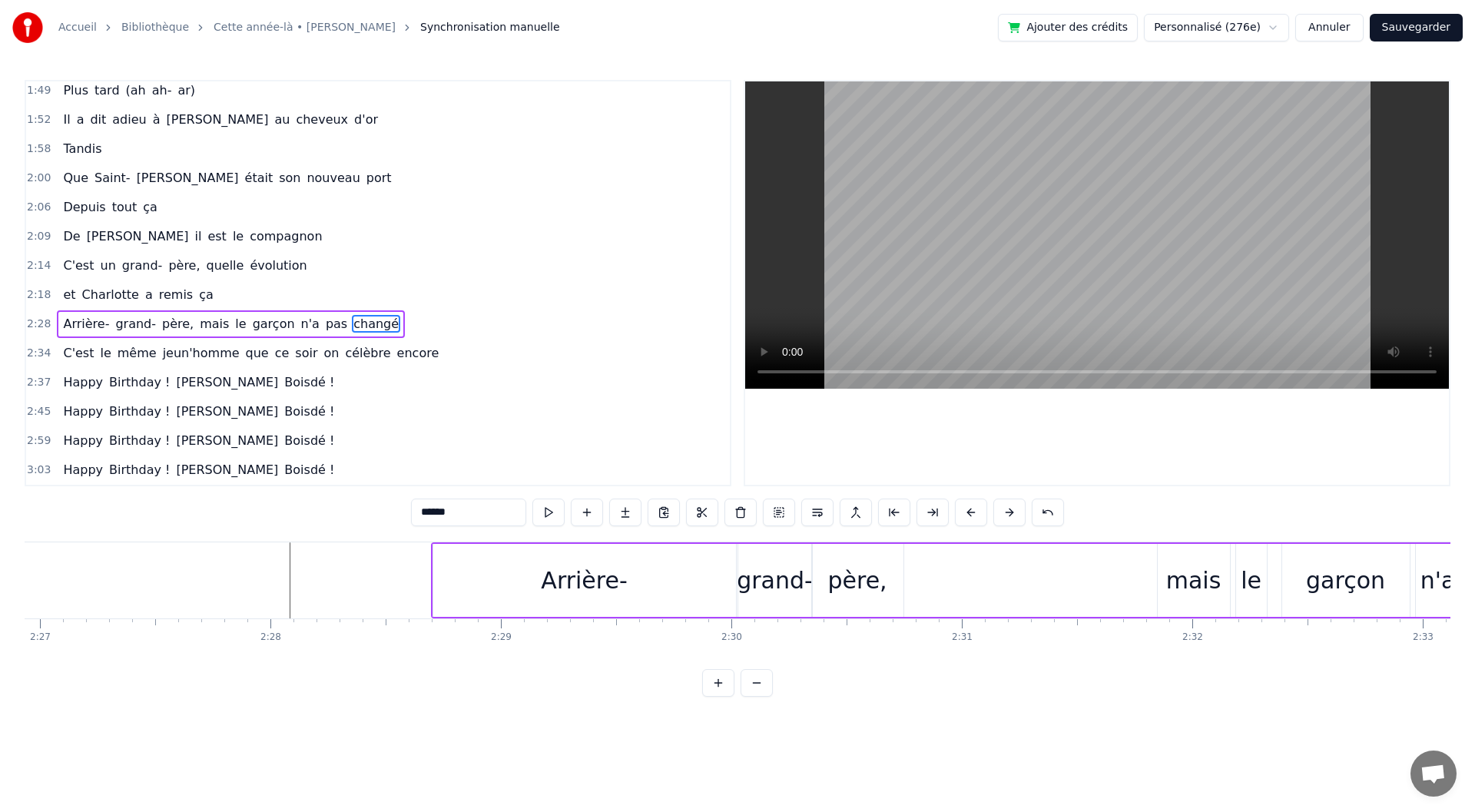
type input "********"
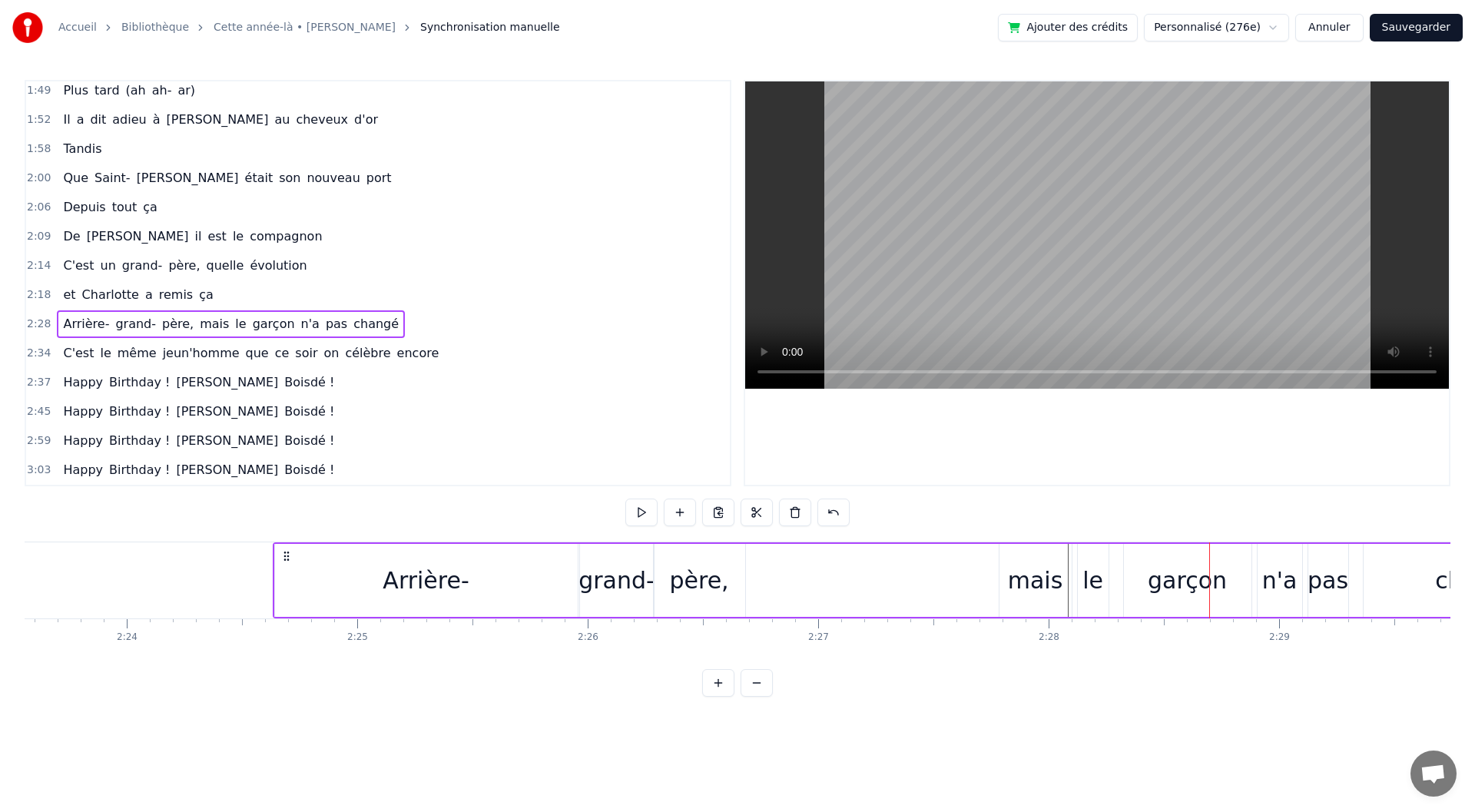
scroll to position [0, 33088]
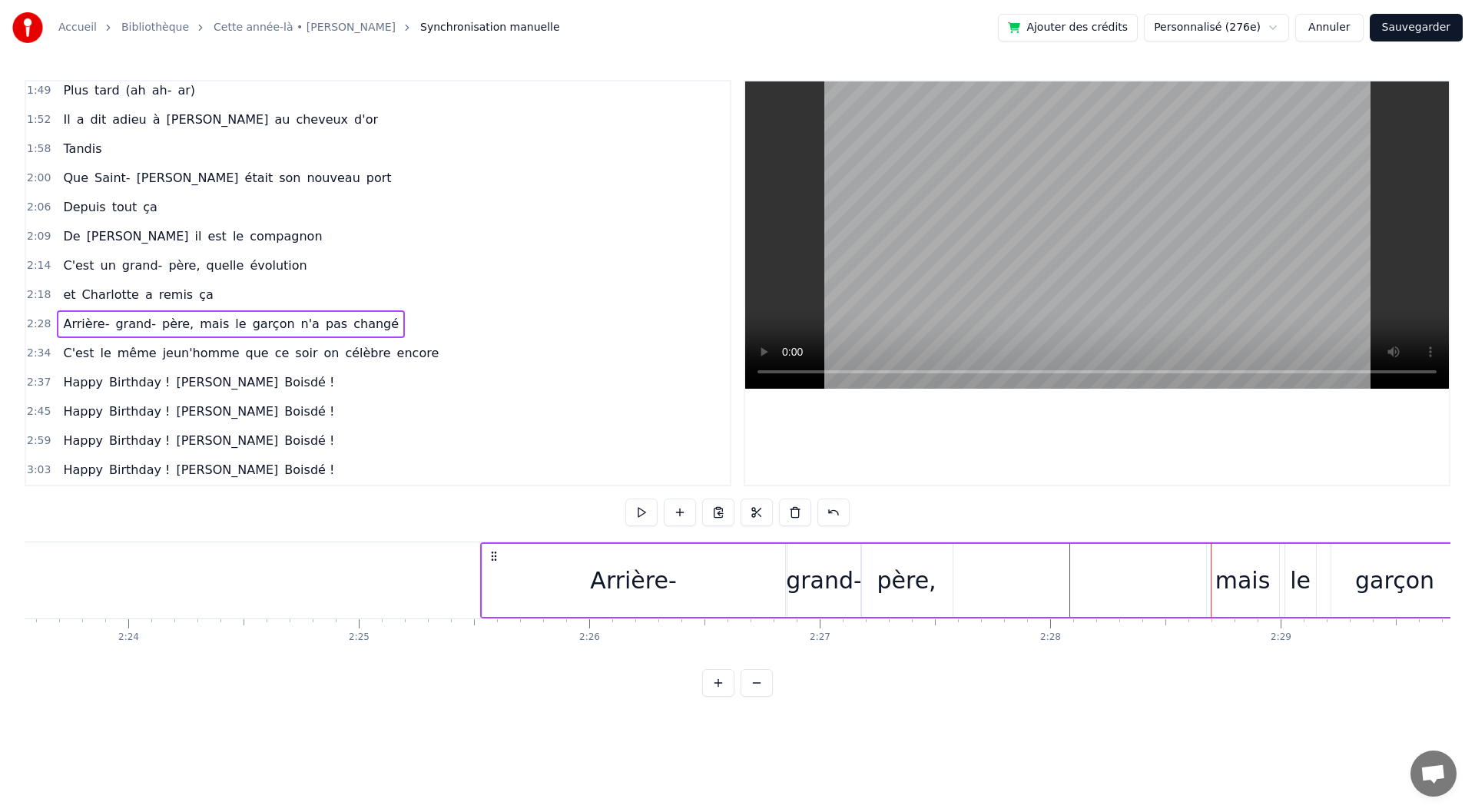
drag, startPoint x: 442, startPoint y: 559, endPoint x: 491, endPoint y: 579, distance: 52.9
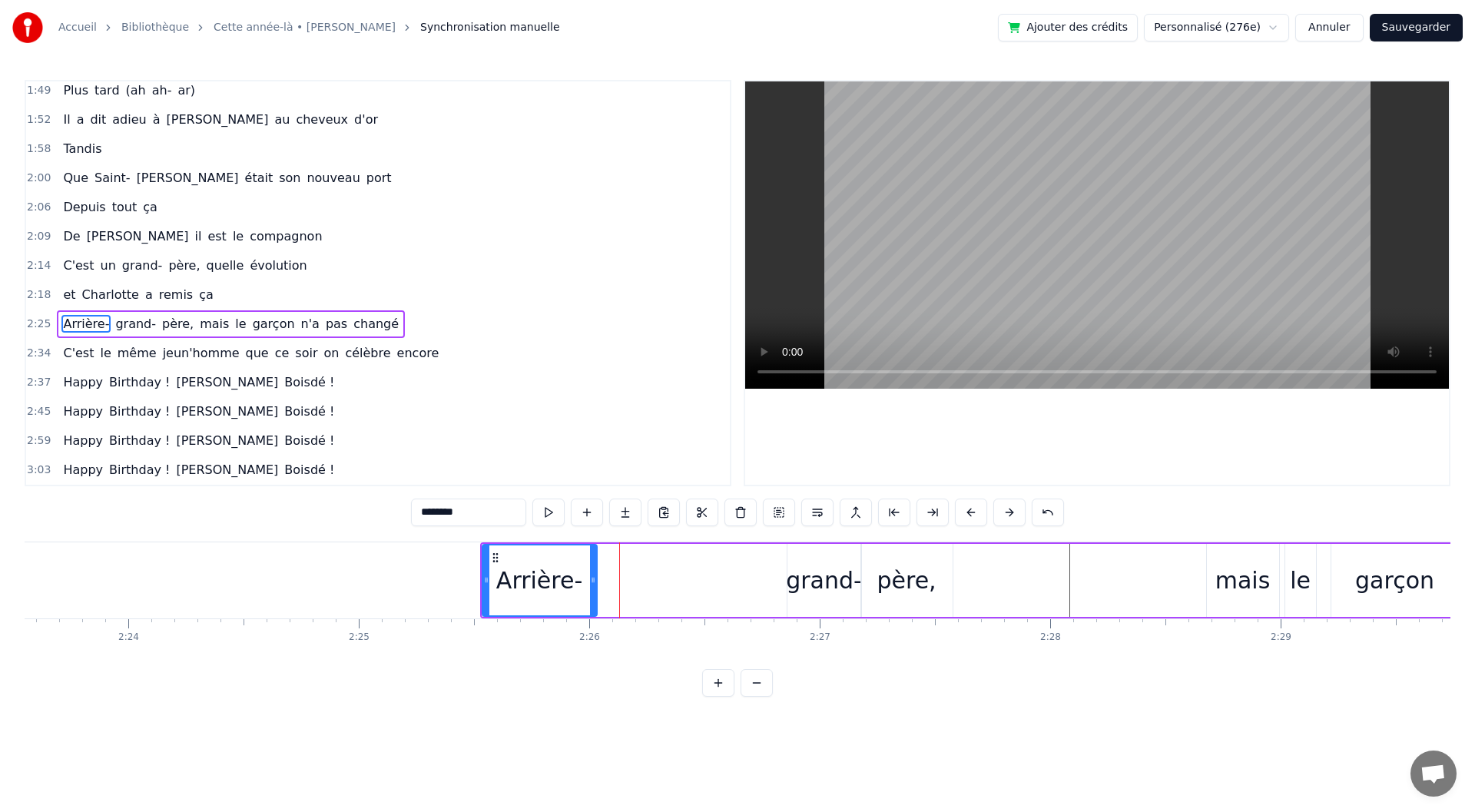
drag, startPoint x: 780, startPoint y: 591, endPoint x: 593, endPoint y: 589, distance: 187.0
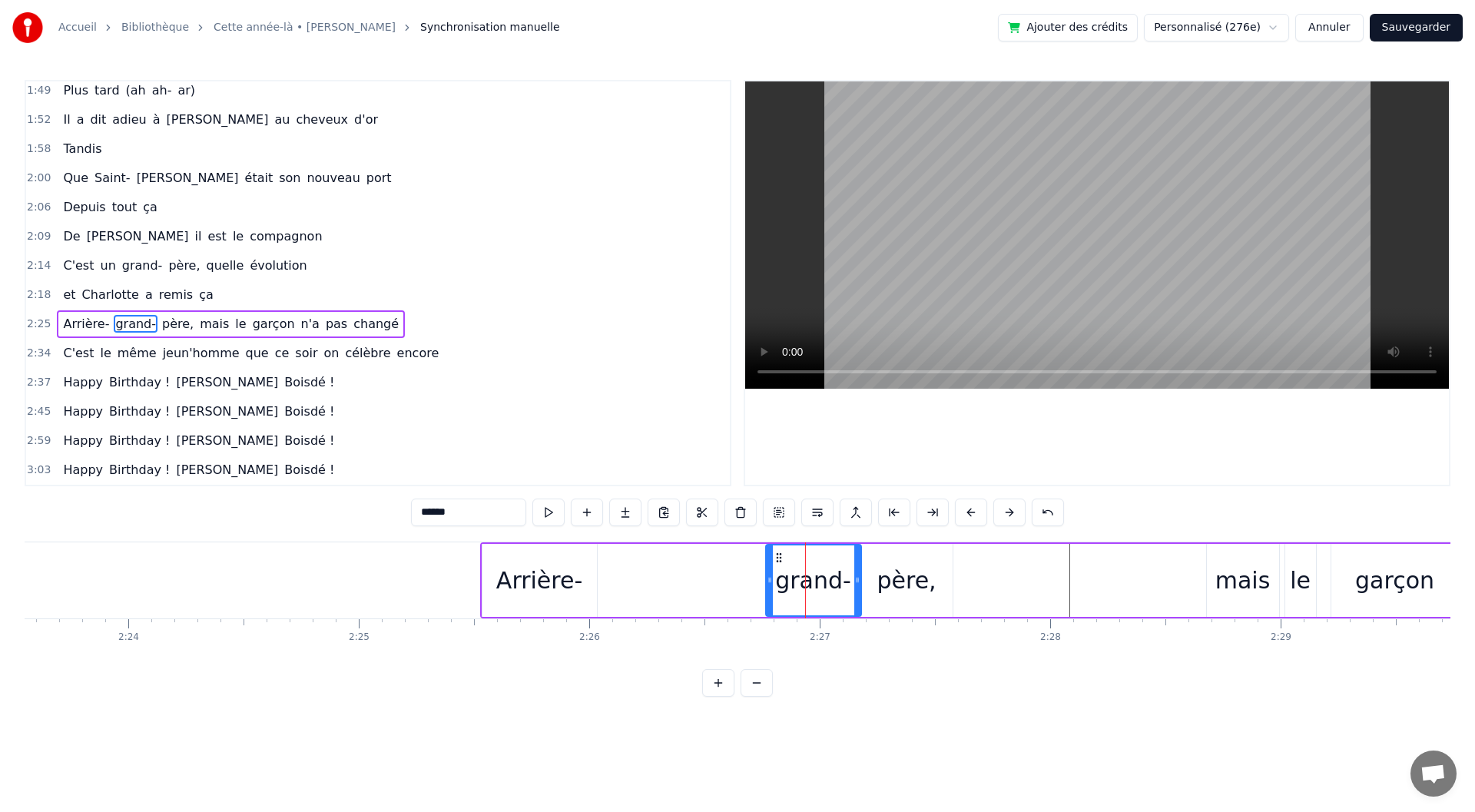
drag, startPoint x: 793, startPoint y: 586, endPoint x: 772, endPoint y: 586, distance: 21.0
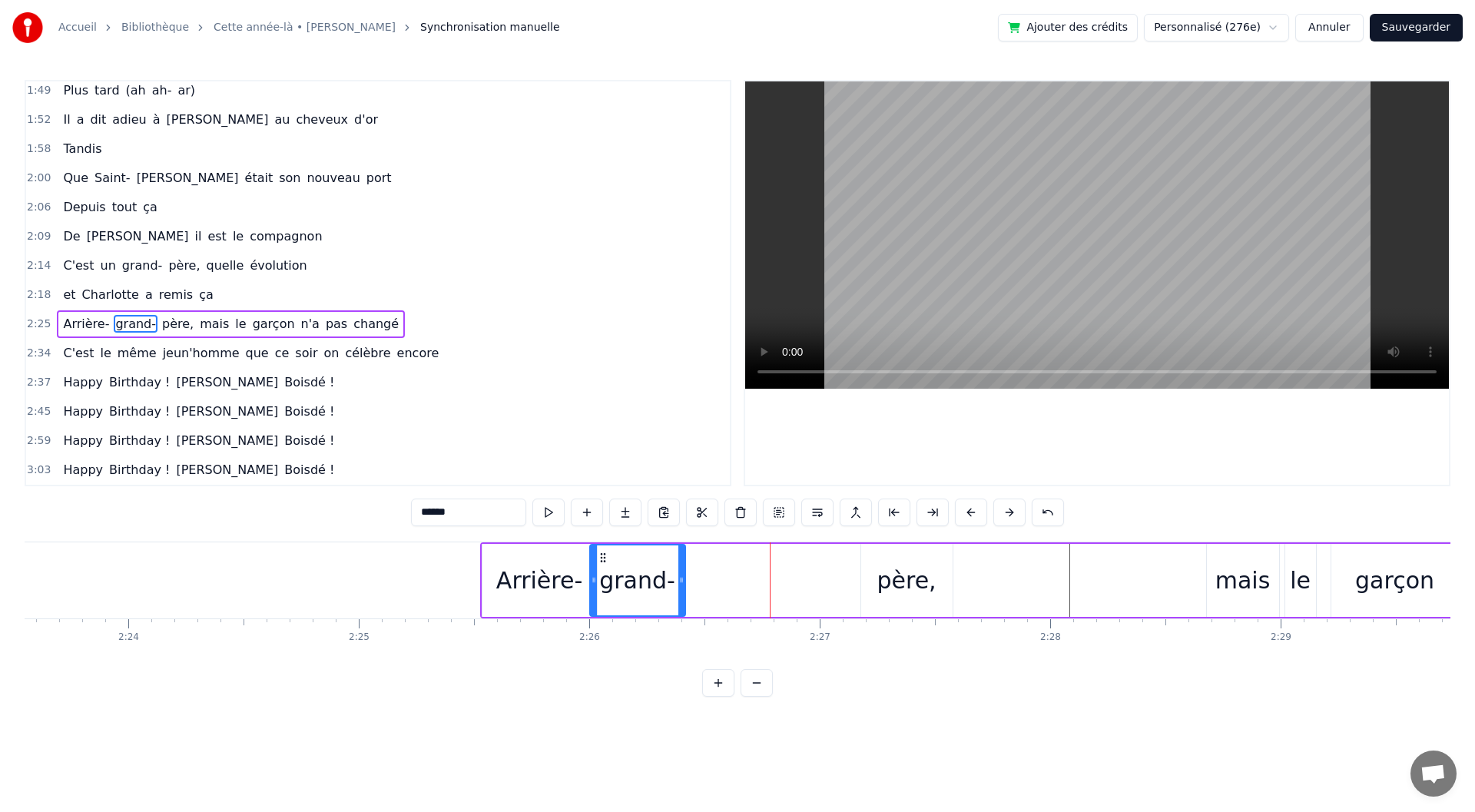
drag, startPoint x: 779, startPoint y: 553, endPoint x: 605, endPoint y: 549, distance: 174.0
drag, startPoint x: 874, startPoint y: 556, endPoint x: 696, endPoint y: 557, distance: 178.0
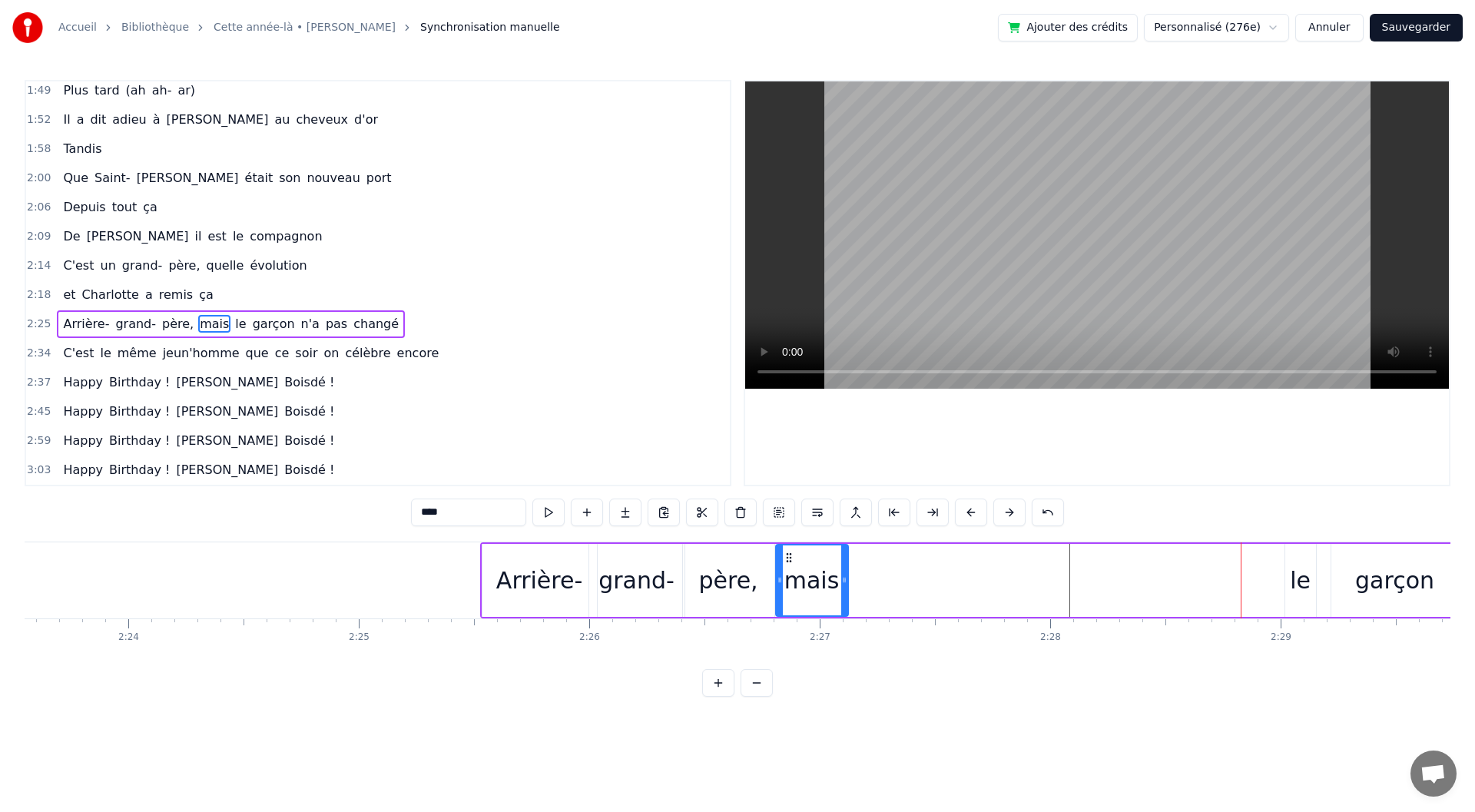
drag, startPoint x: 1220, startPoint y: 556, endPoint x: 786, endPoint y: 566, distance: 434.1
drag, startPoint x: 1296, startPoint y: 557, endPoint x: 858, endPoint y: 574, distance: 438.3
type input "******"
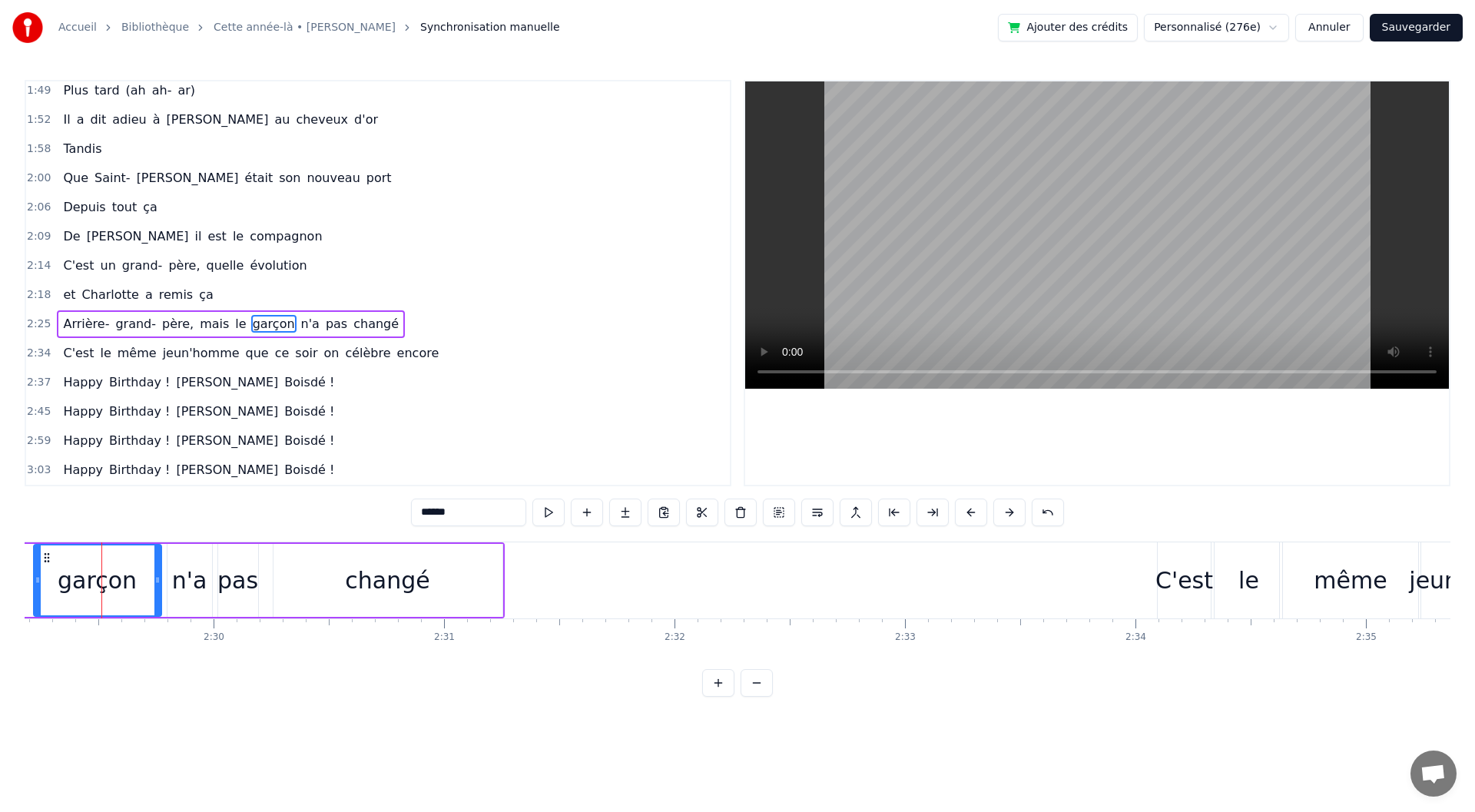
scroll to position [0, 33430]
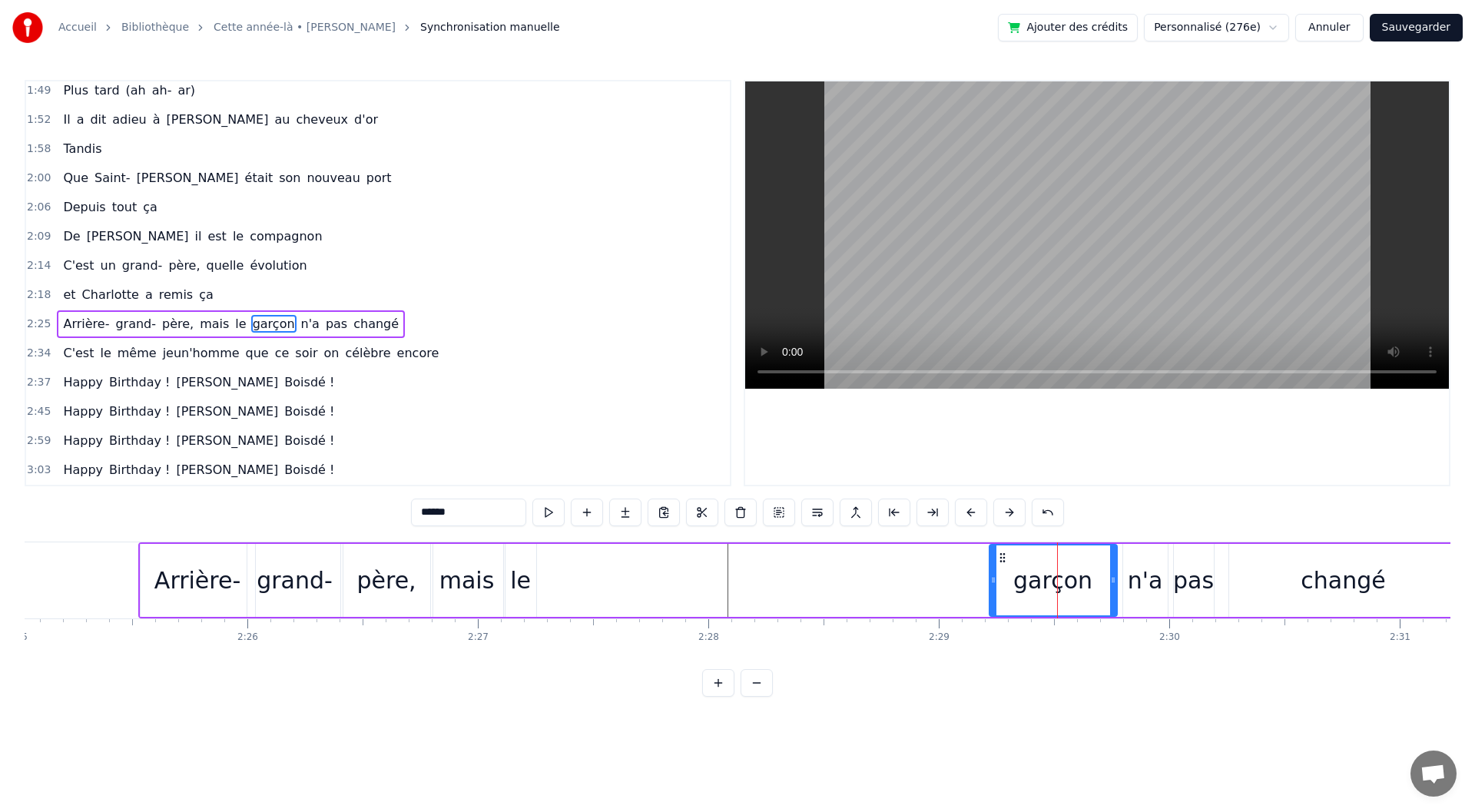
drag, startPoint x: 918, startPoint y: 563, endPoint x: 906, endPoint y: 563, distance: 12.0
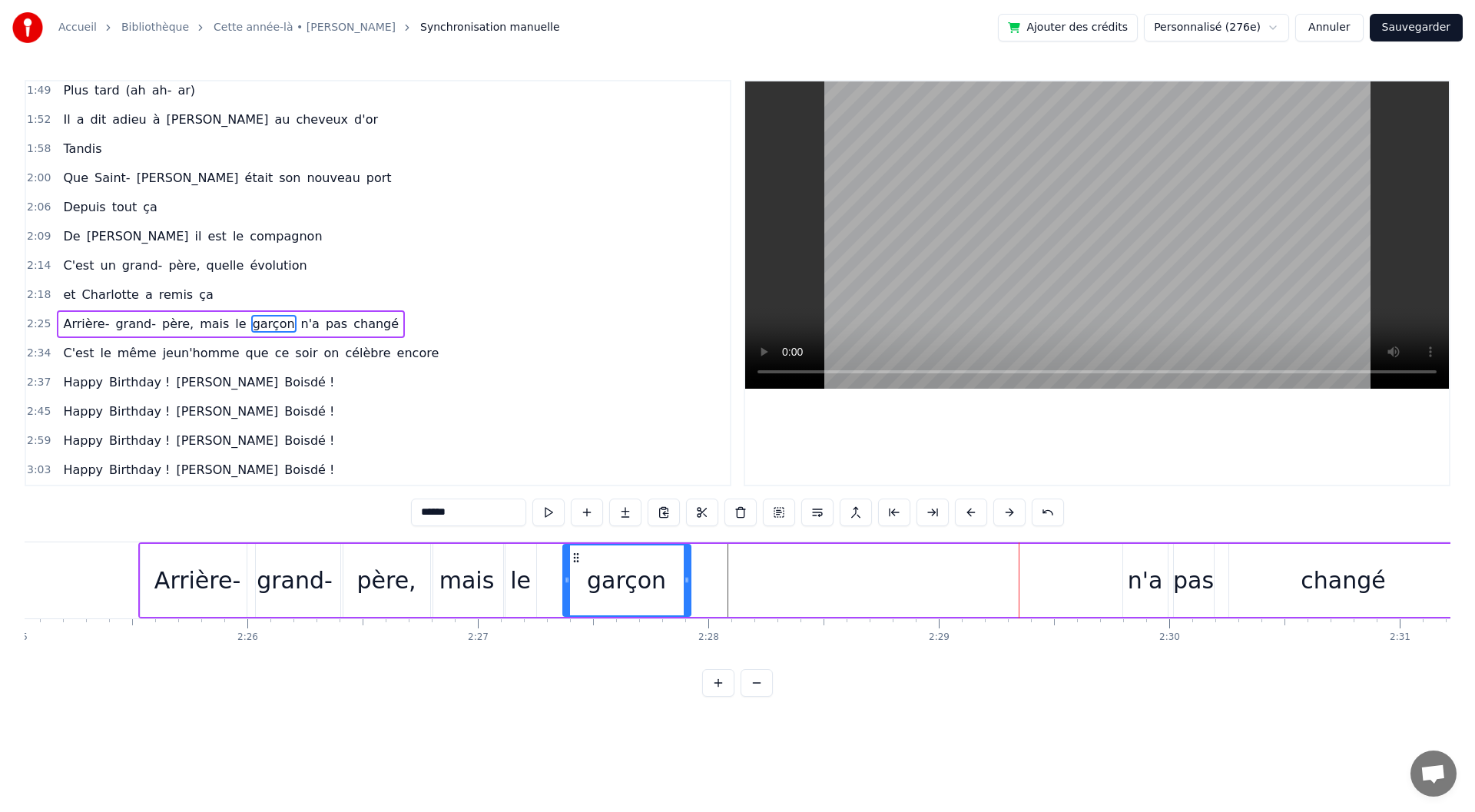
drag, startPoint x: 1000, startPoint y: 555, endPoint x: 568, endPoint y: 558, distance: 432.0
drag, startPoint x: 1137, startPoint y: 560, endPoint x: 697, endPoint y: 575, distance: 440.3
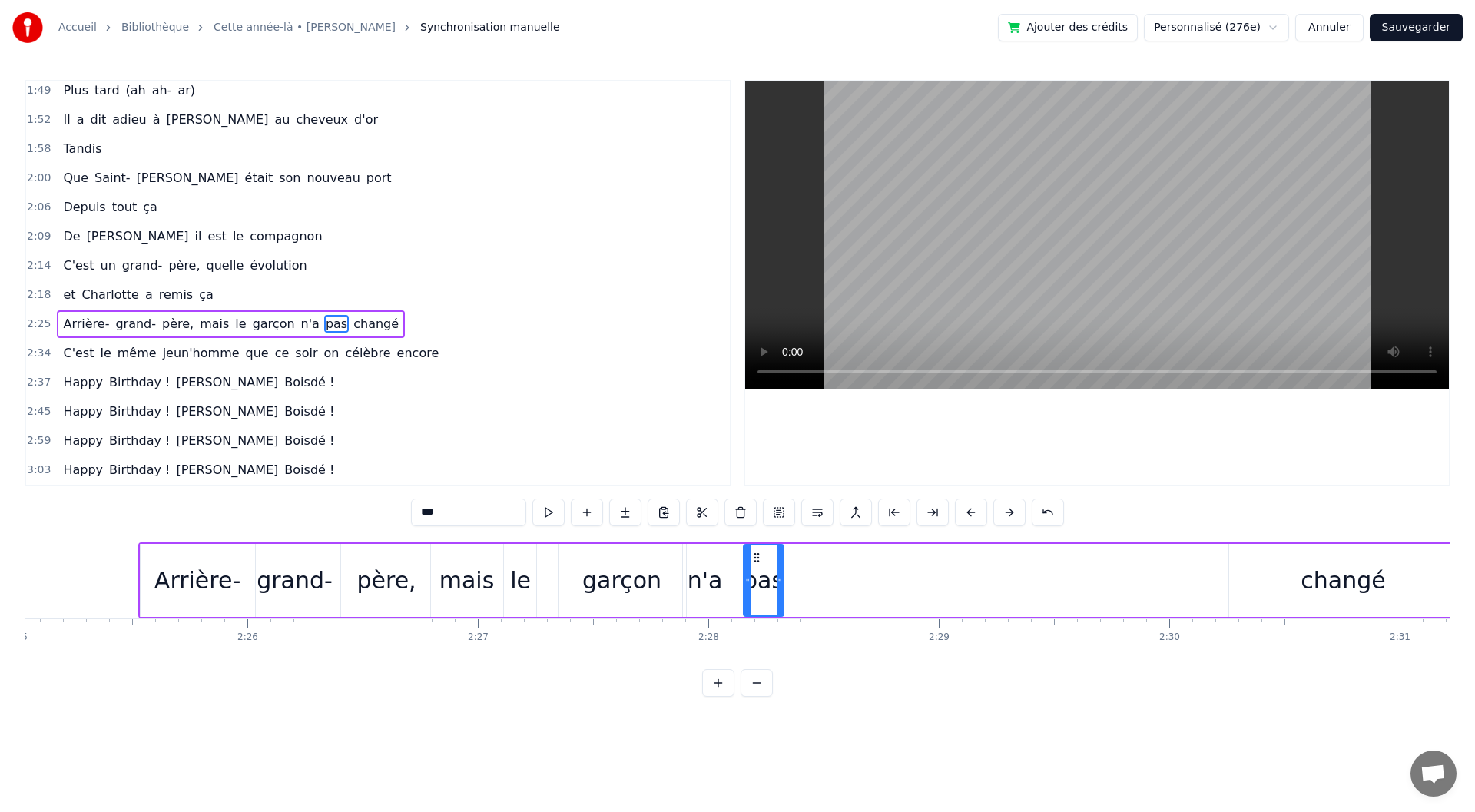
drag, startPoint x: 1190, startPoint y: 556, endPoint x: 759, endPoint y: 560, distance: 431.0
drag, startPoint x: 1307, startPoint y: 597, endPoint x: 1288, endPoint y: 590, distance: 20.2
type input "******"
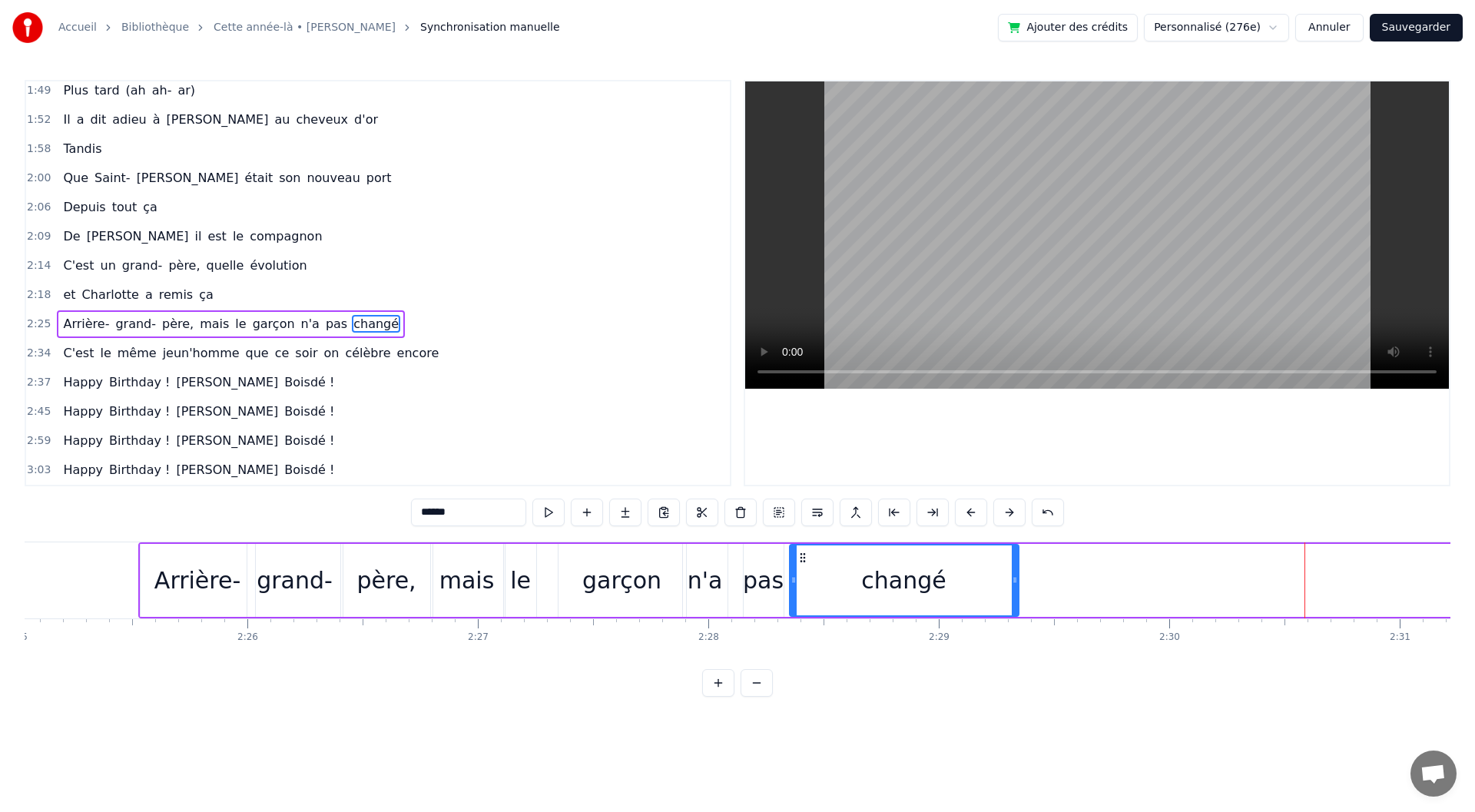
drag, startPoint x: 1238, startPoint y: 555, endPoint x: 796, endPoint y: 568, distance: 442.2
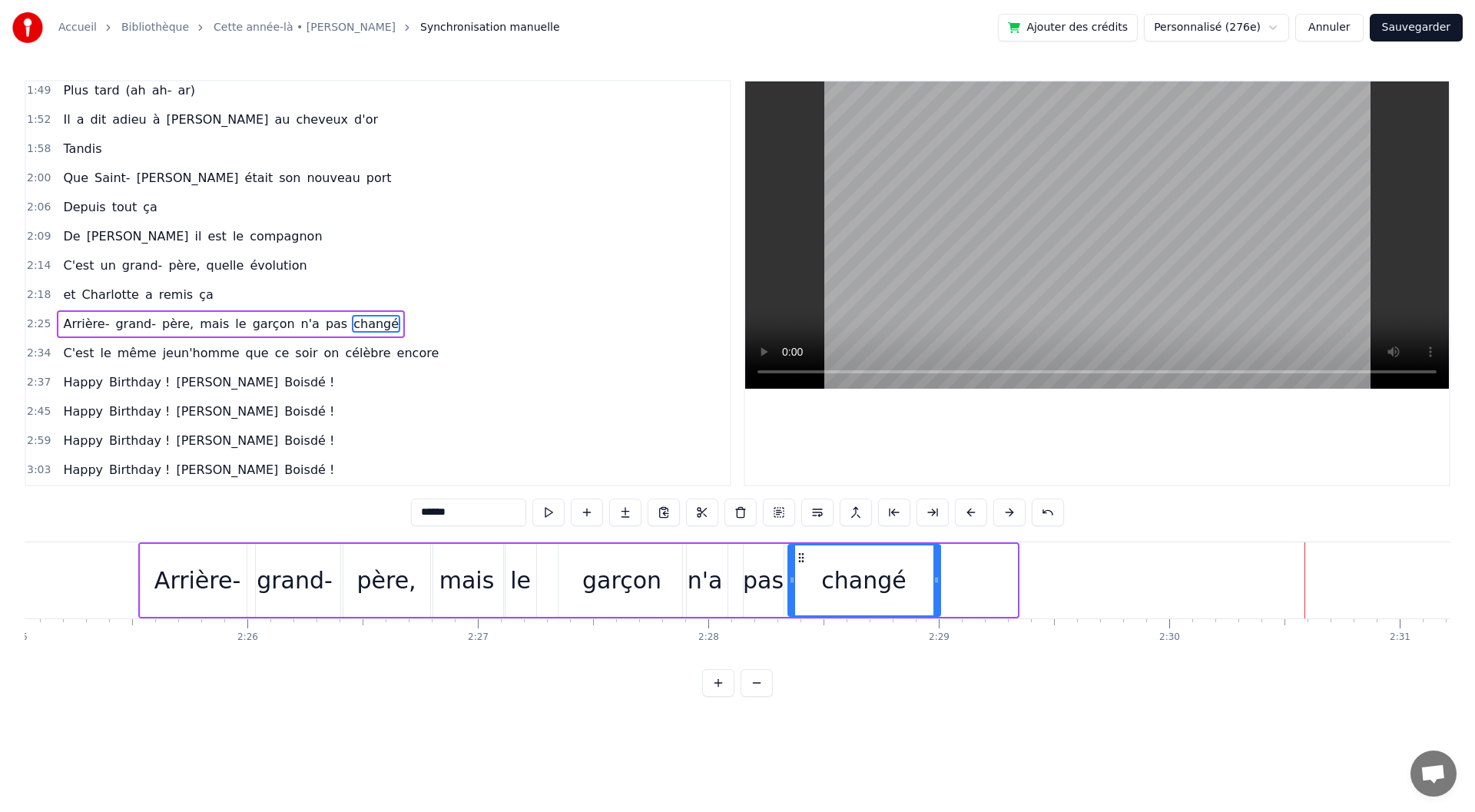
drag, startPoint x: 1014, startPoint y: 589, endPoint x: 938, endPoint y: 597, distance: 76.4
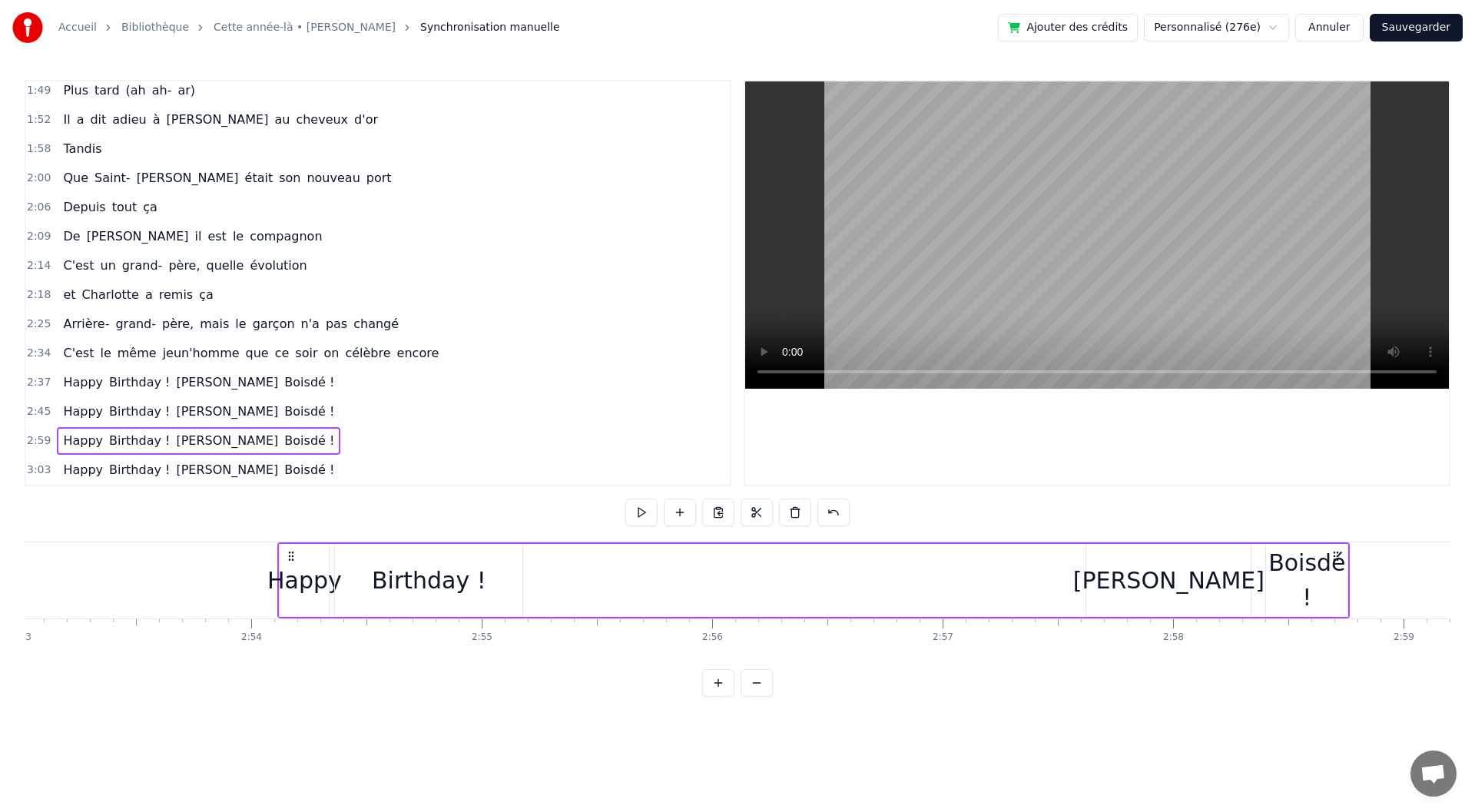
scroll to position [0, 39861]
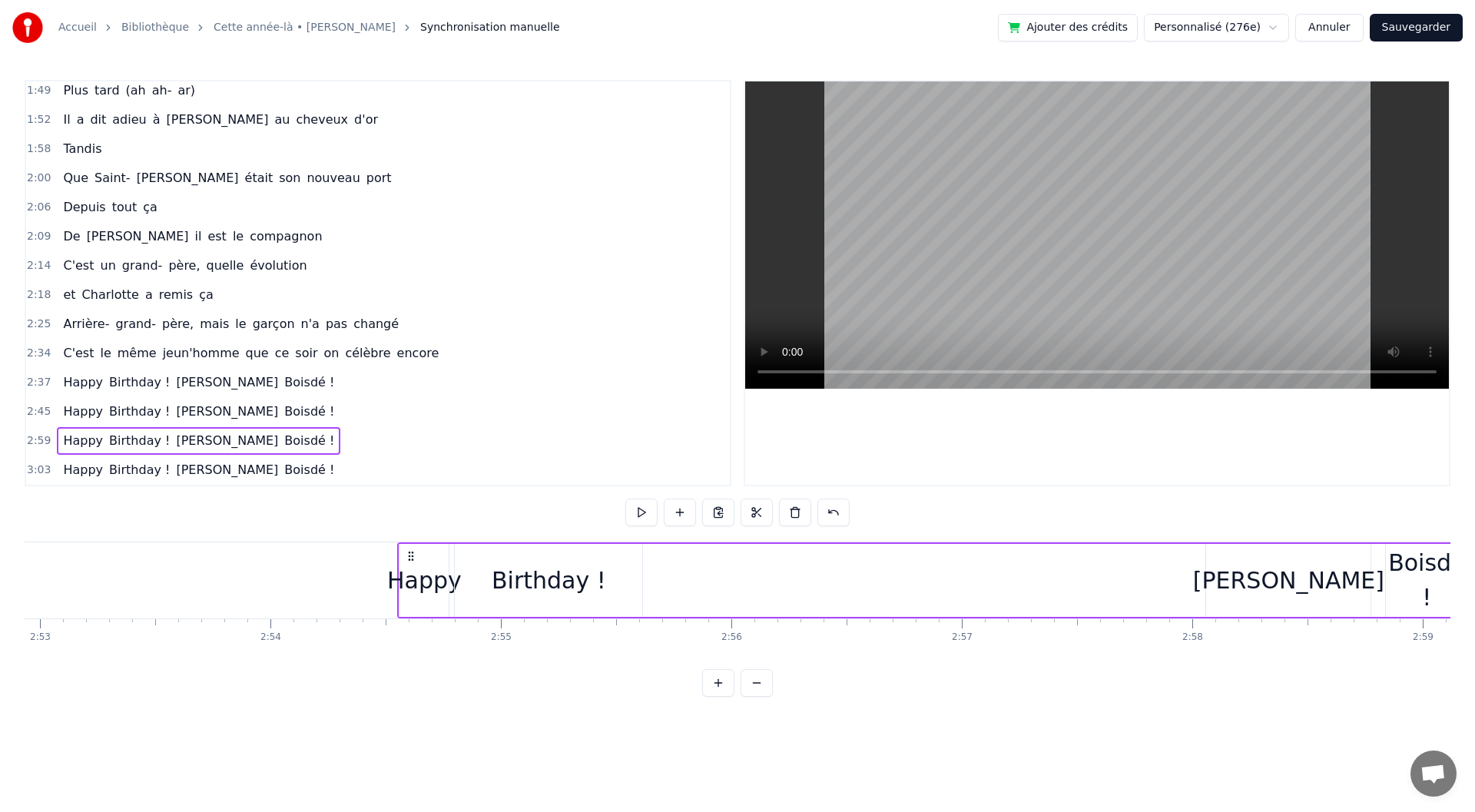
drag, startPoint x: 113, startPoint y: 553, endPoint x: 408, endPoint y: 613, distance: 301.0
drag, startPoint x: 446, startPoint y: 582, endPoint x: 481, endPoint y: 586, distance: 35.2
type input "**********"
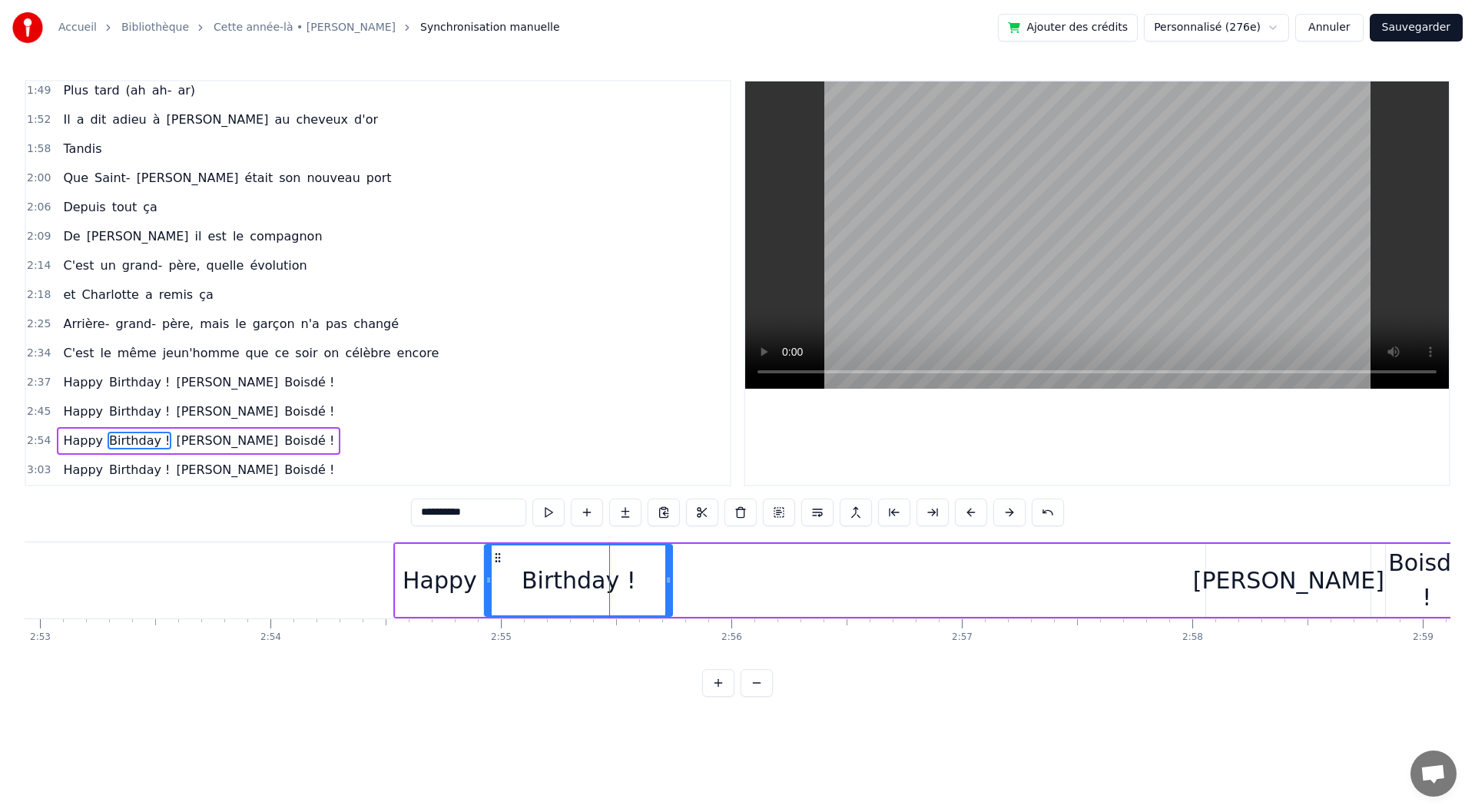
drag, startPoint x: 468, startPoint y: 556, endPoint x: 499, endPoint y: 556, distance: 31.0
drag, startPoint x: 673, startPoint y: 589, endPoint x: 747, endPoint y: 593, distance: 74.1
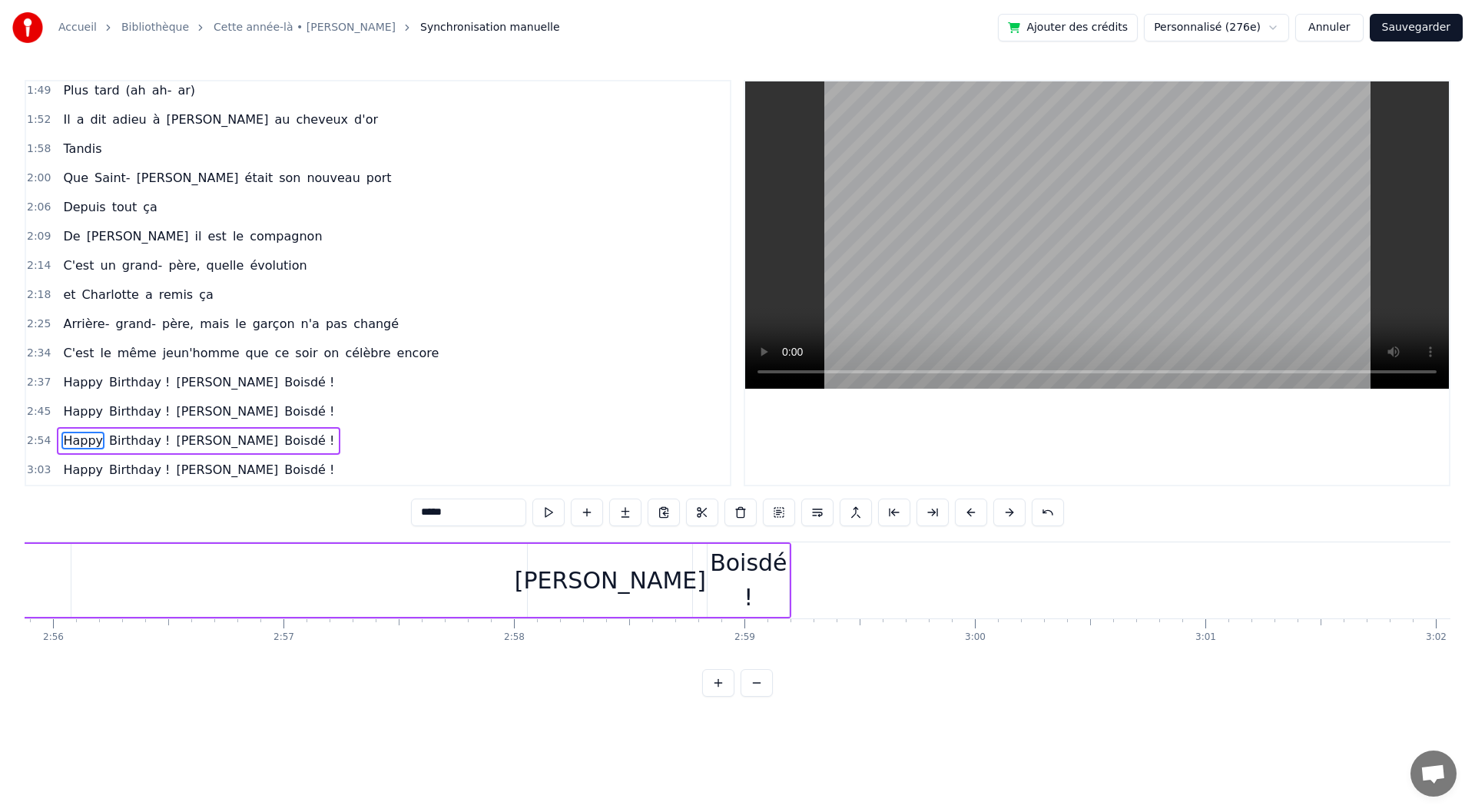
scroll to position [0, 40442]
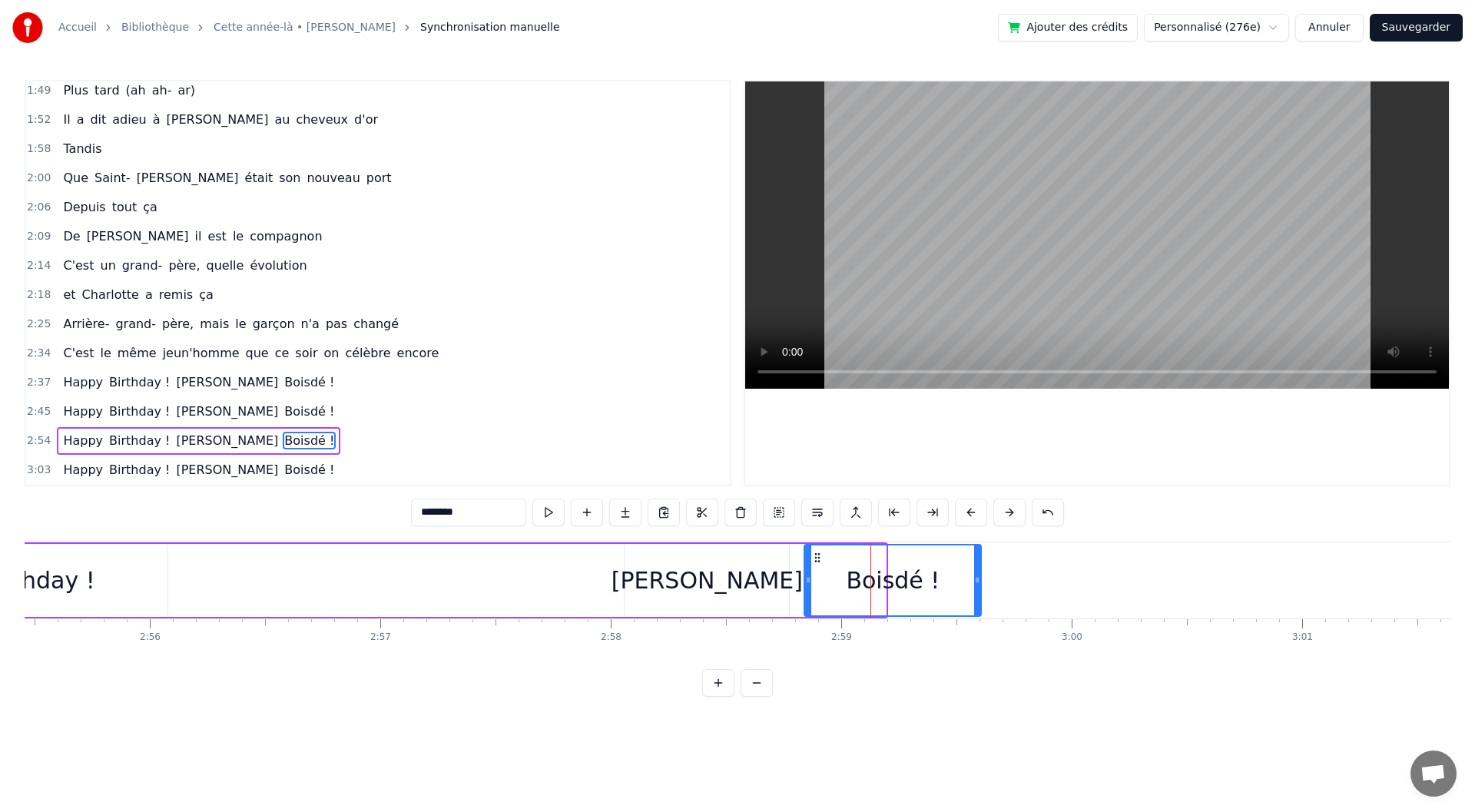
drag, startPoint x: 882, startPoint y: 582, endPoint x: 978, endPoint y: 585, distance: 96.0
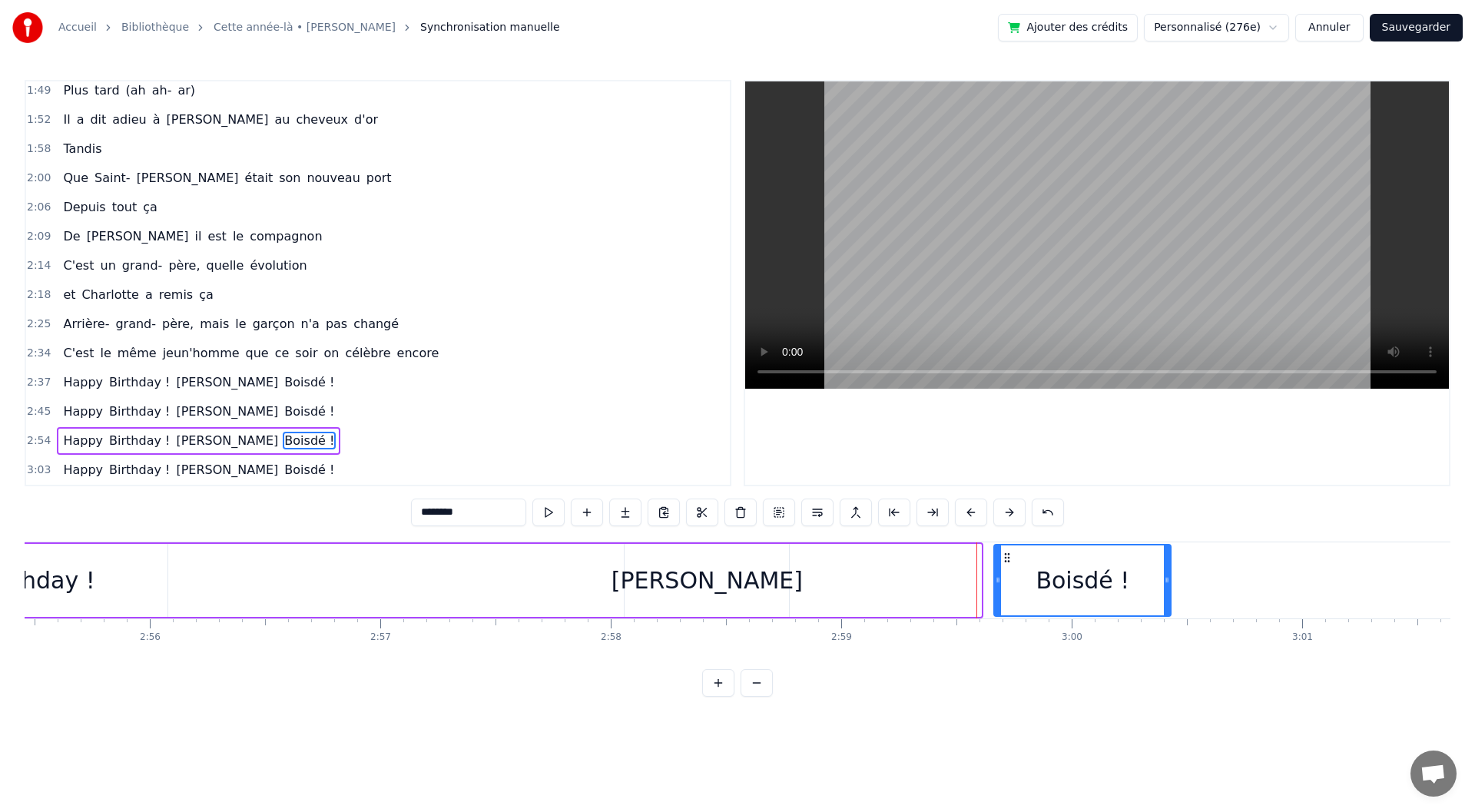
drag, startPoint x: 821, startPoint y: 558, endPoint x: 1009, endPoint y: 563, distance: 188.1
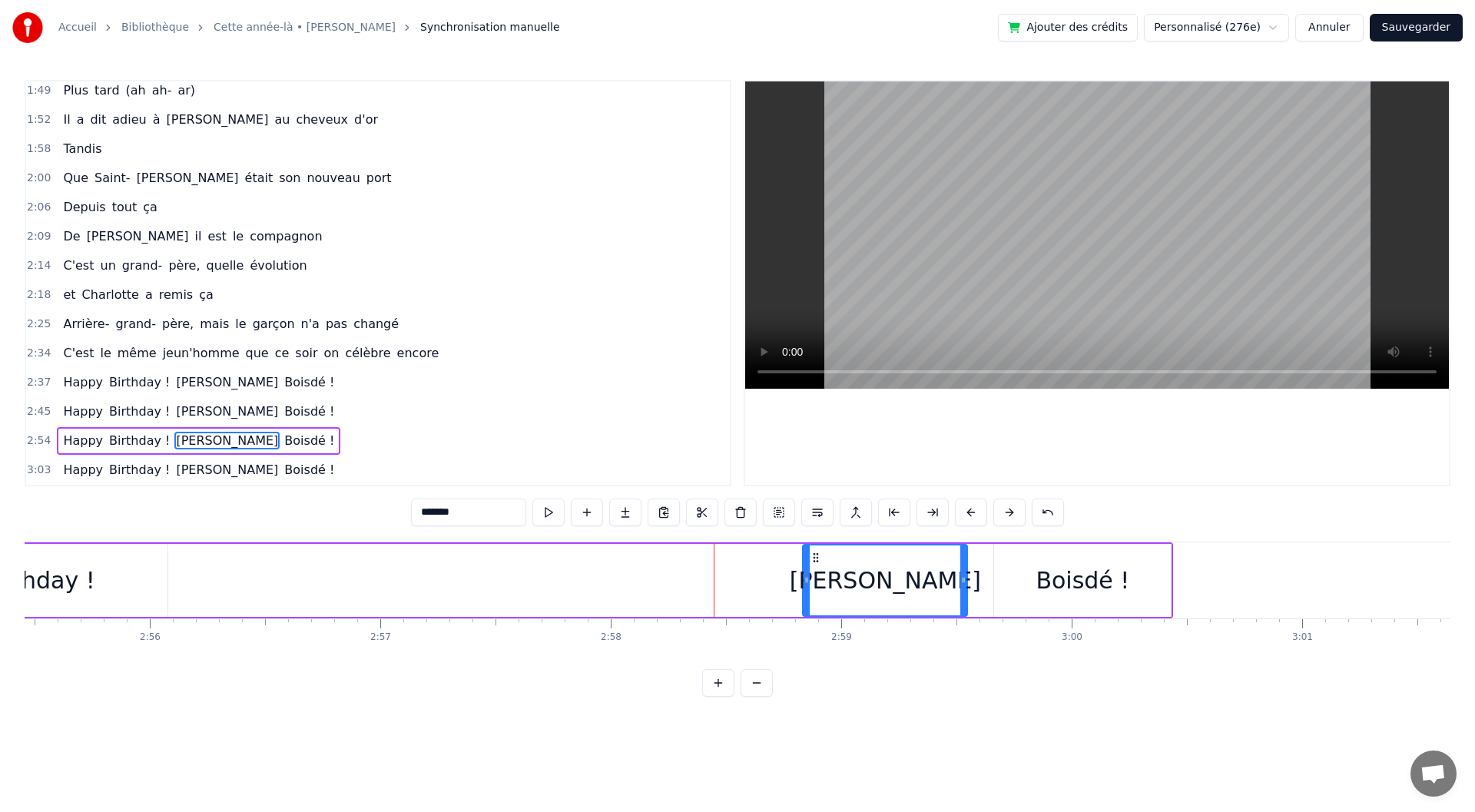
drag, startPoint x: 640, startPoint y: 553, endPoint x: 818, endPoint y: 562, distance: 178.2
drag, startPoint x: 965, startPoint y: 589, endPoint x: 998, endPoint y: 589, distance: 33.0
type input "********"
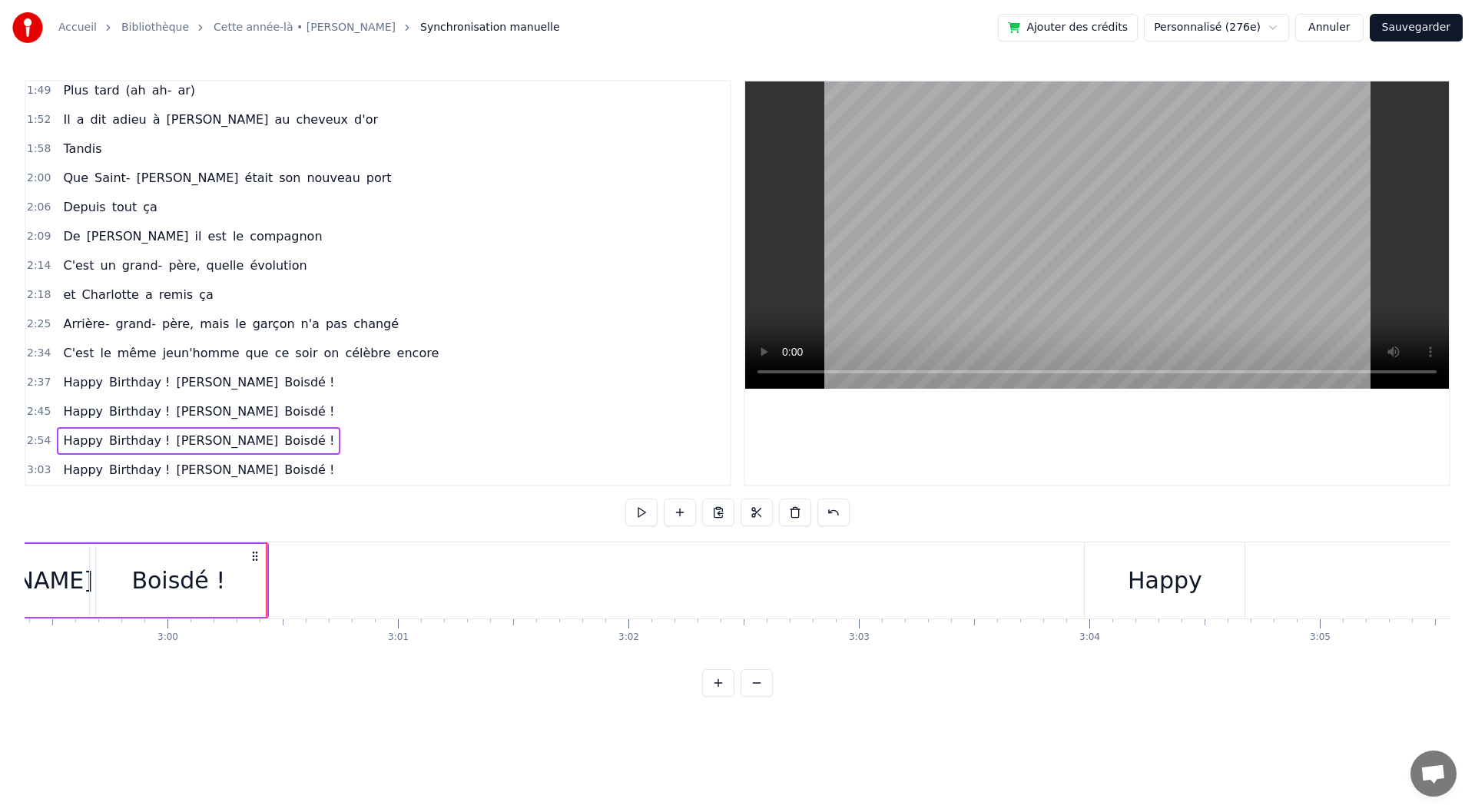
scroll to position [0, 41511]
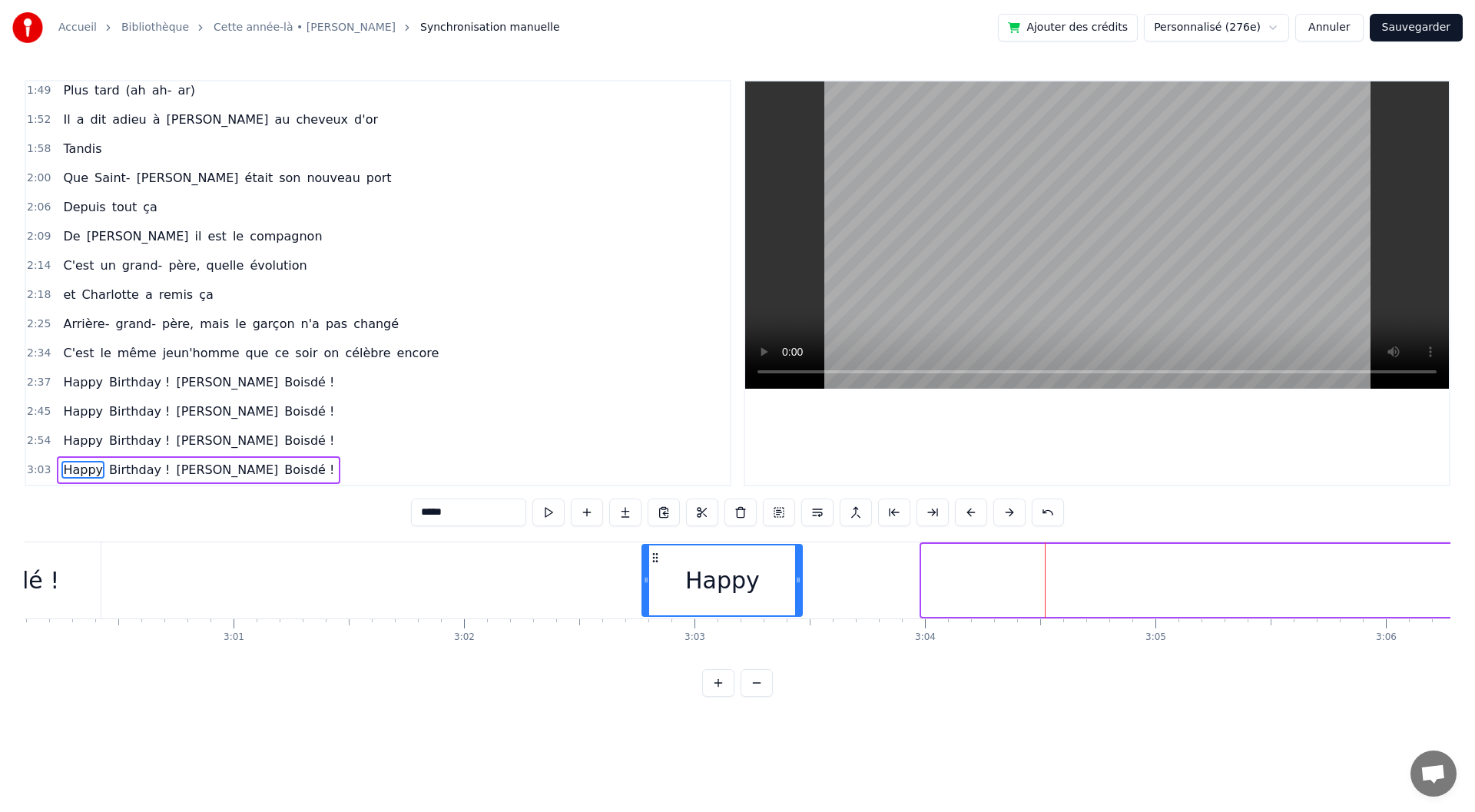
drag, startPoint x: 937, startPoint y: 558, endPoint x: 658, endPoint y: 563, distance: 279.0
drag, startPoint x: 802, startPoint y: 597, endPoint x: 737, endPoint y: 593, distance: 65.1
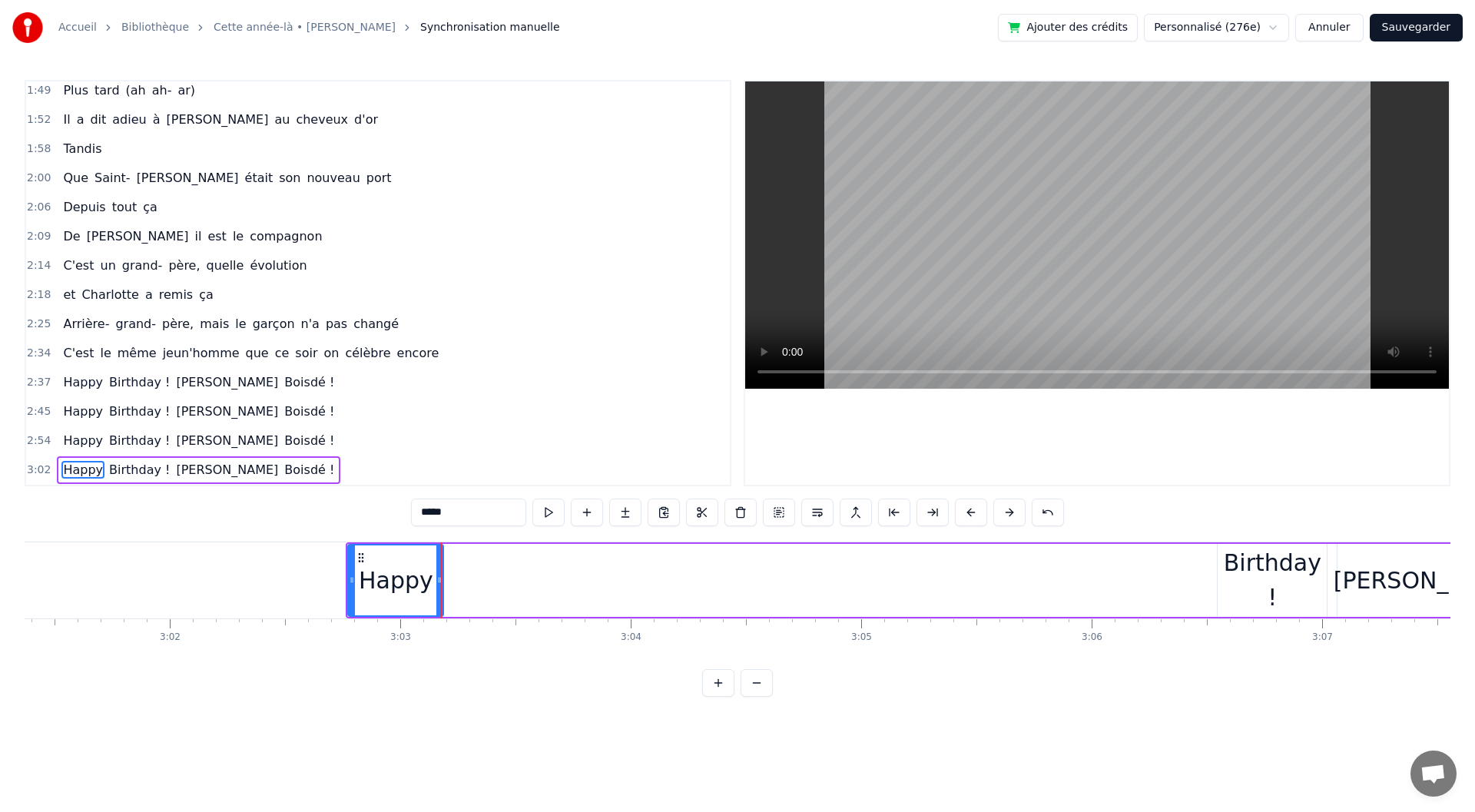
scroll to position [0, 41830]
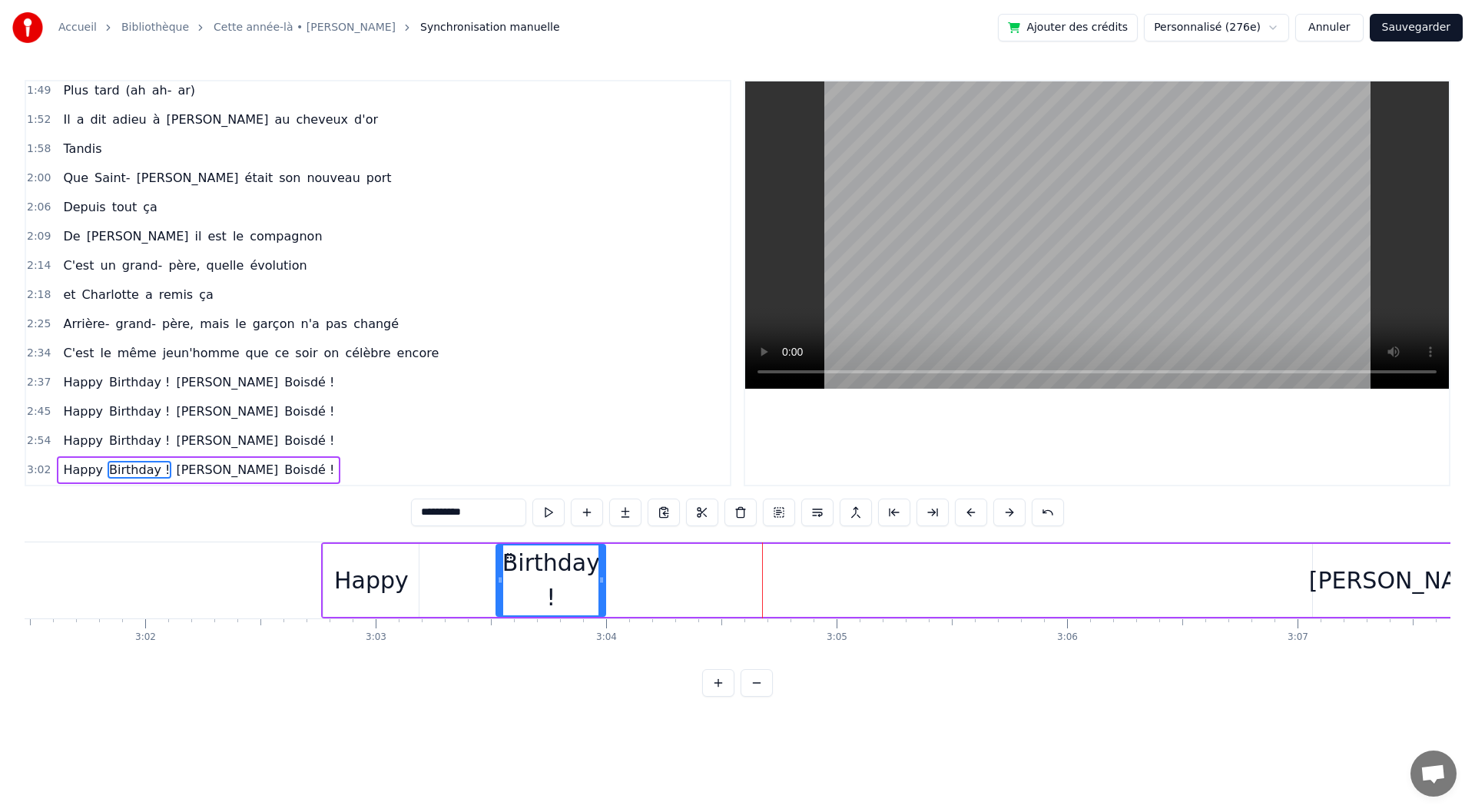
drag, startPoint x: 1208, startPoint y: 559, endPoint x: 512, endPoint y: 575, distance: 696.2
drag, startPoint x: 604, startPoint y: 589, endPoint x: 759, endPoint y: 594, distance: 155.1
drag, startPoint x: 500, startPoint y: 593, endPoint x: 508, endPoint y: 593, distance: 8.0
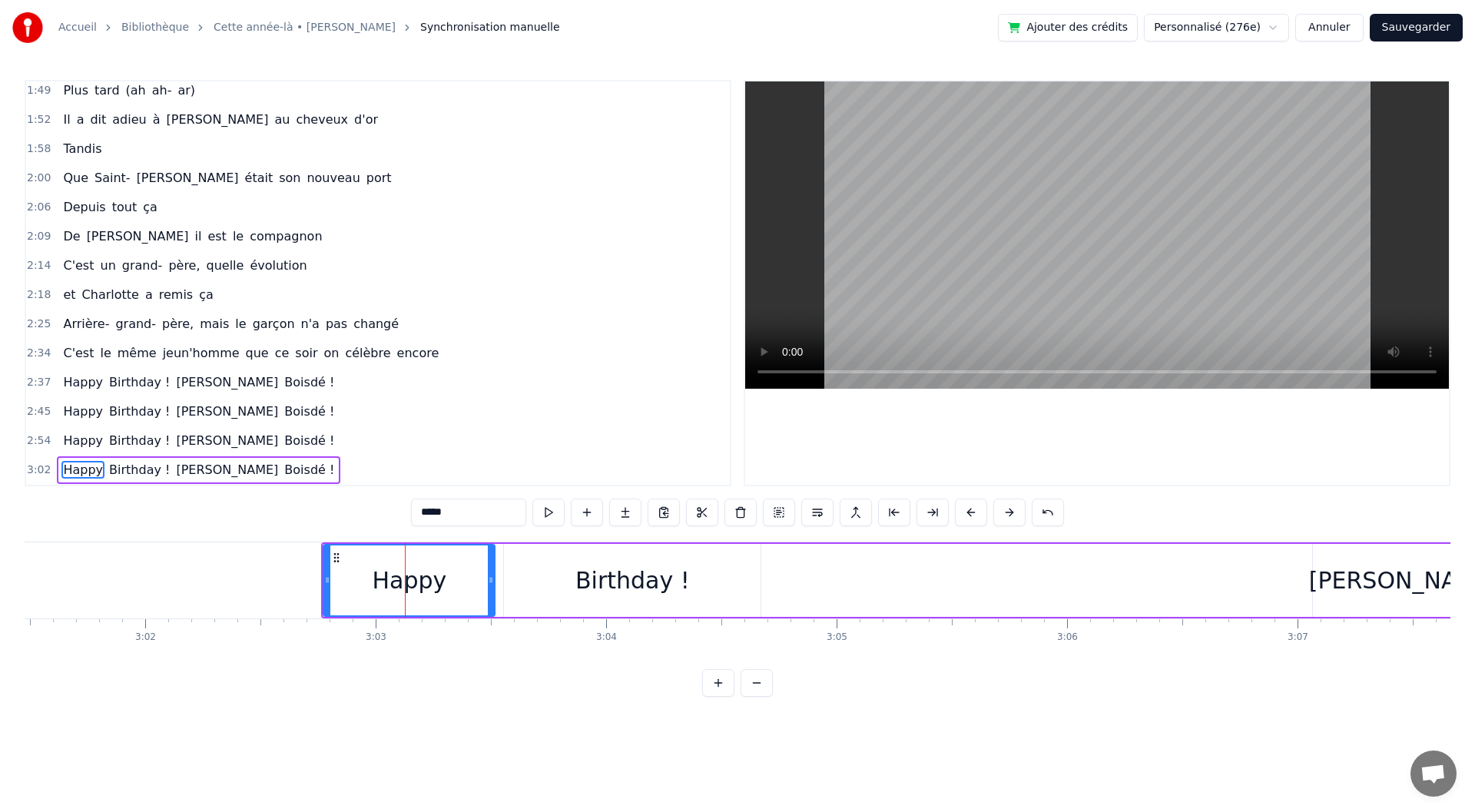
drag, startPoint x: 417, startPoint y: 594, endPoint x: 493, endPoint y: 595, distance: 76.0
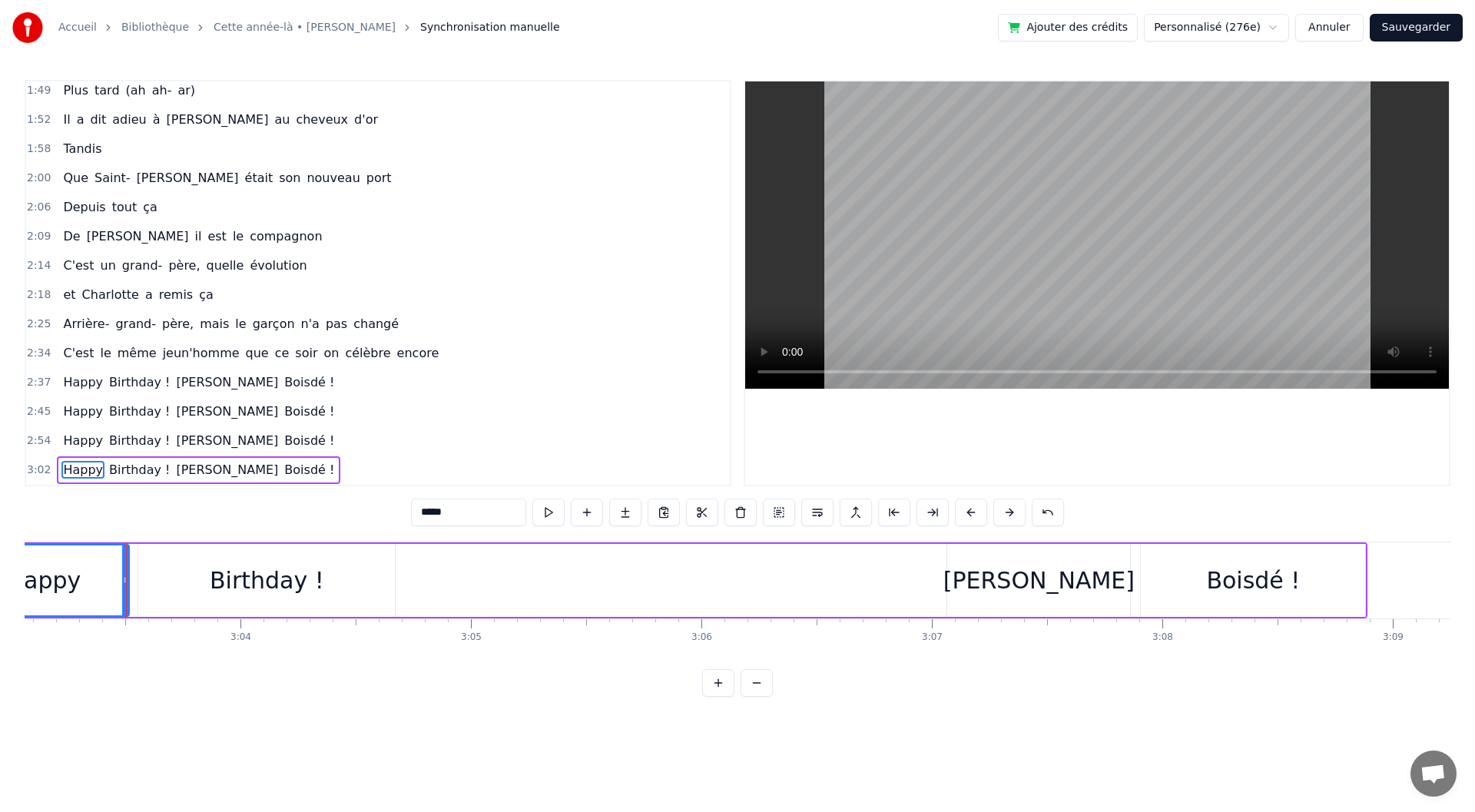
scroll to position [0, 42146]
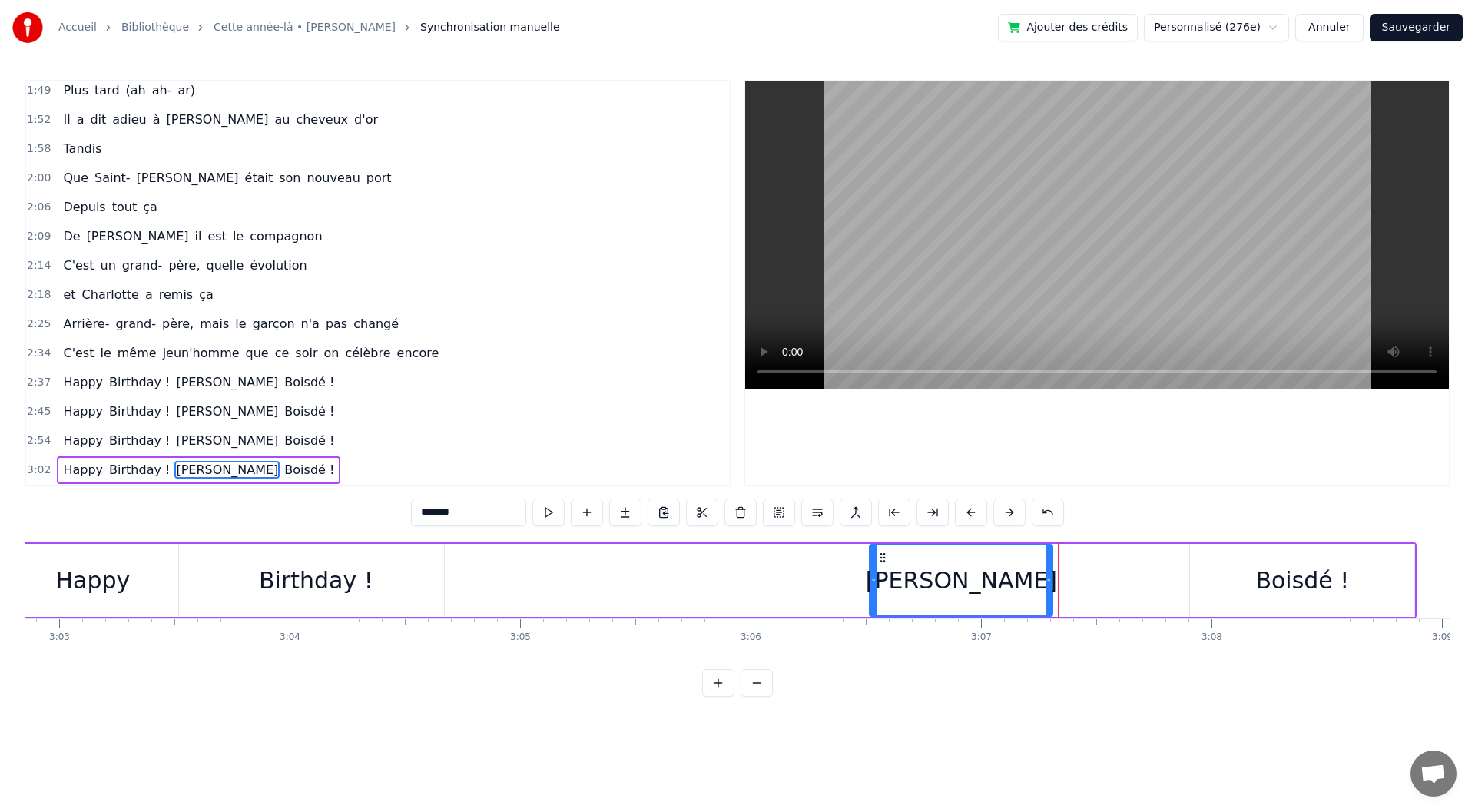
drag, startPoint x: 1011, startPoint y: 553, endPoint x: 884, endPoint y: 550, distance: 127.0
drag, startPoint x: 1046, startPoint y: 585, endPoint x: 1034, endPoint y: 586, distance: 12.0
type input "********"
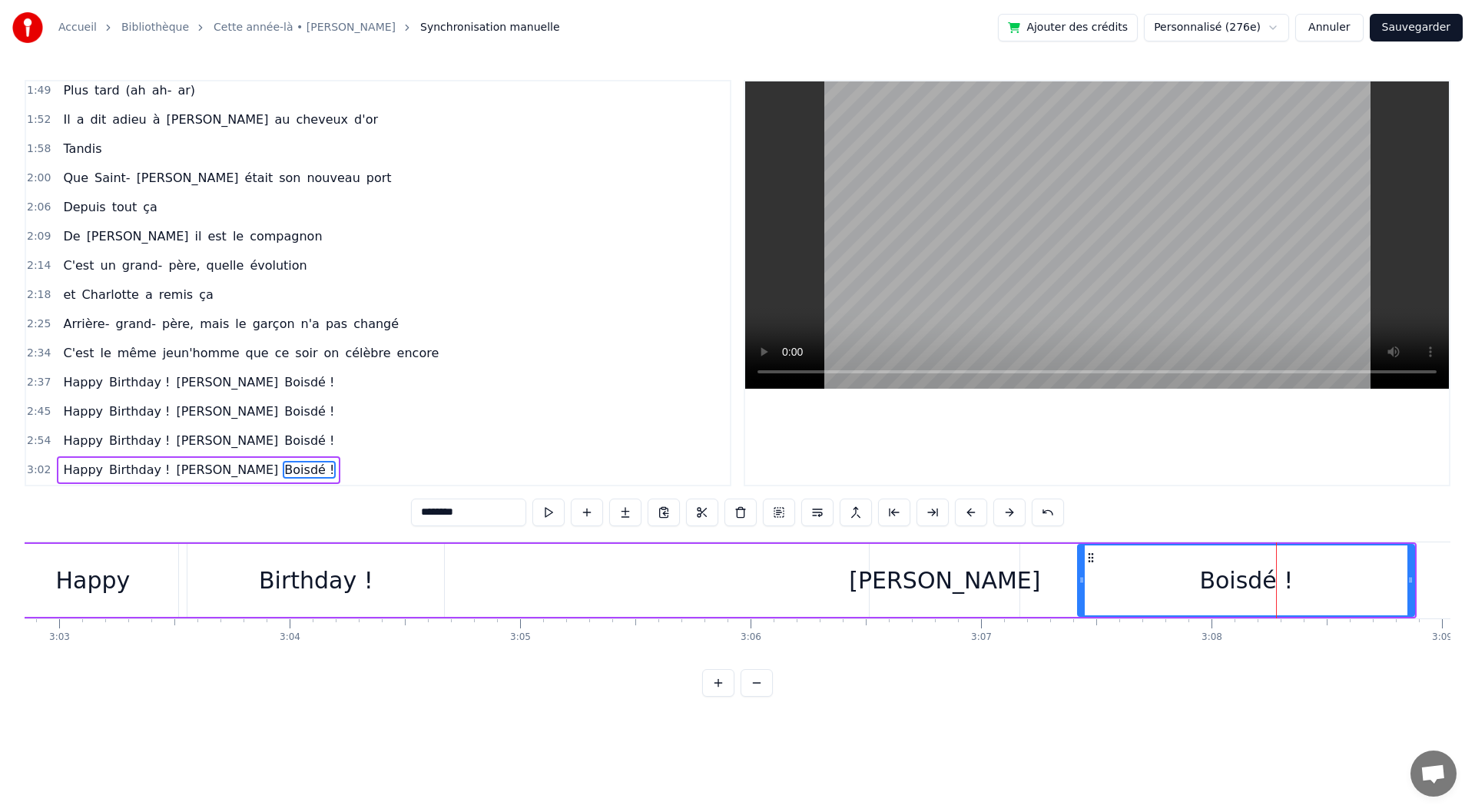
drag, startPoint x: 1192, startPoint y: 589, endPoint x: 1079, endPoint y: 591, distance: 113.0
drag, startPoint x: 1408, startPoint y: 582, endPoint x: 1235, endPoint y: 588, distance: 173.1
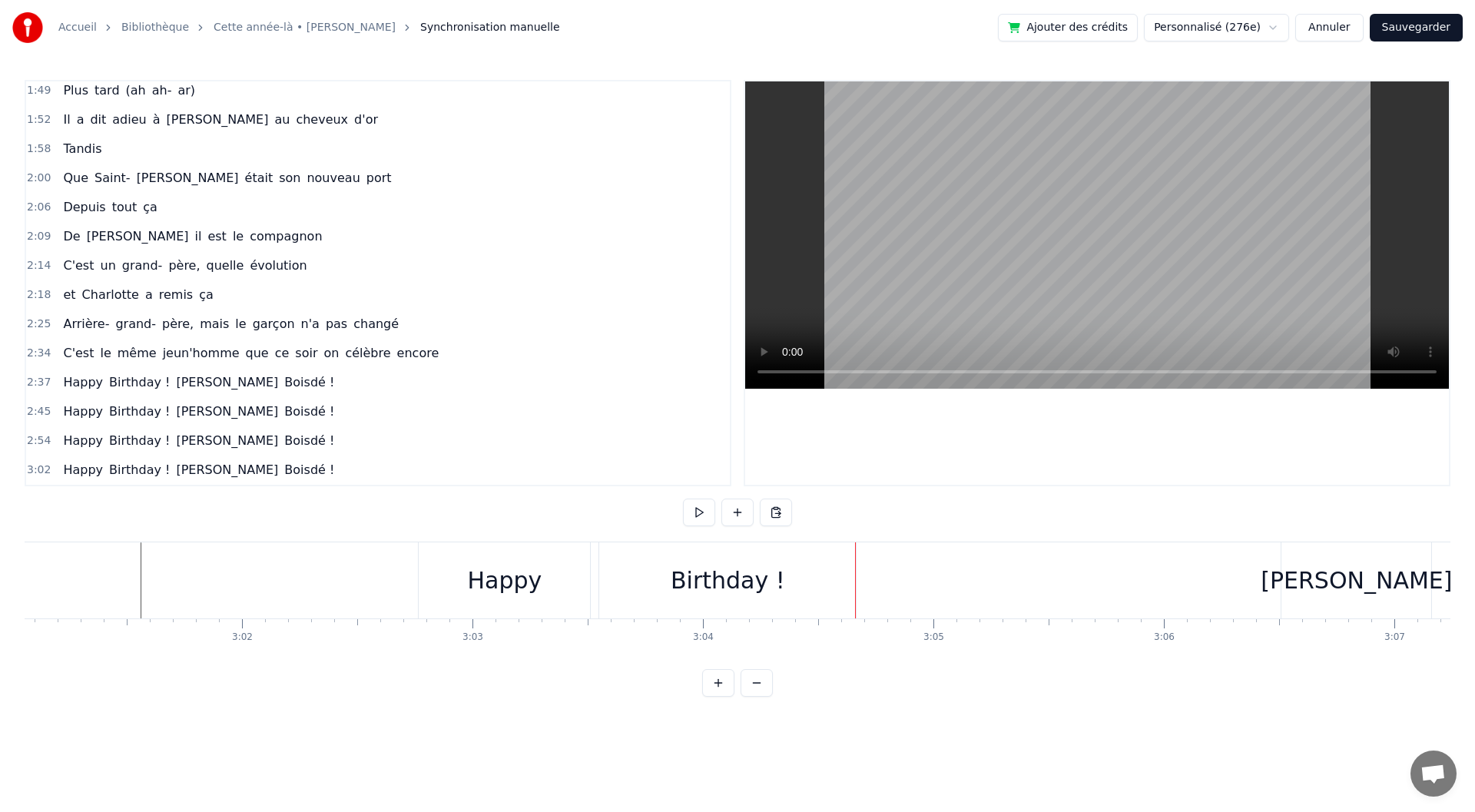
scroll to position [0, 41708]
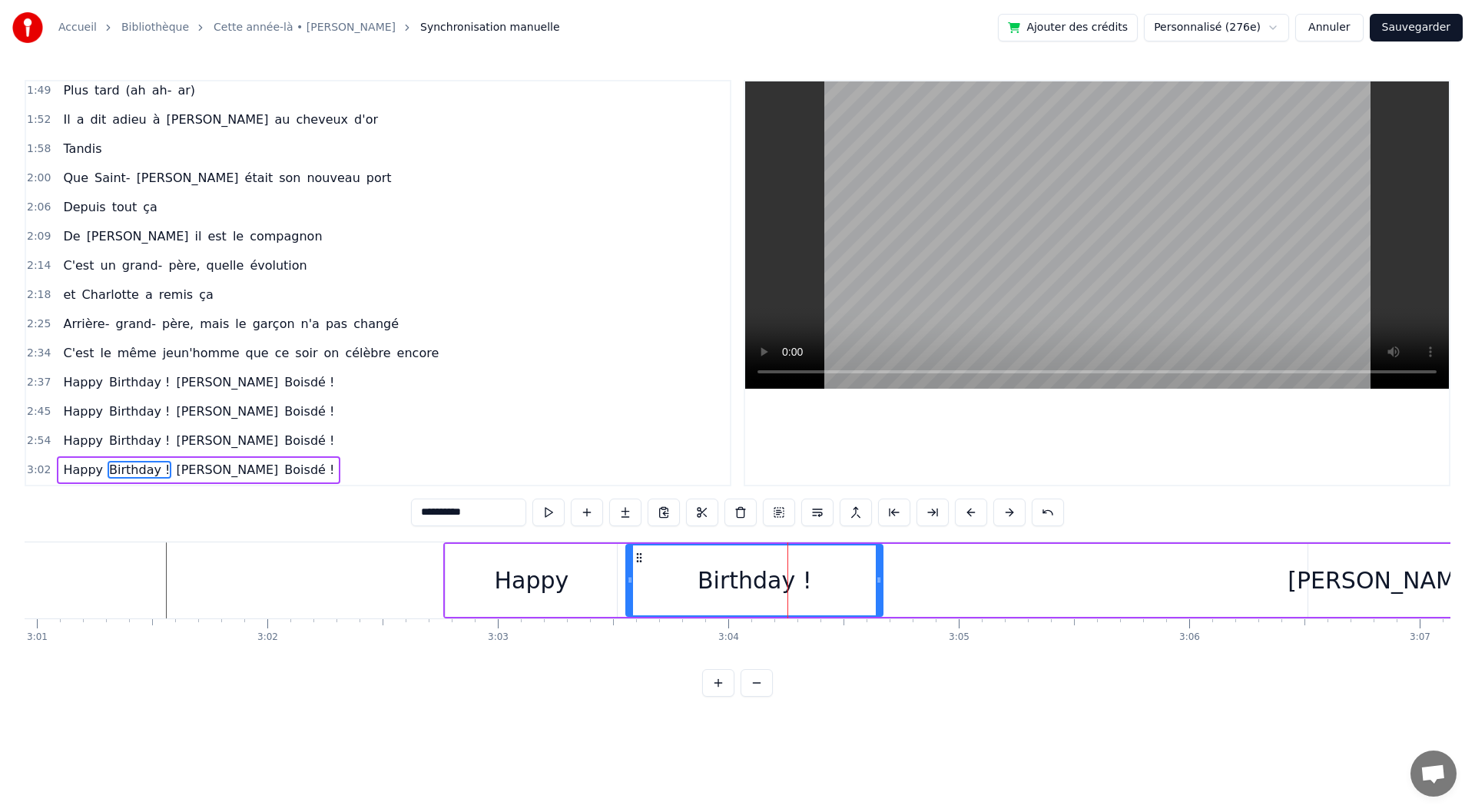
type input "*****"
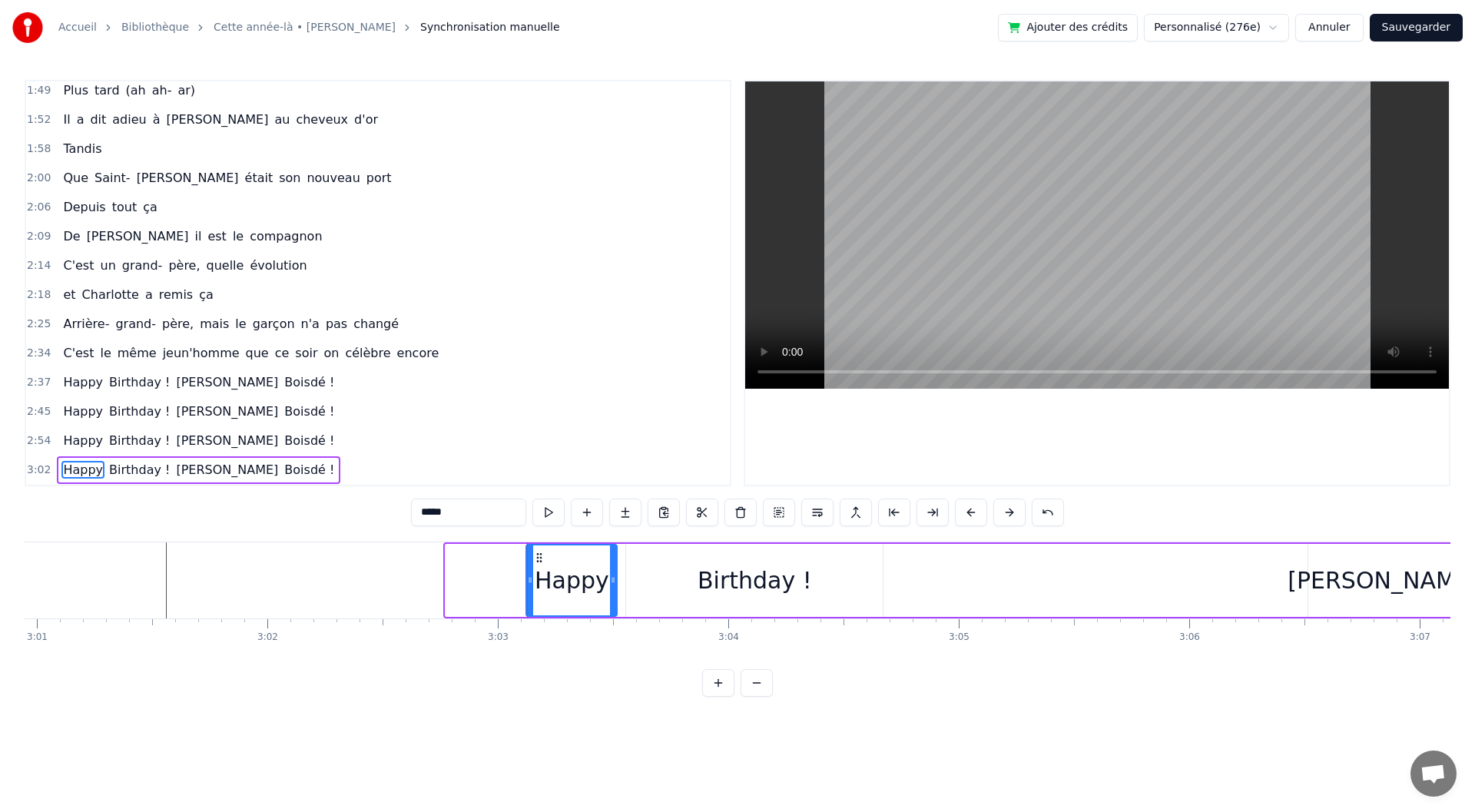
drag, startPoint x: 450, startPoint y: 582, endPoint x: 530, endPoint y: 592, distance: 80.6
drag, startPoint x: 615, startPoint y: 596, endPoint x: 624, endPoint y: 596, distance: 9.0
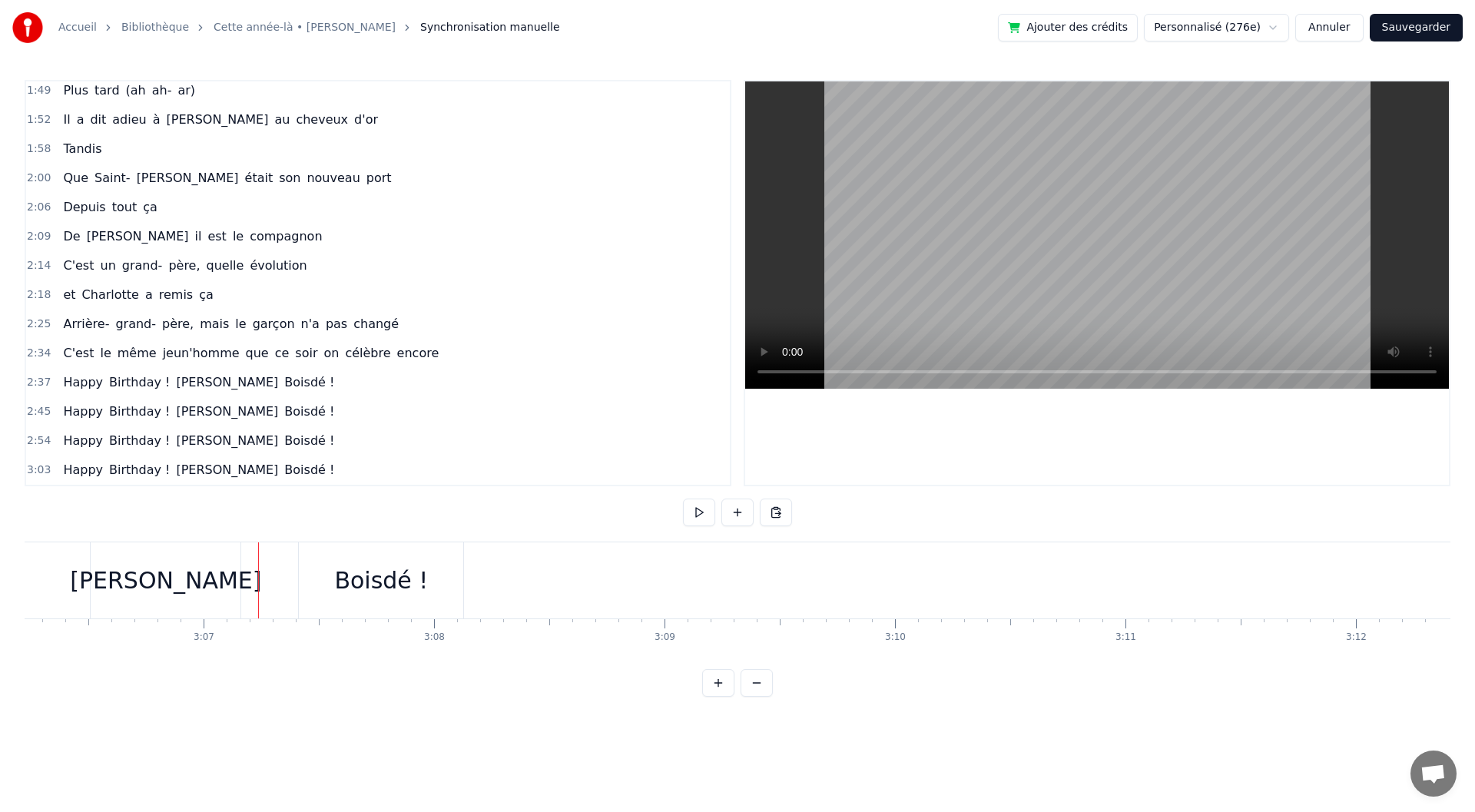
scroll to position [0, 42925]
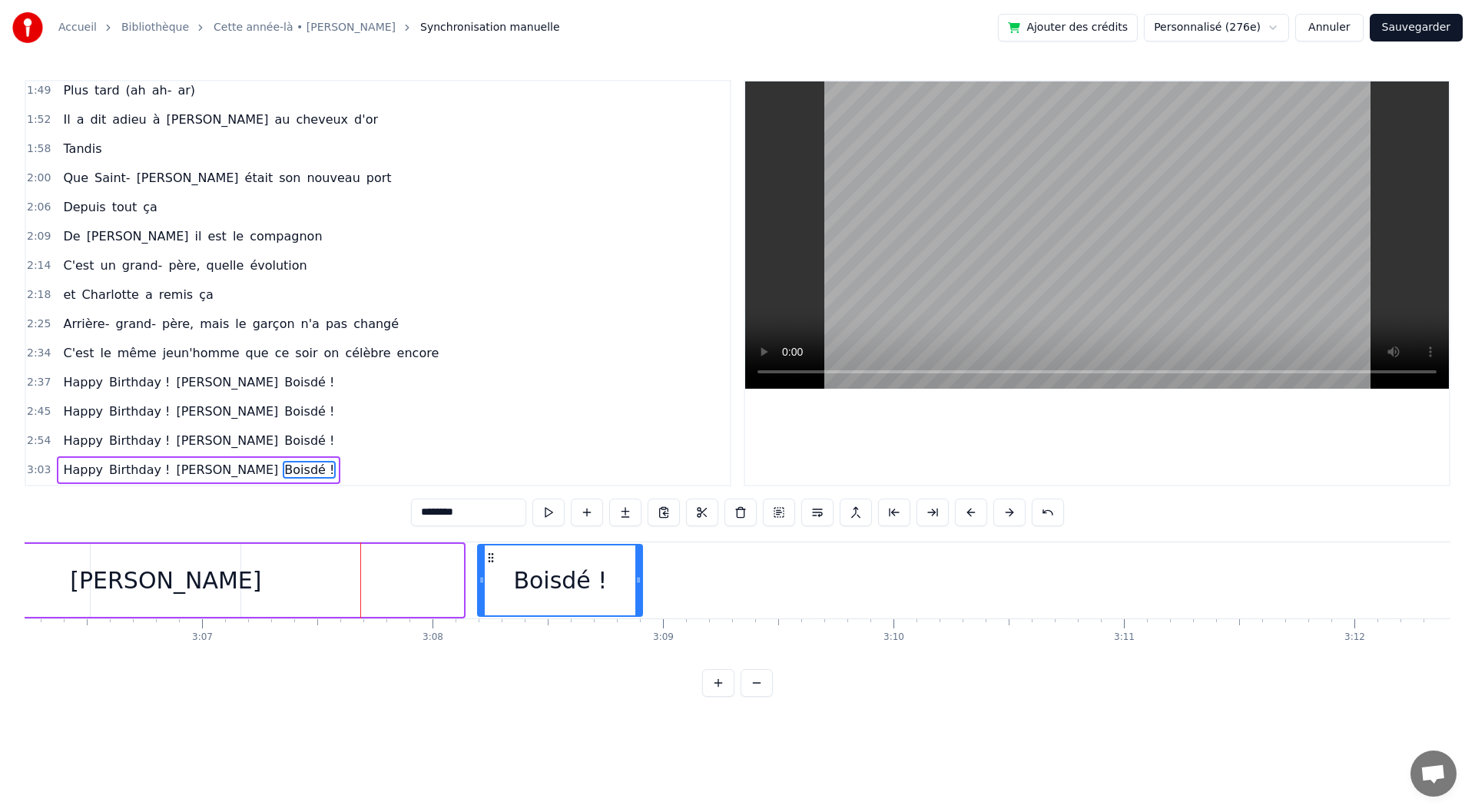
drag, startPoint x: 313, startPoint y: 554, endPoint x: 428, endPoint y: 580, distance: 117.9
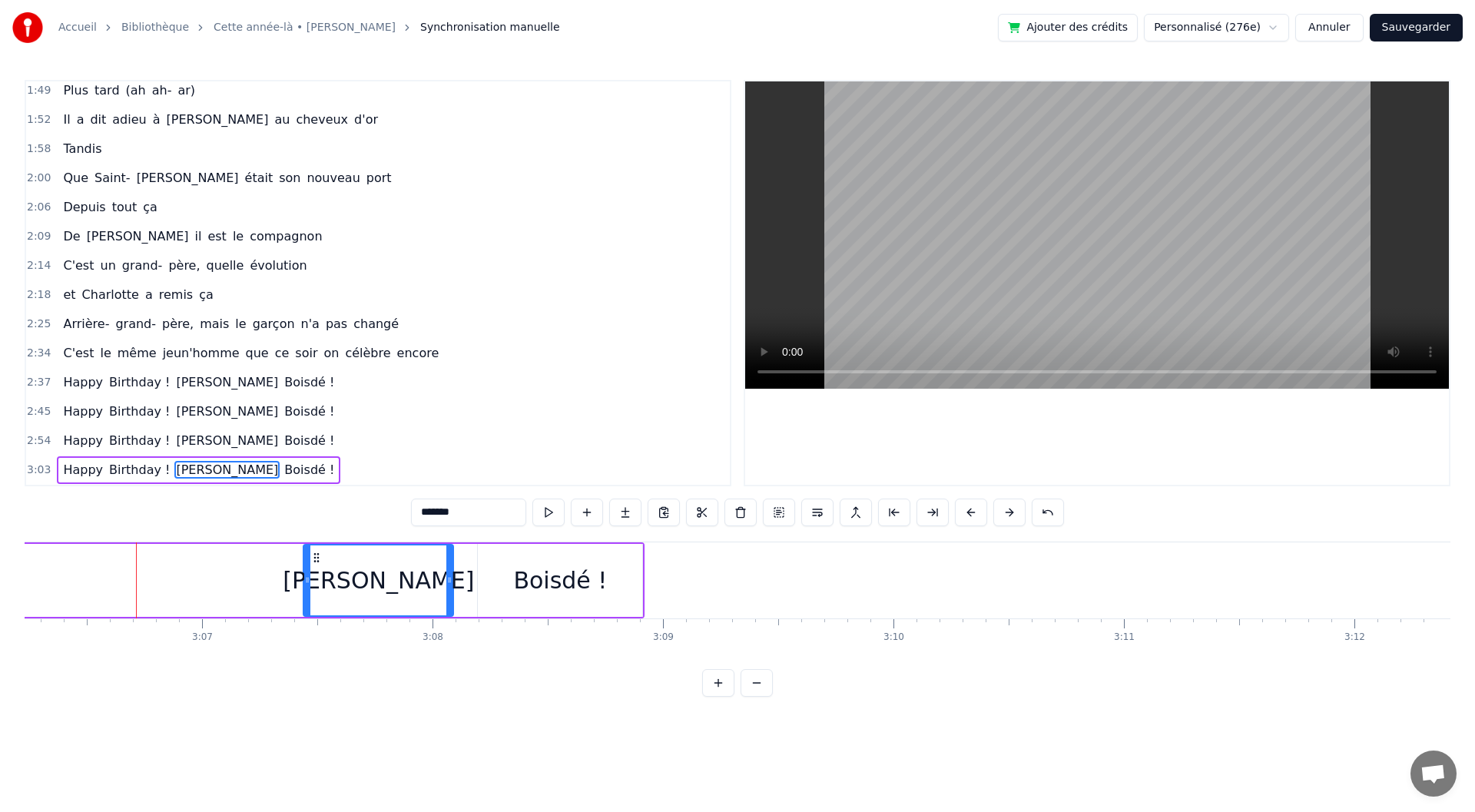
drag, startPoint x: 104, startPoint y: 553, endPoint x: 317, endPoint y: 557, distance: 213.0
drag, startPoint x: 450, startPoint y: 582, endPoint x: 462, endPoint y: 582, distance: 12.0
type input "********"
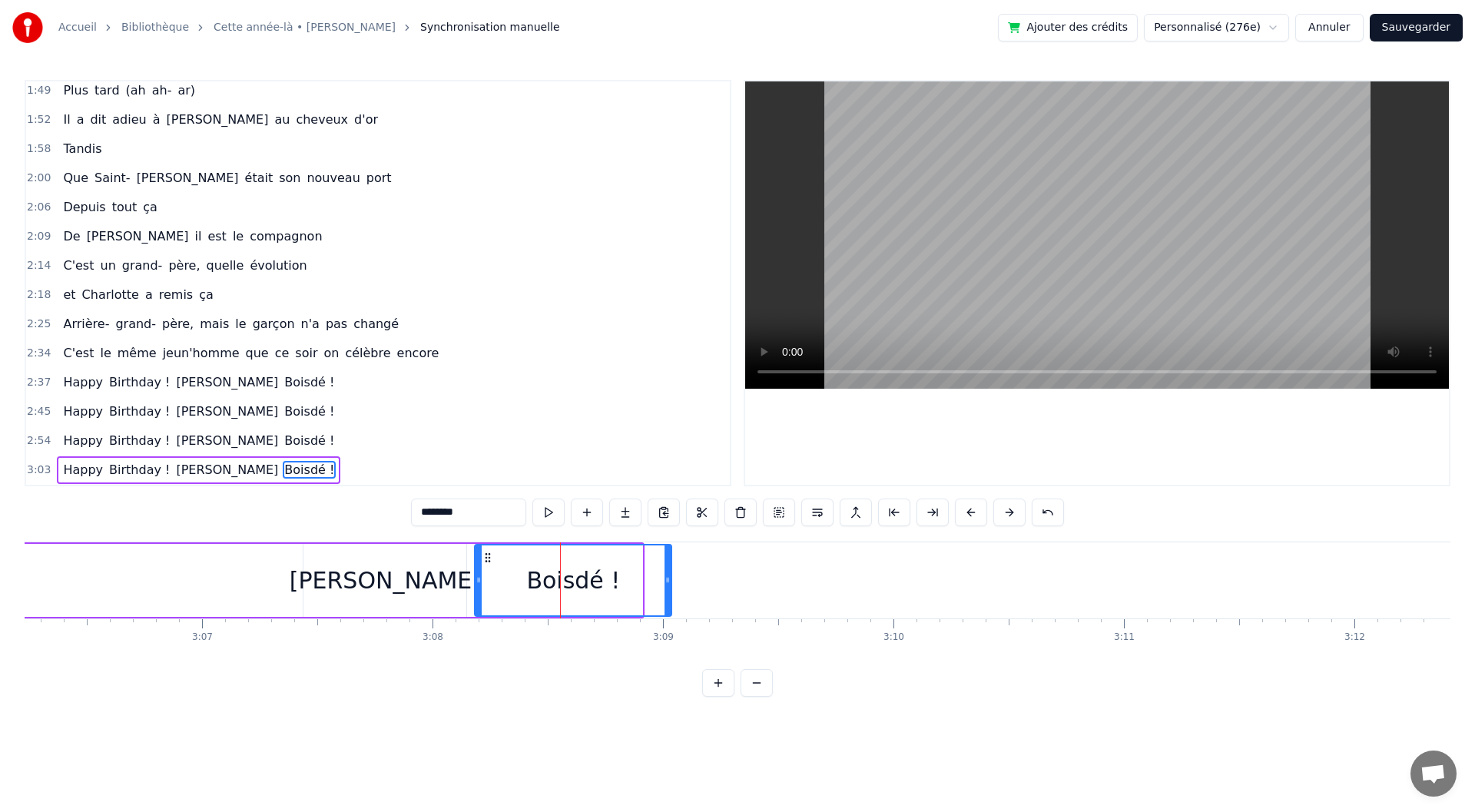
drag, startPoint x: 642, startPoint y: 587, endPoint x: 671, endPoint y: 586, distance: 29.0
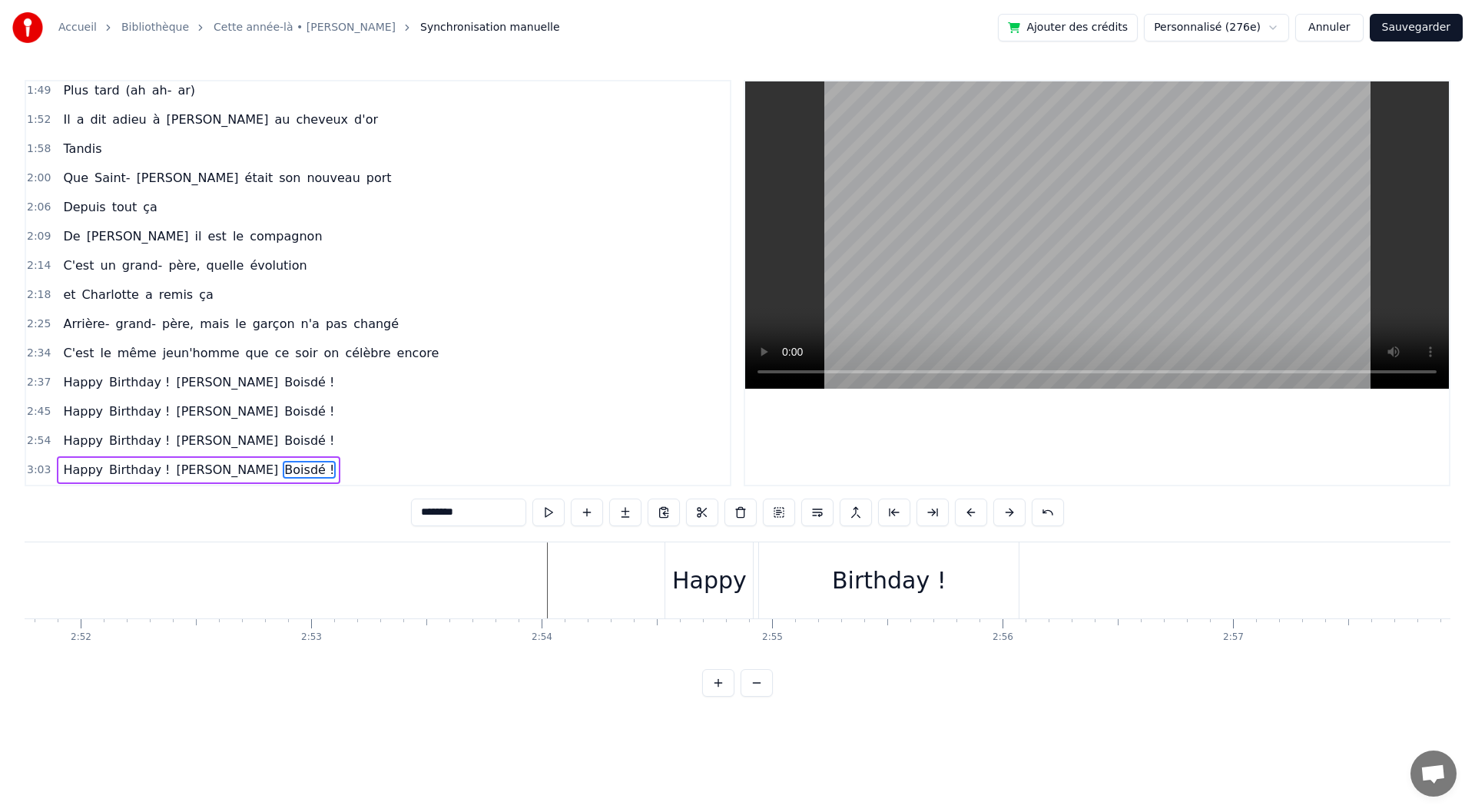
scroll to position [0, 39686]
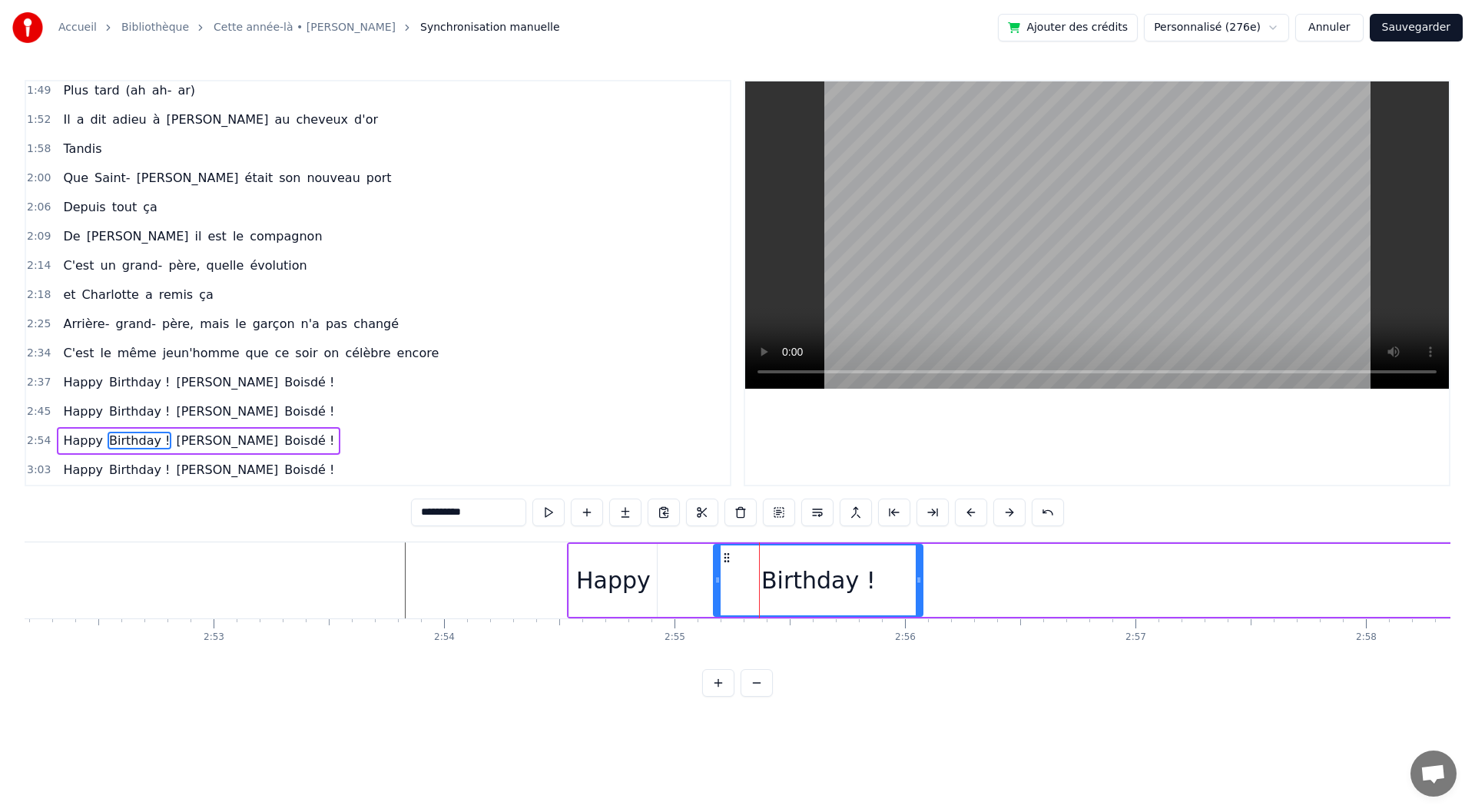
drag, startPoint x: 668, startPoint y: 580, endPoint x: 719, endPoint y: 589, distance: 51.8
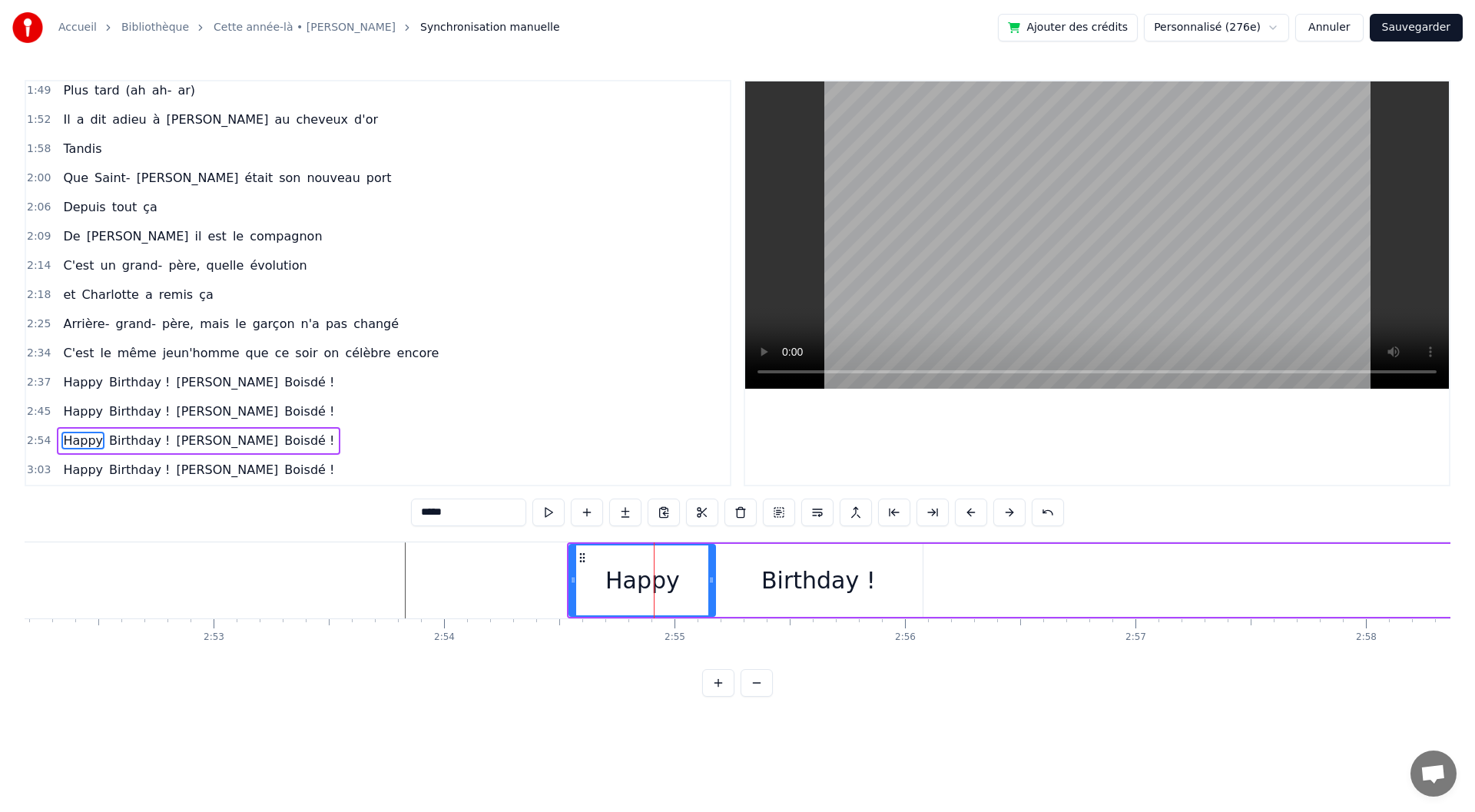
drag, startPoint x: 655, startPoint y: 587, endPoint x: 714, endPoint y: 586, distance: 59.0
type input "**********"
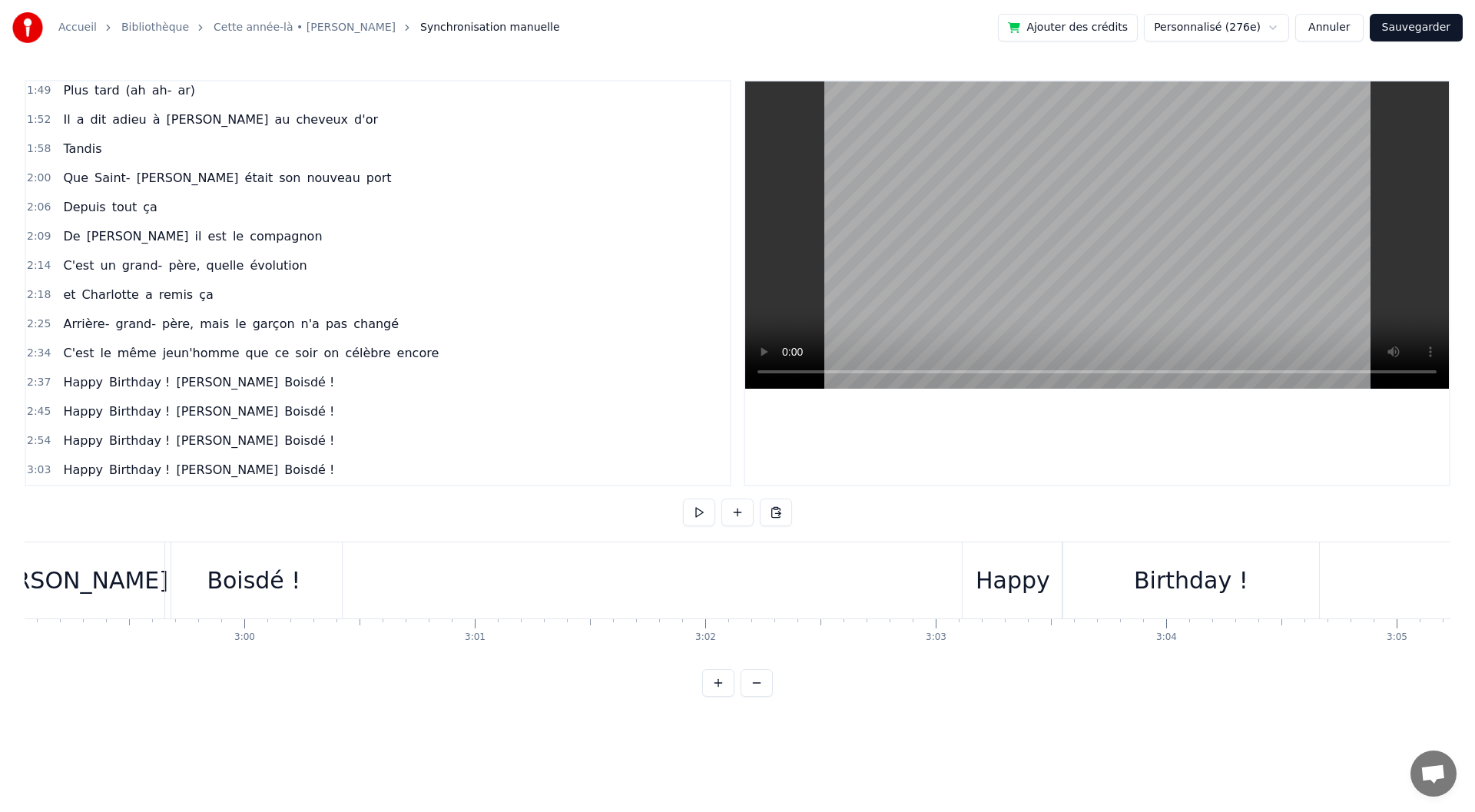
scroll to position [0, 41317]
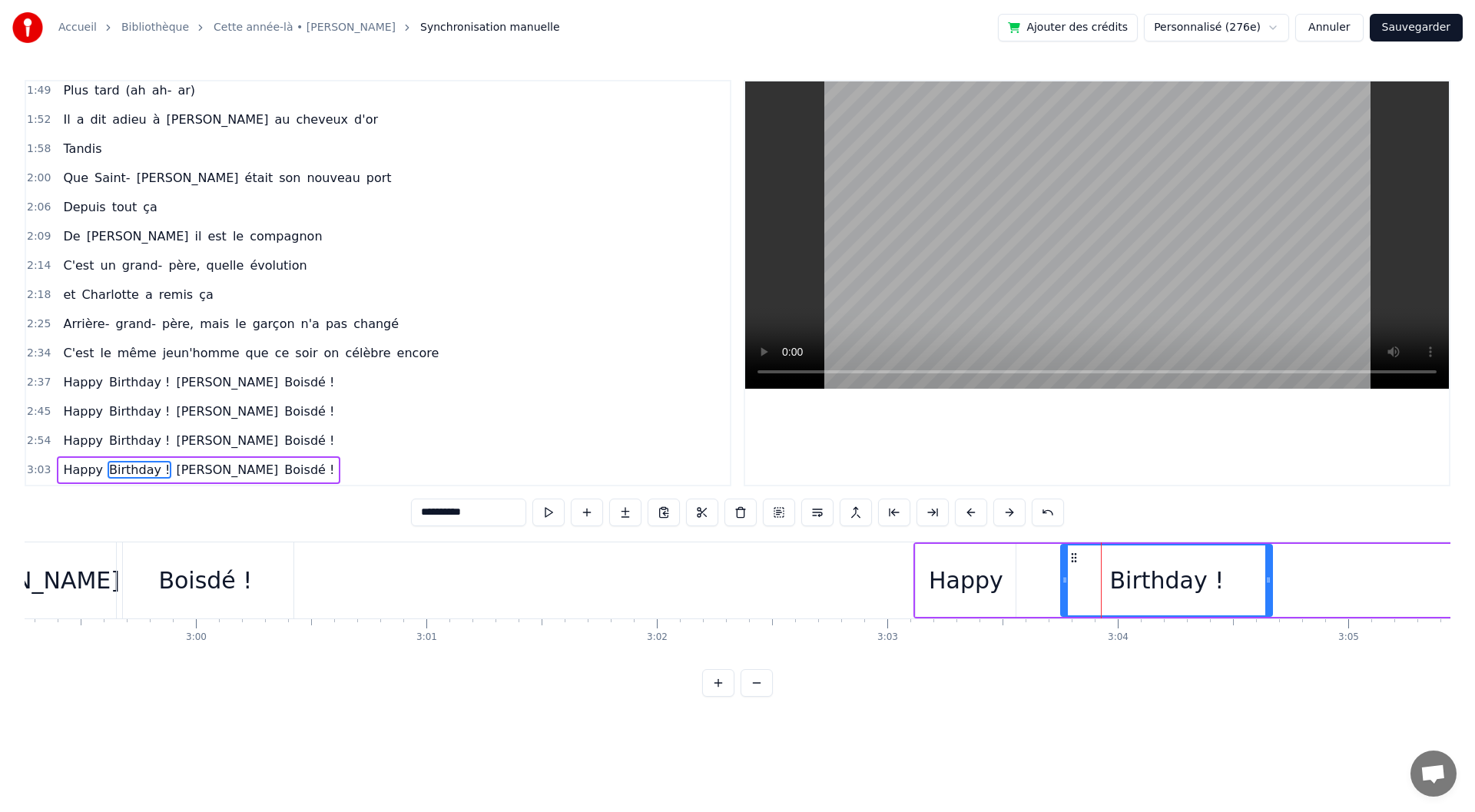
drag, startPoint x: 1020, startPoint y: 589, endPoint x: 1064, endPoint y: 594, distance: 44.3
type input "*****"
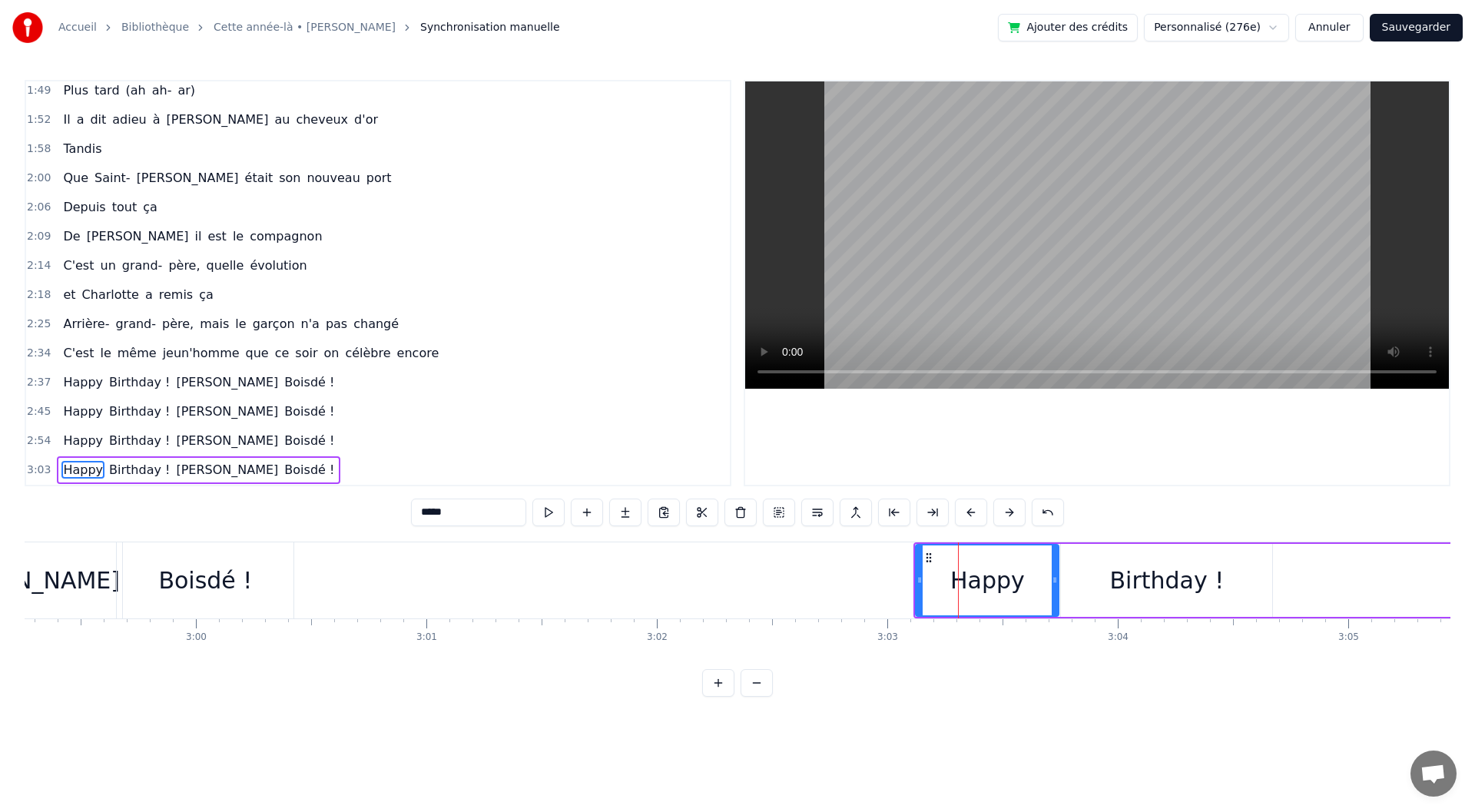
drag, startPoint x: 1010, startPoint y: 596, endPoint x: 1053, endPoint y: 598, distance: 43.0
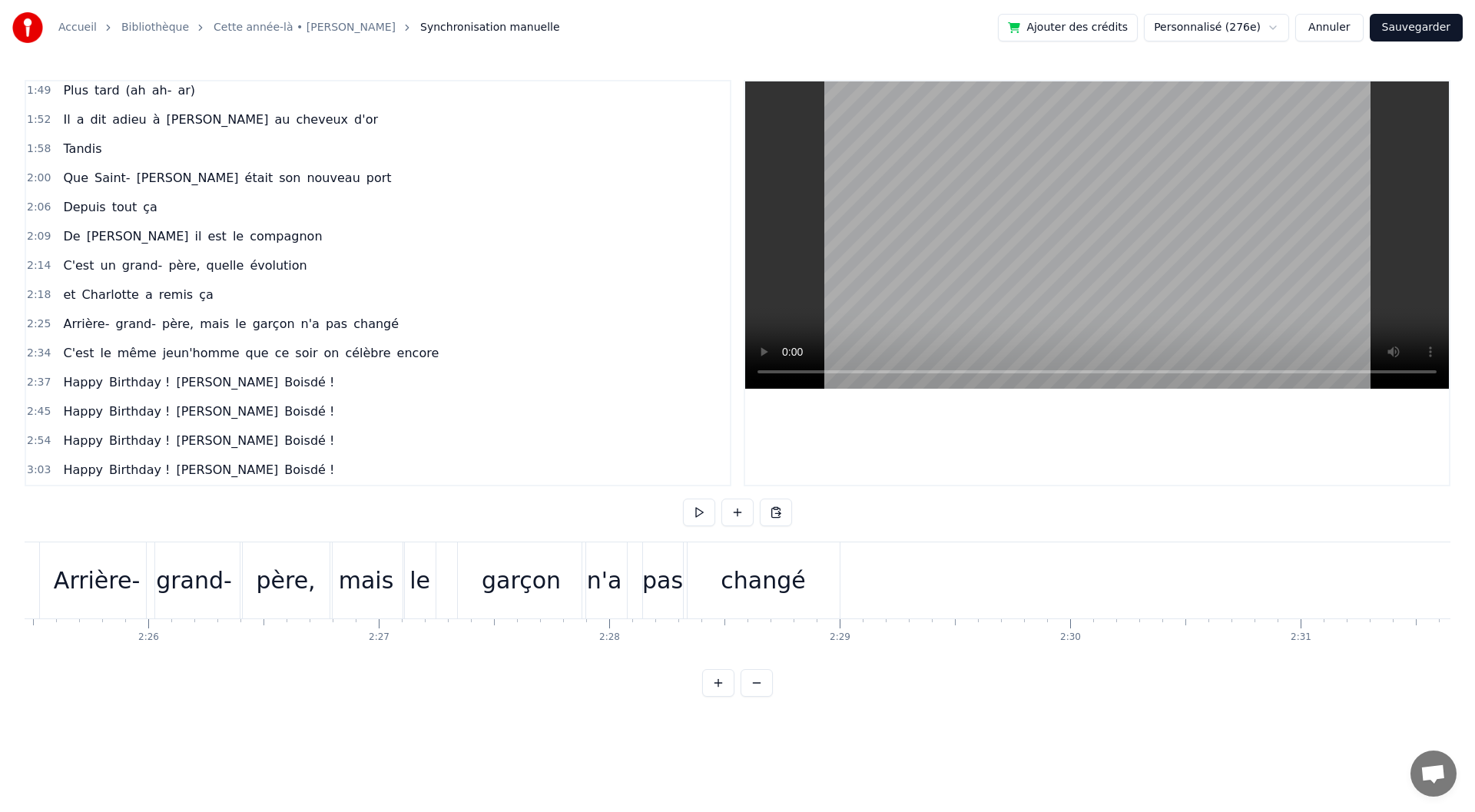
scroll to position [0, 33212]
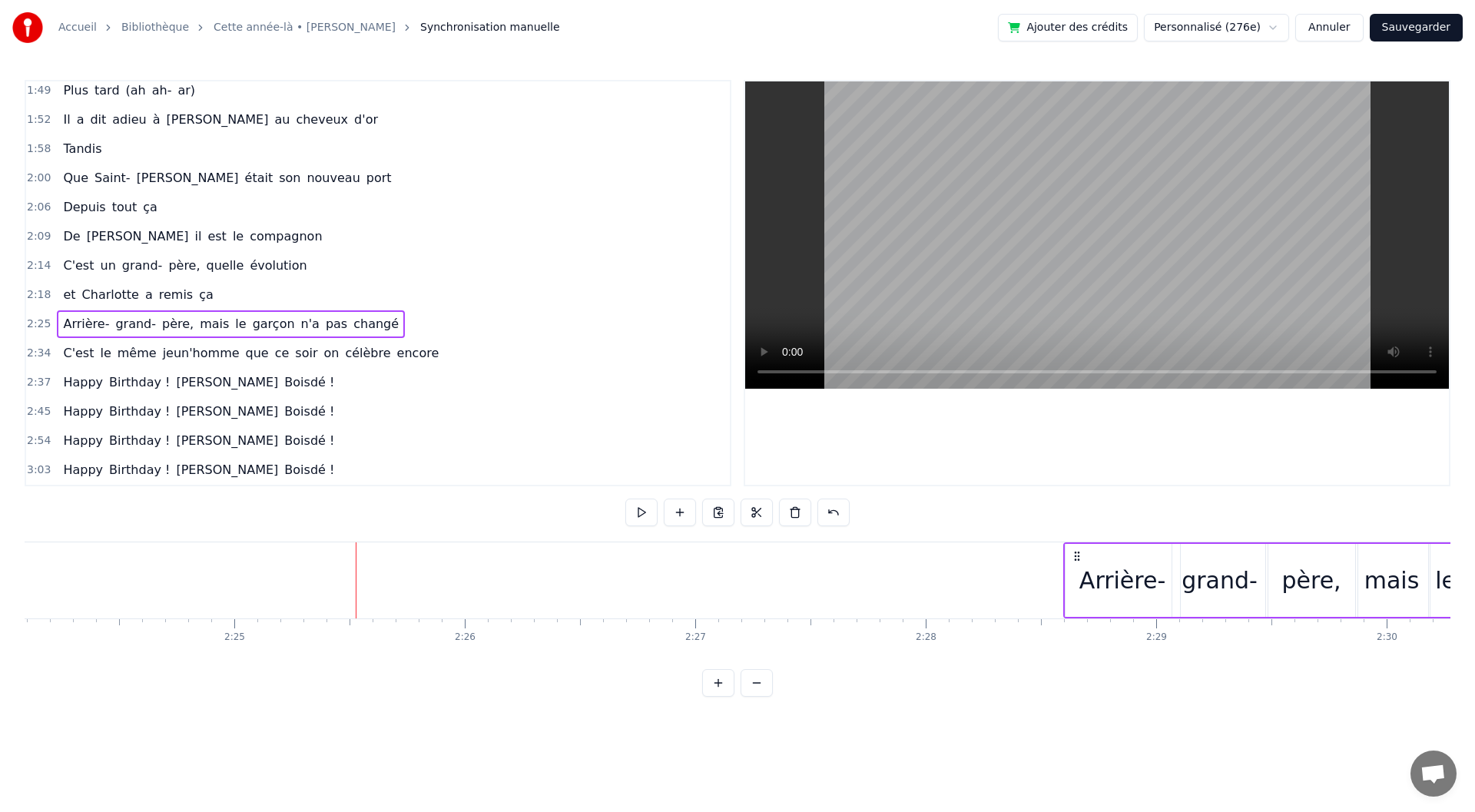
drag, startPoint x: 368, startPoint y: 552, endPoint x: 1076, endPoint y: 601, distance: 709.7
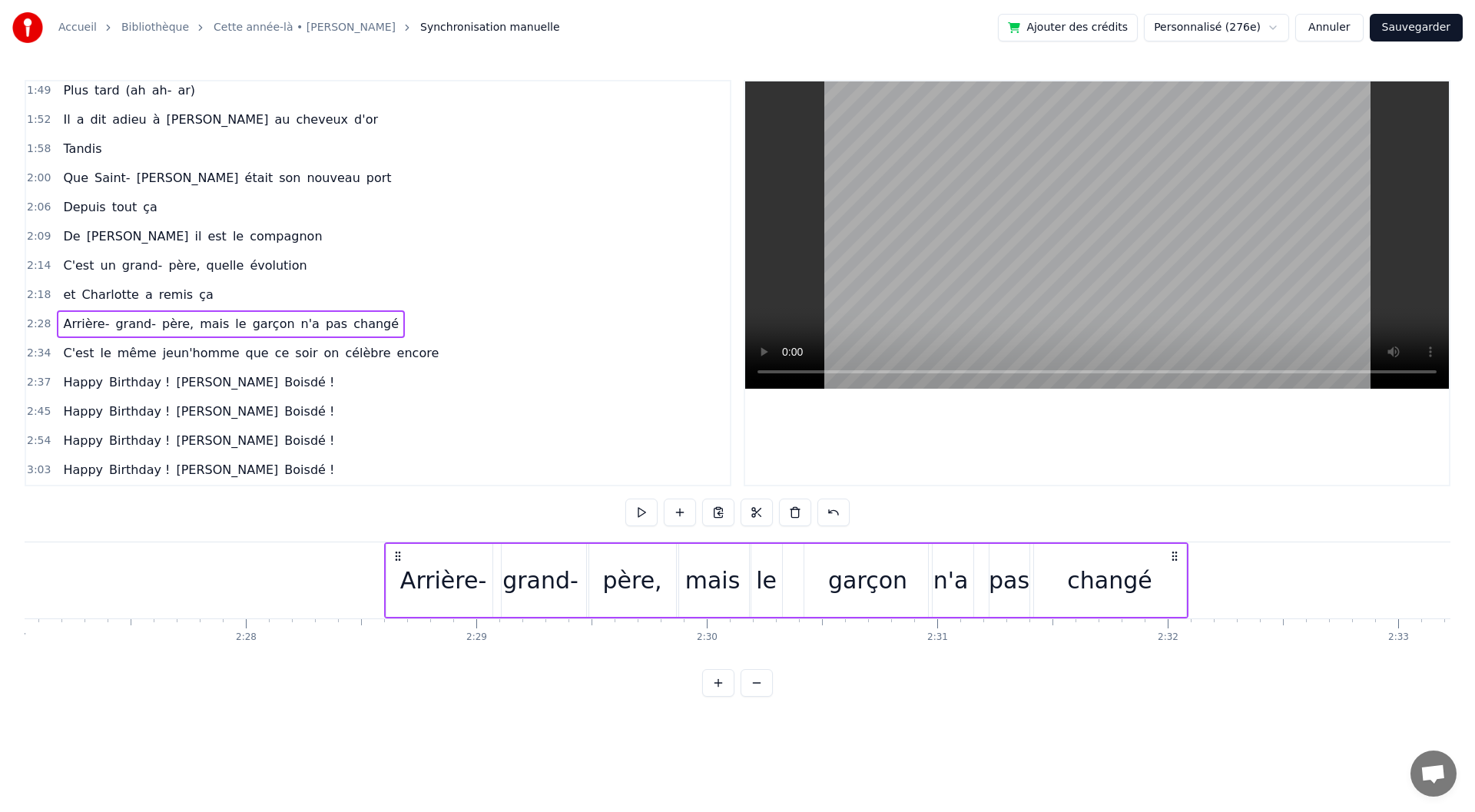
scroll to position [0, 33916]
drag, startPoint x: 374, startPoint y: 559, endPoint x: 404, endPoint y: 555, distance: 30.3
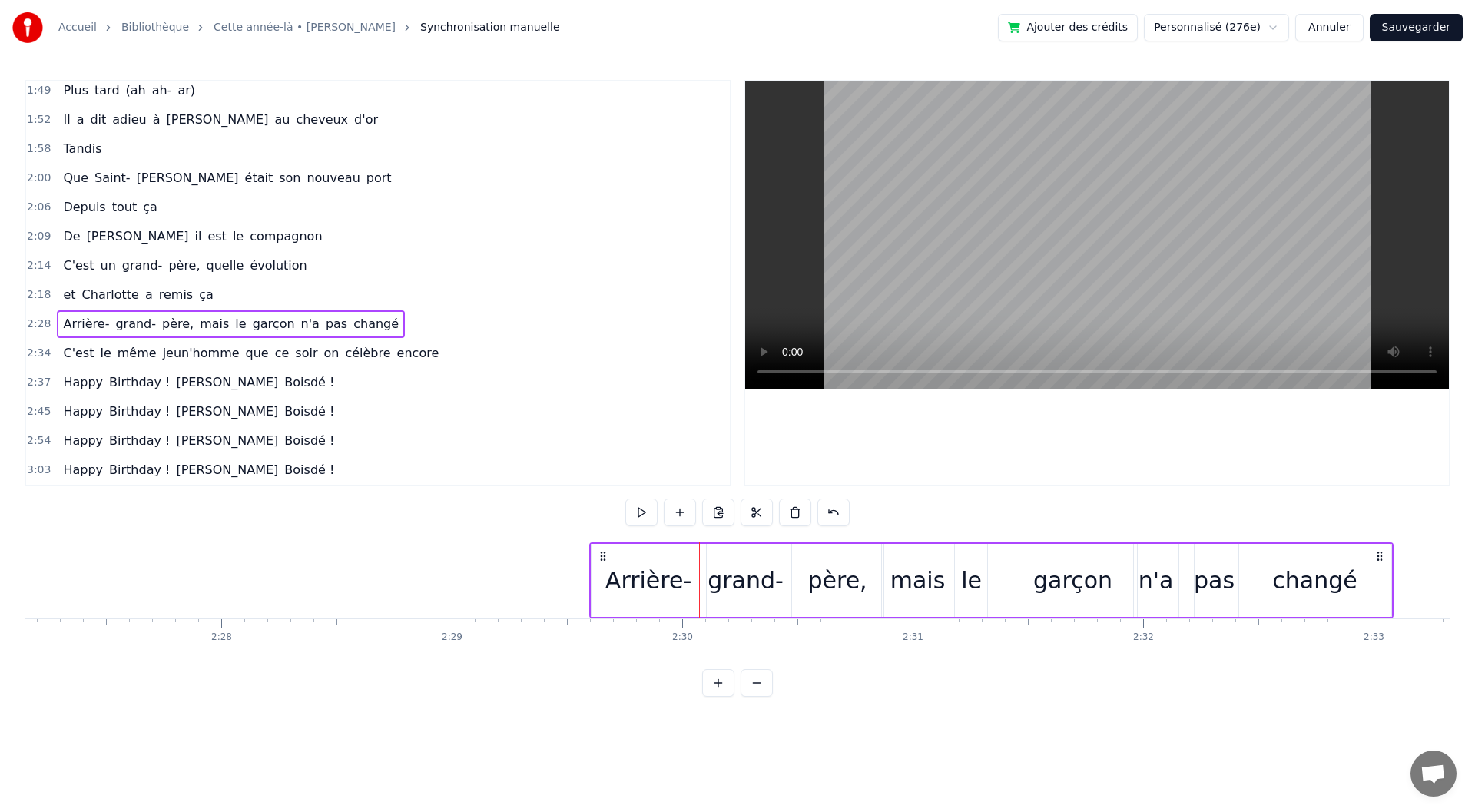
drag, startPoint x: 404, startPoint y: 558, endPoint x: 601, endPoint y: 565, distance: 197.1
drag, startPoint x: 609, startPoint y: 556, endPoint x: 625, endPoint y: 556, distance: 16.0
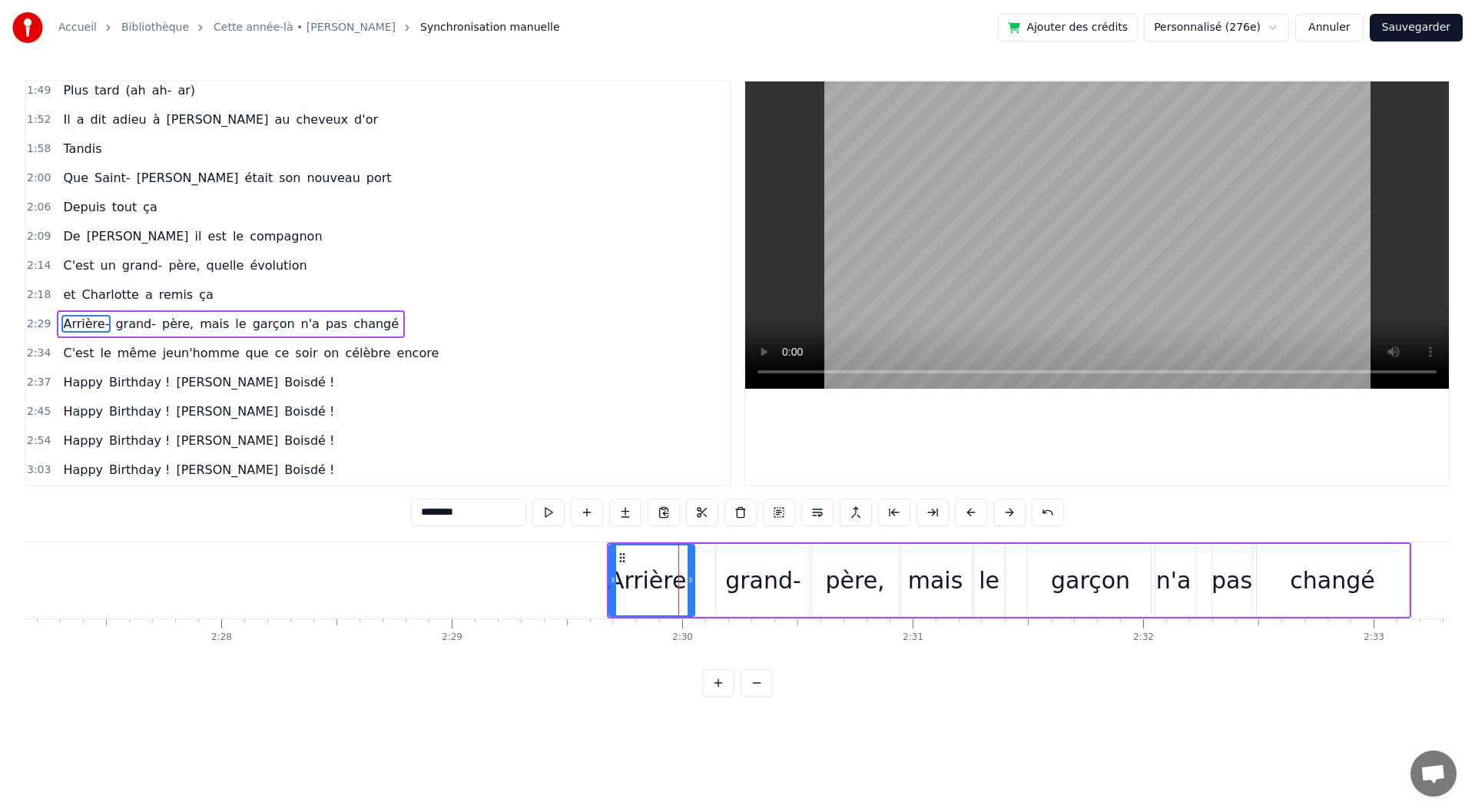
drag, startPoint x: 721, startPoint y: 593, endPoint x: 691, endPoint y: 595, distance: 30.1
drag, startPoint x: 719, startPoint y: 589, endPoint x: 699, endPoint y: 589, distance: 20.0
drag, startPoint x: 809, startPoint y: 605, endPoint x: 764, endPoint y: 605, distance: 45.0
type input "*****"
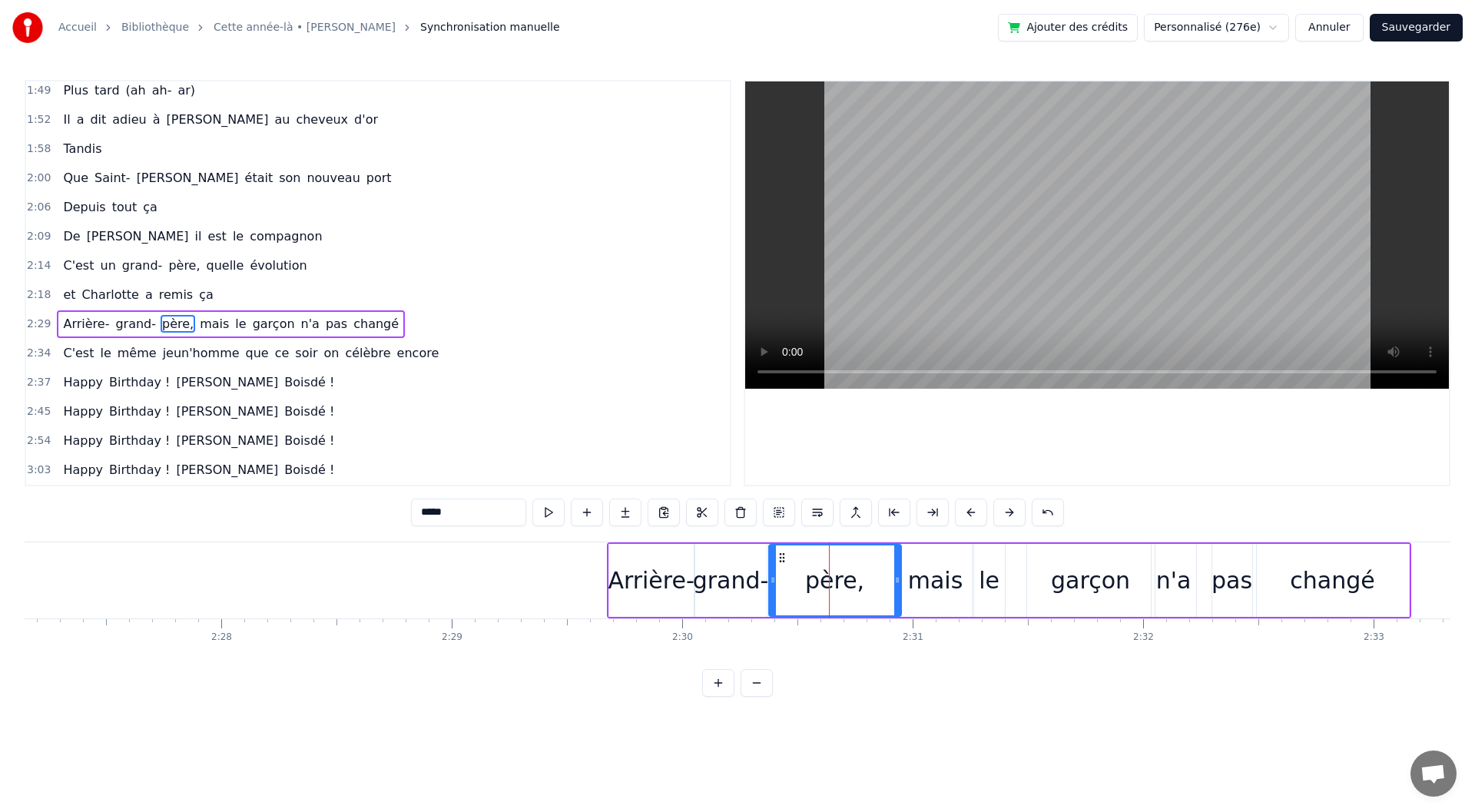
drag, startPoint x: 810, startPoint y: 589, endPoint x: 769, endPoint y: 595, distance: 41.4
drag, startPoint x: 901, startPoint y: 605, endPoint x: 881, endPoint y: 604, distance: 20.0
drag, startPoint x: 897, startPoint y: 595, endPoint x: 848, endPoint y: 591, distance: 49.2
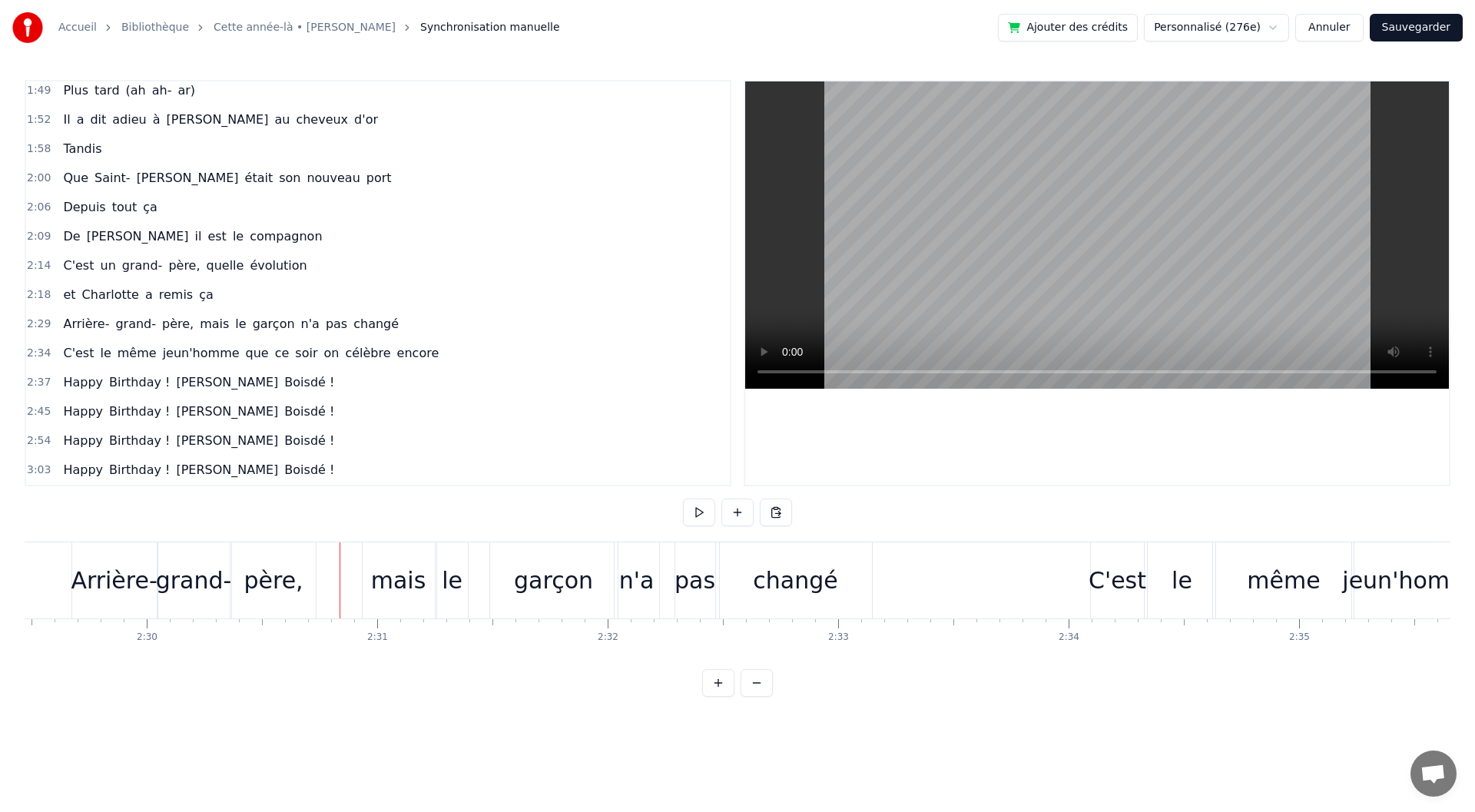
scroll to position [0, 34257]
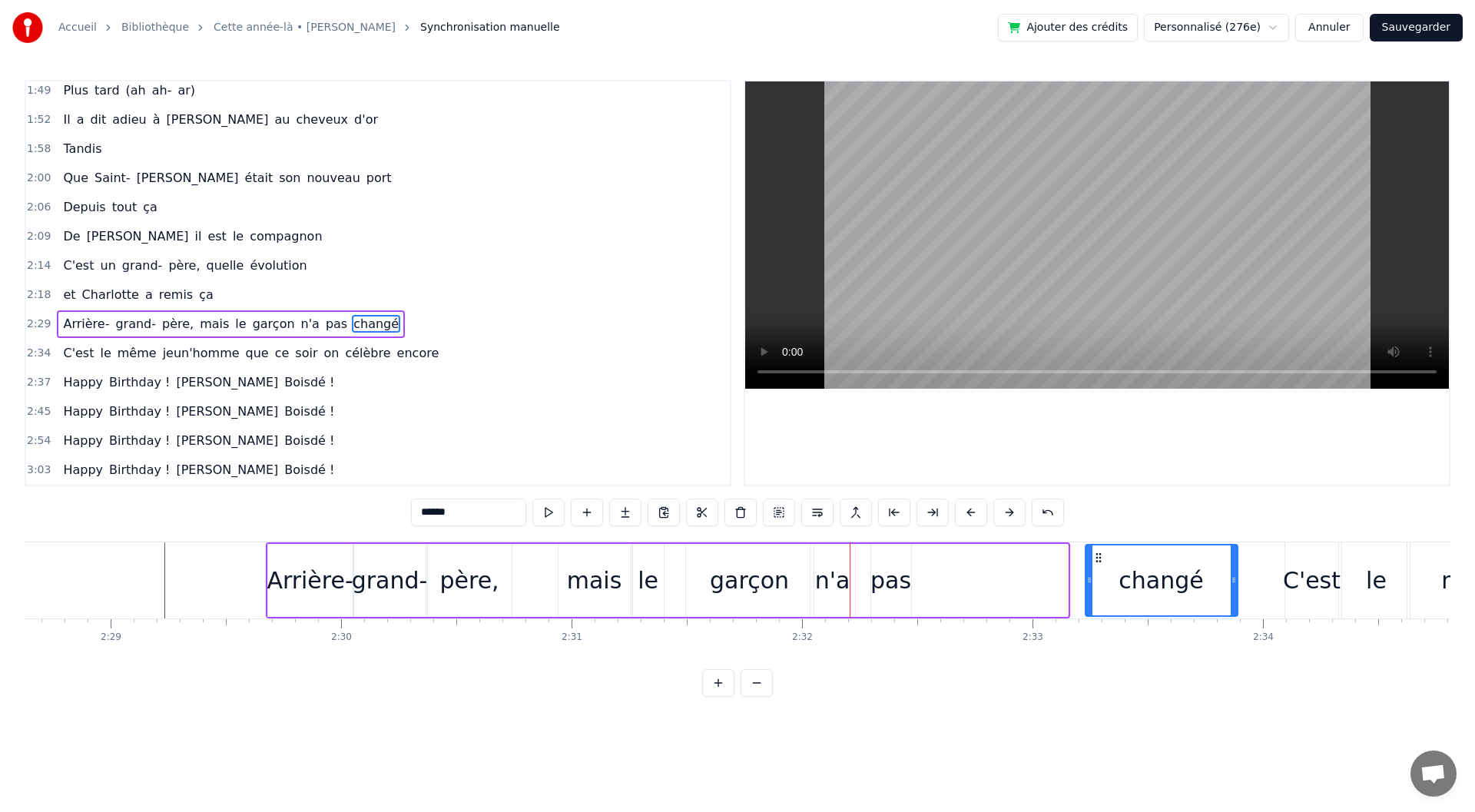
drag, startPoint x: 929, startPoint y: 556, endPoint x: 1098, endPoint y: 568, distance: 169.4
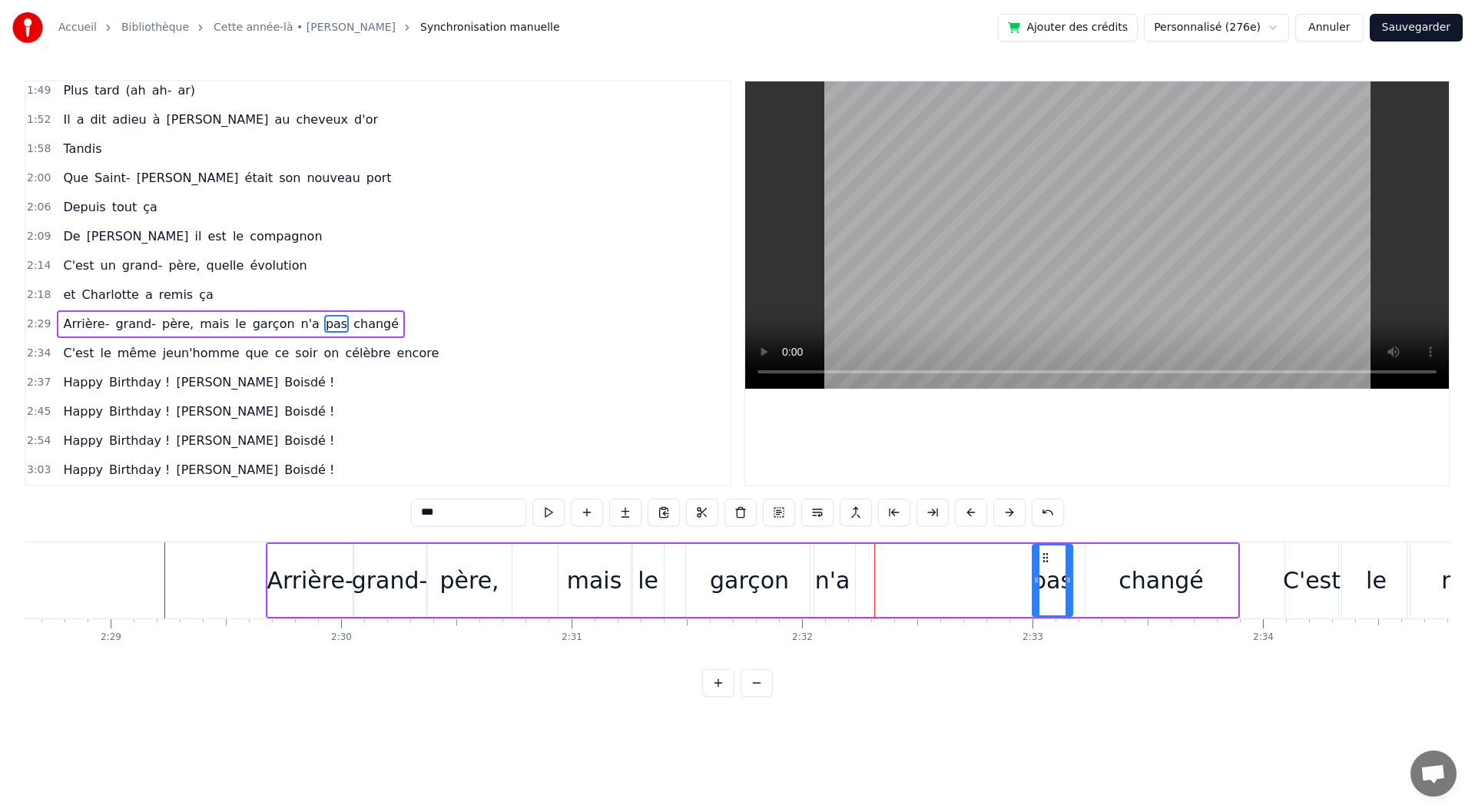
drag, startPoint x: 881, startPoint y: 558, endPoint x: 1041, endPoint y: 560, distance: 160.0
drag, startPoint x: 826, startPoint y: 558, endPoint x: 963, endPoint y: 560, distance: 137.0
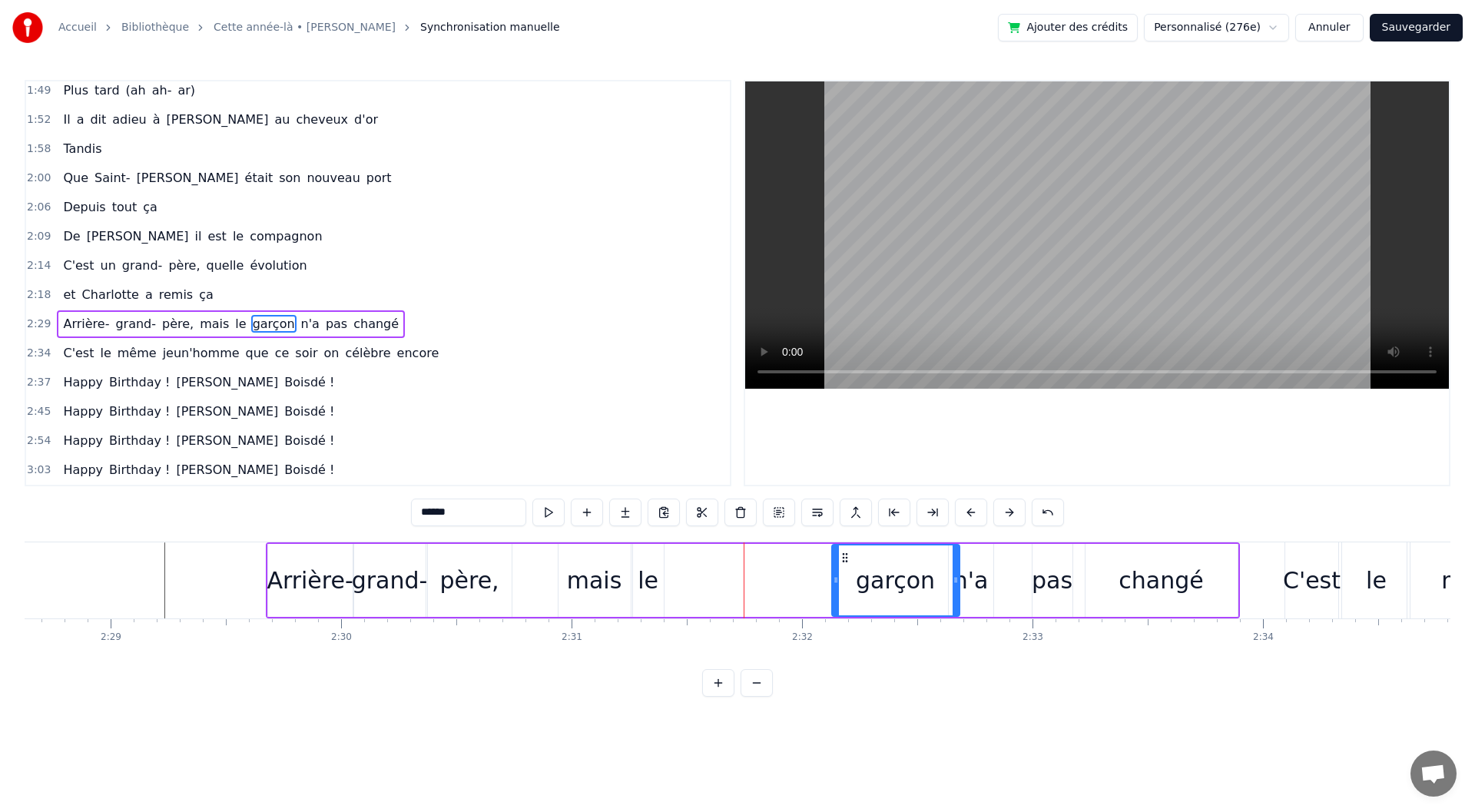
drag, startPoint x: 699, startPoint y: 560, endPoint x: 845, endPoint y: 558, distance: 146.0
drag, startPoint x: 646, startPoint y: 555, endPoint x: 817, endPoint y: 558, distance: 171.0
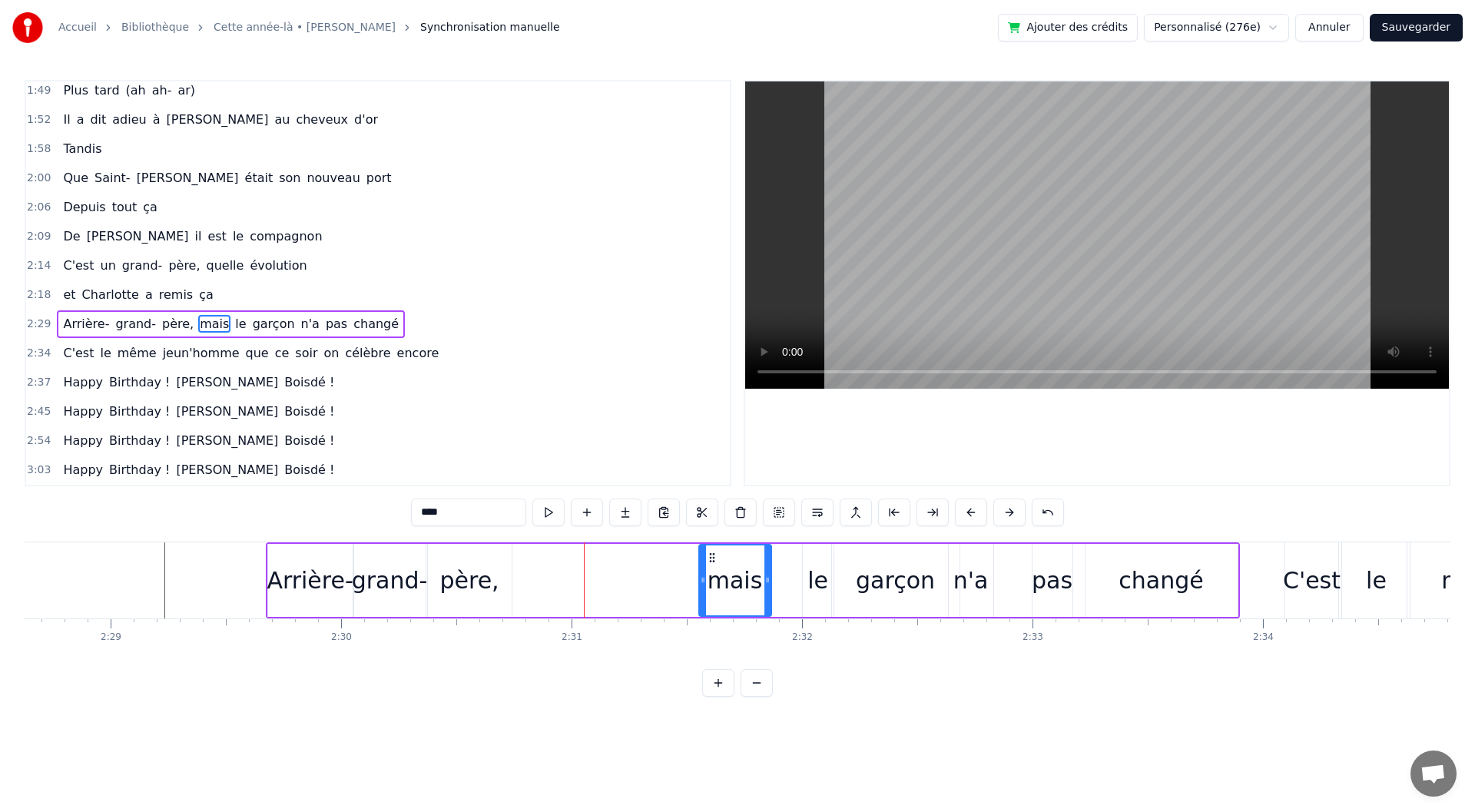
drag, startPoint x: 574, startPoint y: 556, endPoint x: 715, endPoint y: 566, distance: 141.4
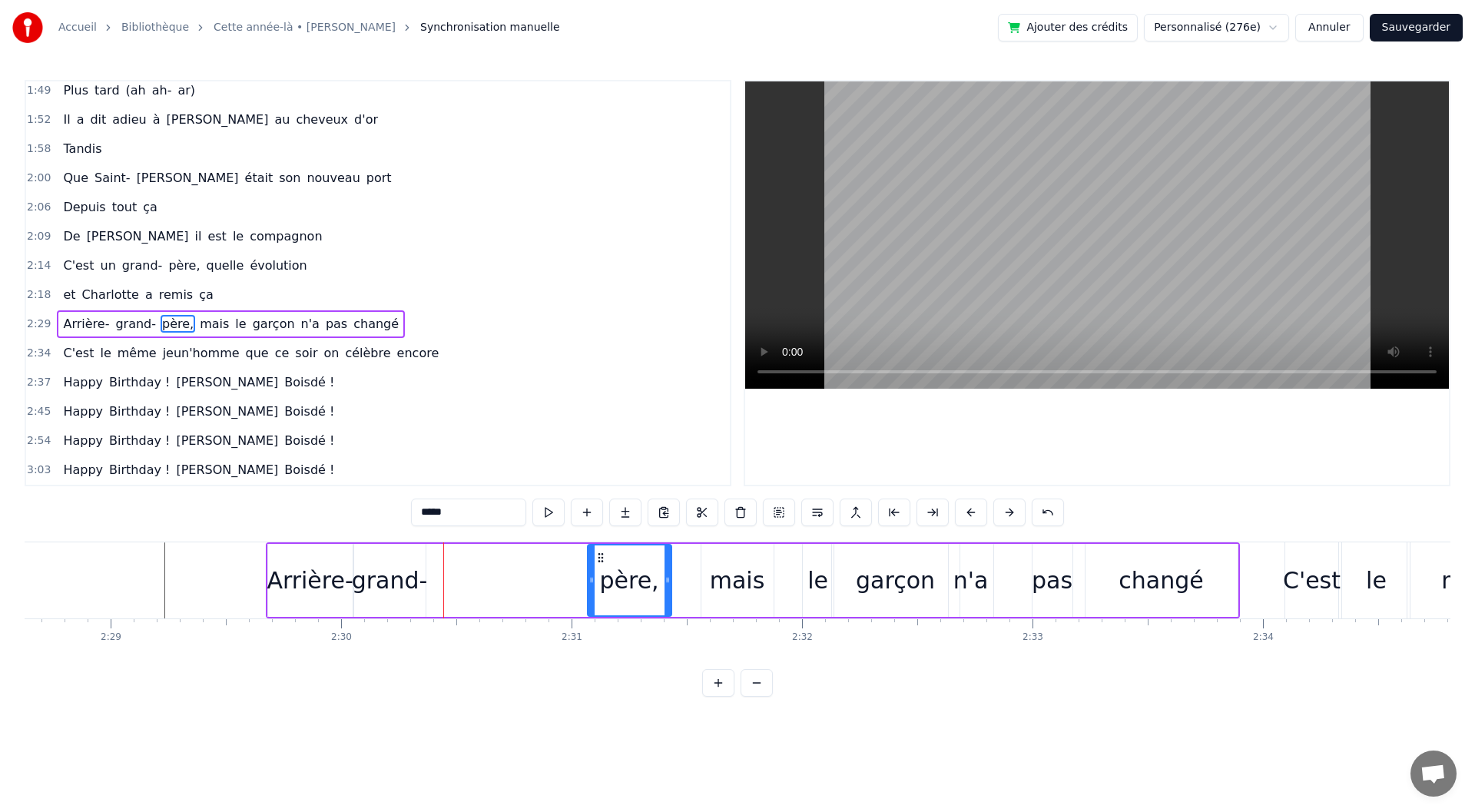
drag, startPoint x: 445, startPoint y: 555, endPoint x: 601, endPoint y: 557, distance: 156.0
type input "******"
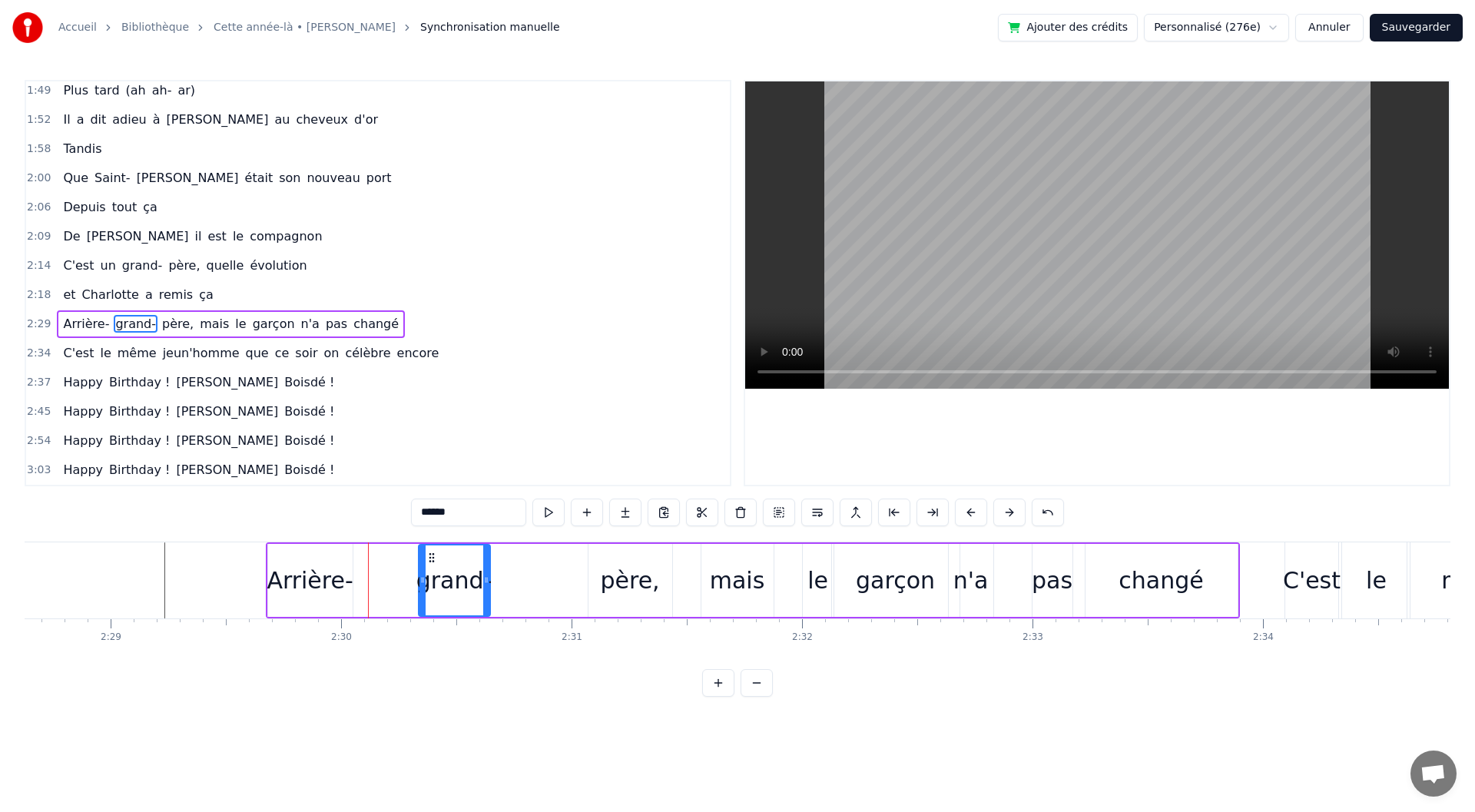
drag, startPoint x: 374, startPoint y: 554, endPoint x: 435, endPoint y: 556, distance: 61.0
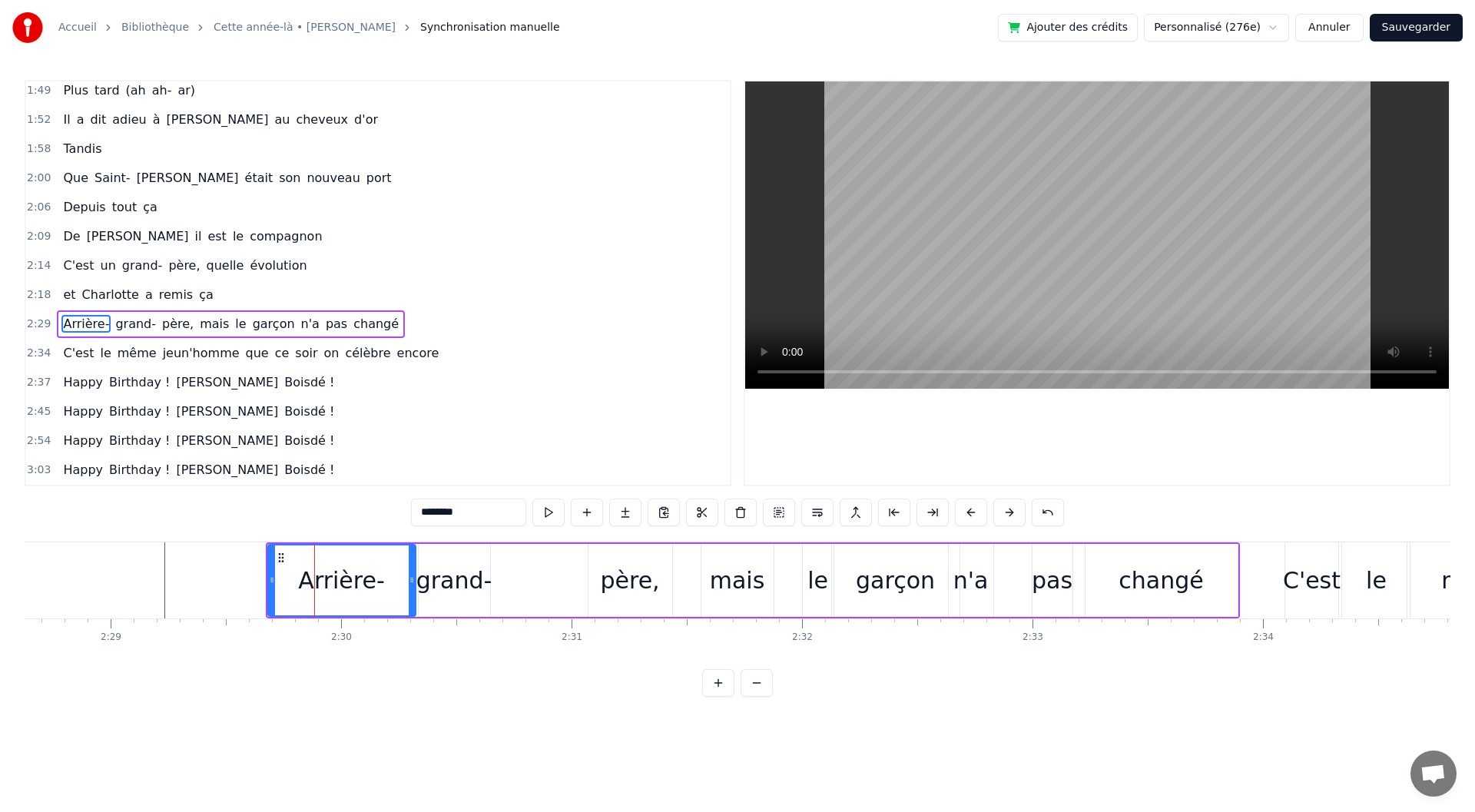
drag, startPoint x: 350, startPoint y: 588, endPoint x: 411, endPoint y: 589, distance: 61.0
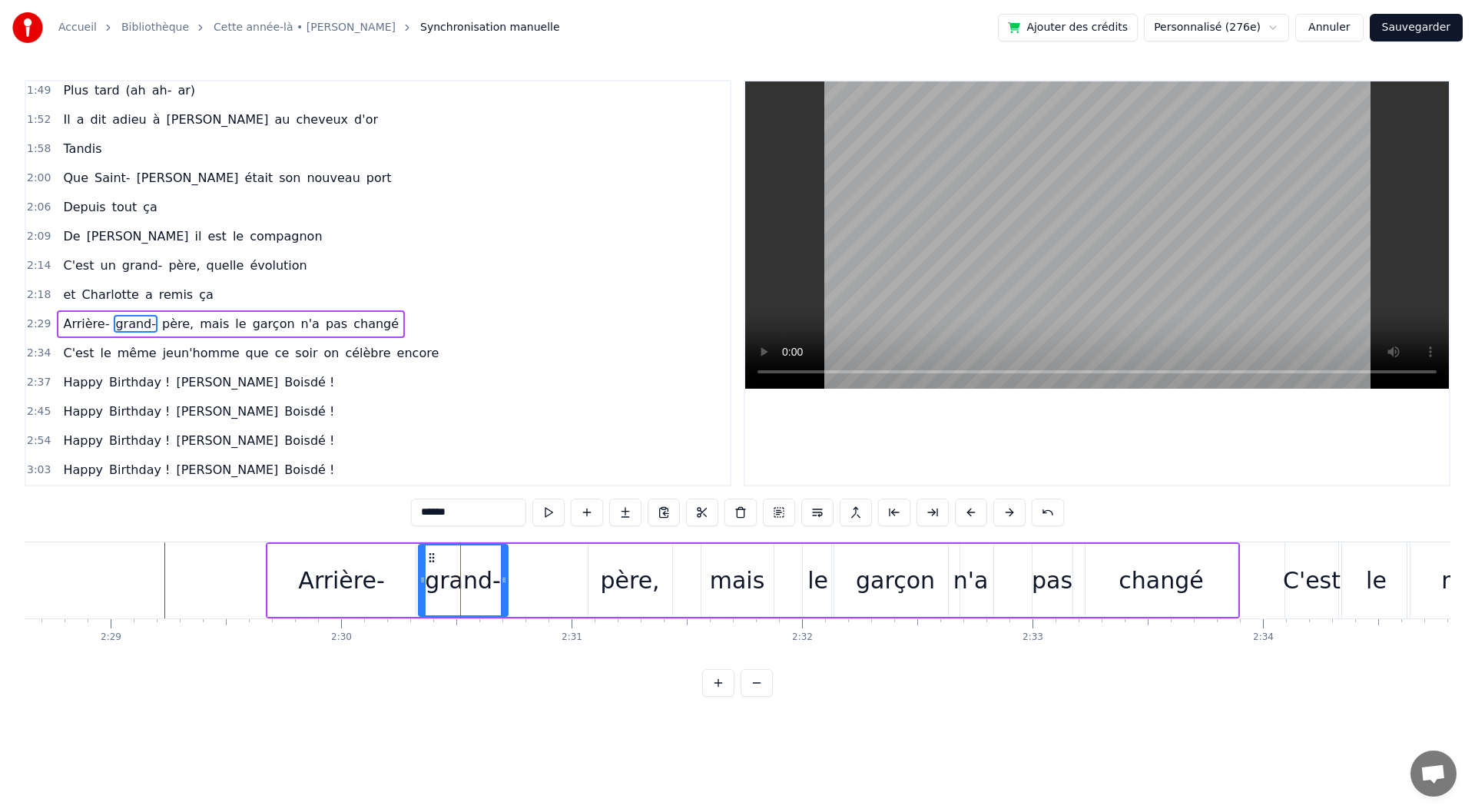
drag, startPoint x: 492, startPoint y: 590, endPoint x: 507, endPoint y: 590, distance: 15.0
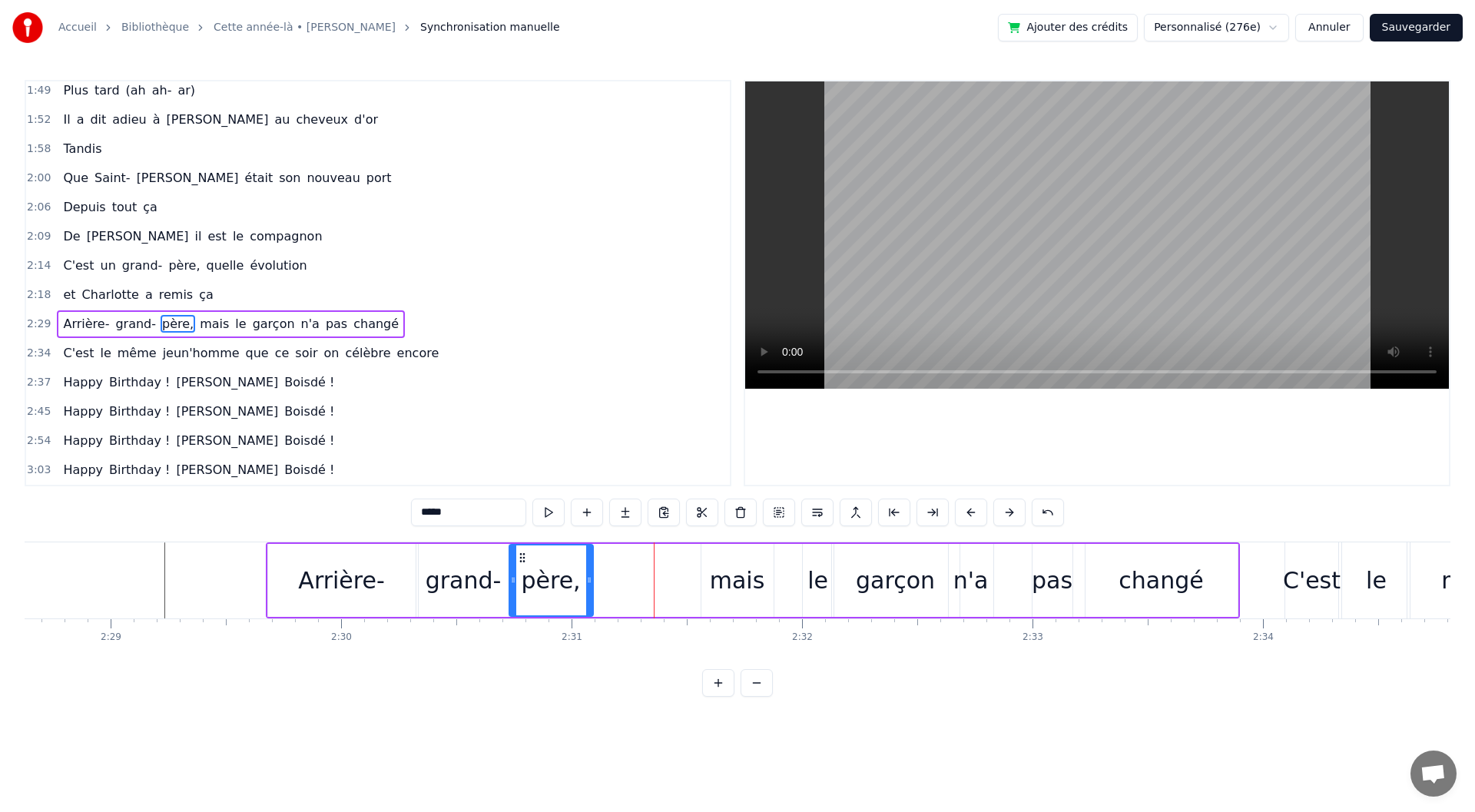
drag, startPoint x: 601, startPoint y: 558, endPoint x: 521, endPoint y: 560, distance: 80.0
type input "****"
drag, startPoint x: 715, startPoint y: 552, endPoint x: 605, endPoint y: 563, distance: 110.5
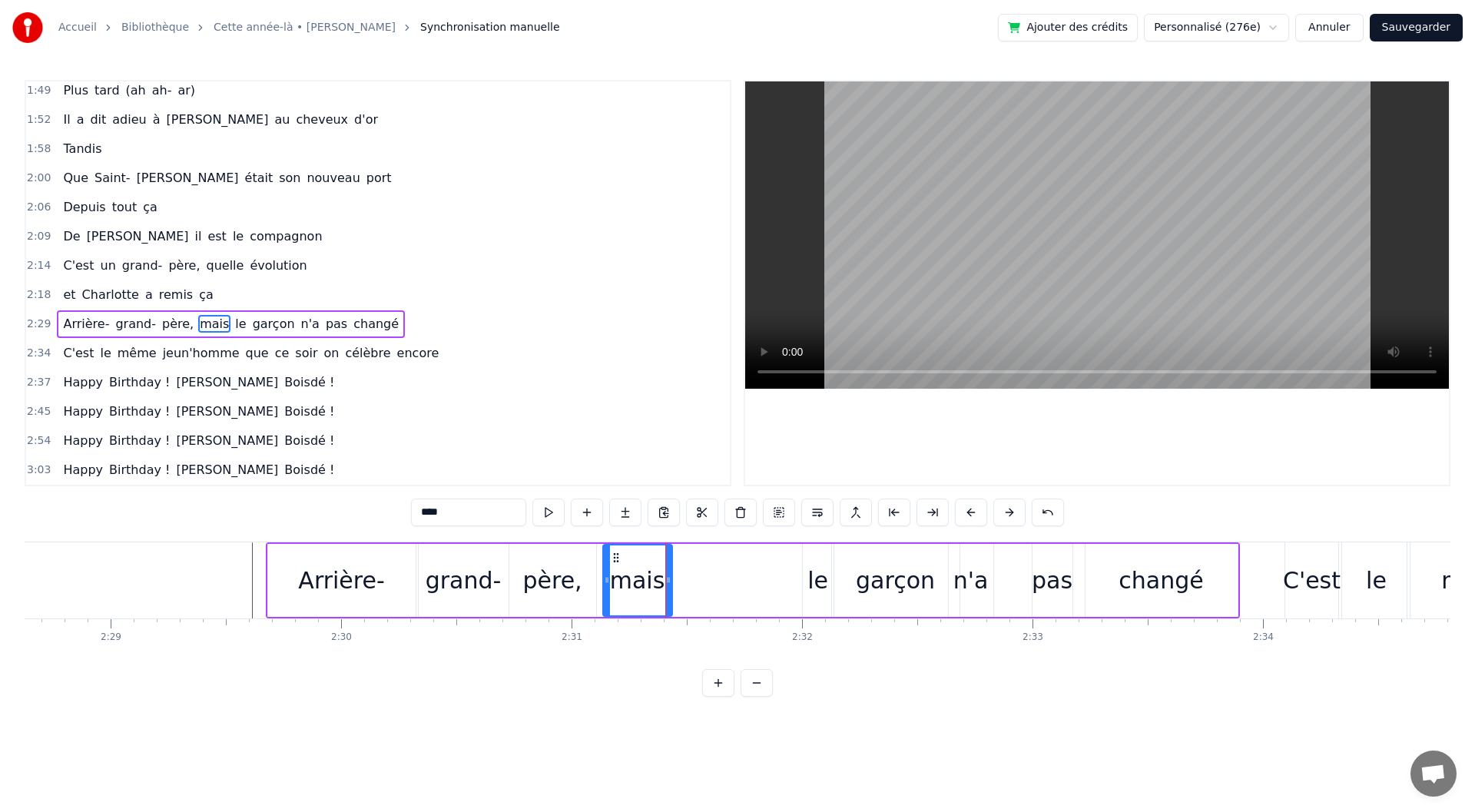
drag, startPoint x: 598, startPoint y: 592, endPoint x: 610, endPoint y: 592, distance: 12.0
type input "**"
drag, startPoint x: 817, startPoint y: 556, endPoint x: 712, endPoint y: 560, distance: 105.1
drag, startPoint x: 815, startPoint y: 553, endPoint x: 688, endPoint y: 565, distance: 127.6
drag, startPoint x: 703, startPoint y: 571, endPoint x: 713, endPoint y: 573, distance: 10.2
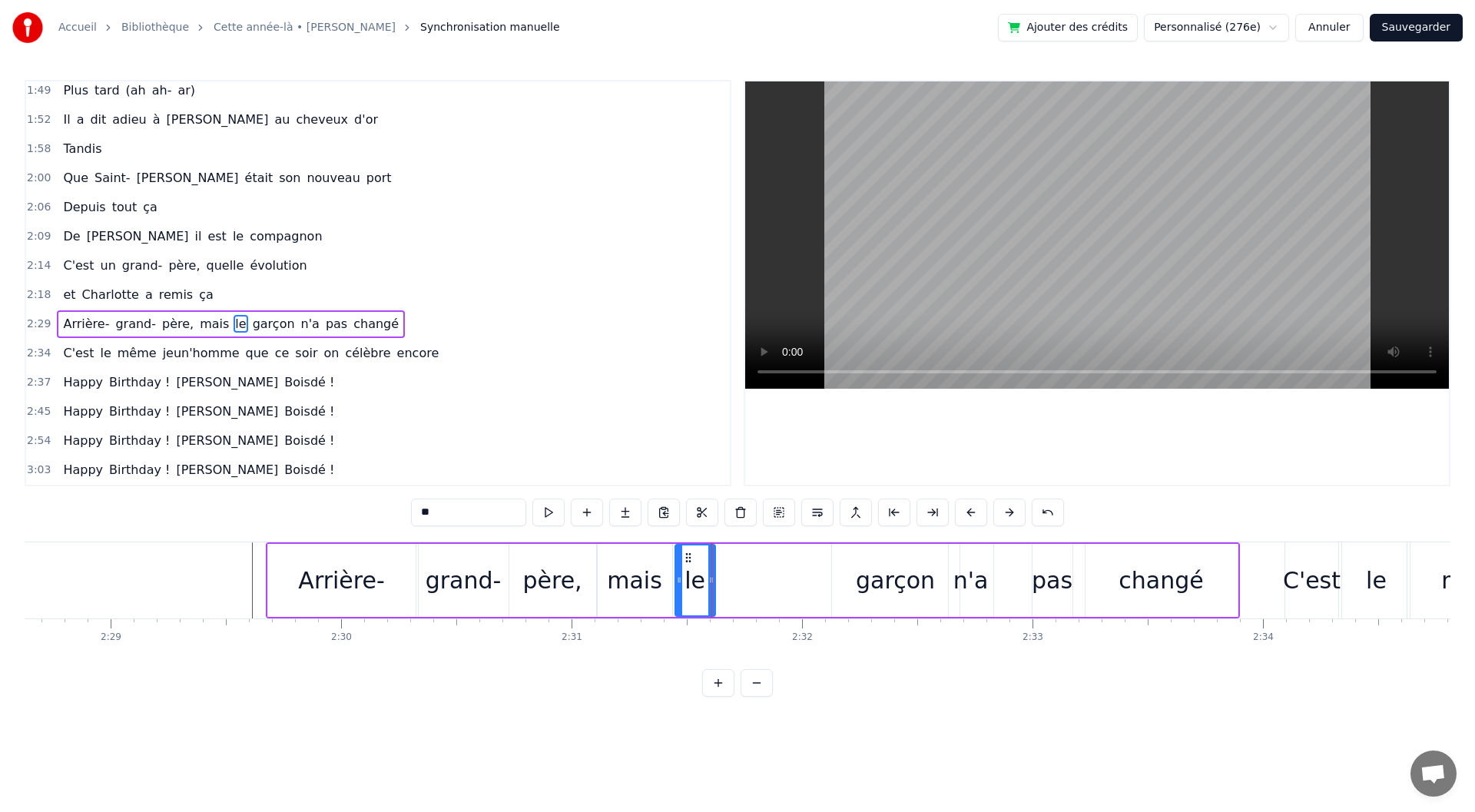
type input "******"
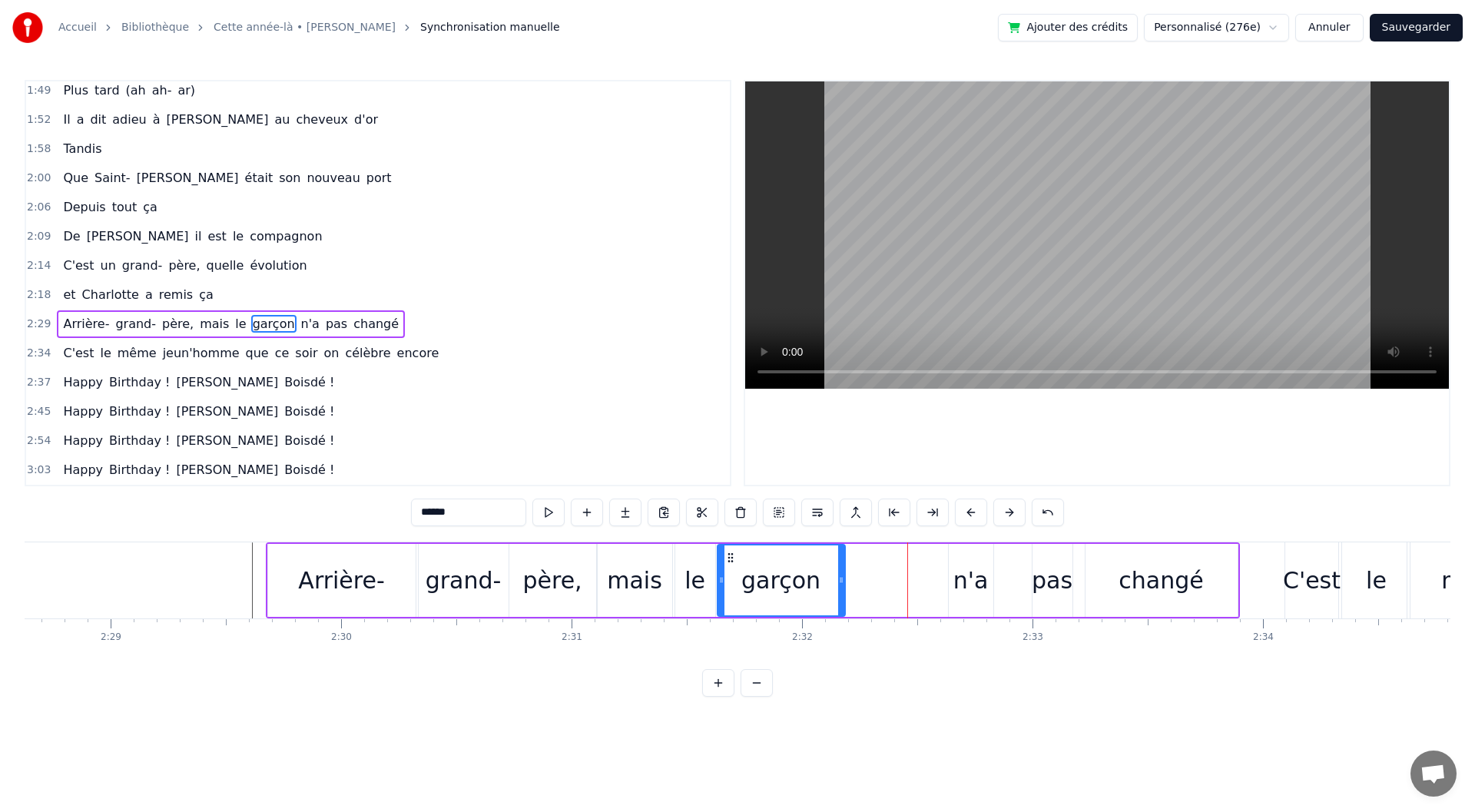
drag, startPoint x: 846, startPoint y: 560, endPoint x: 731, endPoint y: 567, distance: 115.2
drag, startPoint x: 841, startPoint y: 585, endPoint x: 856, endPoint y: 586, distance: 15.0
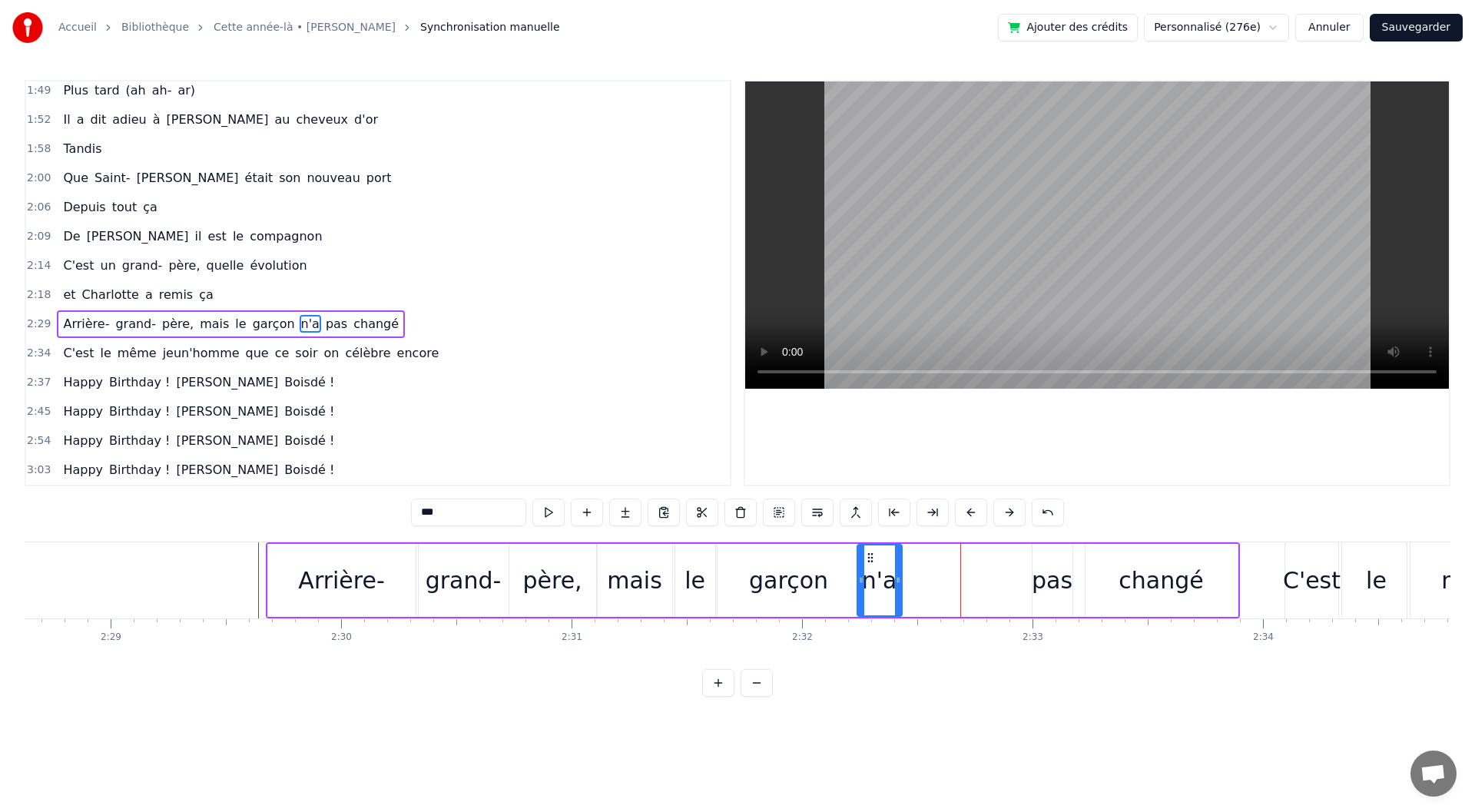
drag, startPoint x: 959, startPoint y: 559, endPoint x: 867, endPoint y: 562, distance: 92.0
drag, startPoint x: 1035, startPoint y: 566, endPoint x: 1021, endPoint y: 568, distance: 14.1
drag, startPoint x: 1026, startPoint y: 557, endPoint x: 937, endPoint y: 567, distance: 89.6
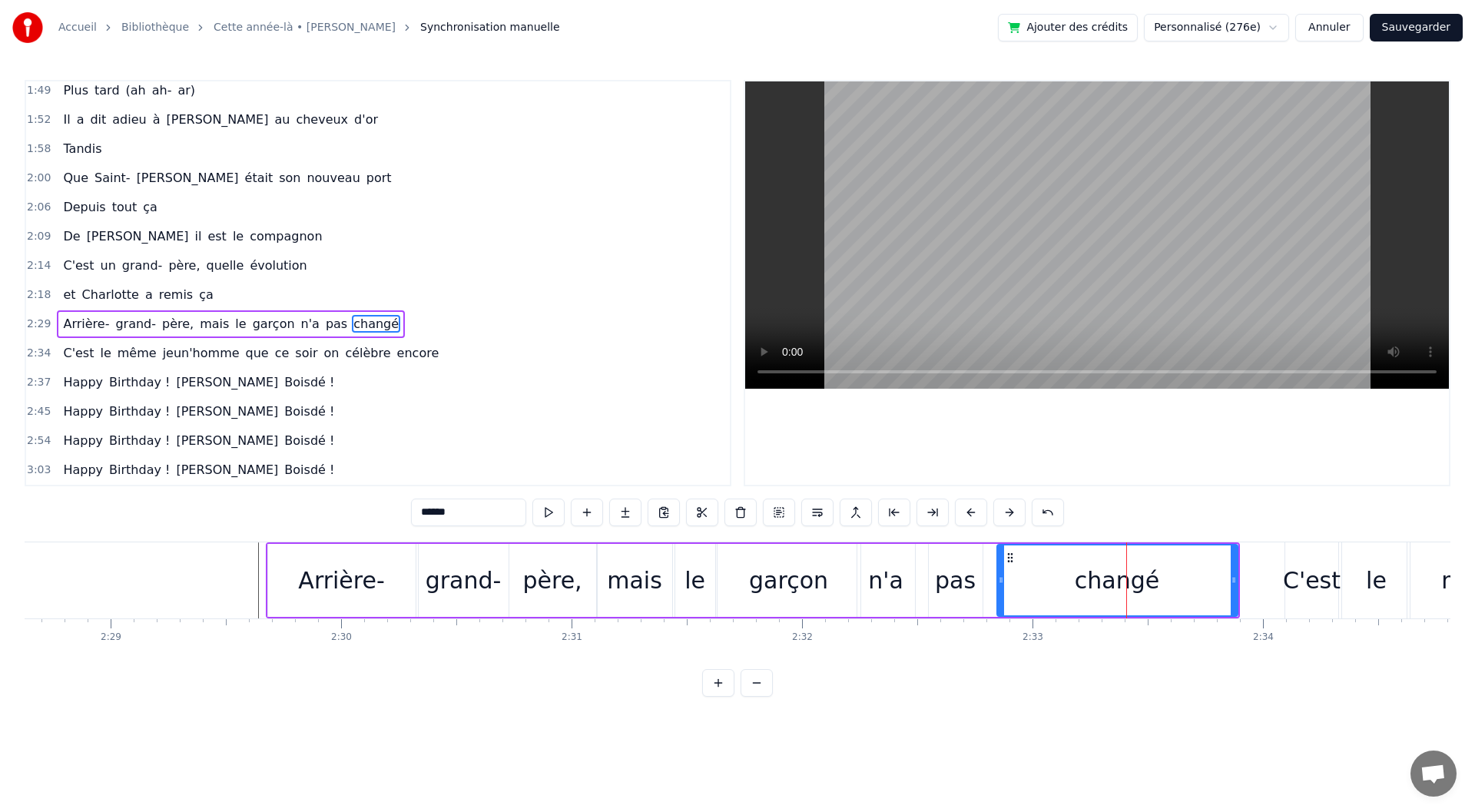
drag, startPoint x: 1089, startPoint y: 581, endPoint x: 996, endPoint y: 589, distance: 93.3
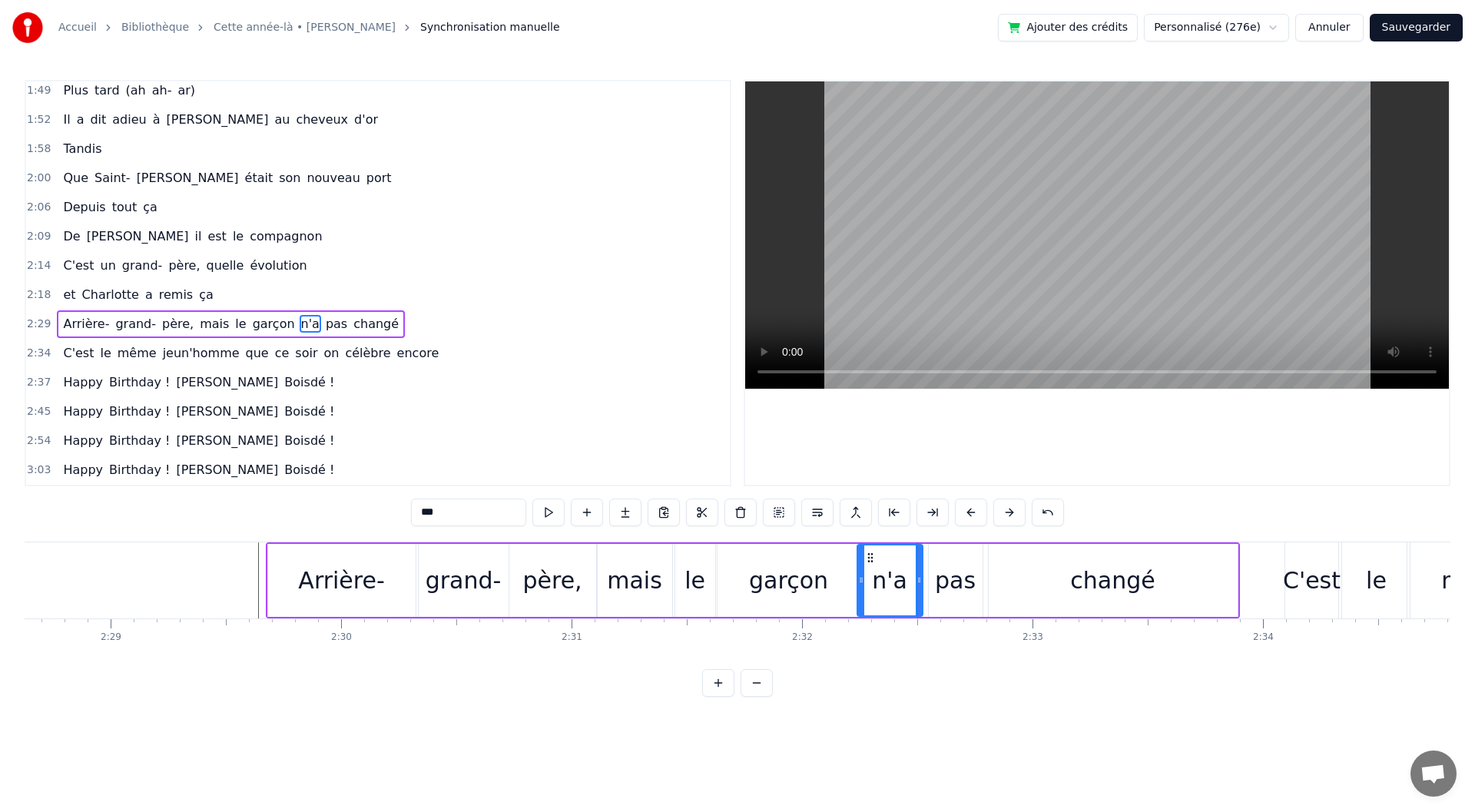
type input "******"
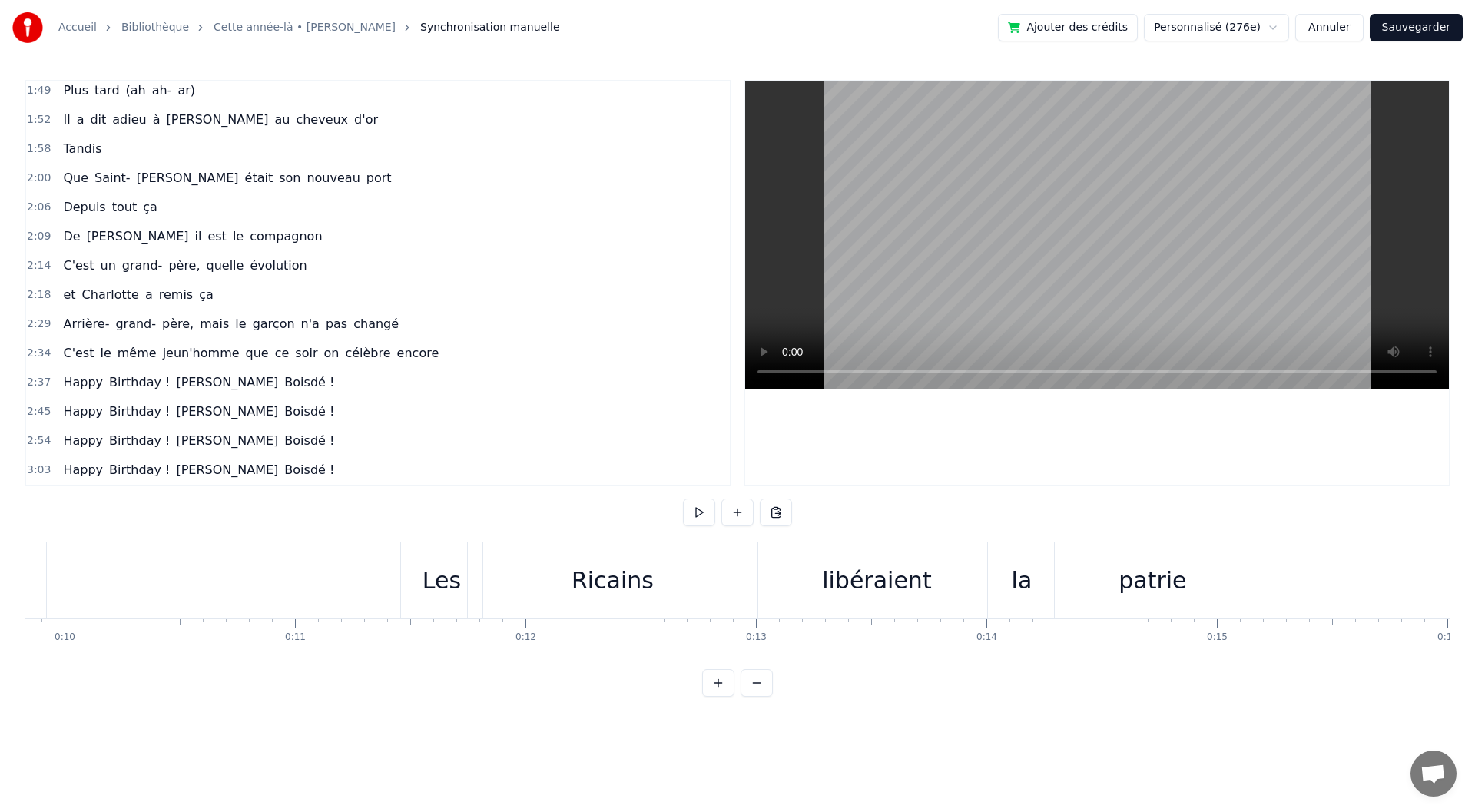
scroll to position [0, 0]
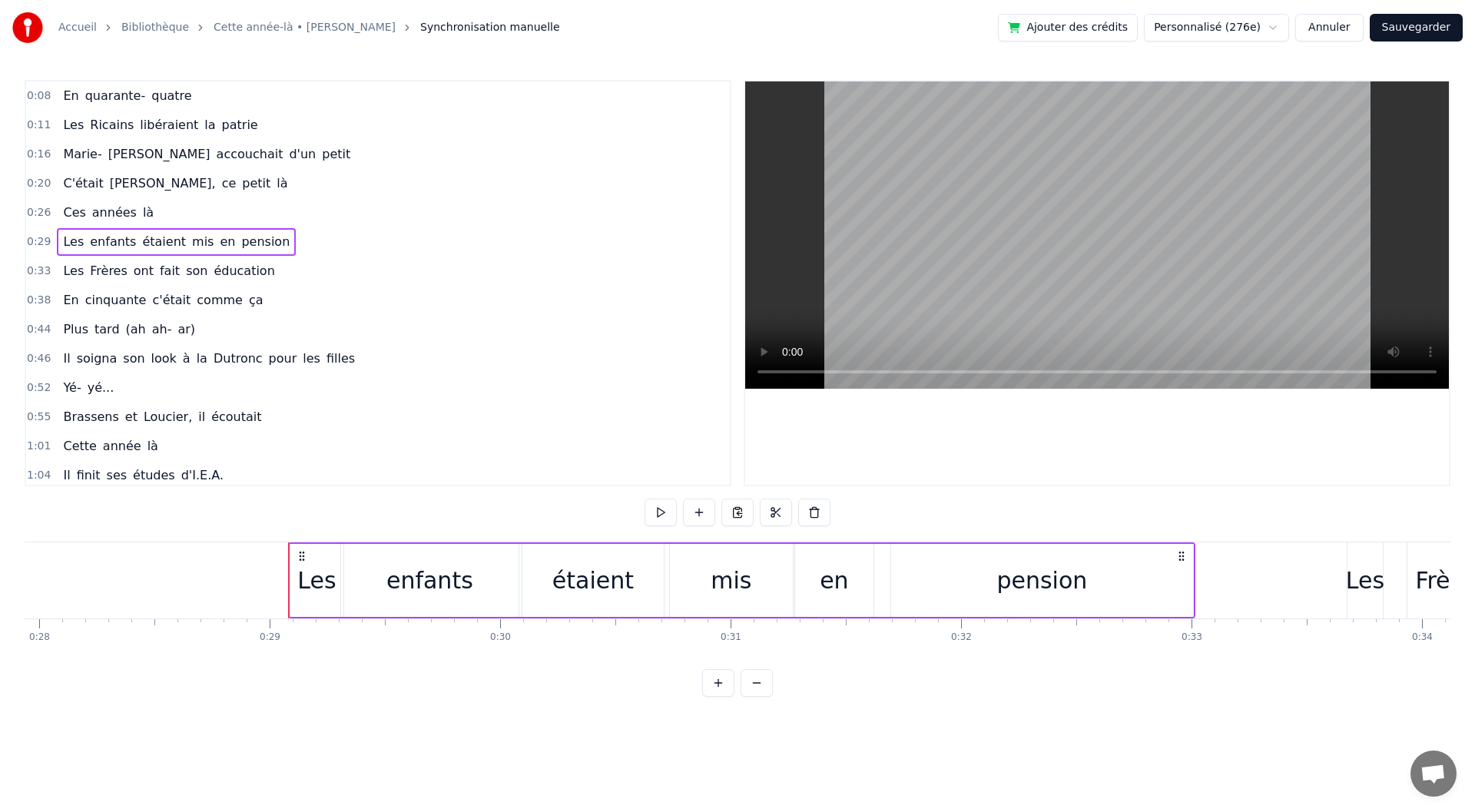
scroll to position [0, 6625]
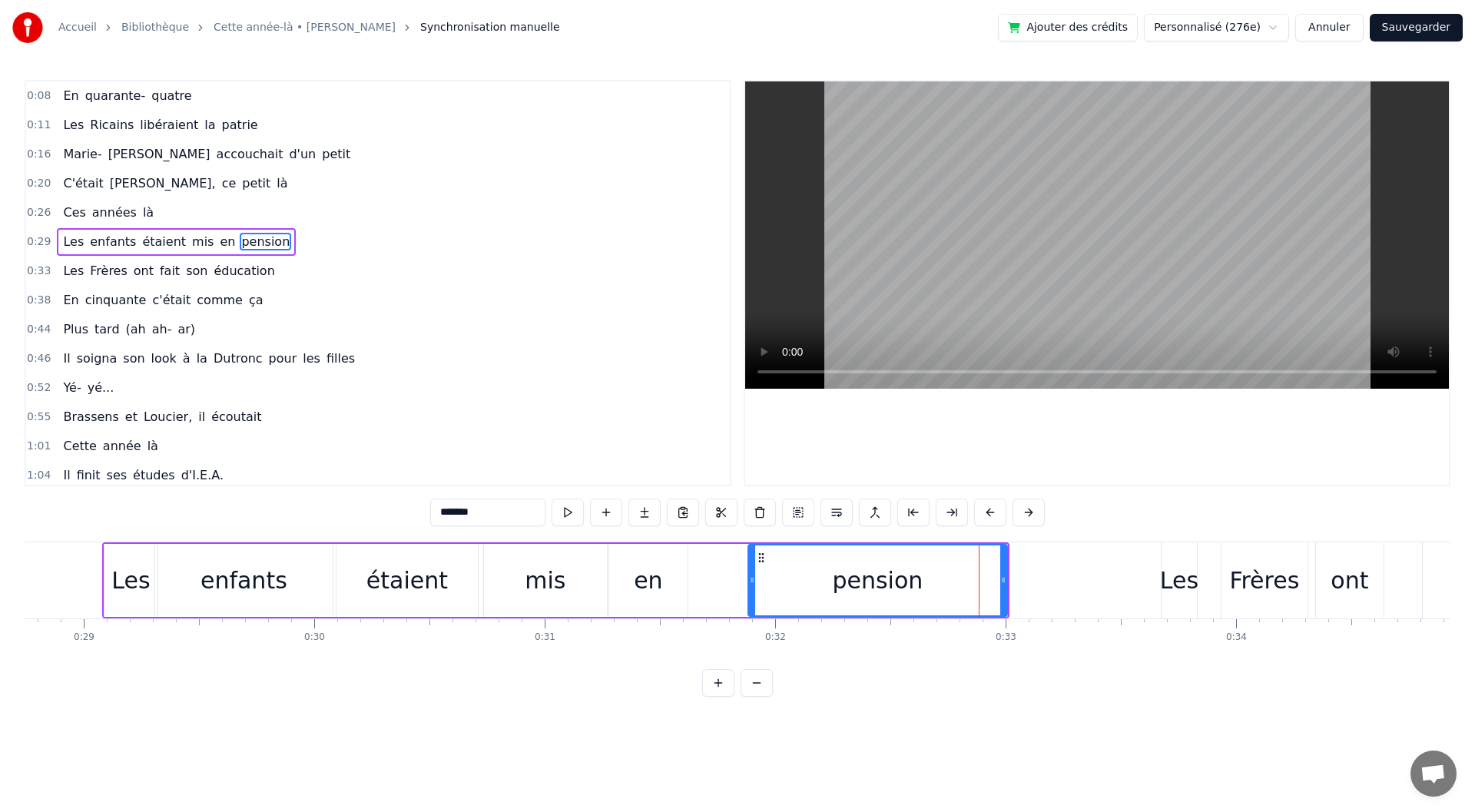
drag, startPoint x: 707, startPoint y: 586, endPoint x: 751, endPoint y: 583, distance: 44.1
drag, startPoint x: 750, startPoint y: 590, endPoint x: 762, endPoint y: 591, distance: 12.0
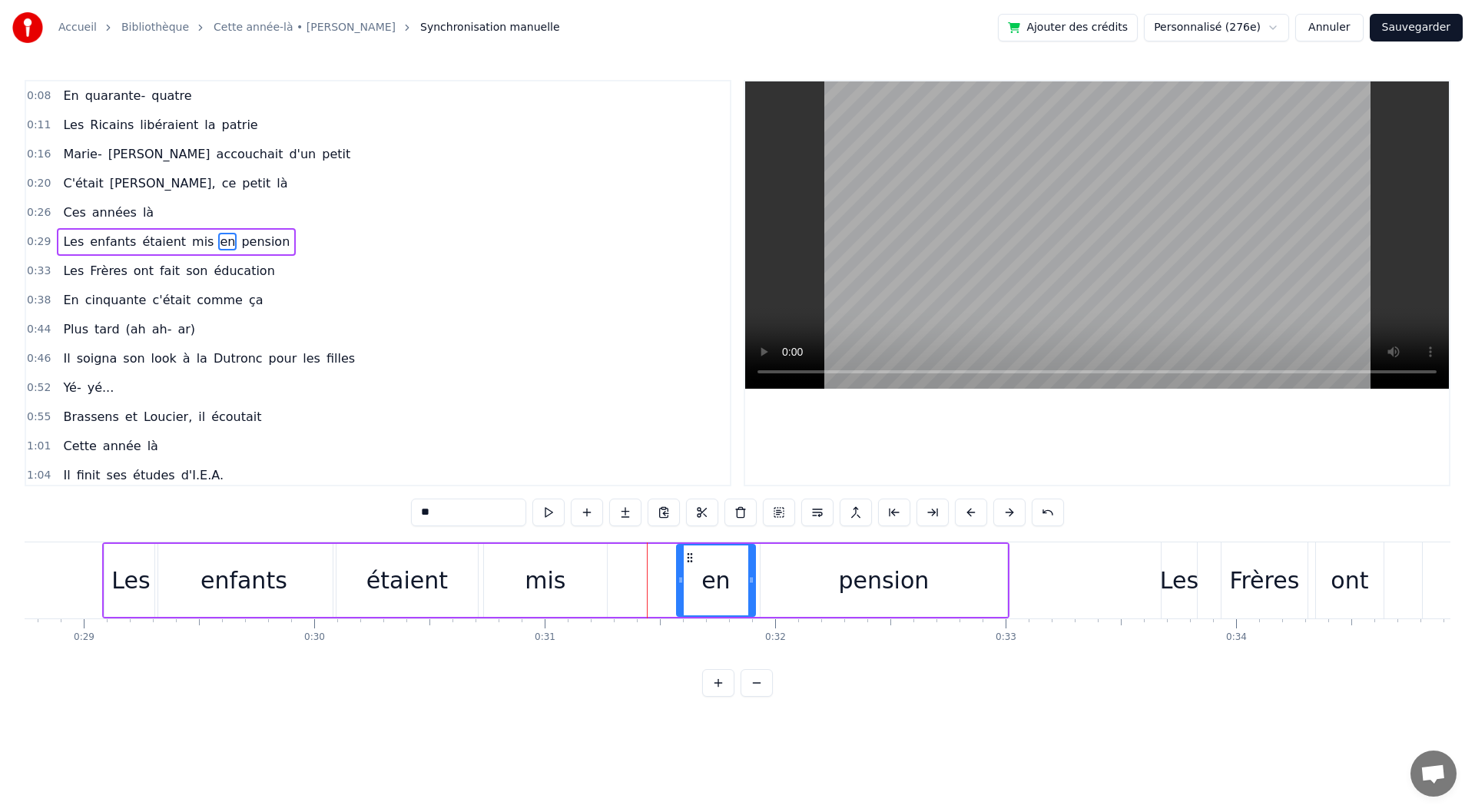
drag, startPoint x: 625, startPoint y: 556, endPoint x: 693, endPoint y: 565, distance: 68.6
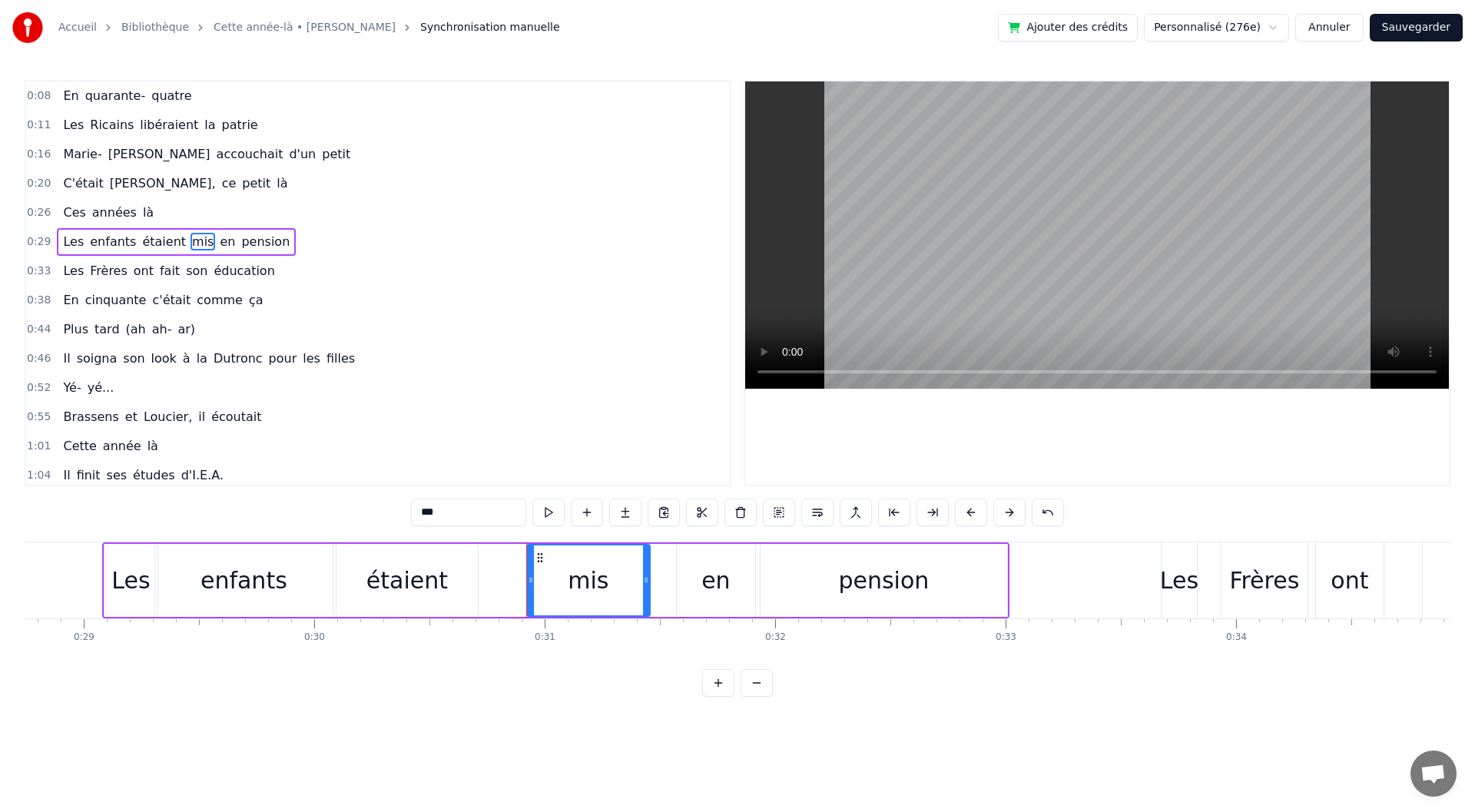
drag, startPoint x: 501, startPoint y: 556, endPoint x: 544, endPoint y: 559, distance: 43.1
drag, startPoint x: 646, startPoint y: 592, endPoint x: 620, endPoint y: 589, distance: 26.2
drag, startPoint x: 544, startPoint y: 555, endPoint x: 610, endPoint y: 560, distance: 66.2
drag, startPoint x: 685, startPoint y: 589, endPoint x: 658, endPoint y: 591, distance: 27.1
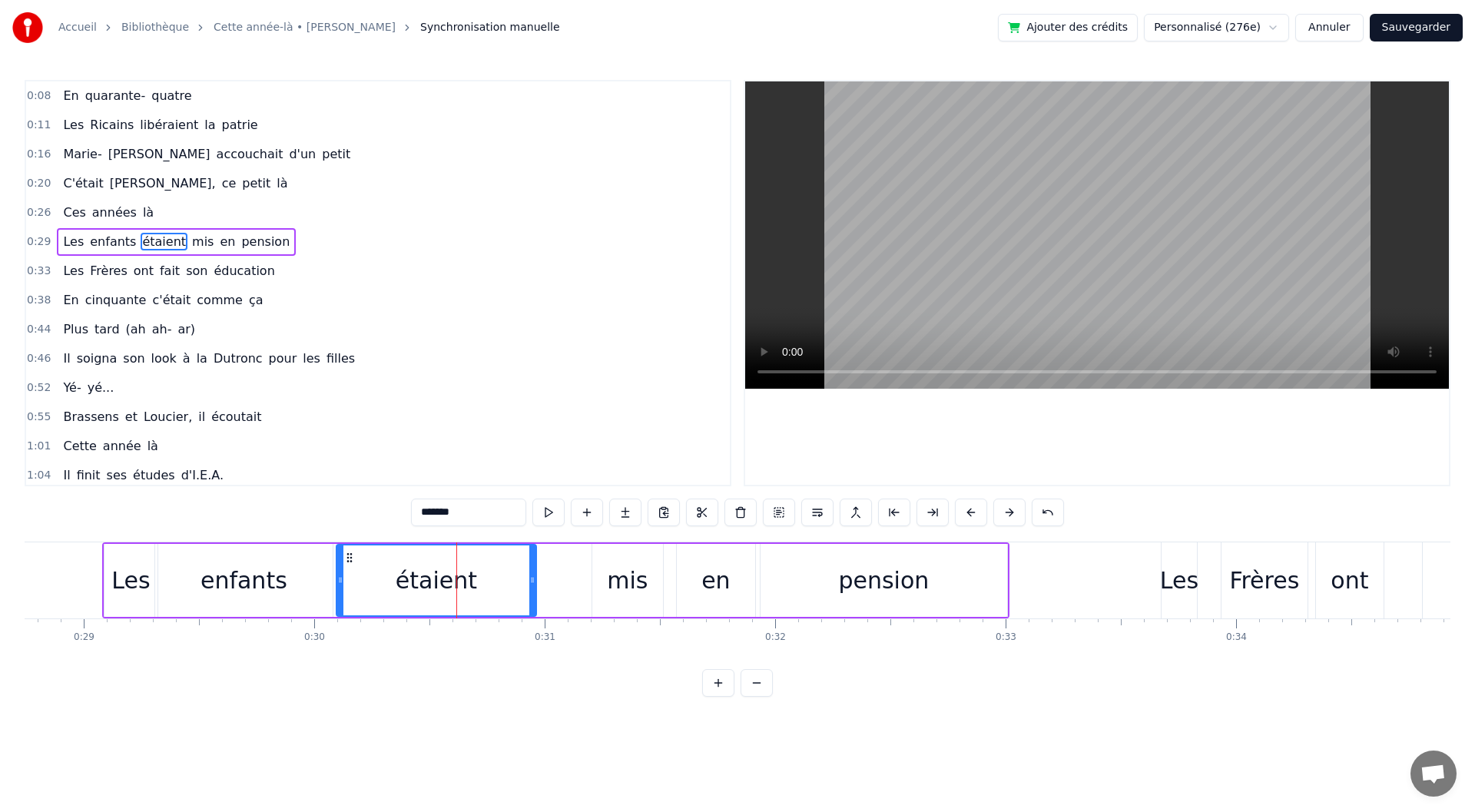
drag, startPoint x: 476, startPoint y: 582, endPoint x: 535, endPoint y: 587, distance: 59.2
drag, startPoint x: 339, startPoint y: 584, endPoint x: 435, endPoint y: 589, distance: 96.1
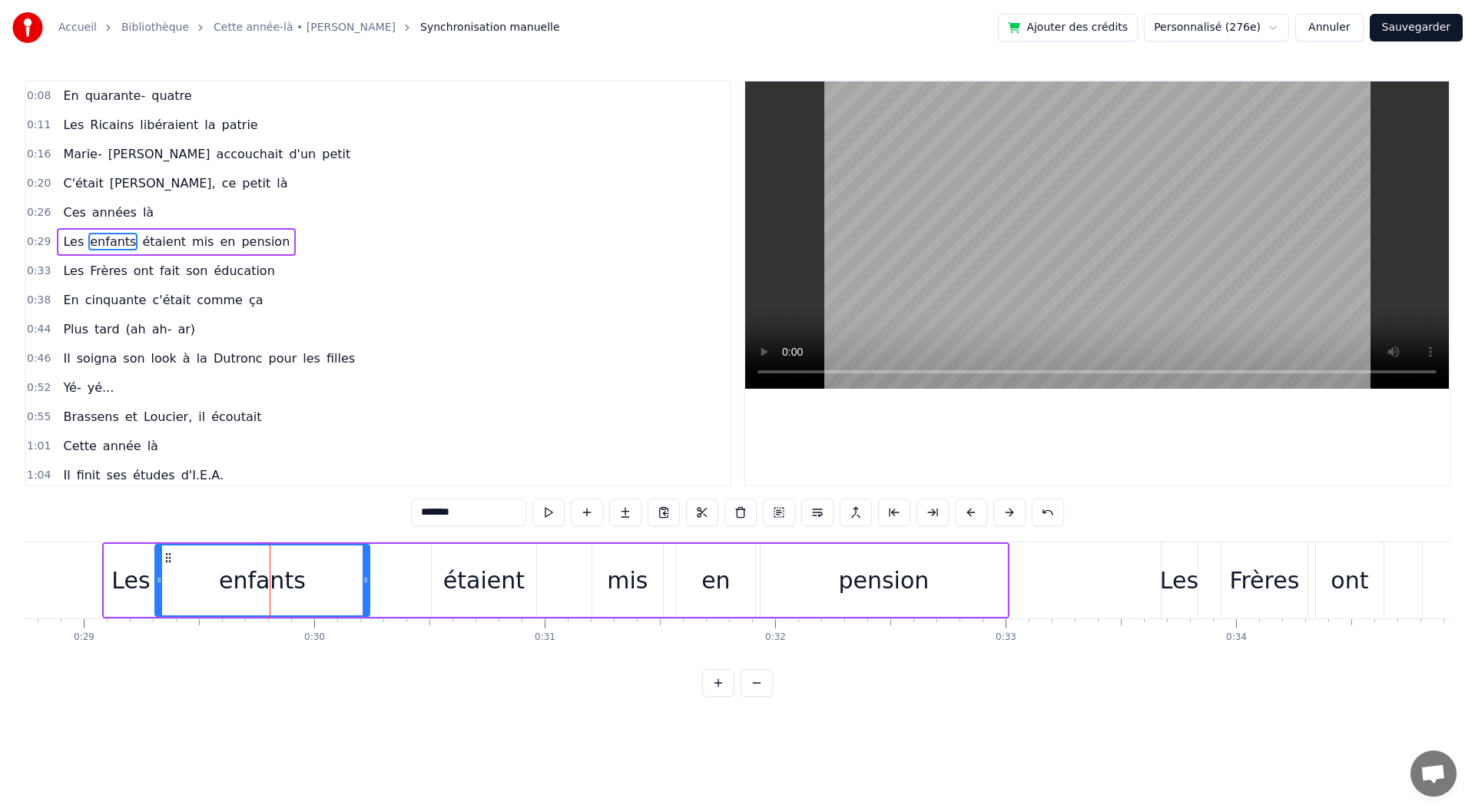
drag, startPoint x: 330, startPoint y: 589, endPoint x: 367, endPoint y: 590, distance: 37.0
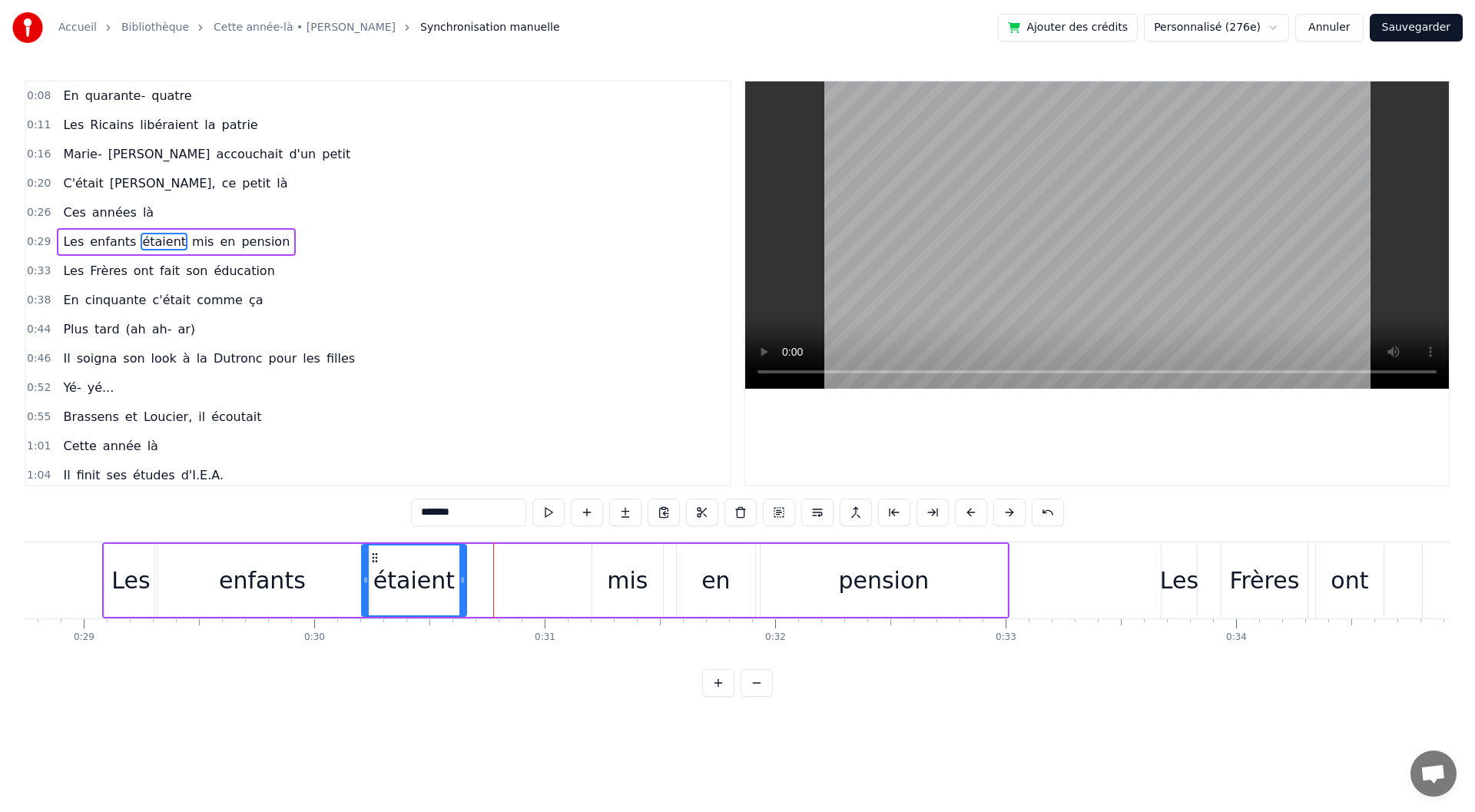
drag, startPoint x: 442, startPoint y: 554, endPoint x: 373, endPoint y: 553, distance: 69.0
drag, startPoint x: 463, startPoint y: 579, endPoint x: 534, endPoint y: 584, distance: 71.2
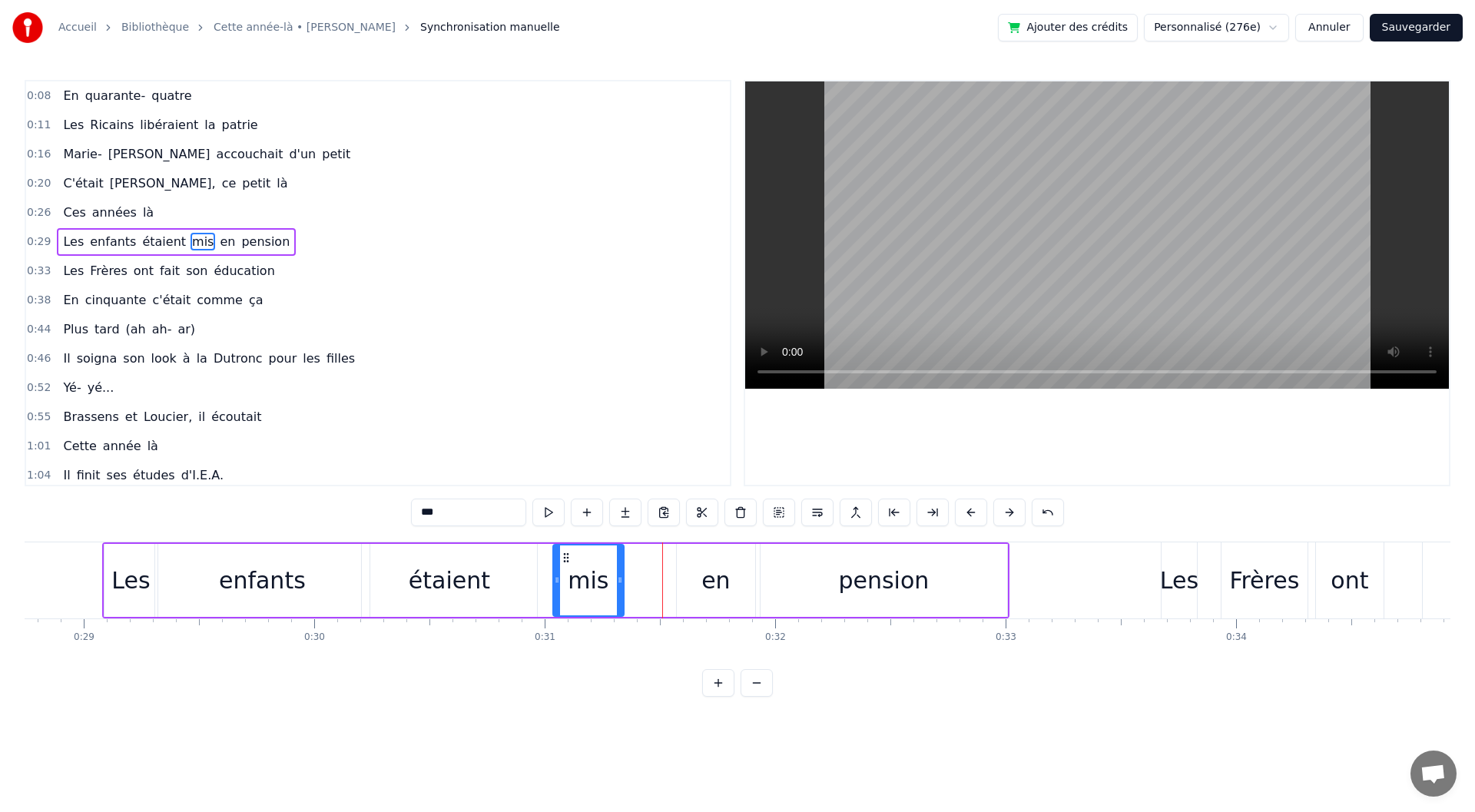
drag, startPoint x: 605, startPoint y: 556, endPoint x: 565, endPoint y: 551, distance: 40.3
drag, startPoint x: 695, startPoint y: 551, endPoint x: 639, endPoint y: 546, distance: 56.2
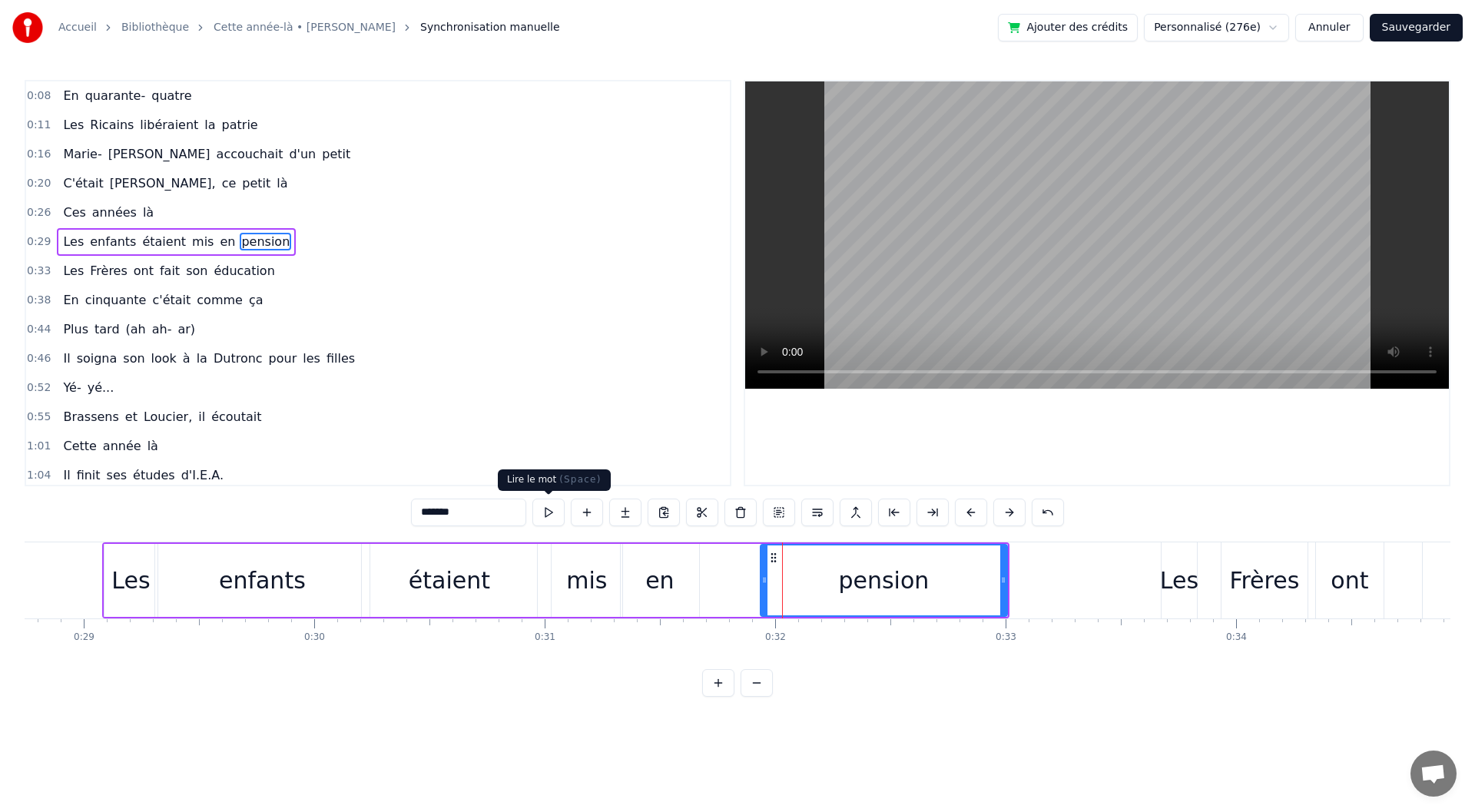
drag, startPoint x: 531, startPoint y: 516, endPoint x: 542, endPoint y: 517, distance: 11.0
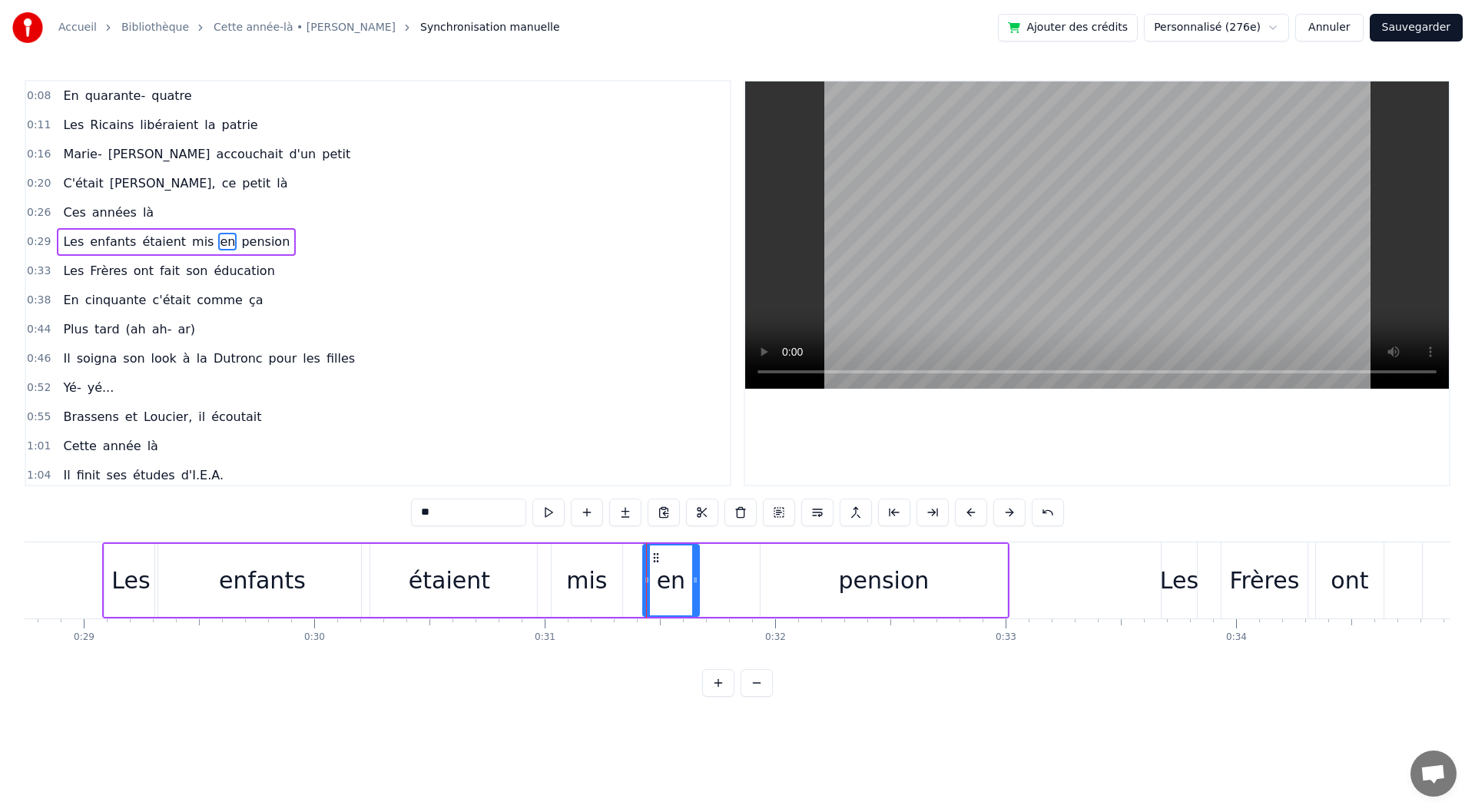
drag, startPoint x: 625, startPoint y: 552, endPoint x: 647, endPoint y: 563, distance: 24.6
drag, startPoint x: 651, startPoint y: 562, endPoint x: 677, endPoint y: 563, distance: 26.0
drag, startPoint x: 565, startPoint y: 556, endPoint x: 619, endPoint y: 556, distance: 54.0
type input "*******"
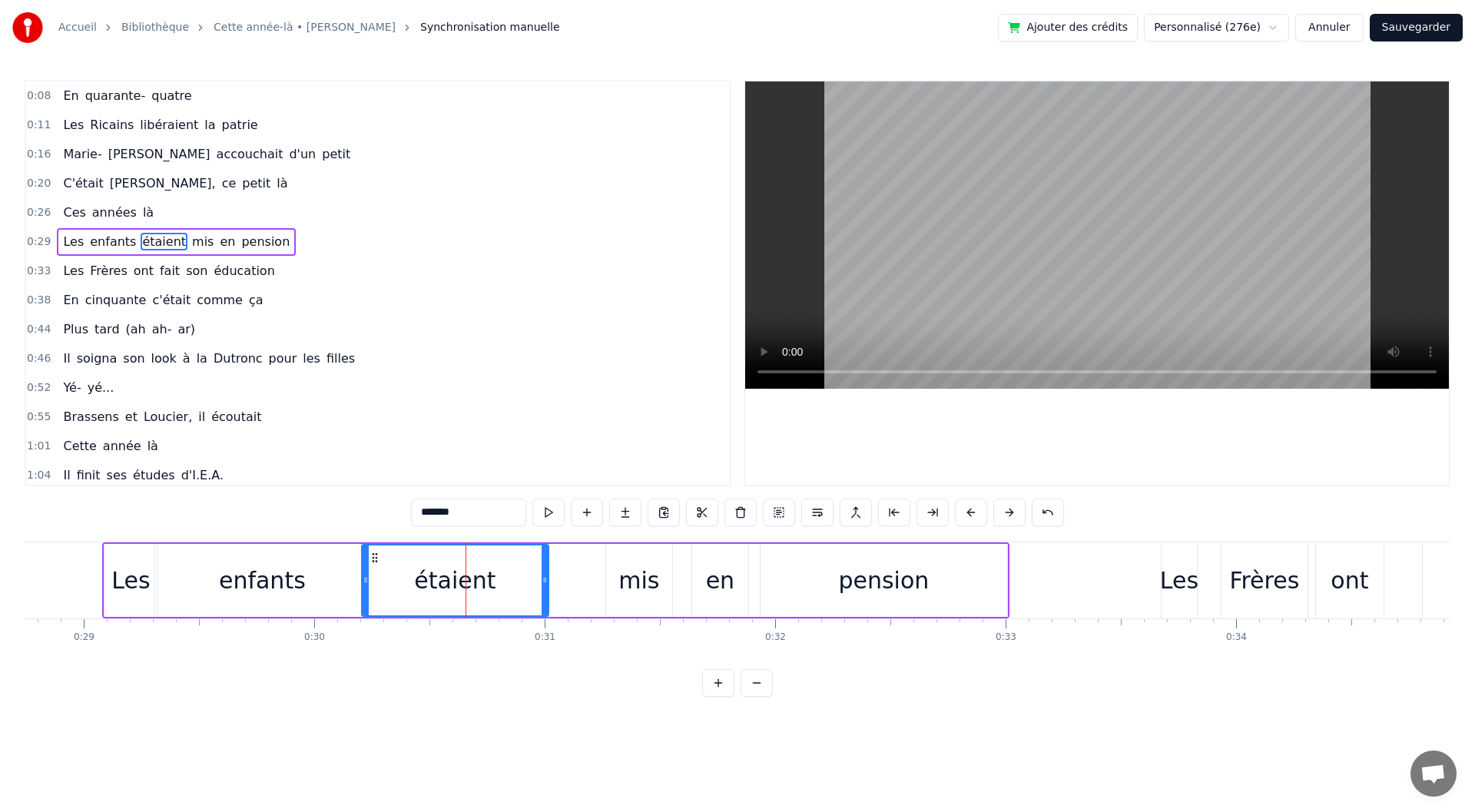
drag, startPoint x: 532, startPoint y: 582, endPoint x: 543, endPoint y: 583, distance: 11.0
drag, startPoint x: 367, startPoint y: 572, endPoint x: 443, endPoint y: 575, distance: 76.1
drag, startPoint x: 540, startPoint y: 589, endPoint x: 554, endPoint y: 591, distance: 14.1
drag, startPoint x: 544, startPoint y: 591, endPoint x: 605, endPoint y: 594, distance: 61.1
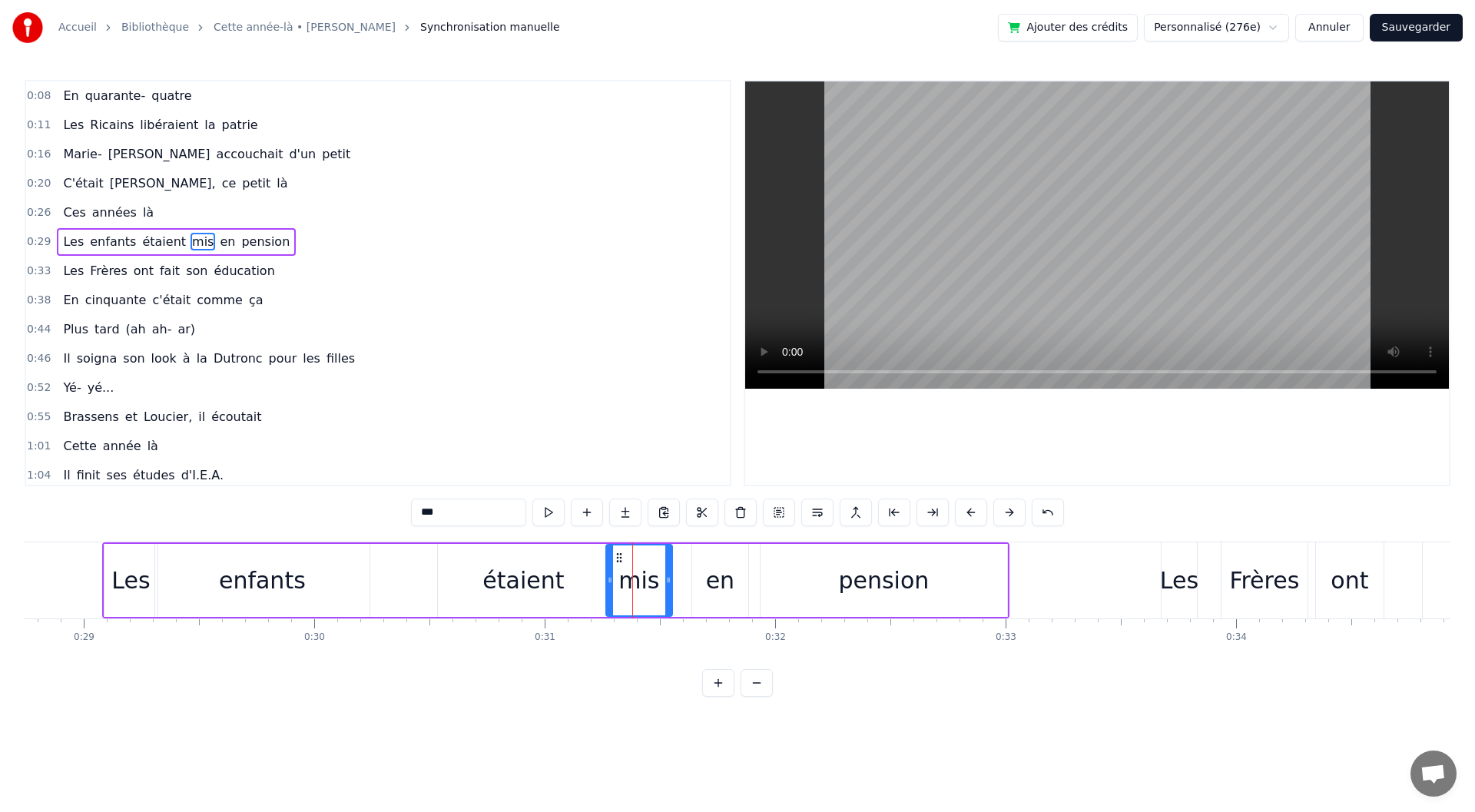
type input "*******"
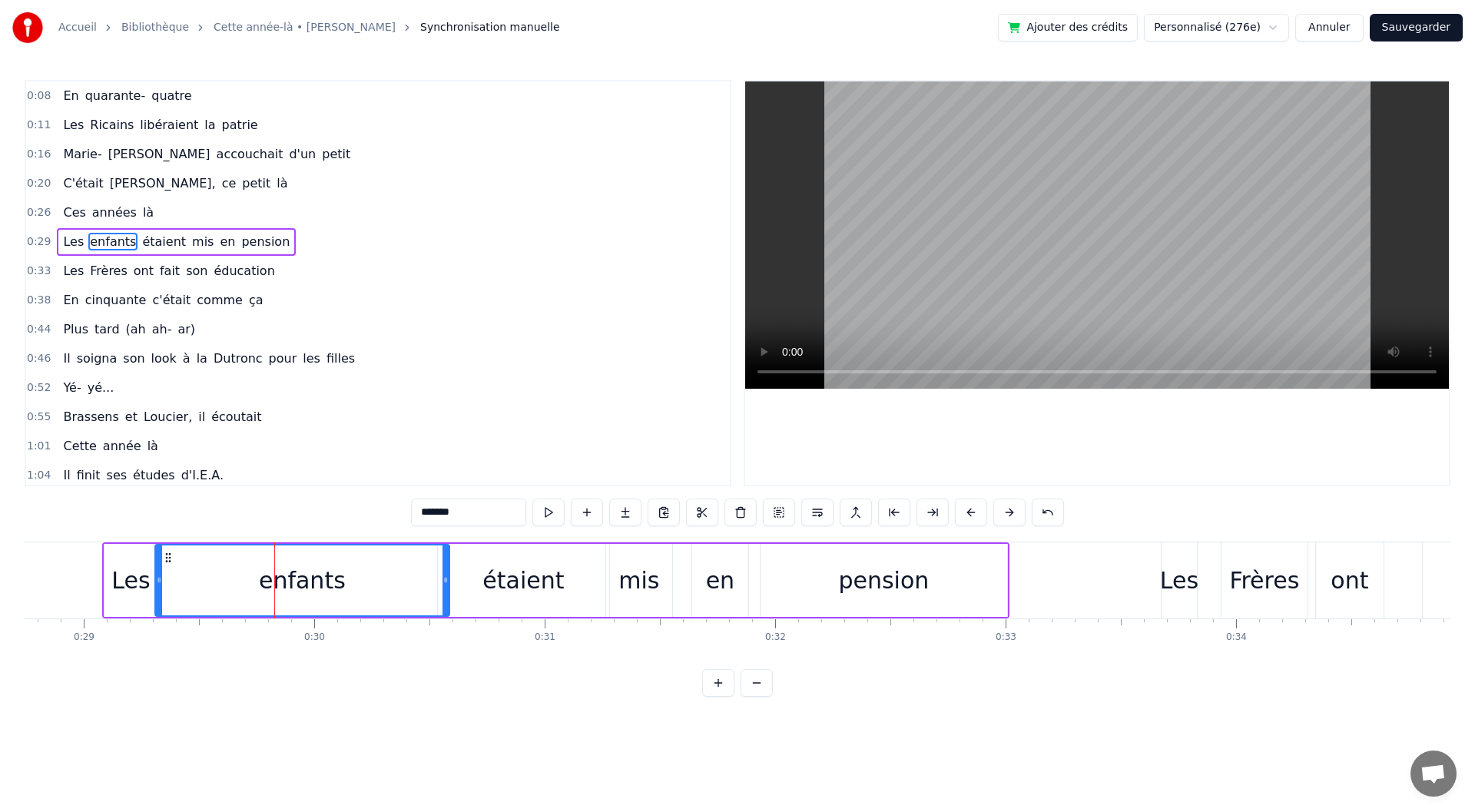
drag, startPoint x: 364, startPoint y: 581, endPoint x: 444, endPoint y: 586, distance: 80.2
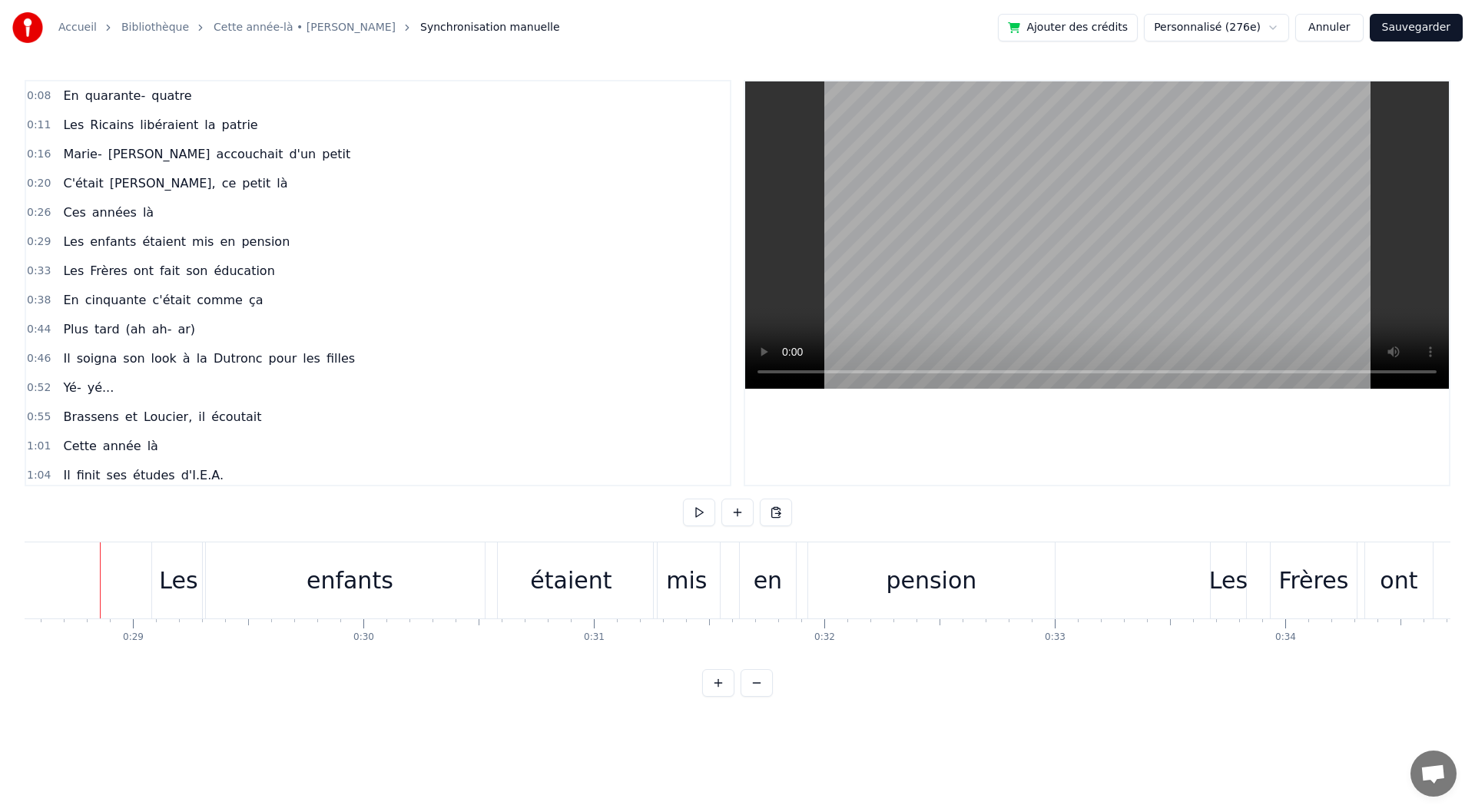
scroll to position [0, 6574]
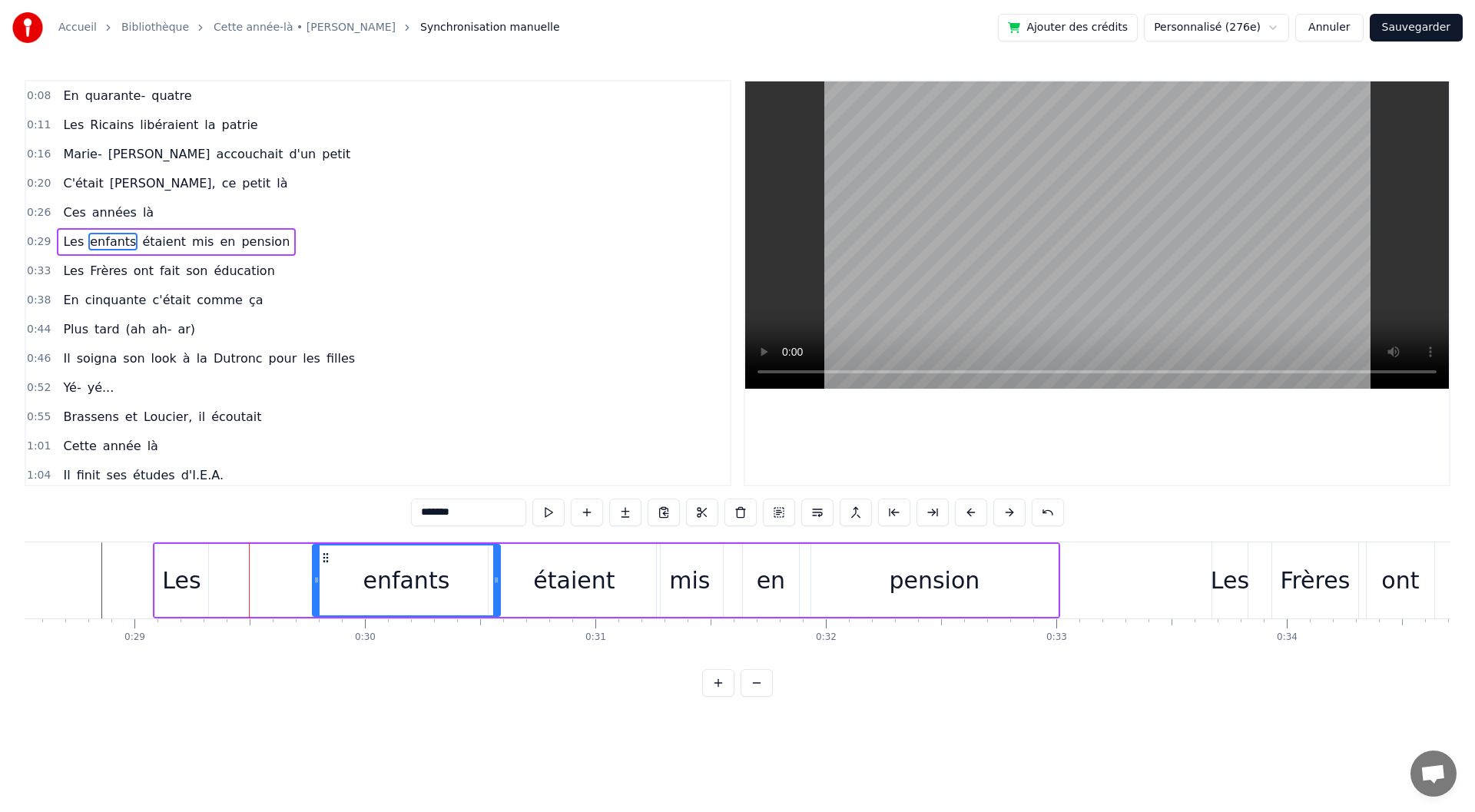
drag, startPoint x: 210, startPoint y: 588, endPoint x: 317, endPoint y: 590, distance: 107.0
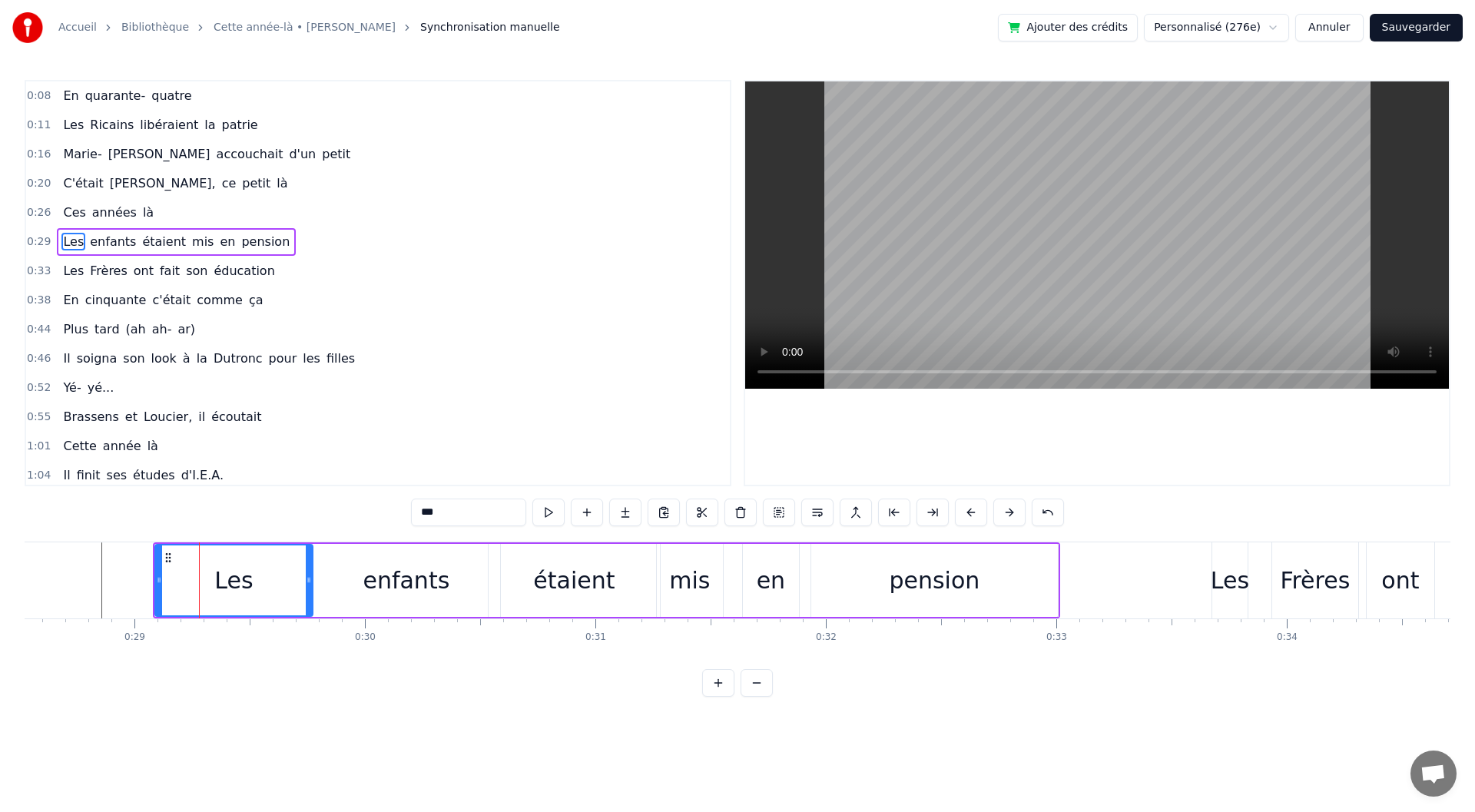
drag, startPoint x: 205, startPoint y: 589, endPoint x: 309, endPoint y: 593, distance: 104.1
type input "*******"
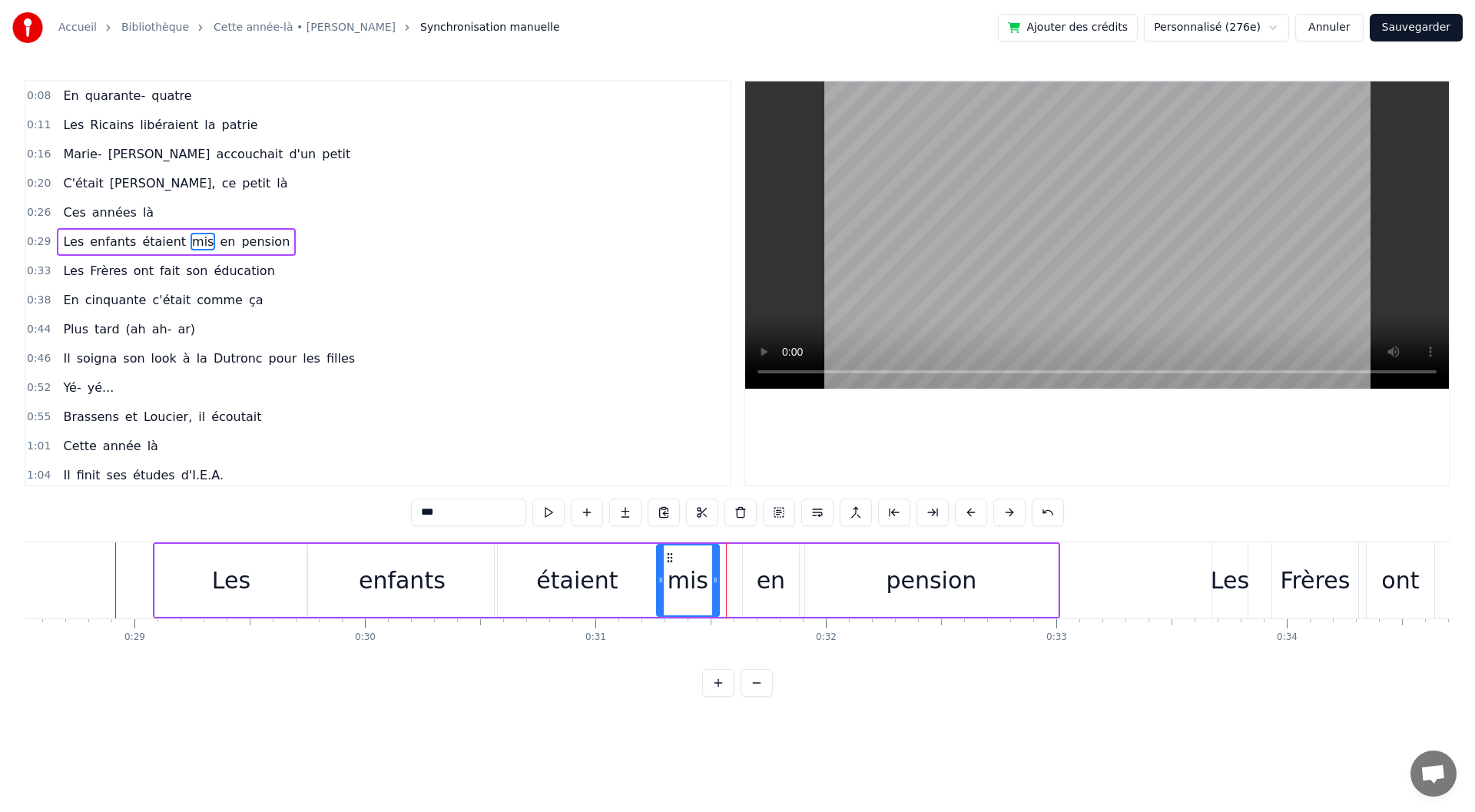
drag, startPoint x: 725, startPoint y: 577, endPoint x: 715, endPoint y: 577, distance: 10.0
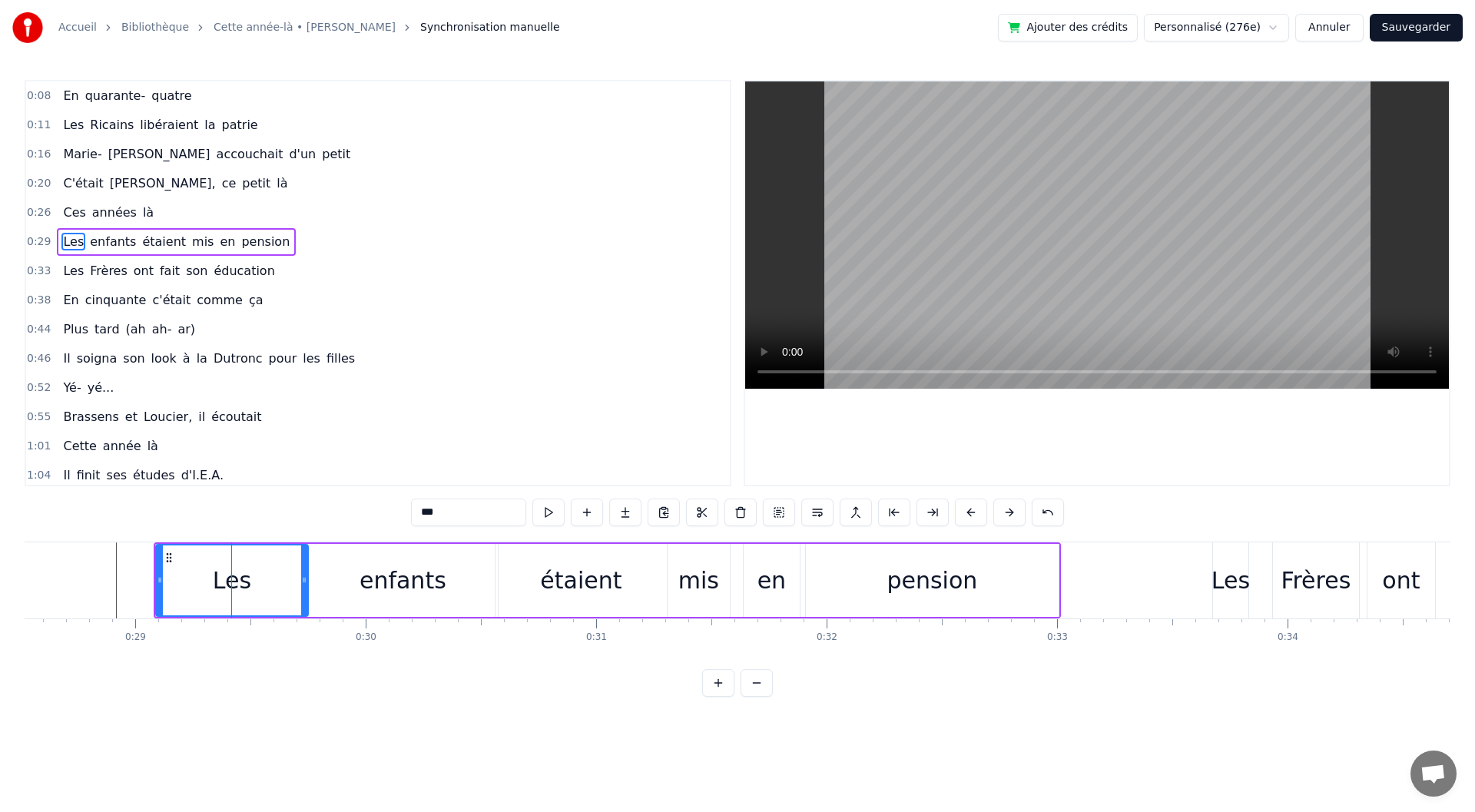
scroll to position [0, 6501]
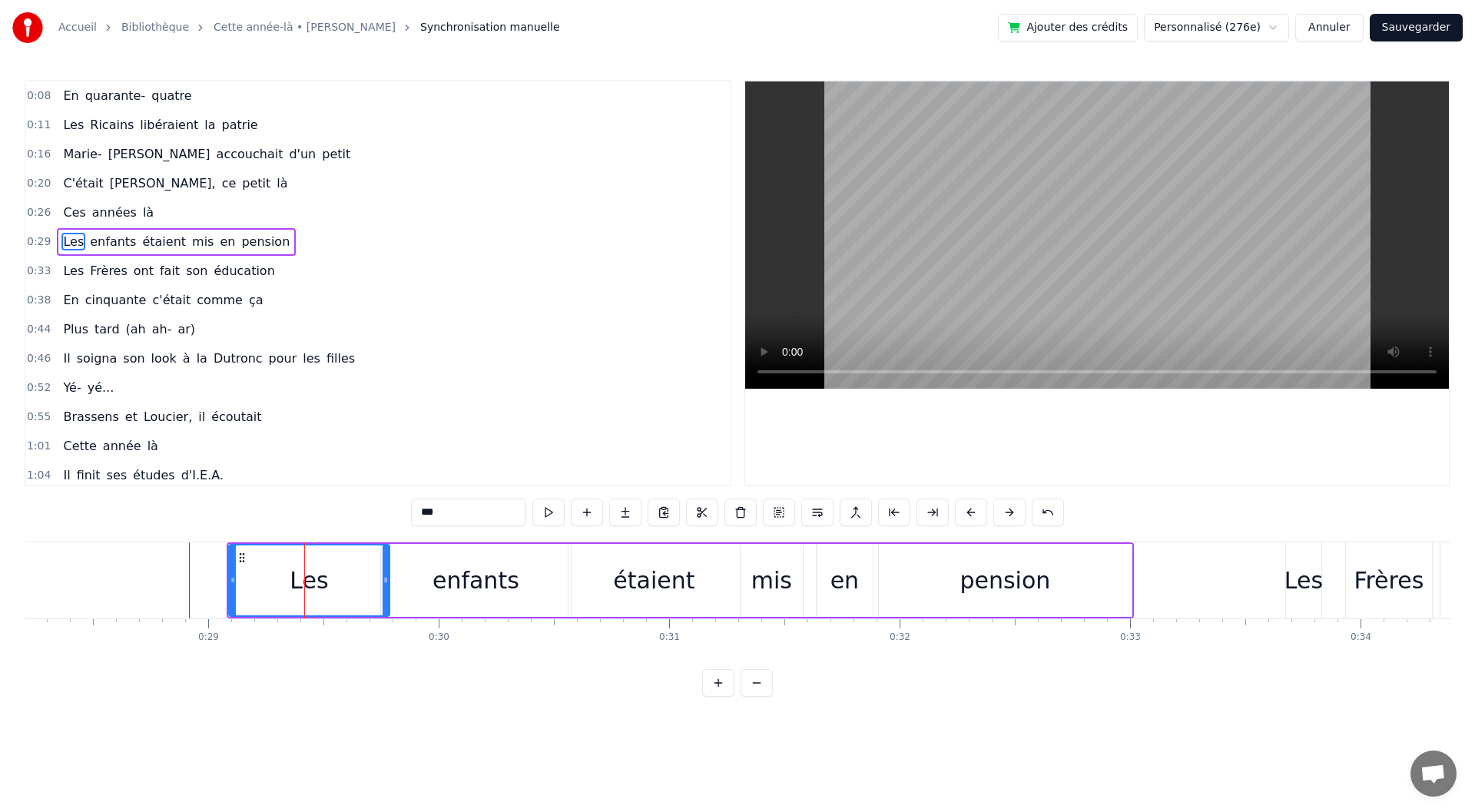
drag, startPoint x: 374, startPoint y: 594, endPoint x: 382, endPoint y: 594, distance: 8.0
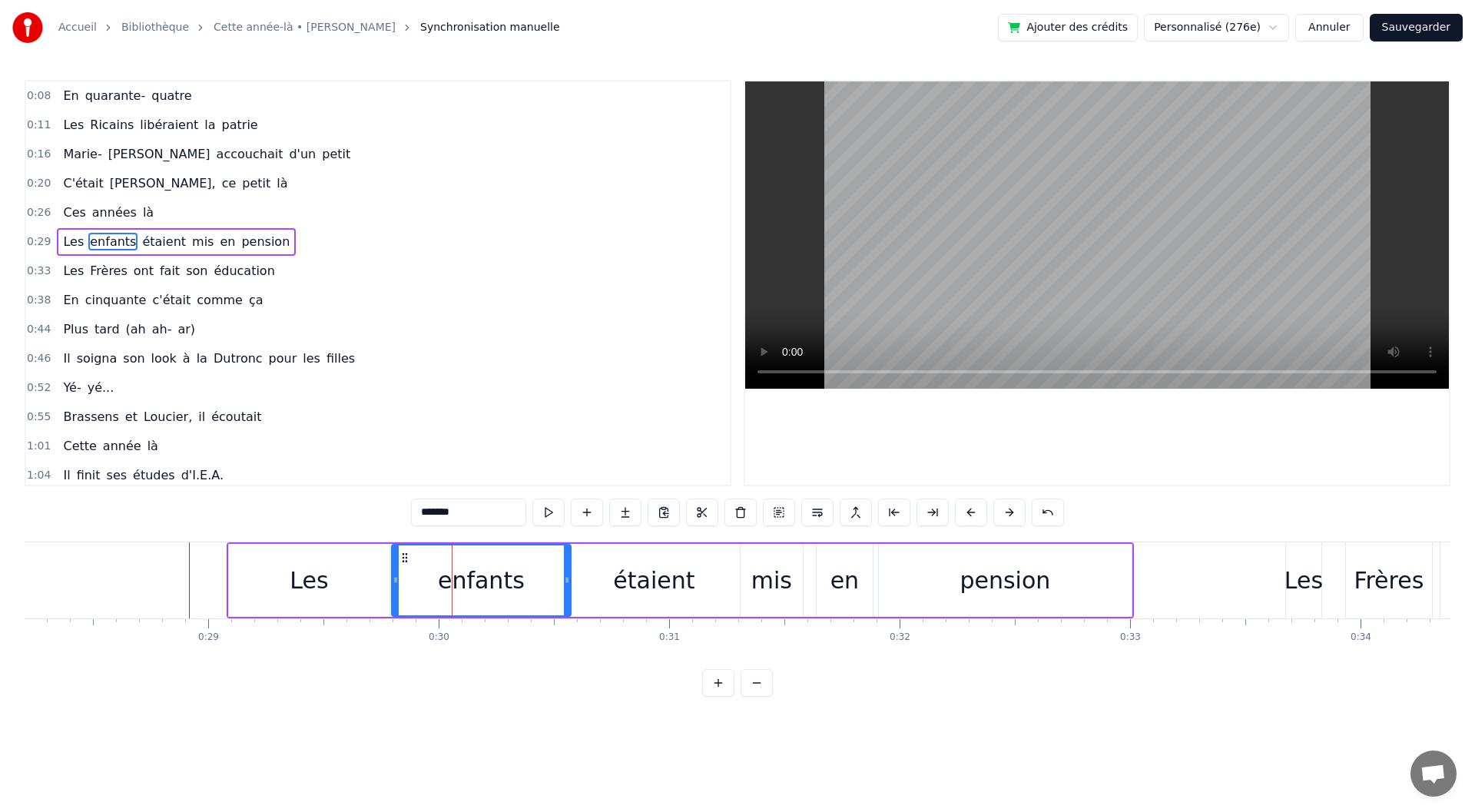
drag, startPoint x: 385, startPoint y: 593, endPoint x: 396, endPoint y: 593, distance: 11.0
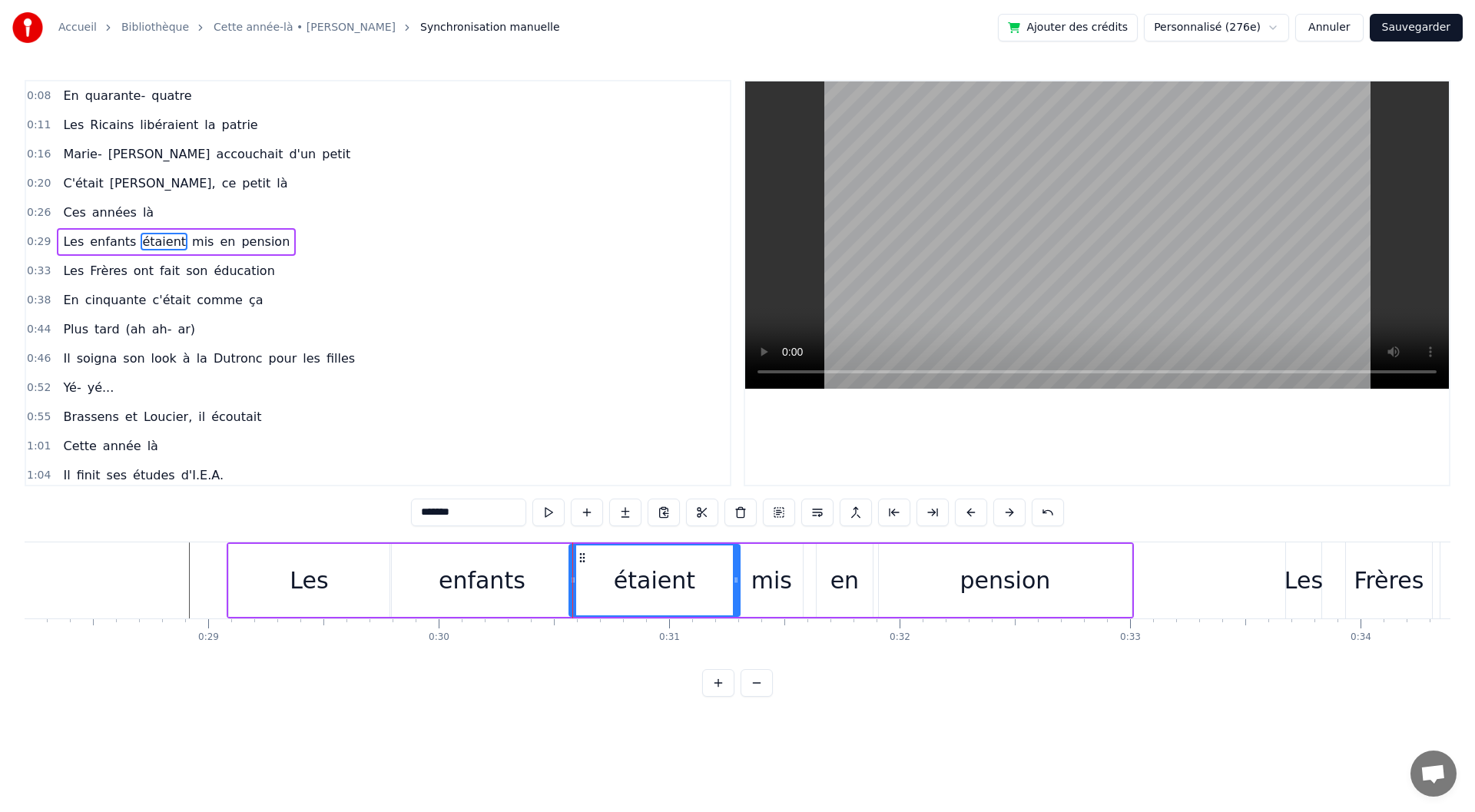
type input "*******"
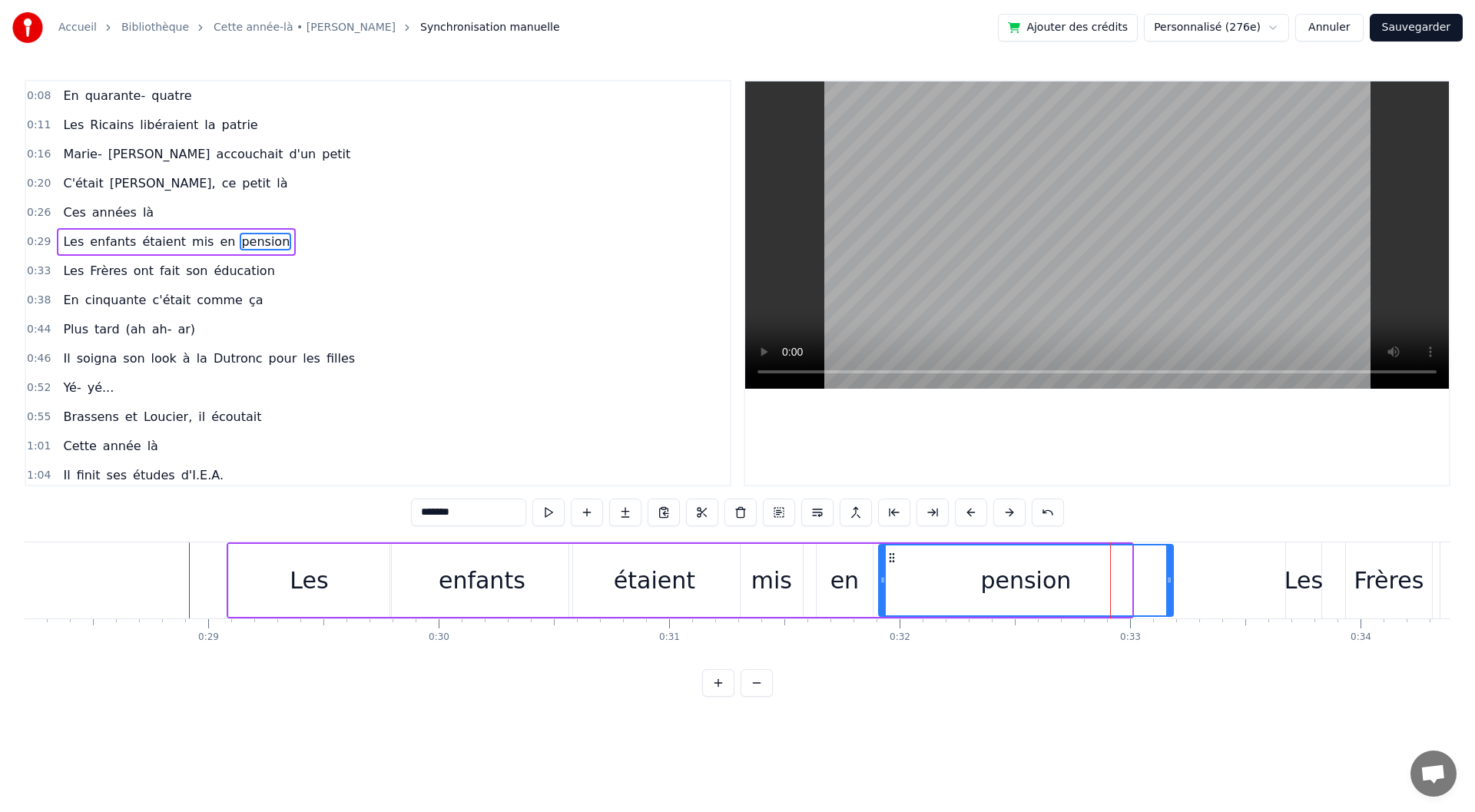
drag, startPoint x: 1127, startPoint y: 594, endPoint x: 1170, endPoint y: 593, distance: 43.0
drag, startPoint x: 1171, startPoint y: 589, endPoint x: 1130, endPoint y: 591, distance: 41.0
drag, startPoint x: 150, startPoint y: 589, endPoint x: 250, endPoint y: 579, distance: 100.5
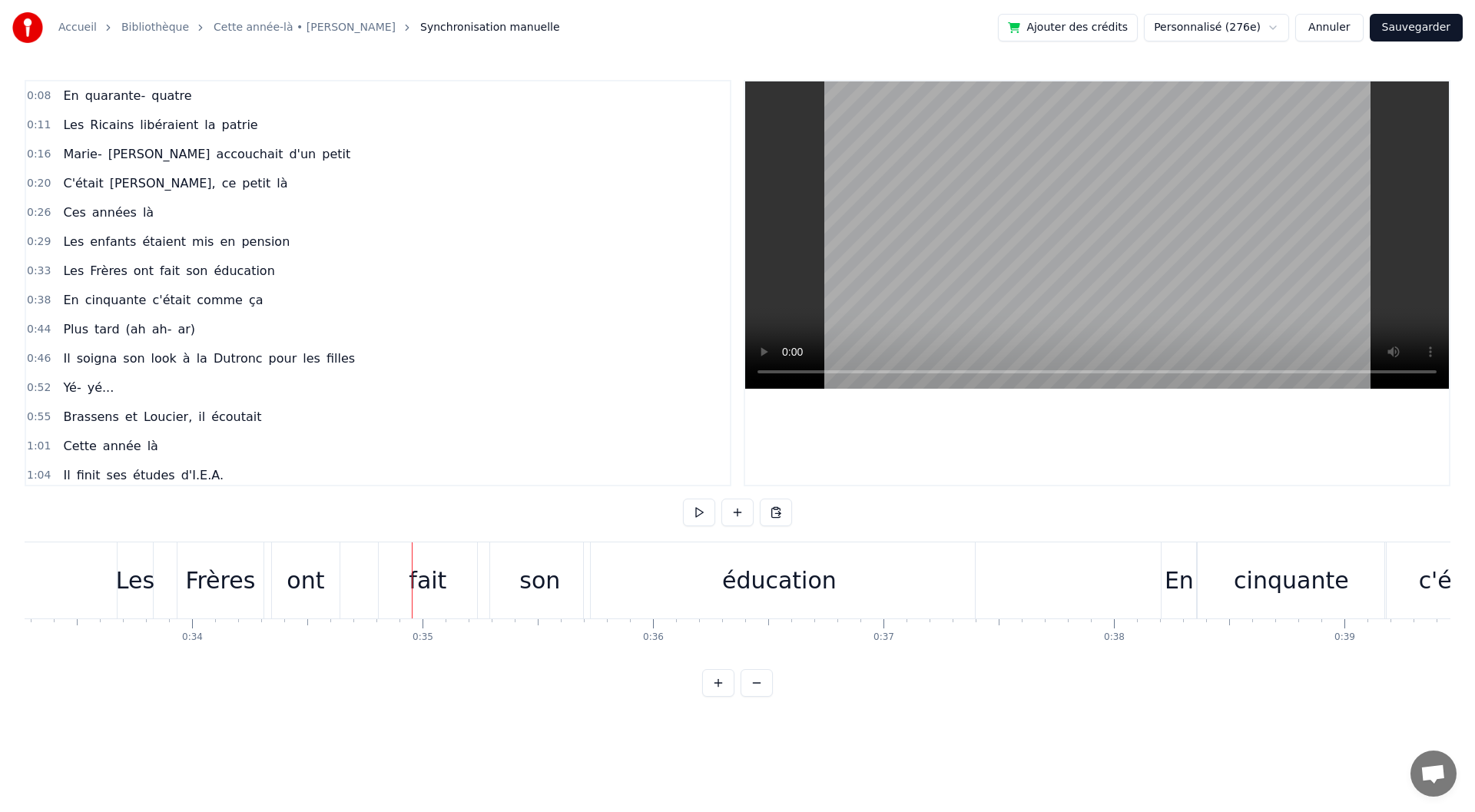
scroll to position [0, 7548]
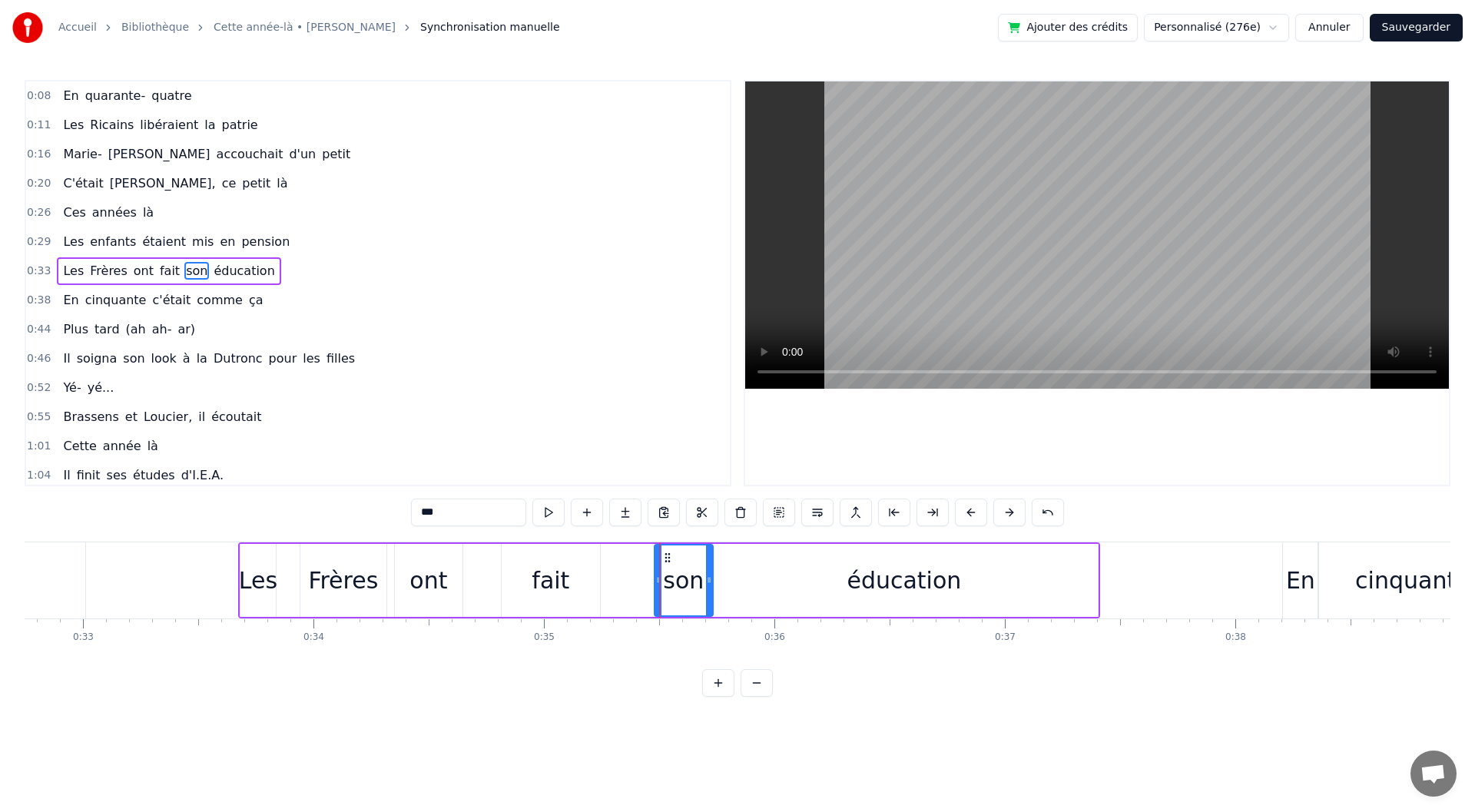
drag, startPoint x: 618, startPoint y: 591, endPoint x: 632, endPoint y: 589, distance: 14.1
drag, startPoint x: 515, startPoint y: 561, endPoint x: 560, endPoint y: 559, distance: 45.0
drag, startPoint x: 560, startPoint y: 559, endPoint x: 568, endPoint y: 559, distance: 8.0
drag, startPoint x: 558, startPoint y: 579, endPoint x: 536, endPoint y: 584, distance: 22.6
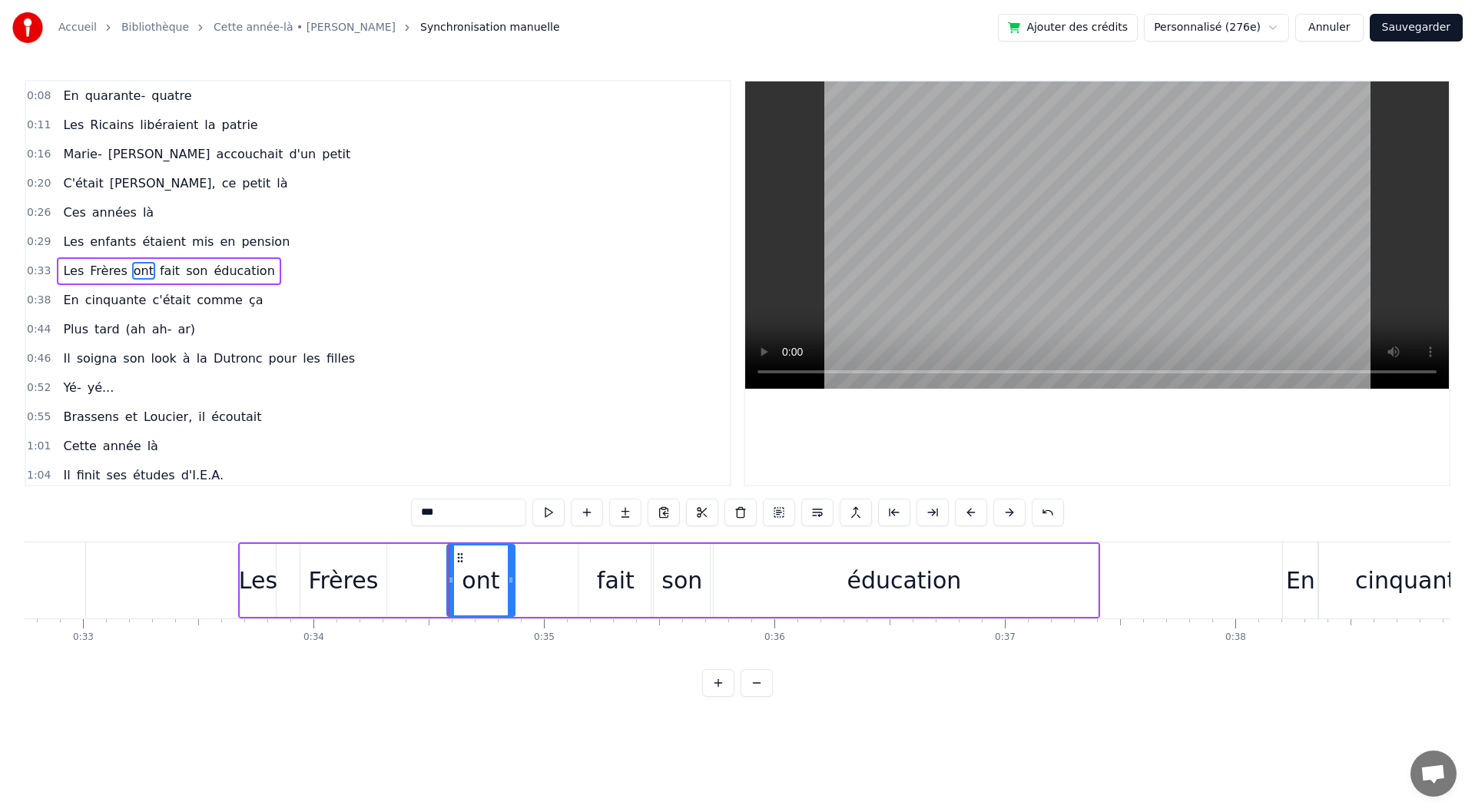
drag, startPoint x: 408, startPoint y: 552, endPoint x: 461, endPoint y: 556, distance: 53.2
drag, startPoint x: 513, startPoint y: 577, endPoint x: 567, endPoint y: 582, distance: 54.2
type input "******"
drag, startPoint x: 385, startPoint y: 589, endPoint x: 431, endPoint y: 589, distance: 46.0
drag, startPoint x: 374, startPoint y: 591, endPoint x: 449, endPoint y: 593, distance: 75.0
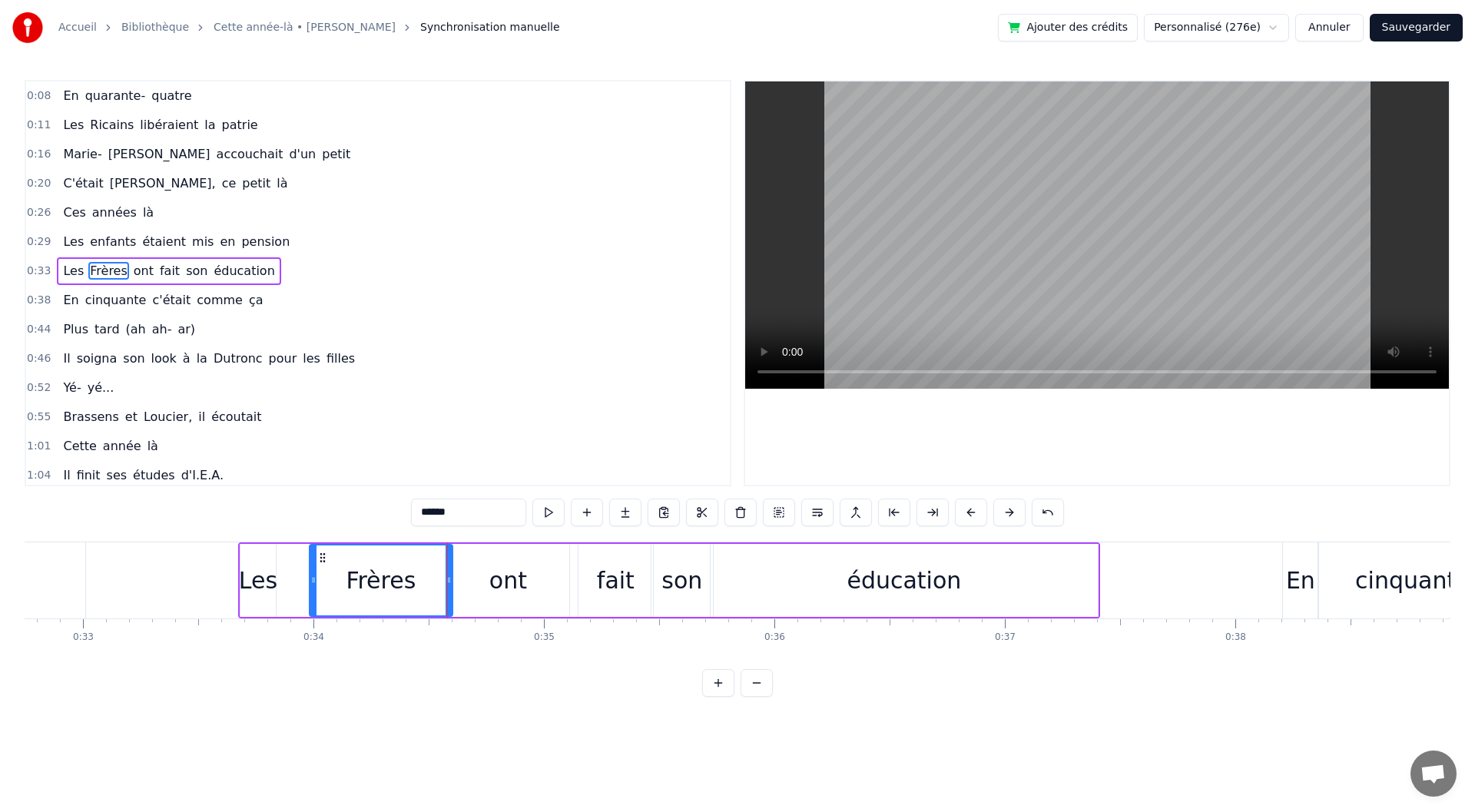
drag, startPoint x: 304, startPoint y: 596, endPoint x: 313, endPoint y: 597, distance: 9.1
drag, startPoint x: 271, startPoint y: 594, endPoint x: 309, endPoint y: 596, distance: 38.1
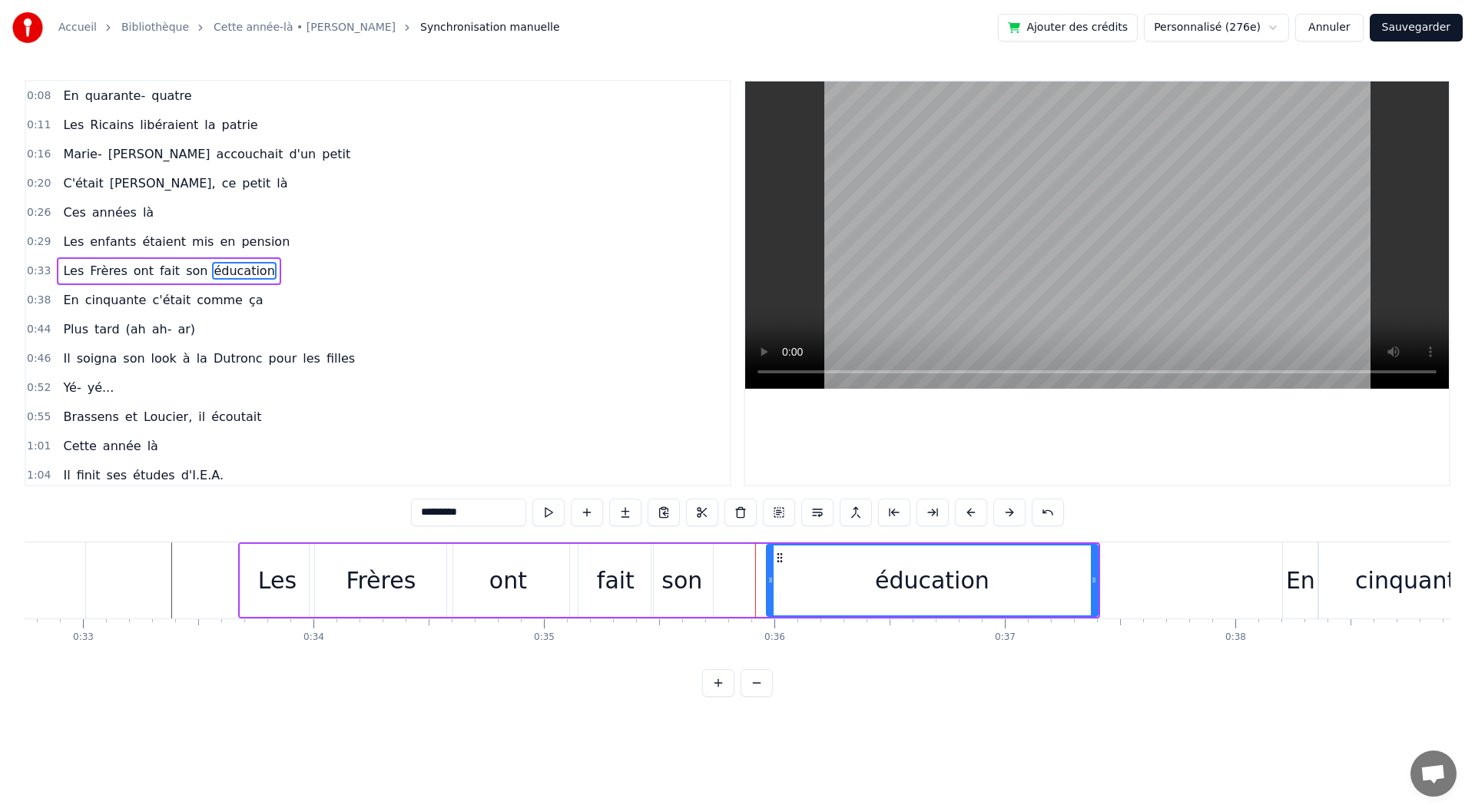
drag, startPoint x: 715, startPoint y: 577, endPoint x: 757, endPoint y: 580, distance: 42.1
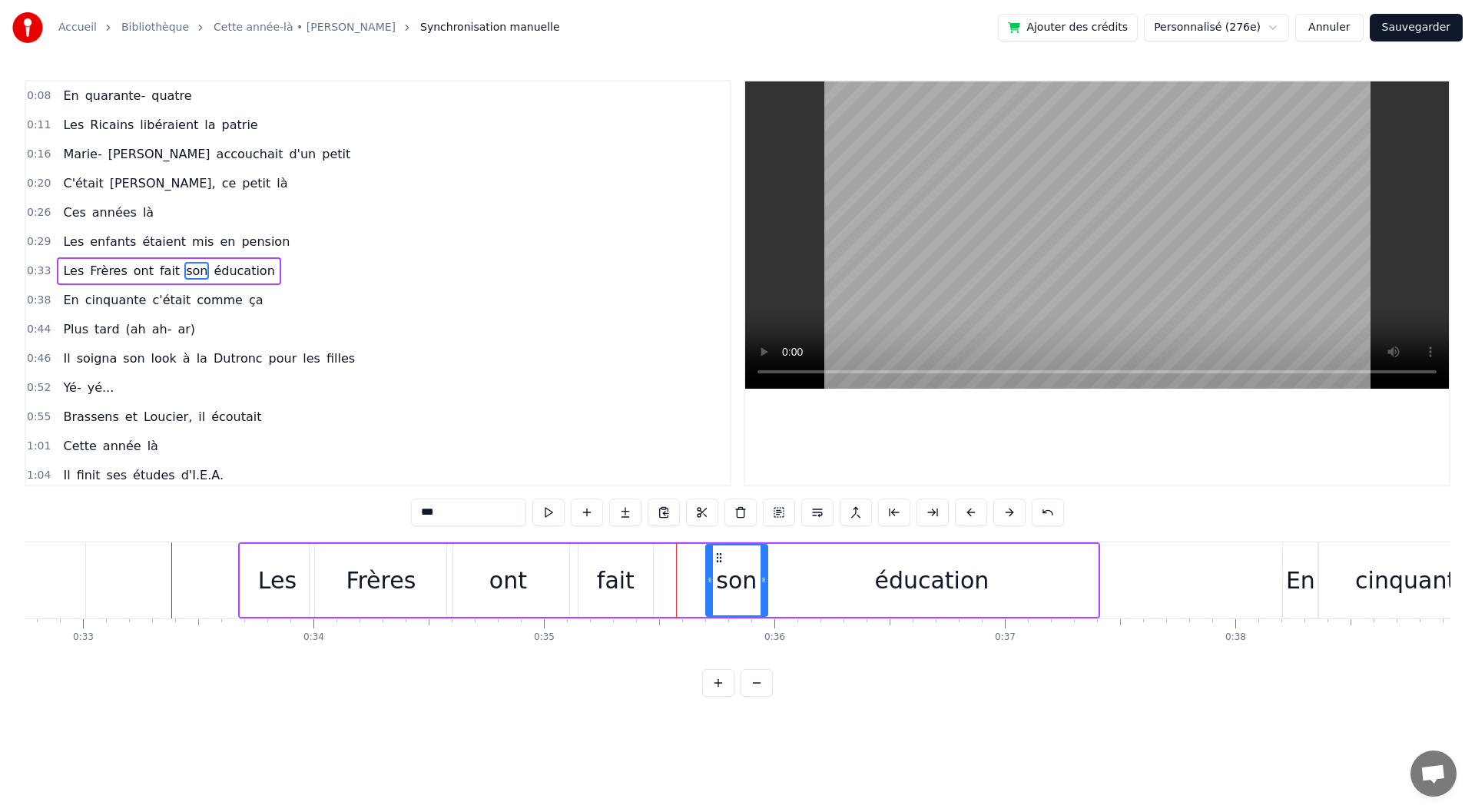
drag, startPoint x: 663, startPoint y: 551, endPoint x: 718, endPoint y: 555, distance: 55.1
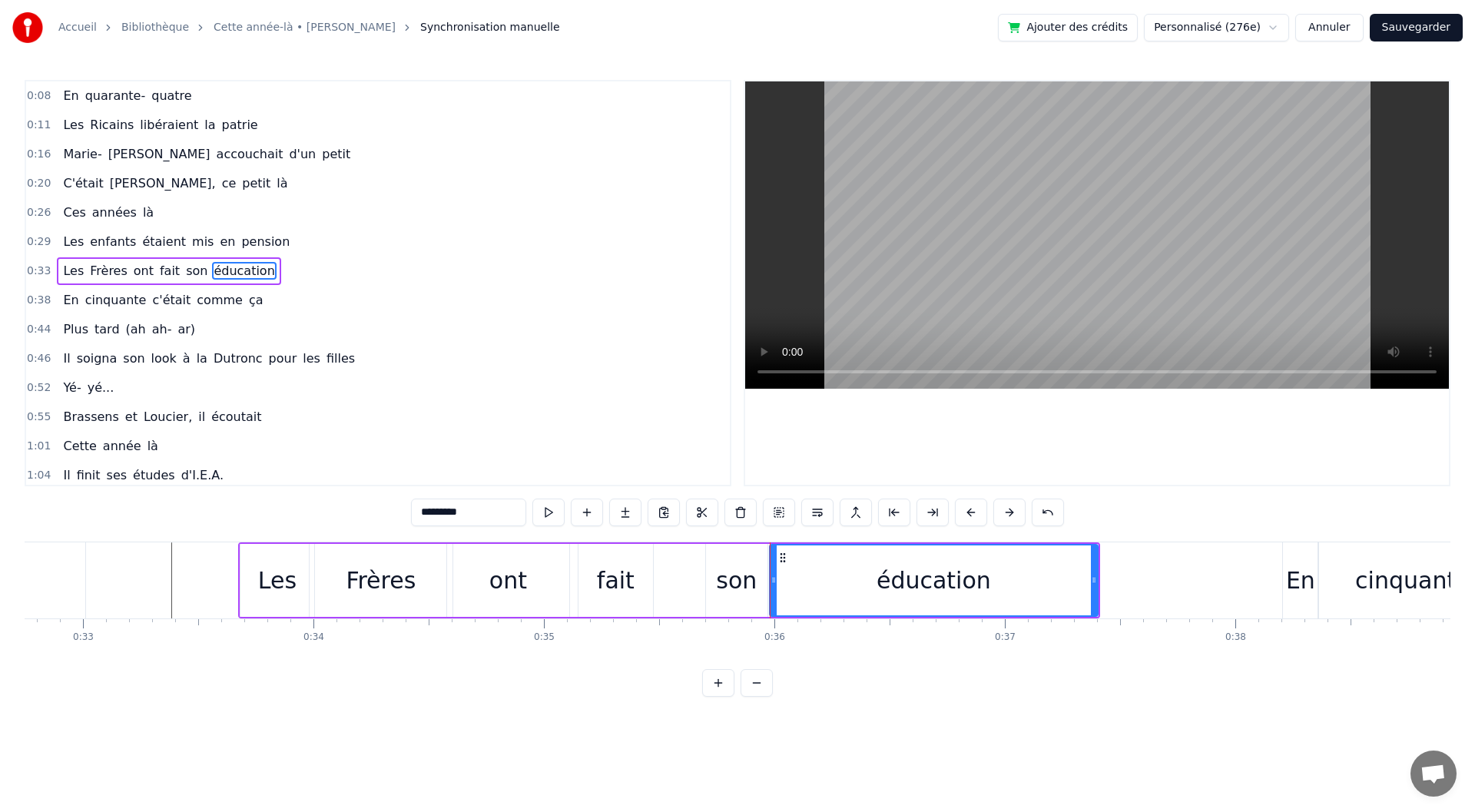
type input "****"
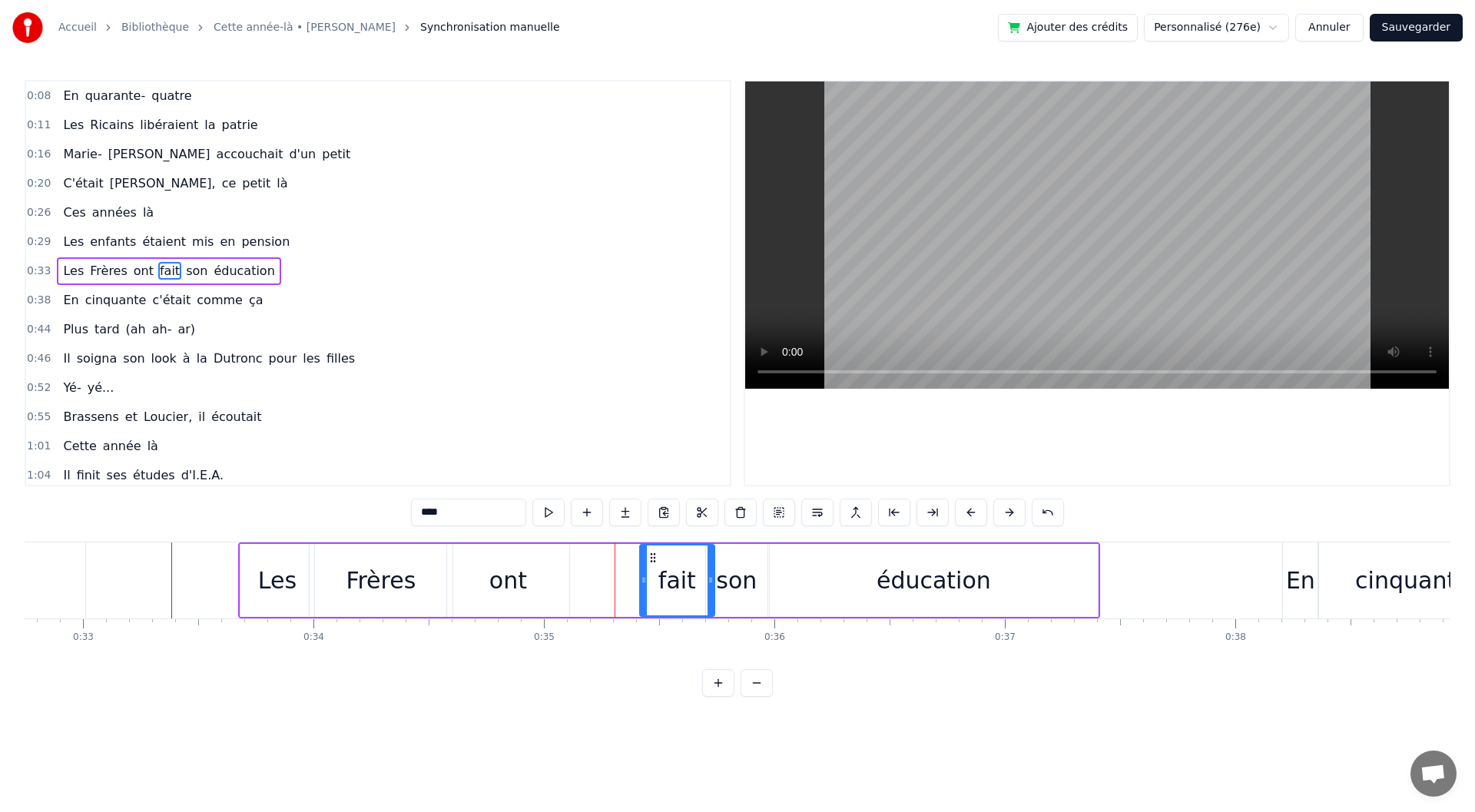
drag, startPoint x: 595, startPoint y: 560, endPoint x: 651, endPoint y: 560, distance: 56.0
drag, startPoint x: 656, startPoint y: 554, endPoint x: 603, endPoint y: 551, distance: 53.1
drag, startPoint x: 719, startPoint y: 559, endPoint x: 671, endPoint y: 555, distance: 48.2
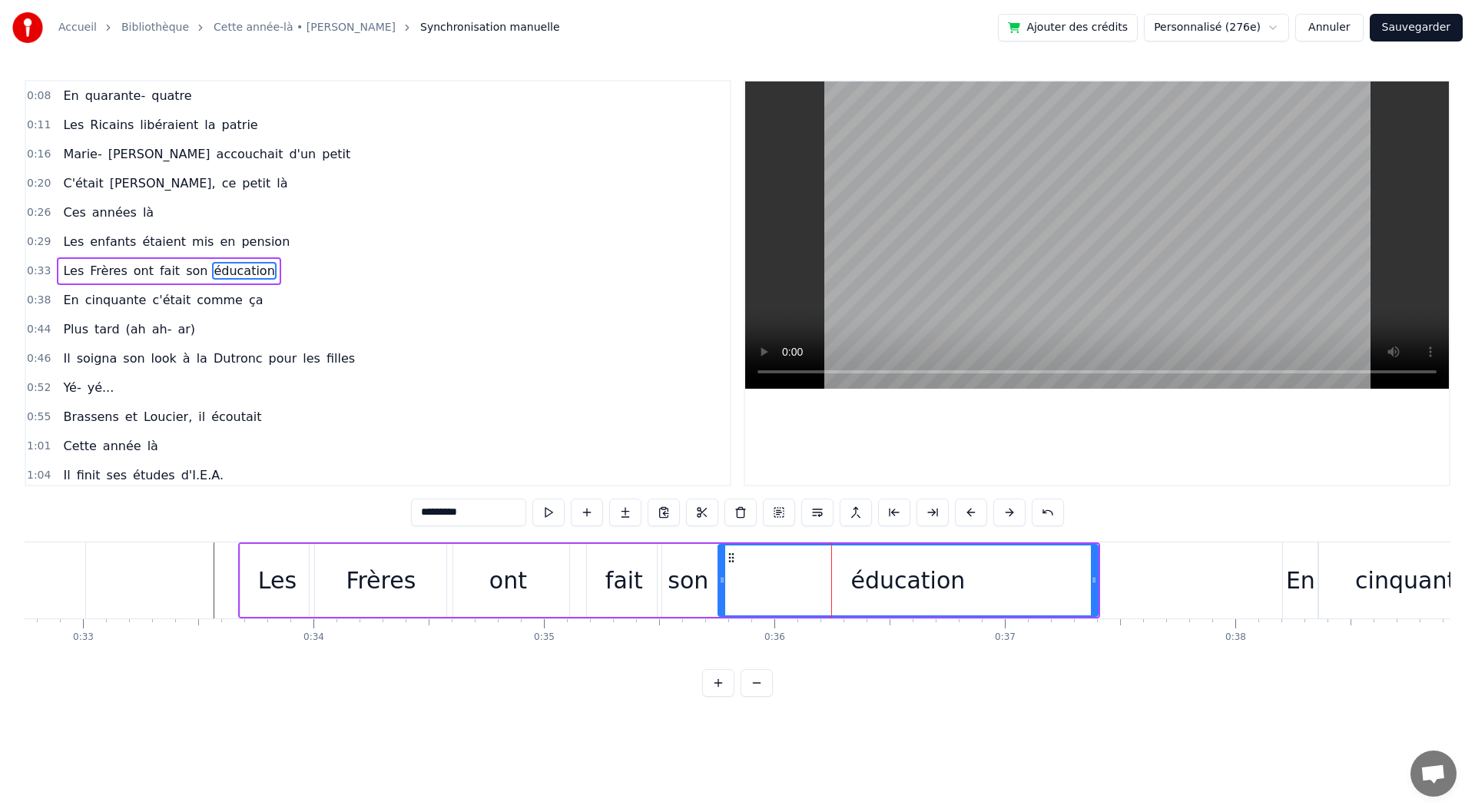
drag, startPoint x: 772, startPoint y: 581, endPoint x: 721, endPoint y: 585, distance: 51.2
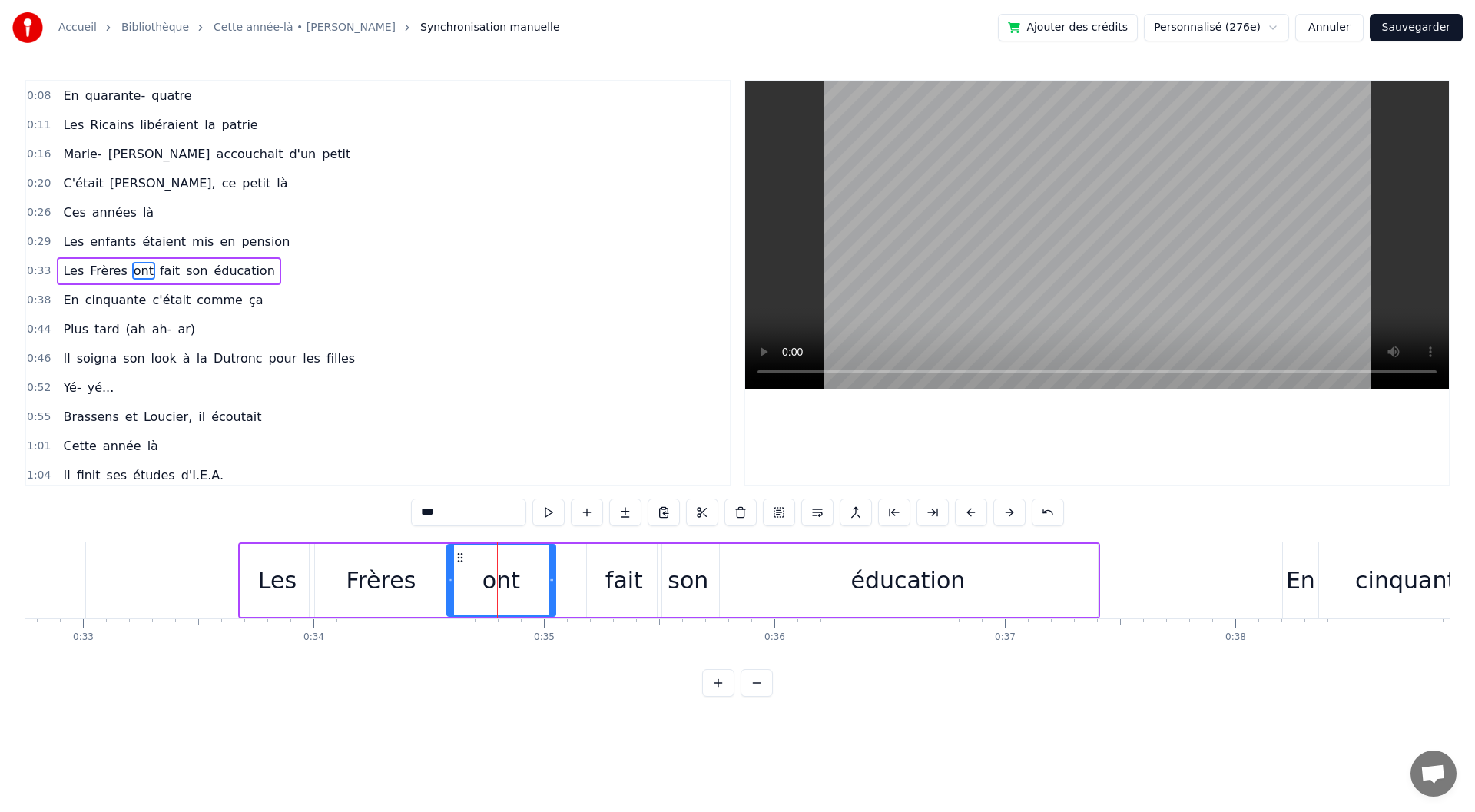
drag, startPoint x: 566, startPoint y: 587, endPoint x: 552, endPoint y: 587, distance: 14.0
type input "****"
drag, startPoint x: 597, startPoint y: 548, endPoint x: 590, endPoint y: 554, distance: 9.2
drag, startPoint x: 599, startPoint y: 558, endPoint x: 588, endPoint y: 558, distance: 11.0
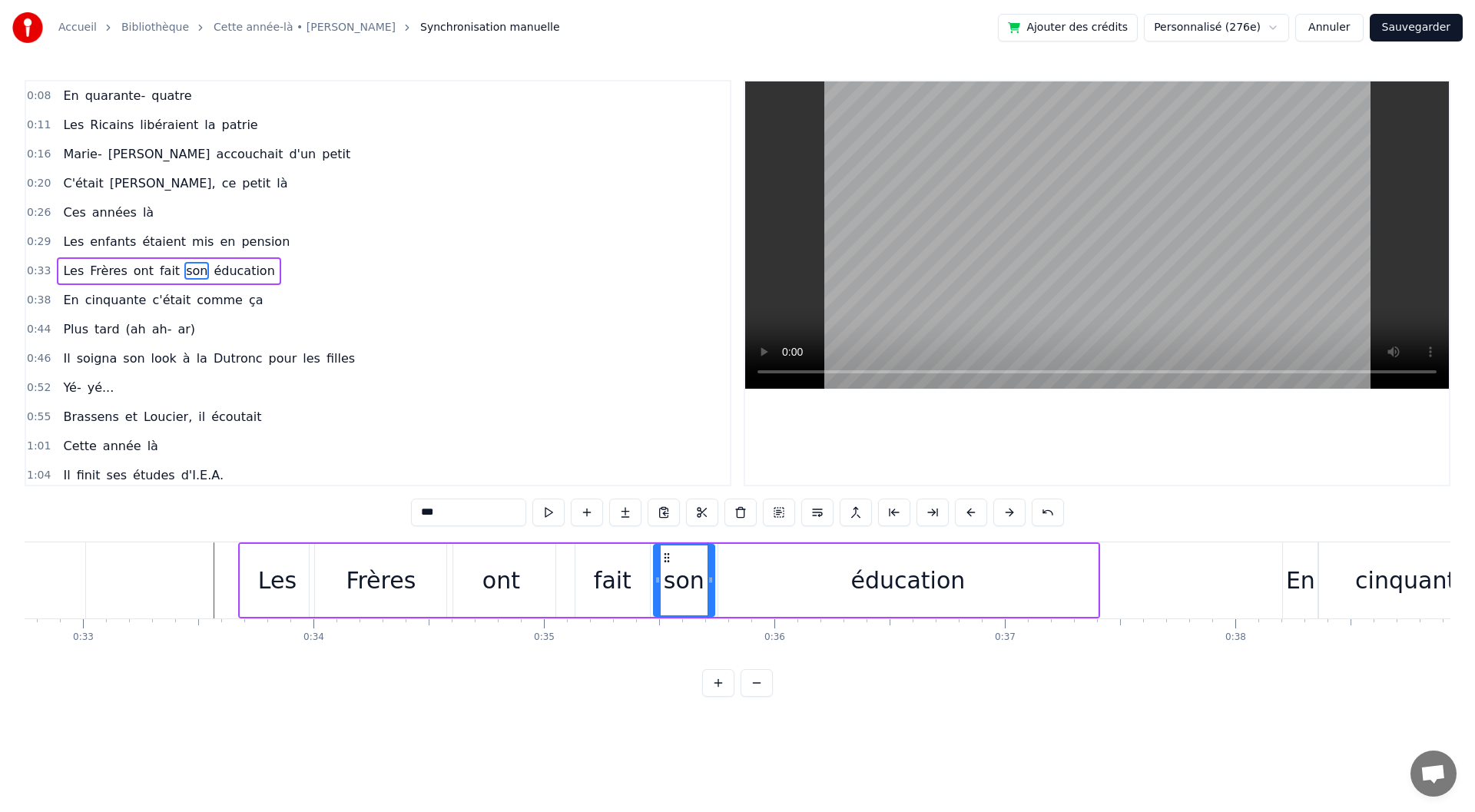
drag, startPoint x: 753, startPoint y: 589, endPoint x: 743, endPoint y: 590, distance: 10.0
type input "*********"
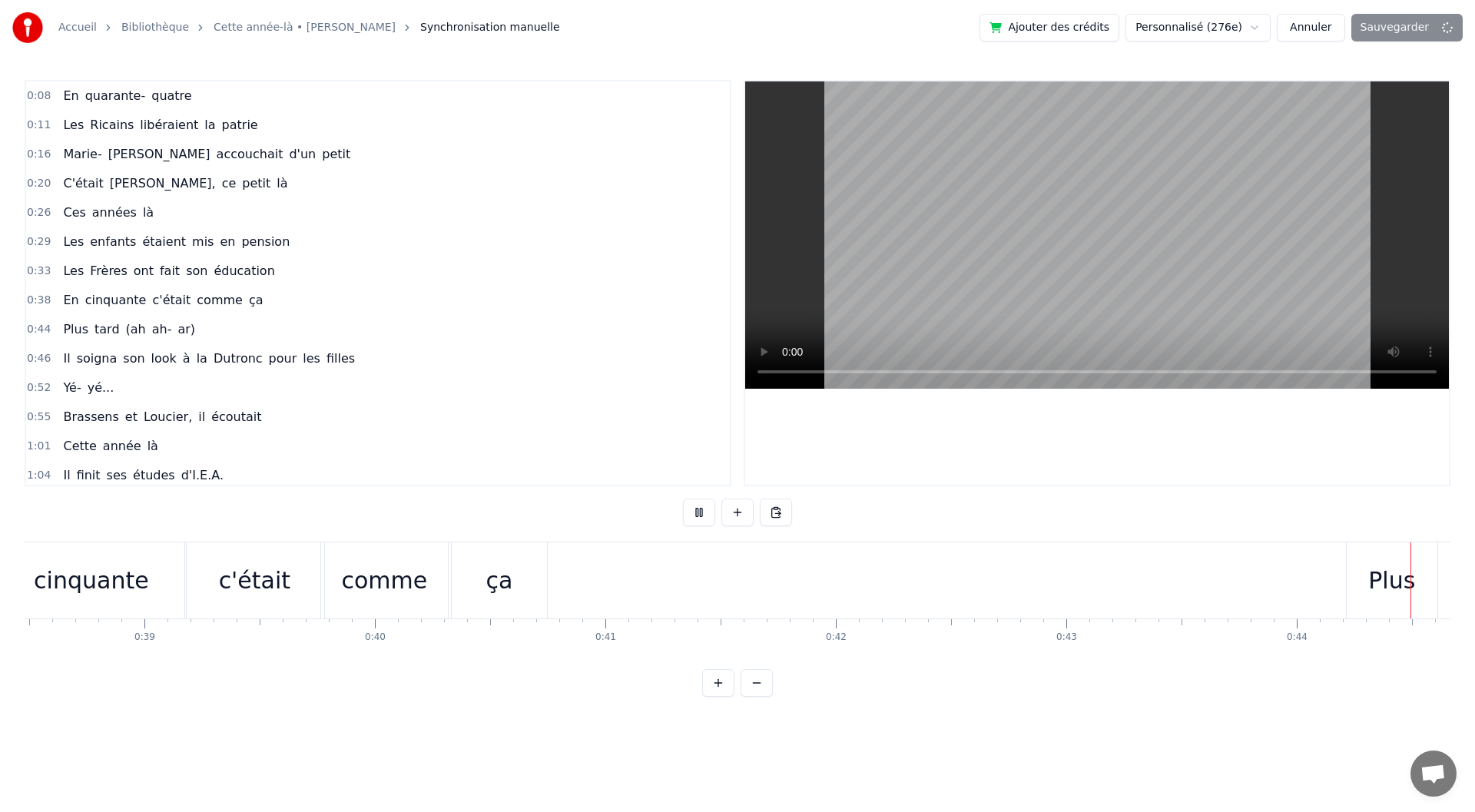
scroll to position [0, 8893]
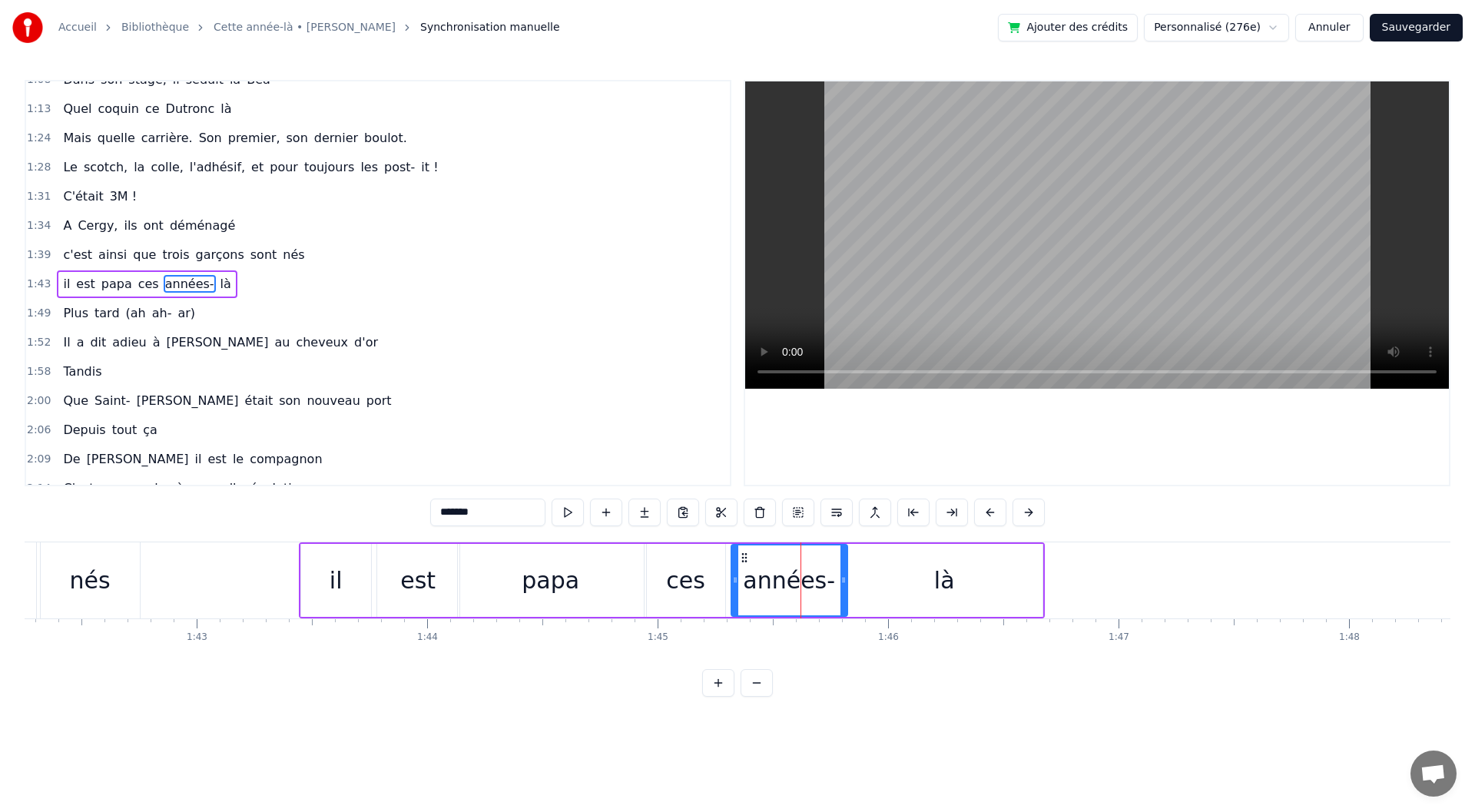
scroll to position [426, 0]
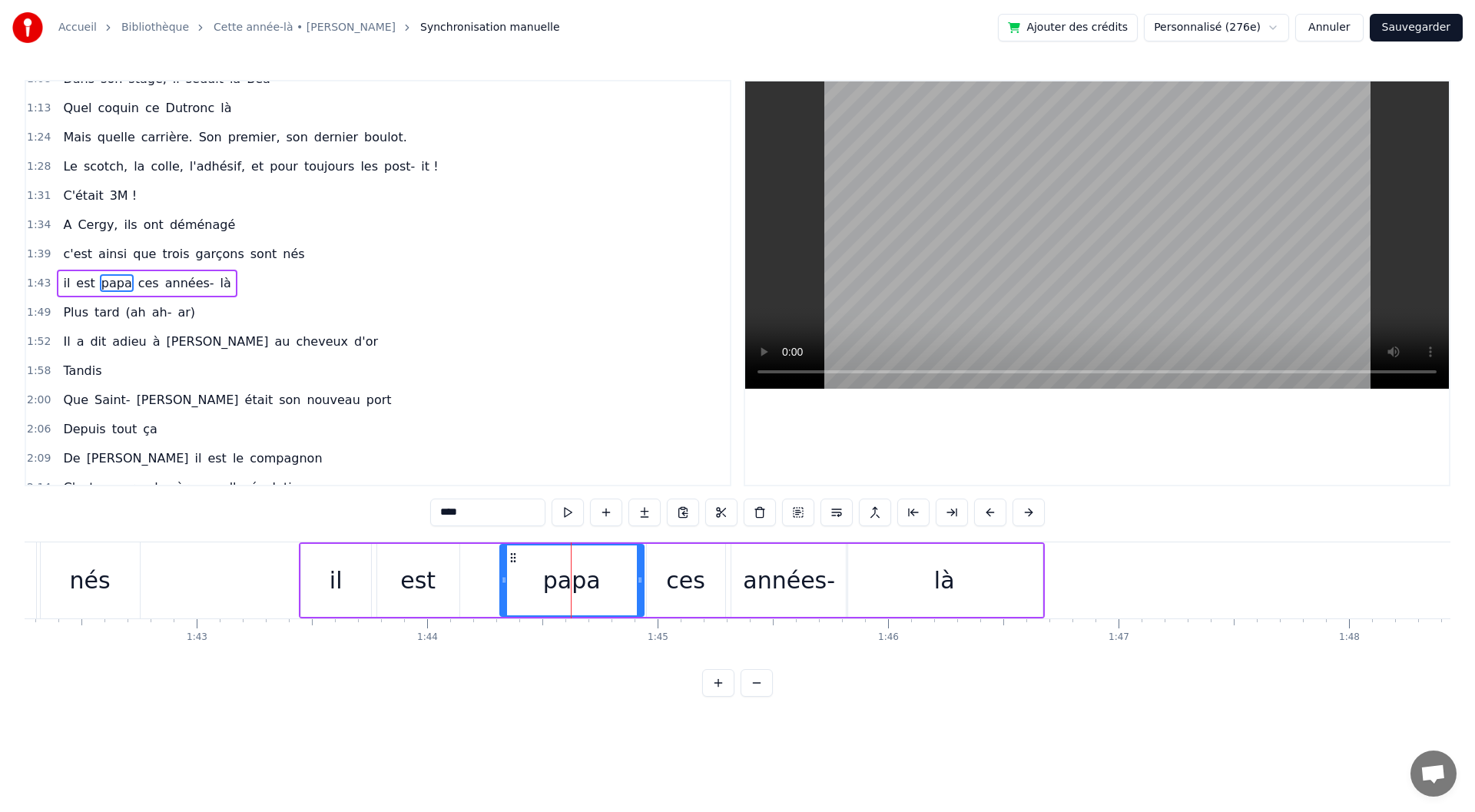
drag, startPoint x: 461, startPoint y: 593, endPoint x: 504, endPoint y: 595, distance: 43.0
type input "***"
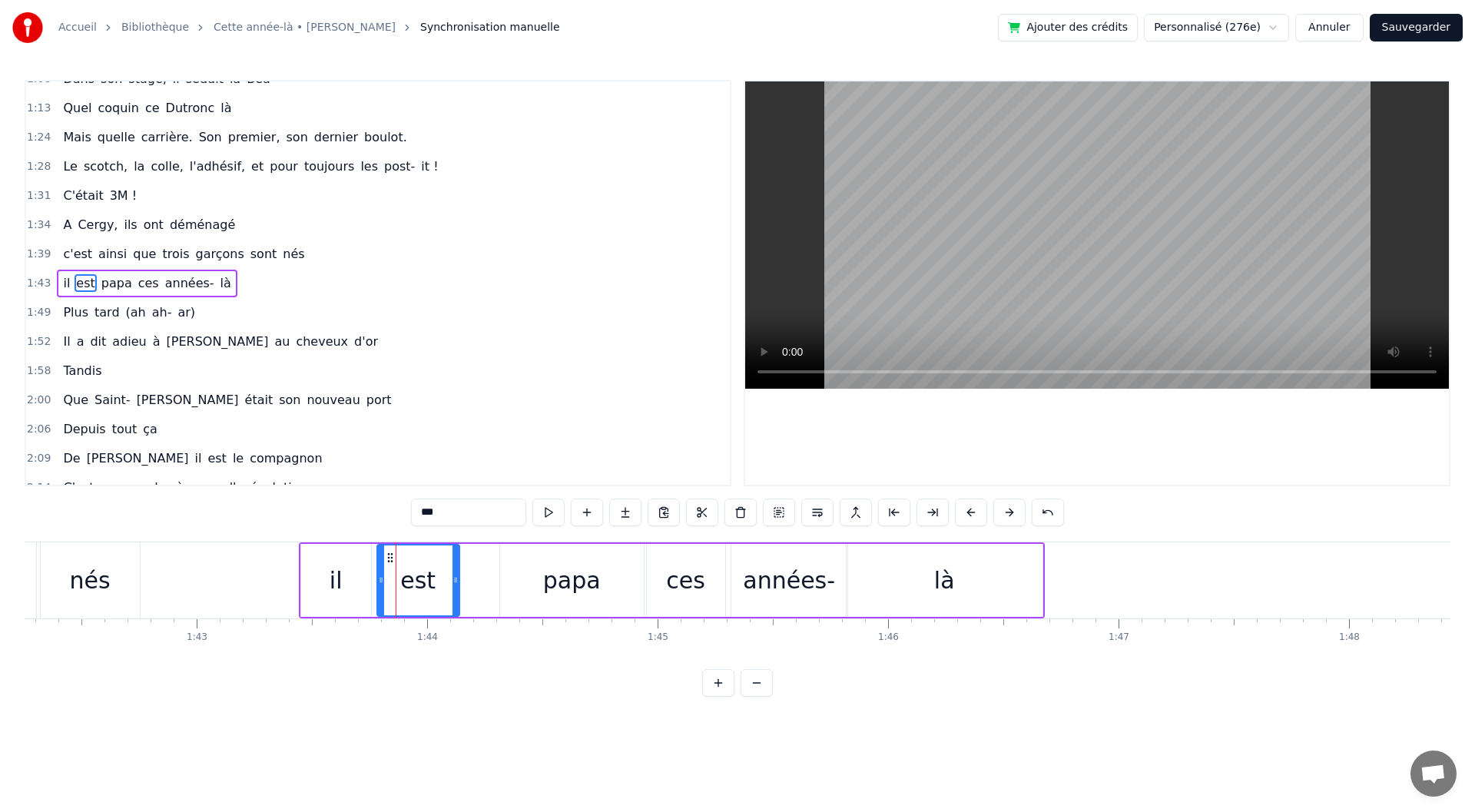
drag, startPoint x: 396, startPoint y: 556, endPoint x: 414, endPoint y: 556, distance: 18.0
drag, startPoint x: 388, startPoint y: 560, endPoint x: 435, endPoint y: 557, distance: 47.1
drag, startPoint x: 426, startPoint y: 567, endPoint x: 442, endPoint y: 569, distance: 16.1
type input "**"
drag, startPoint x: 366, startPoint y: 586, endPoint x: 435, endPoint y: 588, distance: 69.0
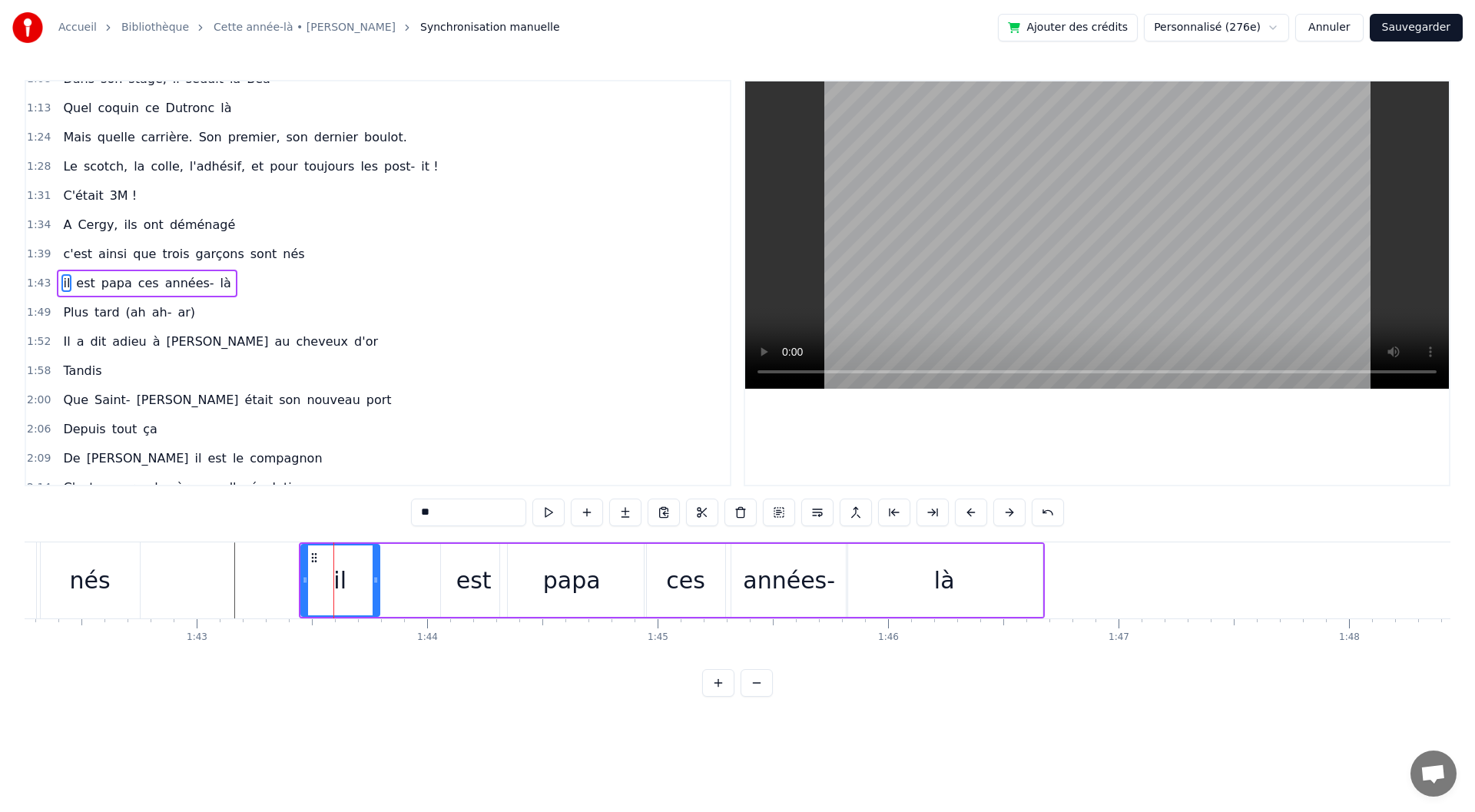
drag, startPoint x: 435, startPoint y: 581, endPoint x: 375, endPoint y: 586, distance: 60.2
drag, startPoint x: 445, startPoint y: 579, endPoint x: 436, endPoint y: 579, distance: 9.0
drag, startPoint x: 445, startPoint y: 556, endPoint x: 384, endPoint y: 551, distance: 61.2
drag, startPoint x: 442, startPoint y: 569, endPoint x: 458, endPoint y: 569, distance: 16.0
type input "****"
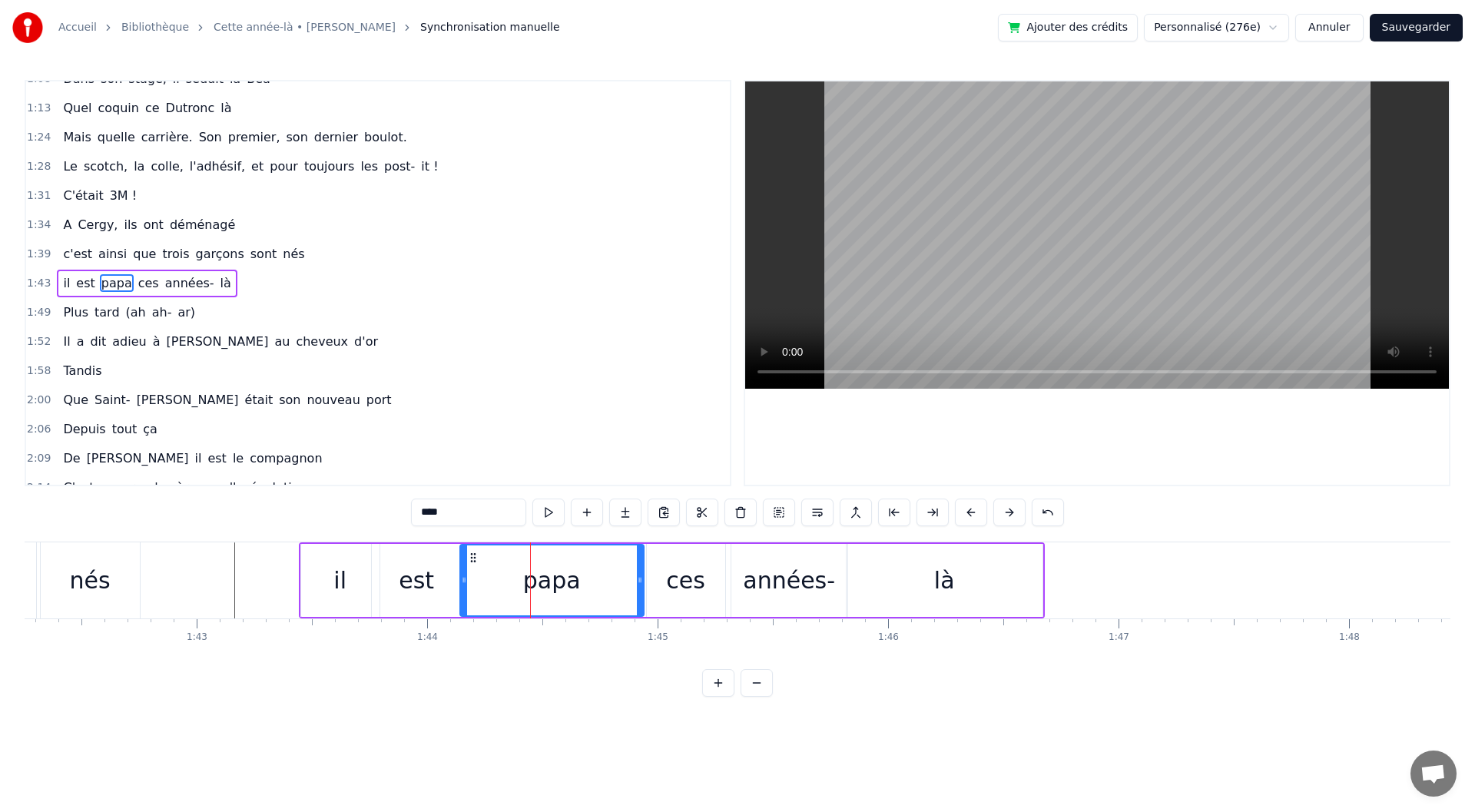
drag, startPoint x: 502, startPoint y: 586, endPoint x: 461, endPoint y: 589, distance: 41.1
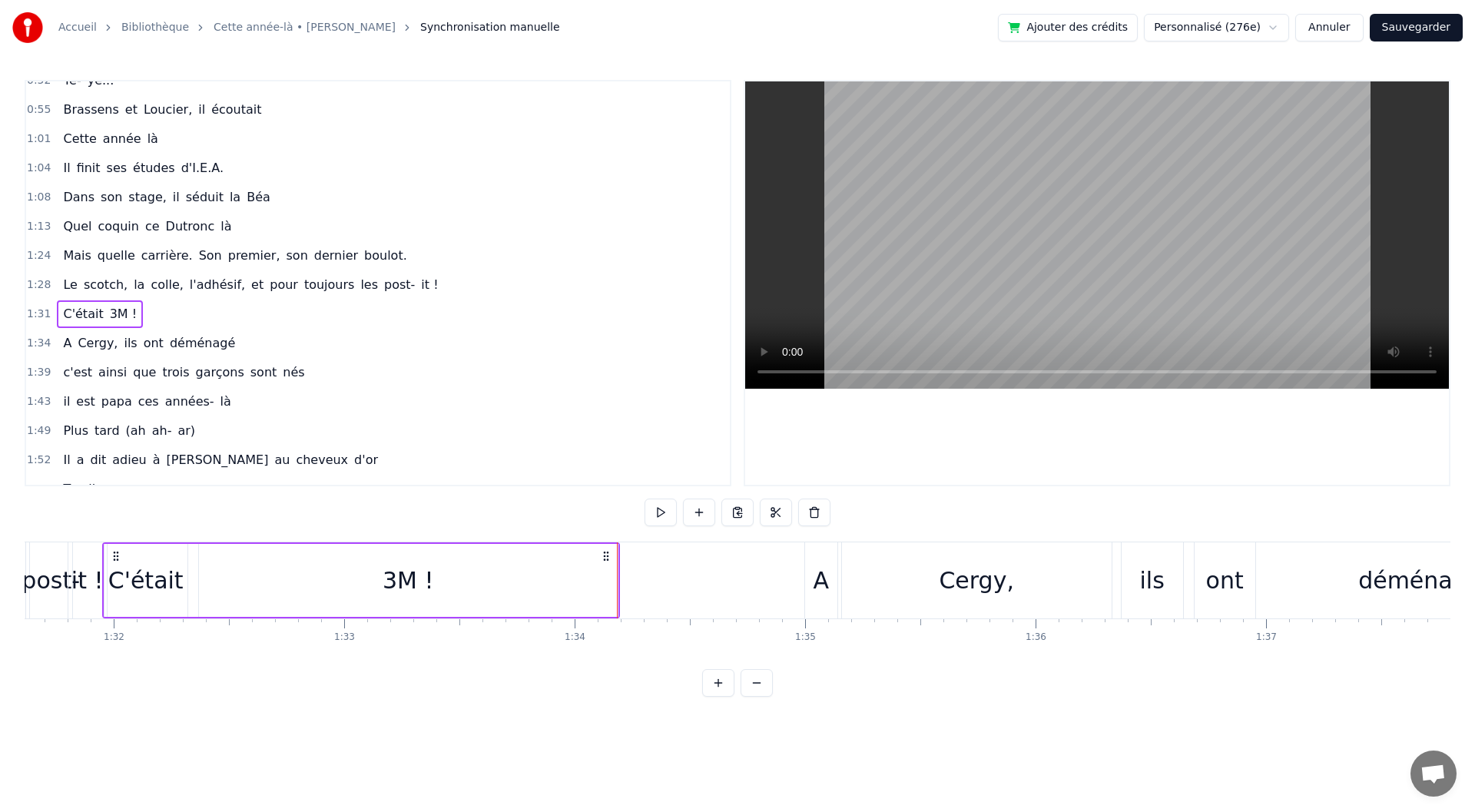
scroll to position [338, 0]
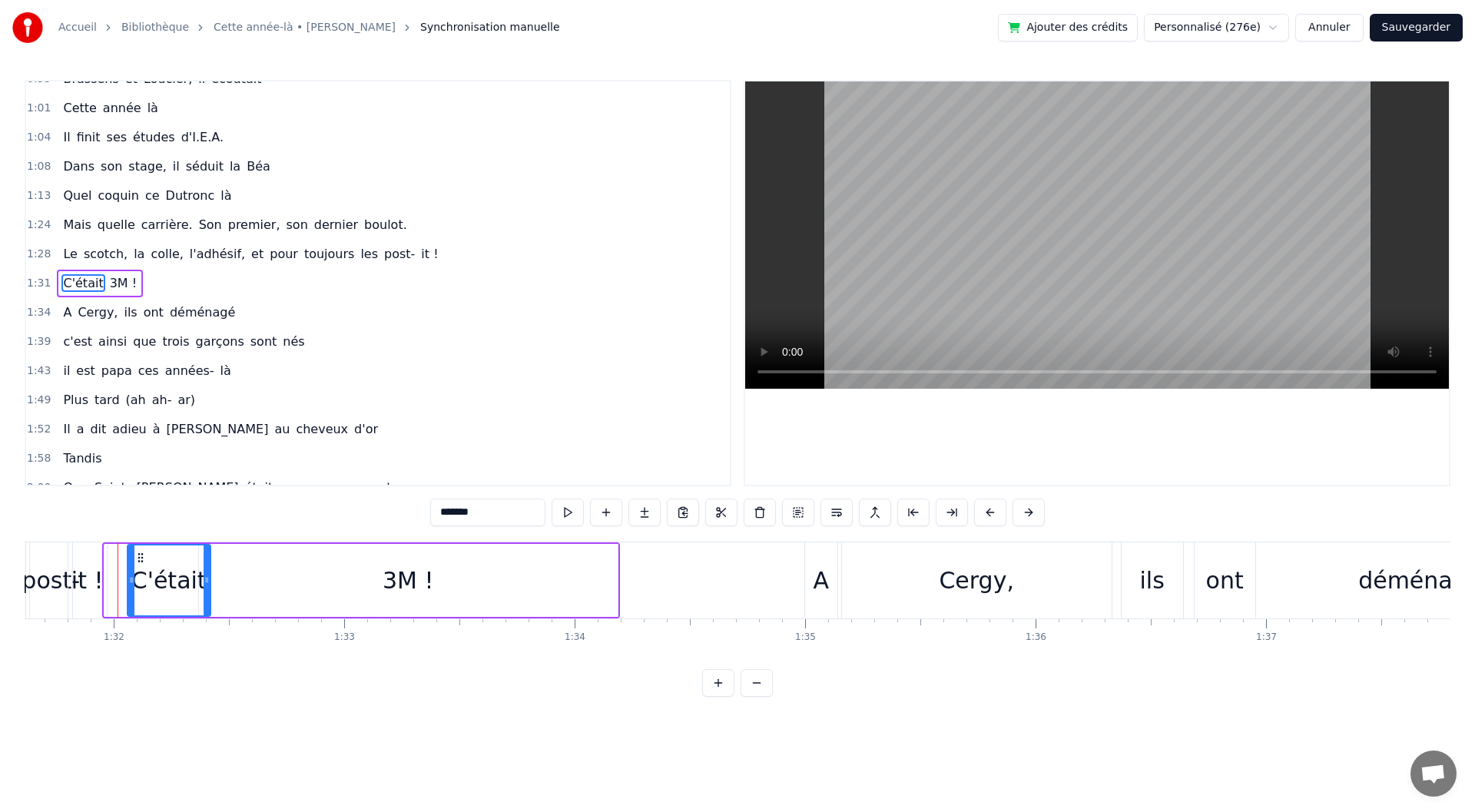
drag, startPoint x: 116, startPoint y: 556, endPoint x: 139, endPoint y: 552, distance: 23.3
type input "****"
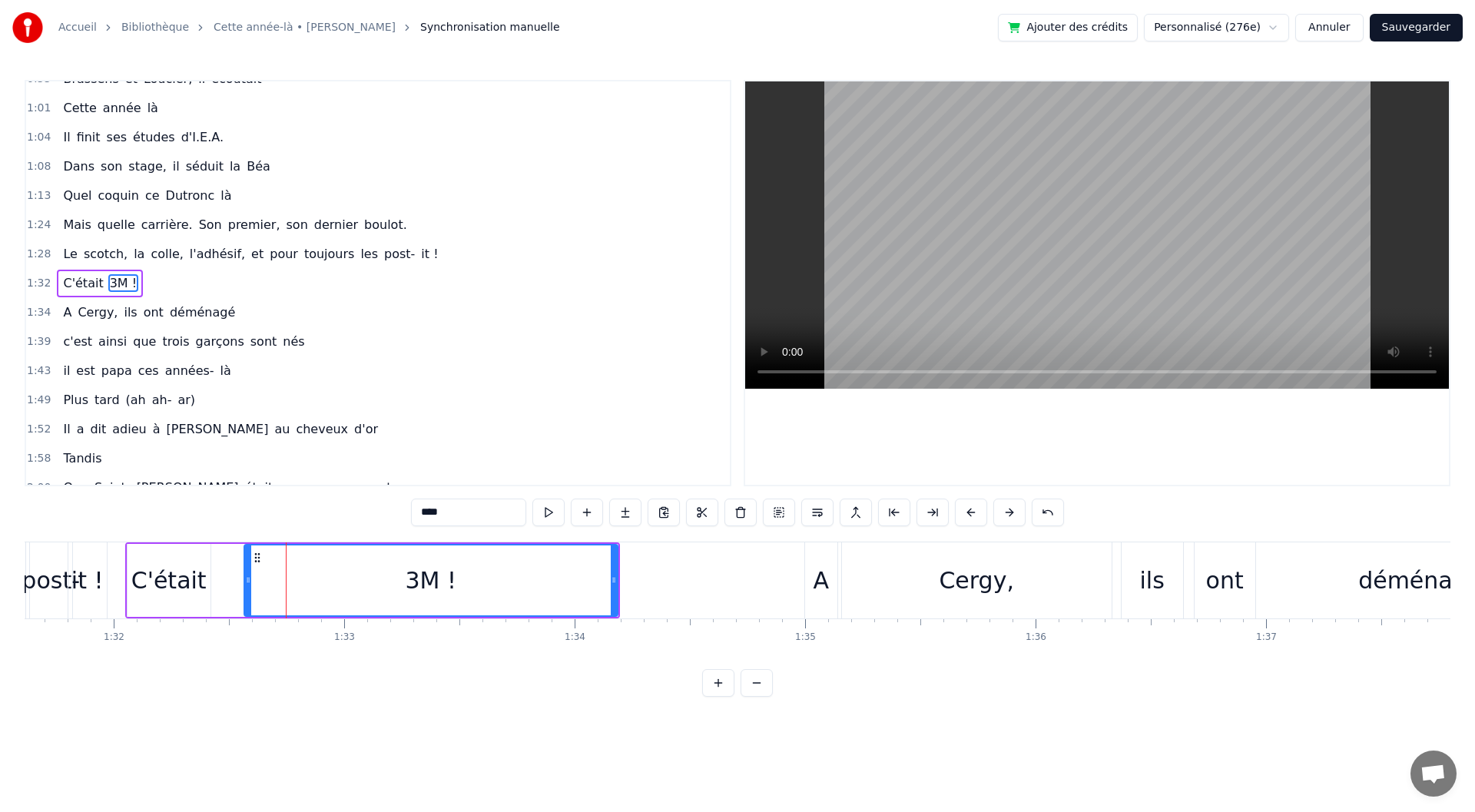
drag, startPoint x: 203, startPoint y: 578, endPoint x: 249, endPoint y: 571, distance: 46.5
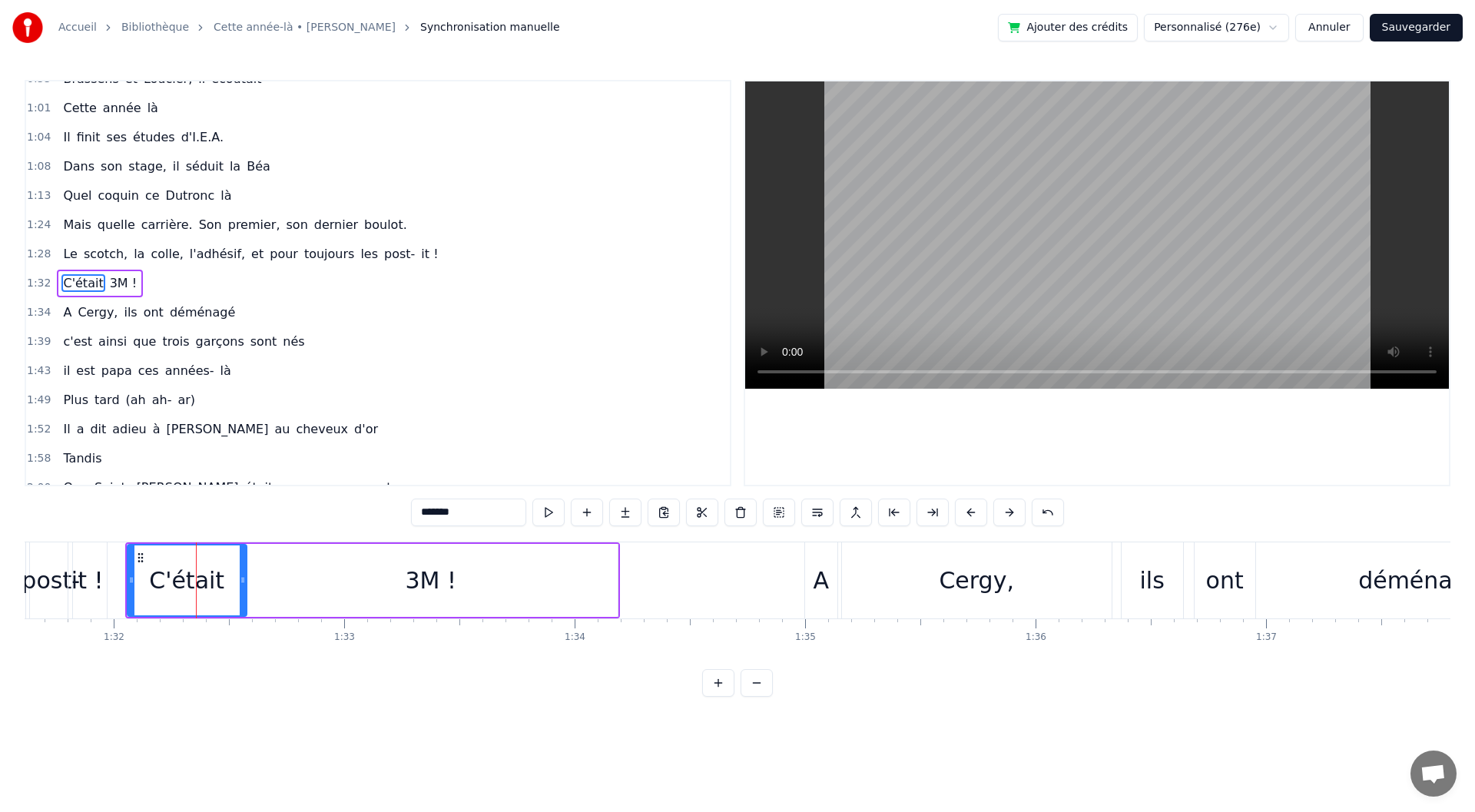
drag, startPoint x: 207, startPoint y: 583, endPoint x: 244, endPoint y: 581, distance: 37.1
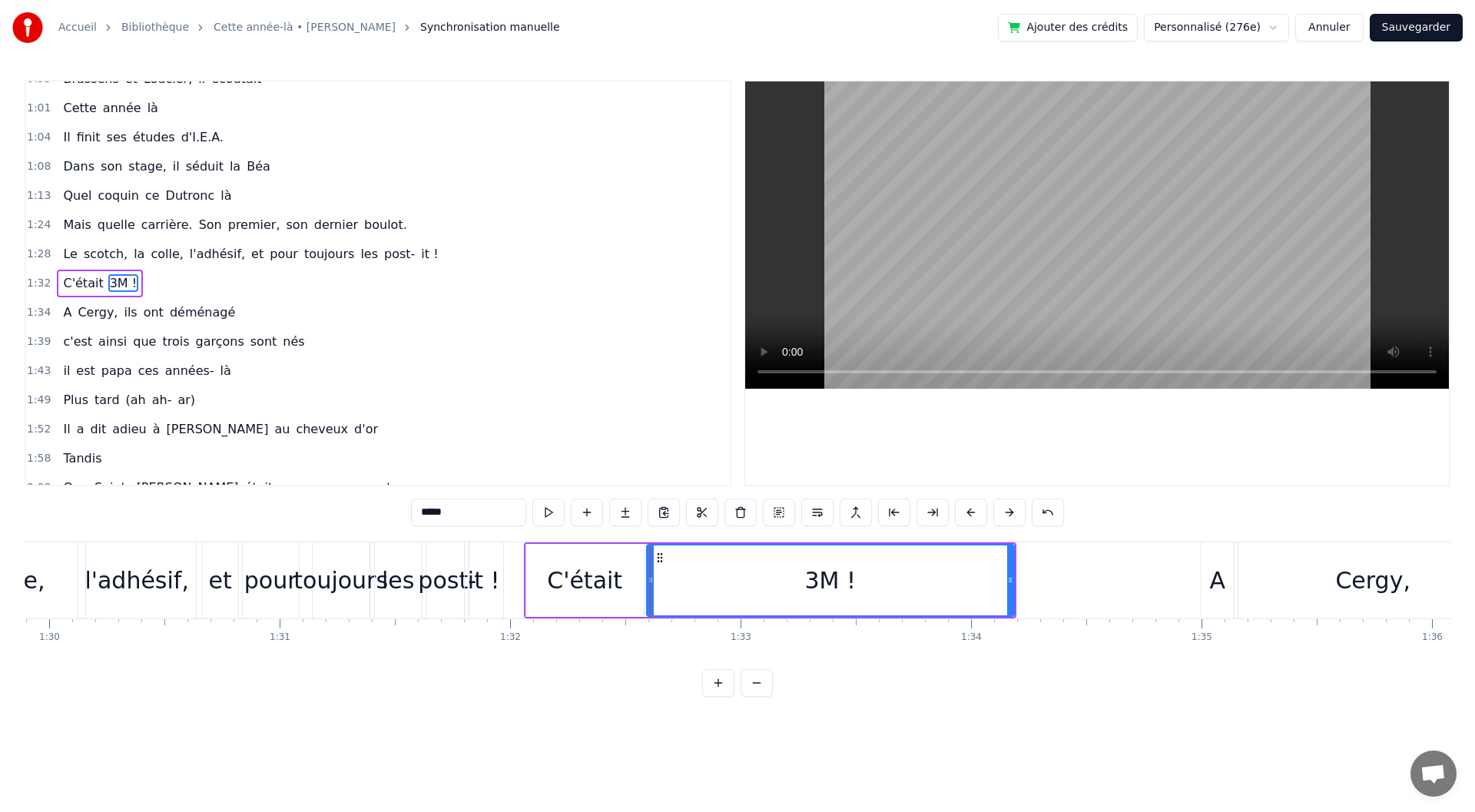
scroll to position [309, 0]
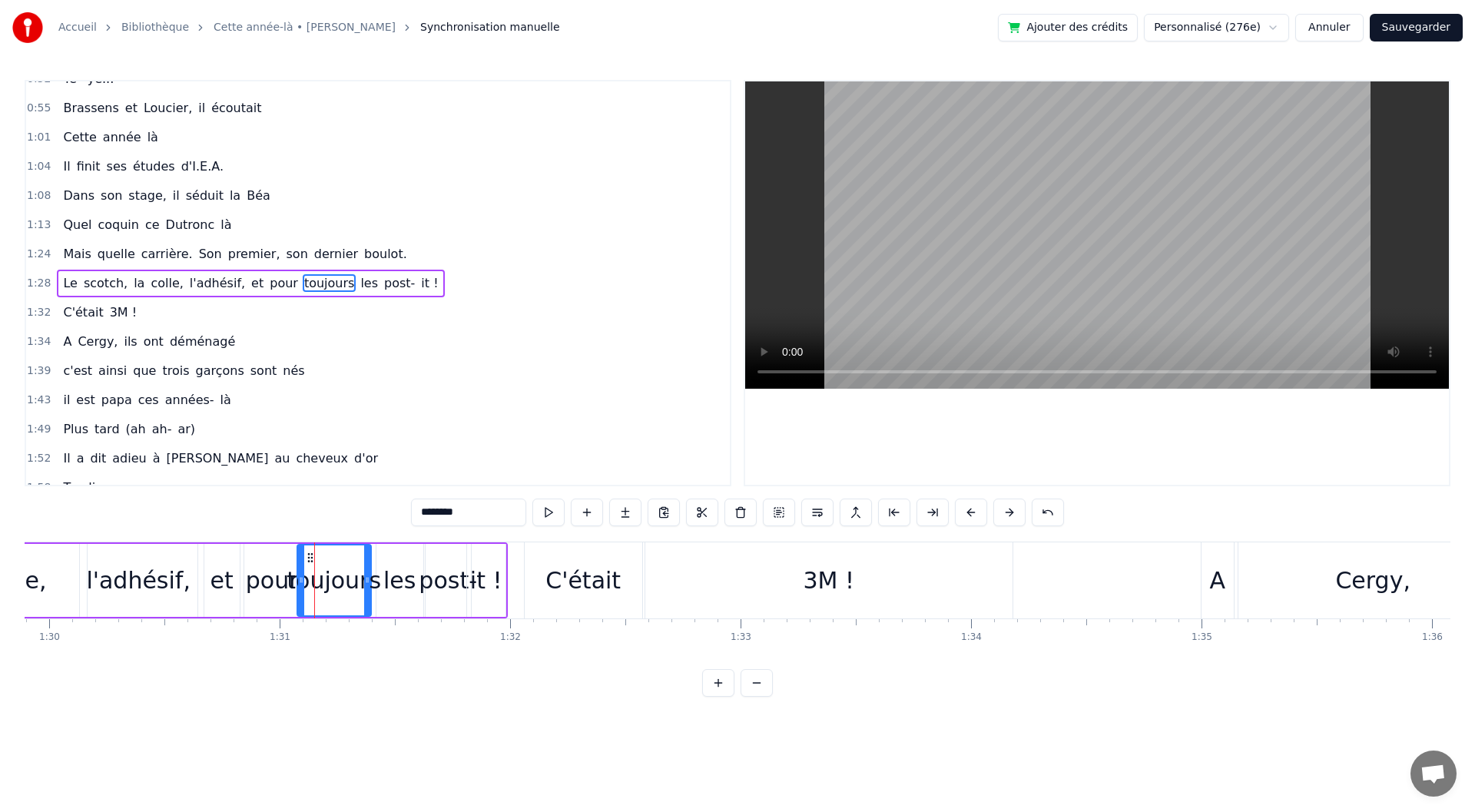
drag, startPoint x: 317, startPoint y: 599, endPoint x: 301, endPoint y: 592, distance: 17.5
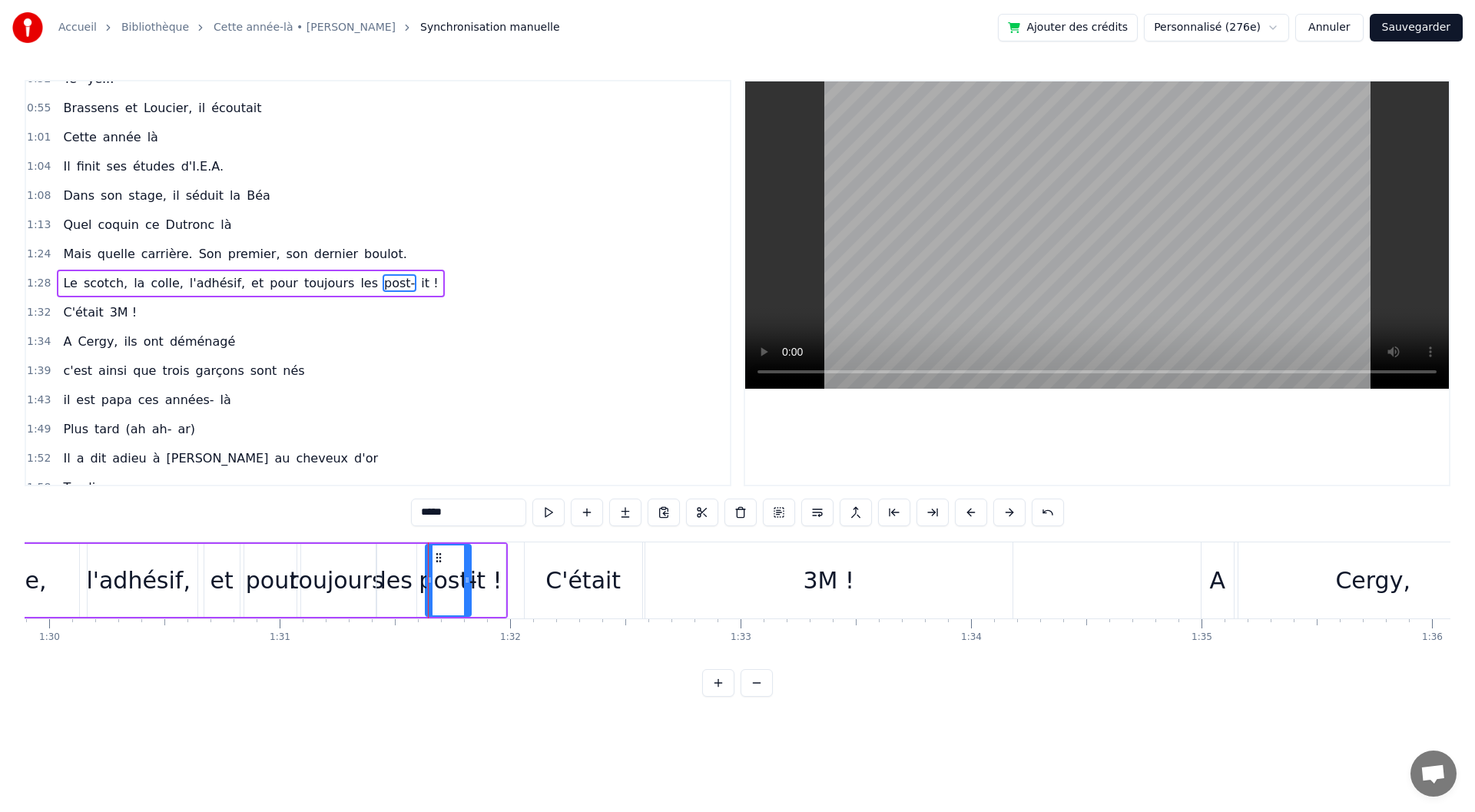
type input "********"
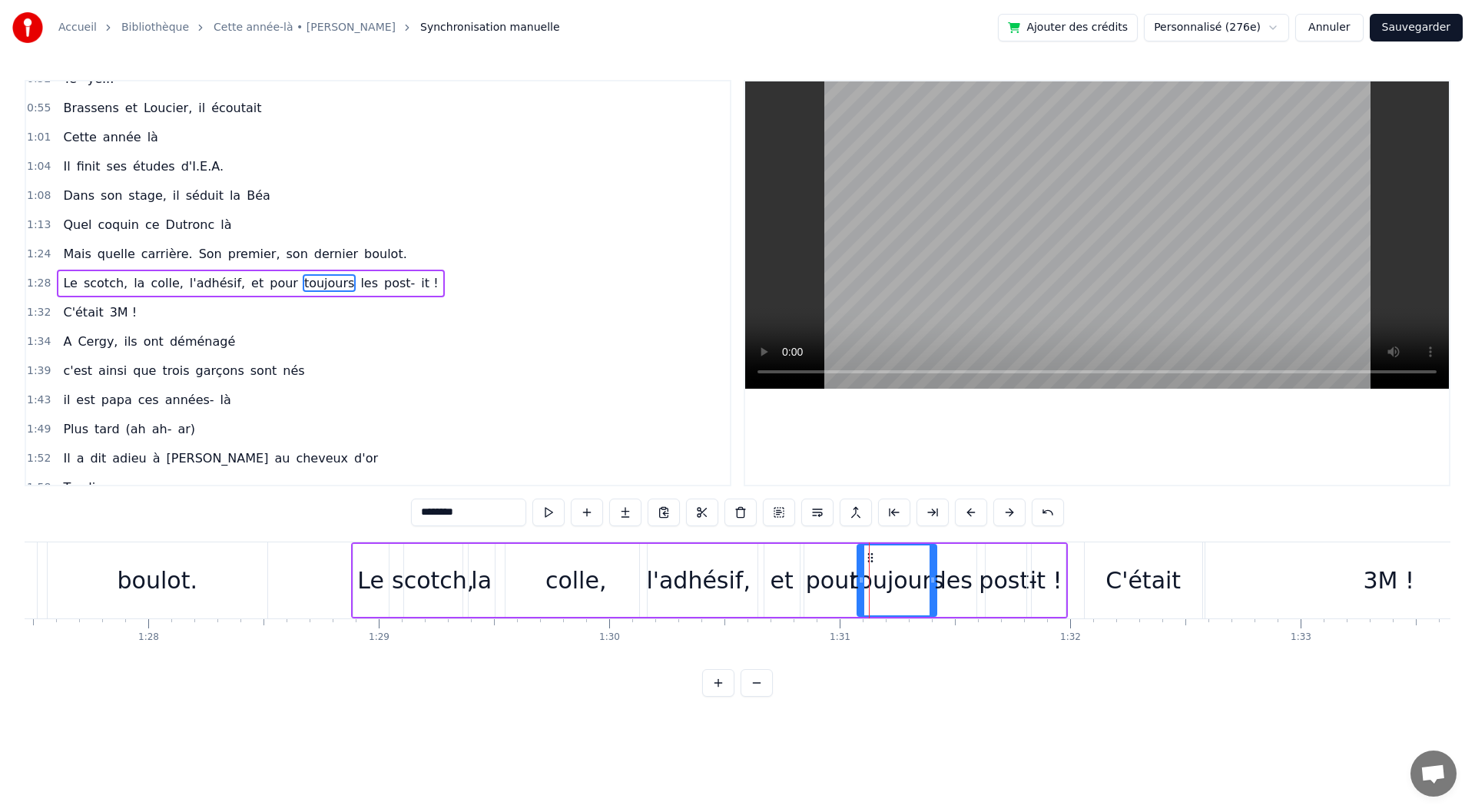
scroll to position [0, 20111]
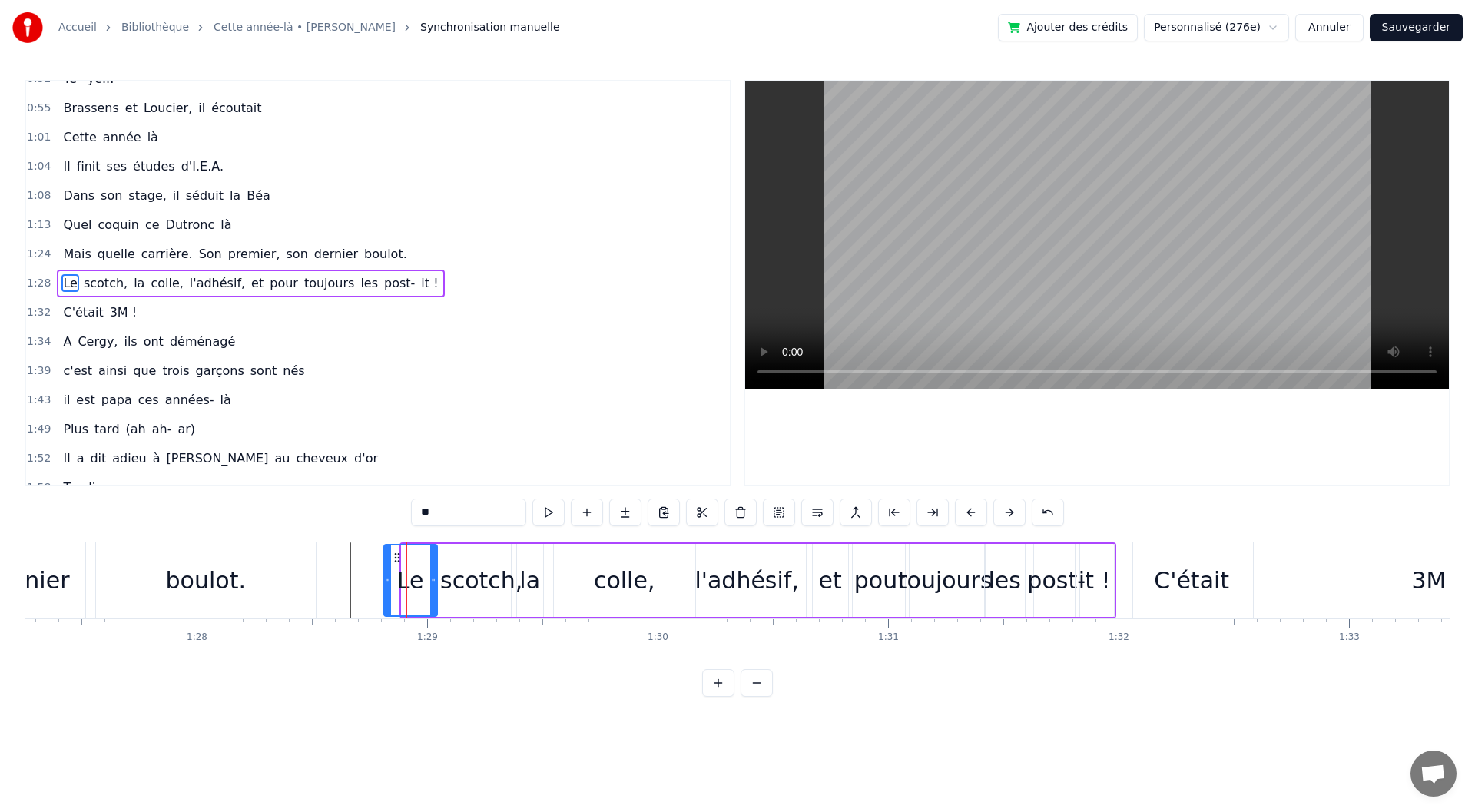
drag, startPoint x: 404, startPoint y: 594, endPoint x: 385, endPoint y: 591, distance: 19.2
drag, startPoint x: 434, startPoint y: 589, endPoint x: 424, endPoint y: 589, distance: 10.0
type input "*******"
drag, startPoint x: 453, startPoint y: 589, endPoint x: 435, endPoint y: 589, distance: 18.0
drag, startPoint x: 537, startPoint y: 583, endPoint x: 544, endPoint y: 582, distance: 7.1
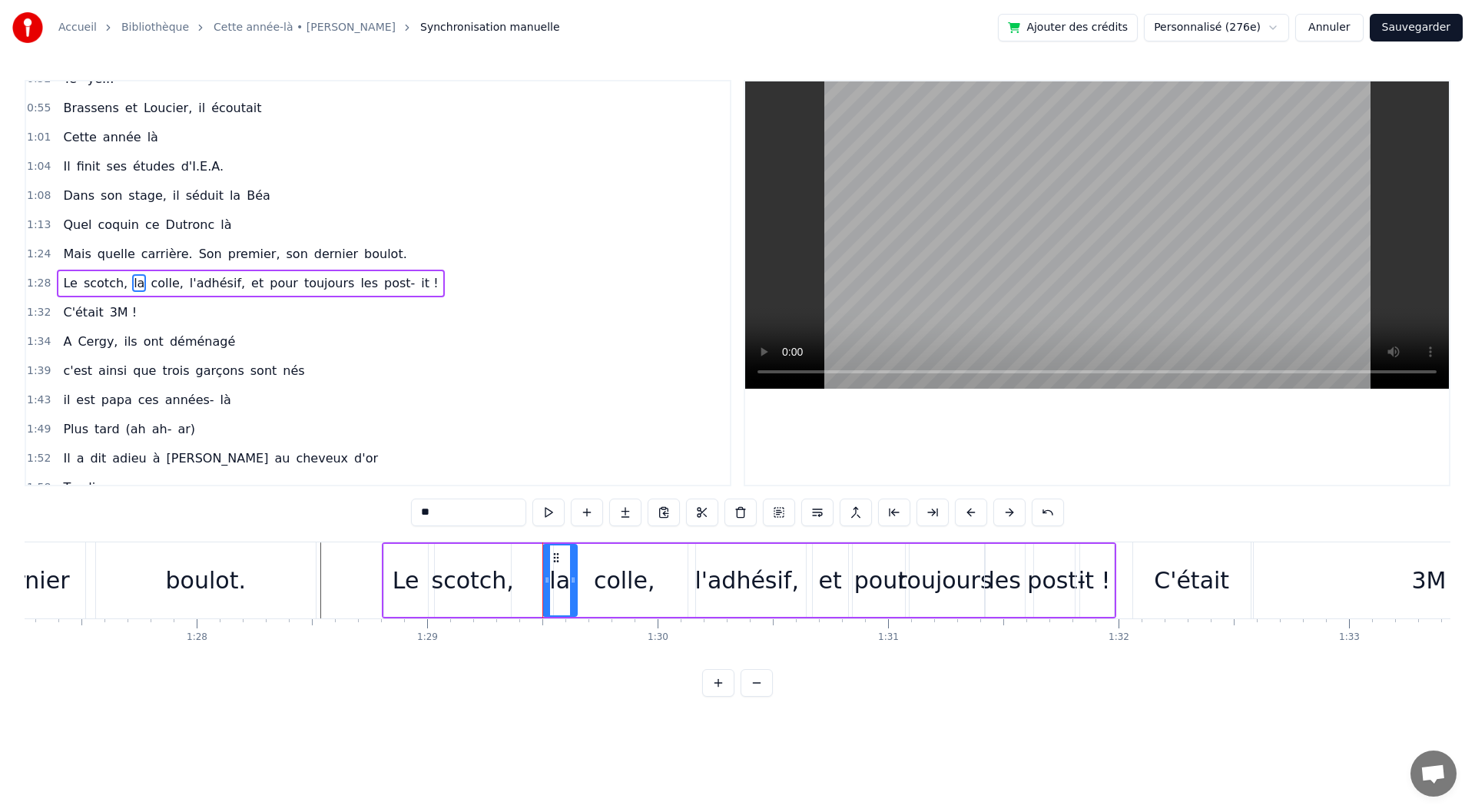
drag, startPoint x: 532, startPoint y: 556, endPoint x: 557, endPoint y: 558, distance: 25.1
drag, startPoint x: 556, startPoint y: 582, endPoint x: 576, endPoint y: 580, distance: 20.1
drag, startPoint x: 507, startPoint y: 581, endPoint x: 530, endPoint y: 581, distance: 23.0
type input "**********"
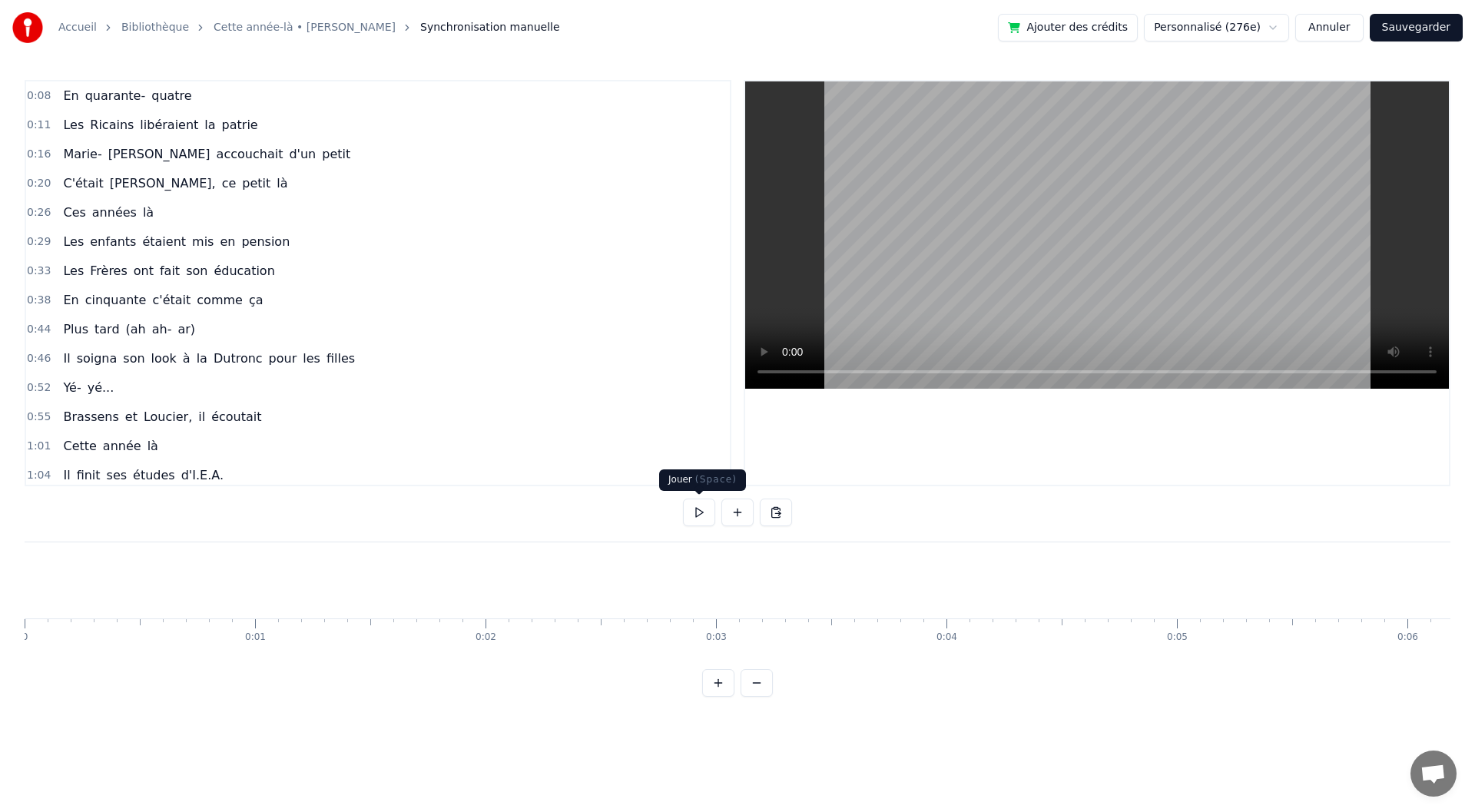
drag, startPoint x: 0, startPoint y: 0, endPoint x: 699, endPoint y: 508, distance: 864.1
click at [699, 508] on button at bounding box center [698, 512] width 32 height 28
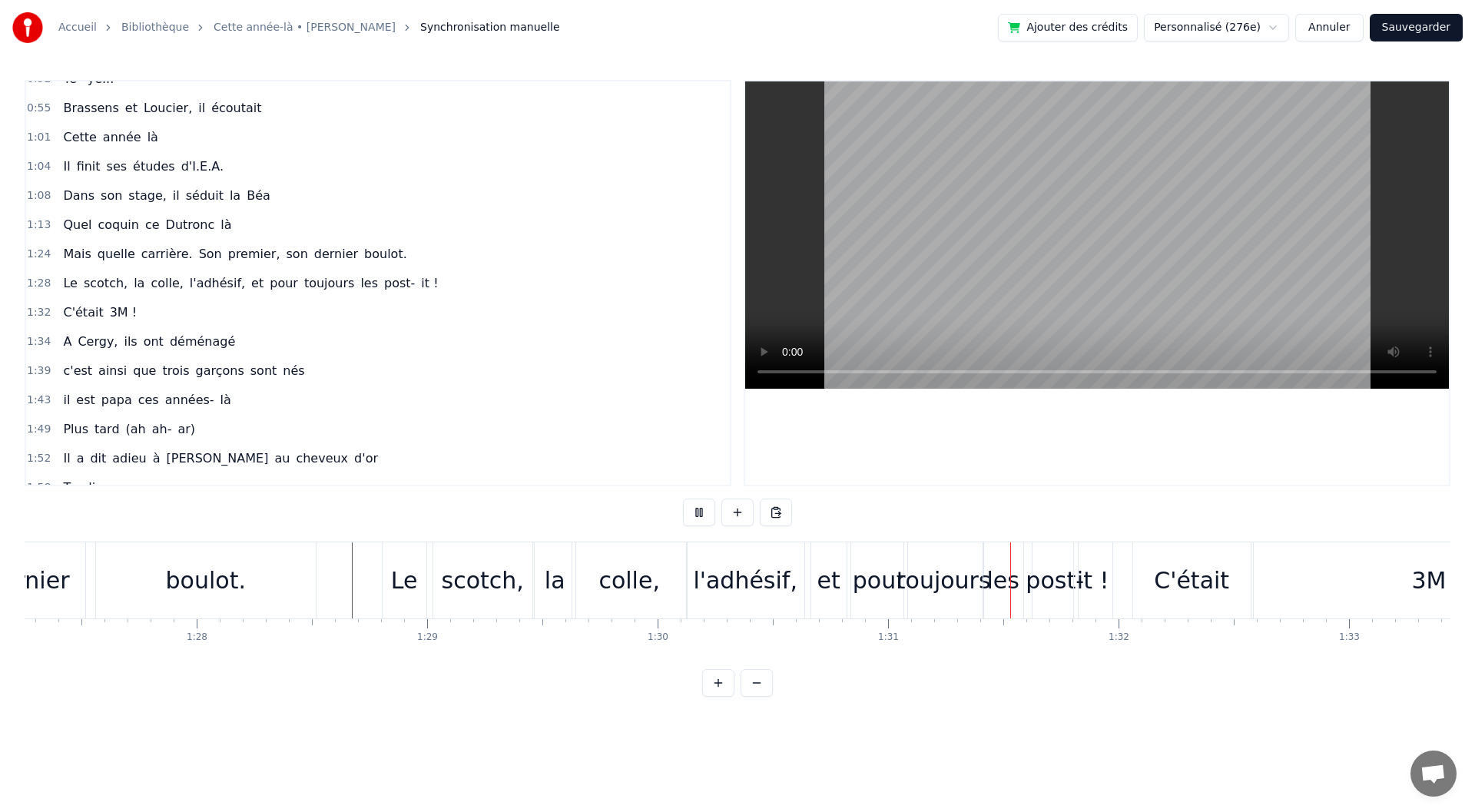
click at [699, 508] on button at bounding box center [698, 512] width 32 height 28
click at [765, 593] on div "l'adhésif," at bounding box center [745, 581] width 104 height 35
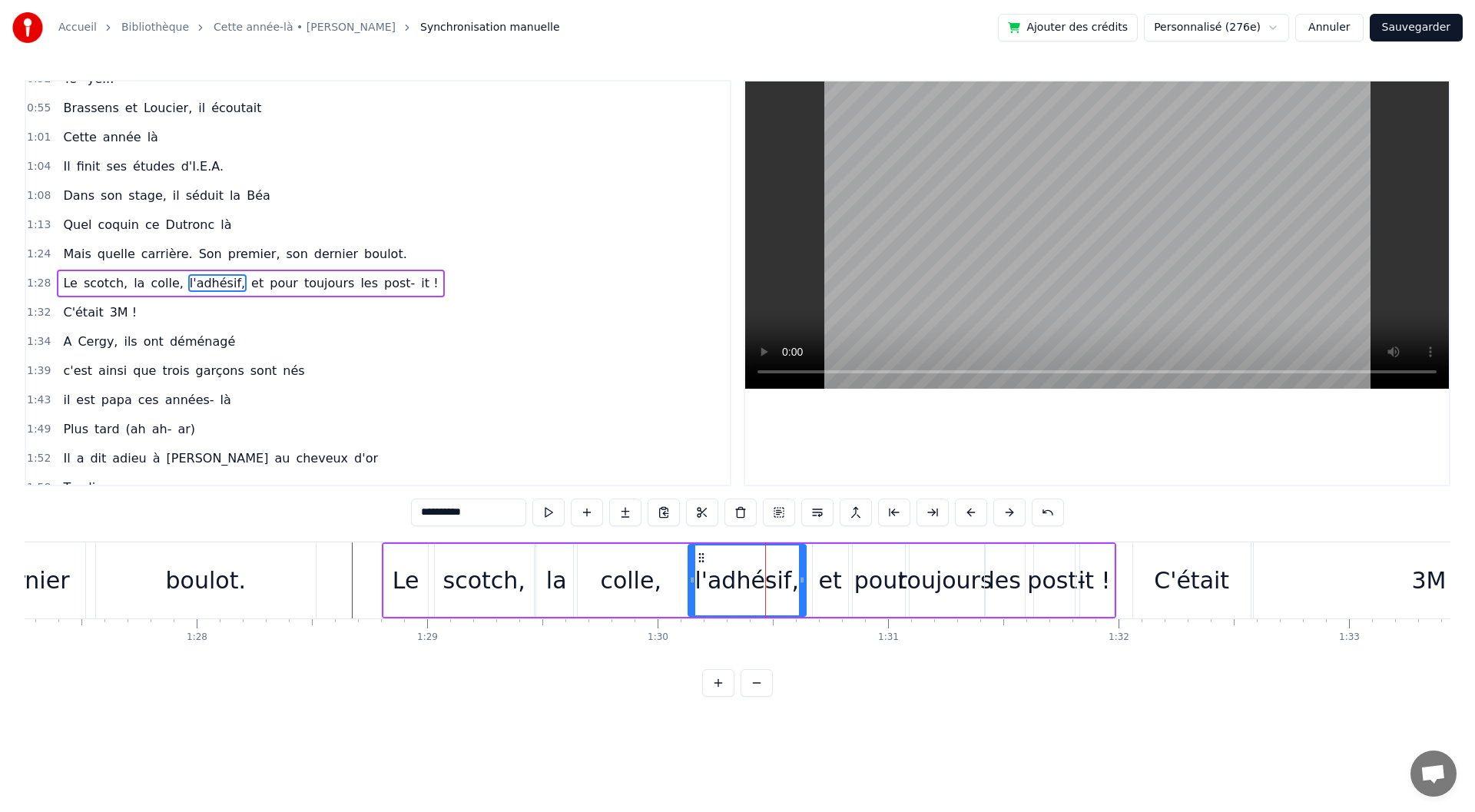
click at [435, 586] on div "scotch," at bounding box center [484, 581] width 99 height 73
type input "*******"
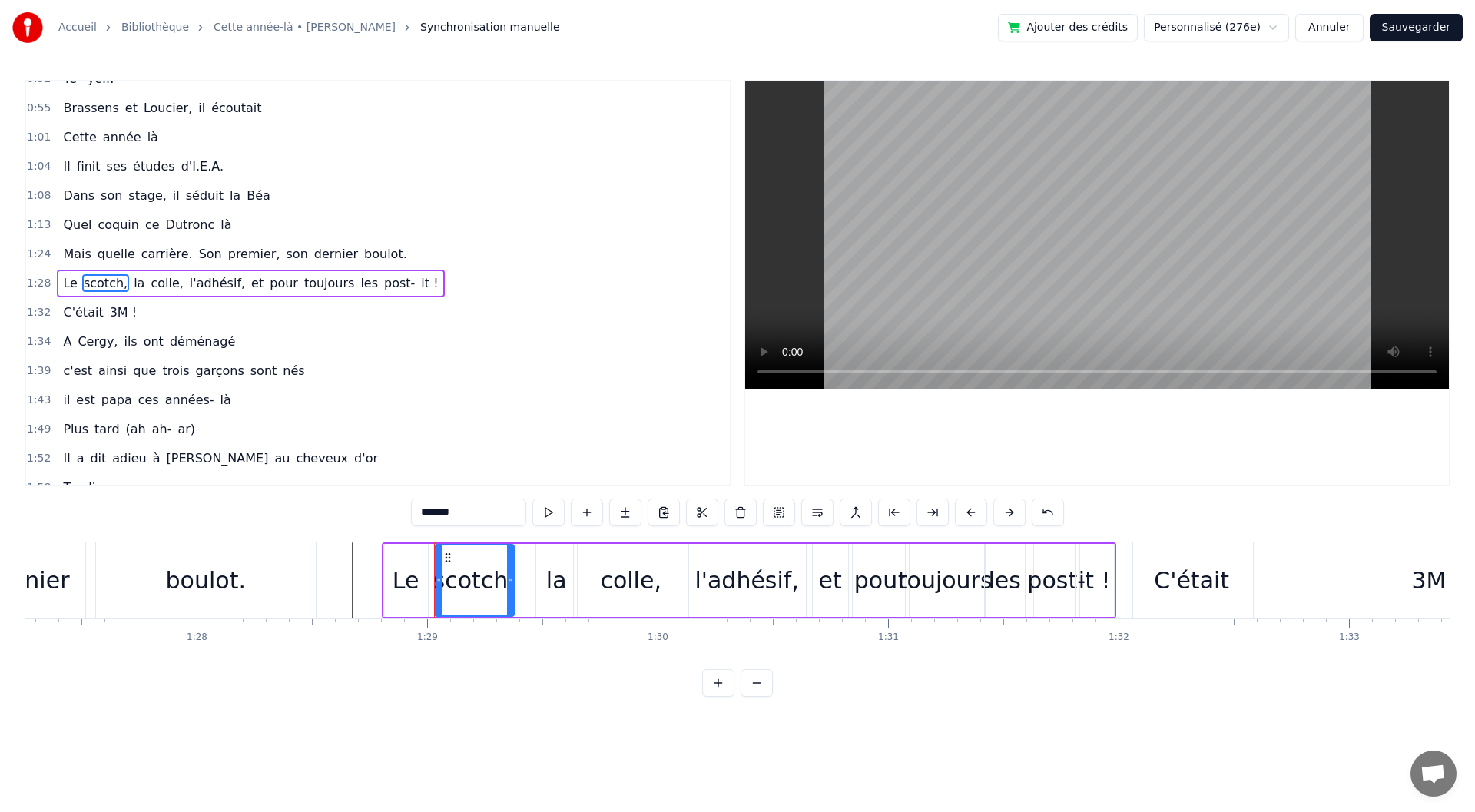
drag, startPoint x: 527, startPoint y: 585, endPoint x: 507, endPoint y: 589, distance: 20.4
click at [507, 589] on div at bounding box center [510, 580] width 6 height 70
click at [533, 590] on div "Le scotch, la colle, l'adhésif, et pour toujours les post- it !" at bounding box center [749, 580] width 734 height 76
click at [565, 589] on div "la" at bounding box center [557, 581] width 21 height 35
drag, startPoint x: 552, startPoint y: 548, endPoint x: 536, endPoint y: 549, distance: 16.0
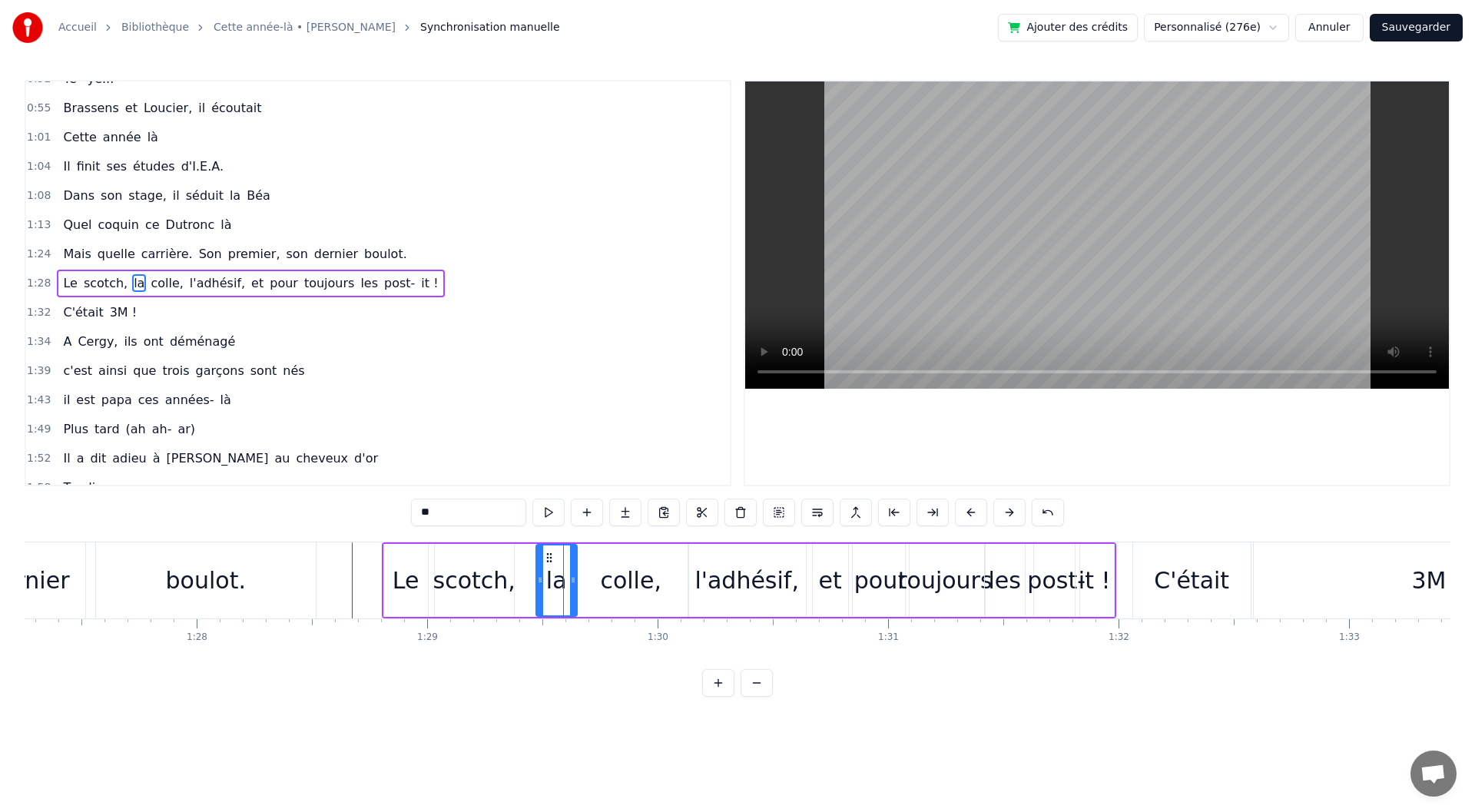
click at [530, 548] on div "Le scotch, la colle, l'adhésif, et pour toujours les post- it !" at bounding box center [749, 580] width 734 height 76
click at [546, 571] on div "la" at bounding box center [557, 581] width 40 height 73
drag, startPoint x: 546, startPoint y: 559, endPoint x: 520, endPoint y: 559, distance: 26.0
click at [520, 559] on icon at bounding box center [522, 558] width 13 height 13
click at [552, 511] on button at bounding box center [548, 512] width 32 height 28
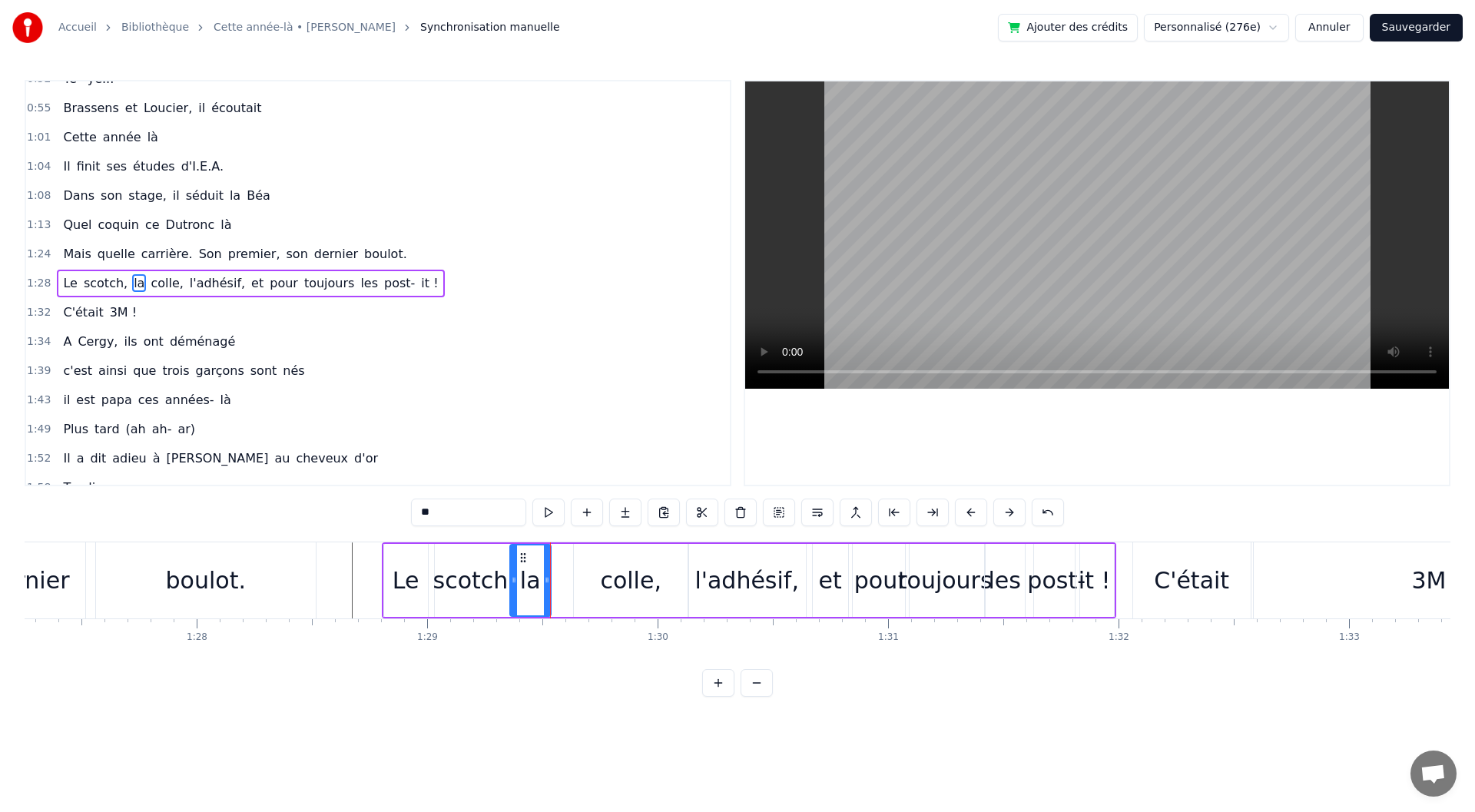
click at [420, 585] on div "Le" at bounding box center [406, 581] width 43 height 73
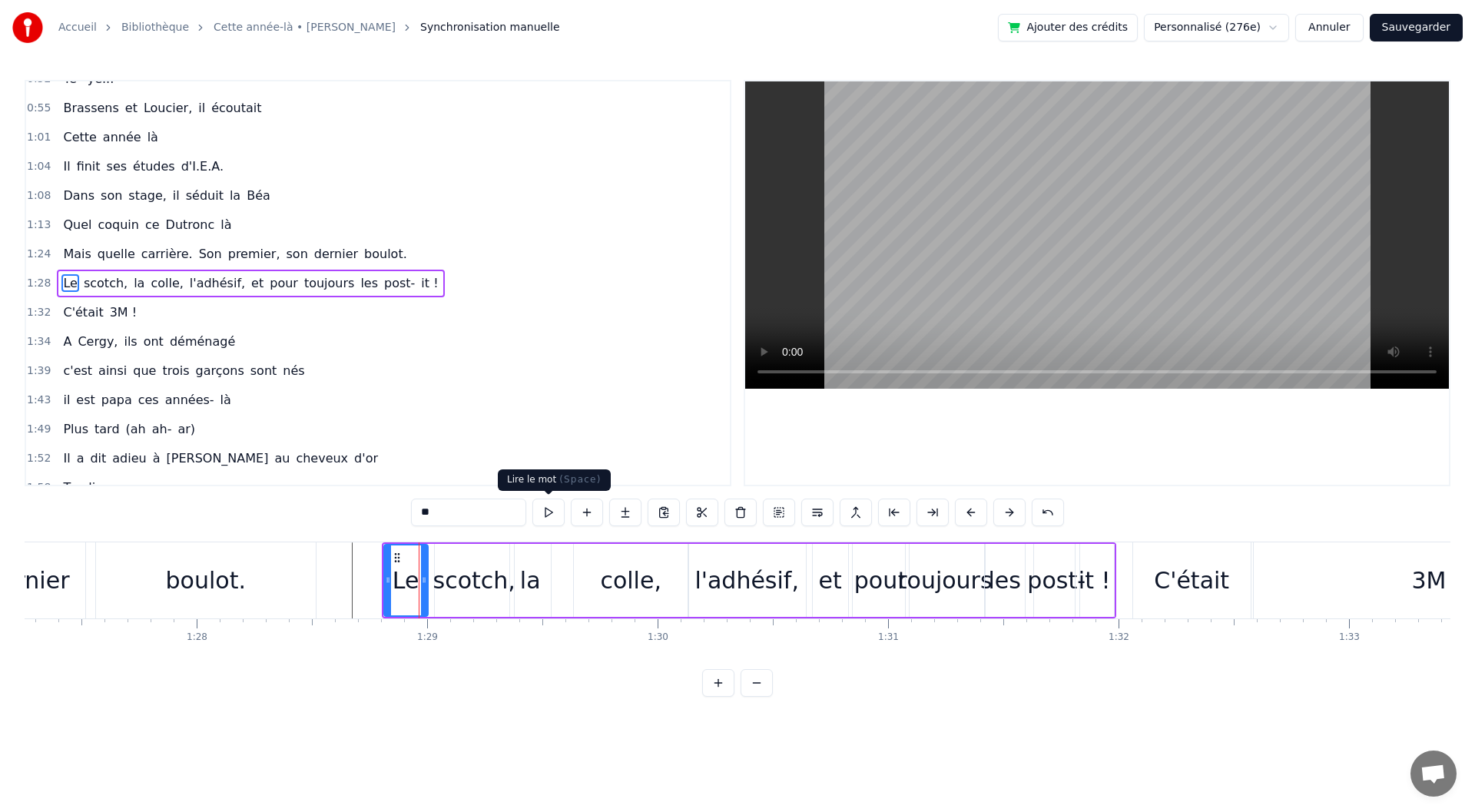
click at [553, 514] on button at bounding box center [548, 512] width 32 height 28
click at [463, 567] on div "scotch," at bounding box center [474, 581] width 82 height 35
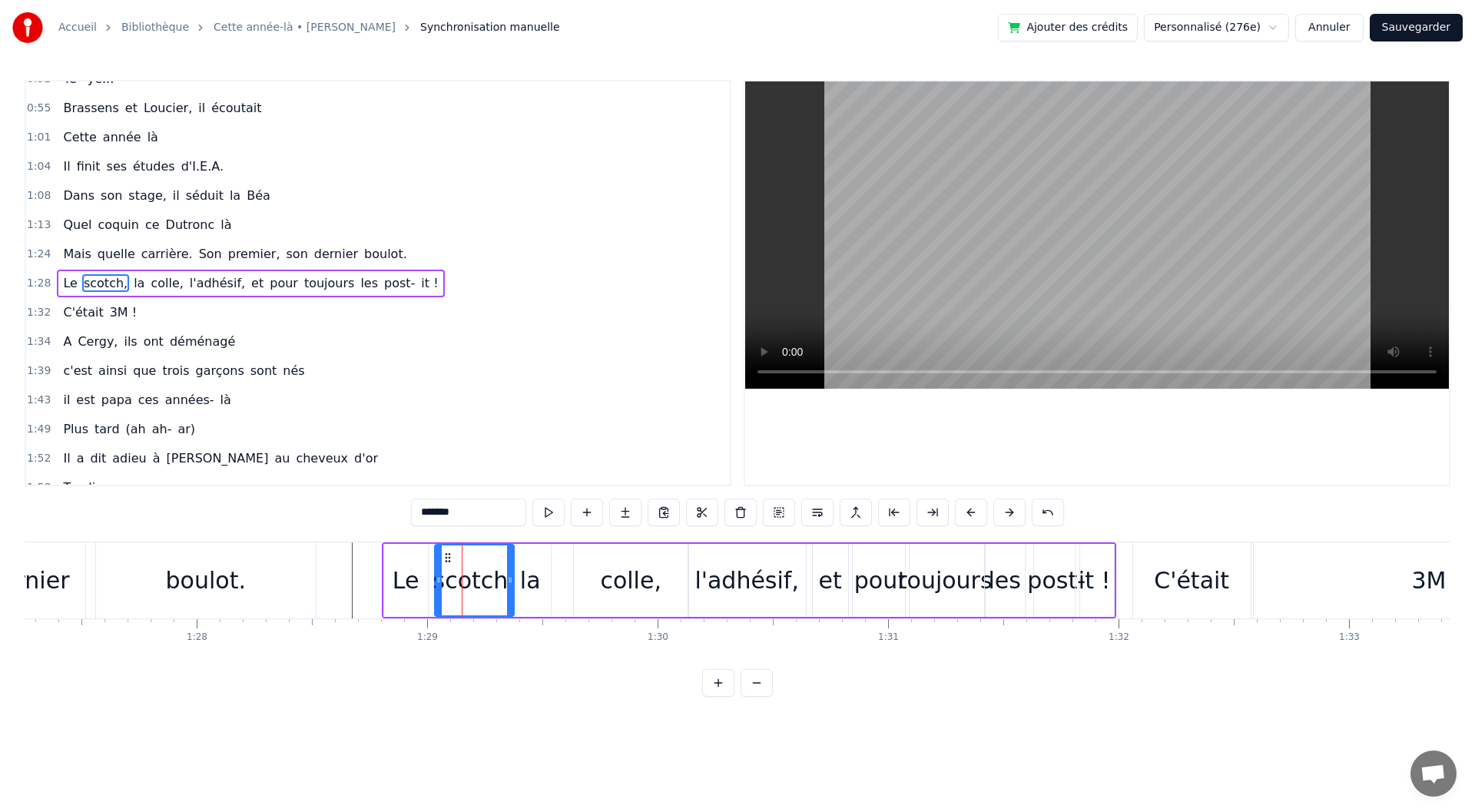
click at [411, 588] on div "Le" at bounding box center [407, 581] width 27 height 35
click at [419, 588] on div at bounding box center [419, 580] width 6 height 70
click at [438, 589] on div "scotch," at bounding box center [474, 581] width 79 height 73
drag, startPoint x: 435, startPoint y: 589, endPoint x: 422, endPoint y: 589, distance: 13.0
click at [422, 589] on div at bounding box center [425, 580] width 6 height 70
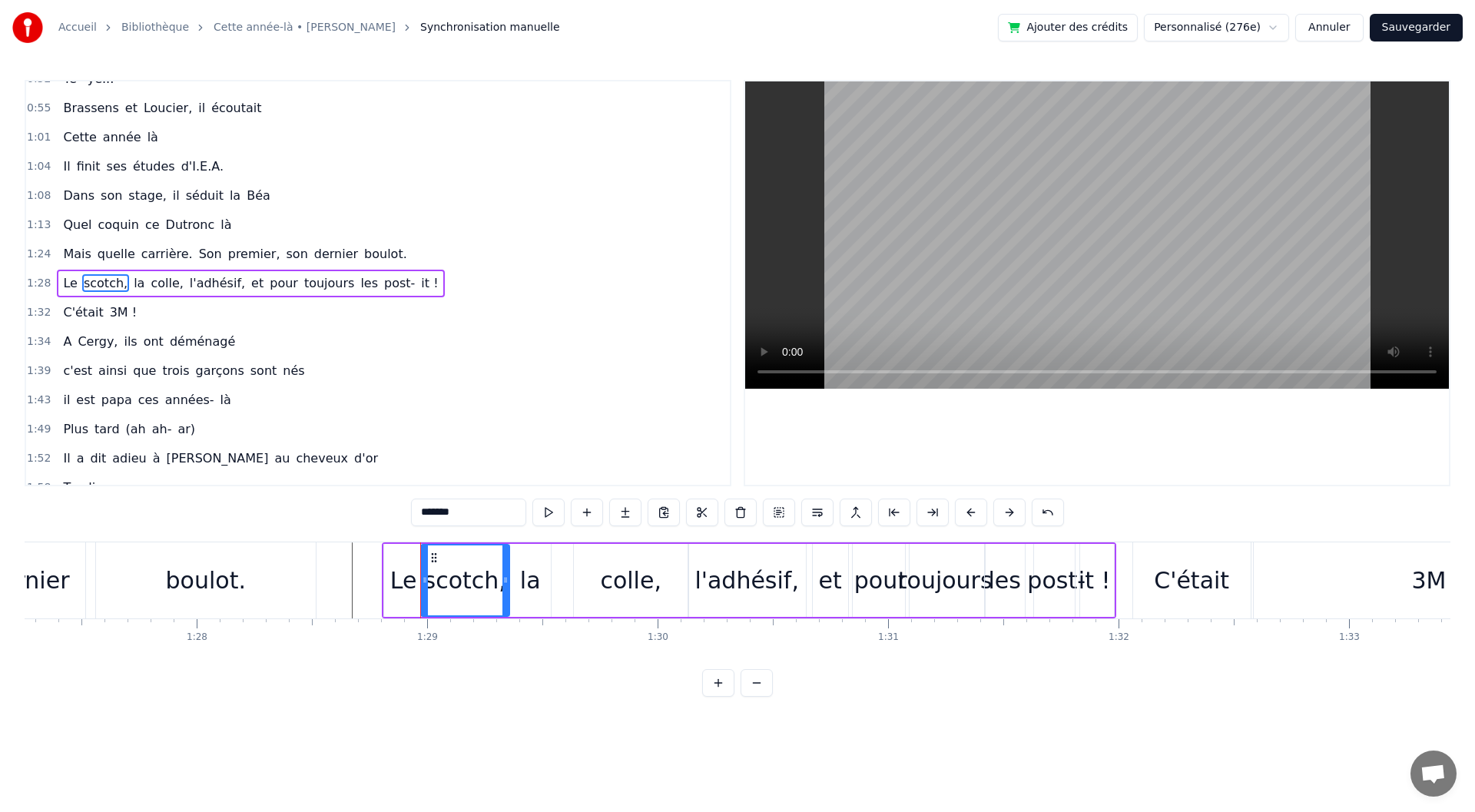
click at [505, 591] on div at bounding box center [506, 580] width 6 height 70
click at [519, 591] on div "la" at bounding box center [531, 581] width 40 height 73
drag, startPoint x: 545, startPoint y: 589, endPoint x: 537, endPoint y: 590, distance: 8.1
click at [537, 590] on div at bounding box center [540, 580] width 6 height 70
click at [509, 592] on div at bounding box center [509, 580] width 6 height 70
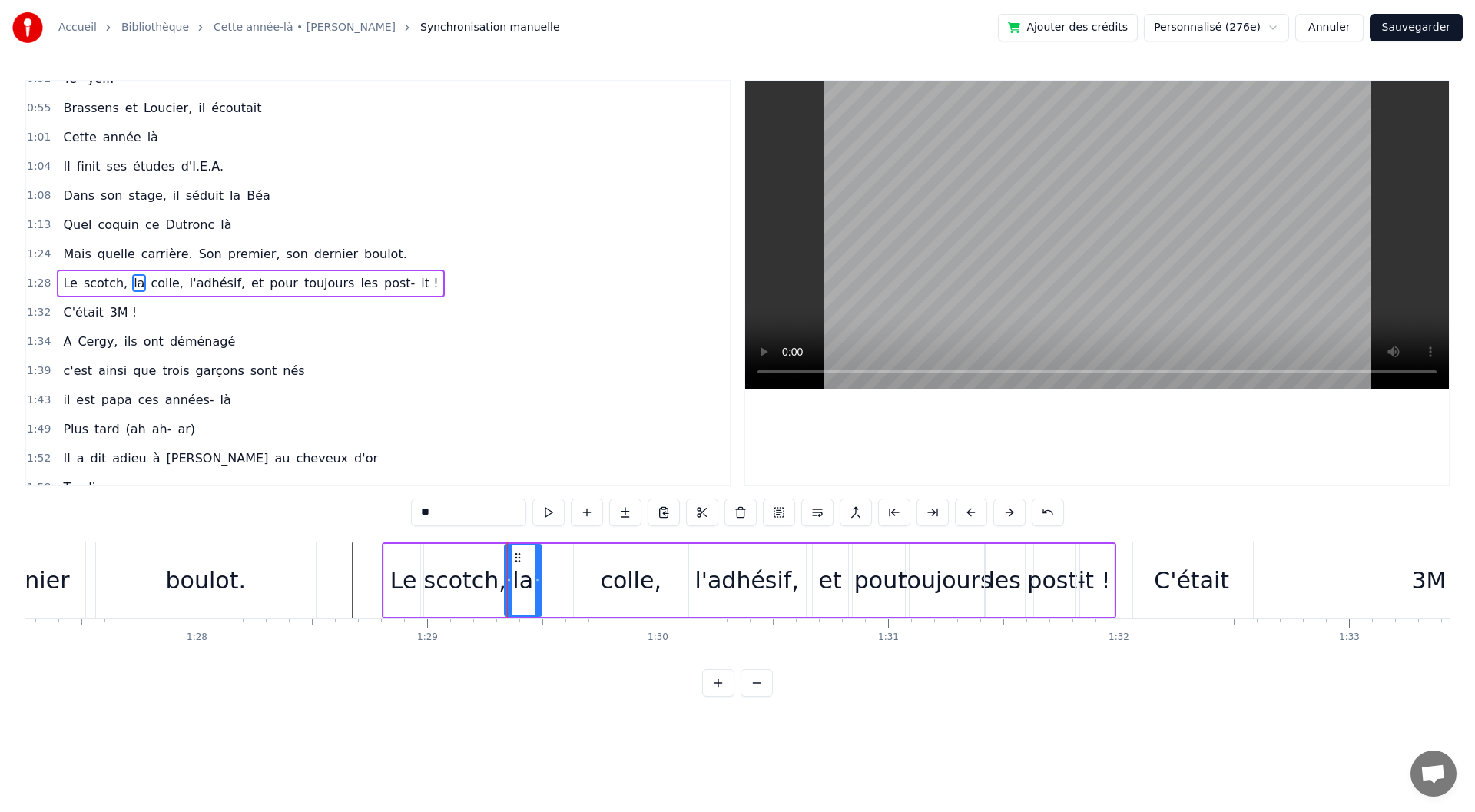
click at [620, 598] on div "colle," at bounding box center [631, 581] width 115 height 73
drag, startPoint x: 587, startPoint y: 557, endPoint x: 552, endPoint y: 562, distance: 35.4
click at [552, 562] on icon at bounding box center [551, 558] width 13 height 13
click at [643, 582] on icon at bounding box center [643, 580] width 6 height 13
click at [688, 593] on div "l'adhésif," at bounding box center [748, 581] width 119 height 73
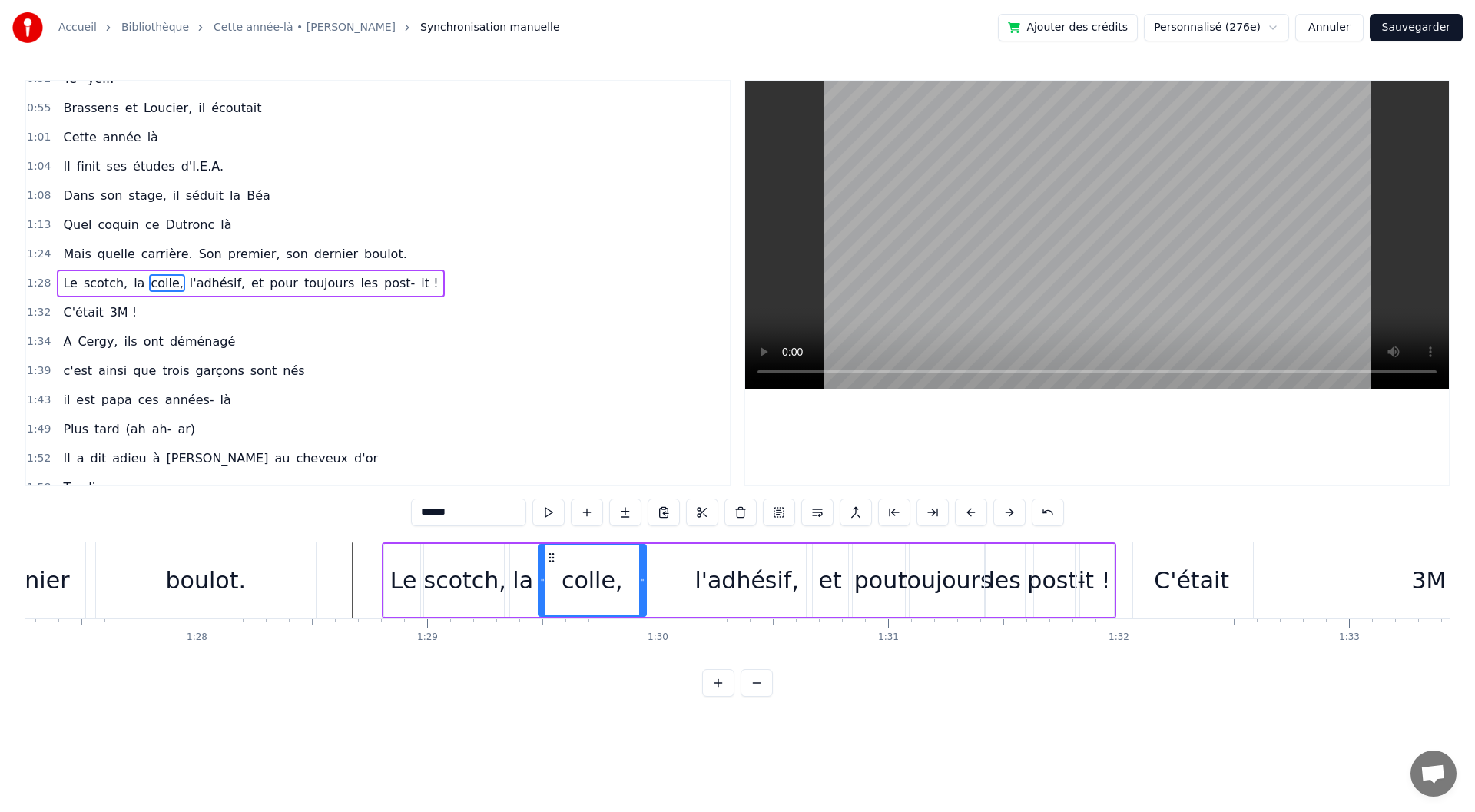
type input "**********"
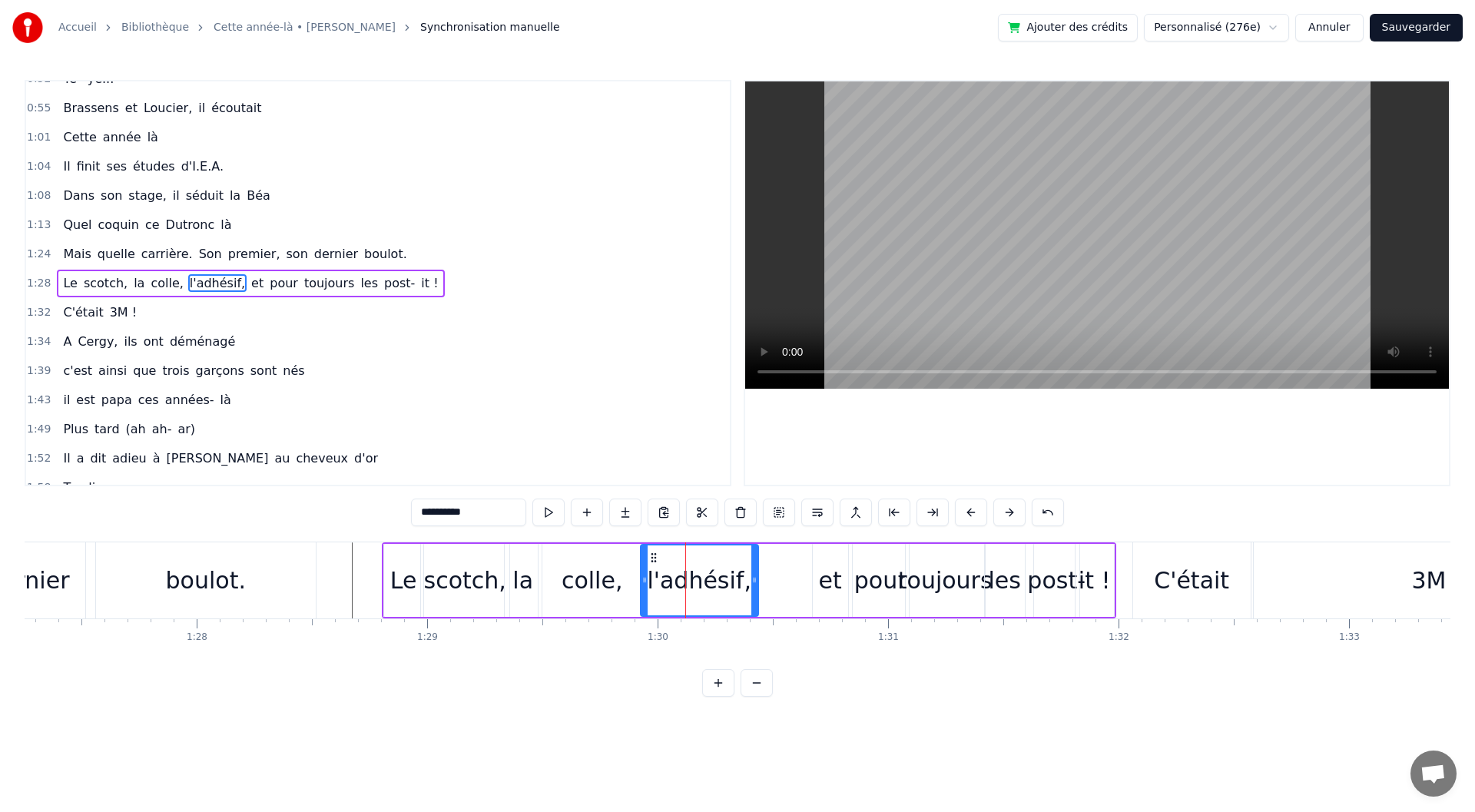
drag, startPoint x: 703, startPoint y: 552, endPoint x: 655, endPoint y: 552, distance: 48.0
click at [655, 552] on icon at bounding box center [653, 558] width 13 height 13
click at [759, 576] on icon at bounding box center [757, 580] width 6 height 13
click at [556, 511] on button at bounding box center [548, 512] width 32 height 28
click at [773, 575] on div "Le scotch, la colle, l'adhésif, et pour toujours les post- it !" at bounding box center [749, 580] width 734 height 76
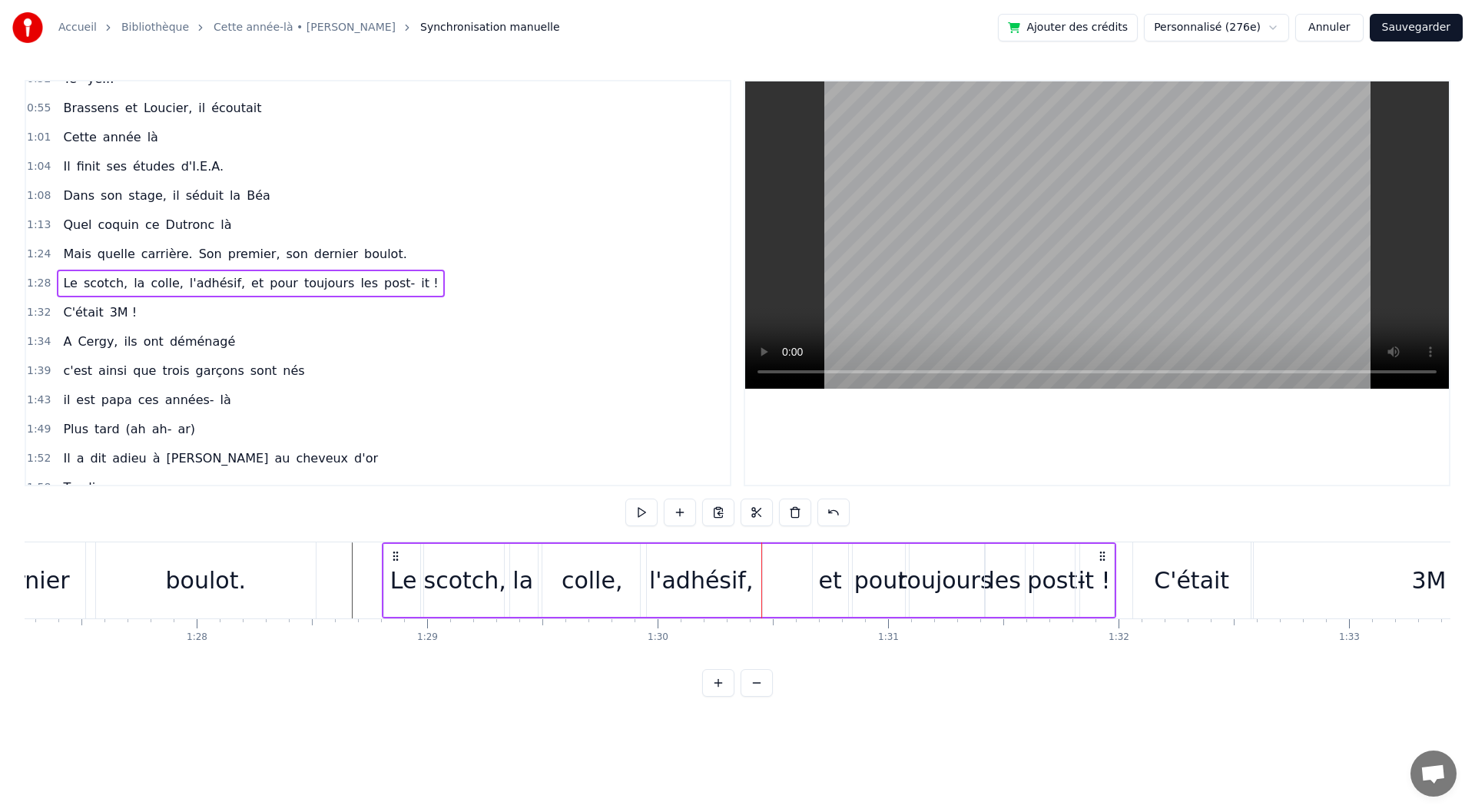
click at [821, 569] on div "et" at bounding box center [830, 581] width 23 height 35
click at [555, 511] on button at bounding box center [548, 512] width 32 height 28
drag, startPoint x: 826, startPoint y: 556, endPoint x: 772, endPoint y: 557, distance: 54.0
click at [772, 557] on icon at bounding box center [775, 558] width 13 height 13
click at [547, 511] on button at bounding box center [548, 512] width 32 height 28
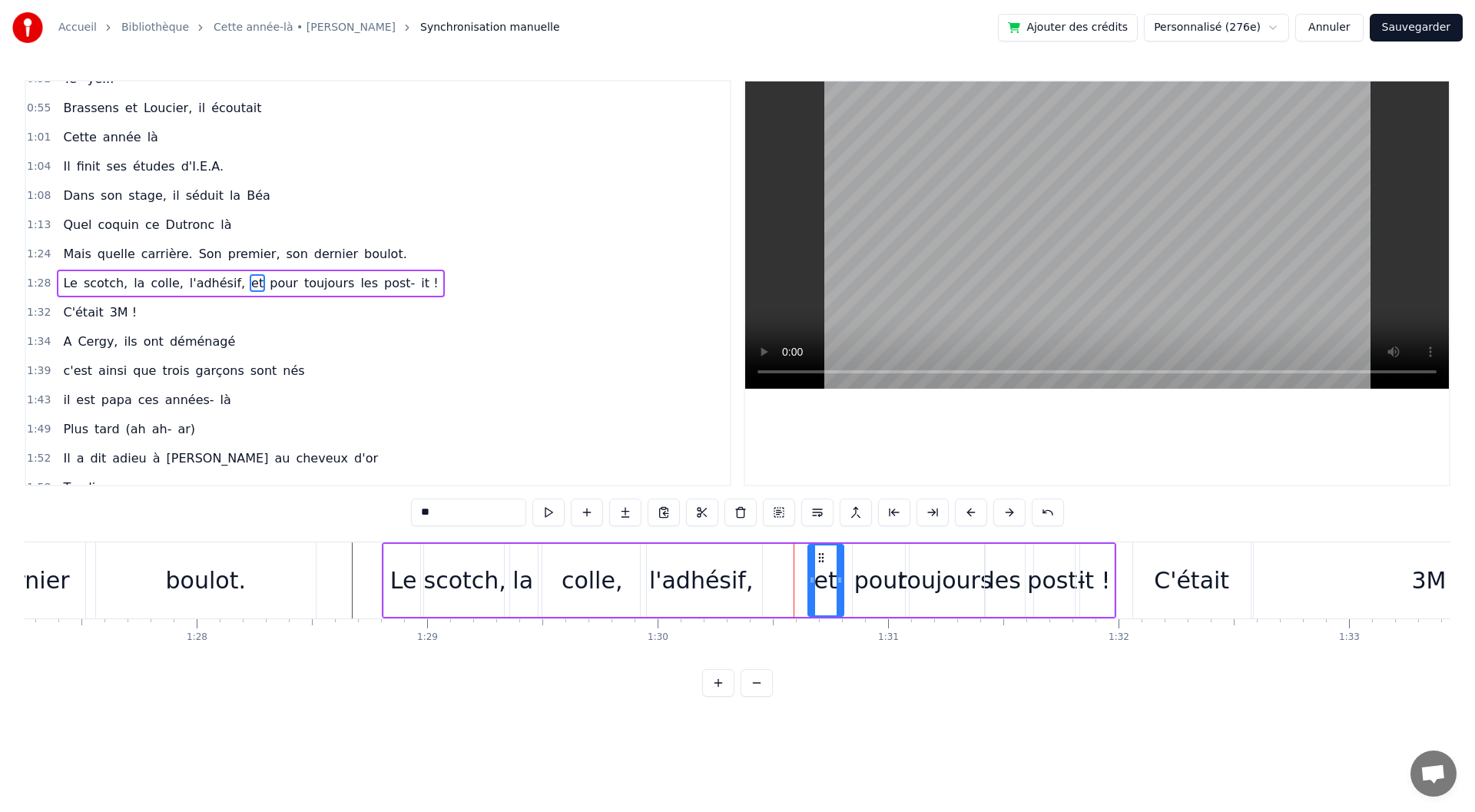
drag, startPoint x: 772, startPoint y: 558, endPoint x: 822, endPoint y: 553, distance: 50.2
click at [822, 553] on icon at bounding box center [821, 558] width 13 height 13
click at [844, 575] on icon at bounding box center [845, 580] width 6 height 13
click at [736, 599] on div "l'adhésif," at bounding box center [701, 581] width 121 height 73
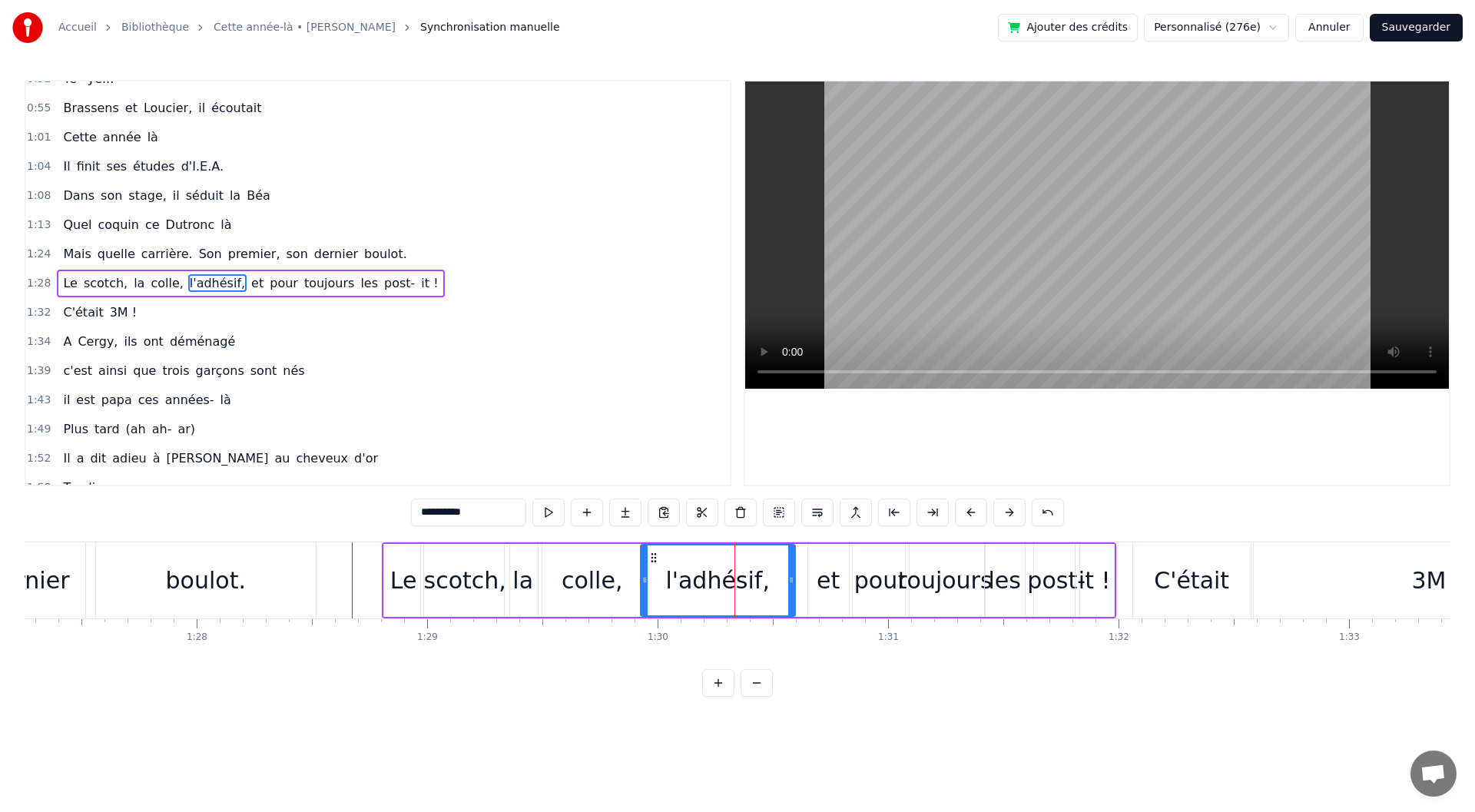
drag, startPoint x: 759, startPoint y: 590, endPoint x: 792, endPoint y: 589, distance: 33.0
click at [792, 589] on div at bounding box center [791, 580] width 6 height 70
click at [821, 582] on div "et" at bounding box center [829, 581] width 23 height 35
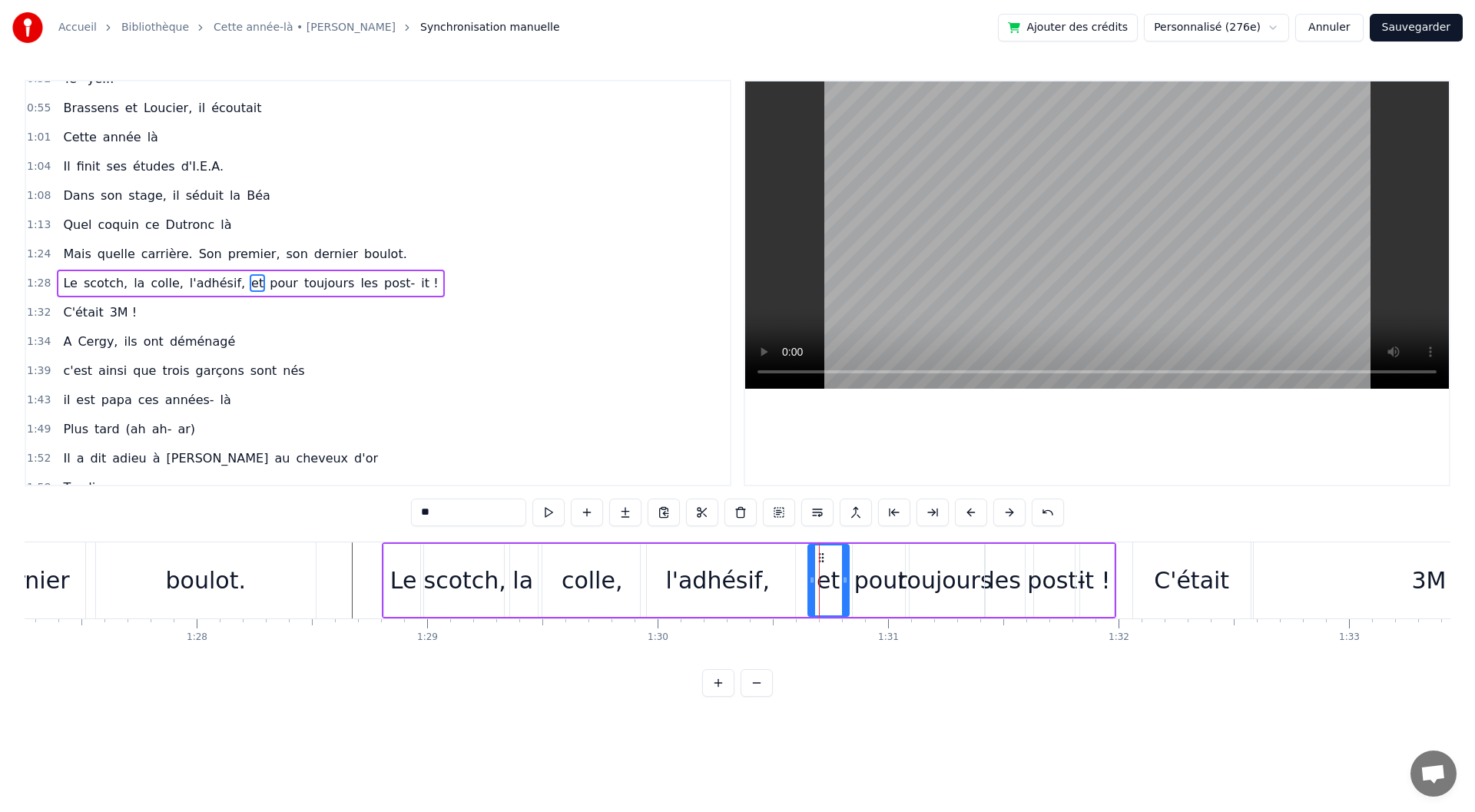
click at [758, 589] on div "l'adhésif," at bounding box center [718, 581] width 104 height 35
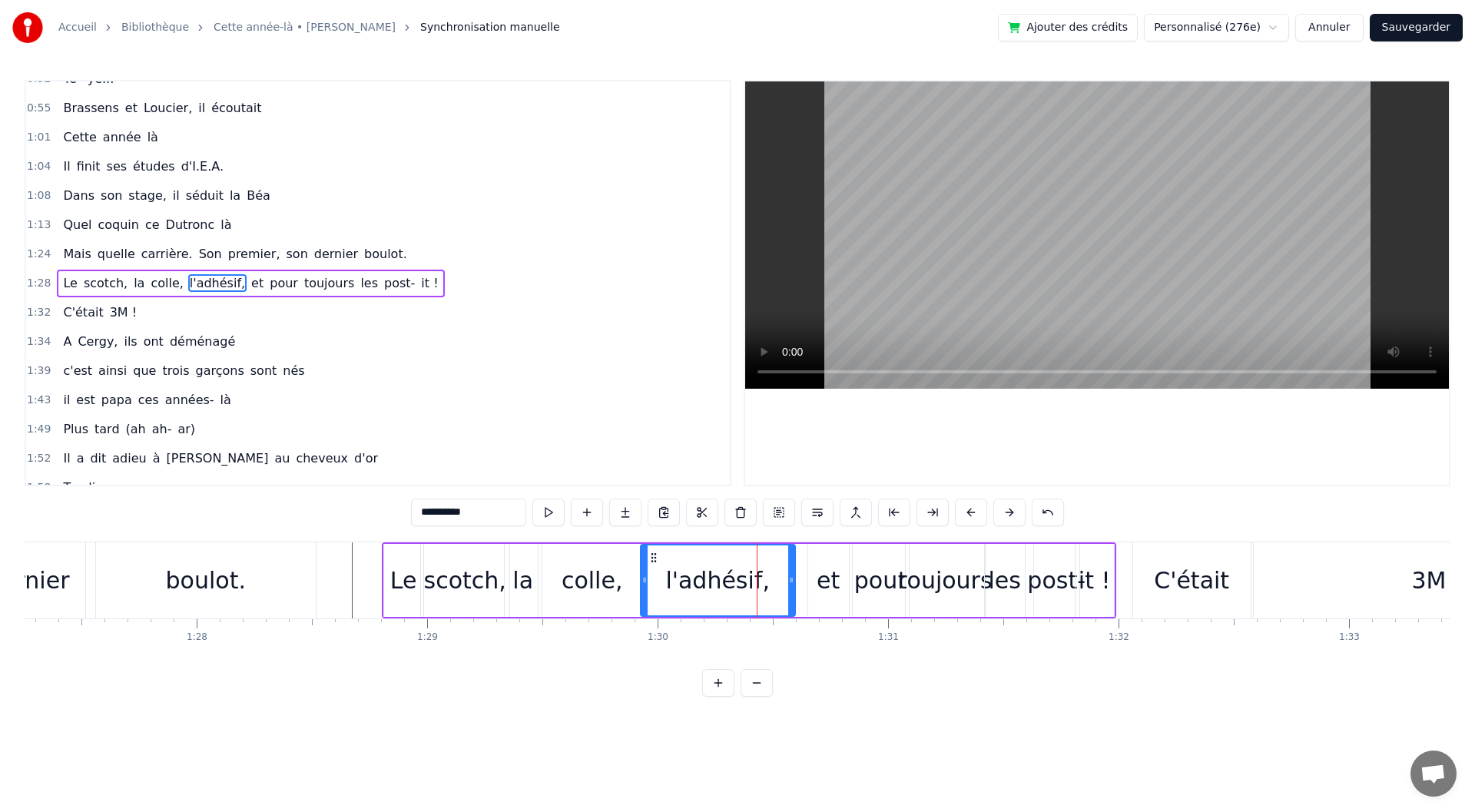
click at [795, 589] on div at bounding box center [791, 580] width 6 height 70
click at [875, 587] on div "pour" at bounding box center [881, 581] width 53 height 35
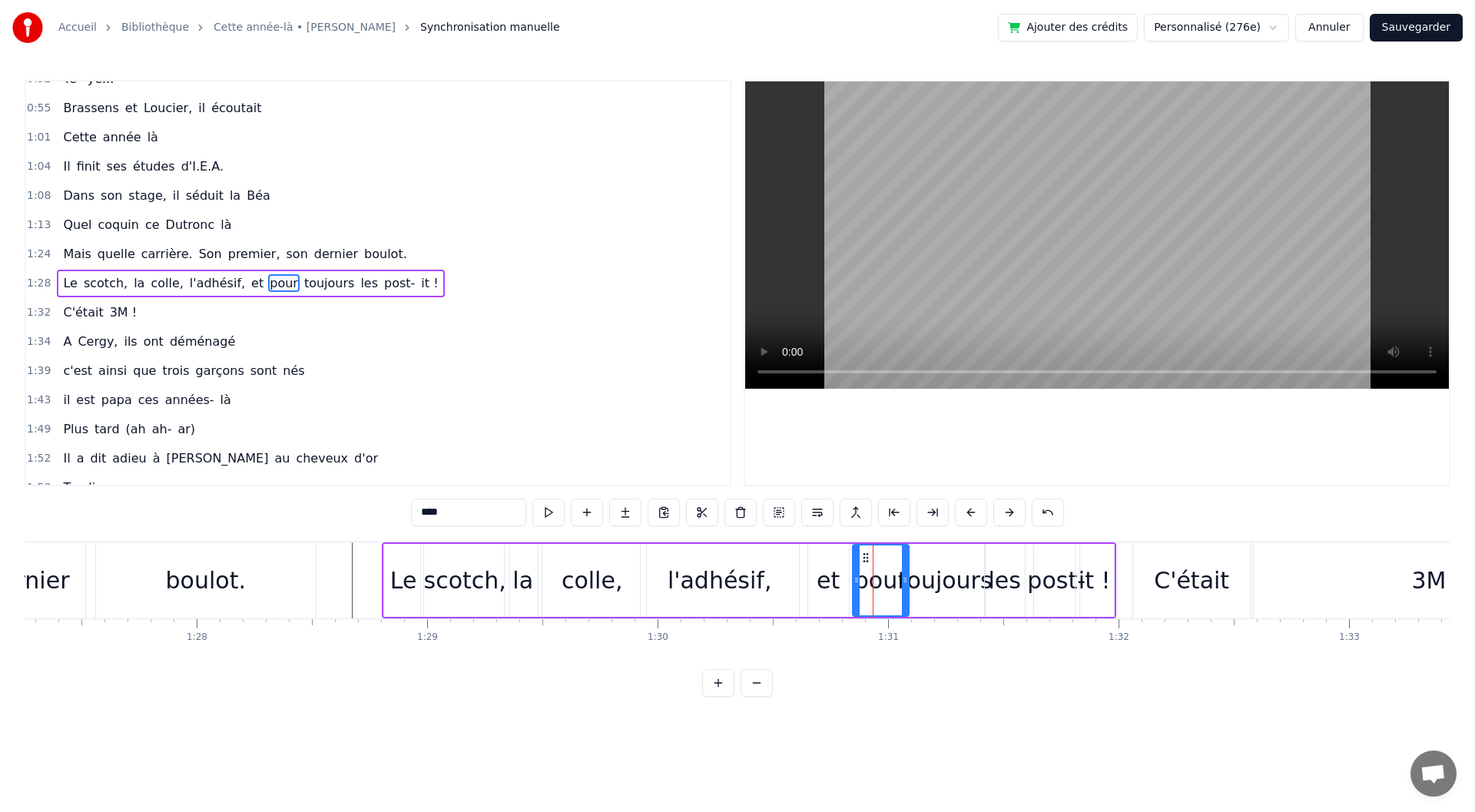
click at [931, 587] on div "toujours" at bounding box center [945, 581] width 94 height 35
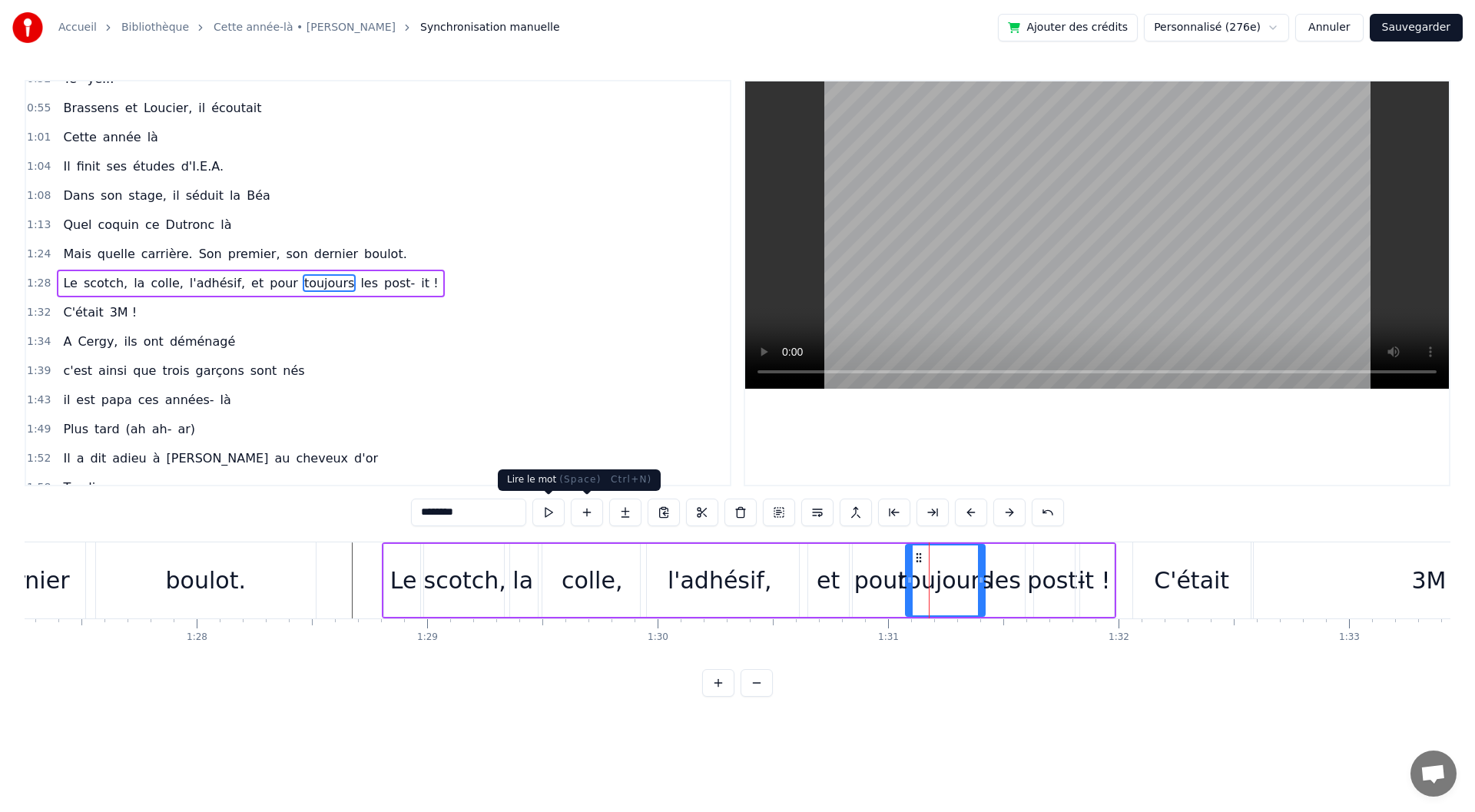
click at [559, 512] on button at bounding box center [548, 512] width 32 height 28
click at [870, 584] on div "pour" at bounding box center [881, 581] width 53 height 35
click at [554, 512] on button at bounding box center [548, 512] width 32 height 28
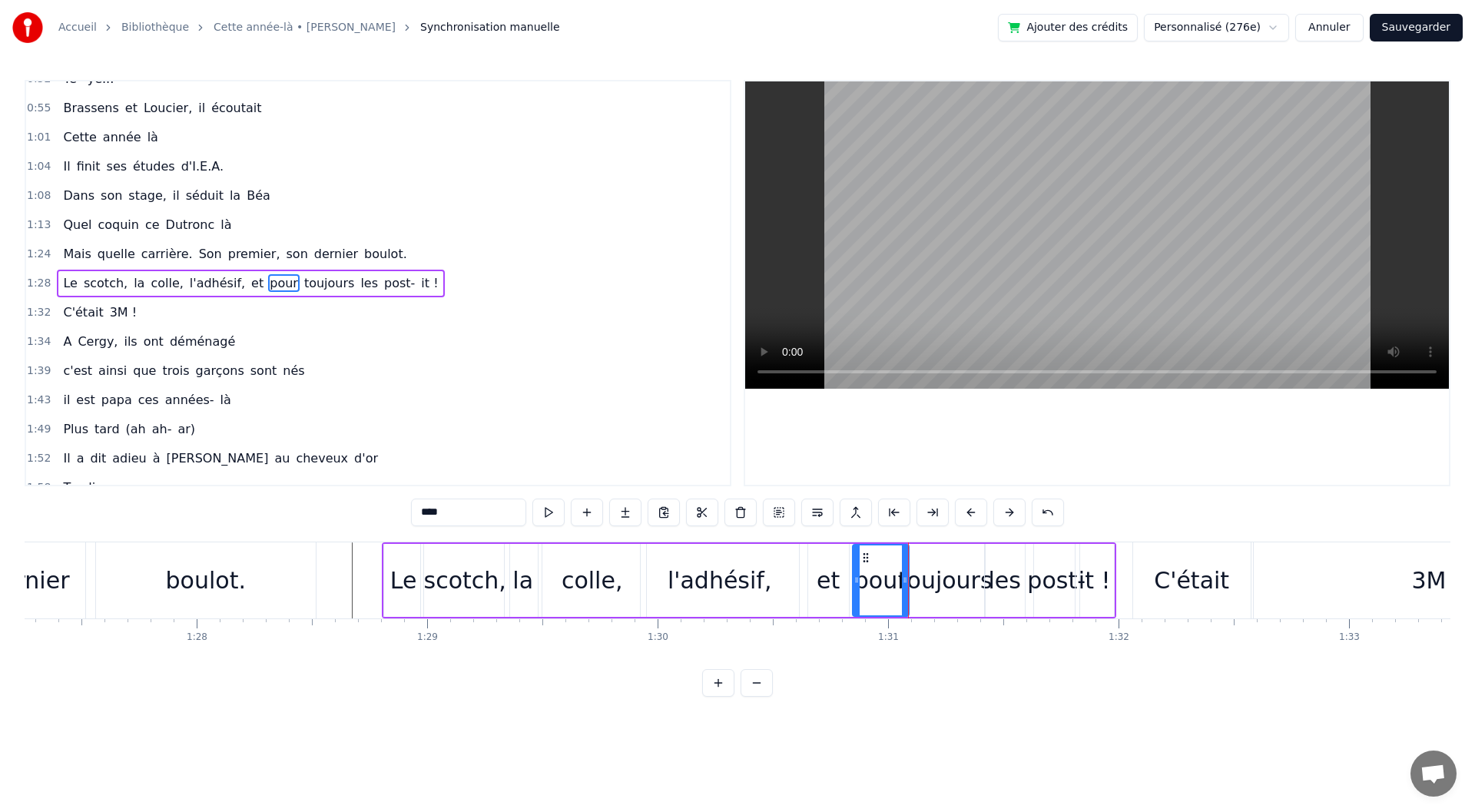
click at [837, 587] on div "et" at bounding box center [829, 581] width 23 height 35
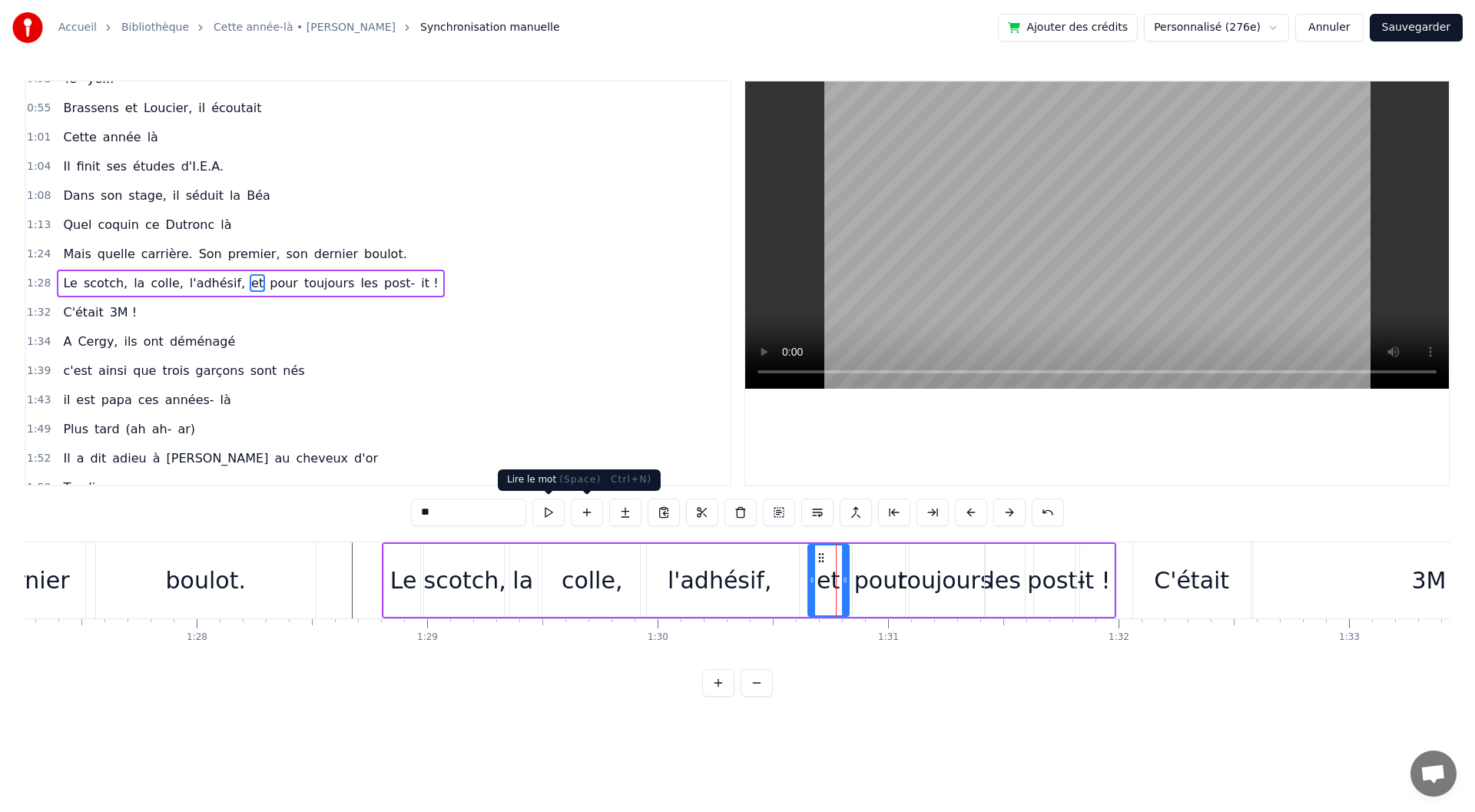
click at [553, 513] on button at bounding box center [548, 512] width 32 height 28
click at [880, 572] on div "pour" at bounding box center [881, 581] width 53 height 35
click at [557, 514] on button at bounding box center [548, 512] width 32 height 28
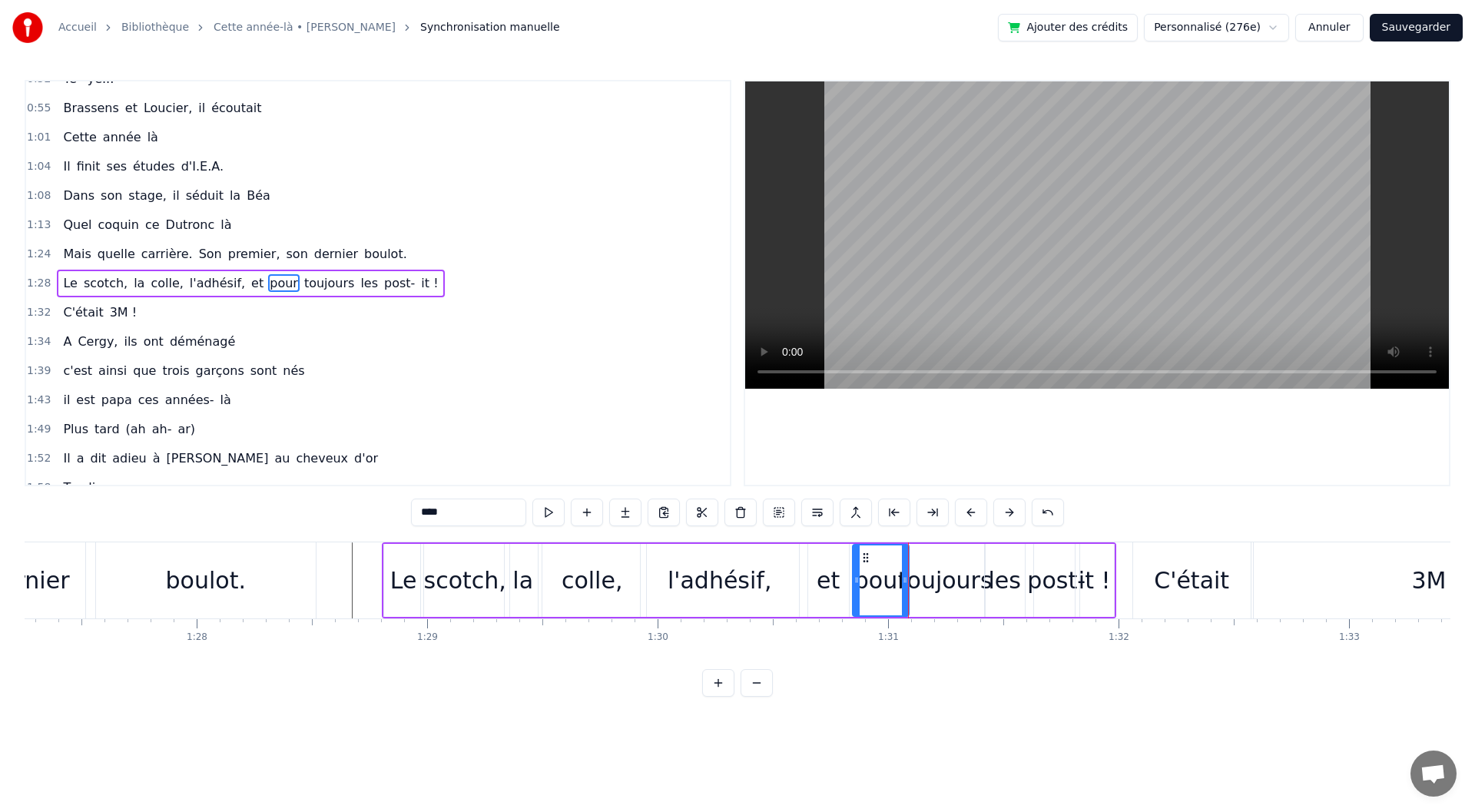
click at [929, 574] on div "toujours" at bounding box center [945, 581] width 94 height 35
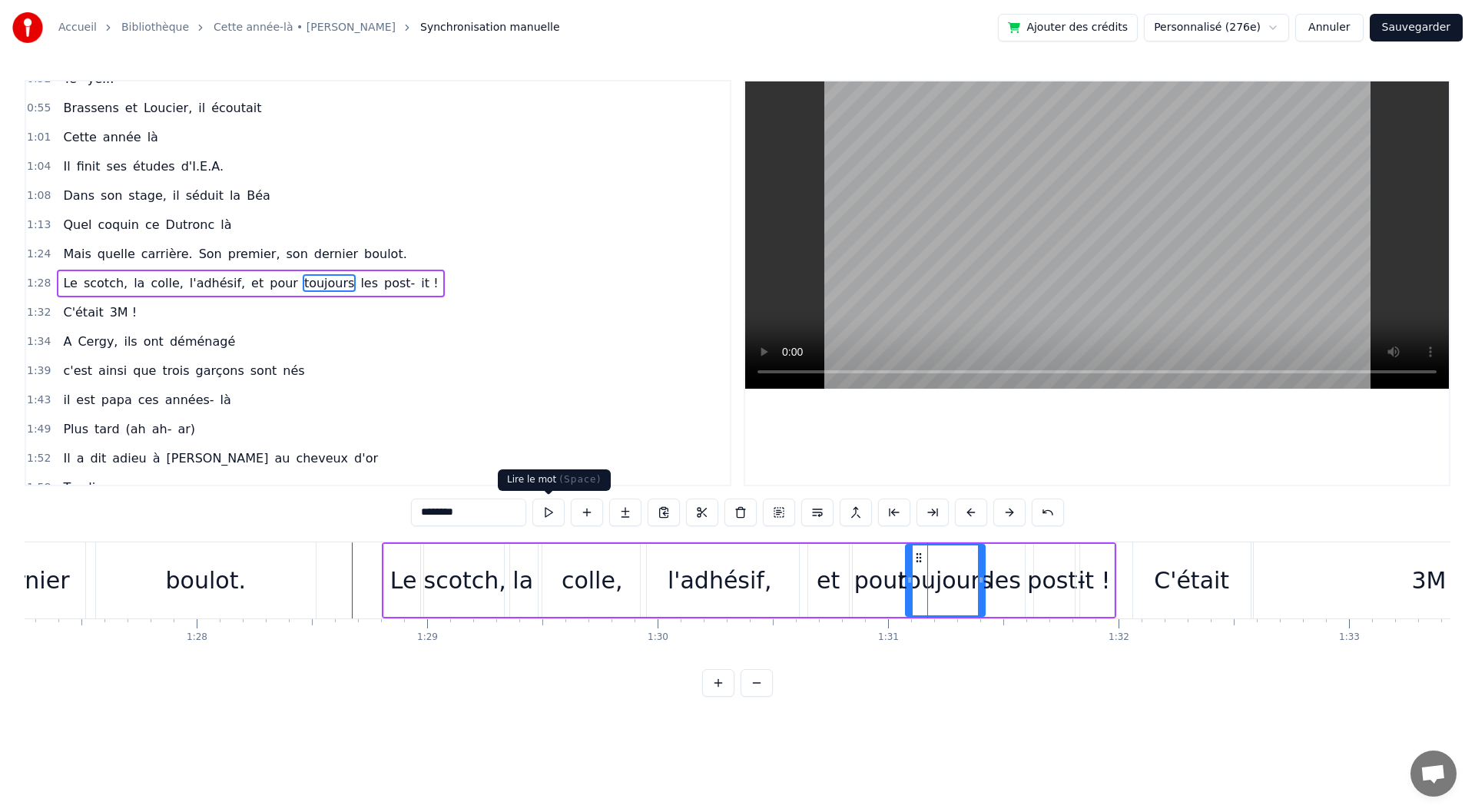
click at [560, 499] on button at bounding box center [548, 512] width 32 height 28
drag, startPoint x: 983, startPoint y: 593, endPoint x: 959, endPoint y: 593, distance: 24.0
click at [959, 593] on div at bounding box center [957, 580] width 6 height 70
click at [558, 515] on button at bounding box center [548, 512] width 32 height 28
click at [992, 582] on div "les" at bounding box center [1004, 581] width 32 height 35
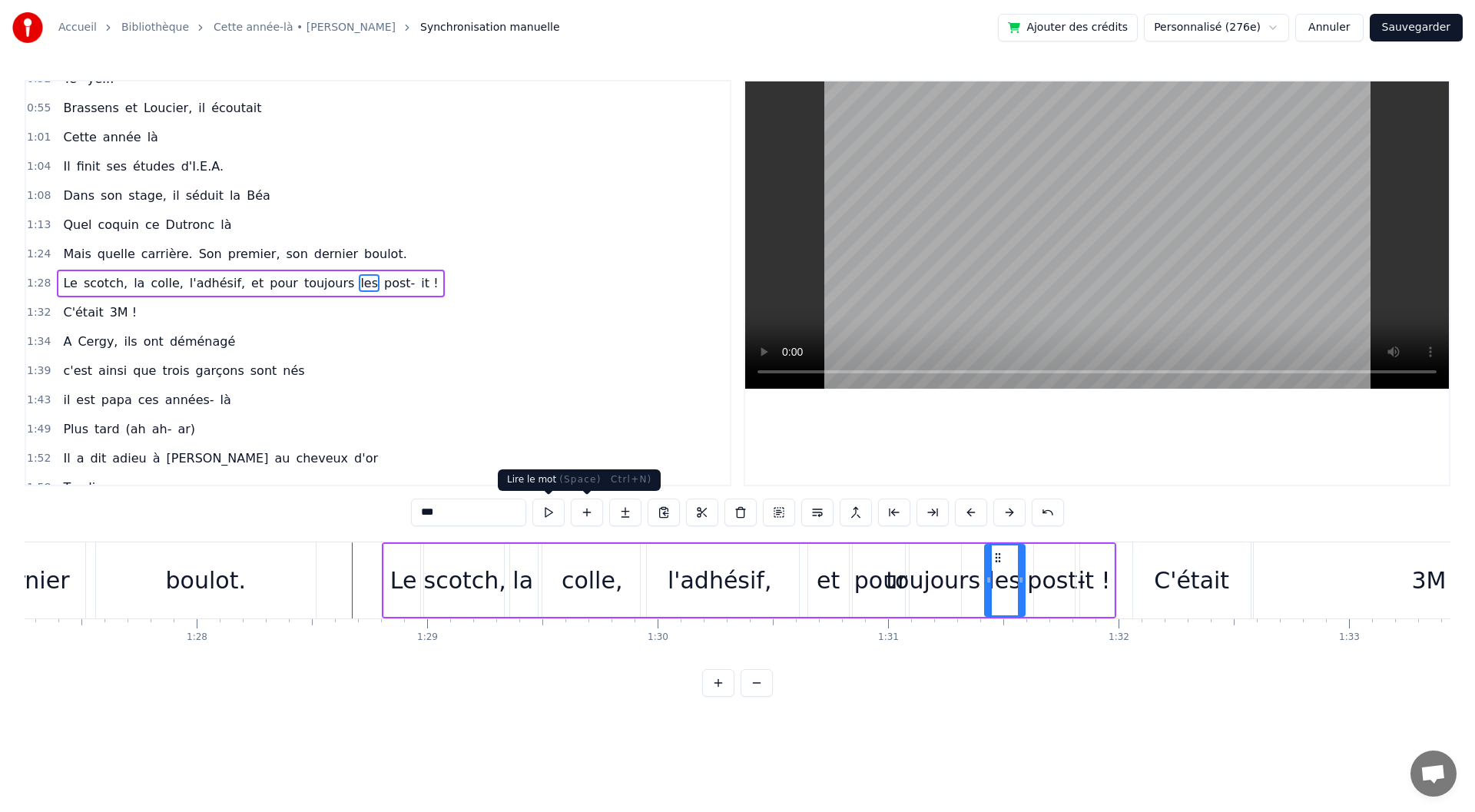
click at [562, 507] on button at bounding box center [548, 512] width 32 height 28
click at [957, 590] on div "toujours" at bounding box center [934, 581] width 94 height 35
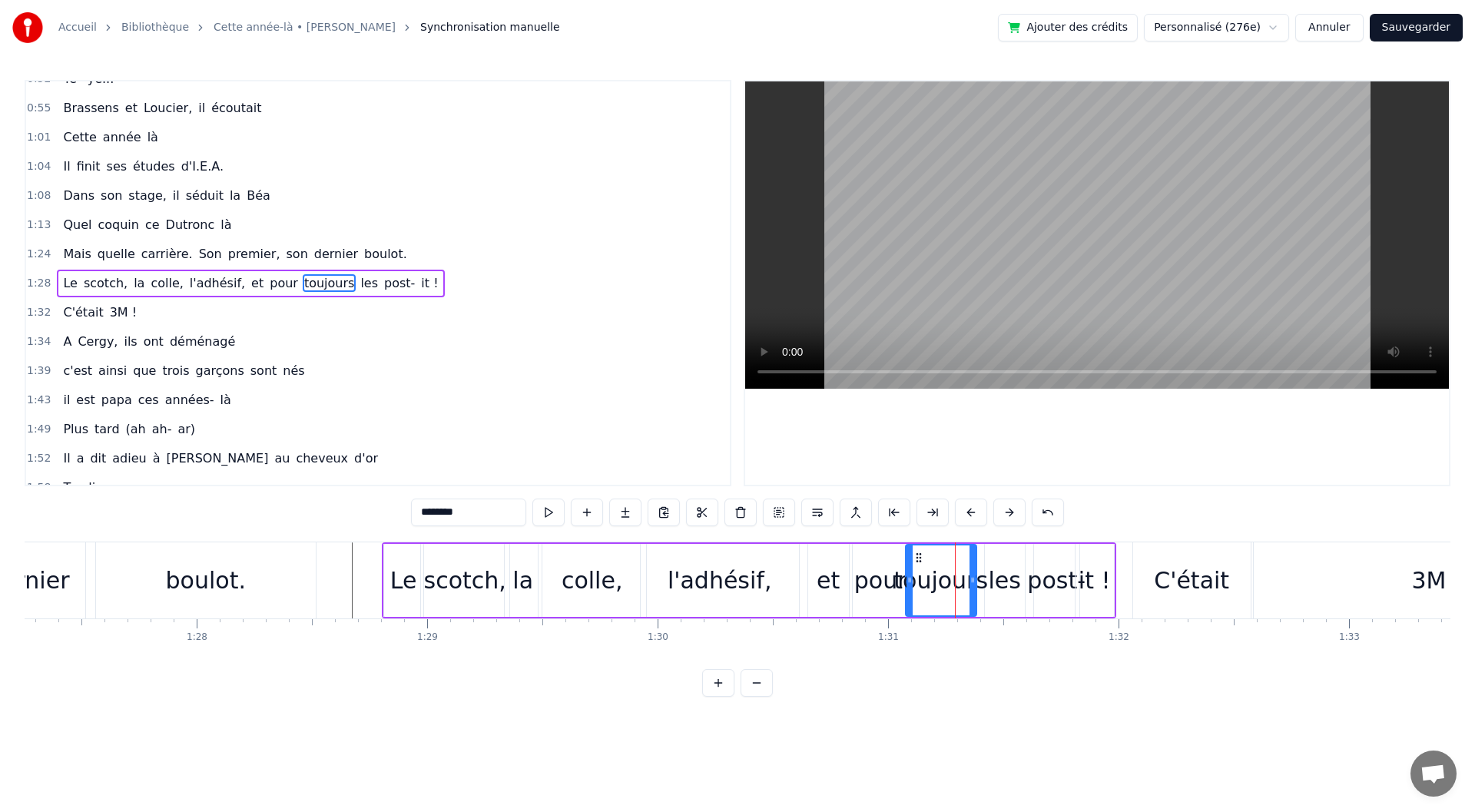
drag, startPoint x: 960, startPoint y: 589, endPoint x: 977, endPoint y: 589, distance: 17.0
click at [976, 589] on div at bounding box center [972, 580] width 6 height 70
click at [992, 588] on div "les" at bounding box center [1004, 581] width 32 height 35
drag, startPoint x: 997, startPoint y: 559, endPoint x: 989, endPoint y: 557, distance: 8.2
click at [989, 557] on icon at bounding box center [990, 558] width 13 height 13
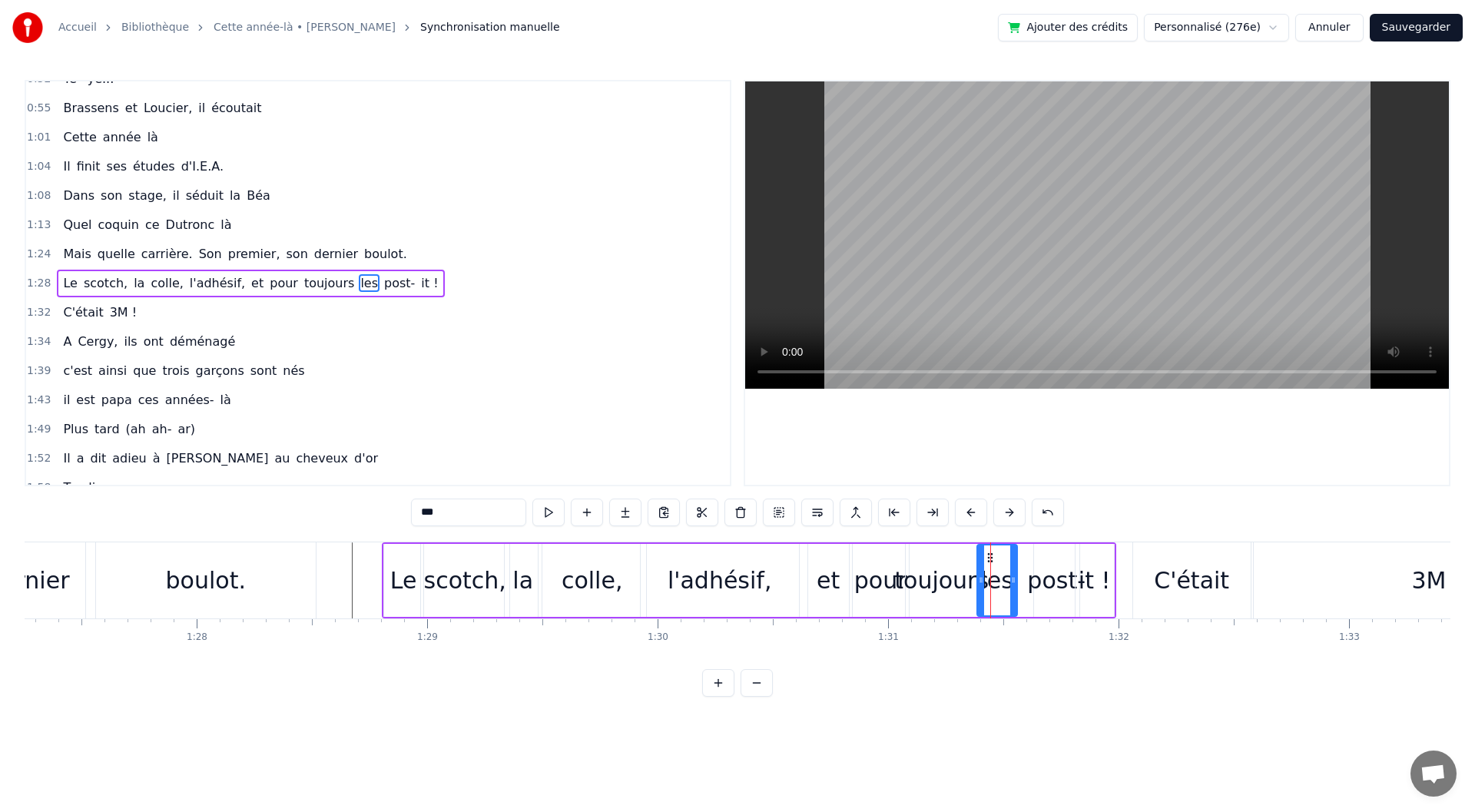
click at [1055, 566] on div "post-" at bounding box center [1056, 581] width 59 height 35
drag, startPoint x: 1038, startPoint y: 566, endPoint x: 1030, endPoint y: 568, distance: 8.2
click at [1030, 568] on div at bounding box center [1030, 580] width 6 height 70
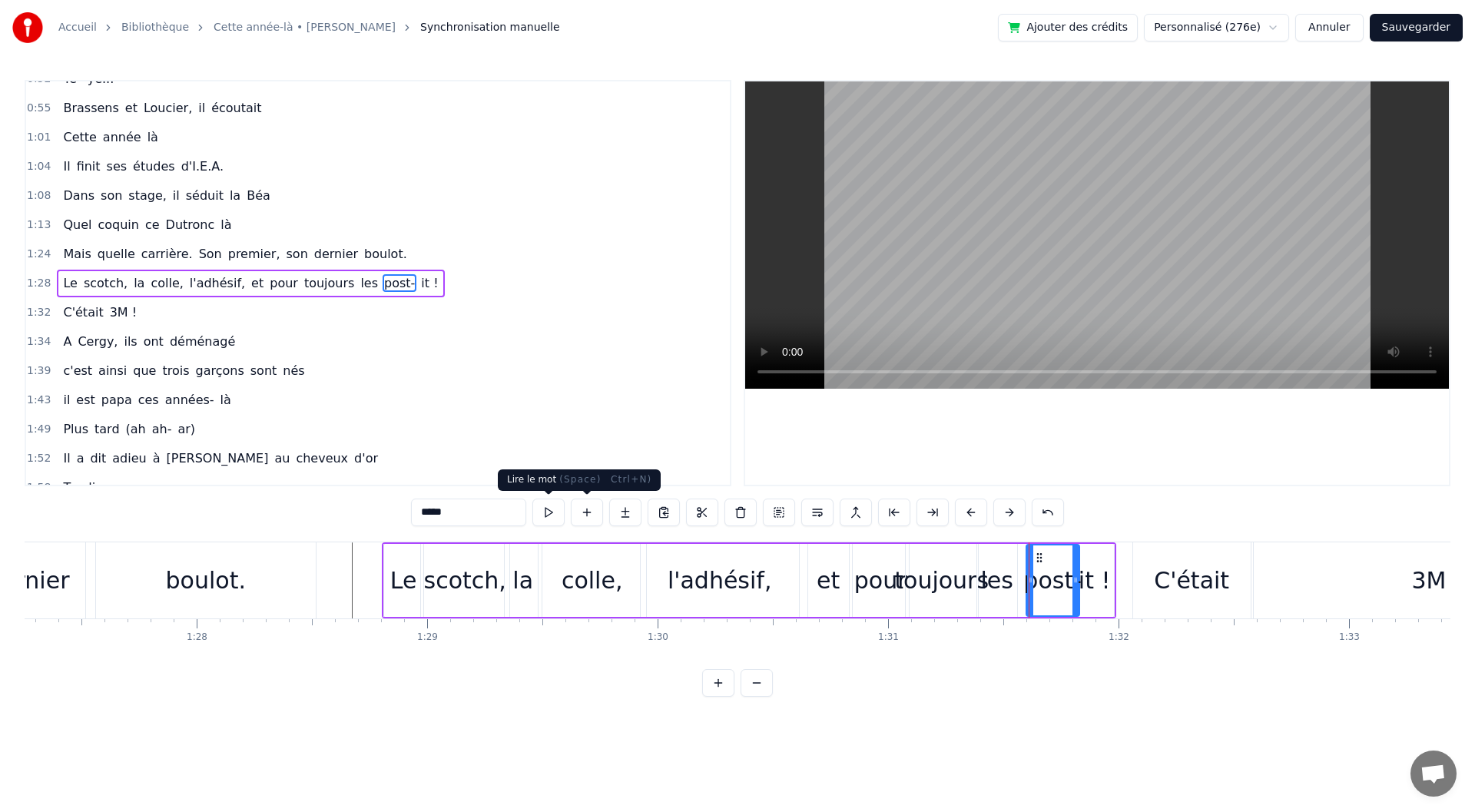
click at [558, 511] on button at bounding box center [548, 512] width 32 height 28
click at [566, 511] on div "*****" at bounding box center [738, 512] width 653 height 28
click at [1085, 590] on div "it !" at bounding box center [1094, 581] width 32 height 35
click at [549, 516] on button at bounding box center [548, 512] width 32 height 28
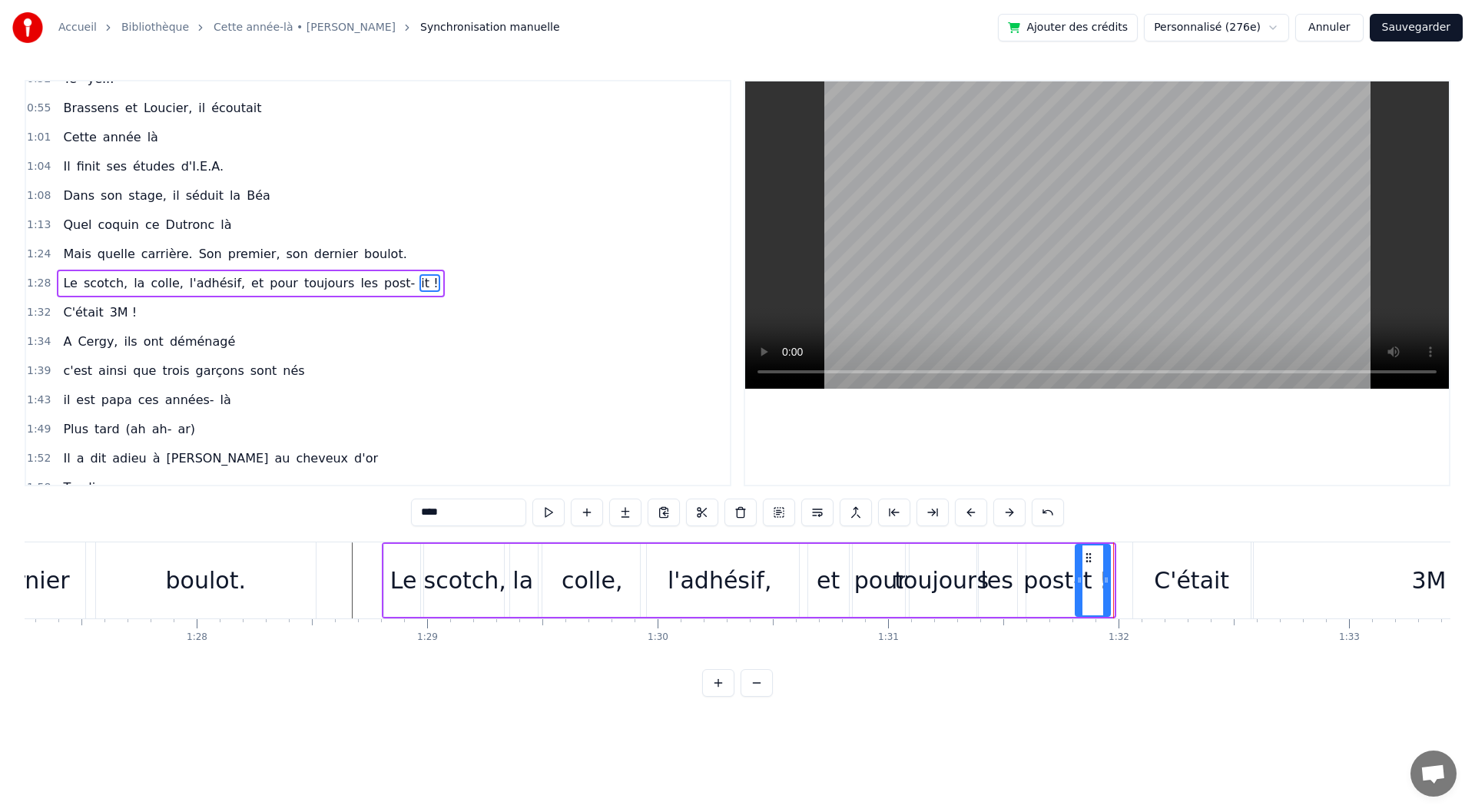
click at [1105, 591] on div at bounding box center [1106, 580] width 6 height 70
click at [1151, 597] on div "C'était" at bounding box center [1192, 580] width 118 height 76
type input "*******"
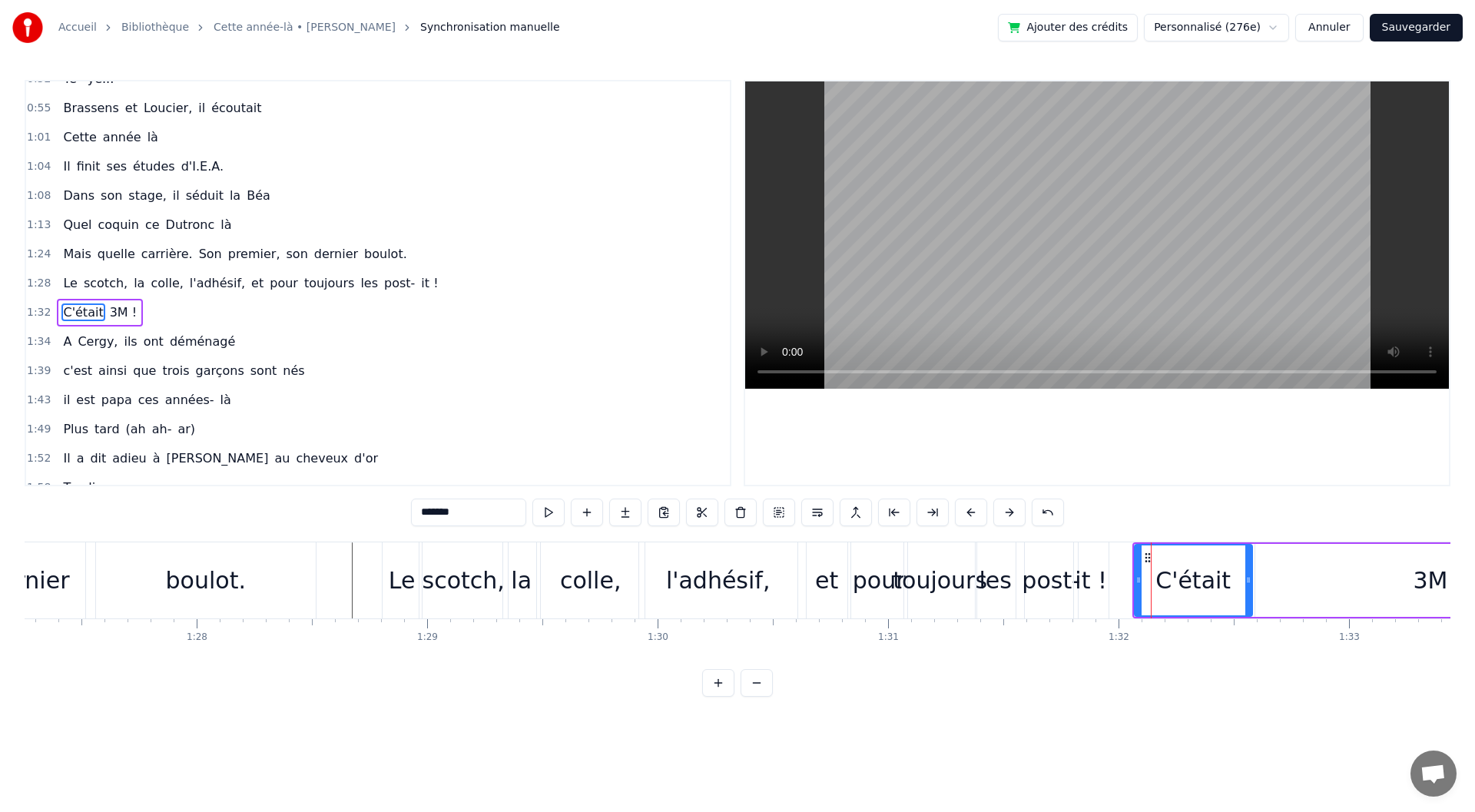
scroll to position [338, 0]
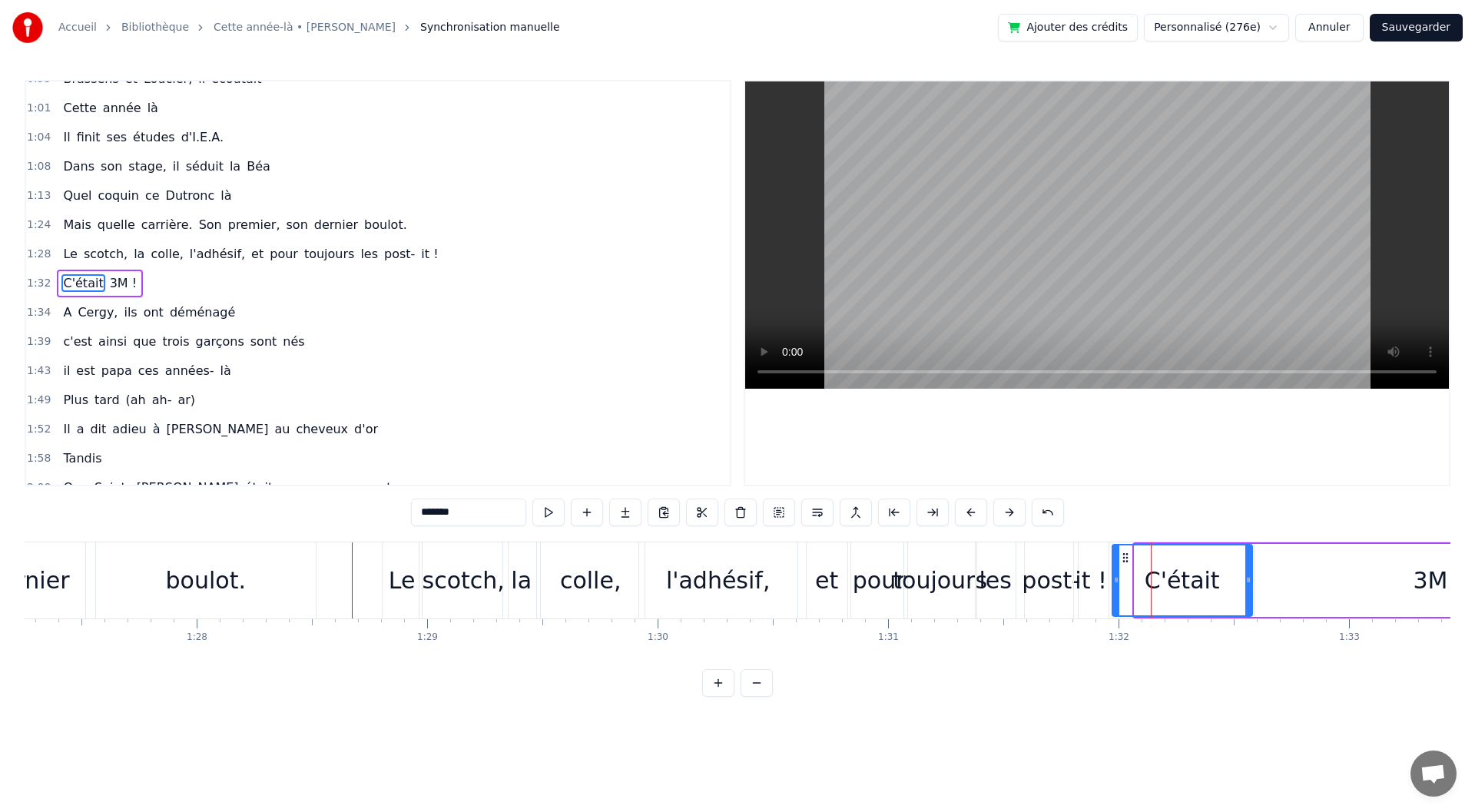
drag, startPoint x: 1138, startPoint y: 595, endPoint x: 1116, endPoint y: 595, distance: 22.0
click at [1116, 595] on div at bounding box center [1117, 580] width 6 height 70
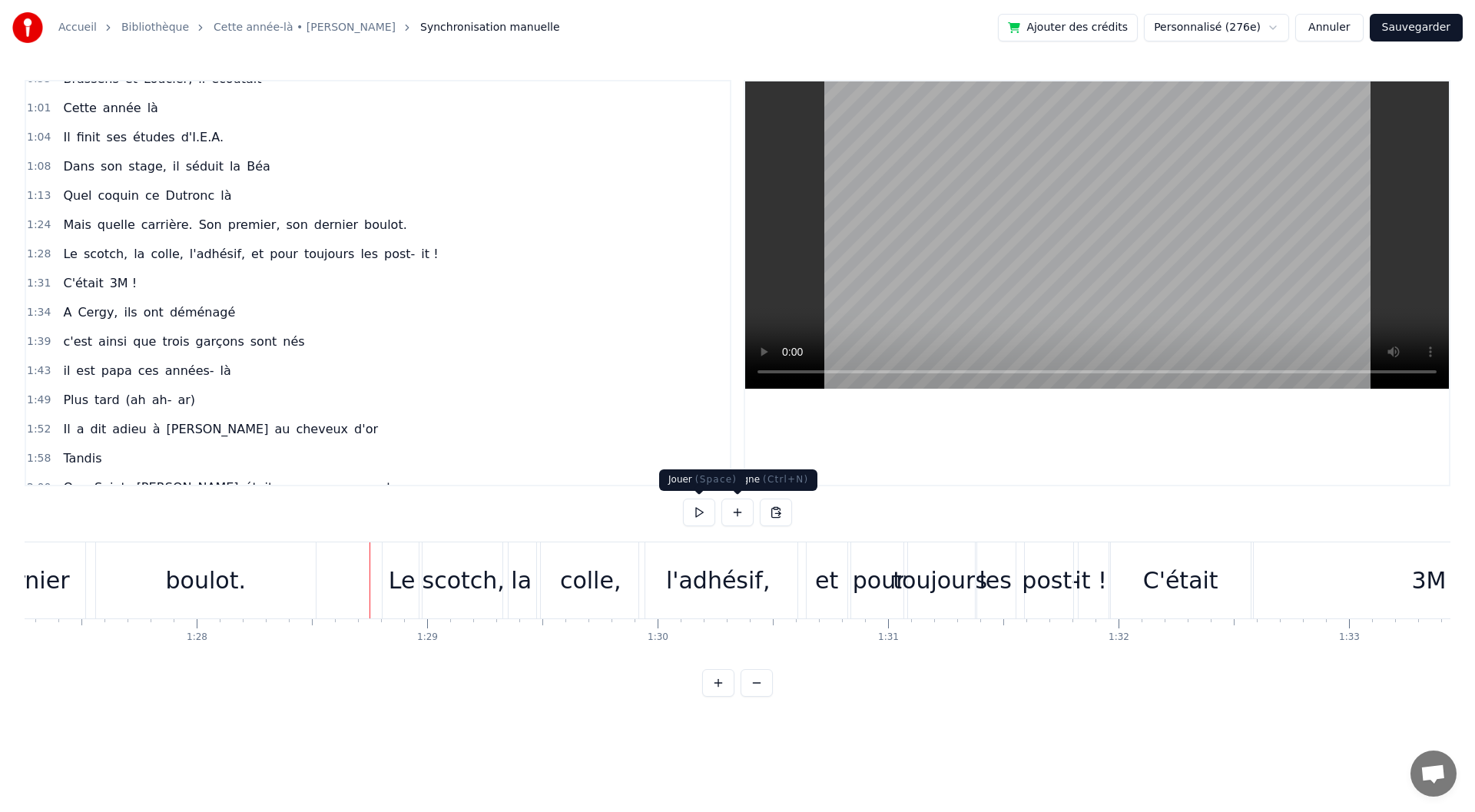
click at [695, 520] on button at bounding box center [698, 512] width 32 height 28
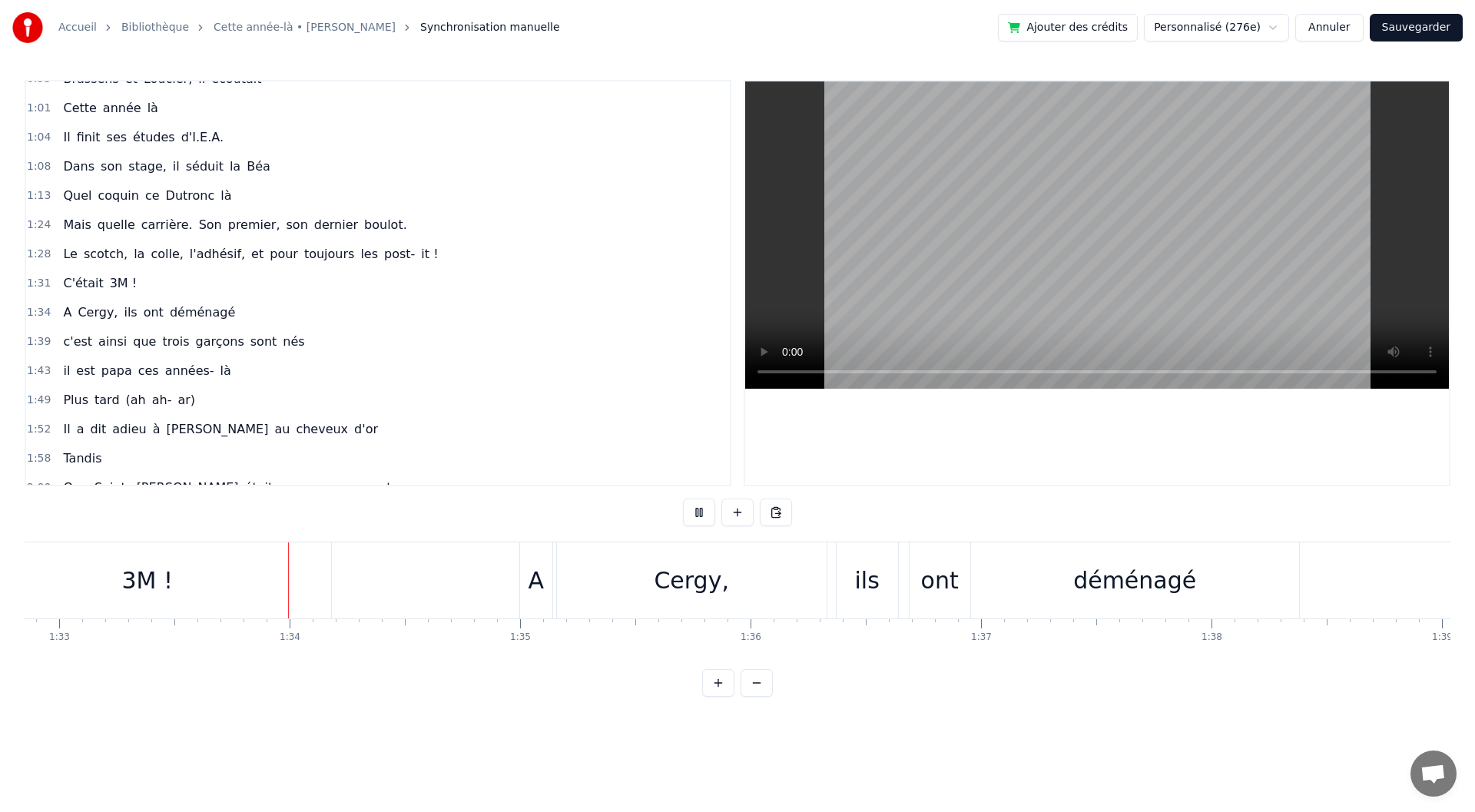
scroll to position [0, 21403]
click at [1406, 29] on button "Sauvegarder" at bounding box center [1416, 27] width 92 height 28
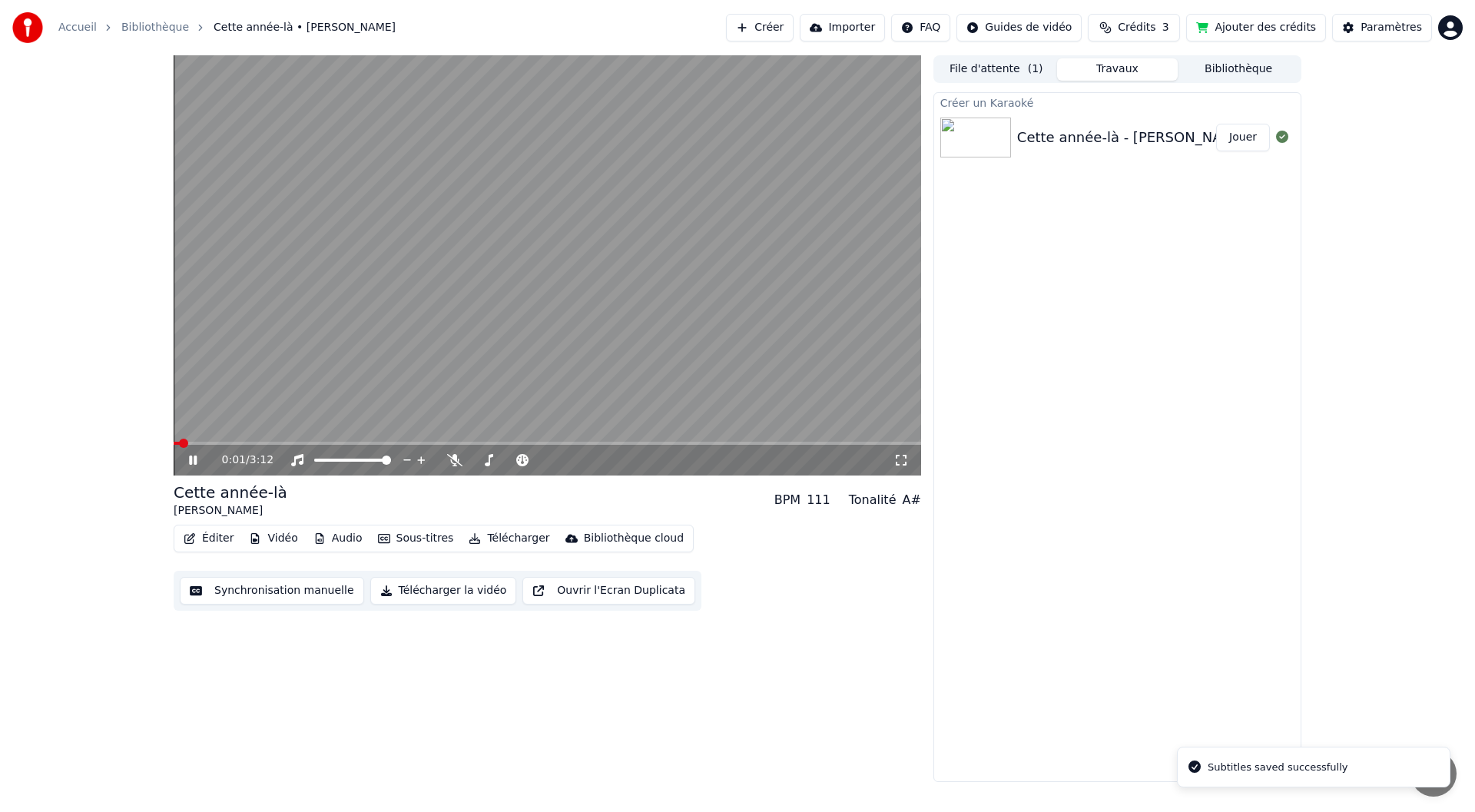
click at [514, 445] on span at bounding box center [547, 443] width 748 height 3
click at [488, 444] on span at bounding box center [330, 443] width 315 height 3
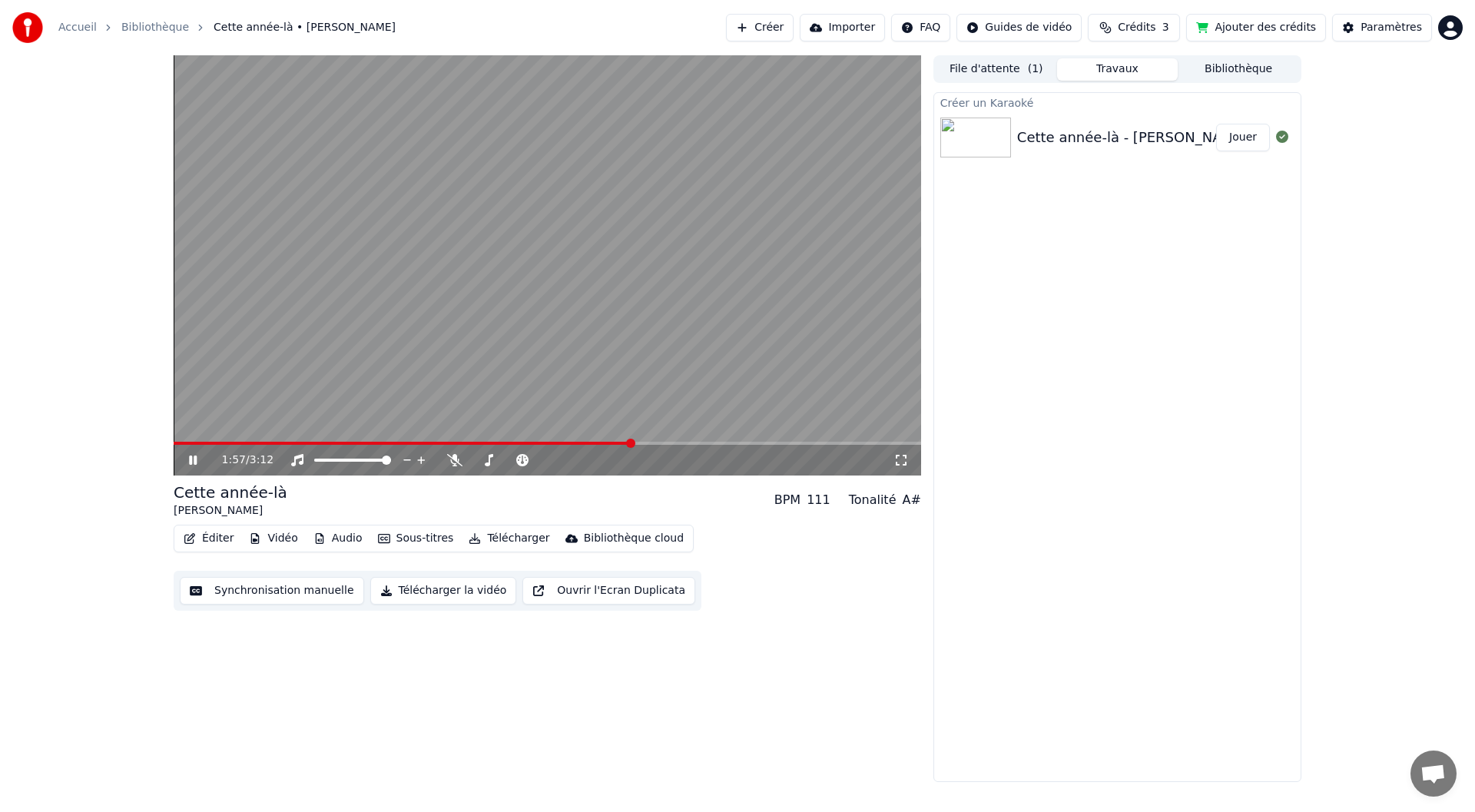
click at [593, 442] on span at bounding box center [402, 443] width 458 height 3
click at [478, 357] on video at bounding box center [547, 265] width 748 height 420
click at [262, 593] on button "Synchronisation manuelle" at bounding box center [272, 590] width 184 height 28
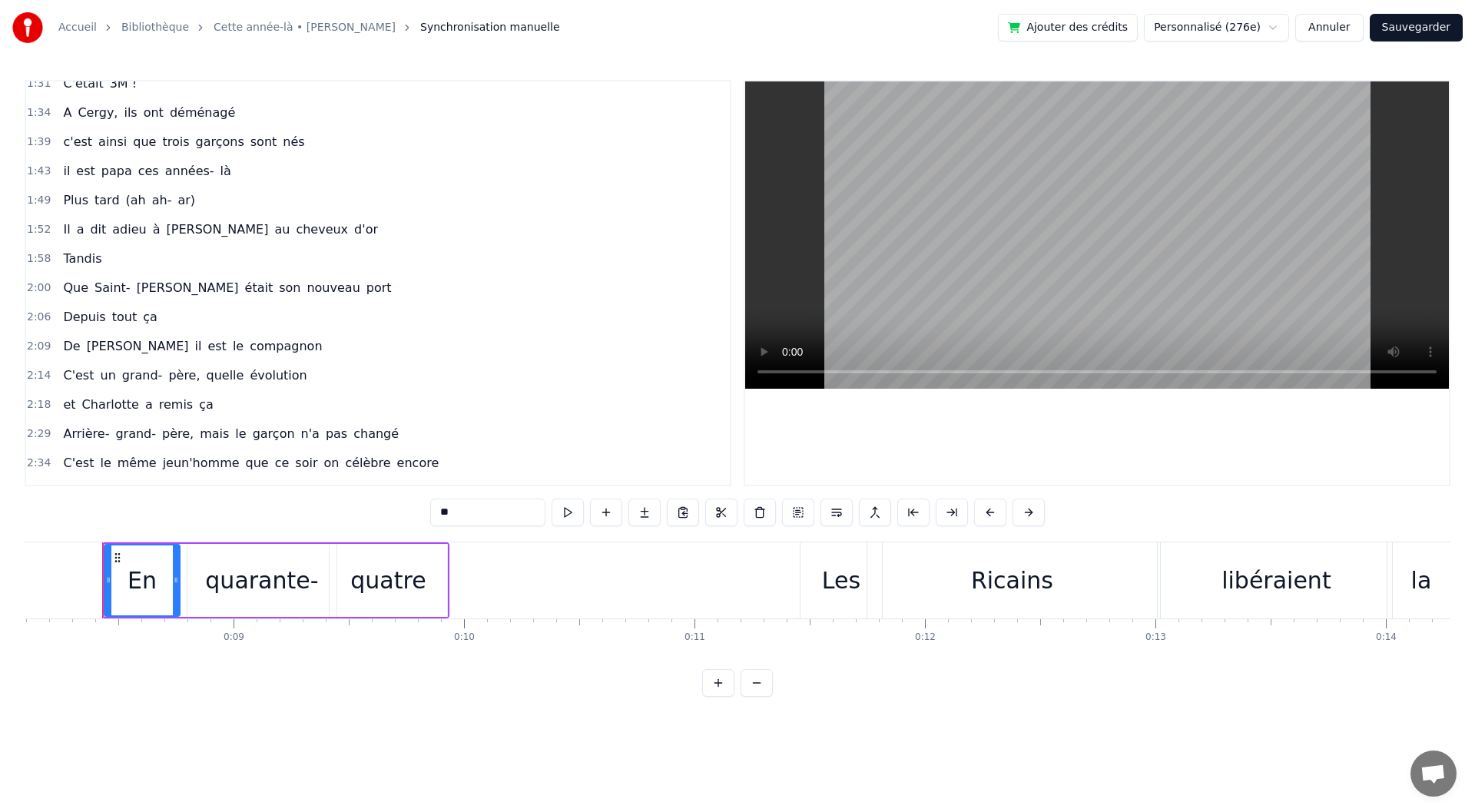
scroll to position [615, 0]
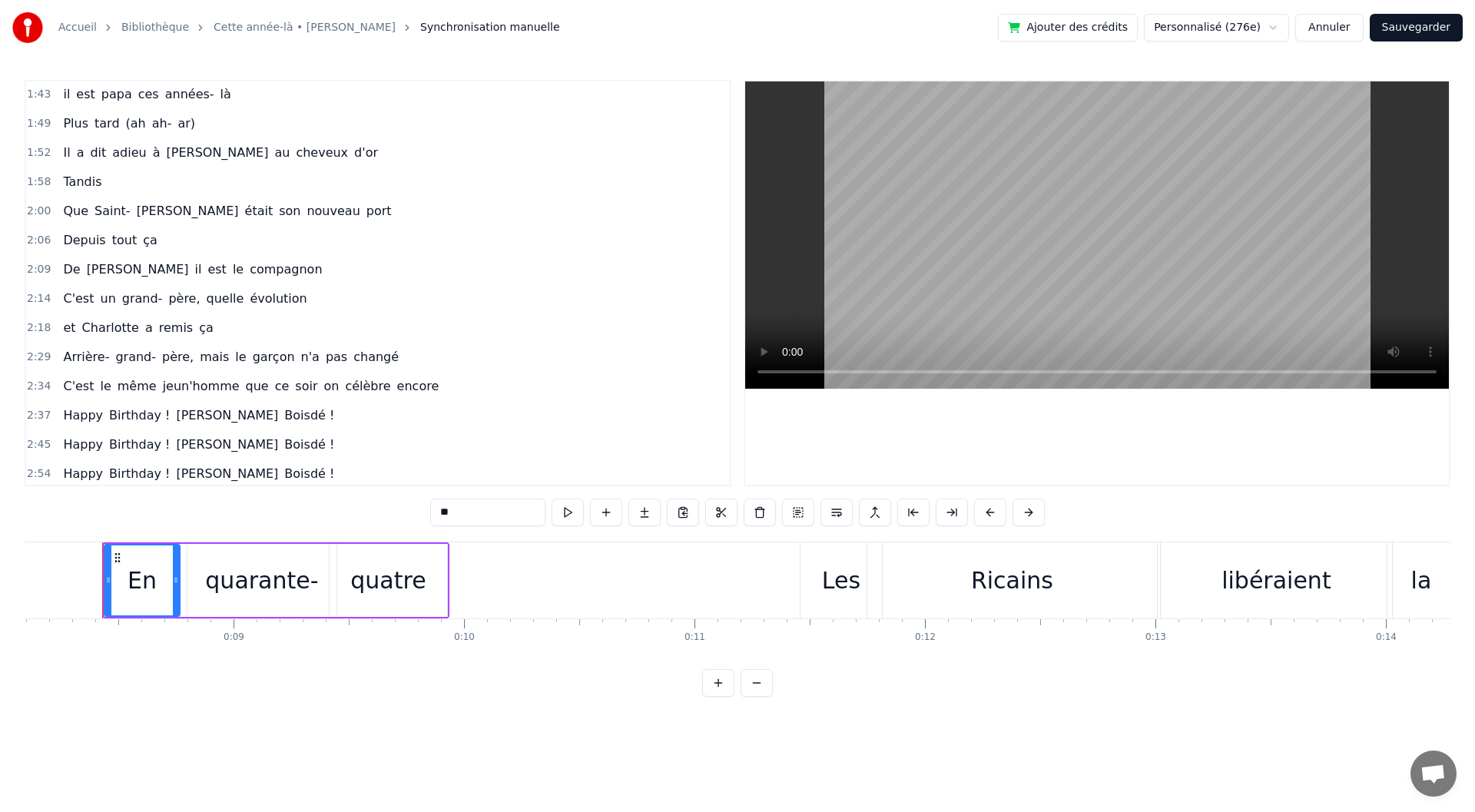
click at [287, 305] on div "2:14 C'est un grand- père, quelle évolution" at bounding box center [378, 299] width 703 height 29
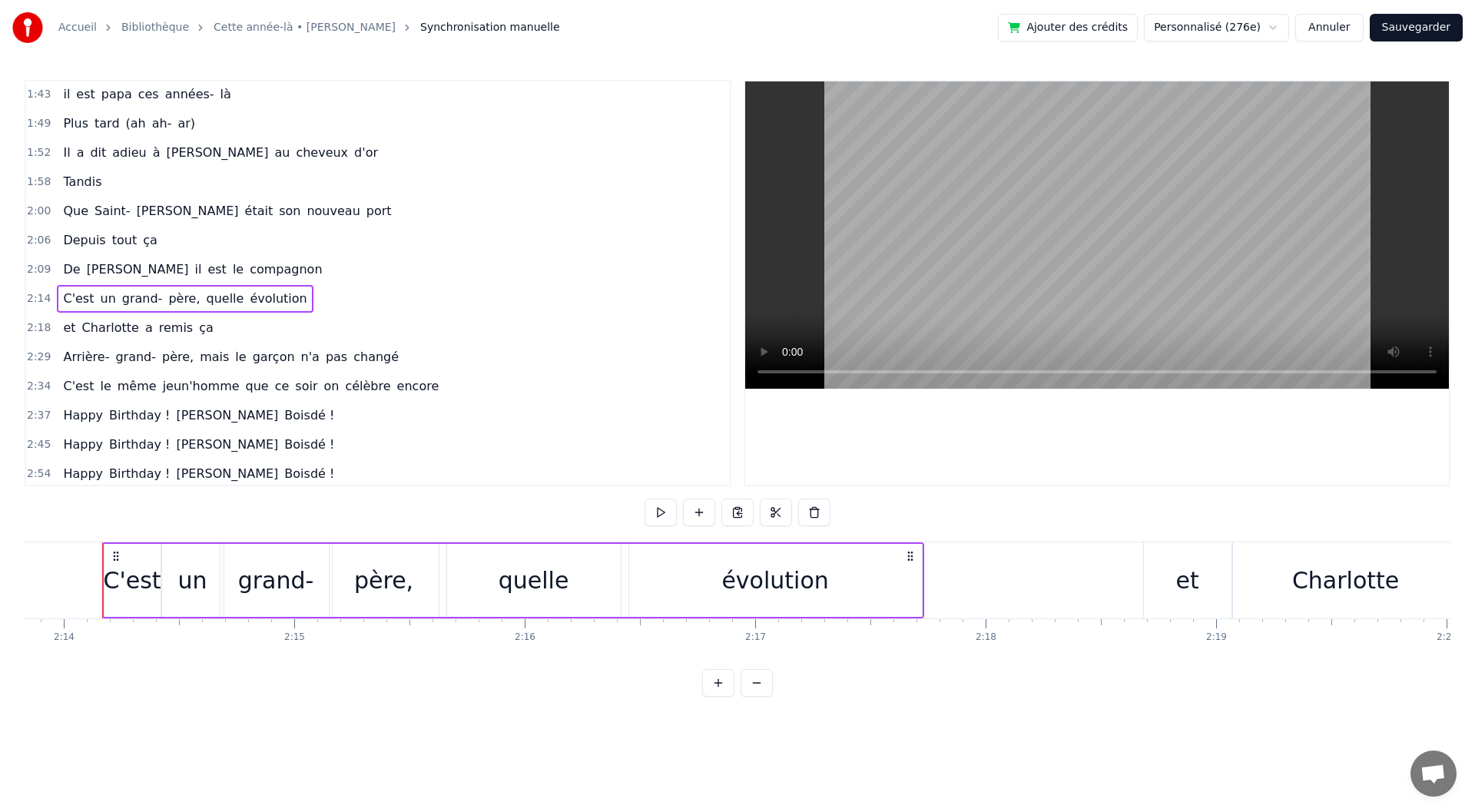
click at [264, 271] on div "2:09 De Françoise il est le compagnon" at bounding box center [378, 270] width 703 height 29
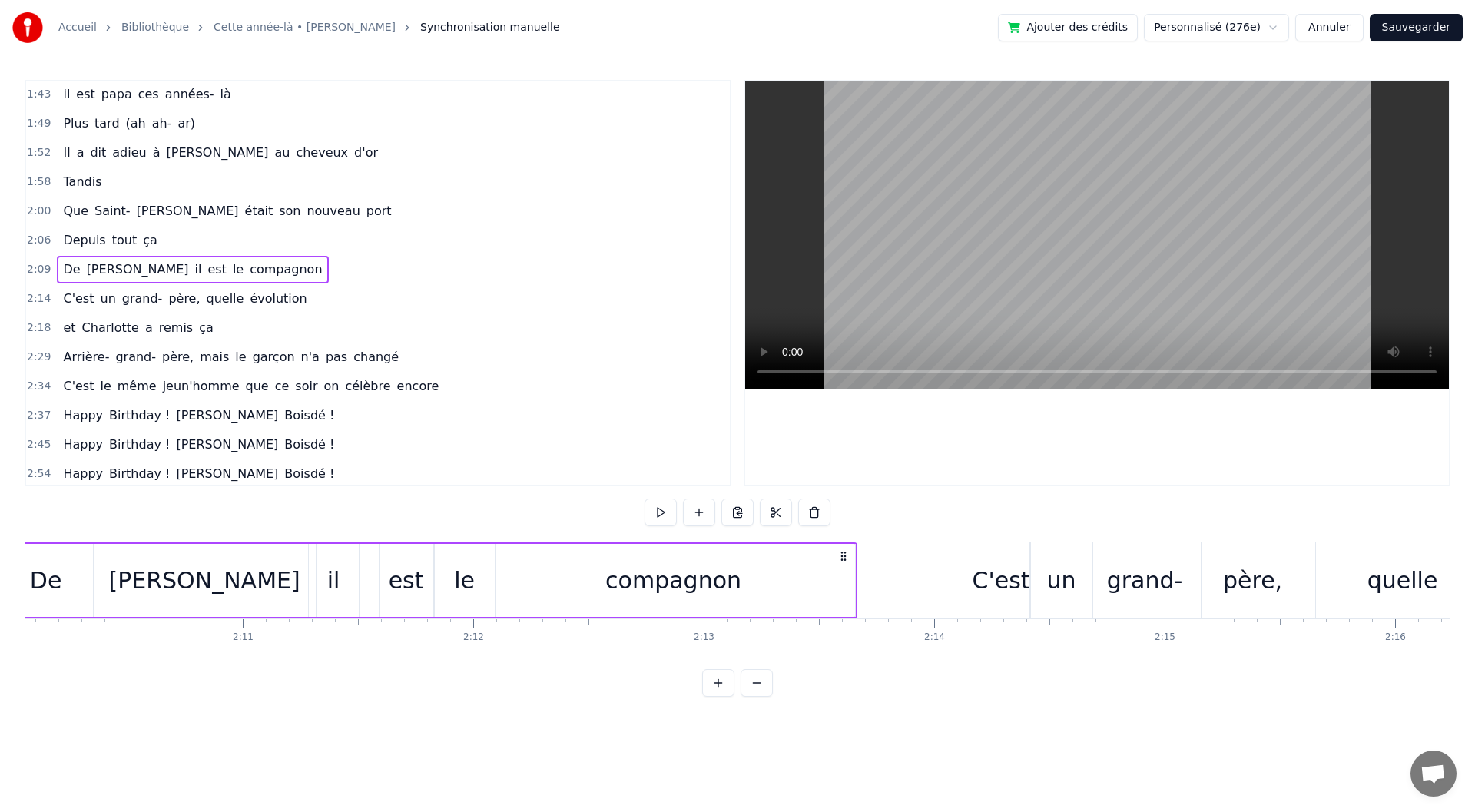
scroll to position [0, 29871]
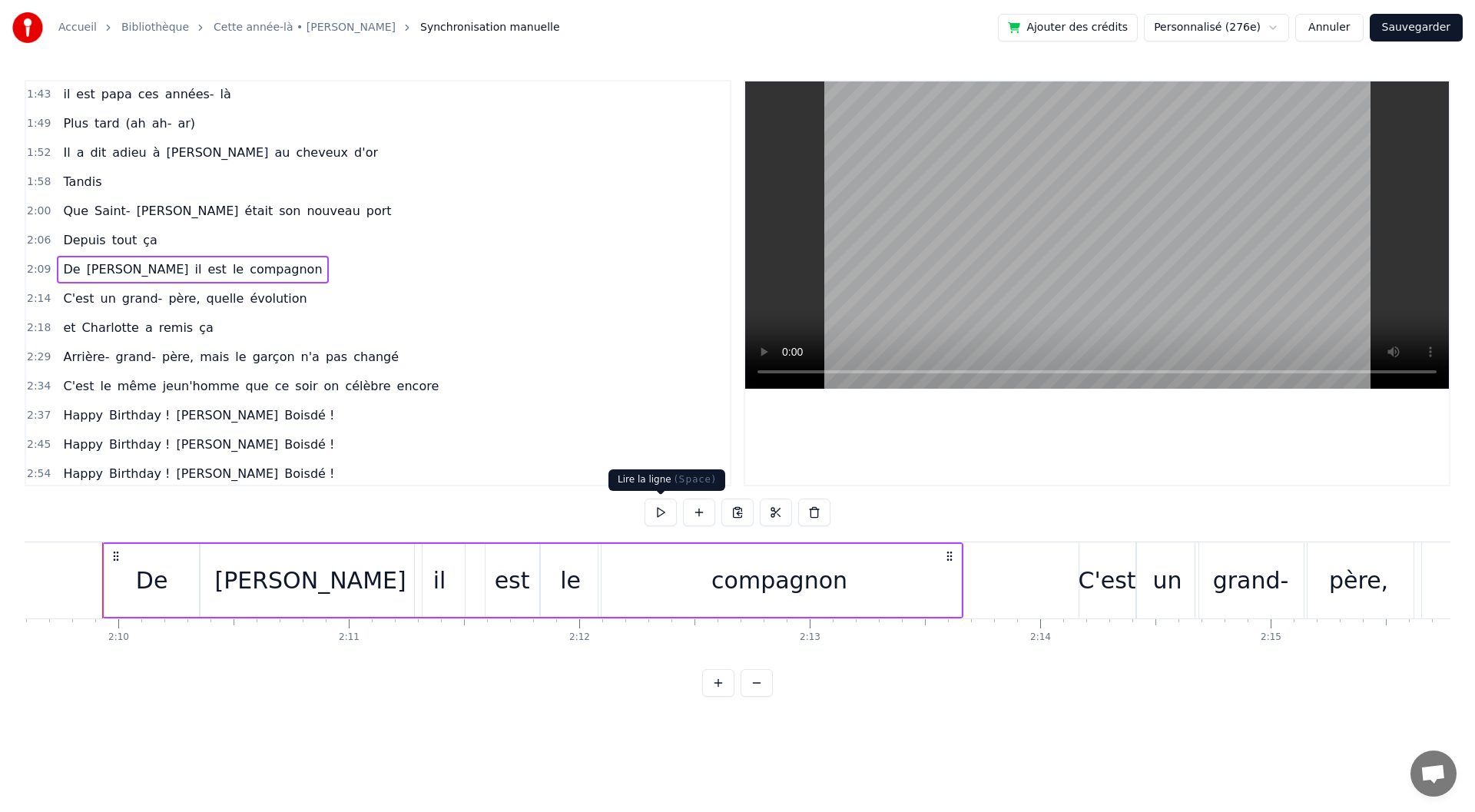
click at [659, 511] on button at bounding box center [660, 512] width 32 height 28
click at [116, 568] on div "De" at bounding box center [151, 581] width 95 height 73
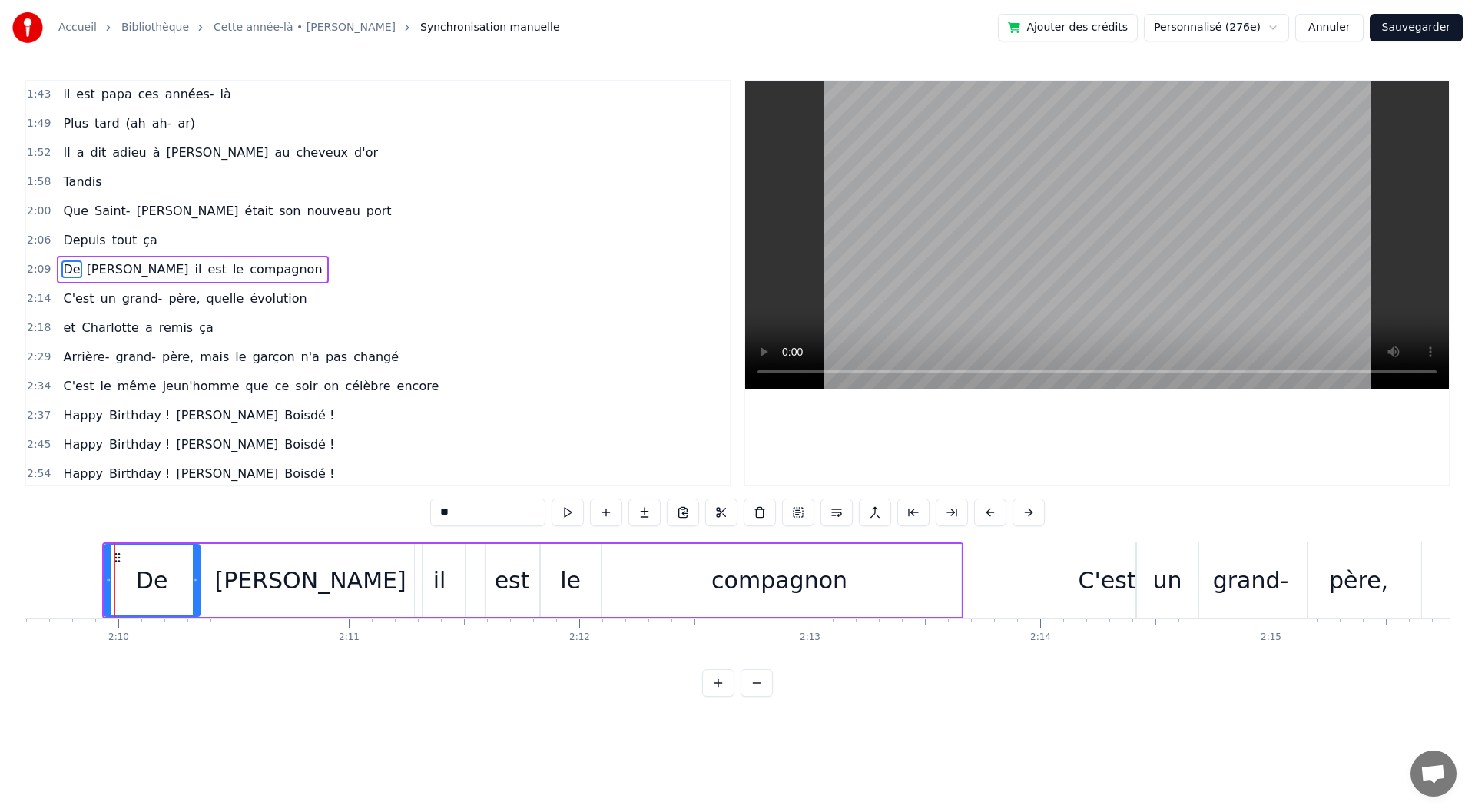
scroll to position [601, 0]
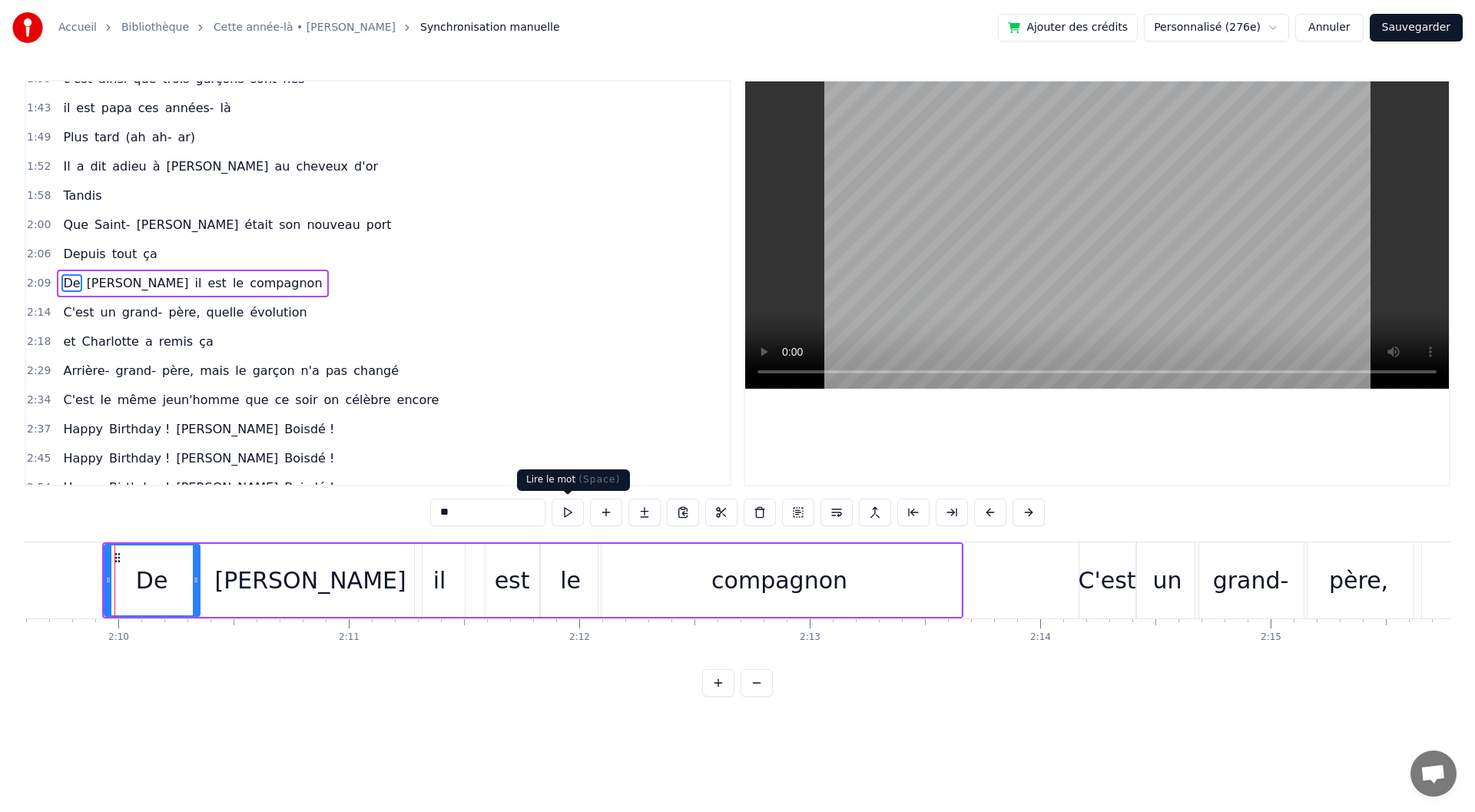
click at [569, 522] on button at bounding box center [567, 512] width 32 height 28
click at [322, 596] on div "[PERSON_NAME]" at bounding box center [309, 581] width 192 height 35
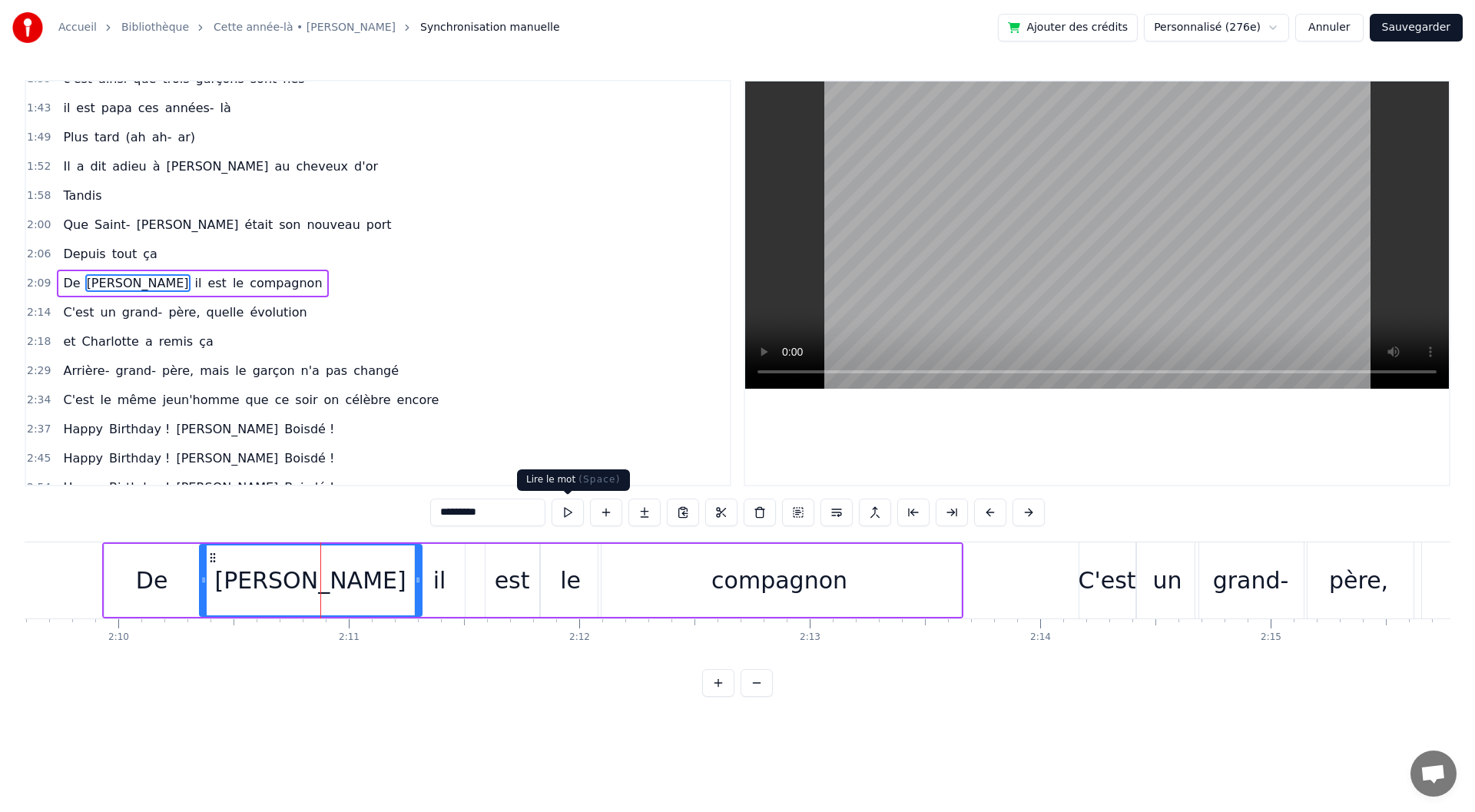
click at [564, 519] on button at bounding box center [567, 512] width 32 height 28
click at [127, 590] on div "De" at bounding box center [151, 581] width 95 height 73
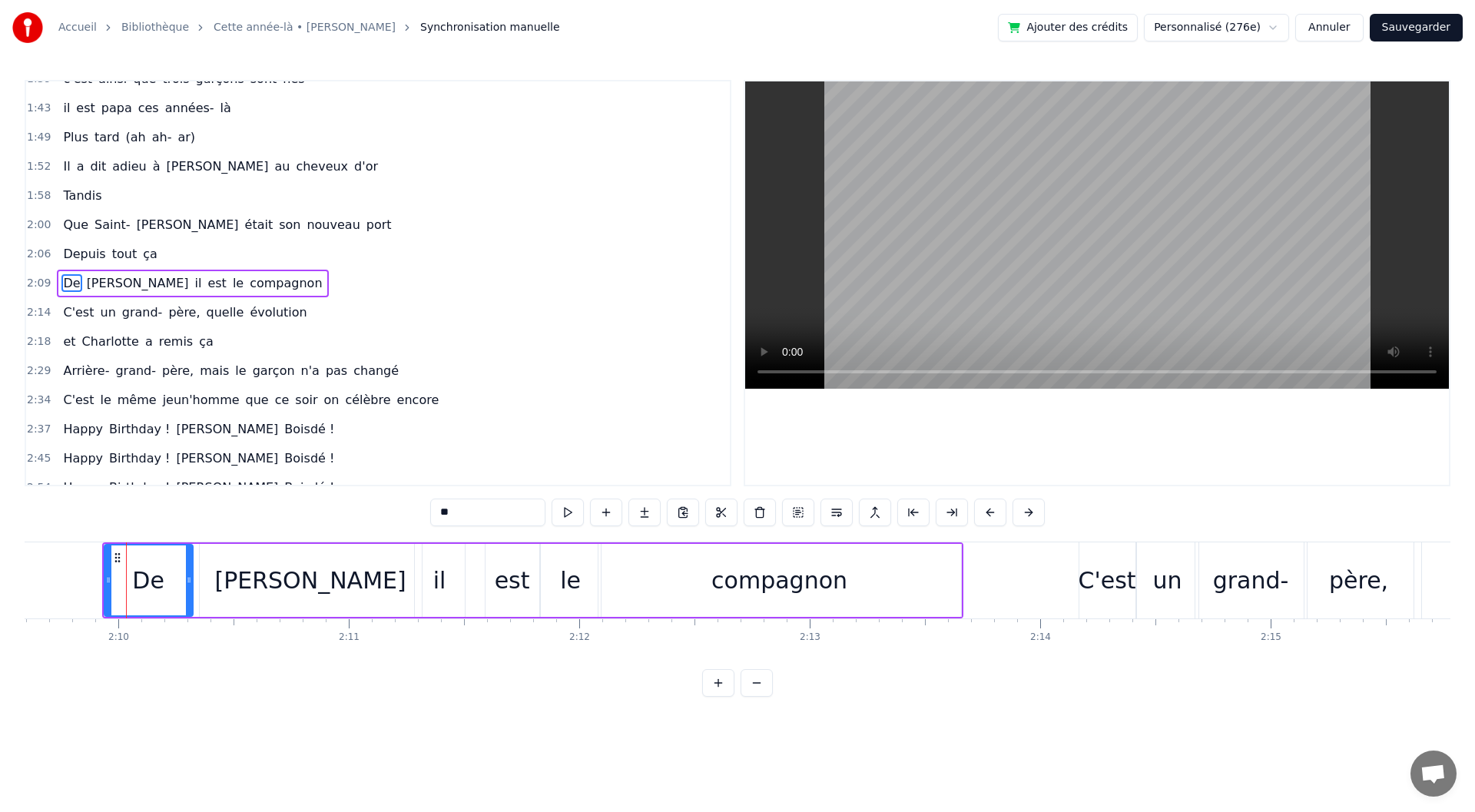
click at [188, 589] on div at bounding box center [189, 580] width 6 height 70
click at [260, 599] on div "[PERSON_NAME]" at bounding box center [310, 581] width 222 height 73
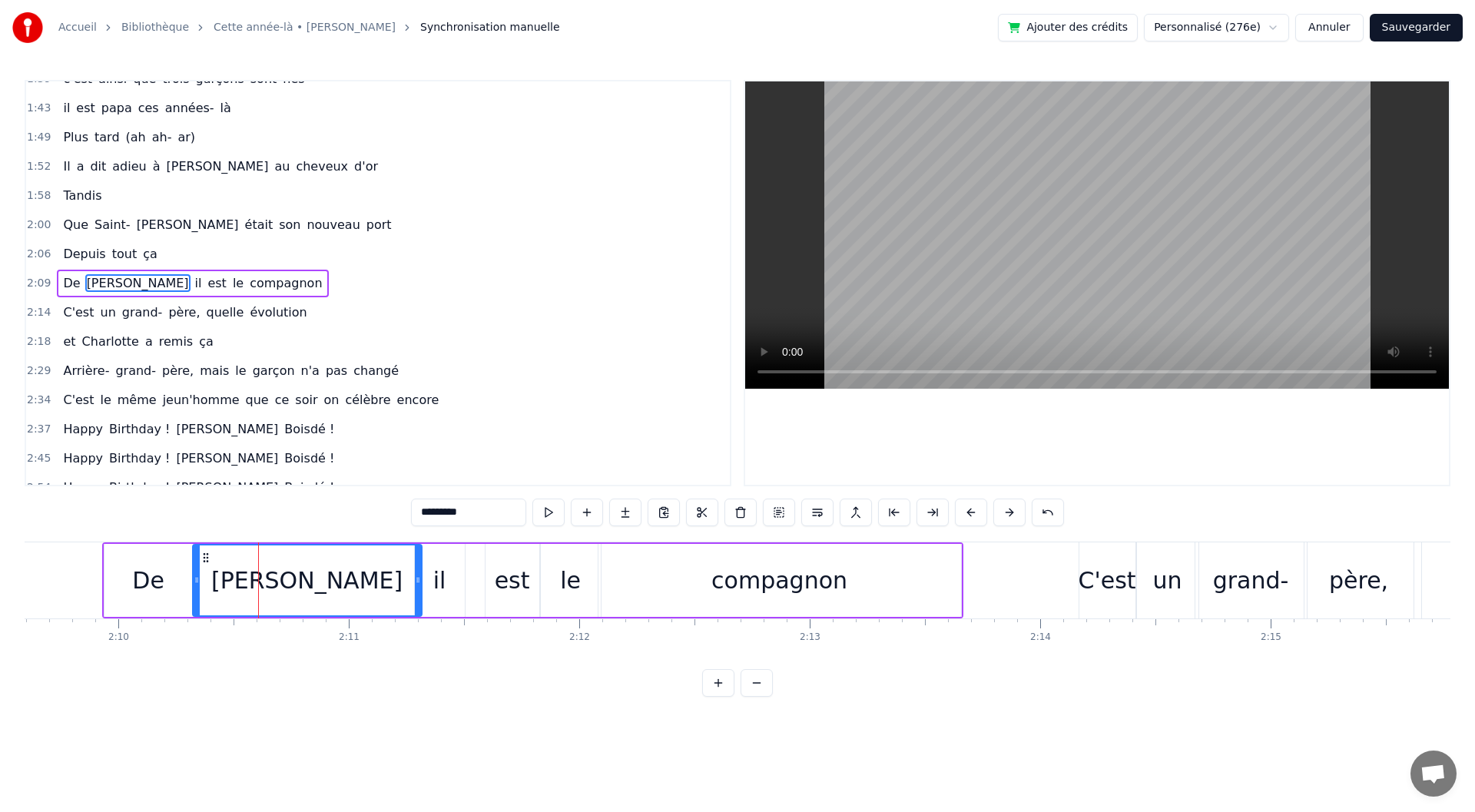
click at [196, 591] on div at bounding box center [197, 580] width 6 height 70
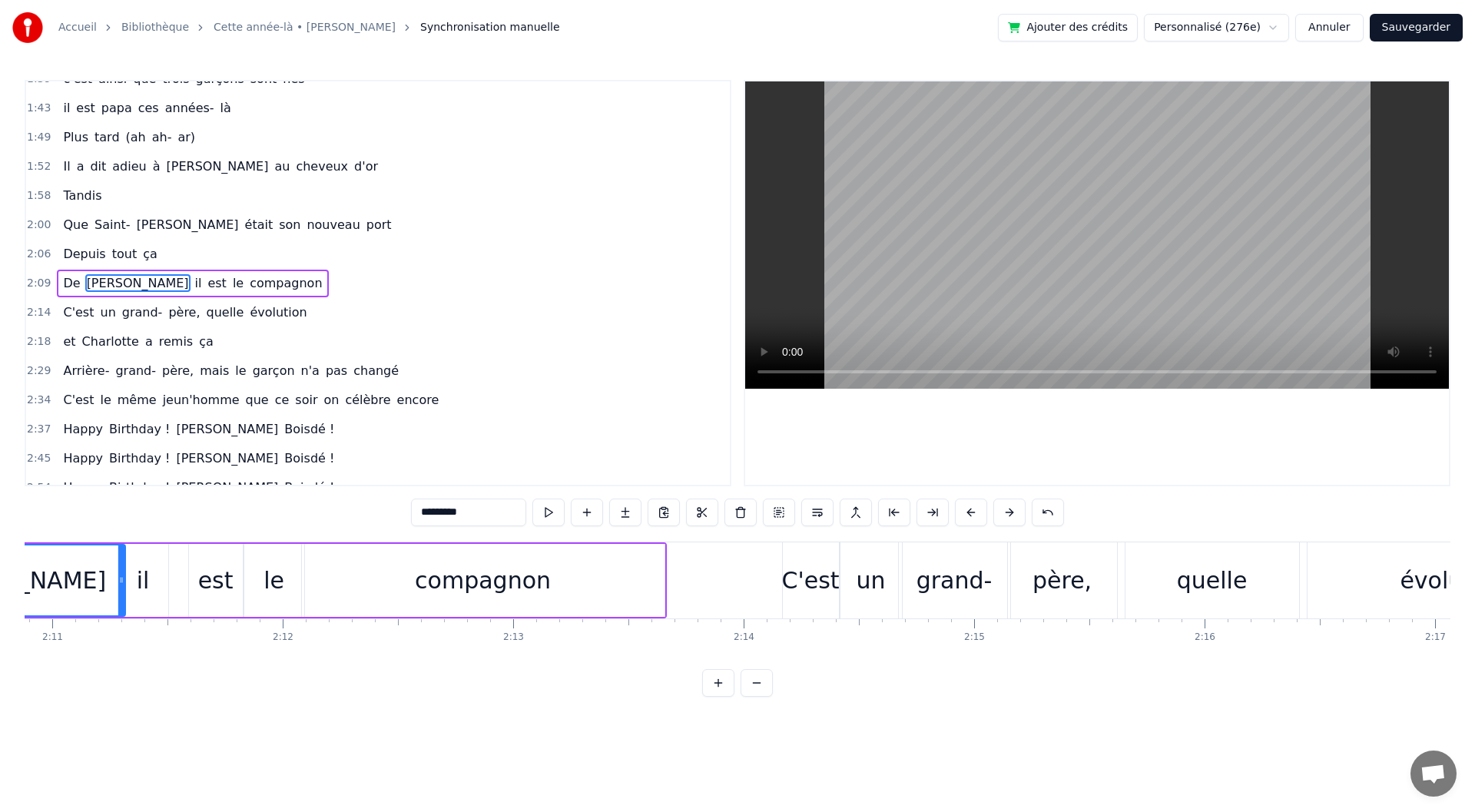
click at [810, 617] on div "C'est" at bounding box center [811, 580] width 58 height 76
type input "*****"
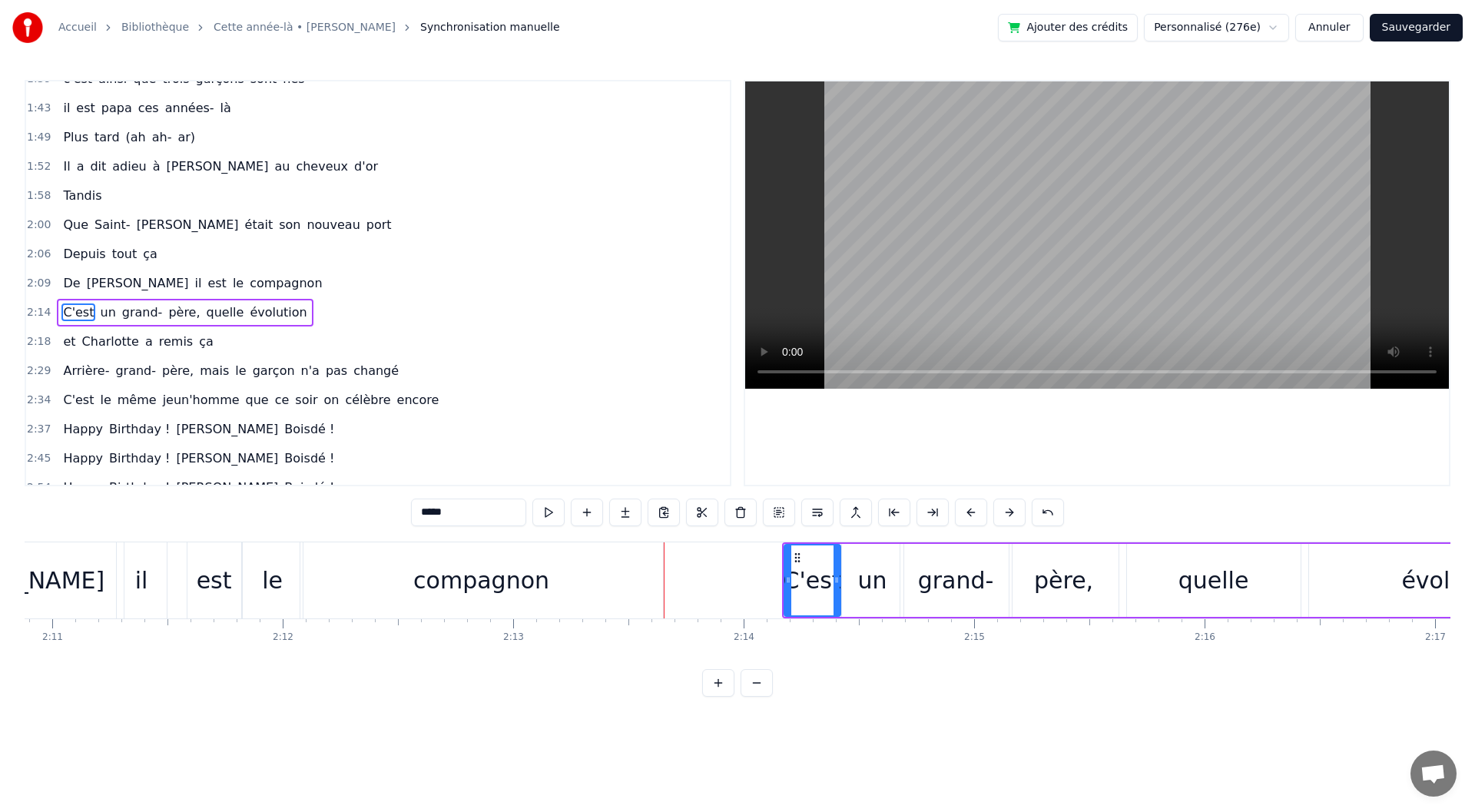
scroll to position [630, 0]
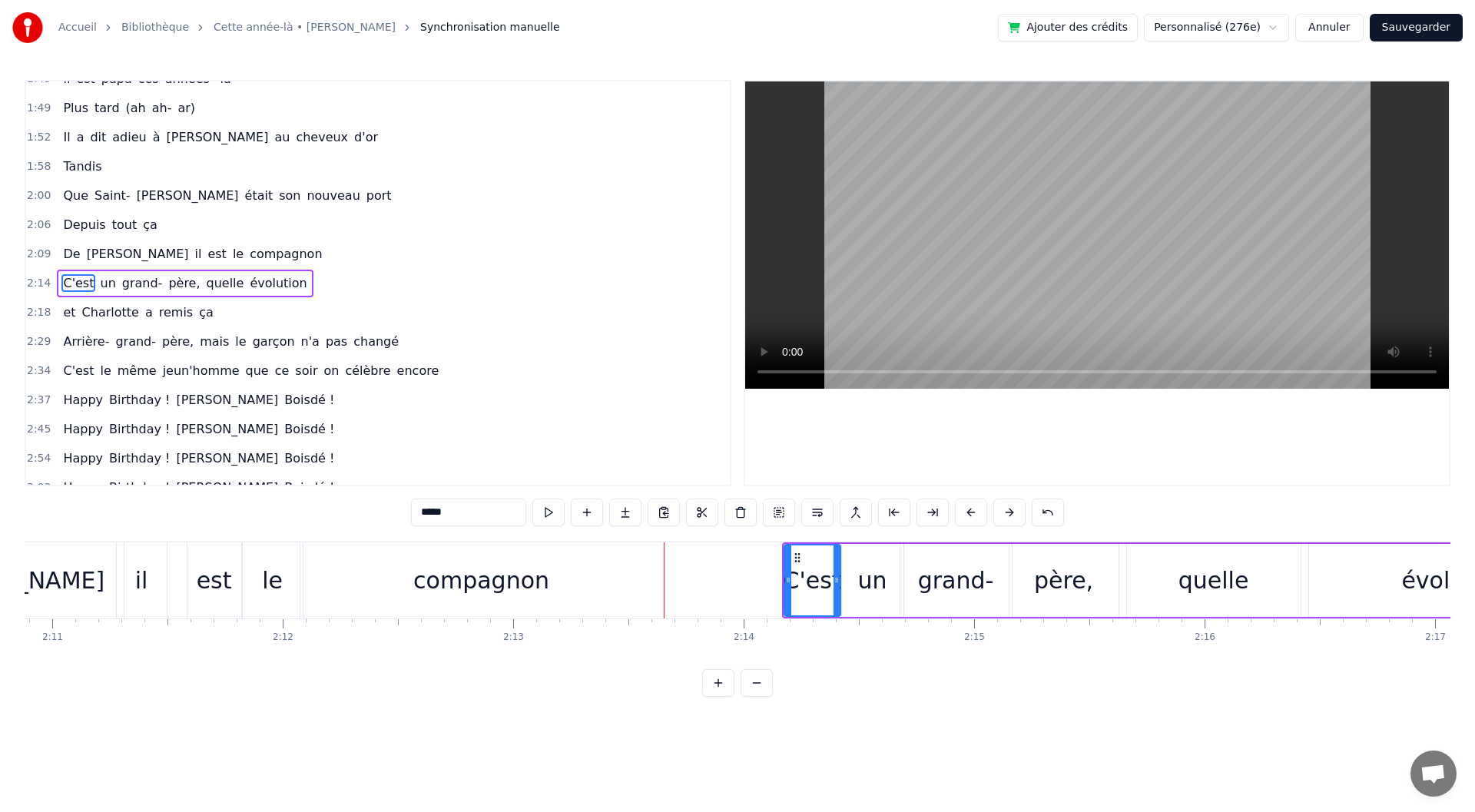
click at [229, 294] on div "C'est un grand- père, quelle évolution" at bounding box center [185, 283] width 256 height 28
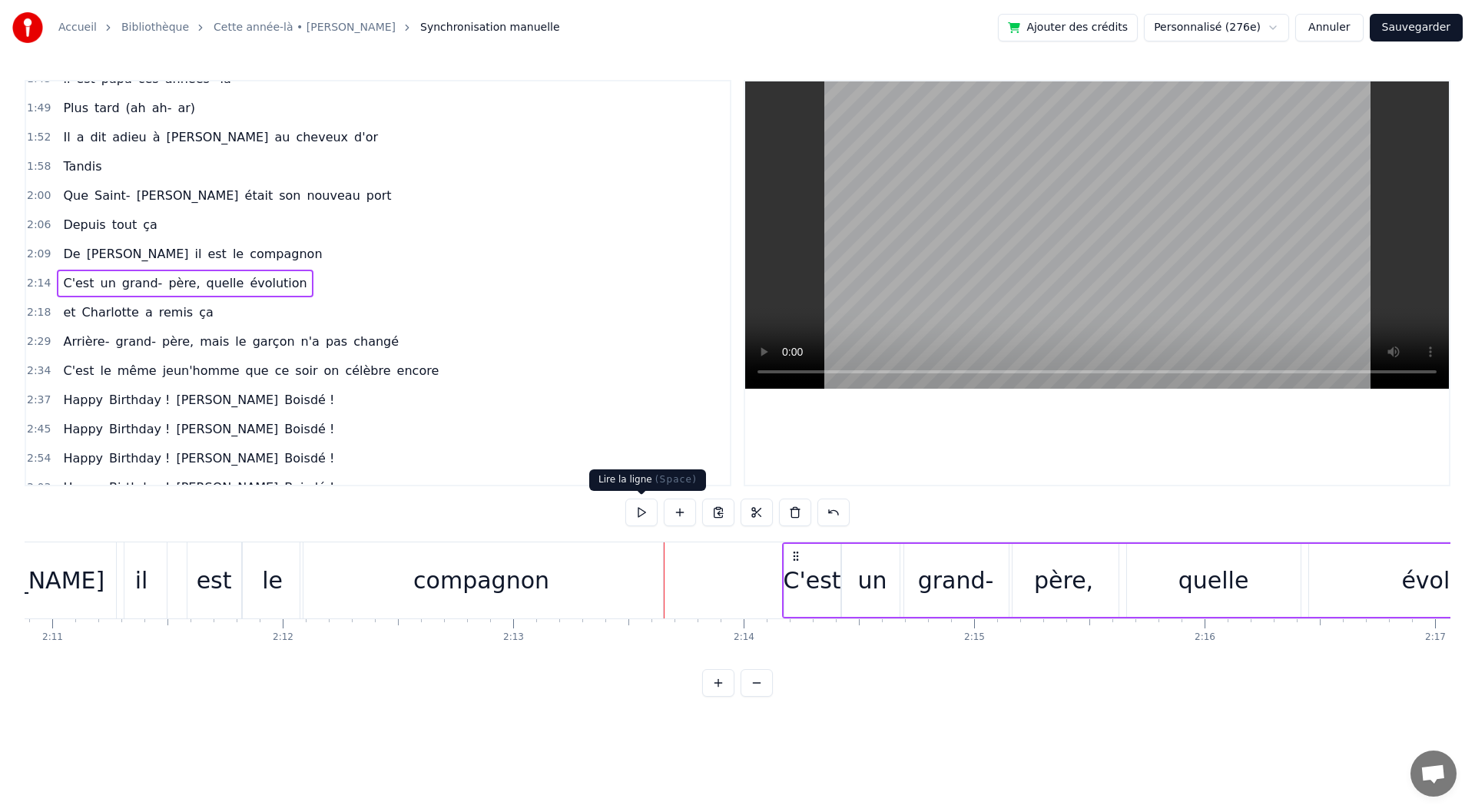
click at [640, 509] on button at bounding box center [641, 512] width 32 height 28
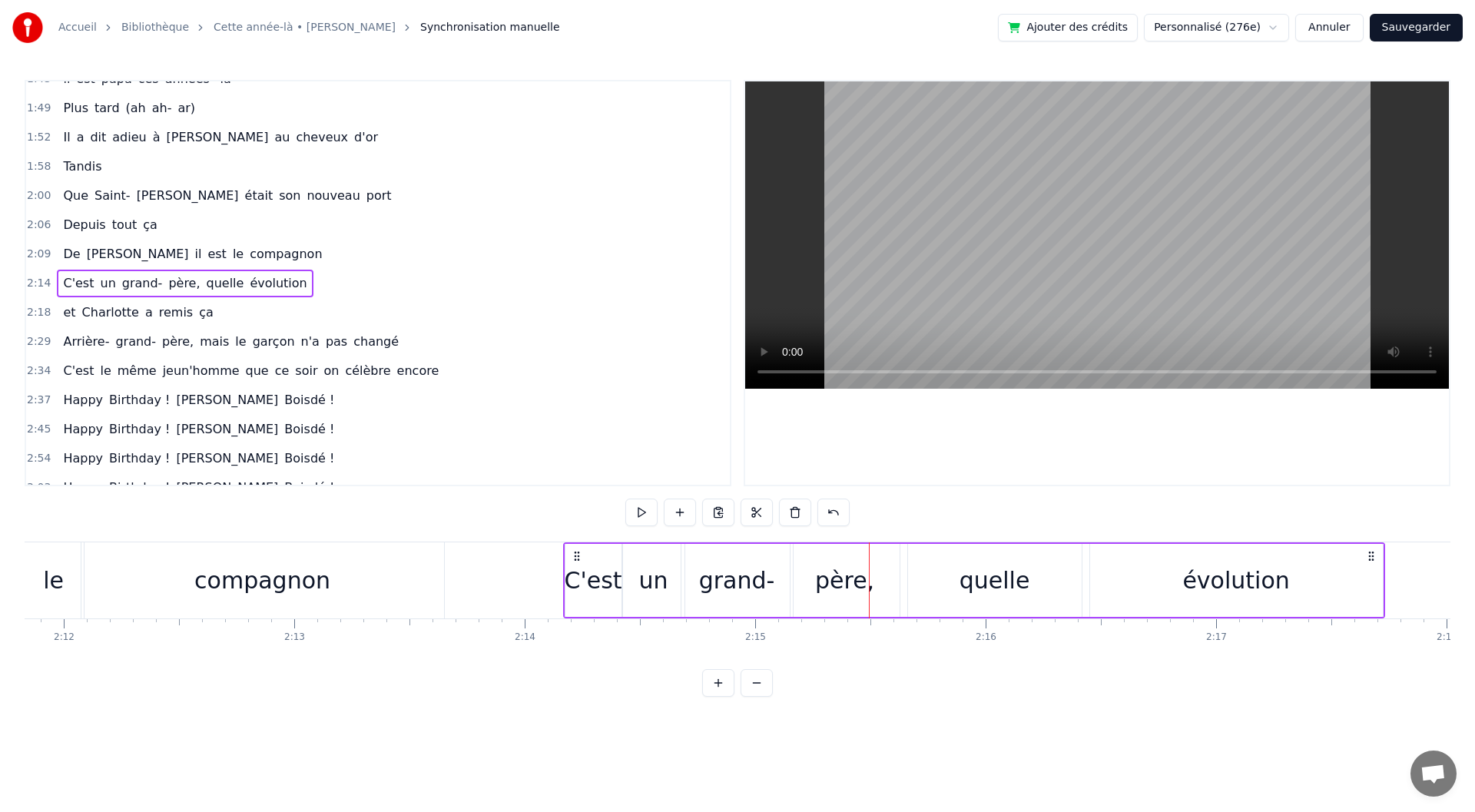
scroll to position [0, 30410]
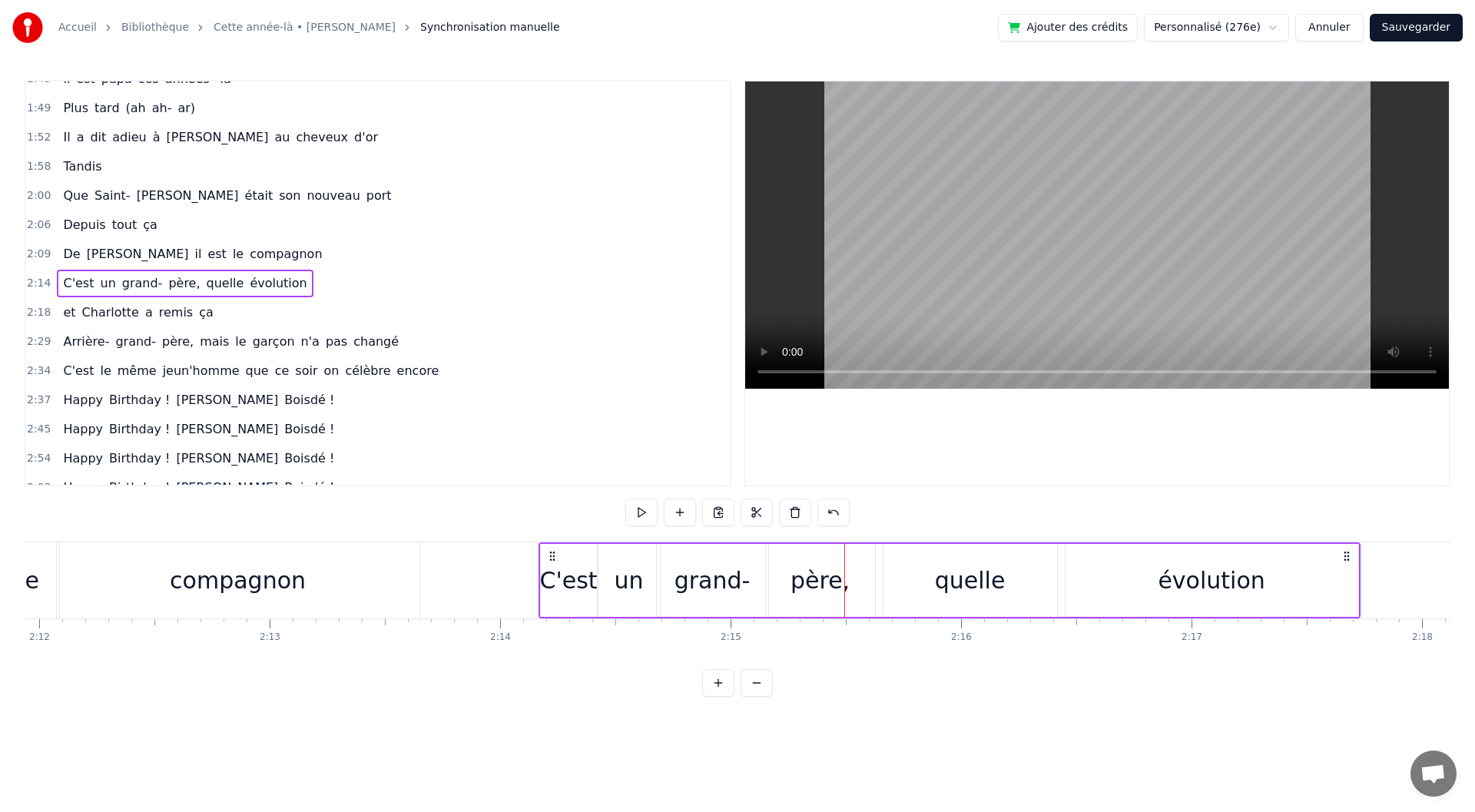
click at [803, 597] on div "père," at bounding box center [820, 581] width 59 height 35
drag, startPoint x: 771, startPoint y: 582, endPoint x: 802, endPoint y: 582, distance: 31.0
click at [802, 582] on circle at bounding box center [801, 582] width 1 height 1
click at [715, 586] on div "grand-" at bounding box center [712, 581] width 76 height 35
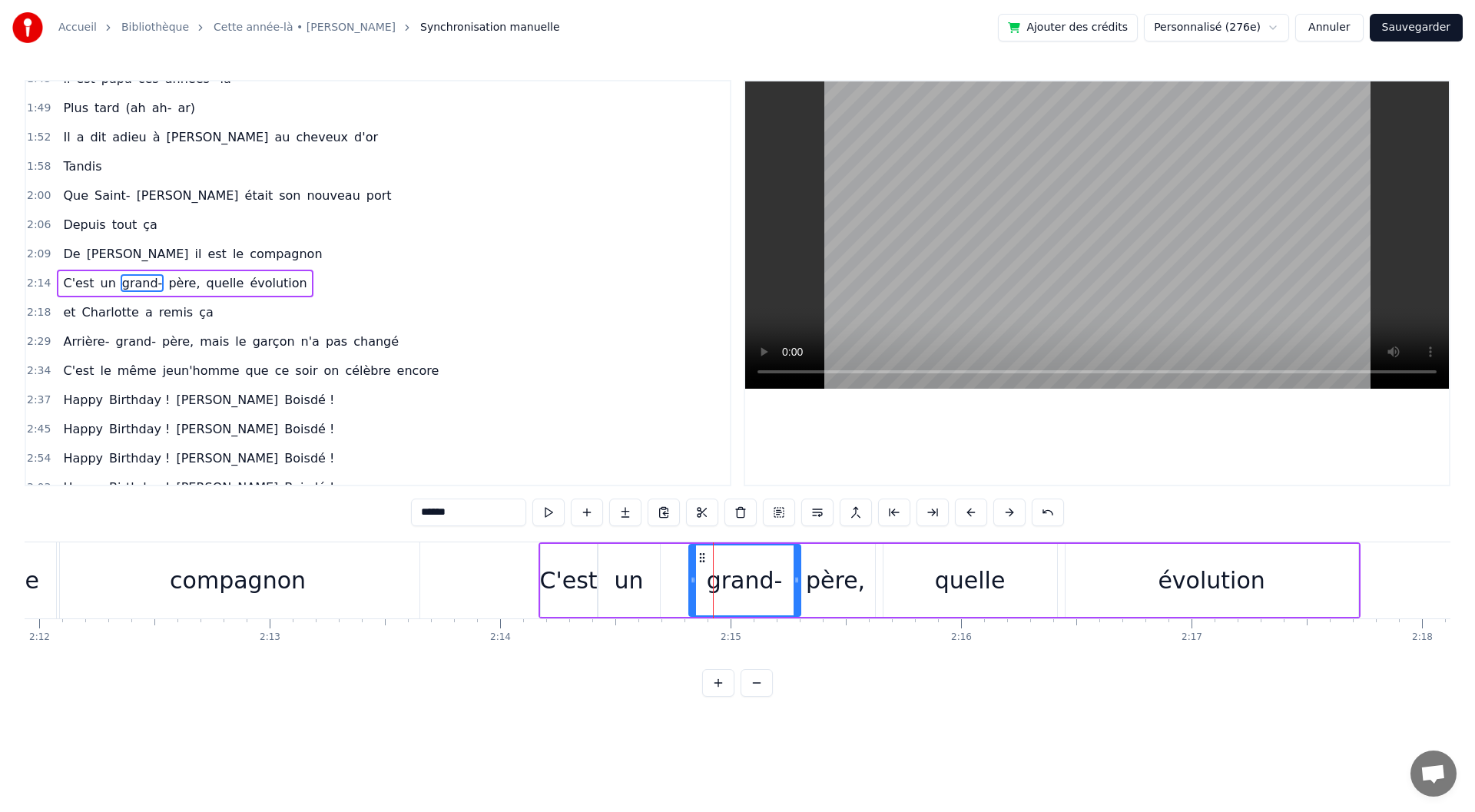
drag, startPoint x: 672, startPoint y: 557, endPoint x: 704, endPoint y: 560, distance: 32.1
click at [704, 560] on icon at bounding box center [702, 558] width 13 height 13
click at [617, 588] on div "un" at bounding box center [629, 581] width 29 height 35
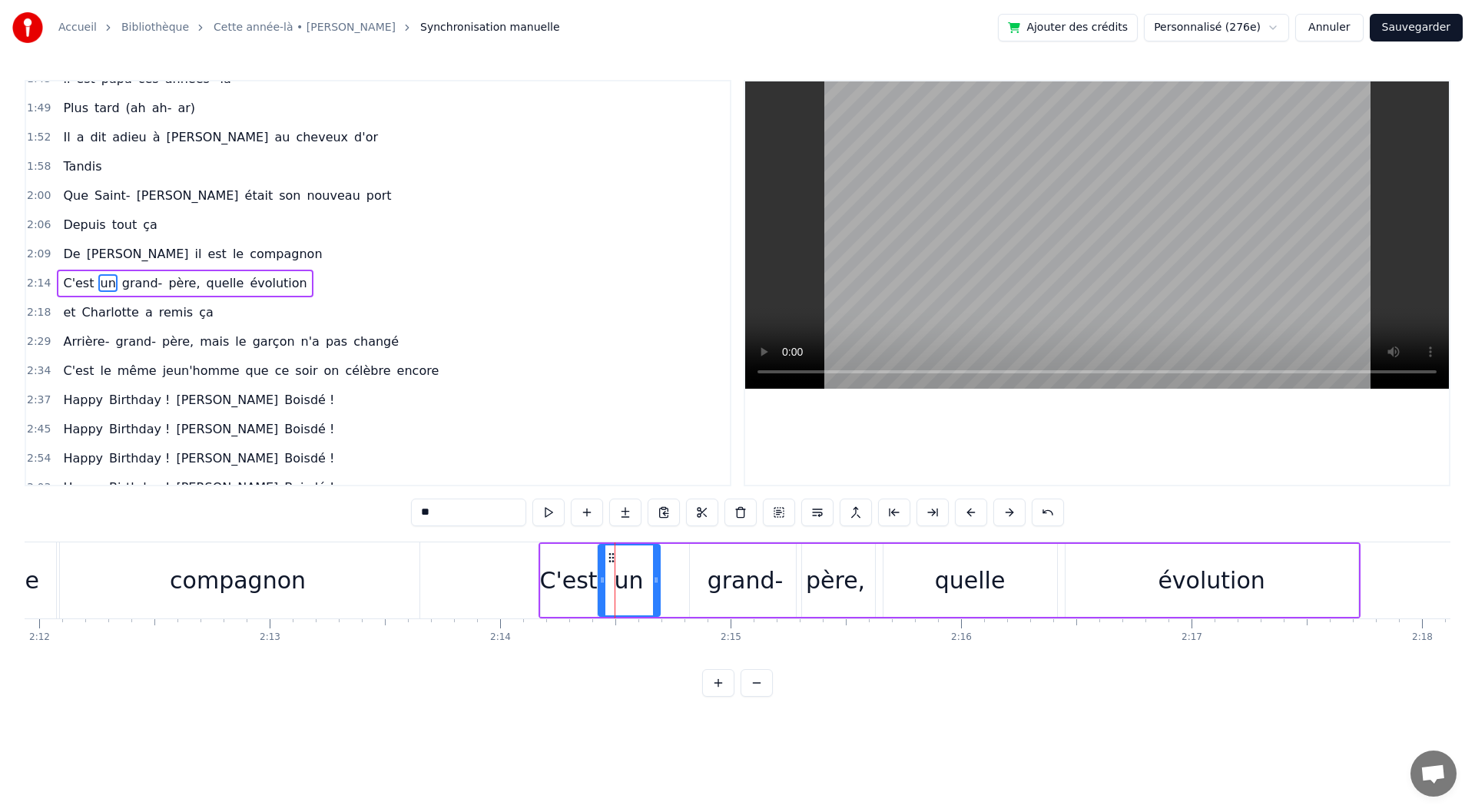
click at [567, 582] on div "C'est" at bounding box center [569, 581] width 58 height 35
click at [620, 580] on div "un" at bounding box center [629, 581] width 29 height 35
drag, startPoint x: 612, startPoint y: 556, endPoint x: 662, endPoint y: 562, distance: 50.4
click at [662, 562] on icon at bounding box center [662, 558] width 13 height 13
click at [592, 586] on div "C'est" at bounding box center [569, 581] width 58 height 35
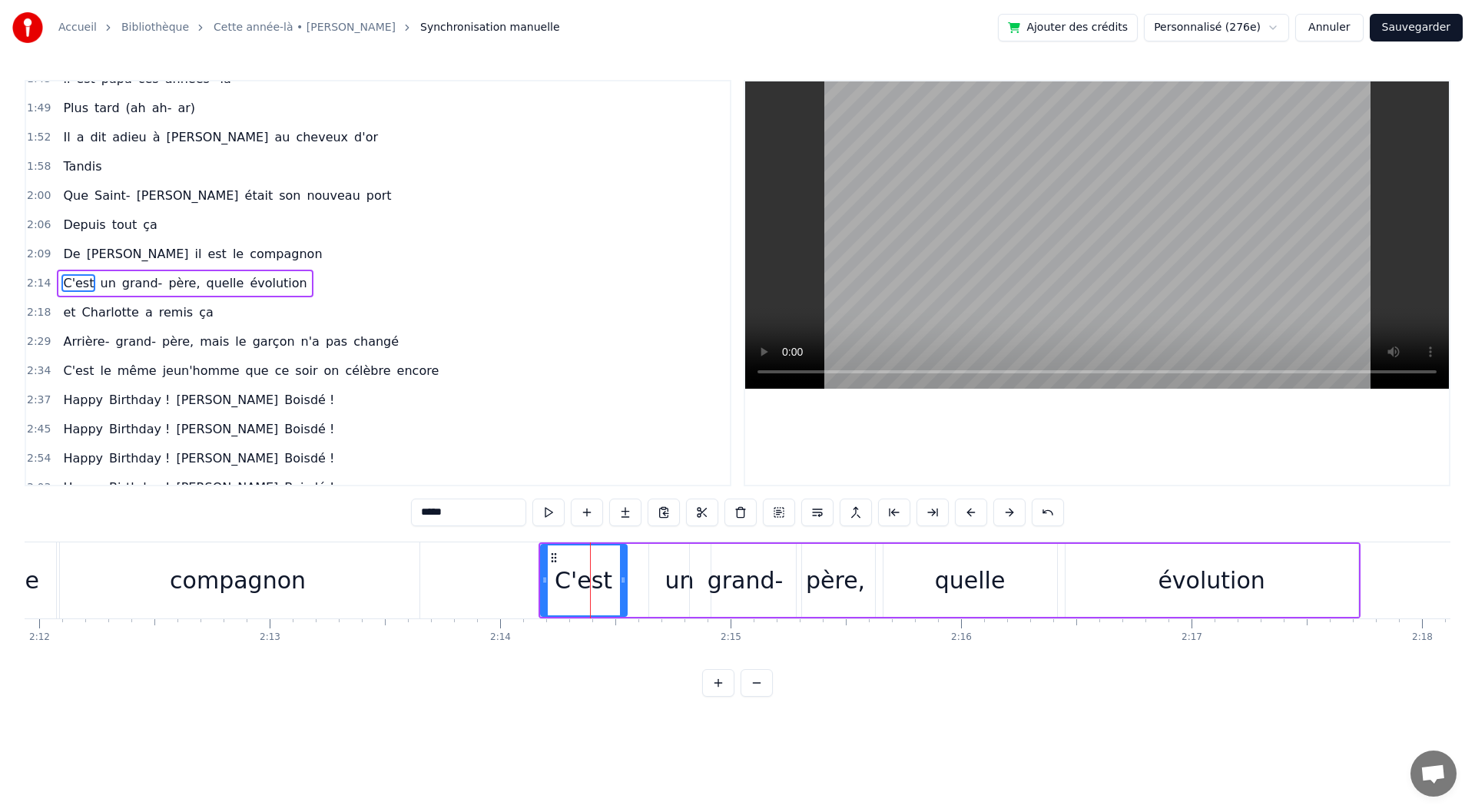
drag, startPoint x: 595, startPoint y: 586, endPoint x: 636, endPoint y: 588, distance: 41.0
click at [626, 588] on div at bounding box center [623, 580] width 6 height 70
click at [678, 589] on div "un" at bounding box center [680, 581] width 29 height 35
drag, startPoint x: 653, startPoint y: 586, endPoint x: 643, endPoint y: 586, distance: 10.0
click at [643, 586] on div at bounding box center [643, 580] width 6 height 70
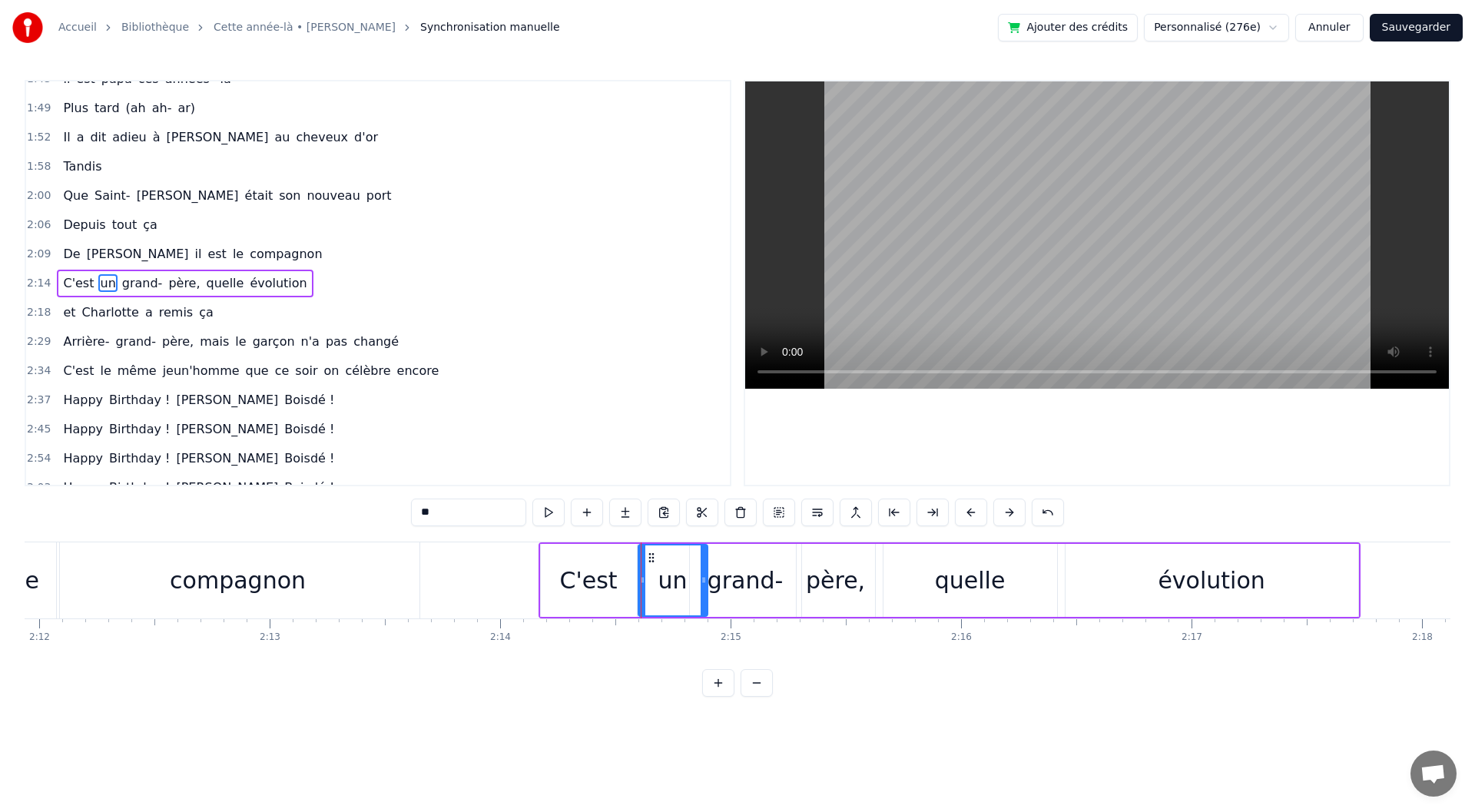
click at [700, 589] on div at bounding box center [703, 580] width 6 height 70
click at [736, 591] on div "grand-" at bounding box center [745, 581] width 76 height 35
click at [827, 589] on div "père," at bounding box center [835, 581] width 59 height 35
click at [815, 557] on circle at bounding box center [814, 557] width 1 height 1
click at [783, 584] on div "grand-" at bounding box center [746, 581] width 112 height 73
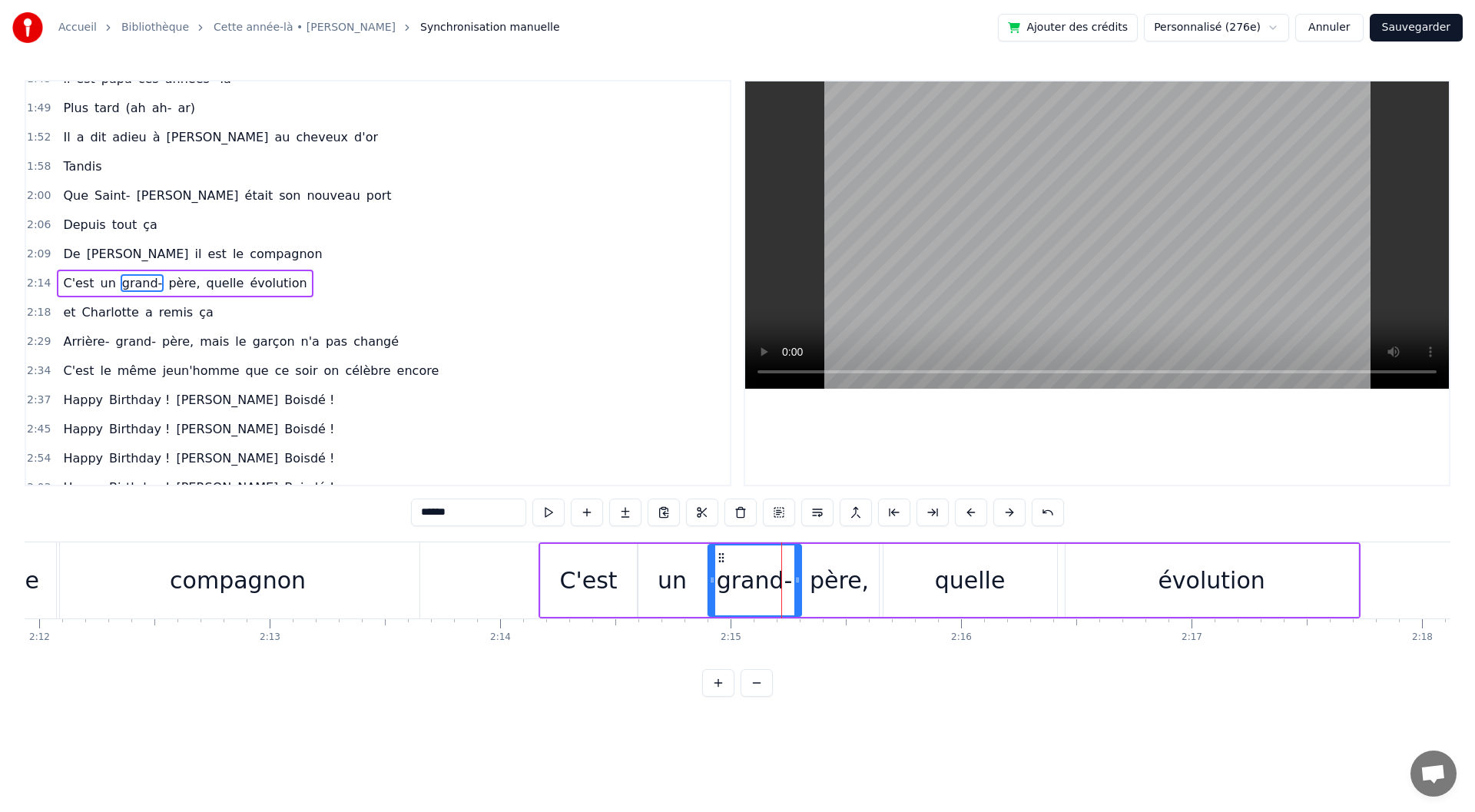
drag, startPoint x: 693, startPoint y: 579, endPoint x: 711, endPoint y: 581, distance: 18.1
click at [711, 581] on icon at bounding box center [712, 580] width 6 height 13
click at [673, 587] on div "un" at bounding box center [672, 581] width 29 height 35
type input "**"
drag, startPoint x: 643, startPoint y: 577, endPoint x: 652, endPoint y: 579, distance: 9.2
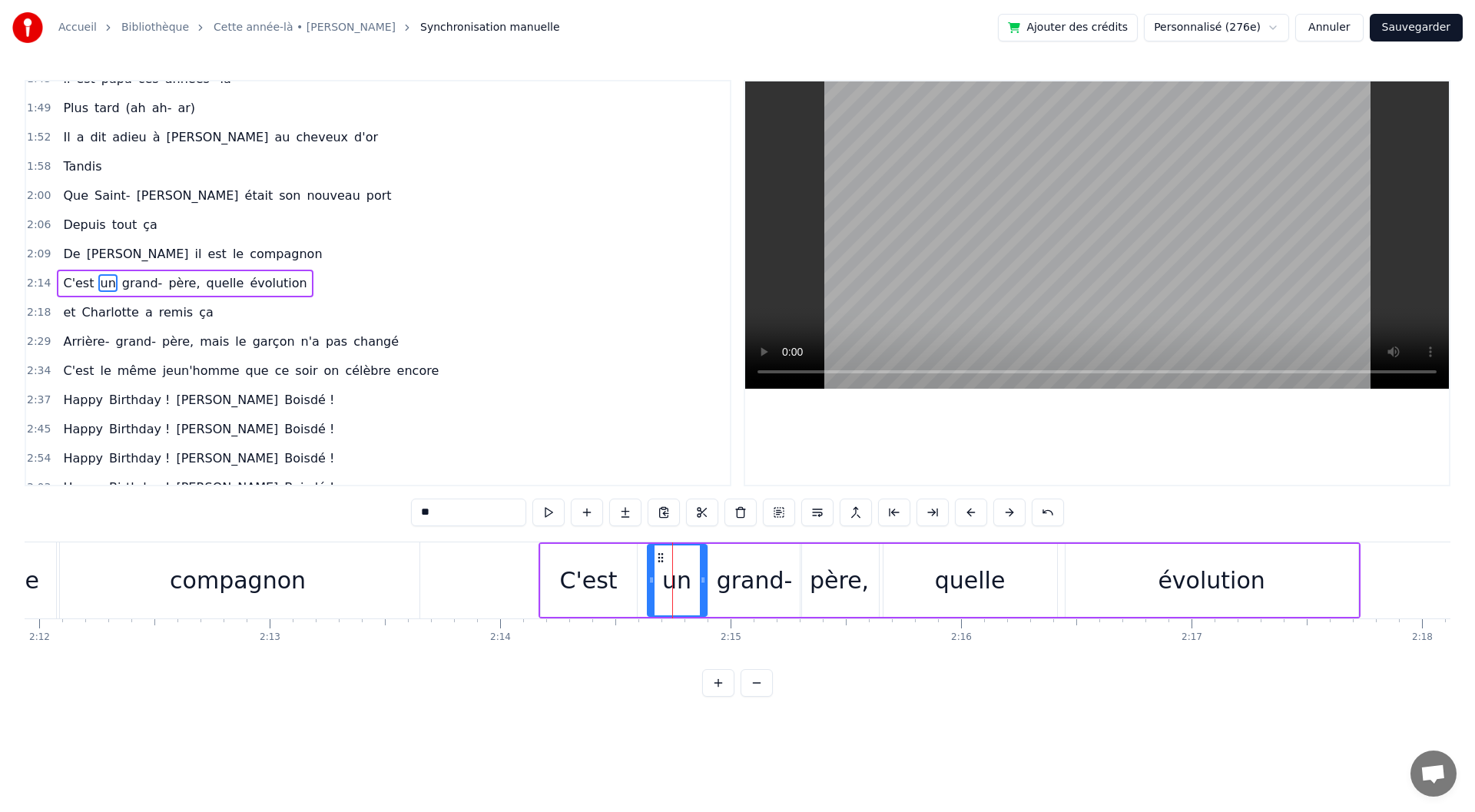
click at [652, 579] on icon at bounding box center [651, 580] width 6 height 13
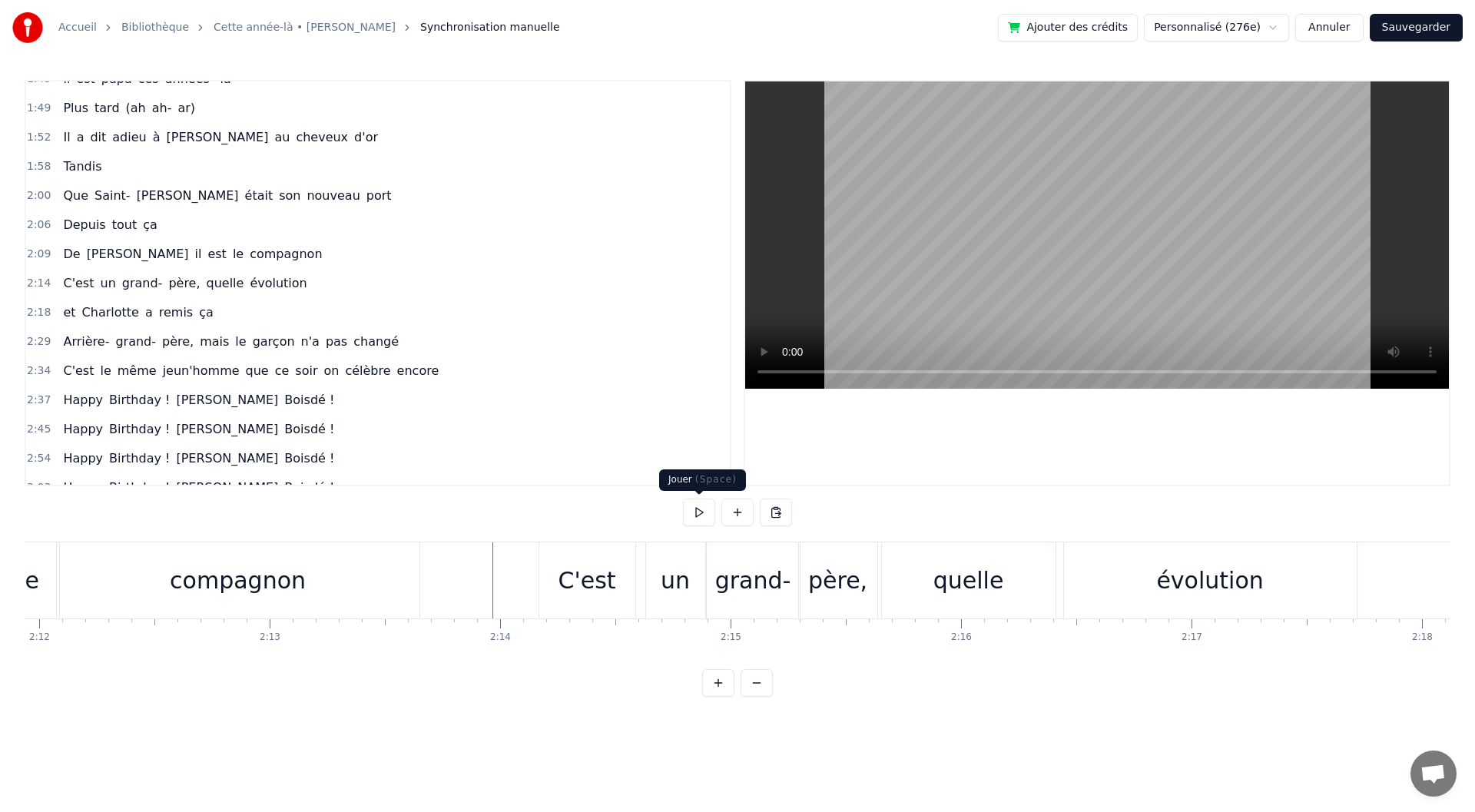
click at [693, 520] on button at bounding box center [698, 512] width 32 height 28
click at [609, 583] on div "C'est" at bounding box center [588, 581] width 58 height 35
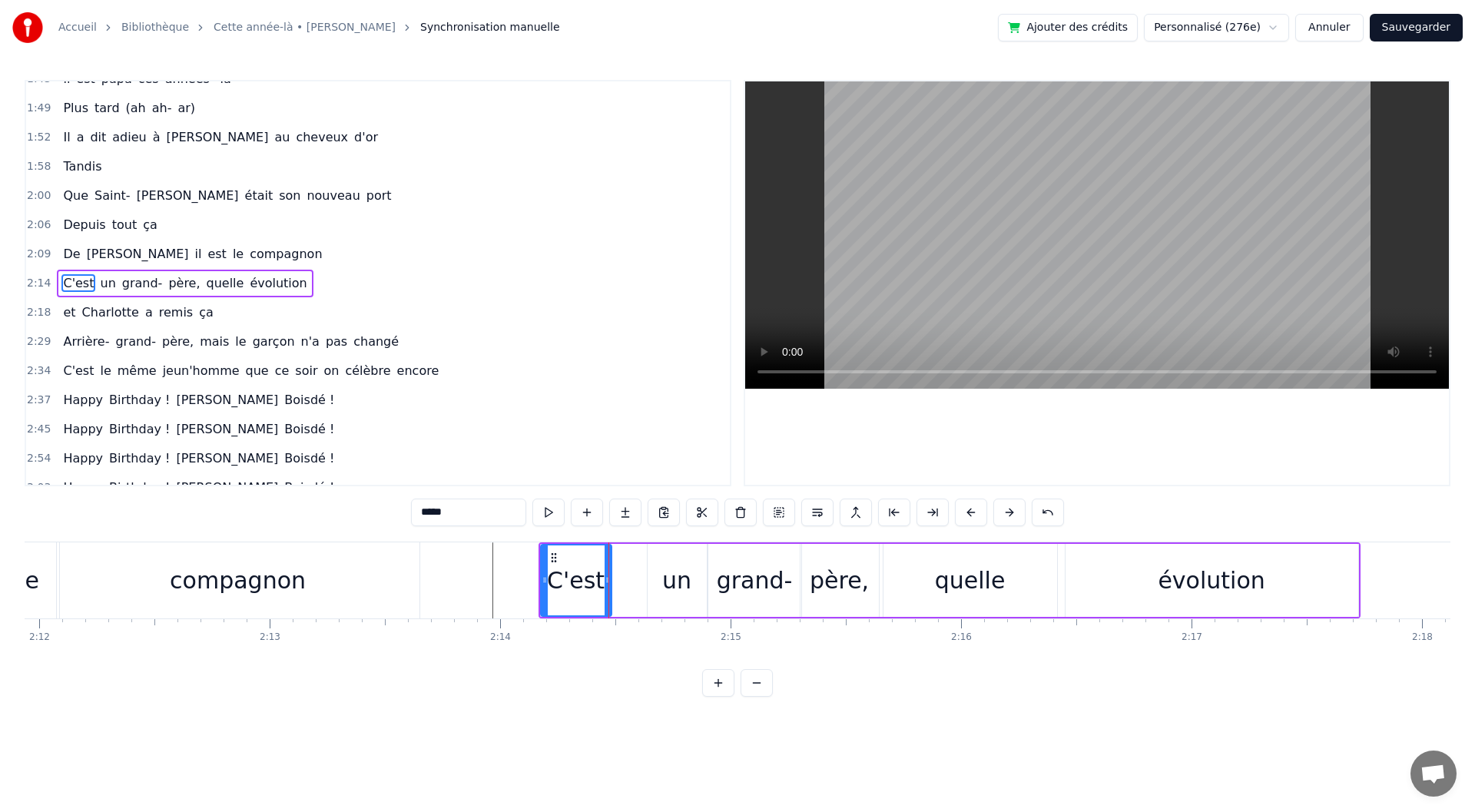
drag, startPoint x: 632, startPoint y: 586, endPoint x: 607, endPoint y: 587, distance: 25.0
click at [607, 587] on div at bounding box center [608, 580] width 6 height 70
click at [663, 587] on div "un" at bounding box center [676, 581] width 59 height 73
drag, startPoint x: 651, startPoint y: 575, endPoint x: 614, endPoint y: 577, distance: 37.1
click at [614, 577] on icon at bounding box center [614, 580] width 6 height 13
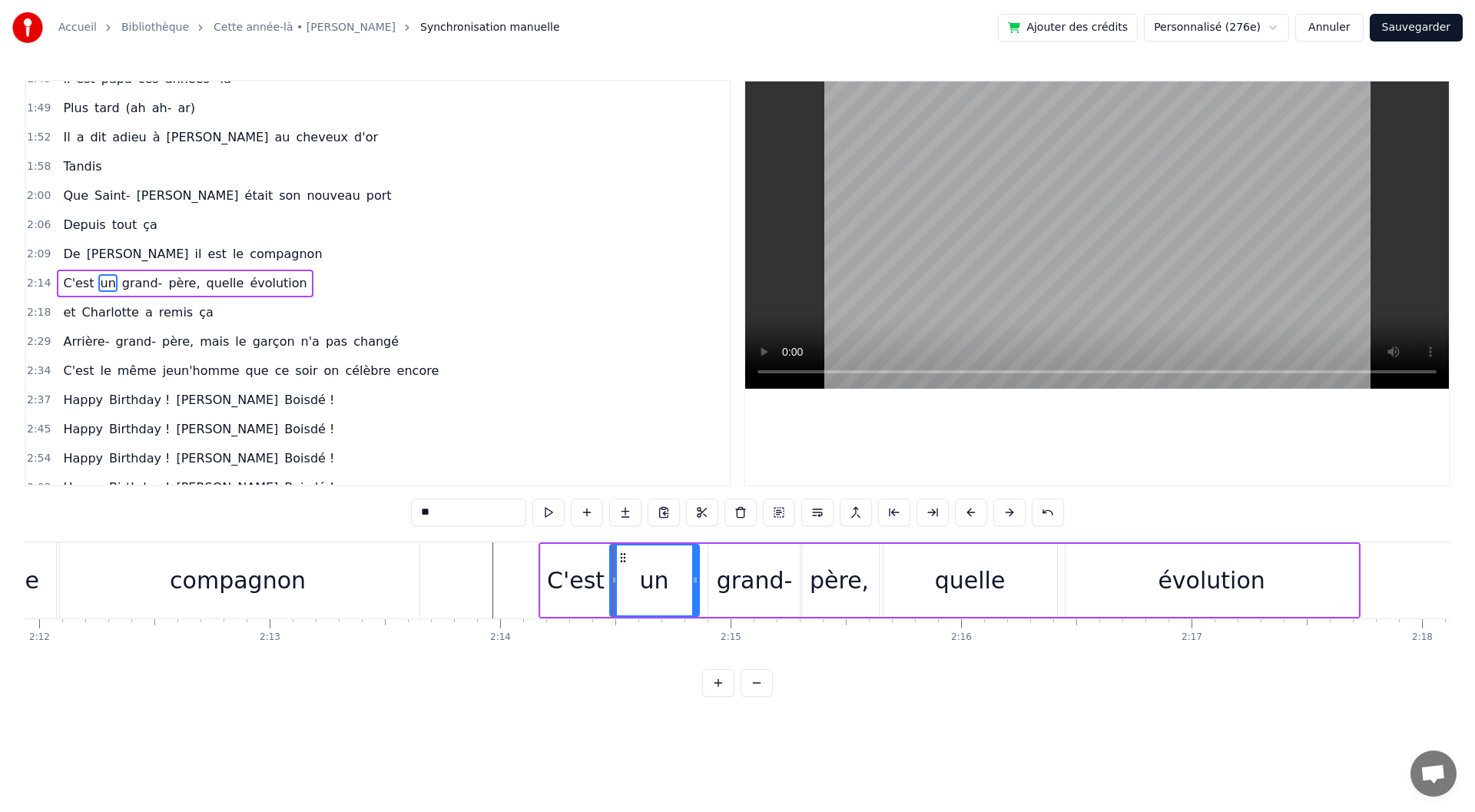
drag, startPoint x: 703, startPoint y: 589, endPoint x: 696, endPoint y: 589, distance: 7.0
click at [696, 589] on div at bounding box center [696, 580] width 6 height 70
click at [730, 591] on div "grand-" at bounding box center [754, 581] width 76 height 35
drag, startPoint x: 710, startPoint y: 590, endPoint x: 700, endPoint y: 590, distance: 10.0
click at [700, 590] on div at bounding box center [702, 580] width 6 height 70
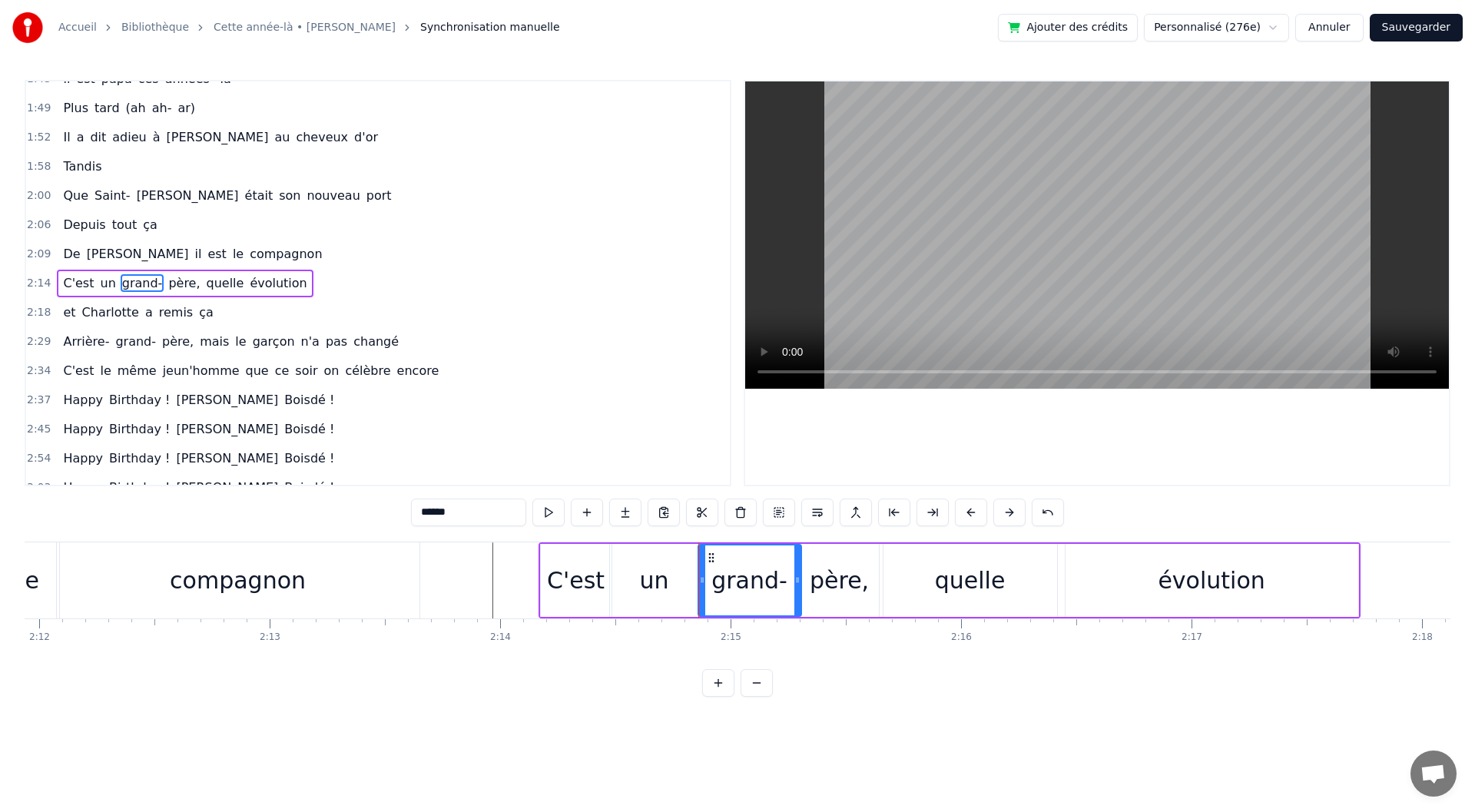
click at [817, 591] on div "père," at bounding box center [839, 581] width 59 height 35
type input "*****"
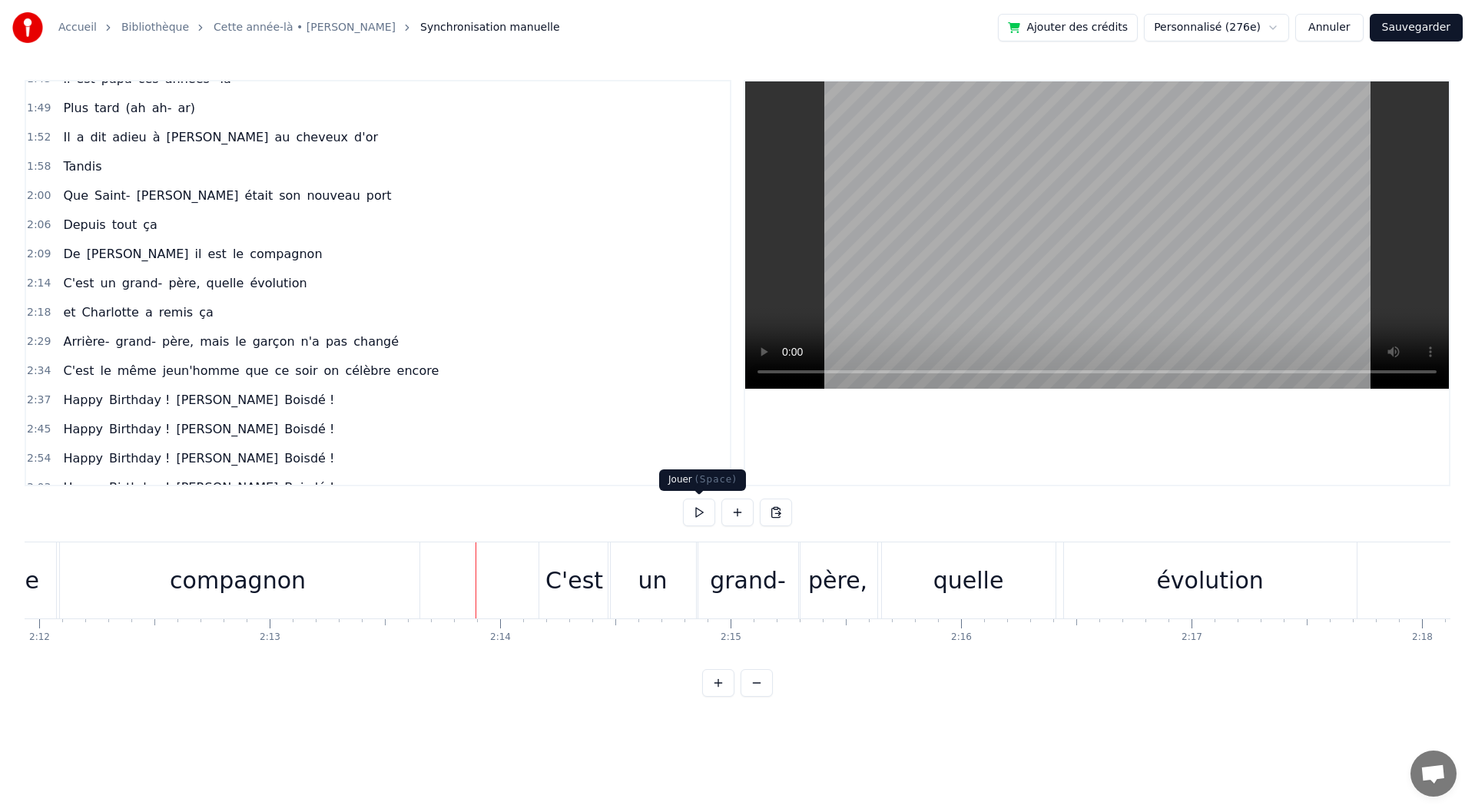
click at [693, 515] on button at bounding box center [698, 512] width 32 height 28
click at [181, 593] on div "compagnon" at bounding box center [237, 581] width 136 height 35
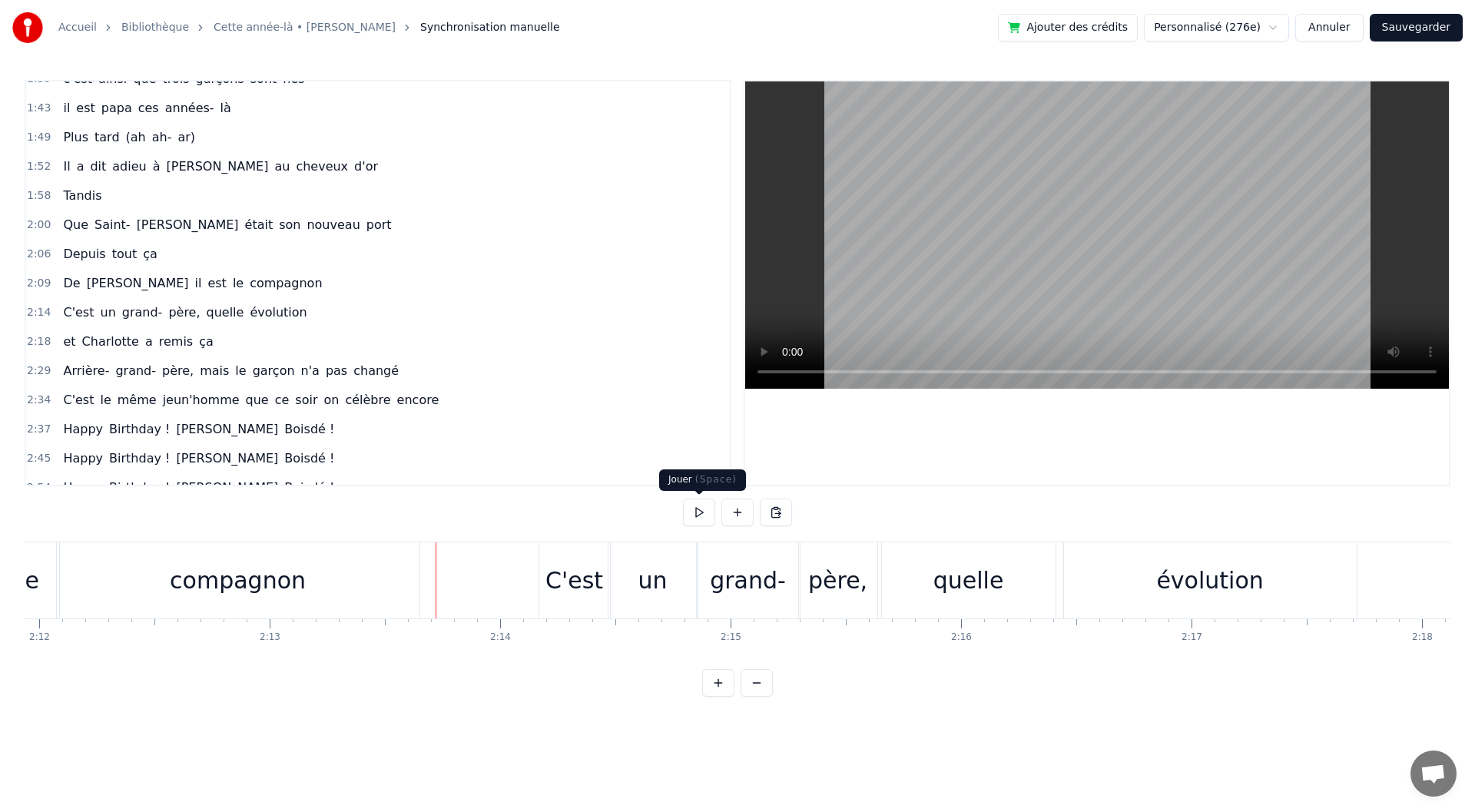
click at [689, 519] on button at bounding box center [698, 512] width 32 height 28
click at [685, 520] on button at bounding box center [698, 512] width 32 height 28
click at [976, 580] on div "quelle" at bounding box center [968, 581] width 70 height 35
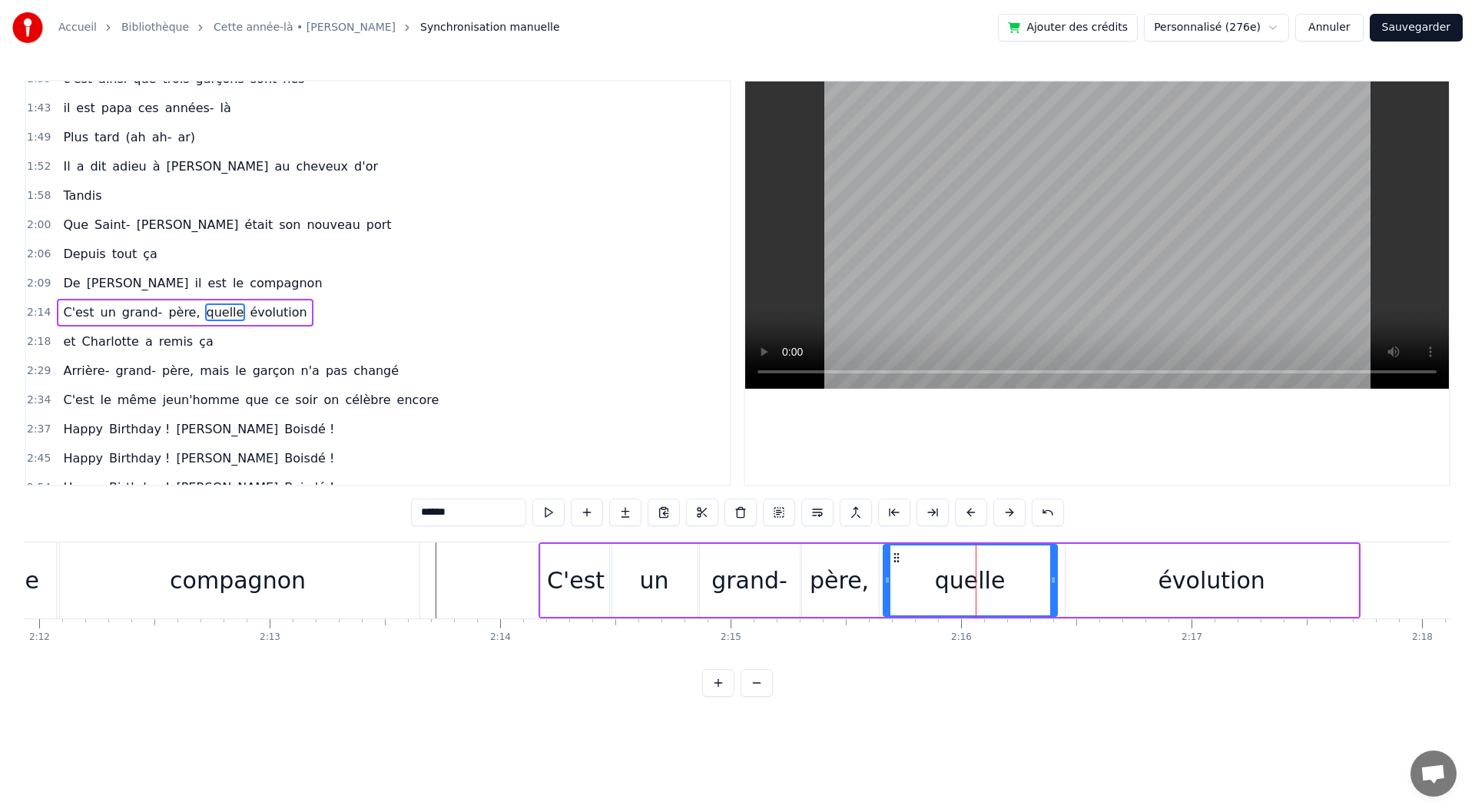
scroll to position [630, 0]
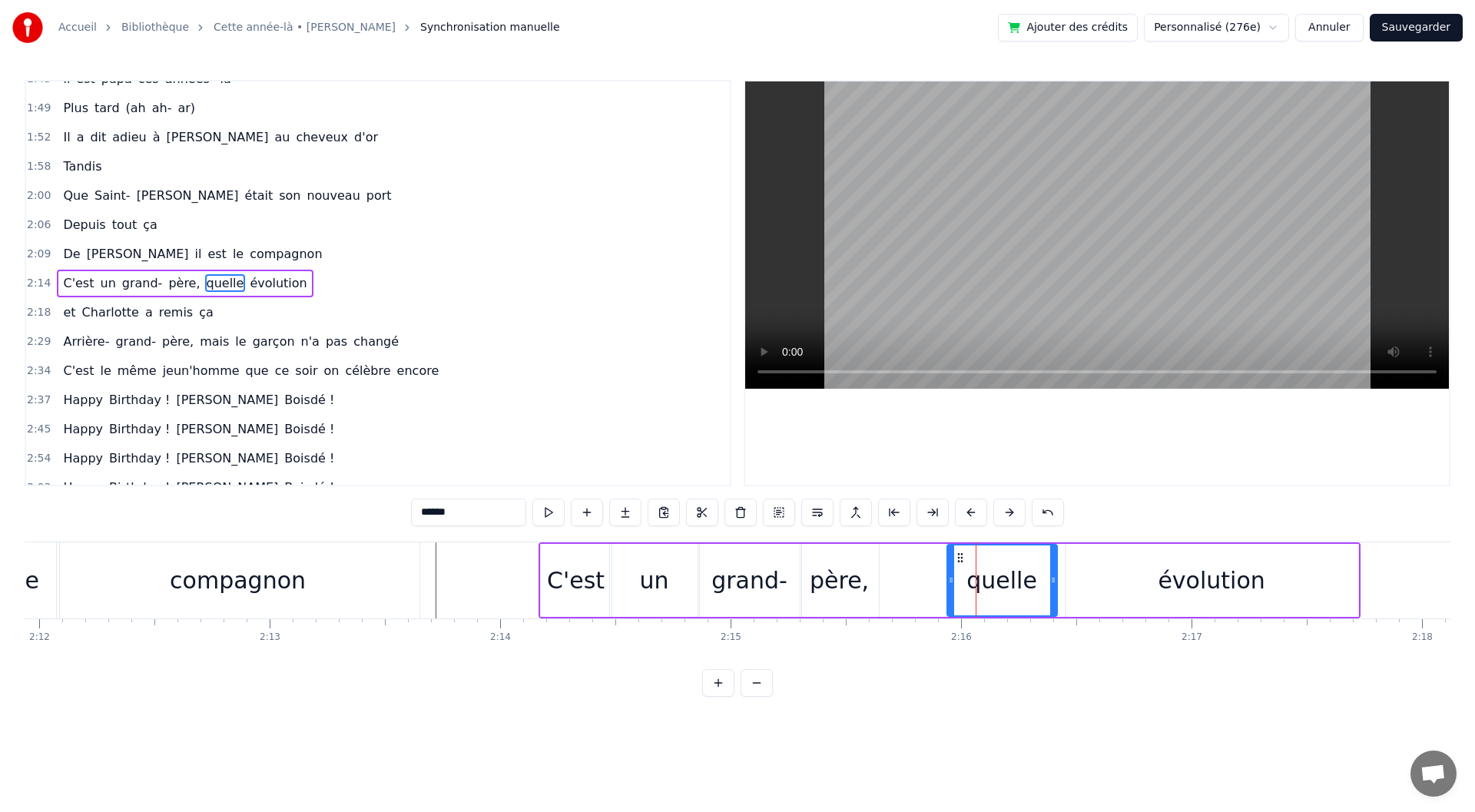
drag, startPoint x: 885, startPoint y: 584, endPoint x: 949, endPoint y: 586, distance: 64.0
click at [949, 586] on div at bounding box center [951, 580] width 6 height 70
click at [836, 586] on div "père," at bounding box center [839, 581] width 59 height 35
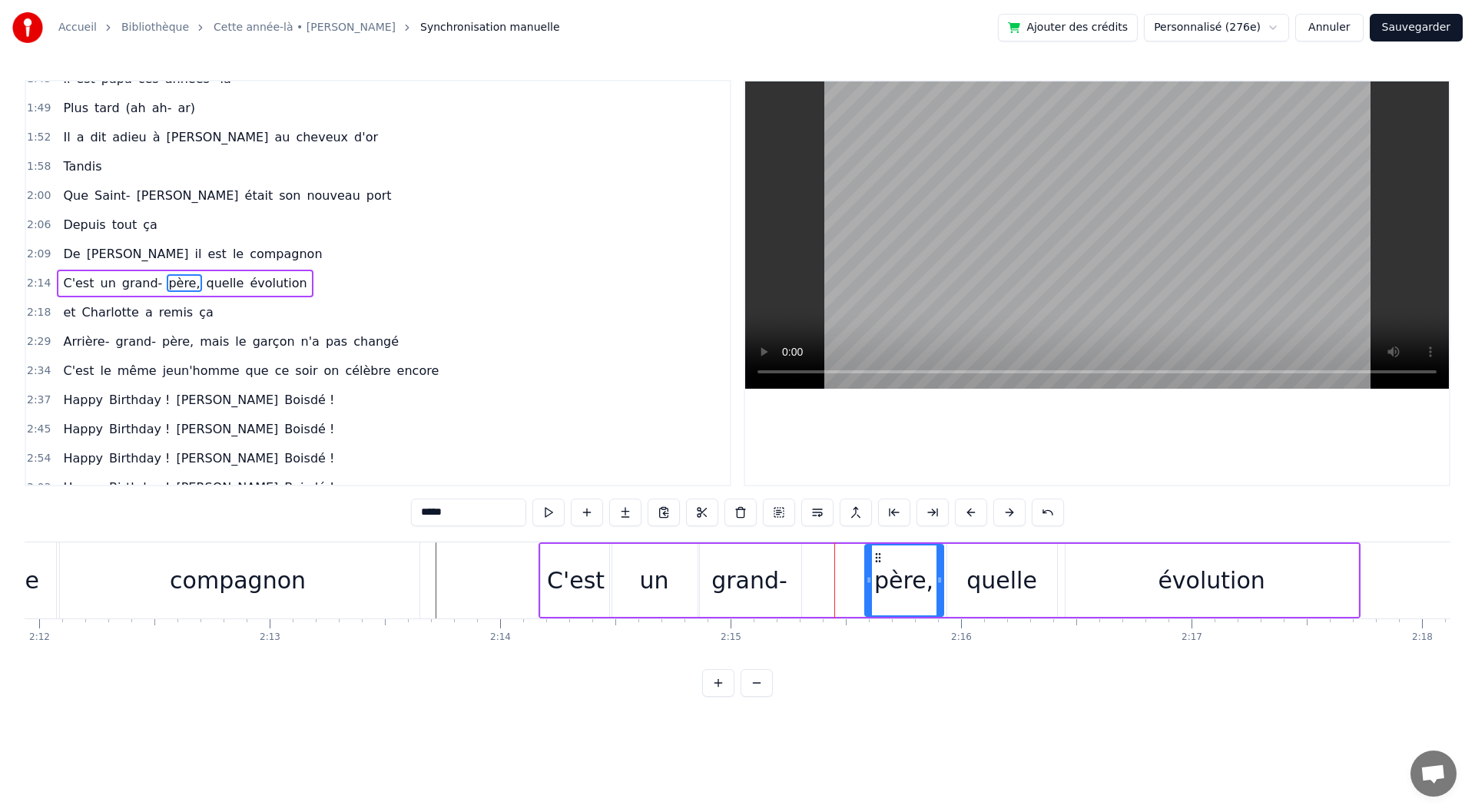
drag, startPoint x: 825, startPoint y: 556, endPoint x: 879, endPoint y: 563, distance: 54.5
click at [879, 563] on icon at bounding box center [878, 558] width 13 height 13
click at [773, 575] on div "grand-" at bounding box center [749, 581] width 76 height 35
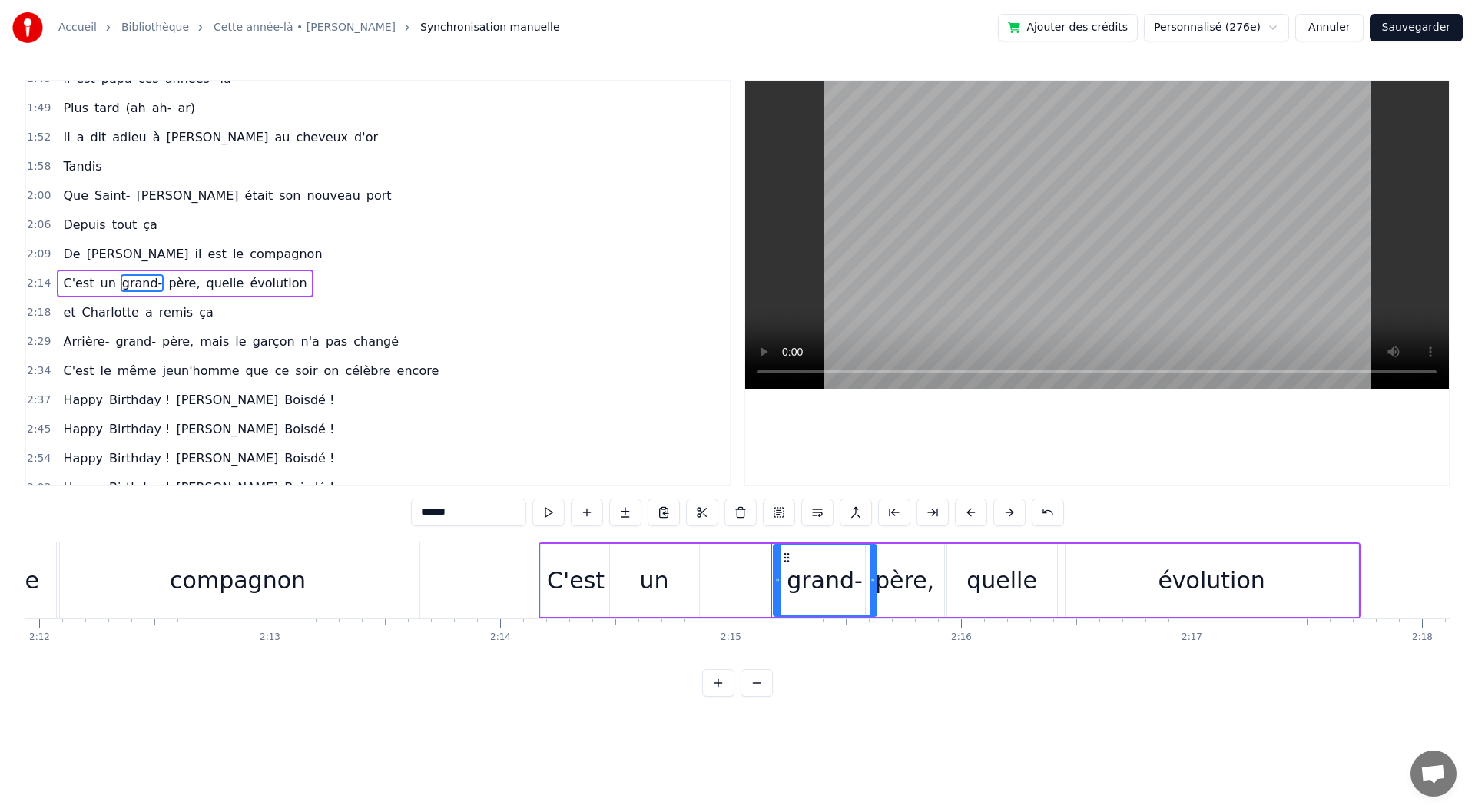
drag, startPoint x: 714, startPoint y: 560, endPoint x: 791, endPoint y: 563, distance: 77.1
click at [791, 563] on div "grand-" at bounding box center [825, 580] width 101 height 70
click at [654, 579] on div "un" at bounding box center [654, 581] width 29 height 35
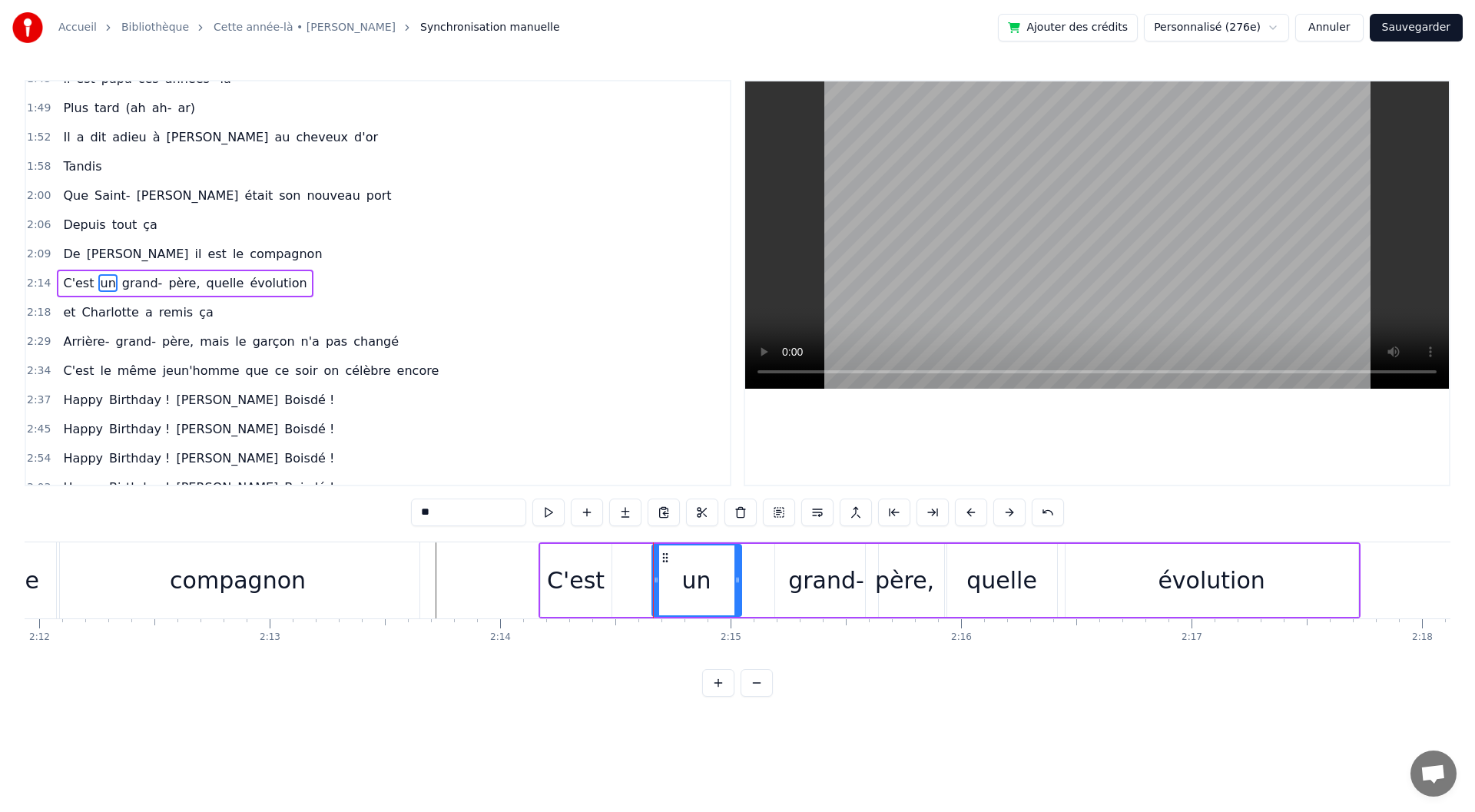
drag, startPoint x: 624, startPoint y: 552, endPoint x: 666, endPoint y: 558, distance: 42.4
click at [666, 558] on icon at bounding box center [665, 558] width 13 height 13
click at [544, 564] on div "C'est" at bounding box center [575, 581] width 70 height 73
type input "*****"
click at [276, 298] on div "2:14 C'est un grand- père, quelle évolution" at bounding box center [378, 283] width 703 height 29
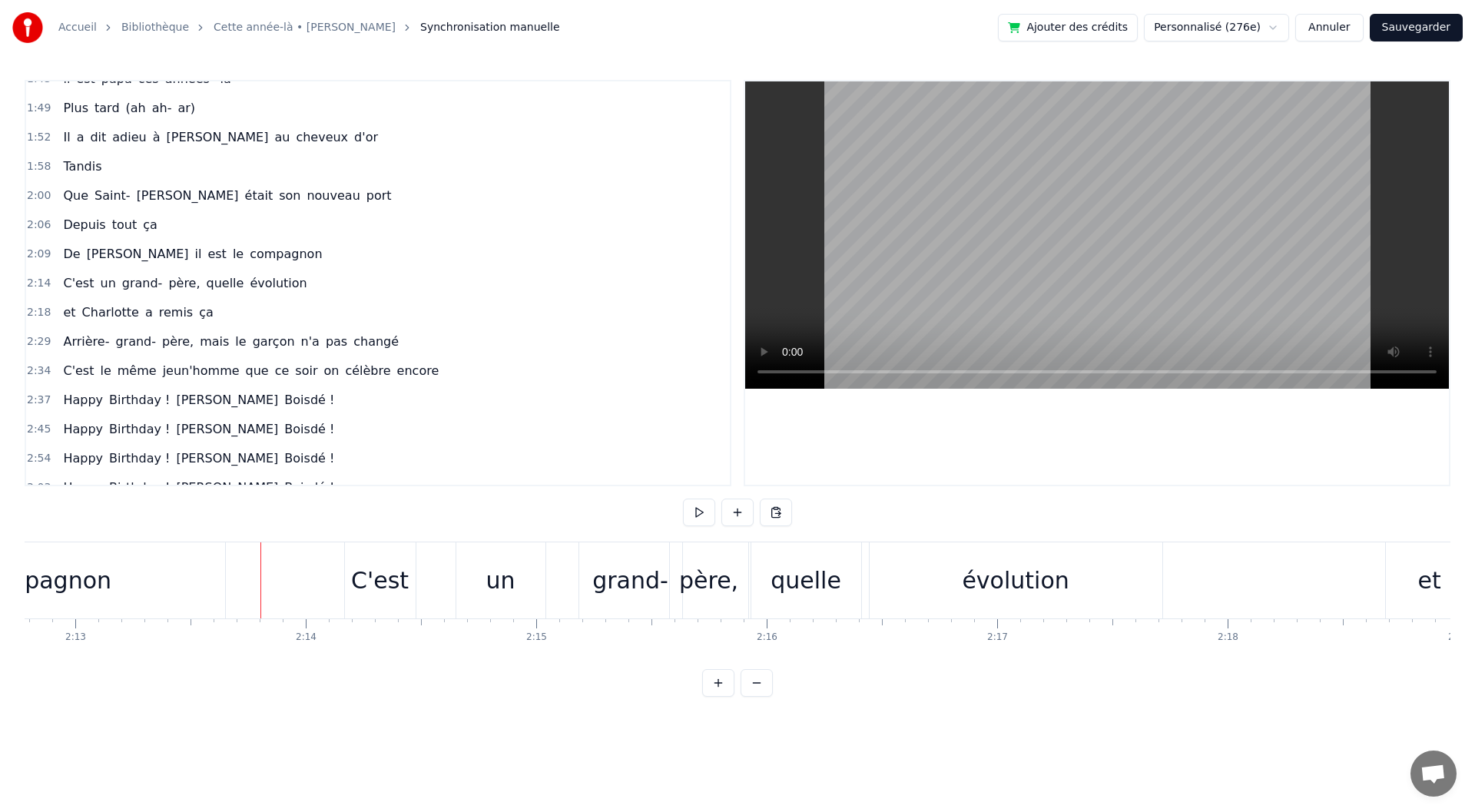
scroll to position [0, 30678]
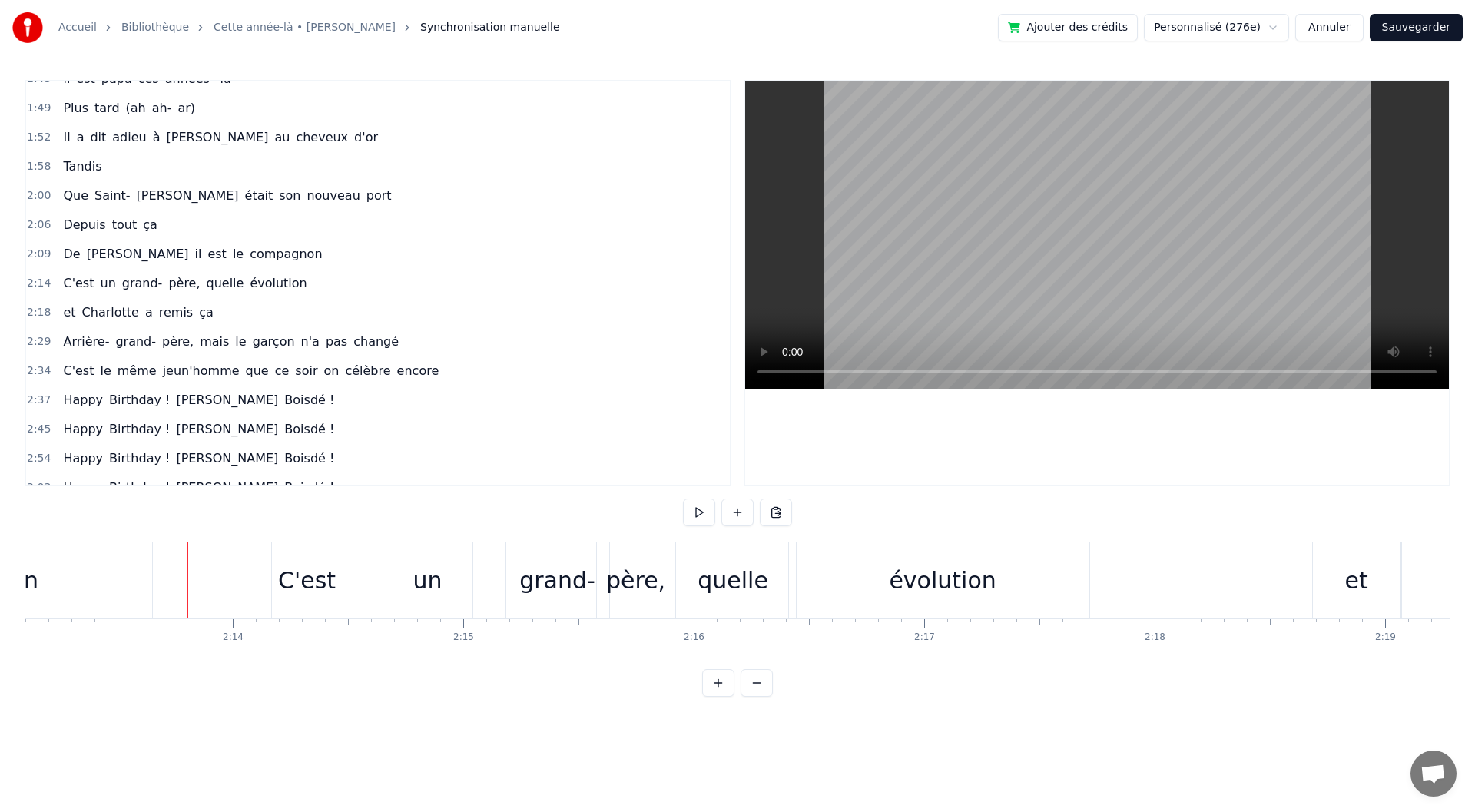
click at [399, 574] on div "un" at bounding box center [428, 580] width 90 height 76
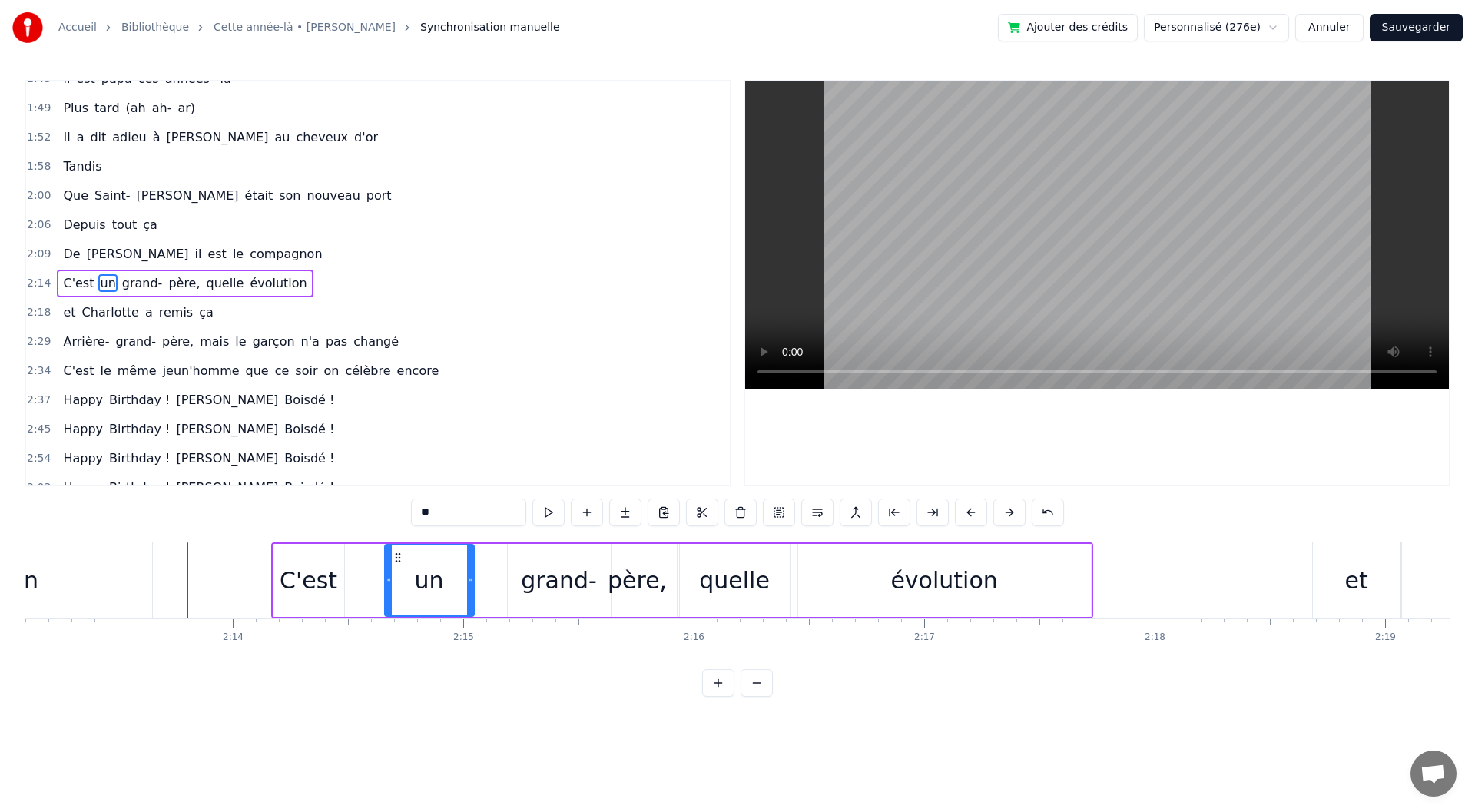
click at [303, 581] on div "C'est" at bounding box center [308, 581] width 58 height 35
click at [428, 591] on div "un" at bounding box center [430, 581] width 29 height 35
drag, startPoint x: 399, startPoint y: 552, endPoint x: 358, endPoint y: 556, distance: 41.2
click at [358, 556] on icon at bounding box center [356, 558] width 13 height 13
drag, startPoint x: 431, startPoint y: 592, endPoint x: 423, endPoint y: 593, distance: 8.1
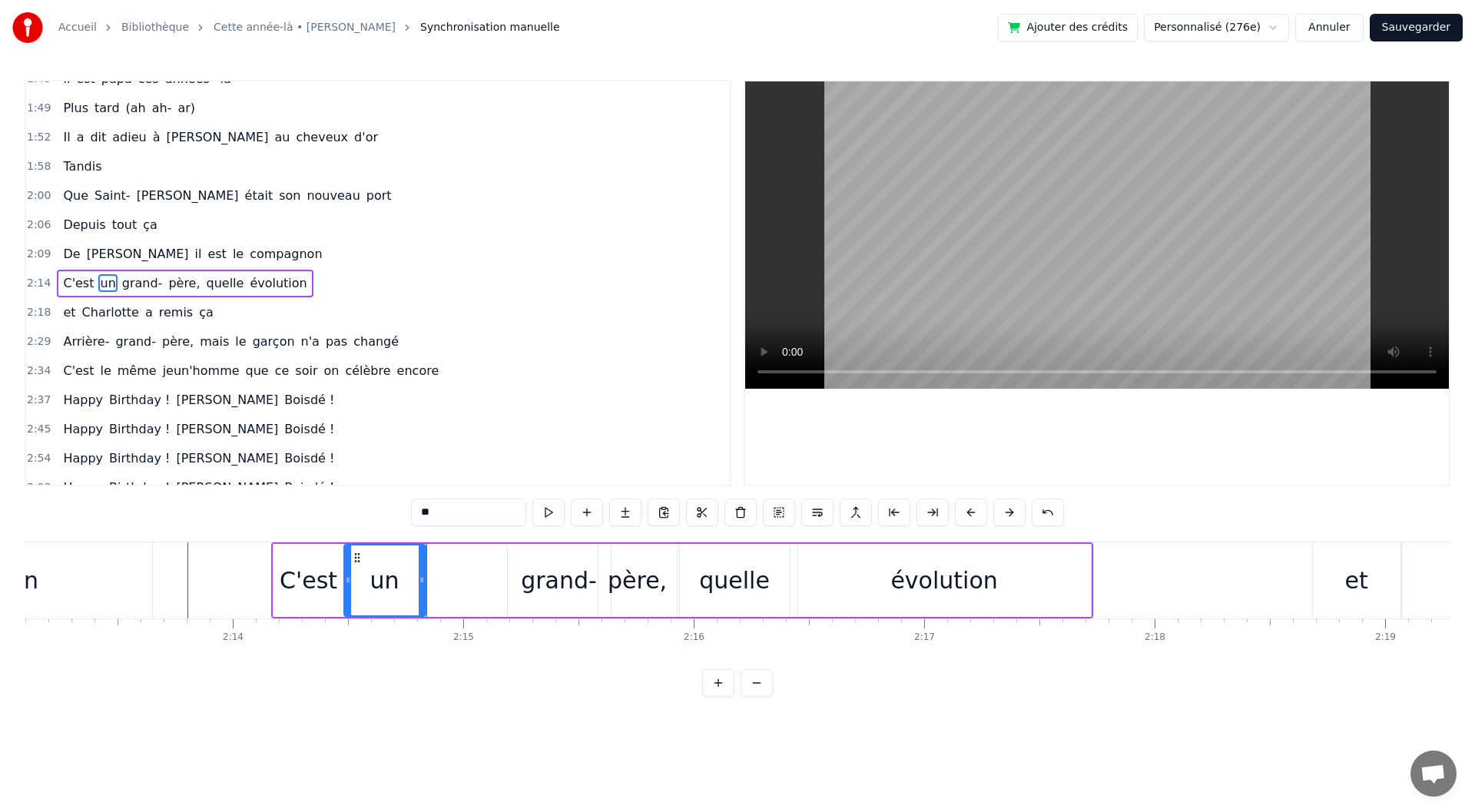
click at [423, 593] on div at bounding box center [422, 580] width 6 height 70
click at [555, 589] on div "grand-" at bounding box center [559, 581] width 76 height 35
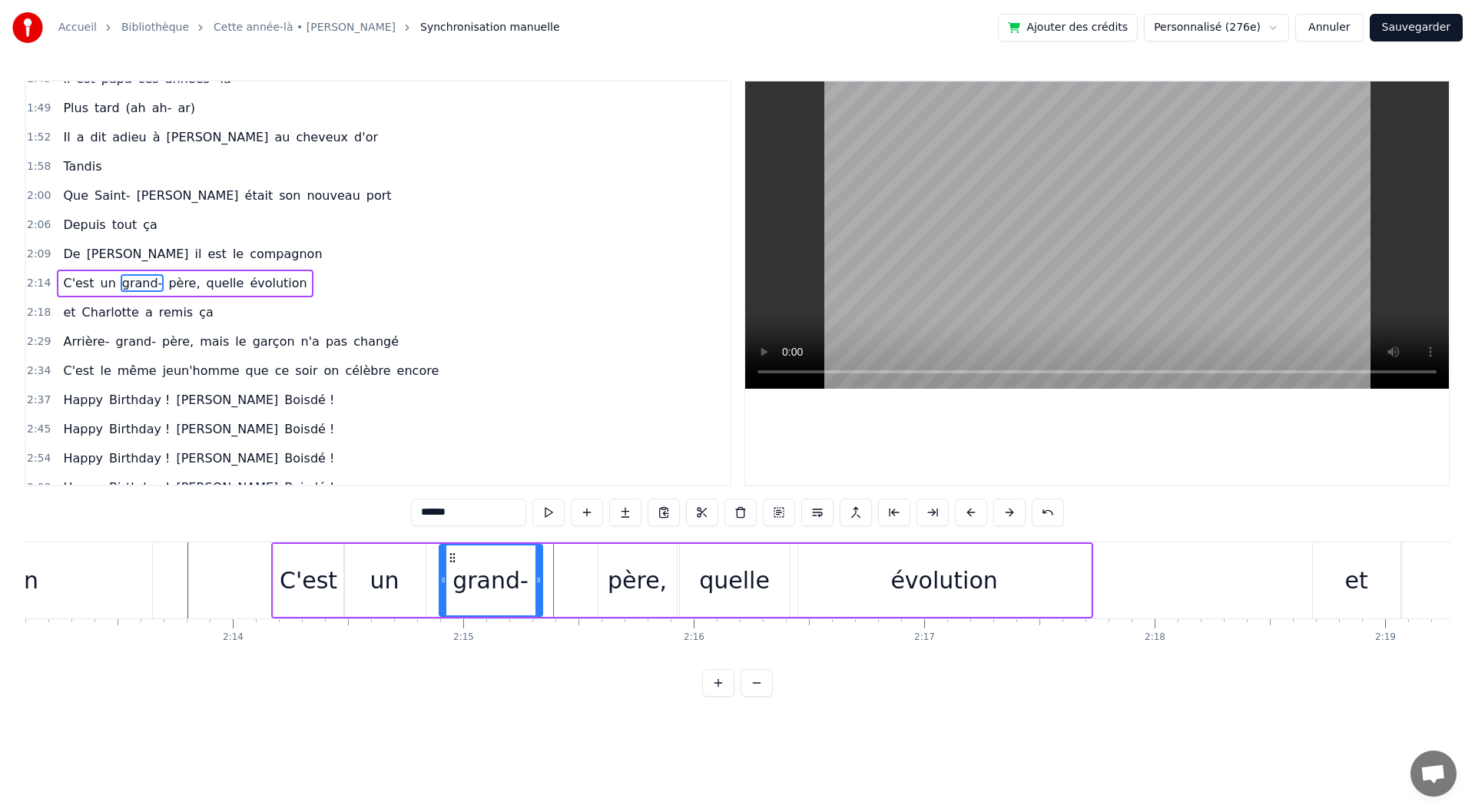
drag, startPoint x: 521, startPoint y: 552, endPoint x: 453, endPoint y: 556, distance: 68.1
click at [453, 556] on icon at bounding box center [452, 558] width 13 height 13
click at [529, 582] on icon at bounding box center [528, 580] width 6 height 13
click at [619, 571] on div "père," at bounding box center [637, 581] width 59 height 35
drag, startPoint x: 611, startPoint y: 557, endPoint x: 550, endPoint y: 557, distance: 61.0
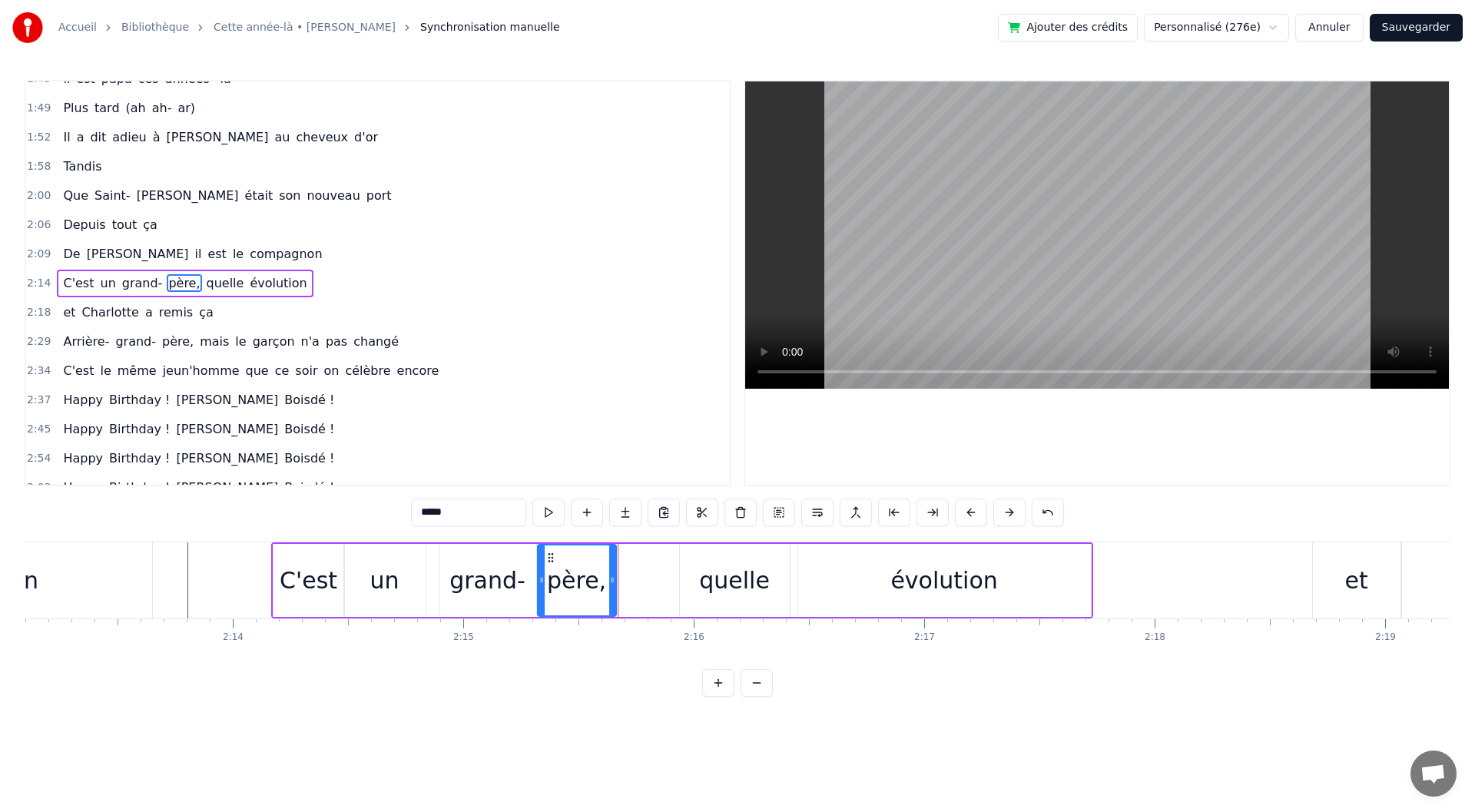
click at [550, 557] on icon at bounding box center [550, 558] width 13 height 13
click at [709, 574] on div "quelle" at bounding box center [734, 581] width 70 height 35
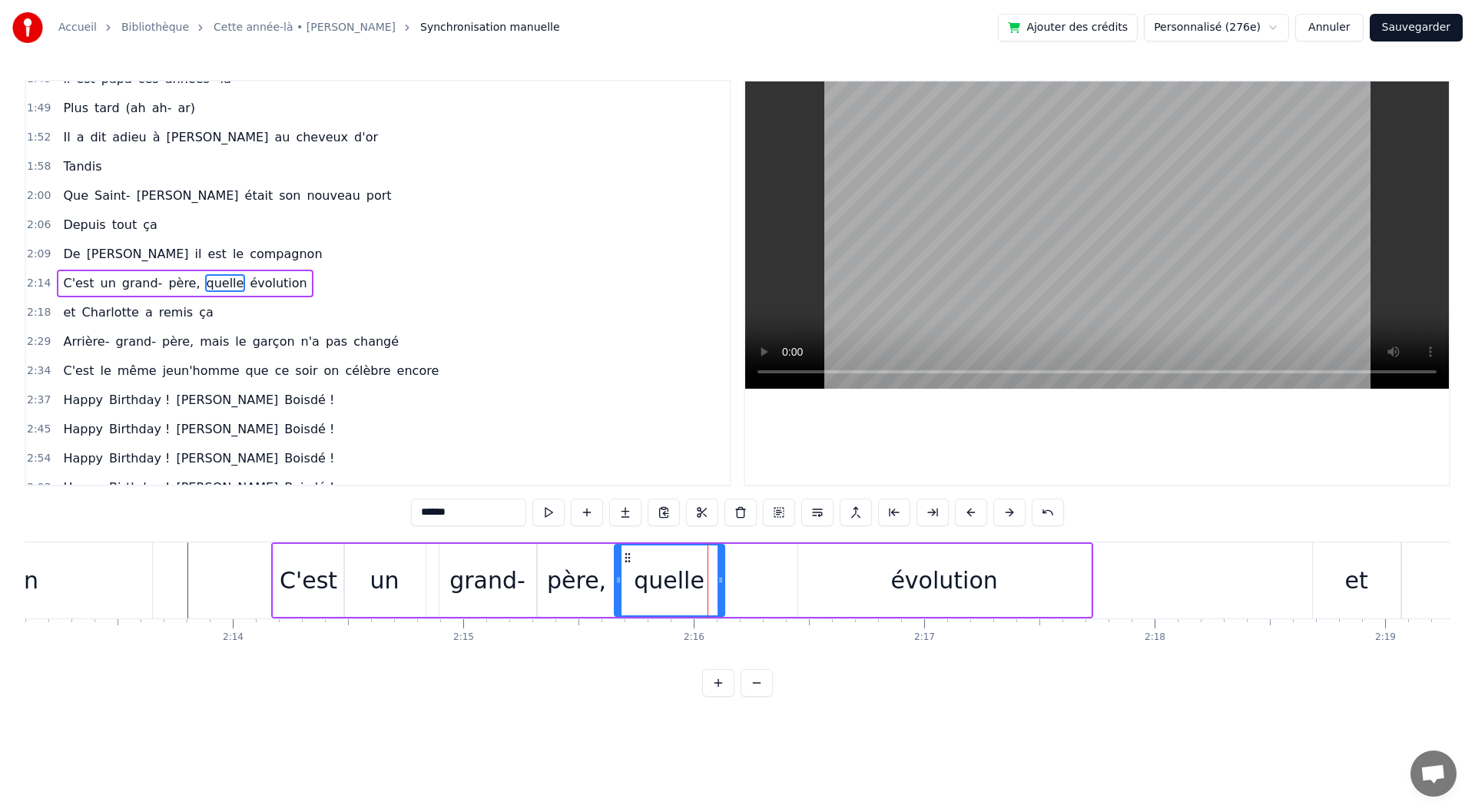
drag, startPoint x: 693, startPoint y: 556, endPoint x: 625, endPoint y: 556, distance: 68.0
click at [625, 556] on icon at bounding box center [627, 558] width 13 height 13
drag, startPoint x: 720, startPoint y: 579, endPoint x: 742, endPoint y: 581, distance: 22.1
click at [742, 581] on icon at bounding box center [741, 580] width 6 height 13
click at [915, 589] on div "évolution" at bounding box center [943, 581] width 107 height 35
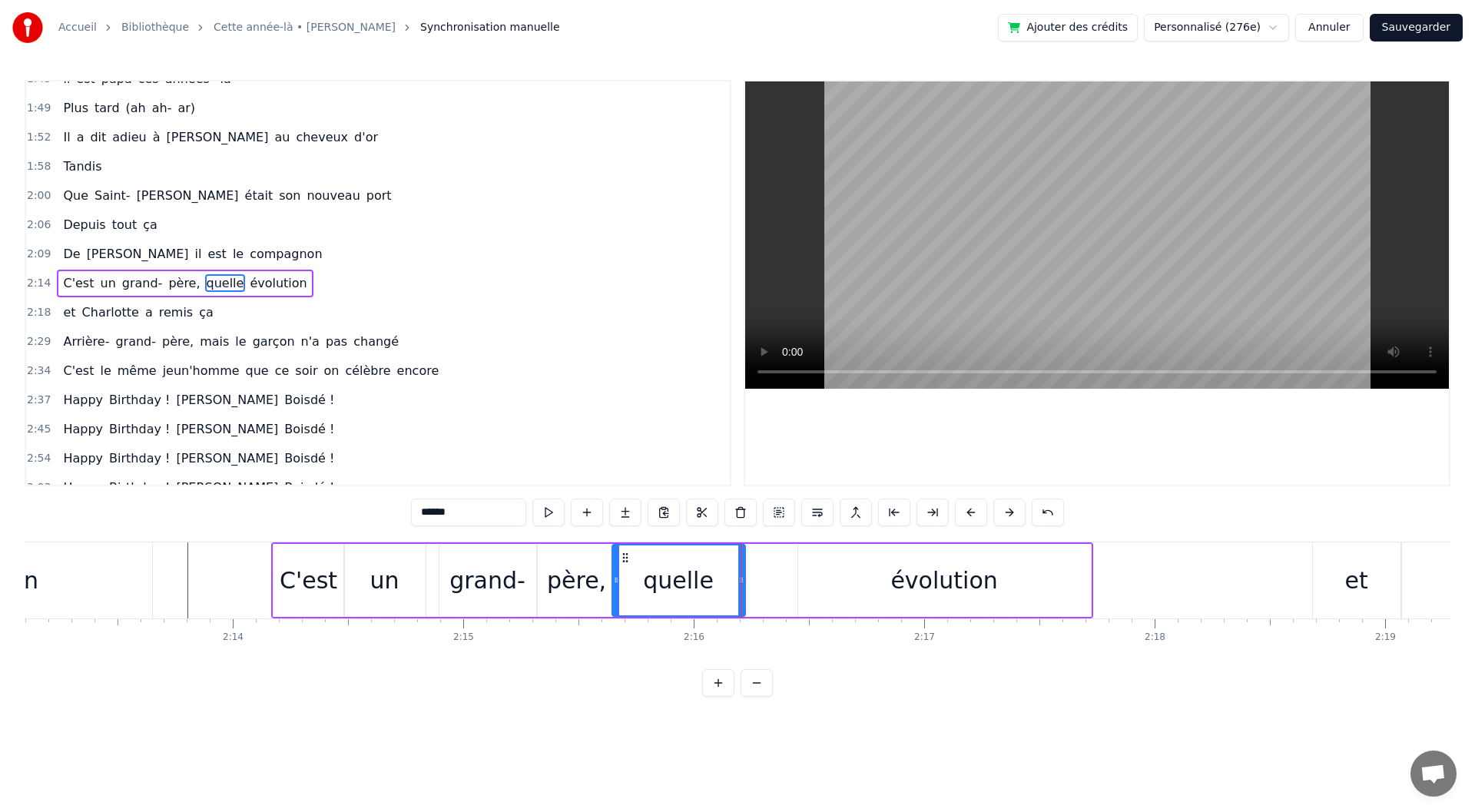
type input "*********"
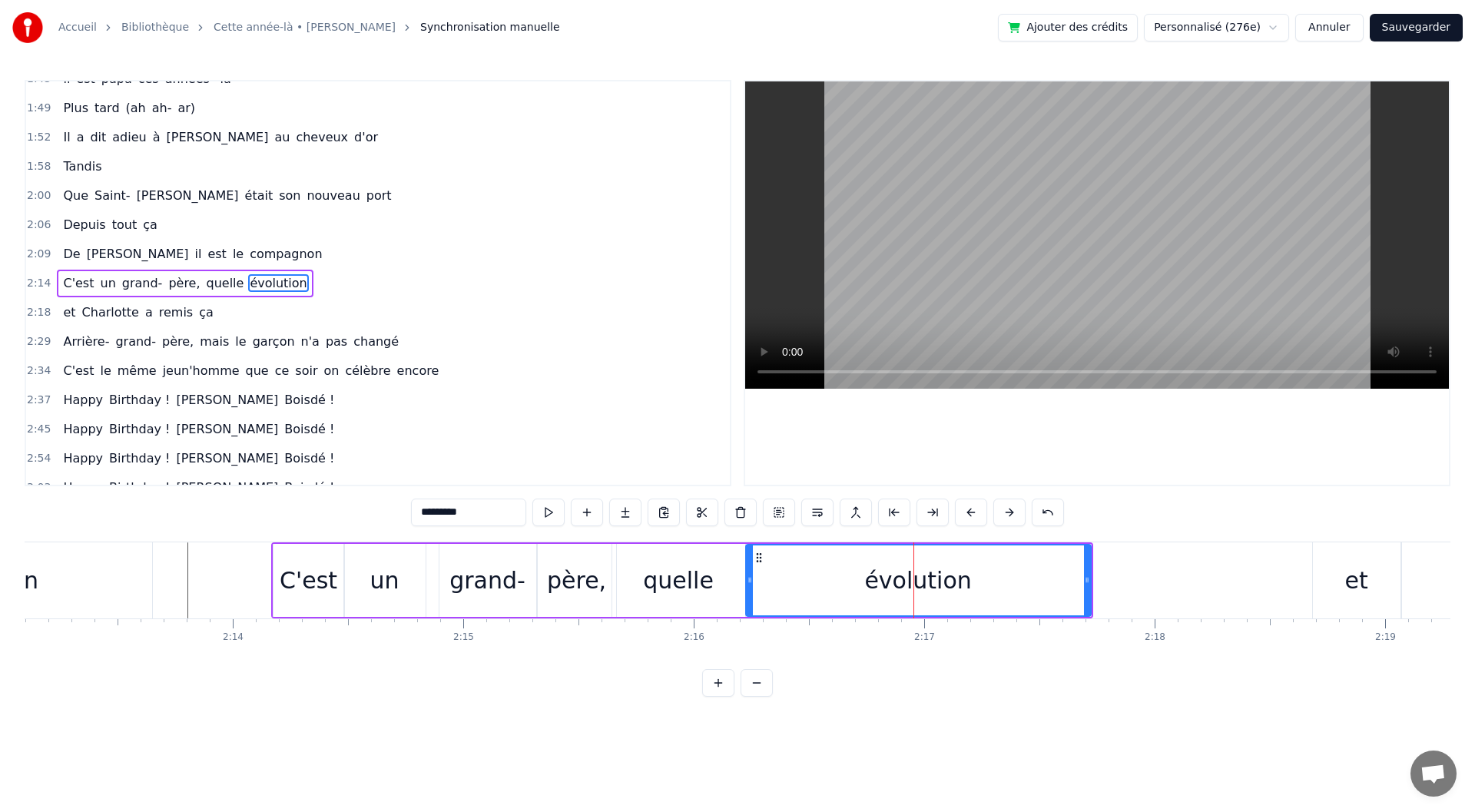
drag, startPoint x: 802, startPoint y: 582, endPoint x: 750, endPoint y: 586, distance: 52.2
click at [750, 586] on icon at bounding box center [750, 580] width 6 height 13
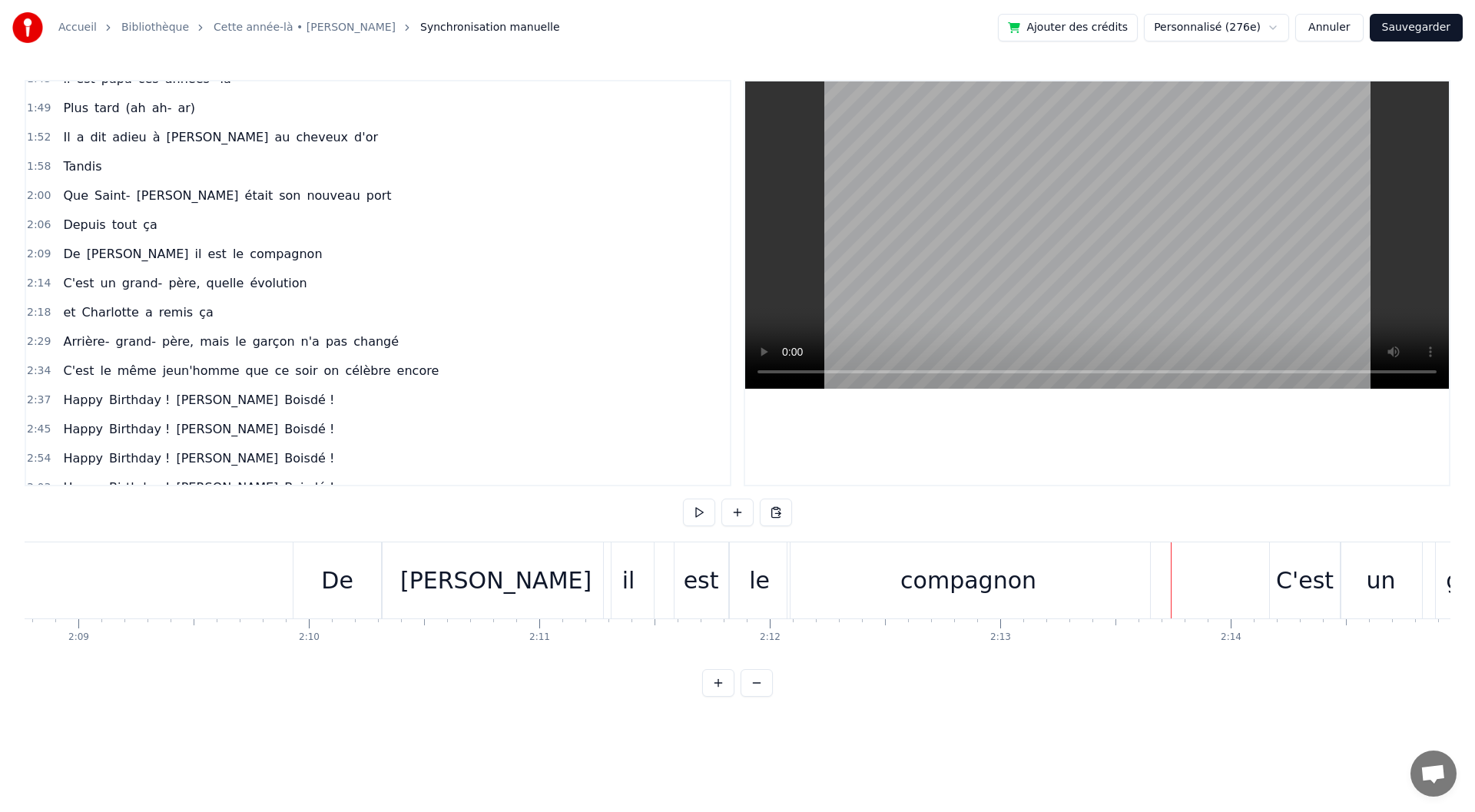
scroll to position [0, 29339]
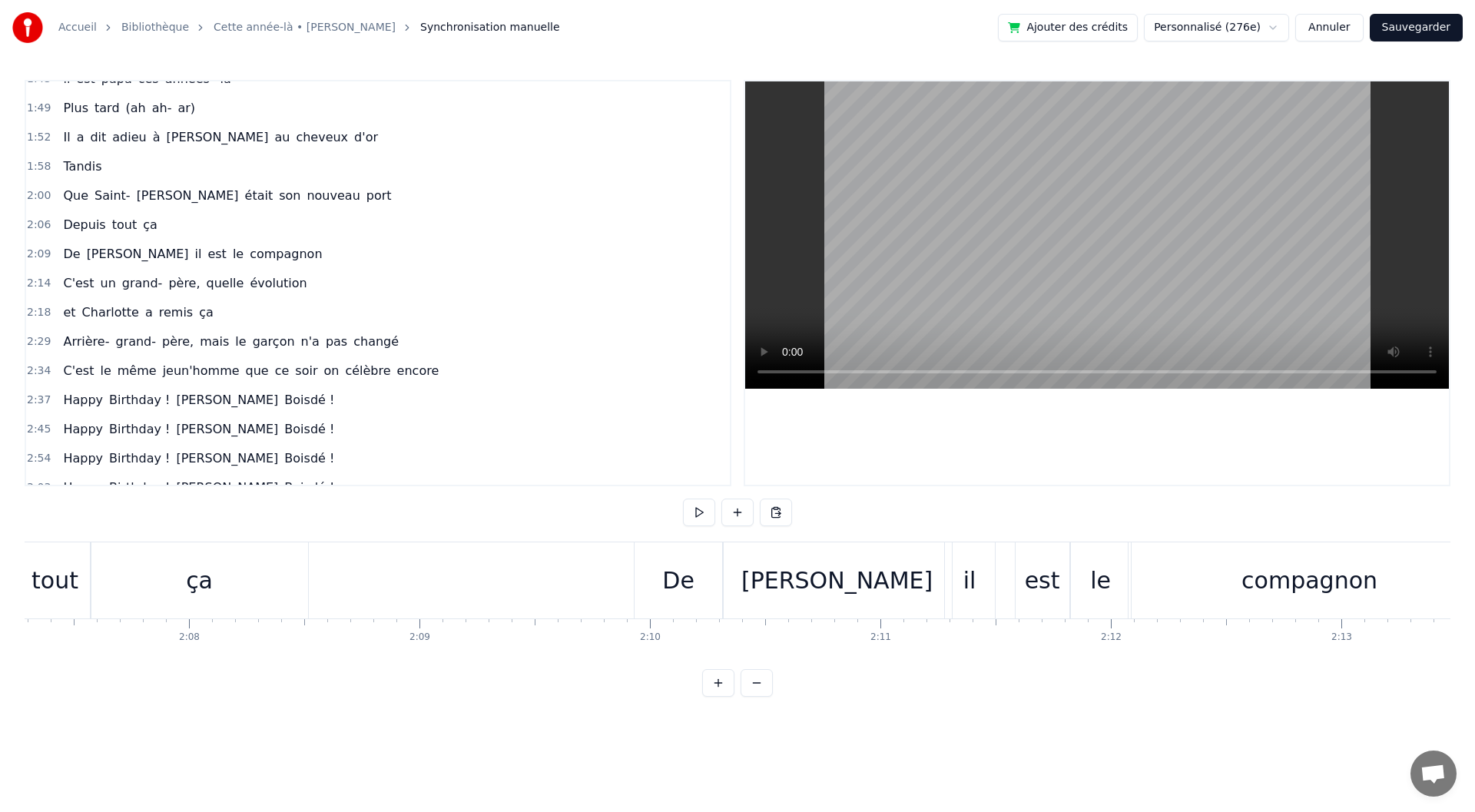
click at [706, 511] on button at bounding box center [698, 512] width 32 height 28
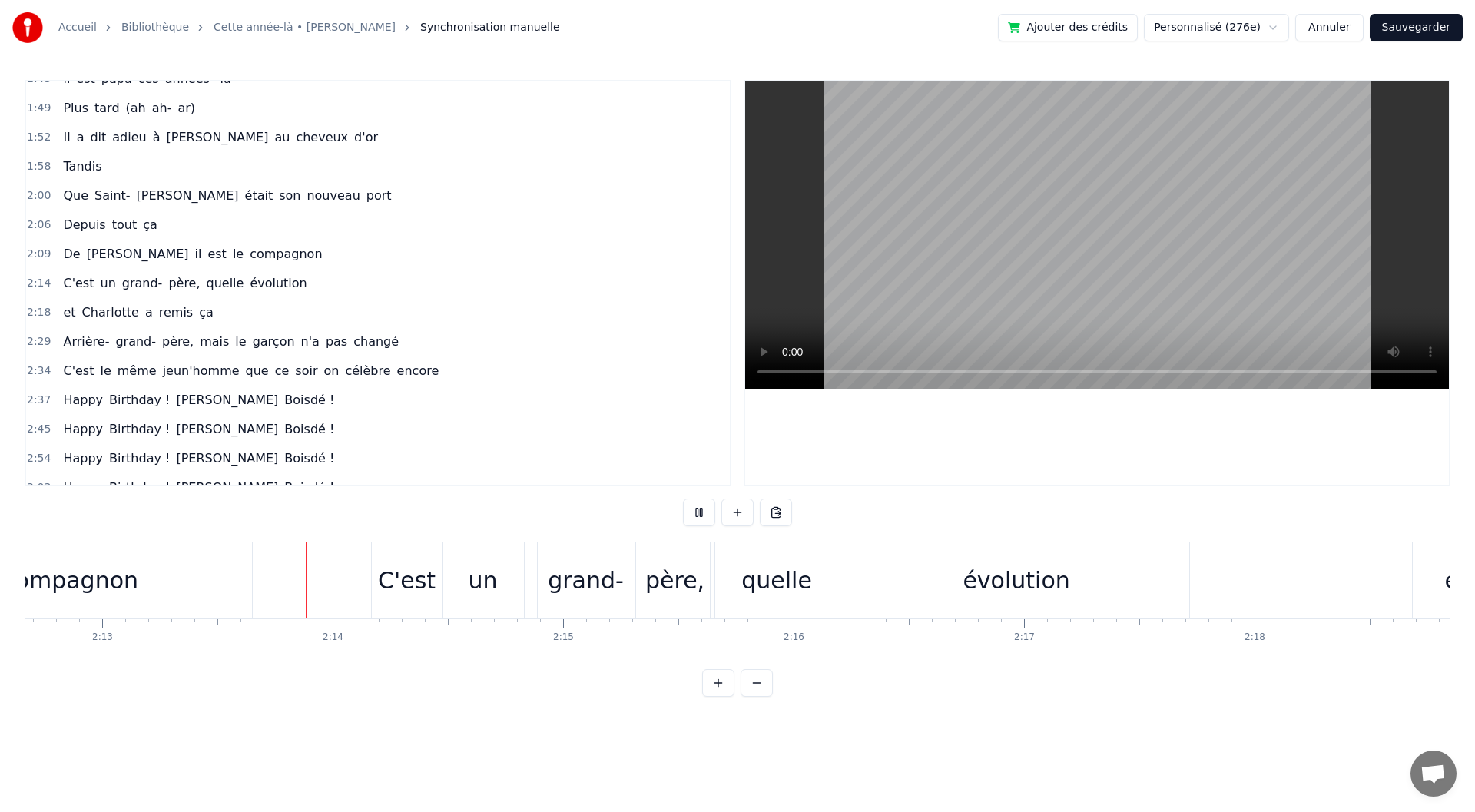
scroll to position [0, 30635]
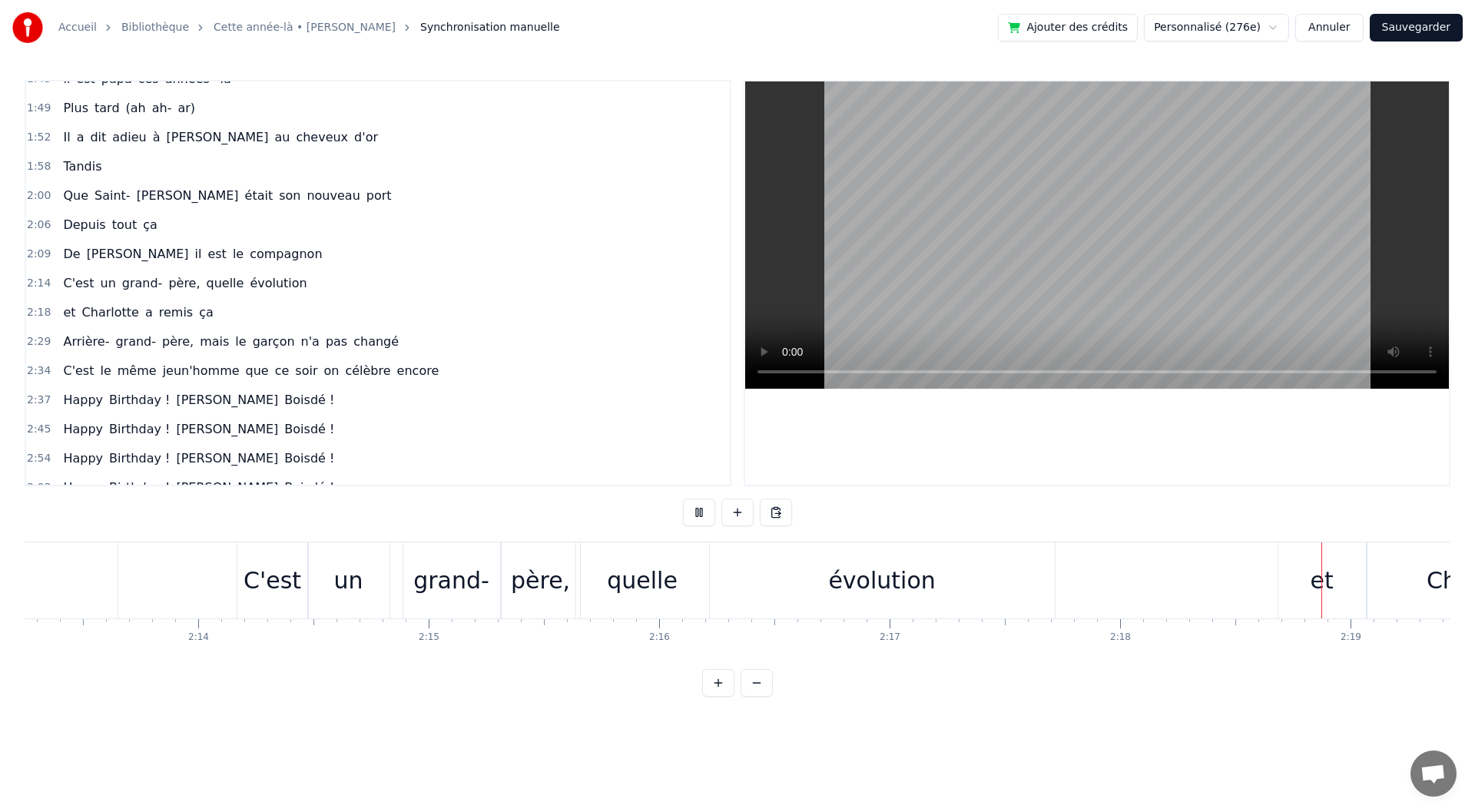
click at [706, 511] on button at bounding box center [698, 512] width 32 height 28
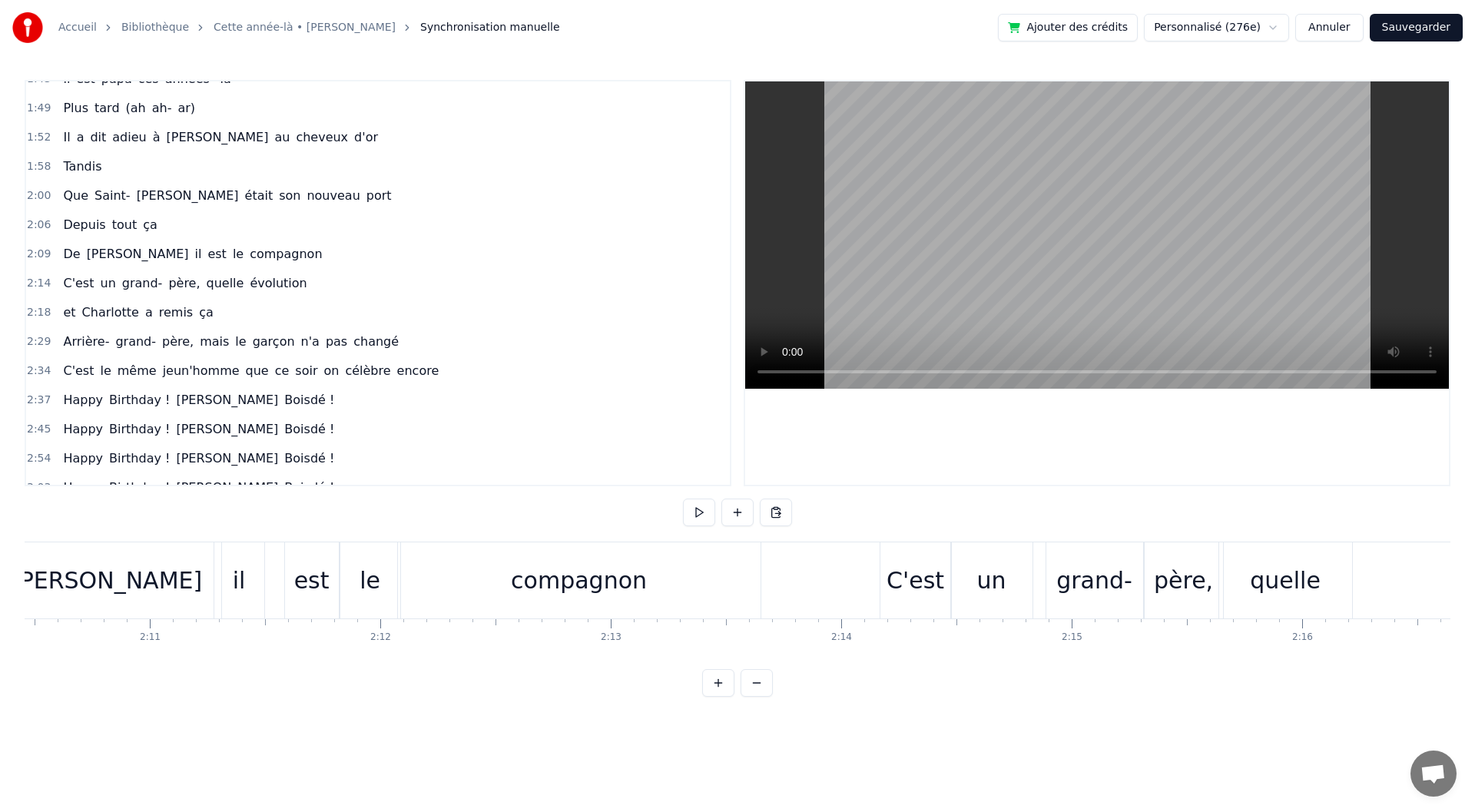
scroll to position [0, 29875]
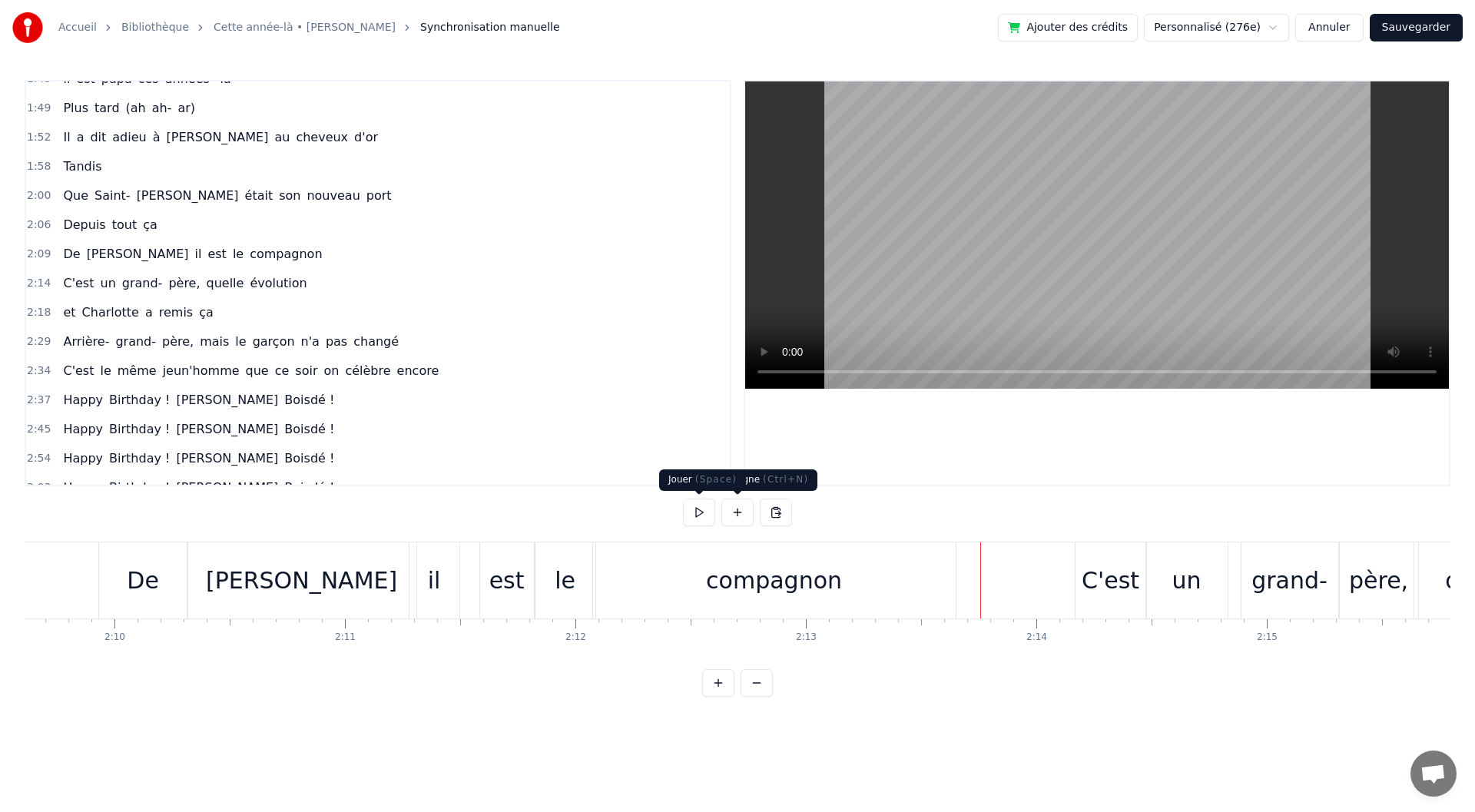
click at [702, 508] on button at bounding box center [698, 512] width 32 height 28
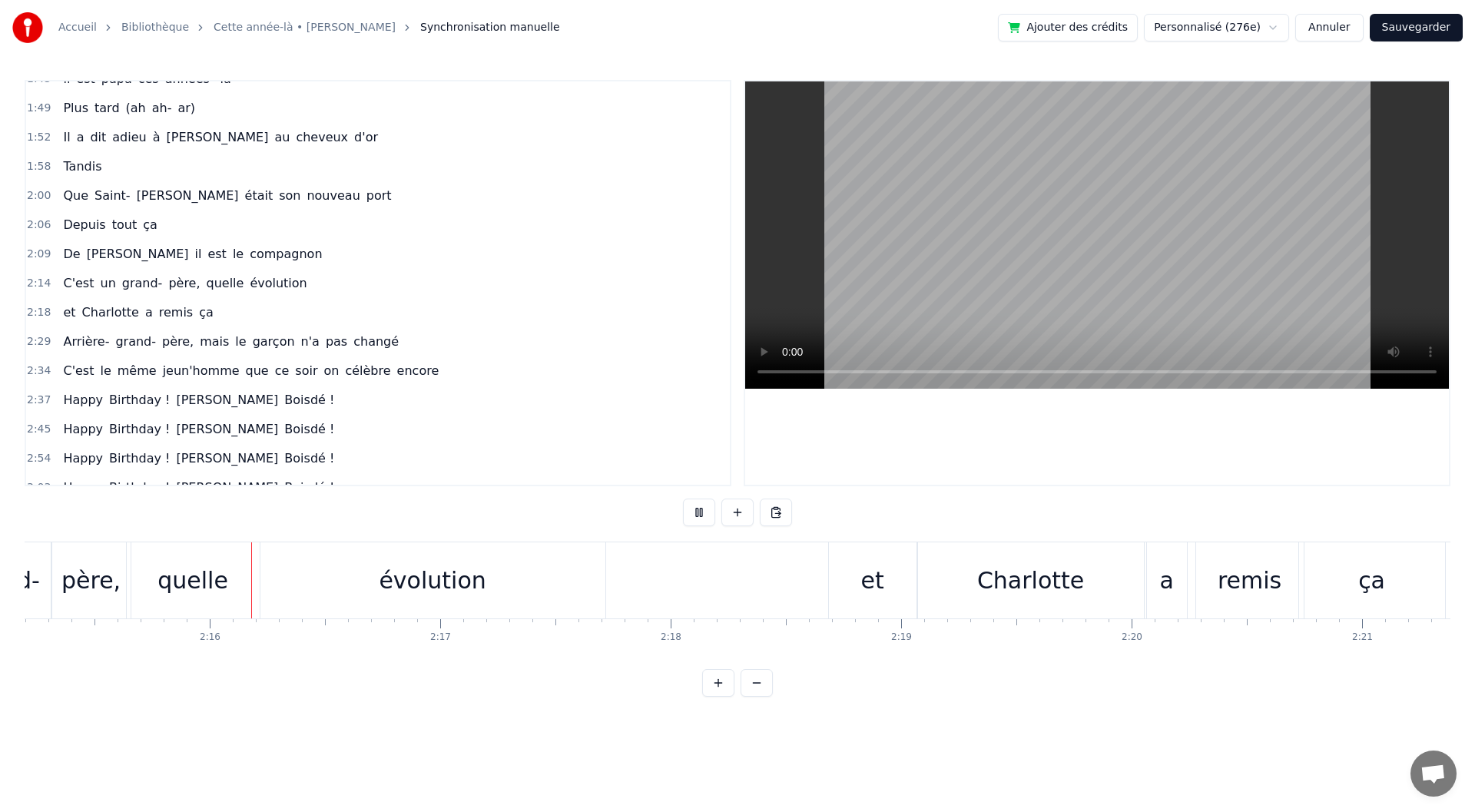
scroll to position [0, 31164]
click at [702, 508] on button at bounding box center [698, 512] width 32 height 28
click at [211, 591] on div "quelle" at bounding box center [191, 581] width 70 height 35
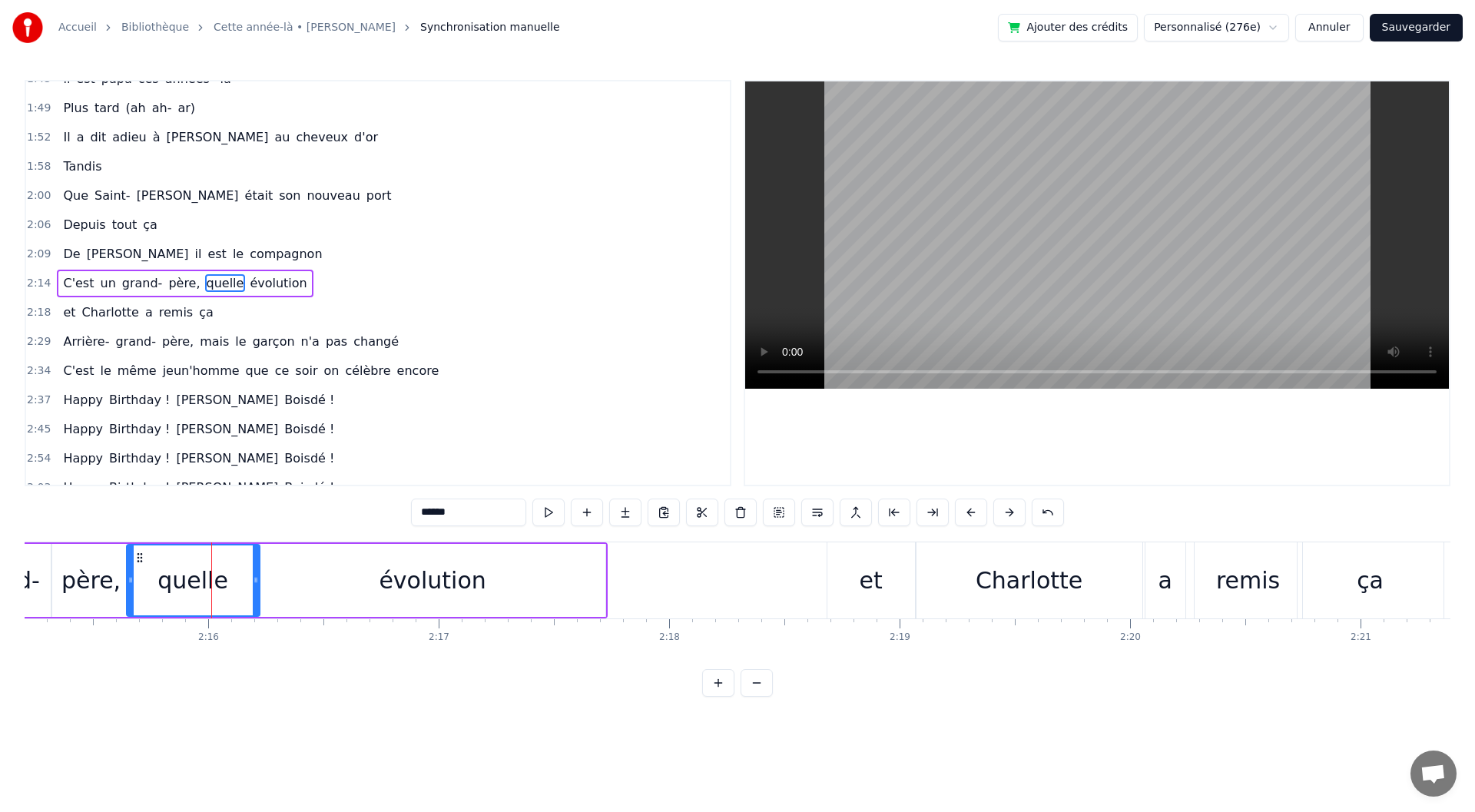
click at [373, 589] on div "évolution" at bounding box center [433, 581] width 345 height 73
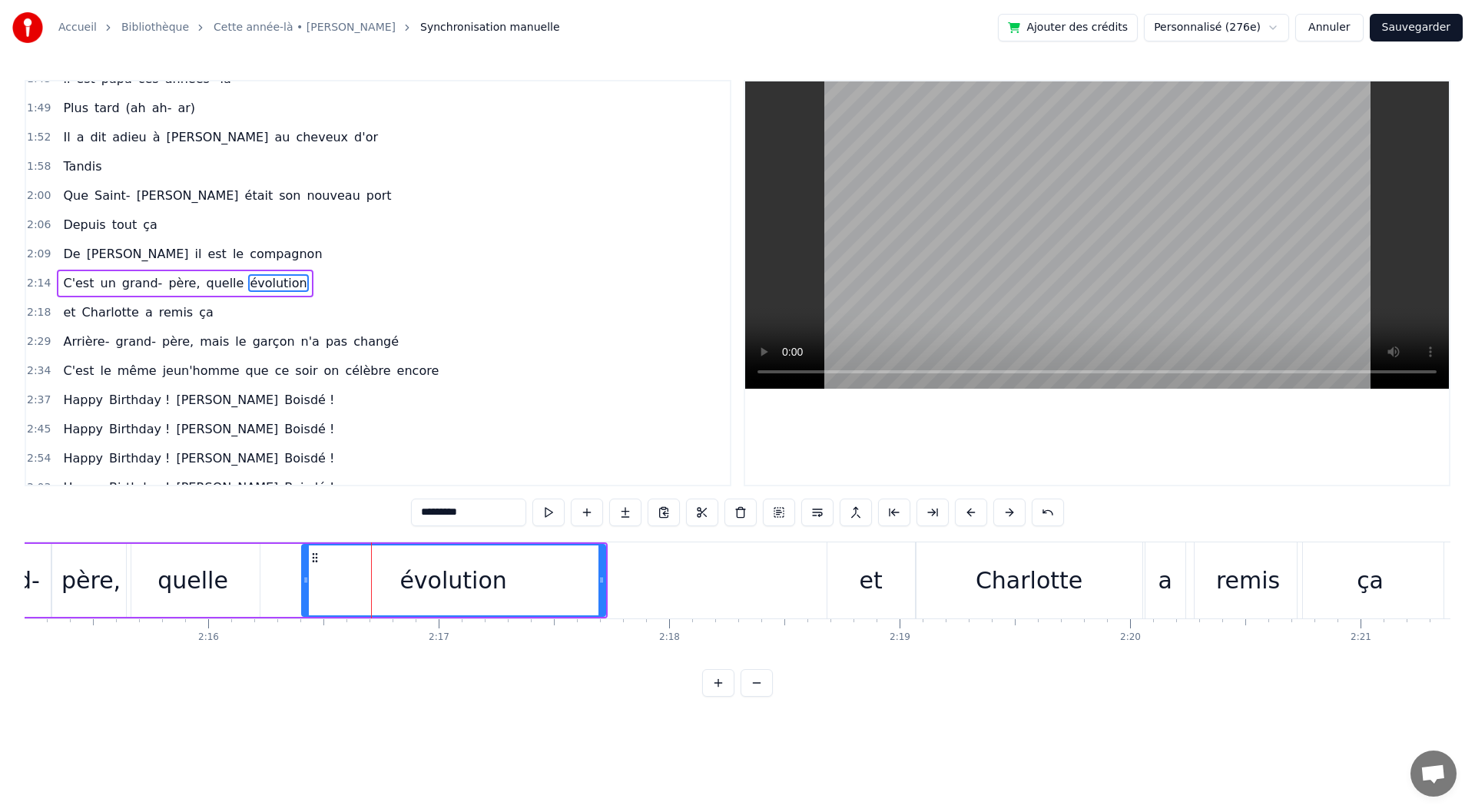
drag, startPoint x: 265, startPoint y: 592, endPoint x: 306, endPoint y: 595, distance: 41.1
click at [306, 595] on div at bounding box center [305, 580] width 6 height 70
click at [221, 596] on div "quelle" at bounding box center [192, 581] width 70 height 35
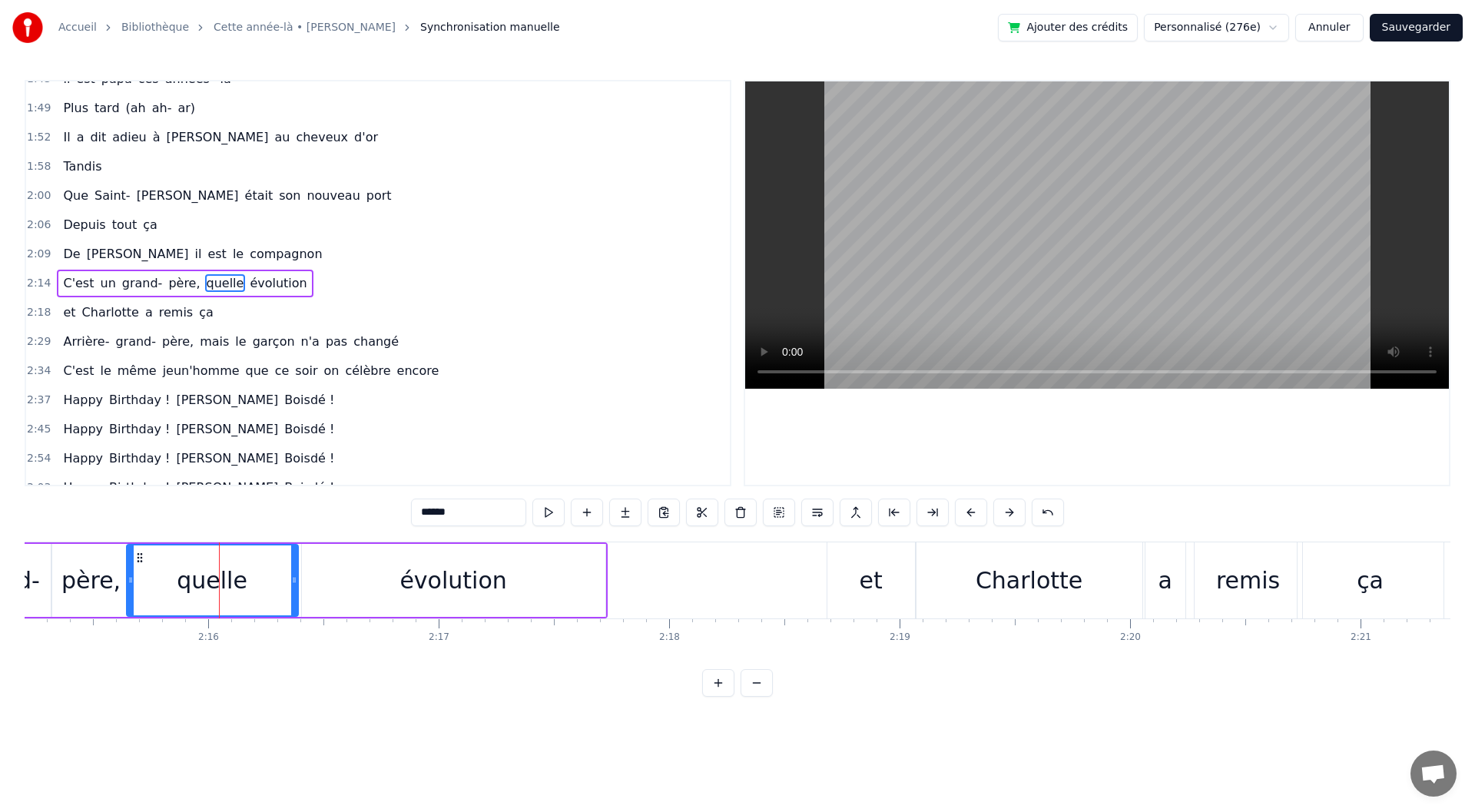
drag, startPoint x: 258, startPoint y: 593, endPoint x: 297, endPoint y: 592, distance: 39.0
click at [297, 592] on div at bounding box center [294, 580] width 6 height 70
click at [337, 589] on div "évolution" at bounding box center [453, 581] width 303 height 73
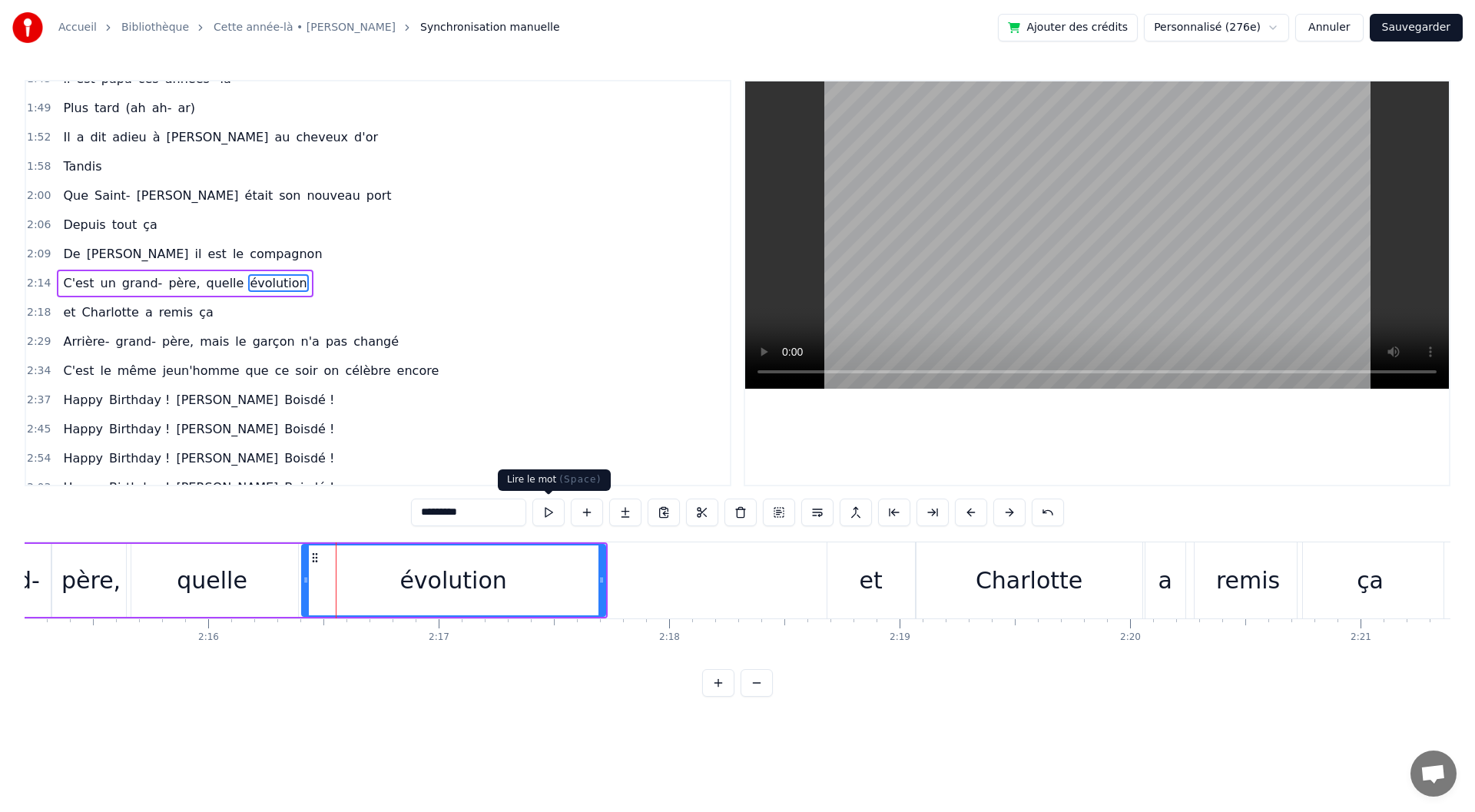
click at [541, 507] on button at bounding box center [548, 512] width 32 height 28
click at [225, 589] on div "quelle" at bounding box center [211, 581] width 70 height 35
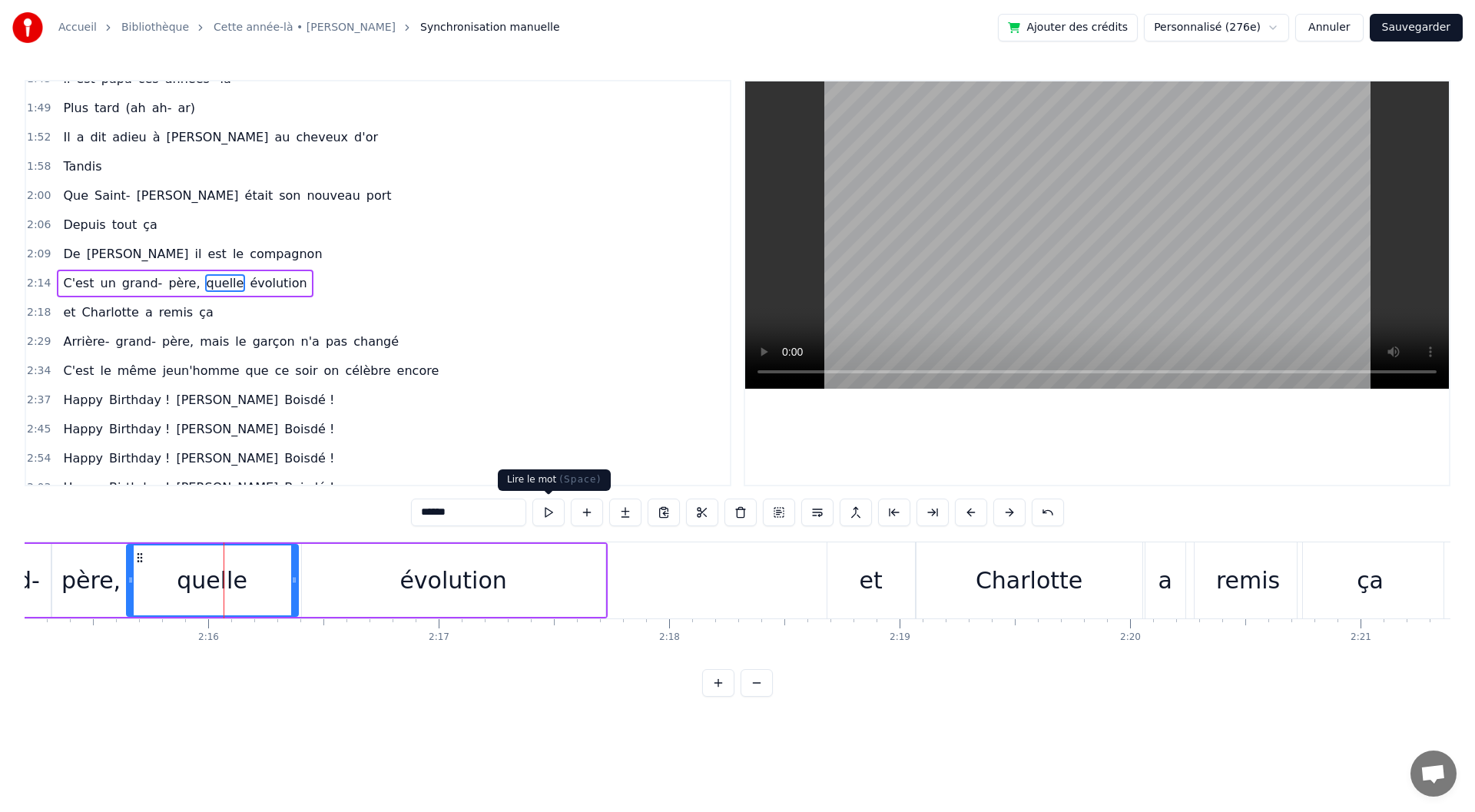
click at [541, 520] on button at bounding box center [548, 512] width 32 height 28
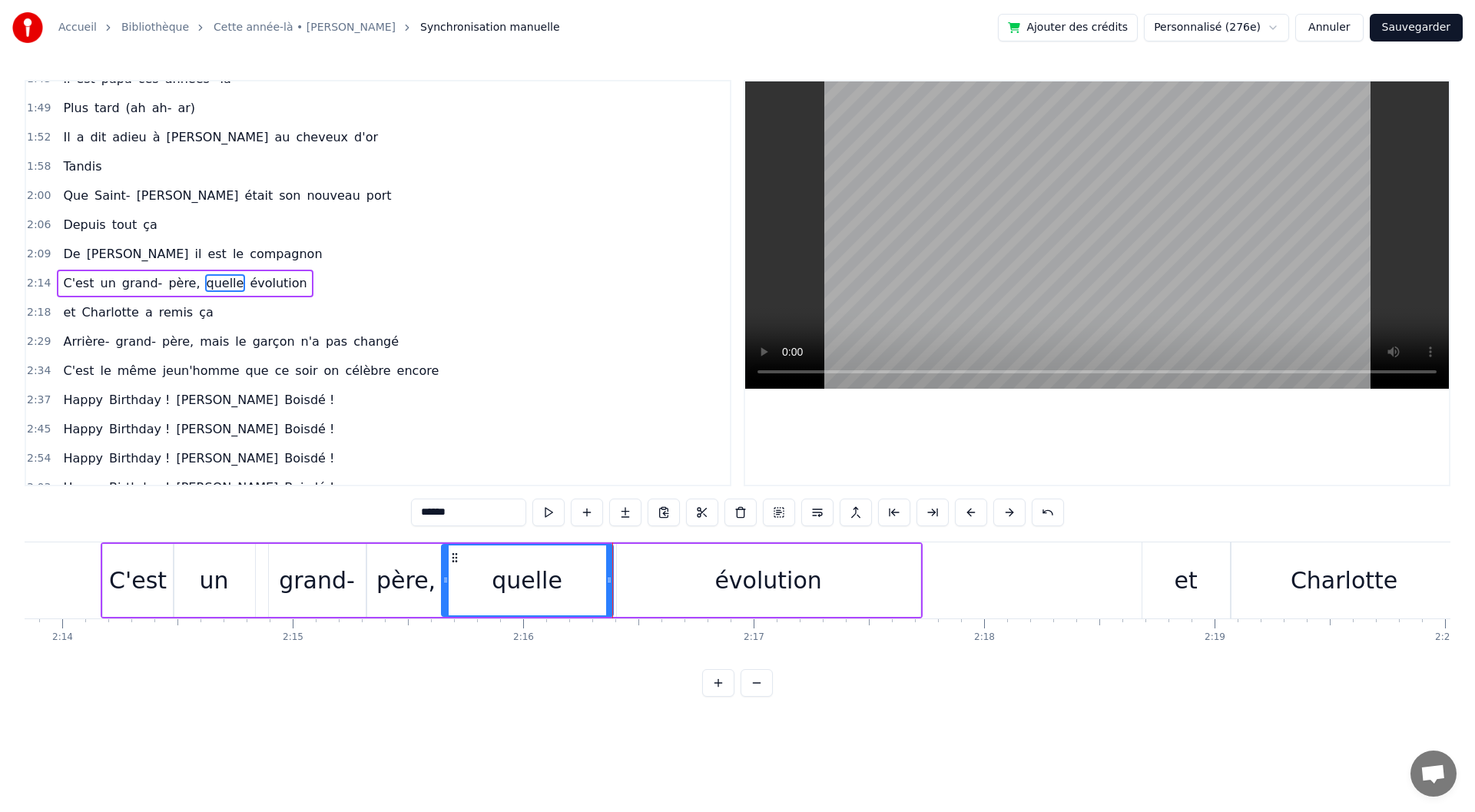
scroll to position [0, 30702]
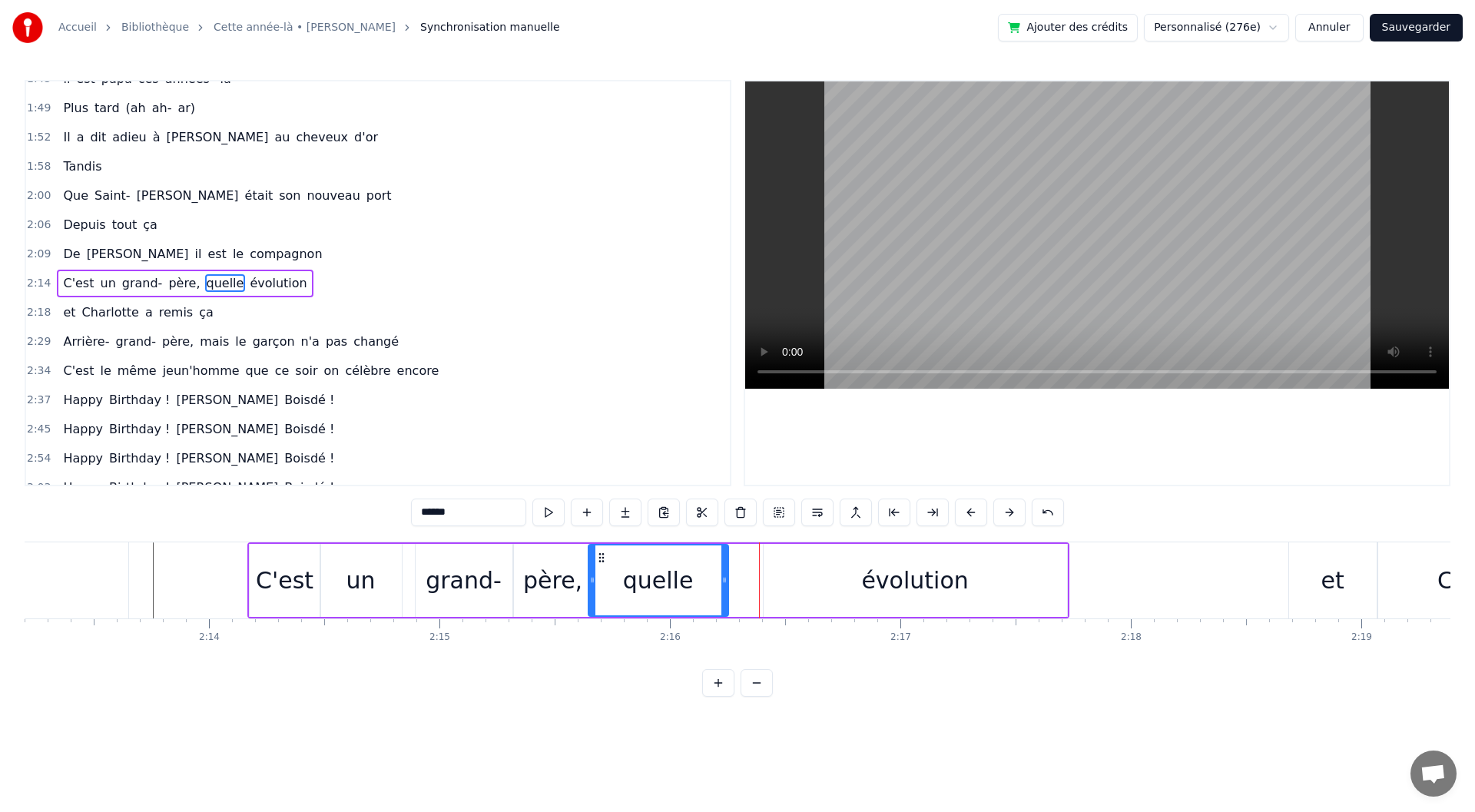
drag, startPoint x: 754, startPoint y: 597, endPoint x: 723, endPoint y: 595, distance: 31.1
click at [723, 595] on div at bounding box center [724, 580] width 6 height 70
click at [778, 594] on div "évolution" at bounding box center [915, 581] width 303 height 73
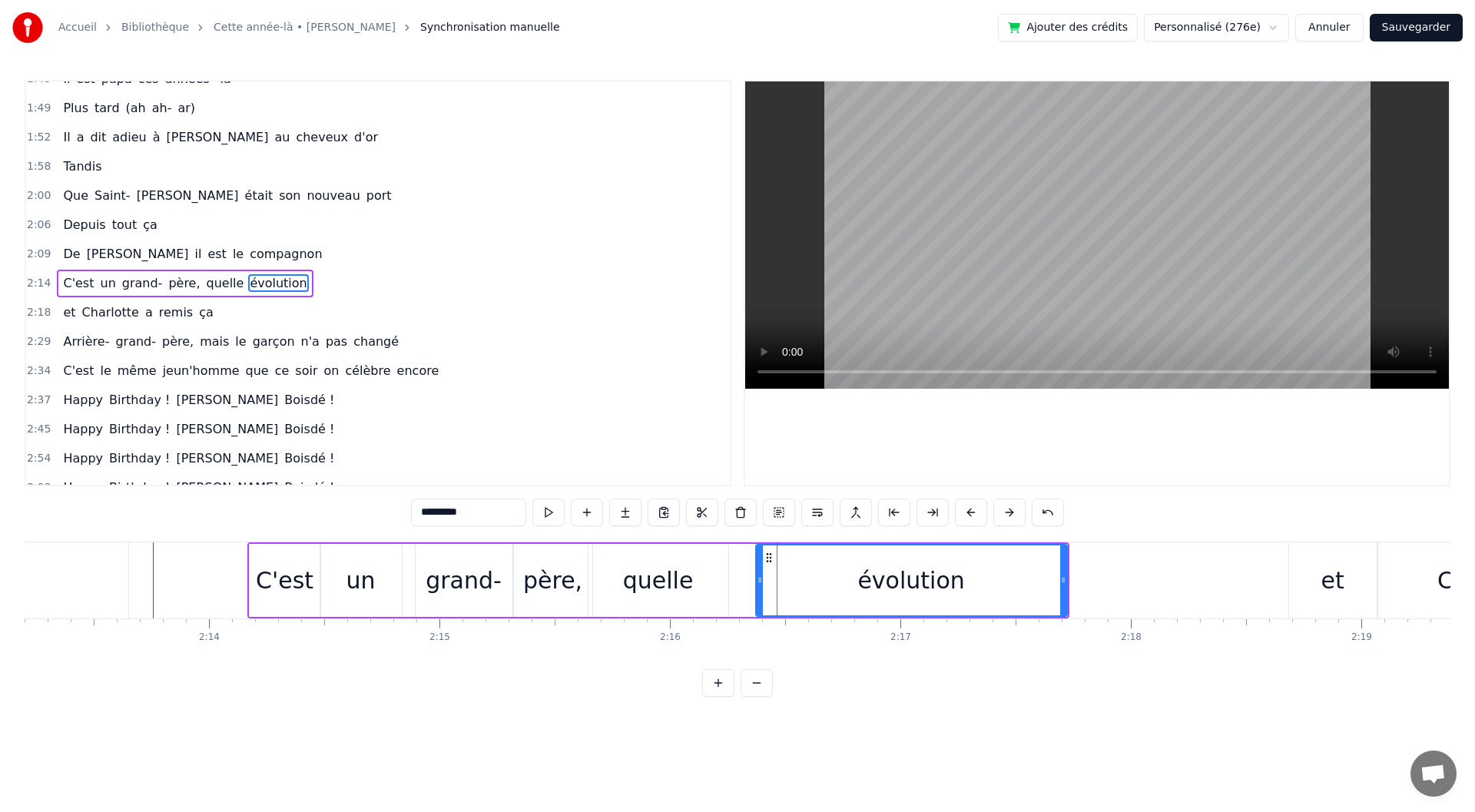
click at [761, 593] on div at bounding box center [760, 580] width 6 height 70
click at [543, 509] on button at bounding box center [548, 512] width 32 height 28
click at [639, 585] on div "quelle" at bounding box center [658, 581] width 70 height 35
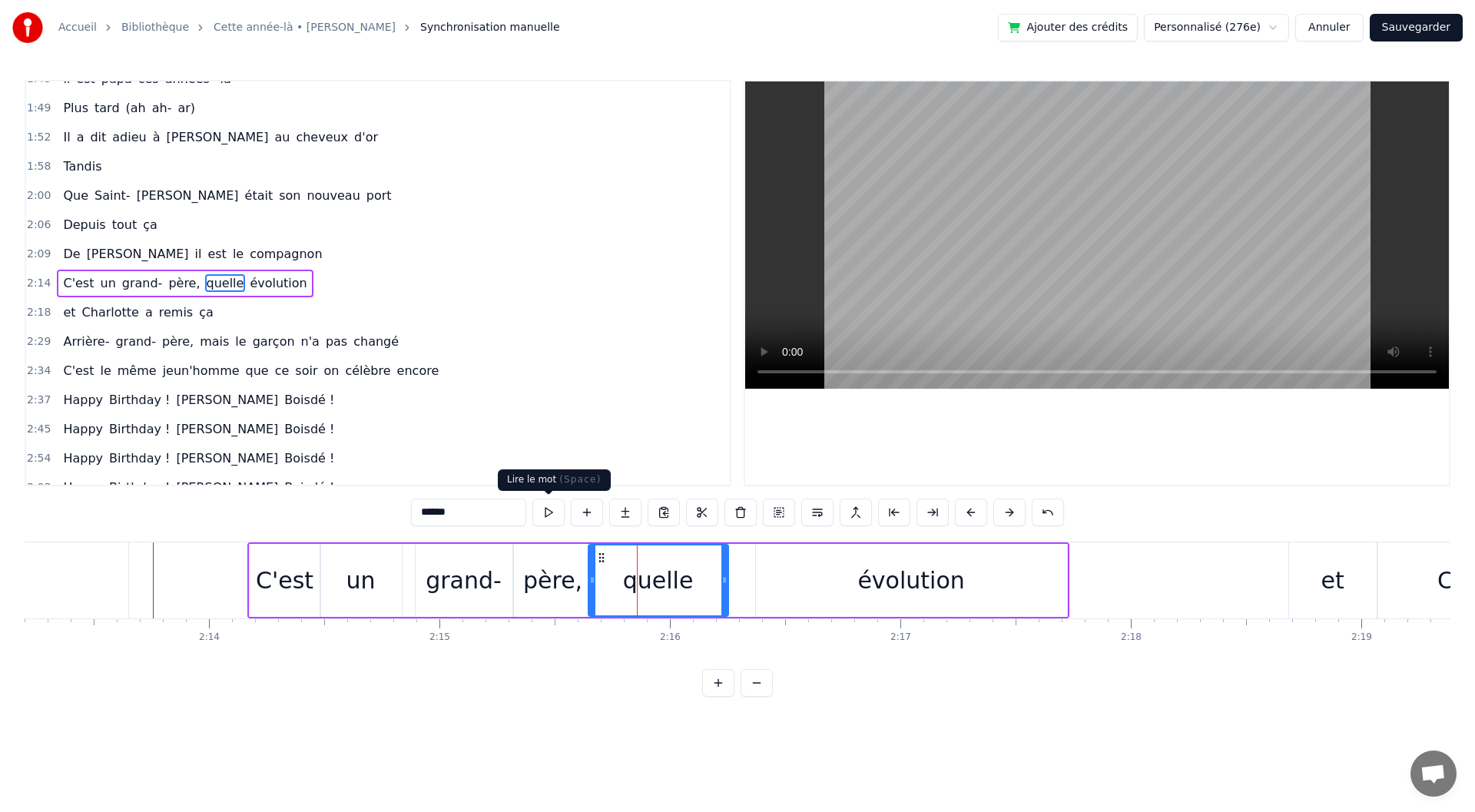
click at [545, 517] on button at bounding box center [548, 512] width 32 height 28
click at [301, 586] on div "C'est" at bounding box center [285, 581] width 58 height 35
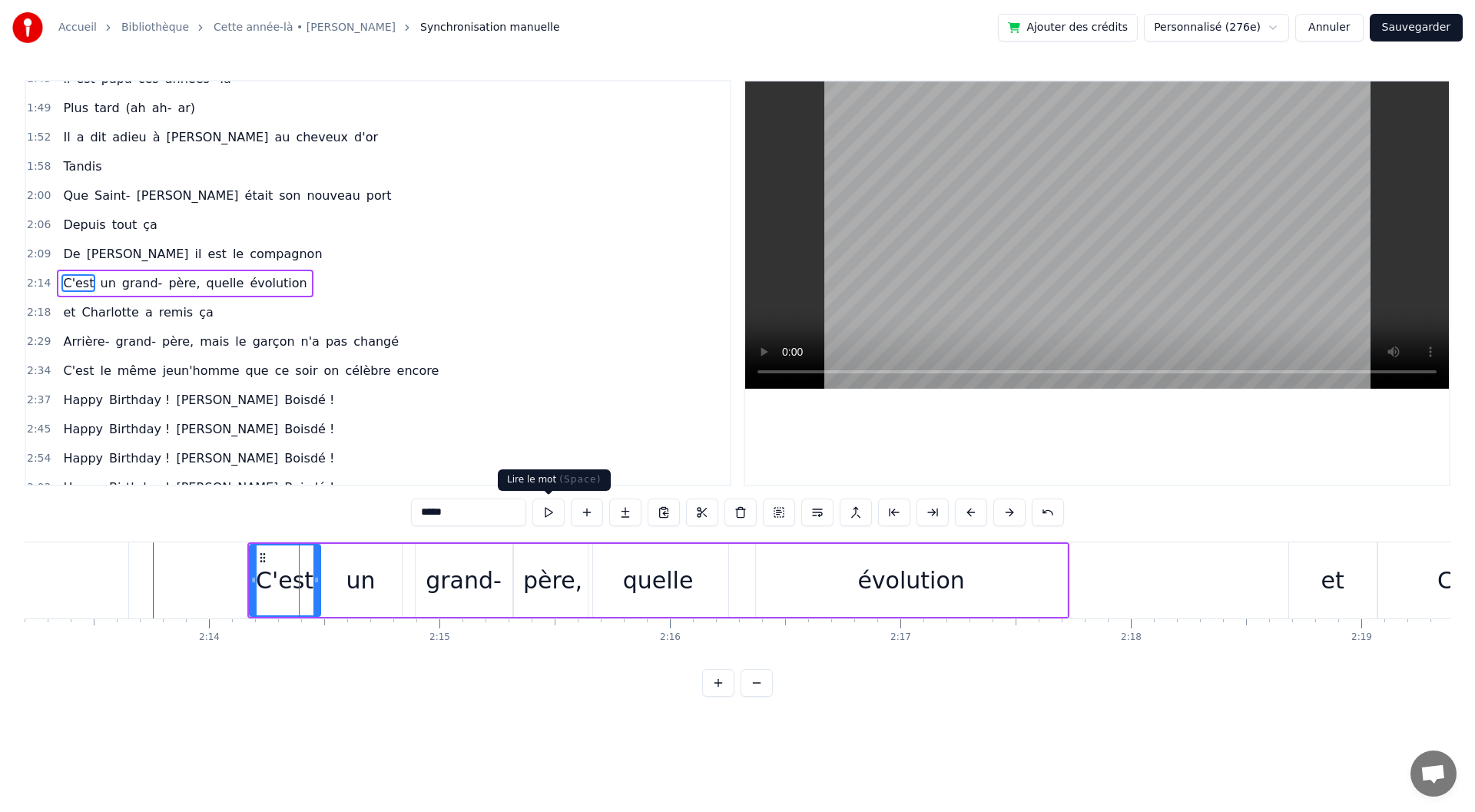
click at [558, 510] on button at bounding box center [548, 512] width 32 height 28
click at [339, 592] on div "un" at bounding box center [361, 581] width 82 height 73
click at [555, 518] on button at bounding box center [548, 512] width 32 height 28
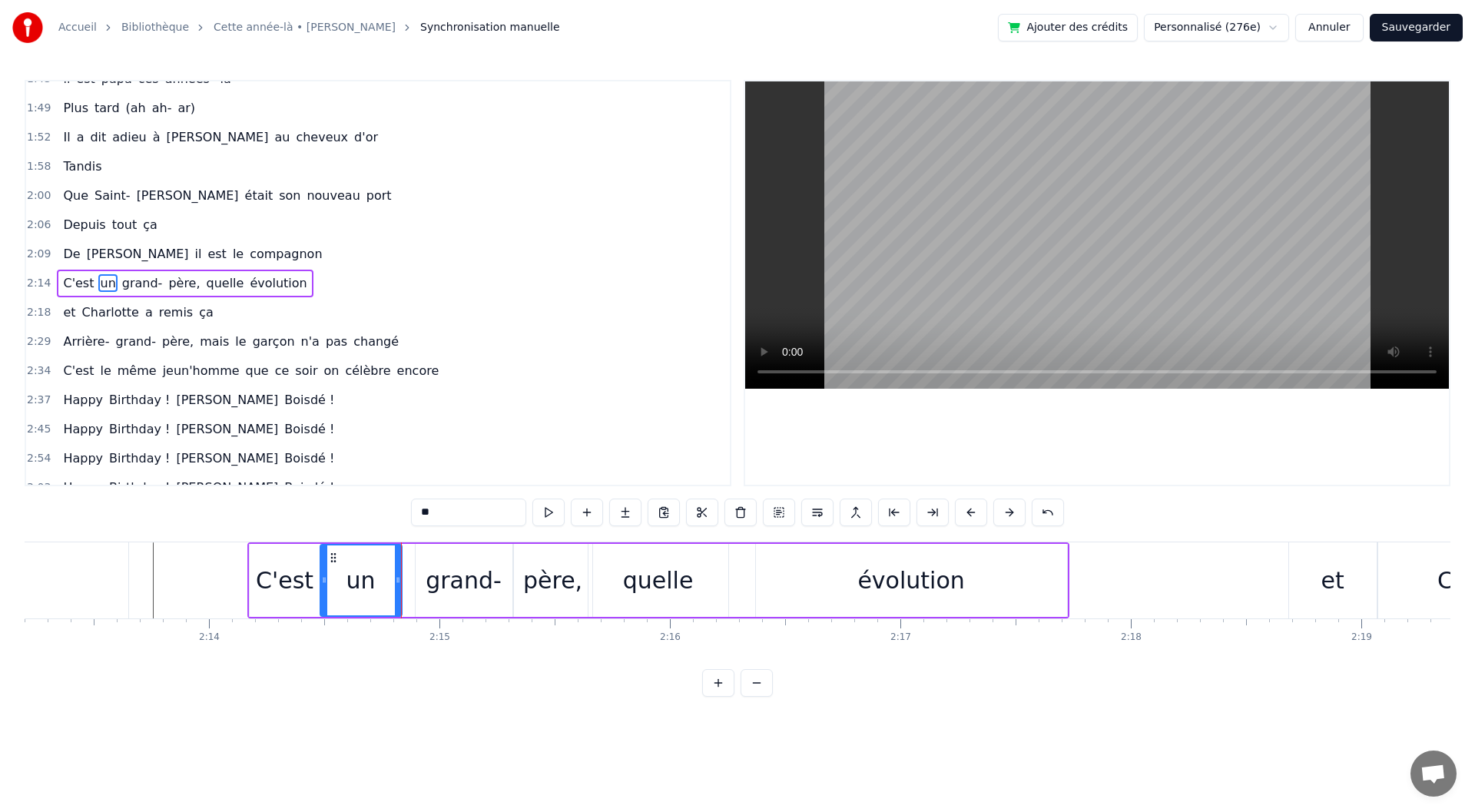
click at [480, 595] on div "grand-" at bounding box center [463, 581] width 76 height 35
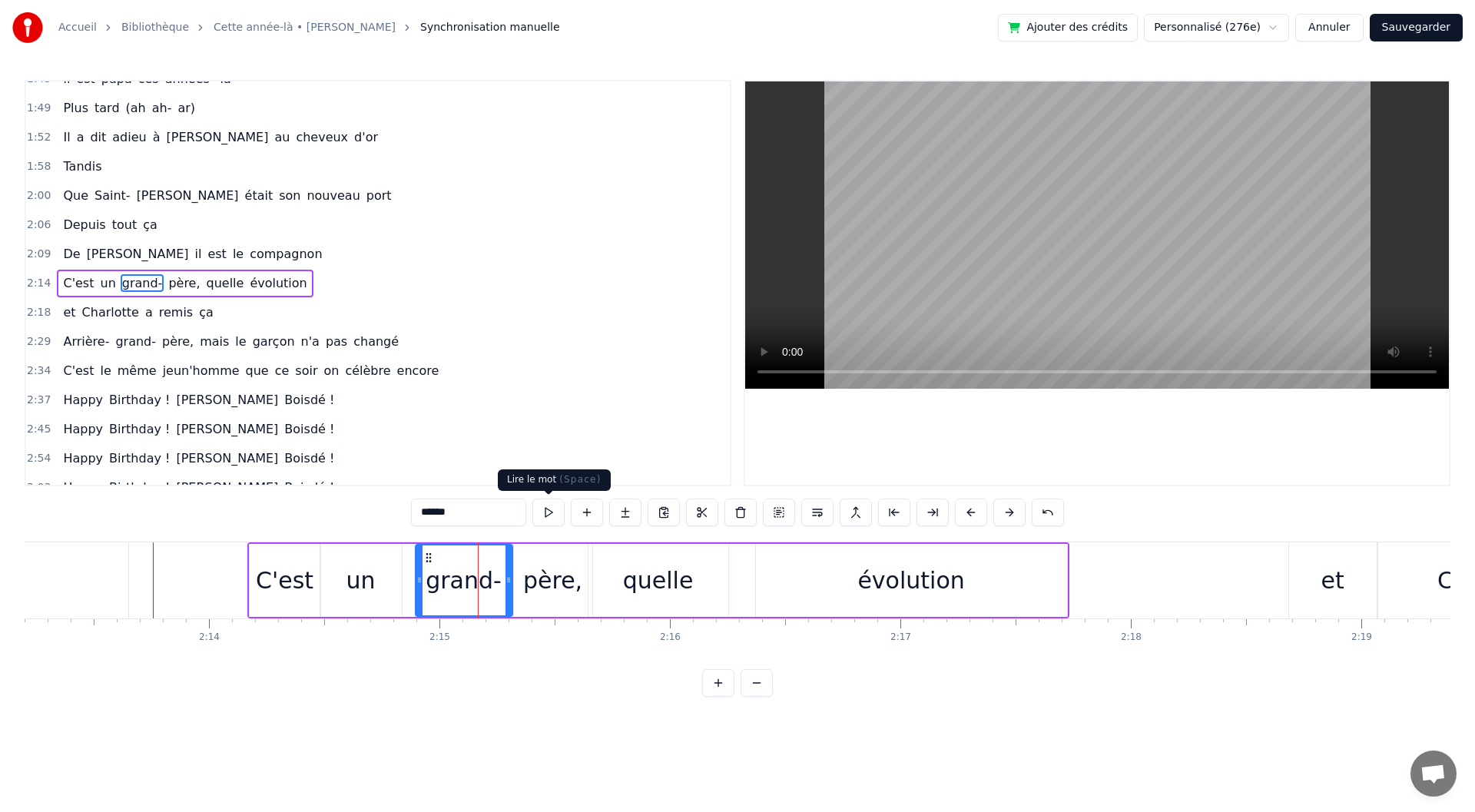
click at [553, 507] on button at bounding box center [548, 512] width 32 height 28
drag, startPoint x: 416, startPoint y: 592, endPoint x: 404, endPoint y: 590, distance: 12.2
click at [404, 590] on div at bounding box center [407, 580] width 6 height 70
click at [540, 585] on div "père," at bounding box center [552, 581] width 59 height 35
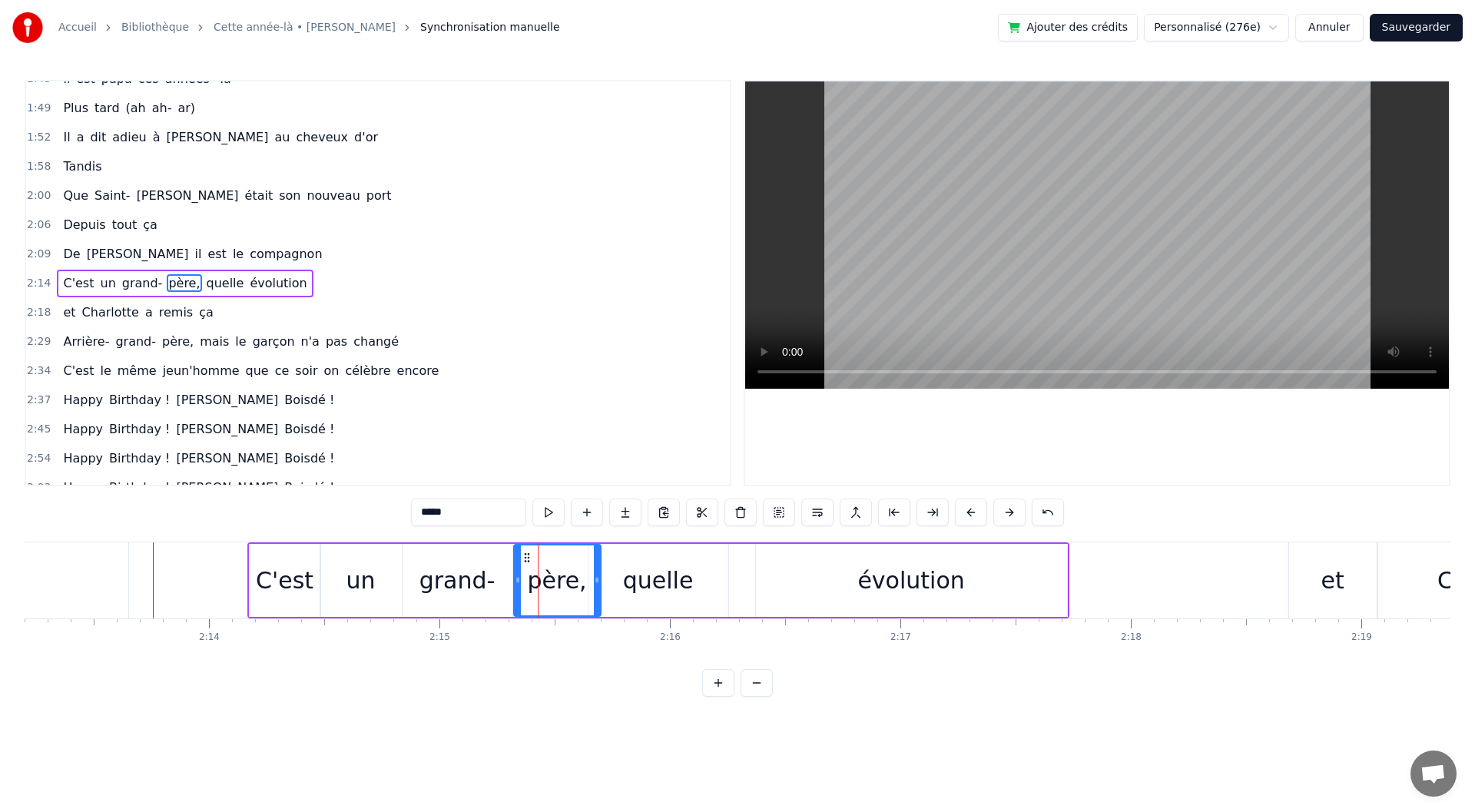
click at [594, 574] on icon at bounding box center [596, 580] width 6 height 13
click at [542, 518] on button at bounding box center [548, 512] width 32 height 28
click at [628, 578] on div "quelle" at bounding box center [658, 581] width 70 height 35
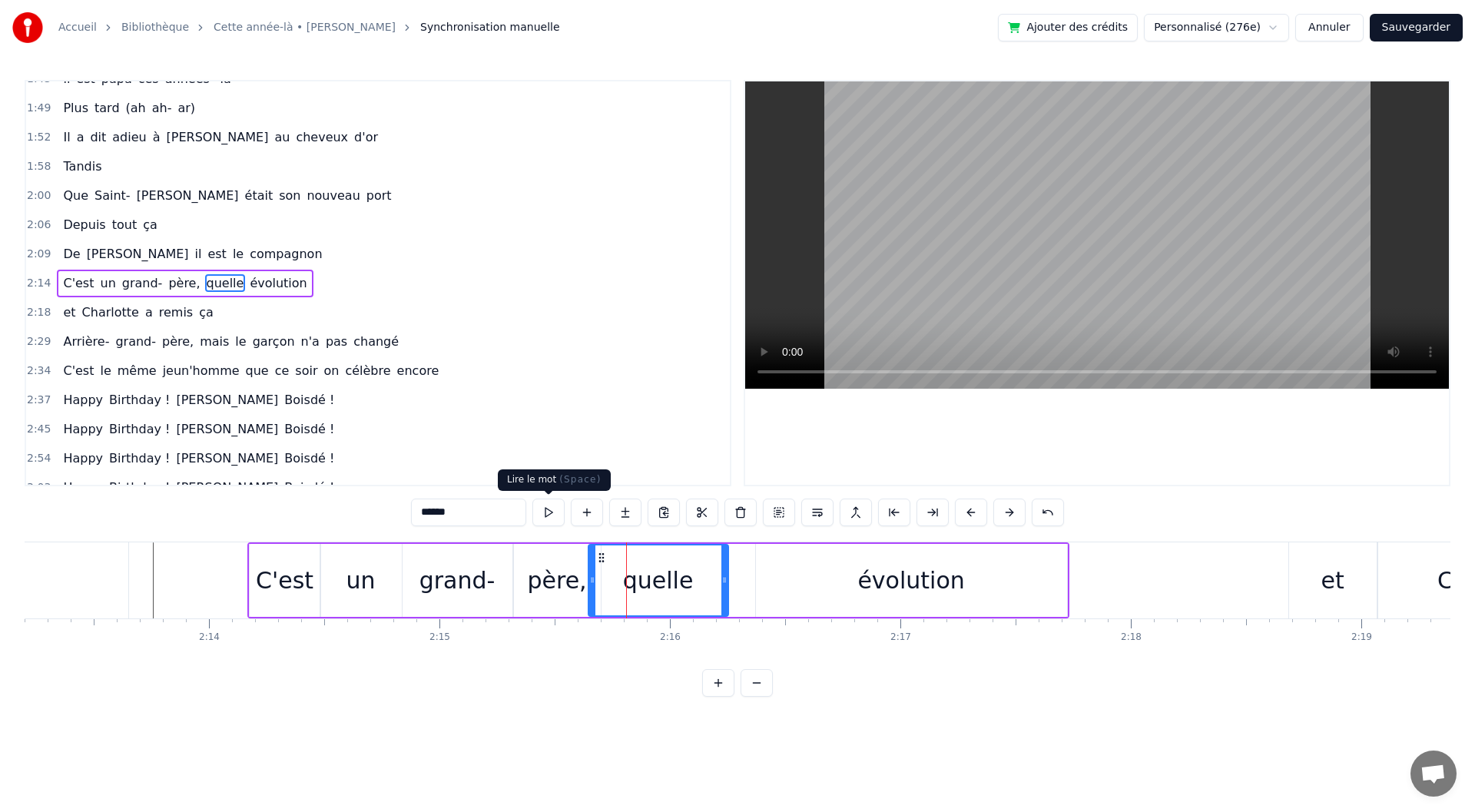
click at [558, 511] on button at bounding box center [548, 512] width 32 height 28
drag, startPoint x: 590, startPoint y: 605, endPoint x: 601, endPoint y: 602, distance: 11.4
click at [601, 602] on div at bounding box center [604, 580] width 6 height 70
click at [545, 600] on div "père," at bounding box center [558, 581] width 87 height 73
type input "*****"
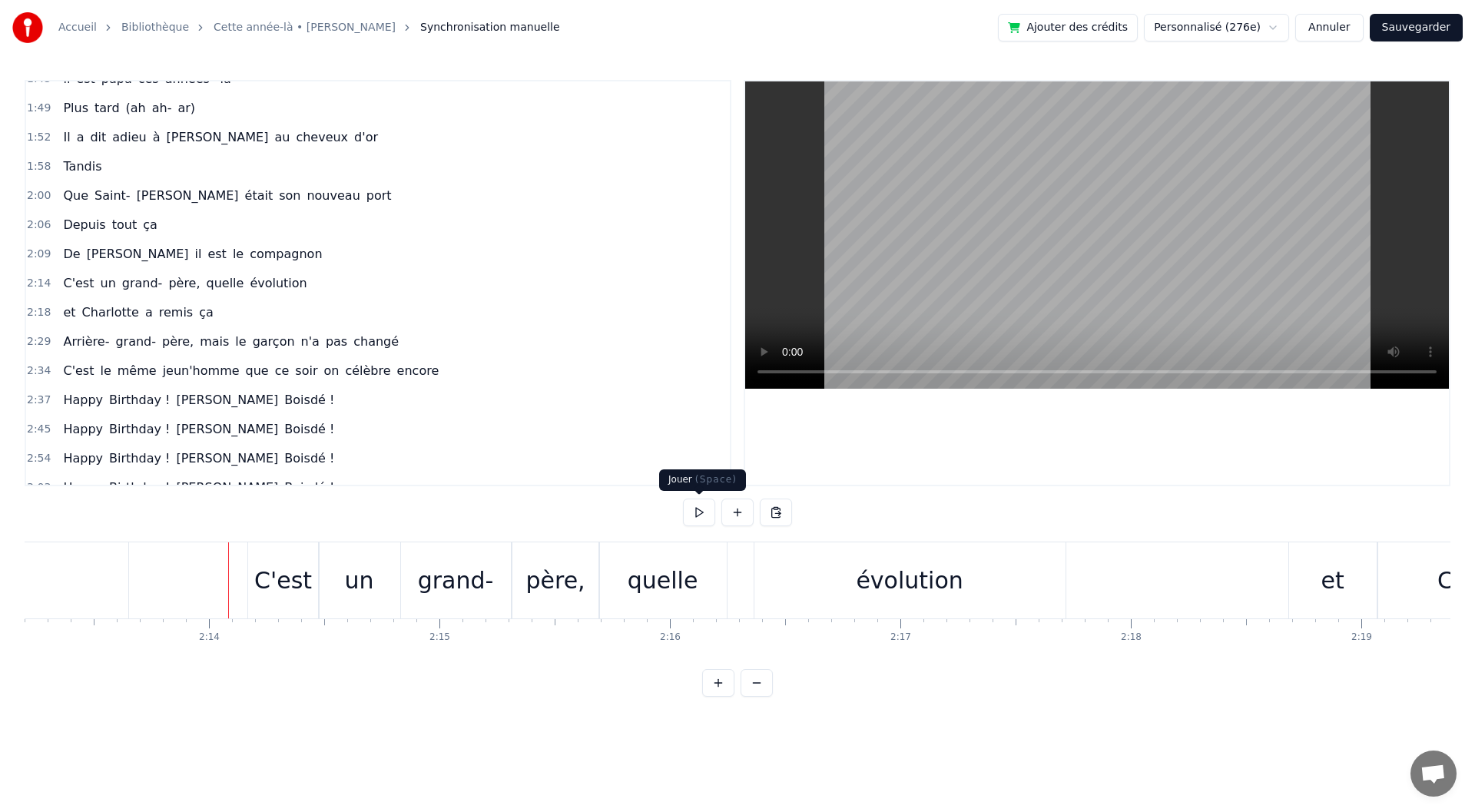
click at [705, 520] on button at bounding box center [698, 512] width 32 height 28
click at [682, 529] on div "0:08 En quarante- quatre 0:11 Les Ricains libéraient la patrie 0:16 Marie- Loui…" at bounding box center [738, 388] width 1426 height 616
click at [657, 616] on div "quelle" at bounding box center [663, 580] width 127 height 76
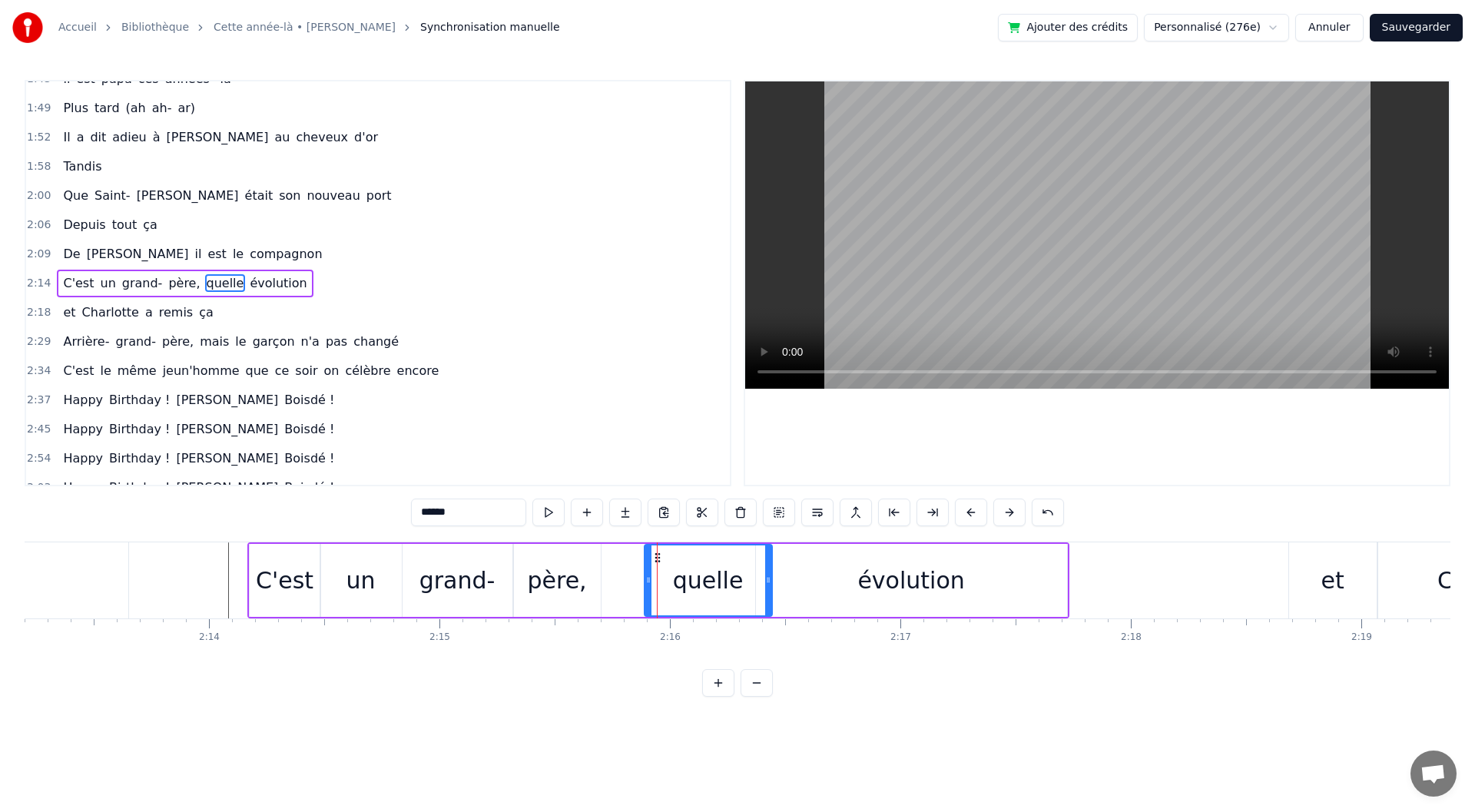
drag, startPoint x: 612, startPoint y: 553, endPoint x: 655, endPoint y: 553, distance: 43.0
click at [655, 553] on circle at bounding box center [655, 553] width 1 height 1
click at [878, 604] on div "évolution" at bounding box center [911, 581] width 311 height 73
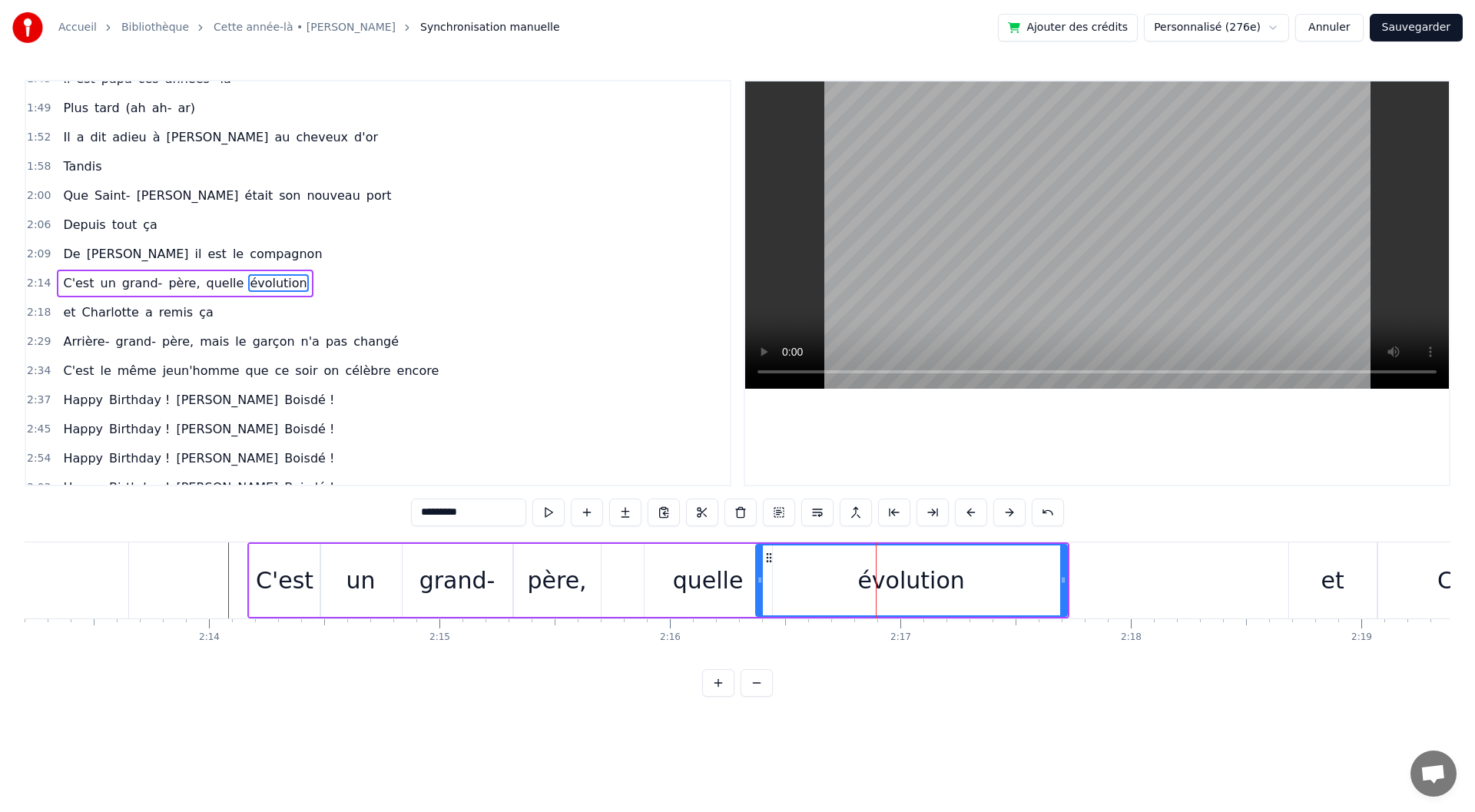
drag, startPoint x: 764, startPoint y: 591, endPoint x: 772, endPoint y: 590, distance: 8.1
click at [772, 590] on div "évolution" at bounding box center [911, 580] width 309 height 70
drag, startPoint x: 761, startPoint y: 589, endPoint x: 783, endPoint y: 589, distance: 22.0
click at [783, 589] on div at bounding box center [782, 580] width 6 height 70
click at [739, 586] on div "quelle" at bounding box center [708, 581] width 127 height 73
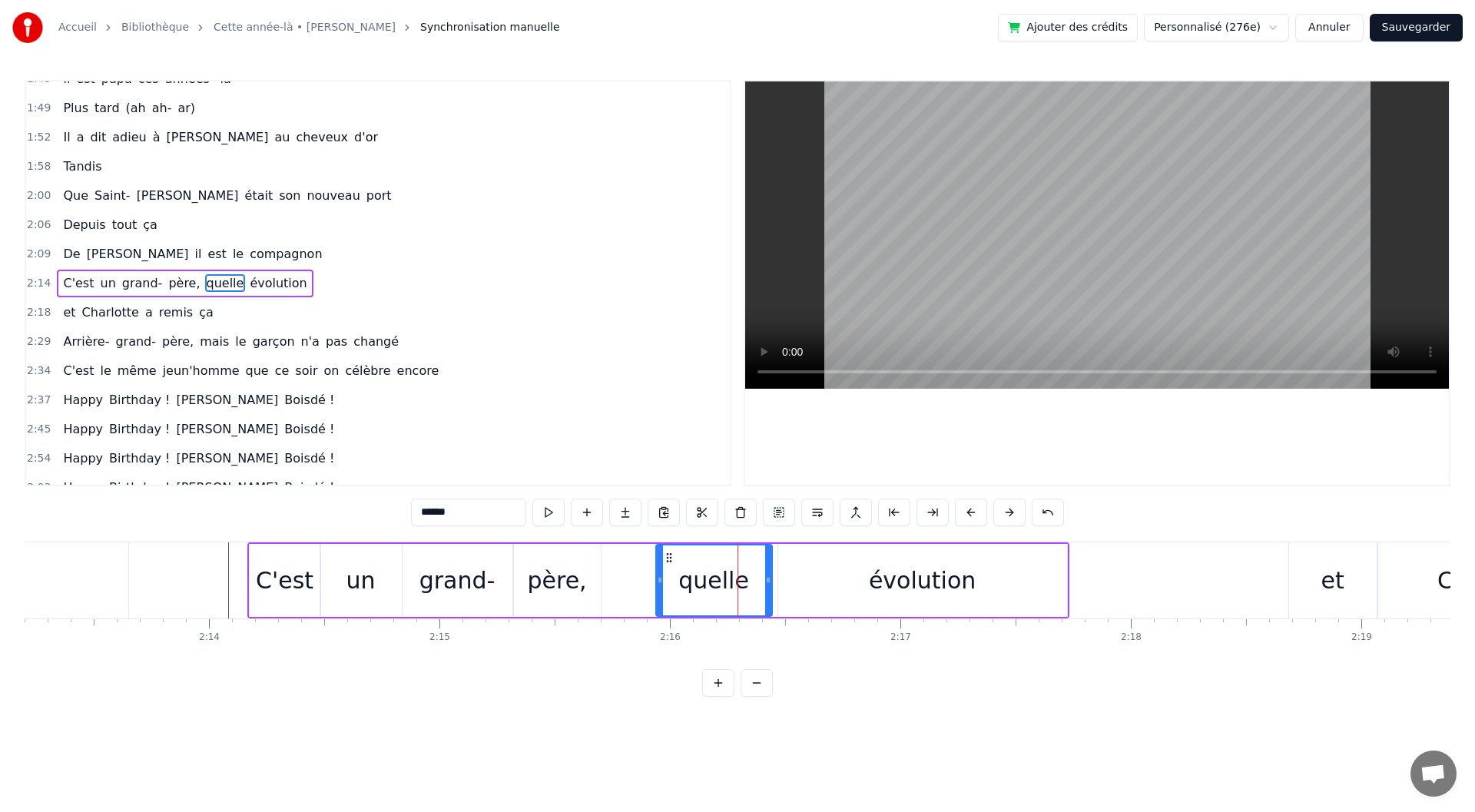
drag, startPoint x: 649, startPoint y: 577, endPoint x: 661, endPoint y: 577, distance: 12.0
click at [661, 577] on icon at bounding box center [660, 580] width 6 height 13
click at [545, 583] on div "père," at bounding box center [556, 581] width 59 height 35
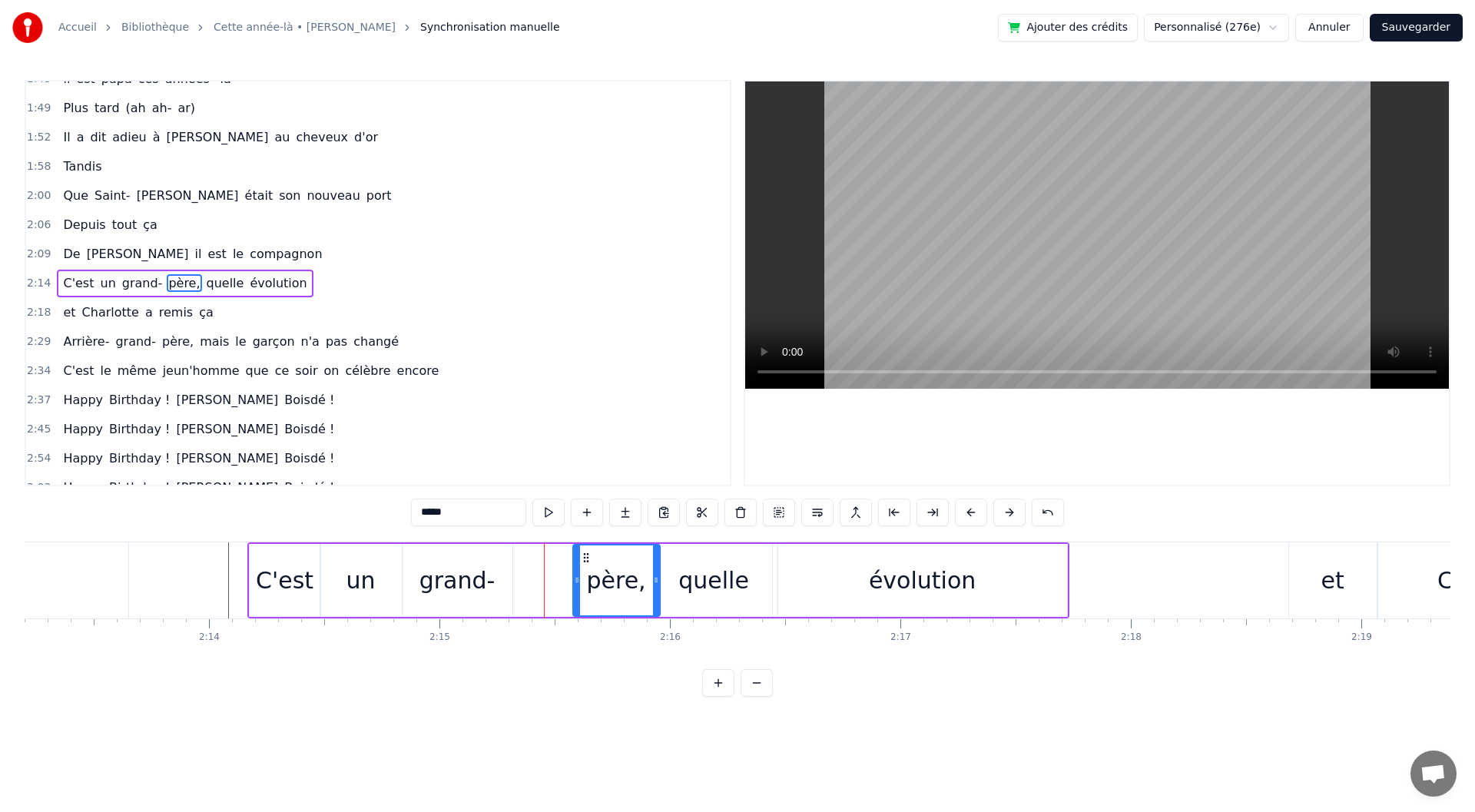
drag, startPoint x: 526, startPoint y: 553, endPoint x: 586, endPoint y: 550, distance: 60.1
click at [586, 550] on div "père," at bounding box center [617, 580] width 86 height 70
drag, startPoint x: 578, startPoint y: 561, endPoint x: 551, endPoint y: 563, distance: 27.1
click at [552, 563] on div at bounding box center [553, 580] width 6 height 70
click at [495, 594] on div "grand-" at bounding box center [458, 581] width 110 height 73
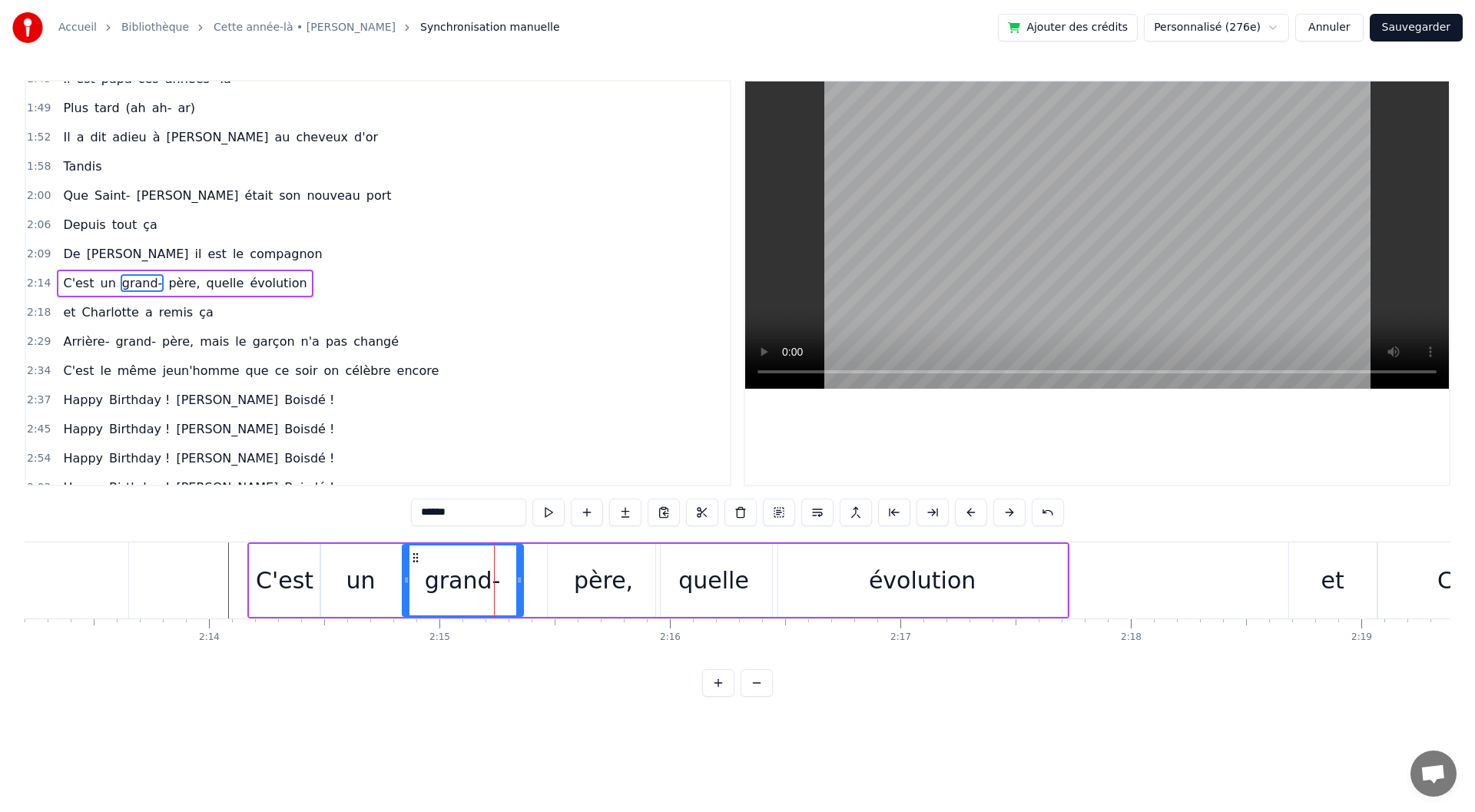
drag, startPoint x: 507, startPoint y: 588, endPoint x: 518, endPoint y: 587, distance: 11.0
click at [518, 587] on div at bounding box center [519, 580] width 6 height 70
drag, startPoint x: 427, startPoint y: 558, endPoint x: 444, endPoint y: 556, distance: 17.1
click at [443, 556] on icon at bounding box center [436, 558] width 13 height 13
click at [643, 574] on div "père," at bounding box center [604, 581] width 112 height 73
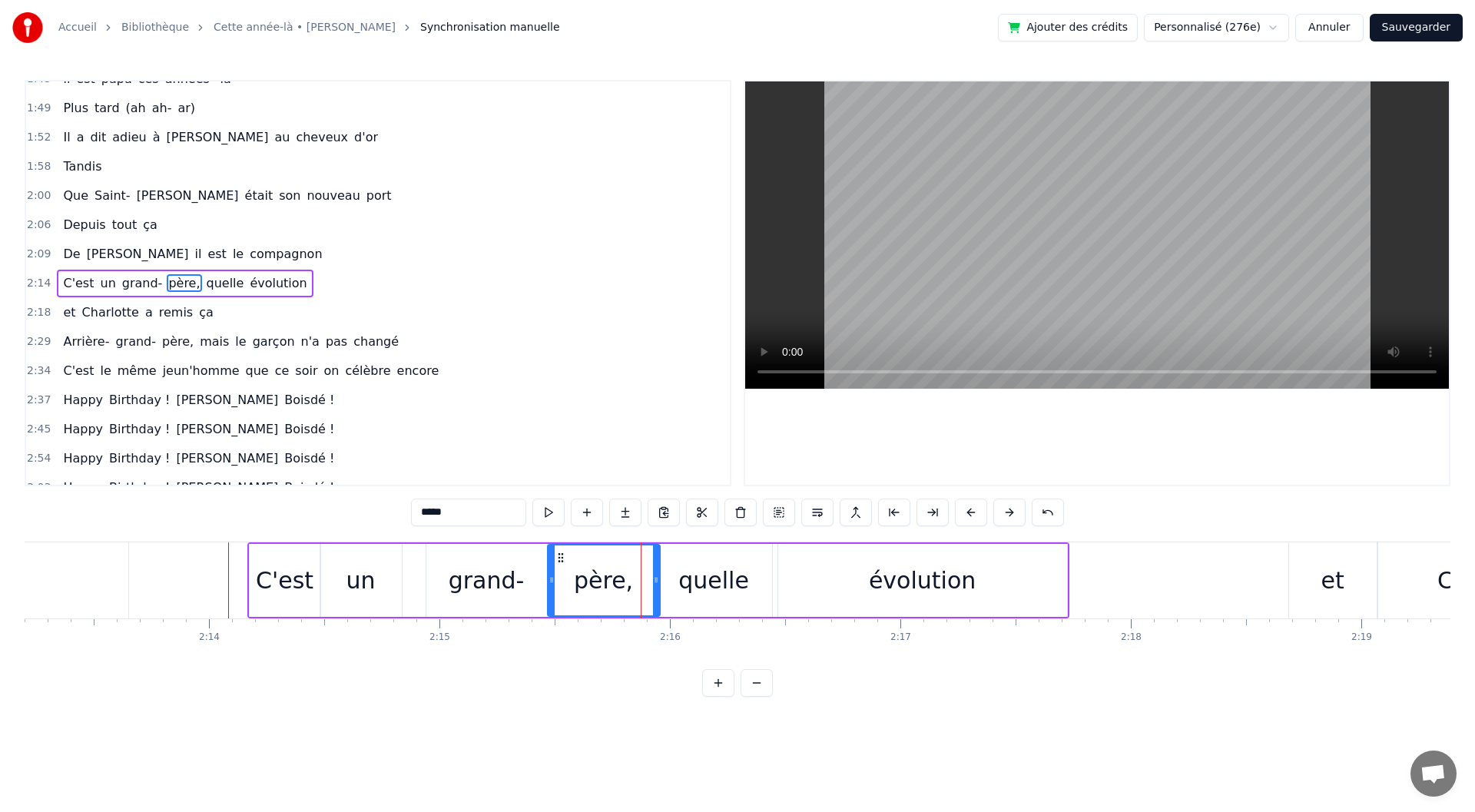
click at [361, 593] on div "un" at bounding box center [361, 581] width 29 height 35
type input "**"
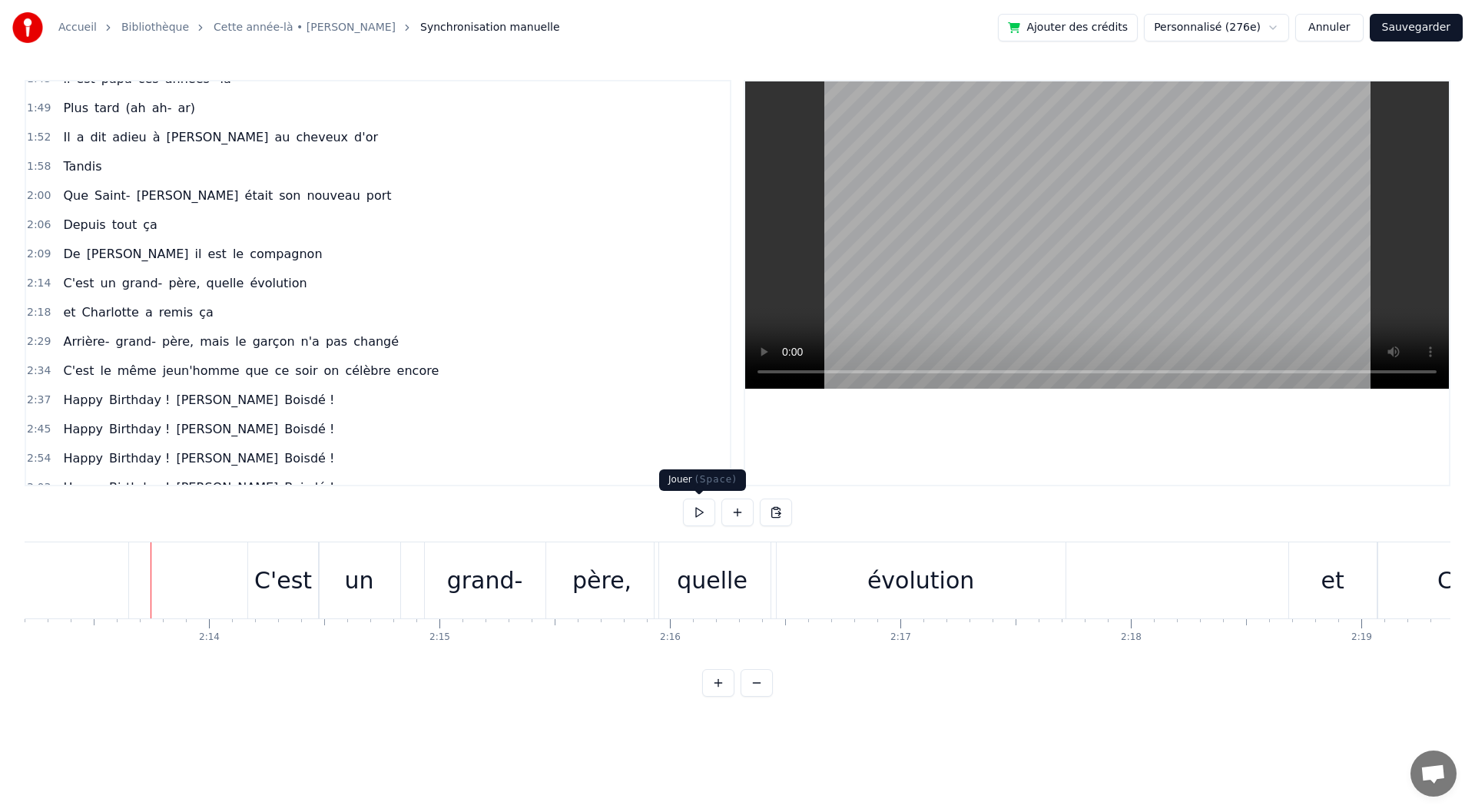
click at [713, 511] on button at bounding box center [698, 512] width 32 height 28
click at [708, 512] on button at bounding box center [698, 512] width 32 height 28
click at [1420, 15] on button "Sauvegarder" at bounding box center [1416, 27] width 92 height 28
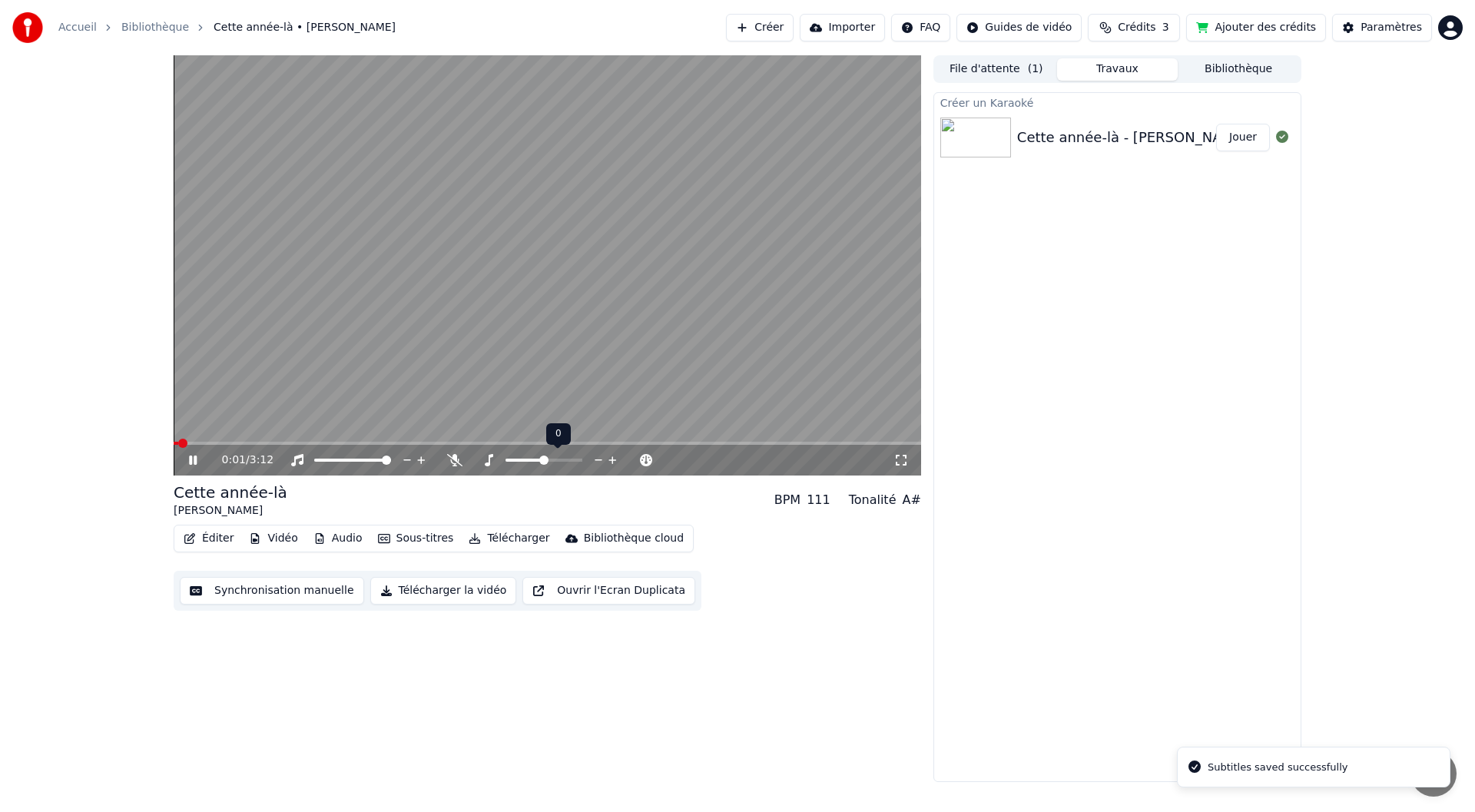
click at [533, 438] on video at bounding box center [547, 265] width 748 height 420
click at [534, 445] on span at bounding box center [547, 443] width 748 height 3
click at [188, 458] on icon at bounding box center [203, 459] width 36 height 13
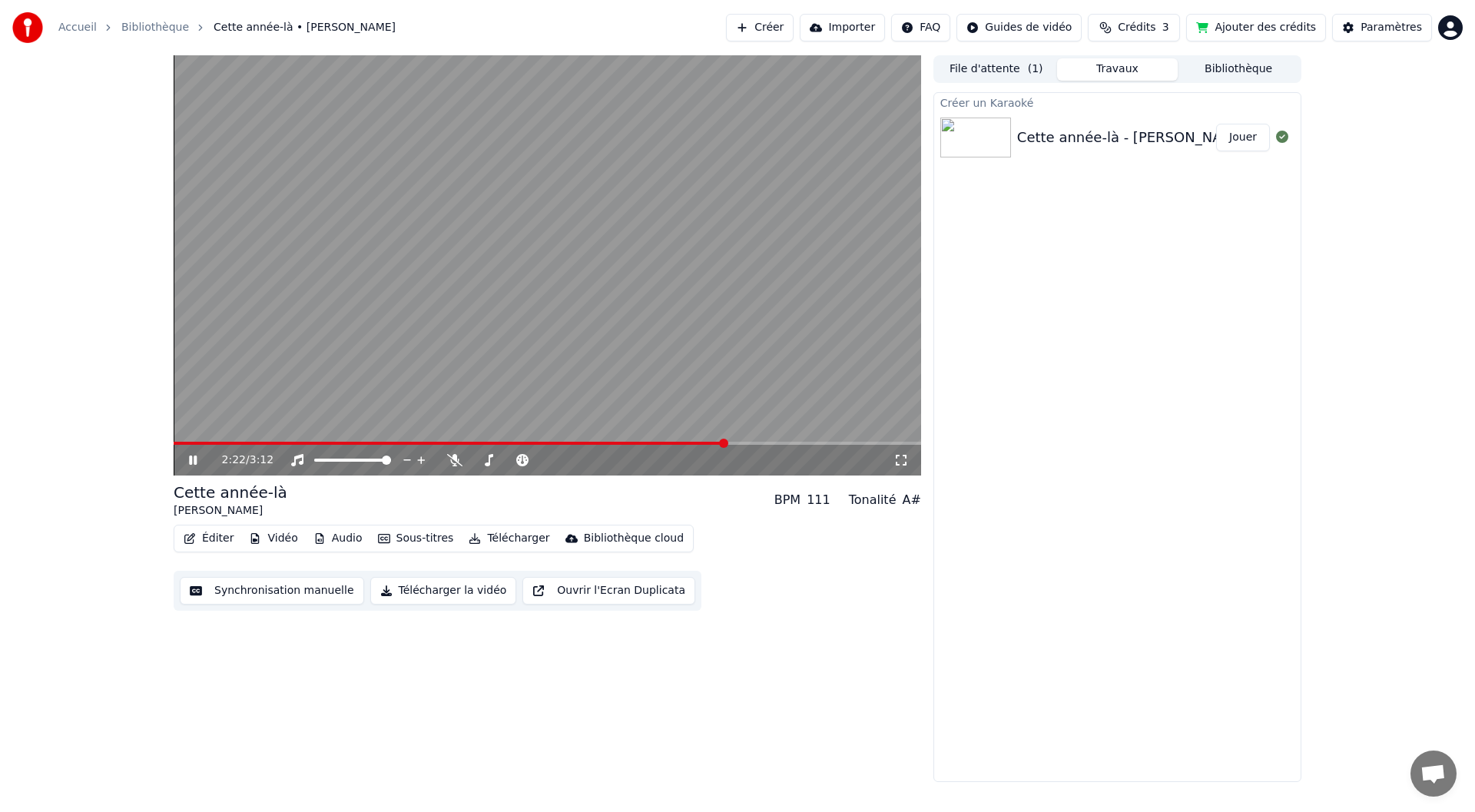
click at [670, 446] on div "2:22 / 3:12" at bounding box center [547, 460] width 748 height 31
click at [673, 434] on video at bounding box center [547, 265] width 748 height 420
click at [670, 442] on span at bounding box center [422, 443] width 497 height 3
click at [193, 461] on icon at bounding box center [193, 459] width 10 height 11
click at [196, 465] on icon at bounding box center [203, 459] width 36 height 13
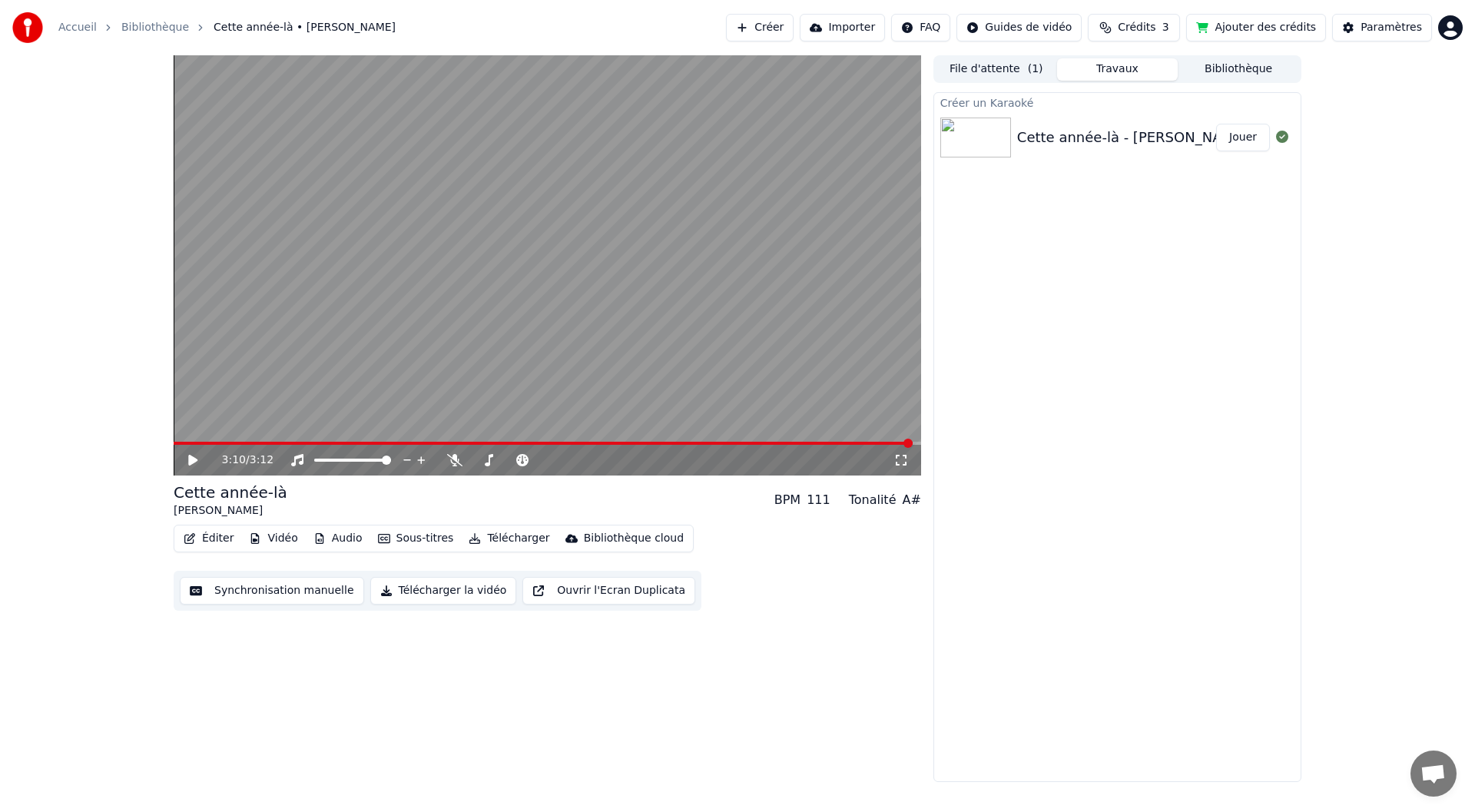
click at [249, 590] on button "Synchronisation manuelle" at bounding box center [272, 590] width 184 height 28
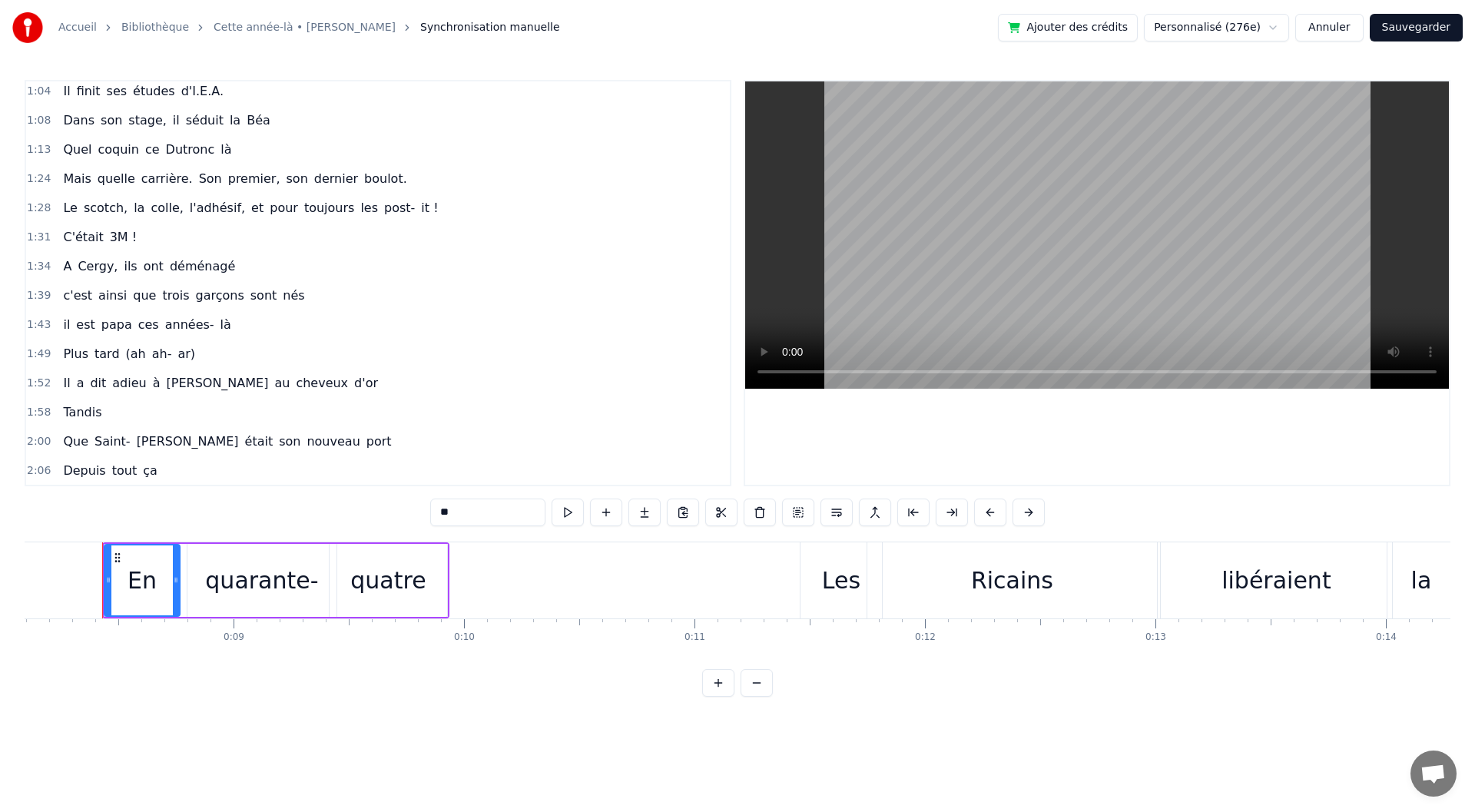
scroll to position [647, 0]
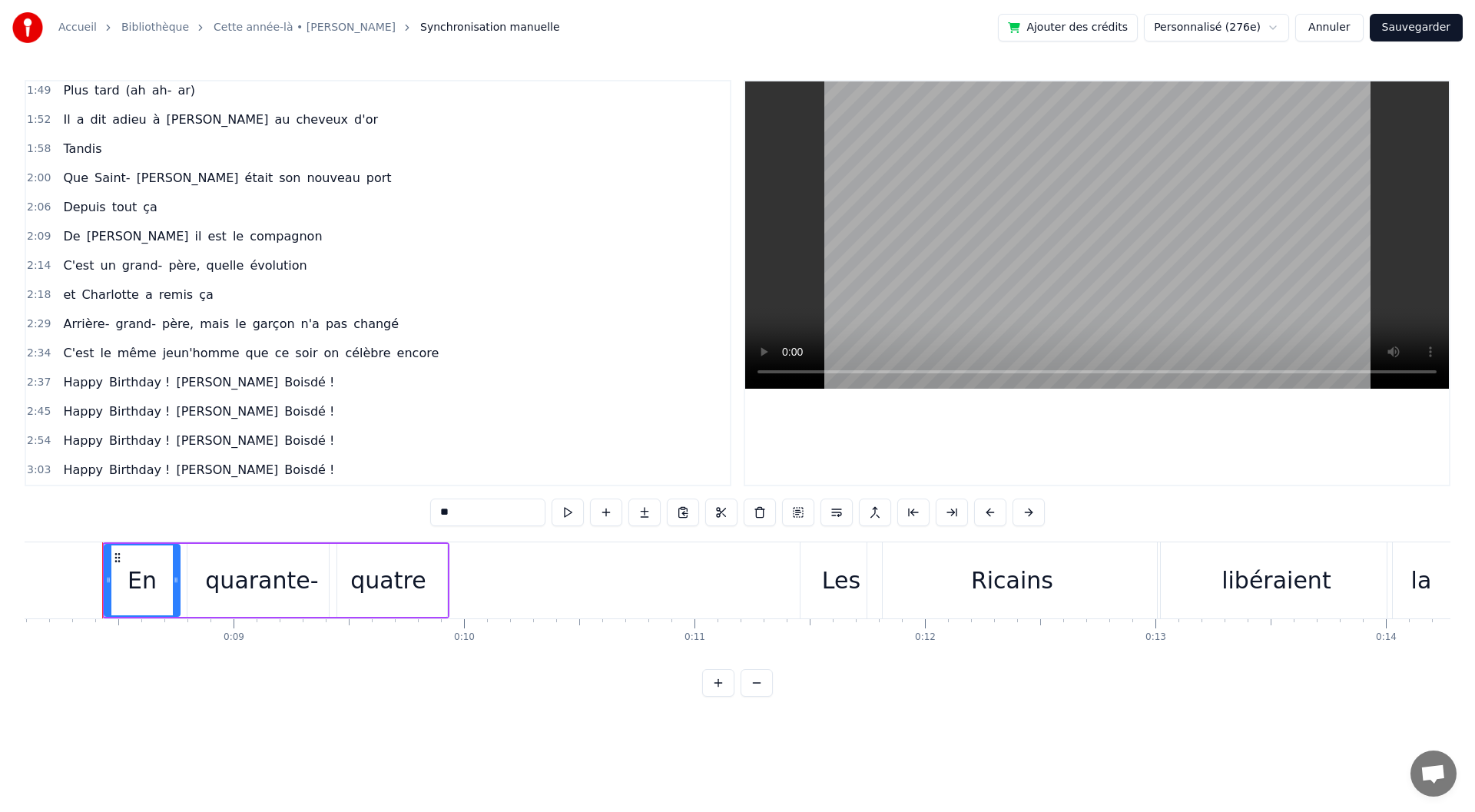
click at [260, 381] on div "2:37 Happy Birthday ! Jacques Boisdé !" at bounding box center [378, 382] width 703 height 29
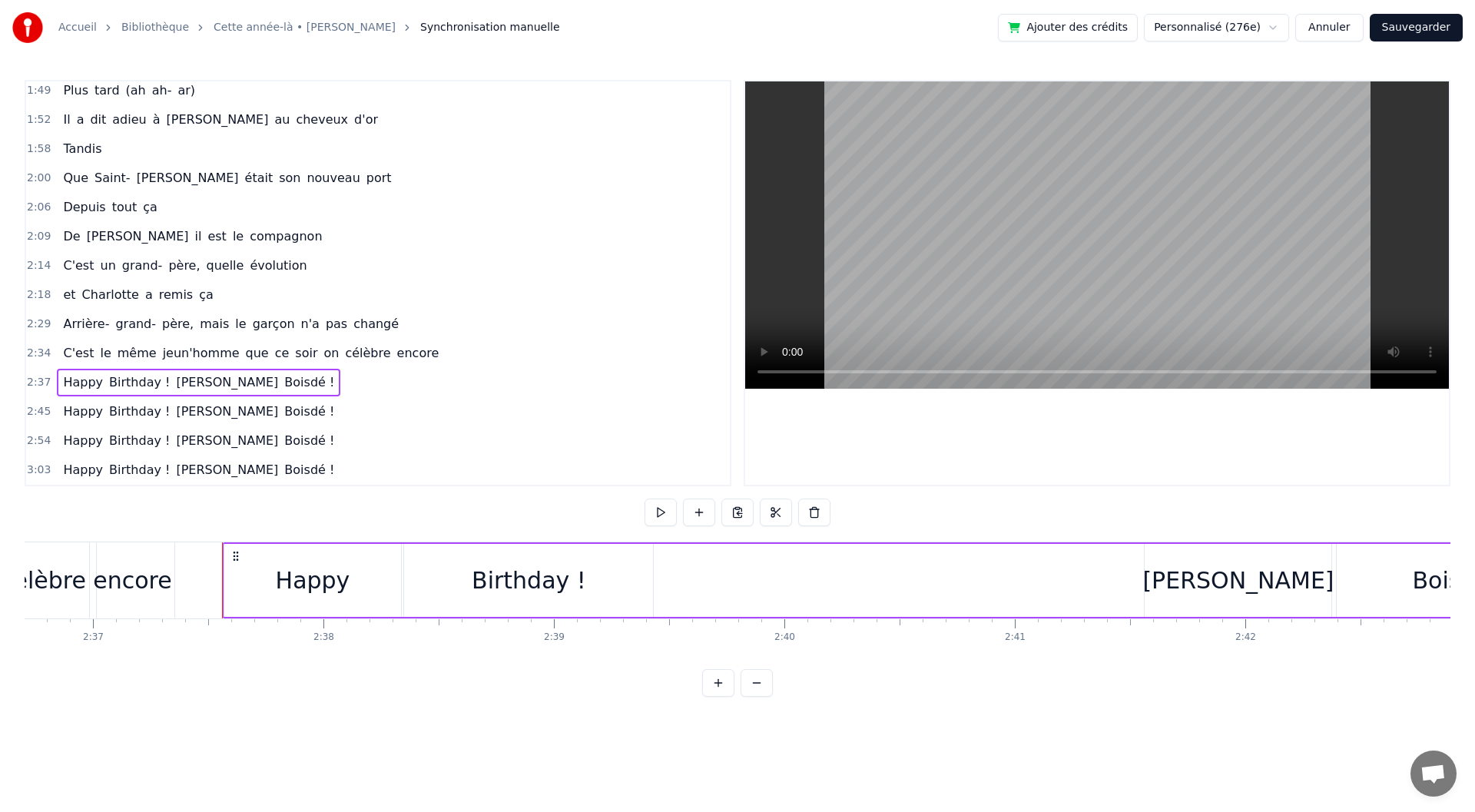
scroll to position [0, 36239]
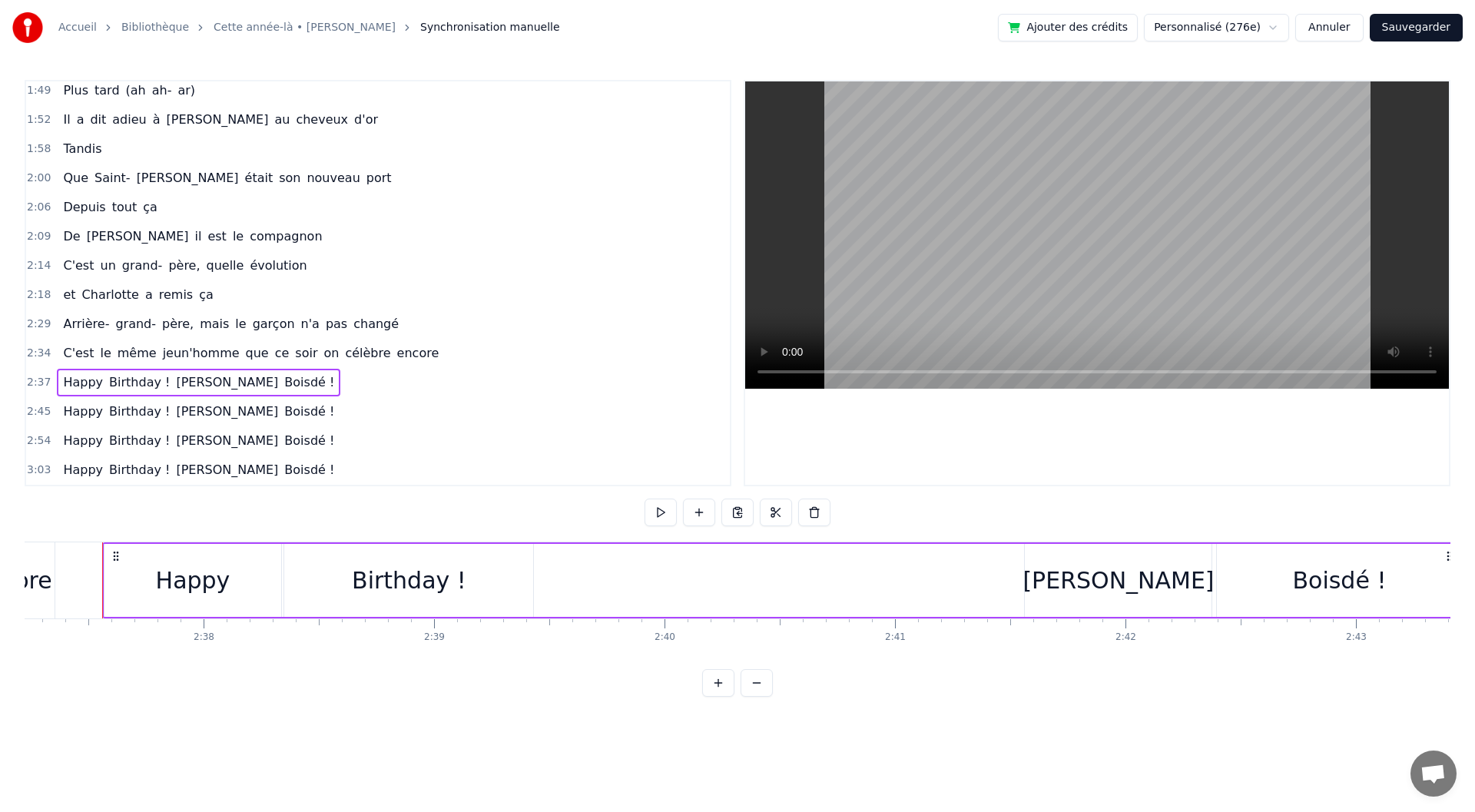
click at [183, 582] on div "Happy" at bounding box center [193, 581] width 74 height 35
click at [82, 411] on span "Happy" at bounding box center [83, 411] width 43 height 17
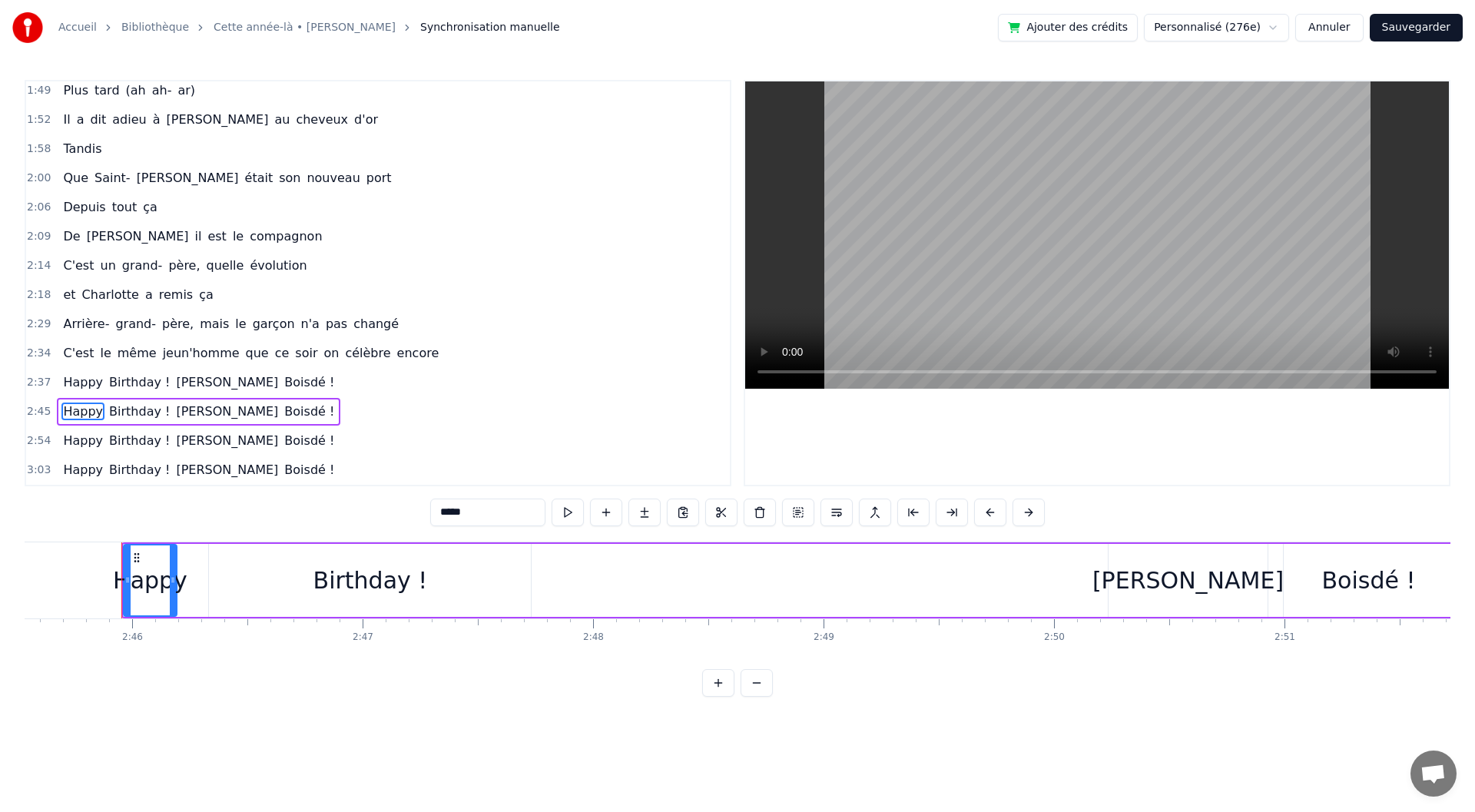
scroll to position [0, 38174]
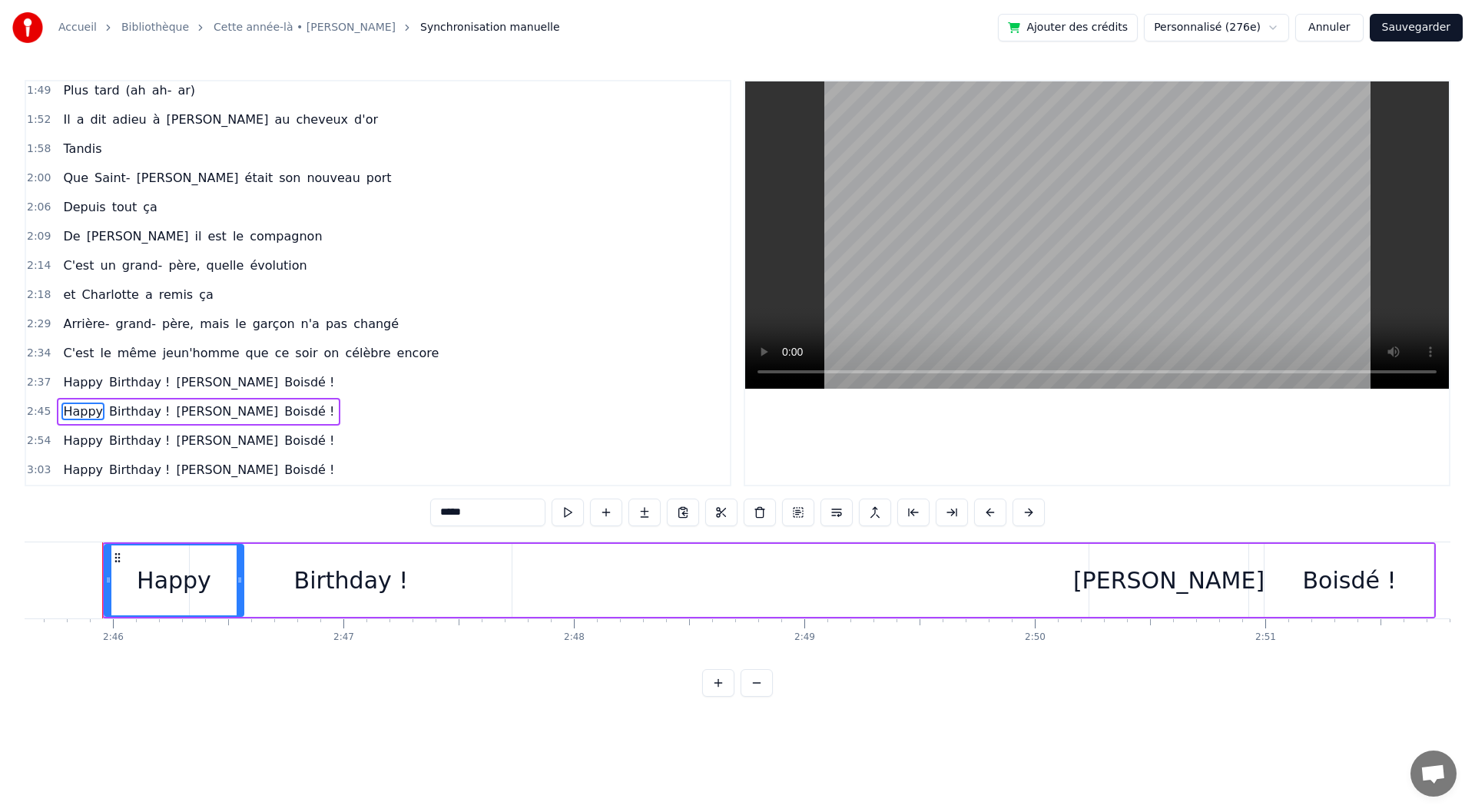
drag, startPoint x: 152, startPoint y: 585, endPoint x: 239, endPoint y: 582, distance: 87.1
click at [239, 582] on icon at bounding box center [240, 580] width 6 height 13
click at [334, 589] on div "Birthday !" at bounding box center [351, 581] width 115 height 35
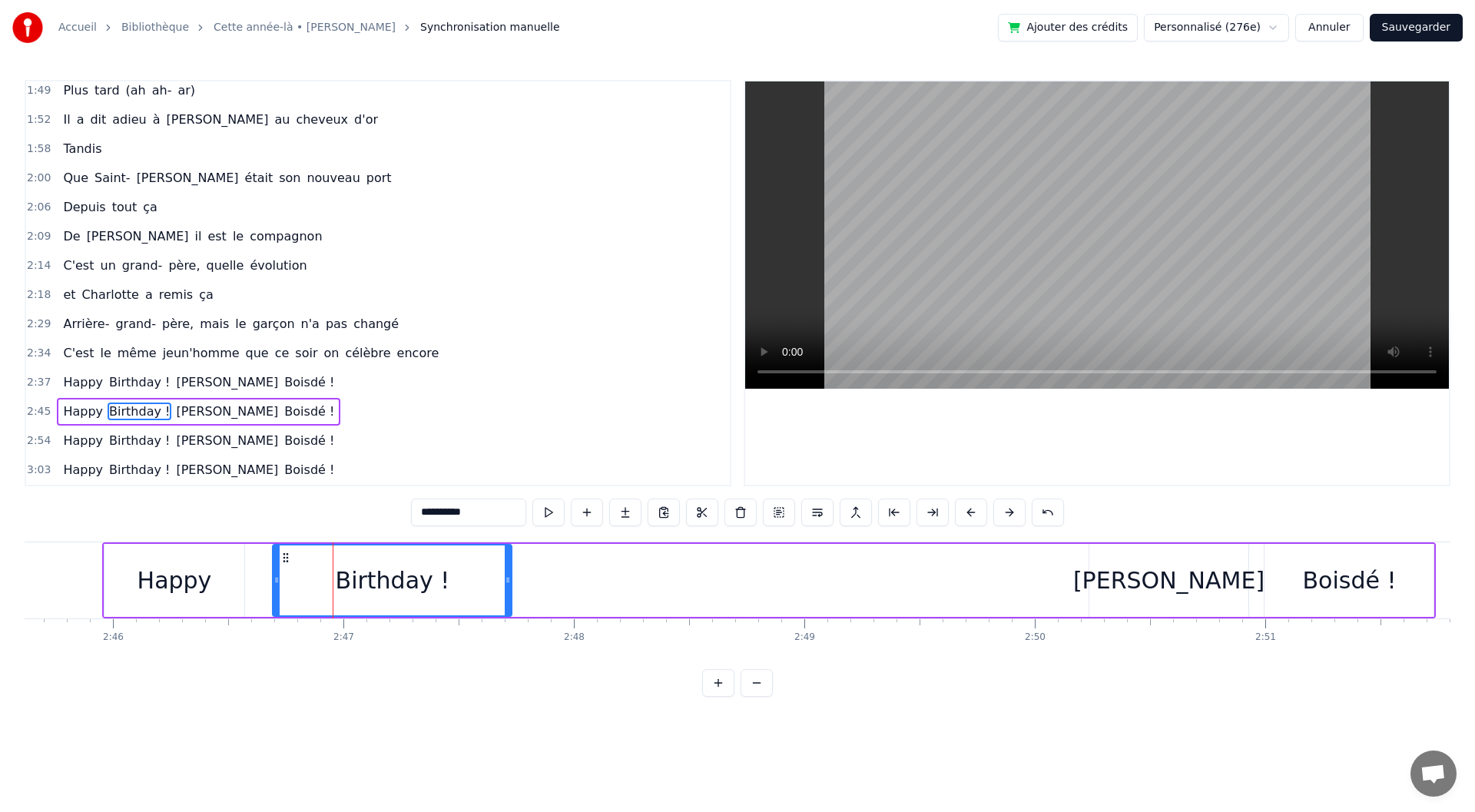
drag, startPoint x: 193, startPoint y: 575, endPoint x: 276, endPoint y: 570, distance: 83.2
click at [276, 570] on div at bounding box center [277, 580] width 6 height 70
click at [211, 587] on div "Happy" at bounding box center [174, 581] width 141 height 73
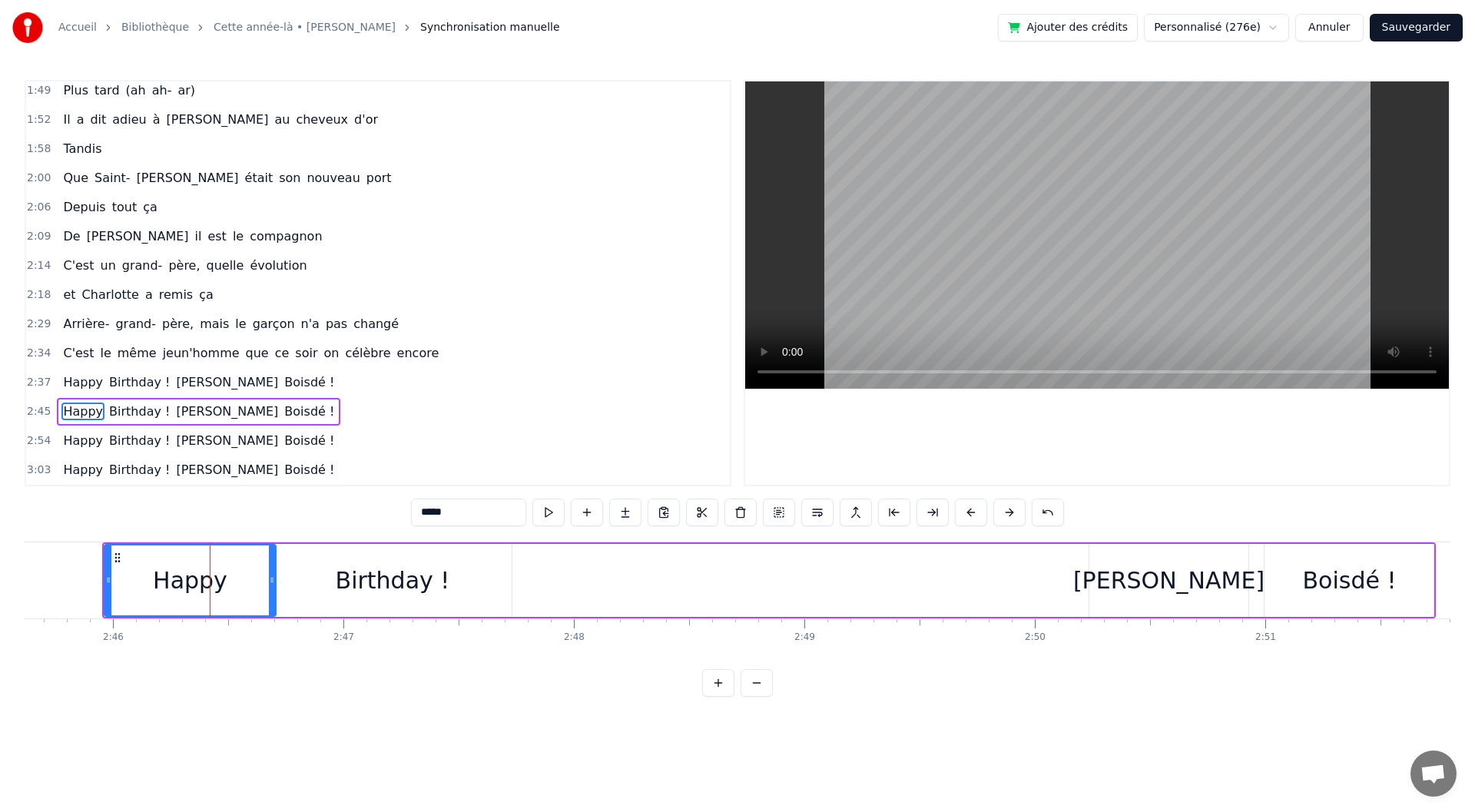
drag, startPoint x: 239, startPoint y: 585, endPoint x: 271, endPoint y: 583, distance: 32.1
click at [271, 583] on icon at bounding box center [272, 580] width 6 height 13
click at [326, 597] on div "Birthday !" at bounding box center [392, 581] width 239 height 73
type input "**********"
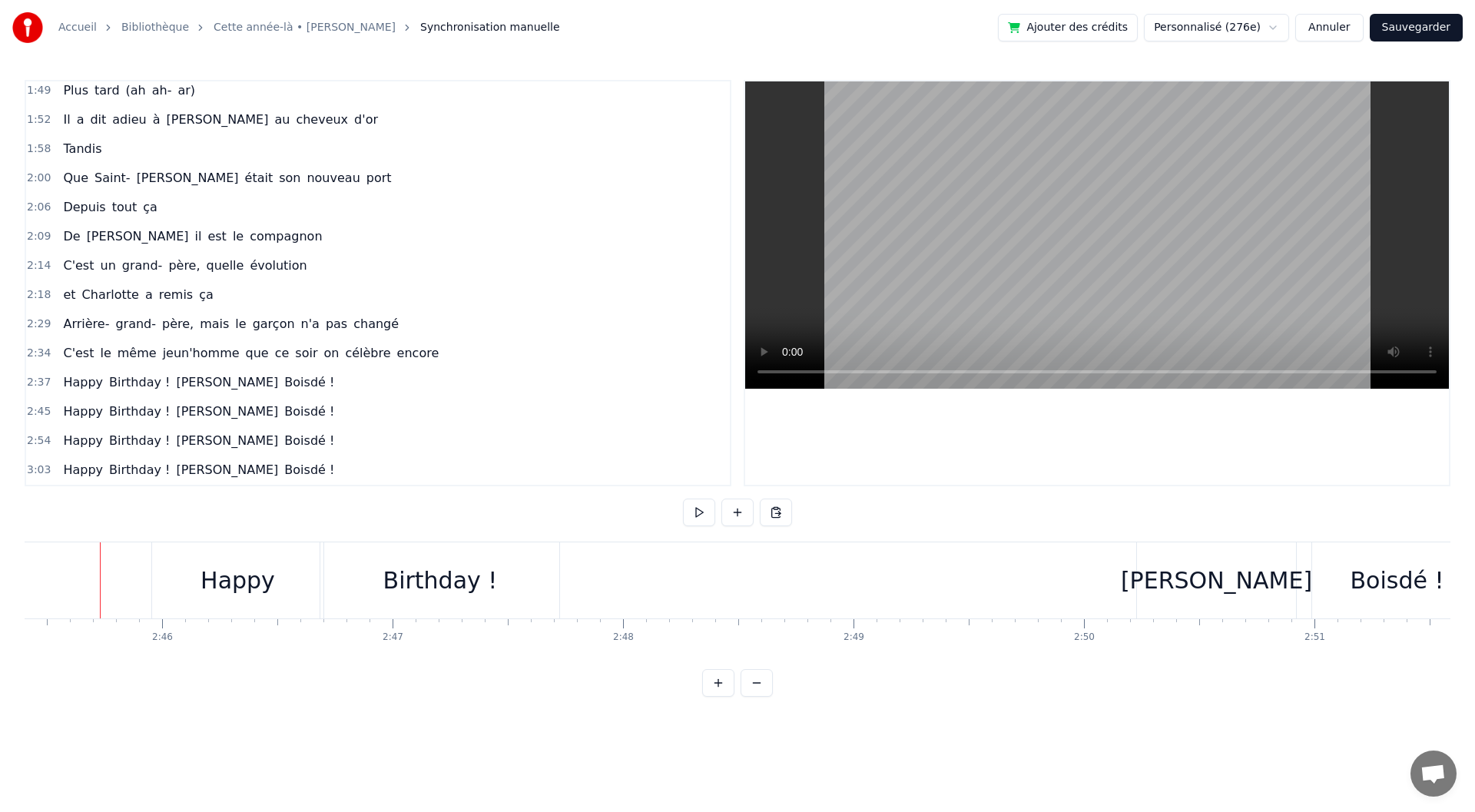
scroll to position [0, 38124]
click at [695, 511] on button at bounding box center [698, 512] width 32 height 28
click at [695, 511] on button at bounding box center [698, 512] width 32 height 28
click at [1417, 38] on button "Sauvegarder" at bounding box center [1416, 27] width 92 height 28
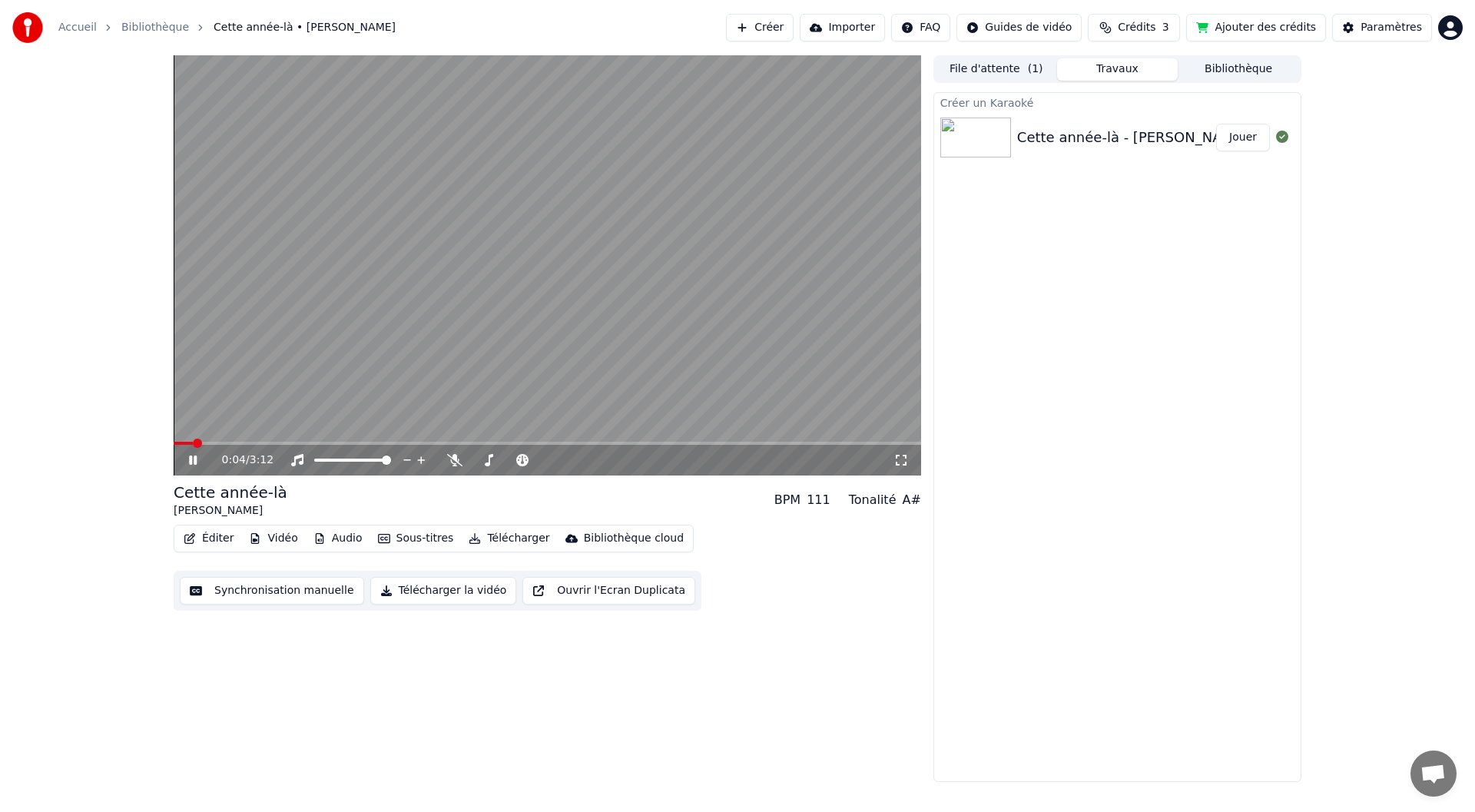
click at [192, 458] on icon at bounding box center [193, 460] width 8 height 10
click at [609, 537] on div "Bibliothèque cloud" at bounding box center [634, 538] width 100 height 15
click at [613, 597] on div "Ouvrir la bibliothèque cloud" at bounding box center [647, 596] width 150 height 15
click at [584, 541] on div "Bibliothèque cloud" at bounding box center [634, 538] width 100 height 15
click at [511, 679] on div "0:05 / 3:12 Cette année-là Jacques François BPM 111 Tonalité A# Éditer Vidéo Au…" at bounding box center [547, 418] width 748 height 726
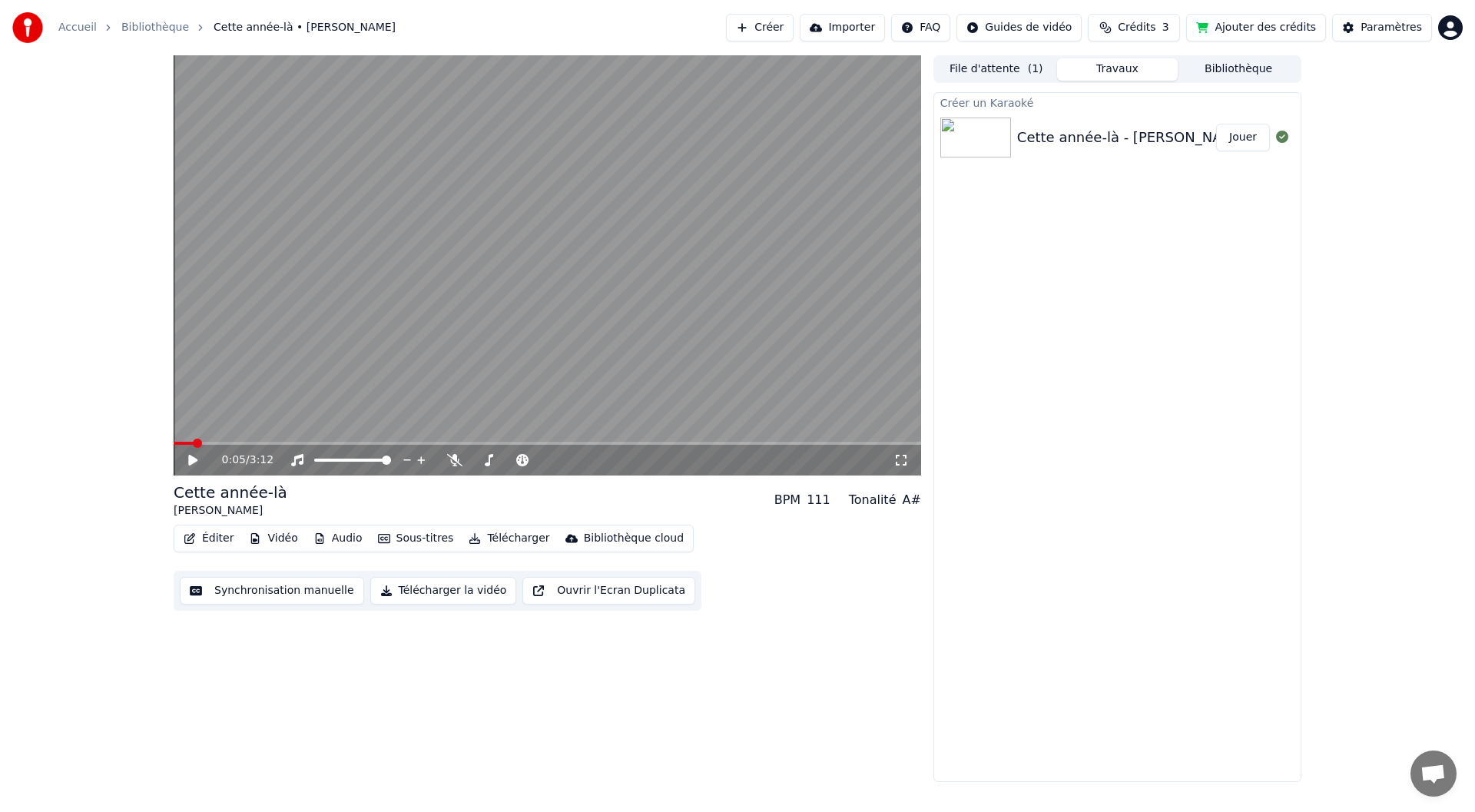
click at [475, 540] on button "Télécharger" at bounding box center [509, 538] width 92 height 21
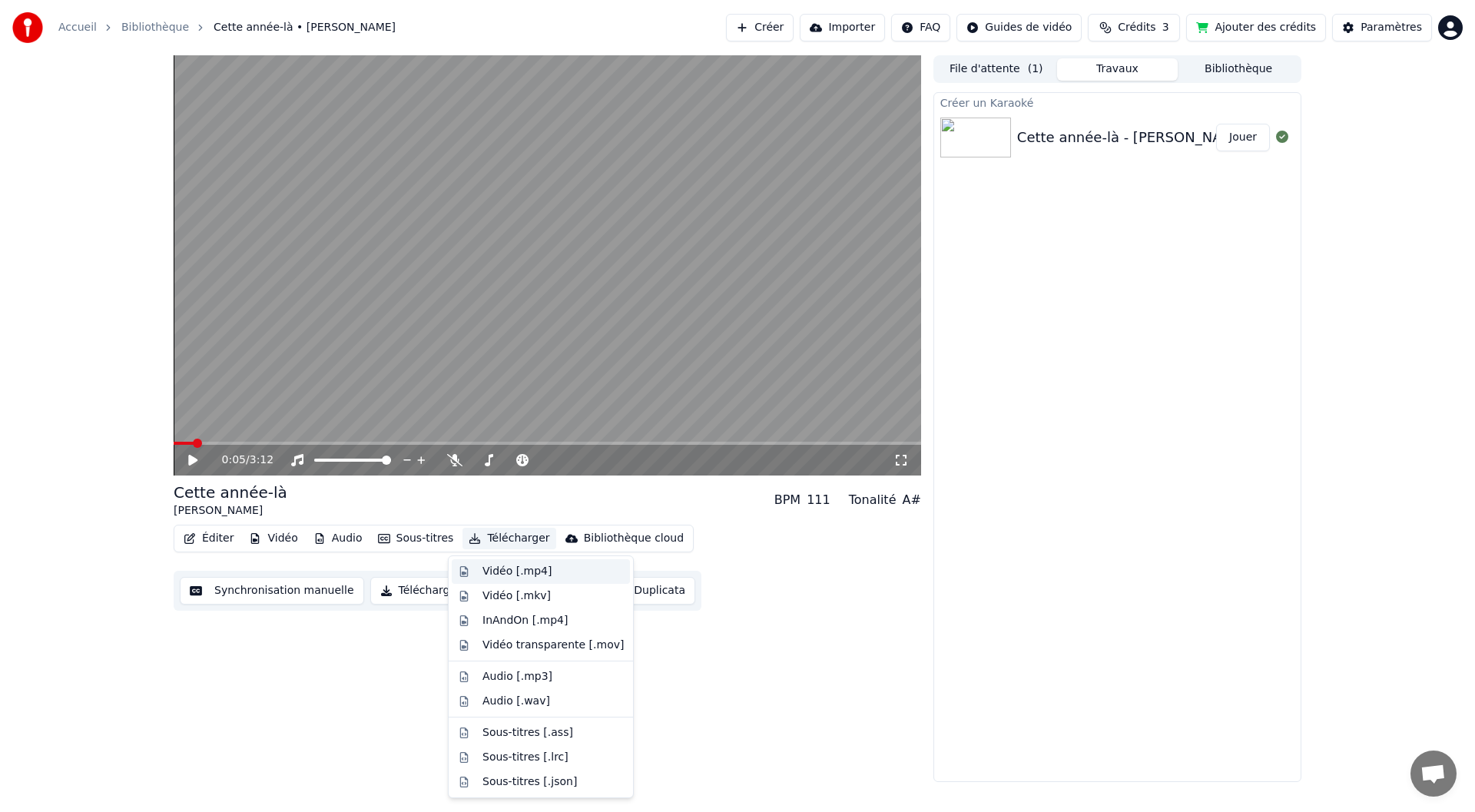
click at [500, 572] on div "Vidéo [.mp4]" at bounding box center [517, 571] width 69 height 15
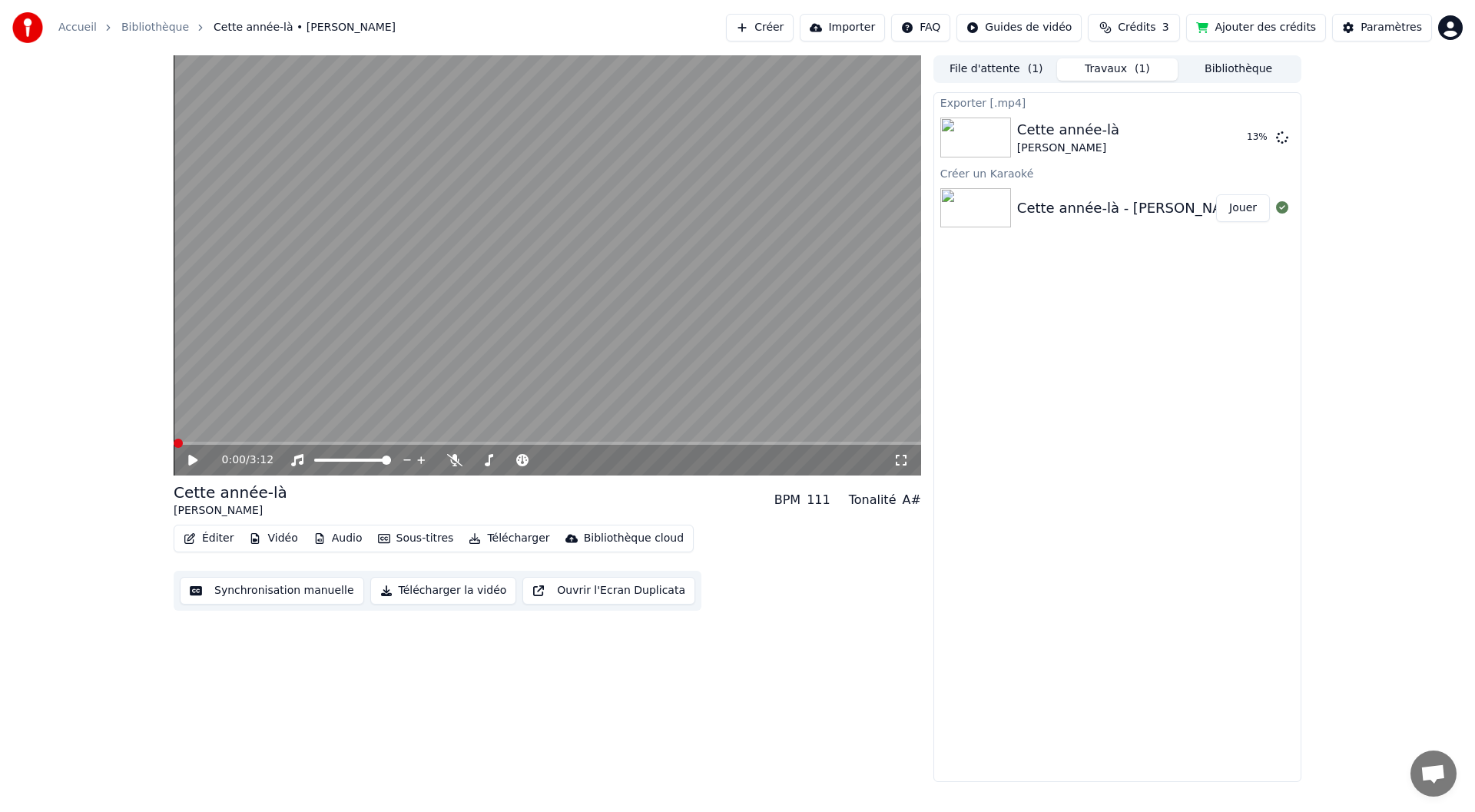
click at [173, 446] on span at bounding box center [178, 443] width 10 height 10
click at [899, 469] on div "0:00 / 3:12" at bounding box center [547, 460] width 748 height 31
click at [902, 461] on icon at bounding box center [901, 459] width 15 height 13
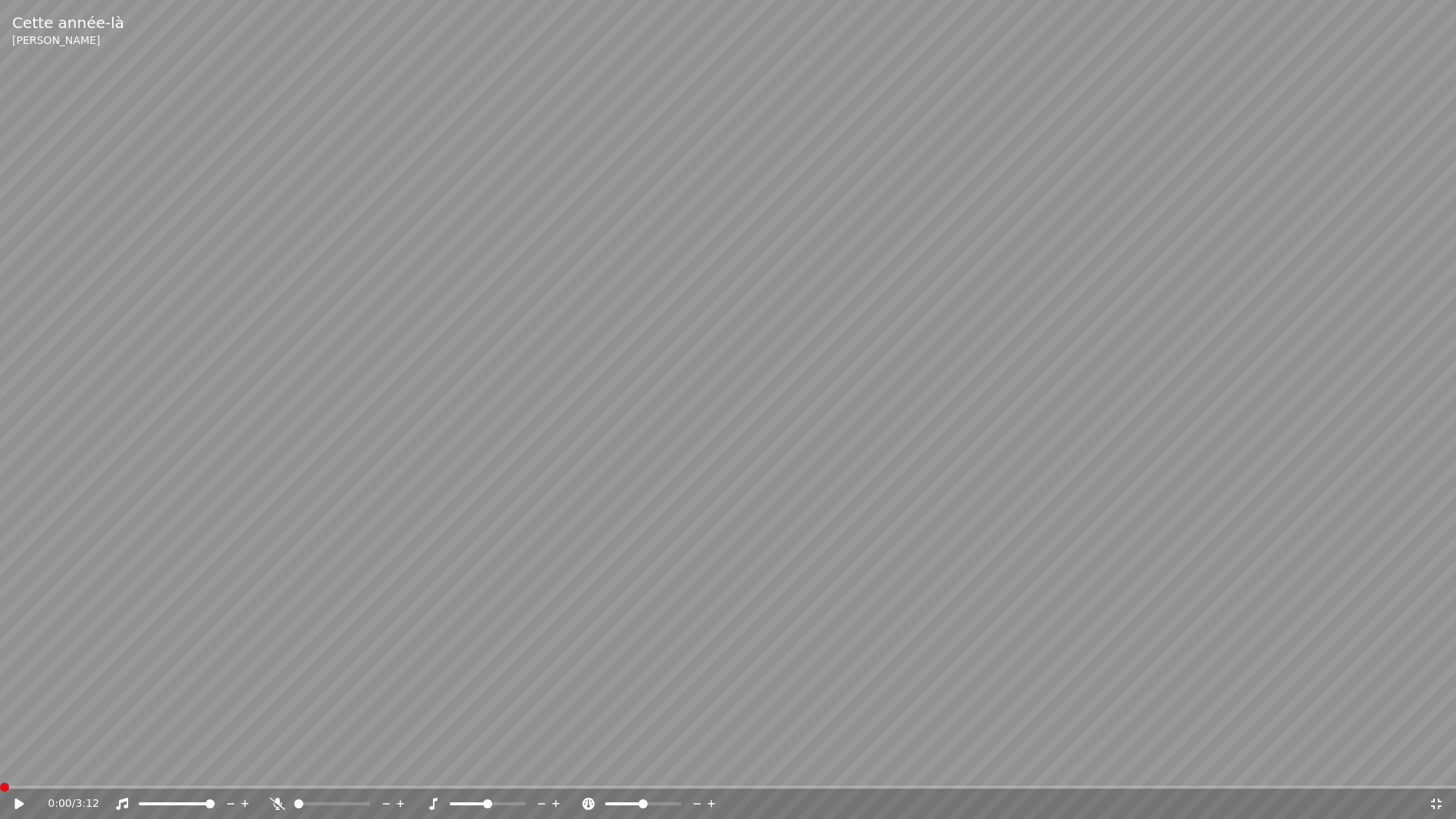
click at [0, 790] on span at bounding box center [5, 788] width 10 height 10
click at [22, 801] on icon at bounding box center [20, 804] width 10 height 10
click at [1438, 801] on icon at bounding box center [1436, 804] width 10 height 10
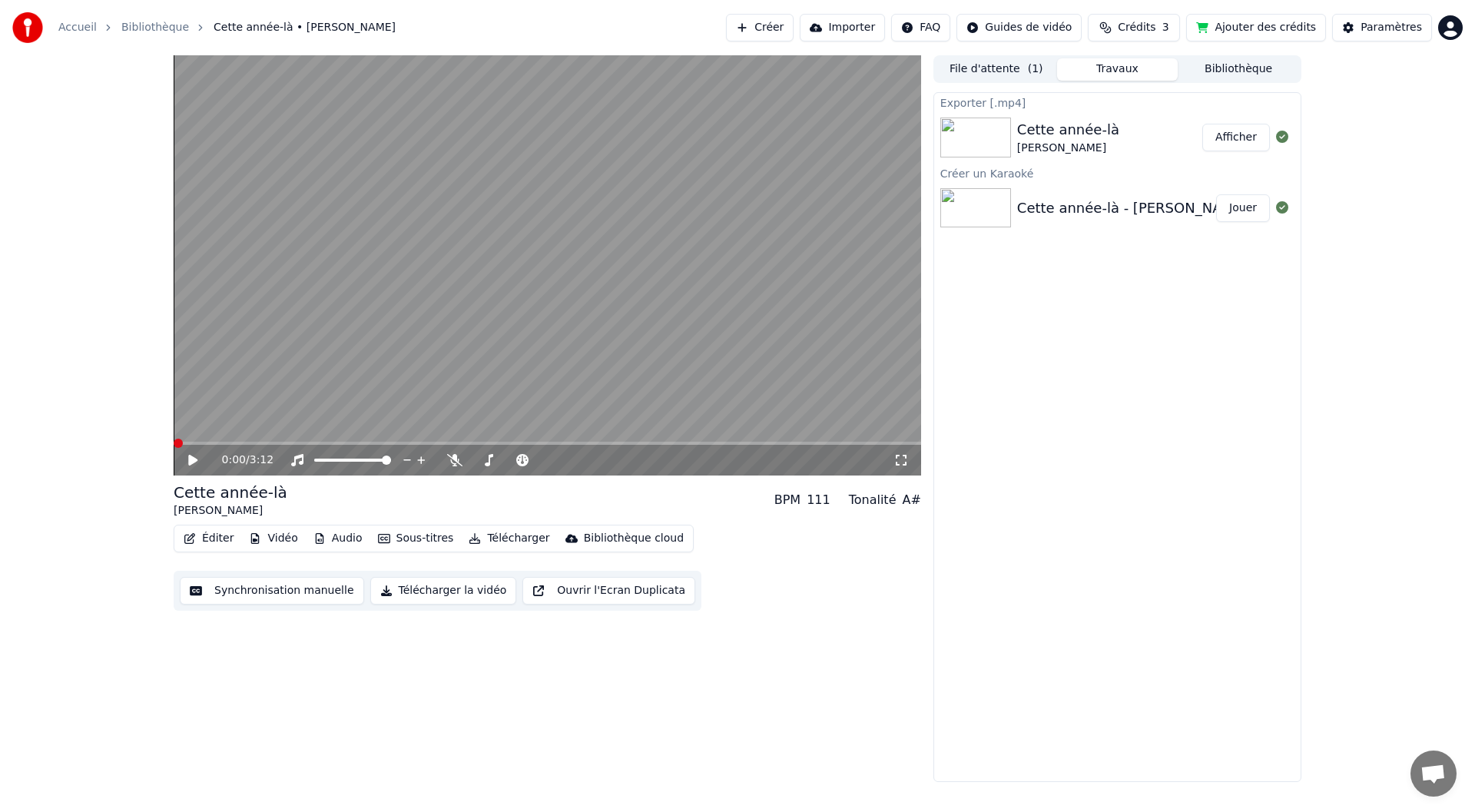
click at [295, 600] on button "Synchronisation manuelle" at bounding box center [272, 590] width 184 height 28
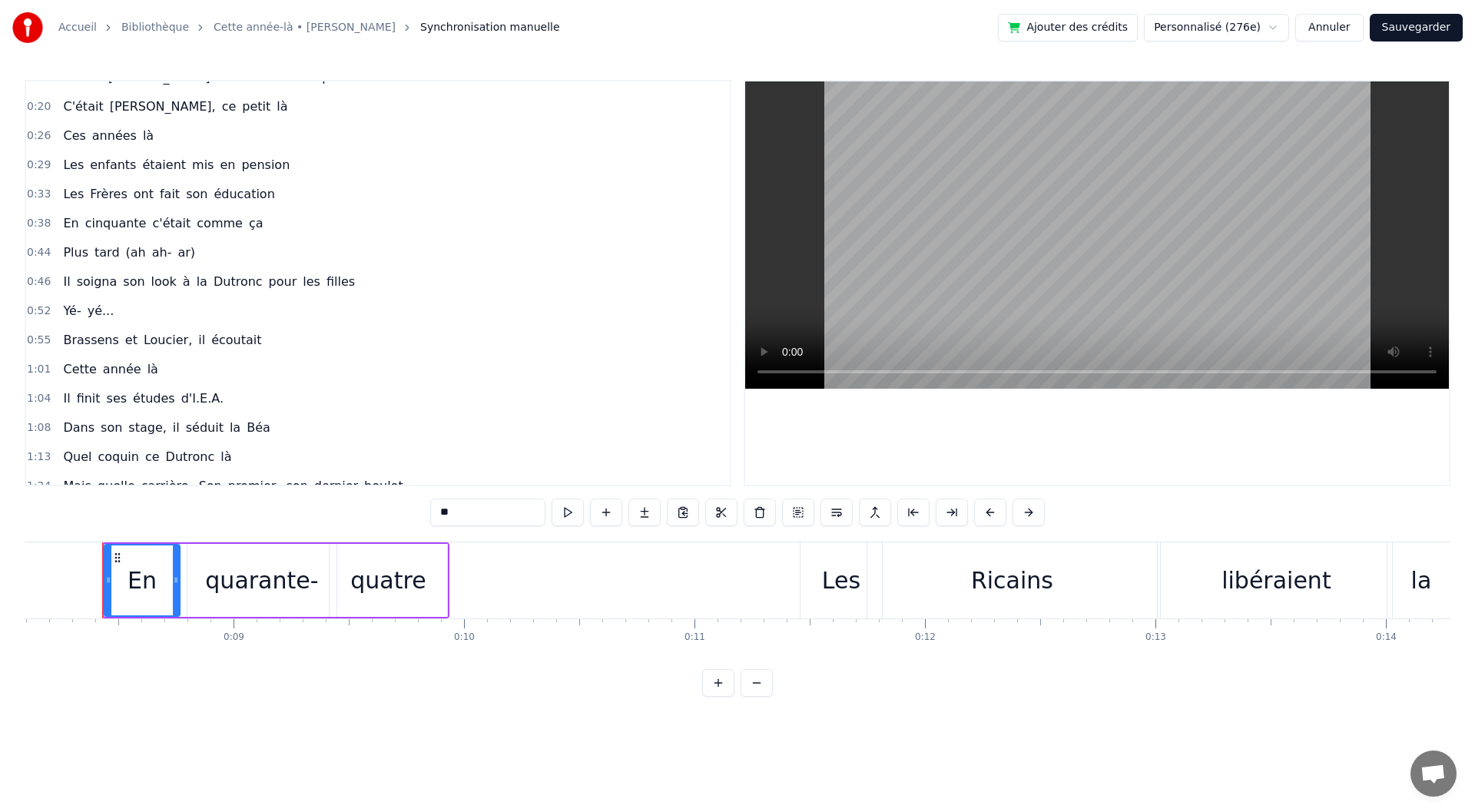
scroll to position [153, 0]
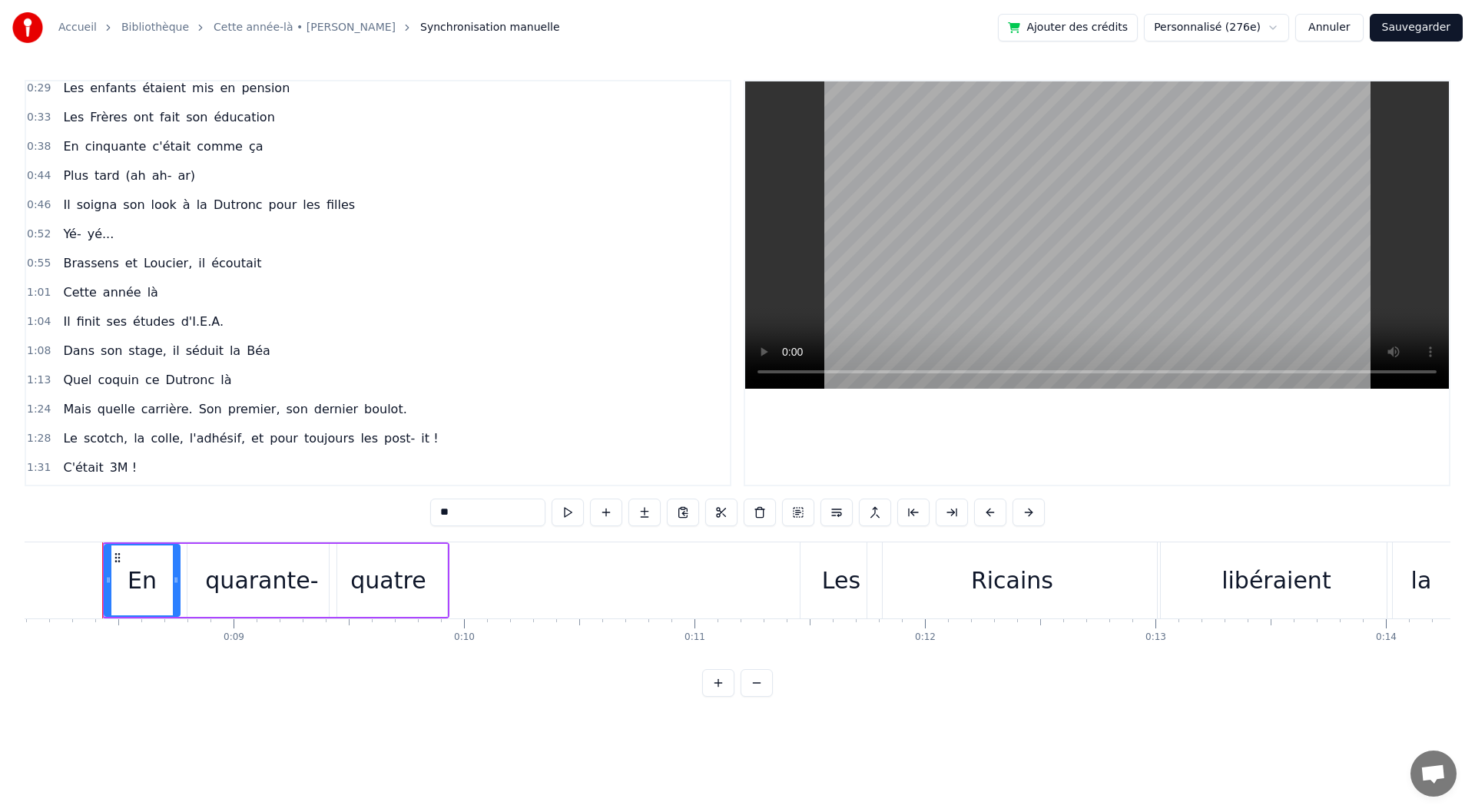
click at [237, 268] on div "Brassens et Loucier, il écoutait" at bounding box center [162, 263] width 211 height 28
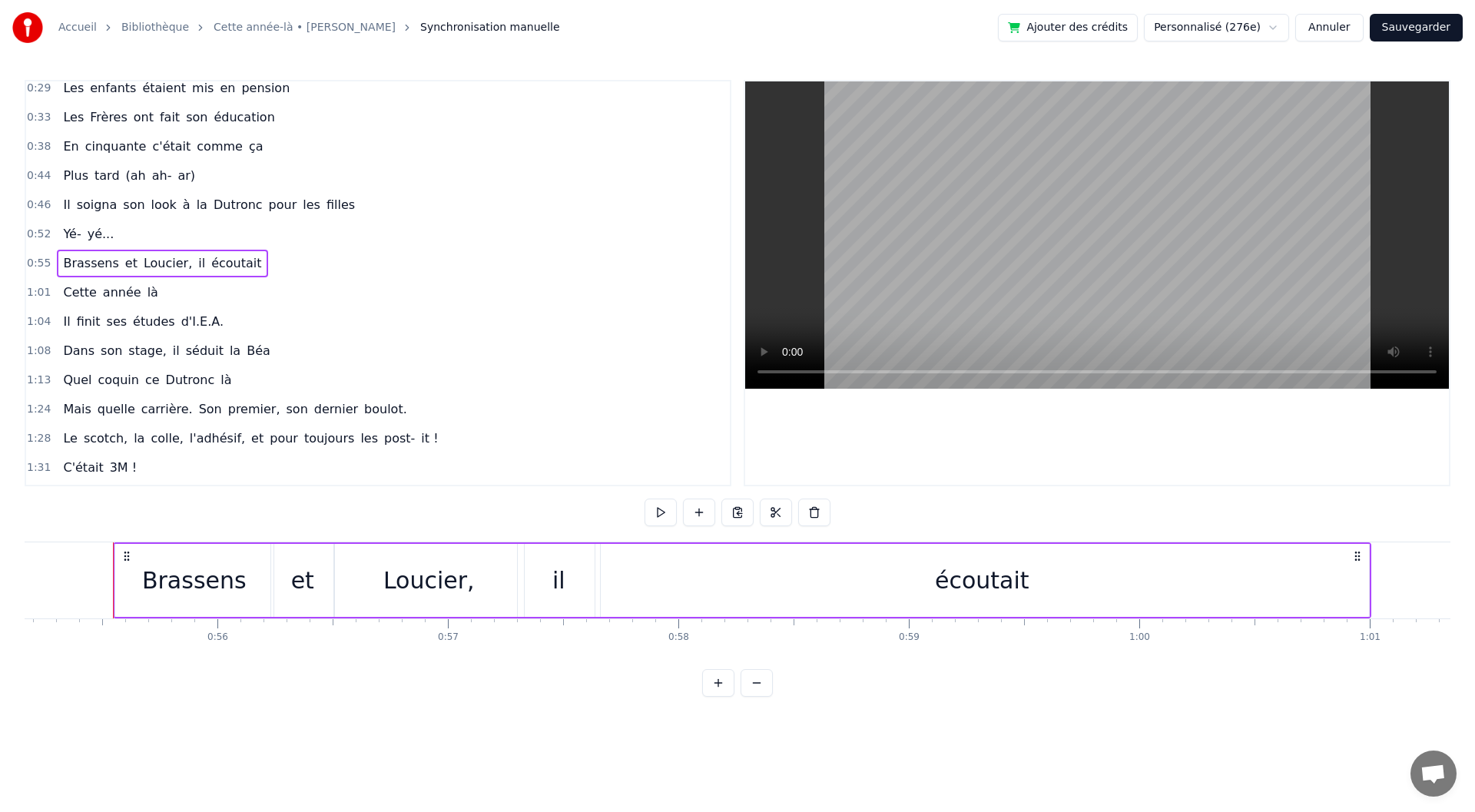
scroll to position [0, 12726]
click at [1327, 583] on div "écoutait" at bounding box center [971, 581] width 774 height 73
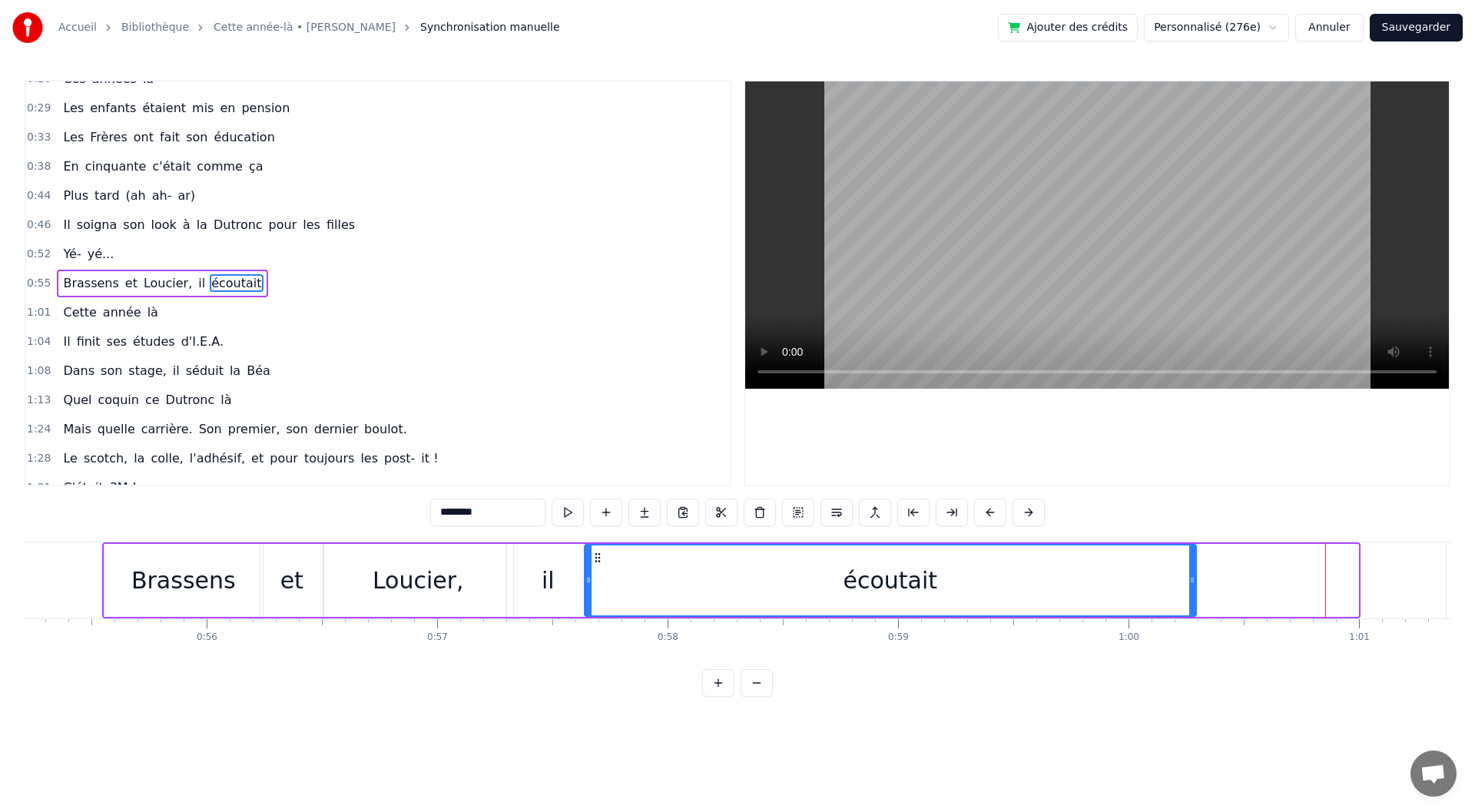
drag, startPoint x: 1353, startPoint y: 585, endPoint x: 1191, endPoint y: 575, distance: 162.3
click at [1191, 575] on icon at bounding box center [1193, 580] width 6 height 13
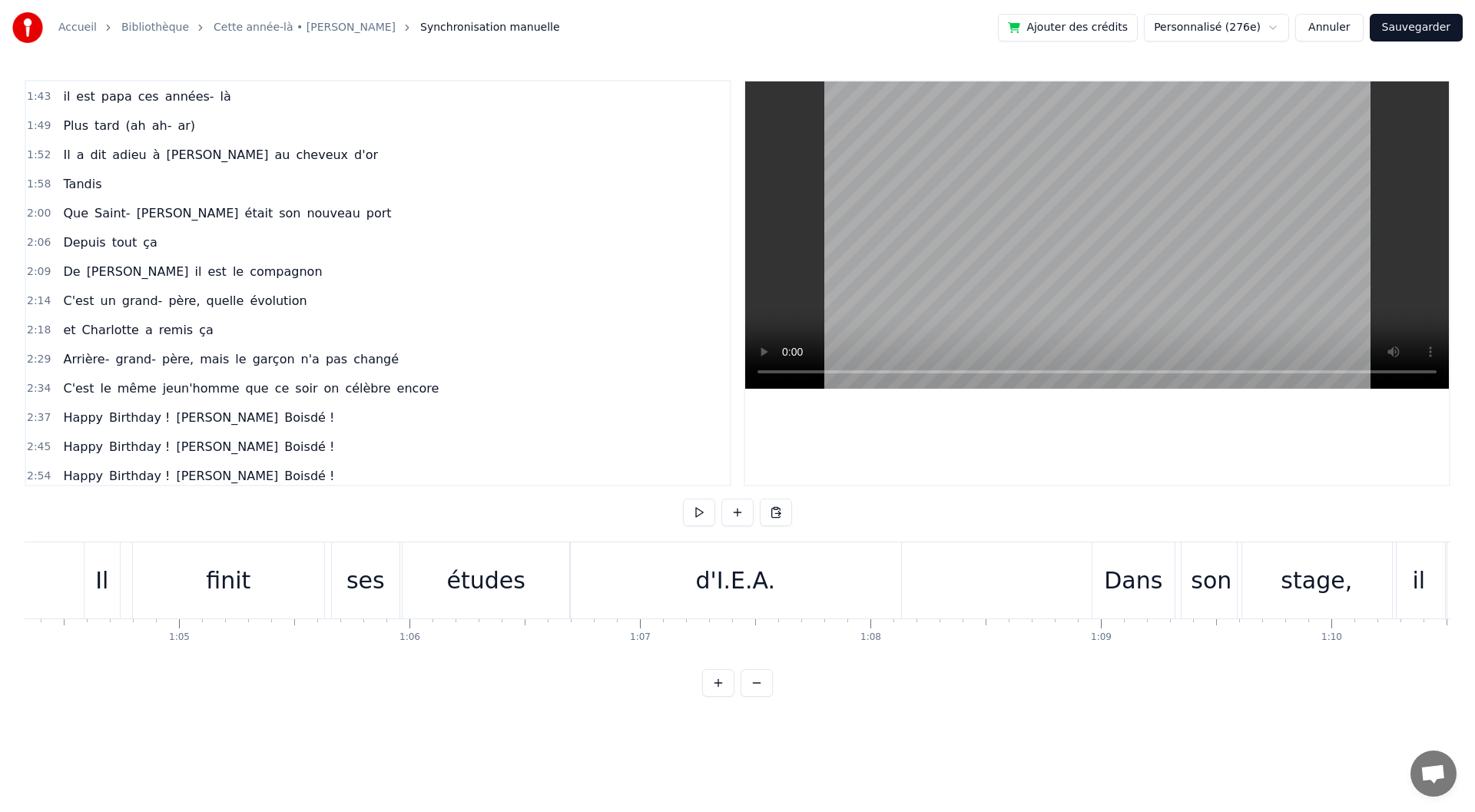
scroll to position [647, 0]
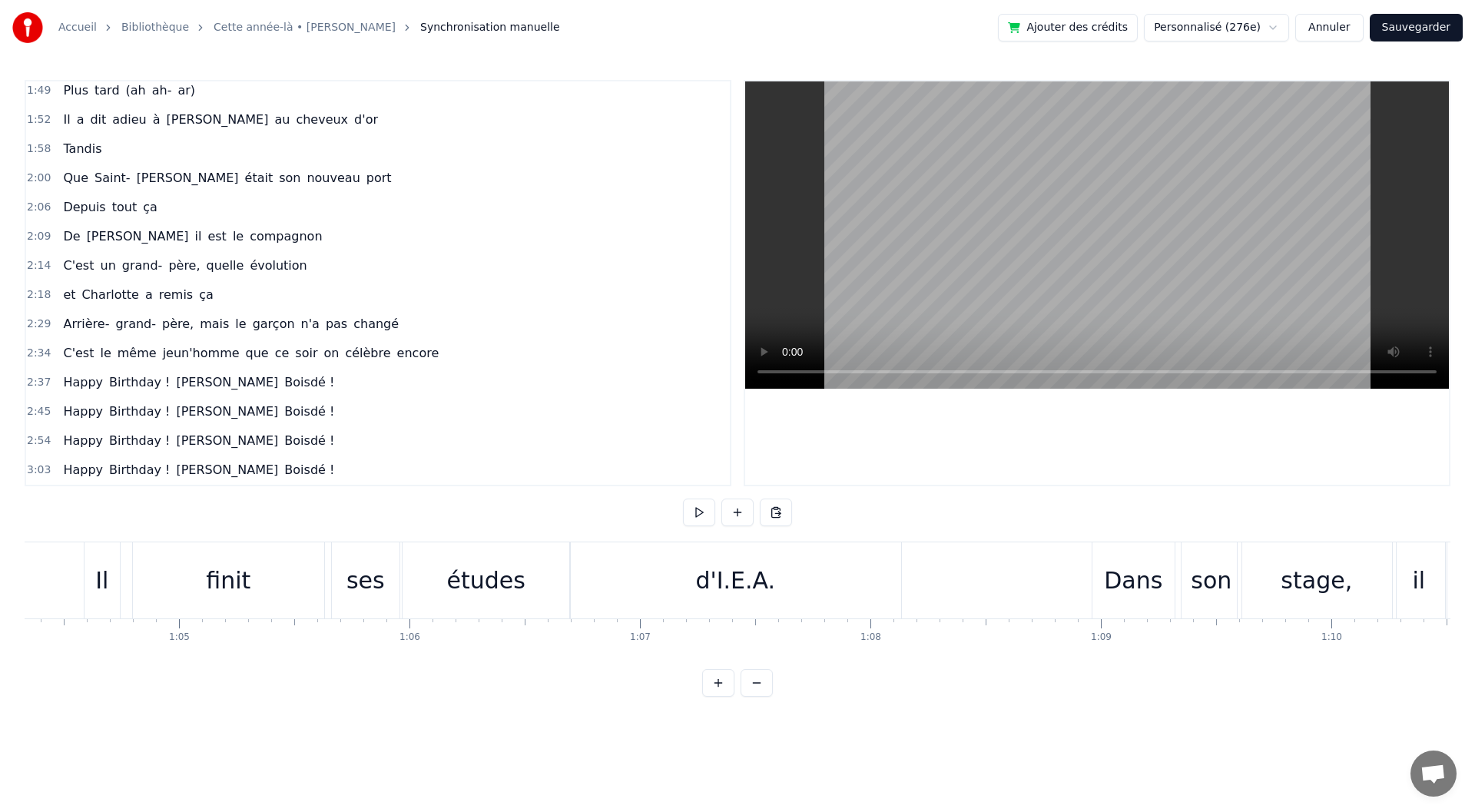
click at [255, 381] on div "Happy Birthday ! Jacques Boisdé !" at bounding box center [198, 382] width 283 height 28
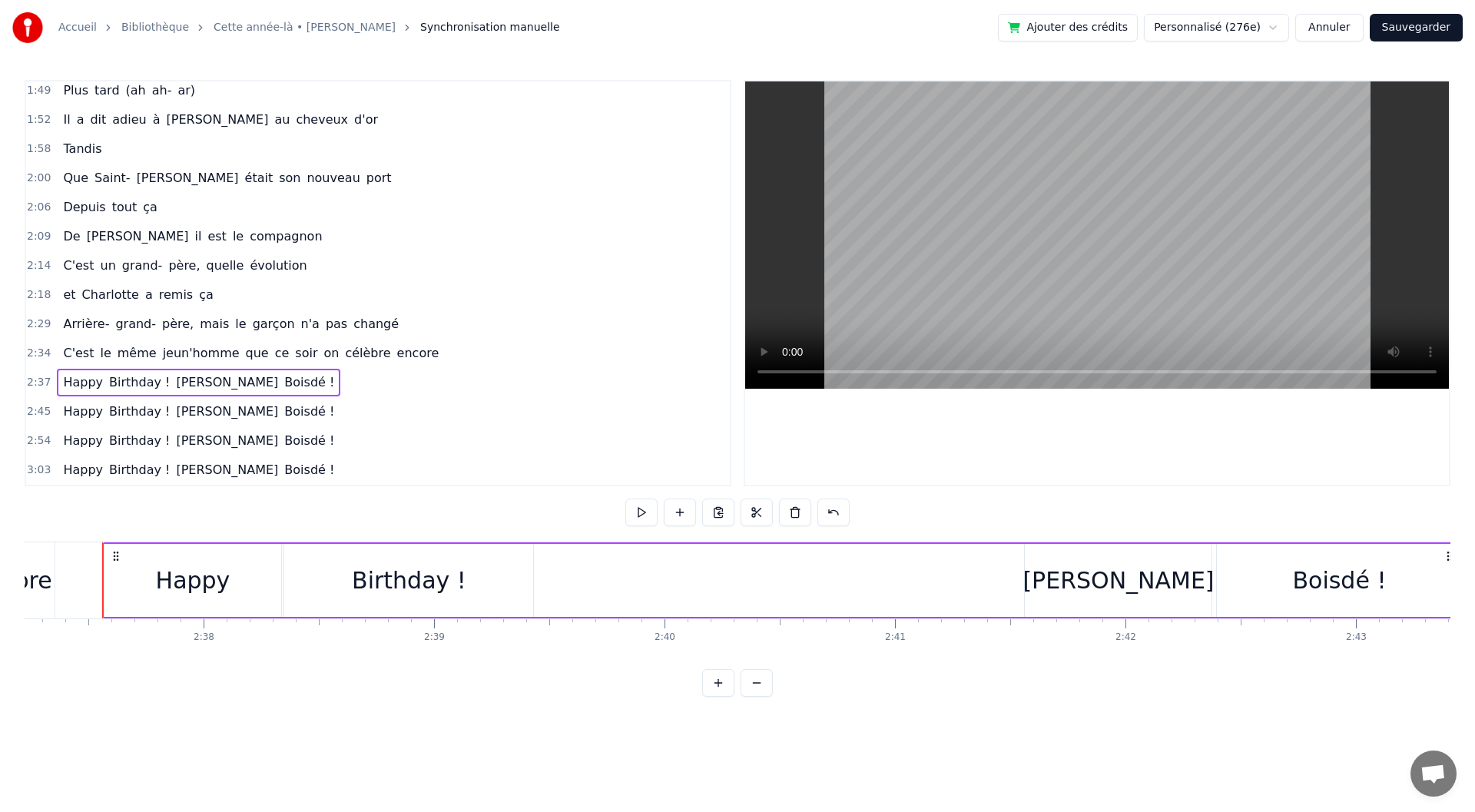
scroll to position [0, 36620]
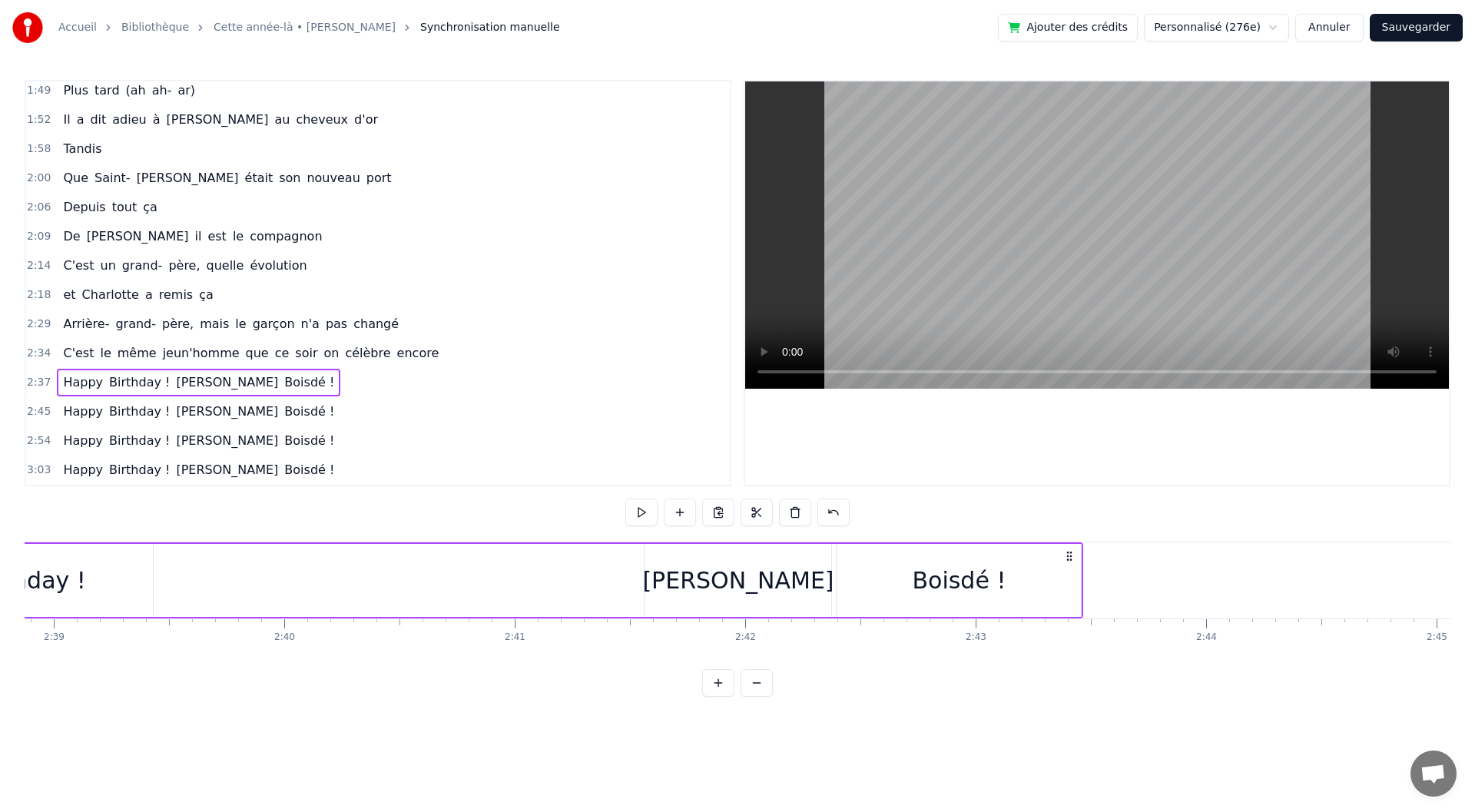
click at [1044, 596] on div "Boisdé !" at bounding box center [959, 581] width 245 height 73
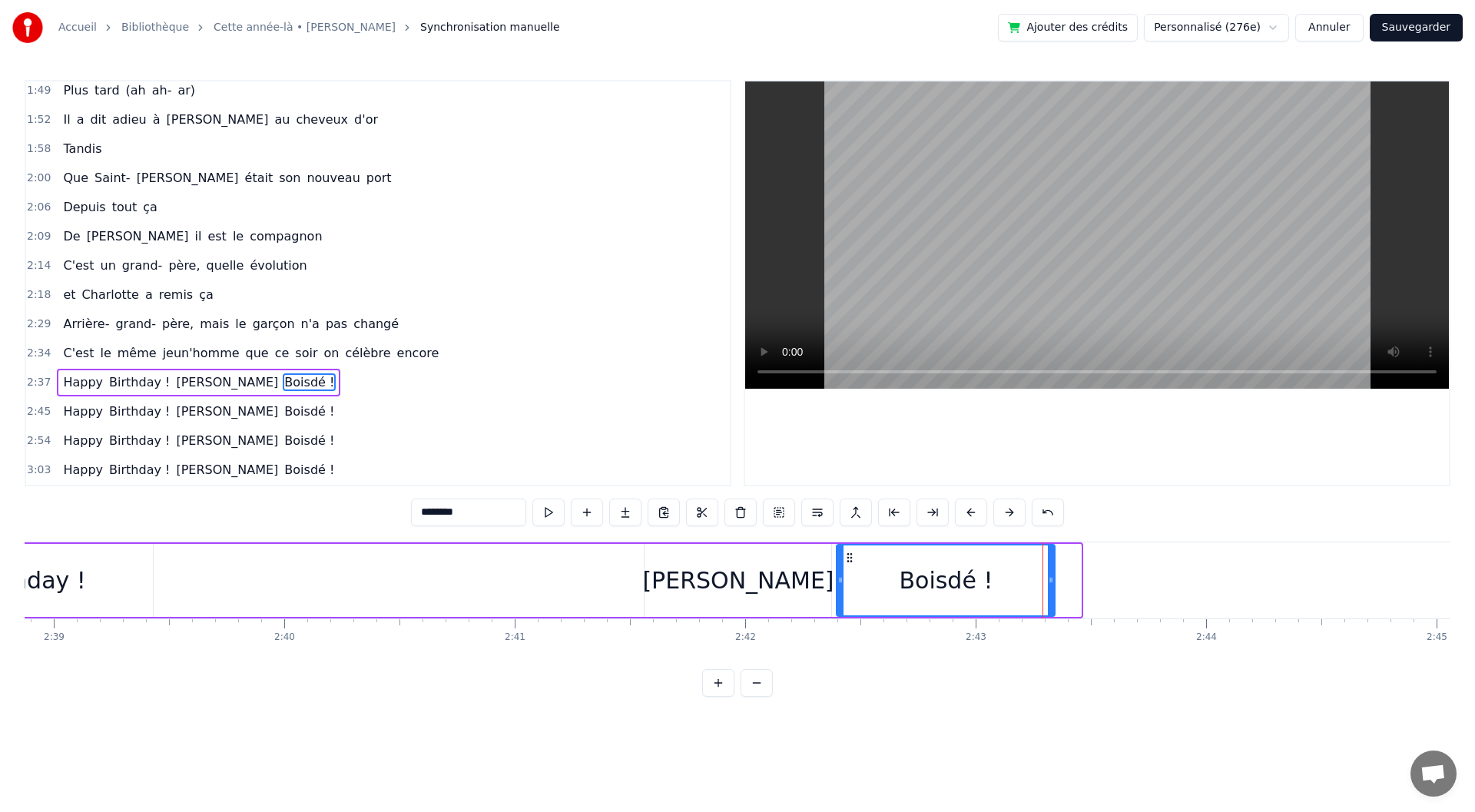
drag, startPoint x: 1079, startPoint y: 592, endPoint x: 1053, endPoint y: 591, distance: 26.0
click at [1053, 591] on div at bounding box center [1051, 580] width 6 height 70
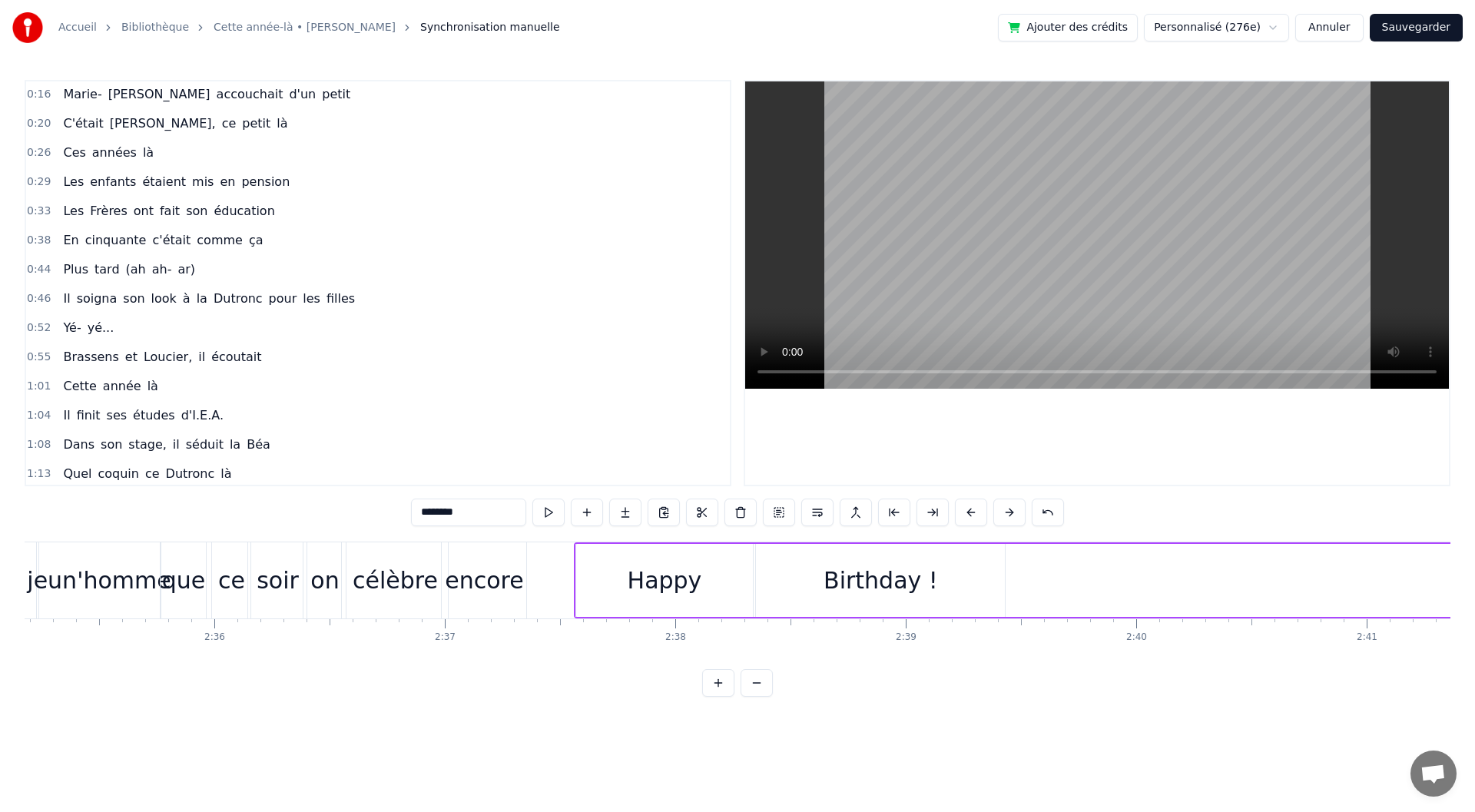
scroll to position [33, 0]
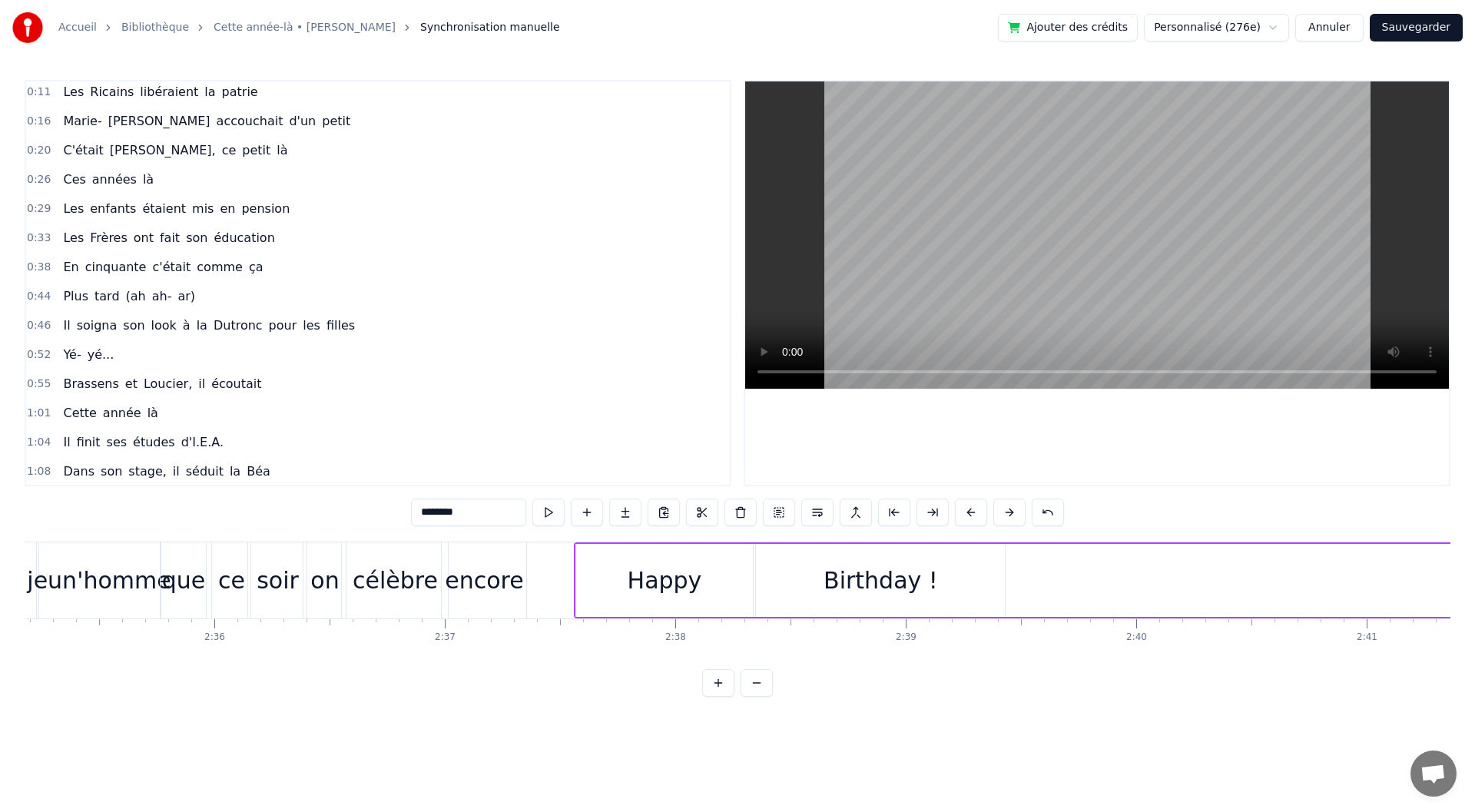
click at [259, 241] on div "0:33 Les Frères ont fait son éducation" at bounding box center [378, 238] width 703 height 29
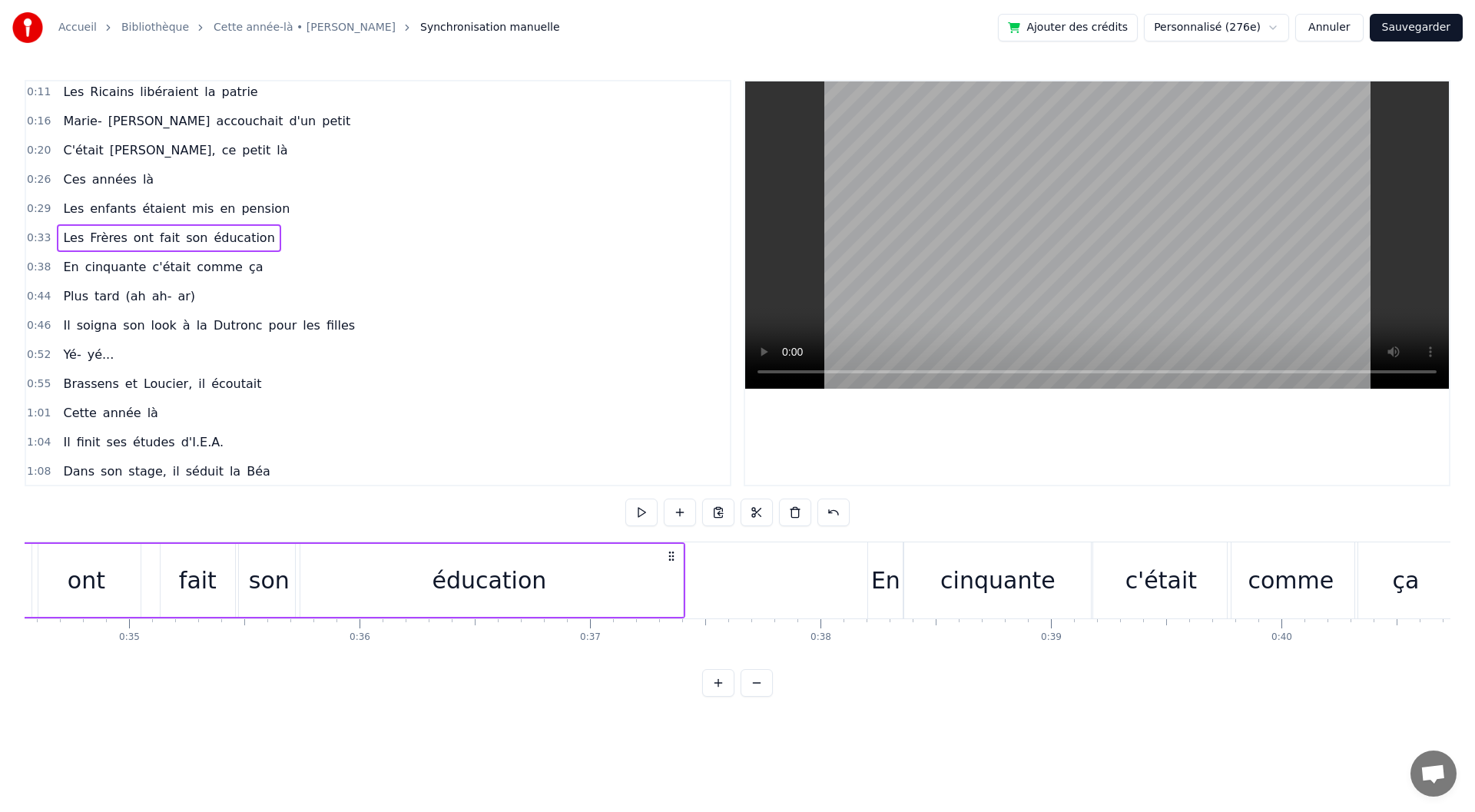
scroll to position [0, 7684]
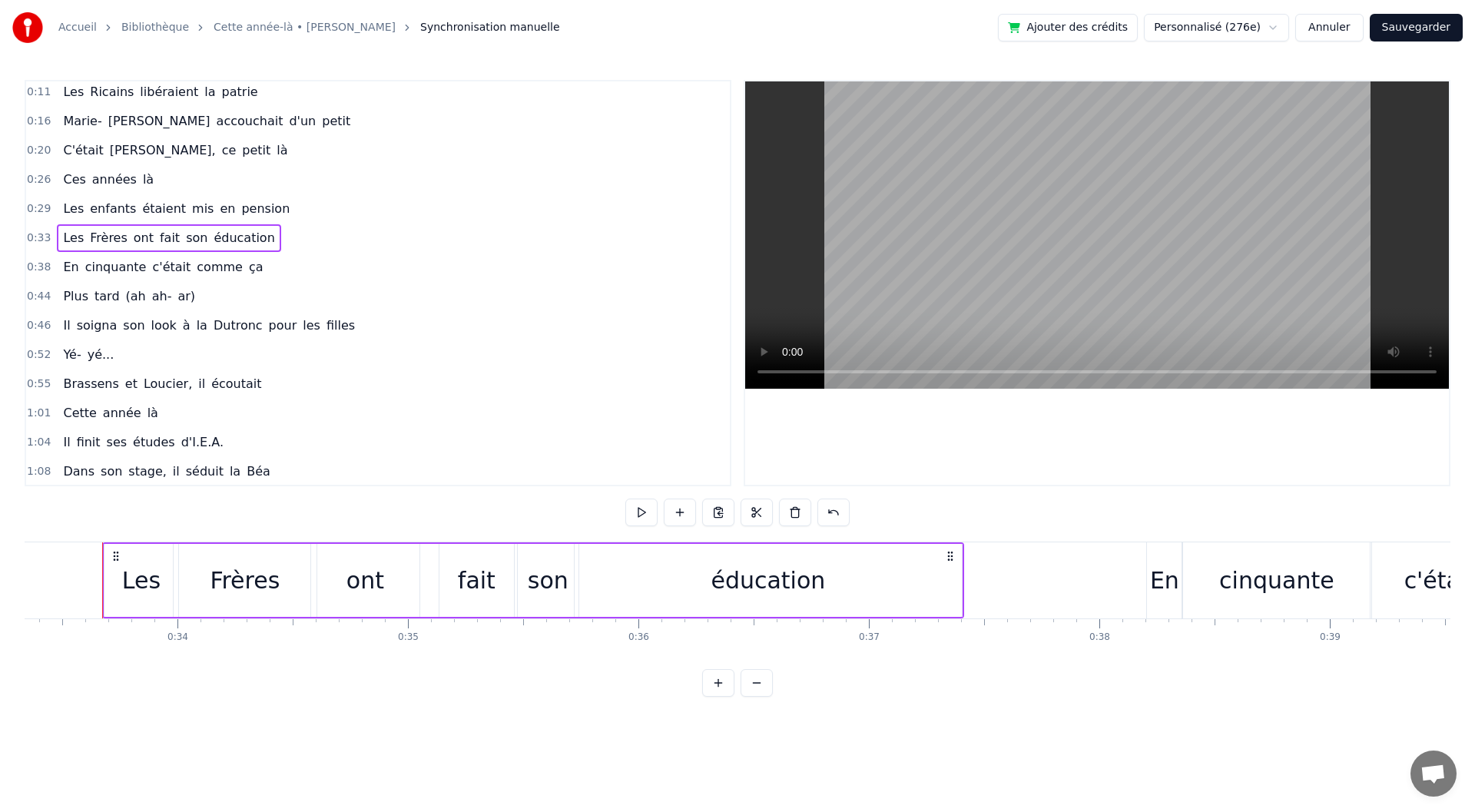
click at [1418, 26] on button "Sauvegarder" at bounding box center [1416, 27] width 92 height 28
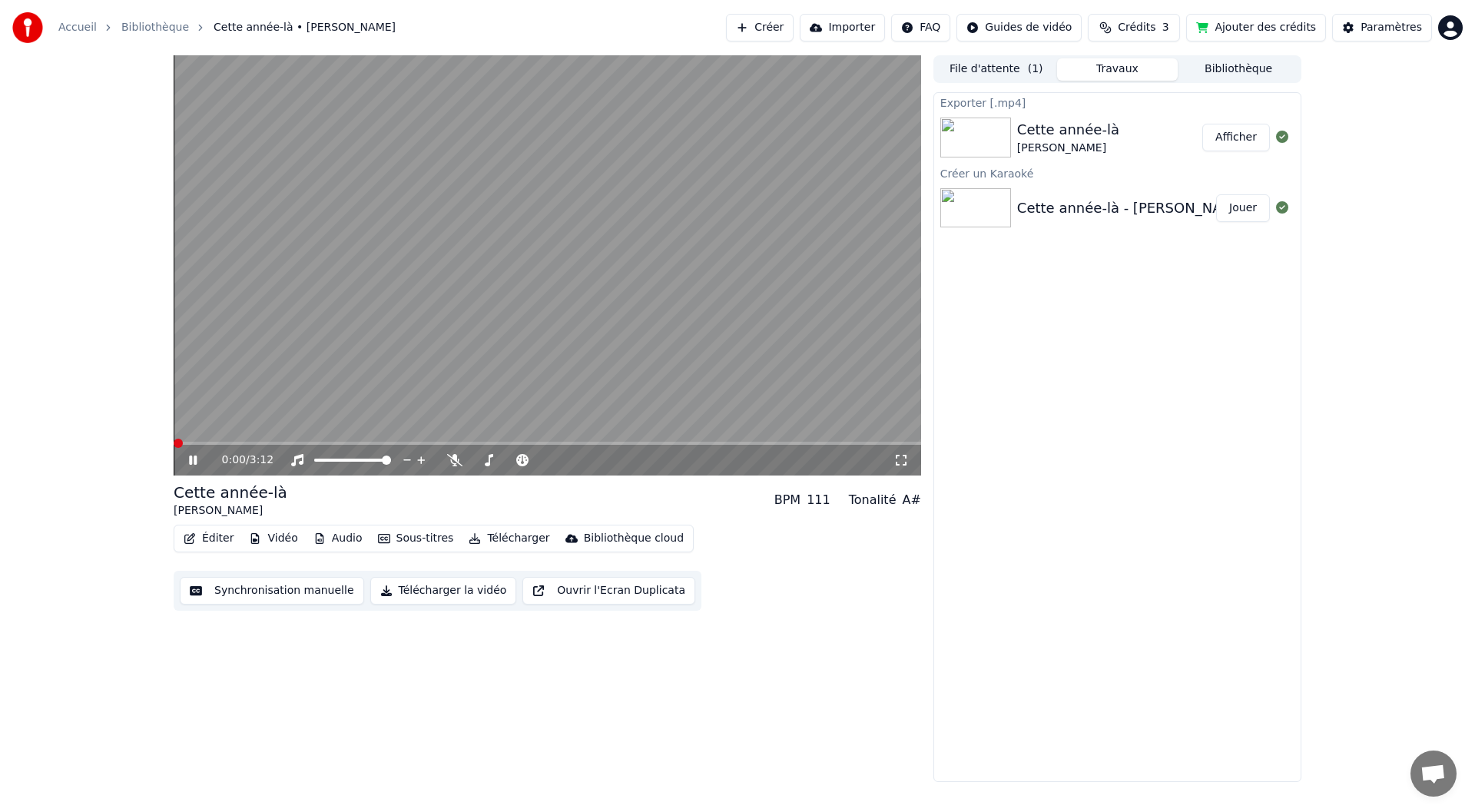
click at [189, 459] on icon at bounding box center [203, 459] width 36 height 13
click at [415, 593] on button "Télécharger la vidéo" at bounding box center [443, 590] width 146 height 28
click at [484, 537] on button "Télécharger" at bounding box center [509, 538] width 92 height 21
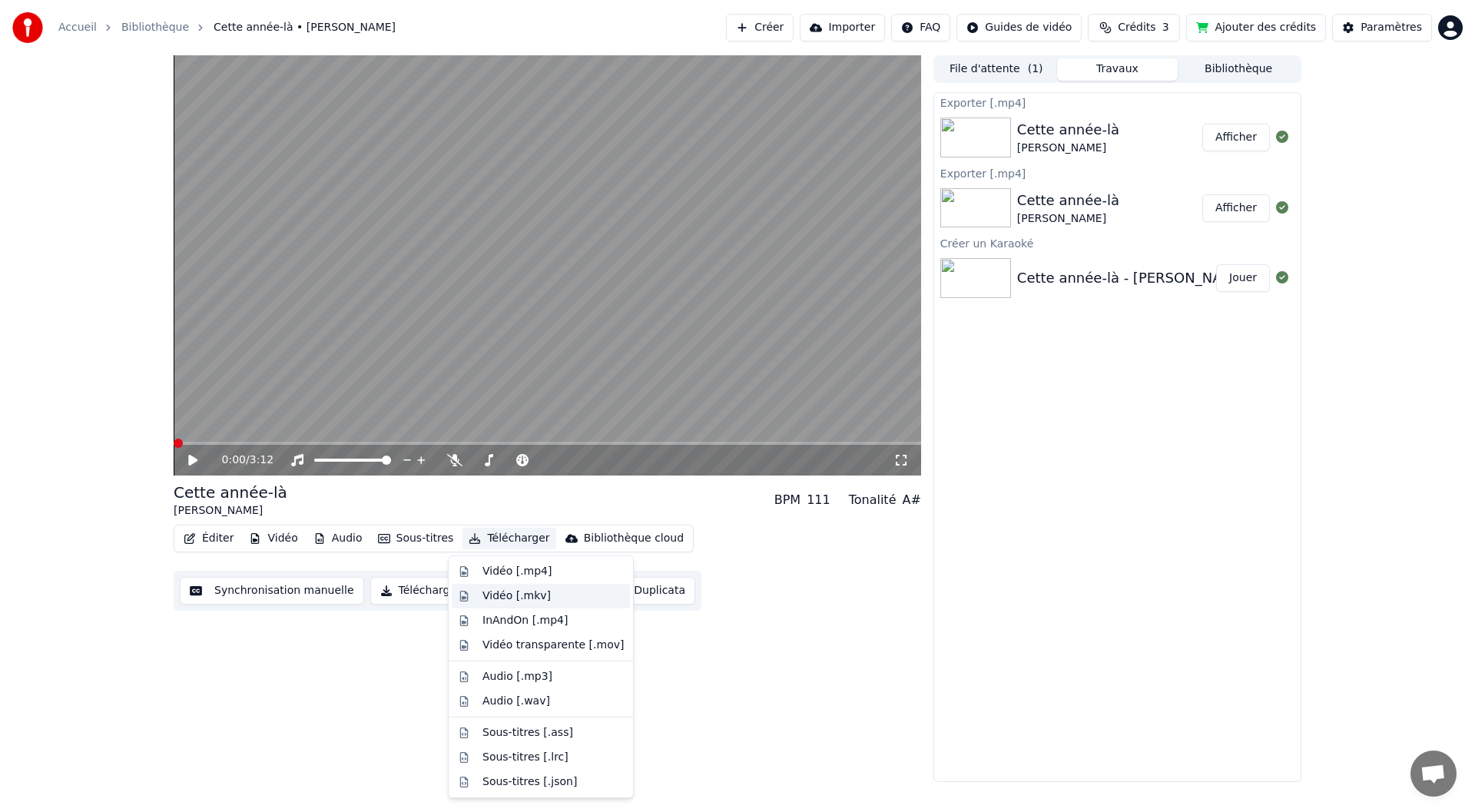
click at [497, 597] on div "Vidéo [.mkv]" at bounding box center [516, 596] width 68 height 15
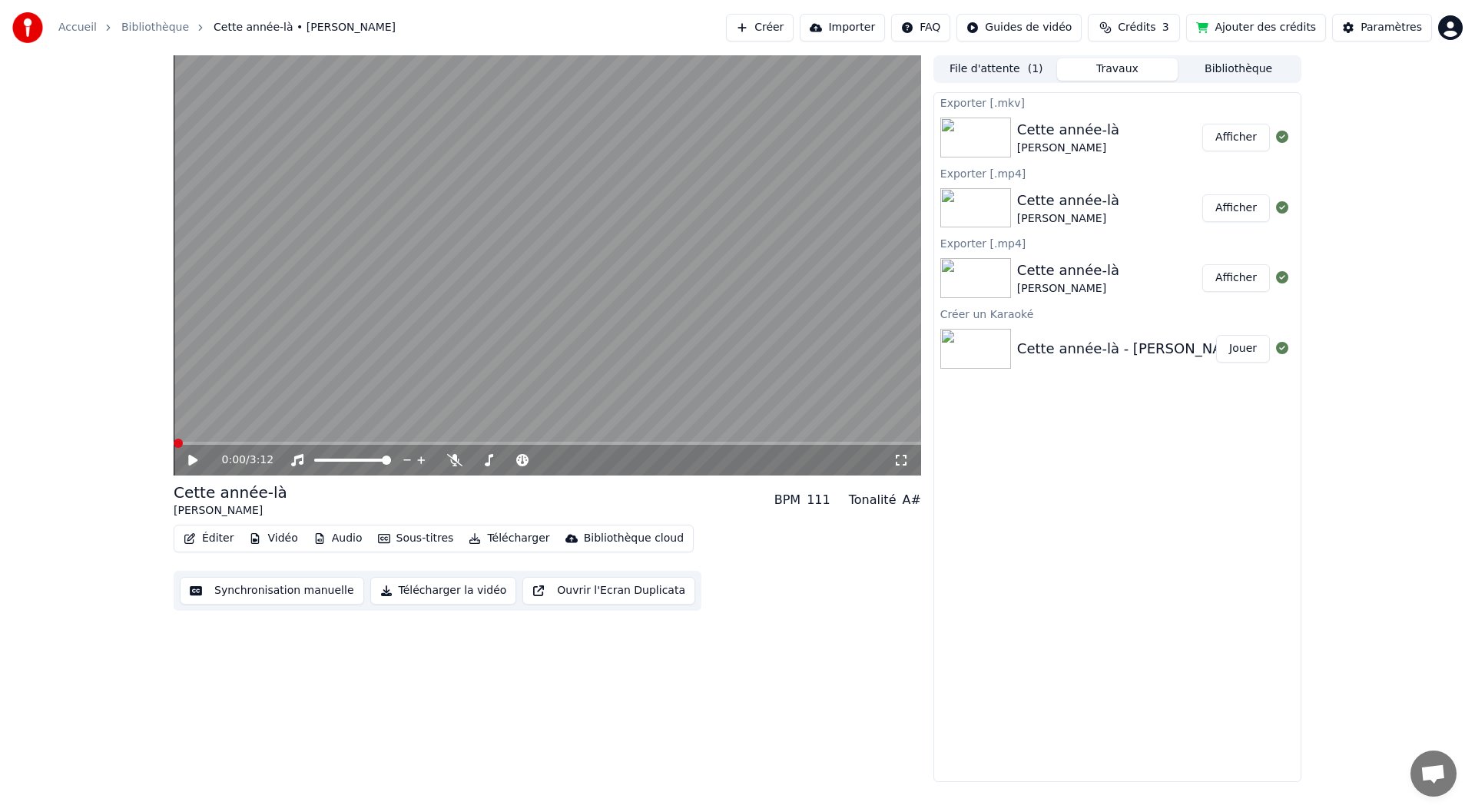
click at [1210, 135] on button "Afficher" at bounding box center [1236, 137] width 67 height 28
click at [1241, 144] on button "Afficher" at bounding box center [1236, 137] width 67 height 28
